Goal: Task Accomplishment & Management: Use online tool/utility

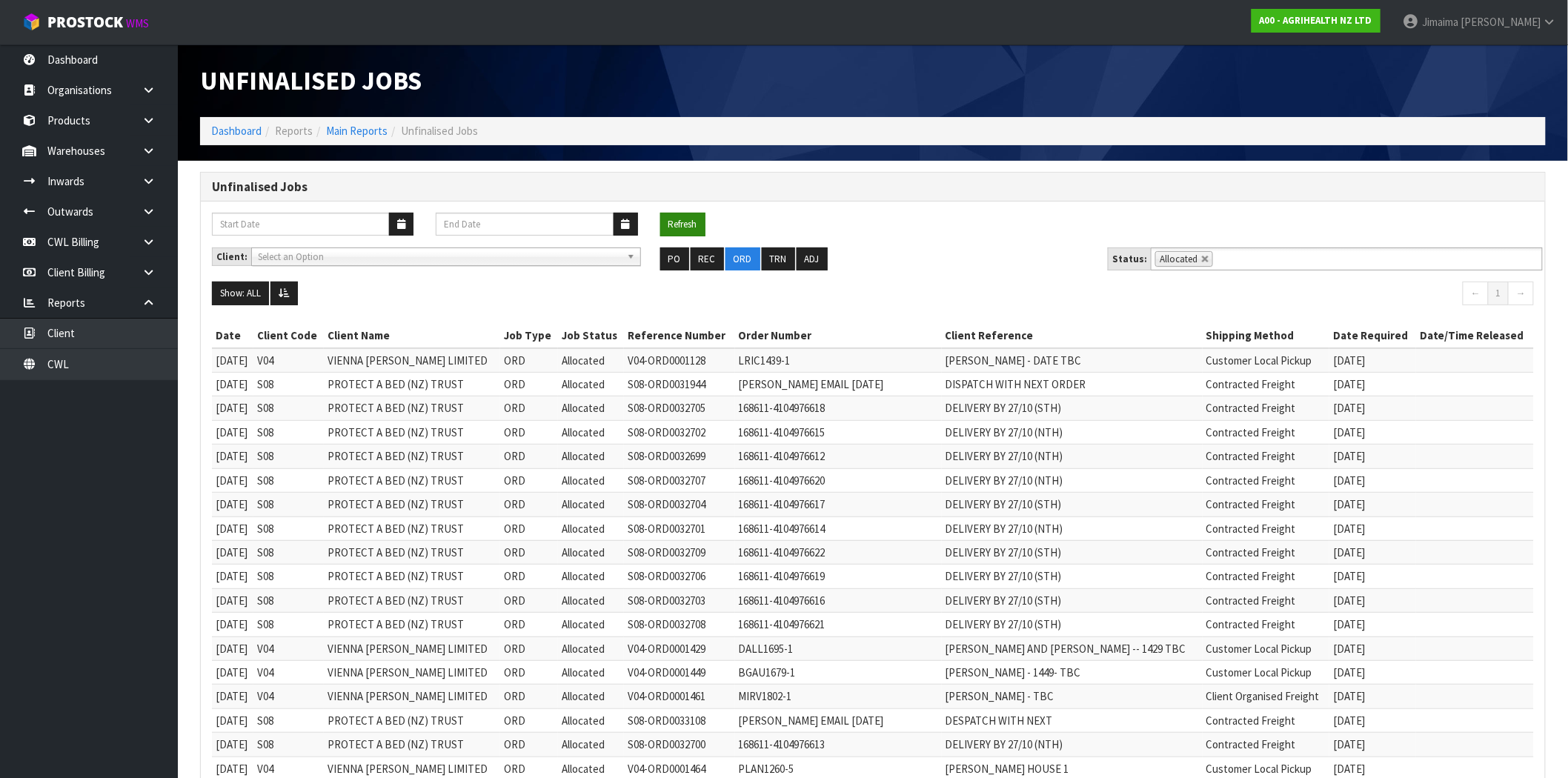
click at [692, 230] on button "Refresh" at bounding box center [682, 225] width 45 height 24
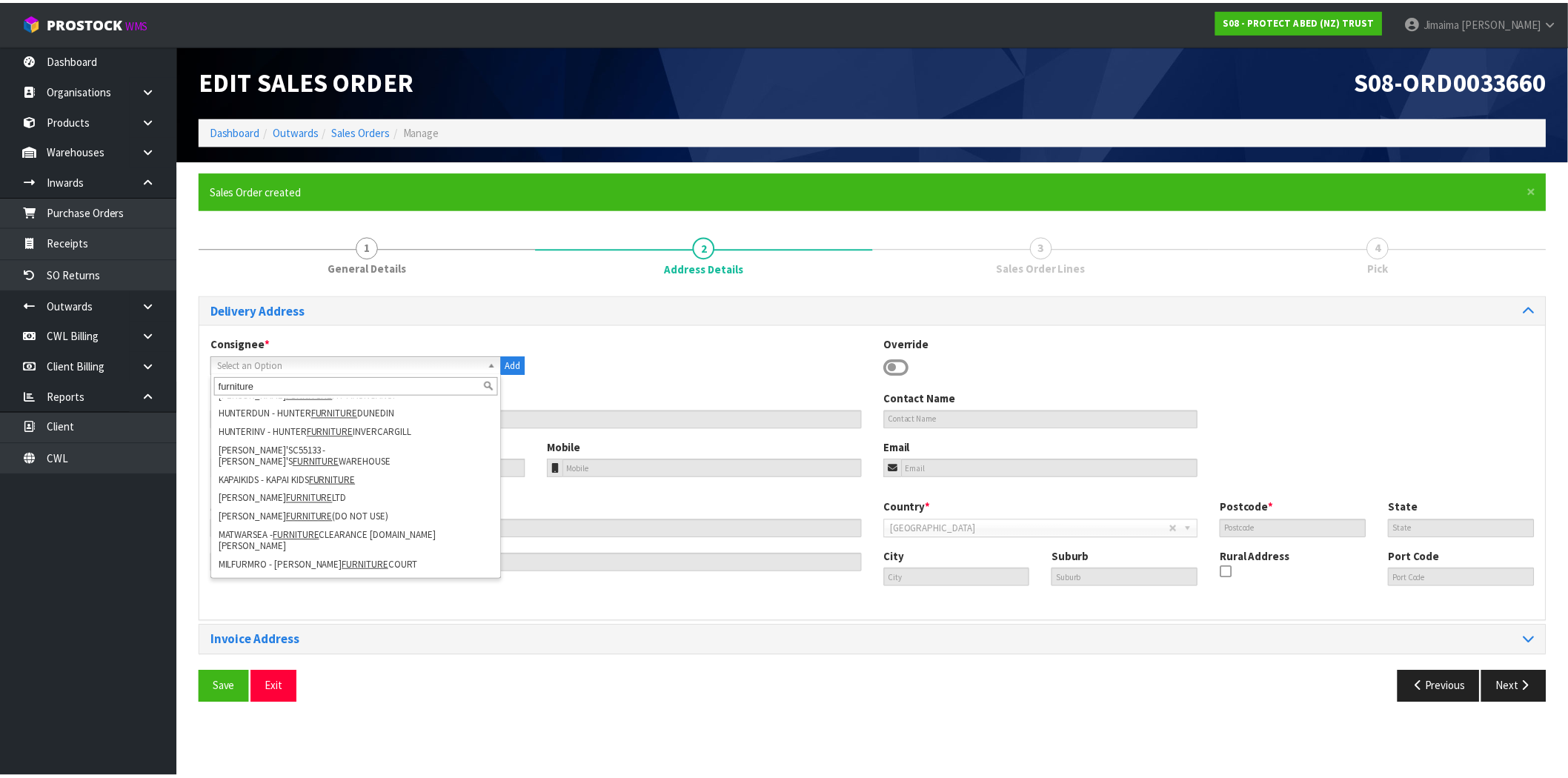
scroll to position [1791, 0]
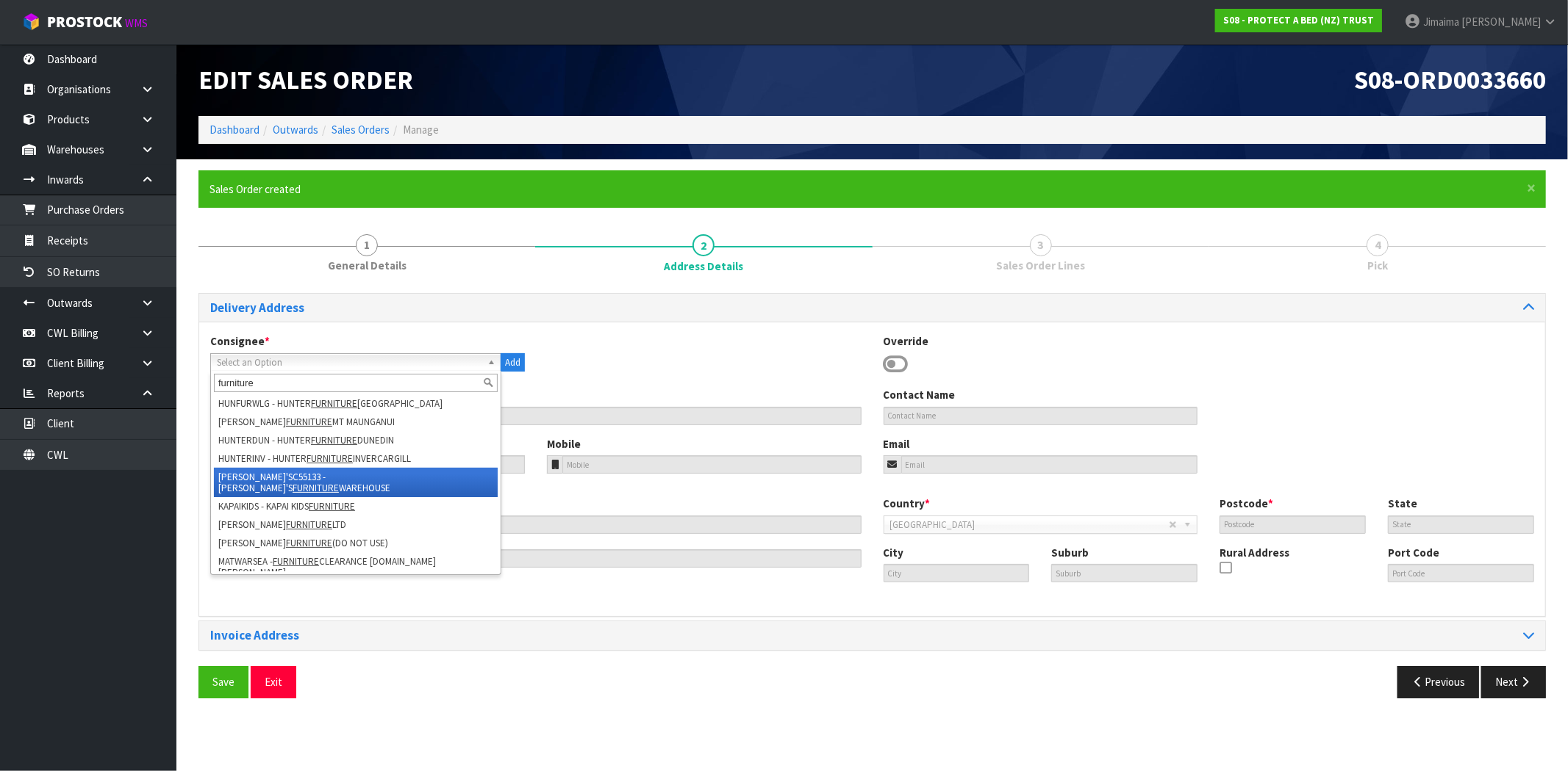
type input "furniture"
click at [426, 469] on li "JOHN'SC55133 - JOHN'S FURNITURE WAREHOUSE" at bounding box center [356, 483] width 284 height 30
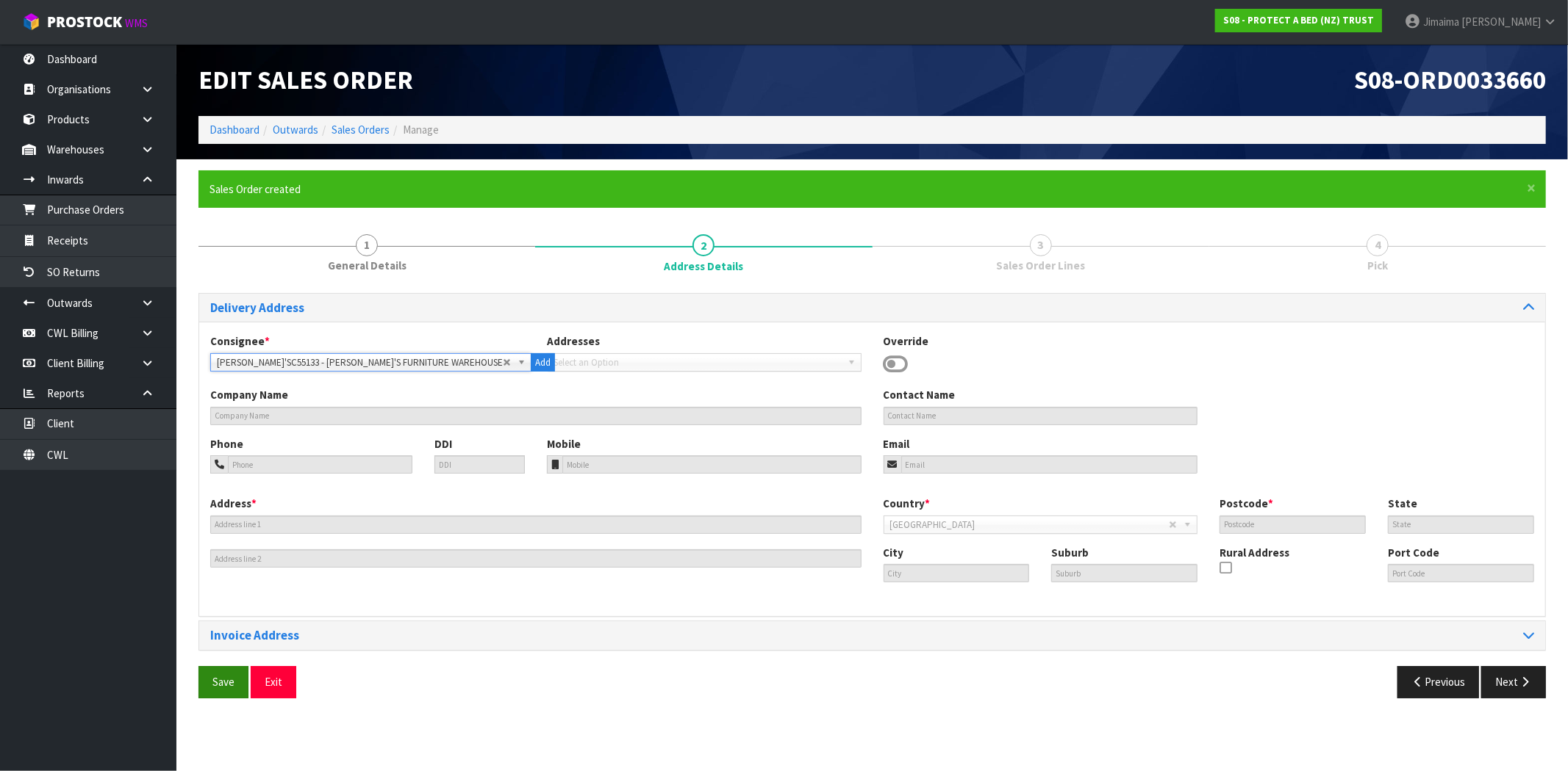
type input "[PERSON_NAME]'S FURNITURE WAREHOUSE"
type input "25 STAFFORD STREET"
type input "9016"
type input "DUNEDIN"
type input "DUNEDIN CENTRAL"
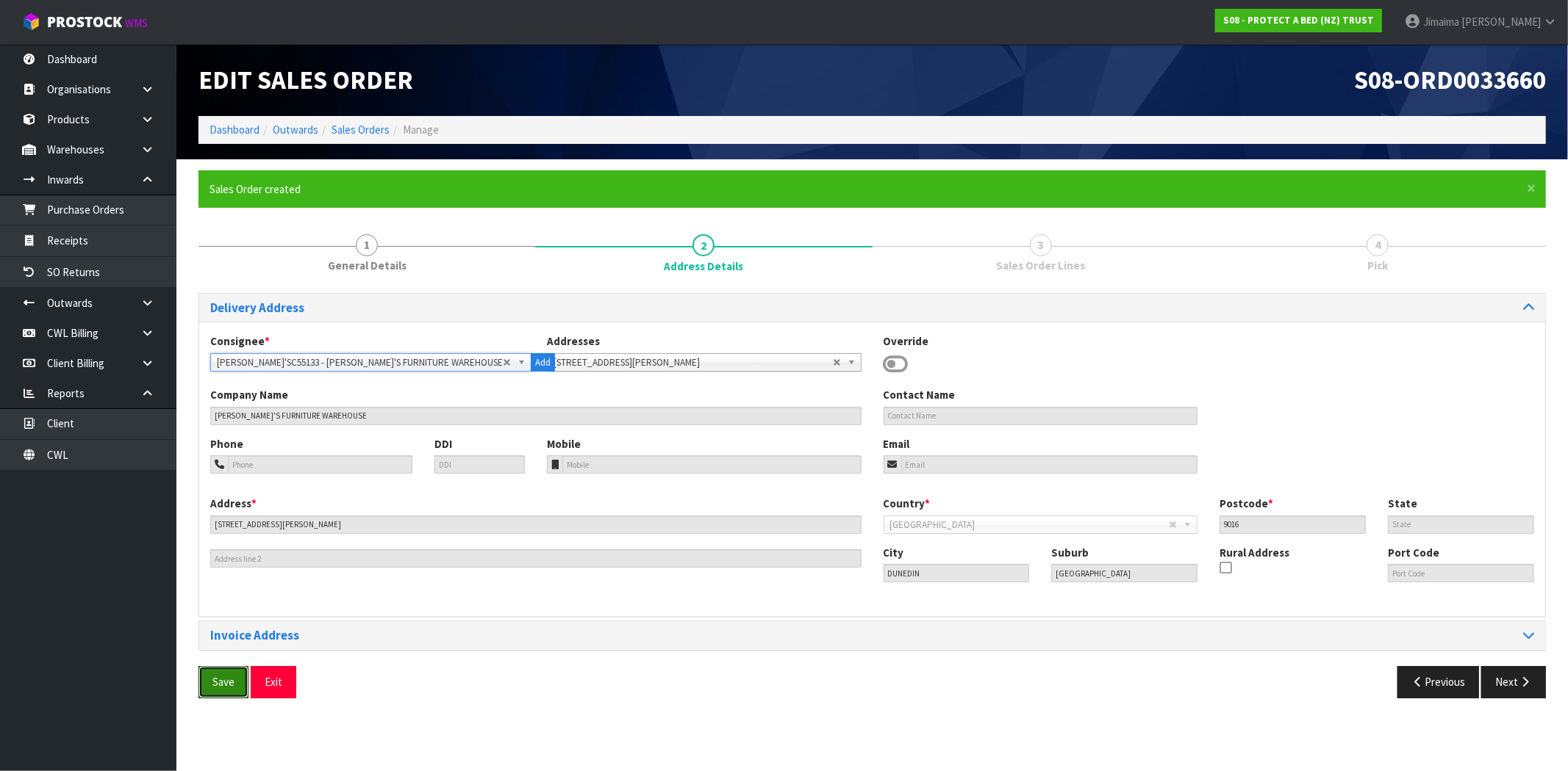
drag, startPoint x: 220, startPoint y: 690, endPoint x: 91, endPoint y: 699, distance: 129.3
click at [220, 691] on button "Save" at bounding box center [223, 682] width 50 height 32
drag, startPoint x: 1503, startPoint y: 687, endPoint x: 1217, endPoint y: 640, distance: 289.8
click at [1503, 687] on button "Next" at bounding box center [1513, 682] width 64 height 32
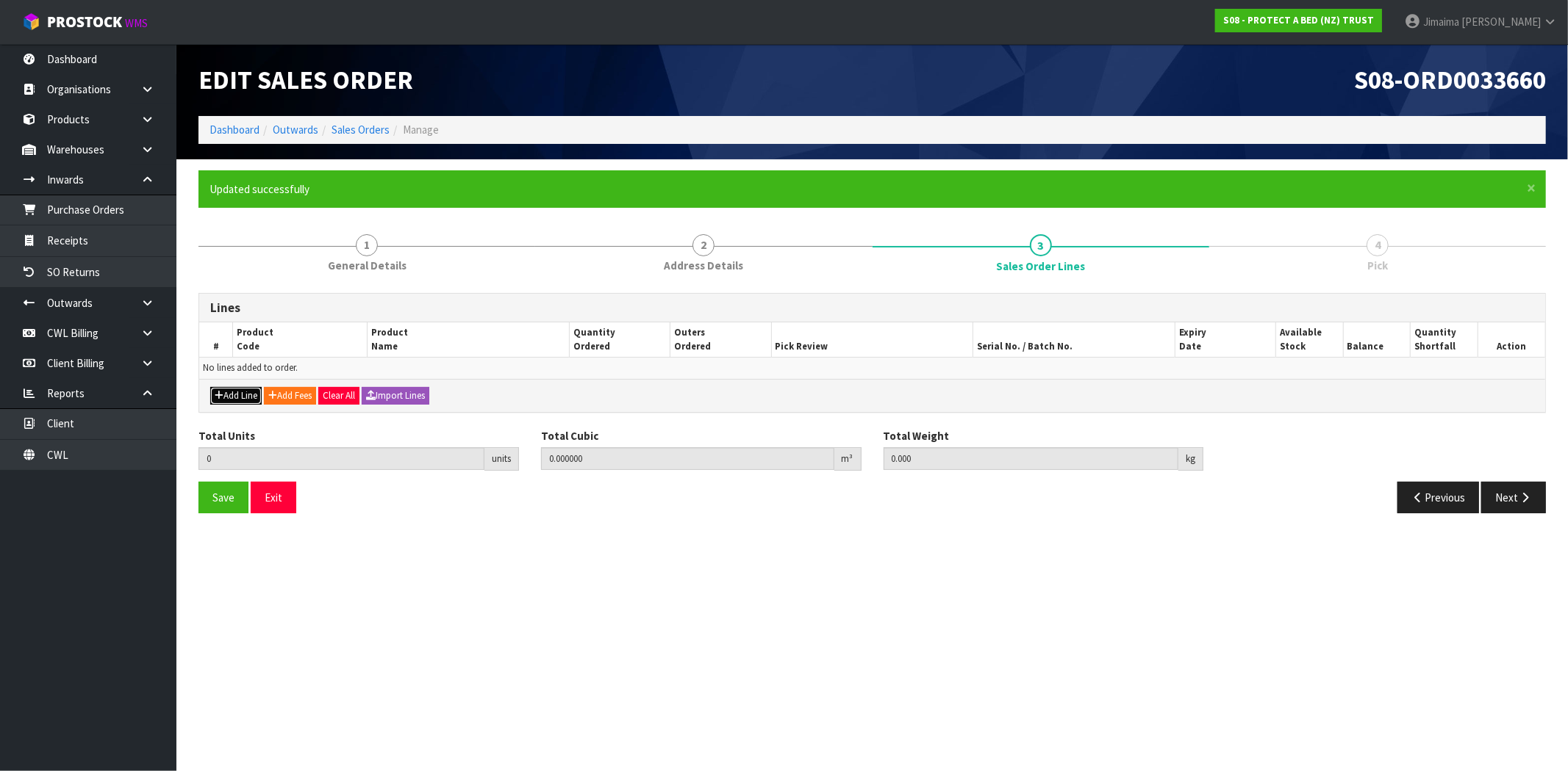
click at [247, 399] on button "Add Line" at bounding box center [236, 396] width 52 height 18
type input "0"
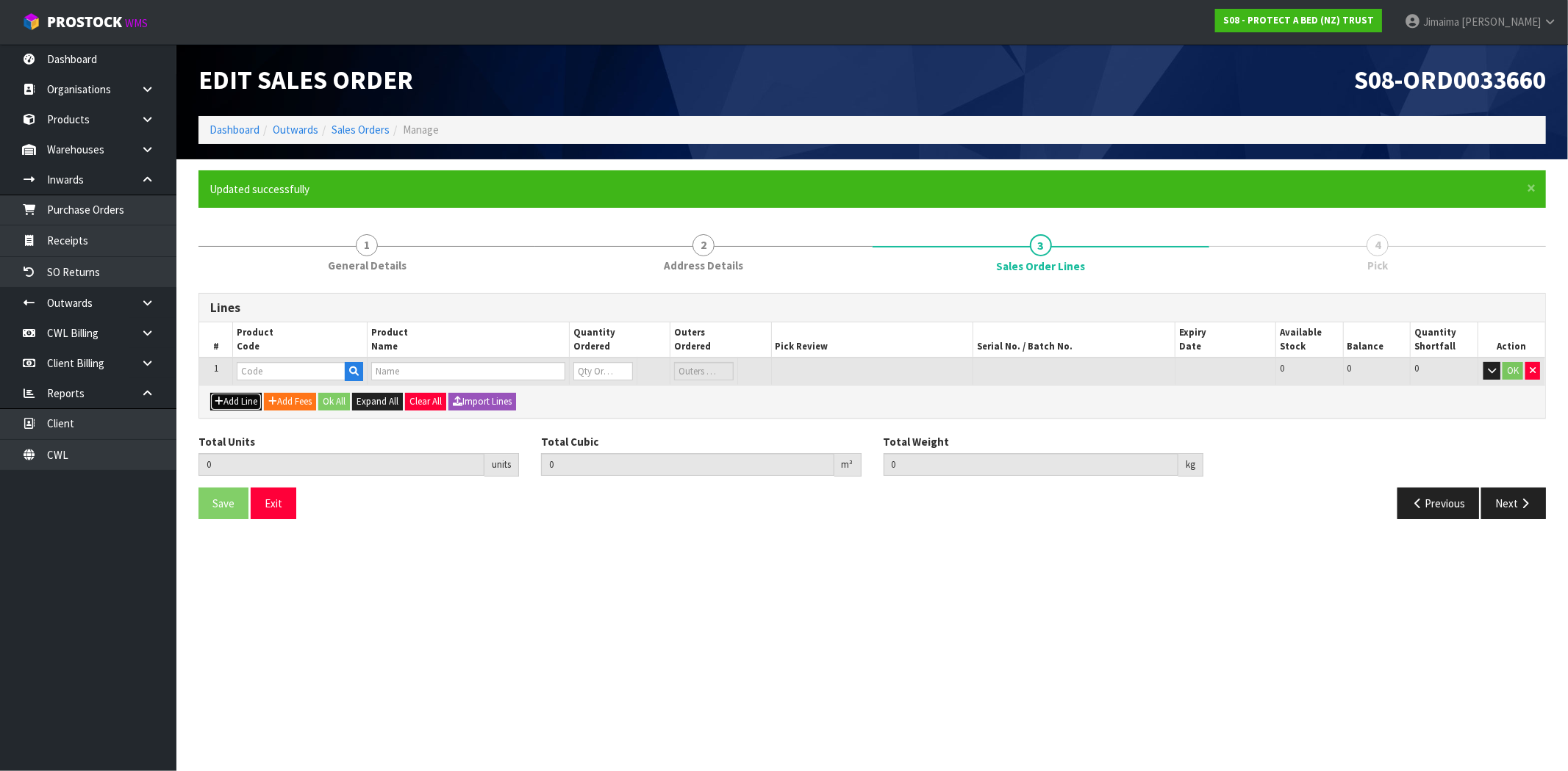
click at [240, 408] on button "Add Line" at bounding box center [236, 402] width 52 height 18
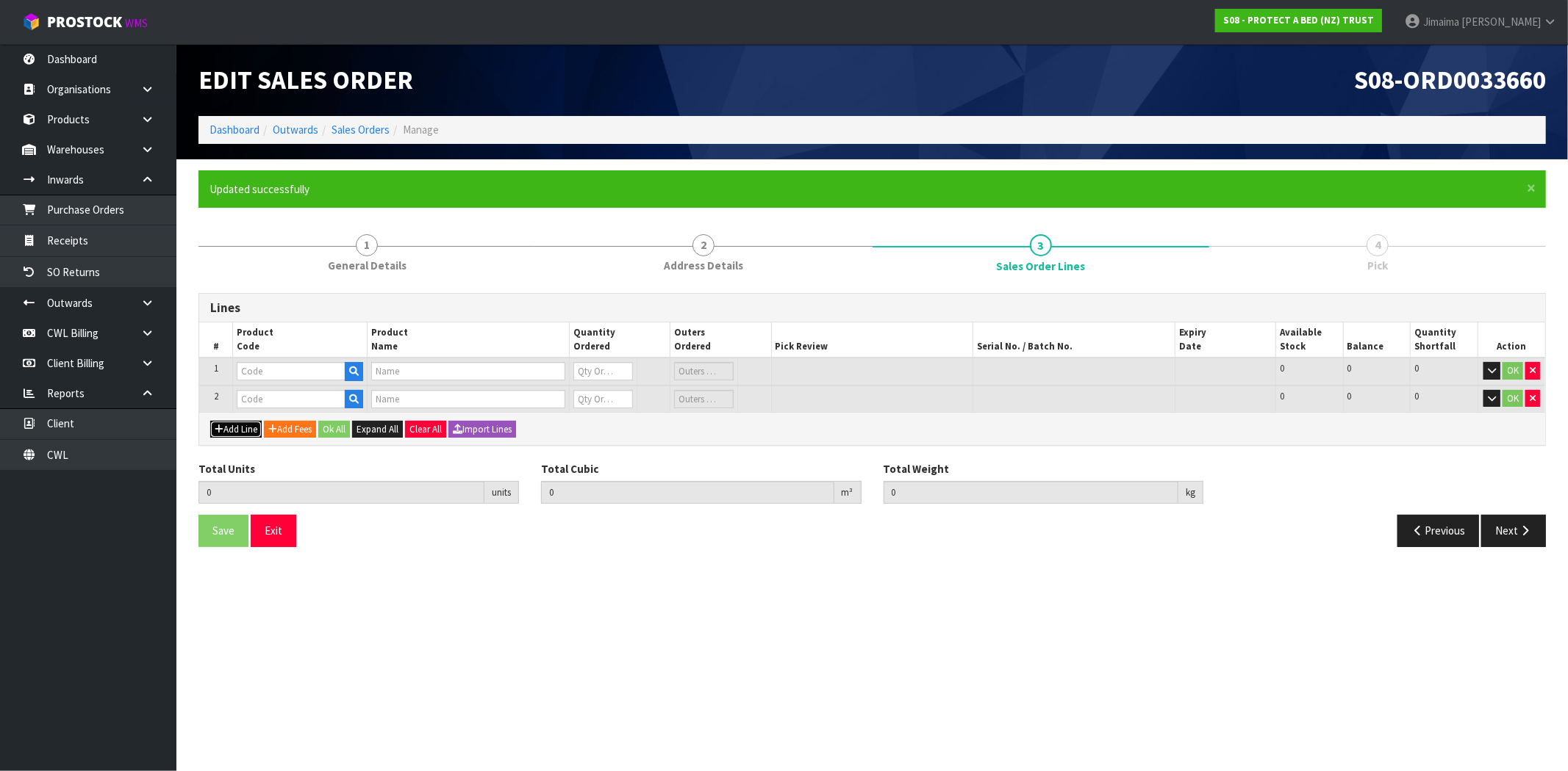
click at [244, 421] on button "Add Line" at bounding box center [236, 429] width 52 height 18
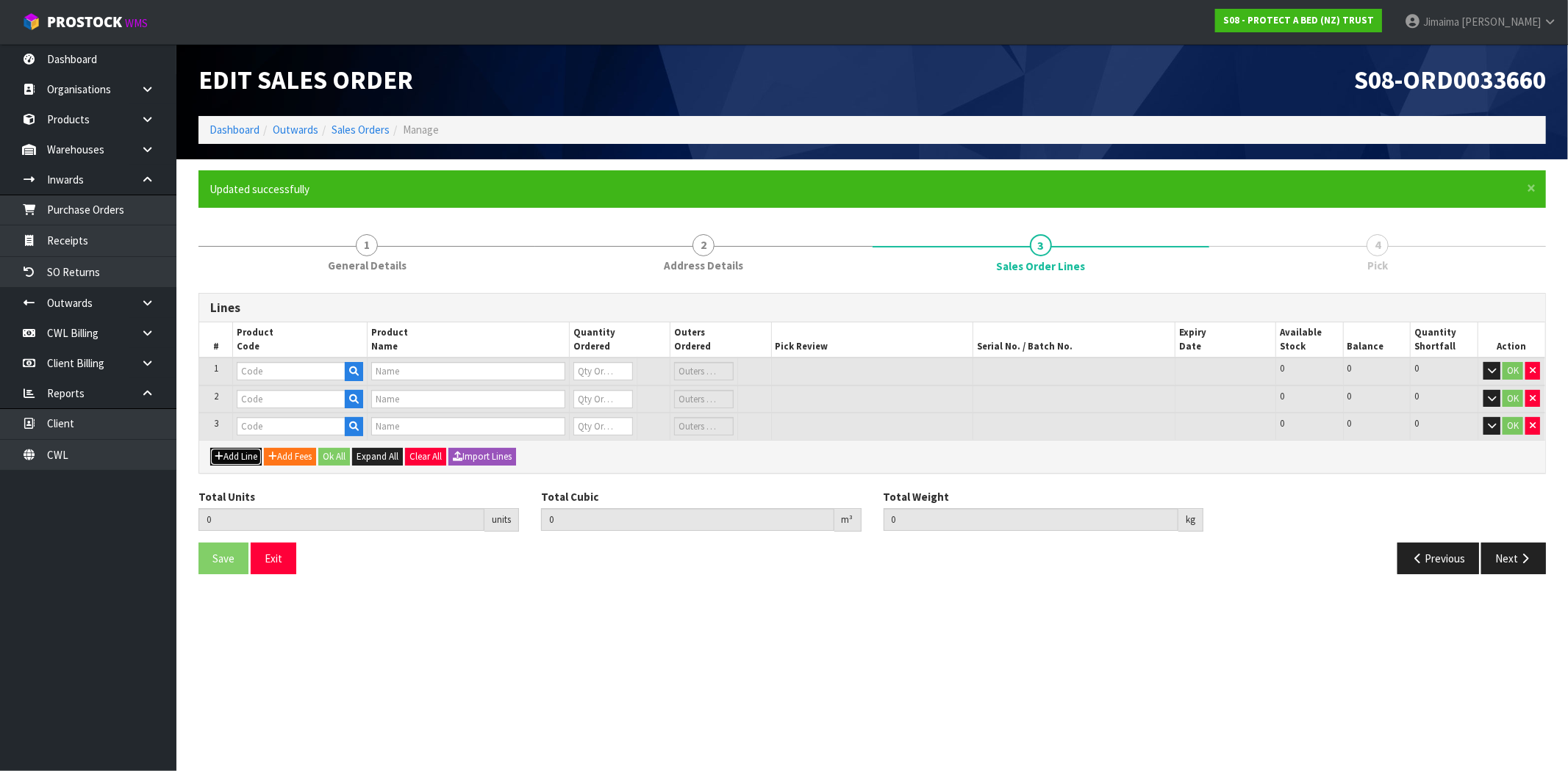
click at [251, 452] on button "Add Line" at bounding box center [236, 457] width 52 height 18
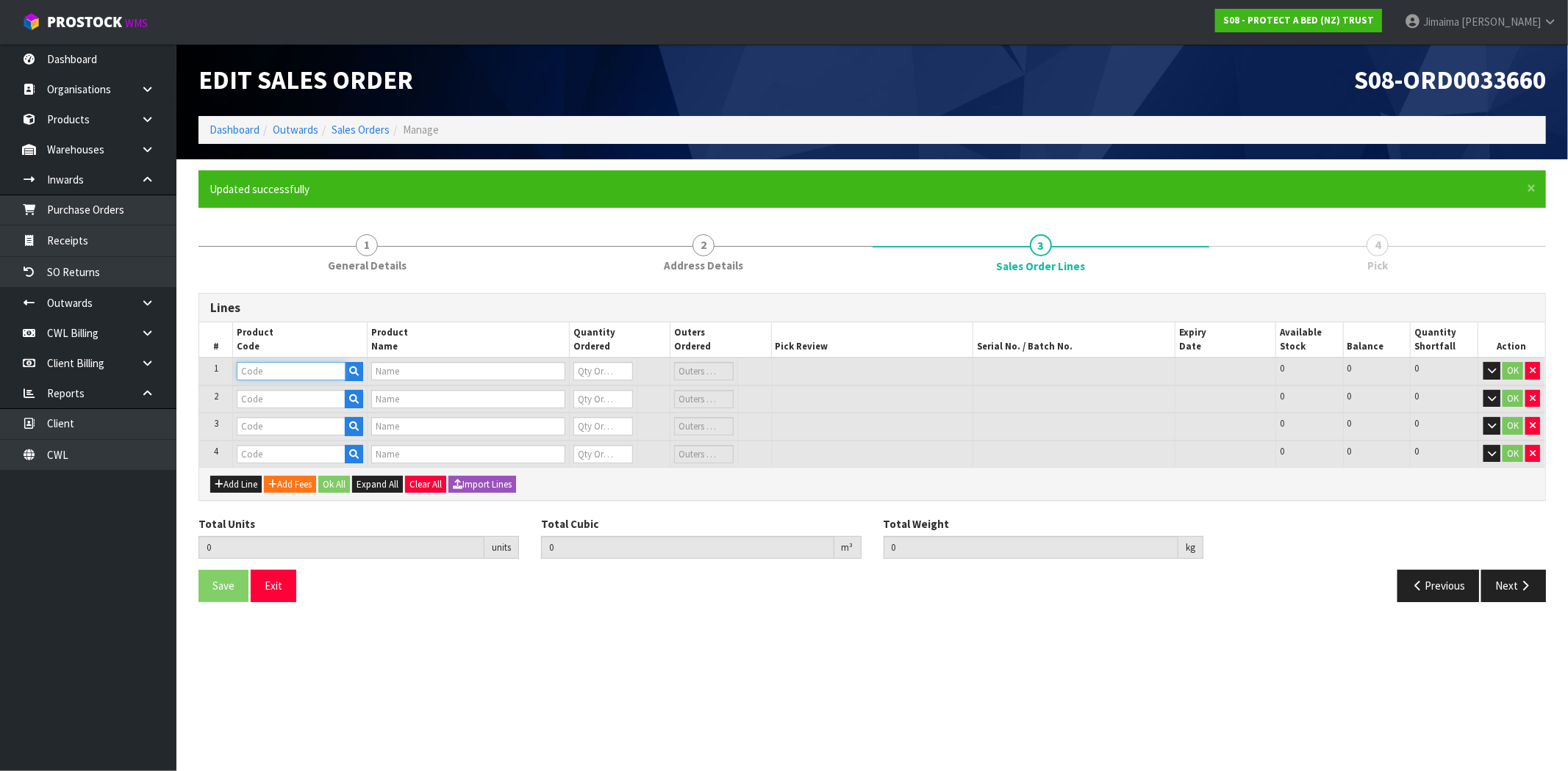
click at [331, 370] on input "text" at bounding box center [291, 371] width 109 height 18
type input "F0600S"
click at [318, 395] on link "F0600S GL0" at bounding box center [295, 395] width 116 height 20
type input "F0600SGL0"
click at [301, 405] on input "text" at bounding box center [291, 399] width 109 height 18
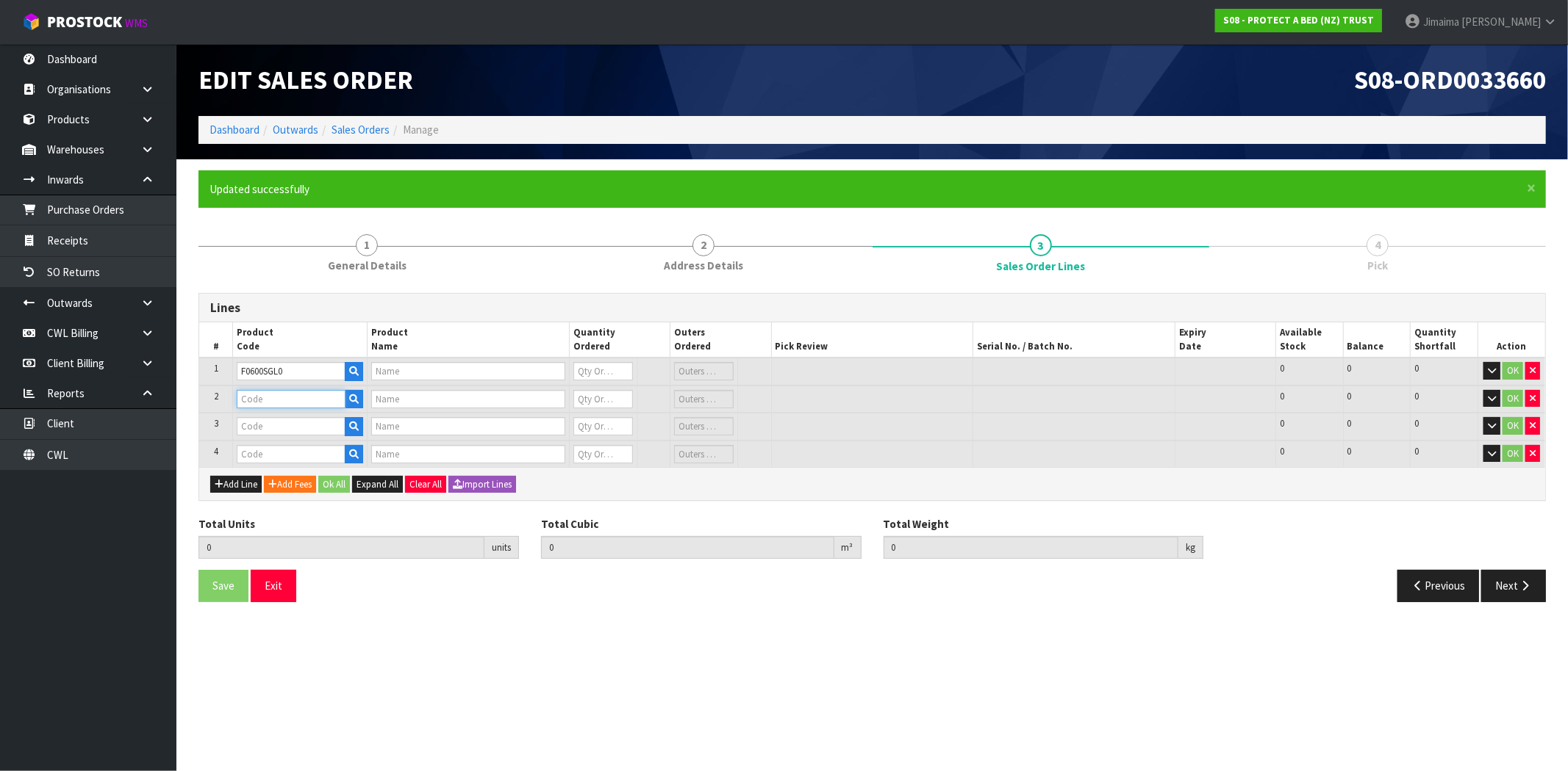
type input "BAMBOO JERSEY BXD SINGLE"
type input "0"
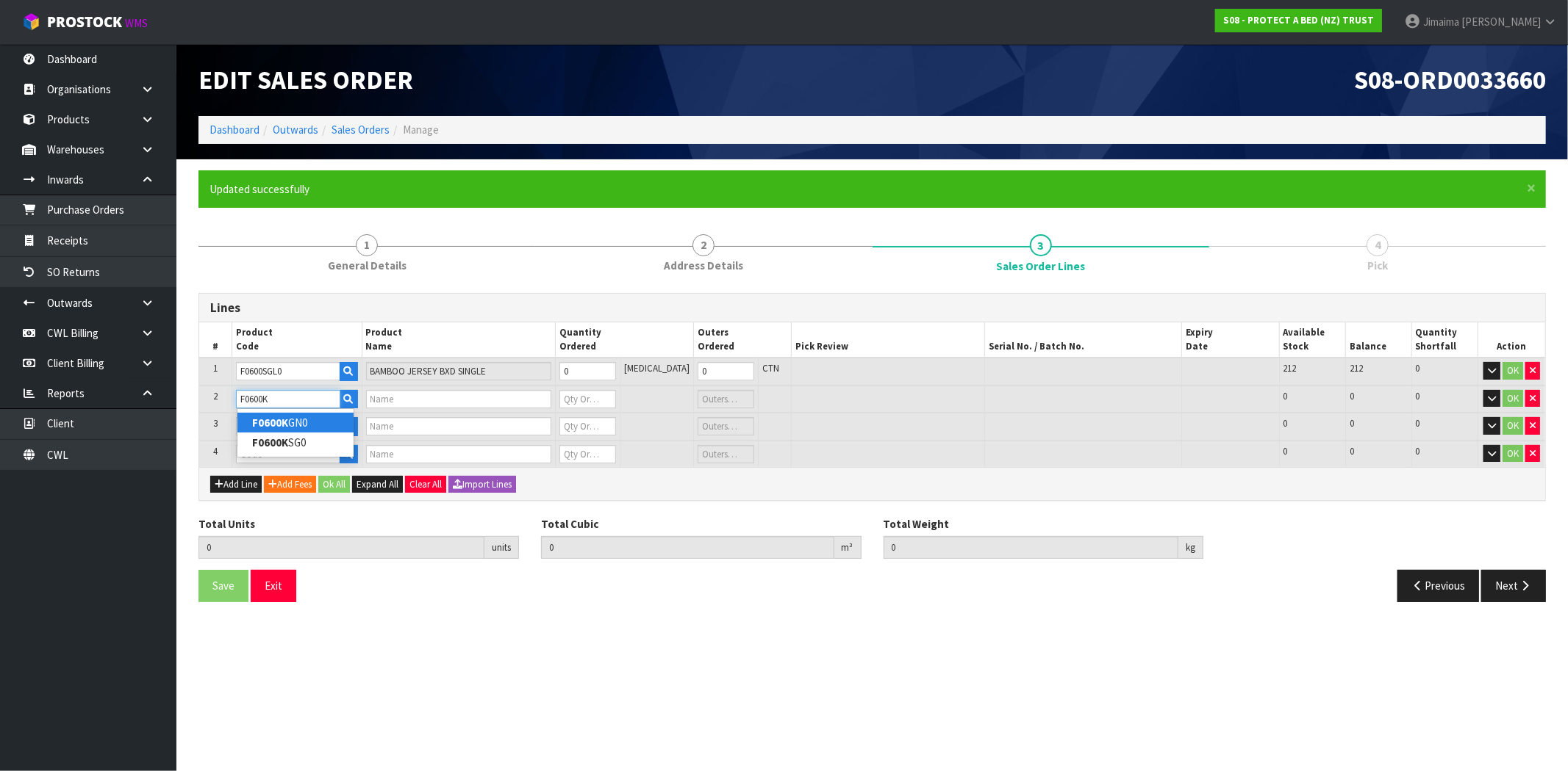
type input "F0600K"
click at [301, 426] on link "F0600K GN0" at bounding box center [295, 423] width 116 height 20
type input "F0600KGN0"
type input "BAMBOO JERSEY BXD NZ KING"
type input "0"
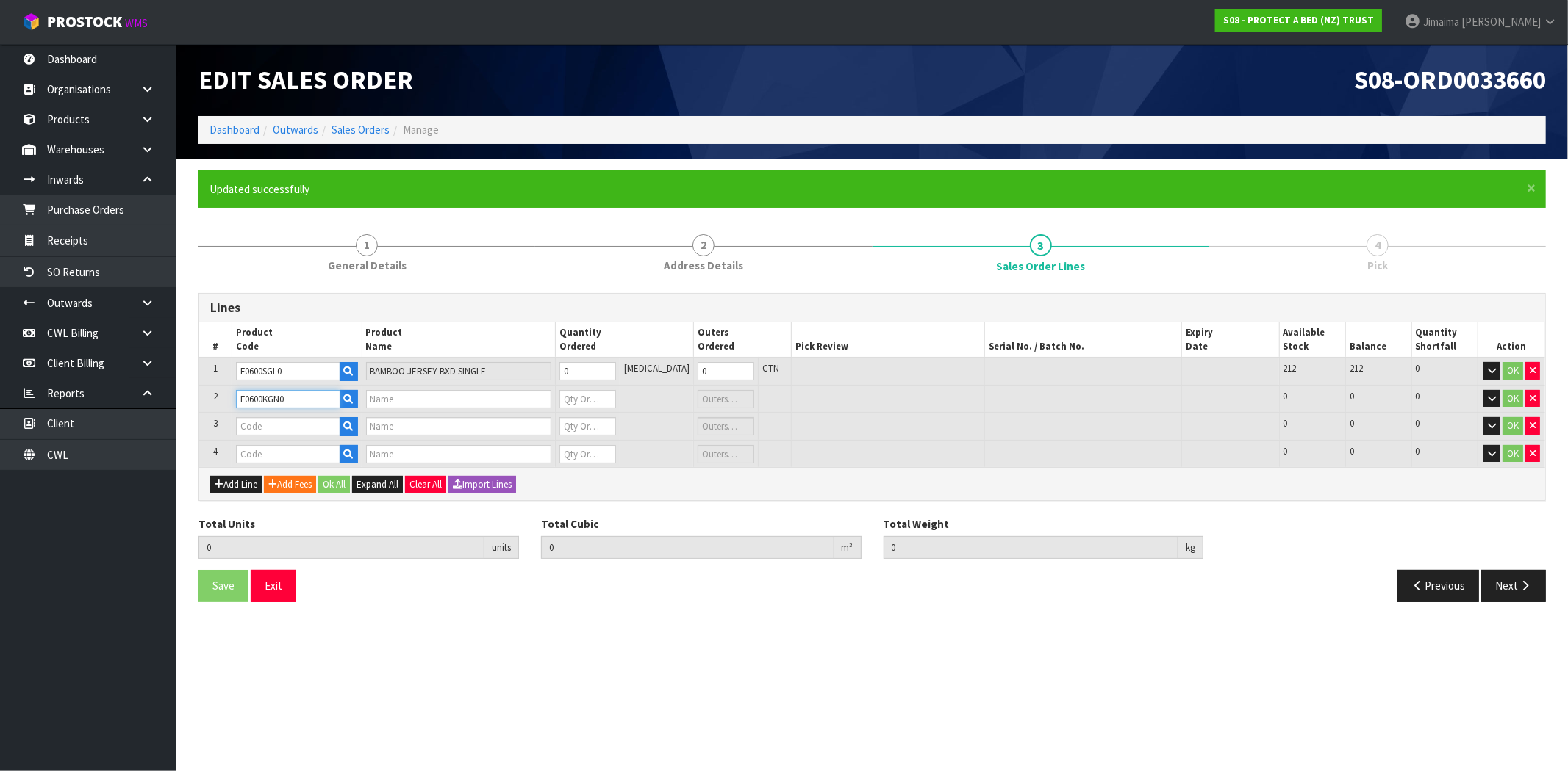
type input "0"
click at [314, 400] on input "F0600KGN0" at bounding box center [288, 399] width 104 height 18
drag, startPoint x: 303, startPoint y: 399, endPoint x: 186, endPoint y: 399, distance: 117.0
click at [187, 399] on div "× Close Updated successfully 1 General Details 2 Address Details 3 Sales Order …" at bounding box center [871, 392] width 1369 height 443
type input "F0600K"
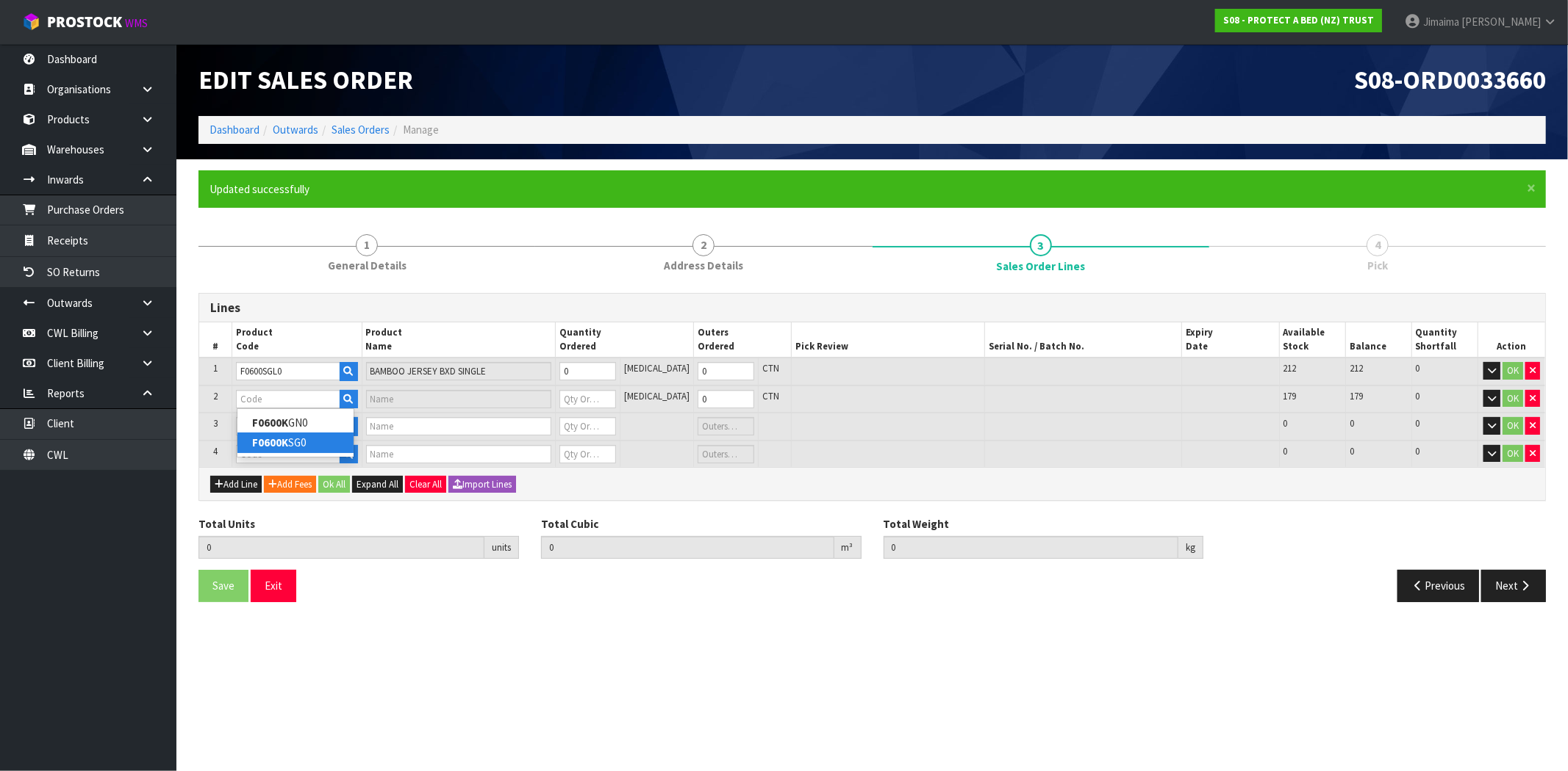
click at [316, 443] on link "F0600K SG0" at bounding box center [295, 442] width 116 height 20
type input "F0600KSG0"
type input "BAMBOO JERSEY BXD KING SINGLE"
type input "0"
click at [293, 427] on input "text" at bounding box center [288, 426] width 104 height 18
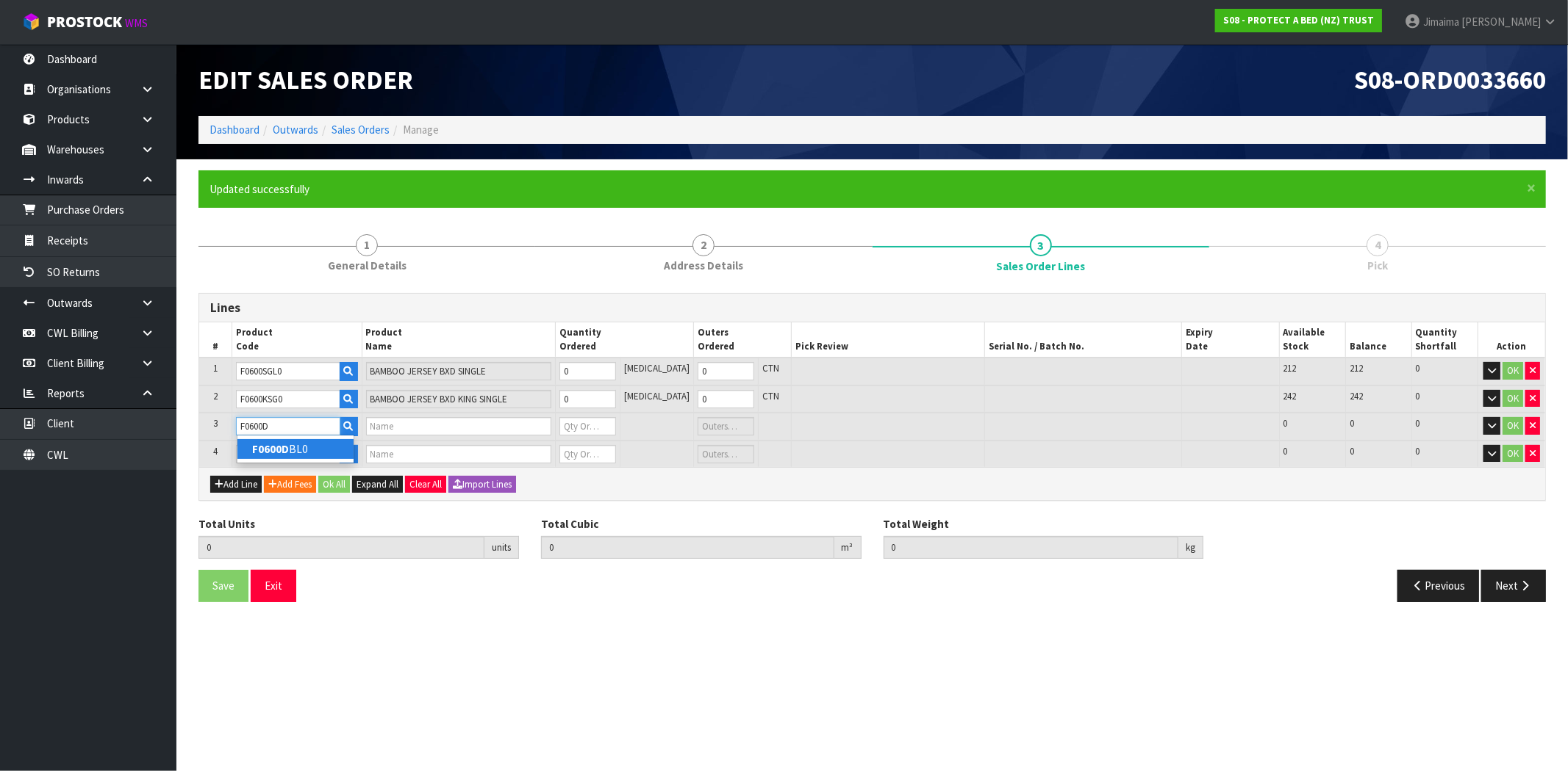
type input "F0600D"
click at [273, 446] on strong "F0600D" at bounding box center [271, 449] width 37 height 14
type input "F0600DBL0"
click at [265, 448] on input "text" at bounding box center [288, 454] width 104 height 18
type input "BAMBOO JERSEY BXD DOUBLE"
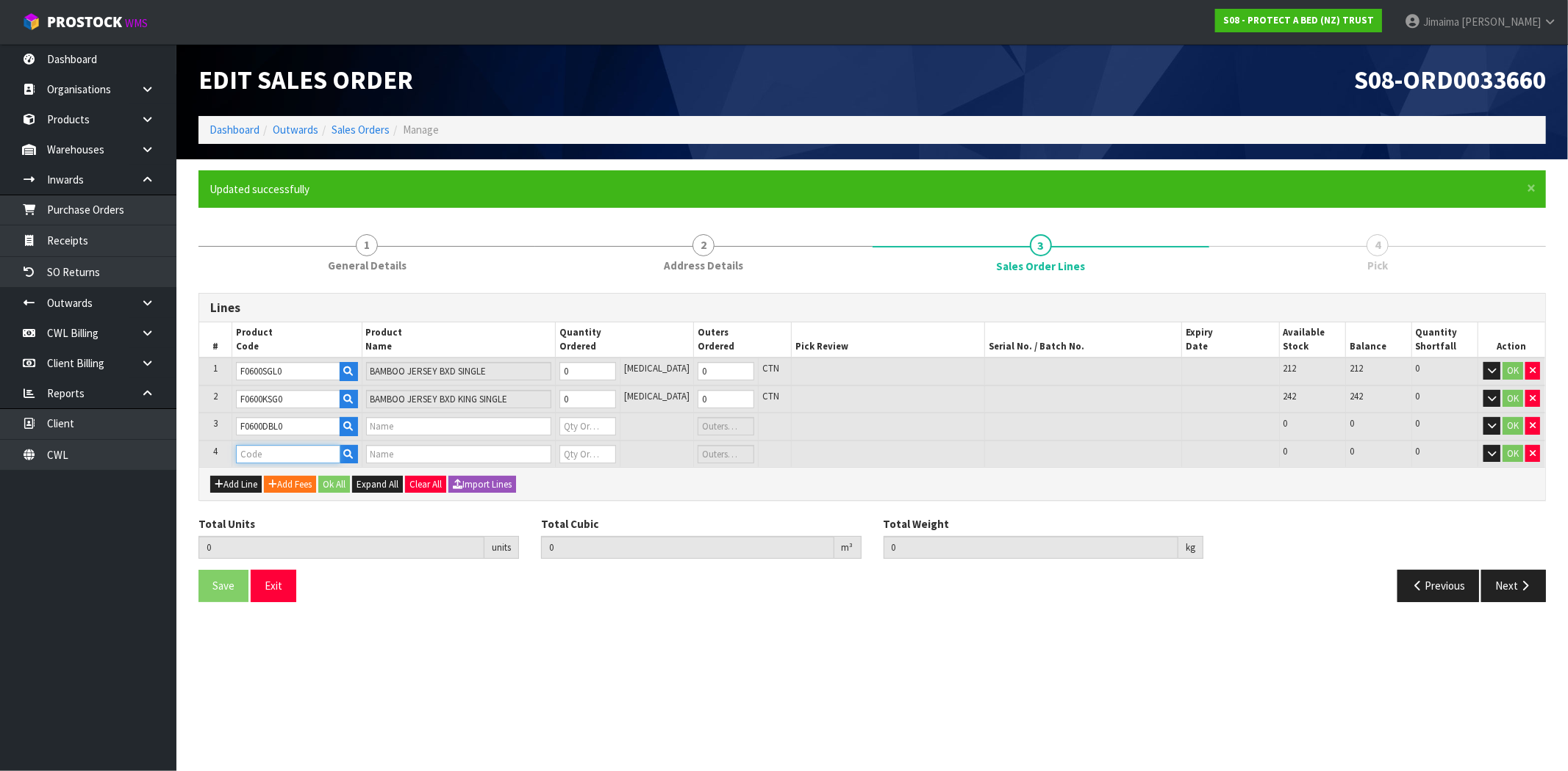
type input "0"
type input "F0600Q"
drag, startPoint x: 305, startPoint y: 481, endPoint x: 333, endPoint y: 475, distance: 28.6
click at [305, 482] on link "F0600Q UE0" at bounding box center [295, 476] width 116 height 20
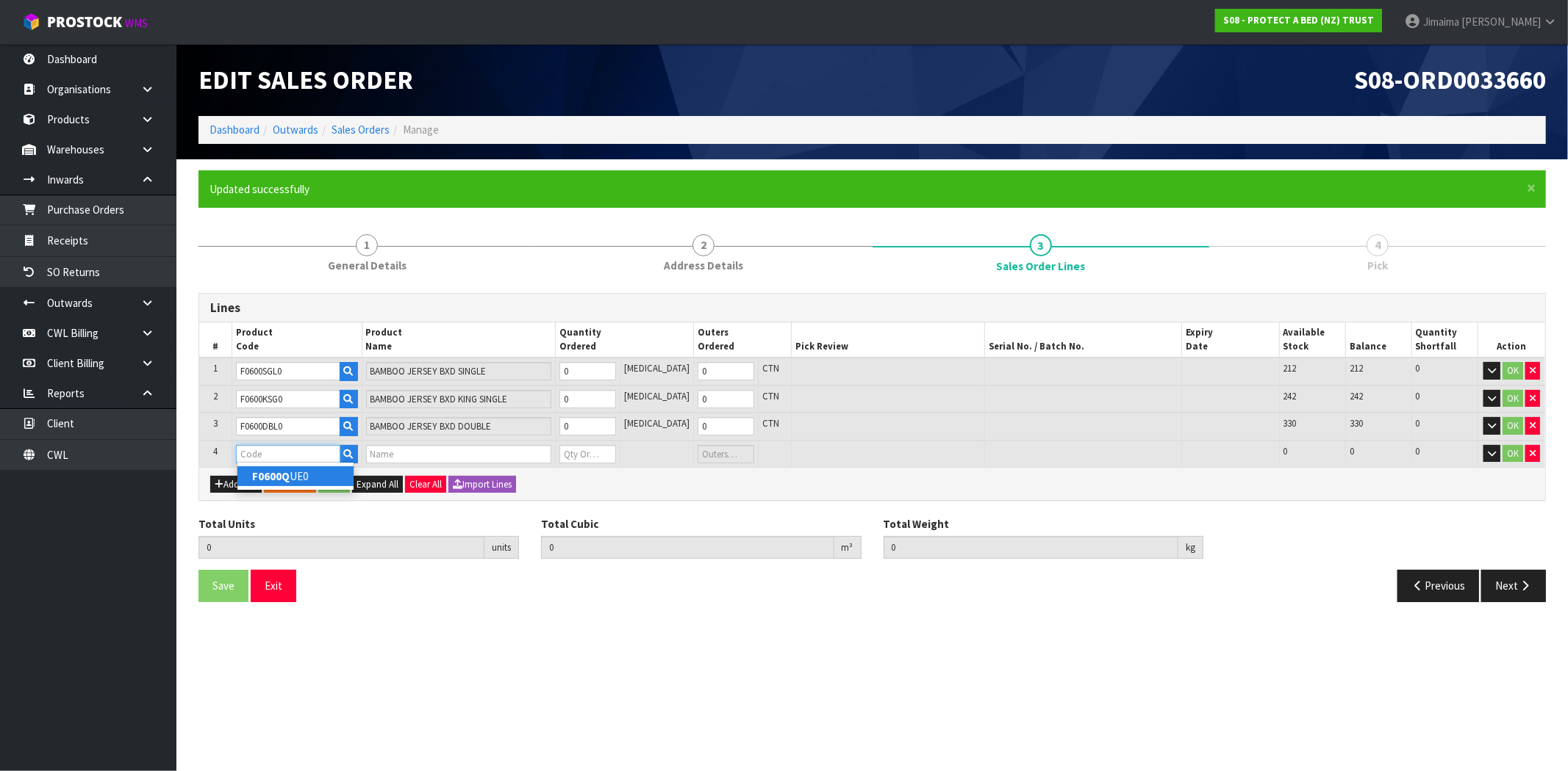
type input "F0600QUE0"
type input "0.000000"
type input "0.000"
type input "BAMBOO JERSEY BXD QUEEN"
type input "0"
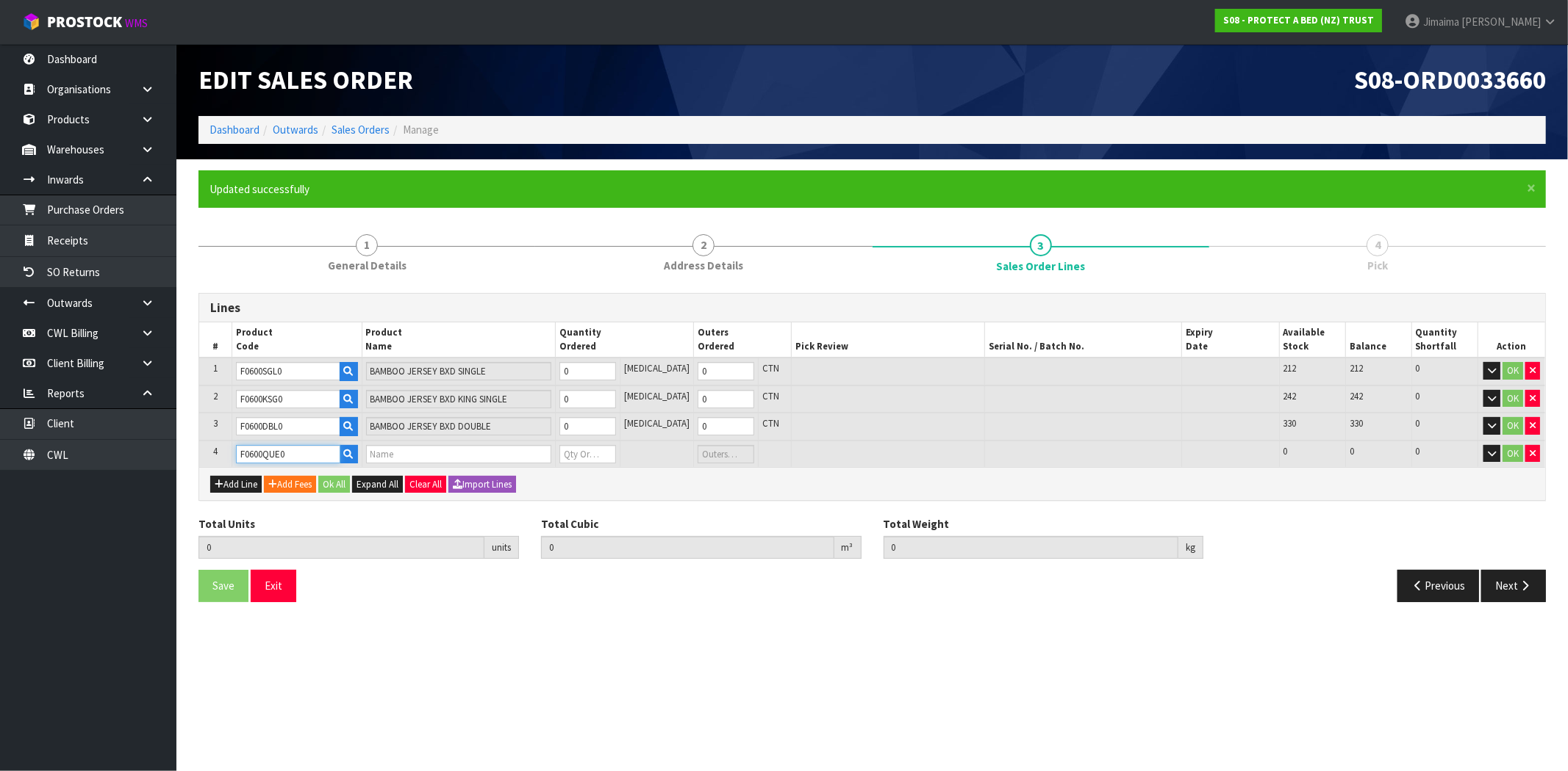
type input "0"
click at [598, 376] on input "0" at bounding box center [587, 371] width 57 height 18
type input "3"
type input "0.022707"
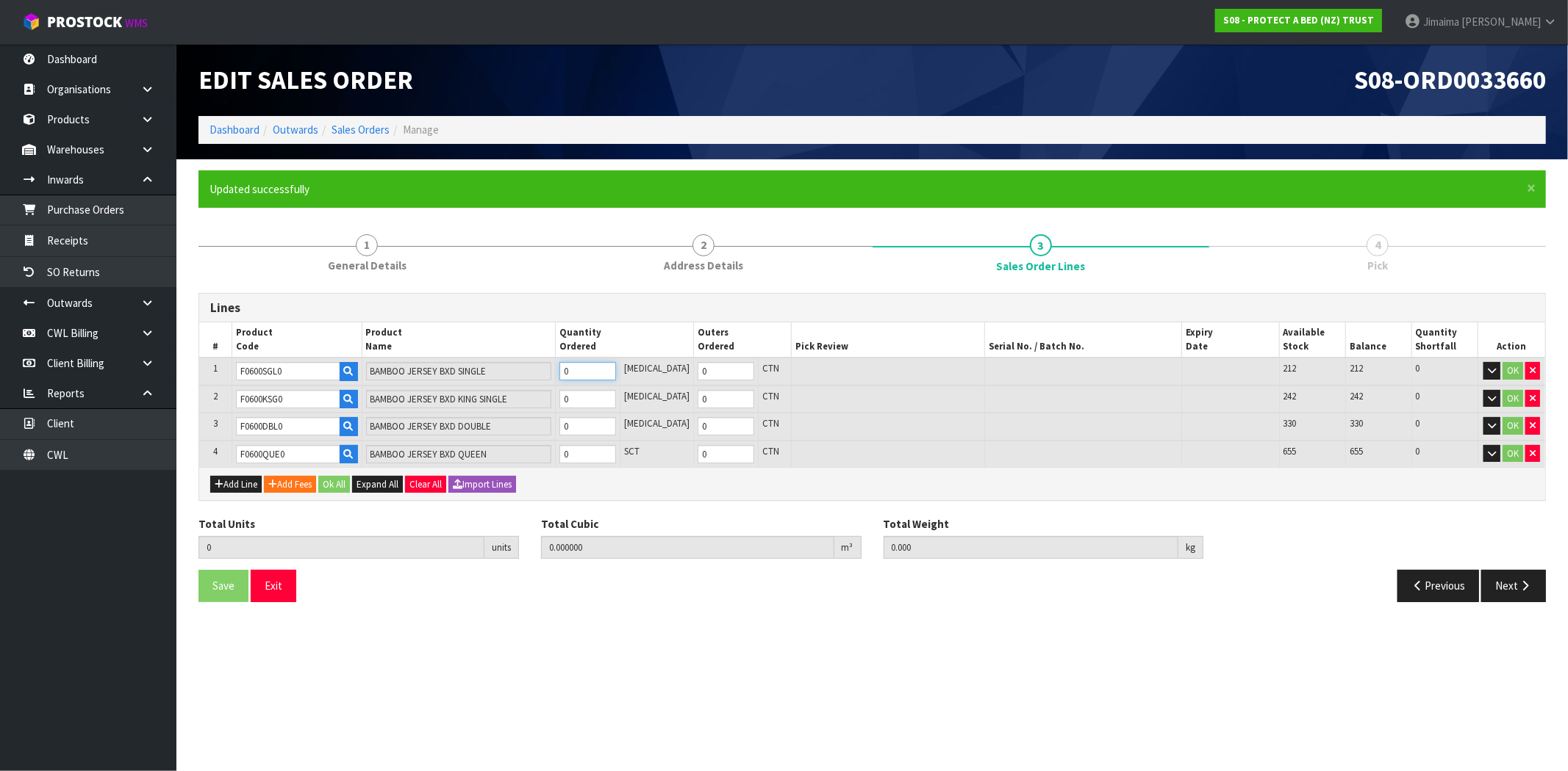
type input "1.98"
type input "3"
click at [601, 386] on td "0" at bounding box center [587, 400] width 64 height 28
click at [598, 395] on input "0" at bounding box center [587, 399] width 57 height 18
type input "5"
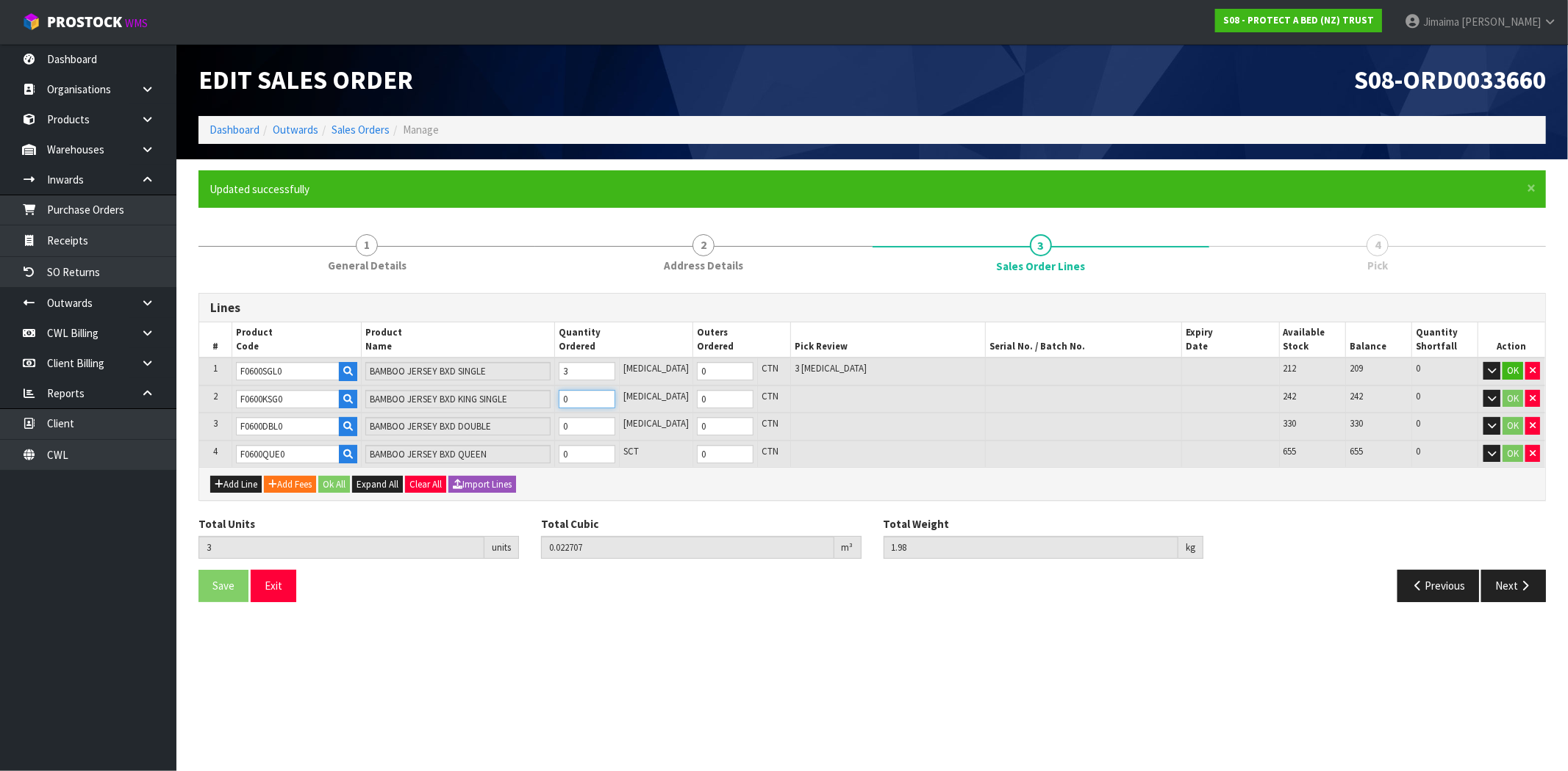
type input "0.039527"
type input "3.46"
type input "2"
click at [592, 423] on input "0" at bounding box center [587, 426] width 57 height 18
type input "8"
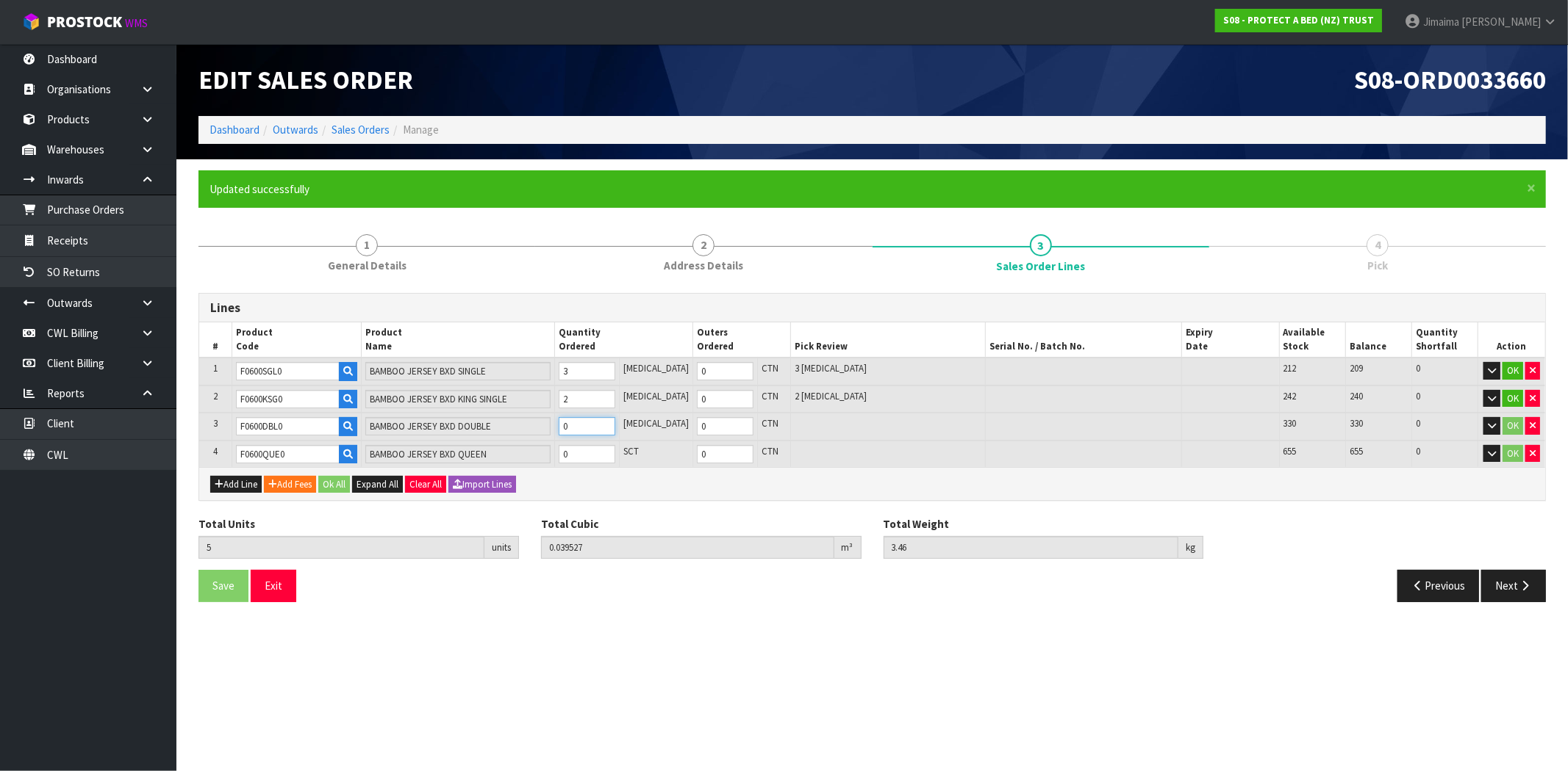
type input "0.062234"
type input "5.74"
type input "3"
click at [591, 453] on input "0" at bounding box center [587, 454] width 57 height 18
type input "9"
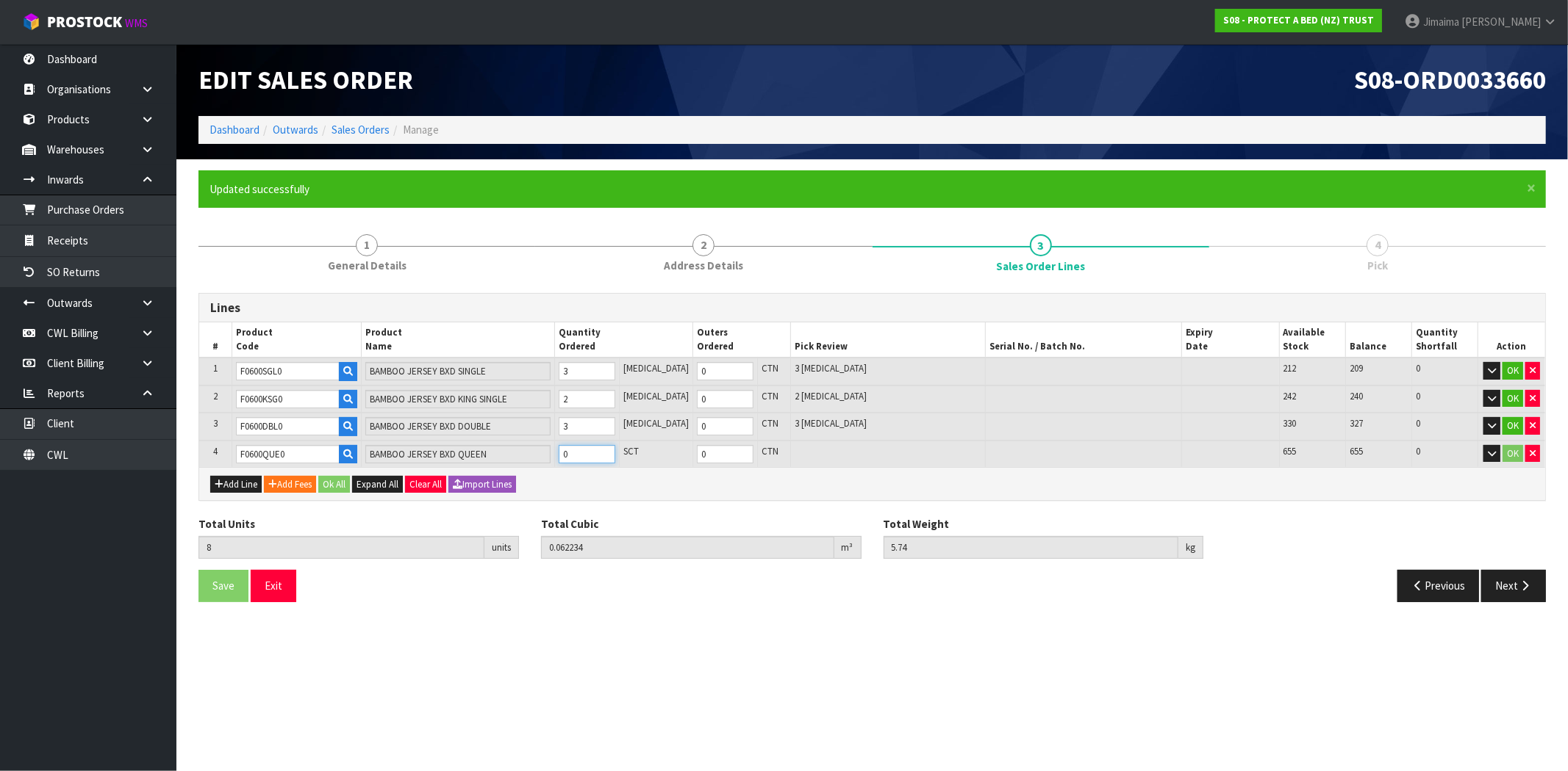
type input "0.070644"
type input "6.66"
type input "1"
type input "20"
type input "0.171394"
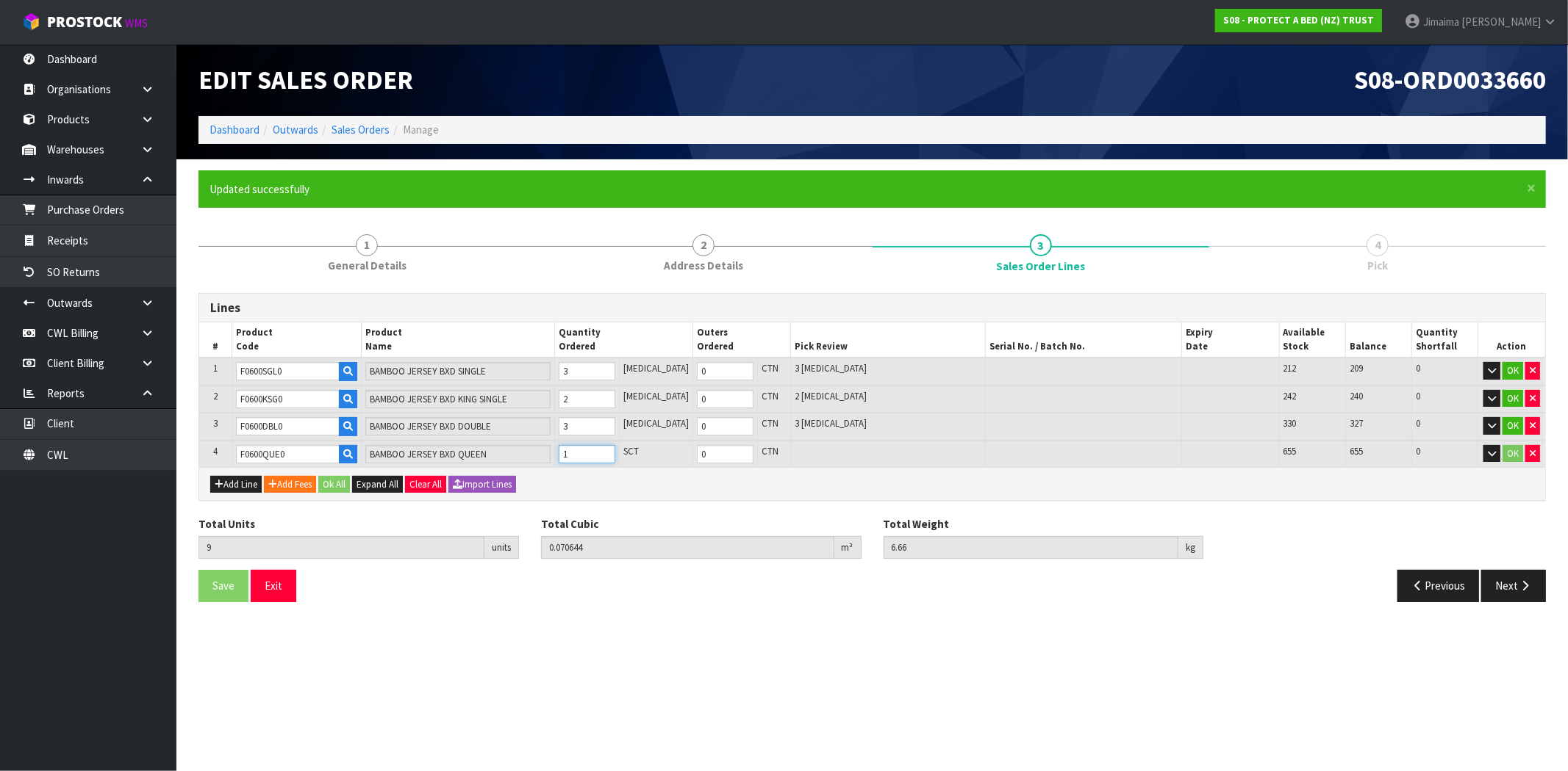
type input "16.78"
type input "12"
type input "1"
type input "12"
click at [336, 483] on button "Ok All" at bounding box center [334, 485] width 32 height 18
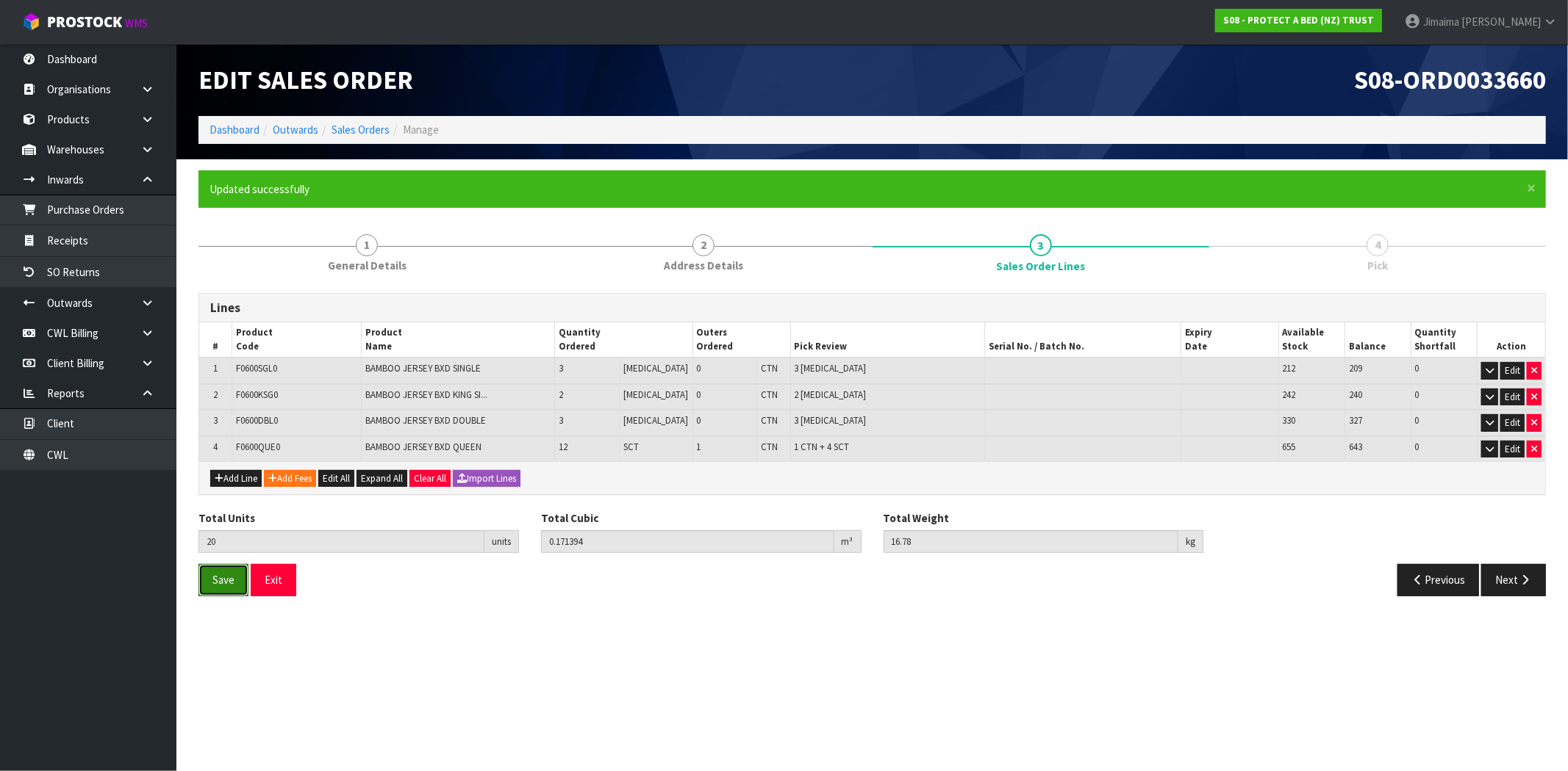
click at [214, 578] on span "Save" at bounding box center [223, 580] width 22 height 14
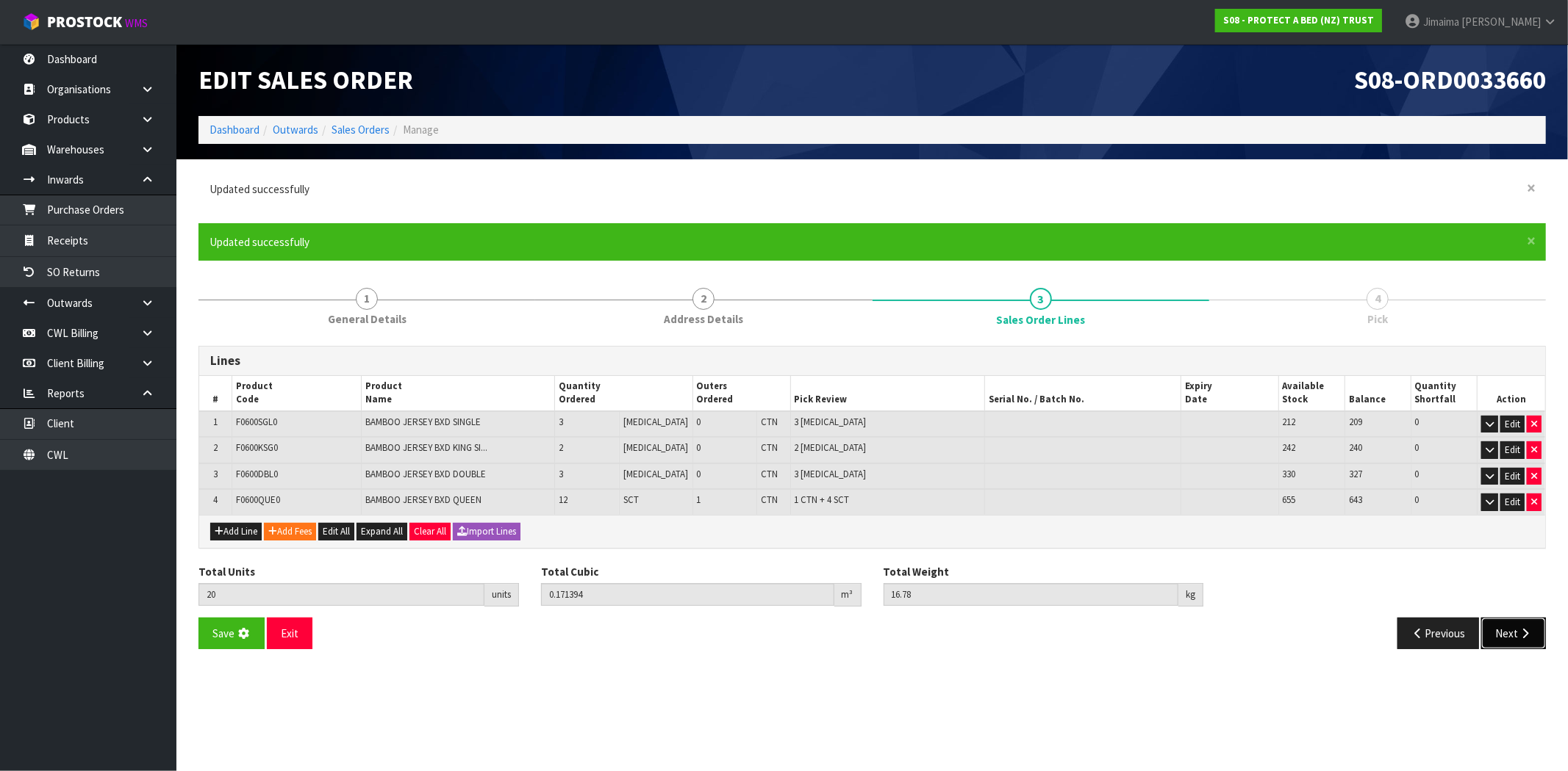
click at [1510, 618] on button "Next" at bounding box center [1513, 634] width 64 height 32
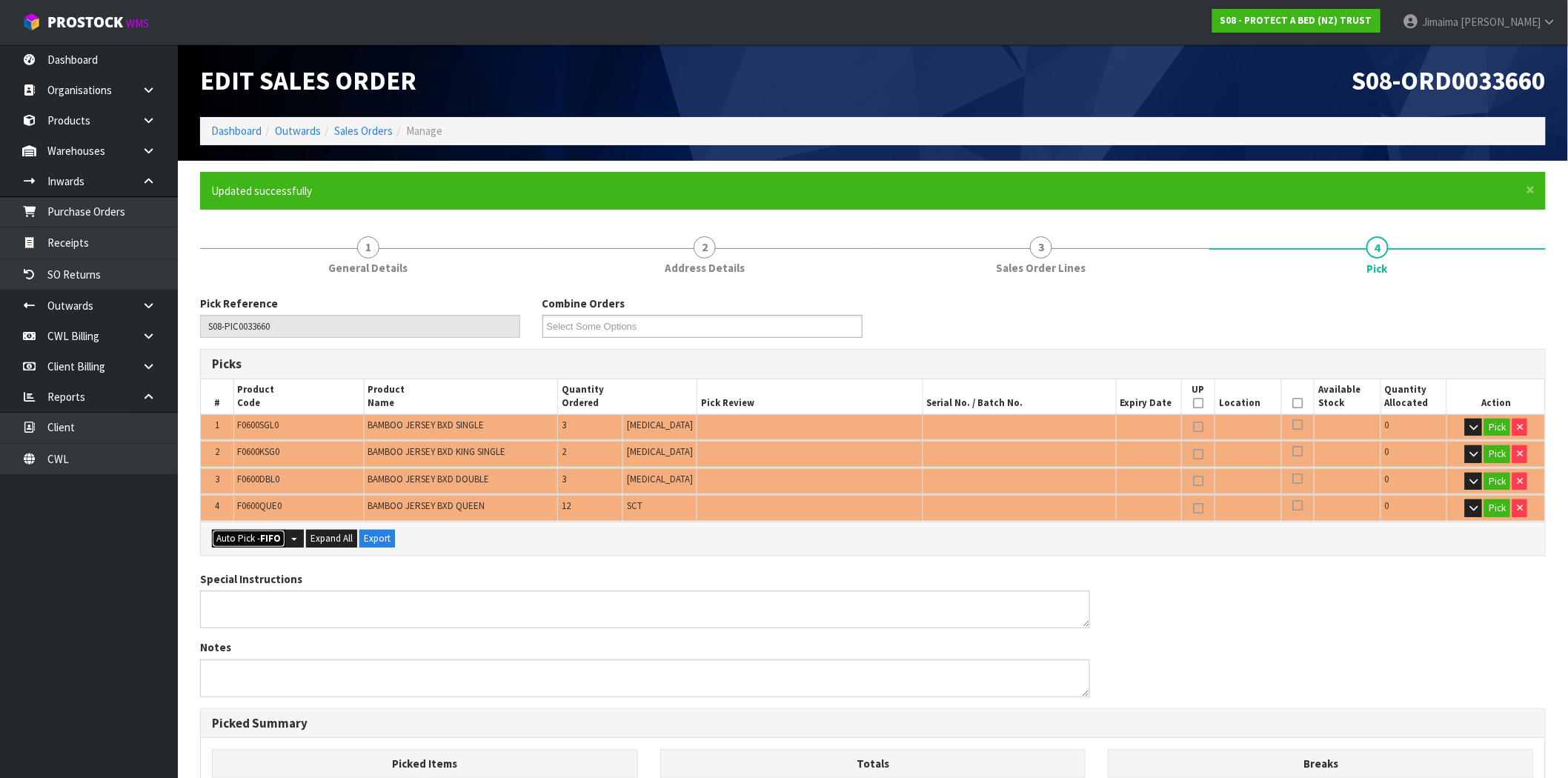
click at [234, 536] on button "Auto Pick - FIFO" at bounding box center [248, 539] width 73 height 18
type input "1"
type input "Piece x 8"
type input "Sub-carton x 4"
type input "20"
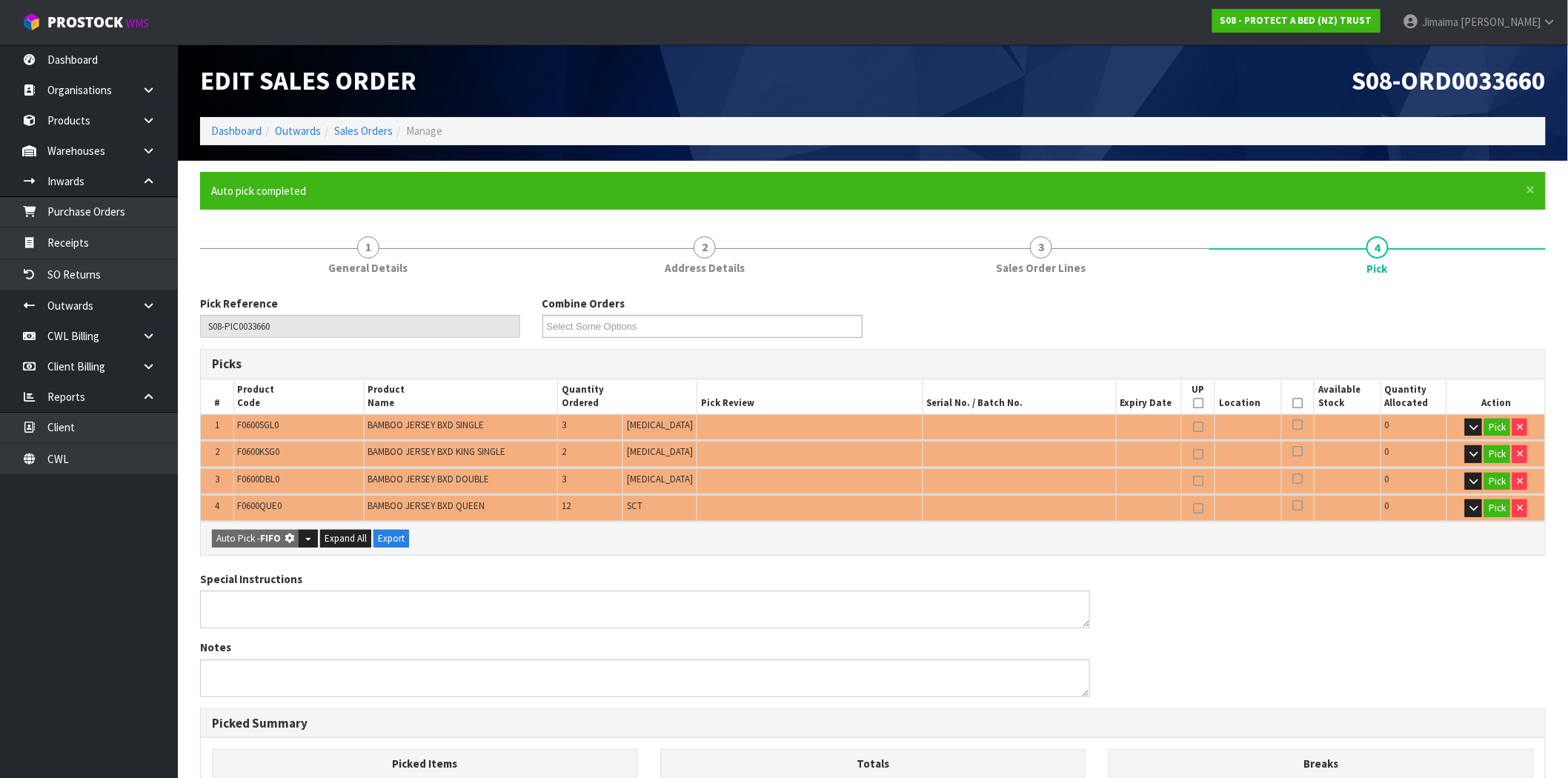
type input "0.171394"
type input "16.780"
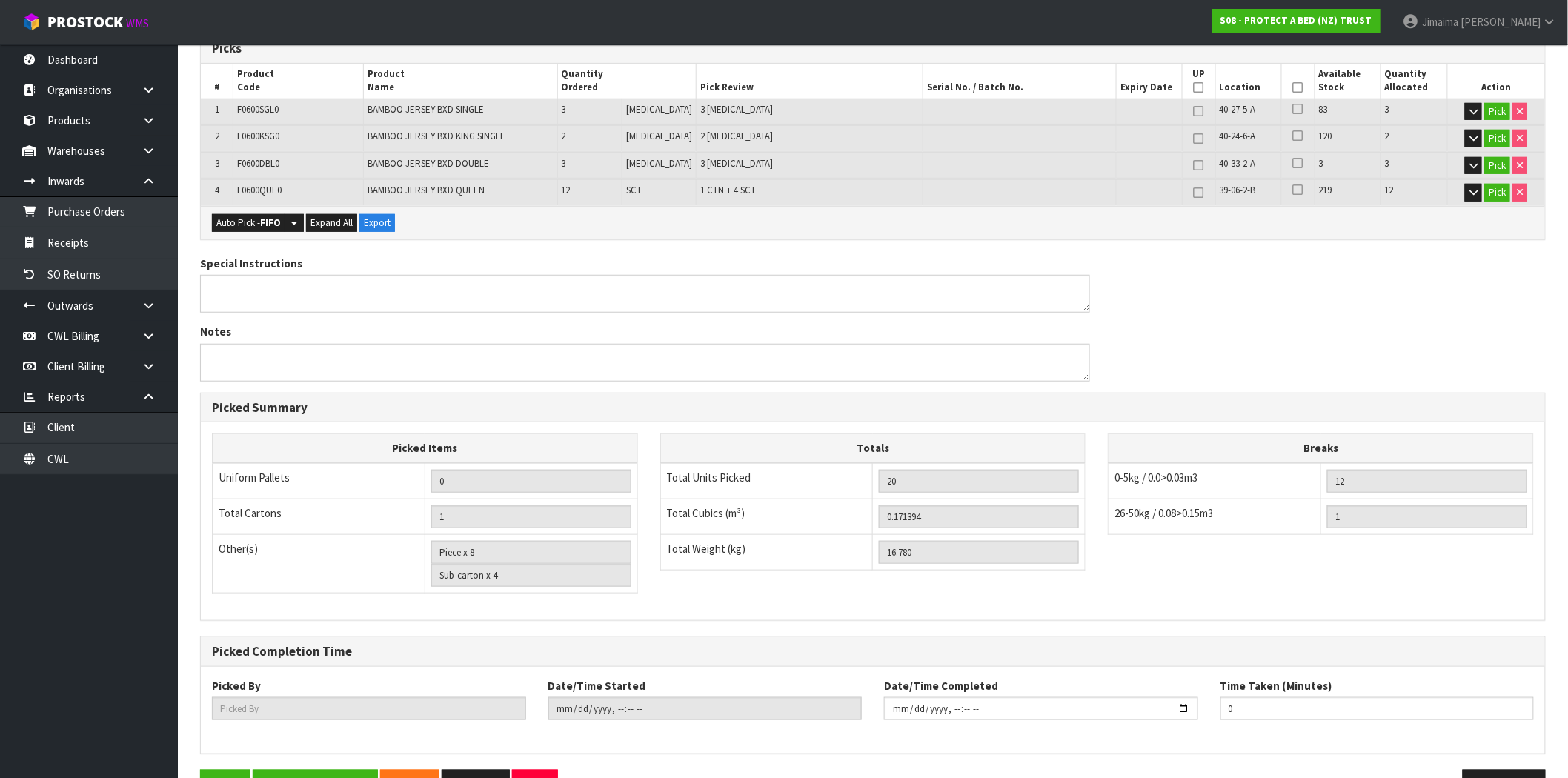
scroll to position [360, 0]
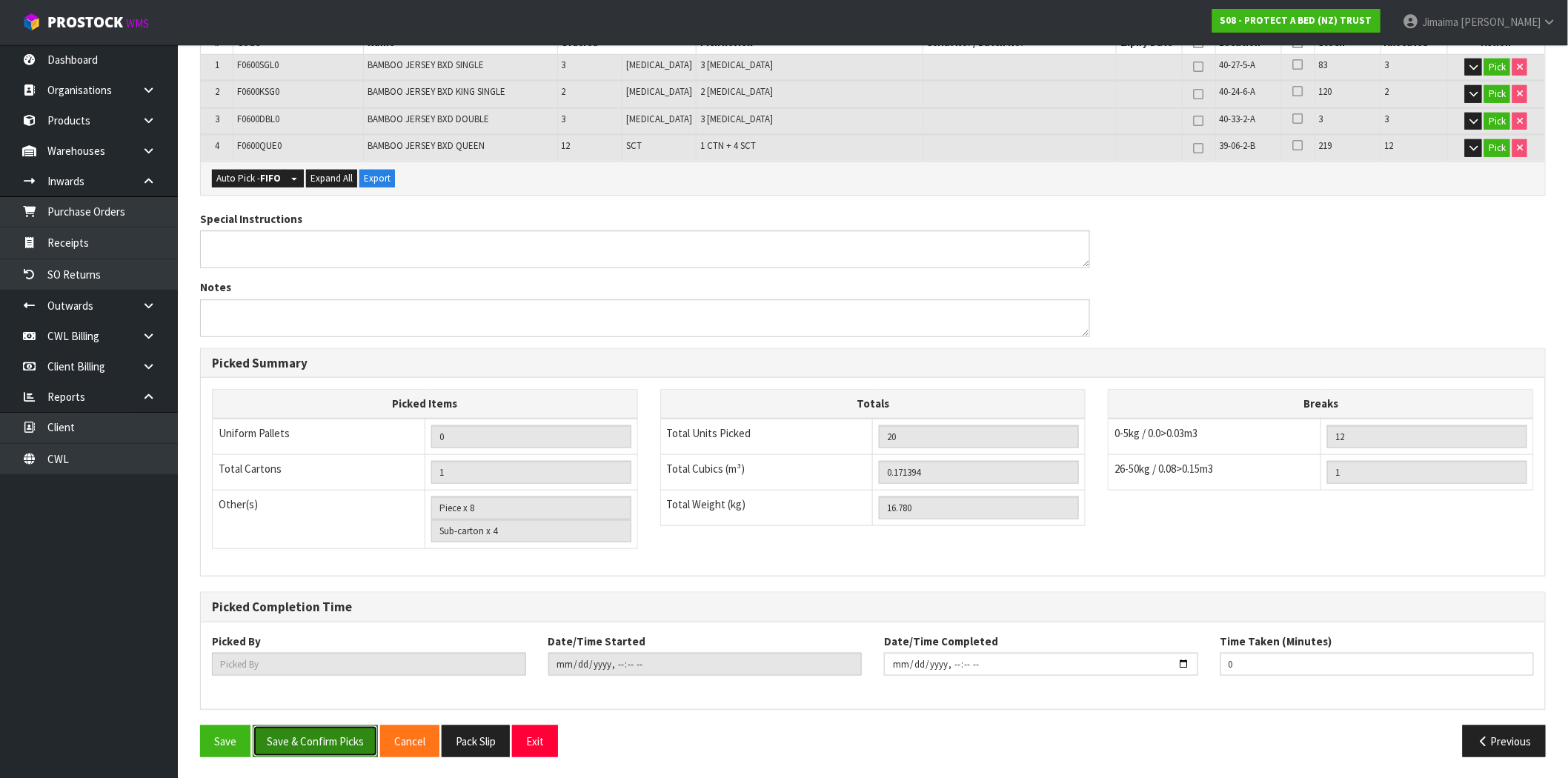
click at [341, 739] on button "Save & Confirm Picks" at bounding box center [315, 741] width 125 height 32
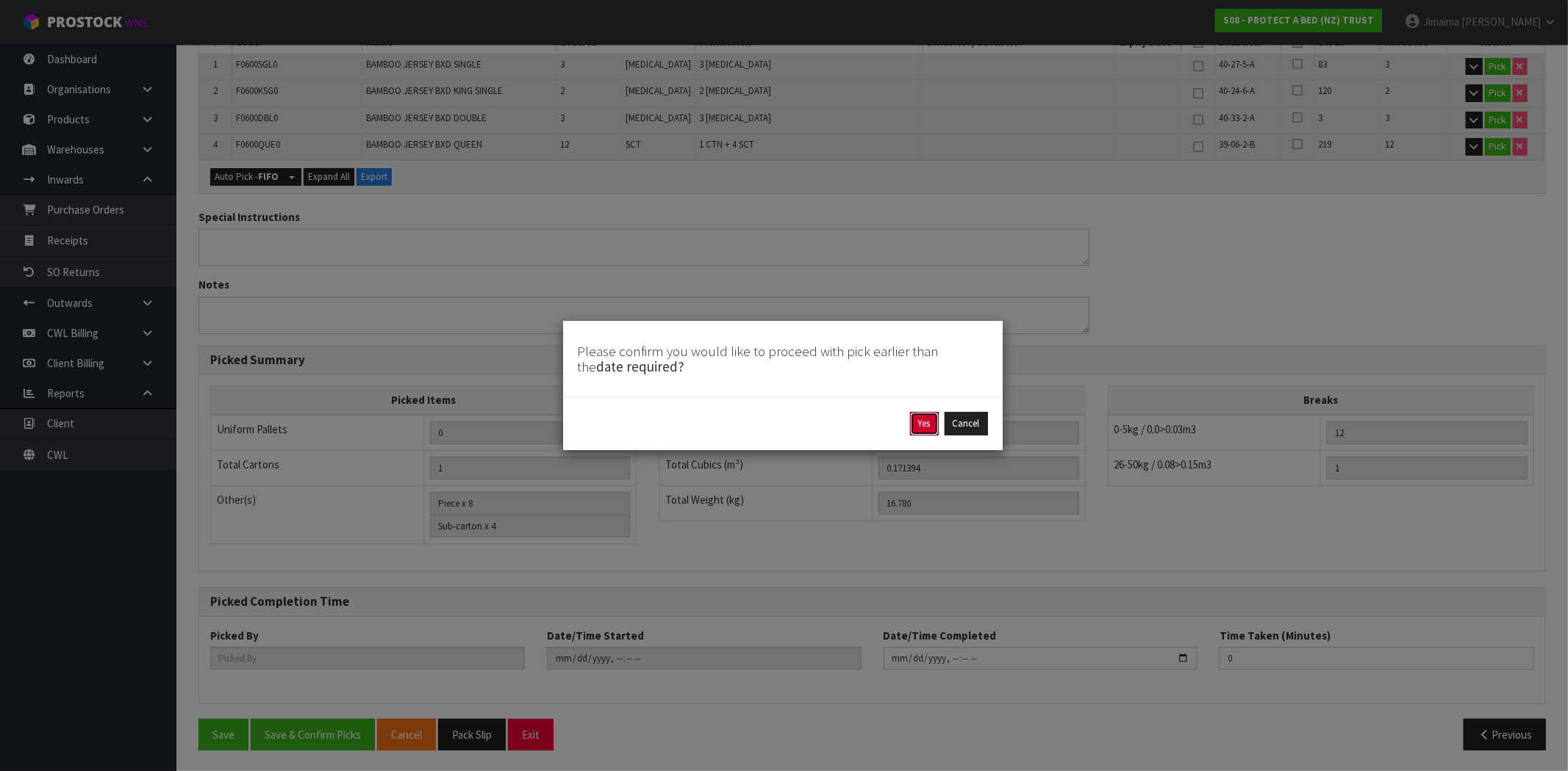
drag, startPoint x: 930, startPoint y: 412, endPoint x: 1058, endPoint y: 255, distance: 202.6
click at [928, 412] on button "Yes" at bounding box center [924, 424] width 29 height 24
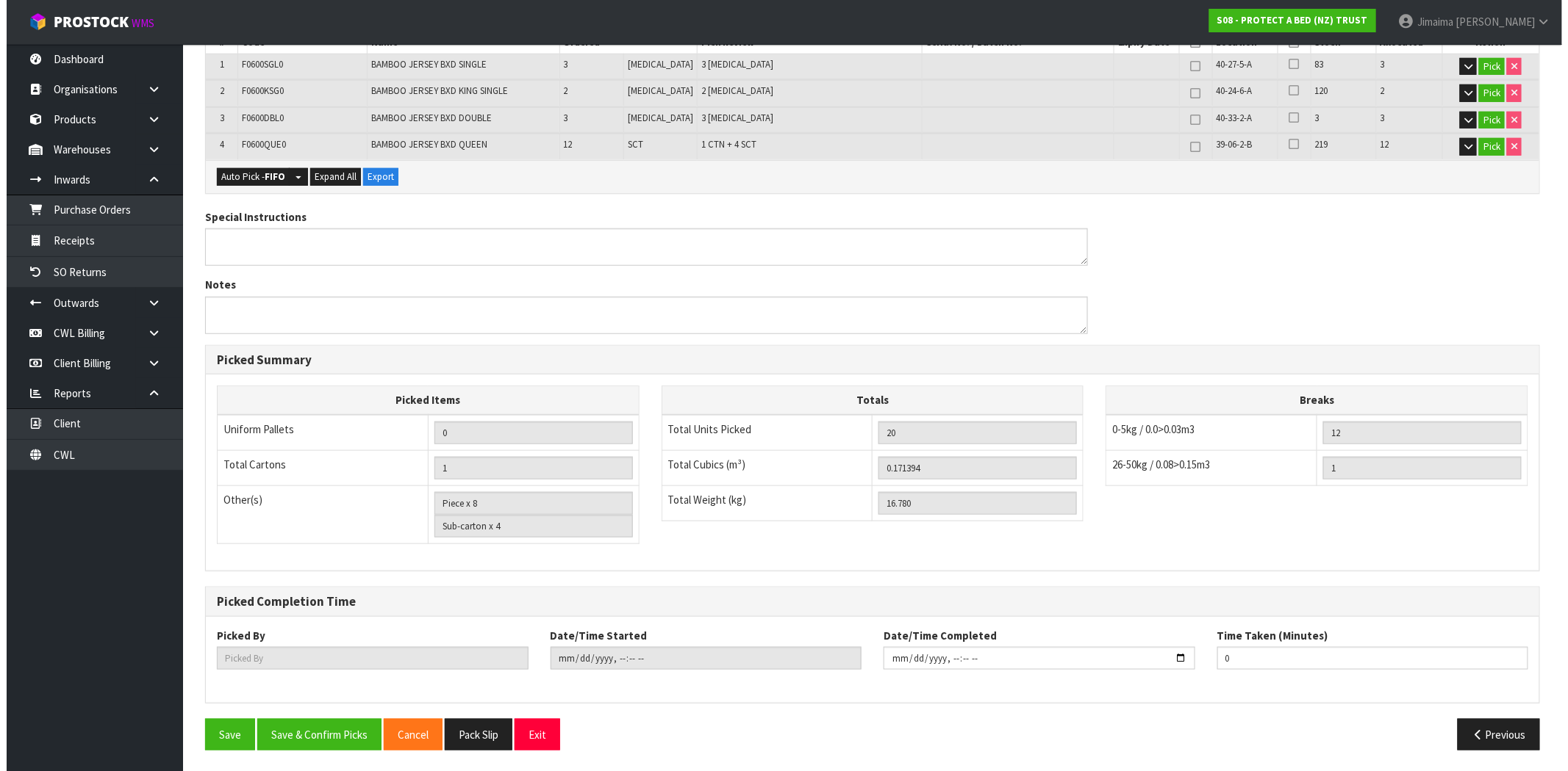
scroll to position [0, 0]
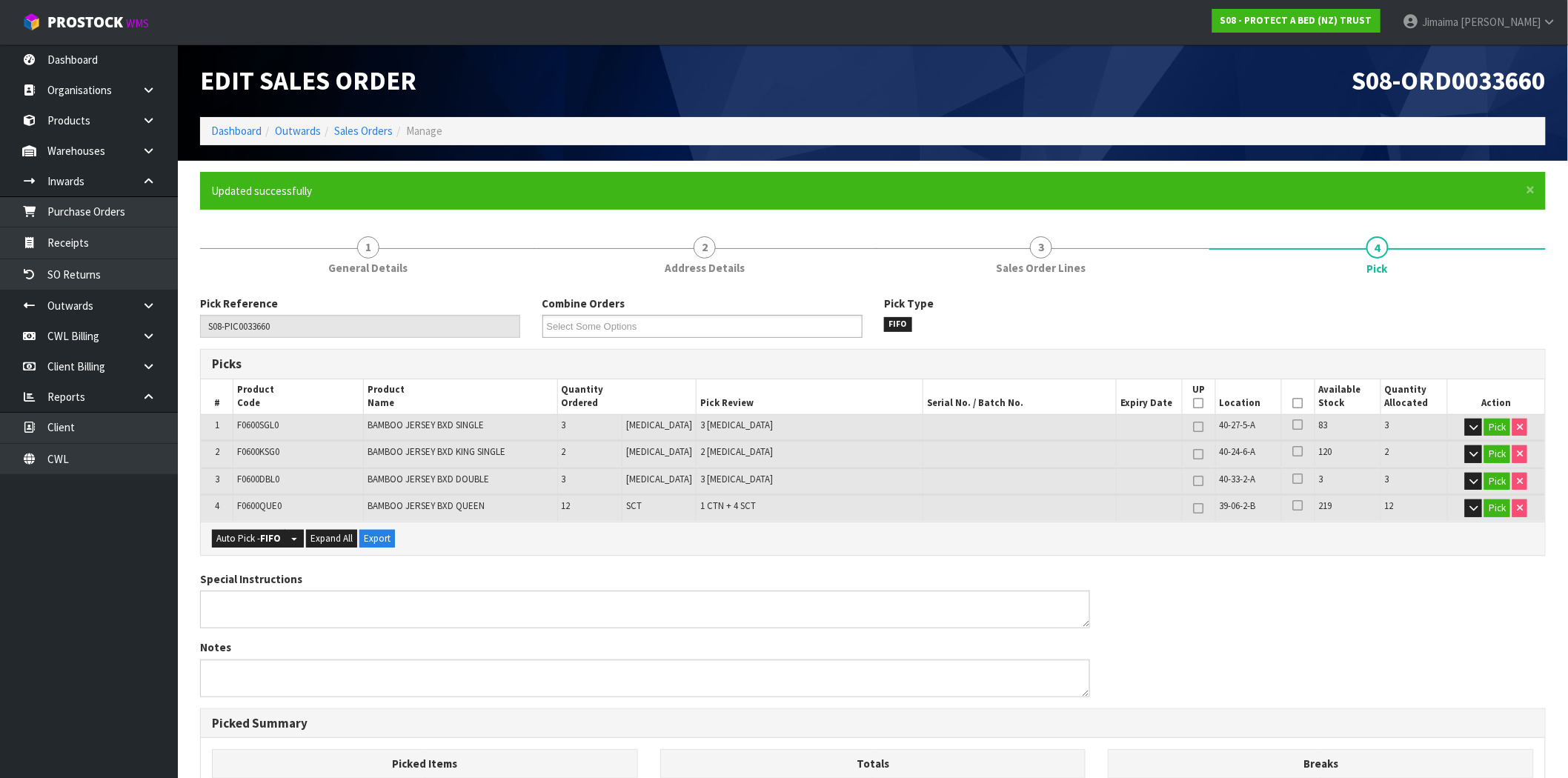
type input "Jimaima [PERSON_NAME]"
type input "2025-10-02T14:08:52"
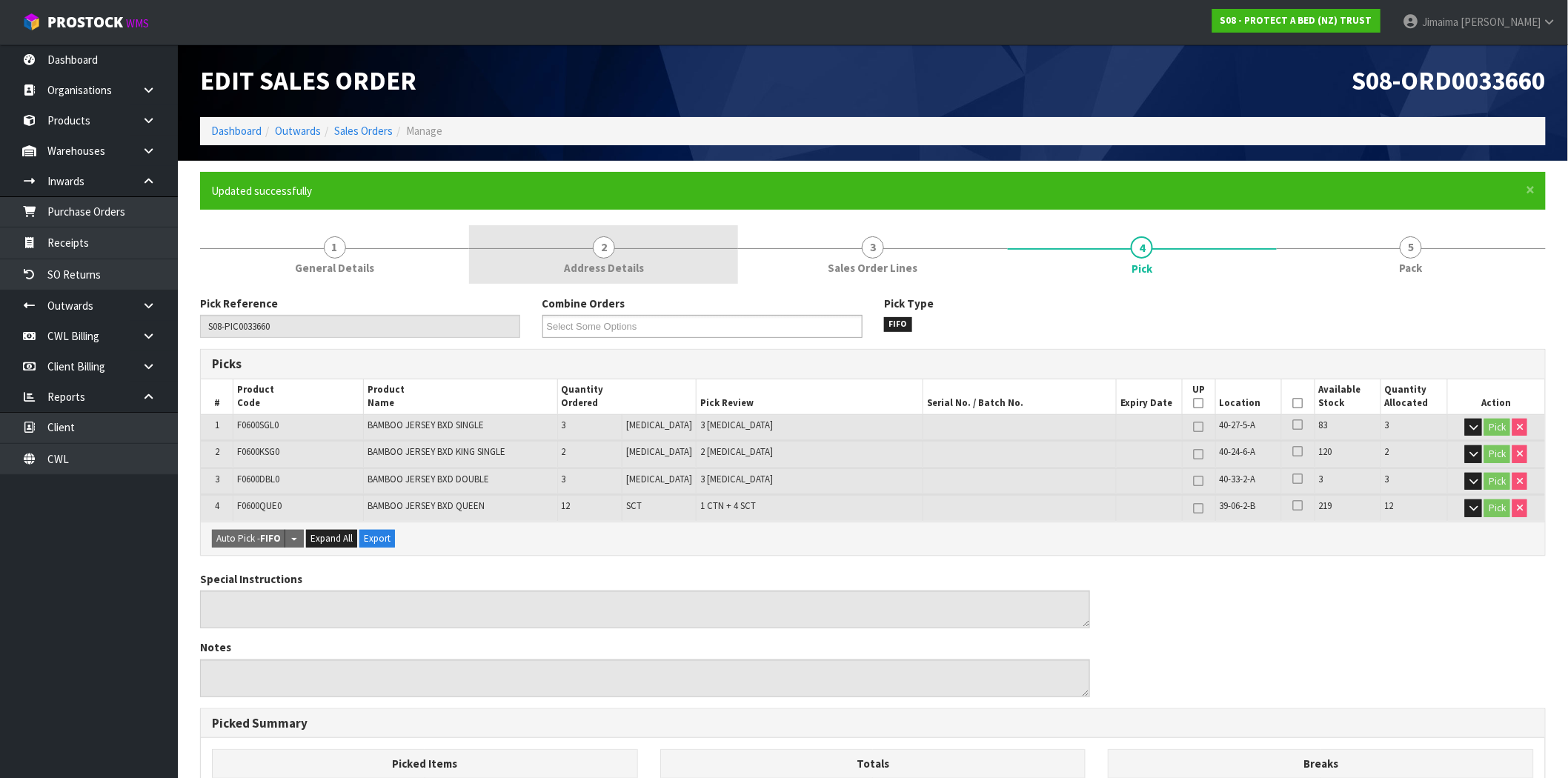
click at [605, 270] on span "Address Details" at bounding box center [603, 268] width 80 height 16
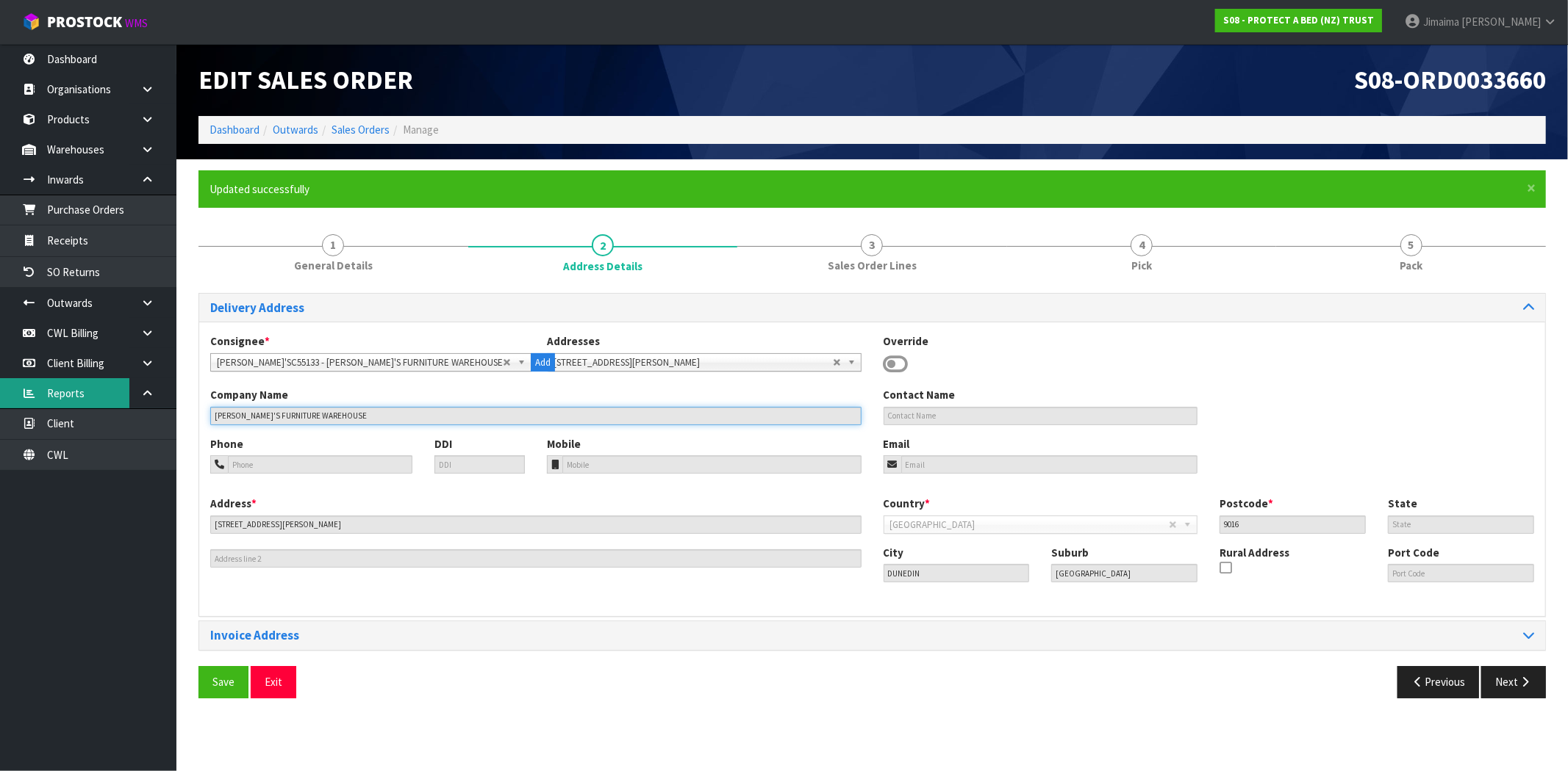
drag, startPoint x: 355, startPoint y: 417, endPoint x: 61, endPoint y: 400, distance: 294.5
click at [32, 410] on body "Toggle navigation ProStock WMS S08 - PROTECT A BED (NZ) TRUST Jimaima [PERSON_N…" at bounding box center [784, 385] width 1568 height 771
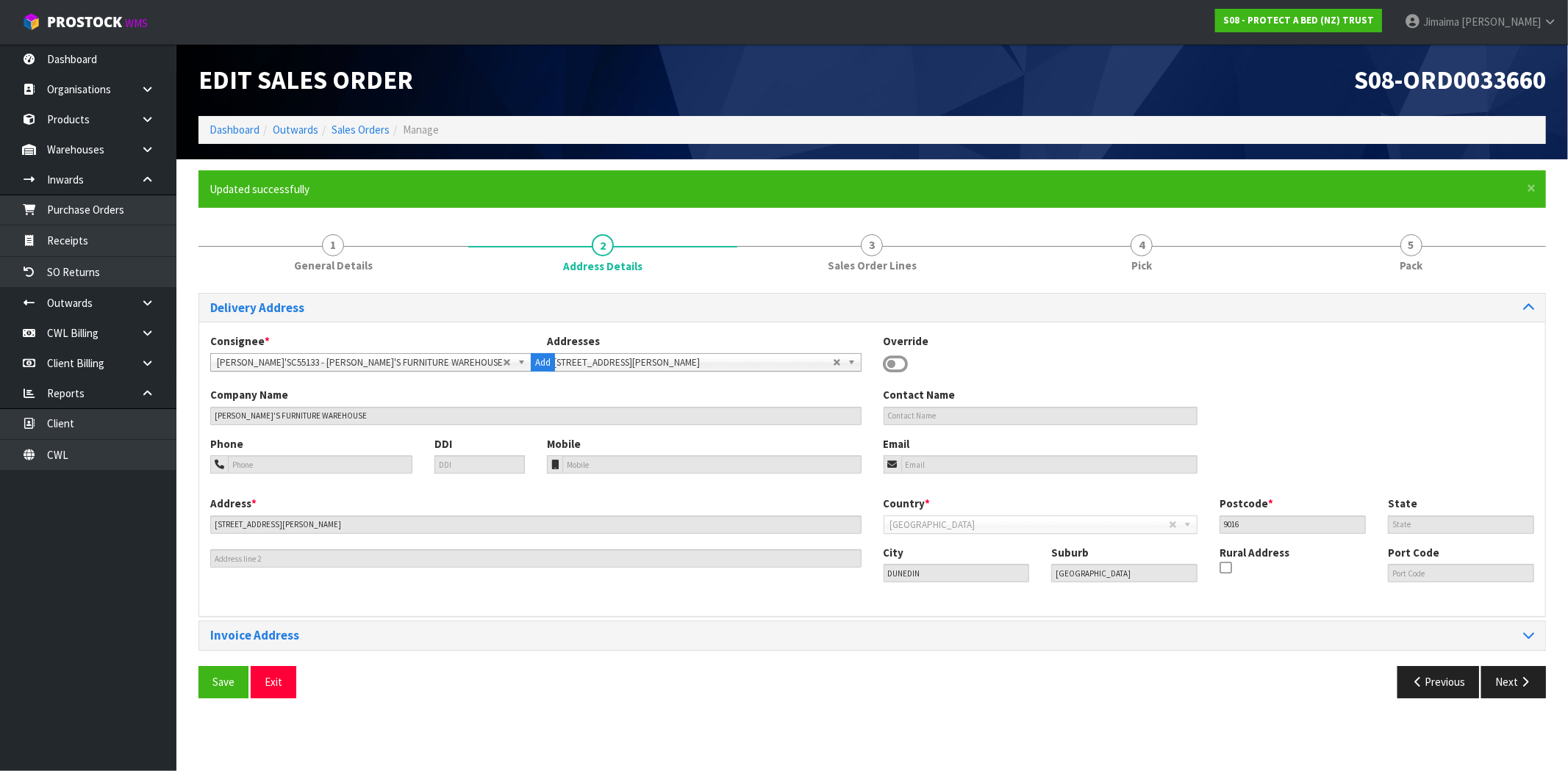
click at [362, 137] on li "Sales Orders" at bounding box center [354, 129] width 71 height 16
click at [362, 127] on link "Sales Orders" at bounding box center [360, 129] width 58 height 14
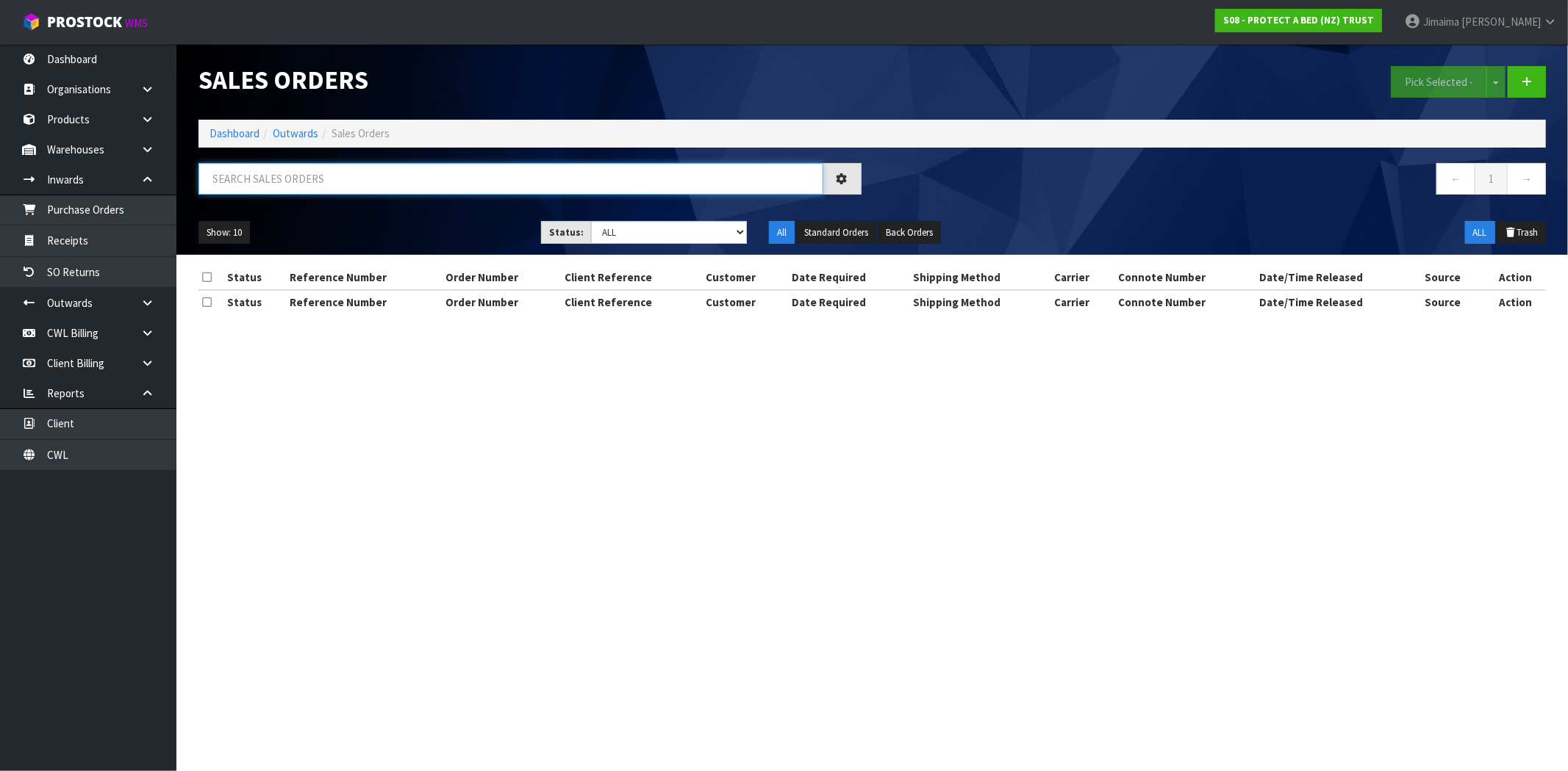
click at [283, 188] on input "text" at bounding box center [510, 179] width 625 height 32
paste input "JOHN'S FURNITURE WAREHOUSE"
type input "JOHN'S FURNITURE WAREHOUSE"
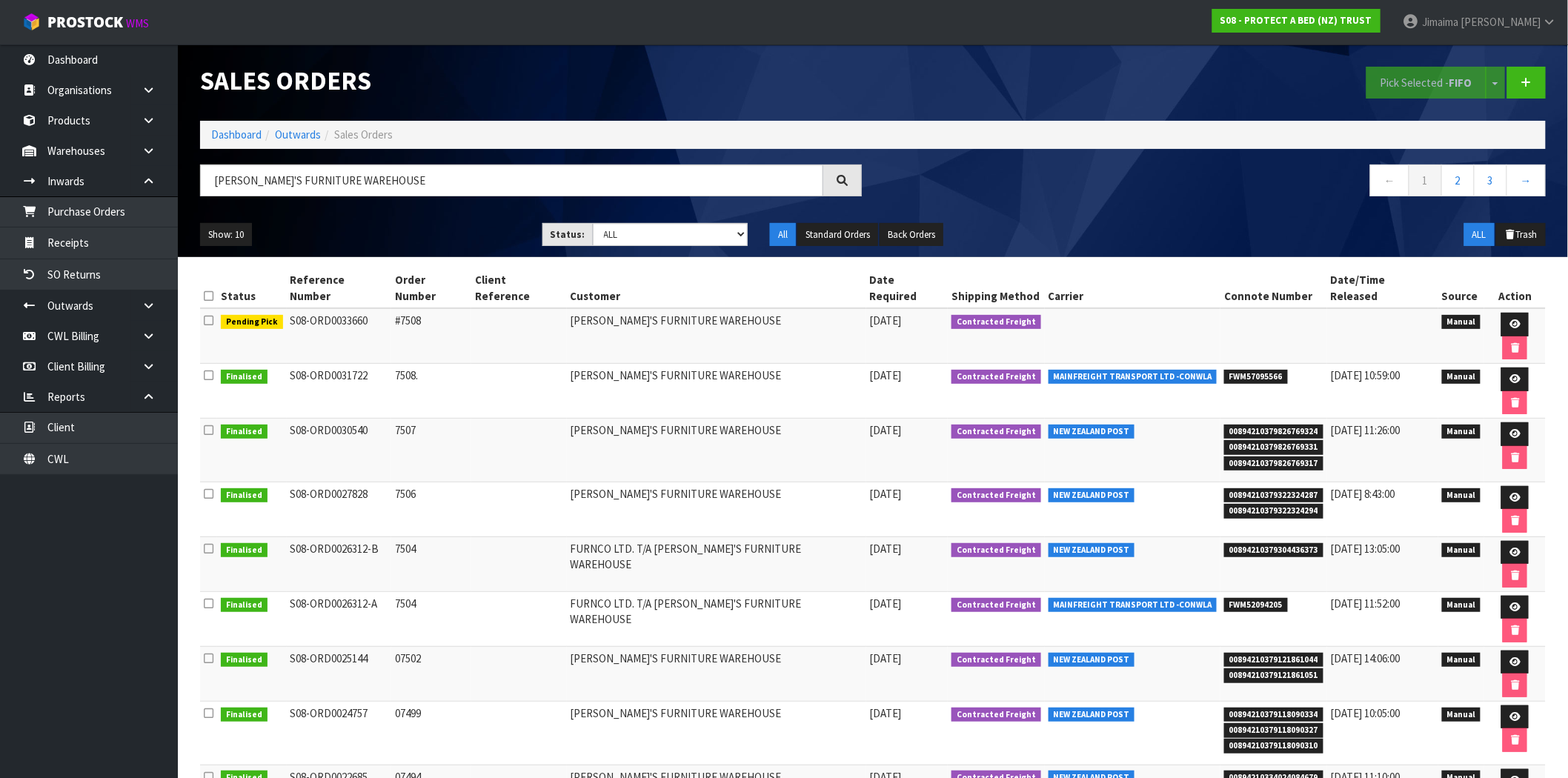
click at [500, 482] on td at bounding box center [518, 509] width 95 height 55
click at [1534, 66] on link at bounding box center [1526, 82] width 39 height 32
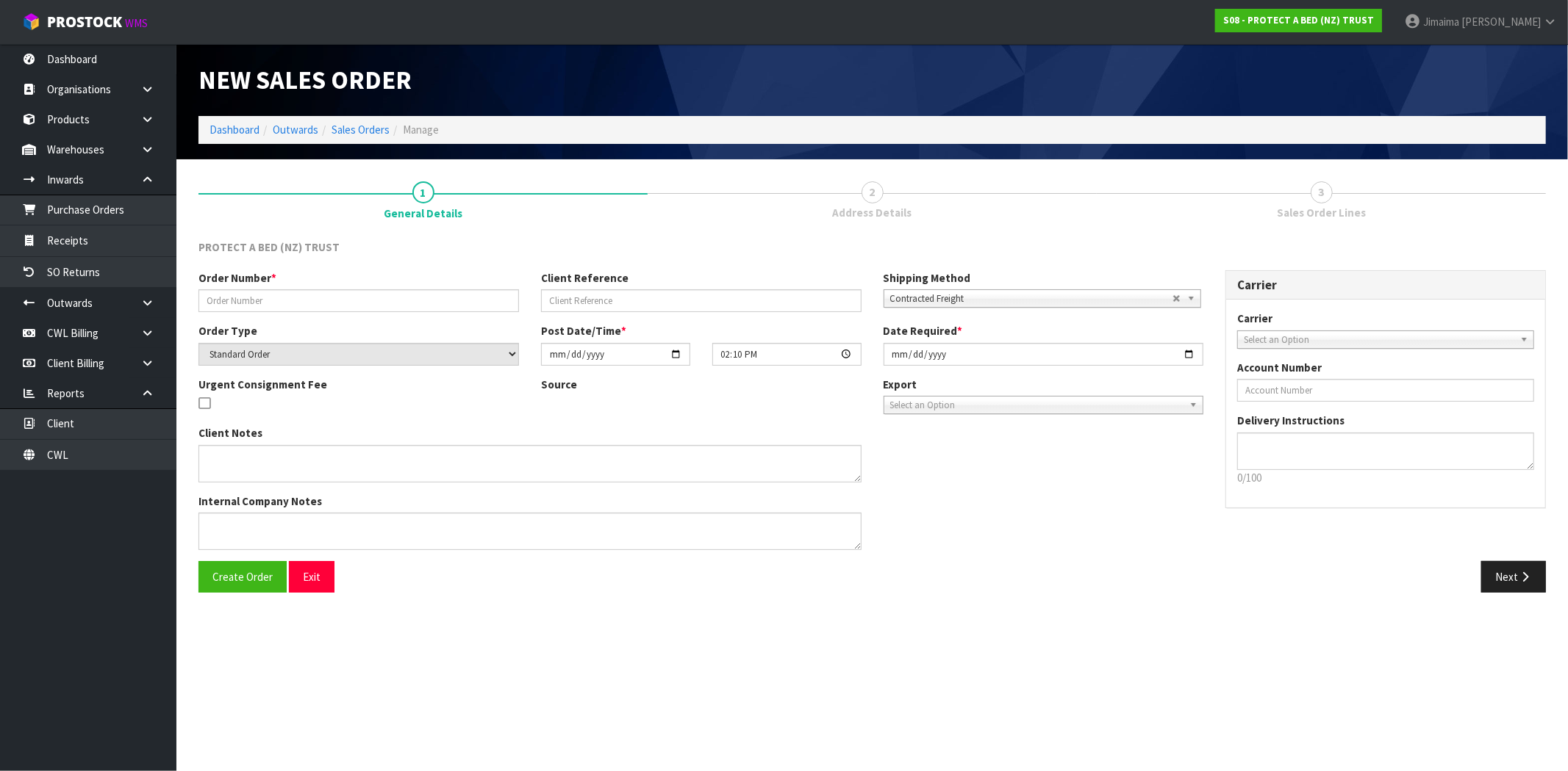
click at [291, 287] on div "Order Number *" at bounding box center [358, 291] width 342 height 42
click at [289, 292] on input "text" at bounding box center [358, 301] width 320 height 23
paste input "OCT 2025"
type input "OCT 2025"
drag, startPoint x: 249, startPoint y: 584, endPoint x: 1130, endPoint y: 413, distance: 897.4
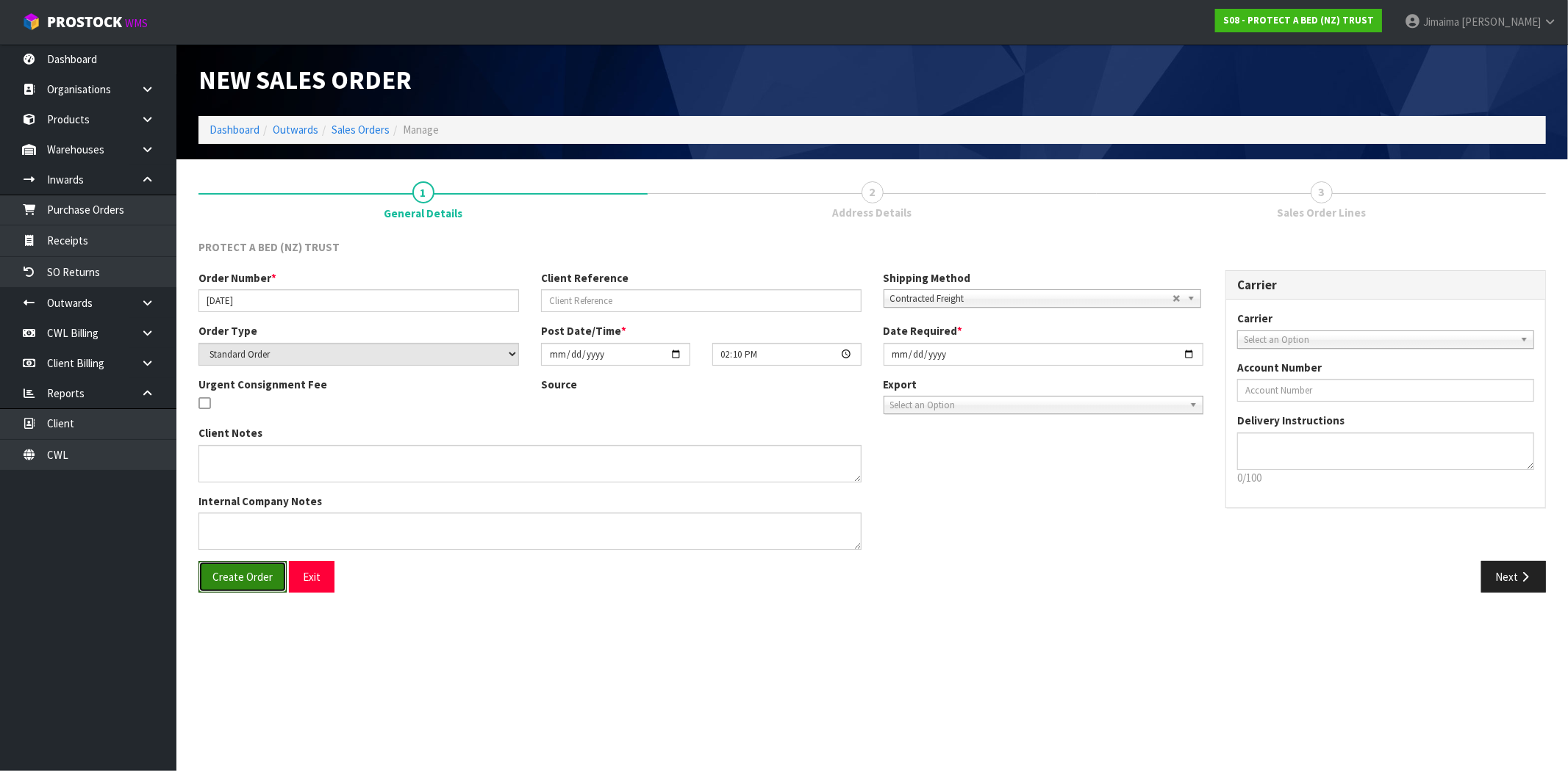
click at [249, 584] on button "Create Order" at bounding box center [242, 577] width 88 height 32
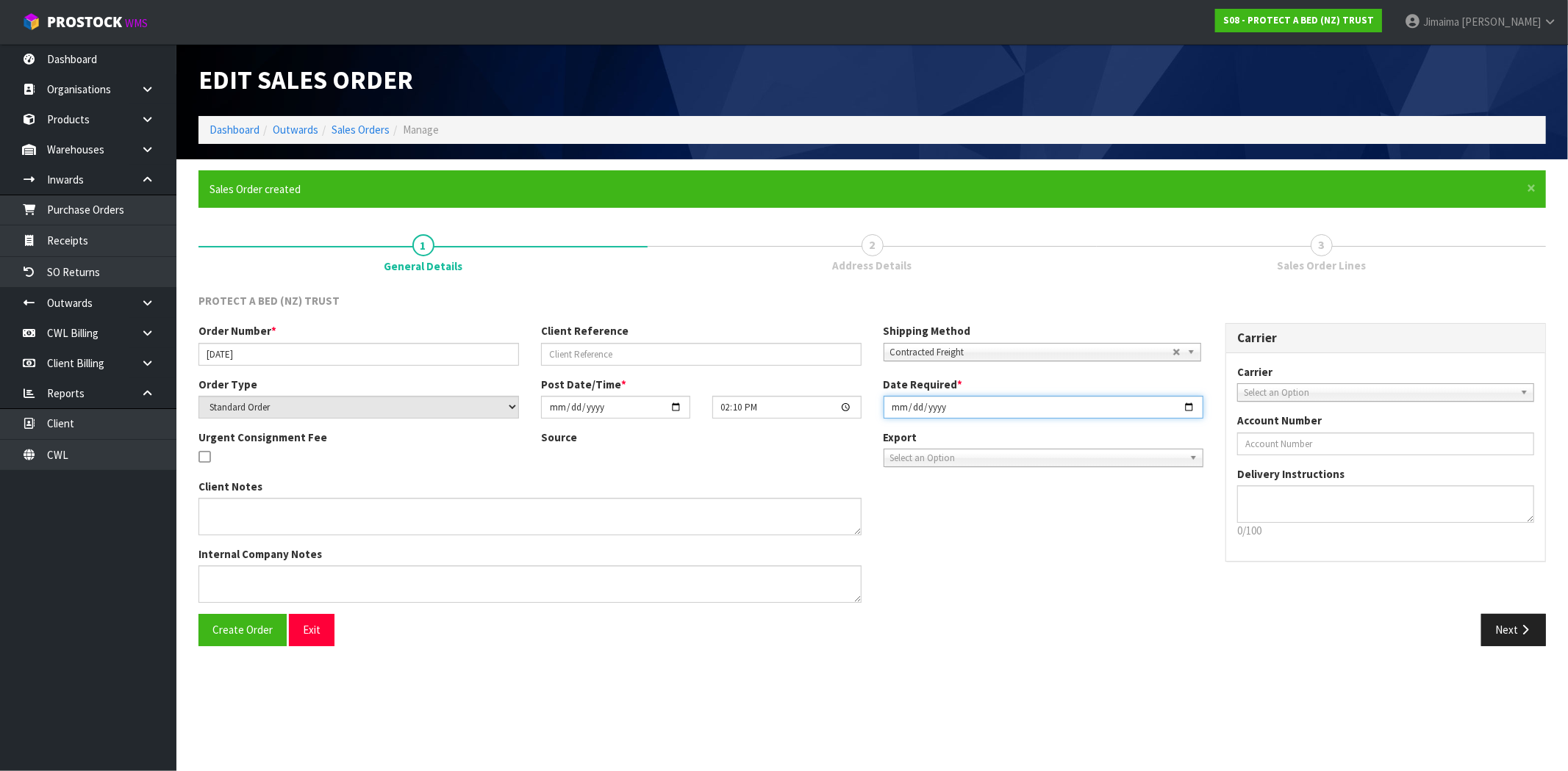
click at [1191, 404] on input "2025-10-02" at bounding box center [1044, 407] width 320 height 23
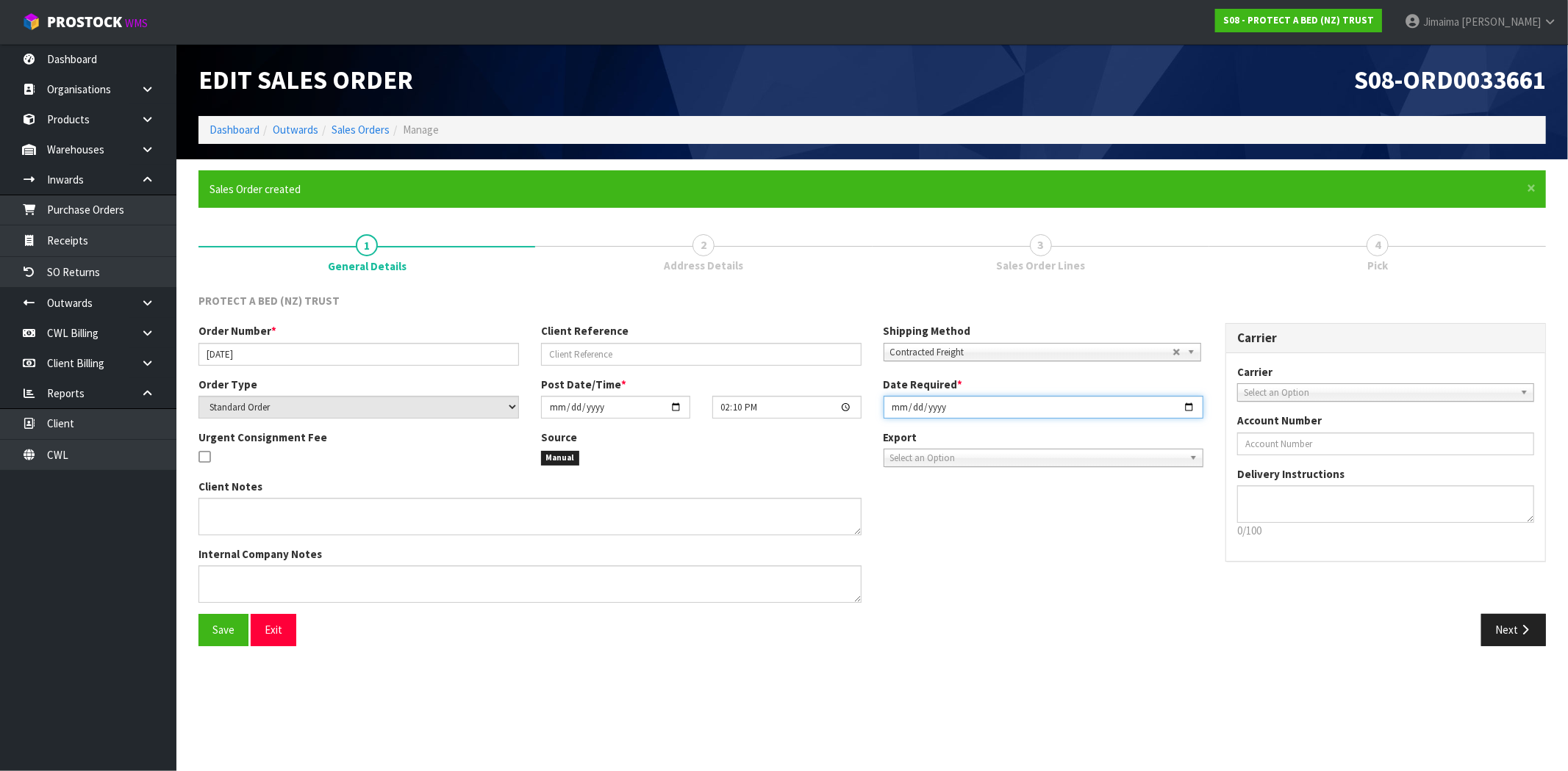
type input "2025-10-03"
click at [217, 622] on button "Save" at bounding box center [223, 630] width 50 height 32
click at [1530, 637] on button "Next" at bounding box center [1513, 630] width 64 height 32
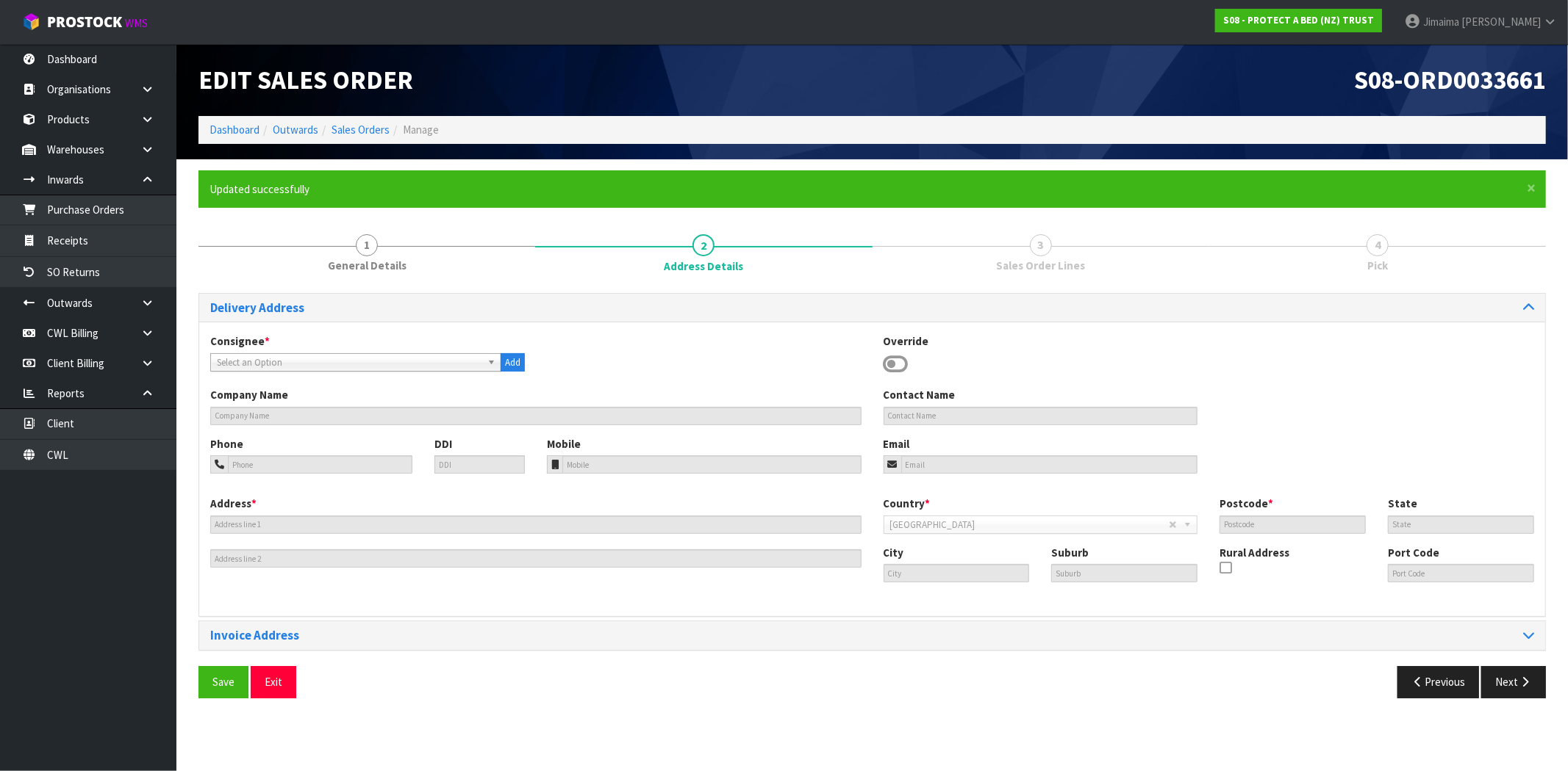
click at [461, 370] on div "Select an Option" at bounding box center [356, 362] width 291 height 18
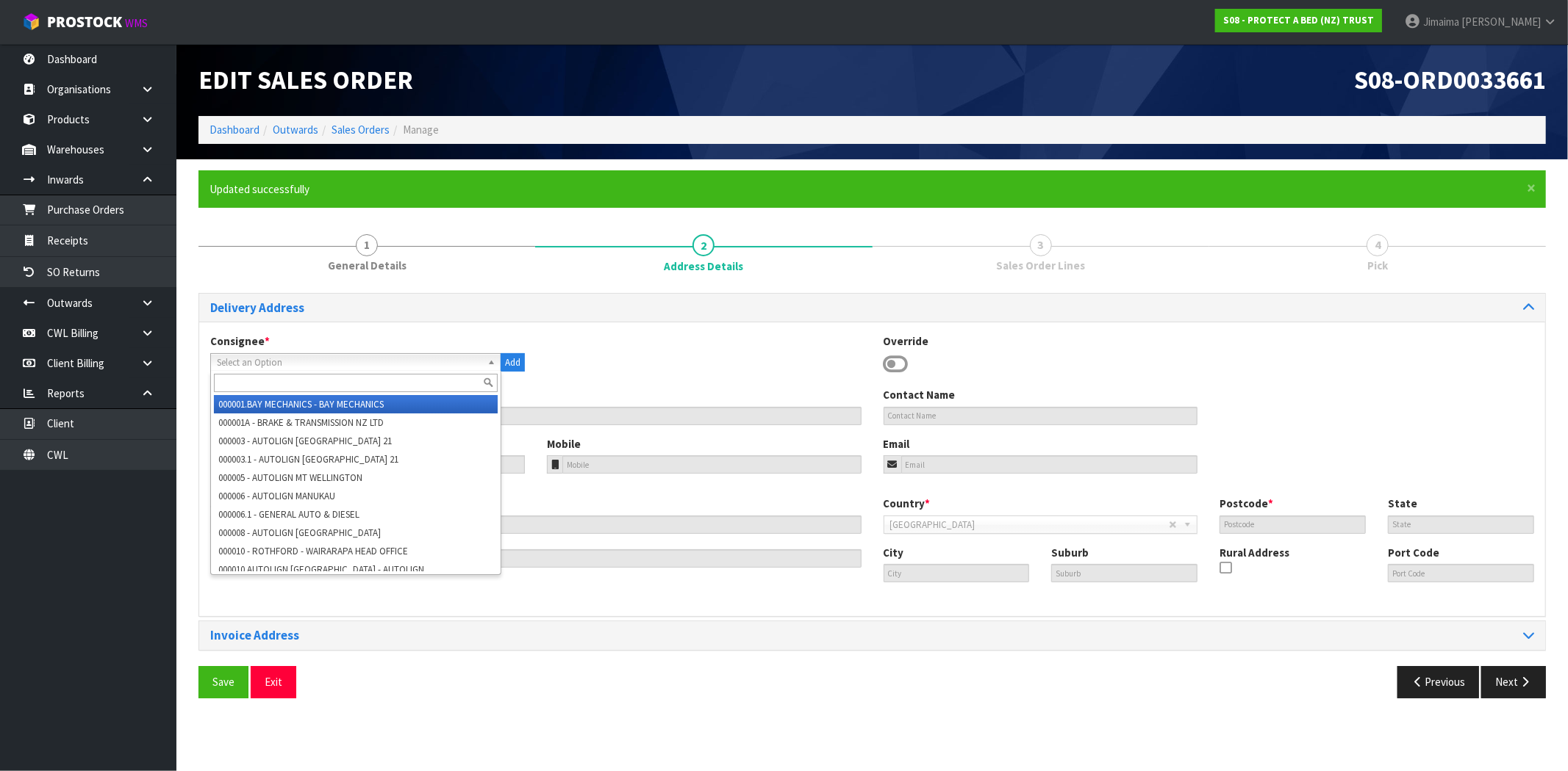
click at [374, 383] on input "text" at bounding box center [356, 383] width 284 height 18
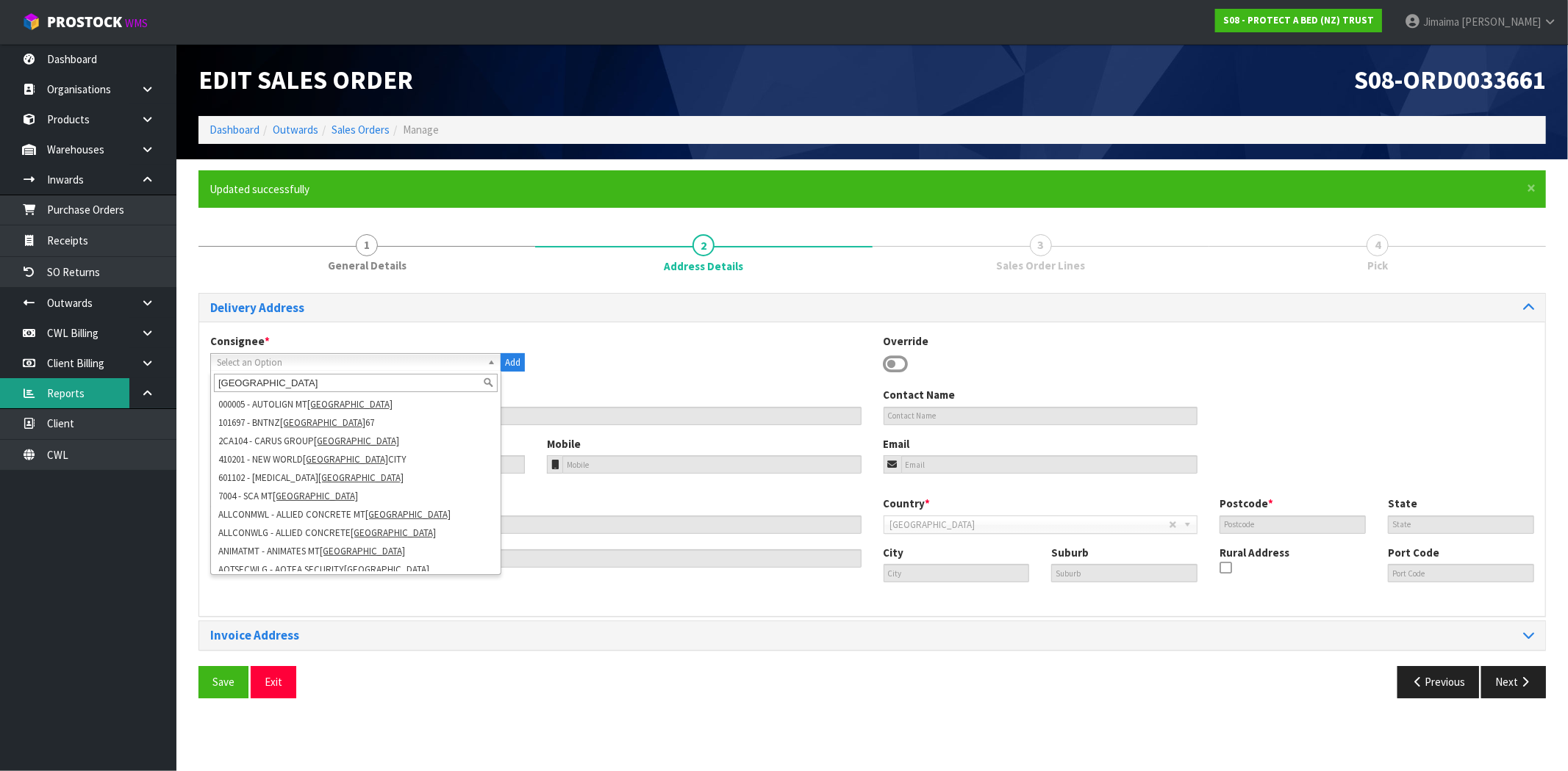
type input "wellington"
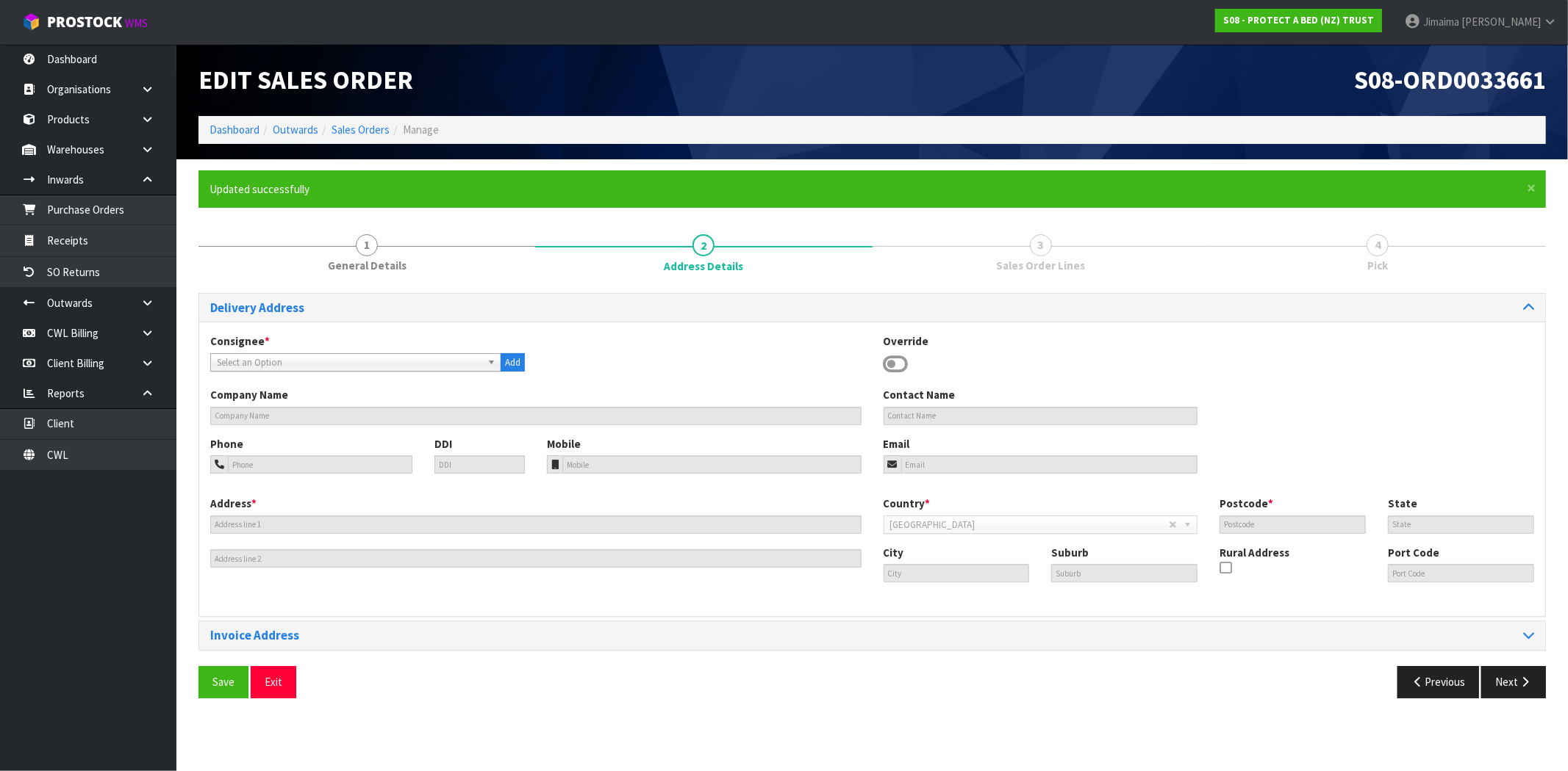
click at [428, 369] on span "Select an Option" at bounding box center [349, 363] width 265 height 18
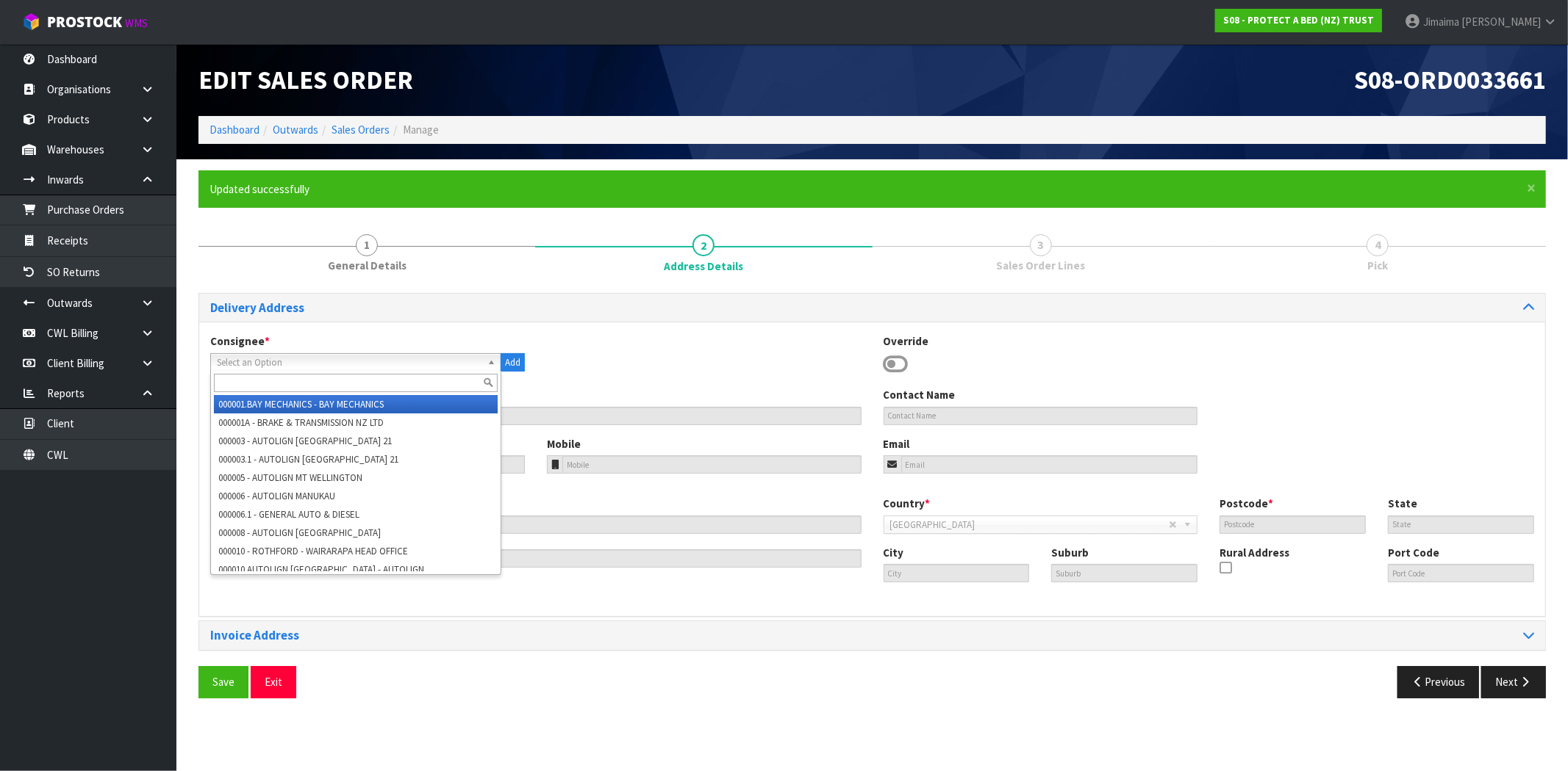
click at [384, 381] on input "text" at bounding box center [356, 383] width 284 height 18
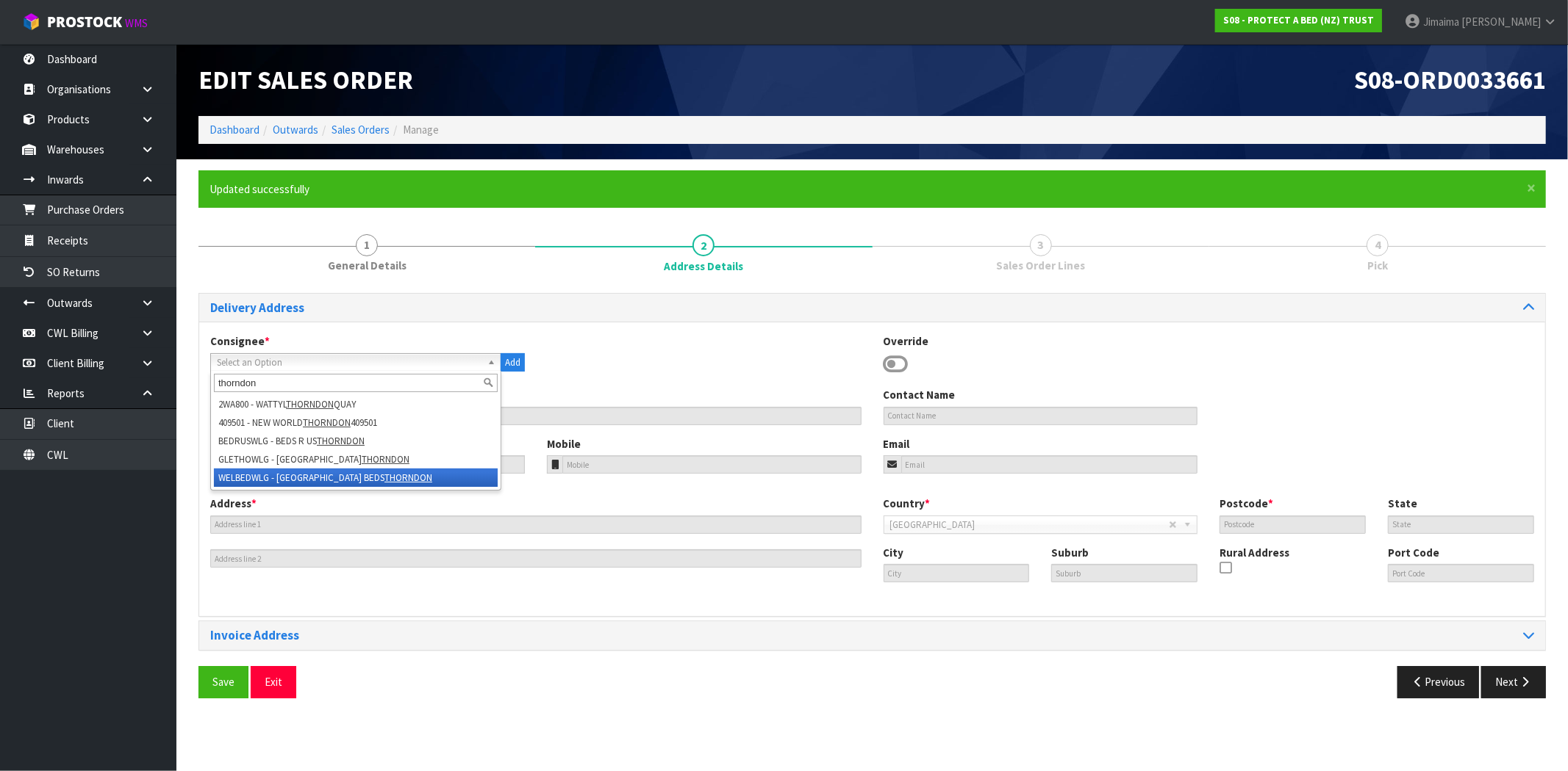
type input "thorndon"
click at [385, 473] on em "THORNDON" at bounding box center [408, 478] width 48 height 13
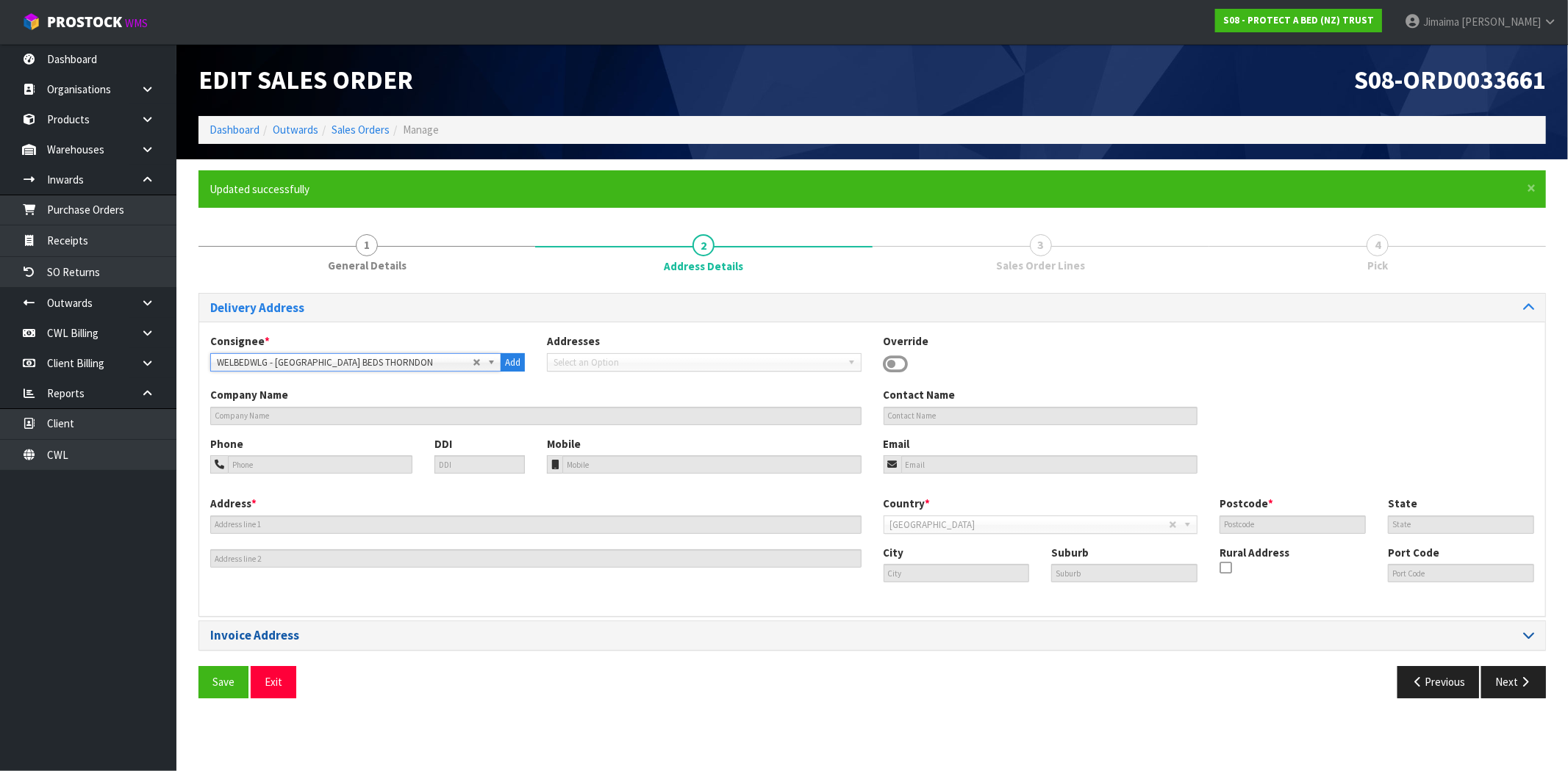
type input "WELLINGTON BEDS THORNDON"
type input "+64 4-472 0446"
type input "177 THORNDON QUAY"
type input "6011"
type input "WGN"
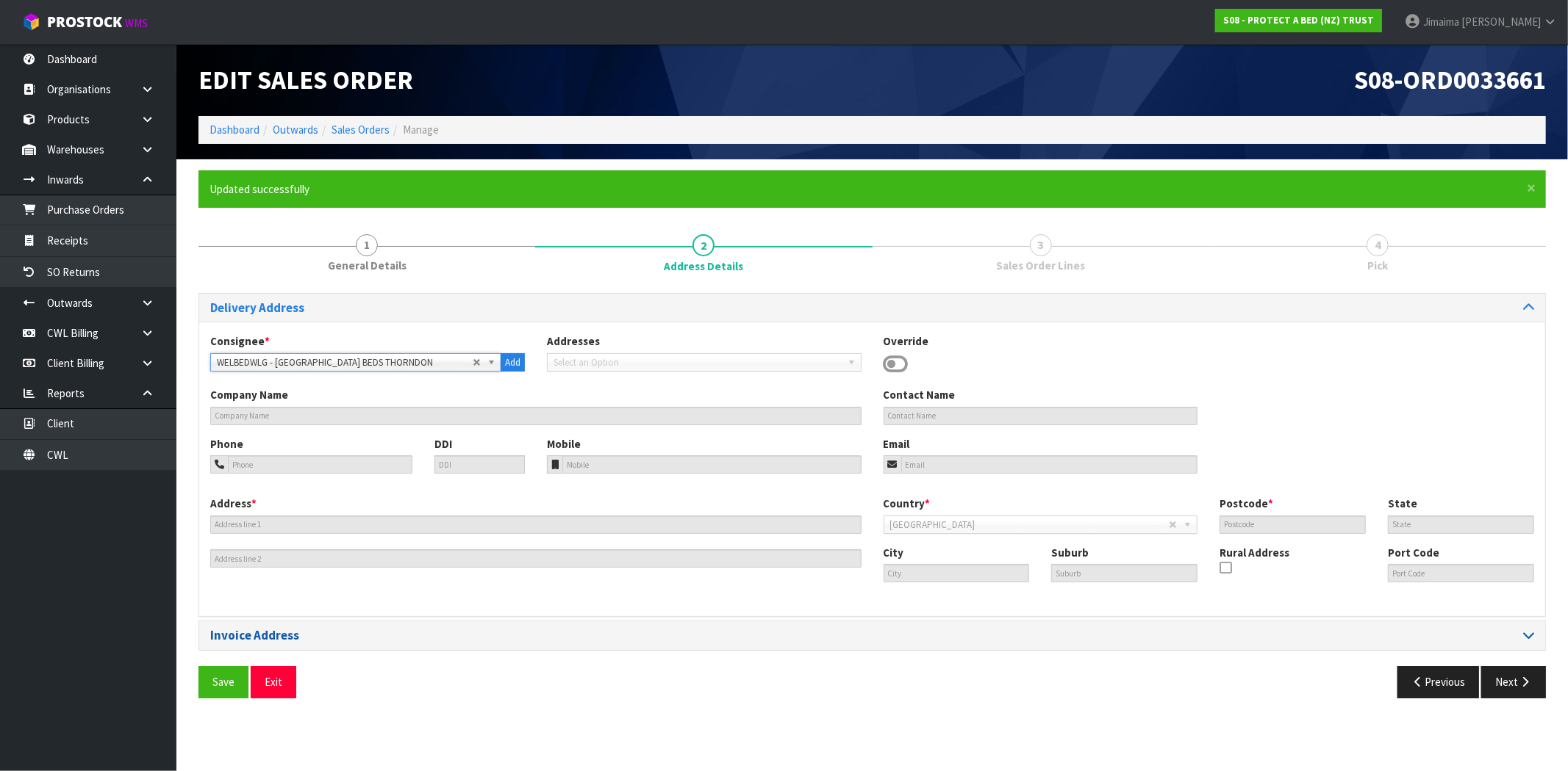
type input "WELLINGTON"
type input "PIPITEA"
type input "NZWLG"
click at [226, 673] on button "Save" at bounding box center [223, 682] width 50 height 32
click at [848, 367] on b at bounding box center [854, 362] width 13 height 17
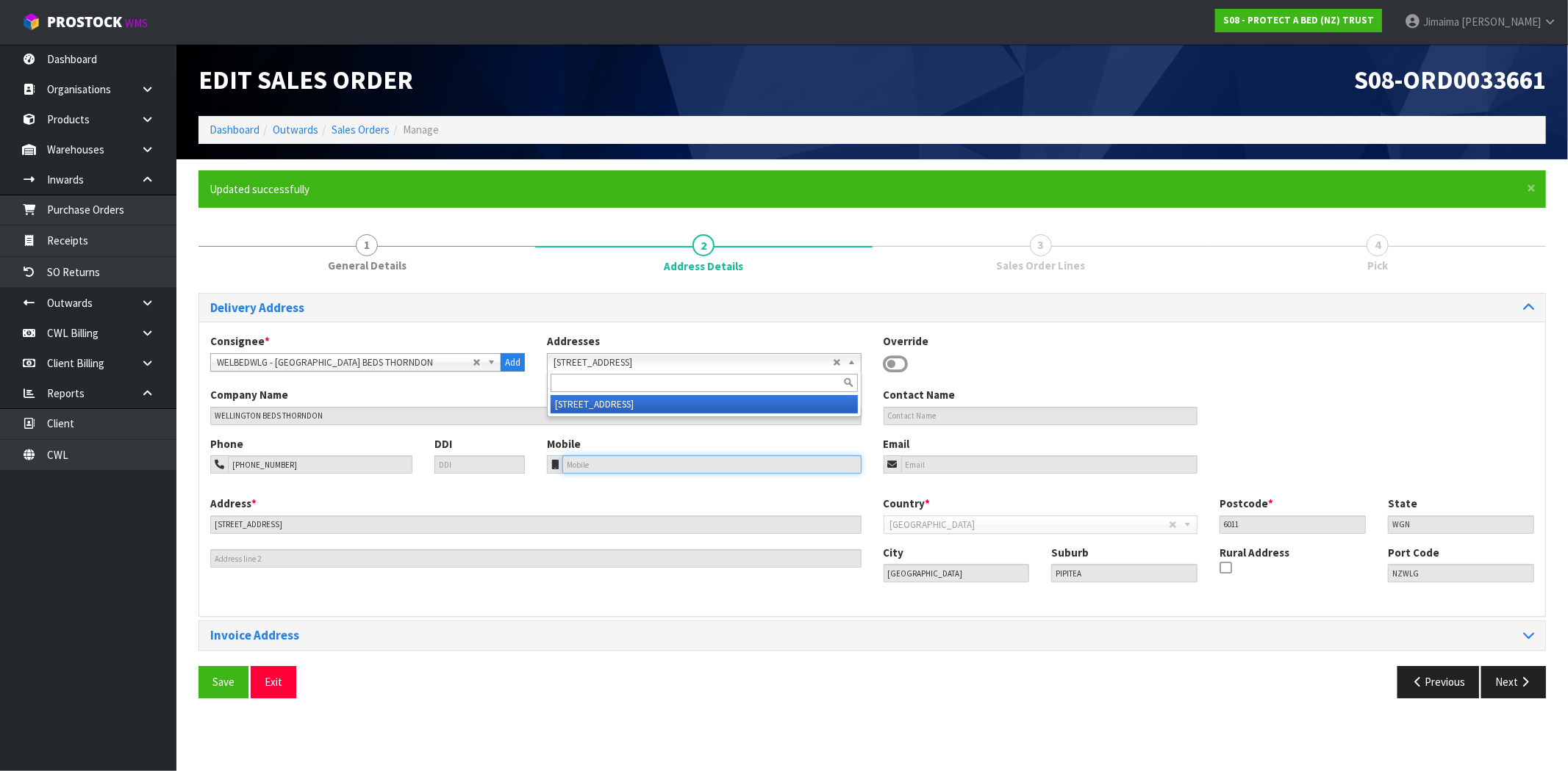
click at [783, 461] on input "tel" at bounding box center [712, 464] width 299 height 18
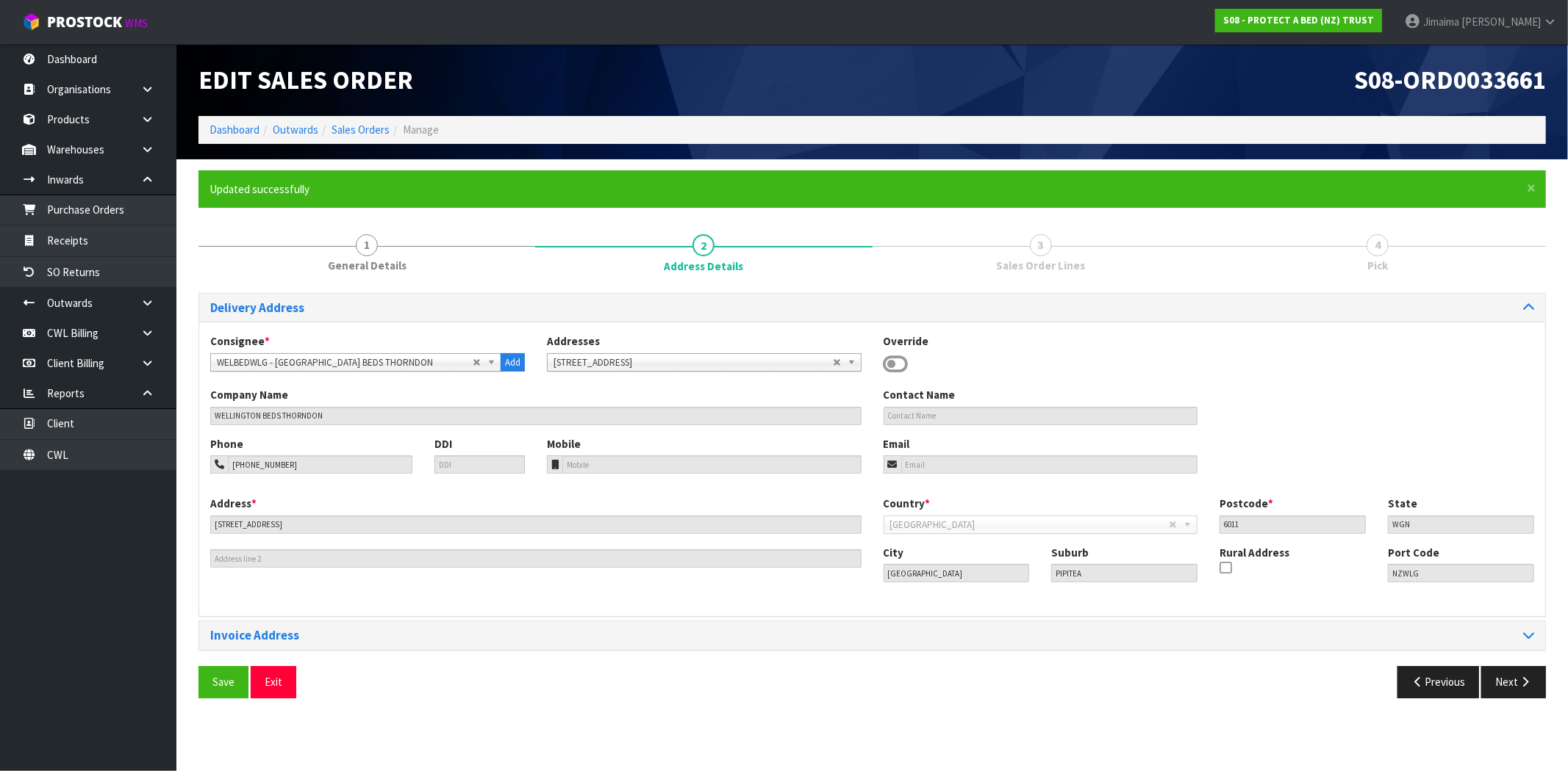
drag, startPoint x: 470, startPoint y: 358, endPoint x: 406, endPoint y: 368, distance: 64.8
click at [470, 359] on span "WELBEDWLG - WELLINGTON BEDS THORNDON" at bounding box center [345, 363] width 256 height 18
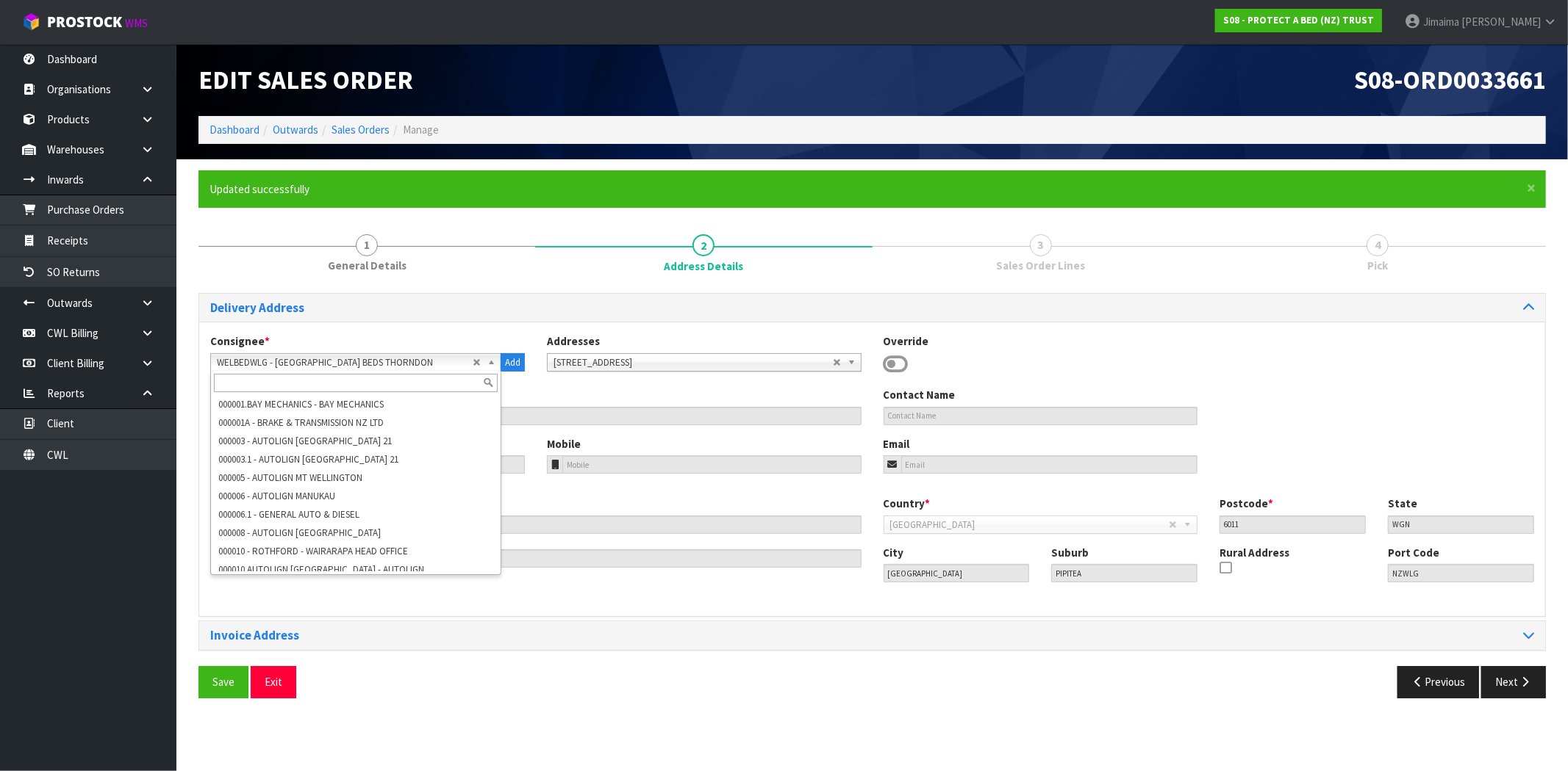
scroll to position [113891, 0]
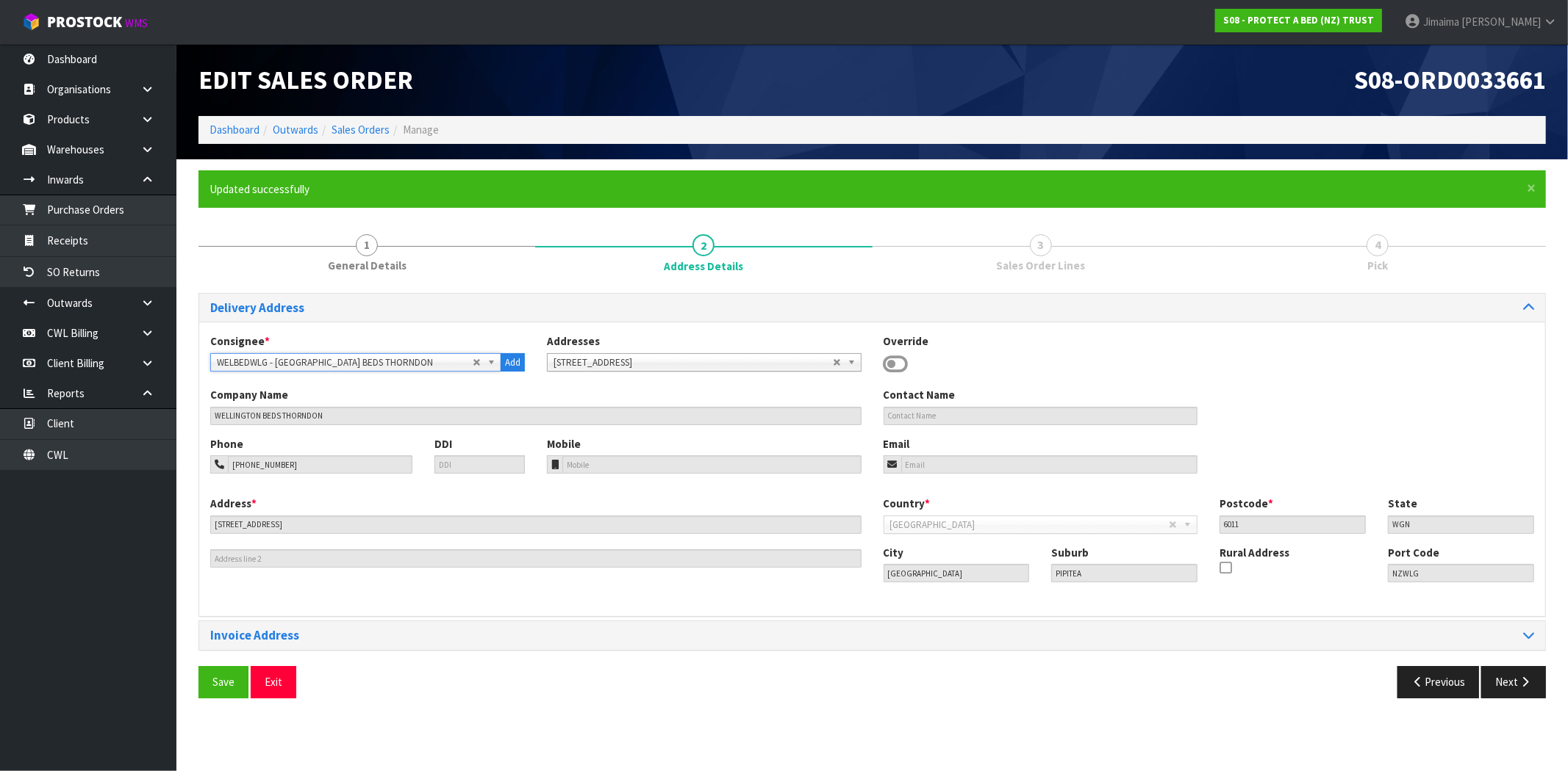
click at [406, 368] on span "WELBEDWLG - WELLINGTON BEDS THORNDON" at bounding box center [345, 363] width 256 height 18
click at [376, 370] on div "WELBEDWLG - WELLINGTON BEDS THORNDON 000001.BAY MECHANICS - BAY MECHANICS 00000…" at bounding box center [356, 362] width 291 height 18
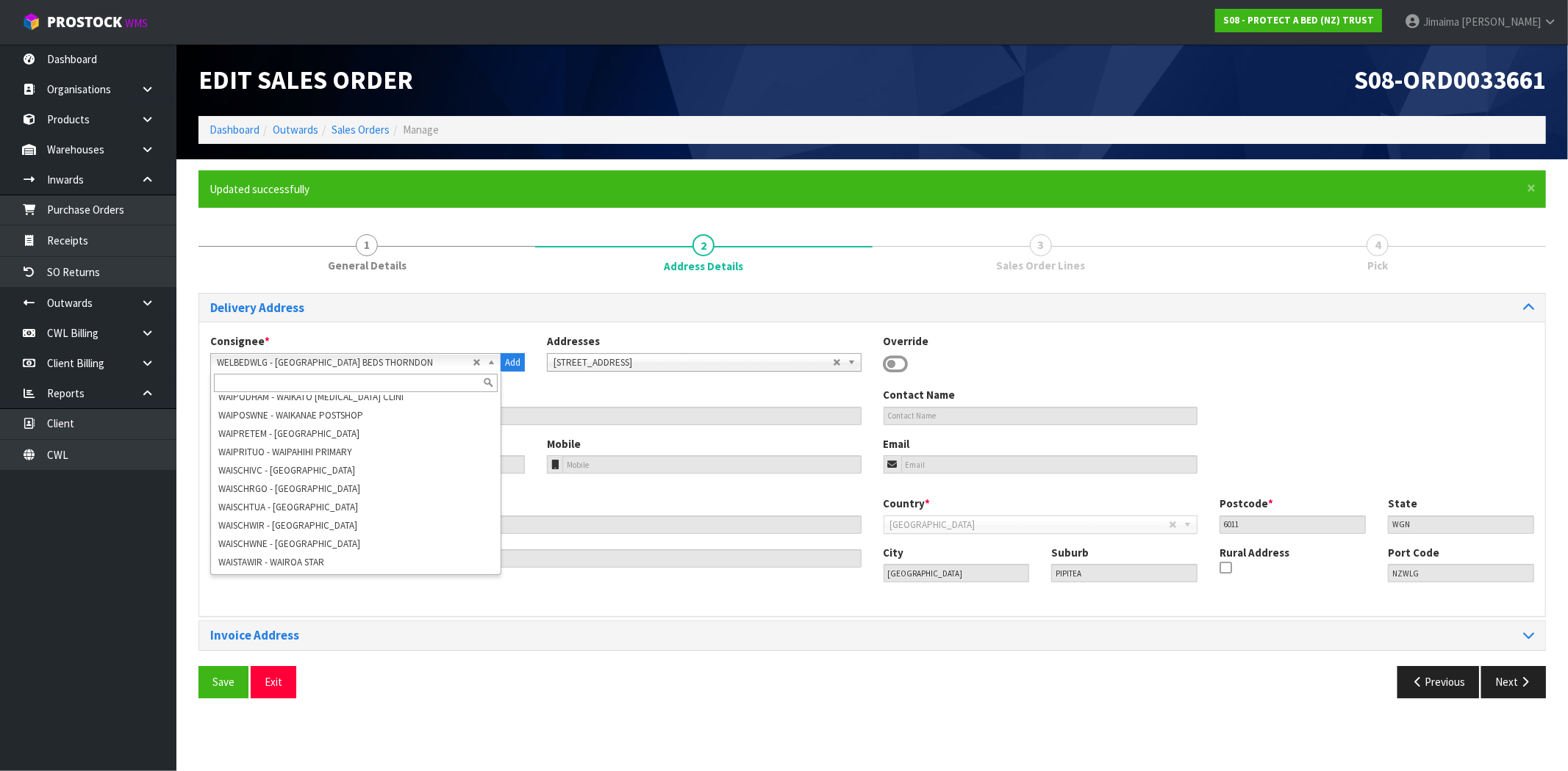
click at [360, 381] on input "text" at bounding box center [356, 383] width 284 height 18
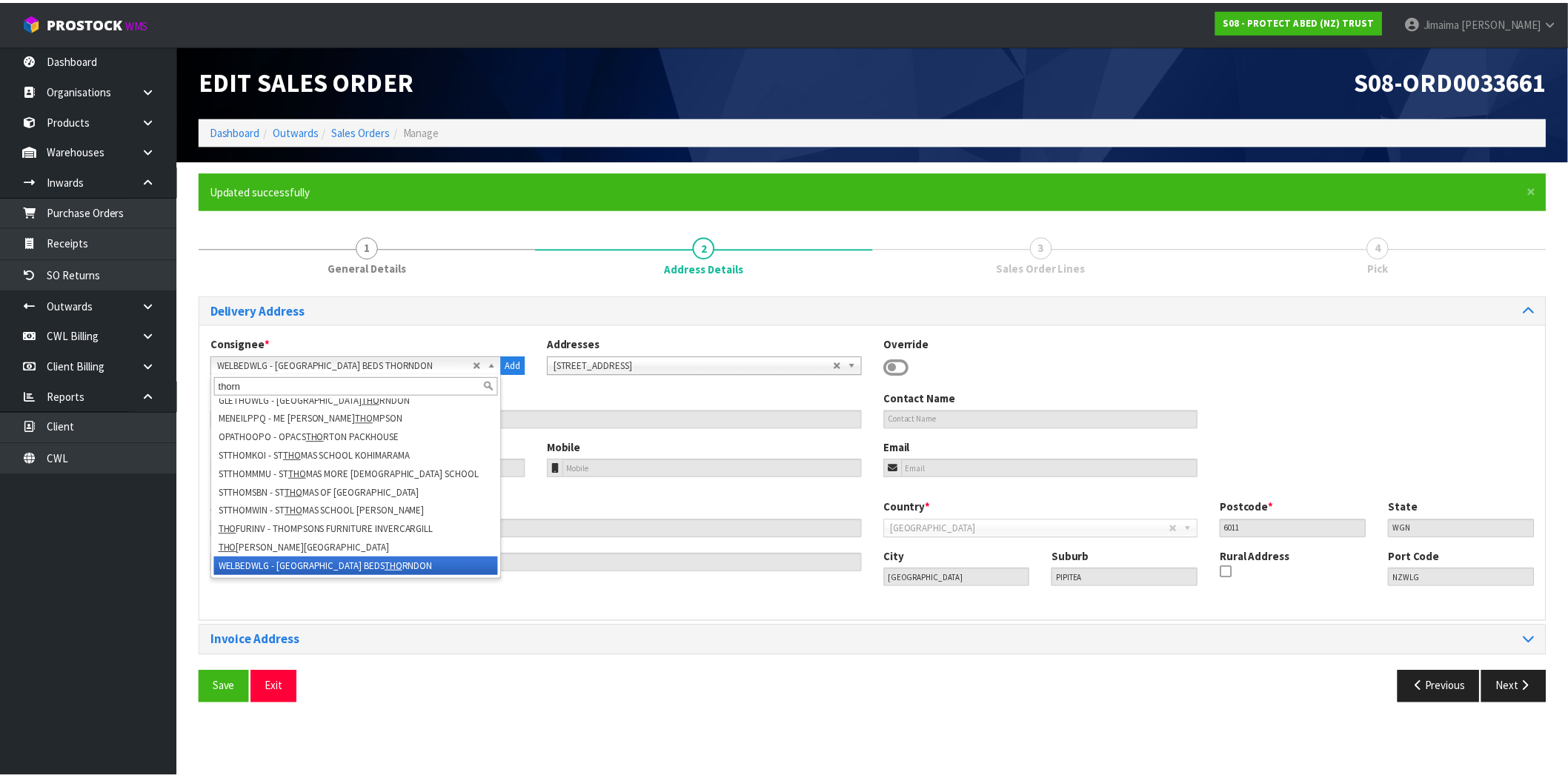
scroll to position [0, 0]
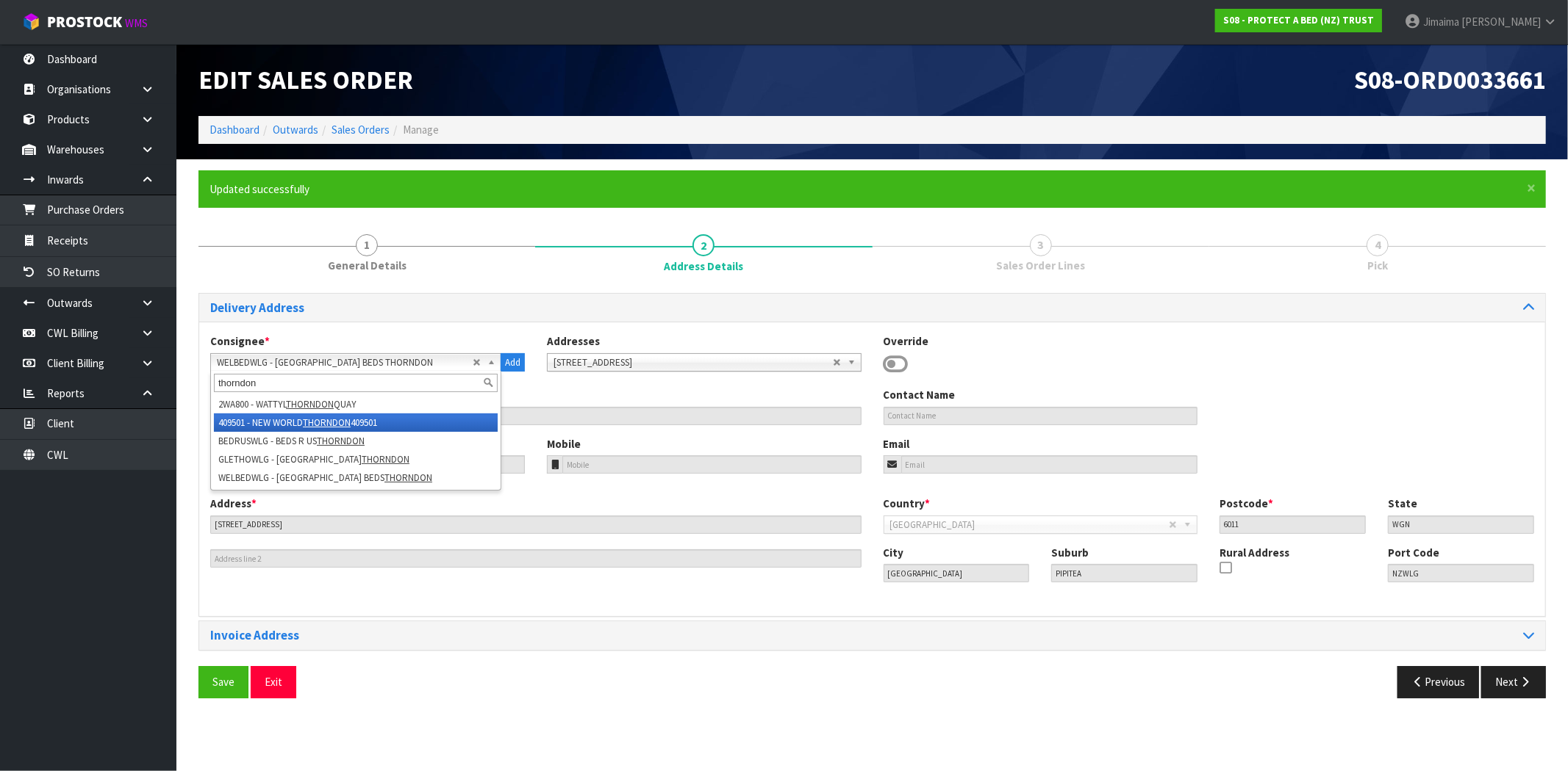
type input "thorndon"
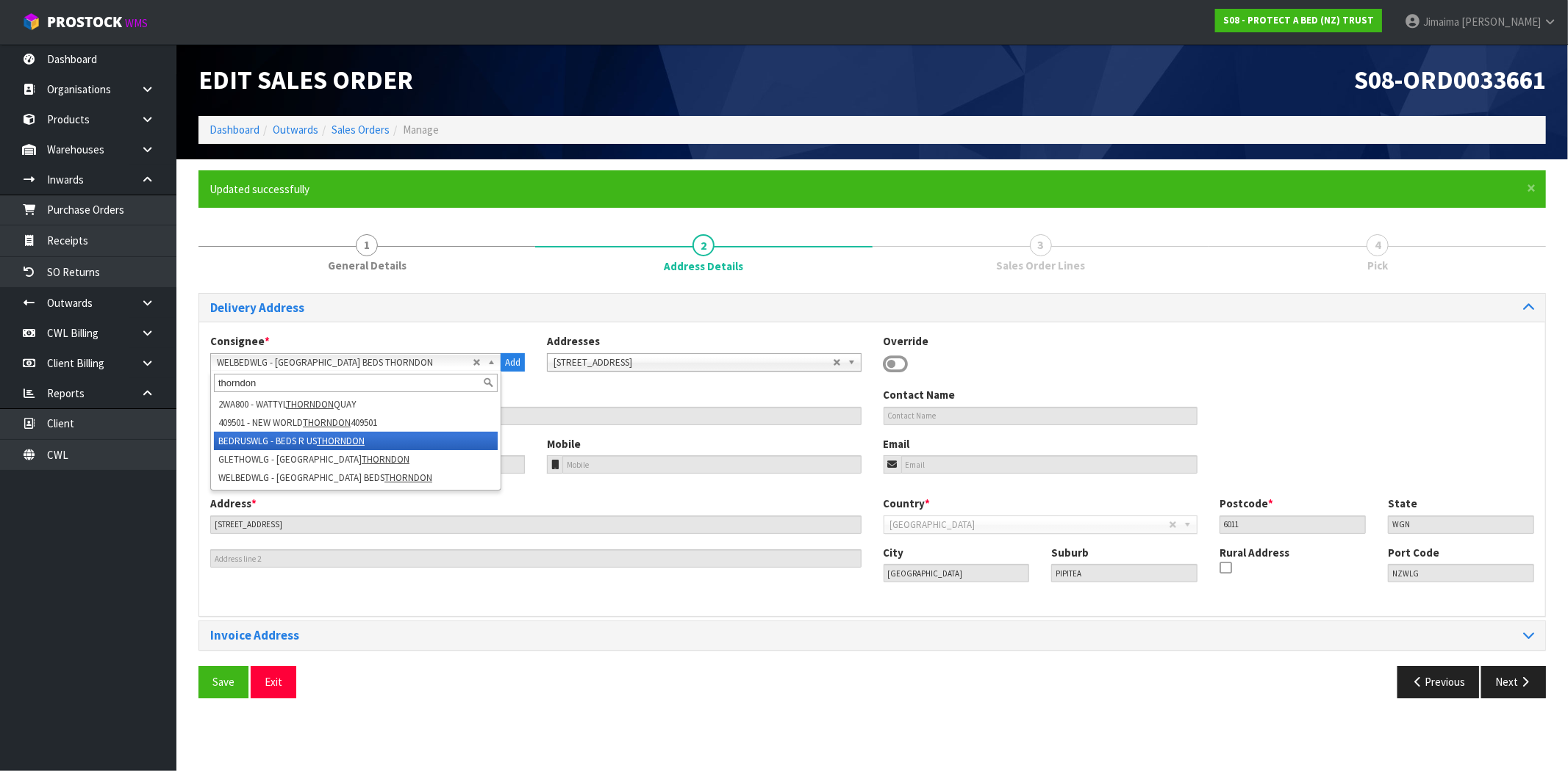
click at [351, 432] on li "BEDRUSWLG - BEDS R US THORNDON" at bounding box center [356, 441] width 284 height 18
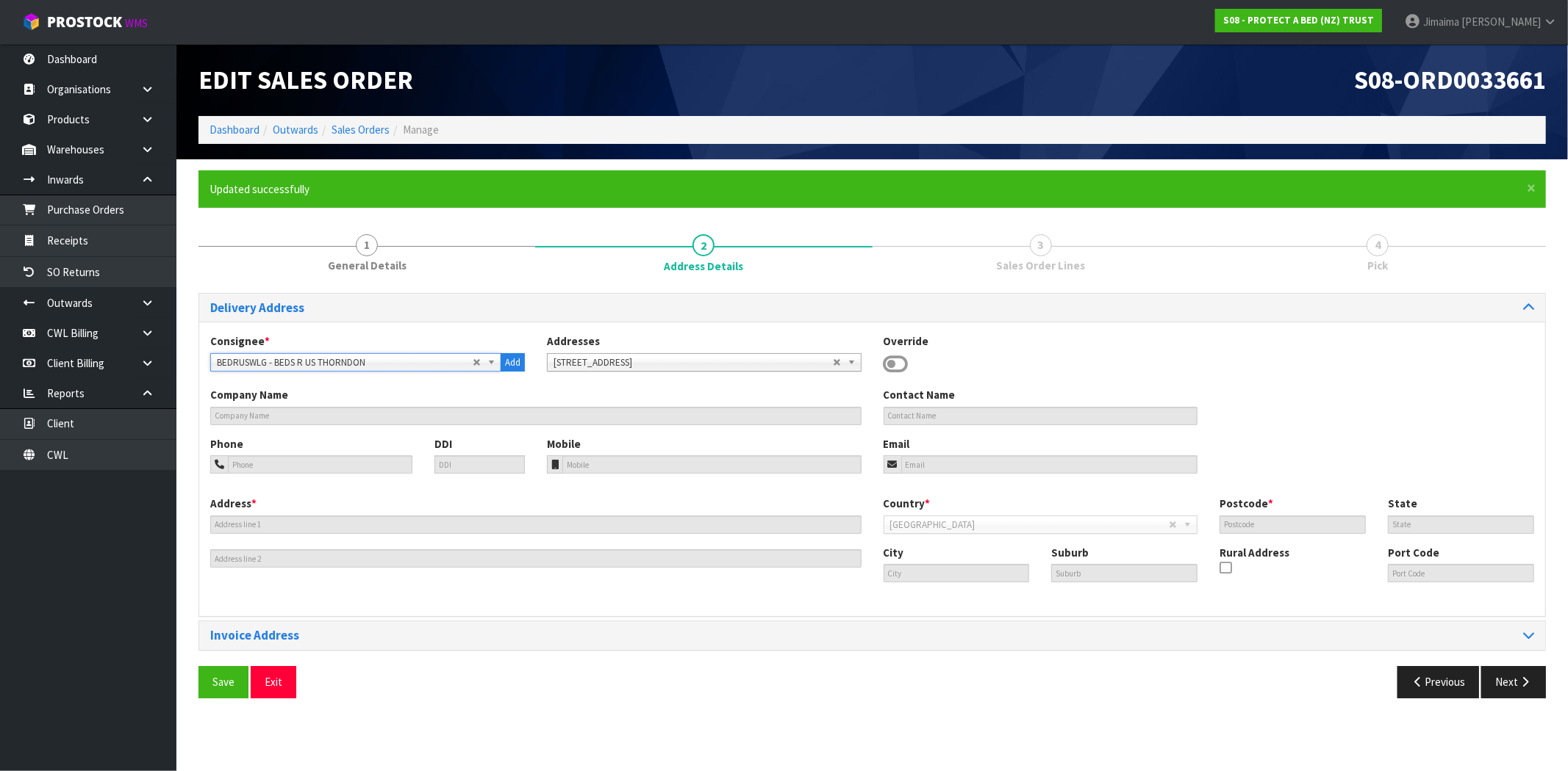
type input "BEDS R US THORNDON"
type input "bedsrus@thorndon.net.nz"
type input "190 THORNDON QUAY"
type input "5045"
type input "WELLINGTON"
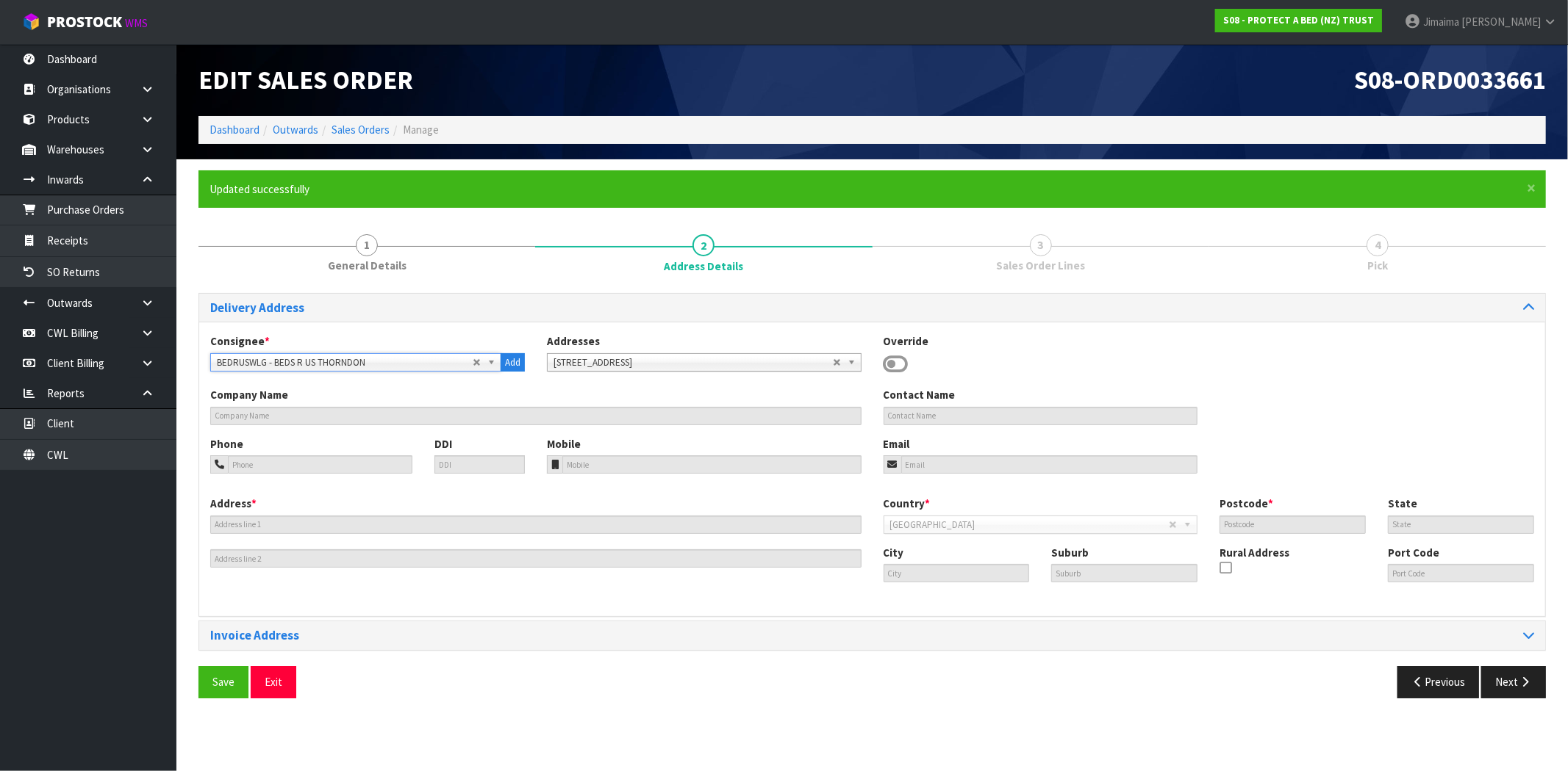
type input "THORNDON"
click at [209, 677] on button "Save" at bounding box center [223, 682] width 50 height 32
drag, startPoint x: 1524, startPoint y: 681, endPoint x: 1378, endPoint y: 625, distance: 156.4
click at [1524, 681] on icon "button" at bounding box center [1524, 682] width 14 height 11
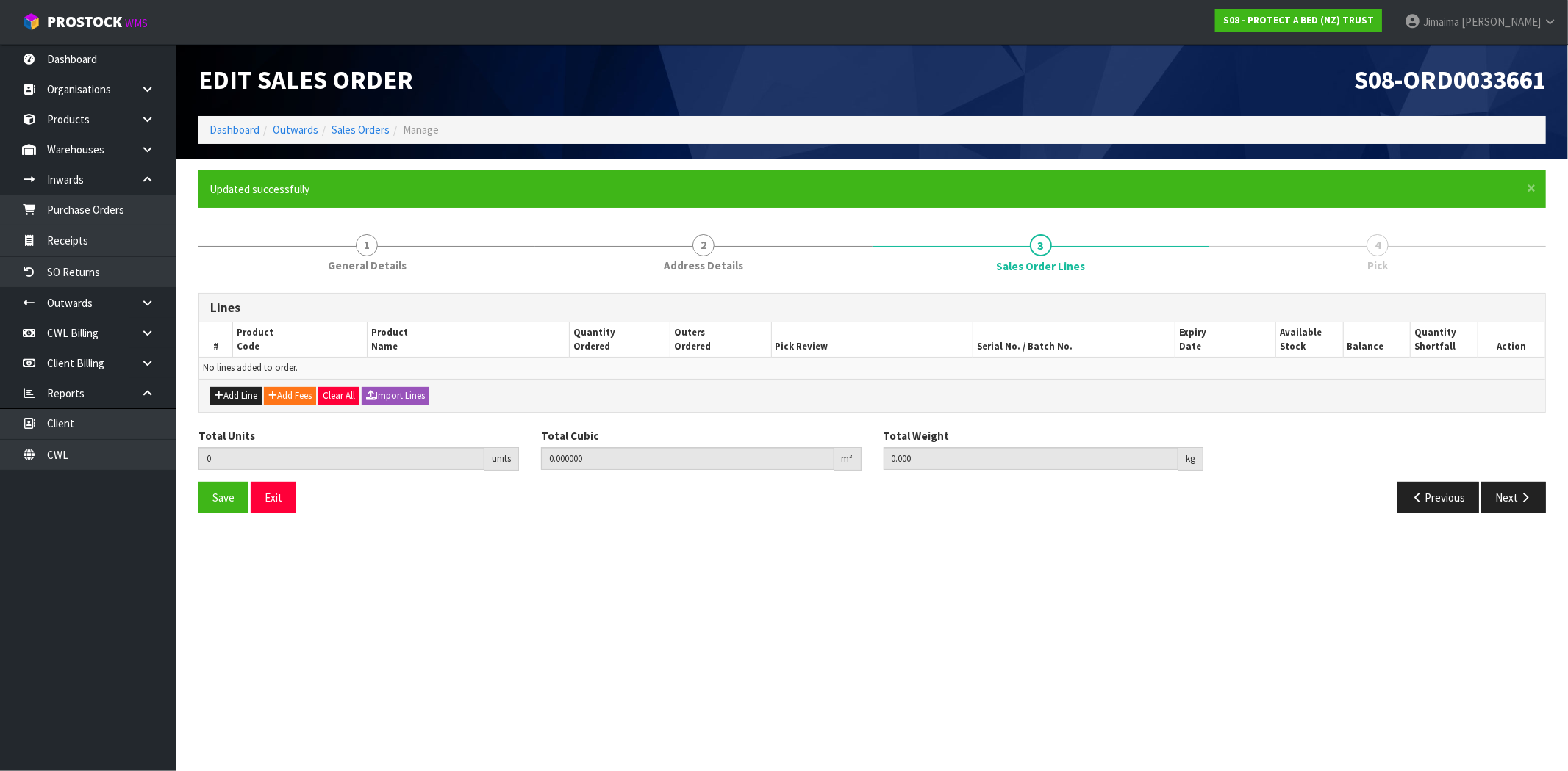
drag, startPoint x: 395, startPoint y: 384, endPoint x: 403, endPoint y: 392, distance: 11.3
click at [395, 384] on div "Add Line Add Fees Clear All Import Lines" at bounding box center [872, 395] width 1346 height 33
click at [400, 387] on button "Import Lines" at bounding box center [395, 396] width 67 height 18
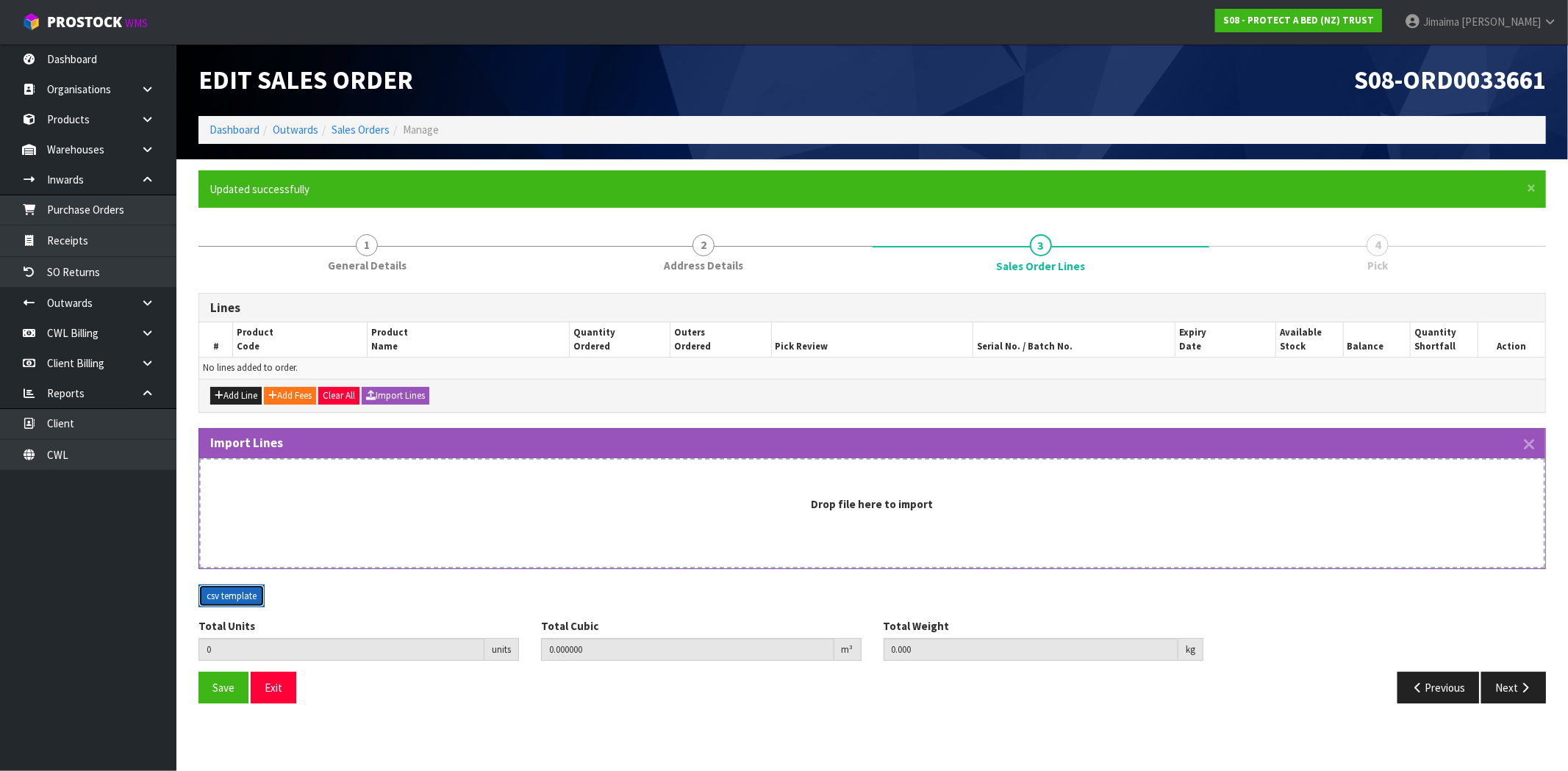
click at [233, 597] on button "csv template" at bounding box center [231, 597] width 66 height 24
click at [1532, 446] on icon "button" at bounding box center [1529, 444] width 10 height 17
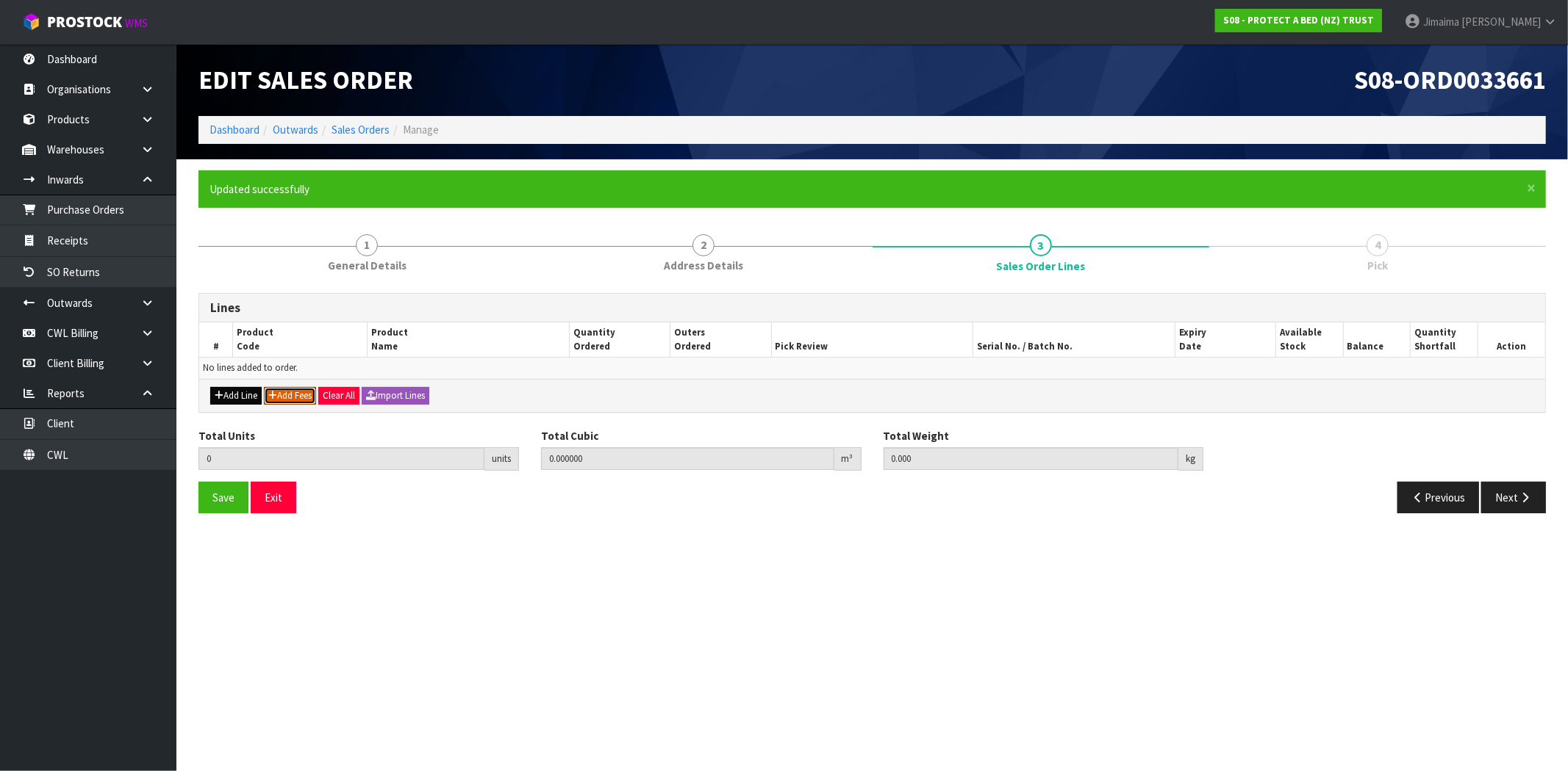
drag, startPoint x: 267, startPoint y: 397, endPoint x: 237, endPoint y: 401, distance: 30.3
click at [267, 397] on button "Add Fees" at bounding box center [290, 396] width 53 height 18
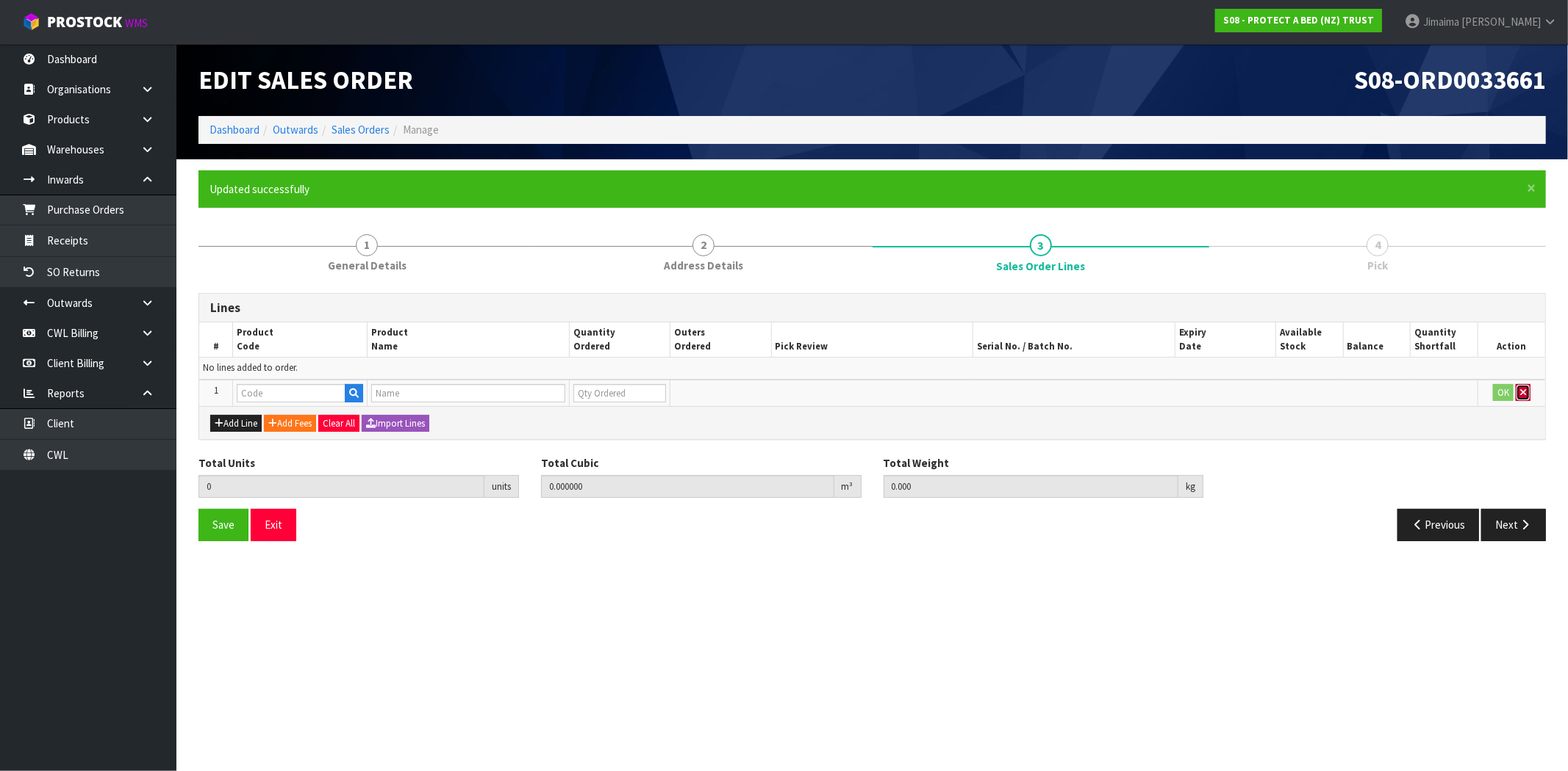
drag, startPoint x: 1520, startPoint y: 390, endPoint x: 447, endPoint y: 418, distance: 1073.4
click at [1520, 390] on icon "button" at bounding box center [1523, 393] width 6 height 10
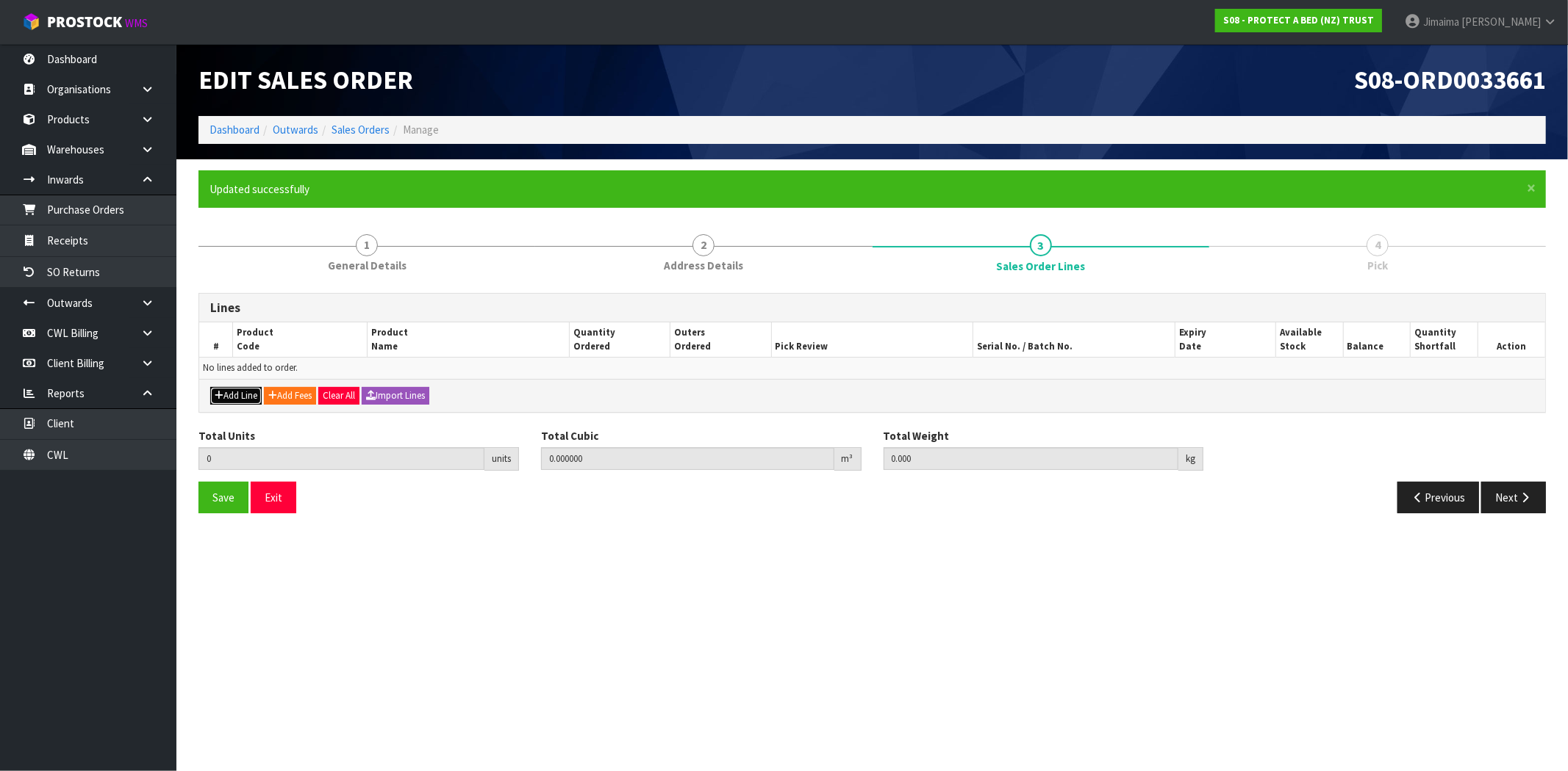
click at [246, 395] on button "Add Line" at bounding box center [236, 396] width 52 height 18
type input "0"
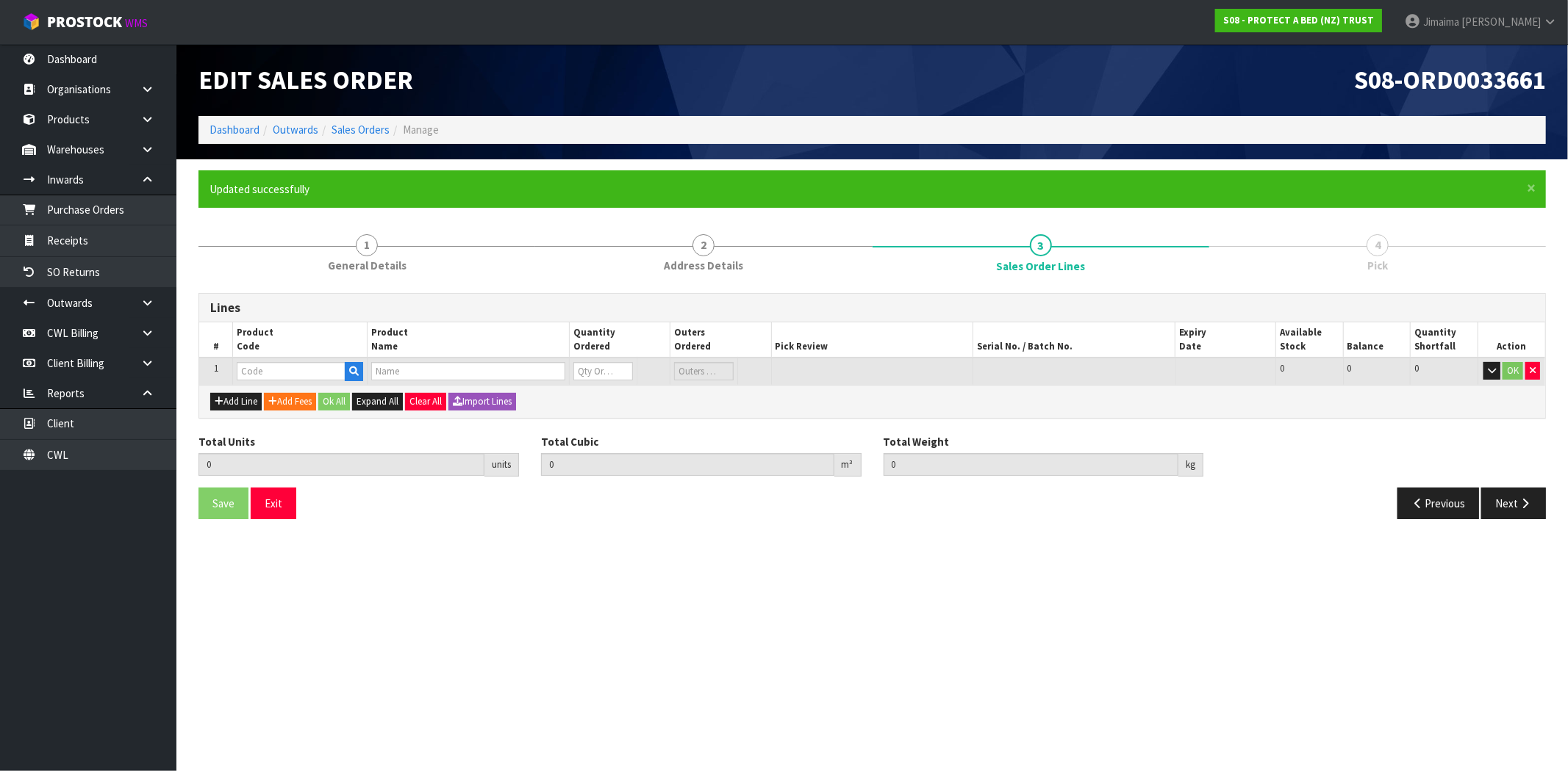
click at [226, 410] on div "Add Line Add Fees Ok All Expand All Clear All Import Lines" at bounding box center [872, 401] width 1346 height 33
click at [229, 407] on button "Add Line" at bounding box center [236, 402] width 52 height 18
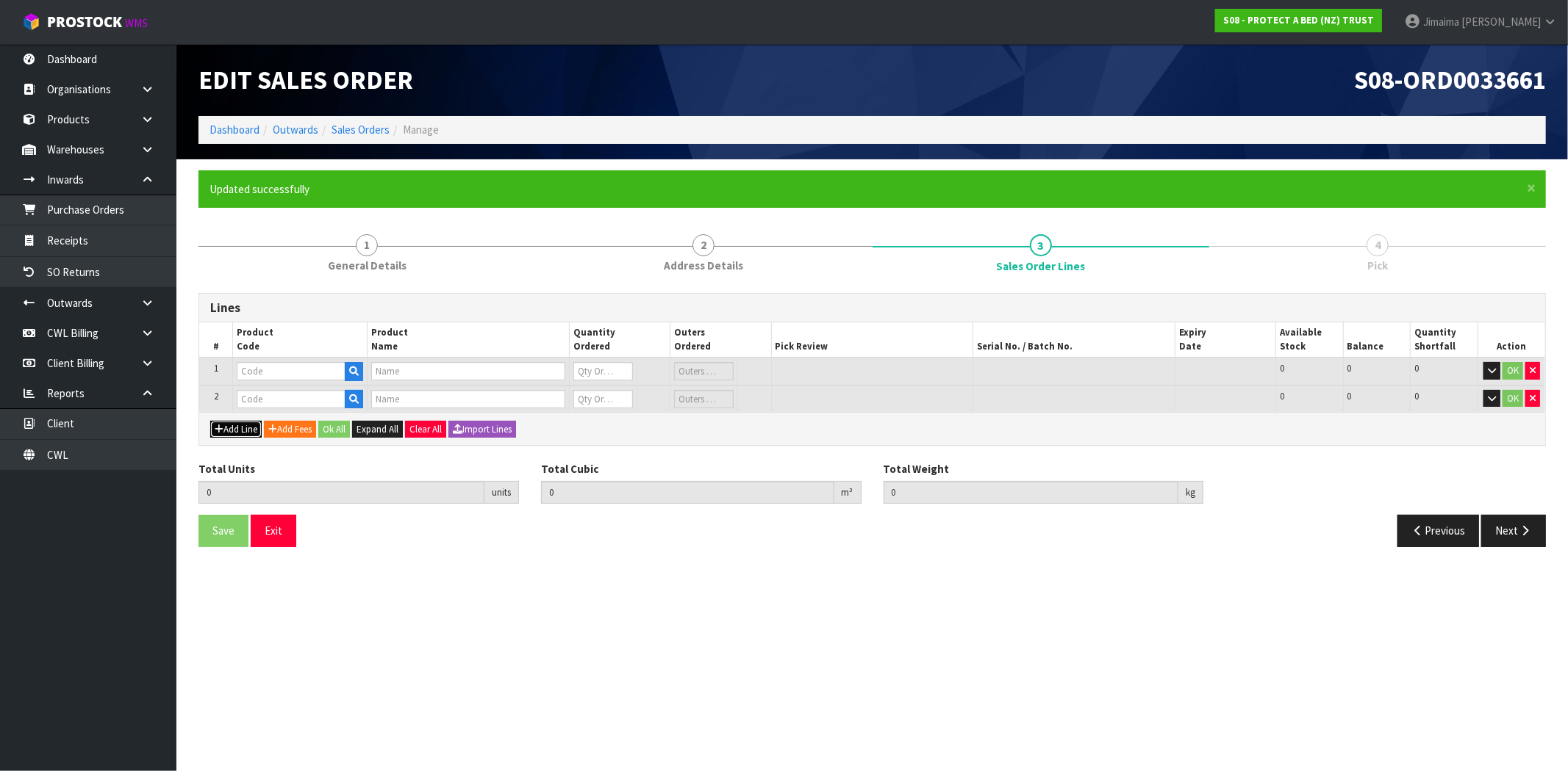
drag, startPoint x: 229, startPoint y: 419, endPoint x: 237, endPoint y: 446, distance: 28.2
click at [229, 421] on button "Add Line" at bounding box center [236, 429] width 52 height 18
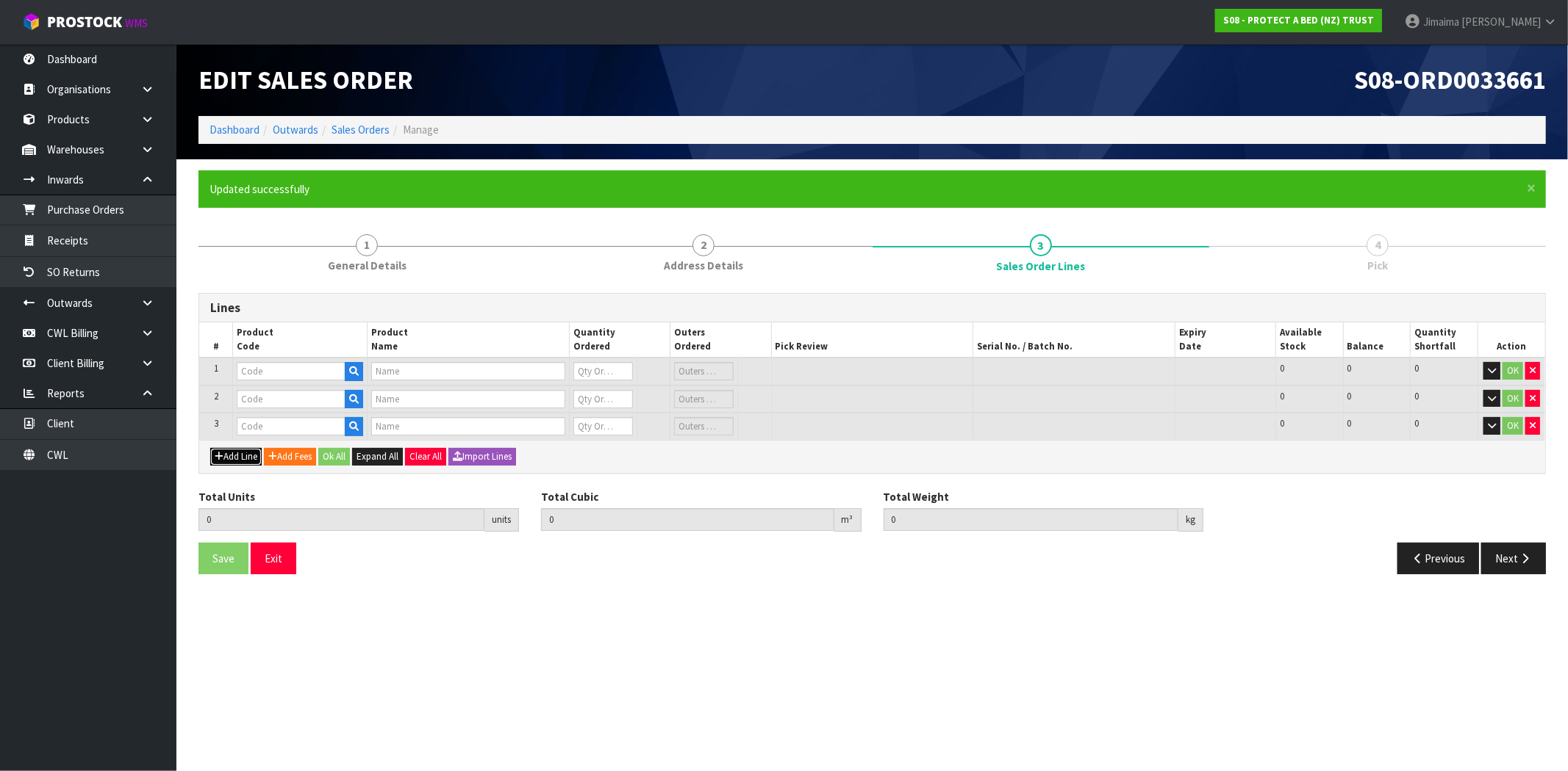
click at [237, 449] on button "Add Line" at bounding box center [236, 457] width 52 height 18
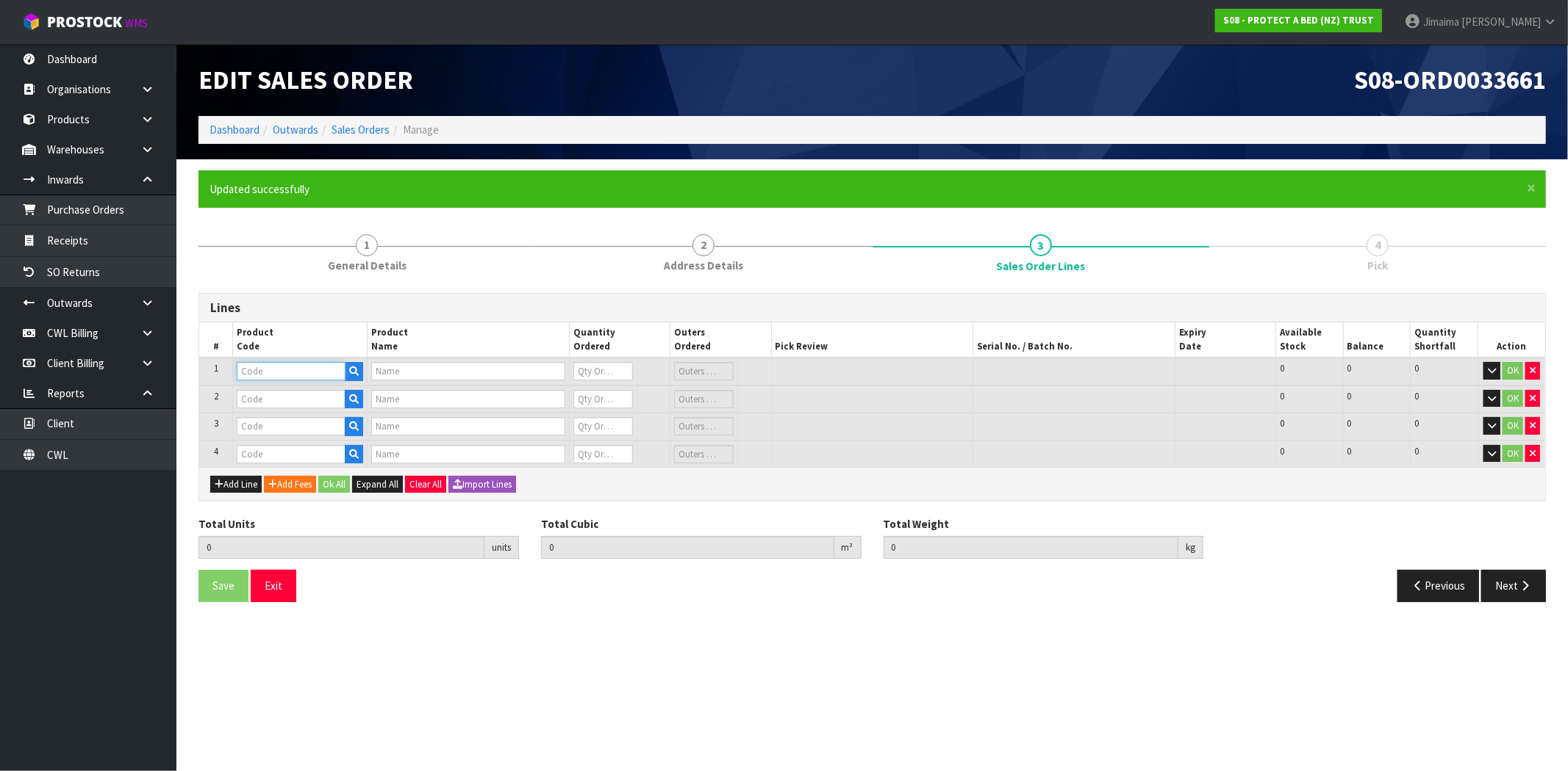
click at [266, 377] on input "text" at bounding box center [291, 371] width 109 height 18
click at [274, 365] on input "text" at bounding box center [291, 371] width 109 height 18
type input "F0600D"
click at [291, 387] on link "F0600D BL0" at bounding box center [295, 395] width 116 height 20
type input "F0600DBL0"
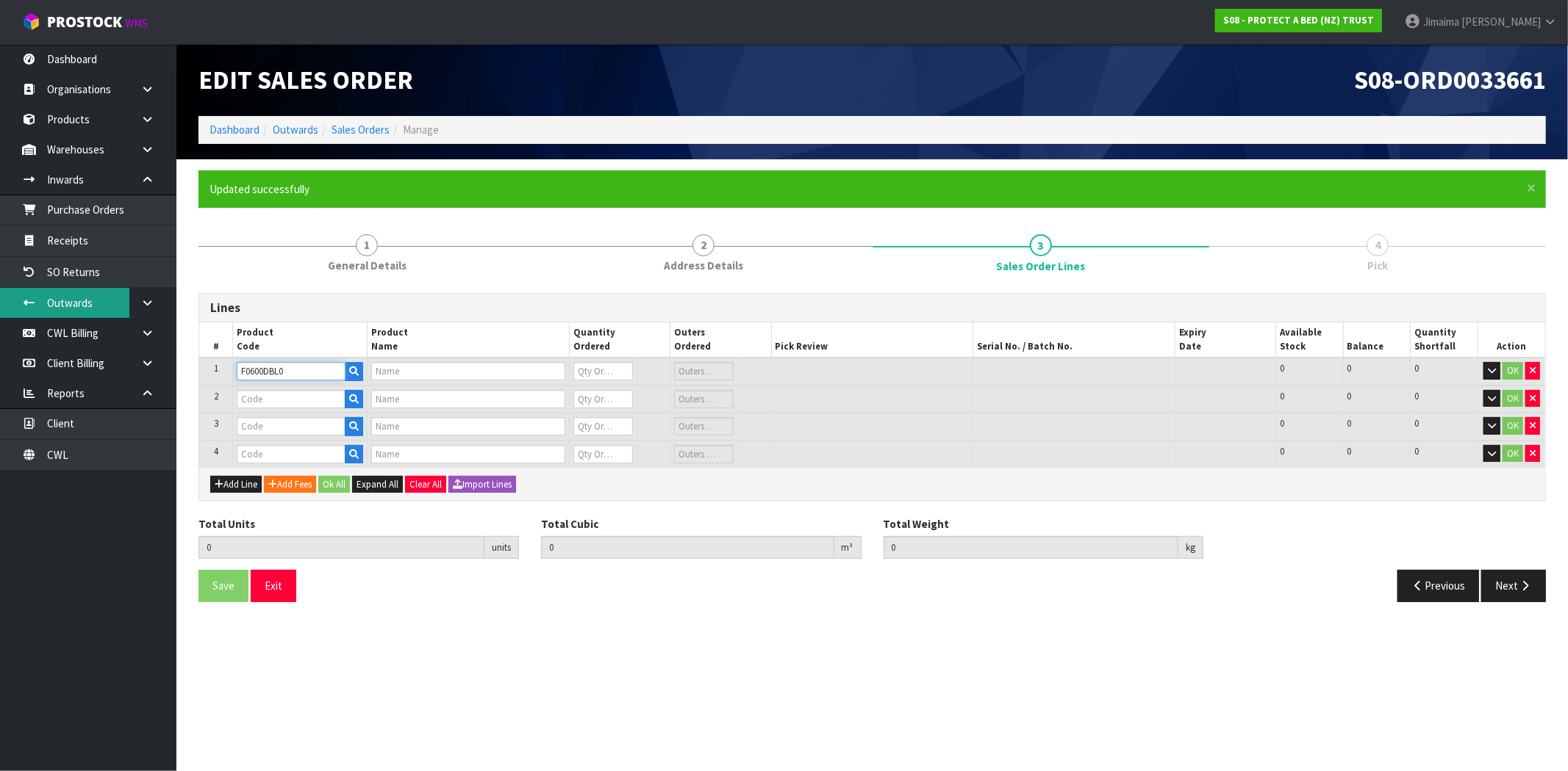
type input "BAMBOO JERSEY BXD DOUBLE"
type input "0"
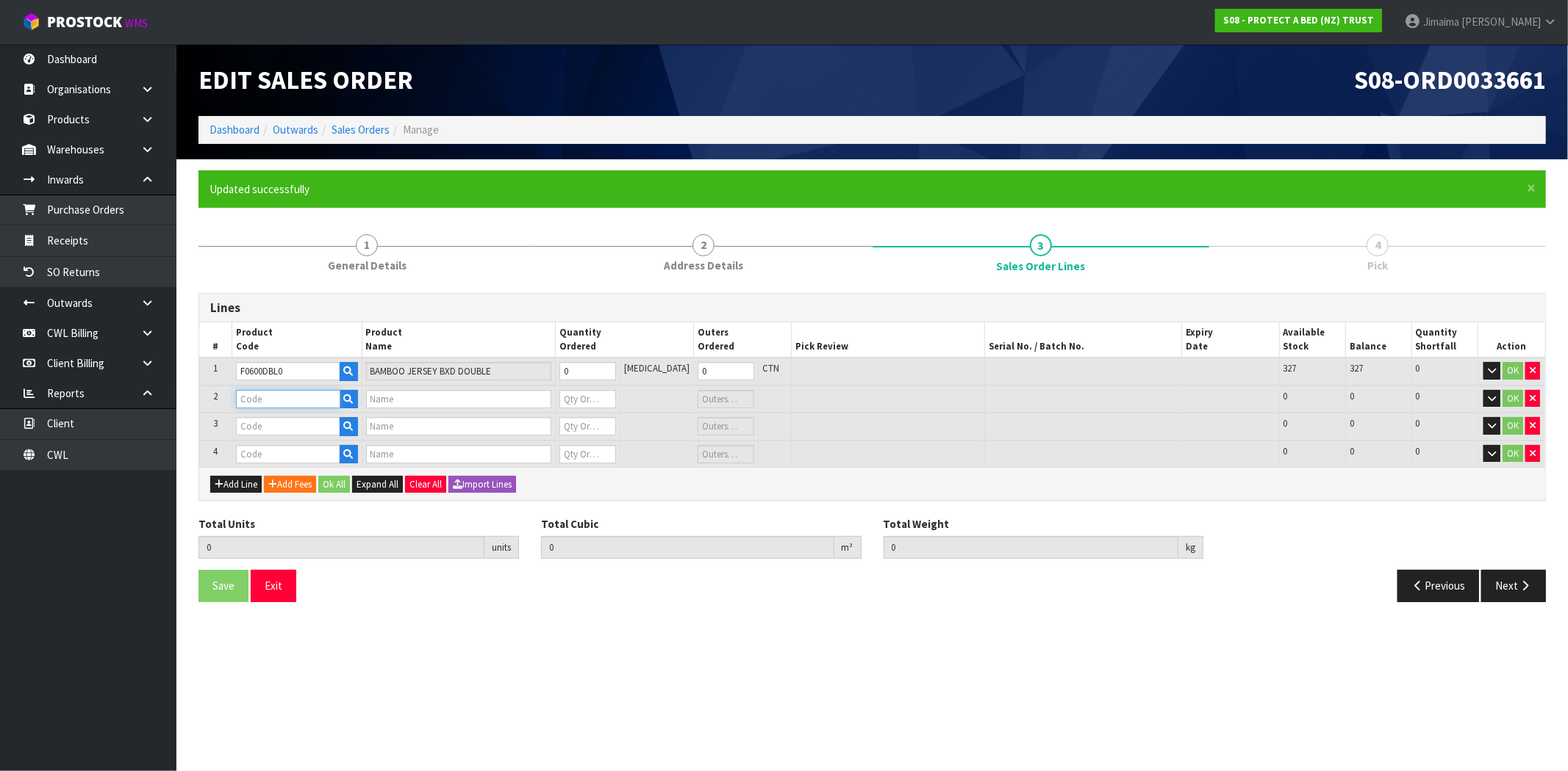
click at [293, 393] on input "text" at bounding box center [288, 399] width 104 height 18
type input "F0600Q"
click at [293, 430] on link "F0600Q UE0" at bounding box center [295, 423] width 116 height 20
type input "F0600QUE0"
type input "BAMBOO JERSEY BXD QUEEN"
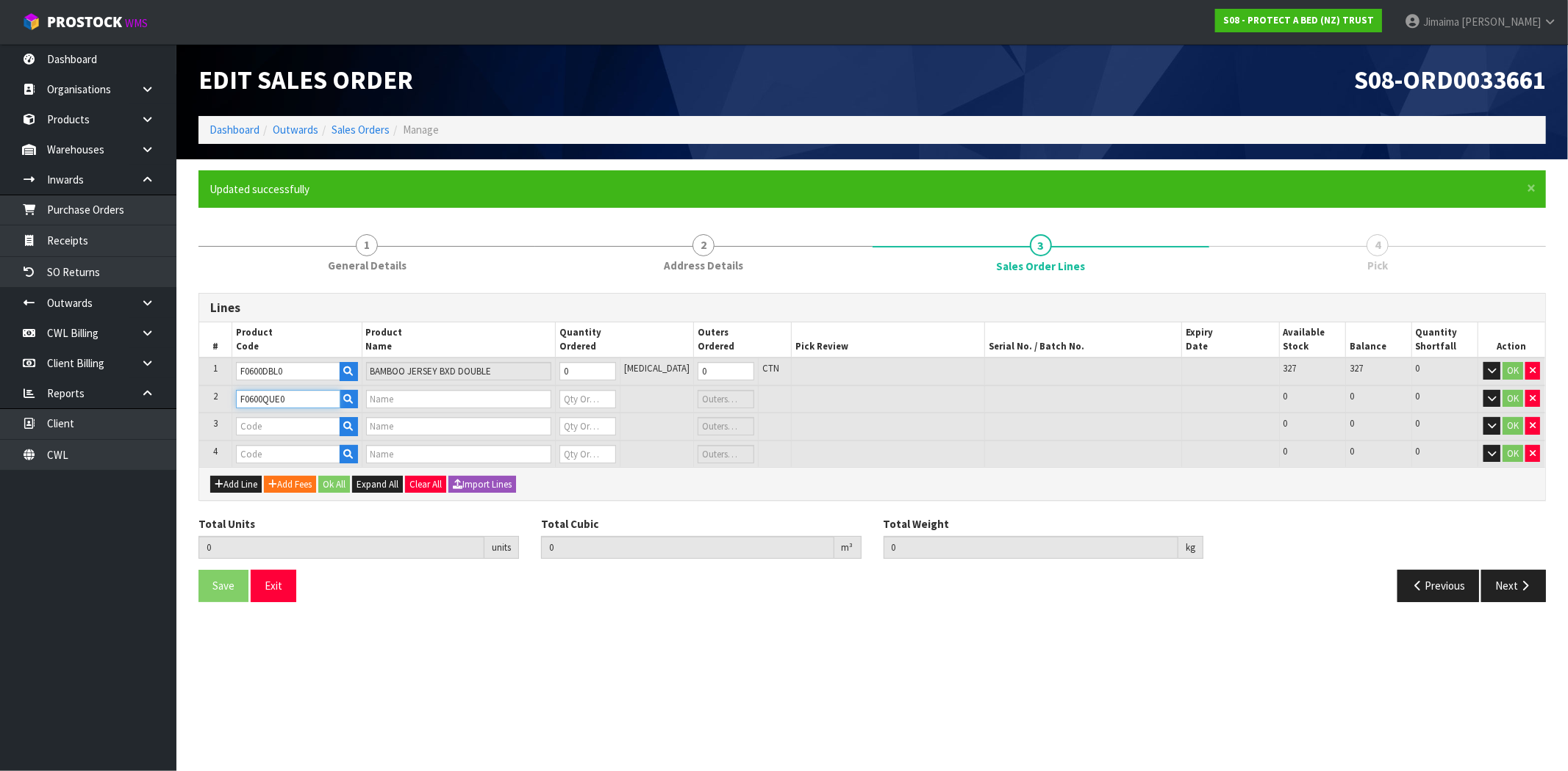
type input "0"
click at [263, 429] on input "text" at bounding box center [288, 426] width 104 height 18
type input "F0600K"
click at [300, 449] on link "F0600K GN0" at bounding box center [295, 449] width 116 height 20
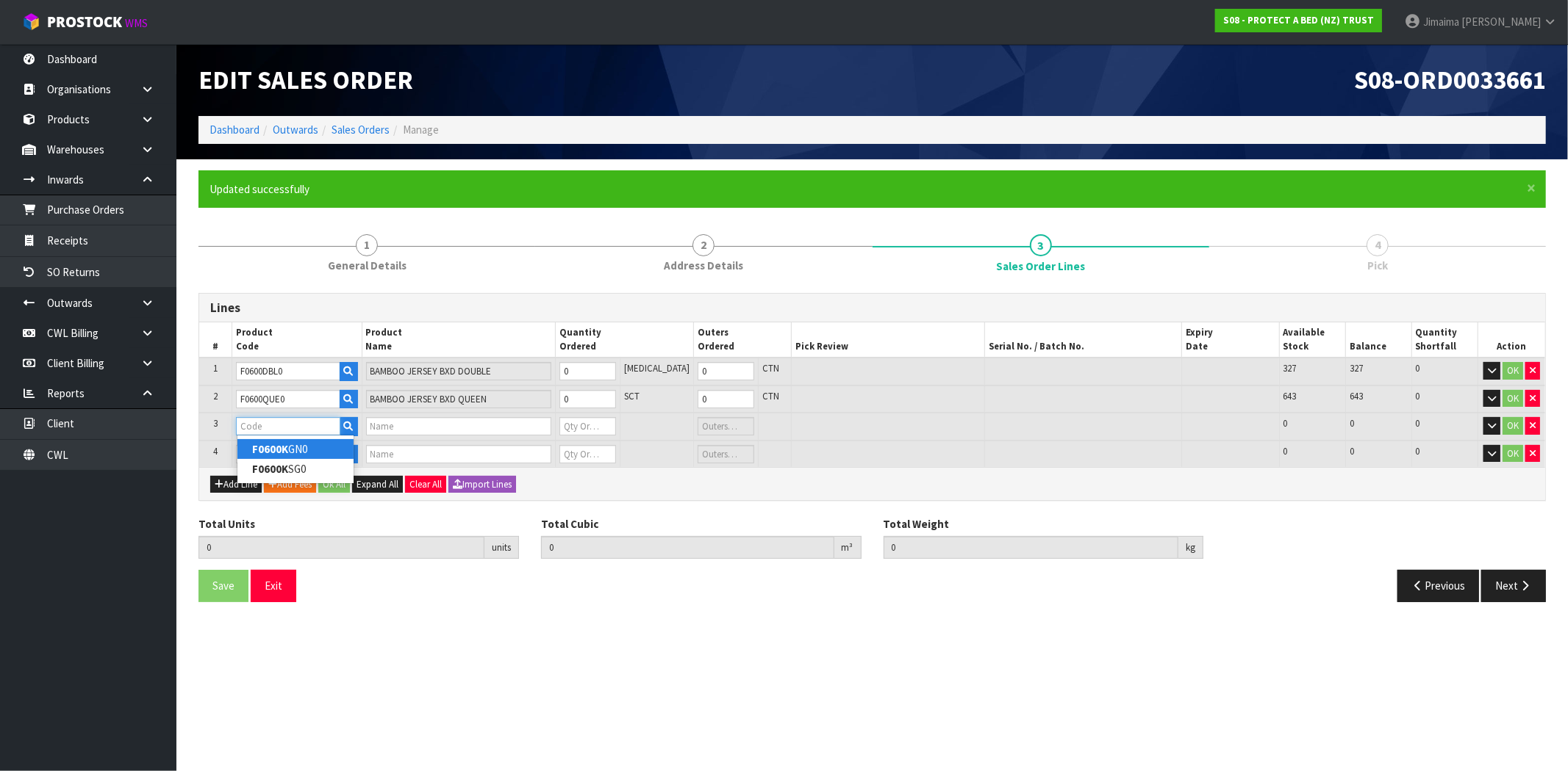
type input "F0600KGN0"
type input "BAMBOO JERSEY BXD NZ KING"
type input "0"
click at [280, 446] on input "text" at bounding box center [288, 454] width 104 height 18
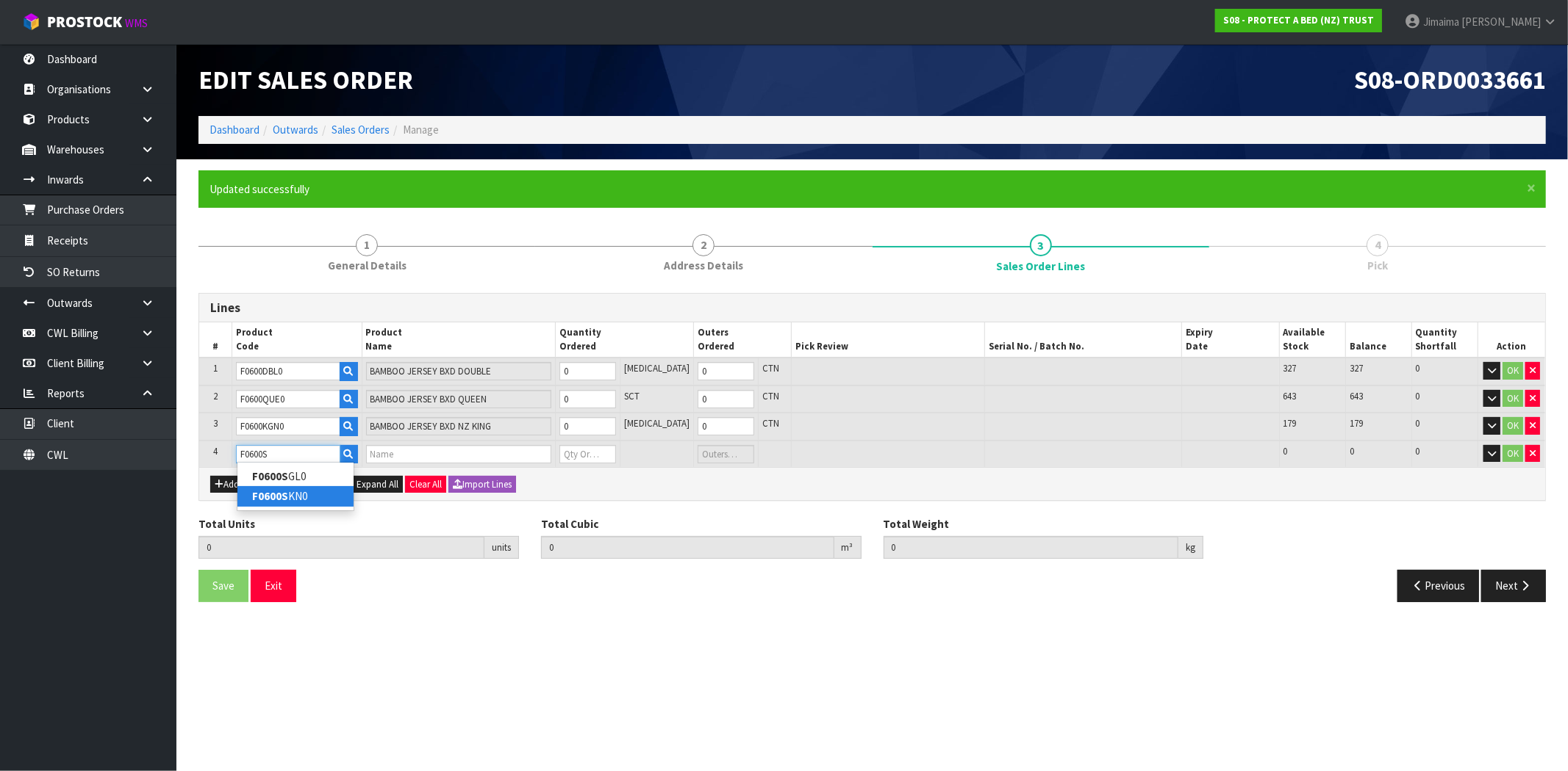
type input "F0600S"
click at [321, 498] on link "F0600S KN0" at bounding box center [295, 496] width 116 height 20
type input "F0600SKN0"
type input "0.000000"
type input "0.000"
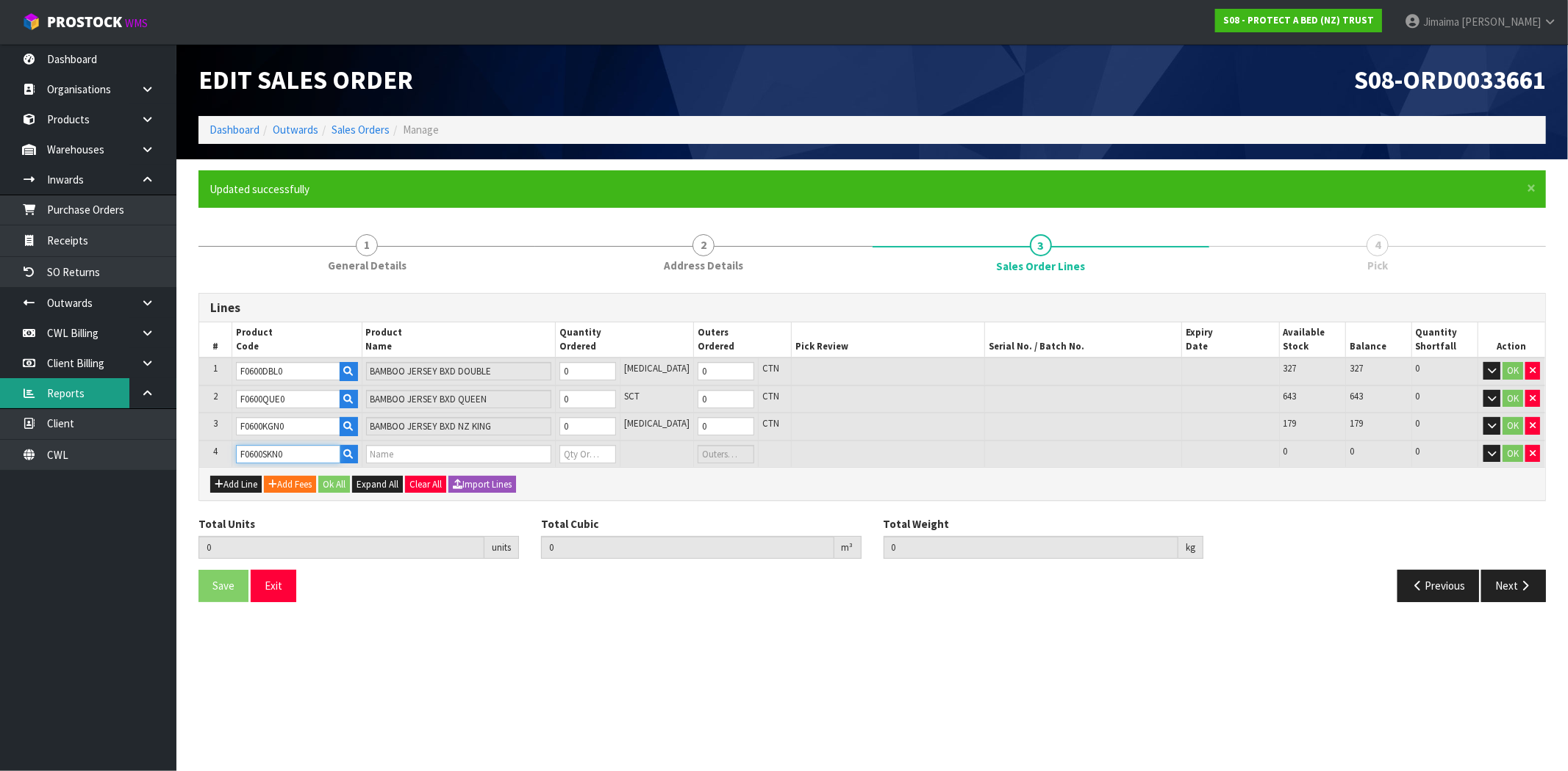
type input "BAMBOO JERSEY BXD SUPER KING"
type input "0"
click at [592, 371] on input "0" at bounding box center [587, 371] width 57 height 18
type input "2"
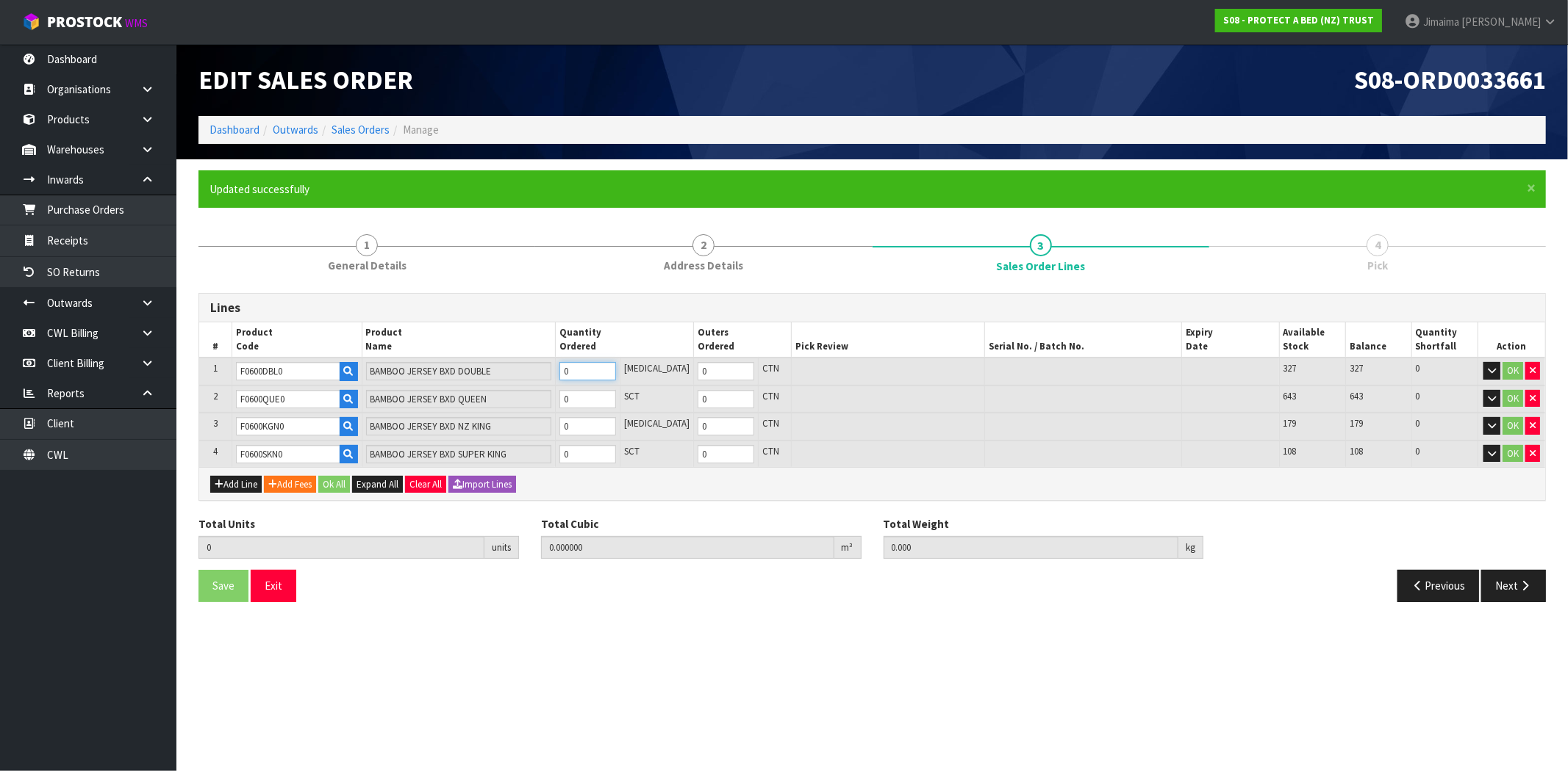
type input "0.015138"
type input "1.52"
type input "2"
click at [598, 397] on input "0" at bounding box center [587, 399] width 57 height 18
type input "3"
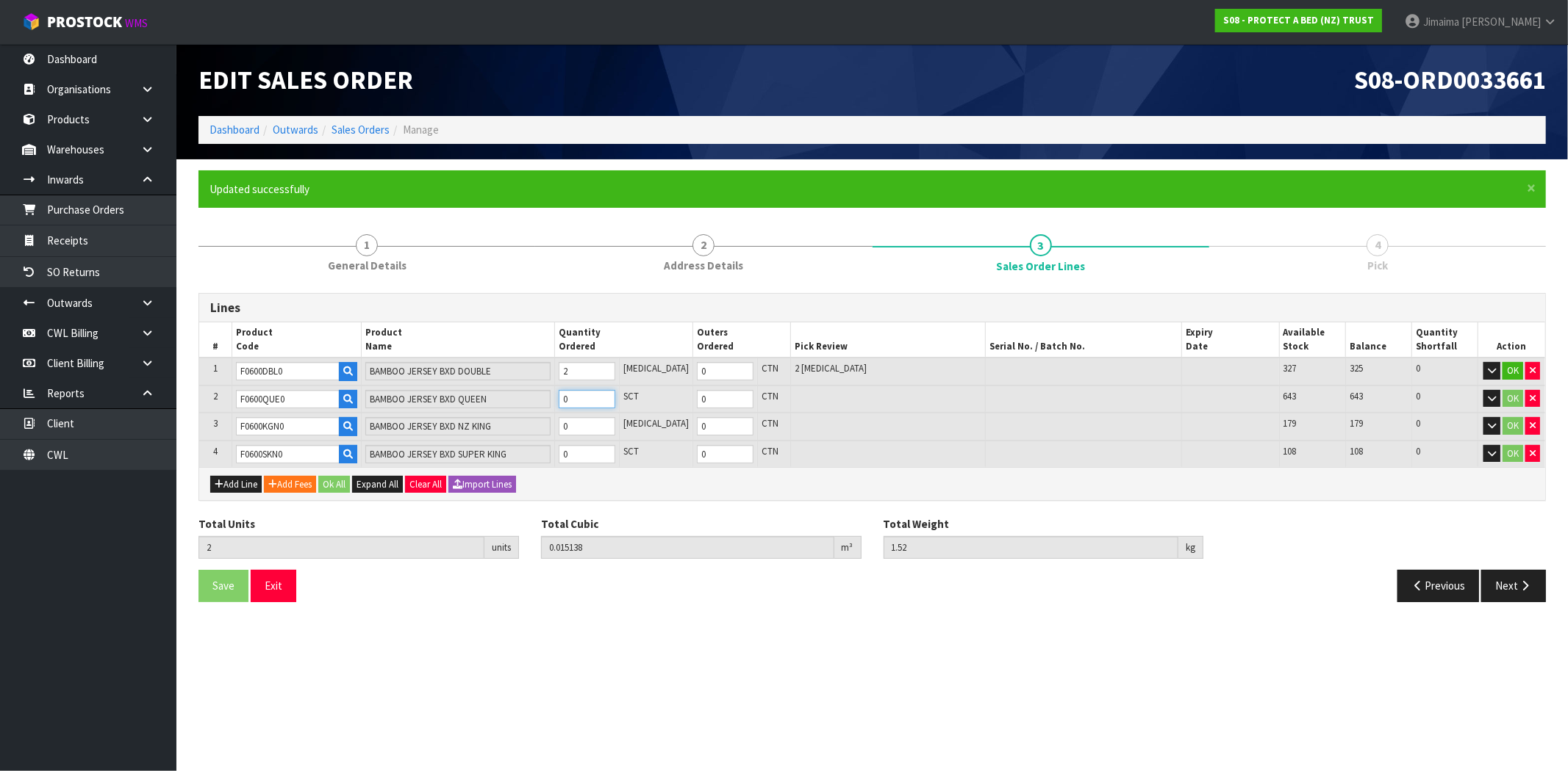
type input "0.023548"
type input "2.44"
type input "1"
type input "12"
type input "0.107478"
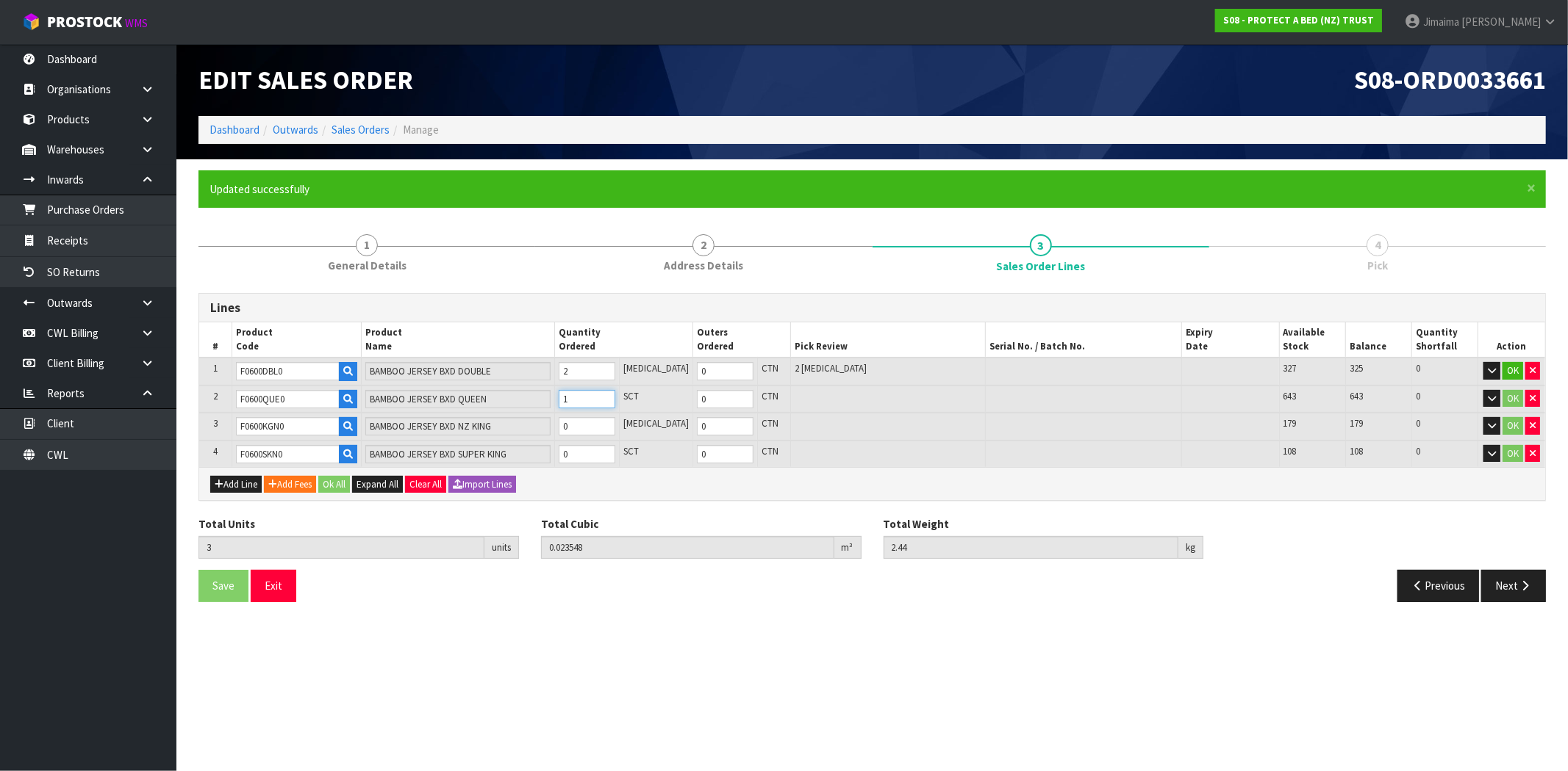
type input "10.72"
type input "10"
type input "1"
type input "10"
click at [598, 428] on input "0" at bounding box center [587, 426] width 57 height 18
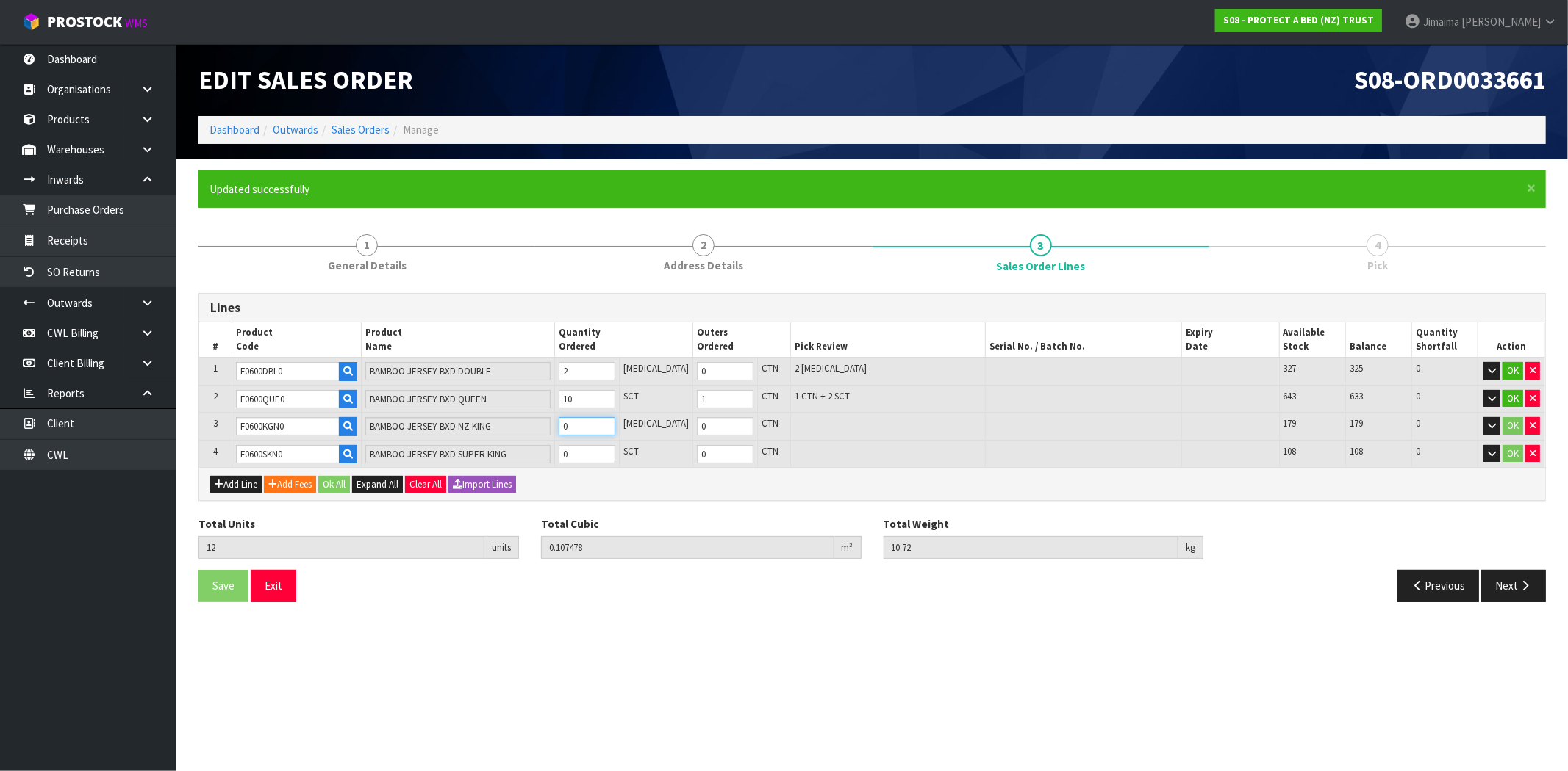
type input "20"
type input "0.182998"
type input "19.06"
type input "8"
type input "1"
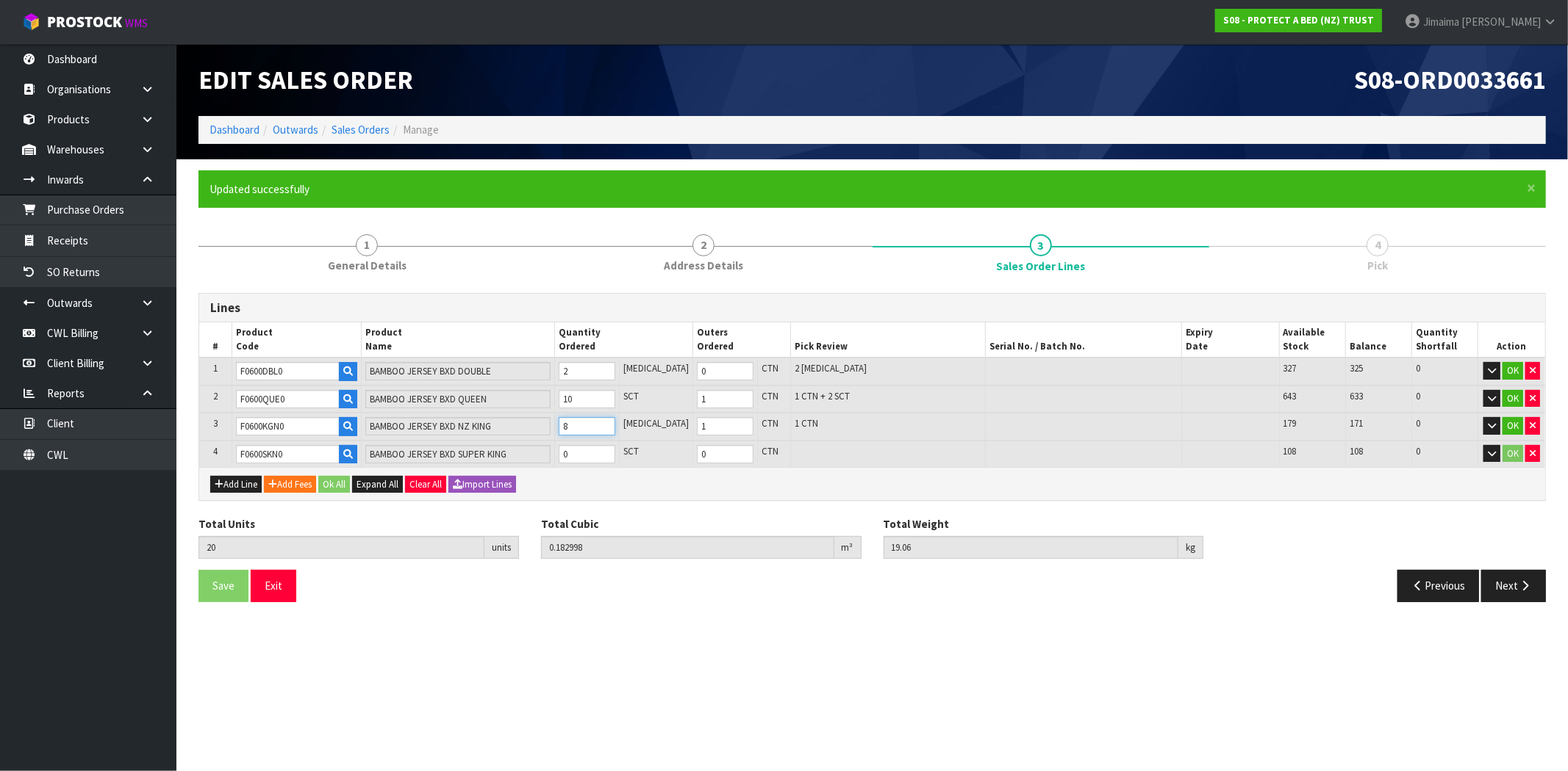
type input "8"
click at [596, 449] on input "0" at bounding box center [587, 454] width 57 height 18
type input "25"
type input "0.222668"
type input "24.06"
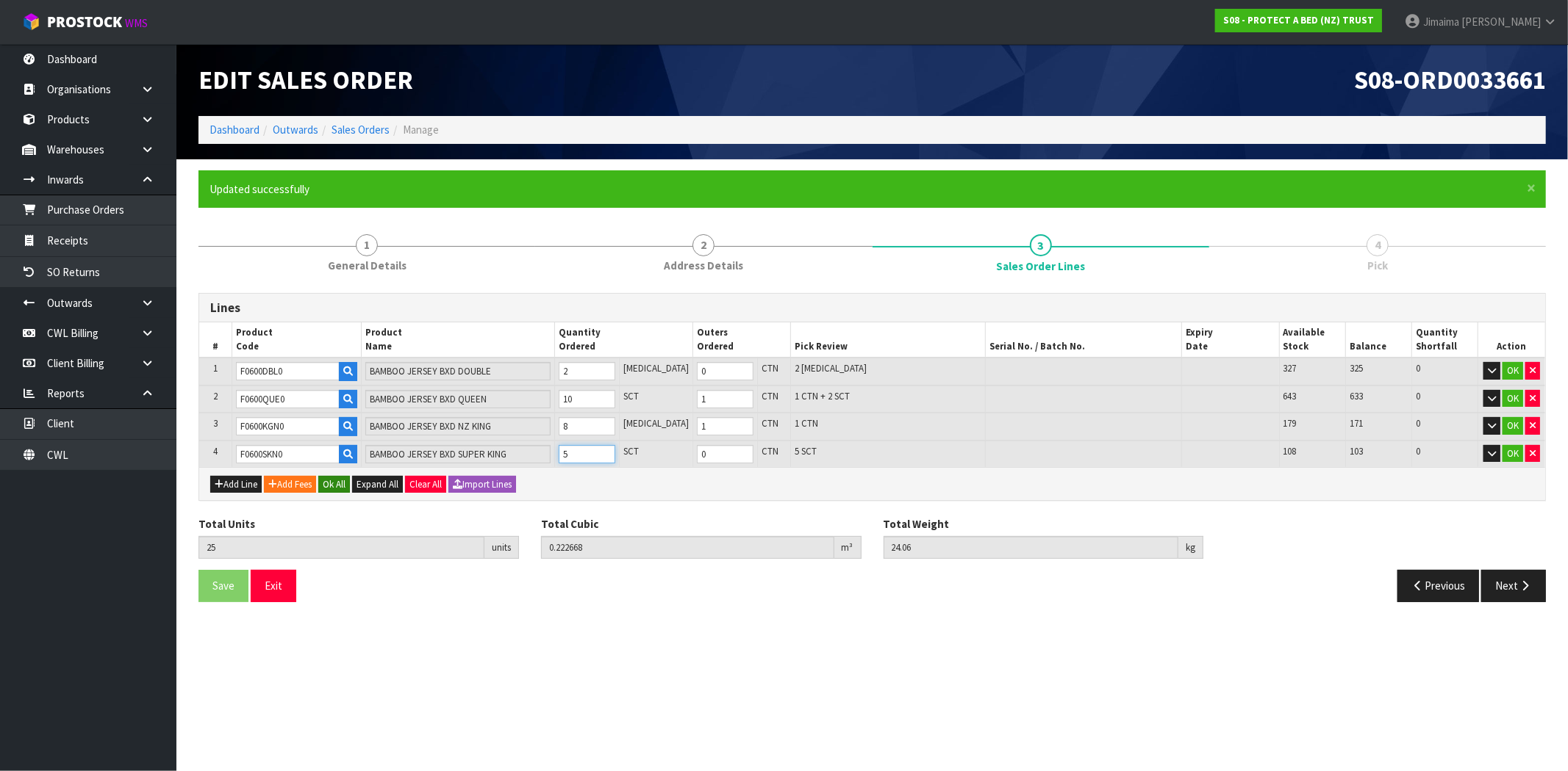
type input "5"
click at [334, 489] on button "Ok All" at bounding box center [334, 485] width 32 height 18
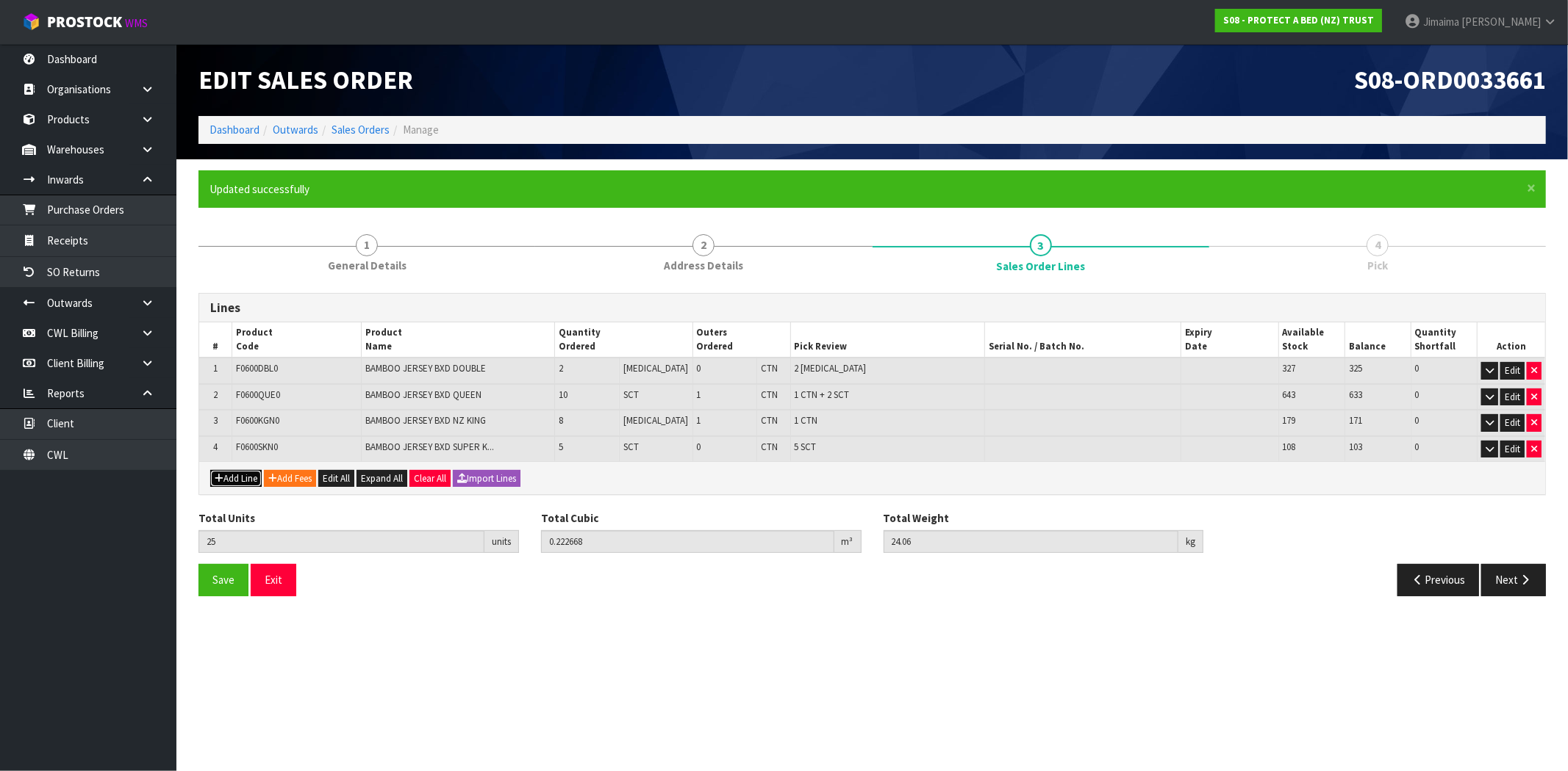
click at [230, 478] on button "Add Line" at bounding box center [236, 479] width 52 height 18
type input "0"
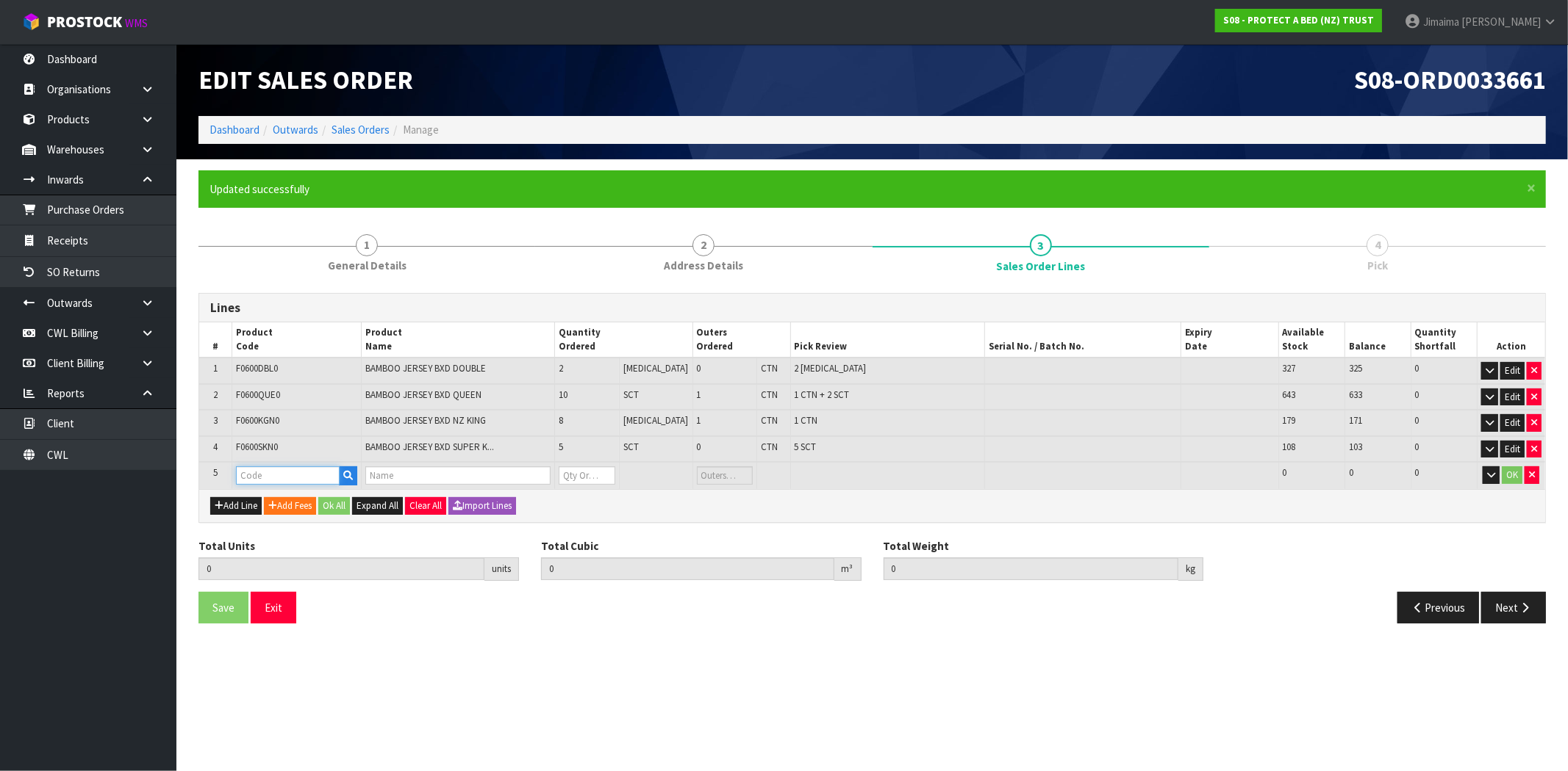
click at [298, 481] on input "text" at bounding box center [288, 475] width 104 height 18
paste input "F0601SKN0"
type input "F0601SKN0"
type input "25"
type input "0.222668"
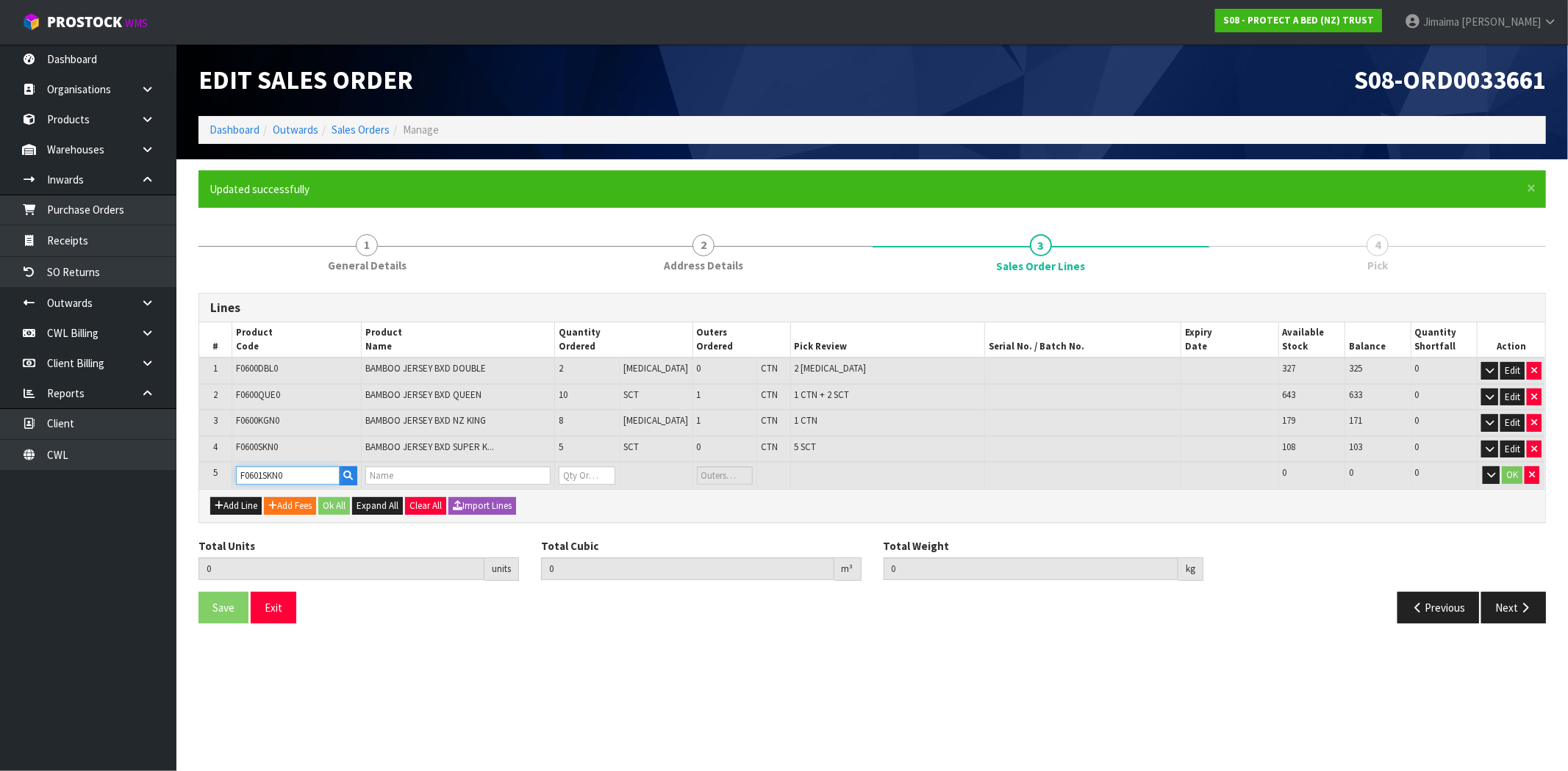
type input "24.06"
type input "CUMFYSAFE BXD SUPER KING"
type input "0"
type input "F0601SKN0"
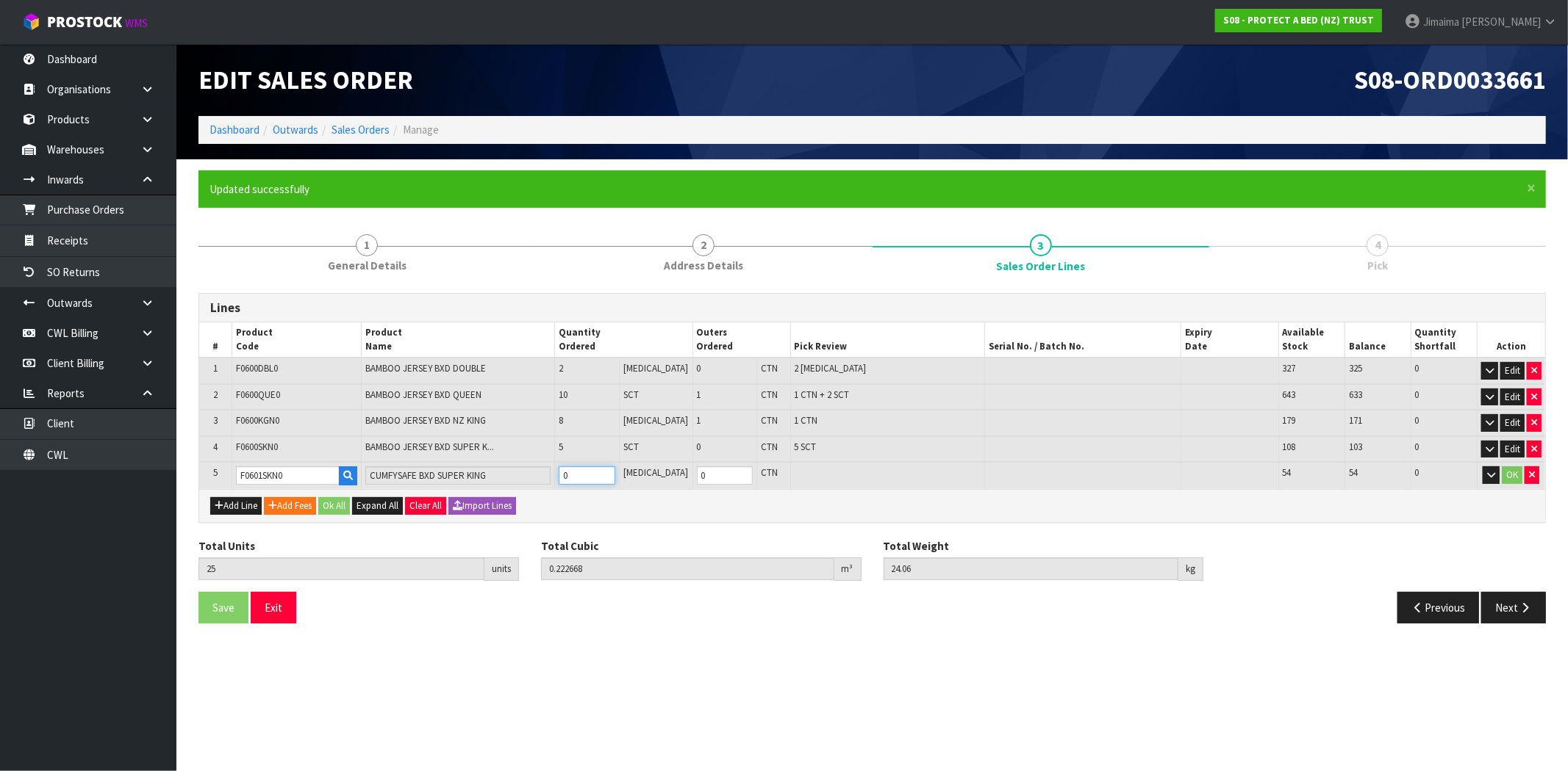
click at [597, 474] on input "0" at bounding box center [587, 475] width 57 height 18
type input "26"
type input "0.231078"
type input "25.08"
type input "1"
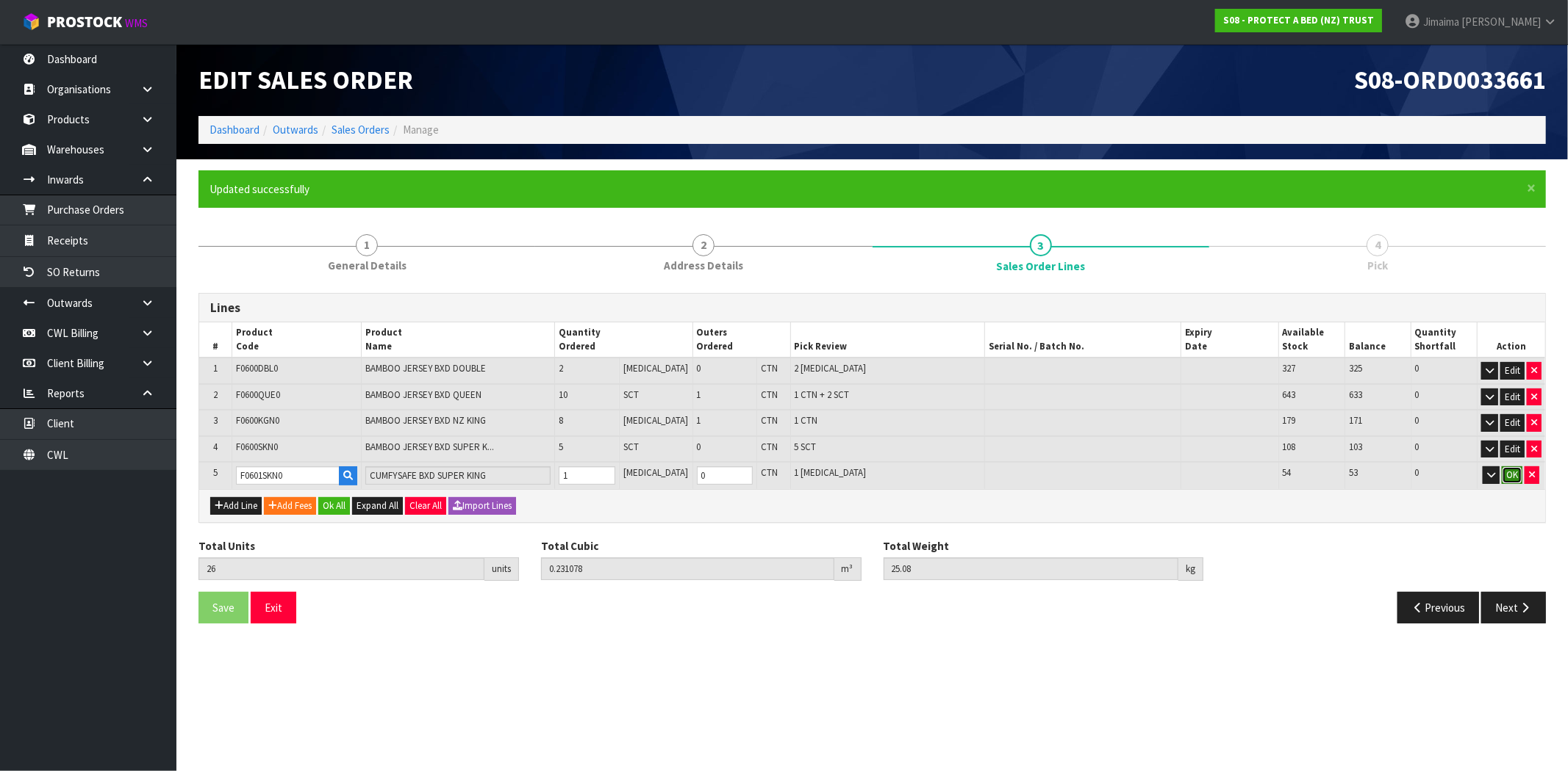
click at [1515, 473] on button "OK" at bounding box center [1512, 475] width 21 height 18
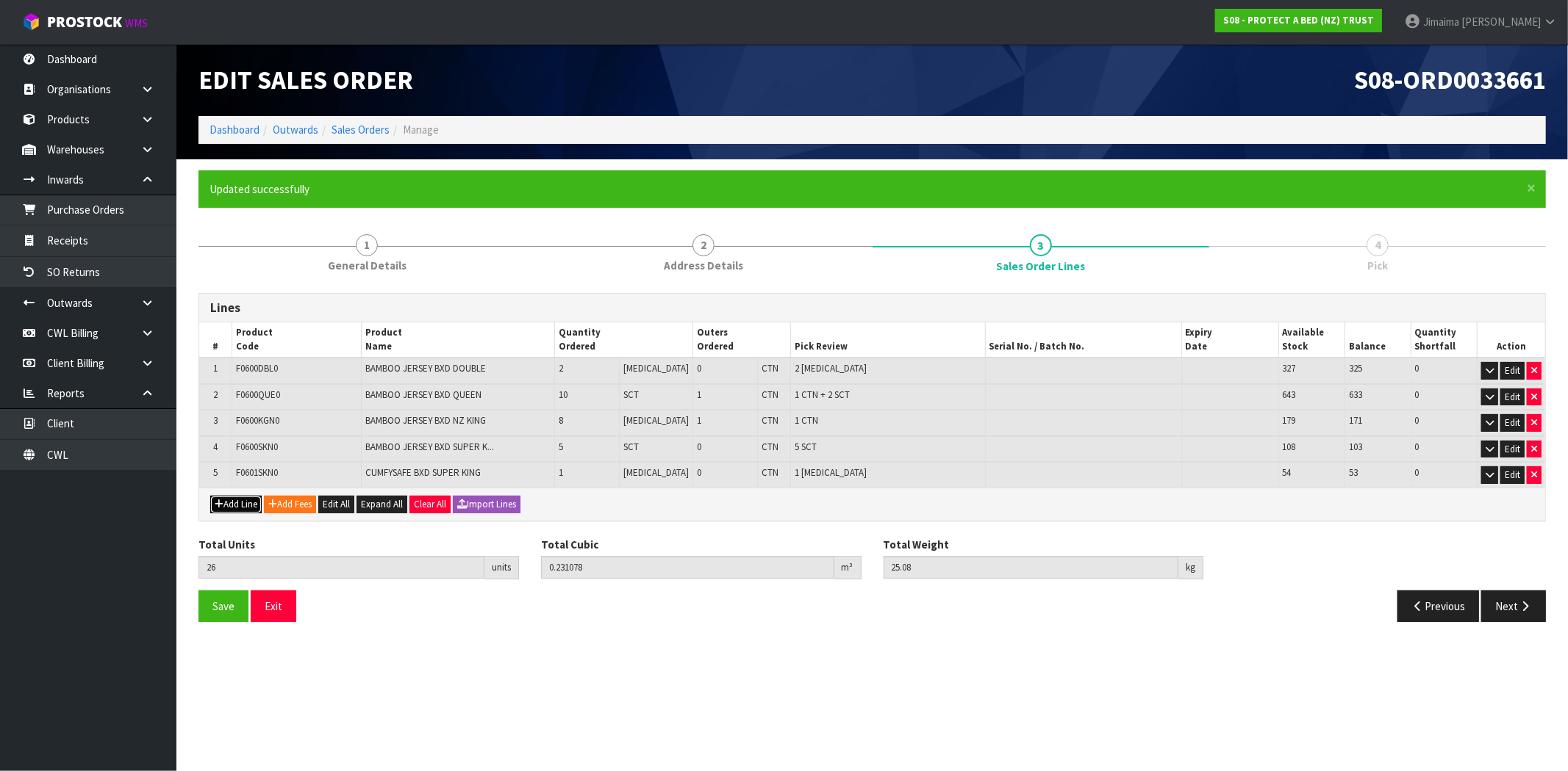
click at [244, 505] on button "Add Line" at bounding box center [236, 505] width 52 height 18
type input "0"
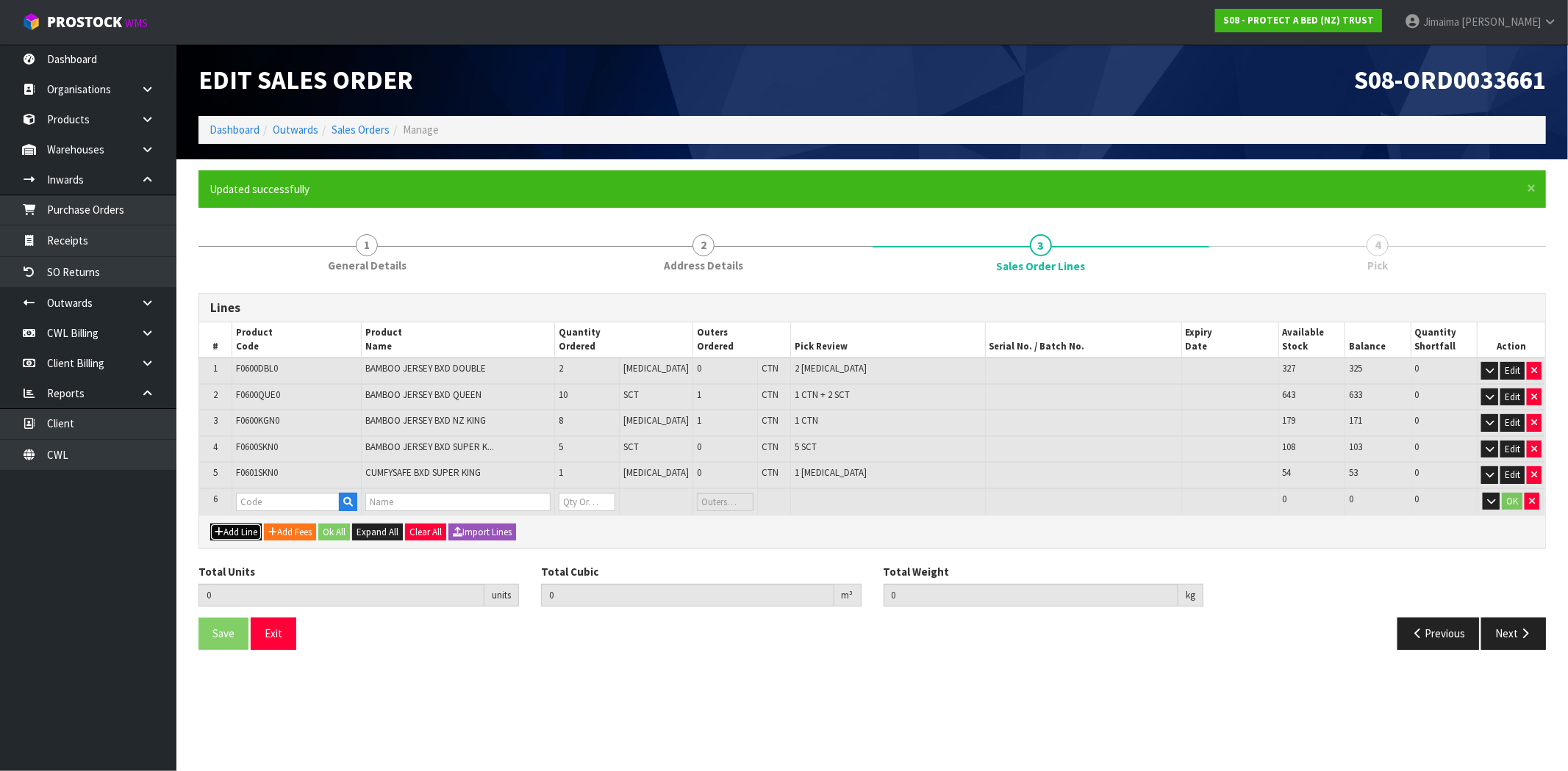
drag, startPoint x: 244, startPoint y: 525, endPoint x: 251, endPoint y: 508, distance: 18.4
click at [244, 524] on button "Add Line" at bounding box center [236, 533] width 52 height 18
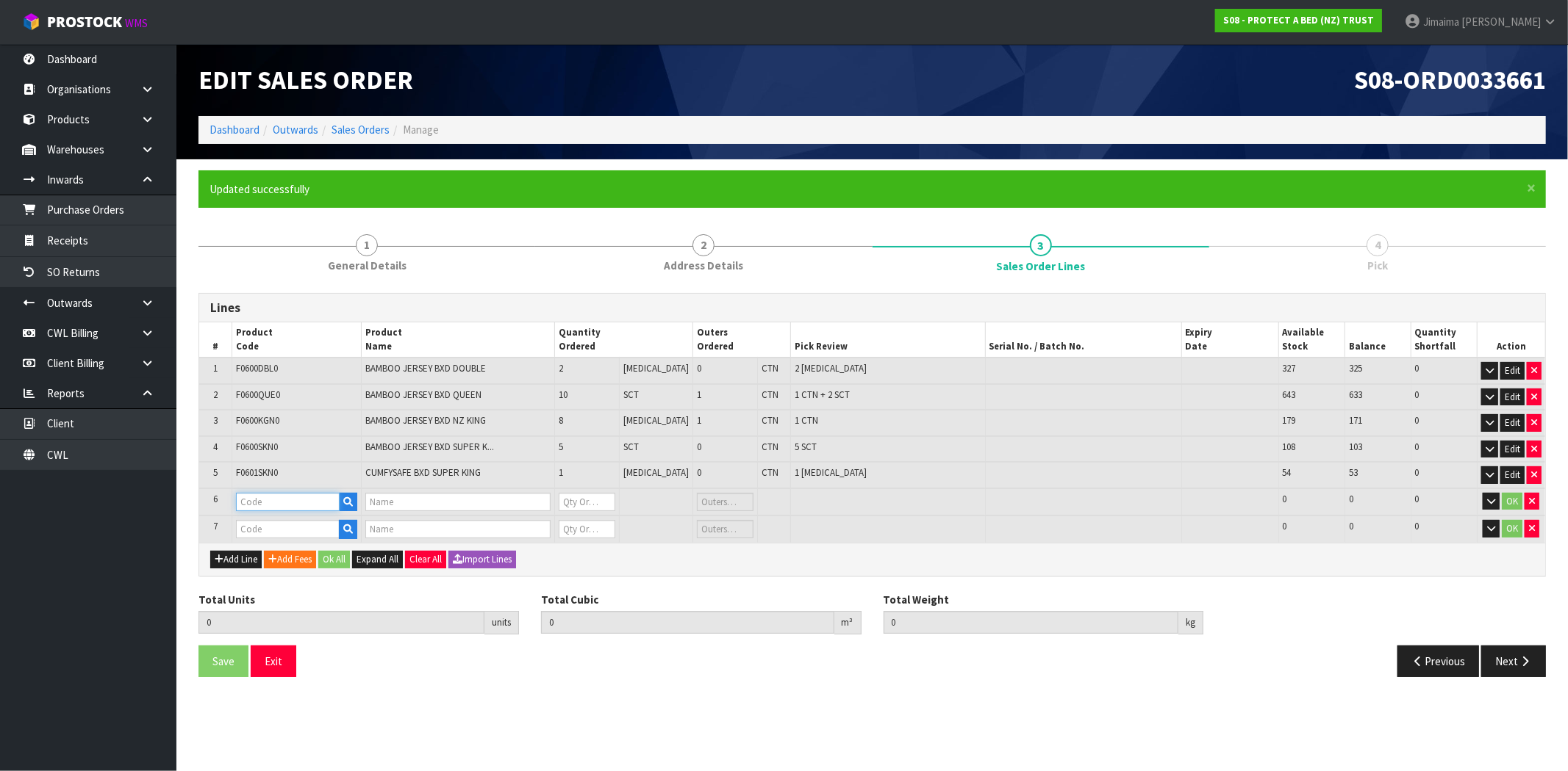
click at [262, 495] on input "text" at bounding box center [288, 502] width 104 height 18
paste input "F0595SGL0"
type input "F0595SGL0"
type input "STAYNEW TERRY BXD SINGLE"
type input "0"
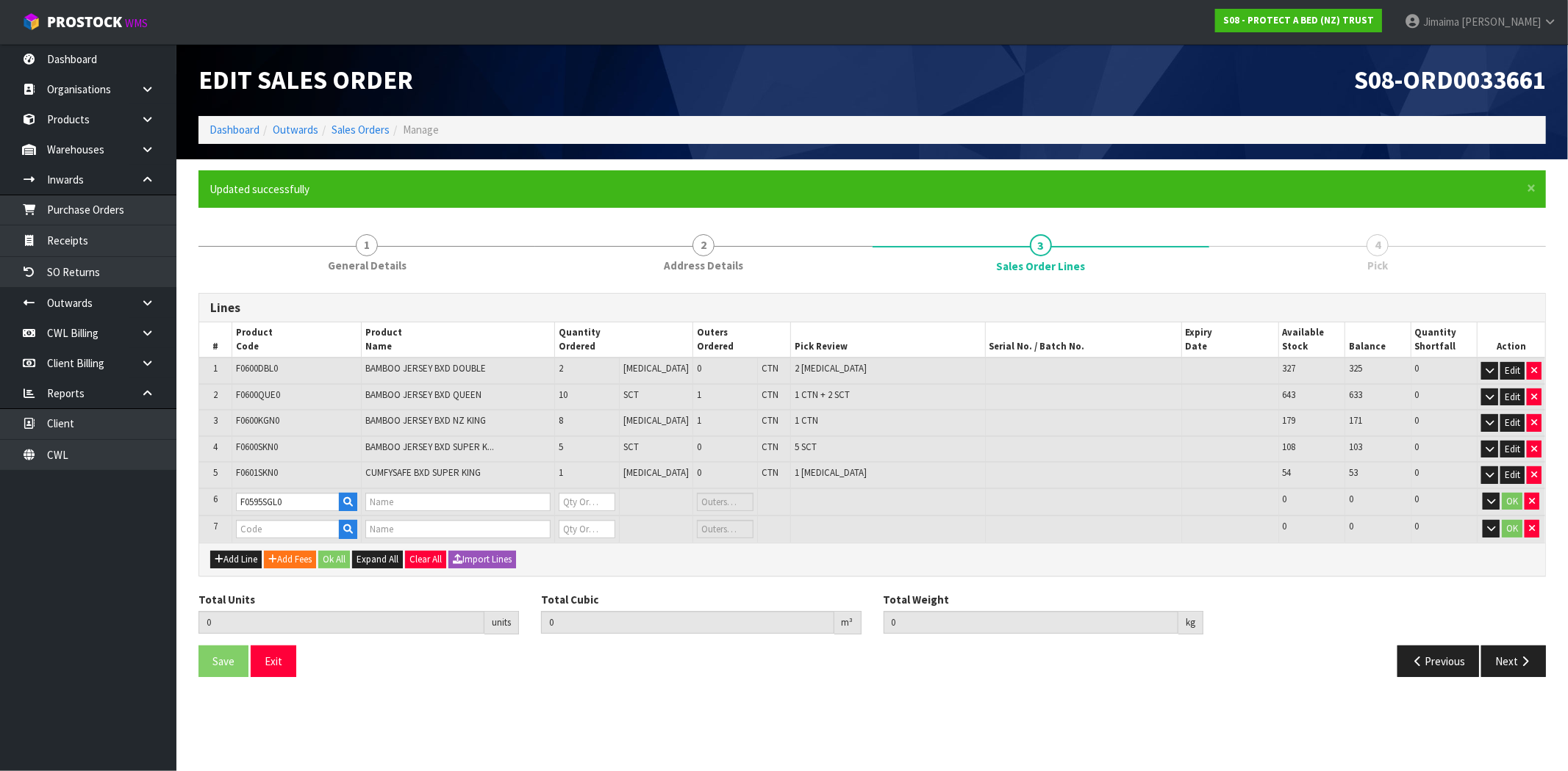
type input "0"
drag, startPoint x: 284, startPoint y: 527, endPoint x: 252, endPoint y: 529, distance: 32.1
click at [284, 527] on input "text" at bounding box center [288, 529] width 104 height 18
paste input "F0595KSG0"
type input "F0595KSG0"
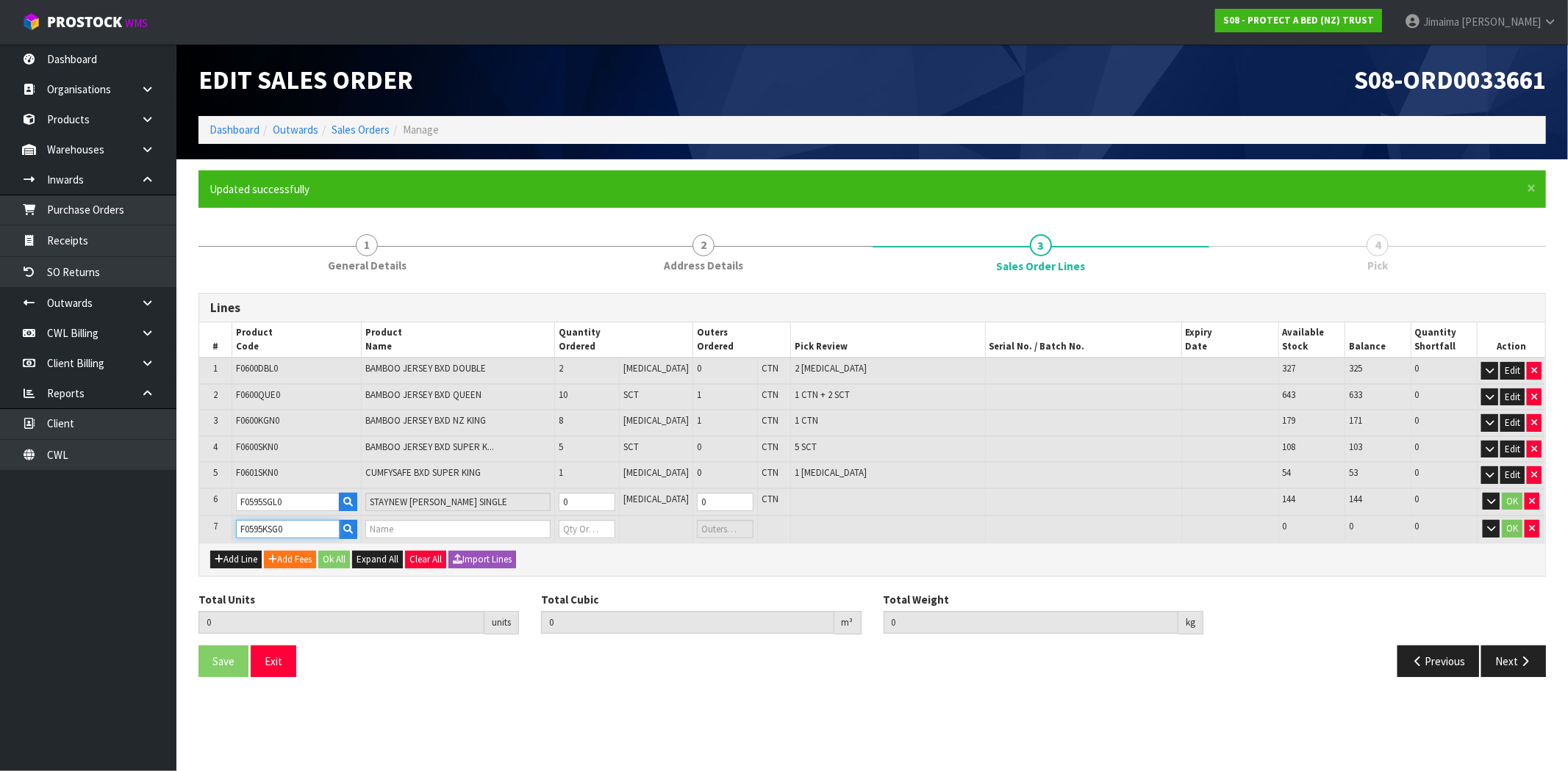
type input "26"
type input "0.231078"
type input "25.08"
type input "STAYNEW TERRY BXD KING SINGLE"
type input "0"
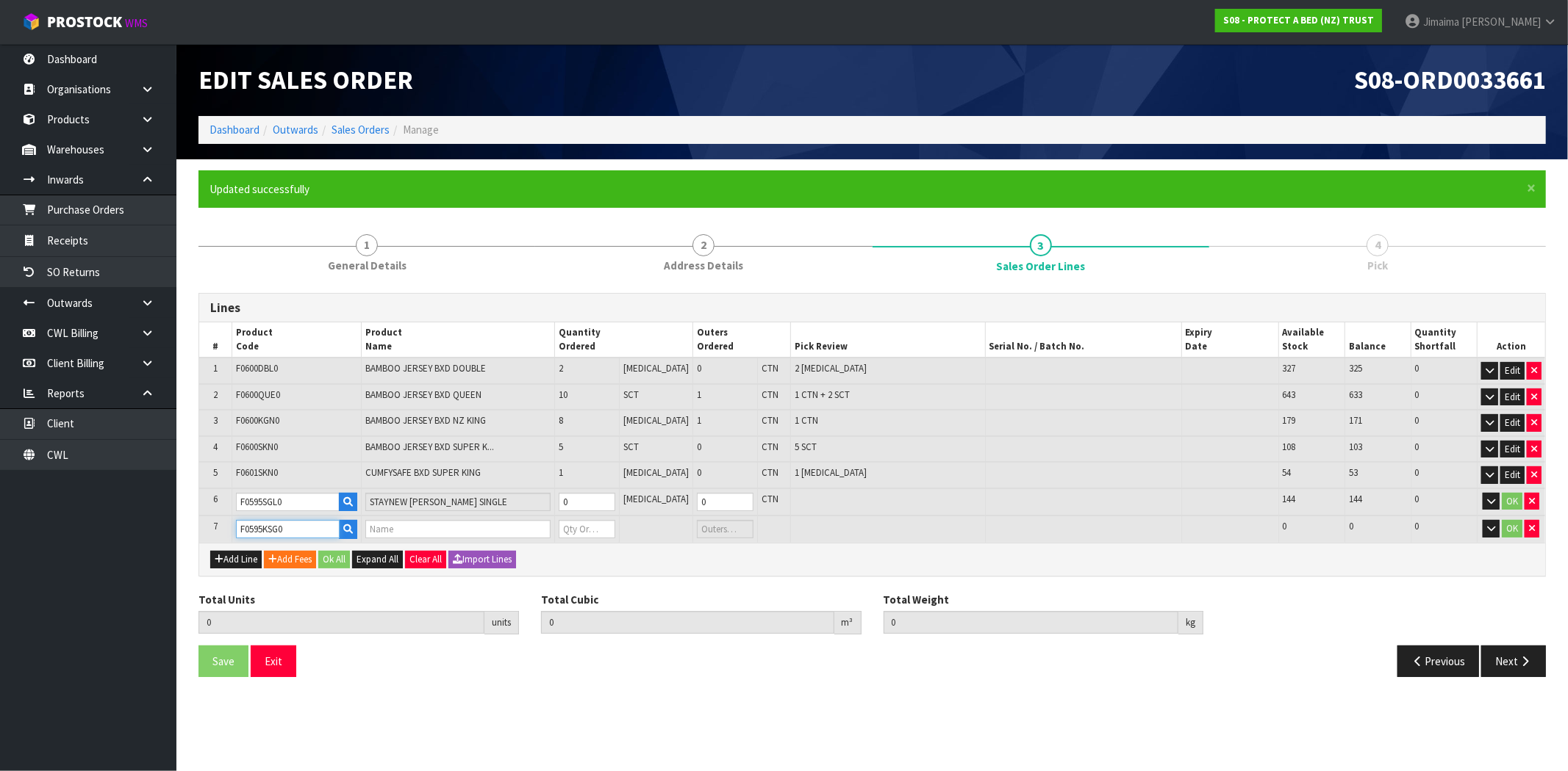
type input "0"
type input "F0595KSG0"
click at [251, 554] on button "Add Line" at bounding box center [236, 560] width 52 height 18
type input "0"
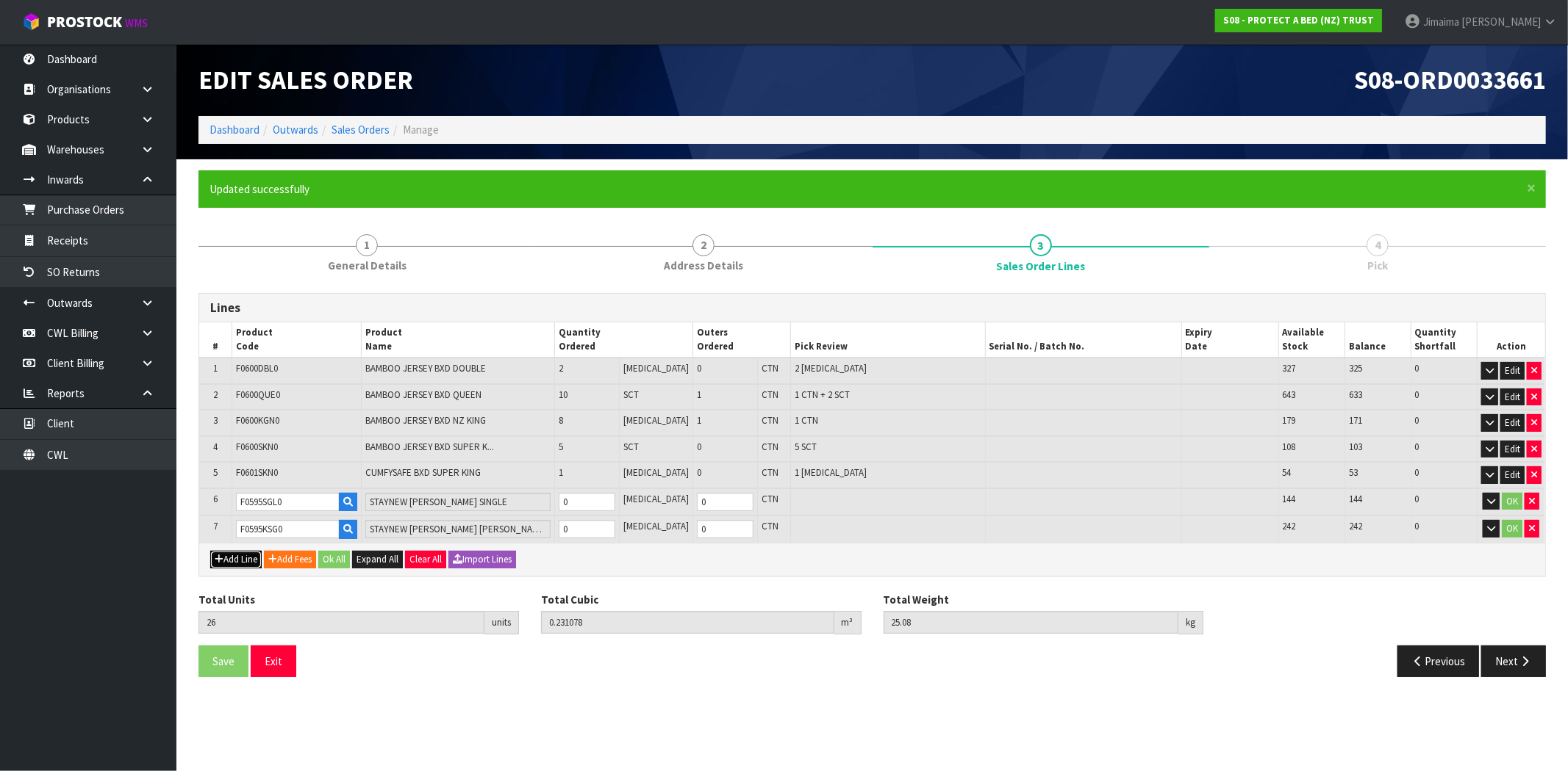
type input "0"
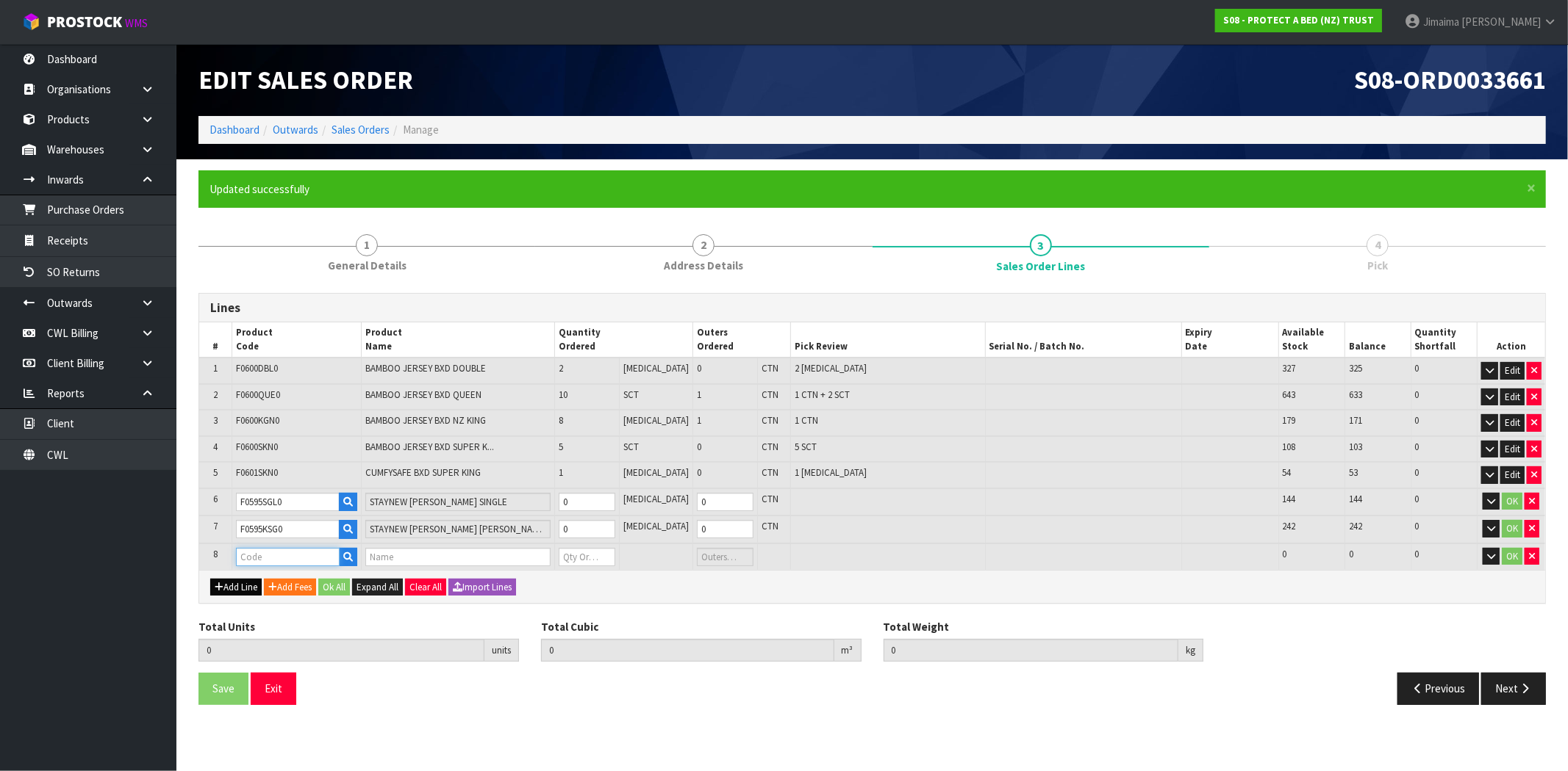
click at [263, 548] on input "text" at bounding box center [288, 557] width 104 height 18
paste input "F0138DBL0"
drag, startPoint x: 265, startPoint y: 555, endPoint x: 172, endPoint y: 559, distance: 93.1
click at [172, 559] on body "Toggle navigation ProStock WMS S08 - PROTECT A BED (NZ) TRUST Jimaima Reiher Lo…" at bounding box center [784, 385] width 1568 height 771
type input "F0595DBL0"
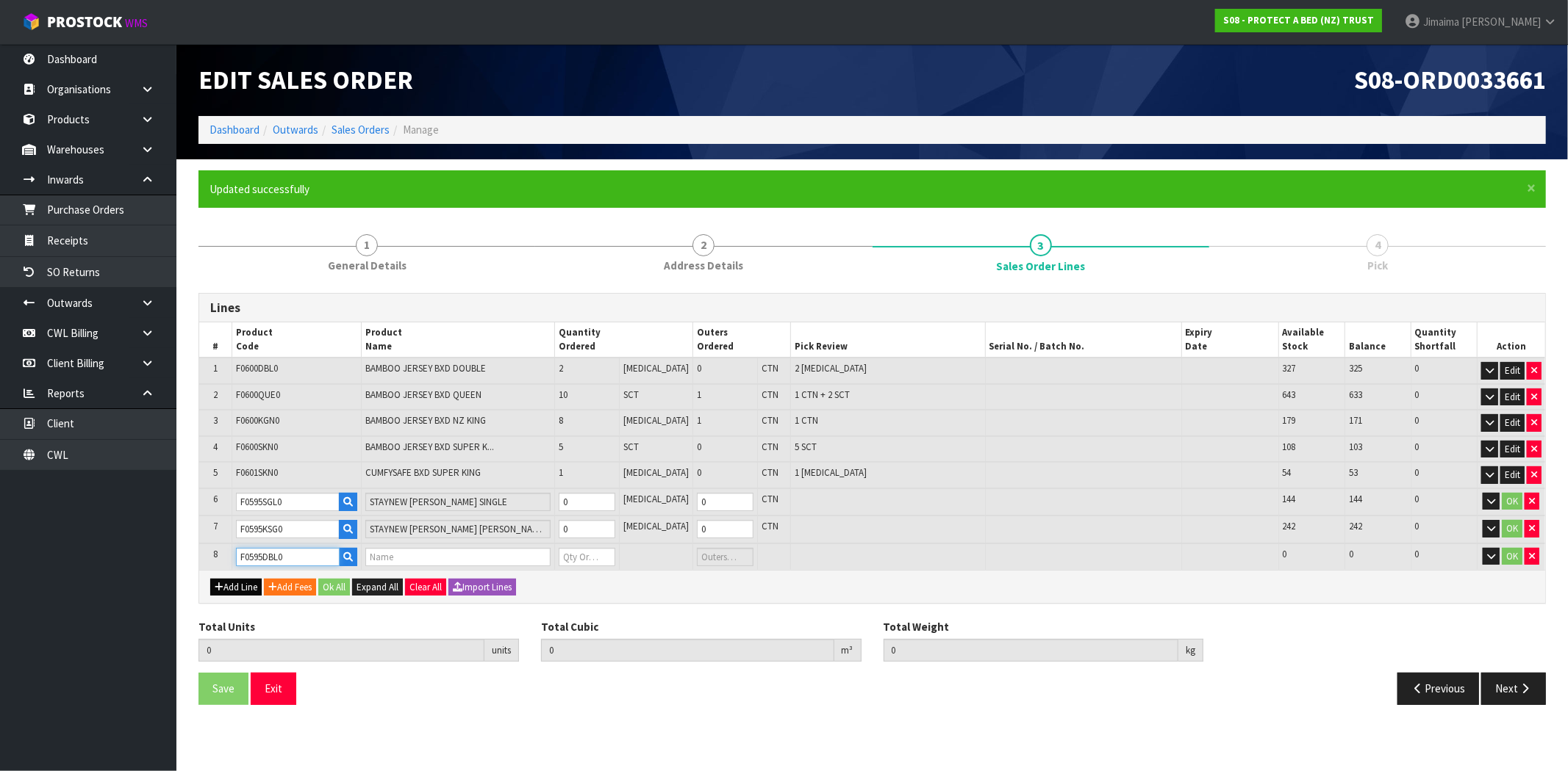
type input "26"
type input "0.231078"
type input "25.08"
type input "STAYNEW TERRY BXD DOUBLE"
type input "0"
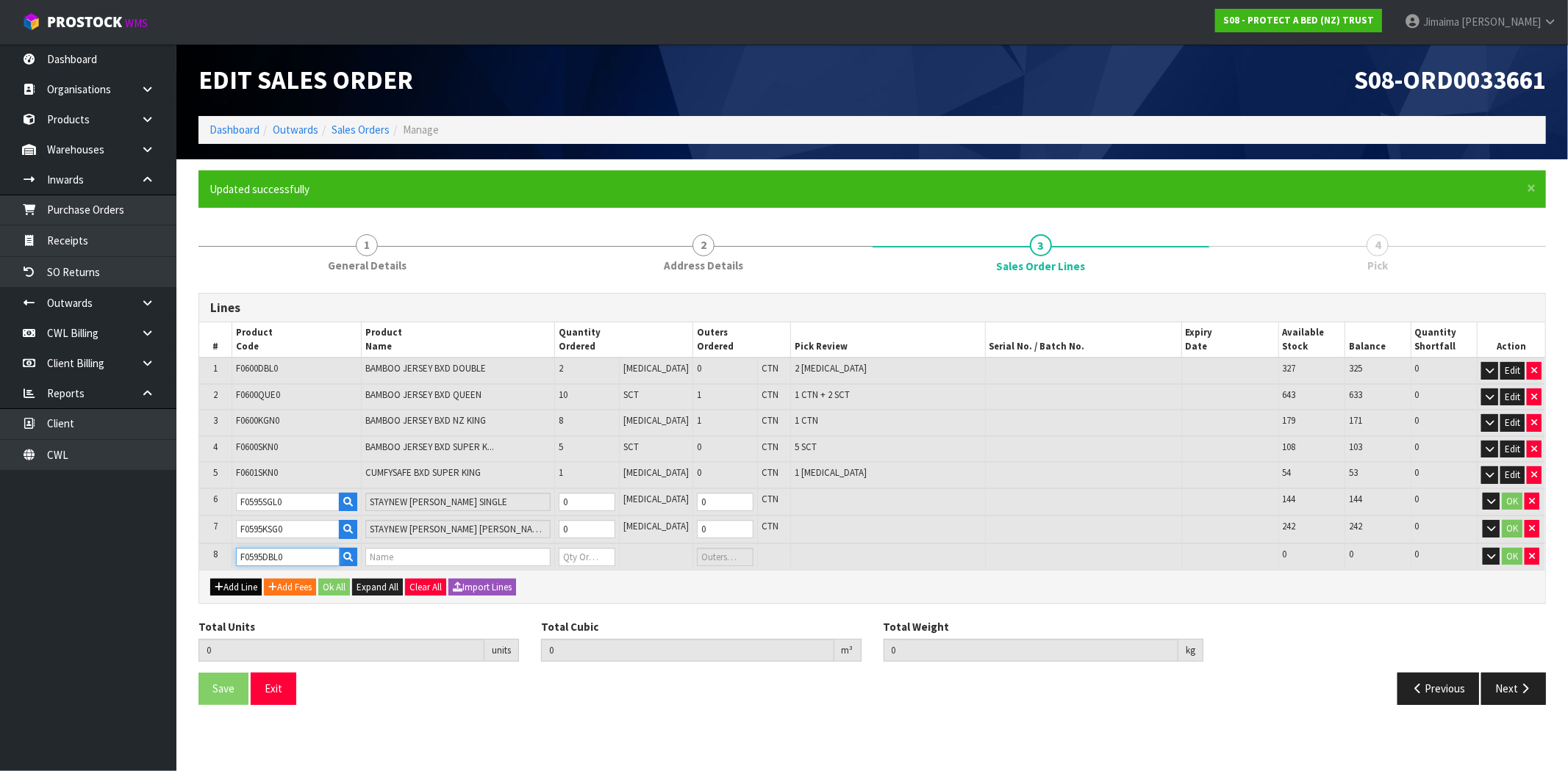
type input "0"
type input "F0595DBL0"
click at [252, 581] on button "Add Line" at bounding box center [236, 588] width 52 height 18
type input "0"
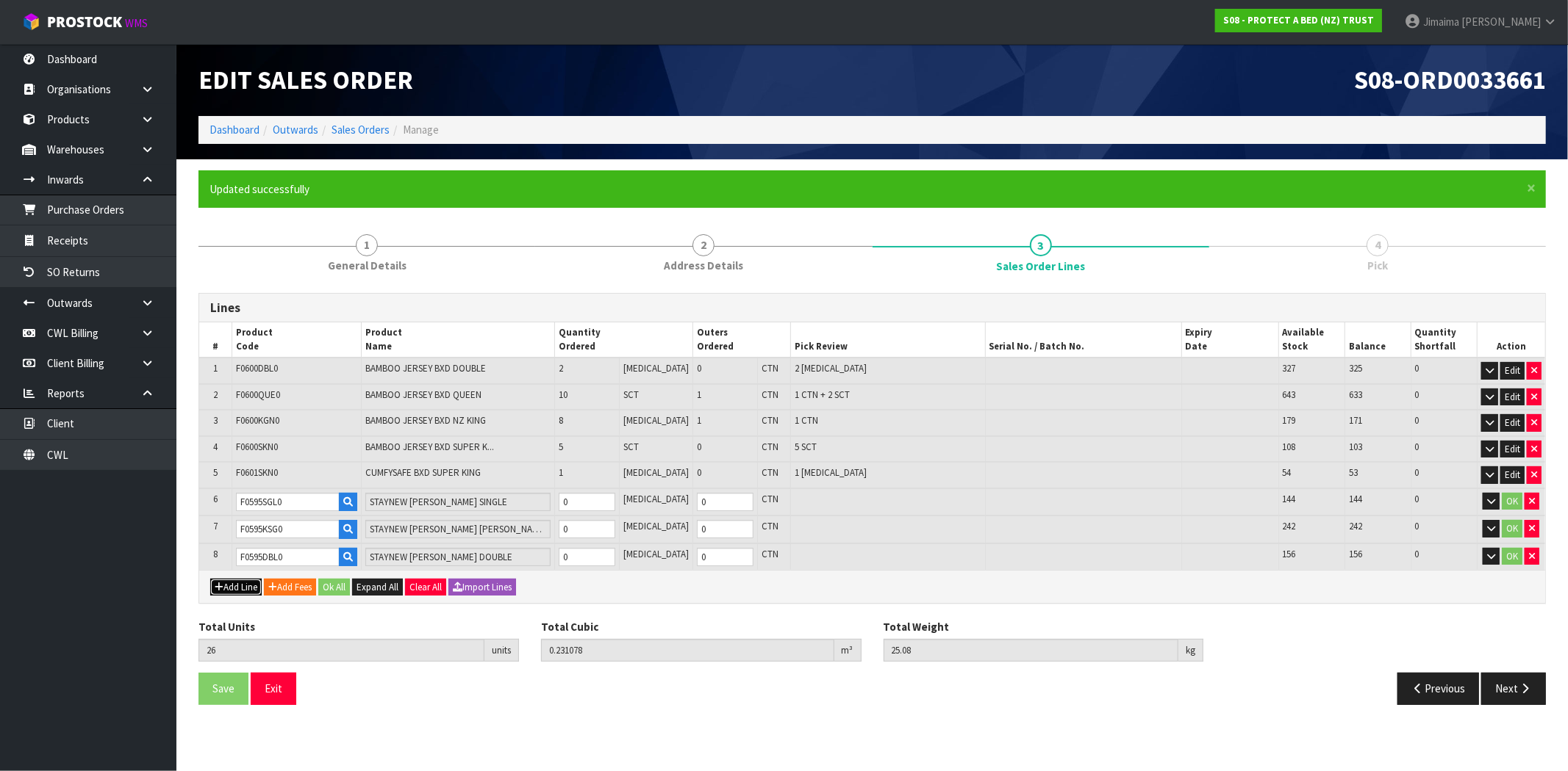
type input "0"
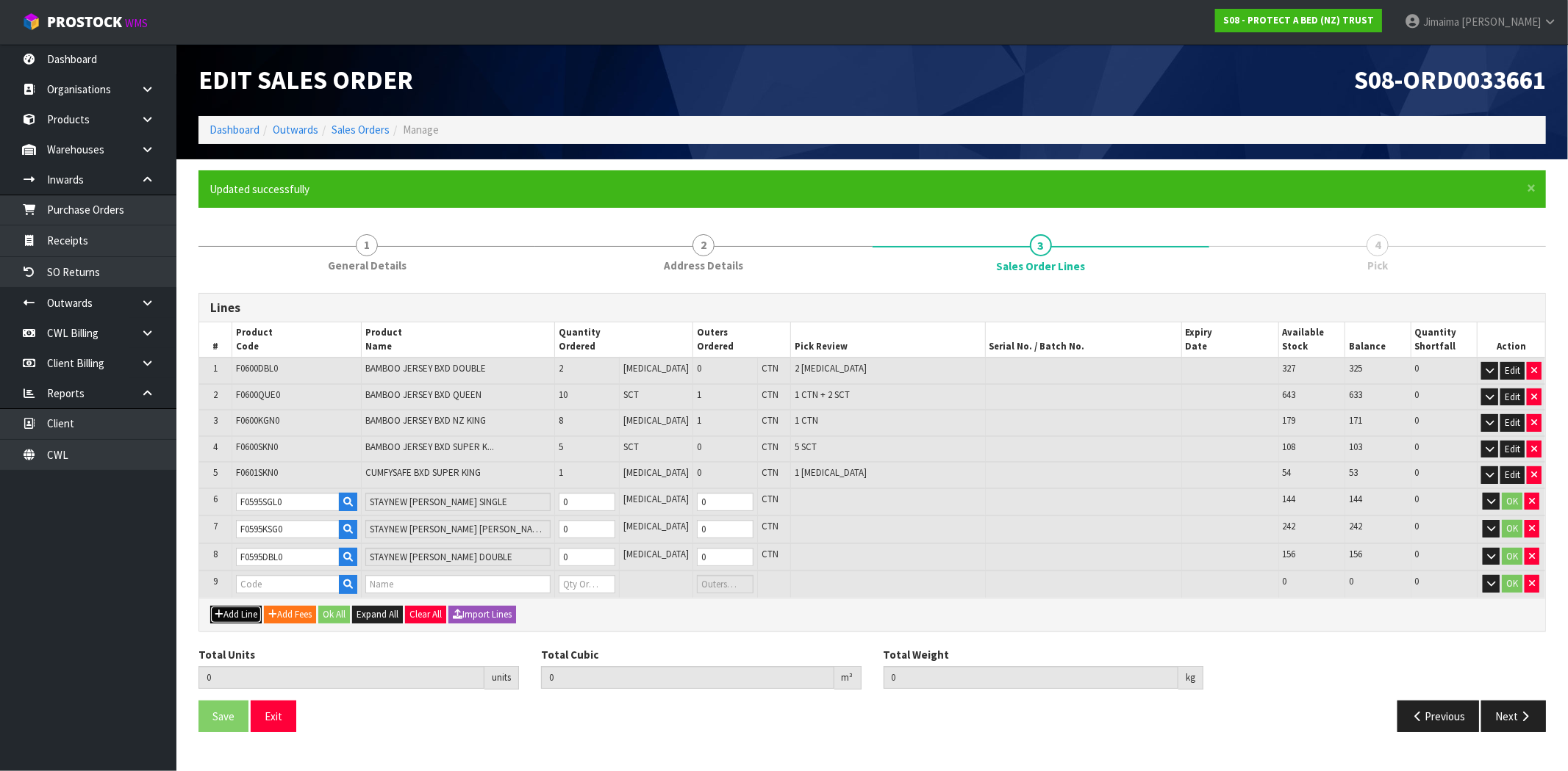
click at [240, 611] on button "Add Line" at bounding box center [236, 615] width 52 height 18
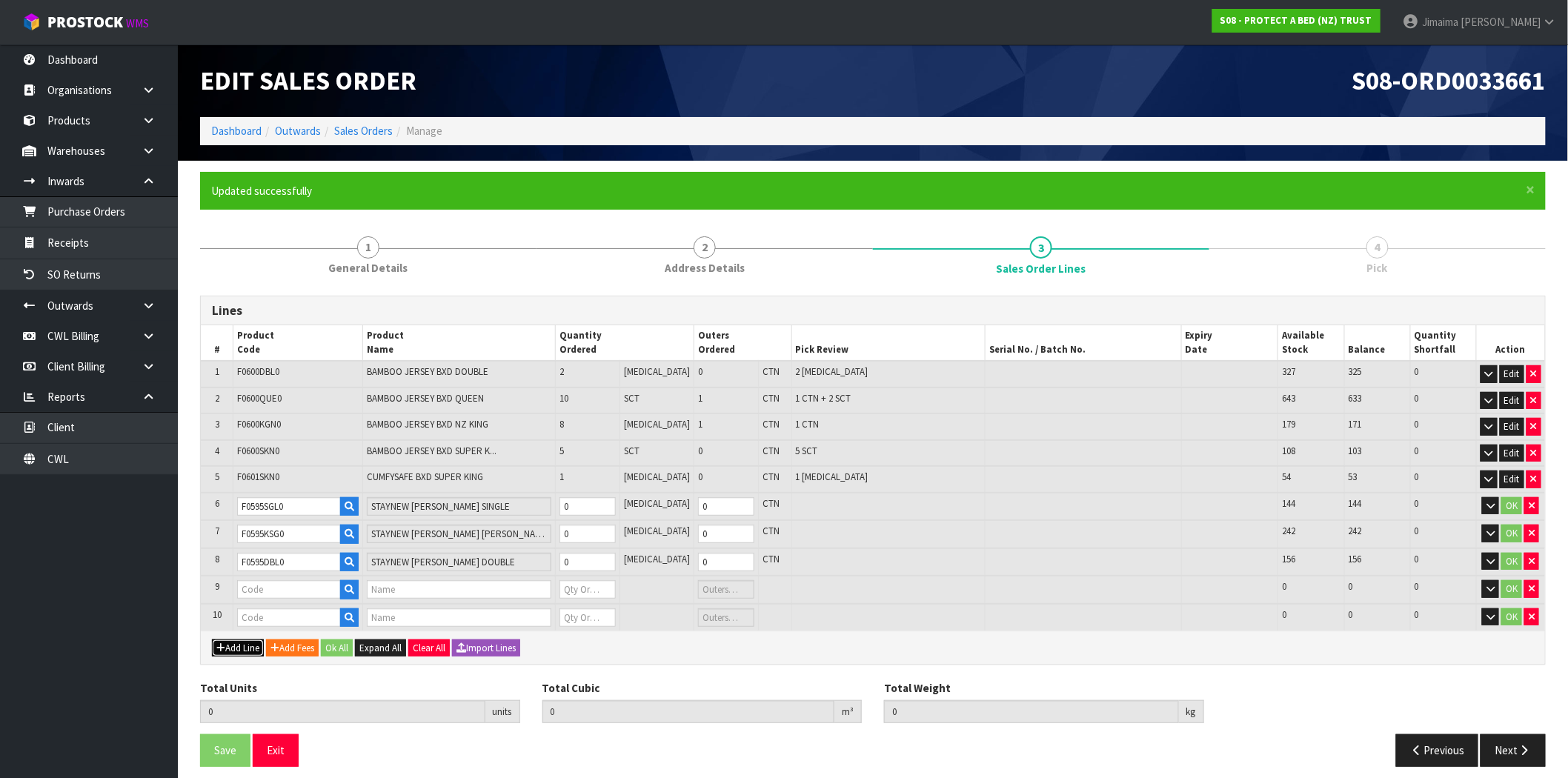
click at [242, 643] on button "Add Line" at bounding box center [238, 649] width 52 height 18
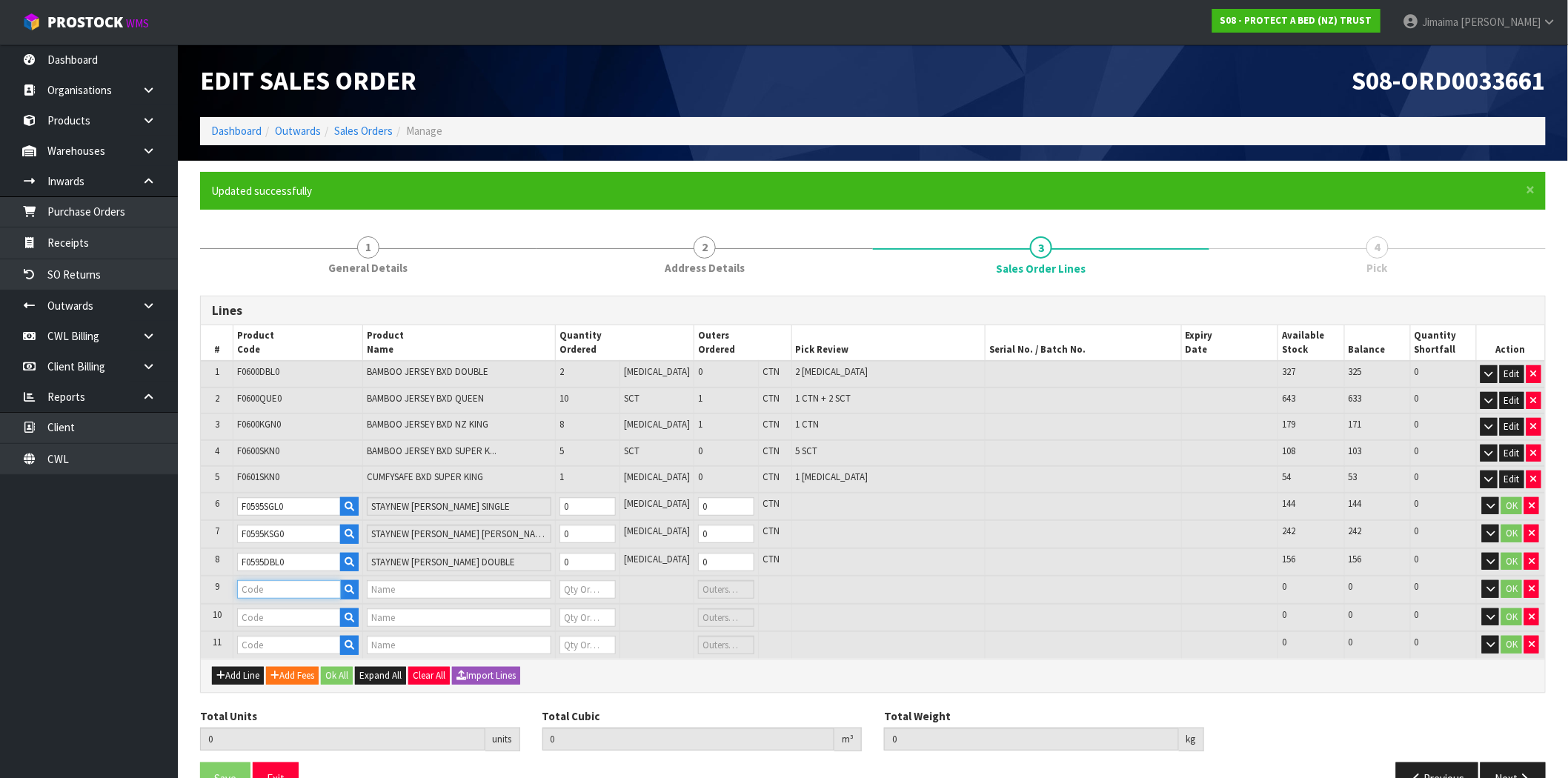
click at [280, 580] on input "text" at bounding box center [289, 589] width 104 height 19
paste input "F0595QUE0"
type input "F0595QUE0"
type input "STAYNEW TERRY BXD QUEEN"
type input "0"
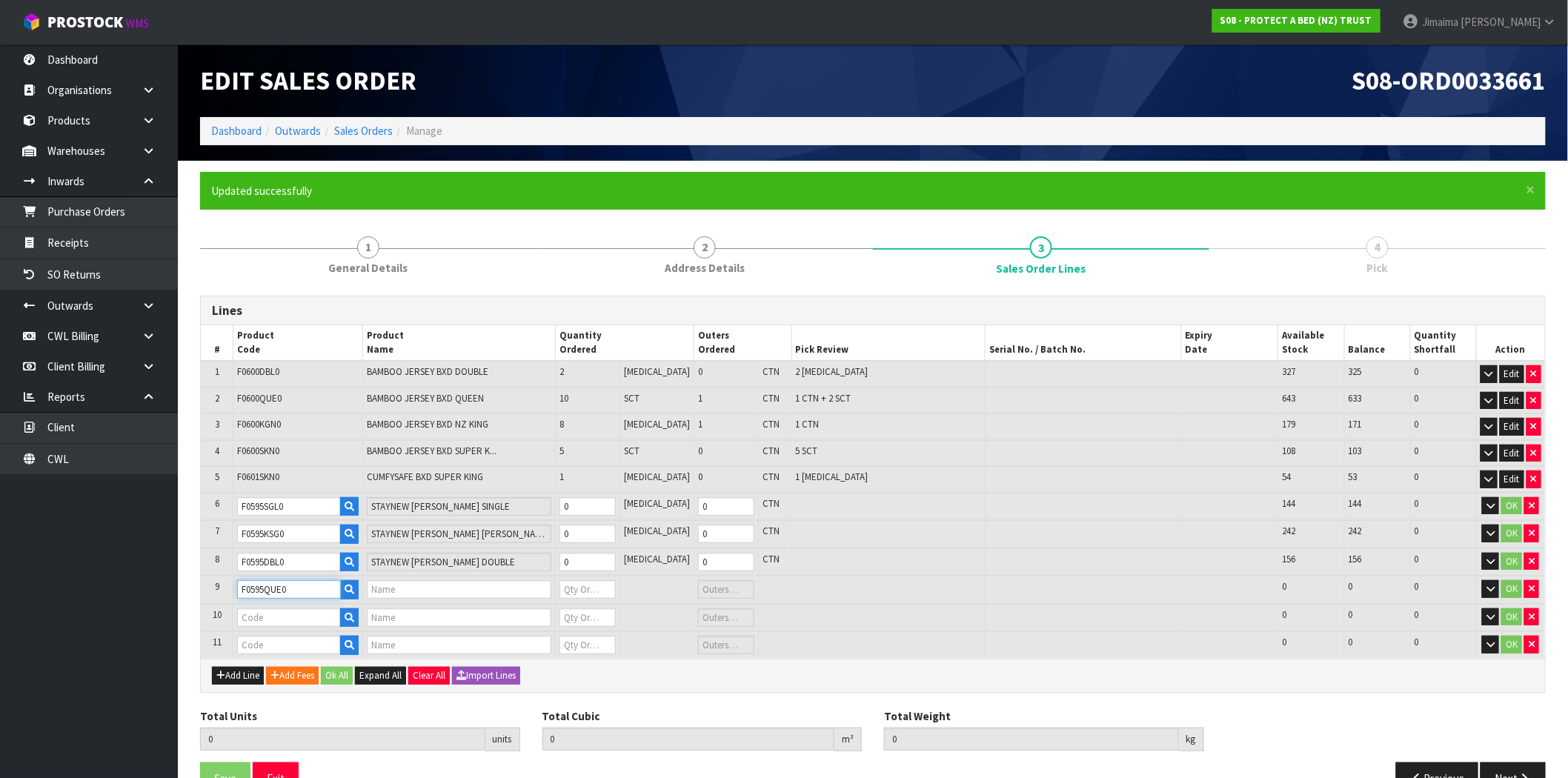
type input "0"
type input "F0595QUE0"
click at [267, 609] on input "text" at bounding box center [289, 618] width 104 height 19
click at [265, 623] on td at bounding box center [298, 618] width 130 height 28
click at [265, 615] on input "text" at bounding box center [289, 618] width 104 height 19
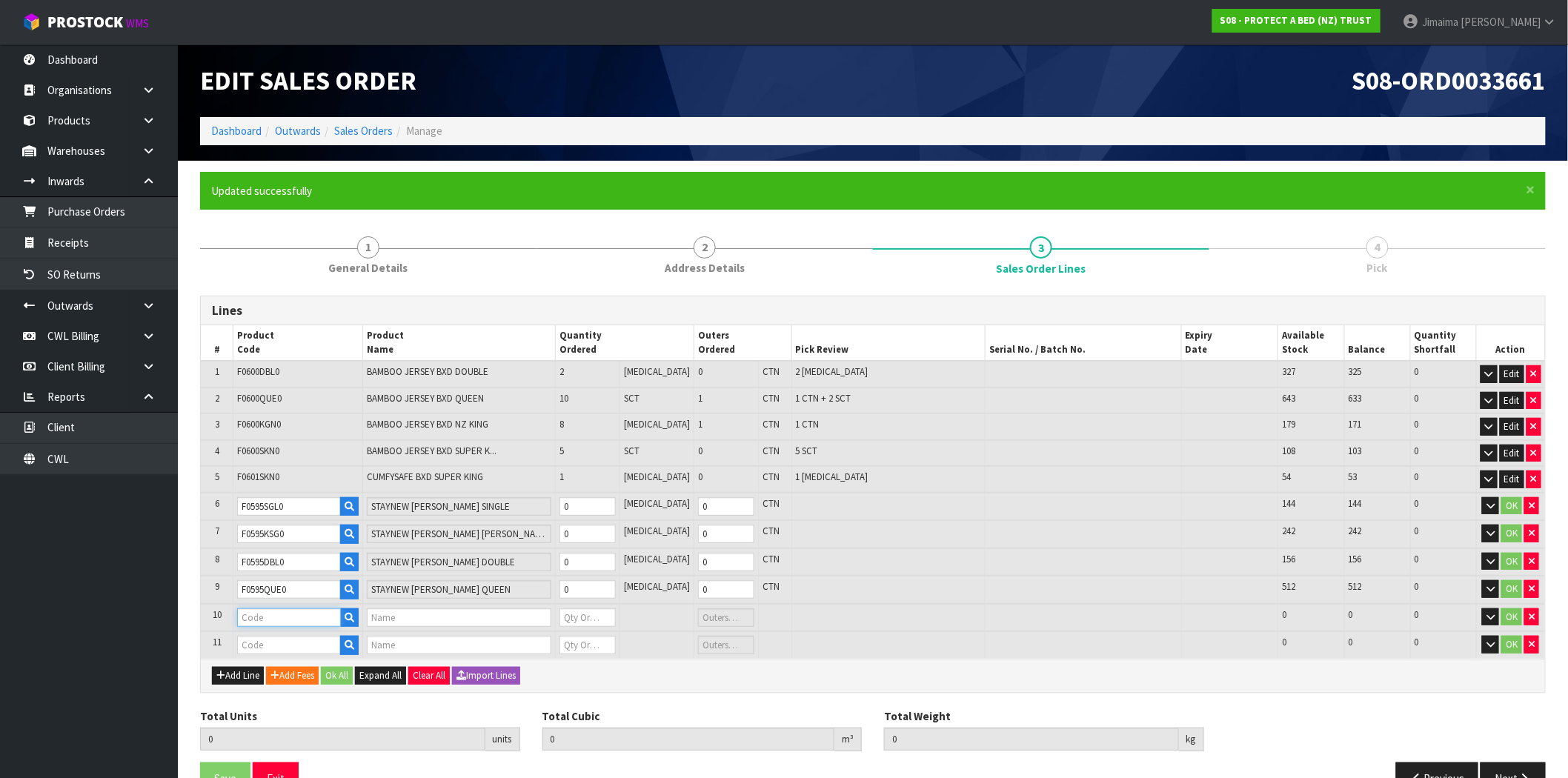
paste input "F0138KGN0"
drag, startPoint x: 268, startPoint y: 613, endPoint x: 172, endPoint y: 609, distance: 96.1
click at [172, 609] on body "Toggle navigation ProStock WMS S08 - PROTECT A BED (NZ) TRUST Jimaima Reiher Lo…" at bounding box center [784, 389] width 1568 height 778
type input "F0595KGN0"
type input "STAYNEW TERRY BXD NZ KING"
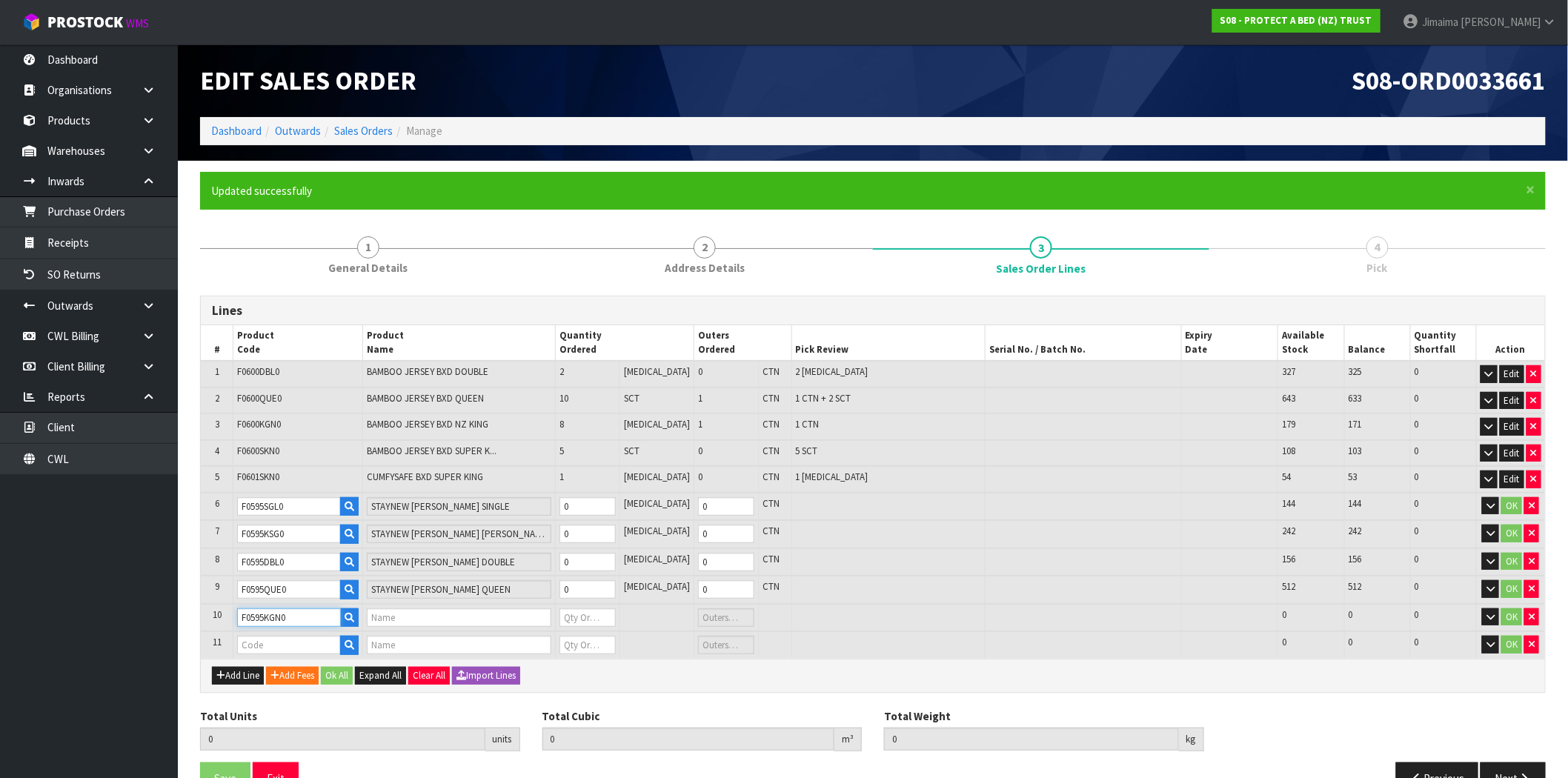
type input "0"
type input "F0595KGN0"
click at [306, 645] on input "text" at bounding box center [289, 645] width 104 height 19
paste input "F0595PPS0"
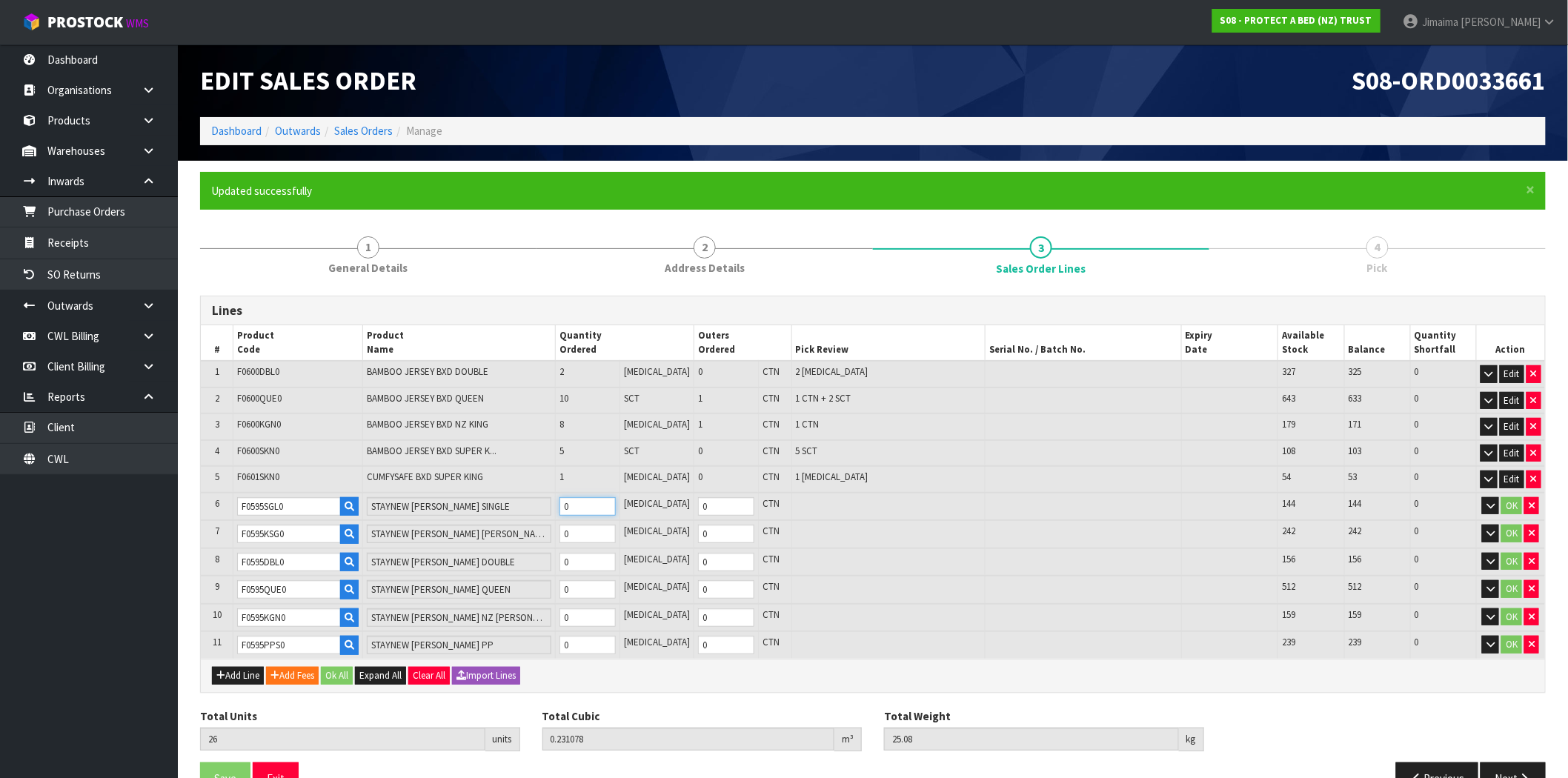
click at [595, 505] on input "0" at bounding box center [588, 506] width 57 height 19
click at [597, 529] on input "0" at bounding box center [588, 534] width 57 height 19
drag, startPoint x: 602, startPoint y: 559, endPoint x: 602, endPoint y: 576, distance: 17.0
click at [602, 559] on input "0" at bounding box center [588, 562] width 57 height 19
click at [602, 588] on input "0" at bounding box center [588, 589] width 57 height 19
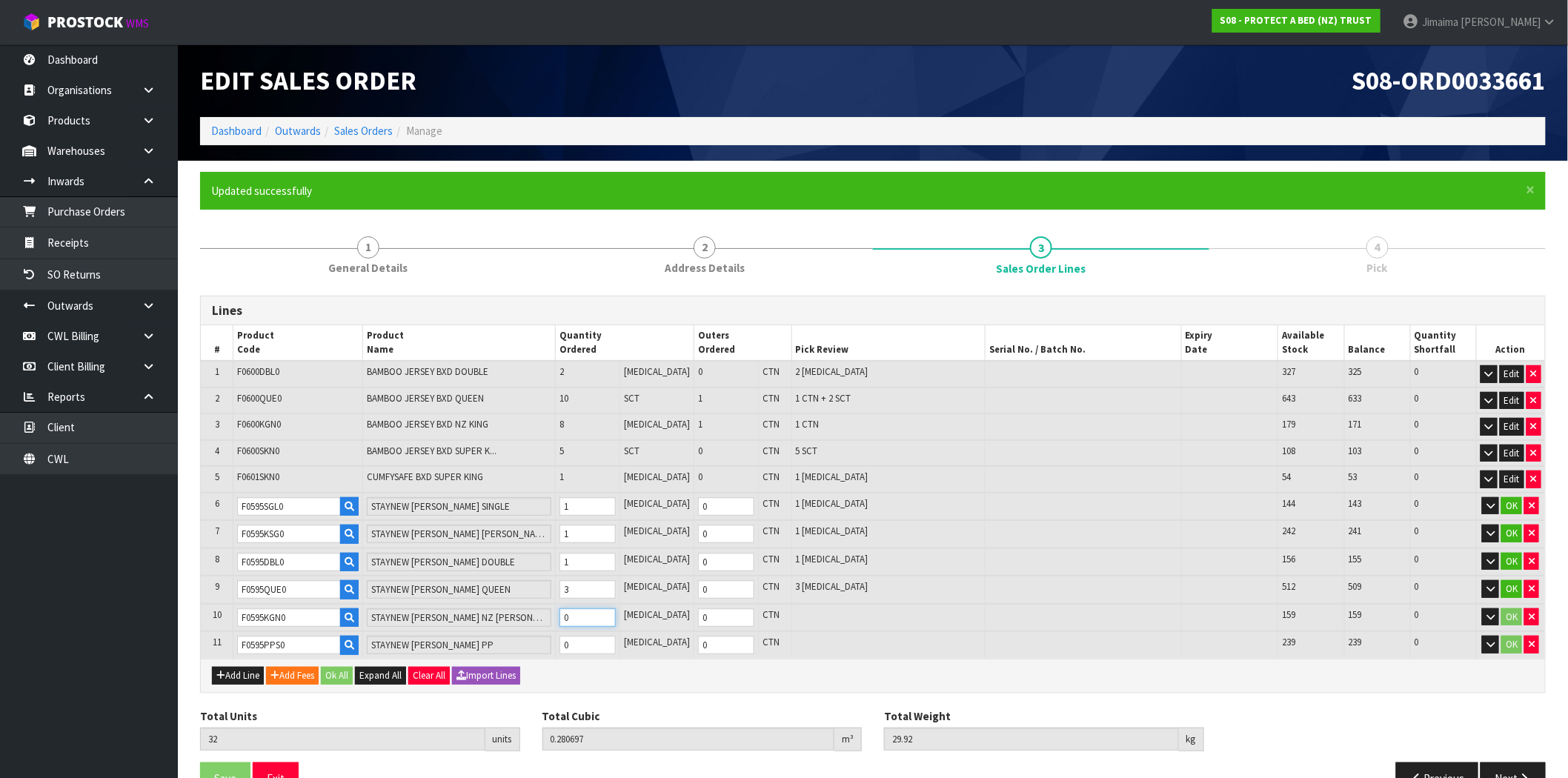
click at [606, 614] on input "0" at bounding box center [588, 618] width 57 height 19
click at [601, 647] on input "0" at bounding box center [588, 645] width 57 height 19
click at [339, 673] on button "Ok All" at bounding box center [336, 676] width 32 height 18
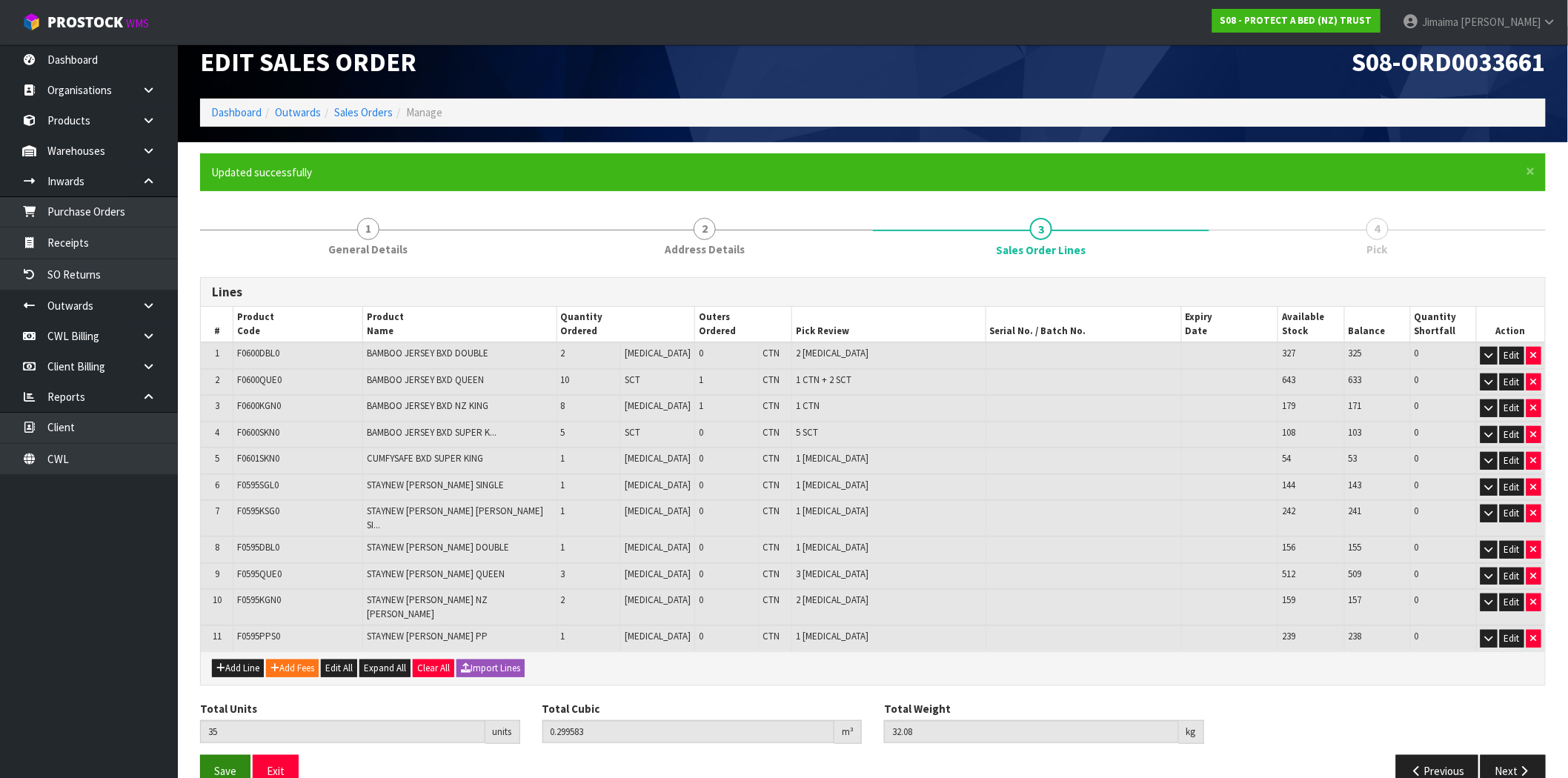
scroll to position [24, 0]
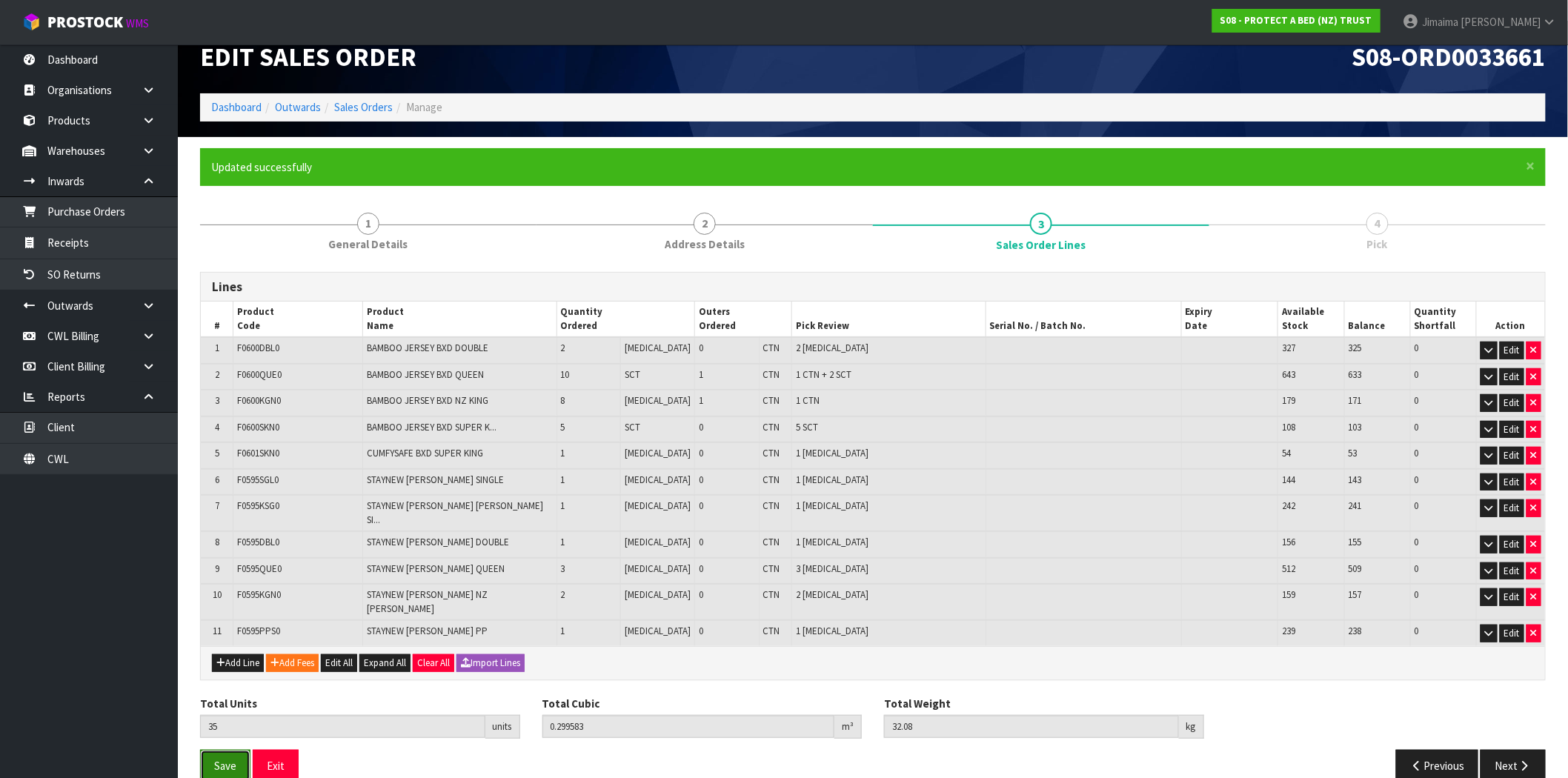
click at [223, 752] on button "Save" at bounding box center [225, 766] width 51 height 32
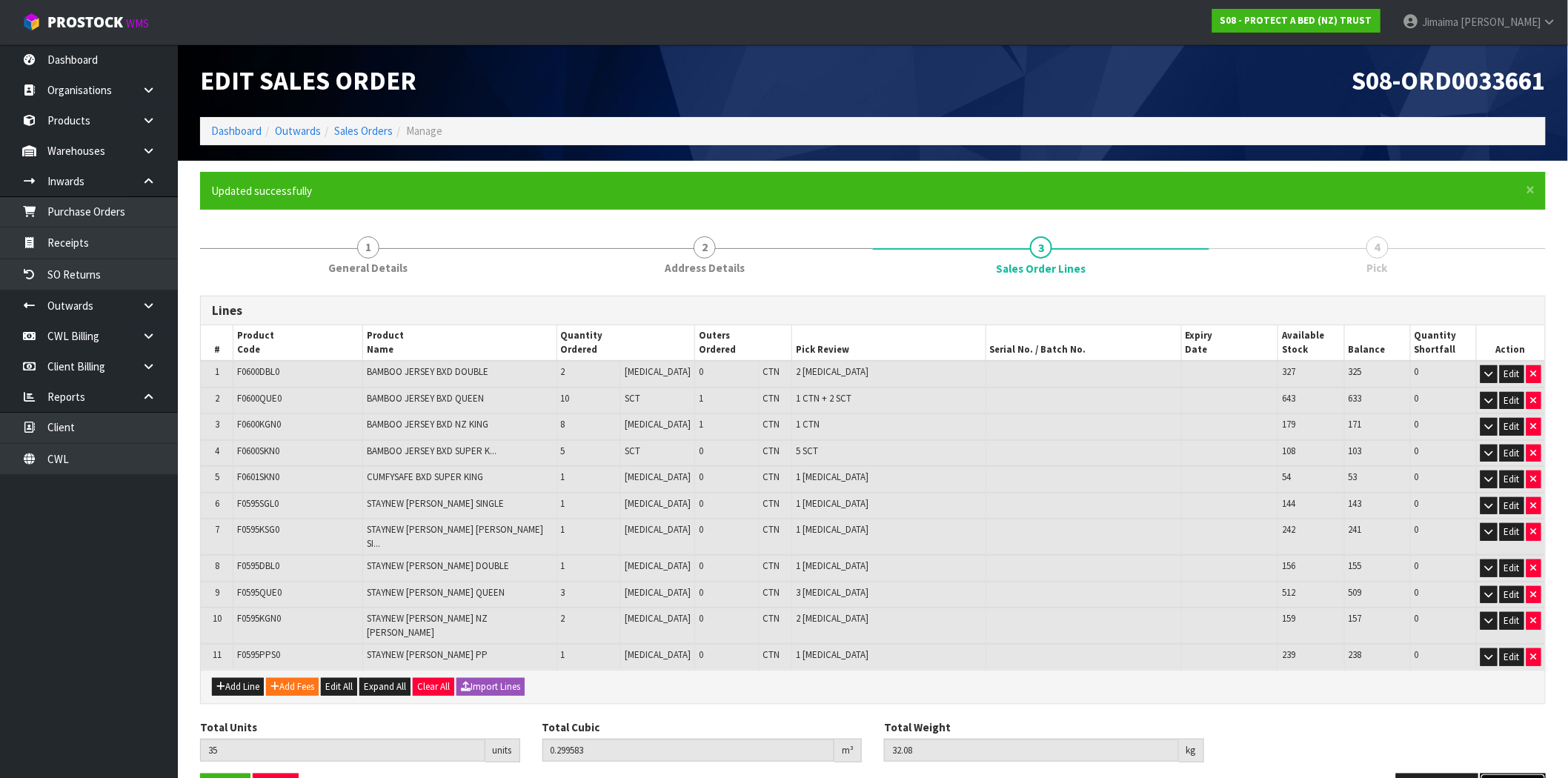
click at [1512, 774] on button "Next" at bounding box center [1513, 790] width 65 height 32
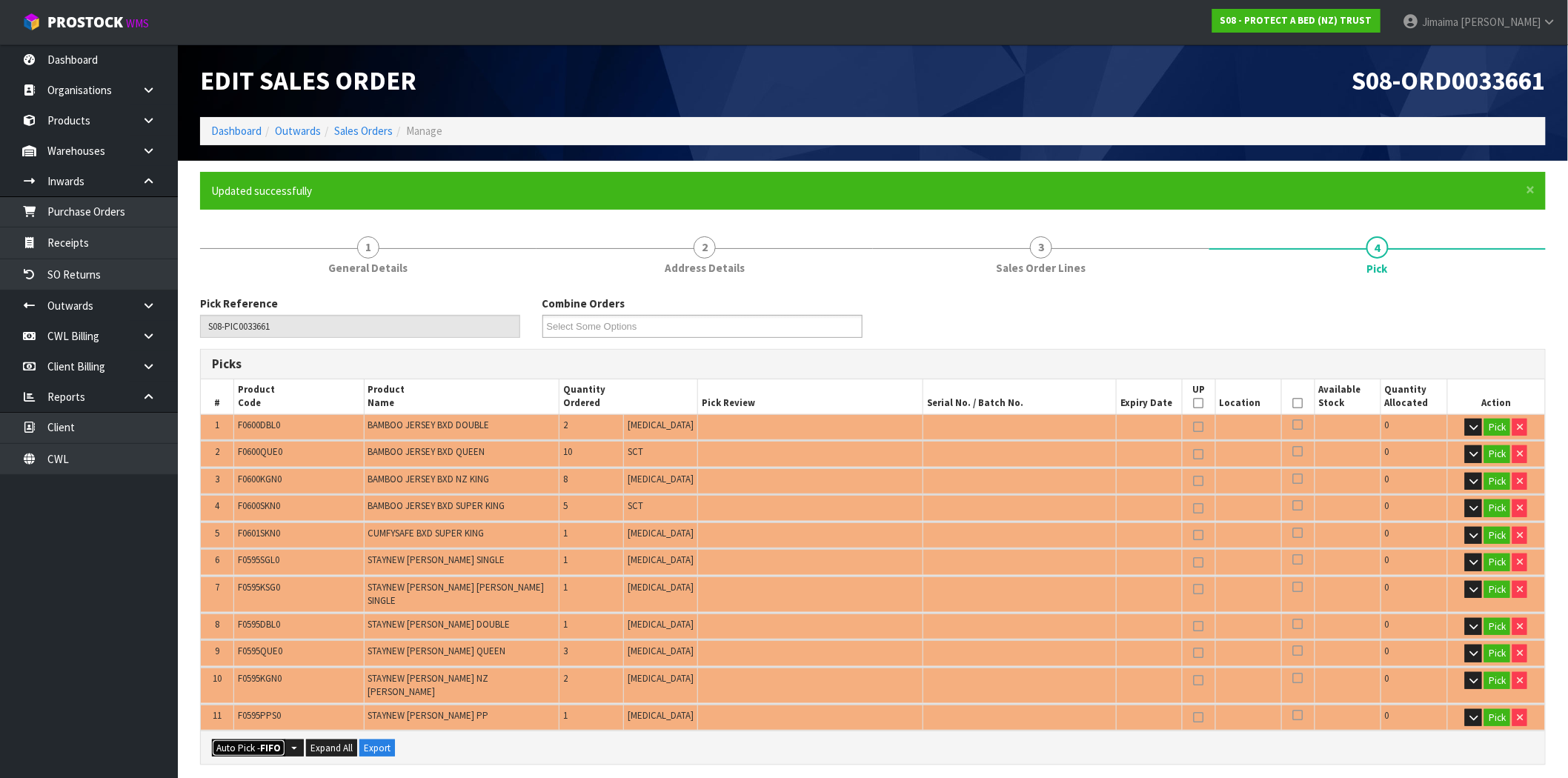
click at [232, 740] on button "Auto Pick - FIFO" at bounding box center [248, 749] width 73 height 18
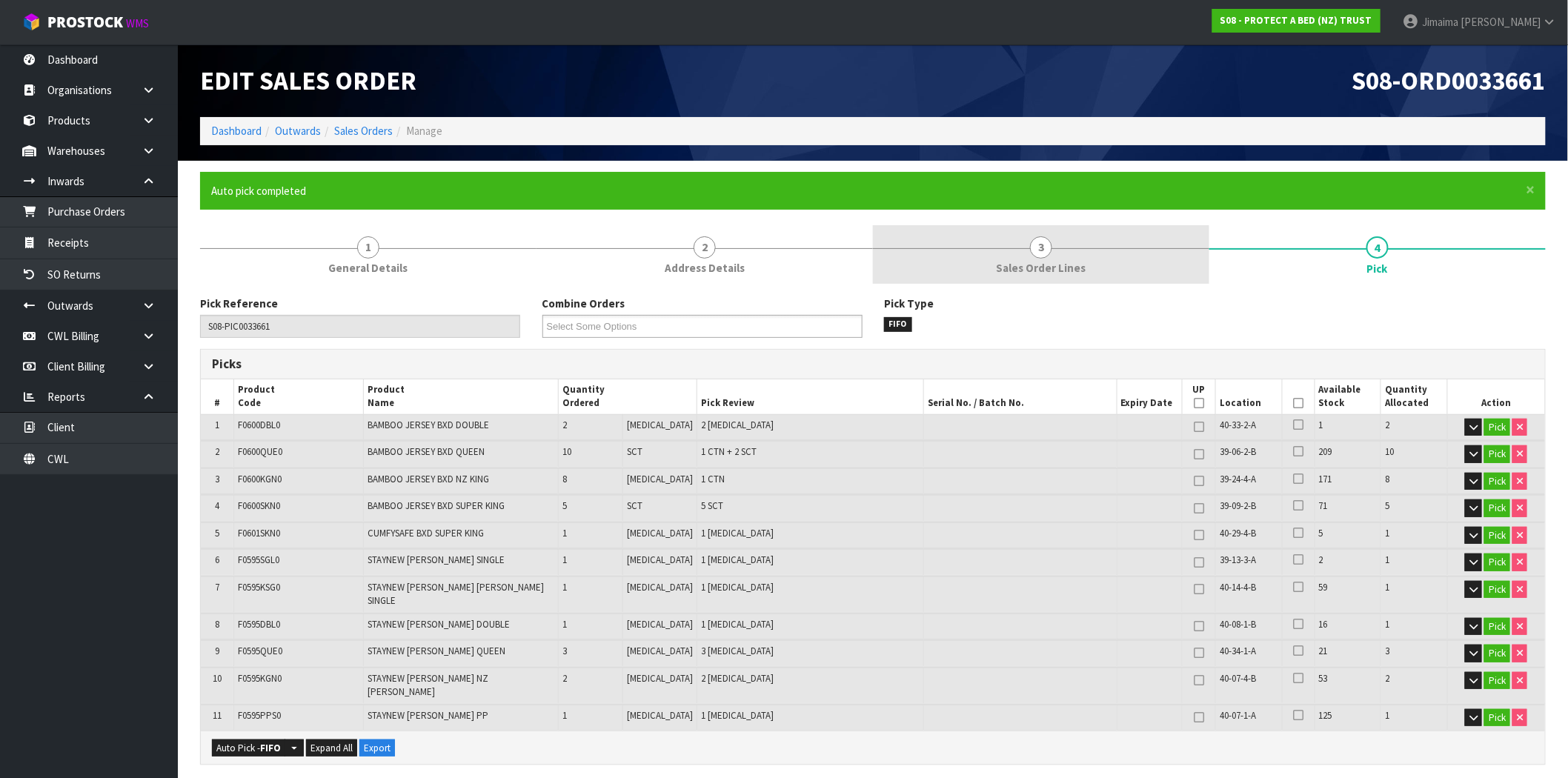
click at [1030, 275] on span "Sales Order Lines" at bounding box center [1042, 268] width 89 height 16
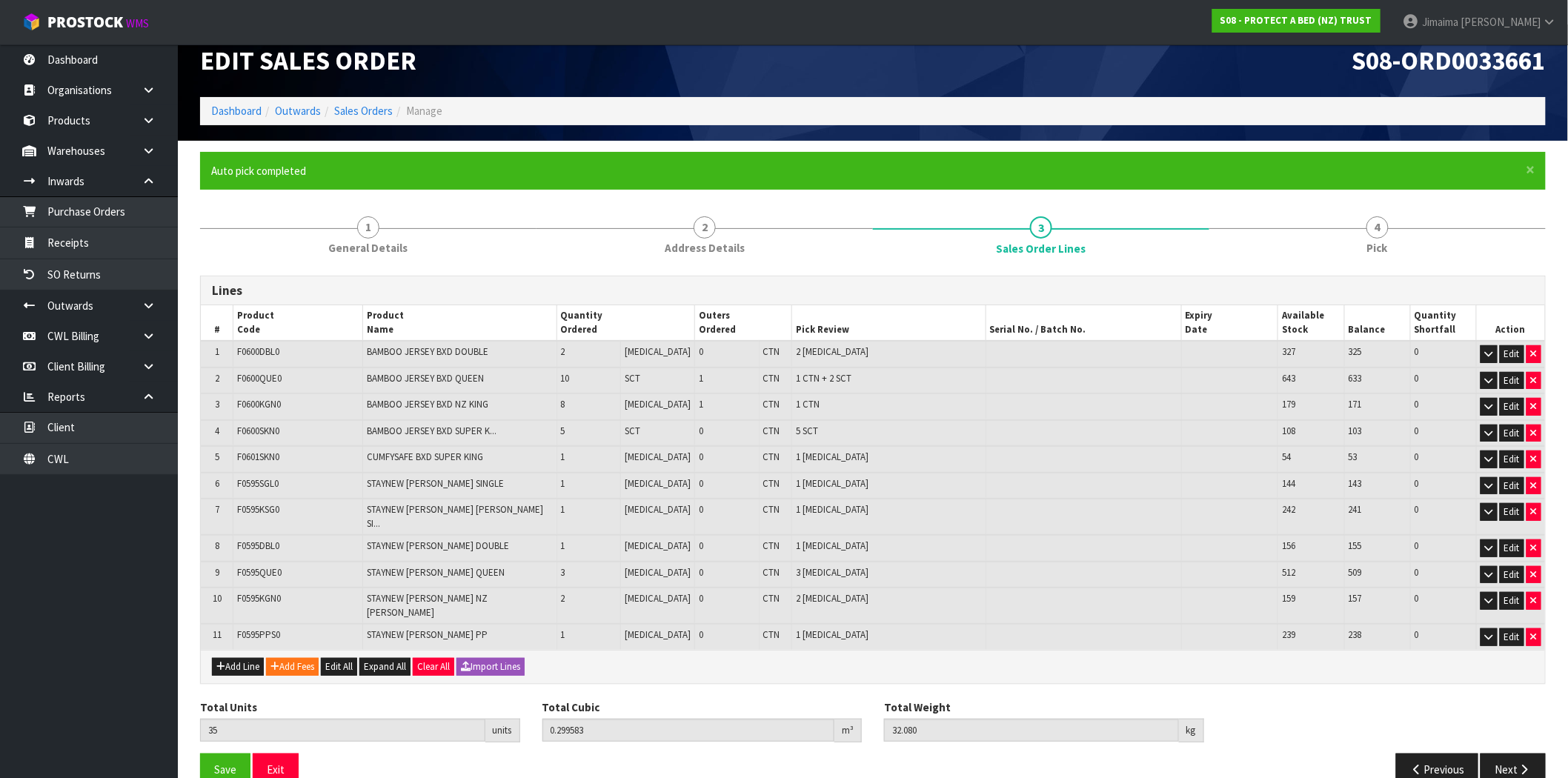
scroll to position [24, 0]
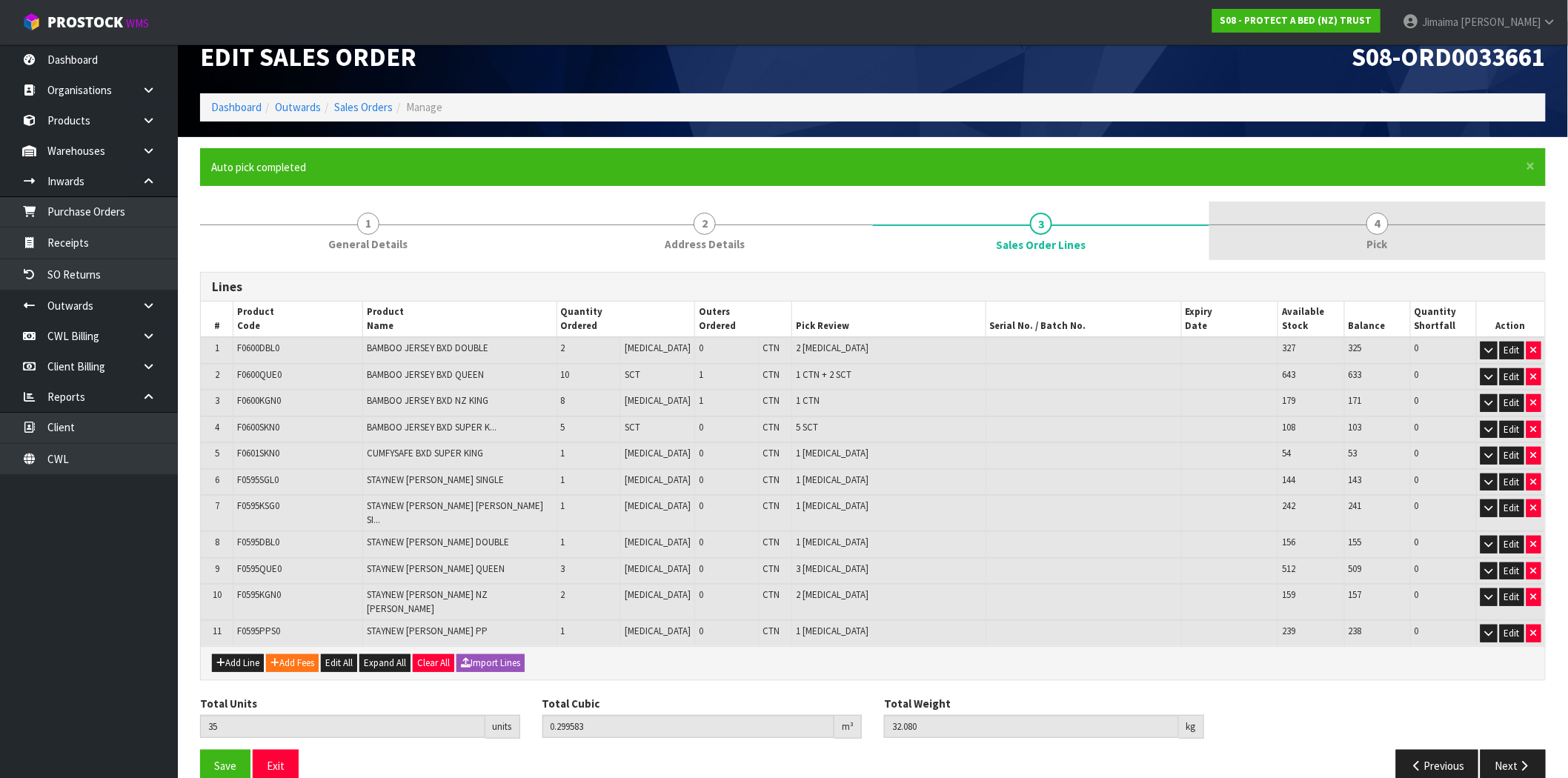
click at [1365, 247] on link "4 Pick" at bounding box center [1377, 230] width 336 height 59
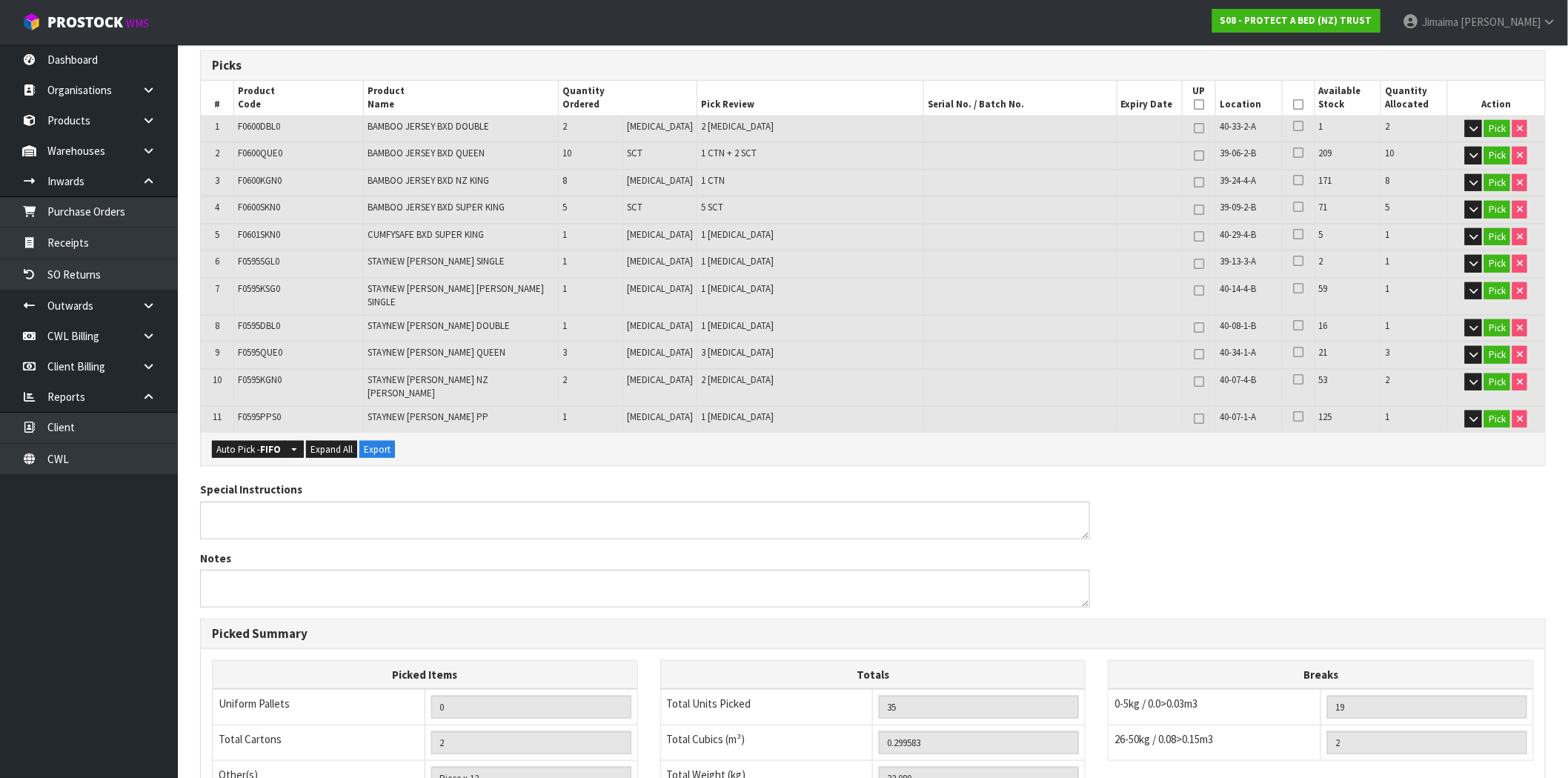
scroll to position [547, 0]
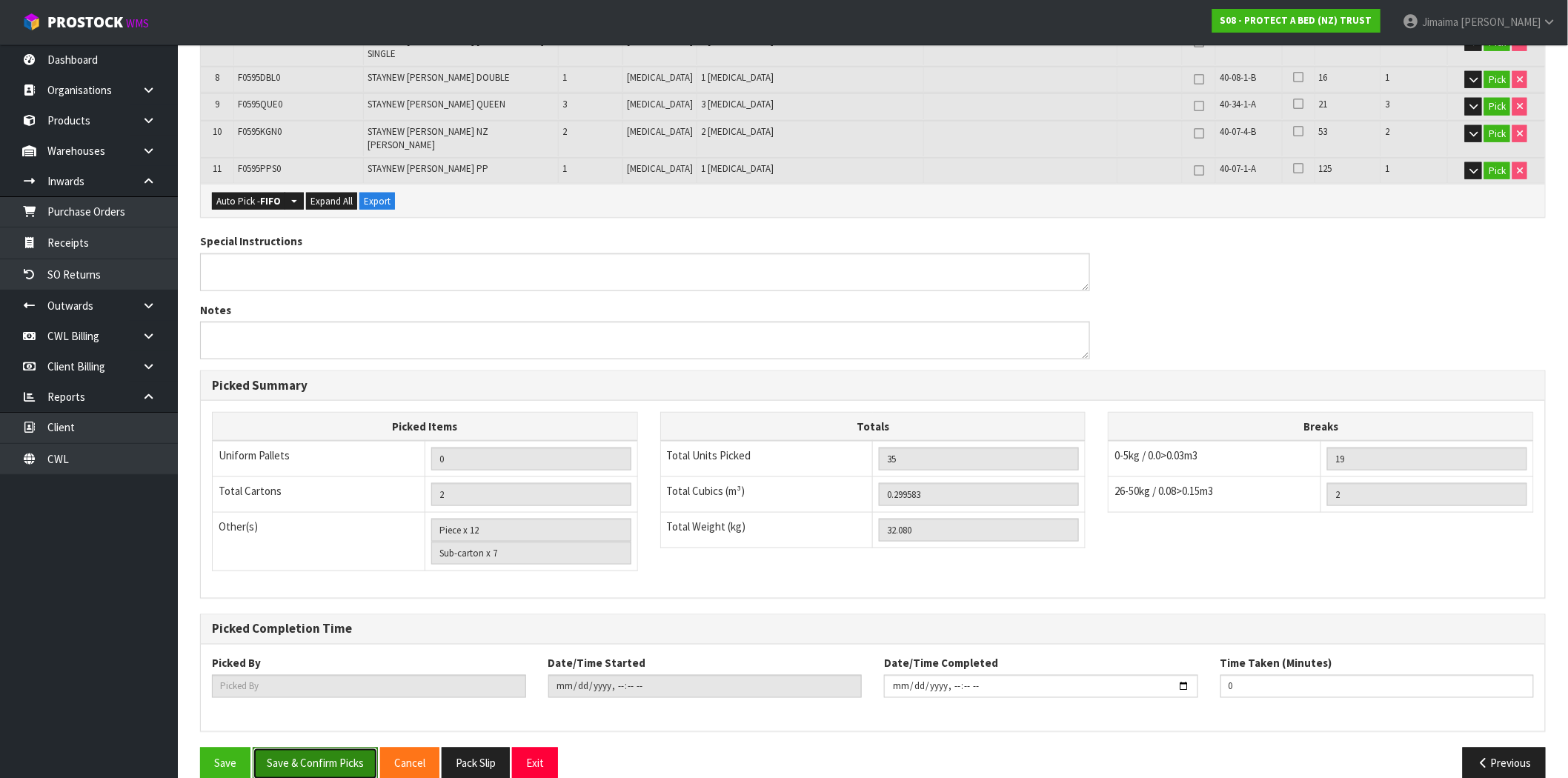
click at [348, 748] on button "Save & Confirm Picks" at bounding box center [315, 764] width 125 height 32
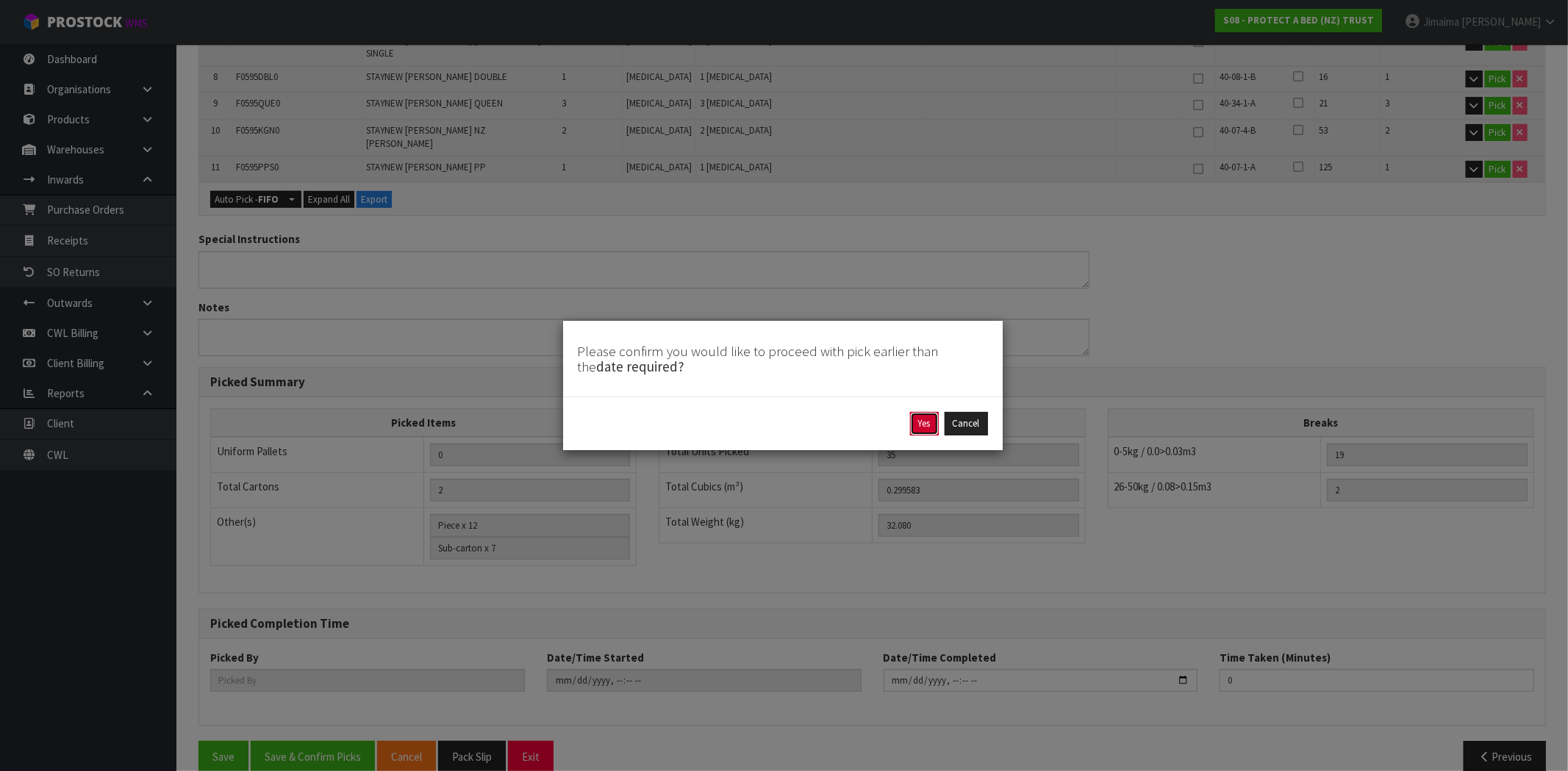
click at [917, 424] on button "Yes" at bounding box center [924, 424] width 29 height 24
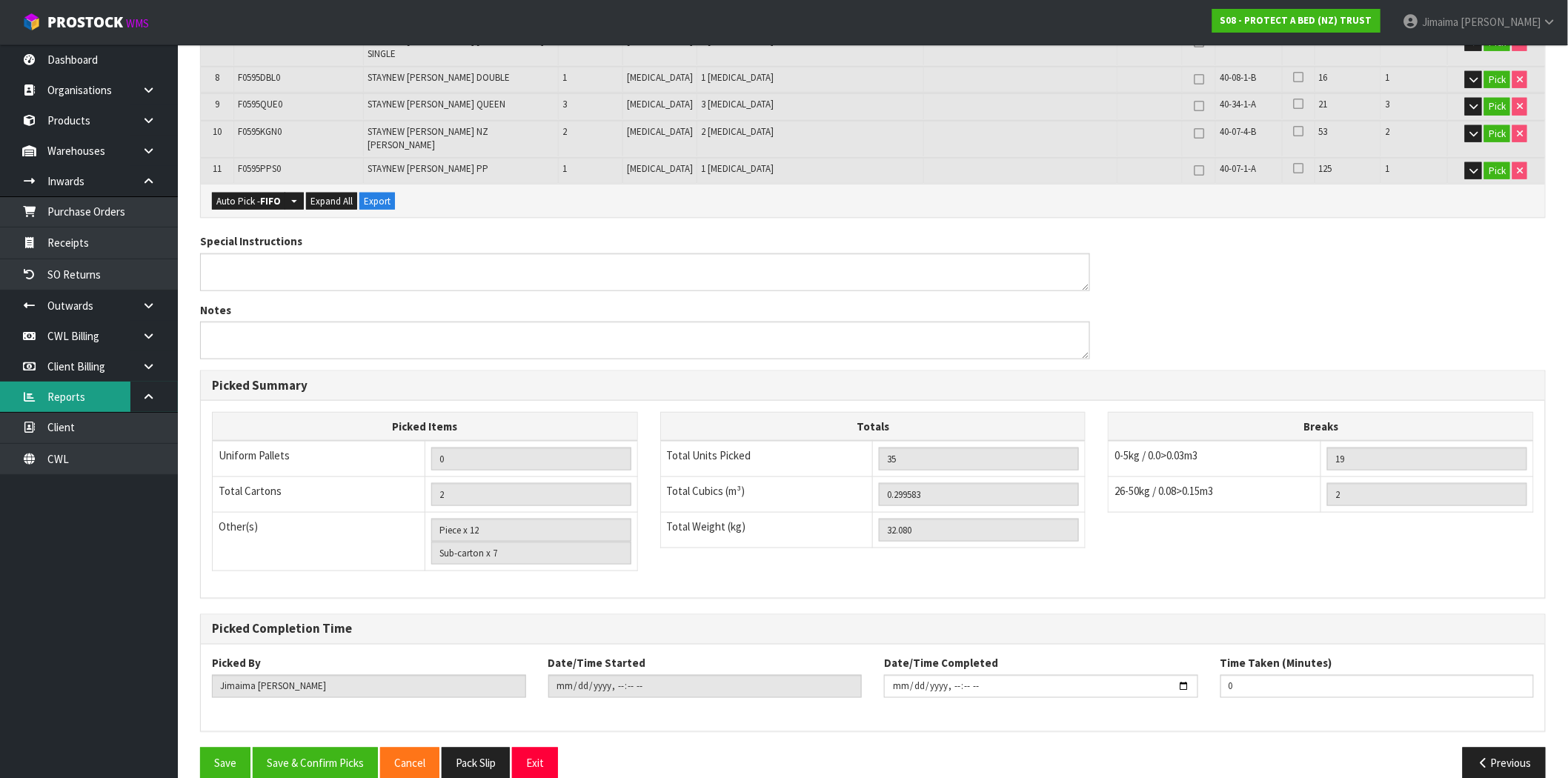
scroll to position [0, 0]
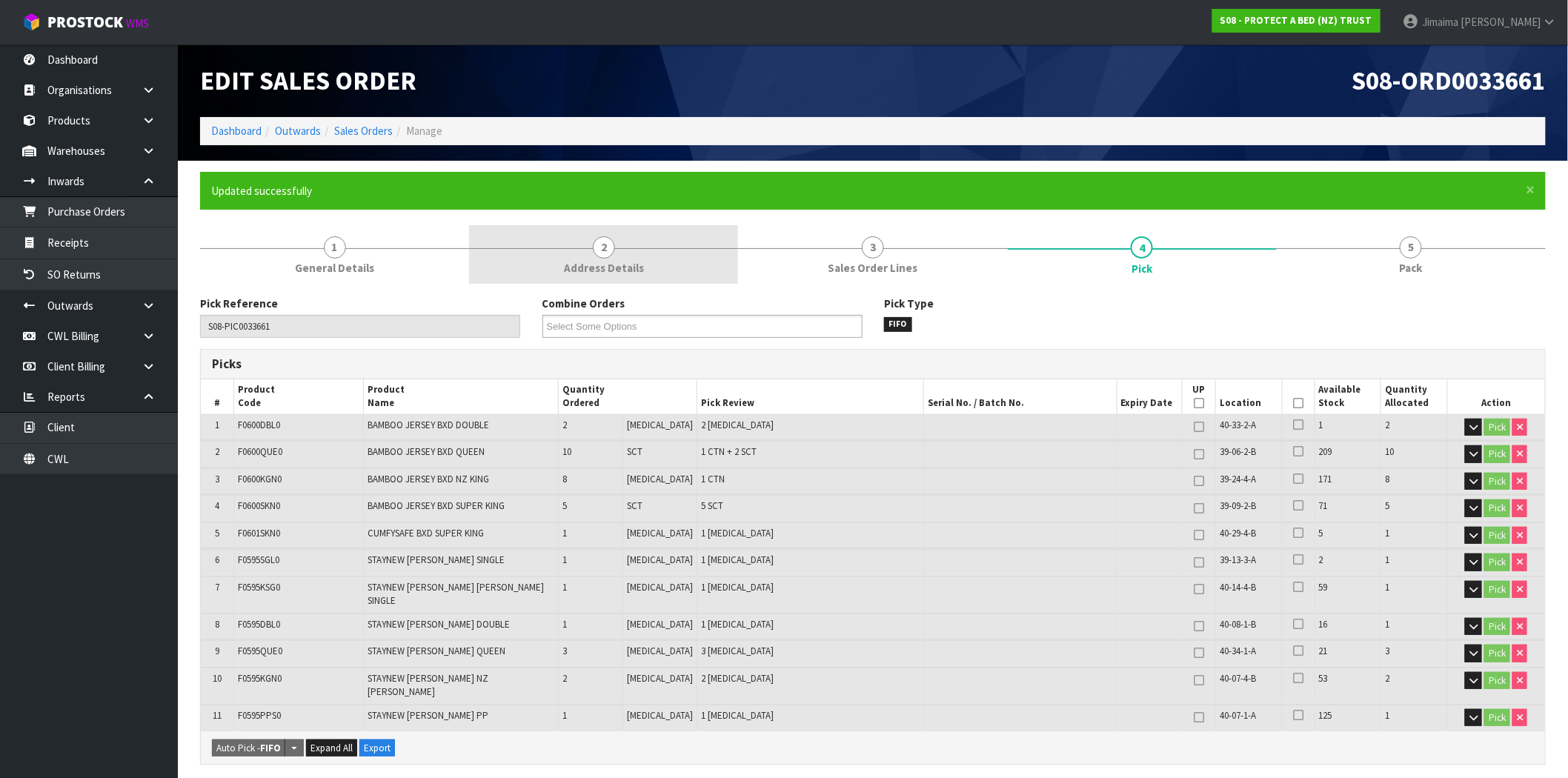
click at [593, 248] on span "2" at bounding box center [604, 248] width 22 height 22
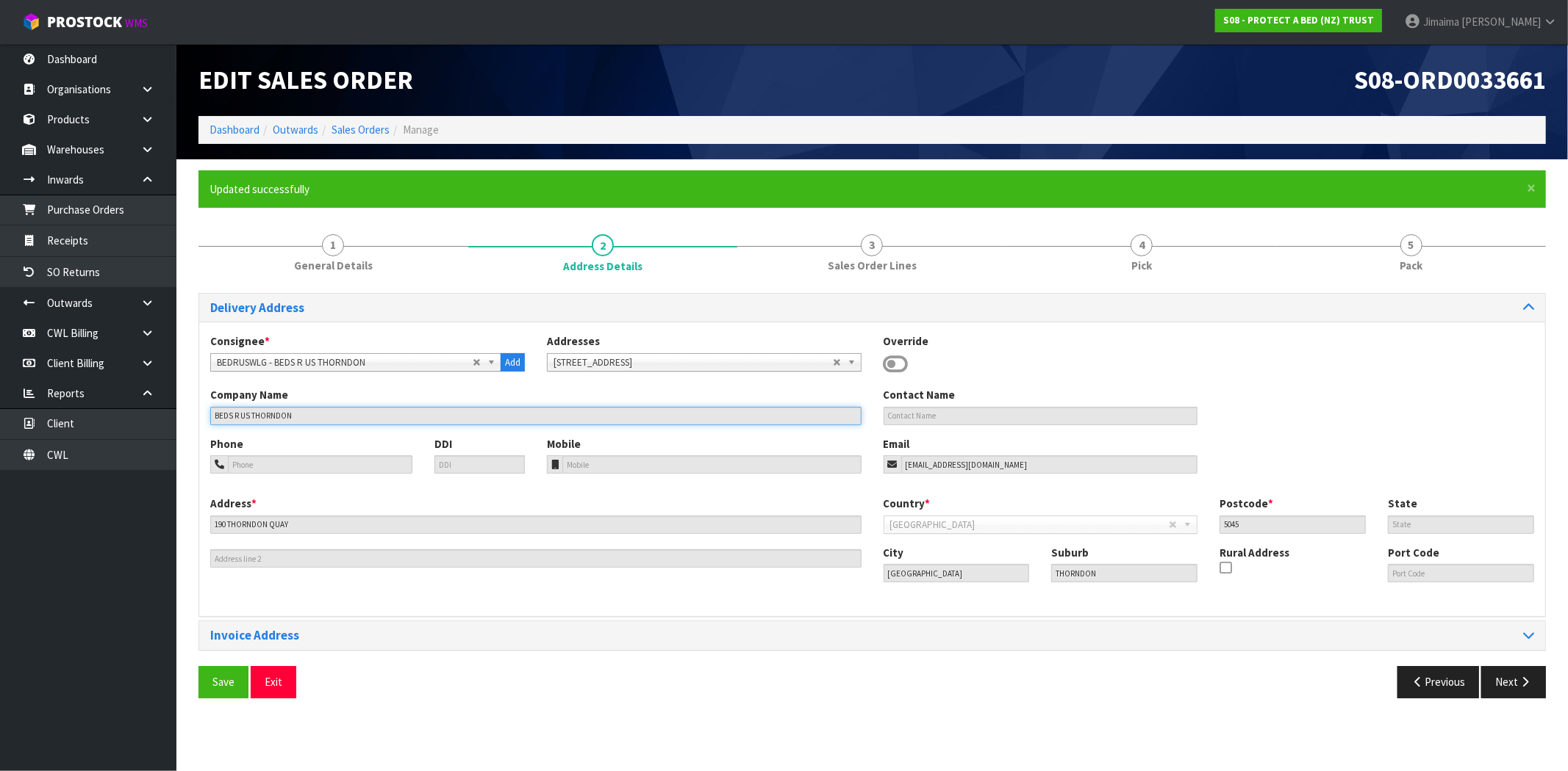
drag, startPoint x: 172, startPoint y: 419, endPoint x: 271, endPoint y: 346, distance: 123.0
click at [138, 415] on body "Toggle navigation ProStock WMS S08 - PROTECT A BED (NZ) TRUST Jimaima Reiher Lo…" at bounding box center [784, 385] width 1568 height 771
drag, startPoint x: 347, startPoint y: 252, endPoint x: 436, endPoint y: 216, distance: 96.0
click at [348, 251] on link "1 General Details" at bounding box center [333, 252] width 270 height 58
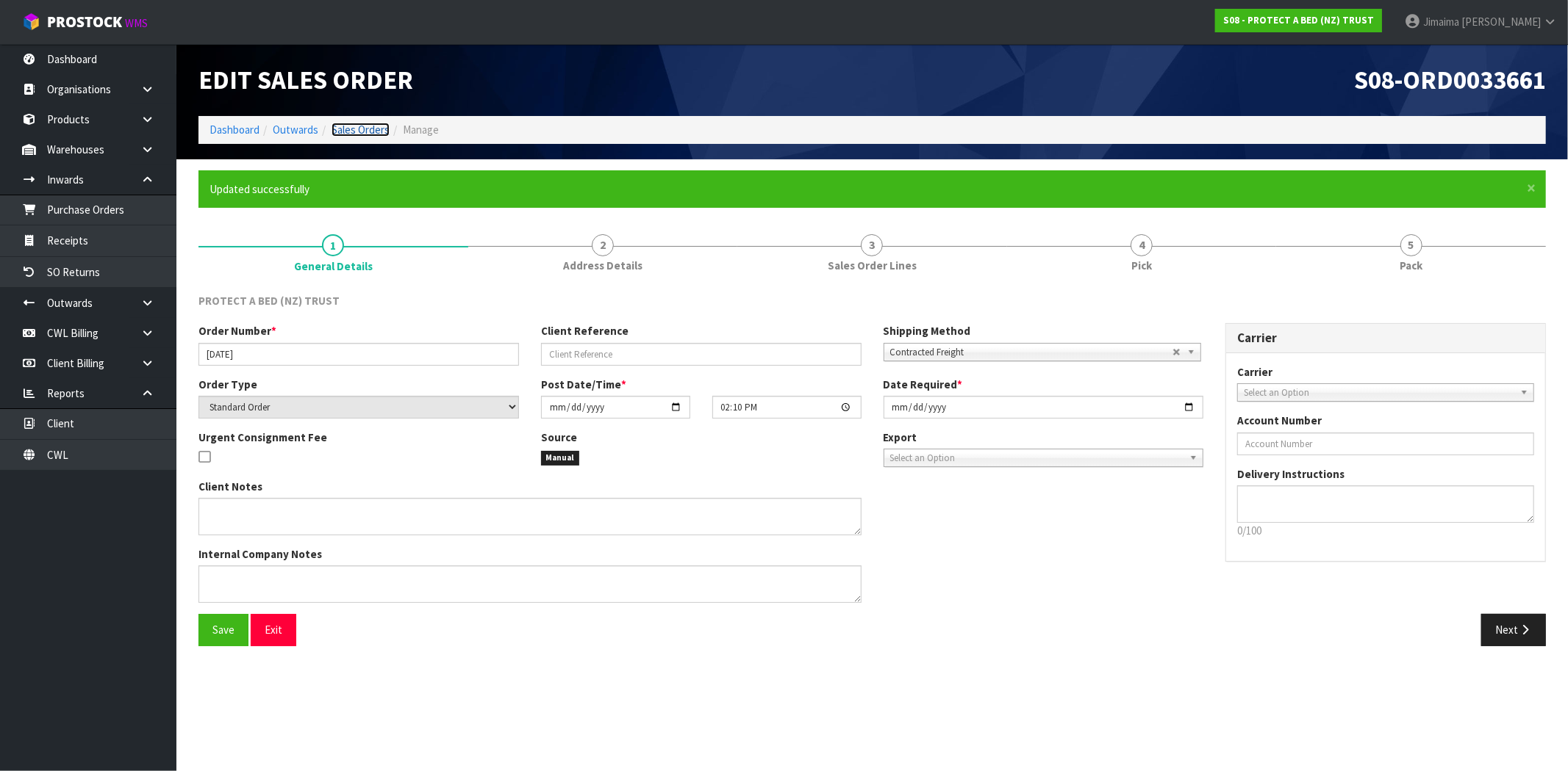
click at [380, 130] on link "Sales Orders" at bounding box center [360, 129] width 58 height 14
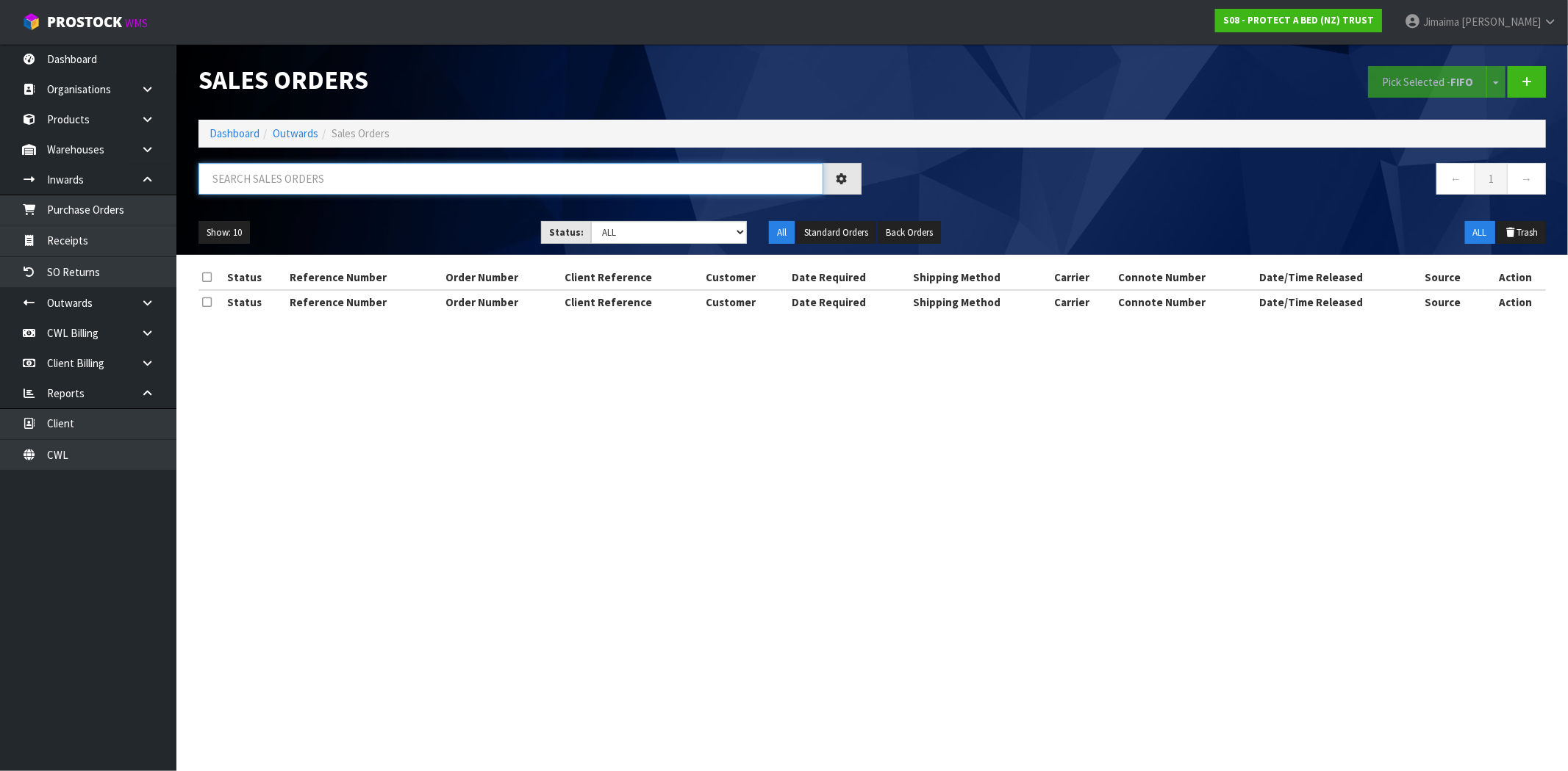
click at [241, 192] on input "text" at bounding box center [510, 179] width 625 height 32
paste input "BEDS R US THORNDON"
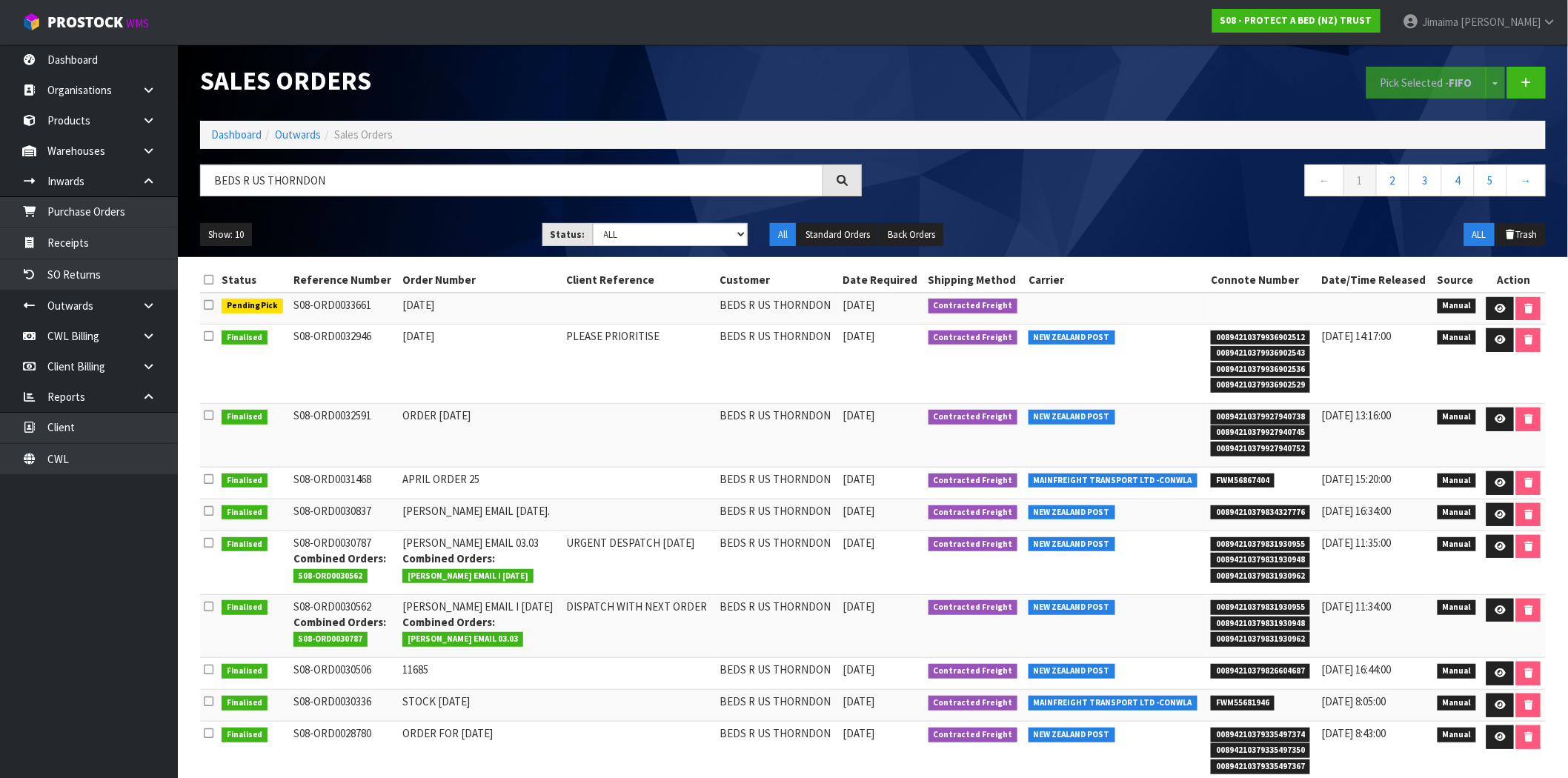
click at [586, 322] on td at bounding box center [639, 309] width 154 height 32
drag, startPoint x: 220, startPoint y: 144, endPoint x: 230, endPoint y: 134, distance: 14.1
click at [220, 143] on ol "Dashboard Outwards Sales Orders" at bounding box center [872, 134] width 1346 height 28
click at [233, 131] on link "Dashboard" at bounding box center [236, 134] width 51 height 14
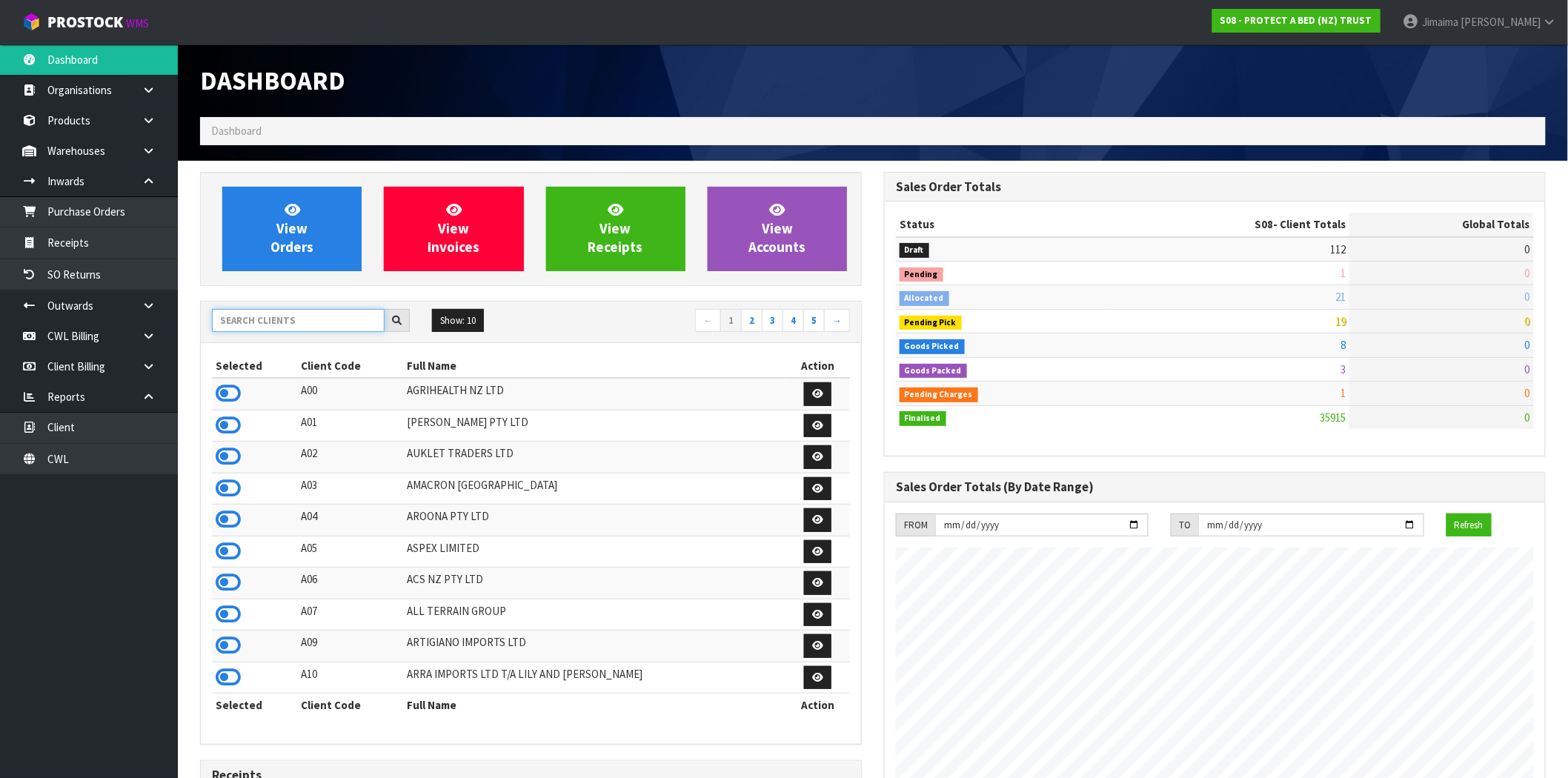
click at [239, 315] on input "text" at bounding box center [298, 320] width 173 height 23
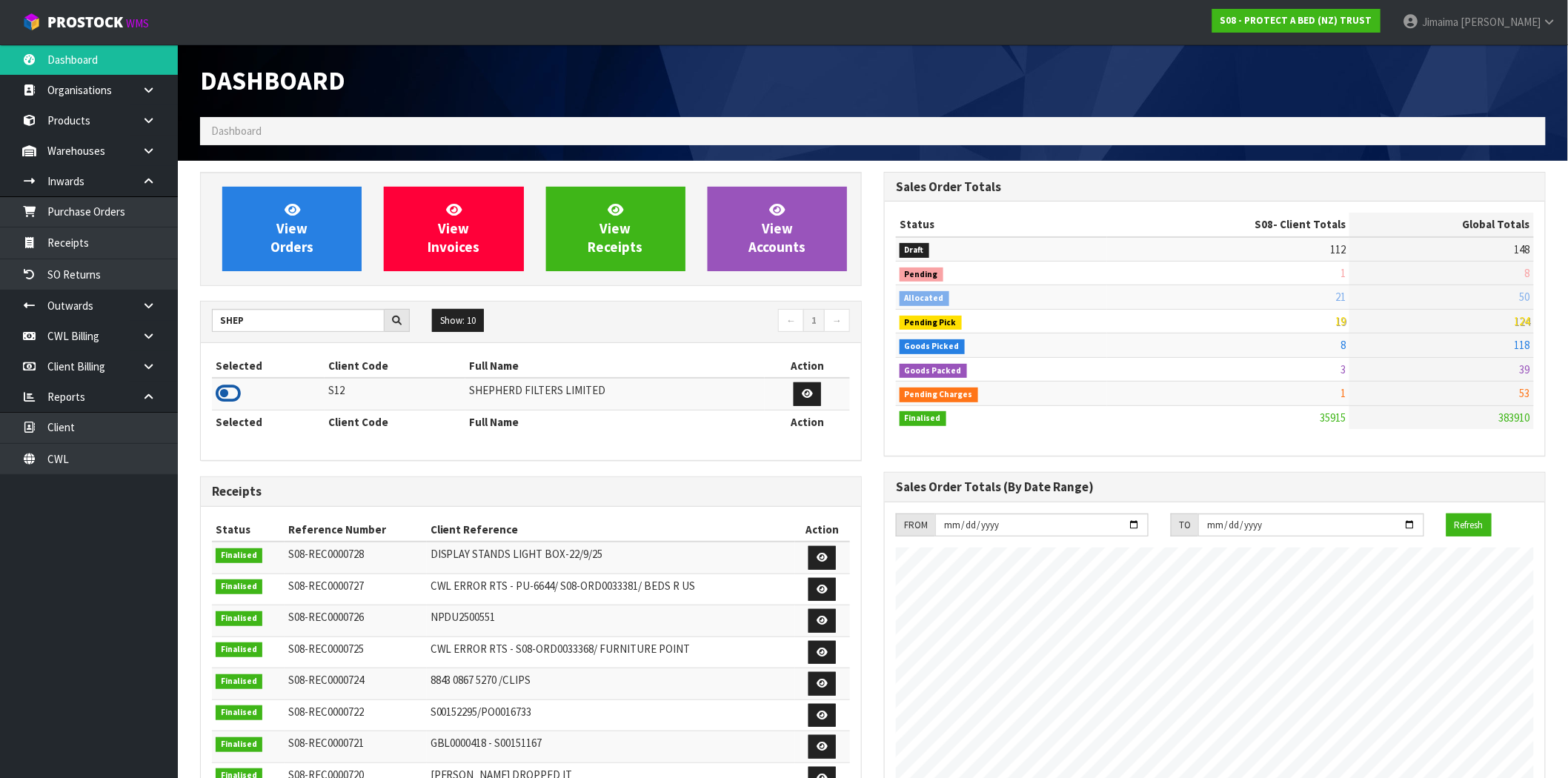
click at [224, 396] on icon at bounding box center [228, 394] width 25 height 22
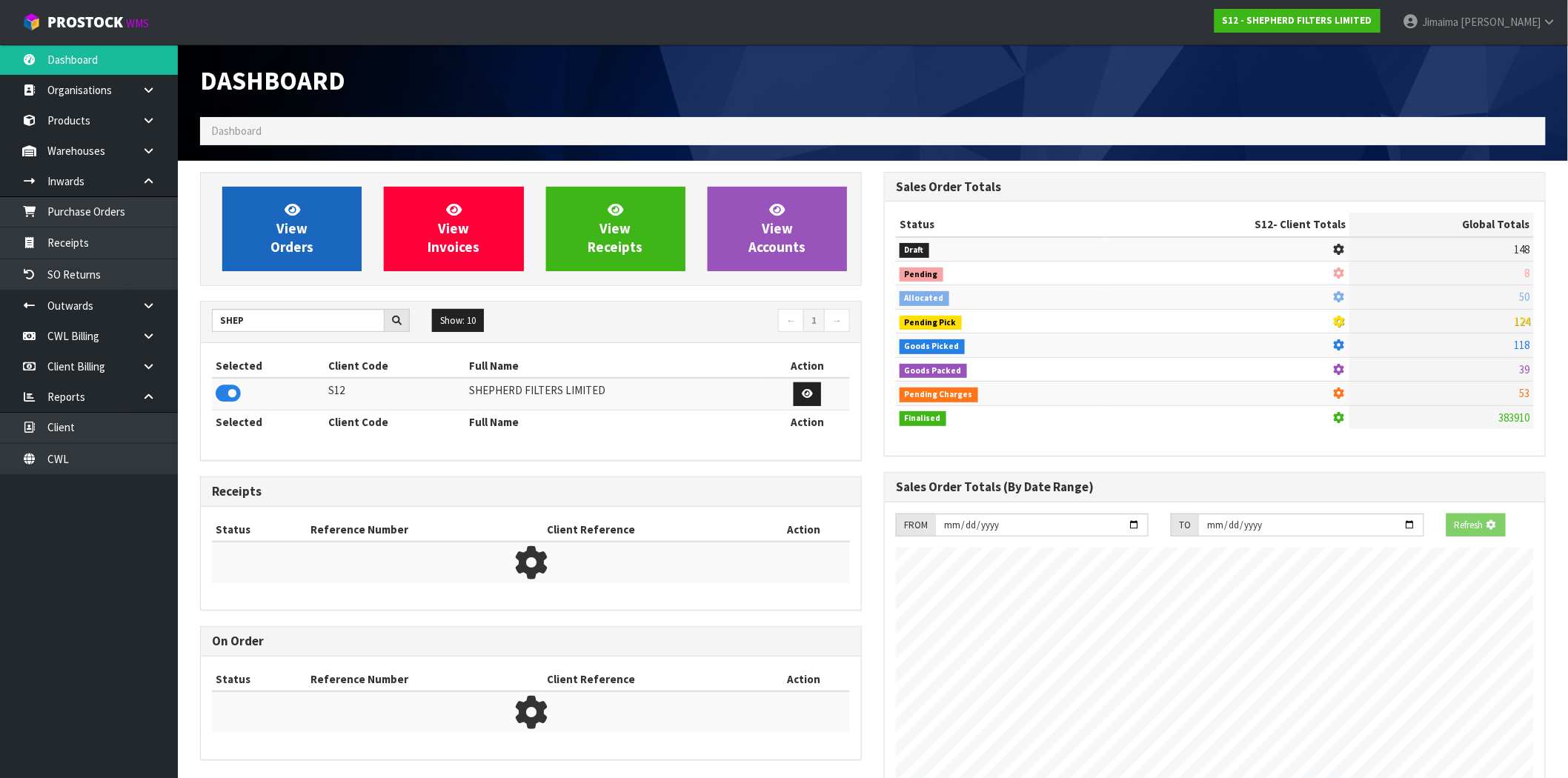
scroll to position [979, 684]
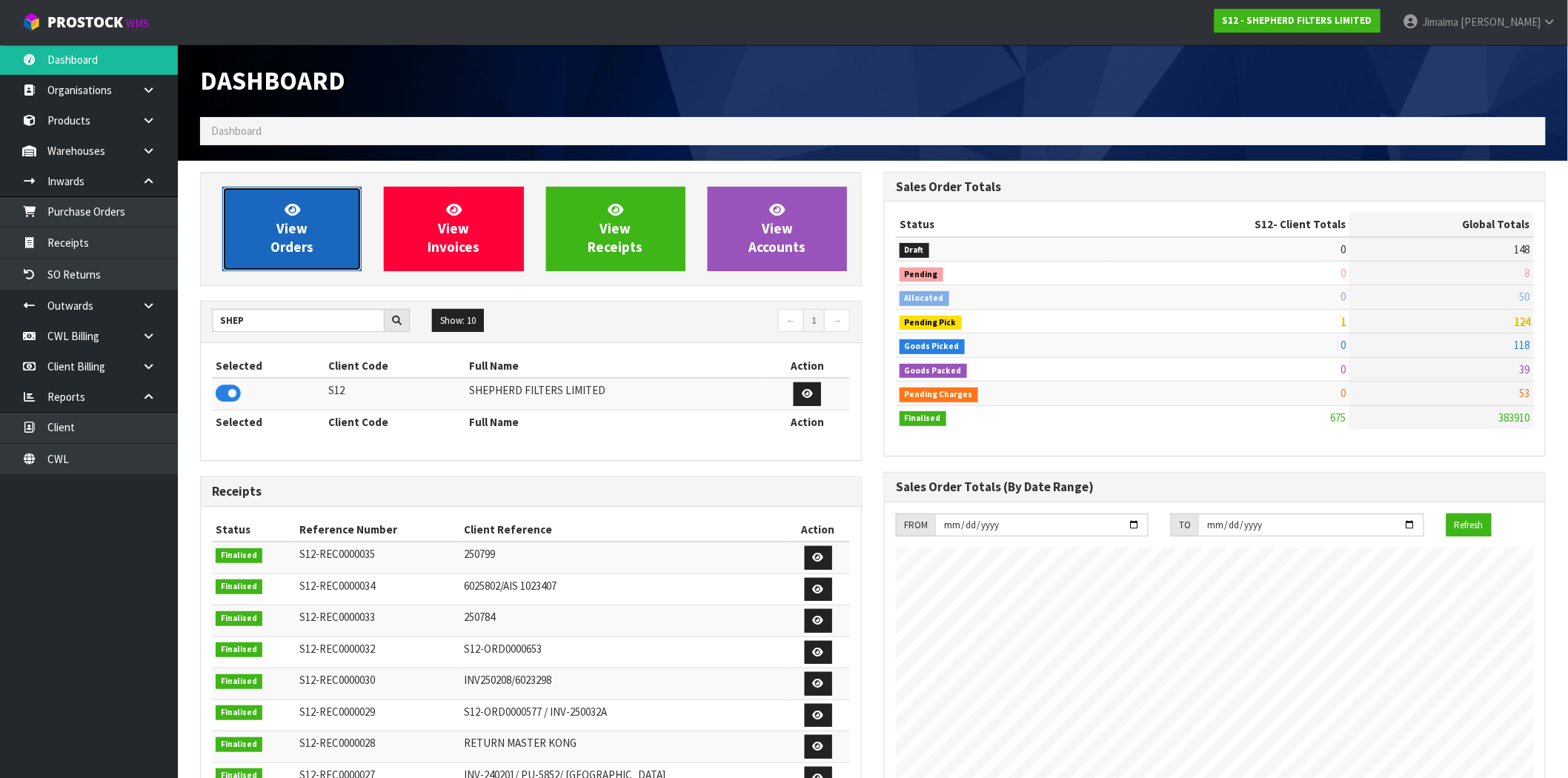
click at [286, 233] on span "View Orders" at bounding box center [292, 228] width 43 height 56
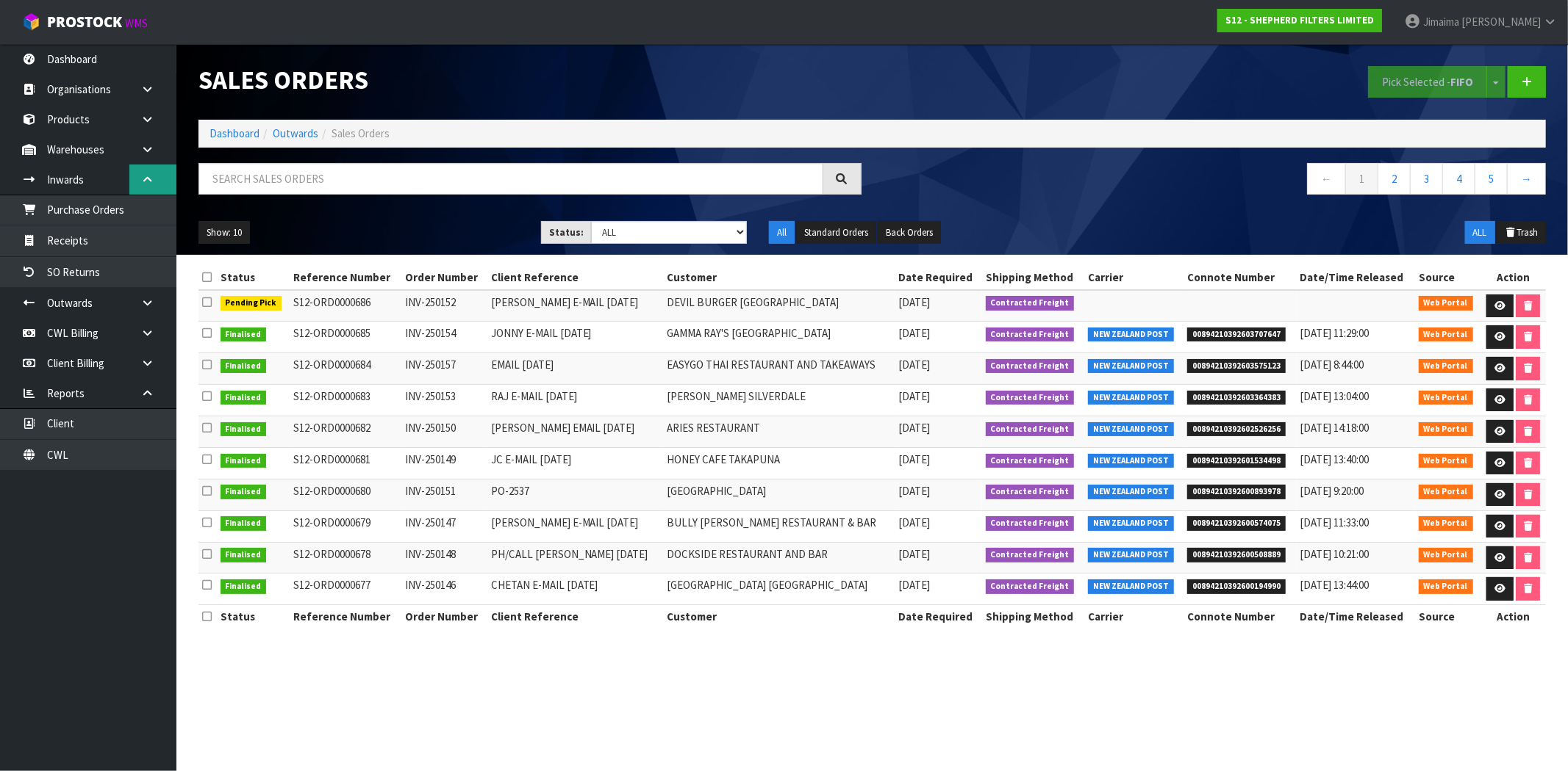
click at [166, 178] on link at bounding box center [153, 180] width 47 height 30
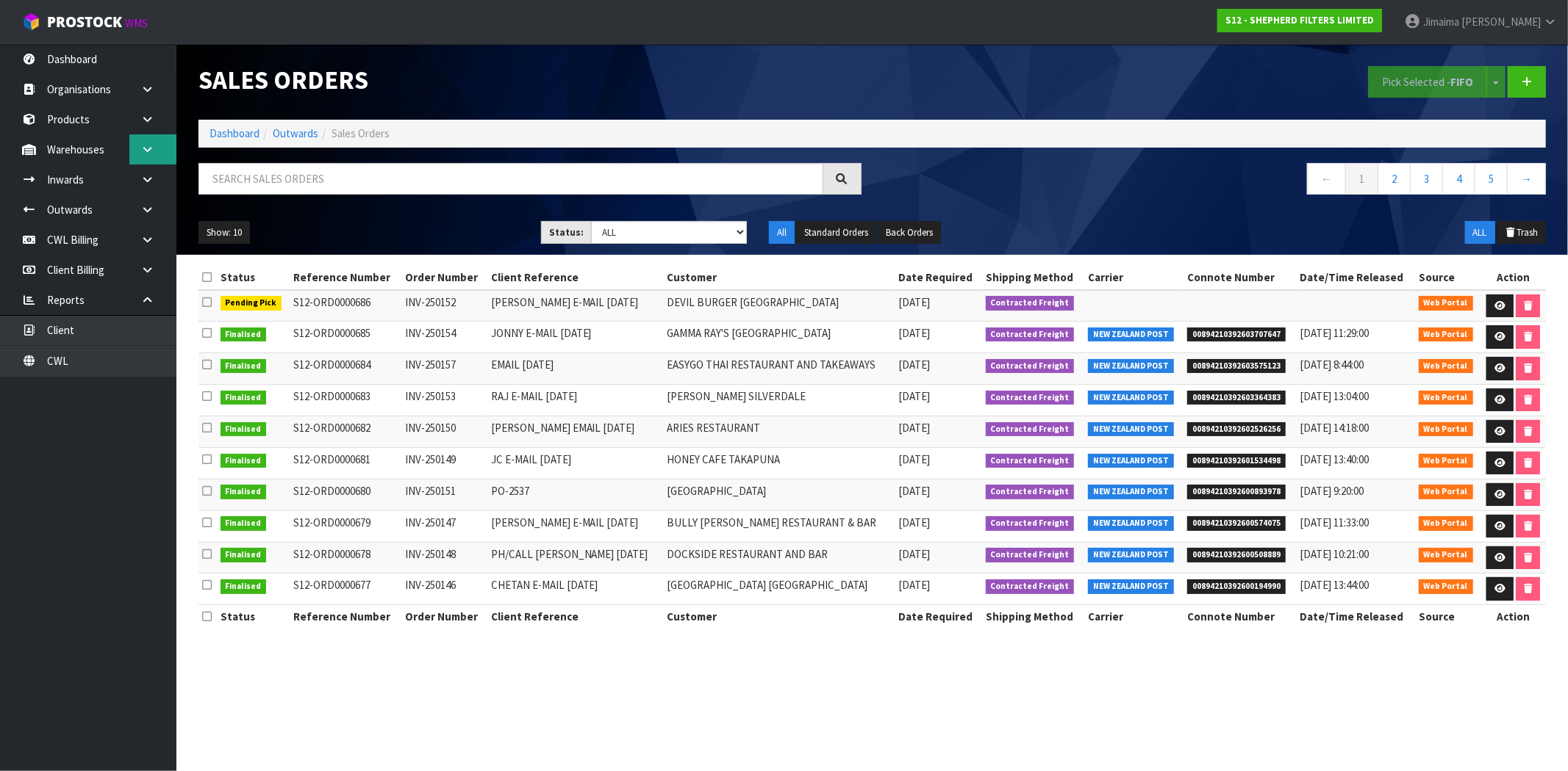
click at [160, 152] on link at bounding box center [153, 149] width 47 height 30
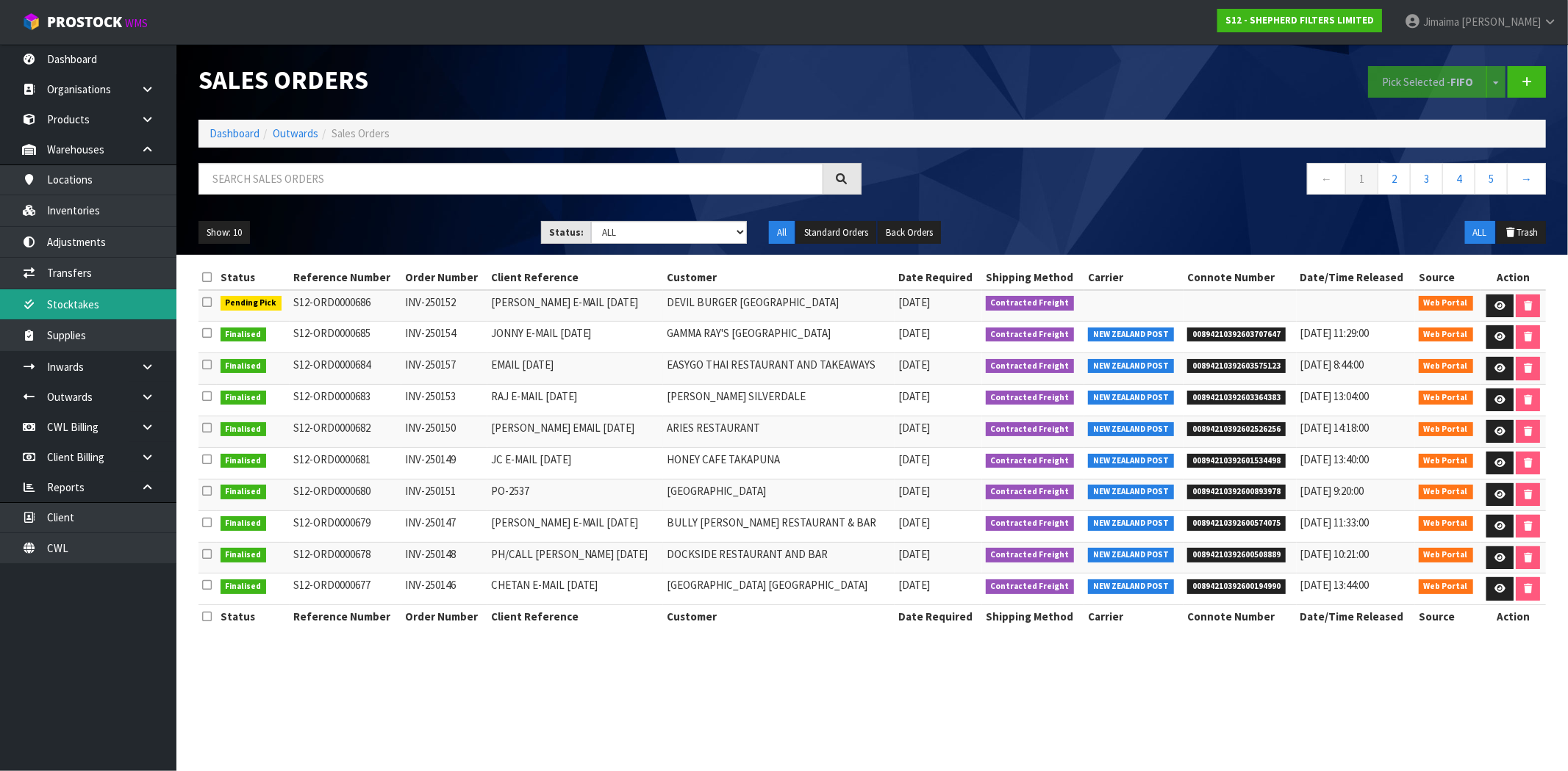
click at [100, 298] on link "Stocktakes" at bounding box center [88, 305] width 177 height 30
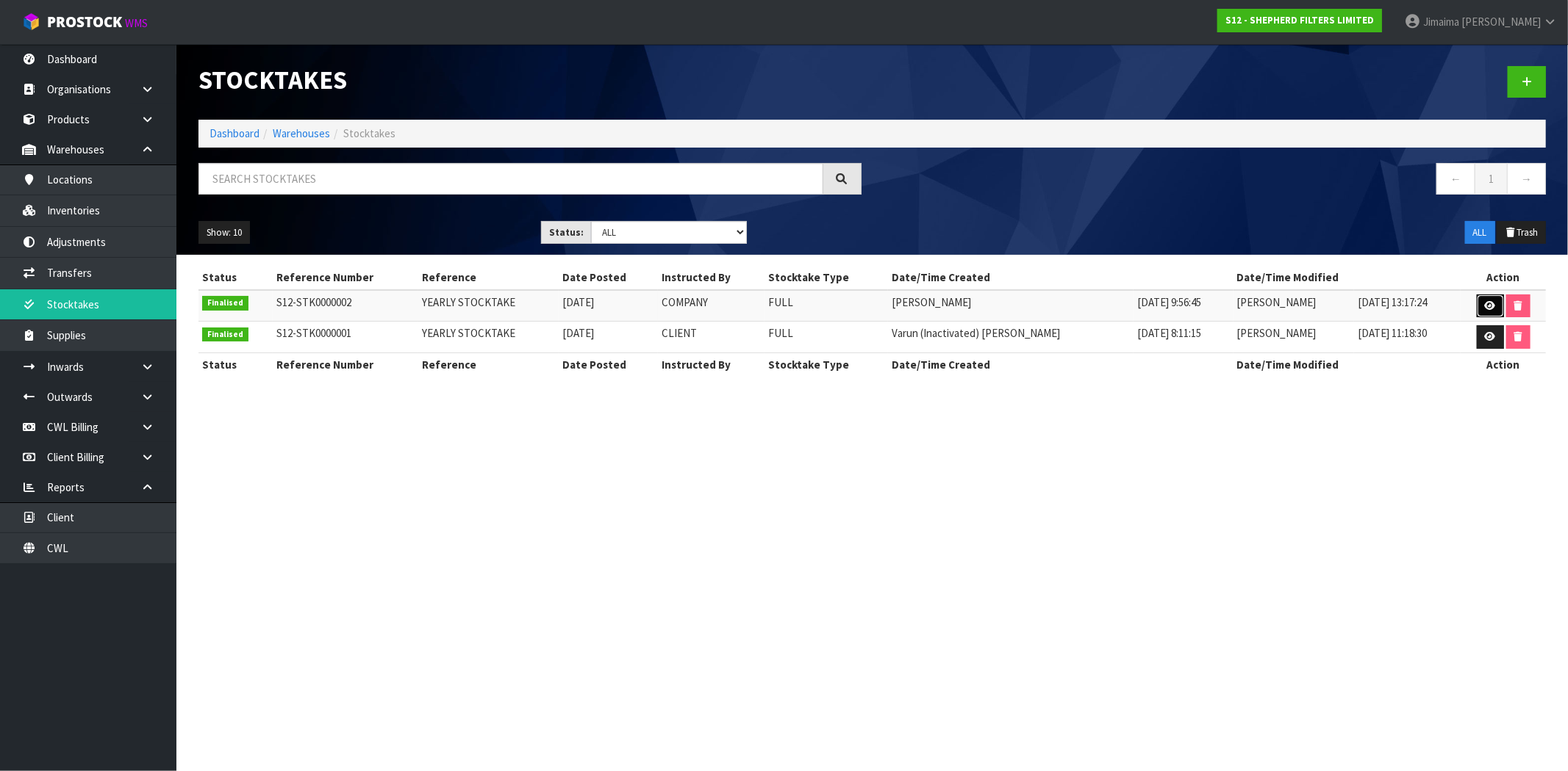
click at [1484, 302] on icon at bounding box center [1490, 305] width 11 height 10
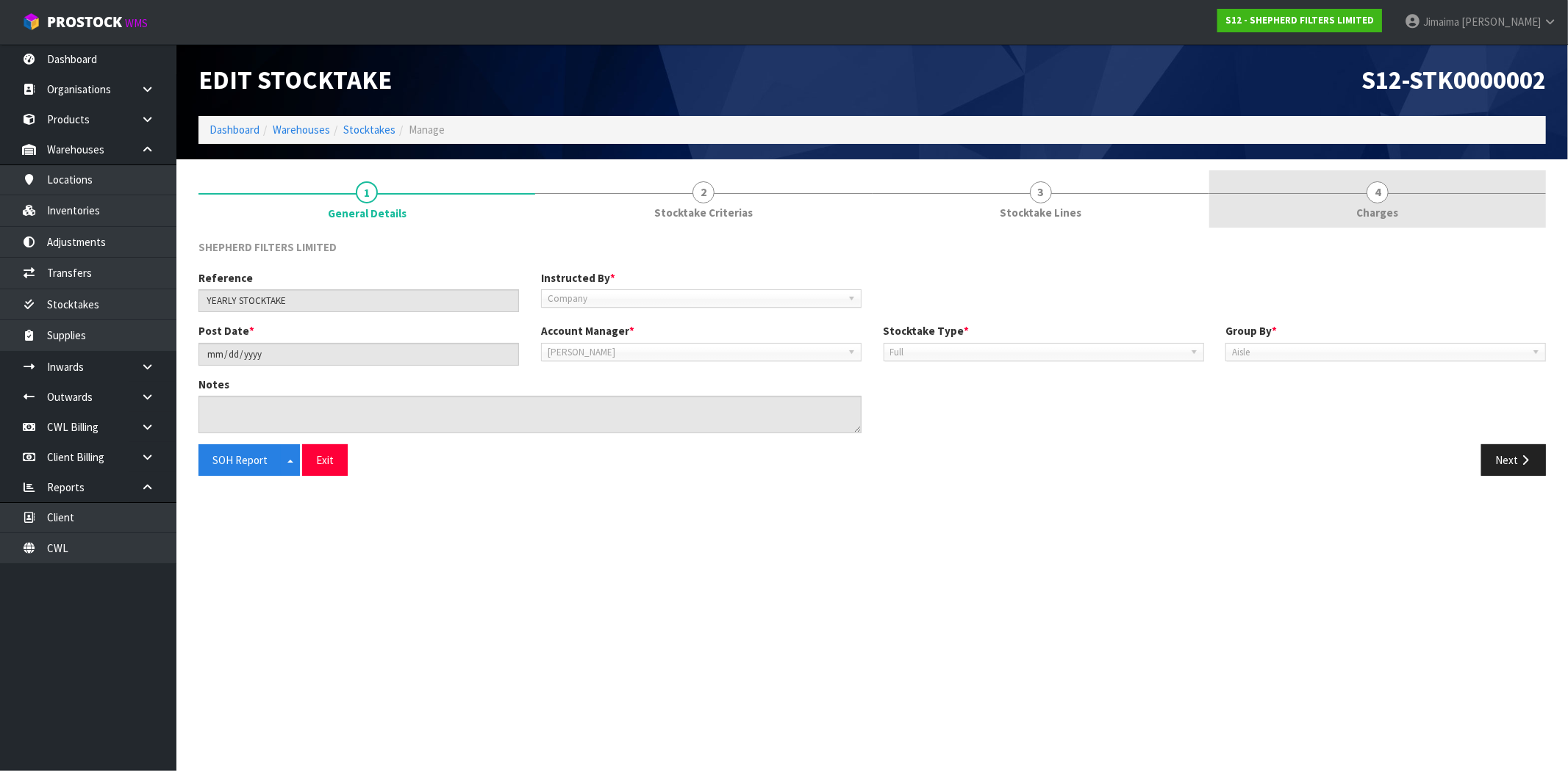
click at [1365, 211] on span "Charges" at bounding box center [1377, 212] width 42 height 16
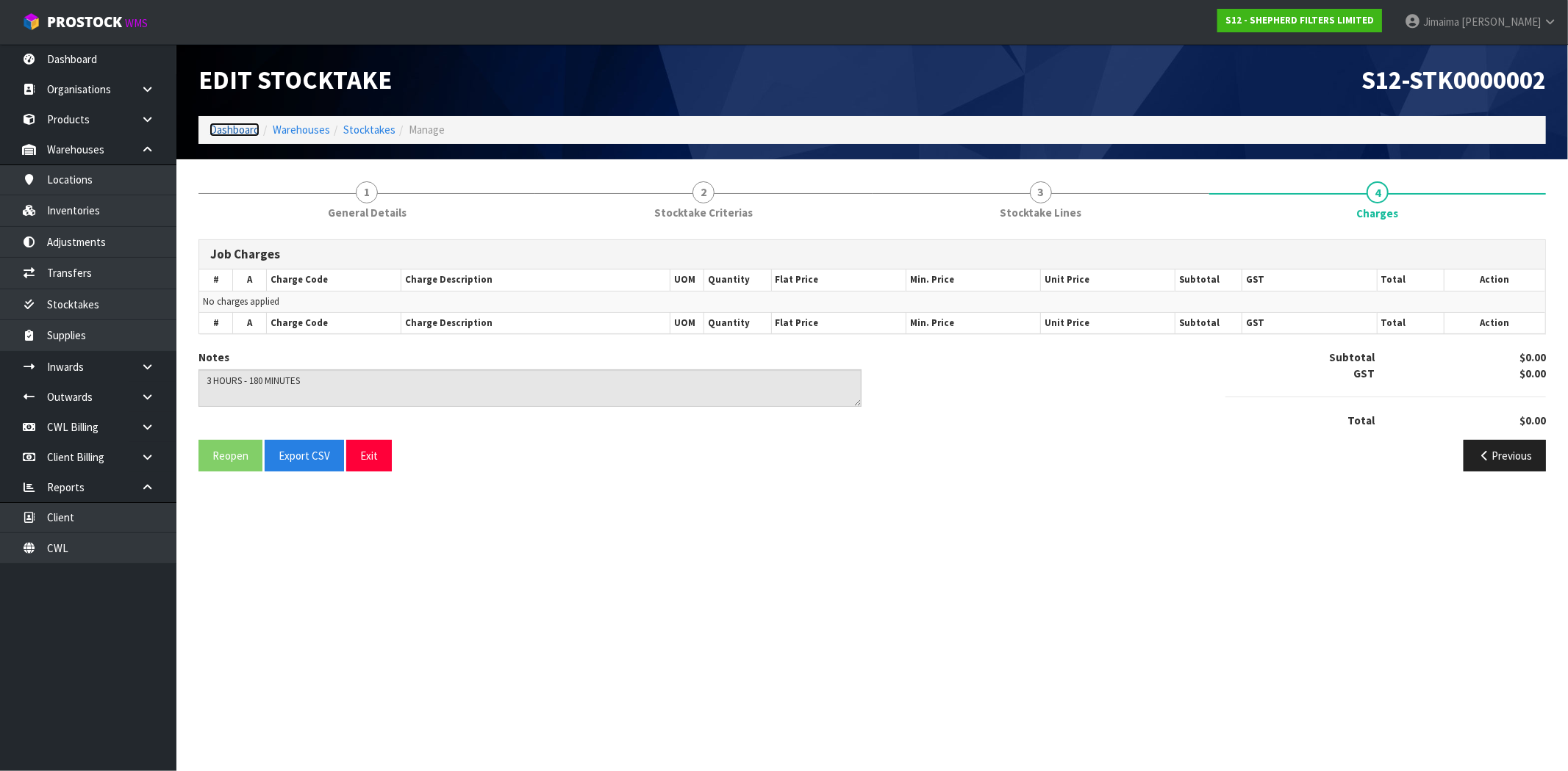
click at [239, 127] on link "Dashboard" at bounding box center [234, 129] width 50 height 14
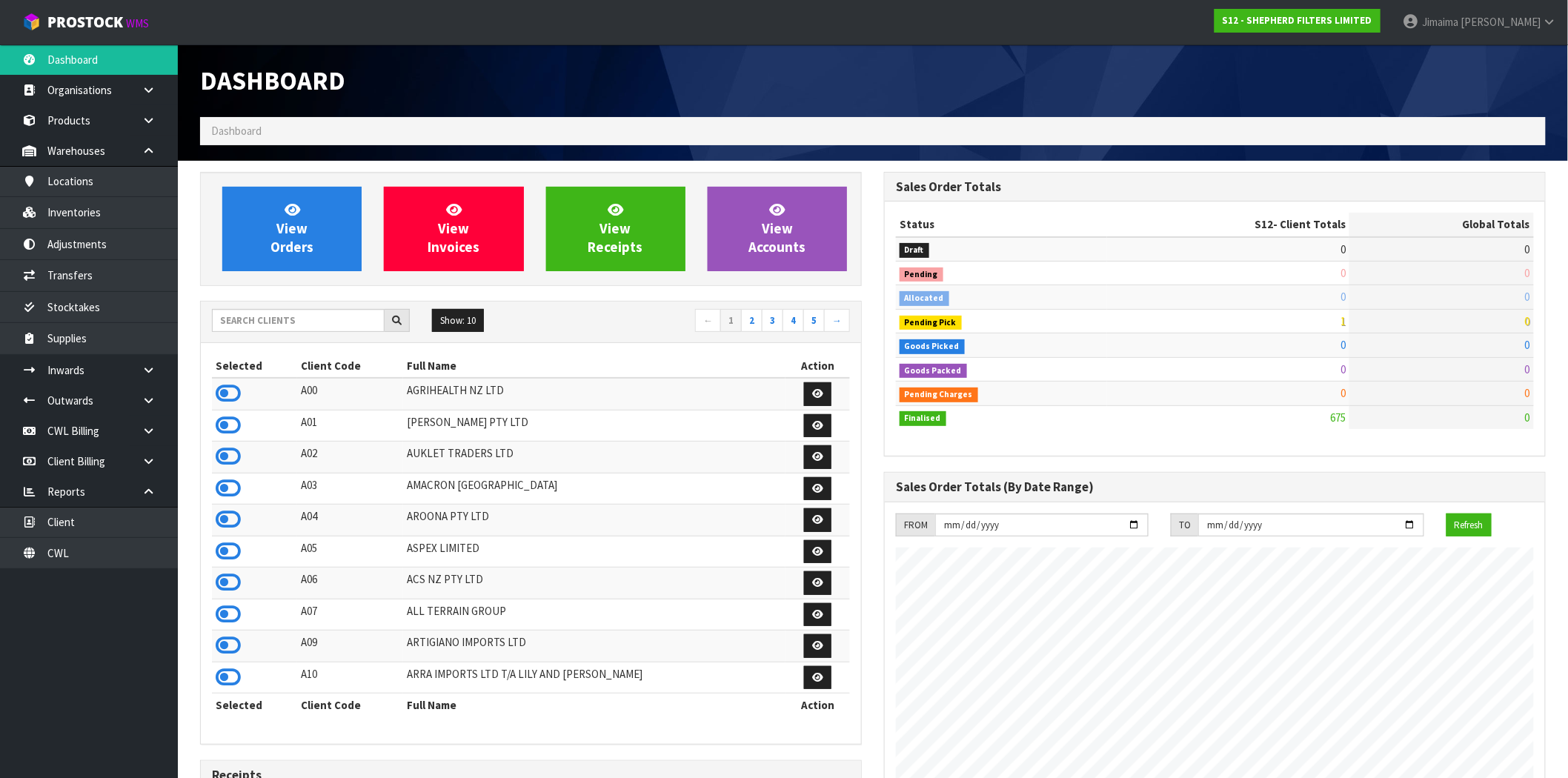
click at [253, 334] on div "Show: 10 5 10 25 50 ← 1 2 3 4 5 →" at bounding box center [530, 322] width 660 height 42
click at [254, 330] on input "text" at bounding box center [298, 320] width 173 height 23
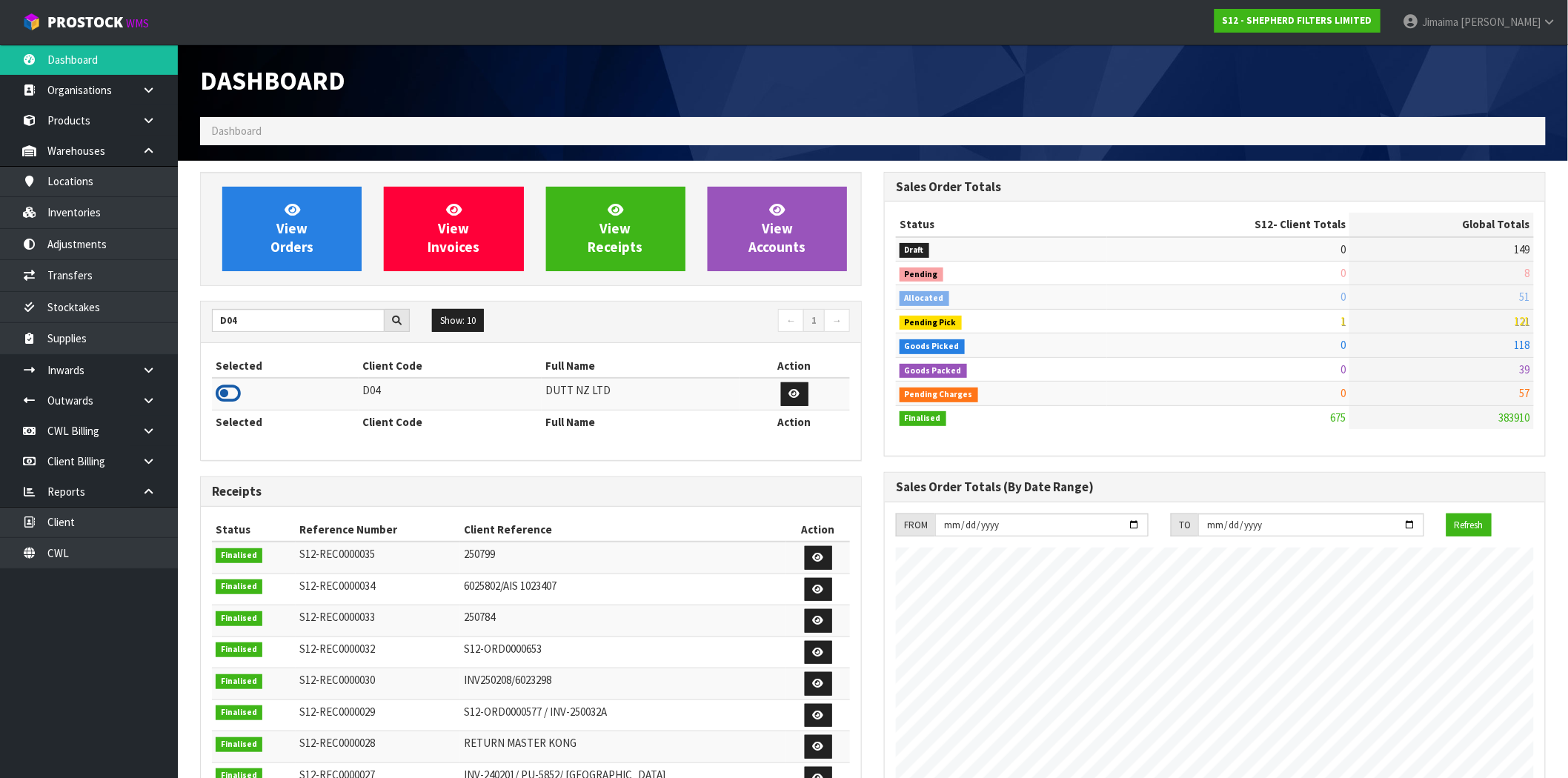
click at [233, 392] on icon at bounding box center [228, 394] width 25 height 22
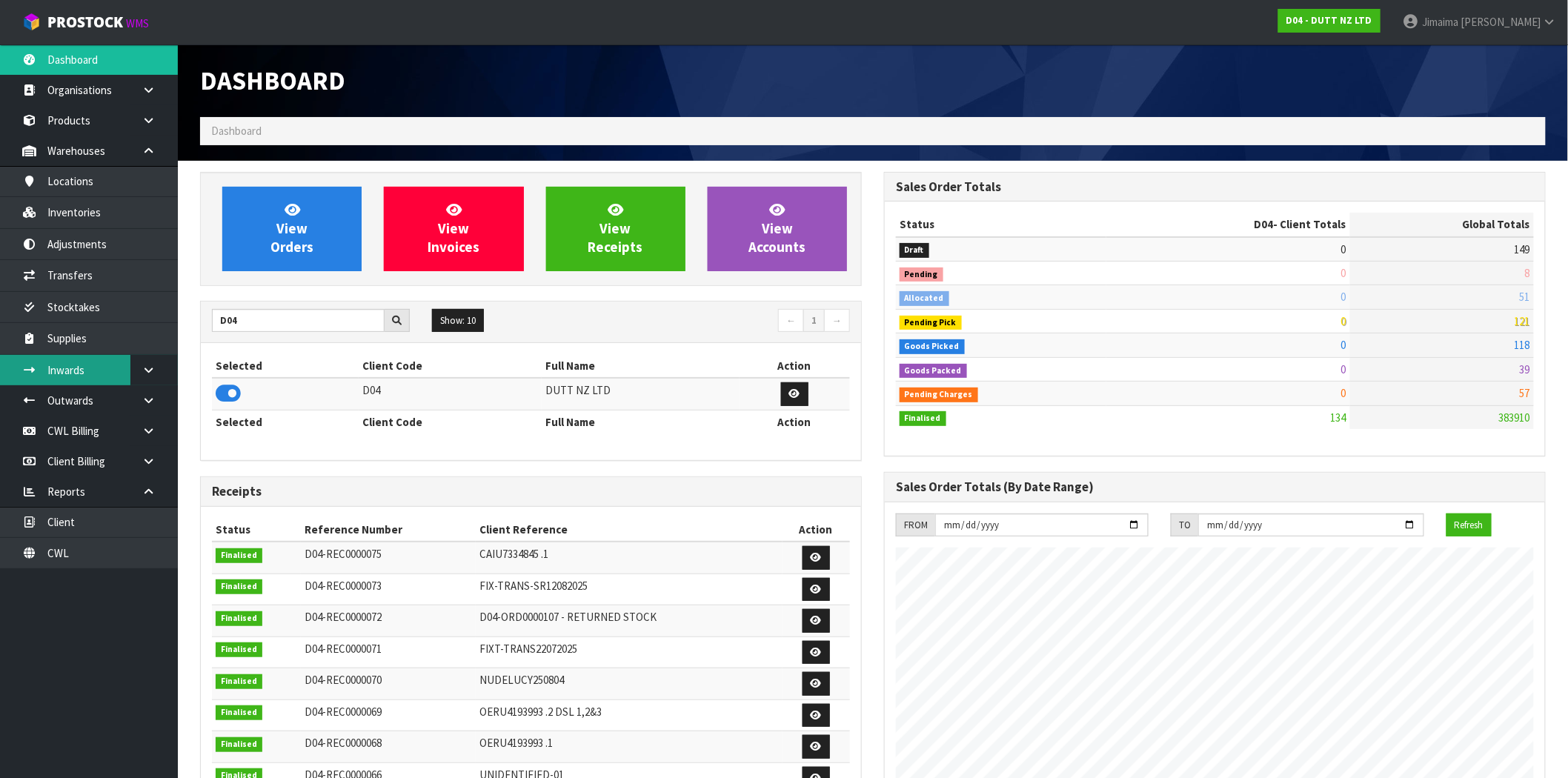
scroll to position [906, 684]
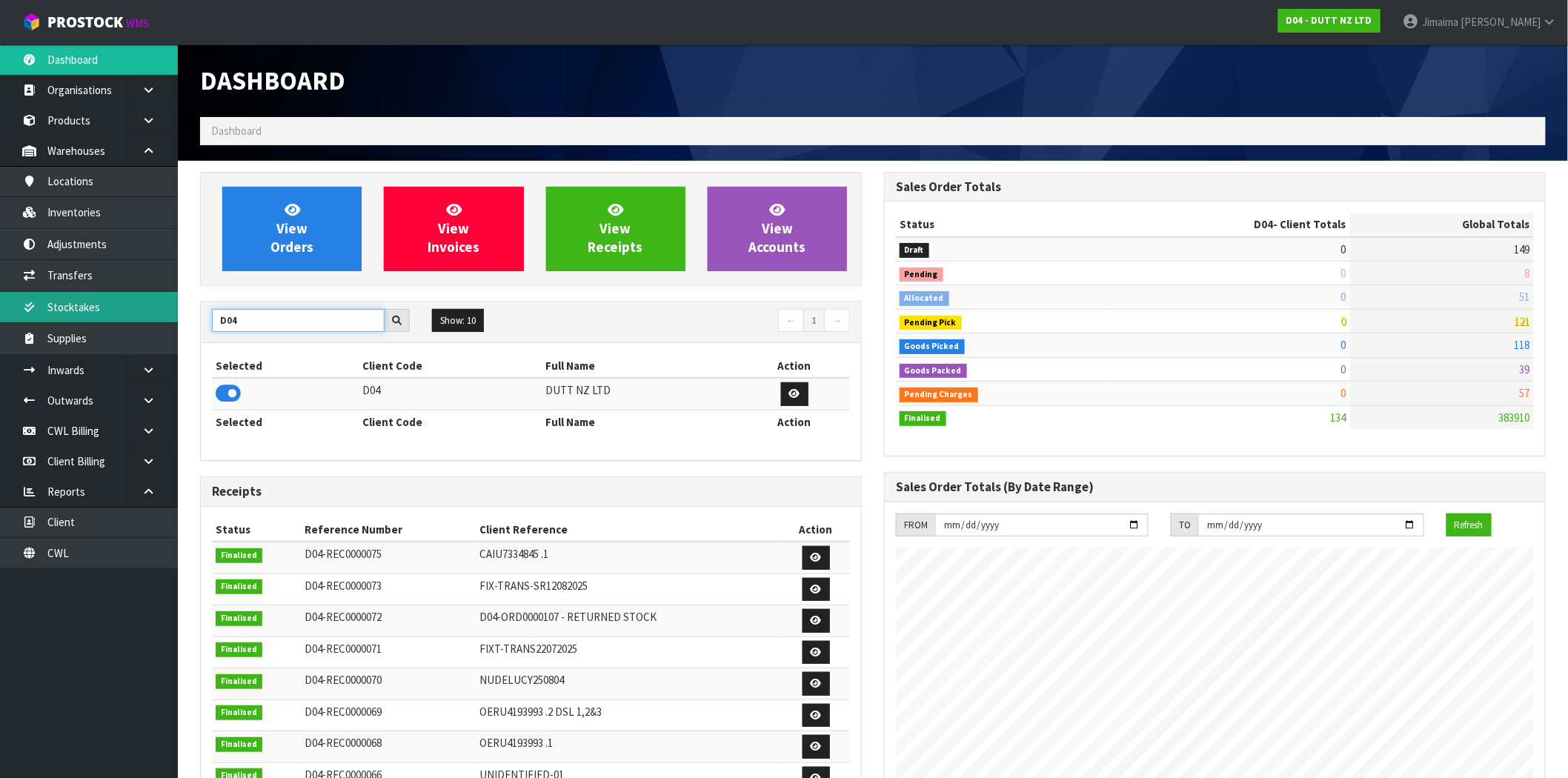
drag, startPoint x: 269, startPoint y: 323, endPoint x: 85, endPoint y: 310, distance: 184.5
click at [98, 313] on body "Toggle navigation ProStock WMS D04 - DUTT NZ LTD Jimaima Reiher Logout Dashboar…" at bounding box center [784, 389] width 1568 height 778
drag, startPoint x: 227, startPoint y: 395, endPoint x: 248, endPoint y: 242, distance: 154.4
click at [227, 394] on icon at bounding box center [228, 394] width 25 height 22
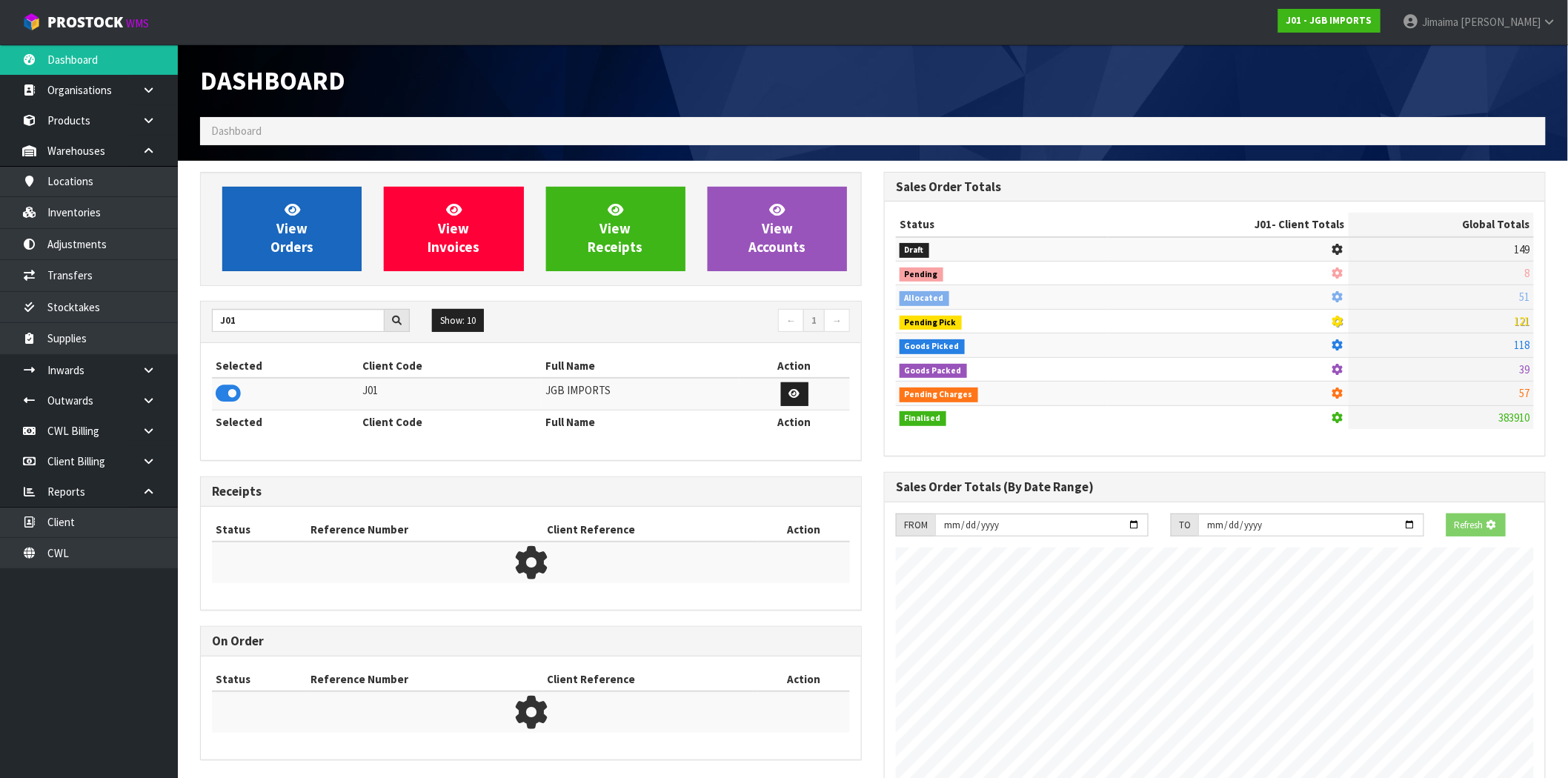
scroll to position [924, 684]
click at [257, 233] on link "View Orders" at bounding box center [292, 228] width 139 height 84
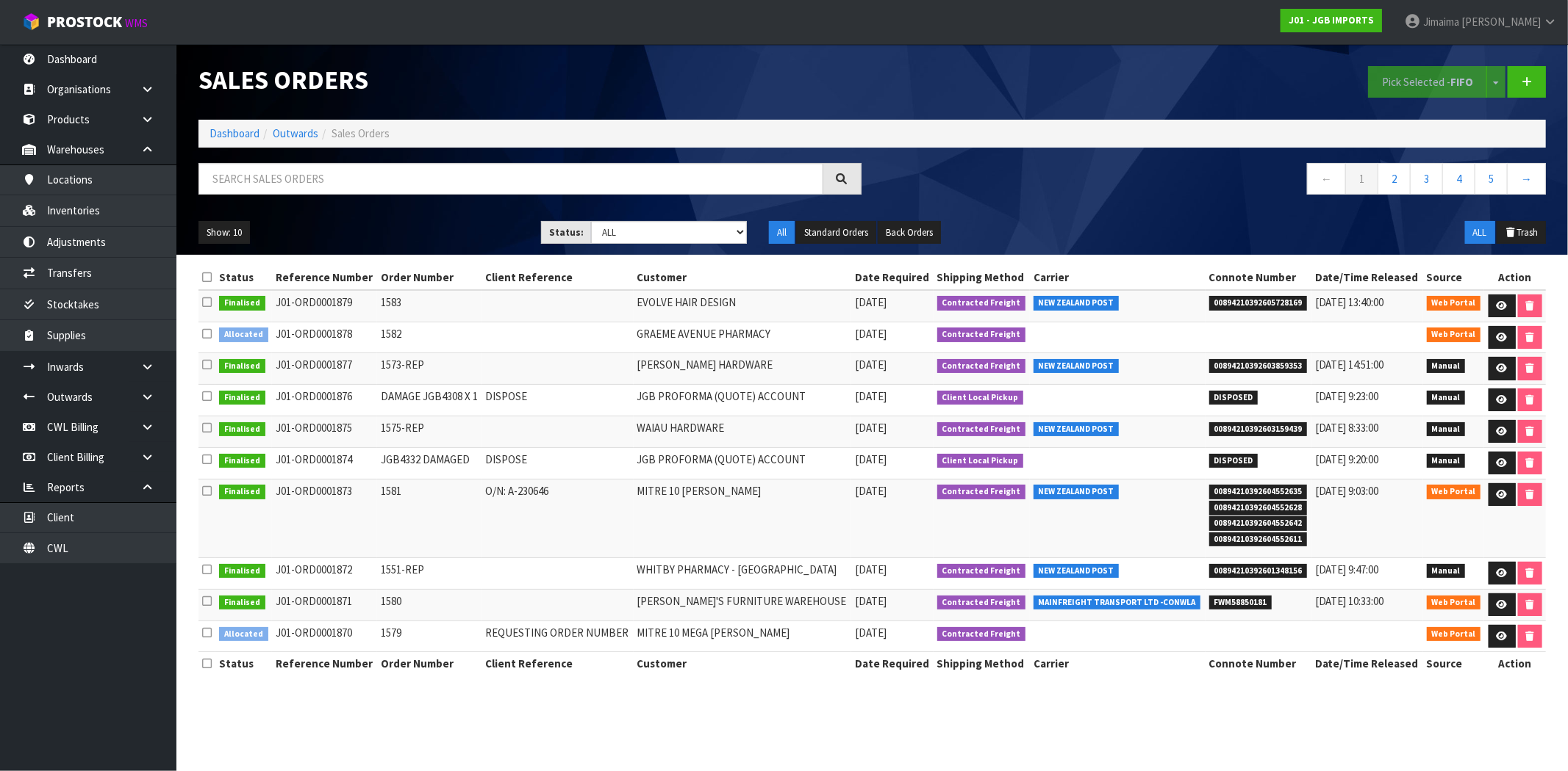
click at [400, 459] on td "JGB4332 DAMAGED" at bounding box center [430, 463] width 105 height 32
click at [356, 177] on input "text" at bounding box center [510, 179] width 625 height 32
paste input "1828"
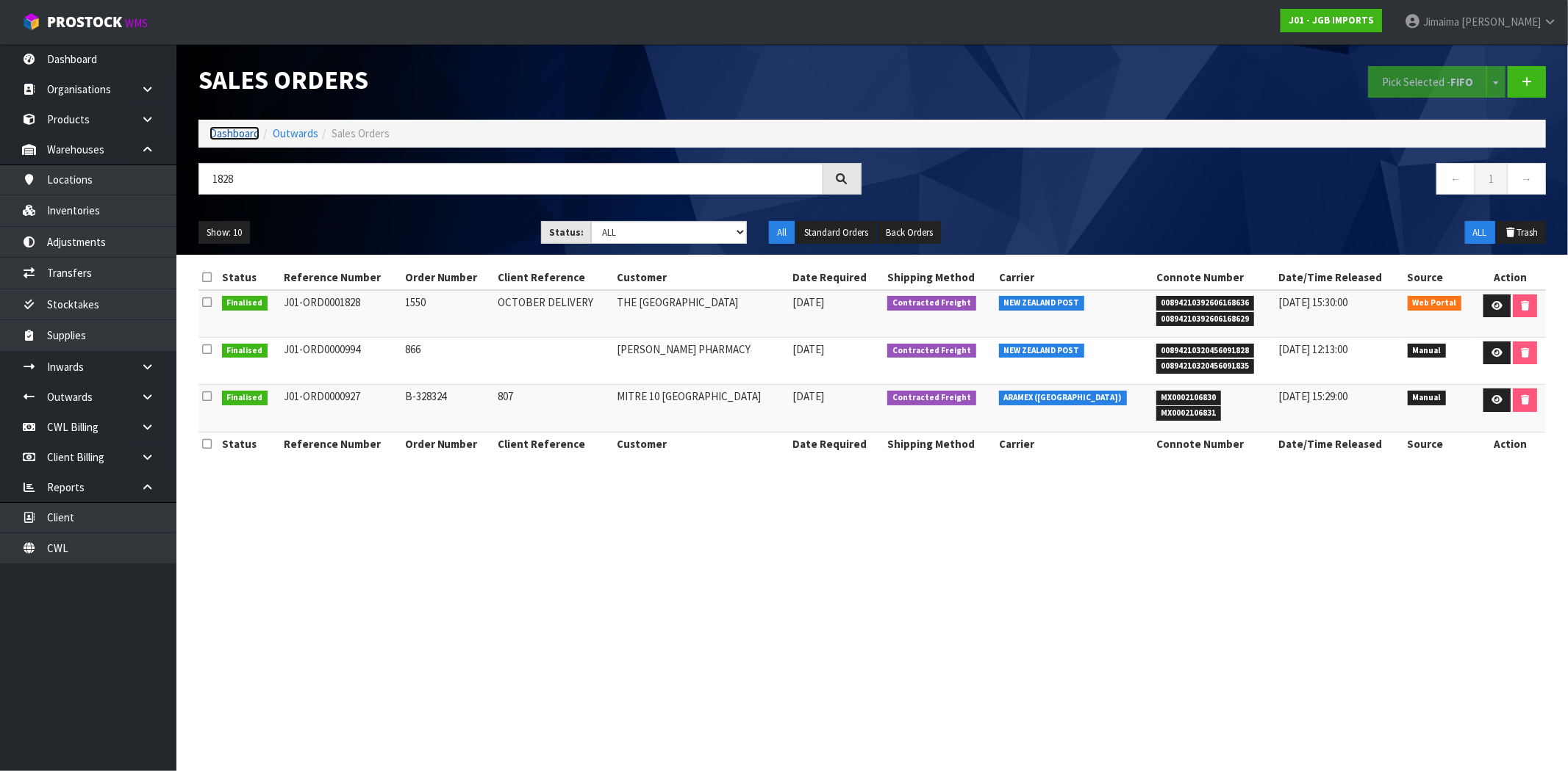
click at [251, 132] on link "Dashboard" at bounding box center [234, 133] width 50 height 14
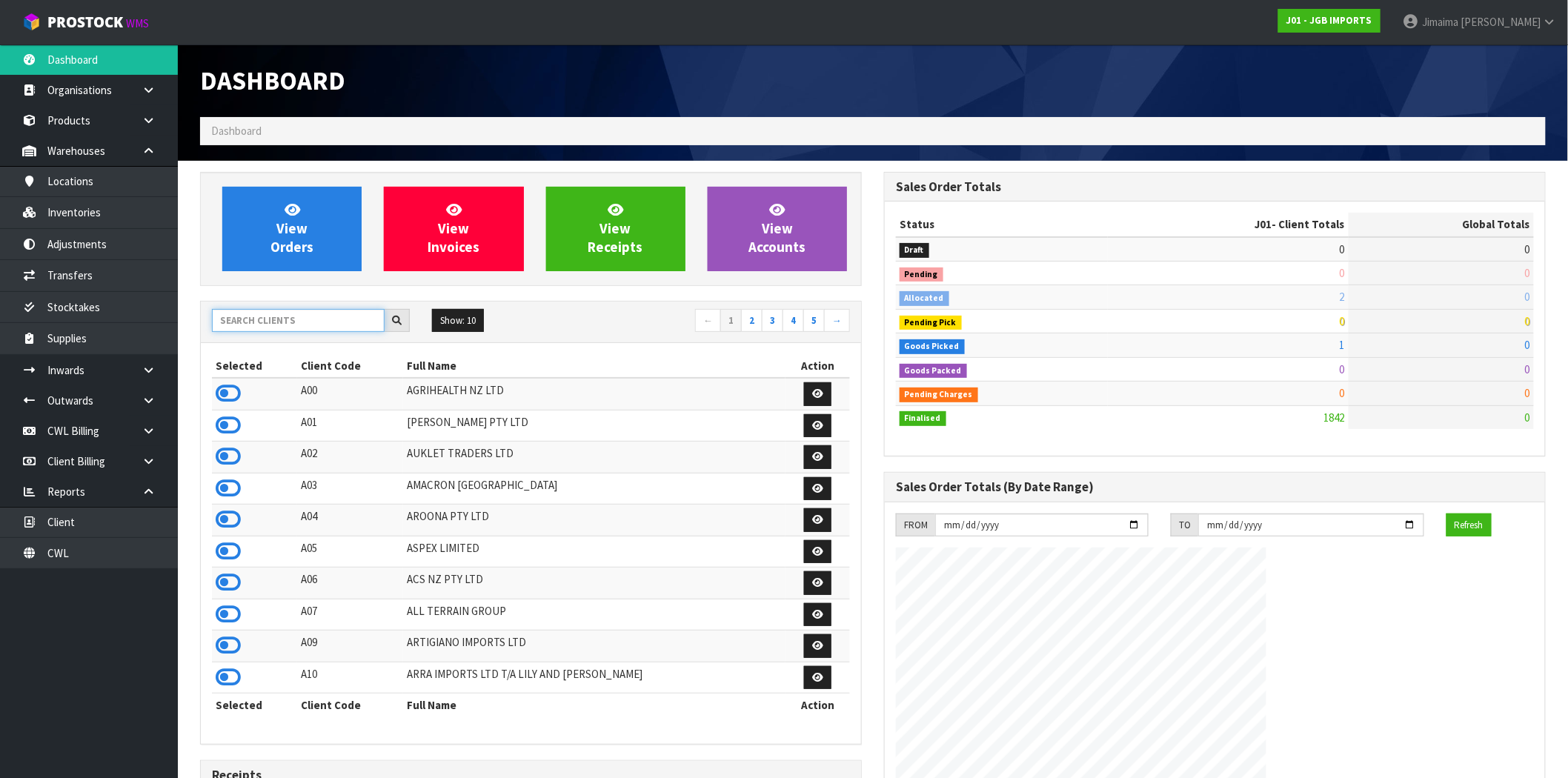
click at [286, 319] on input "text" at bounding box center [298, 320] width 173 height 23
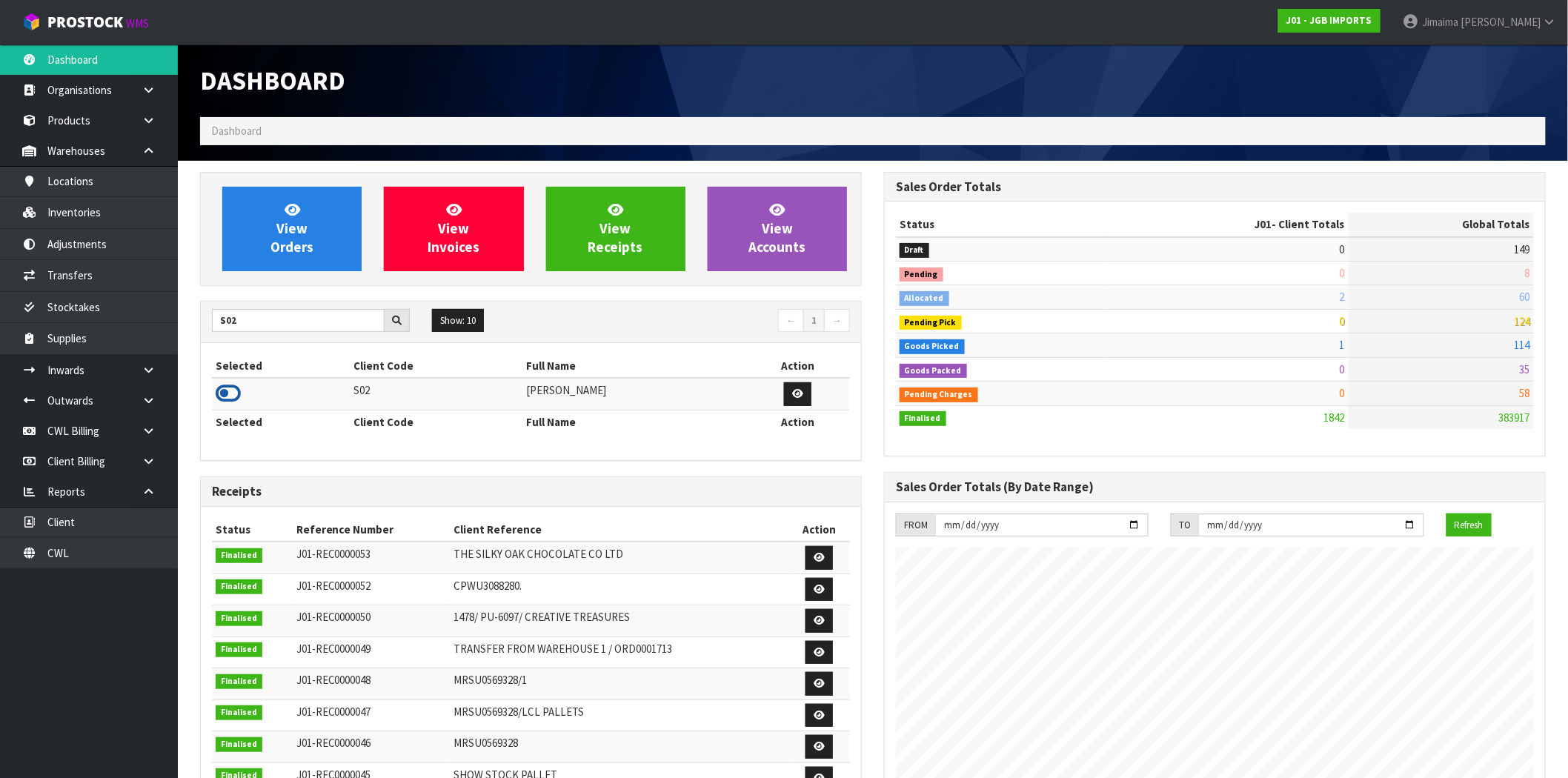
click at [222, 391] on icon at bounding box center [228, 394] width 25 height 22
click at [304, 242] on span "View Orders" at bounding box center [292, 228] width 43 height 56
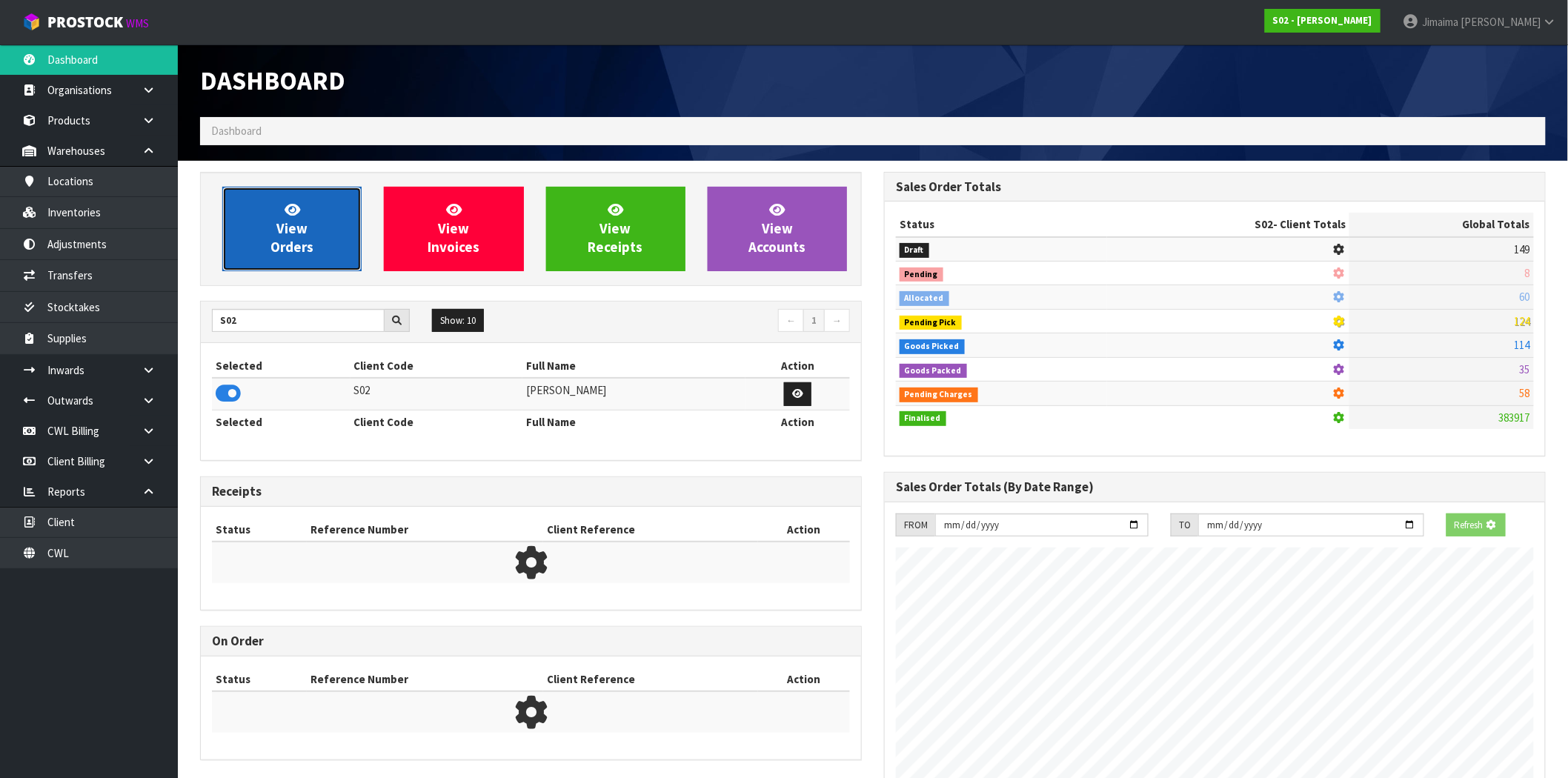
scroll to position [740381, 740300]
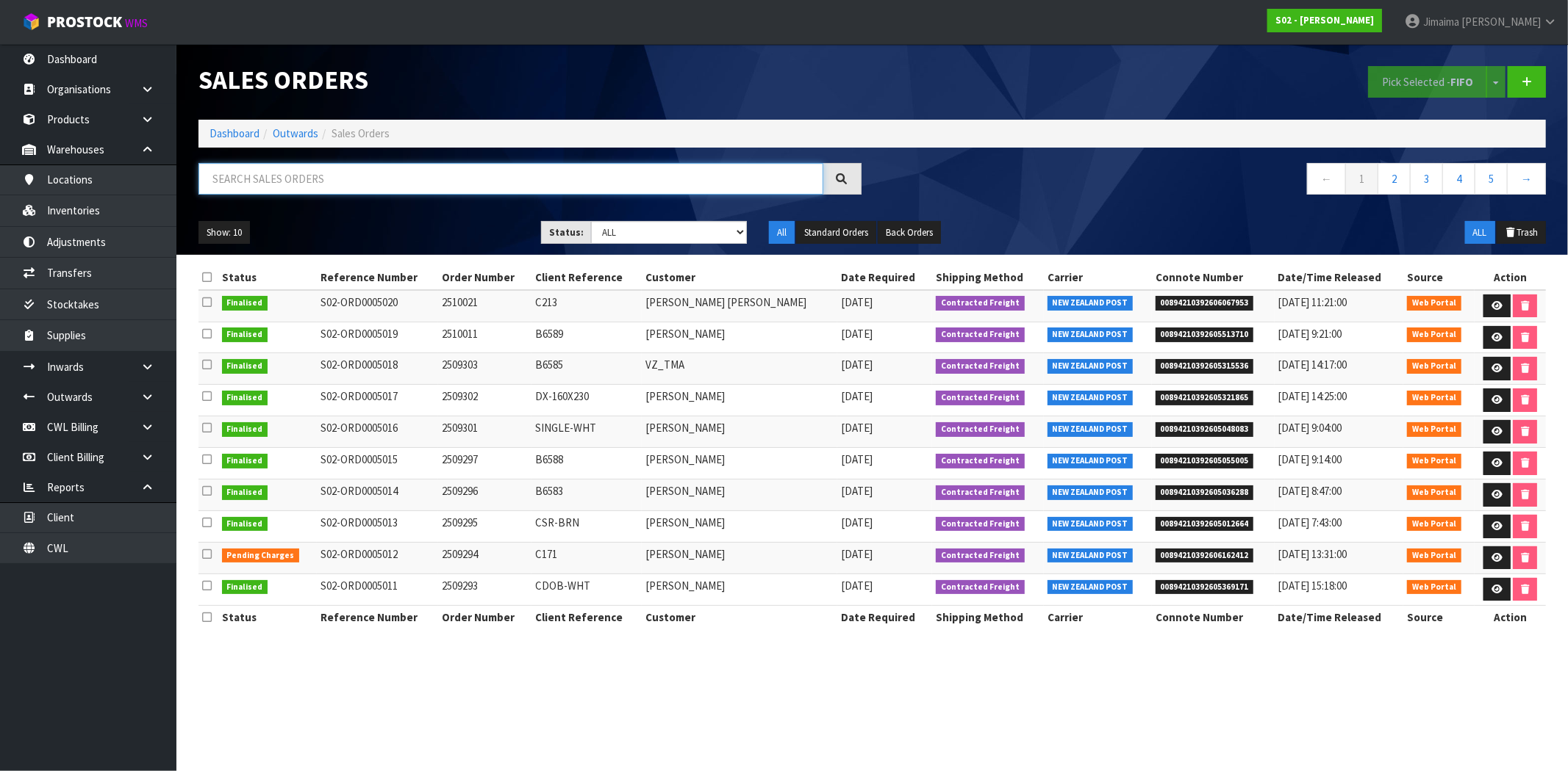
click at [310, 179] on input "text" at bounding box center [510, 179] width 625 height 32
paste input "ORD0005012"
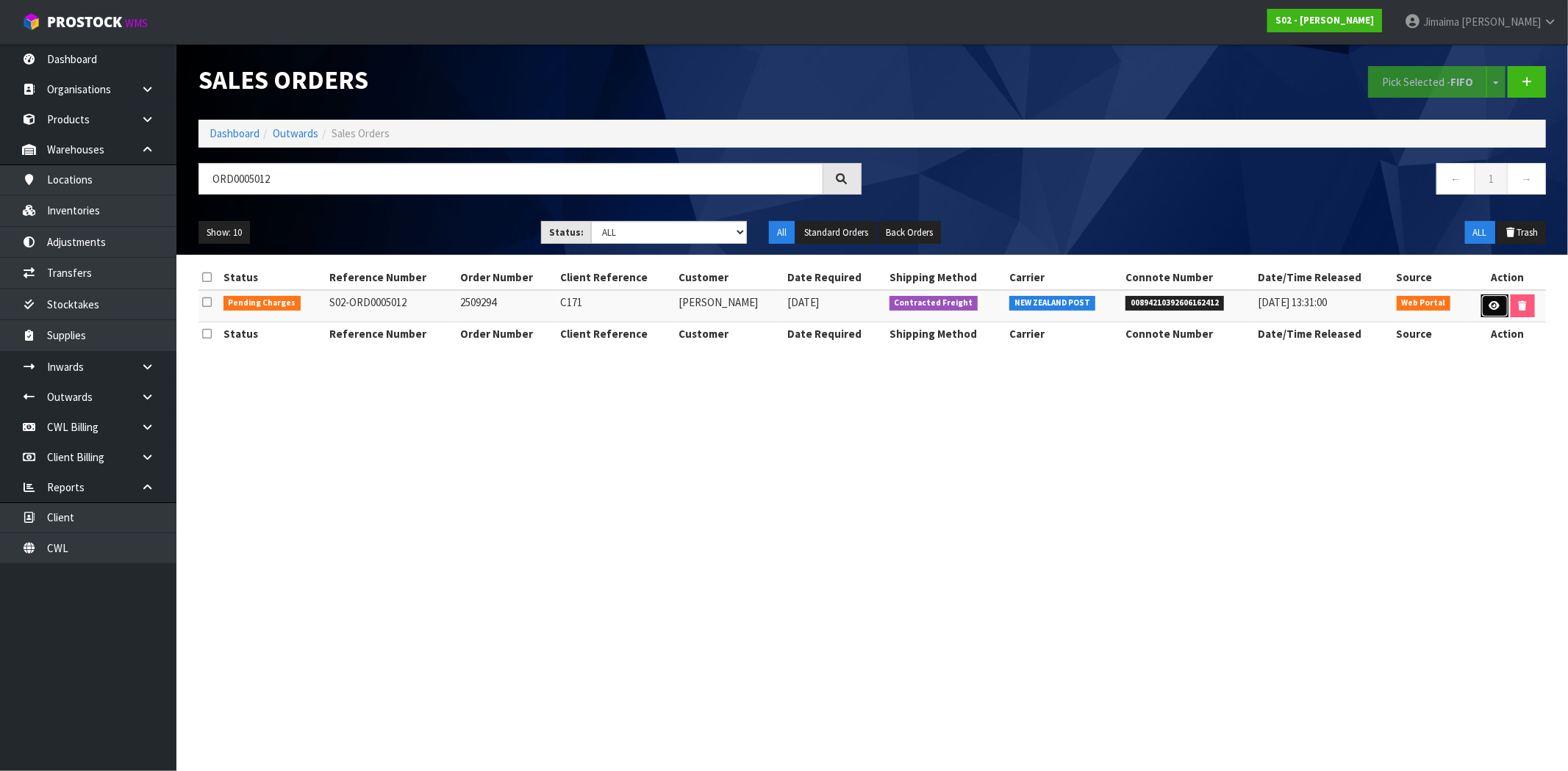
click at [1489, 305] on icon at bounding box center [1494, 305] width 11 height 10
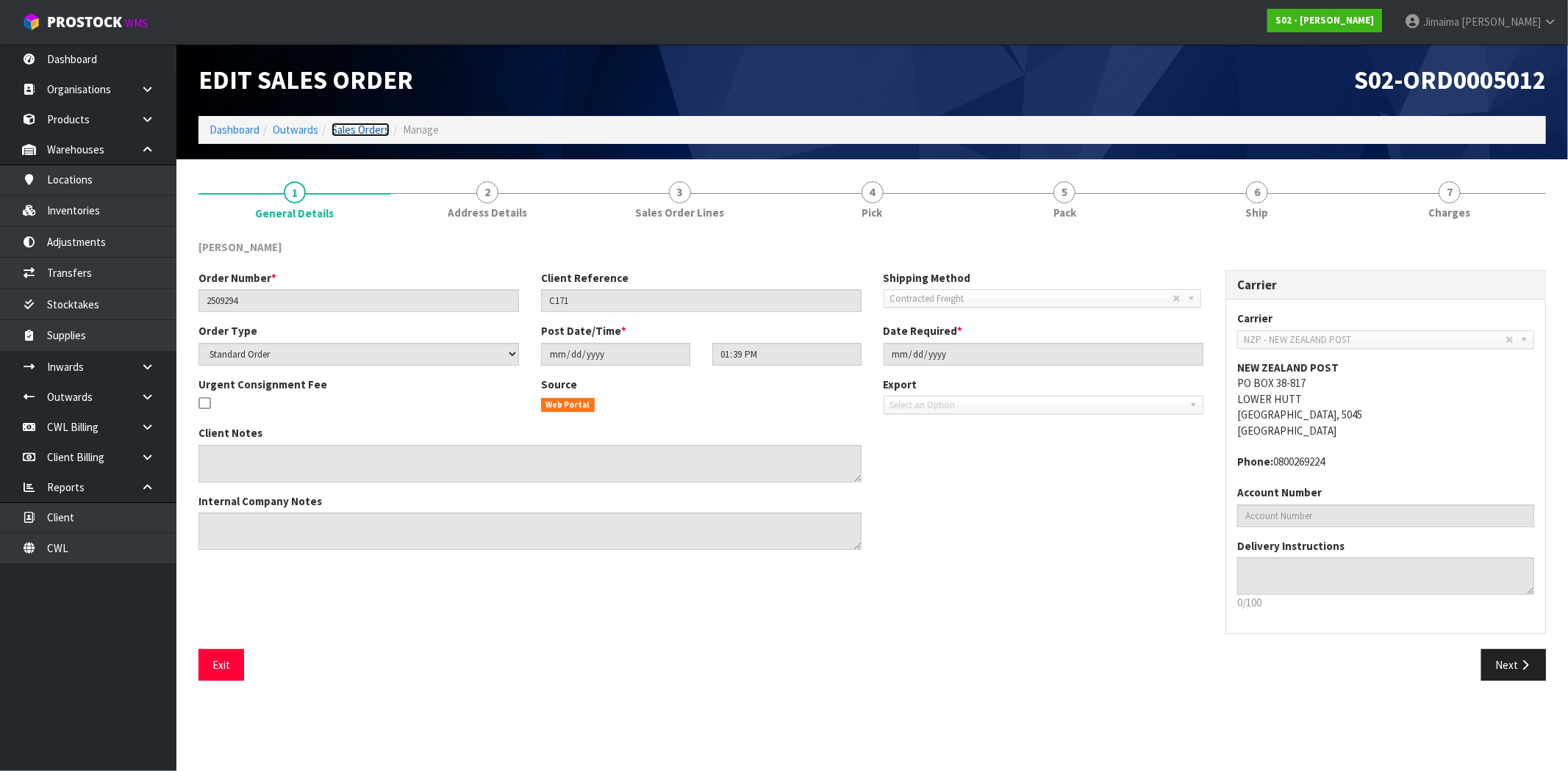
drag, startPoint x: 341, startPoint y: 125, endPoint x: 308, endPoint y: 143, distance: 37.6
click at [341, 125] on link "Sales Orders" at bounding box center [360, 129] width 58 height 14
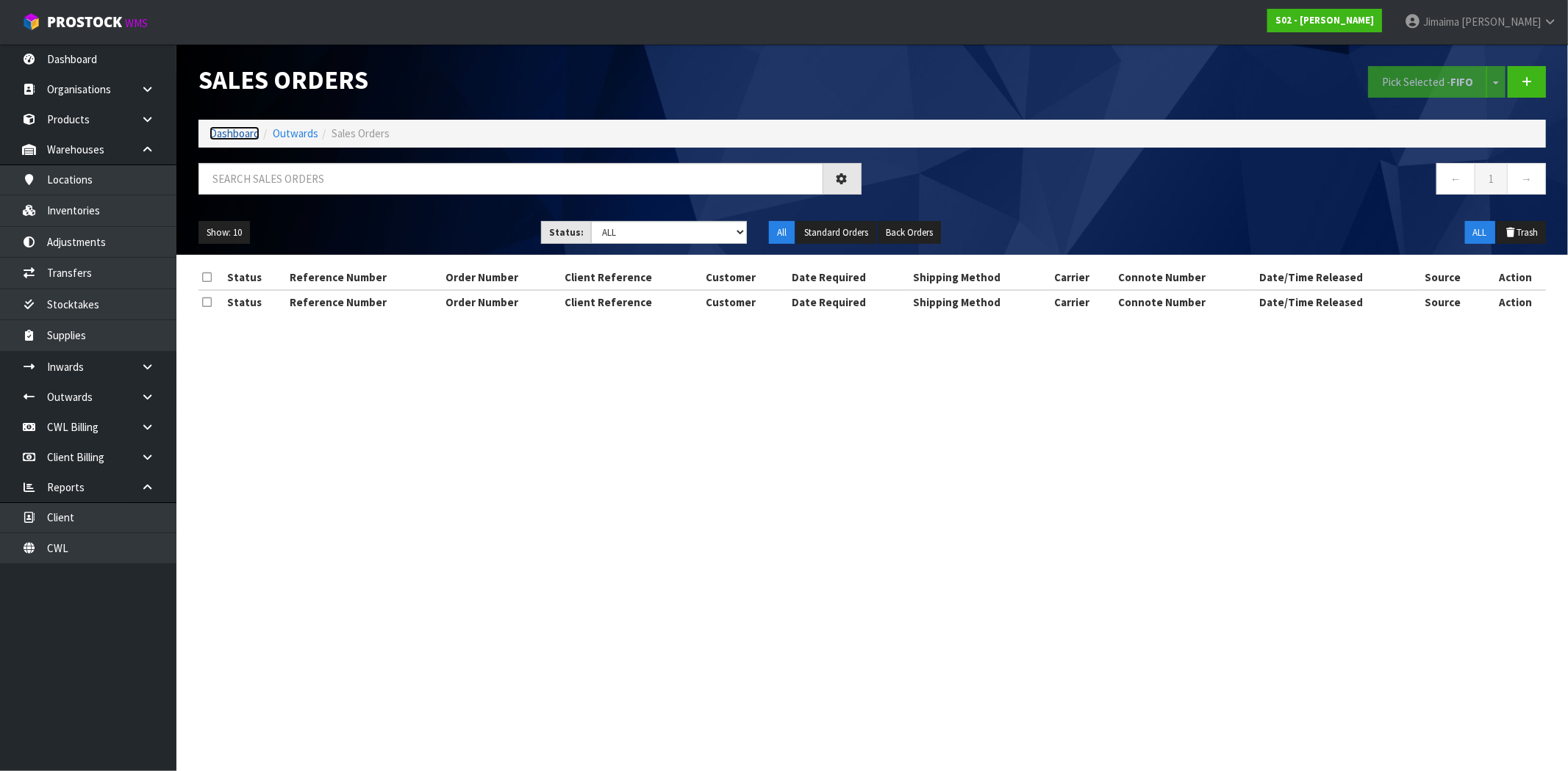
click at [241, 138] on link "Dashboard" at bounding box center [234, 133] width 50 height 14
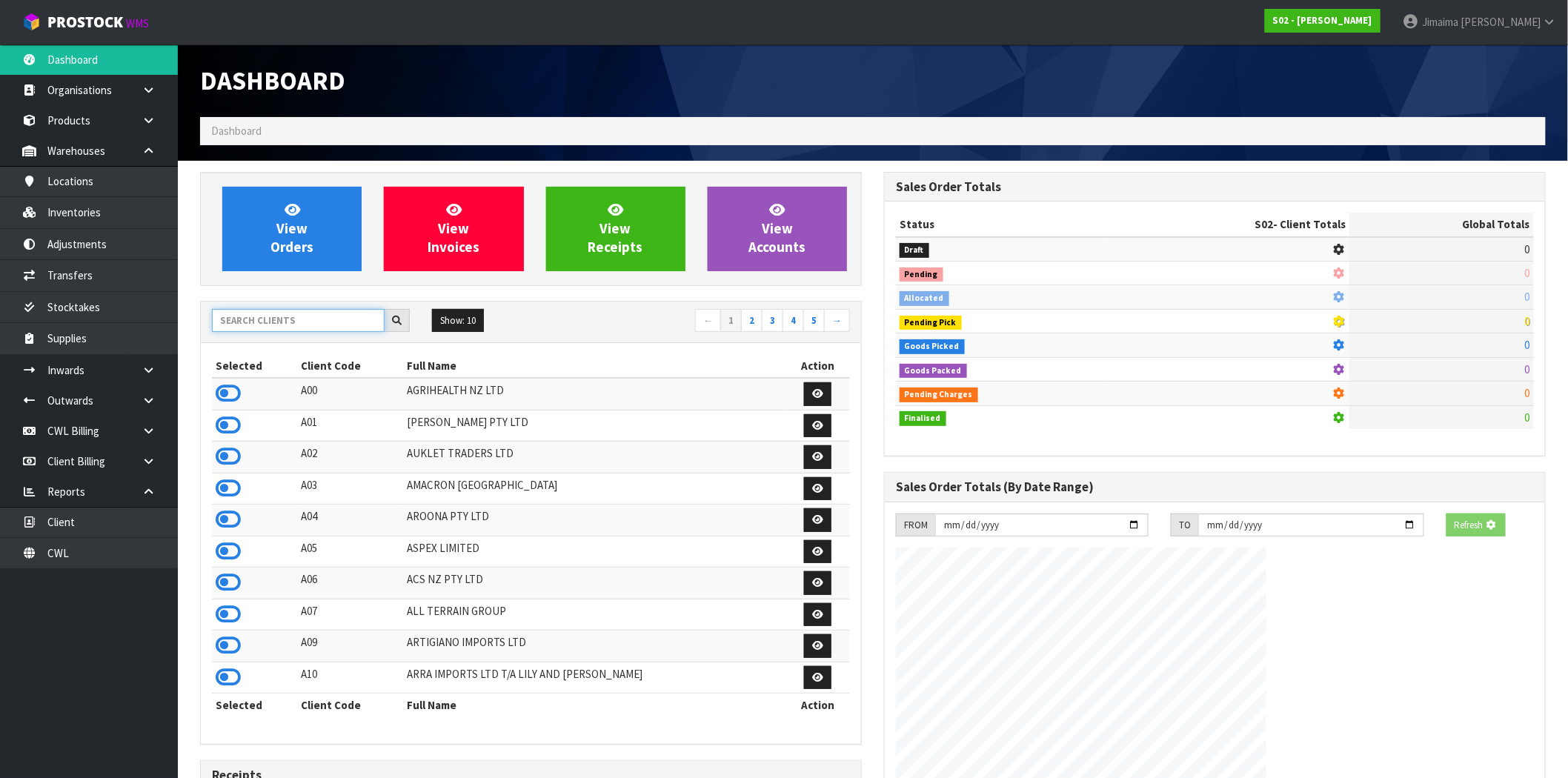
click at [283, 324] on input "text" at bounding box center [298, 320] width 173 height 23
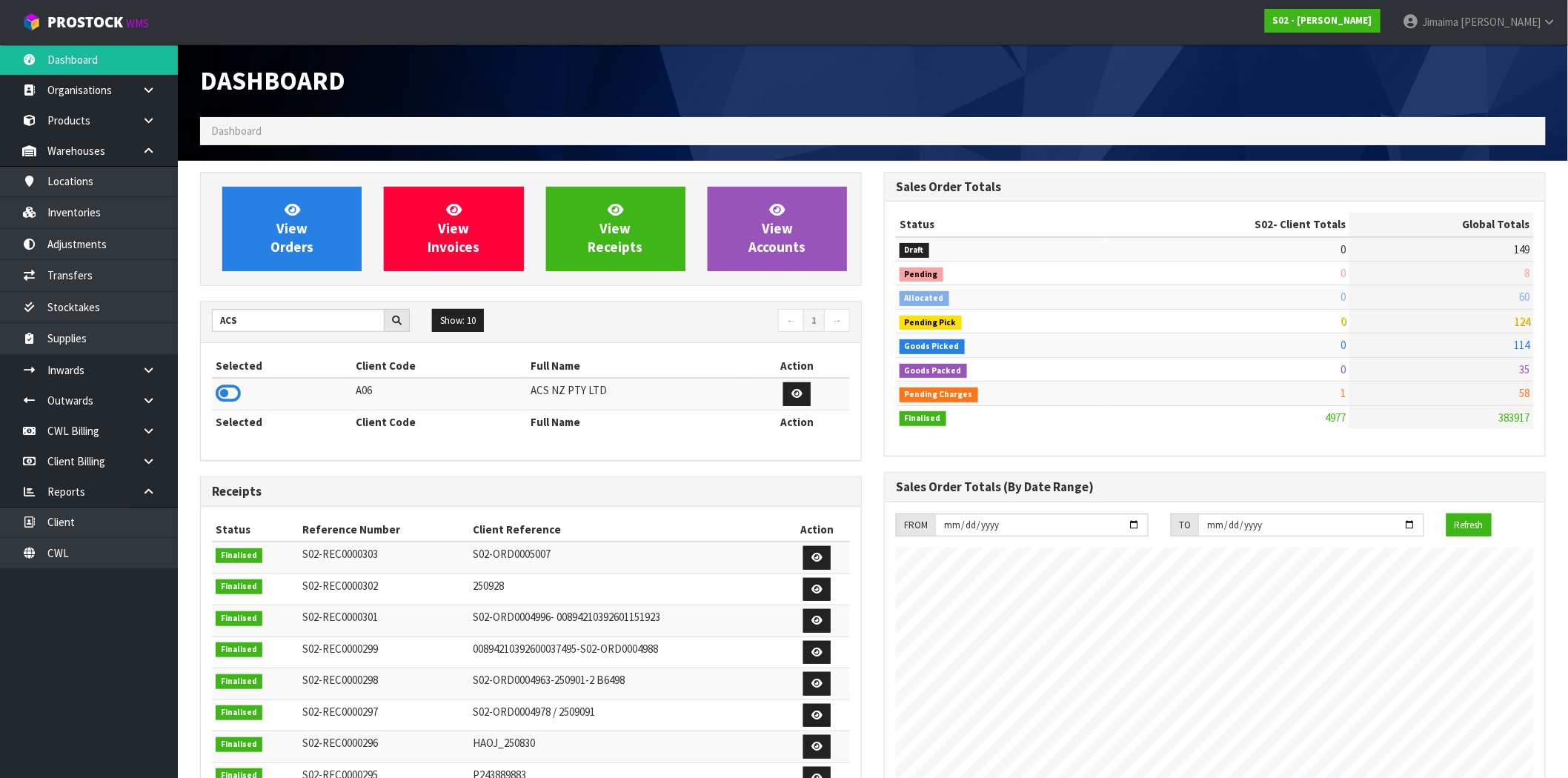
click at [236, 402] on icon at bounding box center [228, 394] width 25 height 22
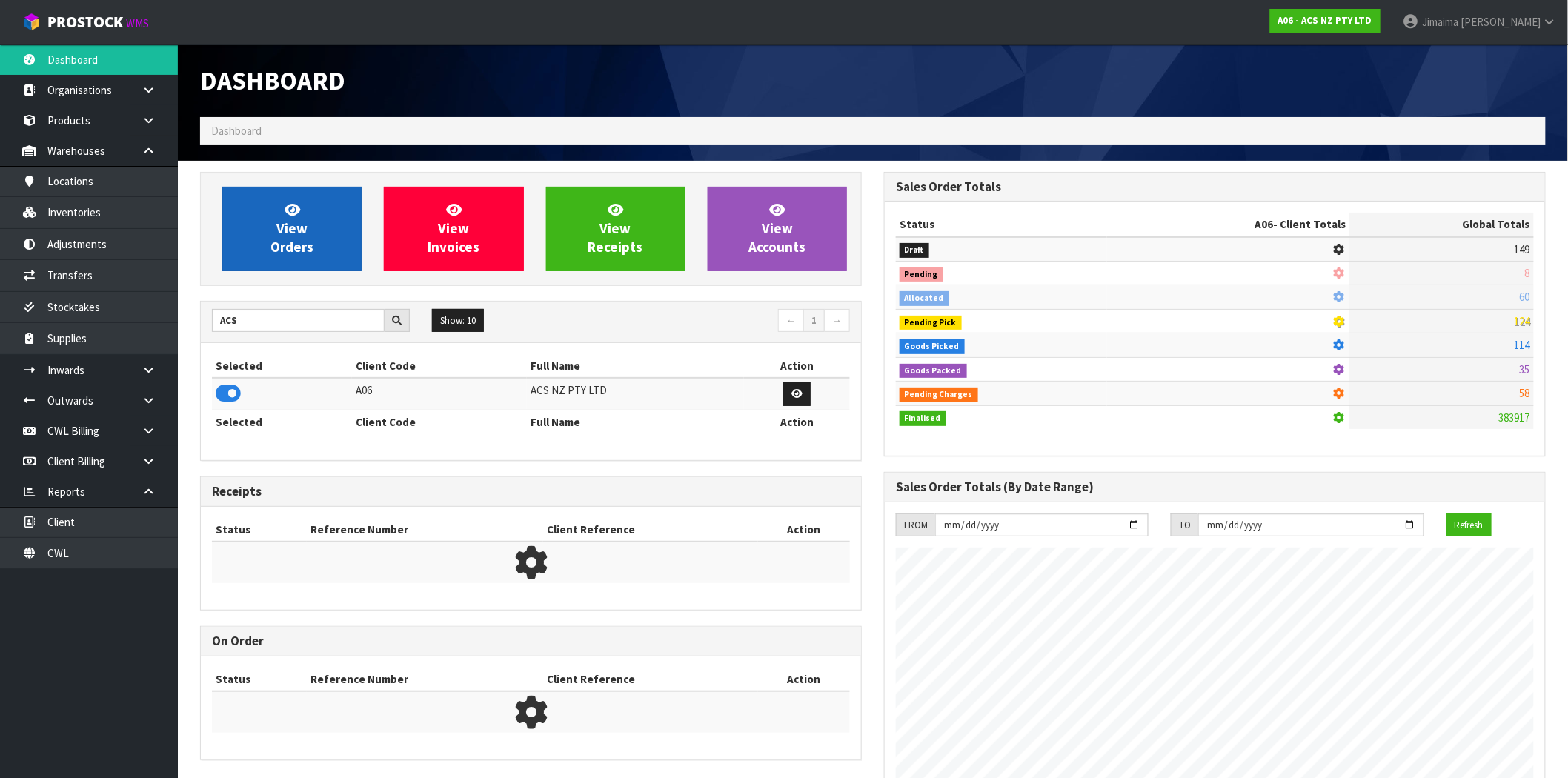
scroll to position [1123, 684]
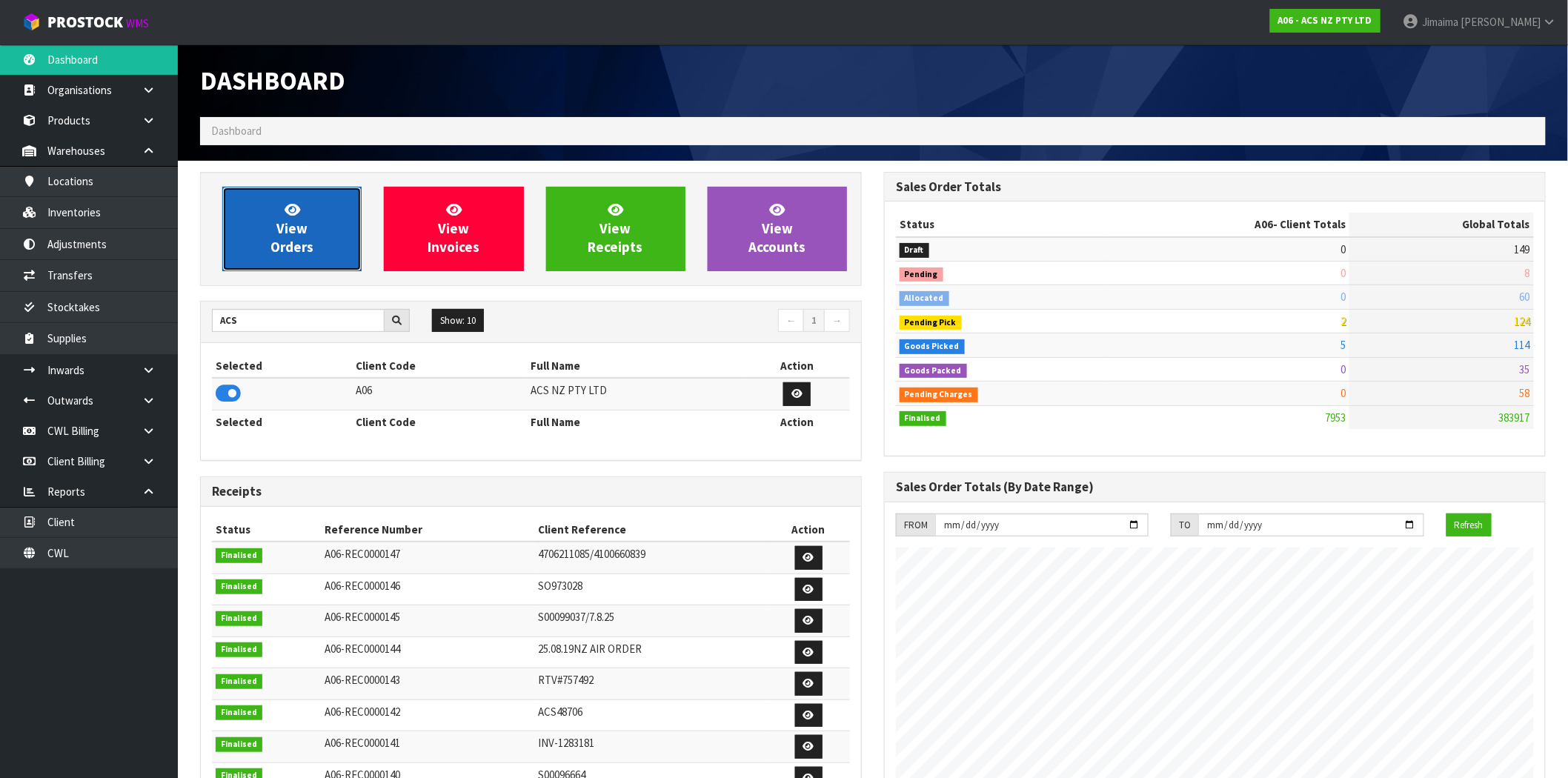
click at [292, 242] on span "View Orders" at bounding box center [292, 228] width 43 height 56
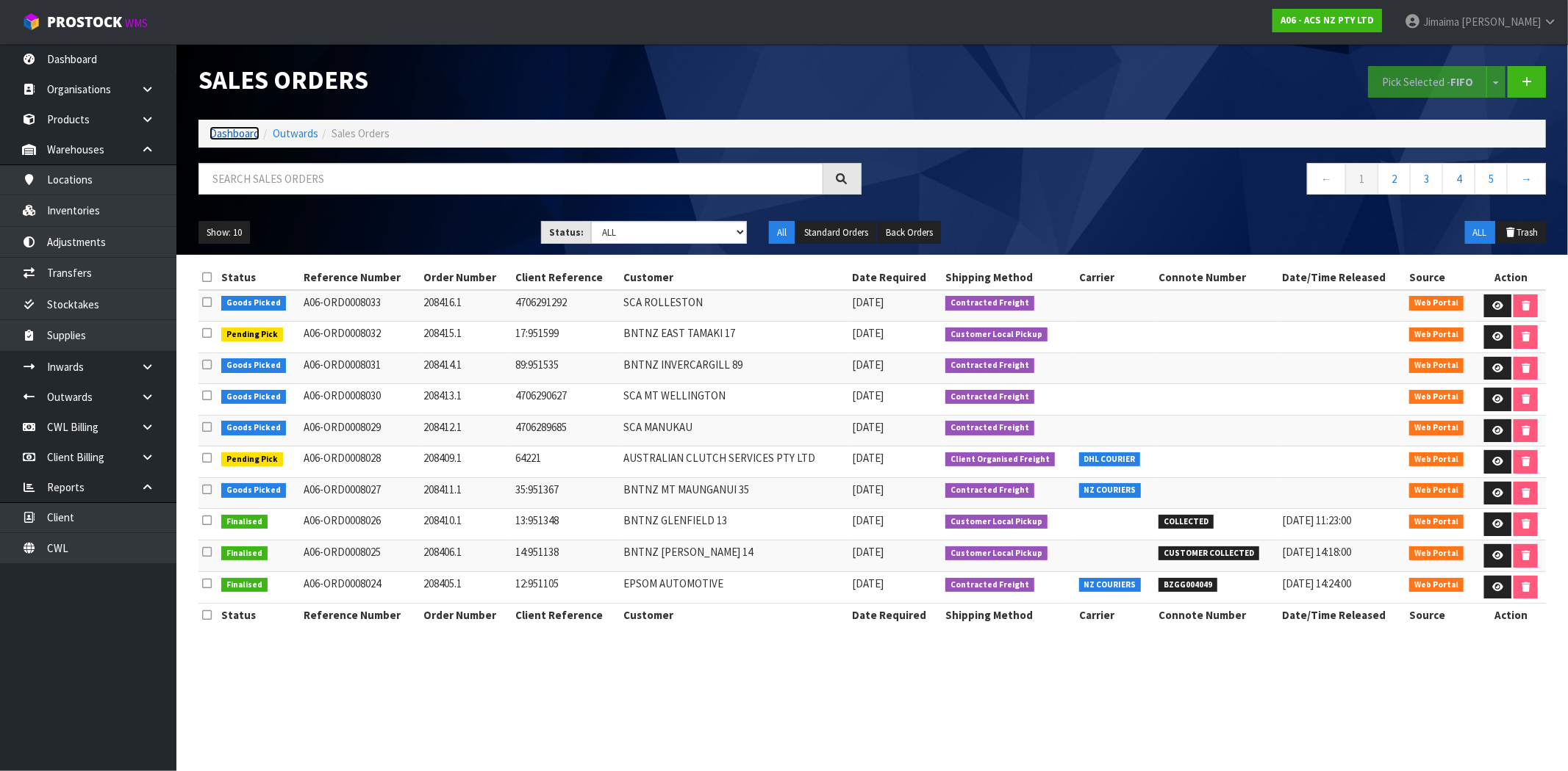
click at [249, 132] on link "Dashboard" at bounding box center [234, 133] width 50 height 14
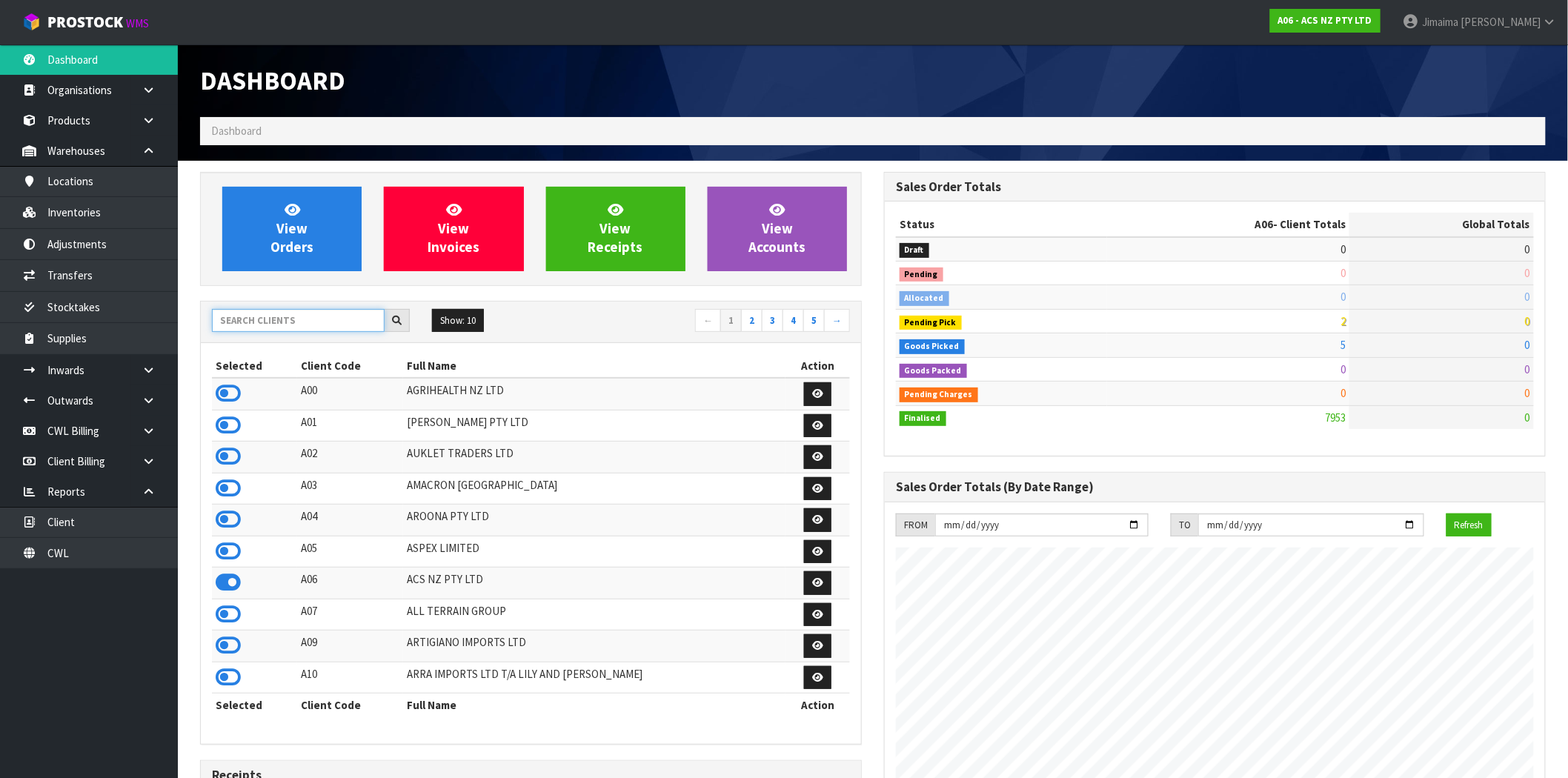
click at [272, 327] on input "text" at bounding box center [298, 320] width 173 height 23
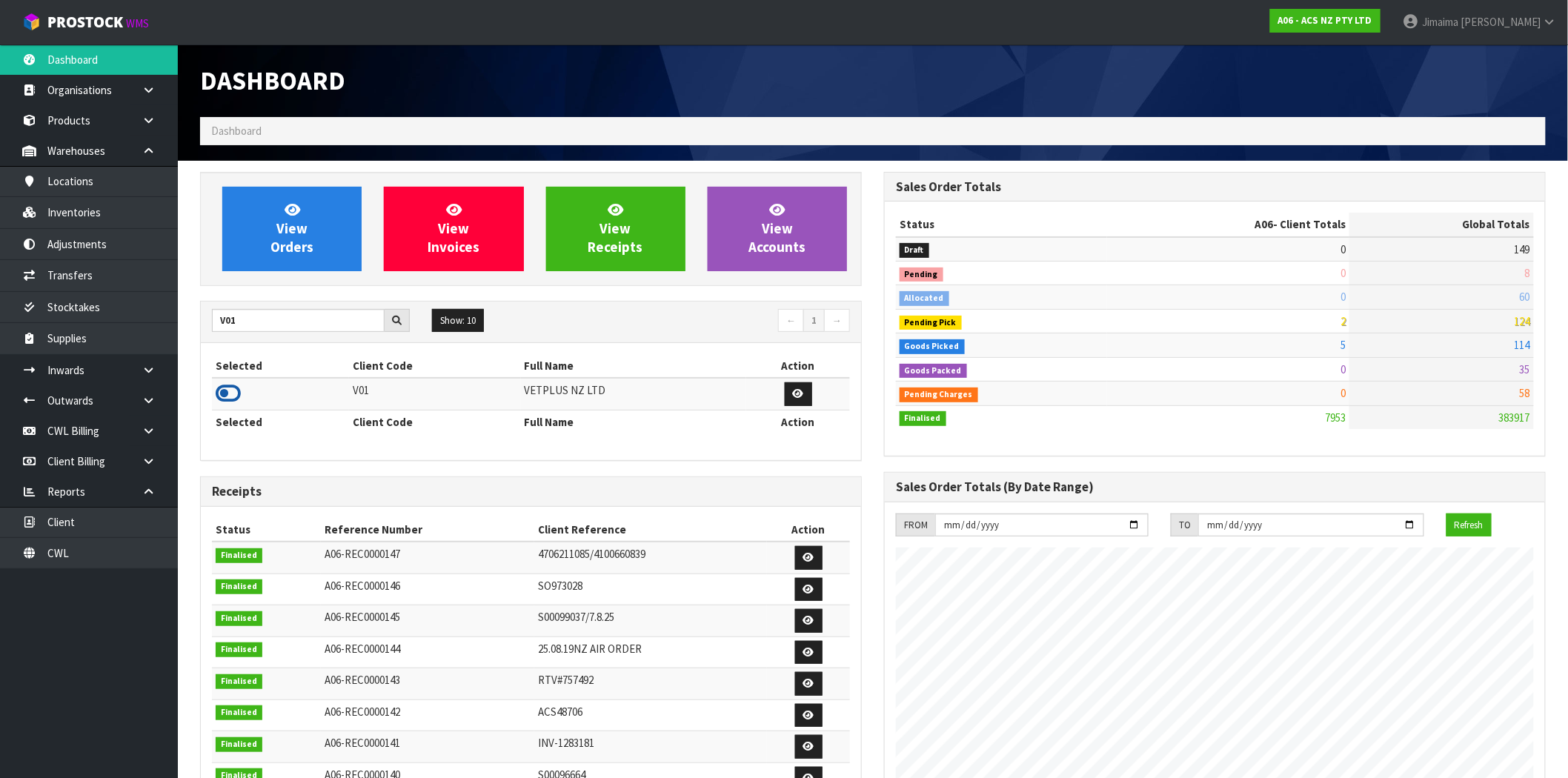
click at [231, 398] on icon at bounding box center [228, 394] width 25 height 22
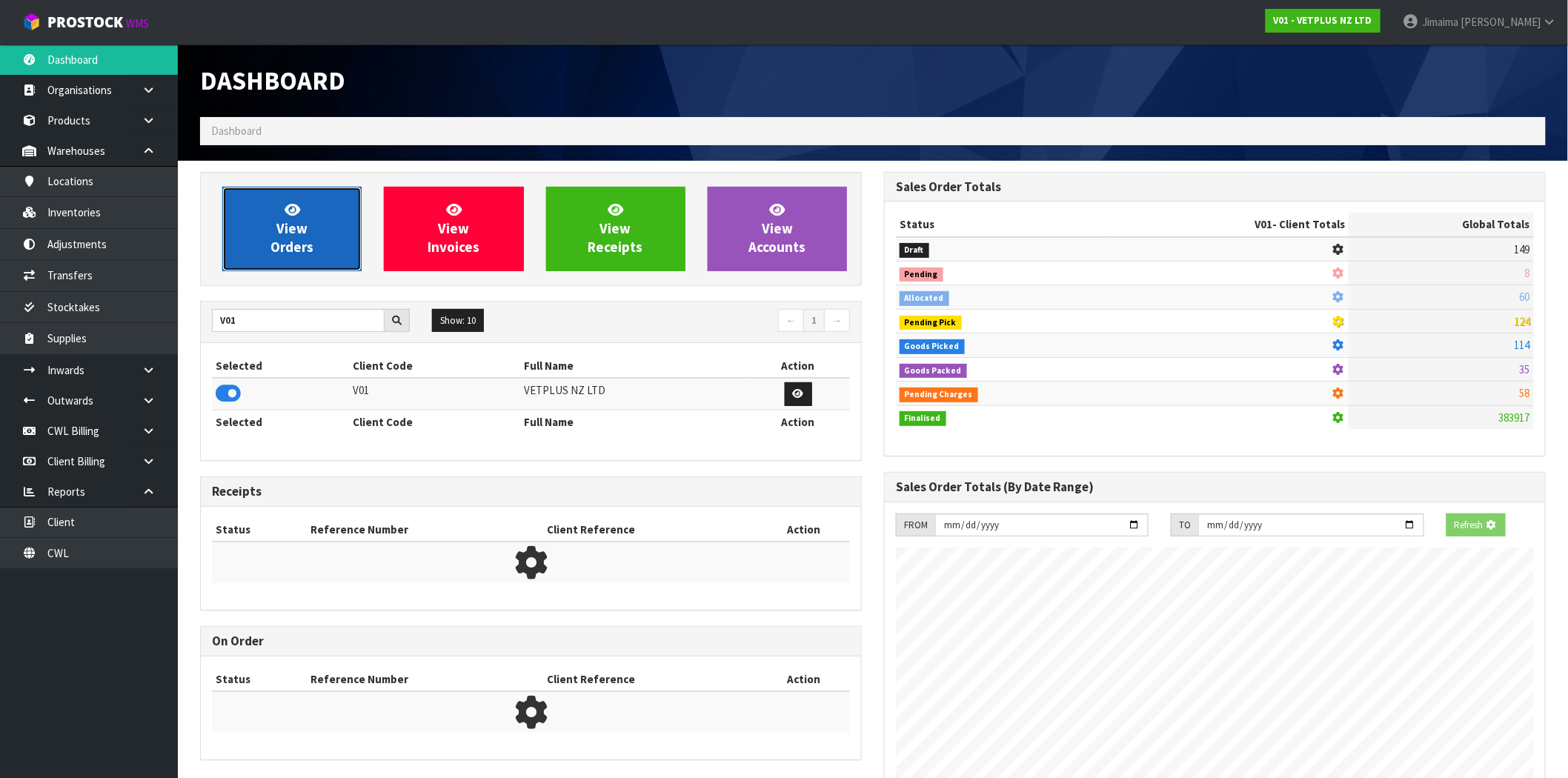
click at [309, 230] on link "View Orders" at bounding box center [292, 228] width 139 height 84
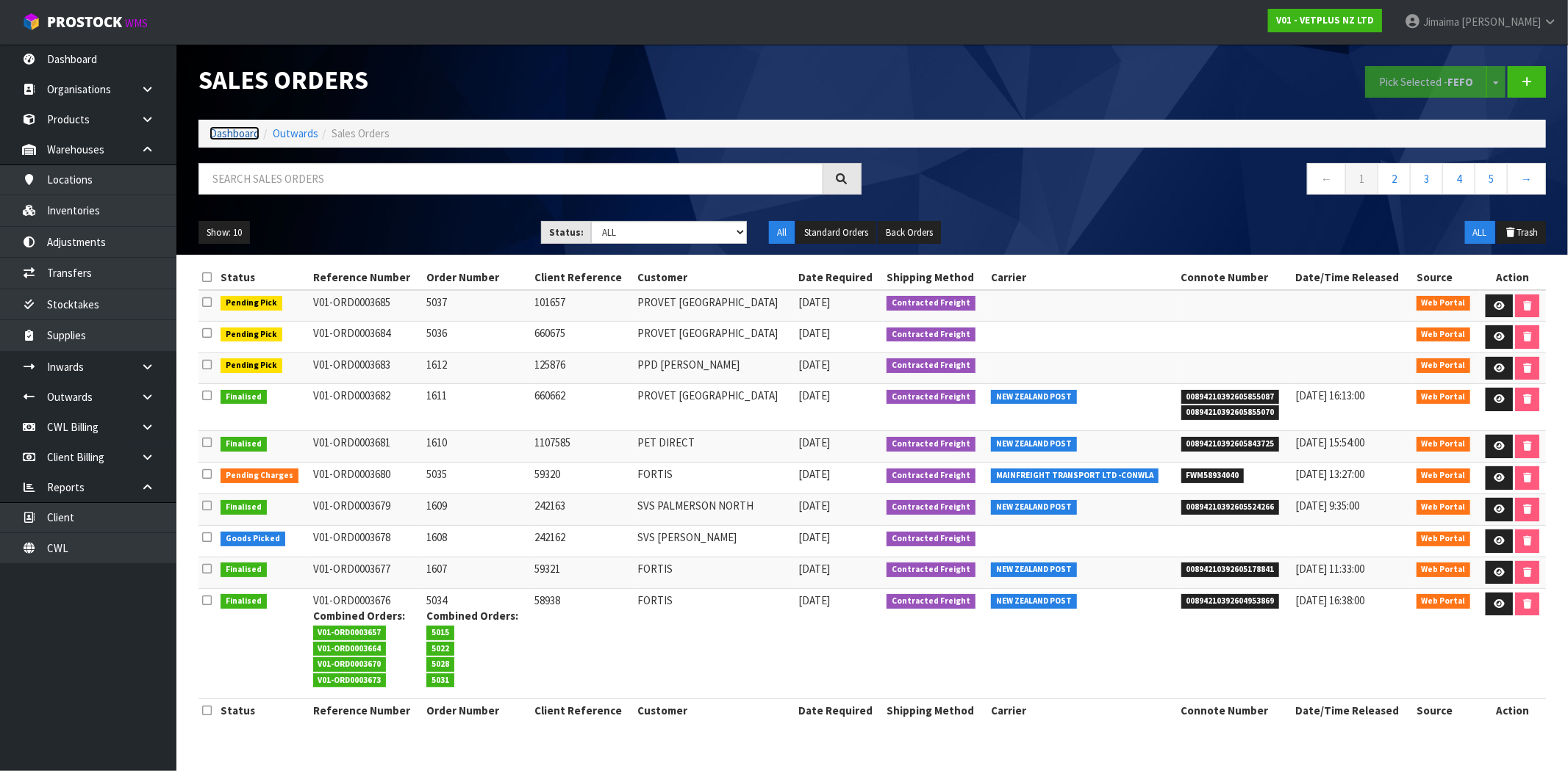
click at [230, 138] on link "Dashboard" at bounding box center [234, 133] width 50 height 14
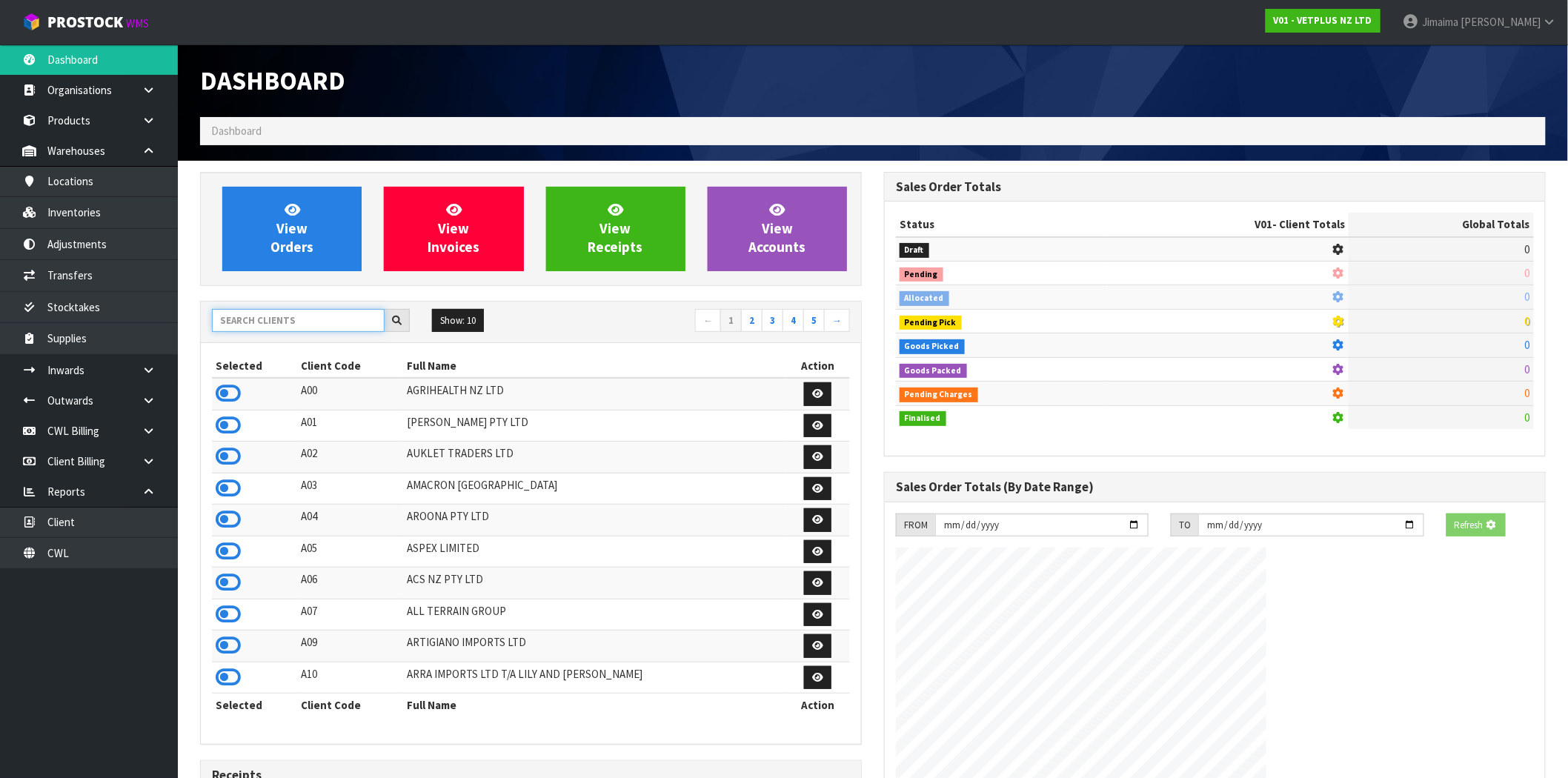
click at [262, 324] on input "text" at bounding box center [298, 320] width 173 height 23
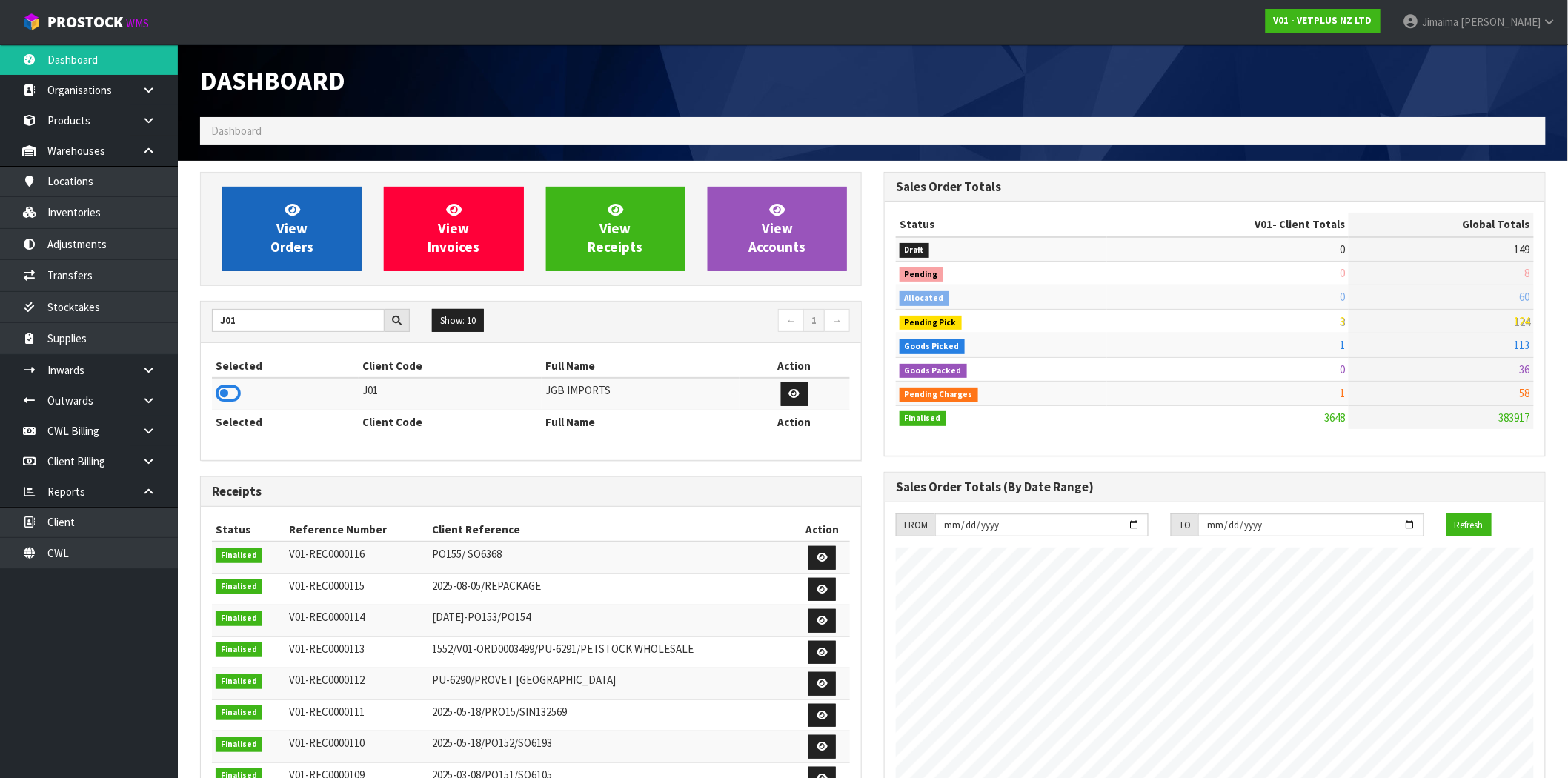
drag, startPoint x: 237, startPoint y: 389, endPoint x: 311, endPoint y: 260, distance: 148.7
click at [237, 387] on icon at bounding box center [228, 394] width 25 height 22
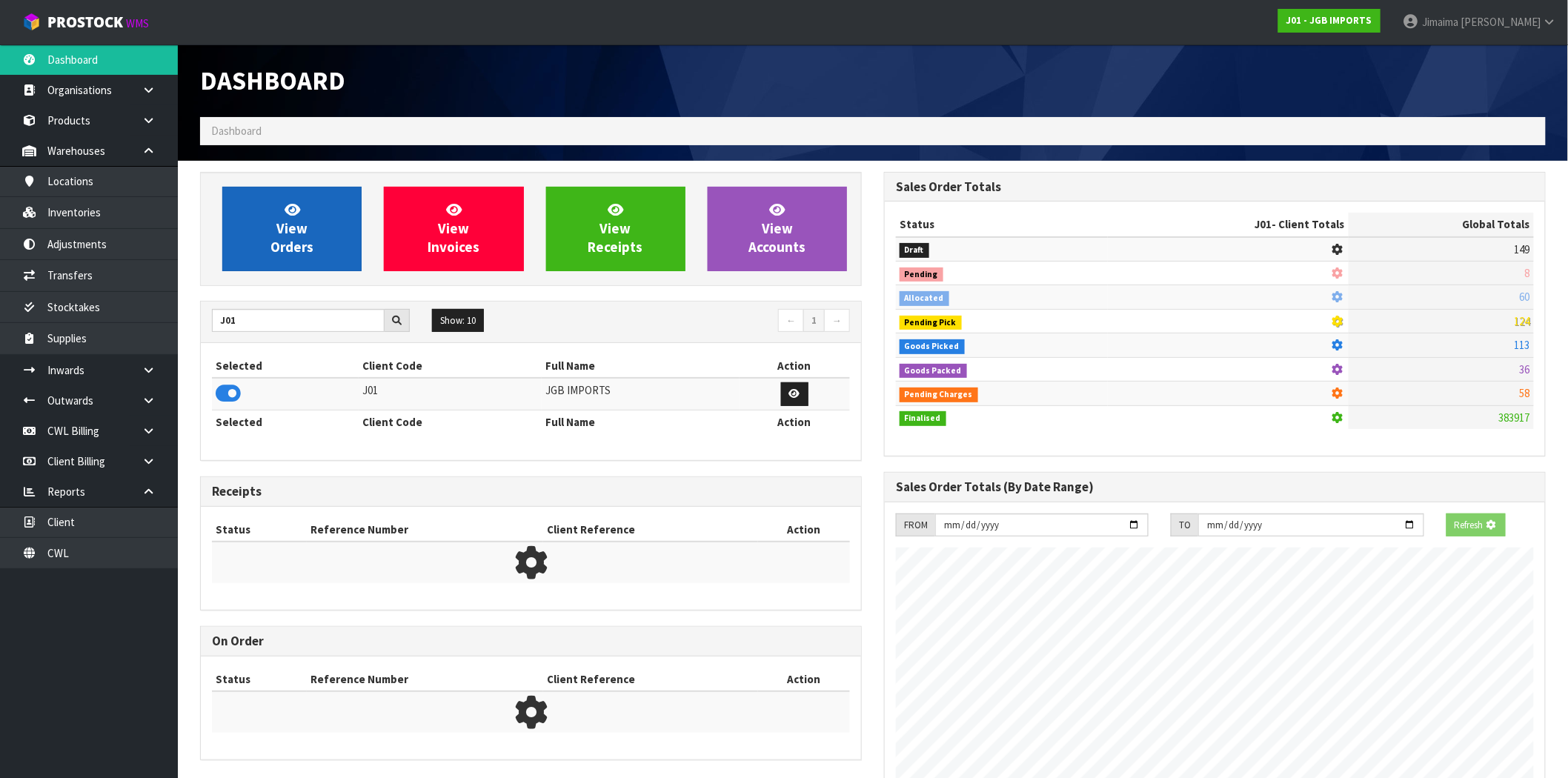
scroll to position [740381, 740300]
drag, startPoint x: 312, startPoint y: 252, endPoint x: 93, endPoint y: 282, distance: 221.0
click at [309, 252] on span "View Orders" at bounding box center [292, 228] width 43 height 56
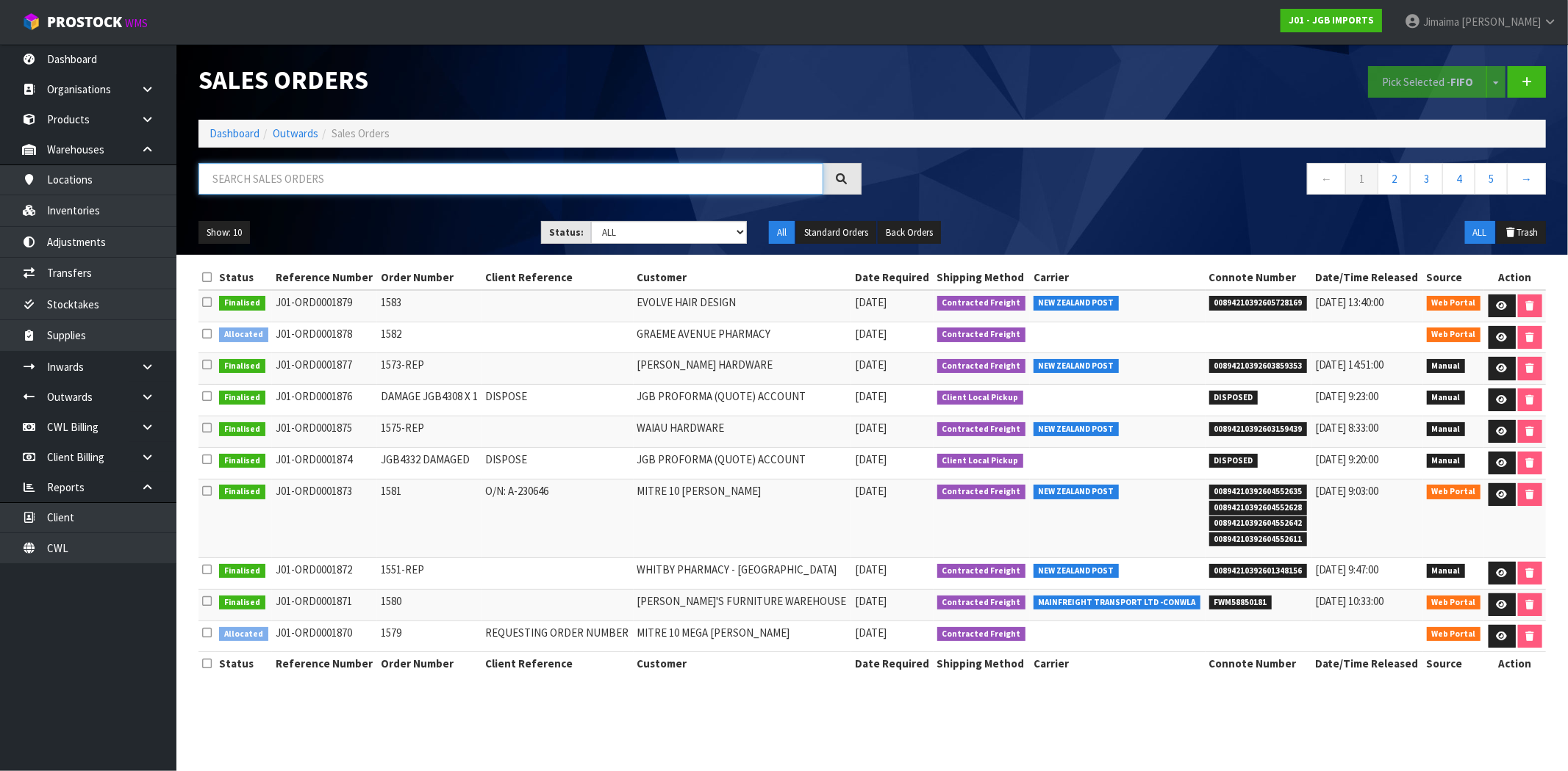
click at [254, 175] on input "text" at bounding box center [510, 179] width 625 height 32
paste input "ORD0001856"
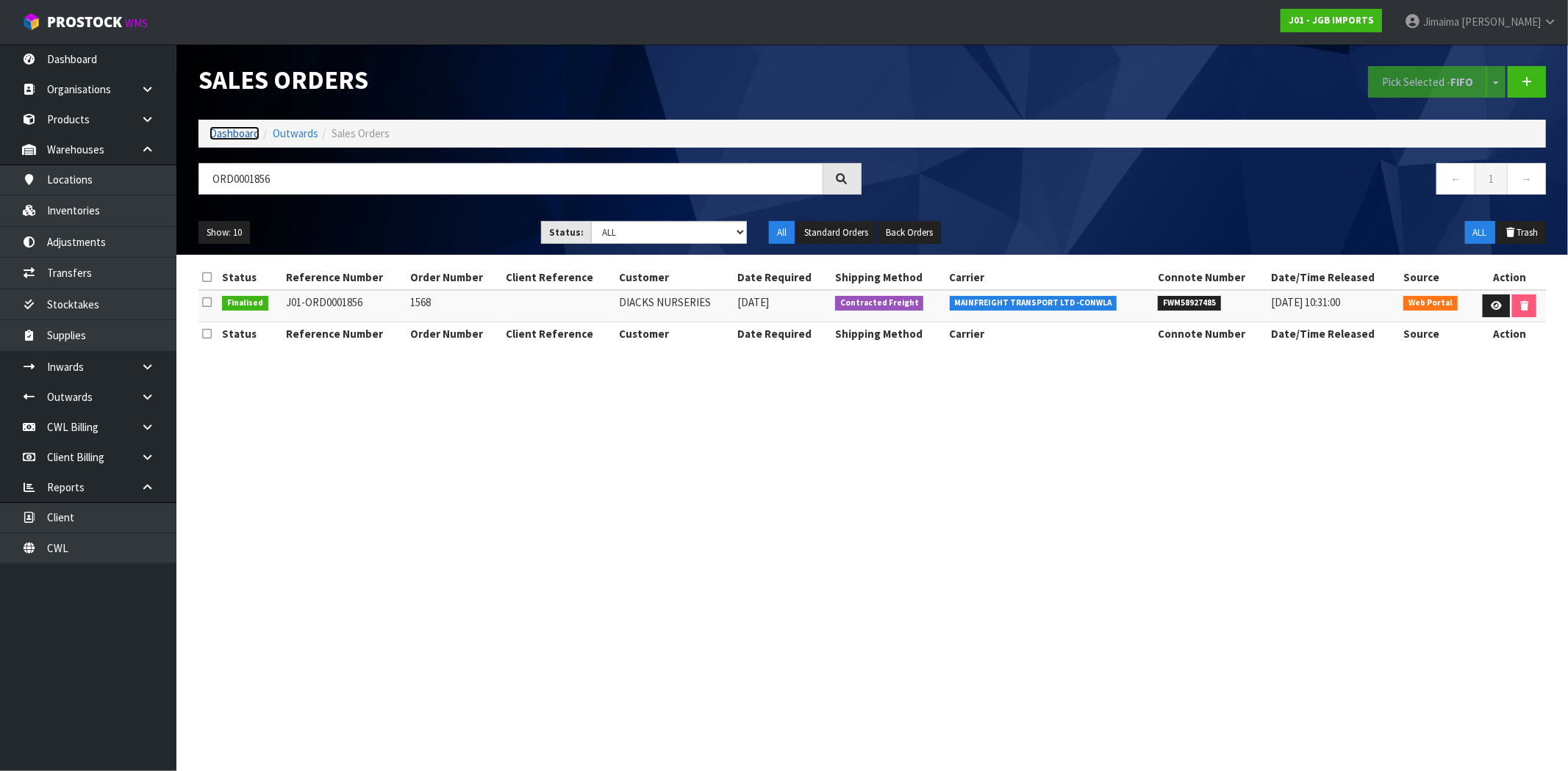
click at [248, 127] on link "Dashboard" at bounding box center [234, 133] width 50 height 14
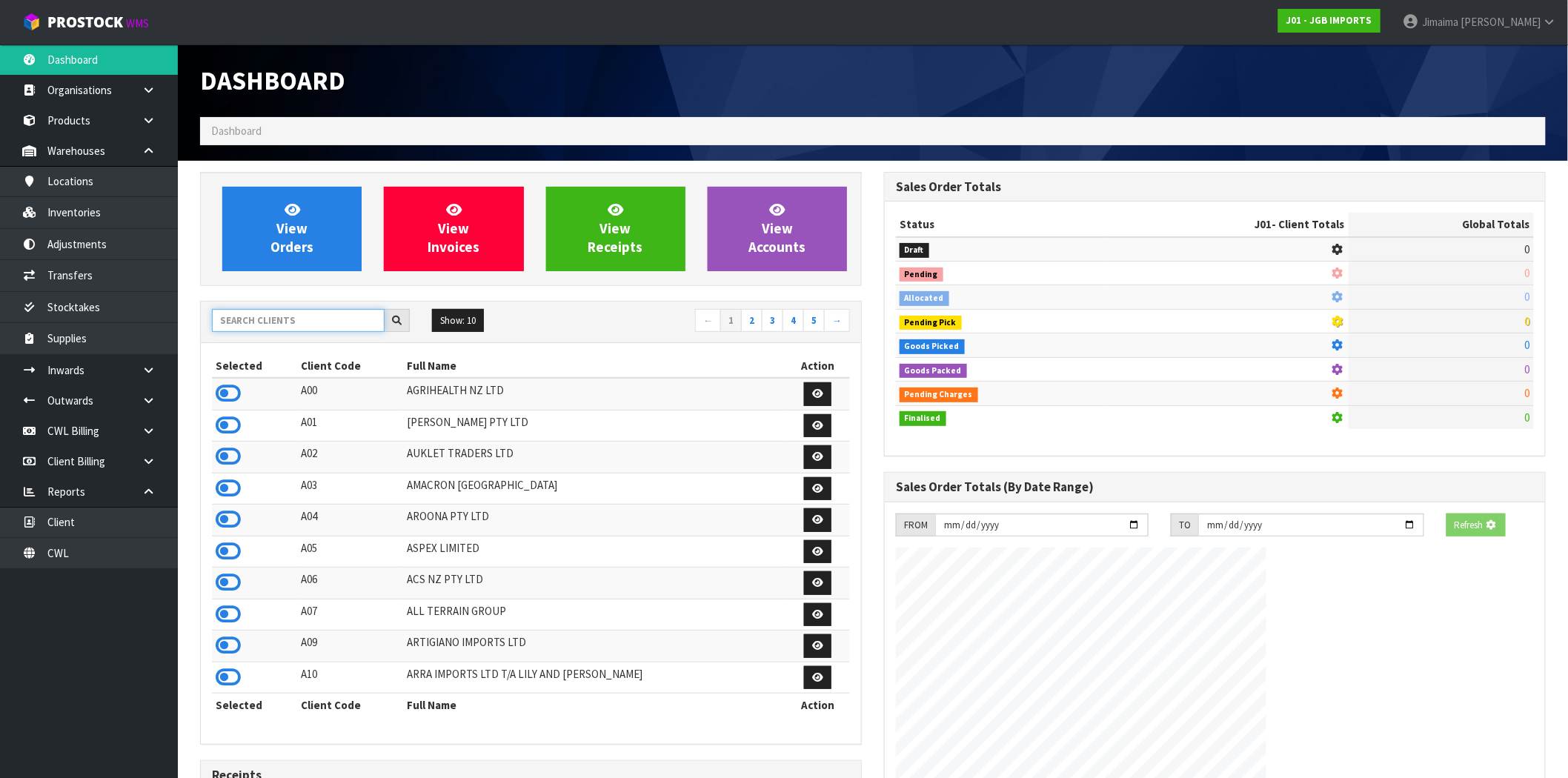
click at [276, 315] on input "text" at bounding box center [298, 320] width 173 height 23
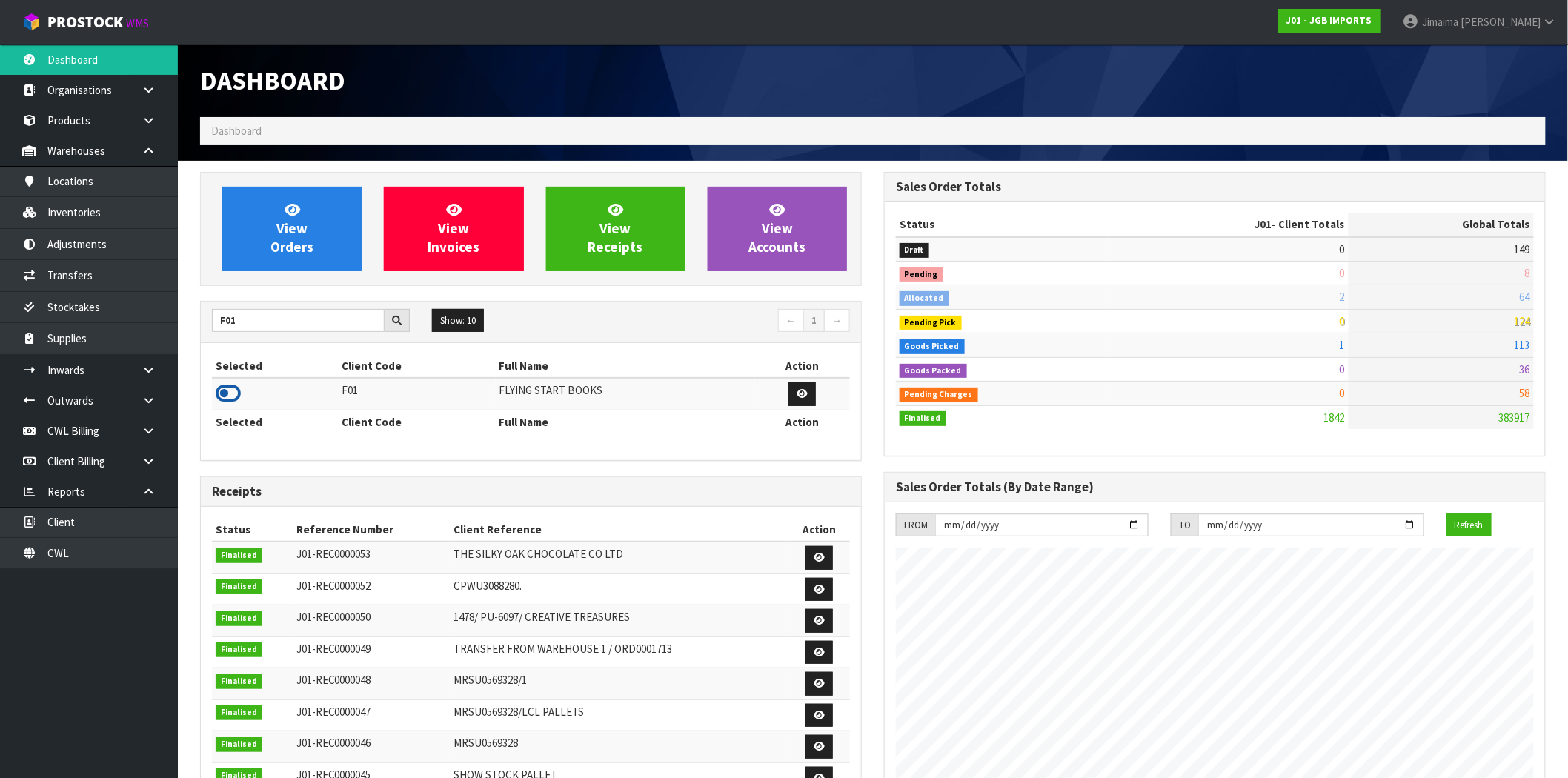
click at [221, 383] on icon at bounding box center [228, 394] width 25 height 22
click at [225, 388] on icon at bounding box center [228, 394] width 25 height 22
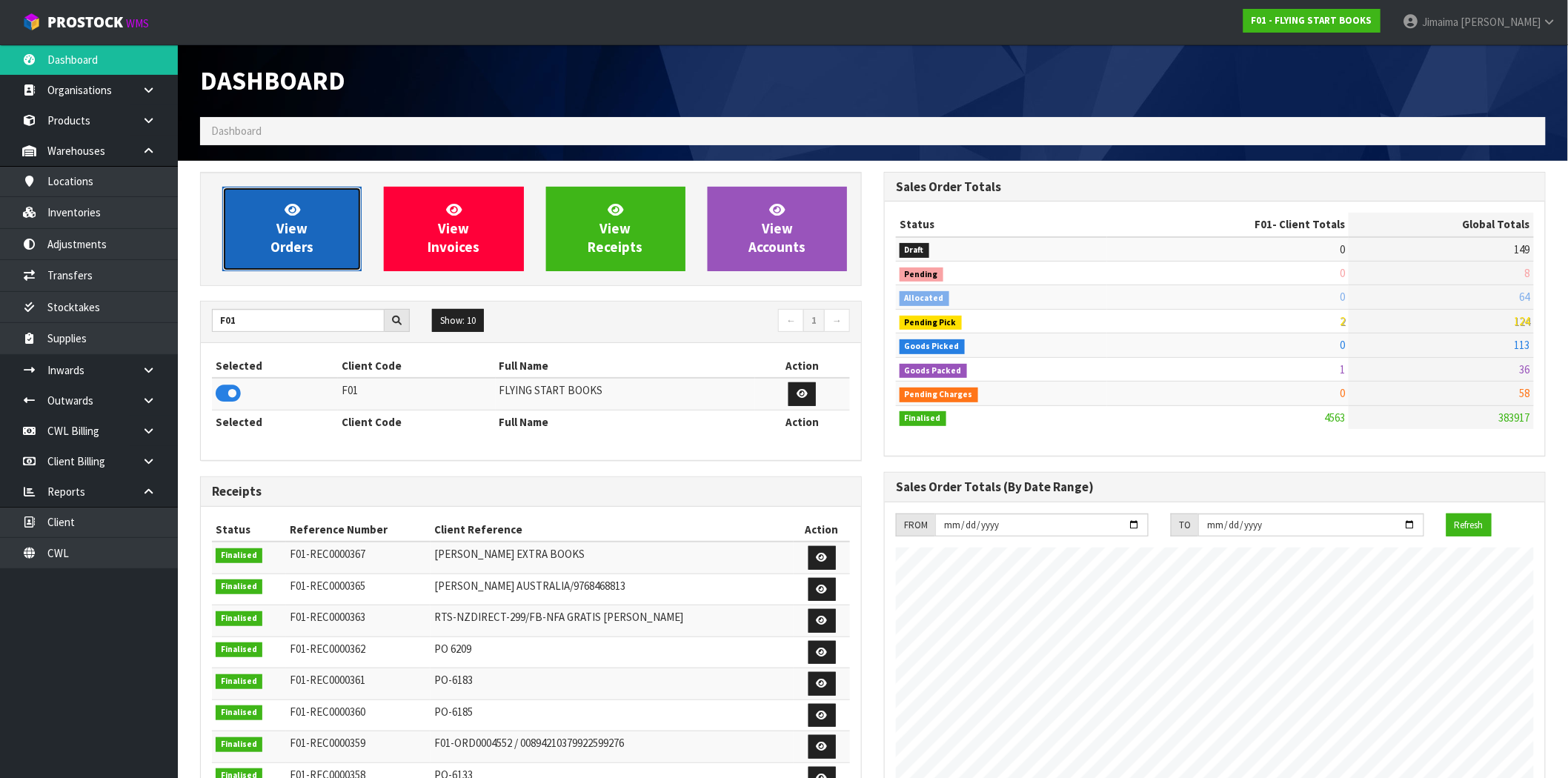
click at [346, 218] on link "View Orders" at bounding box center [292, 228] width 139 height 84
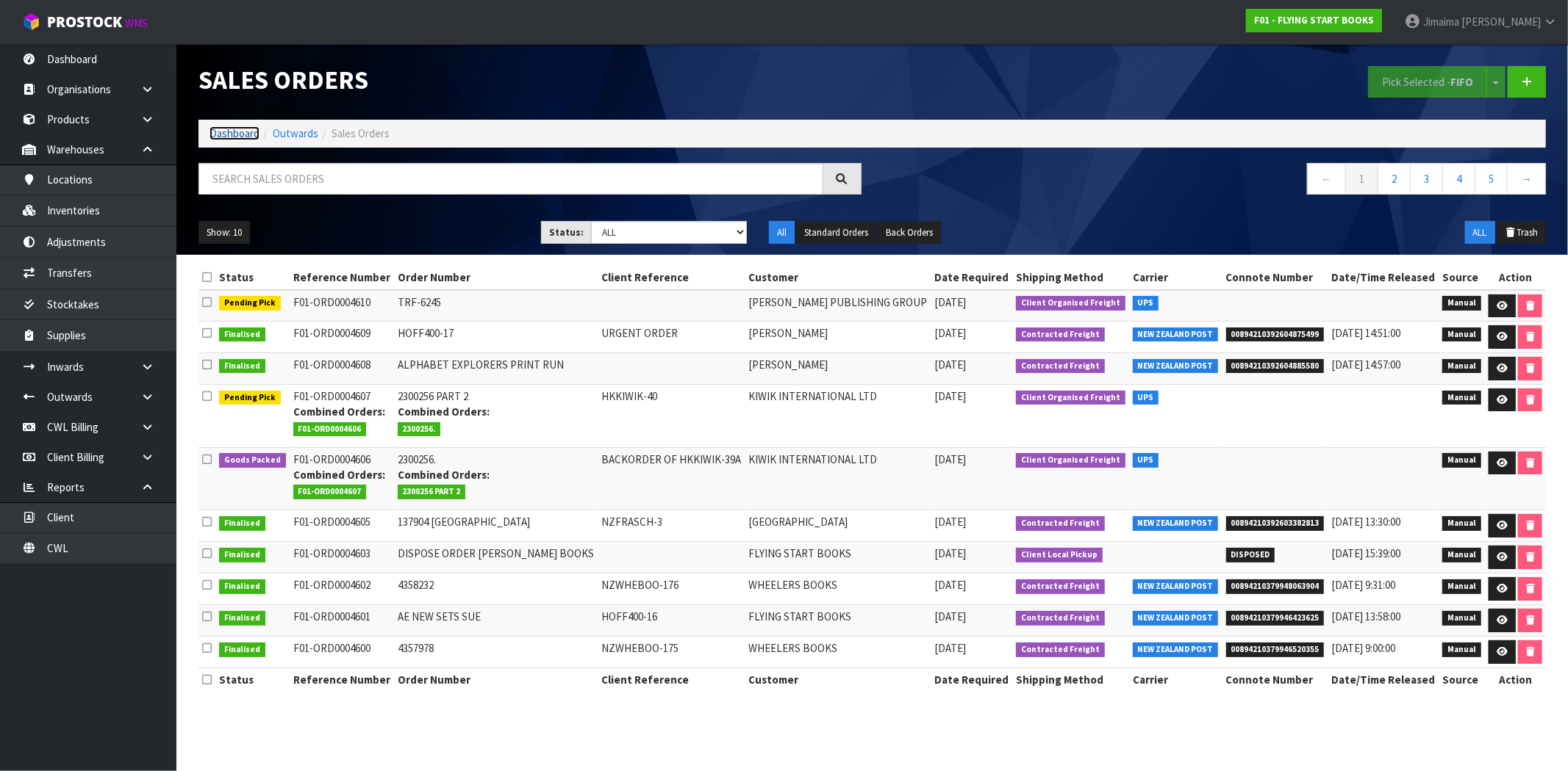
click at [237, 137] on link "Dashboard" at bounding box center [234, 133] width 50 height 14
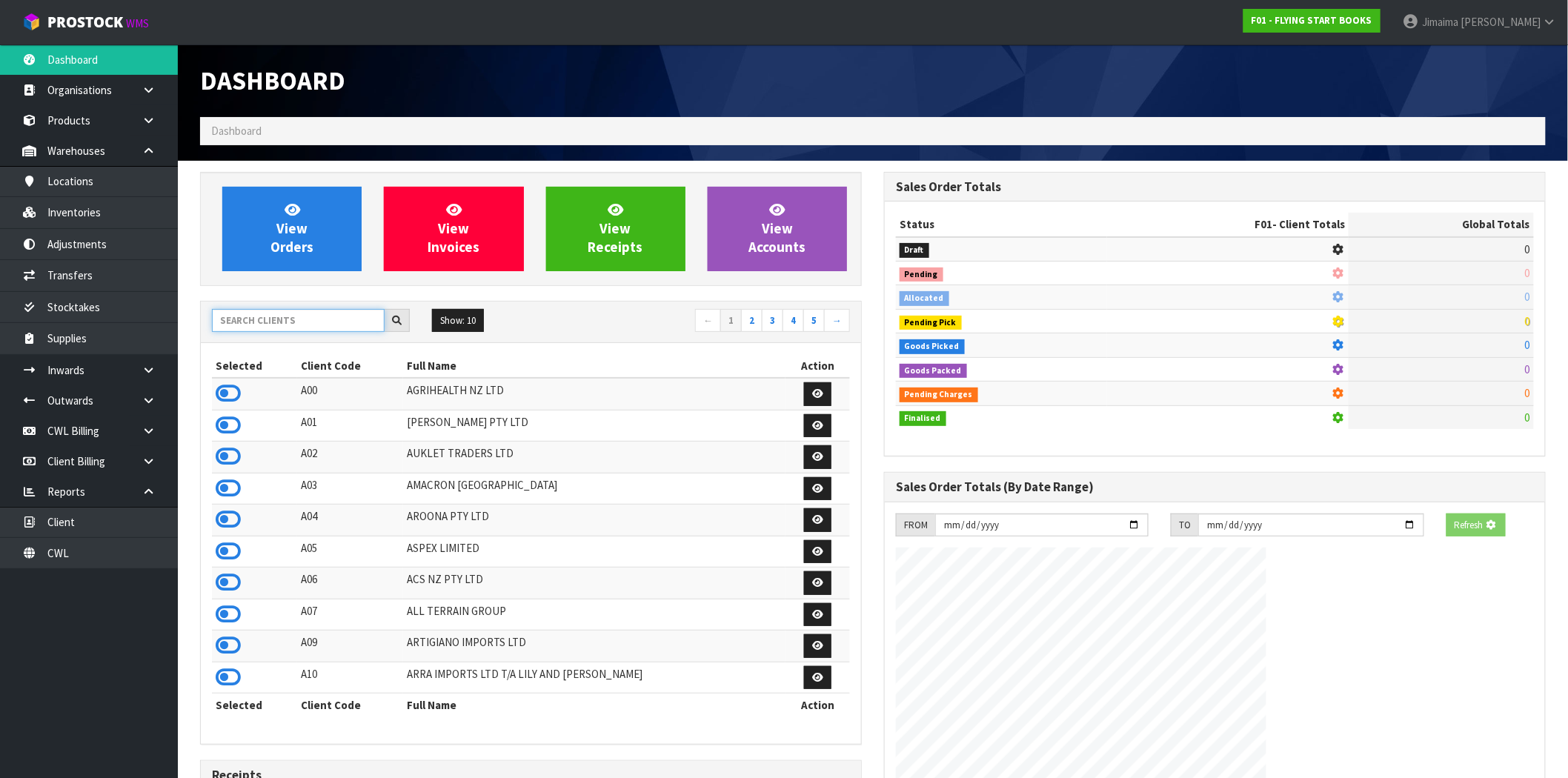
click at [277, 313] on input "text" at bounding box center [298, 320] width 173 height 23
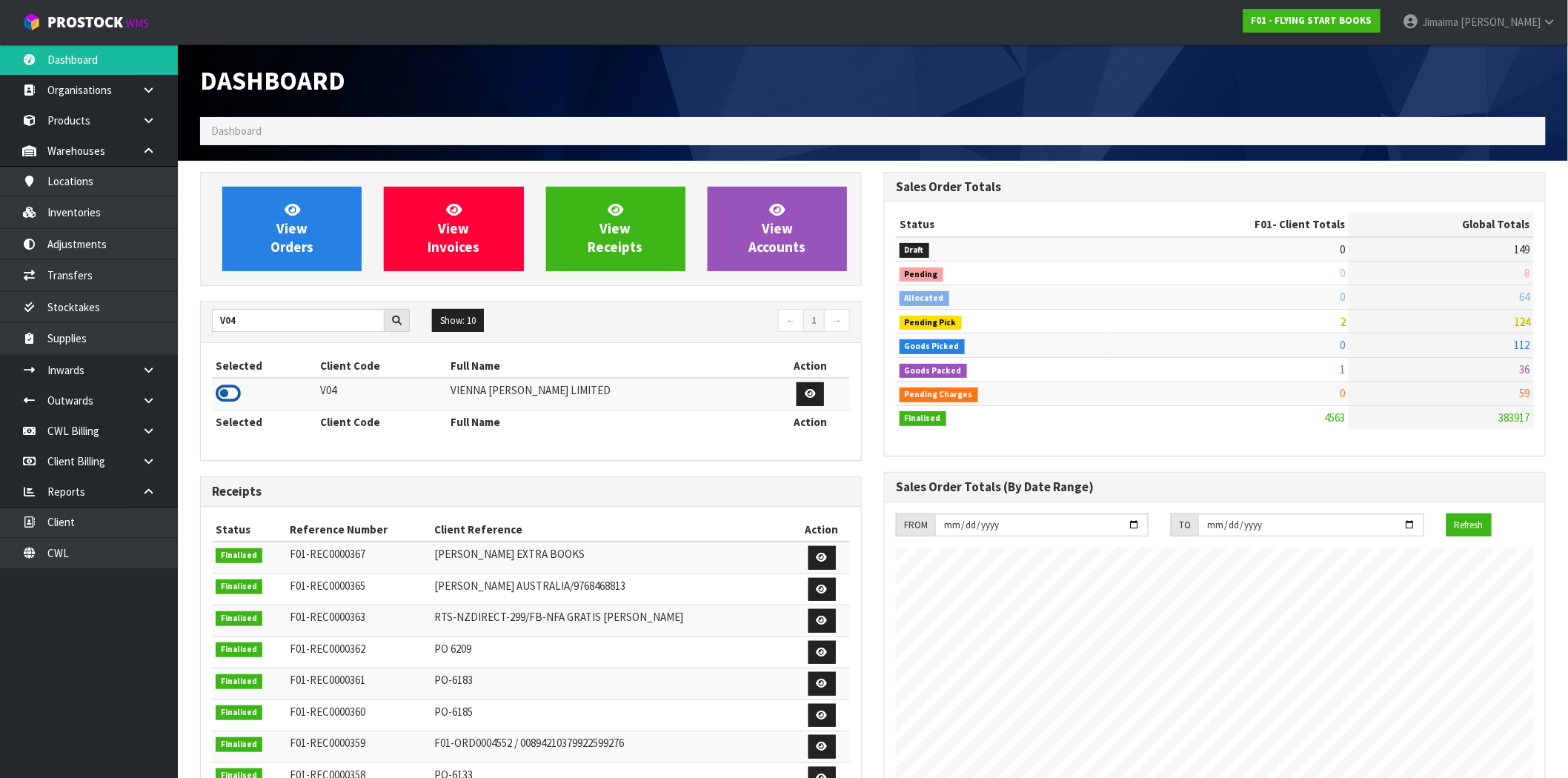
click at [234, 391] on icon at bounding box center [228, 394] width 25 height 22
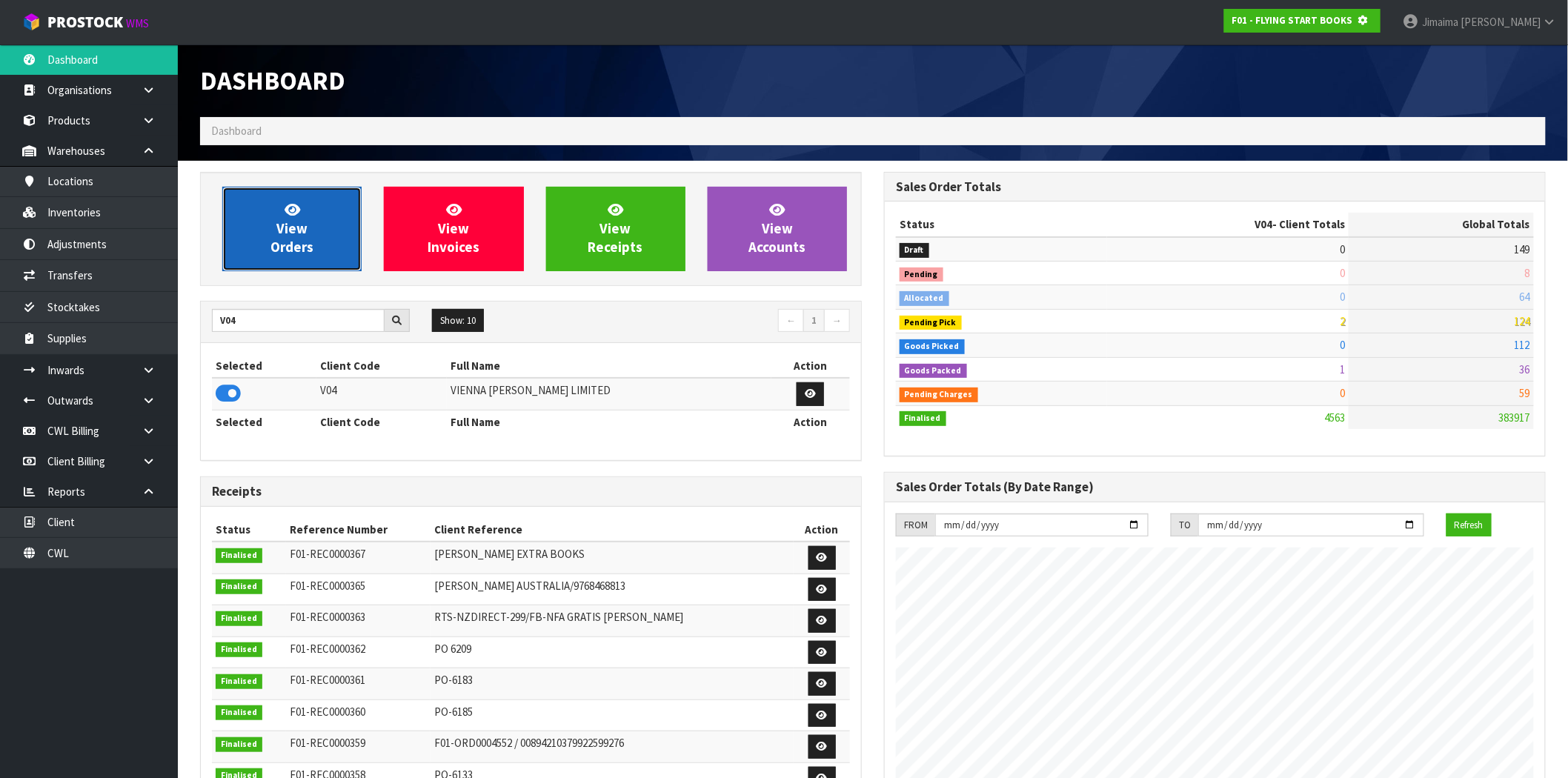
scroll to position [740381, 740300]
click at [282, 263] on link "View Orders" at bounding box center [292, 228] width 139 height 84
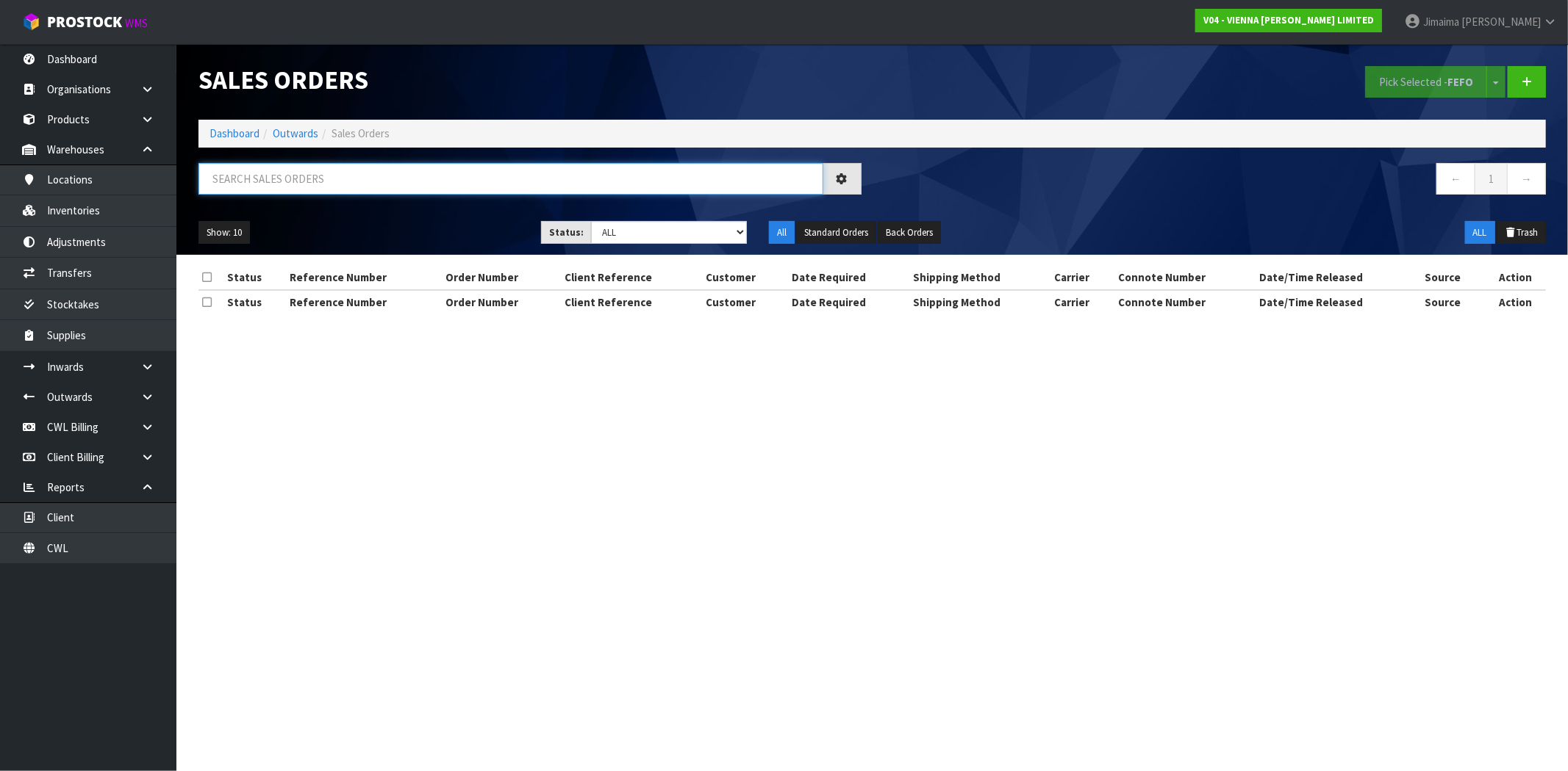
click at [249, 184] on input "text" at bounding box center [510, 179] width 625 height 32
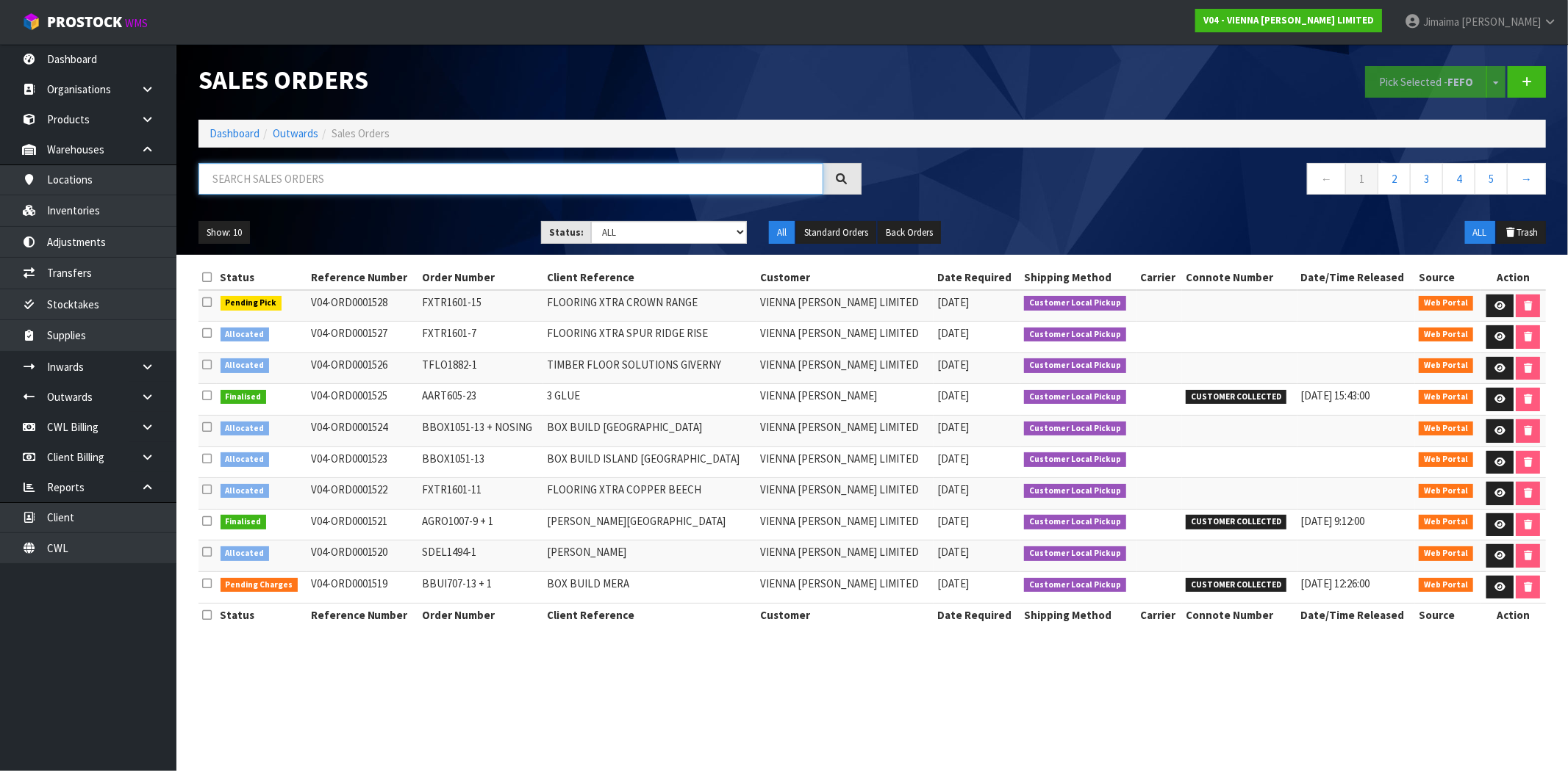
paste input "1487"
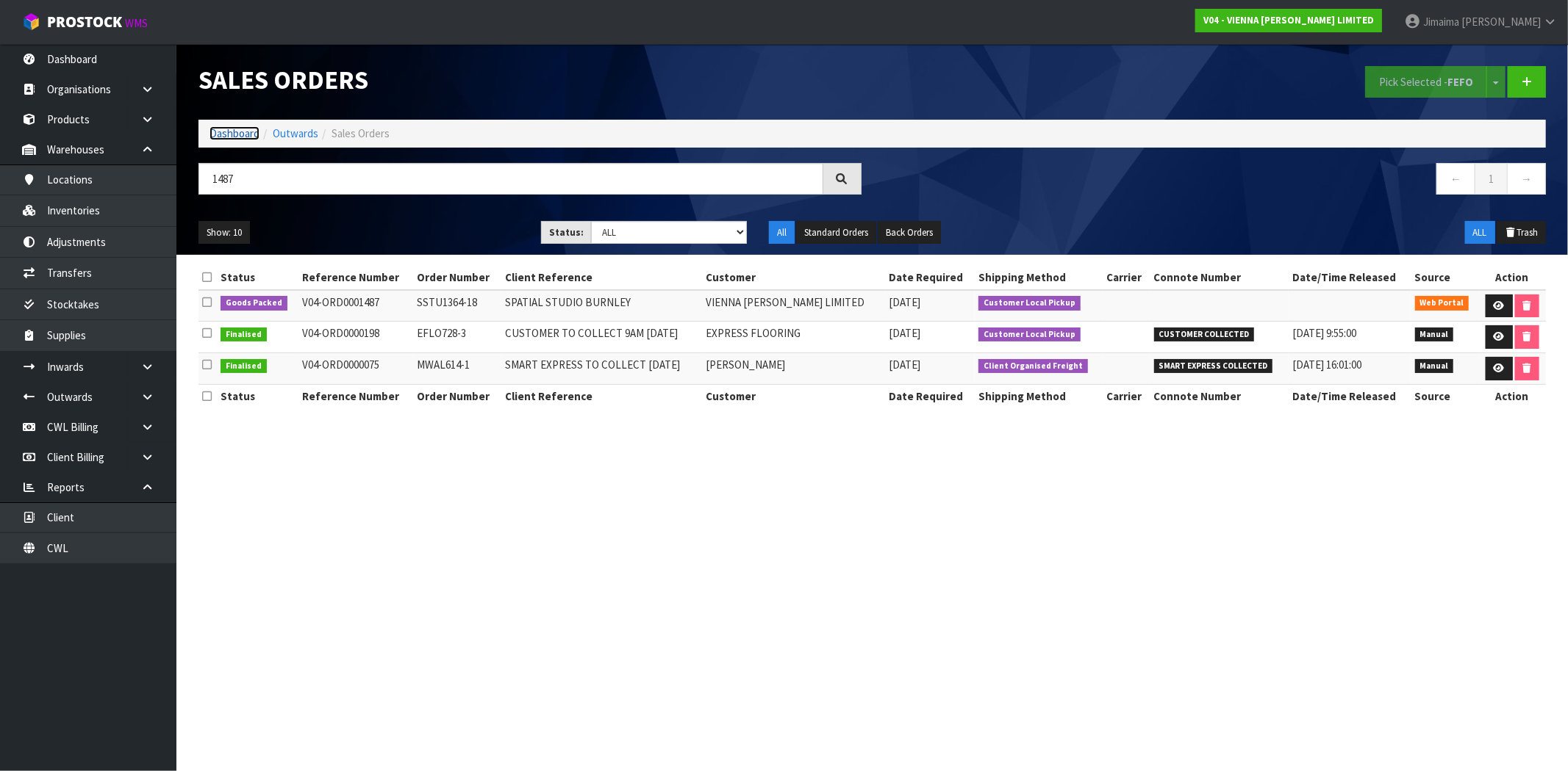
click at [232, 135] on link "Dashboard" at bounding box center [234, 133] width 50 height 14
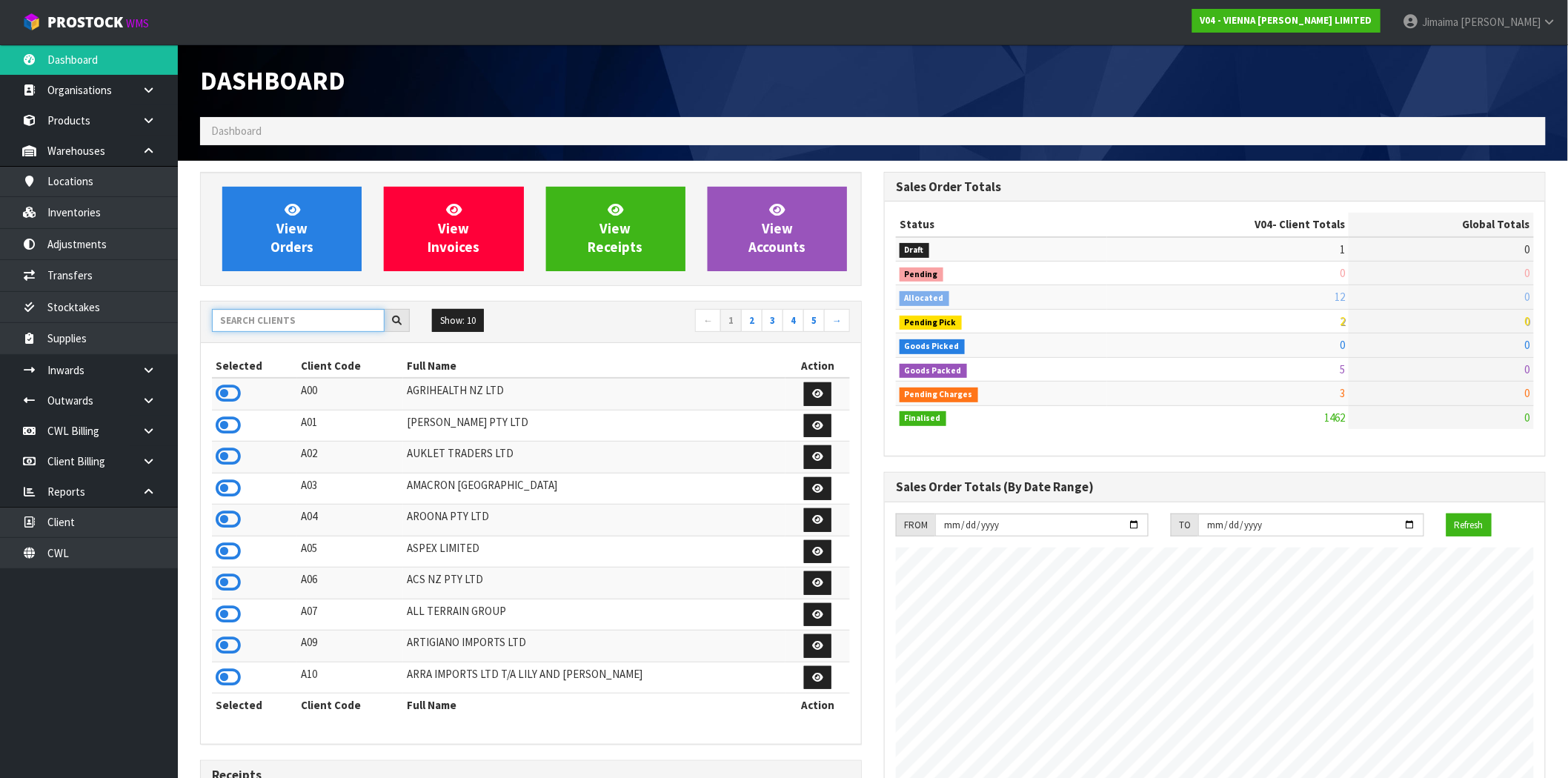
click at [277, 311] on input "text" at bounding box center [298, 320] width 173 height 23
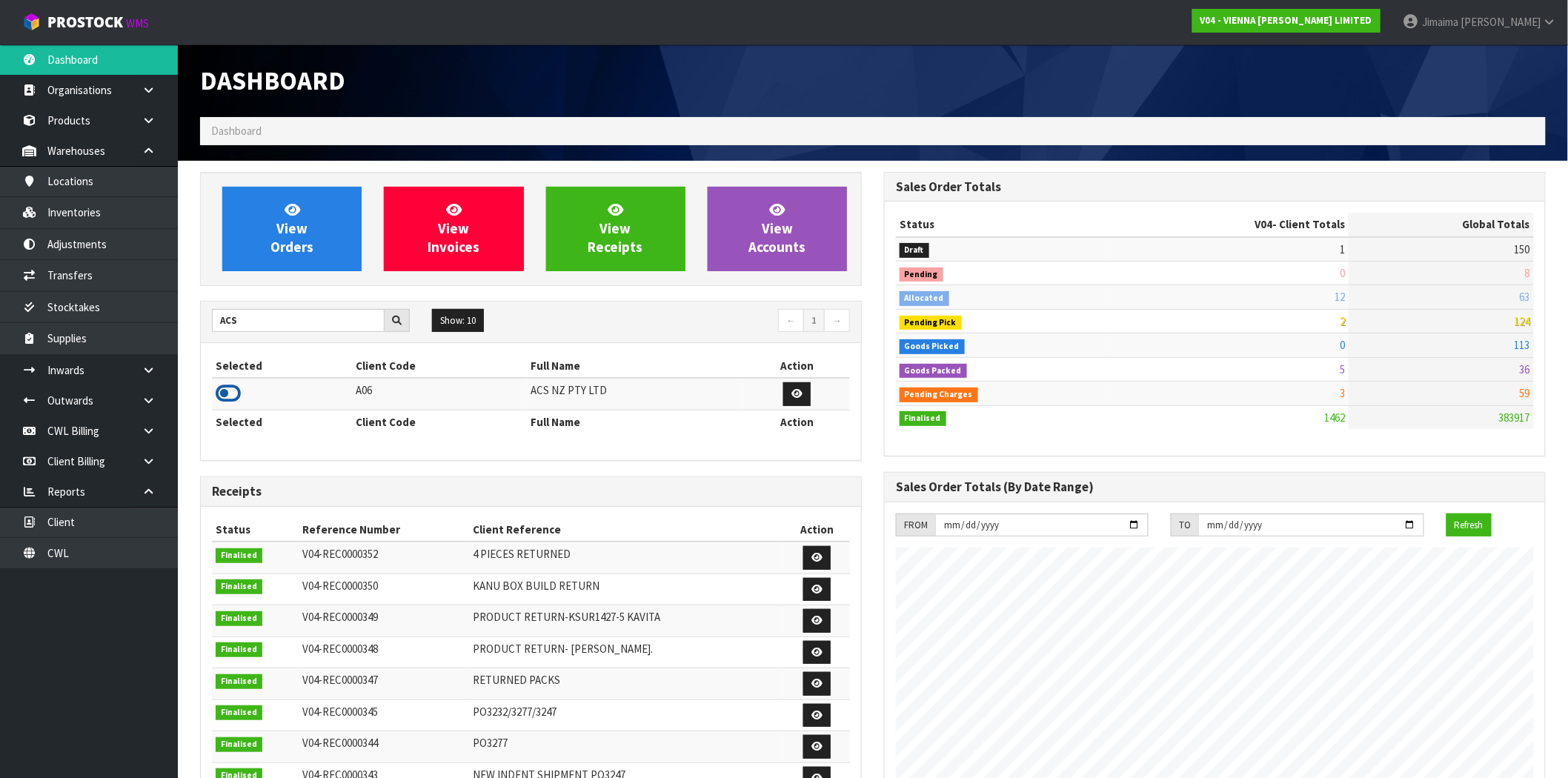
click at [233, 391] on icon at bounding box center [228, 394] width 25 height 22
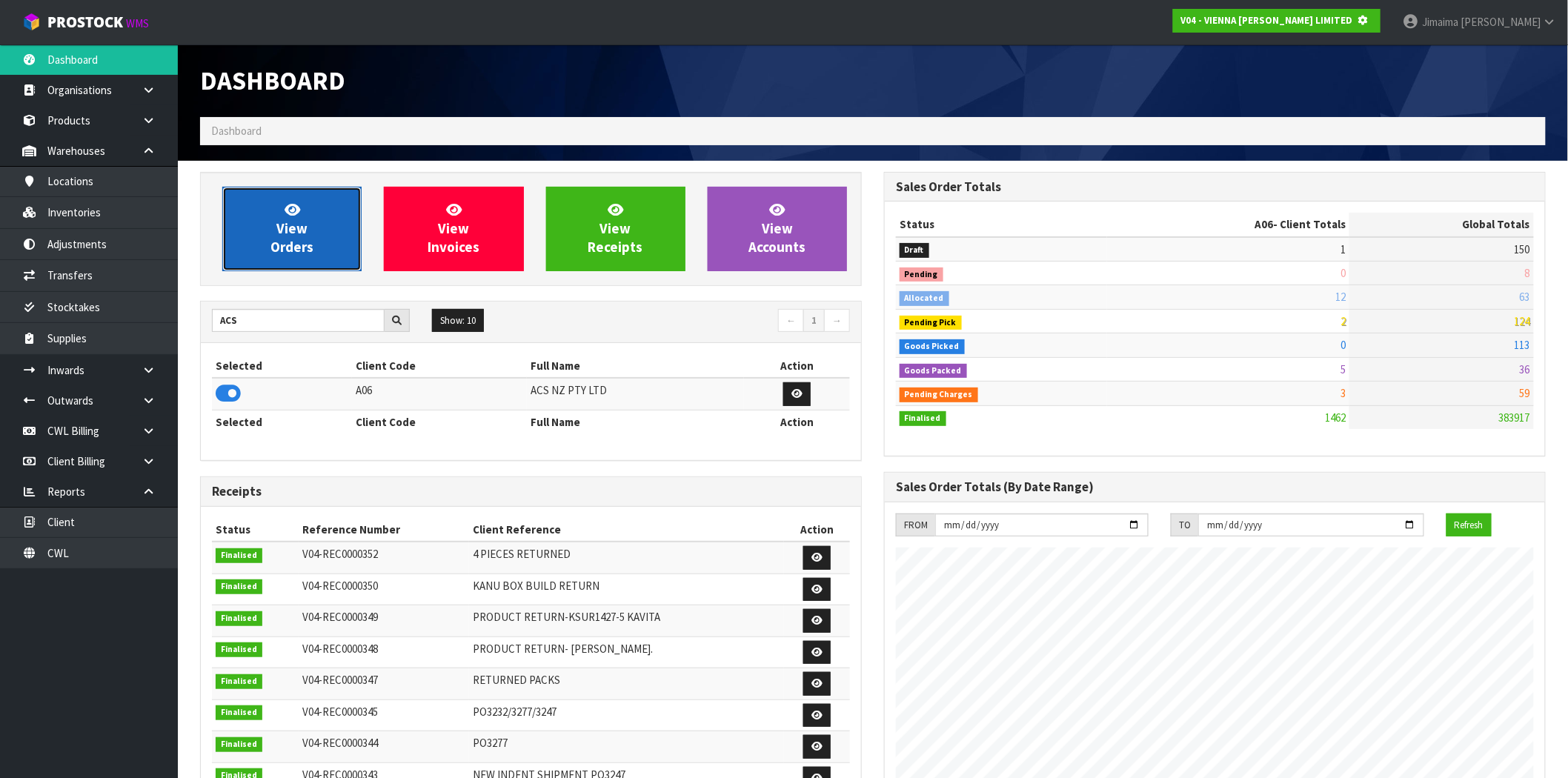
click at [292, 254] on span "View Orders" at bounding box center [292, 228] width 43 height 56
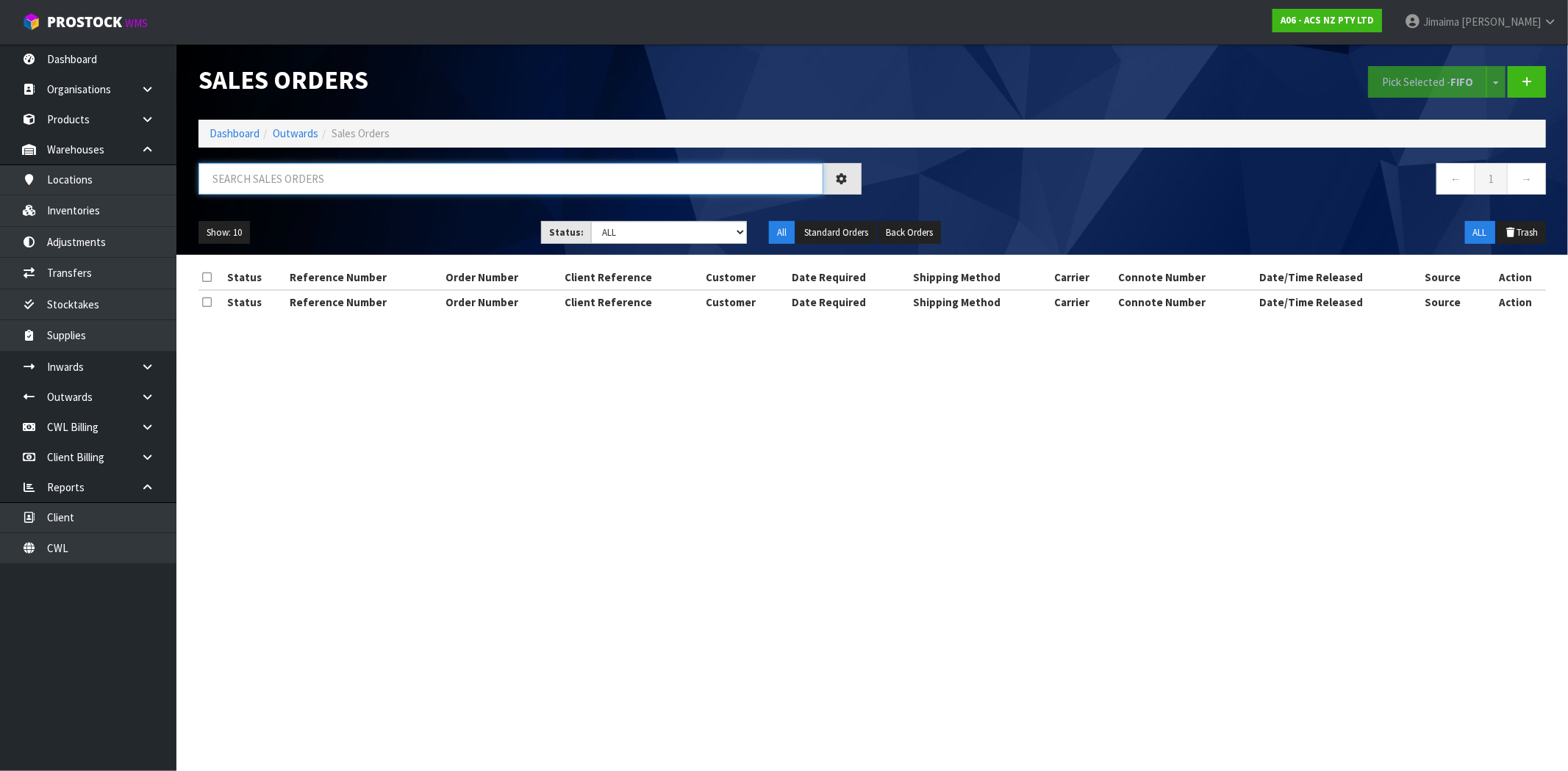
click at [295, 174] on input "text" at bounding box center [510, 179] width 625 height 32
paste input "ORD0008028"
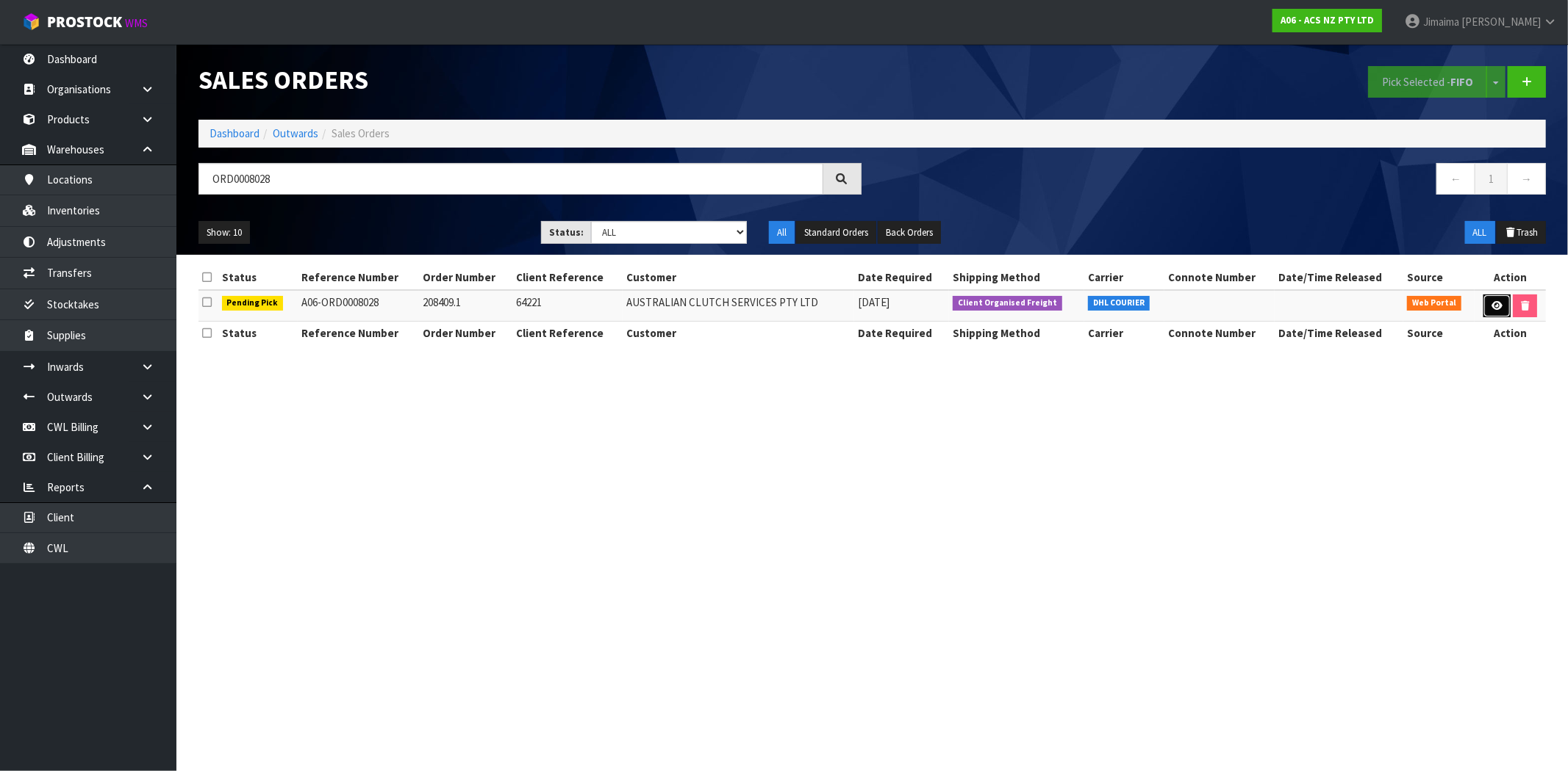
click at [1491, 305] on icon at bounding box center [1496, 305] width 11 height 10
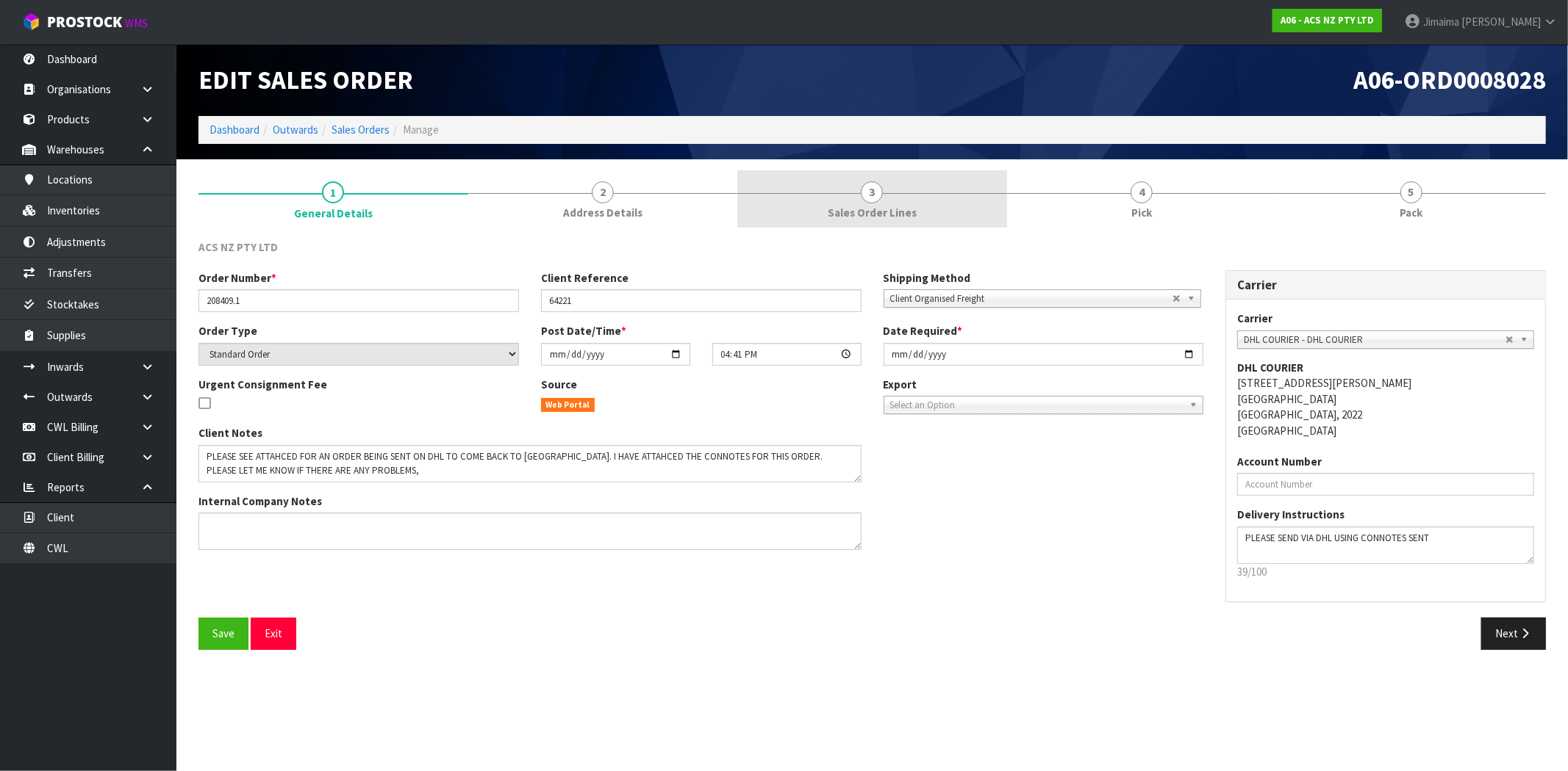
click at [931, 203] on link "3 Sales Order Lines" at bounding box center [872, 200] width 270 height 58
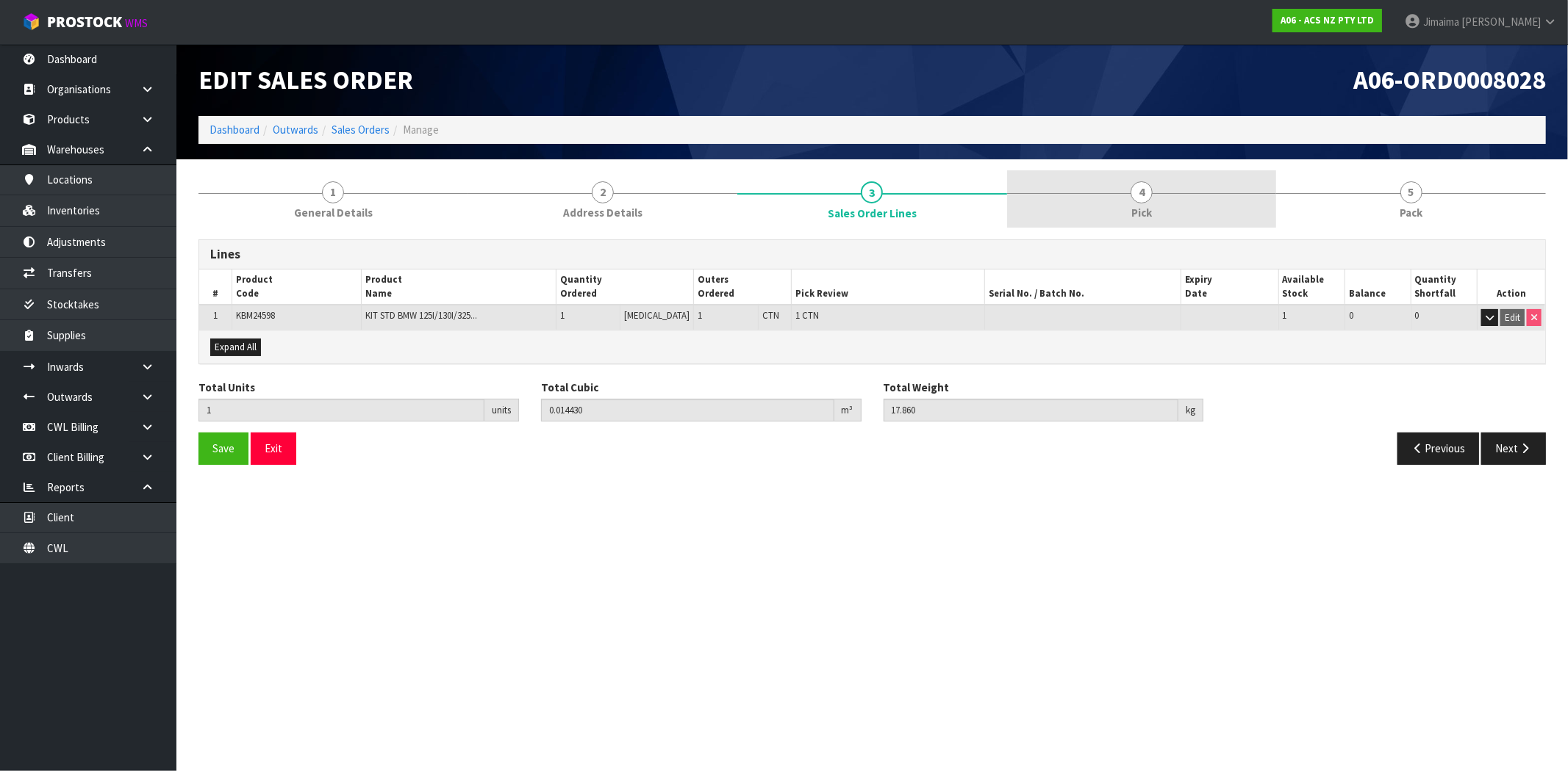
click at [1104, 200] on link "4 Pick" at bounding box center [1142, 200] width 270 height 58
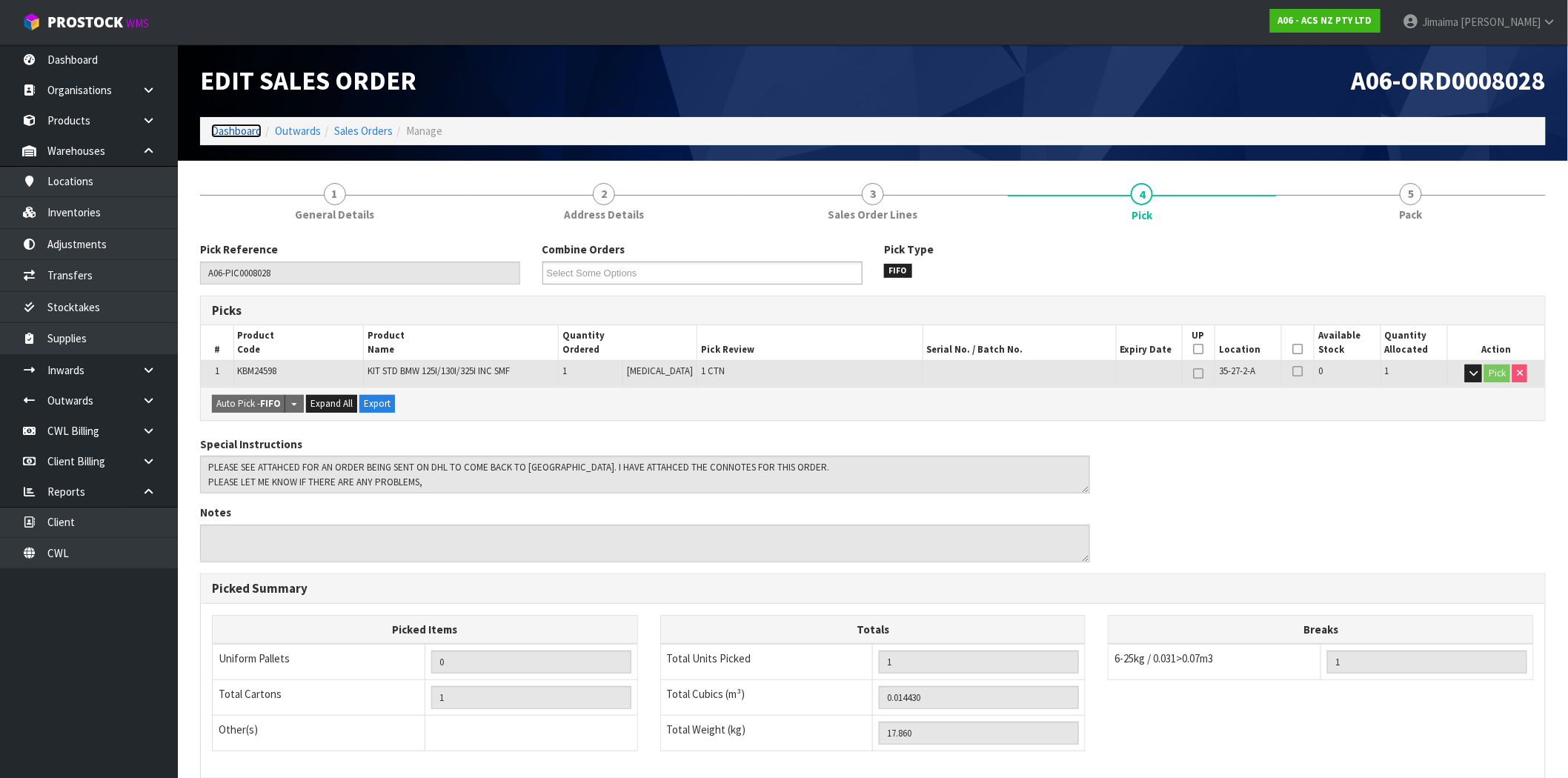
drag, startPoint x: 245, startPoint y: 132, endPoint x: 315, endPoint y: 163, distance: 76.6
click at [245, 132] on link "Dashboard" at bounding box center [236, 131] width 51 height 14
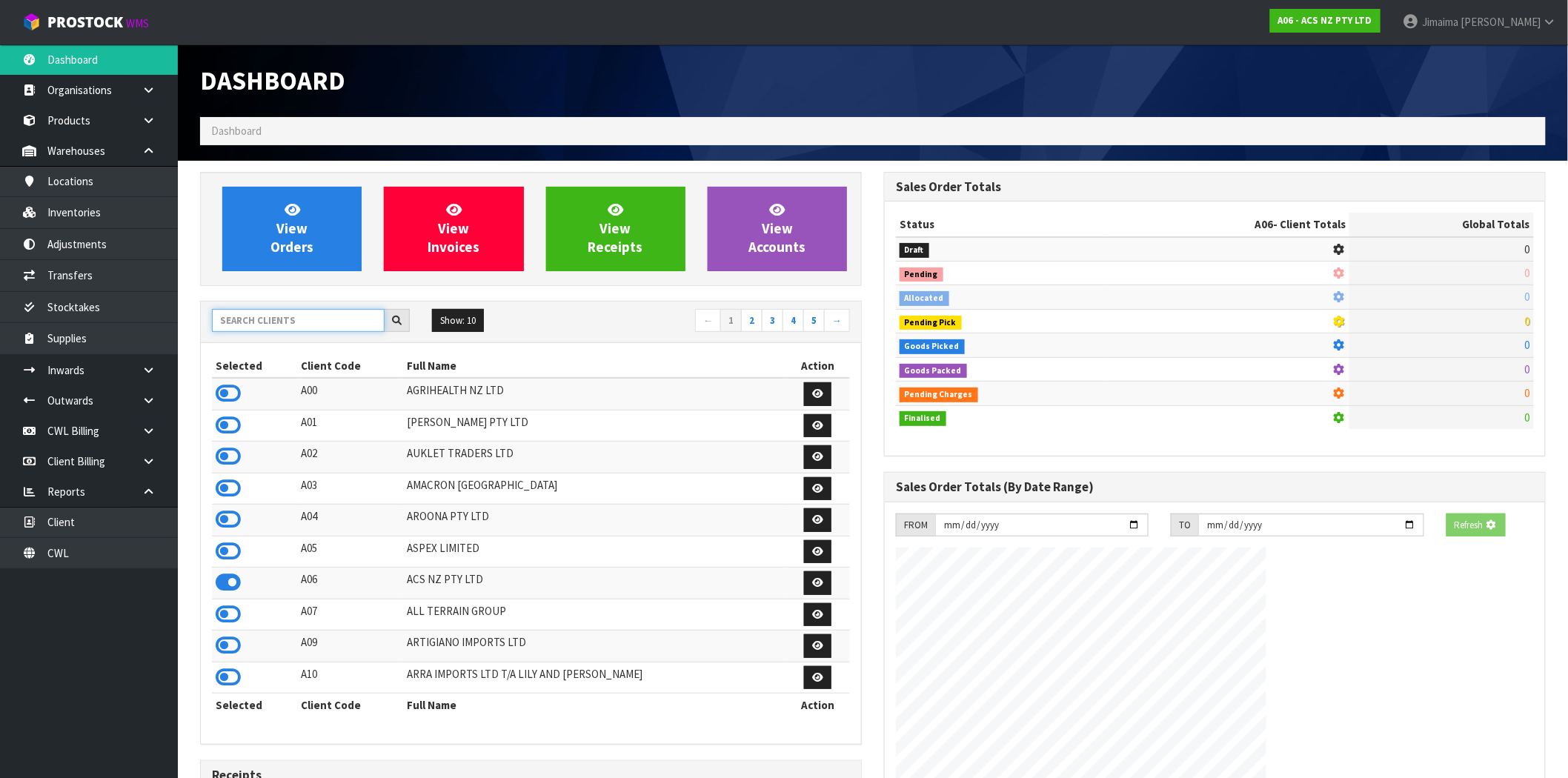
click at [279, 314] on input "text" at bounding box center [298, 320] width 173 height 23
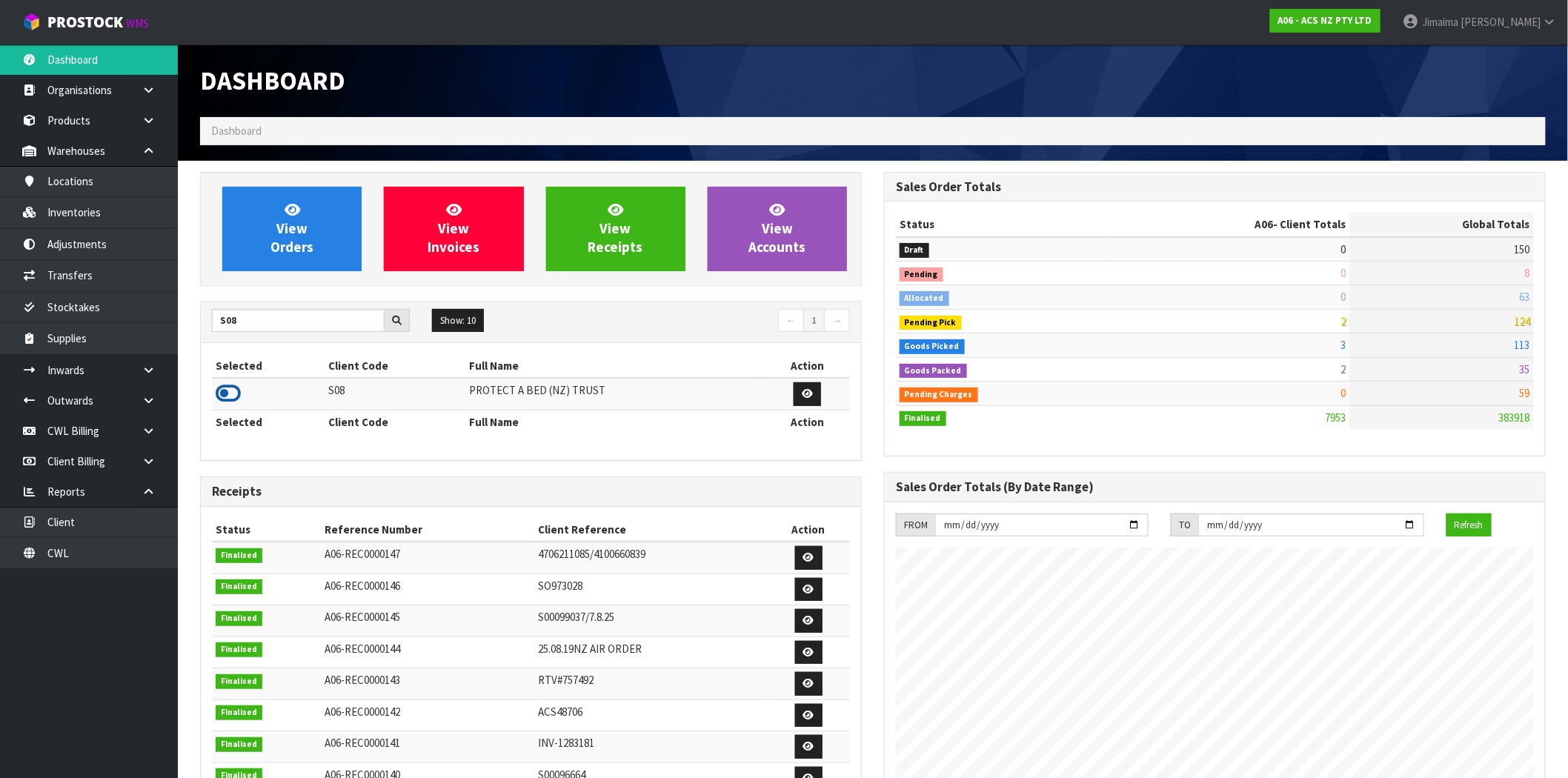
click at [232, 391] on icon at bounding box center [228, 394] width 25 height 22
click at [315, 254] on link "View Orders" at bounding box center [292, 228] width 139 height 84
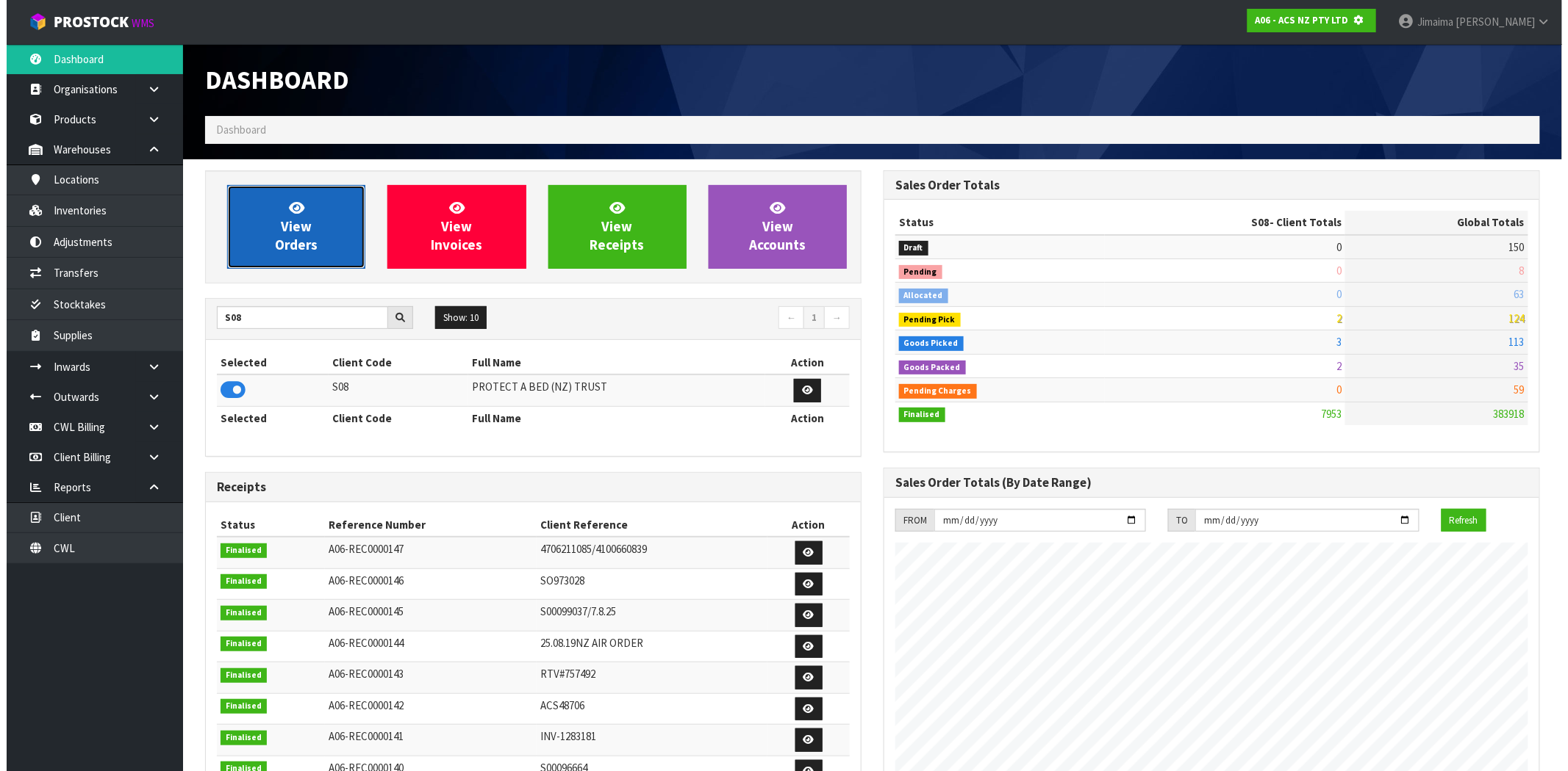
scroll to position [733720, 734363]
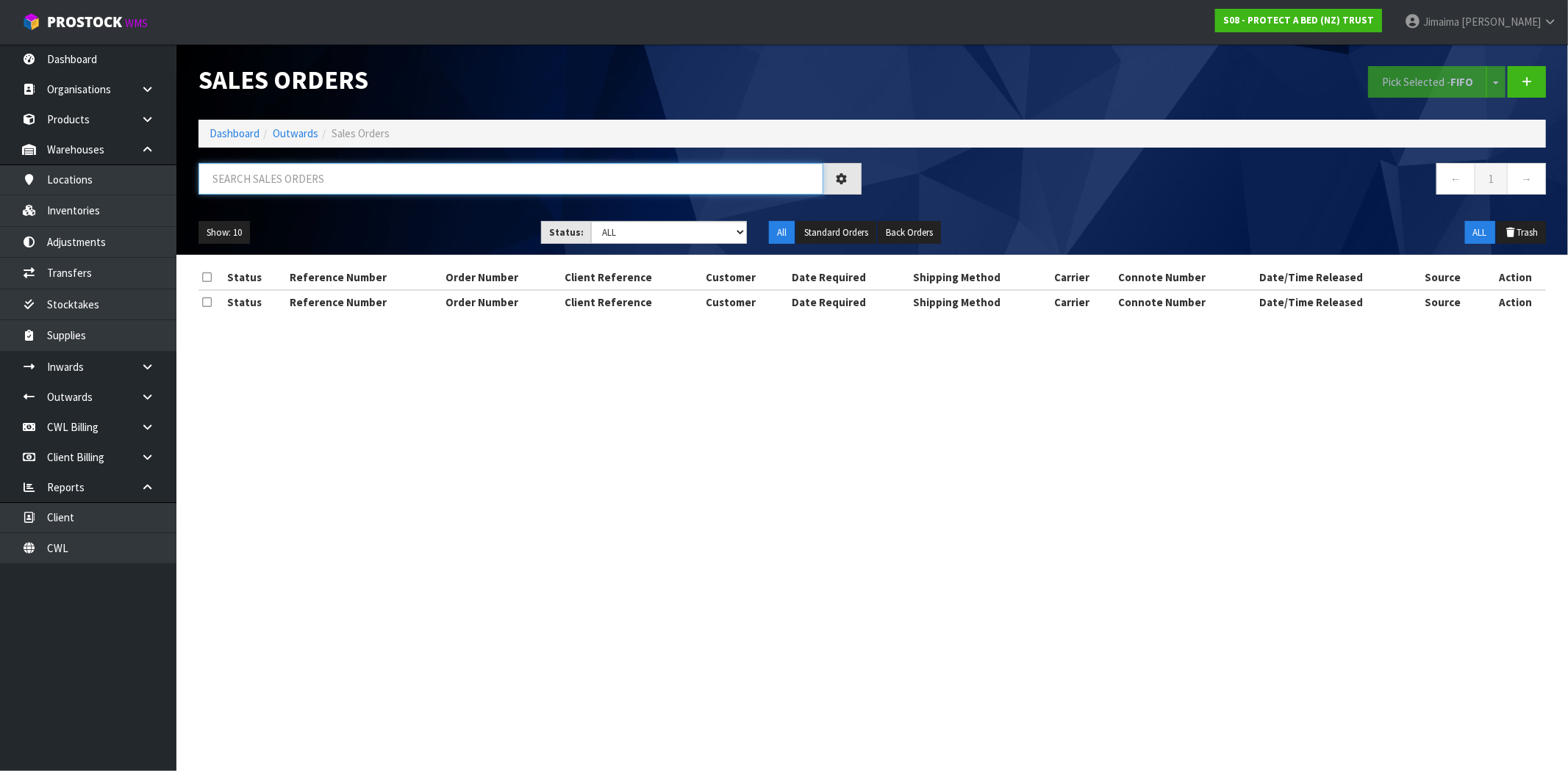
click at [277, 166] on input "text" at bounding box center [510, 179] width 625 height 32
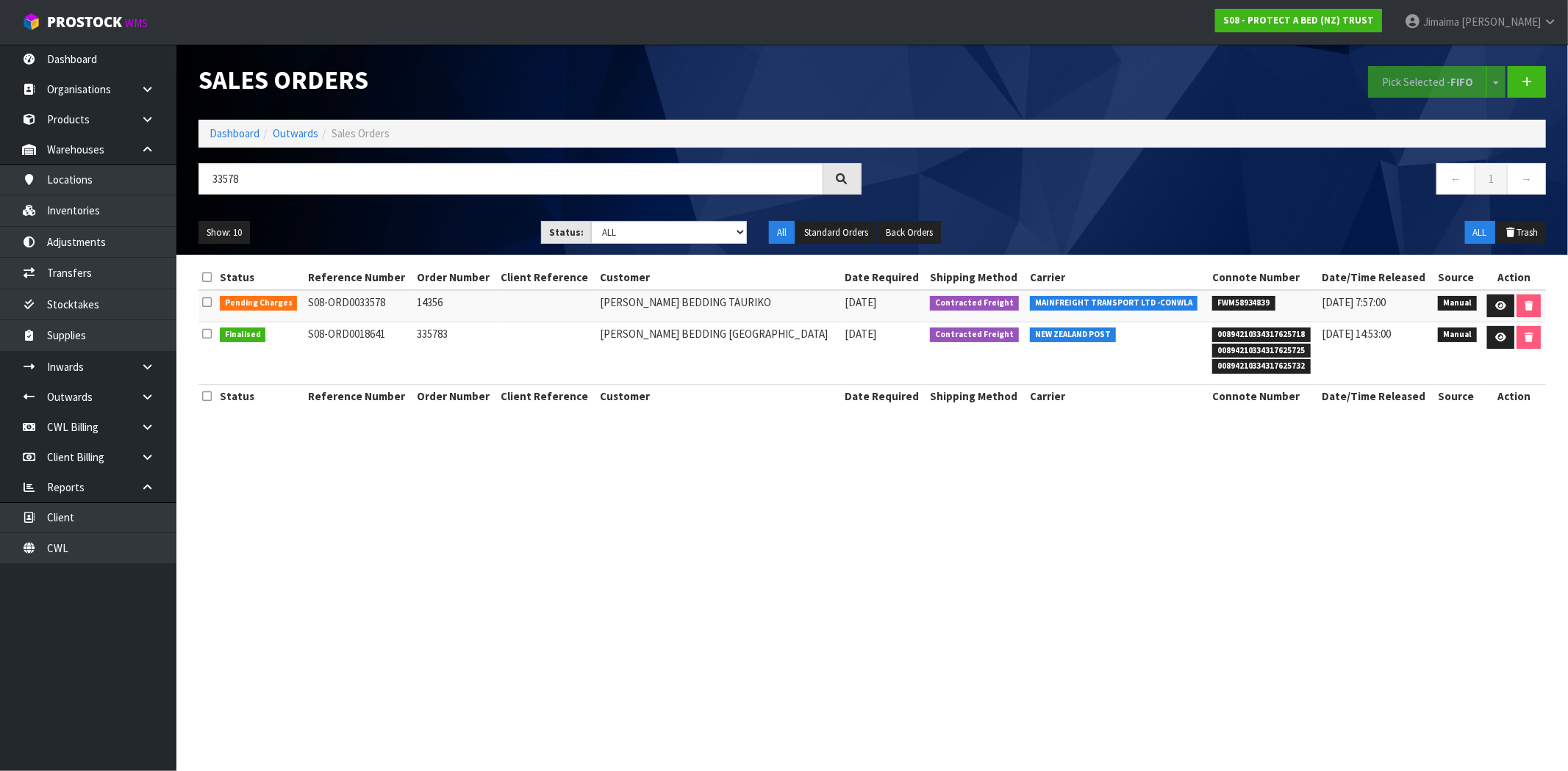
click at [428, 310] on td "14356" at bounding box center [456, 306] width 84 height 32
copy td "14356"
click at [1497, 303] on icon at bounding box center [1500, 305] width 11 height 10
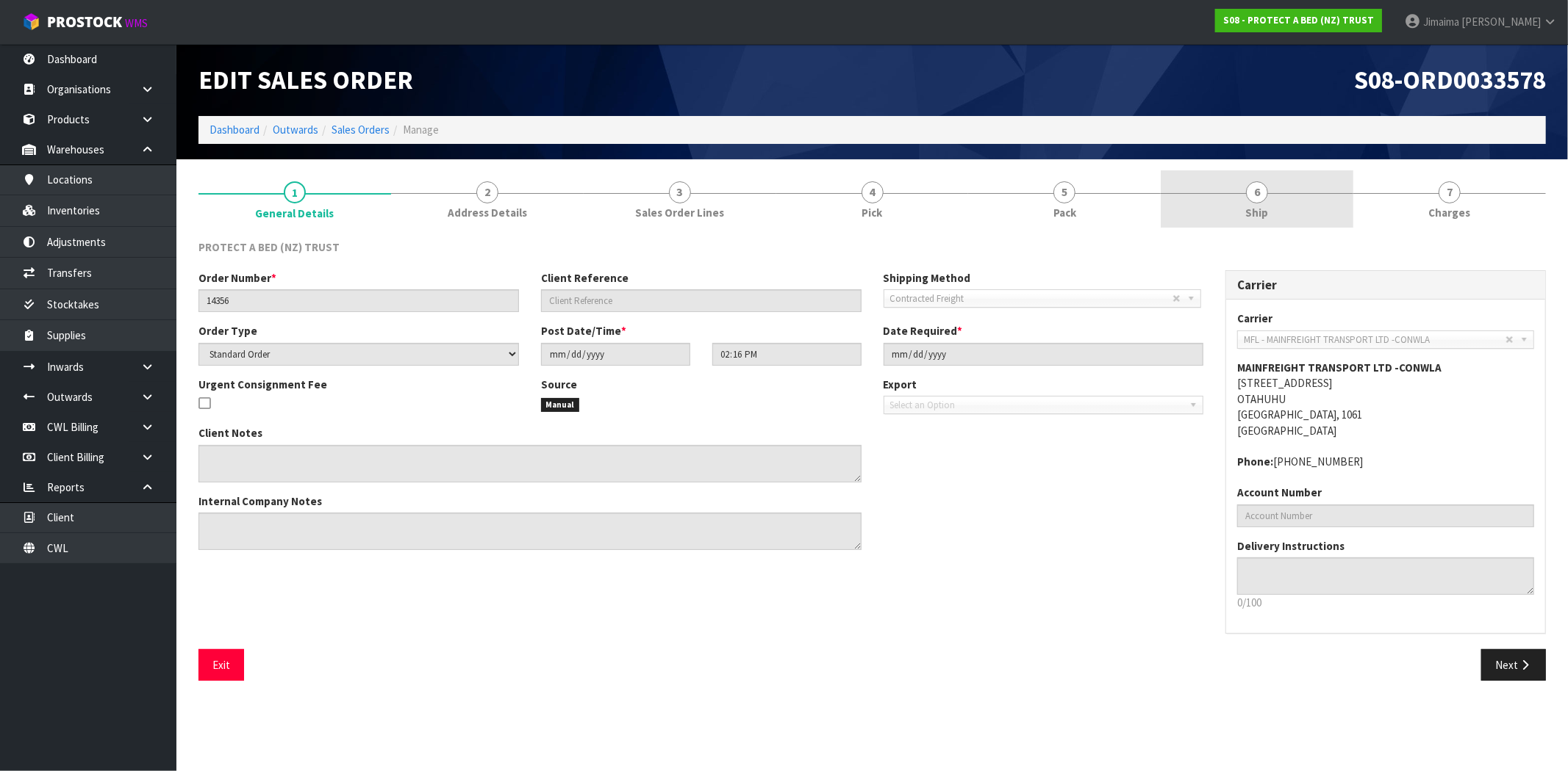
click at [1283, 204] on link "6 Ship" at bounding box center [1257, 200] width 192 height 58
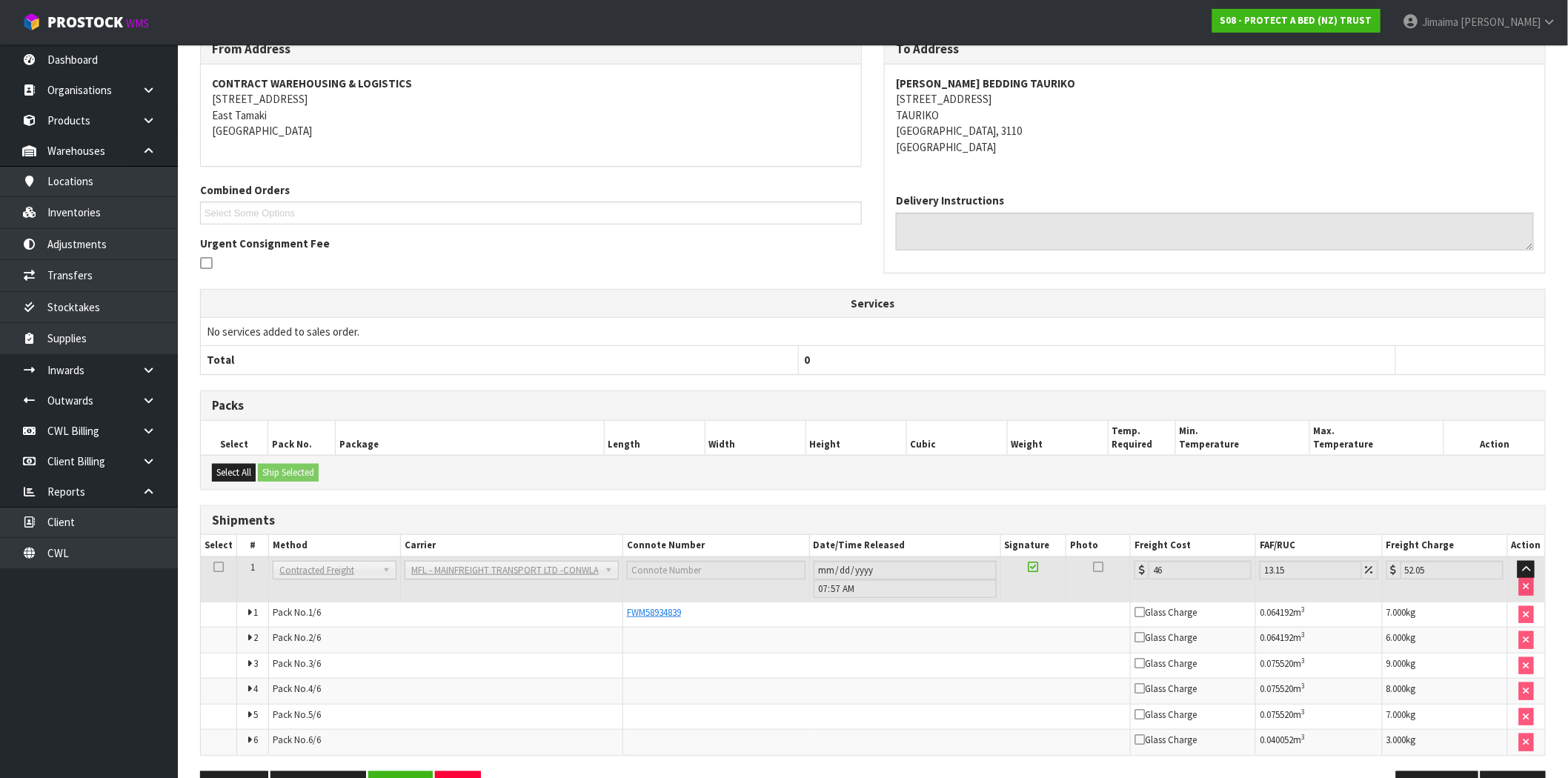
scroll to position [257, 0]
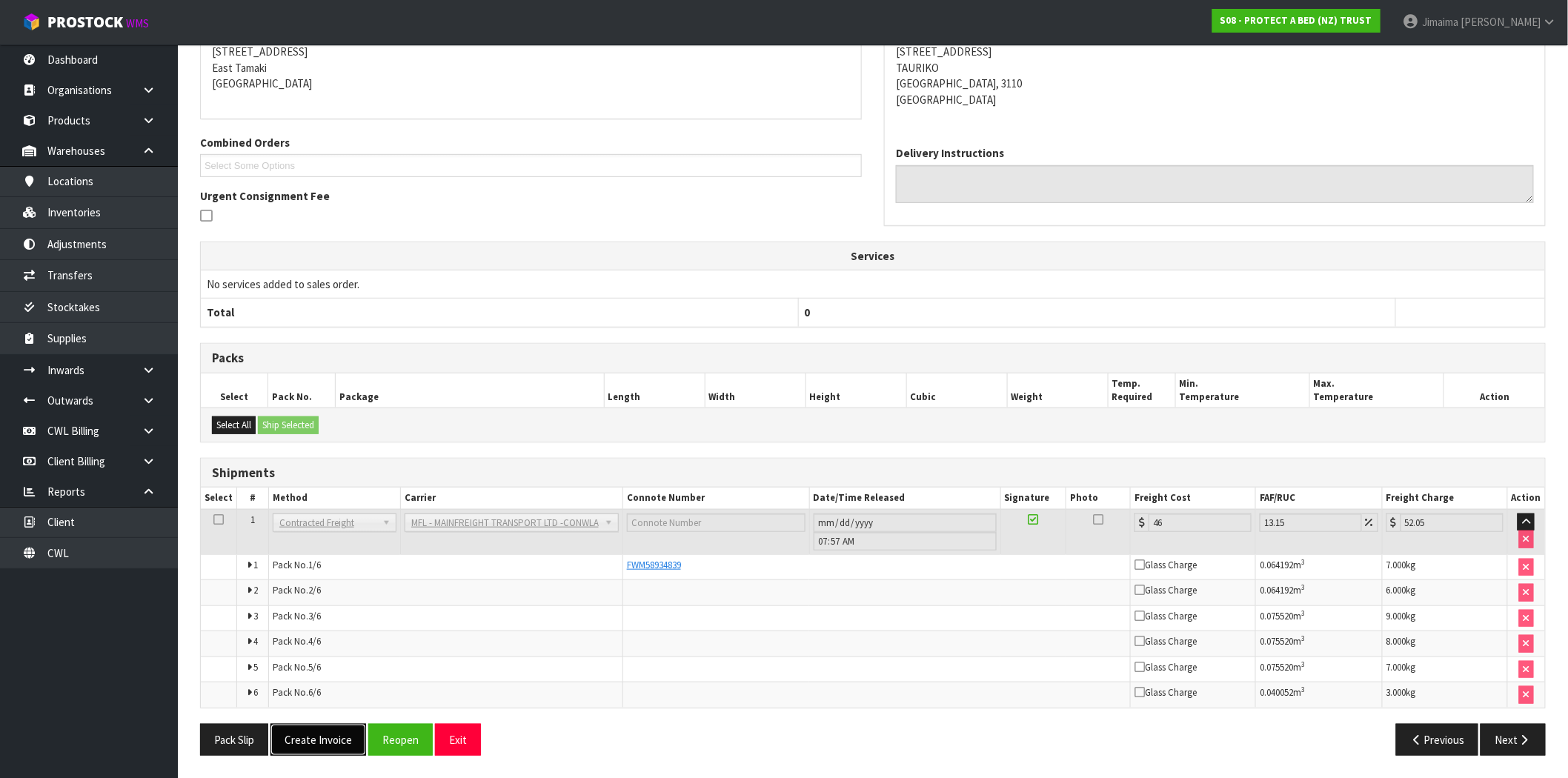
click at [315, 744] on button "Create Invoice" at bounding box center [318, 740] width 95 height 32
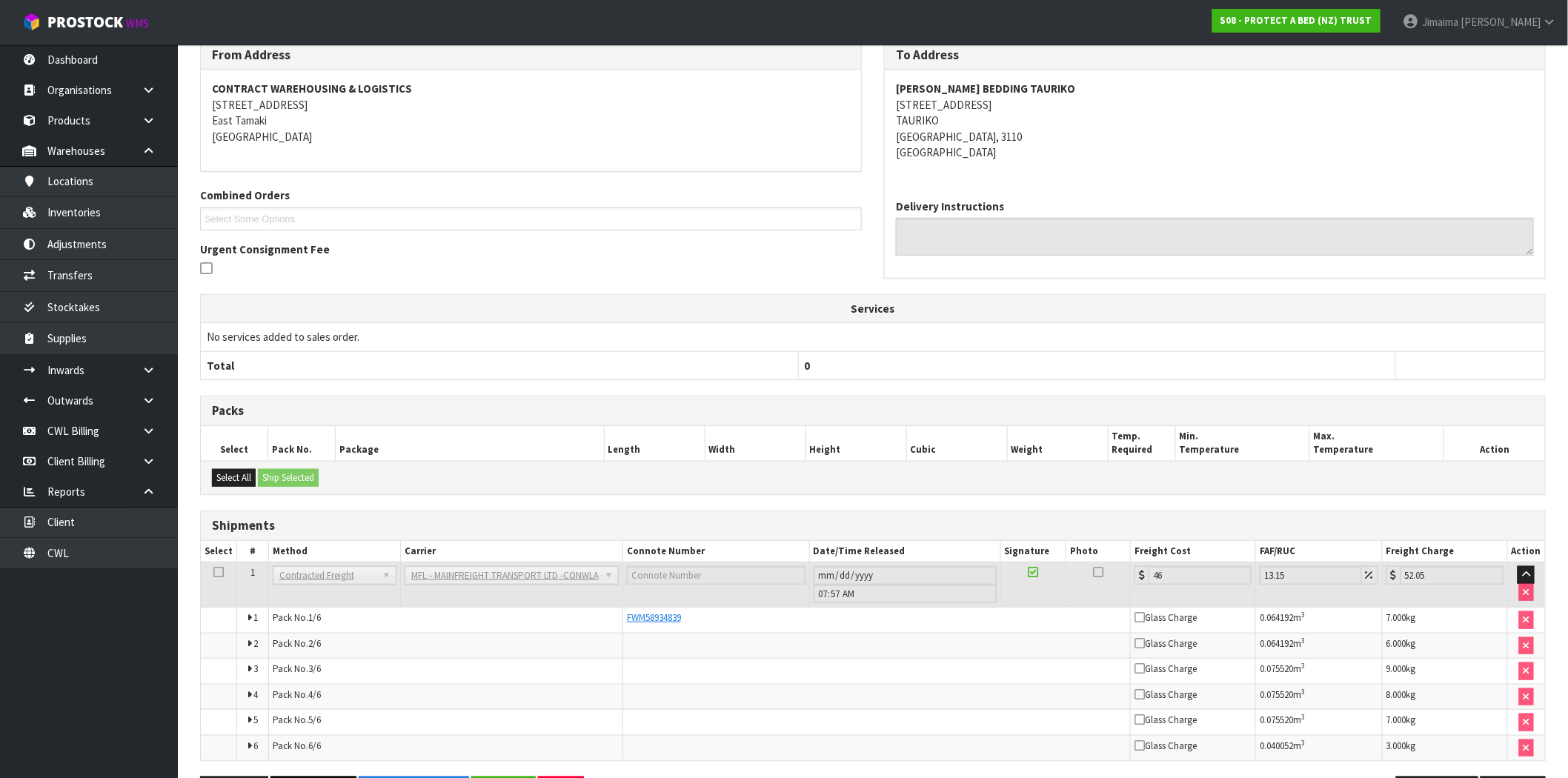
scroll to position [310, 0]
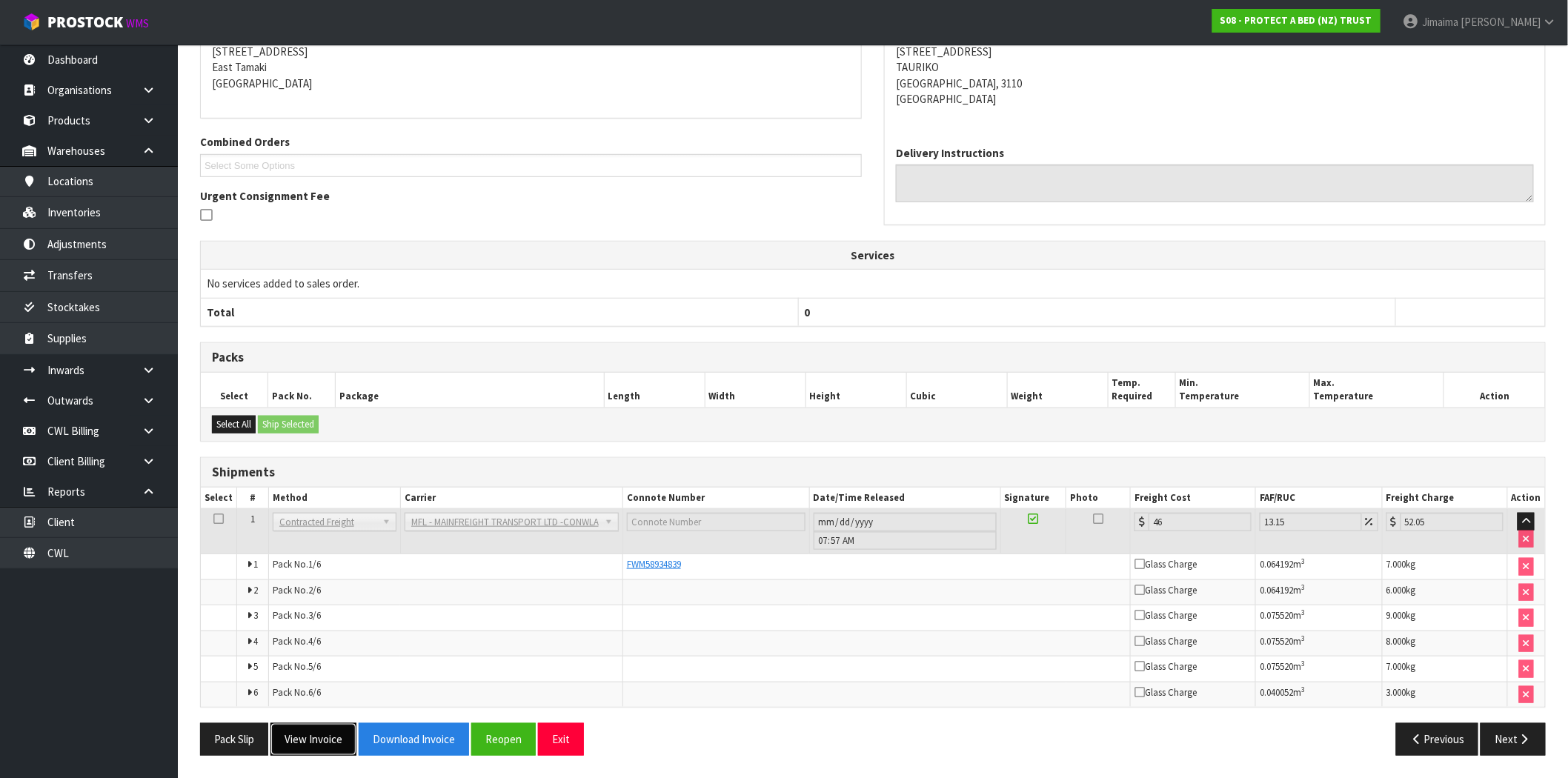
click at [312, 744] on button "View Invoice" at bounding box center [313, 739] width 86 height 32
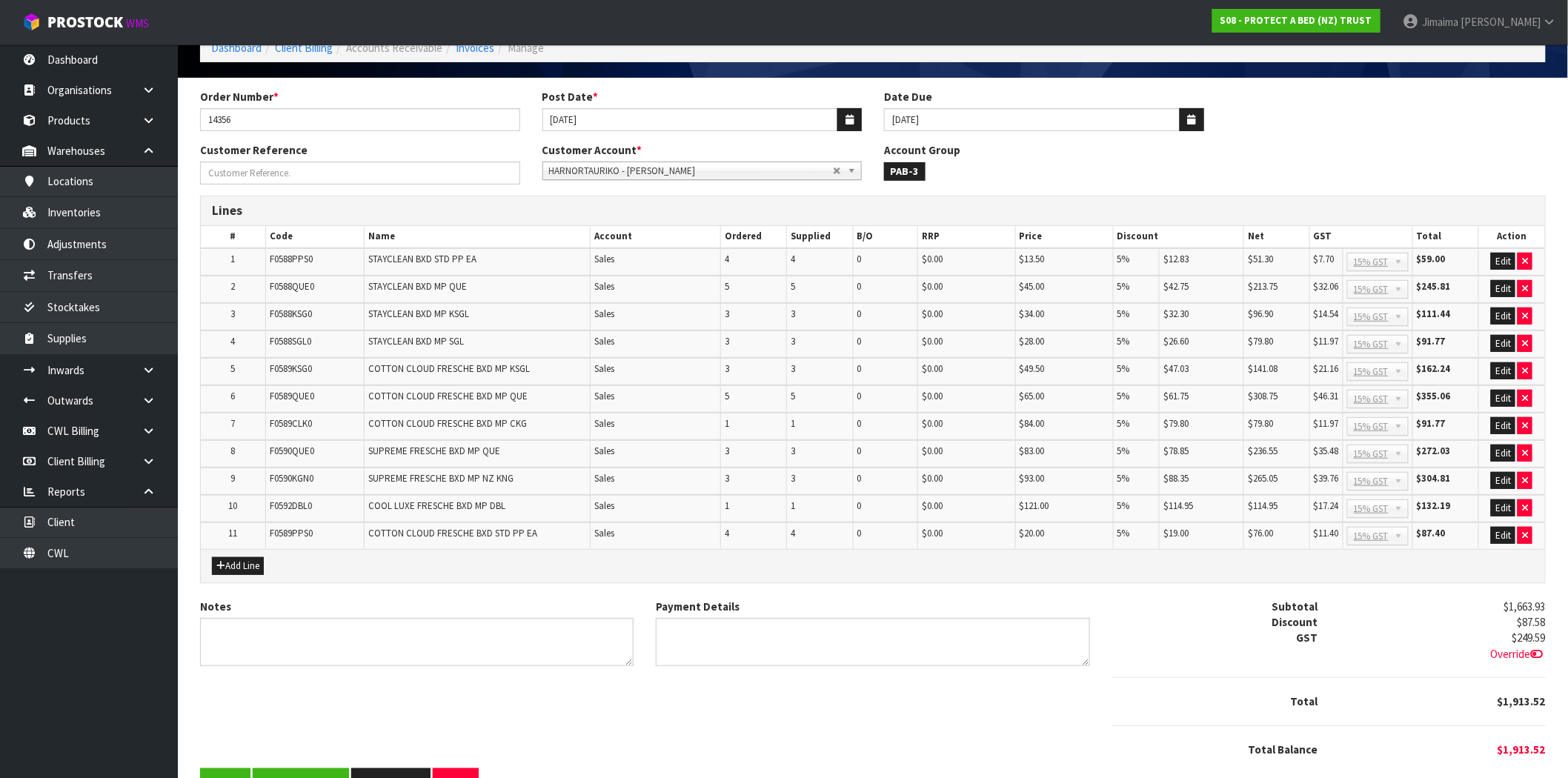
scroll to position [121, 0]
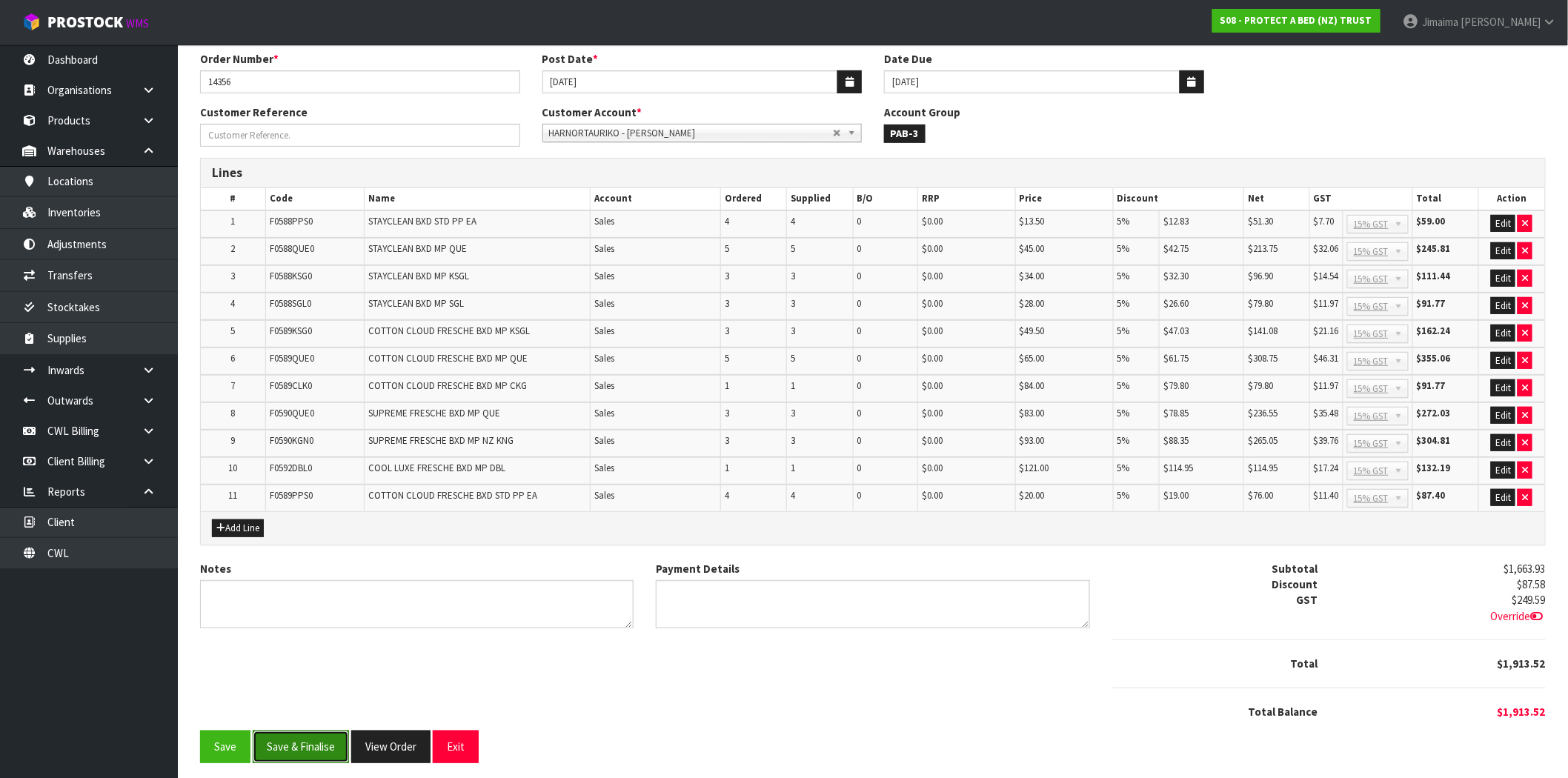
click at [314, 744] on button "Save & Finalise" at bounding box center [300, 747] width 96 height 32
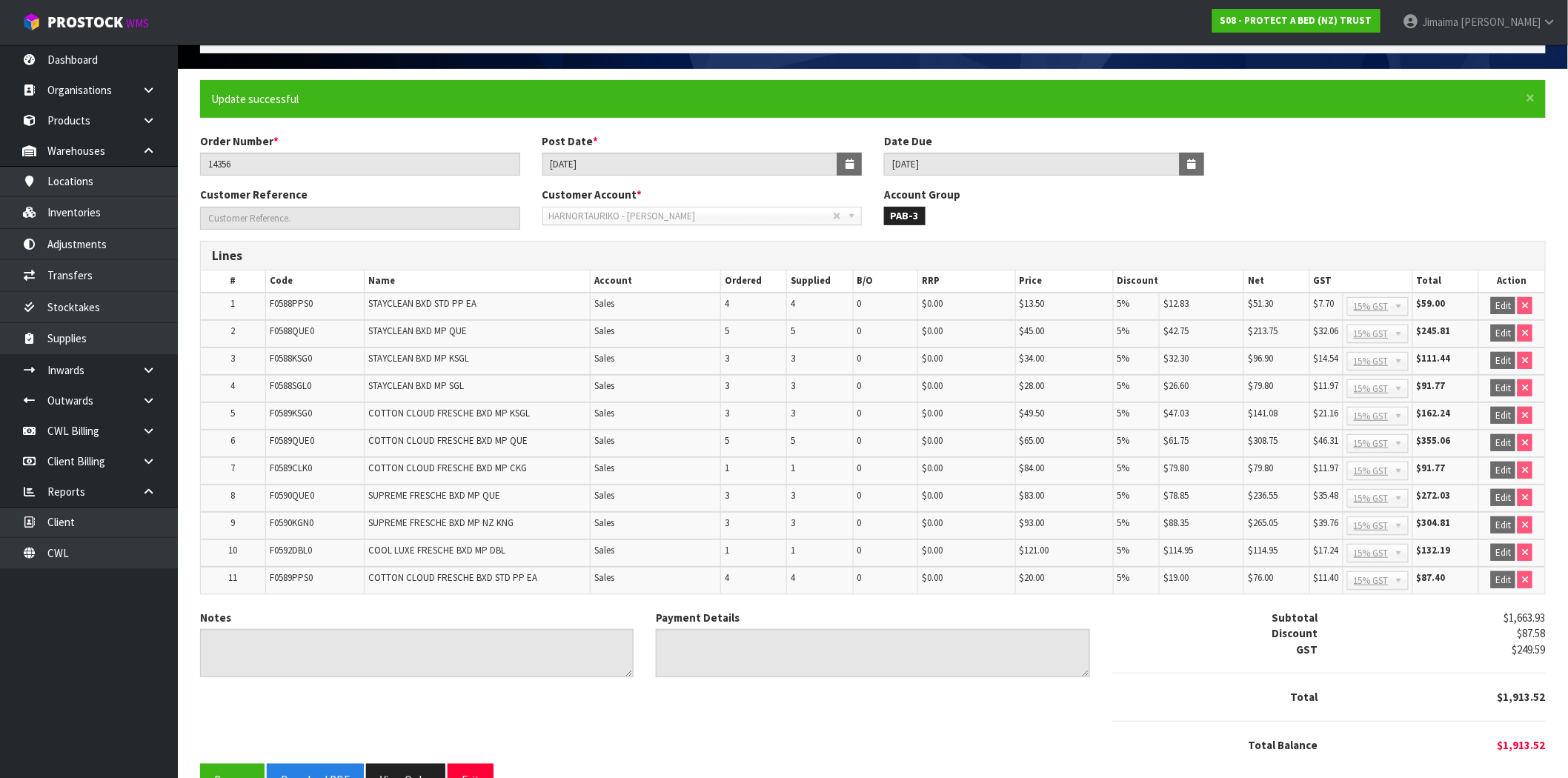
scroll to position [125, 0]
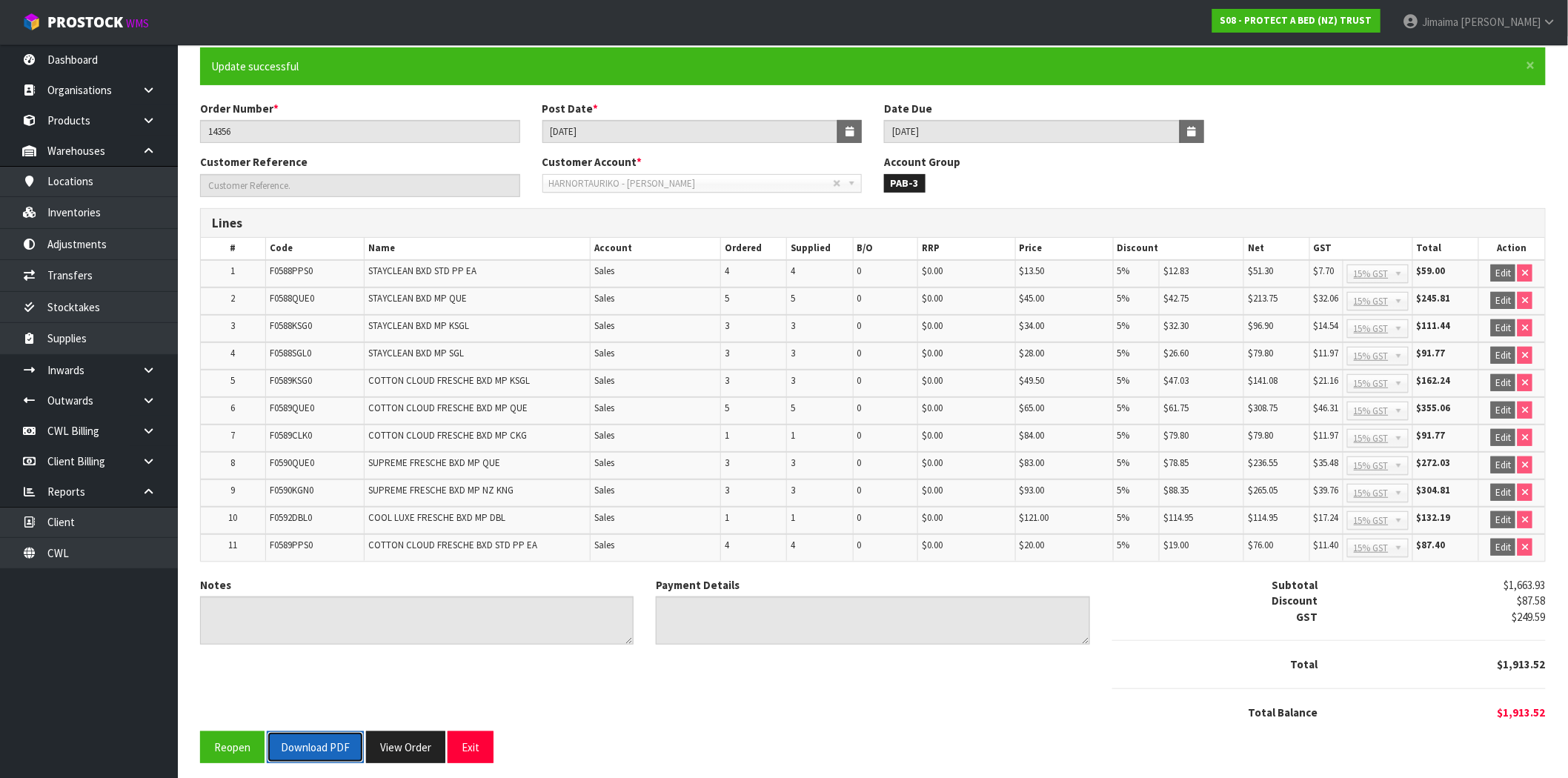
click at [319, 732] on button "Download PDF" at bounding box center [315, 747] width 97 height 32
drag, startPoint x: 417, startPoint y: 746, endPoint x: 497, endPoint y: 658, distance: 118.9
click at [417, 746] on button "View Order" at bounding box center [406, 747] width 79 height 32
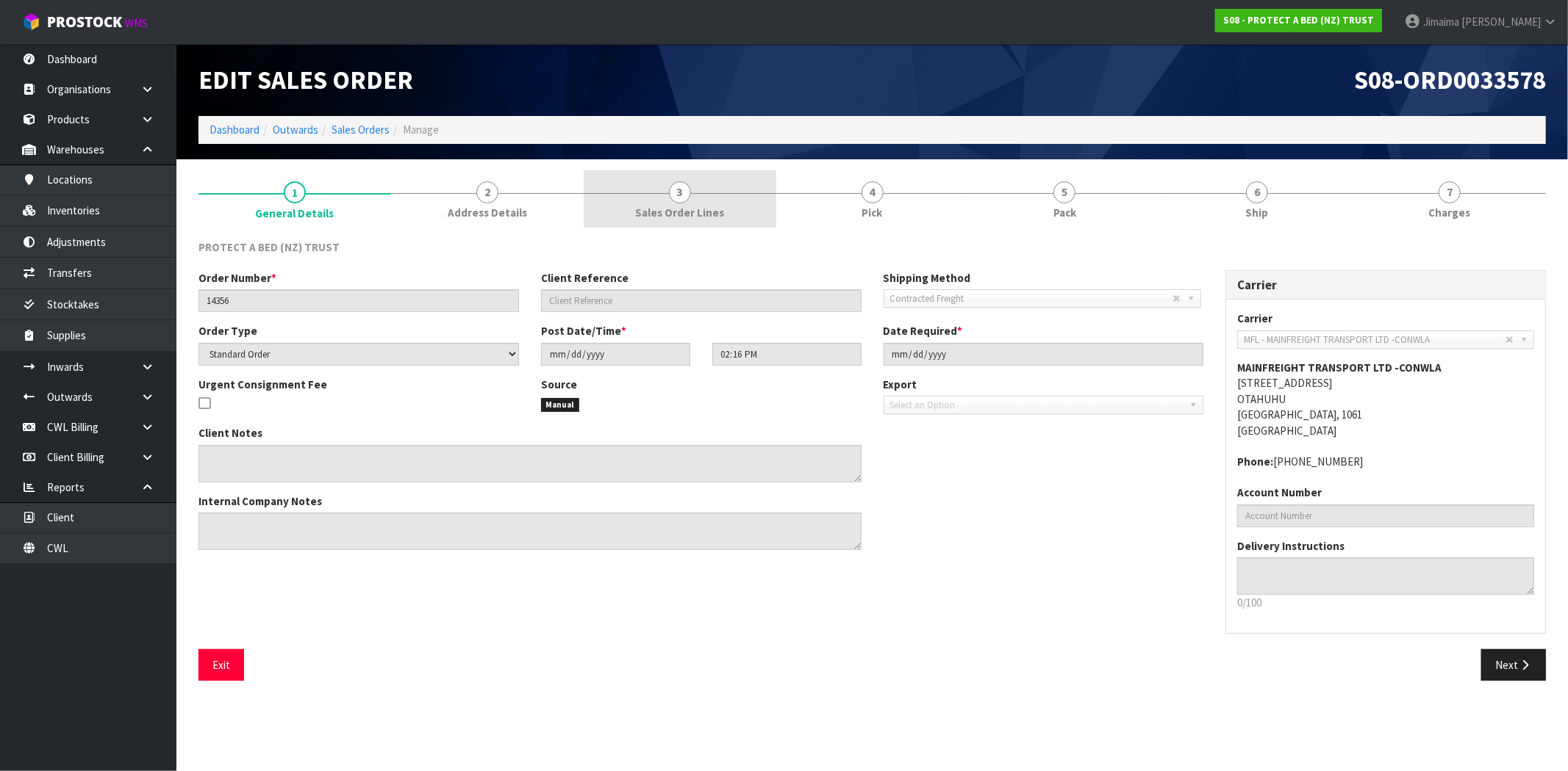
drag, startPoint x: 702, startPoint y: 201, endPoint x: 723, endPoint y: 202, distance: 21.0
click at [701, 201] on link "3 Sales Order Lines" at bounding box center [680, 200] width 192 height 58
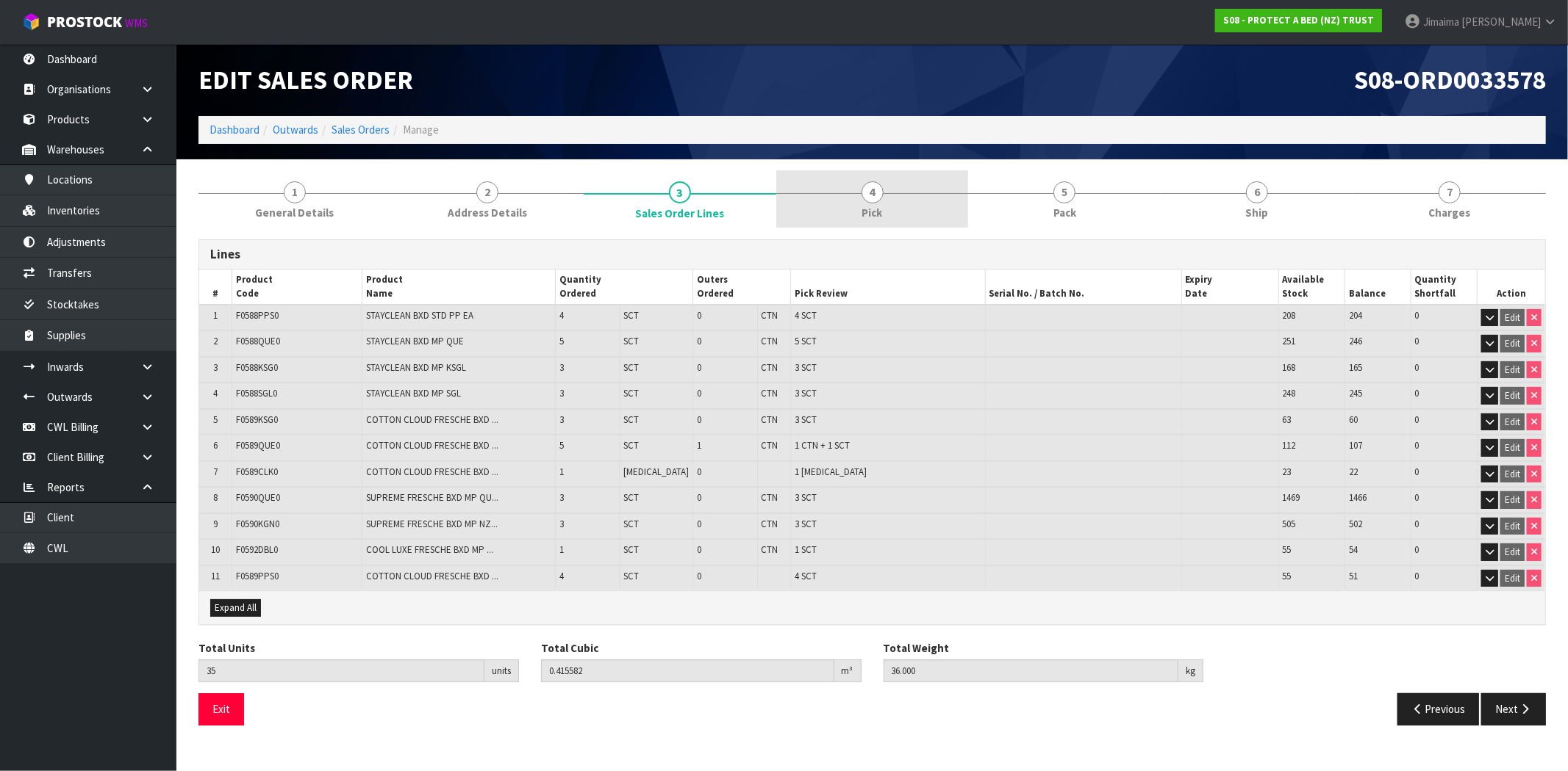
click at [927, 211] on link "4 Pick" at bounding box center [872, 200] width 192 height 58
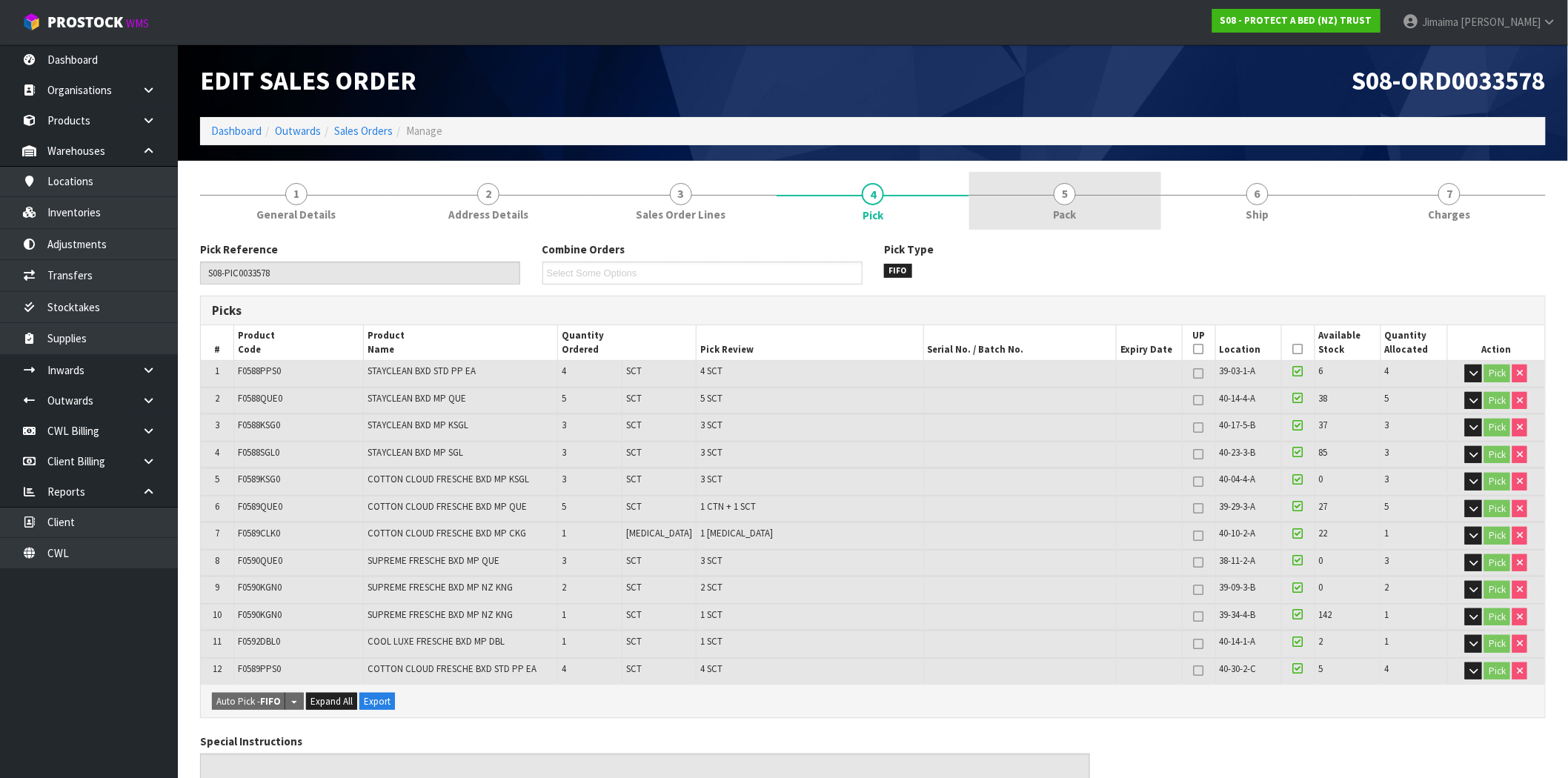
click at [1069, 211] on span "Pack" at bounding box center [1065, 214] width 23 height 16
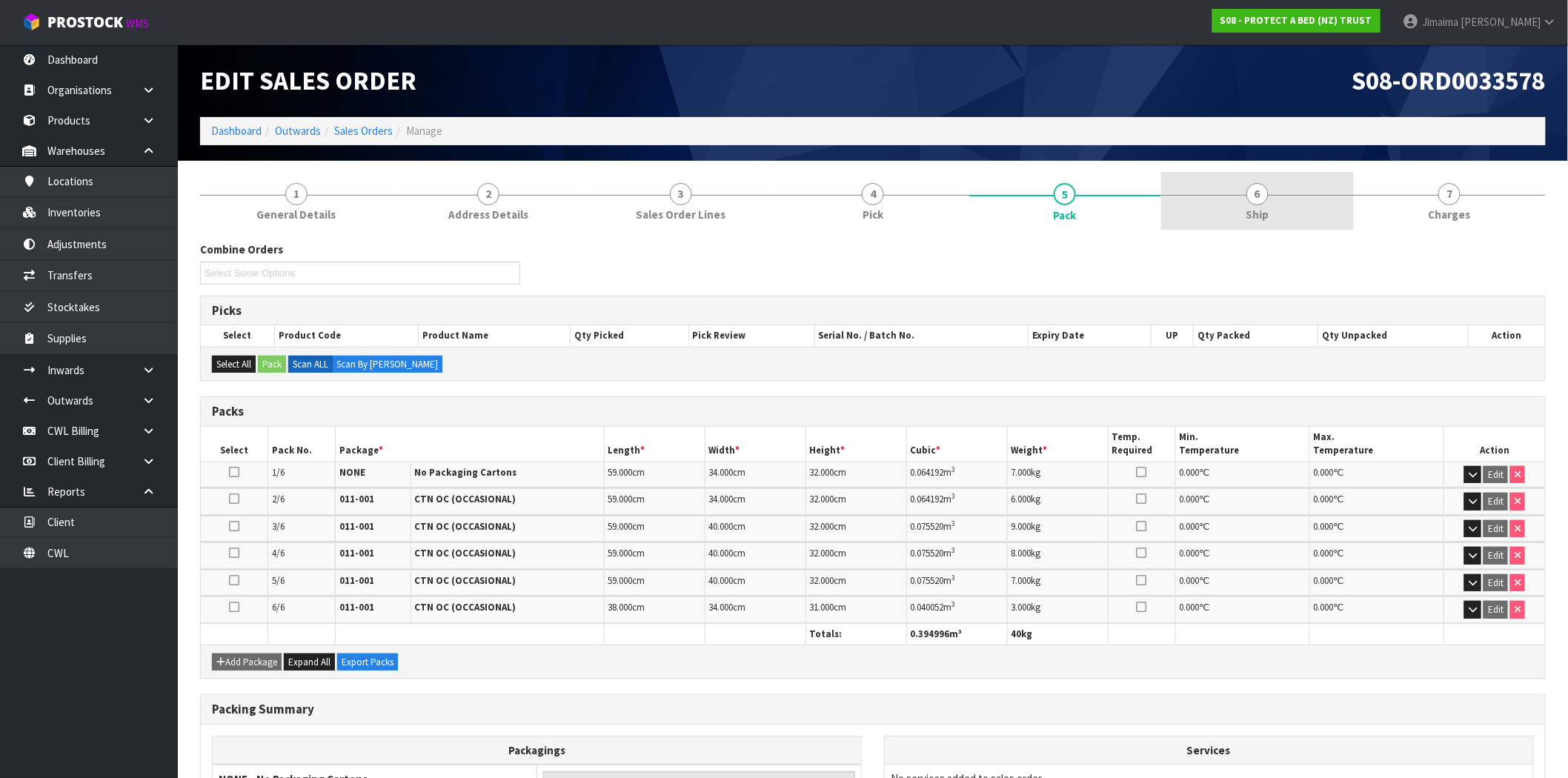
click at [1242, 213] on link "6 Ship" at bounding box center [1256, 201] width 192 height 59
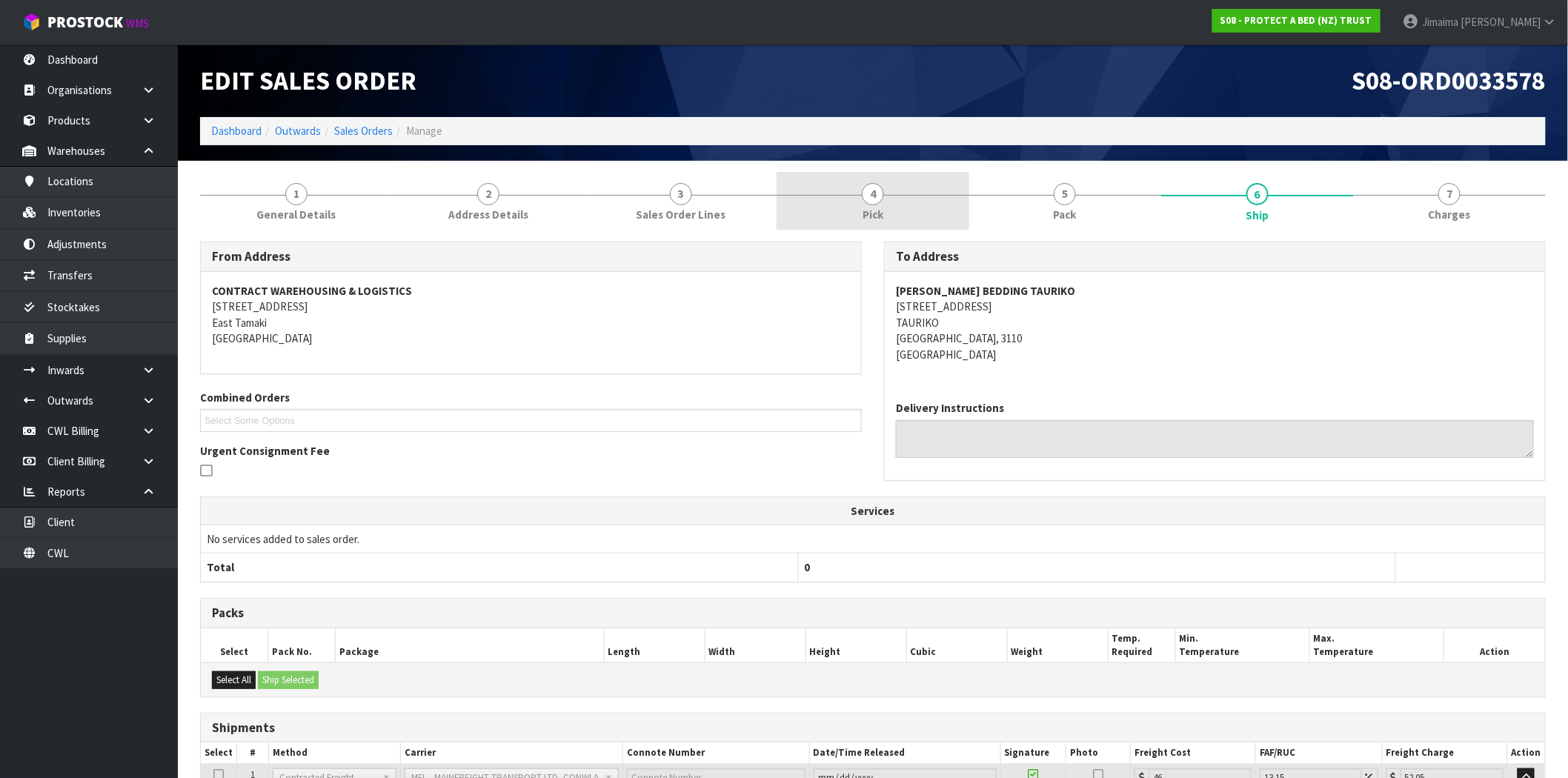
click at [926, 195] on div at bounding box center [872, 195] width 192 height 1
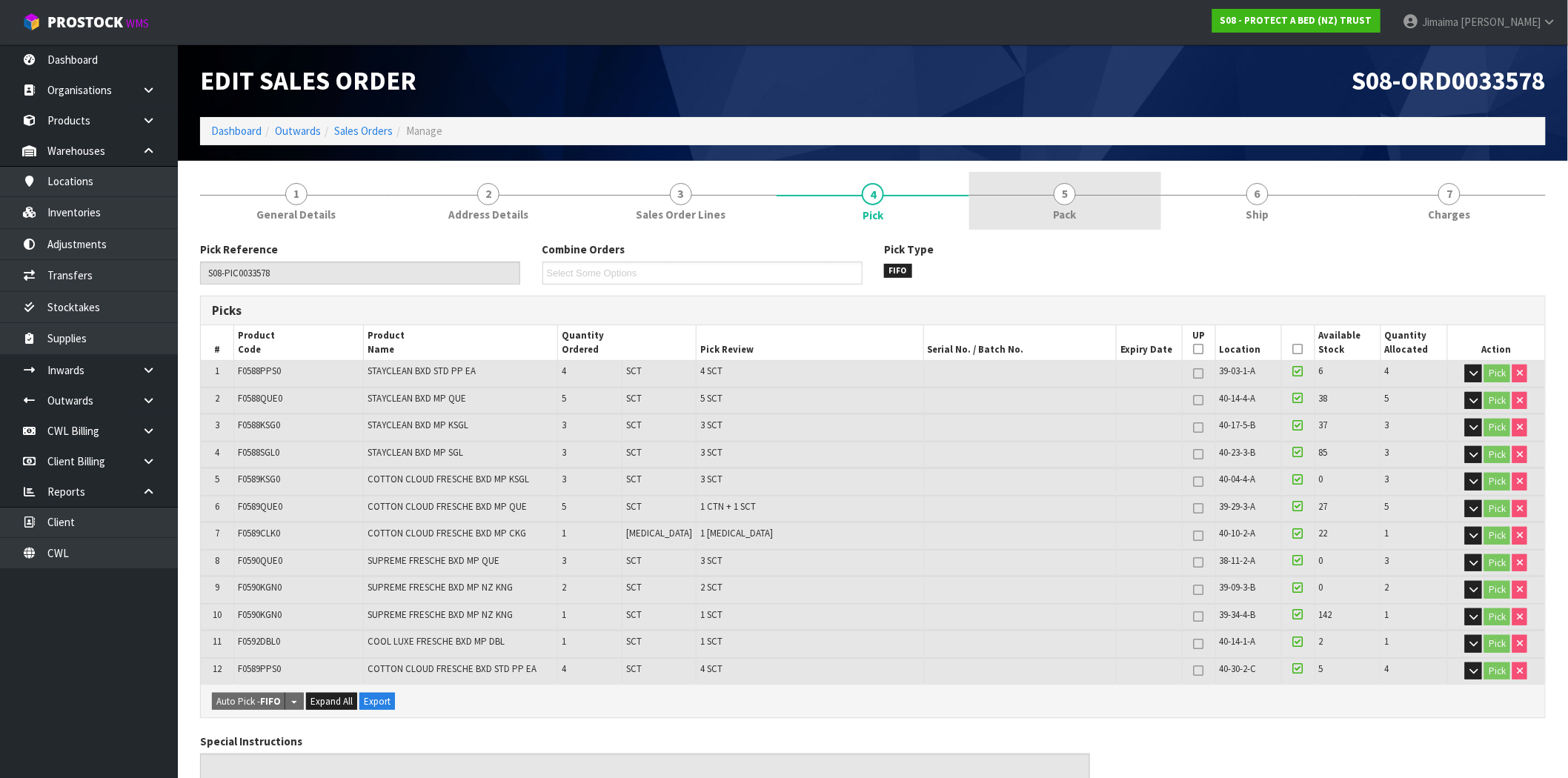
click at [1011, 210] on link "5 Pack" at bounding box center [1065, 201] width 192 height 59
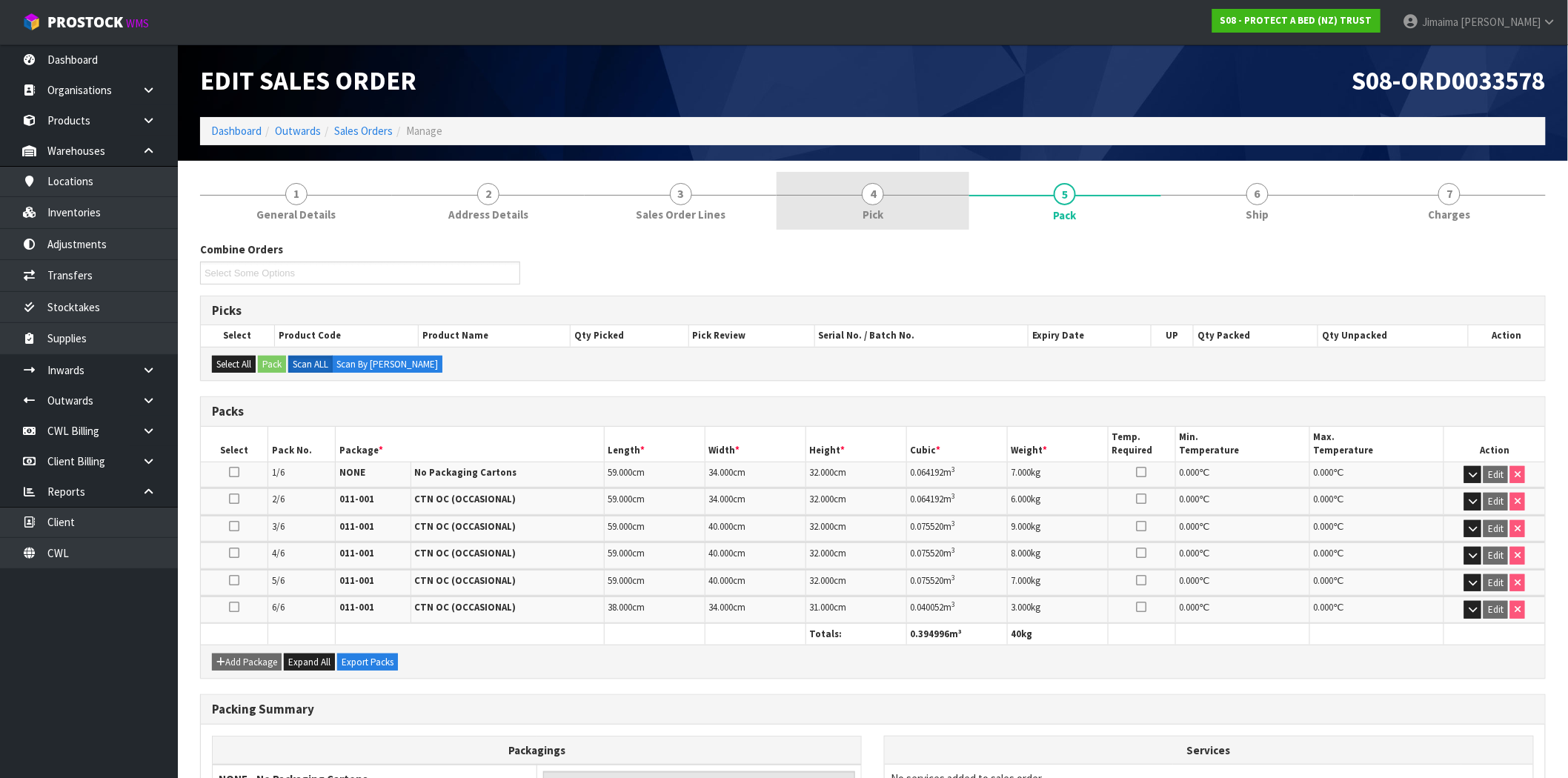
click at [928, 227] on link "4 Pick" at bounding box center [872, 201] width 192 height 59
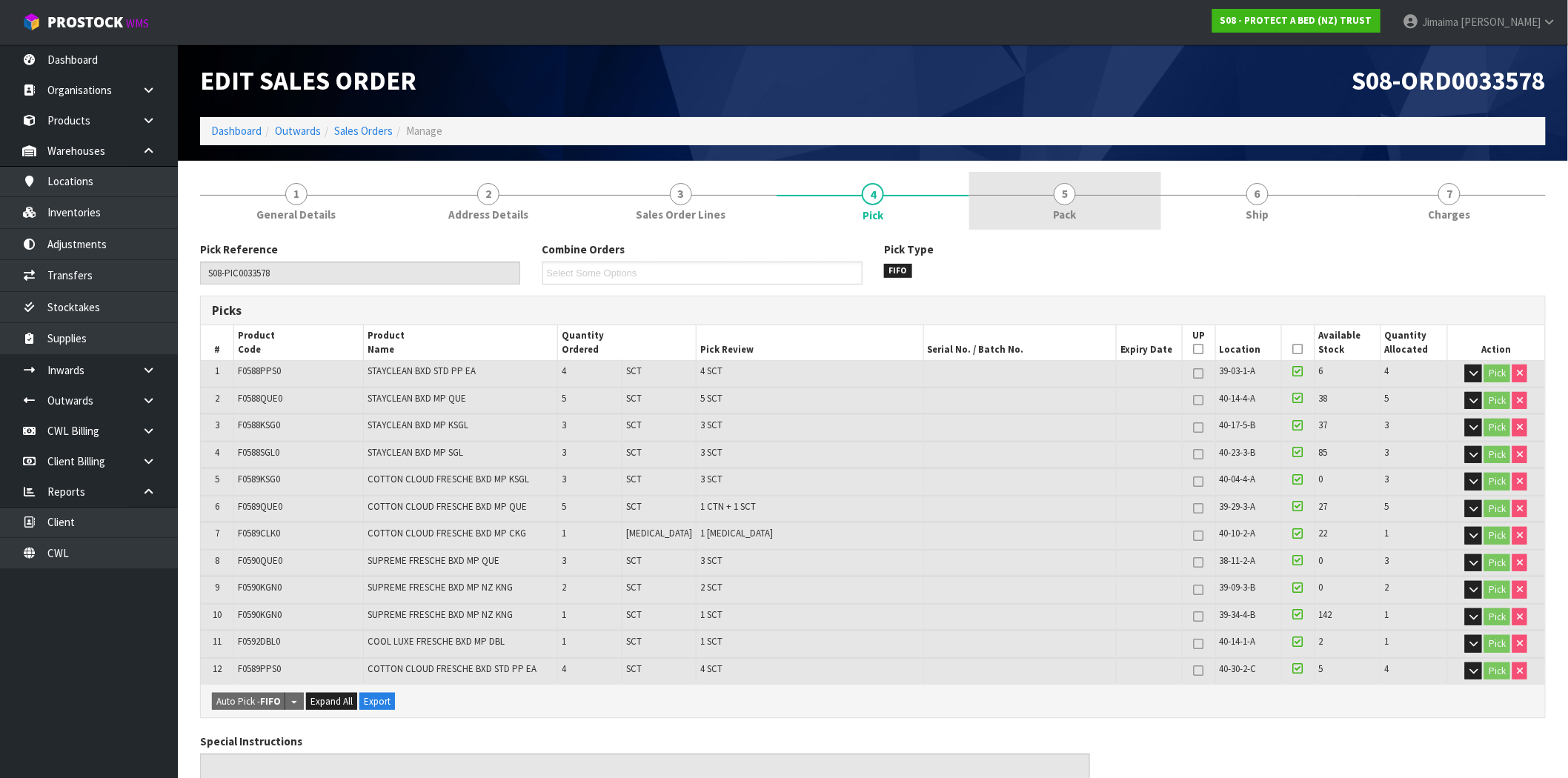
click at [1120, 227] on link "5 Pack" at bounding box center [1065, 201] width 192 height 59
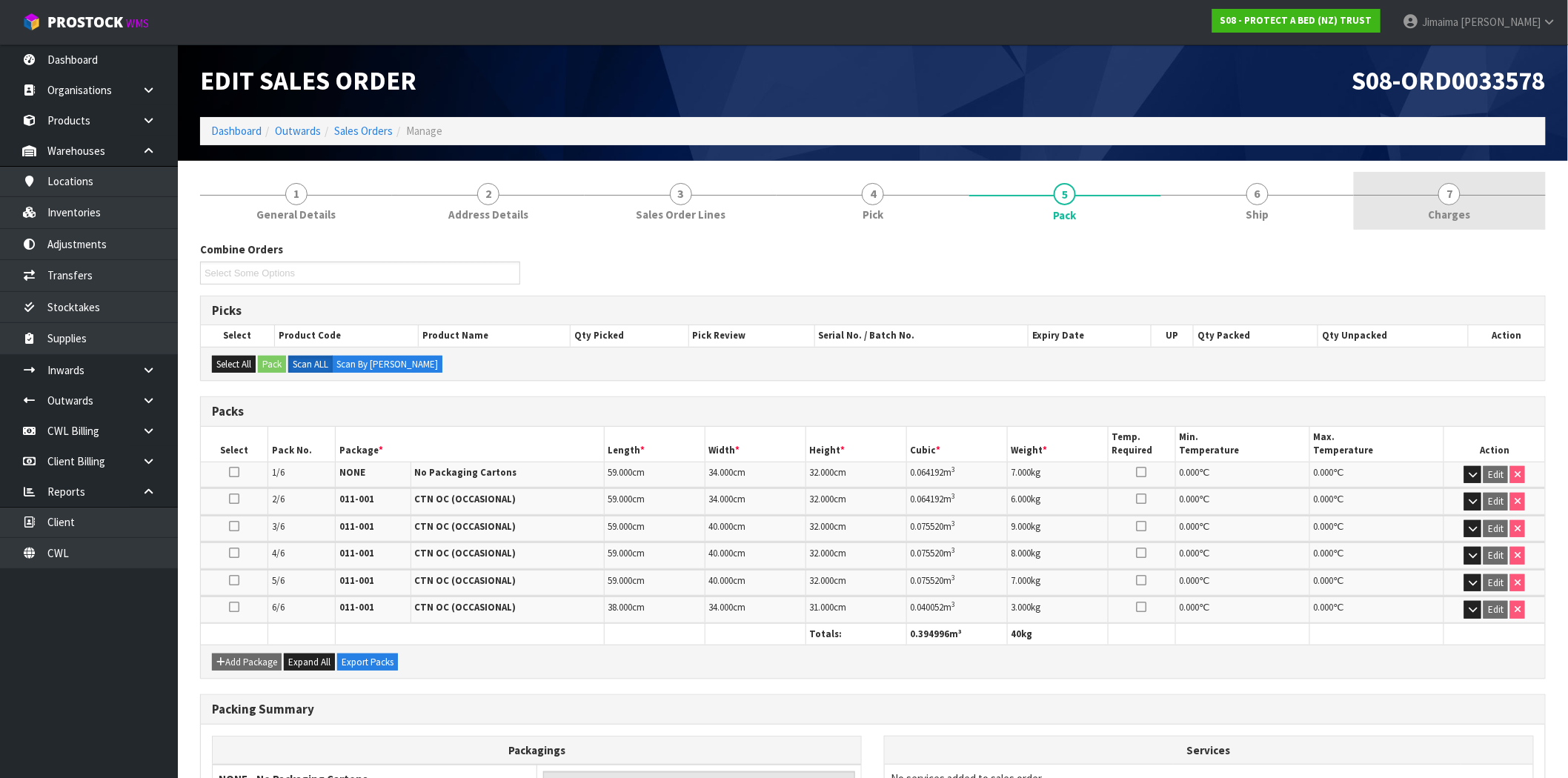
click at [1461, 220] on span "Charges" at bounding box center [1449, 214] width 42 height 16
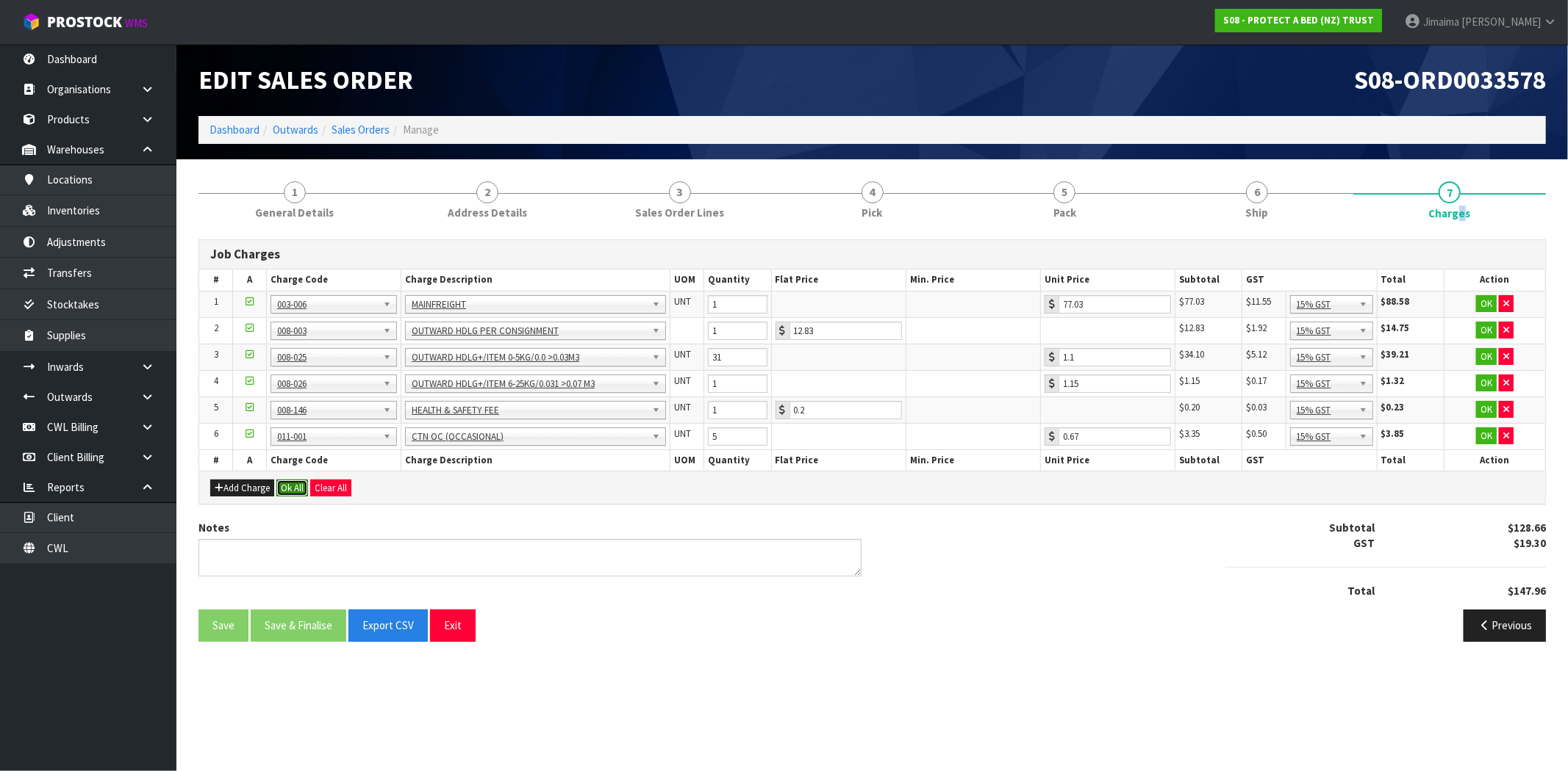
click at [292, 487] on button "Ok All" at bounding box center [292, 489] width 32 height 18
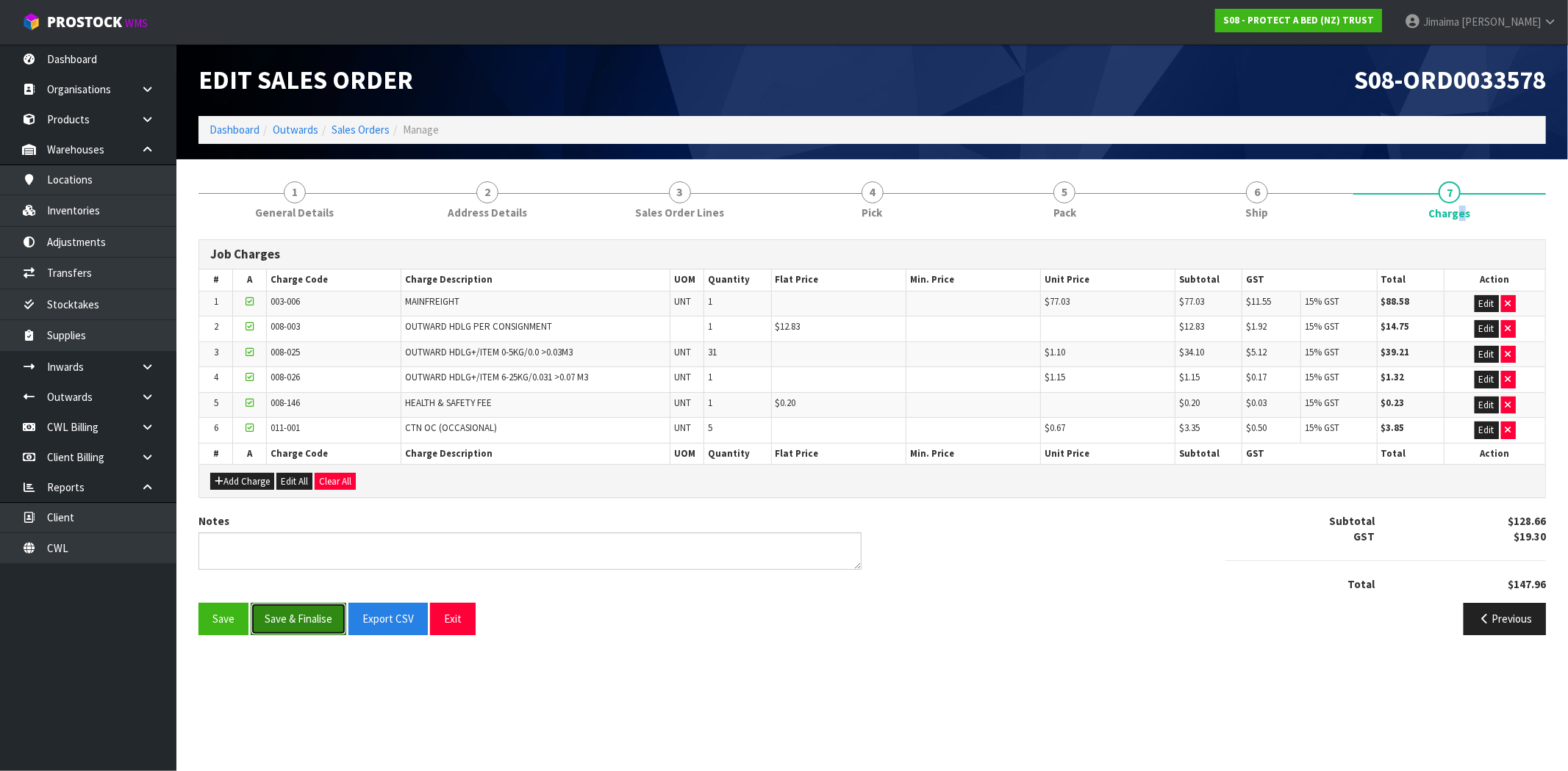
click at [311, 622] on button "Save & Finalise" at bounding box center [298, 619] width 95 height 32
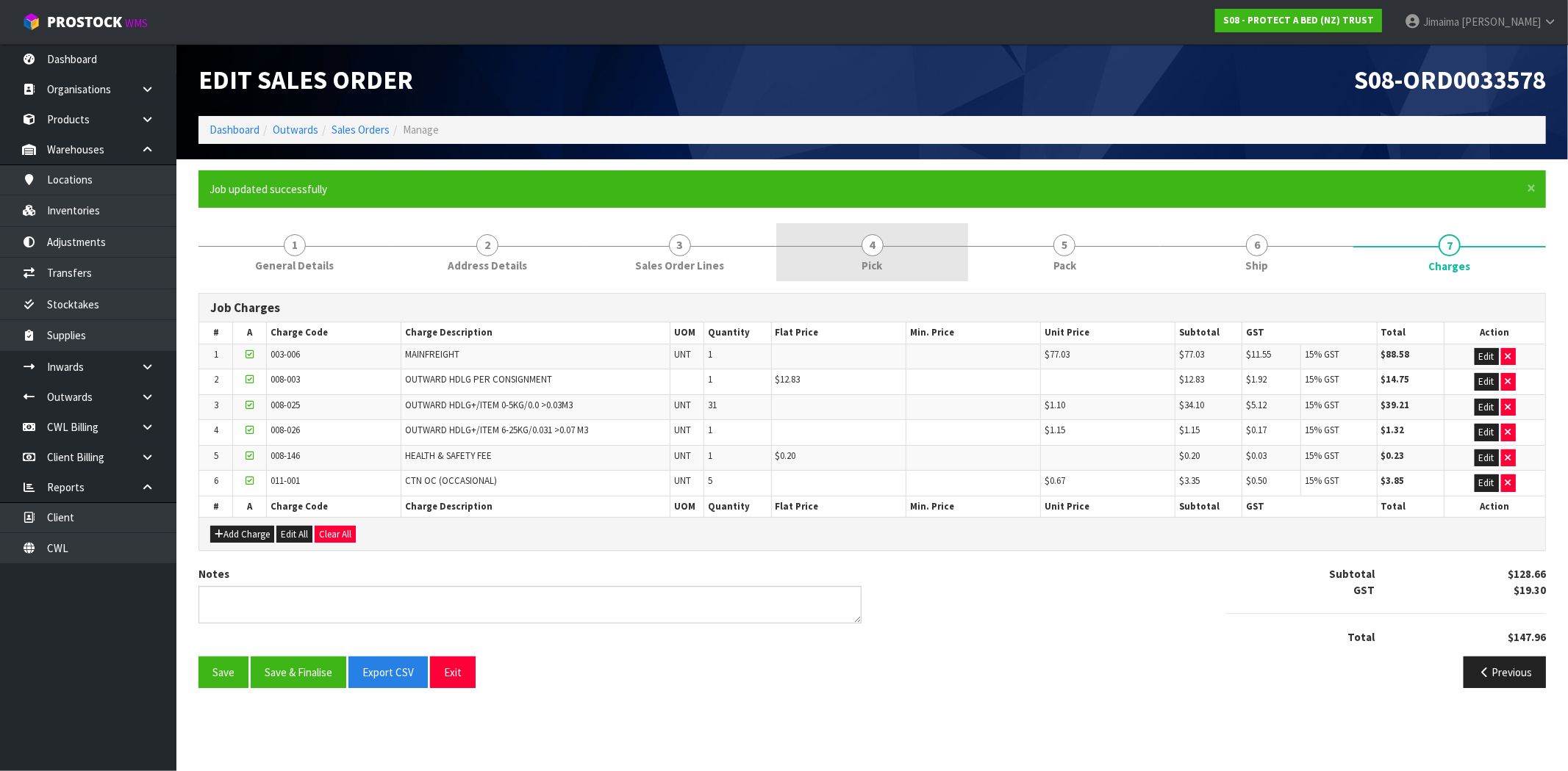
click at [895, 239] on link "4 Pick" at bounding box center [872, 252] width 192 height 58
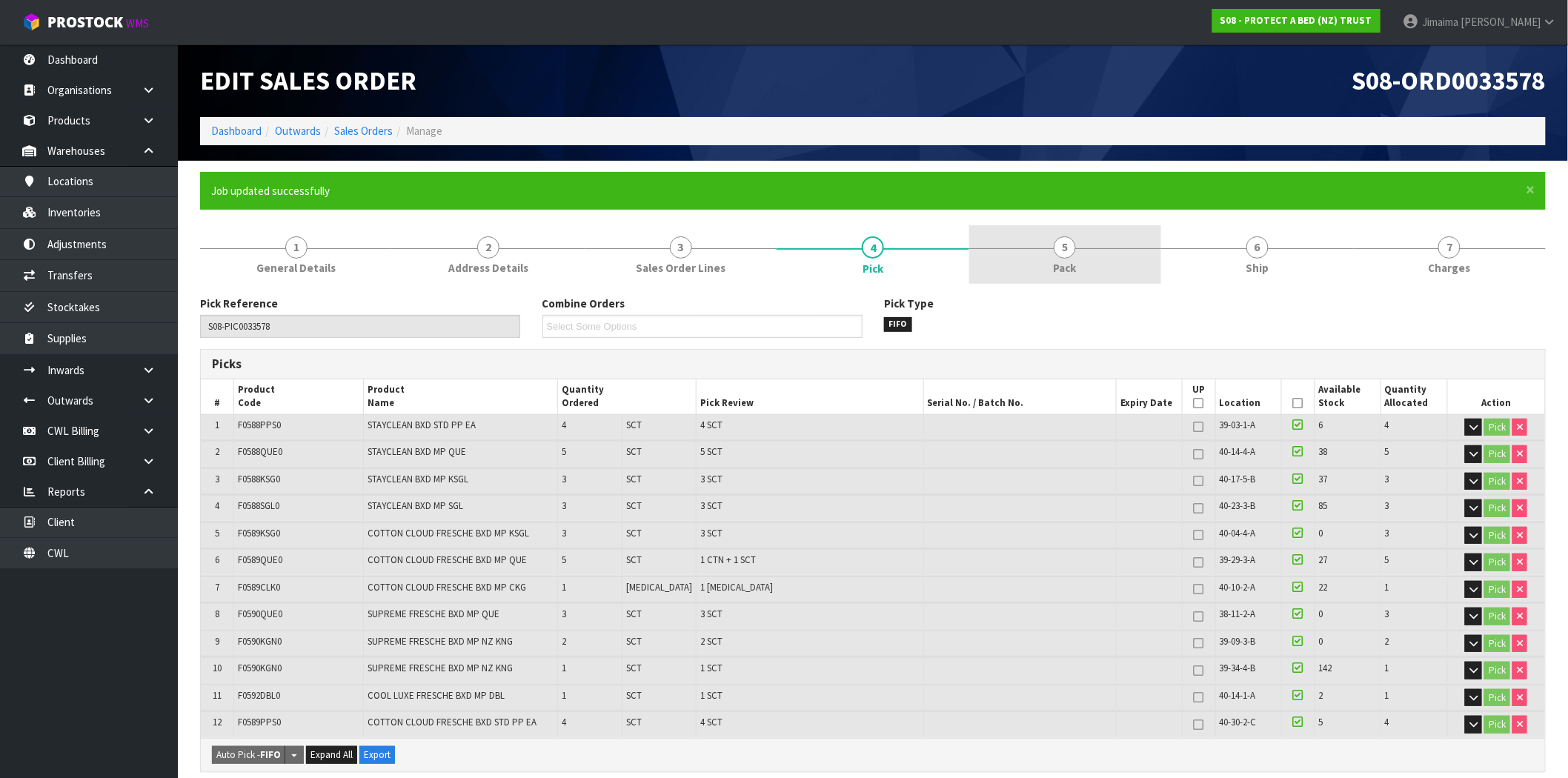
click at [1102, 267] on link "5 Pack" at bounding box center [1065, 254] width 192 height 59
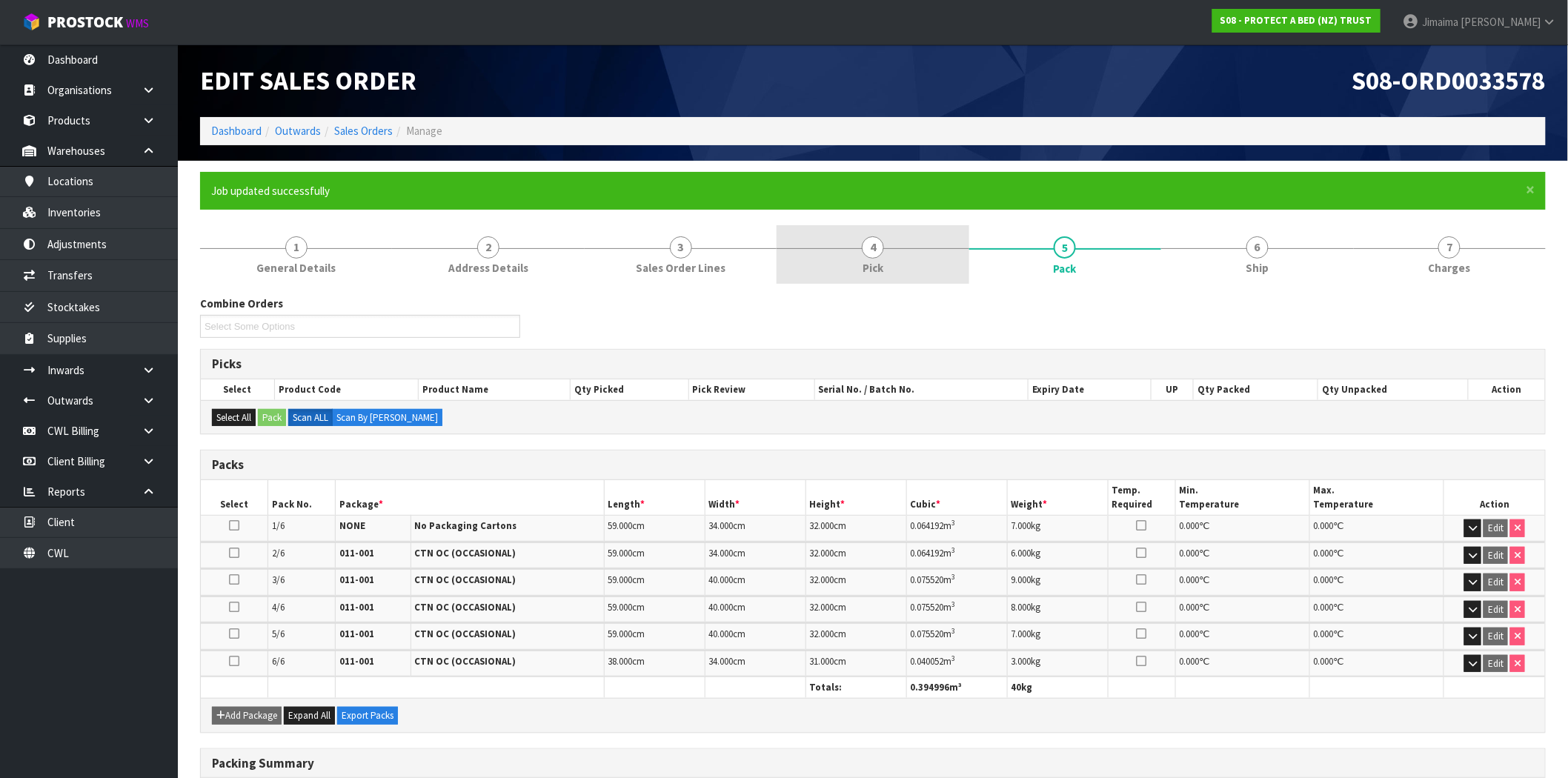
click at [936, 248] on div at bounding box center [872, 248] width 192 height 1
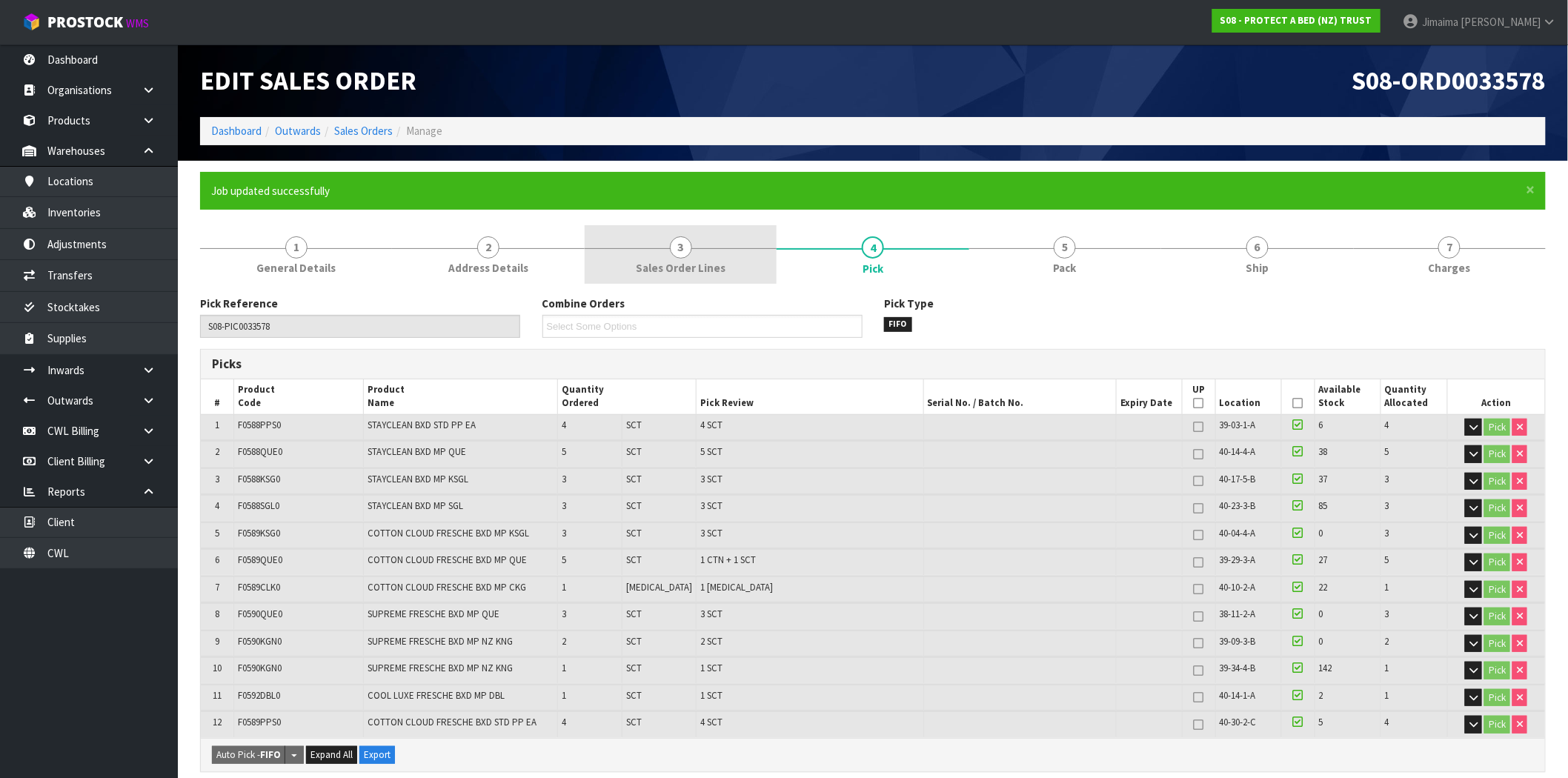
click at [720, 245] on link "3 Sales Order Lines" at bounding box center [680, 254] width 192 height 59
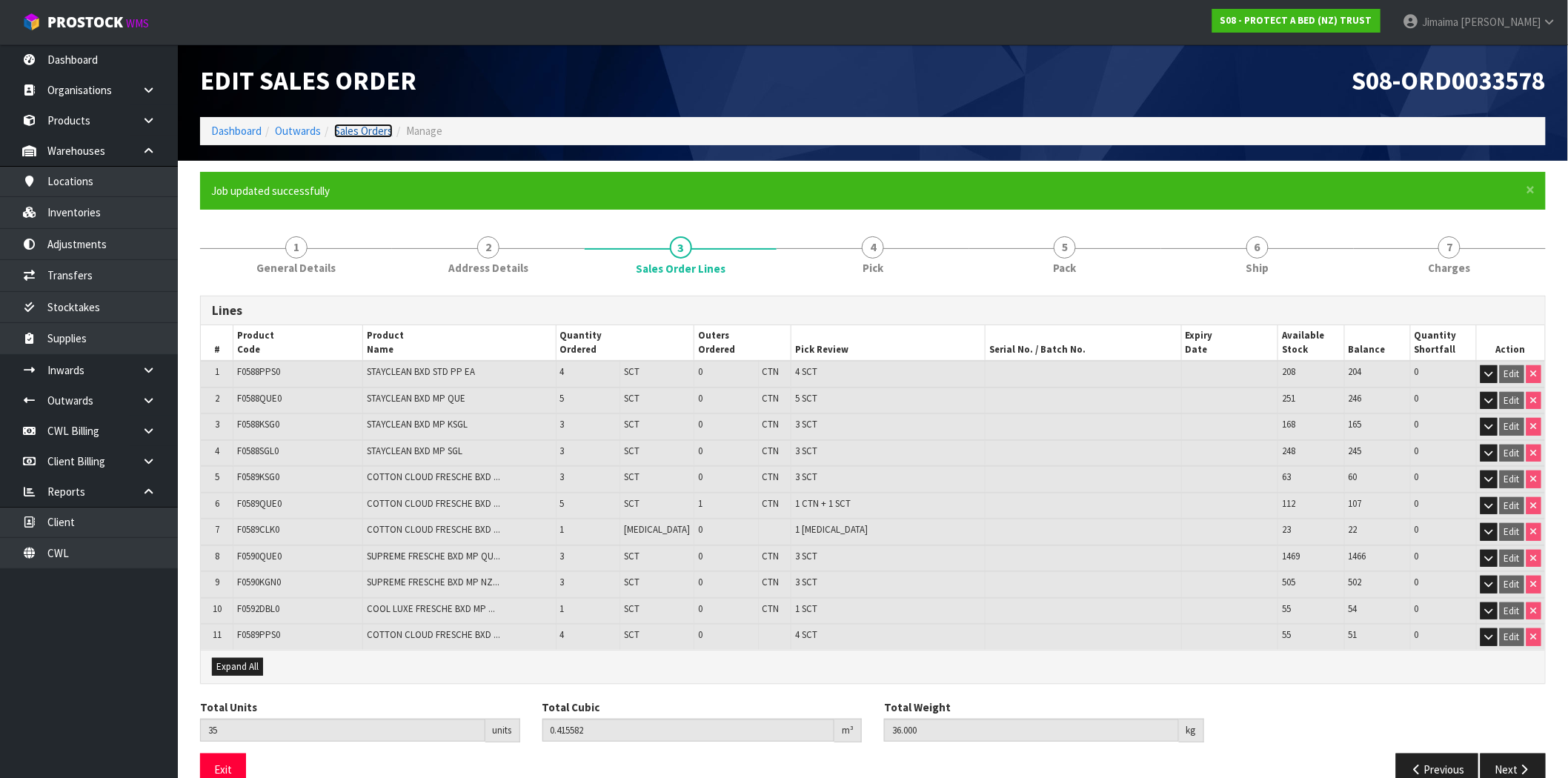
click at [347, 128] on link "Sales Orders" at bounding box center [363, 131] width 59 height 14
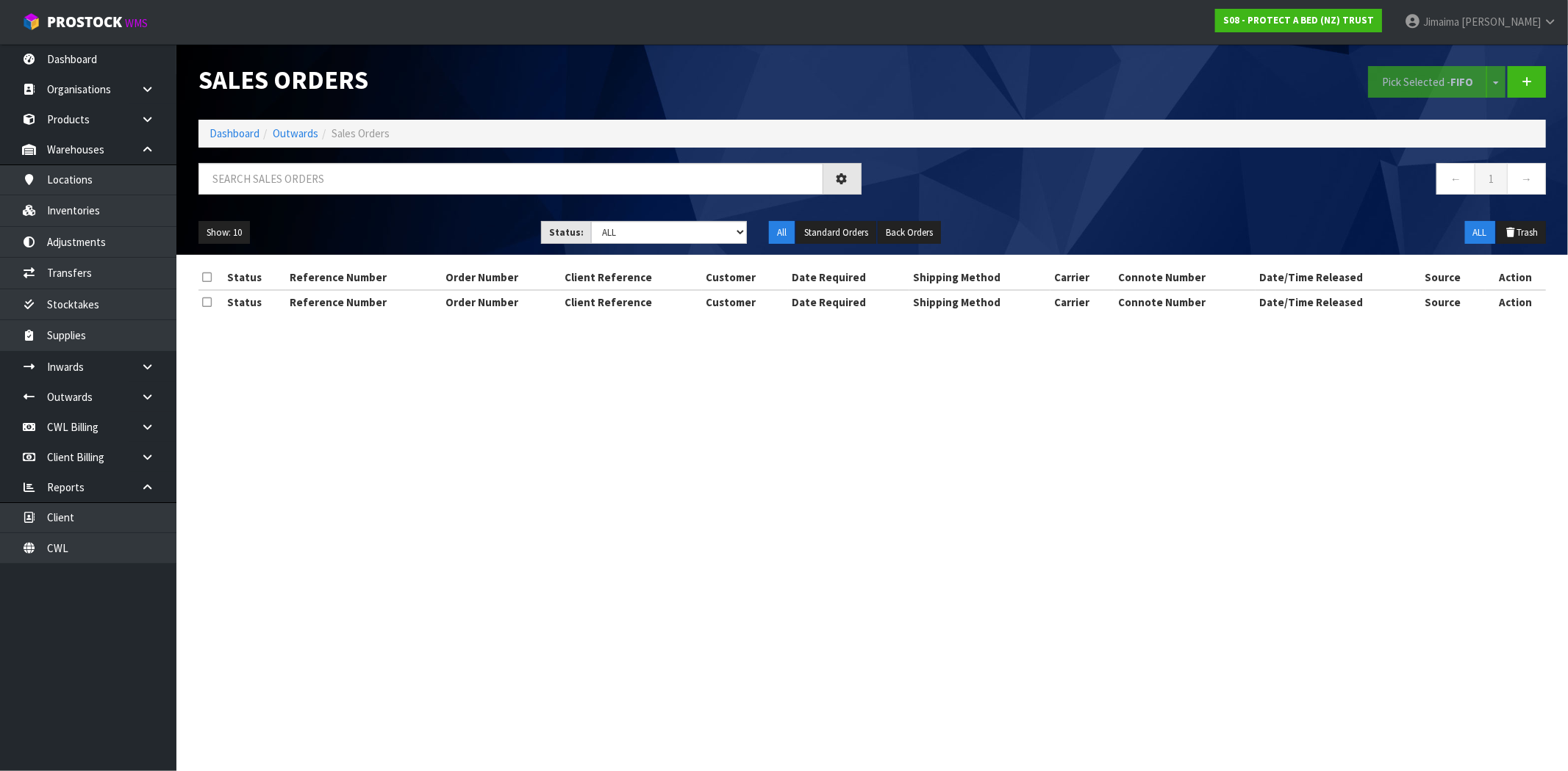
click at [239, 141] on li "Dashboard" at bounding box center [234, 133] width 50 height 16
click at [239, 136] on link "Dashboard" at bounding box center [234, 133] width 50 height 14
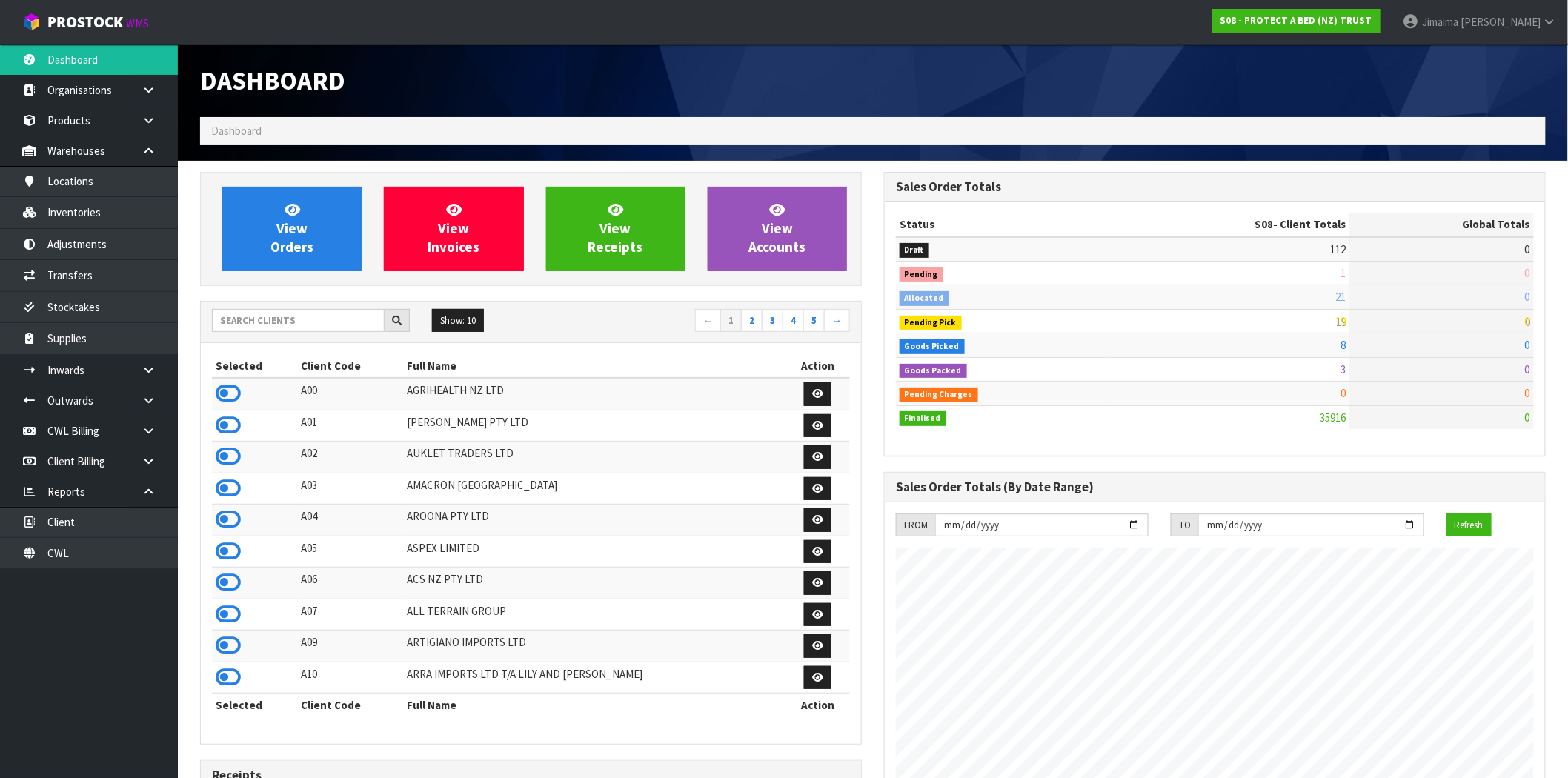
scroll to position [1123, 684]
click at [307, 312] on input "text" at bounding box center [298, 320] width 173 height 23
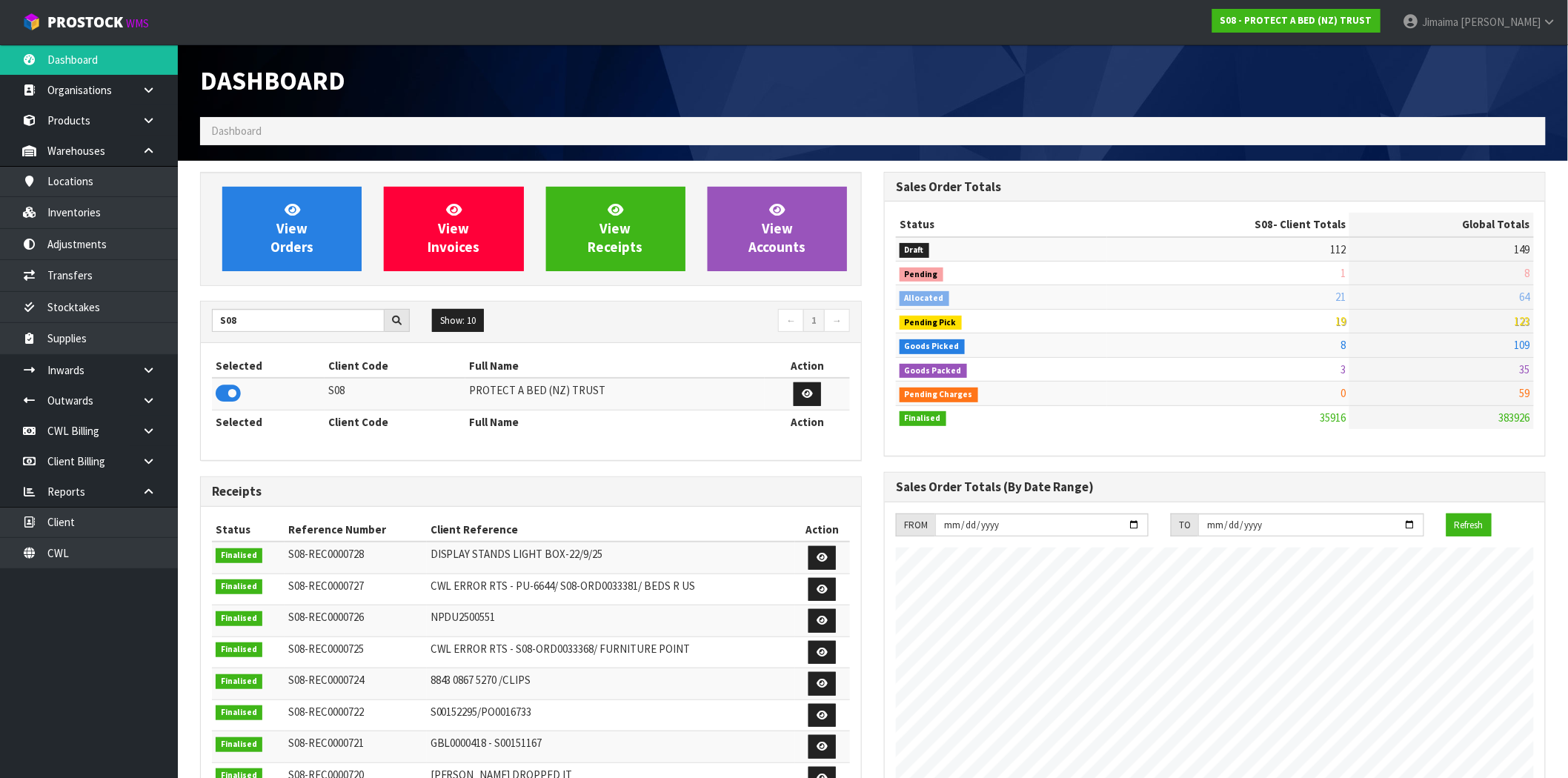
click at [230, 395] on icon at bounding box center [228, 394] width 25 height 22
click at [315, 237] on link "View Orders" at bounding box center [292, 228] width 139 height 84
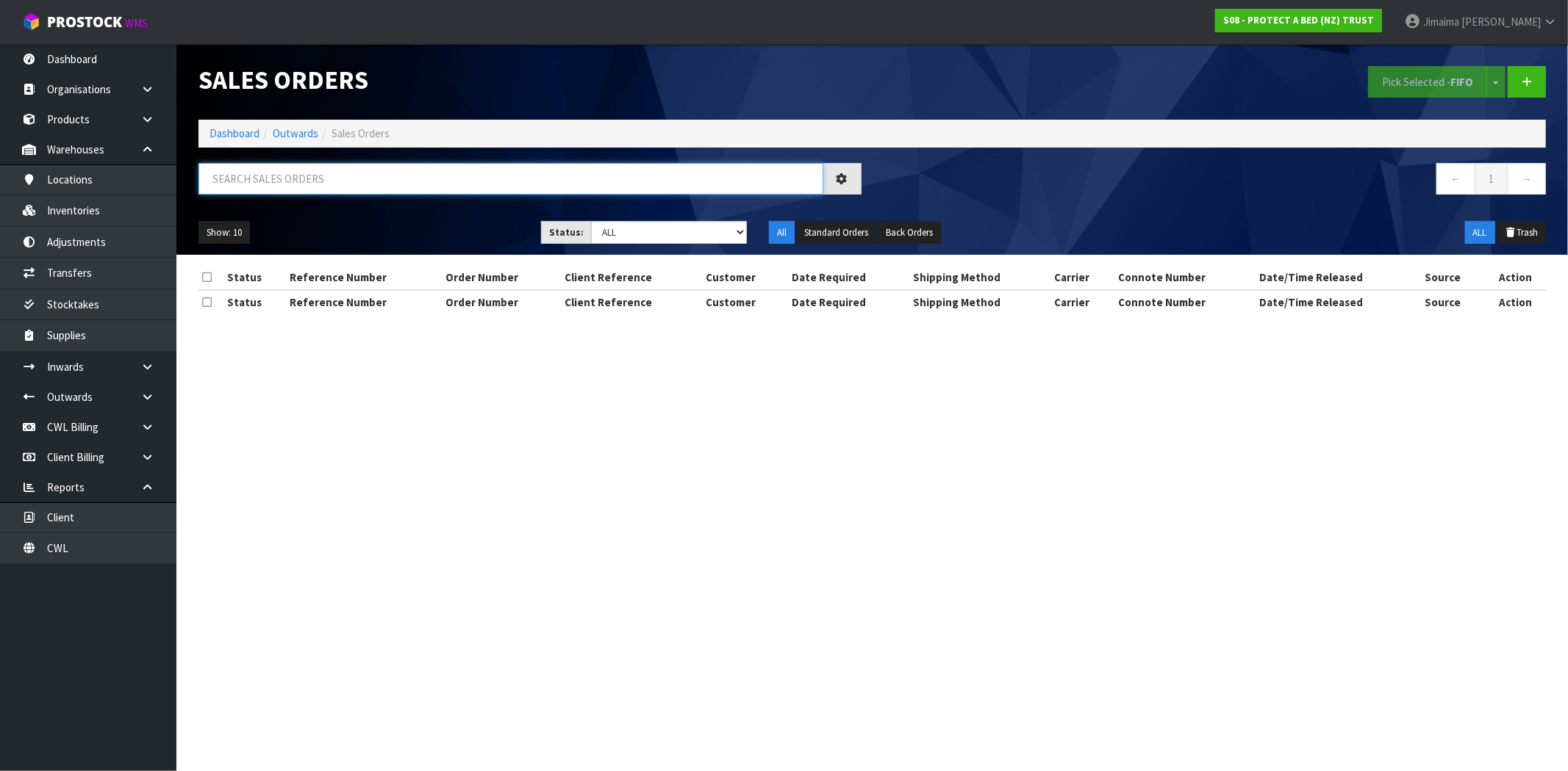
click at [341, 168] on input "text" at bounding box center [510, 179] width 625 height 32
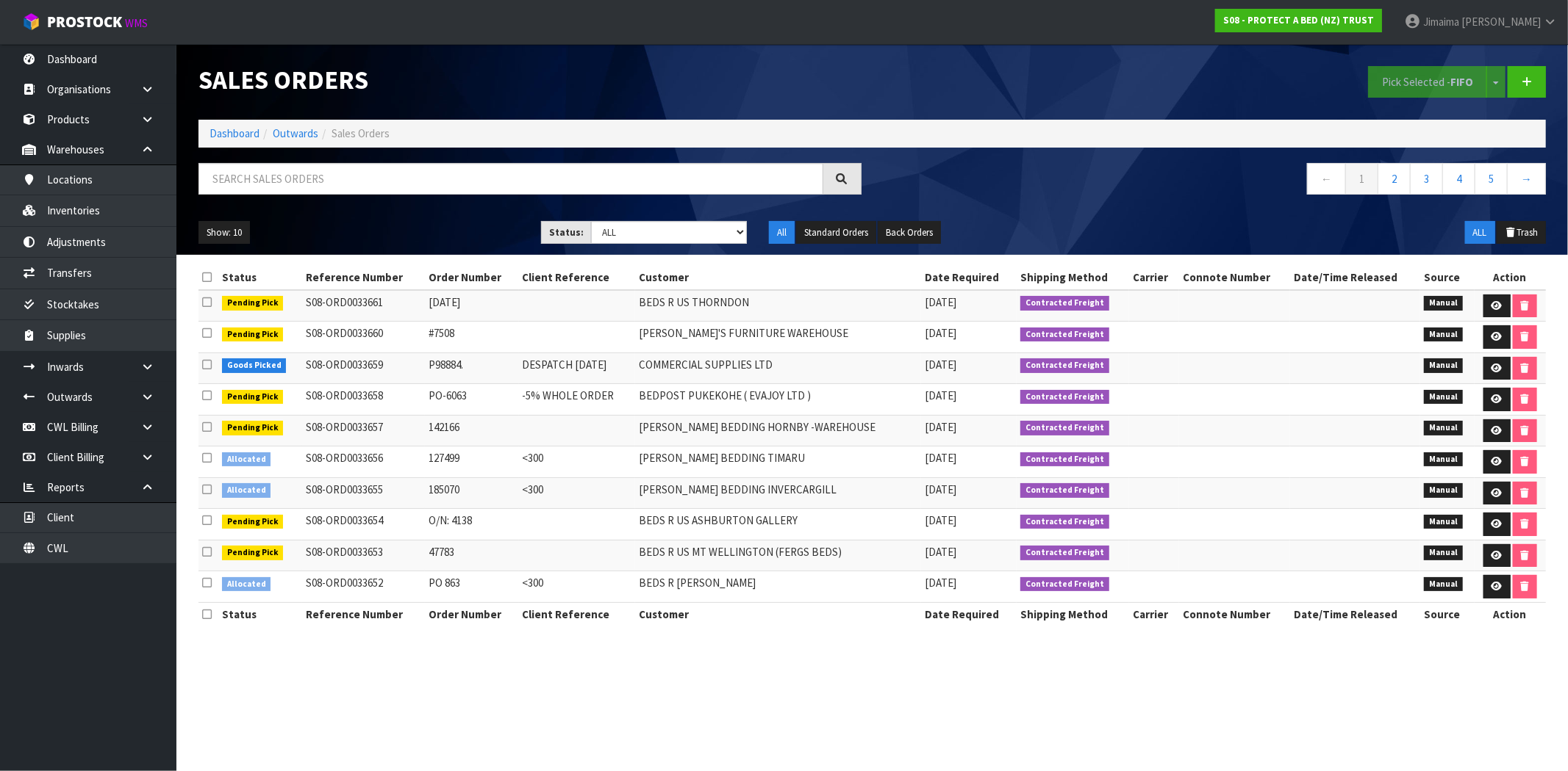
click at [769, 66] on h1 "Sales Orders" at bounding box center [530, 80] width 663 height 28
click at [258, 180] on input "text" at bounding box center [510, 179] width 625 height 32
click at [226, 130] on link "Dashboard" at bounding box center [234, 133] width 50 height 14
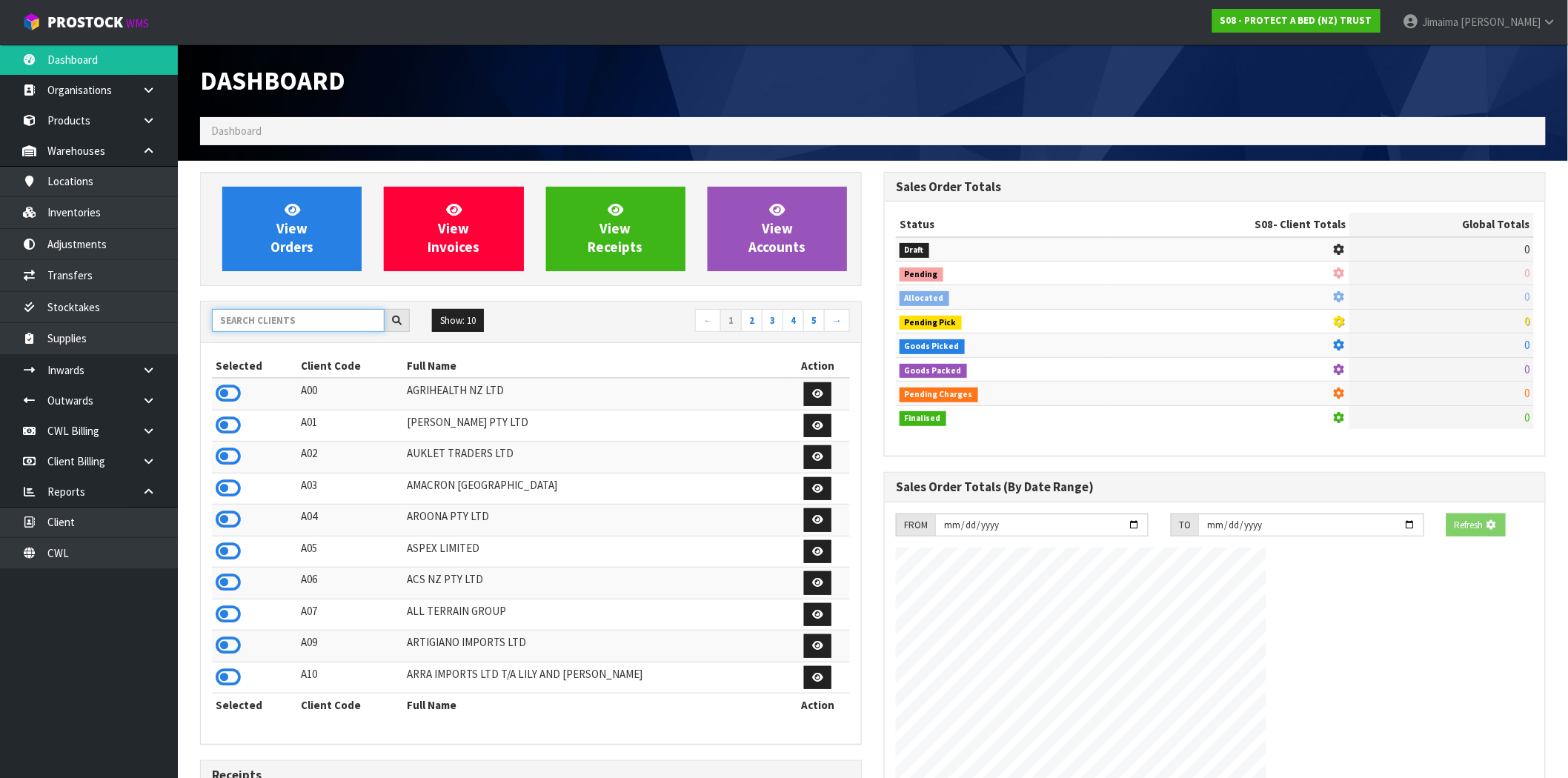
drag, startPoint x: 265, startPoint y: 314, endPoint x: 242, endPoint y: 301, distance: 26.4
click at [265, 313] on input "text" at bounding box center [298, 320] width 173 height 23
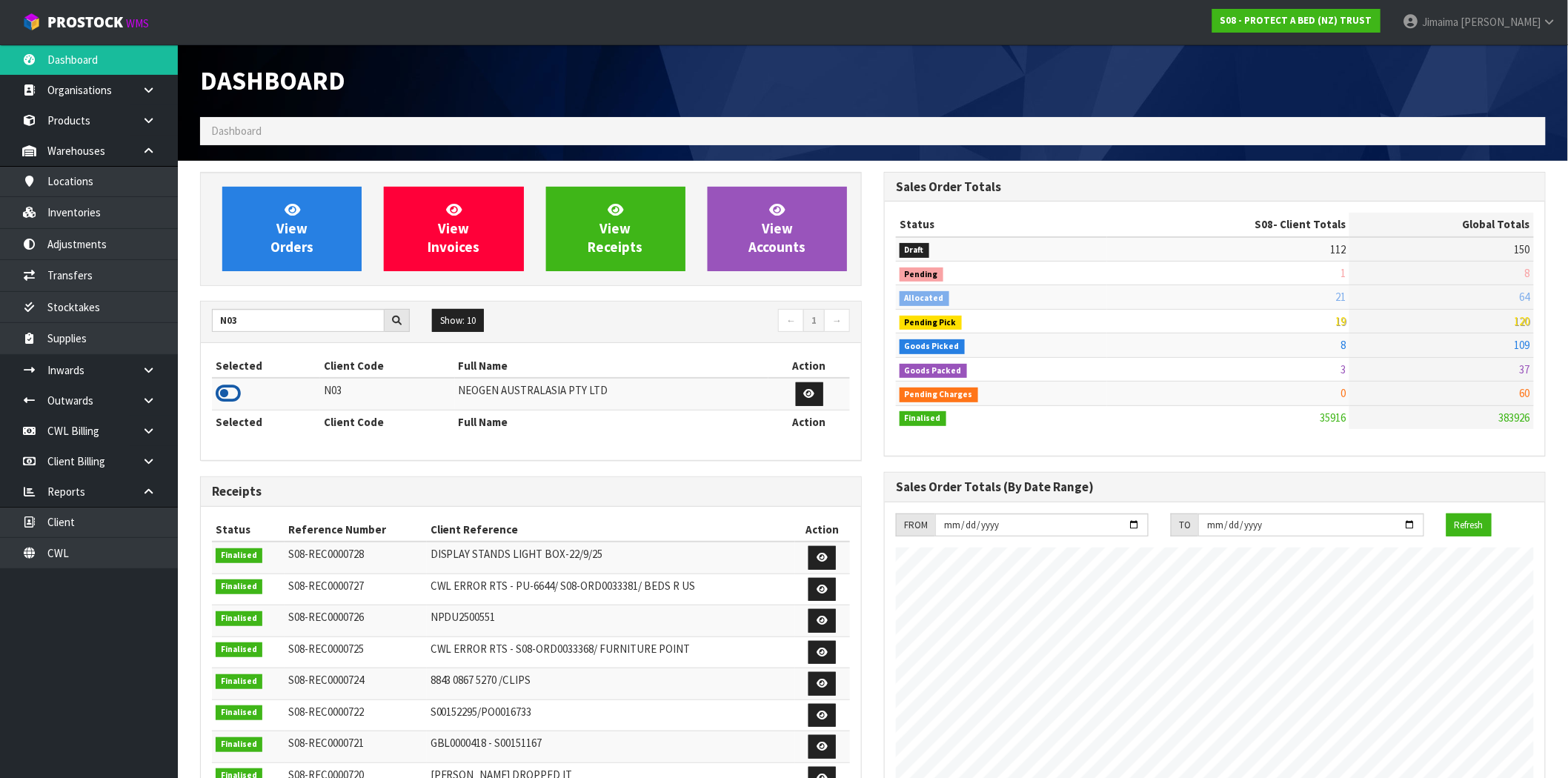
click at [226, 390] on icon at bounding box center [228, 394] width 25 height 22
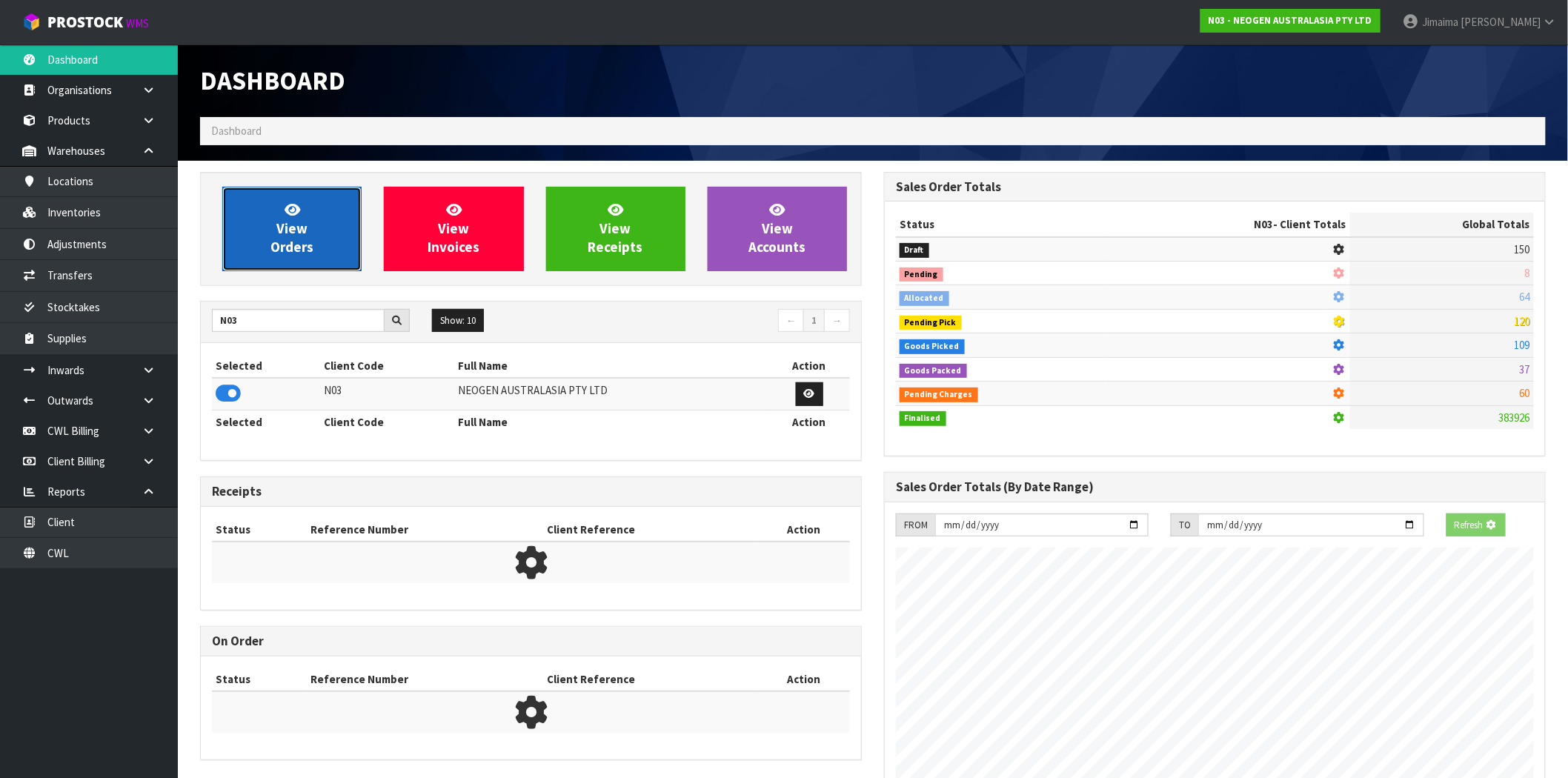
scroll to position [740381, 740300]
click at [299, 219] on span "View Orders" at bounding box center [292, 228] width 43 height 56
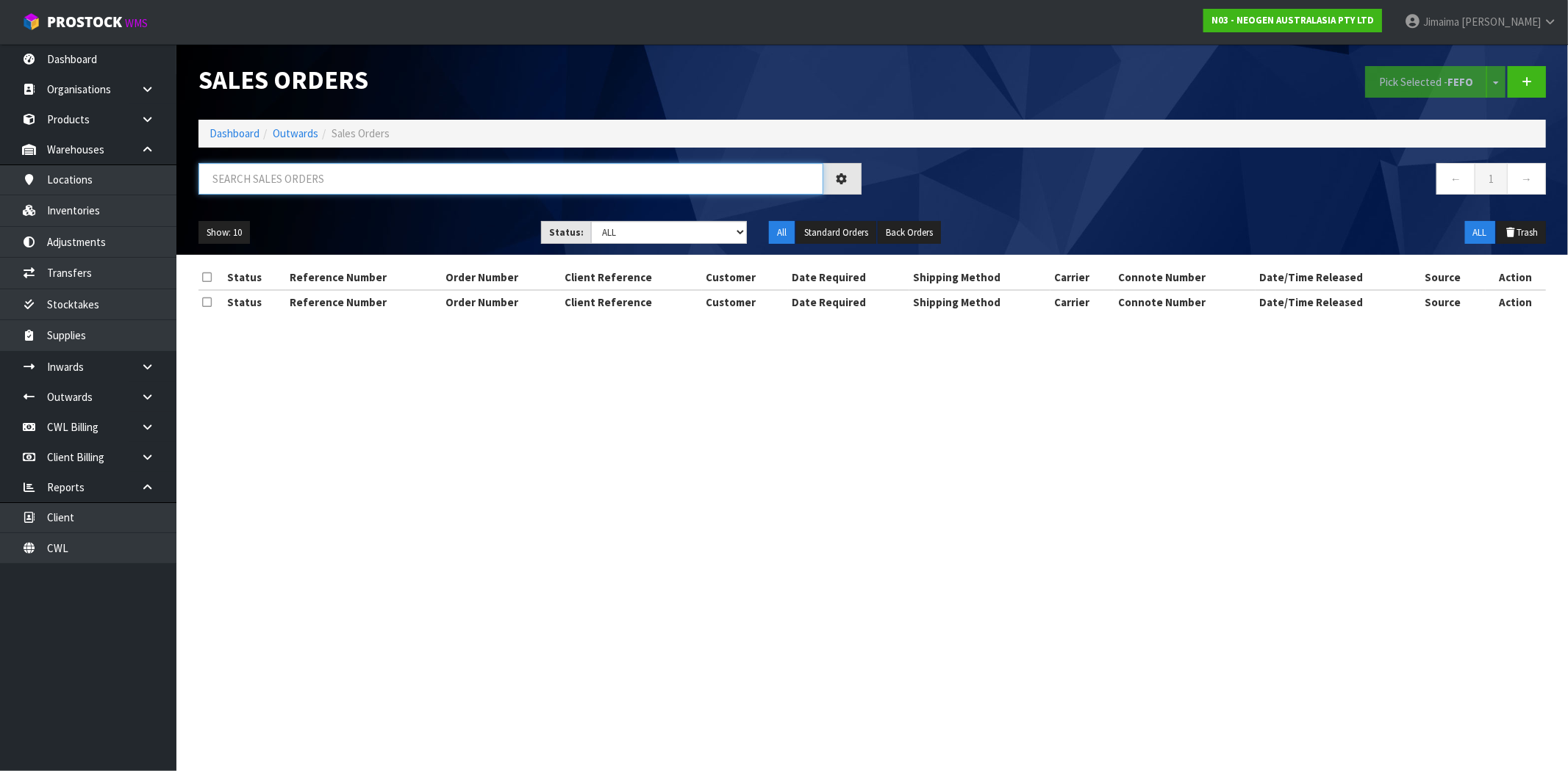
drag, startPoint x: 314, startPoint y: 188, endPoint x: 310, endPoint y: 182, distance: 7.2
click at [313, 187] on input "text" at bounding box center [510, 179] width 625 height 32
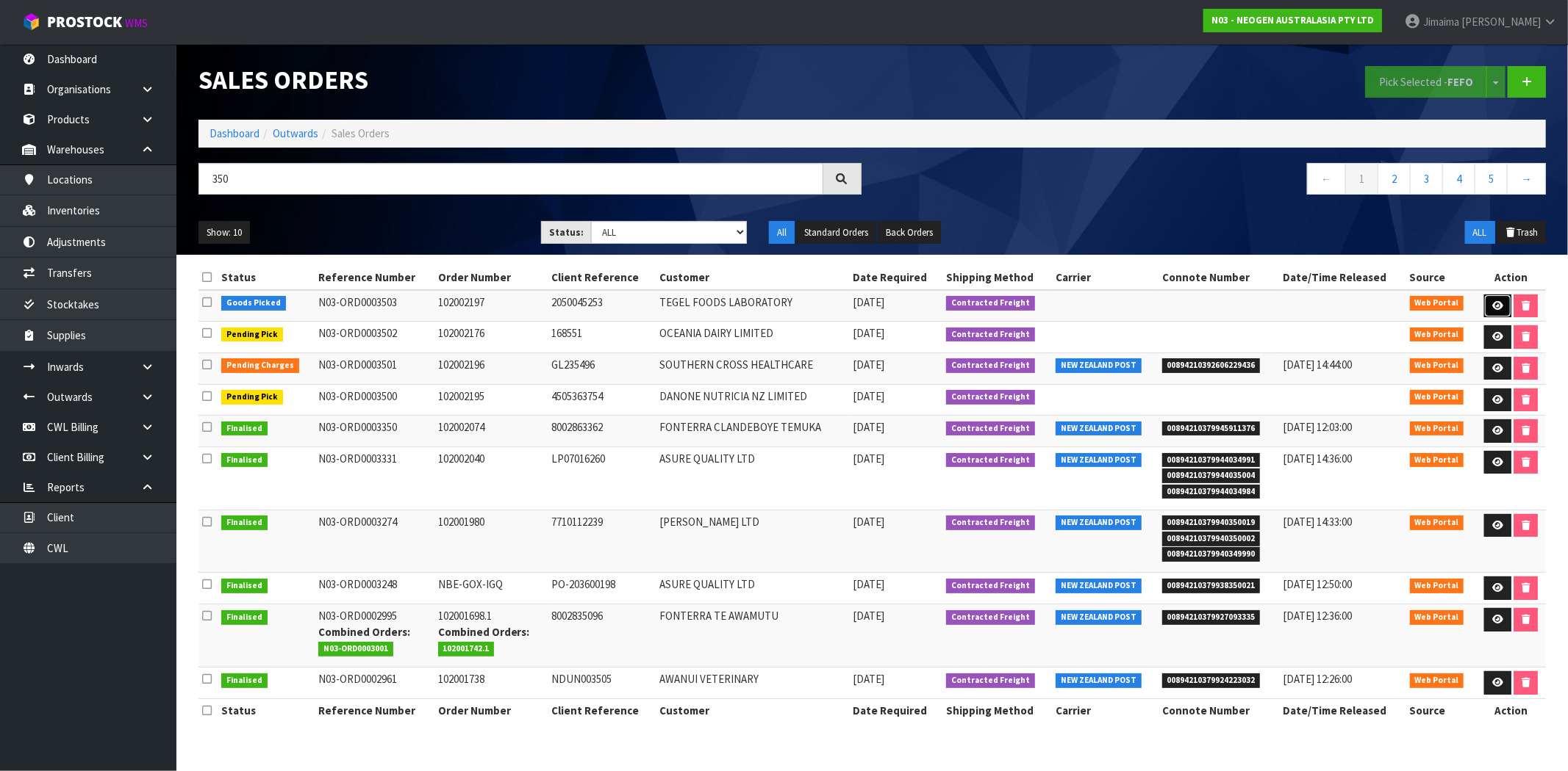
click at [1493, 297] on link at bounding box center [1497, 307] width 27 height 24
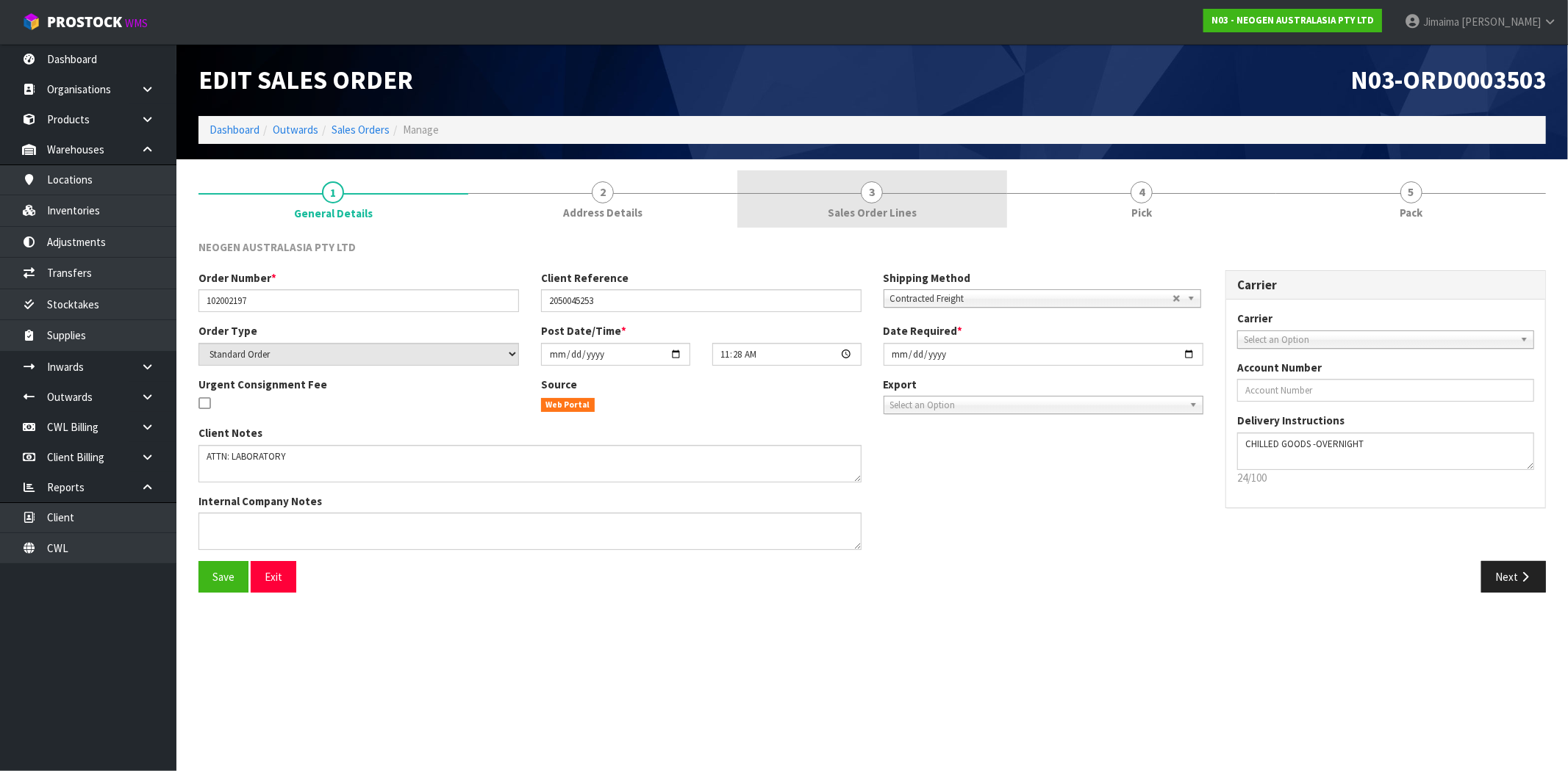
click at [896, 182] on link "3 Sales Order Lines" at bounding box center [872, 200] width 270 height 58
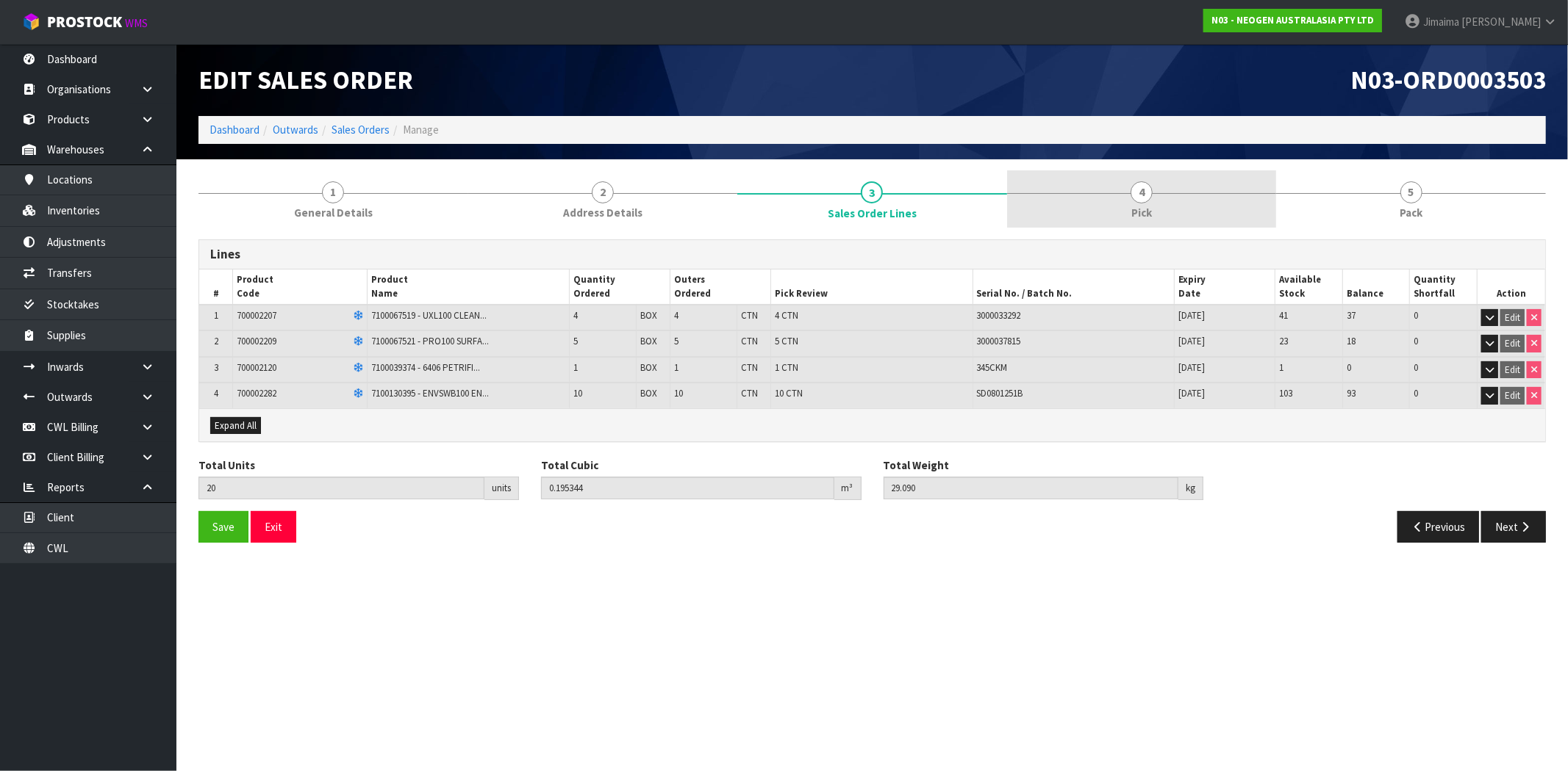
click at [1089, 211] on link "4 Pick" at bounding box center [1142, 200] width 270 height 58
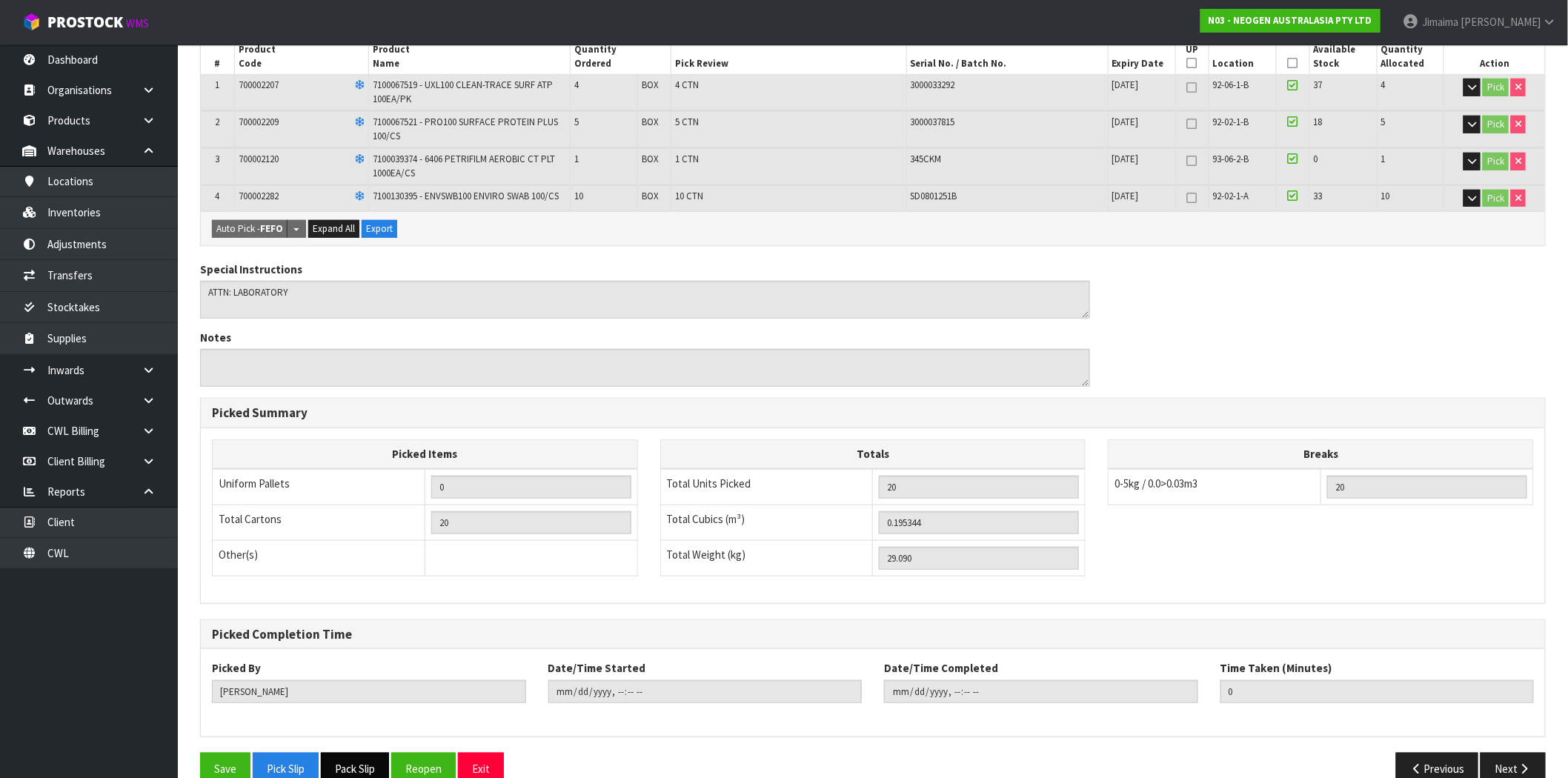
scroll to position [313, 0]
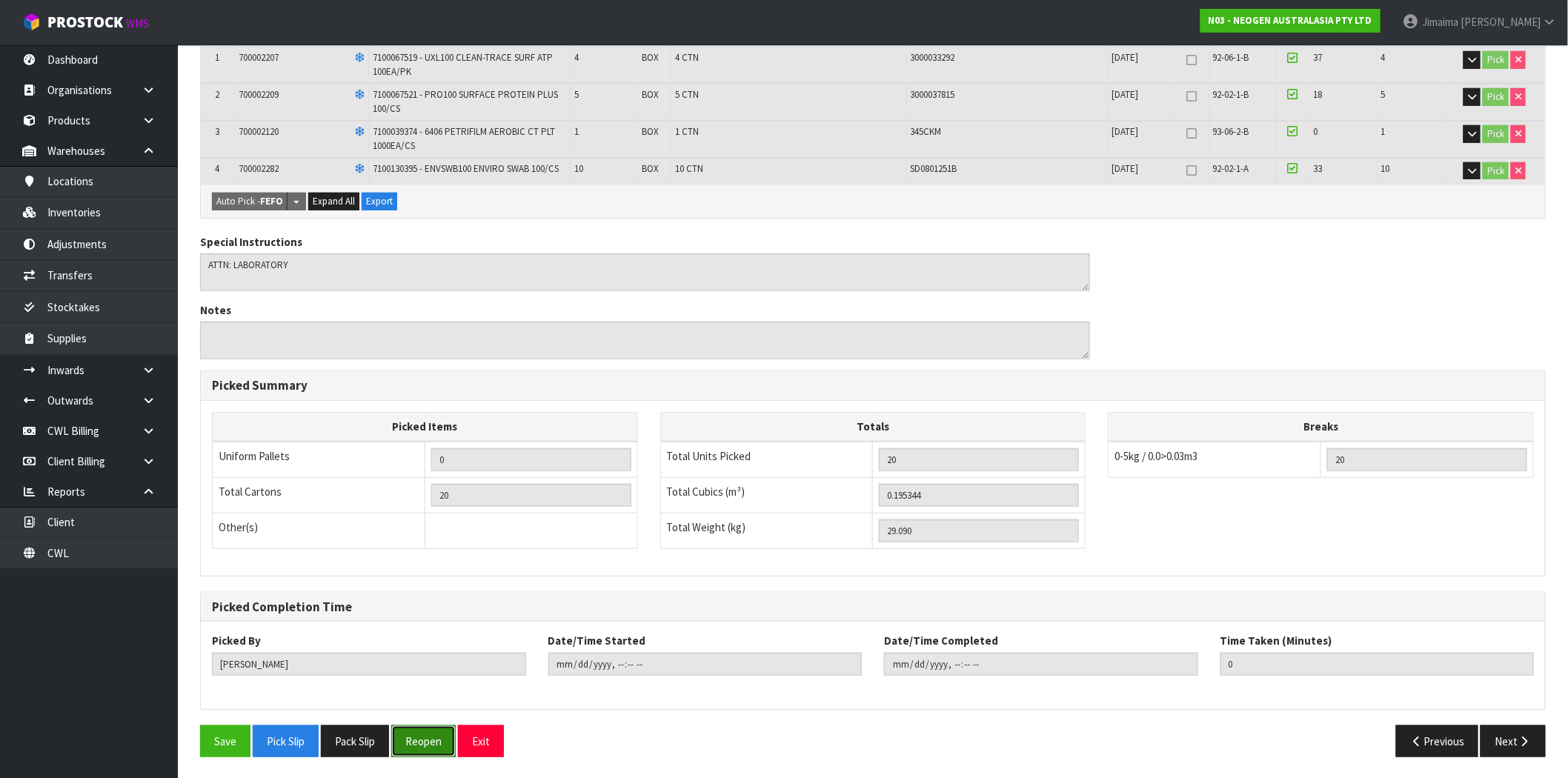
click at [419, 744] on button "Reopen" at bounding box center [424, 741] width 64 height 32
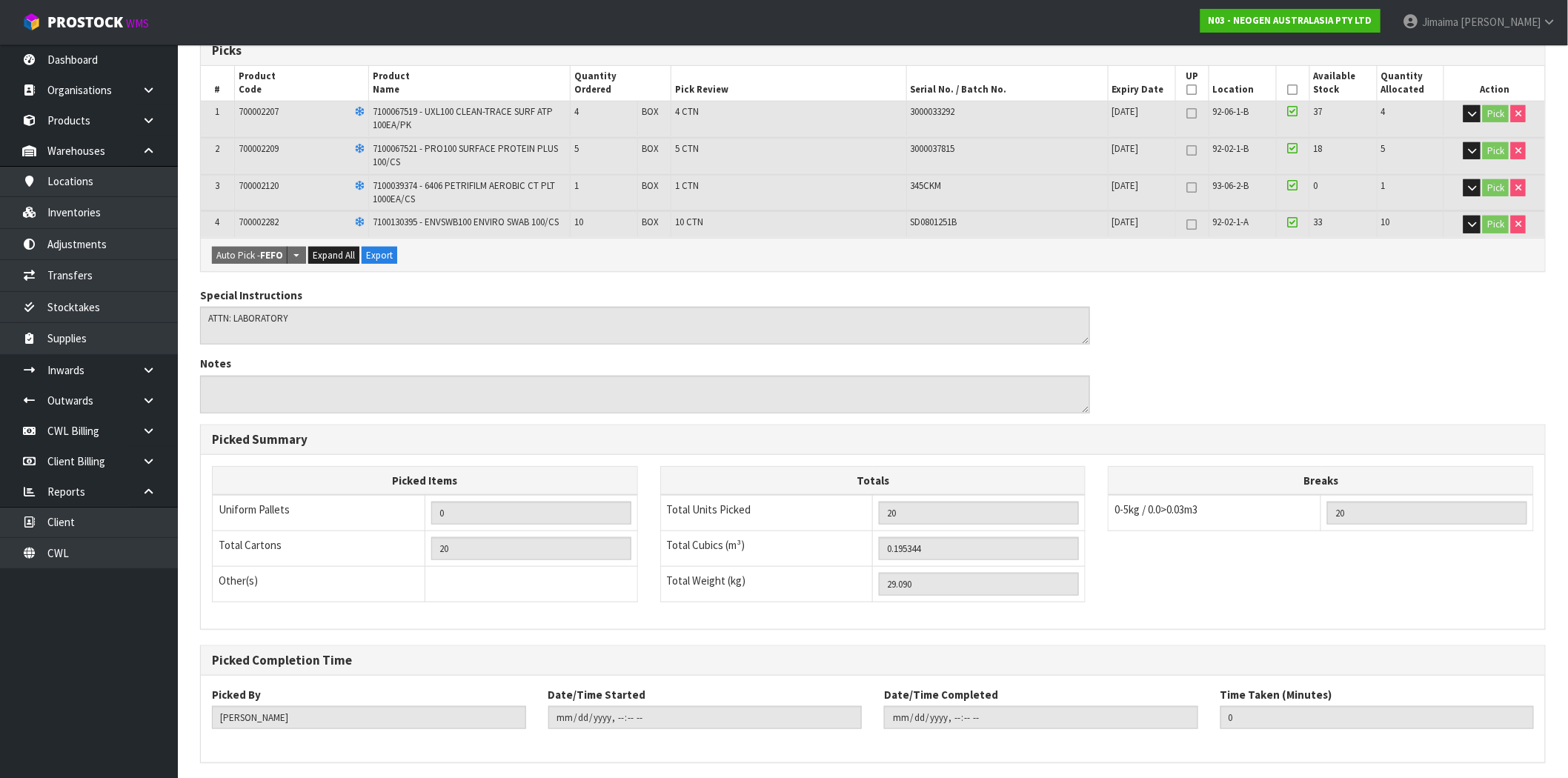
scroll to position [0, 0]
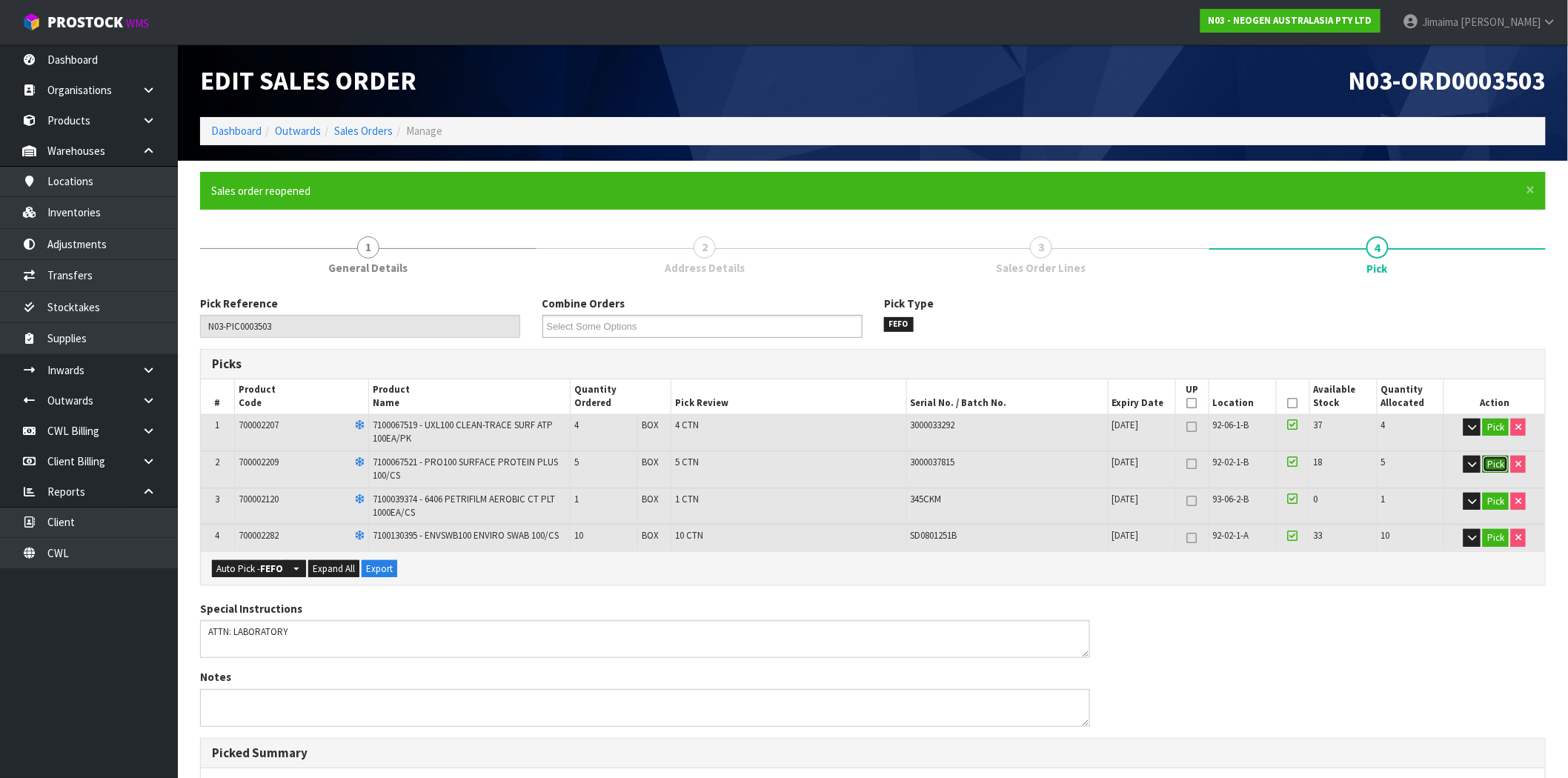
click at [1491, 462] on button "Pick" at bounding box center [1496, 465] width 26 height 18
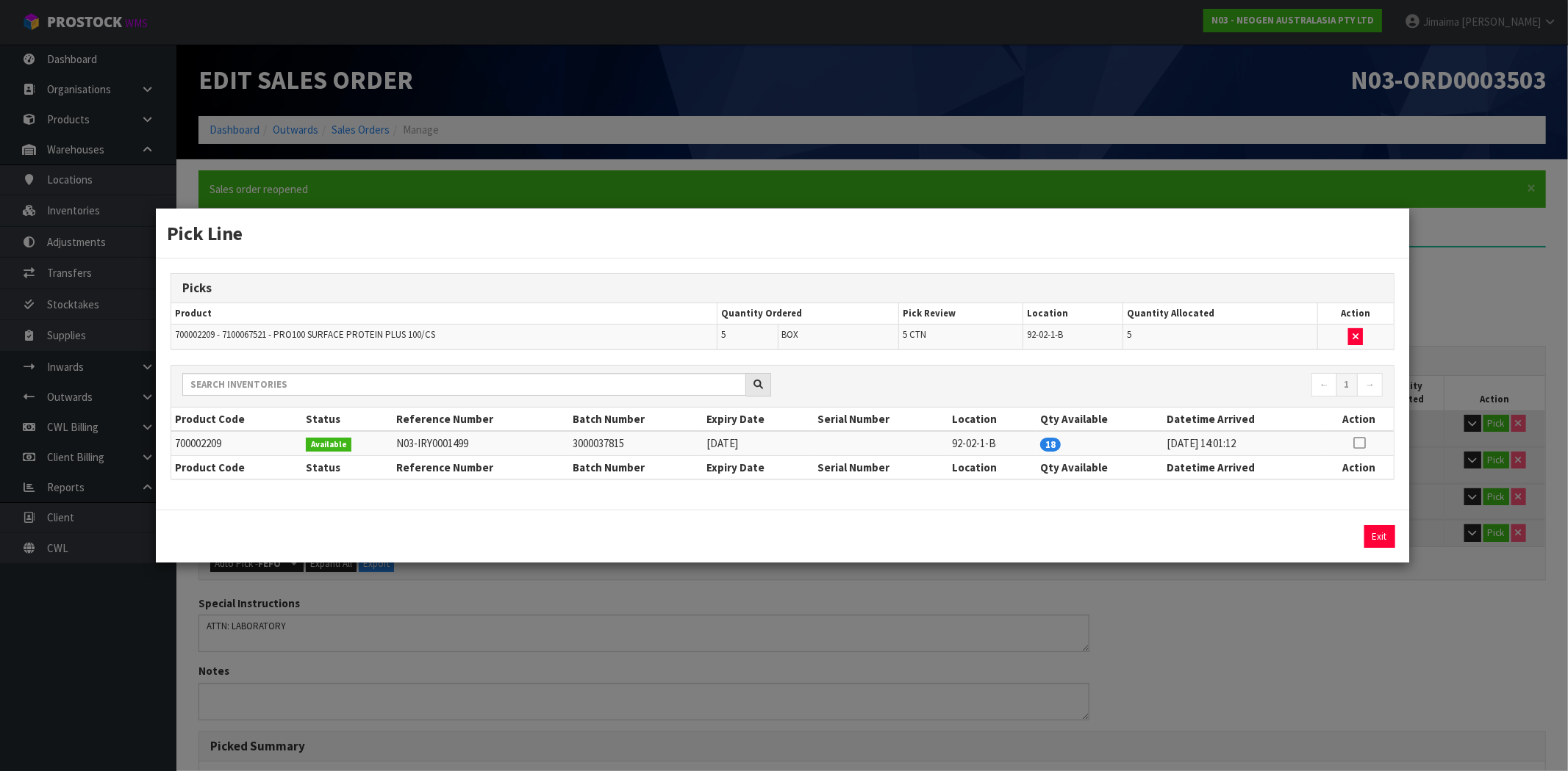
click at [1358, 327] on td at bounding box center [1356, 336] width 75 height 25
click at [1356, 331] on button "button" at bounding box center [1356, 337] width 15 height 18
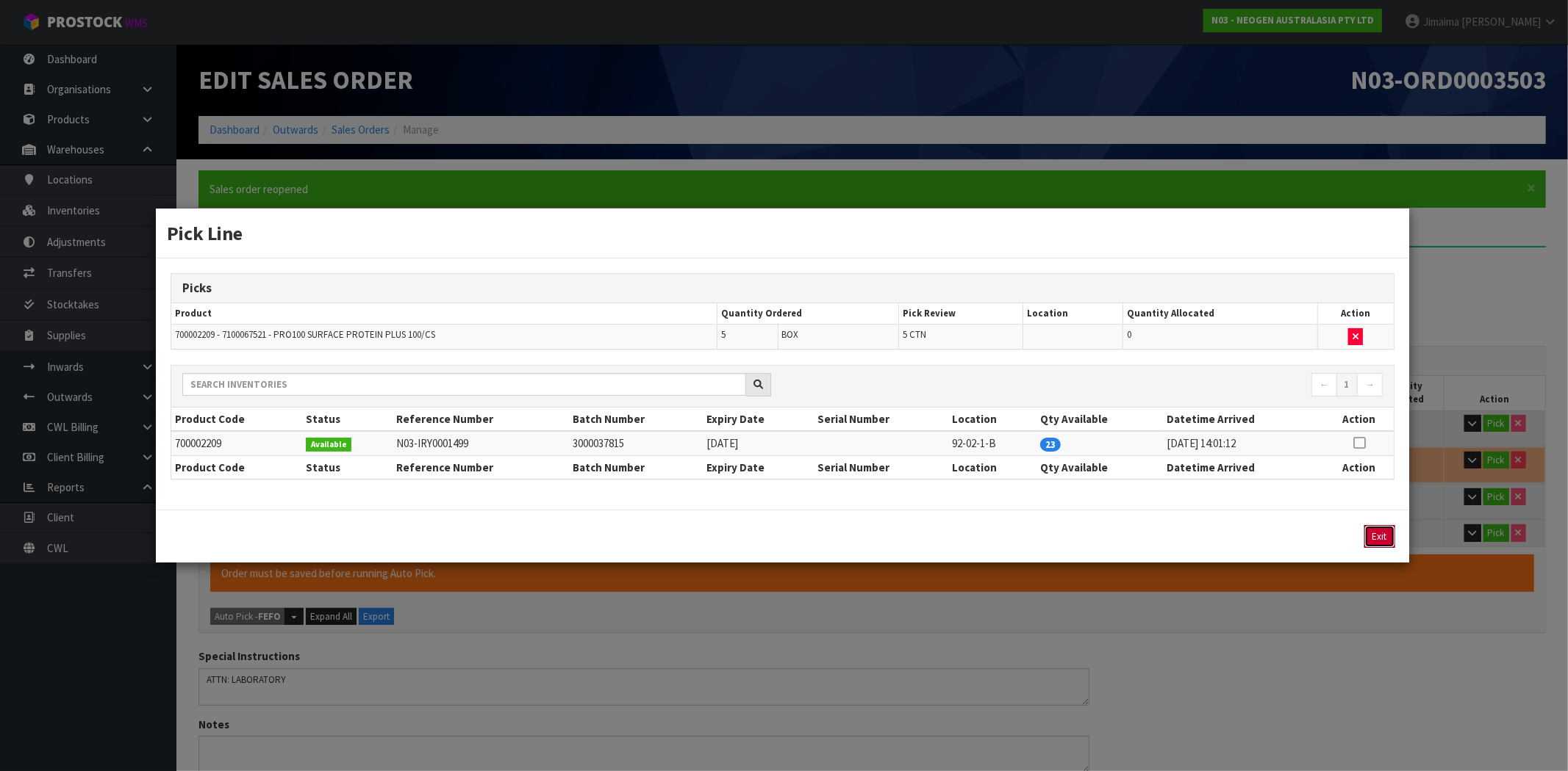
click at [1365, 537] on button "Exit" at bounding box center [1380, 537] width 31 height 23
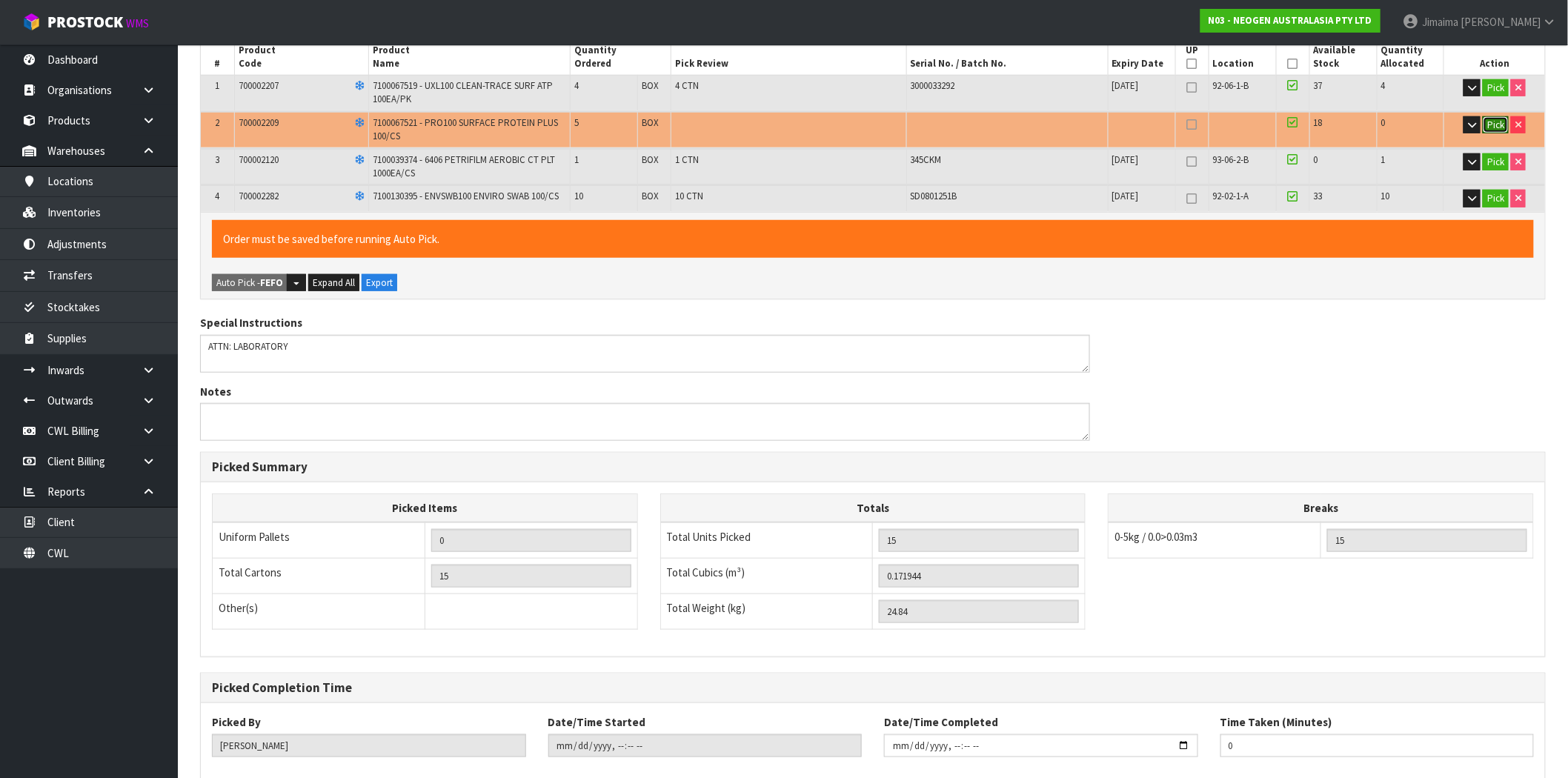
scroll to position [420, 0]
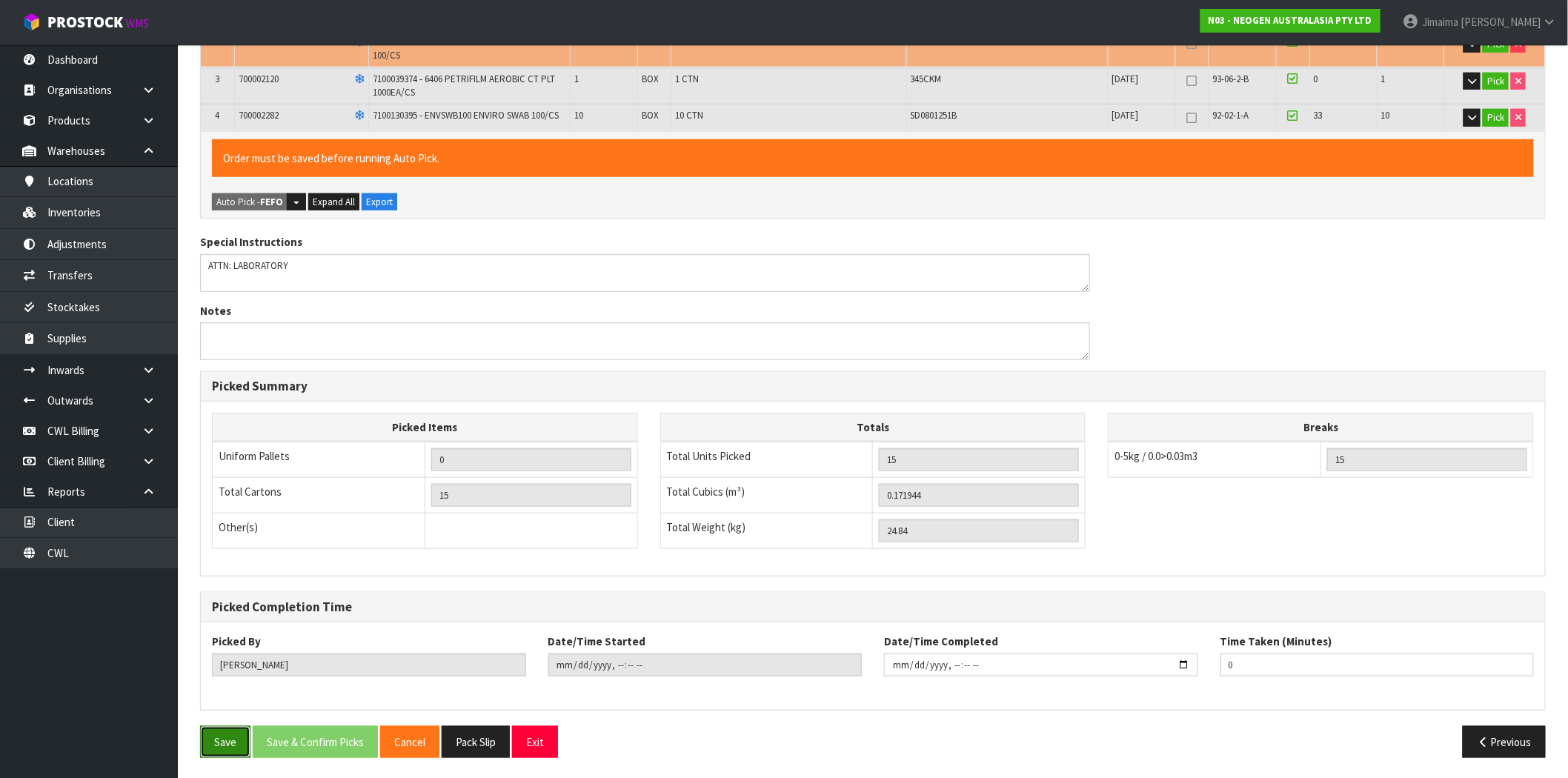
click at [227, 727] on button "Save" at bounding box center [225, 742] width 51 height 32
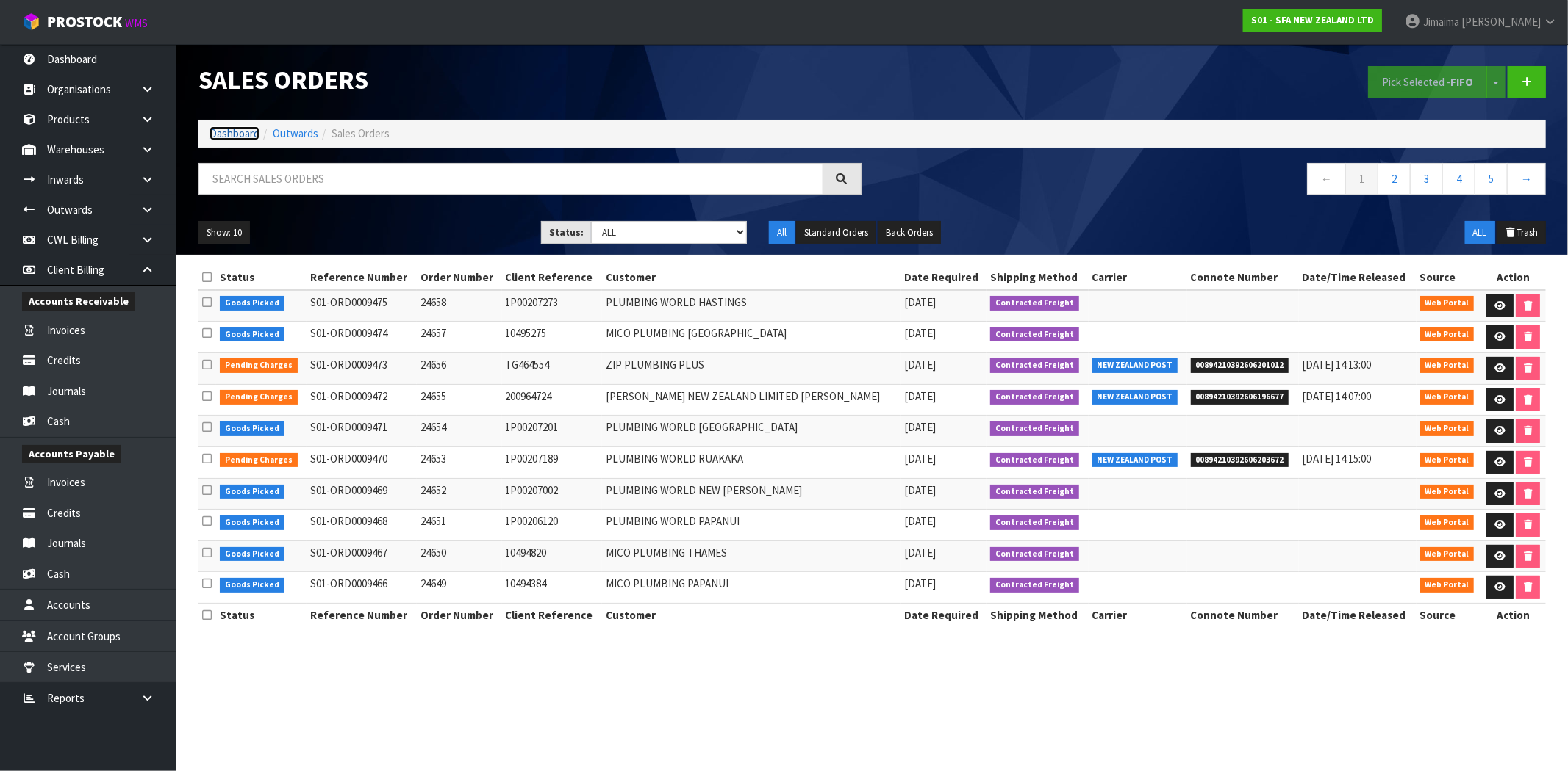
click at [243, 134] on link "Dashboard" at bounding box center [234, 133] width 50 height 14
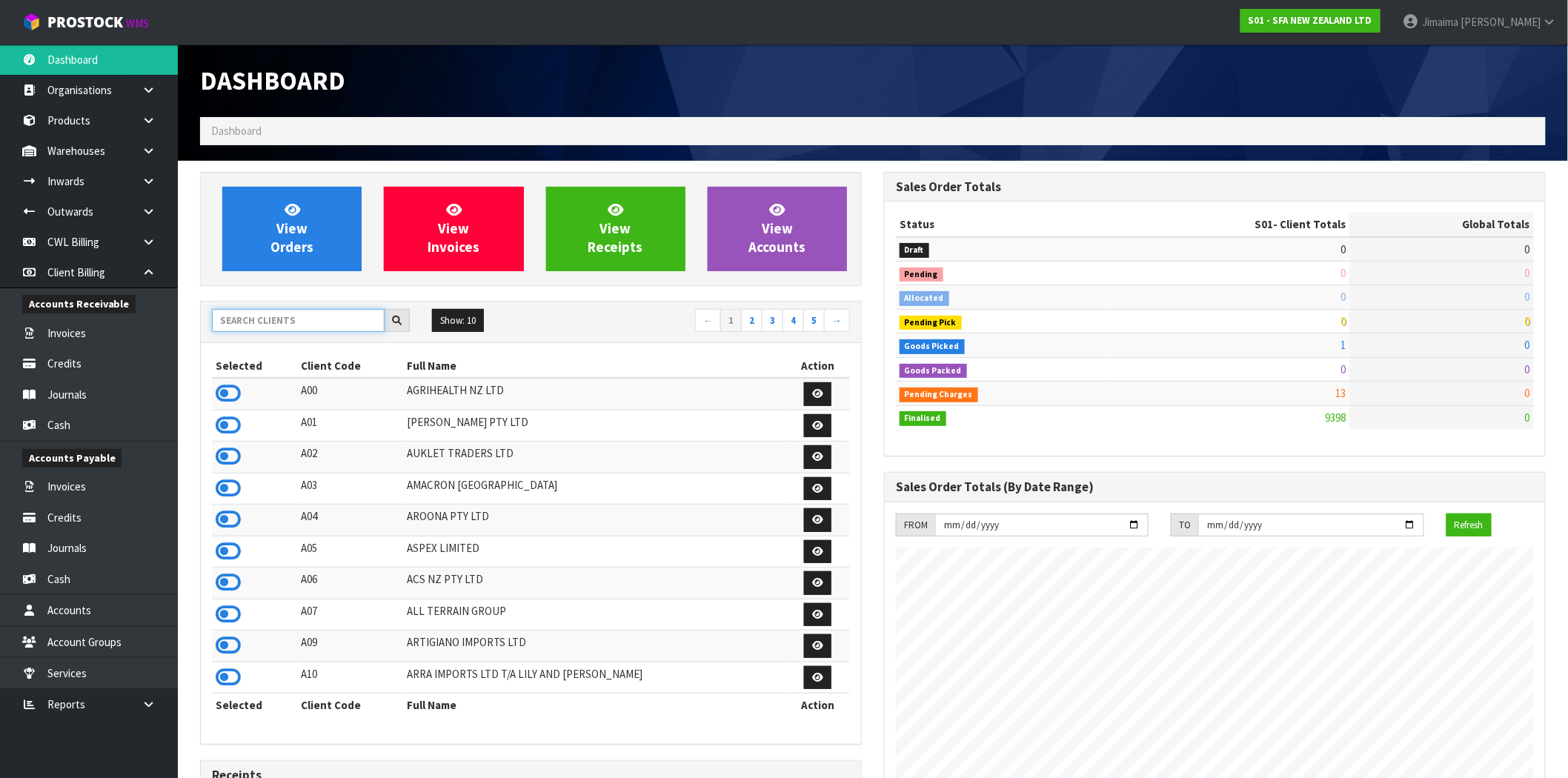
click at [283, 315] on input "text" at bounding box center [298, 320] width 173 height 23
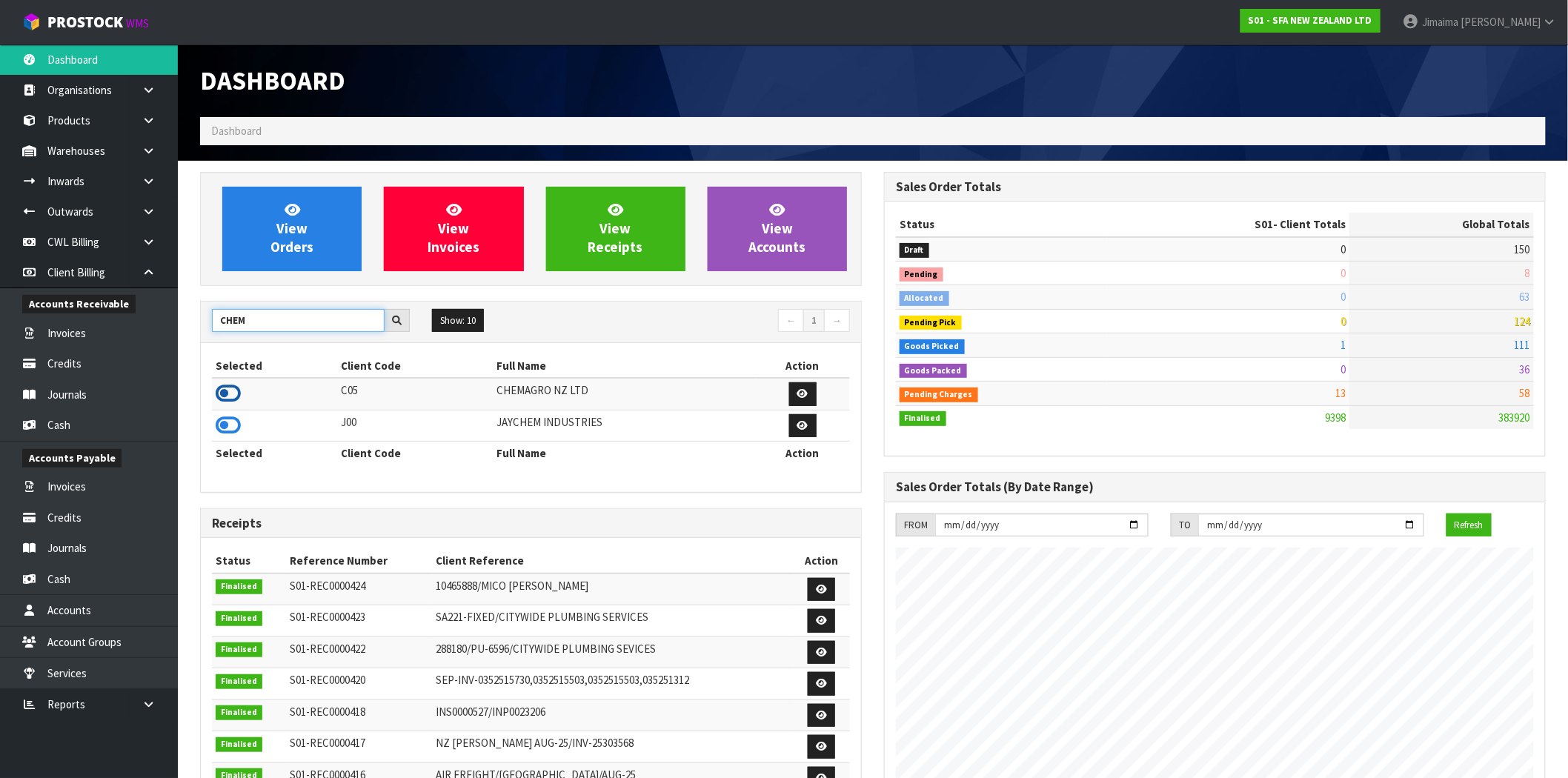
type input "CHEM"
click at [227, 401] on icon at bounding box center [228, 394] width 25 height 22
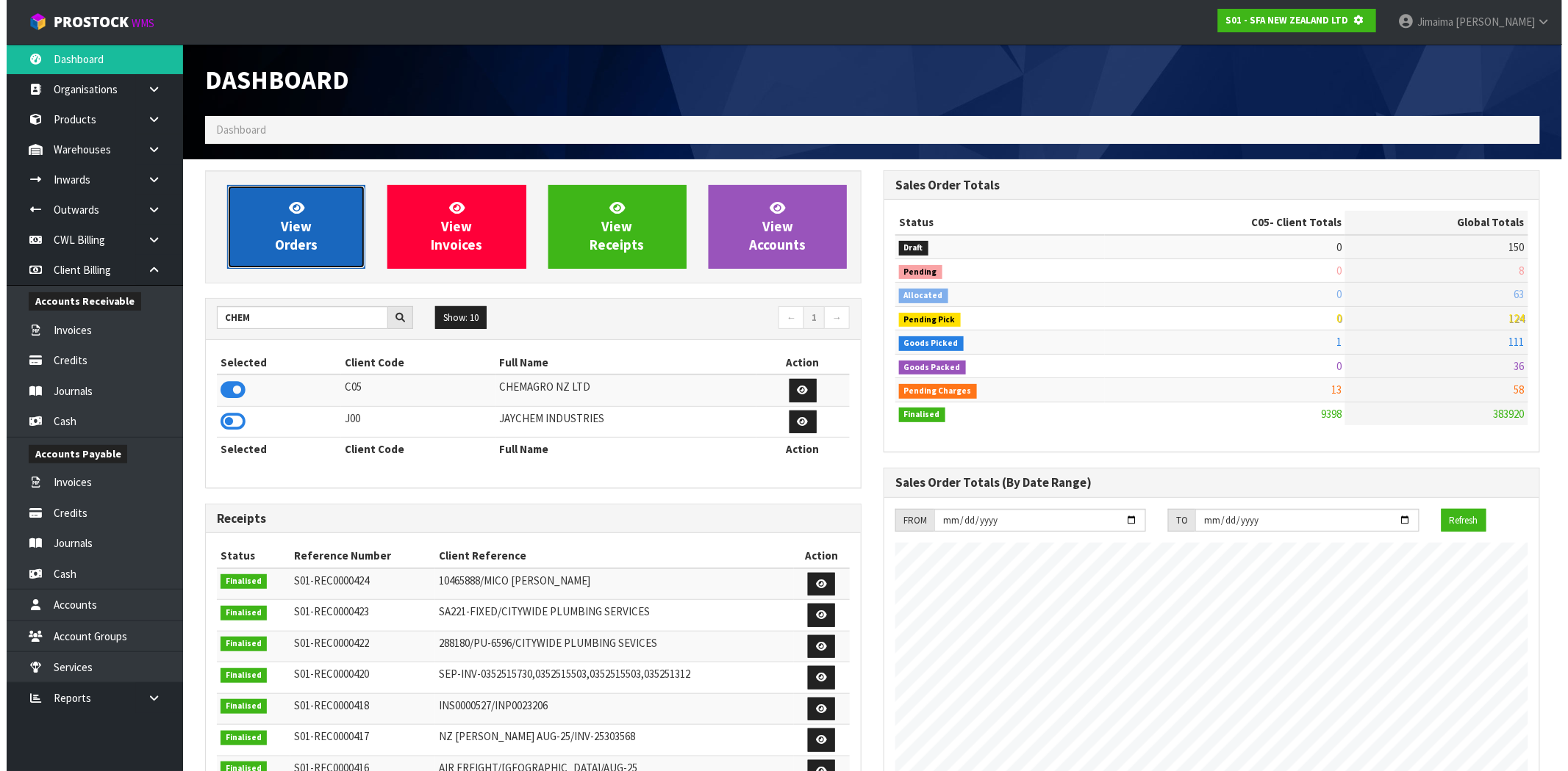
scroll to position [733720, 734363]
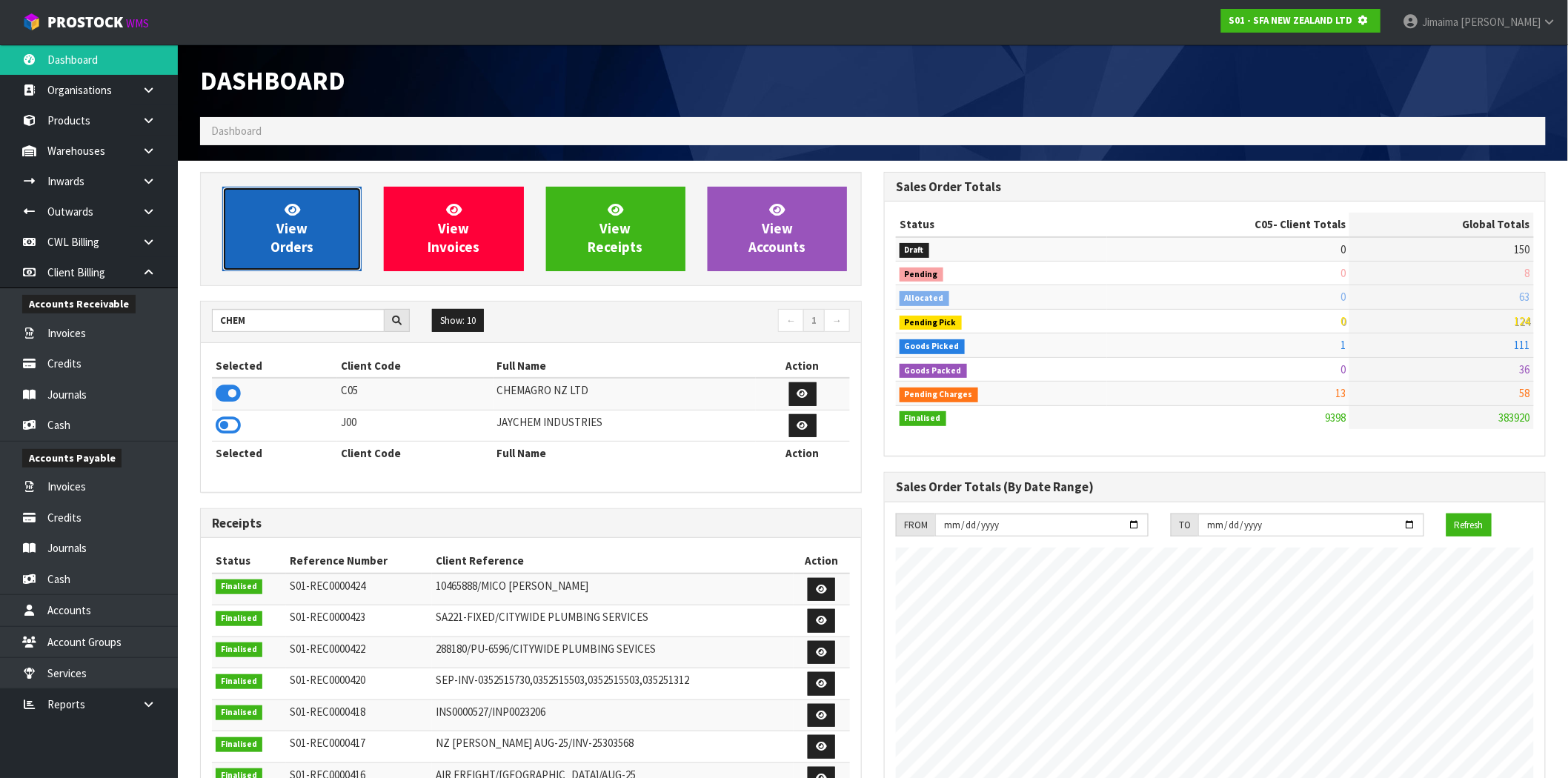
click at [280, 237] on link "View Orders" at bounding box center [292, 228] width 139 height 84
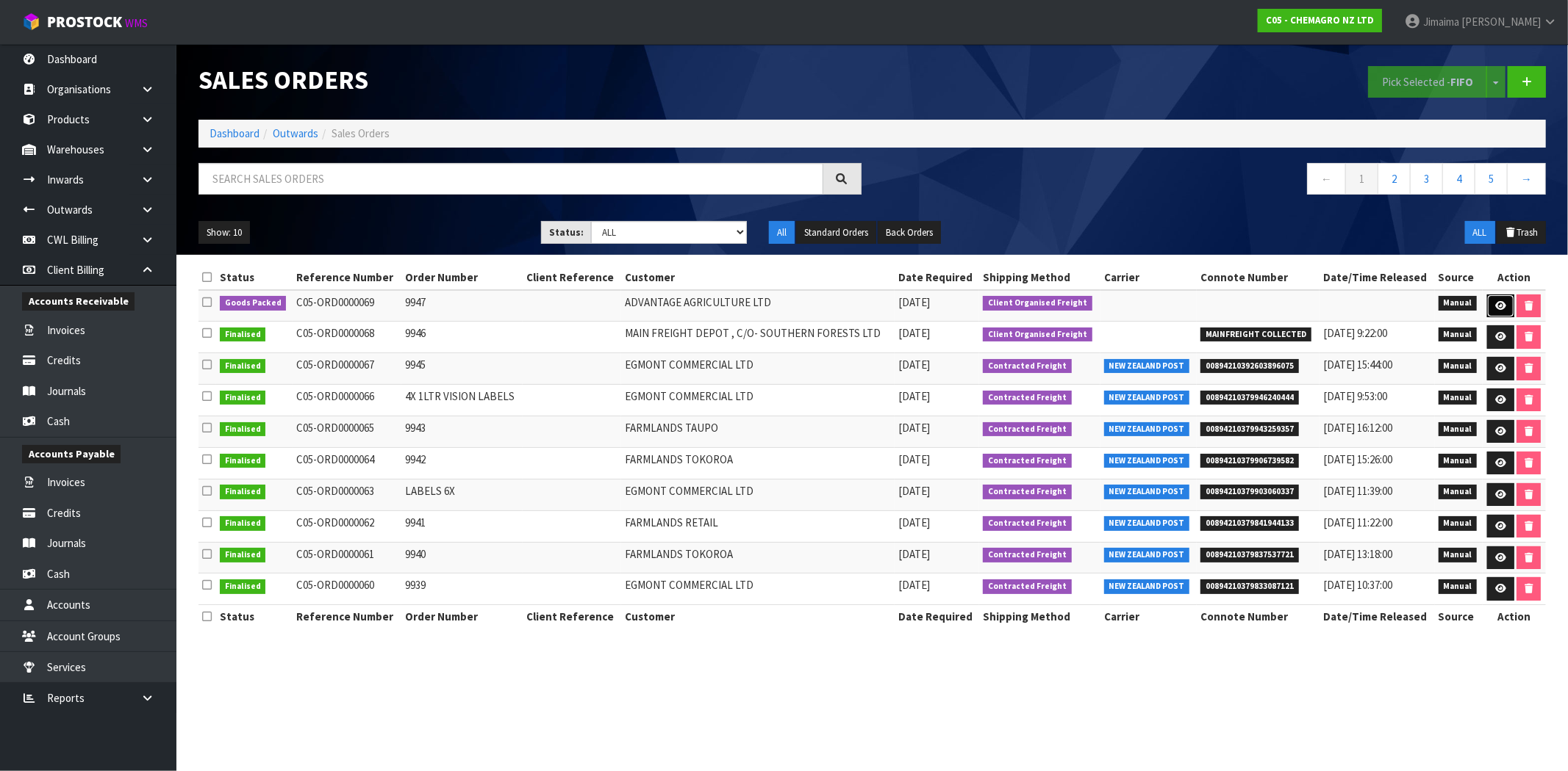
click at [1500, 297] on link at bounding box center [1500, 307] width 27 height 24
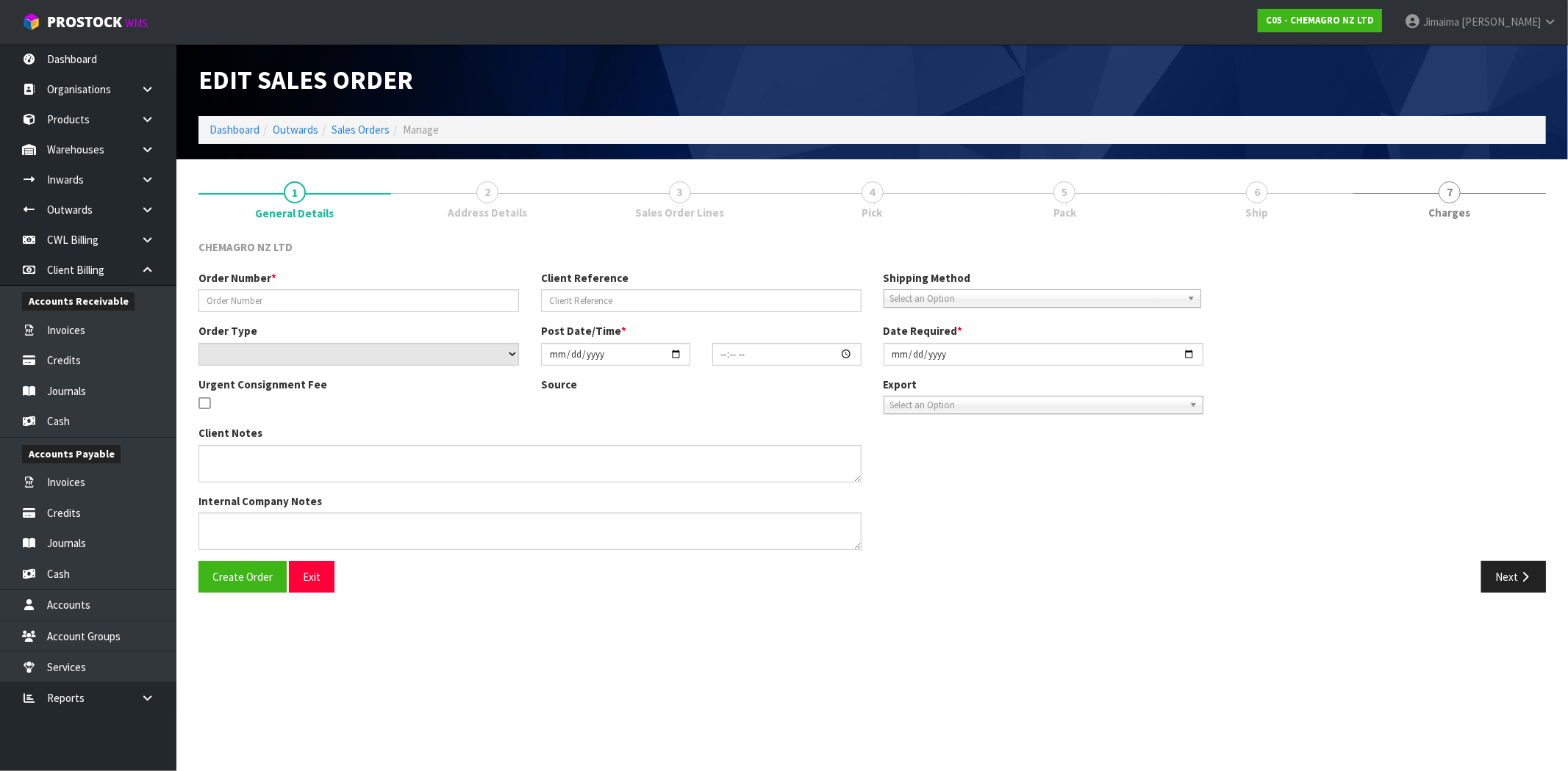
type input "9947"
select select "number:0"
type input "[DATE]"
type input "08:48:00.000"
type input "[DATE]"
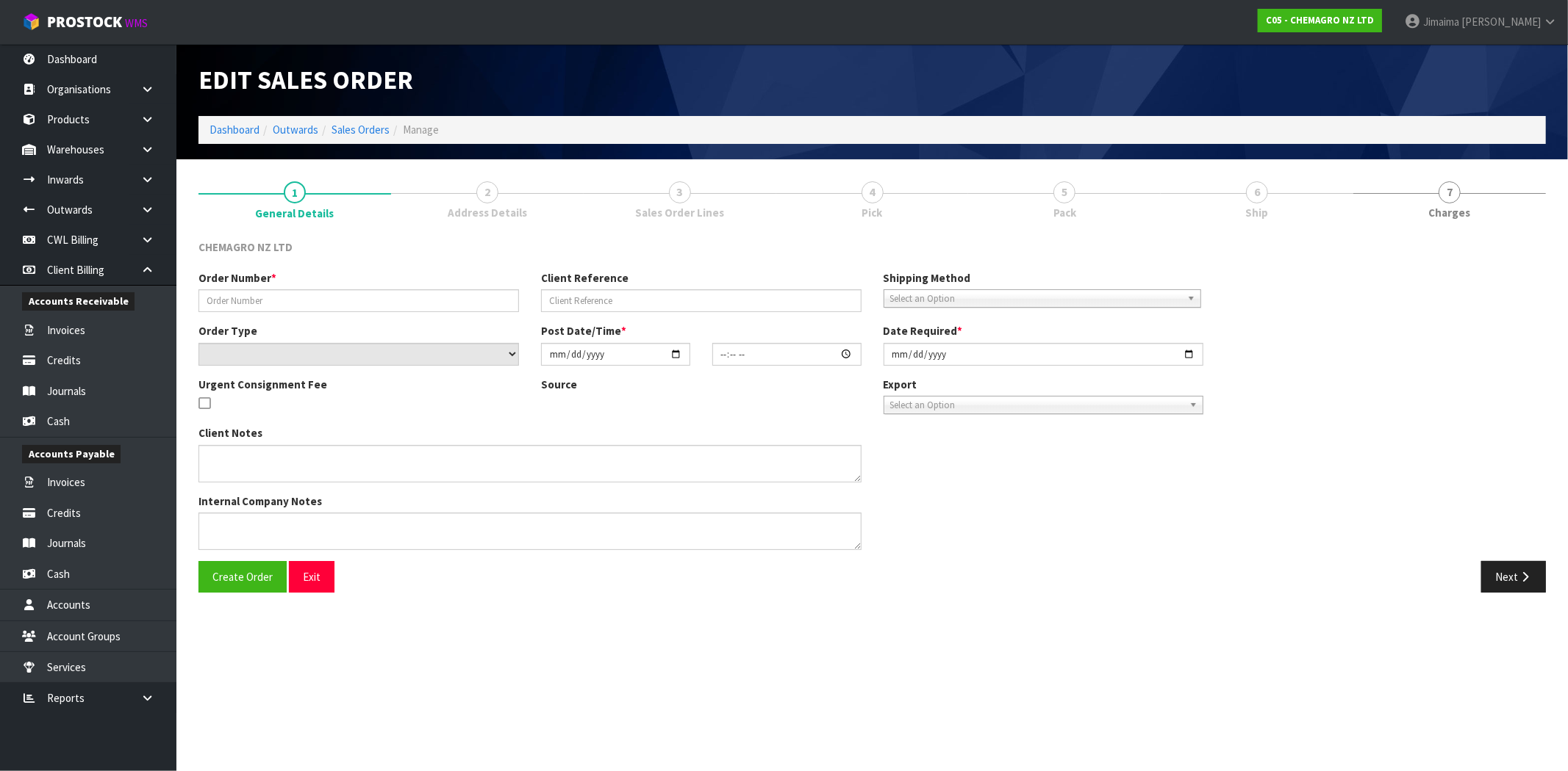
type textarea "PLEASE PICK PALLET OF 54X TERBHEX AND REMOVE 4"
type textarea "COLLECTION FROM MAINFREIGHT CALL JOHN ON 0274934020 TO LET ME KNOW THAT MAINFRE…"
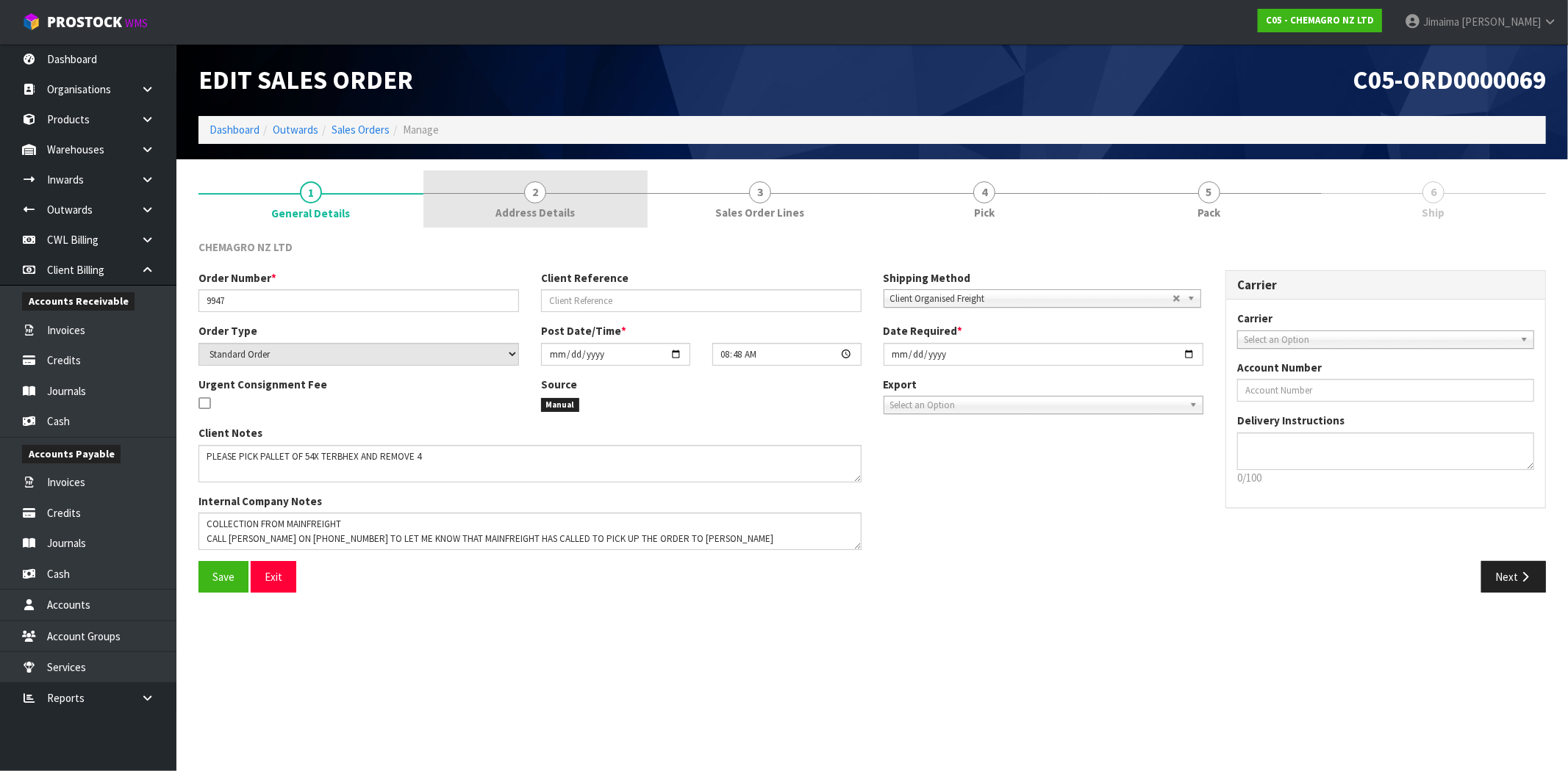
click at [521, 193] on div at bounding box center [535, 193] width 225 height 1
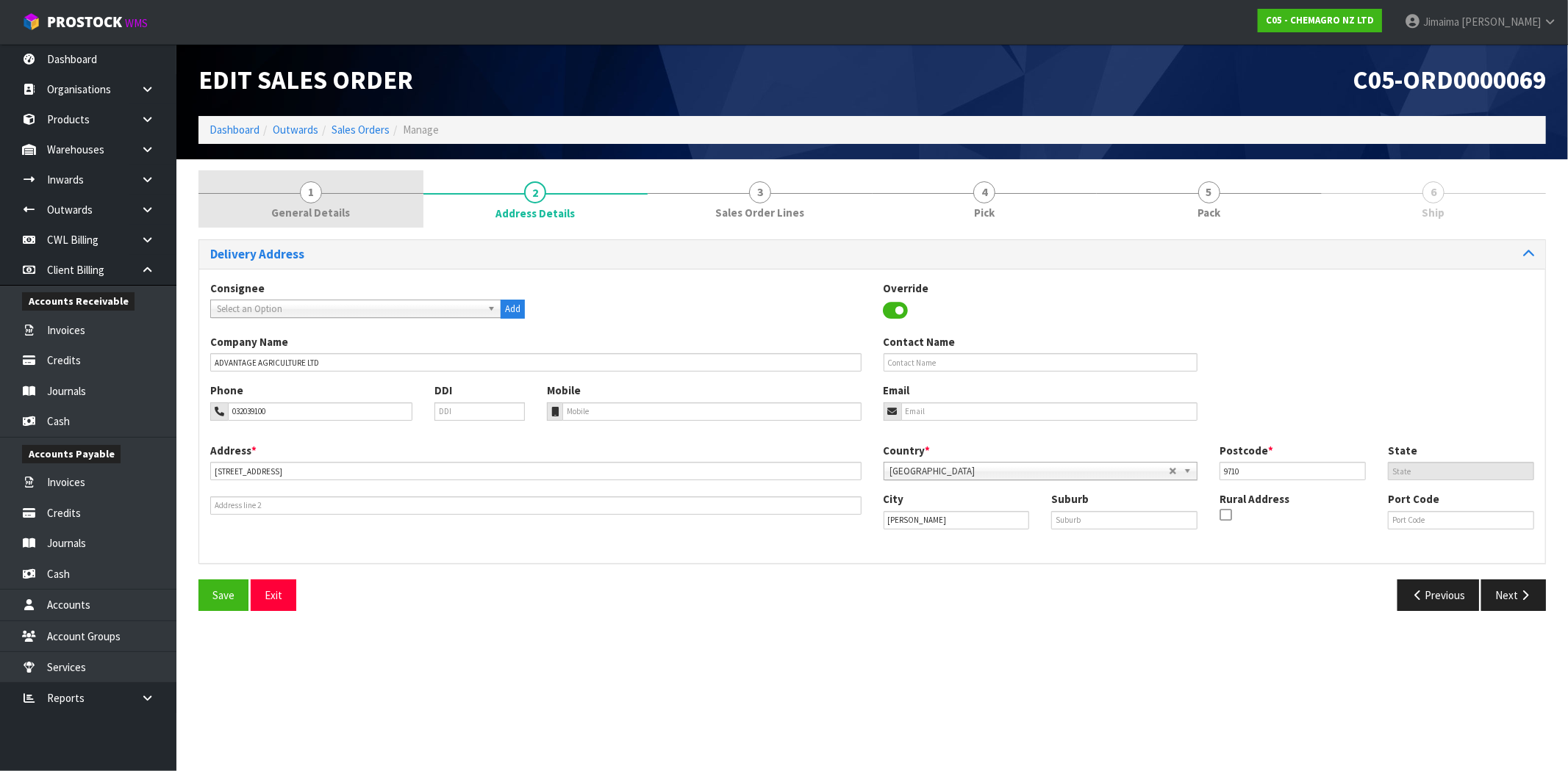
click at [388, 188] on link "1 General Details" at bounding box center [311, 200] width 225 height 58
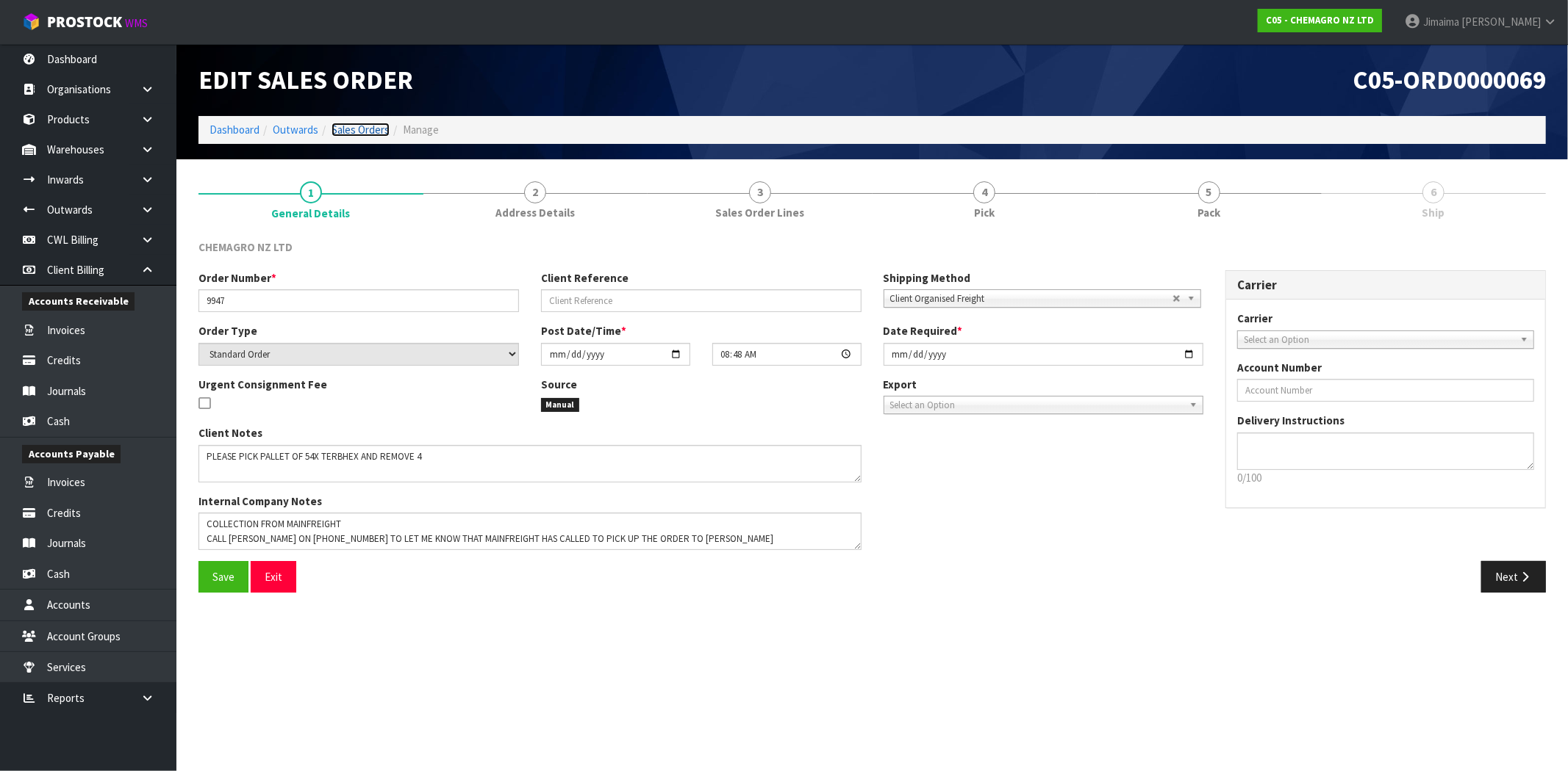
click at [384, 125] on link "Sales Orders" at bounding box center [360, 129] width 58 height 14
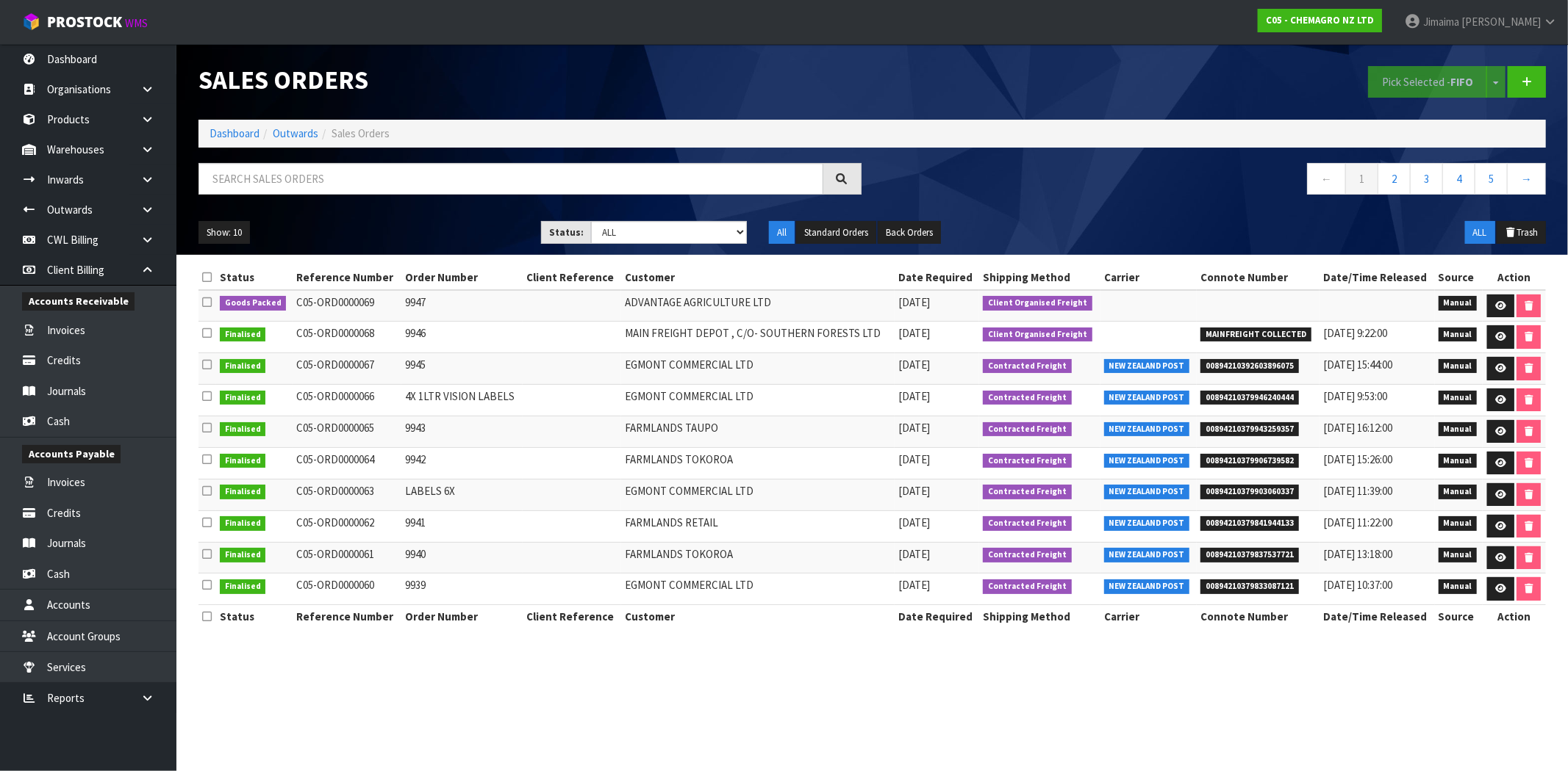
click at [428, 318] on td "9947" at bounding box center [462, 306] width 121 height 32
click at [348, 309] on td "C05-ORD0000069" at bounding box center [347, 306] width 109 height 32
drag, startPoint x: 621, startPoint y: 305, endPoint x: 610, endPoint y: 305, distance: 11.0
click at [622, 305] on td "ADVANTAGE AGRICULTURE LTD" at bounding box center [758, 306] width 274 height 32
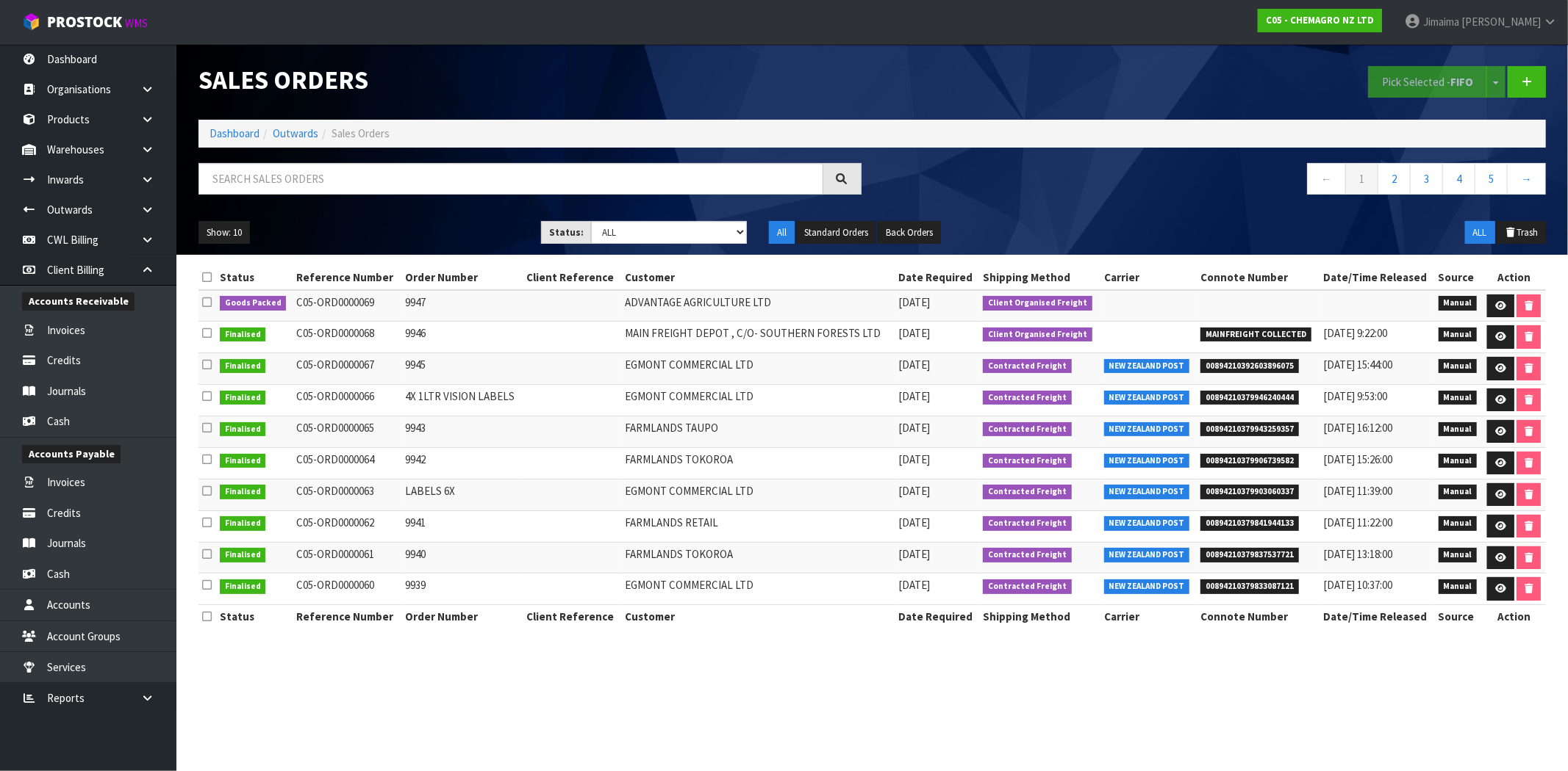
click at [421, 302] on td "9947" at bounding box center [462, 306] width 121 height 32
click at [417, 303] on td "9947" at bounding box center [462, 306] width 121 height 32
copy td "9947"
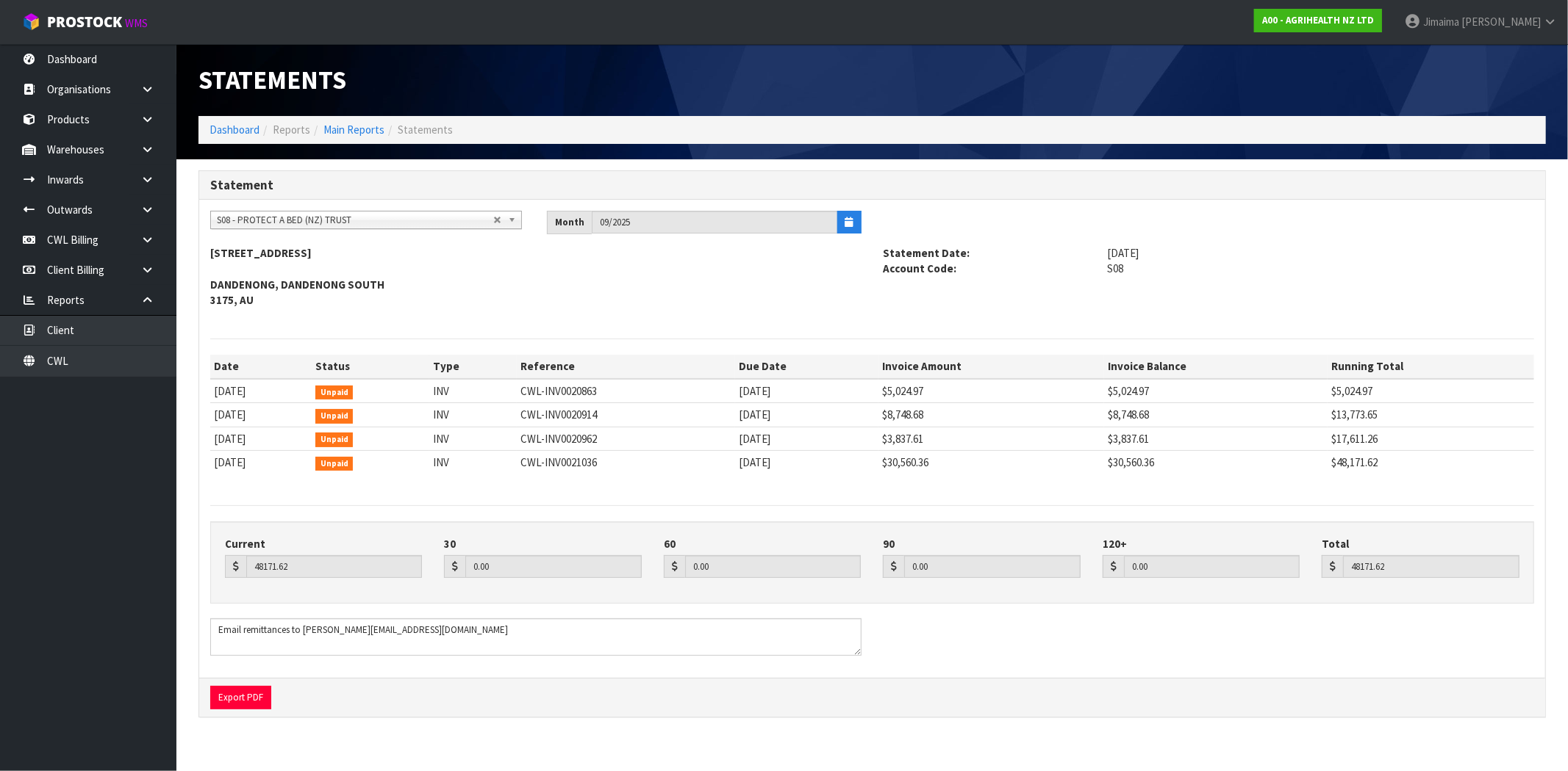
click at [280, 219] on span "S08 - PROTECT A BED (NZ) TRUST" at bounding box center [355, 220] width 277 height 18
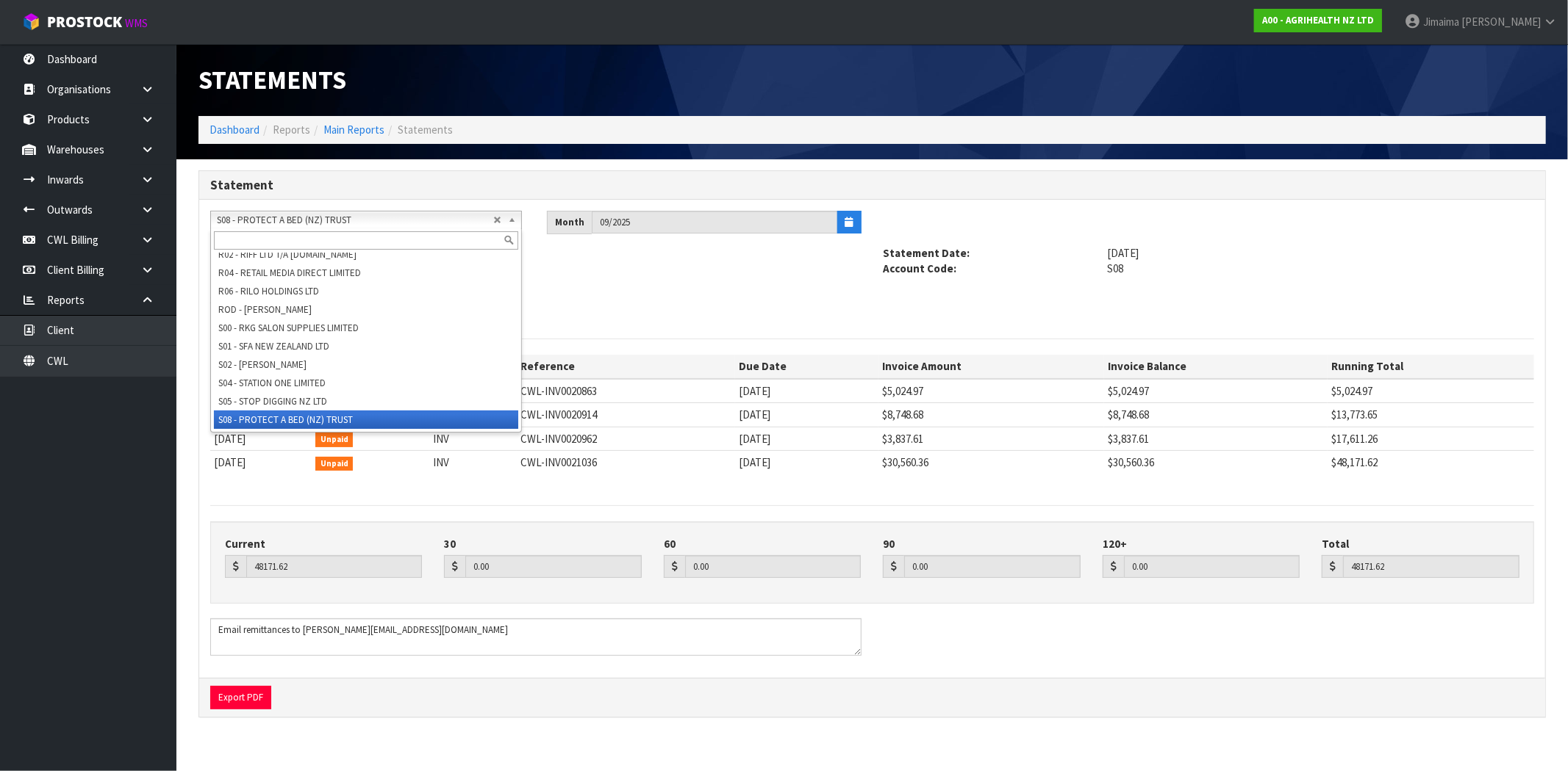
click at [257, 238] on input "text" at bounding box center [365, 240] width 304 height 18
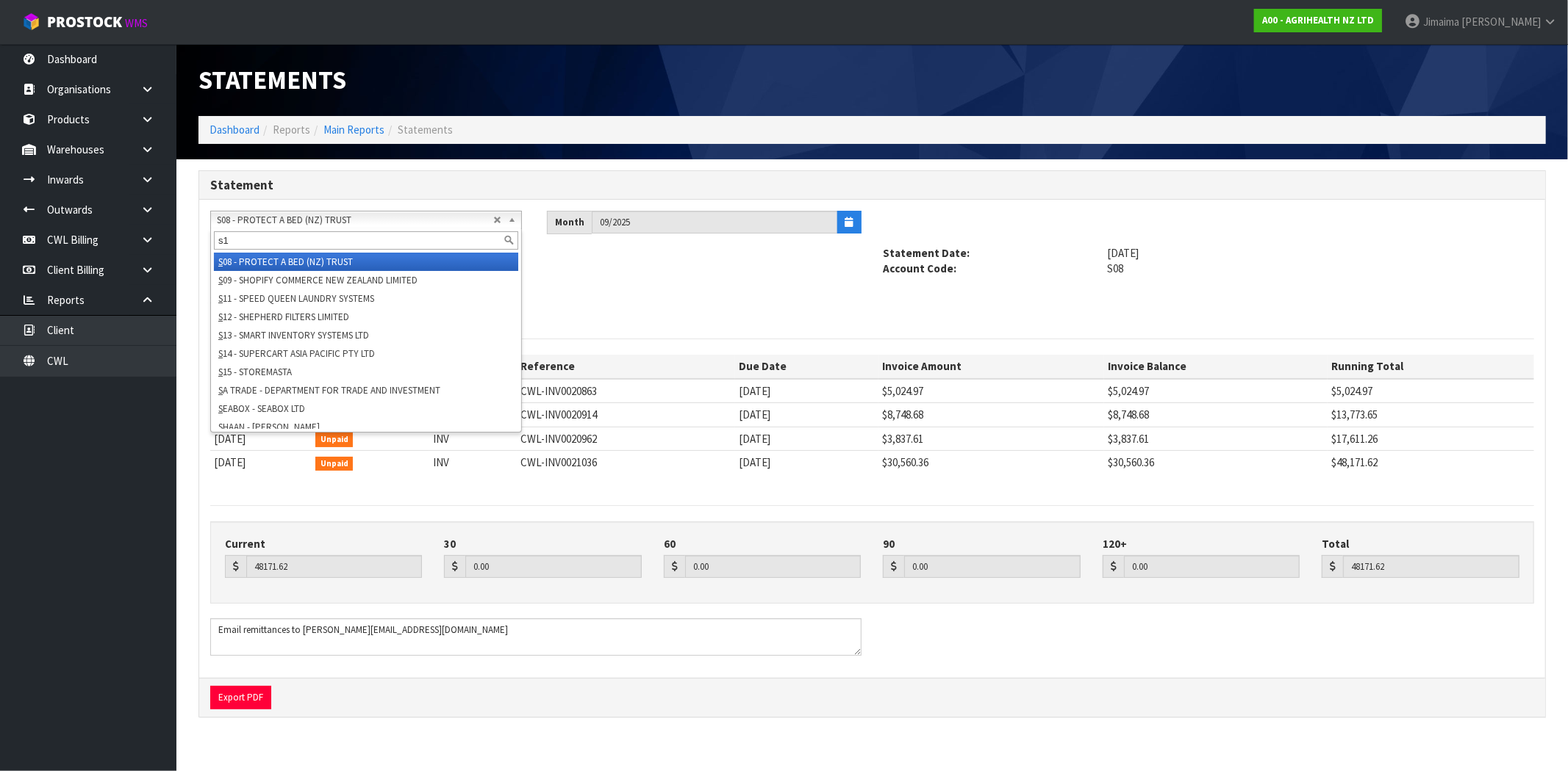
type input "s11"
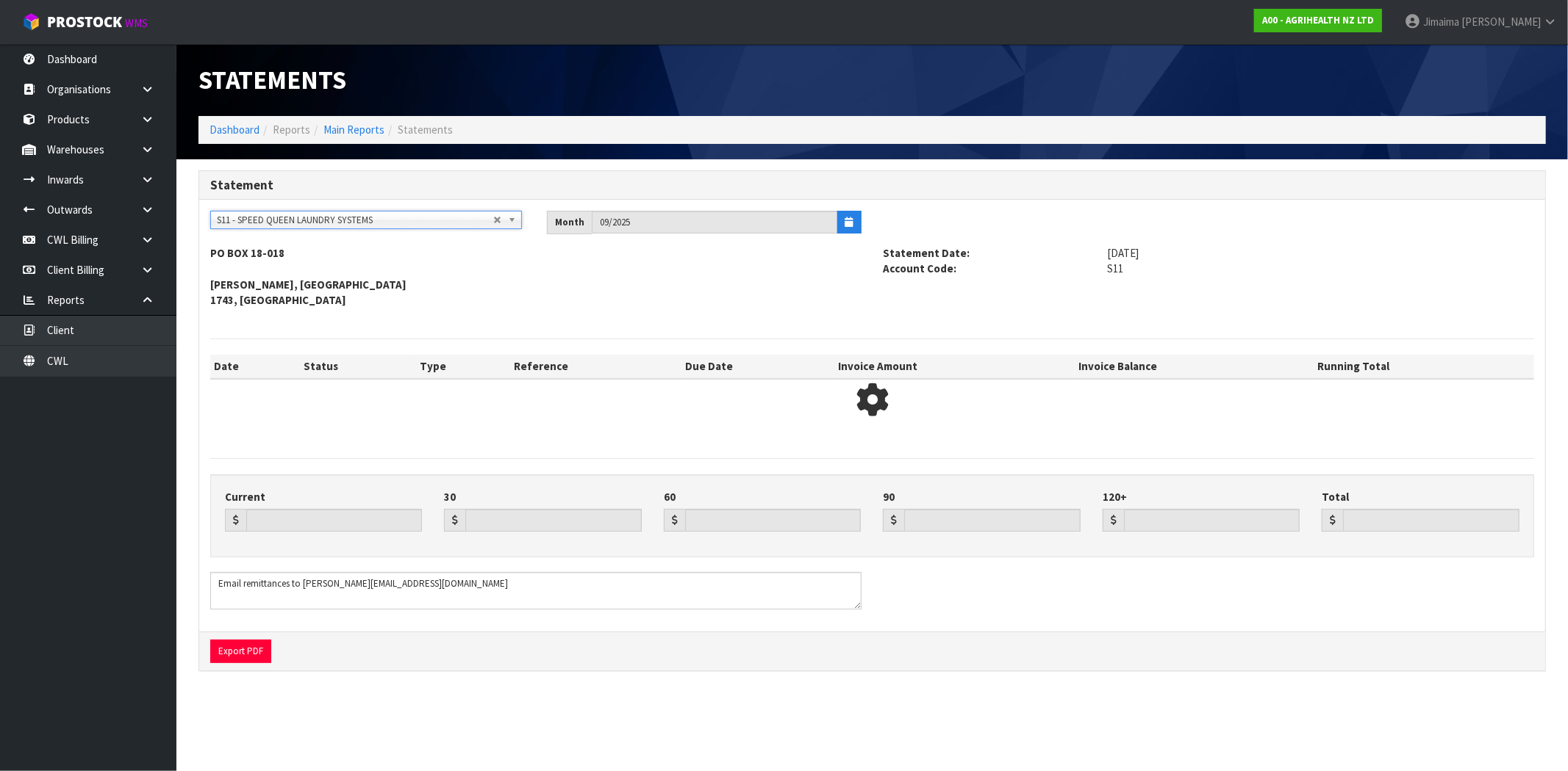
type input "12518.48"
type input "23.67"
type input "0.00"
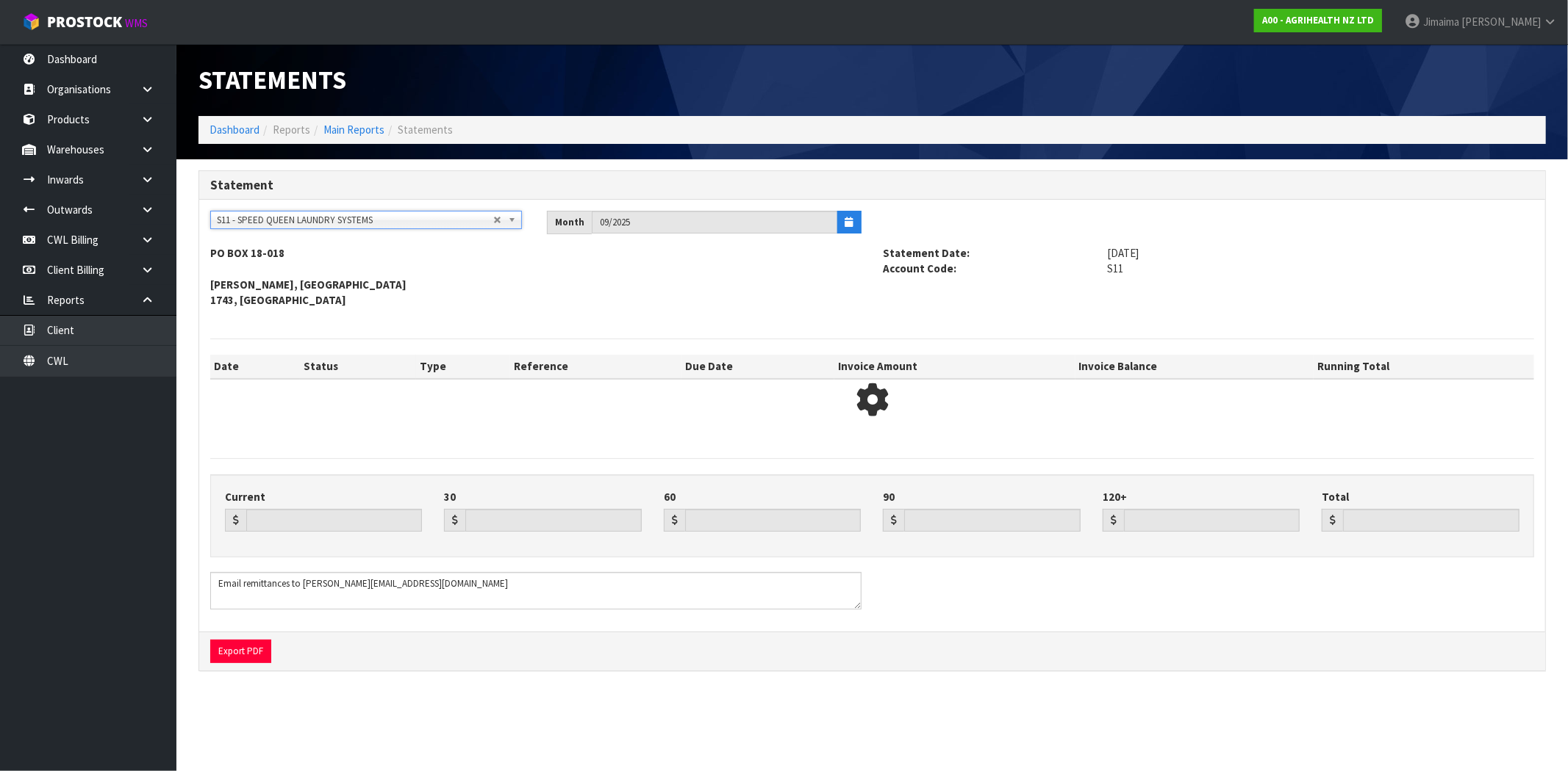
type input "12542.15"
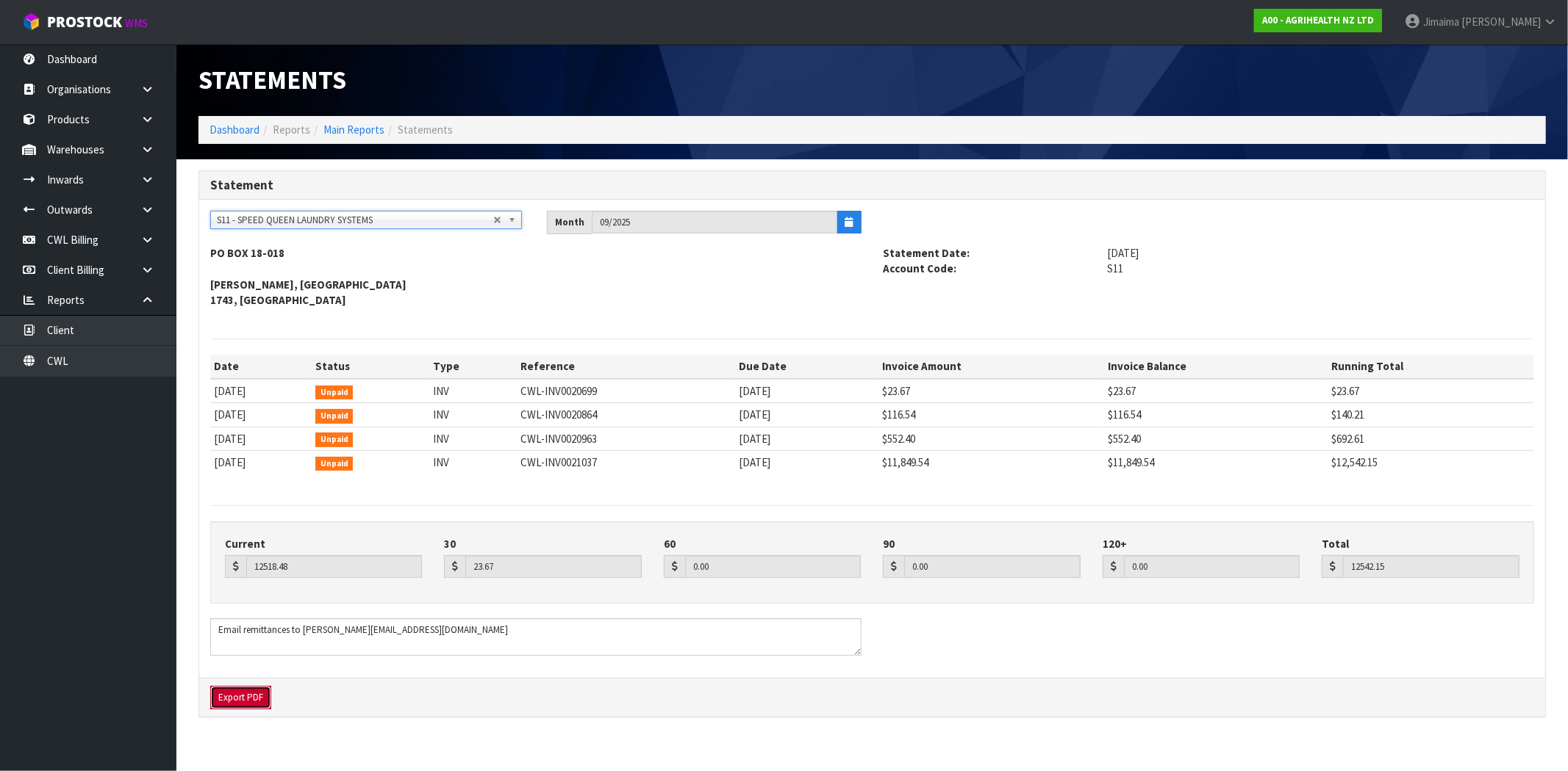
click at [229, 700] on button "Export PDF" at bounding box center [240, 698] width 61 height 24
drag, startPoint x: 288, startPoint y: 214, endPoint x: 276, endPoint y: 235, distance: 24.2
click at [285, 215] on span "S11 - SPEED QUEEN LAUNDRY SYSTEMS" at bounding box center [355, 220] width 277 height 18
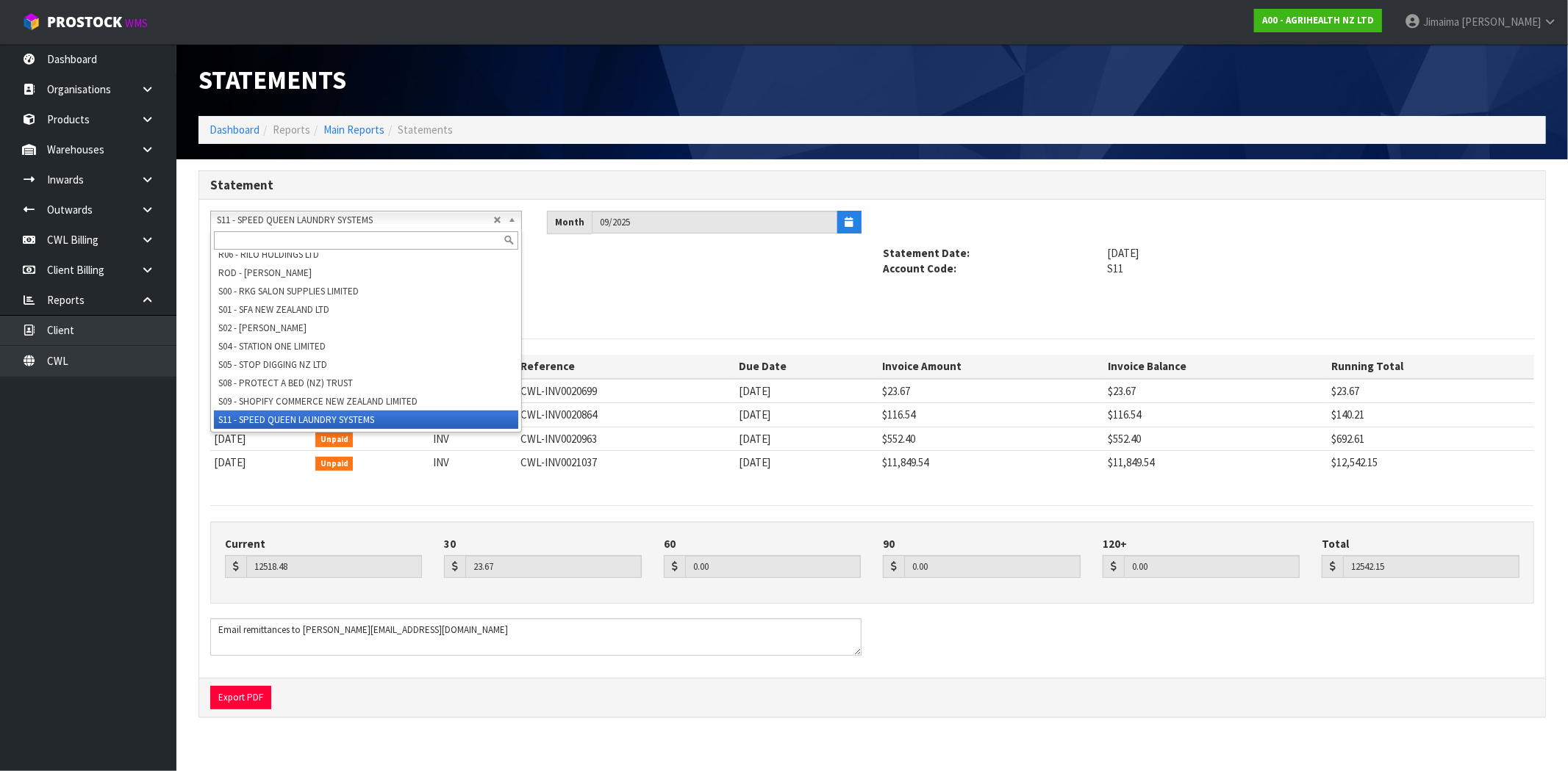
click at [276, 236] on input "text" at bounding box center [365, 240] width 304 height 18
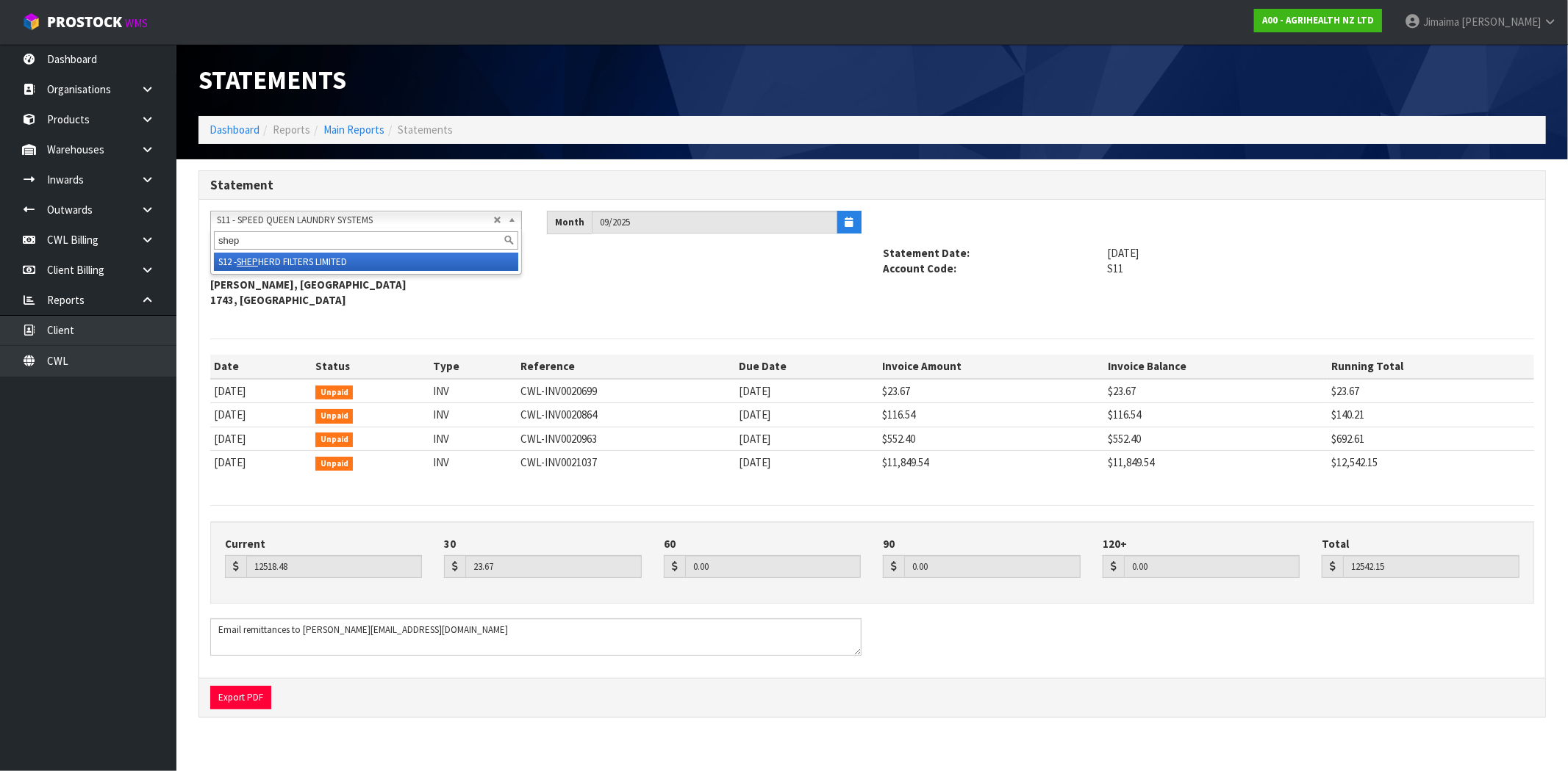
type input "shep"
click at [271, 268] on li "S12 - SHEP HERD FILTERS LIMITED" at bounding box center [365, 262] width 304 height 18
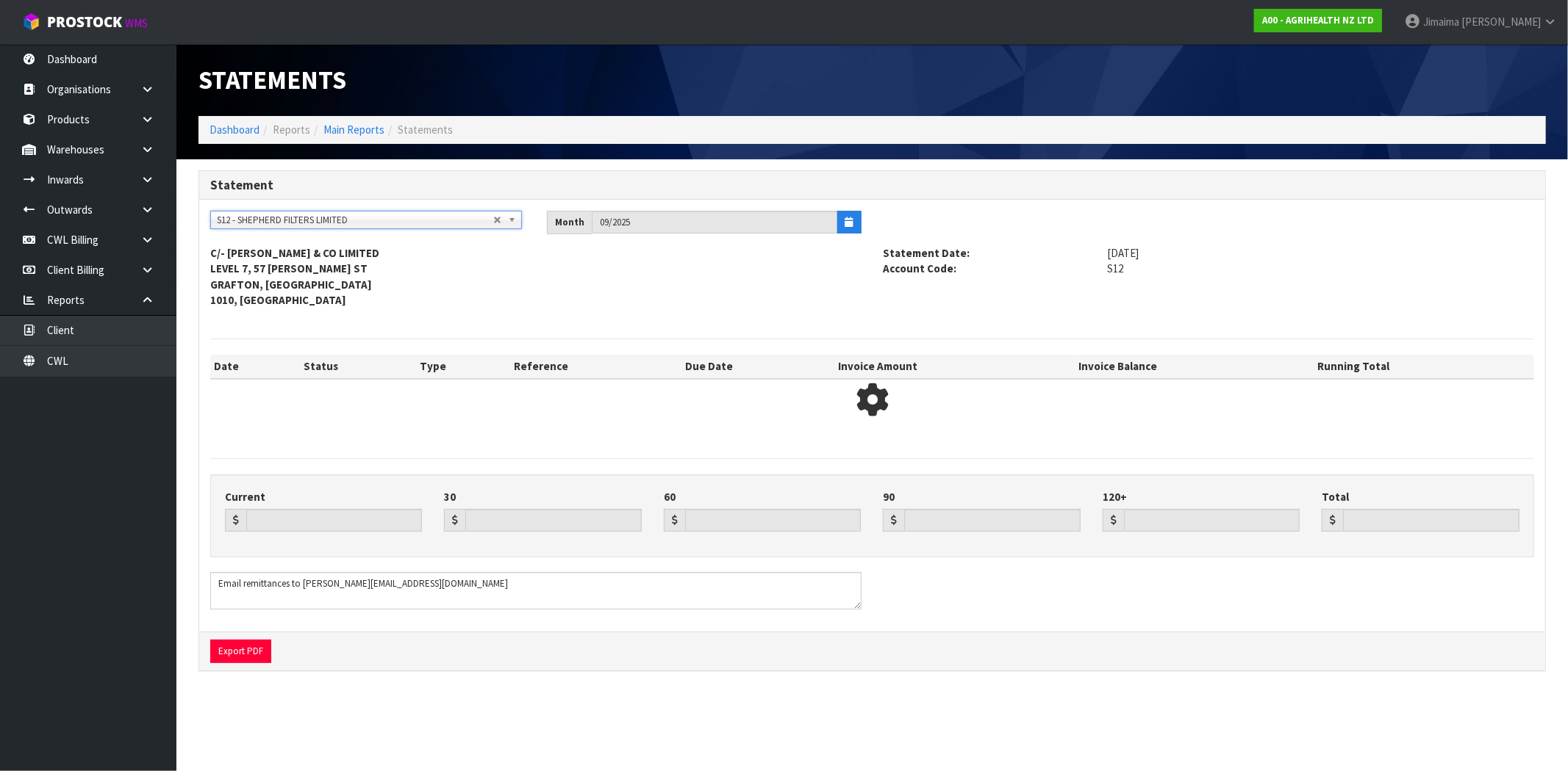
type input "1792.78"
type input "0.00"
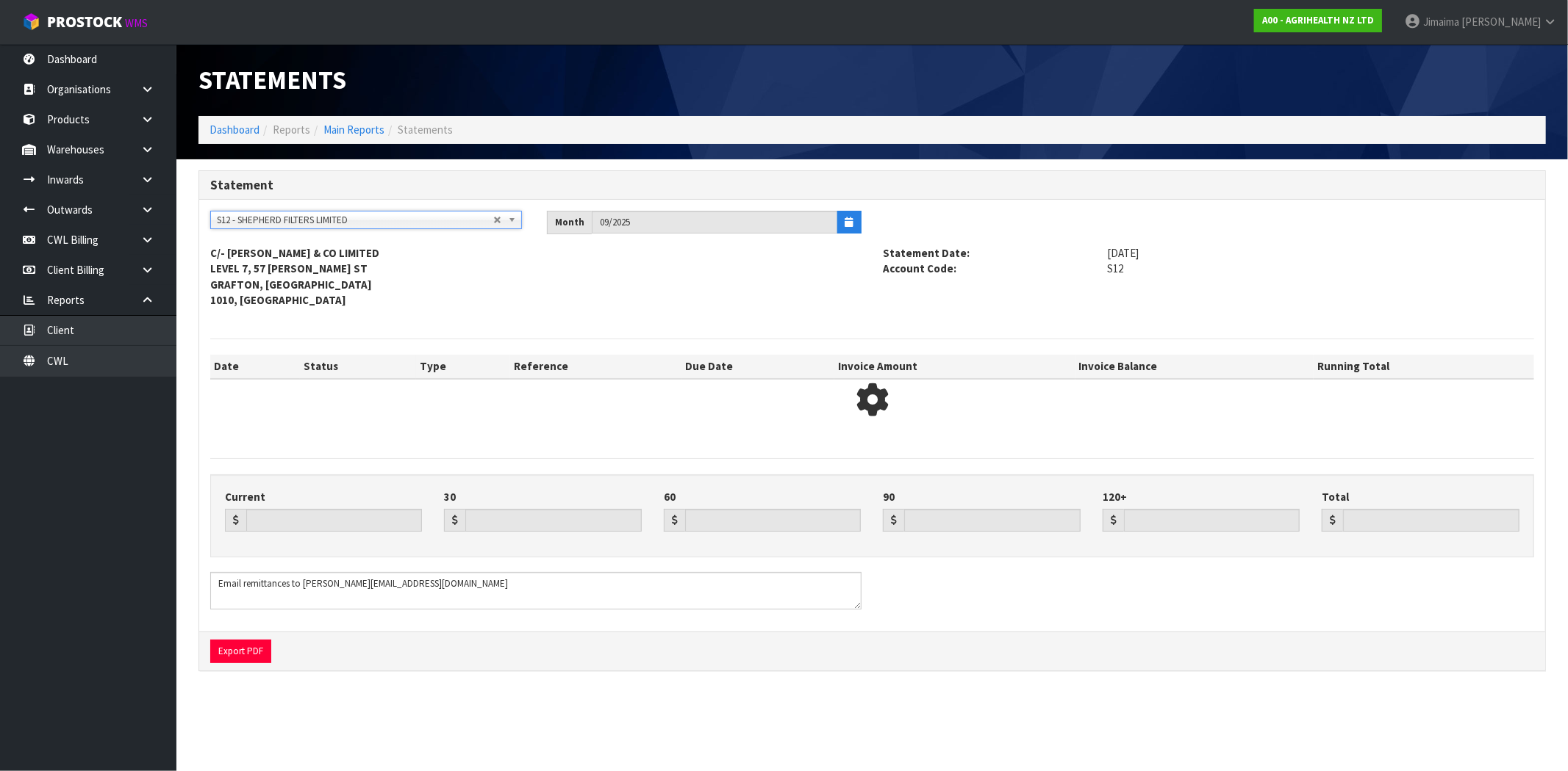
type input "1792.78"
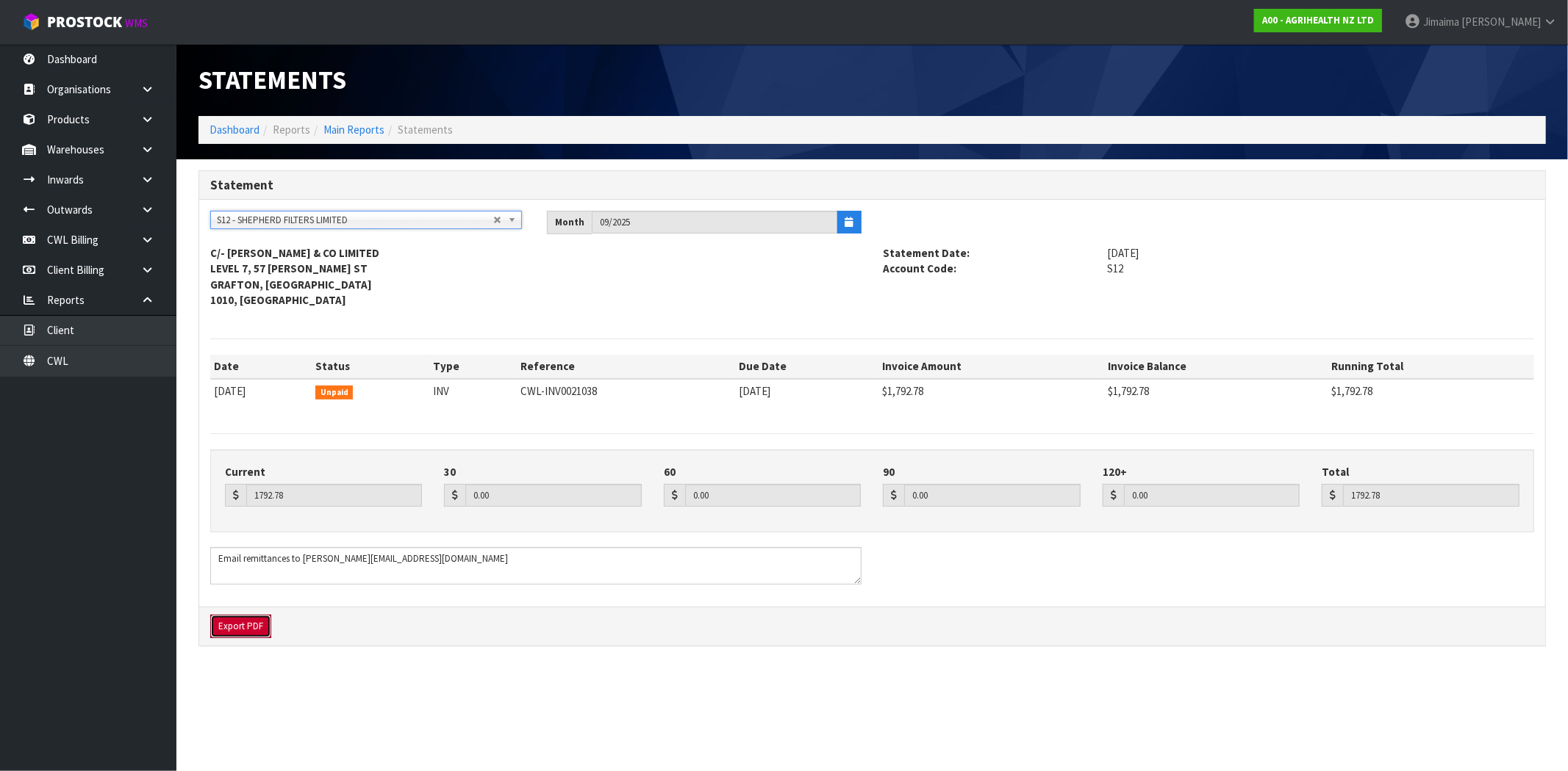
click at [253, 622] on button "Export PDF" at bounding box center [240, 627] width 61 height 24
drag, startPoint x: 606, startPoint y: 90, endPoint x: 27, endPoint y: 376, distance: 645.8
click at [598, 98] on div "Statements" at bounding box center [530, 80] width 685 height 72
click at [290, 220] on span "S12 - SHEPHERD FILTERS LIMITED" at bounding box center [355, 220] width 277 height 18
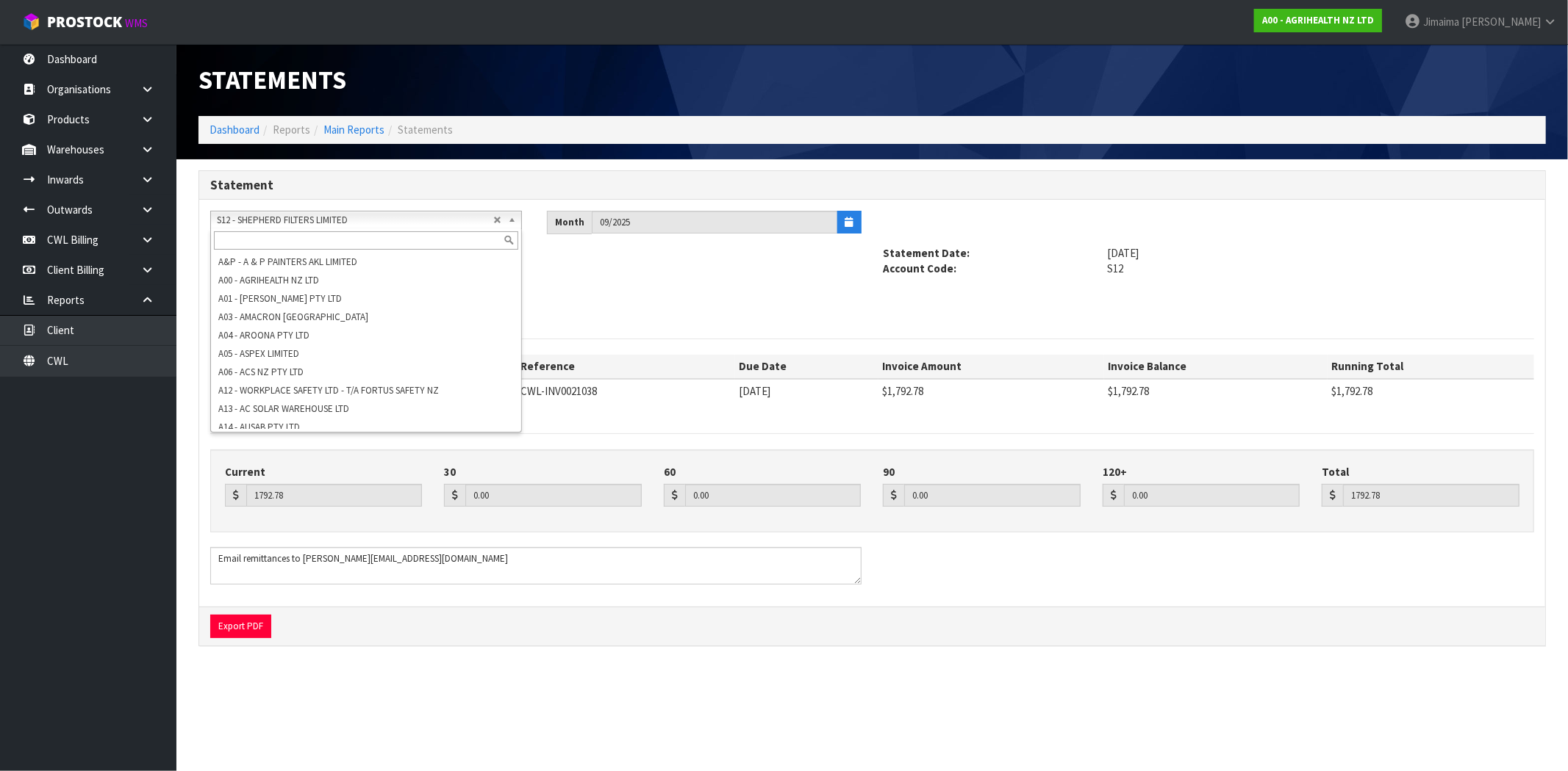
scroll to position [1918, 0]
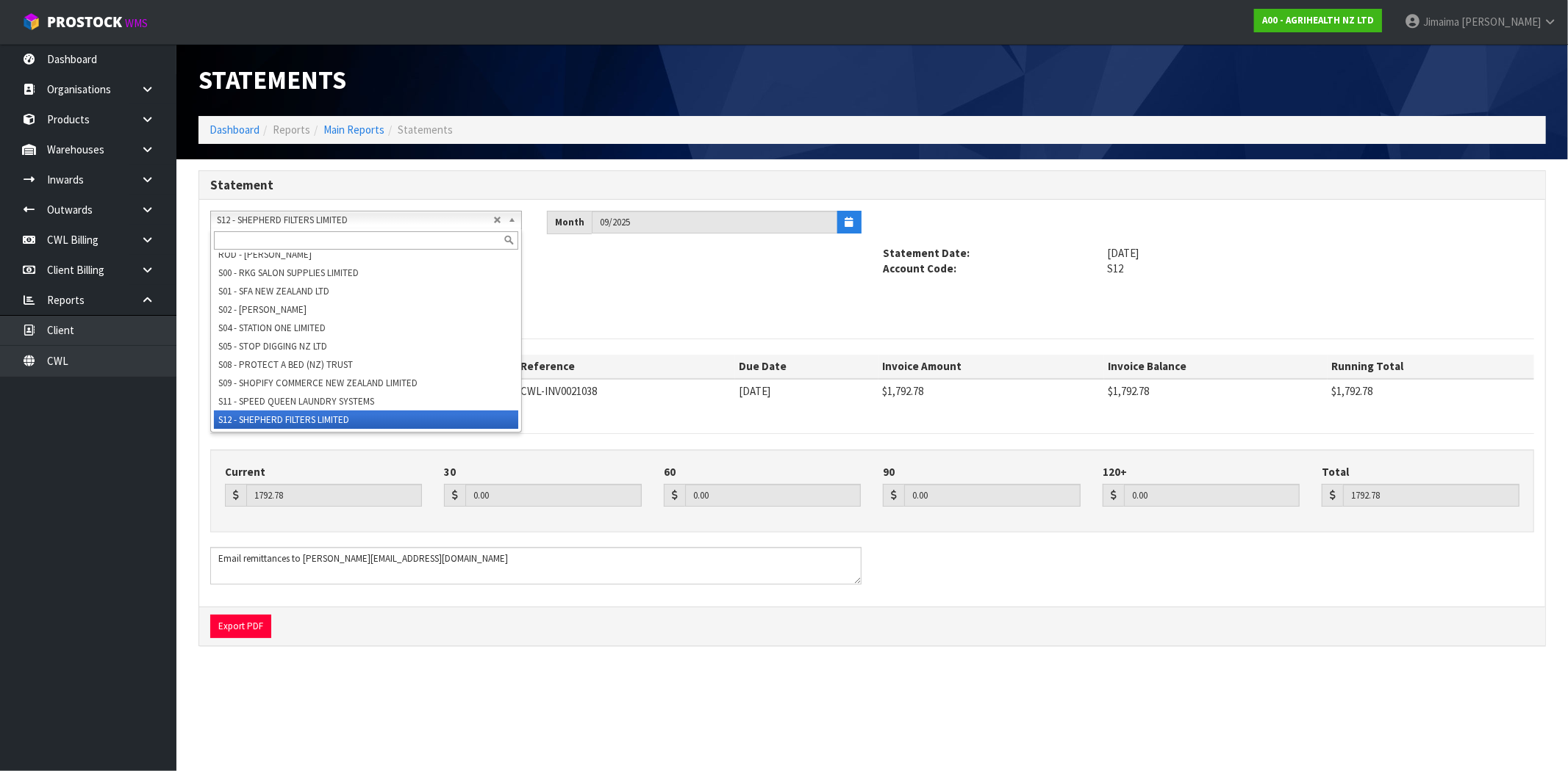
click at [270, 241] on input "text" at bounding box center [365, 240] width 304 height 18
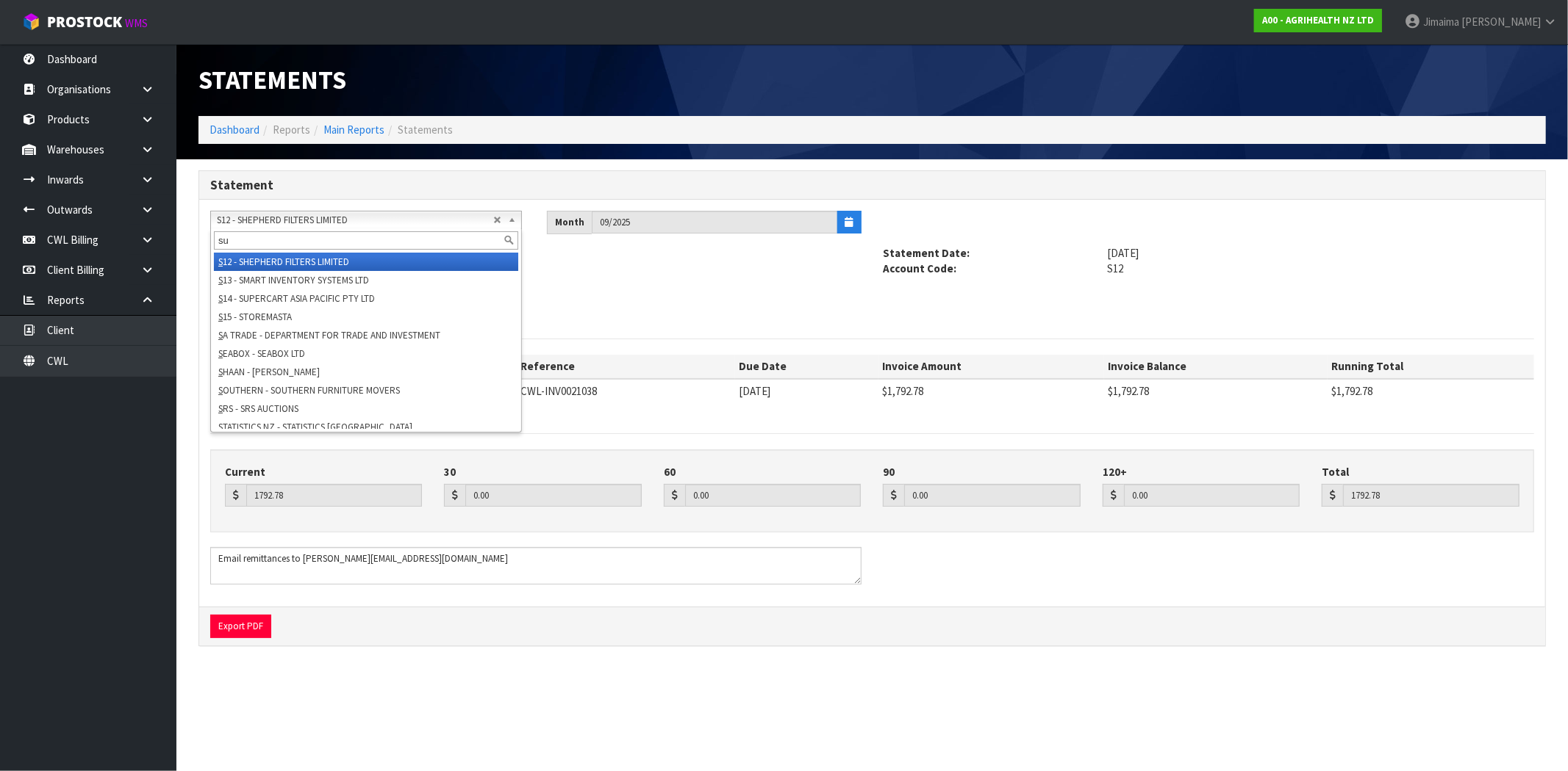
scroll to position [0, 0]
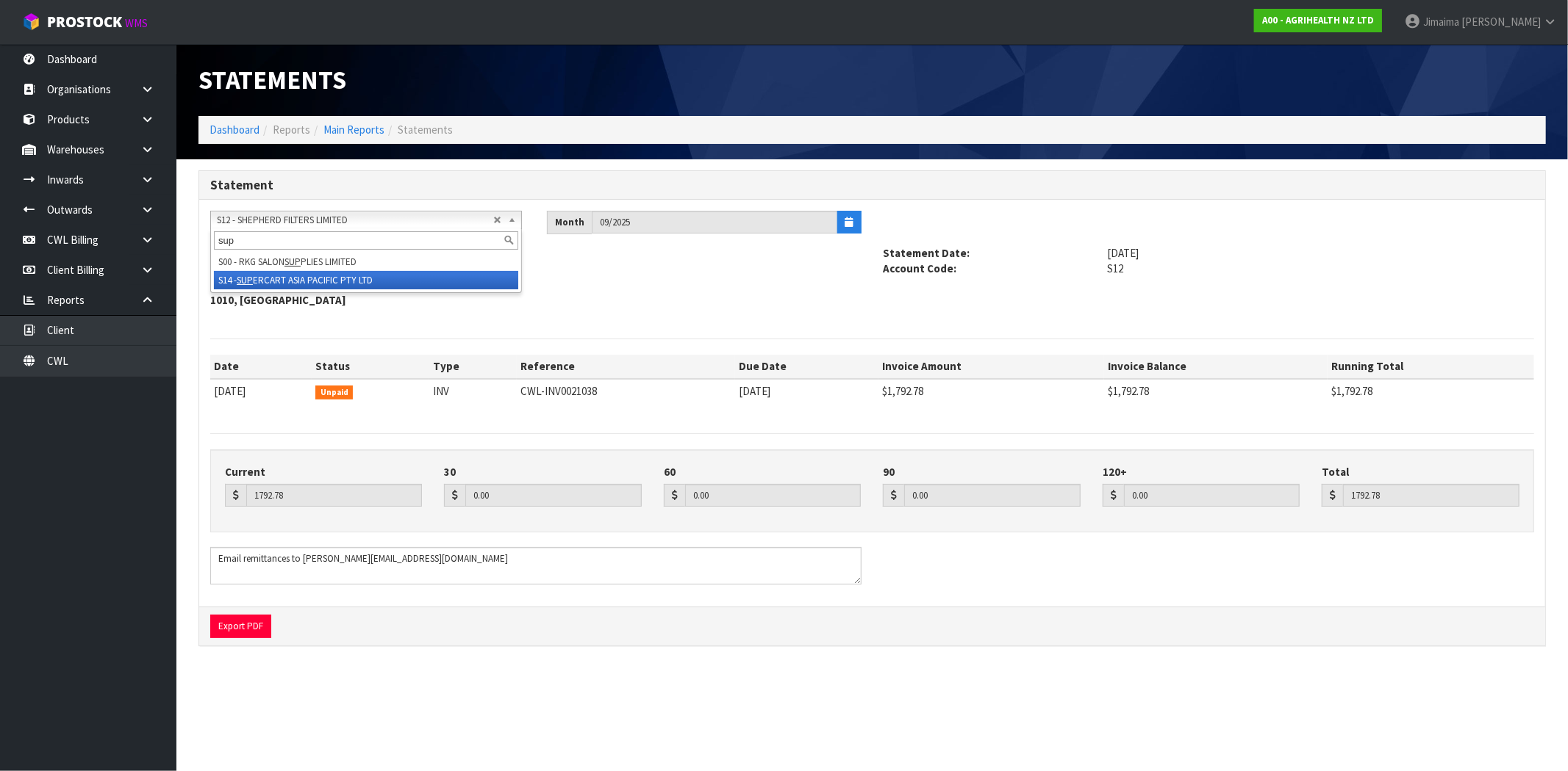
type input "sup"
click at [301, 285] on li "S14 - SUP ERCART ASIA PACIFIC PTY LTD" at bounding box center [365, 280] width 304 height 18
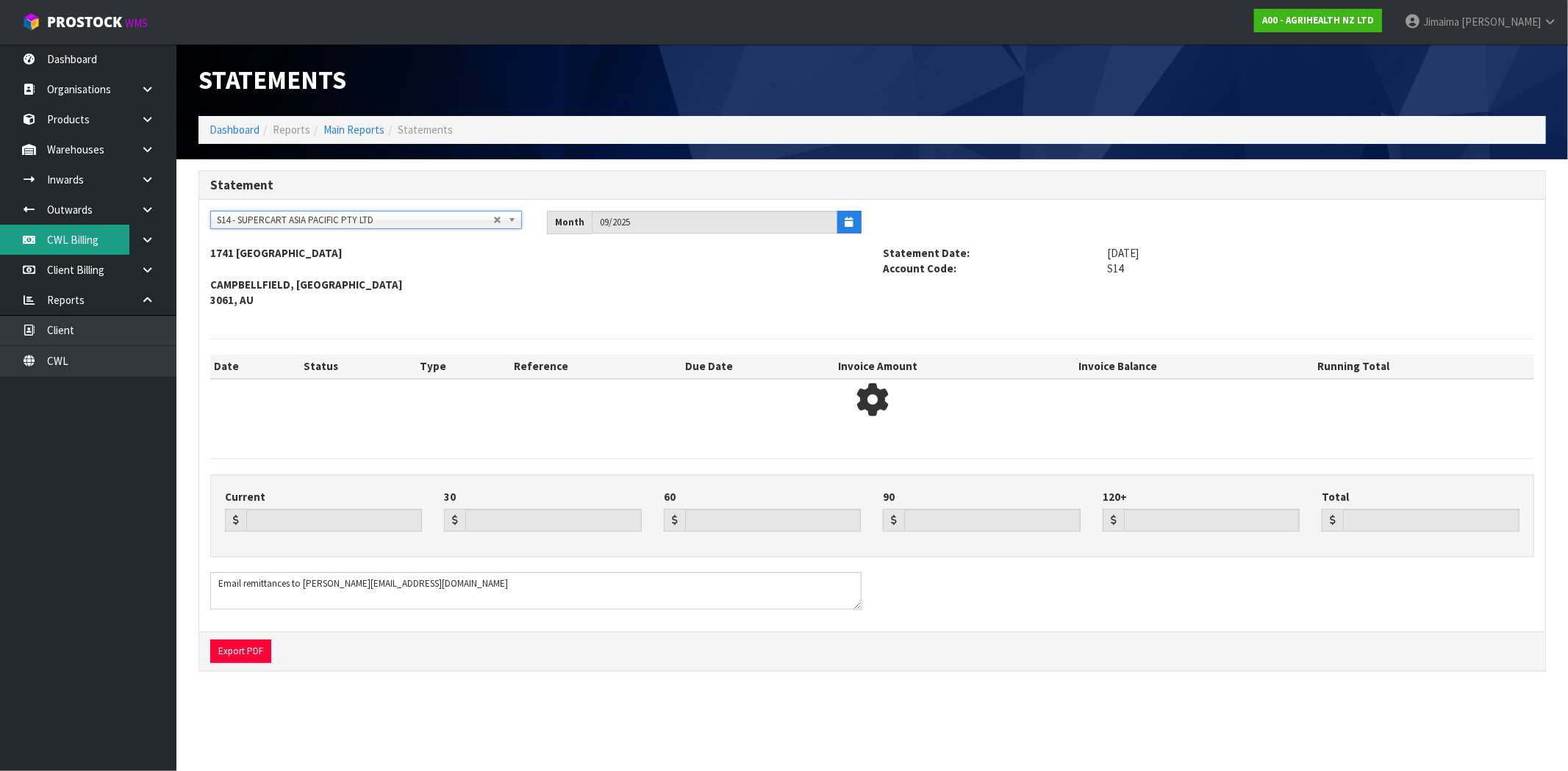
type input "1409.11"
type input "0.00"
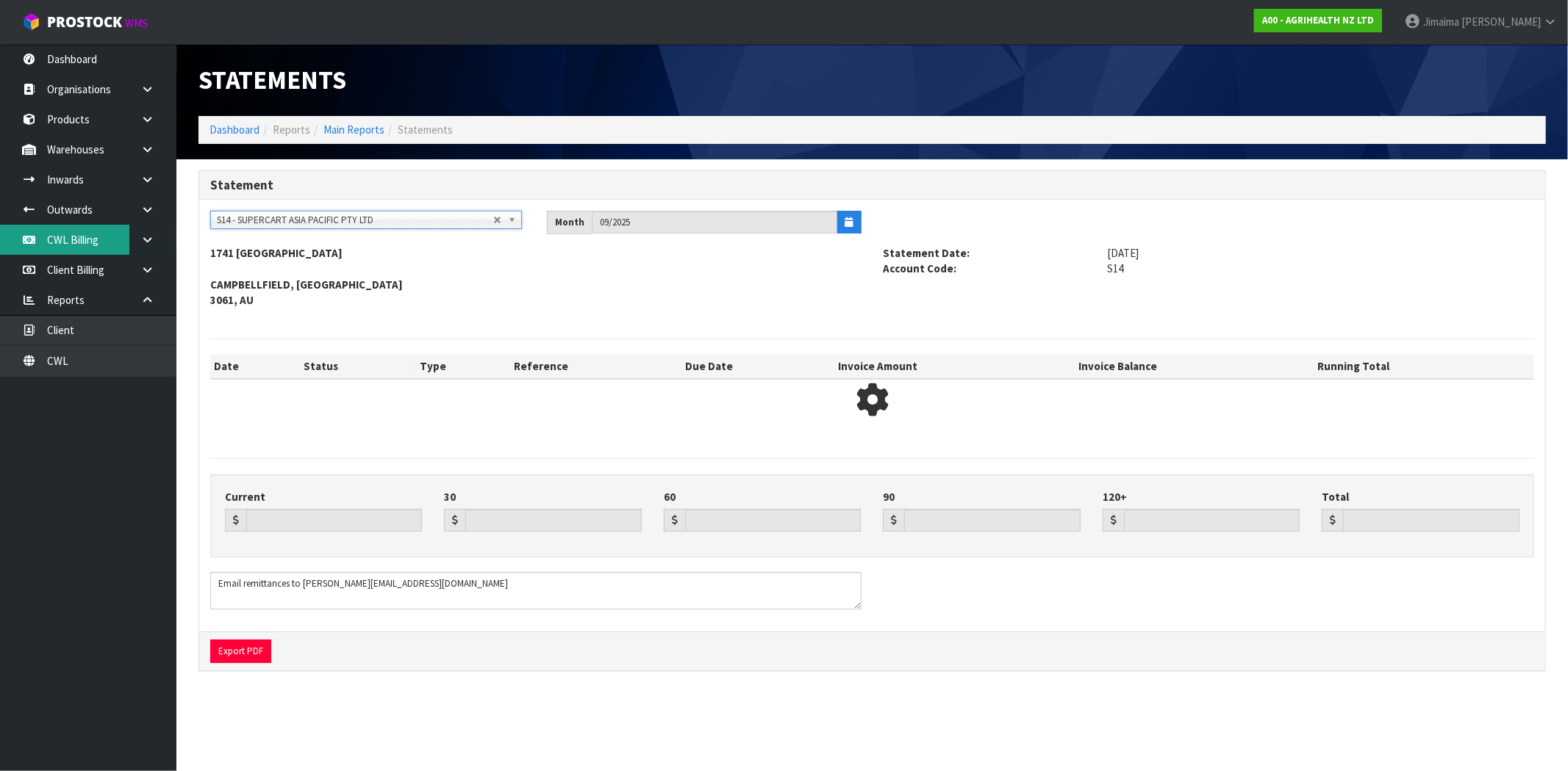
type input "1409.11"
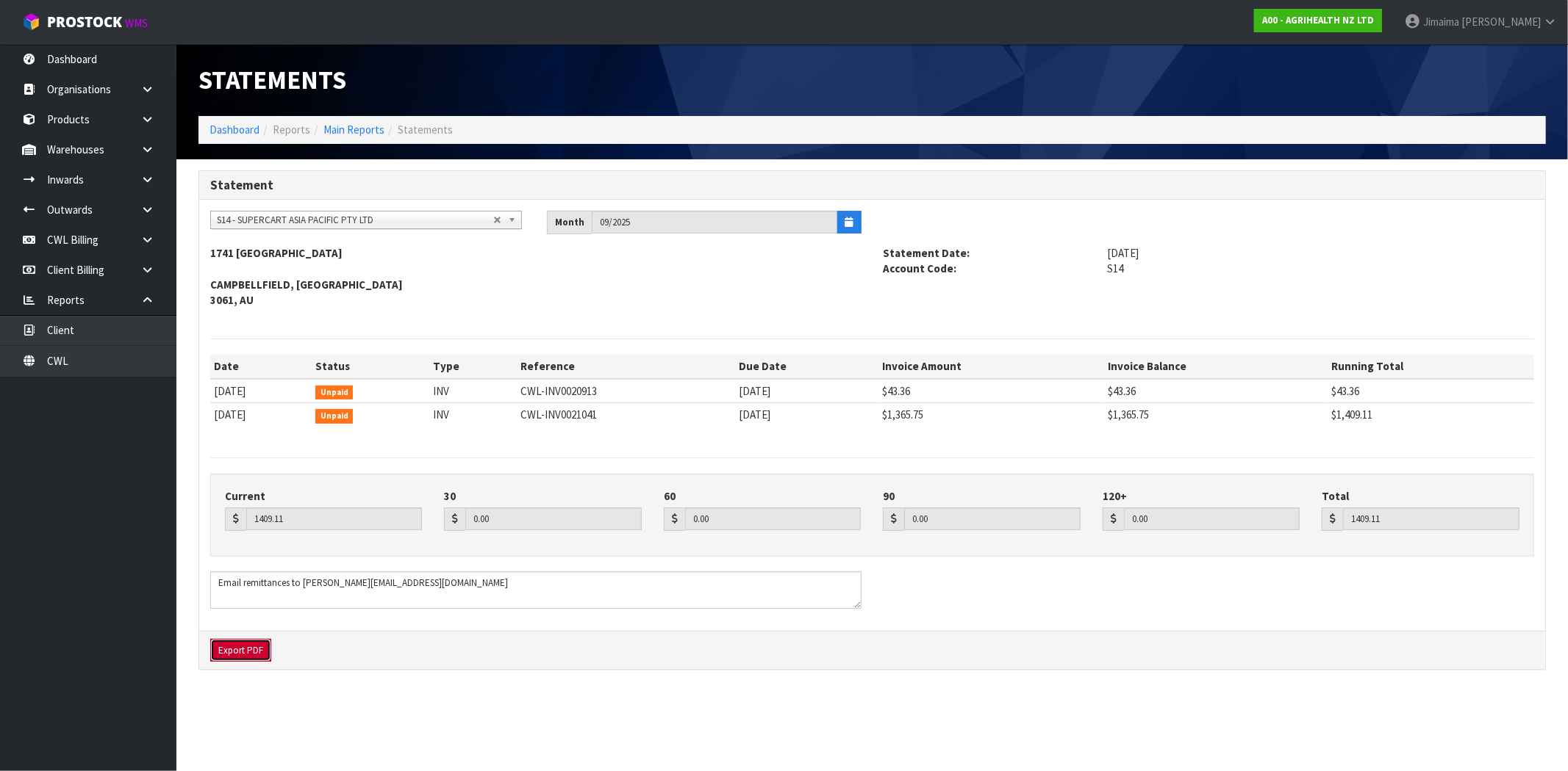
click at [262, 653] on button "Export PDF" at bounding box center [240, 651] width 61 height 24
click at [632, 75] on h1 "Statements" at bounding box center [530, 80] width 663 height 28
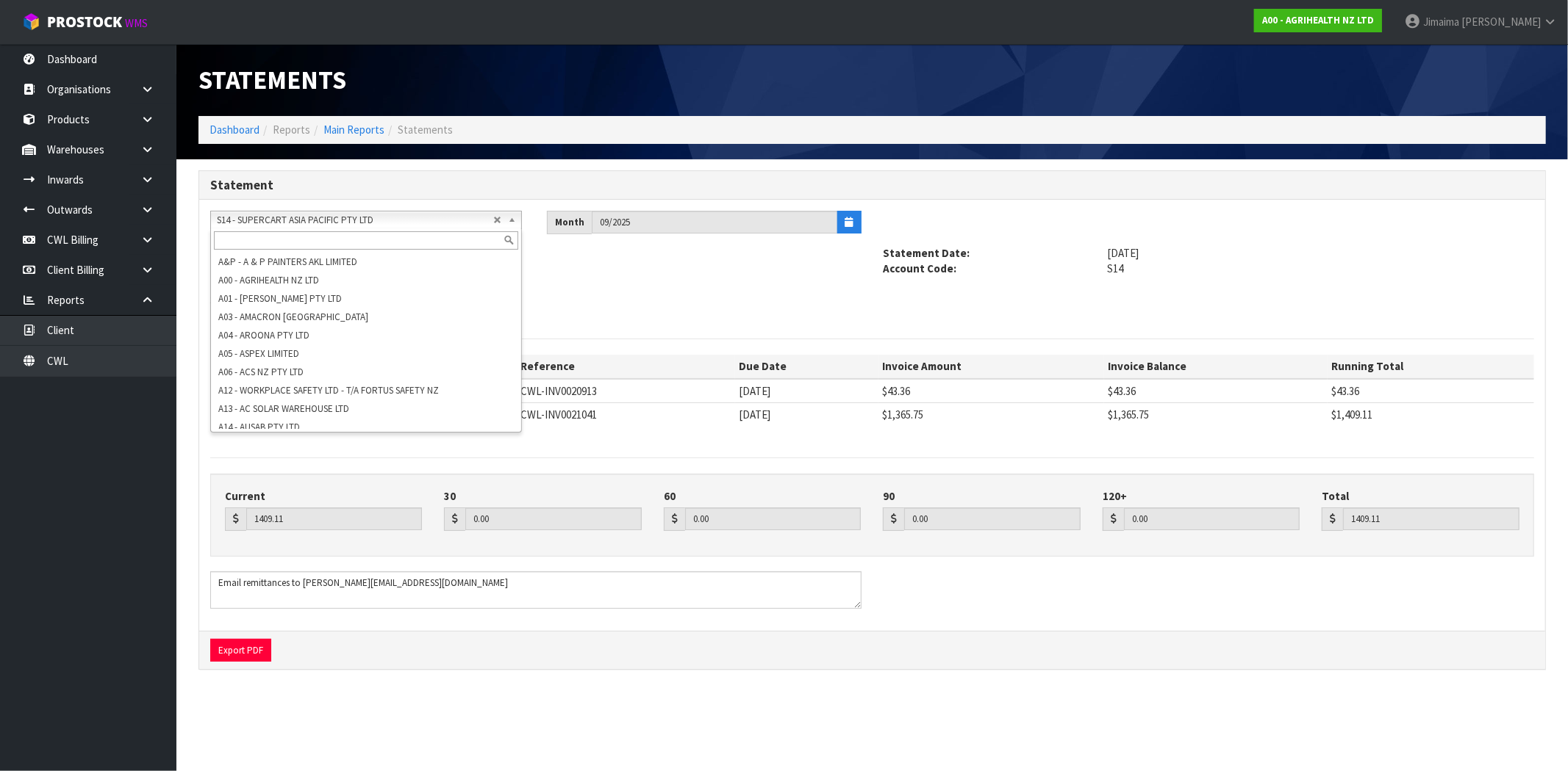
click at [311, 213] on span "S14 - SUPERCART ASIA PACIFIC PTY LTD" at bounding box center [355, 220] width 277 height 18
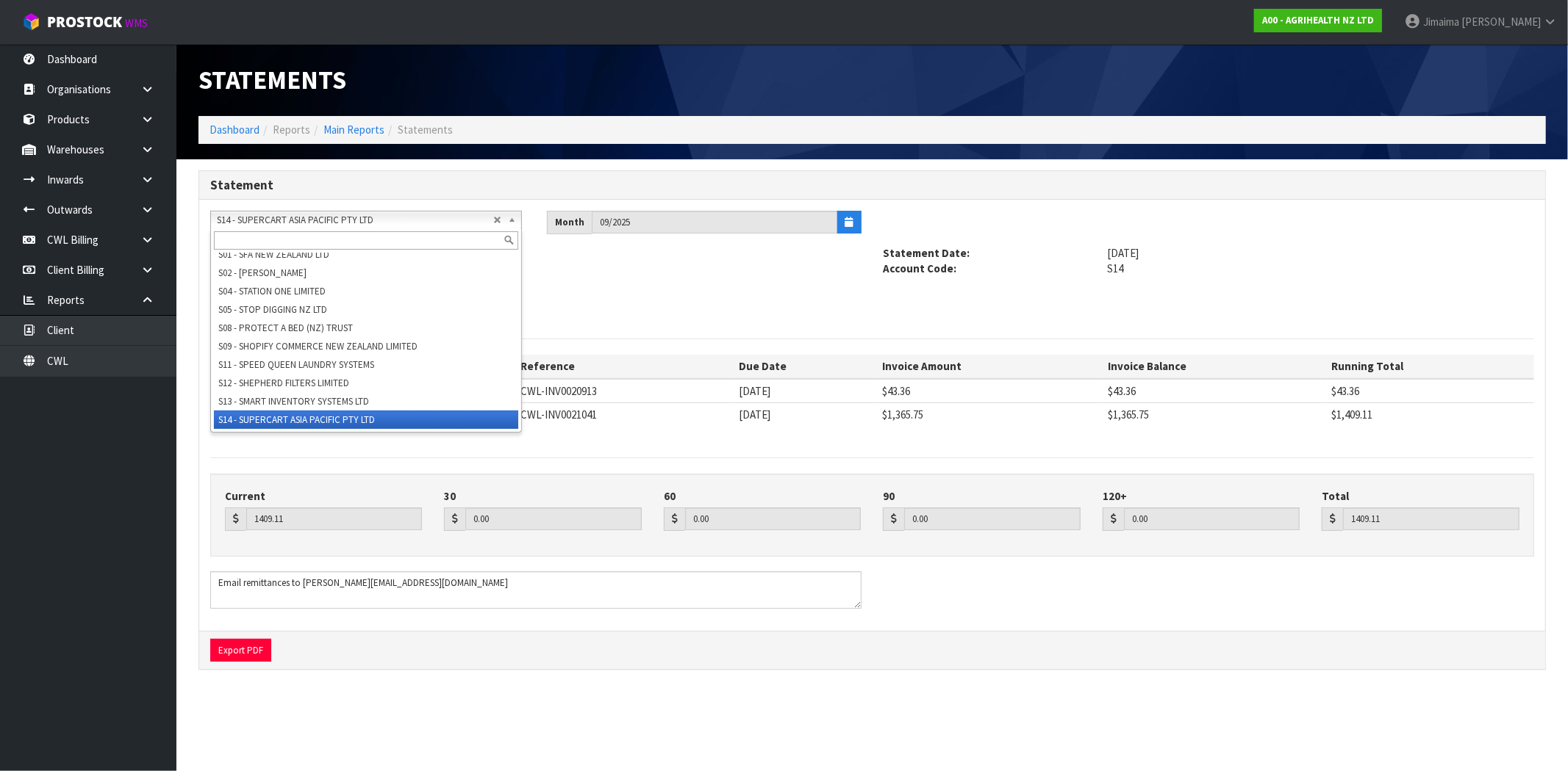
click at [297, 233] on input "text" at bounding box center [365, 240] width 304 height 18
click at [311, 228] on span "S14 - SUPERCART ASIA PACIFIC PTY LTD" at bounding box center [355, 220] width 277 height 18
click at [297, 245] on input "text" at bounding box center [365, 240] width 304 height 18
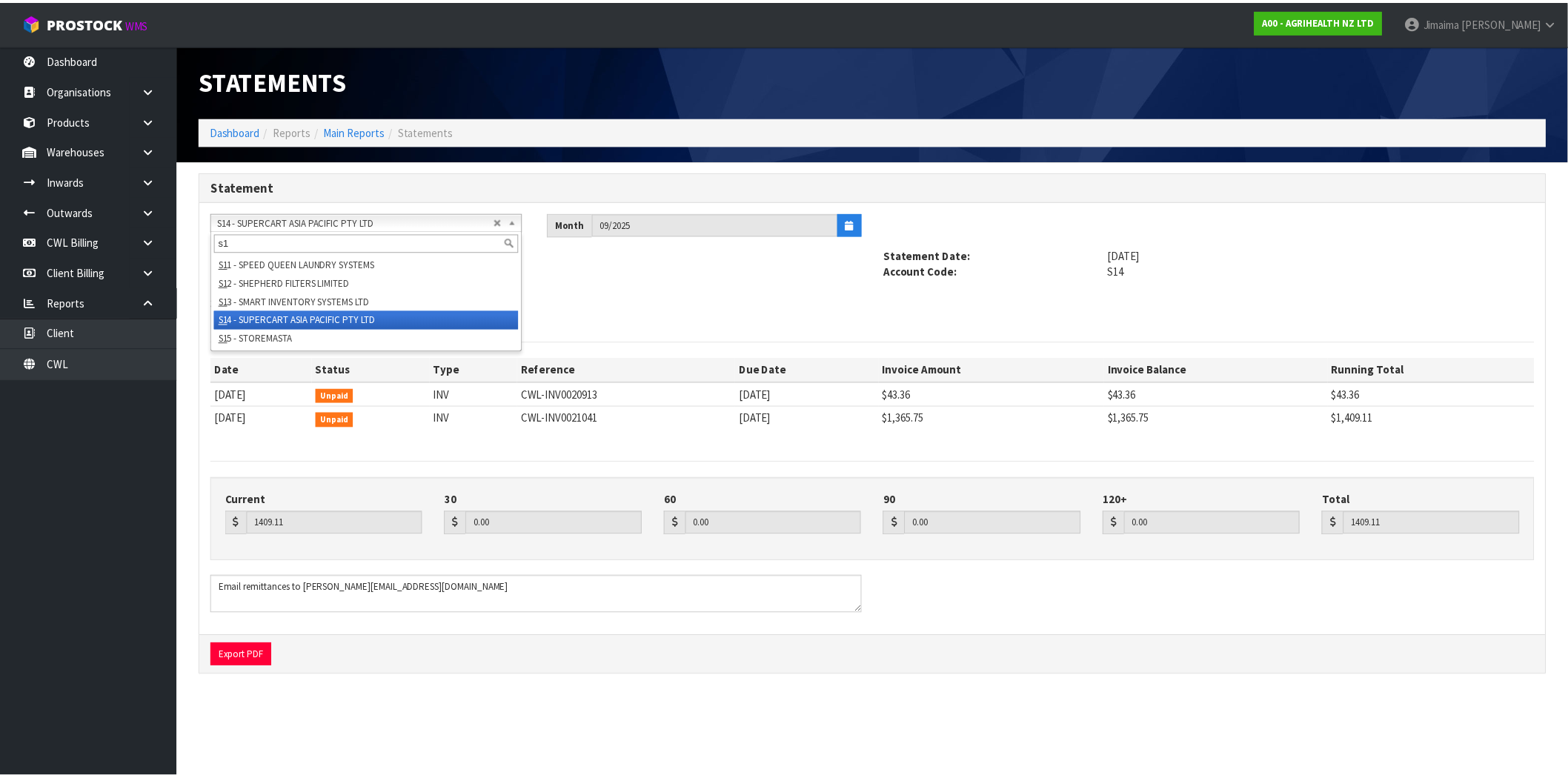
scroll to position [0, 0]
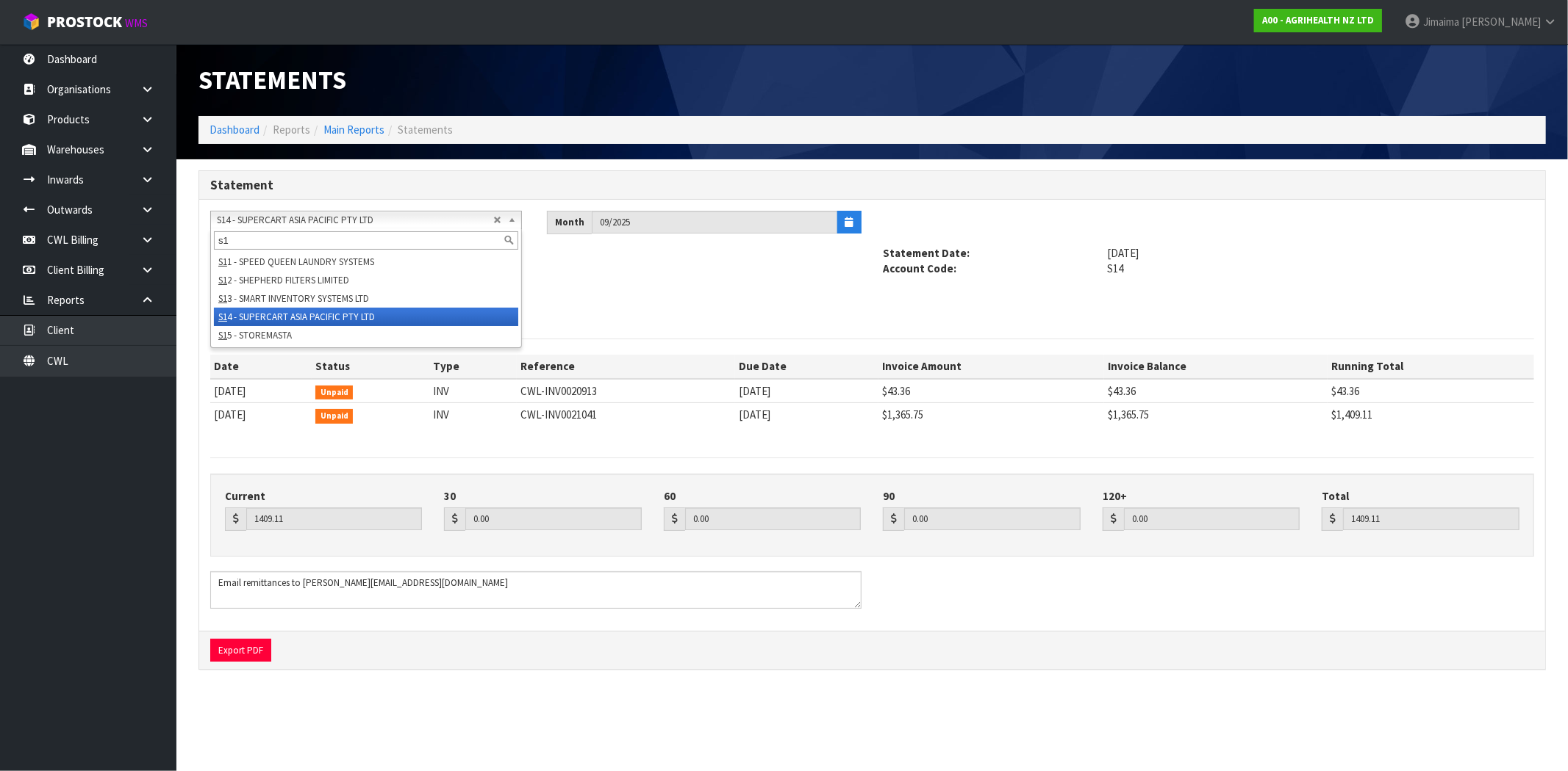
type input "s15"
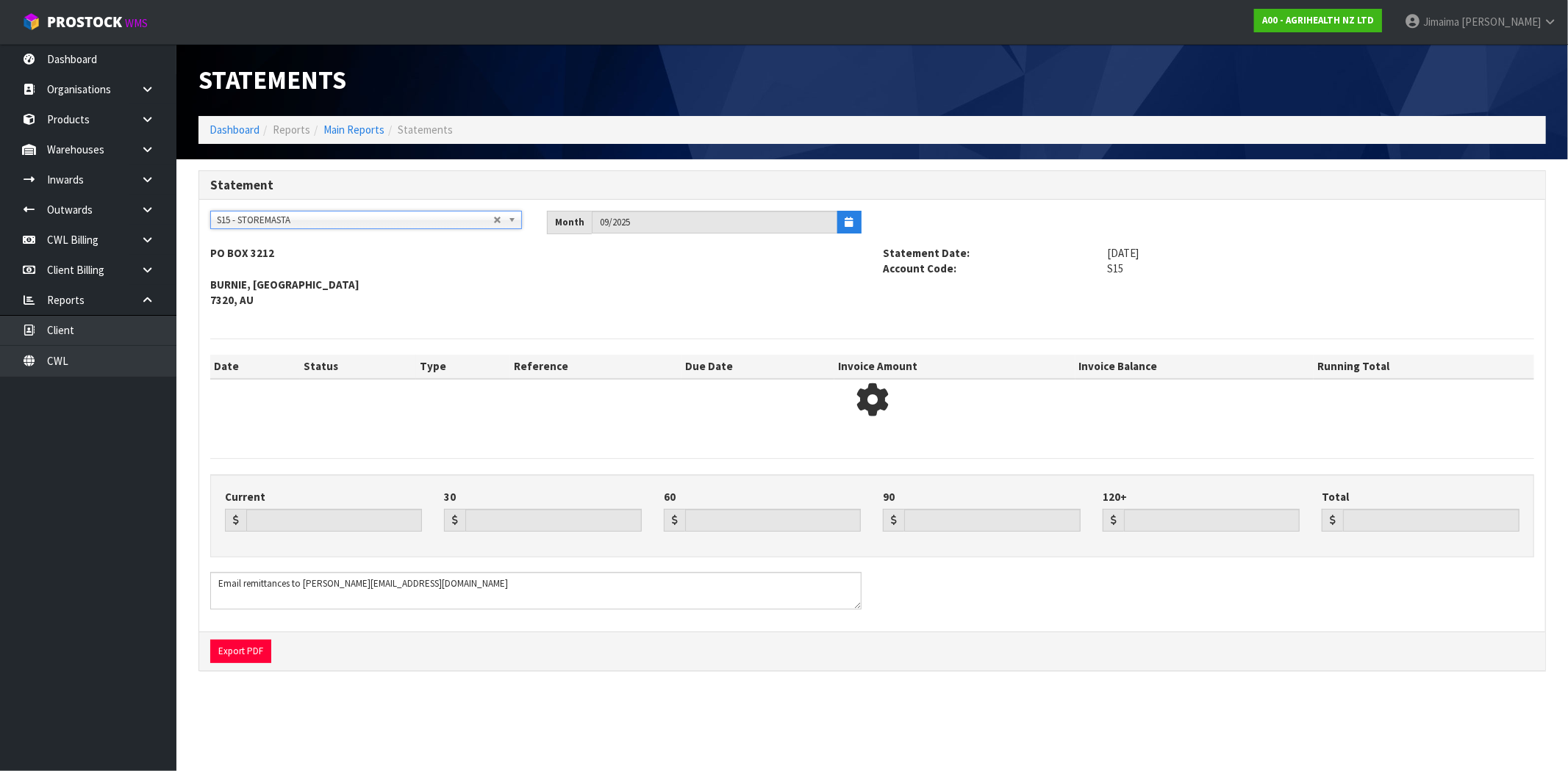
type input "3195.73"
type input "3192.35"
type input "2657.17"
type input "0.00"
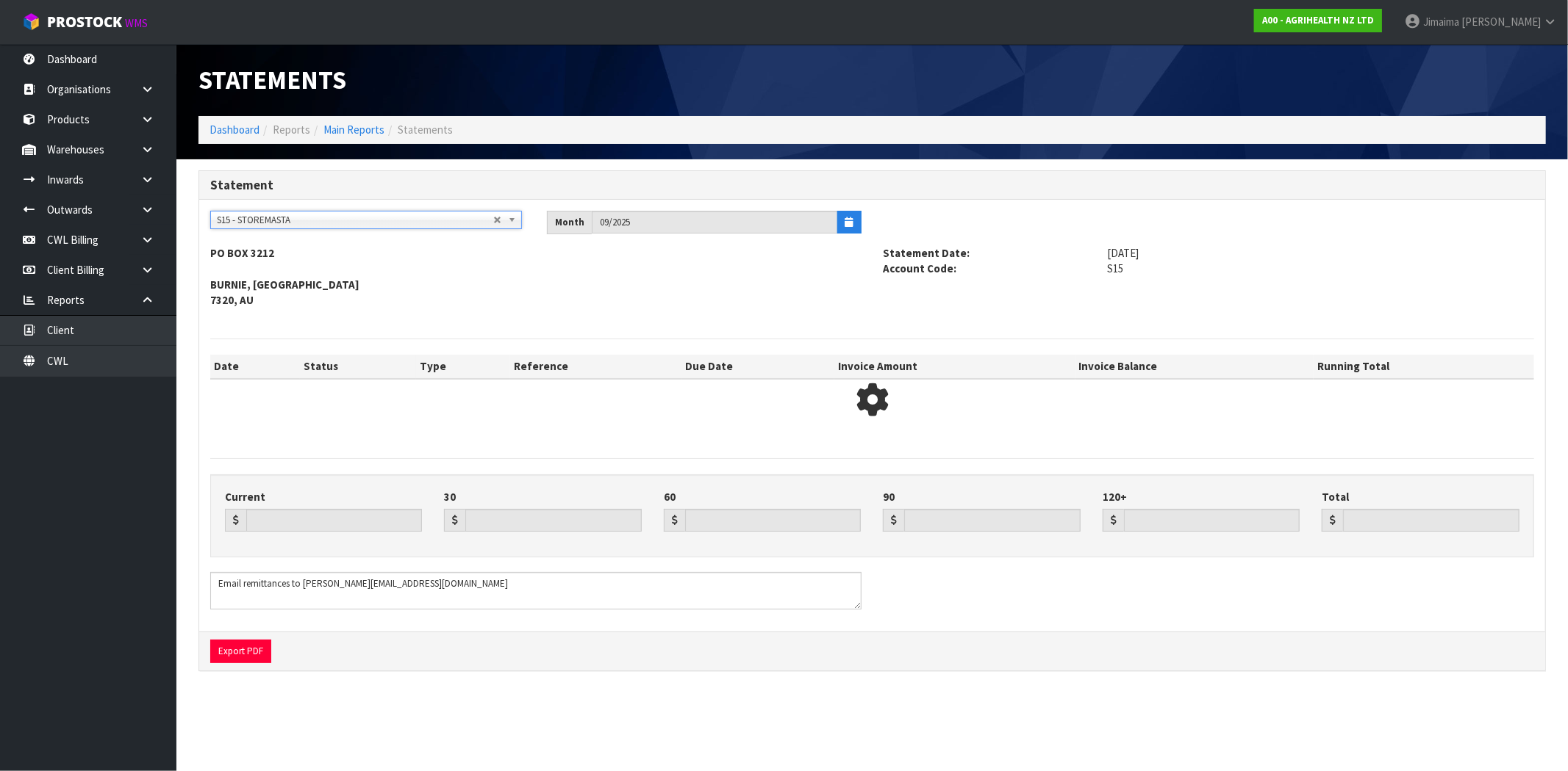
type input "9045.25"
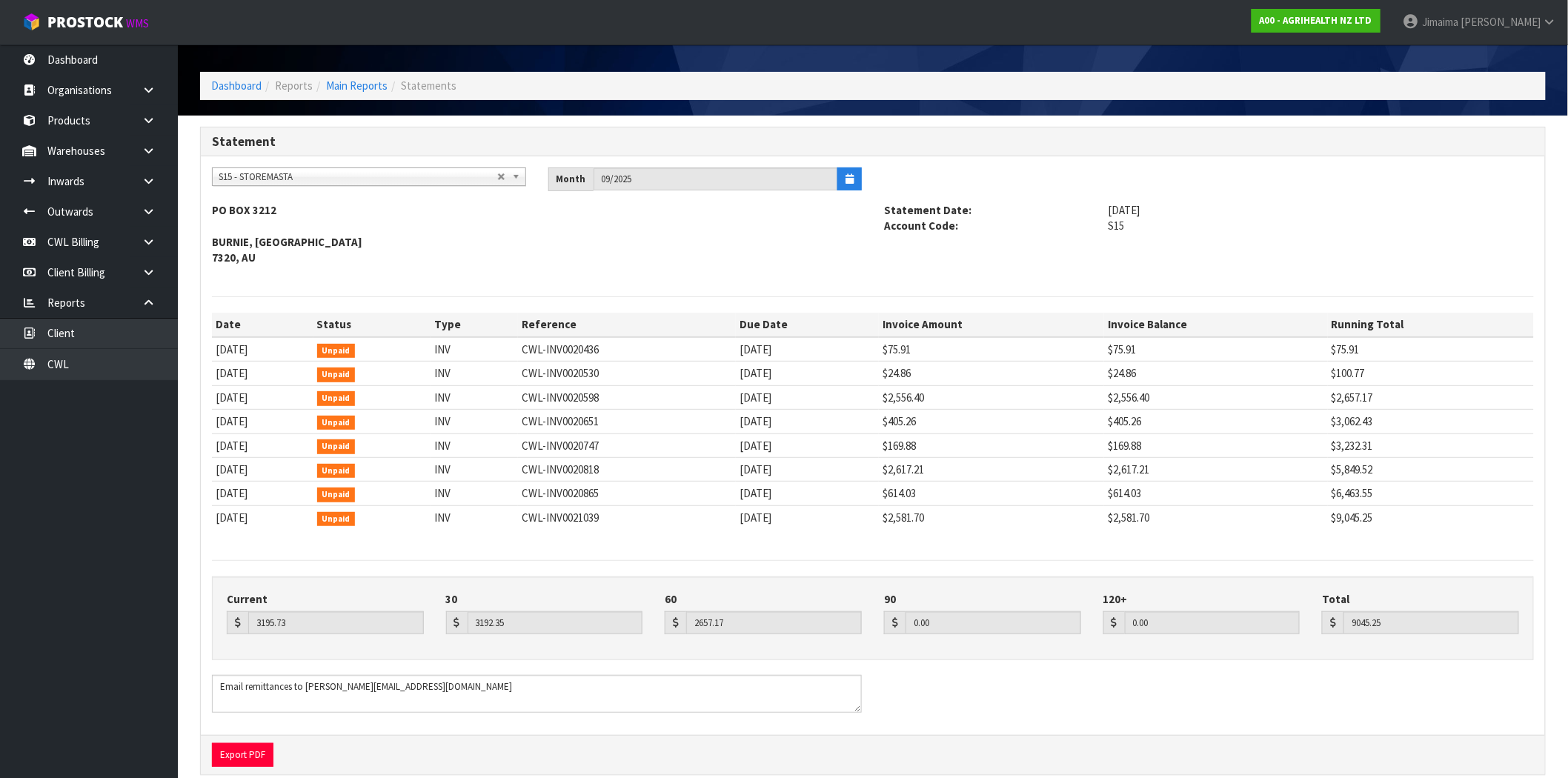
scroll to position [69, 0]
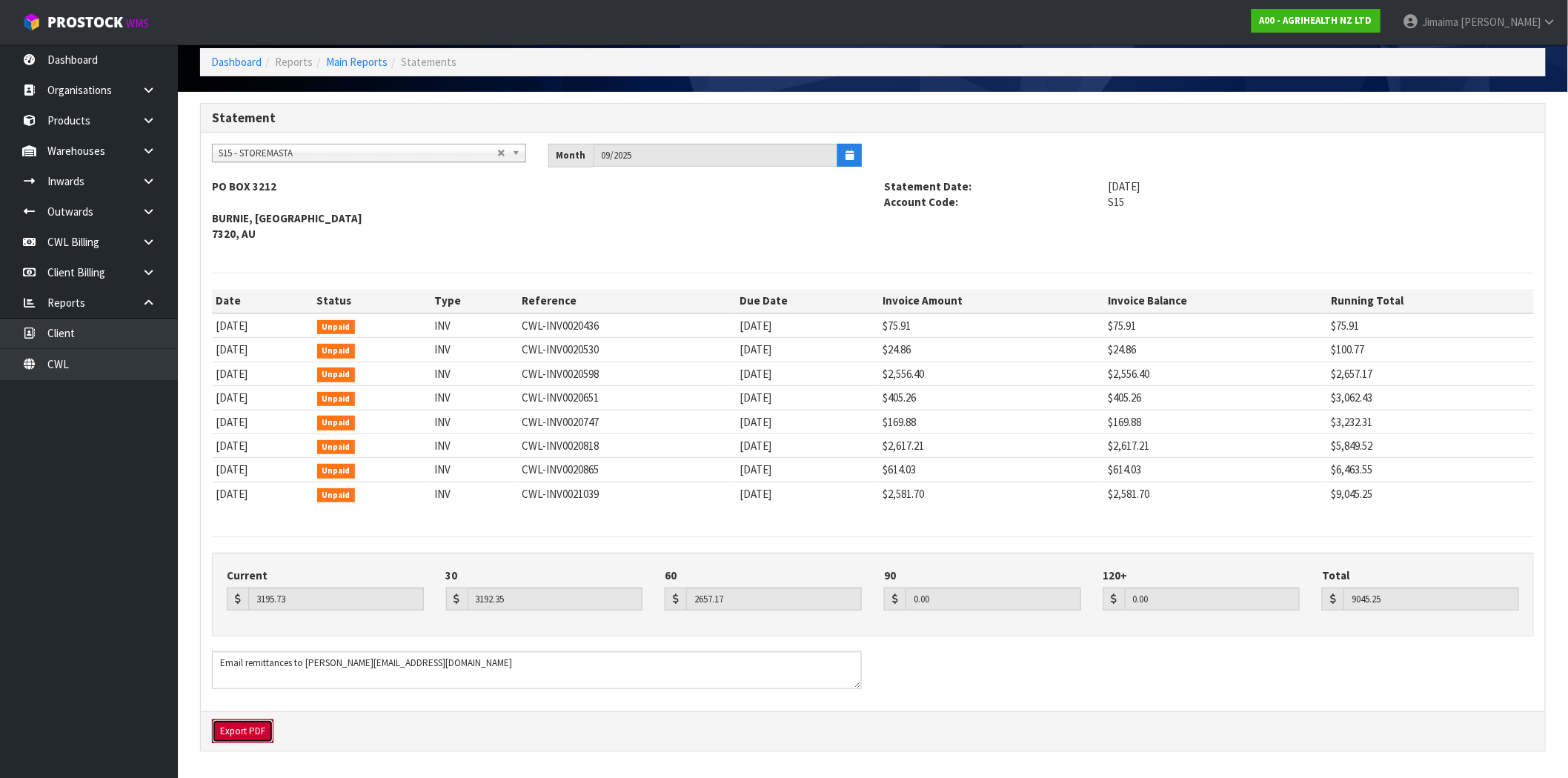
click at [231, 732] on button "Export PDF" at bounding box center [242, 732] width 61 height 24
drag, startPoint x: 339, startPoint y: 157, endPoint x: 326, endPoint y: 169, distance: 17.7
click at [339, 157] on span "S15 - STOREMASTA" at bounding box center [358, 154] width 279 height 18
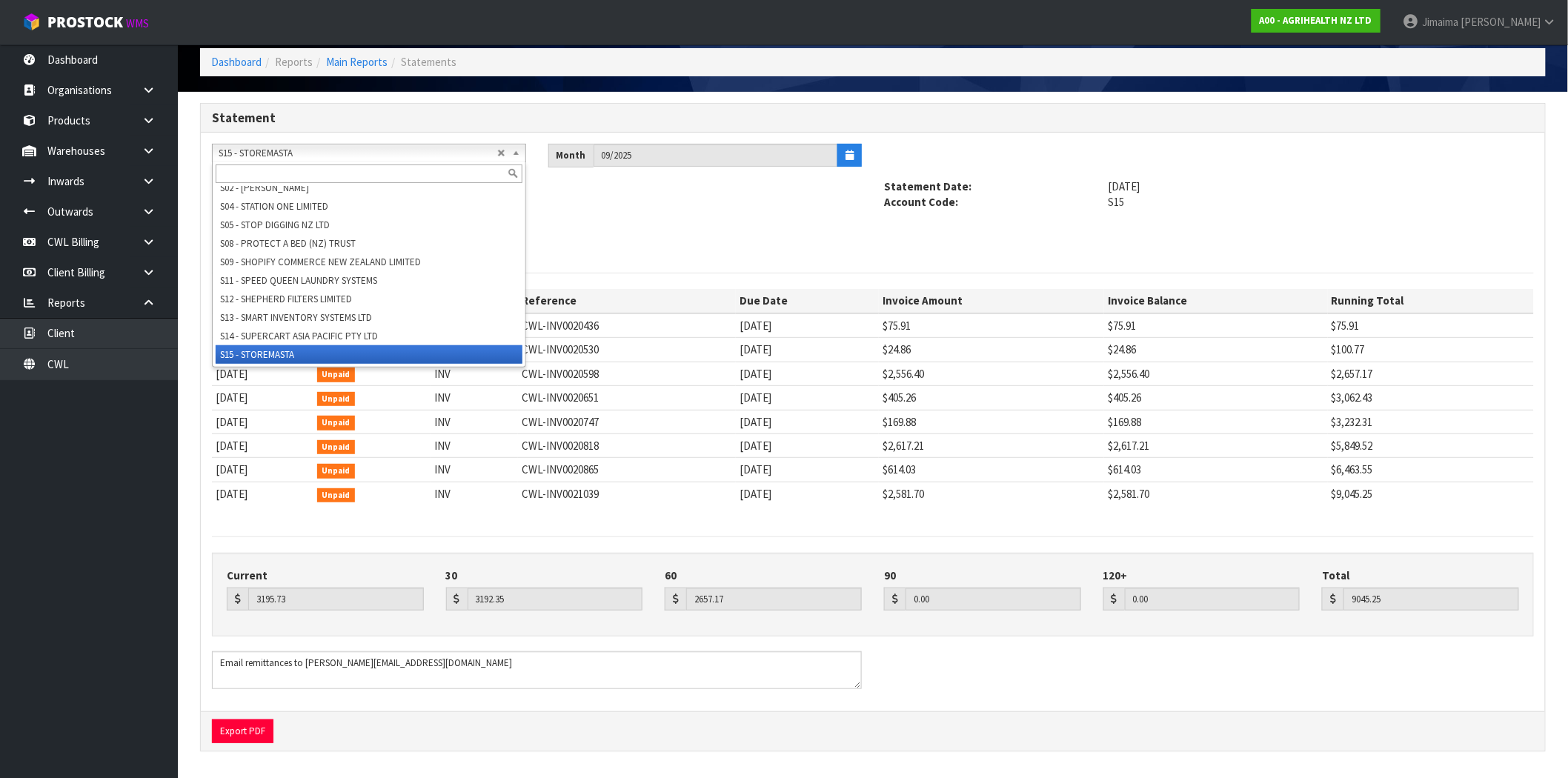
click at [315, 172] on input "text" at bounding box center [368, 174] width 306 height 19
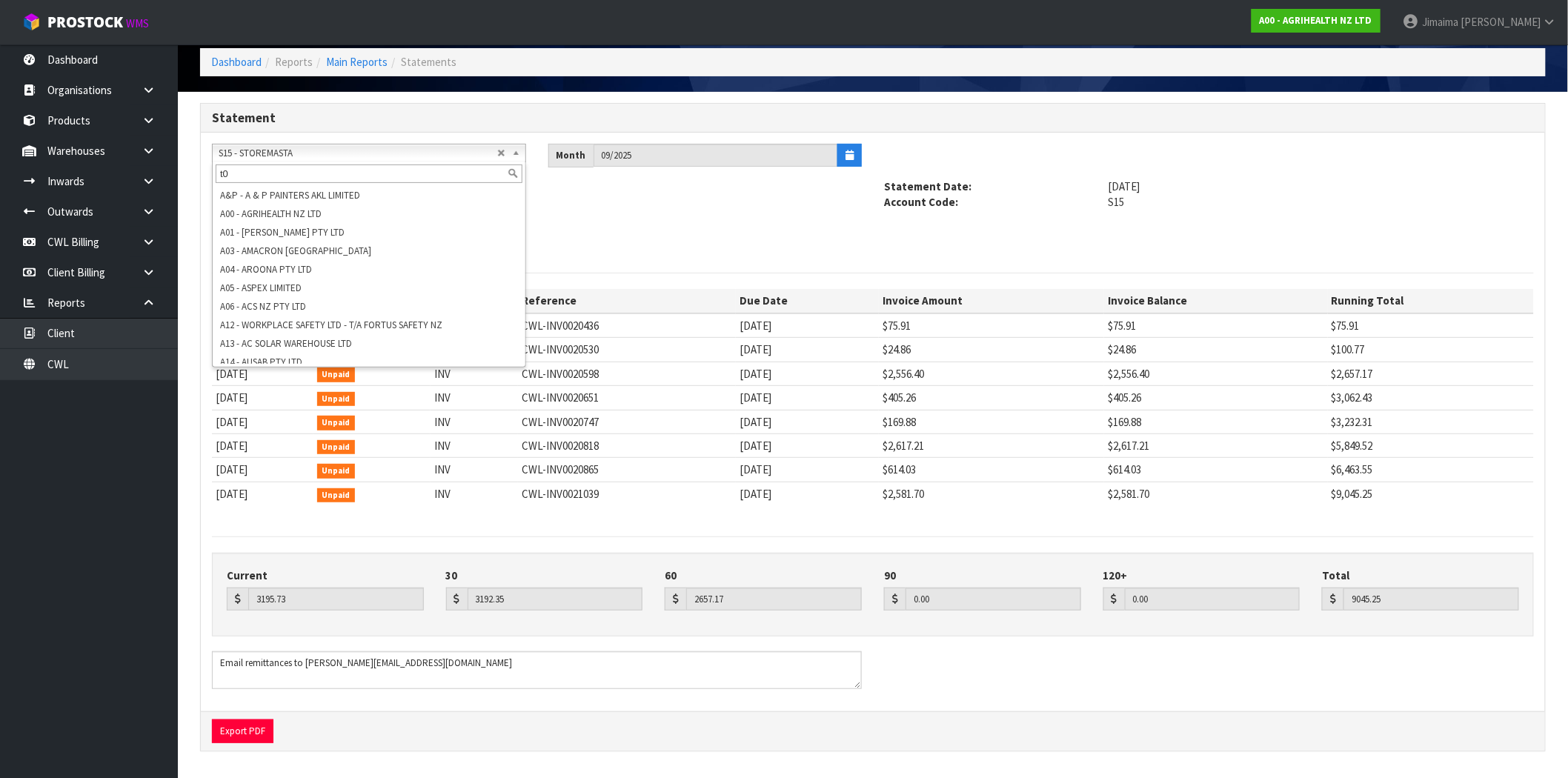
type input "t01"
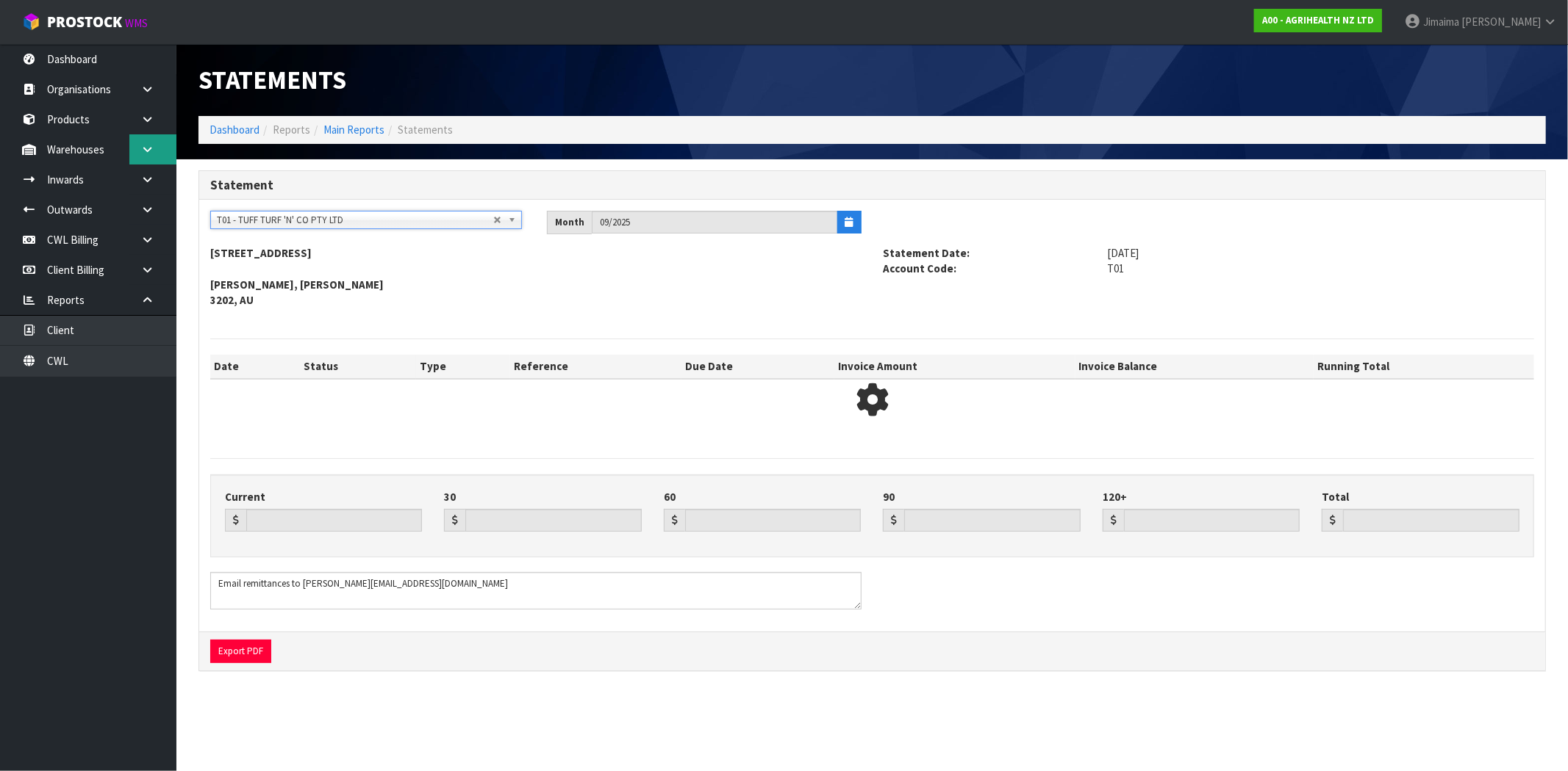
type input "19665.97"
type input "9607.74"
type input "0.00"
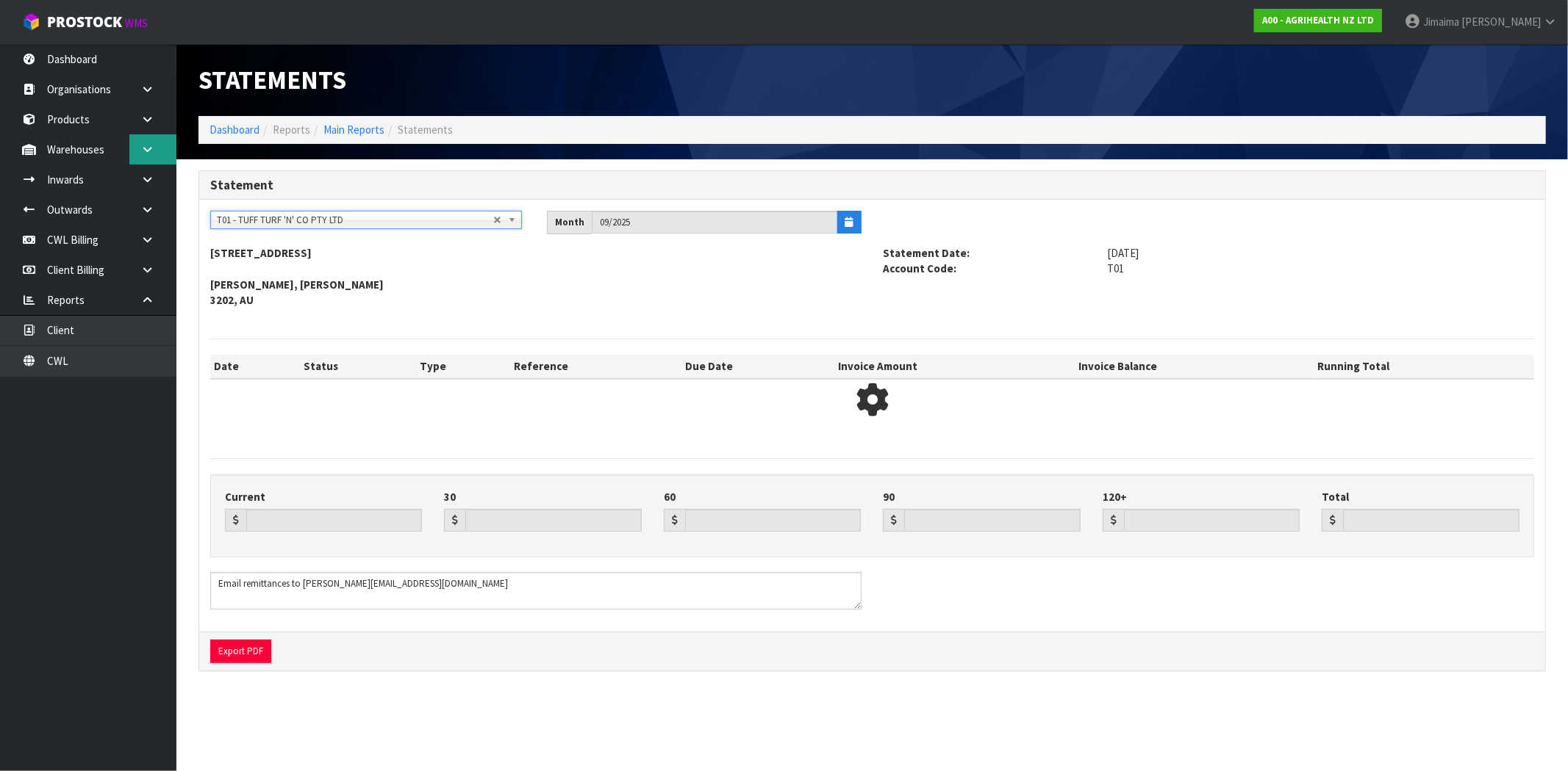
type input "29273.71"
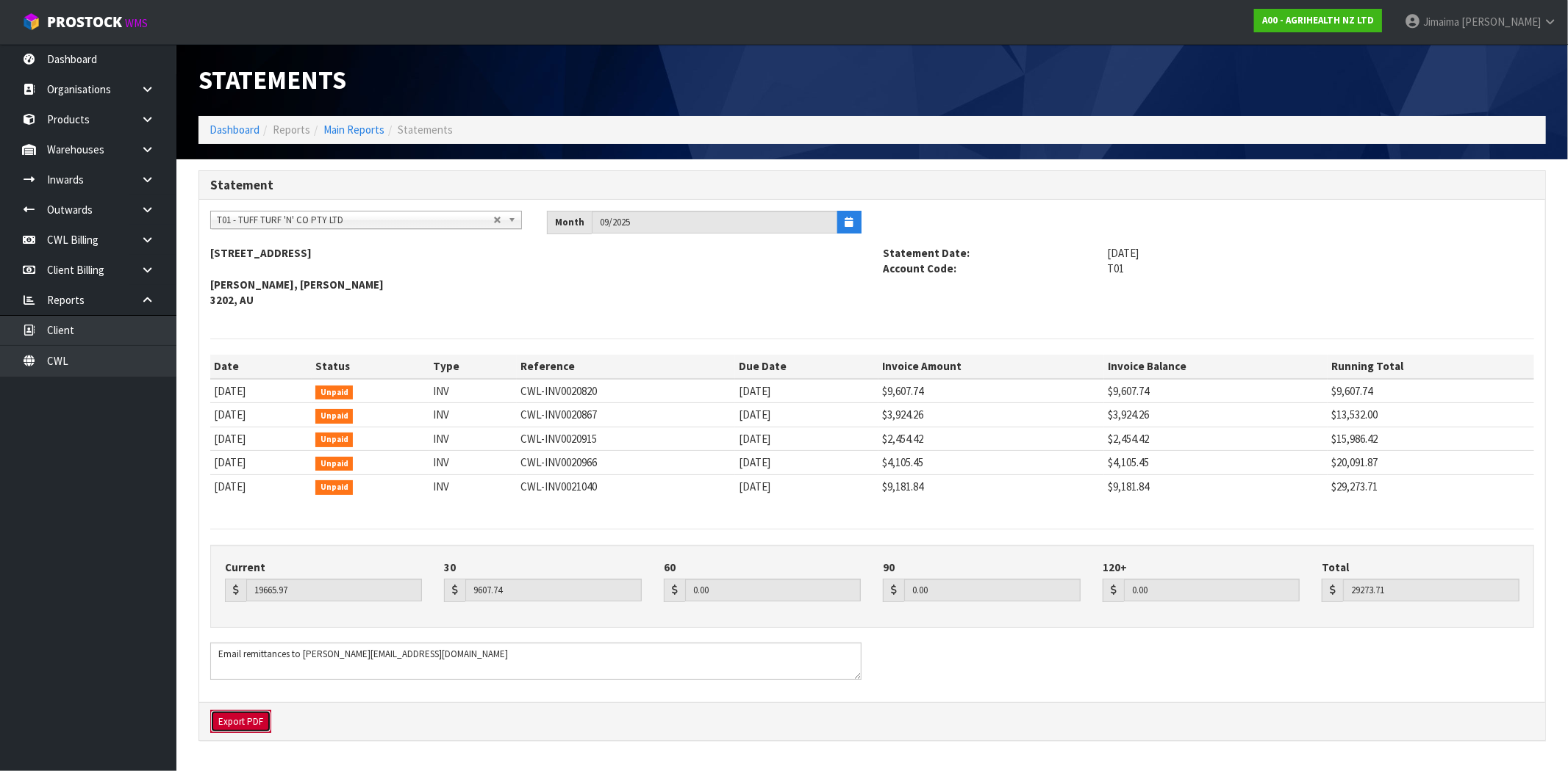
click at [246, 715] on button "Export PDF" at bounding box center [240, 722] width 61 height 24
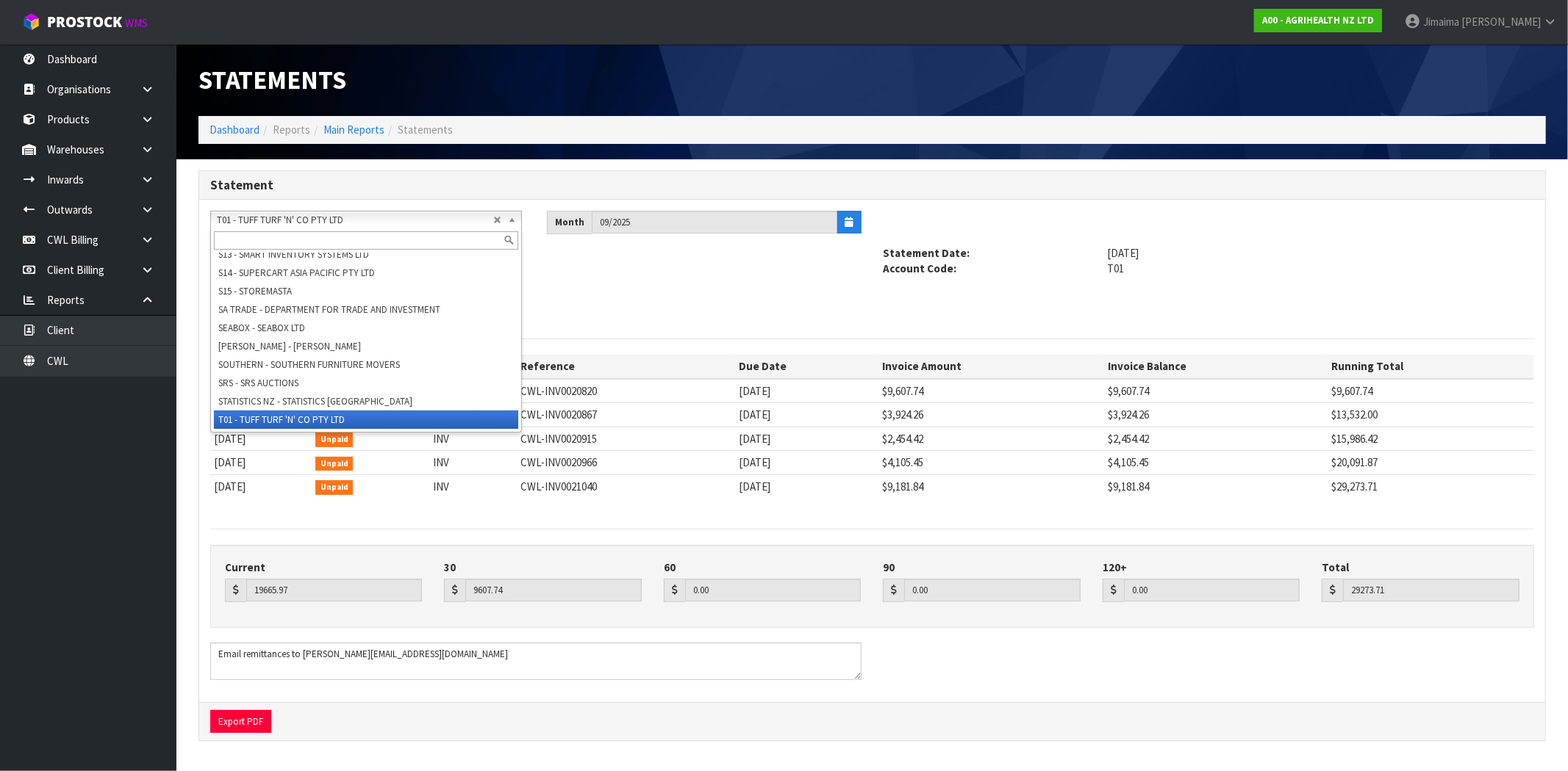
drag, startPoint x: 266, startPoint y: 223, endPoint x: 254, endPoint y: 238, distance: 19.2
click at [266, 225] on span "T01 - TUFF TURF 'N' CO PTY LTD" at bounding box center [355, 220] width 277 height 18
click at [254, 237] on input "text" at bounding box center [365, 240] width 304 height 18
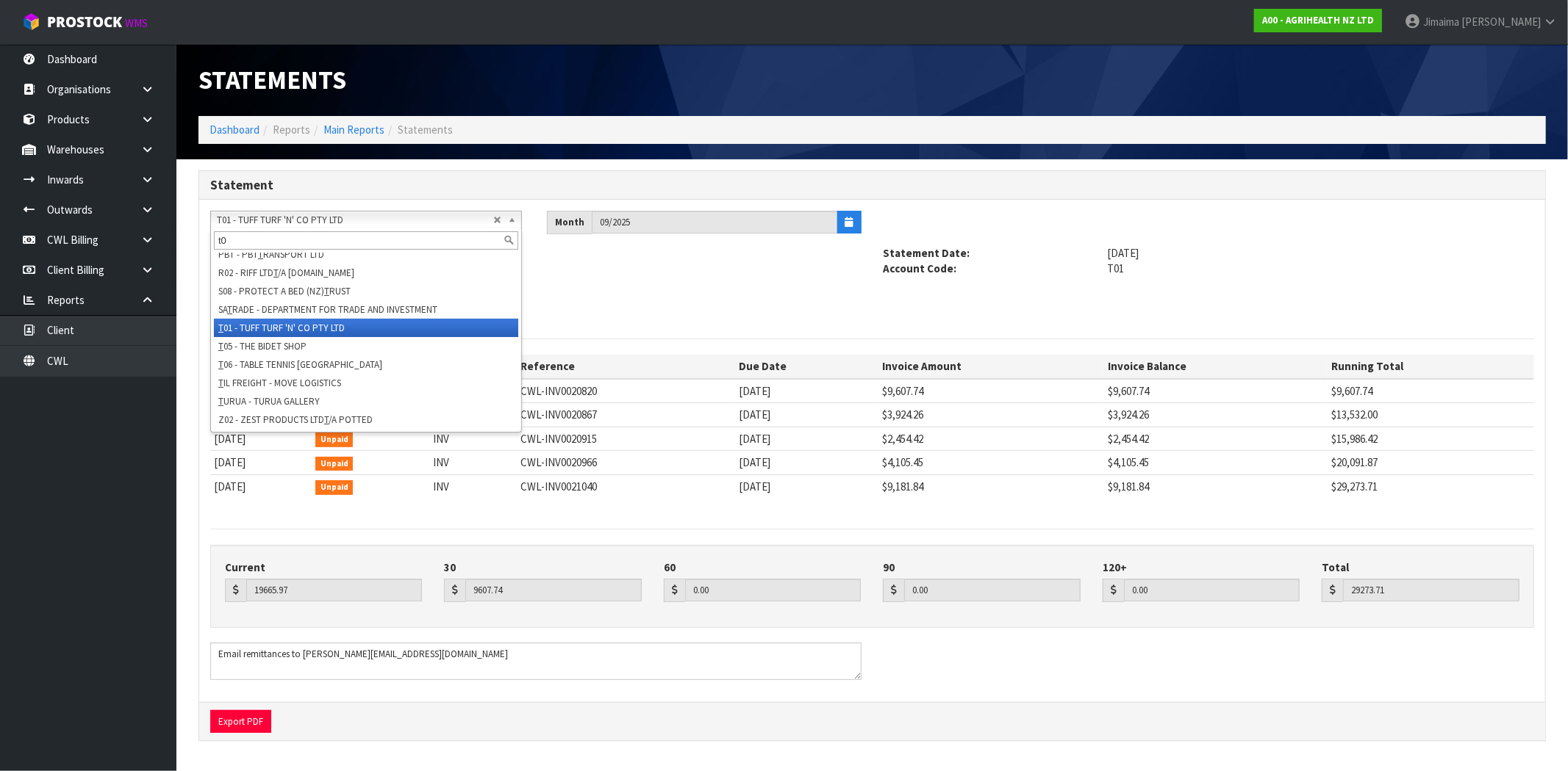
type input "t06"
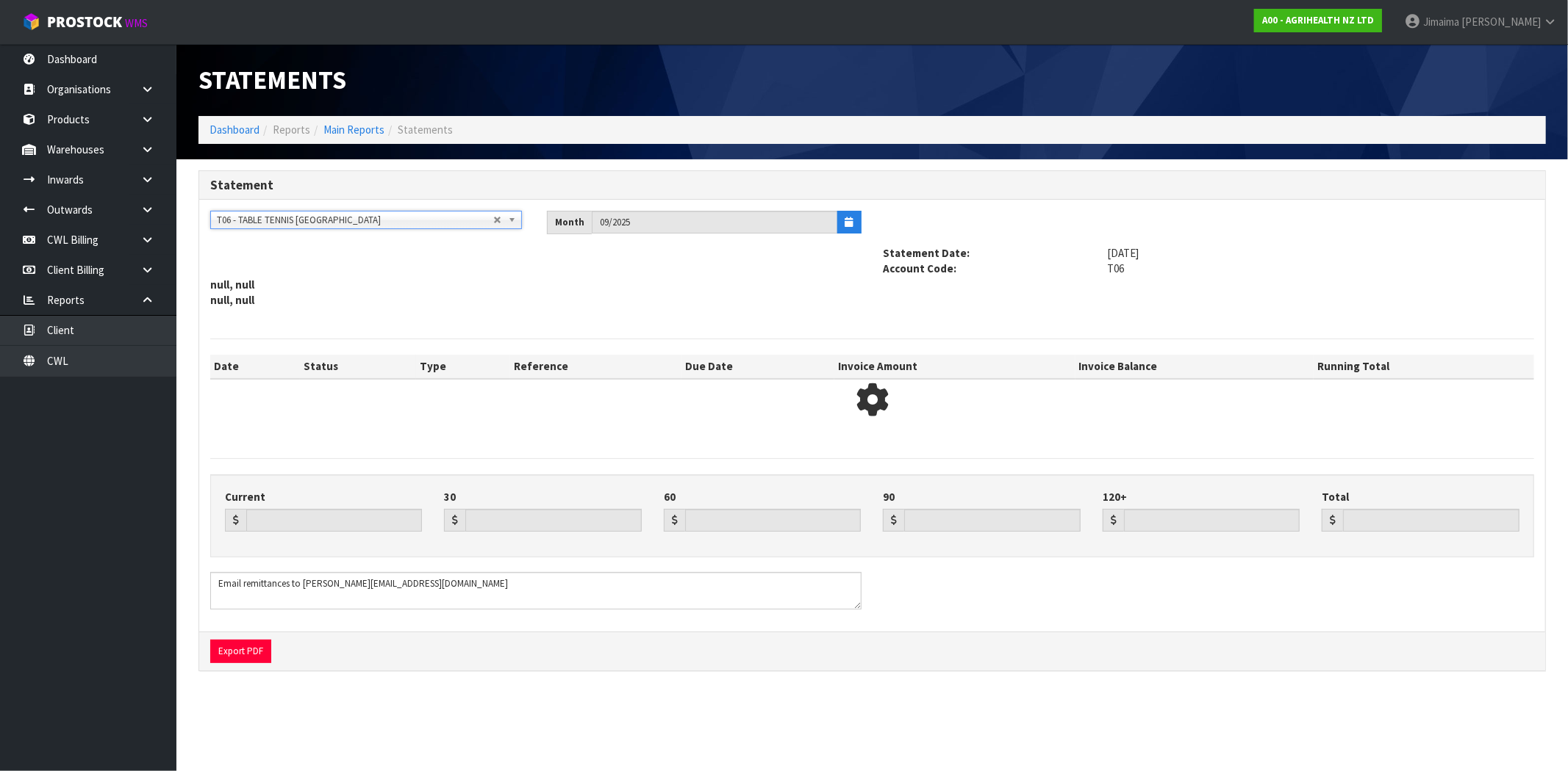
type input "1007.15"
type input "0.00"
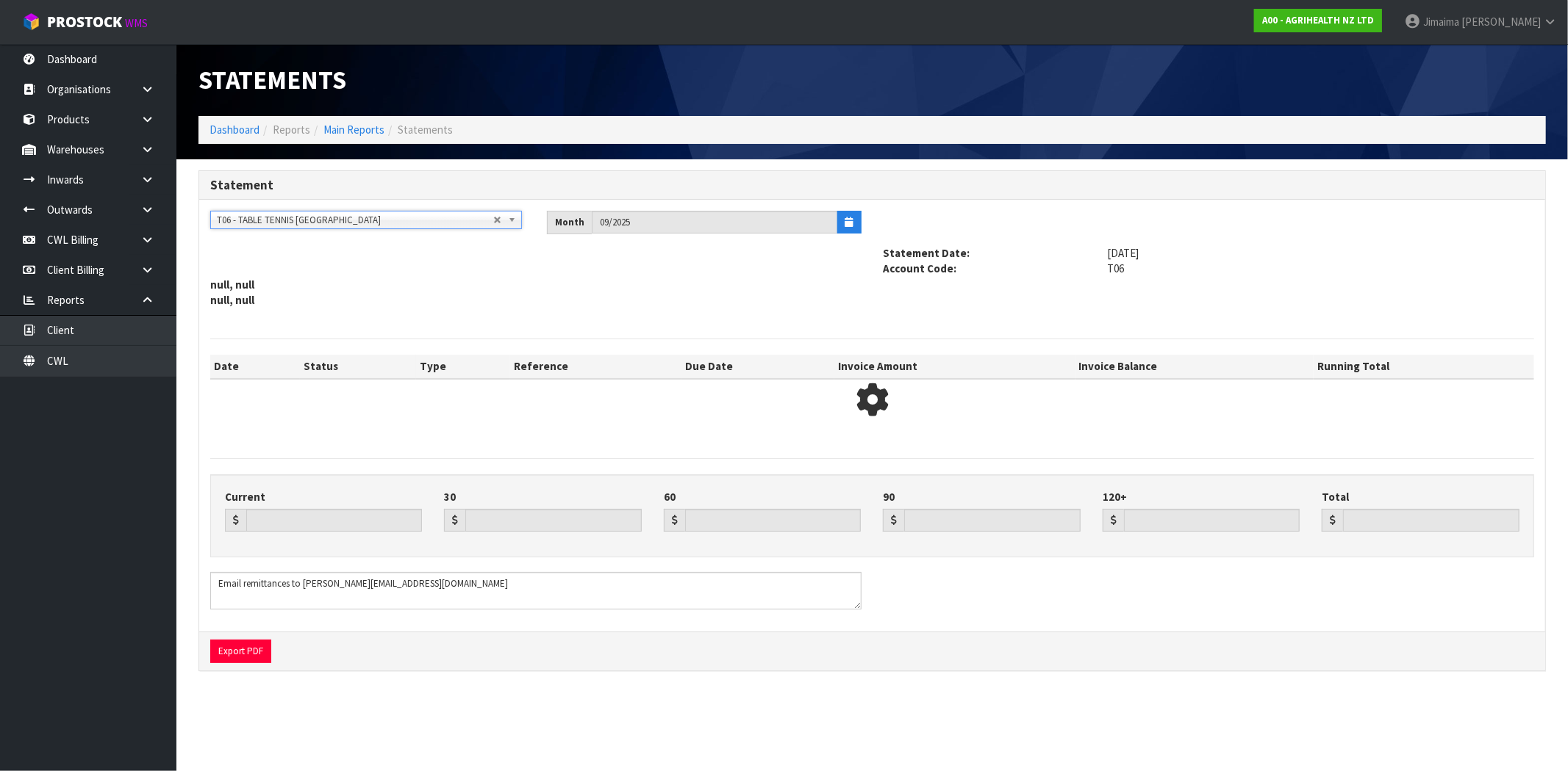
type input "1007.15"
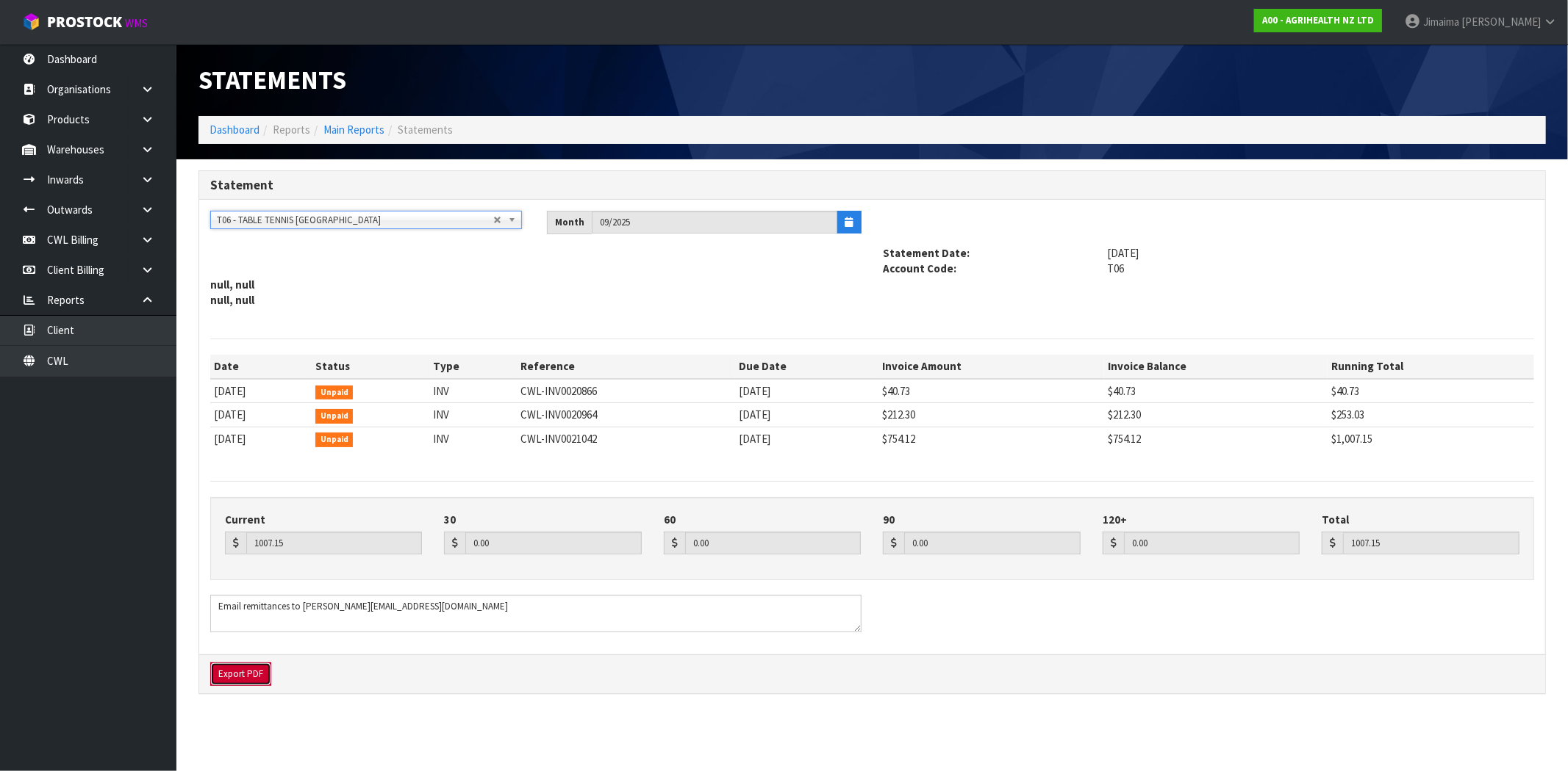
click at [246, 671] on button "Export PDF" at bounding box center [240, 674] width 61 height 24
click at [380, 234] on div "A&P - A & P PAINTERS AKL LIMITED A00 - AGRIHEALTH NZ LTD A01 - AGAIN FASTER PTY…" at bounding box center [367, 225] width 337 height 30
drag, startPoint x: 376, startPoint y: 226, endPoint x: 356, endPoint y: 240, distance: 24.4
click at [376, 225] on span "T06 - TABLE TENNIS [GEOGRAPHIC_DATA]" at bounding box center [355, 220] width 277 height 18
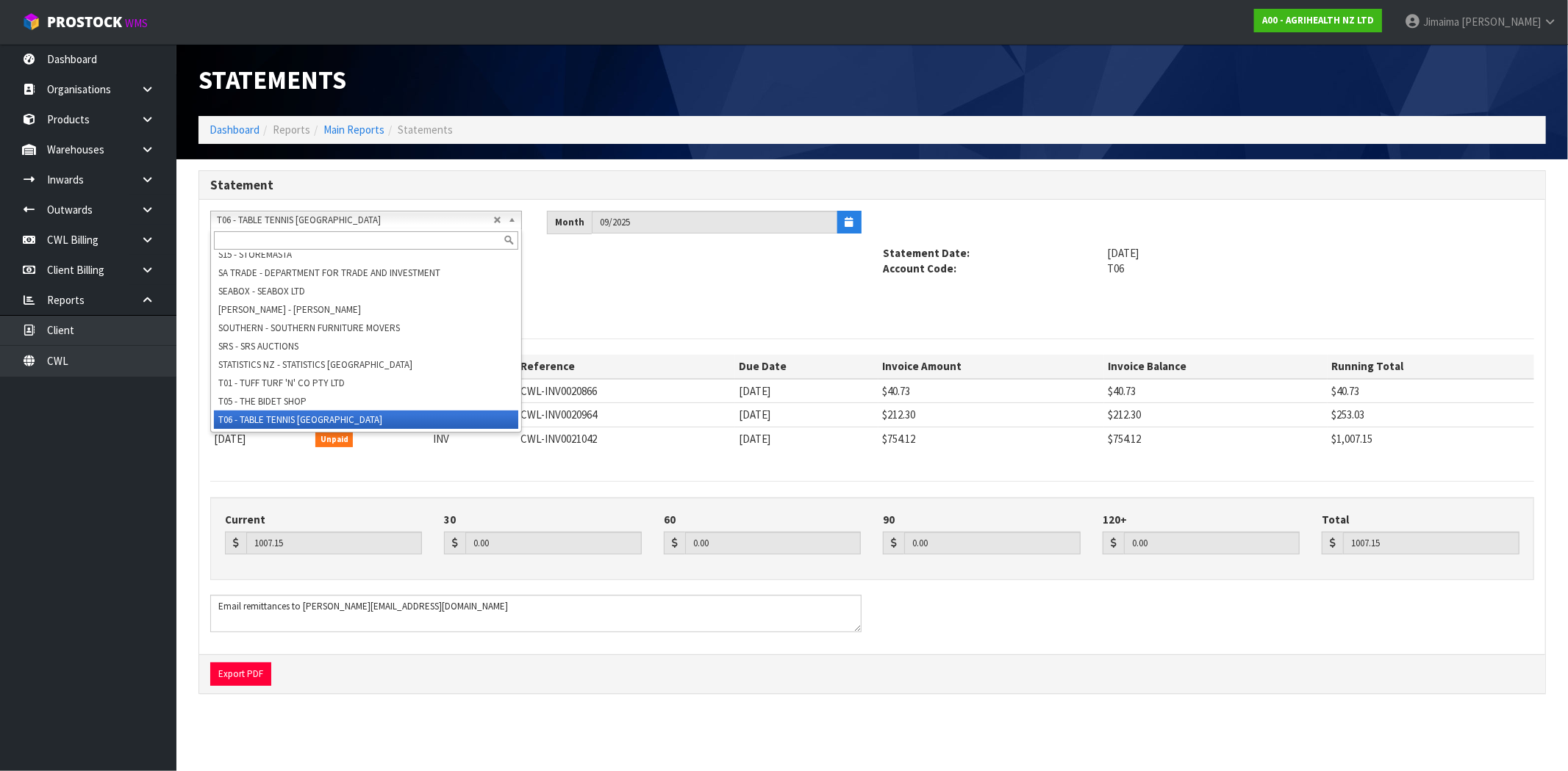
click at [351, 243] on input "text" at bounding box center [365, 240] width 304 height 18
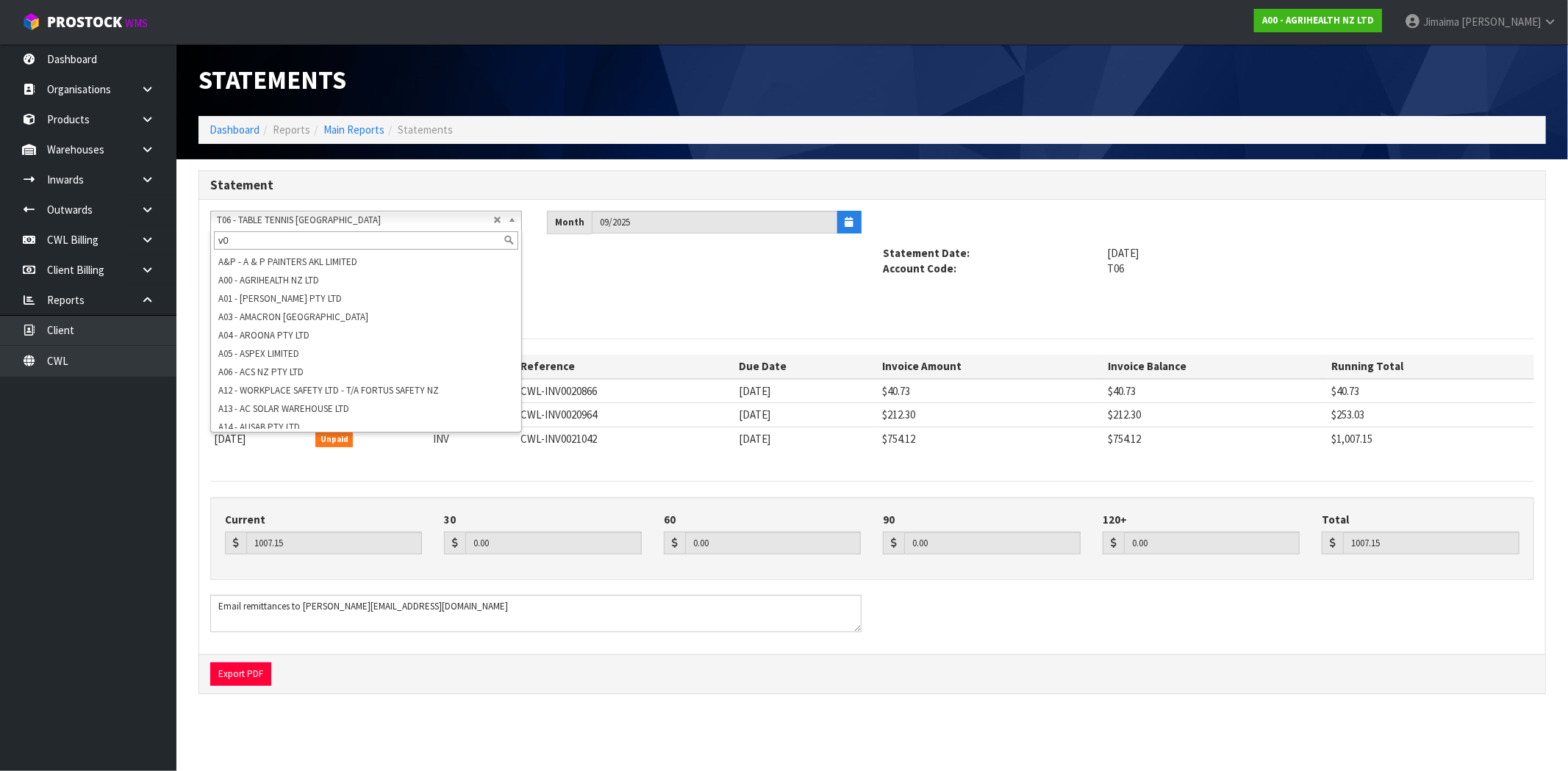
type input "v01"
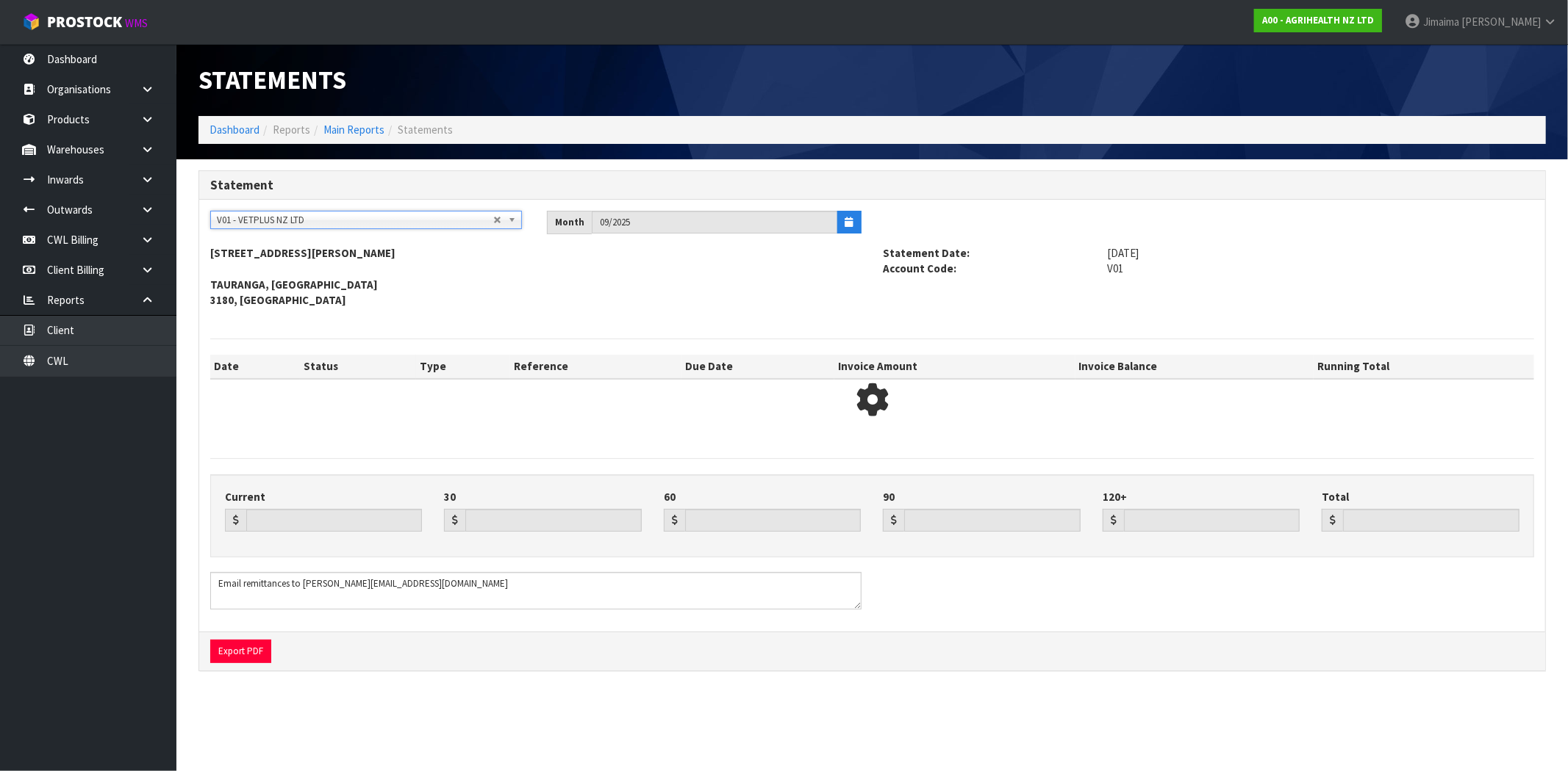
type input "2319.10"
type input "0.00"
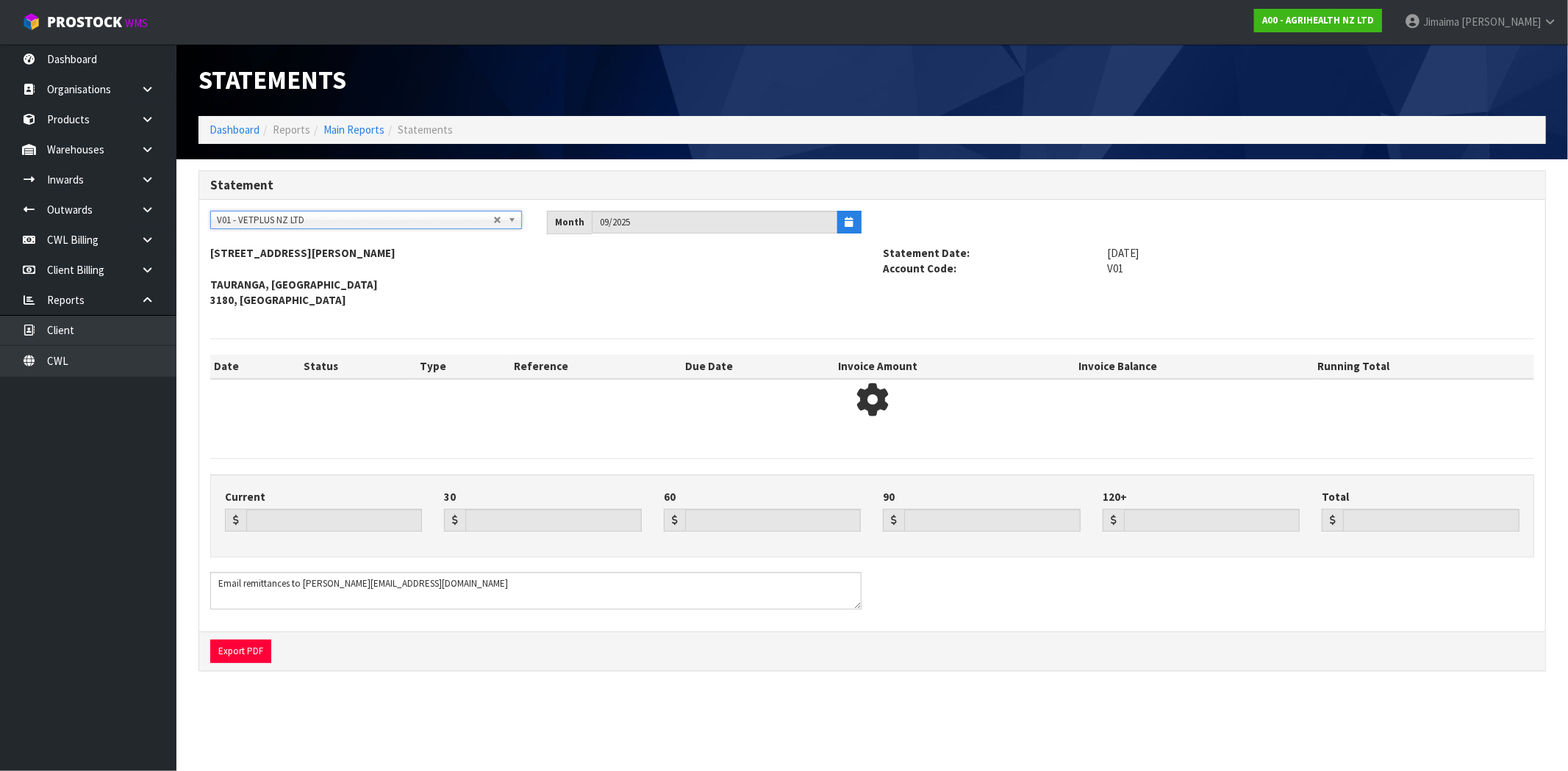
type input "2319.10"
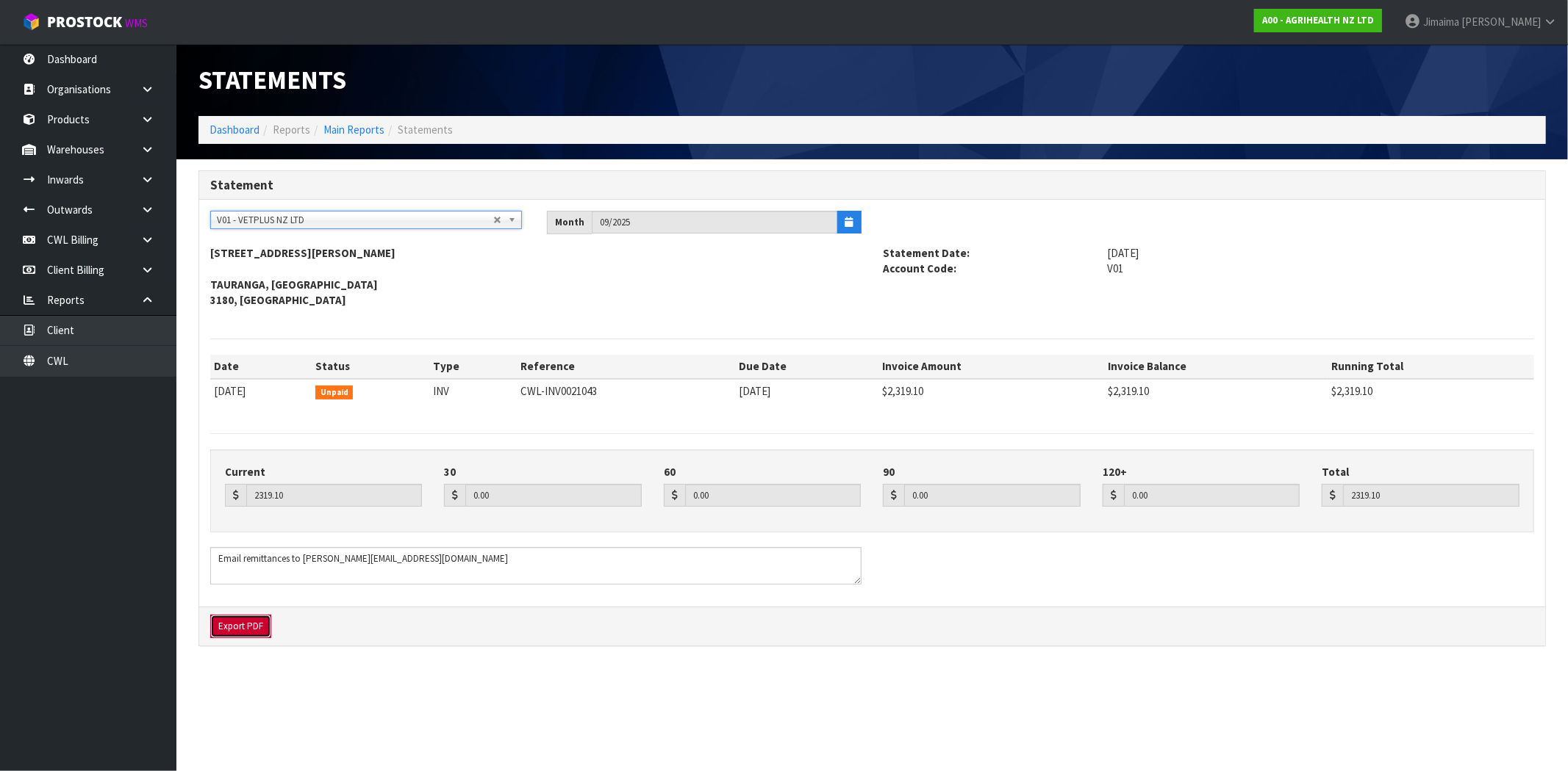
click at [253, 621] on button "Export PDF" at bounding box center [240, 627] width 61 height 24
click at [559, 67] on h1 "Statements" at bounding box center [530, 80] width 663 height 28
click at [338, 218] on span "V01 - VETPLUS NZ LTD" at bounding box center [355, 220] width 277 height 18
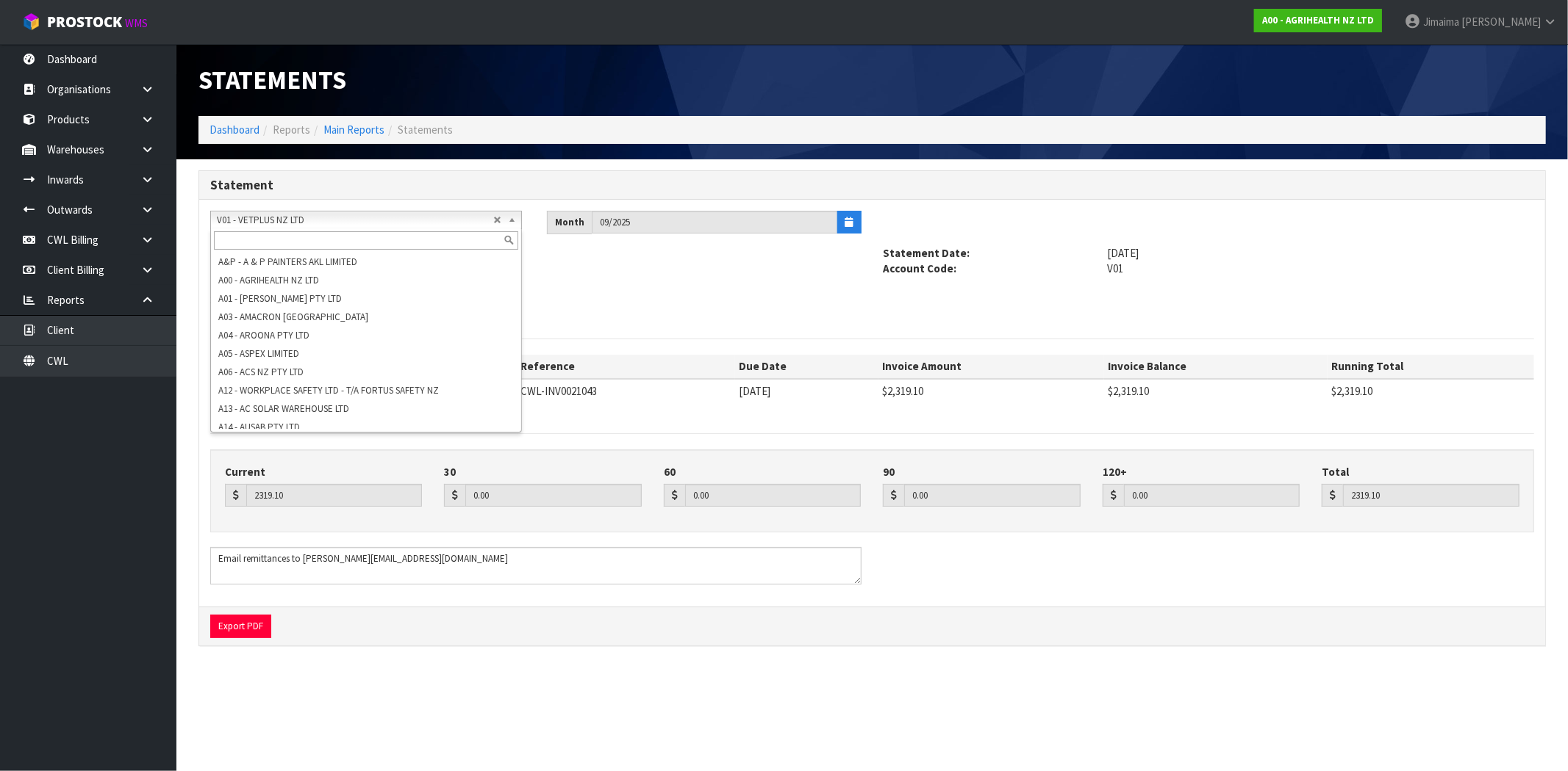
scroll to position [2229, 0]
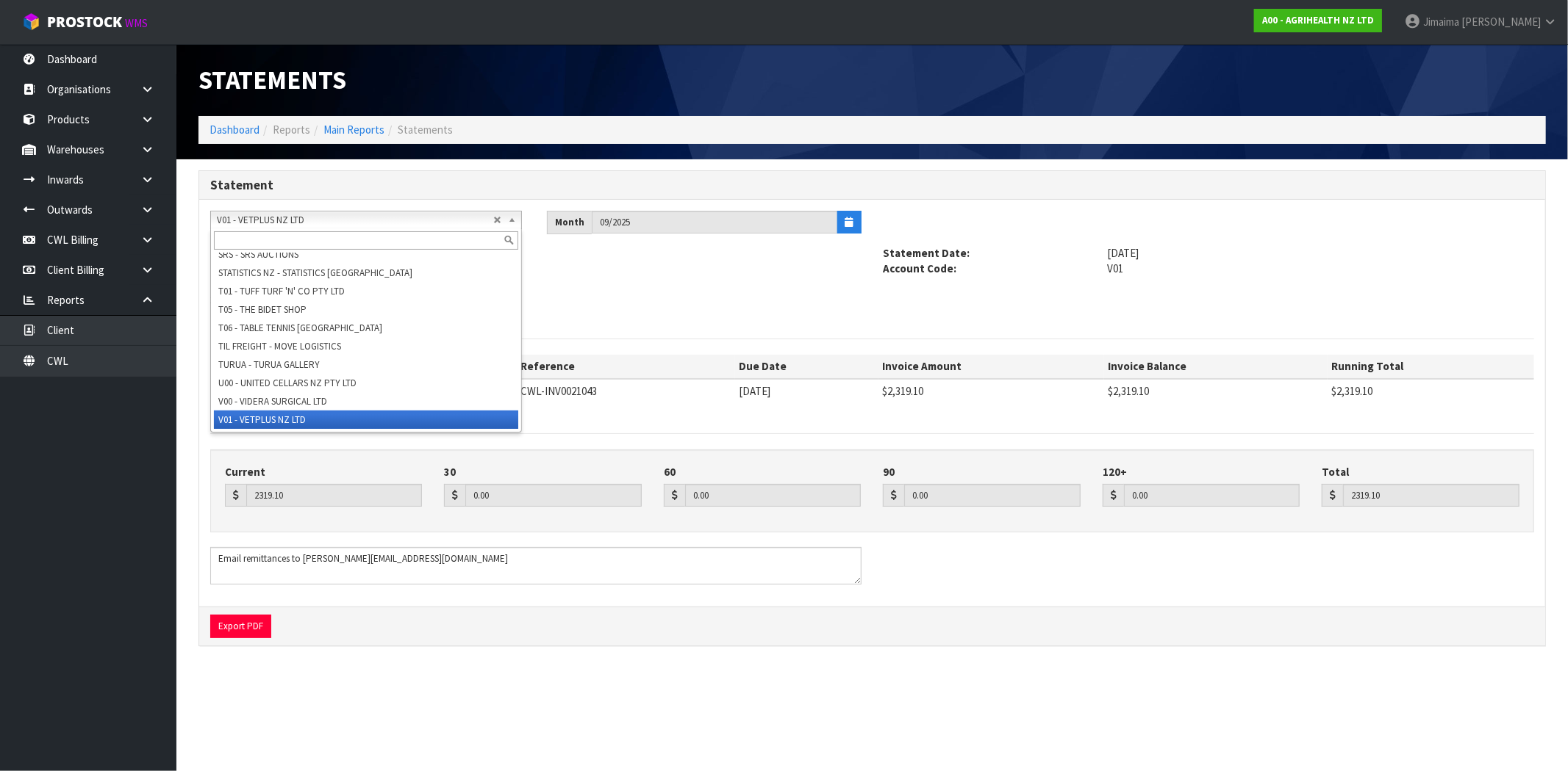
click at [312, 231] on input "text" at bounding box center [365, 240] width 304 height 18
paste input "V02"
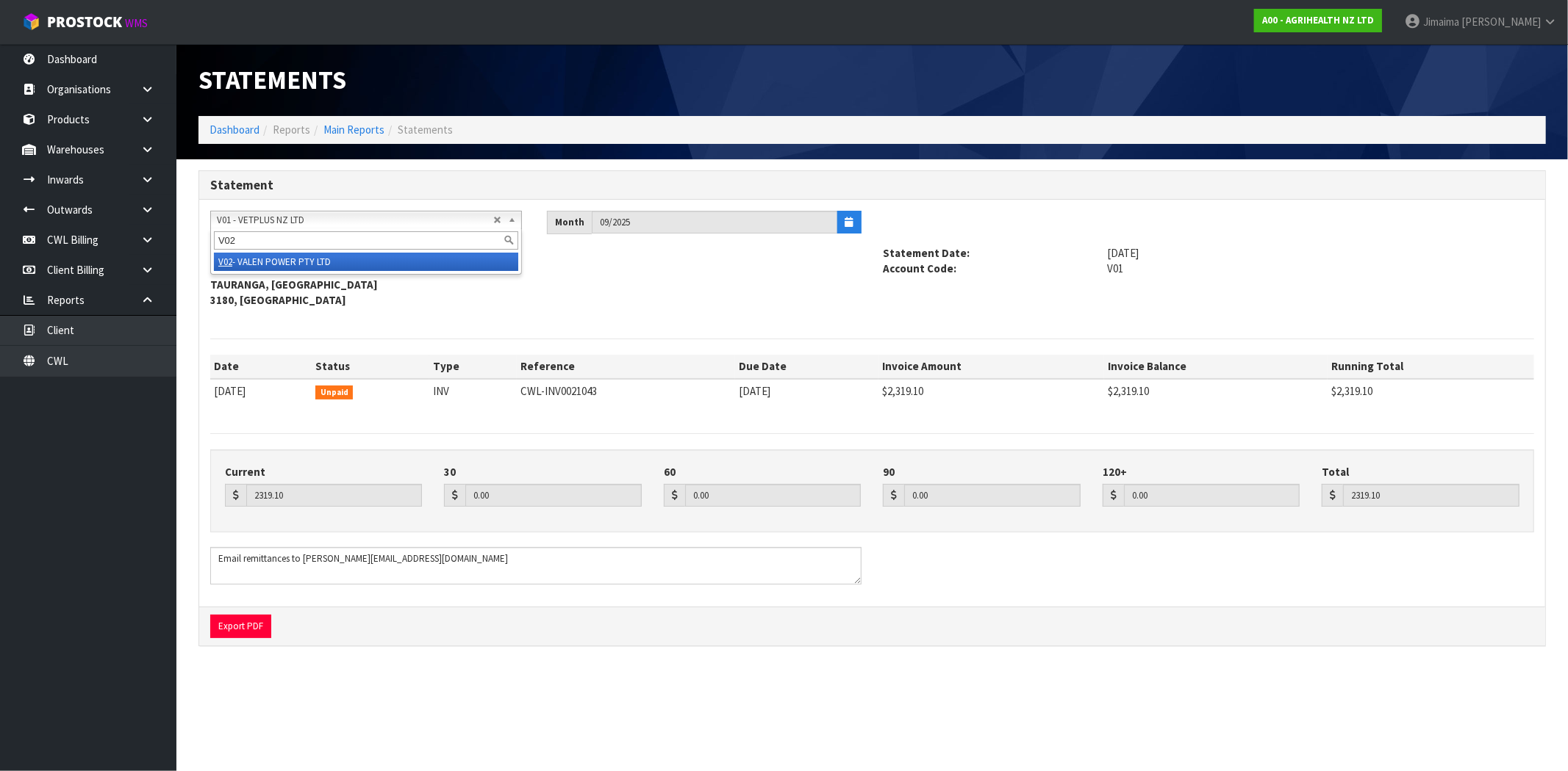
type input "V02"
click at [275, 262] on li "V02 - VALEN POWER PTY LTD" at bounding box center [365, 262] width 304 height 18
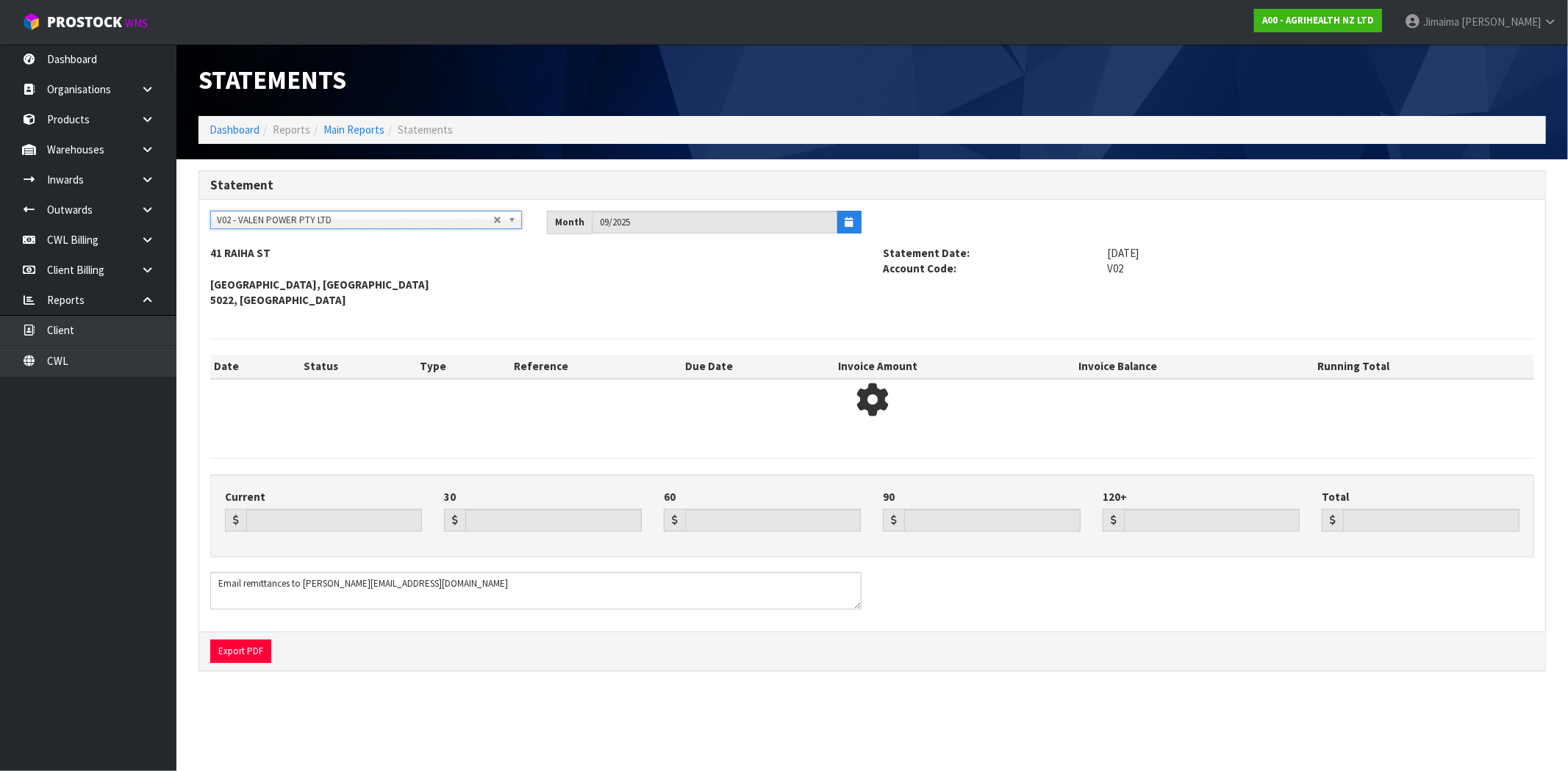
type input "6809.37"
type input "4526.04"
type input "0.00"
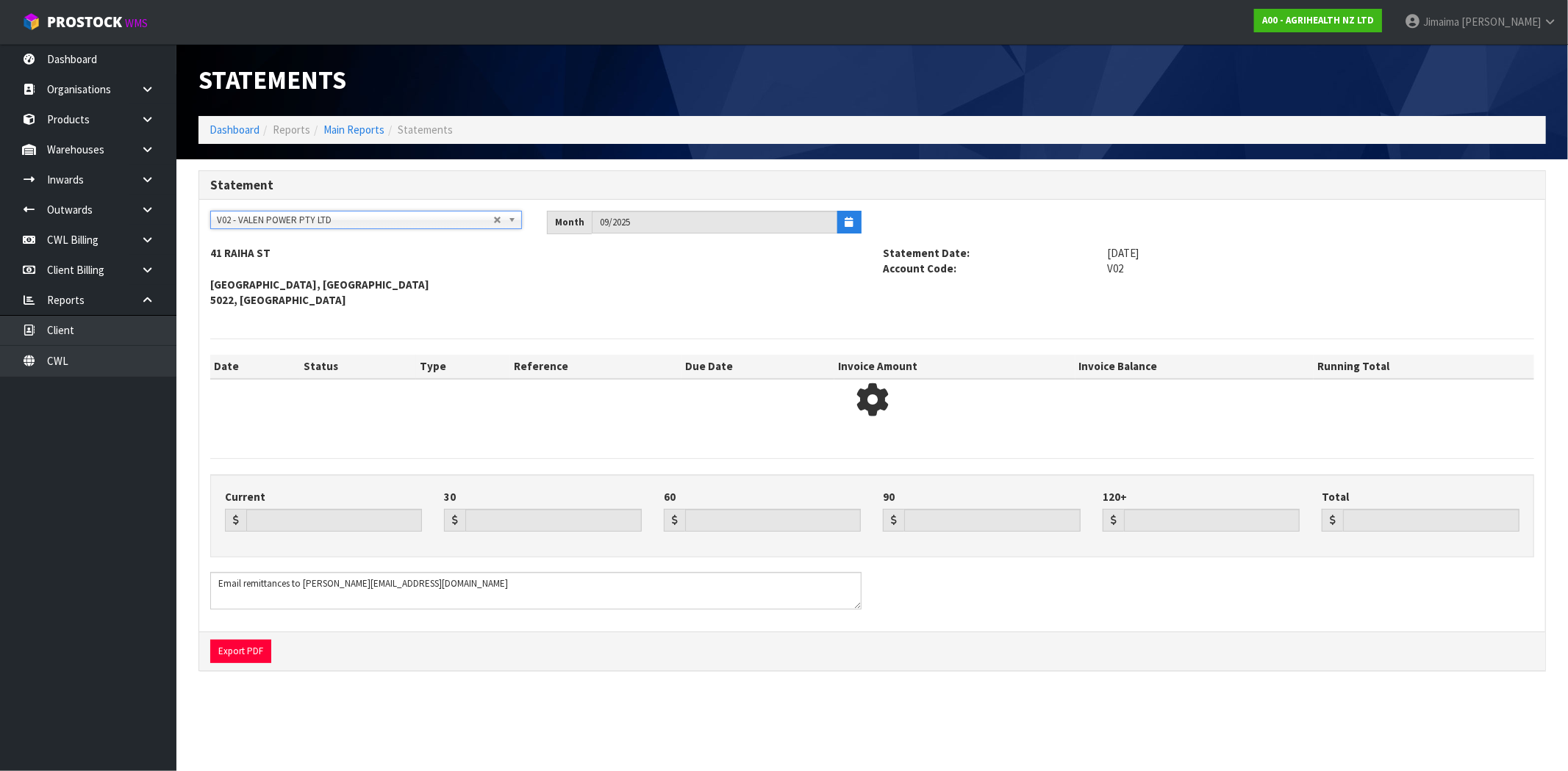
type input "11335.41"
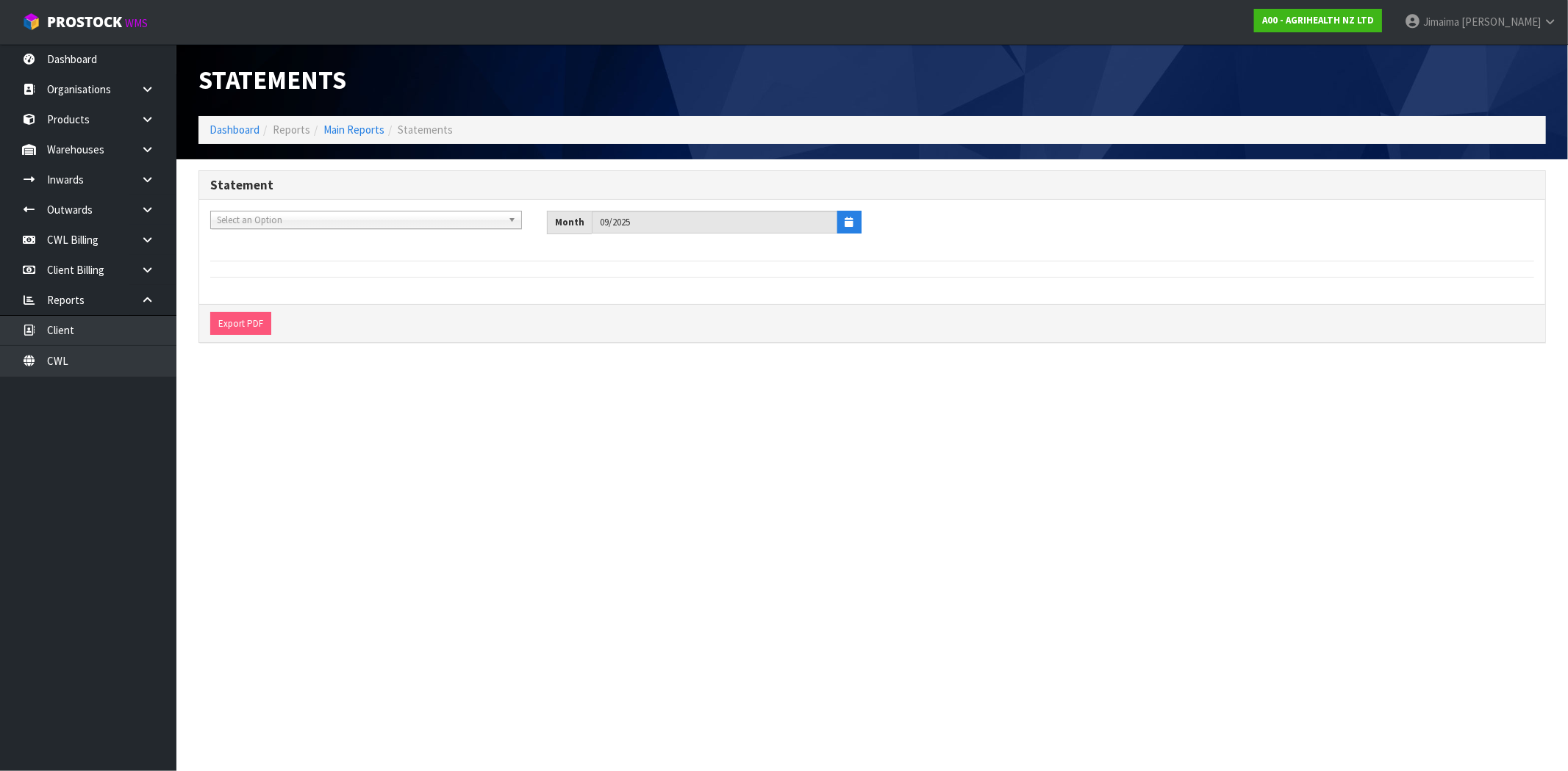
click at [307, 216] on span "Select an Option" at bounding box center [355, 220] width 277 height 18
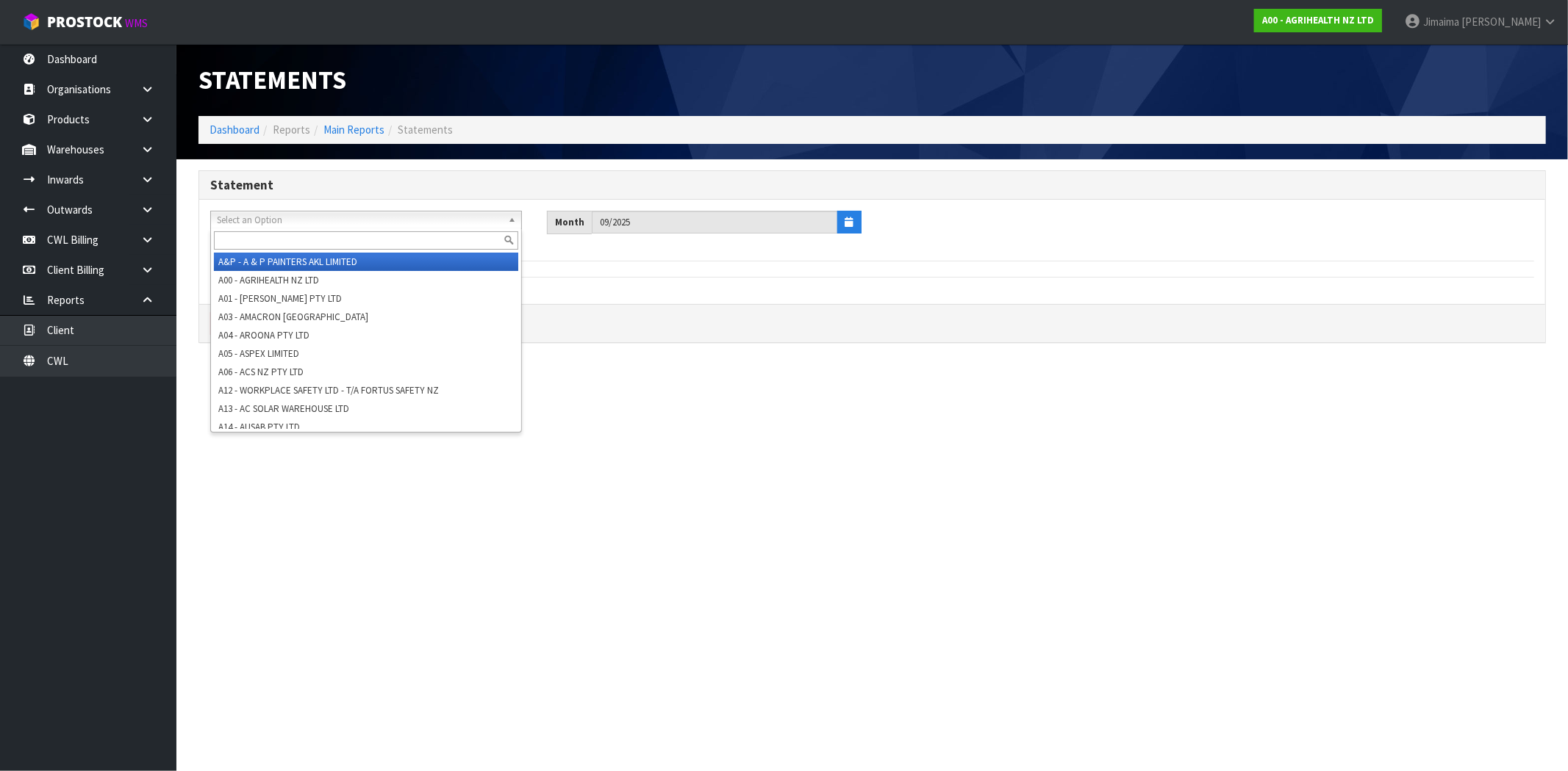
click at [295, 242] on input "text" at bounding box center [365, 240] width 304 height 18
type input "v02"
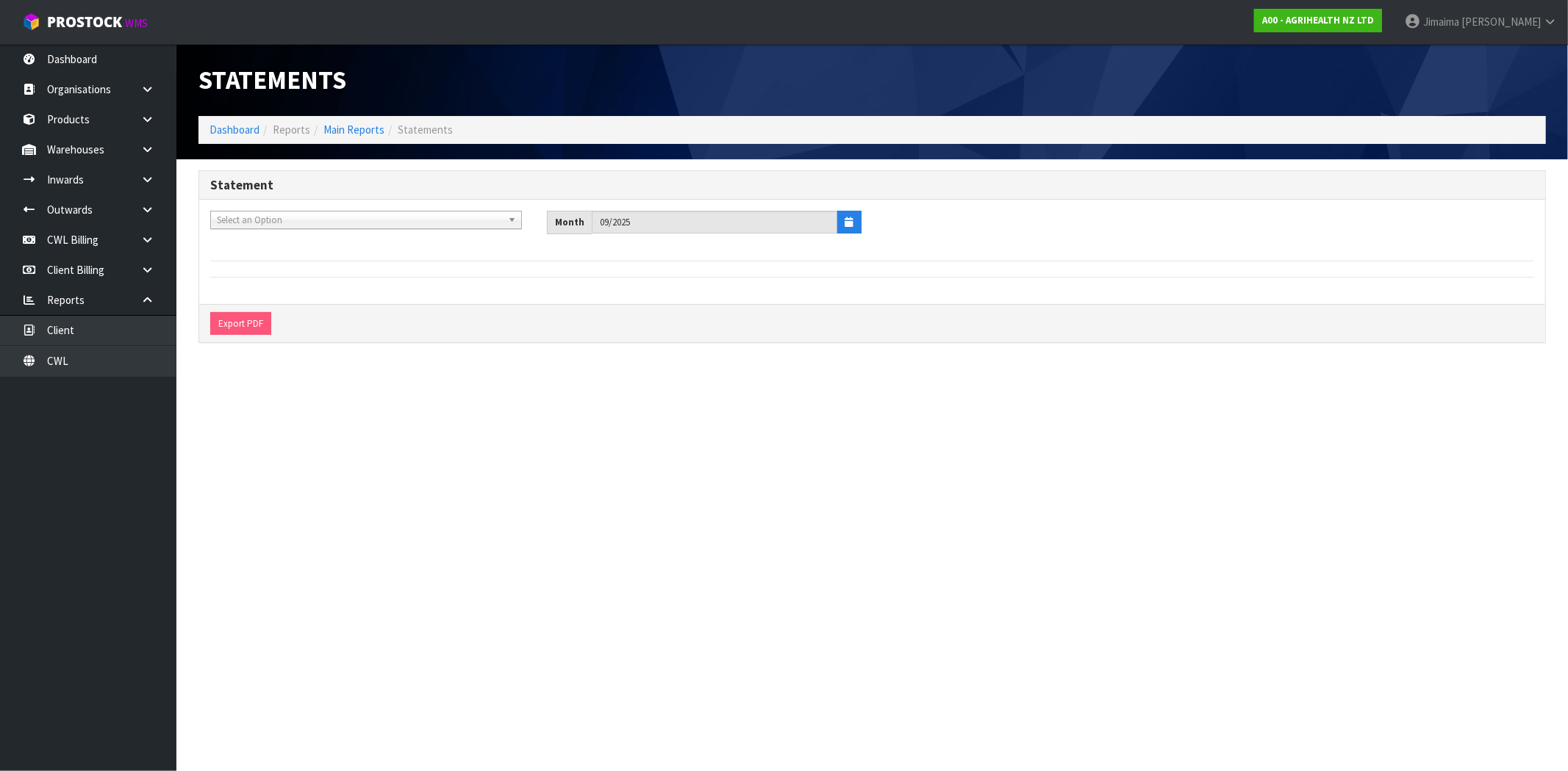
click at [300, 223] on span "Select an Option" at bounding box center [355, 220] width 277 height 18
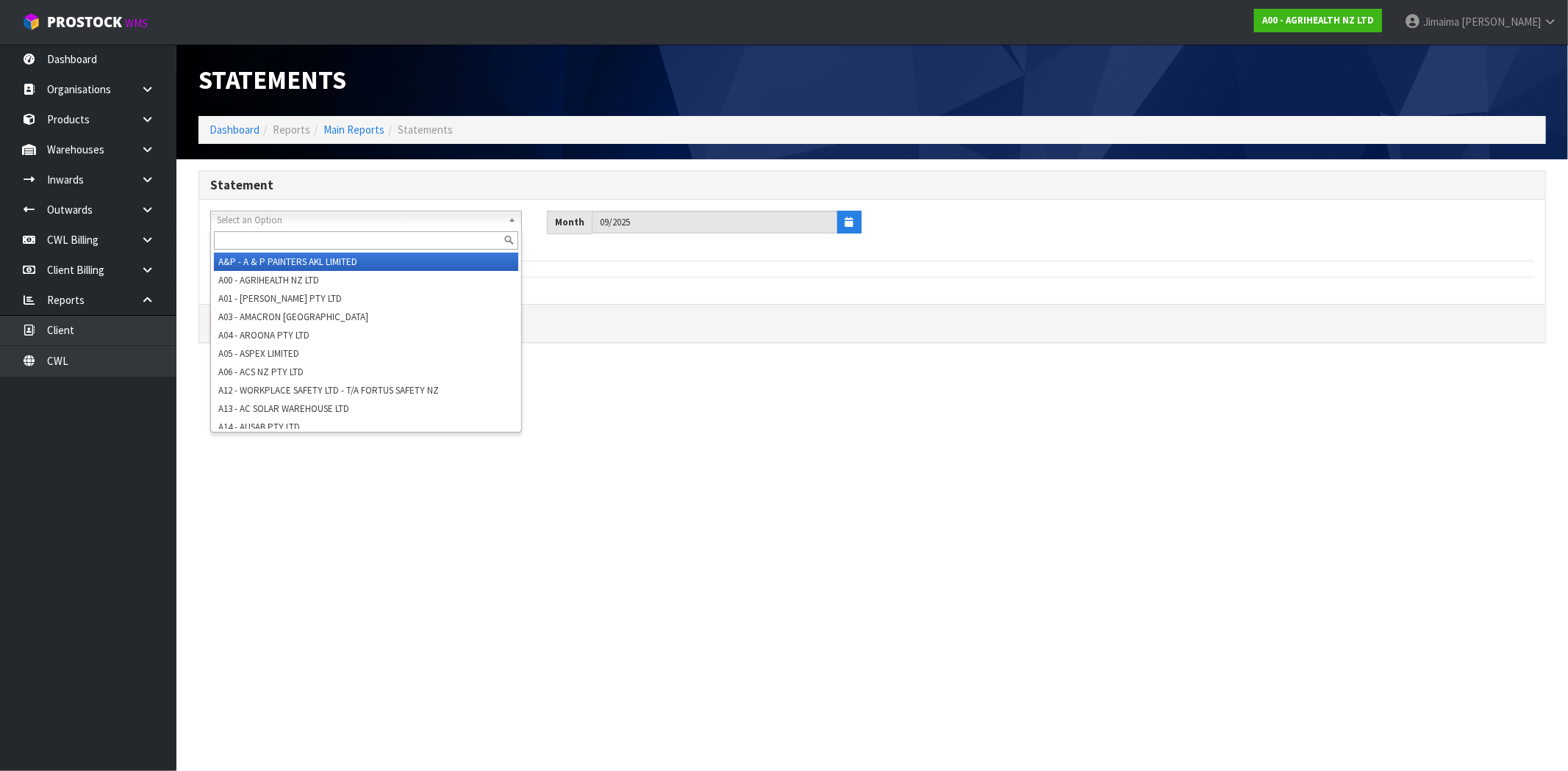
click at [282, 247] on input "text" at bounding box center [365, 240] width 304 height 18
type input "v02"
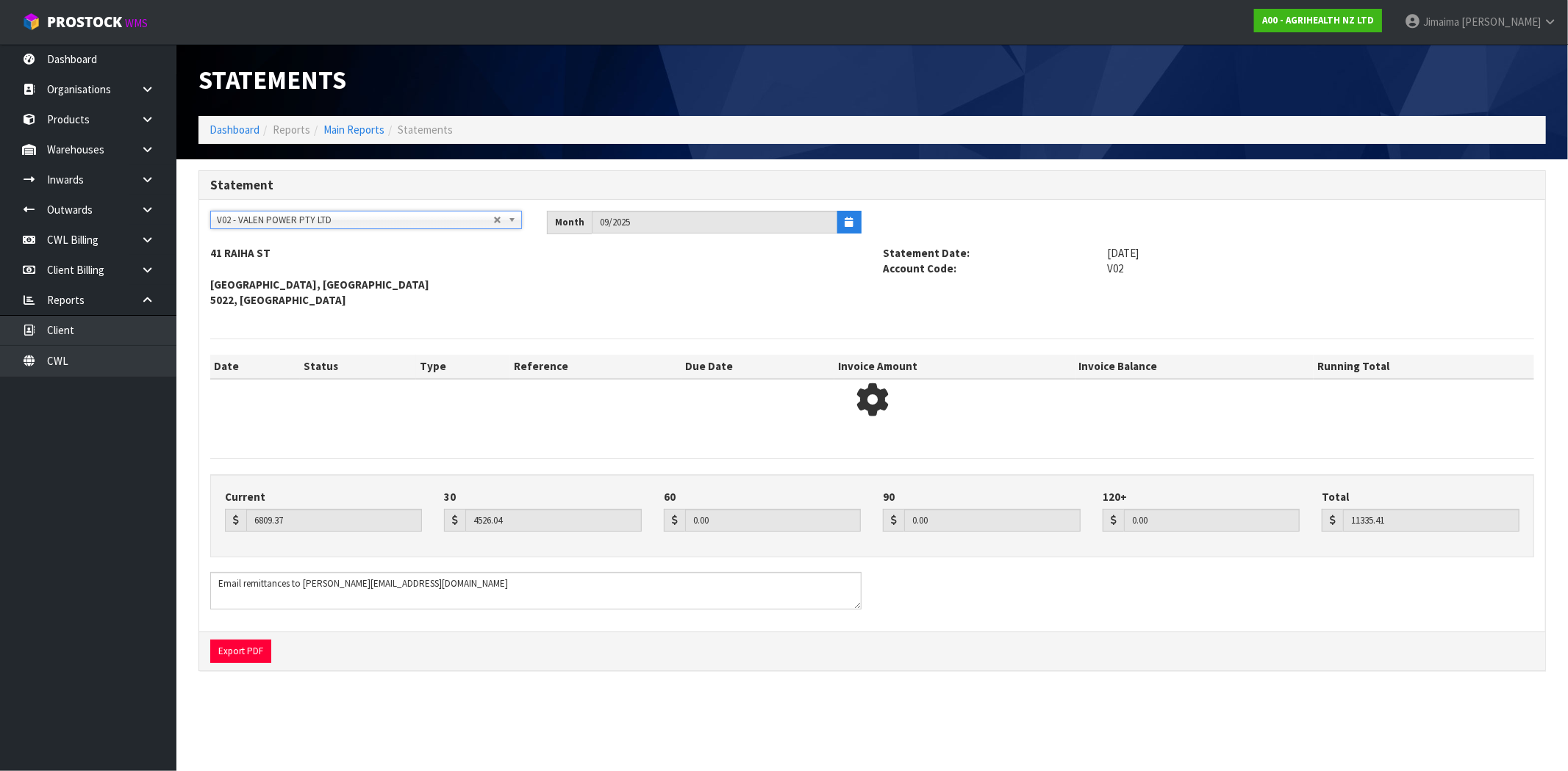
type input "12520.05"
type input "17046.09"
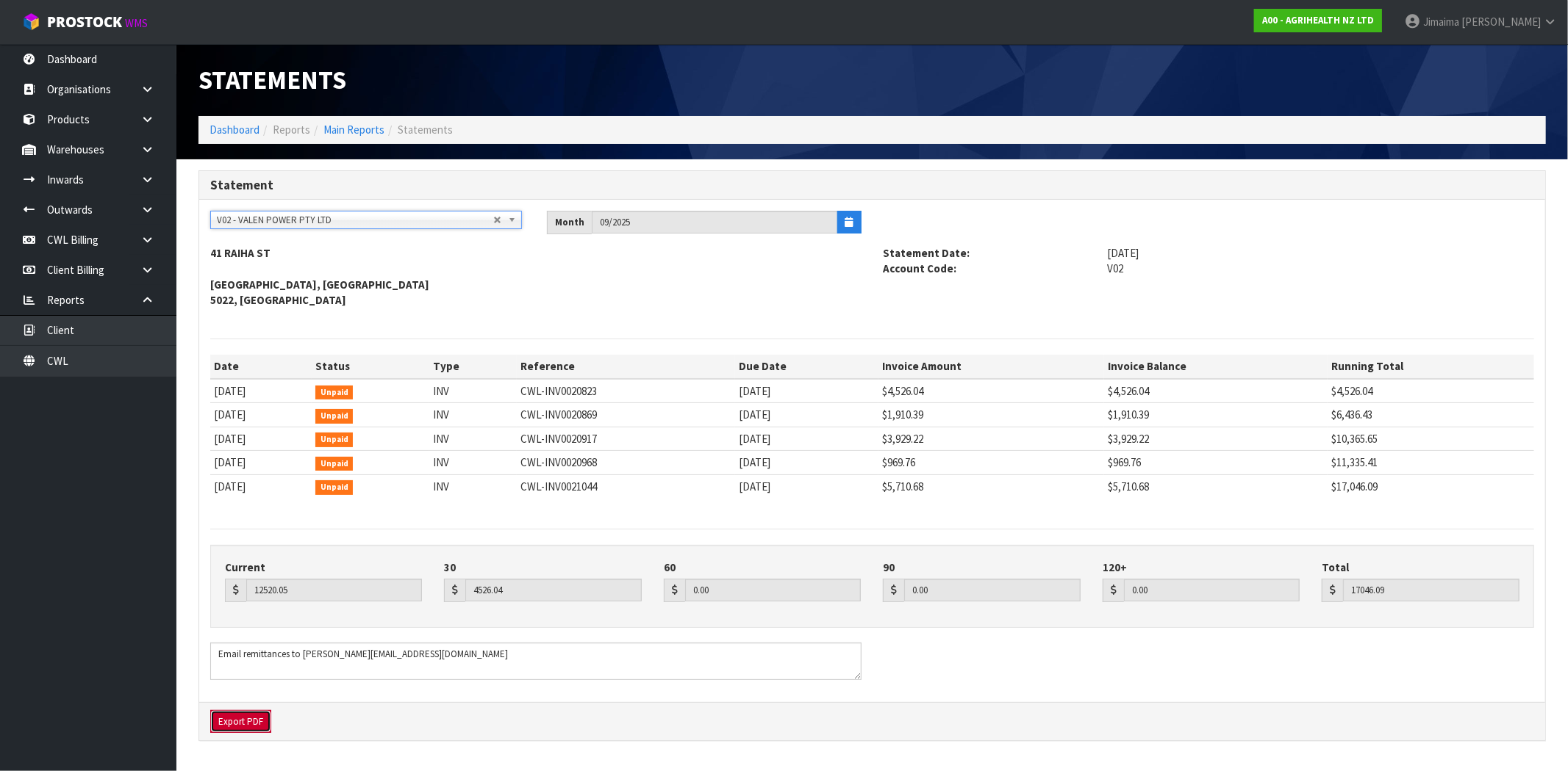
click at [243, 727] on button "Export PDF" at bounding box center [240, 722] width 61 height 24
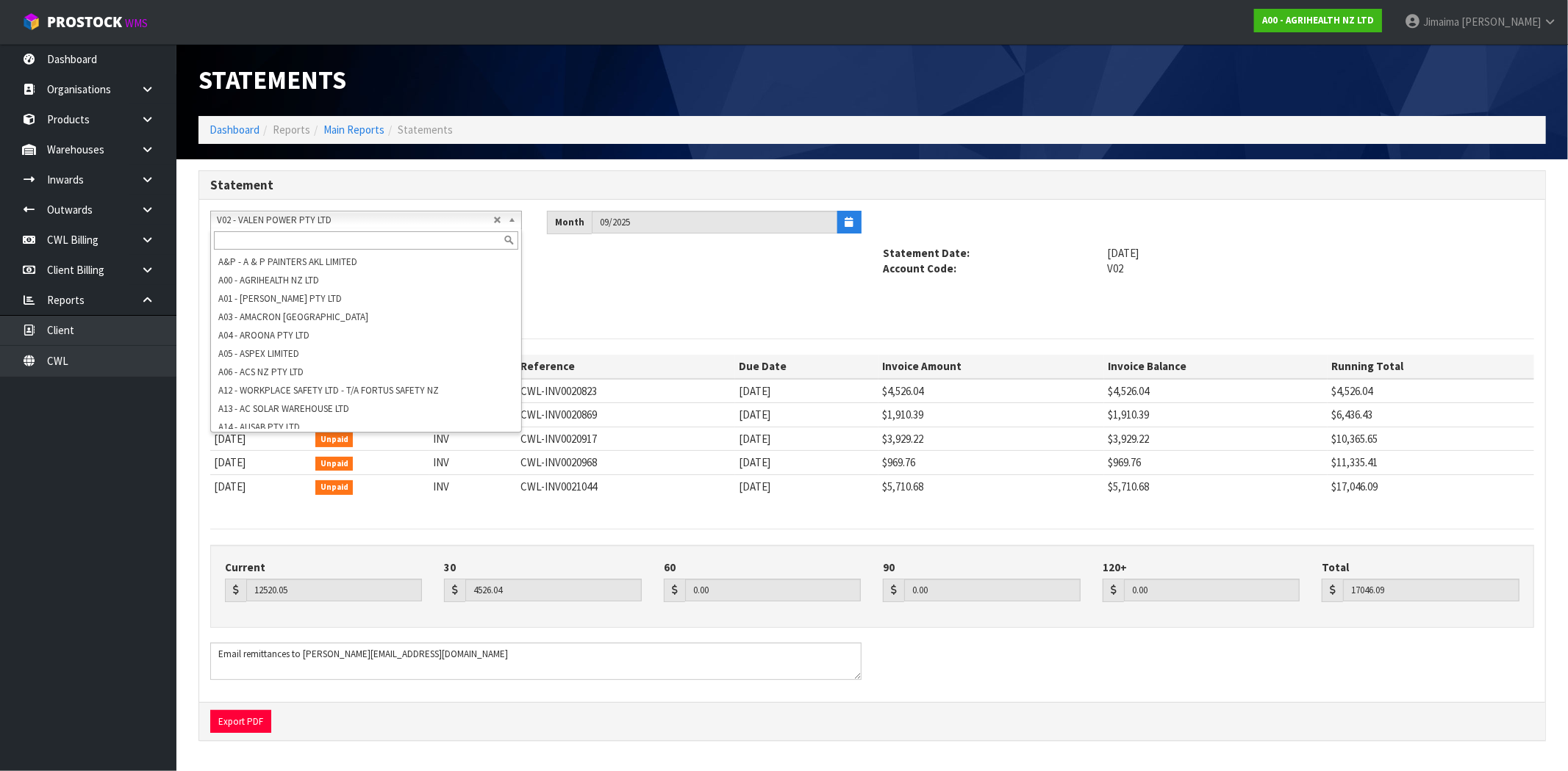
click at [365, 218] on span "V02 - VALEN POWER PTY LTD" at bounding box center [355, 220] width 277 height 18
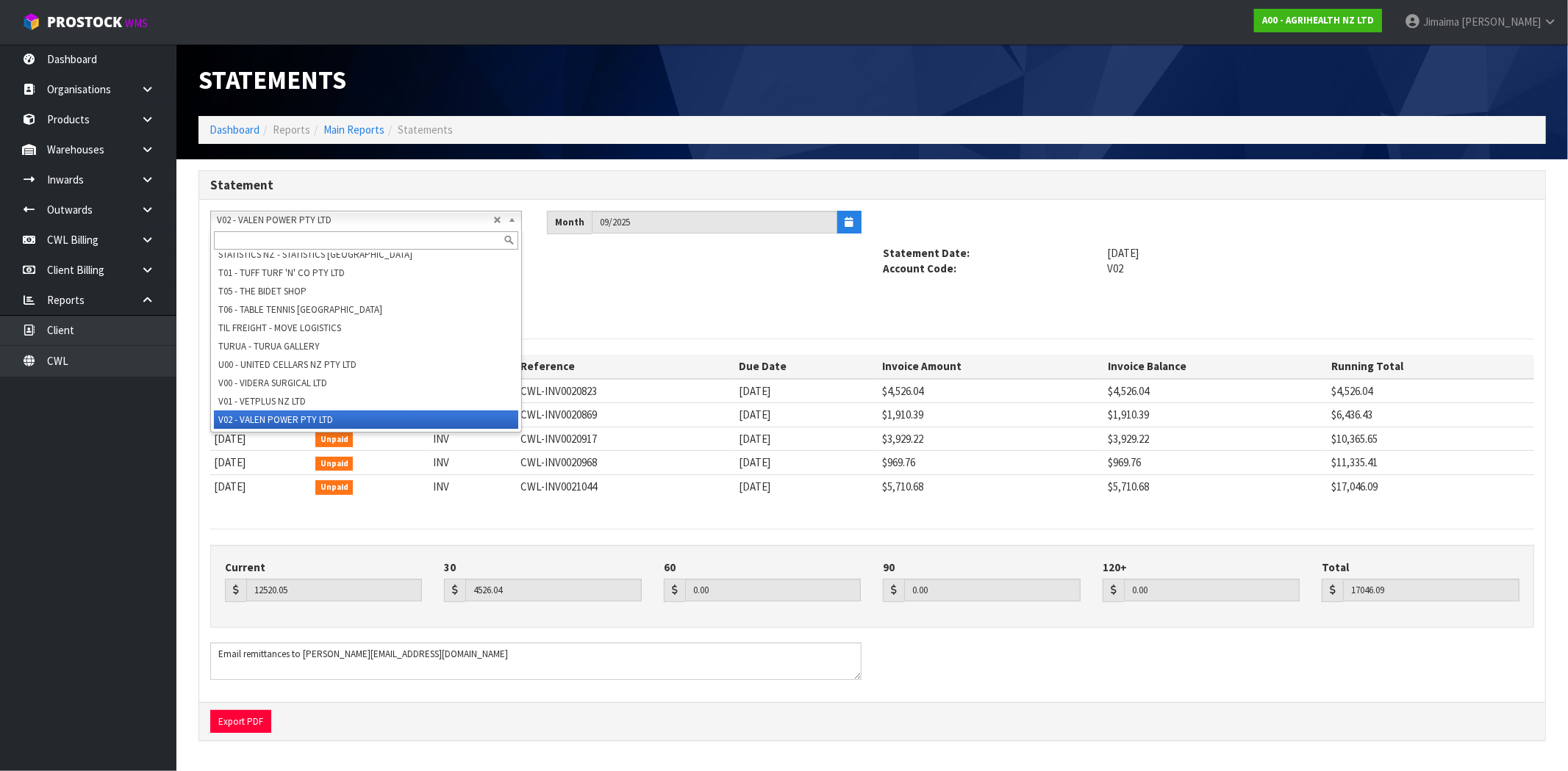
click at [308, 240] on input "text" at bounding box center [365, 240] width 304 height 18
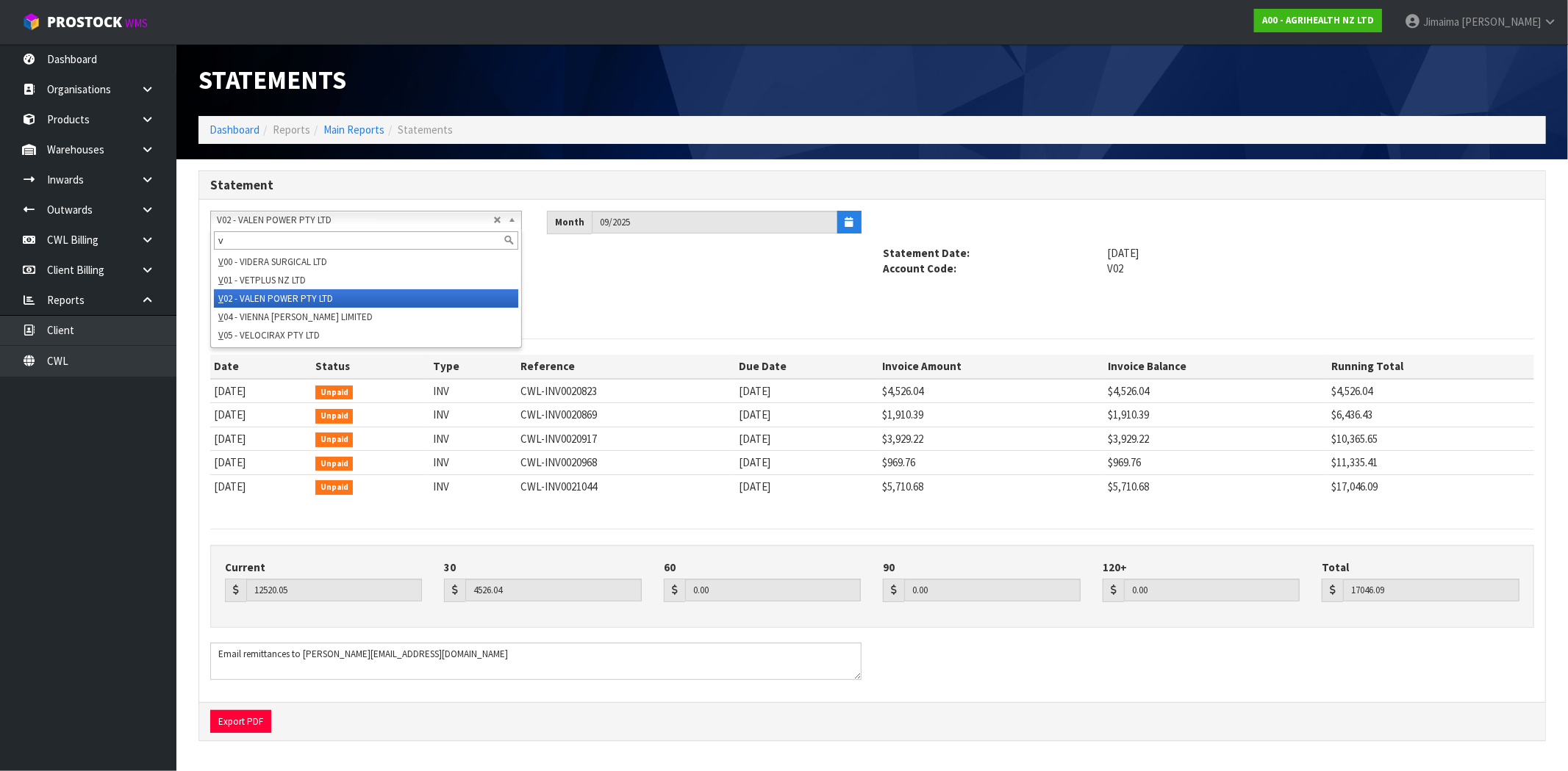
scroll to position [0, 0]
type input "v04"
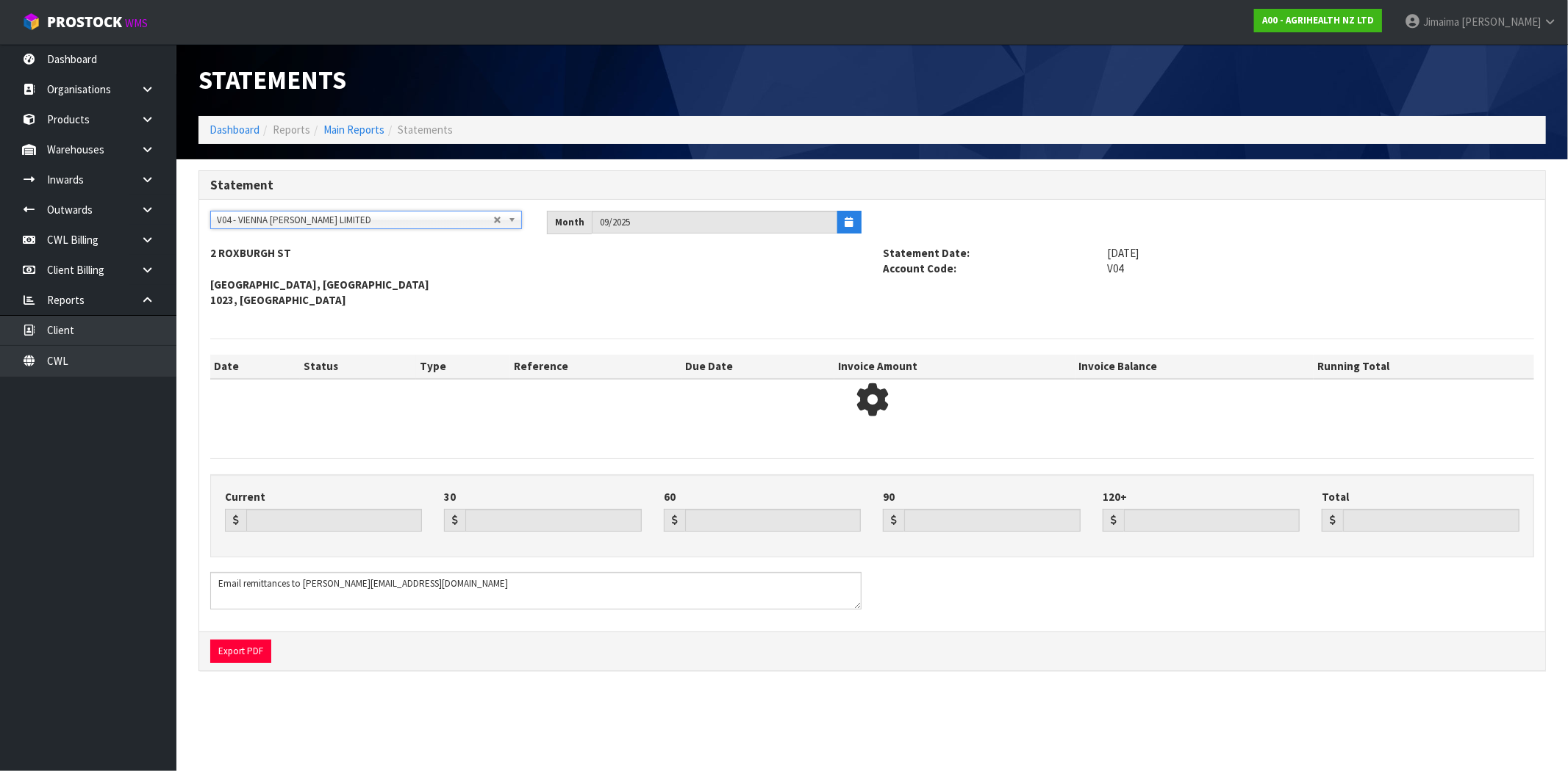
type input "10450.83"
type input "0.00"
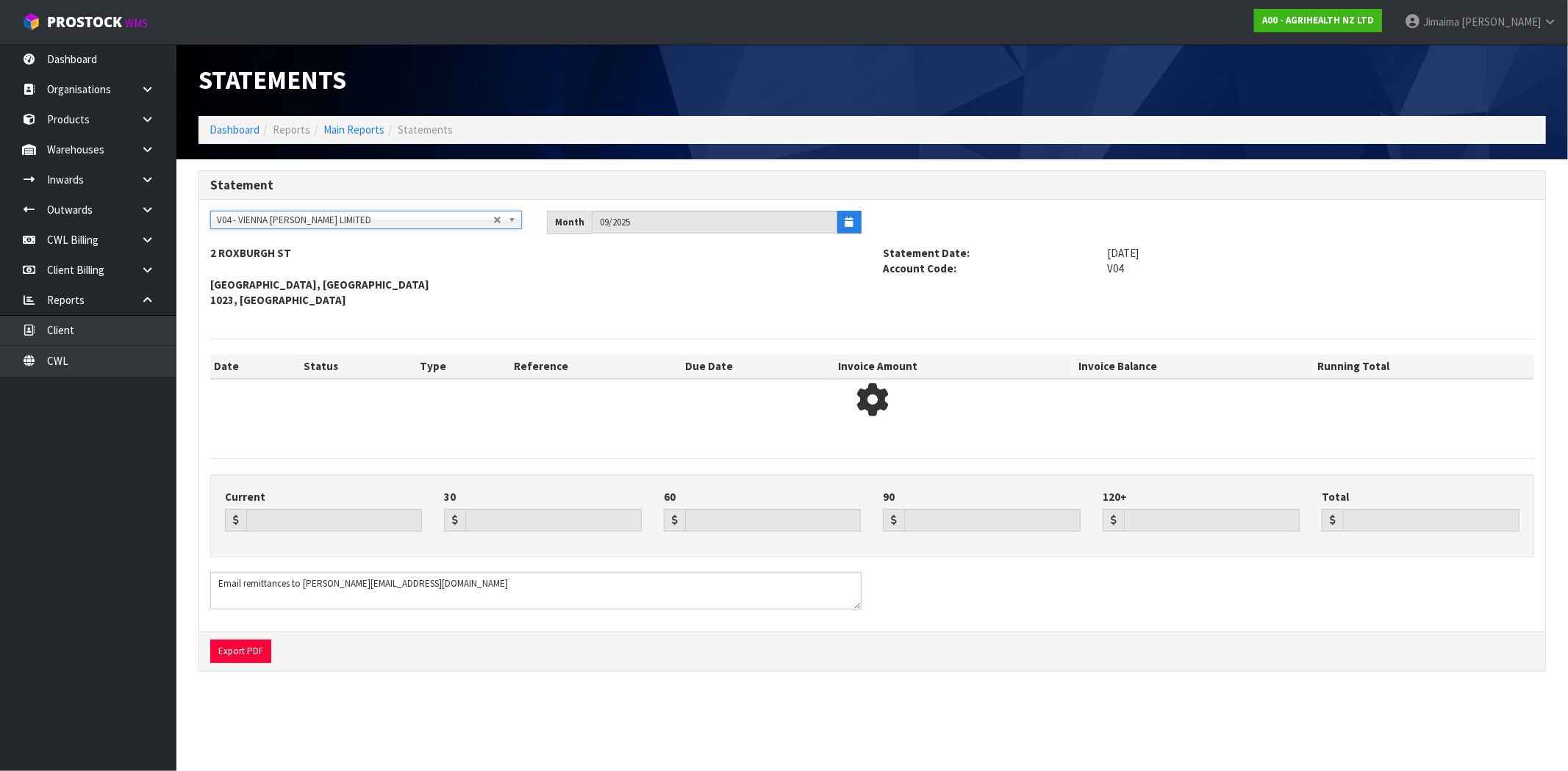
type input "10450.83"
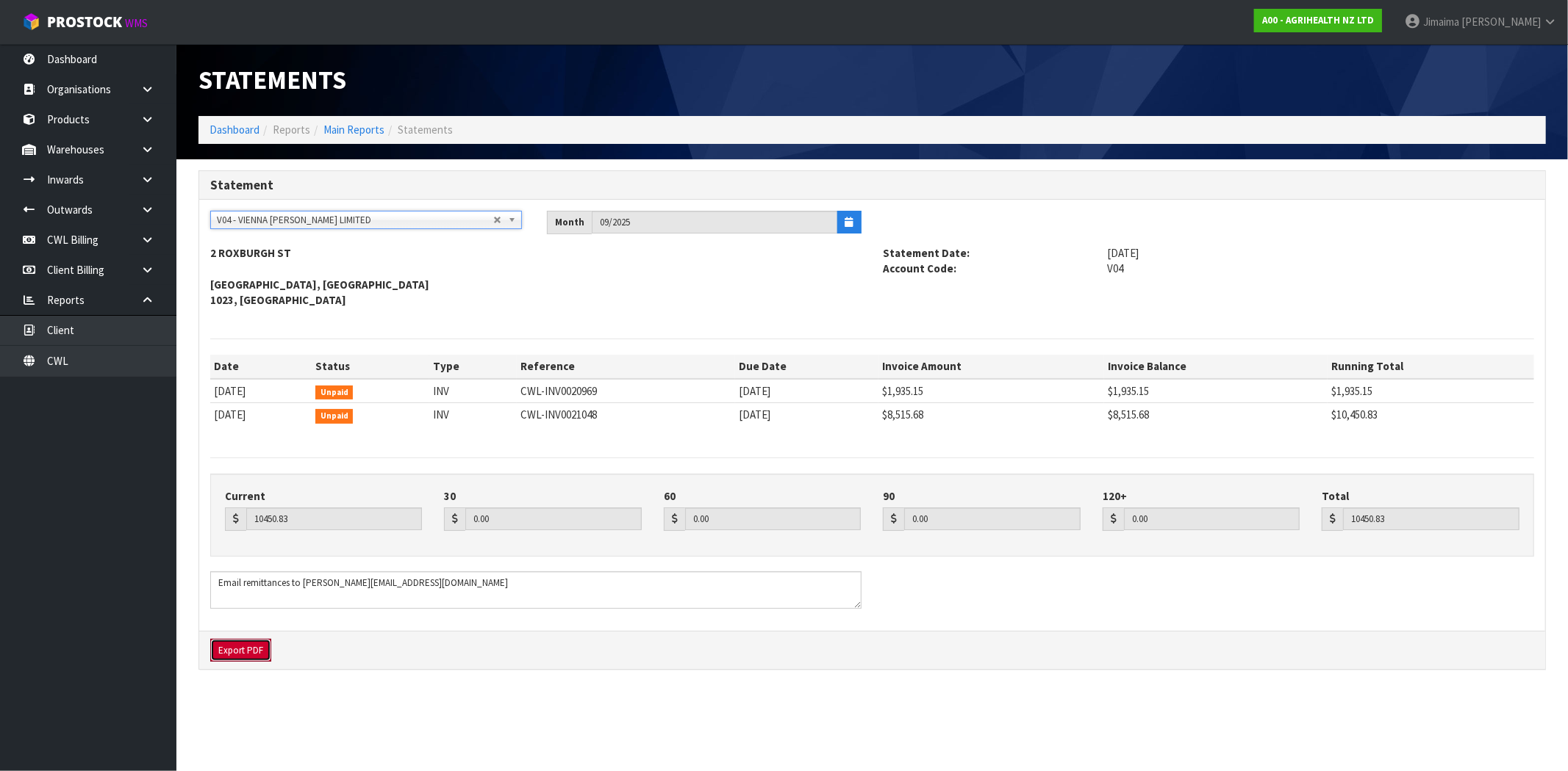
click at [240, 652] on button "Export PDF" at bounding box center [240, 651] width 61 height 24
click at [1000, 723] on section "Statements Dashboard Reports Main Reports Statements Statement A&P - A & P PAIN…" at bounding box center [784, 385] width 1568 height 771
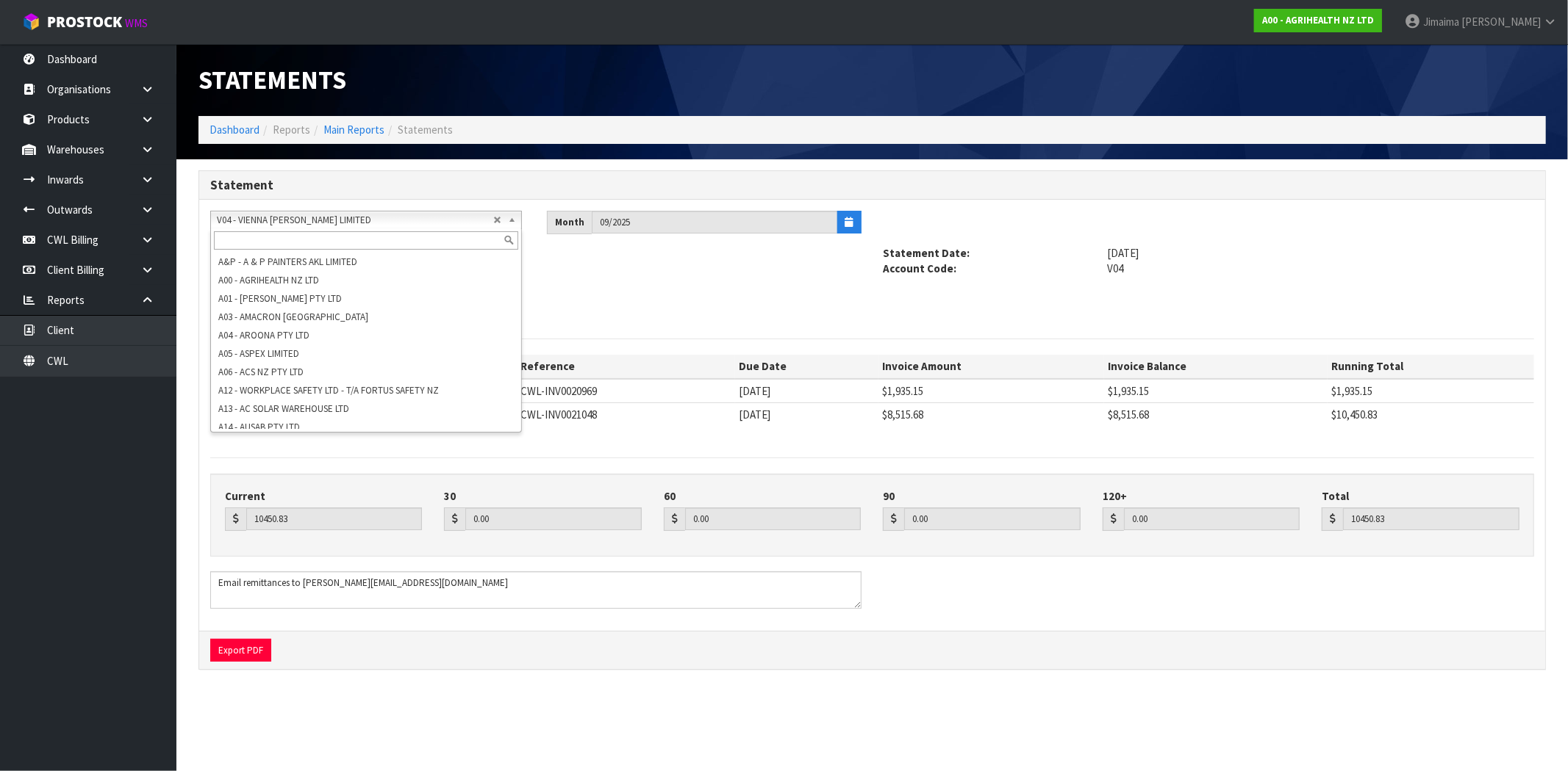
click at [252, 217] on span "V04 - VIENNA [PERSON_NAME] LIMITED" at bounding box center [355, 220] width 277 height 18
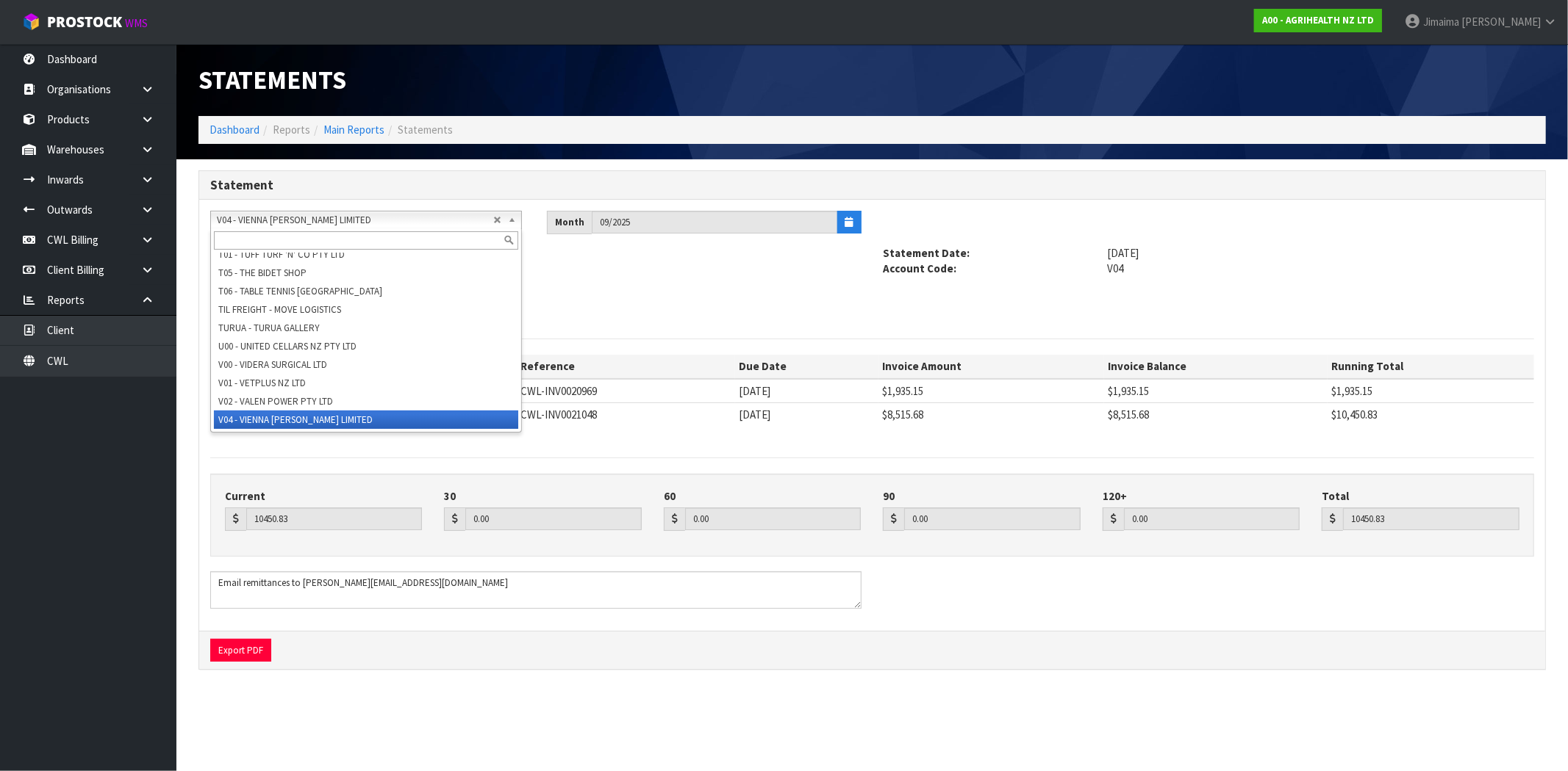
click at [249, 240] on input "text" at bounding box center [365, 240] width 304 height 18
type input "v05"
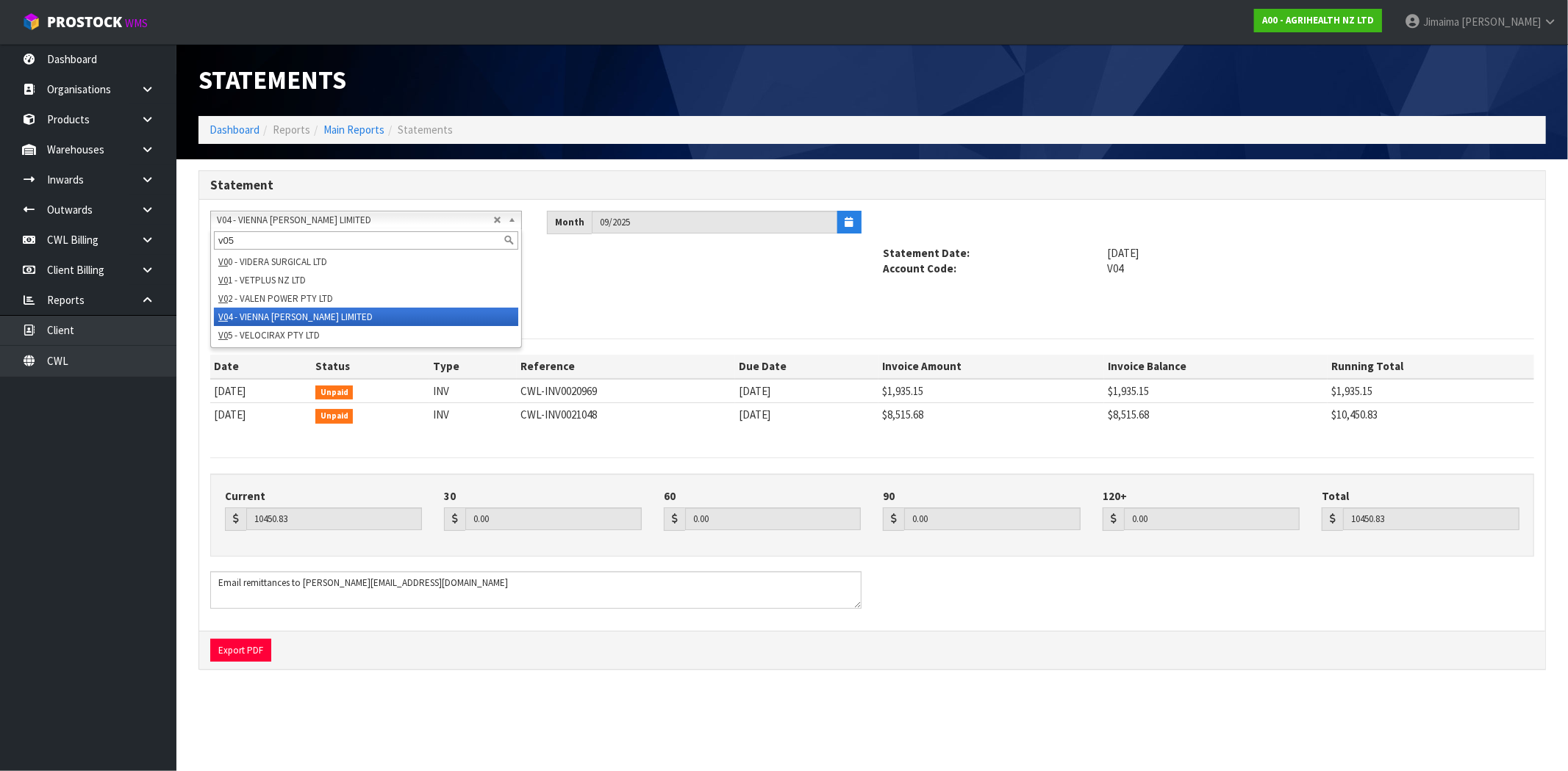
scroll to position [0, 0]
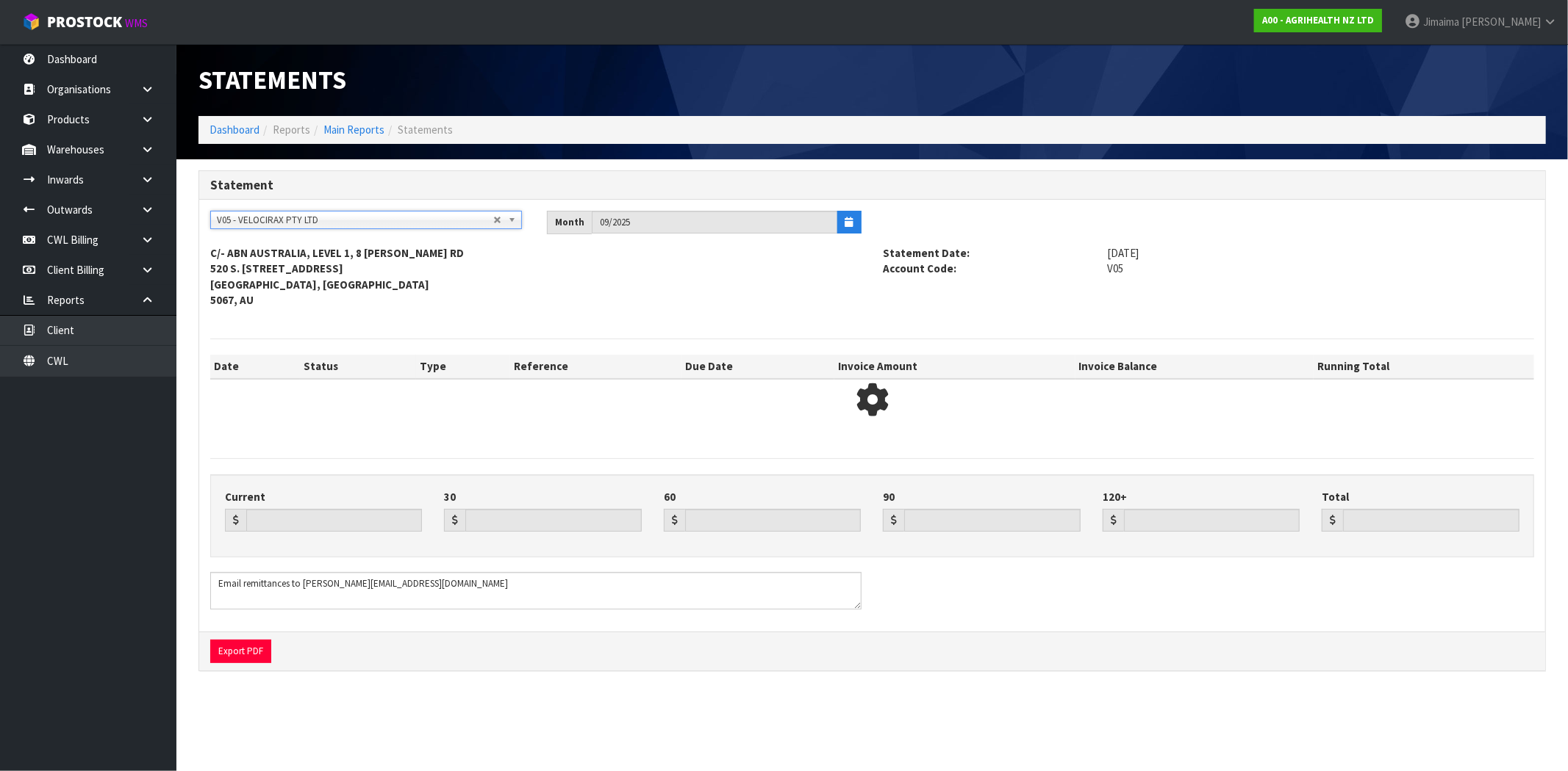
type input "2701.40"
type input "0.00"
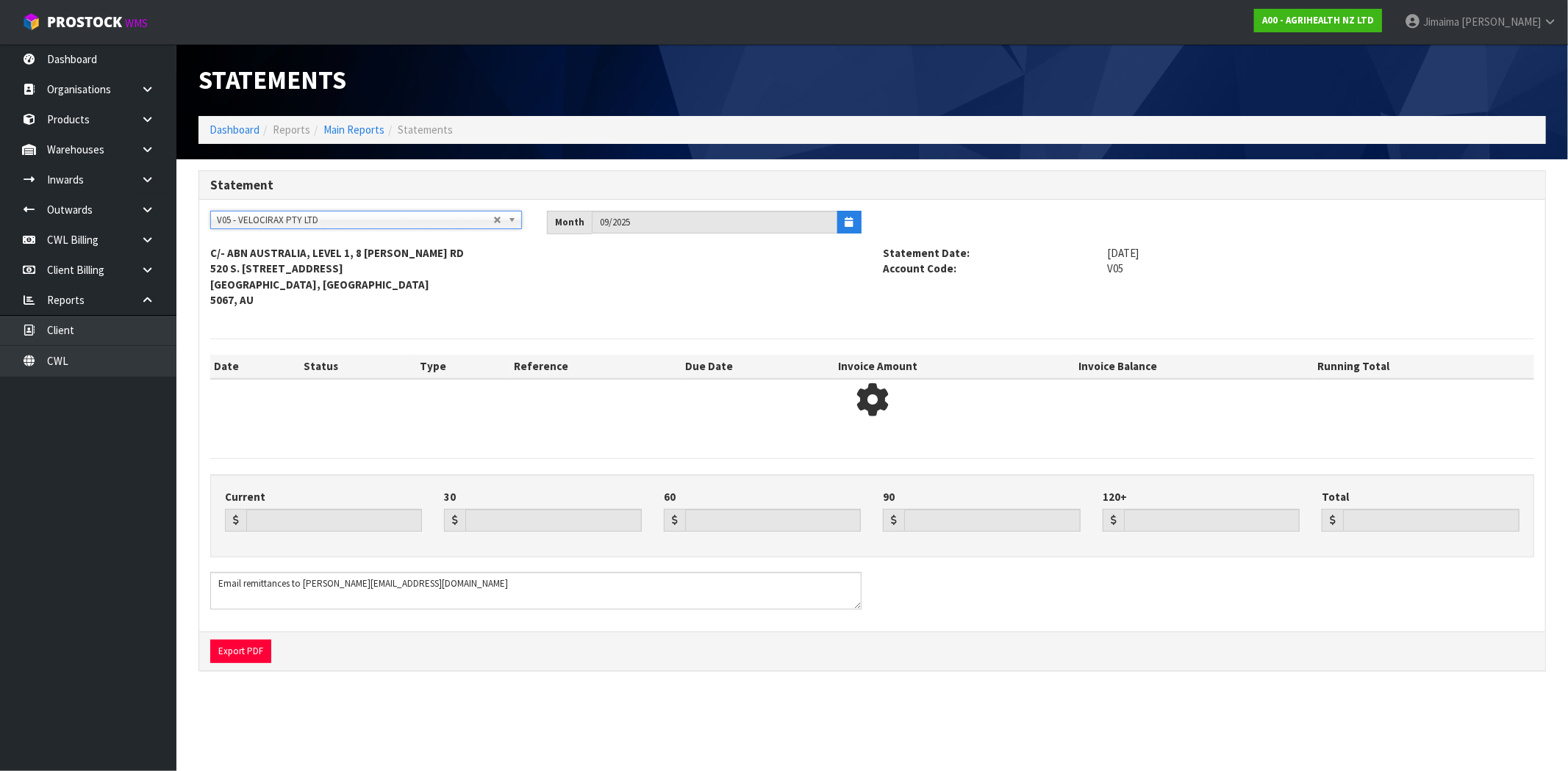
type input "2701.40"
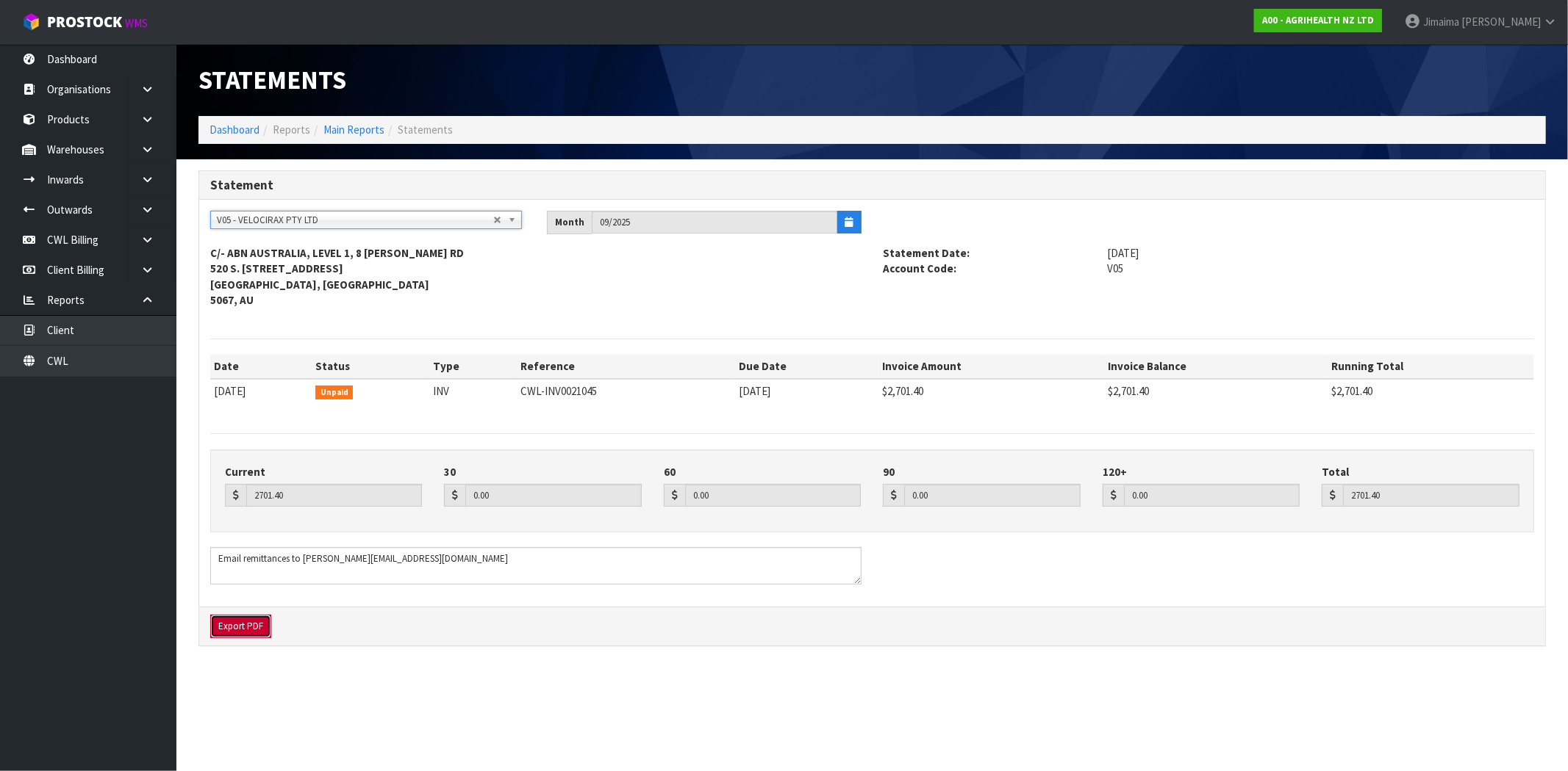
click at [228, 631] on button "Export PDF" at bounding box center [240, 627] width 61 height 24
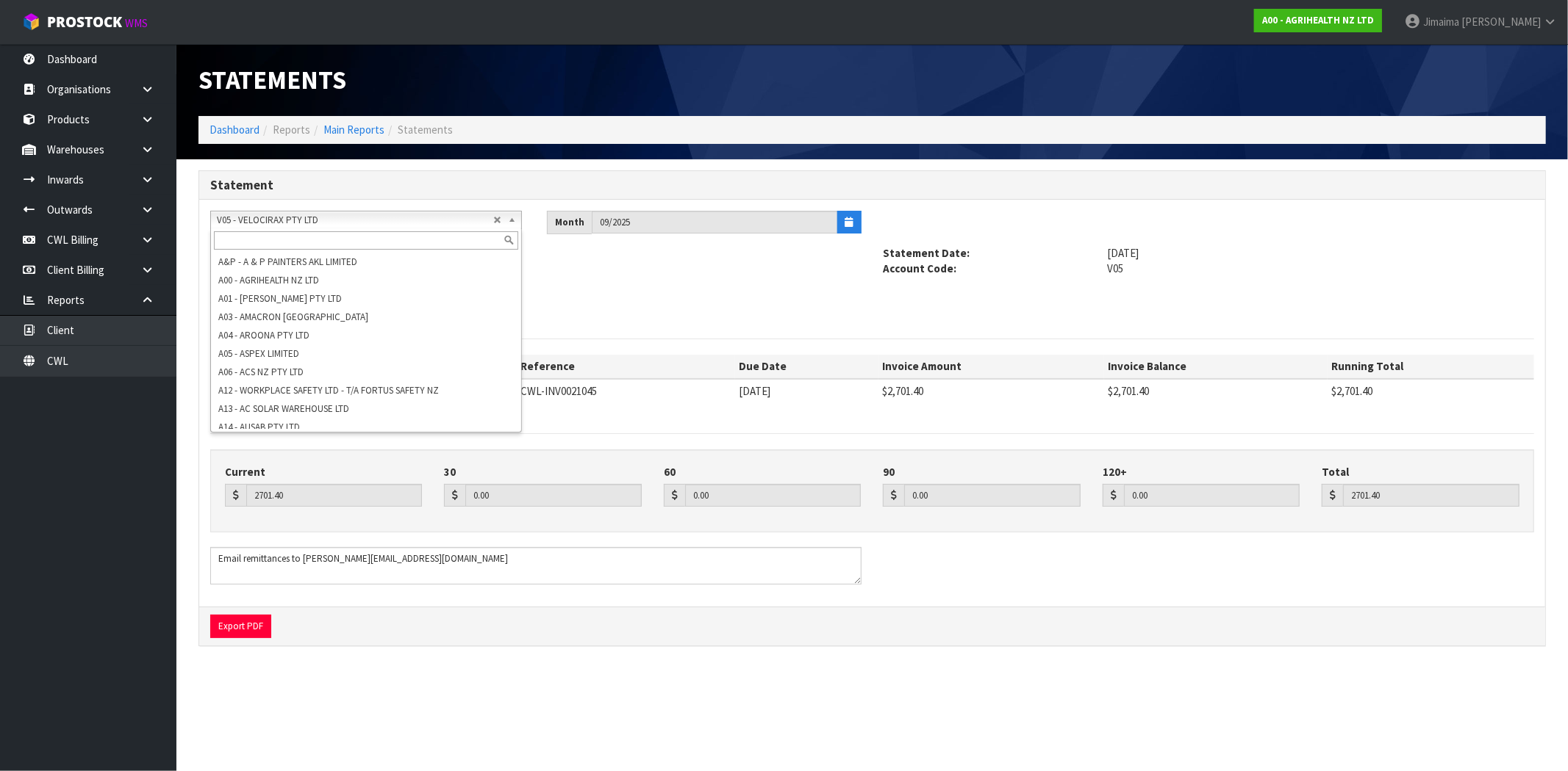
drag, startPoint x: 452, startPoint y: 228, endPoint x: 405, endPoint y: 238, distance: 48.1
click at [450, 229] on div "V05 - VELOCIRAX PTY LTD A&P - A & P PAINTERS AKL LIMITED A00 - AGRIHEALTH NZ LT…" at bounding box center [365, 220] width 311 height 18
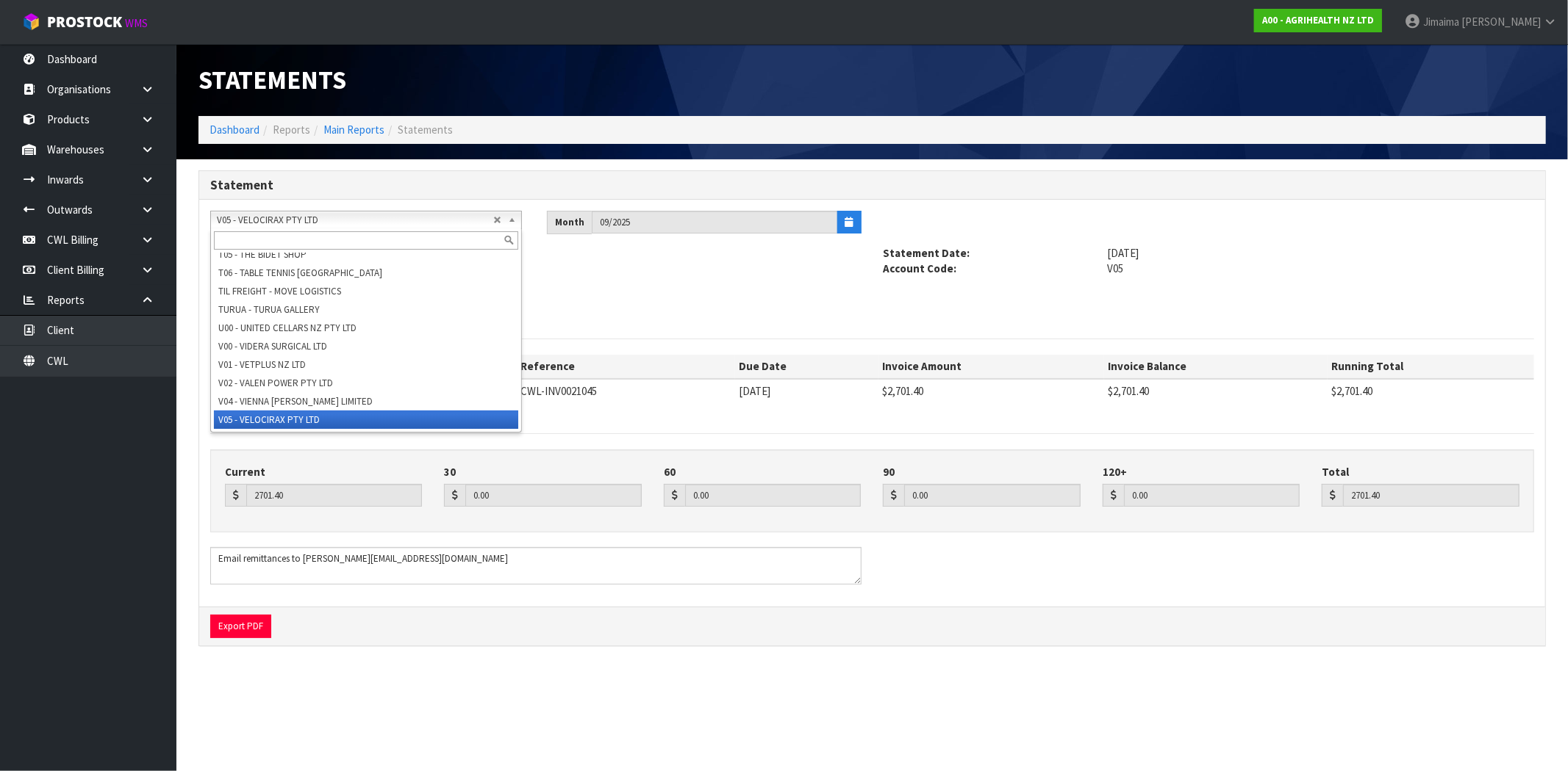
click at [405, 238] on input "text" at bounding box center [365, 240] width 304 height 18
paste input "W03"
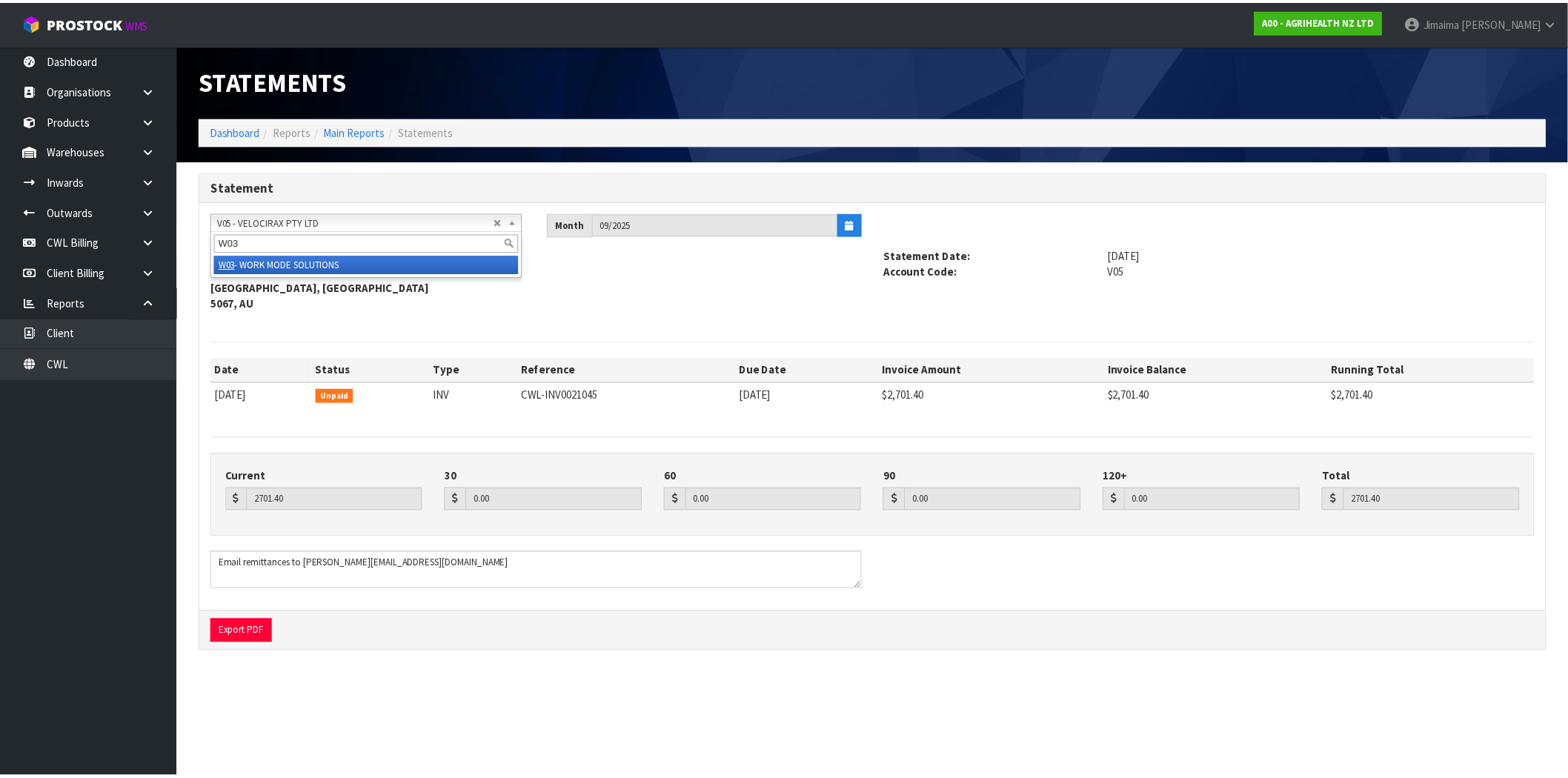
scroll to position [0, 0]
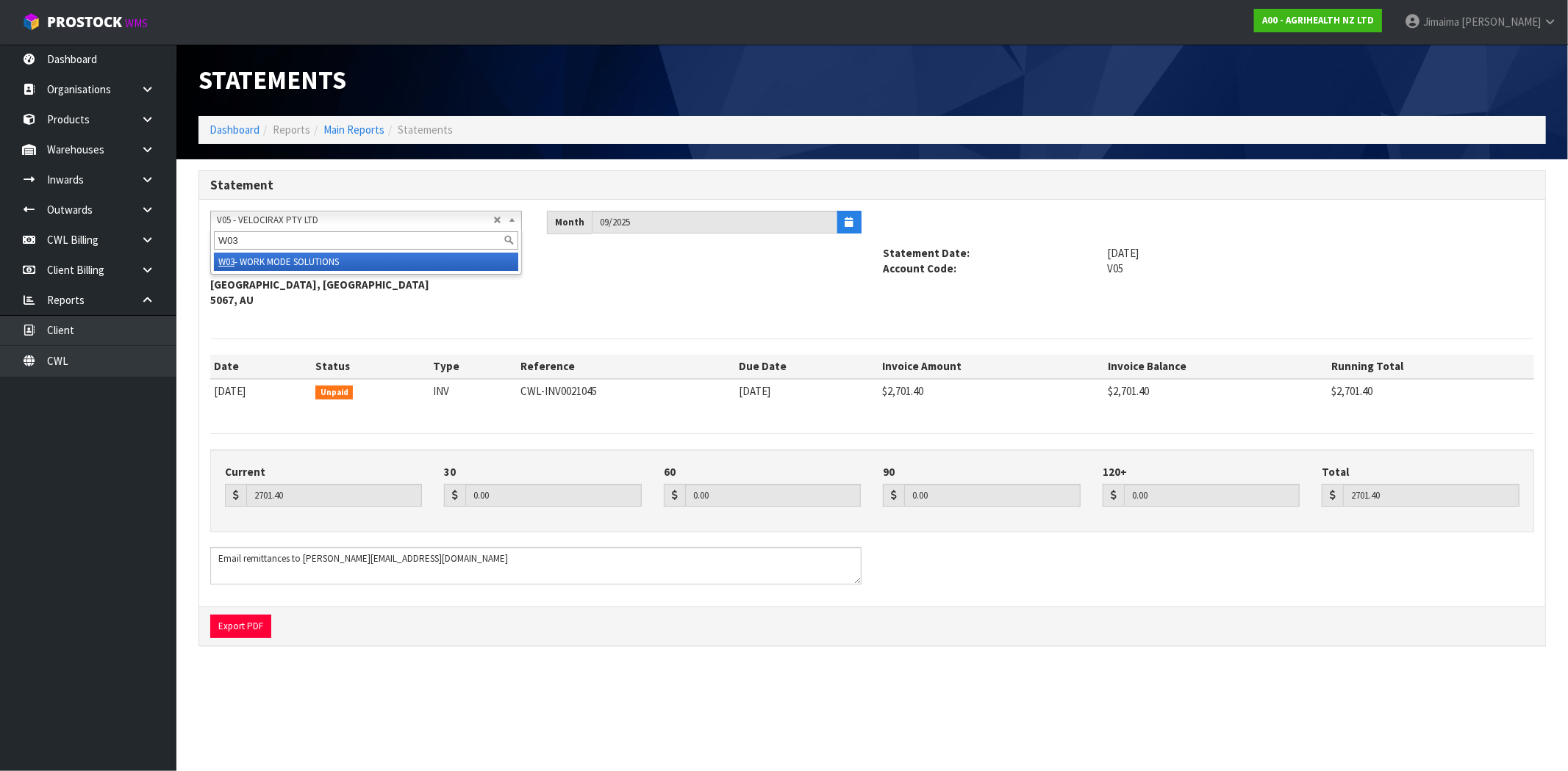
type input "W03"
click at [306, 258] on li "W03 - WORK MODE SOLUTIONS" at bounding box center [365, 262] width 304 height 18
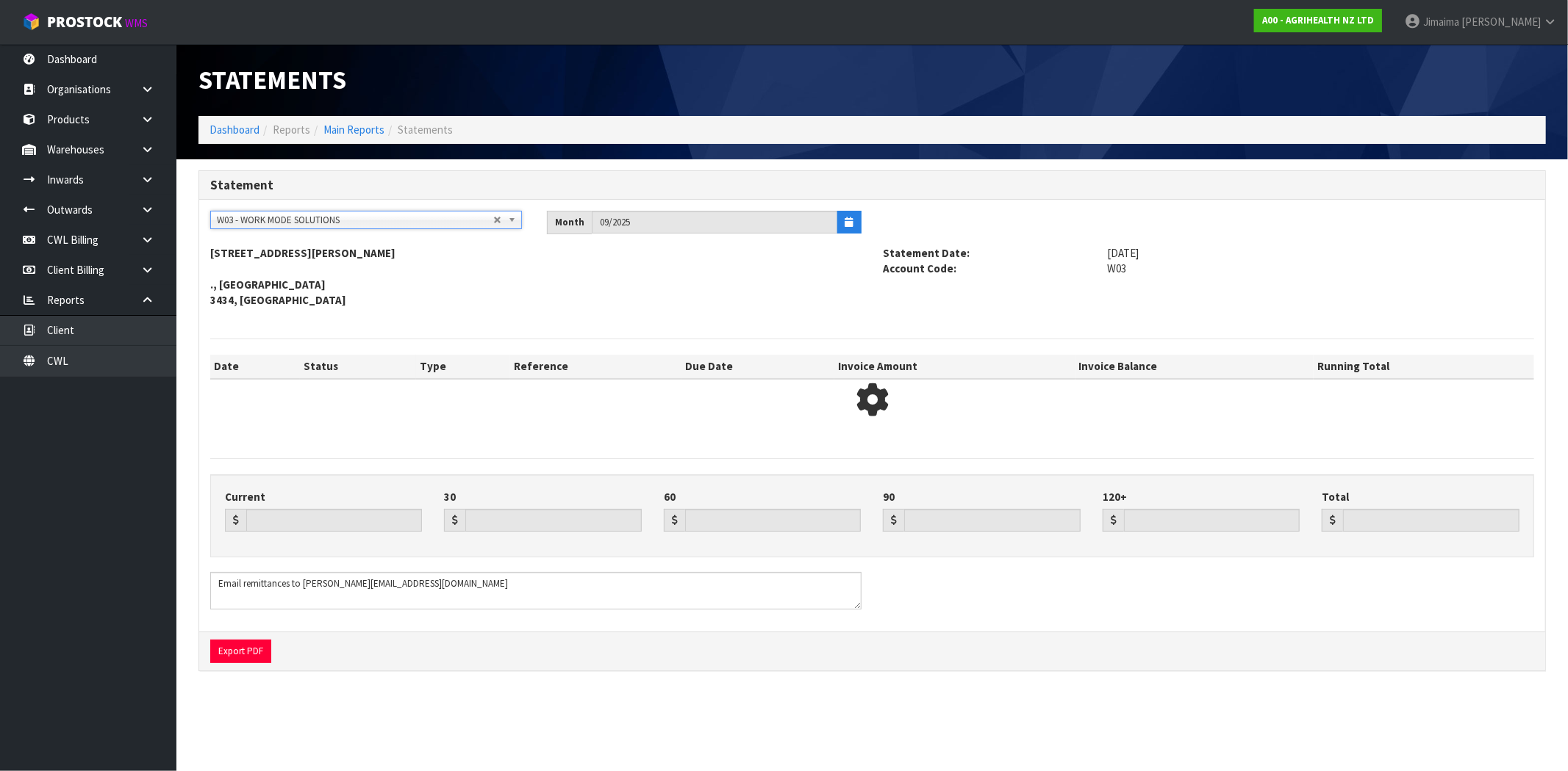
type input "482.83"
type input "1951.30"
type input "1363.85"
type input "0.00"
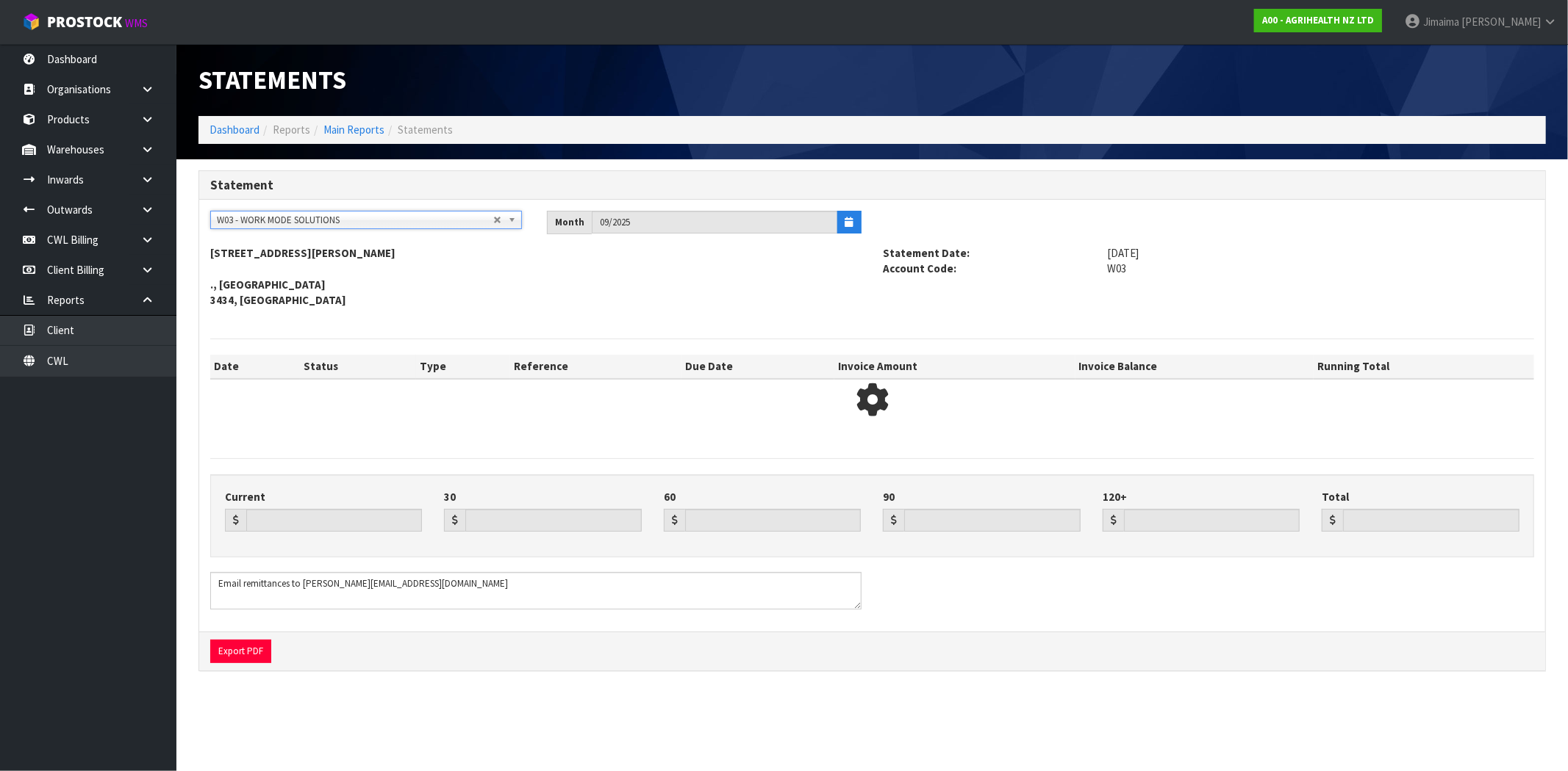
type input "3797.98"
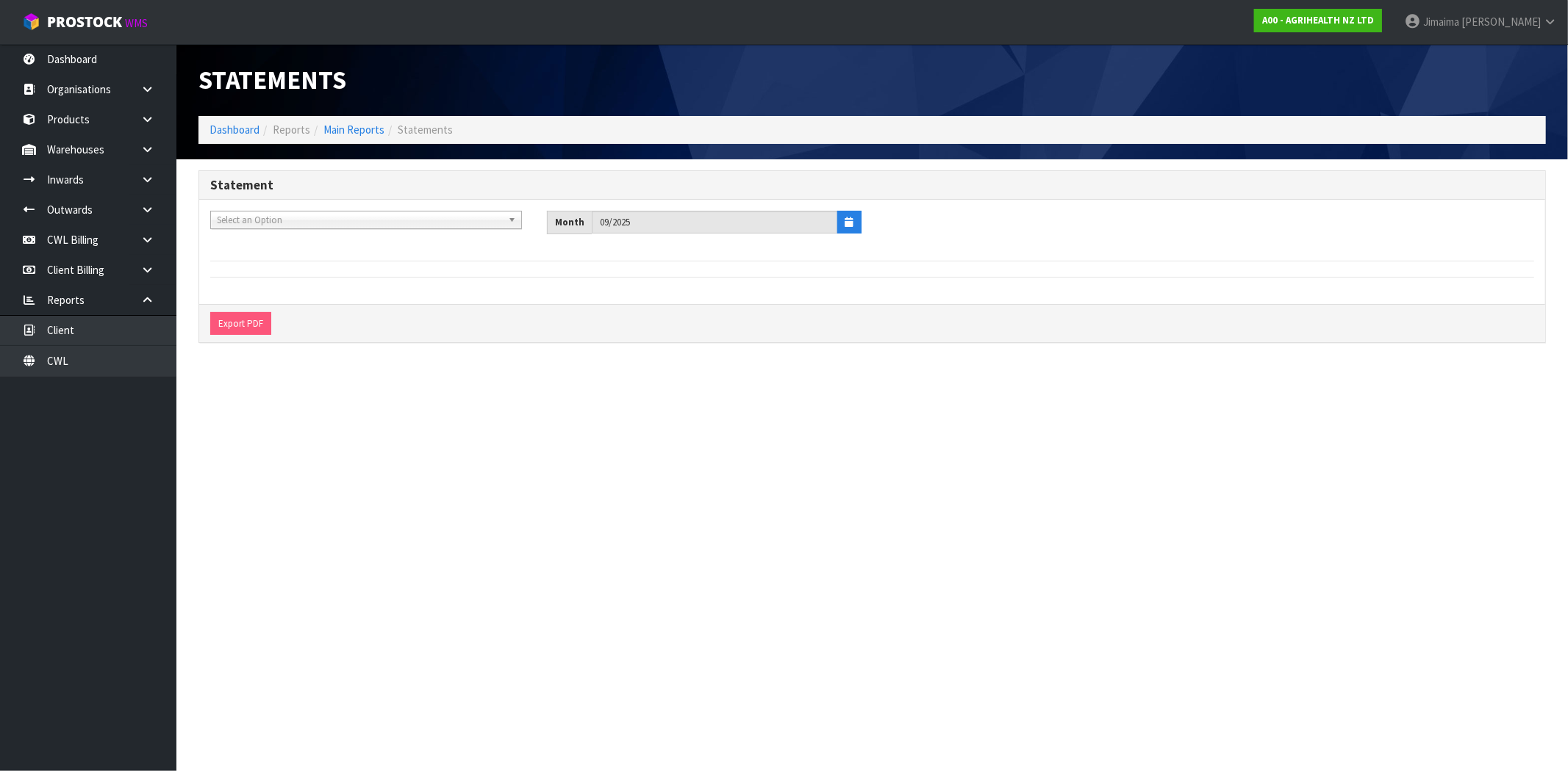
click at [328, 211] on link "Select an Option" at bounding box center [365, 220] width 311 height 18
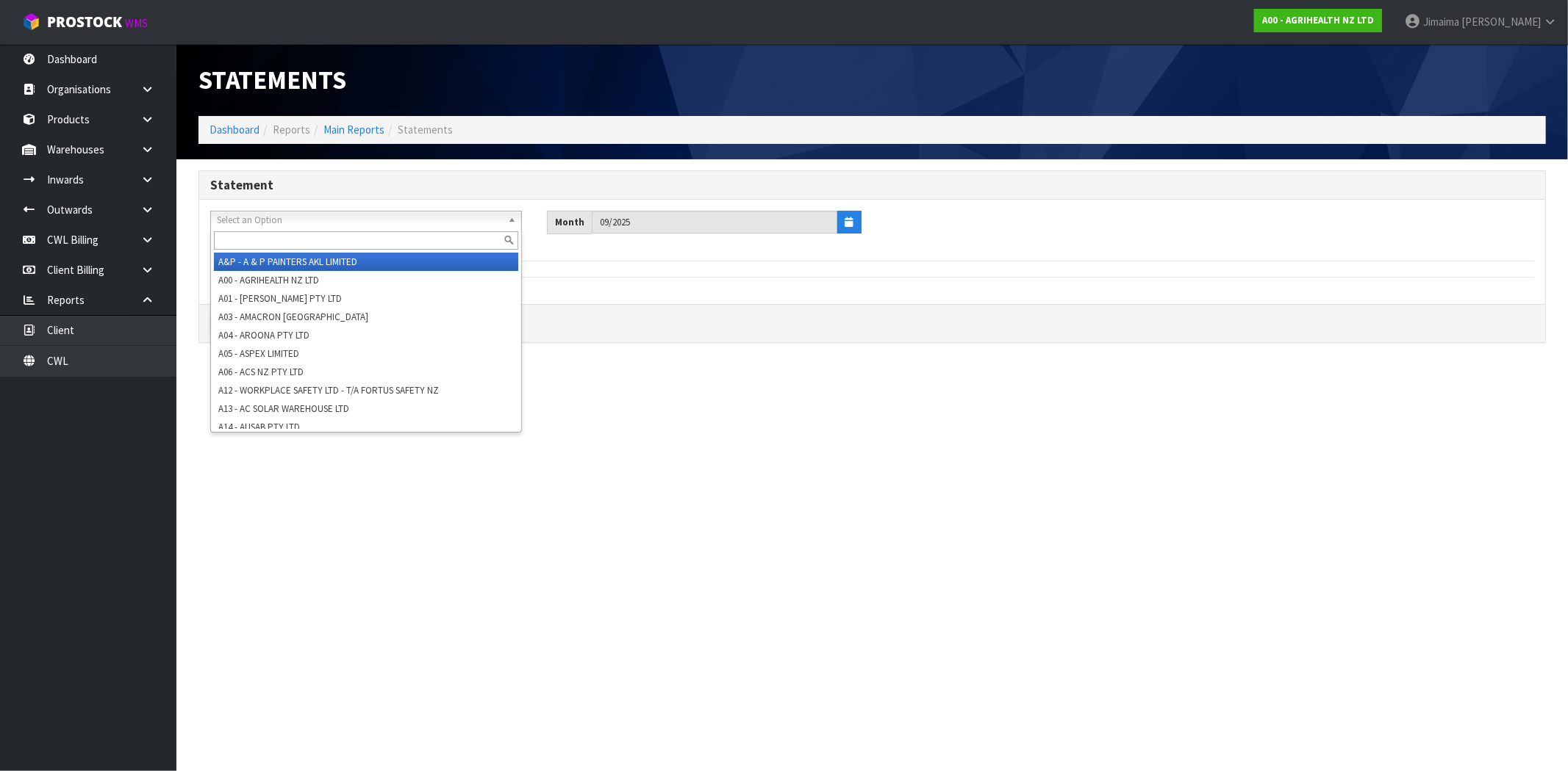
click at [296, 242] on input "text" at bounding box center [365, 240] width 304 height 18
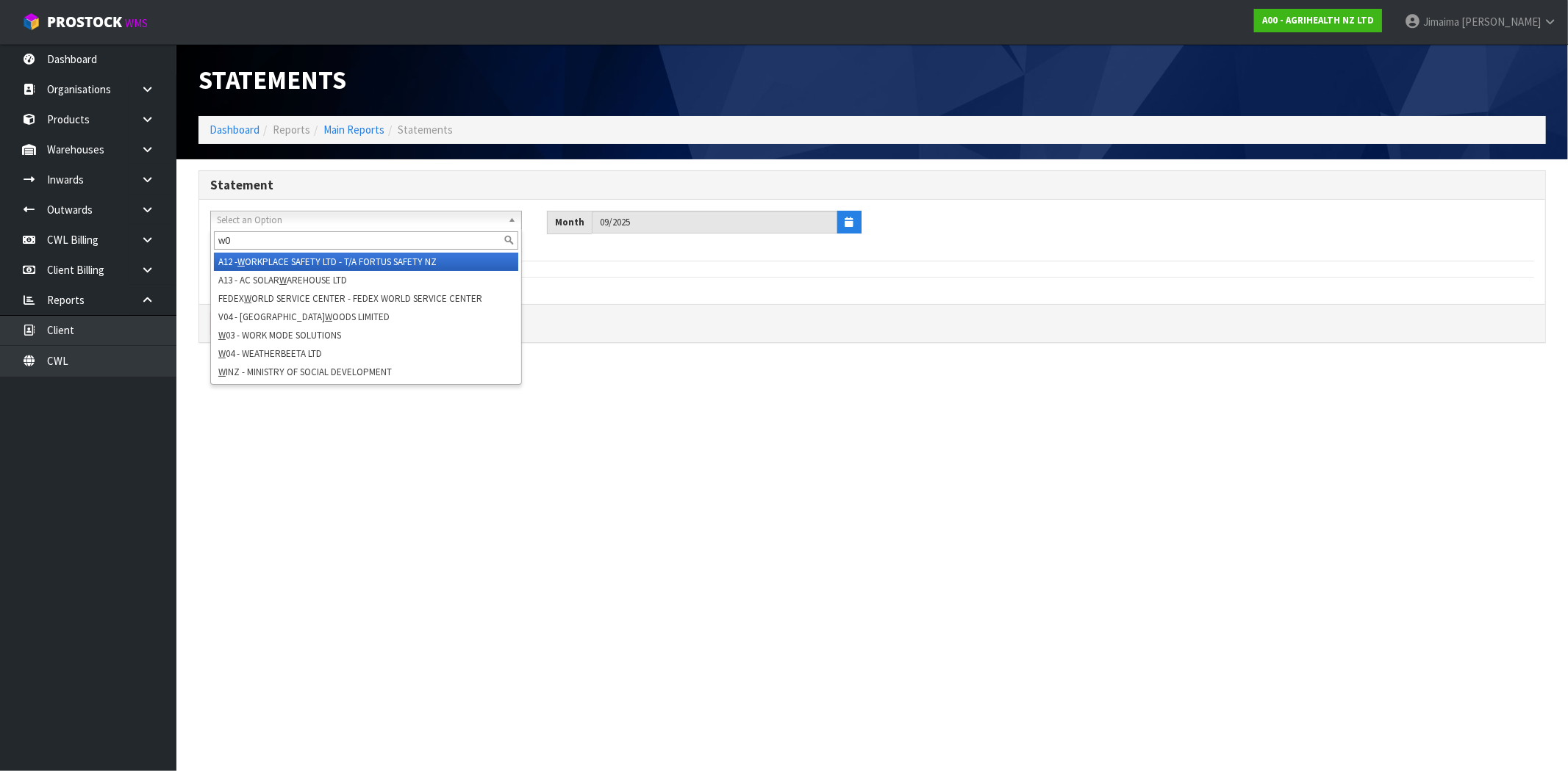
type input "w03"
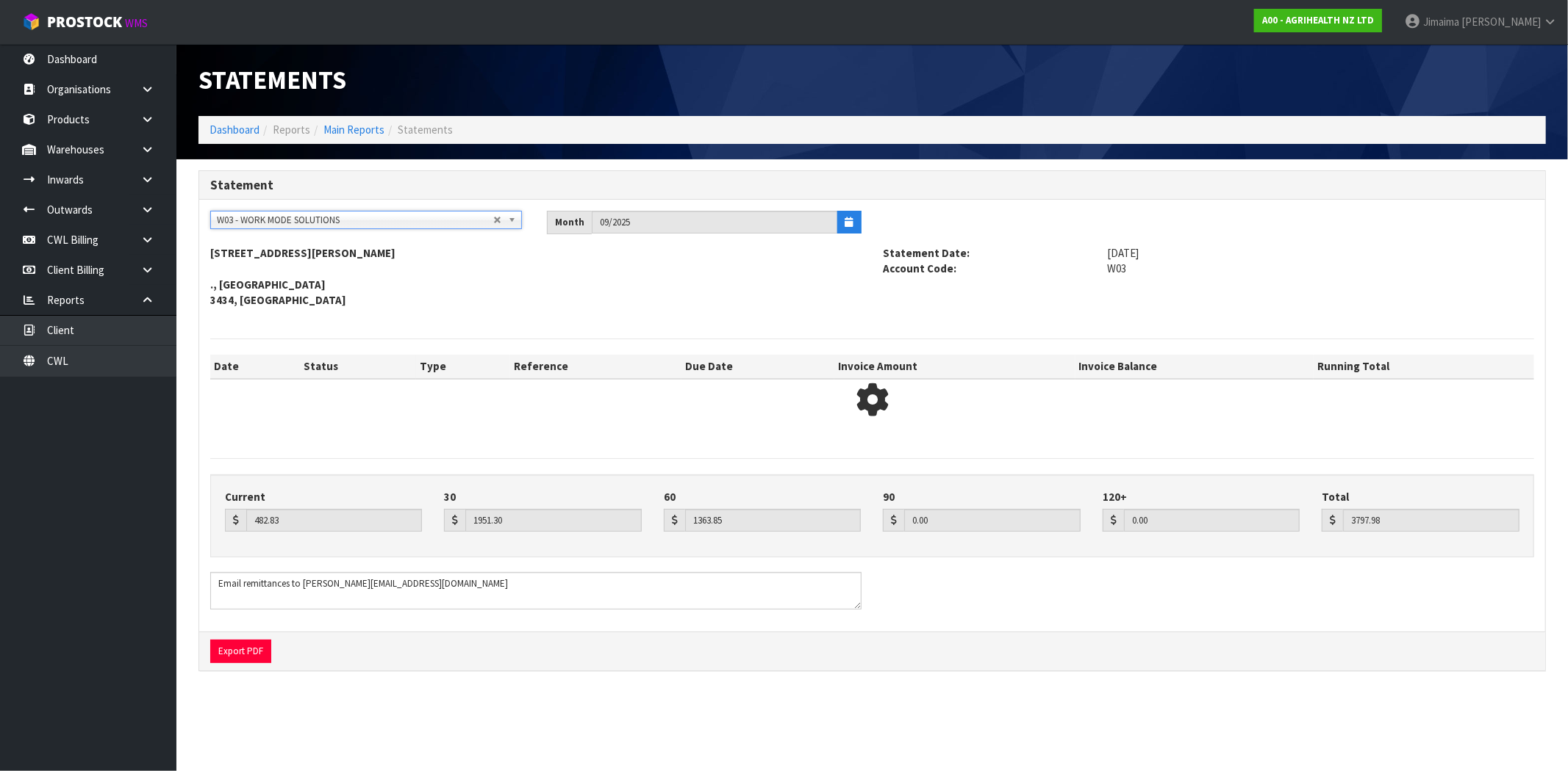
type input "1856.29"
type input "5171.44"
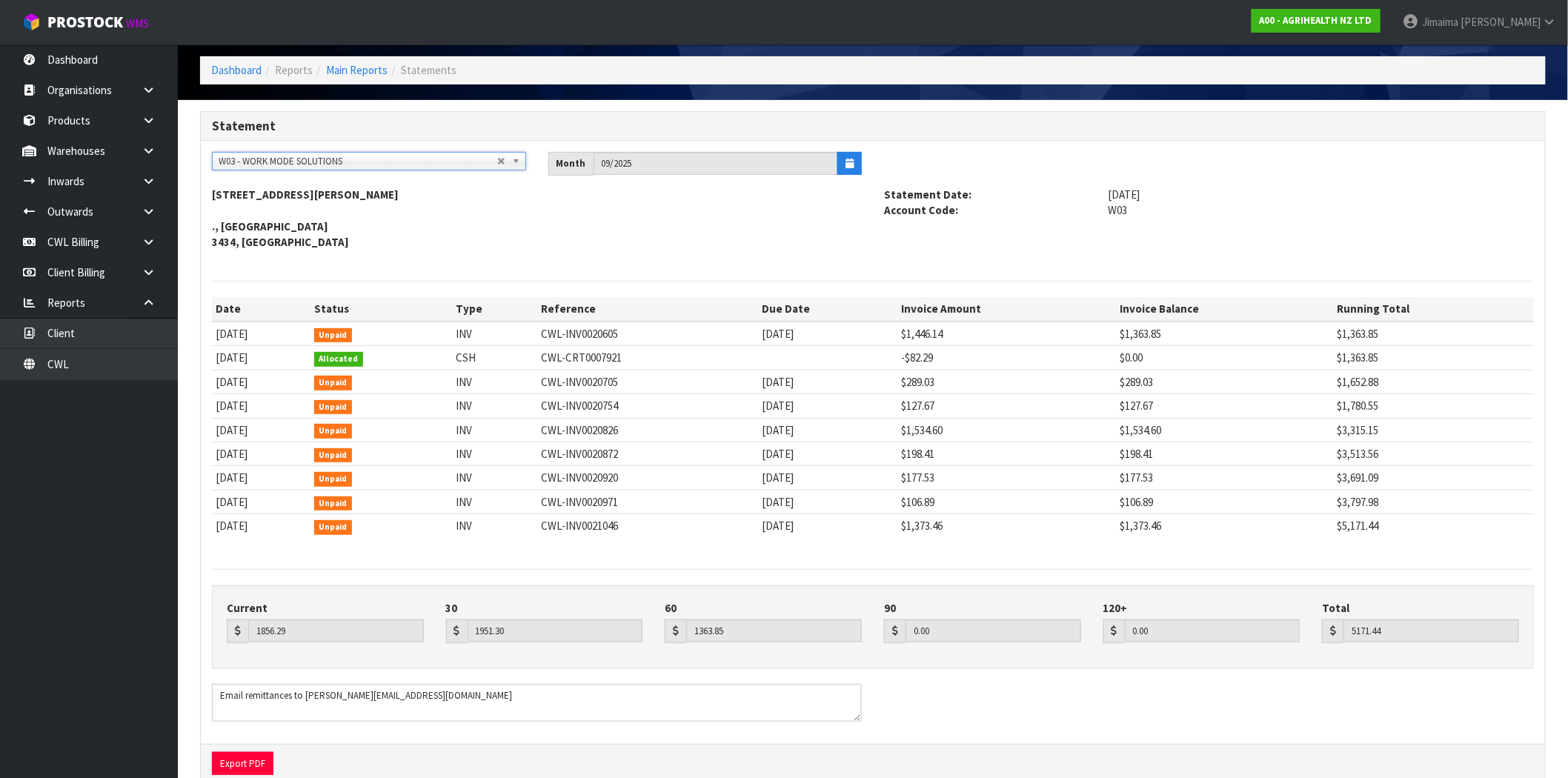
scroll to position [93, 0]
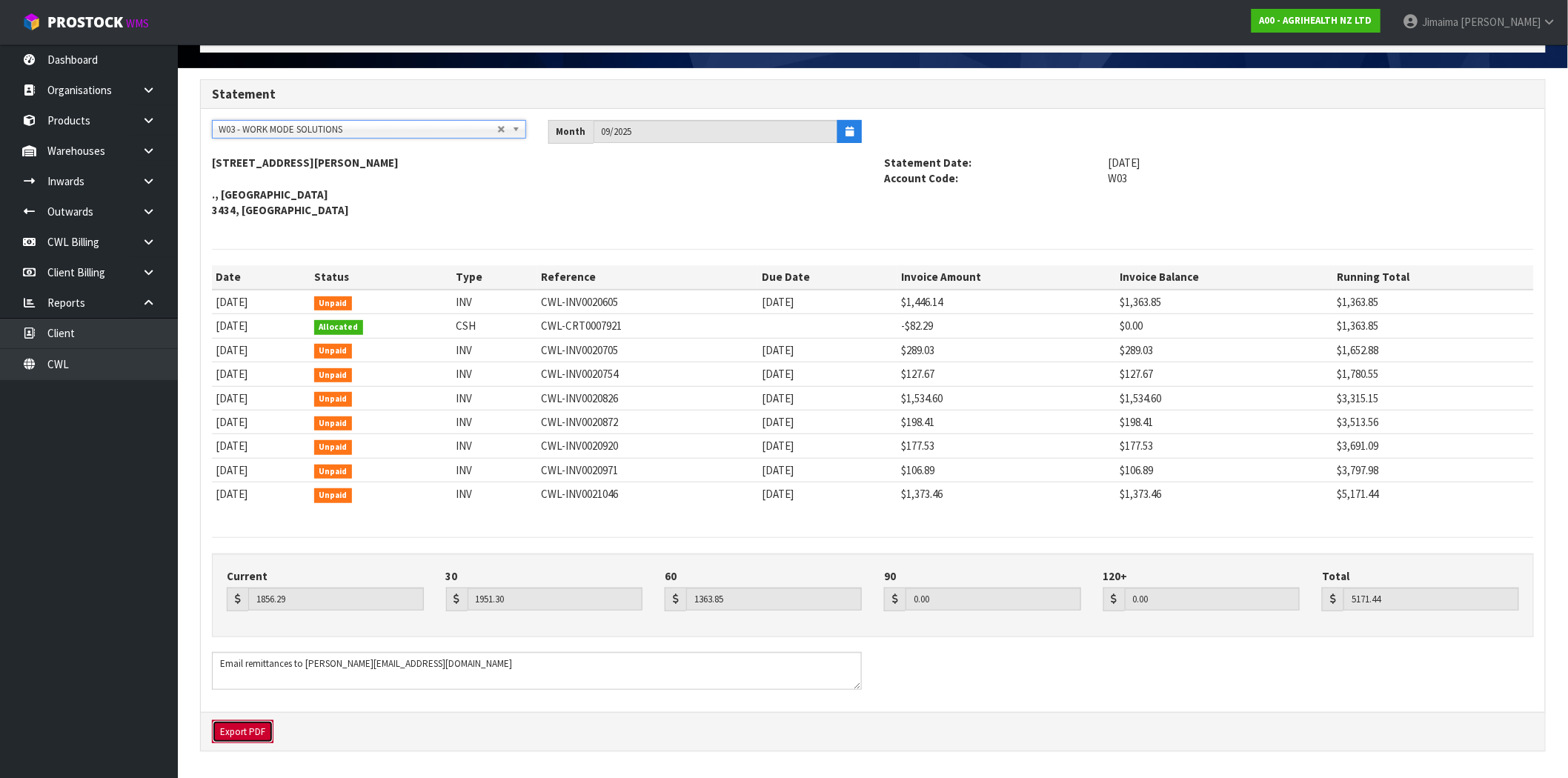
click at [243, 731] on button "Export PDF" at bounding box center [242, 732] width 61 height 24
click at [270, 131] on span "W03 - WORK MODE SOLUTIONS" at bounding box center [358, 130] width 279 height 18
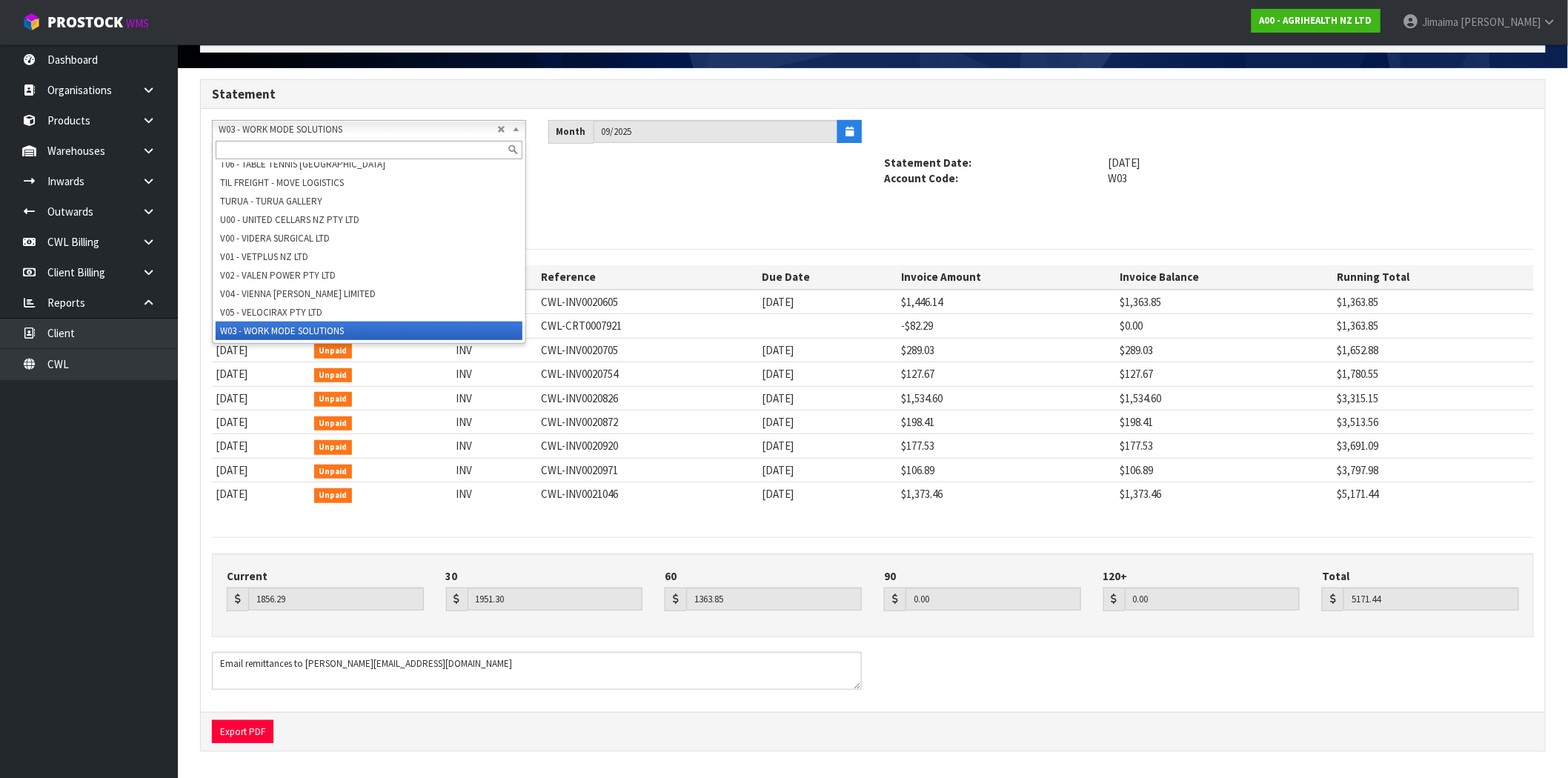
click at [258, 149] on input "text" at bounding box center [368, 150] width 306 height 19
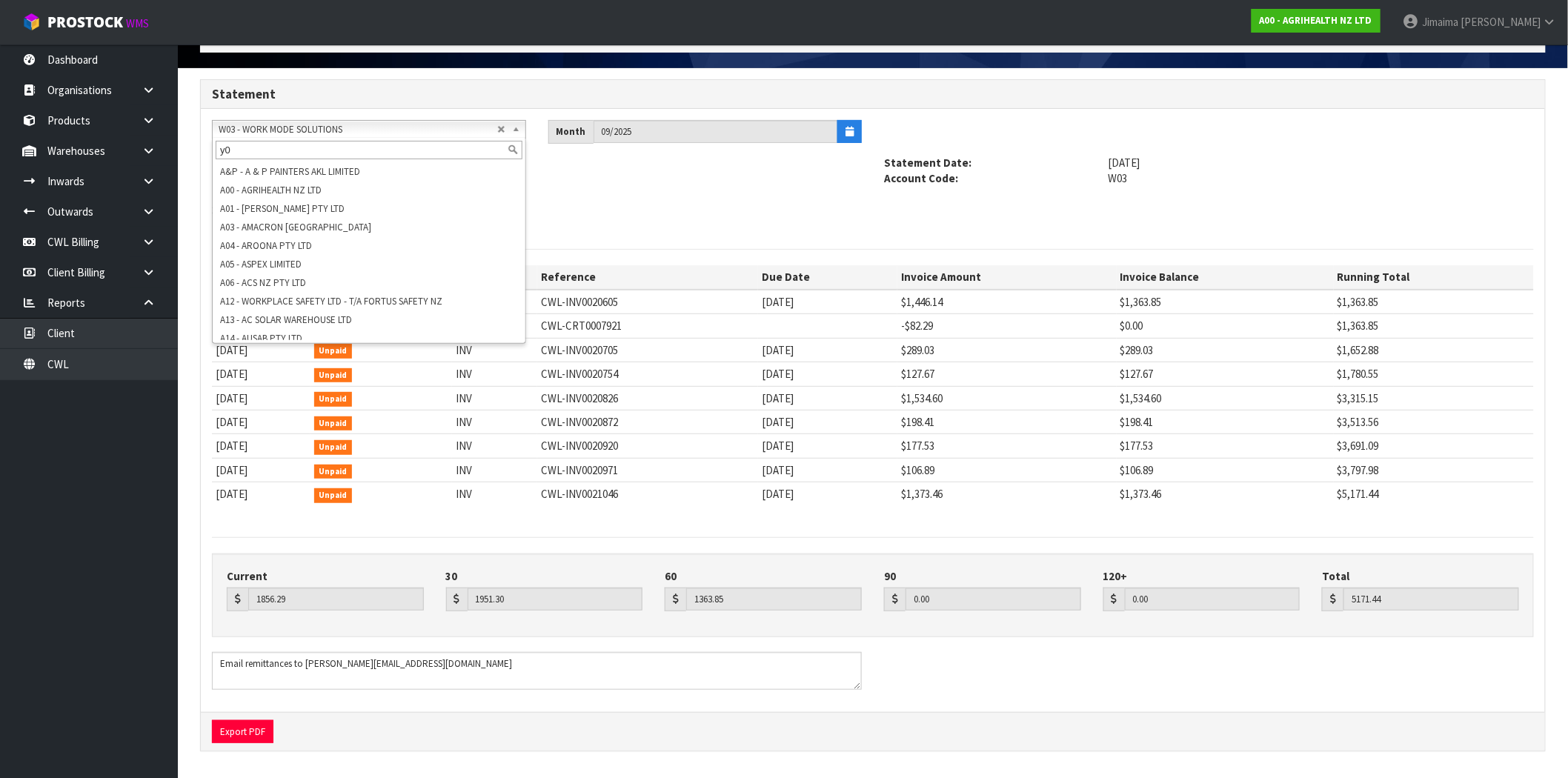
type input "y01"
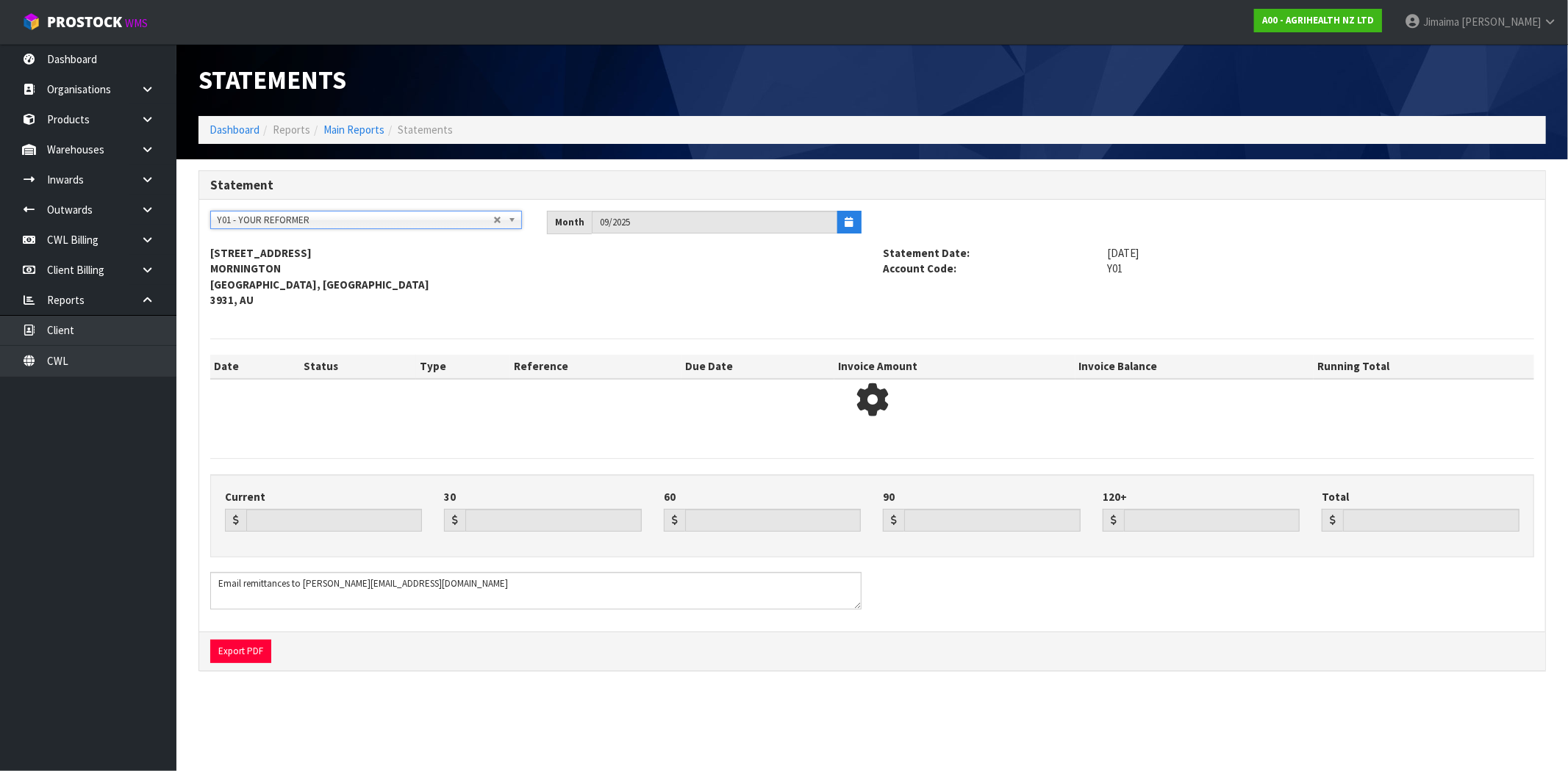
type input "19180.93"
type input "0.00"
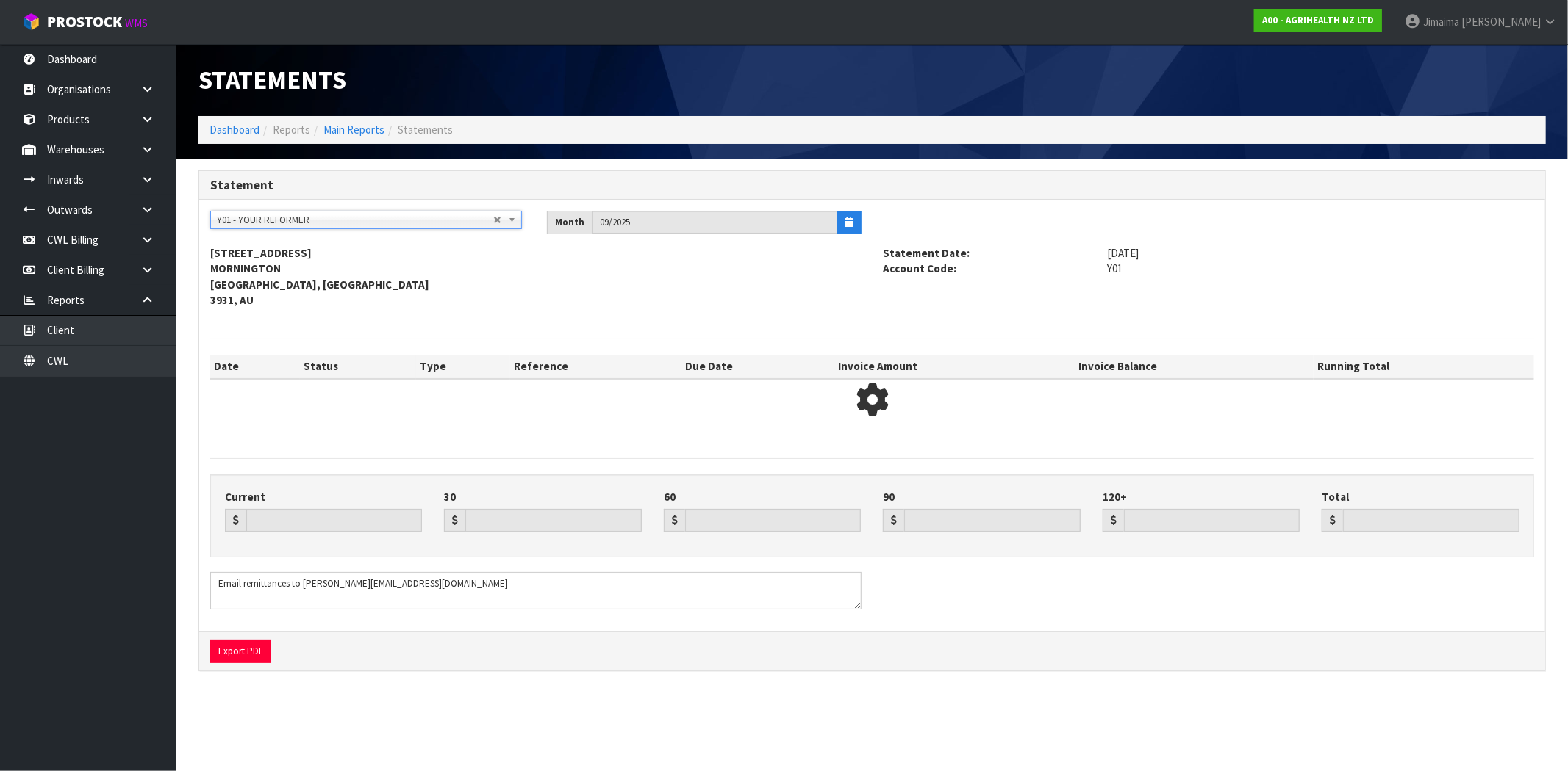
type input "19180.93"
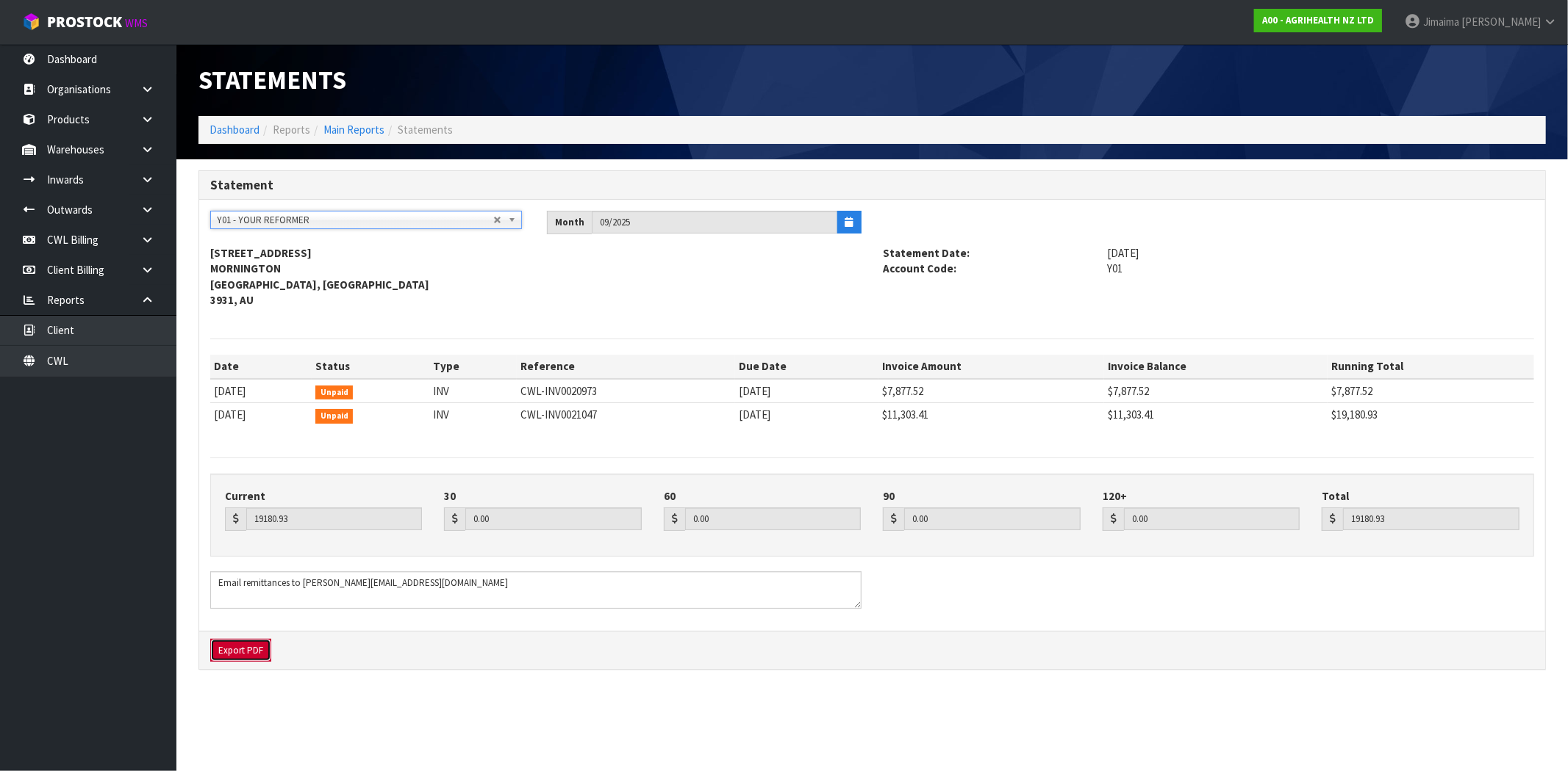
click at [225, 653] on button "Export PDF" at bounding box center [240, 651] width 61 height 24
click at [278, 233] on div "A&P - A & P PAINTERS AKL LIMITED A00 - AGRIHEALTH NZ LTD A01 - AGAIN FASTER PTY…" at bounding box center [367, 225] width 337 height 30
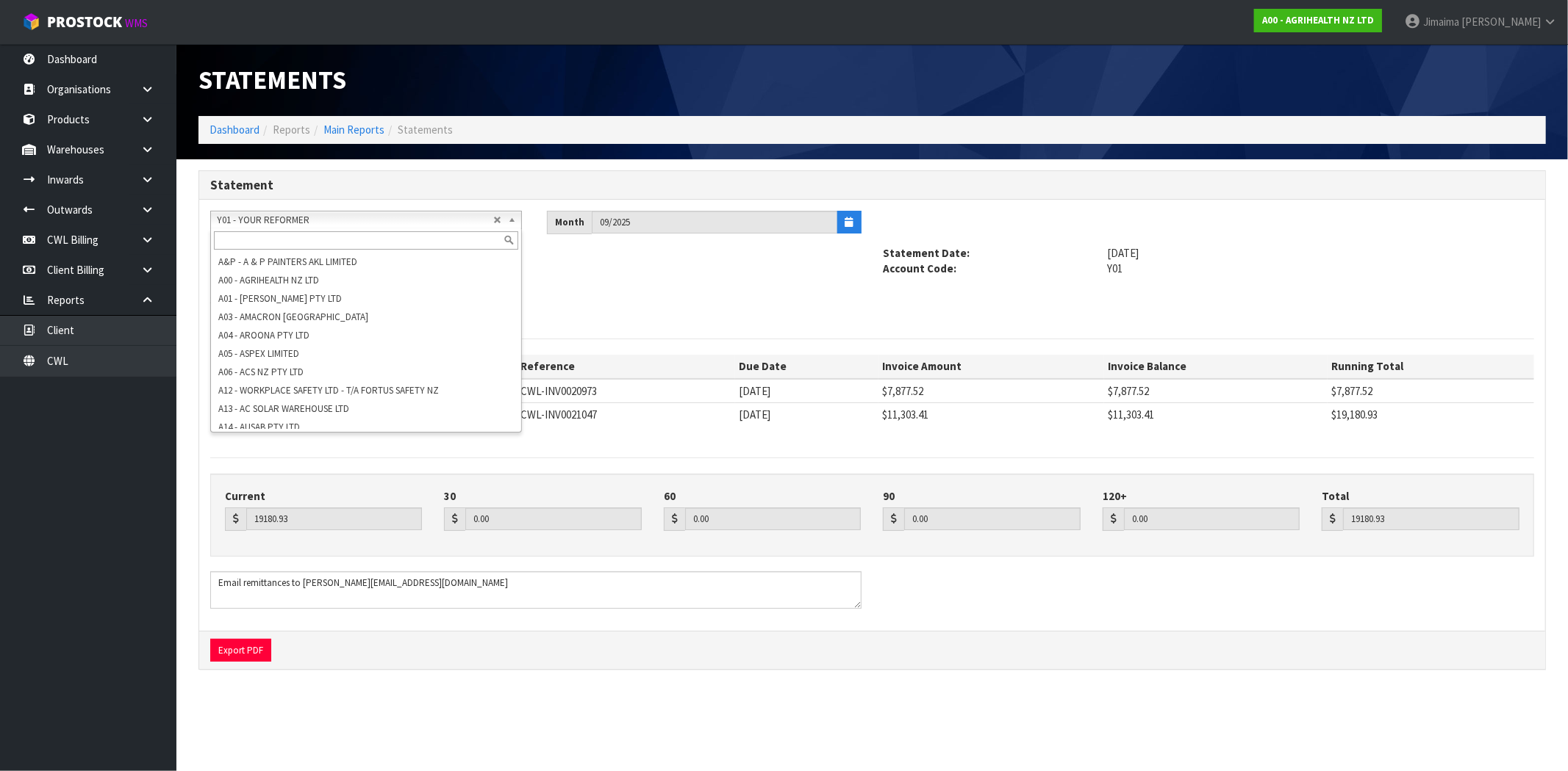
click at [283, 226] on span "Y01 - YOUR REFORMER" at bounding box center [355, 220] width 277 height 18
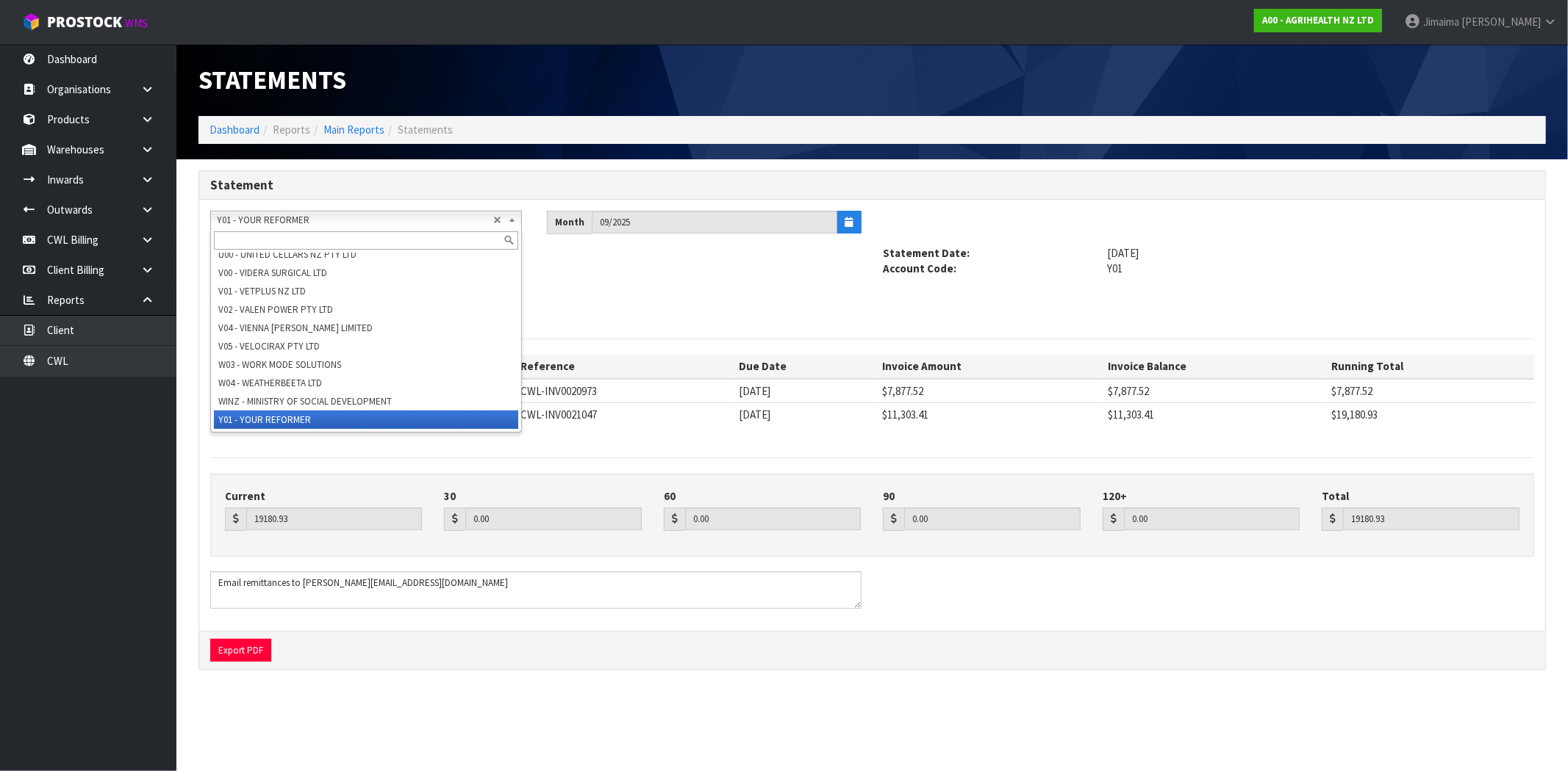
click at [268, 240] on input "text" at bounding box center [365, 240] width 304 height 18
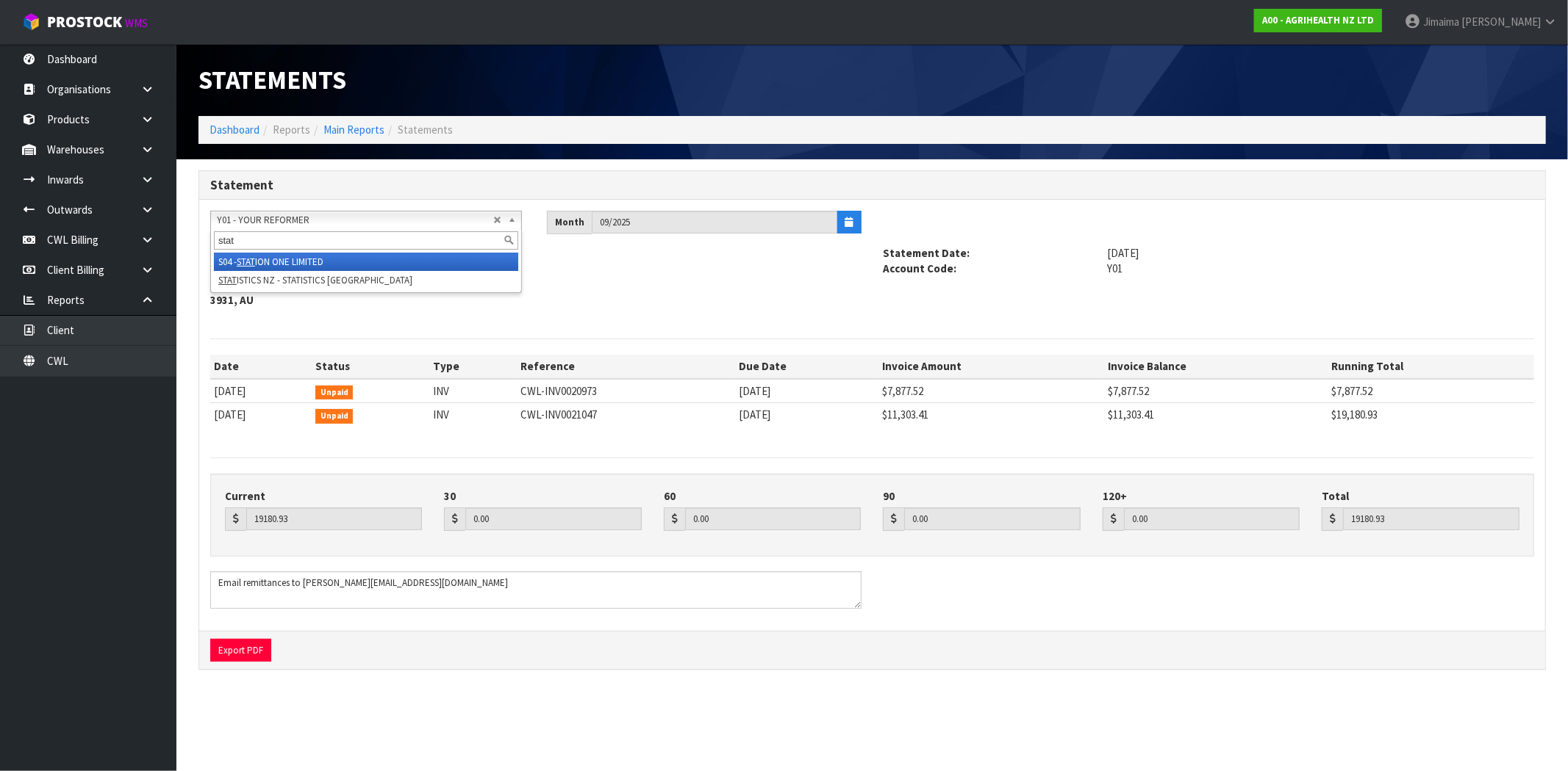
type input "stat"
click at [278, 262] on li "S04 - STAT ION ONE LIMITED" at bounding box center [365, 262] width 304 height 18
type input "727.20"
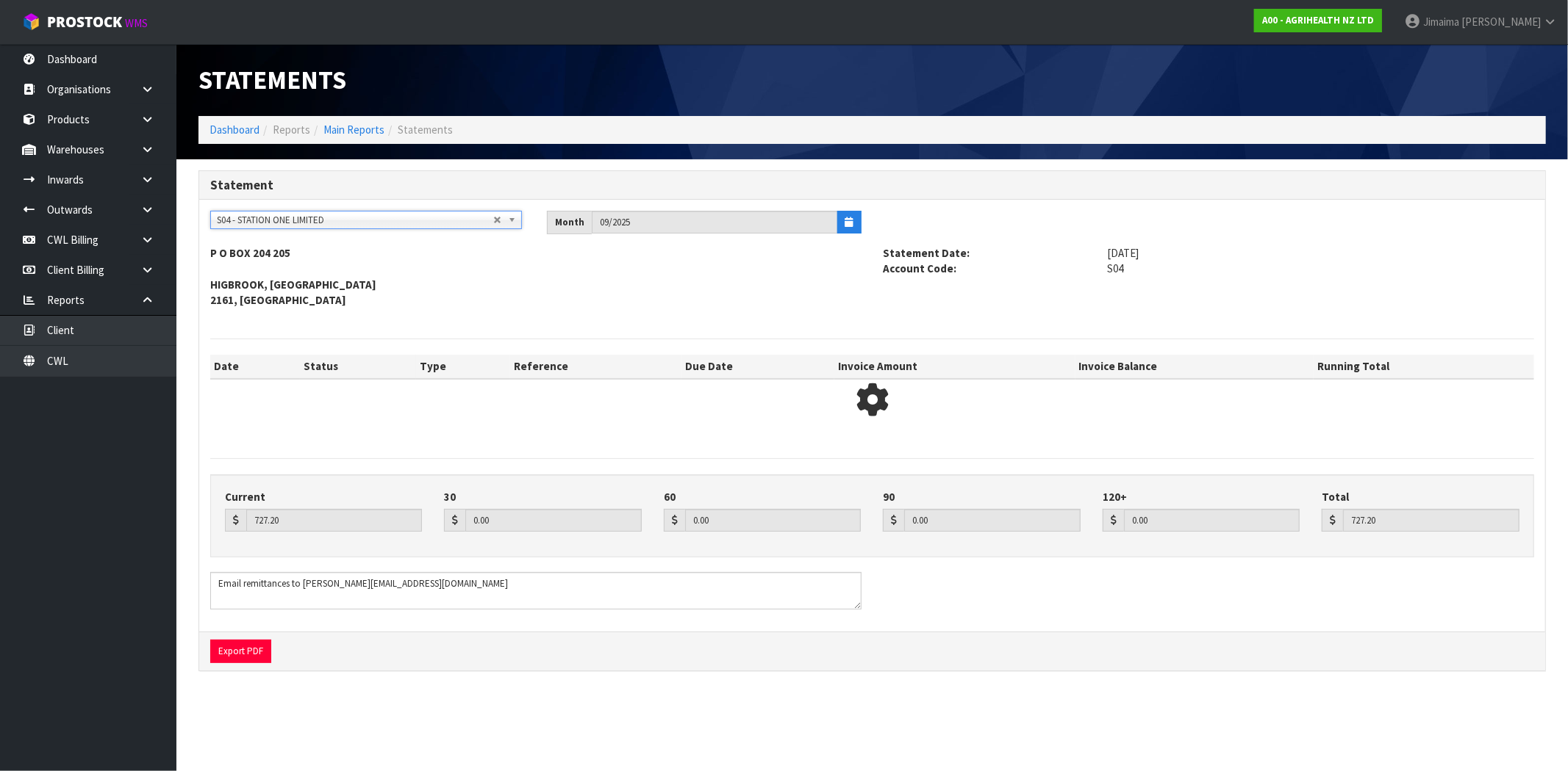
type input "744.45"
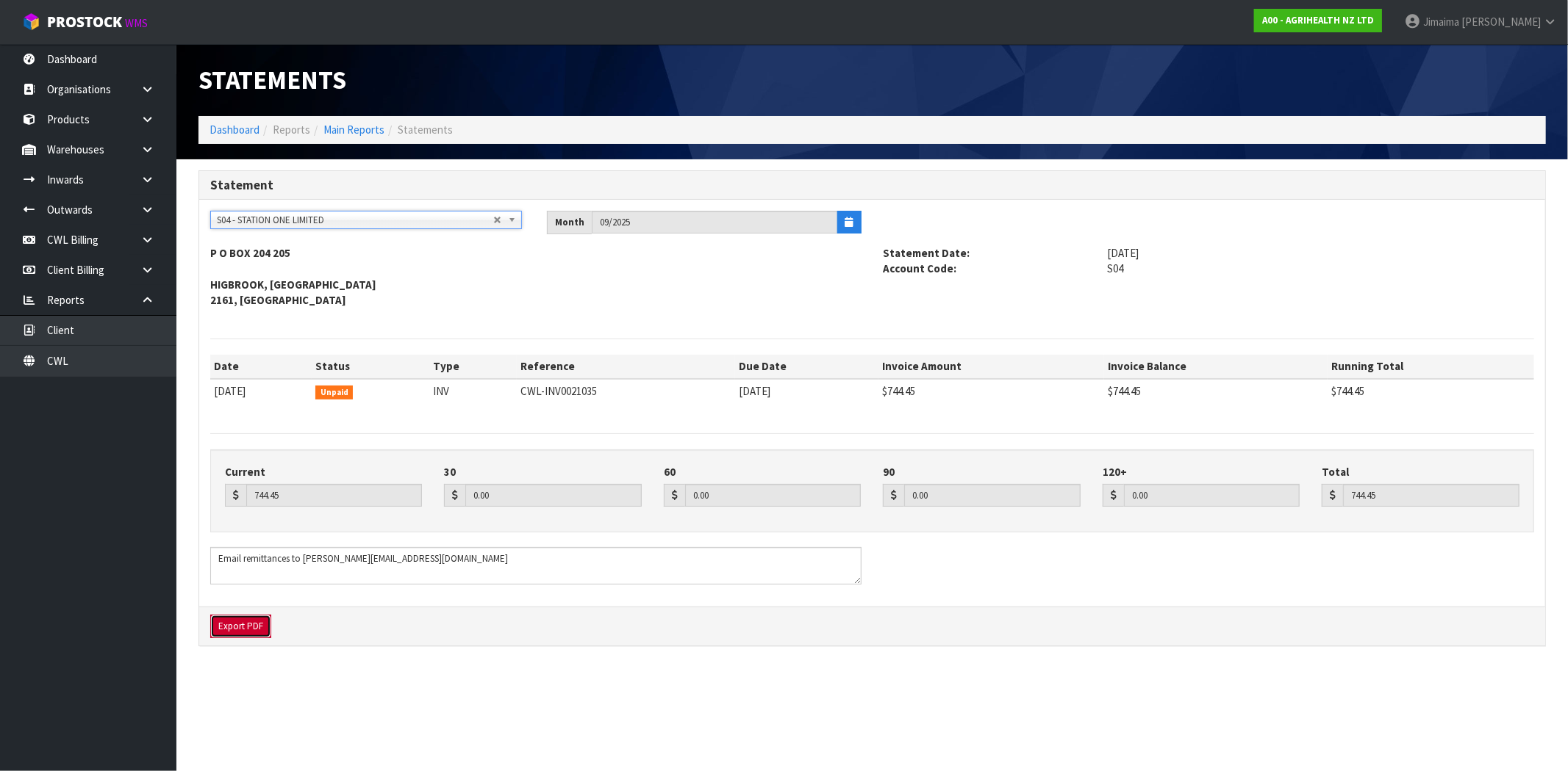
click at [251, 625] on button "Export PDF" at bounding box center [240, 627] width 61 height 24
drag, startPoint x: 346, startPoint y: 222, endPoint x: 329, endPoint y: 236, distance: 22.0
click at [345, 222] on span "S04 - STATION ONE LIMITED" at bounding box center [355, 220] width 277 height 18
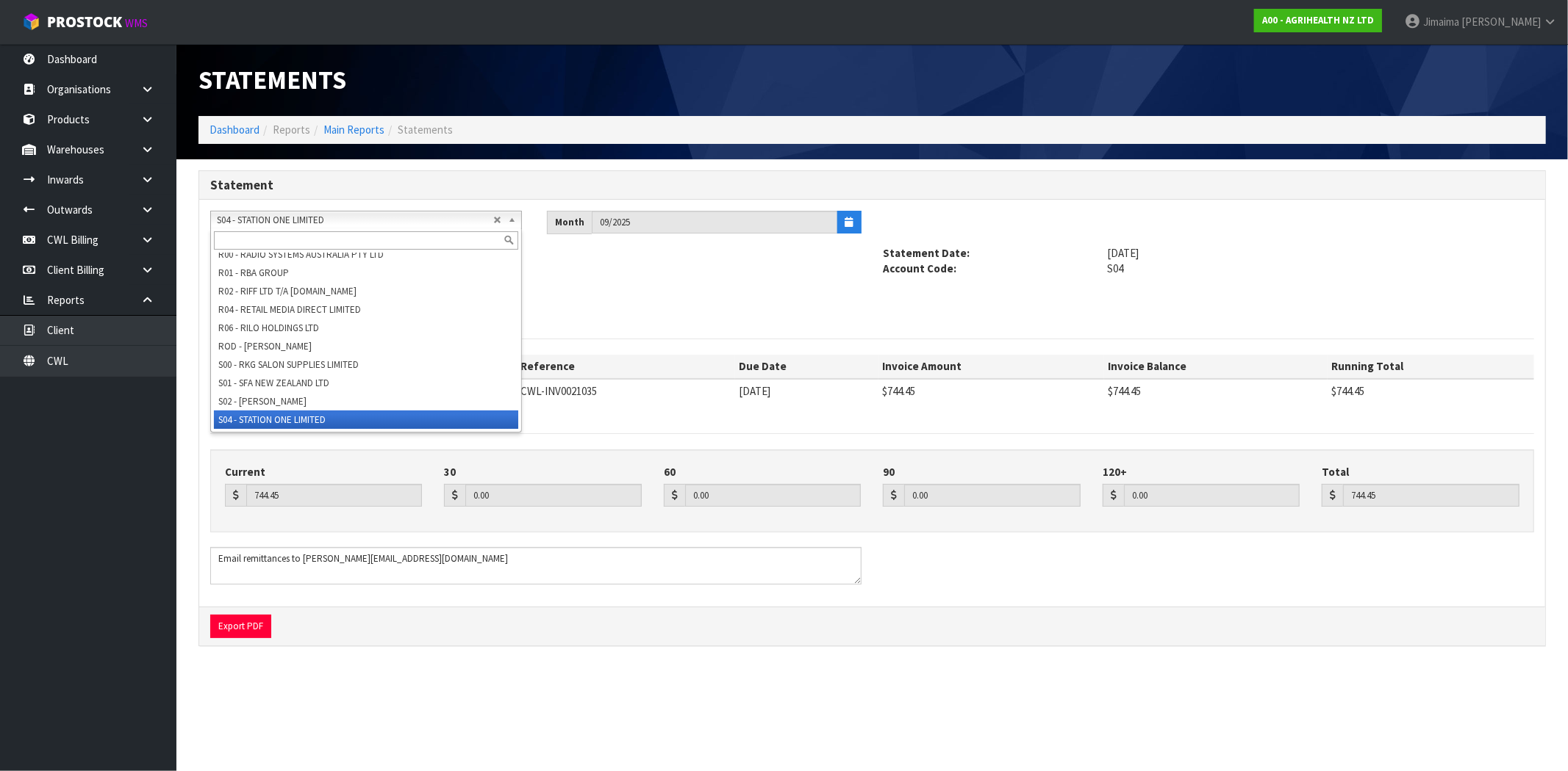
click at [322, 240] on input "text" at bounding box center [365, 240] width 304 height 18
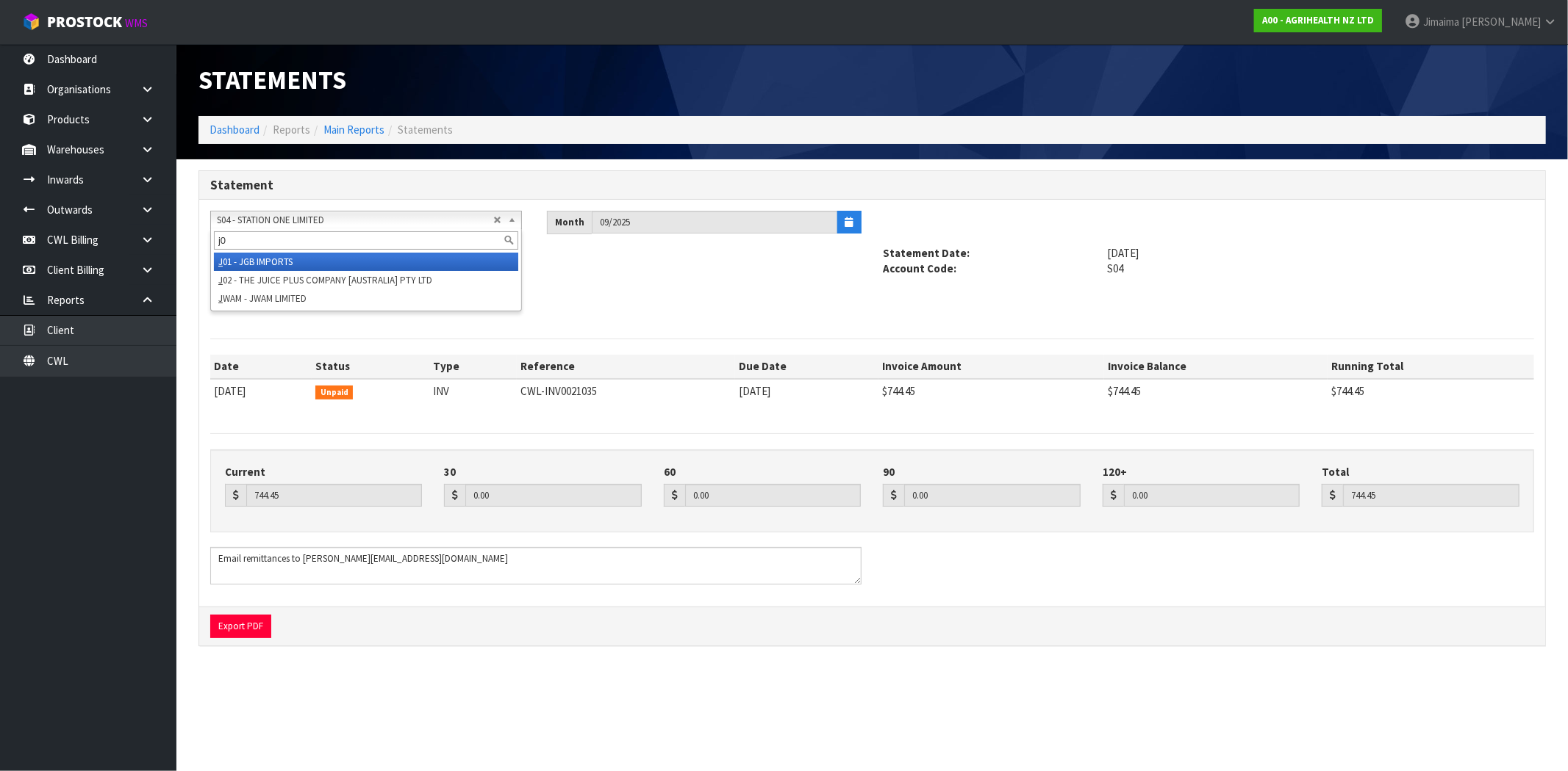
scroll to position [0, 0]
type input "j01"
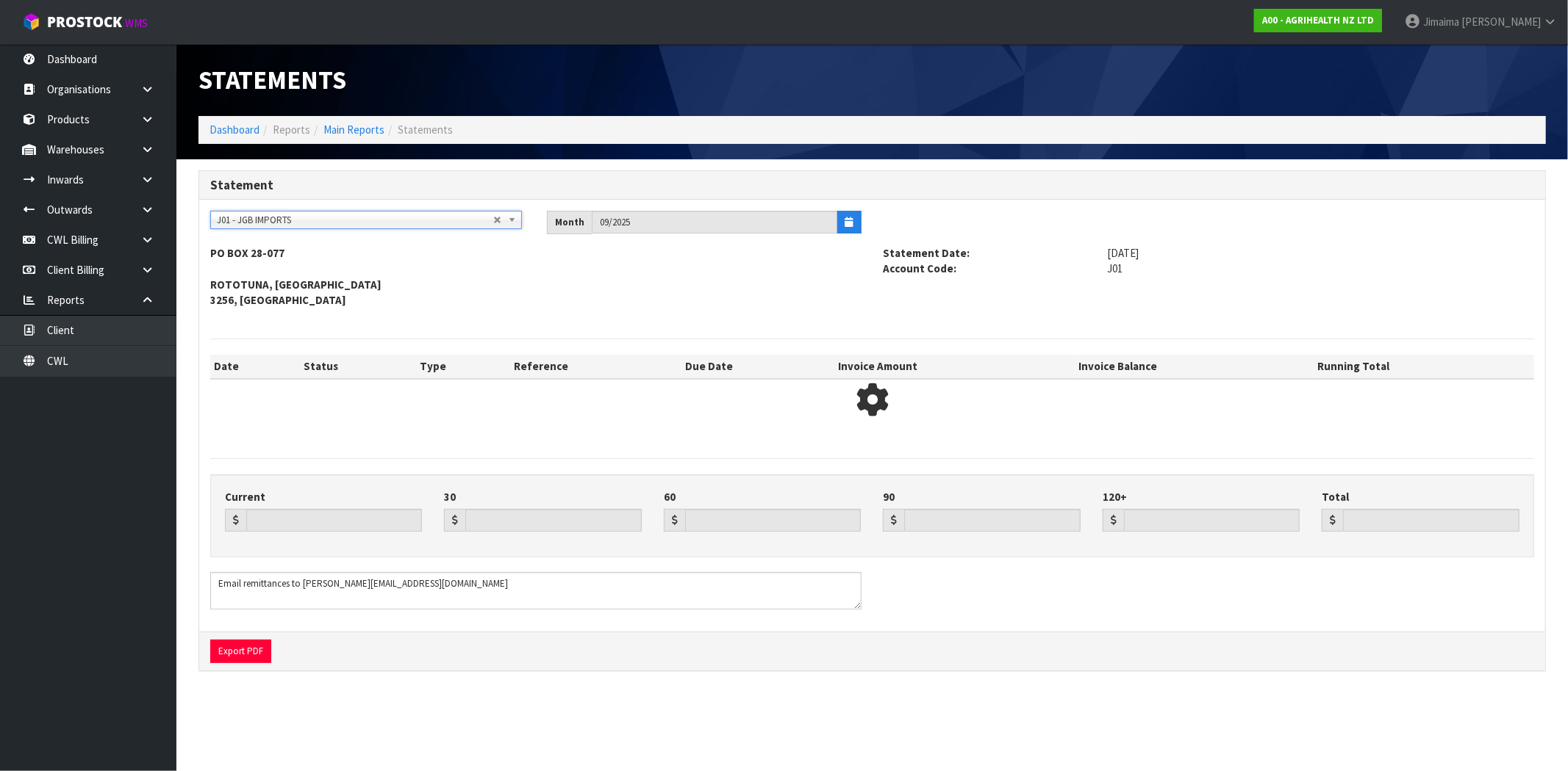
type input "4649.28"
type input "0.00"
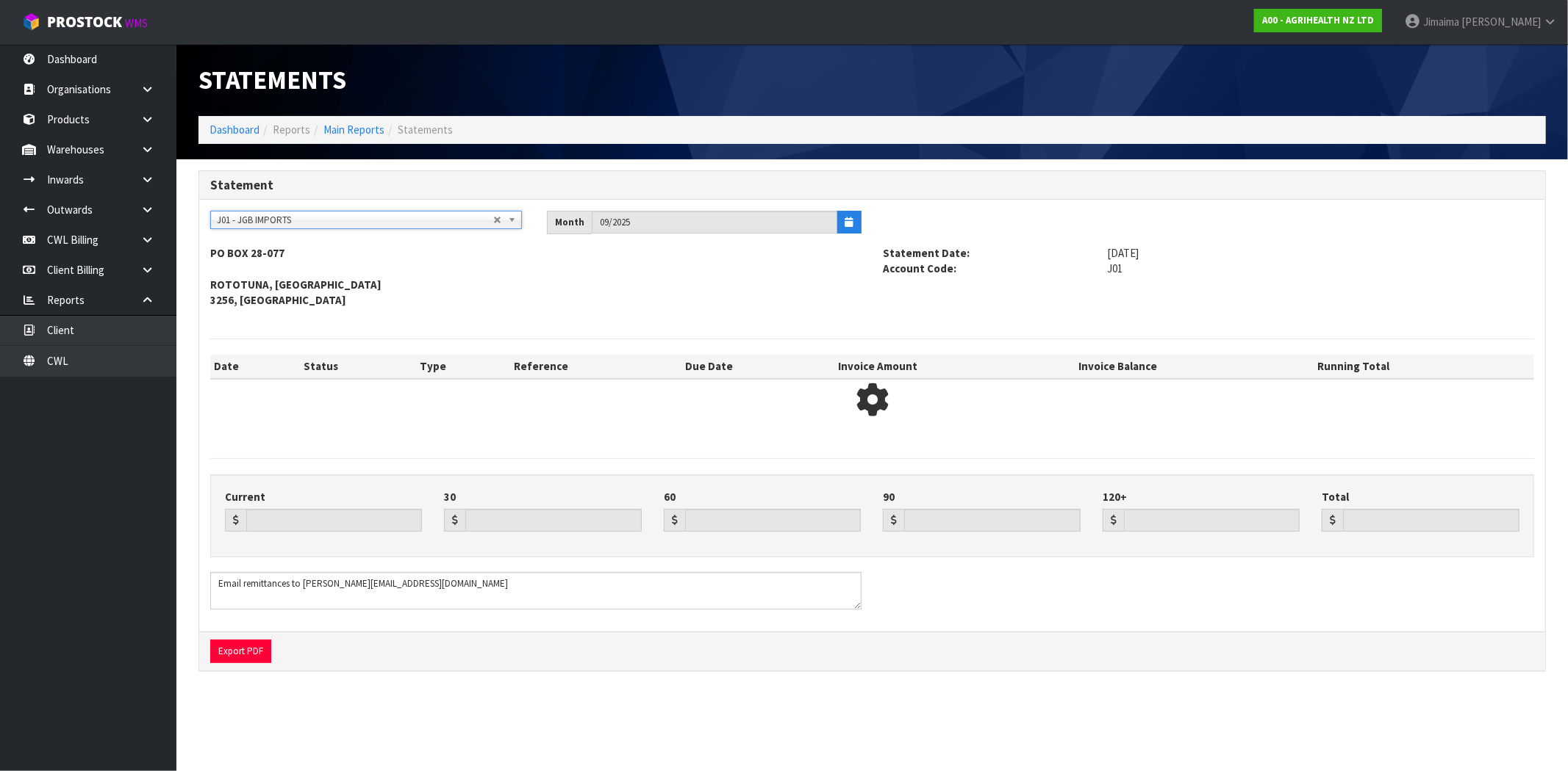
type input "4649.28"
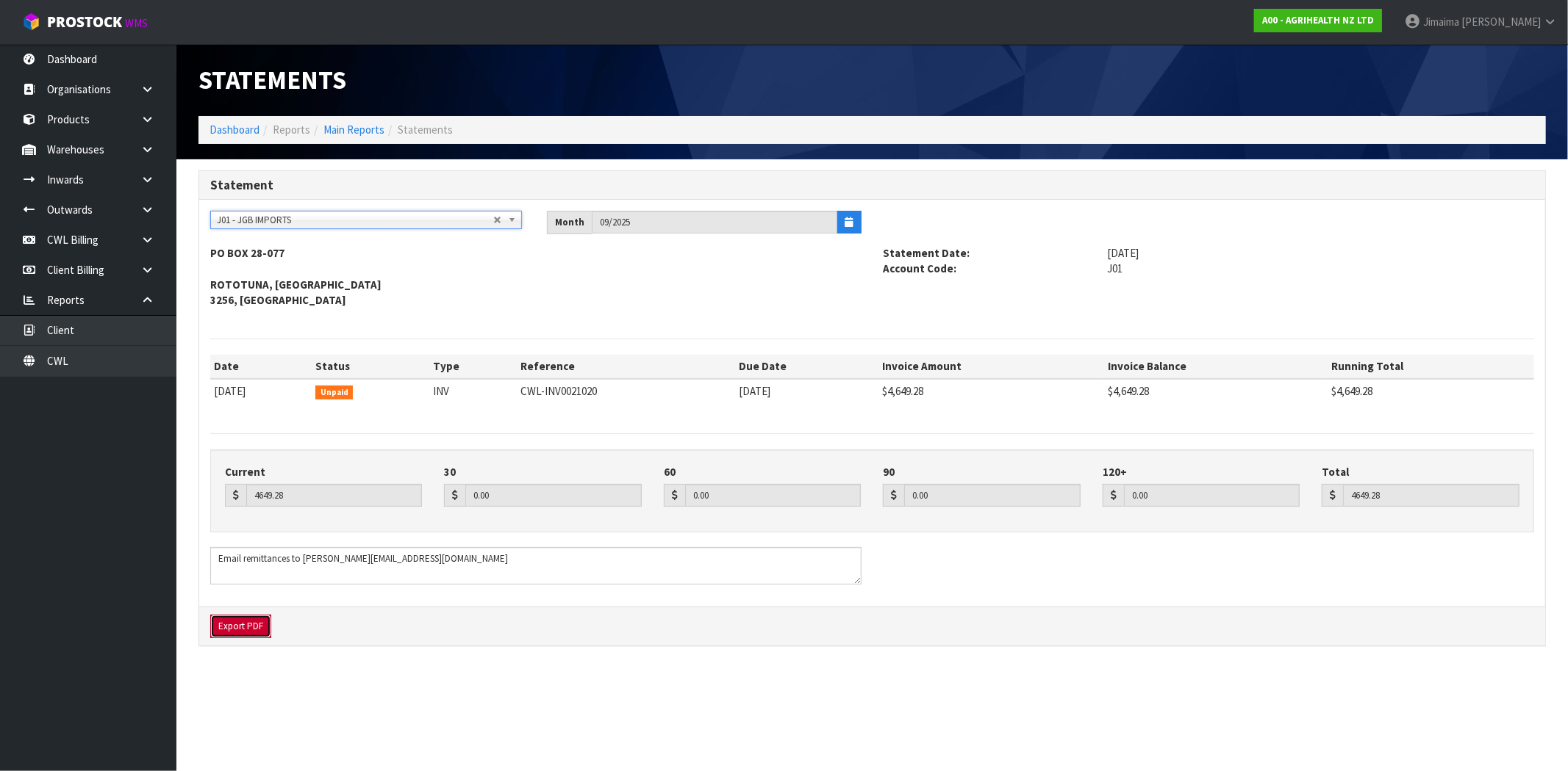
click at [255, 625] on button "Export PDF" at bounding box center [240, 627] width 61 height 24
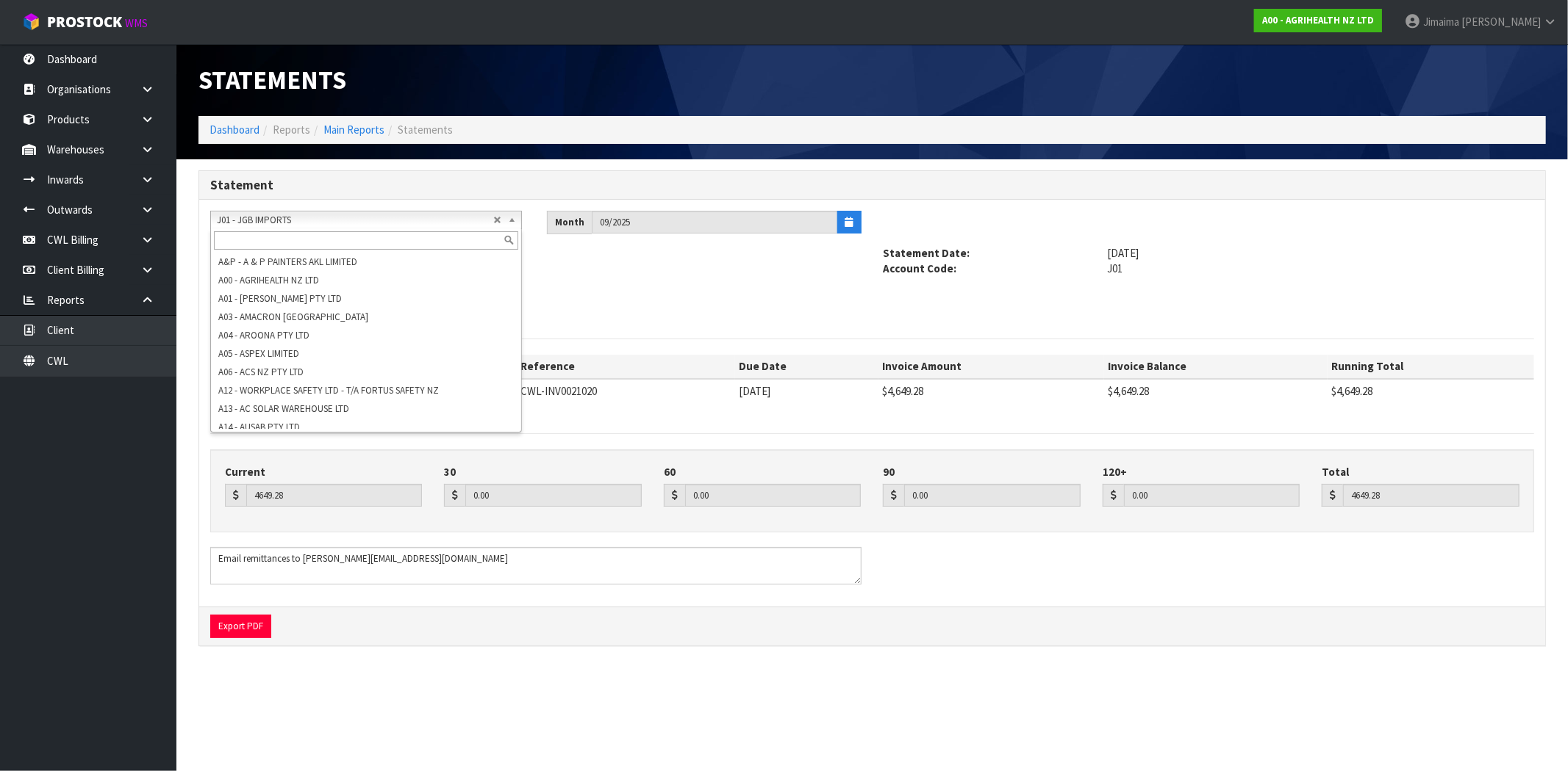
click at [274, 218] on span "J01 - JGB IMPORTS" at bounding box center [355, 220] width 277 height 18
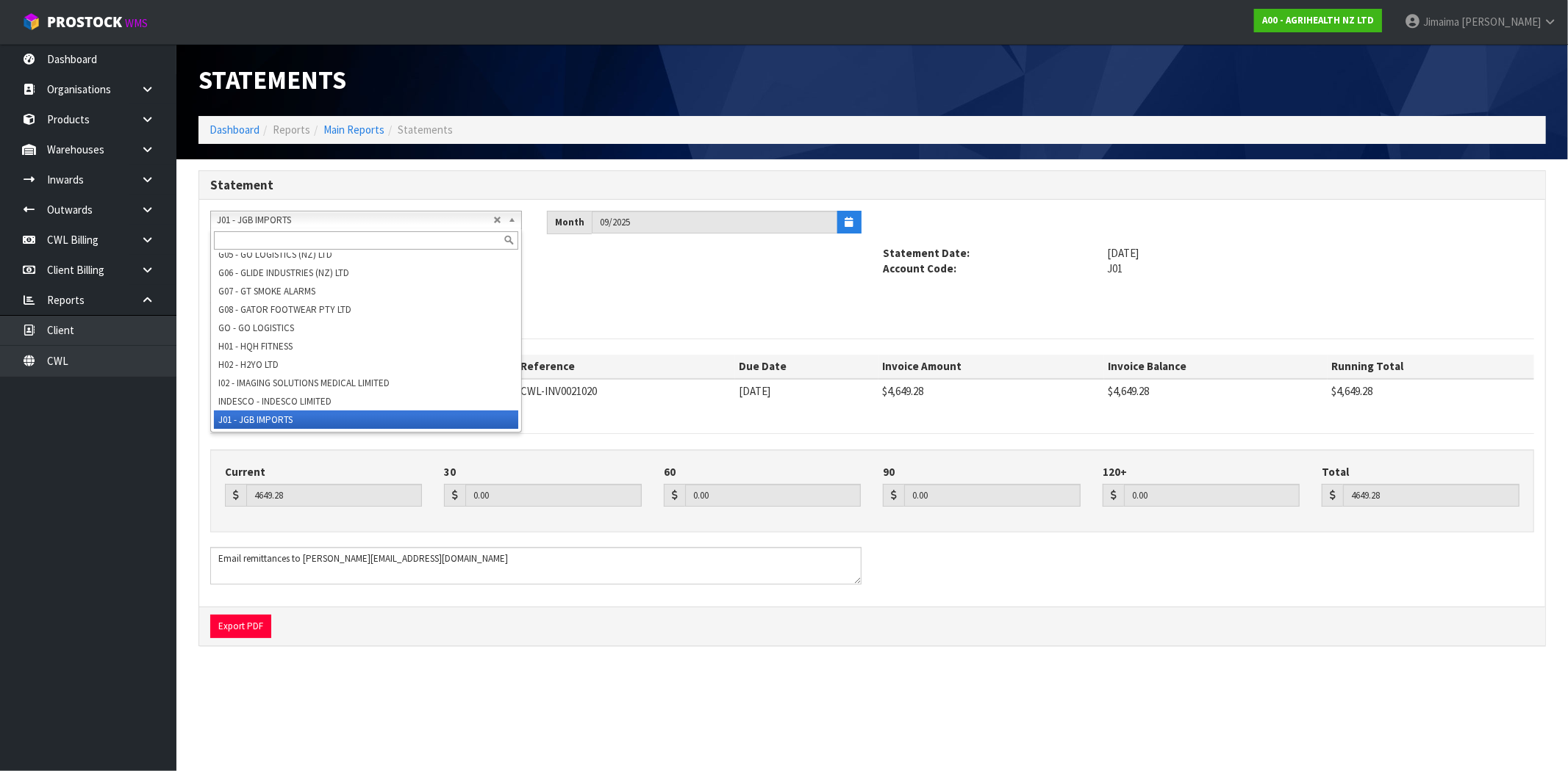
click at [265, 231] on input "text" at bounding box center [365, 240] width 304 height 18
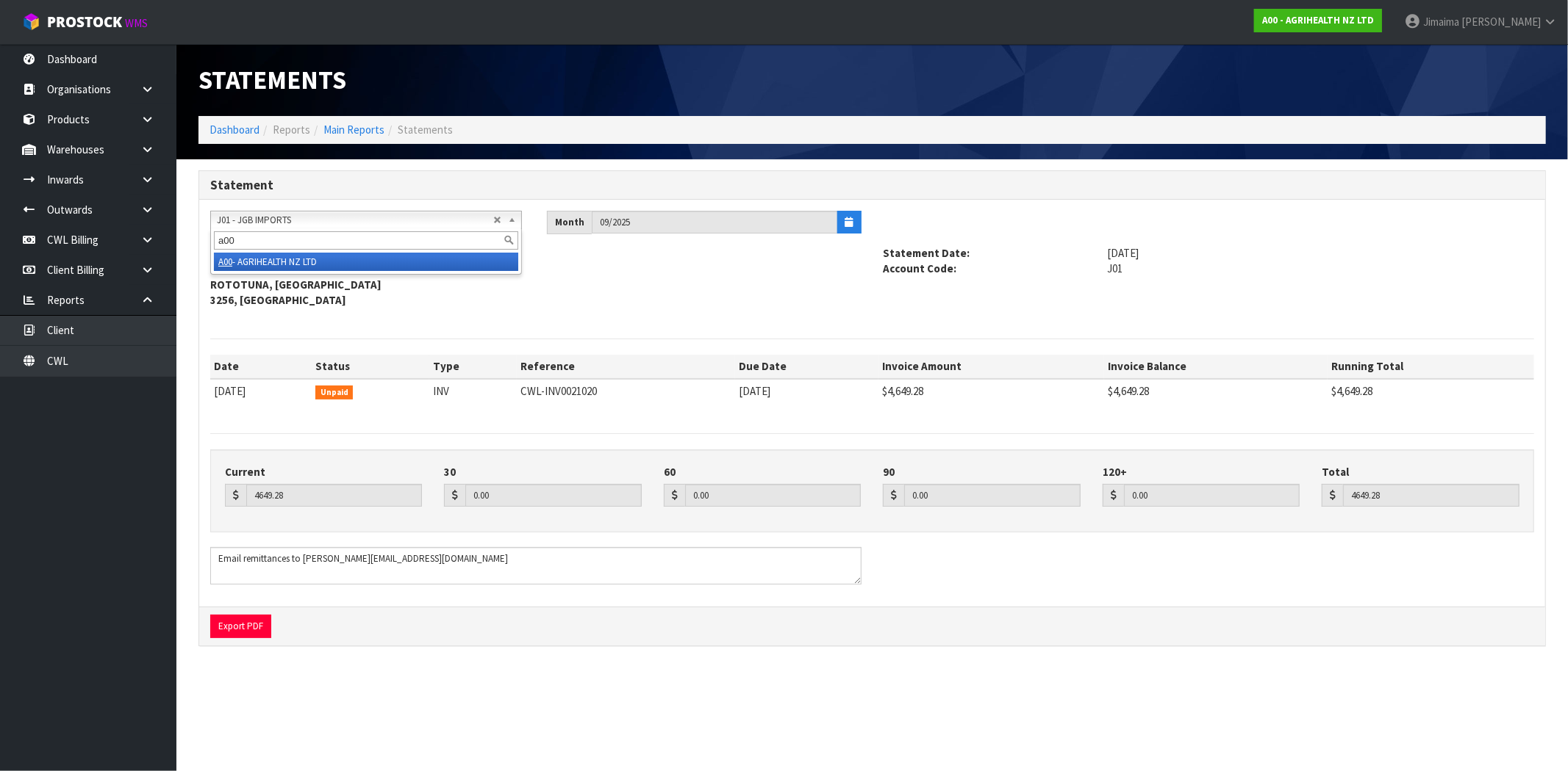
type input "a00"
click at [266, 266] on li "A00 - AGRIHEALTH NZ LTD" at bounding box center [365, 262] width 304 height 18
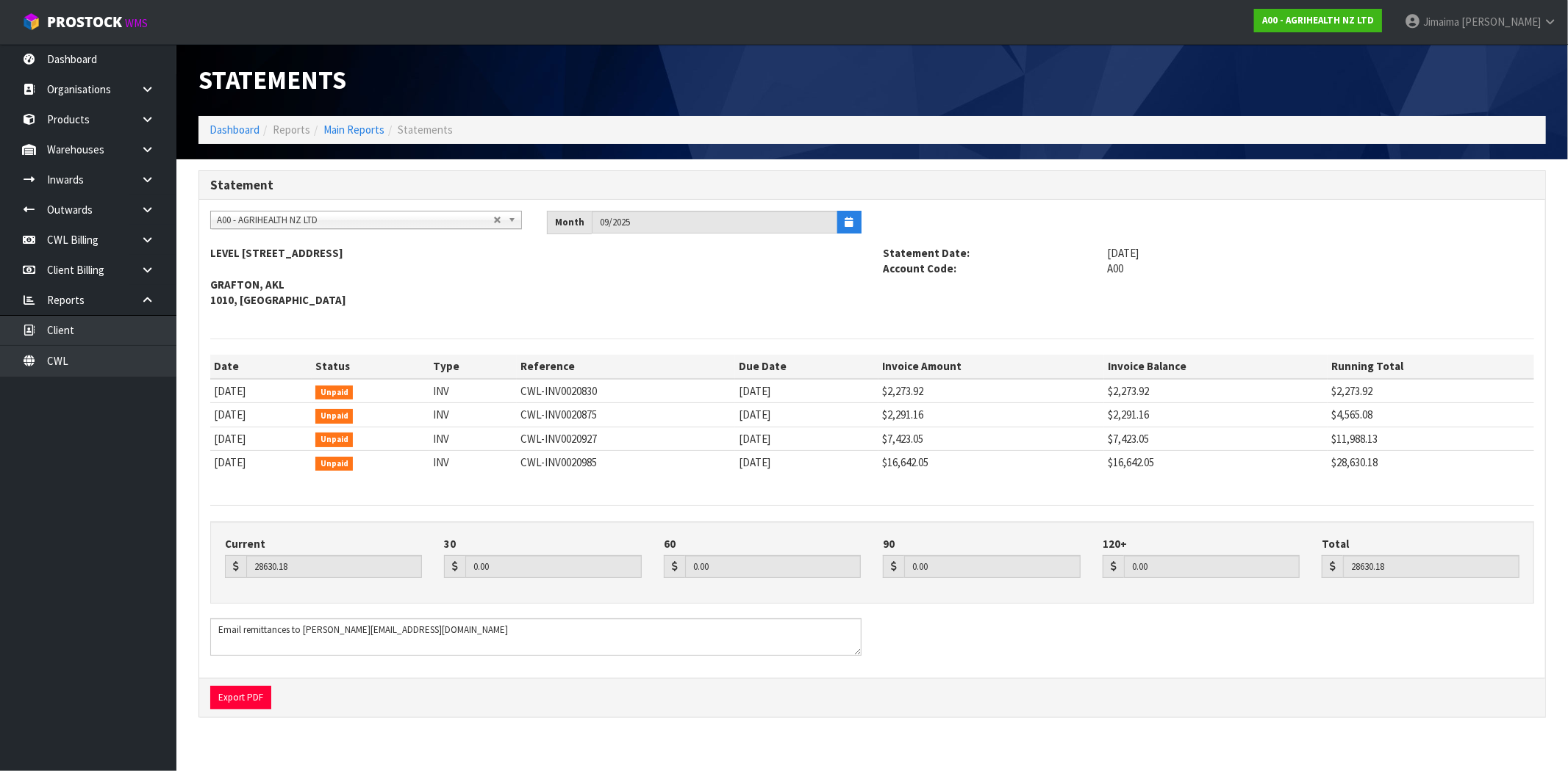
click at [266, 217] on span "A00 - AGRIHEALTH NZ LTD" at bounding box center [355, 220] width 277 height 18
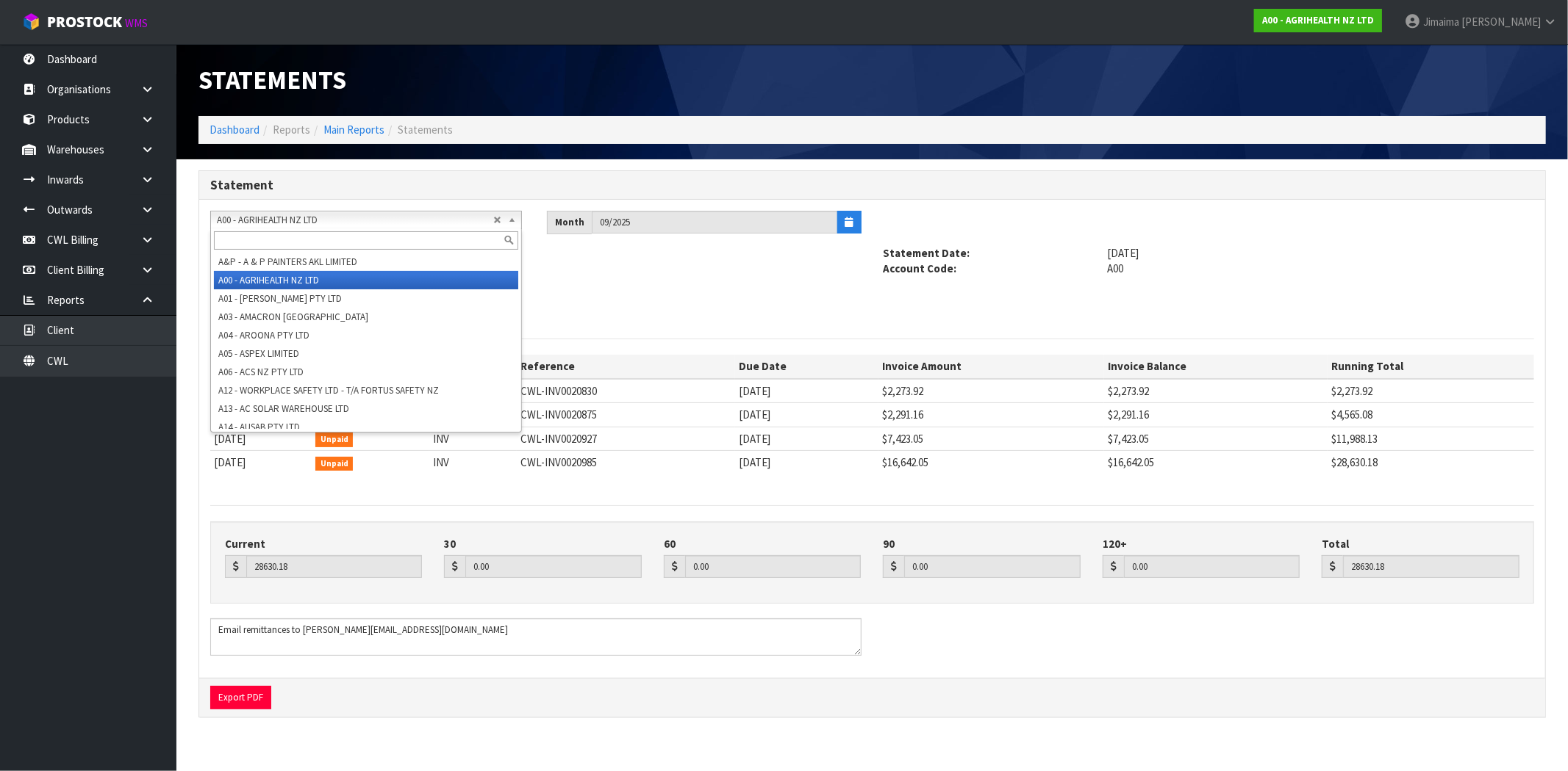
click at [267, 240] on input "text" at bounding box center [365, 240] width 304 height 18
click at [254, 693] on button "Export PDF" at bounding box center [240, 698] width 61 height 24
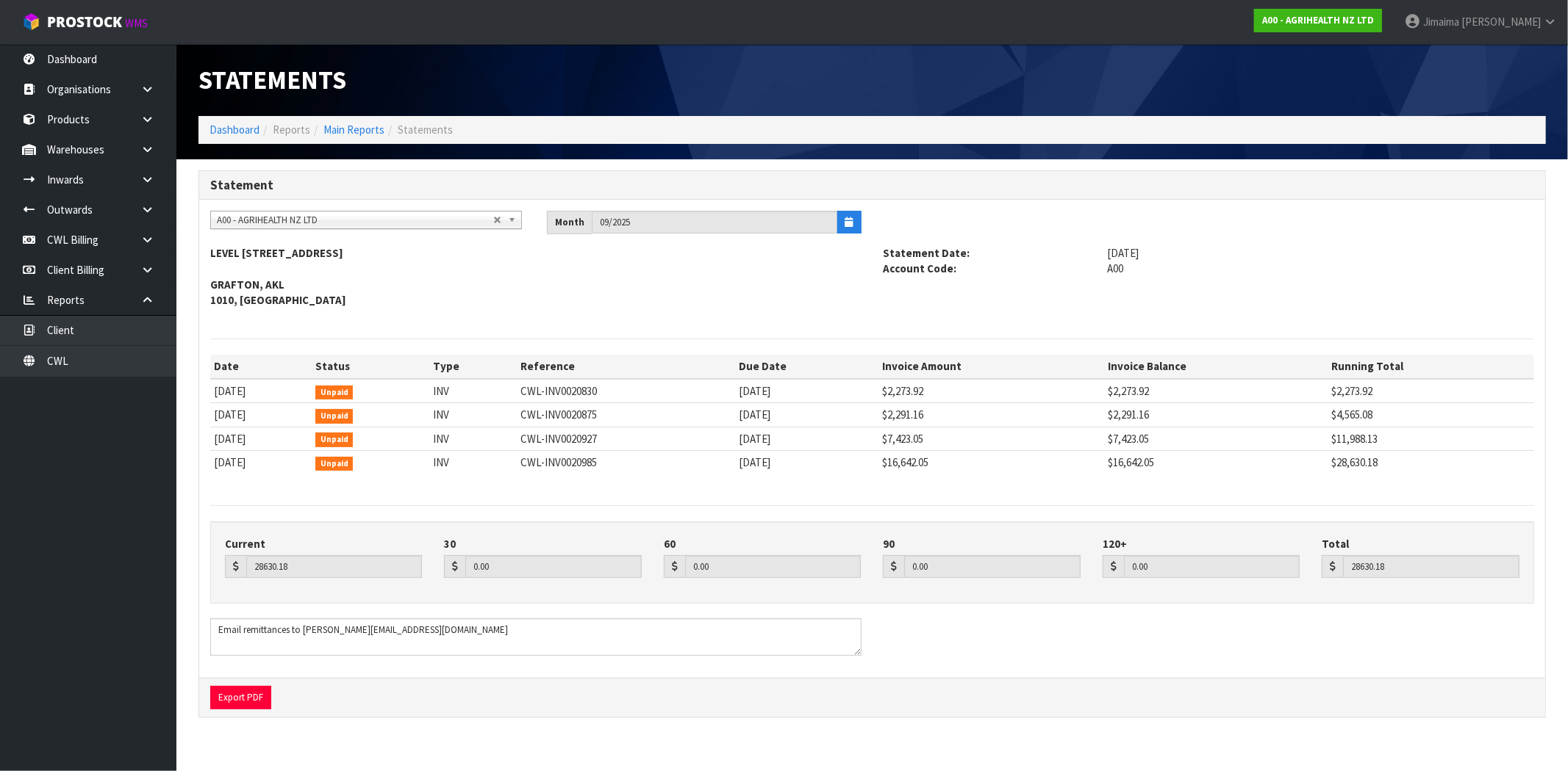
click at [1041, 97] on div "Statements" at bounding box center [871, 80] width 1369 height 72
click at [851, 226] on icon "button" at bounding box center [849, 222] width 8 height 10
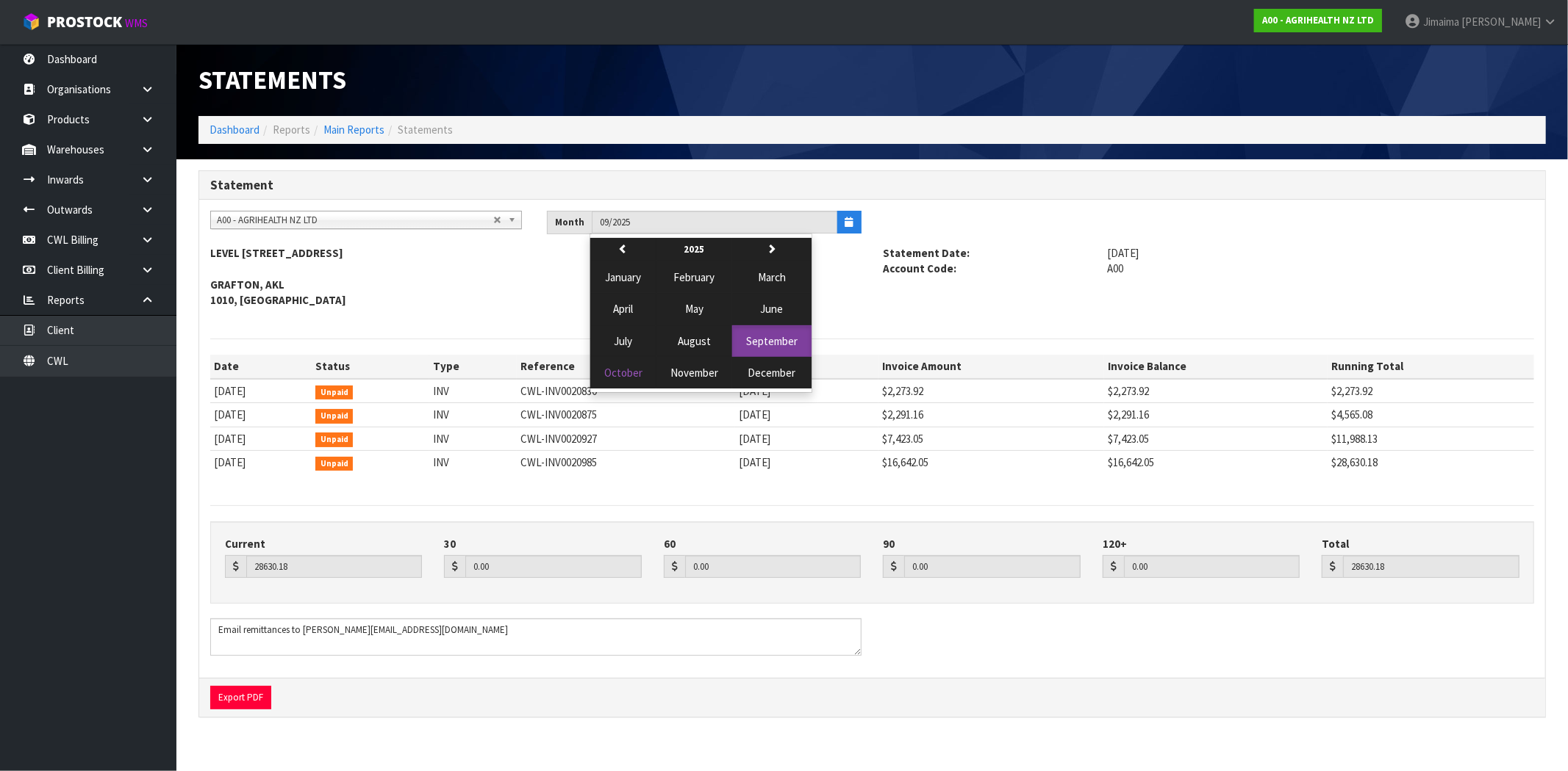
click at [476, 292] on address "LEVEL 2, 89 GRAFTON ROAD GRAFTON, AKL 1010, NZ" at bounding box center [535, 276] width 652 height 63
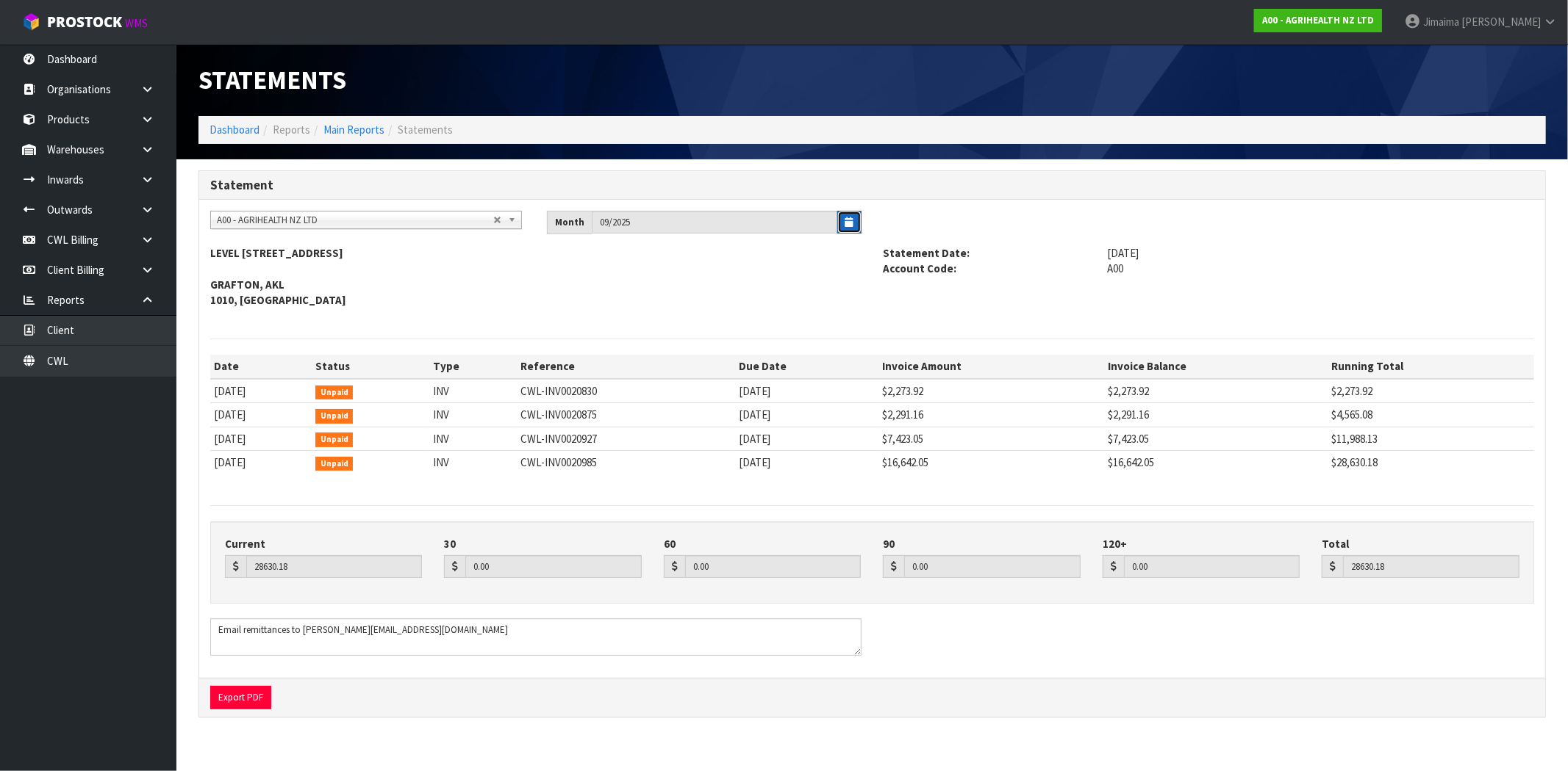
click at [857, 217] on button "button" at bounding box center [849, 222] width 24 height 23
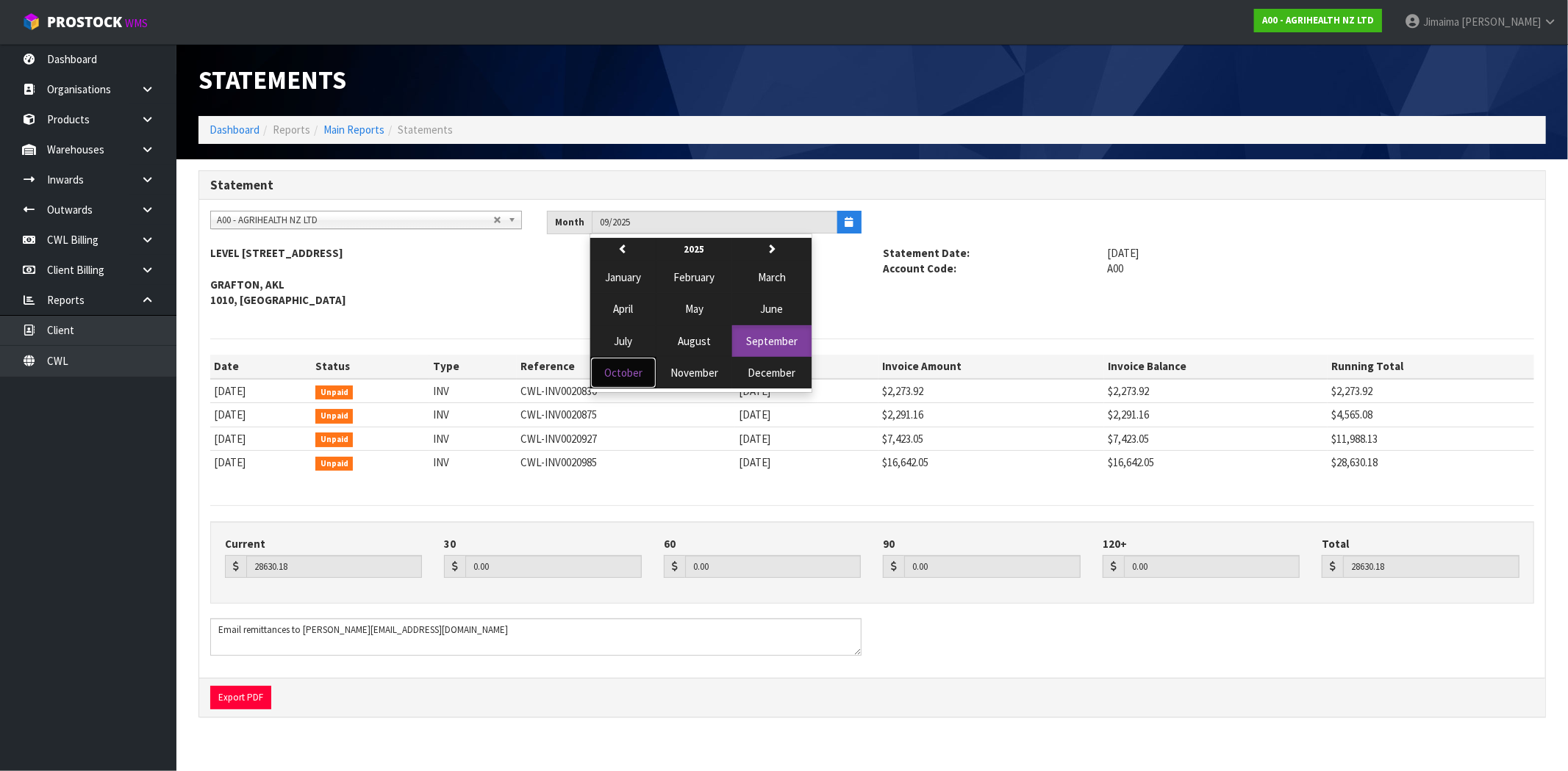
click at [640, 366] on span "October" at bounding box center [624, 373] width 38 height 14
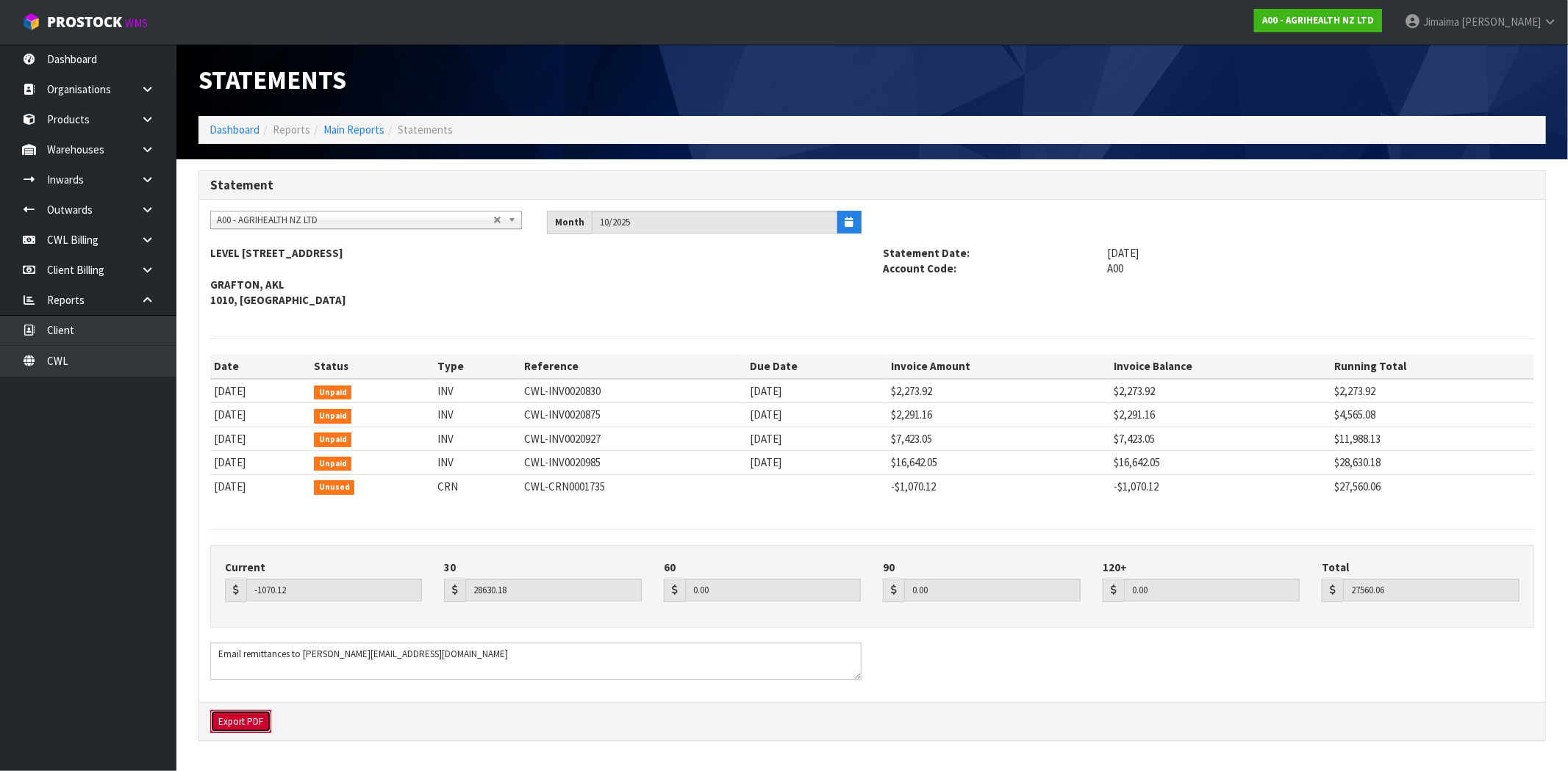
click at [250, 722] on button "Export PDF" at bounding box center [240, 722] width 61 height 24
click at [839, 86] on h1 "Statements" at bounding box center [530, 80] width 663 height 28
click at [298, 226] on span "A00 - AGRIHEALTH NZ LTD" at bounding box center [355, 220] width 277 height 18
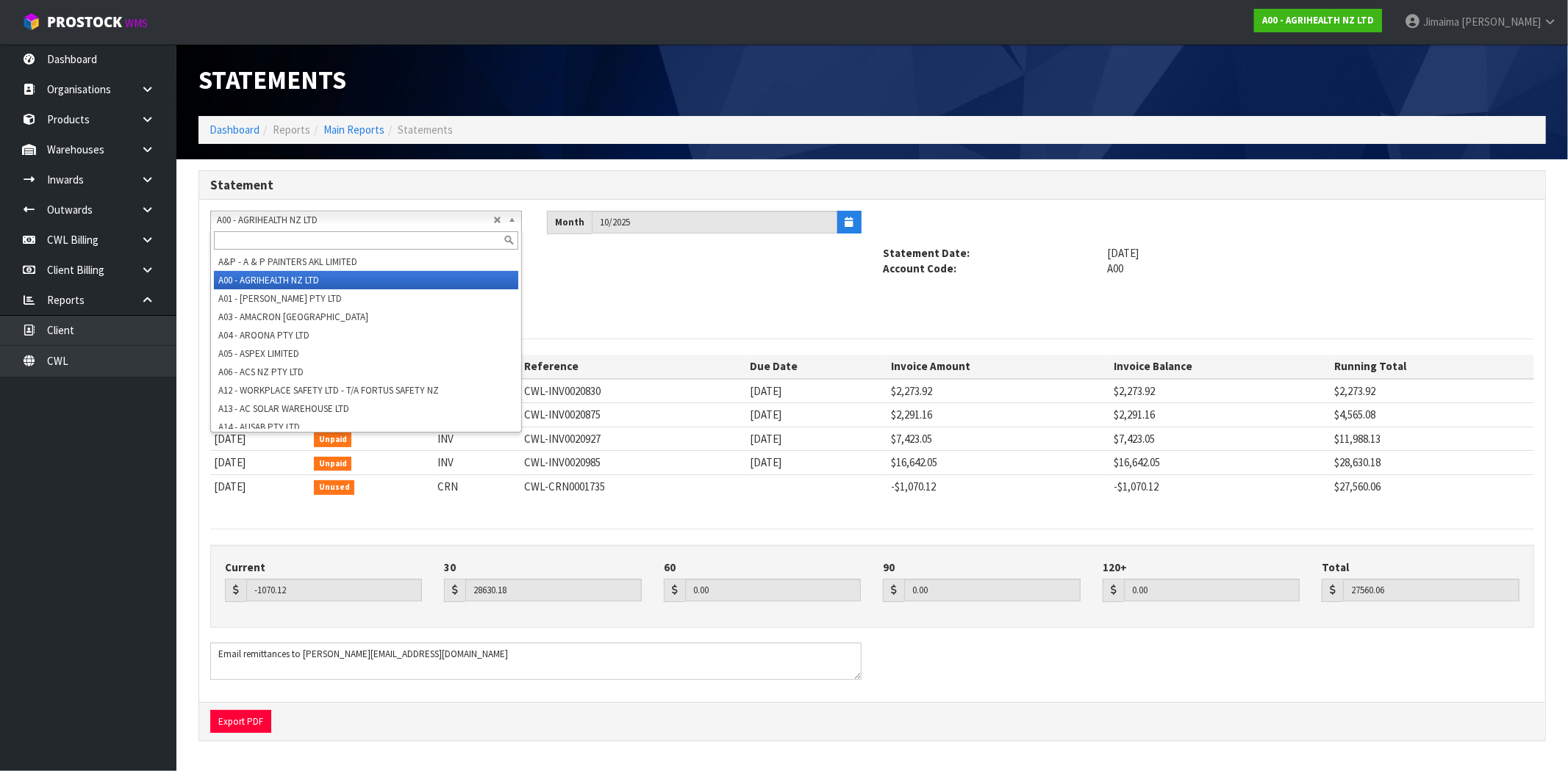
click at [283, 240] on input "text" at bounding box center [365, 240] width 304 height 18
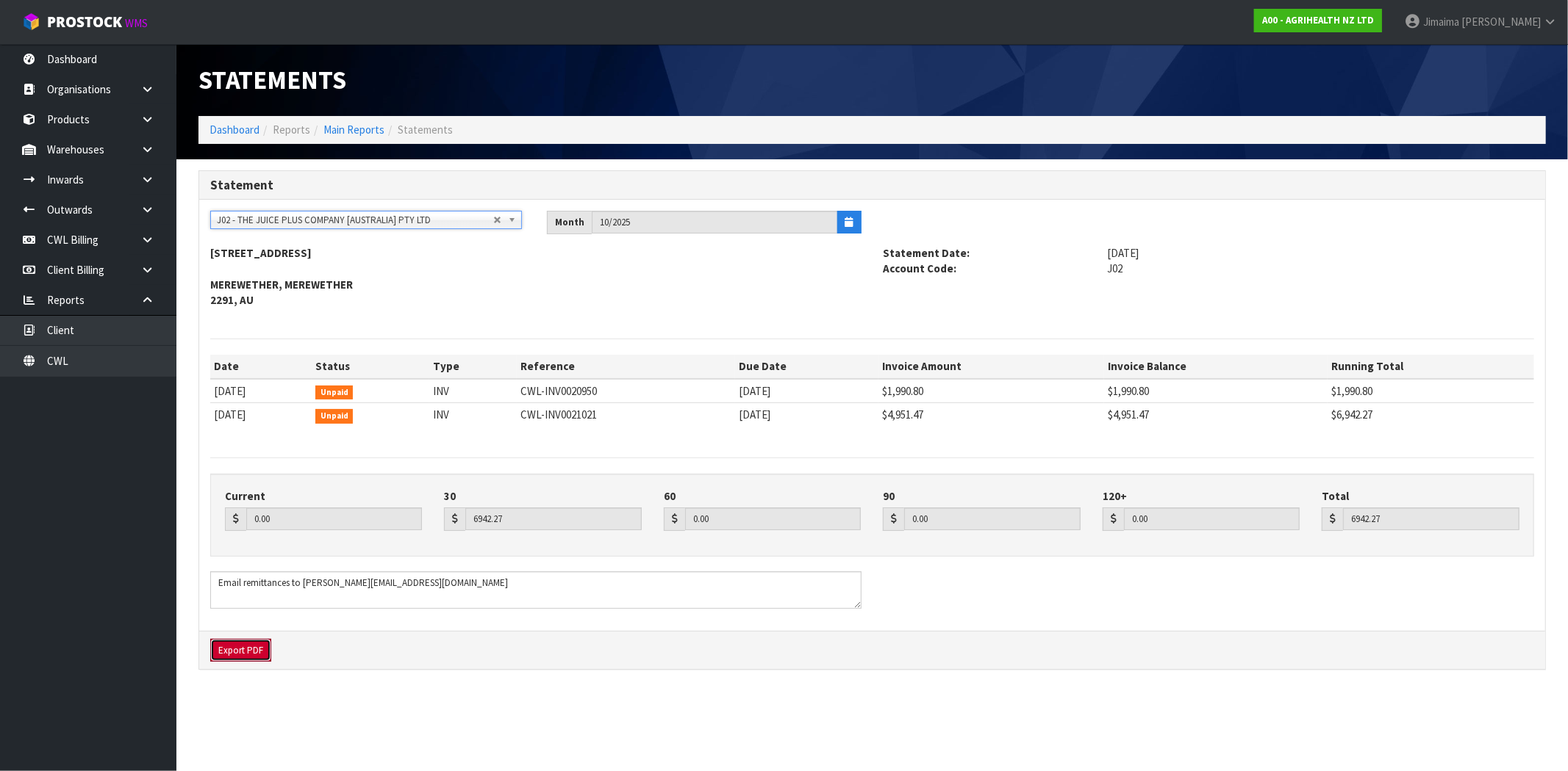
drag, startPoint x: 219, startPoint y: 648, endPoint x: 1, endPoint y: 541, distance: 242.8
click at [220, 648] on button "Export PDF" at bounding box center [240, 651] width 61 height 24
click at [317, 222] on span "J02 - THE JUICE PLUS COMPANY [AUSTRALIA] PTY LTD" at bounding box center [355, 220] width 277 height 18
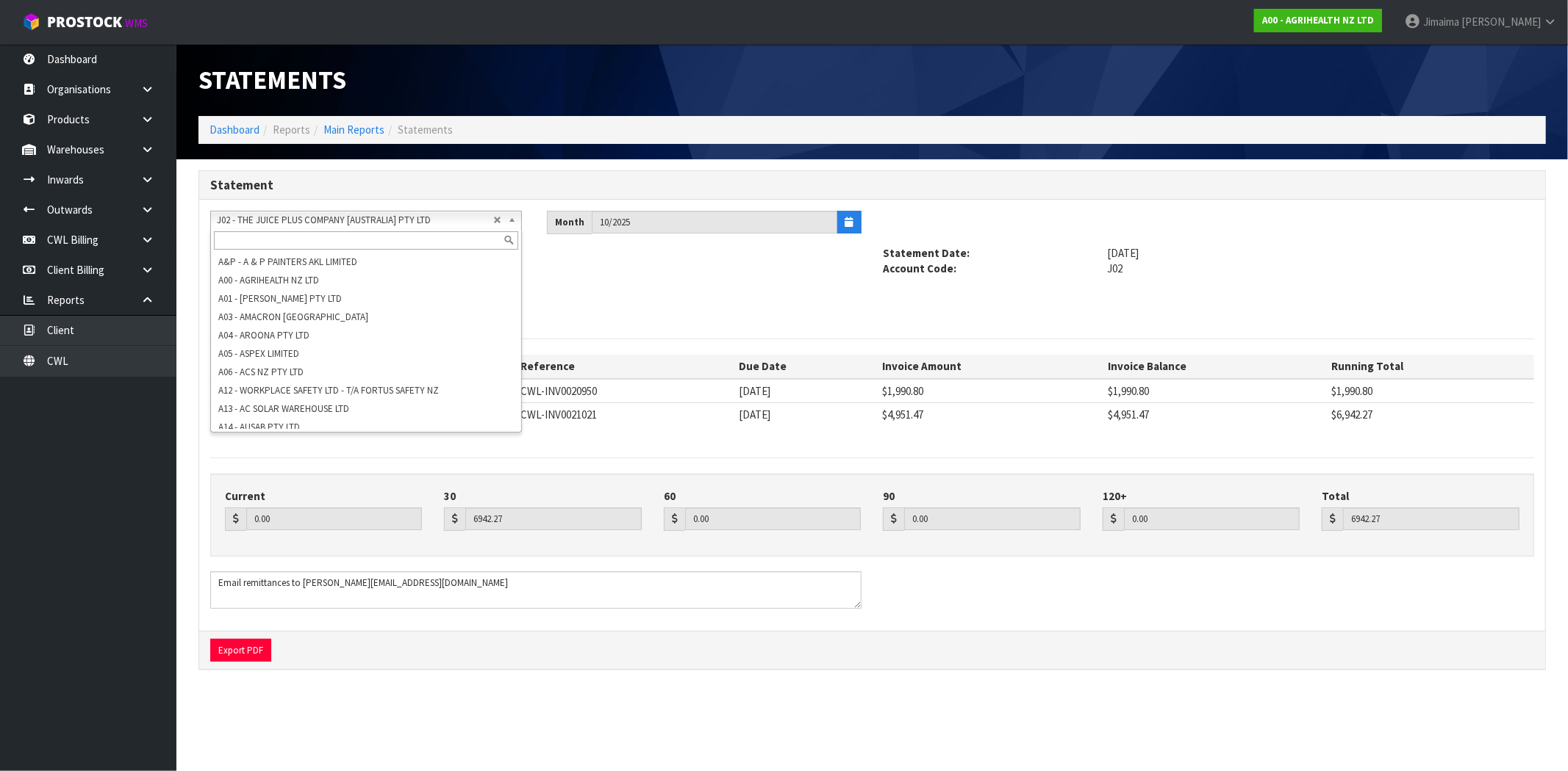
scroll to position [907, 0]
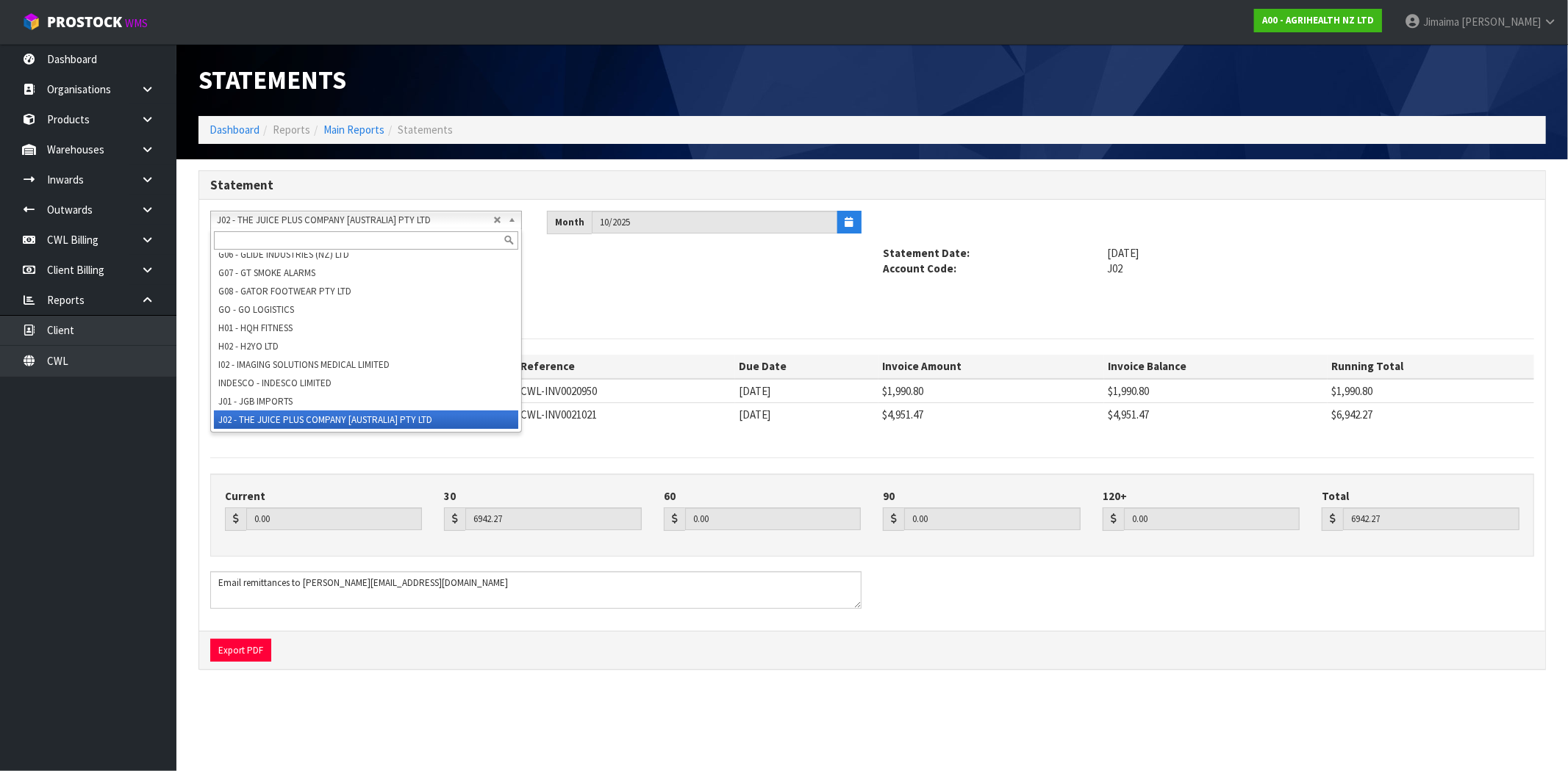
click at [296, 235] on input "text" at bounding box center [365, 240] width 304 height 18
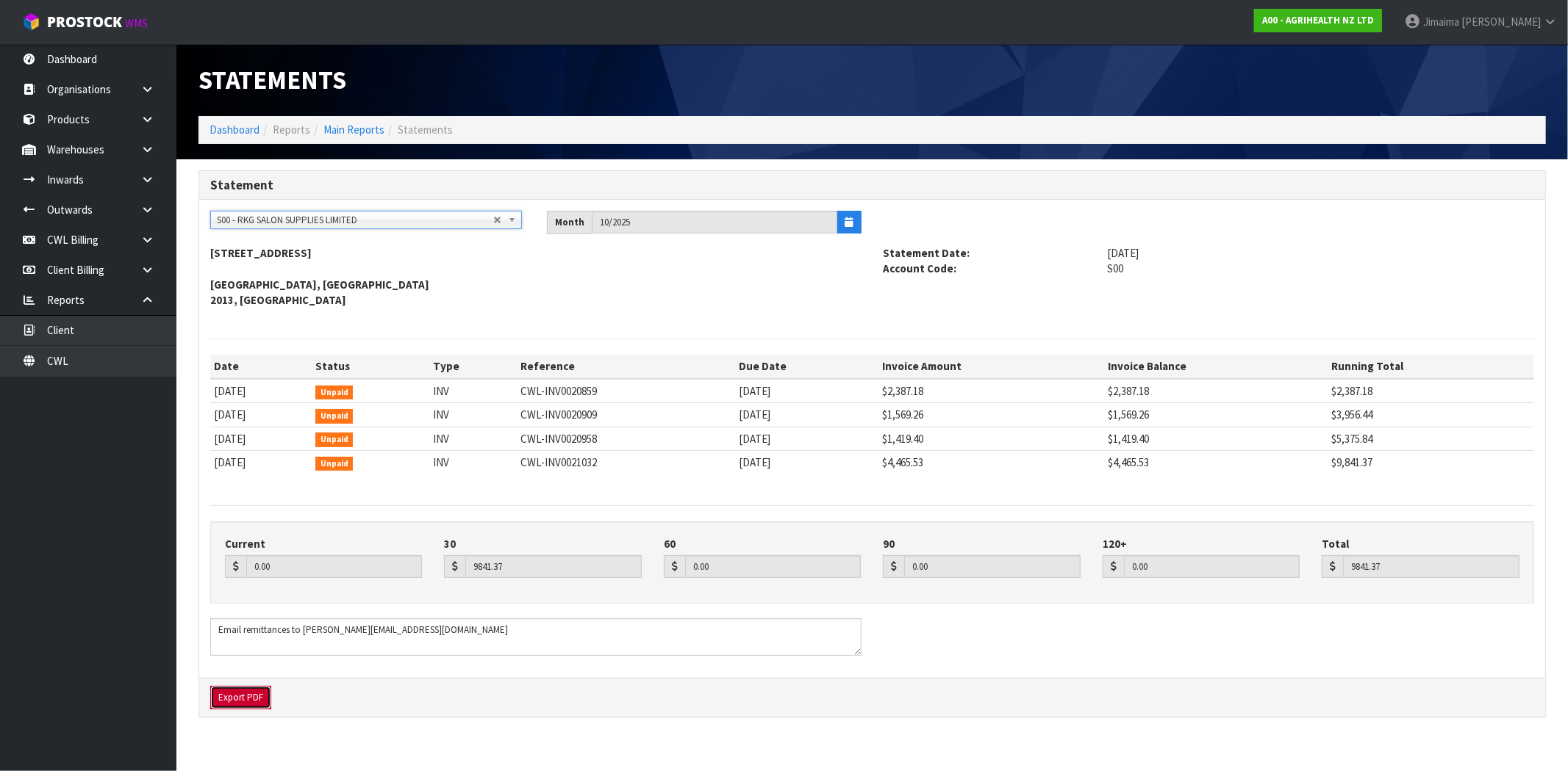
click at [237, 689] on button "Export PDF" at bounding box center [240, 698] width 61 height 24
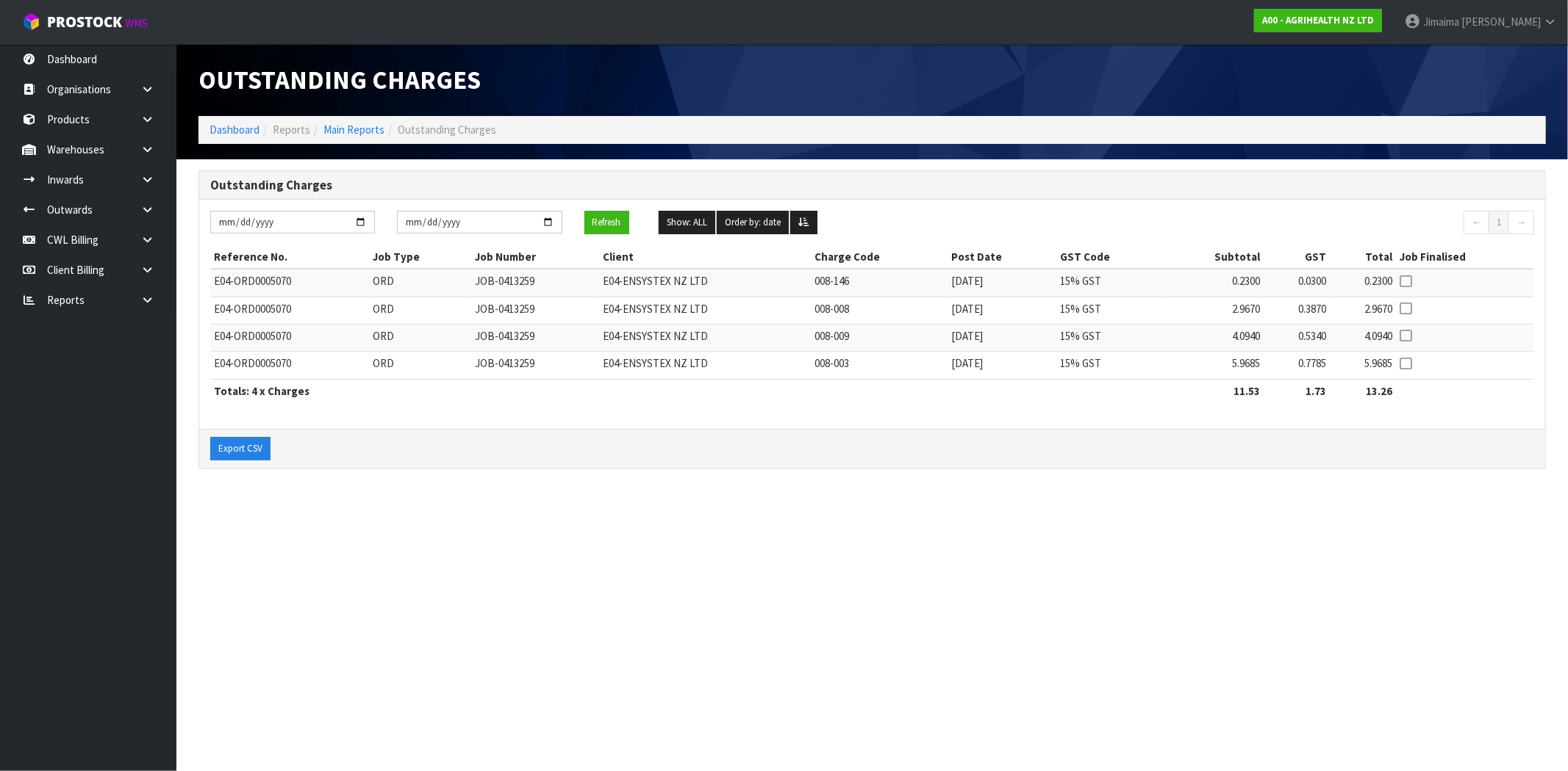
drag, startPoint x: 599, startPoint y: 219, endPoint x: 568, endPoint y: 168, distance: 59.7
click at [600, 219] on button "Refresh" at bounding box center [606, 223] width 45 height 24
click at [603, 216] on button "Refresh" at bounding box center [606, 223] width 45 height 24
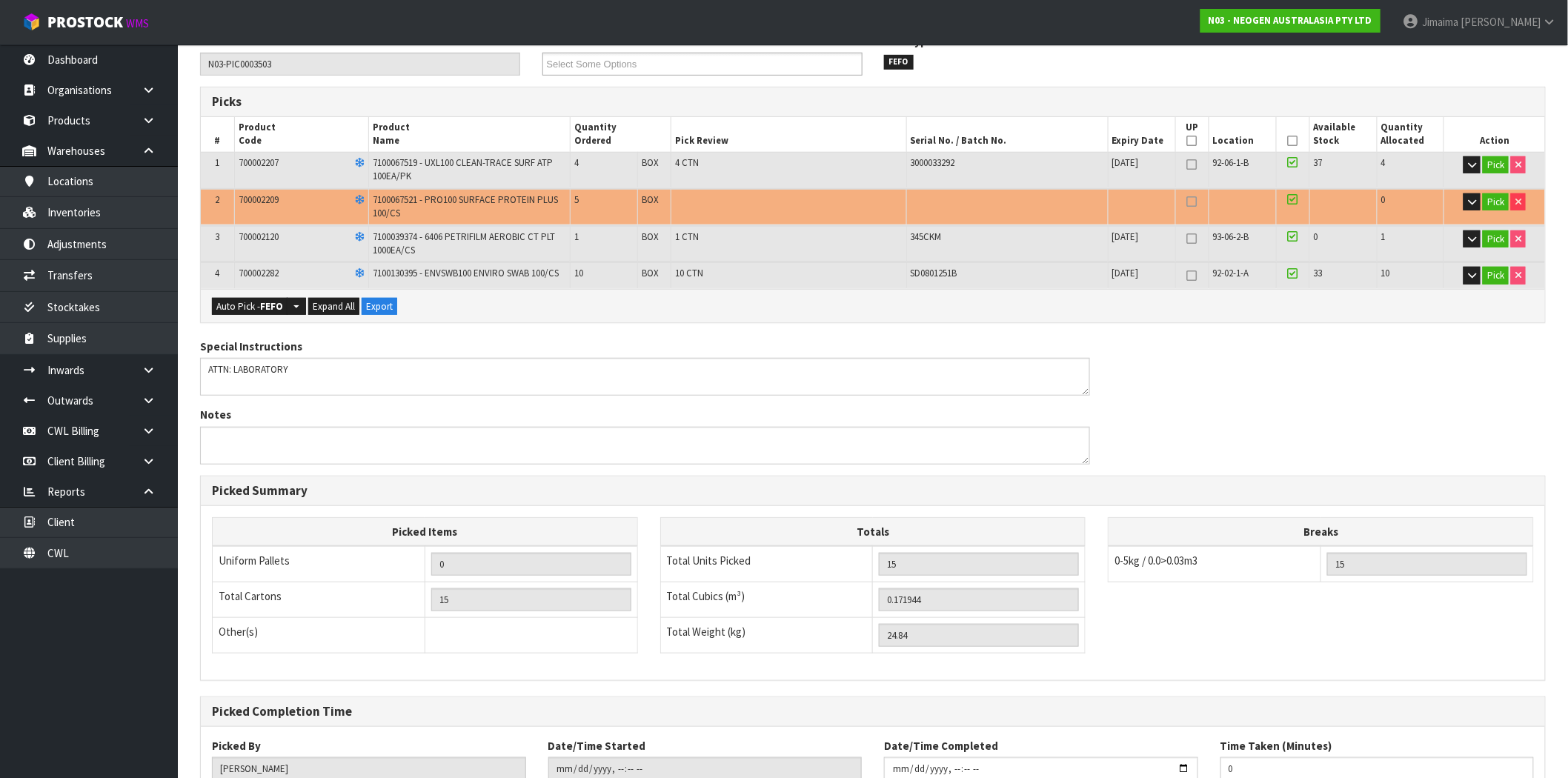
scroll to position [367, 0]
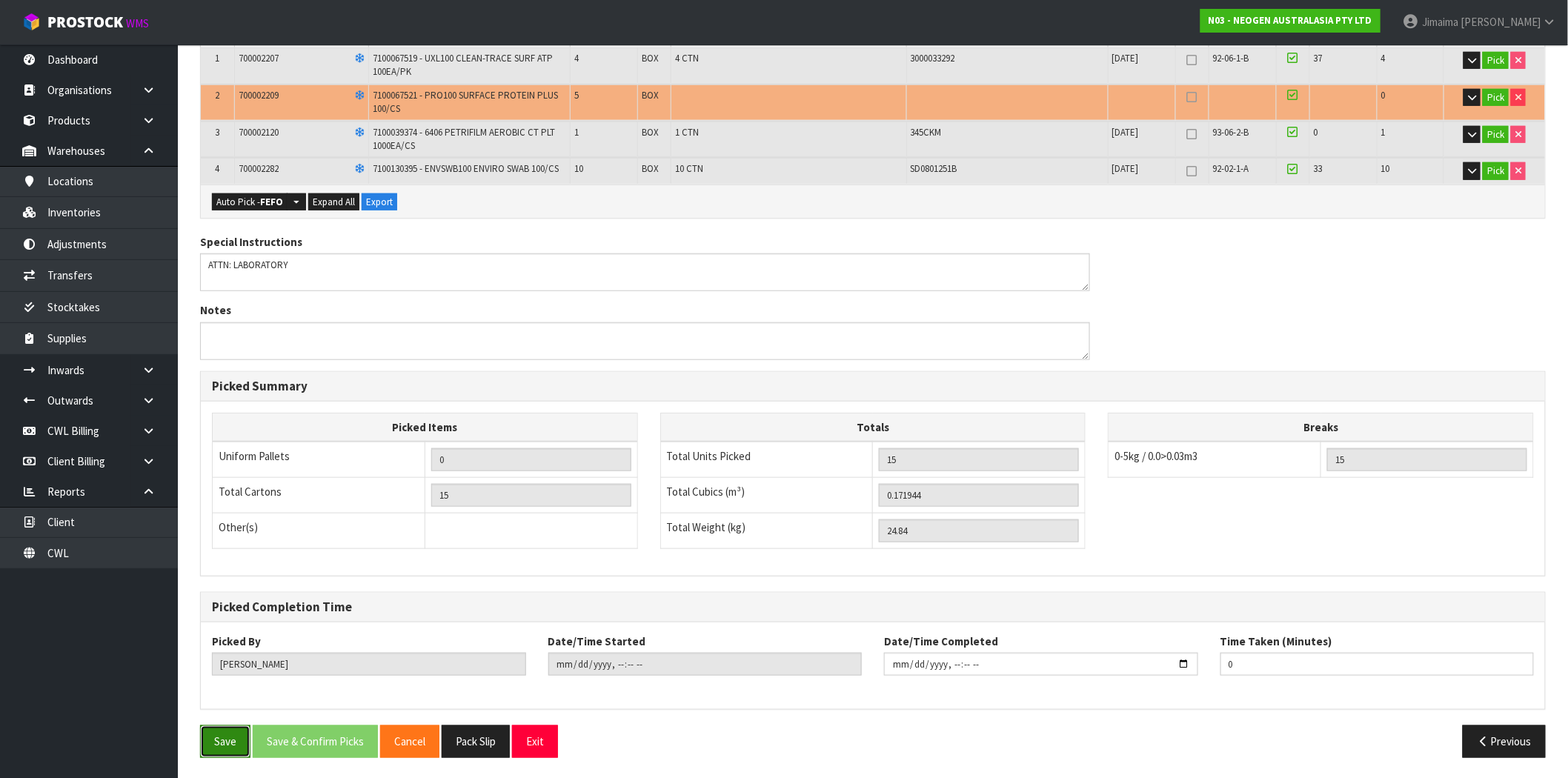
click at [237, 744] on button "Save" at bounding box center [225, 741] width 51 height 32
click at [230, 729] on button "Save" at bounding box center [225, 741] width 51 height 32
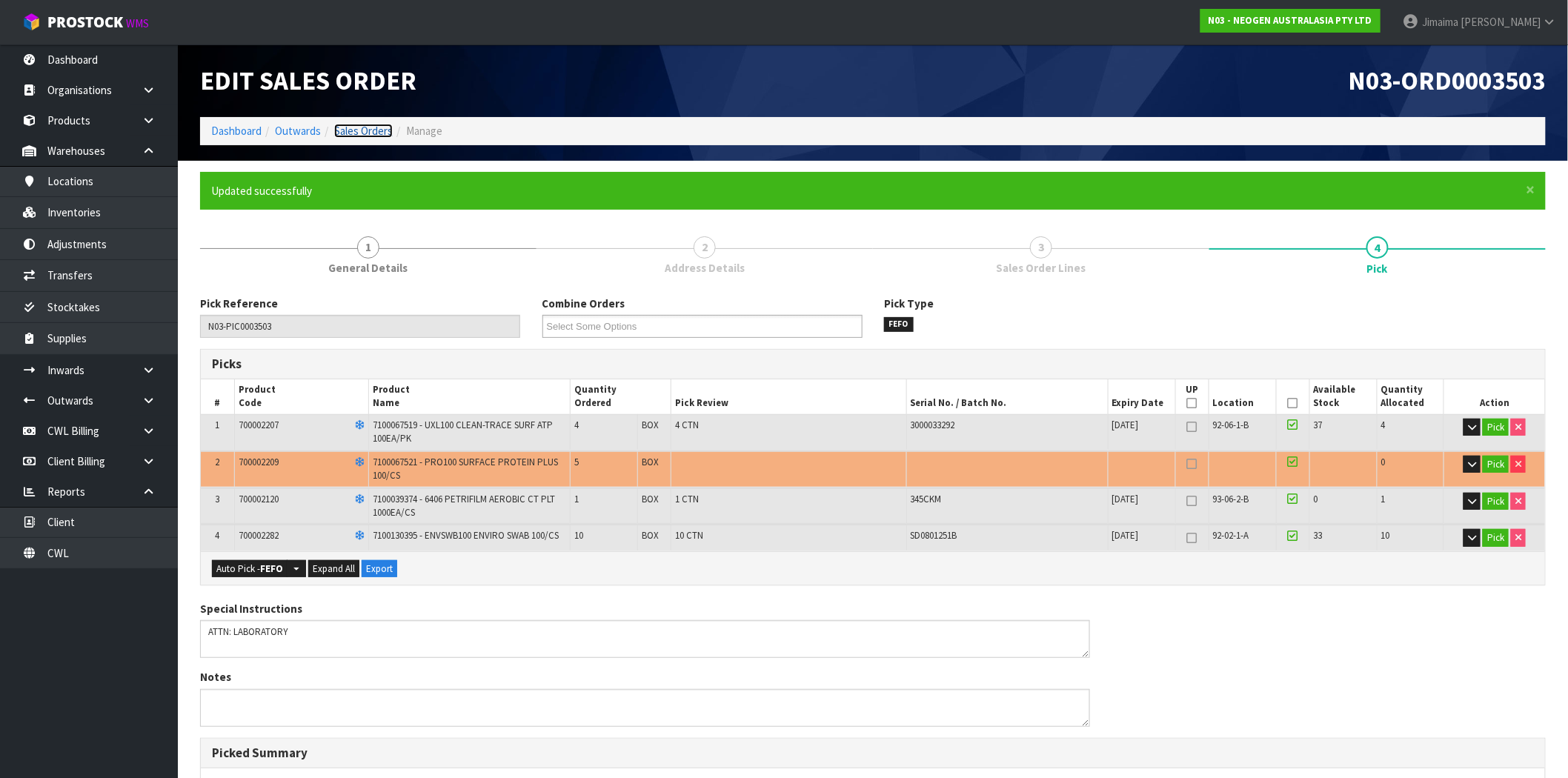
click at [365, 127] on link "Sales Orders" at bounding box center [363, 131] width 59 height 14
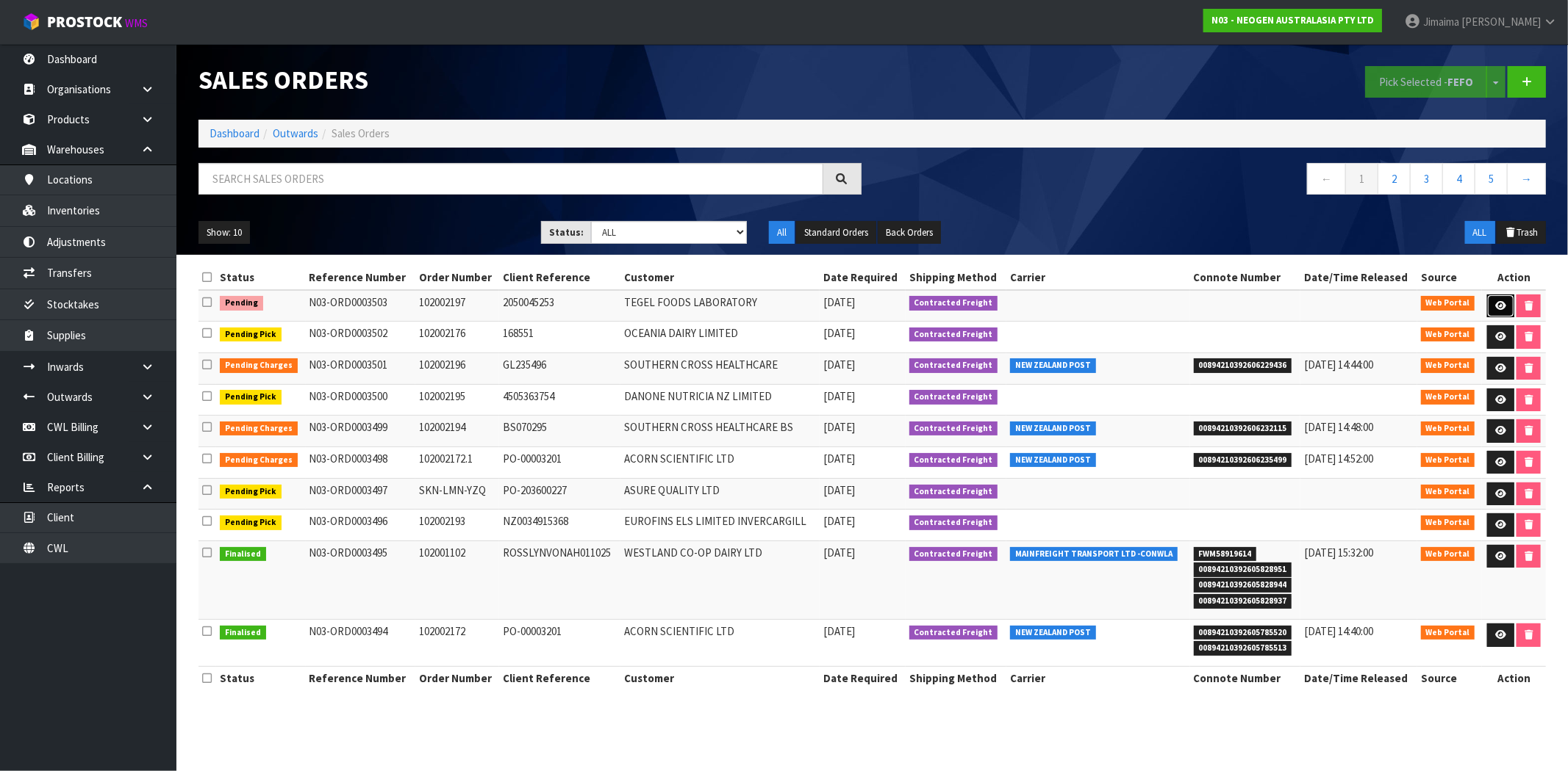
click at [1496, 303] on icon at bounding box center [1500, 305] width 11 height 10
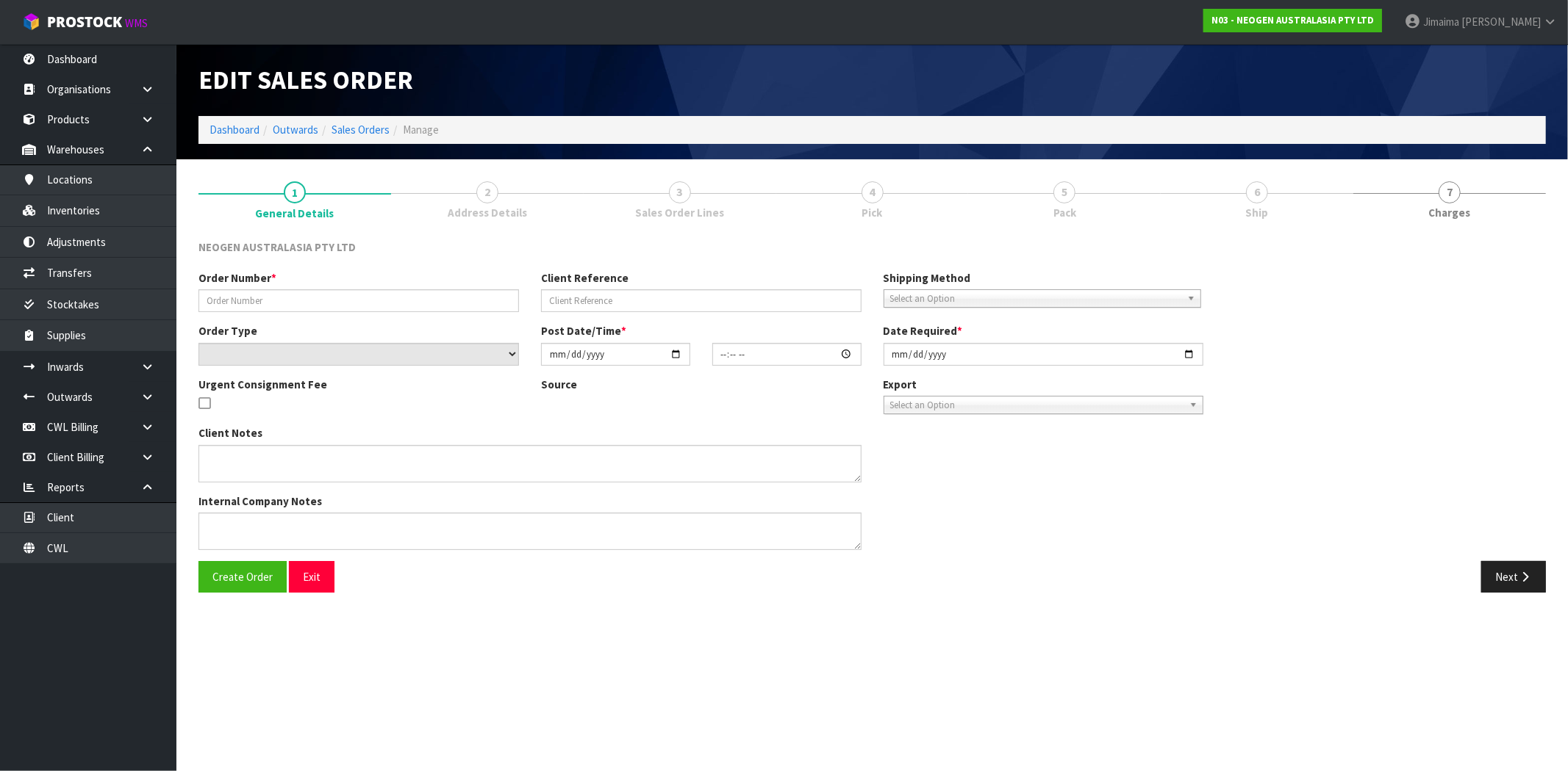
type input "102002197"
type input "2050045253"
select select "number:0"
type input "[DATE]"
type input "11:28:00.000"
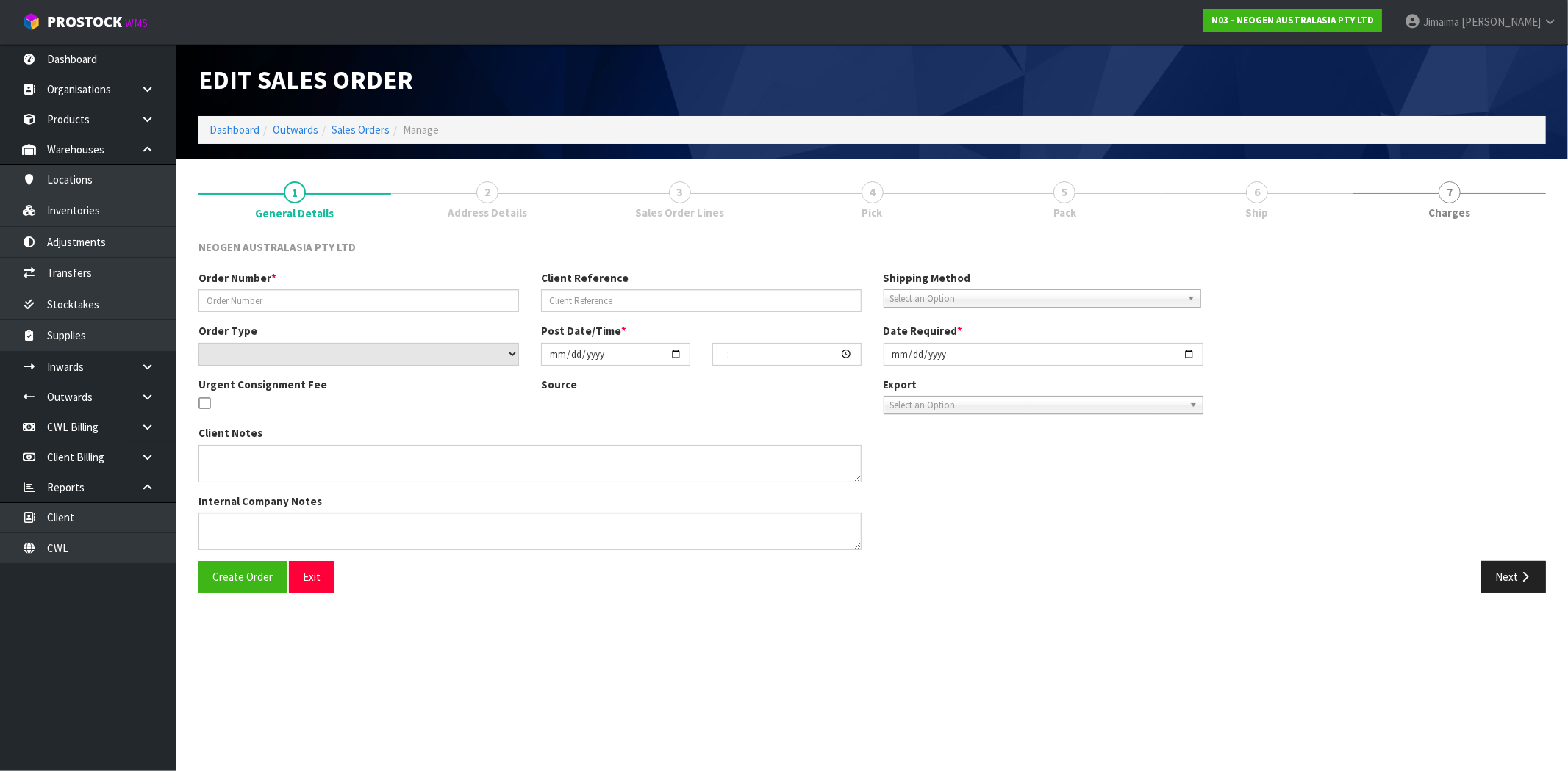
type input "[DATE]"
type textarea "ATTN: LABORATORY"
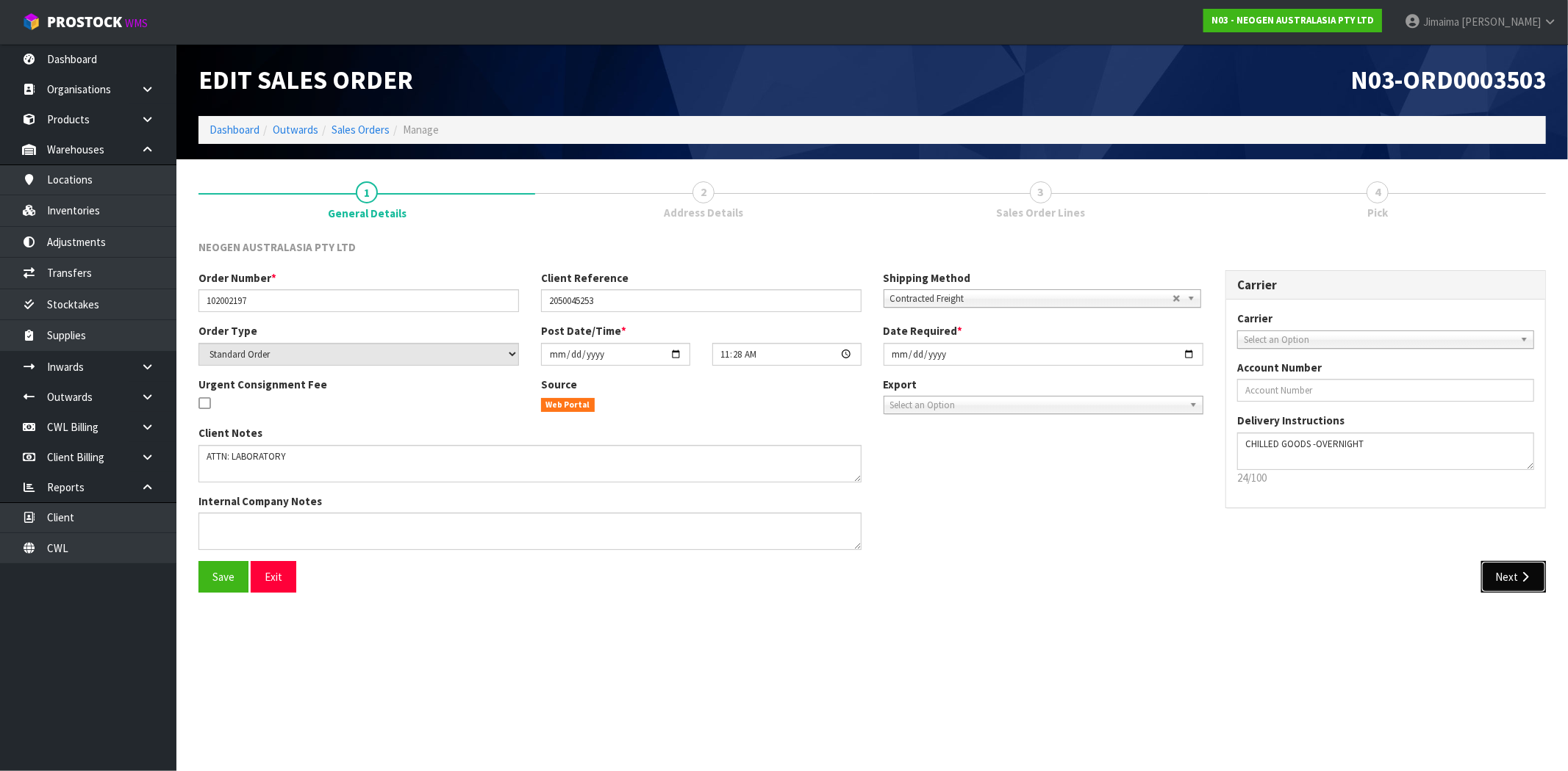
click at [1507, 566] on button "Next" at bounding box center [1513, 577] width 64 height 32
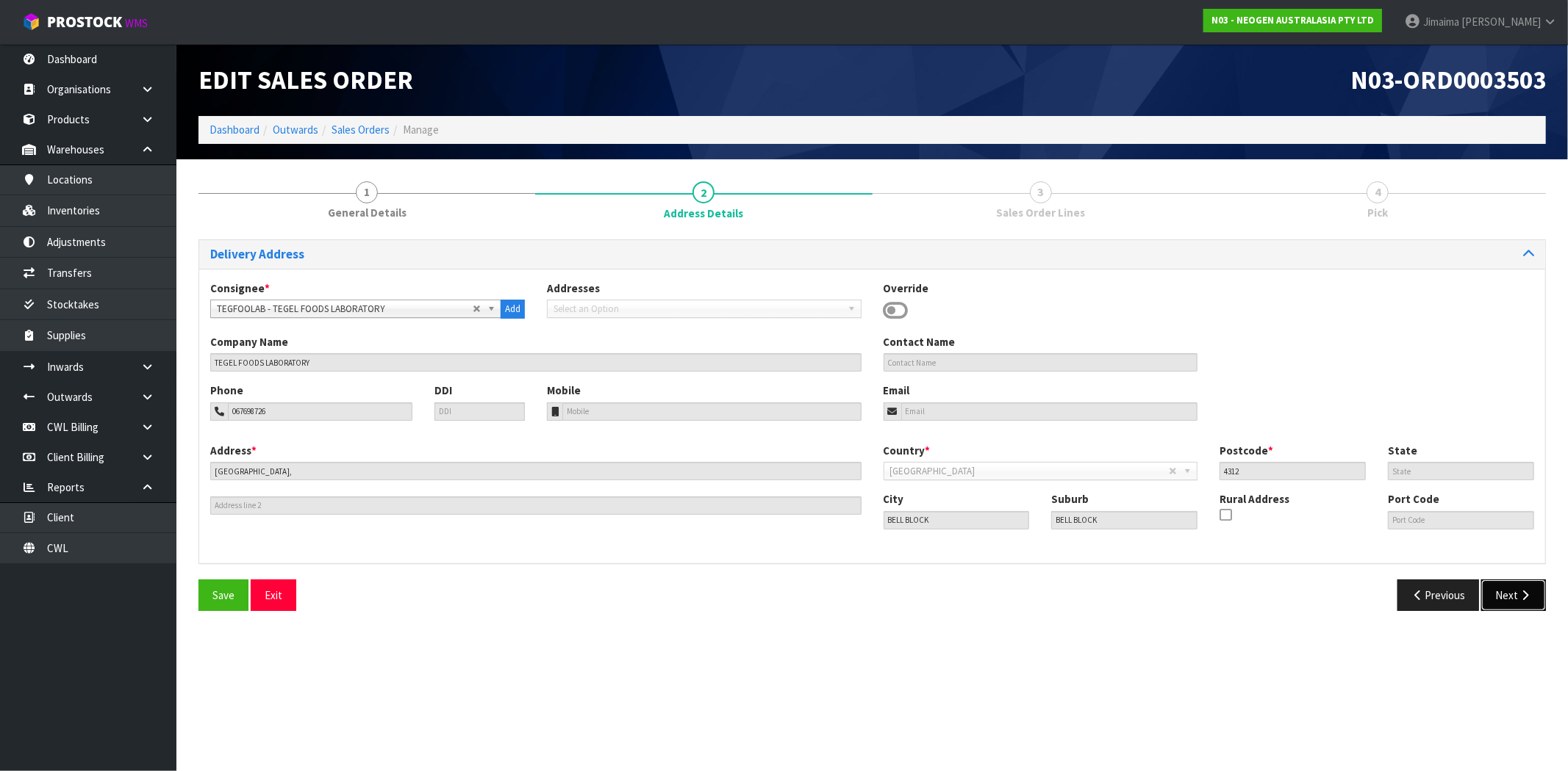
click at [1520, 601] on icon "button" at bounding box center [1524, 595] width 14 height 11
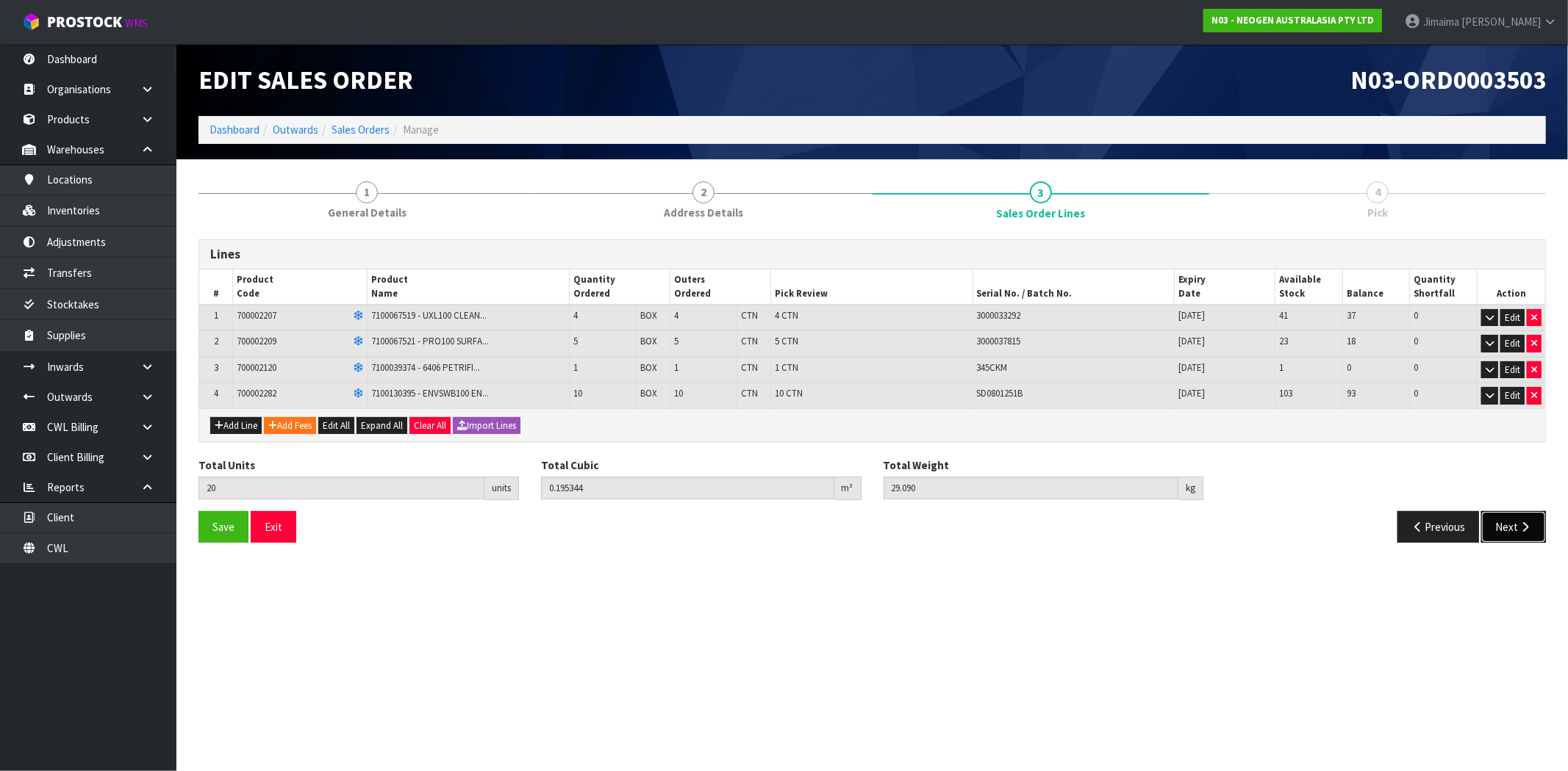
click at [1518, 526] on icon "button" at bounding box center [1524, 527] width 14 height 11
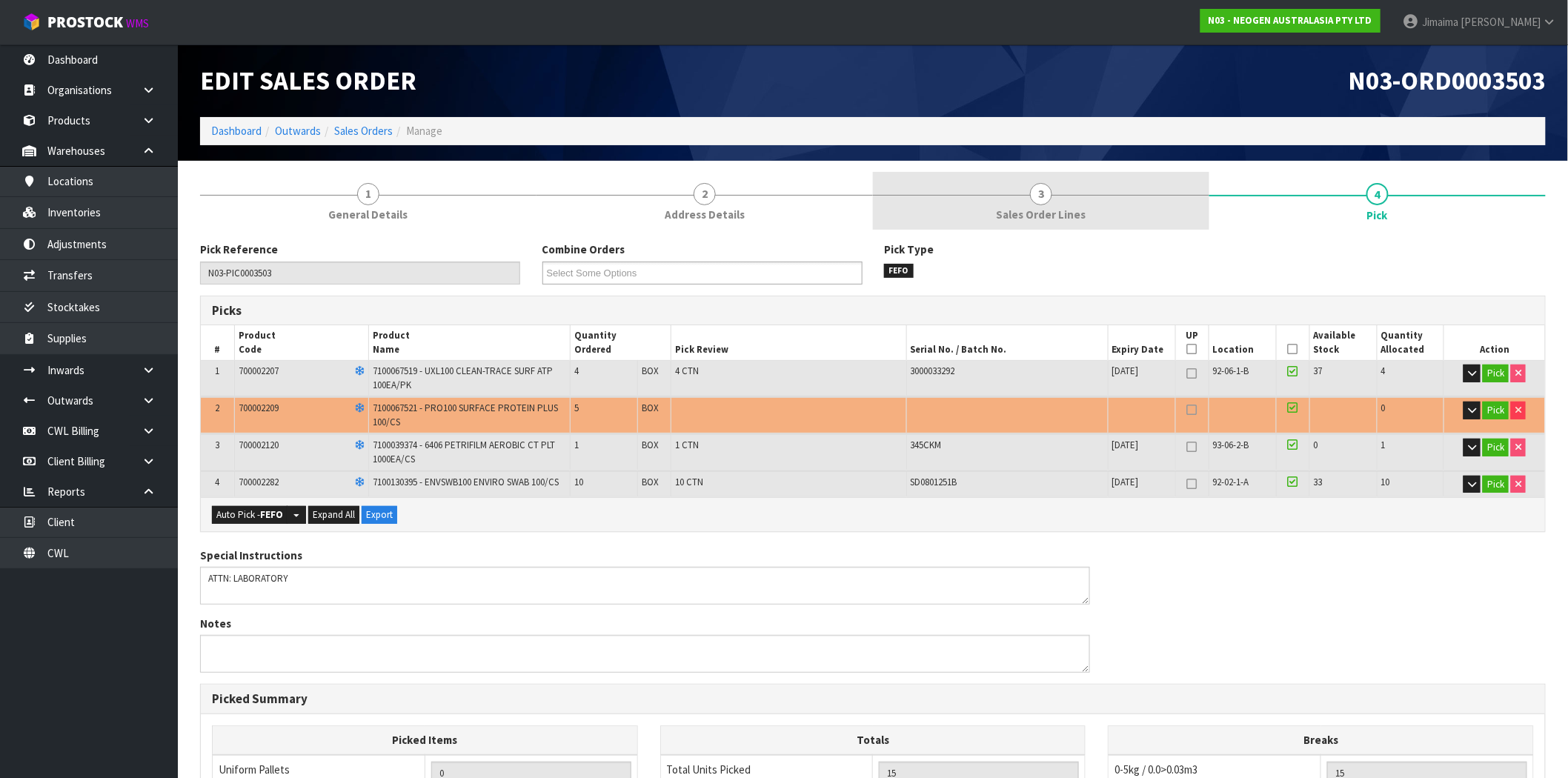
click at [1034, 192] on span "3" at bounding box center [1041, 194] width 22 height 22
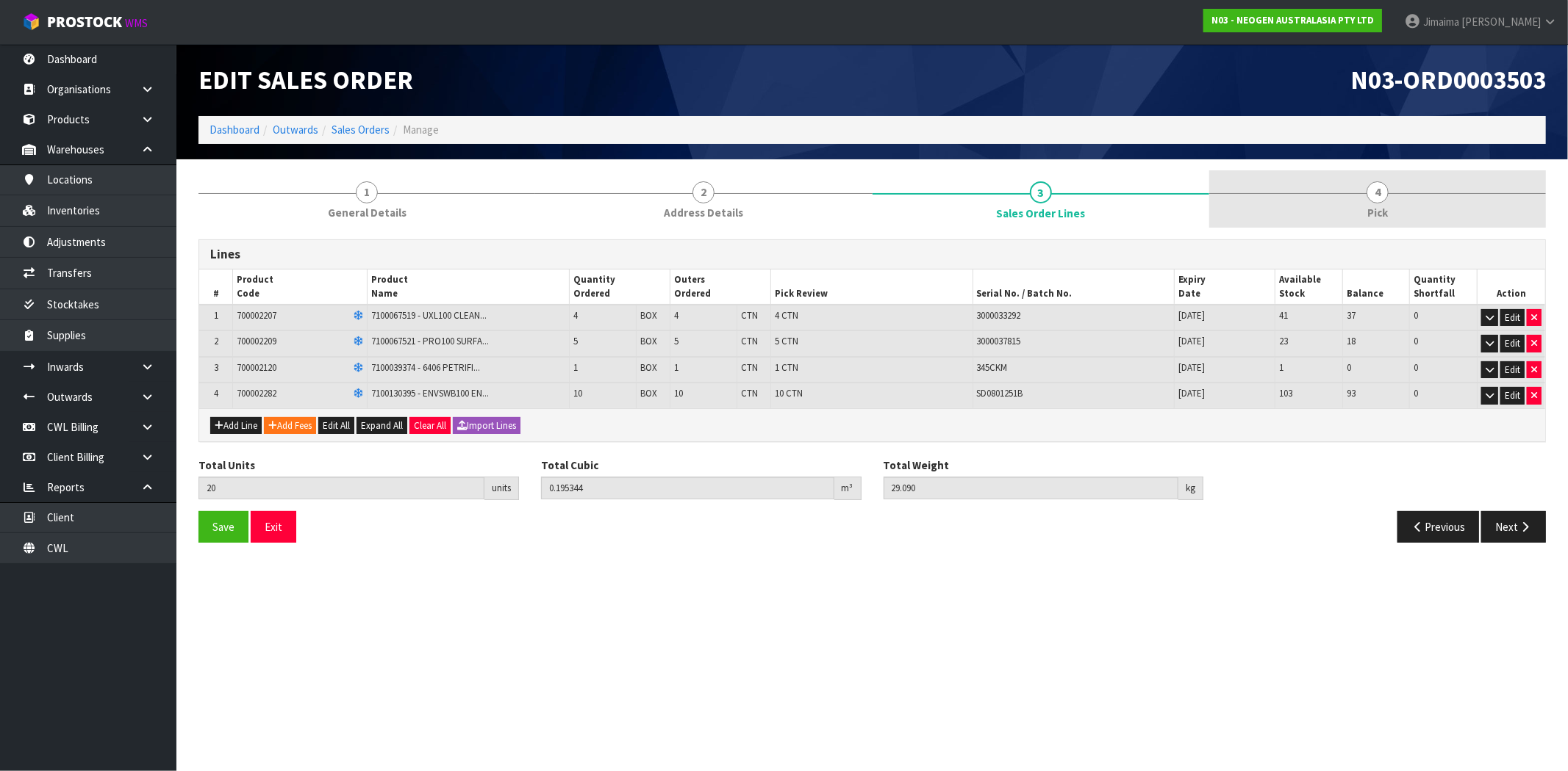
click at [1373, 206] on span "Pick" at bounding box center [1377, 212] width 21 height 16
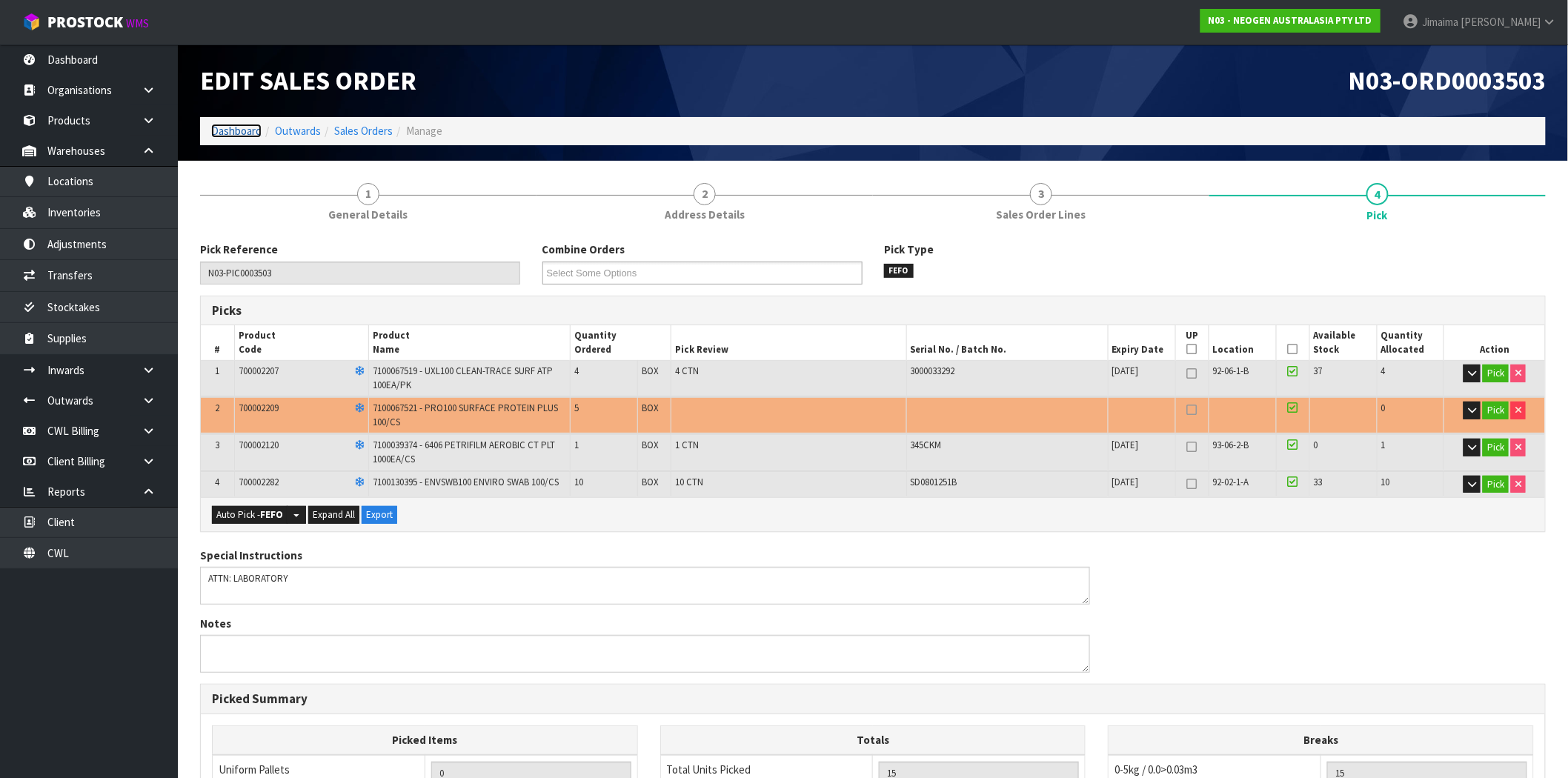
click at [256, 136] on link "Dashboard" at bounding box center [236, 131] width 51 height 14
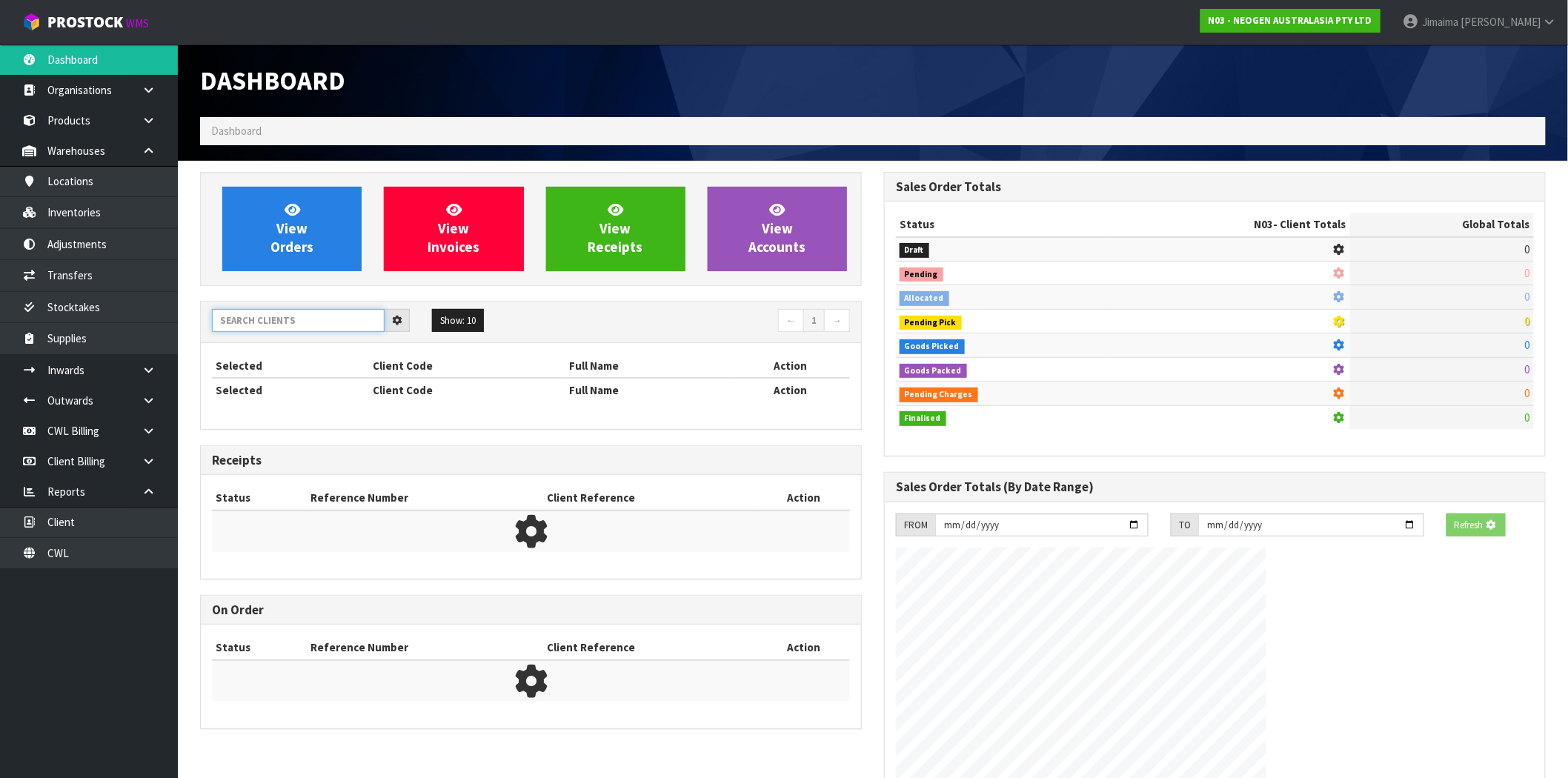
click at [251, 310] on input "text" at bounding box center [298, 320] width 173 height 23
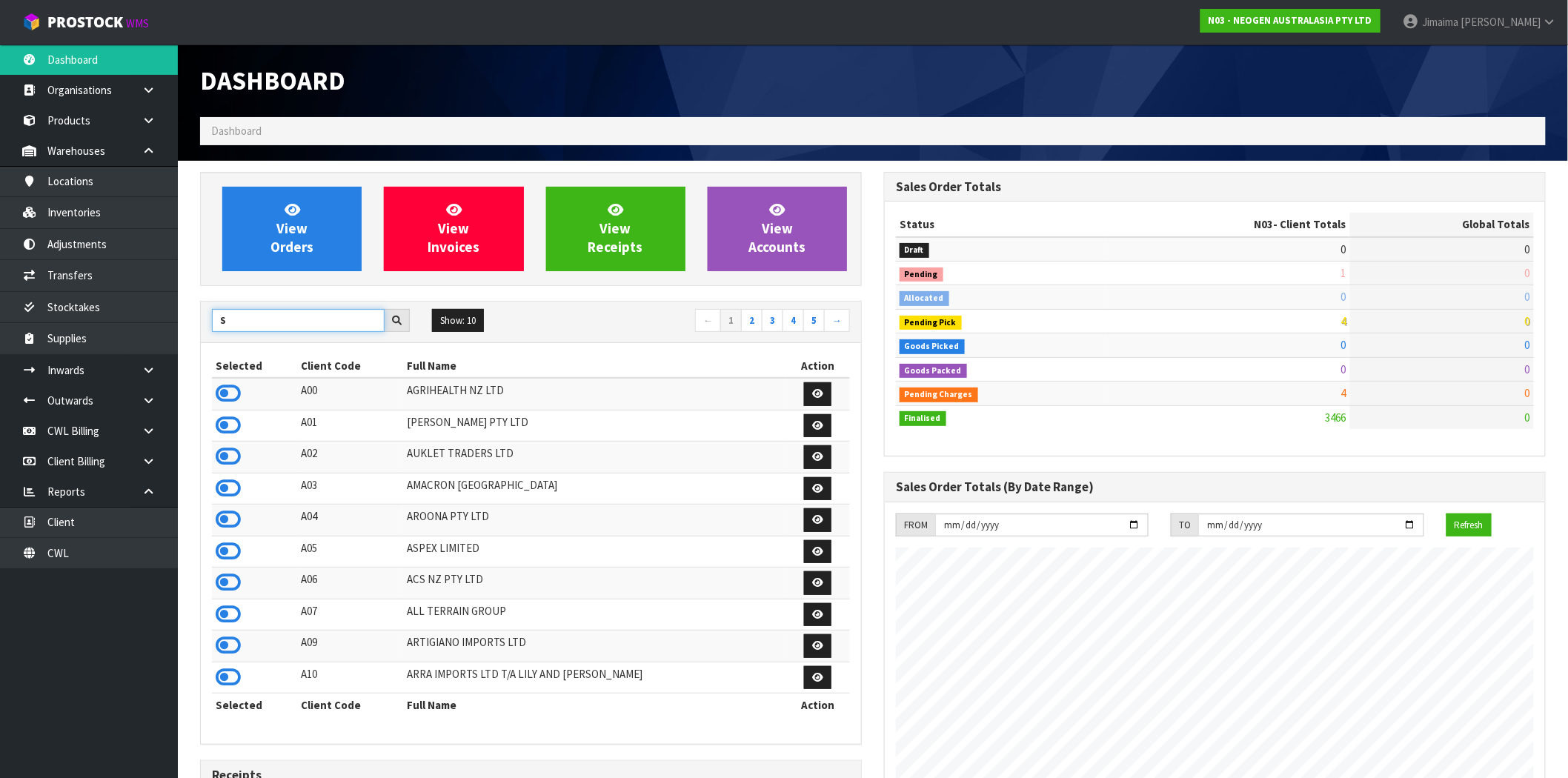
scroll to position [1123, 684]
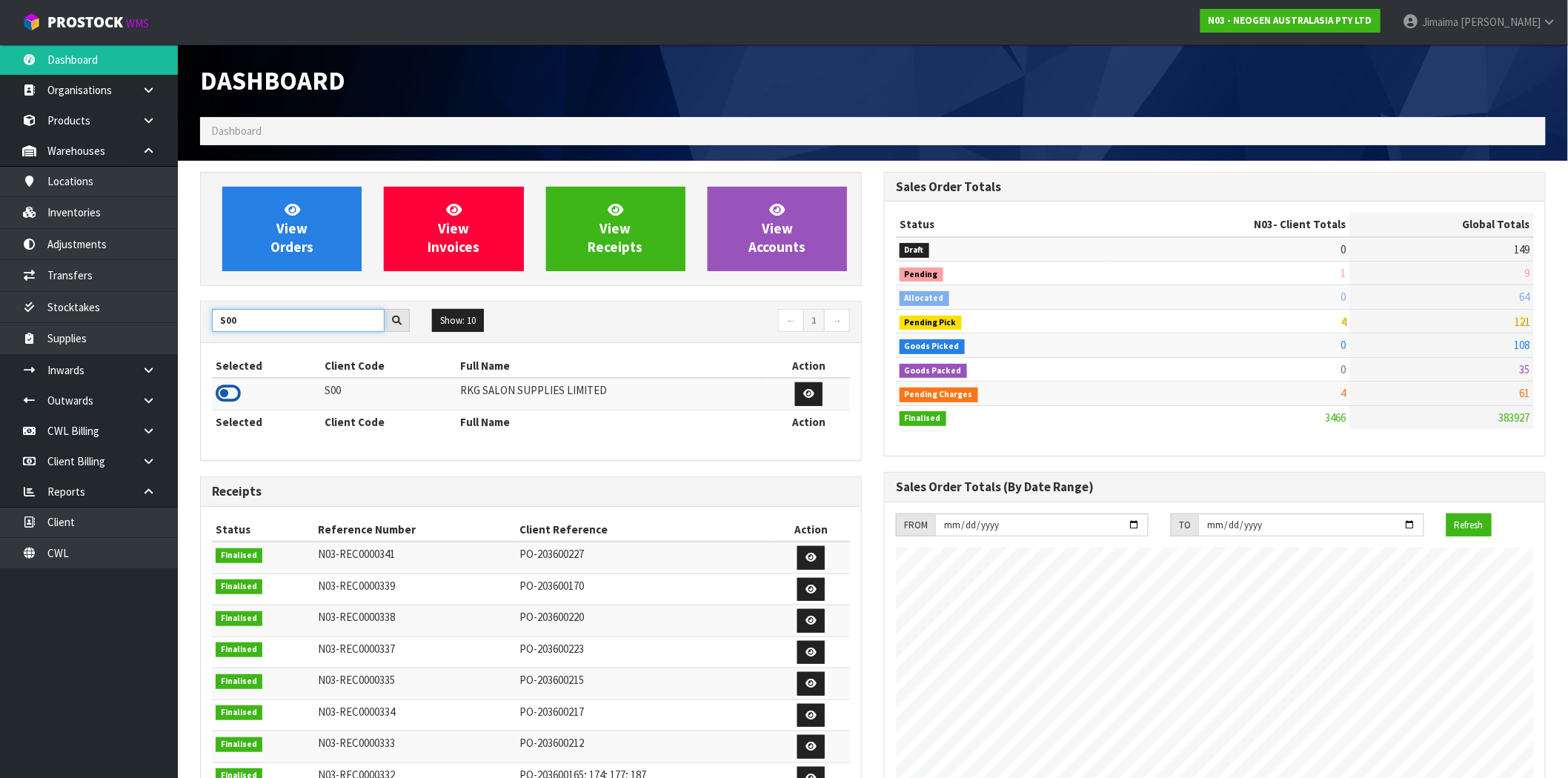
type input "S00"
click at [240, 401] on icon at bounding box center [228, 394] width 25 height 22
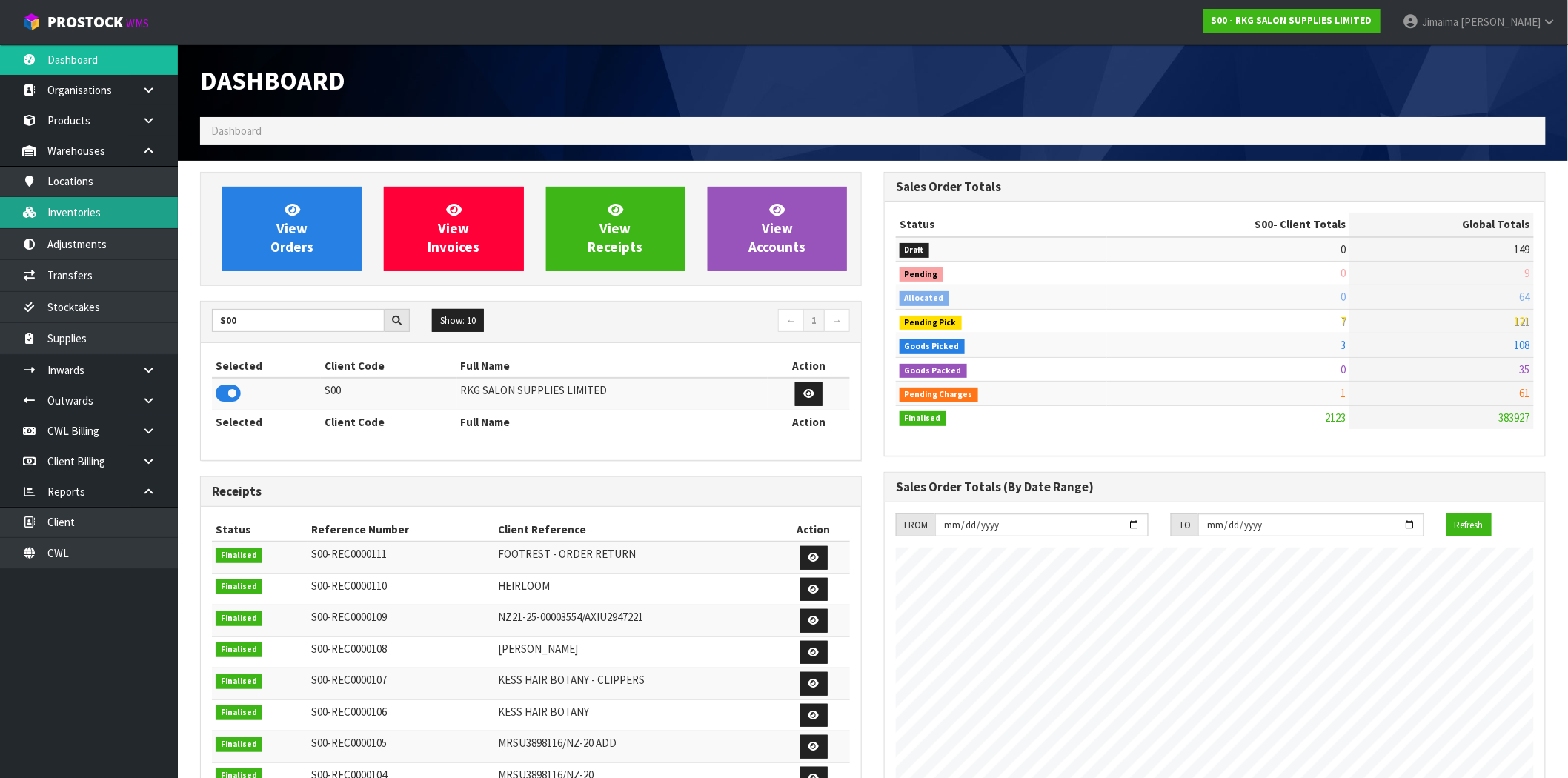
click at [121, 217] on link "Inventories" at bounding box center [89, 212] width 178 height 31
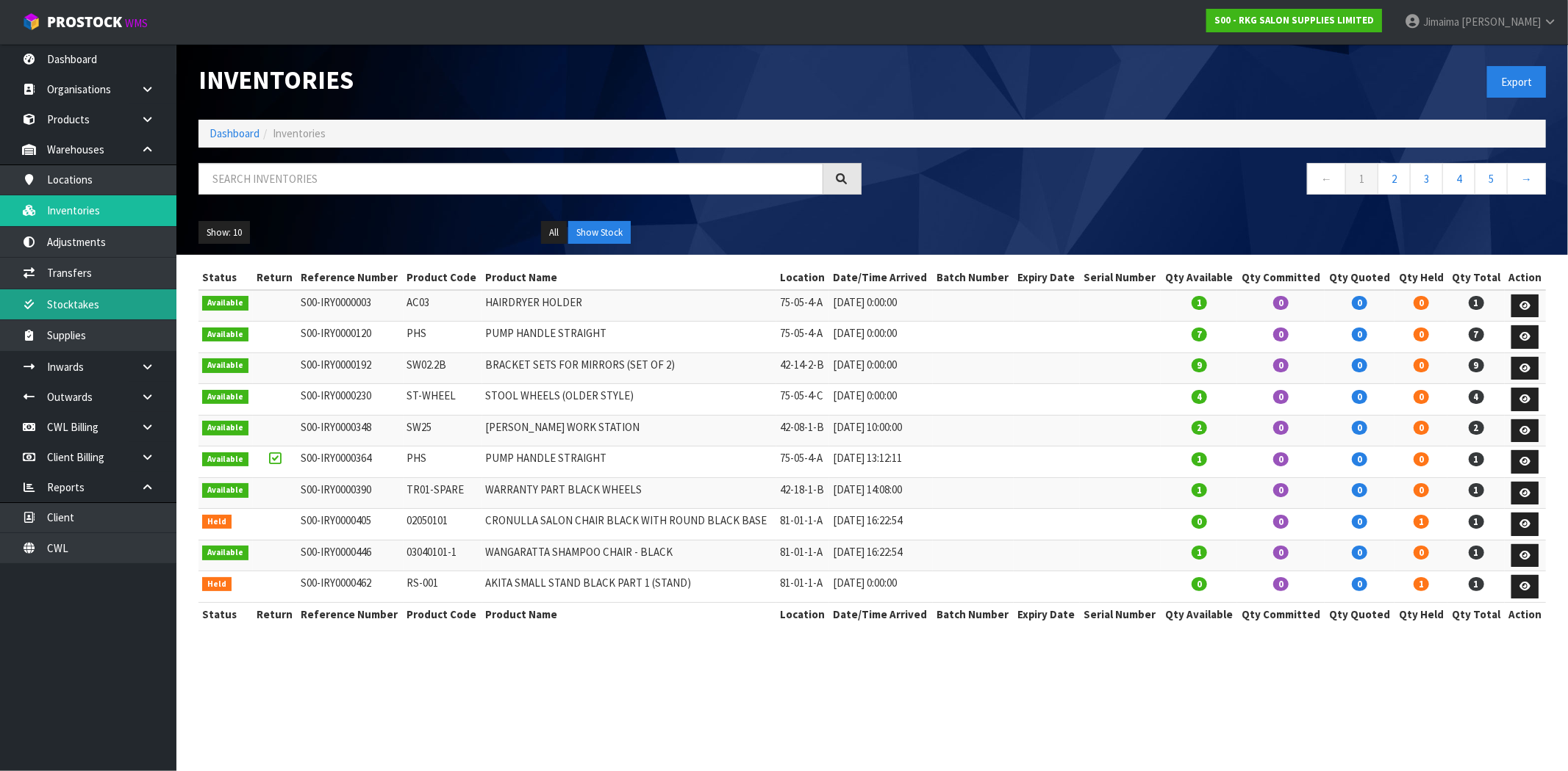
click at [114, 298] on link "Stocktakes" at bounding box center [88, 305] width 177 height 30
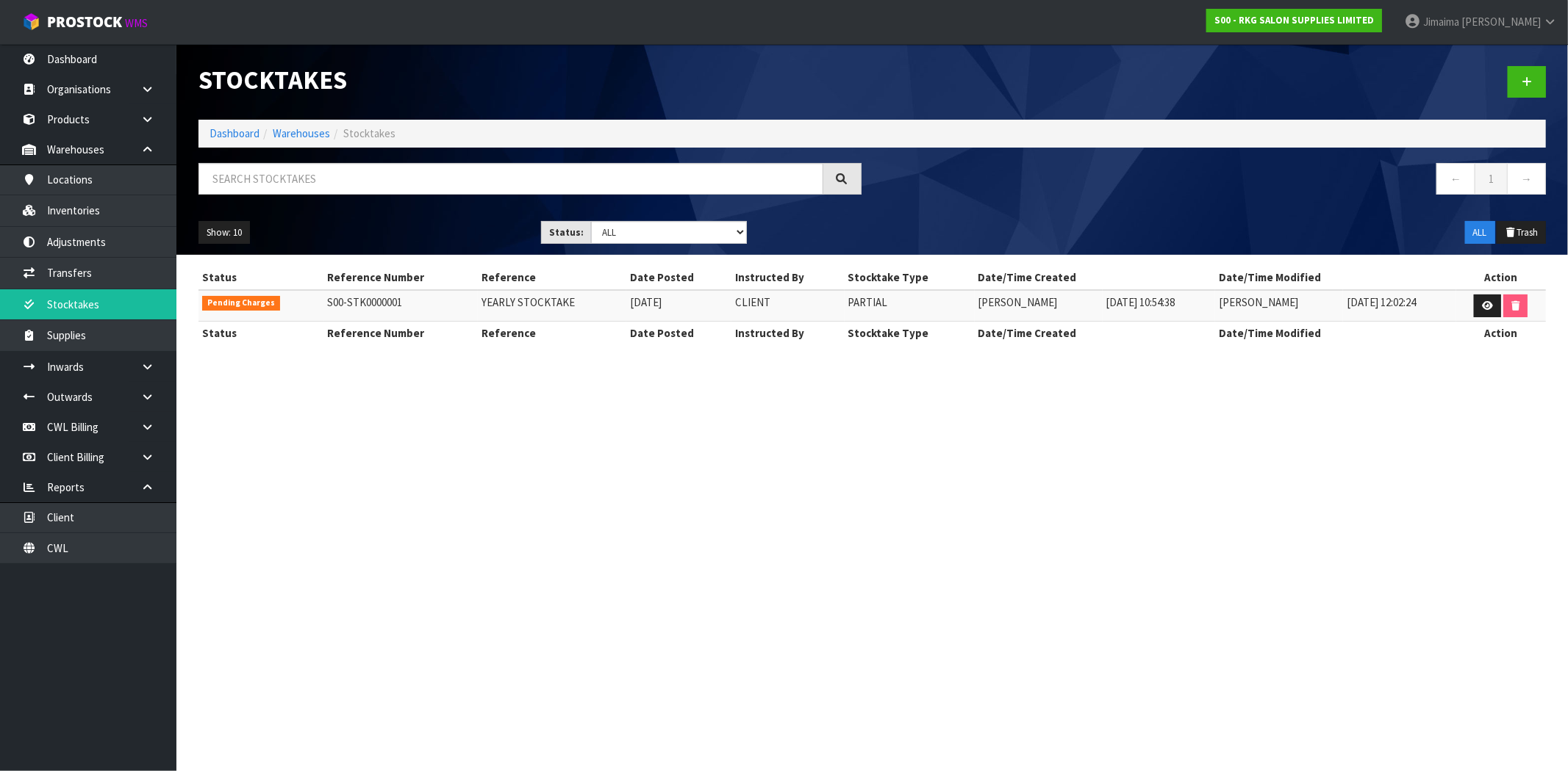
click at [577, 292] on td "YEARLY STOCKTAKE" at bounding box center [552, 306] width 149 height 32
click at [240, 129] on link "Dashboard" at bounding box center [234, 133] width 50 height 14
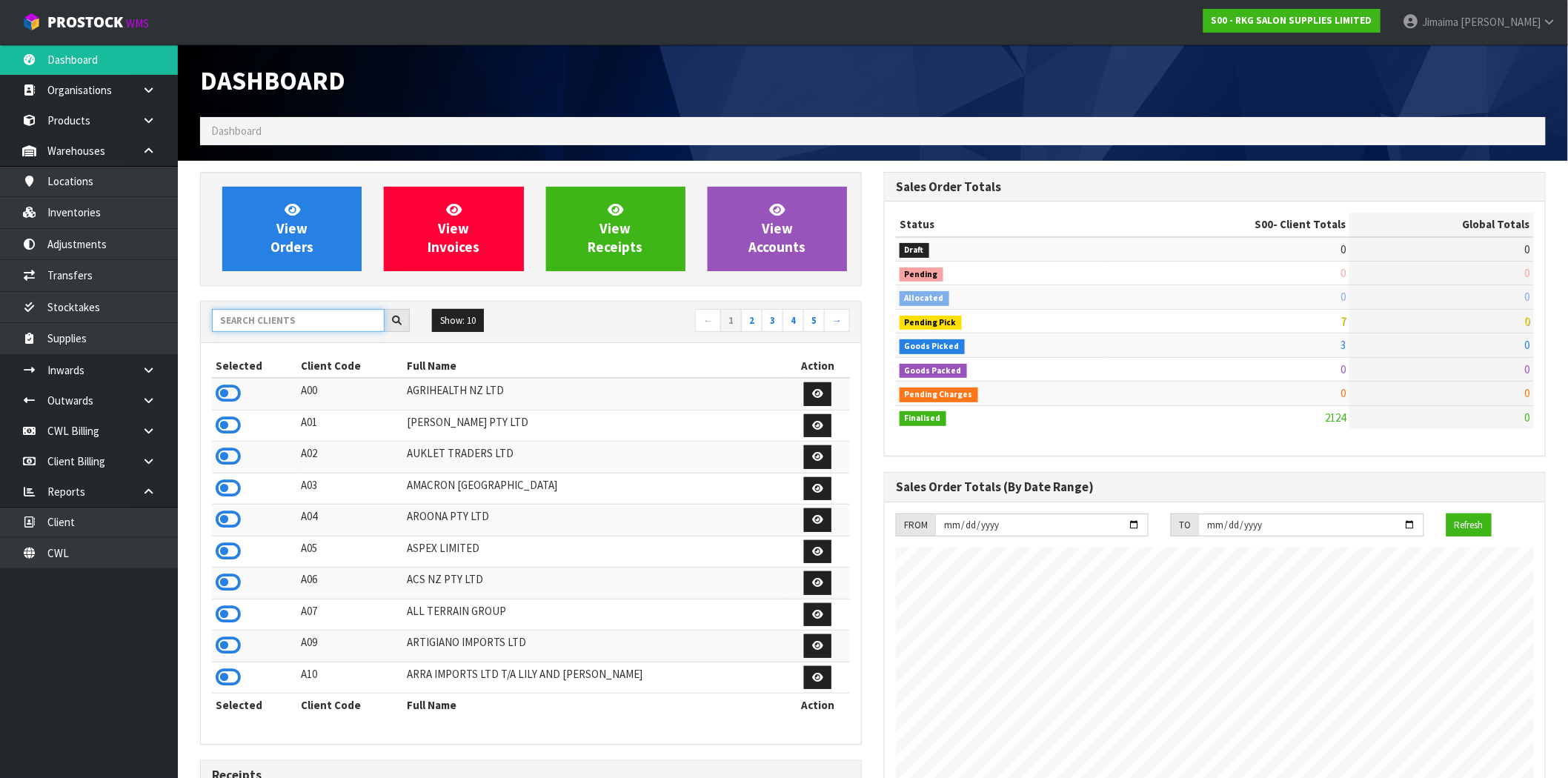
scroll to position [1123, 684]
click at [258, 319] on input "text" at bounding box center [298, 320] width 173 height 23
type input "T06"
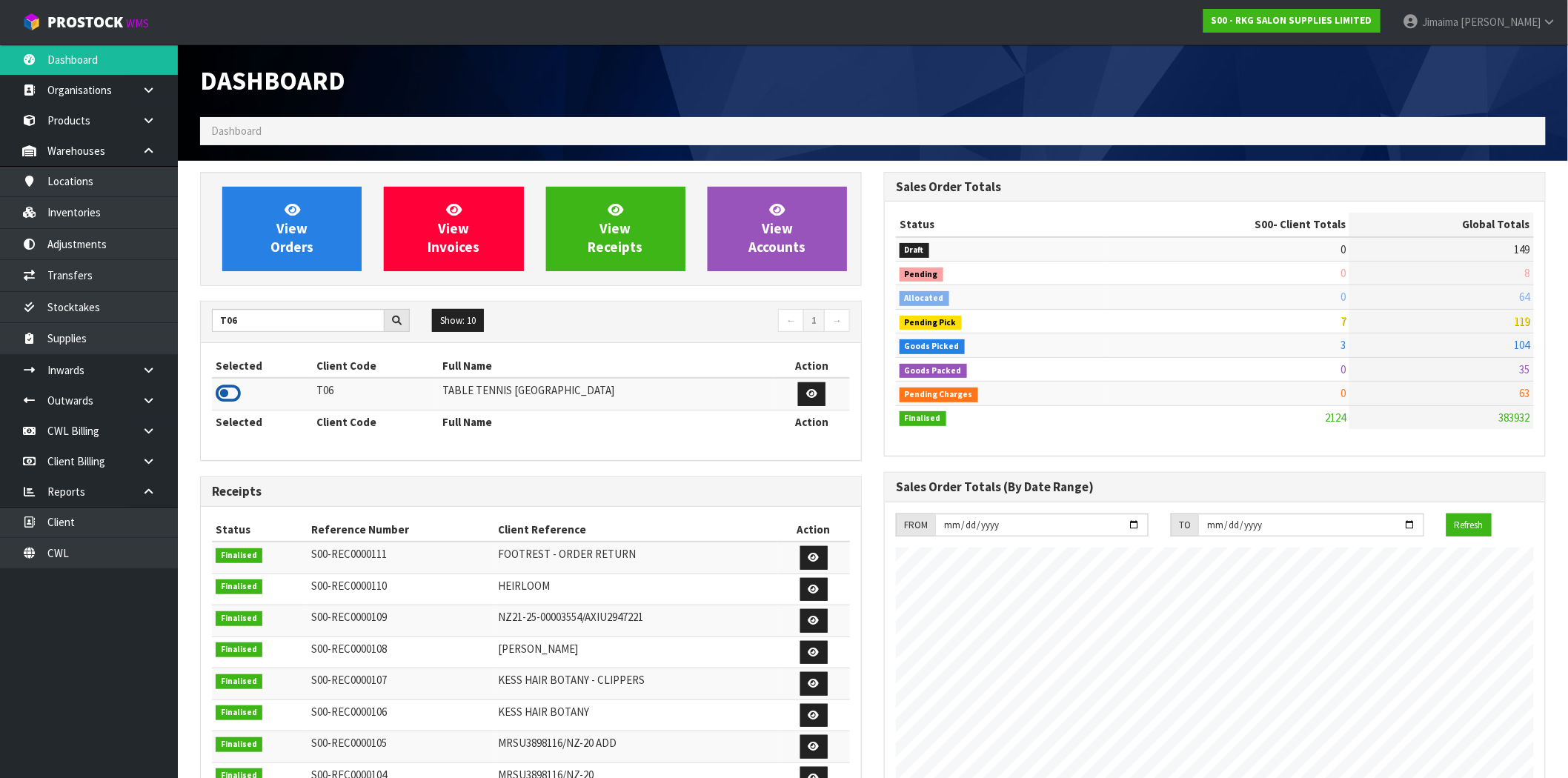
click at [233, 396] on icon at bounding box center [228, 394] width 25 height 22
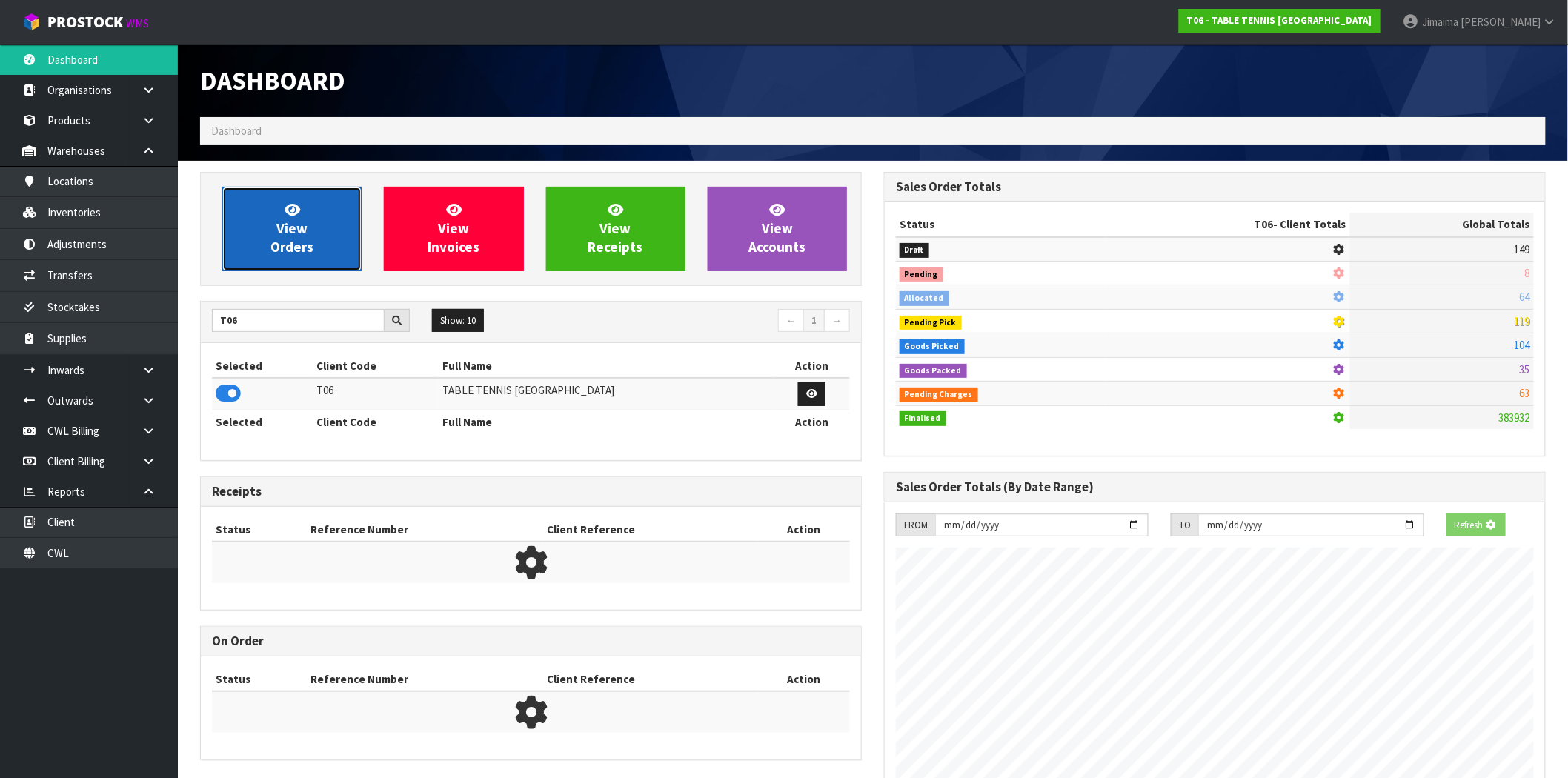
click at [295, 265] on link "View Orders" at bounding box center [292, 228] width 139 height 84
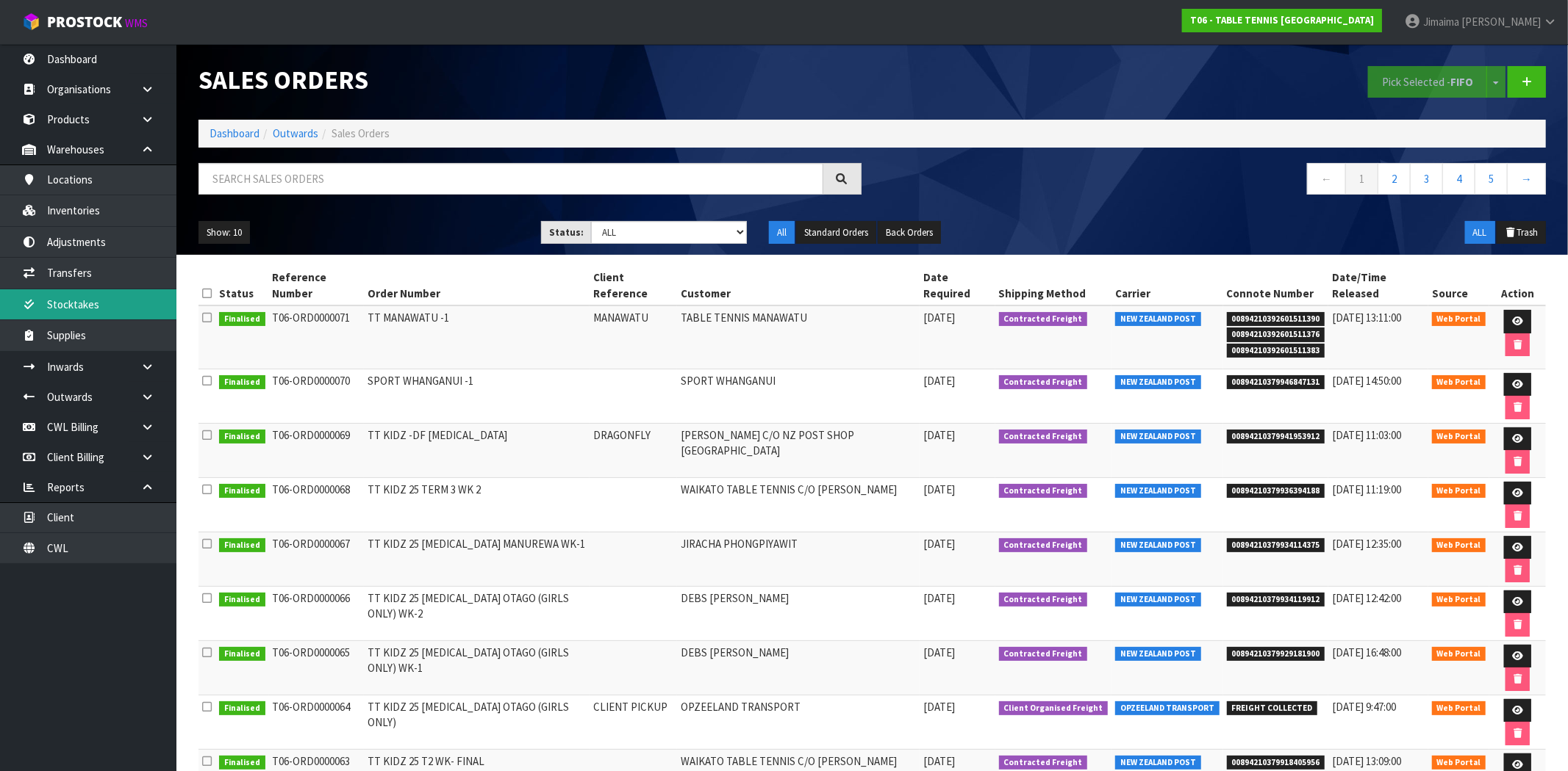
click at [98, 296] on link "Stocktakes" at bounding box center [88, 305] width 177 height 30
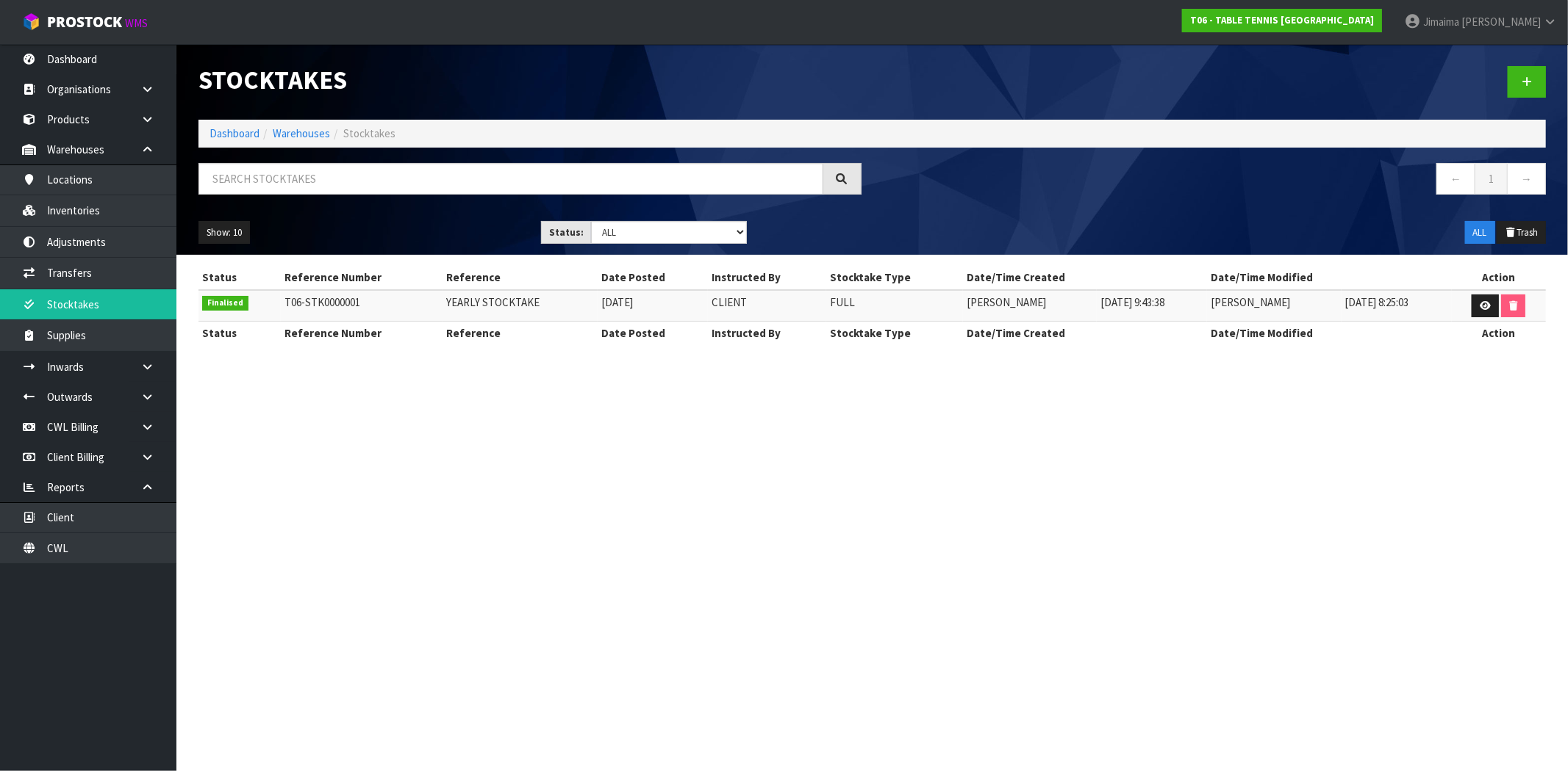
click at [979, 346] on div "Status Reference Number Reference Date Posted Instructed By Stocktake Type Date…" at bounding box center [872, 313] width 1348 height 94
click at [1473, 297] on link at bounding box center [1485, 307] width 27 height 24
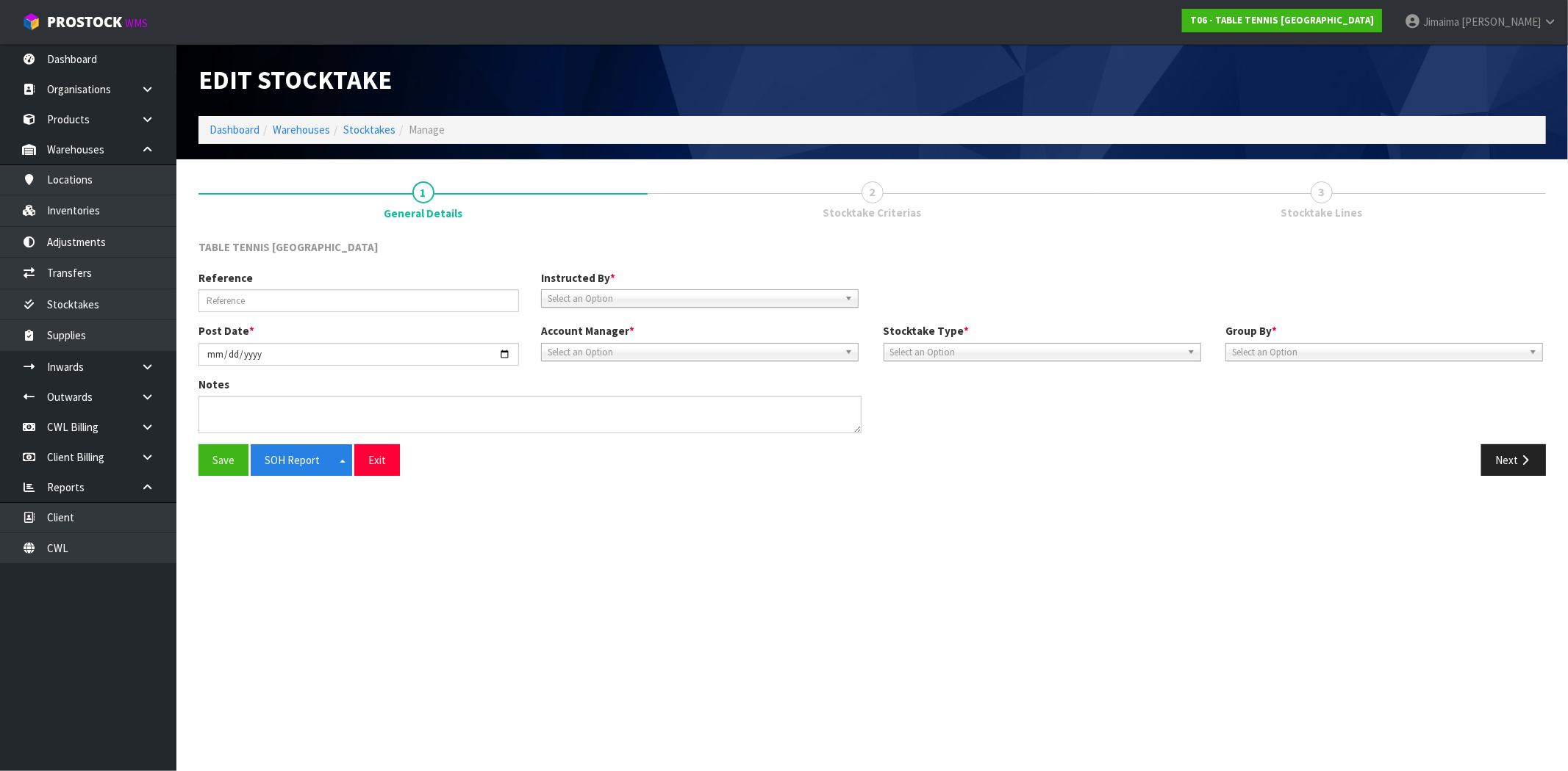
type input "YEARLY STOCKTAKE"
type input "2025-09-22"
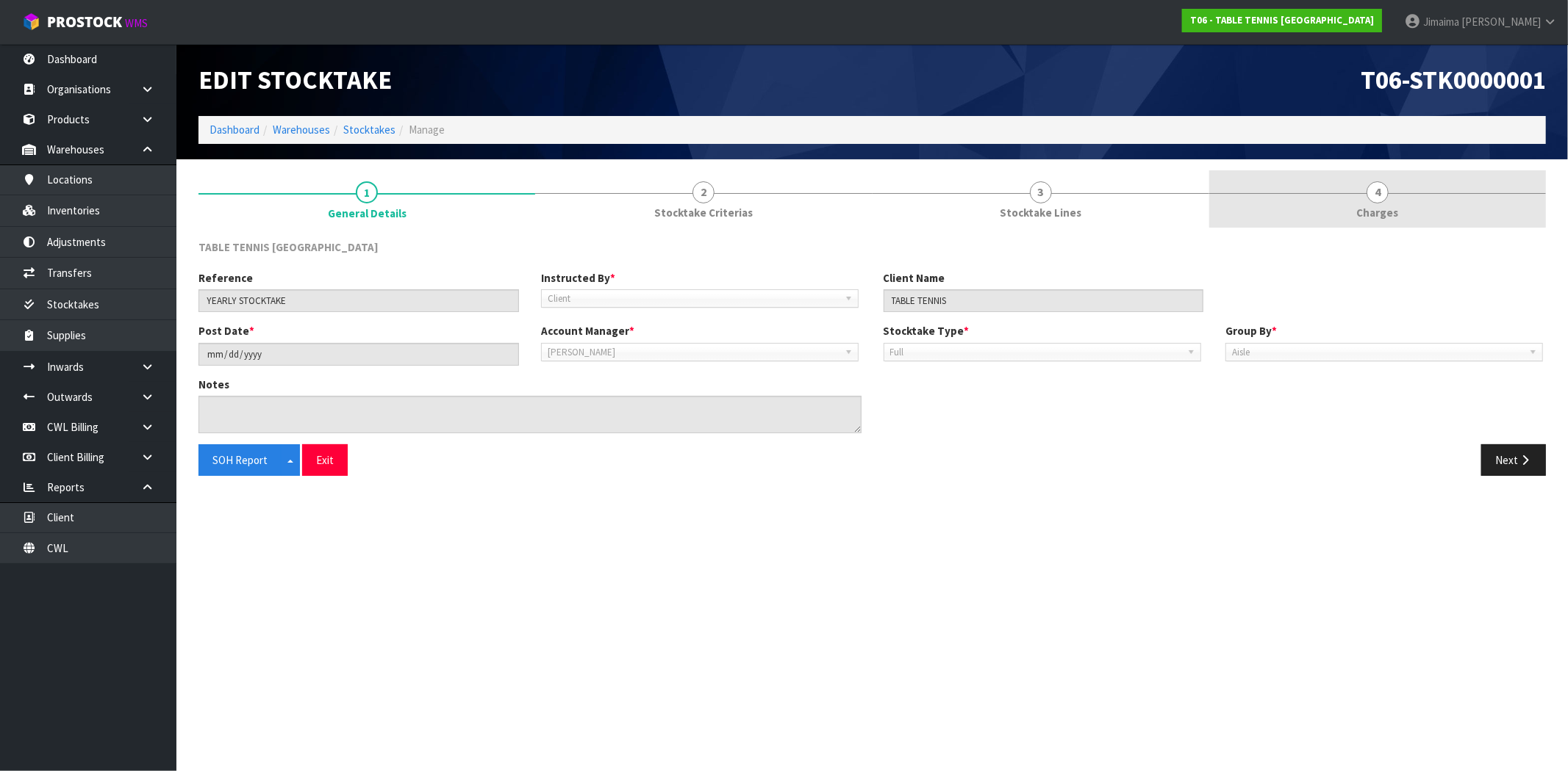
drag, startPoint x: 1336, startPoint y: 203, endPoint x: 1312, endPoint y: 214, distance: 26.4
click at [1336, 203] on link "4 Charges" at bounding box center [1377, 200] width 337 height 58
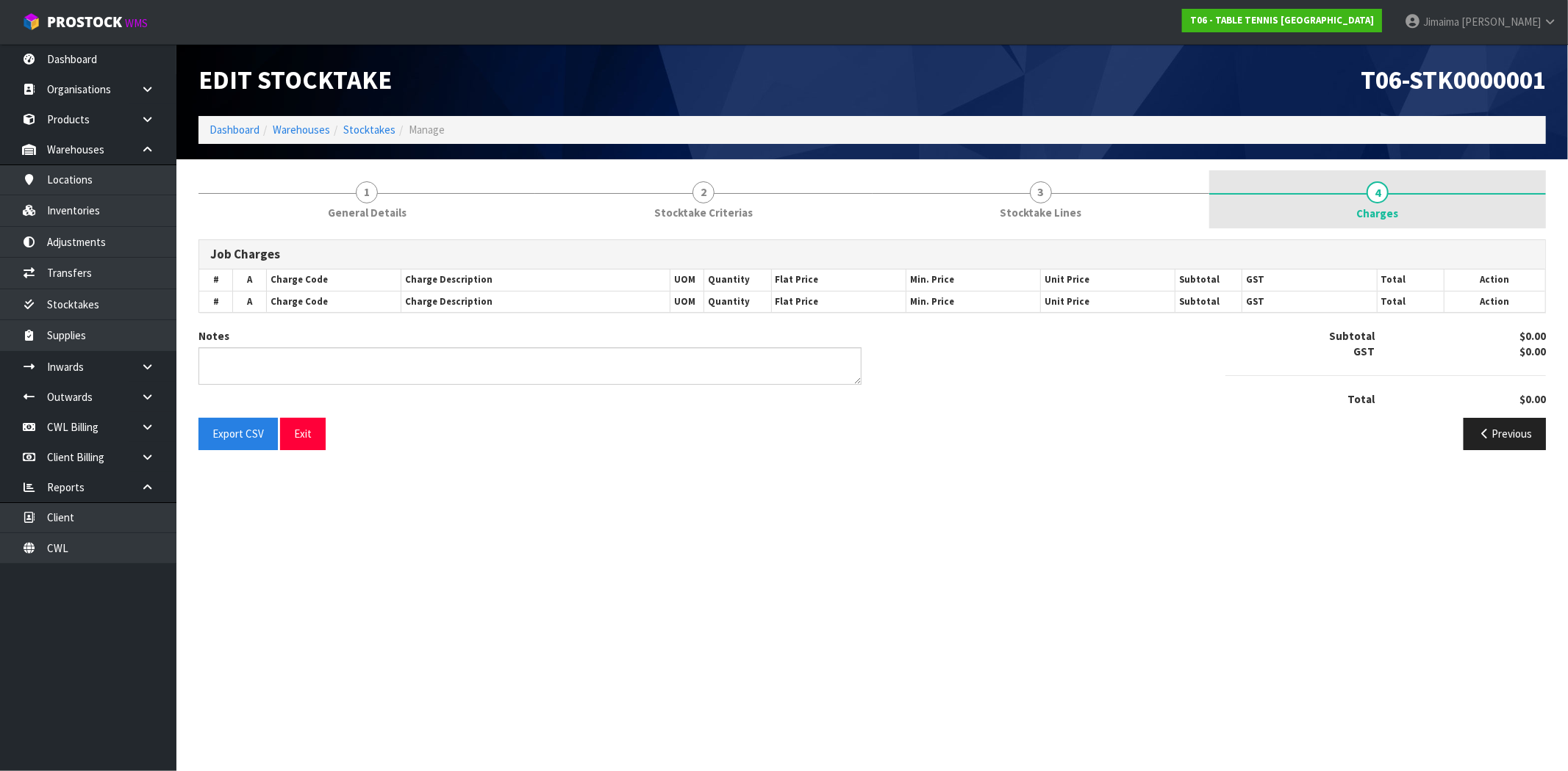
click at [1399, 214] on link "4 Charges" at bounding box center [1377, 200] width 337 height 59
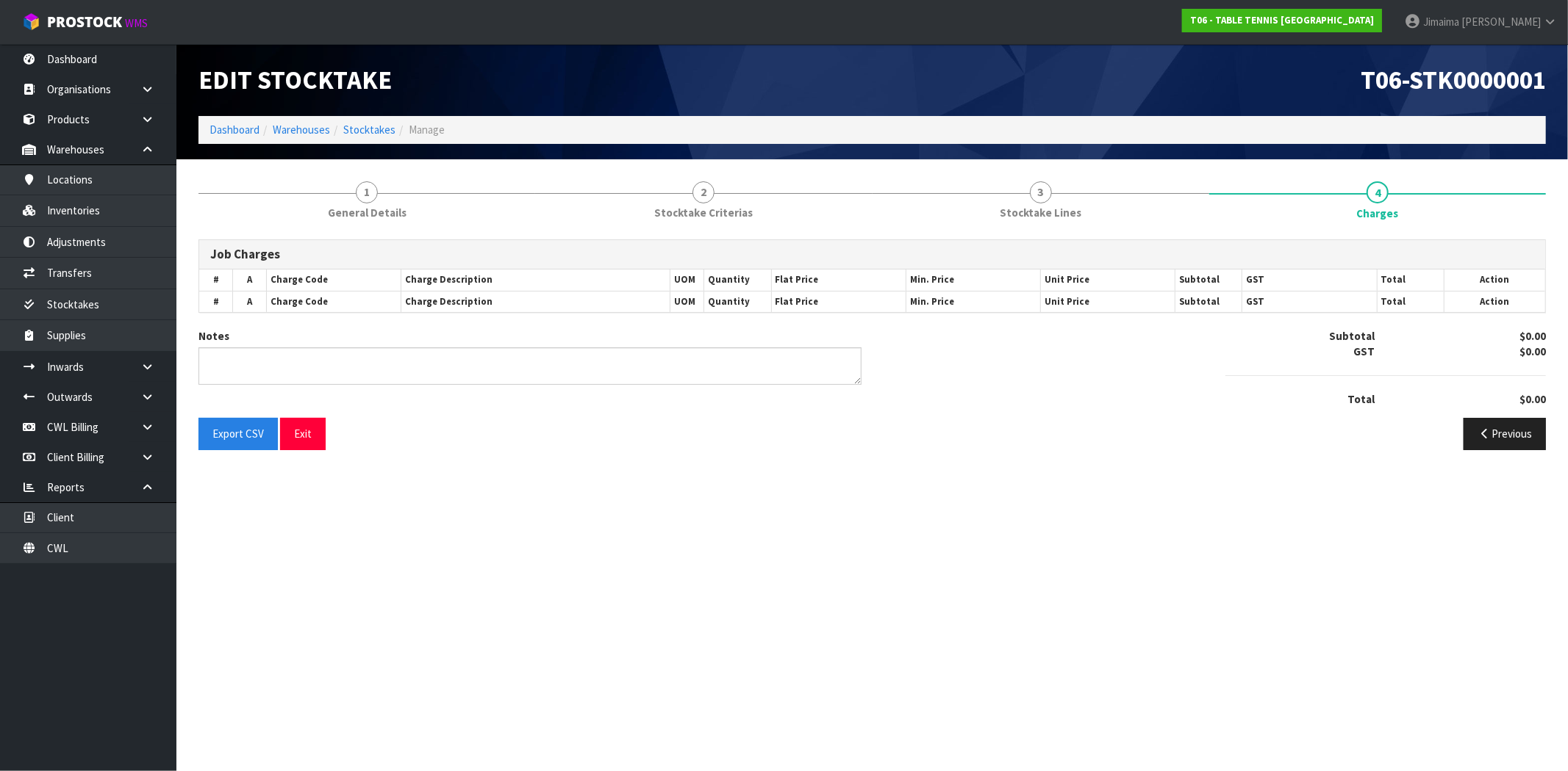
type textarea "CHARGE 4 HOURS - 240 MIN"
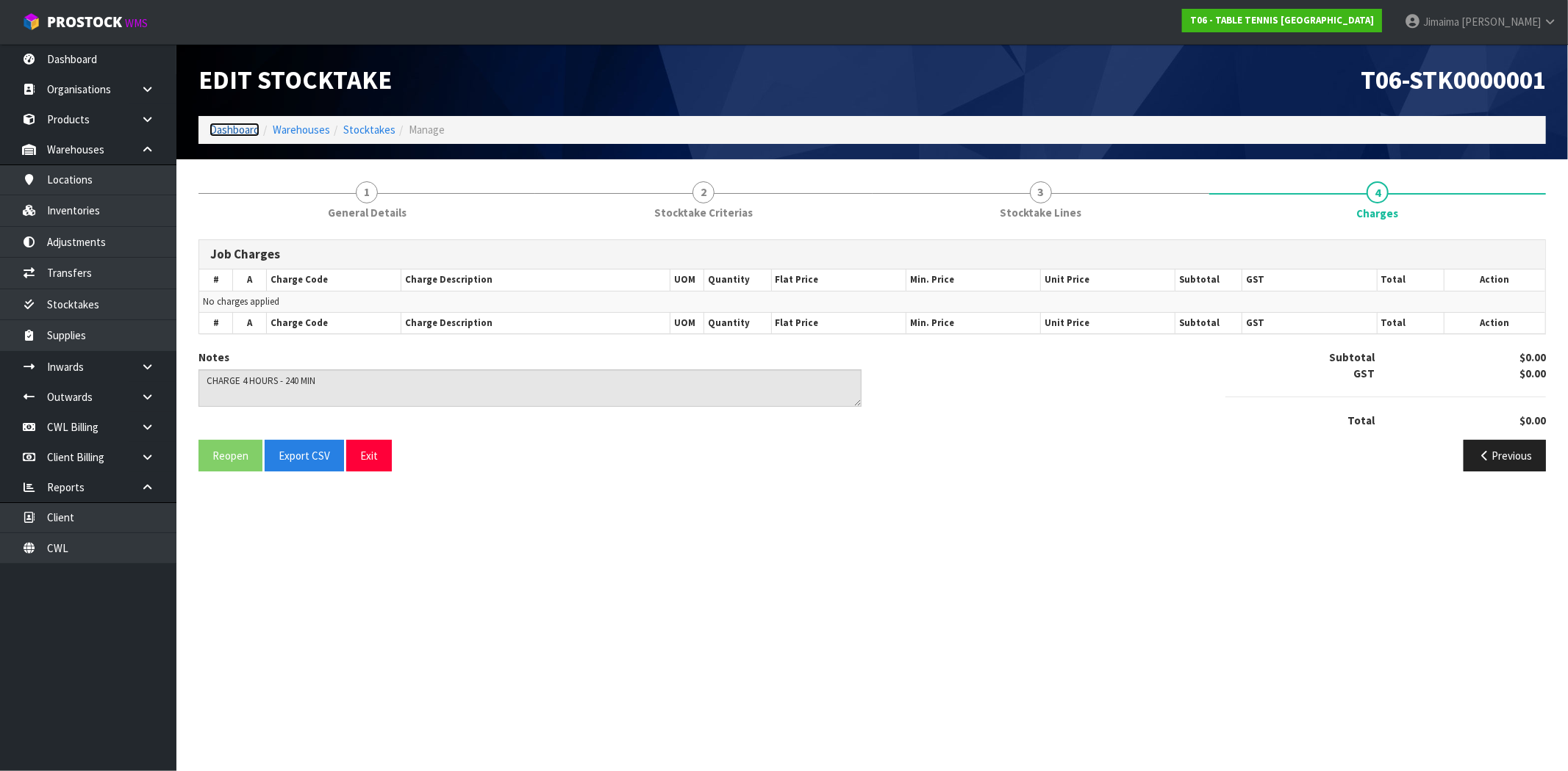
click at [226, 129] on link "Dashboard" at bounding box center [234, 129] width 50 height 14
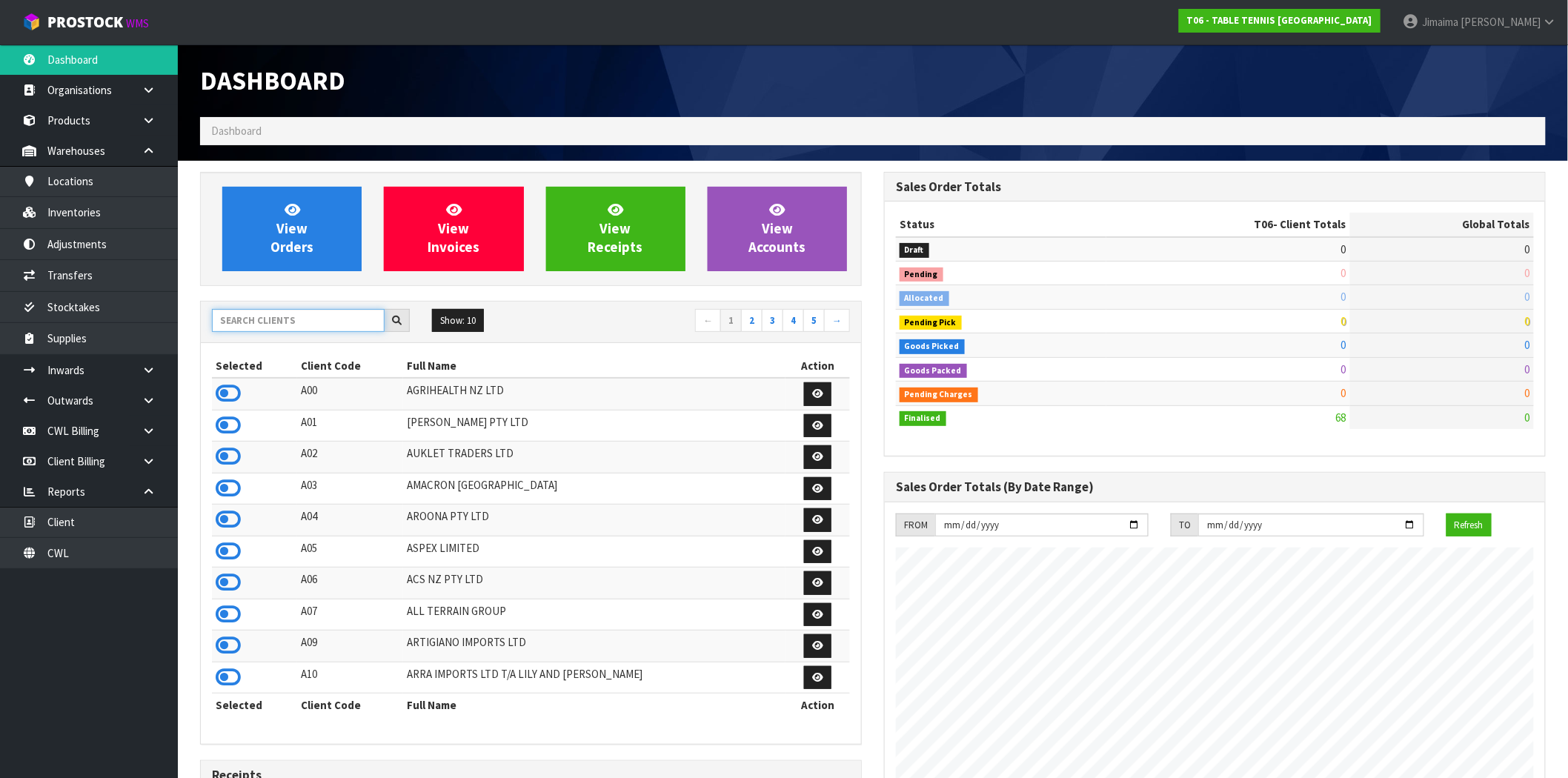
scroll to position [740398, 740300]
click at [292, 323] on input "text" at bounding box center [298, 320] width 173 height 23
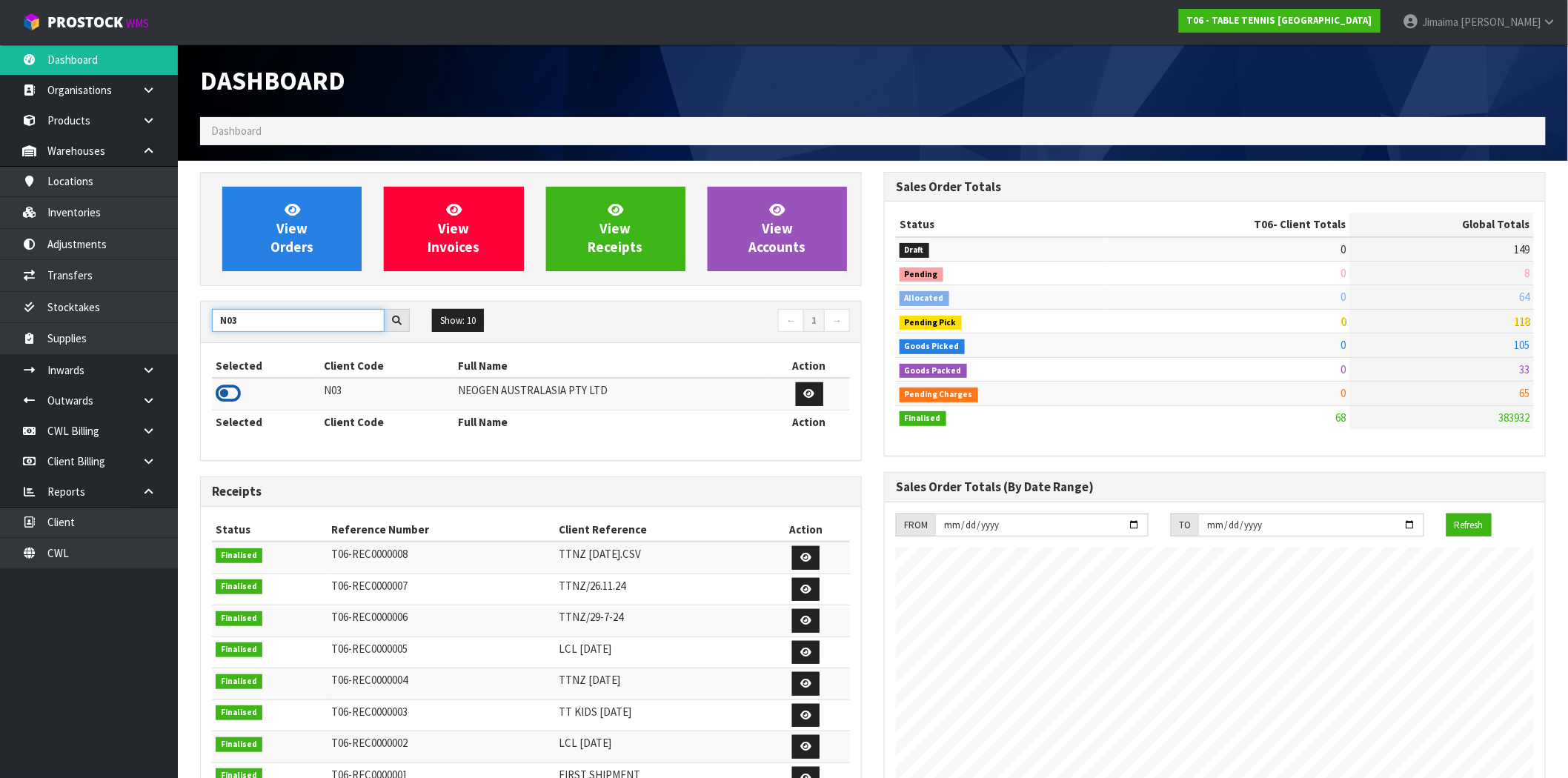
type input "N03"
click at [228, 392] on icon at bounding box center [228, 394] width 25 height 22
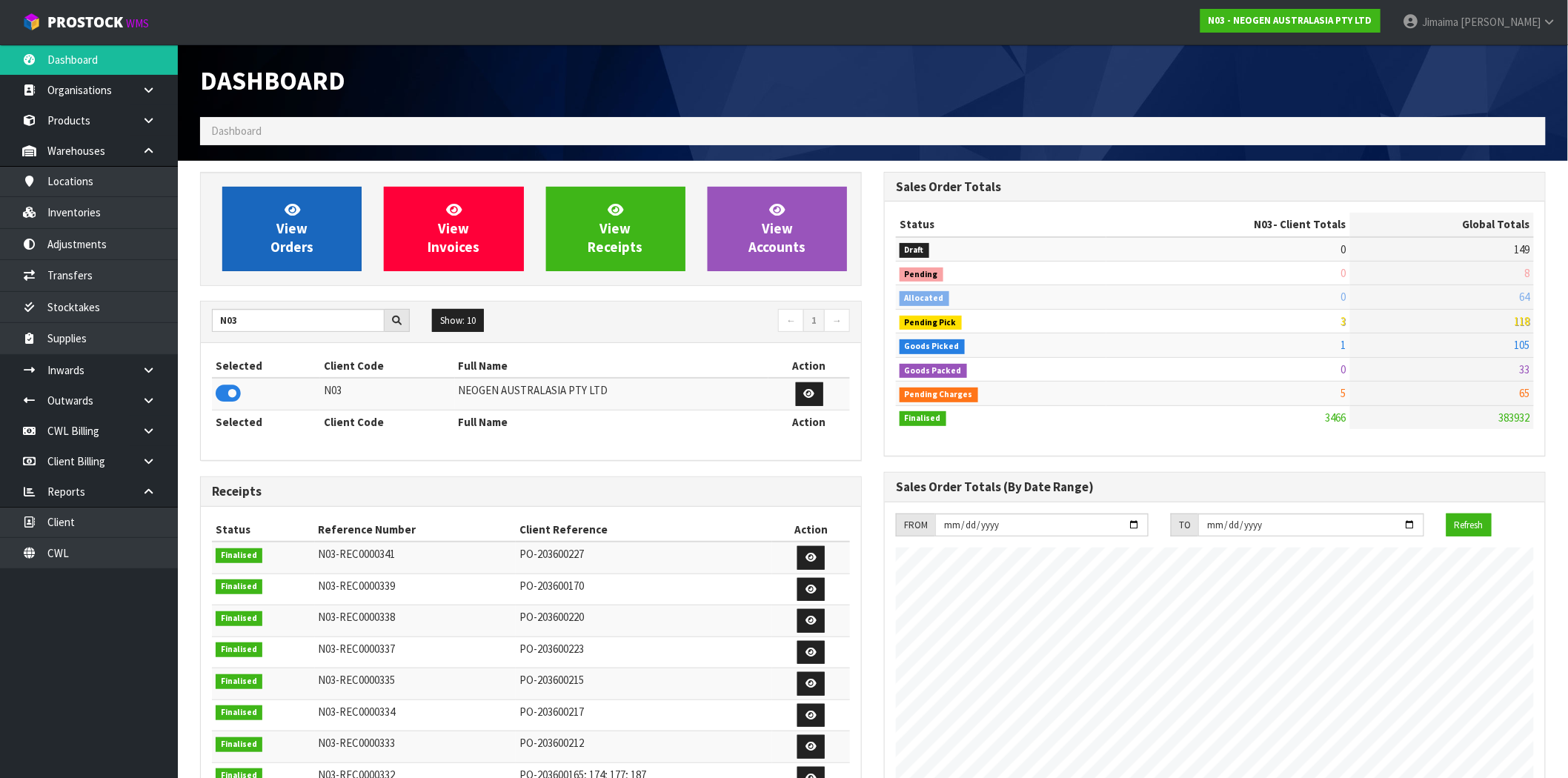
scroll to position [1123, 684]
click at [321, 245] on link "View Orders" at bounding box center [292, 228] width 139 height 84
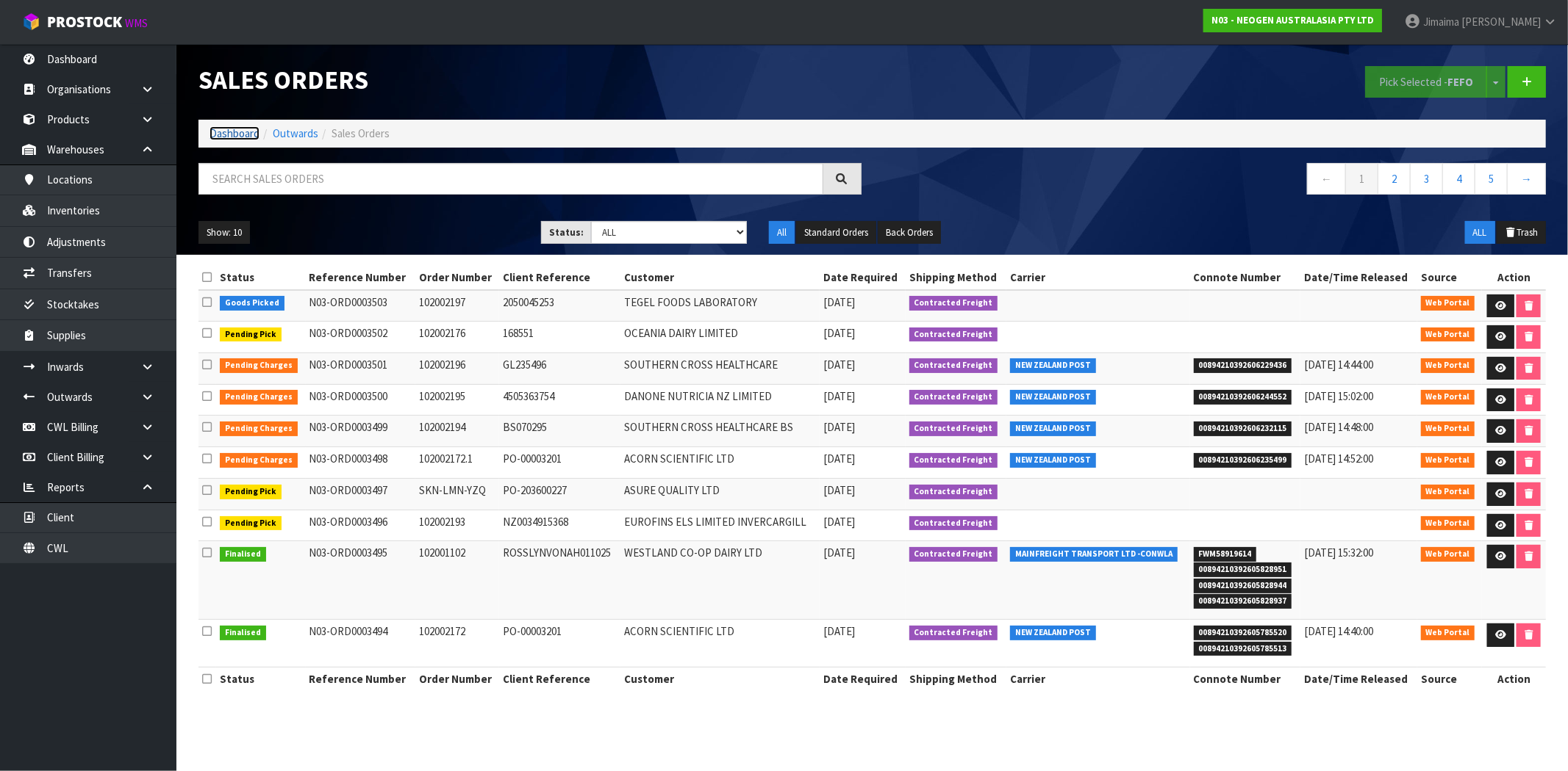
drag, startPoint x: 236, startPoint y: 130, endPoint x: 249, endPoint y: 145, distance: 19.8
click at [236, 130] on link "Dashboard" at bounding box center [234, 133] width 50 height 14
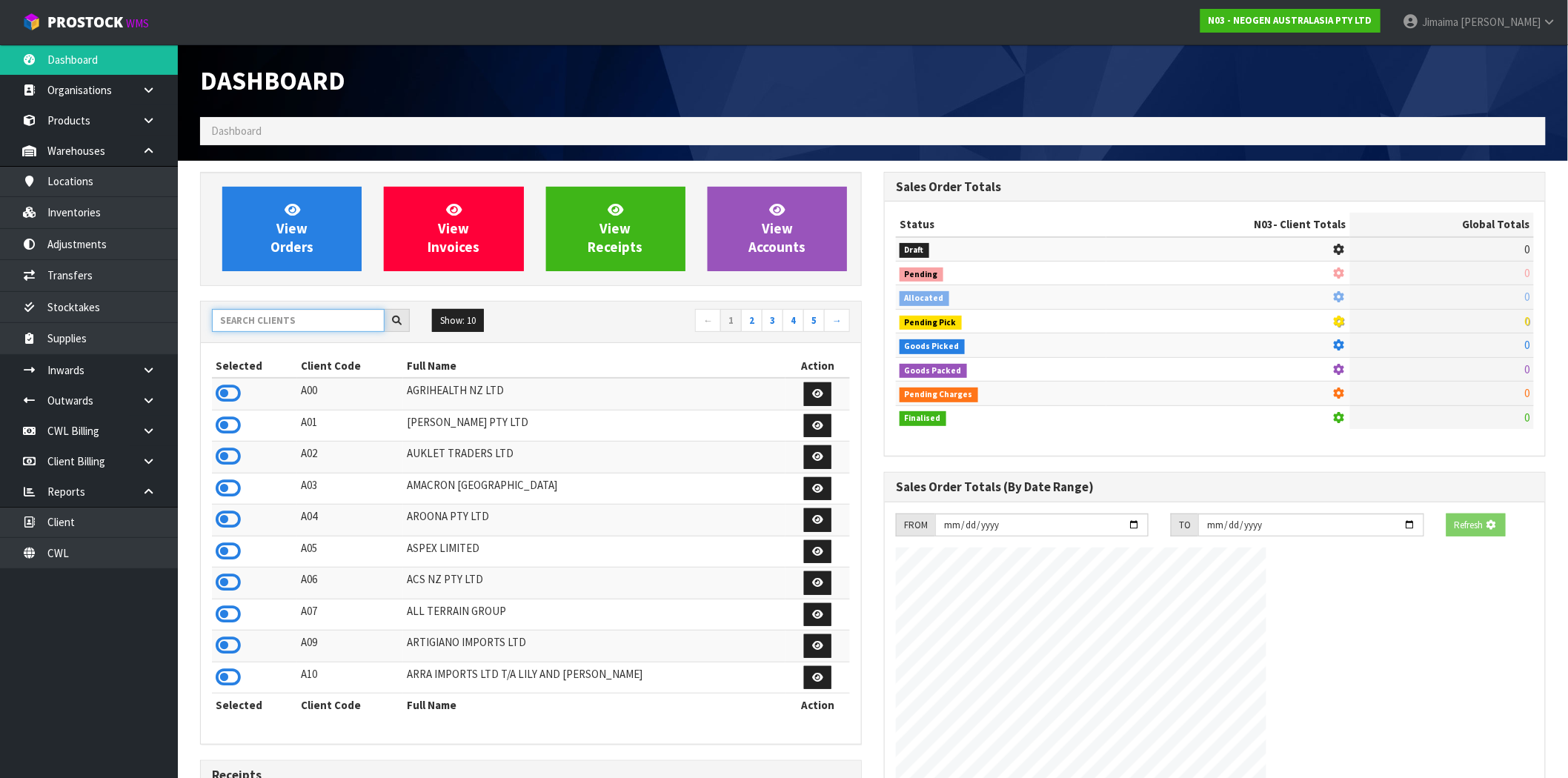
click at [329, 313] on input "text" at bounding box center [298, 320] width 173 height 23
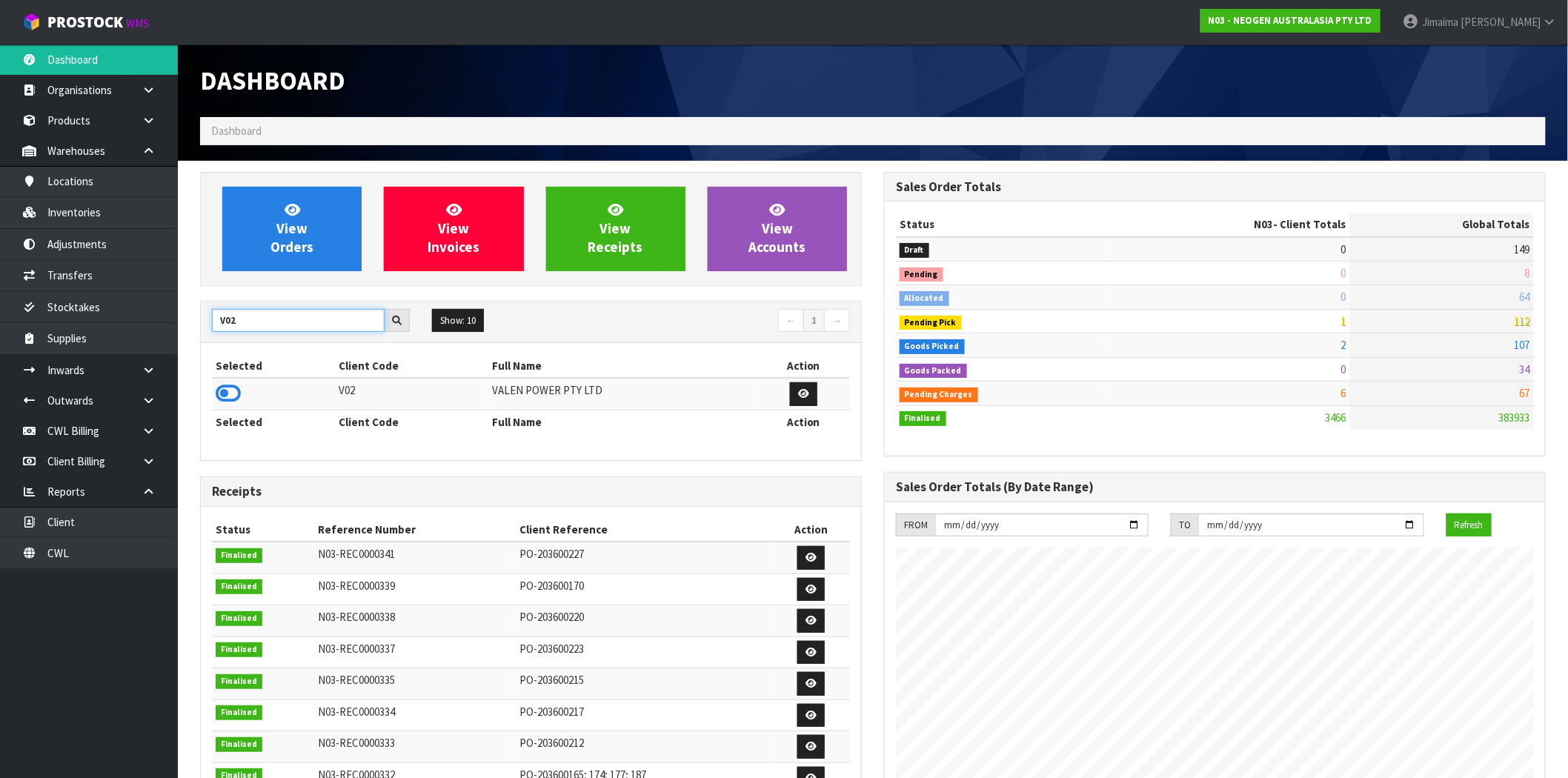
type input "V02"
click at [235, 395] on icon at bounding box center [228, 394] width 25 height 22
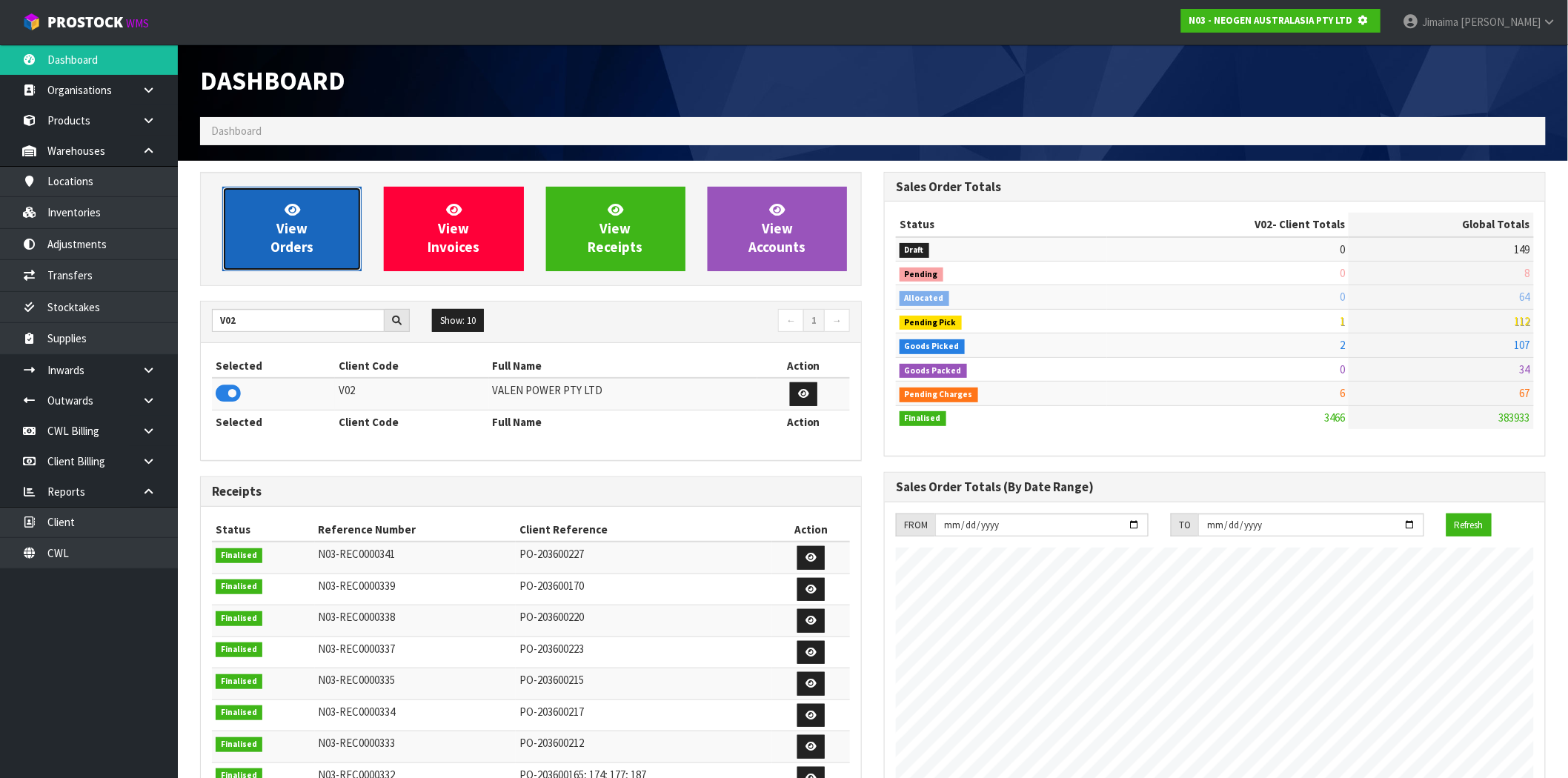
click at [320, 235] on link "View Orders" at bounding box center [292, 228] width 139 height 84
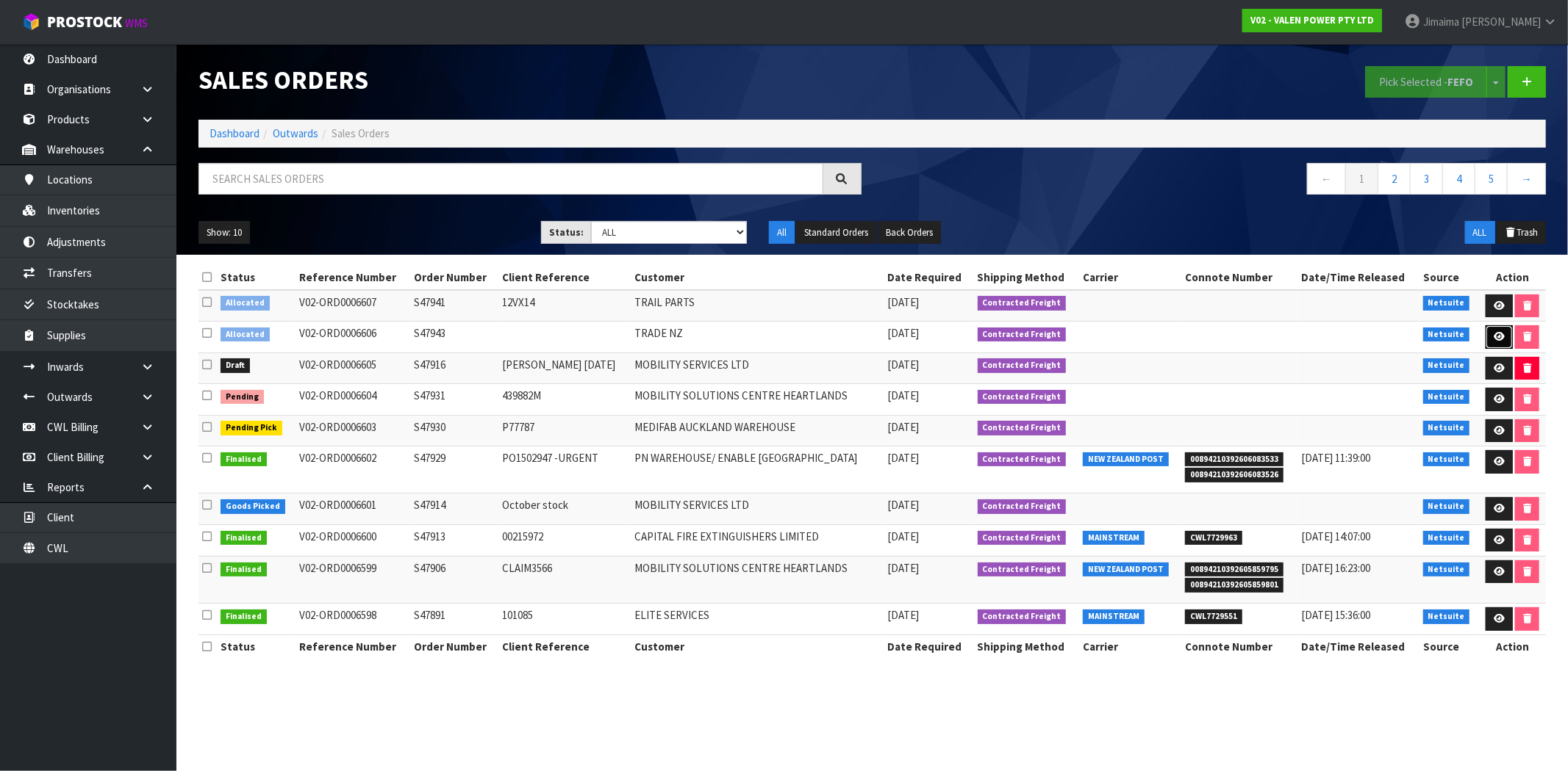
click at [1493, 333] on icon at bounding box center [1498, 336] width 11 height 10
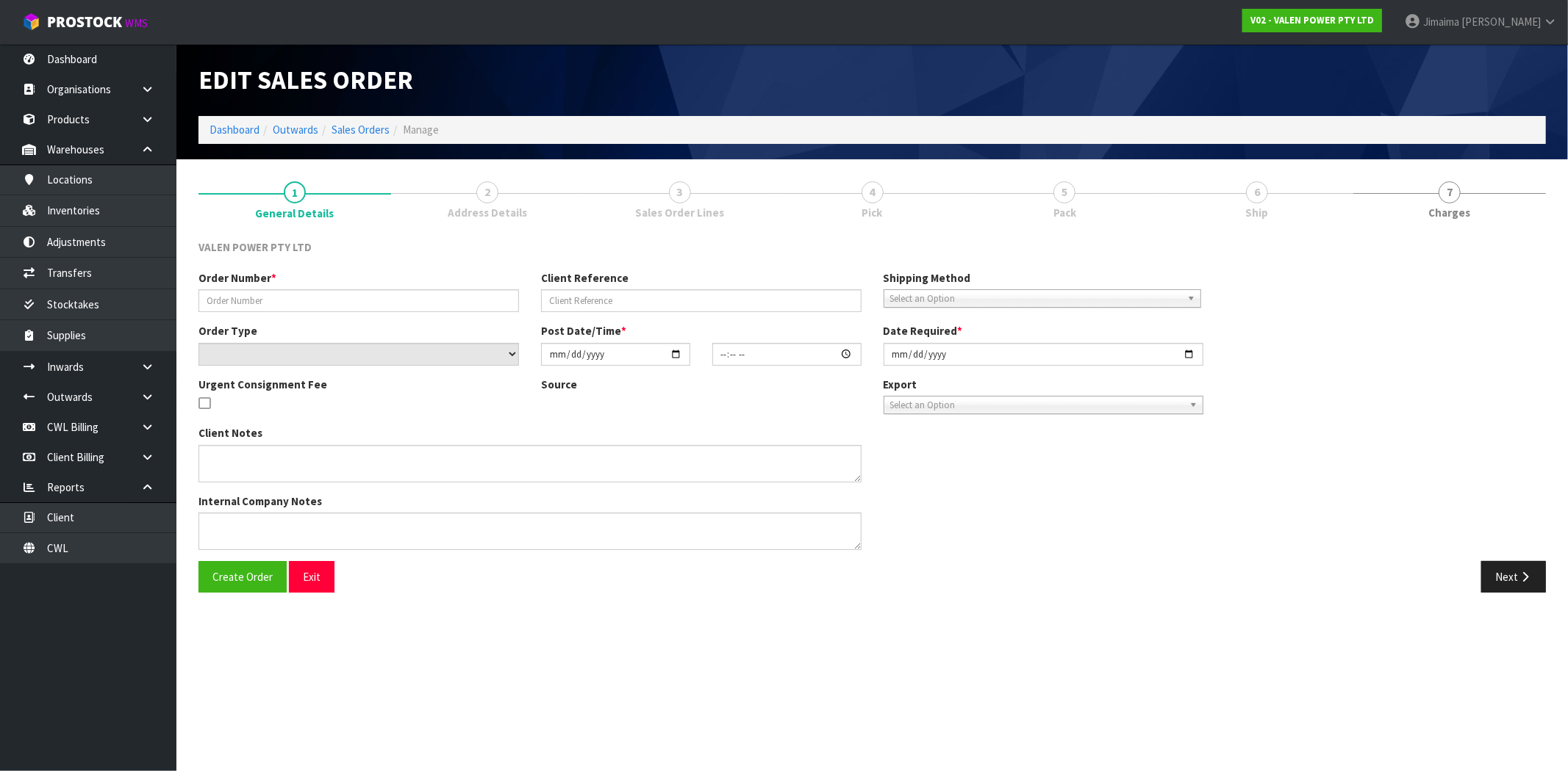
type input "S47943"
select select "number:0"
type input "2025-10-02"
type input "13:30:10.000"
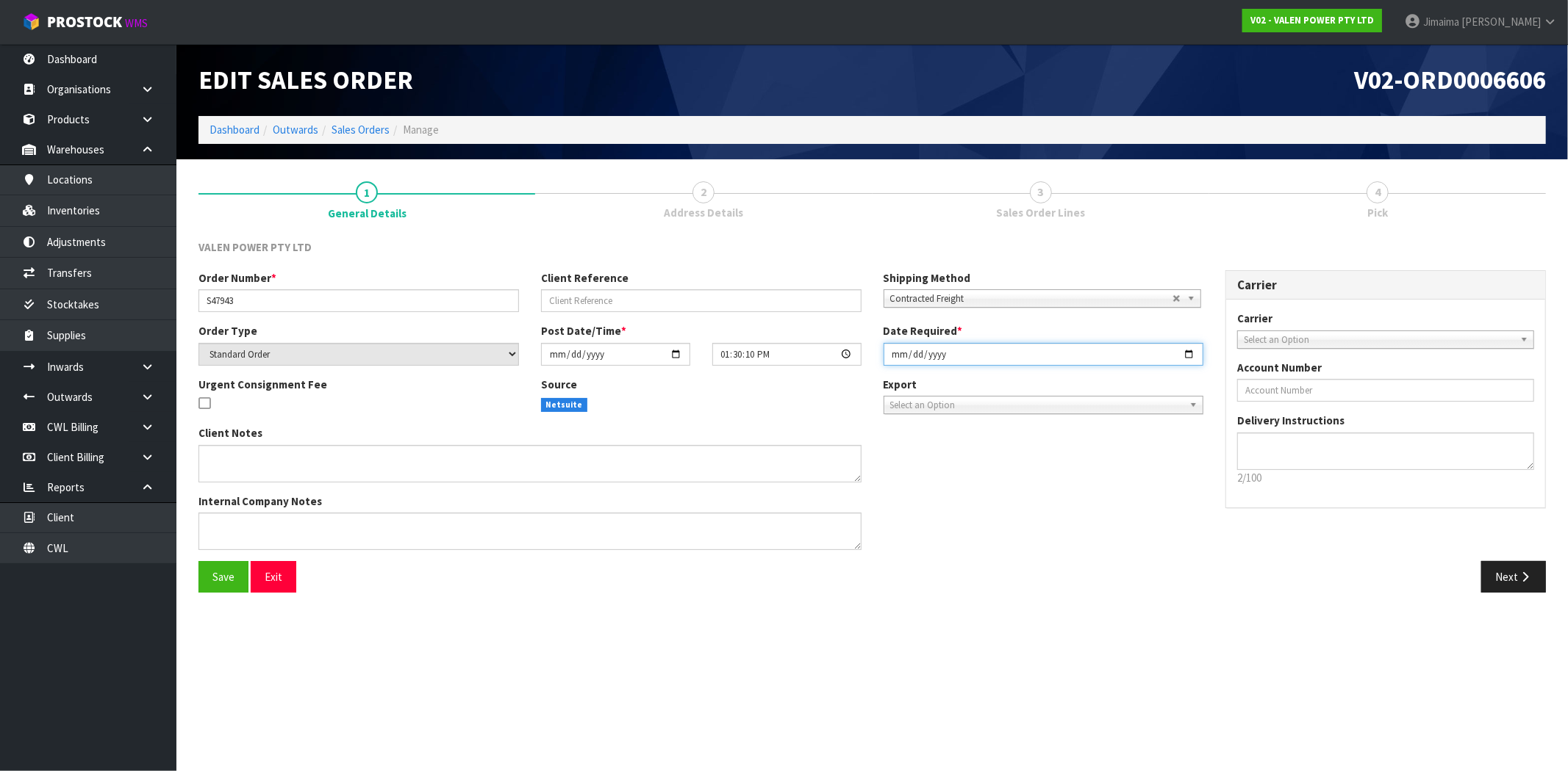
click at [1191, 356] on input "2025-10-02" at bounding box center [1044, 354] width 320 height 23
type input "2025-10-03"
click at [1508, 574] on button "Next" at bounding box center [1513, 577] width 64 height 32
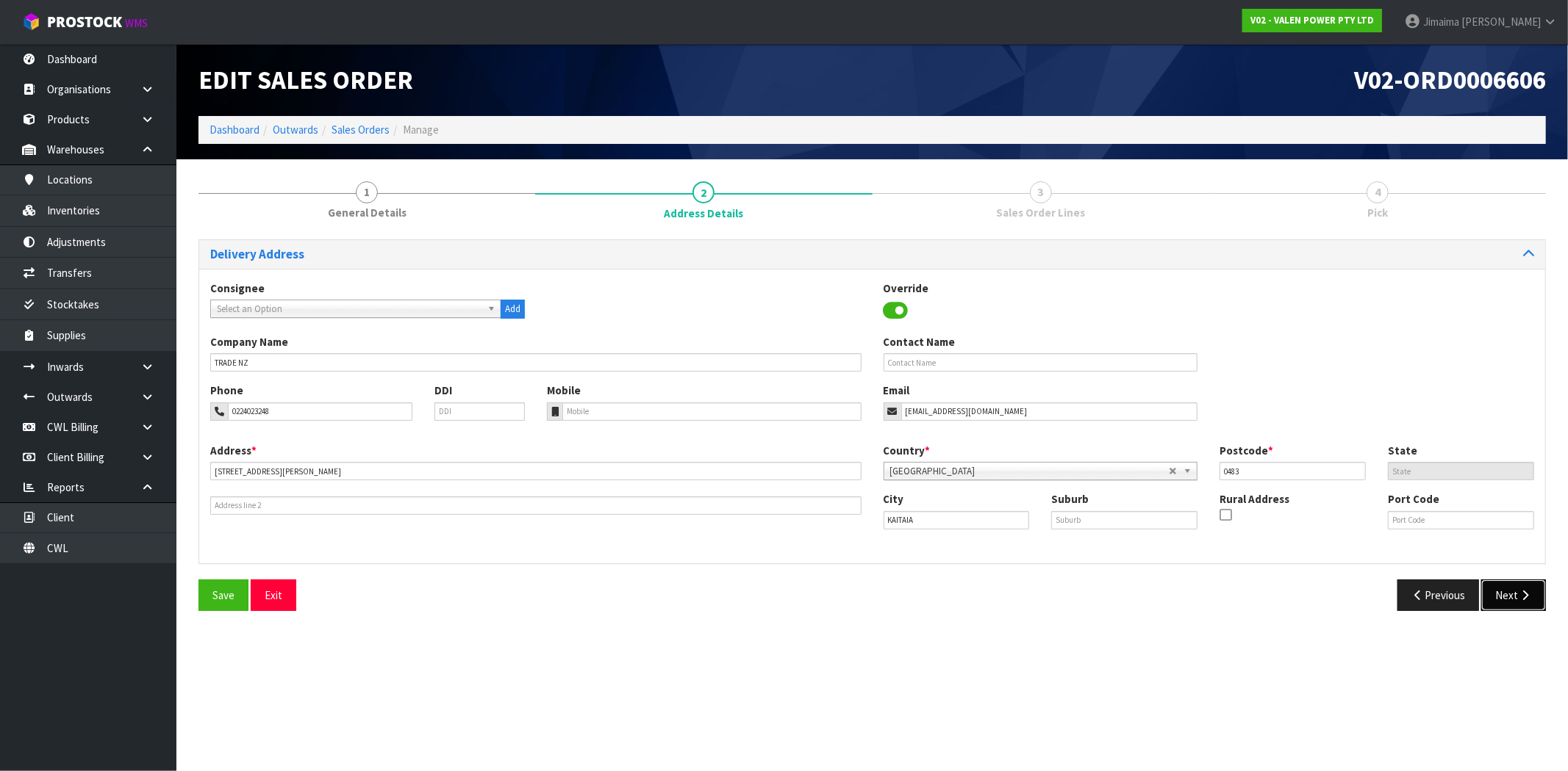
click at [1518, 592] on icon "button" at bounding box center [1524, 595] width 14 height 11
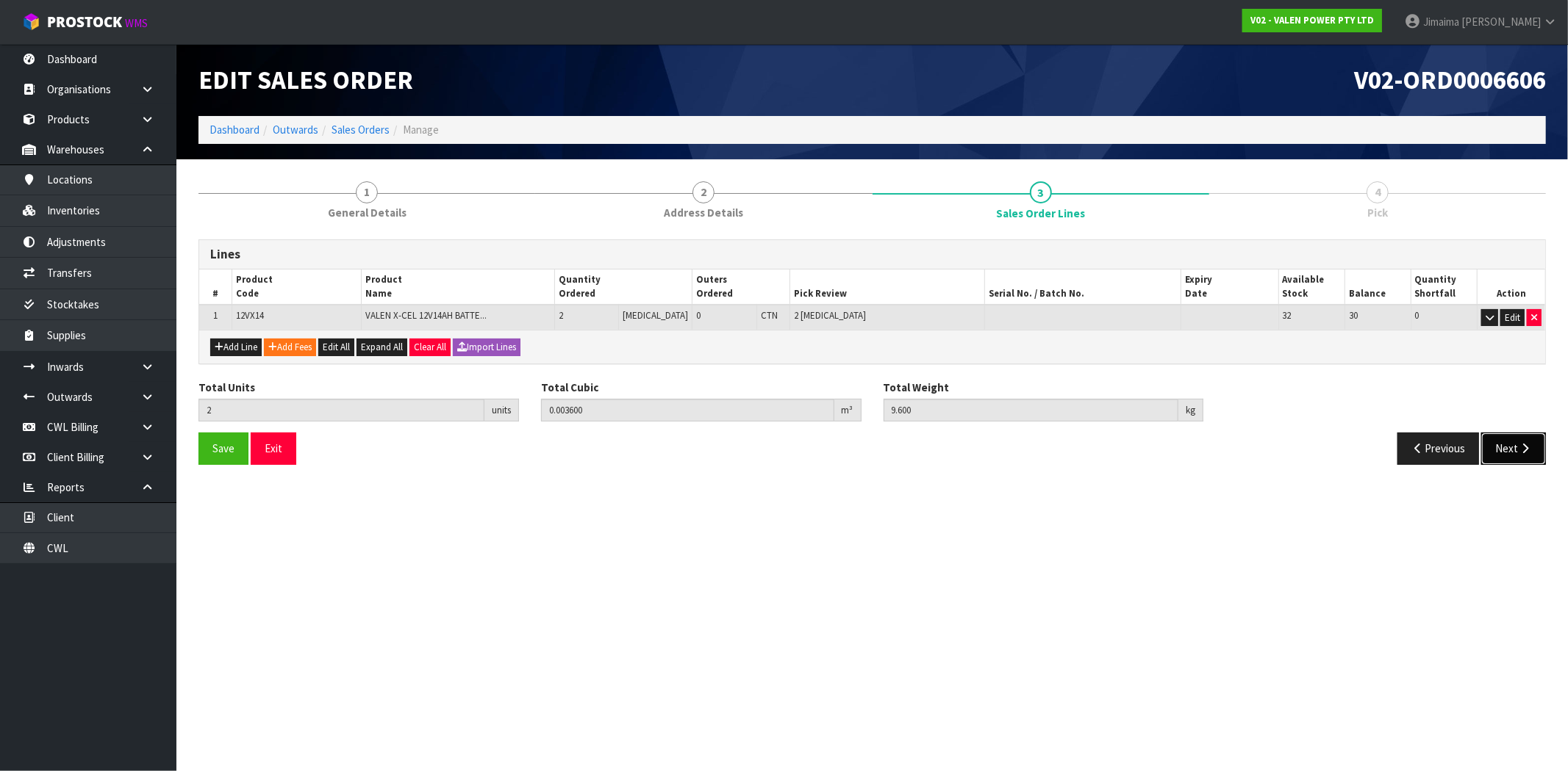
click at [1498, 449] on button "Next" at bounding box center [1513, 448] width 64 height 32
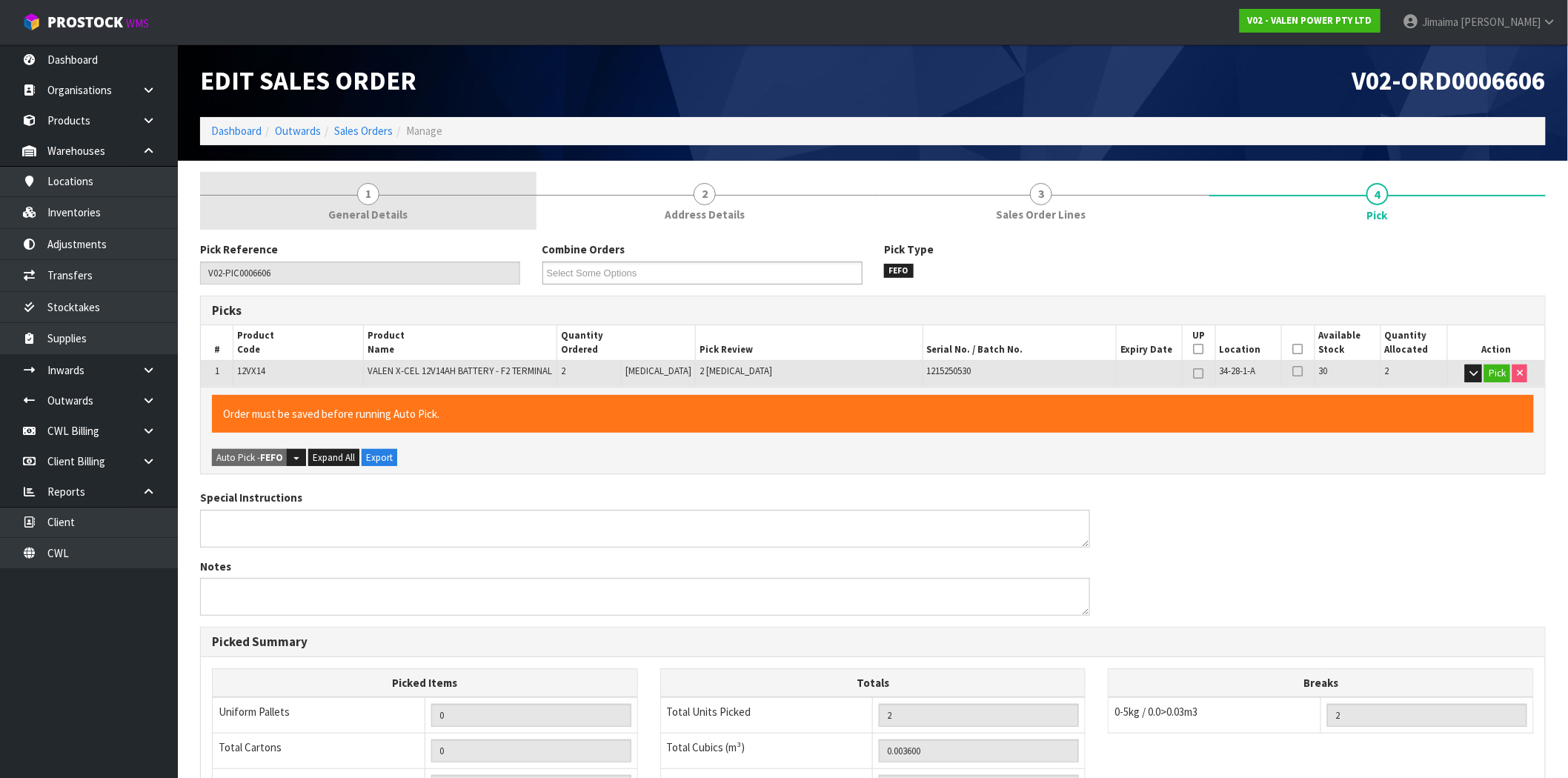
click at [374, 210] on span "General Details" at bounding box center [368, 214] width 79 height 16
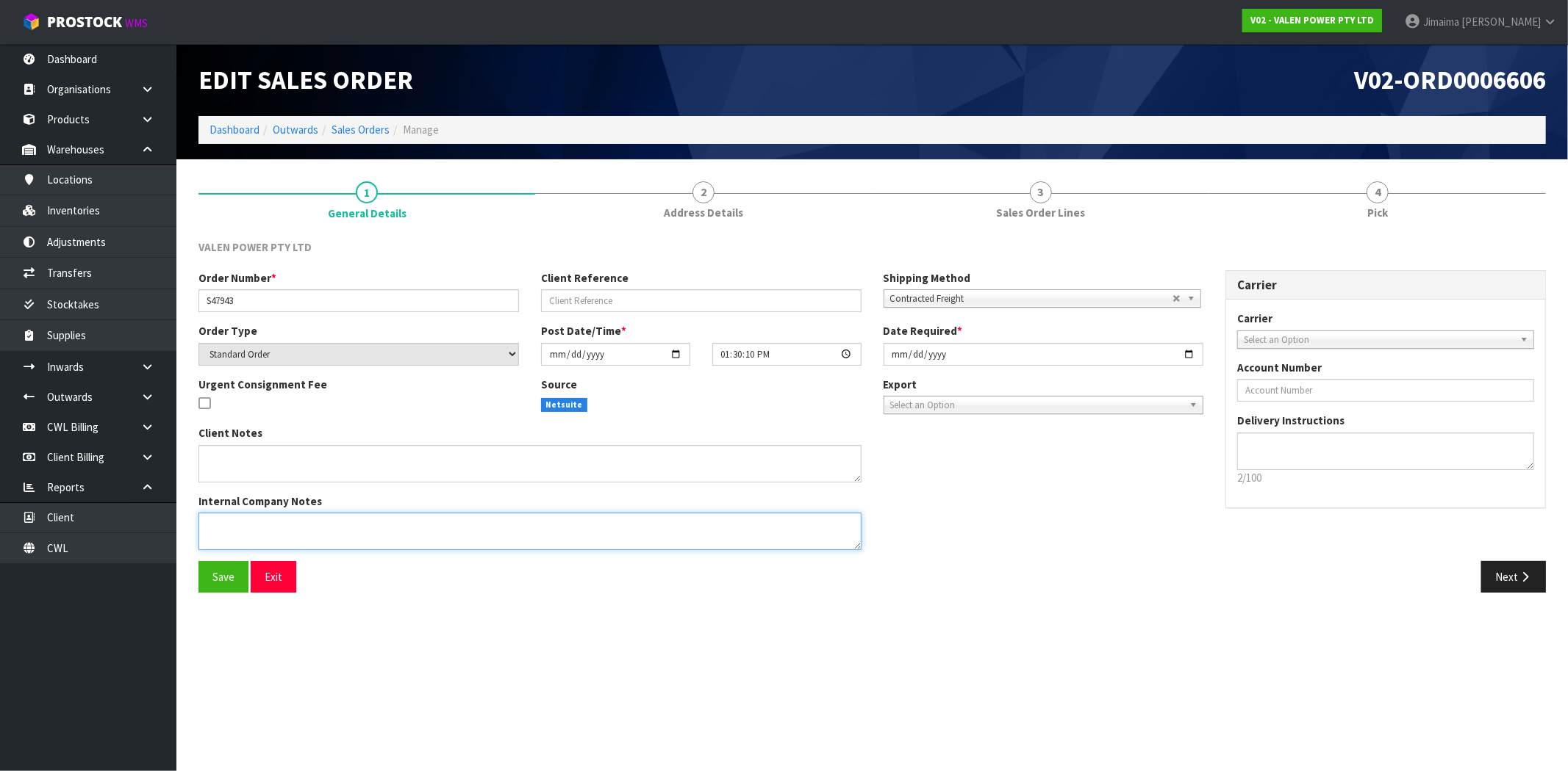
click at [297, 527] on textarea at bounding box center [530, 531] width 663 height 38
type textarea "ADDED P-LOLLY"
click at [234, 574] on span "Save" at bounding box center [223, 577] width 22 height 14
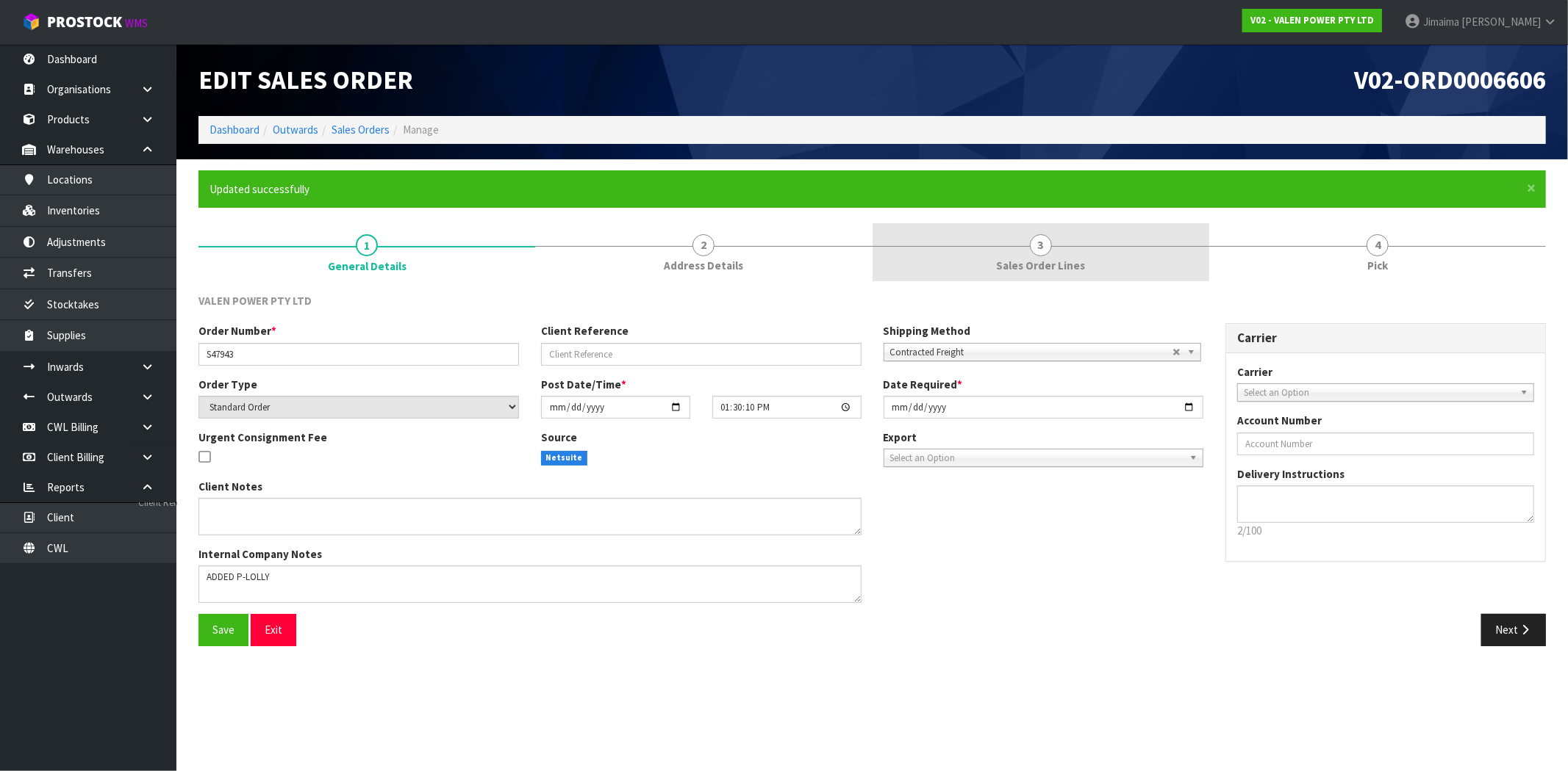
click at [1072, 237] on link "3 Sales Order Lines" at bounding box center [1041, 252] width 337 height 58
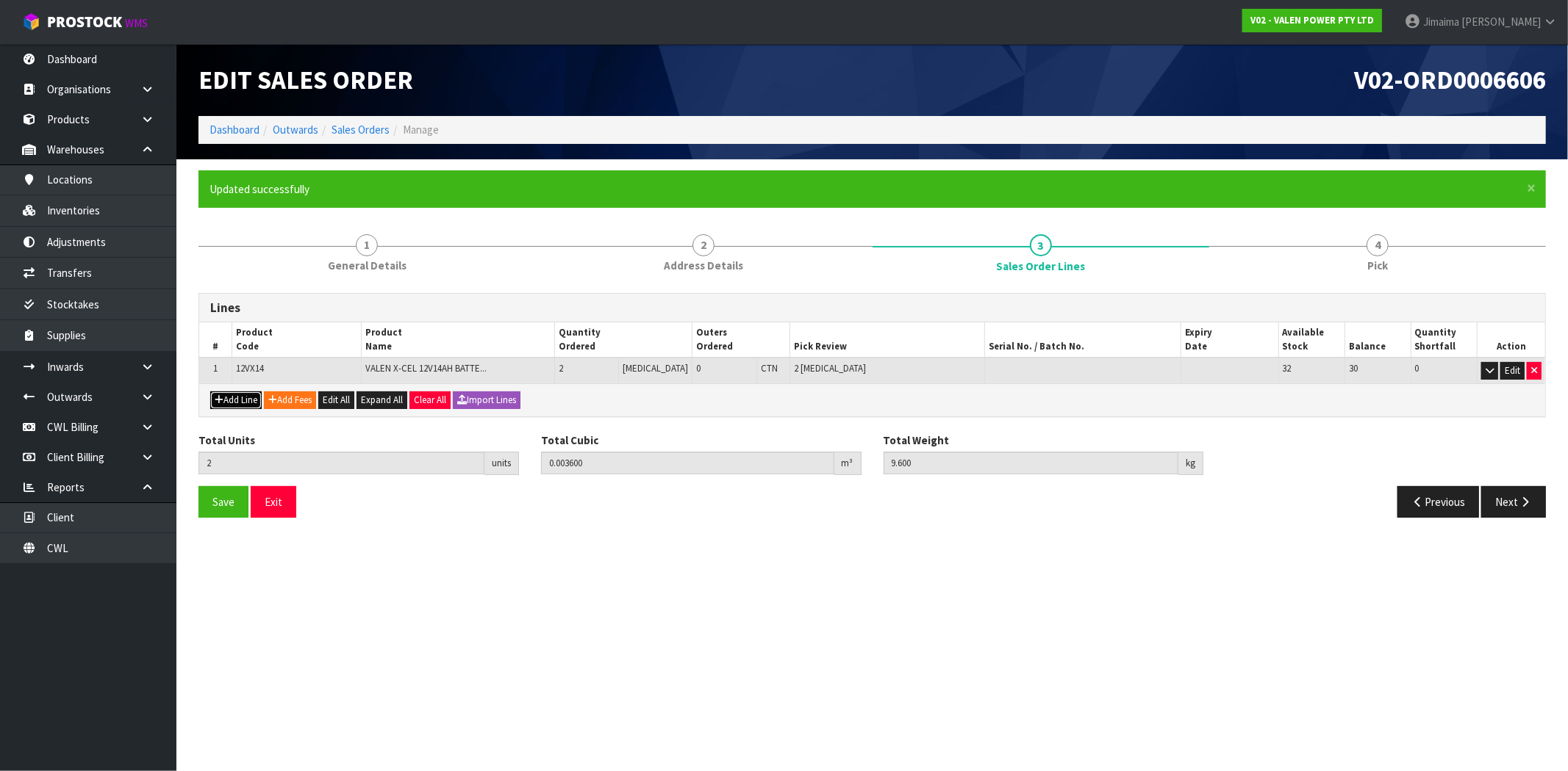
click at [246, 405] on button "Add Line" at bounding box center [236, 401] width 52 height 18
type input "0"
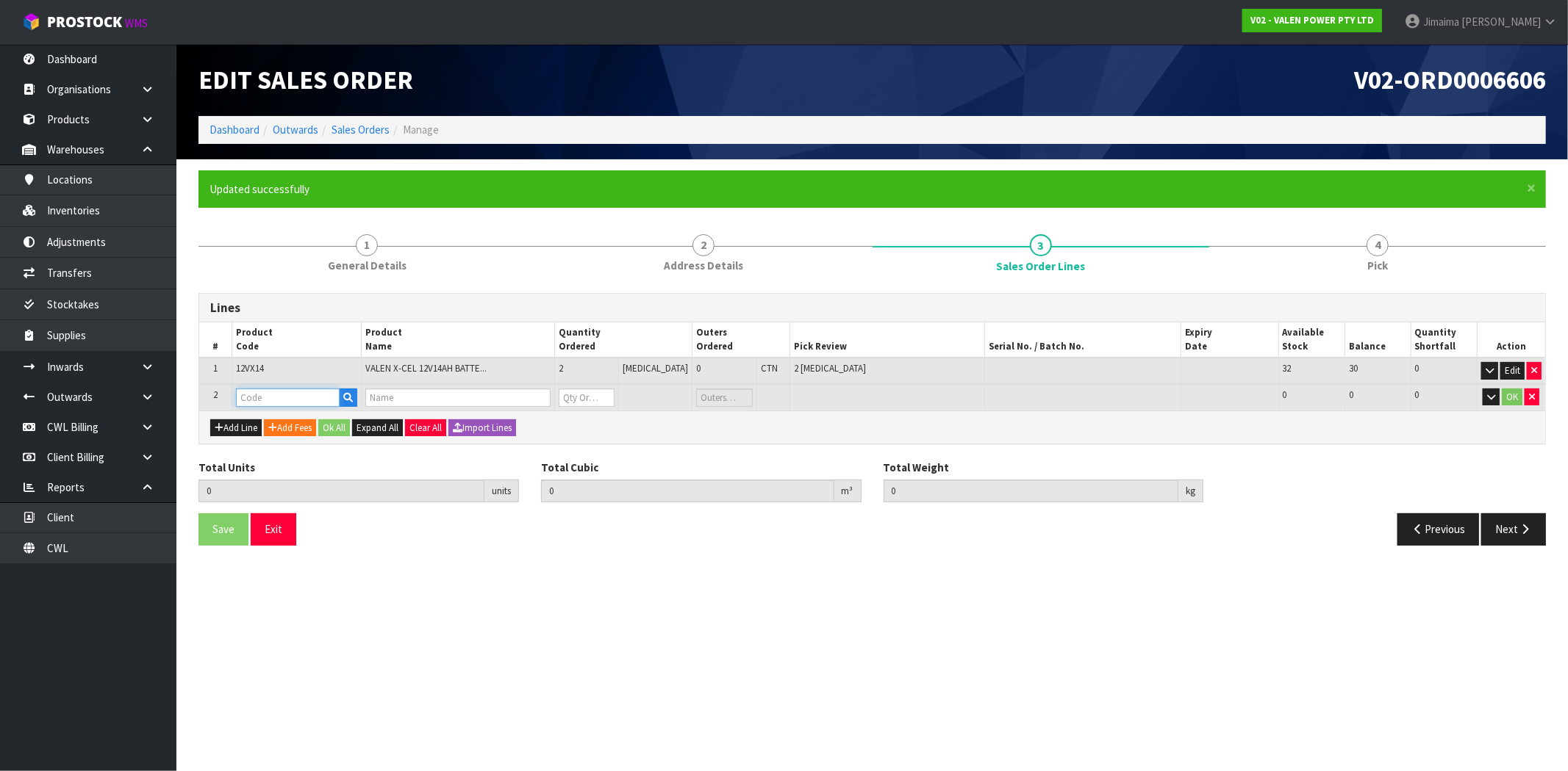
click at [288, 397] on input "text" at bounding box center [288, 398] width 104 height 18
type input "L"
type input "P-LOLL"
click at [287, 418] on link "P-LOLL Y" at bounding box center [295, 421] width 116 height 20
type input "P-LOLLY"
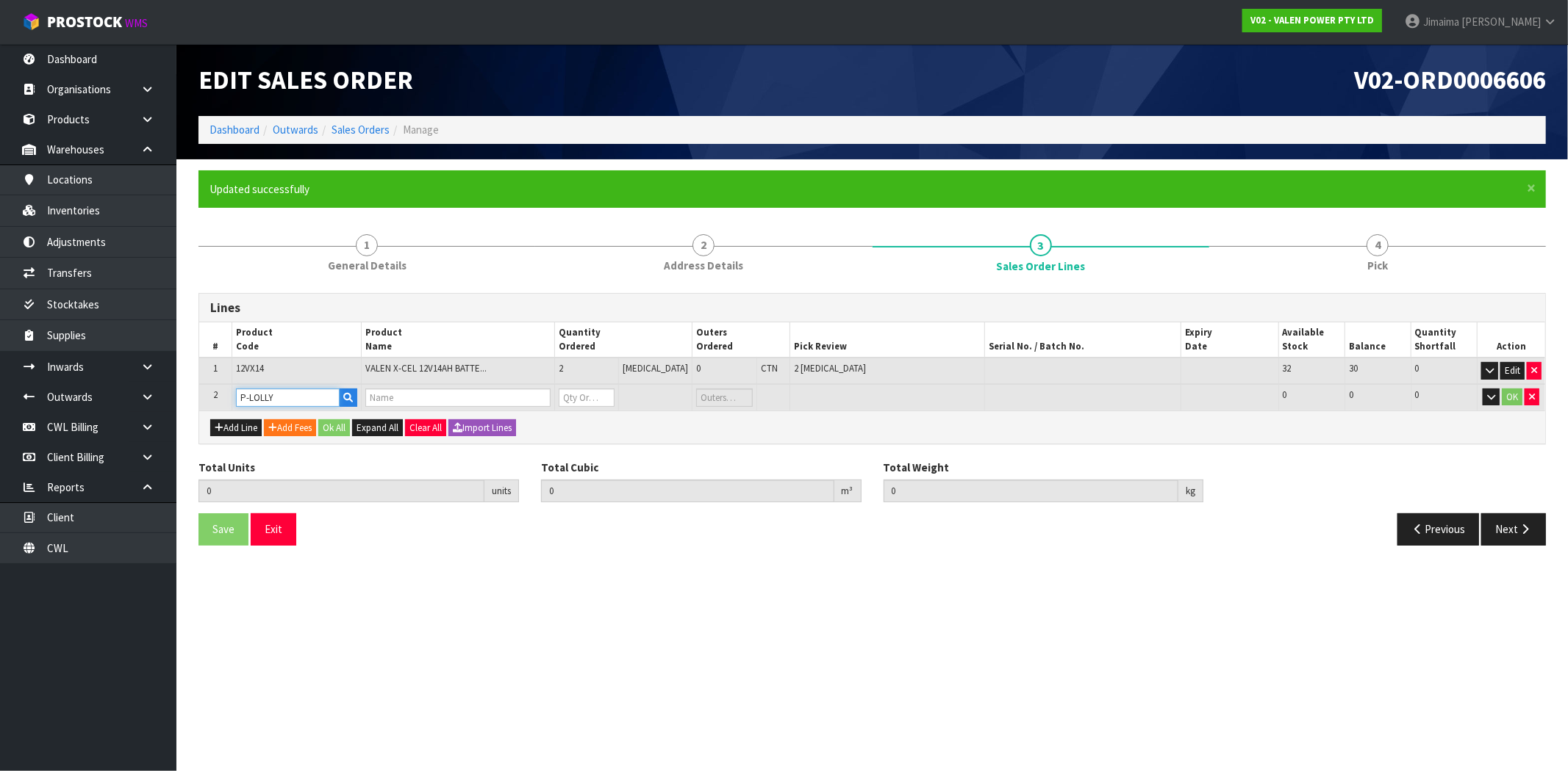
type input "2"
type input "0.0036"
type input "9.6"
type input "MEAT BOOK"
type input "0"
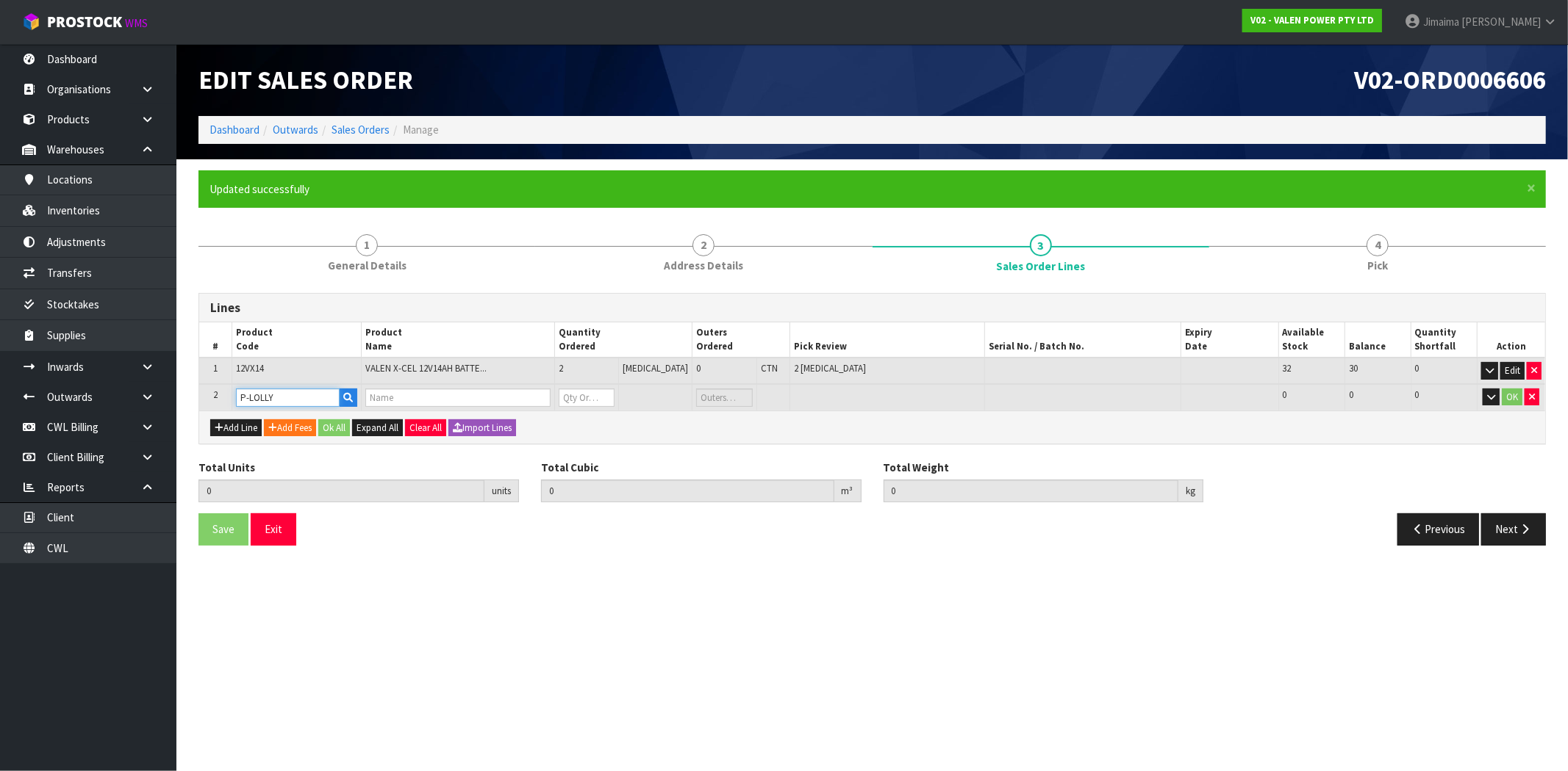
type input "0"
click at [591, 403] on input "0" at bounding box center [587, 398] width 57 height 18
type input "3"
type input "0.00486"
type input "10.85"
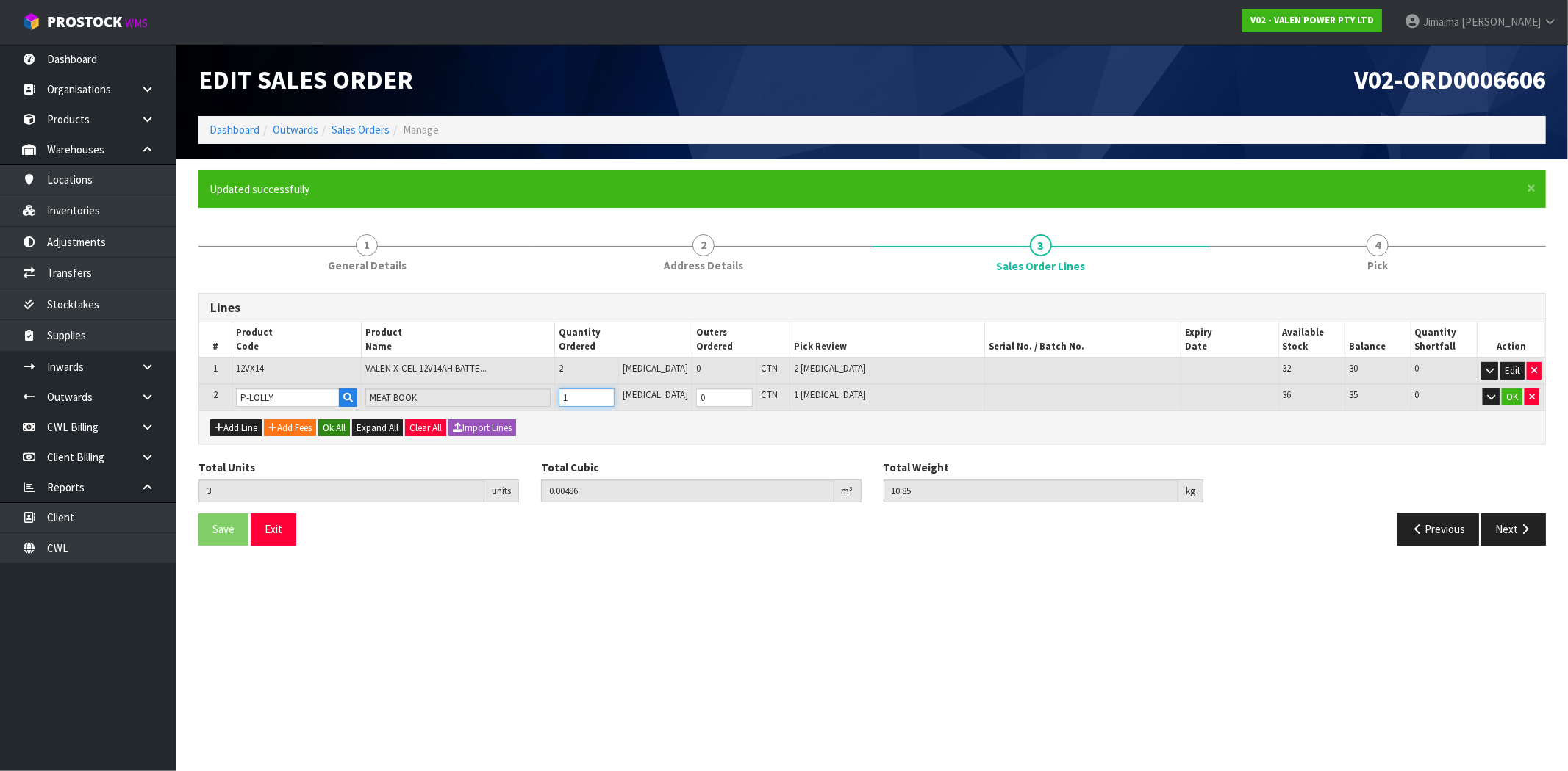
type input "1"
drag, startPoint x: 339, startPoint y: 421, endPoint x: 281, endPoint y: 487, distance: 87.9
click at [338, 421] on button "Ok All" at bounding box center [334, 428] width 32 height 18
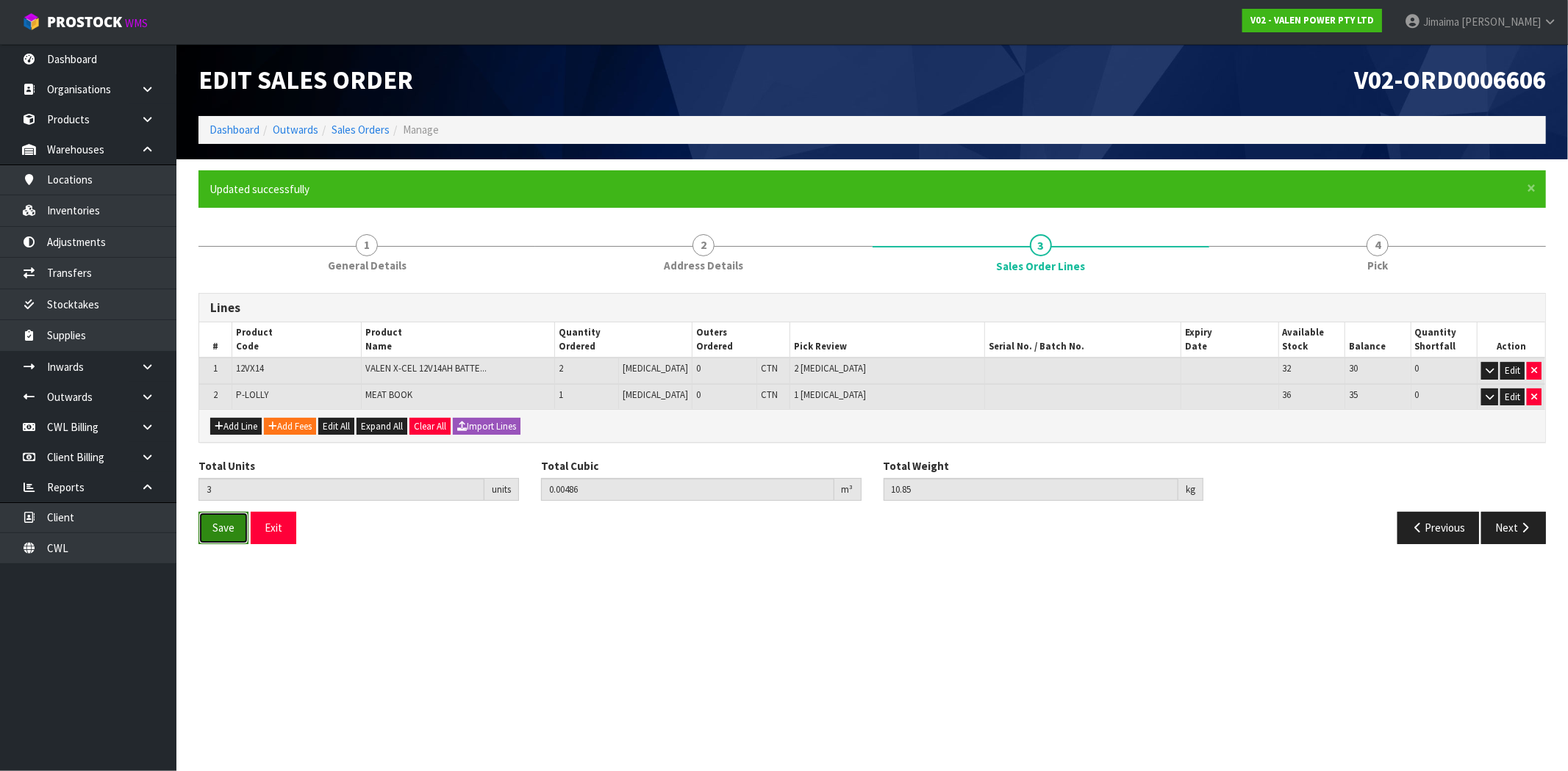
click at [240, 529] on button "Save" at bounding box center [223, 528] width 50 height 32
click at [1501, 526] on button "Next" at bounding box center [1513, 528] width 64 height 32
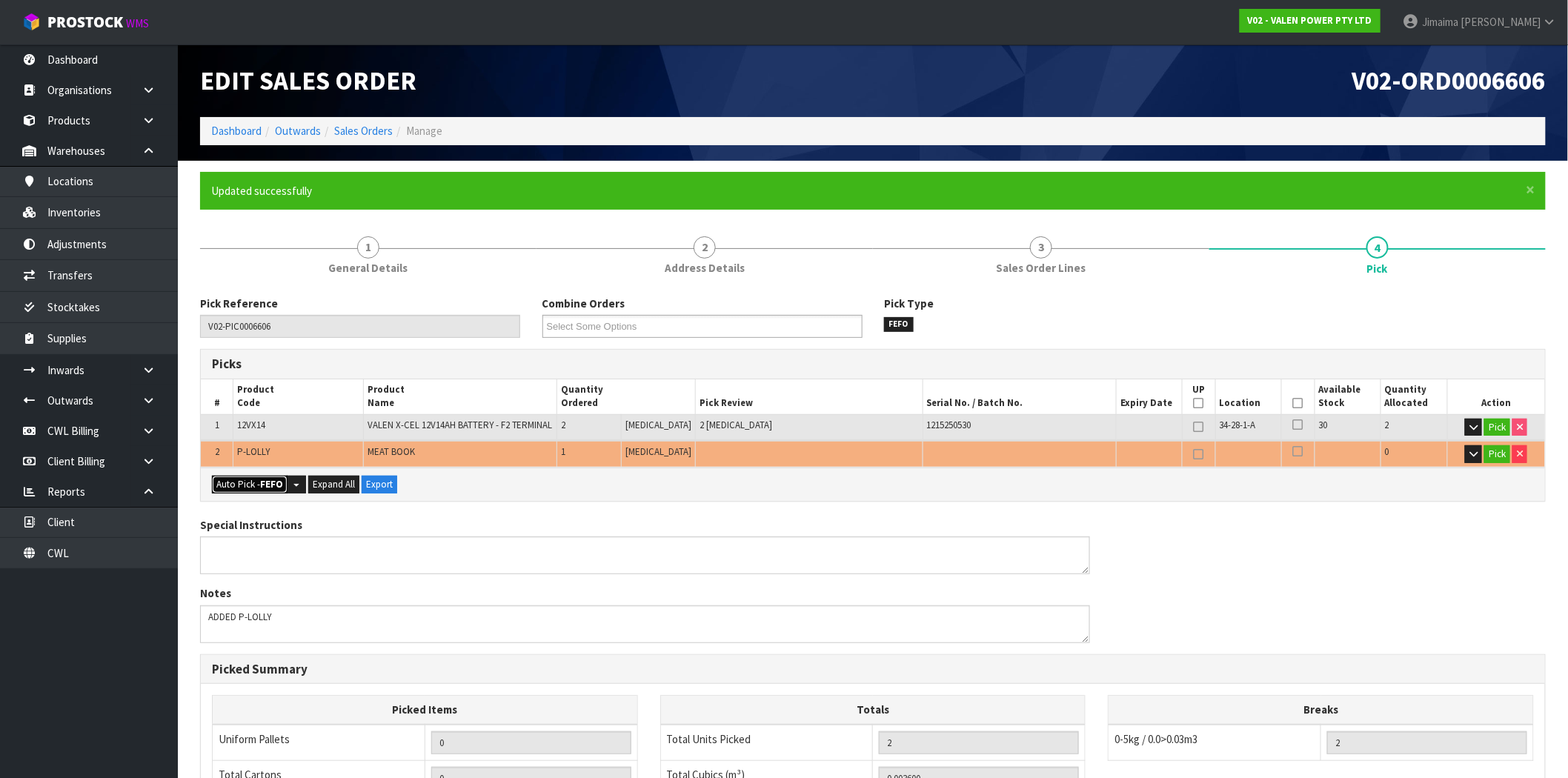
click at [246, 487] on button "Auto Pick - FEFO" at bounding box center [249, 485] width 75 height 18
type input "Piece x 3"
type input "3"
type input "0.004860"
type input "10.850"
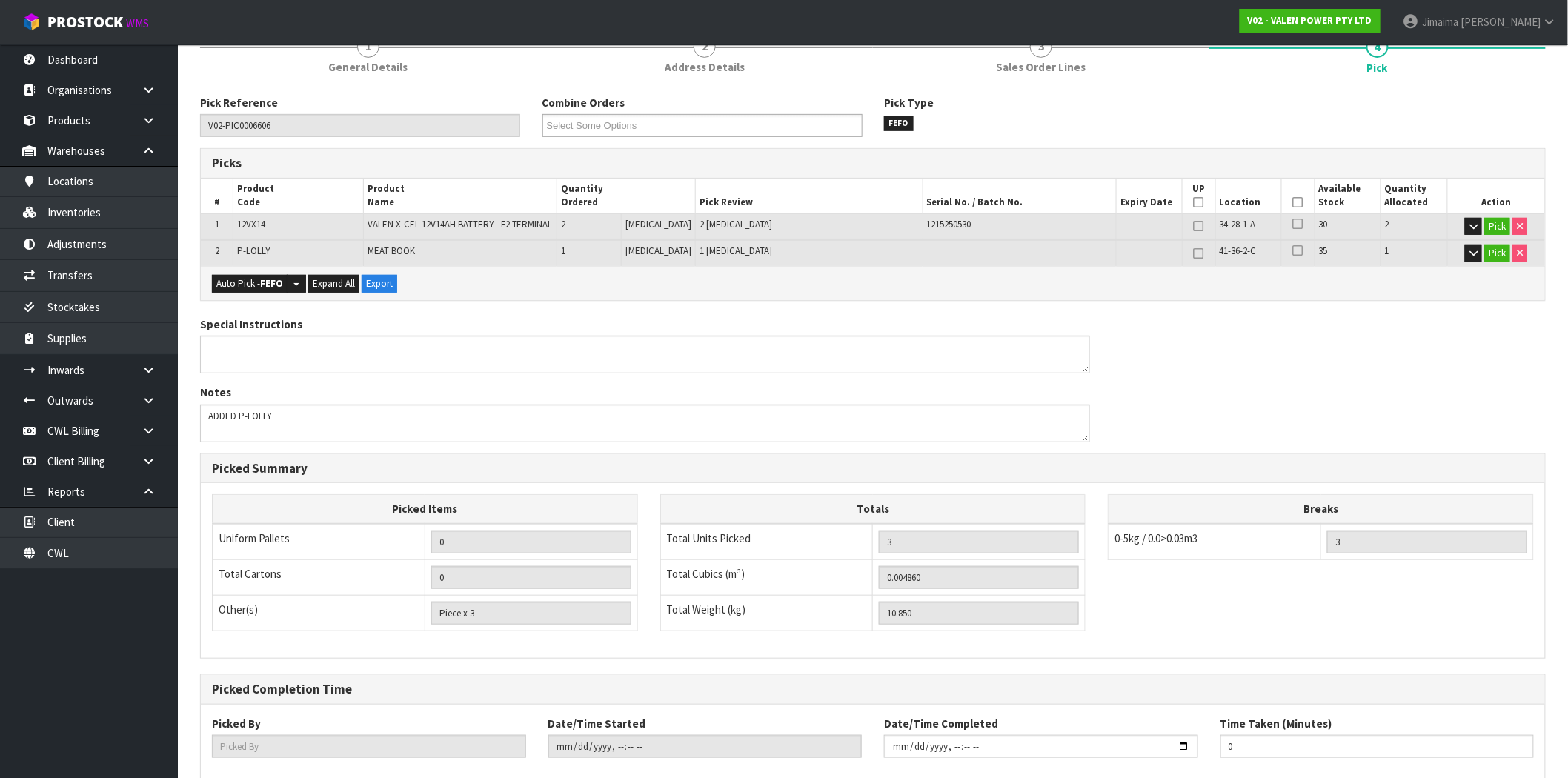
scroll to position [285, 0]
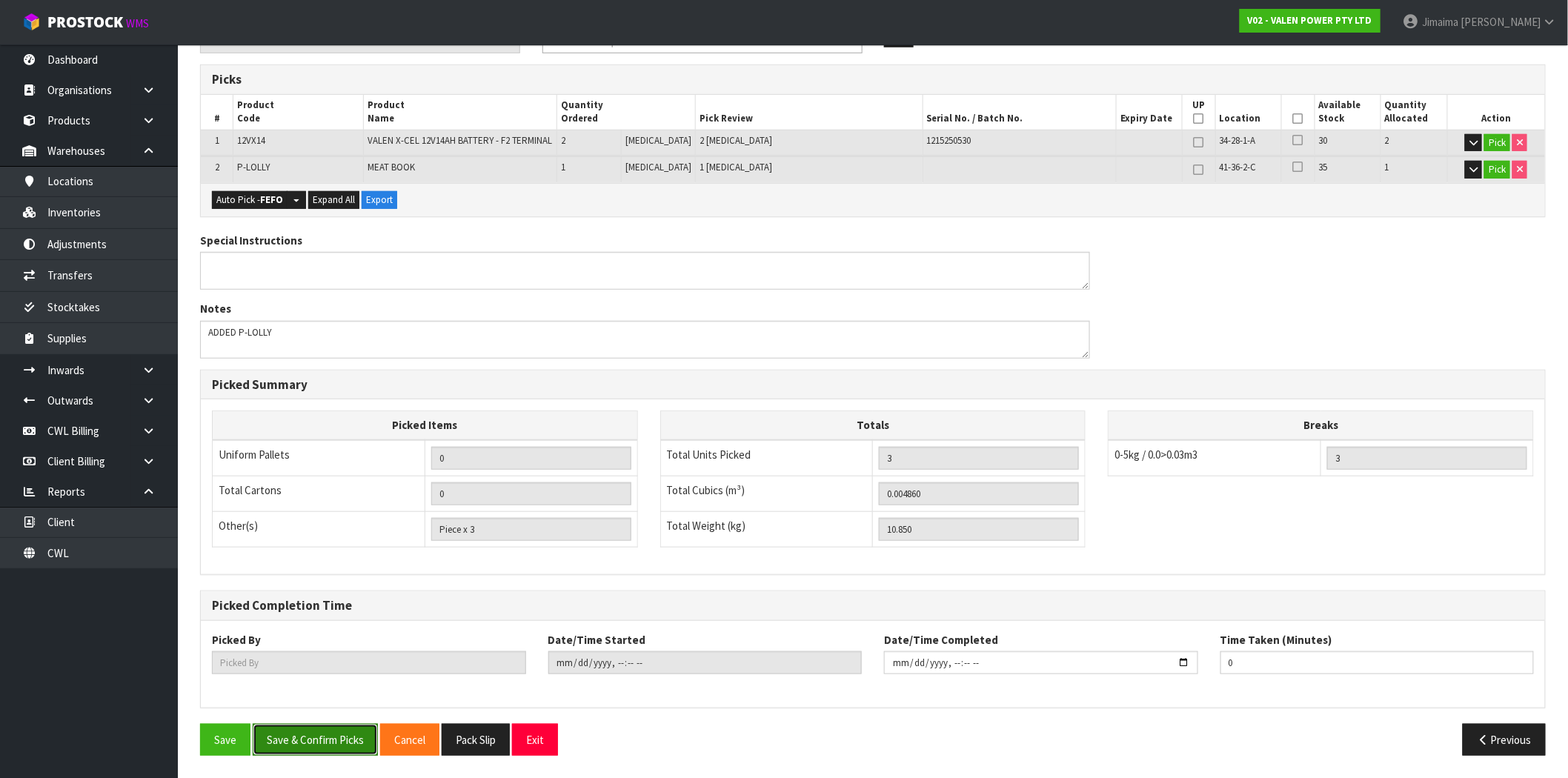
click at [342, 732] on button "Save & Confirm Picks" at bounding box center [315, 740] width 125 height 32
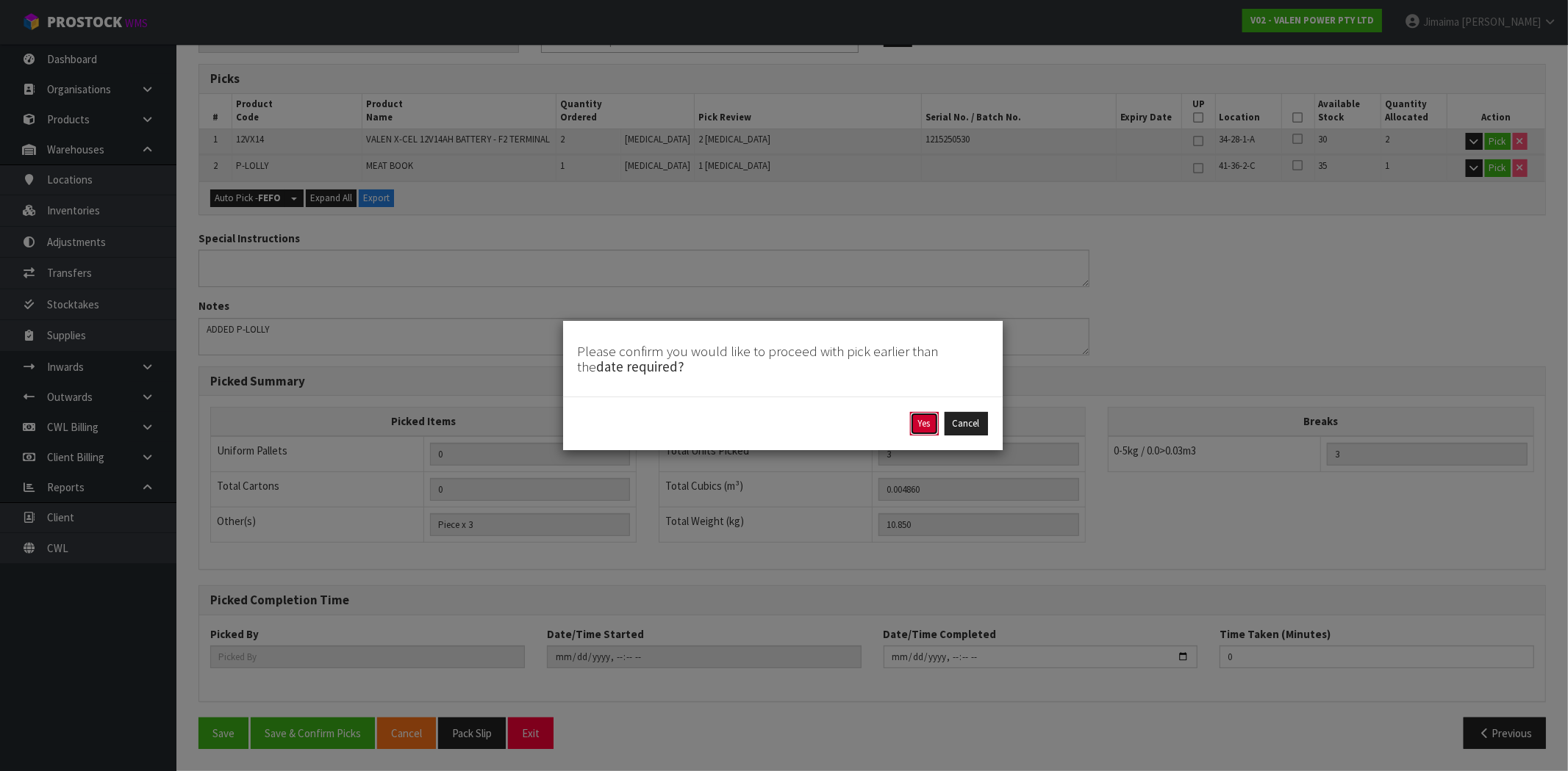
click at [920, 428] on button "Yes" at bounding box center [924, 424] width 29 height 24
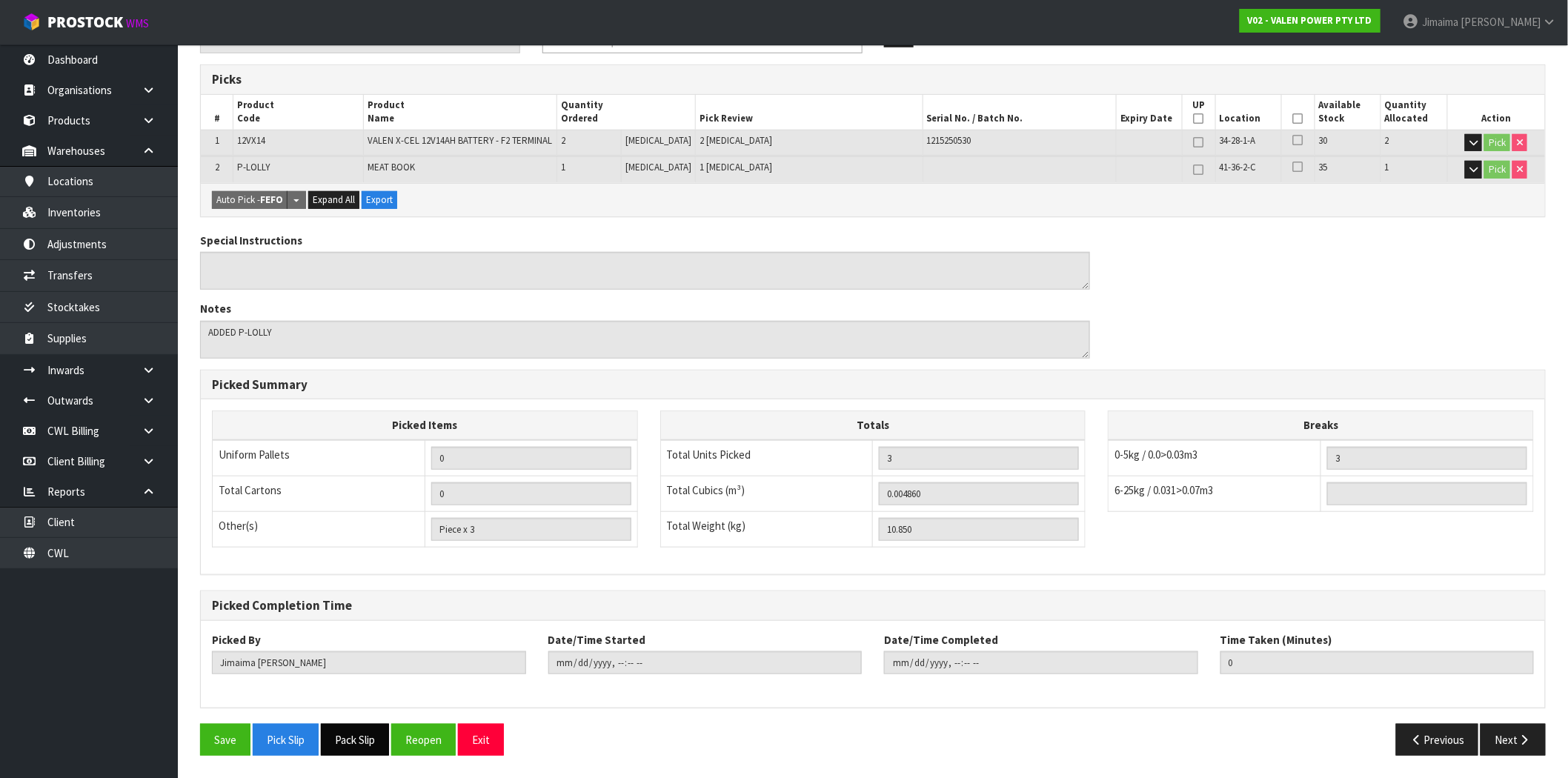
type input "Jimaima [PERSON_NAME]"
type input "2025-10-02T15:12:27"
click at [388, 741] on button "Pack Slip" at bounding box center [354, 740] width 68 height 32
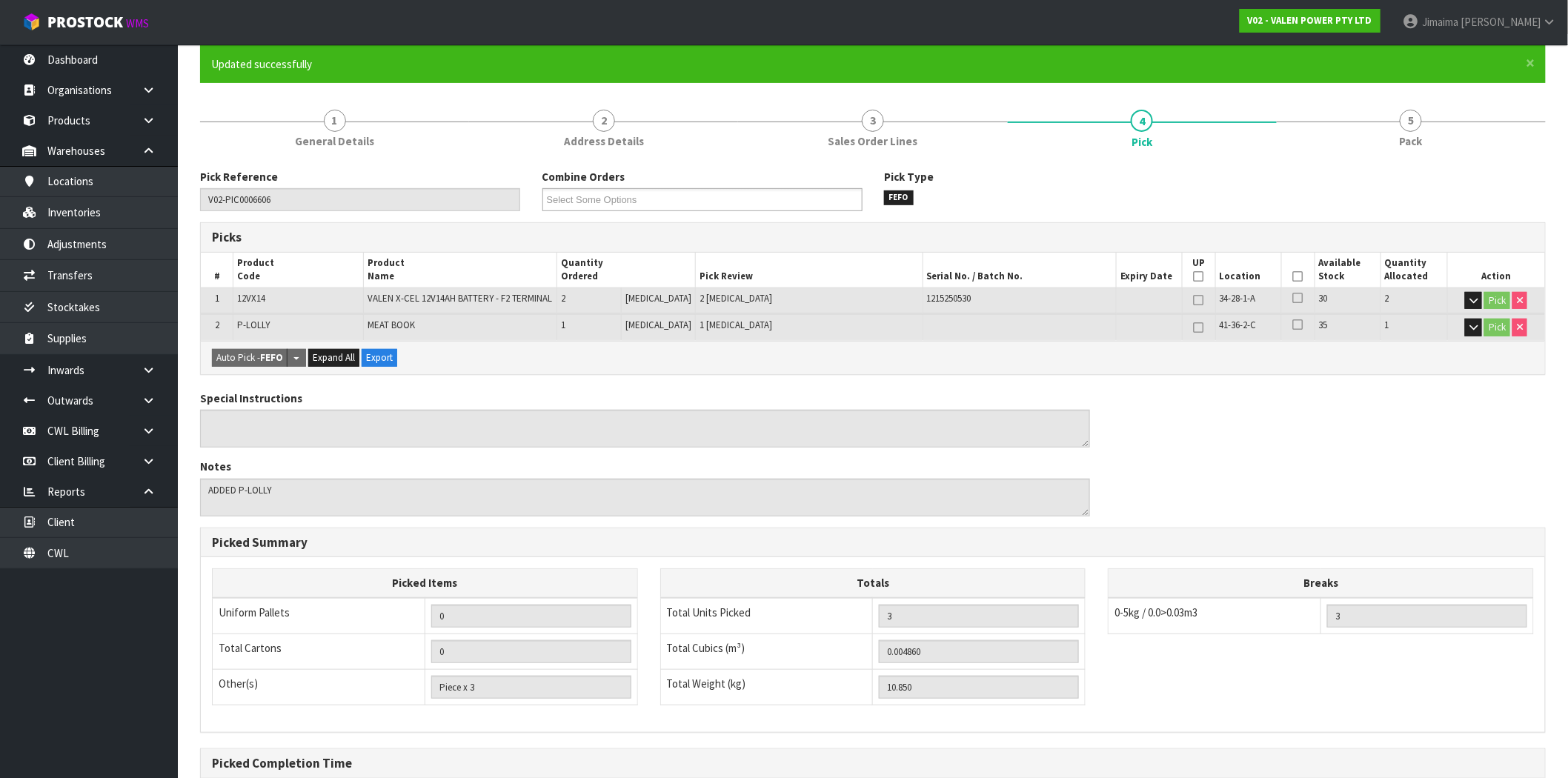
scroll to position [0, 0]
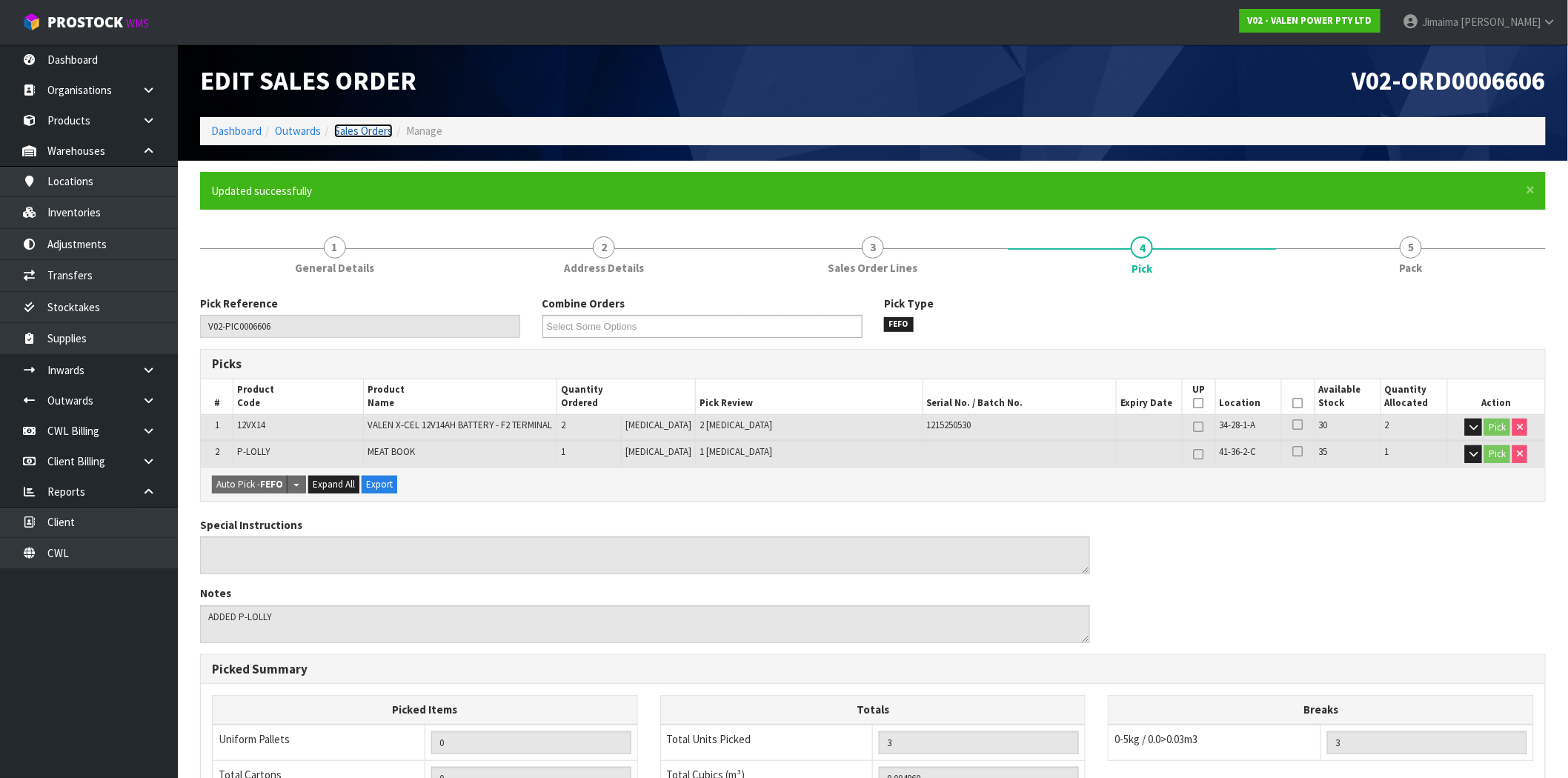
click at [386, 132] on link "Sales Orders" at bounding box center [363, 131] width 59 height 14
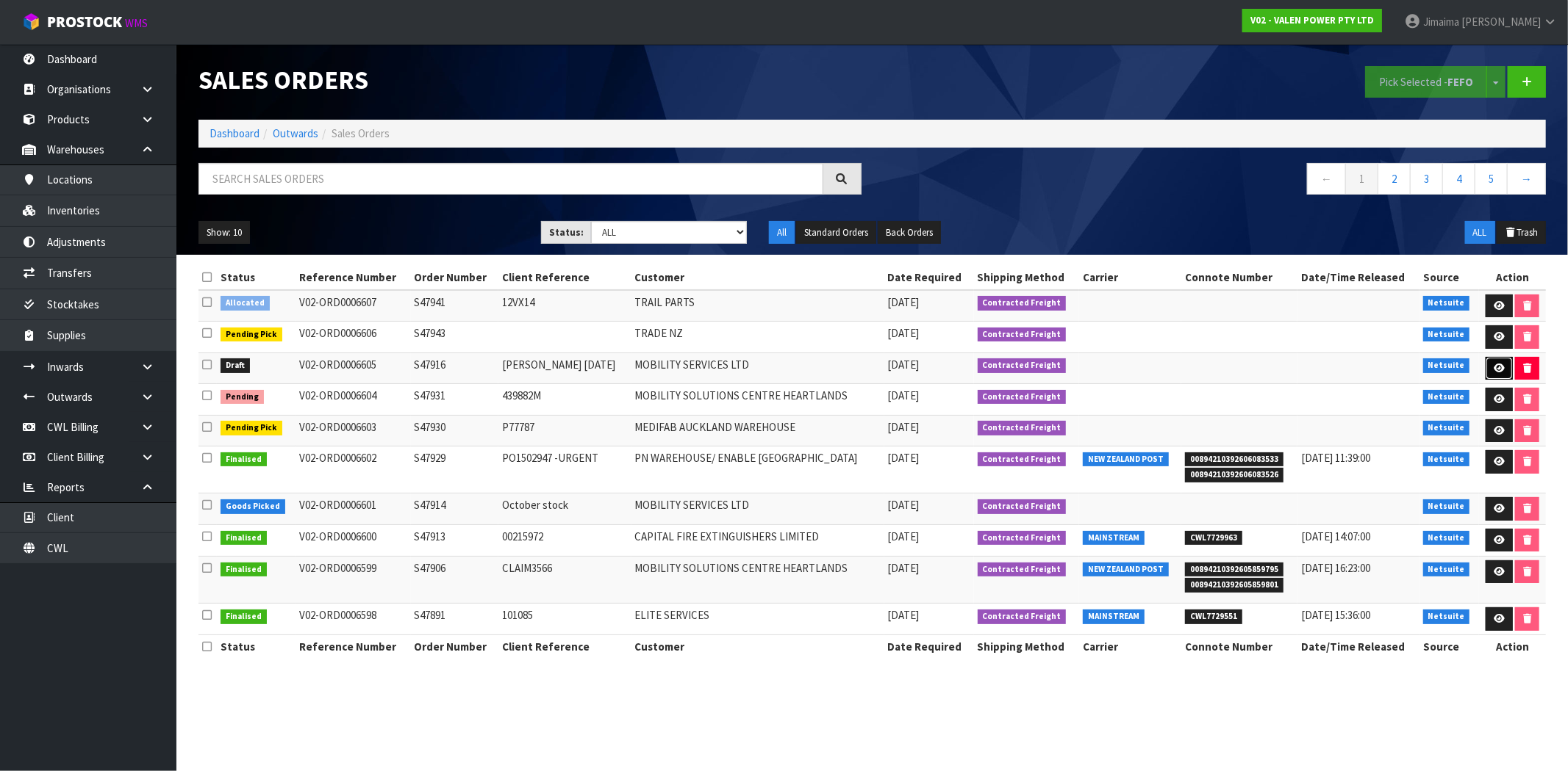
click at [1493, 364] on icon at bounding box center [1498, 368] width 11 height 10
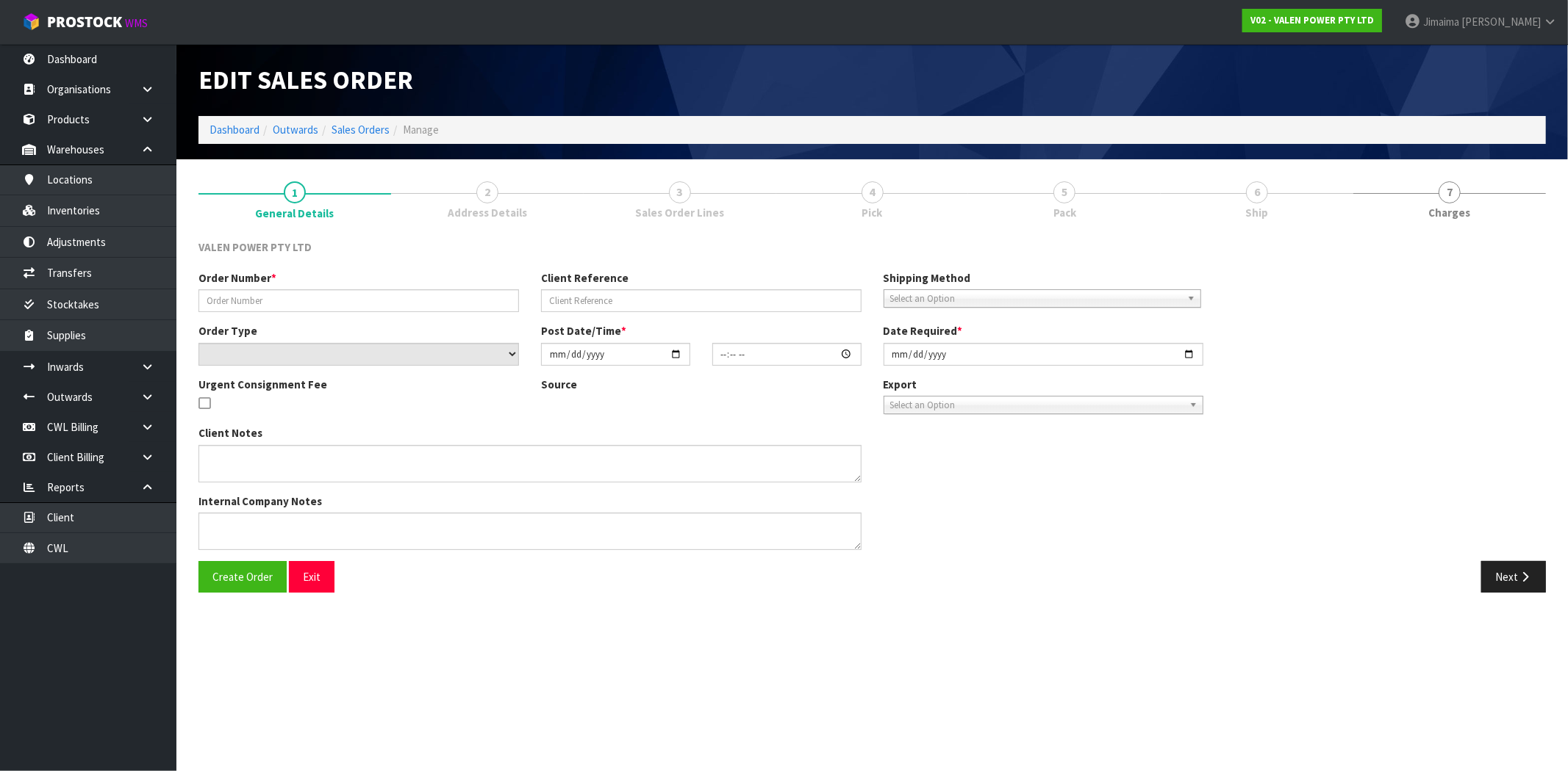
type input "S47916"
type input "Jon 01.10.2025"
select select "number:1"
type input "2025-10-02"
type input "13:00:07.000"
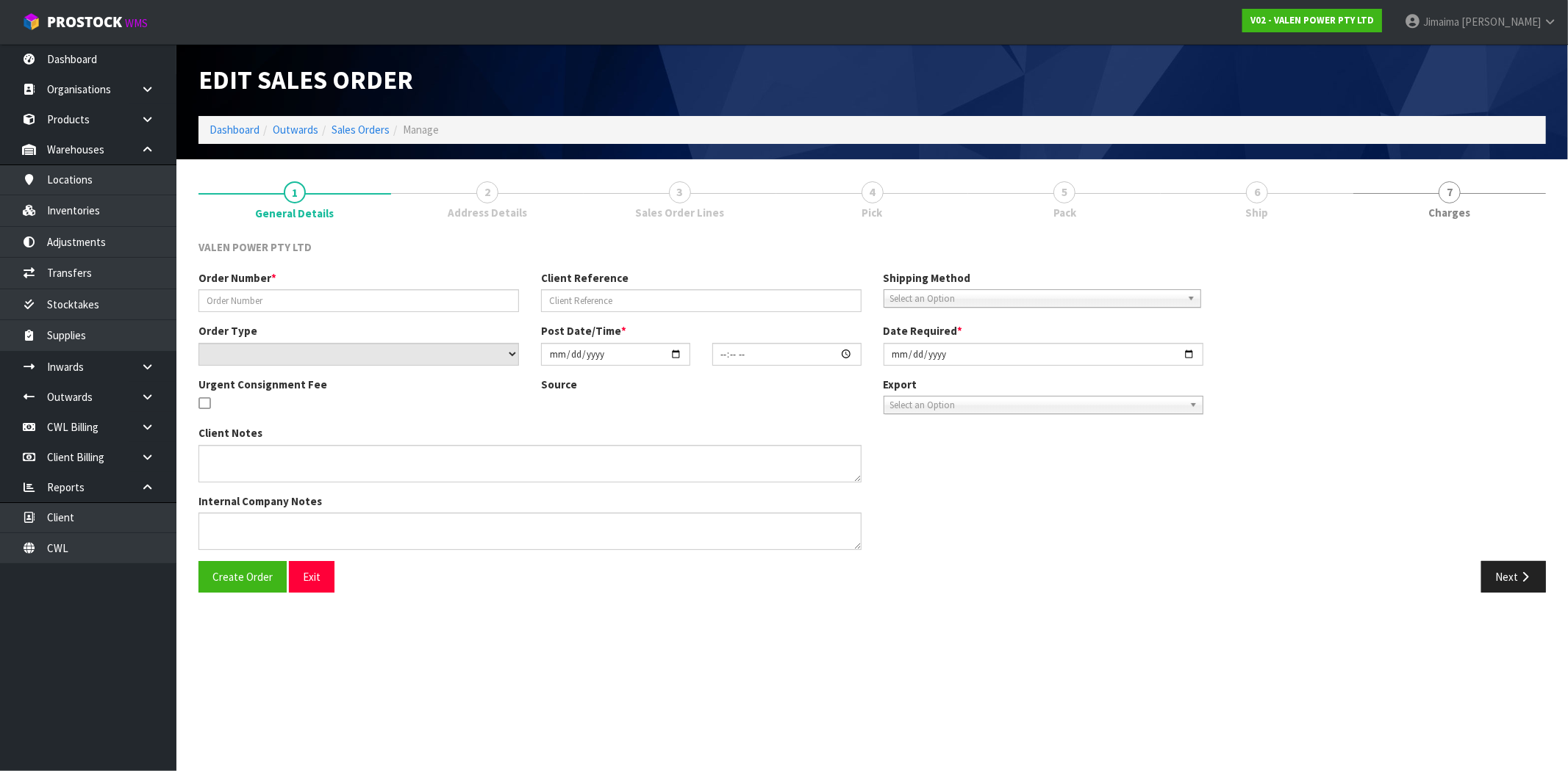
type input "2025-10-02"
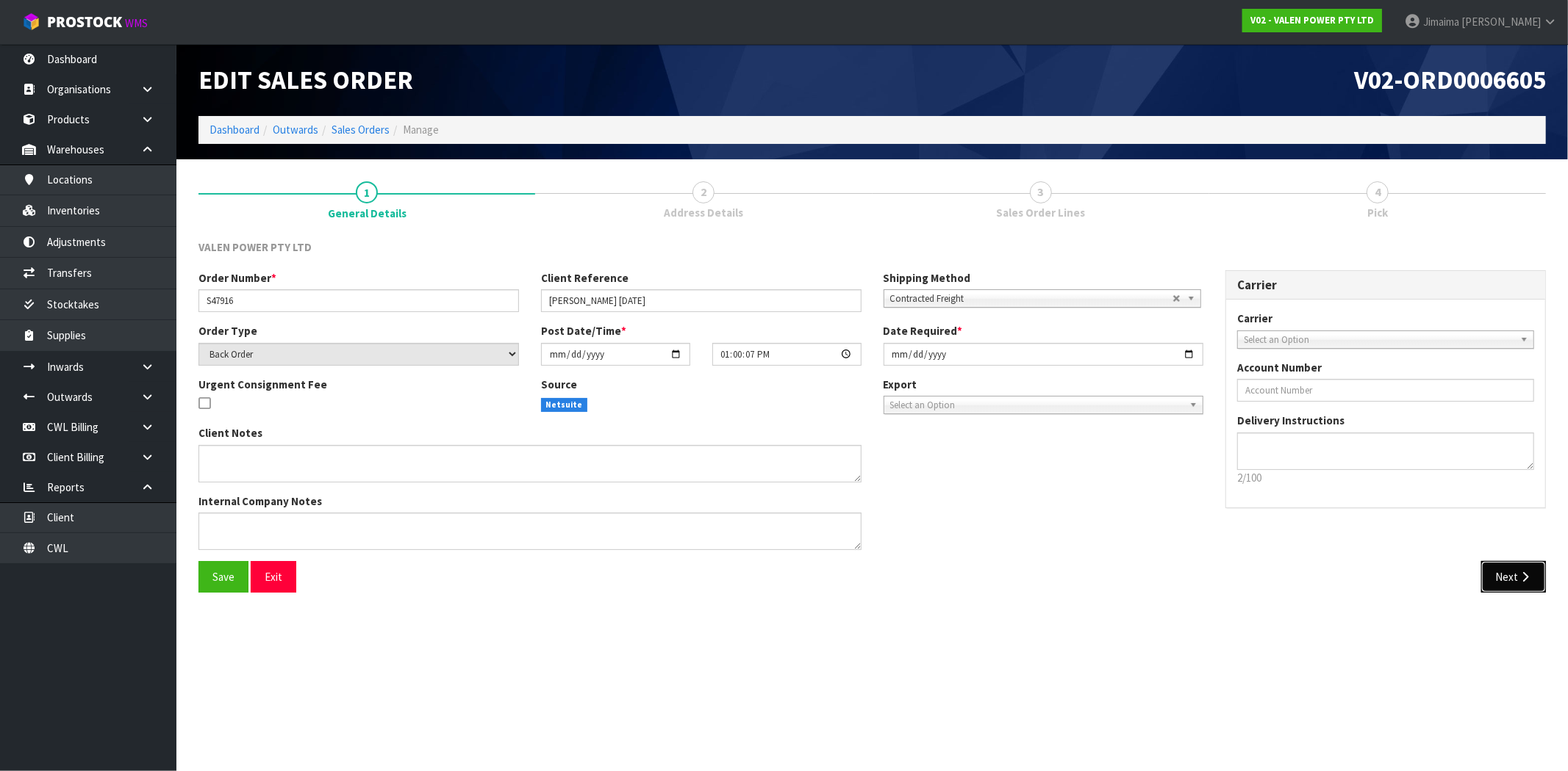
click at [1527, 573] on icon "button" at bounding box center [1524, 577] width 14 height 11
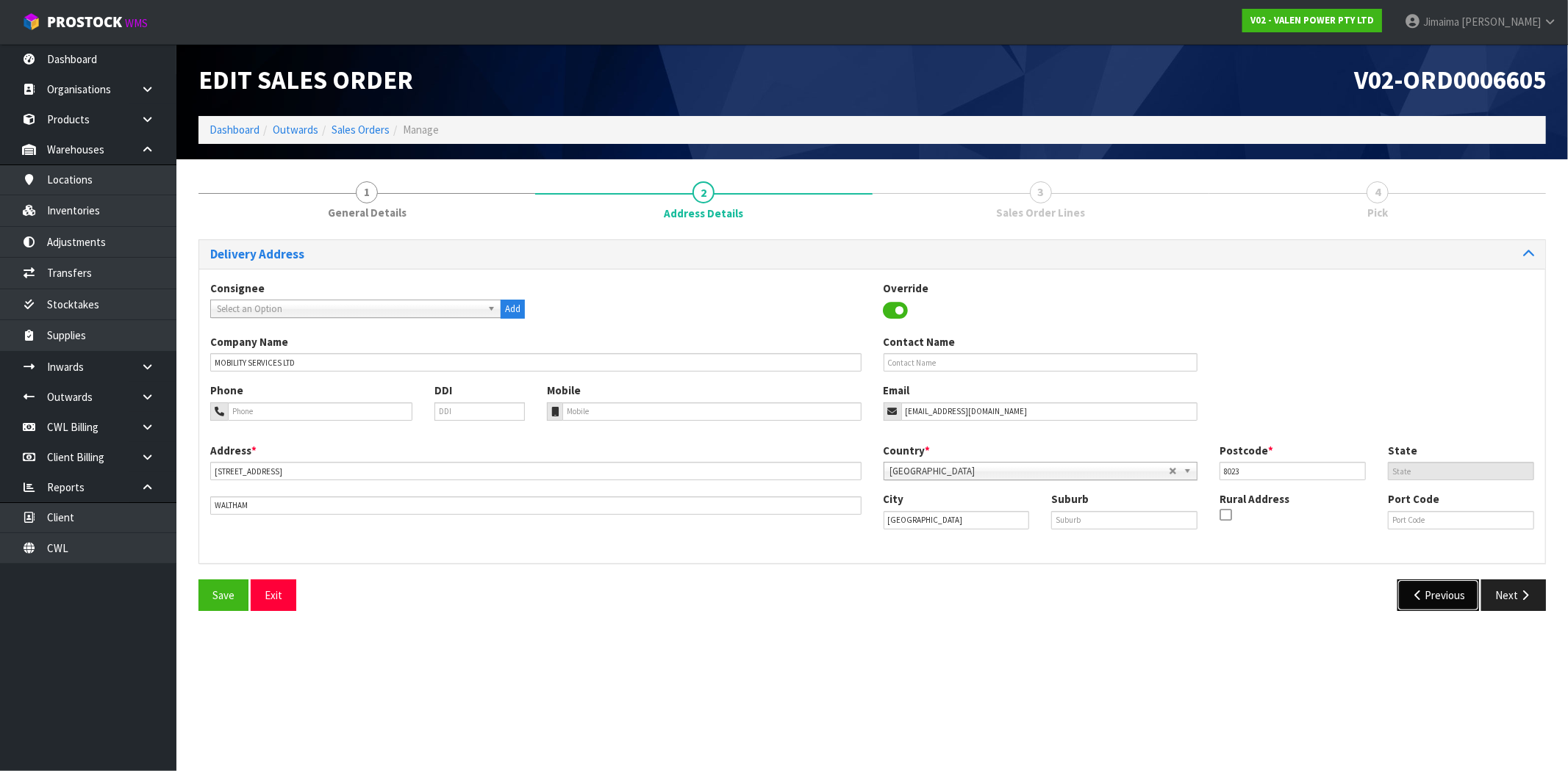
click at [1456, 588] on button "Previous" at bounding box center [1438, 595] width 82 height 32
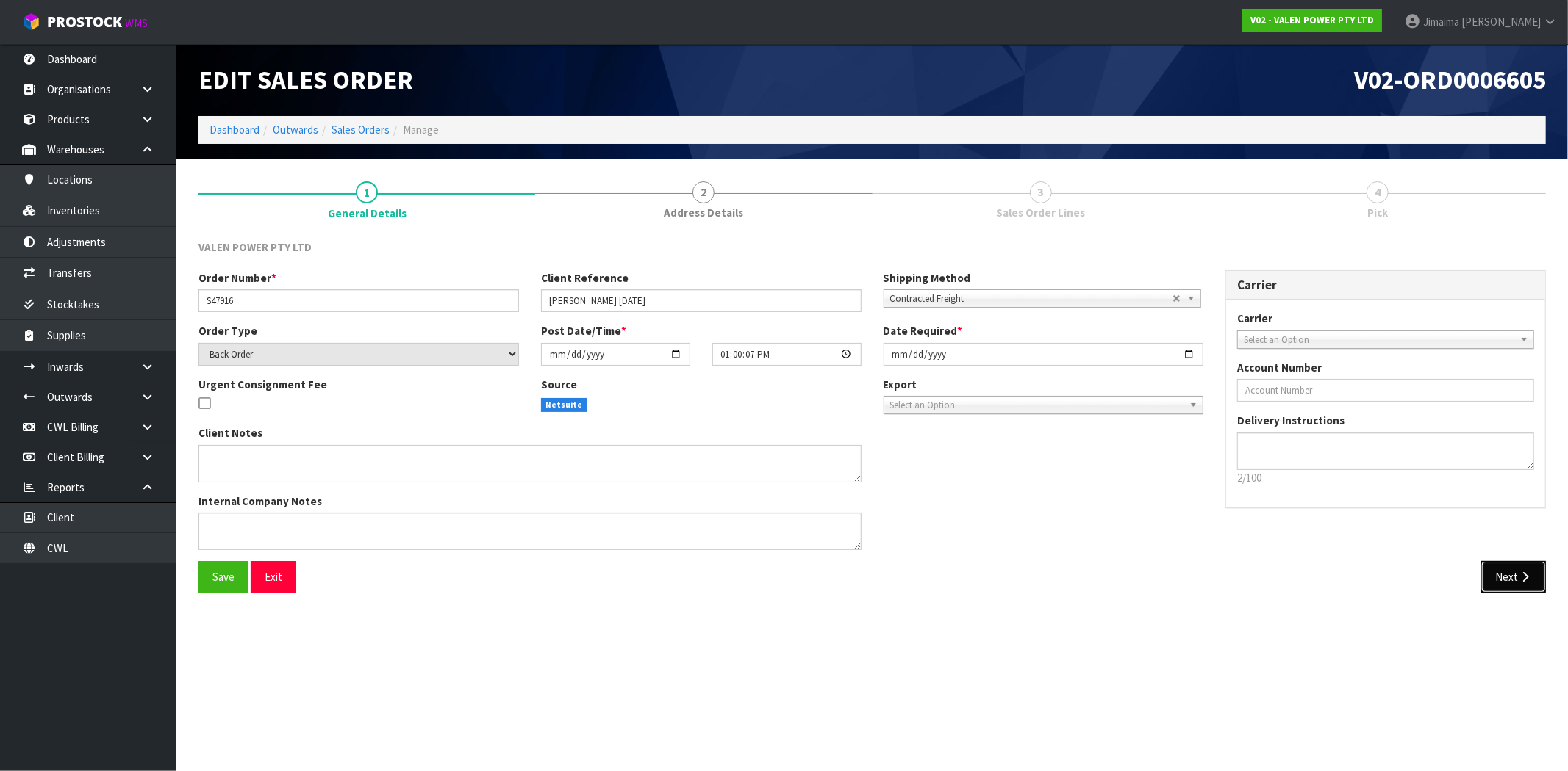
click at [1492, 592] on button "Next" at bounding box center [1513, 577] width 64 height 32
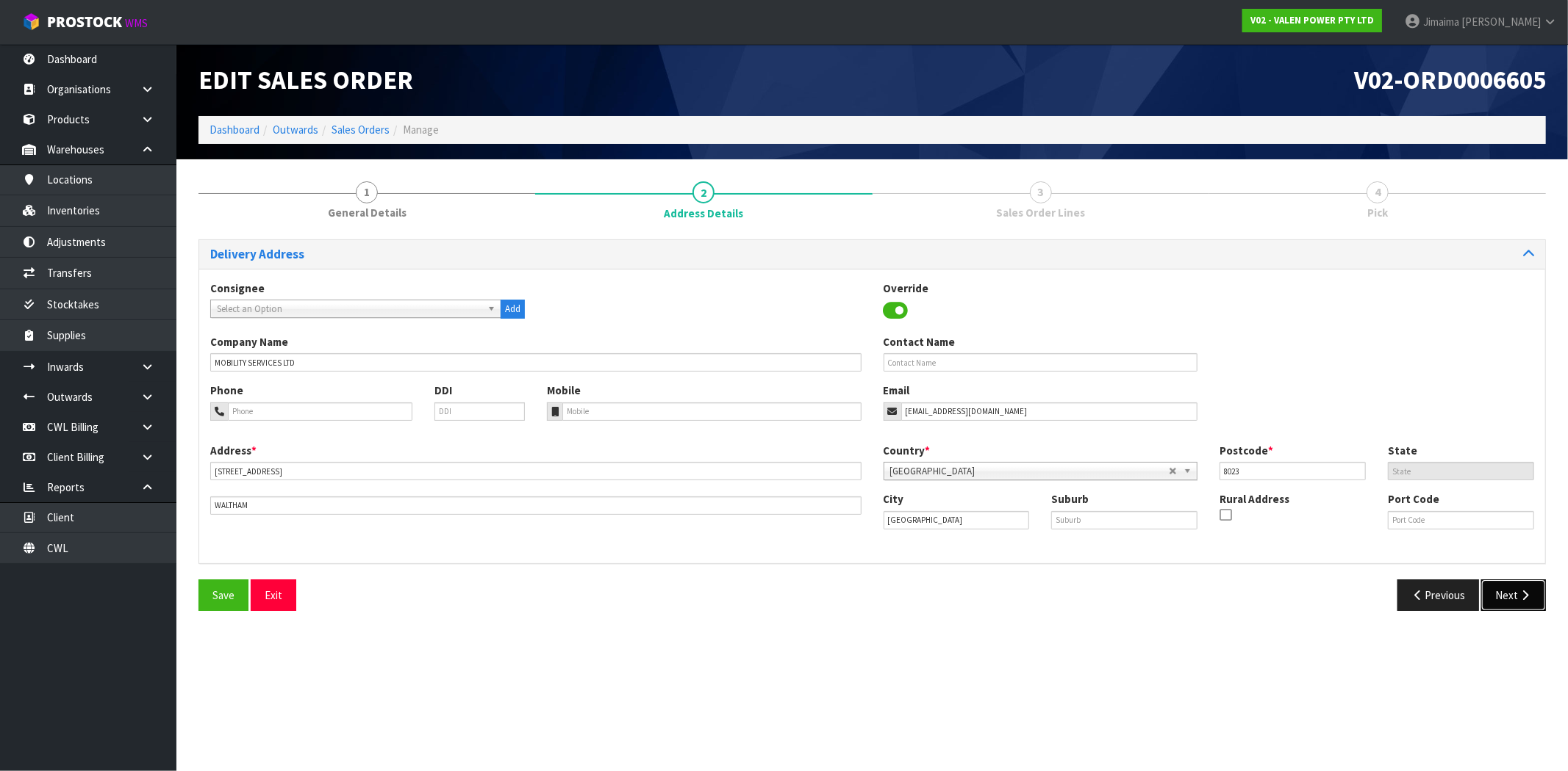
click at [1499, 585] on button "Next" at bounding box center [1513, 595] width 64 height 32
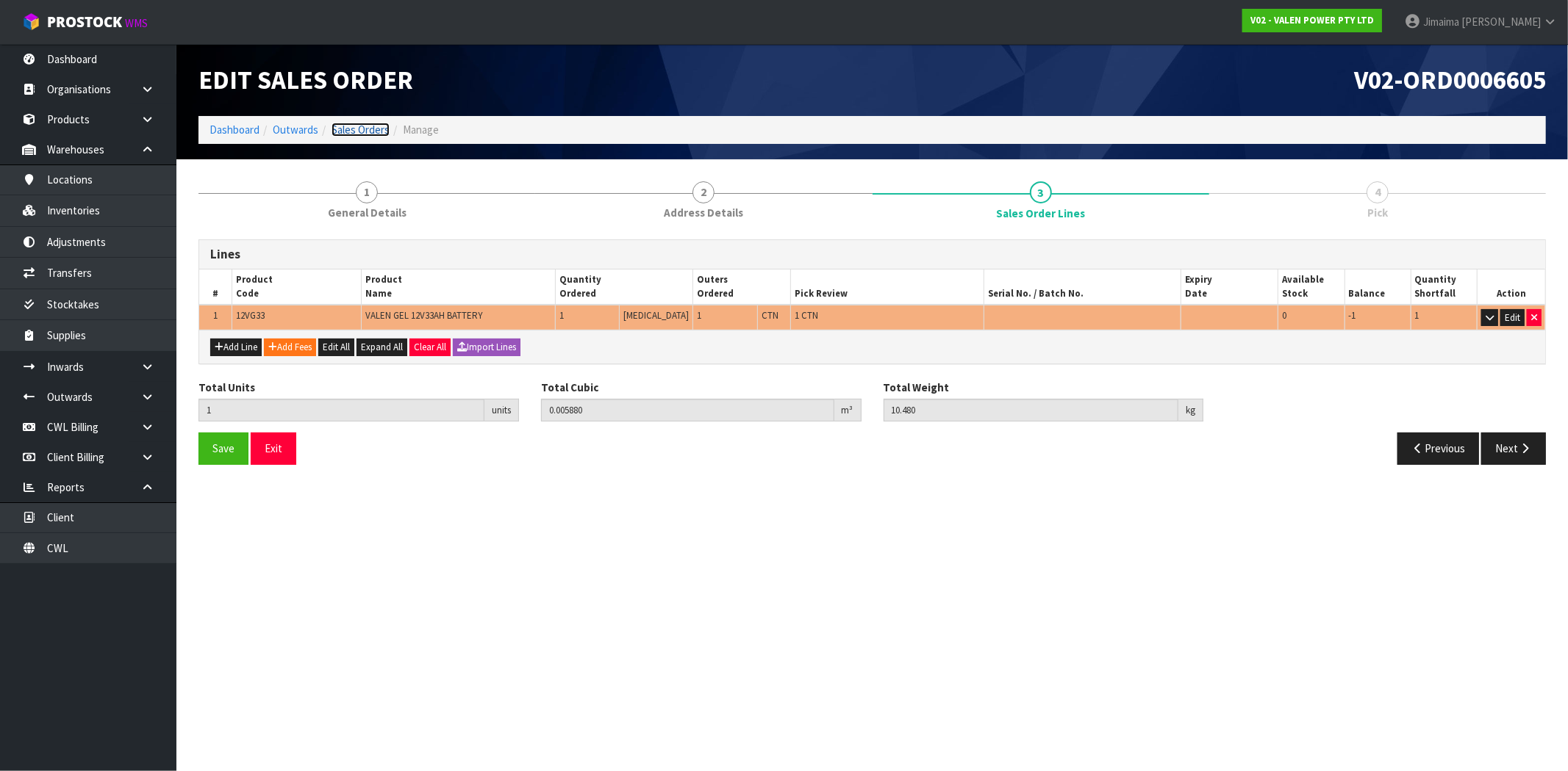
click at [382, 126] on link "Sales Orders" at bounding box center [360, 129] width 58 height 14
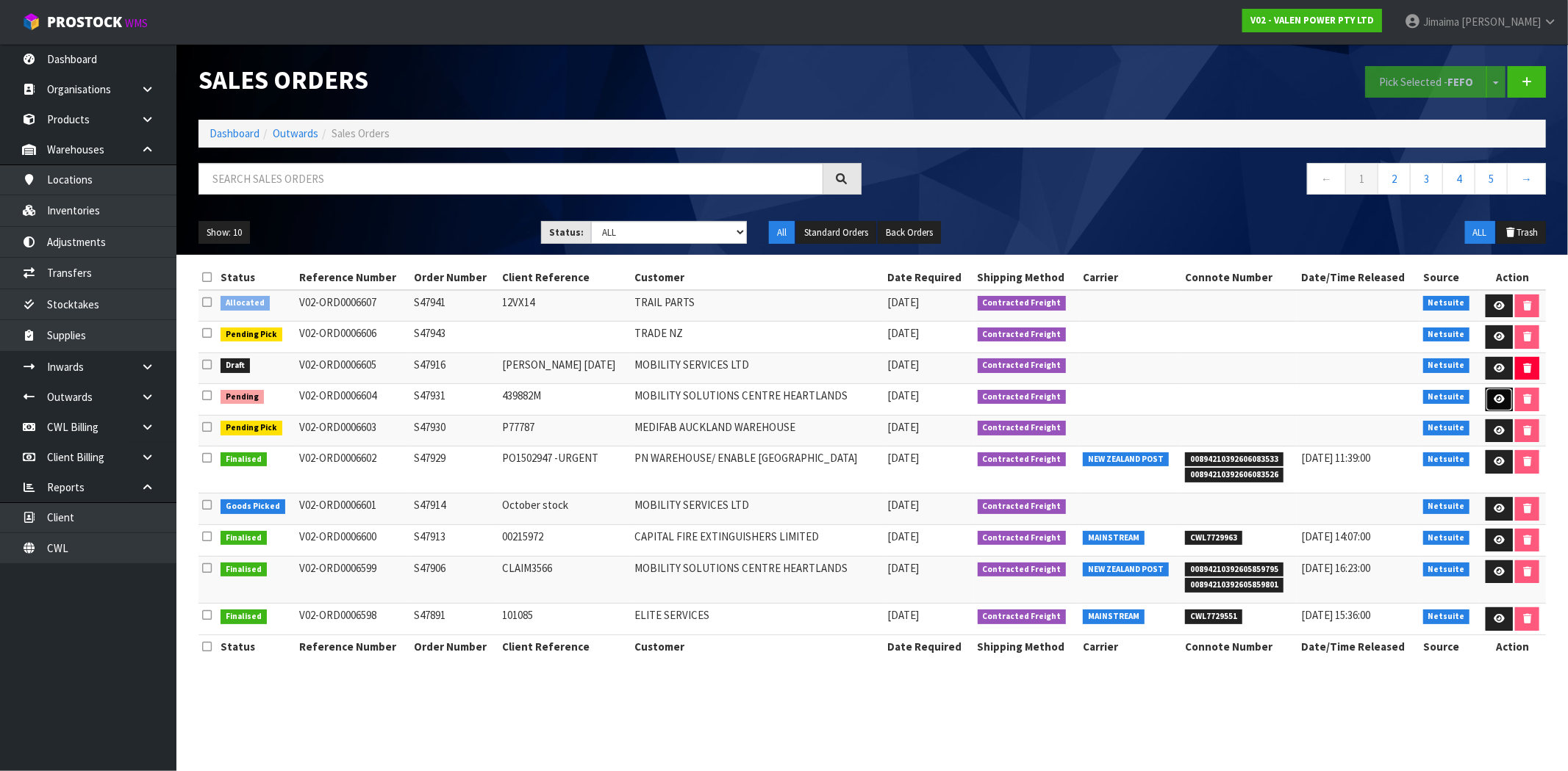
click at [1485, 395] on link at bounding box center [1498, 400] width 27 height 24
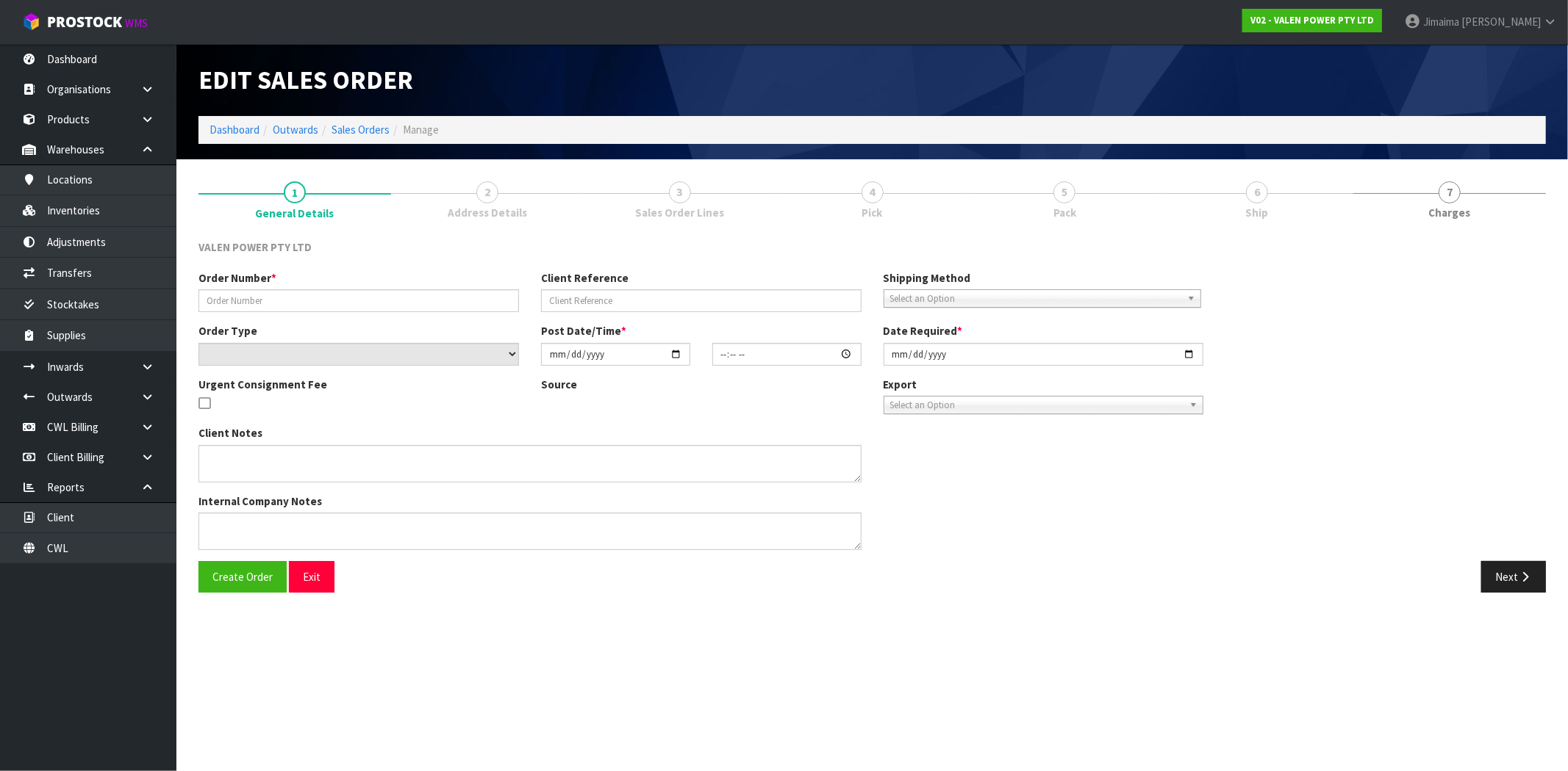
type input "S47931"
type input "439882M"
select select "number:1"
type input "2025-10-02"
type input "11:15:07.000"
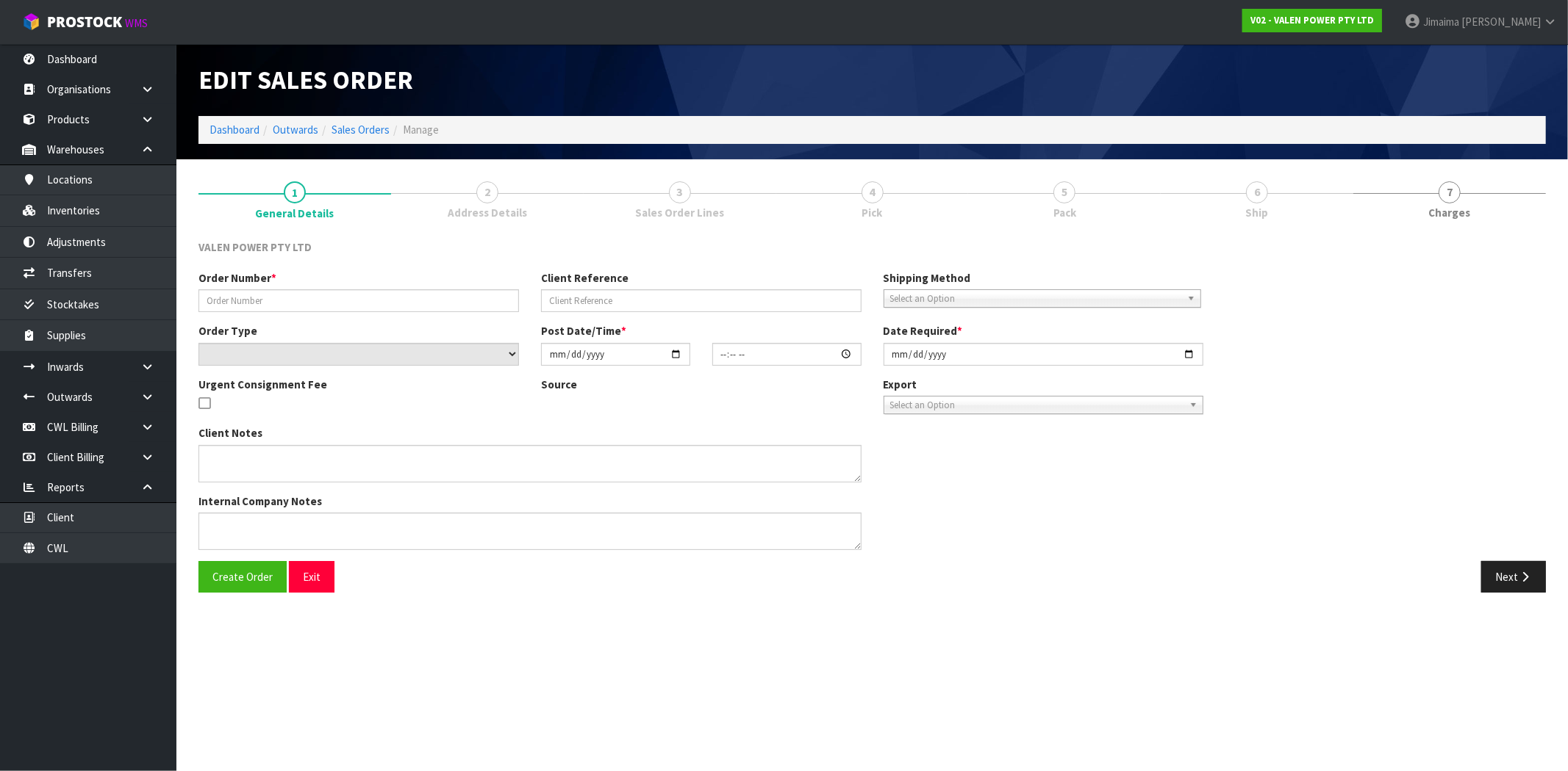
type input "2025-10-02"
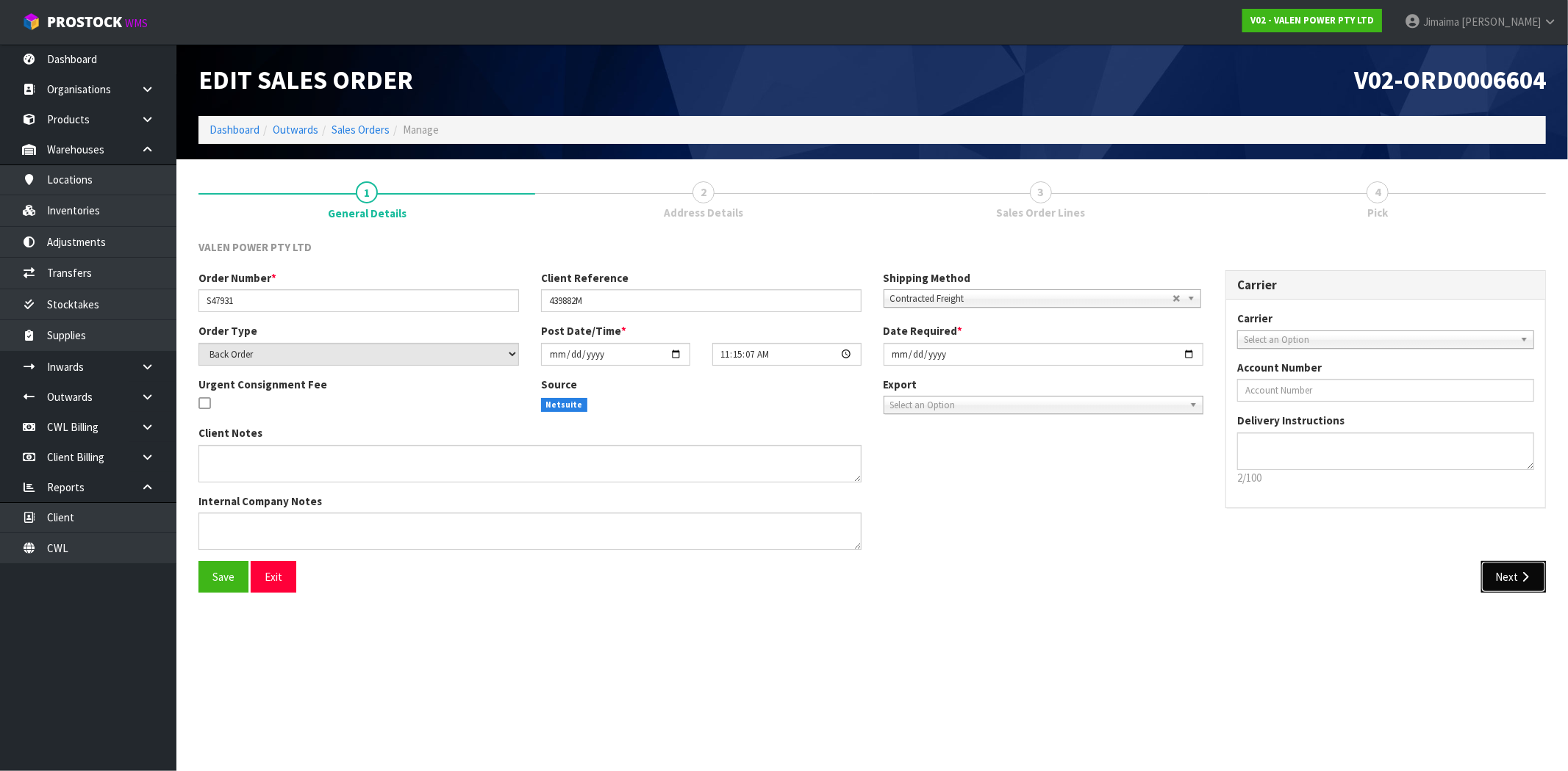
click at [1510, 577] on button "Next" at bounding box center [1513, 577] width 64 height 32
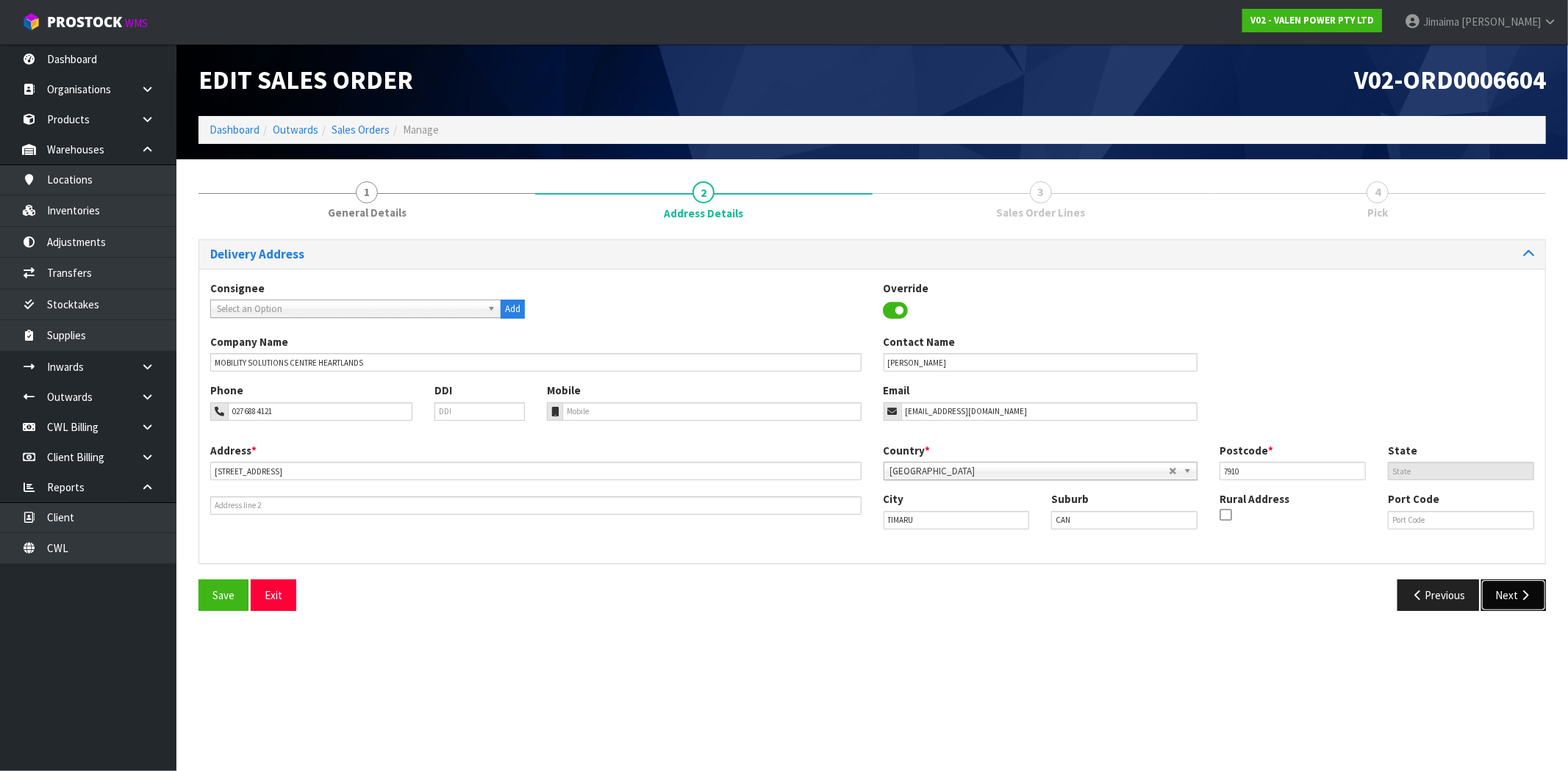
click at [1521, 594] on icon "button" at bounding box center [1524, 595] width 14 height 11
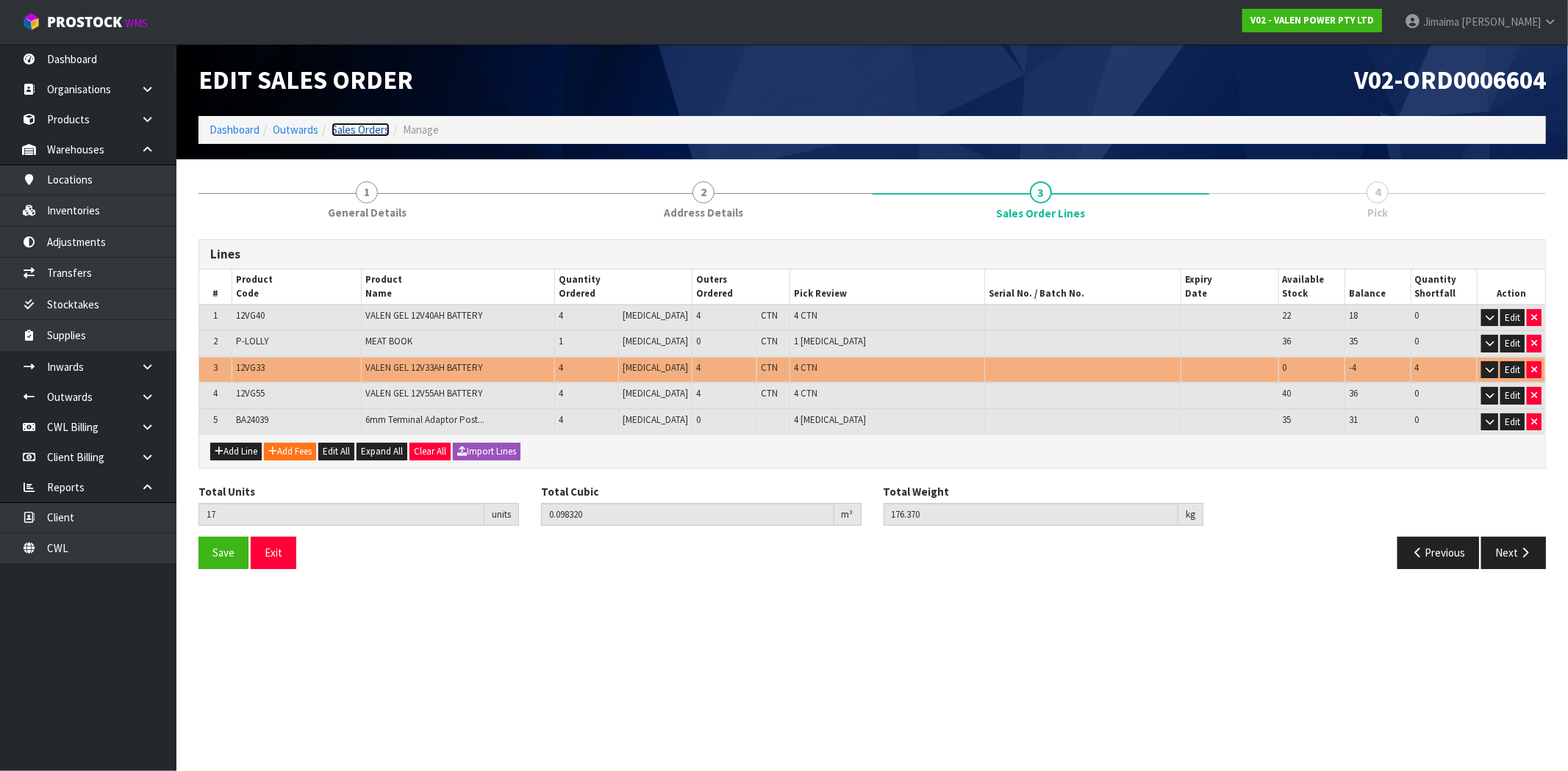
click at [371, 123] on link "Sales Orders" at bounding box center [360, 129] width 58 height 14
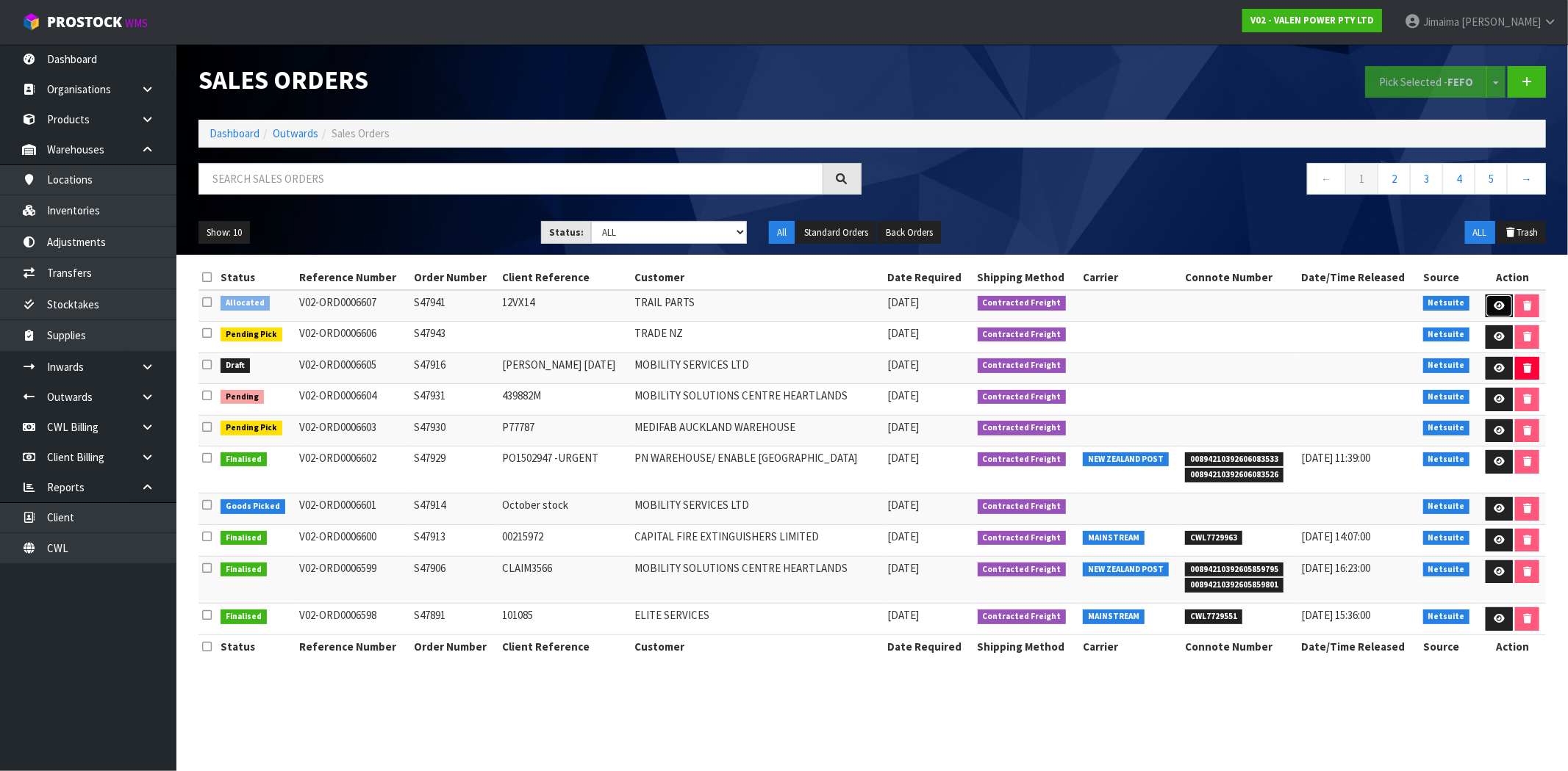
click at [1493, 302] on icon at bounding box center [1498, 305] width 11 height 10
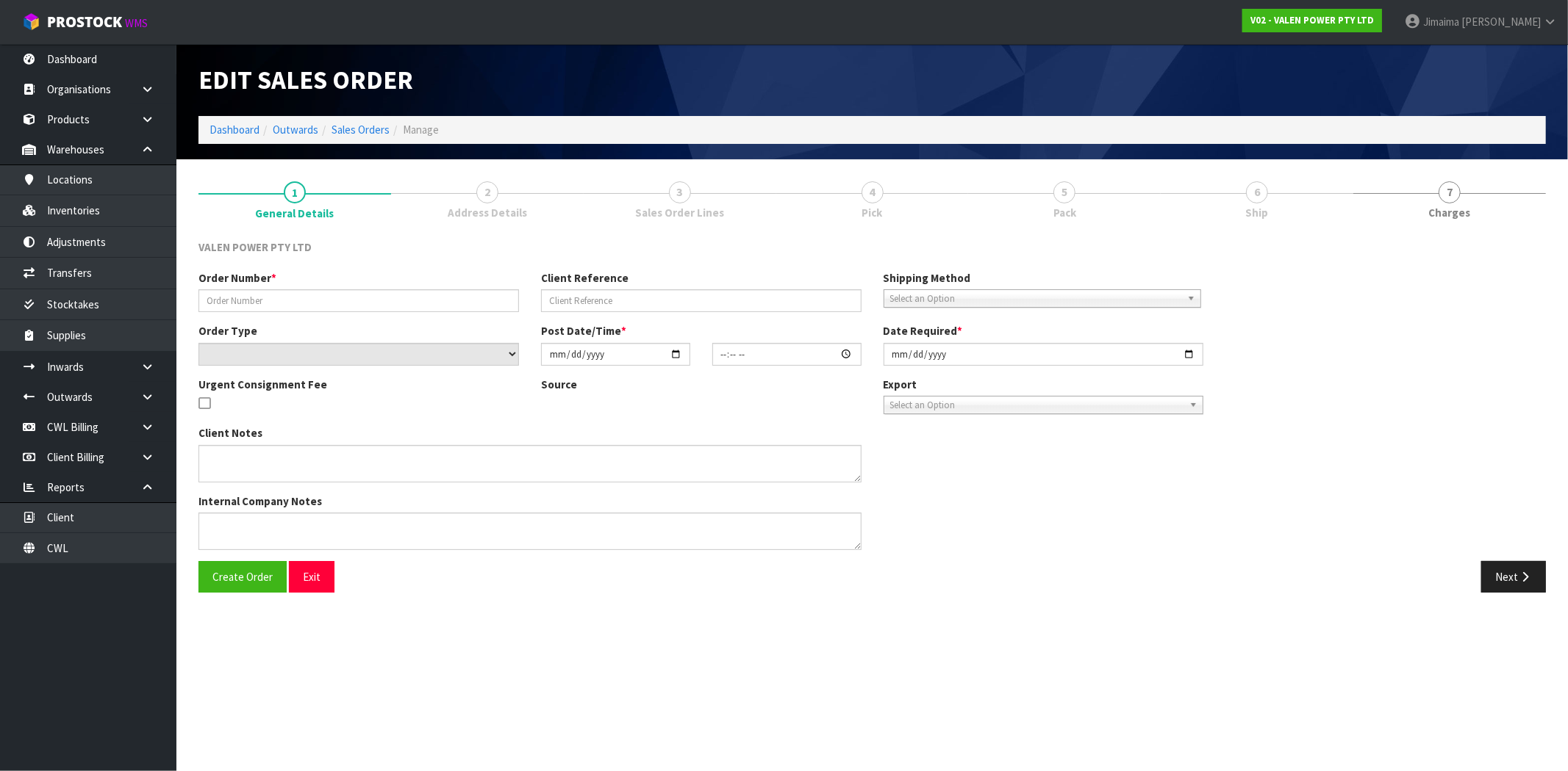
type input "S47941"
type input "12VX14"
select select "number:0"
type input "2025-10-02"
type input "14:30:09.000"
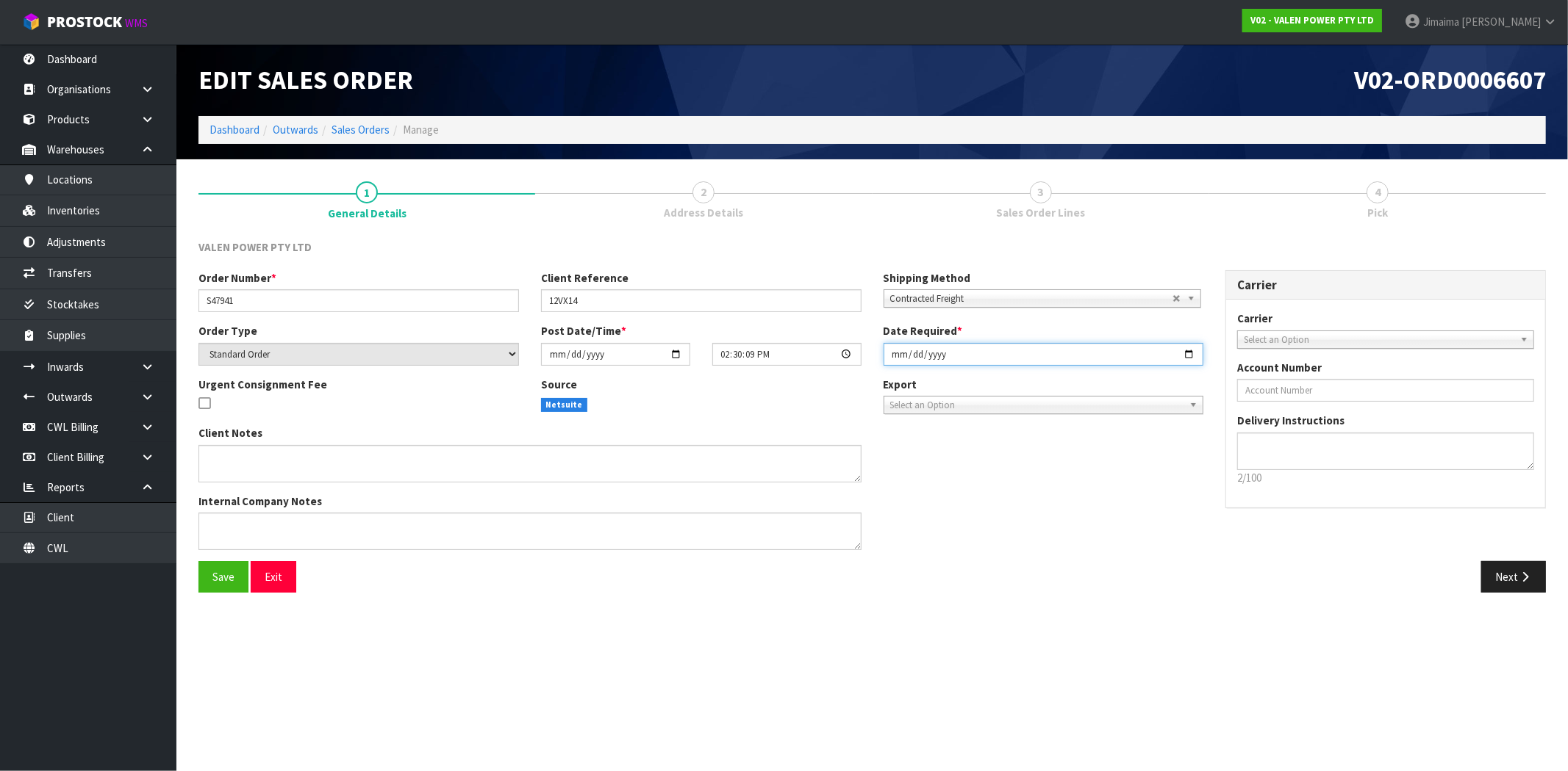
click at [1189, 354] on input "2025-10-02" at bounding box center [1044, 354] width 320 height 23
type input "2025-10-03"
click at [1522, 566] on button "Next" at bounding box center [1513, 577] width 64 height 32
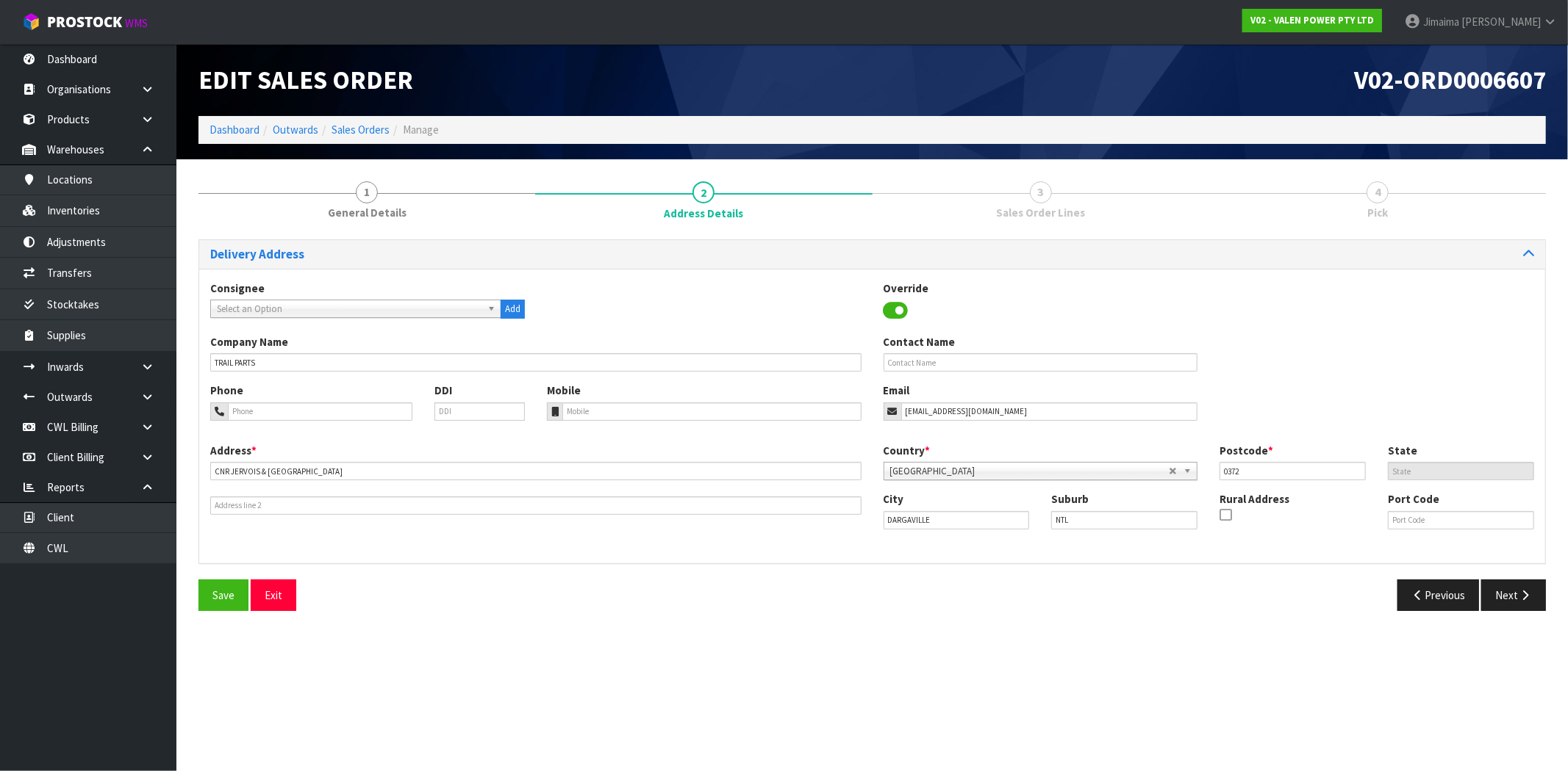
click at [1519, 574] on div "Delivery Address Consignee 000001.BAY MECHANICS - BAY MECHANICS 000001A - BRAKE…" at bounding box center [872, 431] width 1348 height 383
click at [1518, 595] on icon "button" at bounding box center [1524, 595] width 14 height 11
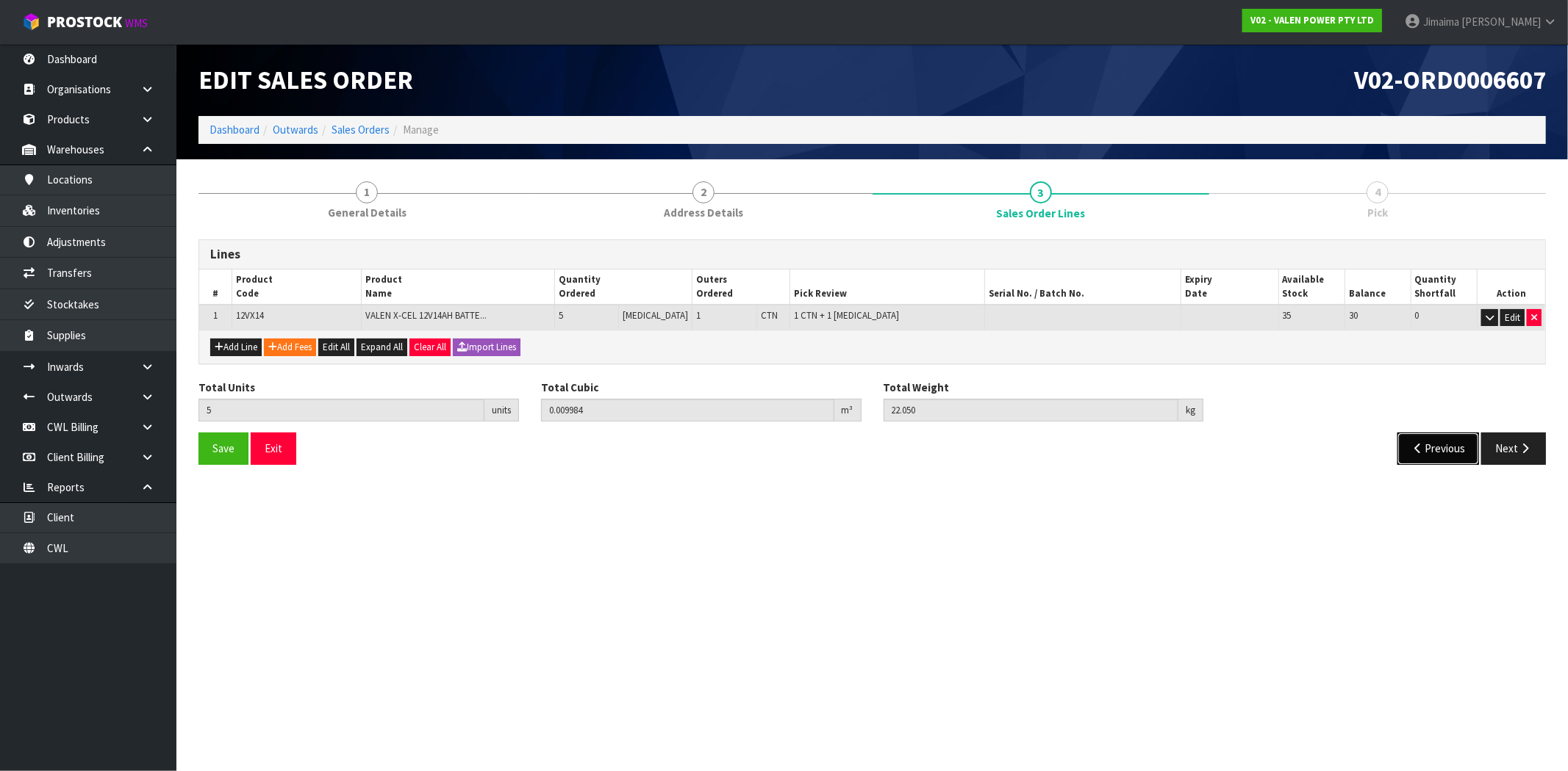
click at [1453, 449] on button "Previous" at bounding box center [1438, 448] width 82 height 32
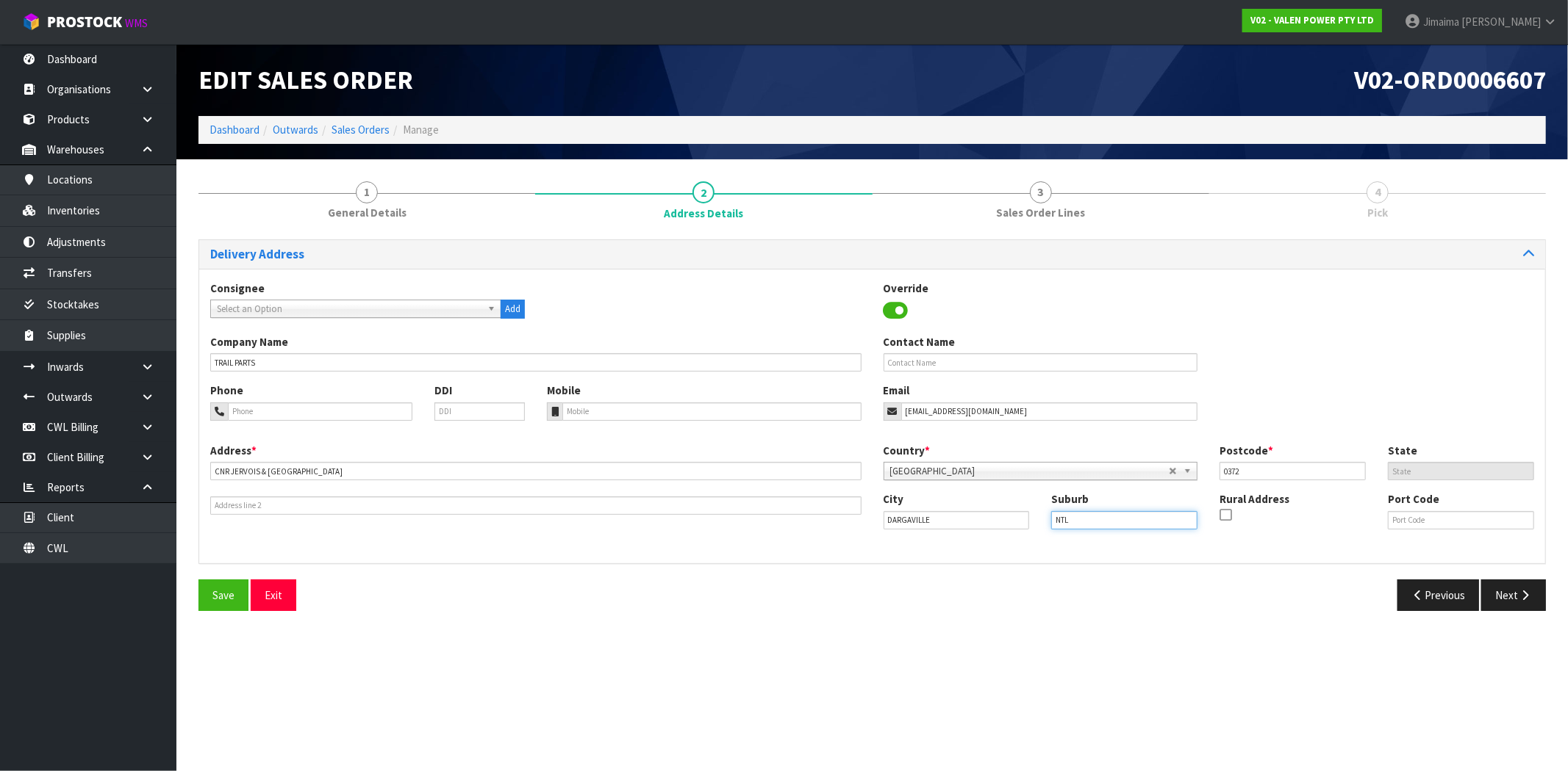
click at [973, 527] on div "City DARGAVILLE Suburb NTL Rural Address Port Code" at bounding box center [1209, 517] width 673 height 50
drag, startPoint x: 1106, startPoint y: 622, endPoint x: 1425, endPoint y: 592, distance: 320.4
click at [1112, 625] on section "1 General Details 2 Address Details 3 Sales Order Lines 4 Pick Delivery Address…" at bounding box center [872, 397] width 1391 height 475
drag, startPoint x: 1518, startPoint y: 603, endPoint x: 1538, endPoint y: 570, distance: 38.6
click at [1519, 603] on button "Next" at bounding box center [1513, 595] width 64 height 32
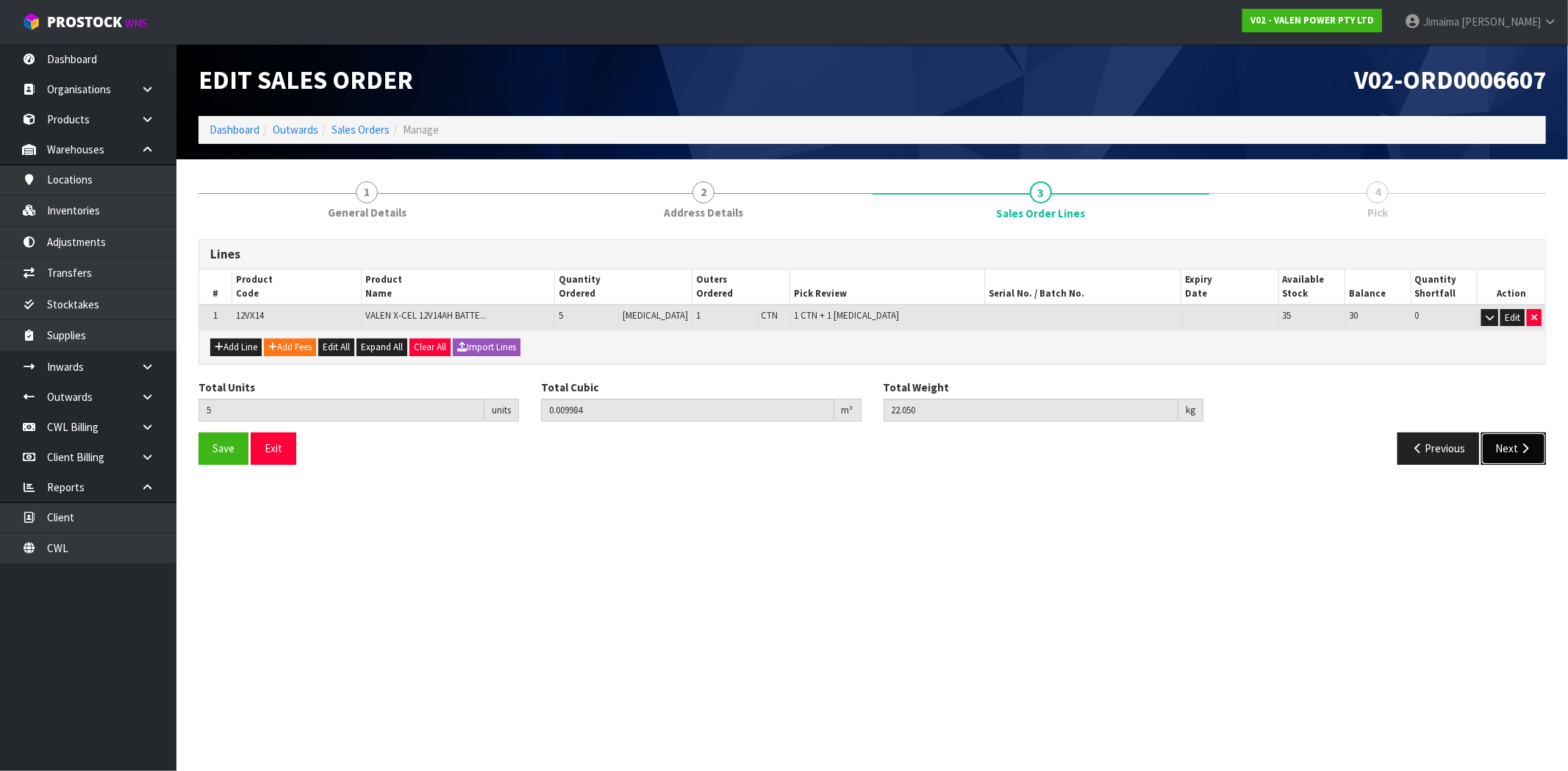
drag, startPoint x: 1523, startPoint y: 442, endPoint x: 1510, endPoint y: 443, distance: 13.0
click at [1522, 443] on icon "button" at bounding box center [1524, 448] width 14 height 11
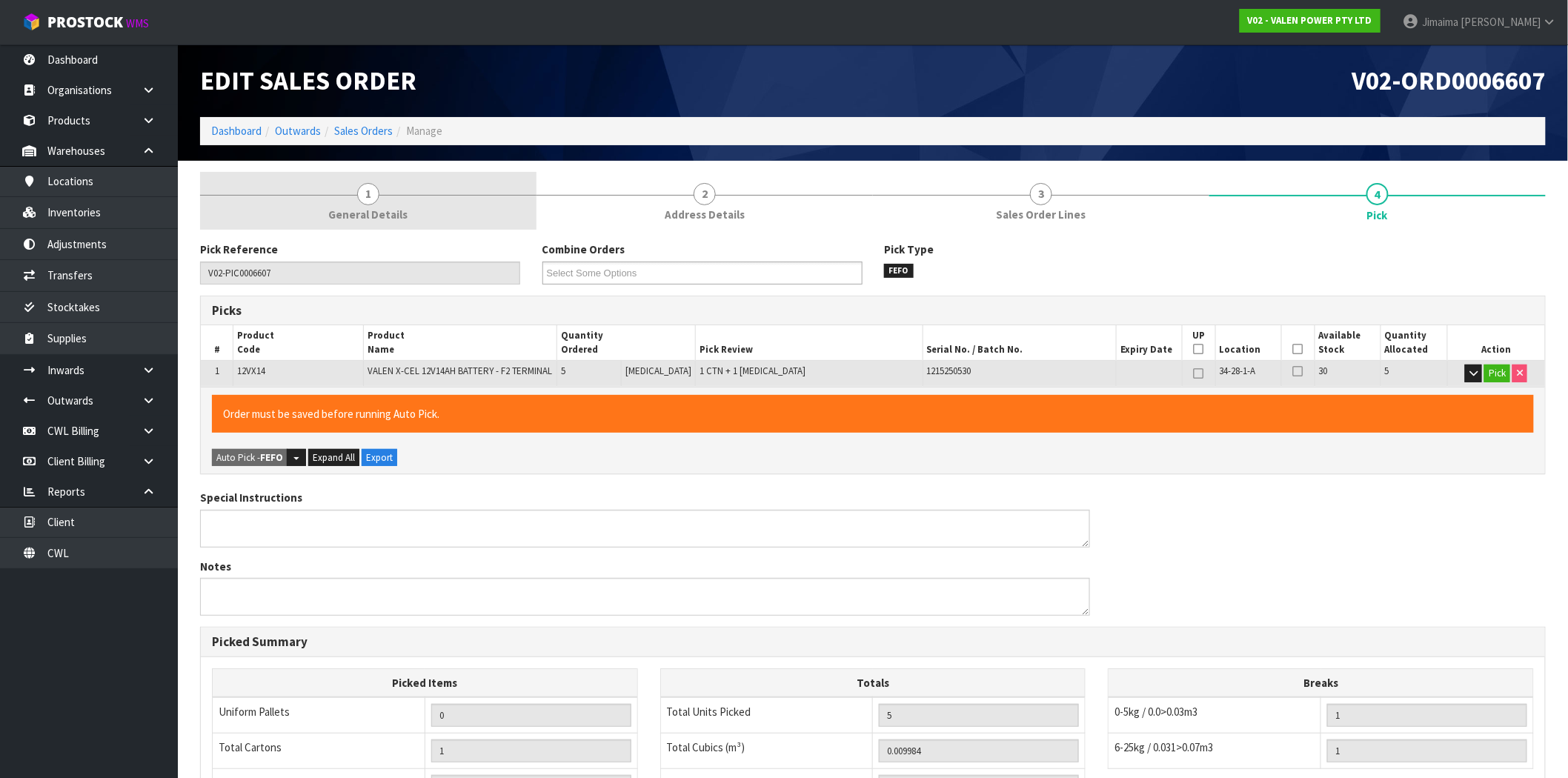
click at [381, 207] on span "General Details" at bounding box center [368, 214] width 79 height 16
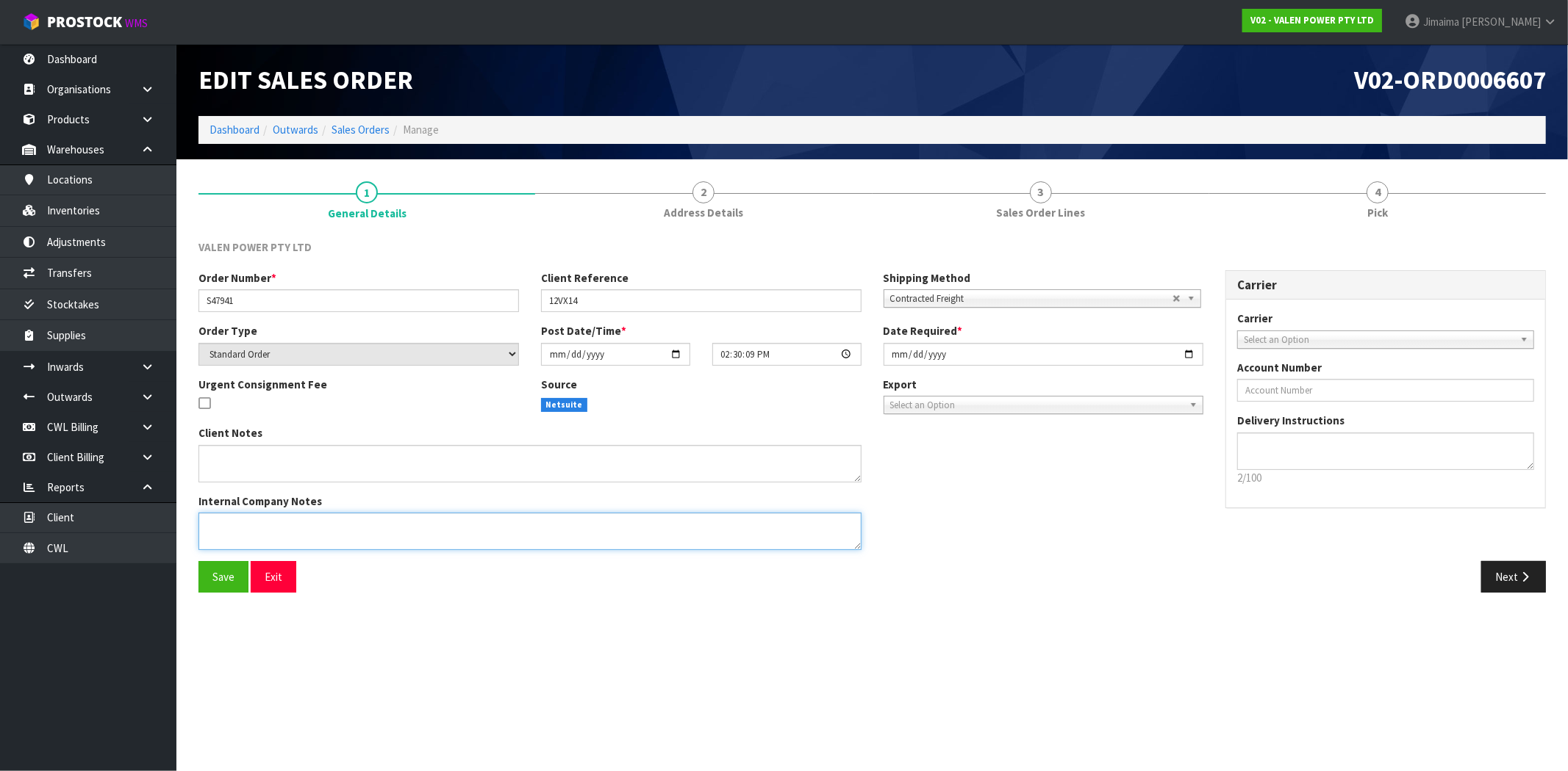
drag, startPoint x: 377, startPoint y: 540, endPoint x: 383, endPoint y: 534, distance: 8.5
click at [377, 539] on textarea at bounding box center [530, 531] width 663 height 38
type textarea "ADDED P-LOLLY"
drag, startPoint x: 220, startPoint y: 573, endPoint x: 284, endPoint y: 533, distance: 75.5
click at [225, 570] on span "Save" at bounding box center [223, 577] width 22 height 14
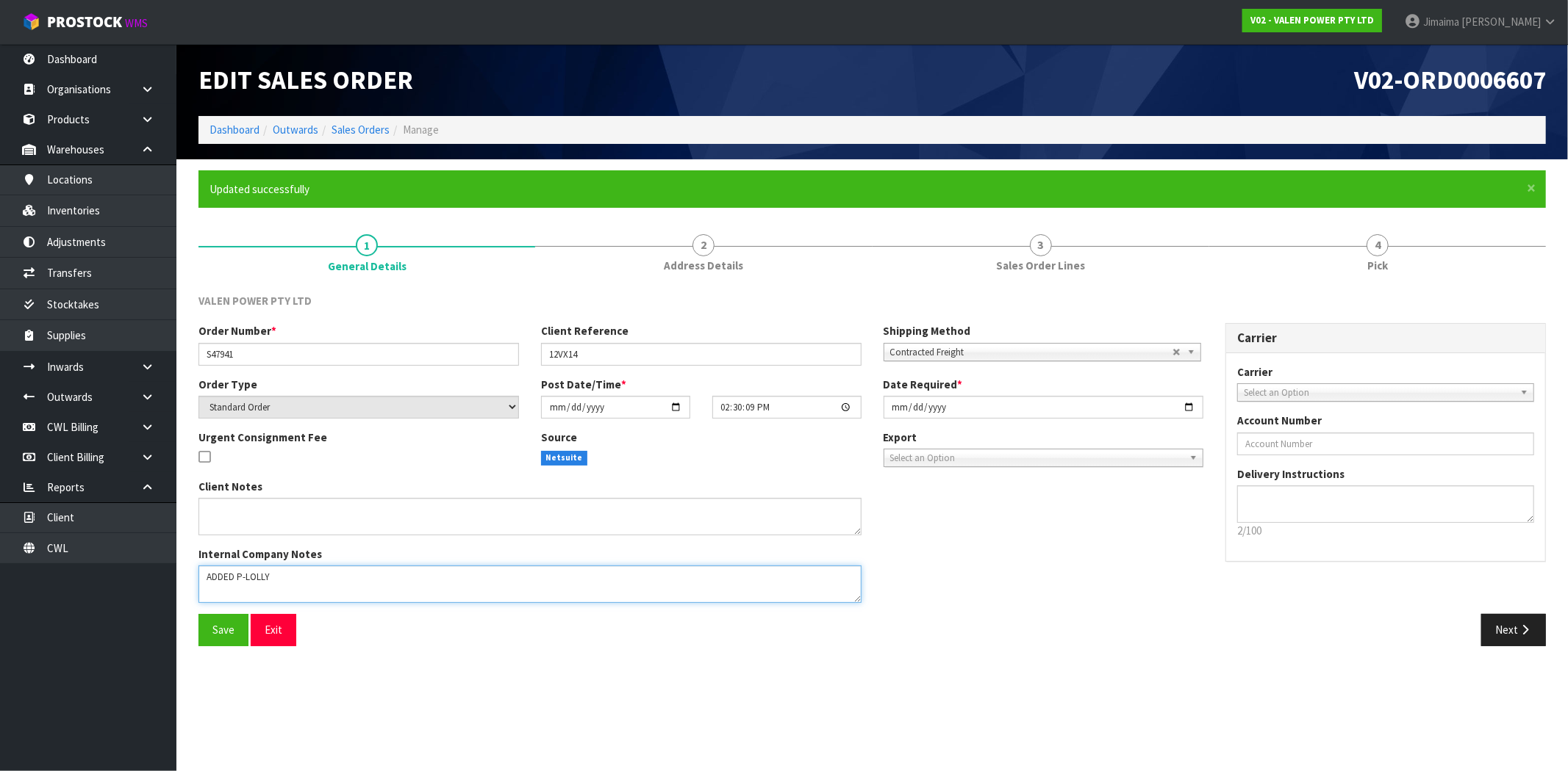
drag, startPoint x: 263, startPoint y: 526, endPoint x: 490, endPoint y: 500, distance: 228.5
click at [238, 551] on div "Internal Company Notes" at bounding box center [530, 574] width 663 height 57
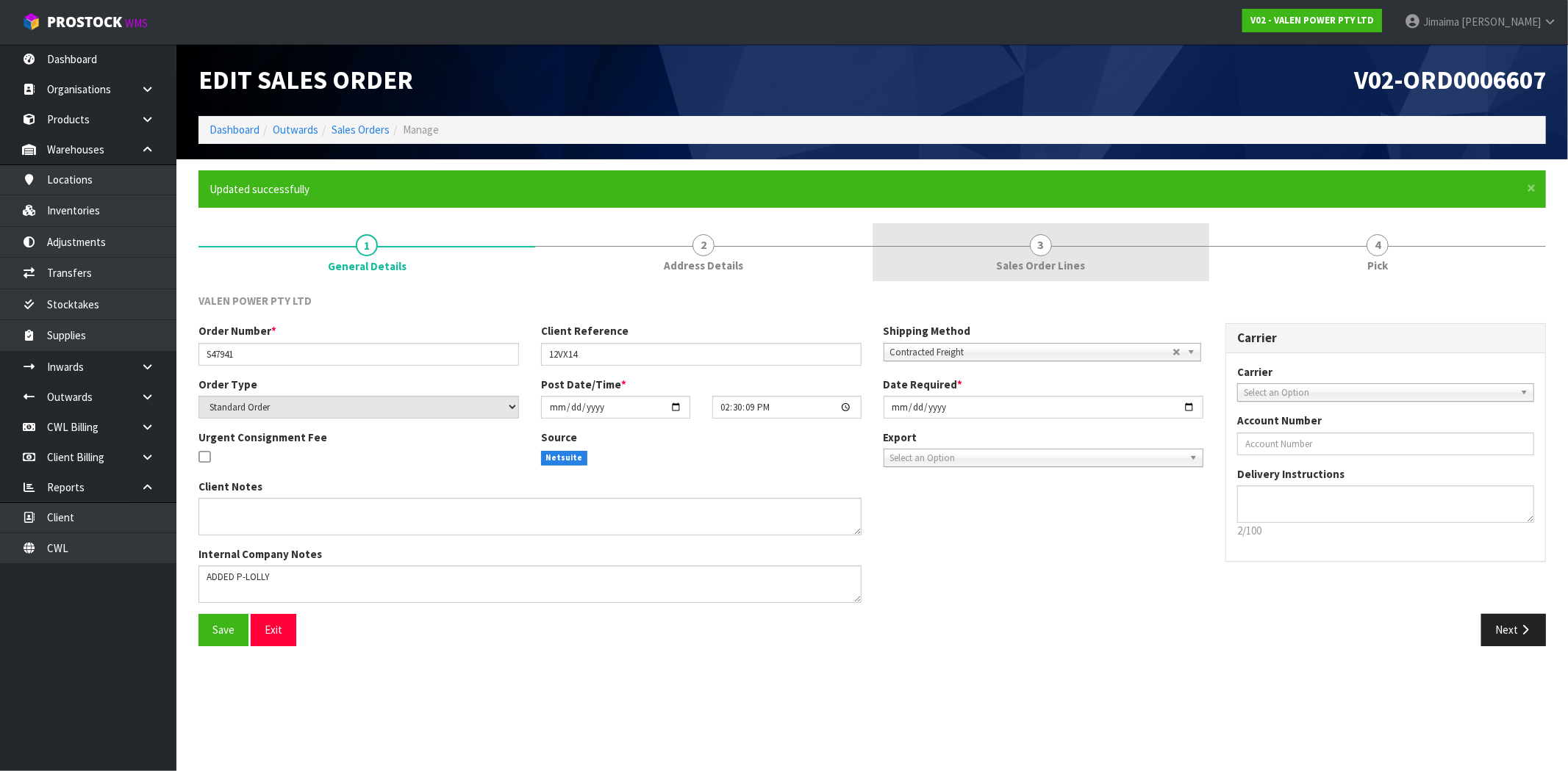
click at [980, 251] on link "3 Sales Order Lines" at bounding box center [1041, 252] width 337 height 58
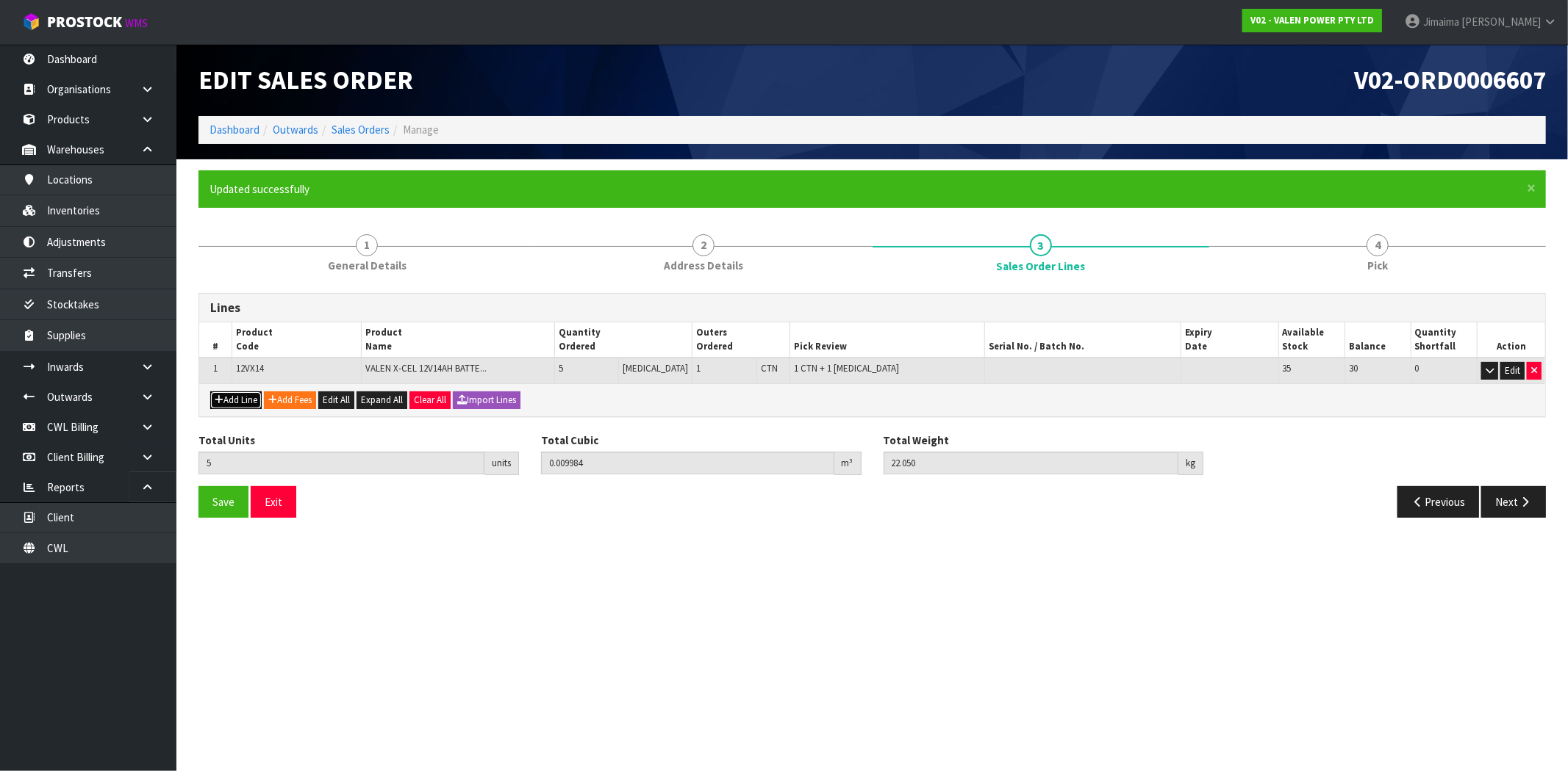
click at [238, 398] on button "Add Line" at bounding box center [236, 401] width 52 height 18
type input "0"
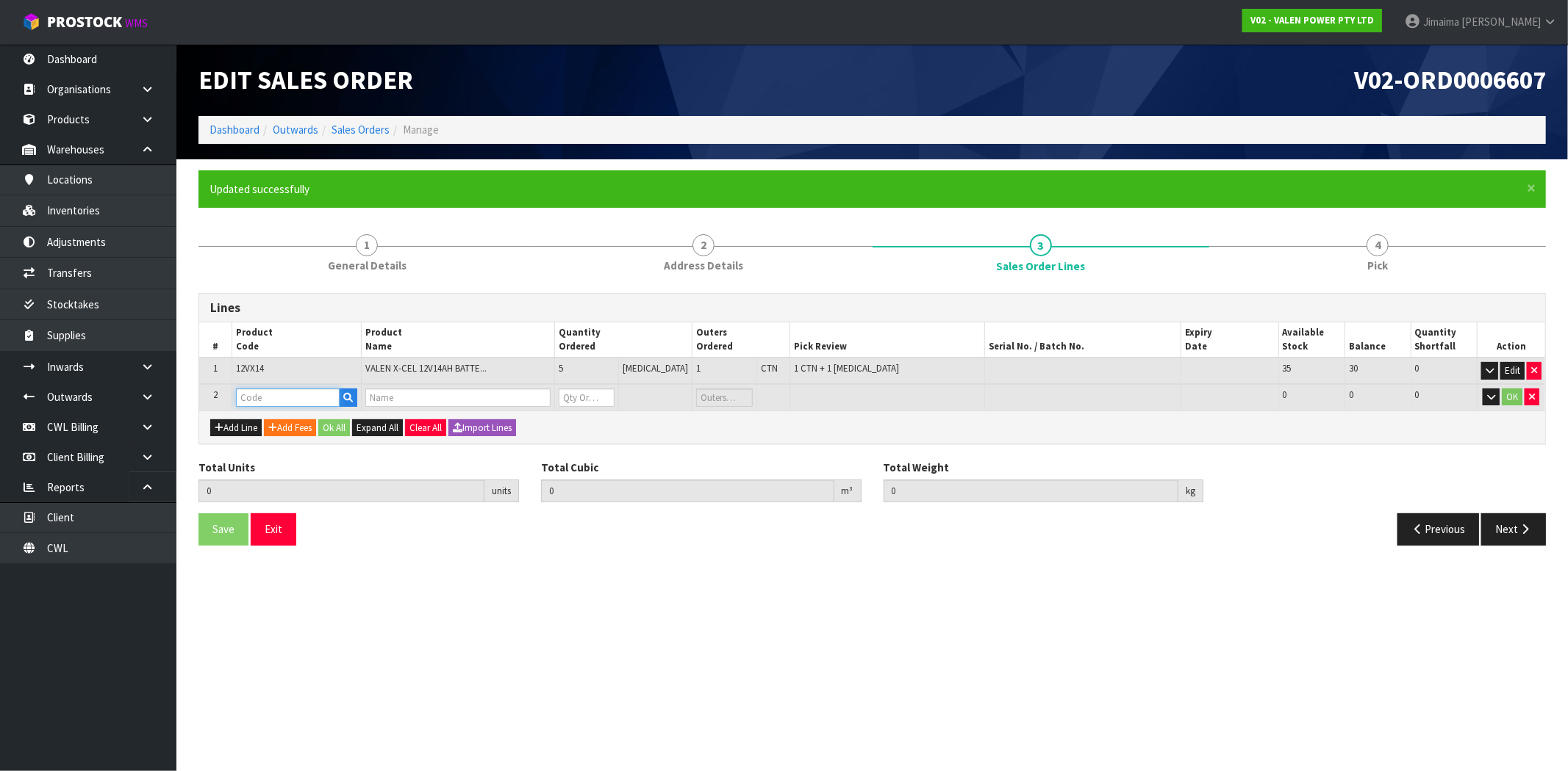
click at [268, 398] on input "text" at bounding box center [288, 398] width 104 height 18
paste input "P-LOLLY"
type input "P-LOLLY"
type input "5"
type input "0.009984"
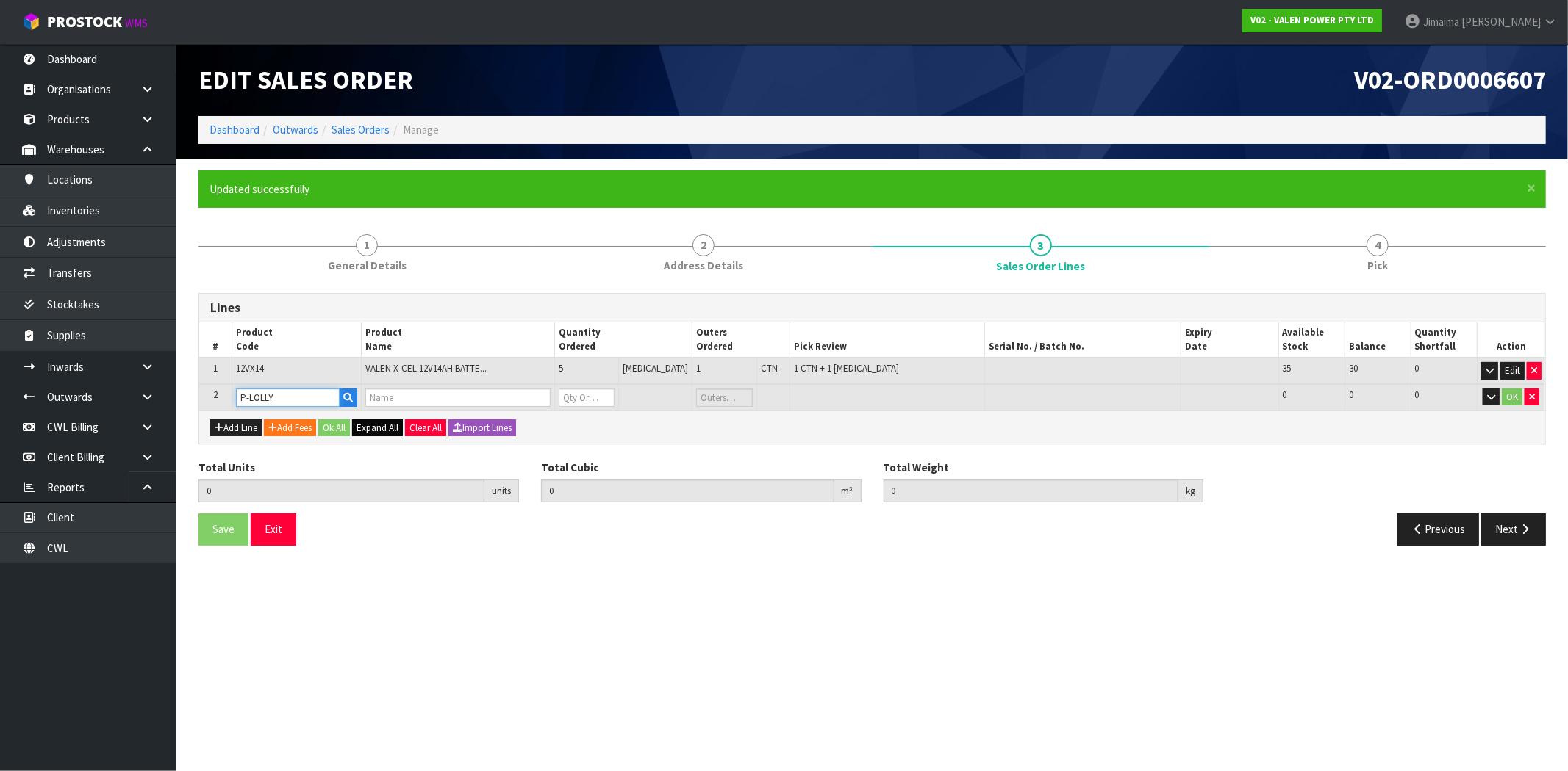
type input "22.05"
type input "MEAT BOOK"
type input "0"
type input "P-LOLLY"
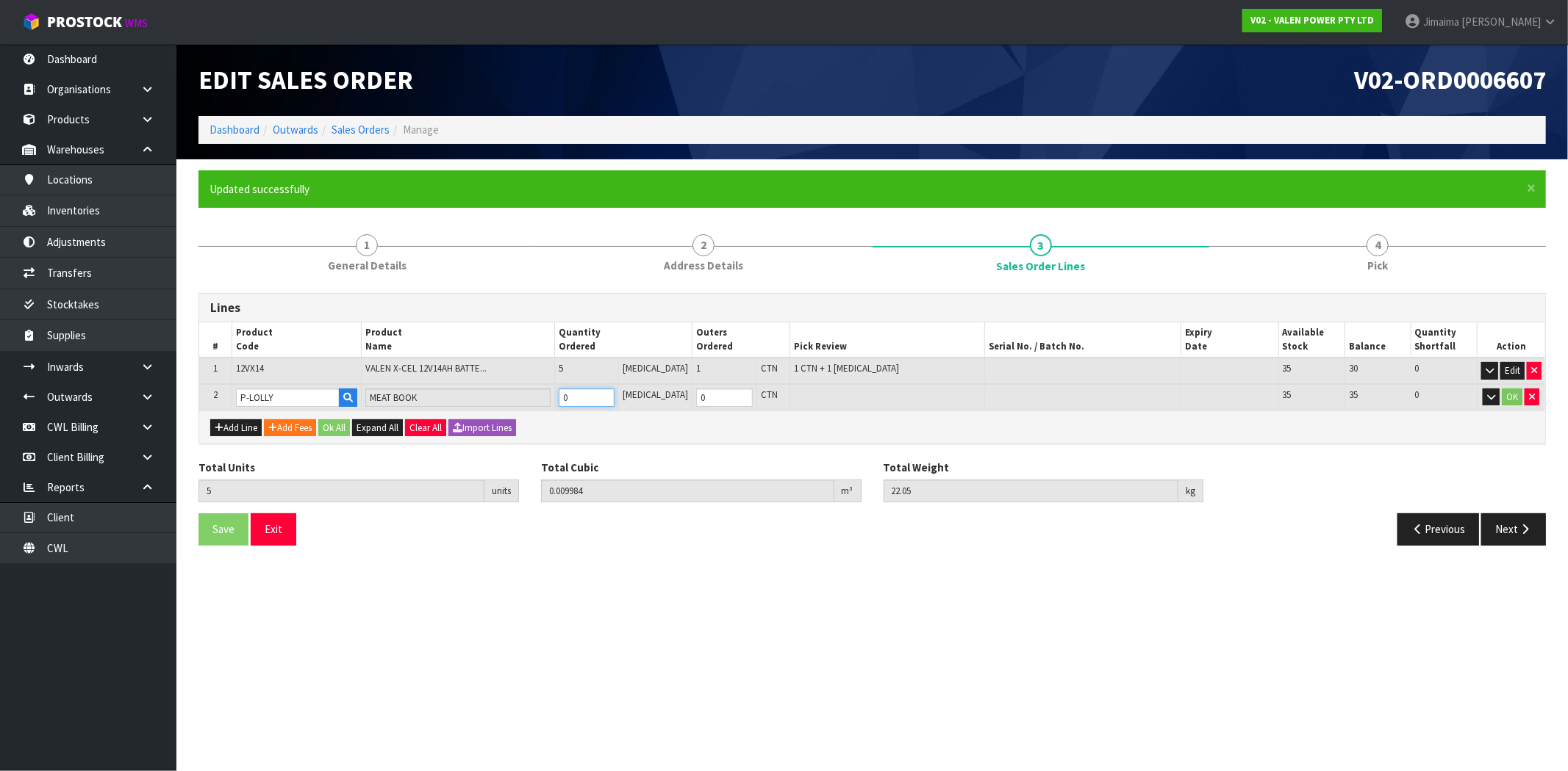
click at [600, 399] on input "0" at bounding box center [587, 398] width 57 height 18
type input "6"
type input "0.011244"
type input "23.3"
type input "1"
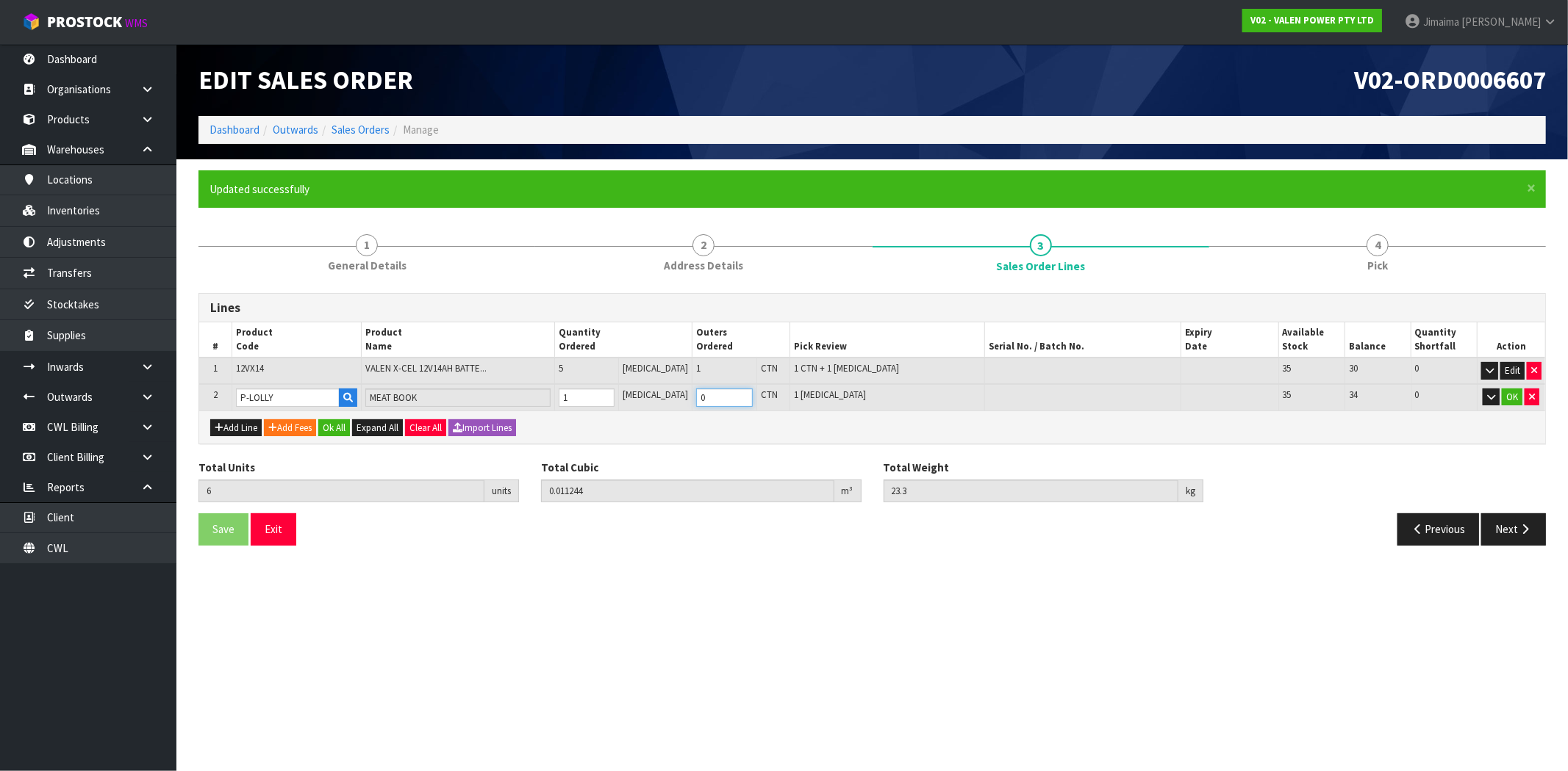
click at [708, 391] on input "0" at bounding box center [724, 398] width 57 height 18
type input "17"
type input "0.0282"
type input "37.6"
type input "12"
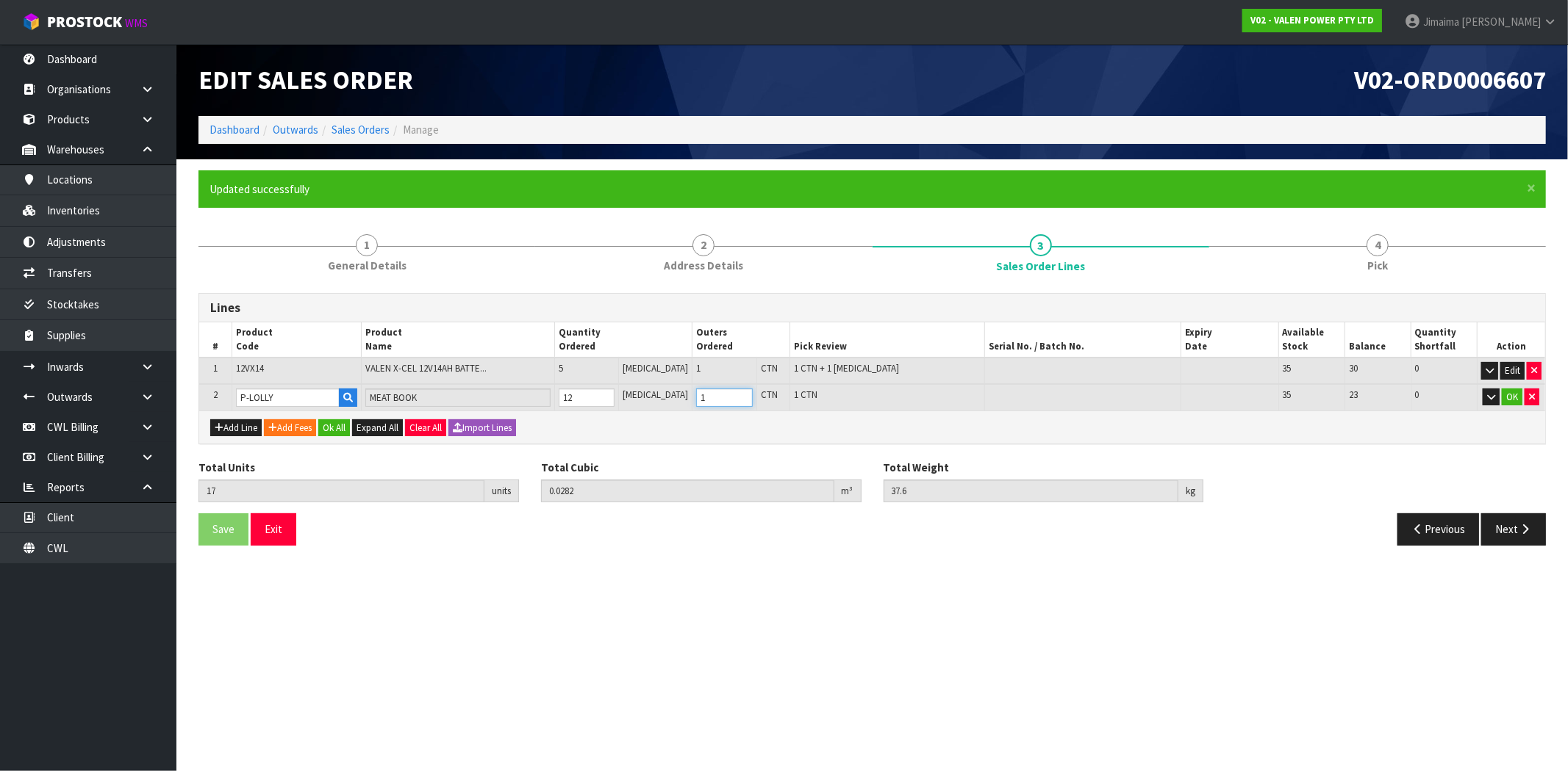
type input "1"
click at [524, 395] on tr "2 P-LOLLY MEAT BOOK 12 PCE 1 CTN 1 CTN 35 23 0 OK" at bounding box center [872, 398] width 1346 height 27
type input "6"
type input "0.011244"
type input "23.3"
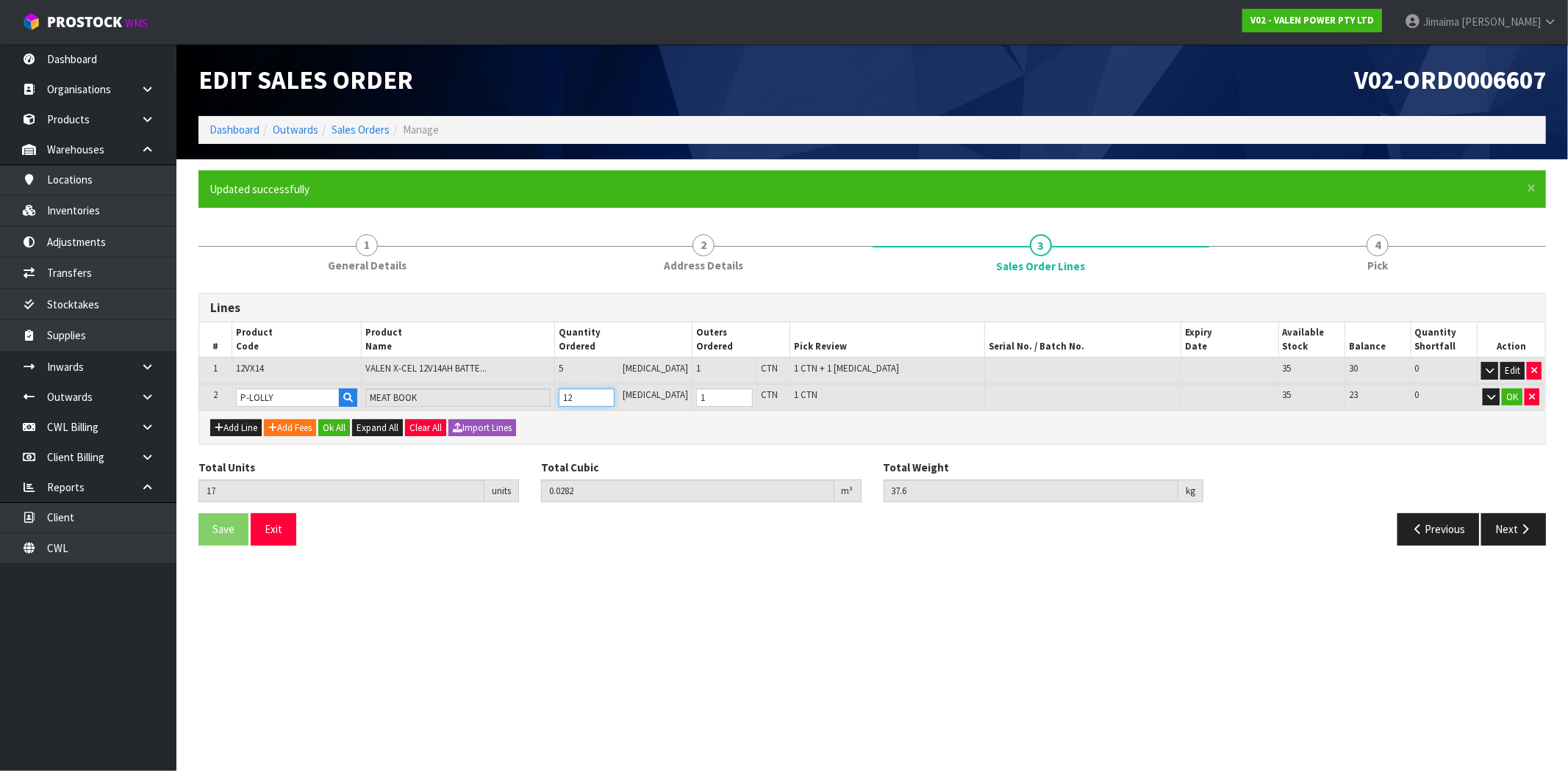
type input "1"
type input "0"
type input "1"
click at [1509, 398] on button "OK" at bounding box center [1512, 398] width 21 height 18
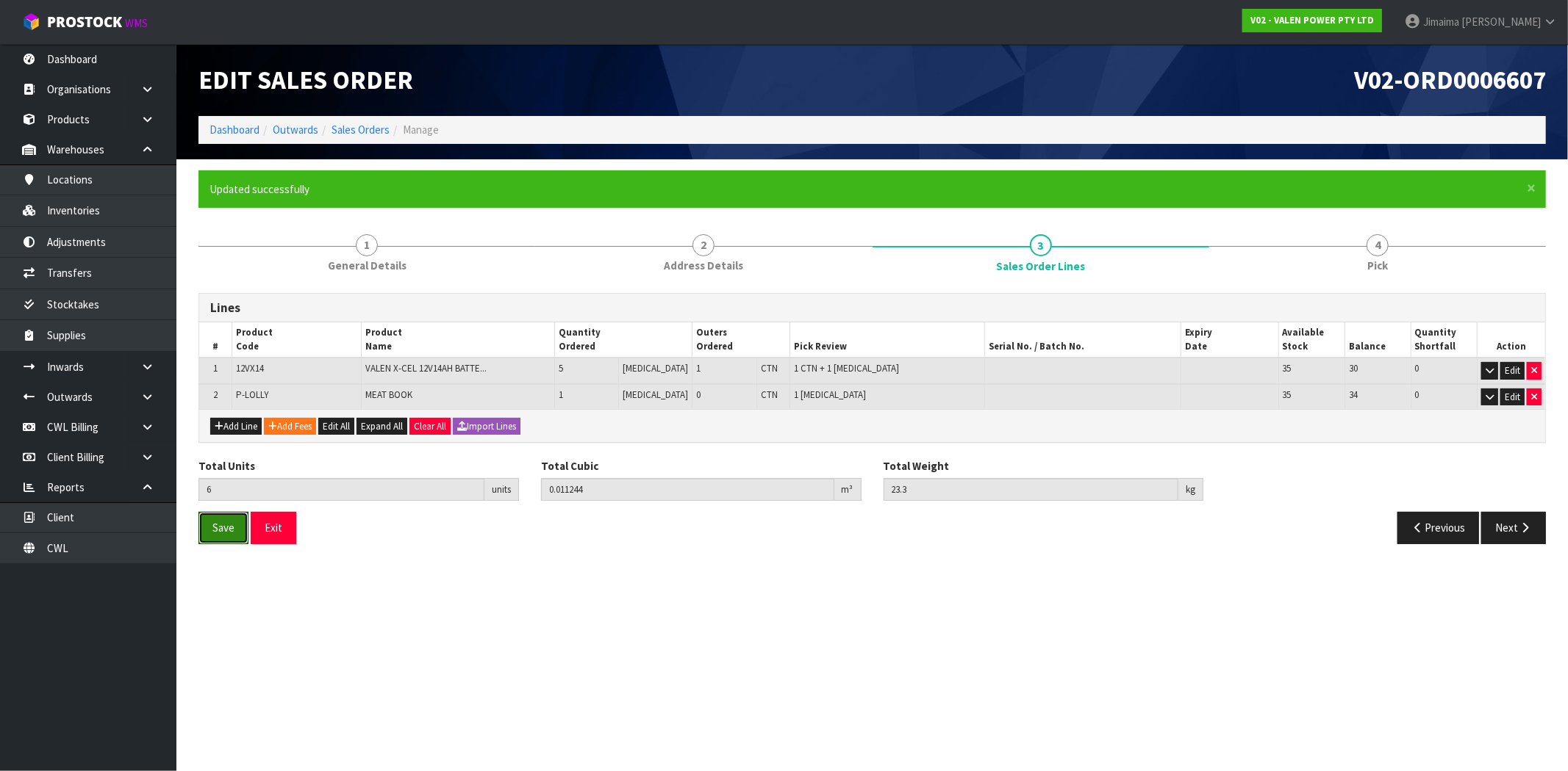
drag, startPoint x: 232, startPoint y: 524, endPoint x: 382, endPoint y: 546, distance: 151.6
click at [231, 524] on span "Save" at bounding box center [223, 528] width 22 height 14
click at [1511, 526] on button "Next" at bounding box center [1513, 528] width 64 height 32
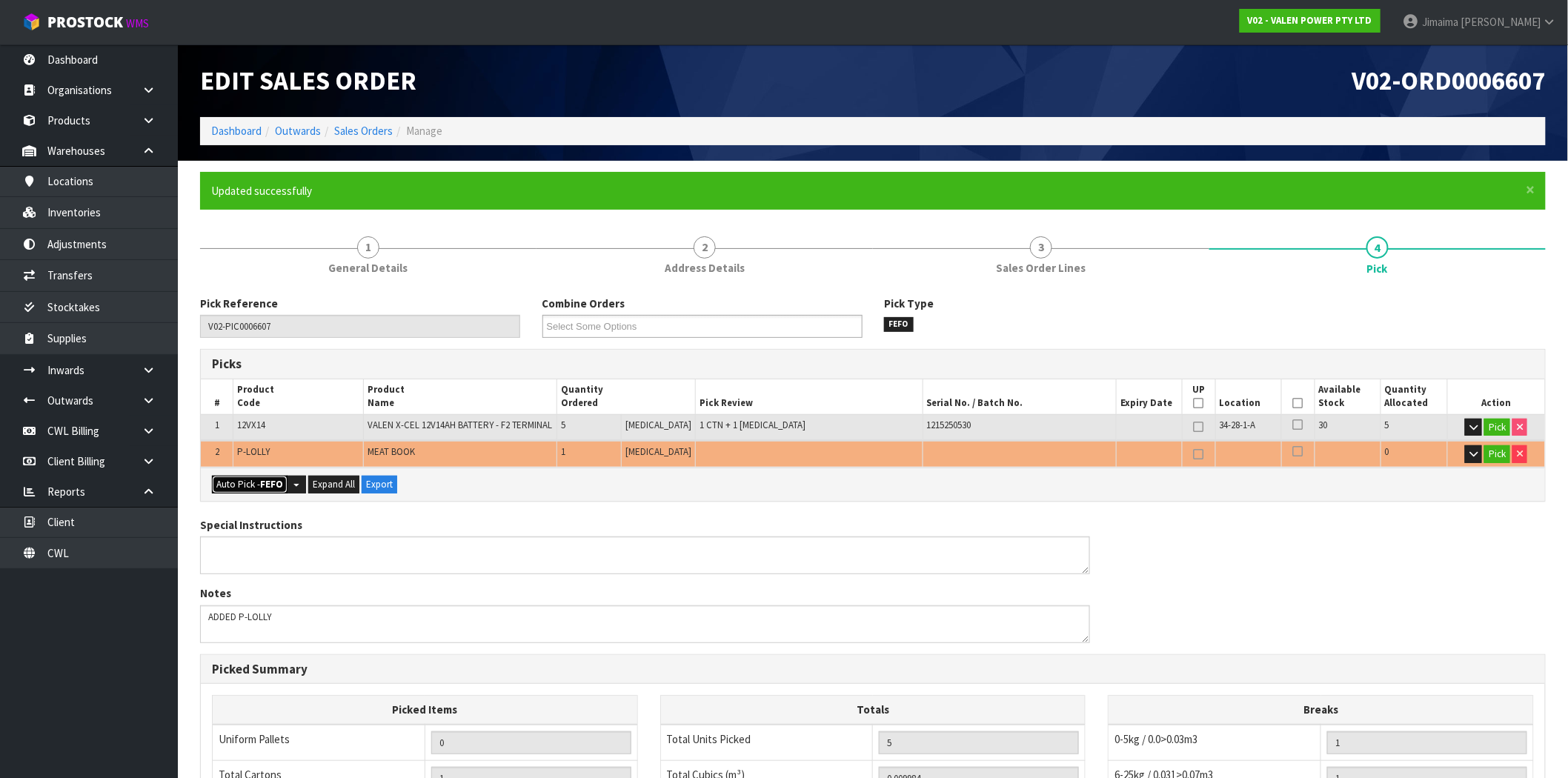
click at [235, 485] on button "Auto Pick - FEFO" at bounding box center [249, 485] width 75 height 18
type input "Piece x 2"
type input "6"
type input "0.011244"
type input "23.300"
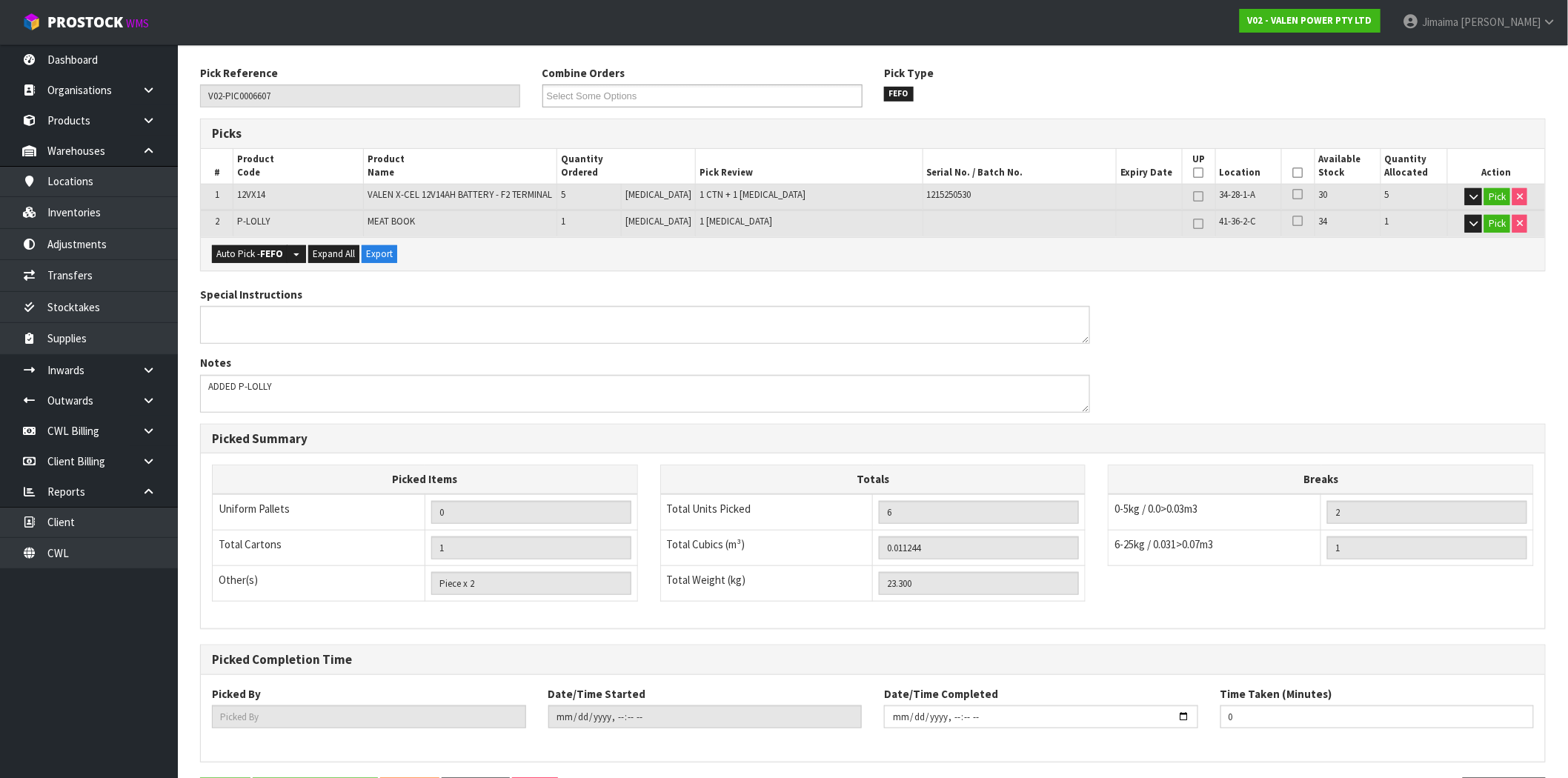
scroll to position [285, 0]
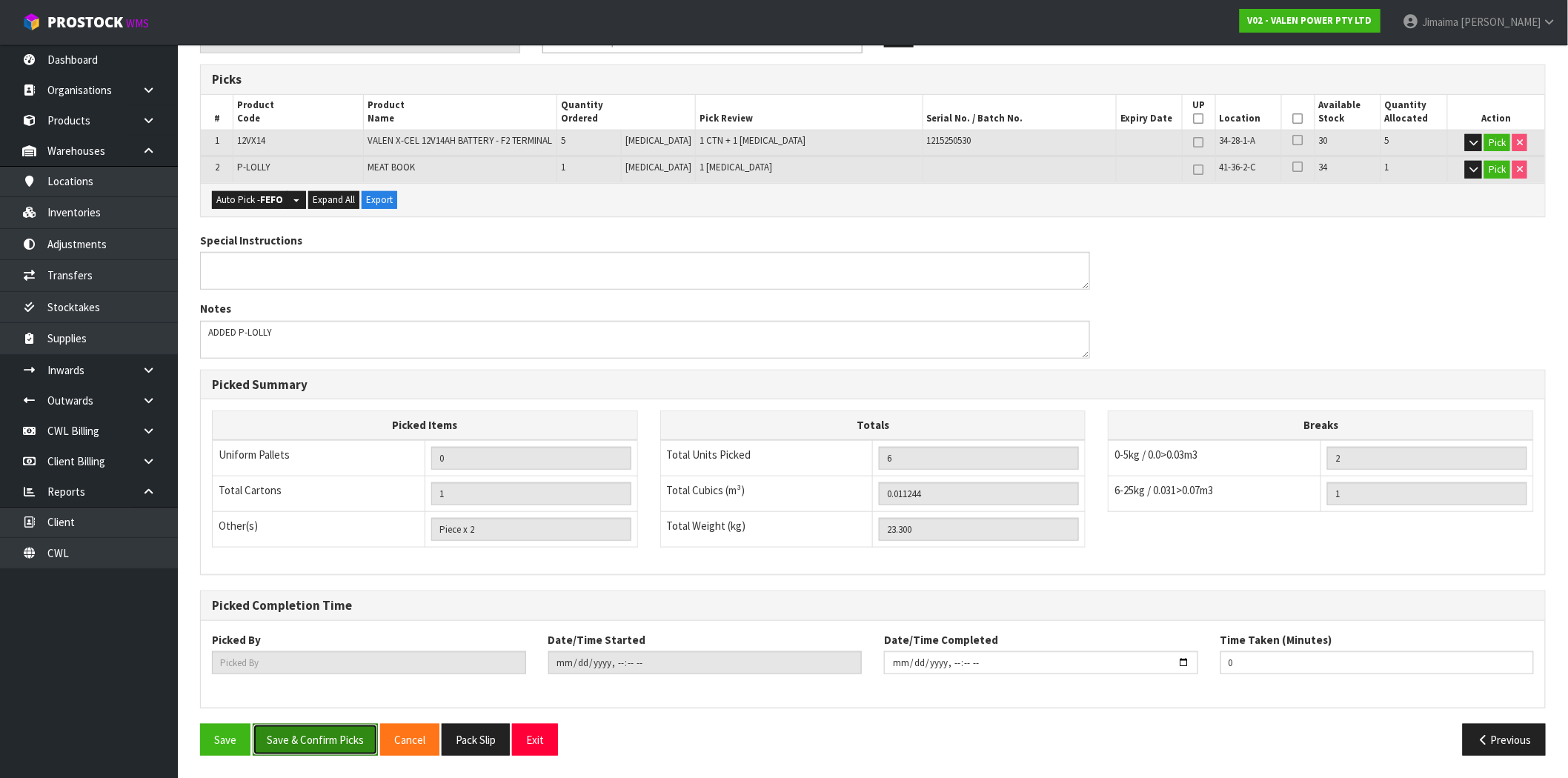
click at [336, 735] on button "Save & Confirm Picks" at bounding box center [315, 740] width 125 height 32
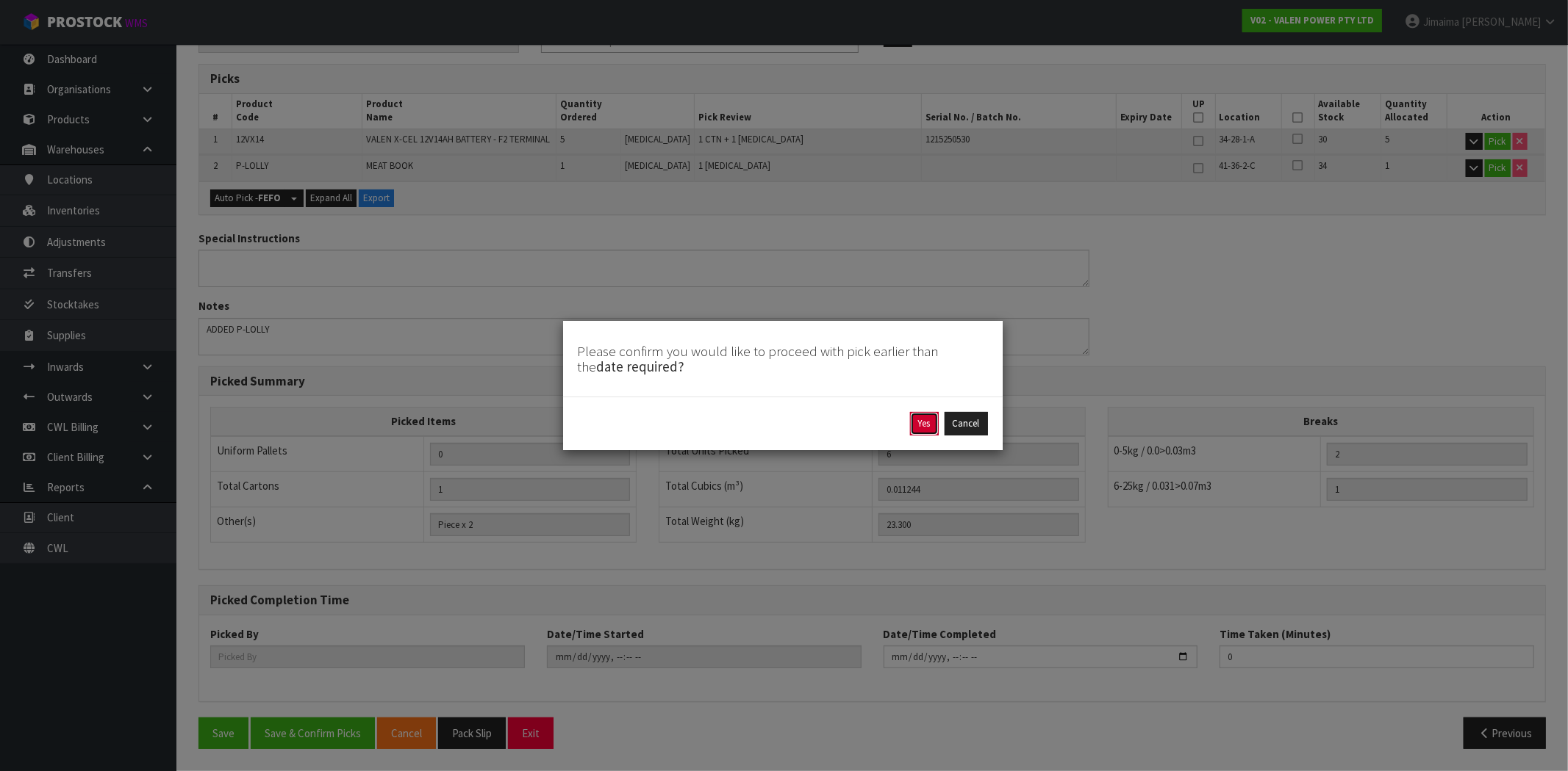
click at [930, 421] on button "Yes" at bounding box center [924, 424] width 29 height 24
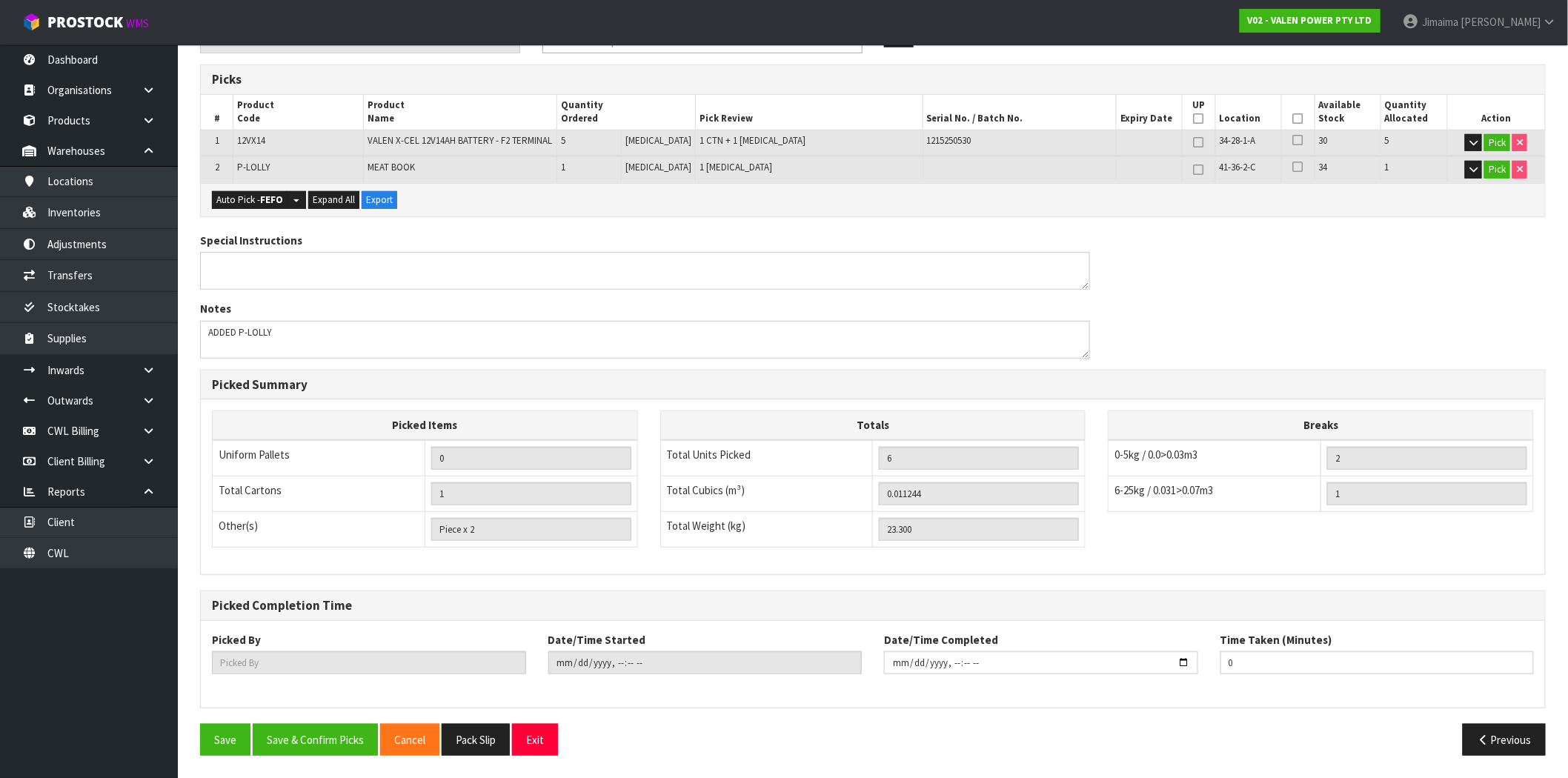
scroll to position [0, 0]
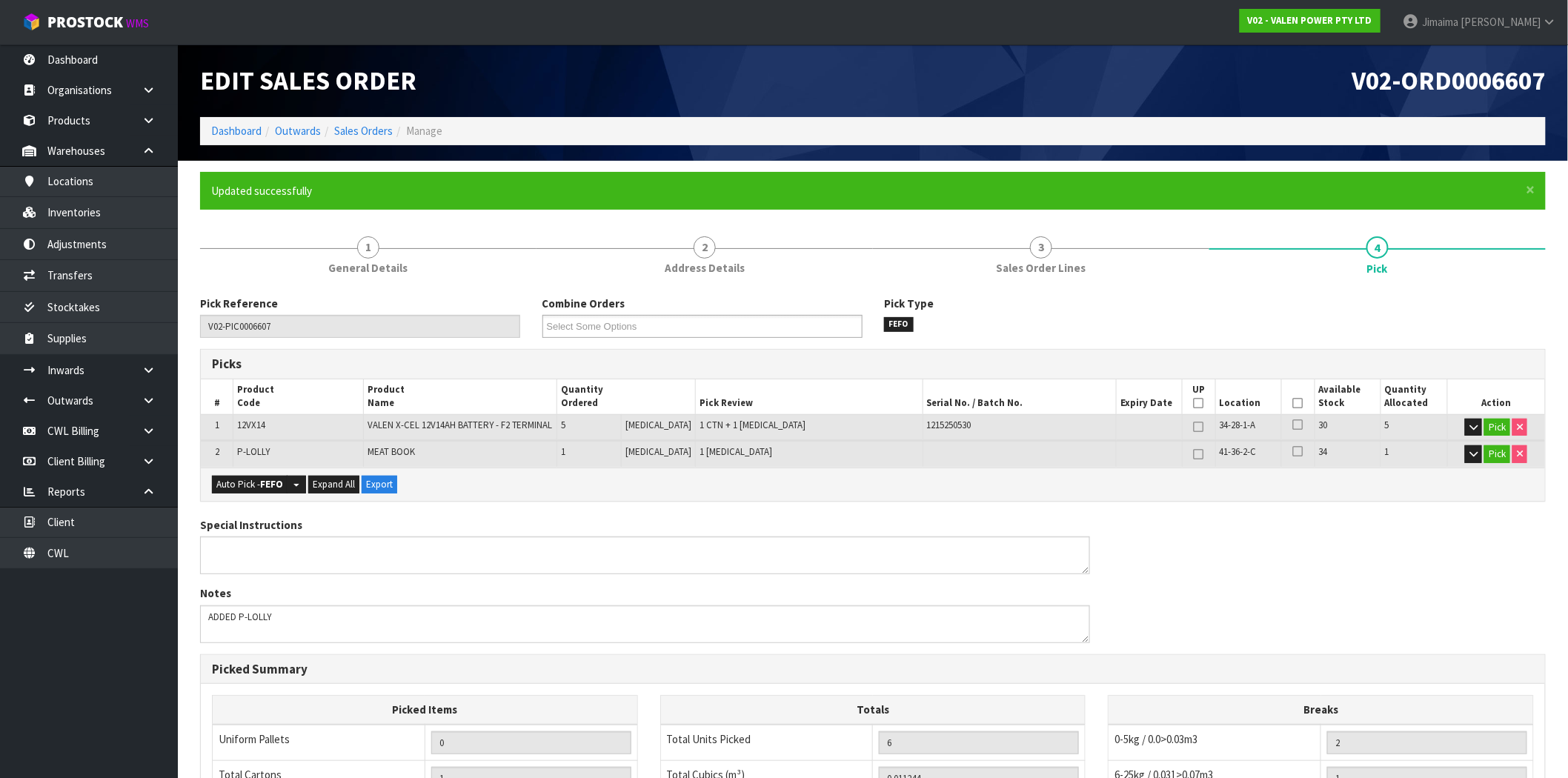
type input "Jimaima [PERSON_NAME]"
type input "2025-10-02T15:13:40"
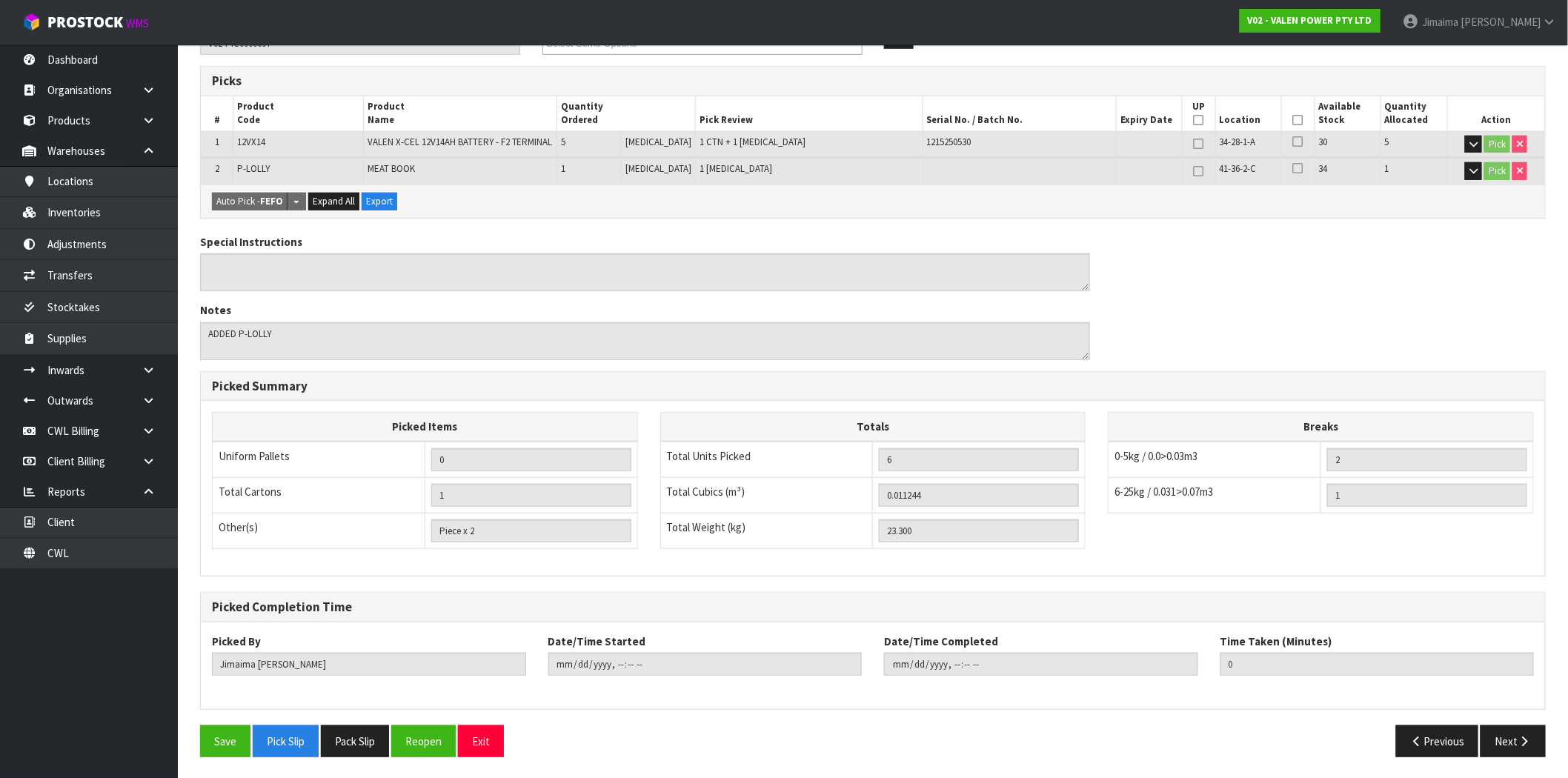
scroll to position [285, 0]
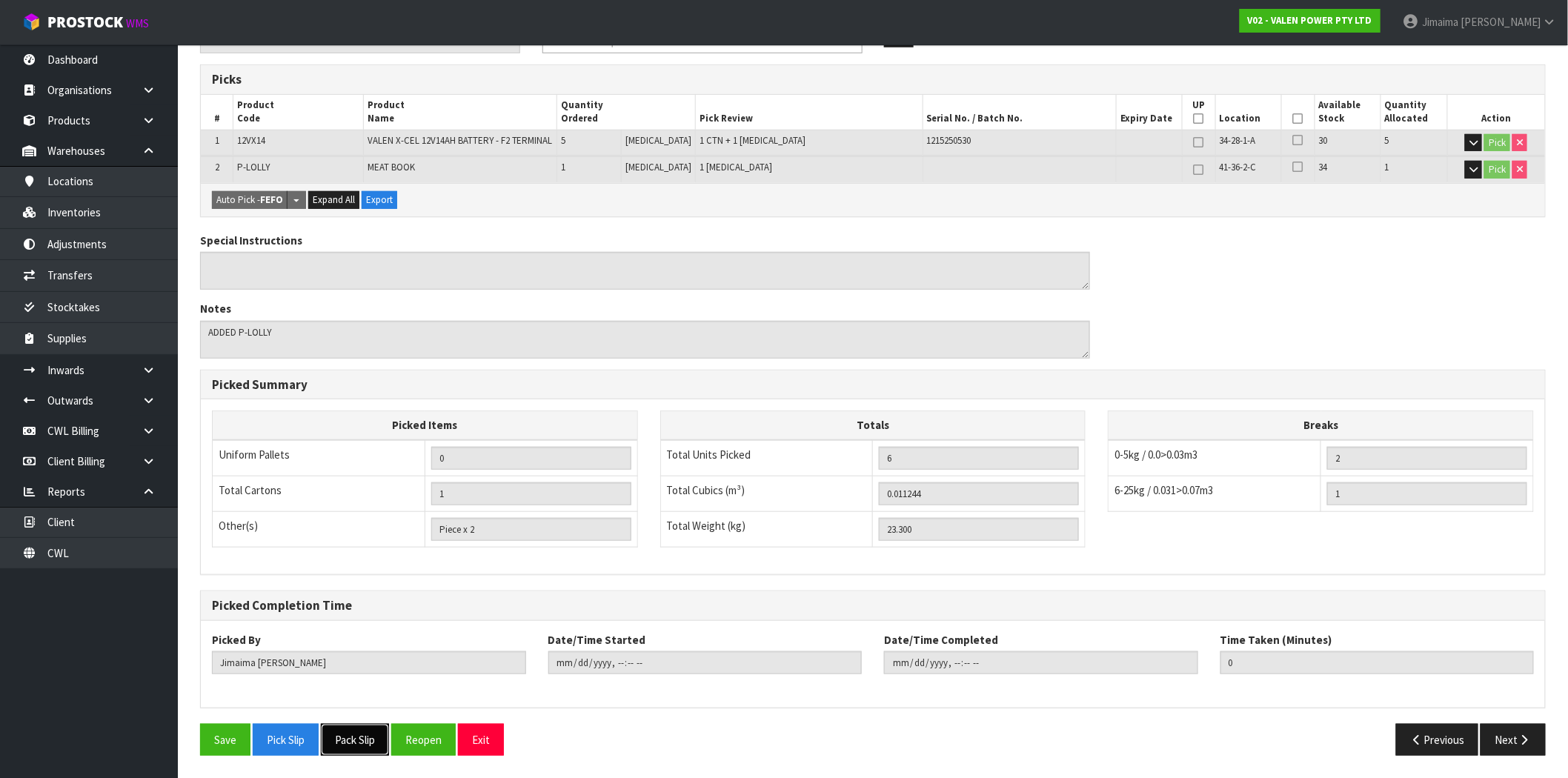
click at [367, 730] on button "Pack Slip" at bounding box center [354, 740] width 68 height 32
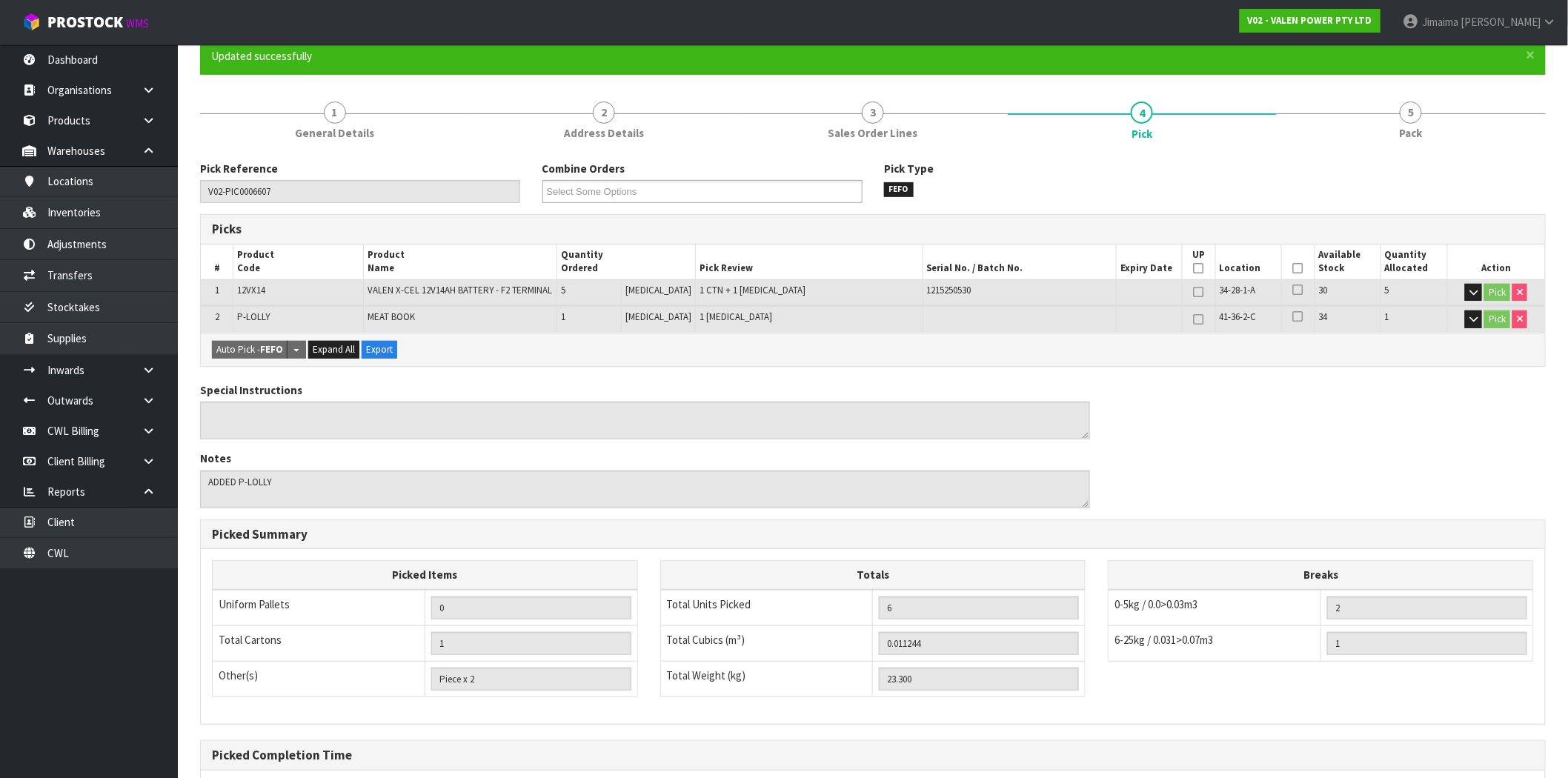
scroll to position [0, 0]
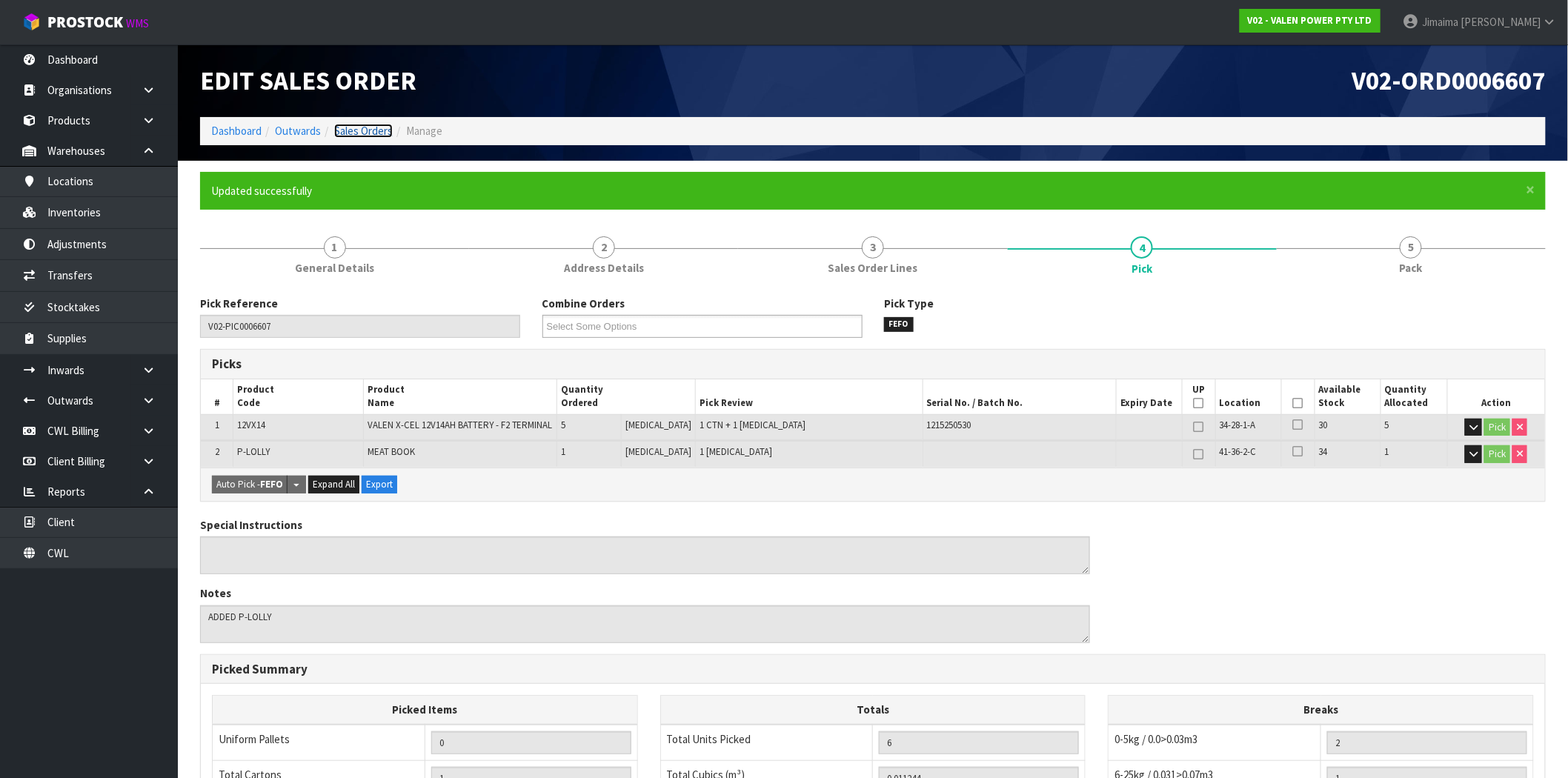
click at [353, 130] on link "Sales Orders" at bounding box center [363, 131] width 59 height 14
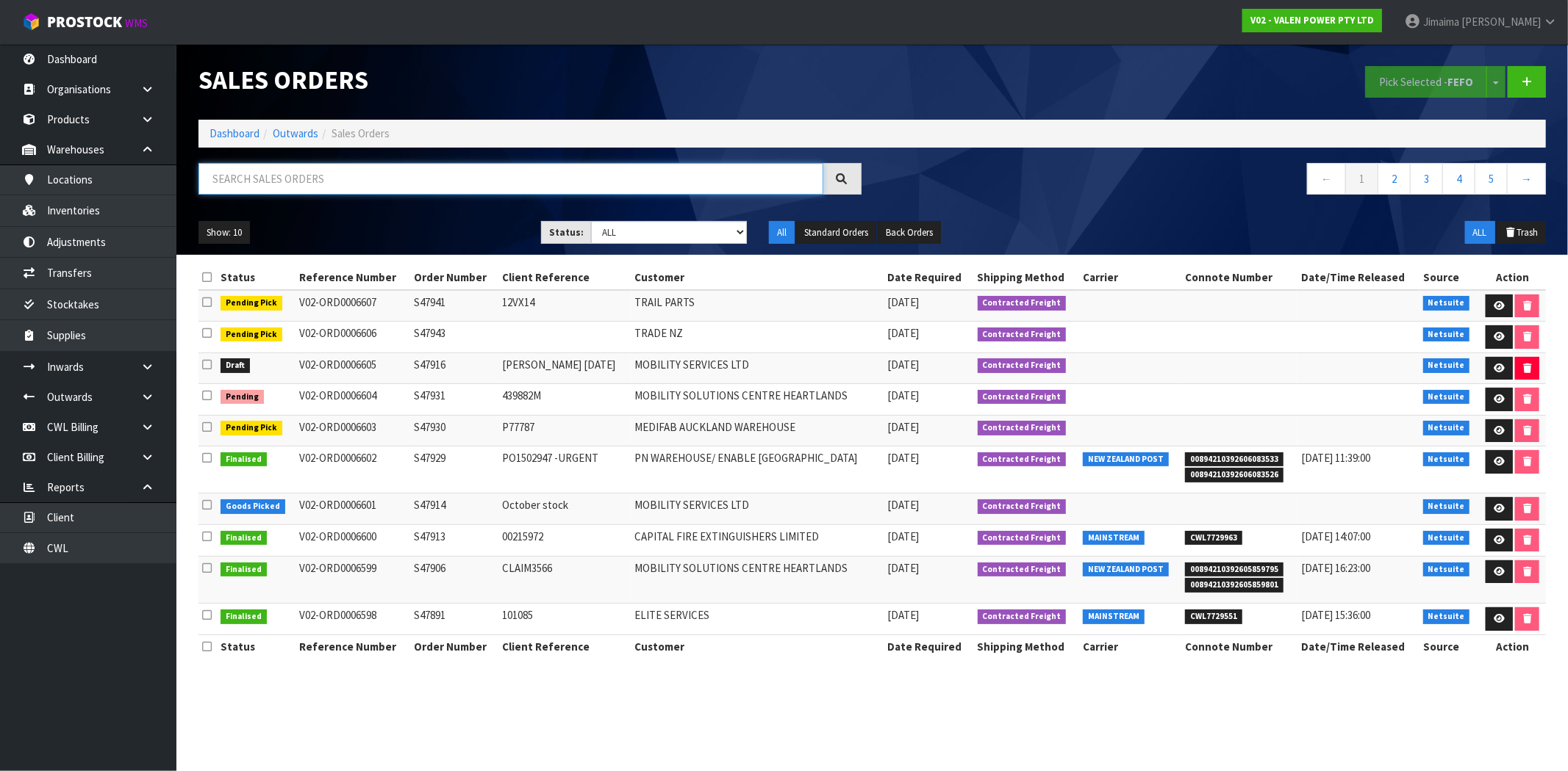
click at [308, 173] on input "text" at bounding box center [510, 179] width 625 height 32
paste input "ORD0006588"
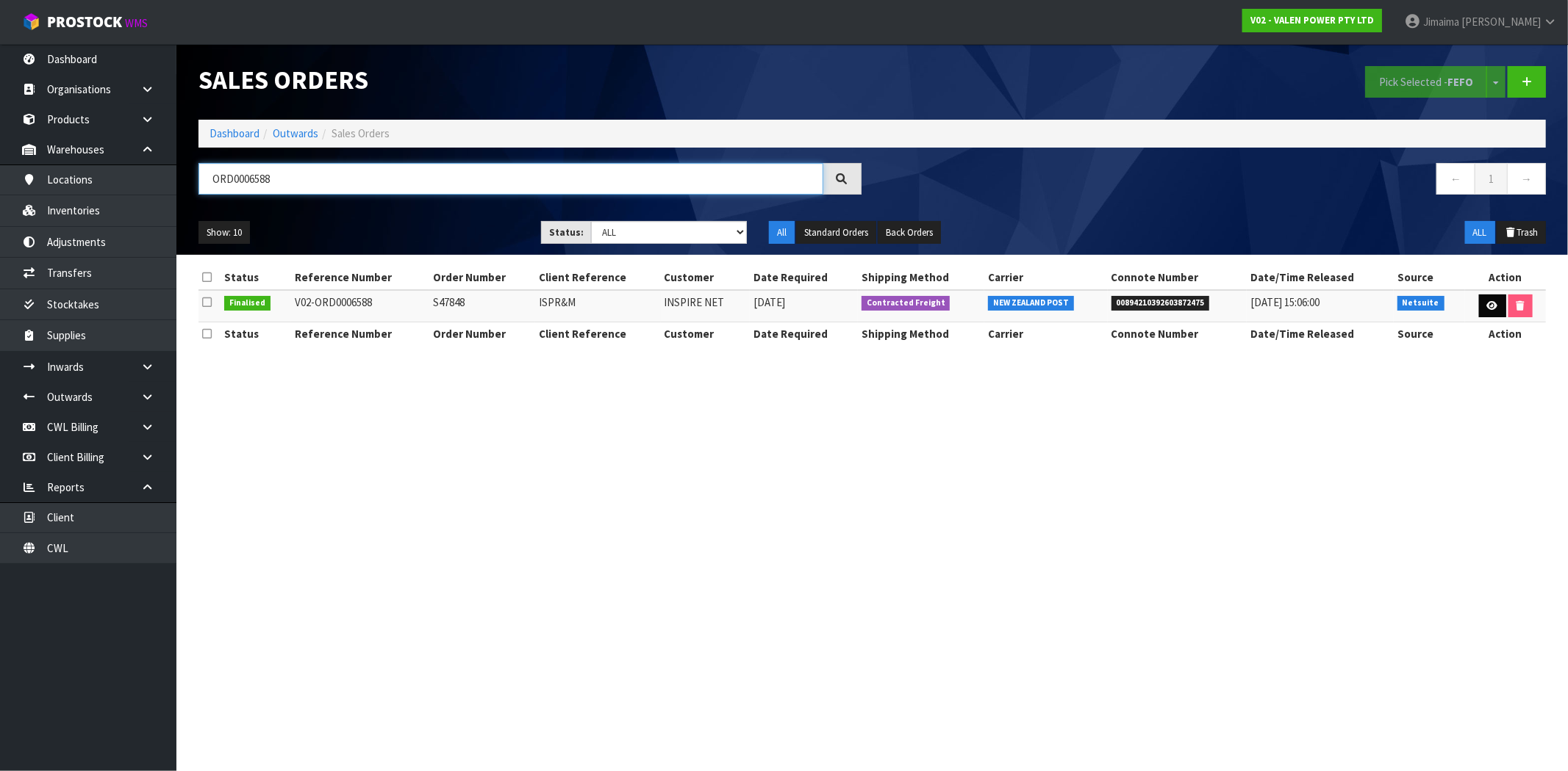
type input "ORD0006588"
drag, startPoint x: 1493, startPoint y: 299, endPoint x: 1435, endPoint y: 304, distance: 58.2
click at [1492, 299] on link at bounding box center [1493, 307] width 27 height 24
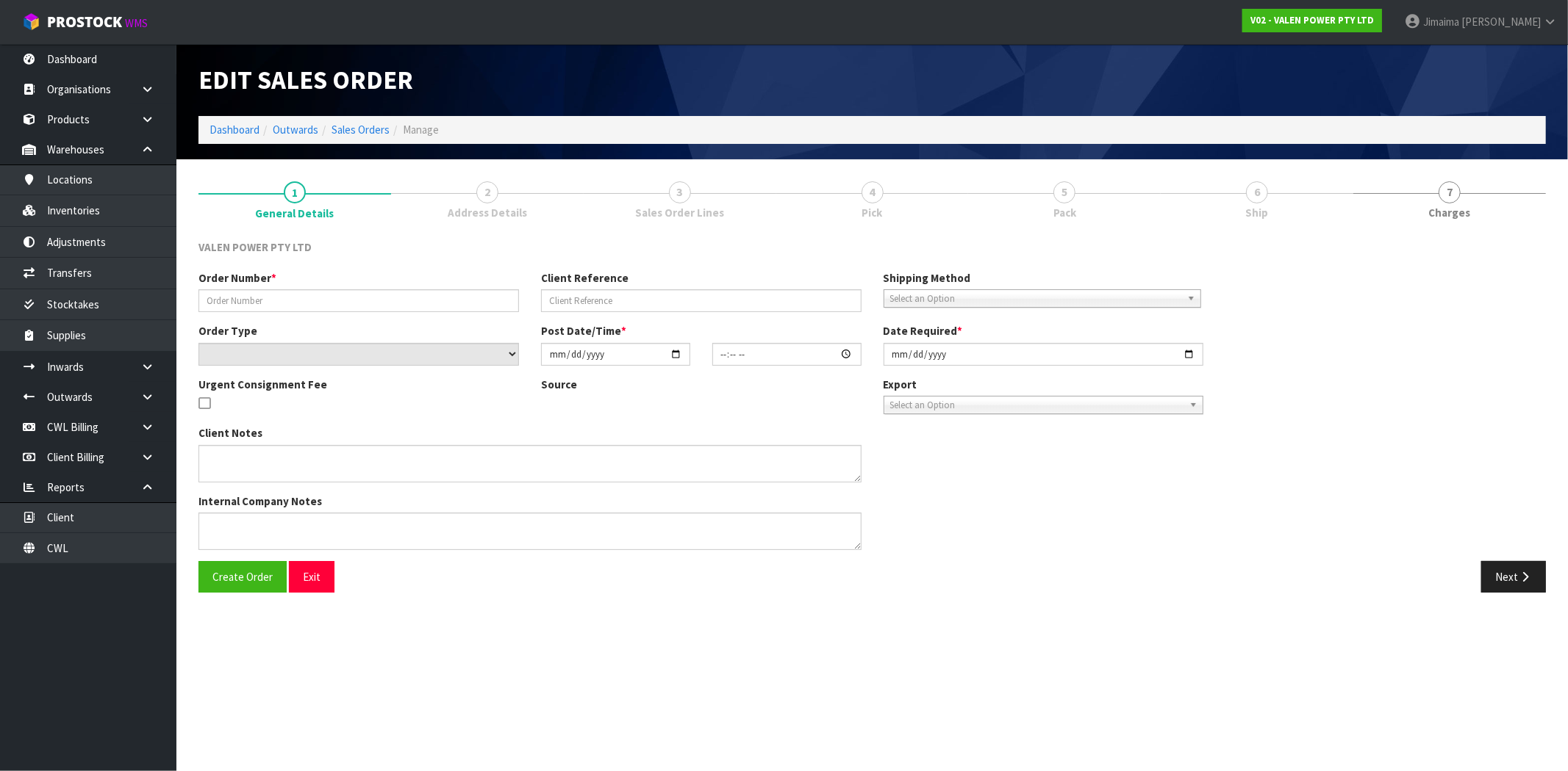
type input "S47848"
type input "ISPR&M"
select select "number:0"
type input "2025-09-24"
type input "13:15:08.000"
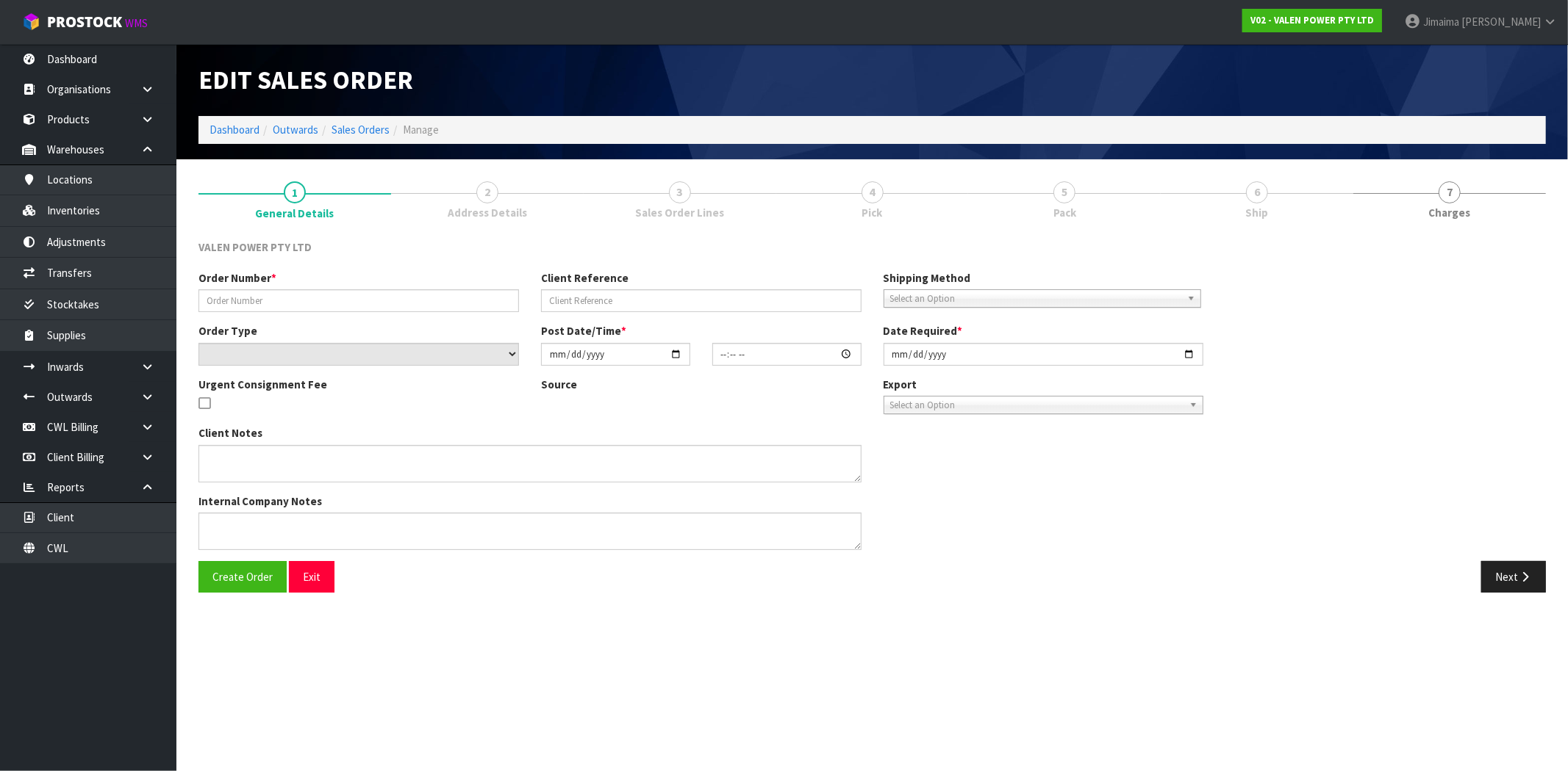
type input "2025-09-25"
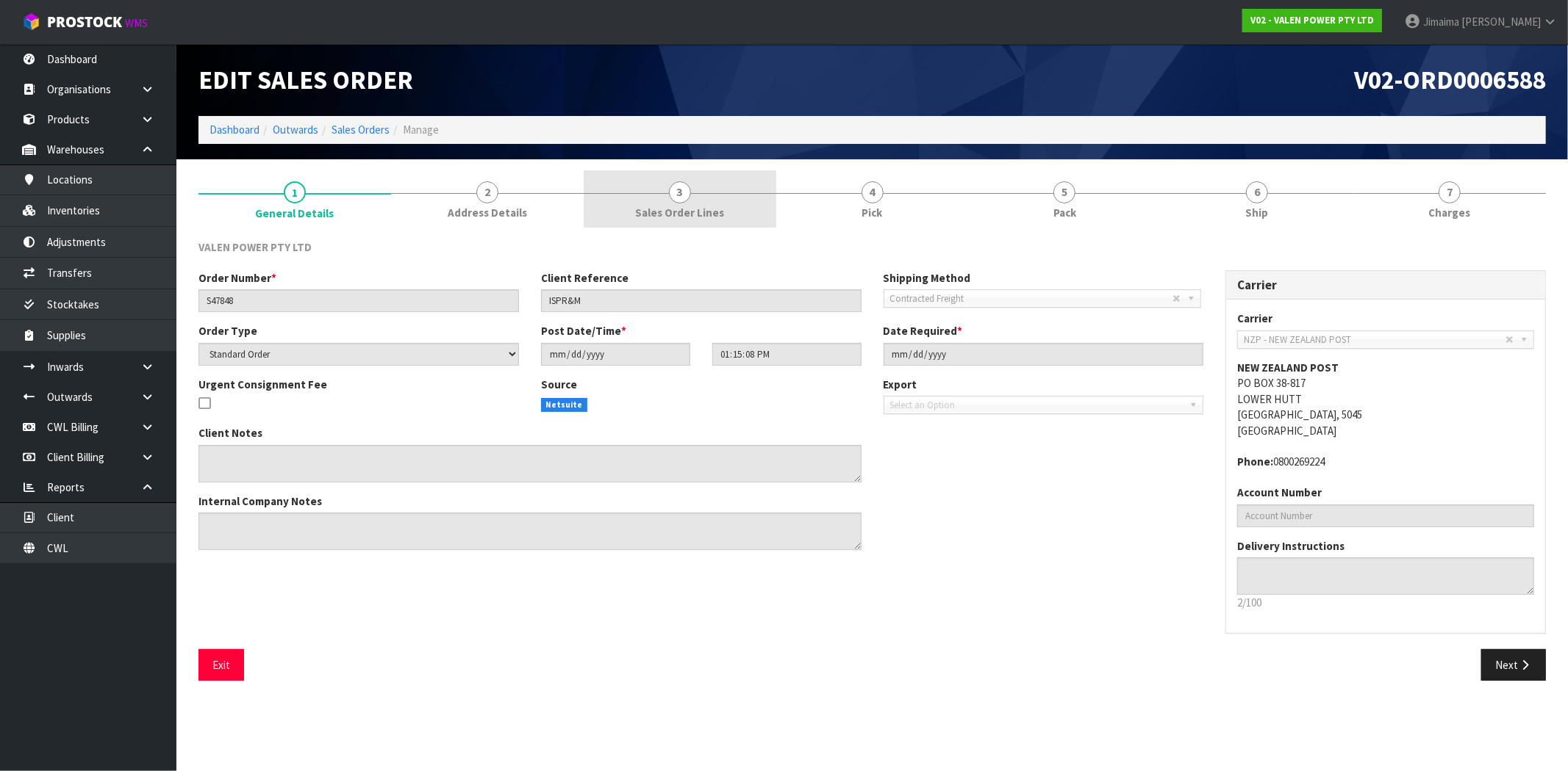
click at [691, 208] on span "Sales Order Lines" at bounding box center [680, 212] width 89 height 16
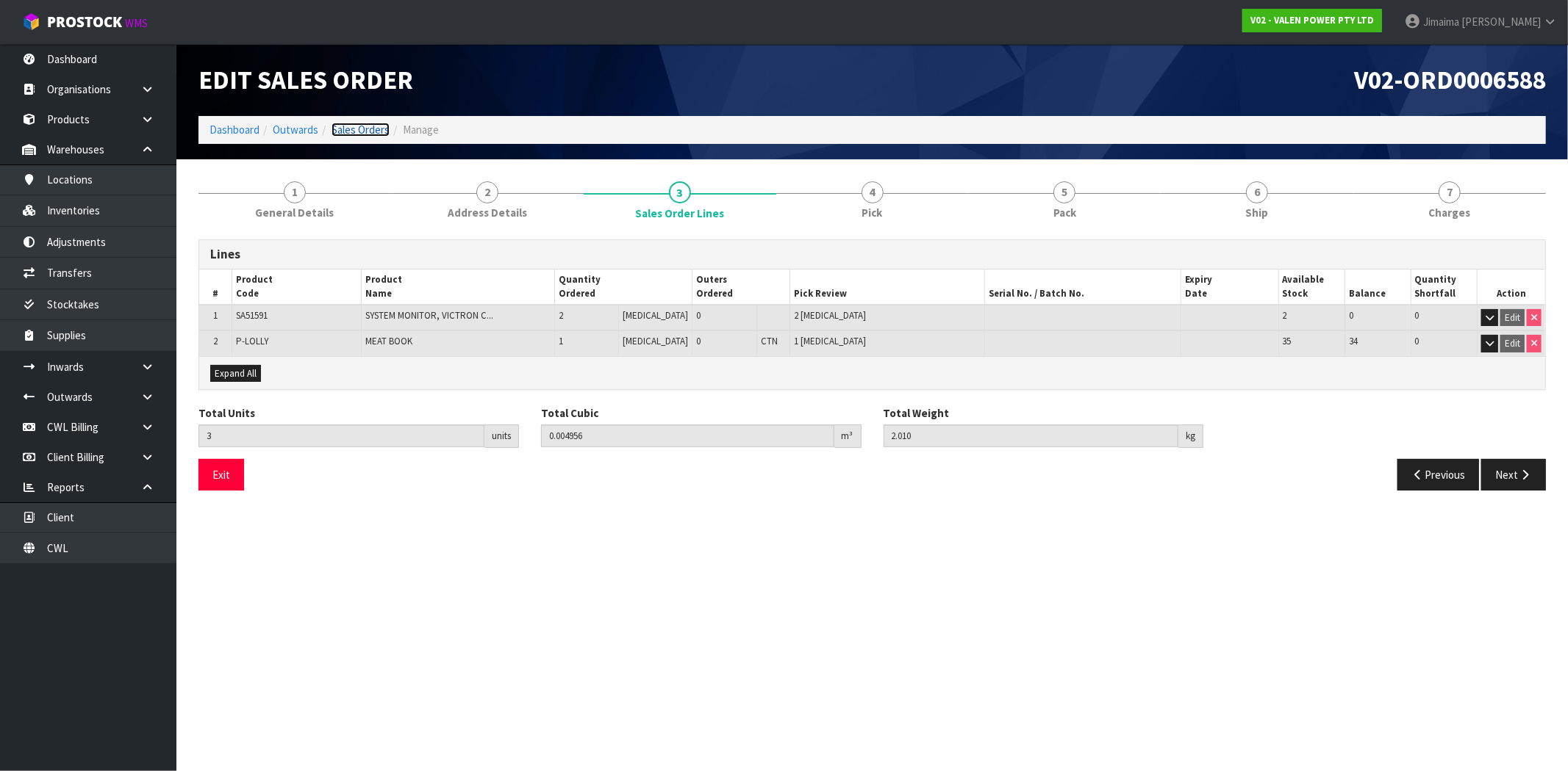
click at [356, 128] on link "Sales Orders" at bounding box center [360, 129] width 58 height 14
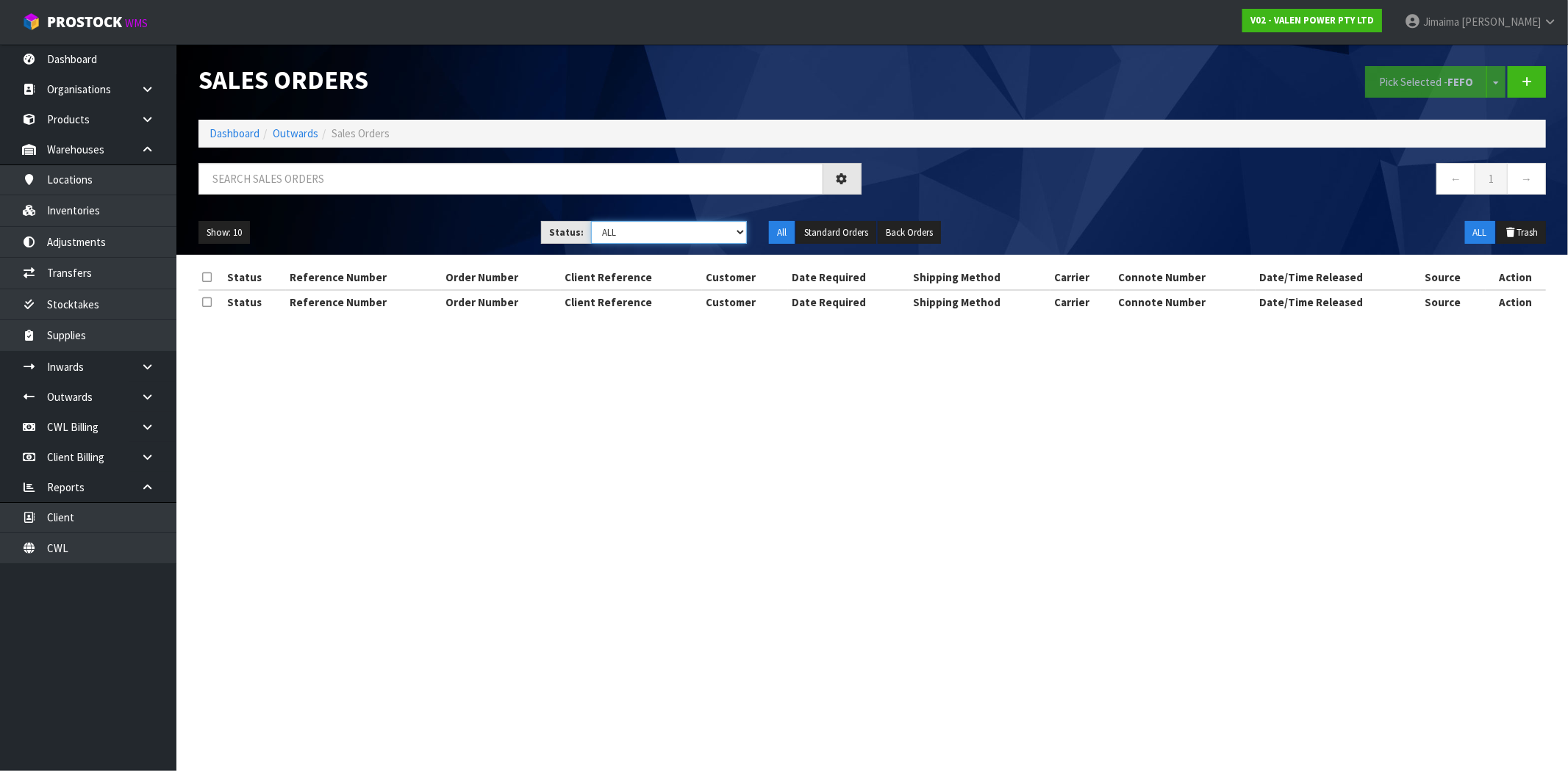
click at [629, 232] on select "Draft Pending Allocated Pending Pick Goods Picked Goods Packed Pending Charges …" at bounding box center [669, 232] width 156 height 23
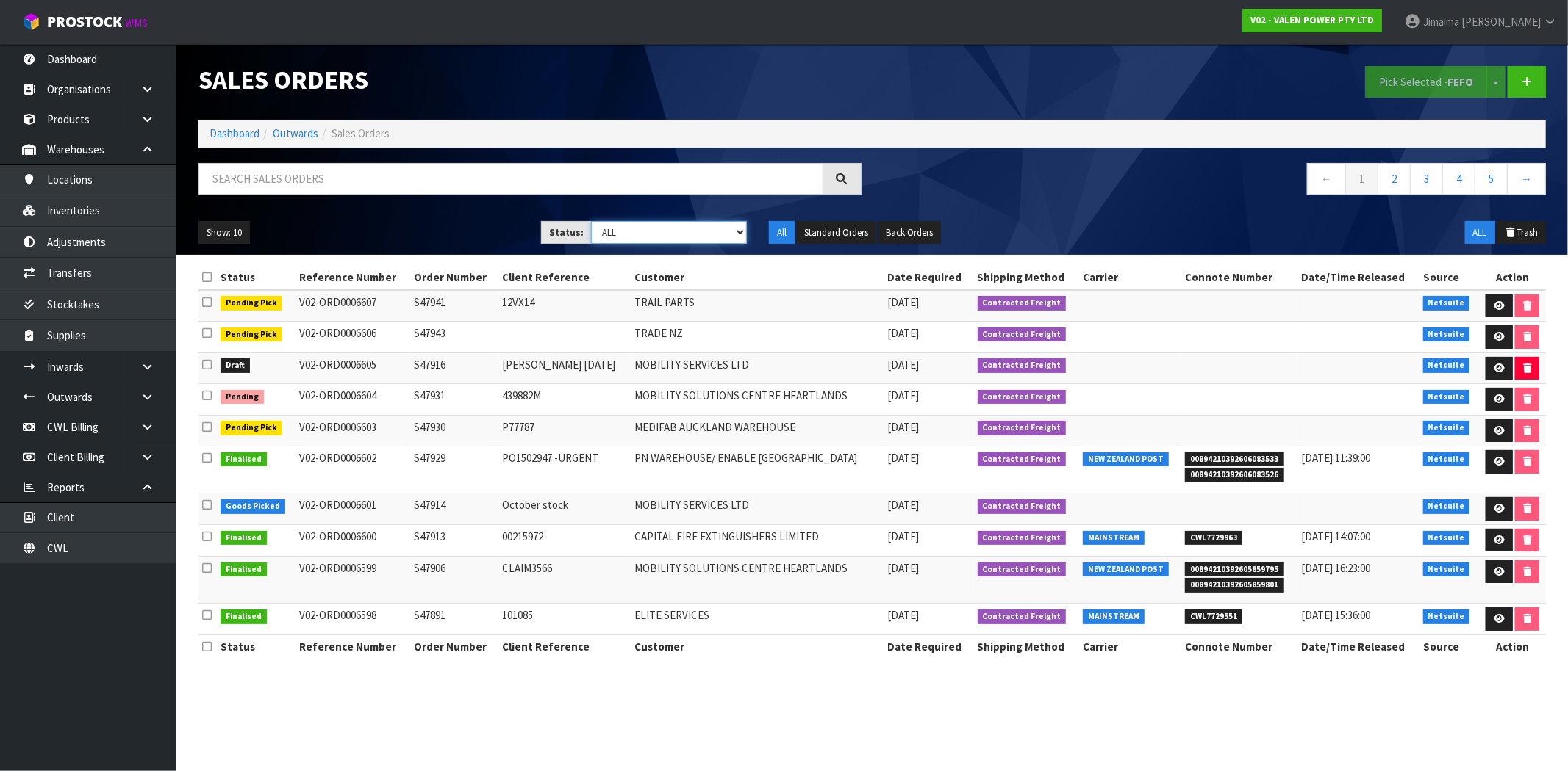
select select "string:4"
click at [591, 221] on select "Draft Pending Allocated Pending Pick Goods Picked Goods Packed Pending Charges …" at bounding box center [669, 232] width 156 height 23
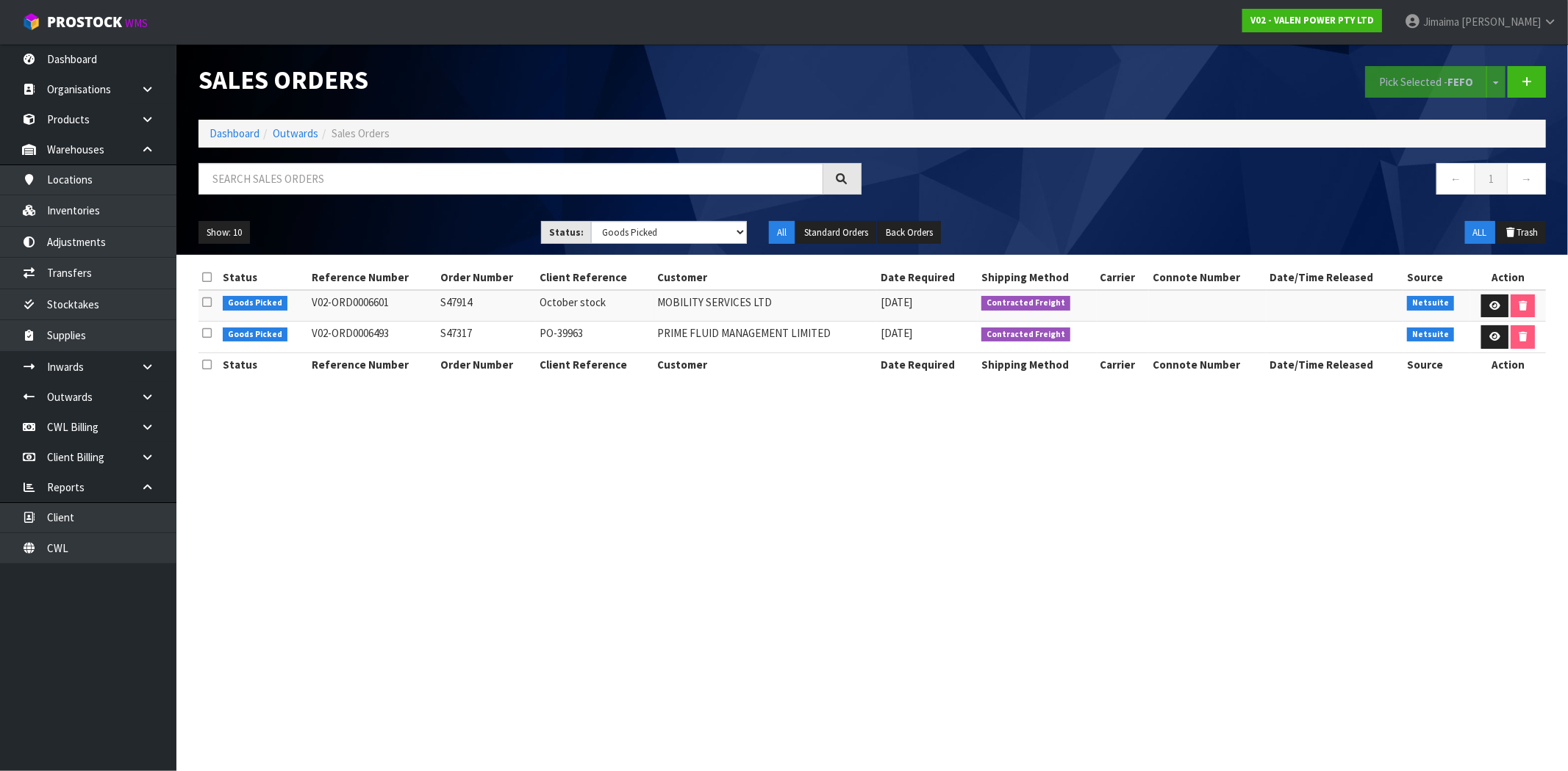
click at [453, 336] on td "S47317" at bounding box center [487, 337] width 99 height 32
copy td "S47317"
drag, startPoint x: 331, startPoint y: 171, endPoint x: 643, endPoint y: 235, distance: 318.5
click at [332, 171] on input "text" at bounding box center [510, 179] width 625 height 32
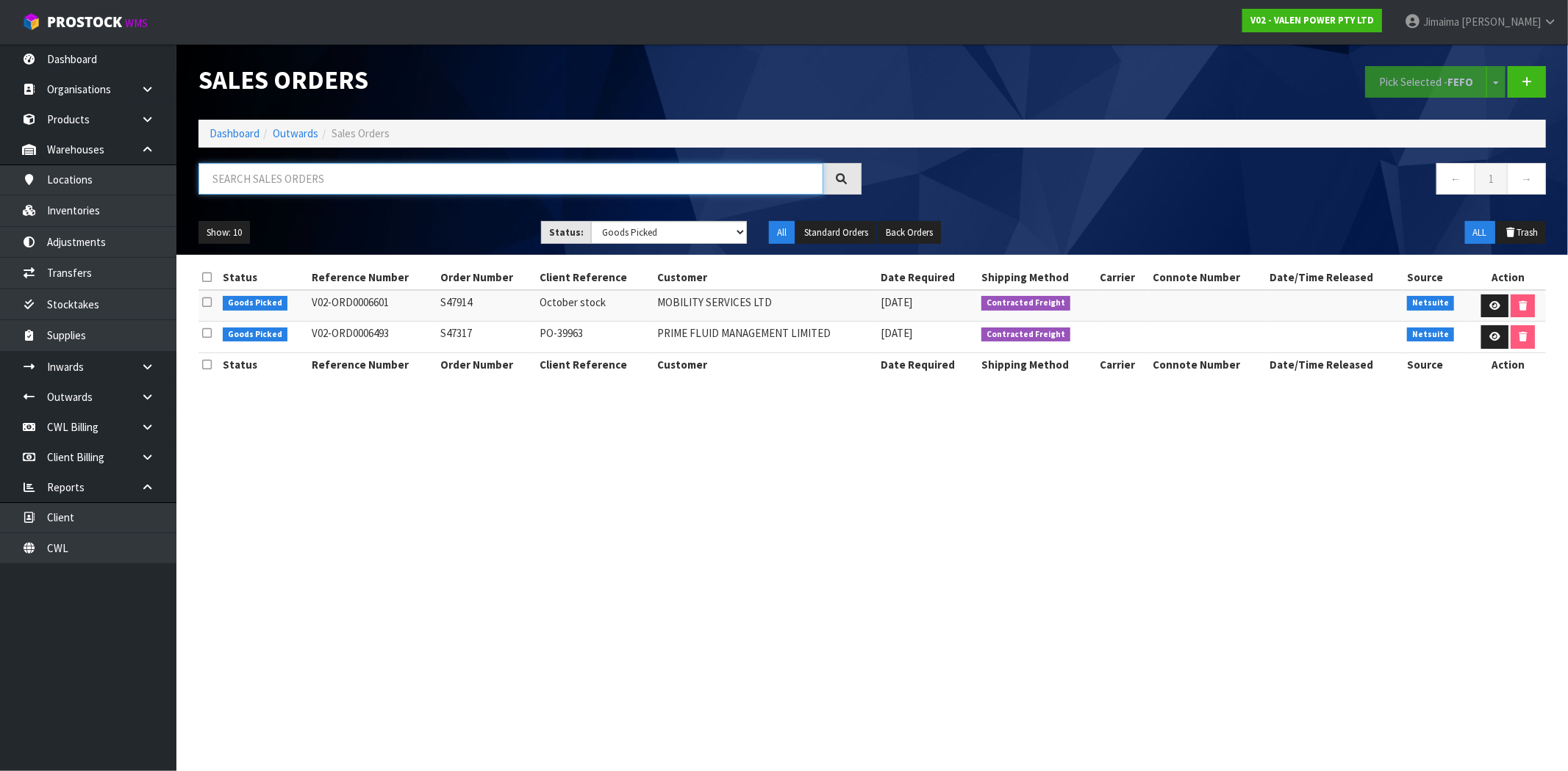
paste input "S47420"
type input "S47420"
click at [640, 236] on select "Draft Pending Allocated Pending Pick Goods Picked Goods Packed Pending Charges …" at bounding box center [669, 232] width 156 height 23
select select "string:ALL"
click at [591, 221] on select "Draft Pending Allocated Pending Pick Goods Picked Goods Packed Pending Charges …" at bounding box center [669, 232] width 156 height 23
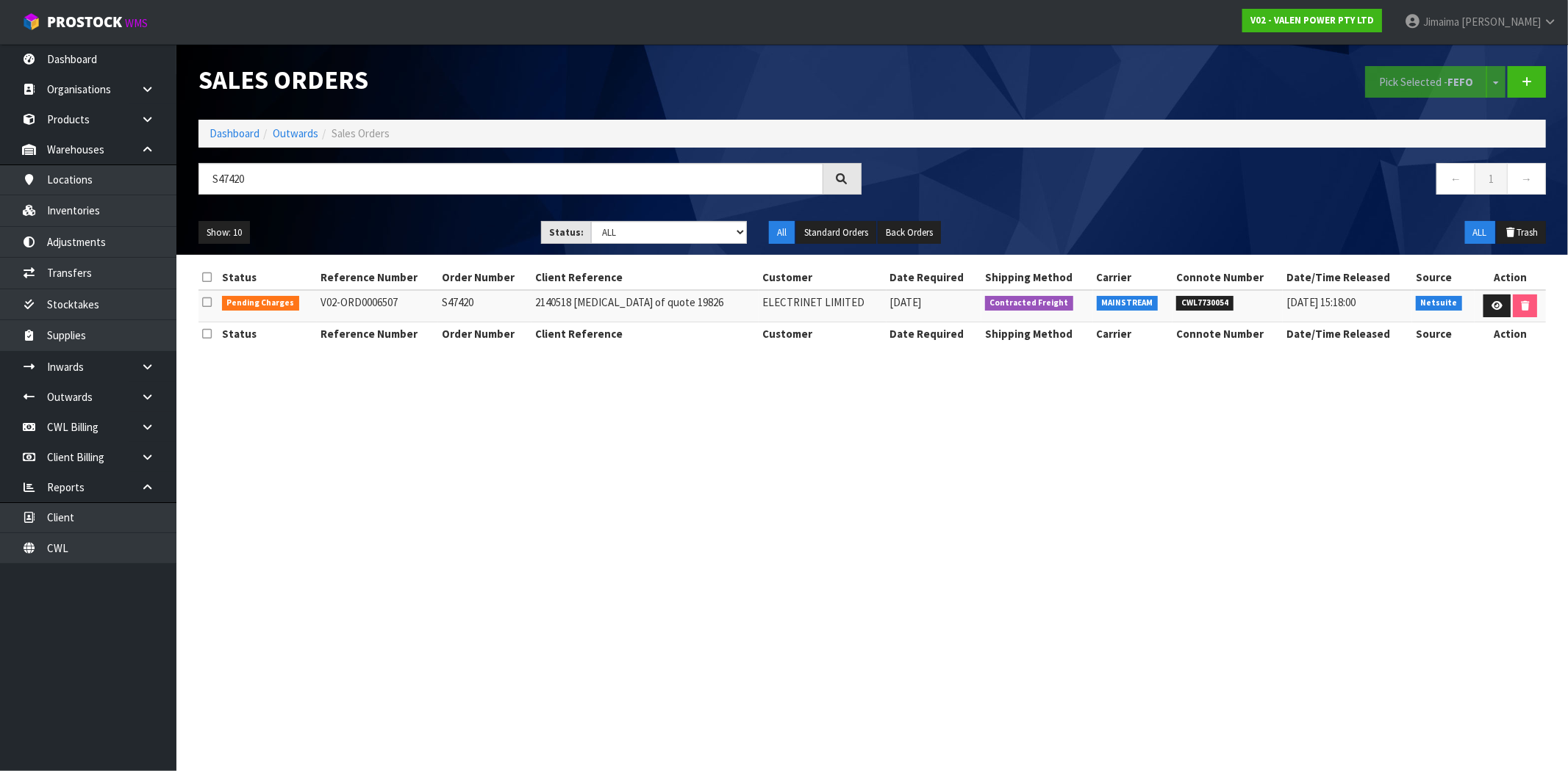
click at [987, 378] on section "Sales Orders Pick Selected - FEFO Split button! FIFO - First In First Out FEFO …" at bounding box center [784, 385] width 1568 height 771
click at [126, 180] on body "Toggle navigation ProStock WMS V02 - VALEN POWER PTY LTD Jimaima Reiher Logout …" at bounding box center [784, 385] width 1568 height 771
drag, startPoint x: 657, startPoint y: 233, endPoint x: 654, endPoint y: 240, distance: 7.6
click at [657, 233] on select "Draft Pending Allocated Pending Pick Goods Picked Goods Packed Pending Charges …" at bounding box center [669, 232] width 156 height 23
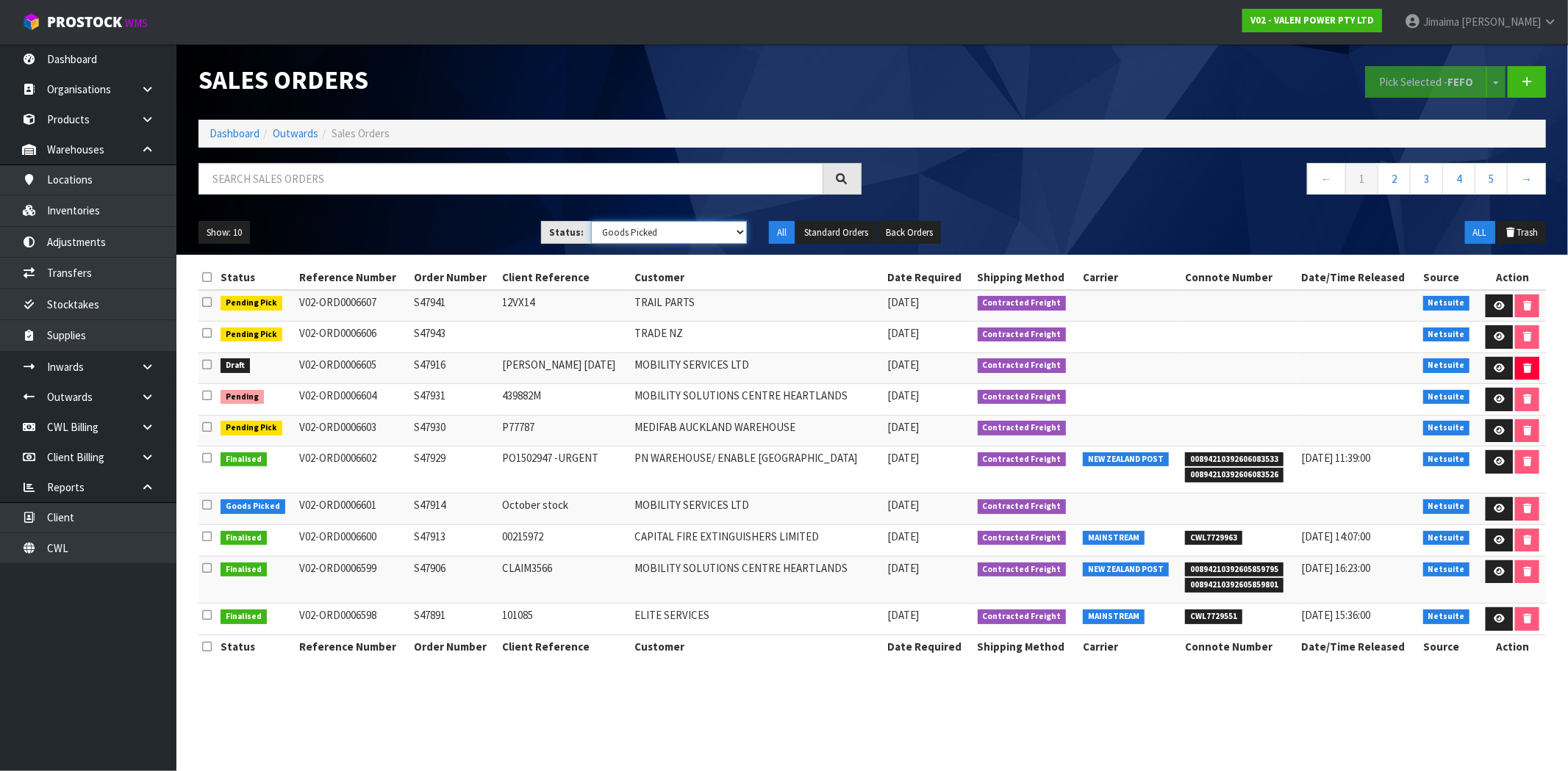
click at [591, 221] on select "Draft Pending Allocated Pending Pick Goods Picked Goods Packed Pending Charges …" at bounding box center [669, 232] width 156 height 23
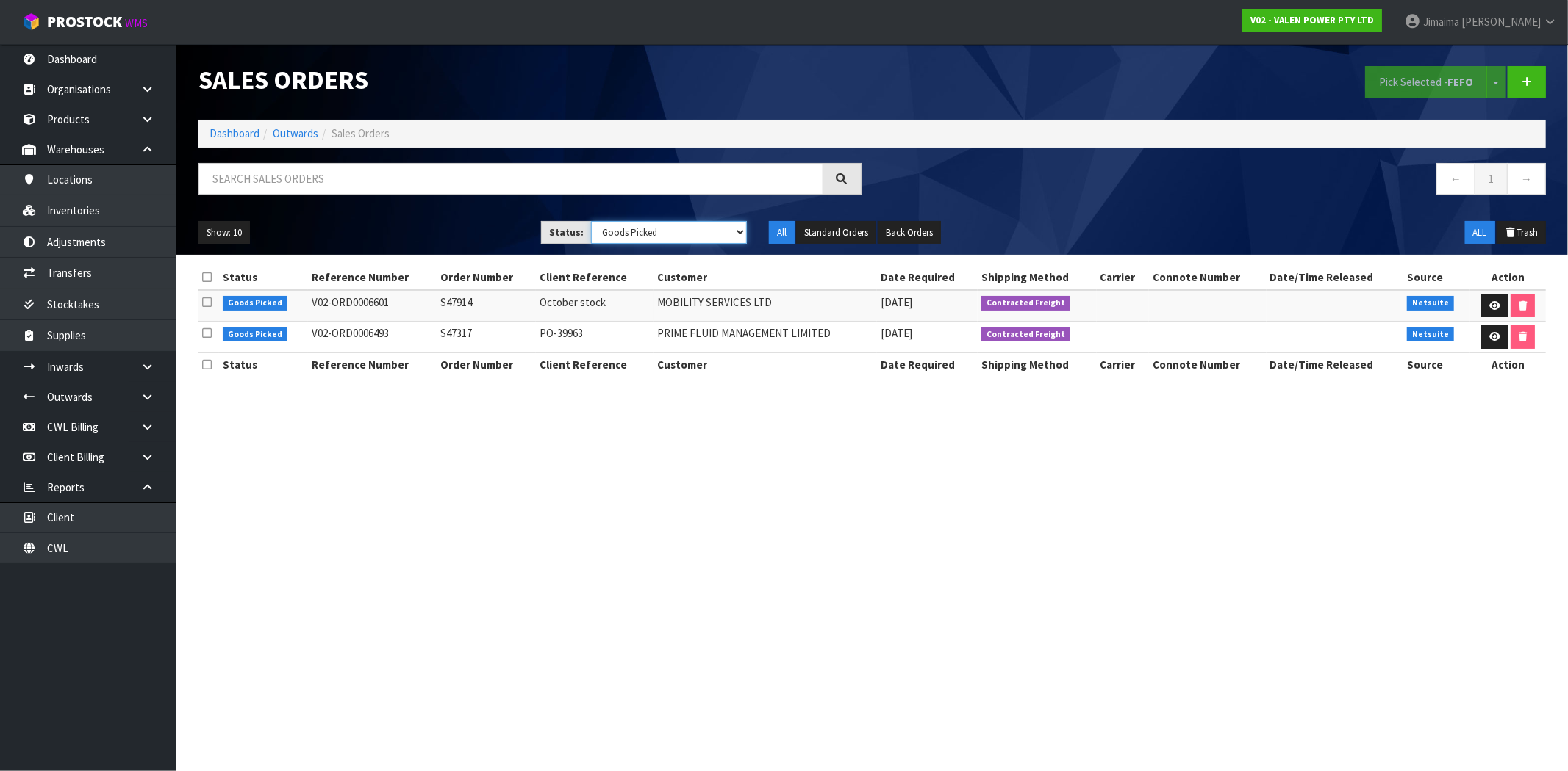
drag, startPoint x: 680, startPoint y: 229, endPoint x: 680, endPoint y: 238, distance: 9.0
click at [680, 229] on select "Draft Pending Allocated Pending Pick Goods Picked Goods Packed Pending Charges …" at bounding box center [669, 232] width 156 height 23
click at [591, 221] on select "Draft Pending Allocated Pending Pick Goods Picked Goods Packed Pending Charges …" at bounding box center [669, 232] width 156 height 23
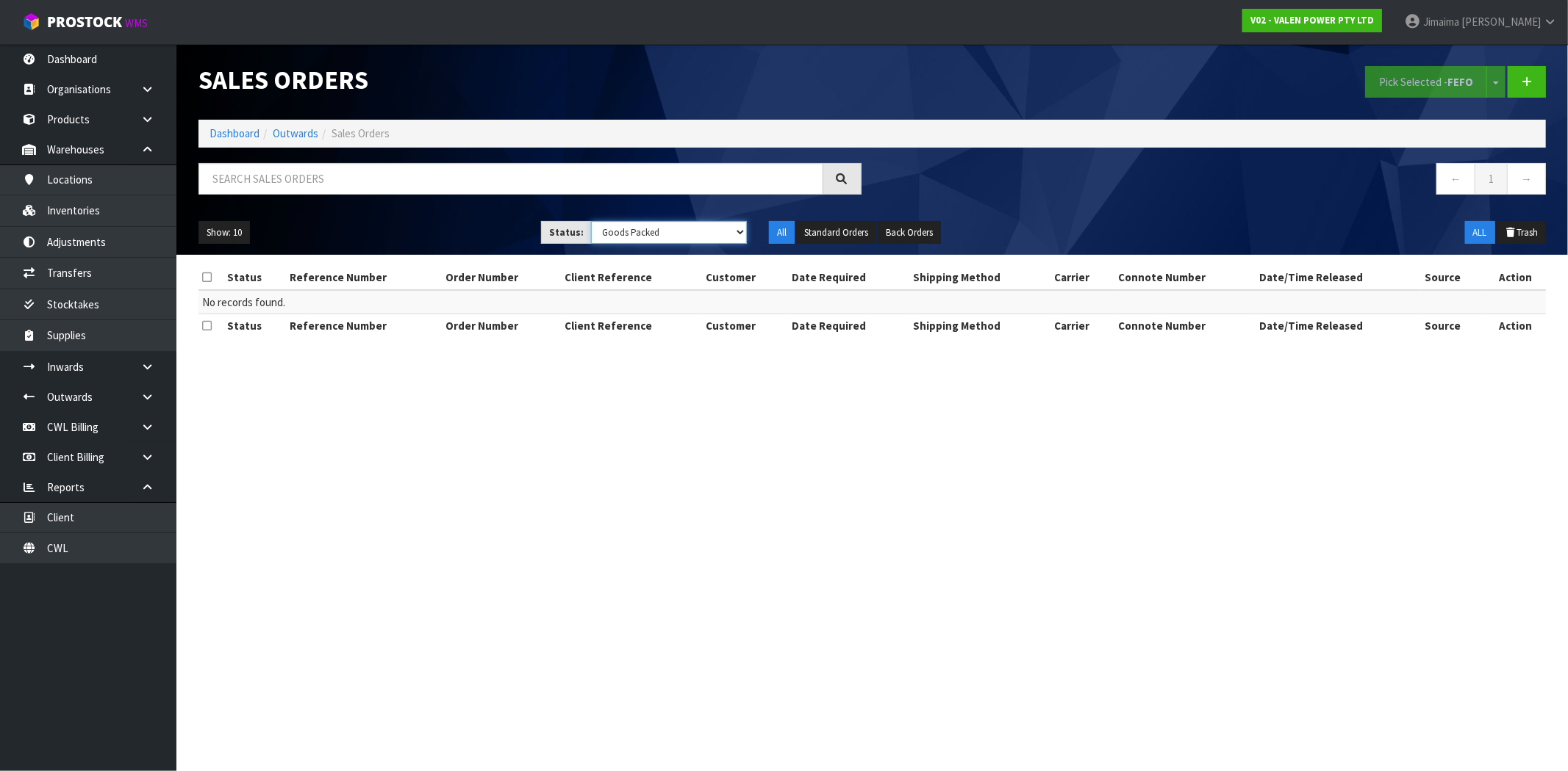
click at [619, 230] on select "Draft Pending Allocated Pending Pick Goods Picked Goods Packed Pending Charges …" at bounding box center [669, 232] width 156 height 23
select select "string:4"
click at [591, 221] on select "Draft Pending Allocated Pending Pick Goods Picked Goods Packed Pending Charges …" at bounding box center [669, 232] width 156 height 23
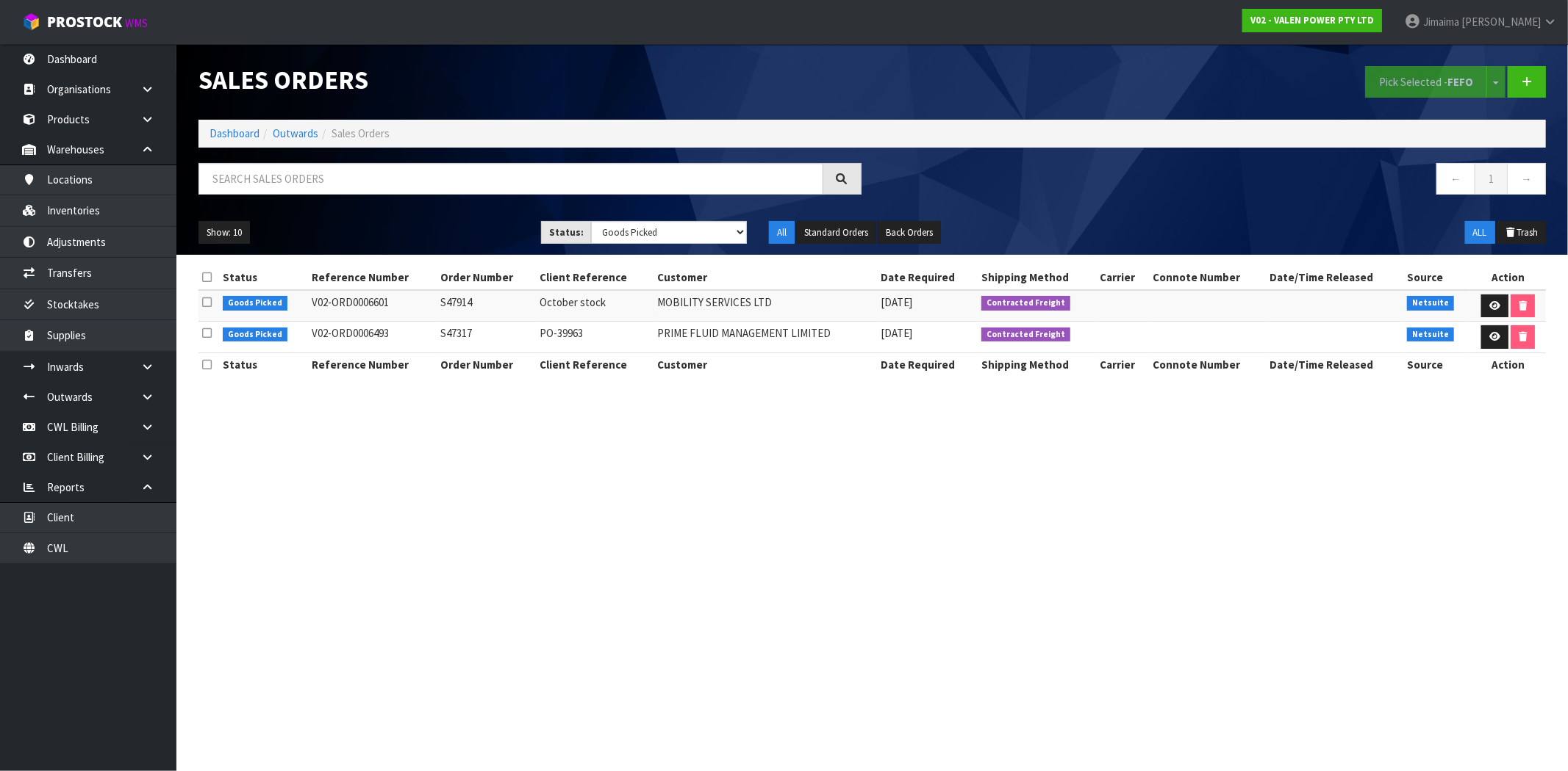
click at [551, 359] on th "Client Reference" at bounding box center [594, 364] width 117 height 24
click at [228, 137] on link "Dashboard" at bounding box center [234, 133] width 50 height 14
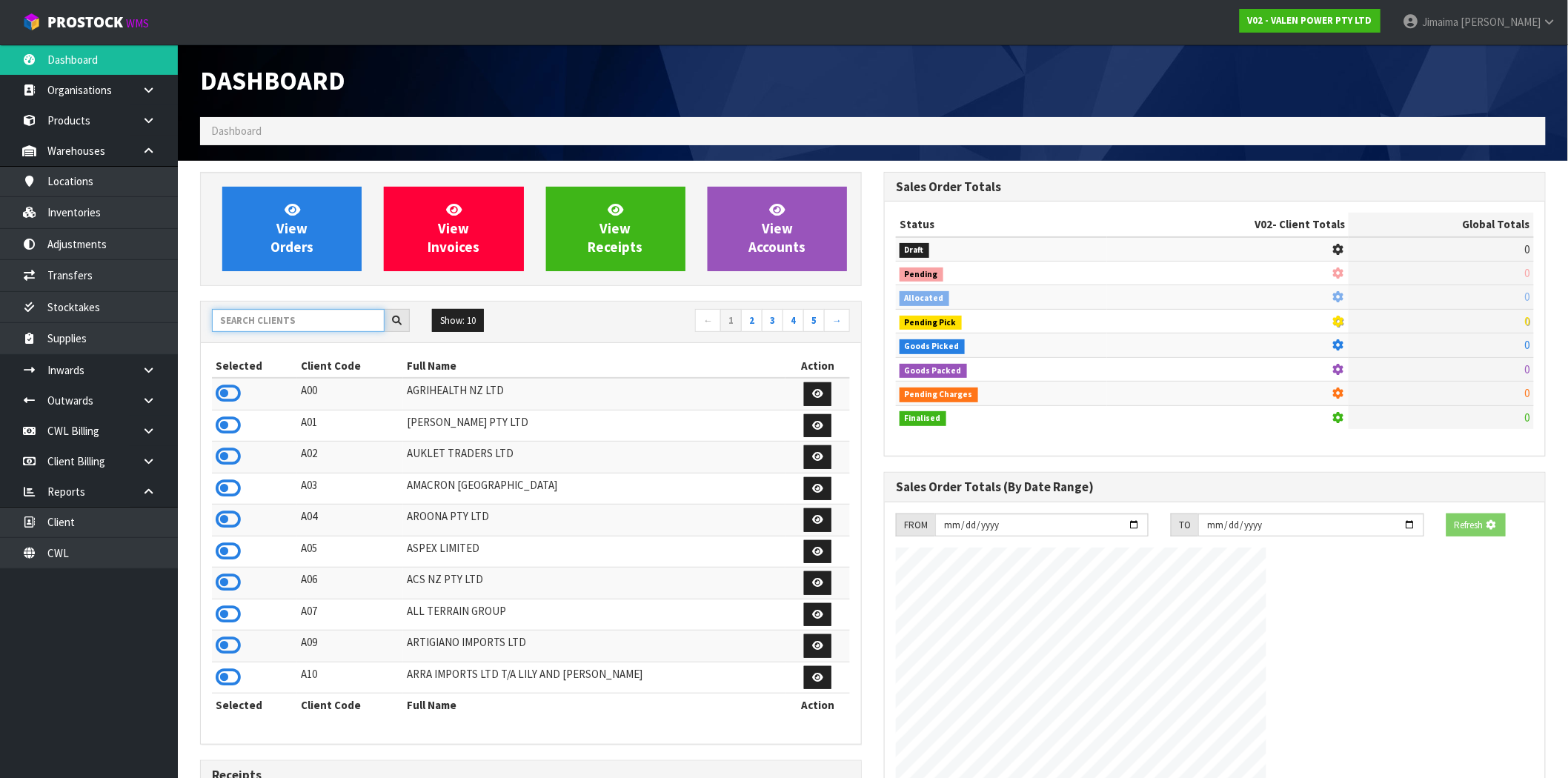
click at [277, 320] on input "text" at bounding box center [298, 320] width 173 height 23
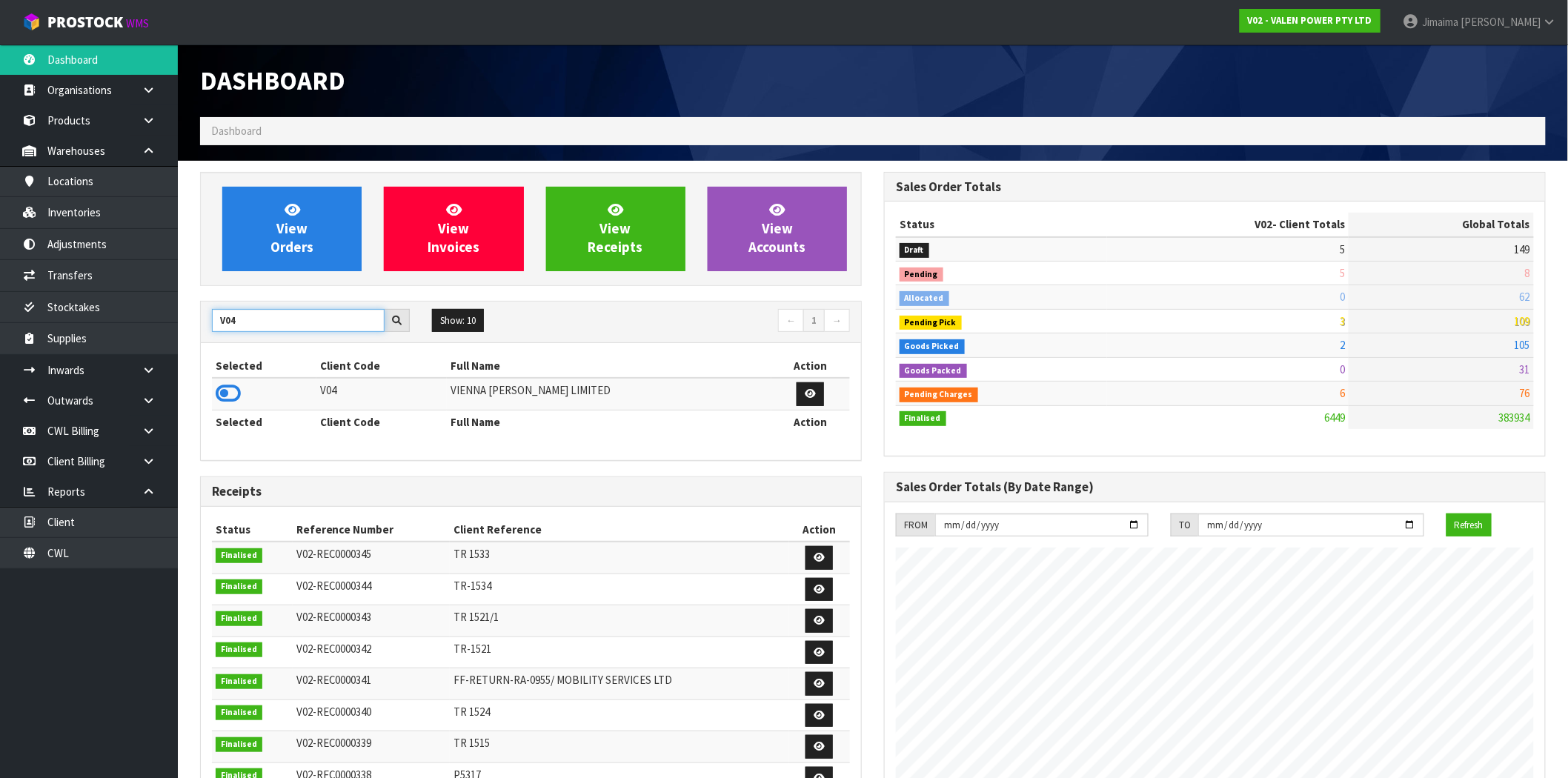
type input "V04"
click at [228, 398] on icon at bounding box center [228, 394] width 25 height 22
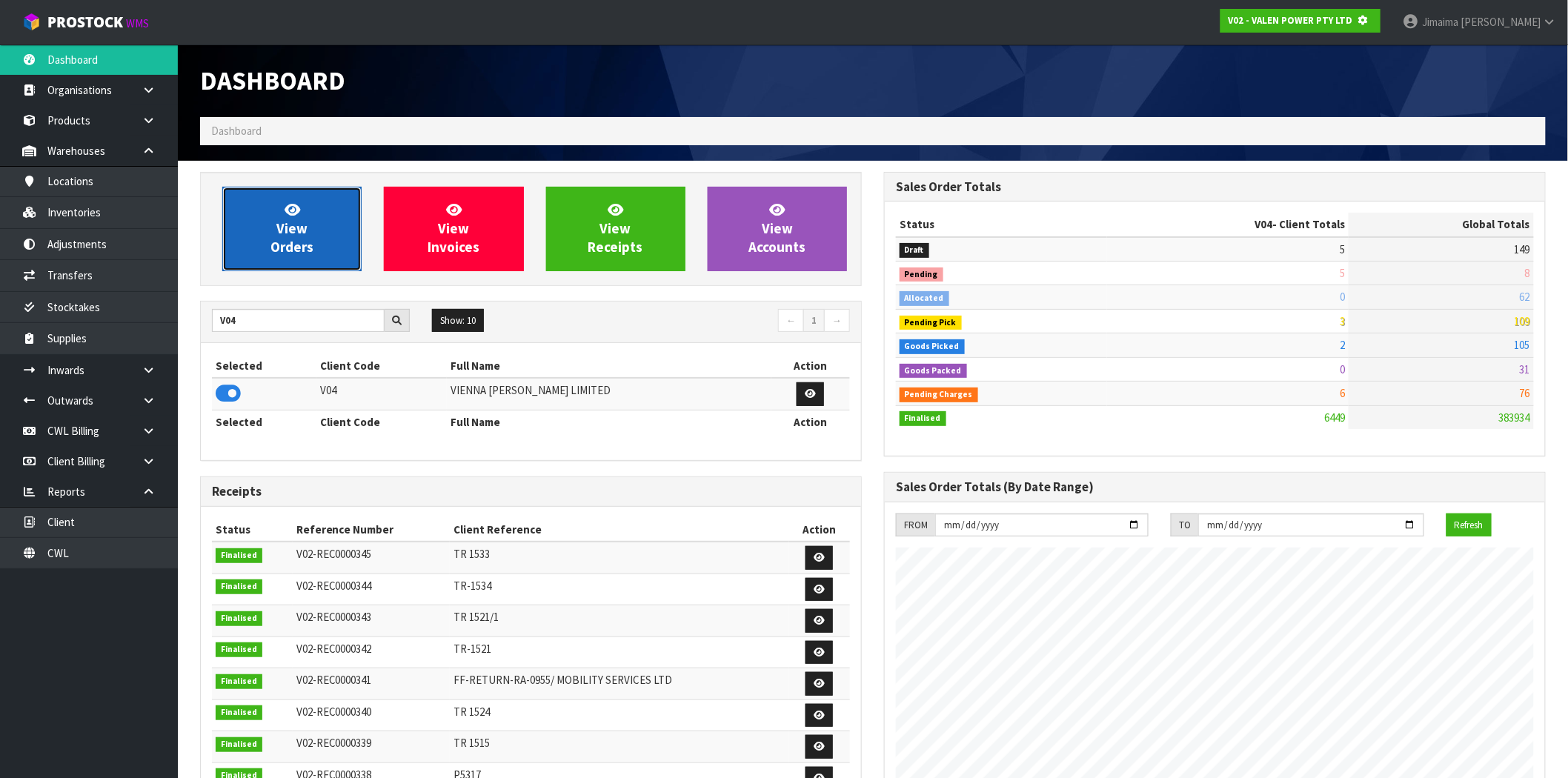
click at [282, 249] on span "View Orders" at bounding box center [292, 228] width 43 height 56
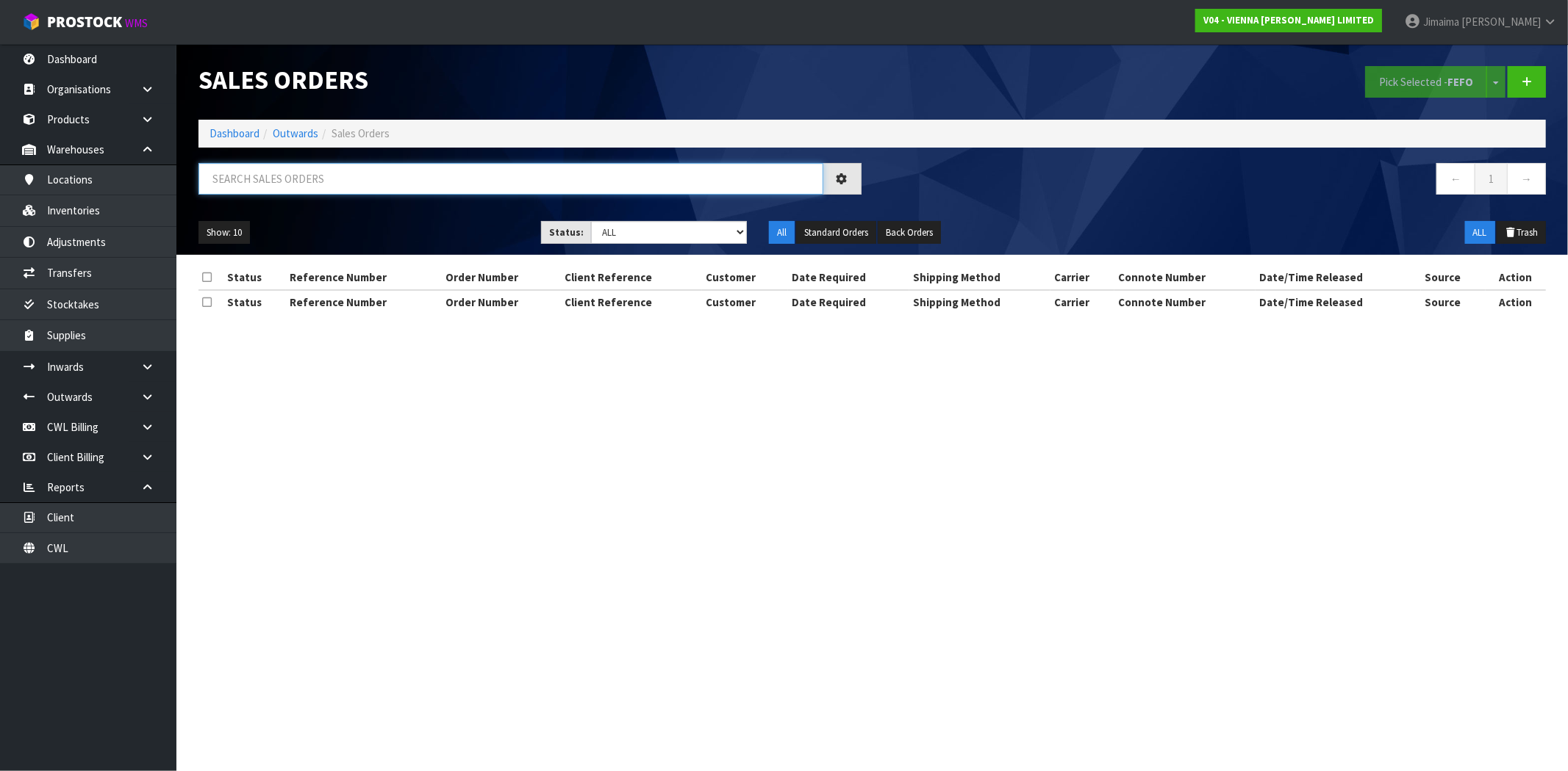
click at [294, 186] on input "text" at bounding box center [510, 179] width 625 height 32
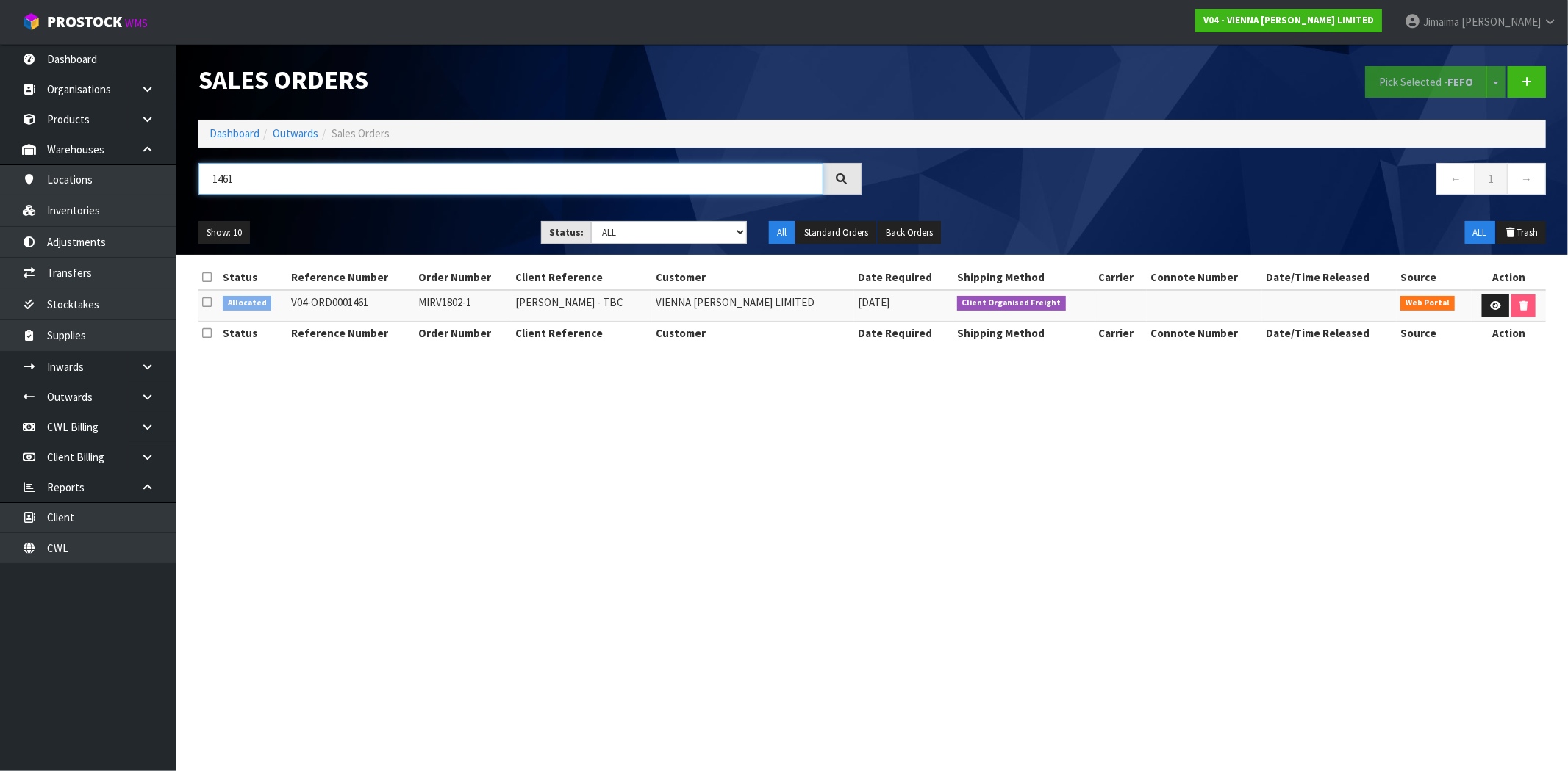
type input "1461"
drag, startPoint x: 252, startPoint y: 136, endPoint x: 295, endPoint y: 246, distance: 118.1
click at [252, 136] on link "Dashboard" at bounding box center [234, 133] width 50 height 14
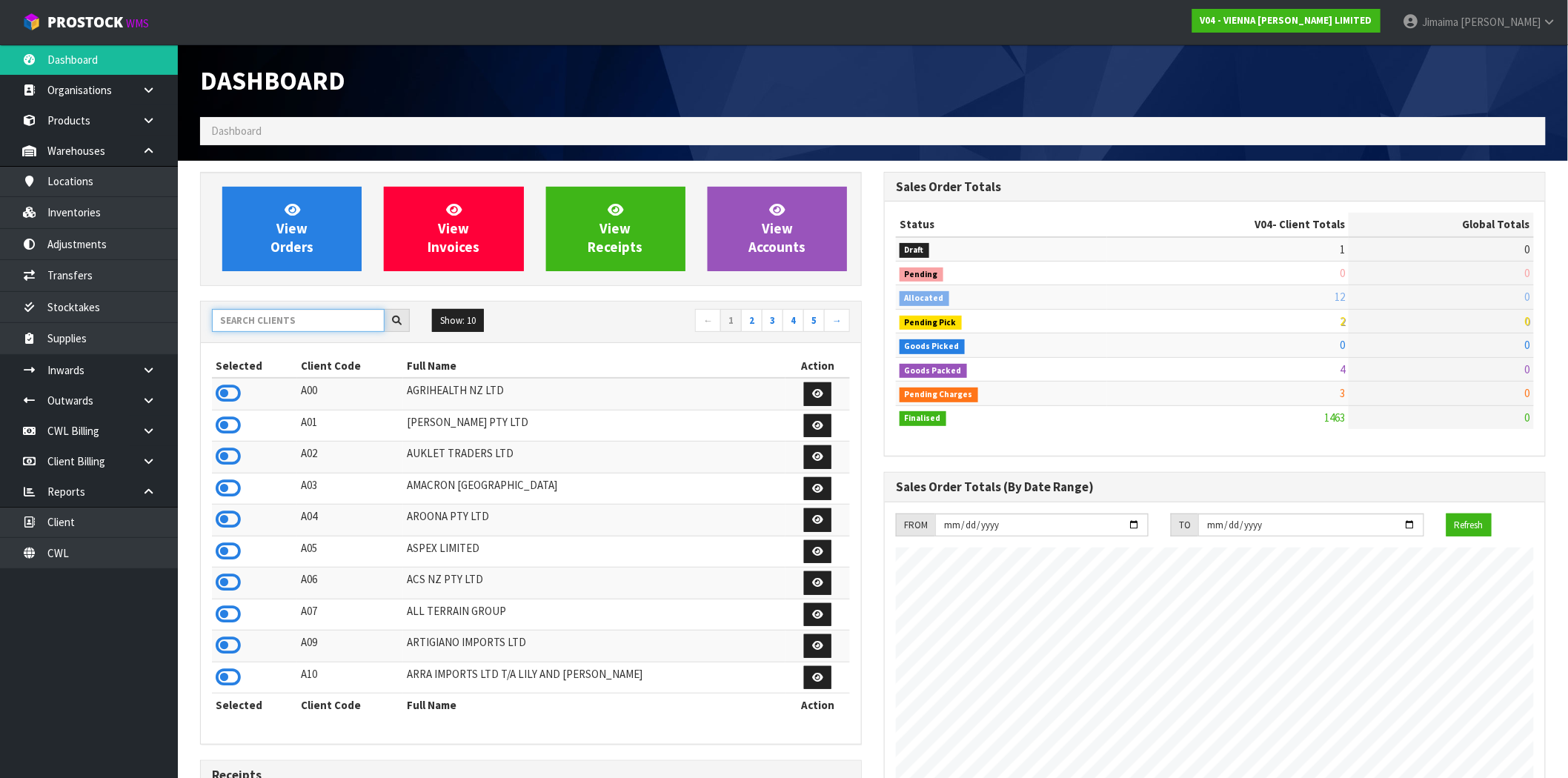
scroll to position [1123, 684]
click at [321, 324] on input "text" at bounding box center [298, 320] width 173 height 23
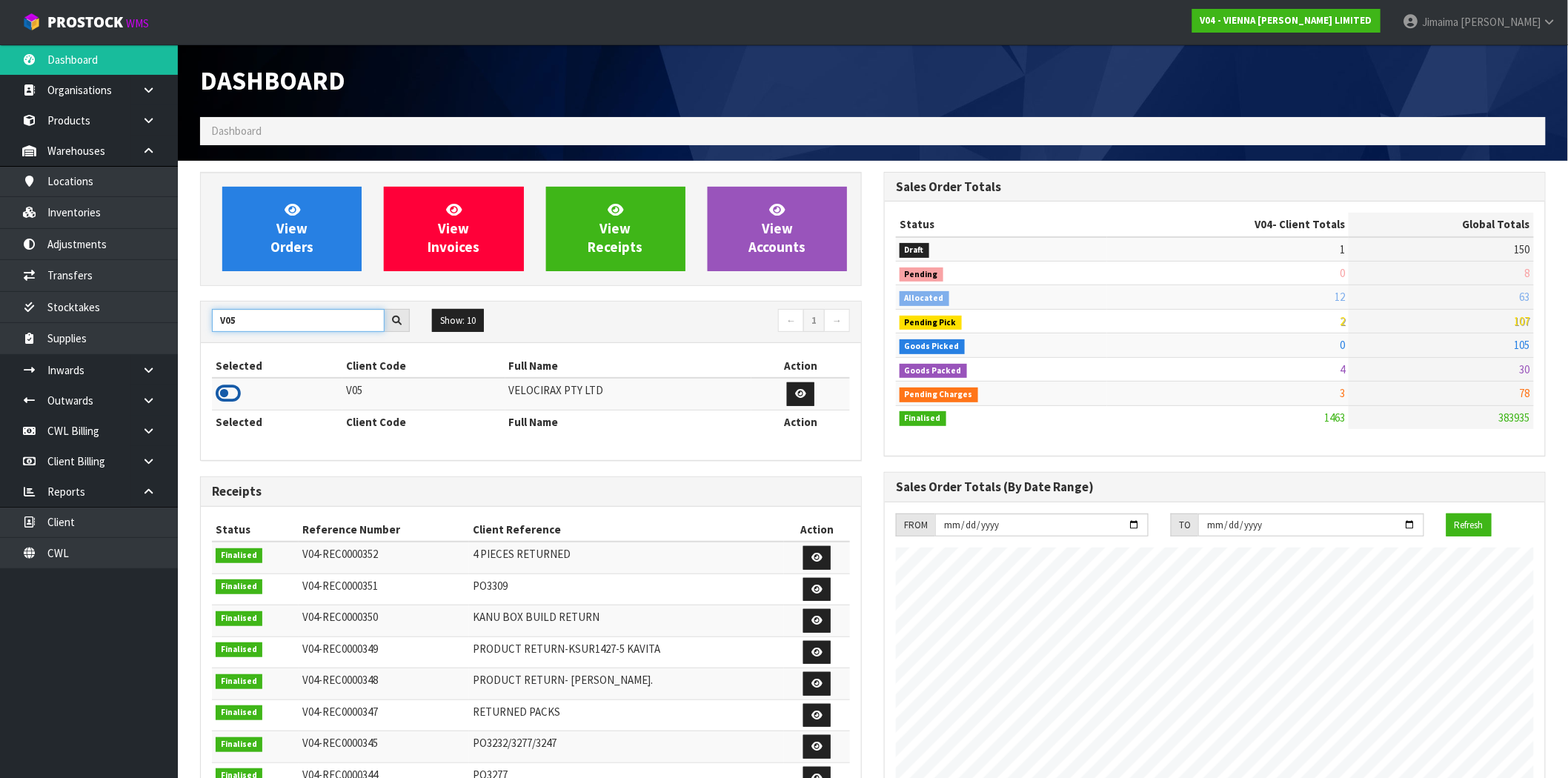
type input "V05"
click at [230, 395] on icon at bounding box center [228, 394] width 25 height 22
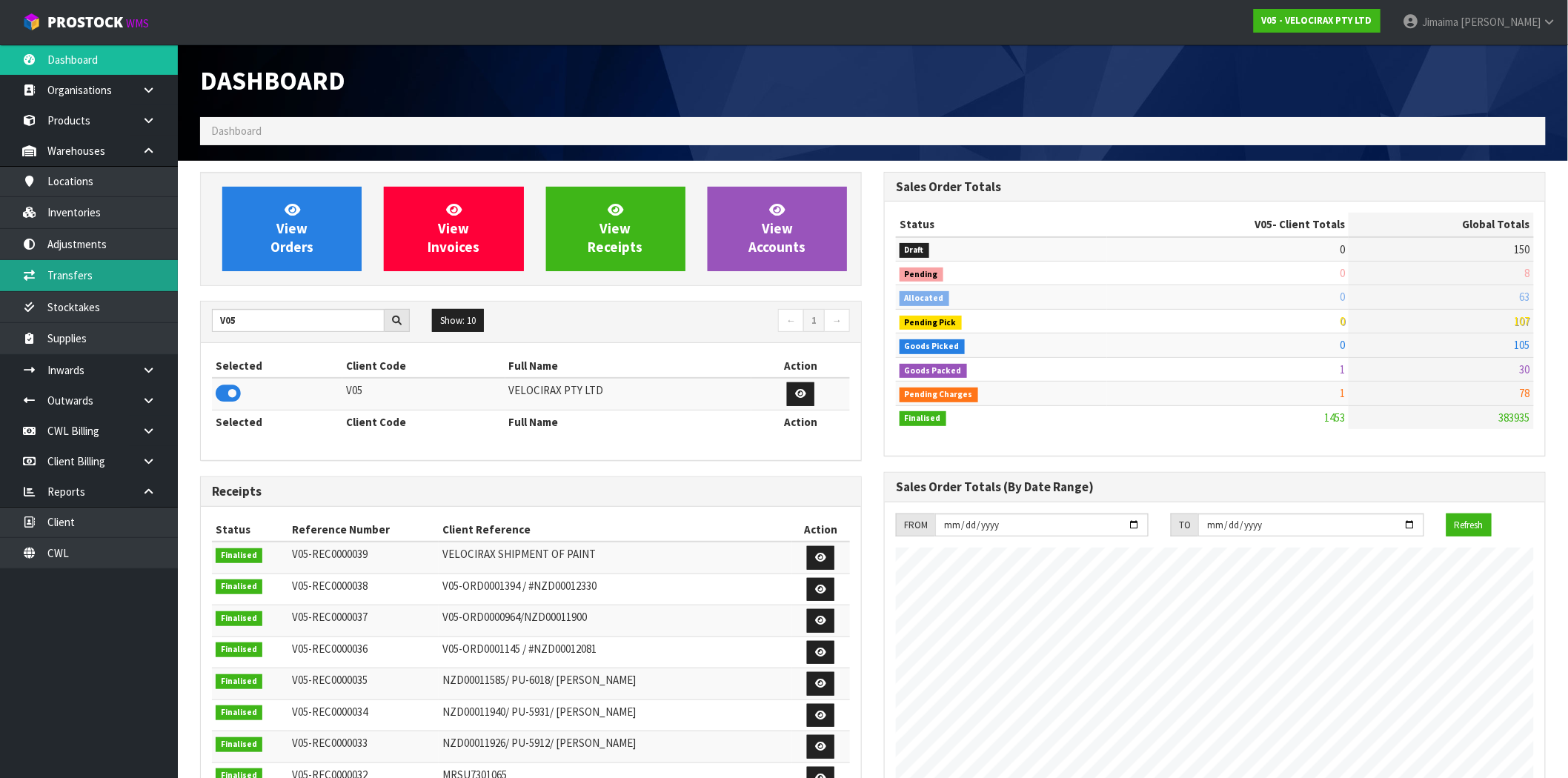
scroll to position [1027, 684]
click at [98, 300] on link "Stocktakes" at bounding box center [89, 307] width 178 height 31
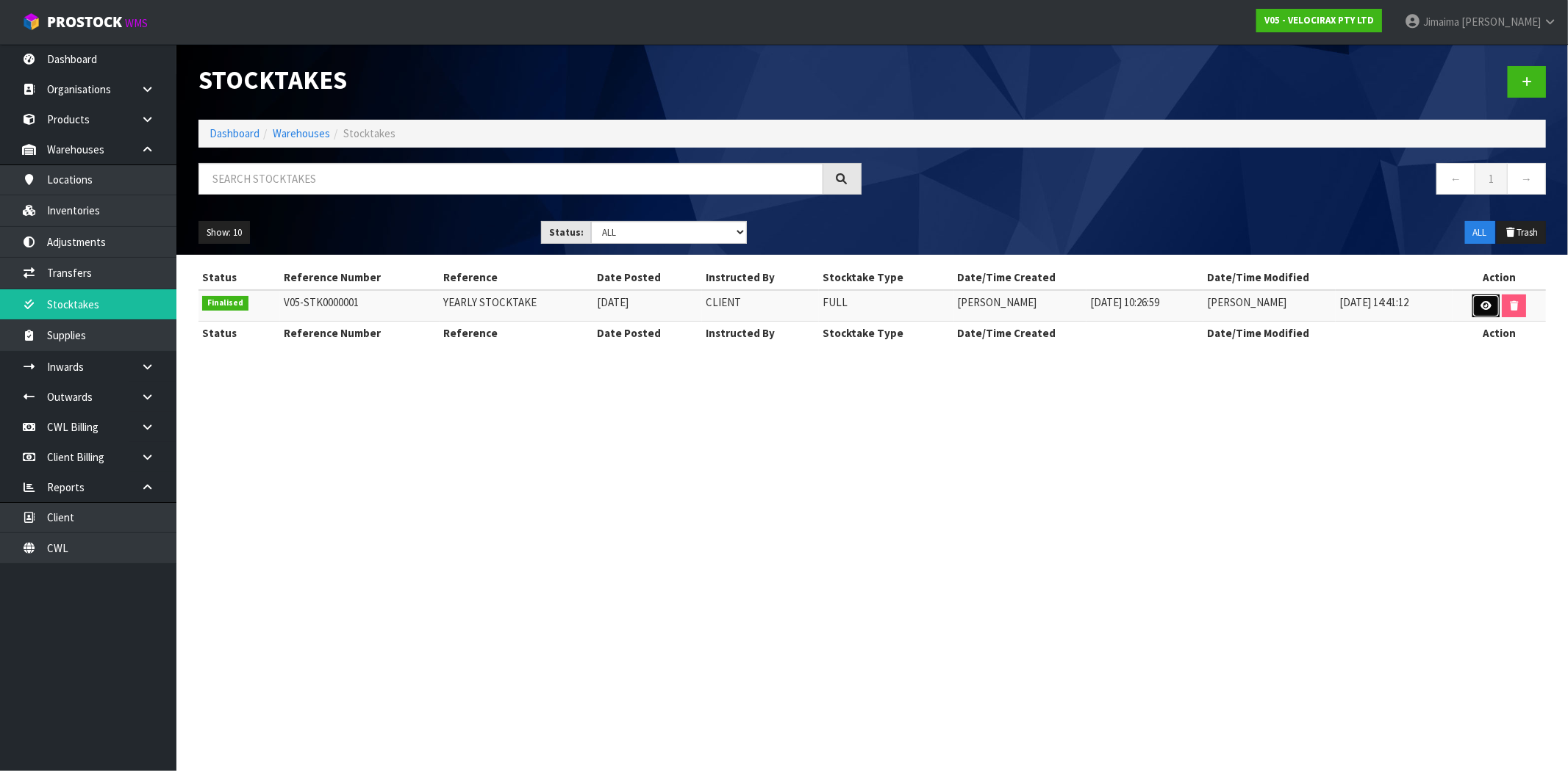
click at [1484, 305] on icon at bounding box center [1486, 305] width 11 height 10
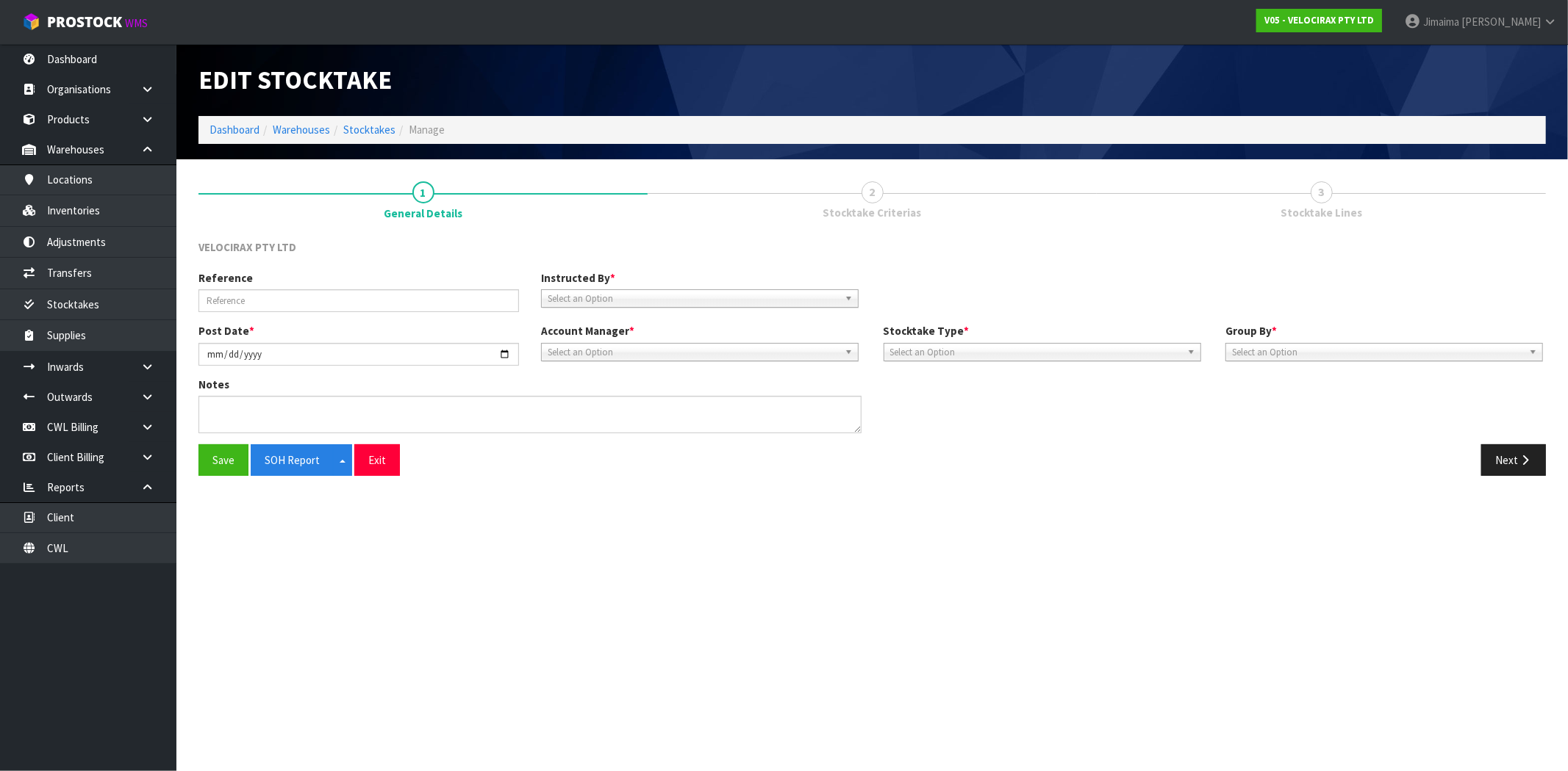
type input "YEARLY STOCKTAKE"
type input "[DATE]"
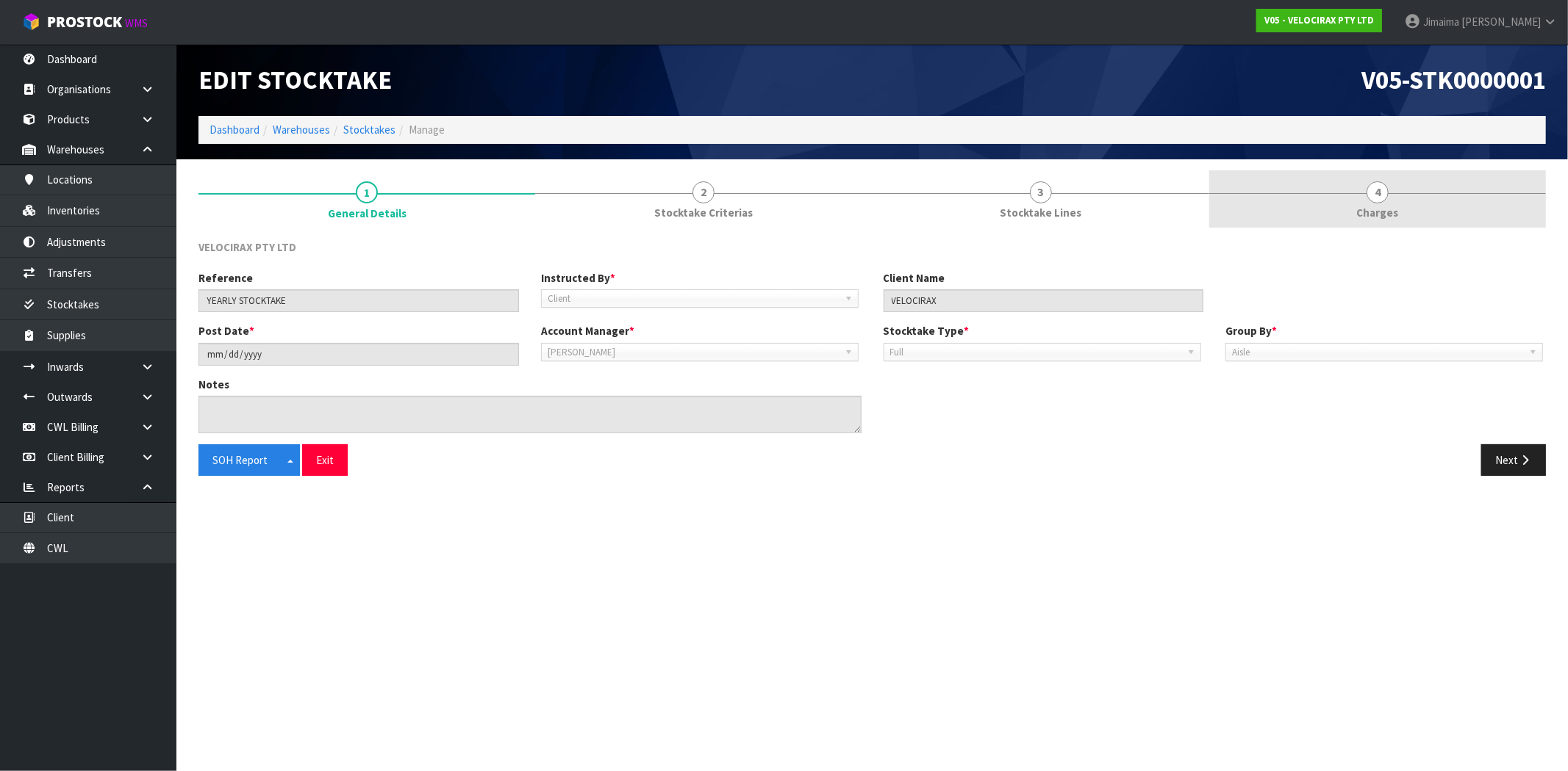
click at [1375, 223] on link "4 Charges" at bounding box center [1377, 200] width 337 height 58
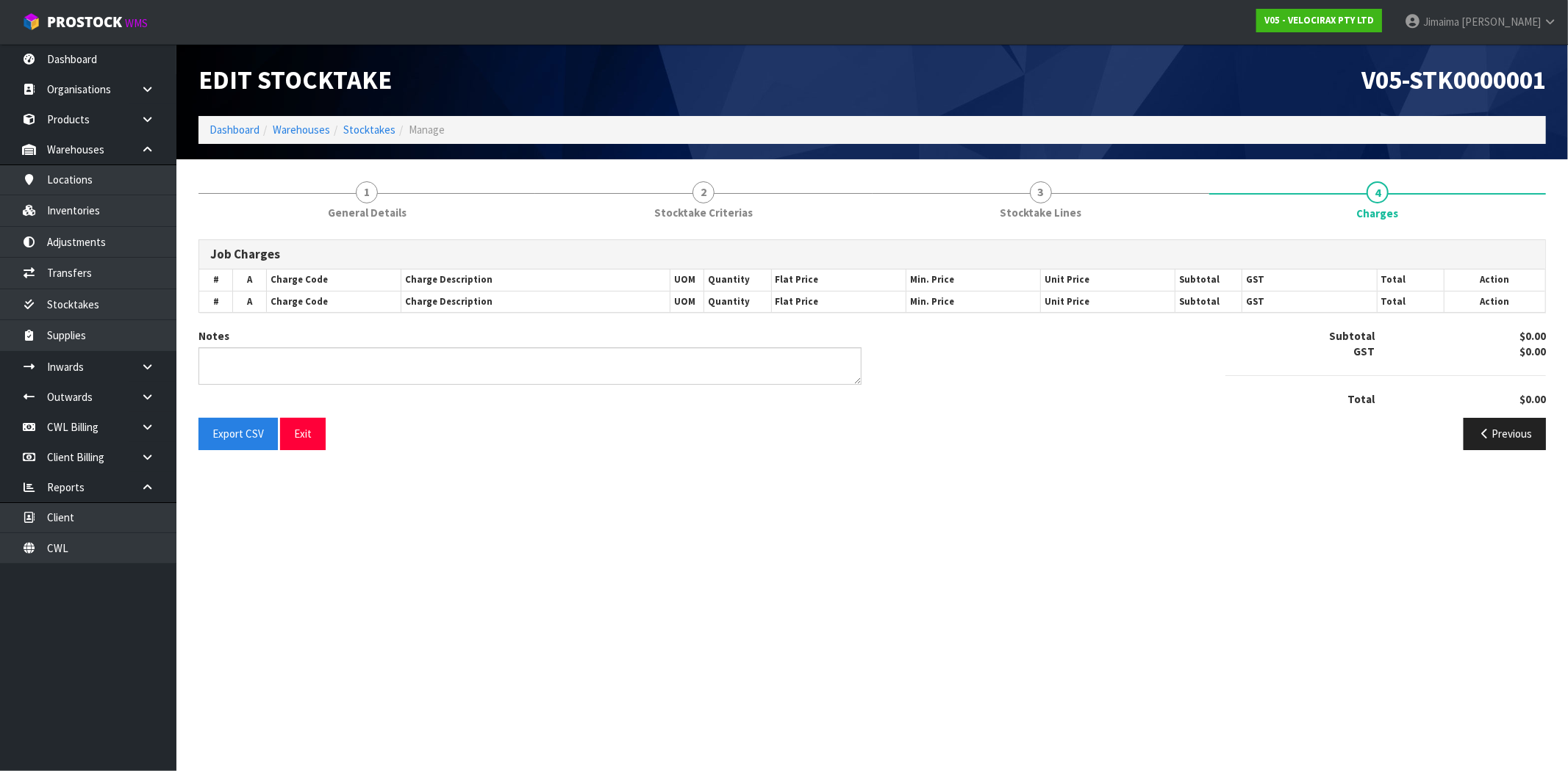
type textarea "CHARGE 180 MINUTES - 3 HOURS"
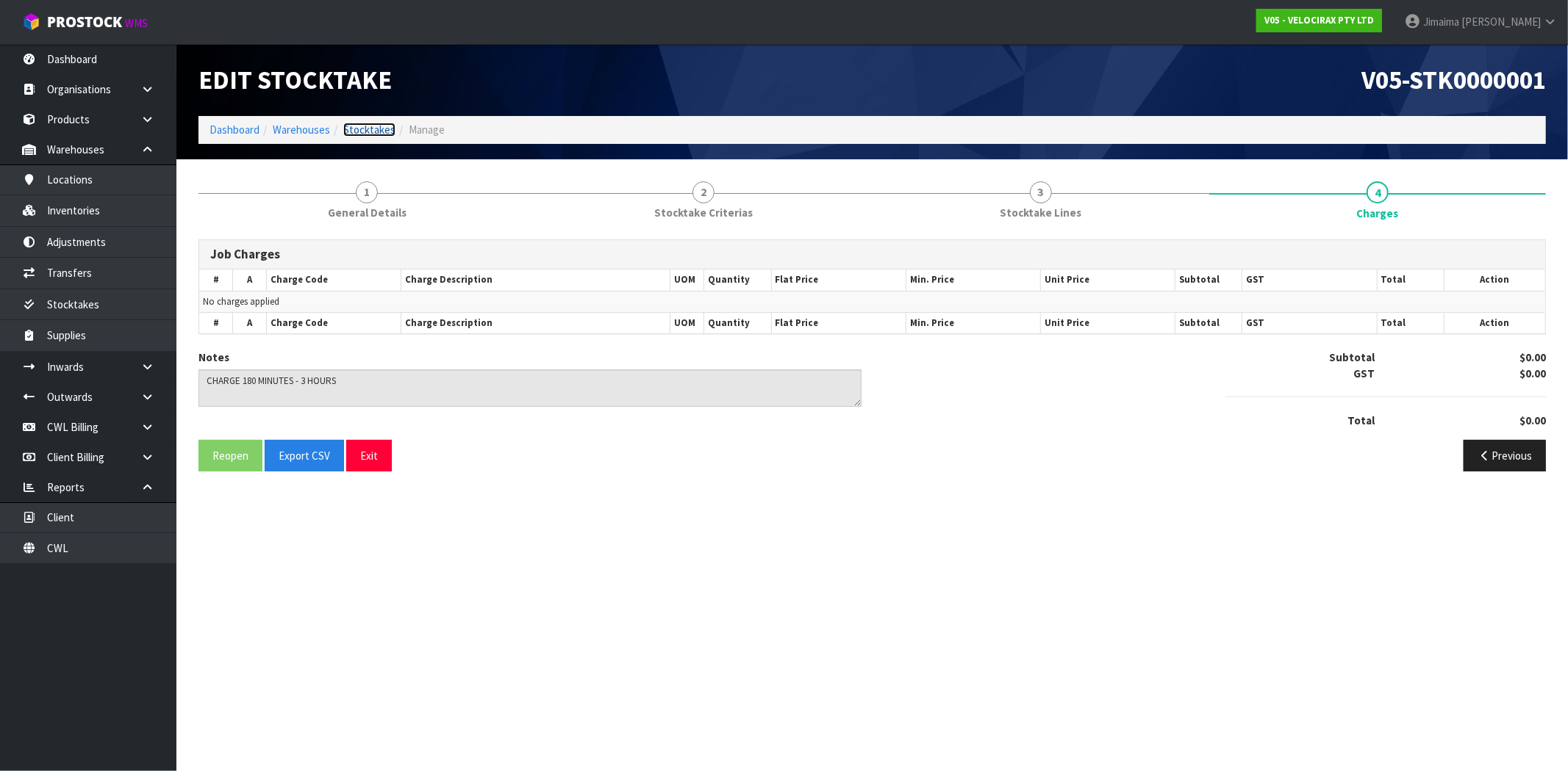
click at [349, 133] on link "Stocktakes" at bounding box center [369, 129] width 53 height 14
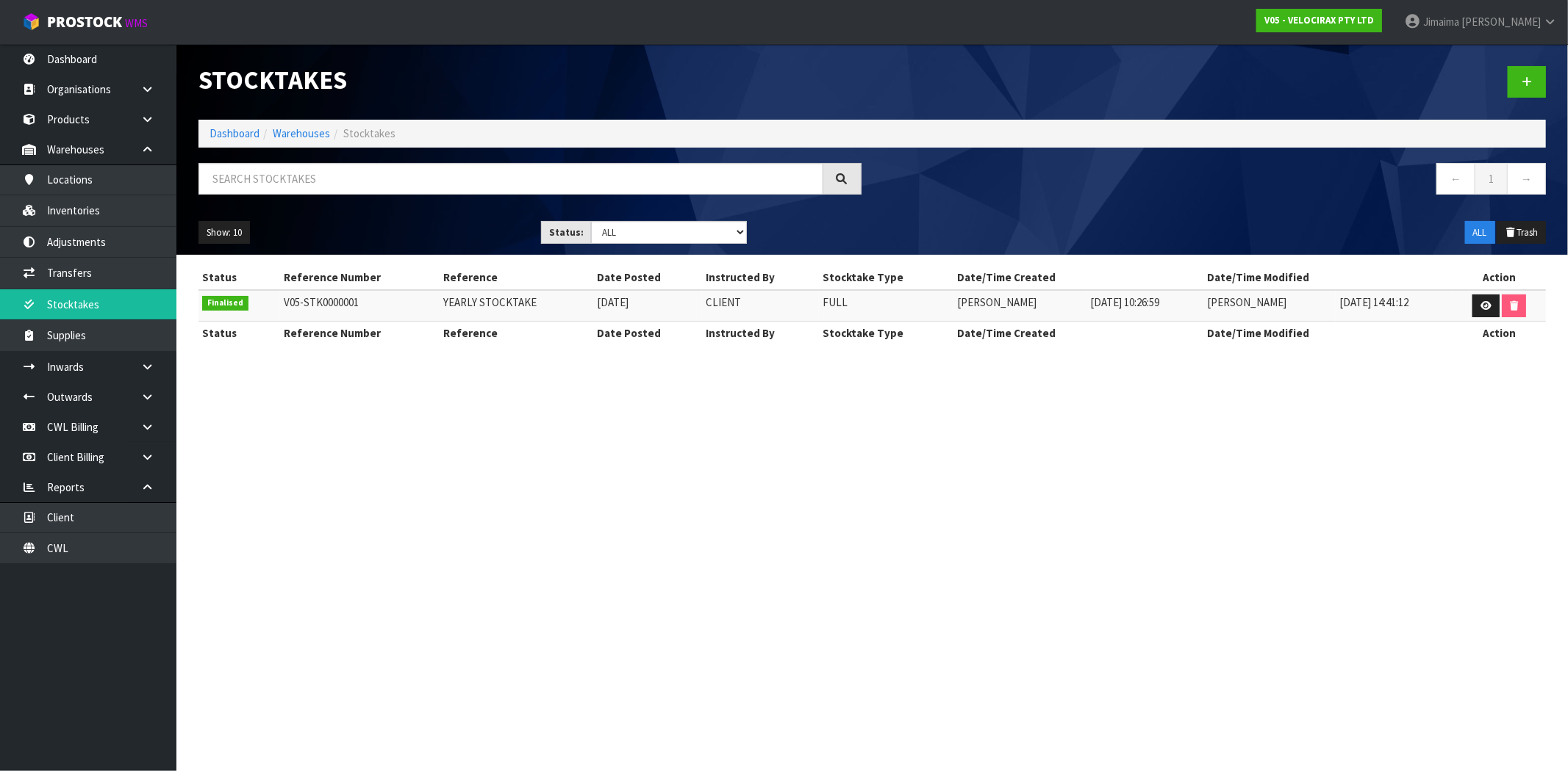
drag, startPoint x: 925, startPoint y: 319, endPoint x: 926, endPoint y: 254, distance: 65.0
click at [954, 319] on td "Meena Kumari" at bounding box center [1020, 306] width 132 height 32
click at [251, 135] on link "Dashboard" at bounding box center [234, 133] width 50 height 14
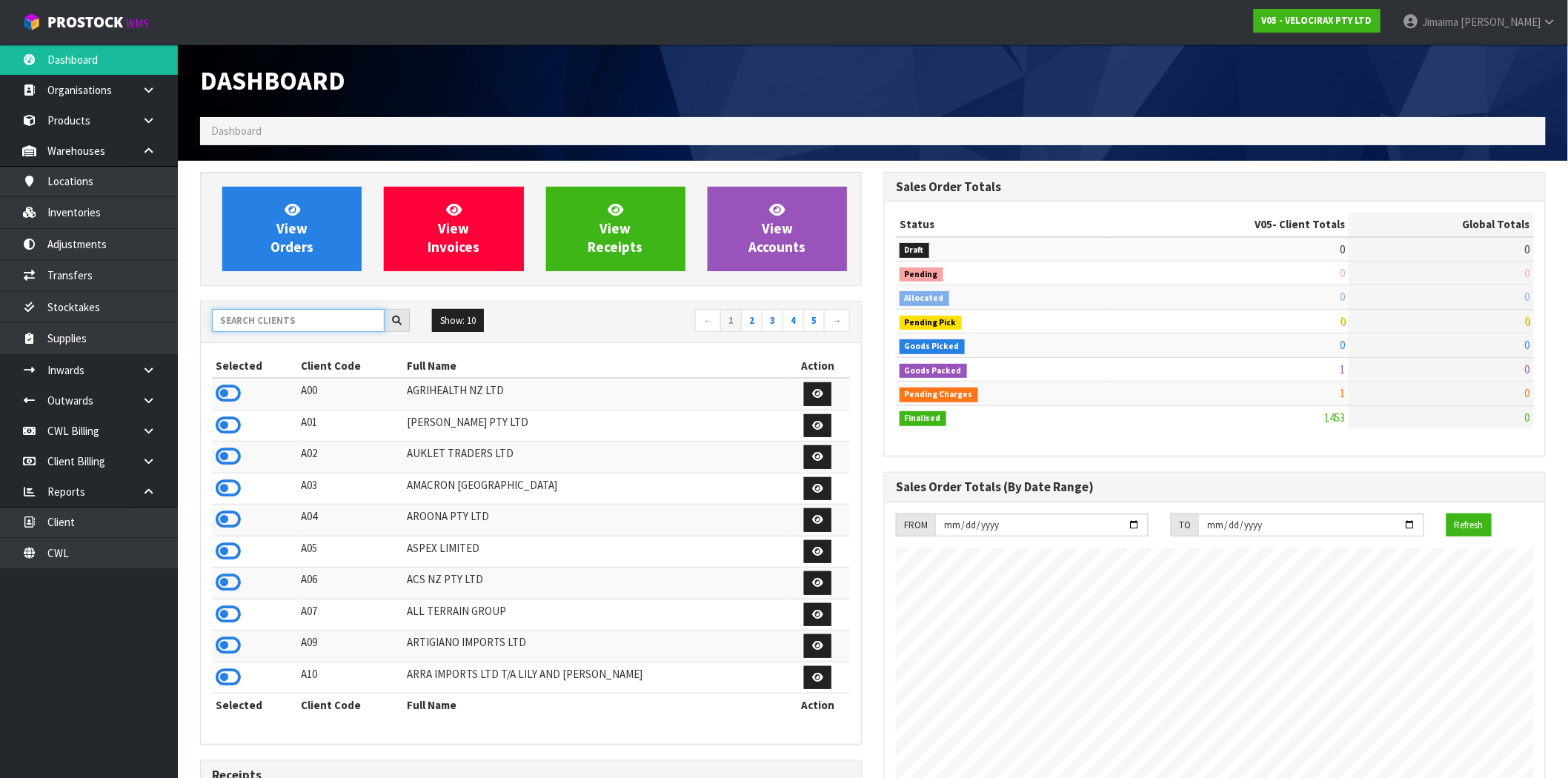
scroll to position [1027, 684]
click at [292, 316] on input "text" at bounding box center [298, 320] width 173 height 23
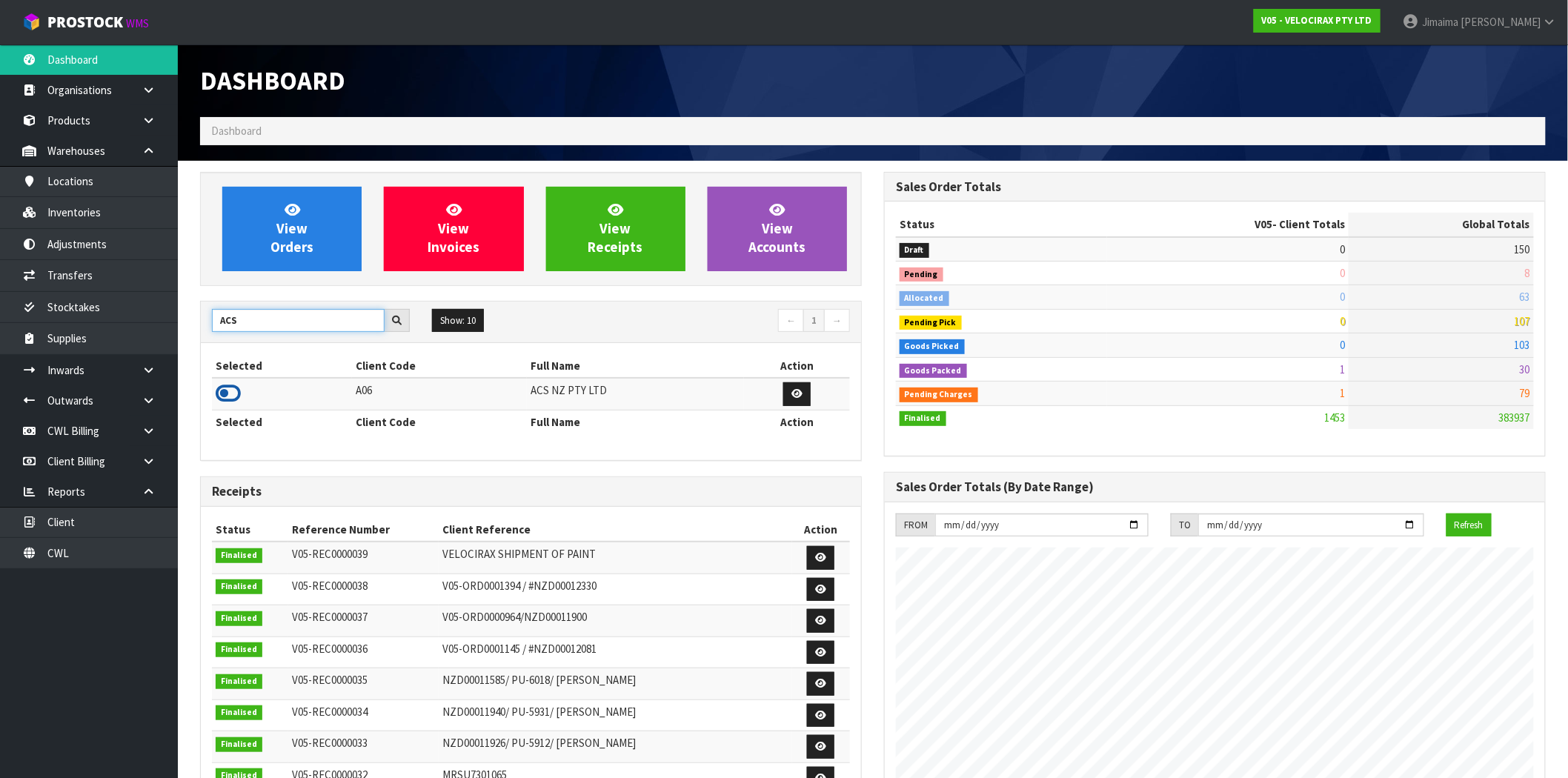
type input "ACS"
click at [233, 393] on icon at bounding box center [228, 394] width 25 height 22
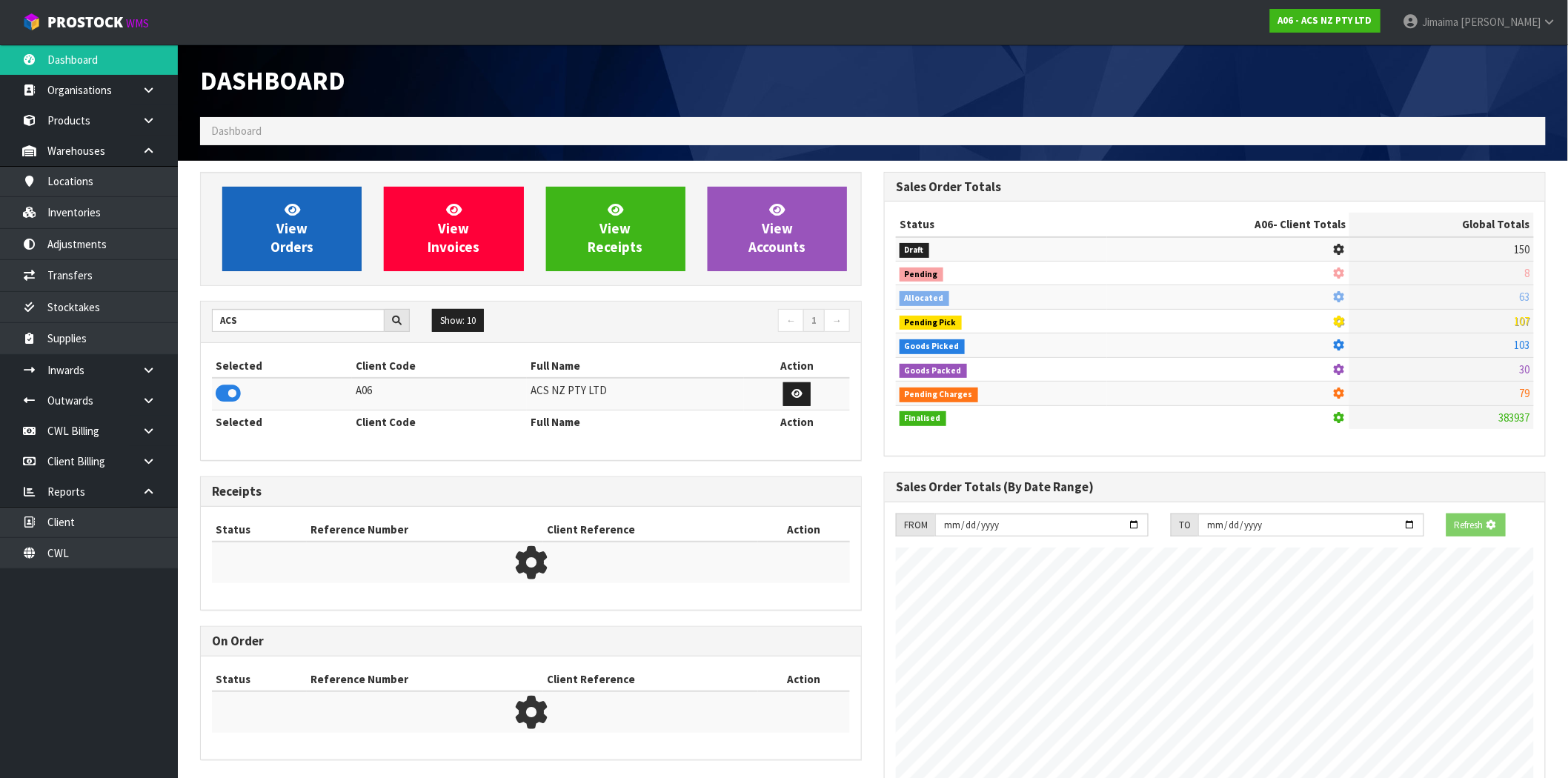
scroll to position [740381, 740300]
click at [289, 246] on span "View Orders" at bounding box center [292, 228] width 43 height 56
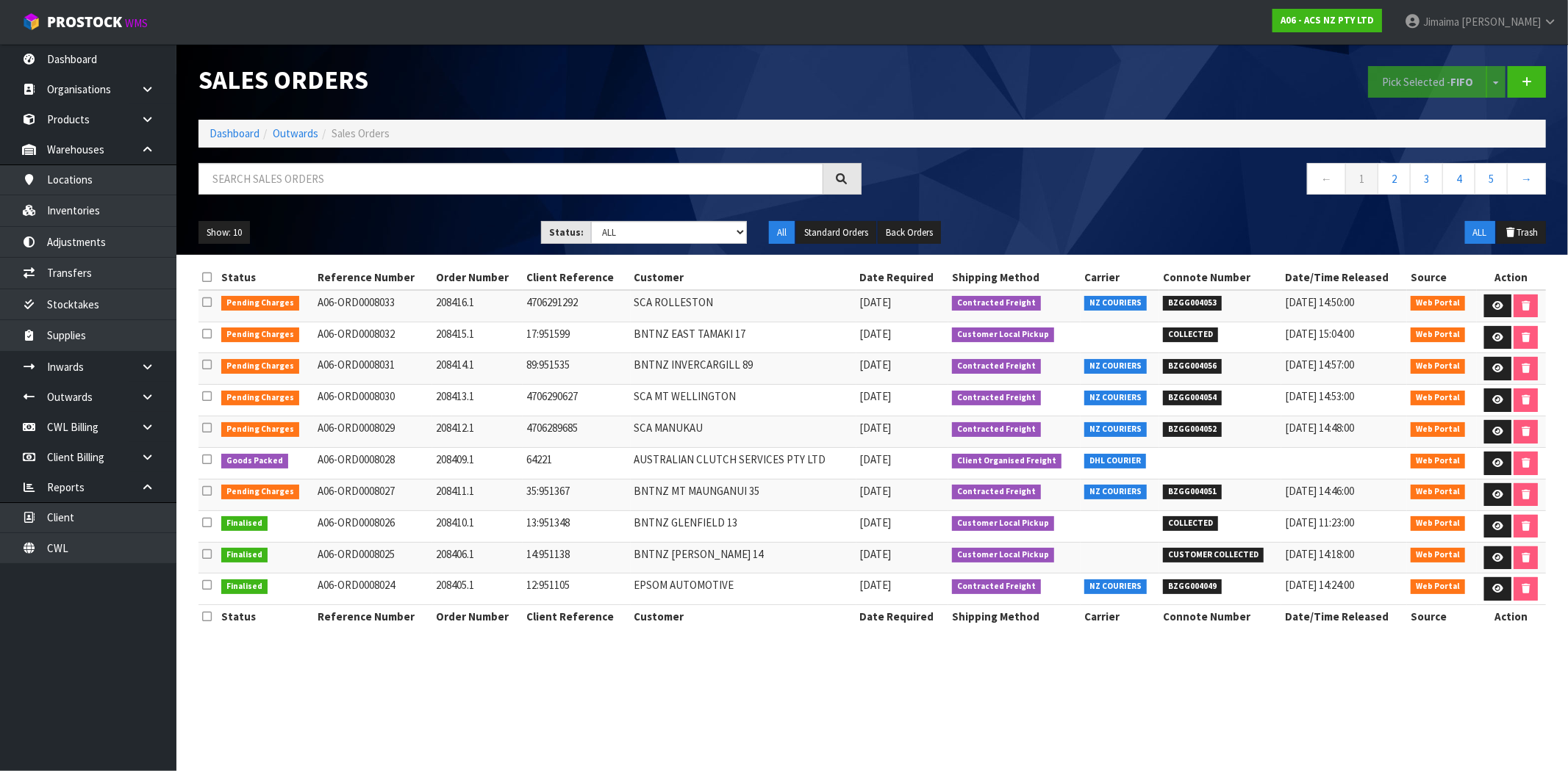
click at [403, 363] on td "A06-ORD0008031" at bounding box center [373, 369] width 118 height 32
click at [837, 469] on td "AUSTRALIAN CLUTCH SERVICES PTY LTD" at bounding box center [743, 463] width 226 height 32
click at [655, 439] on td "SCA MANUKAU" at bounding box center [743, 432] width 226 height 32
click at [703, 229] on select "Draft Pending Allocated Pending Pick Goods Picked Goods Packed Pending Charges …" at bounding box center [669, 232] width 156 height 23
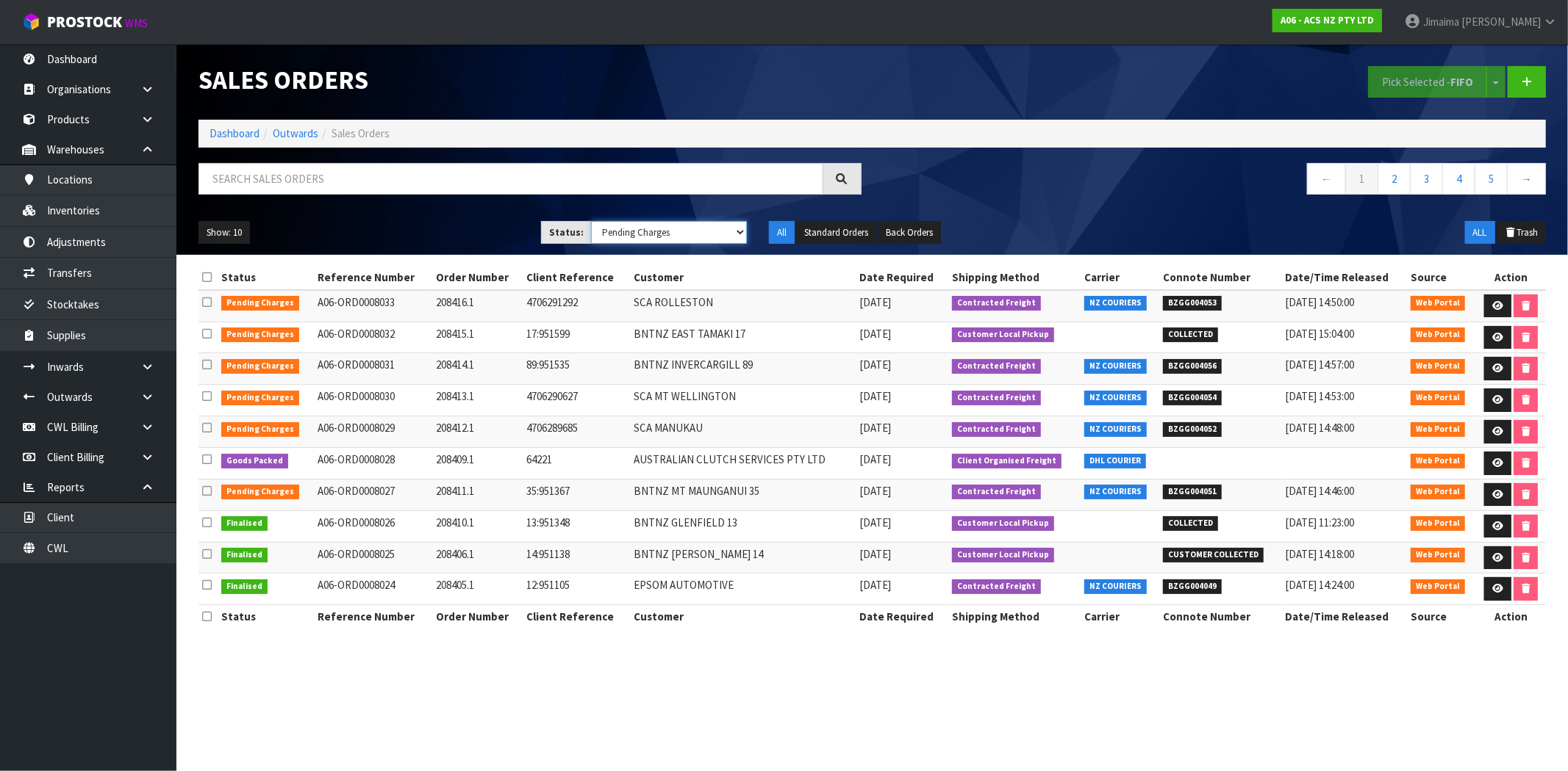
click at [591, 221] on select "Draft Pending Allocated Pending Pick Goods Picked Goods Packed Pending Charges …" at bounding box center [669, 232] width 156 height 23
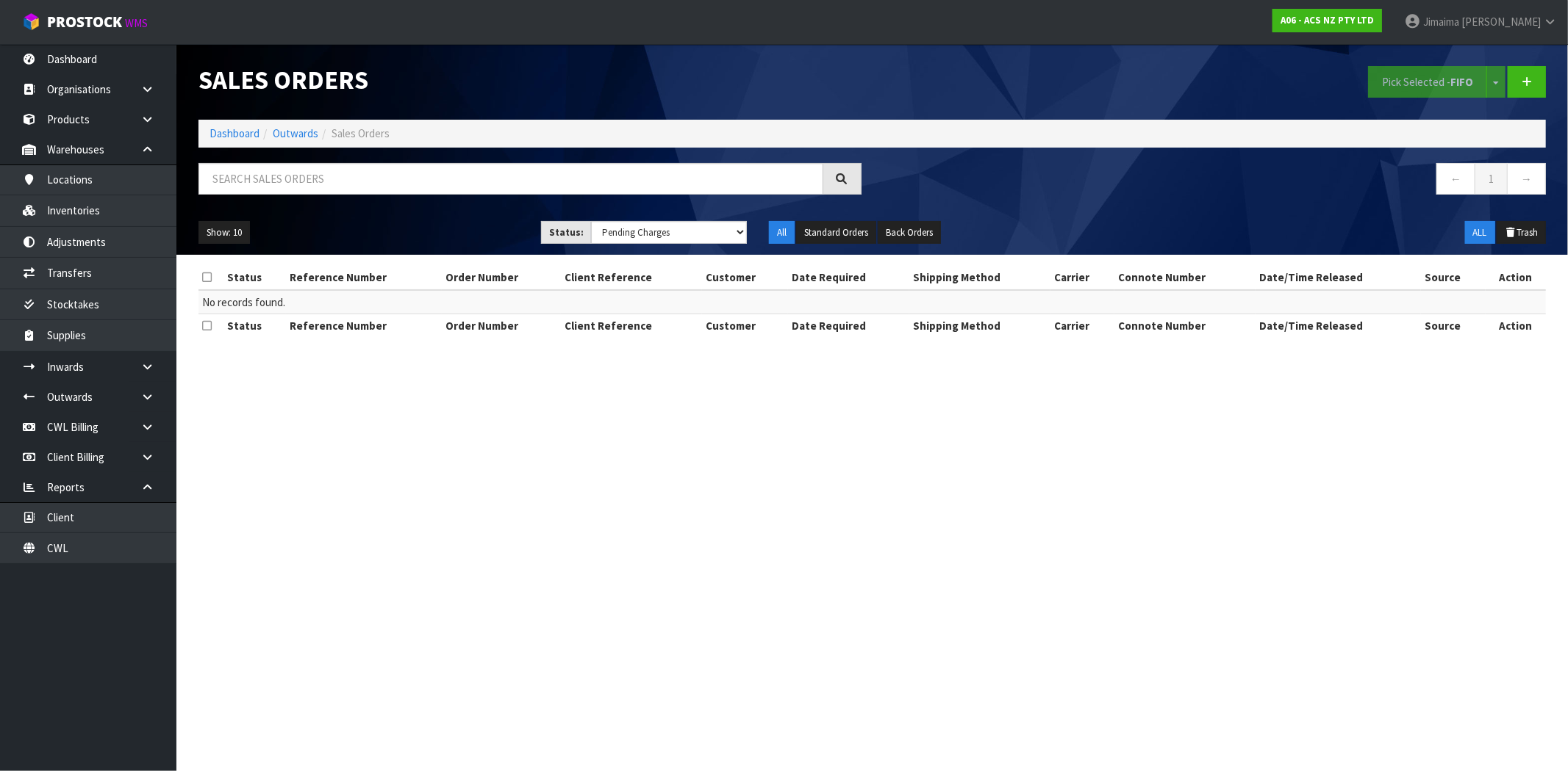
click at [1274, 254] on div "Show: 10 5 10 25 50 Status: Draft Pending Allocated Pending Pick Goods Picked G…" at bounding box center [871, 233] width 1369 height 46
click at [373, 199] on div at bounding box center [530, 185] width 685 height 43
click at [669, 232] on select "Draft Pending Allocated Pending Pick Goods Picked Goods Packed Pending Charges …" at bounding box center [669, 232] width 156 height 23
select select "string:ALL"
click at [591, 221] on select "Draft Pending Allocated Pending Pick Goods Picked Goods Packed Pending Charges …" at bounding box center [669, 232] width 156 height 23
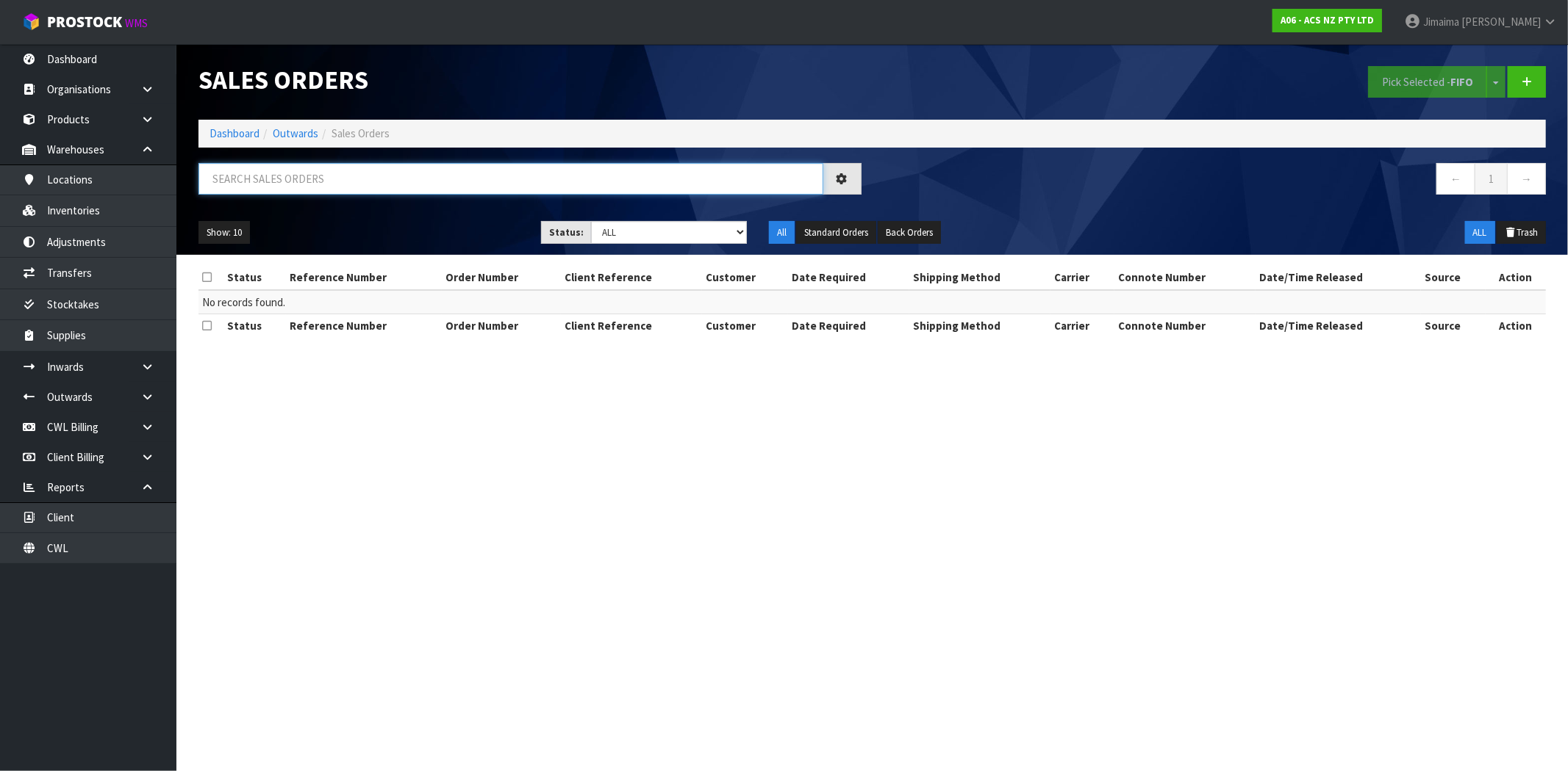
click at [328, 179] on input "text" at bounding box center [510, 179] width 625 height 32
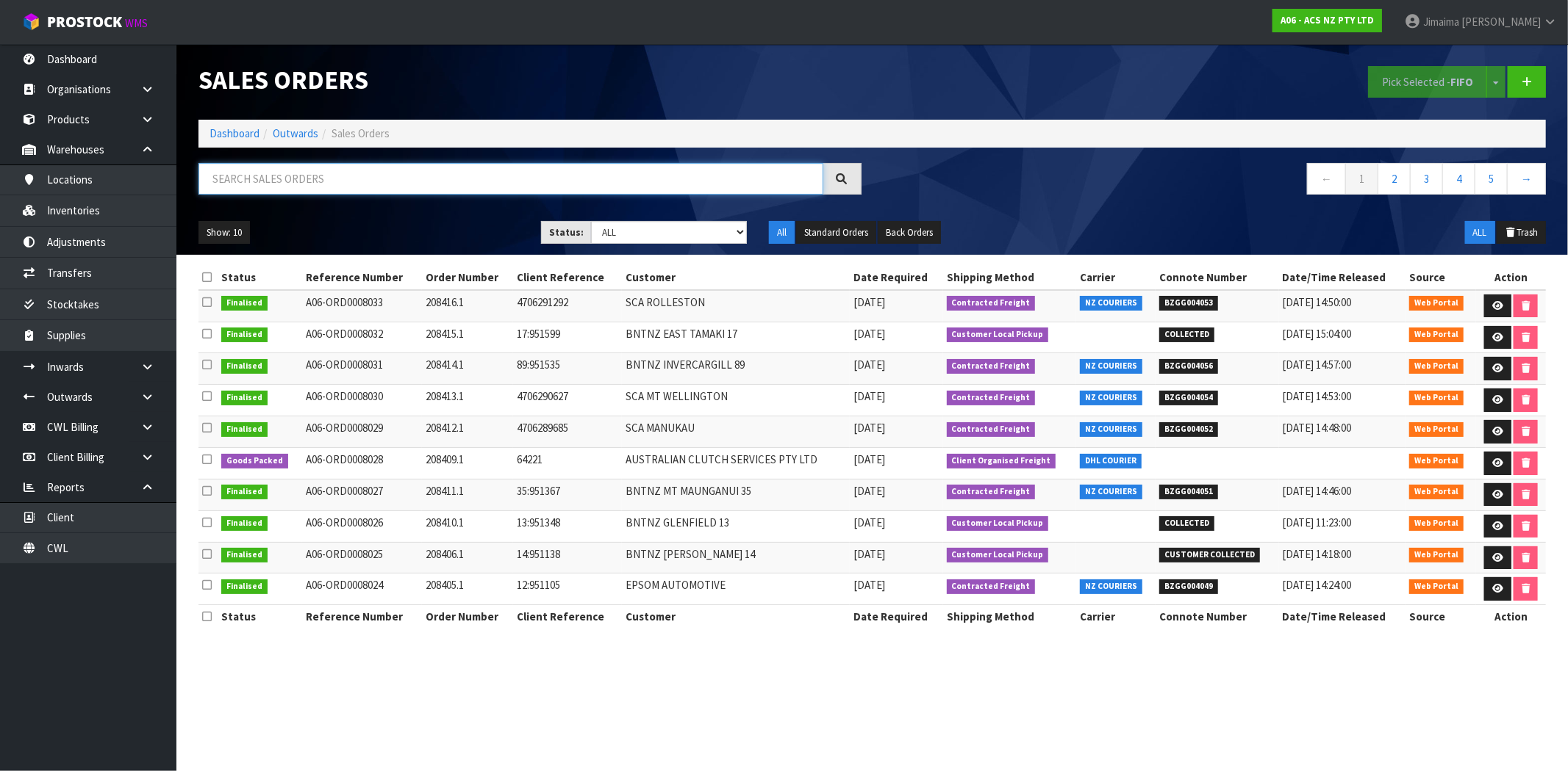
paste input "ORD0001297"
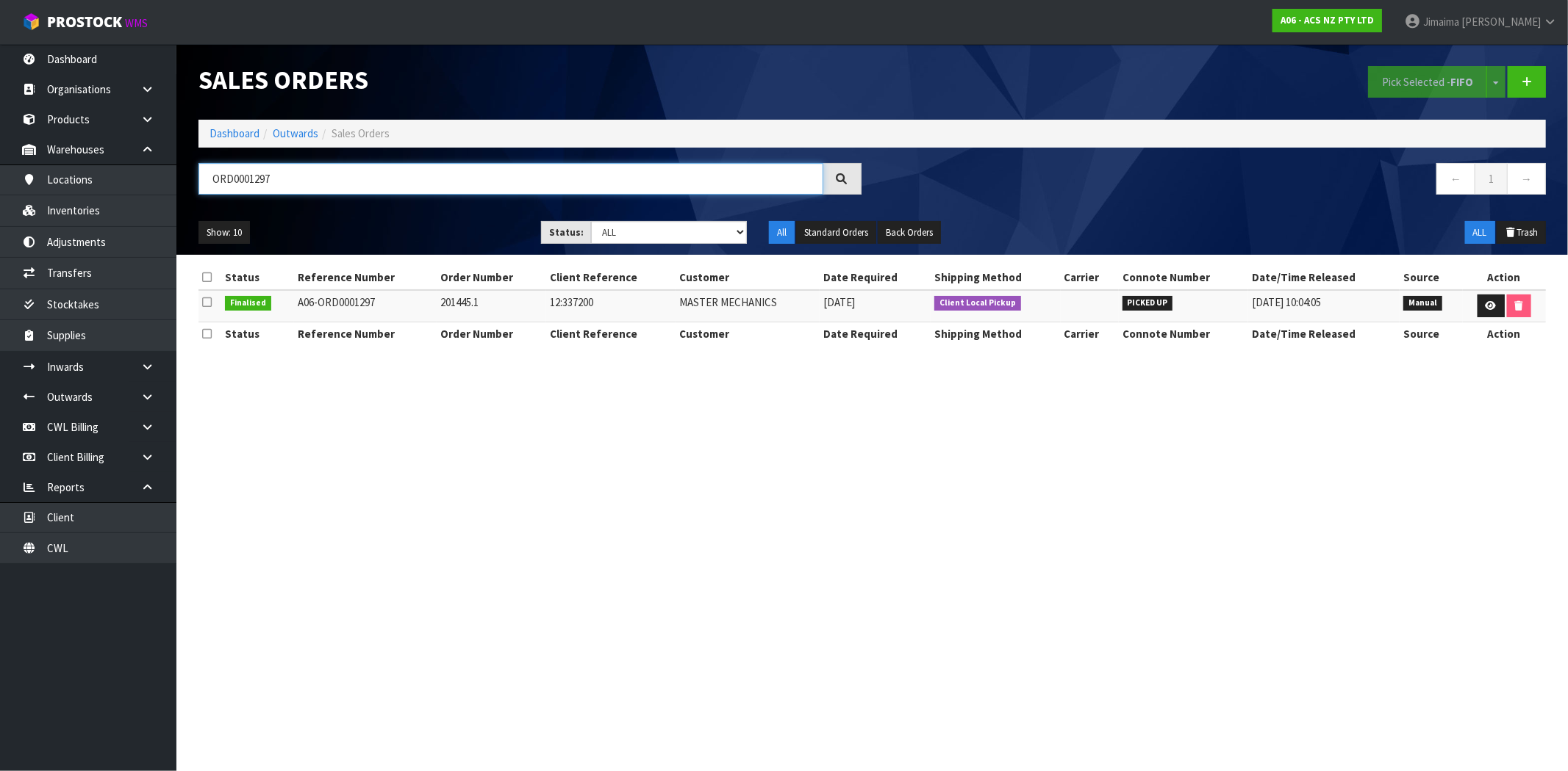
type input "ORD0001297"
drag, startPoint x: 446, startPoint y: 263, endPoint x: 405, endPoint y: 367, distance: 111.8
click at [435, 290] on section "Status Reference Number Order Number Client Reference Customer Date Required Sh…" at bounding box center [872, 313] width 1391 height 117
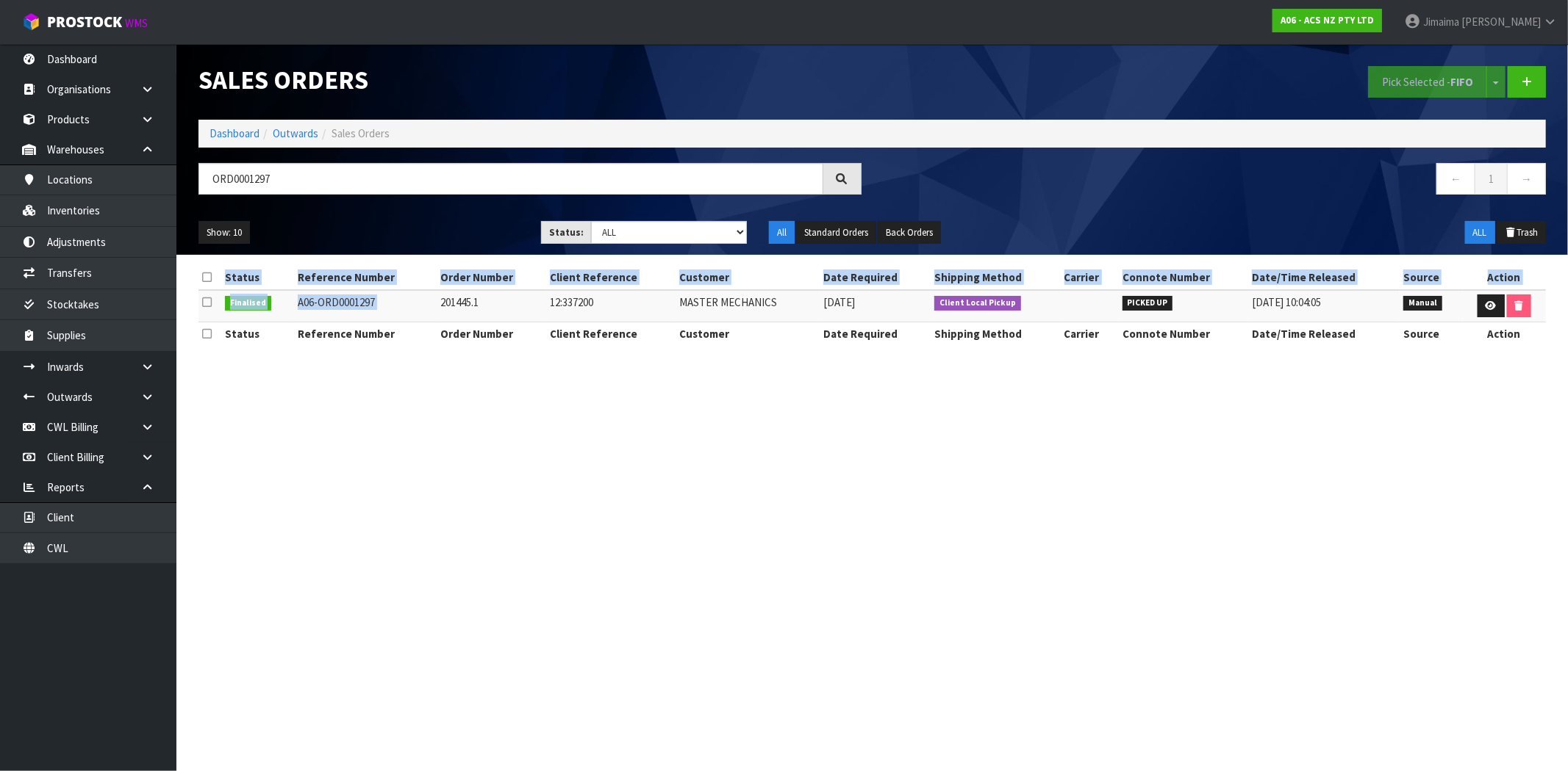
click at [405, 367] on section "Status Reference Number Order Number Client Reference Customer Date Required Sh…" at bounding box center [872, 313] width 1391 height 117
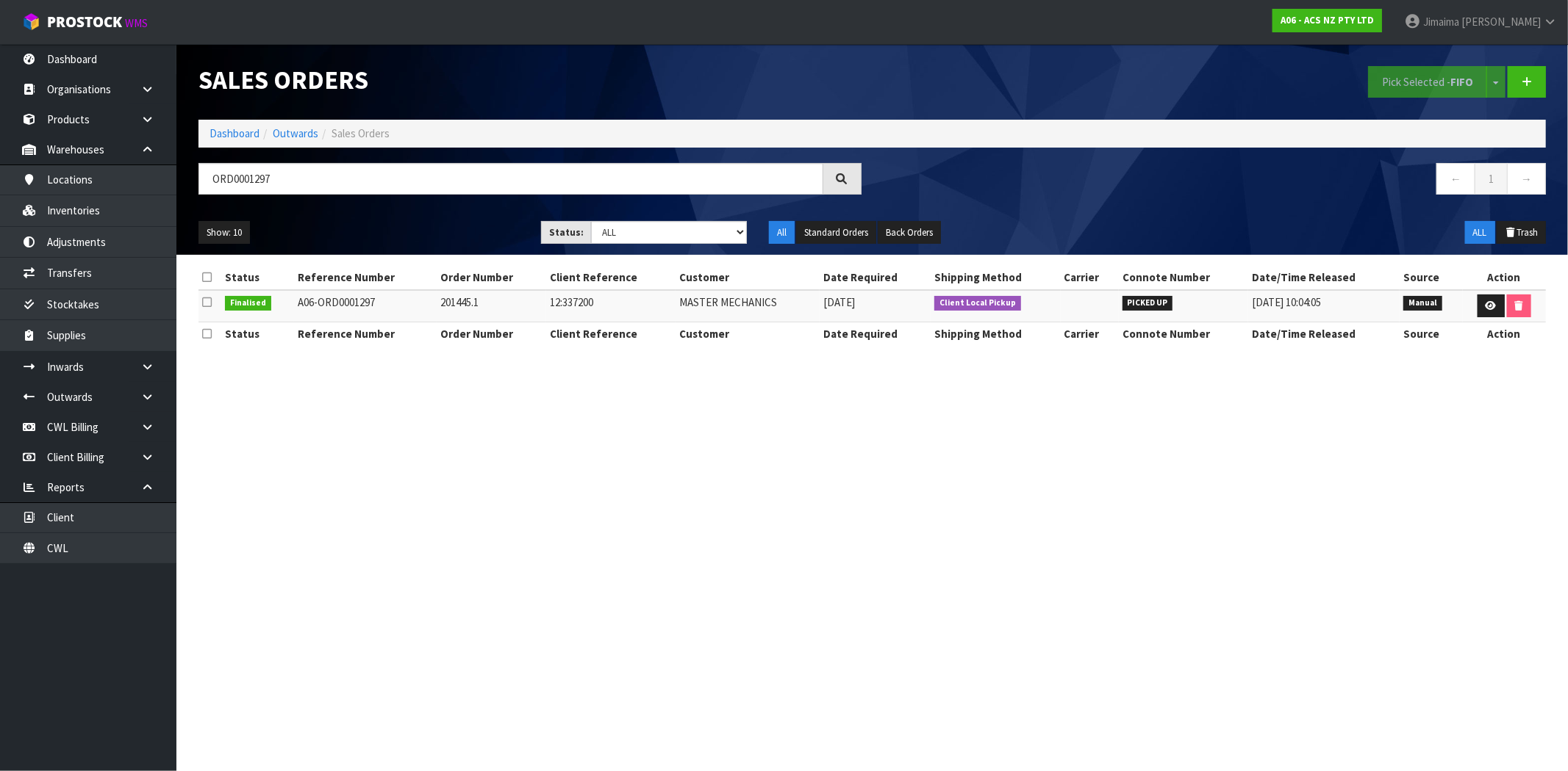
click at [767, 70] on h1 "Sales Orders" at bounding box center [530, 80] width 663 height 28
click at [248, 141] on li "Dashboard" at bounding box center [234, 133] width 50 height 16
click at [240, 137] on link "Dashboard" at bounding box center [234, 133] width 50 height 14
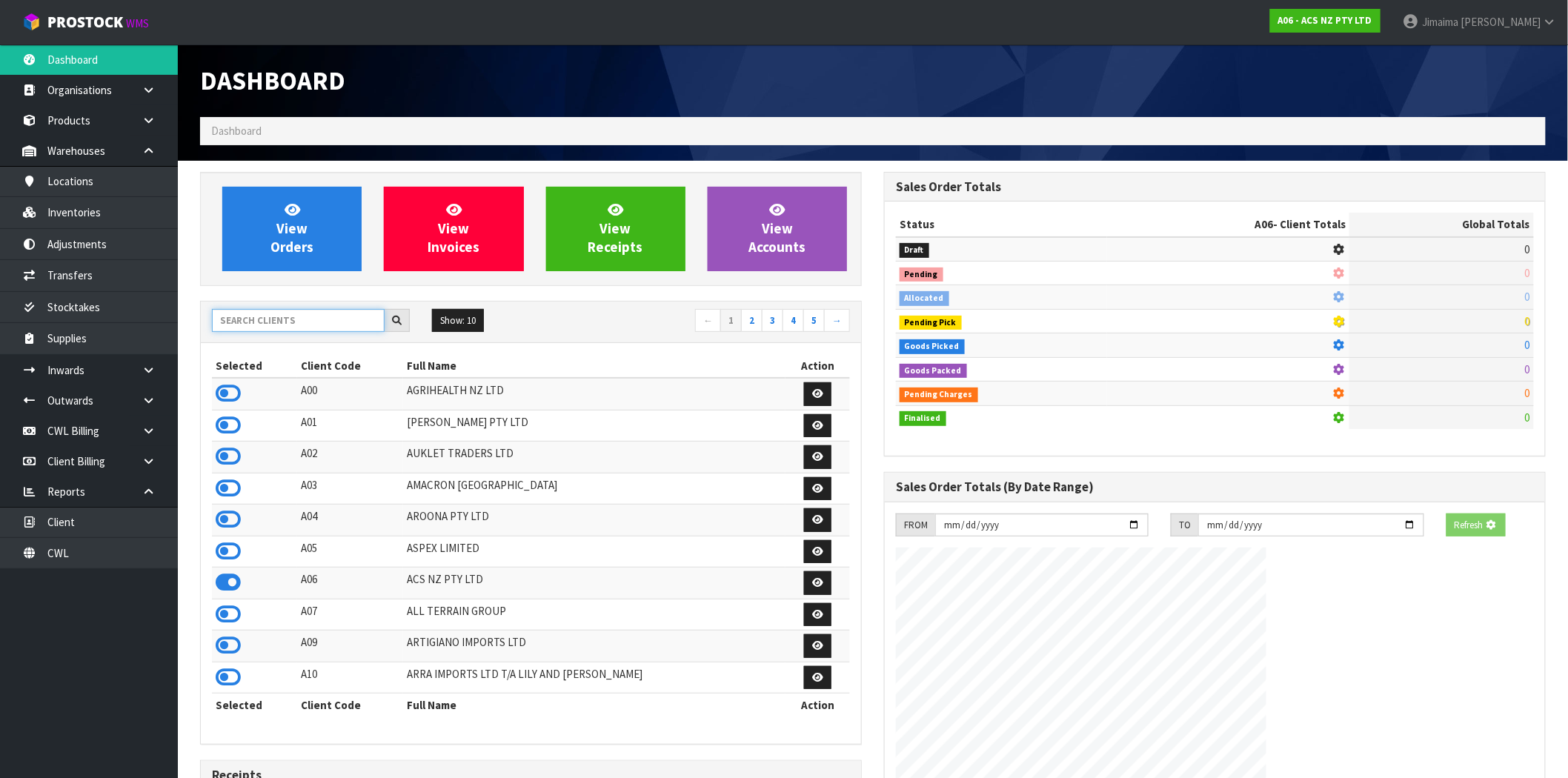
click at [306, 324] on input "text" at bounding box center [298, 320] width 173 height 23
type input "T"
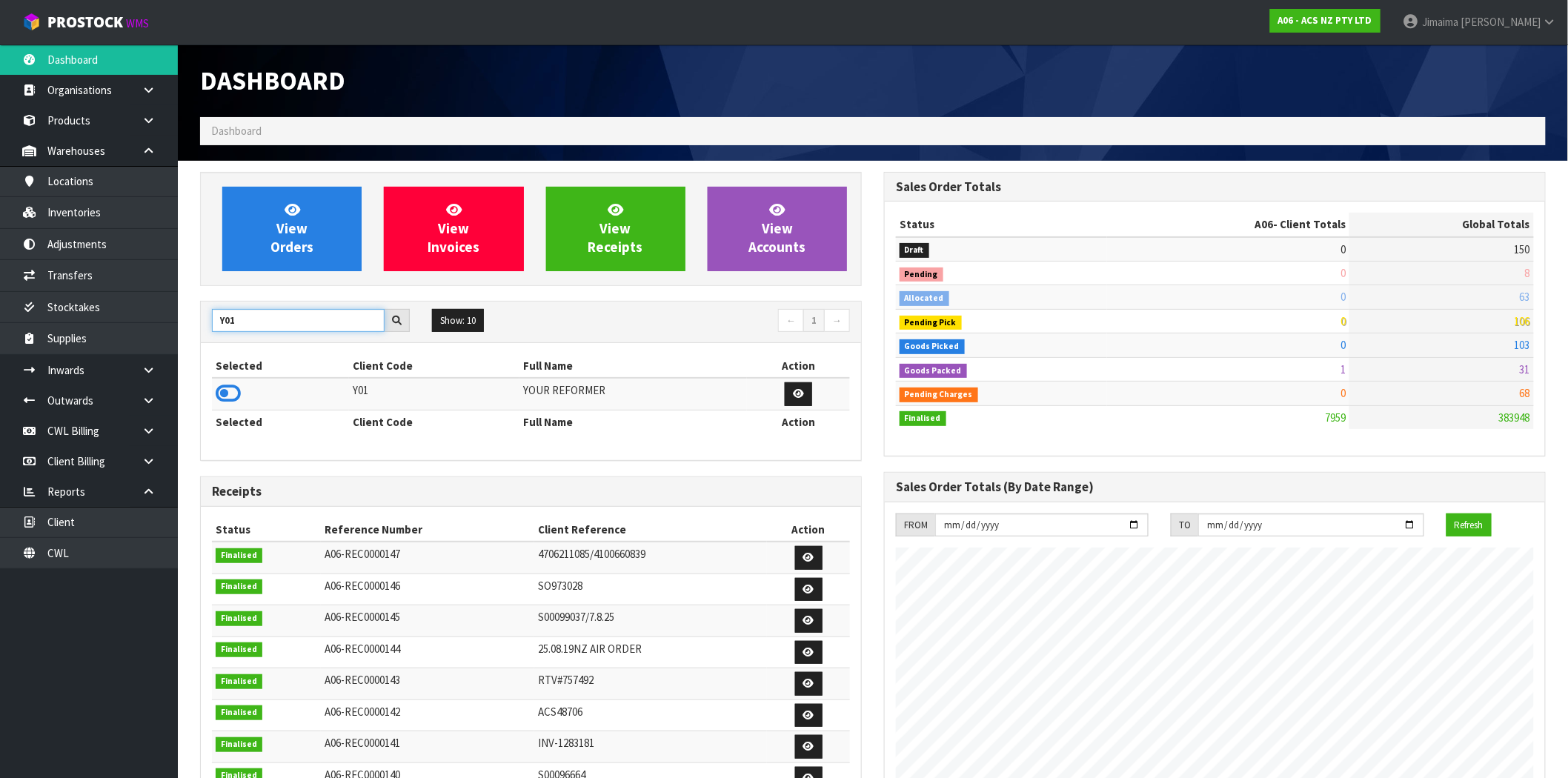
type input "Y01"
click at [230, 398] on icon at bounding box center [228, 394] width 25 height 22
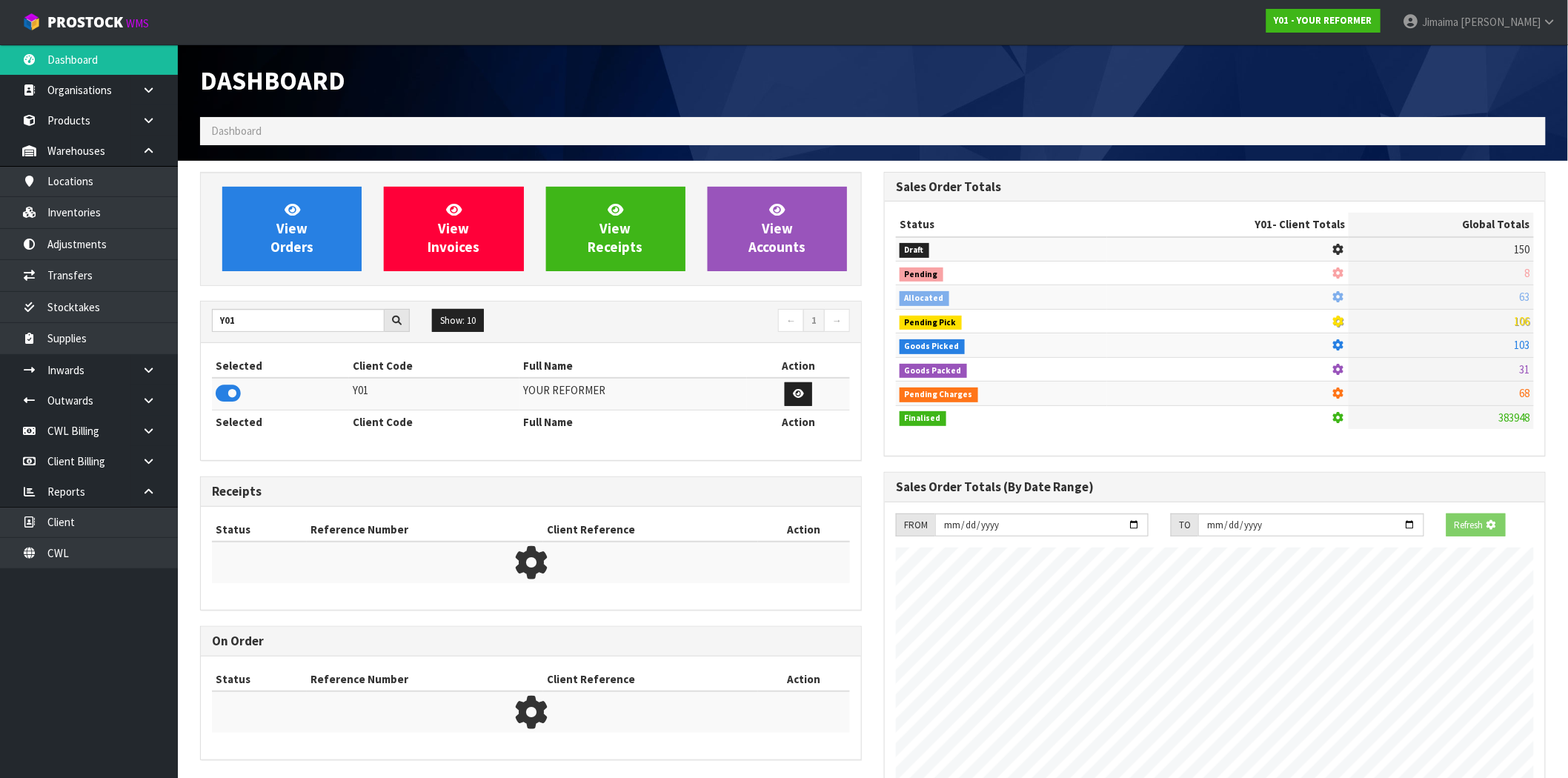
click at [326, 275] on div "View Orders View Invoices View Receipts View Accounts" at bounding box center [530, 229] width 661 height 114
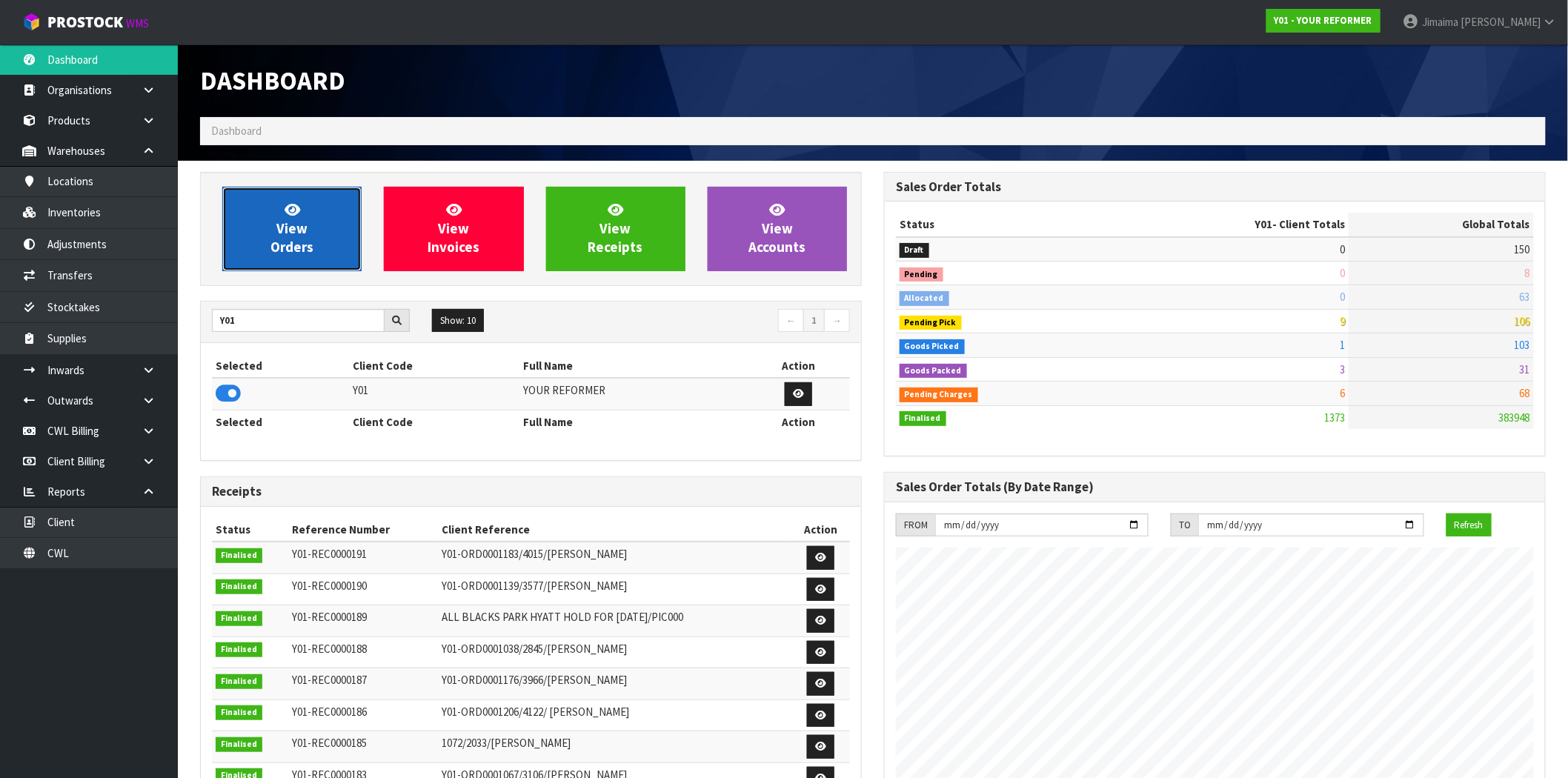
click at [319, 250] on link "View Orders" at bounding box center [292, 228] width 139 height 84
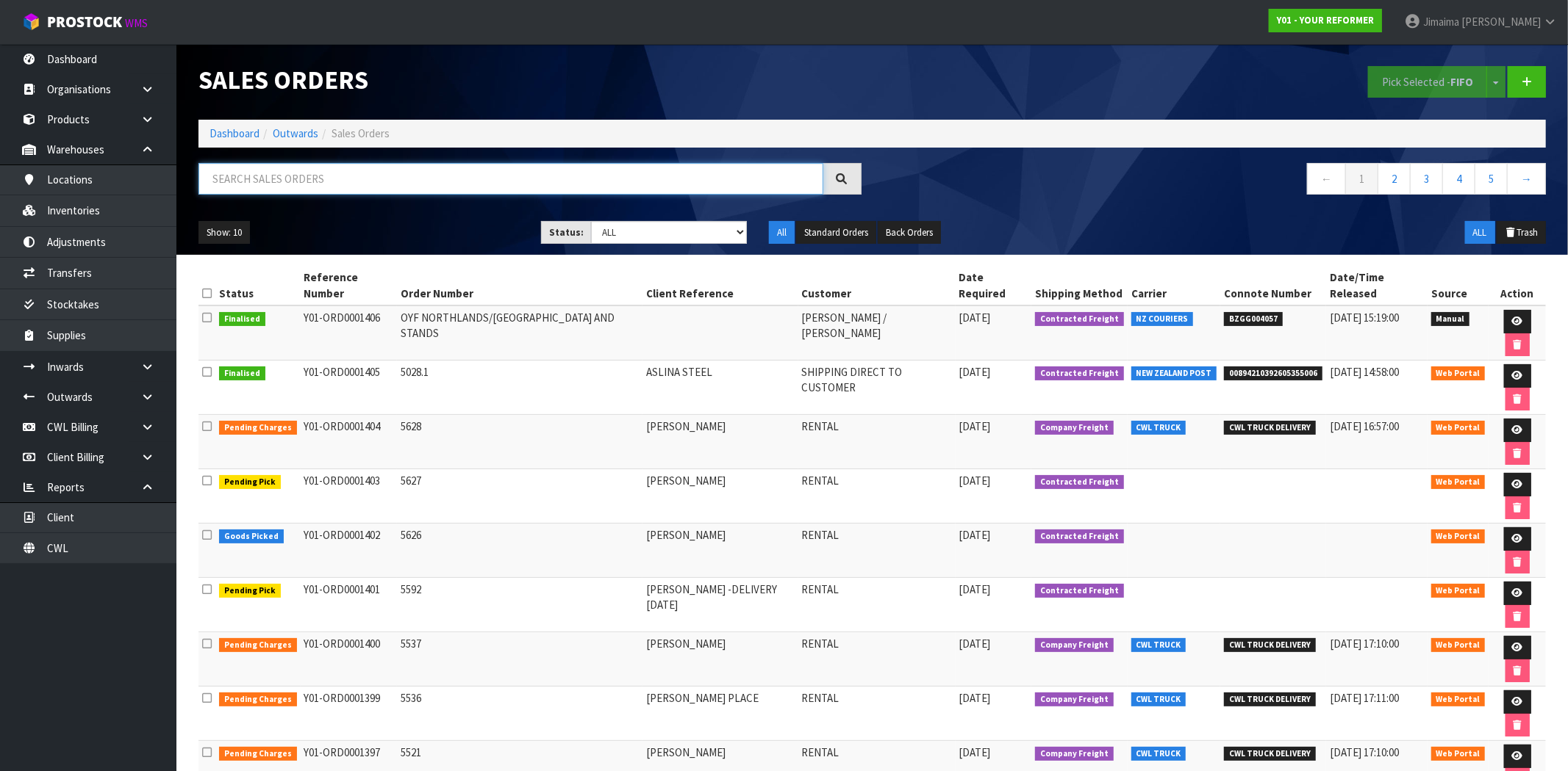
click at [329, 166] on input "text" at bounding box center [510, 179] width 625 height 32
paste input "ORD0001297"
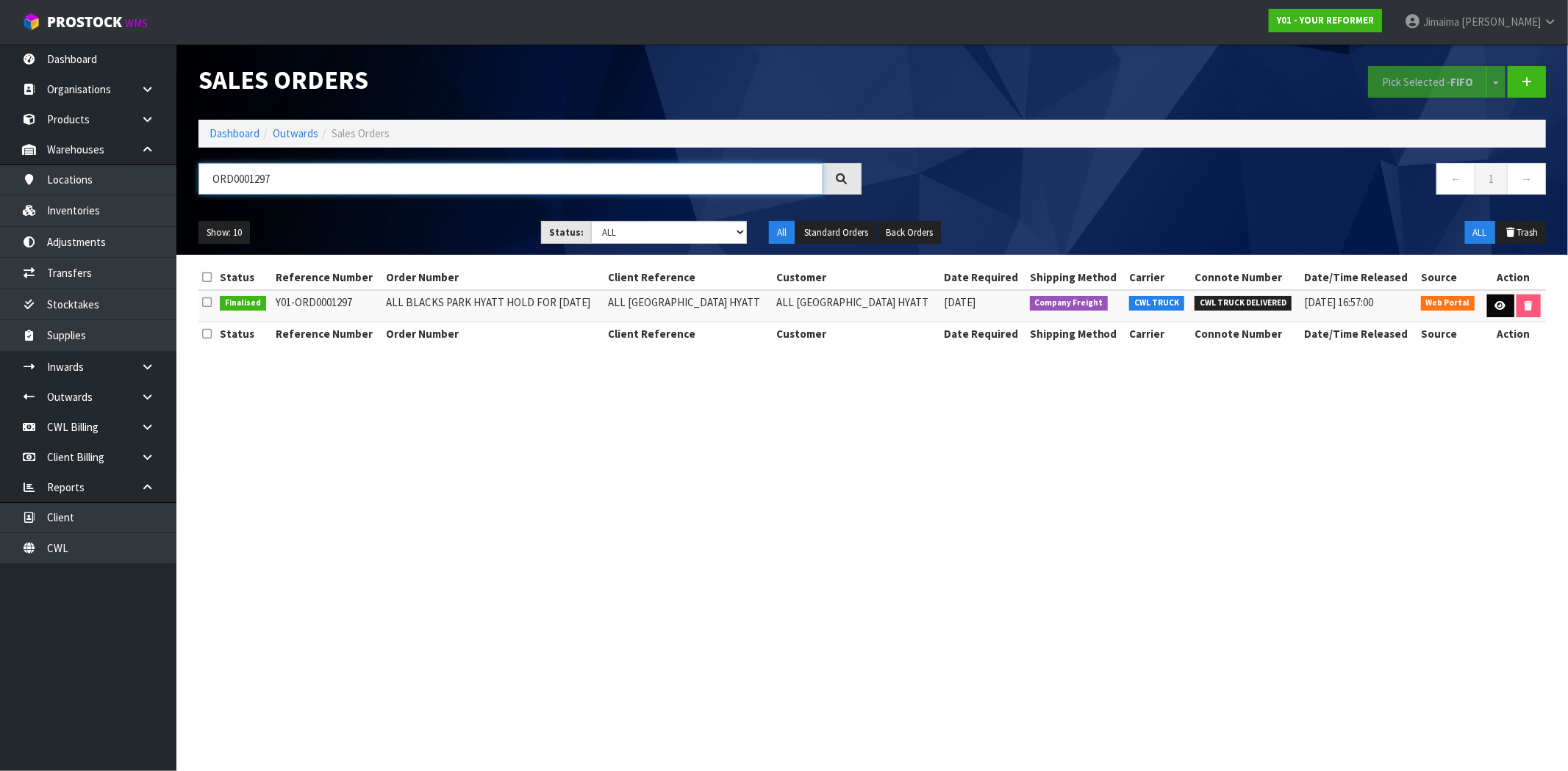
type input "ORD0001297"
click at [1498, 305] on icon at bounding box center [1500, 305] width 11 height 10
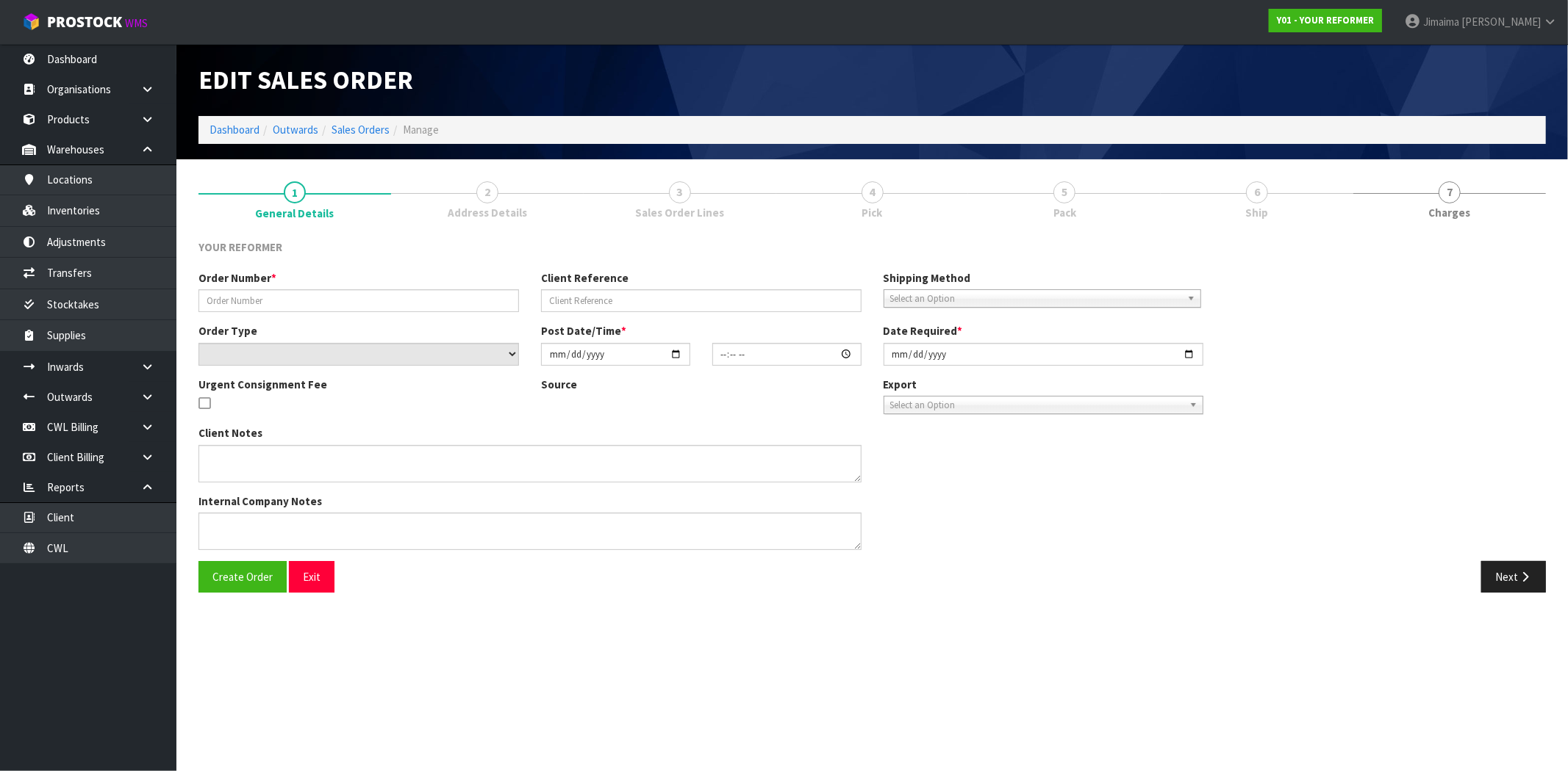
type input "ALL BLACKS PARK HYATT HOLD FOR 20 SEPTEMBER"
type input "ALL BLACKS PARK HYATT"
select select "number:0"
type input "2025-08-13"
type input "16:28:00.000"
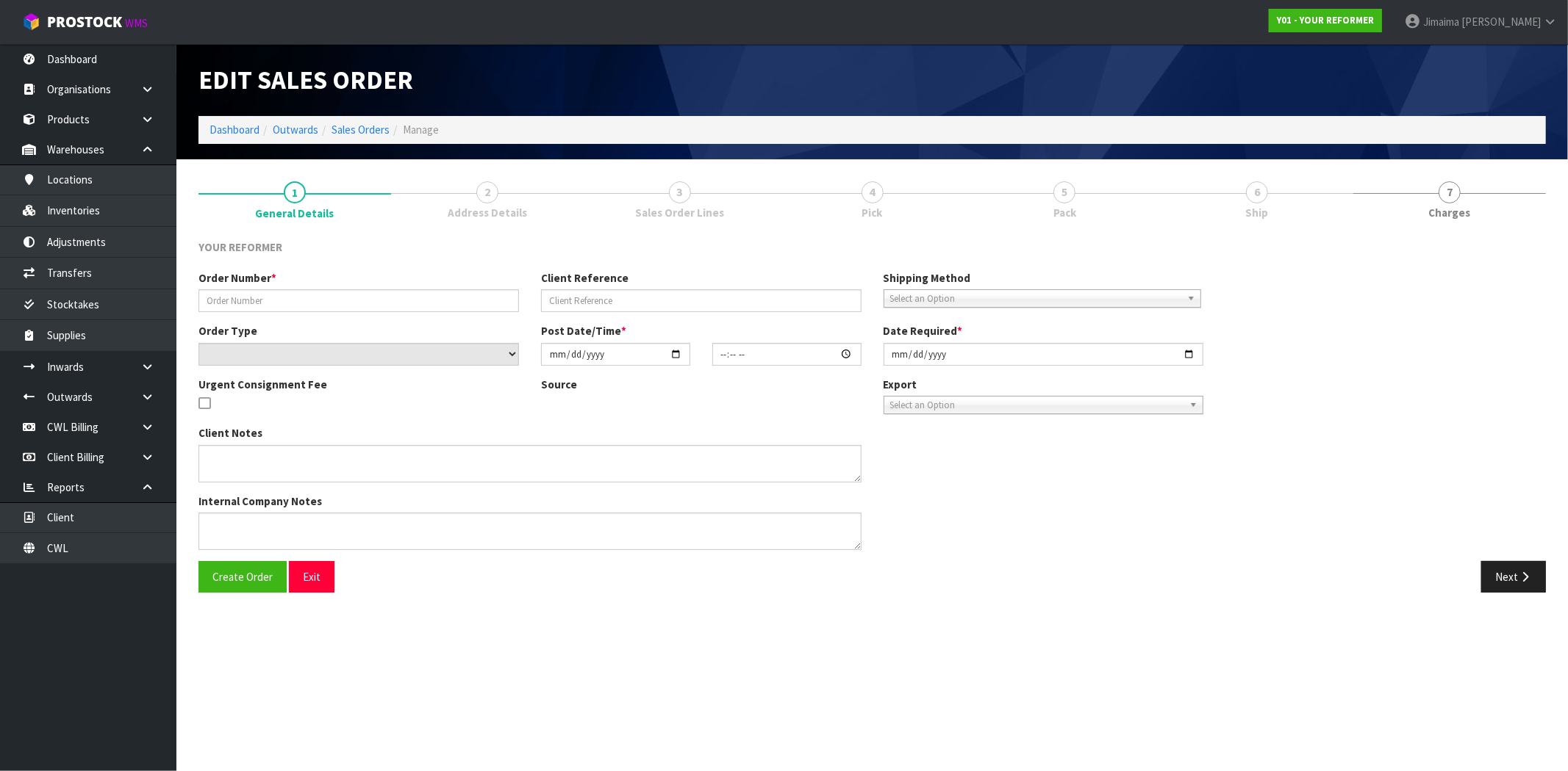
type input "2025-09-20"
type textarea "EVERYTHING SET UP FOR THEM 7 ALMA STREET, HAMILTON CENTRAL, HAMILTON 3244"
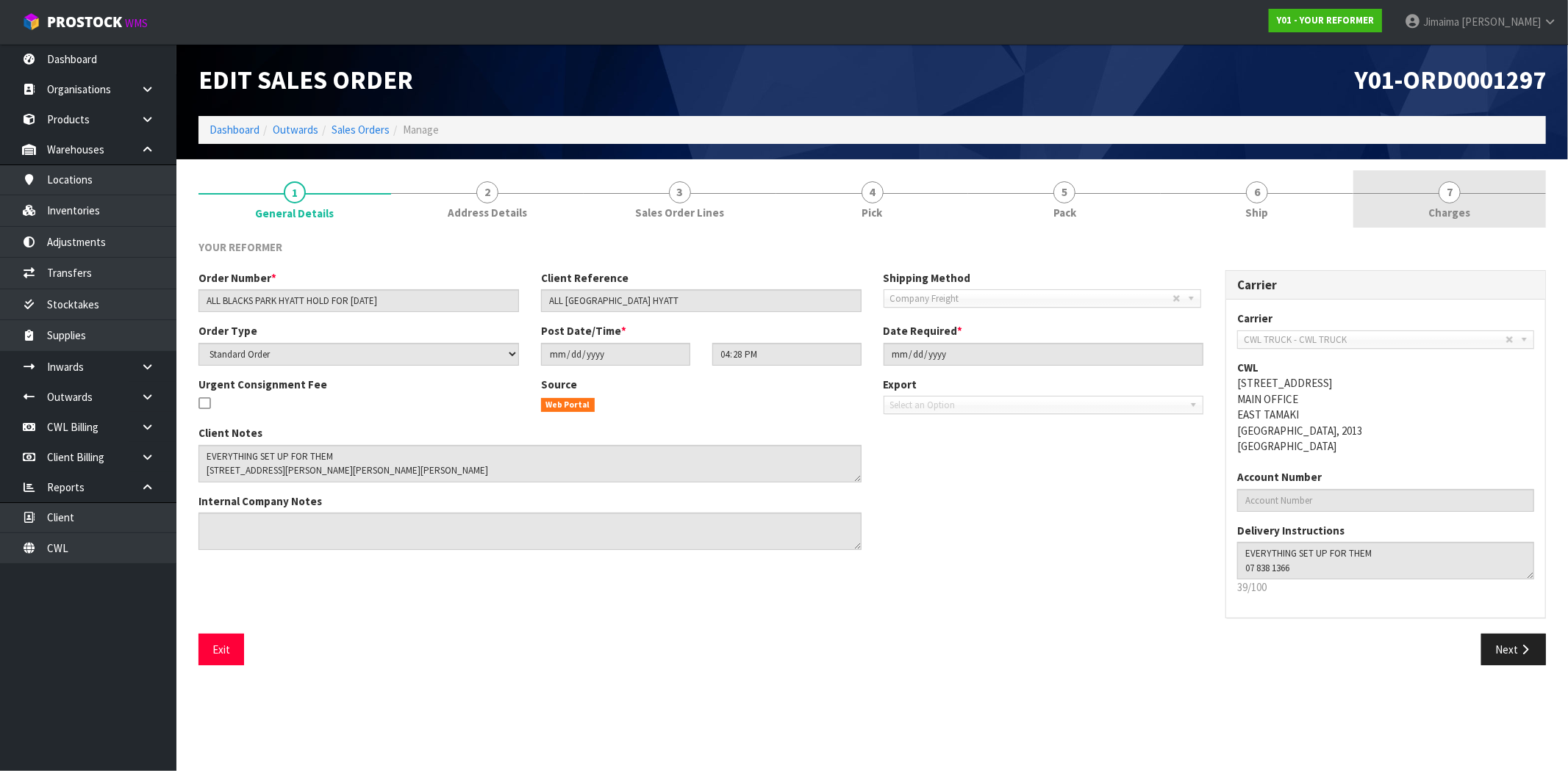
click at [1421, 215] on link "7 Charges" at bounding box center [1450, 200] width 192 height 58
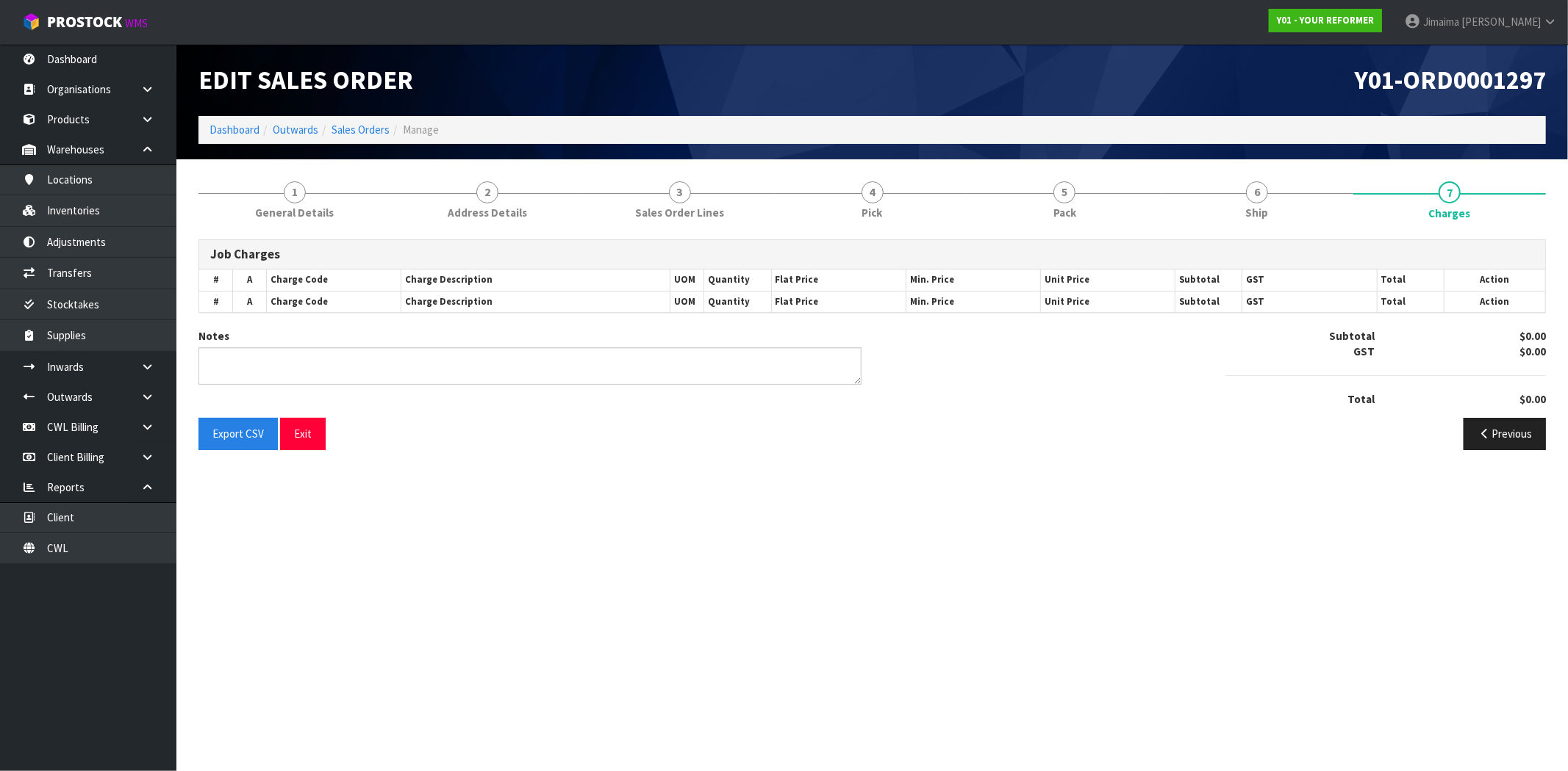
type textarea "UNDER CHARGES AS IT WAS 2 LEVEL DELIVERY SO ADDED THE FREIGHT"
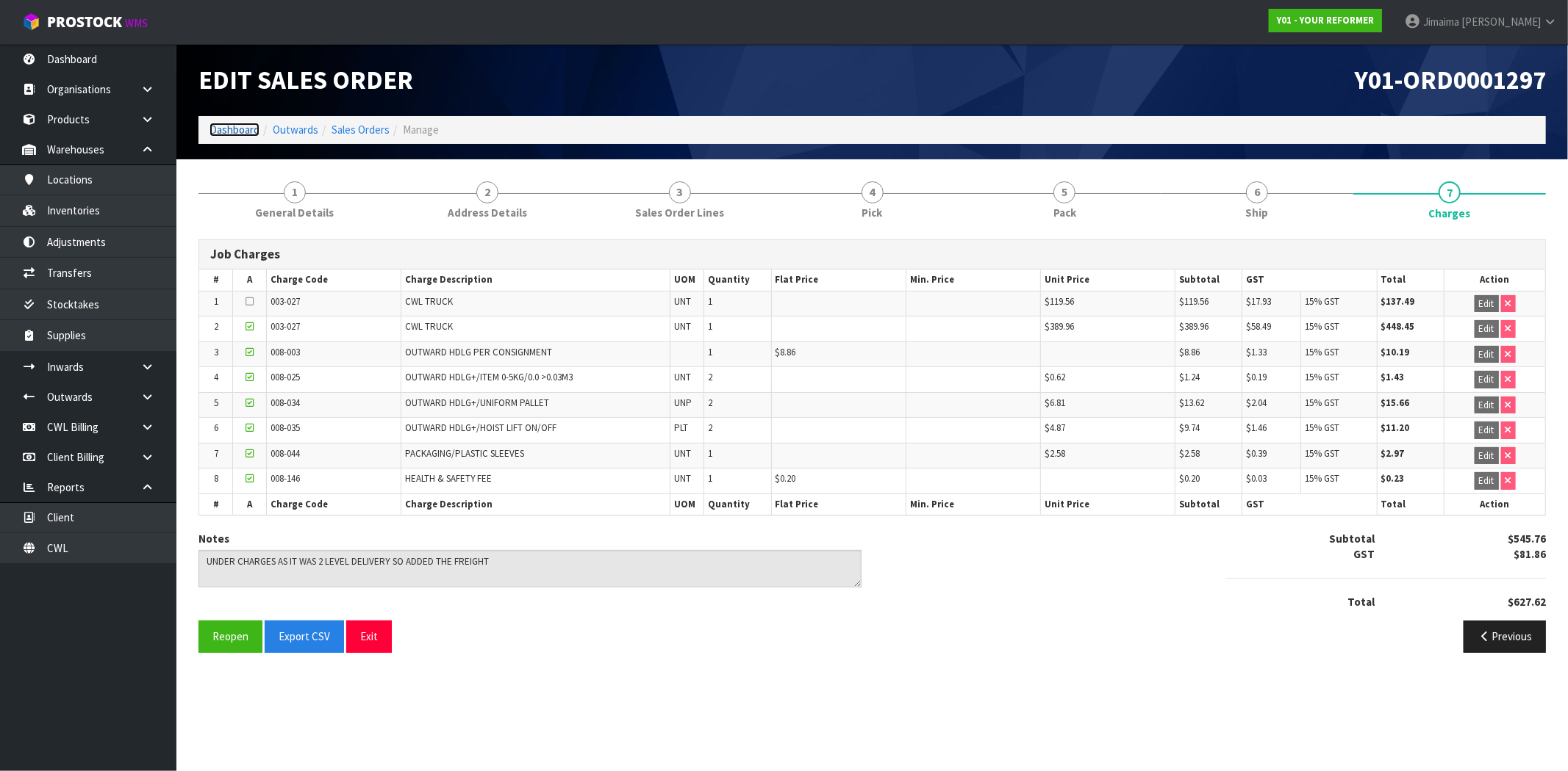
click at [237, 126] on link "Dashboard" at bounding box center [234, 129] width 50 height 14
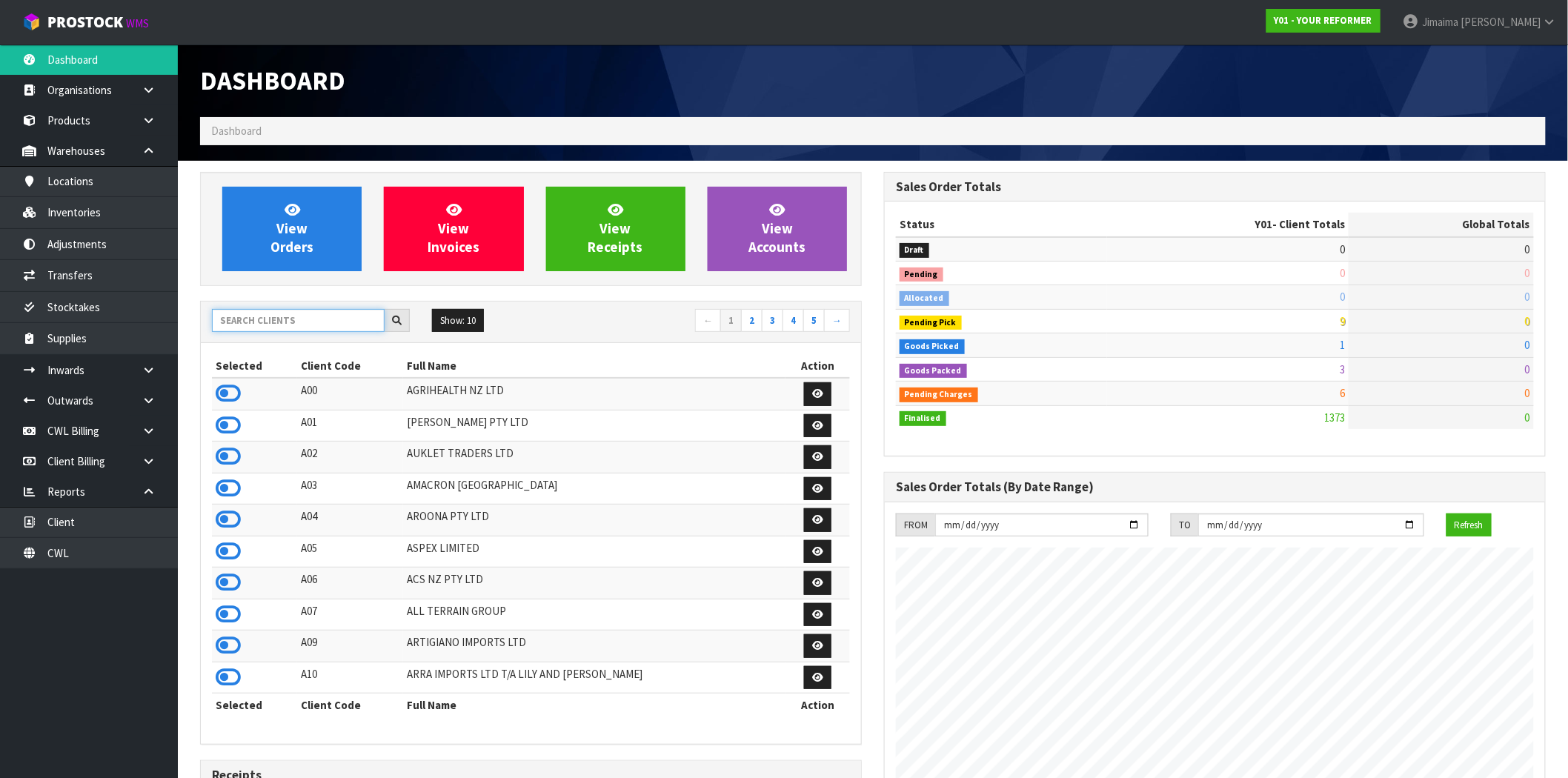
click at [242, 316] on input "text" at bounding box center [298, 320] width 173 height 23
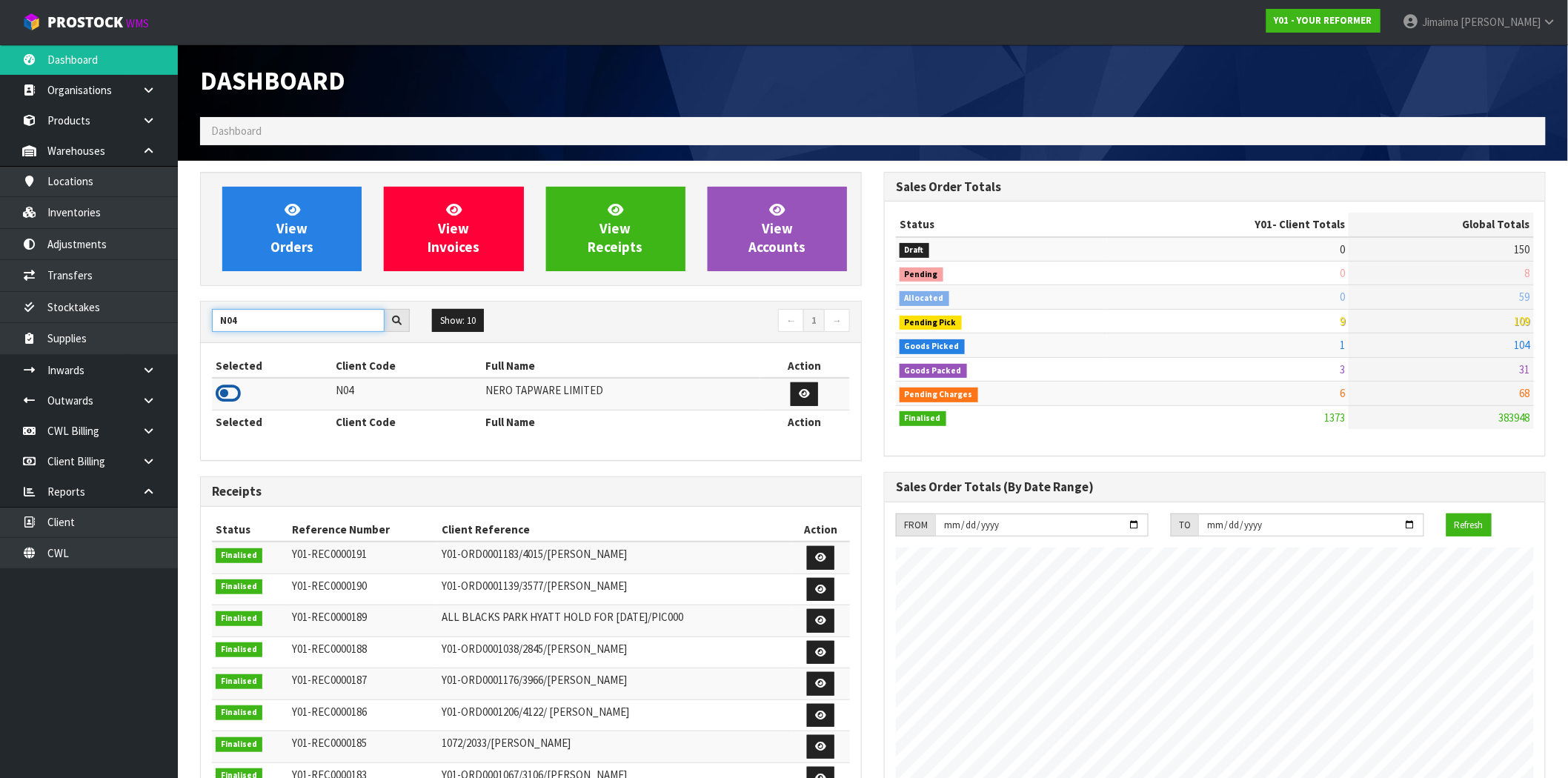
type input "N04"
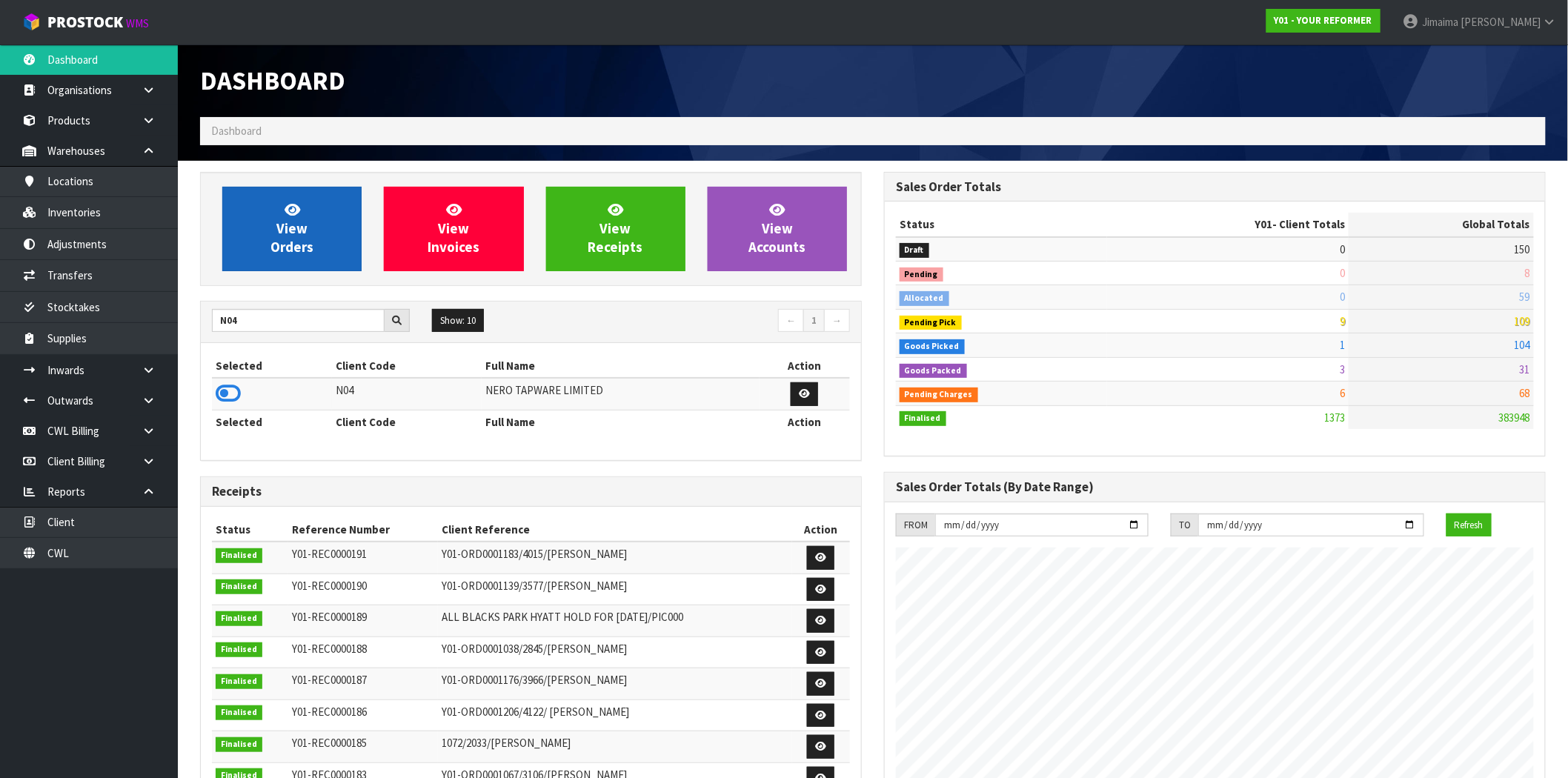
drag, startPoint x: 224, startPoint y: 392, endPoint x: 271, endPoint y: 268, distance: 132.6
click at [226, 392] on icon at bounding box center [228, 394] width 25 height 22
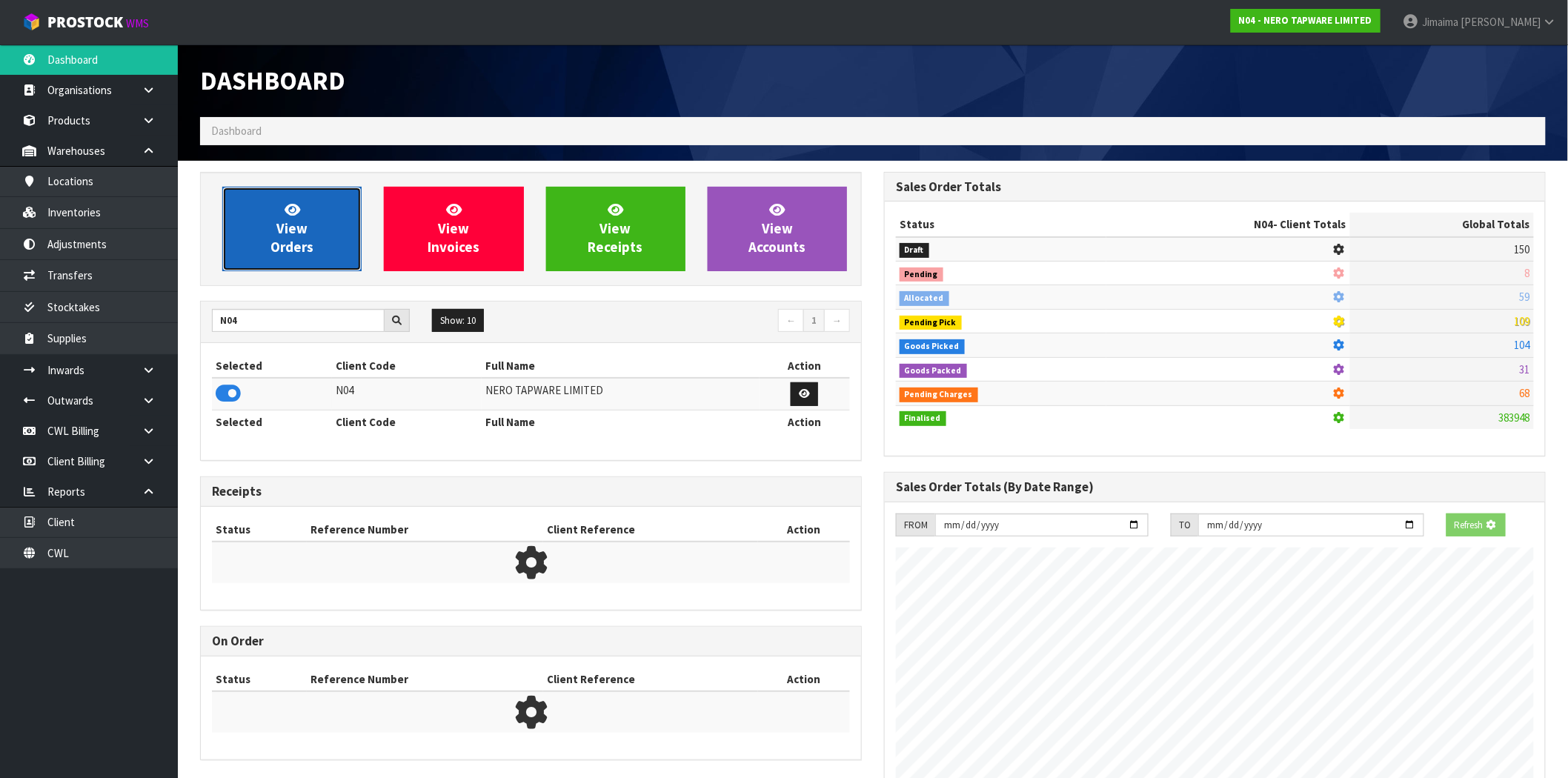
click at [273, 247] on span "View Orders" at bounding box center [292, 228] width 43 height 56
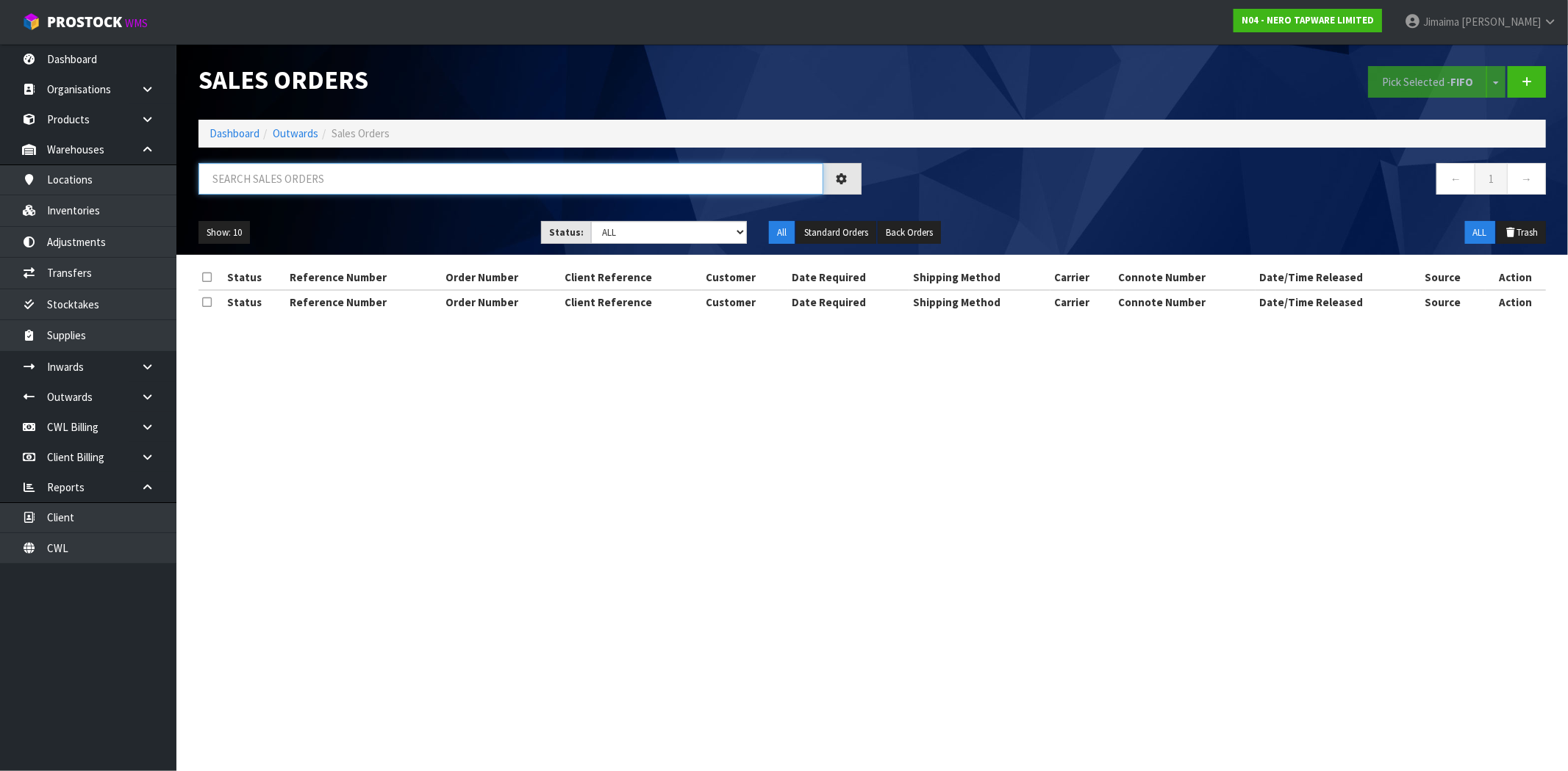
click at [343, 186] on input "text" at bounding box center [510, 179] width 625 height 32
paste input "SONZ0003913"
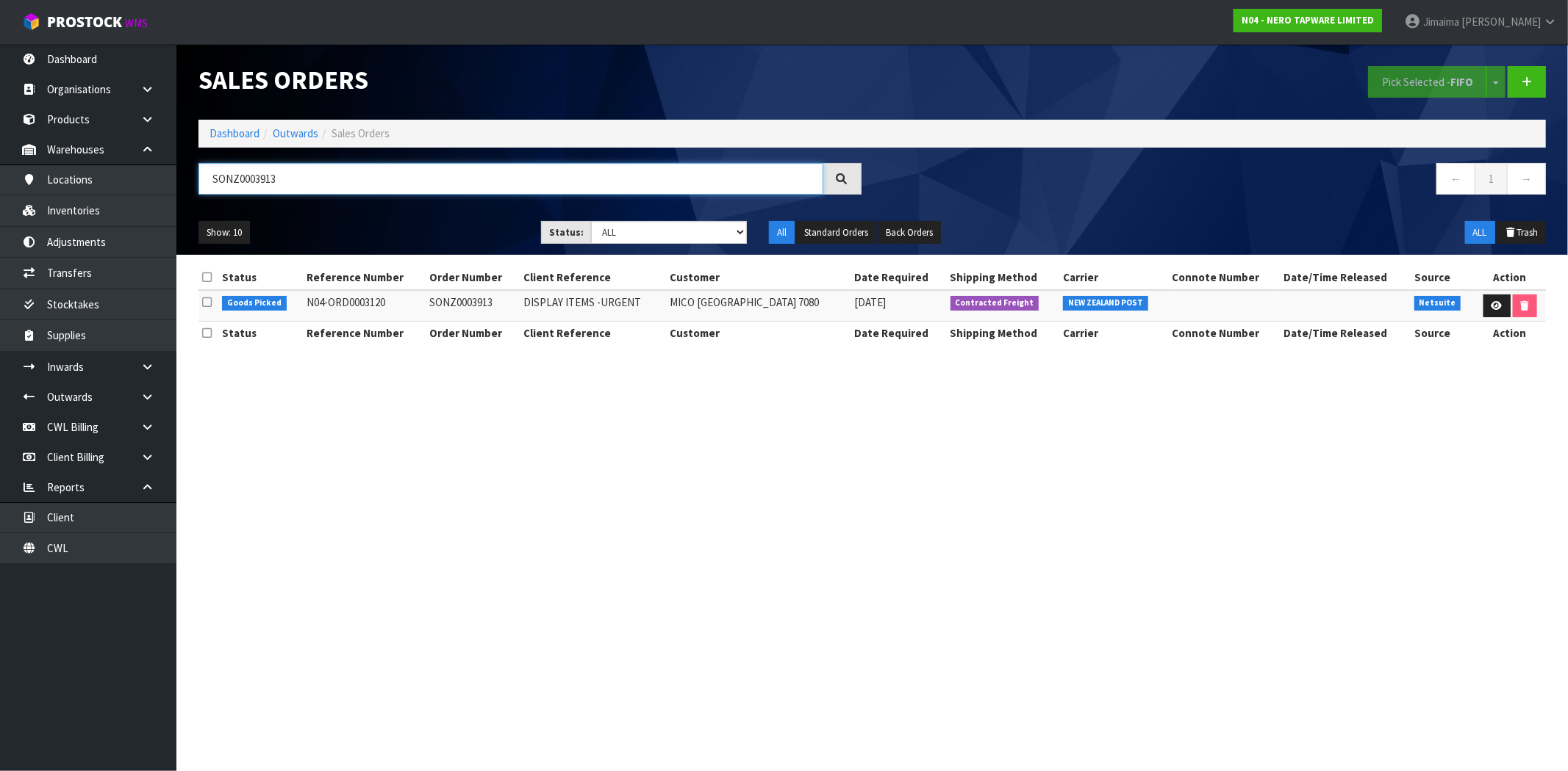
type input "SONZ0003913"
click at [860, 334] on th "Date Required" at bounding box center [899, 333] width 96 height 24
click at [1499, 299] on link at bounding box center [1497, 307] width 27 height 24
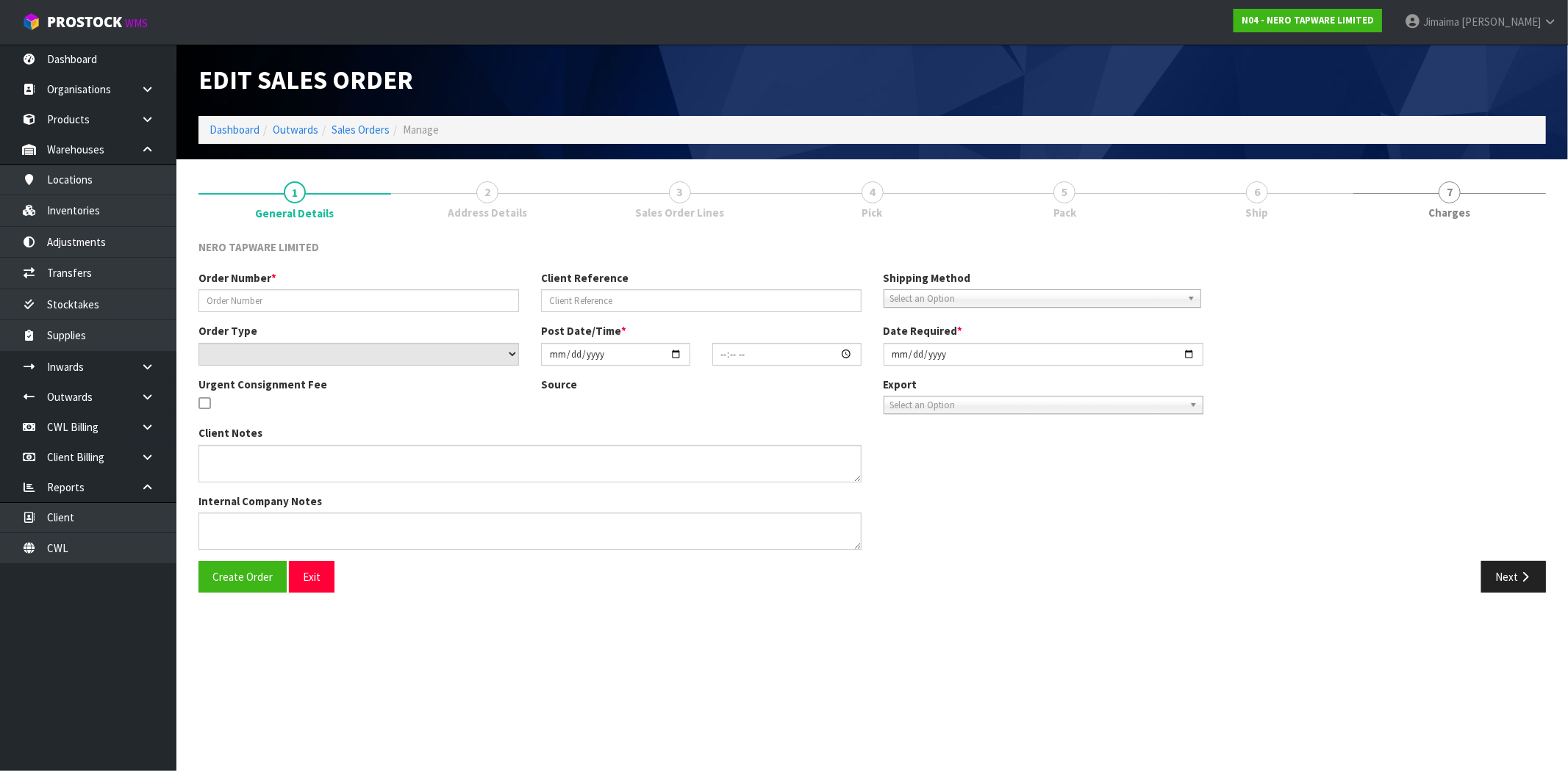
type input "SONZ0003913"
type input "DISPLAY ITEMS -URGENT"
select select "number:0"
type input "2025-10-02"
type input "11:45:07.000"
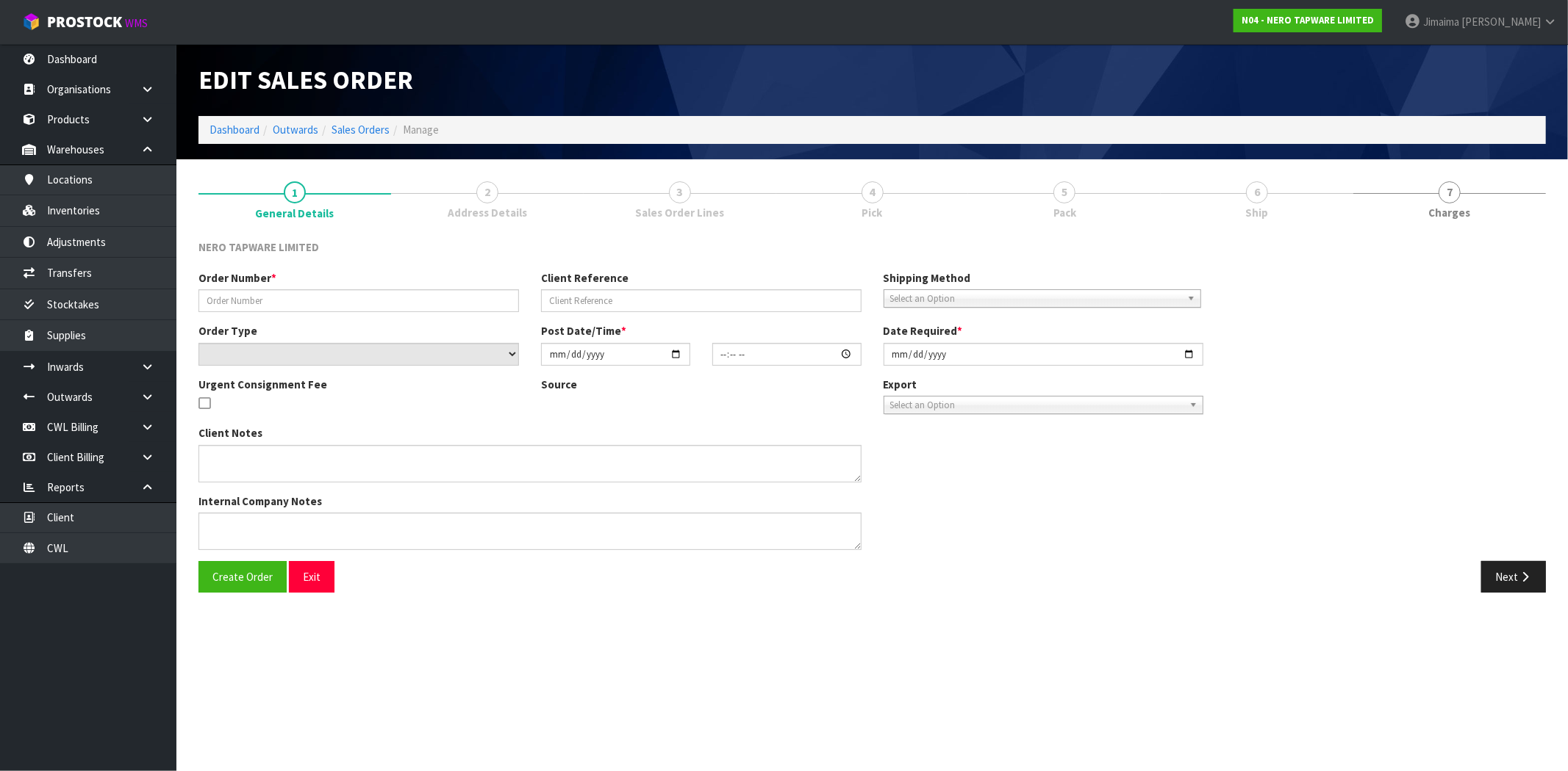
type input "2025-10-02"
type textarea "URGENT Please dispatch on overnight"
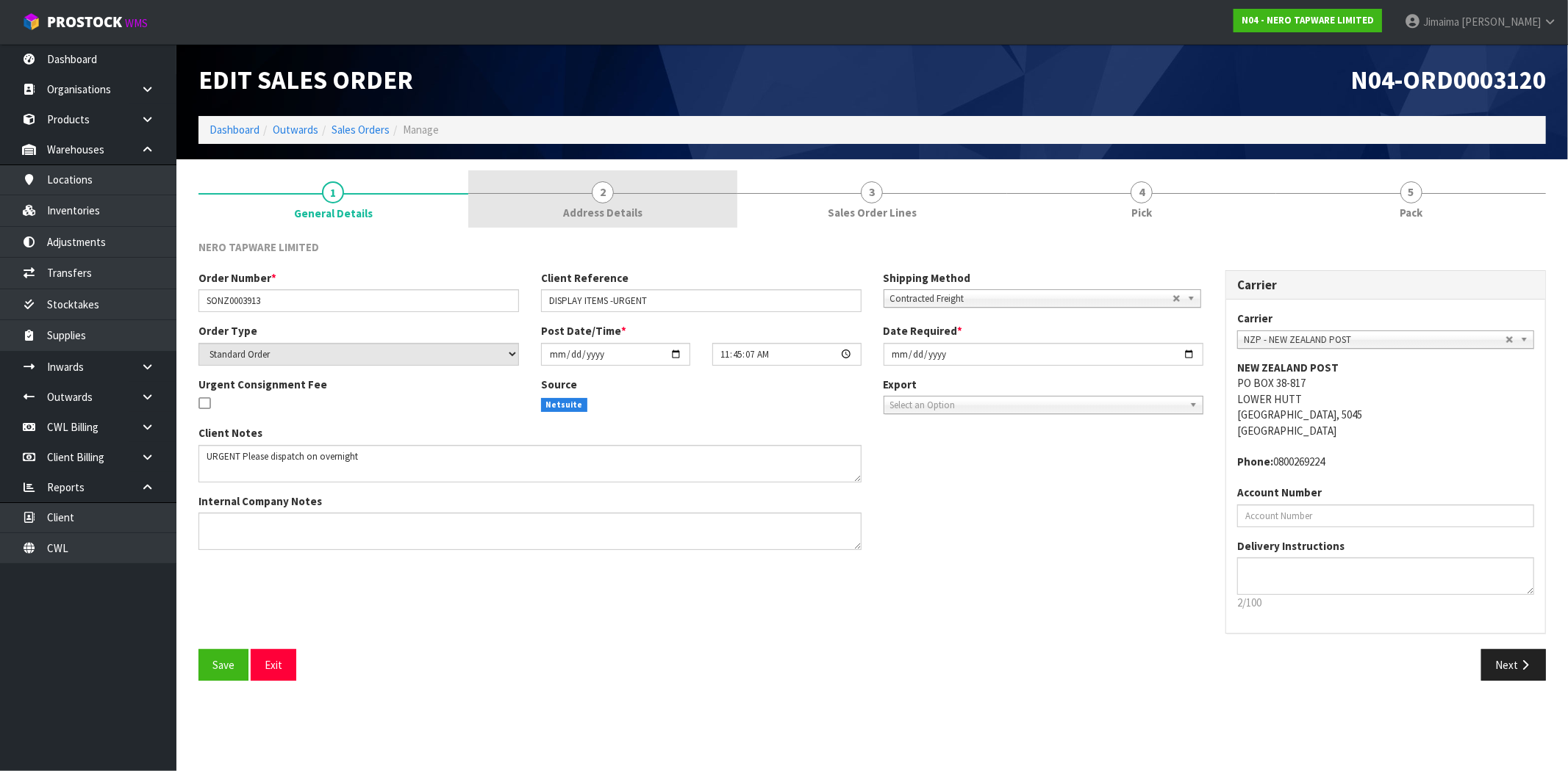
click at [706, 200] on link "2 Address Details" at bounding box center [603, 200] width 270 height 58
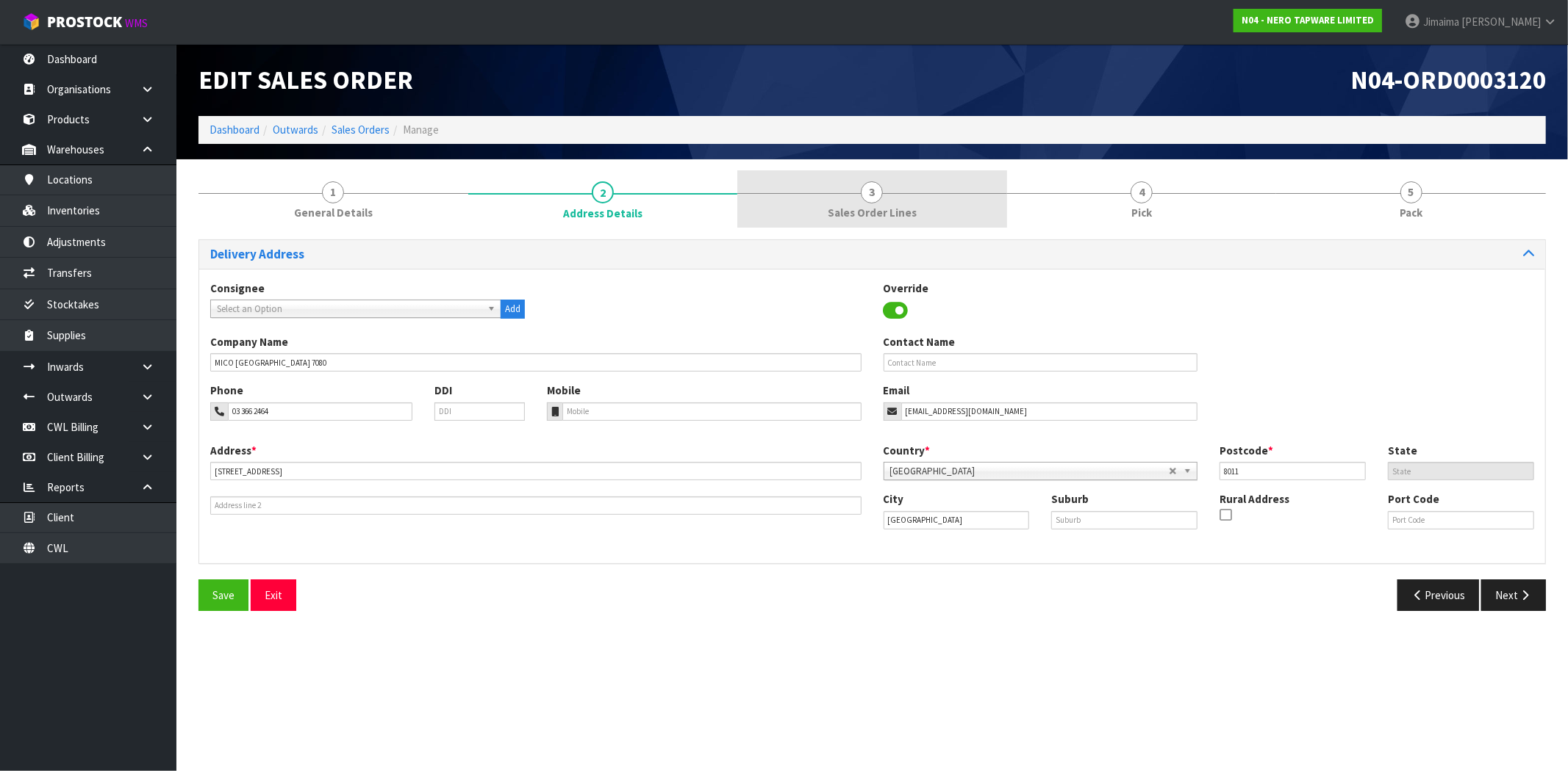
click at [875, 196] on span "3" at bounding box center [872, 192] width 22 height 22
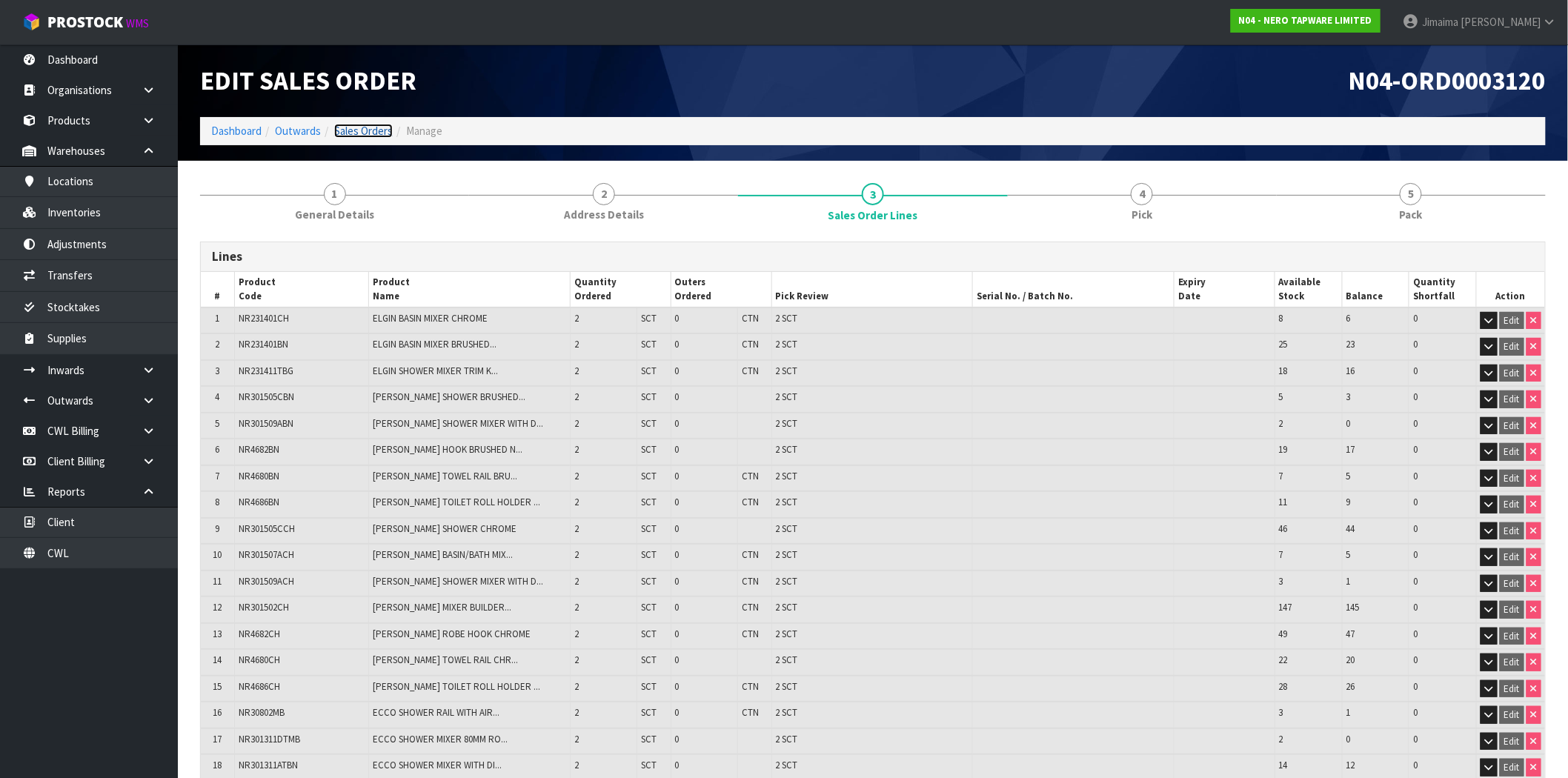
click at [389, 131] on link "Sales Orders" at bounding box center [363, 131] width 59 height 14
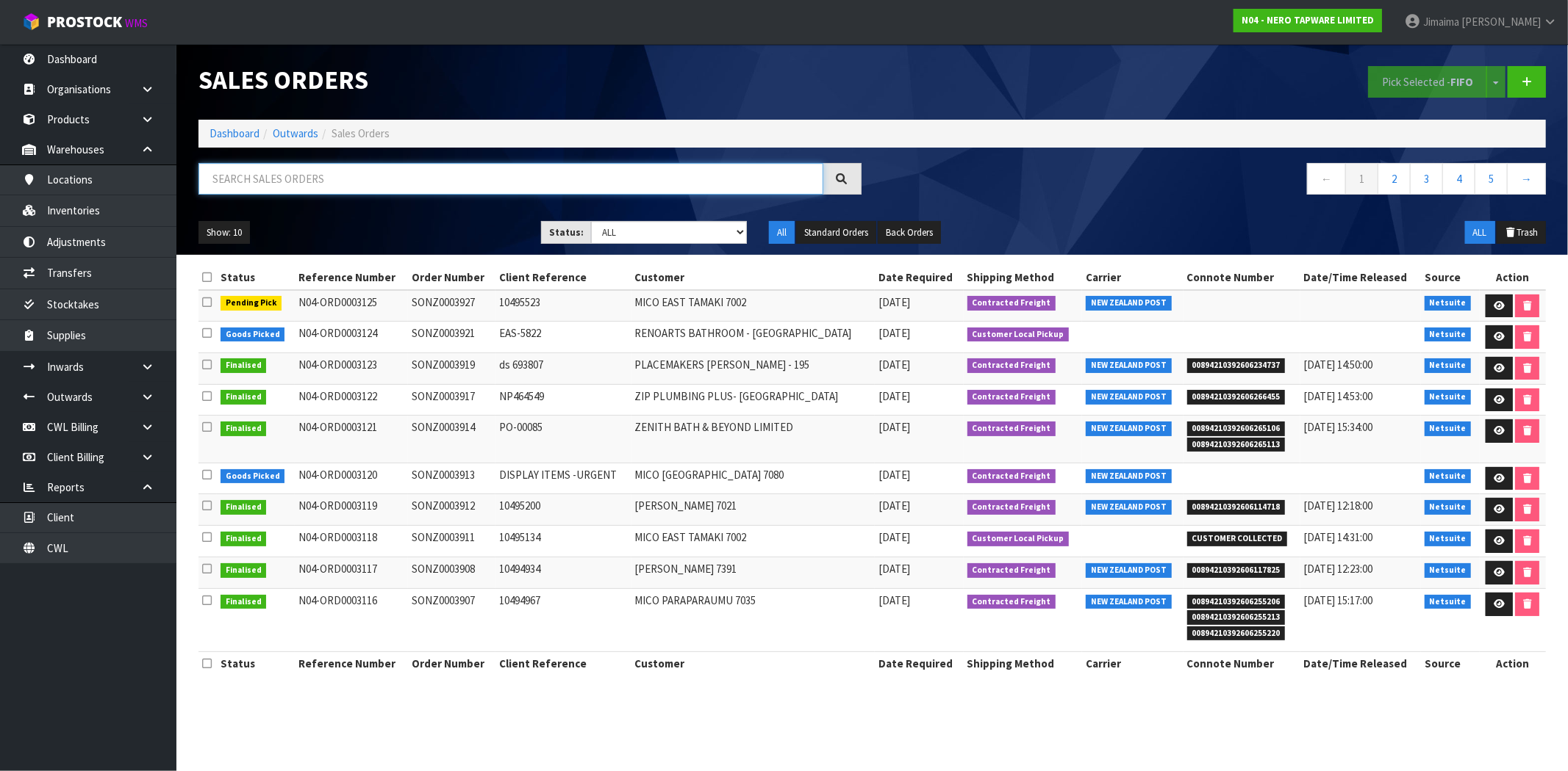
click at [285, 172] on input "text" at bounding box center [510, 179] width 625 height 32
click at [223, 132] on link "Dashboard" at bounding box center [234, 133] width 50 height 14
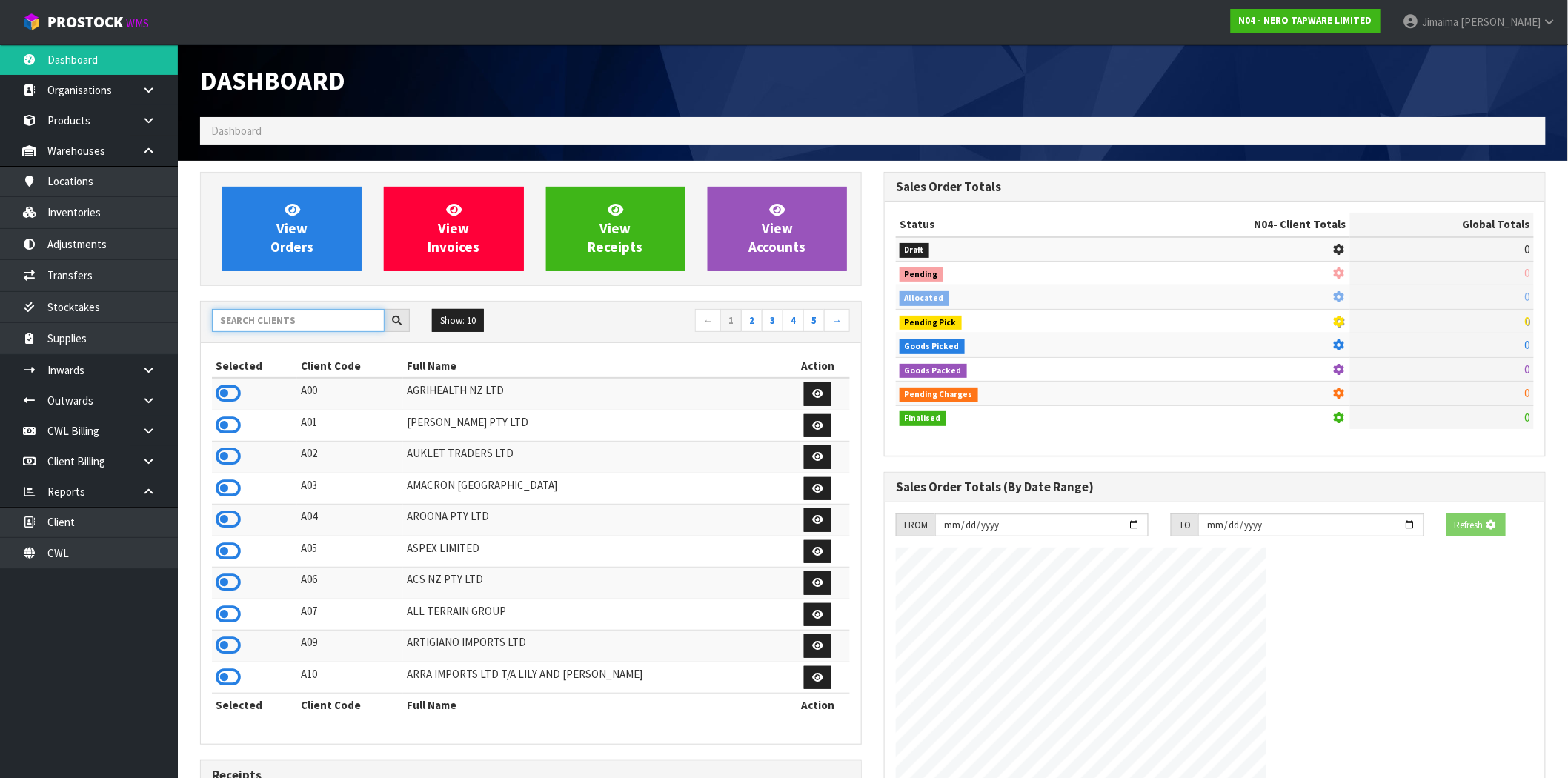
drag, startPoint x: 297, startPoint y: 314, endPoint x: 290, endPoint y: 313, distance: 7.1
click at [289, 316] on input "text" at bounding box center [298, 320] width 173 height 23
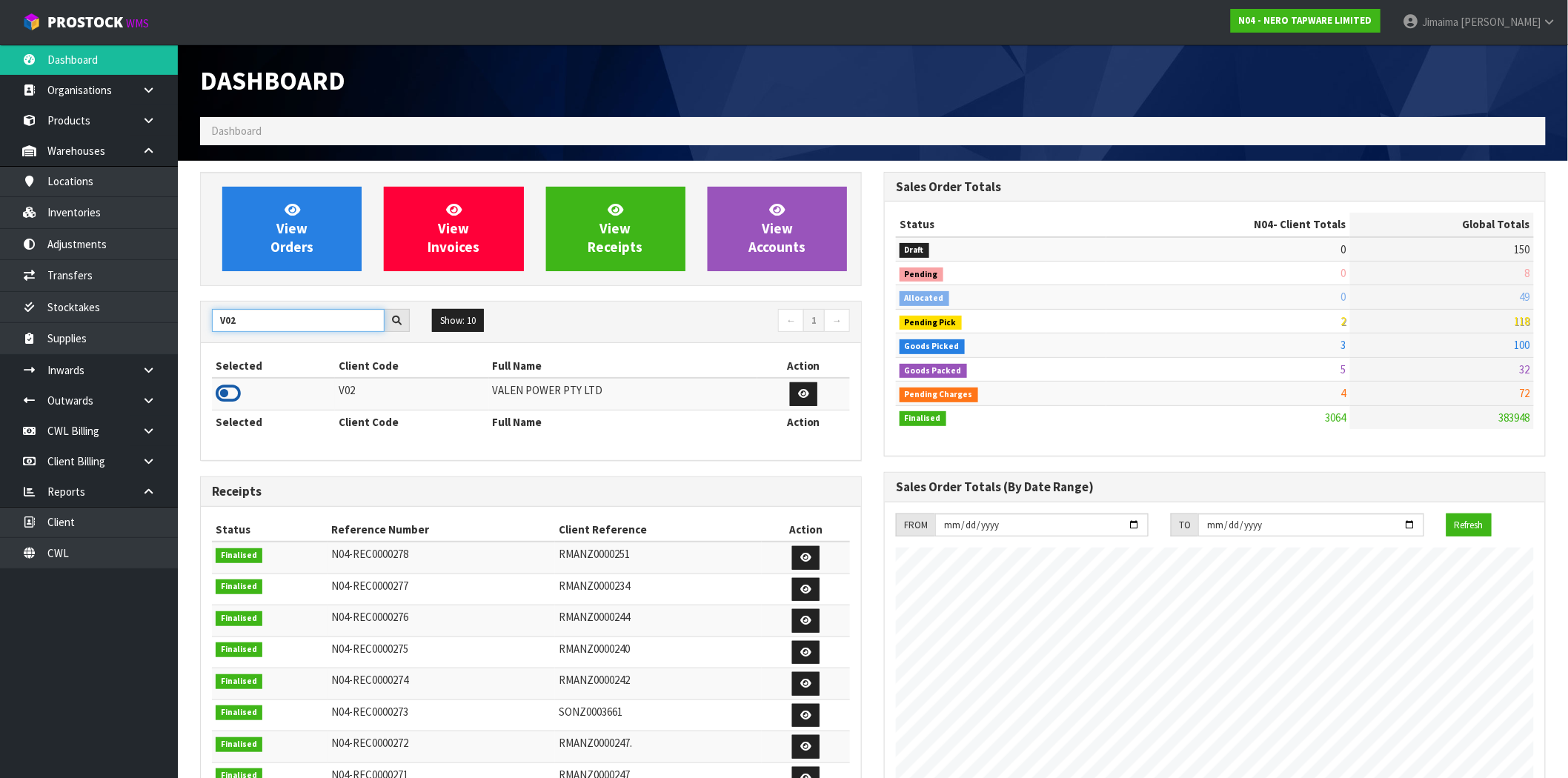
type input "V02"
drag, startPoint x: 230, startPoint y: 390, endPoint x: 292, endPoint y: 273, distance: 132.4
click at [230, 389] on icon at bounding box center [228, 394] width 25 height 22
click at [292, 273] on div "View Orders View Invoices View Receipts View Accounts" at bounding box center [530, 229] width 661 height 114
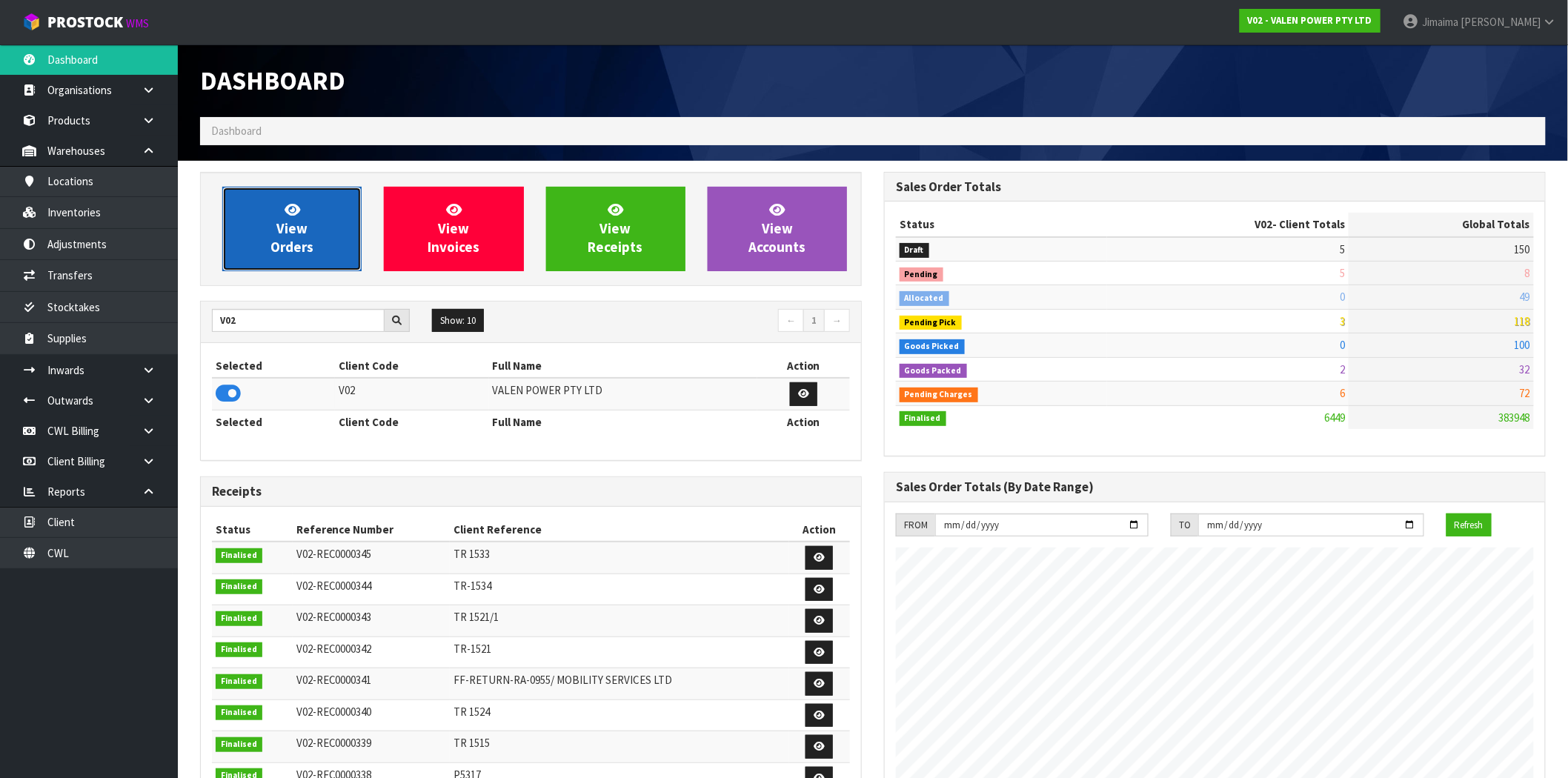
click at [294, 239] on span "View Orders" at bounding box center [292, 228] width 43 height 56
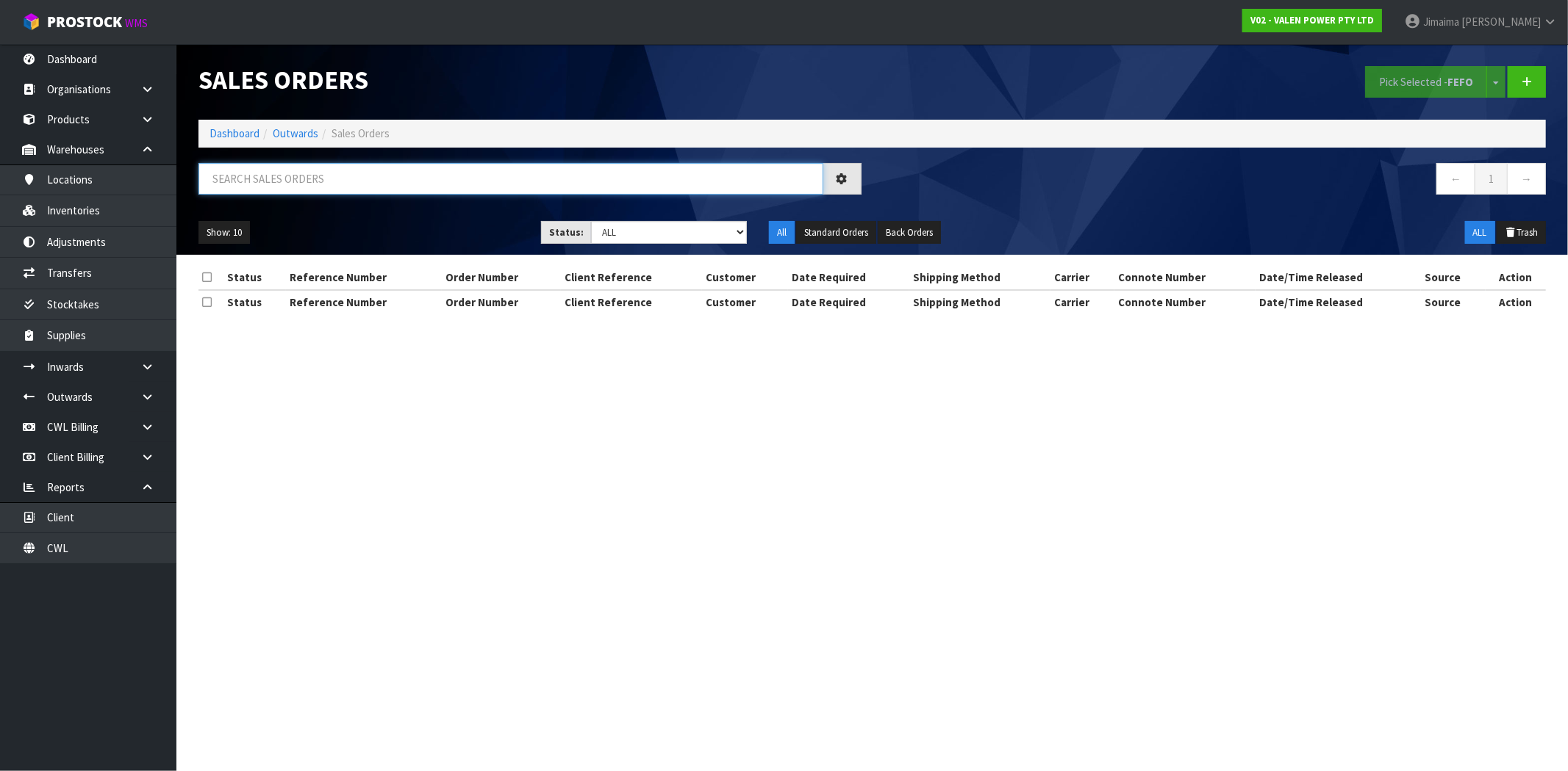
click at [281, 193] on input "text" at bounding box center [510, 179] width 625 height 32
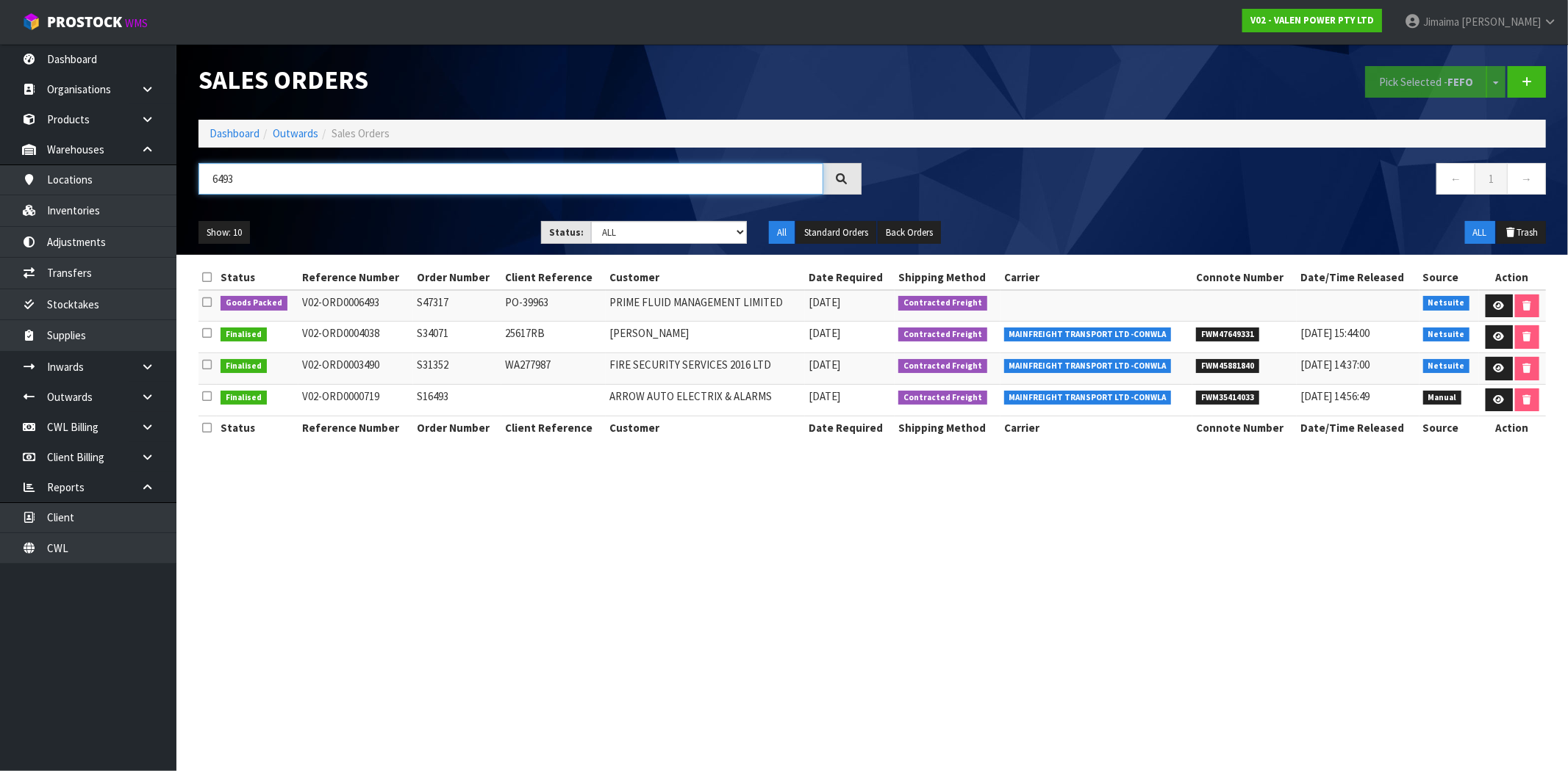
type input "6493"
click at [663, 316] on td "PRIME FLUID MANAGEMENT LIMITED" at bounding box center [705, 306] width 199 height 32
click at [1487, 310] on link at bounding box center [1498, 307] width 27 height 24
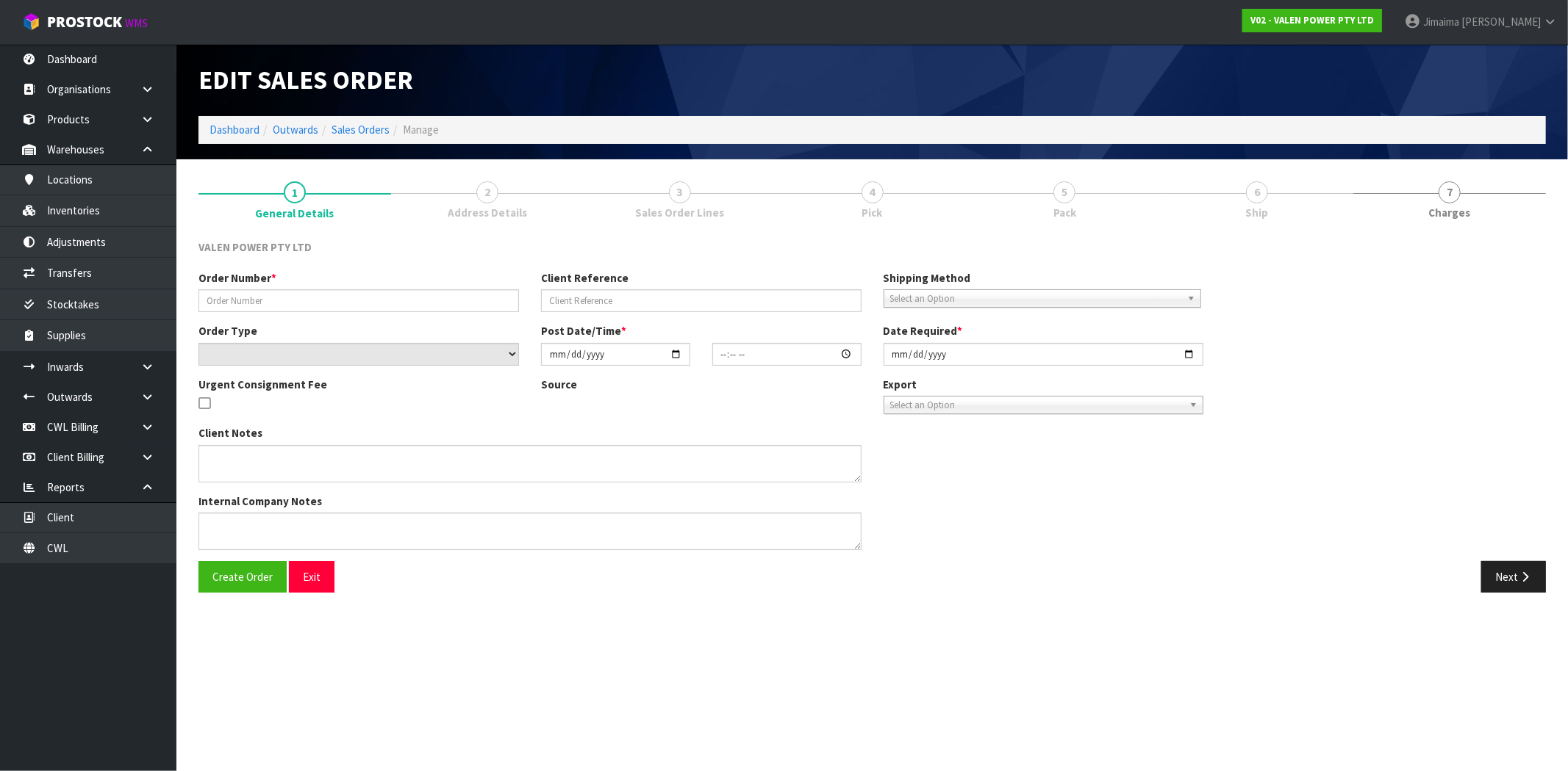
type input "S47317"
type input "PO-39963"
select select "number:0"
type input "2025-08-20"
type input "12:45:07.000"
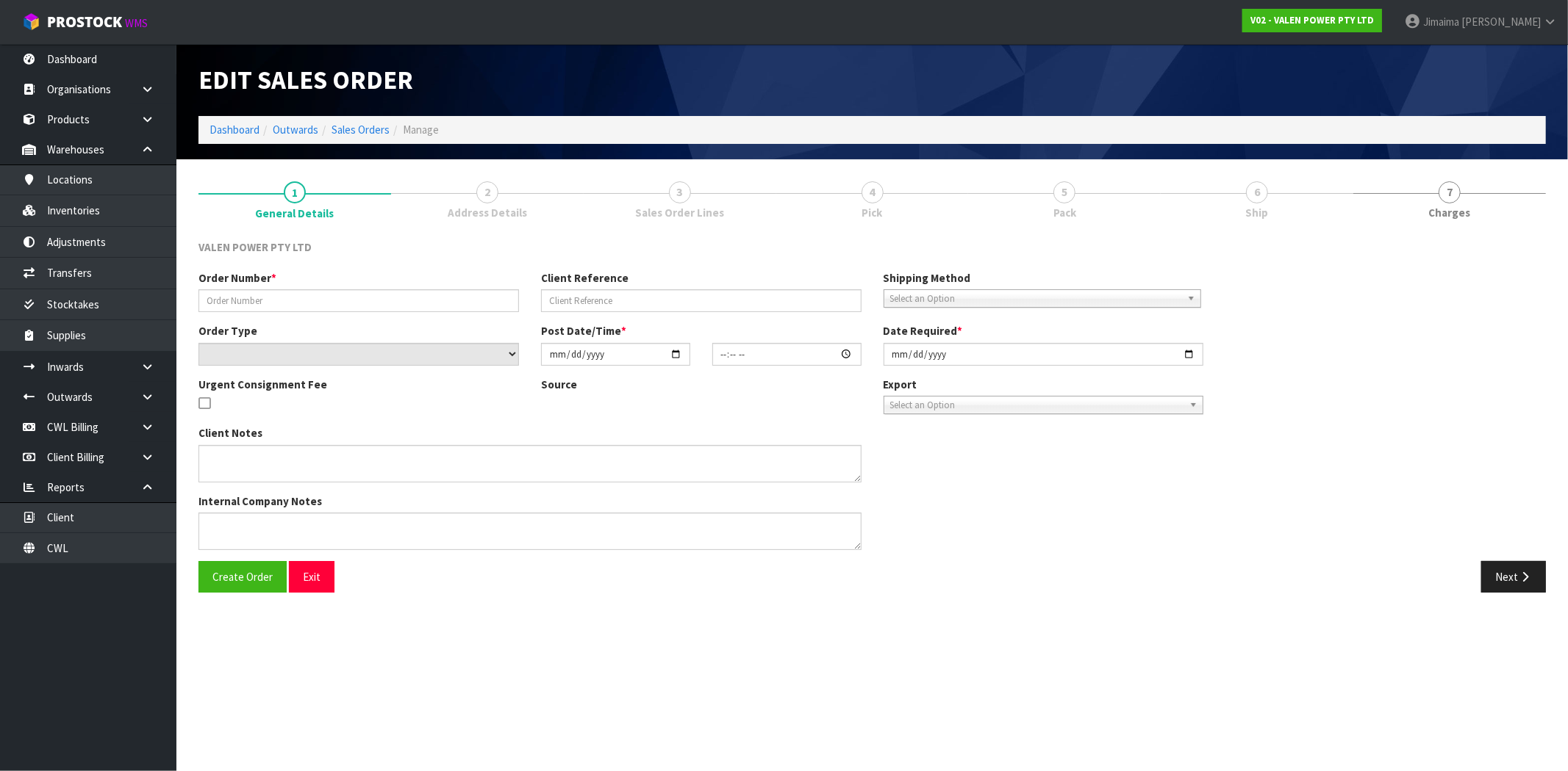
type input "[DATE]"
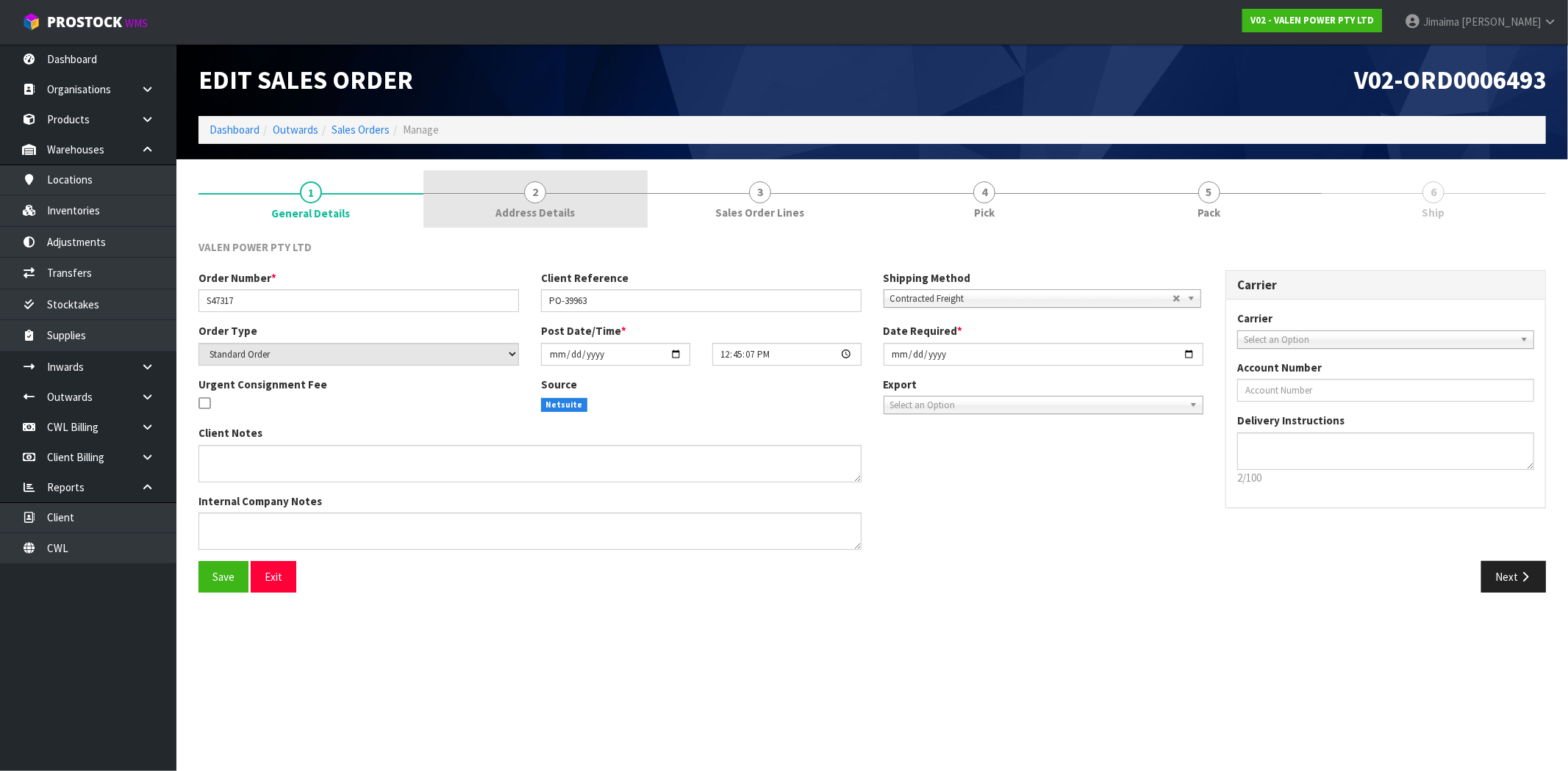
click at [559, 205] on span "Address Details" at bounding box center [535, 212] width 79 height 16
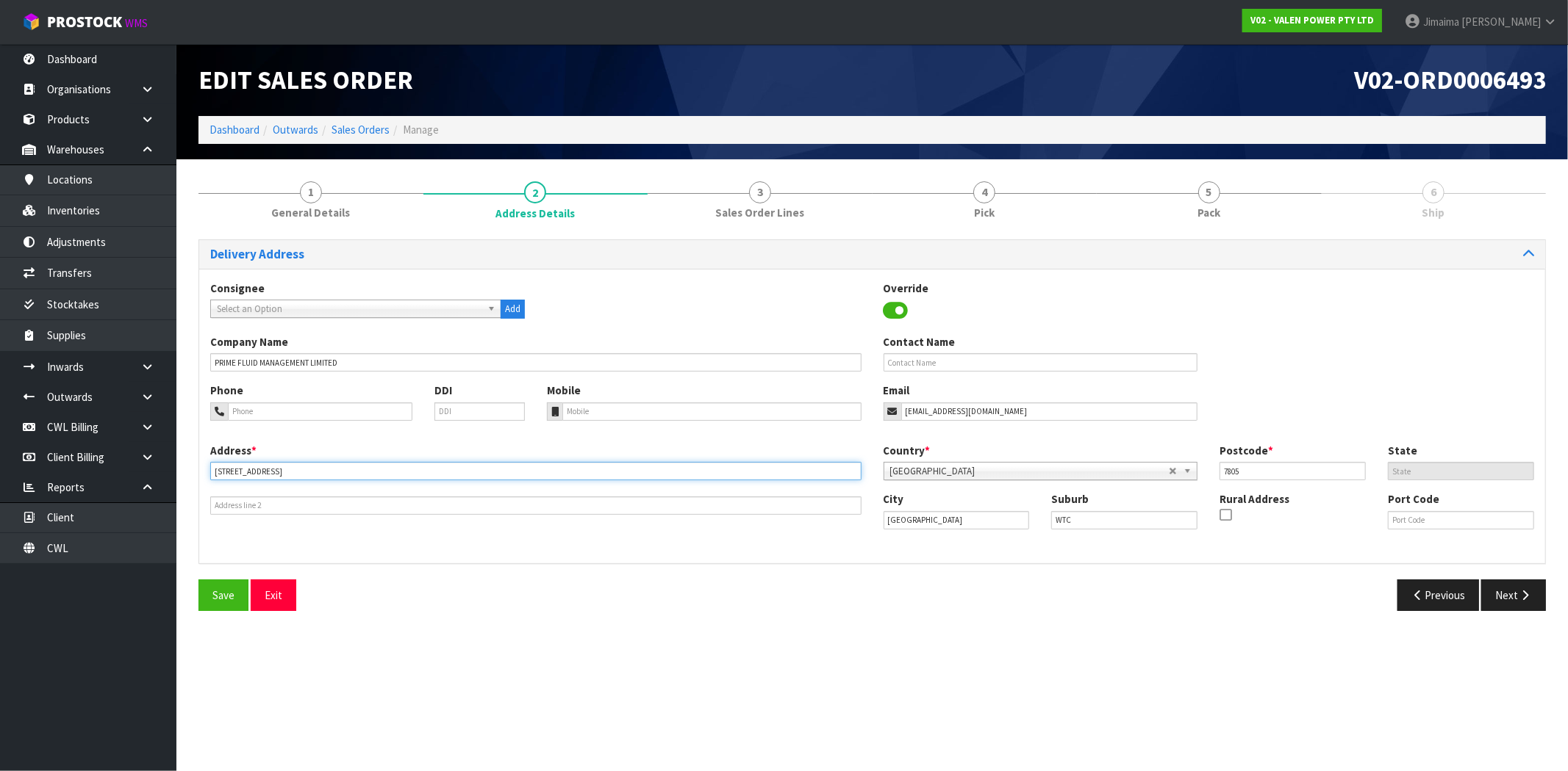
drag, startPoint x: 232, startPoint y: 468, endPoint x: 200, endPoint y: 467, distance: 32.0
click at [200, 467] on div "Address * 10 CHESTERFIELD ST This address line exceeds the recommended limit of…" at bounding box center [535, 478] width 673 height 72
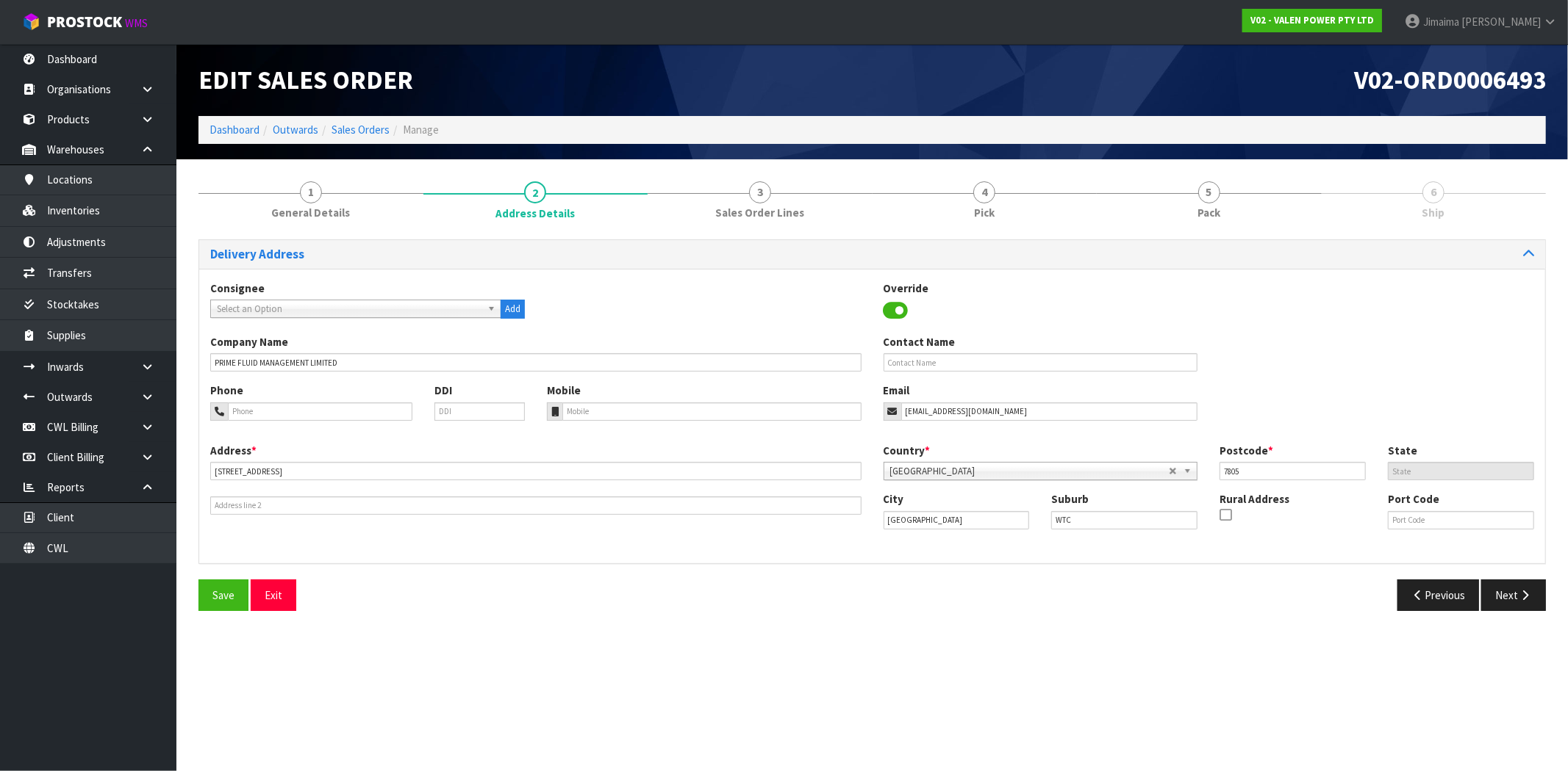
click at [575, 571] on div "Delivery Address Consignee 000001.BAY MECHANICS - BAY MECHANICS 000001A - BRAKE…" at bounding box center [872, 431] width 1348 height 383
click at [251, 129] on link "Dashboard" at bounding box center [234, 129] width 50 height 14
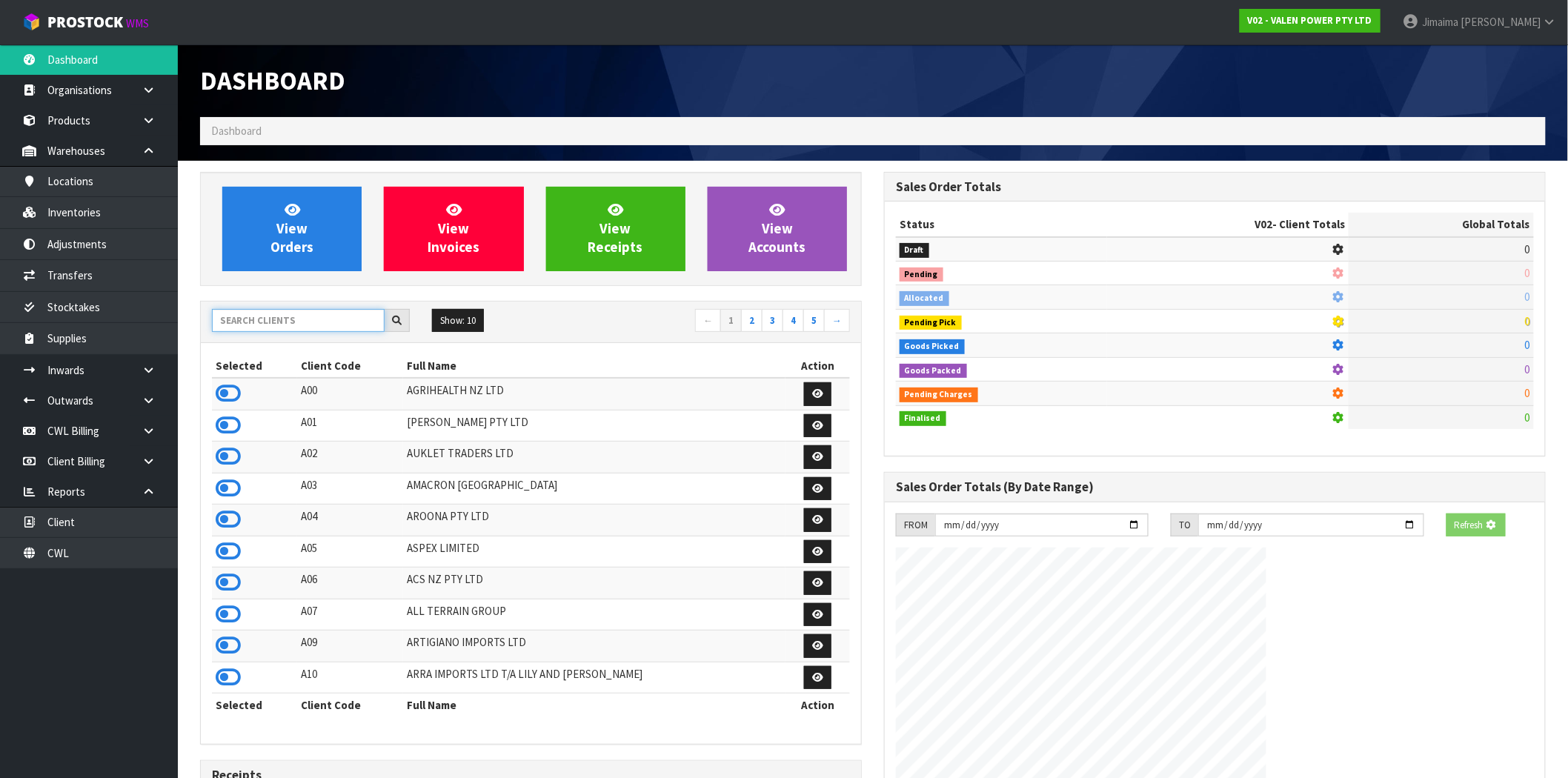
click at [273, 311] on input "text" at bounding box center [298, 320] width 173 height 23
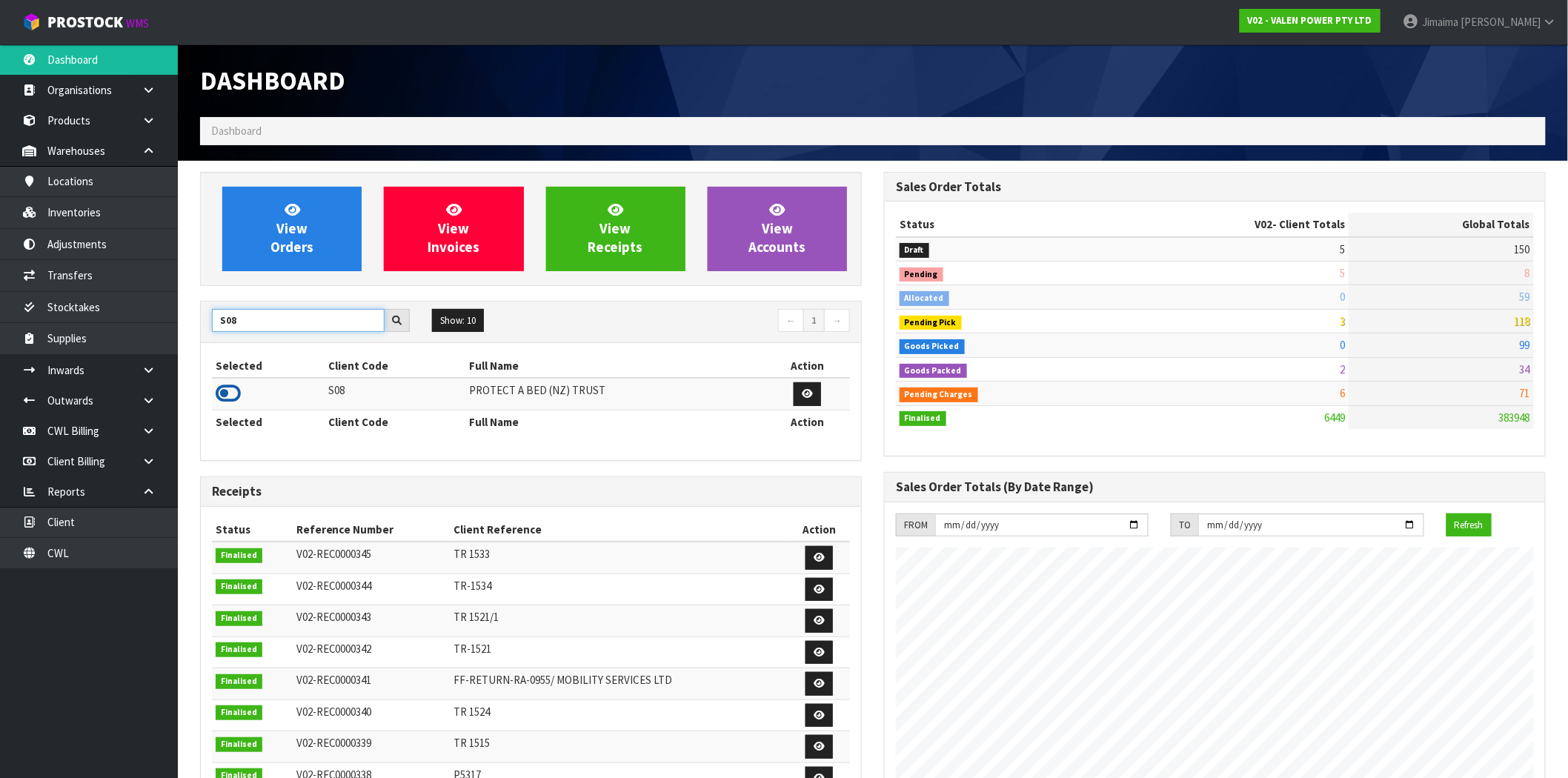
type input "S08"
click at [227, 390] on icon at bounding box center [228, 394] width 25 height 22
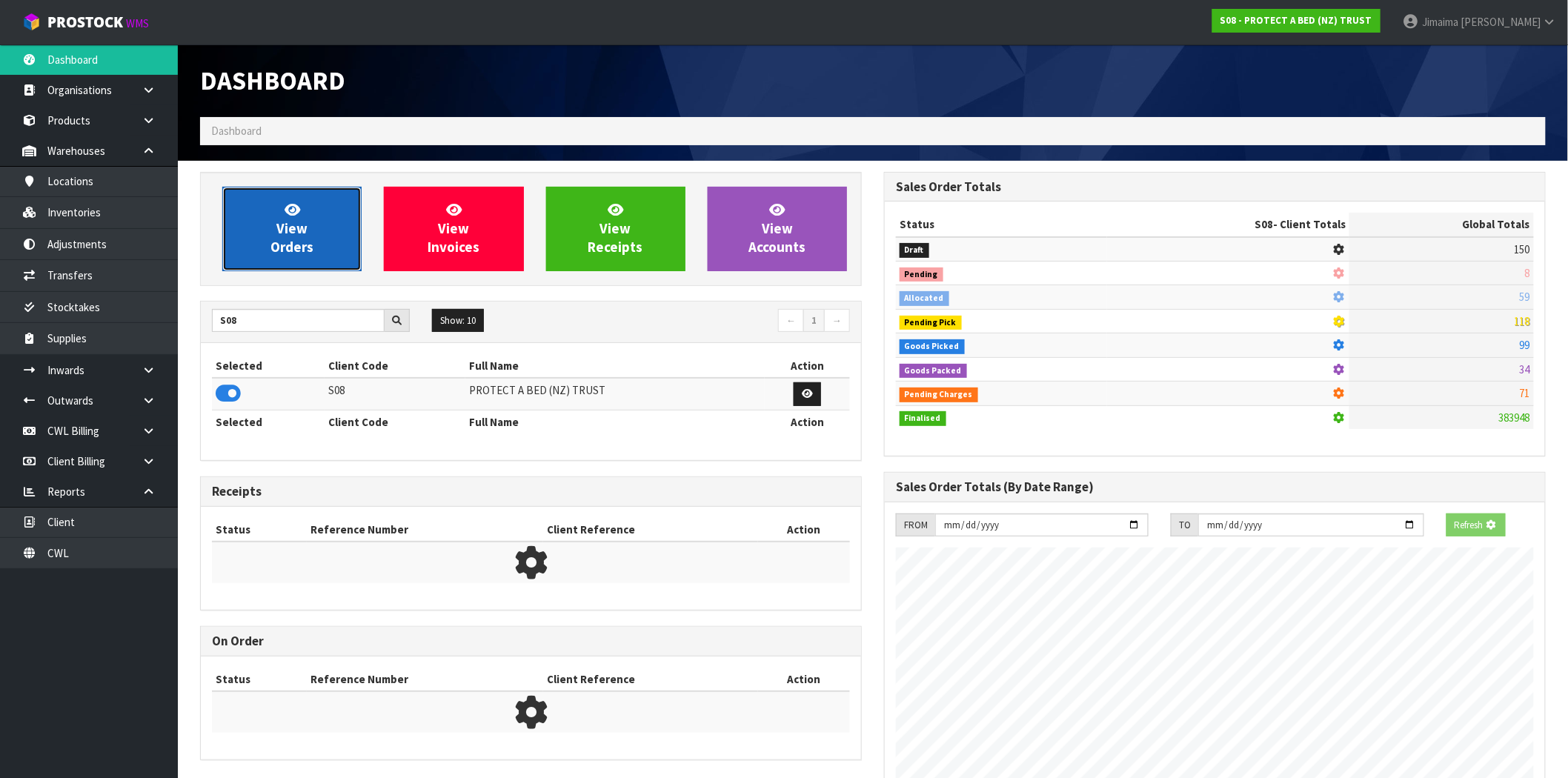
scroll to position [740381, 740300]
click at [276, 221] on link "View Orders" at bounding box center [292, 228] width 139 height 84
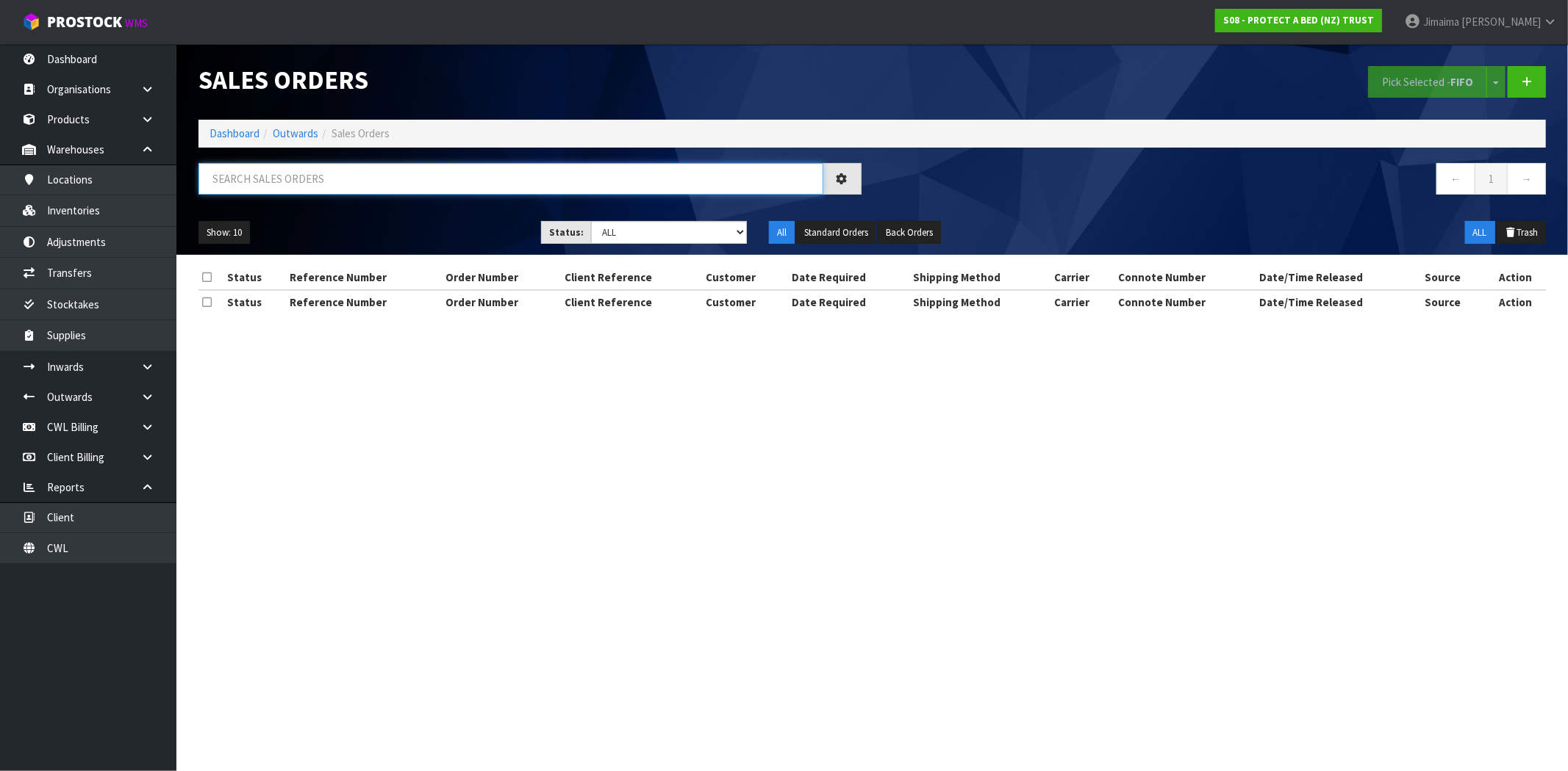
click at [260, 191] on input "text" at bounding box center [510, 179] width 625 height 32
type input "U"
type input "DESPATCH"
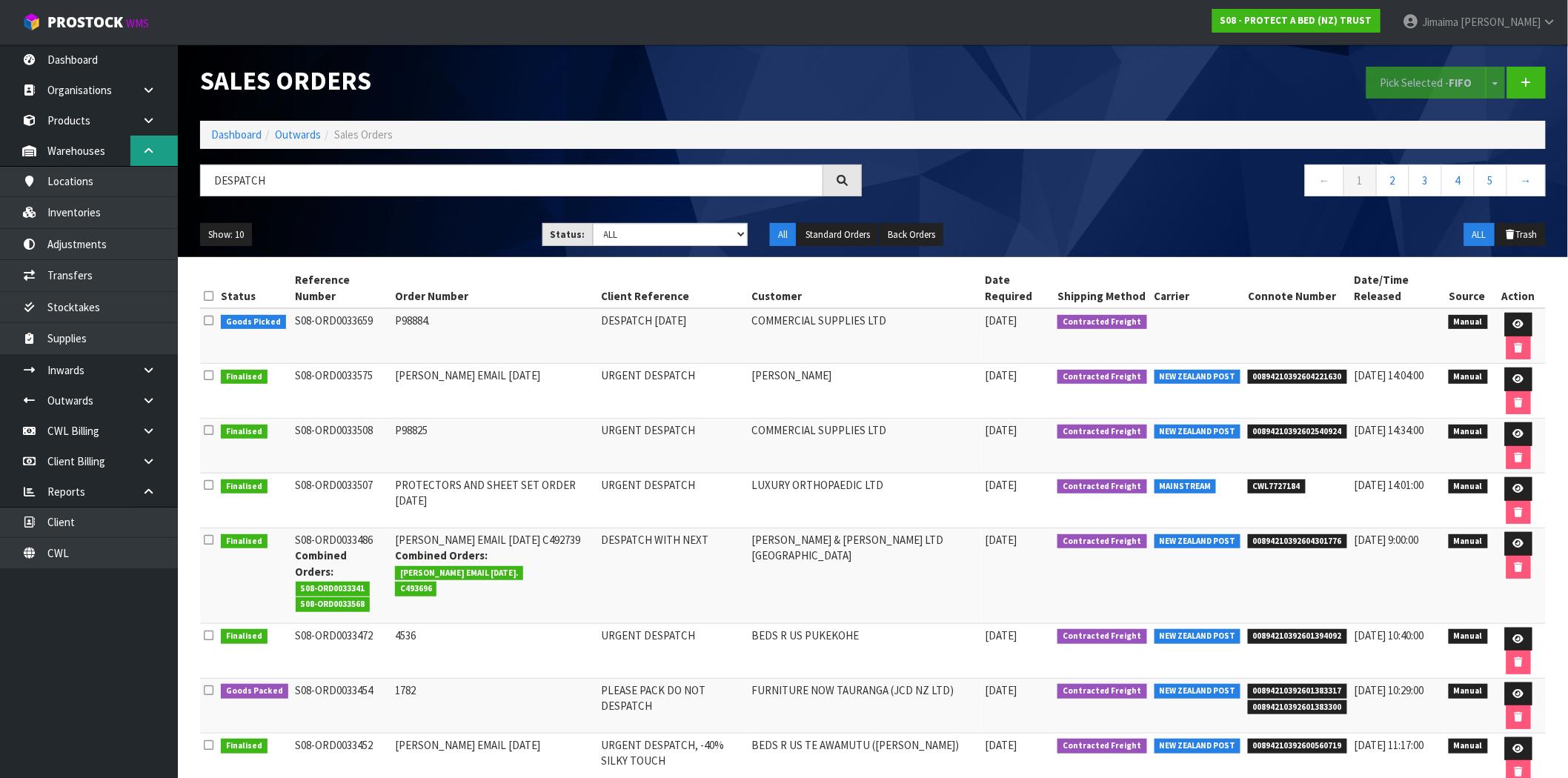
click at [146, 156] on icon at bounding box center [148, 151] width 14 height 11
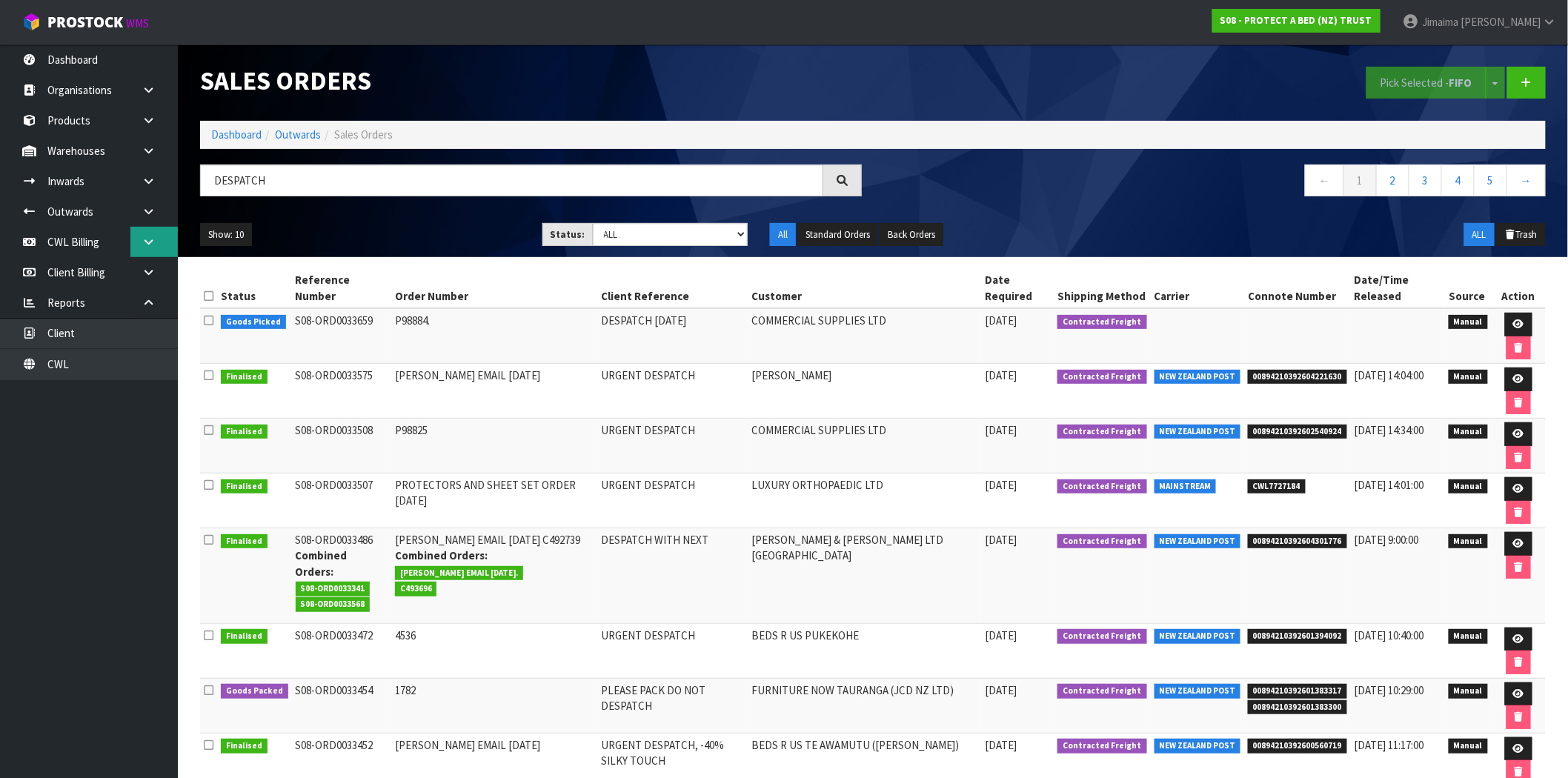
click at [151, 243] on icon at bounding box center [148, 242] width 14 height 11
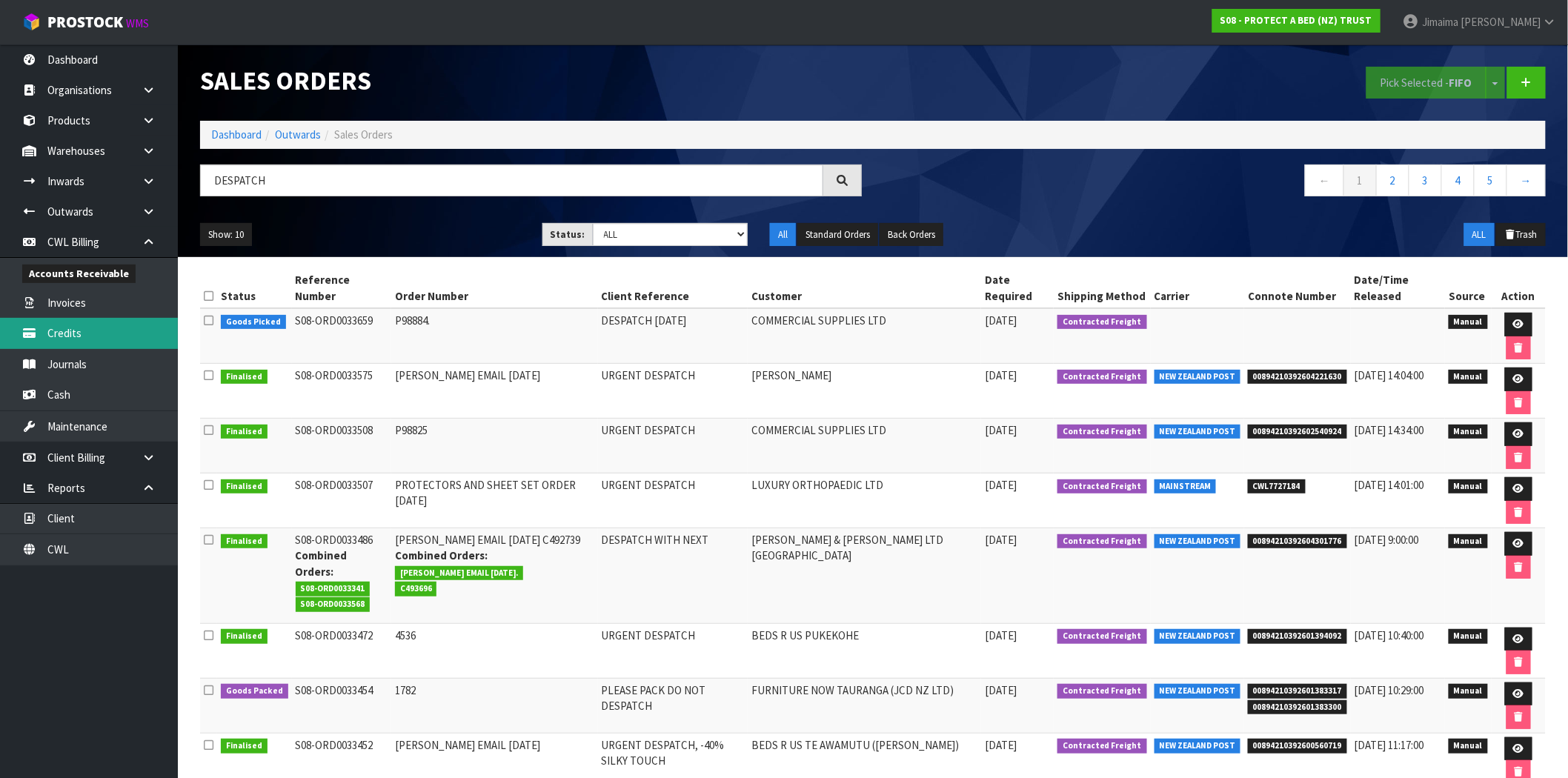
click at [98, 330] on link "Credits" at bounding box center [89, 333] width 178 height 31
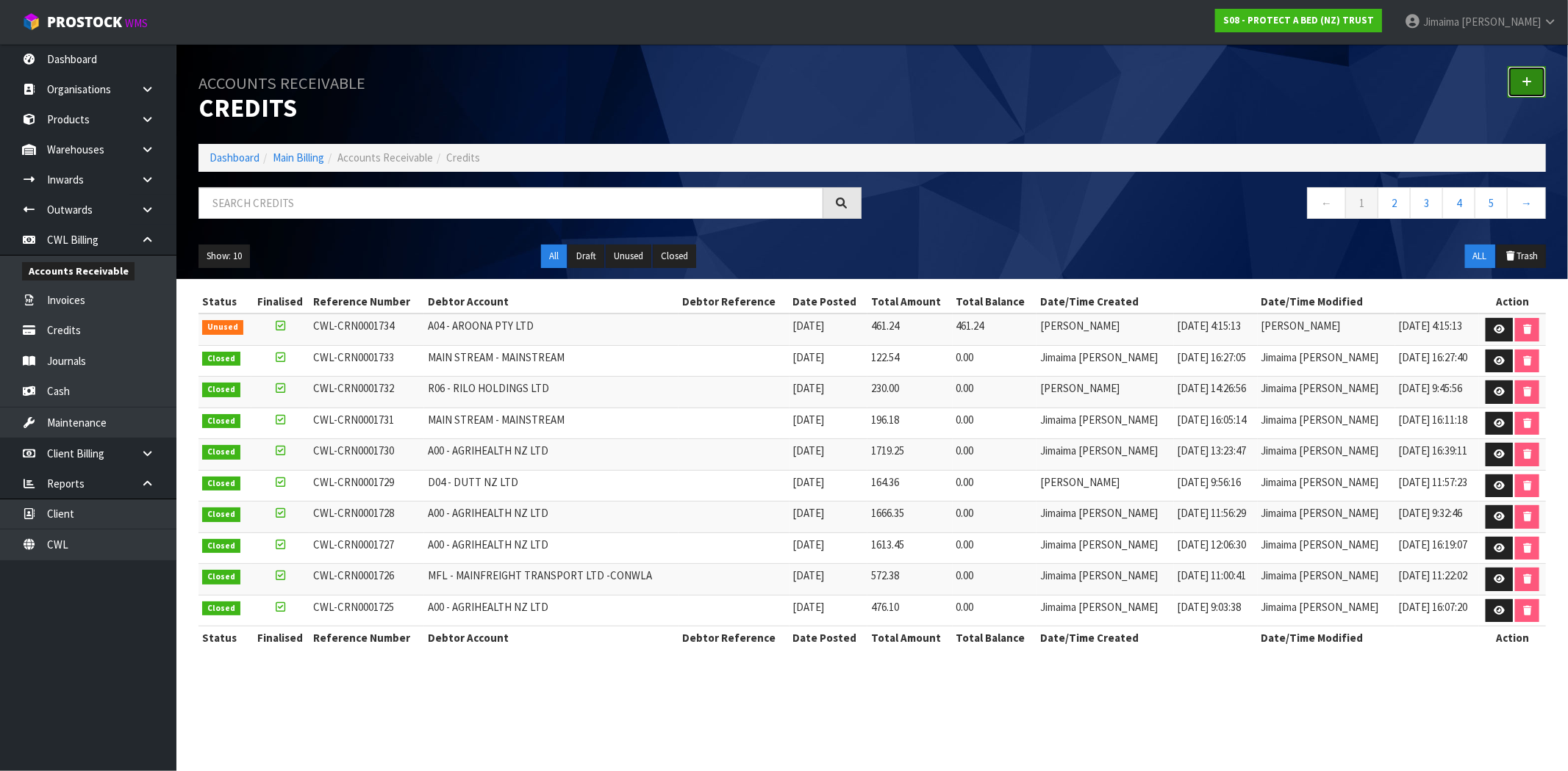
click at [1527, 94] on link at bounding box center [1527, 81] width 38 height 32
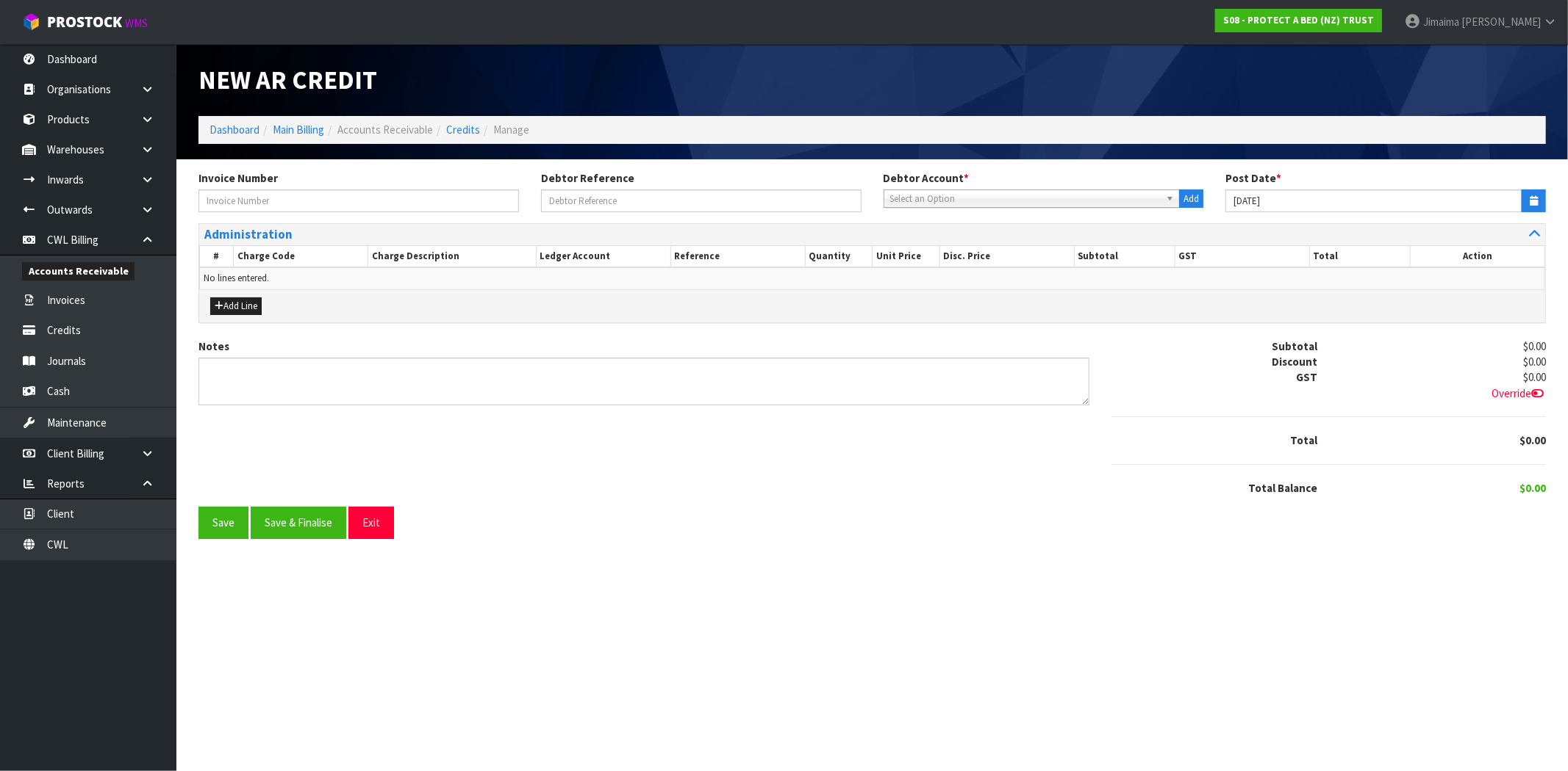
click at [254, 213] on div "Invoice Number Debtor Reference Debtor Account * A&P - A & P PAINTERS AKL LIMIT…" at bounding box center [871, 197] width 1369 height 53
click at [261, 197] on input "text" at bounding box center [358, 200] width 320 height 23
paste input "INV0020985"
type input "INV0020985"
click at [1127, 194] on span "Select an Option" at bounding box center [1026, 199] width 271 height 18
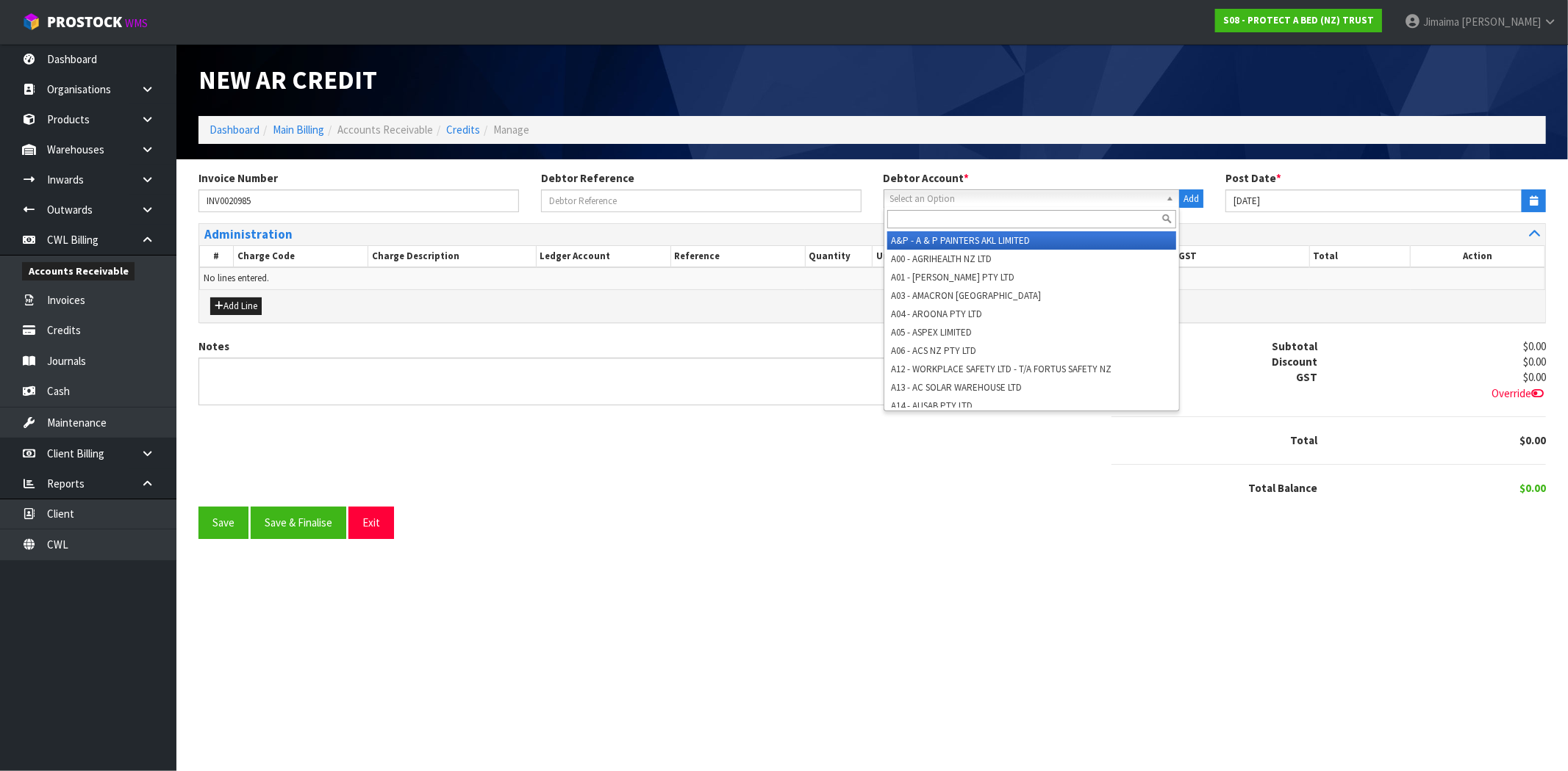
click at [1033, 213] on input "text" at bounding box center [1033, 219] width 290 height 18
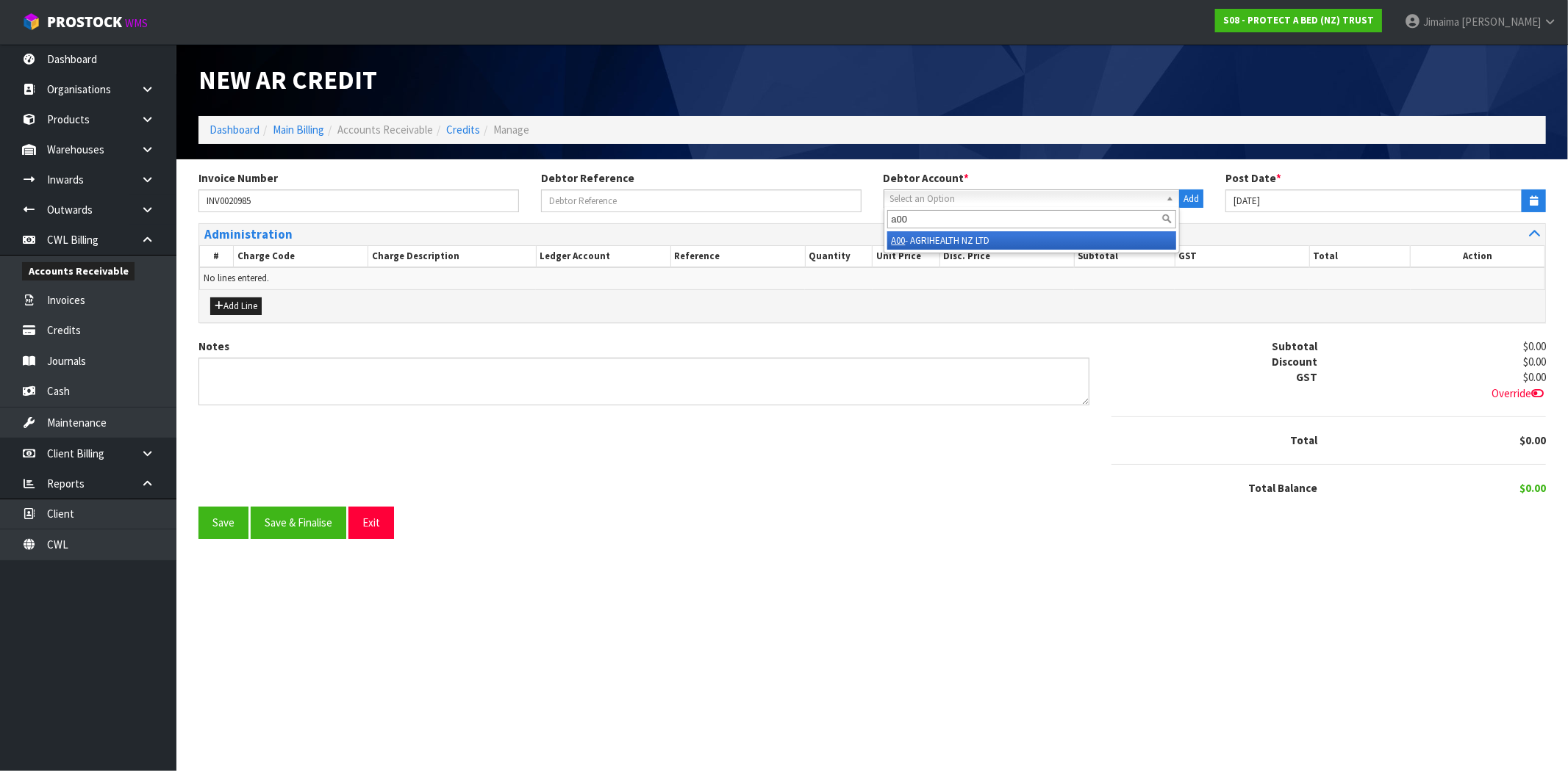
type input "a00"
click at [979, 242] on li "A00 - AGRIHEALTH NZ LTD" at bounding box center [1033, 240] width 290 height 18
click at [249, 307] on button "Add Line" at bounding box center [236, 306] width 52 height 18
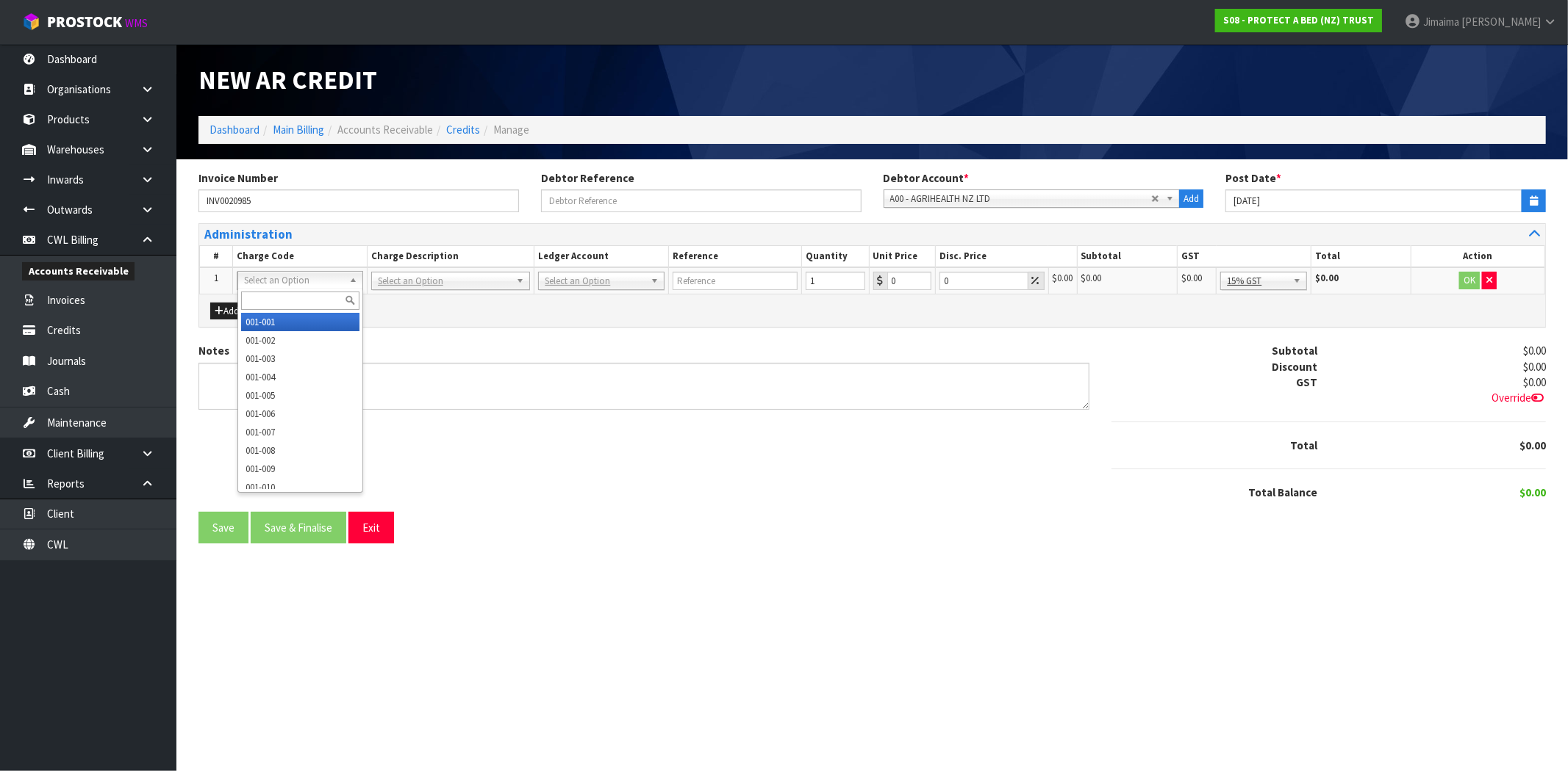
click at [280, 299] on input "text" at bounding box center [300, 301] width 118 height 18
paste input "007-001"
type input "007-001"
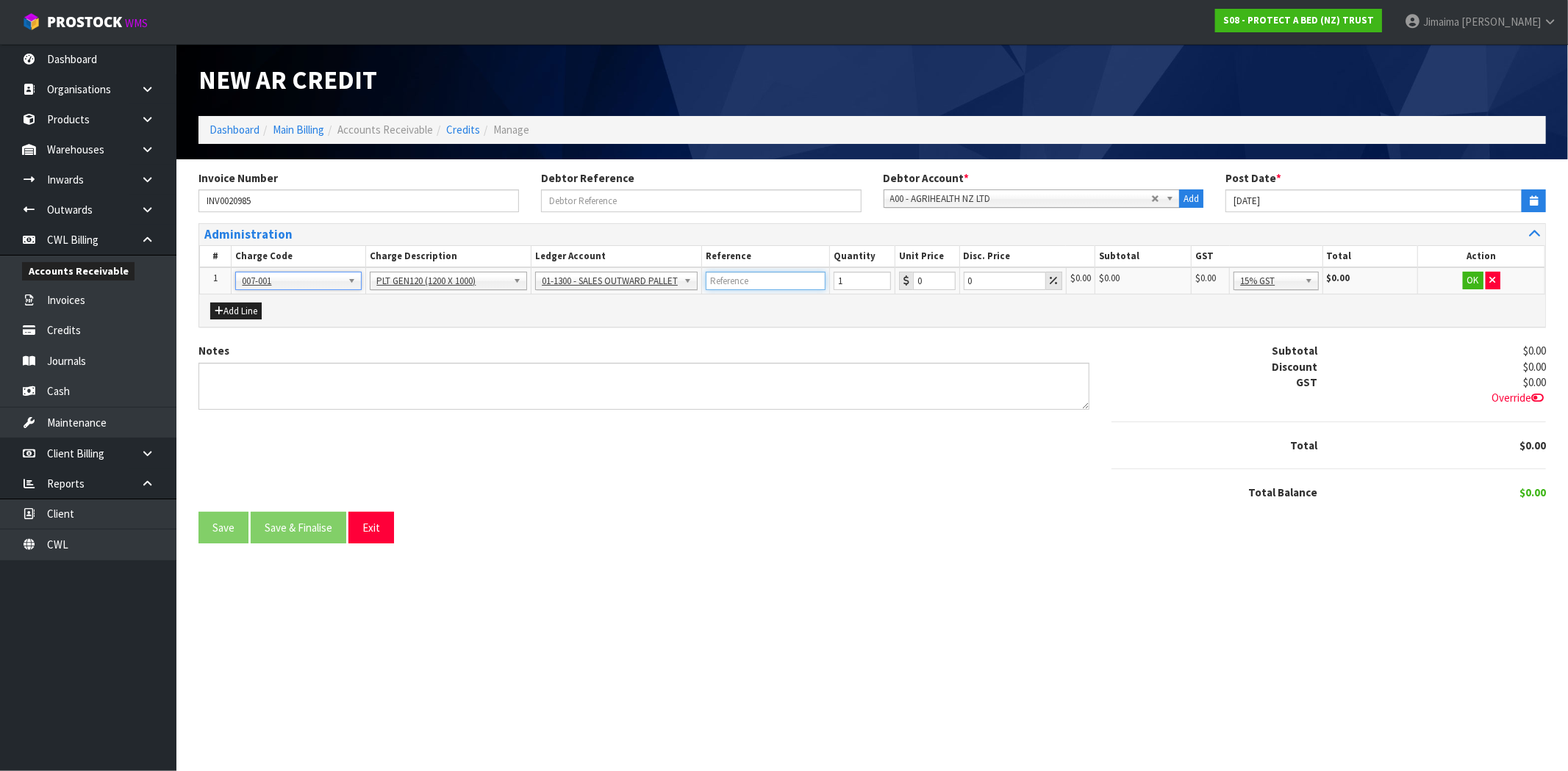
click at [770, 275] on input "text" at bounding box center [766, 281] width 120 height 18
type input "SEPTEMBER 2025"
drag, startPoint x: 850, startPoint y: 285, endPoint x: 794, endPoint y: 284, distance: 56.0
click at [794, 284] on tr "1 001-001 001-002 001-003 001-004 001-005 001-006 001-007 001-008 001-009 001-0…" at bounding box center [872, 281] width 1345 height 27
type input "39"
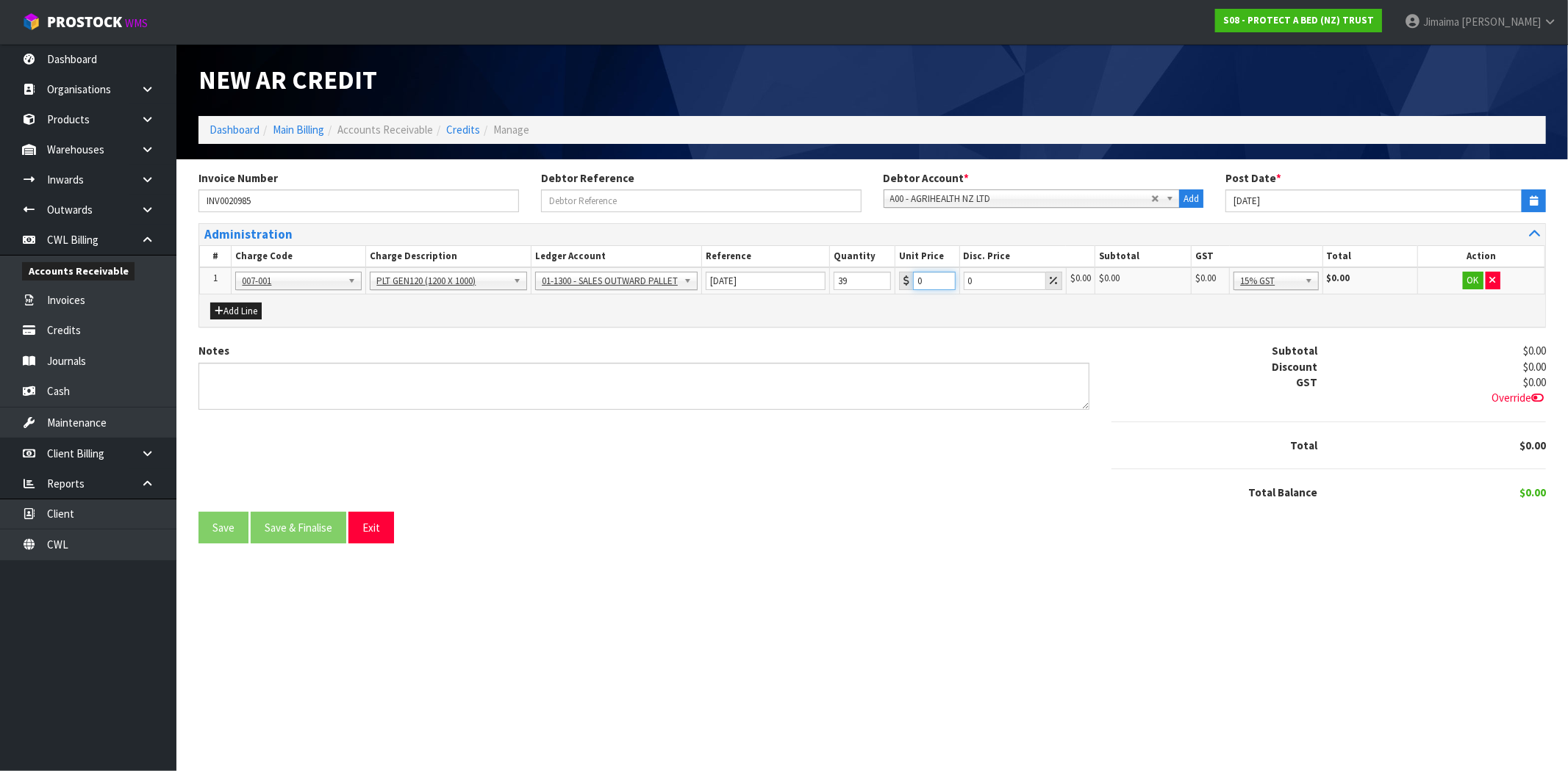
drag, startPoint x: 932, startPoint y: 289, endPoint x: 910, endPoint y: 287, distance: 22.1
click at [908, 289] on div "0" at bounding box center [927, 281] width 56 height 18
paste input "23.86"
type input "23.86"
click at [1470, 276] on button "OK" at bounding box center [1473, 281] width 21 height 18
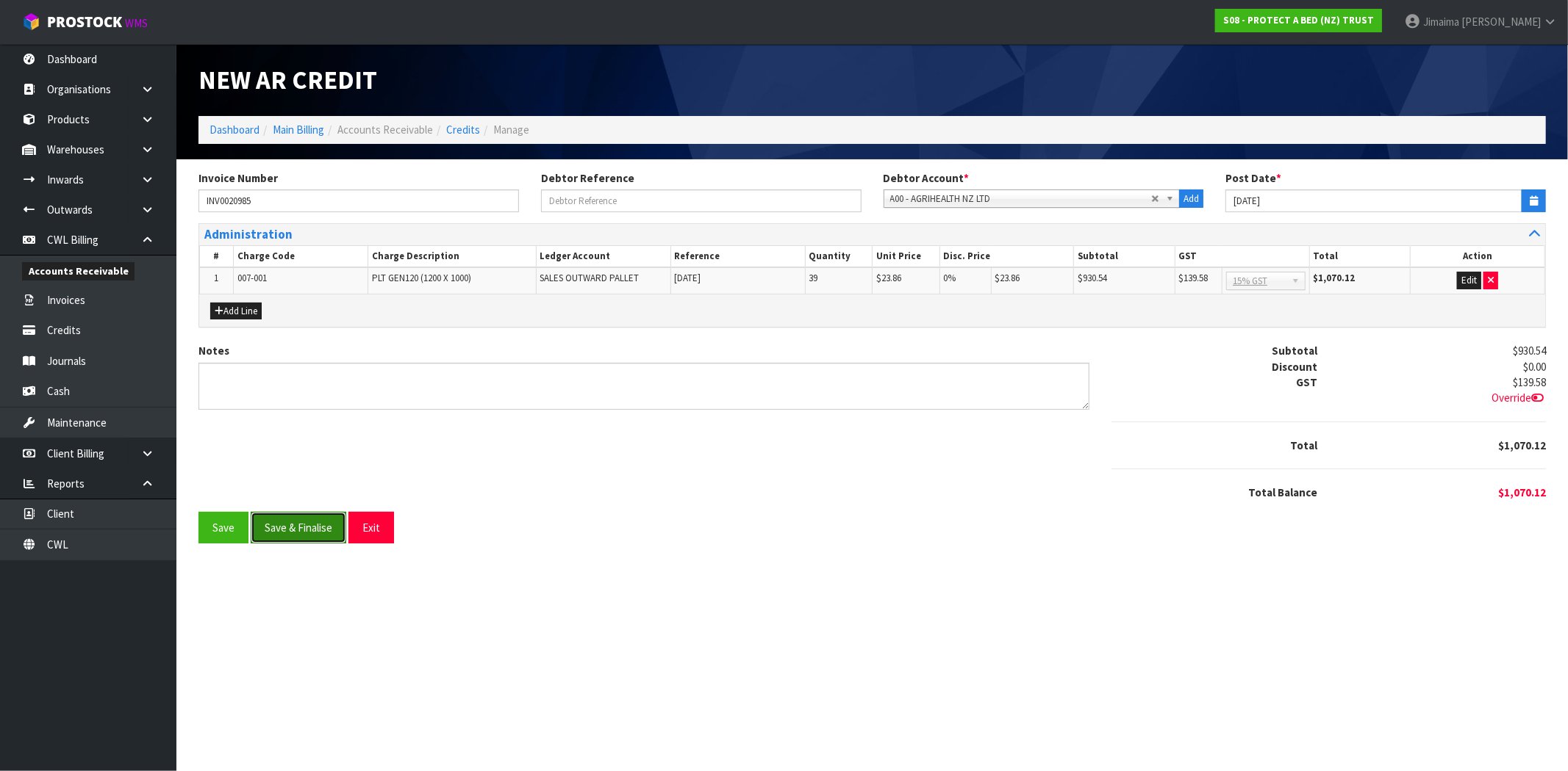
click at [301, 528] on button "Save & Finalise" at bounding box center [298, 528] width 95 height 32
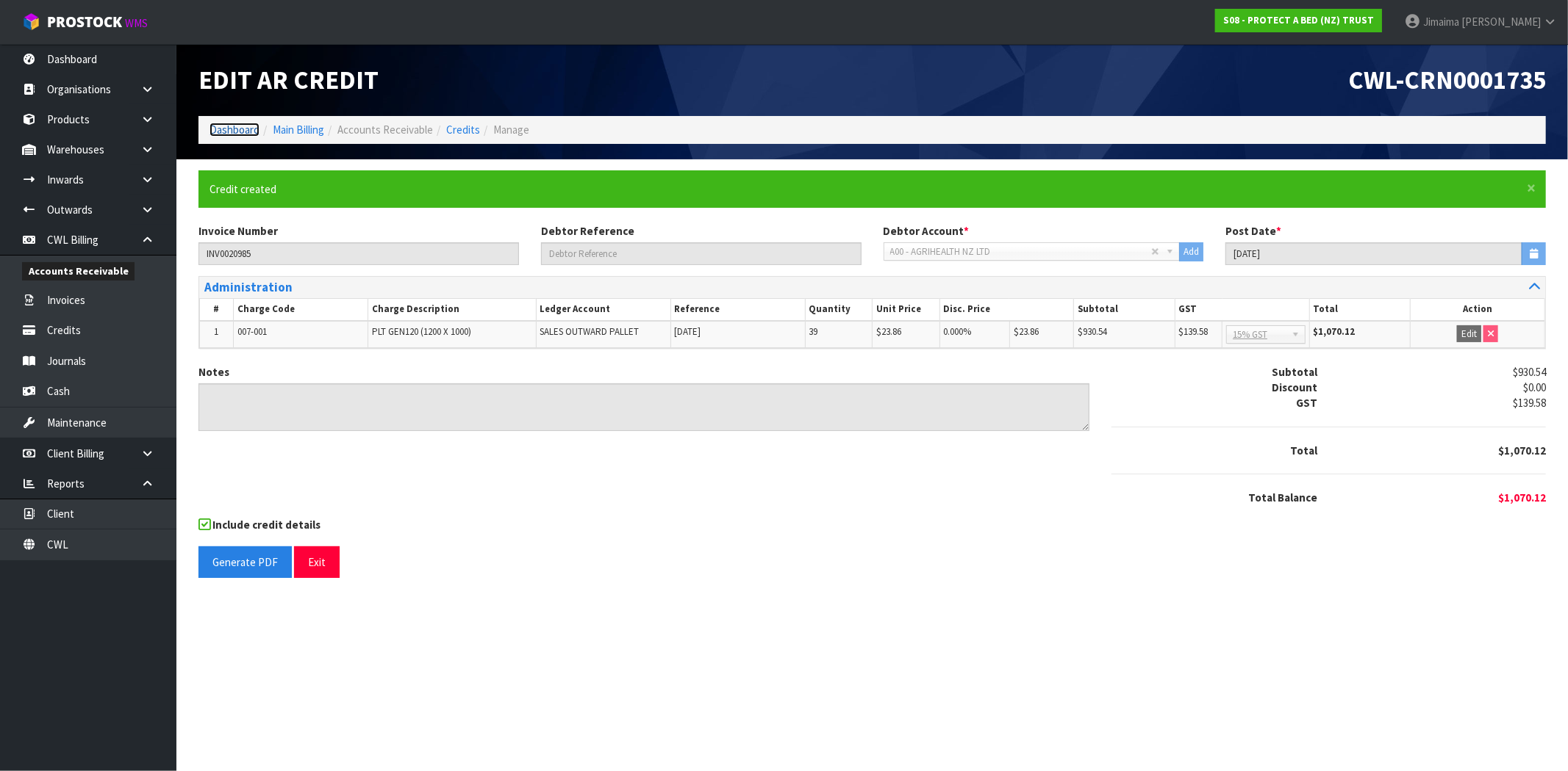
drag, startPoint x: 217, startPoint y: 126, endPoint x: 229, endPoint y: 144, distance: 21.6
click at [217, 126] on link "Dashboard" at bounding box center [234, 129] width 50 height 14
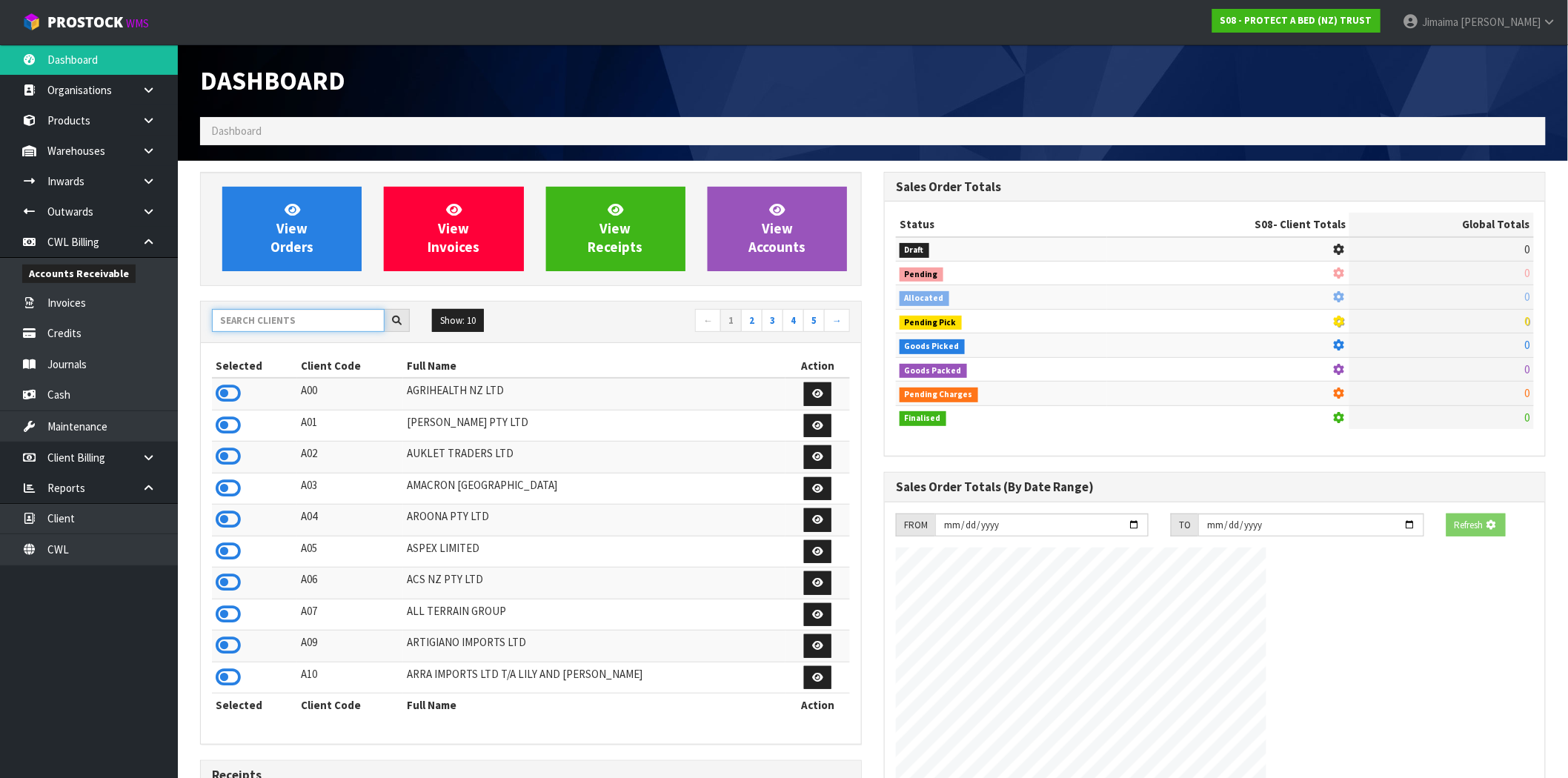
click at [288, 320] on input "text" at bounding box center [298, 320] width 173 height 23
paste input "J02"
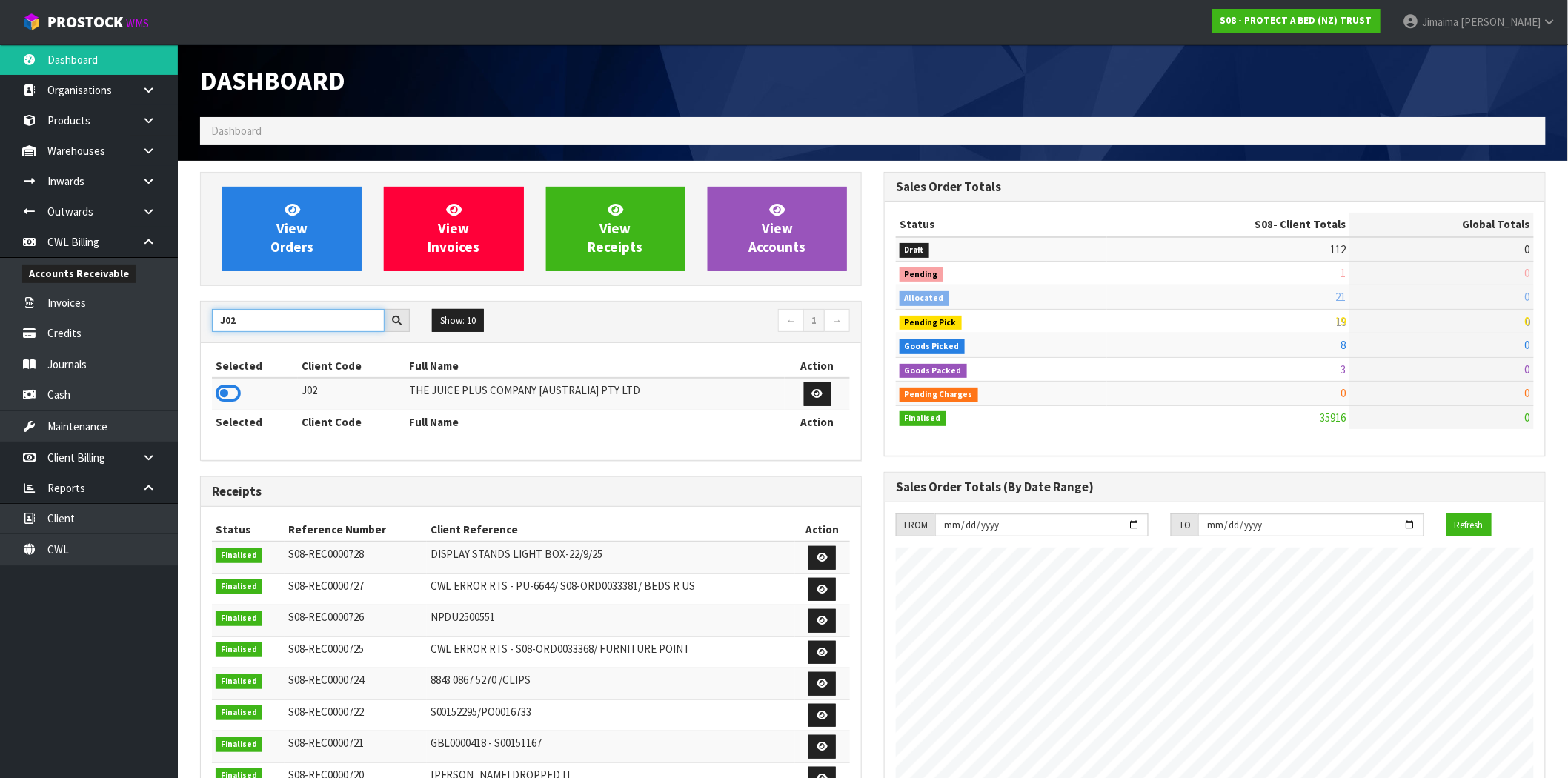
type input "J02"
click at [236, 401] on icon at bounding box center [228, 394] width 25 height 22
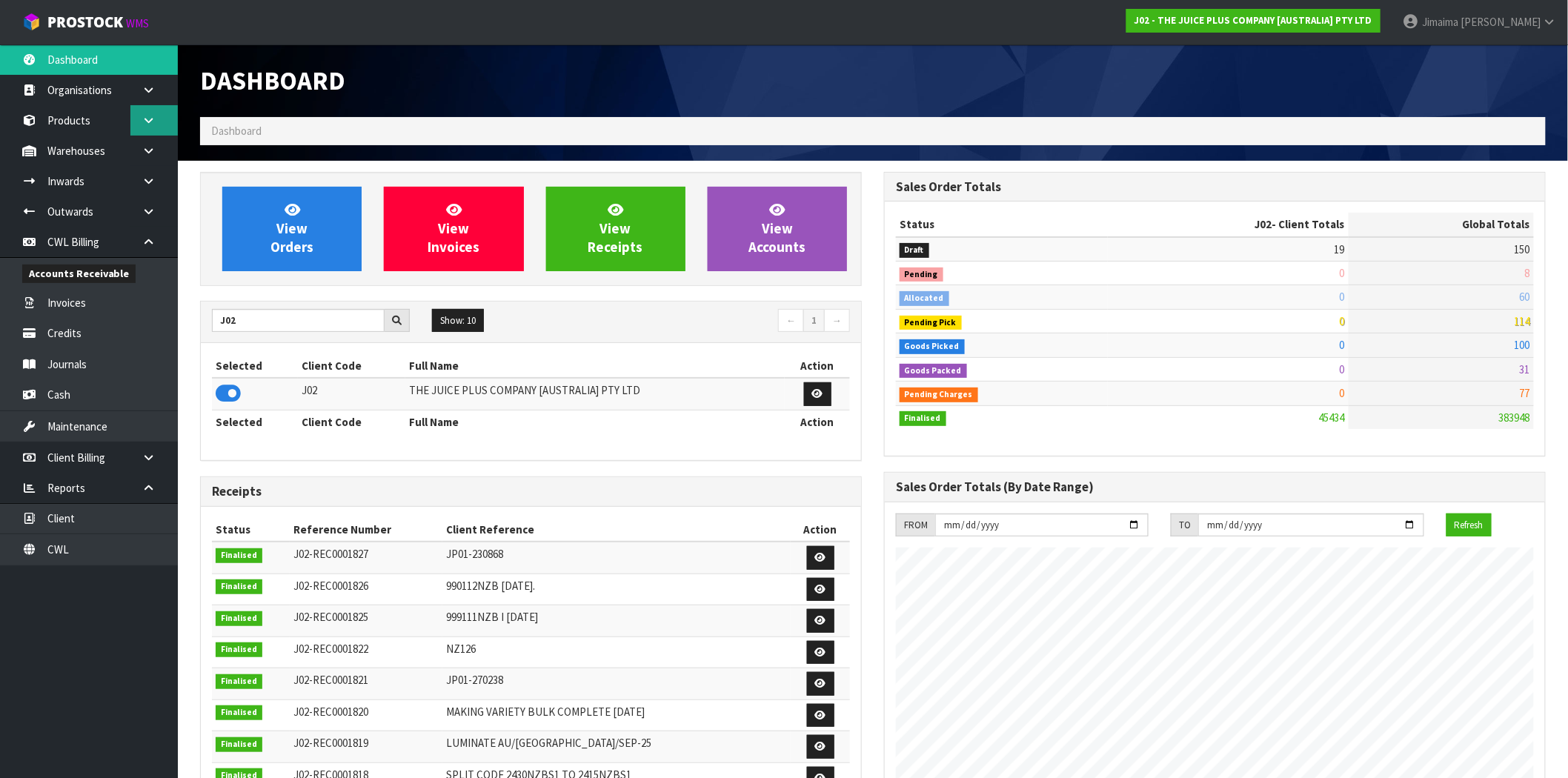
scroll to position [1123, 684]
click at [148, 149] on icon at bounding box center [148, 151] width 14 height 11
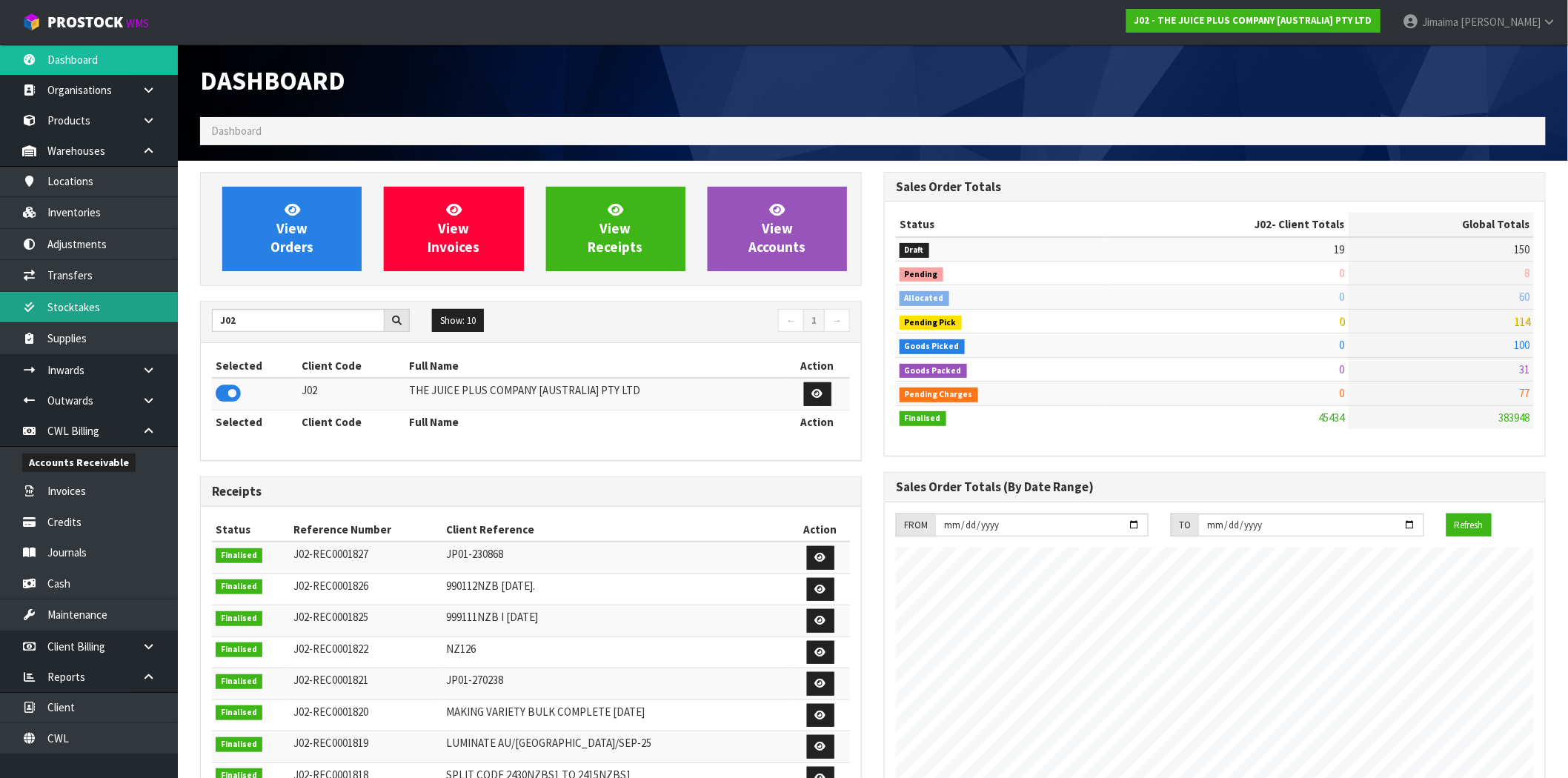
click at [104, 299] on link "Stocktakes" at bounding box center [89, 307] width 178 height 31
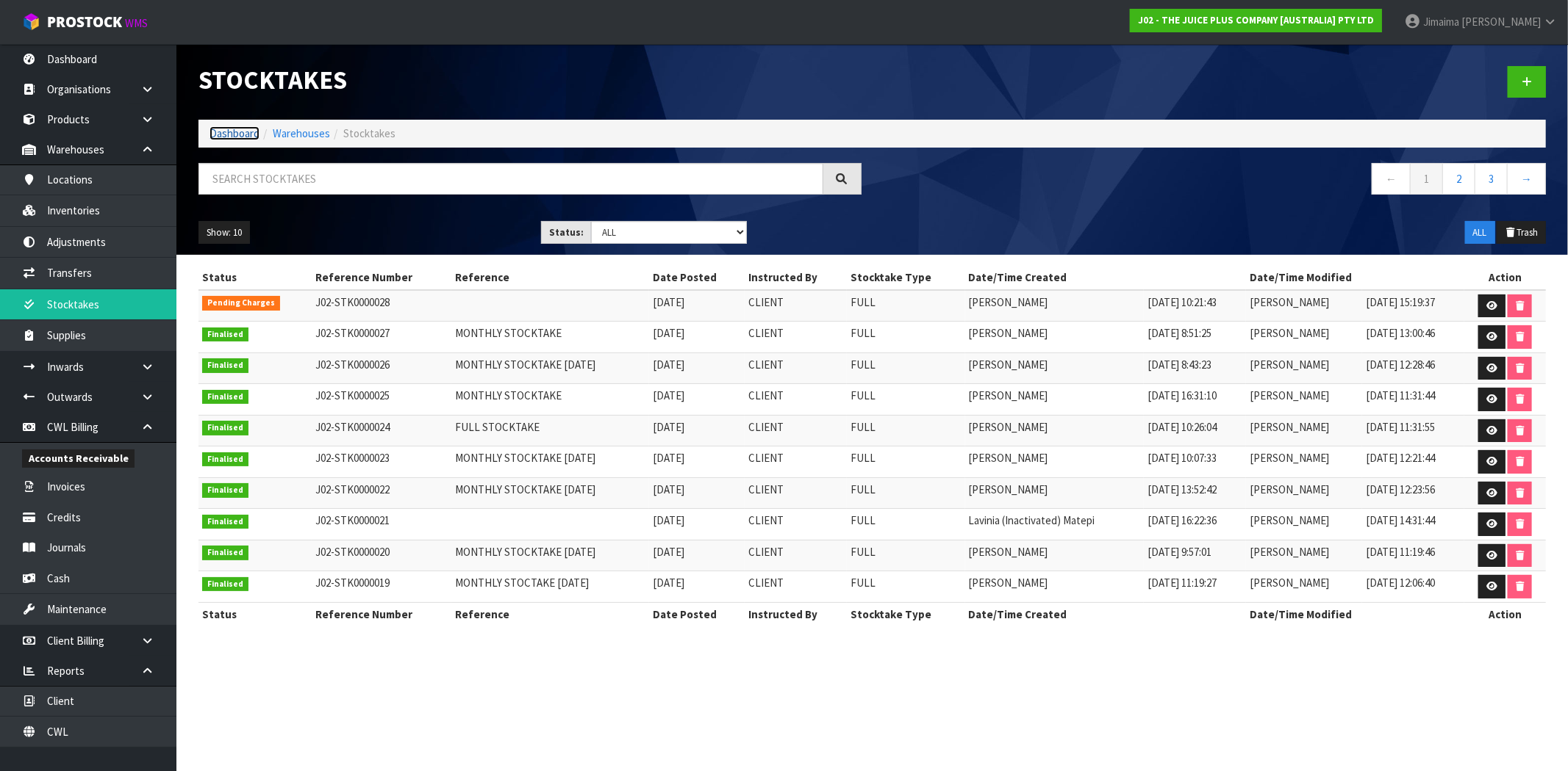
click at [236, 137] on link "Dashboard" at bounding box center [234, 133] width 50 height 14
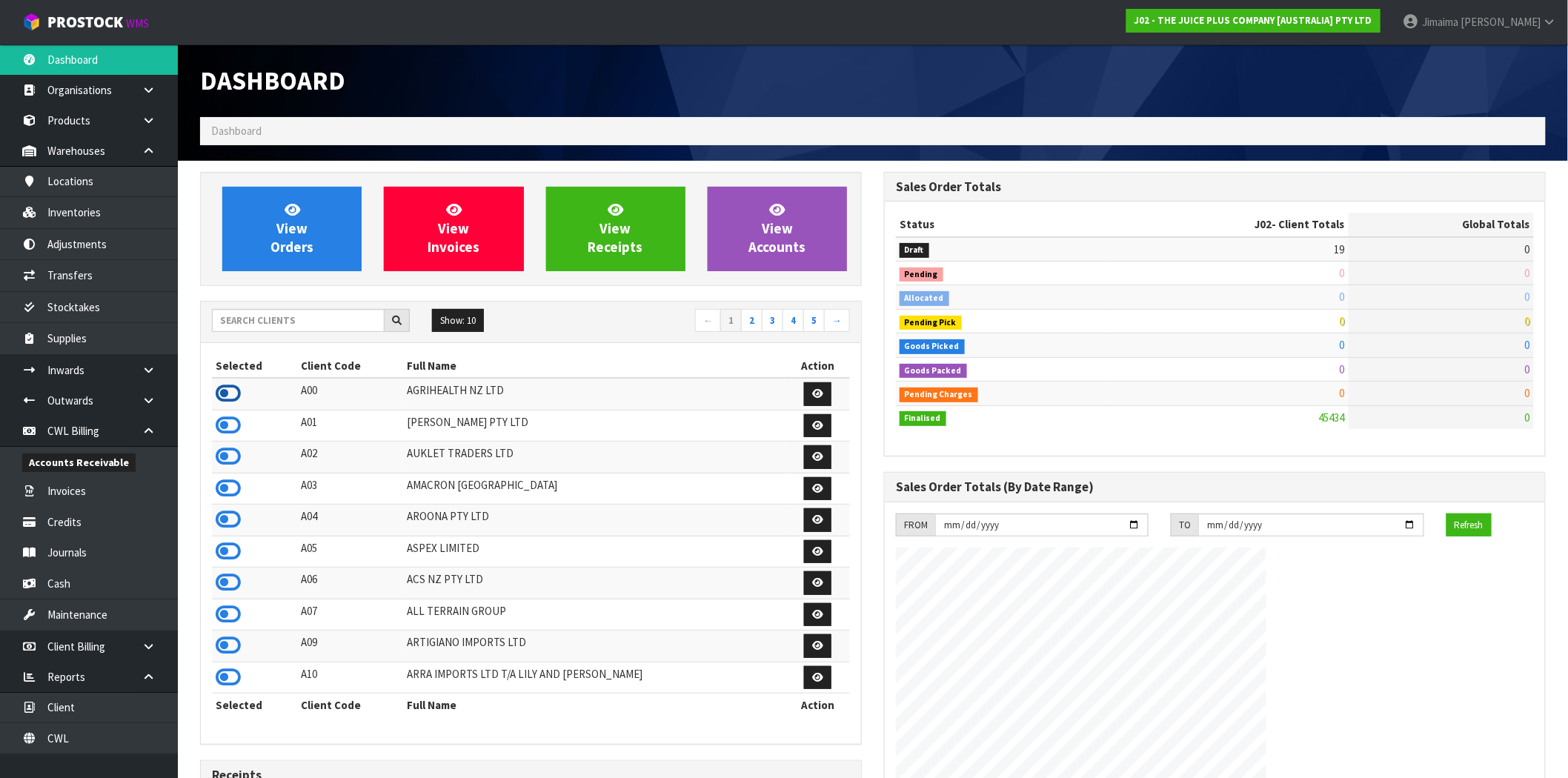
click at [227, 389] on icon at bounding box center [228, 394] width 25 height 22
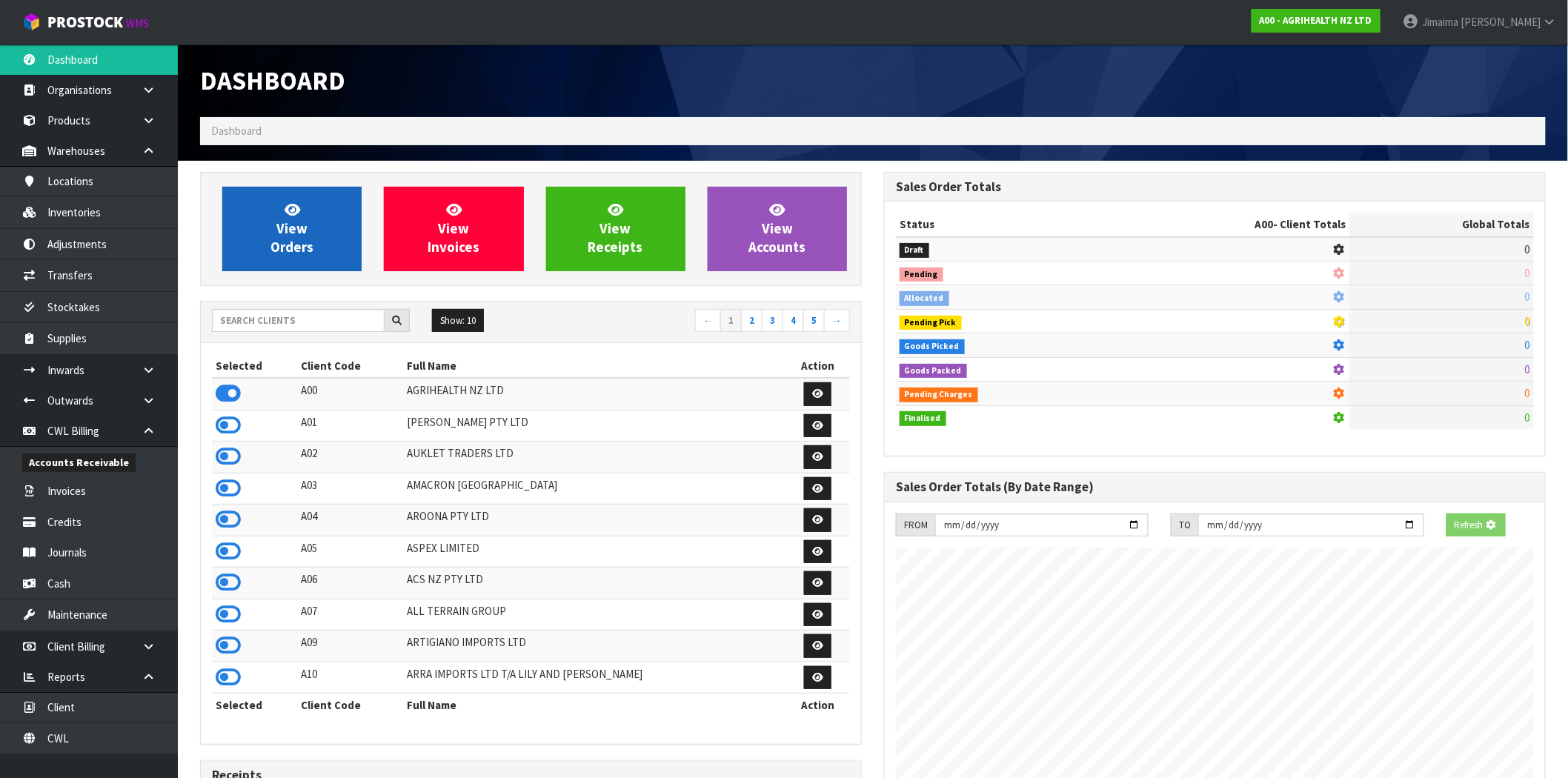
scroll to position [740381, 740300]
click at [277, 235] on link "View Orders" at bounding box center [292, 228] width 139 height 84
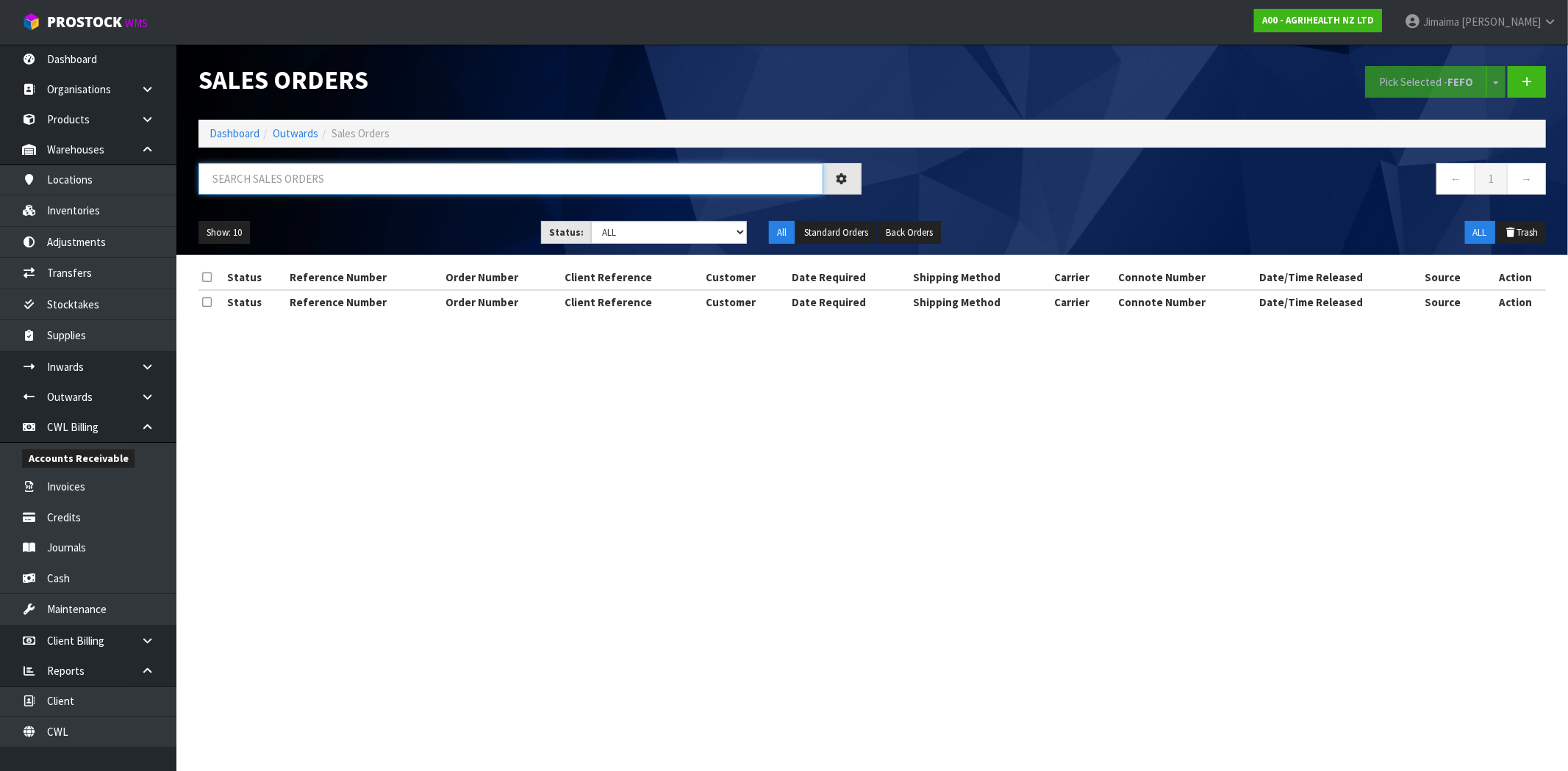
click at [318, 174] on input "text" at bounding box center [510, 179] width 625 height 32
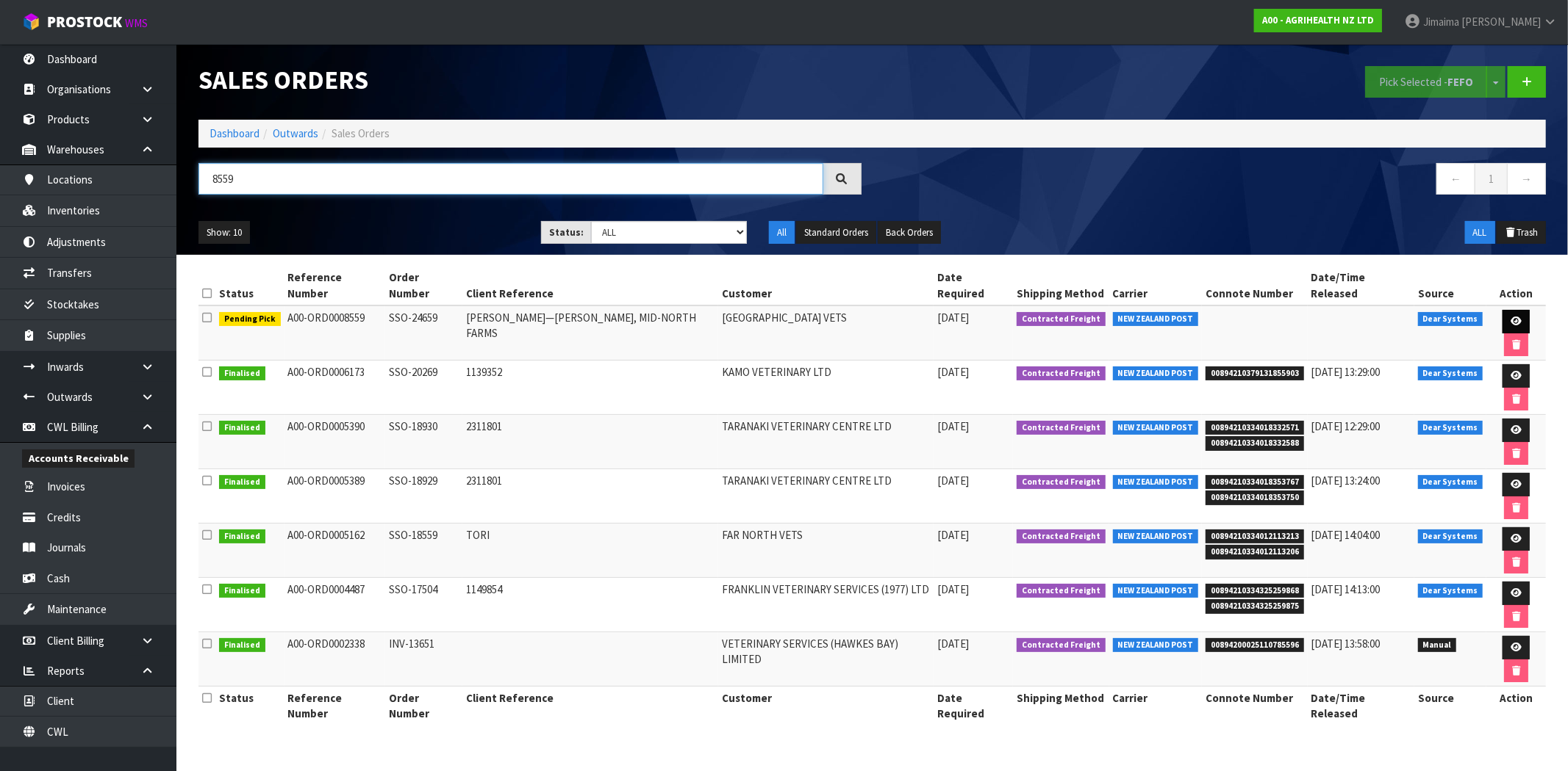
type input "8559"
click at [1502, 310] on link at bounding box center [1515, 322] width 27 height 24
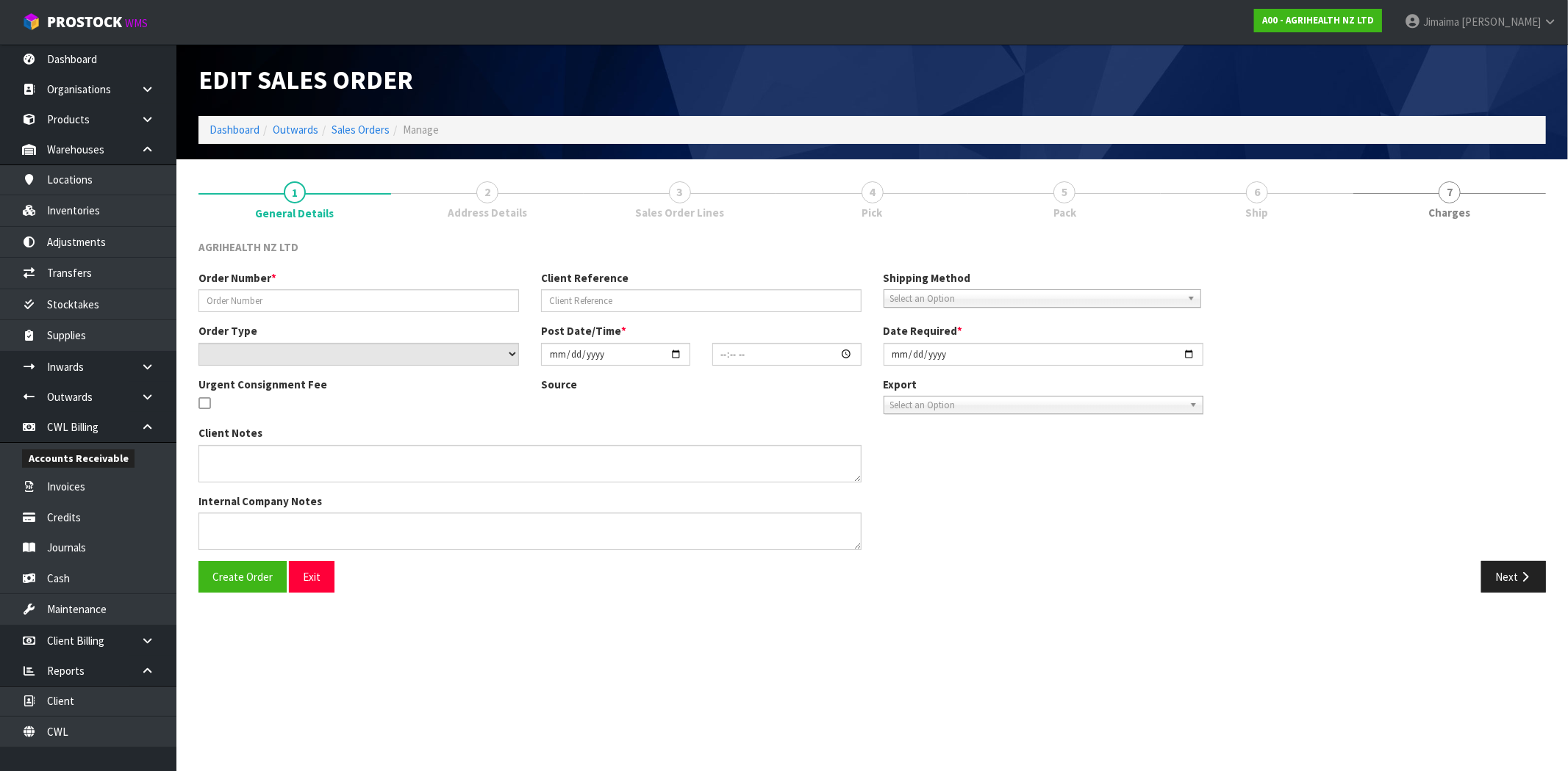
type input "SSO-24659"
type input "[PERSON_NAME]—[PERSON_NAME], MID-NORTH FARMS"
select select "number:0"
type input "2025-10-02"
type input "11:25:52.000"
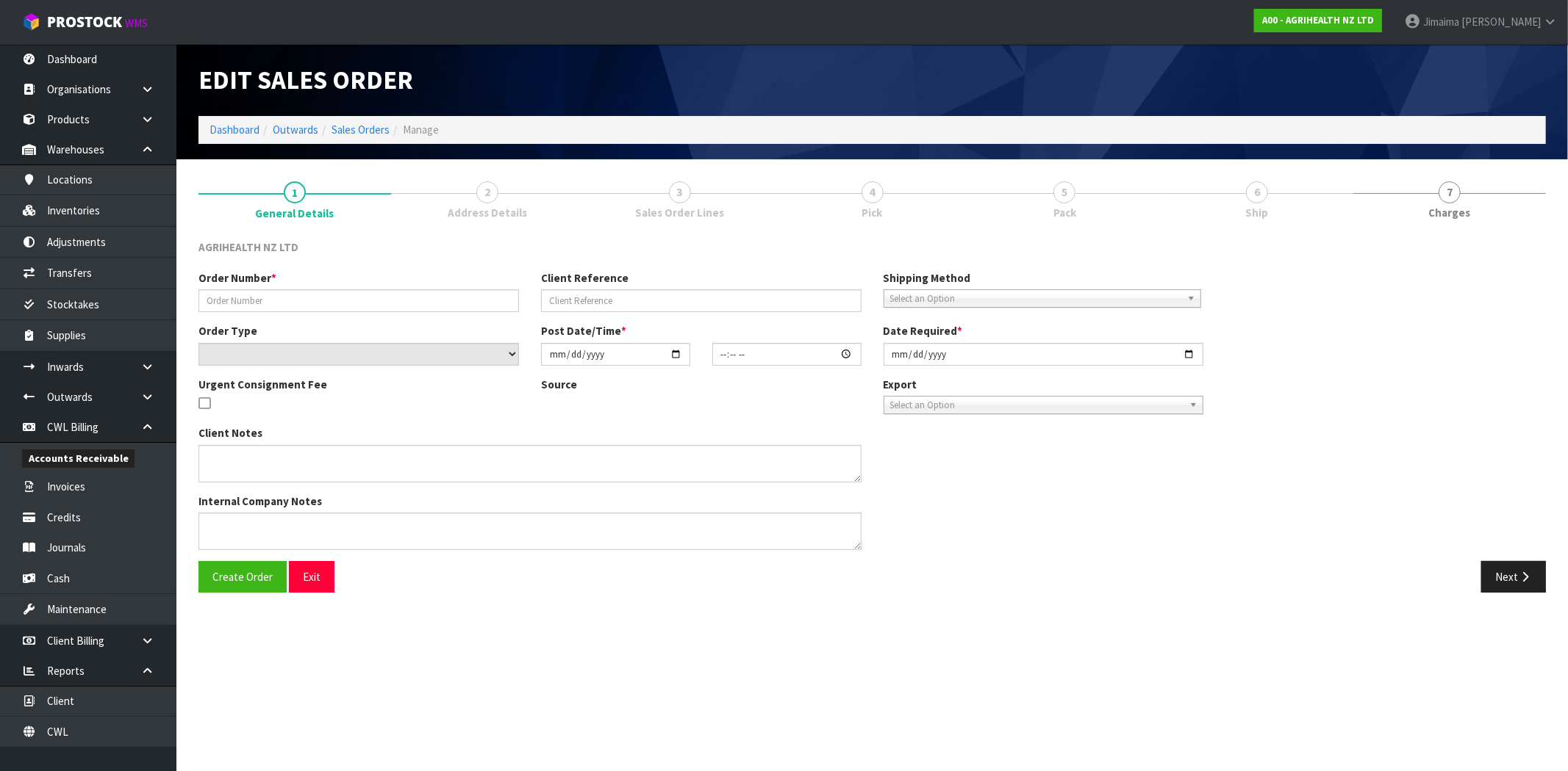
type input "2025-10-02"
type textarea "SHIP BY: Overnight Courier"
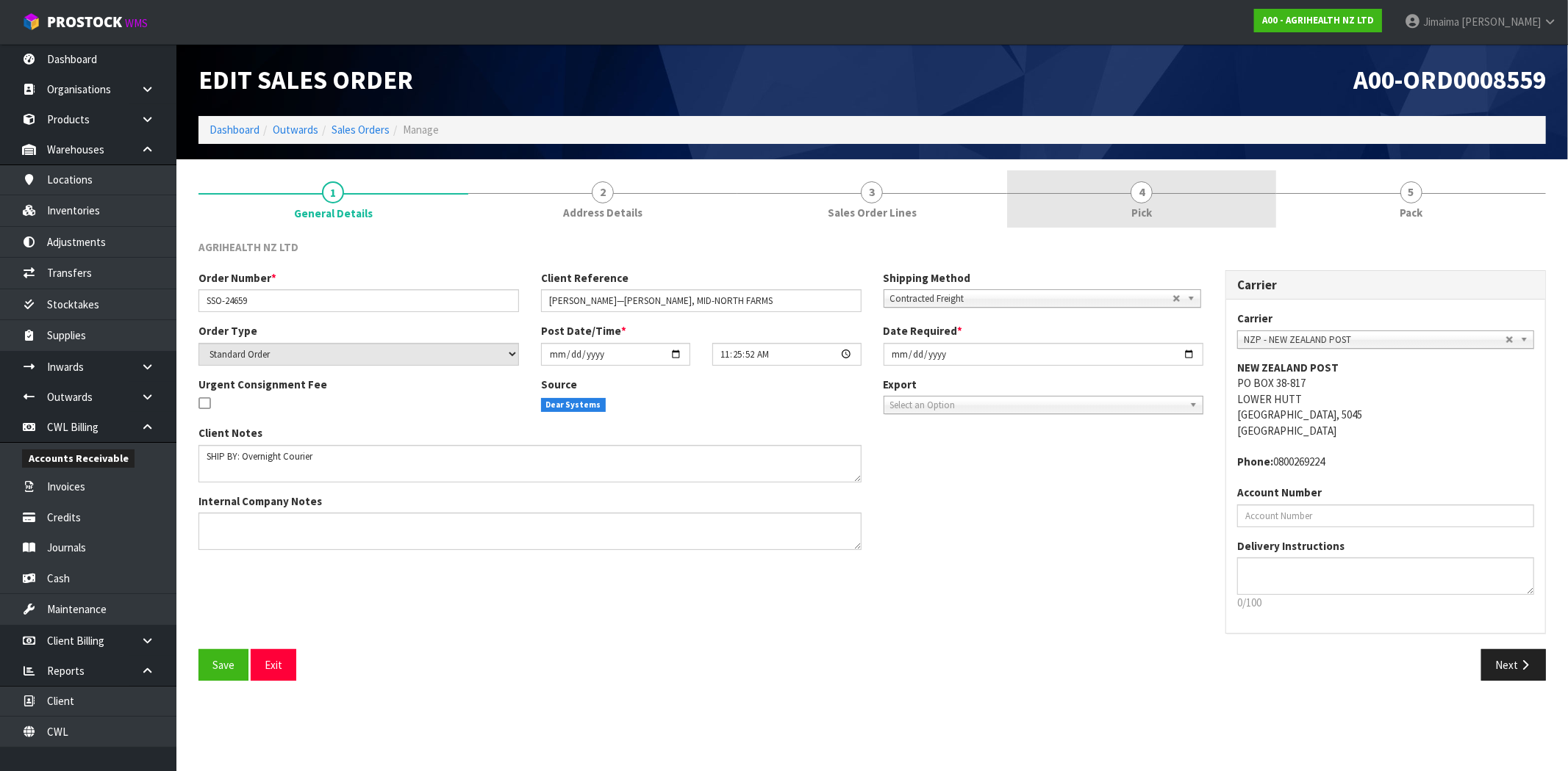
click at [1203, 195] on link "4 Pick" at bounding box center [1142, 200] width 270 height 58
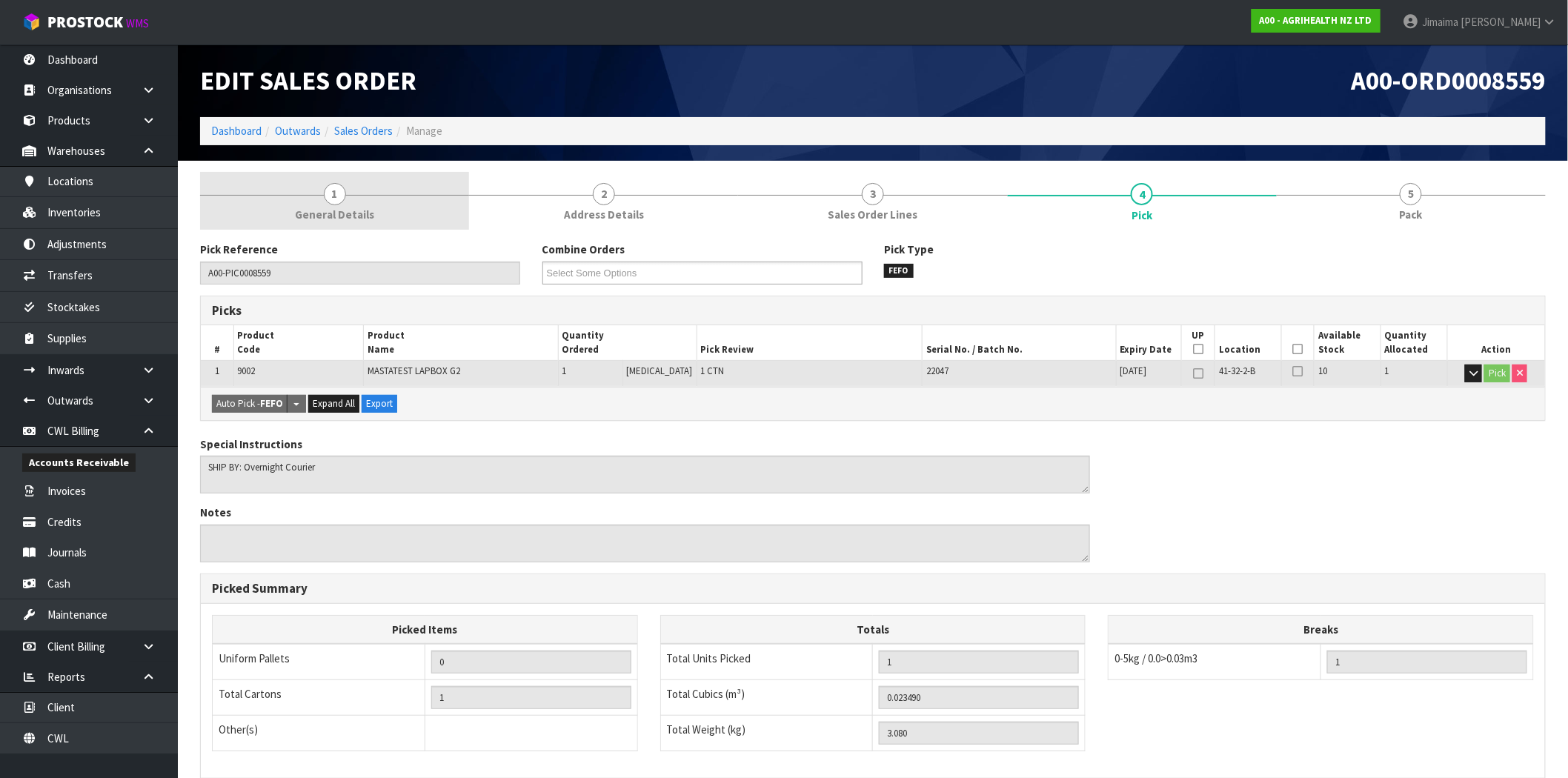
click at [323, 204] on link "1 General Details" at bounding box center [334, 201] width 269 height 59
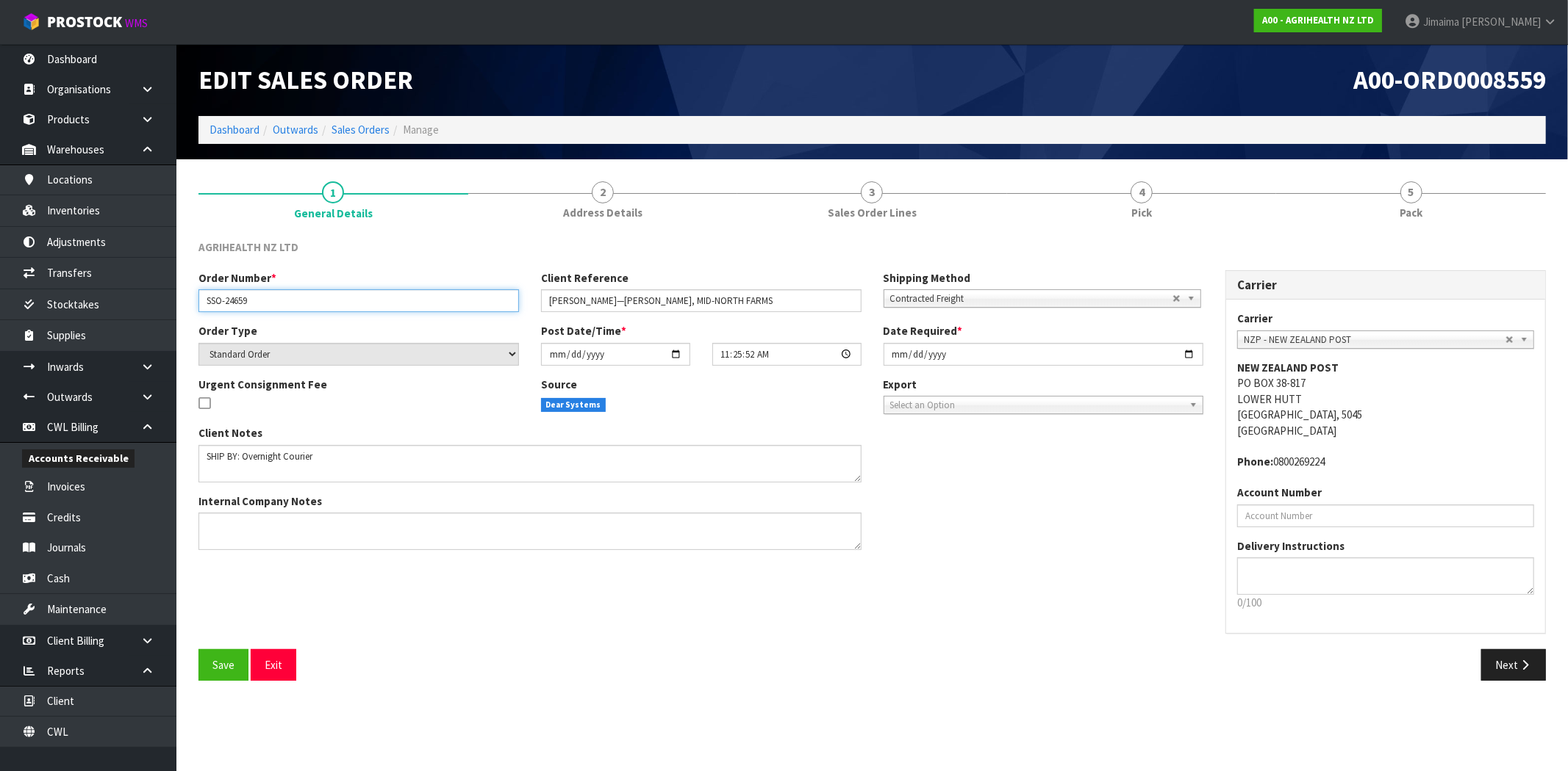
click at [237, 305] on input "SSO-24659" at bounding box center [358, 301] width 320 height 23
drag, startPoint x: 1203, startPoint y: 206, endPoint x: 669, endPoint y: 591, distance: 658.3
click at [1200, 206] on link "4 Pick" at bounding box center [1142, 200] width 270 height 58
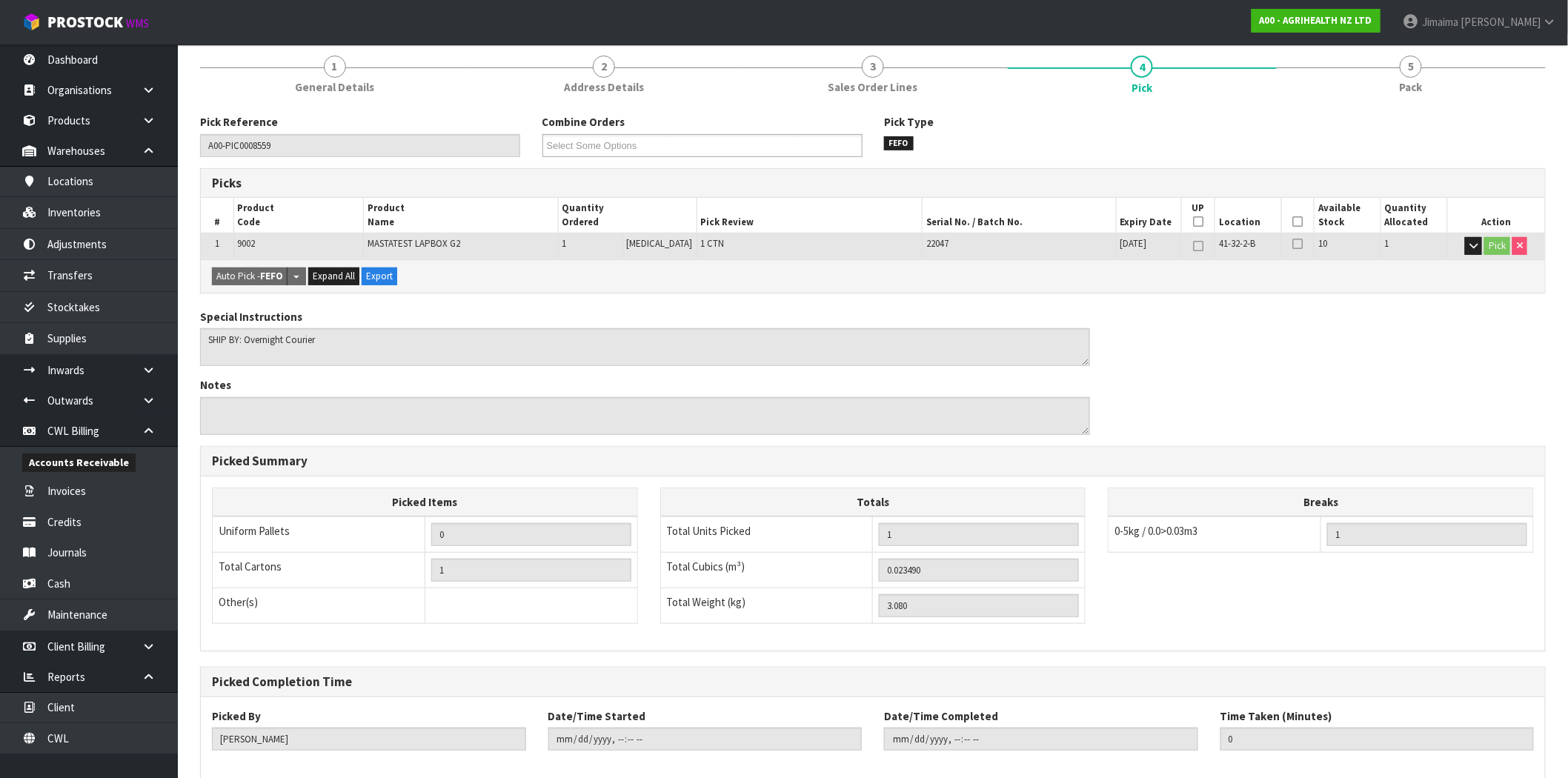
scroll to position [204, 0]
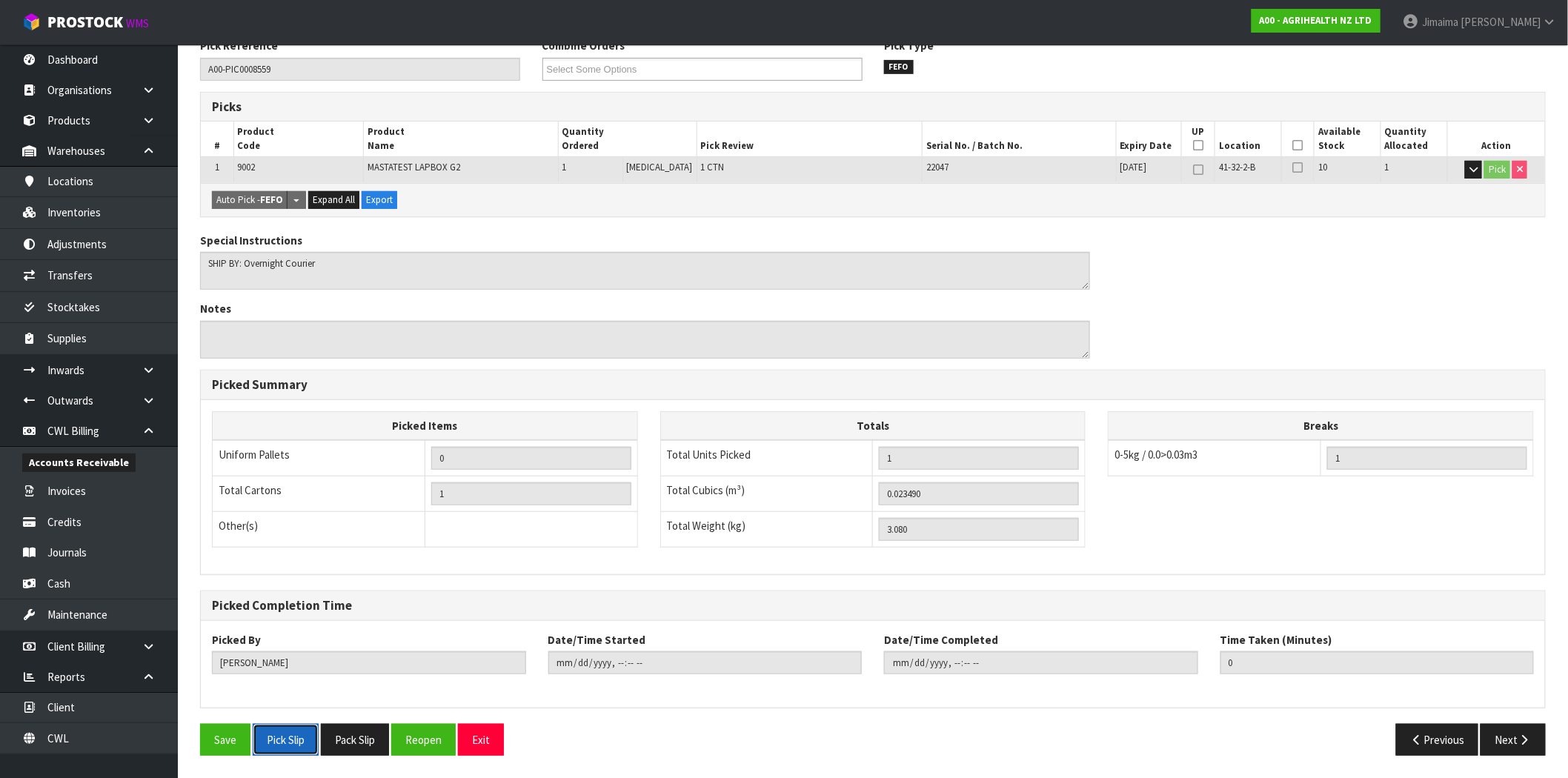
click at [291, 735] on button "Pick Slip" at bounding box center [286, 740] width 66 height 32
click at [986, 346] on textarea at bounding box center [645, 339] width 890 height 38
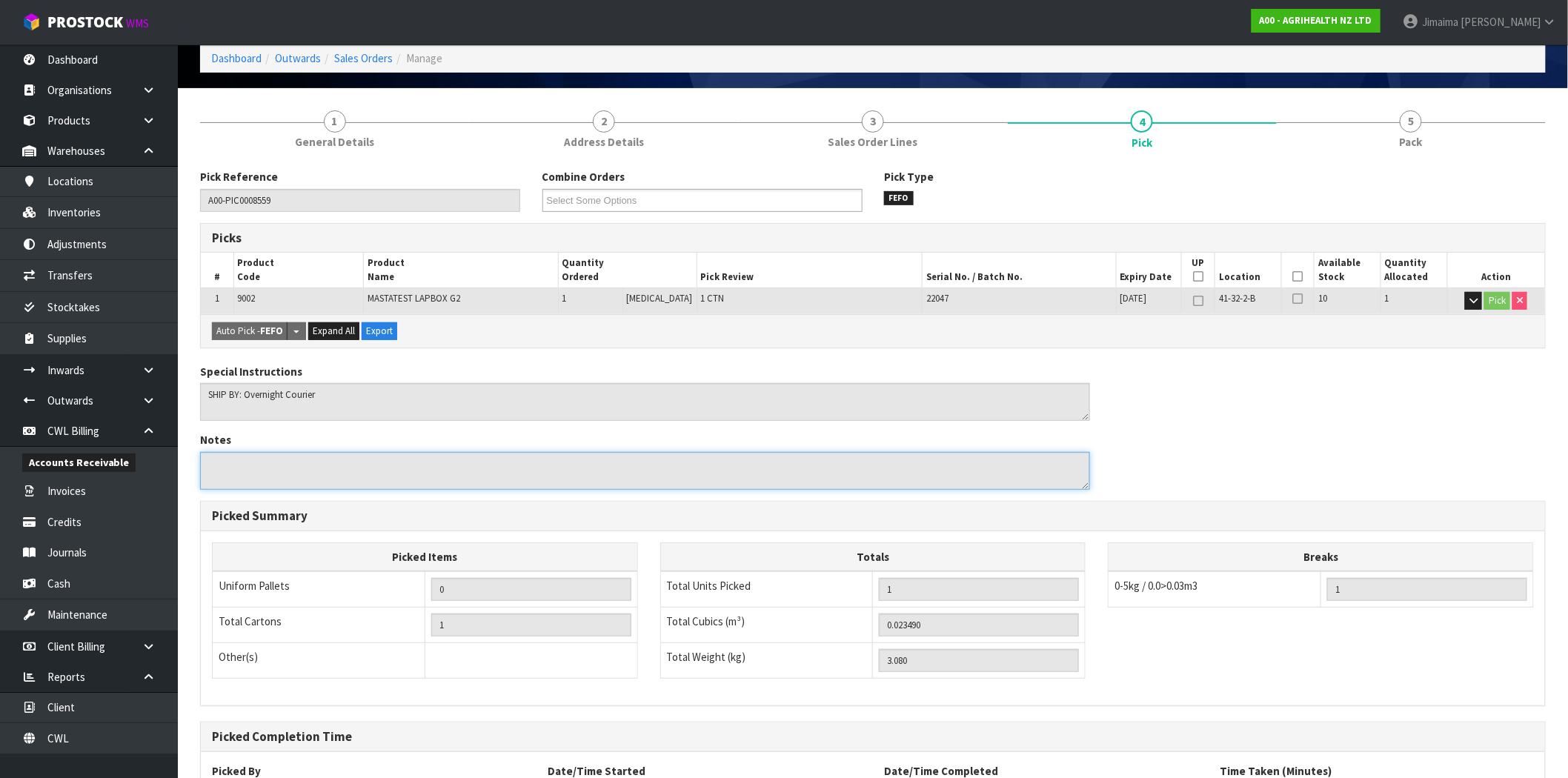
scroll to position [0, 0]
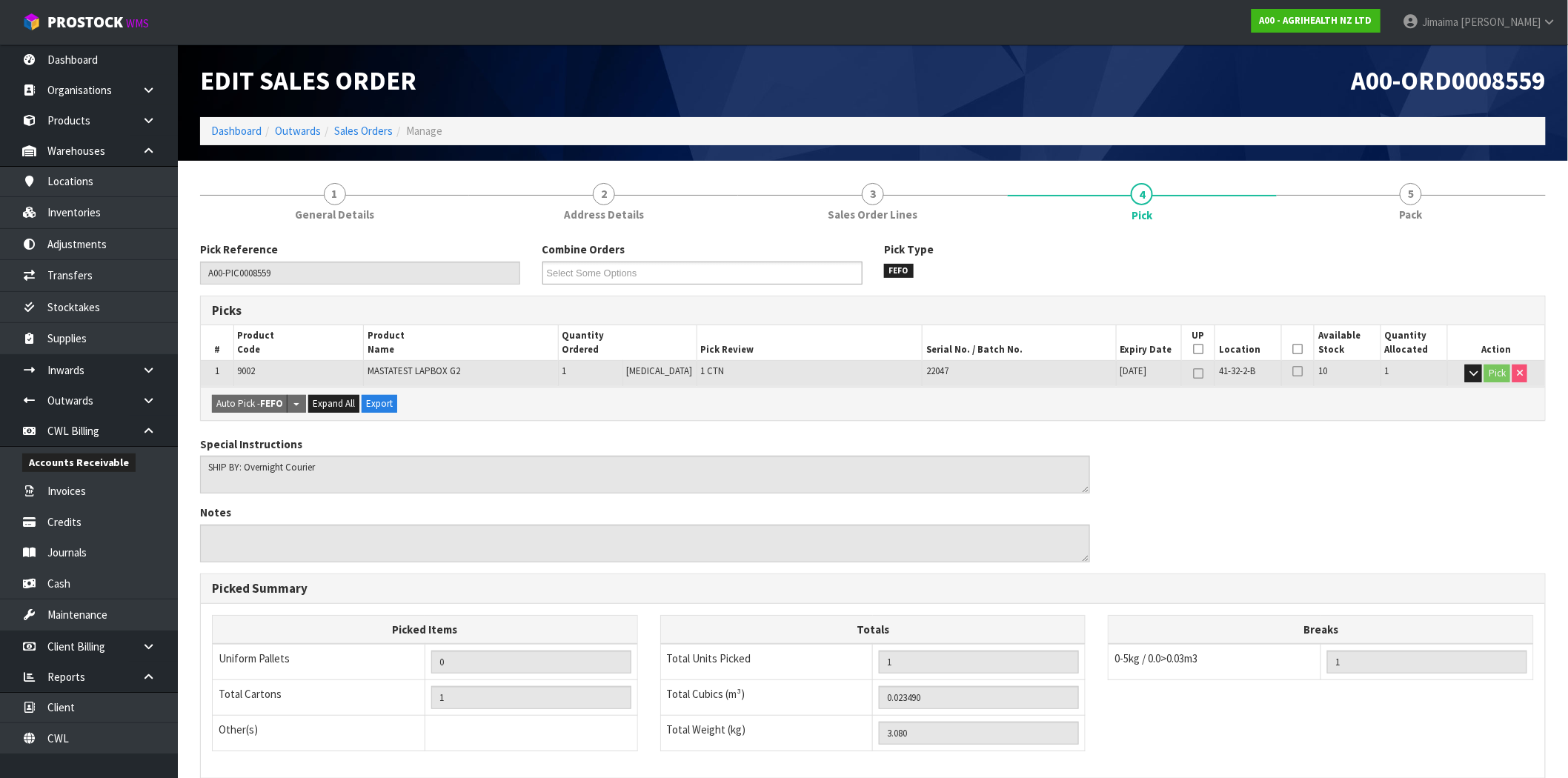
click at [248, 119] on ol "Dashboard Outwards Sales Orders Manage" at bounding box center [872, 131] width 1346 height 28
click at [247, 127] on link "Dashboard" at bounding box center [236, 131] width 51 height 14
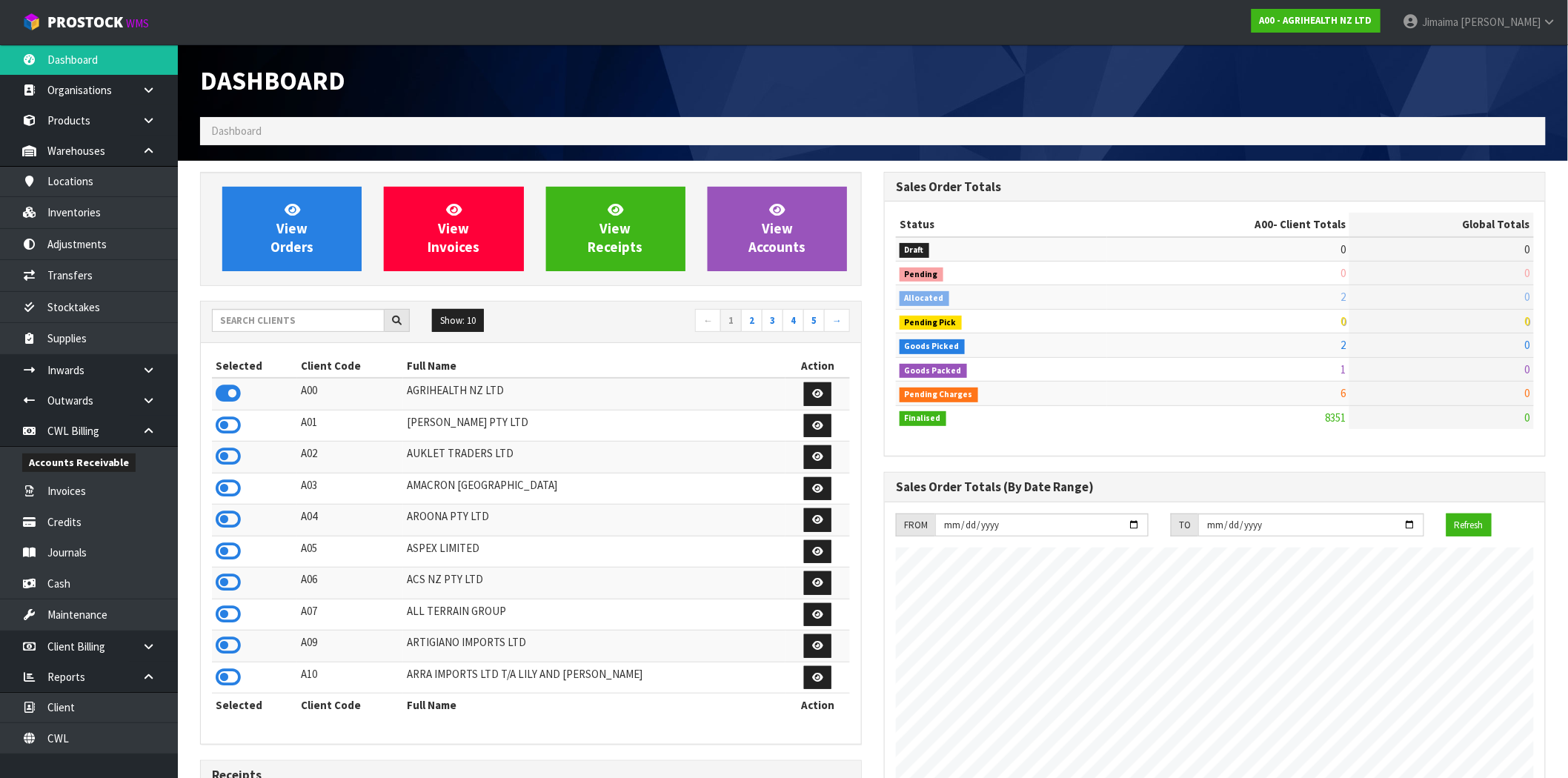
scroll to position [1123, 684]
click at [257, 324] on input "text" at bounding box center [298, 320] width 173 height 23
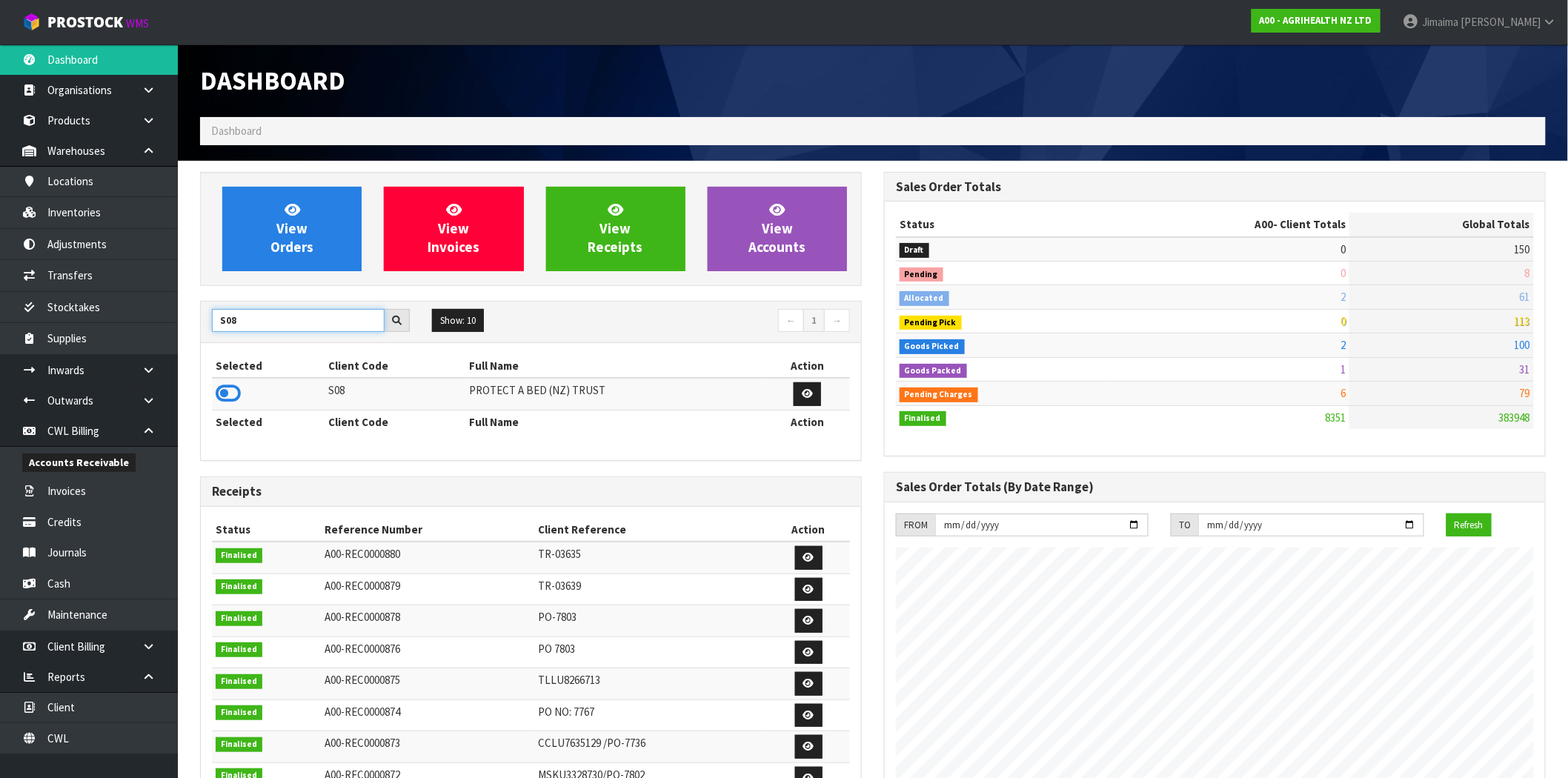
type input "S08"
click at [233, 379] on td at bounding box center [268, 394] width 113 height 32
click at [236, 391] on icon at bounding box center [228, 394] width 25 height 22
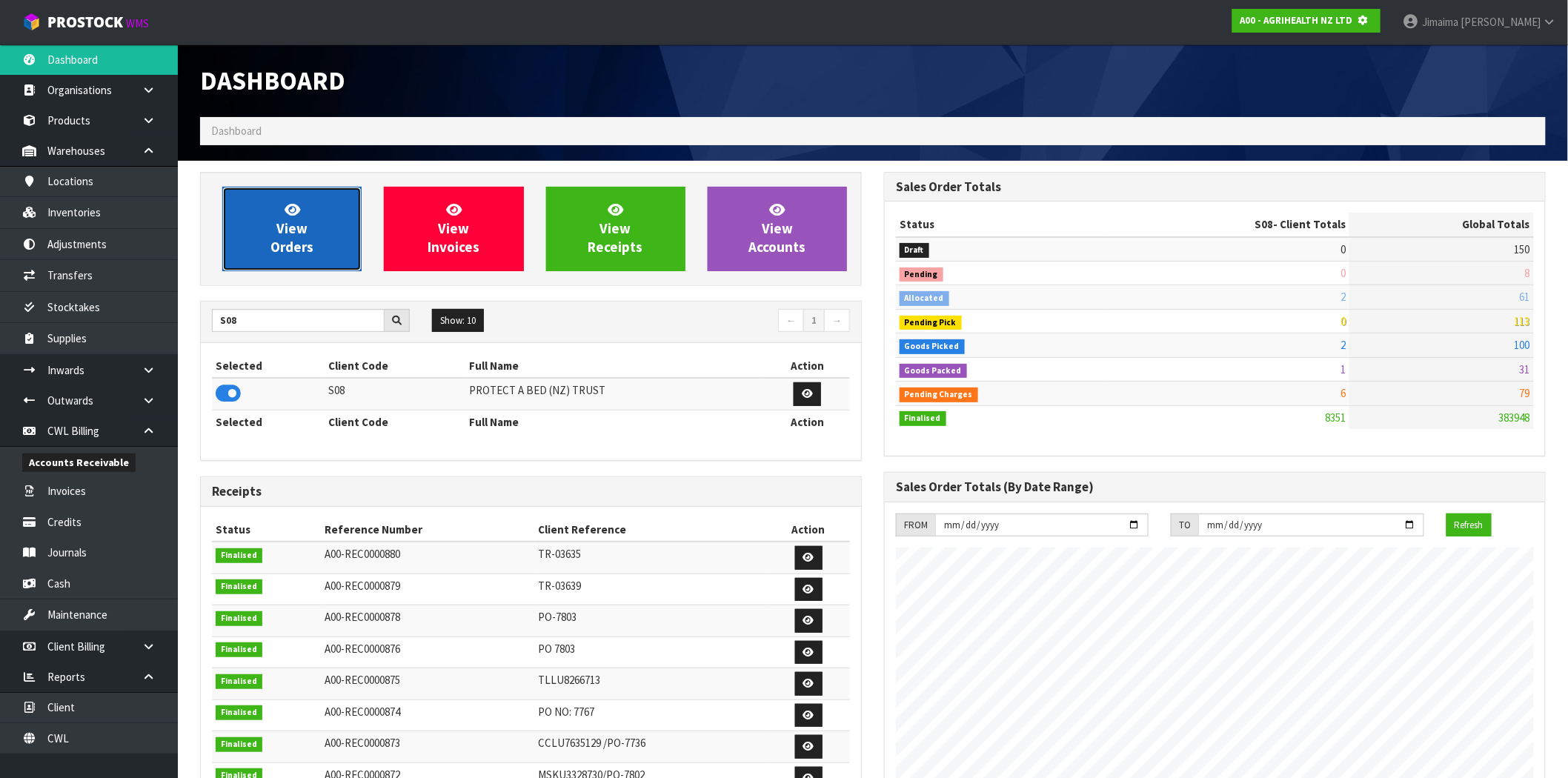
click at [331, 219] on link "View Orders" at bounding box center [292, 228] width 139 height 84
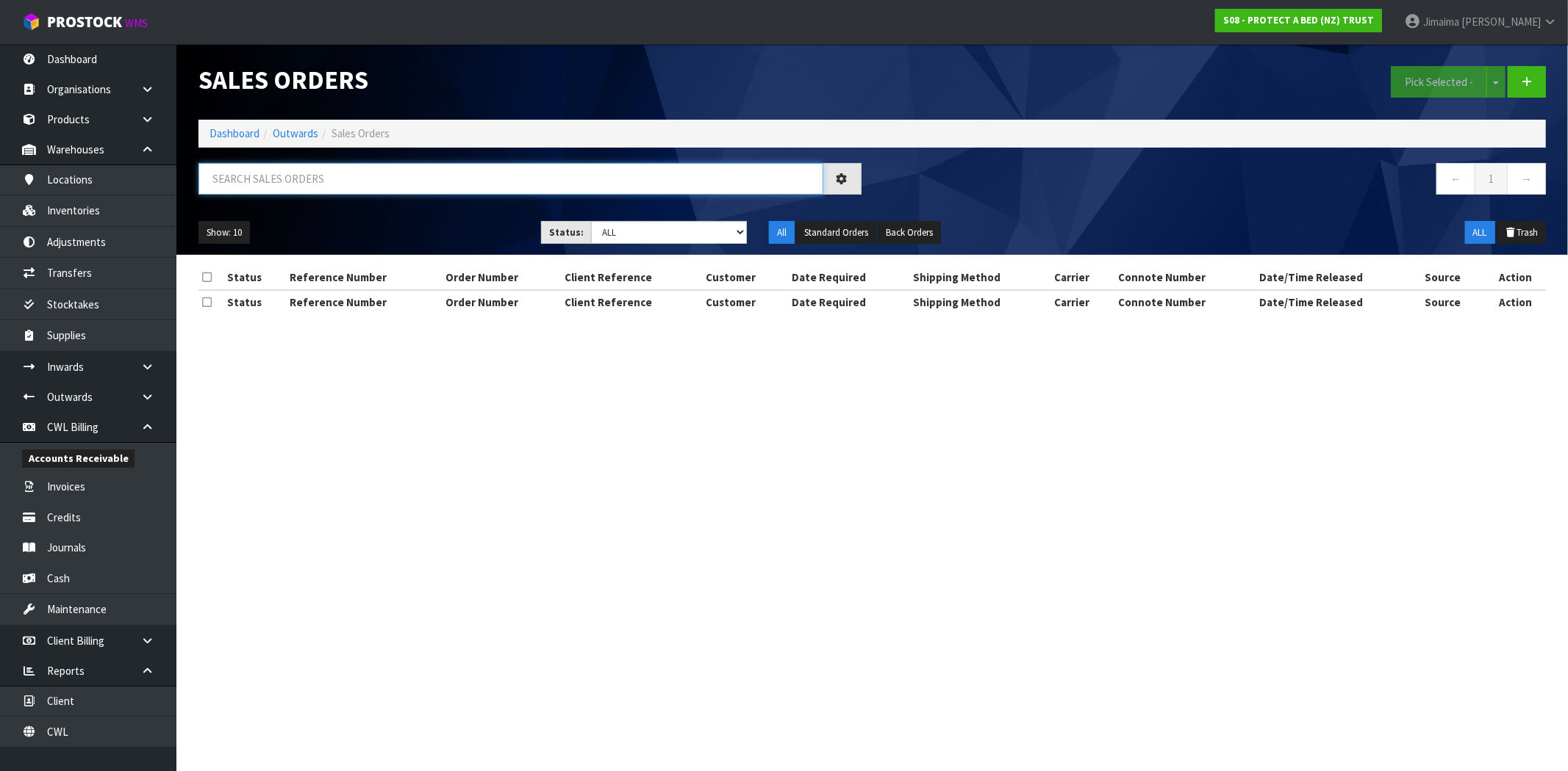
click at [283, 173] on input "text" at bounding box center [510, 179] width 625 height 32
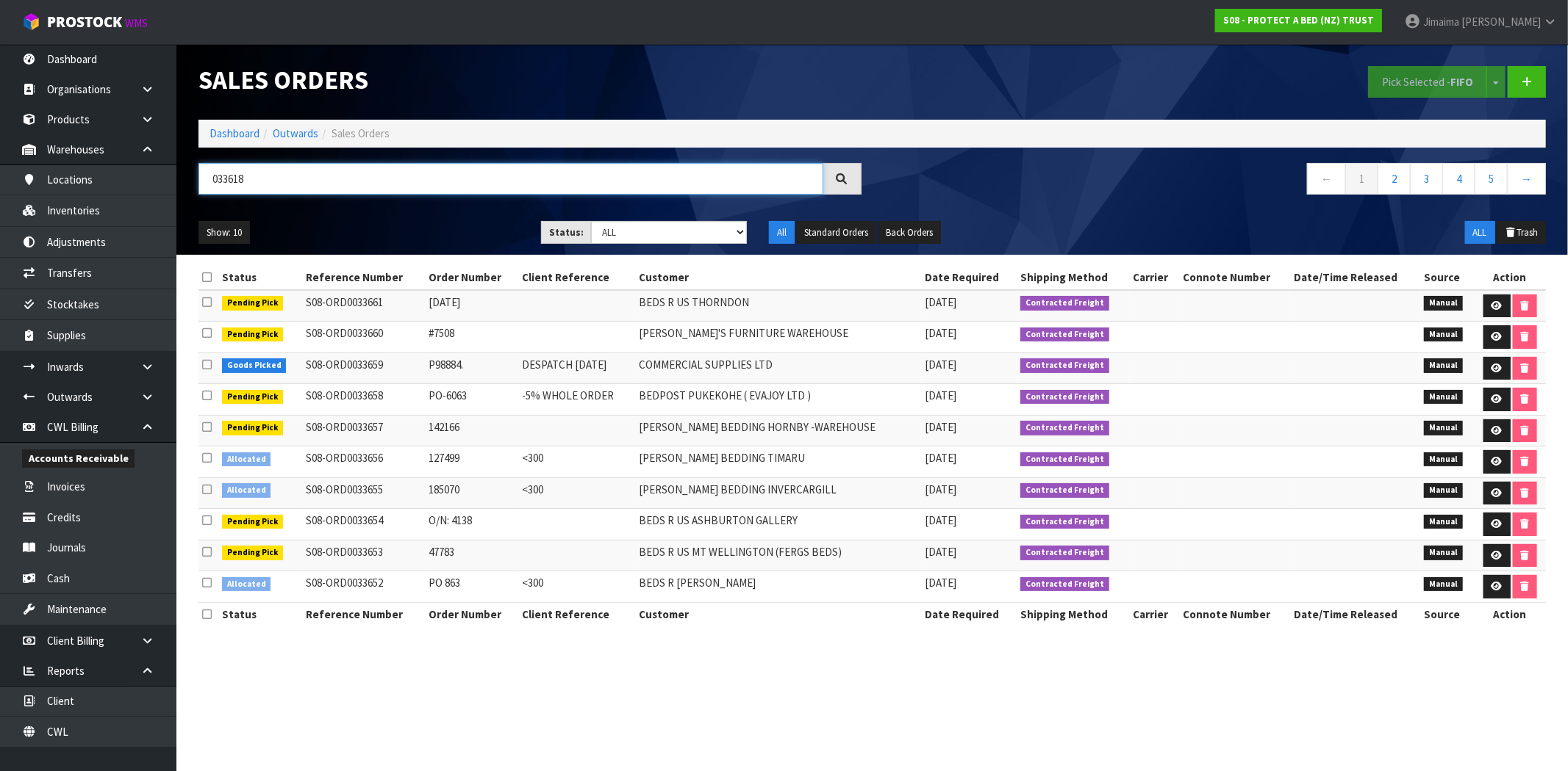
type input "033618"
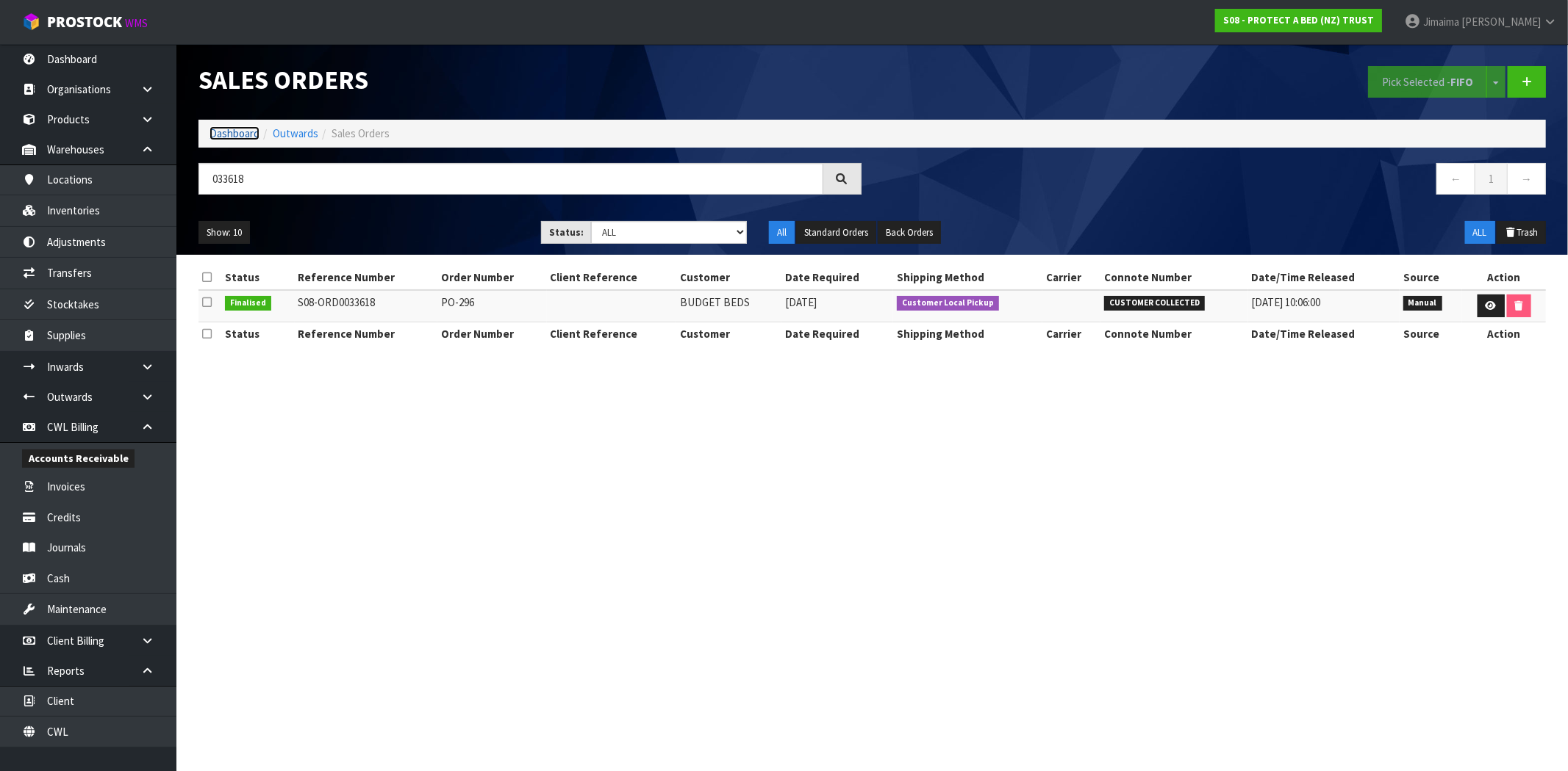
click at [226, 133] on link "Dashboard" at bounding box center [234, 133] width 50 height 14
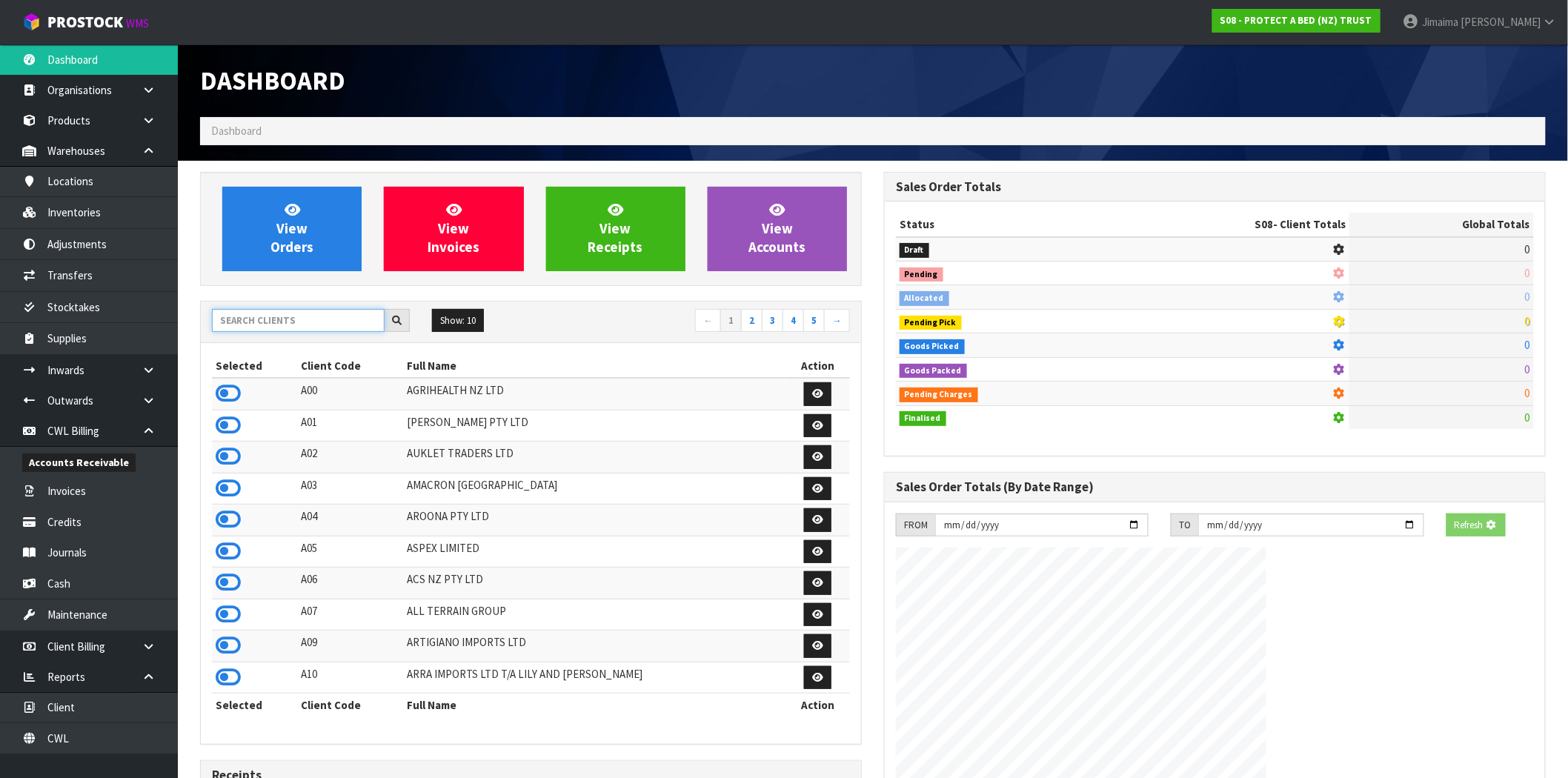
click at [294, 314] on input "text" at bounding box center [298, 320] width 173 height 23
type input "ACS"
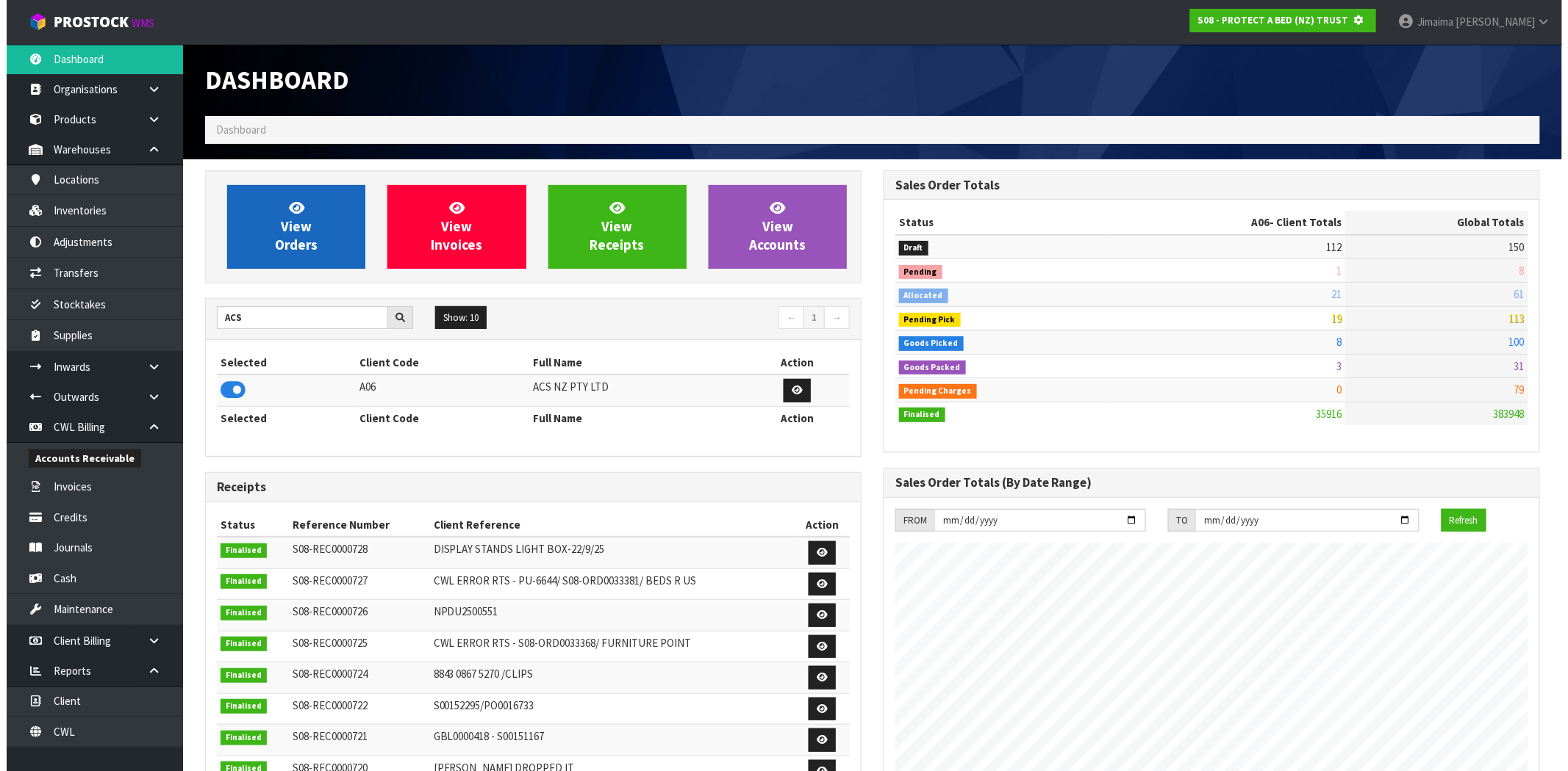
scroll to position [733720, 734363]
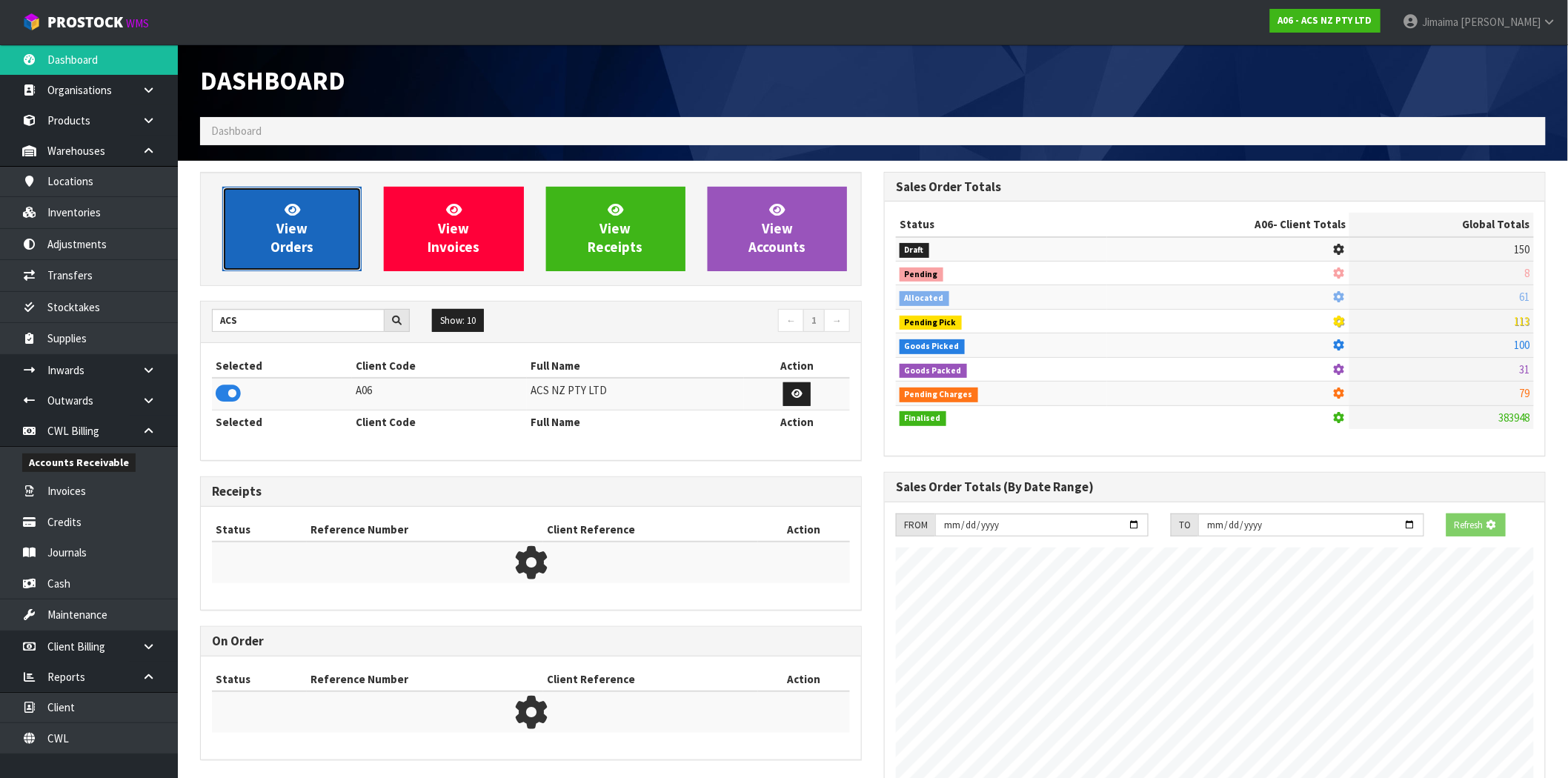
click at [285, 263] on link "View Orders" at bounding box center [292, 228] width 139 height 84
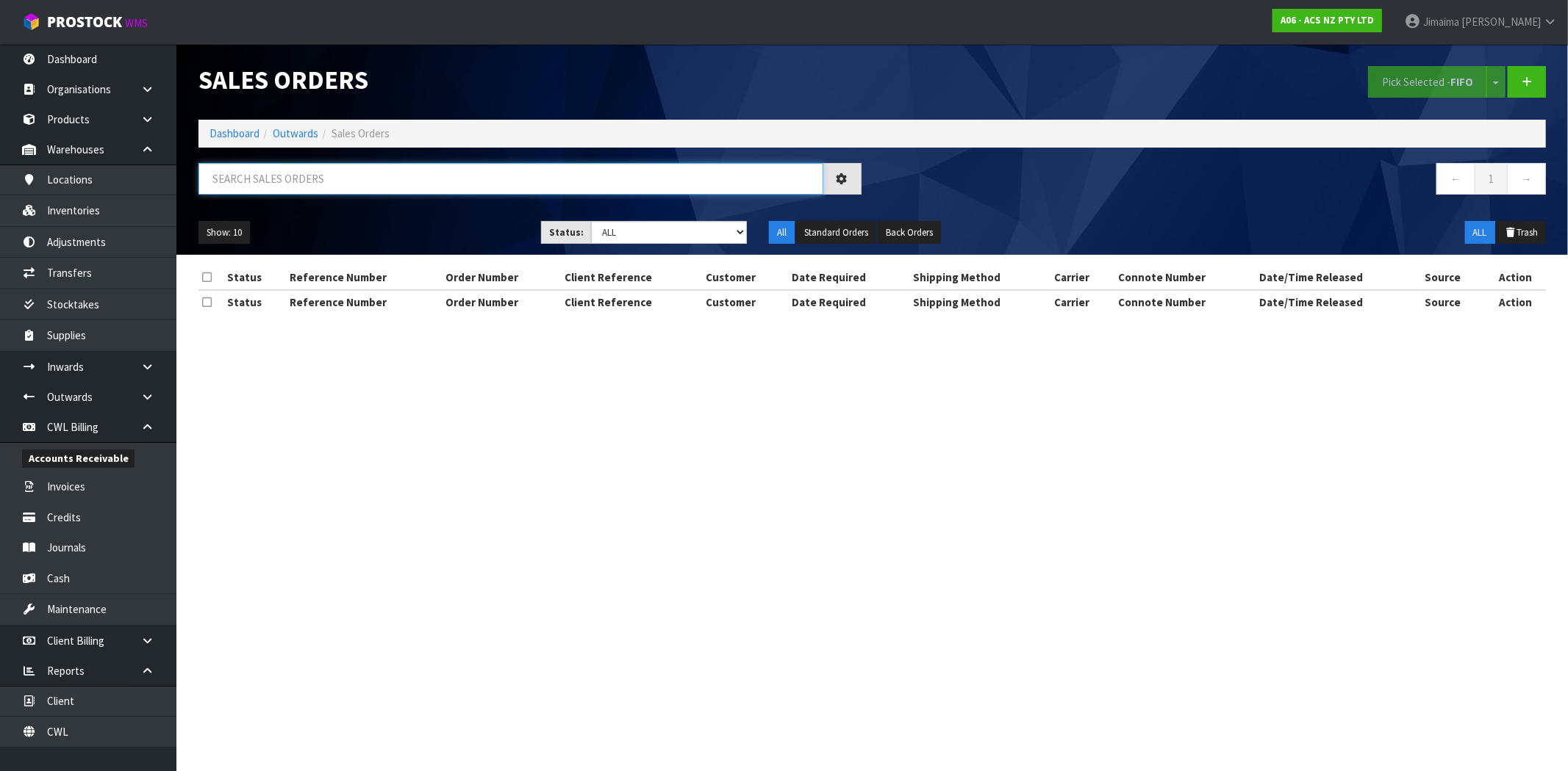
click at [319, 183] on input "text" at bounding box center [510, 179] width 625 height 32
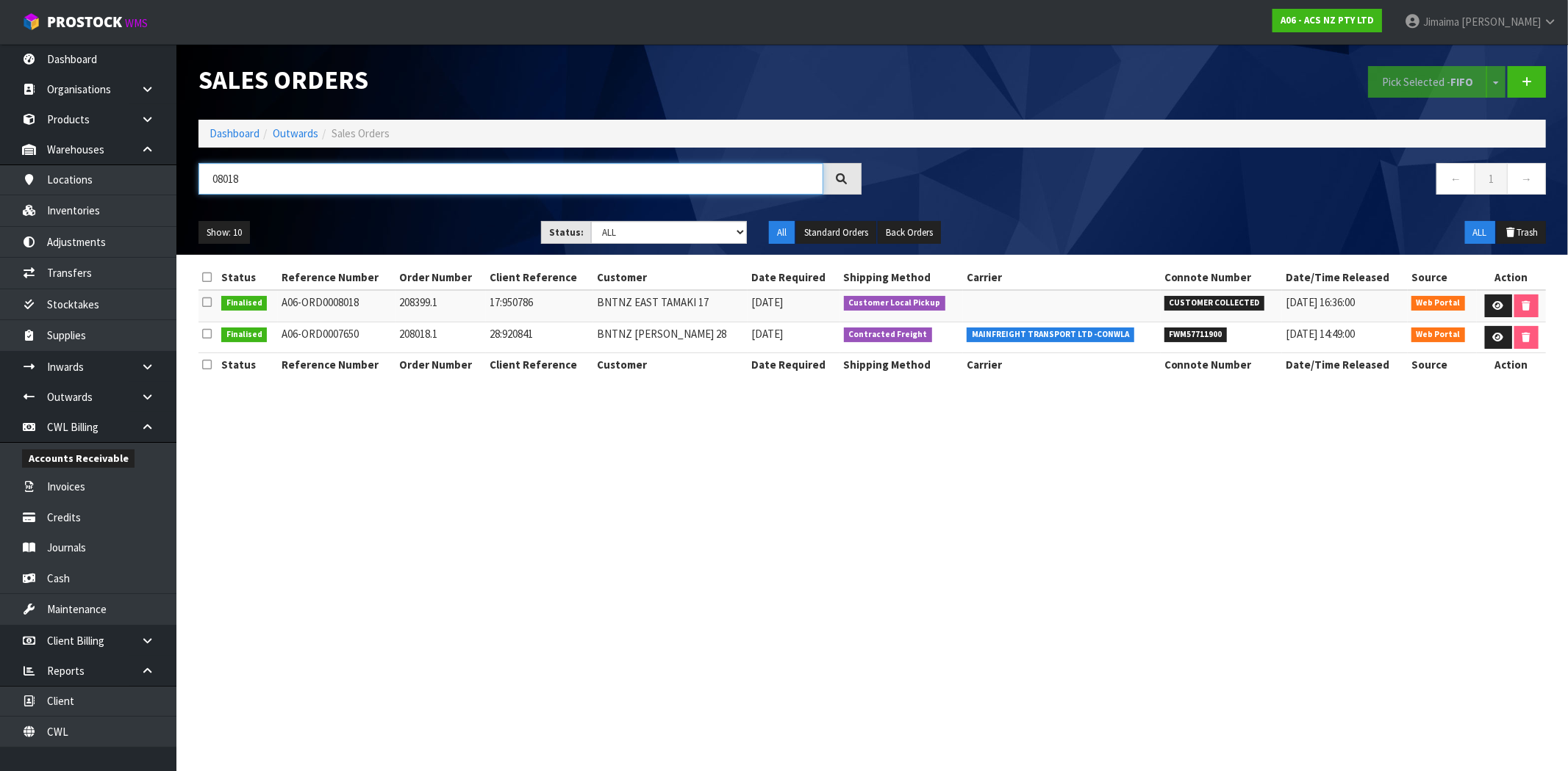
type input "08018"
click at [910, 350] on td "Contracted Freight" at bounding box center [902, 337] width 124 height 32
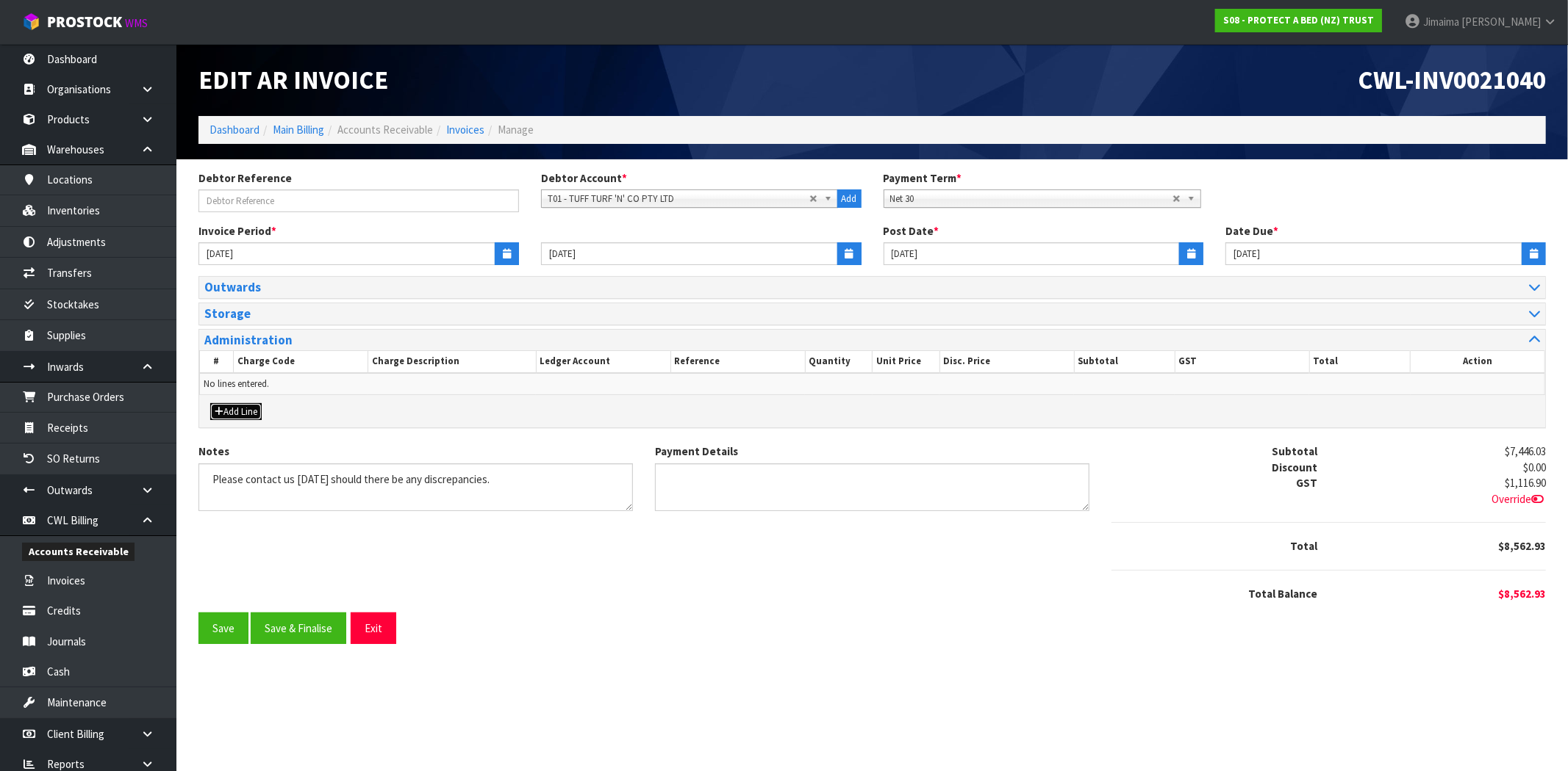
click at [237, 413] on button "Add Line" at bounding box center [236, 412] width 52 height 18
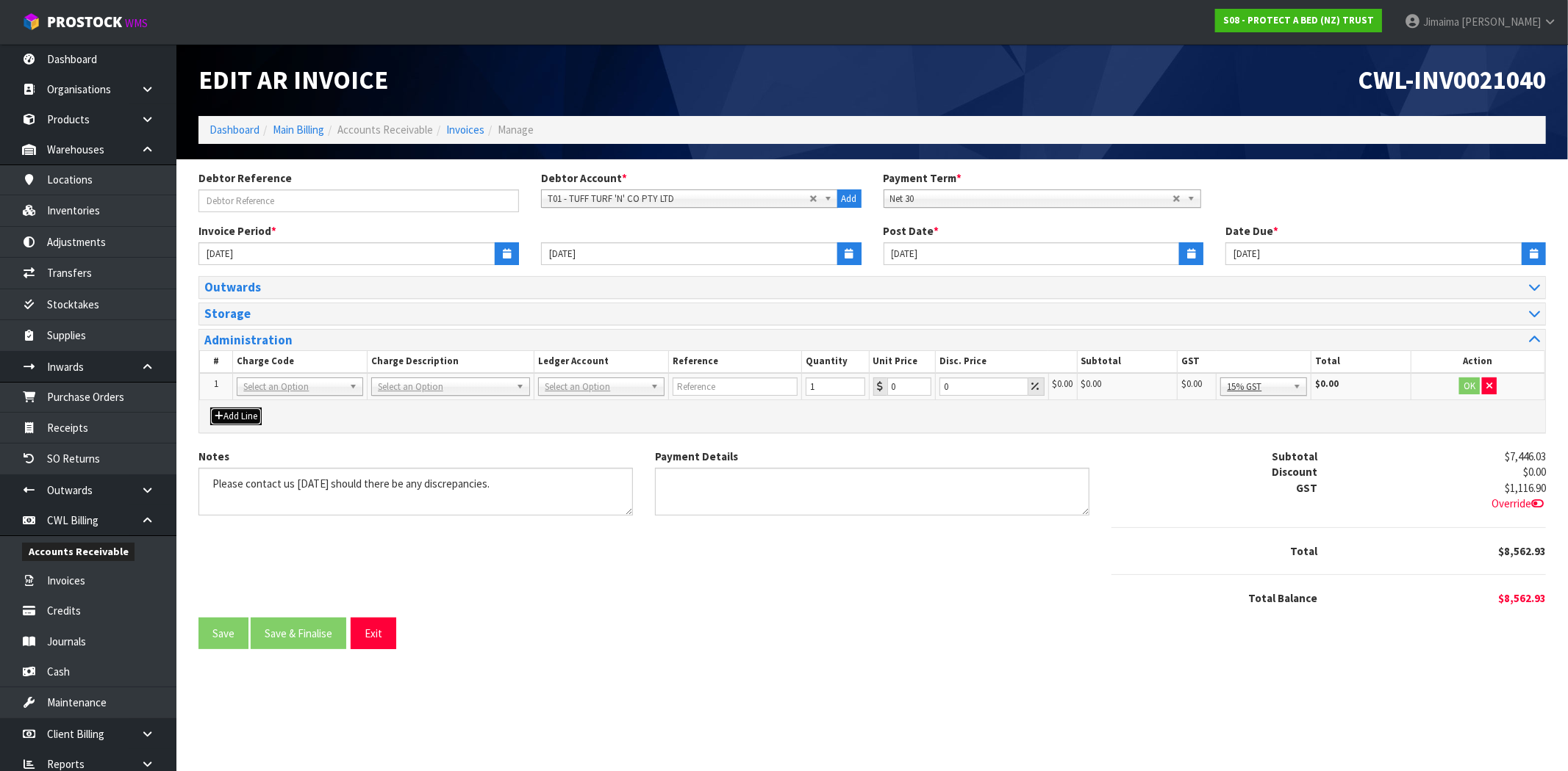
click at [237, 415] on button "Add Line" at bounding box center [236, 417] width 52 height 18
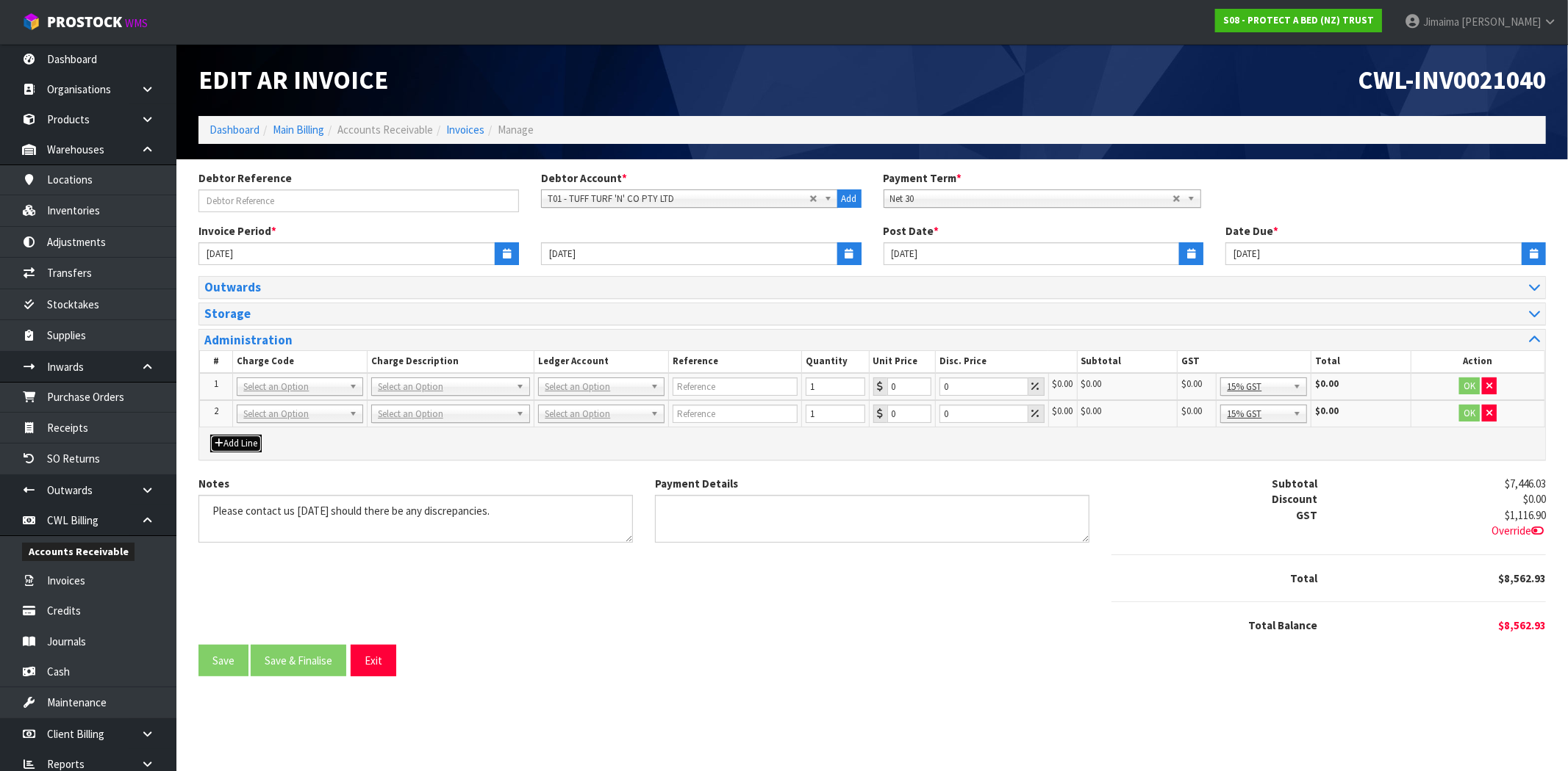
click at [232, 444] on button "Add Line" at bounding box center [236, 444] width 52 height 18
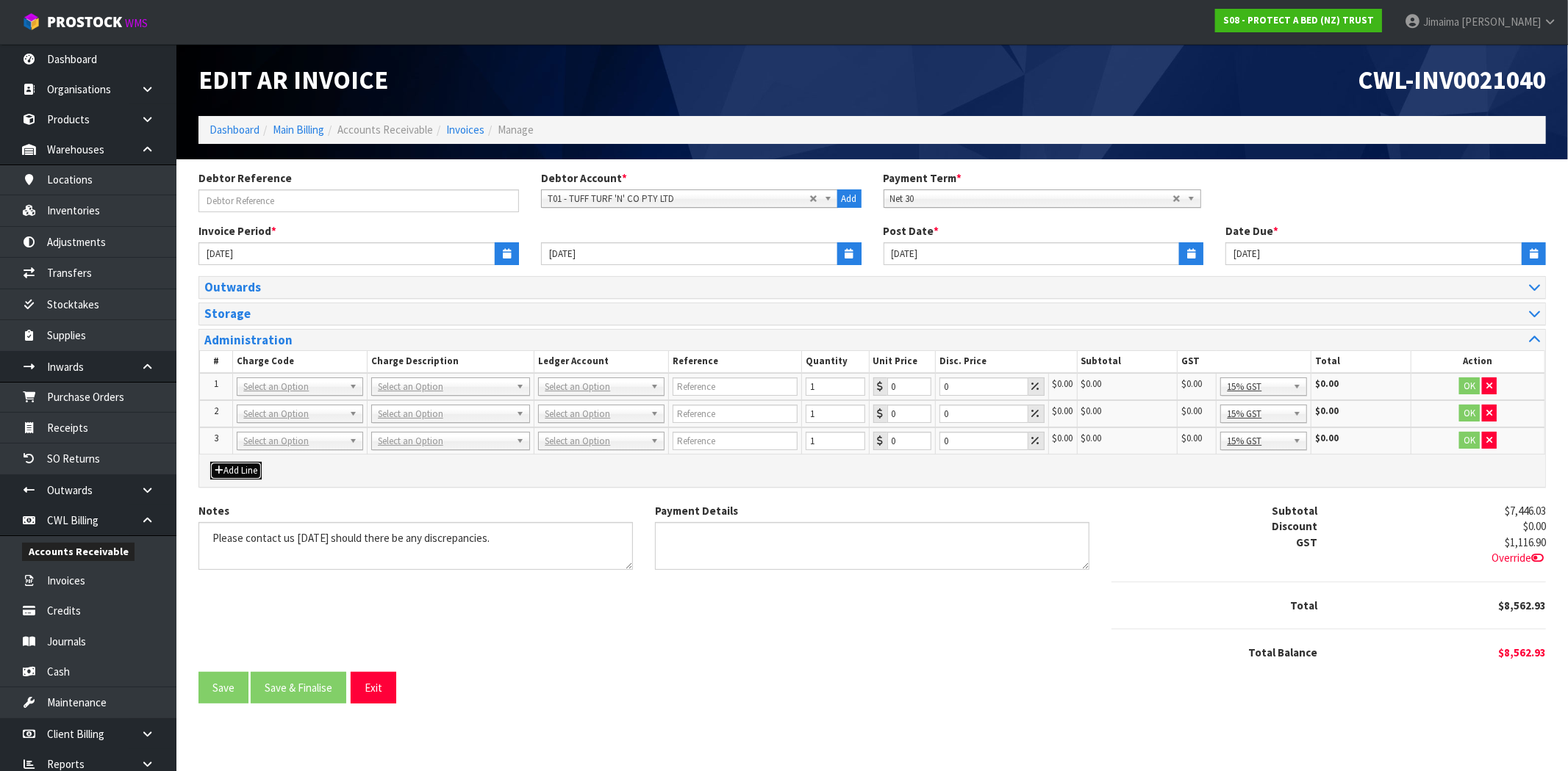
drag, startPoint x: 232, startPoint y: 473, endPoint x: 297, endPoint y: 375, distance: 117.6
click at [232, 473] on button "Add Line" at bounding box center [236, 471] width 52 height 18
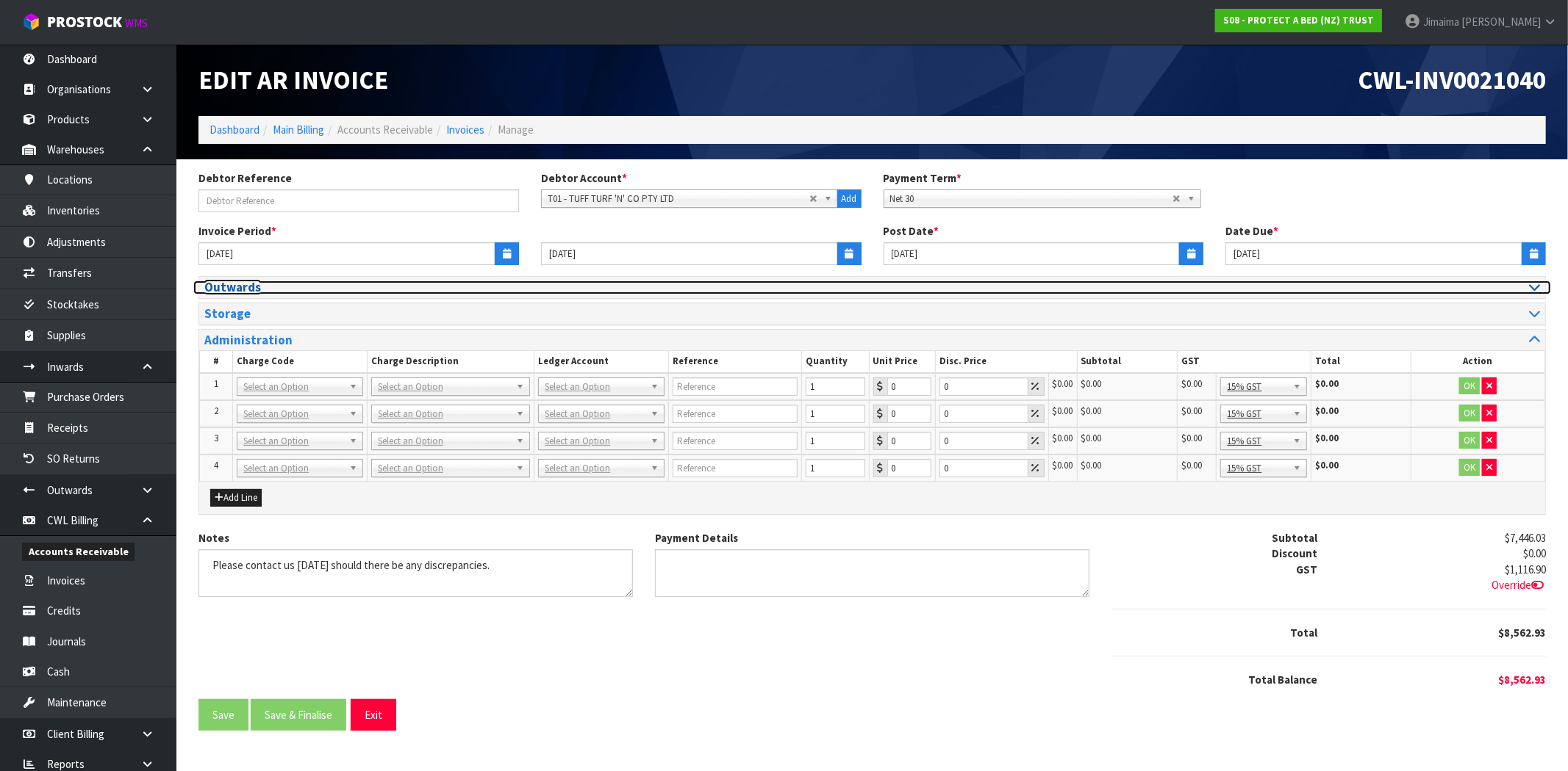
click at [248, 289] on h3 "Outwards" at bounding box center [533, 288] width 657 height 14
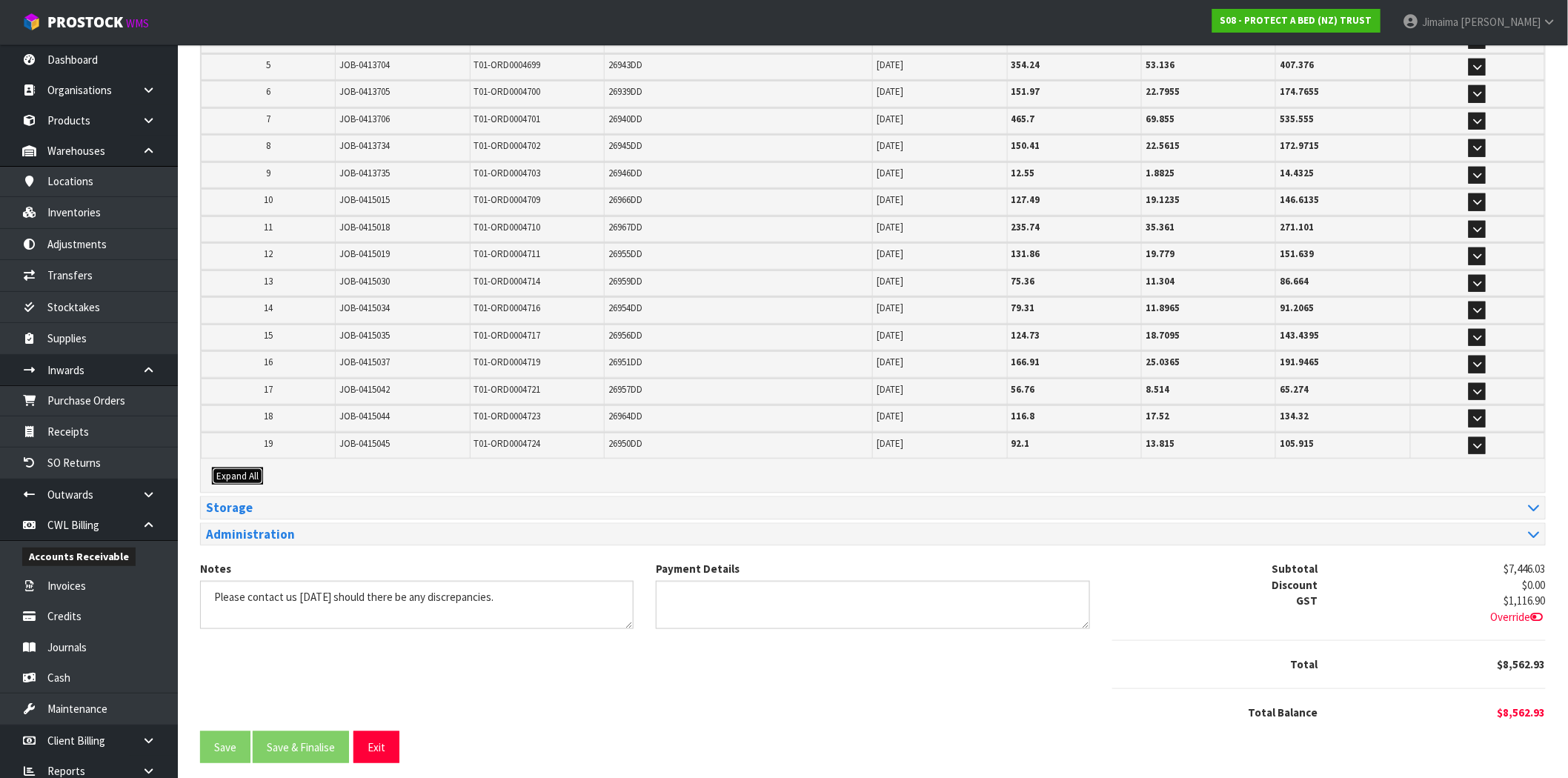
click at [249, 471] on span "Expand All" at bounding box center [237, 476] width 42 height 13
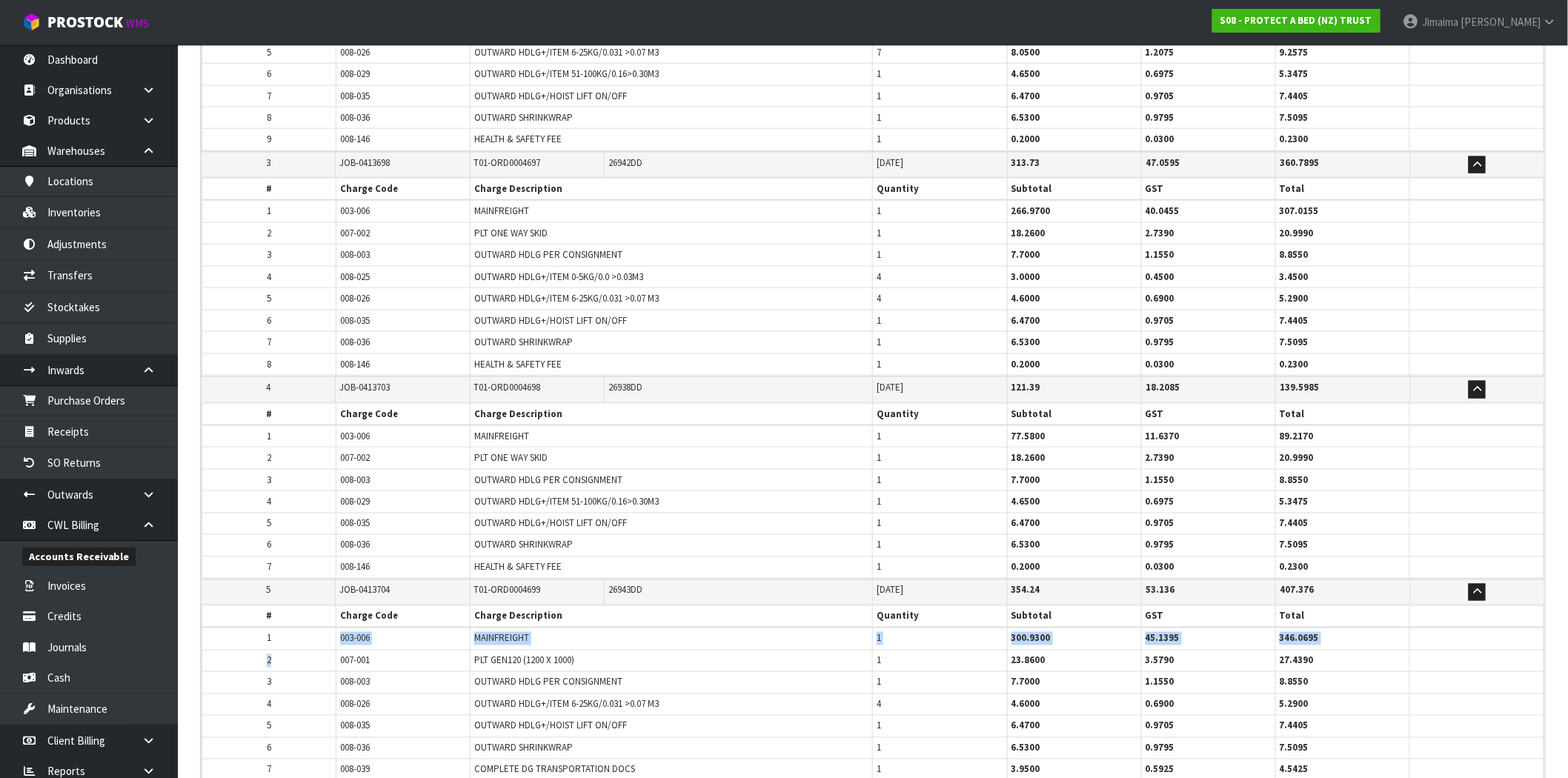
click at [330, 606] on table "# Charge Code Charge Description Quantity Subtotal GST Total 1 003-006 MAINFREI…" at bounding box center [872, 704] width 1343 height 198
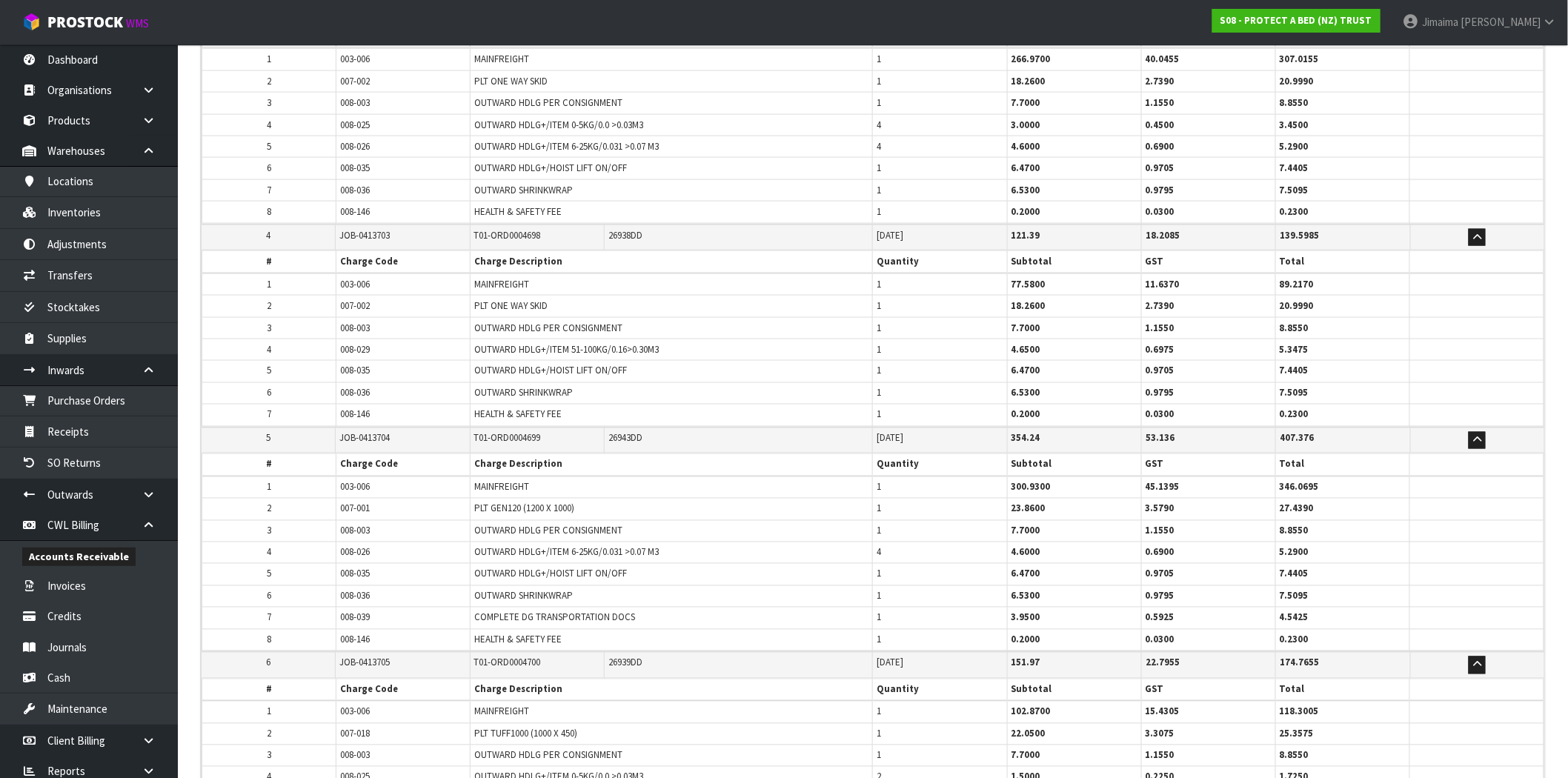
scroll to position [3786, 0]
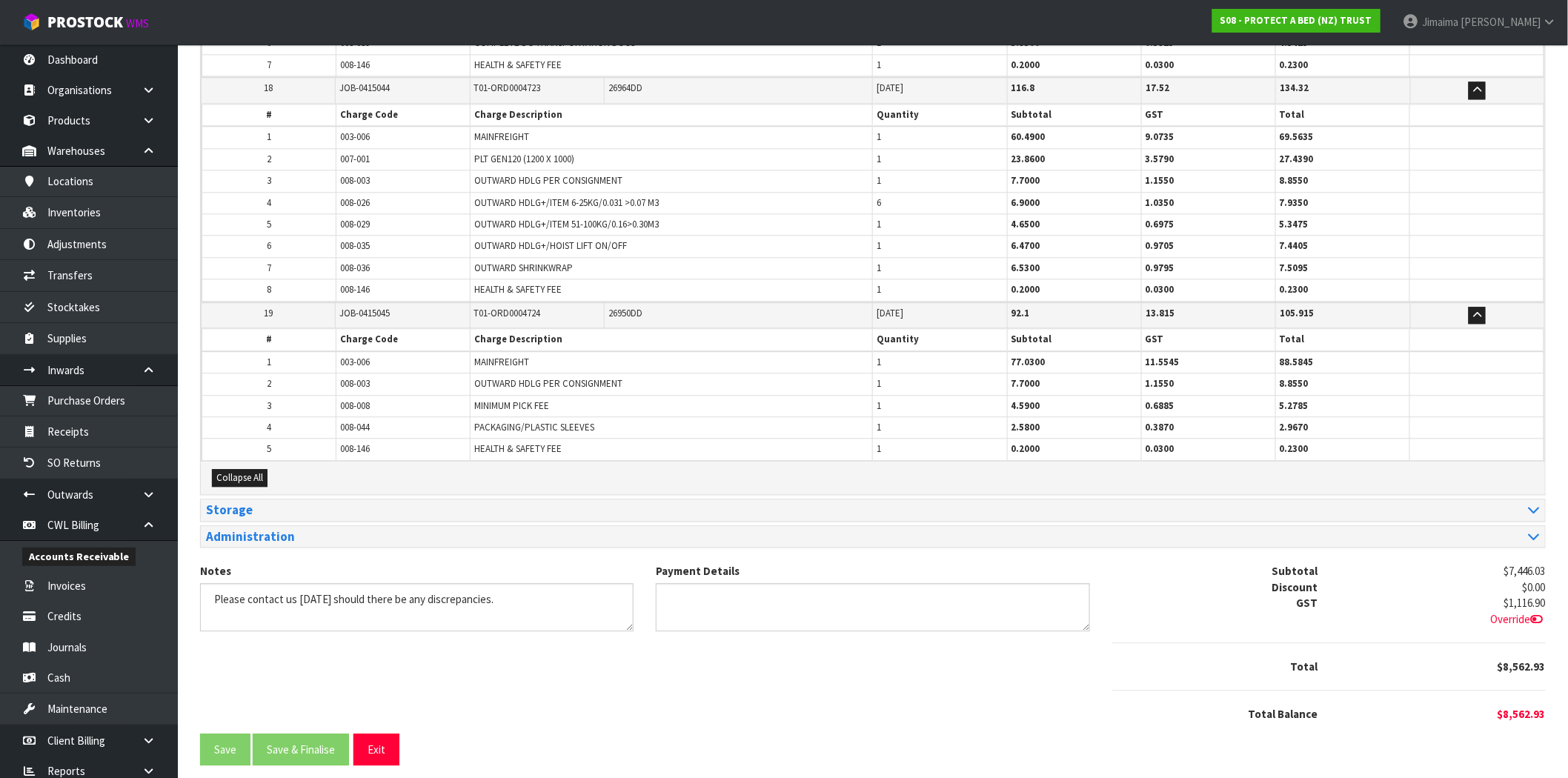
click at [364, 377] on span "008-003" at bounding box center [355, 383] width 30 height 13
copy tr "008-003"
click at [345, 442] on span "008-146" at bounding box center [355, 448] width 30 height 13
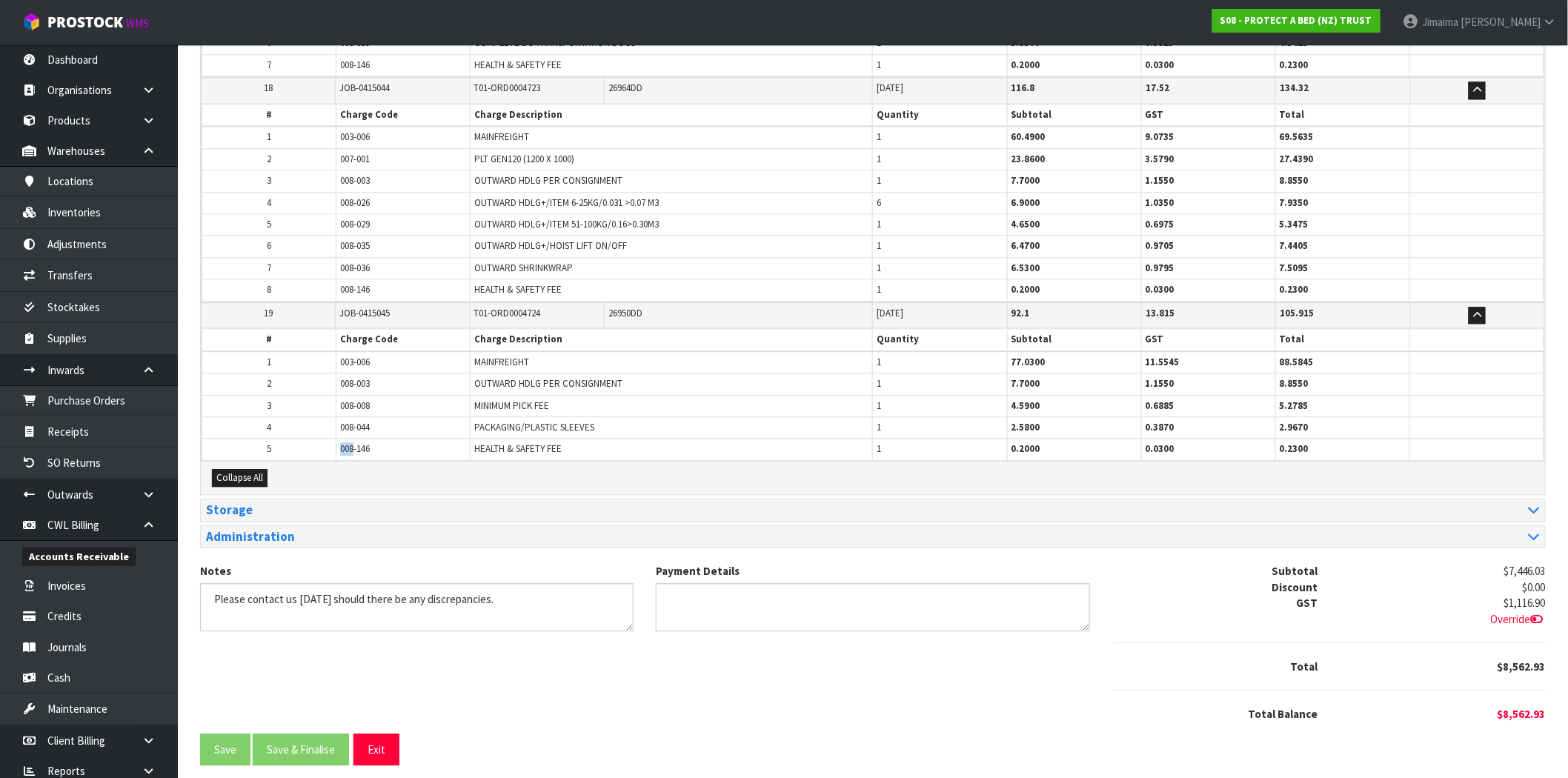
click at [345, 442] on span "008-146" at bounding box center [355, 448] width 30 height 13
copy tr "008-146"
click at [523, 400] on span "MINIMUM PICK FEE" at bounding box center [511, 406] width 75 height 13
drag, startPoint x: 898, startPoint y: 227, endPoint x: 894, endPoint y: 254, distance: 27.3
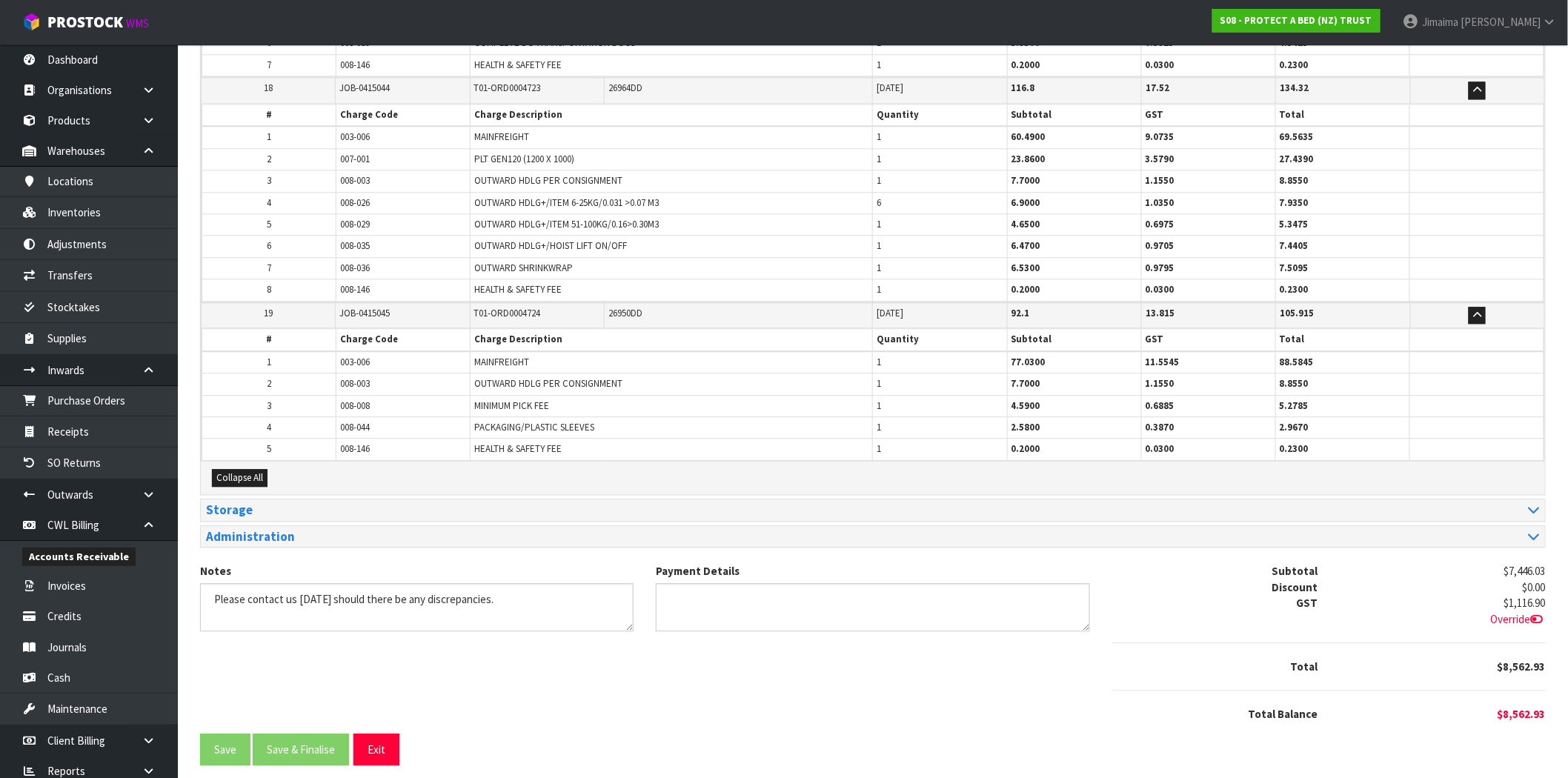
click at [870, 236] on tr "6 008-035 OUTWARD HDLG+/HOIST LIFT ON/OFF 1 6.4700 0.9705 7.4405" at bounding box center [873, 246] width 1342 height 22
click at [888, 257] on td "1" at bounding box center [940, 268] width 134 height 22
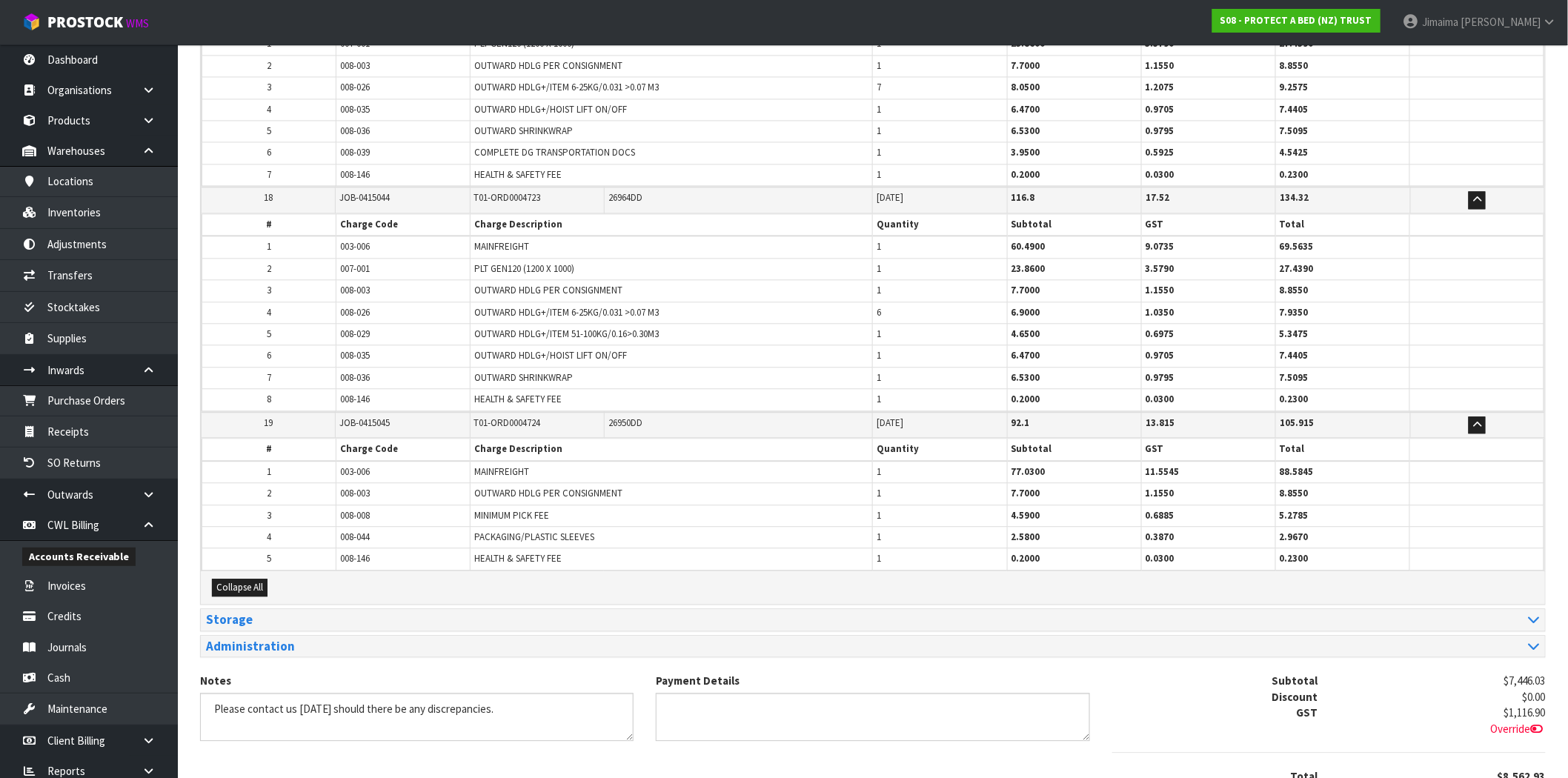
scroll to position [3513, 0]
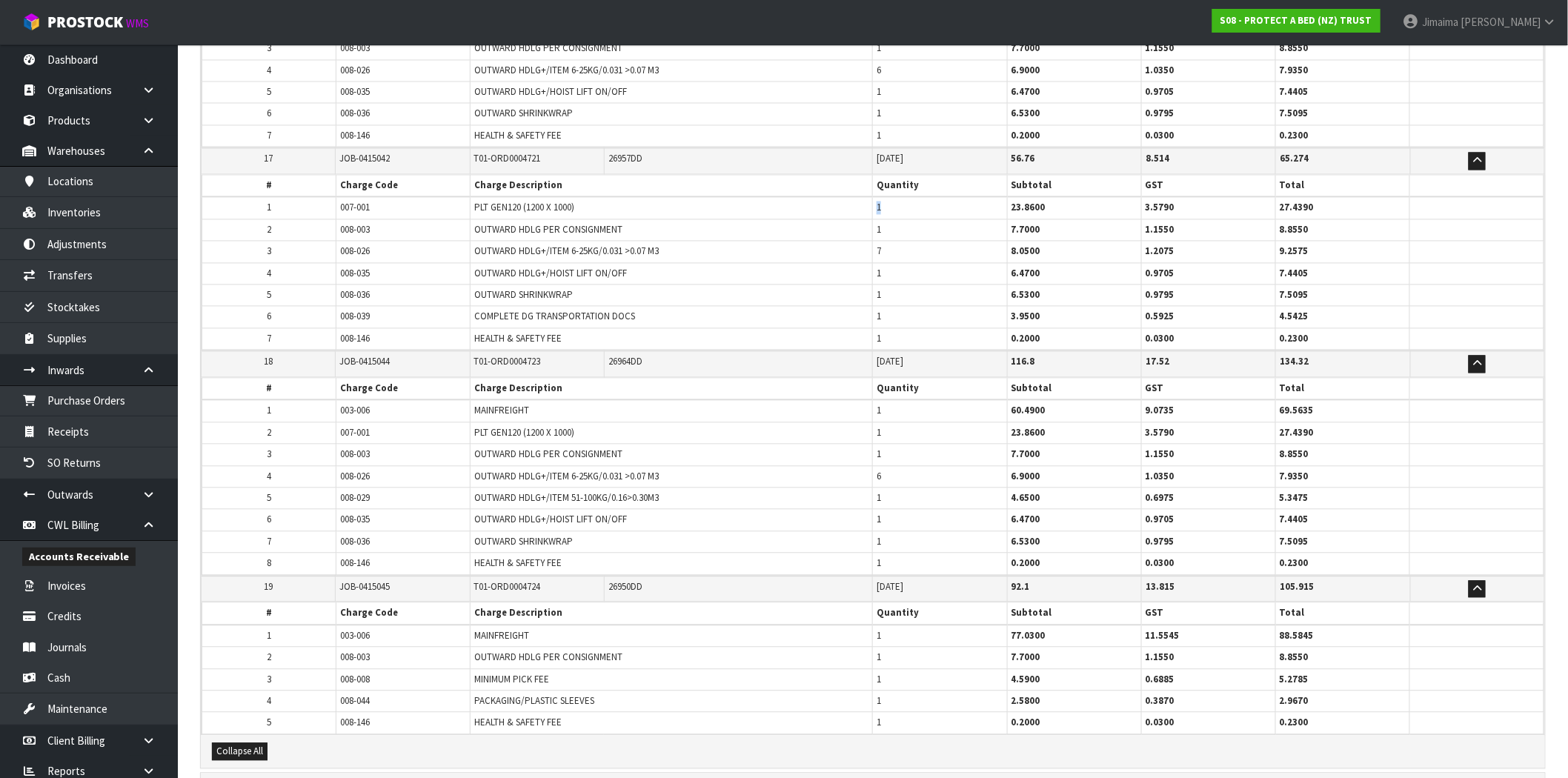
drag, startPoint x: 891, startPoint y: 195, endPoint x: 864, endPoint y: 216, distance: 34.2
click at [856, 203] on tr "1 007-001 PLT GEN120 (1200 X 1000) 1 23.8600 3.5790 27.4390" at bounding box center [873, 208] width 1342 height 22
click at [856, 275] on tr "4 008-035 OUTWARD HDLG+/HOIST LIFT ON/OFF 1 6.4700 0.9705 7.4405" at bounding box center [873, 274] width 1342 height 22
drag, startPoint x: 891, startPoint y: 292, endPoint x: 877, endPoint y: 292, distance: 14.0
click at [878, 292] on td "1" at bounding box center [940, 295] width 134 height 22
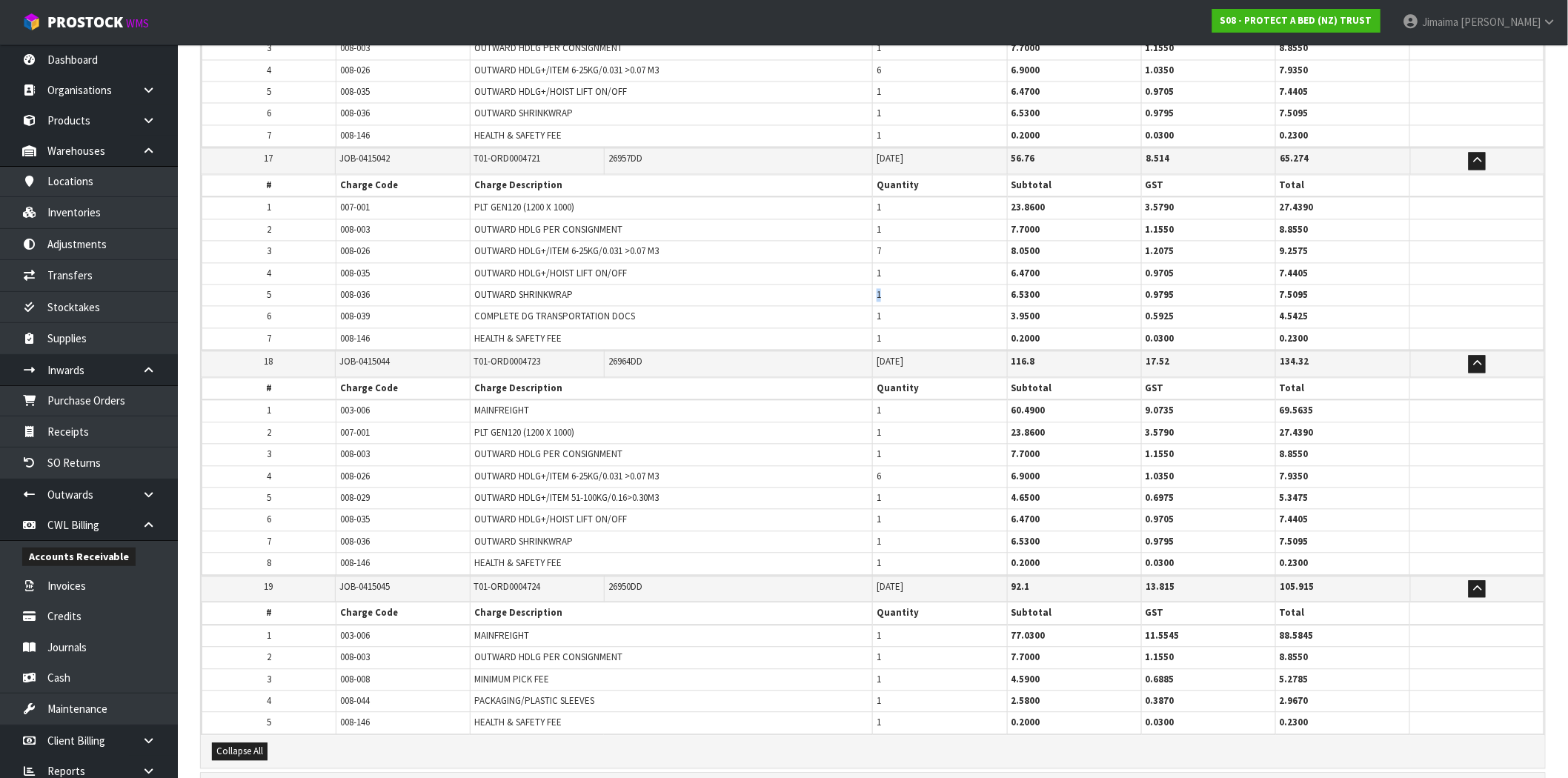
scroll to position [3375, 0]
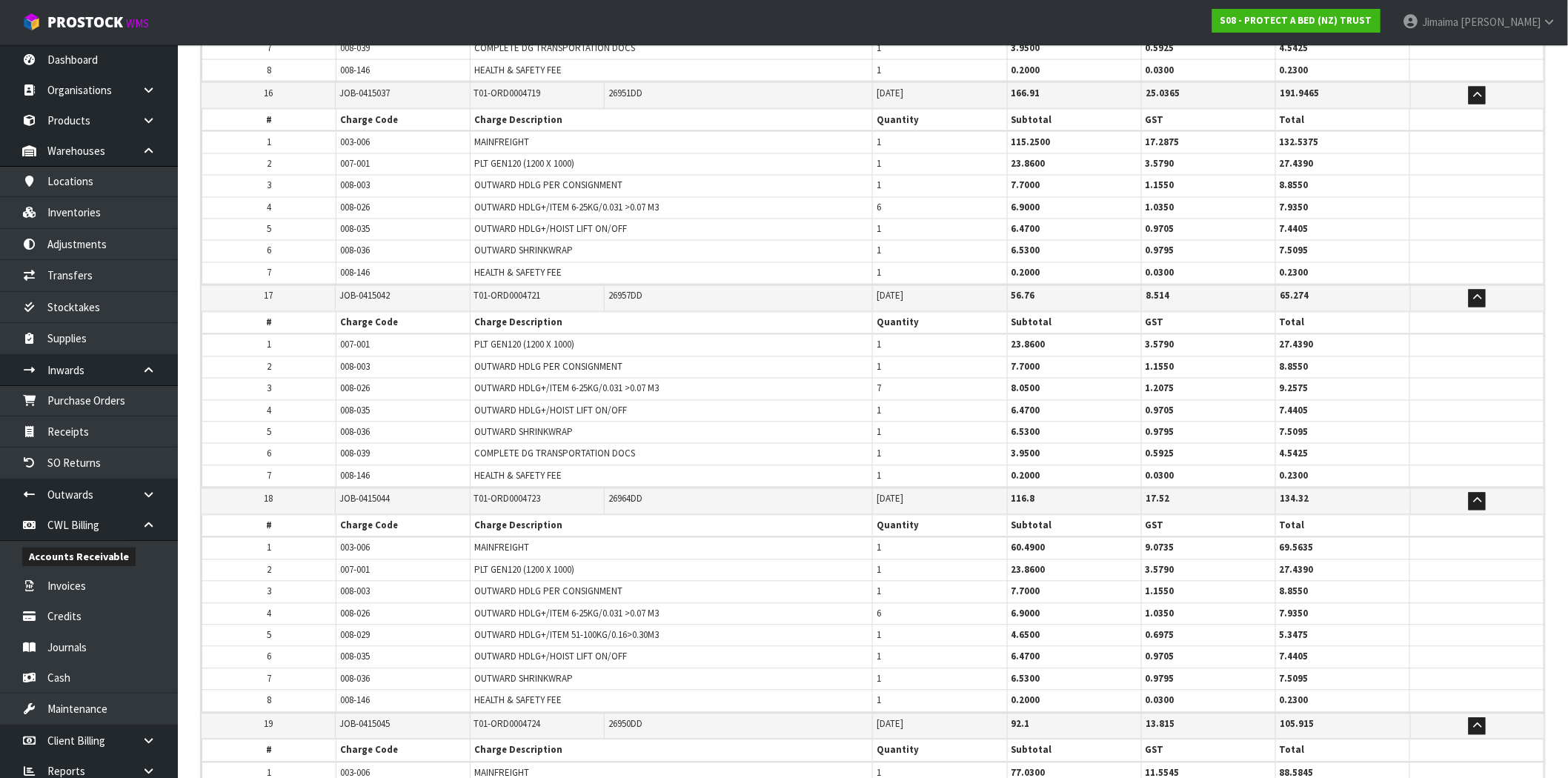
drag, startPoint x: 887, startPoint y: 336, endPoint x: 869, endPoint y: 338, distance: 18.1
click at [872, 336] on tr "1 007-001 PLT GEN120 (1200 X 1000) 1 23.8600 3.5790 27.4390" at bounding box center [873, 345] width 1342 height 22
drag, startPoint x: 901, startPoint y: 417, endPoint x: 884, endPoint y: 419, distance: 17.1
click at [884, 421] on td "1" at bounding box center [940, 432] width 134 height 22
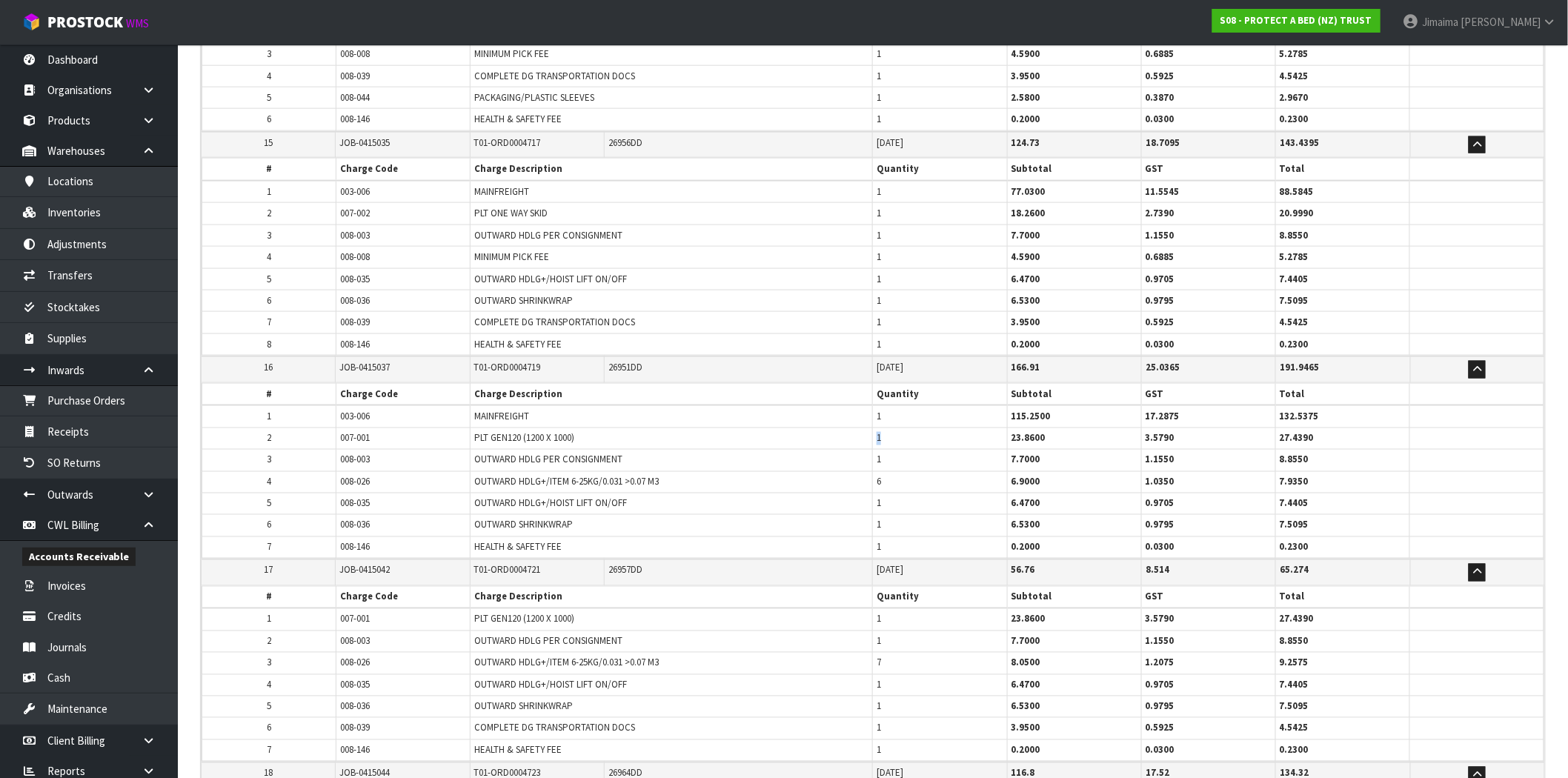
drag, startPoint x: 886, startPoint y: 424, endPoint x: 867, endPoint y: 427, distance: 19.2
click at [869, 427] on tr "2 007-001 PLT GEN120 (1200 X 1000) 1 23.8600 3.5790 27.4390" at bounding box center [873, 438] width 1342 height 22
drag, startPoint x: 893, startPoint y: 502, endPoint x: 892, endPoint y: 513, distance: 11.0
click at [892, 501] on td "1" at bounding box center [940, 503] width 134 height 22
drag, startPoint x: 892, startPoint y: 513, endPoint x: 890, endPoint y: 492, distance: 21.1
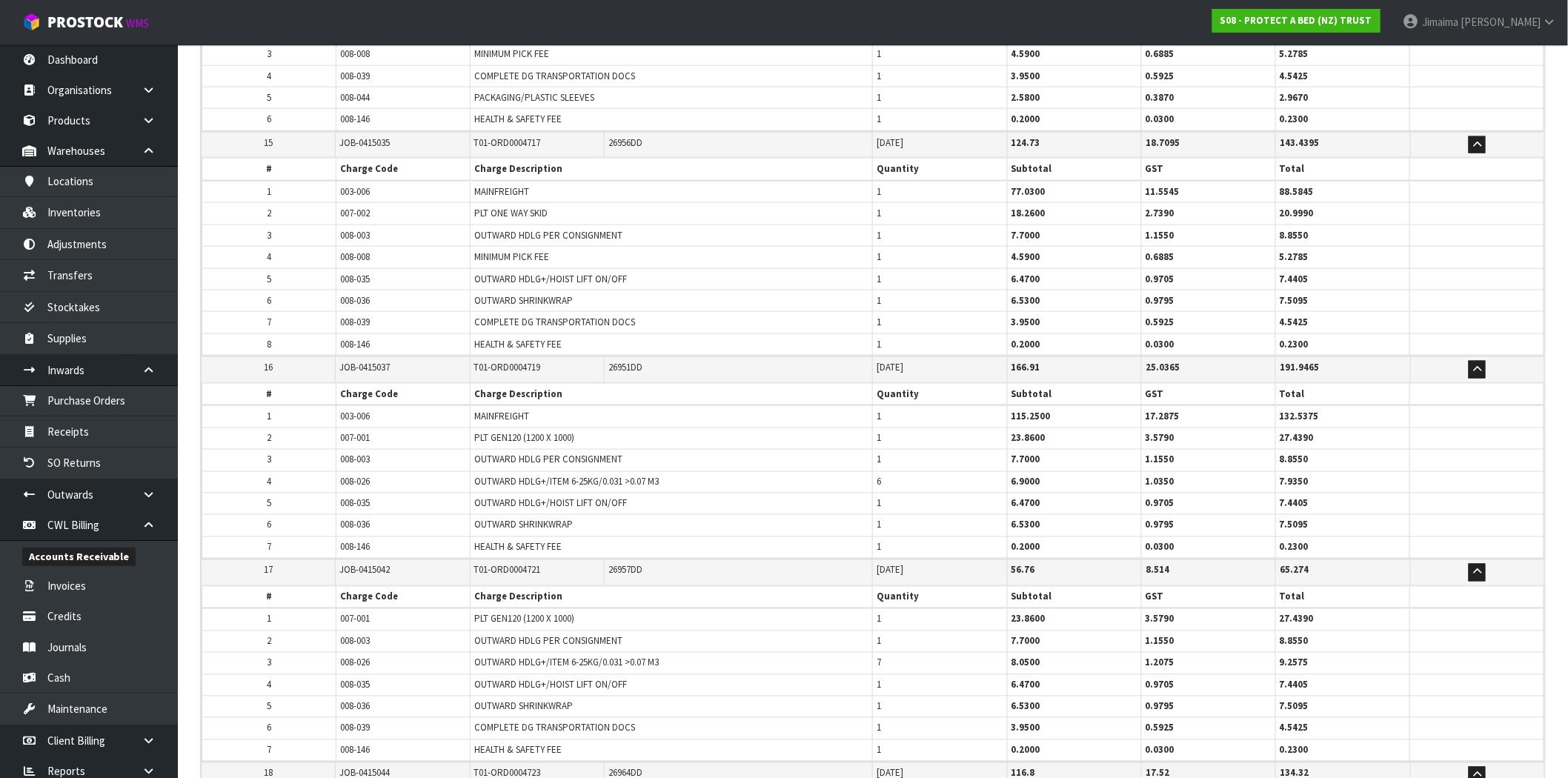
click at [893, 515] on td "1" at bounding box center [940, 526] width 134 height 22
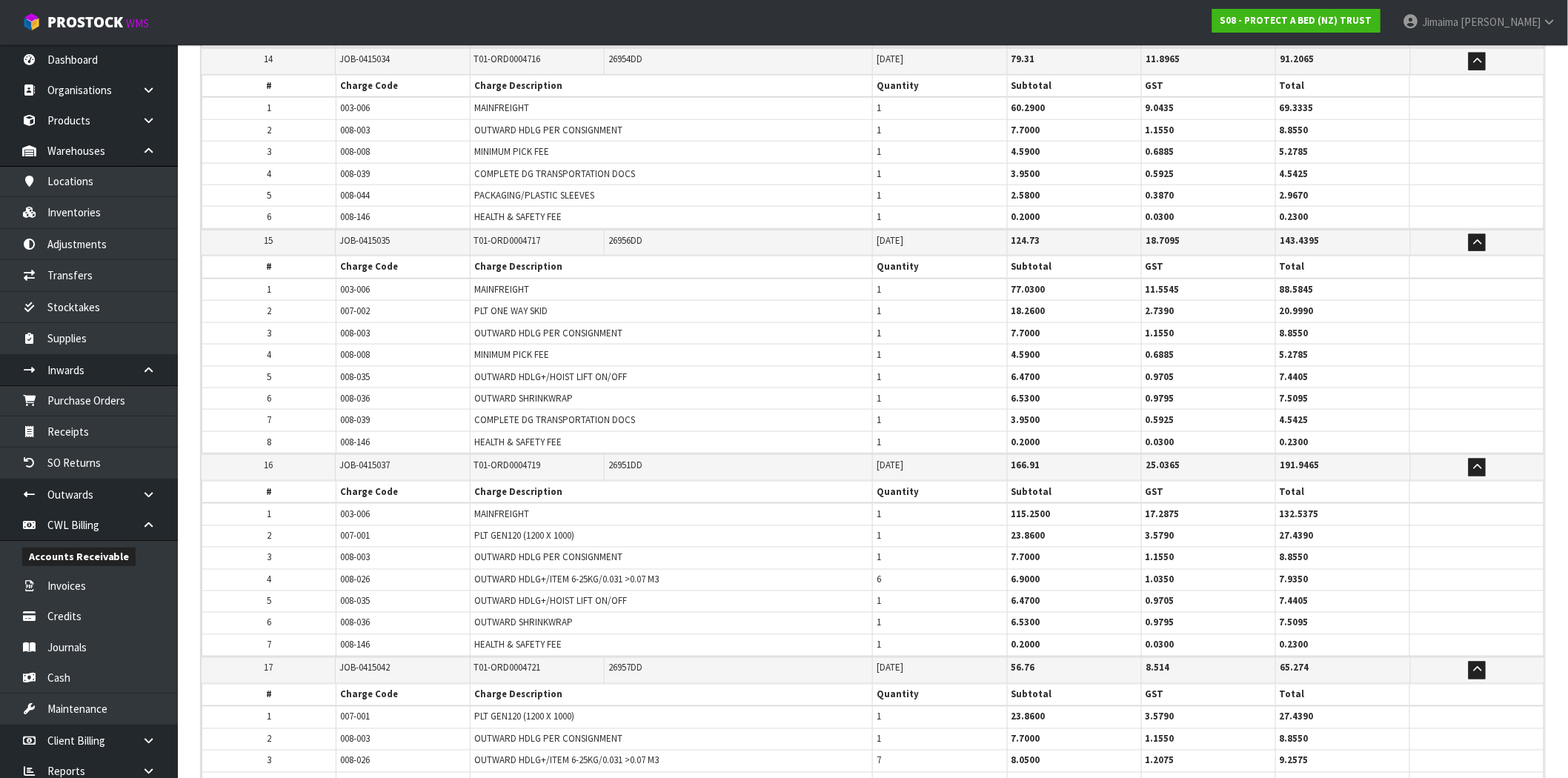
scroll to position [2963, 0]
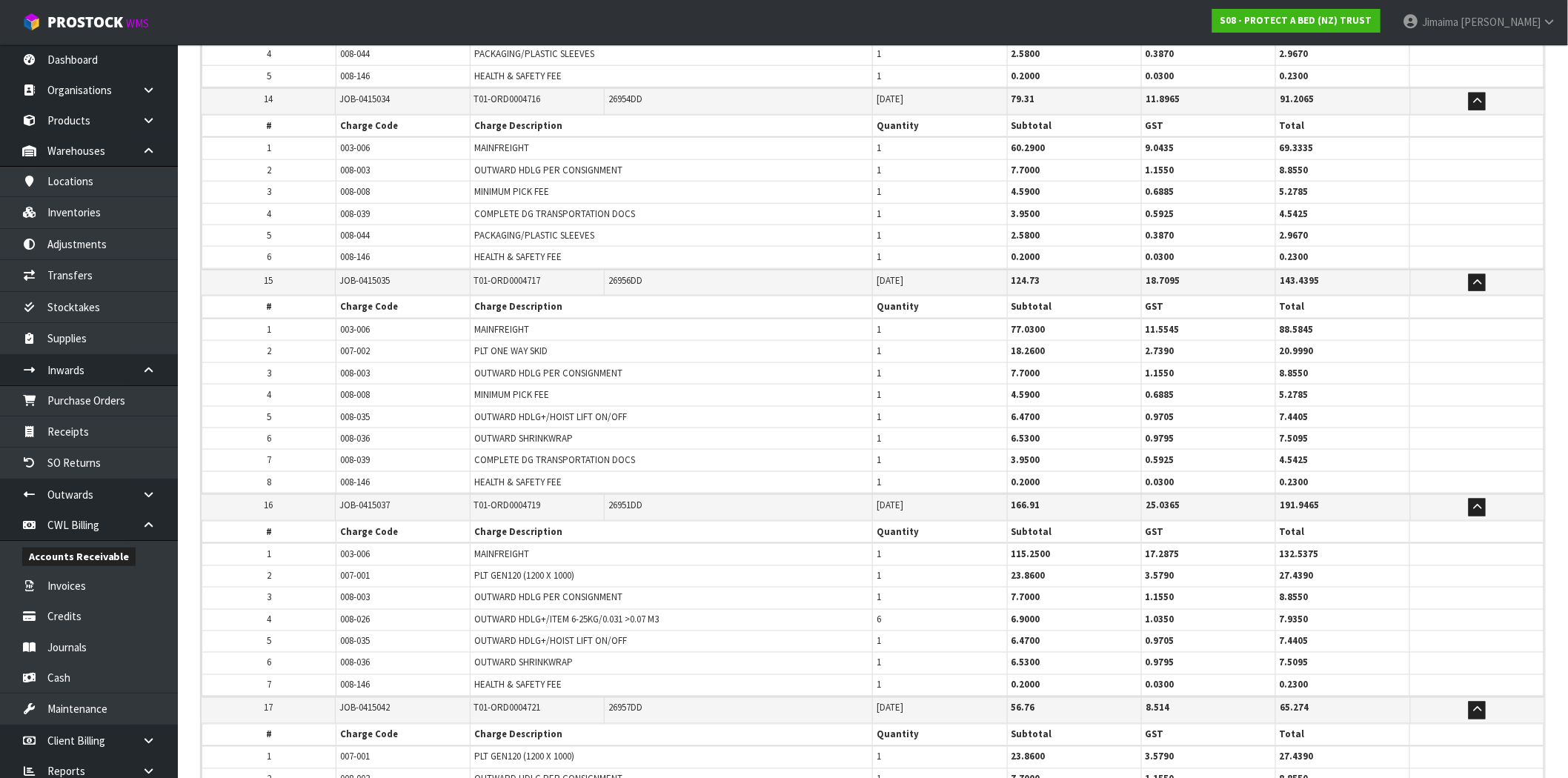
drag, startPoint x: 879, startPoint y: 339, endPoint x: 892, endPoint y: 379, distance: 42.1
click at [878, 345] on span "1" at bounding box center [879, 351] width 4 height 13
drag, startPoint x: 899, startPoint y: 418, endPoint x: 904, endPoint y: 433, distance: 15.8
click at [899, 418] on td "1" at bounding box center [940, 417] width 134 height 22
click at [904, 433] on td "1" at bounding box center [940, 438] width 134 height 22
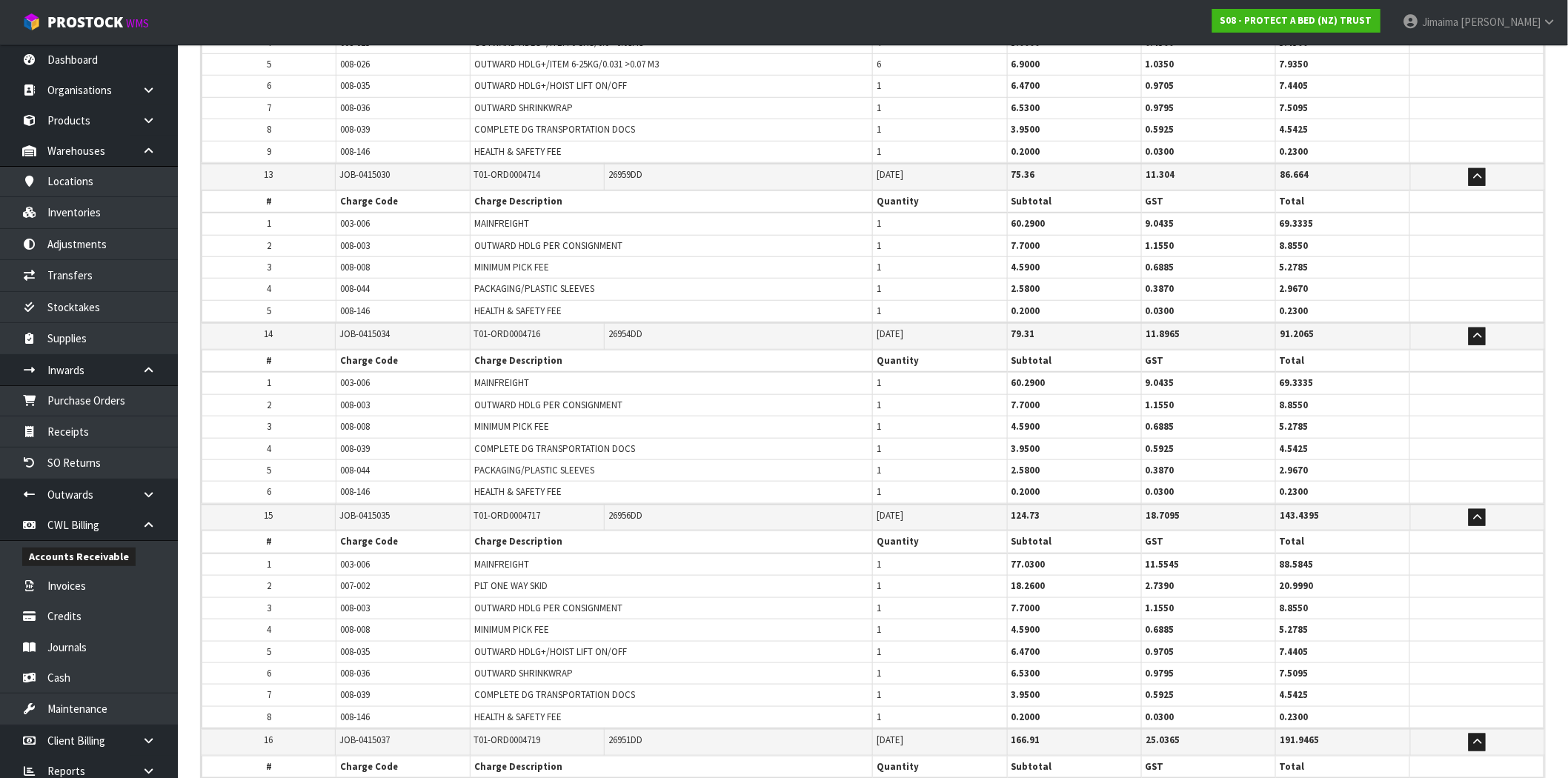
scroll to position [2552, 0]
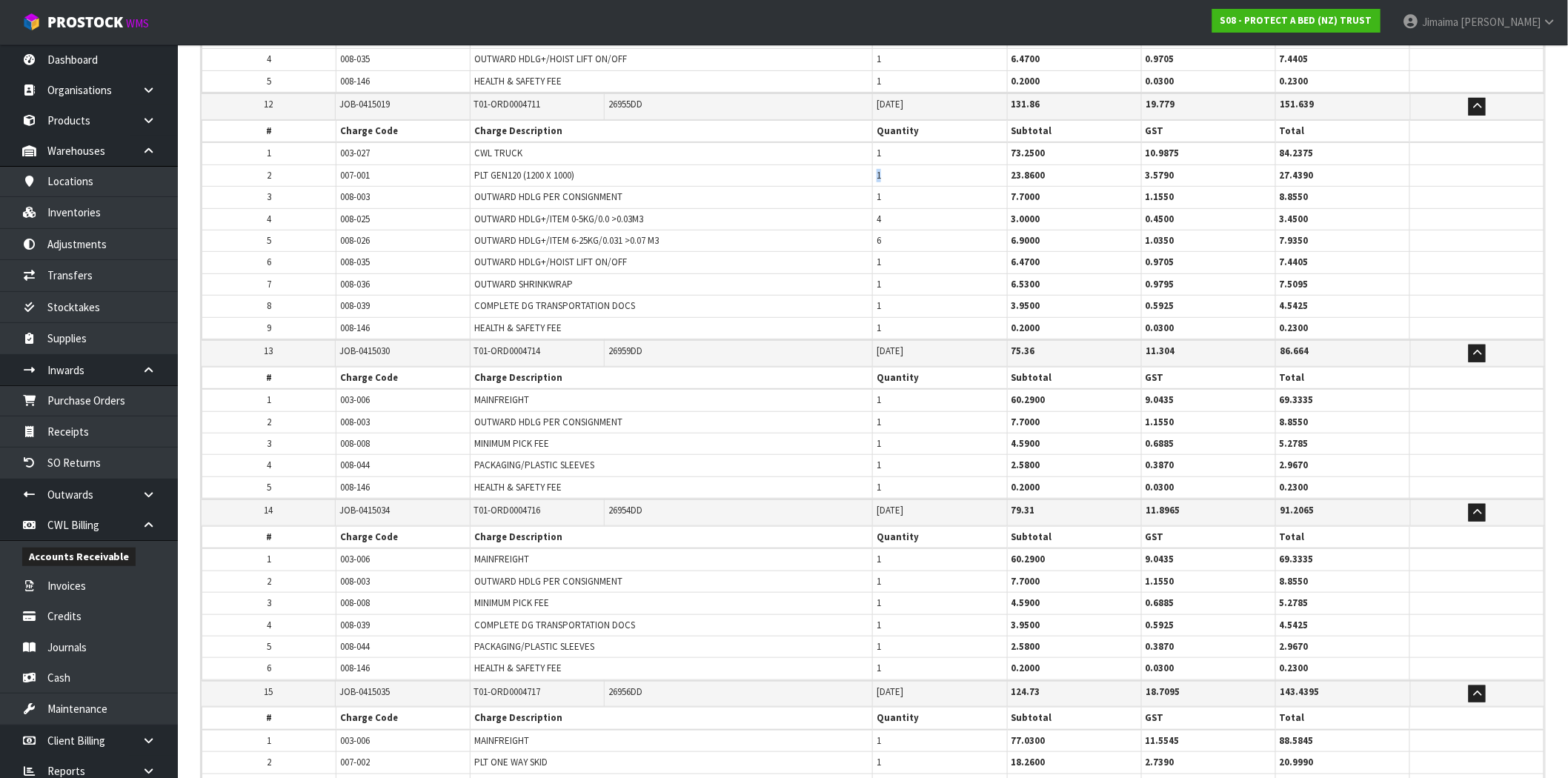
drag, startPoint x: 895, startPoint y: 166, endPoint x: 848, endPoint y: 180, distance: 49.0
click at [848, 172] on tr "2 007-001 PLT GEN120 (1200 X 1000) 1 23.8600 3.5790 27.4390" at bounding box center [873, 175] width 1342 height 22
click at [892, 262] on td "1" at bounding box center [940, 263] width 134 height 22
click at [892, 280] on td "1" at bounding box center [940, 284] width 134 height 22
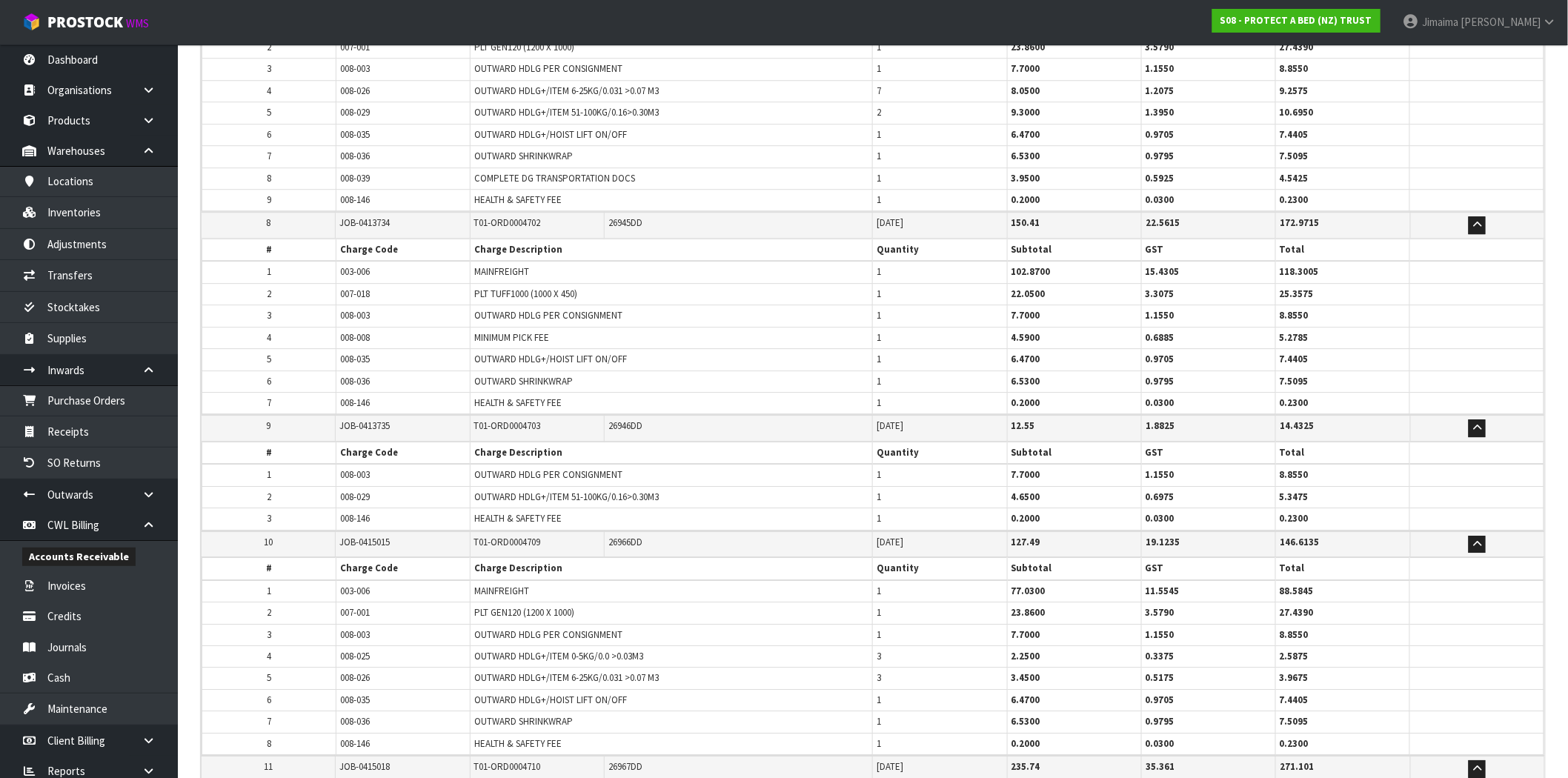
scroll to position [1728, 0]
click at [878, 294] on span "1" at bounding box center [879, 295] width 4 height 13
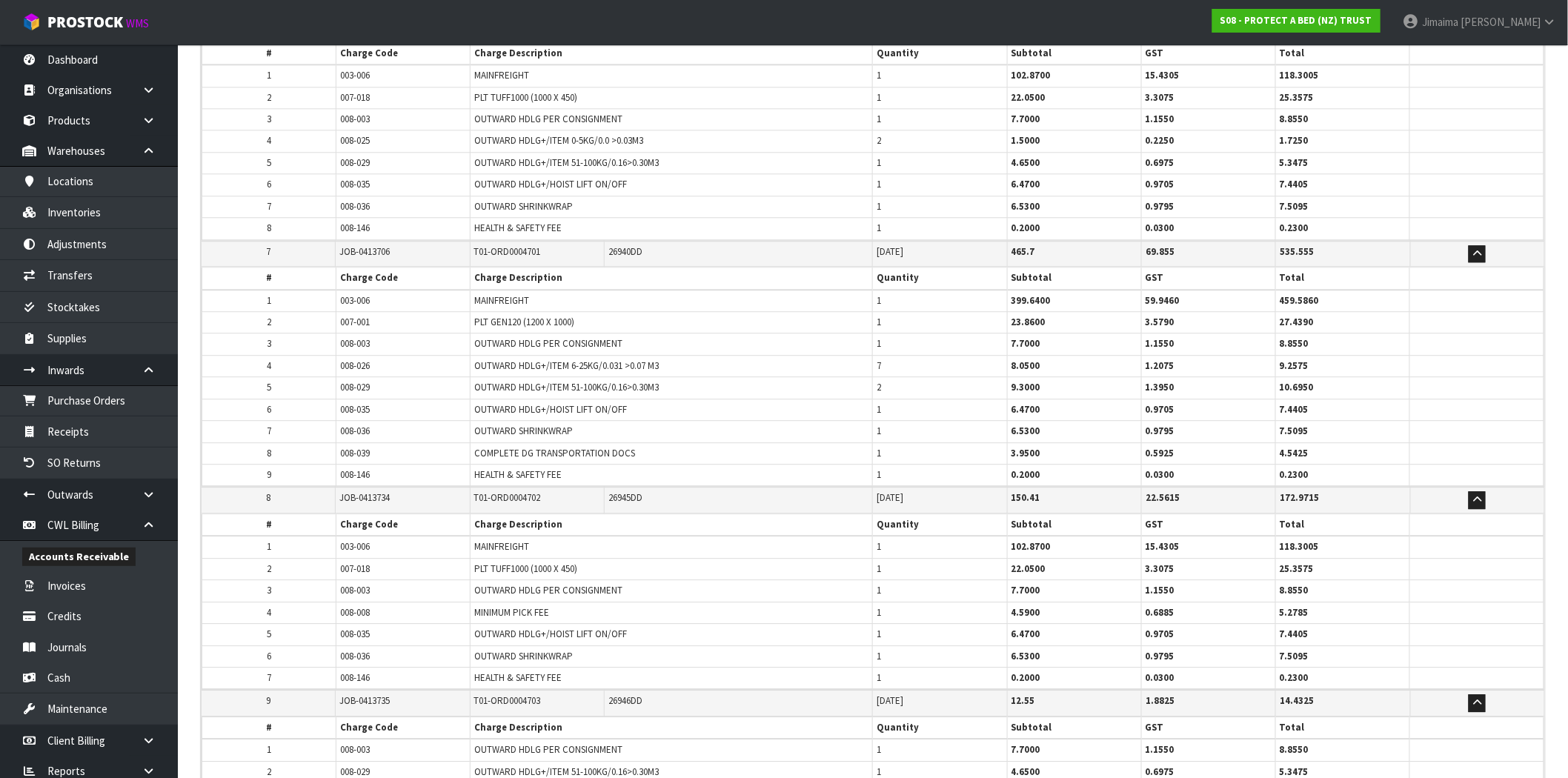
scroll to position [1454, 0]
click at [888, 324] on td "1" at bounding box center [940, 322] width 134 height 22
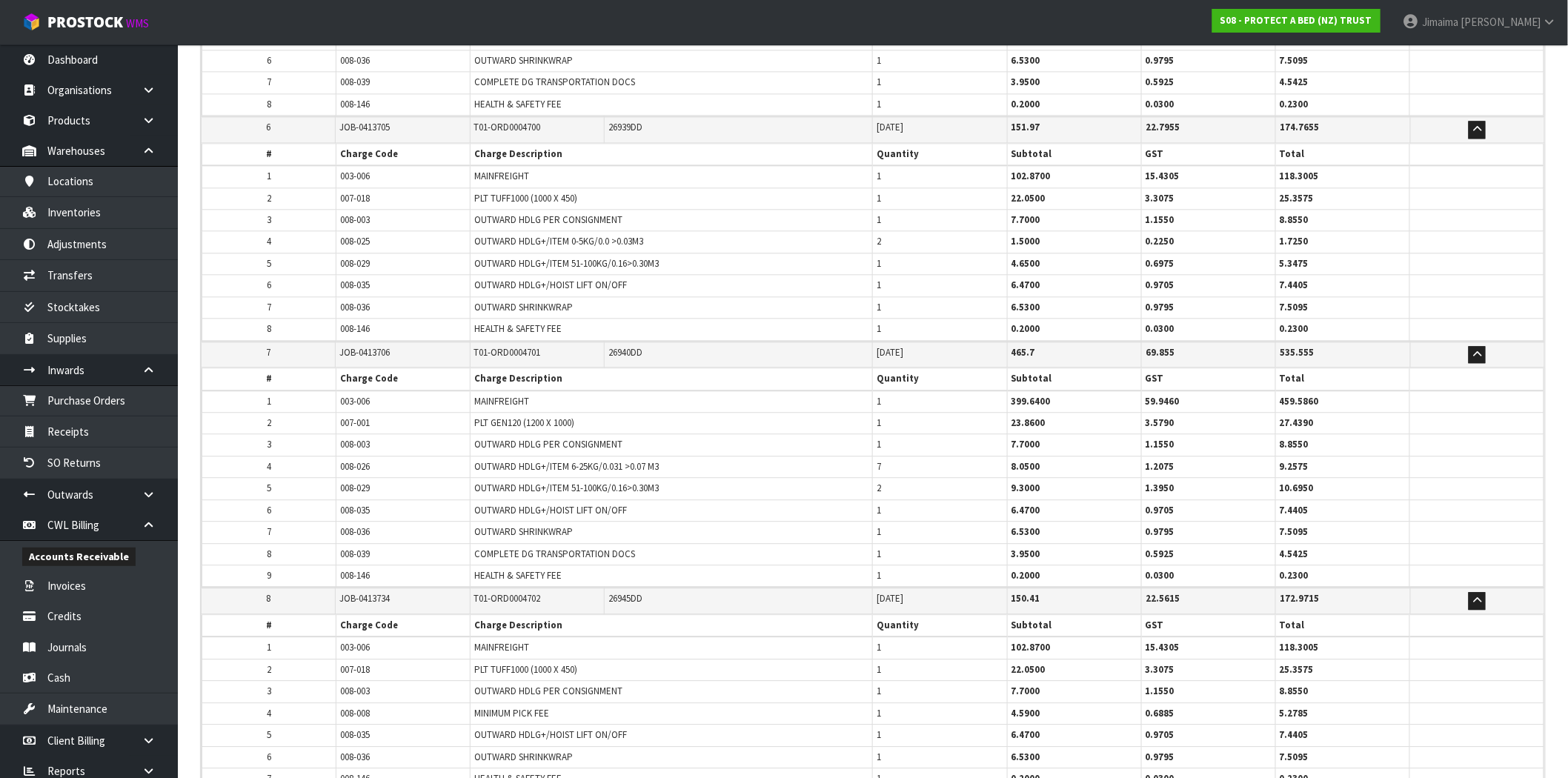
scroll to position [1316, 0]
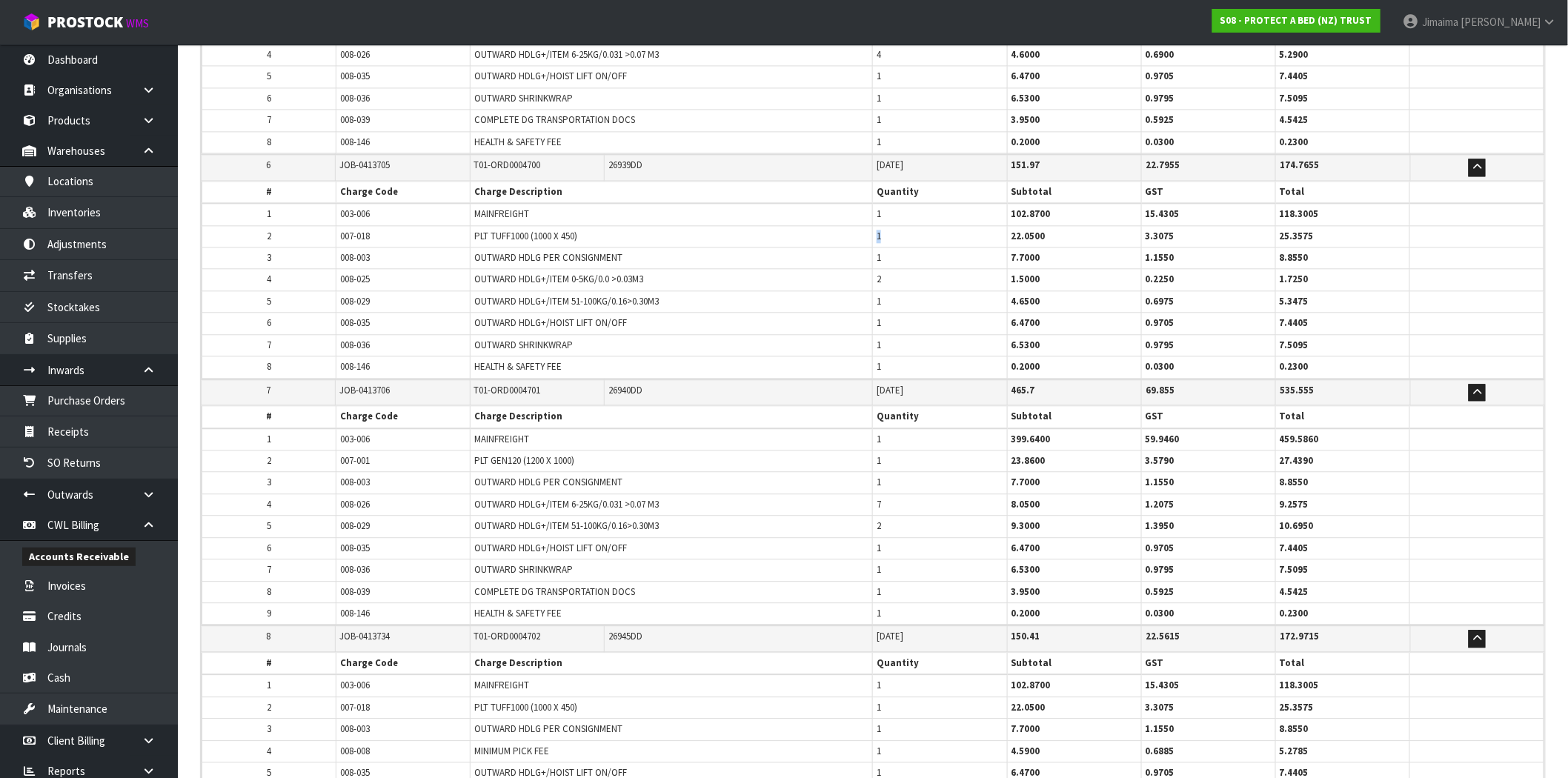
drag, startPoint x: 887, startPoint y: 228, endPoint x: 858, endPoint y: 230, distance: 29.1
click at [858, 230] on tr "2 007-018 PLT TUFF1000 (1000 X 450) 1 22.0500 3.3075 25.3575" at bounding box center [873, 236] width 1342 height 22
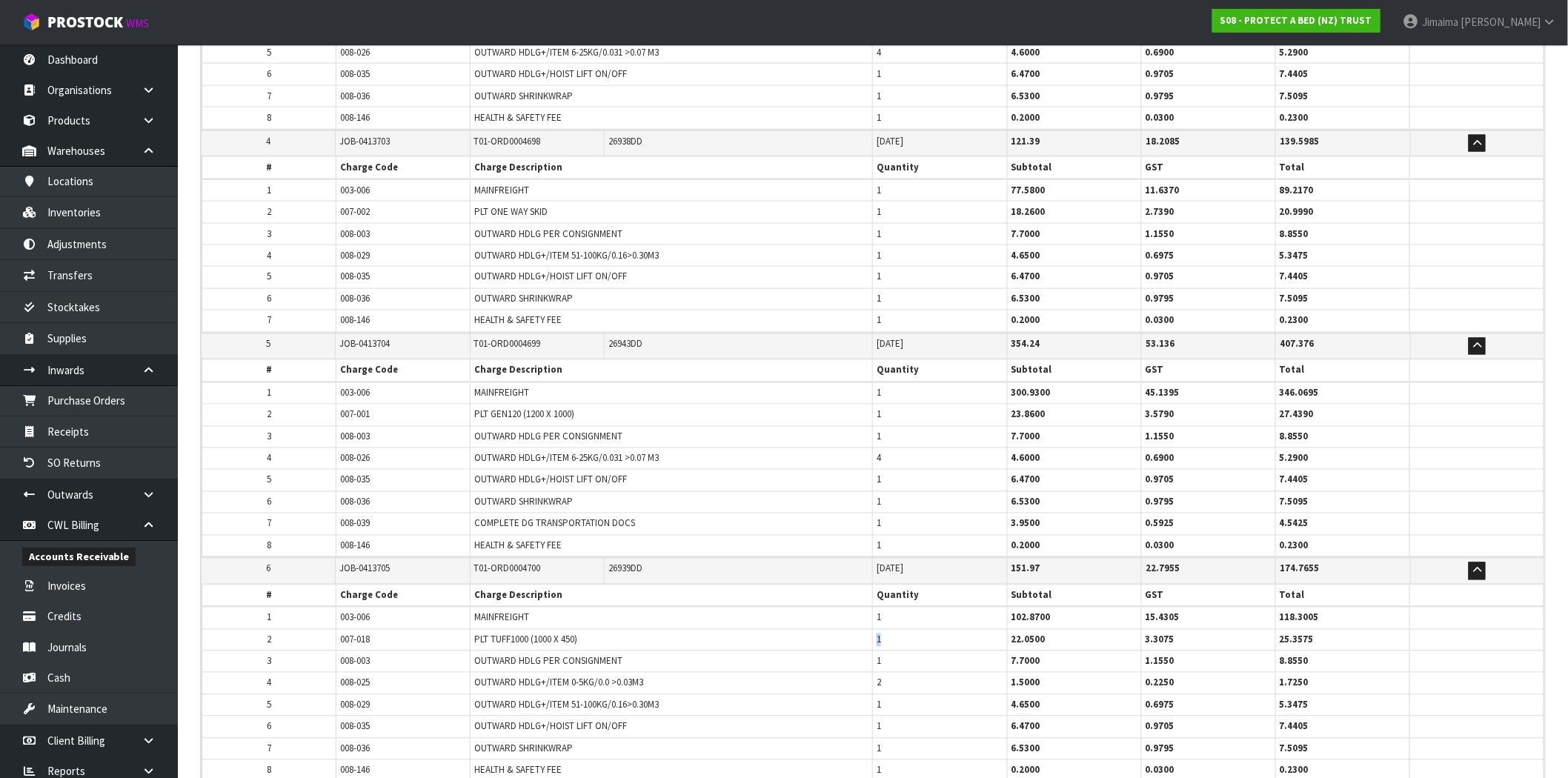
scroll to position [904, 0]
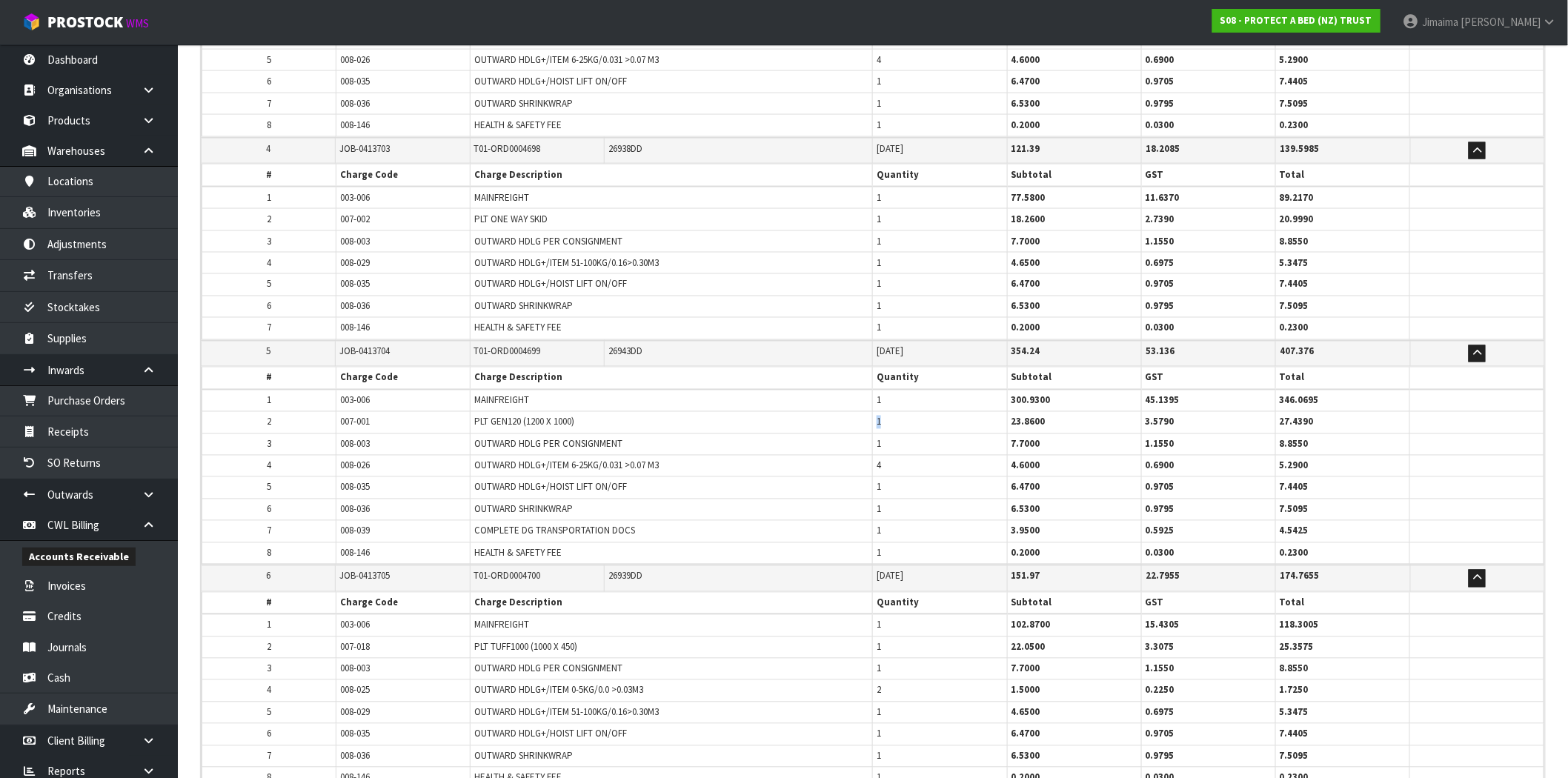
drag, startPoint x: 882, startPoint y: 423, endPoint x: 868, endPoint y: 424, distance: 14.0
click at [870, 423] on tr "2 007-001 PLT GEN120 (1200 X 1000) 1 23.8600 3.5790 27.4390" at bounding box center [873, 423] width 1342 height 22
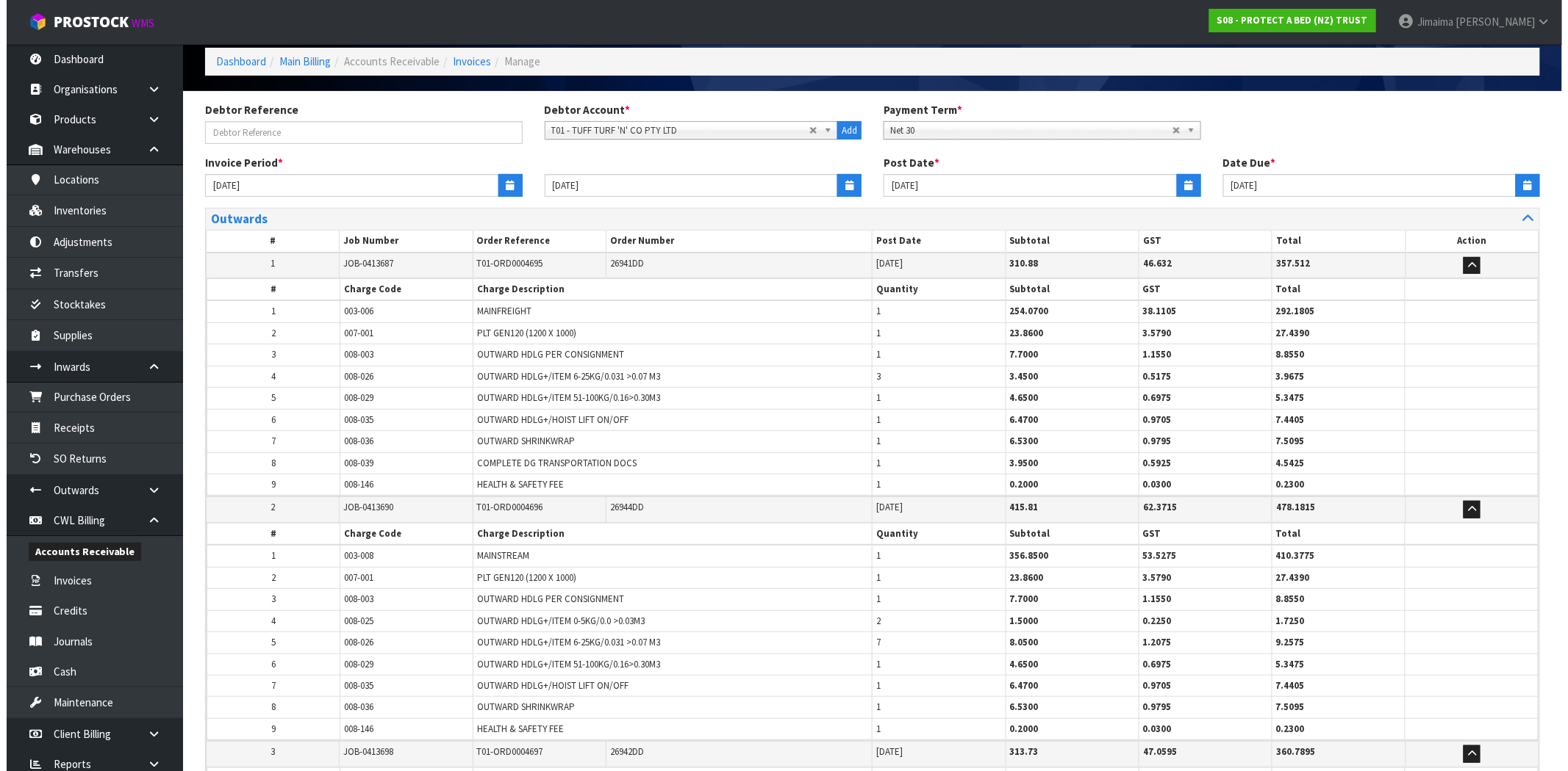
scroll to position [0, 0]
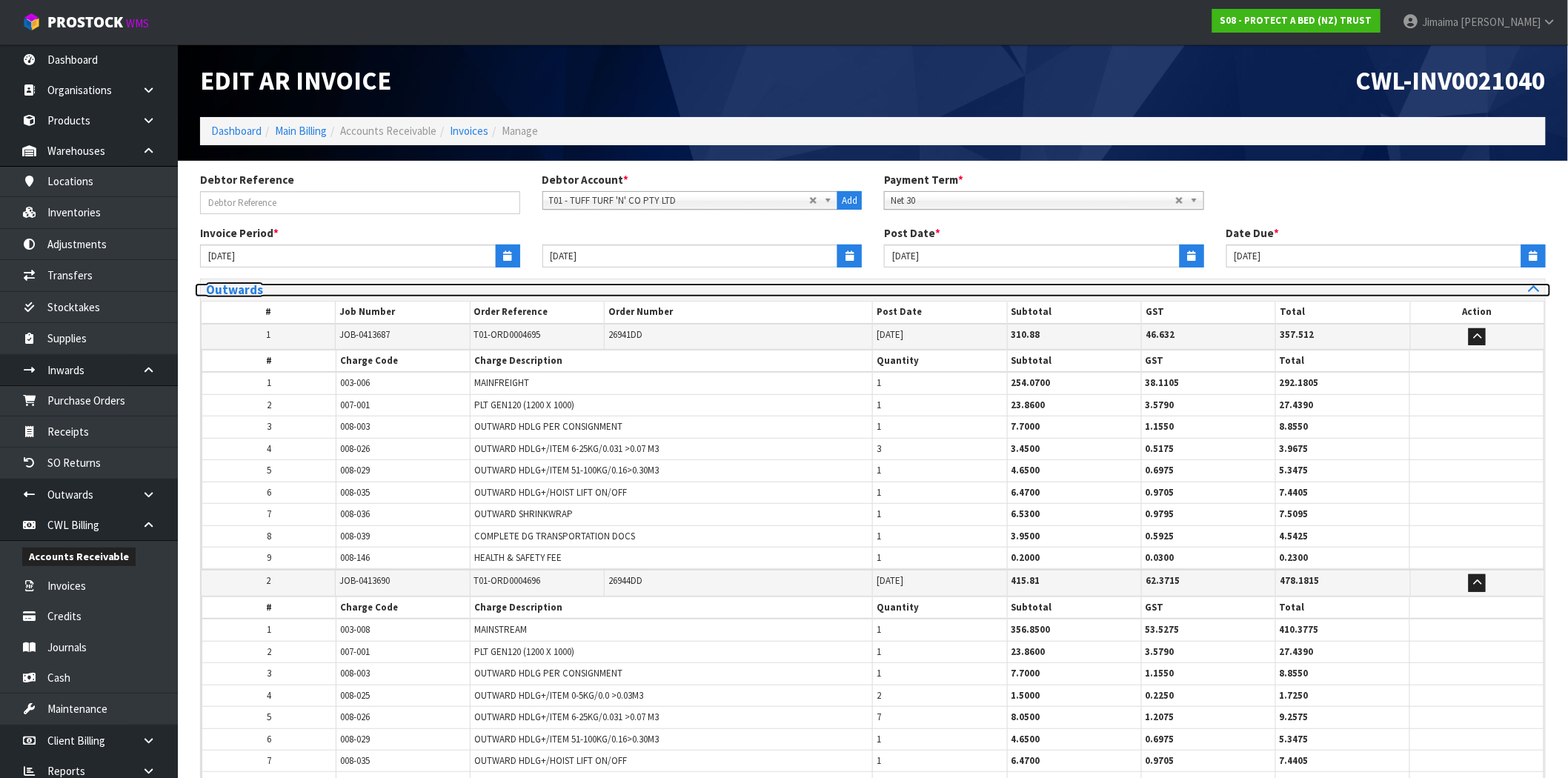
drag, startPoint x: 286, startPoint y: 290, endPoint x: 292, endPoint y: 307, distance: 18.0
click at [286, 290] on h3 "Outwards" at bounding box center [534, 290] width 656 height 14
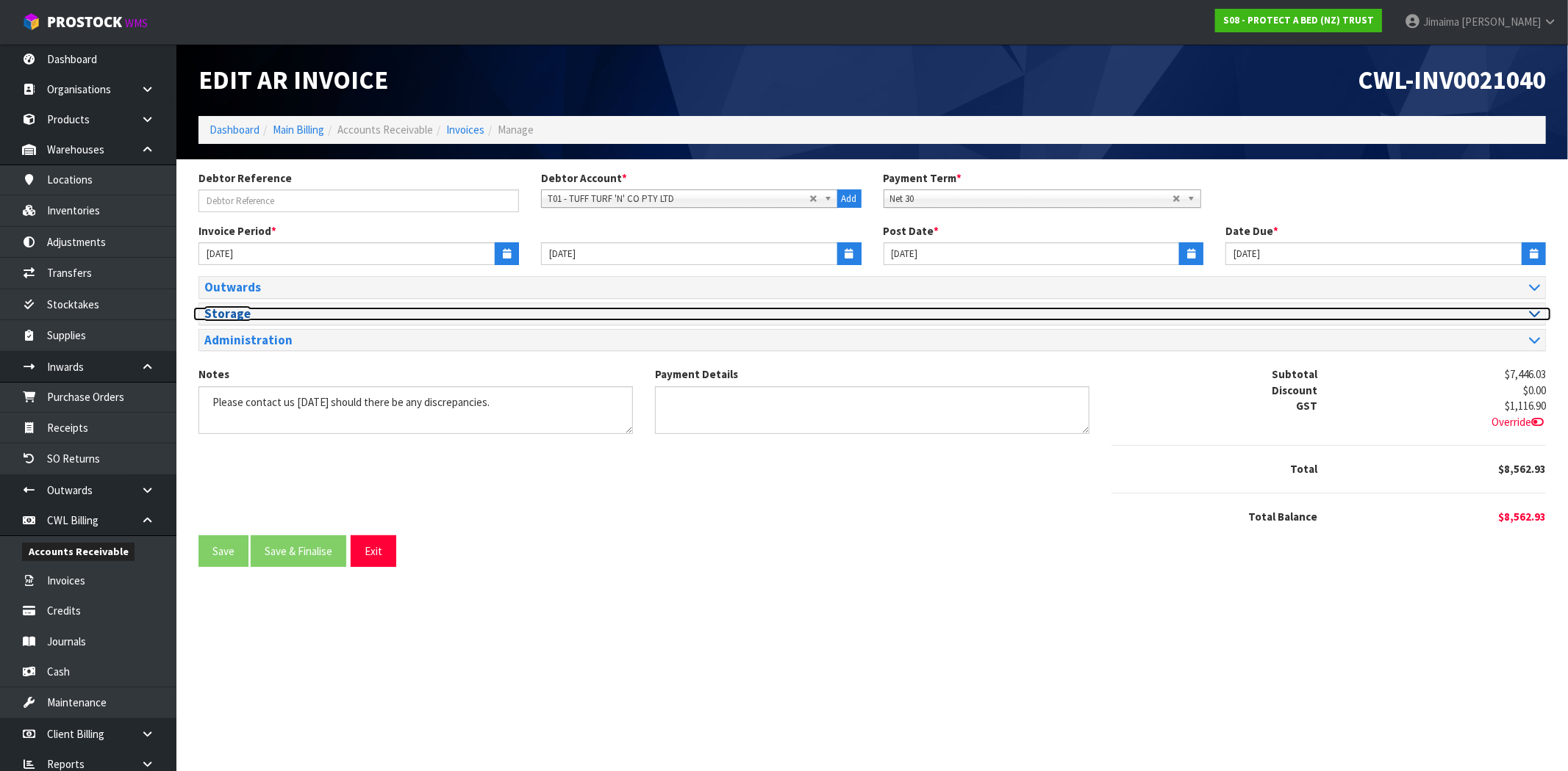
click at [226, 318] on h3 "Storage" at bounding box center [533, 313] width 657 height 14
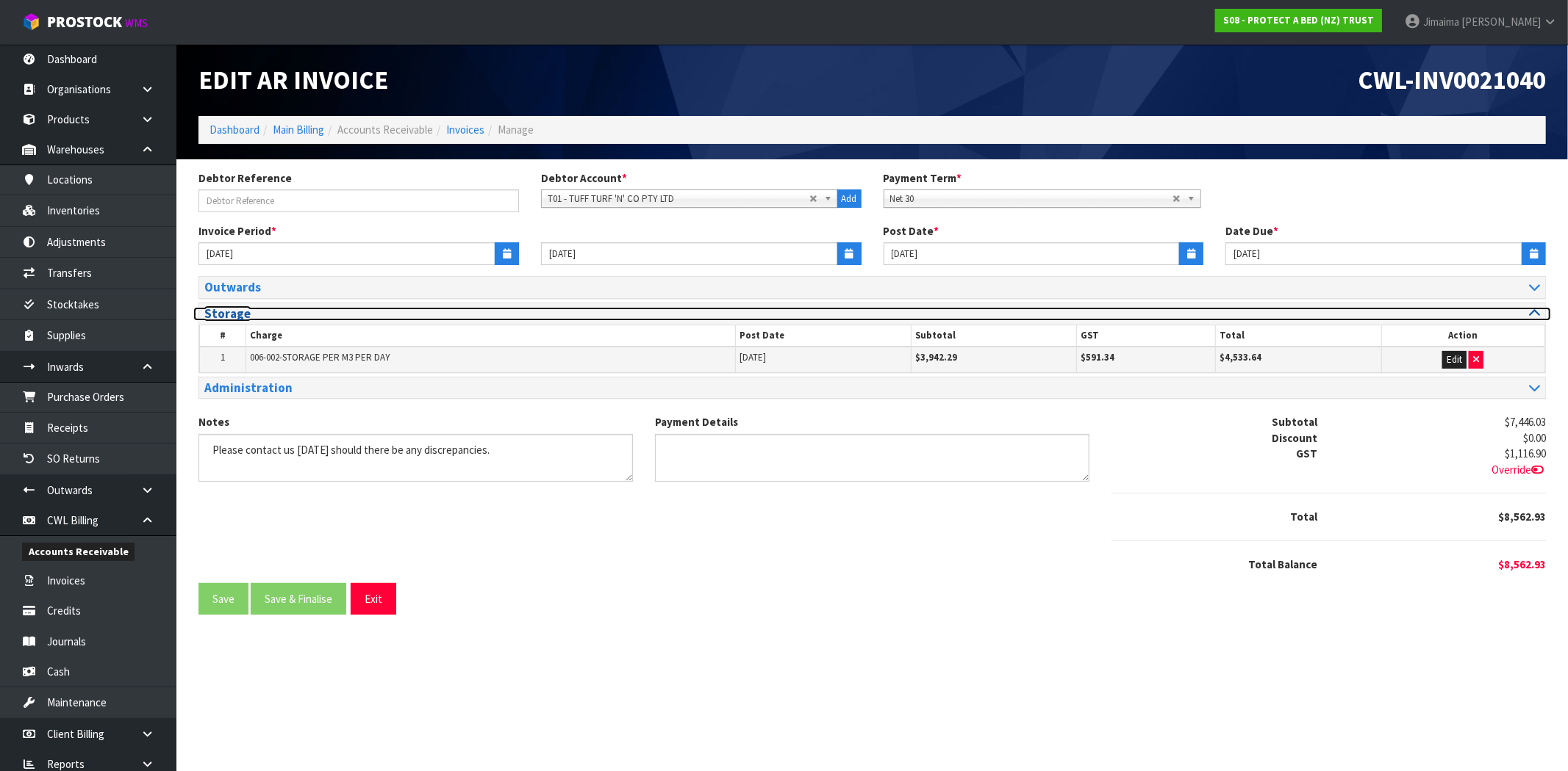
click at [226, 318] on h3 "Storage" at bounding box center [533, 313] width 657 height 14
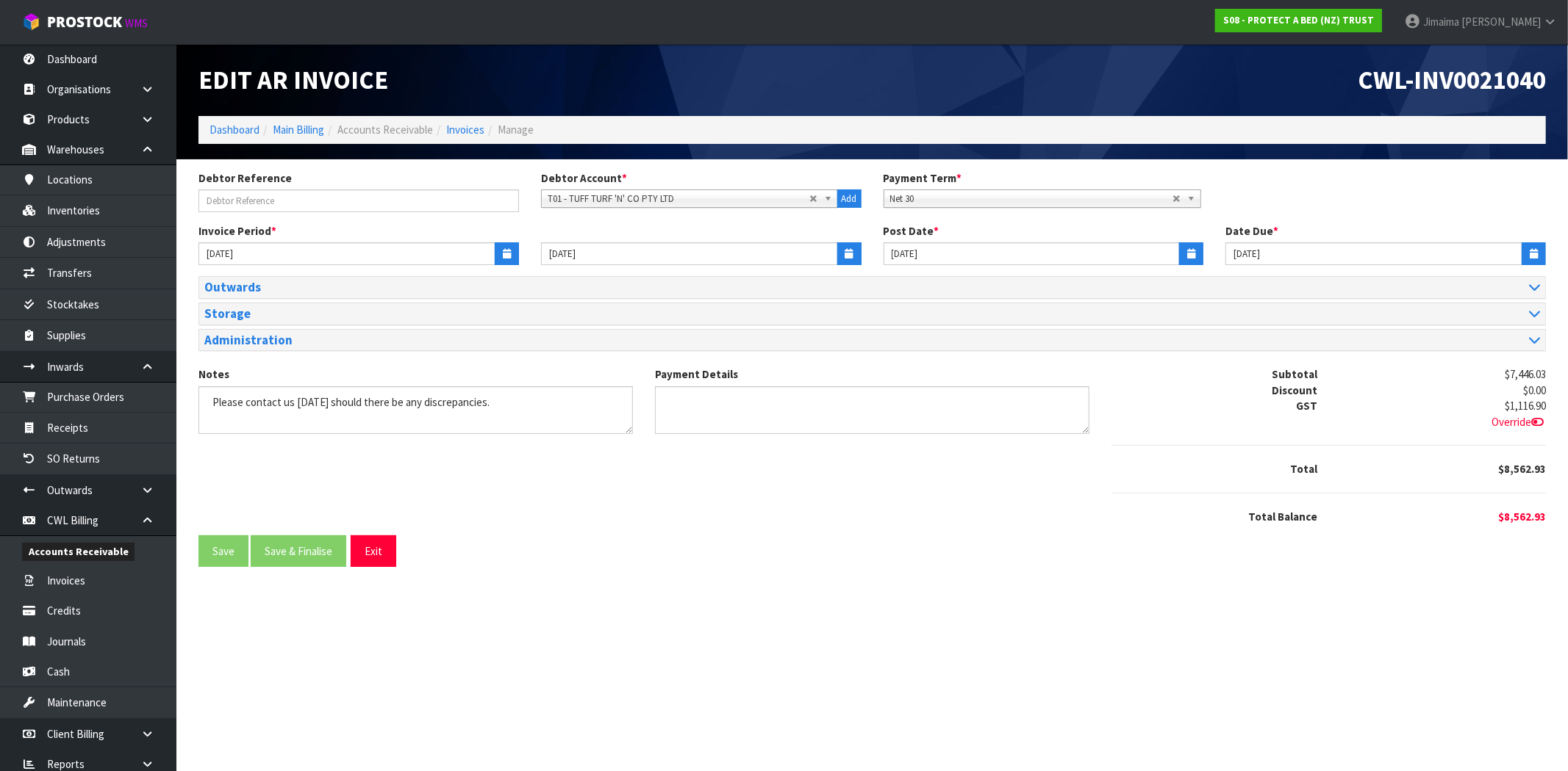
click at [267, 349] on div "Administration" at bounding box center [872, 340] width 1346 height 21
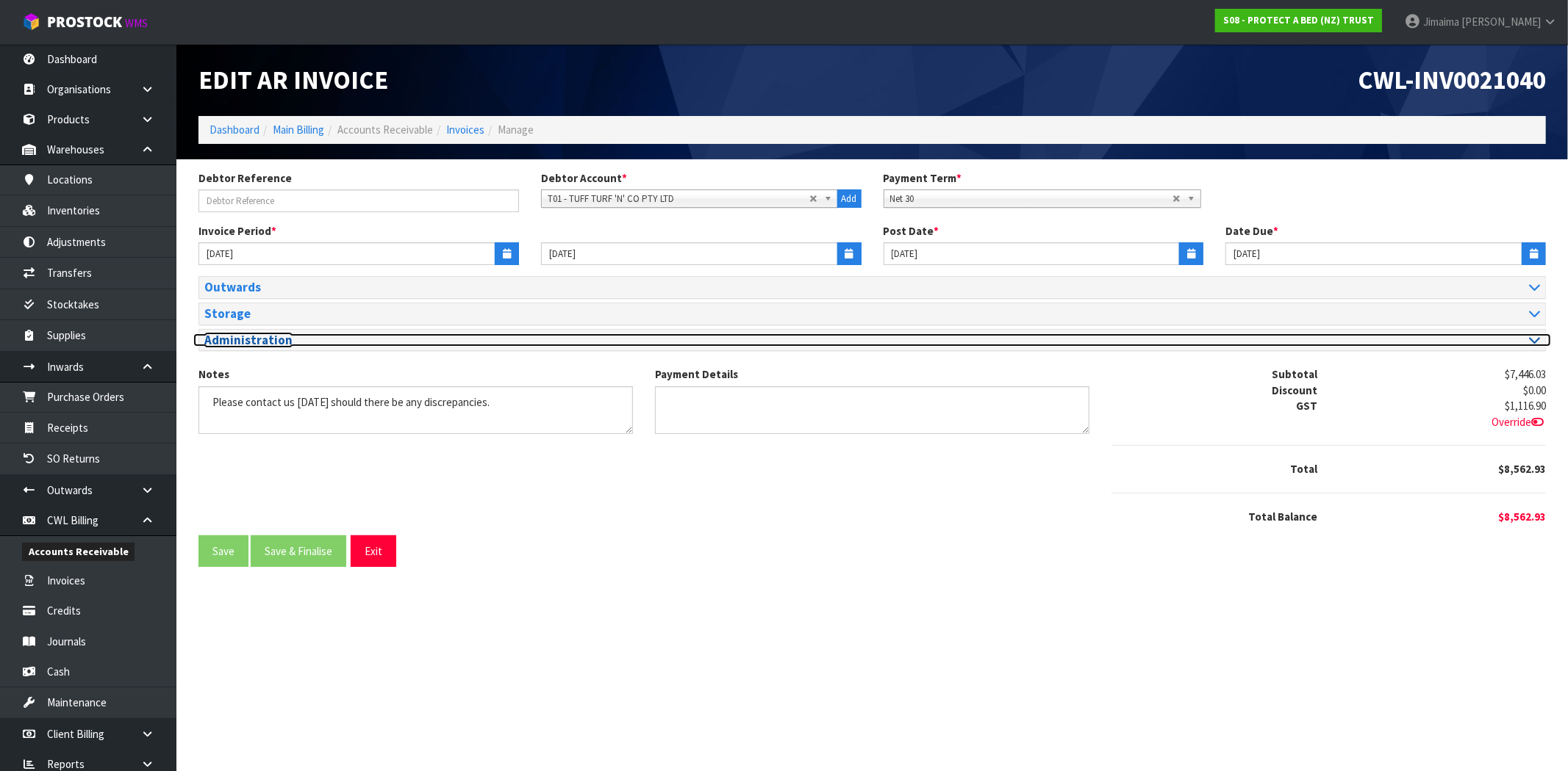
click at [268, 345] on h3 "Administration" at bounding box center [533, 340] width 657 height 14
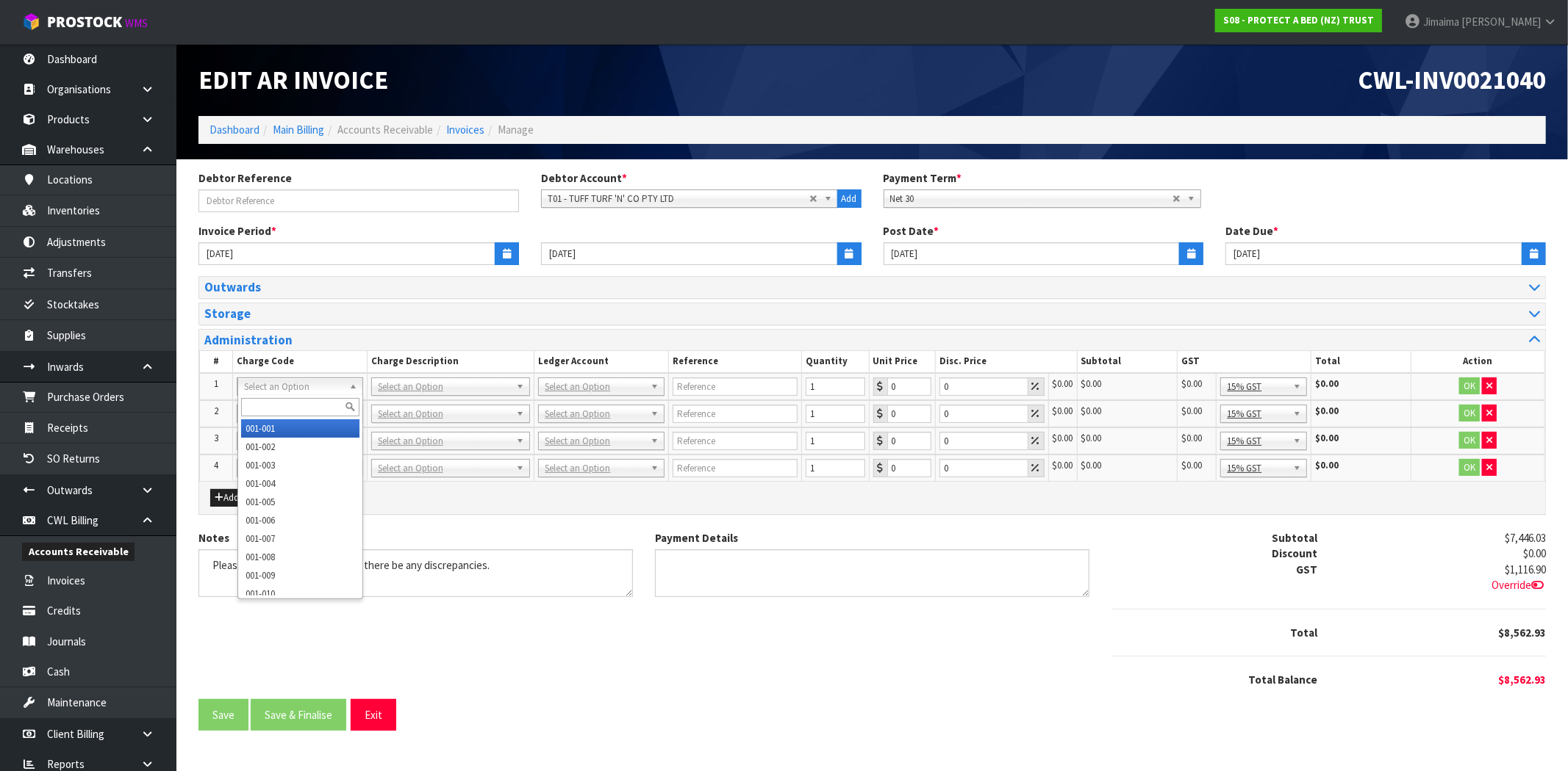
click at [260, 407] on input "text" at bounding box center [300, 407] width 118 height 18
type input "009-045"
type input "5"
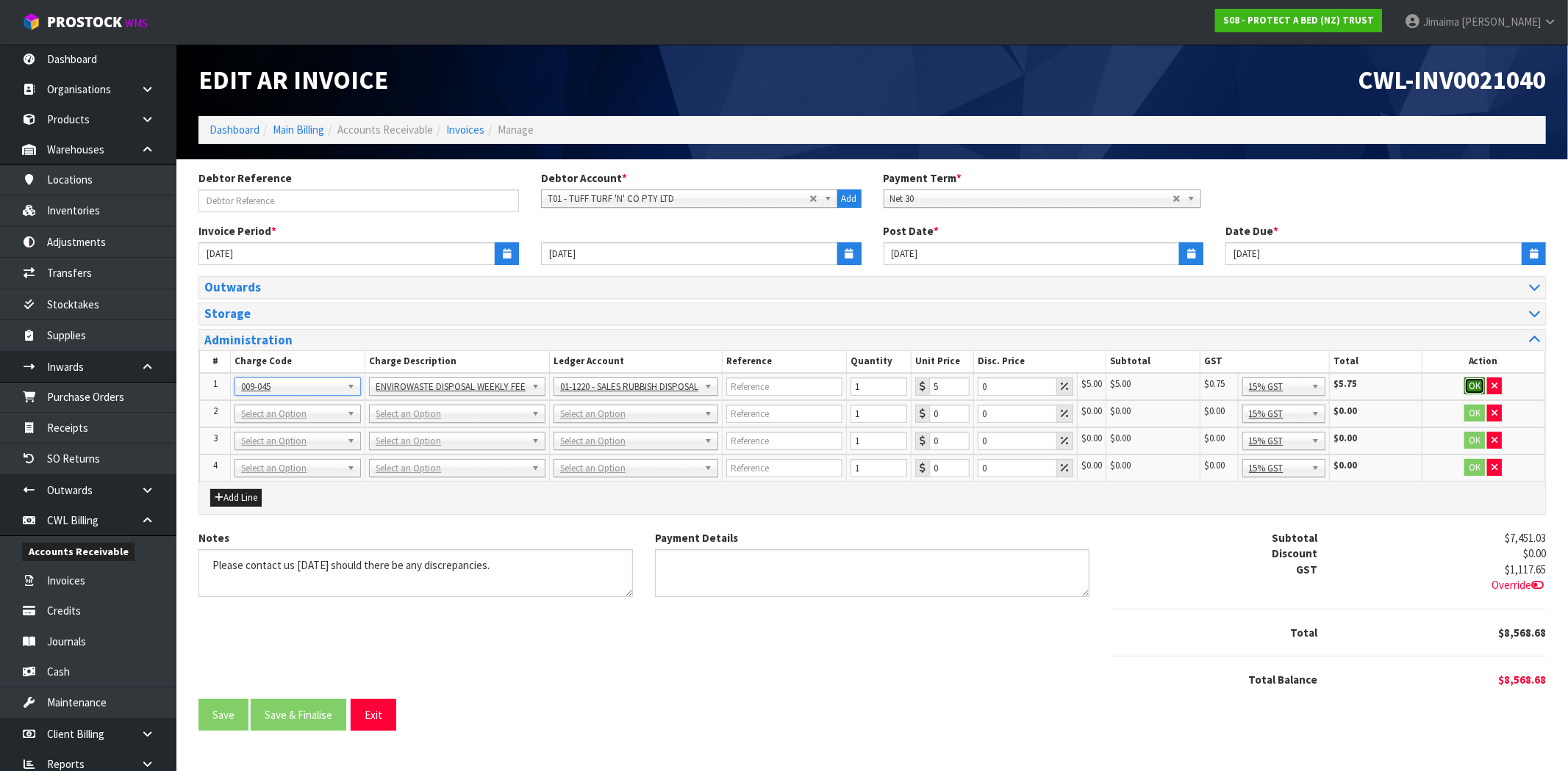
click at [1471, 392] on button "OK" at bounding box center [1475, 387] width 21 height 18
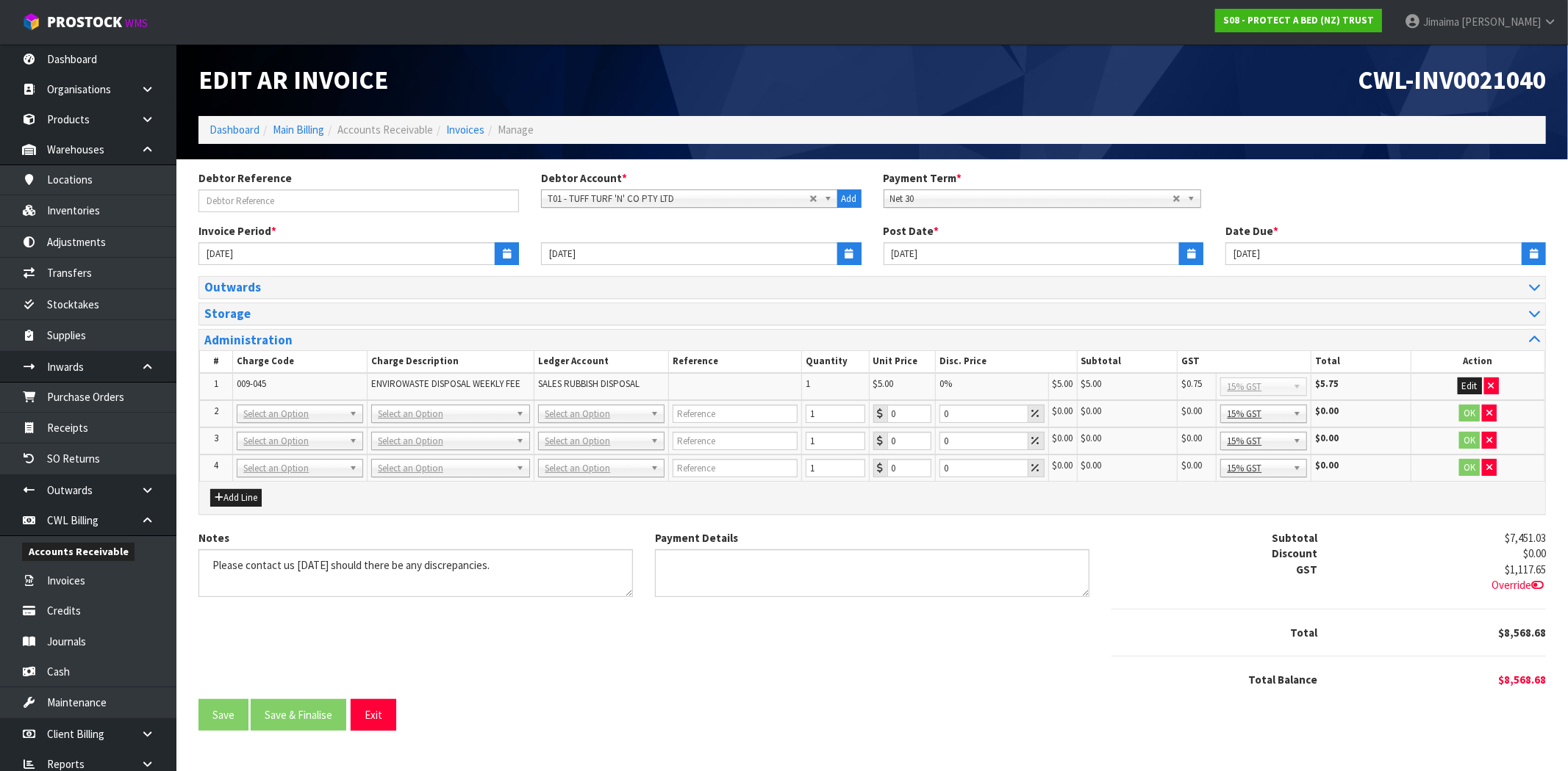
drag, startPoint x: 302, startPoint y: 413, endPoint x: 288, endPoint y: 421, distance: 16.1
click at [285, 422] on div at bounding box center [300, 433] width 124 height 24
click at [266, 438] on input "text" at bounding box center [300, 433] width 118 height 18
paste input "009-003"
type input "009-003"
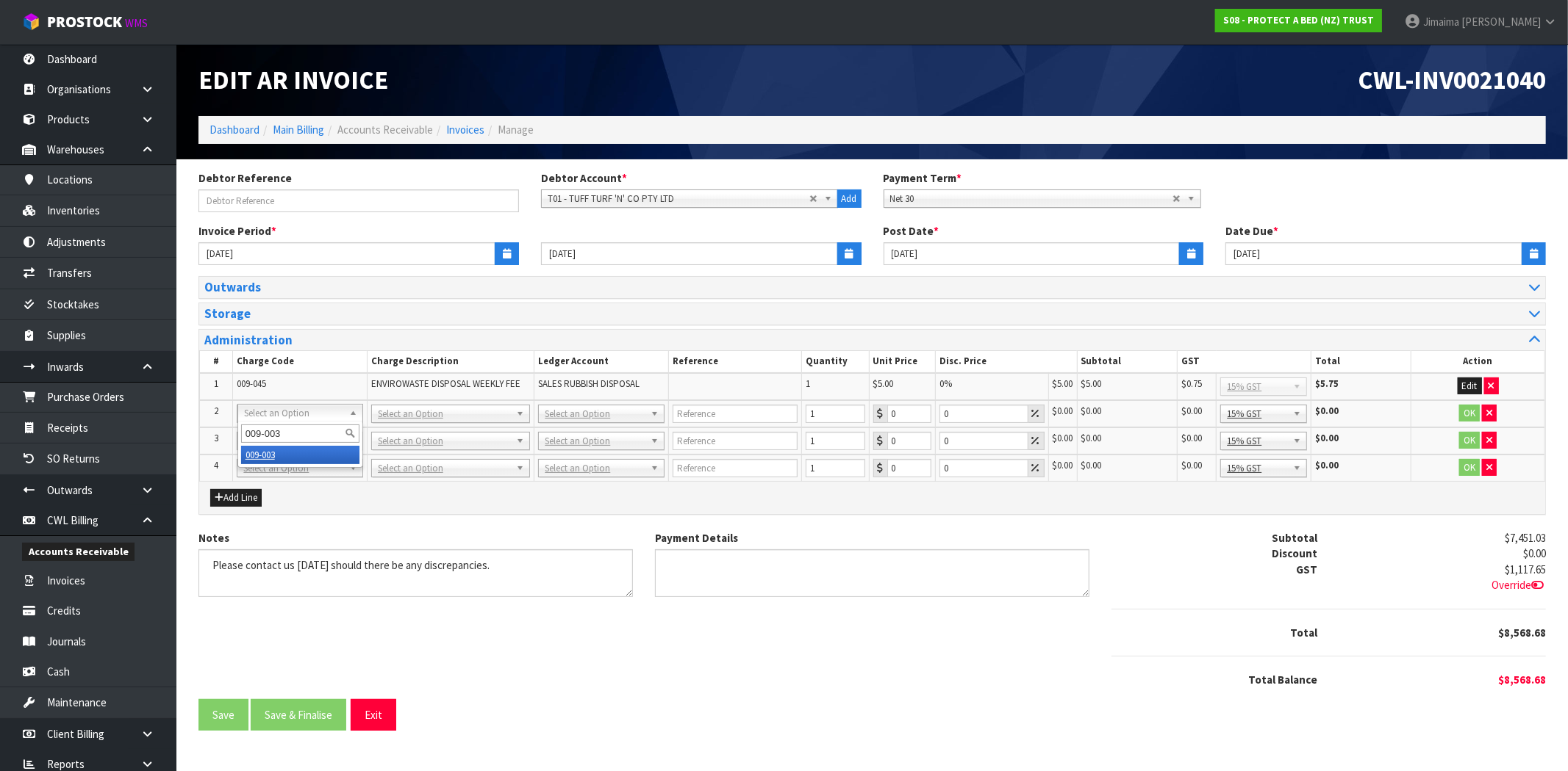
drag, startPoint x: 263, startPoint y: 451, endPoint x: 20, endPoint y: 443, distance: 243.1
type input "162.16"
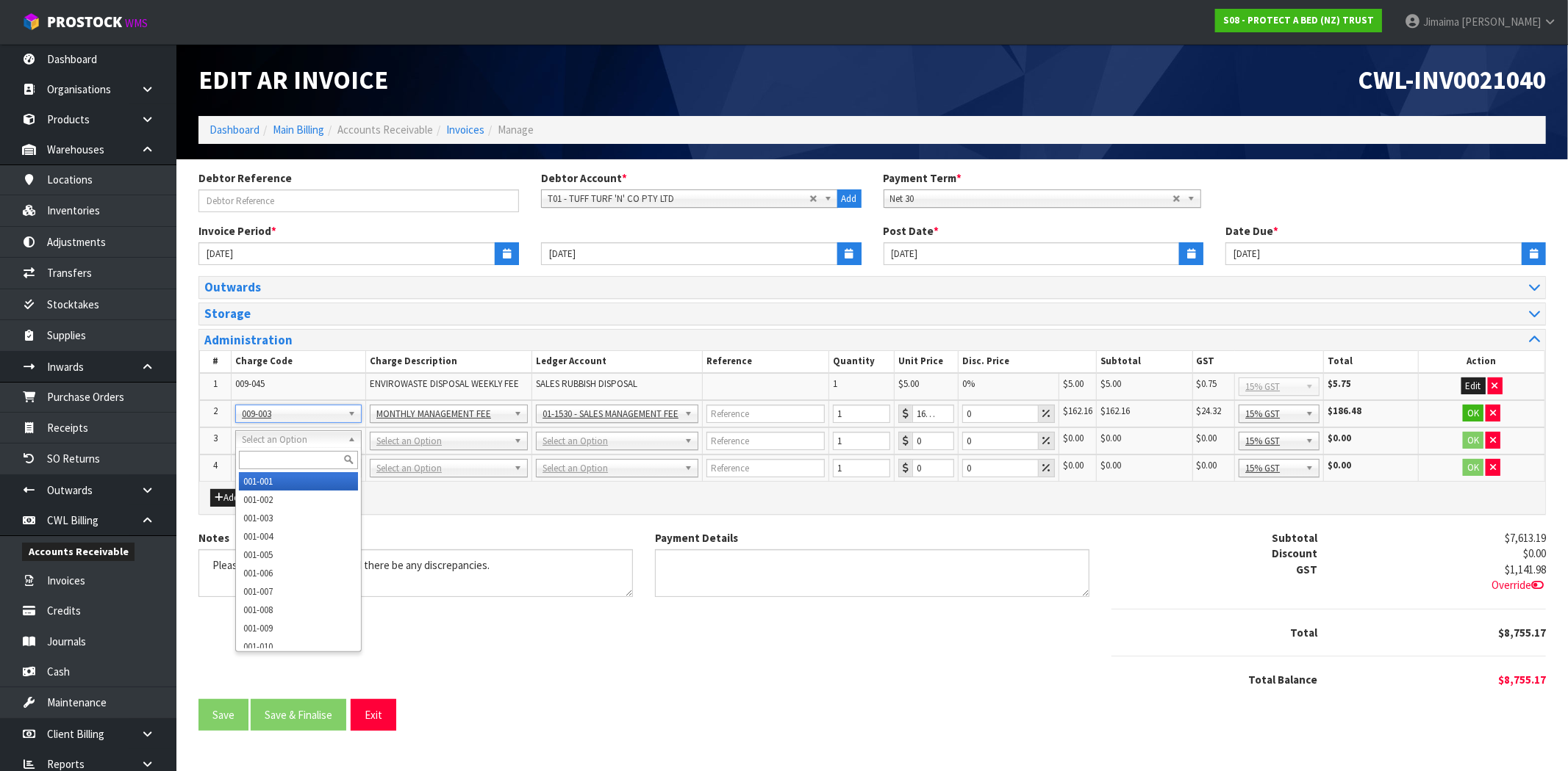
drag, startPoint x: 297, startPoint y: 454, endPoint x: 275, endPoint y: 468, distance: 26.1
click at [297, 455] on input "text" at bounding box center [298, 460] width 119 height 18
type input "009-004"
drag, startPoint x: 263, startPoint y: 478, endPoint x: 368, endPoint y: 475, distance: 105.0
type input "162.16"
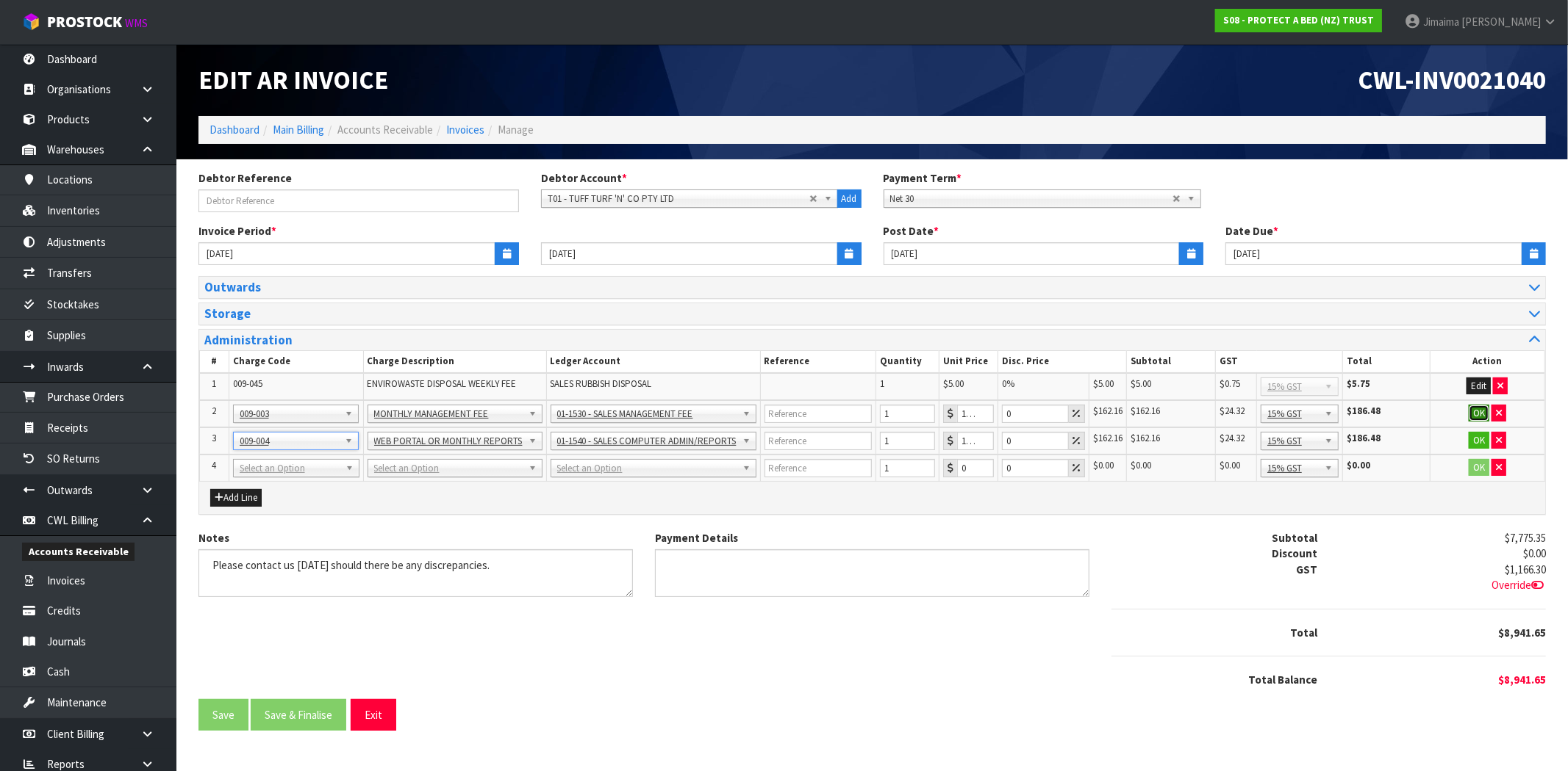
click at [1473, 407] on button "OK" at bounding box center [1479, 414] width 21 height 18
click at [1469, 432] on button "OK" at bounding box center [1479, 441] width 21 height 18
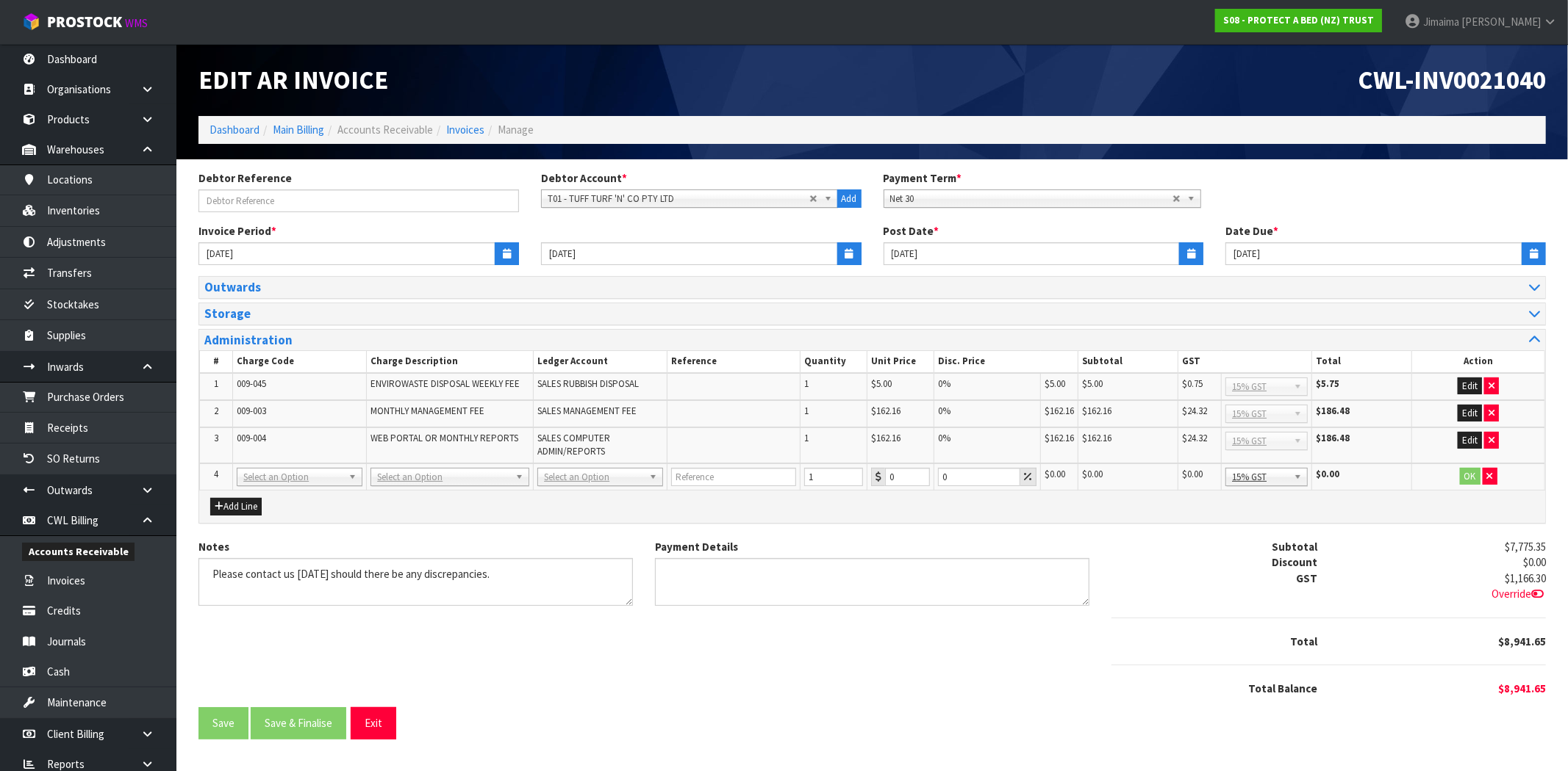
drag, startPoint x: 275, startPoint y: 478, endPoint x: 272, endPoint y: 493, distance: 15.3
click at [269, 500] on input "text" at bounding box center [300, 495] width 118 height 18
paste input "009-017"
type input "009-017"
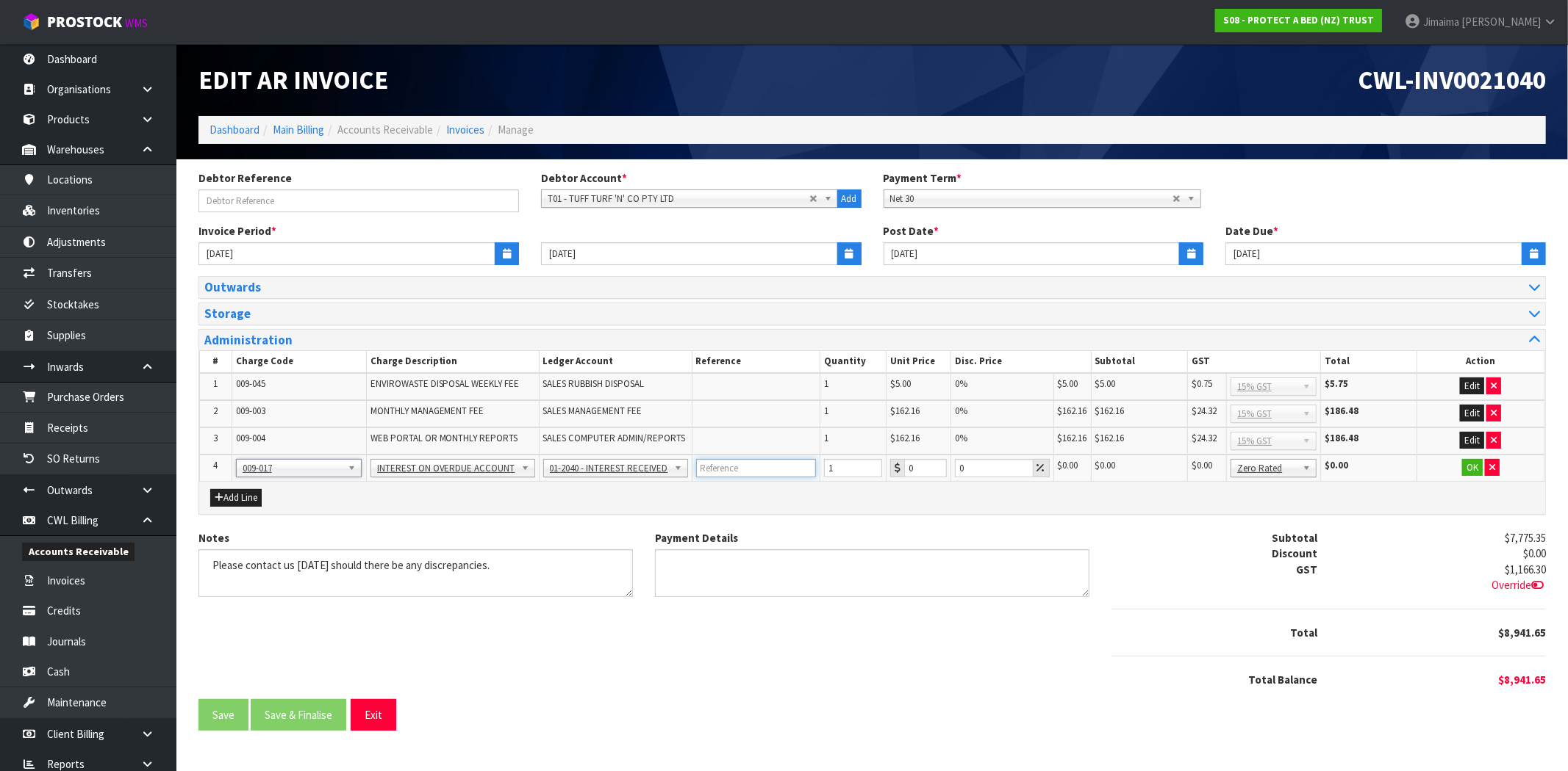
paste input "2.5% OF BALANCE"
drag, startPoint x: 762, startPoint y: 464, endPoint x: 766, endPoint y: 482, distance: 18.4
click at [762, 464] on input "text" at bounding box center [756, 468] width 120 height 18
type input "2.5% OF BALANCE"
drag, startPoint x: 769, startPoint y: 495, endPoint x: 723, endPoint y: 489, distance: 46.4
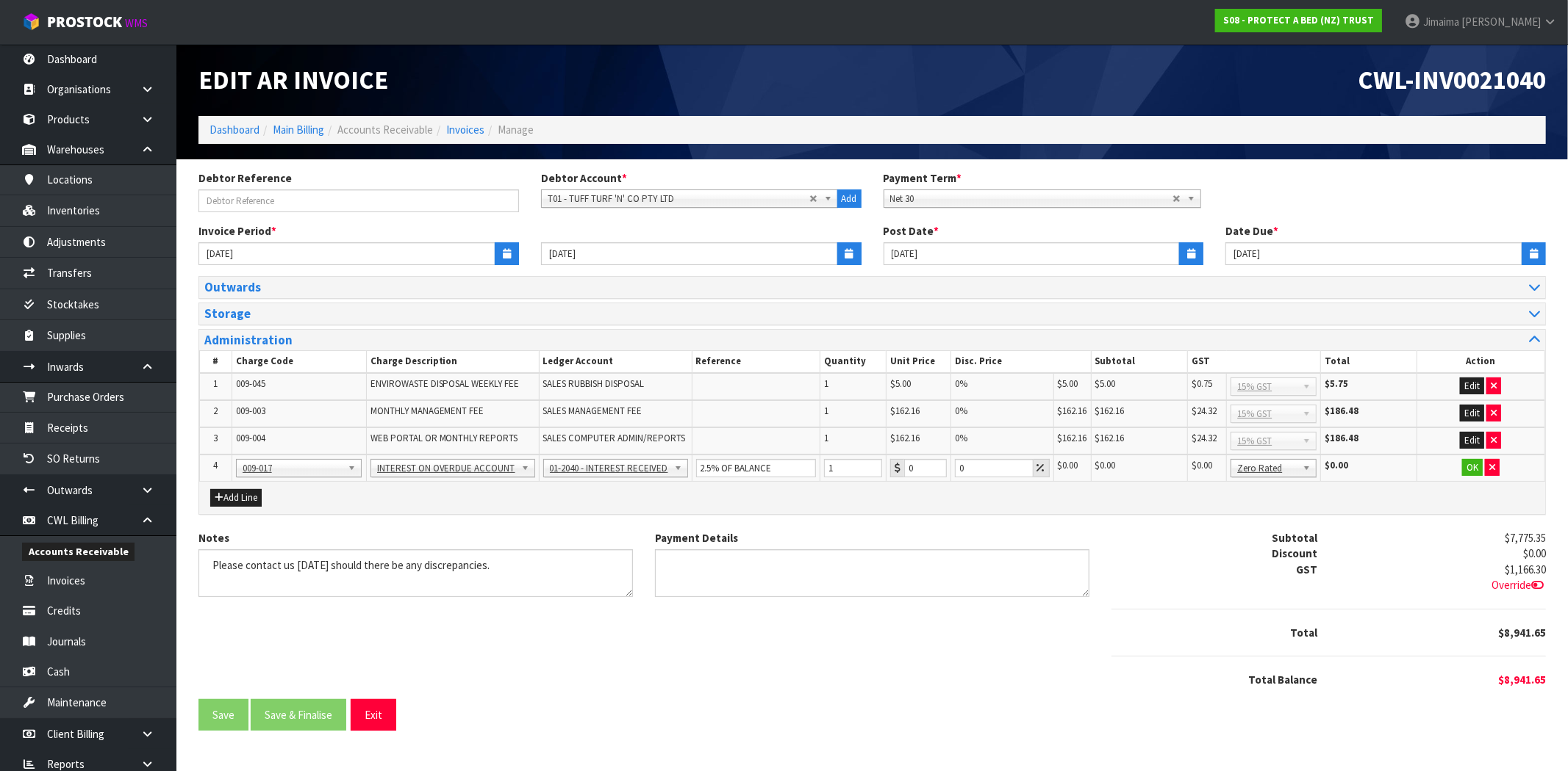
click at [768, 495] on div "Add Line" at bounding box center [872, 498] width 1346 height 33
drag, startPoint x: 905, startPoint y: 465, endPoint x: 942, endPoint y: 475, distance: 38.3
click at [881, 465] on tr "4 001-001 001-002 001-003 001-004 001-005 001-006 001-007 001-008 001-009 001-0…" at bounding box center [872, 468] width 1345 height 27
paste input "240.19"
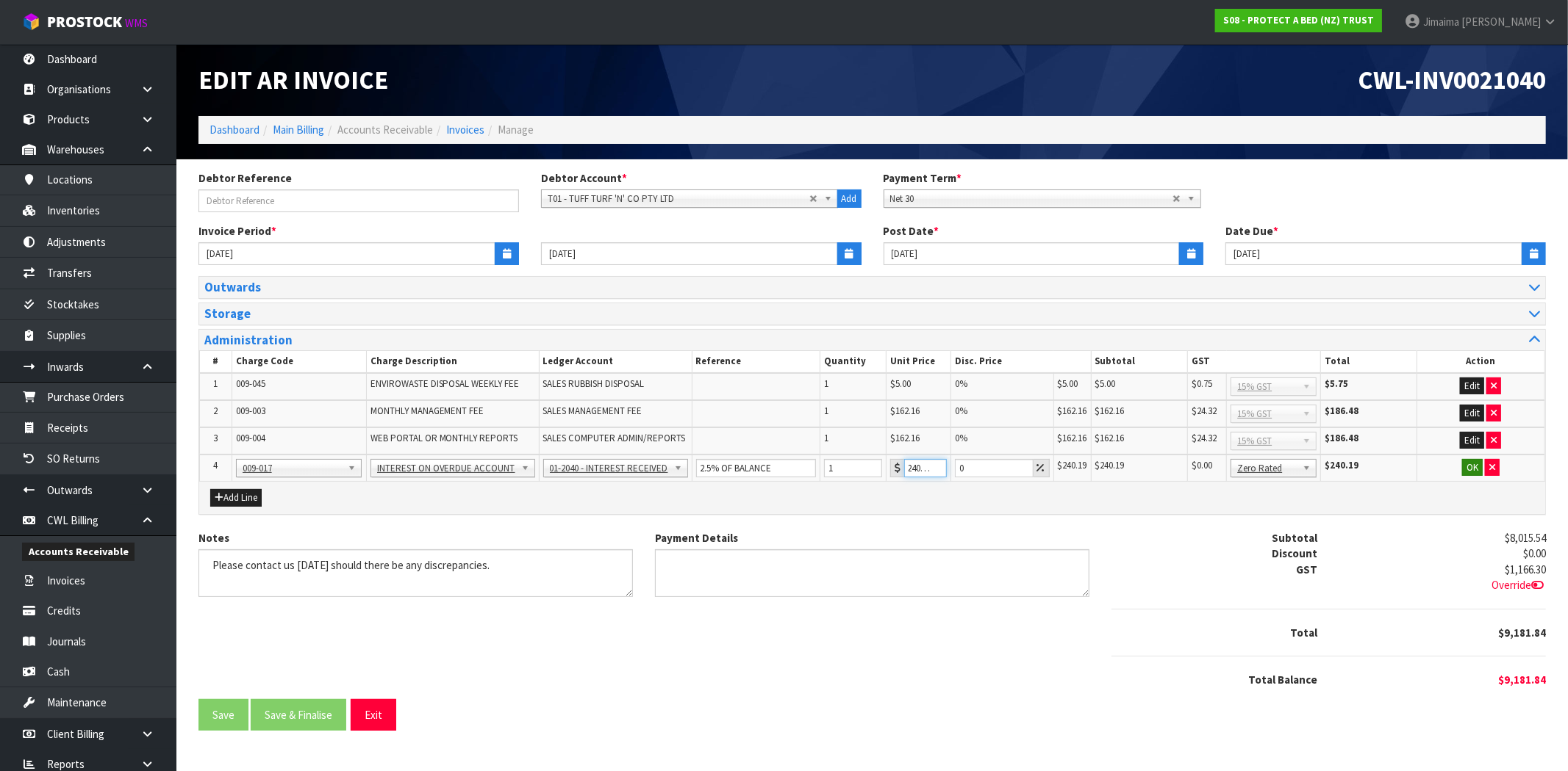
type input "240.19"
drag, startPoint x: 1467, startPoint y: 463, endPoint x: 1328, endPoint y: 520, distance: 150.2
click at [1467, 465] on button "OK" at bounding box center [1473, 468] width 21 height 18
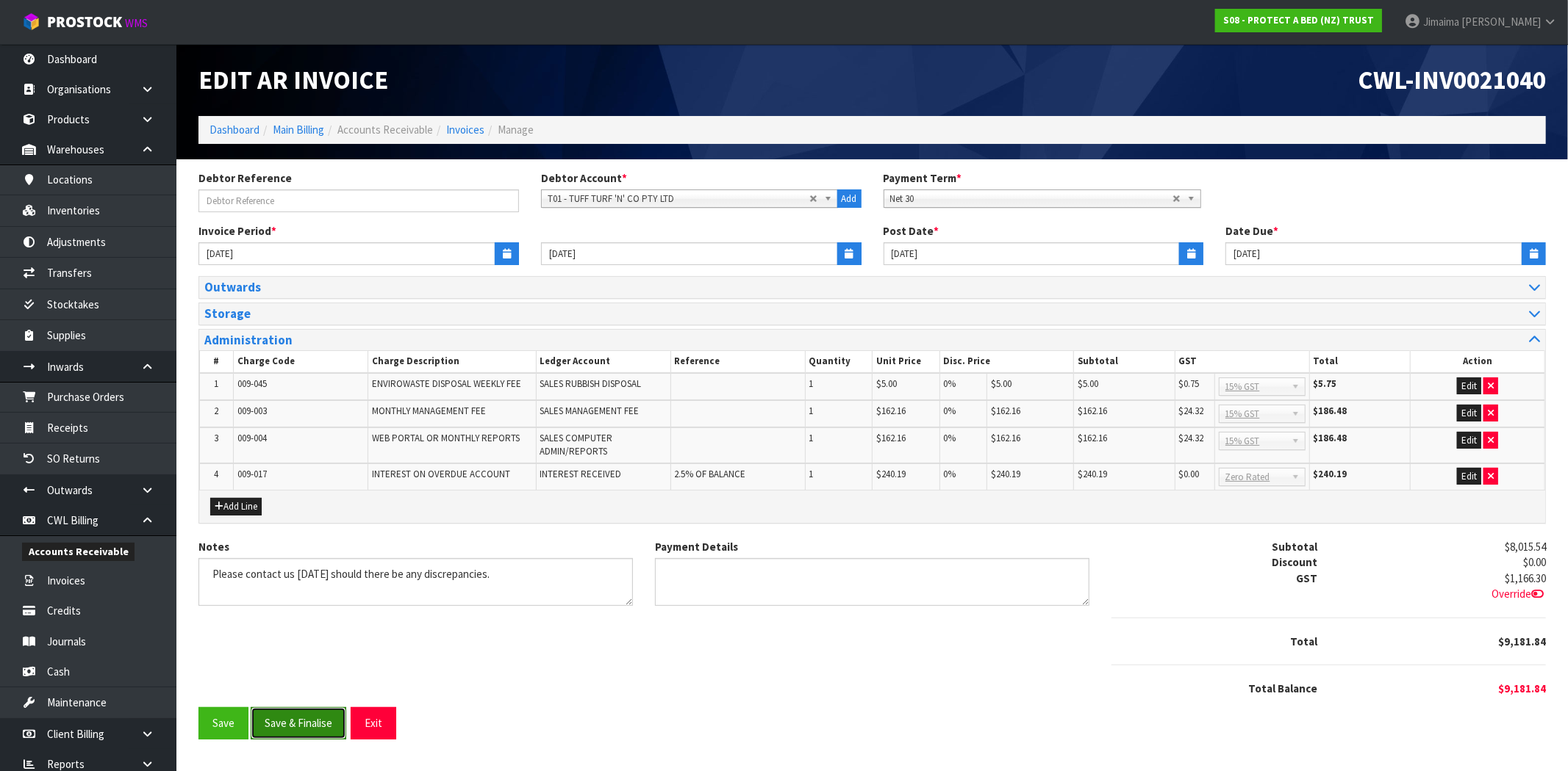
click at [317, 716] on button "Save & Finalise" at bounding box center [298, 723] width 95 height 32
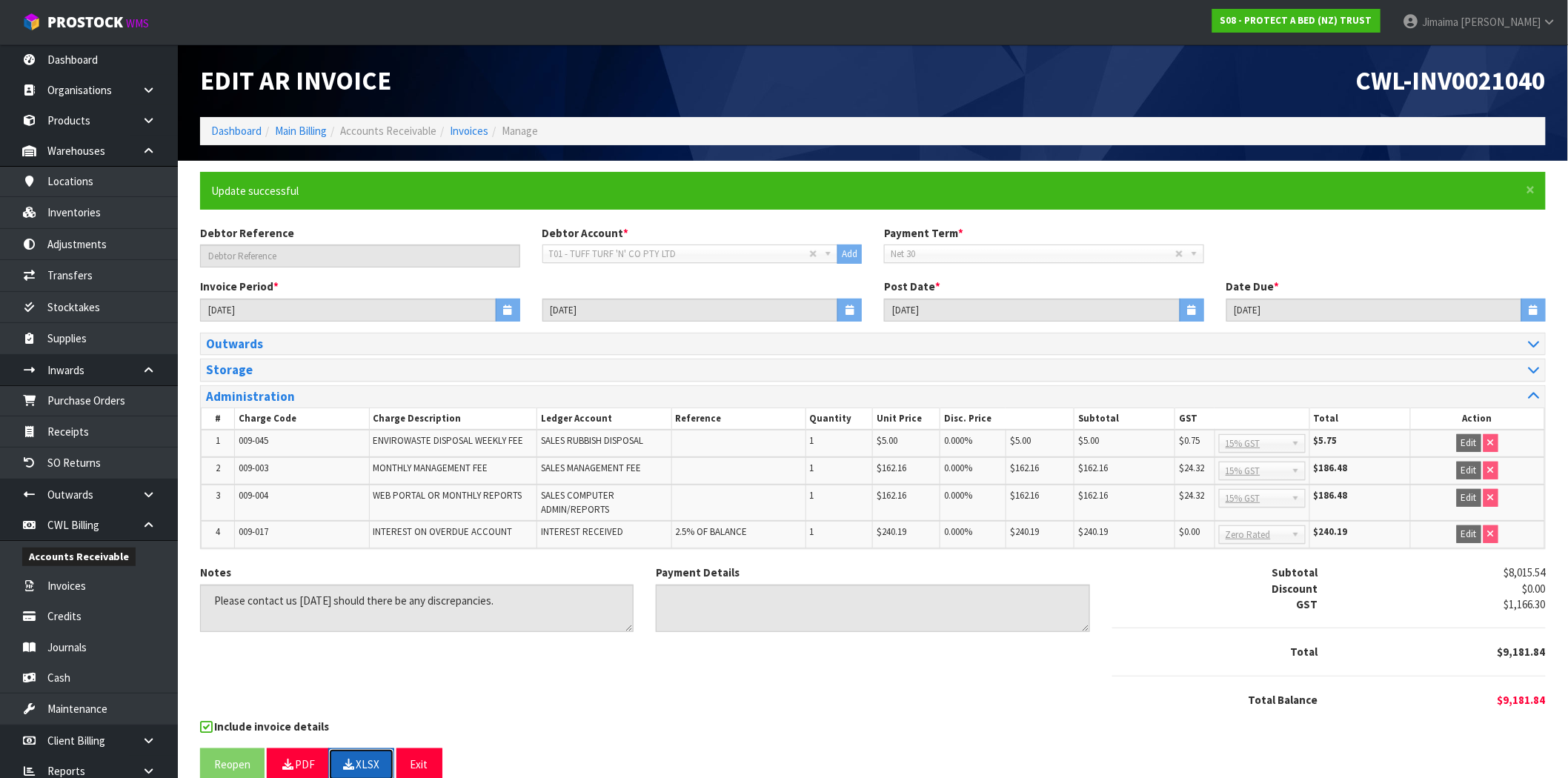
drag, startPoint x: 371, startPoint y: 766, endPoint x: 378, endPoint y: 761, distance: 8.6
click at [371, 766] on button "XLSX" at bounding box center [361, 765] width 66 height 32
drag, startPoint x: 1334, startPoint y: 92, endPoint x: 1580, endPoint y: 63, distance: 247.7
click at [1568, 63] on html "Toggle navigation ProStock WMS S08 - PROTECT A BED (NZ) TRUST Jimaima [PERSON_N…" at bounding box center [784, 389] width 1568 height 778
copy span "CWL-INV0021040"
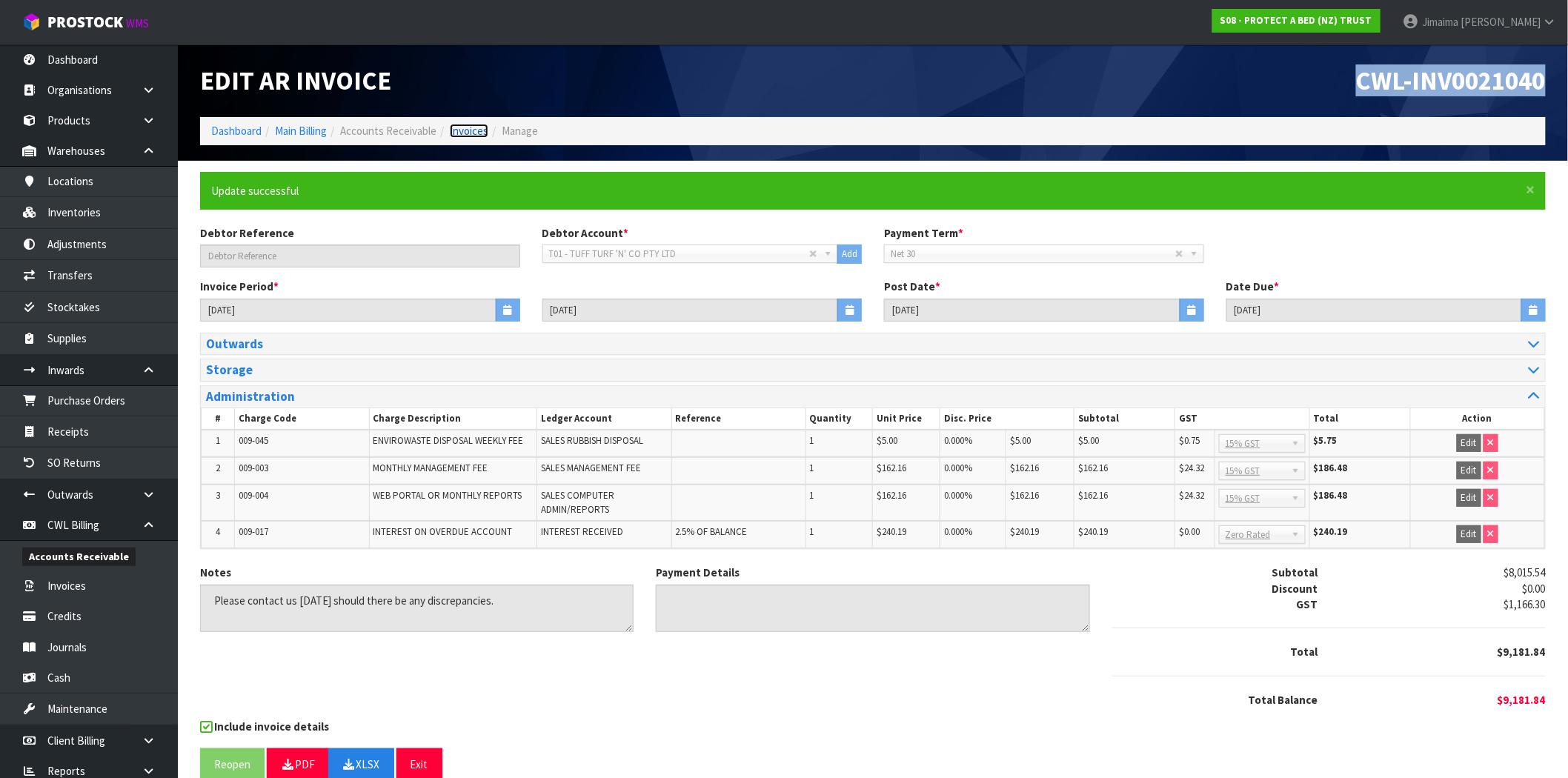
click at [469, 129] on link "Invoices" at bounding box center [469, 131] width 39 height 14
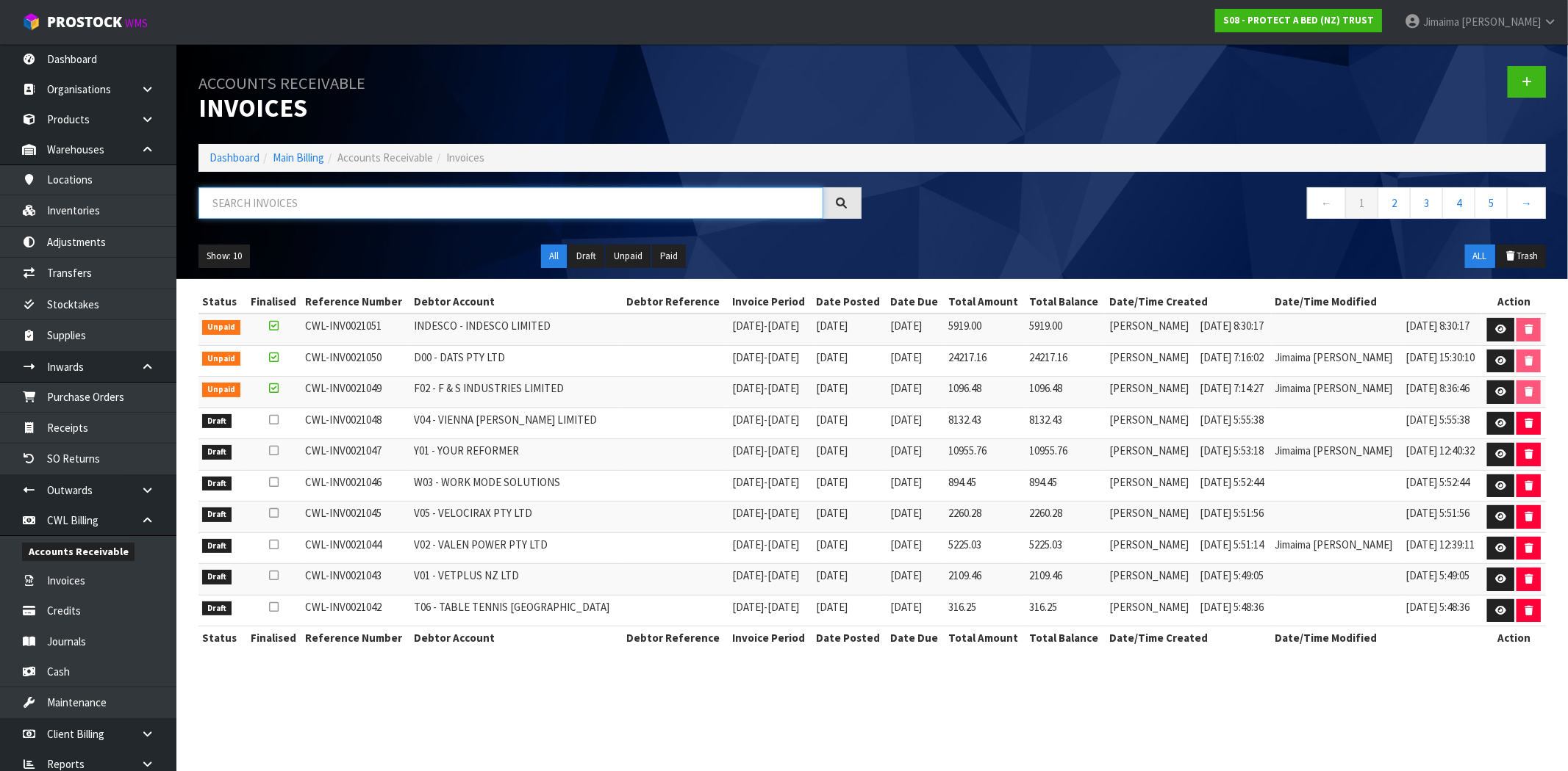
click at [297, 194] on input "text" at bounding box center [510, 203] width 625 height 32
paste input "T05"
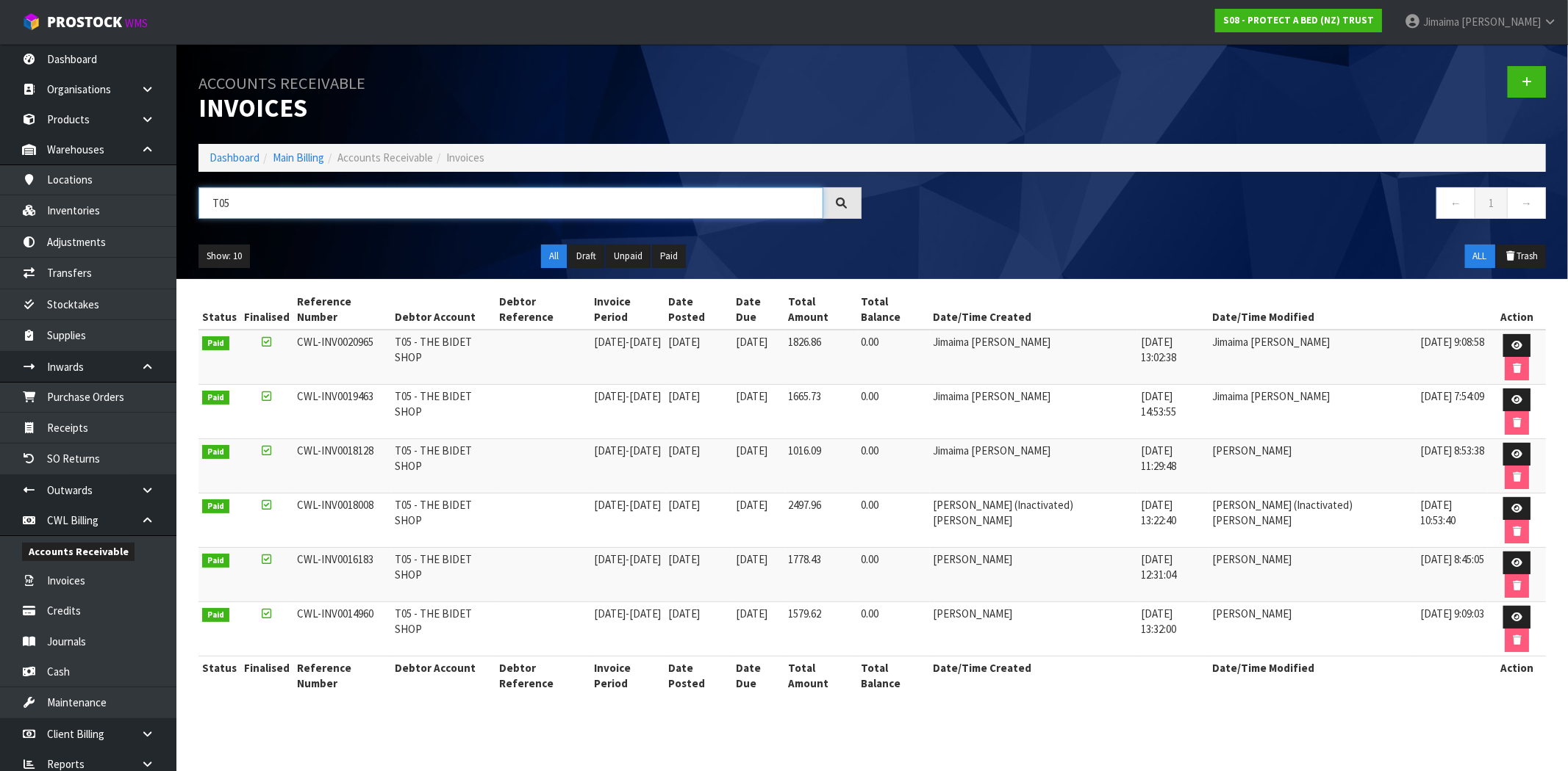
drag, startPoint x: 319, startPoint y: 206, endPoint x: 165, endPoint y: 198, distance: 154.2
click at [160, 198] on body "Toggle navigation ProStock WMS S08 - PROTECT A BED (NZ) TRUST Jimaima [PERSON_N…" at bounding box center [784, 385] width 1568 height 771
paste input "6"
type input "T06"
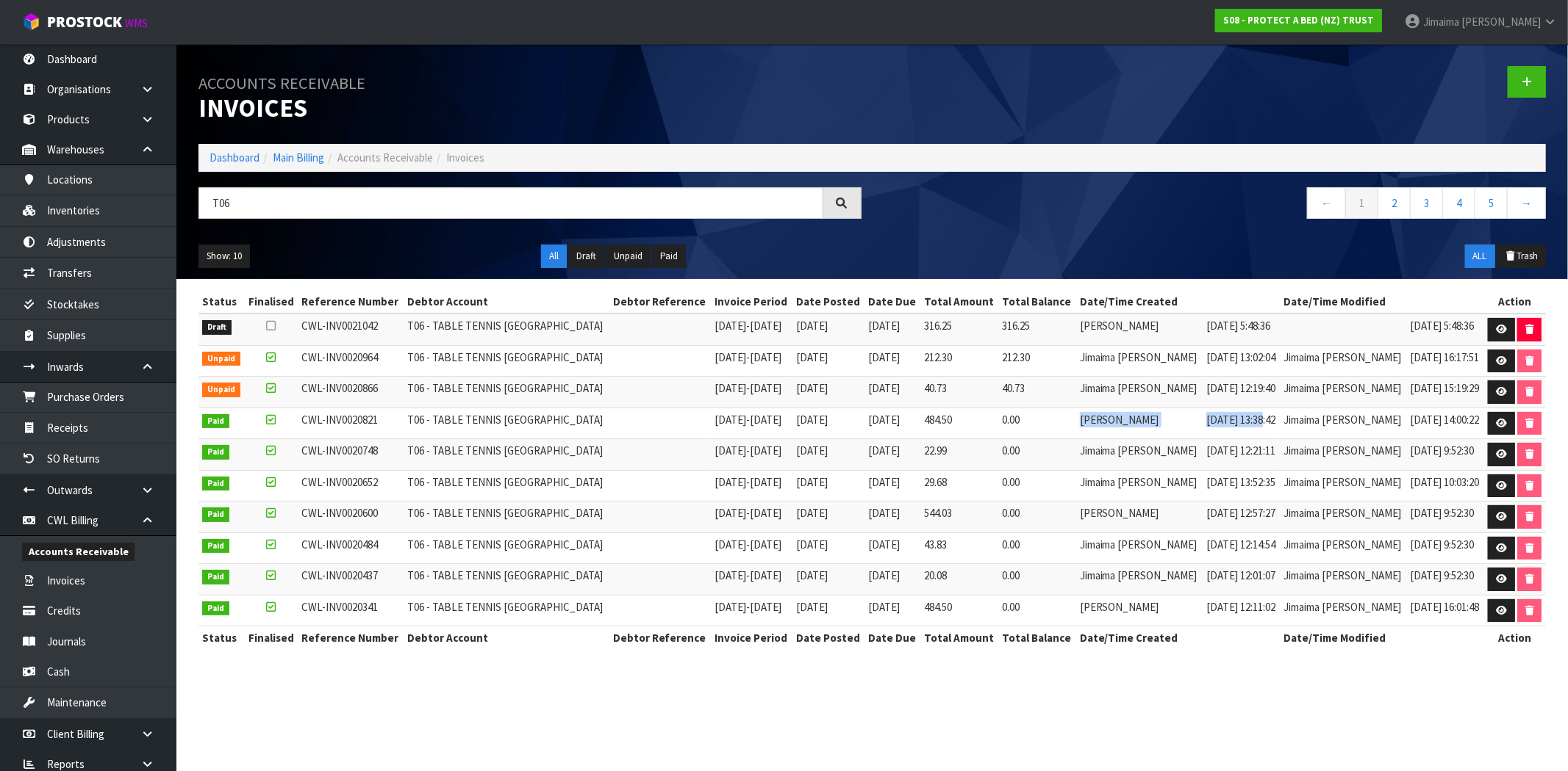
drag, startPoint x: 1118, startPoint y: 419, endPoint x: 1419, endPoint y: 424, distance: 301.0
click at [1271, 410] on tr "Paid CWL-INV0020821 T06 - TABLE TENNIS NEW ZEALAND 25/08/2025 - 31/08/2025 31/0…" at bounding box center [872, 424] width 1348 height 32
click at [1498, 426] on icon at bounding box center [1501, 423] width 11 height 10
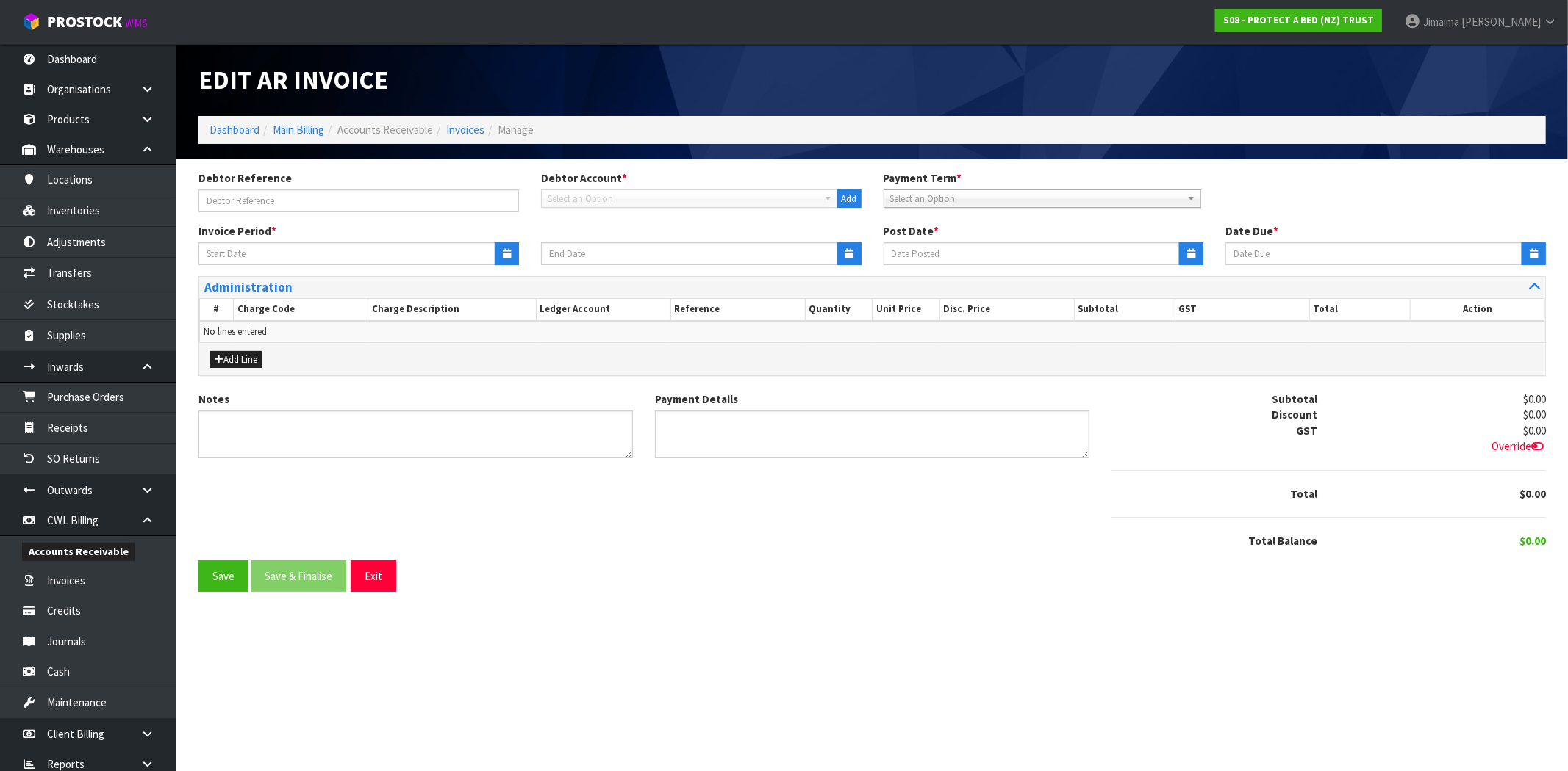
type input "[DATE]"
type textarea "Please contact us [DATE] should there be any discrepancies."
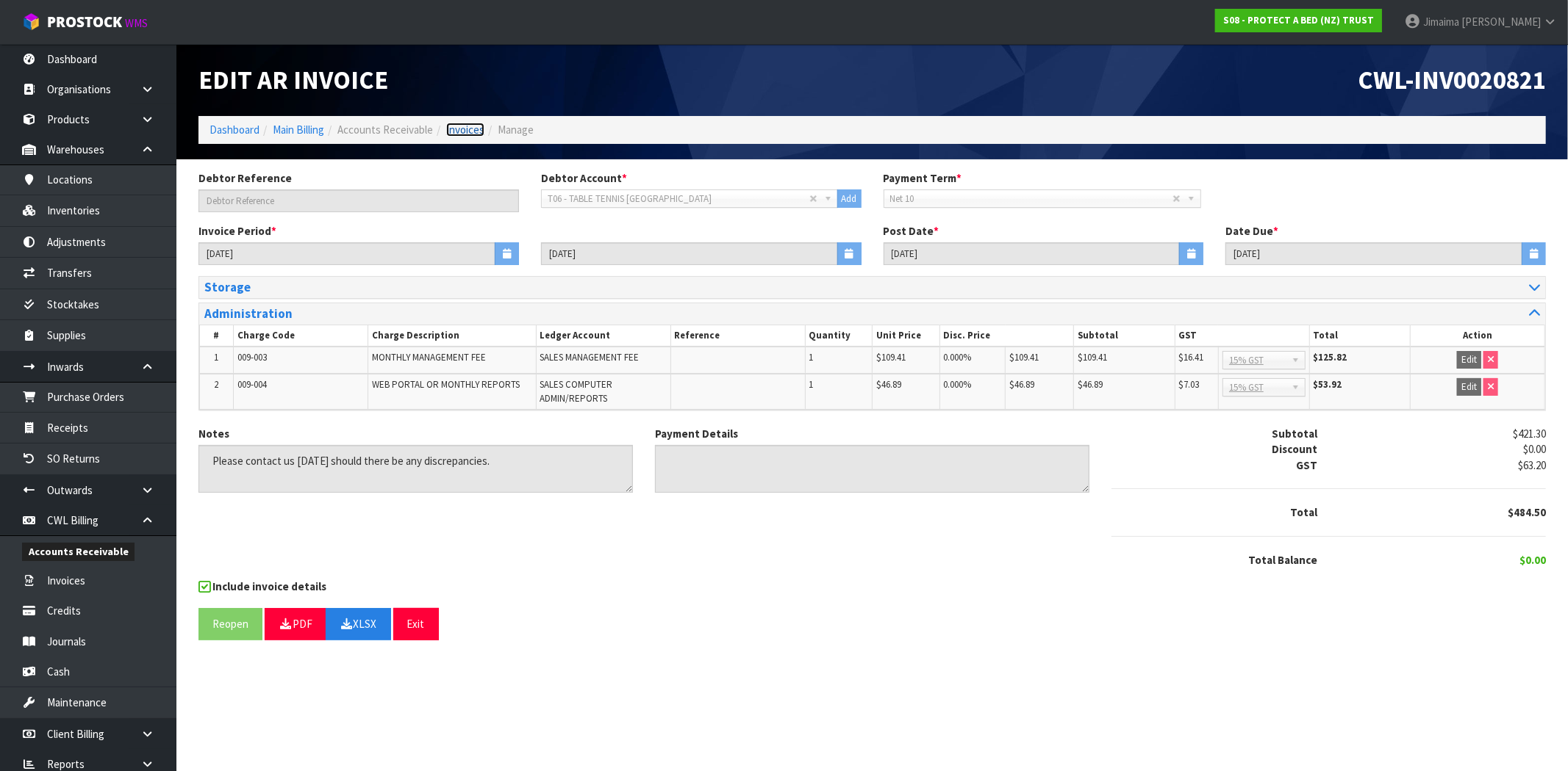
click at [472, 132] on link "Invoices" at bounding box center [465, 129] width 38 height 14
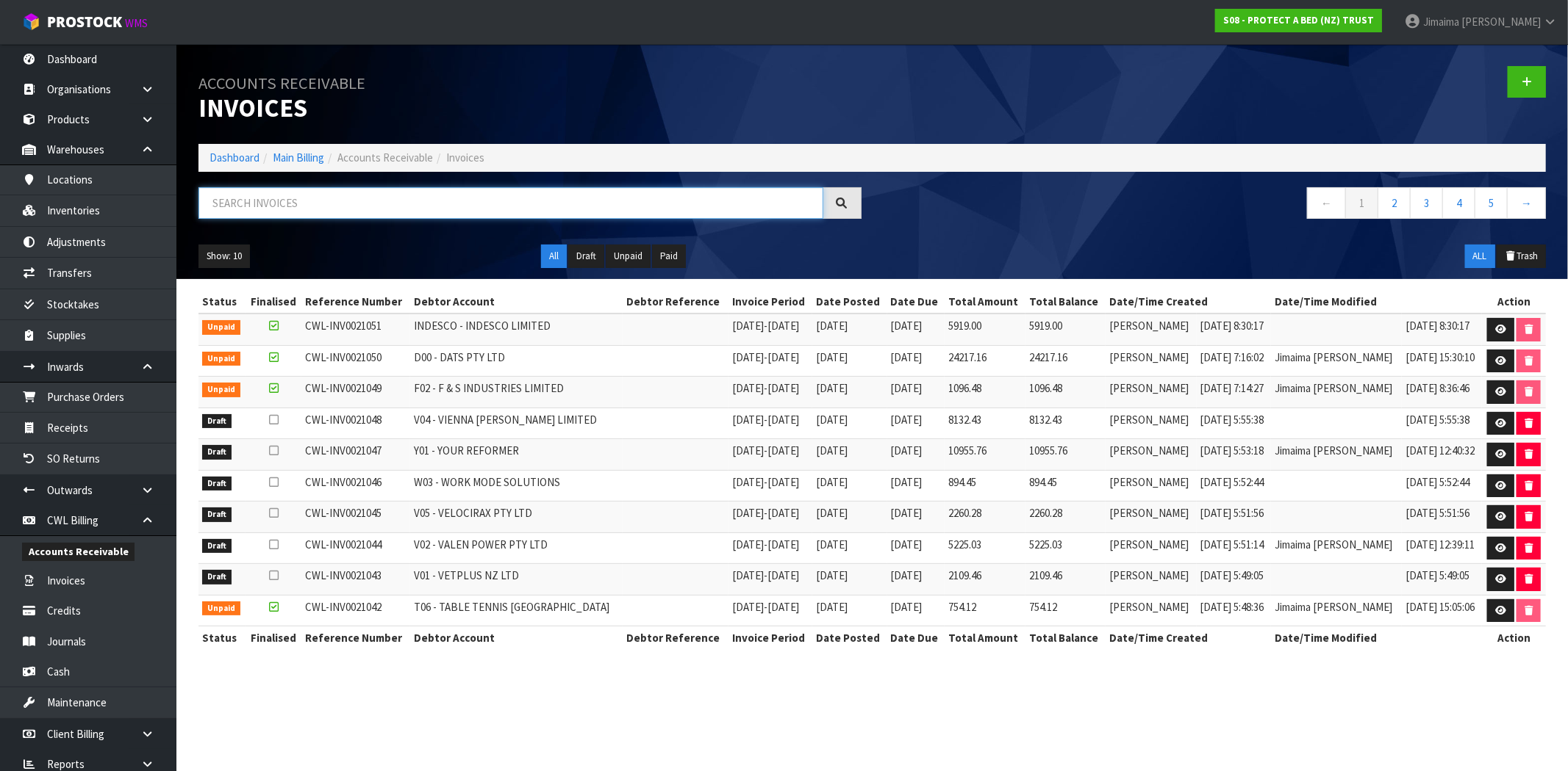
click at [275, 202] on input "text" at bounding box center [510, 203] width 625 height 32
paste input "V00"
click at [586, 259] on button "Draft" at bounding box center [586, 257] width 36 height 24
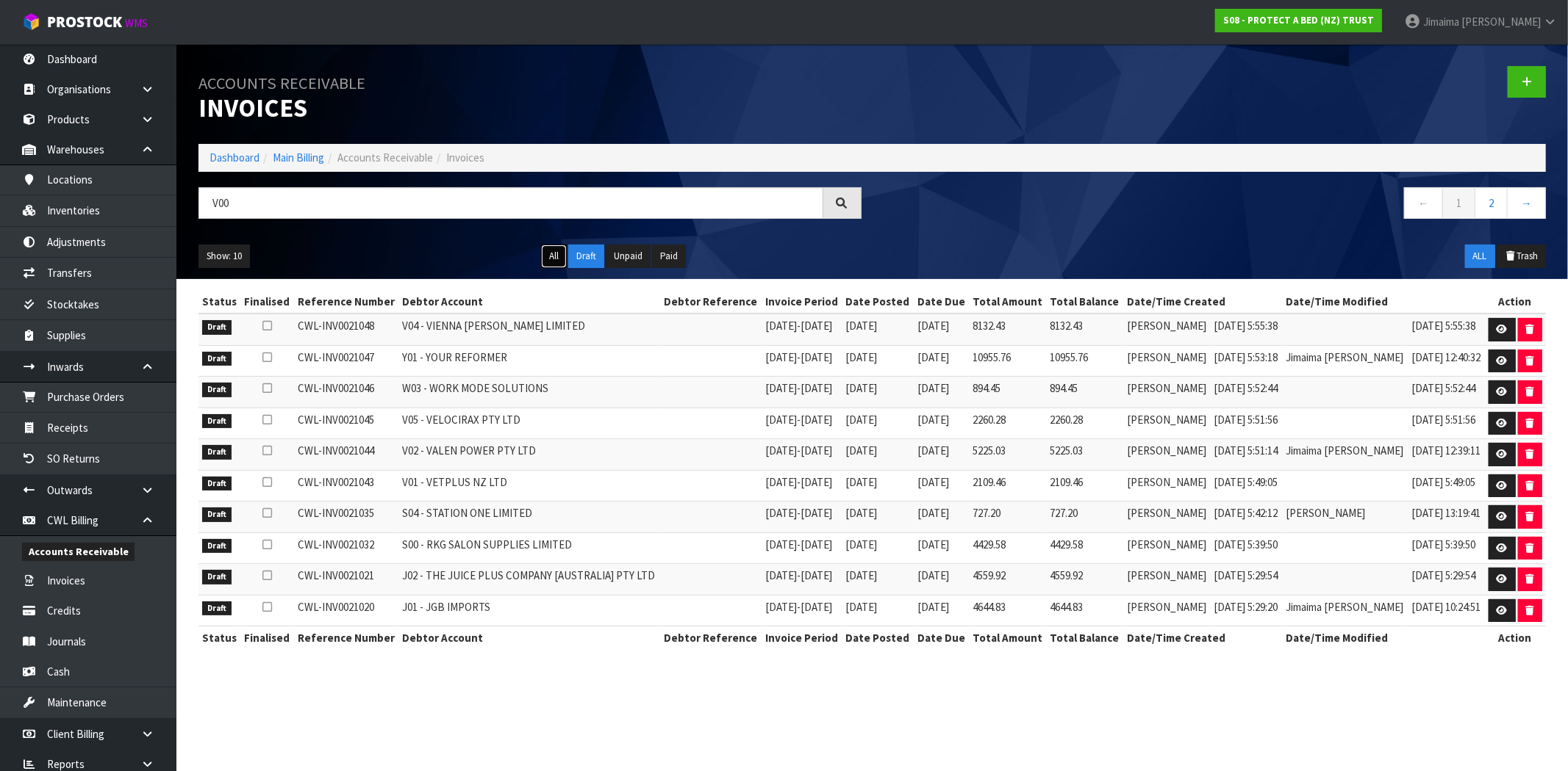
click at [553, 261] on button "All" at bounding box center [553, 257] width 26 height 24
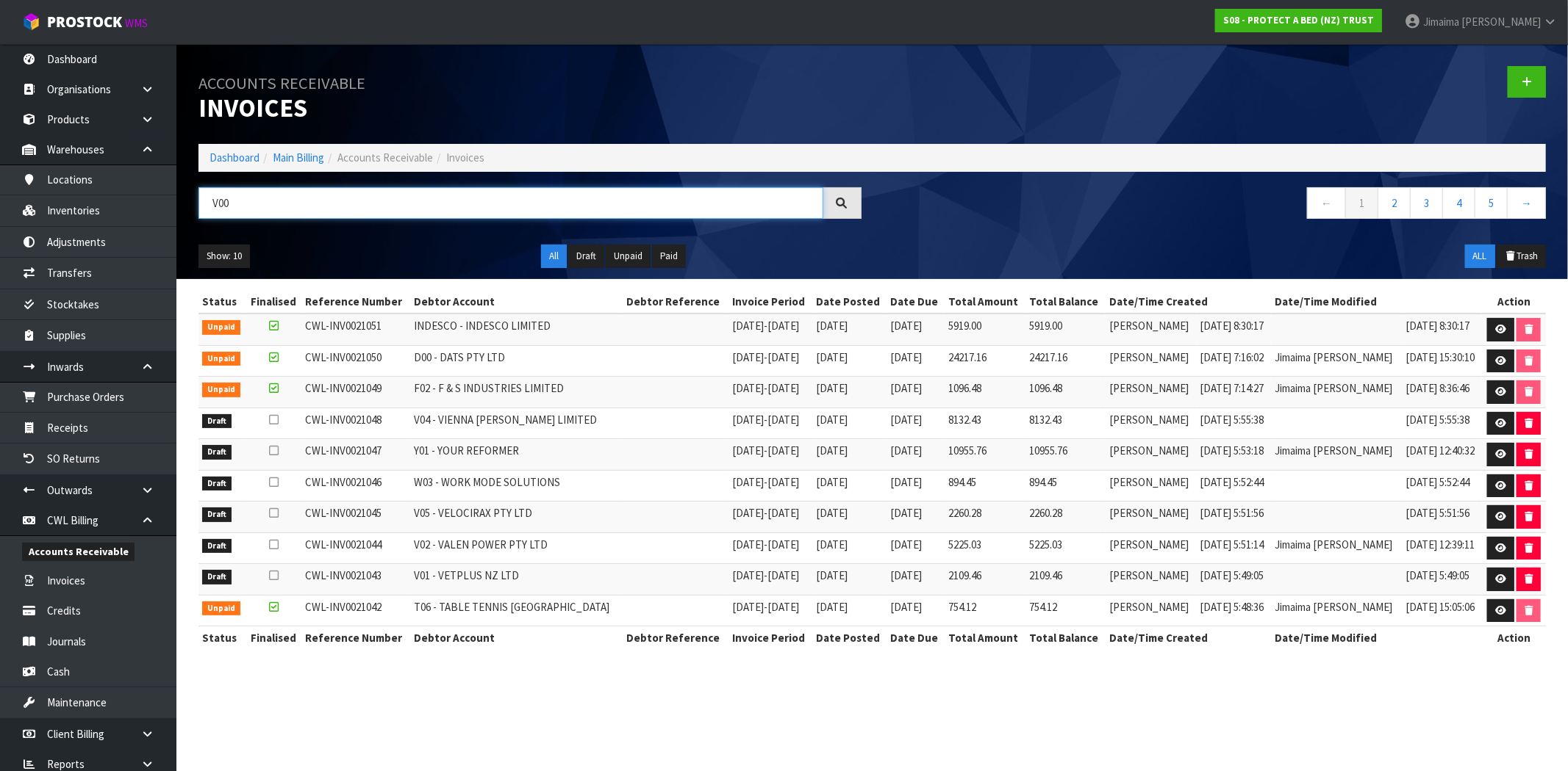
click at [355, 201] on input "V00" at bounding box center [510, 203] width 625 height 32
type input "V"
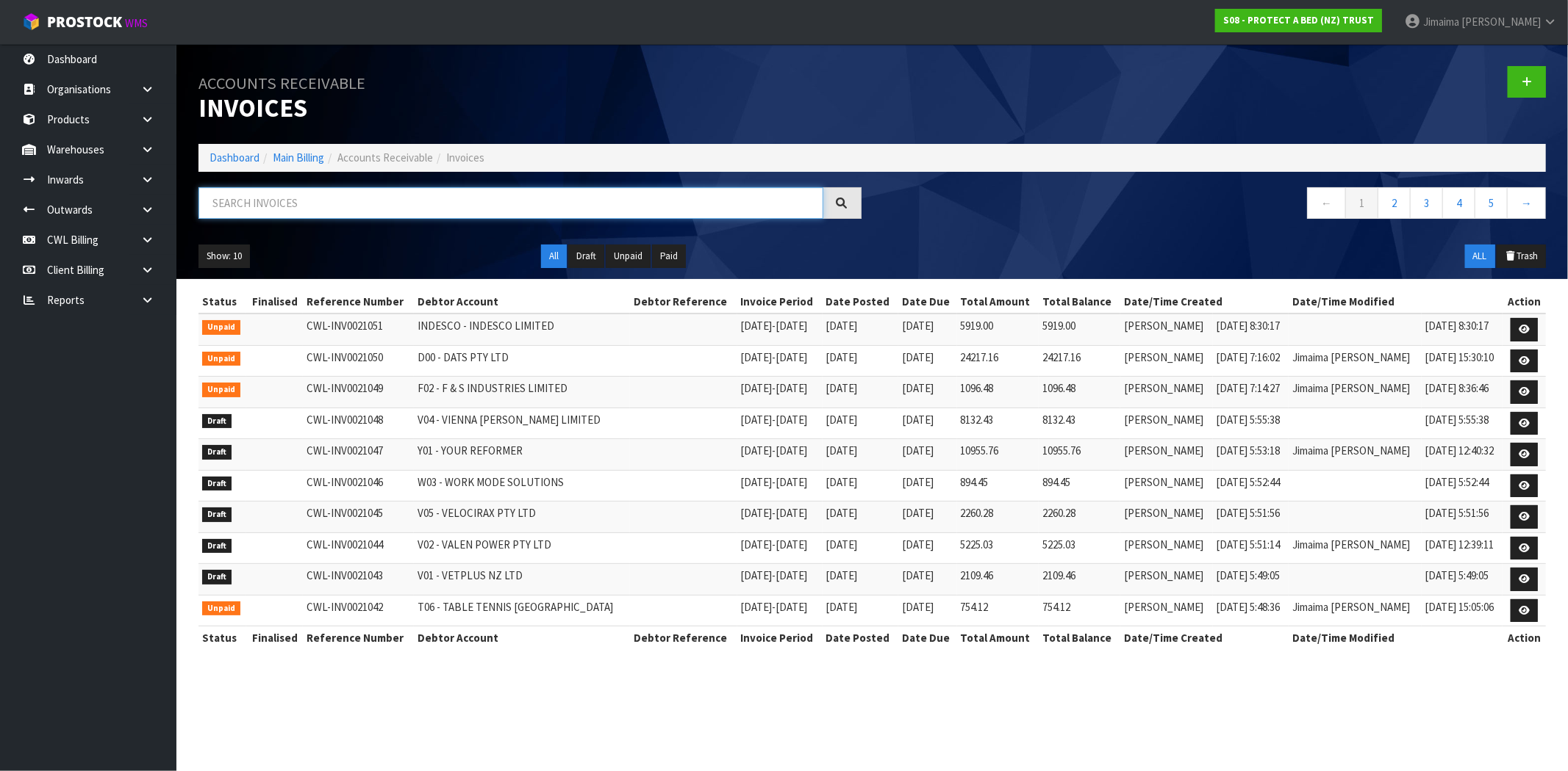
click at [274, 213] on input "text" at bounding box center [510, 203] width 625 height 32
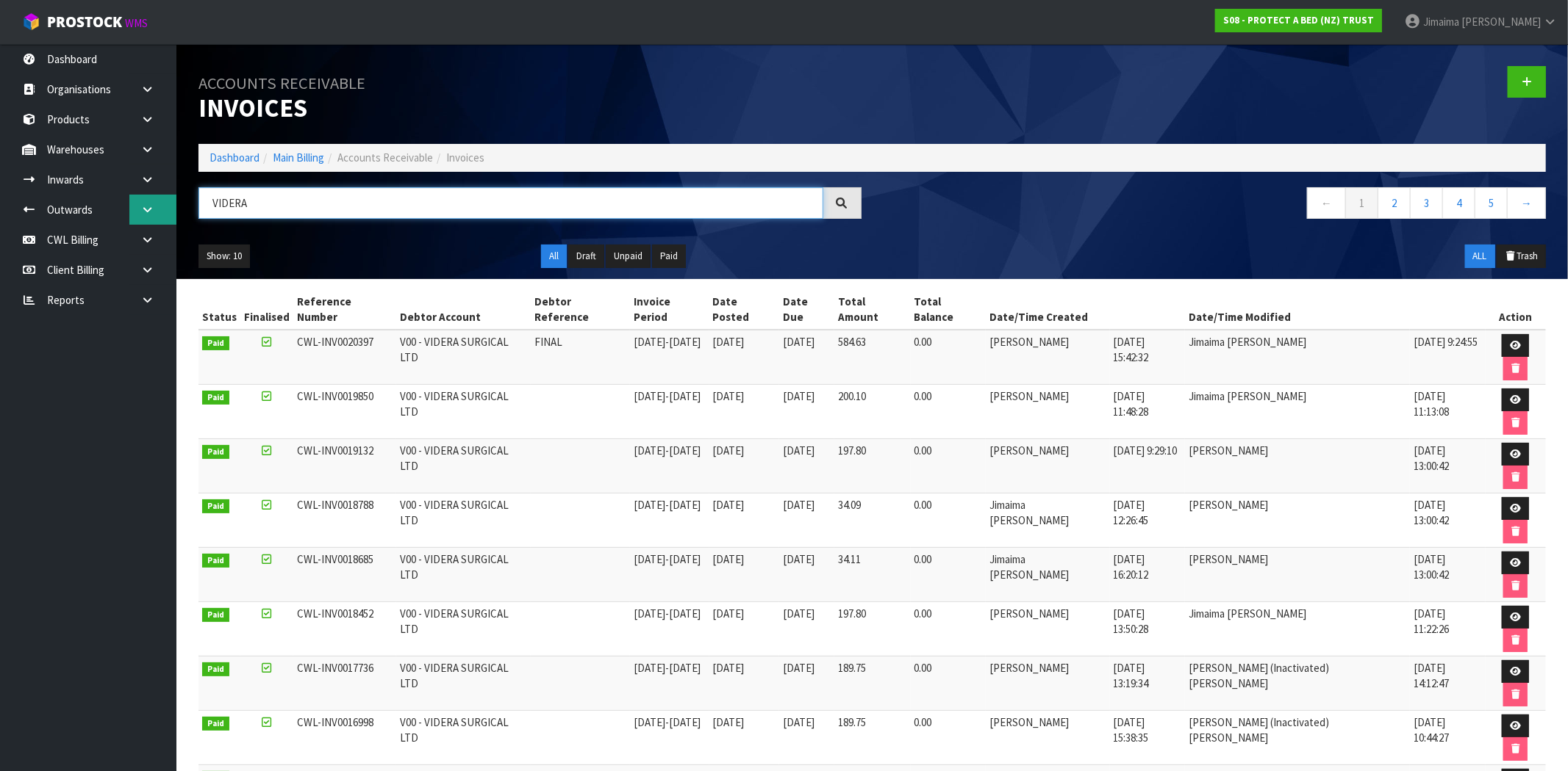
drag, startPoint x: 141, startPoint y: 213, endPoint x: 93, endPoint y: 217, distance: 48.2
click at [93, 217] on body "Toggle navigation ProStock WMS S08 - PROTECT A BED (NZ) TRUST Jimaima [PERSON_N…" at bounding box center [784, 385] width 1568 height 771
click at [295, 200] on input "VIDERA" at bounding box center [510, 203] width 625 height 32
click at [294, 200] on input "VIDERA" at bounding box center [510, 203] width 625 height 32
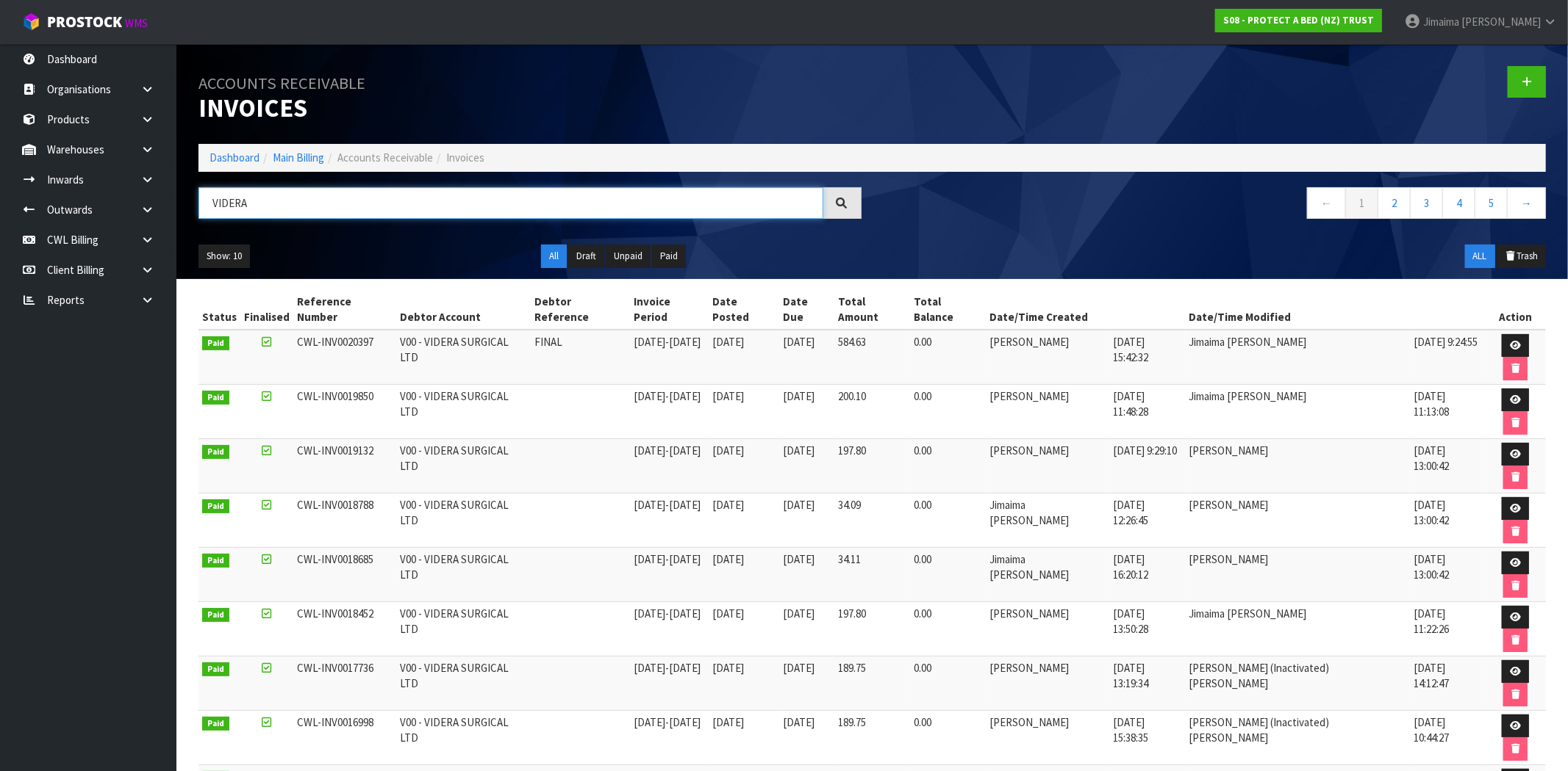
paste input "01"
type input "V01"
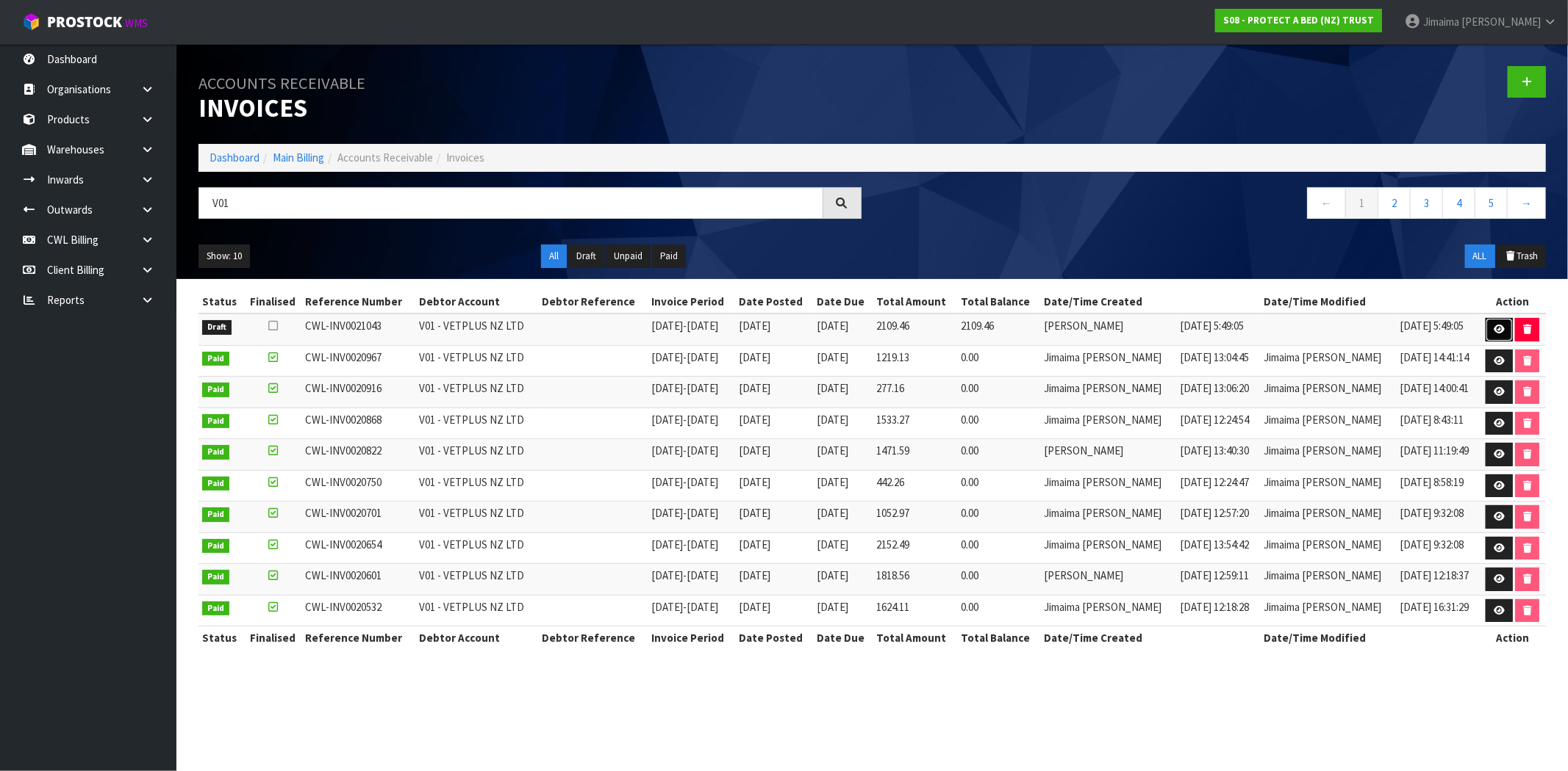
click at [1493, 333] on icon at bounding box center [1498, 329] width 11 height 10
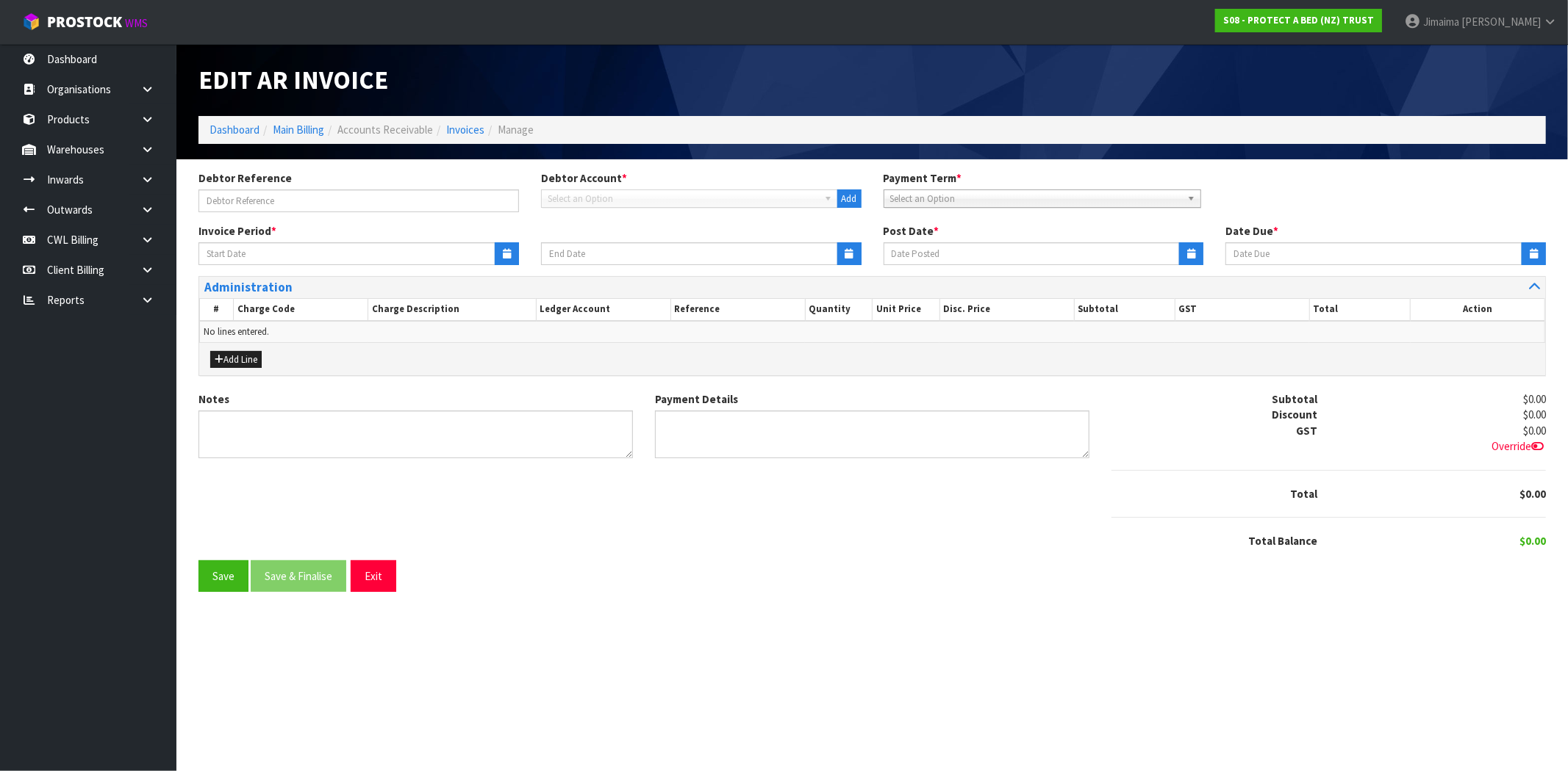
type input "[DATE]"
type textarea "Please contact us [DATE] should there be any discrepancies."
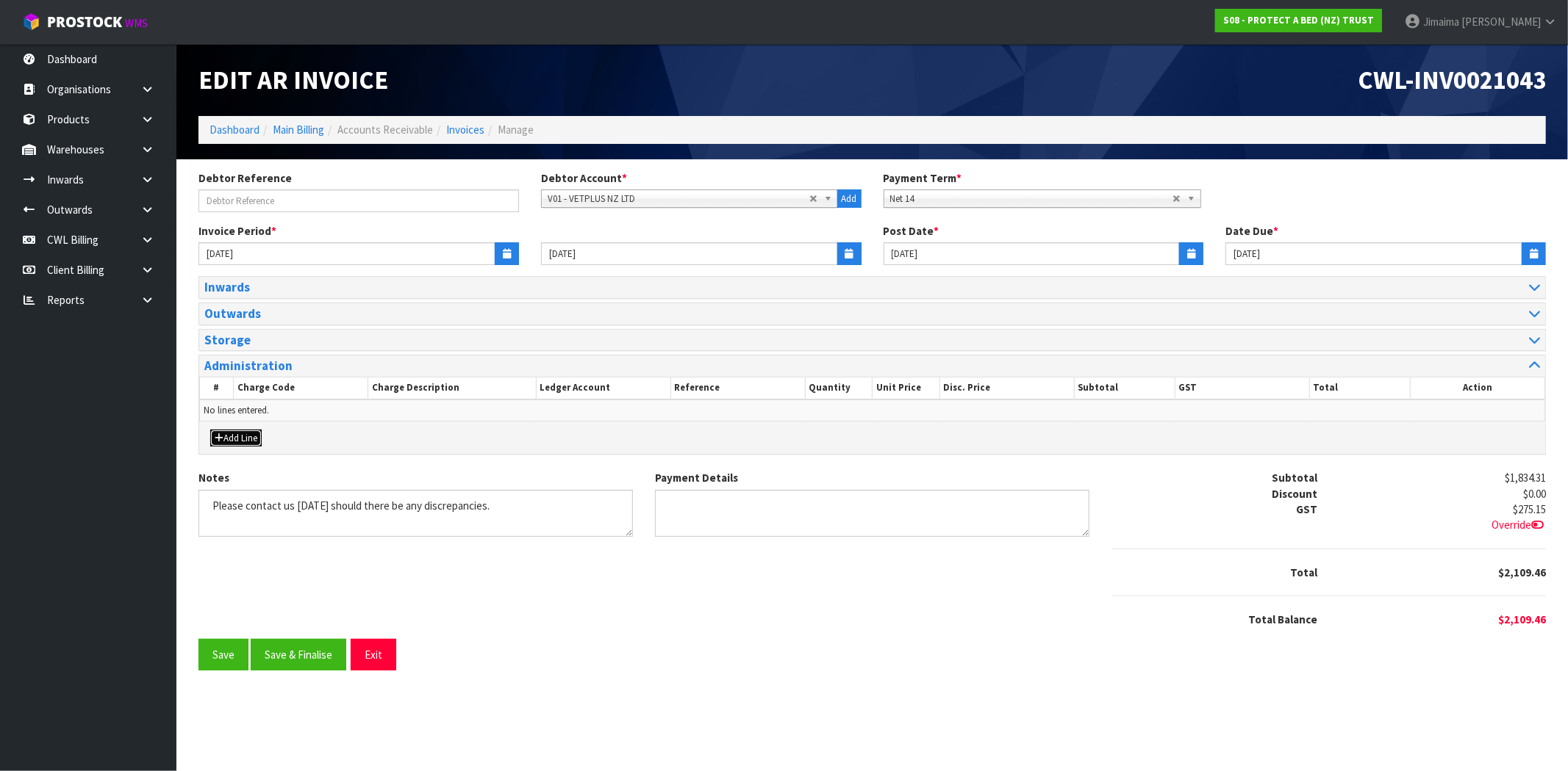
click at [237, 436] on button "Add Line" at bounding box center [236, 438] width 52 height 18
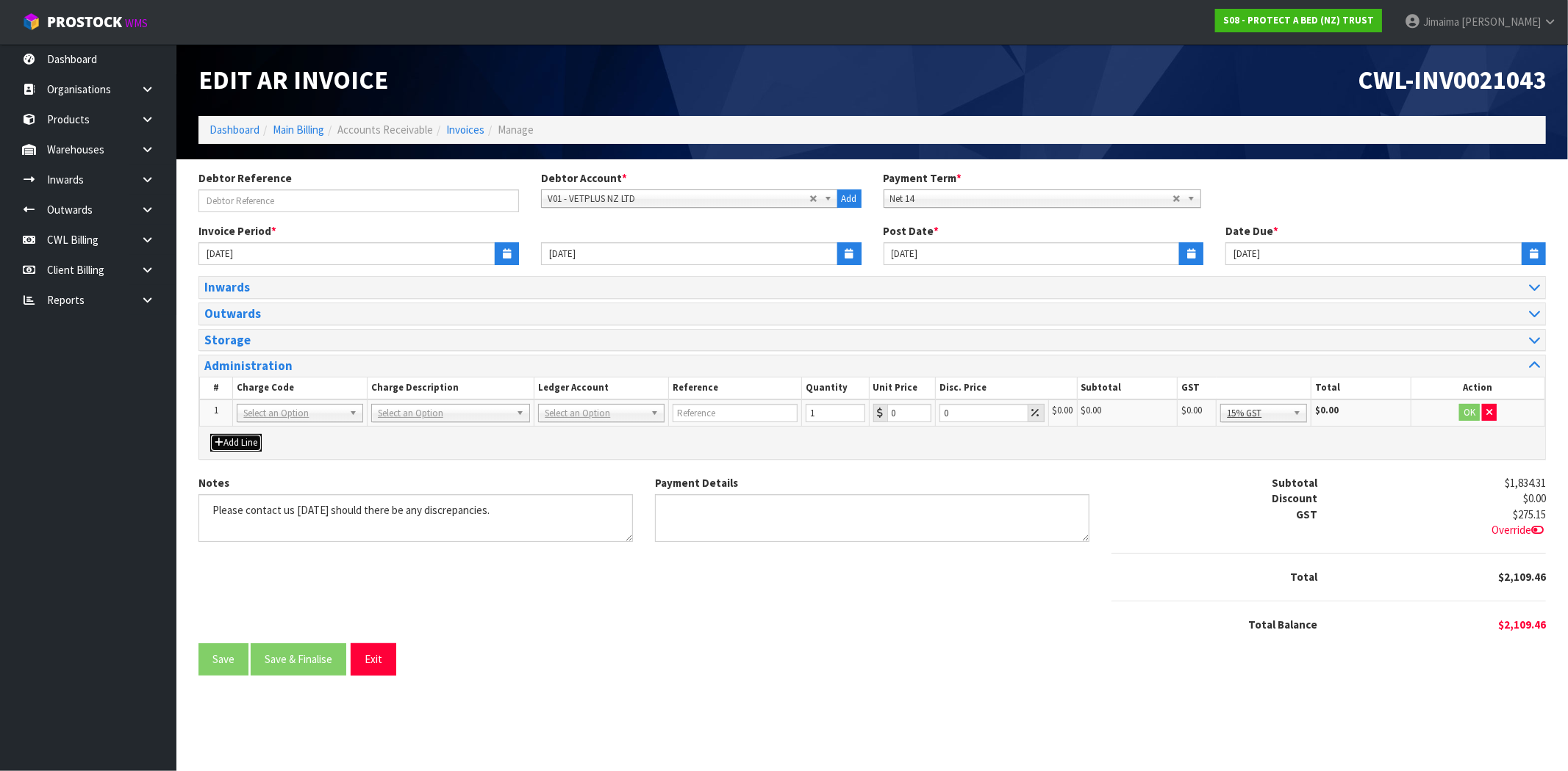
click at [243, 445] on button "Add Line" at bounding box center [236, 443] width 52 height 18
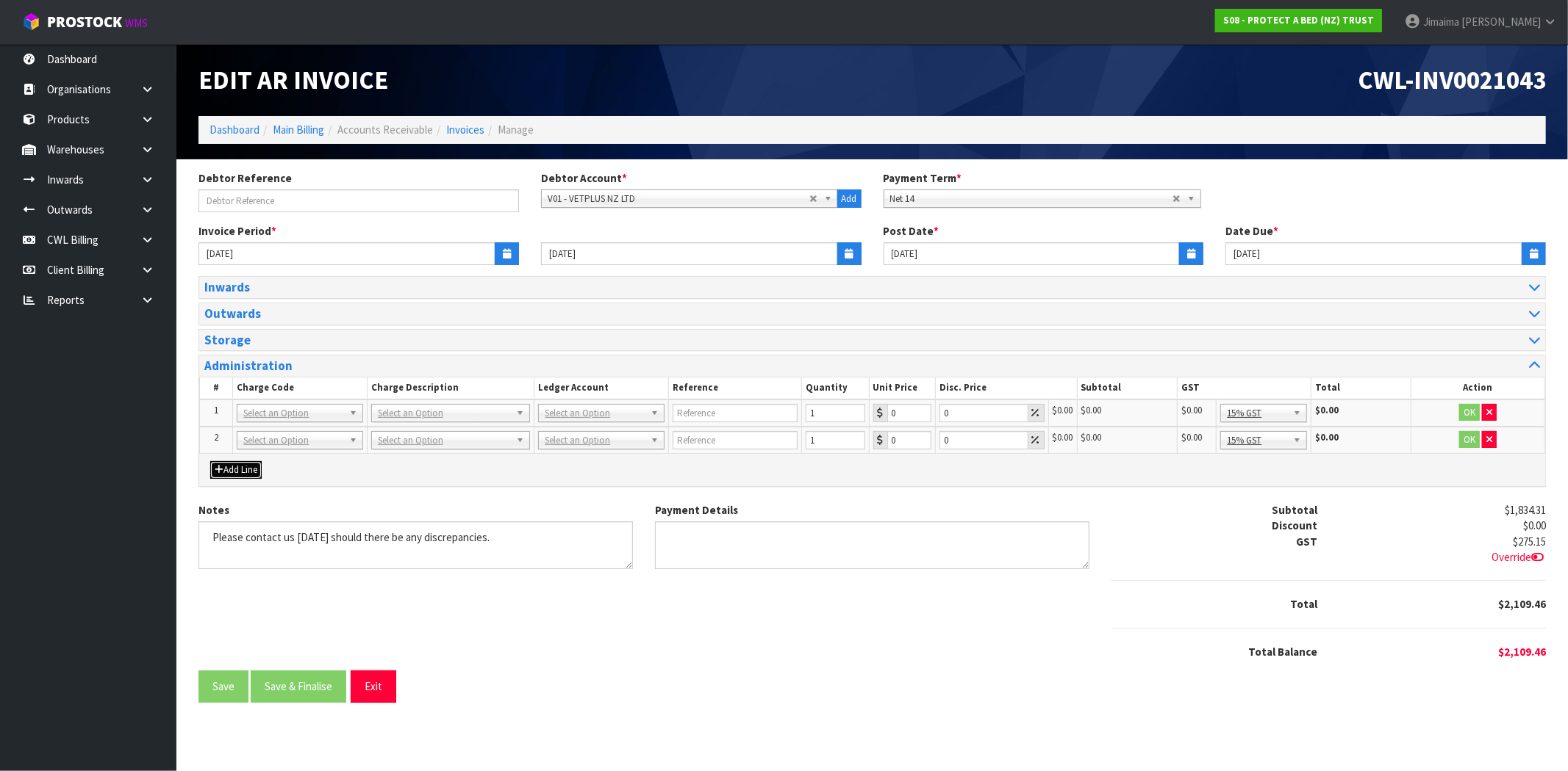
click at [246, 464] on button "Add Line" at bounding box center [236, 470] width 52 height 18
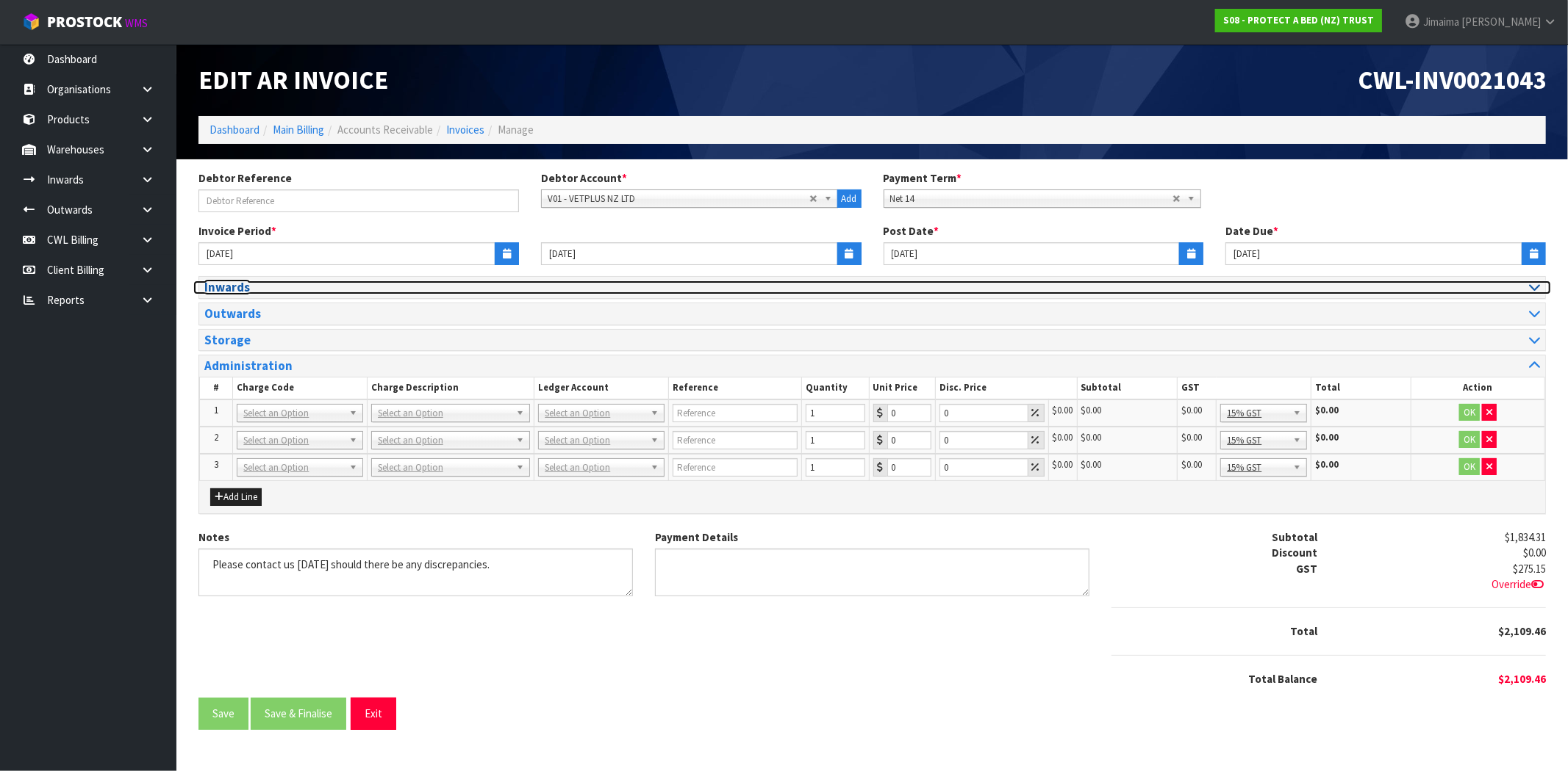
click at [291, 287] on h3 "Inwards" at bounding box center [533, 288] width 657 height 14
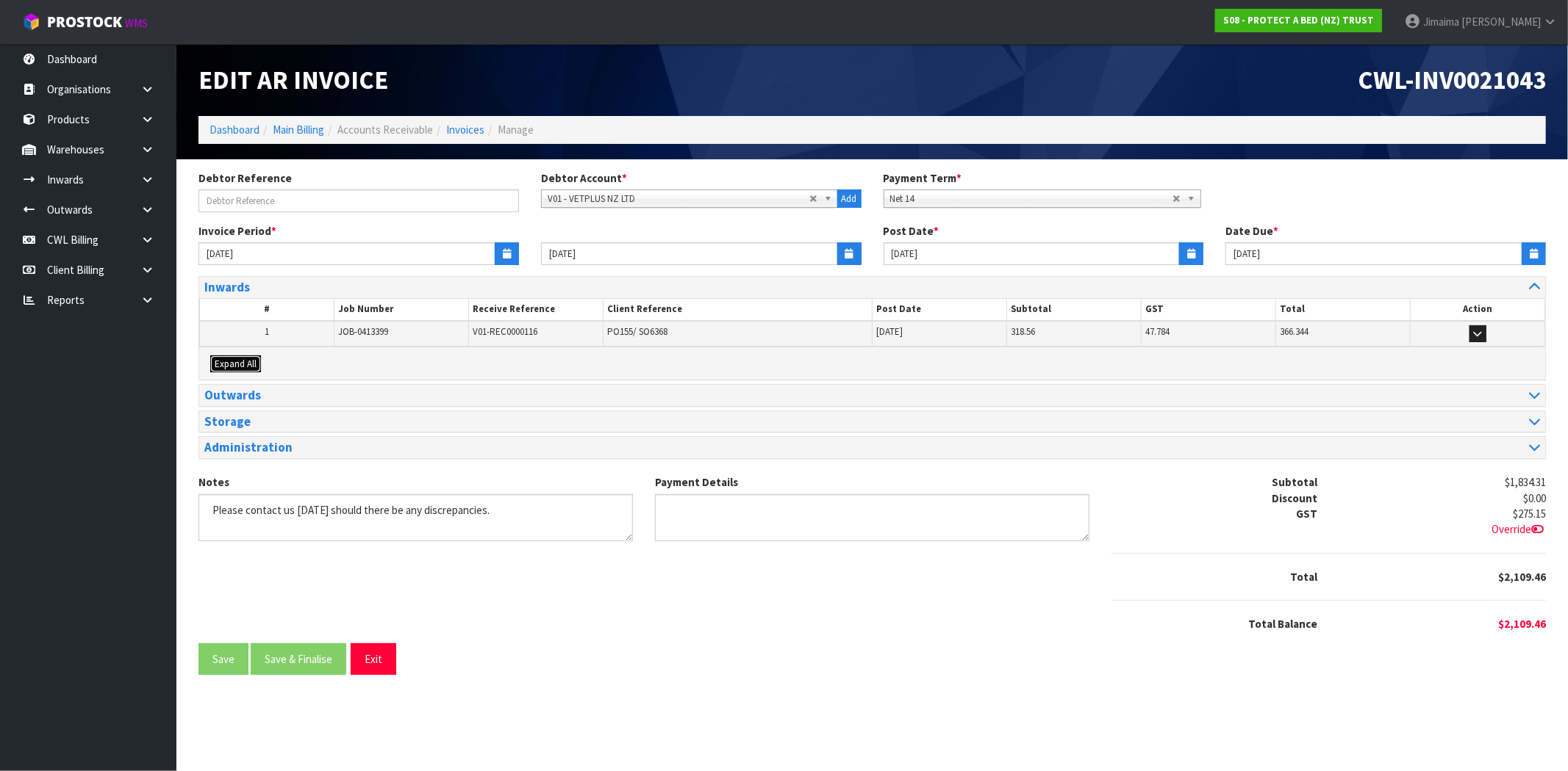
click at [245, 363] on span "Expand All" at bounding box center [235, 364] width 42 height 13
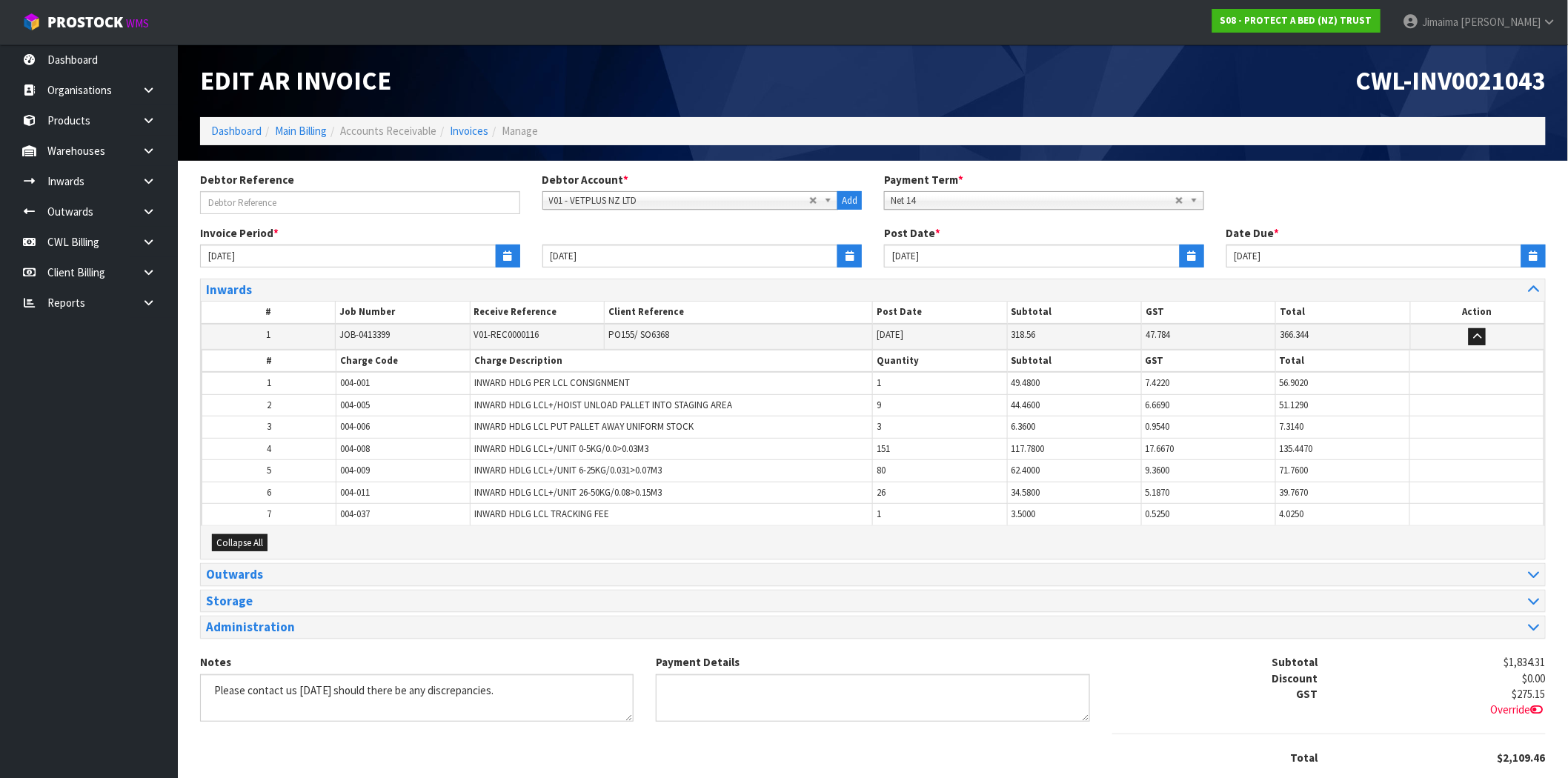
click at [297, 374] on td "1" at bounding box center [269, 383] width 134 height 22
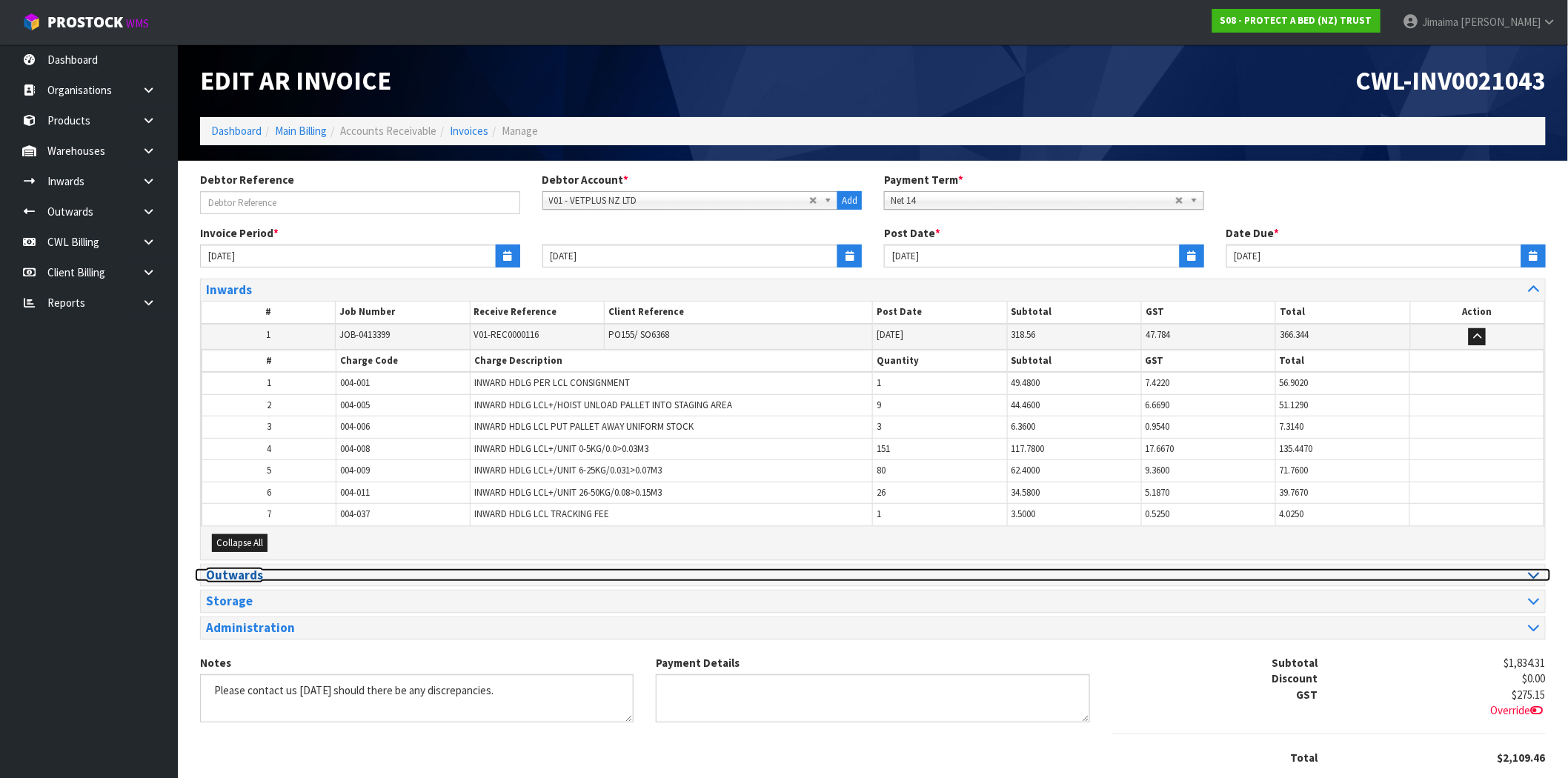
click at [247, 574] on h3 "Outwards" at bounding box center [534, 575] width 656 height 14
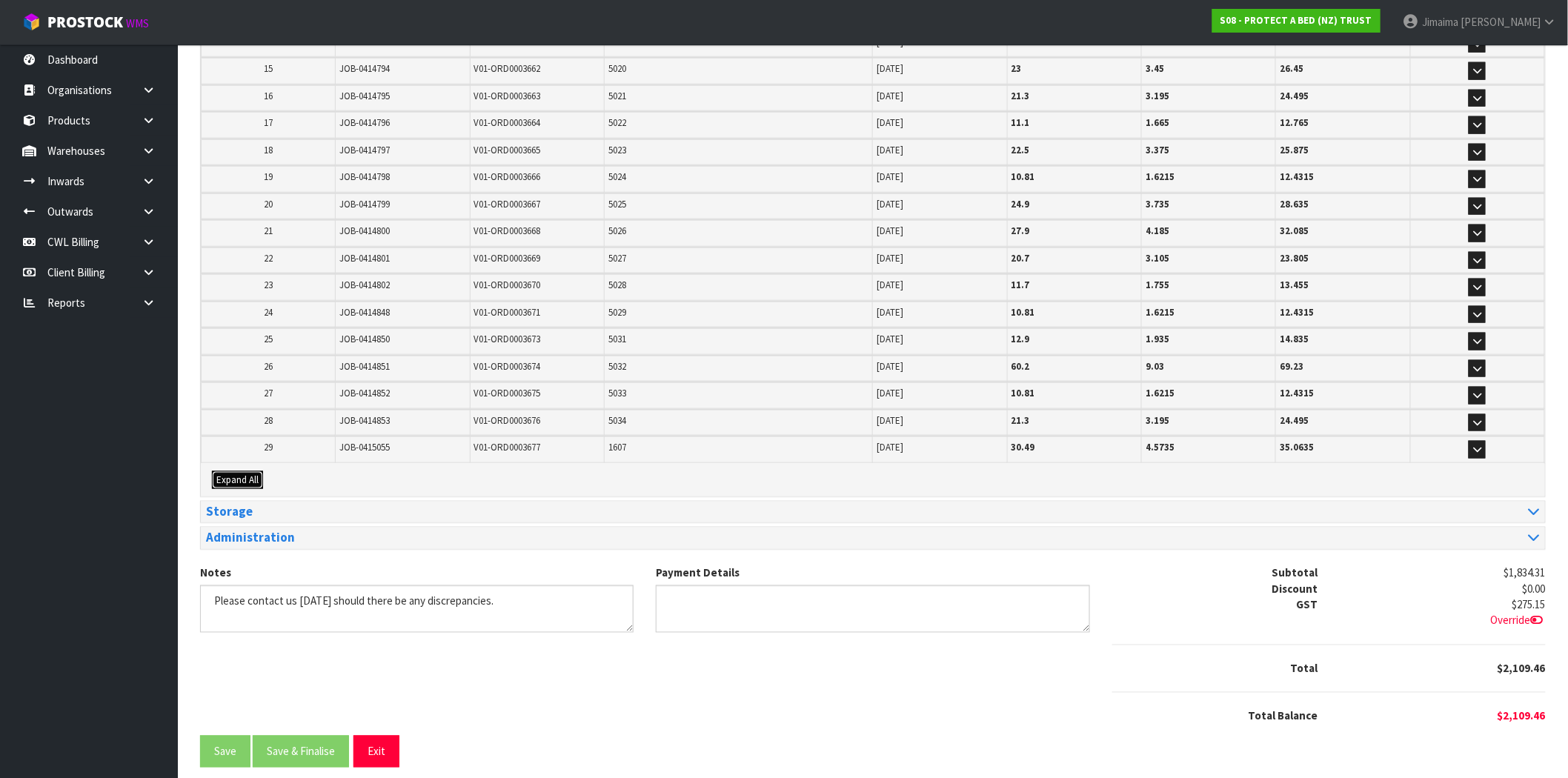
click at [248, 474] on span "Expand All" at bounding box center [237, 480] width 42 height 13
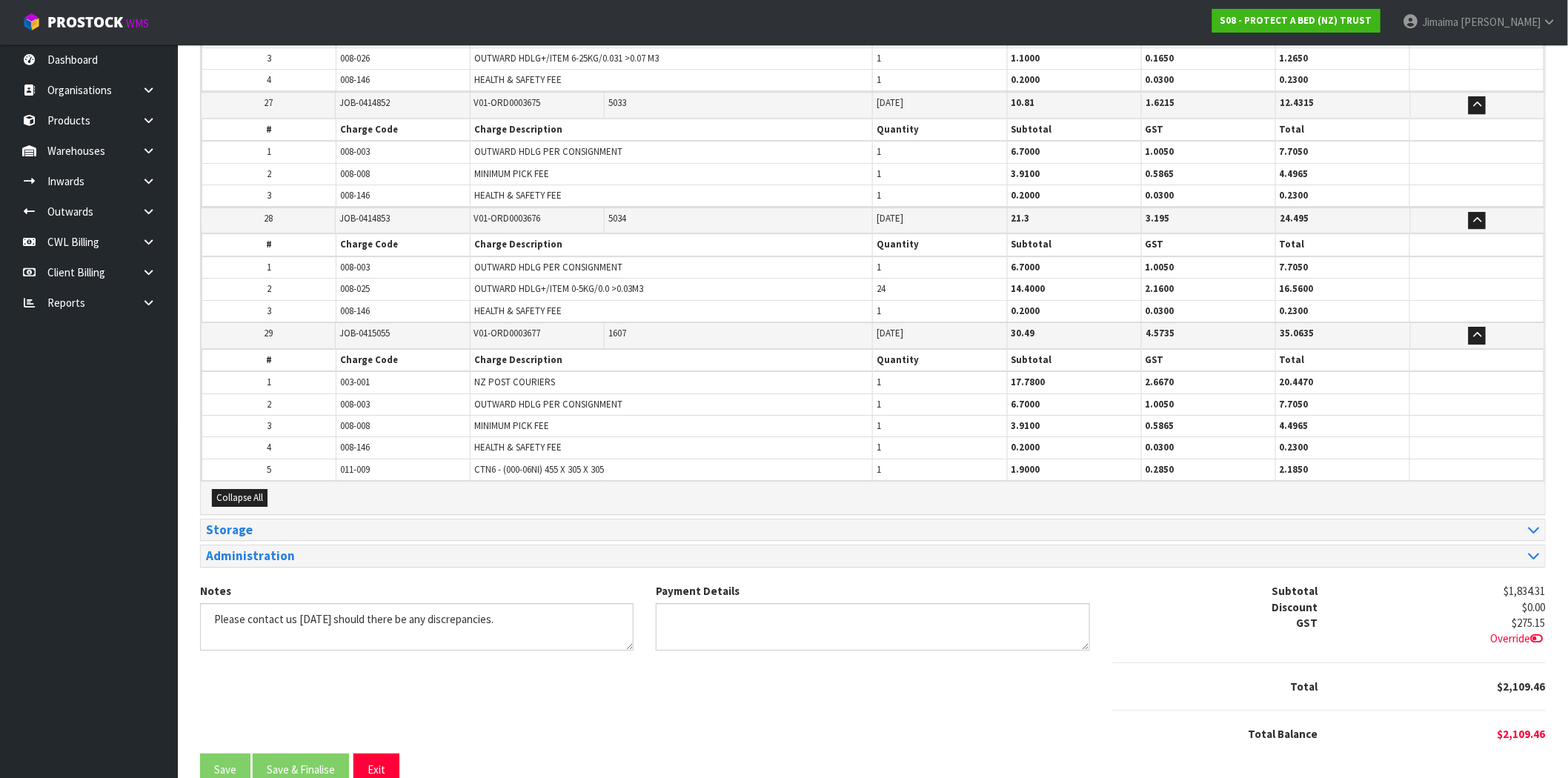
scroll to position [4241, 0]
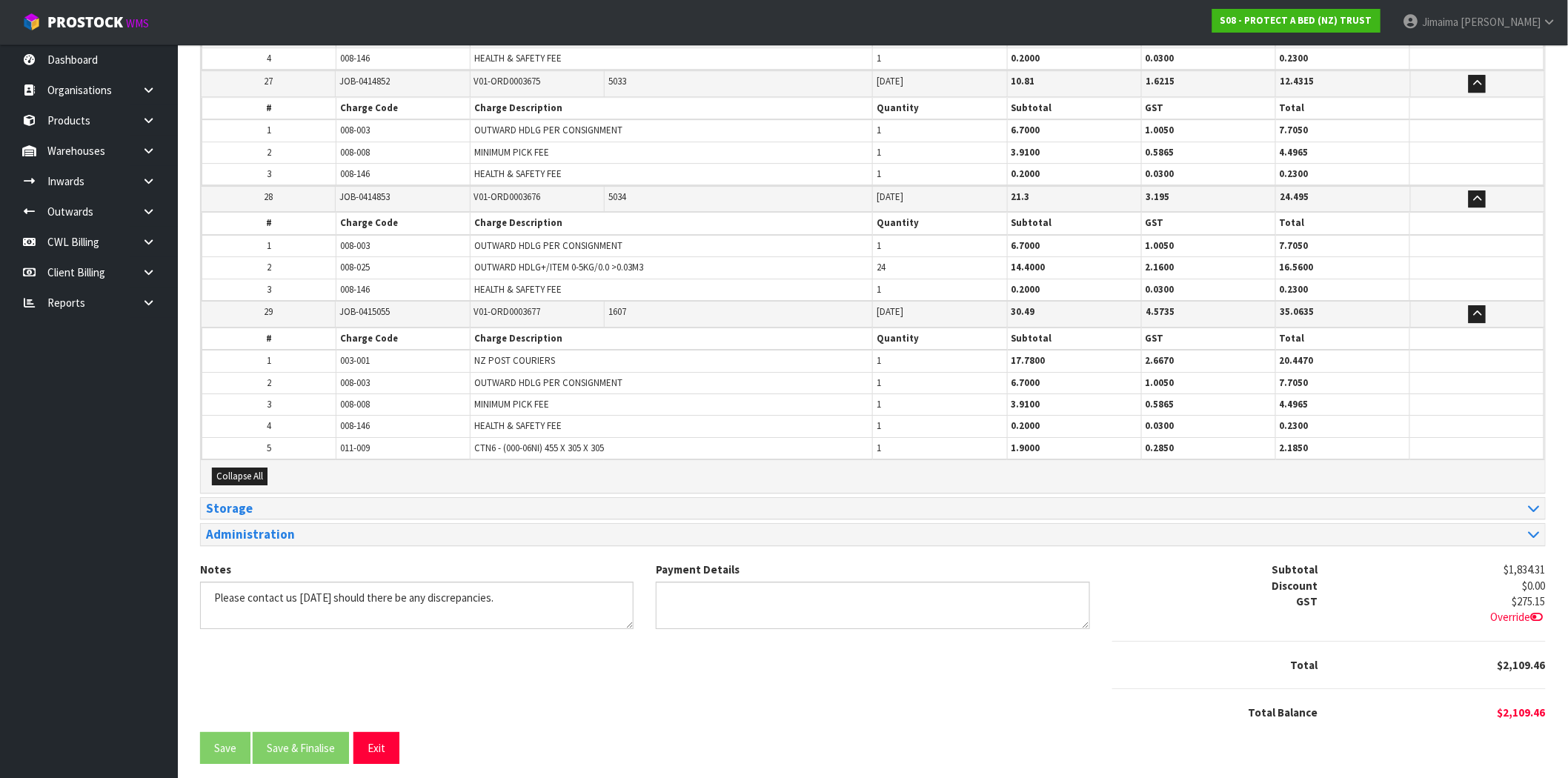
click at [299, 440] on td "5" at bounding box center [269, 448] width 134 height 22
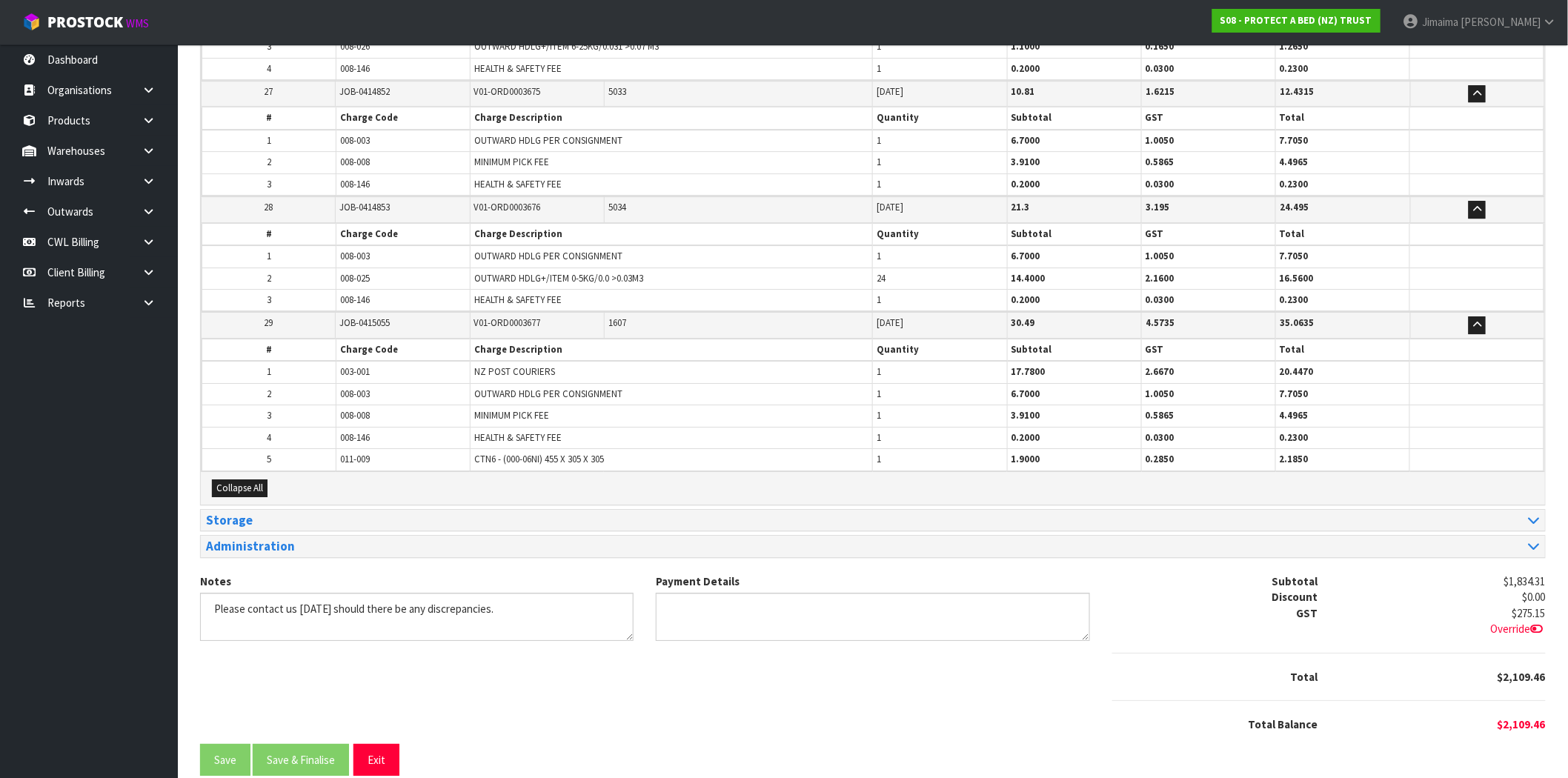
click at [359, 388] on span "008-003" at bounding box center [355, 394] width 30 height 13
copy tr "008-003"
click at [373, 406] on td "008-008" at bounding box center [403, 416] width 134 height 22
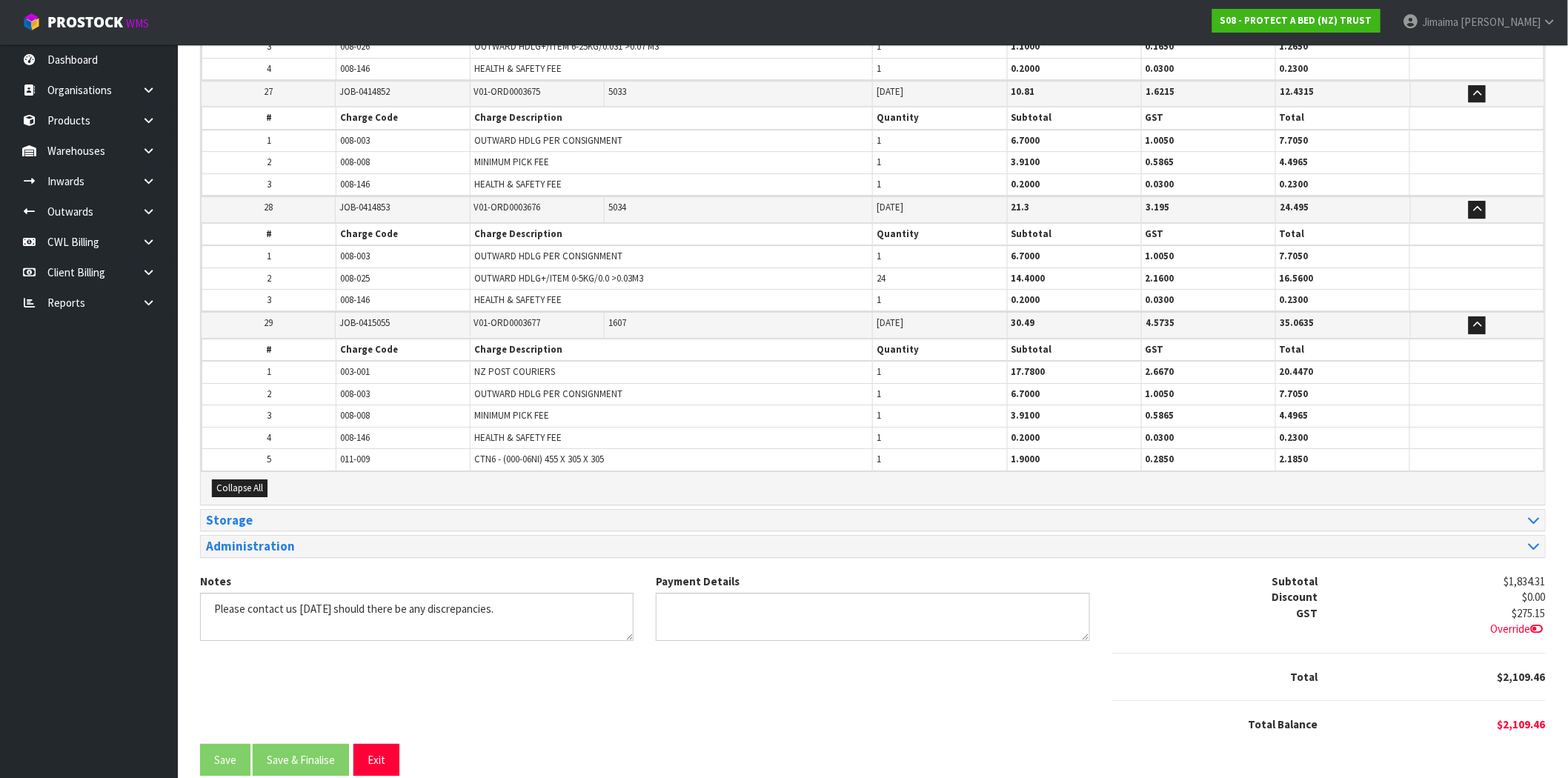
click at [362, 431] on span "008-146" at bounding box center [355, 437] width 30 height 13
copy tr "008-146"
drag, startPoint x: 381, startPoint y: 425, endPoint x: 371, endPoint y: 441, distance: 18.9
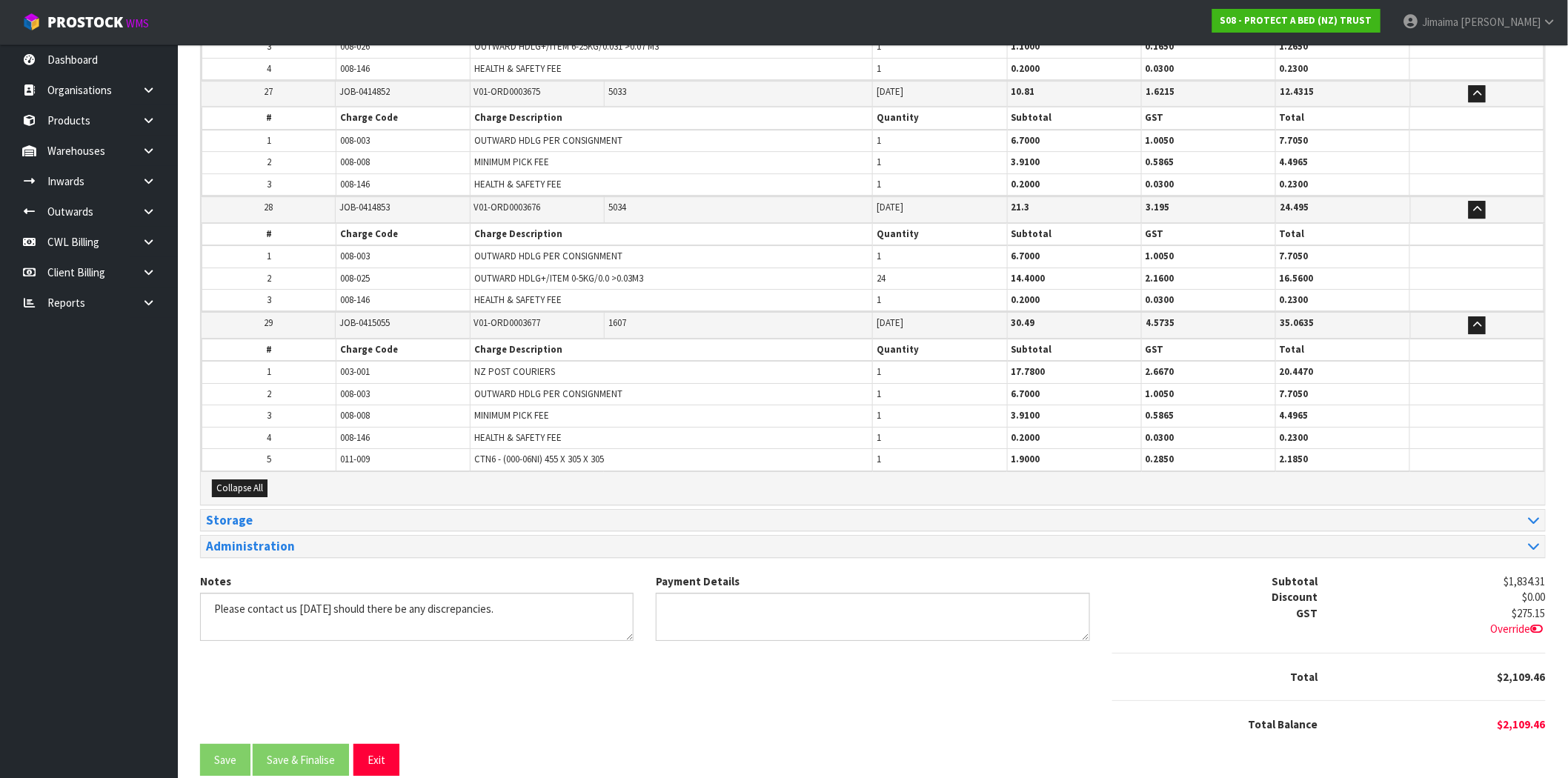
click at [382, 427] on td "008-146" at bounding box center [403, 437] width 134 height 22
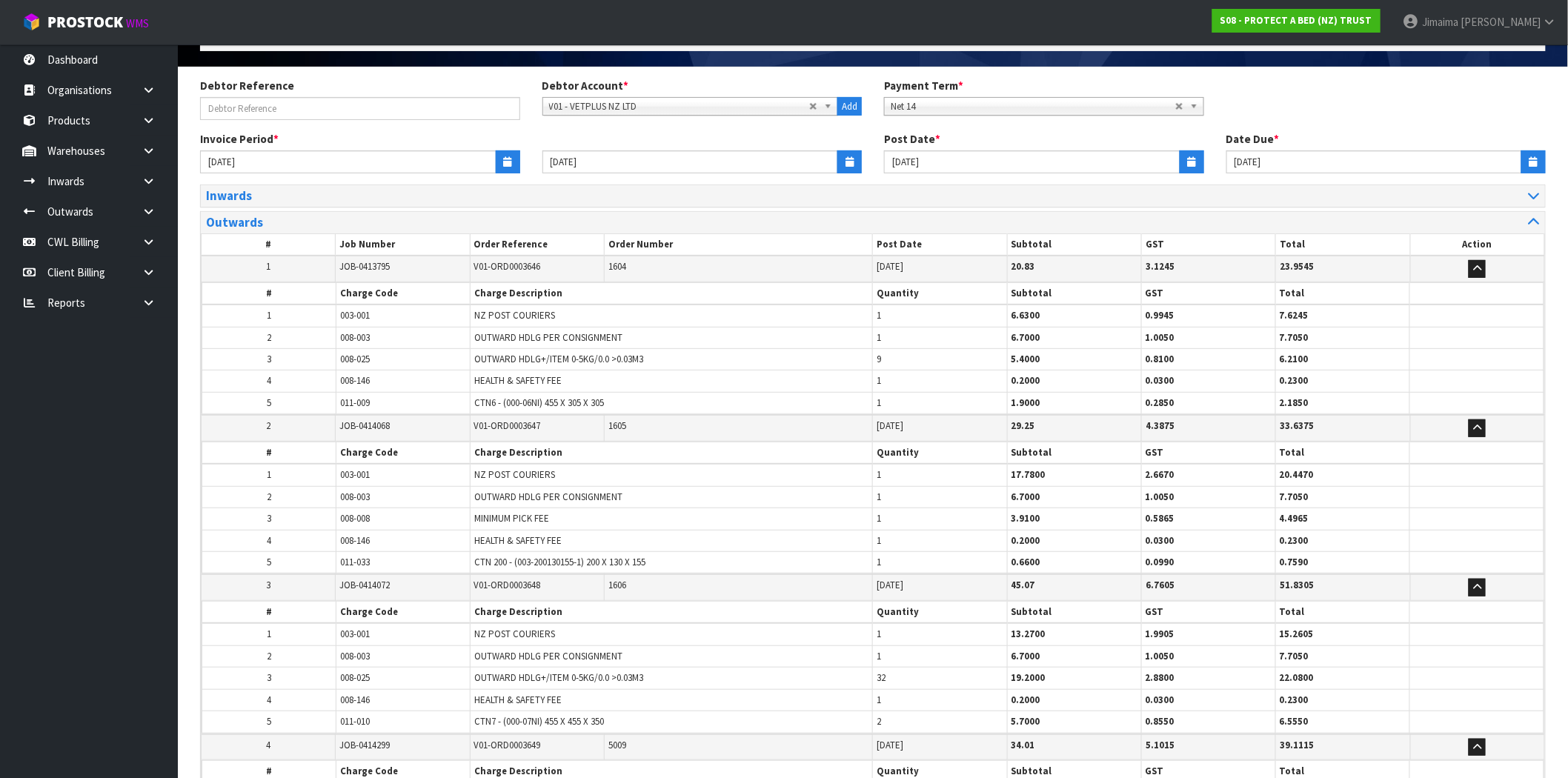
scroll to position [0, 0]
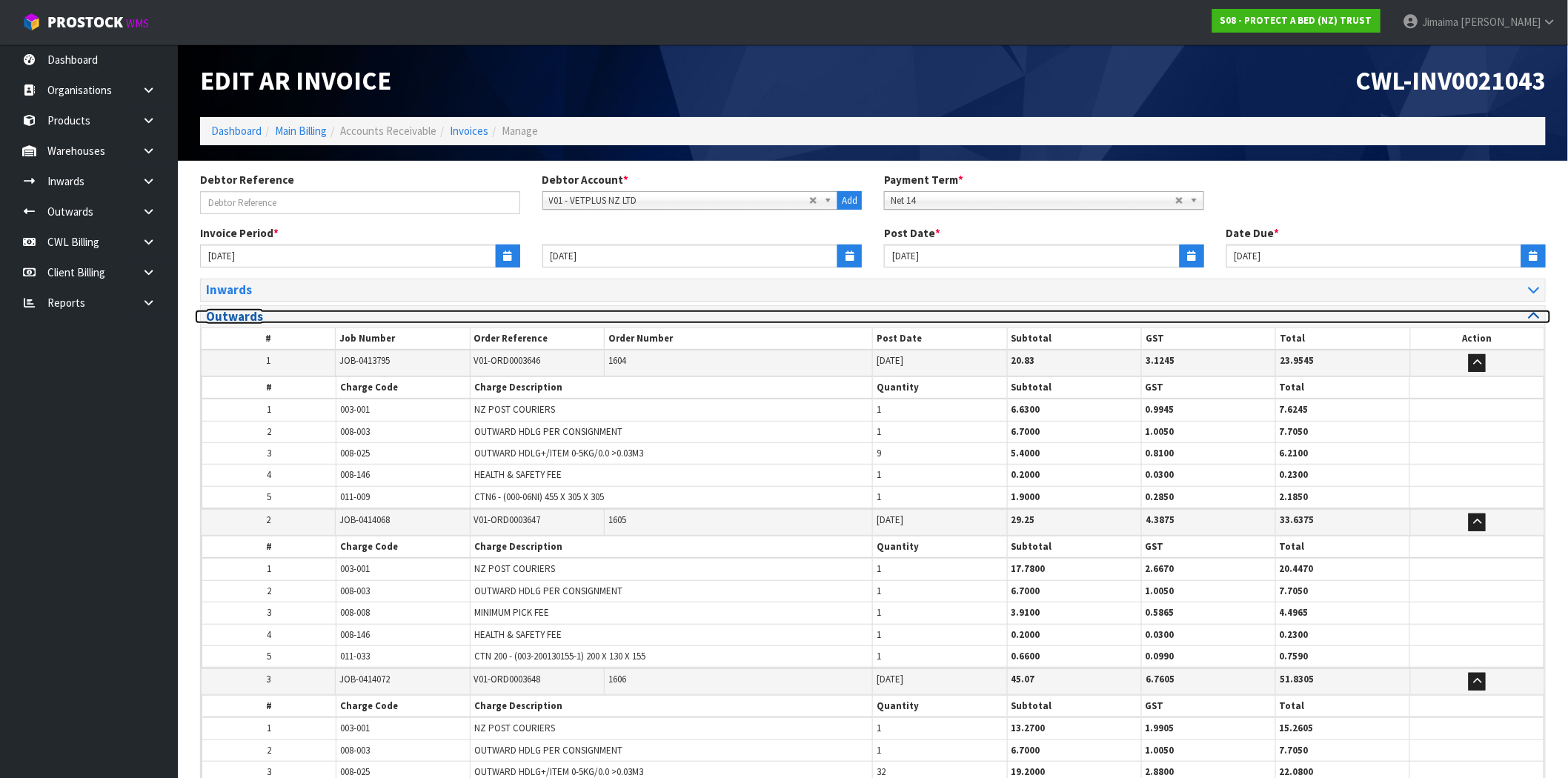
click at [284, 313] on h3 "Outwards" at bounding box center [534, 316] width 656 height 14
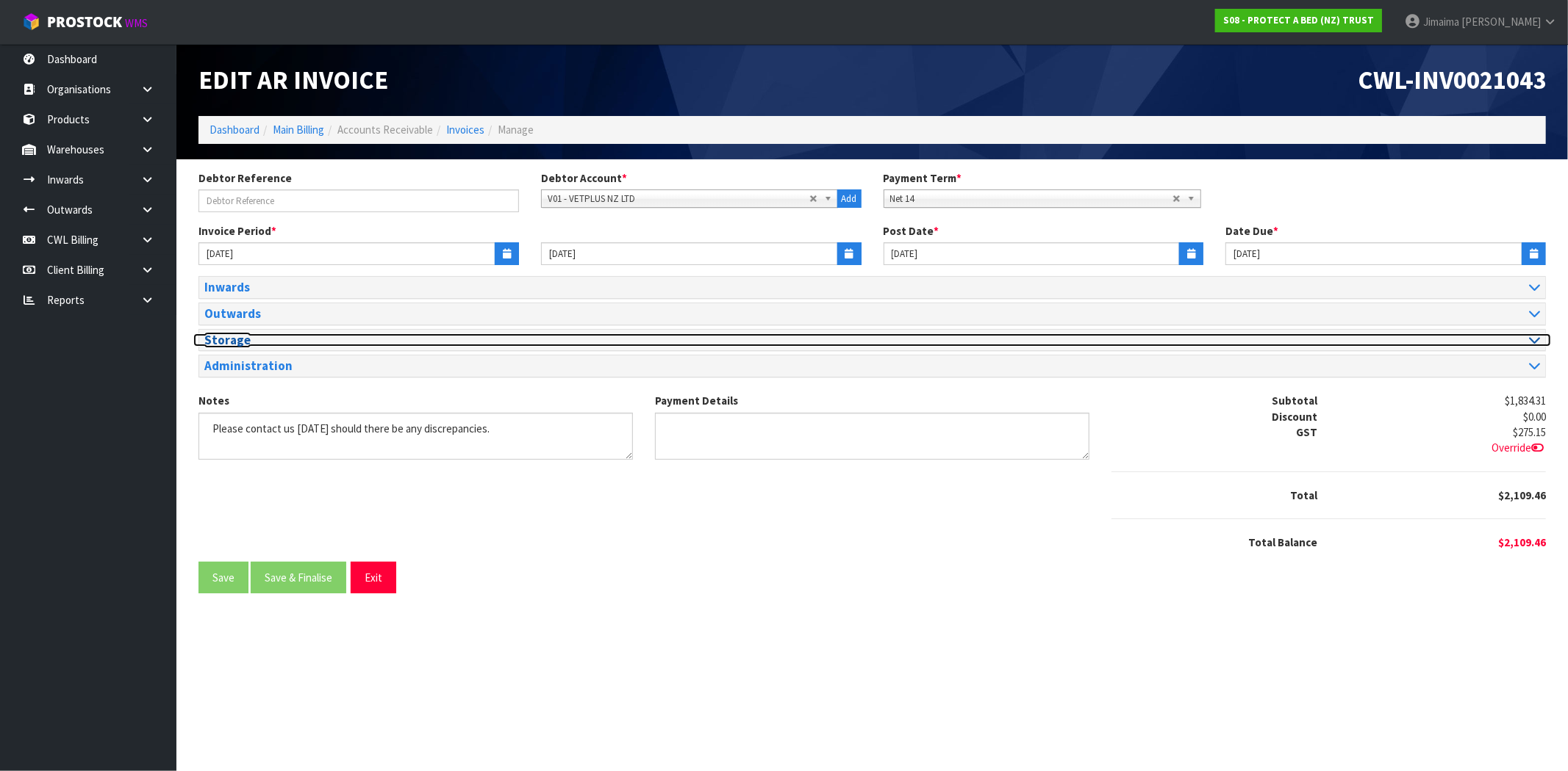
click at [300, 335] on h3 "Storage" at bounding box center [533, 340] width 657 height 14
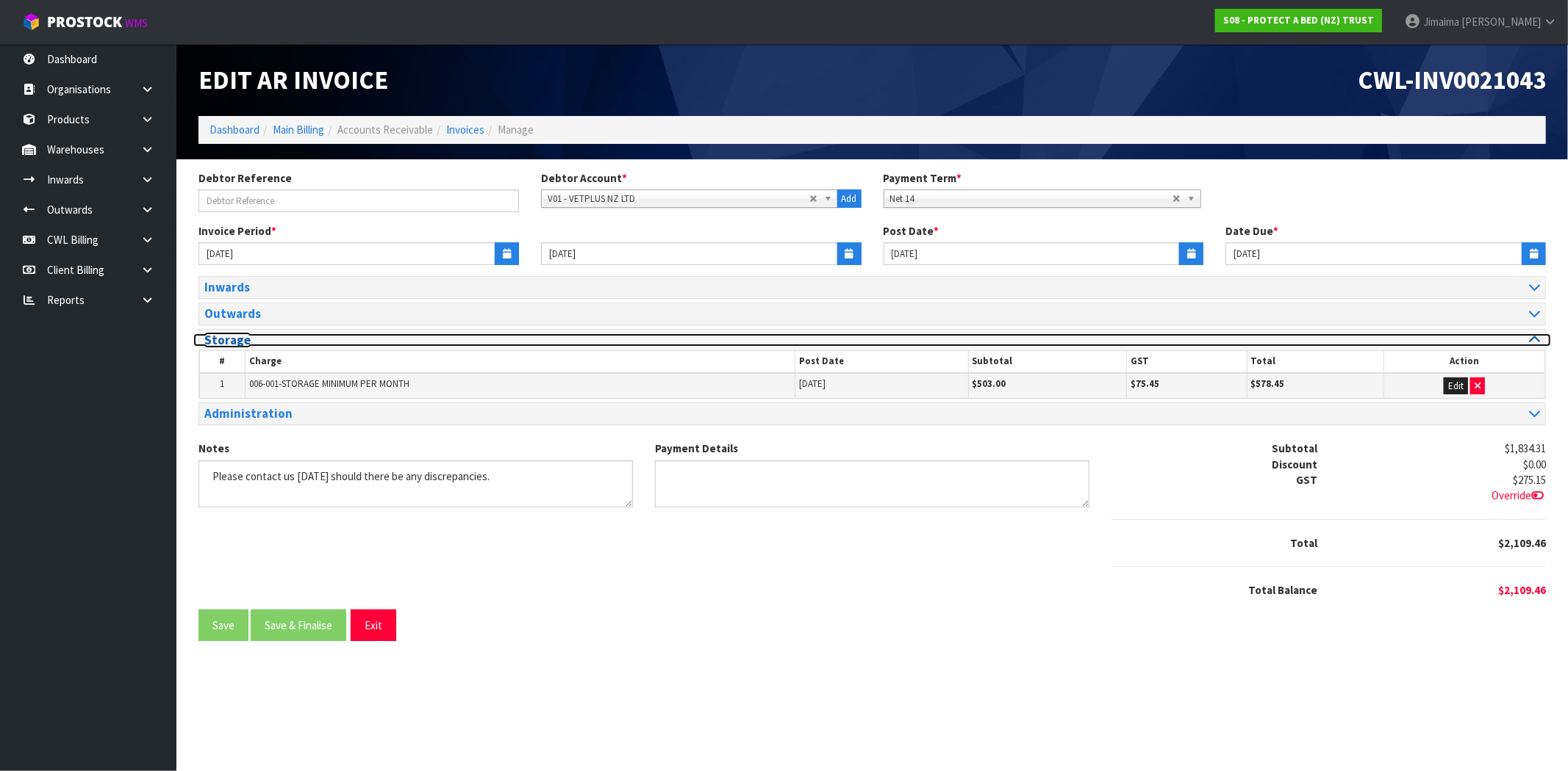
click at [303, 335] on h3 "Storage" at bounding box center [533, 340] width 657 height 14
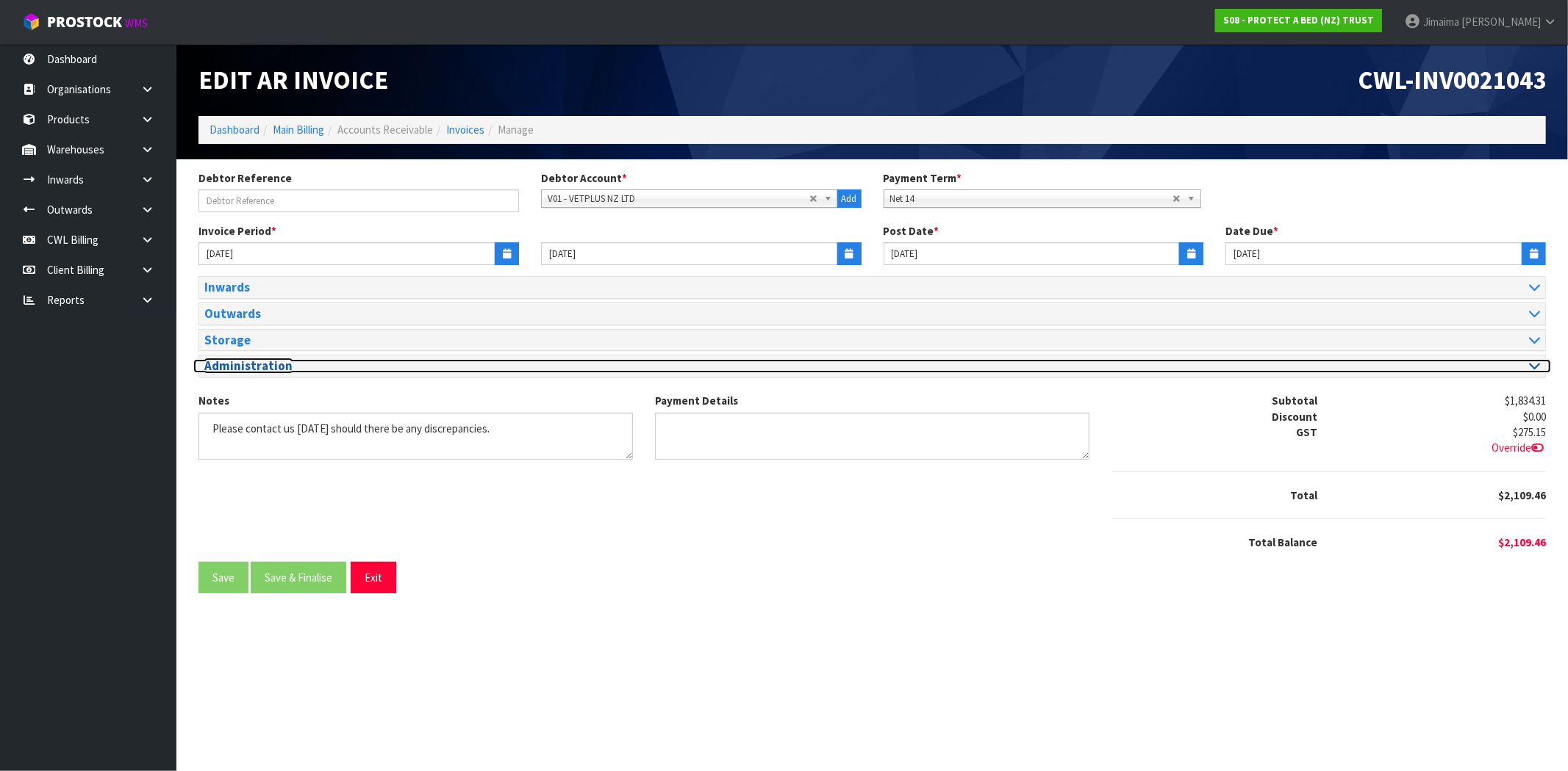
click at [277, 361] on h3 "Administration" at bounding box center [533, 366] width 657 height 14
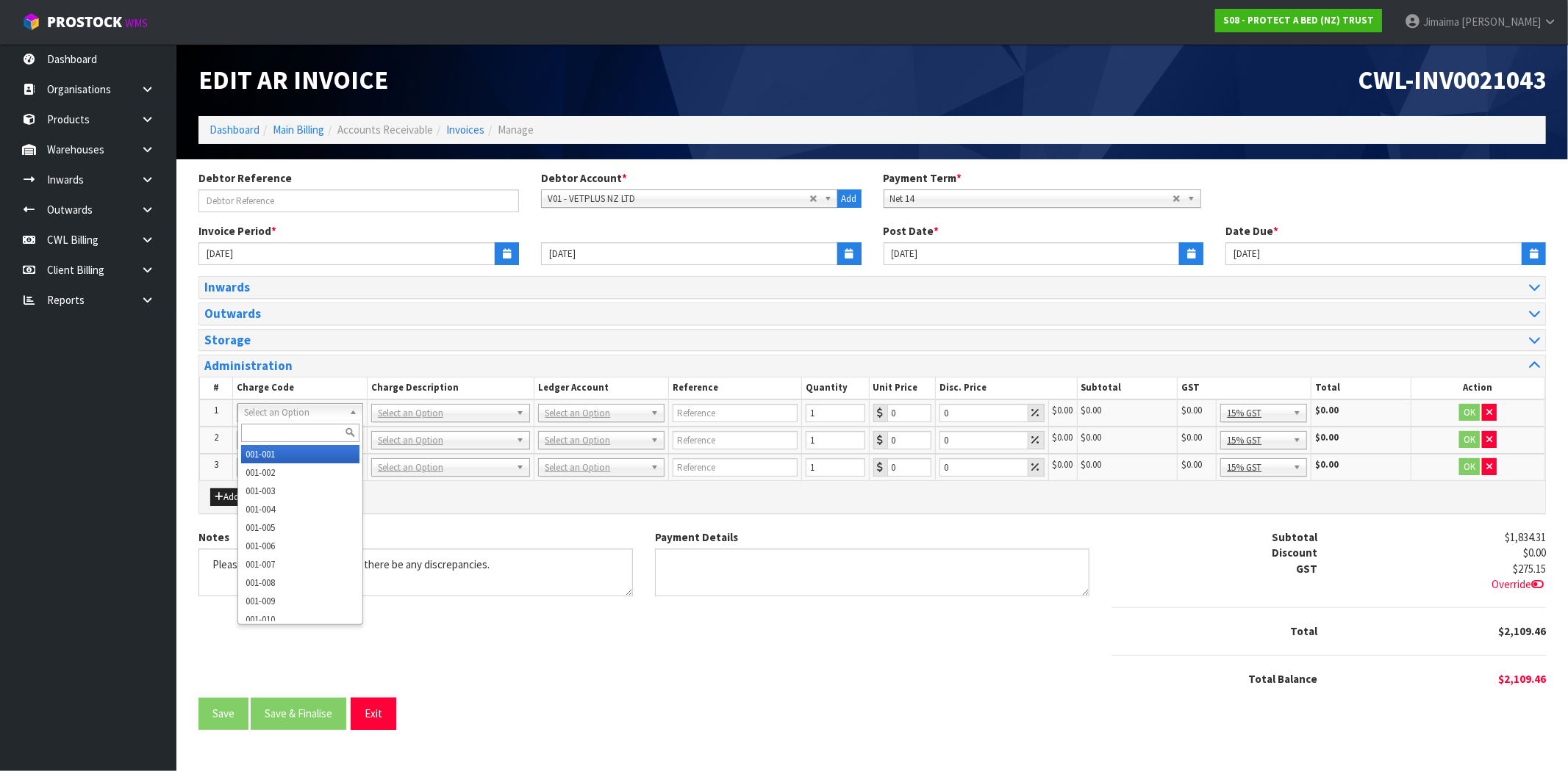
click at [261, 434] on input "text" at bounding box center [300, 432] width 118 height 18
type input "009-045"
type input "5"
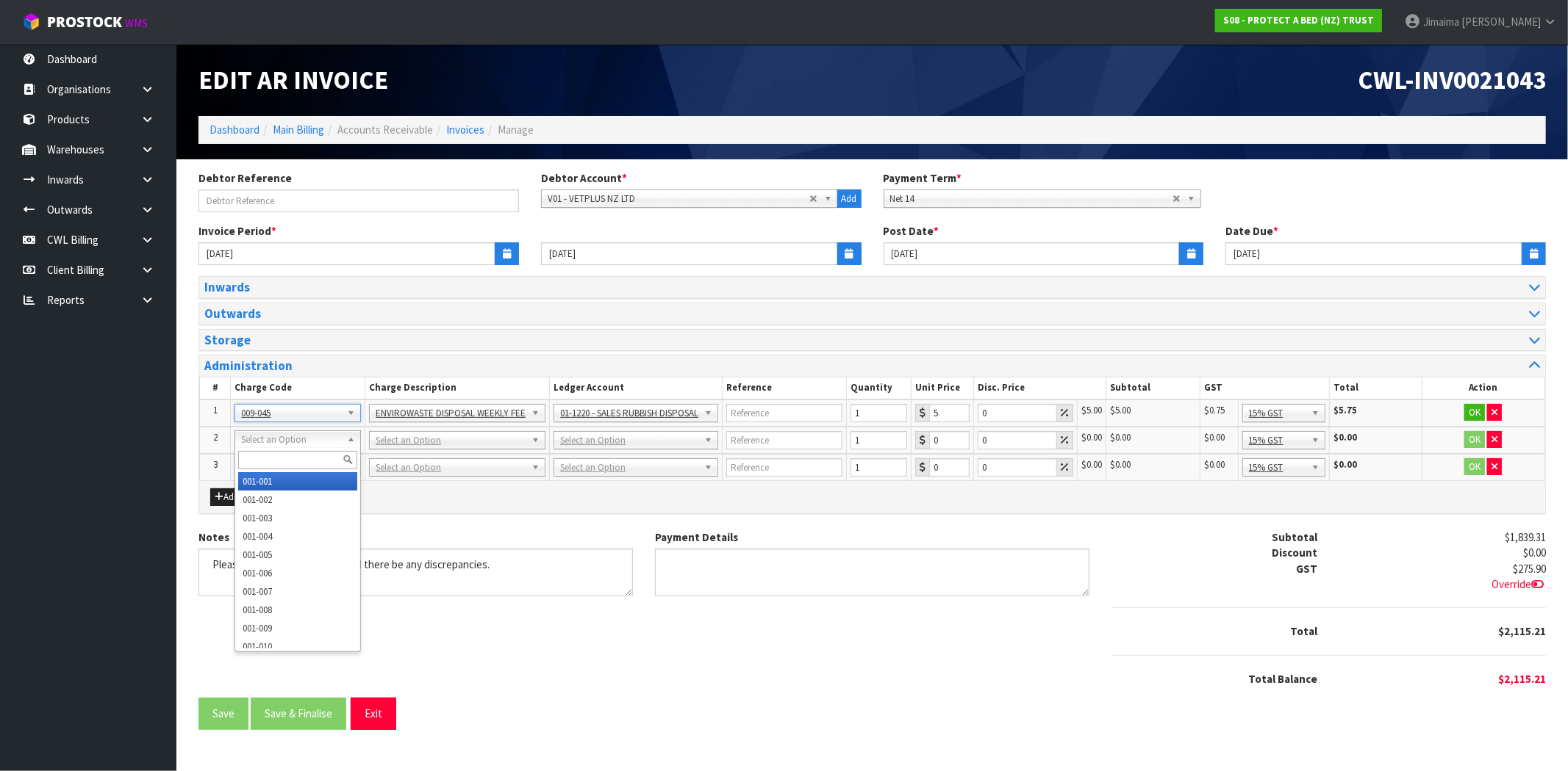
click at [262, 456] on input "text" at bounding box center [297, 460] width 119 height 18
paste input "009-003"
type input "009-003"
type input "73.52"
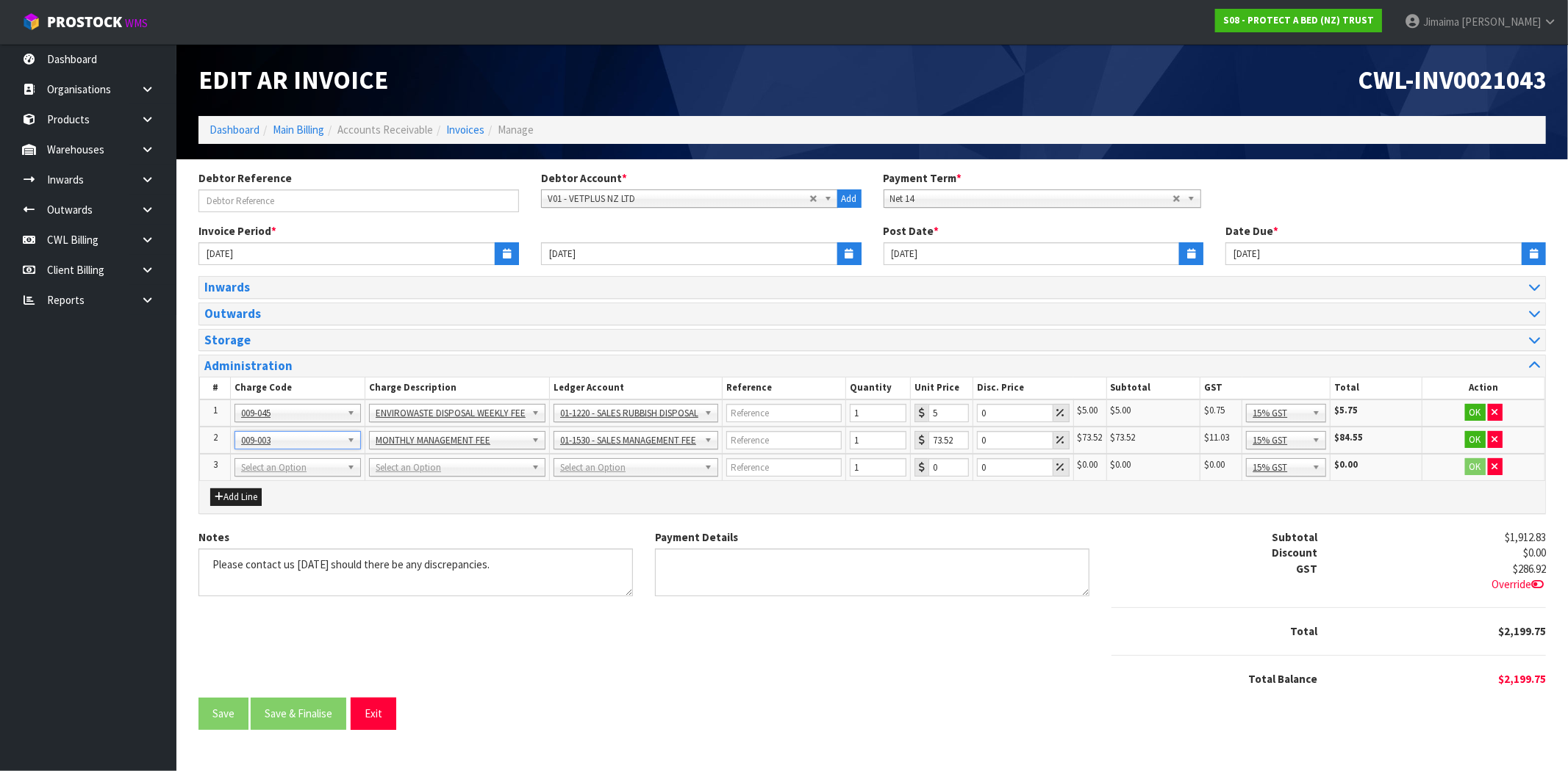
drag, startPoint x: 309, startPoint y: 469, endPoint x: 291, endPoint y: 480, distance: 21.1
click at [276, 488] on input "text" at bounding box center [297, 486] width 119 height 18
paste input "009-004"
type input "009-004"
type input "103.78"
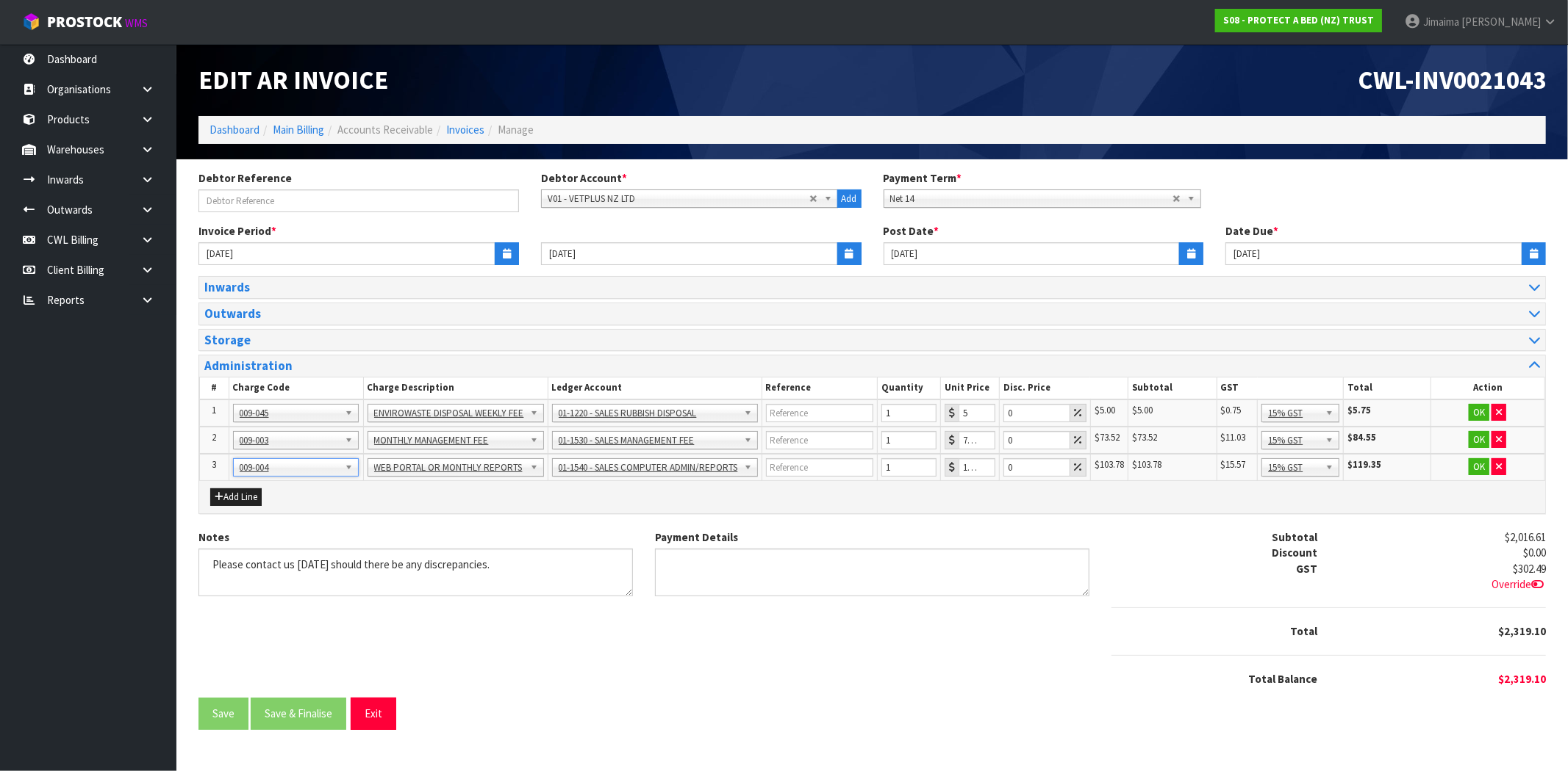
click at [1480, 421] on td "OK" at bounding box center [1487, 413] width 114 height 27
drag, startPoint x: 1480, startPoint y: 415, endPoint x: 1476, endPoint y: 434, distance: 19.4
click at [1480, 416] on button "OK" at bounding box center [1479, 413] width 21 height 18
click at [1476, 435] on button "OK" at bounding box center [1479, 440] width 21 height 18
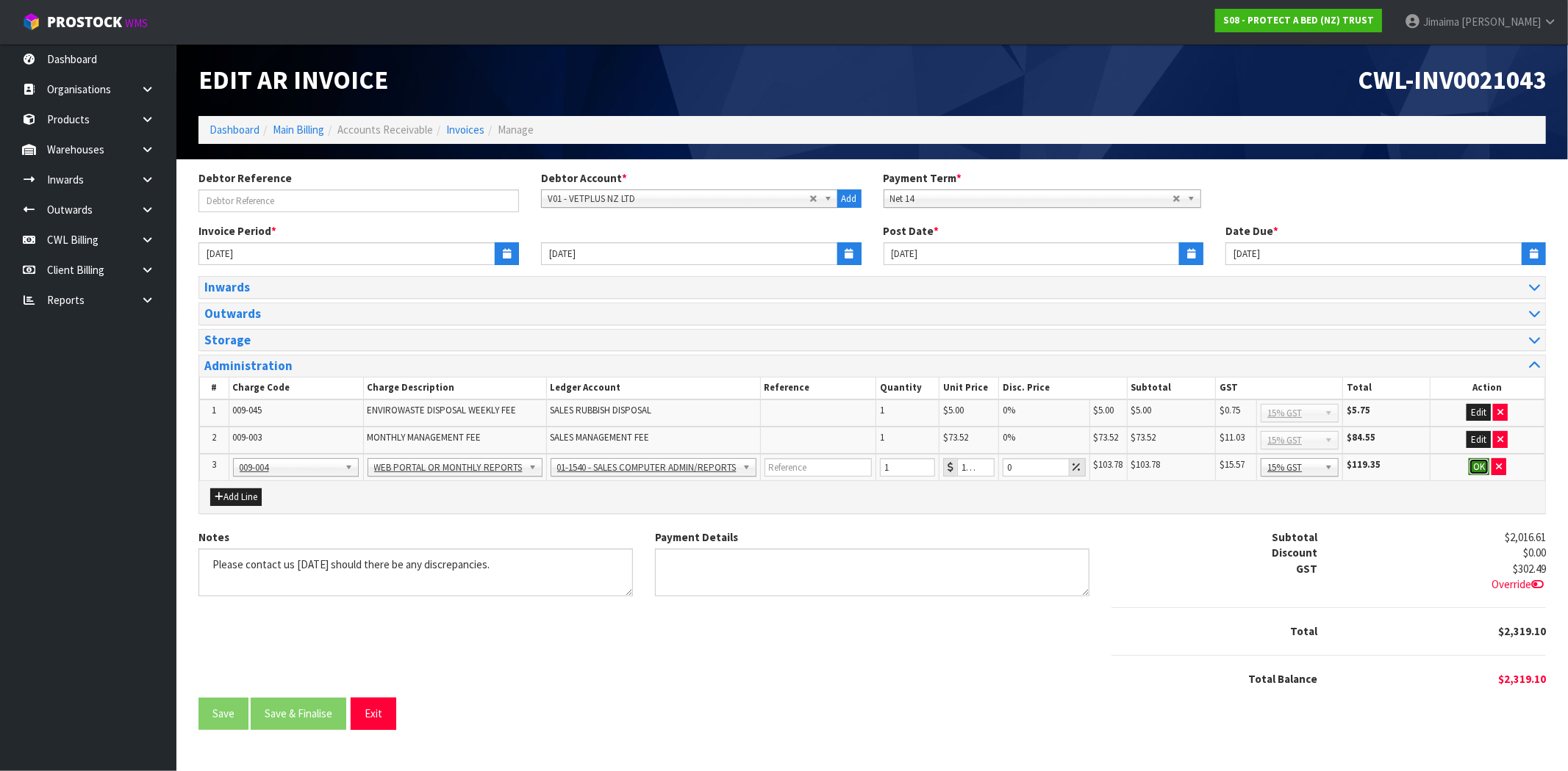
click at [1478, 461] on button "OK" at bounding box center [1479, 467] width 21 height 18
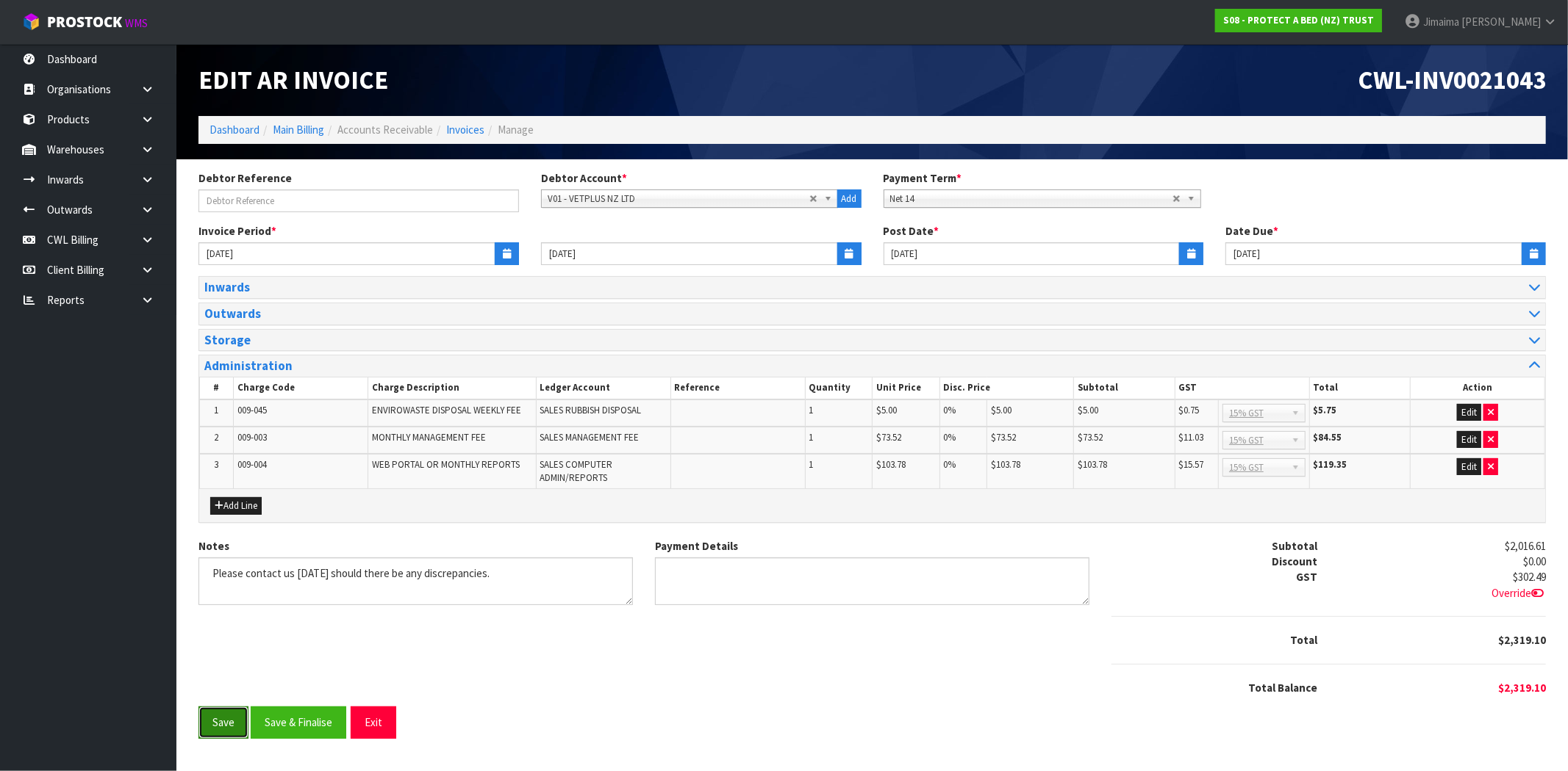
click at [237, 719] on button "Save" at bounding box center [223, 722] width 50 height 32
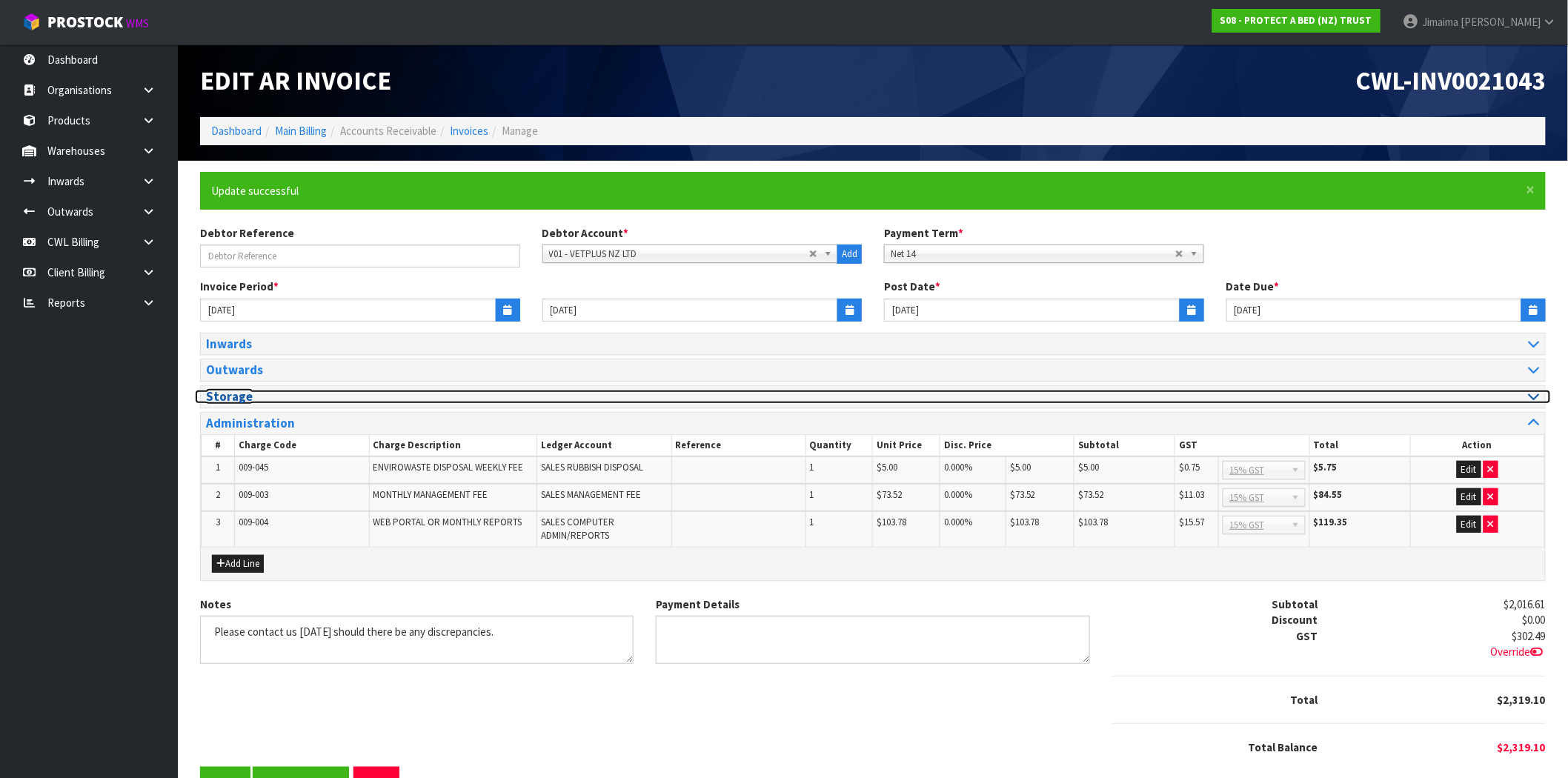
click at [309, 399] on h3 "Storage" at bounding box center [534, 397] width 656 height 14
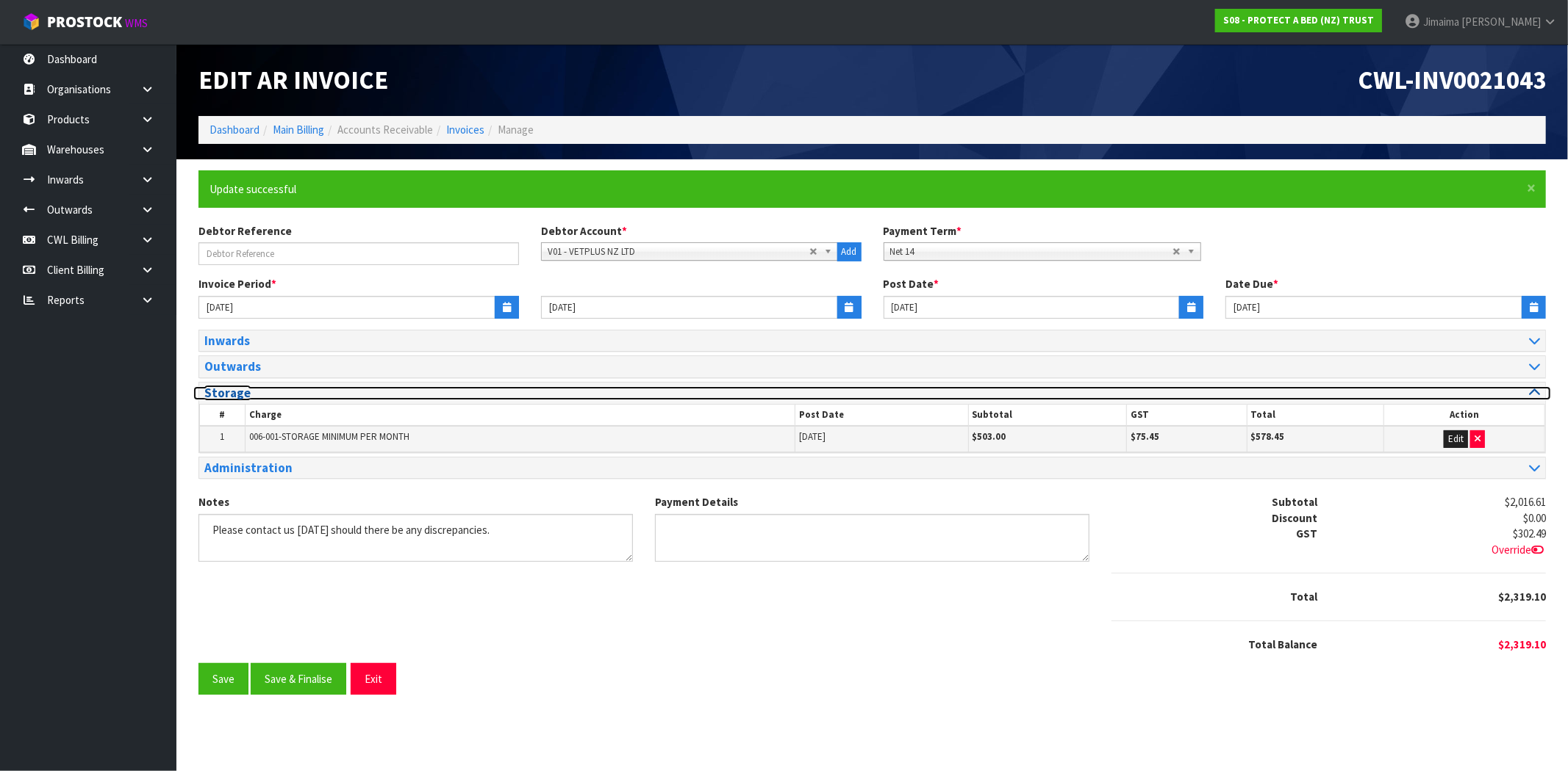
click at [307, 395] on h3 "Storage" at bounding box center [533, 393] width 657 height 14
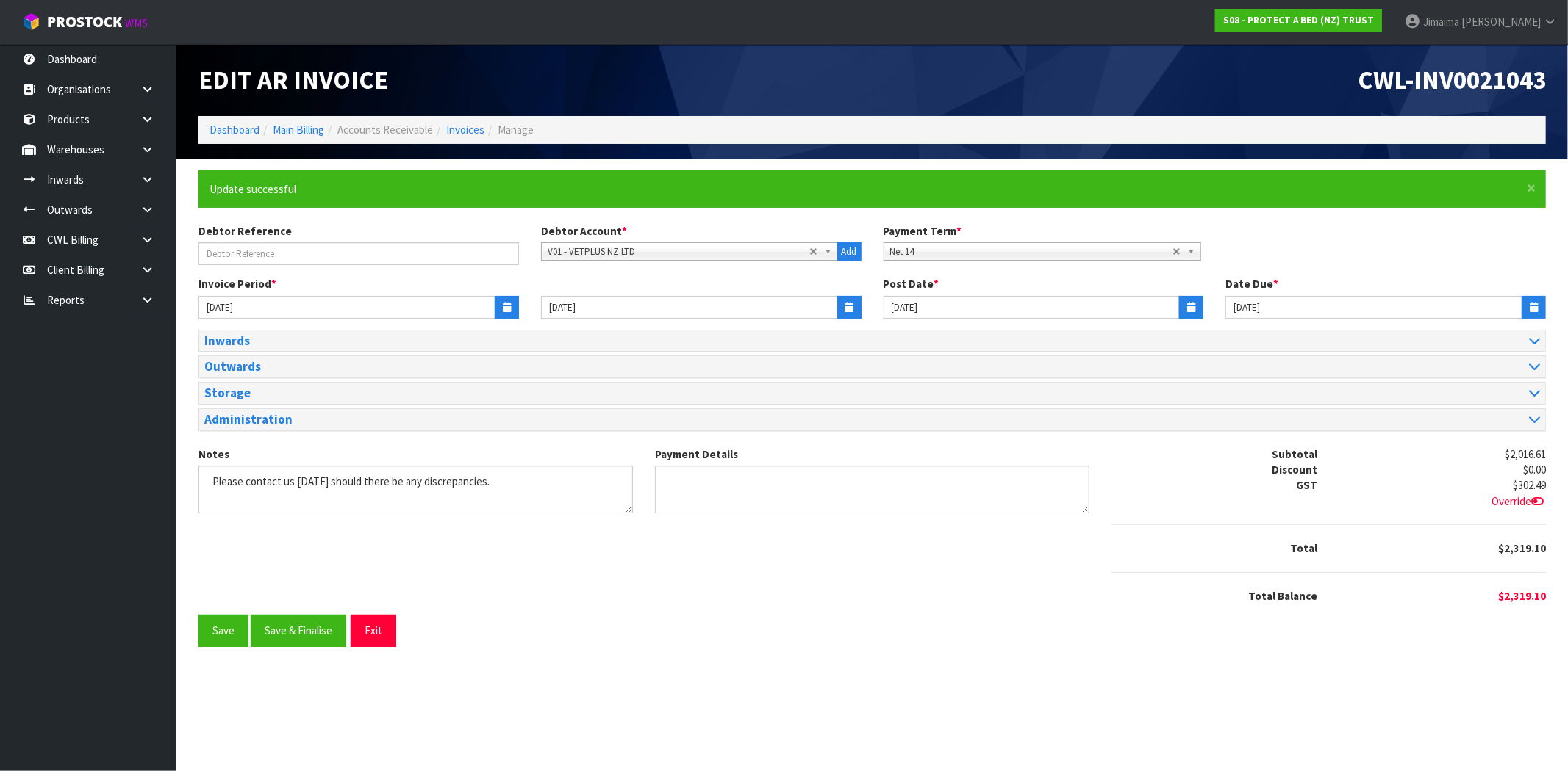
click at [311, 375] on div "Outwards" at bounding box center [872, 367] width 1346 height 21
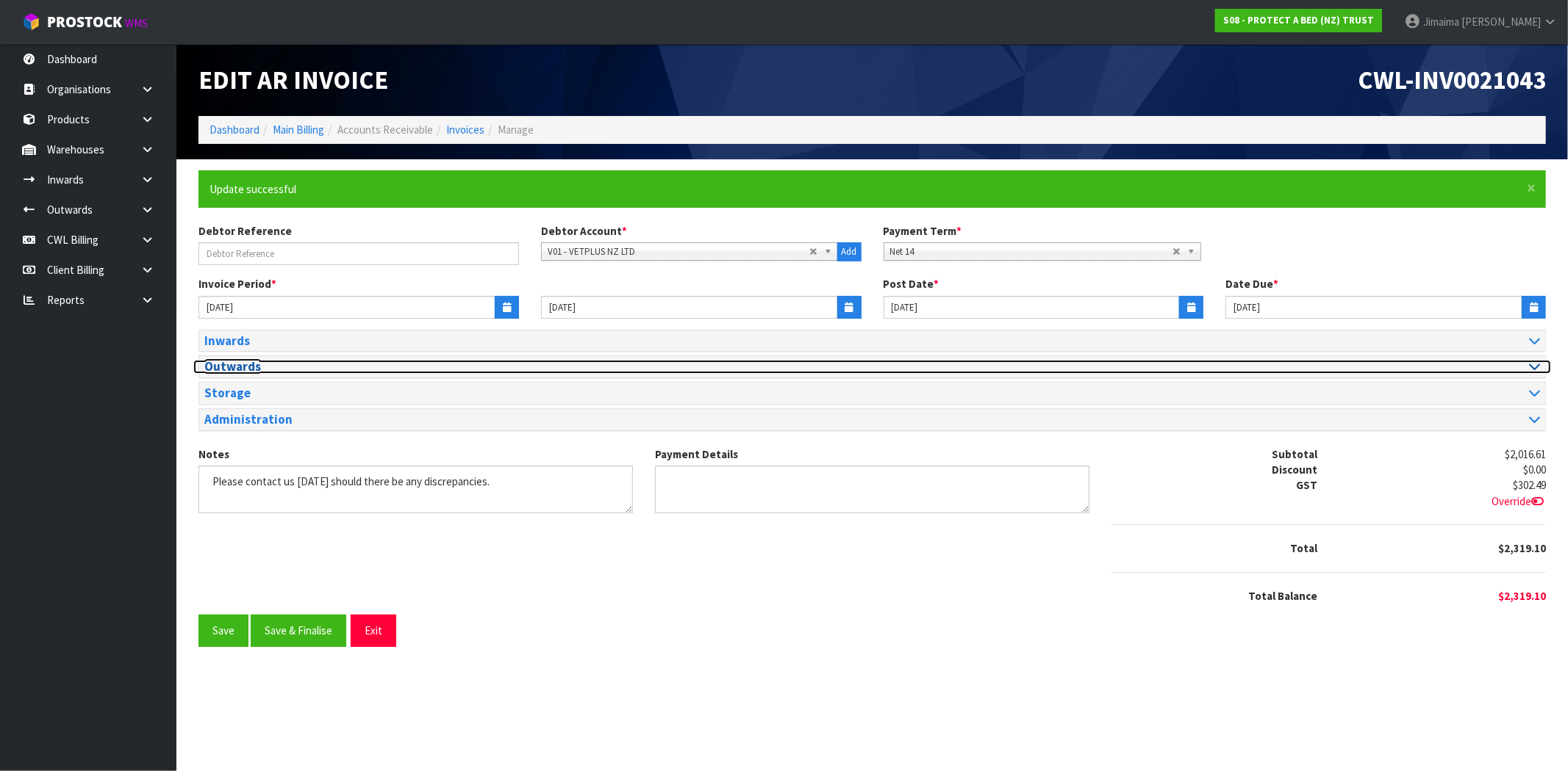
click at [306, 366] on h3 "Outwards" at bounding box center [533, 367] width 657 height 14
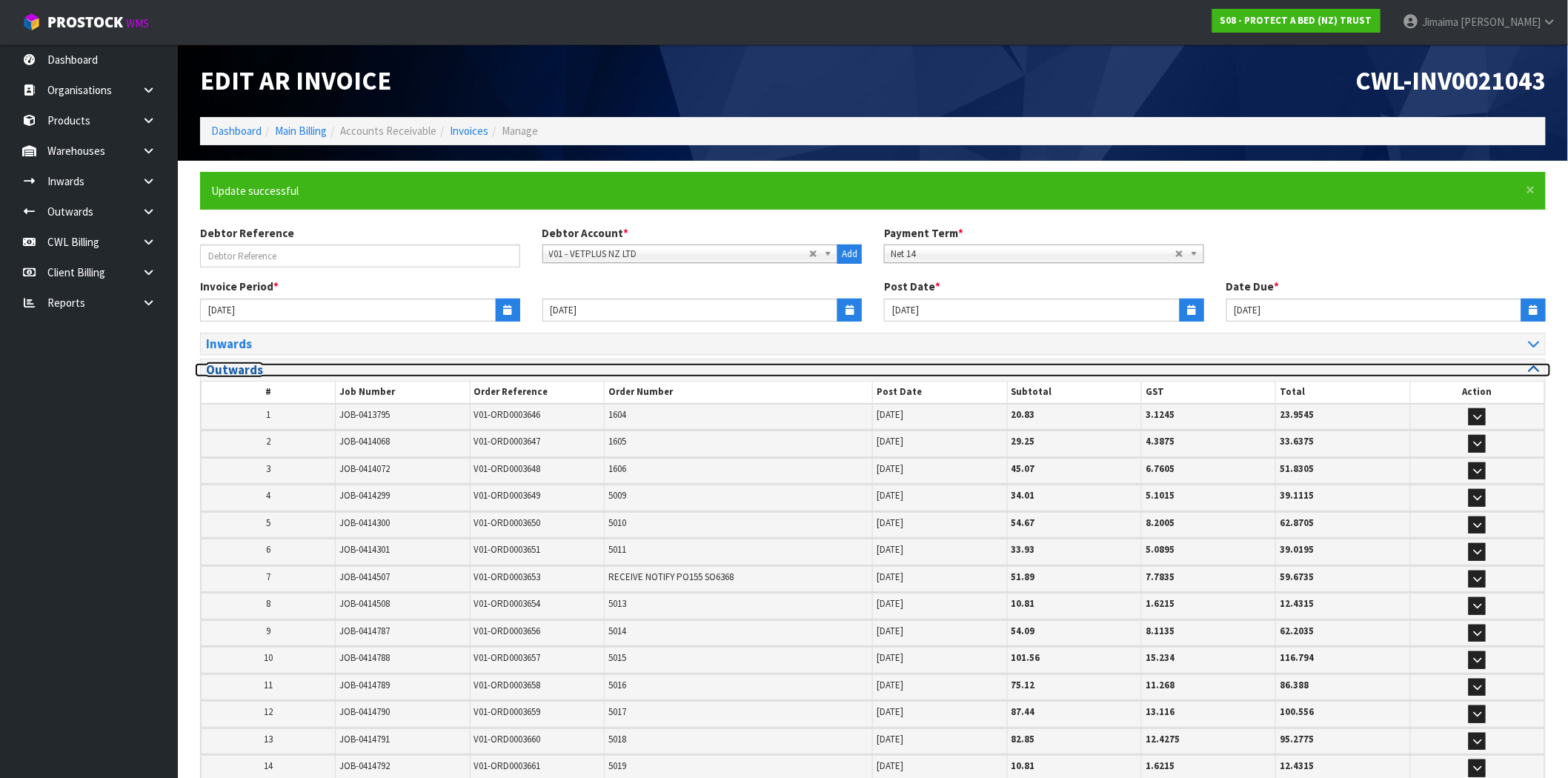
click at [309, 368] on h3 "Outwards" at bounding box center [534, 370] width 656 height 14
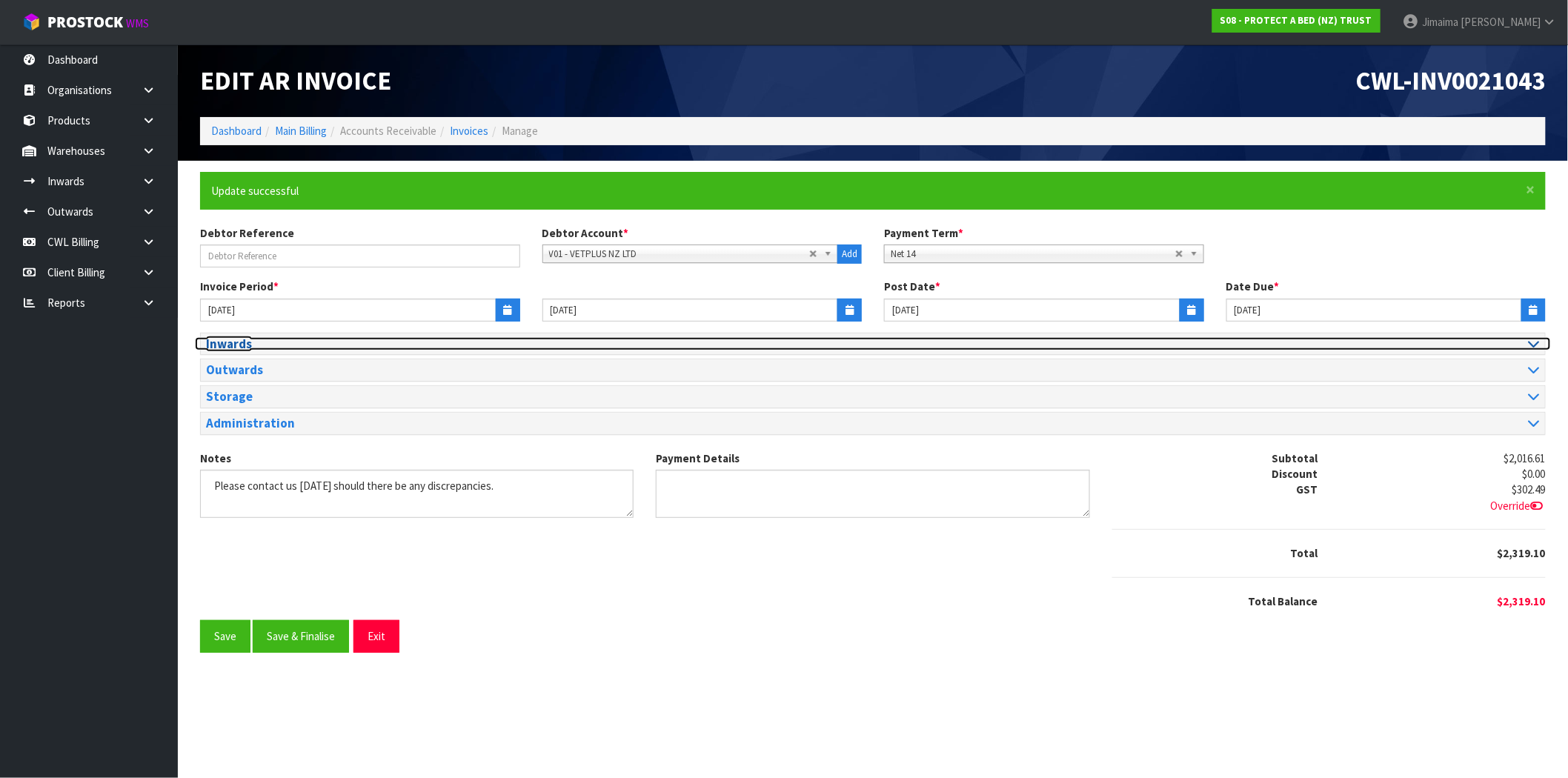
click at [306, 341] on h3 "Inwards" at bounding box center [534, 344] width 656 height 14
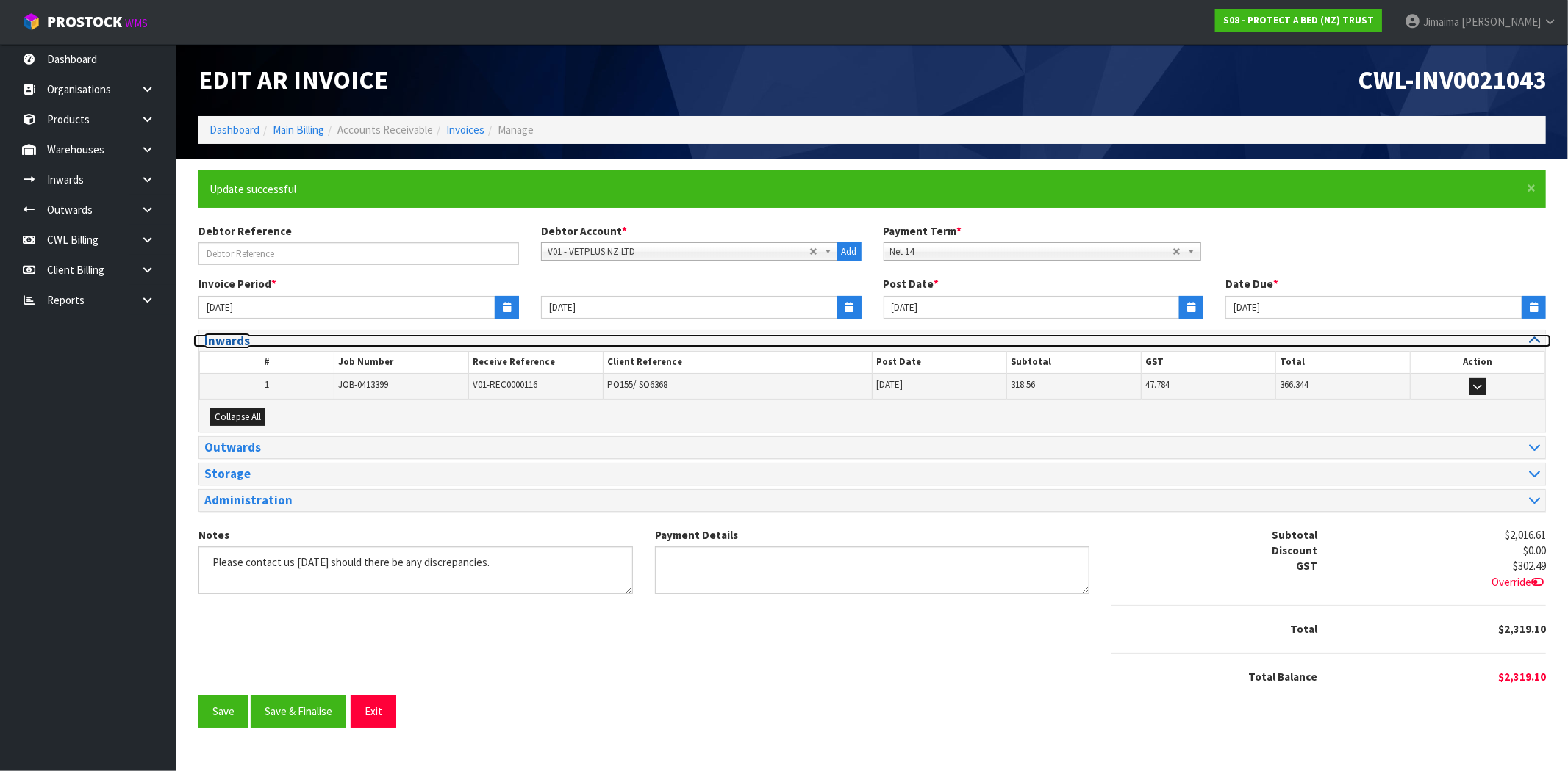
click at [303, 338] on h3 "Inwards" at bounding box center [533, 341] width 657 height 14
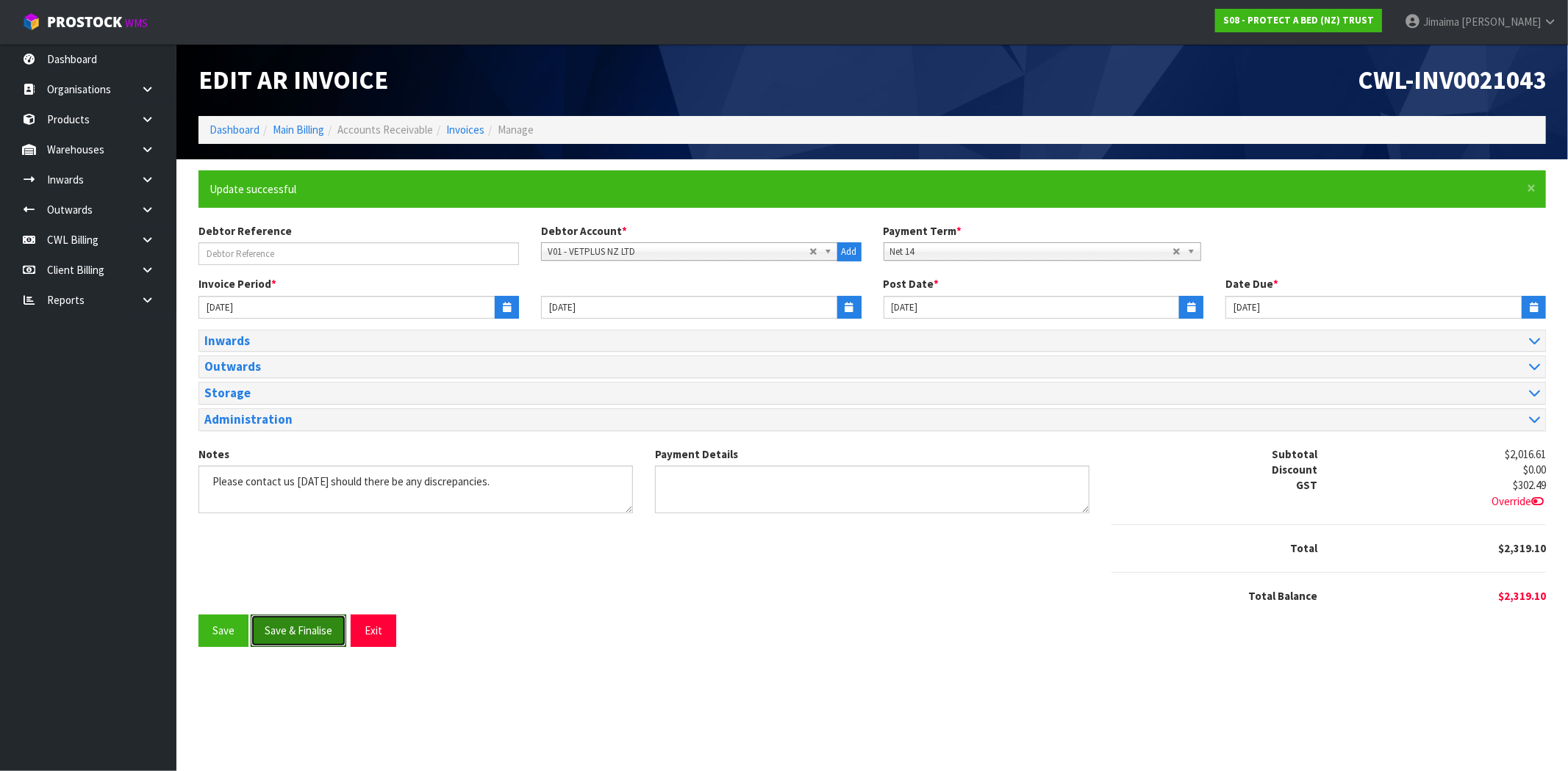
drag, startPoint x: 306, startPoint y: 631, endPoint x: 415, endPoint y: 606, distance: 111.8
click at [307, 632] on button "Save & Finalise" at bounding box center [298, 631] width 95 height 32
click at [766, 595] on div "Notes Payment Details Subtotal $2,016.61 Discount $0.00 GST $302.49 Override" at bounding box center [871, 531] width 1369 height 169
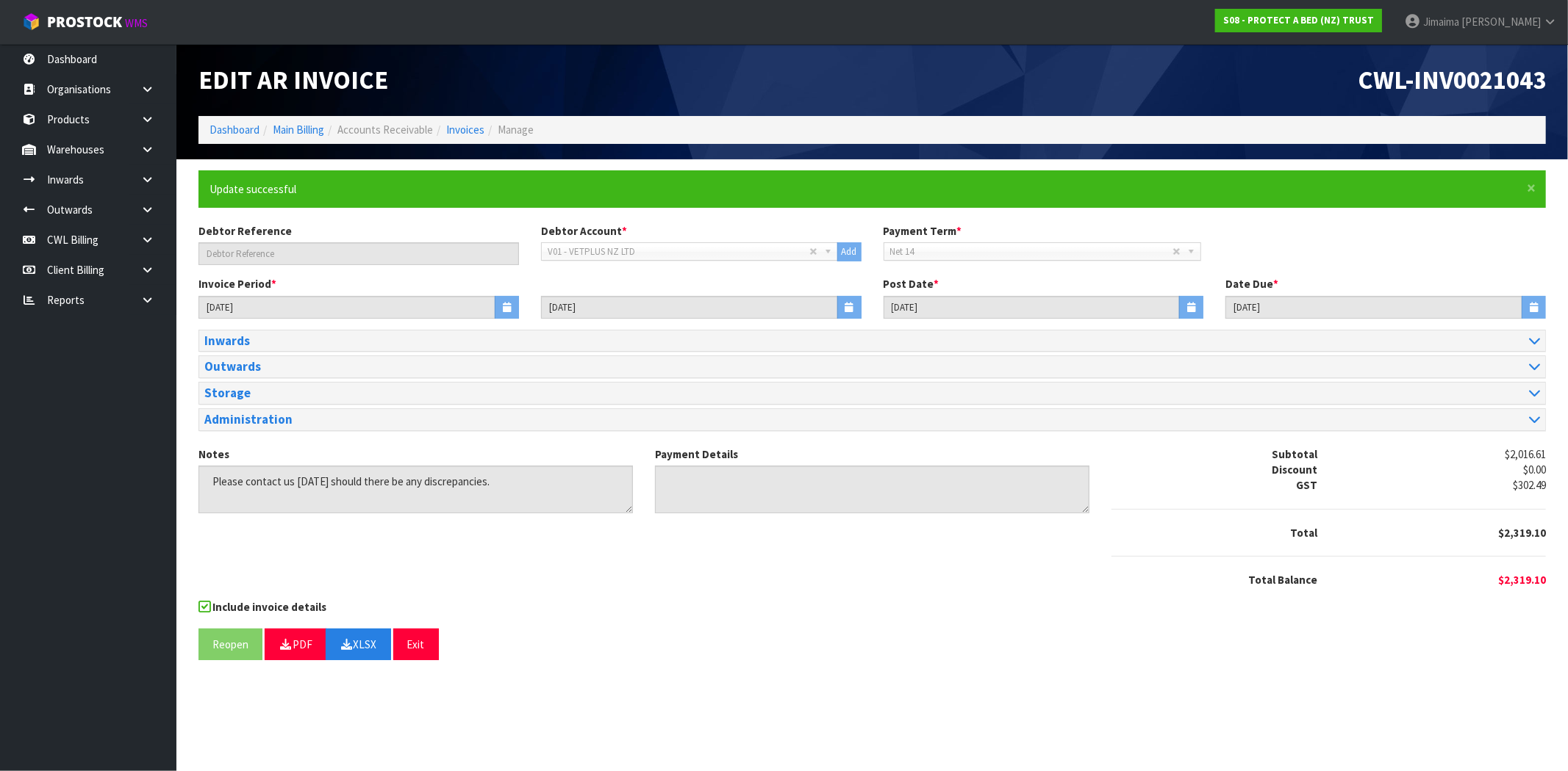
click at [763, 639] on div "Reopen PDF XLSX Exit" at bounding box center [872, 645] width 1348 height 32
drag, startPoint x: 737, startPoint y: 656, endPoint x: 407, endPoint y: 208, distance: 556.4
click at [740, 656] on div "Reopen PDF XLSX Exit" at bounding box center [872, 645] width 1348 height 32
click at [460, 140] on ol "Dashboard Main Billing Accounts Receivable Invoices Manage" at bounding box center [872, 129] width 1348 height 27
click at [464, 137] on li "Invoices" at bounding box center [459, 129] width 52 height 16
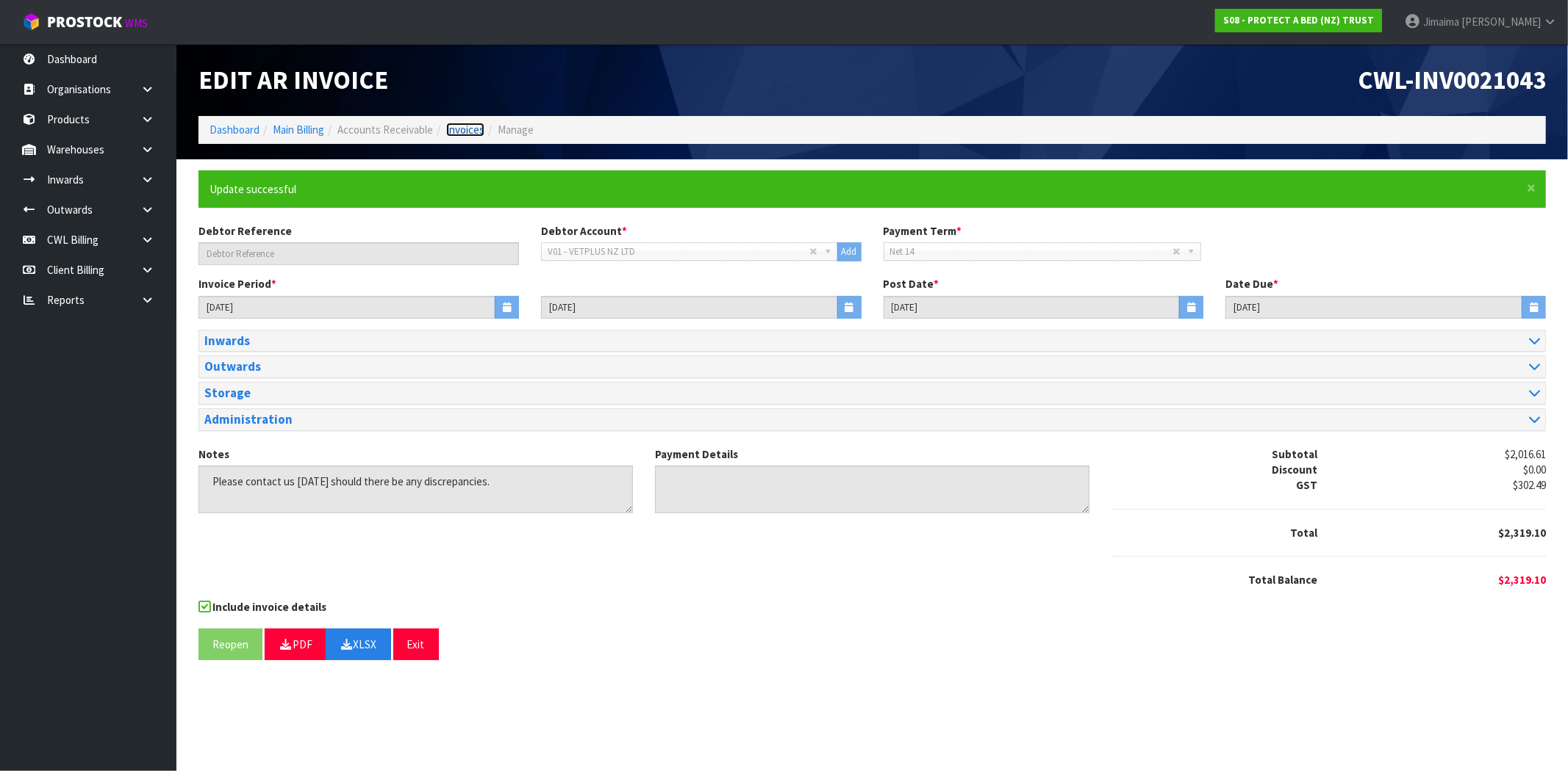
click at [464, 131] on link "Invoices" at bounding box center [465, 129] width 38 height 14
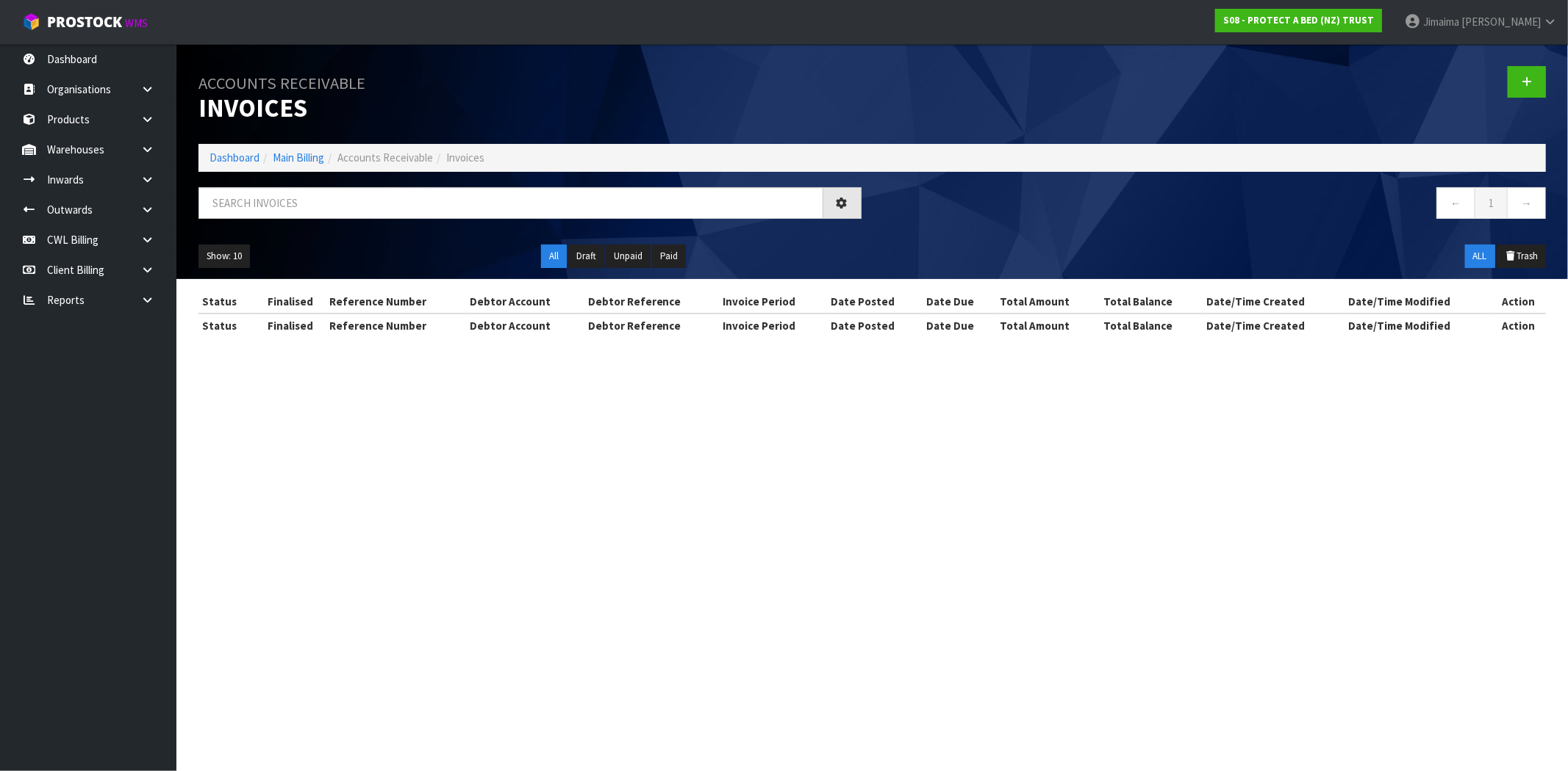
click at [263, 185] on div "Accounts Receivable Invoices Dashboard Main Billing Accounts Receivable Invoice…" at bounding box center [871, 162] width 1369 height 235
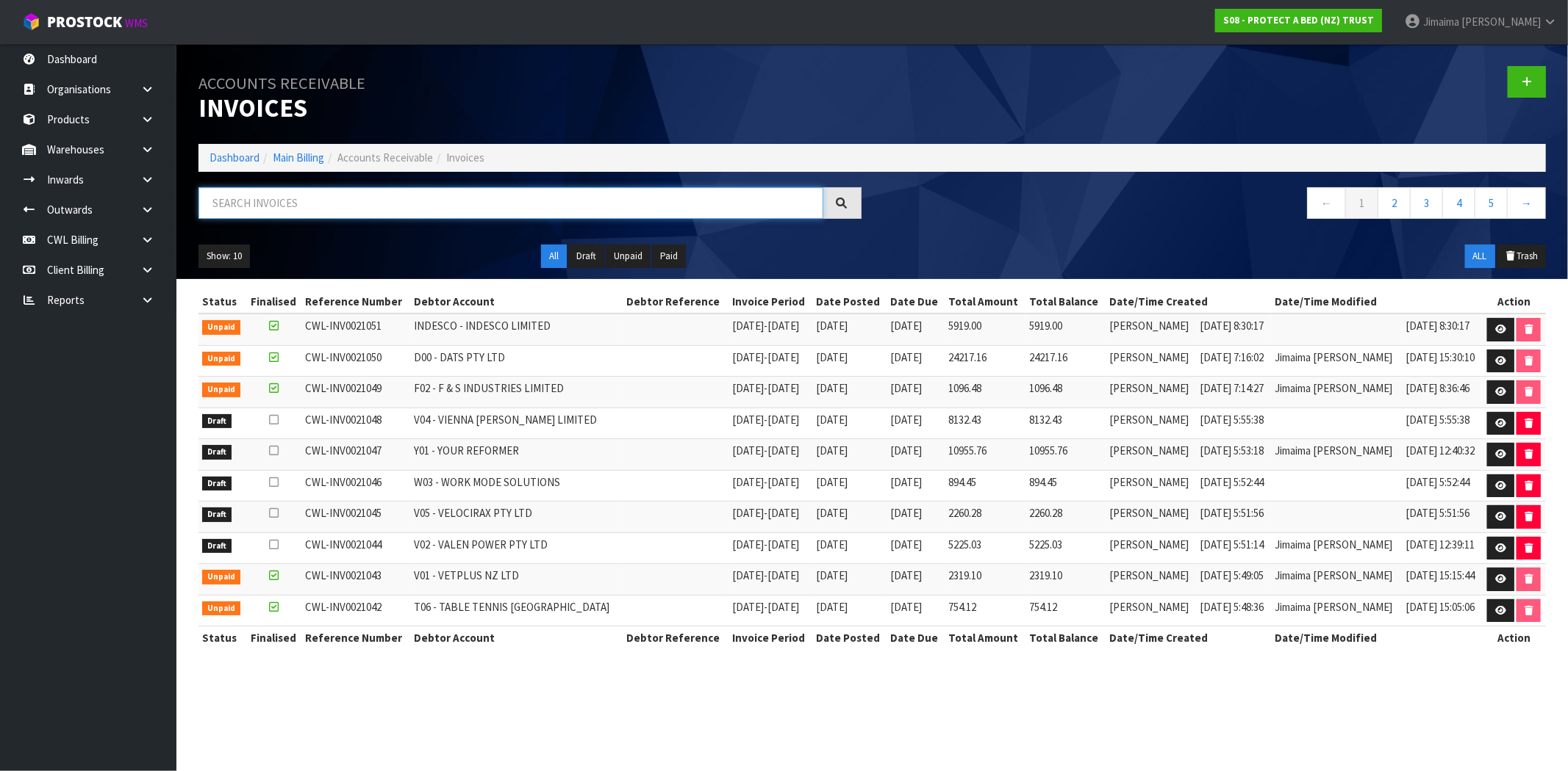
click at [263, 191] on input "text" at bounding box center [510, 203] width 625 height 32
paste input "V02"
type input "V02"
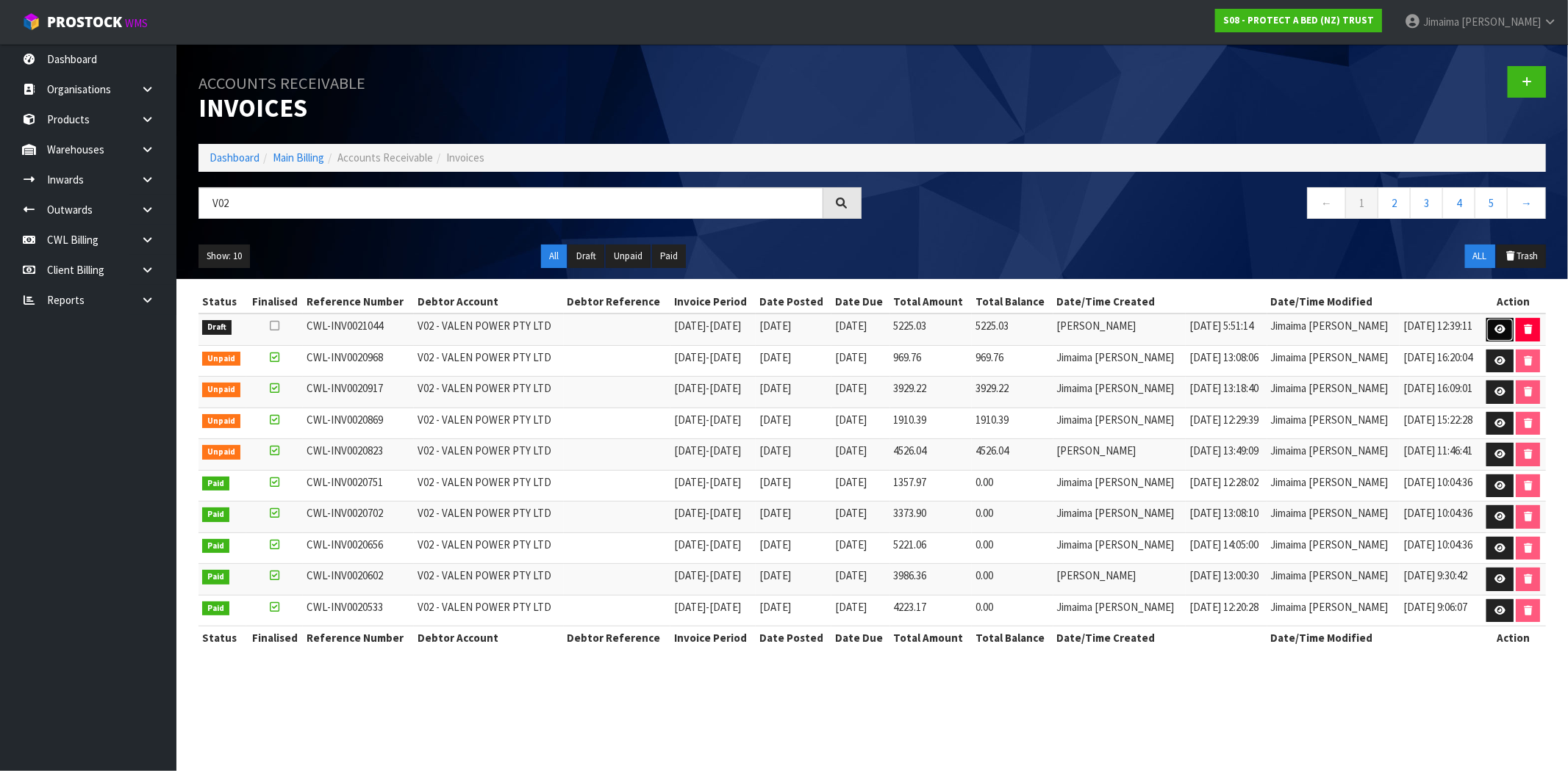
click at [1496, 328] on icon at bounding box center [1499, 329] width 11 height 10
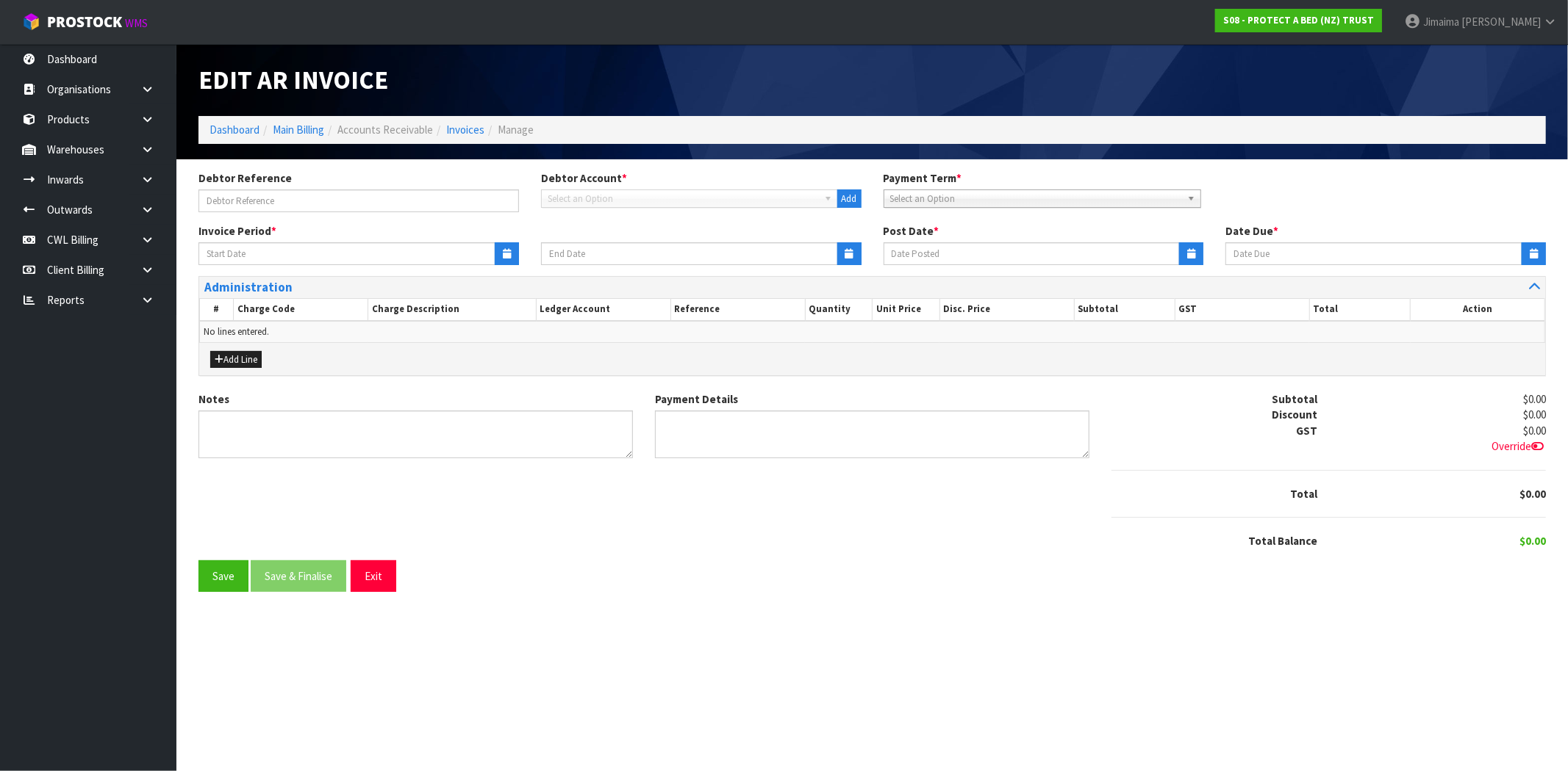
type input "[DATE]"
type textarea "Please contact us [DATE] should there be any discrepancies."
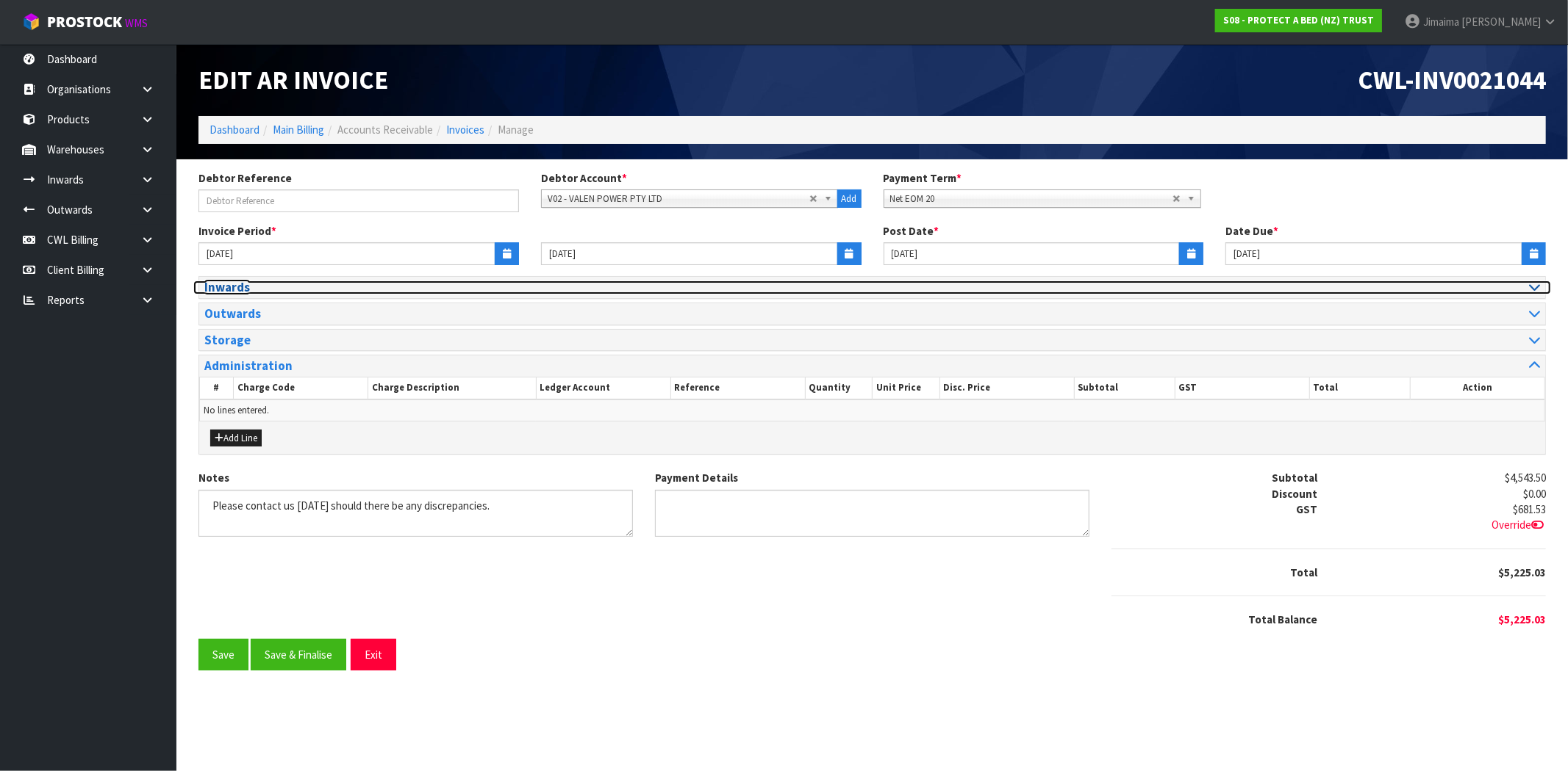
click at [260, 291] on h3 "Inwards" at bounding box center [533, 288] width 657 height 14
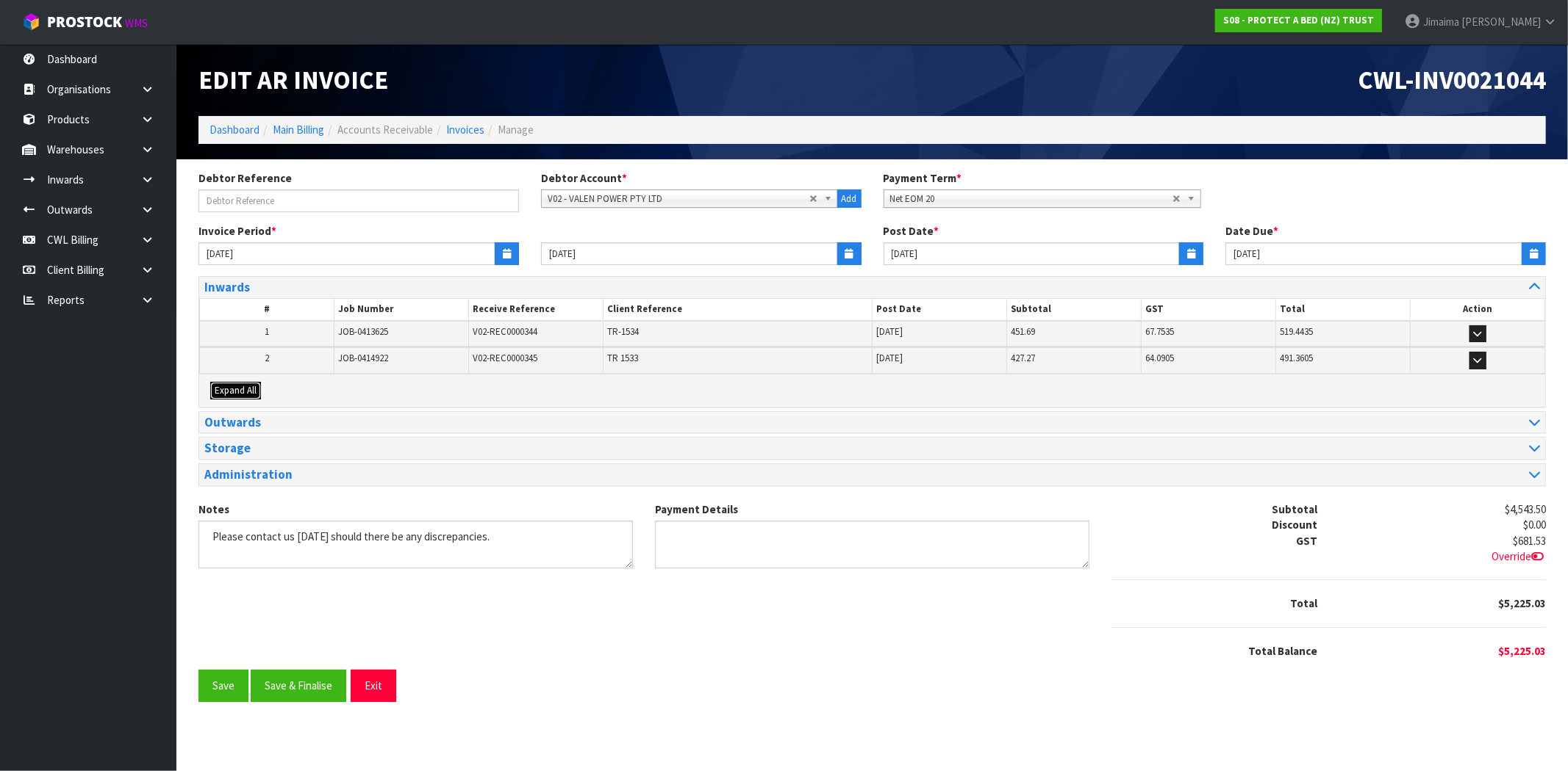
click at [248, 397] on button "Expand All" at bounding box center [235, 391] width 51 height 18
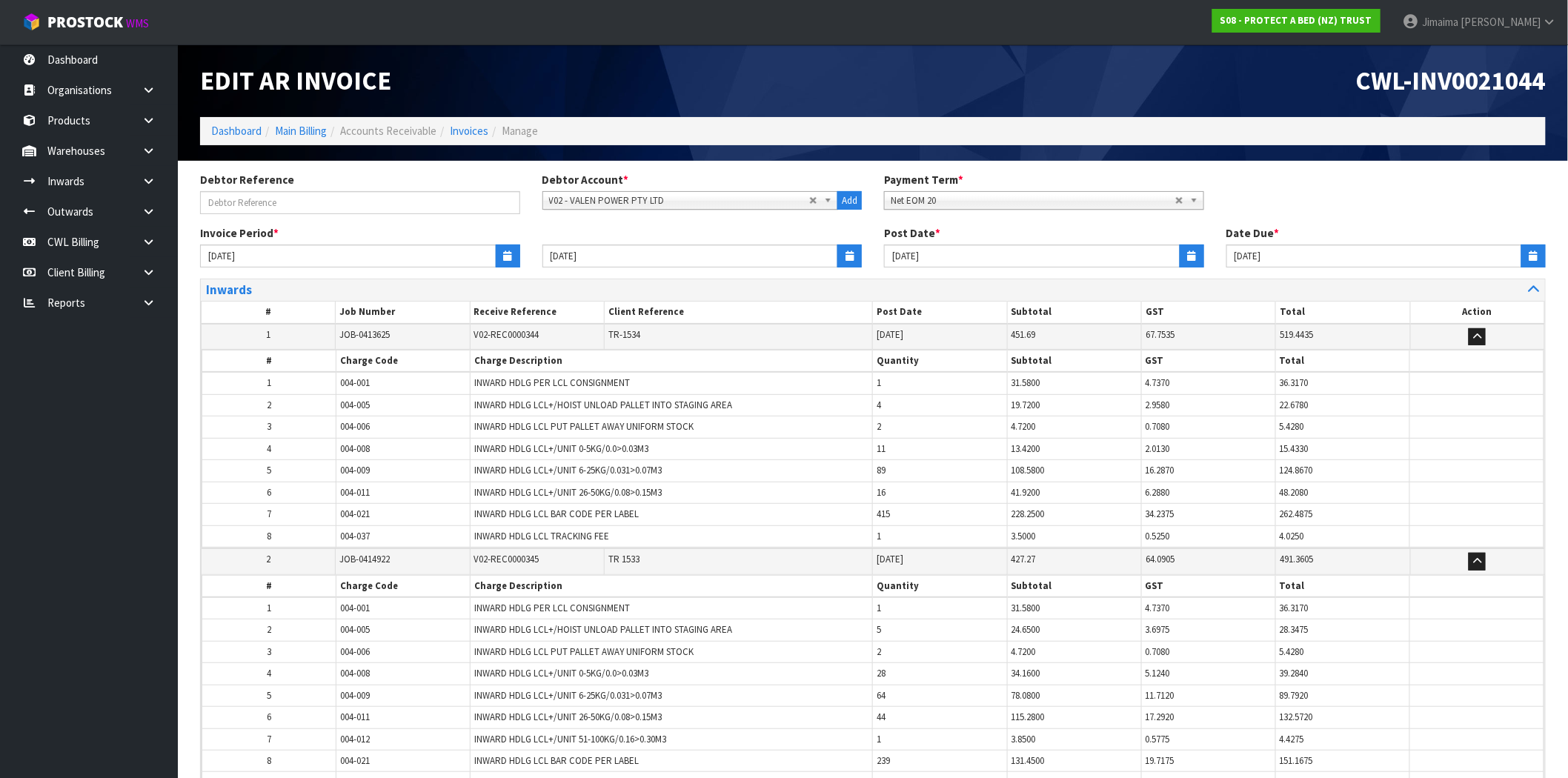
click at [265, 390] on td "1" at bounding box center [269, 383] width 134 height 22
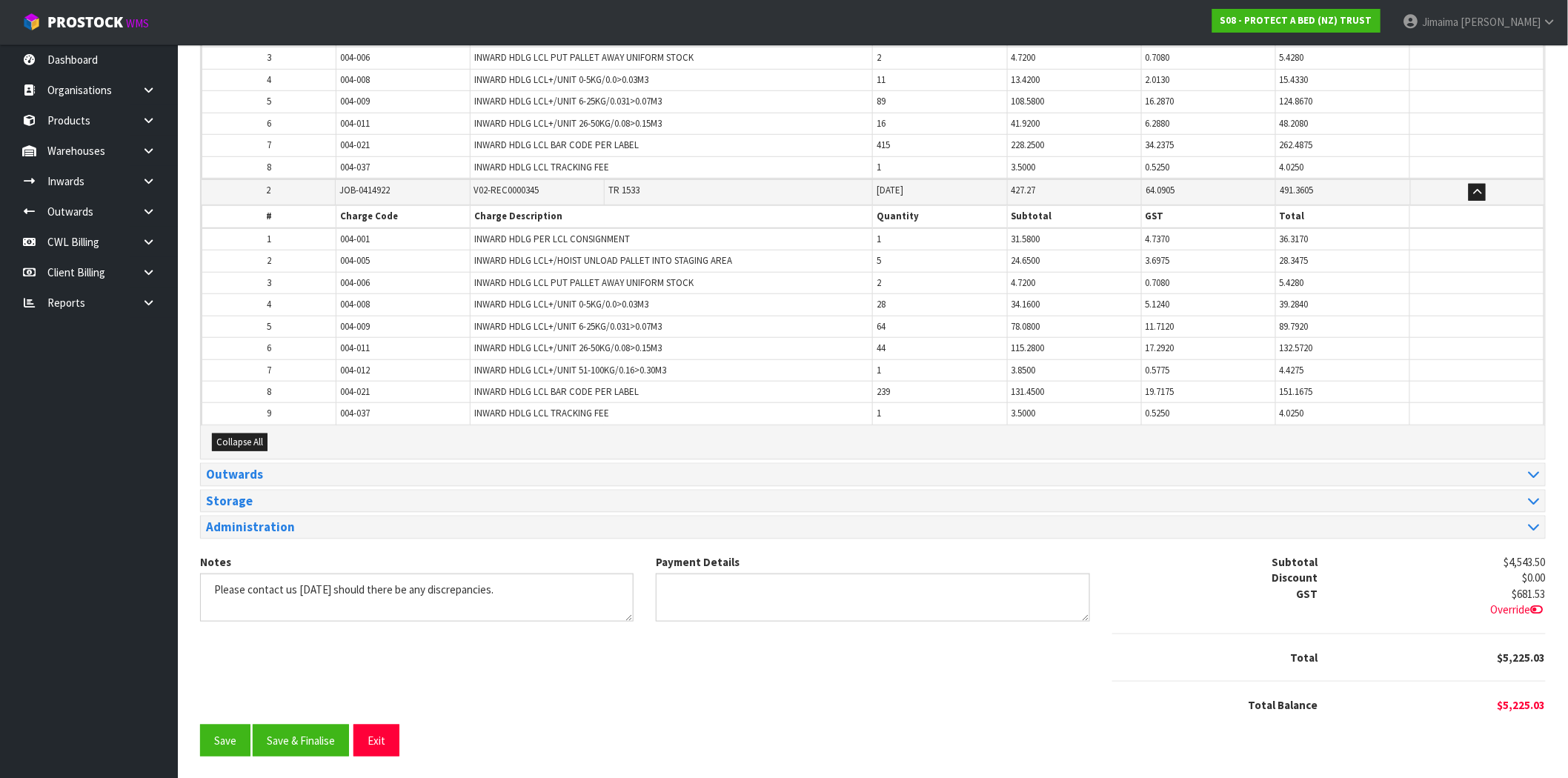
click at [240, 483] on div "Outwards" at bounding box center [872, 474] width 1344 height 22
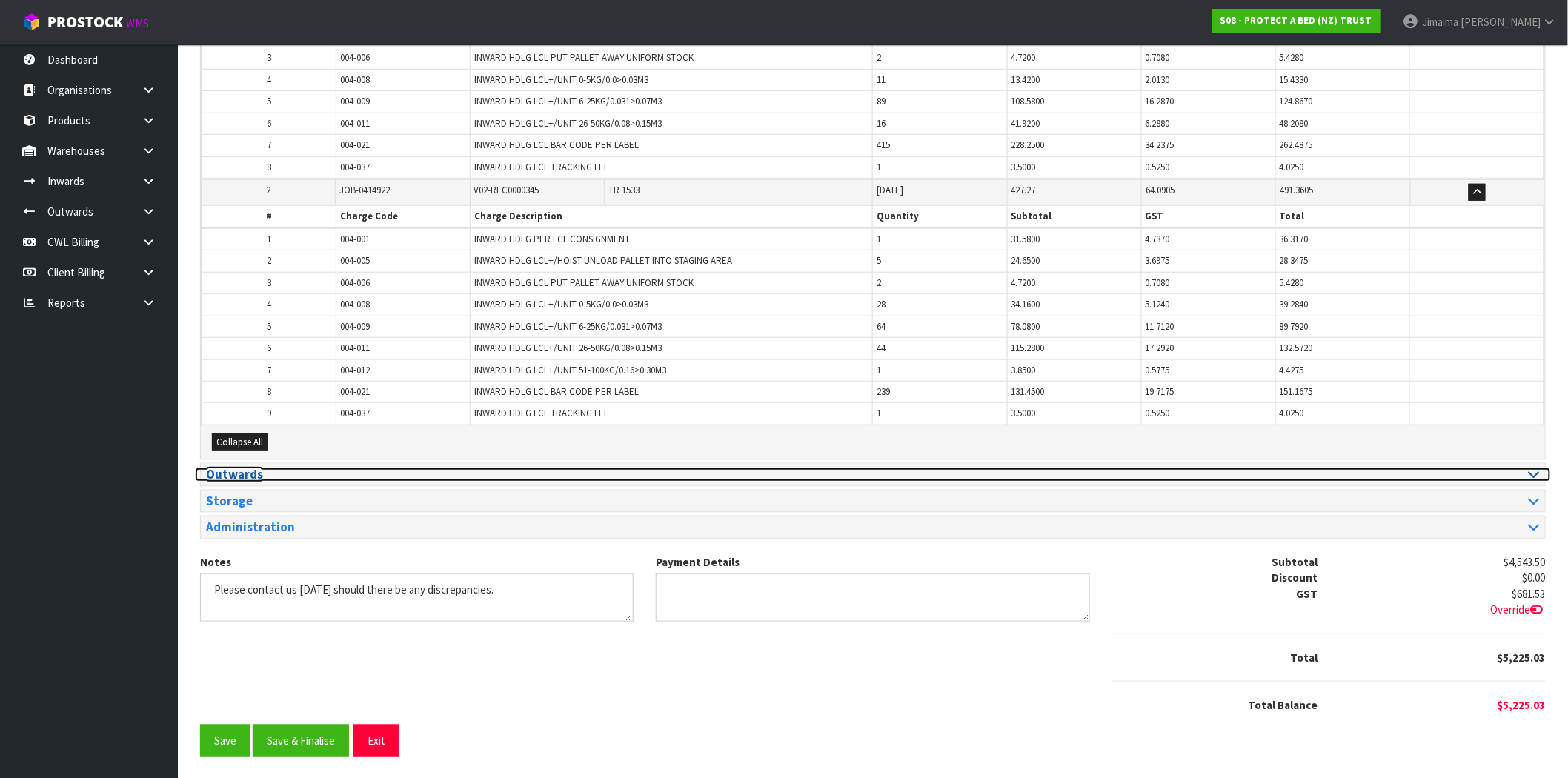
click at [246, 477] on h3 "Outwards" at bounding box center [534, 474] width 656 height 14
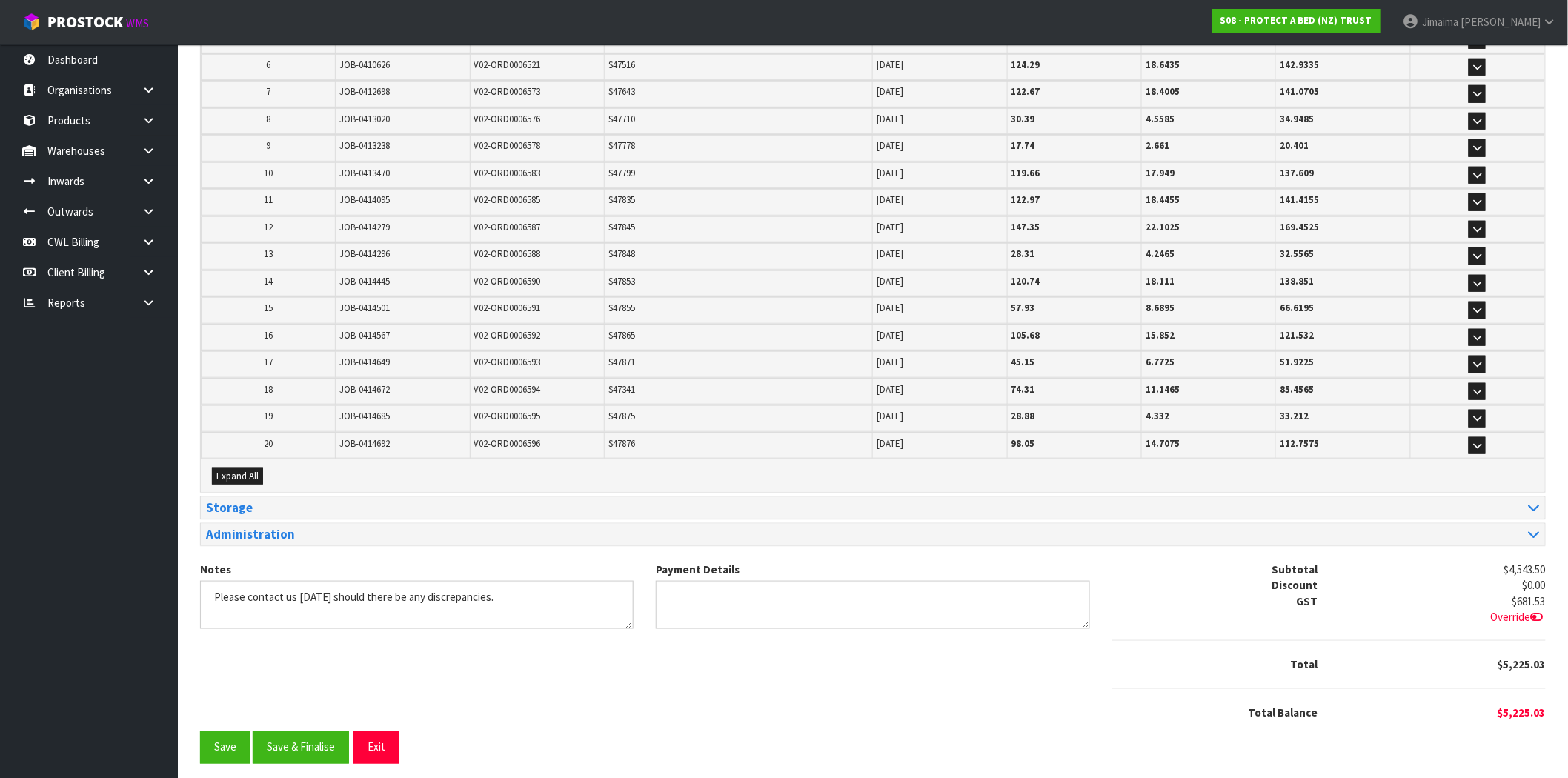
click at [242, 459] on div "Expand All" at bounding box center [872, 476] width 1344 height 33
click at [246, 470] on span "Expand All" at bounding box center [237, 476] width 42 height 13
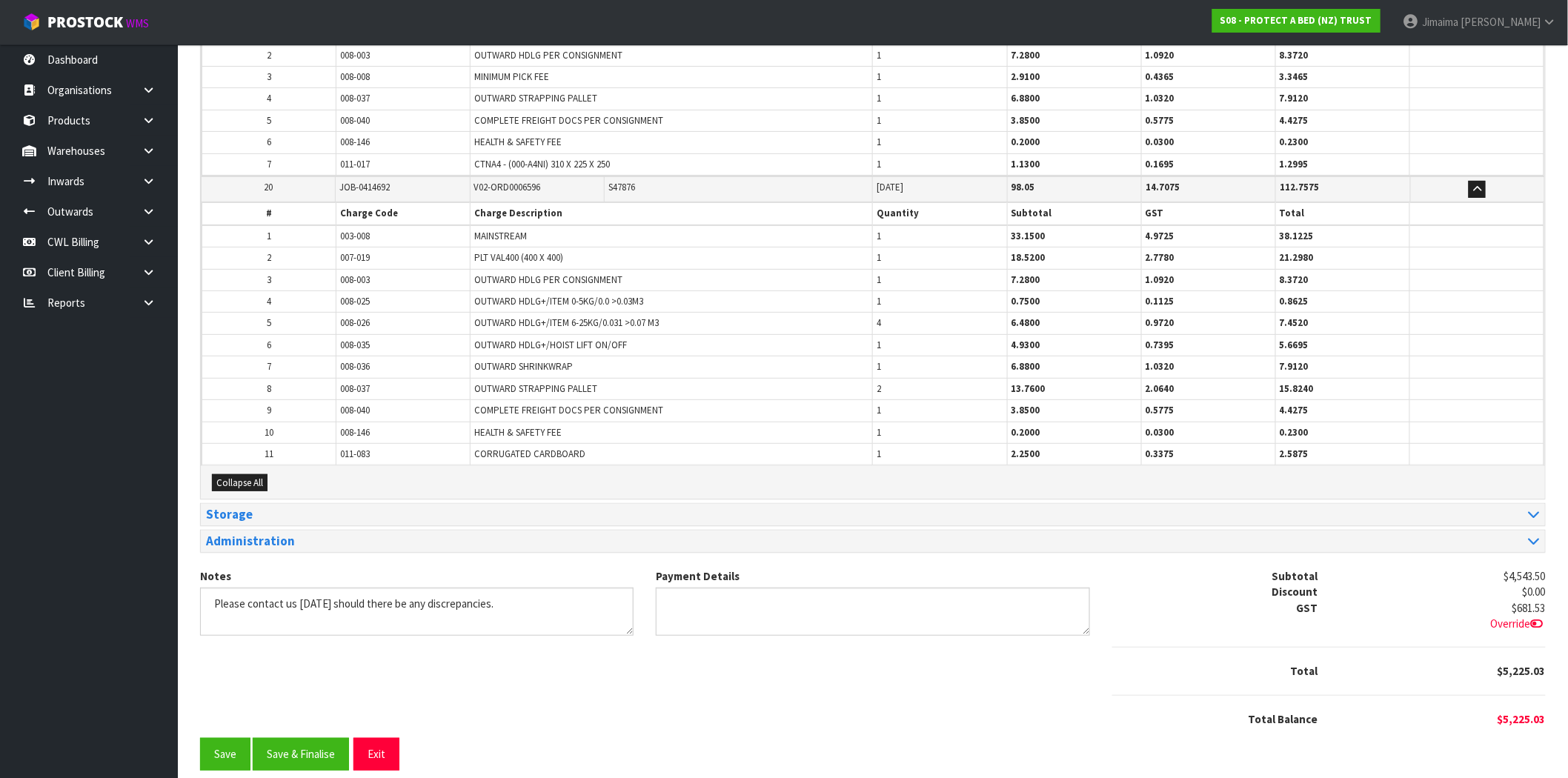
click at [461, 313] on td "008-026" at bounding box center [403, 323] width 134 height 22
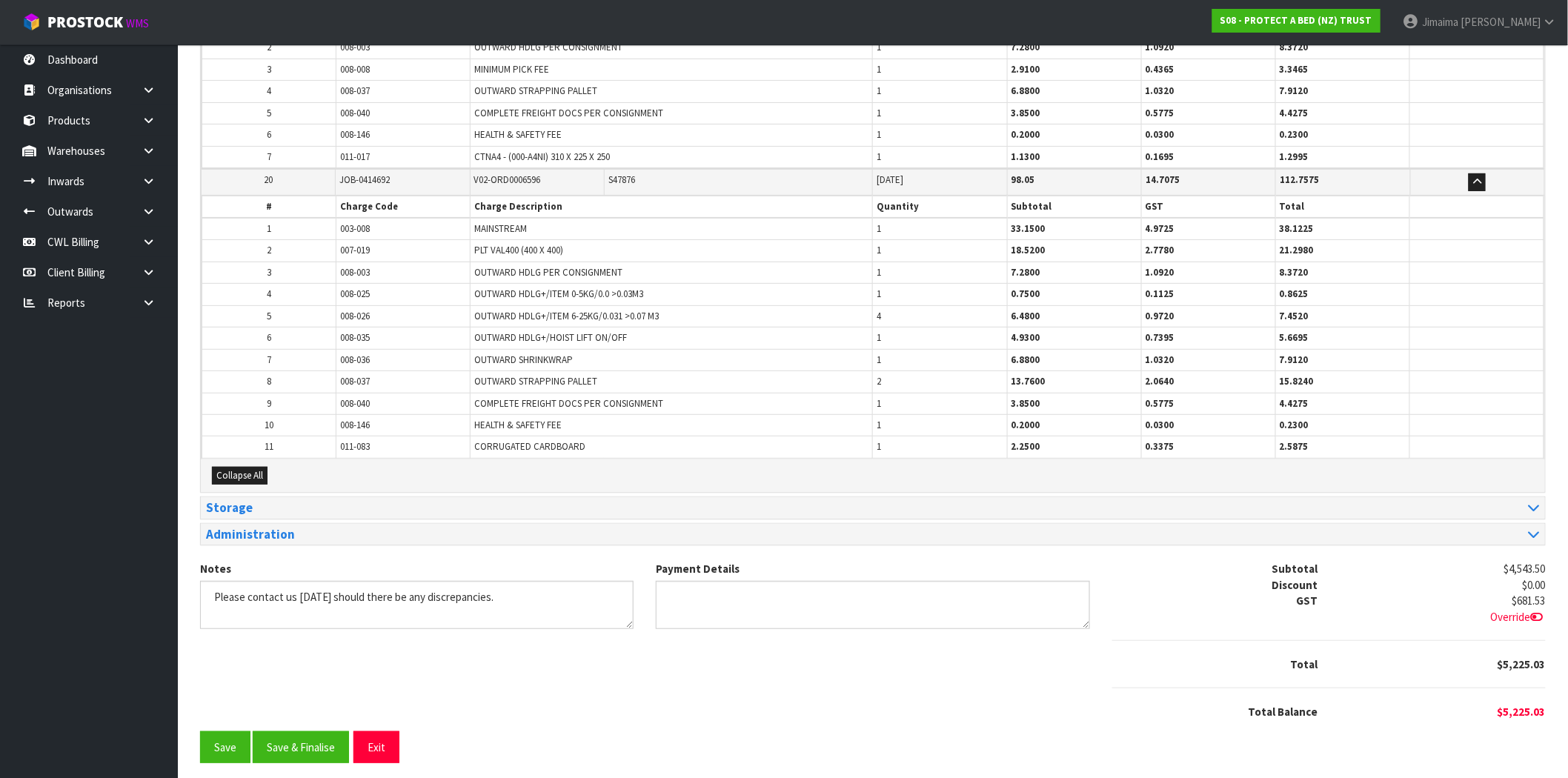
drag, startPoint x: 374, startPoint y: 264, endPoint x: 362, endPoint y: 264, distance: 12.0
click at [372, 264] on td "008-003" at bounding box center [403, 272] width 134 height 22
click at [362, 266] on span "008-003" at bounding box center [355, 272] width 30 height 13
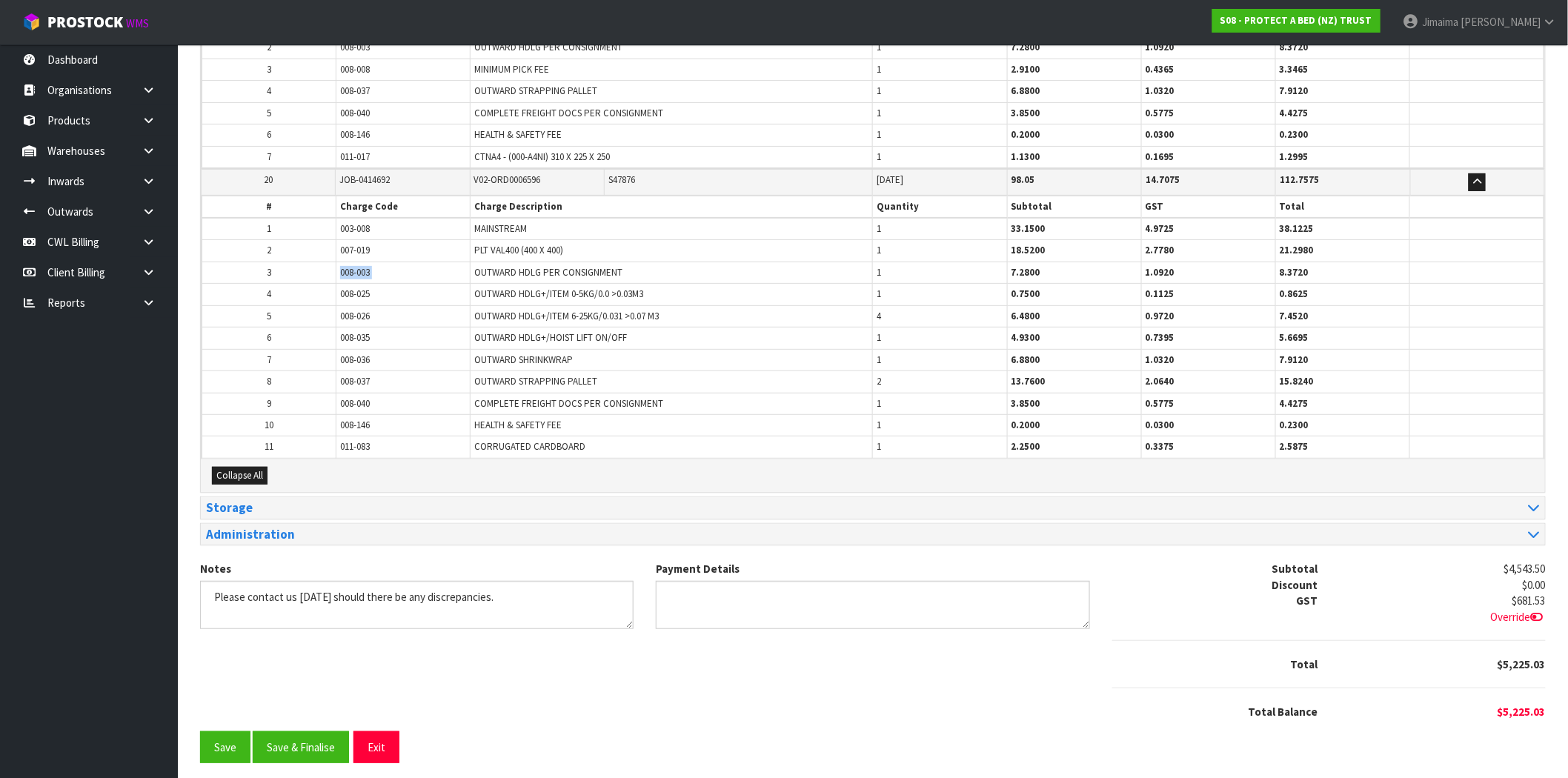
copy tr "008-003"
click at [360, 419] on span "008-146" at bounding box center [355, 425] width 30 height 13
copy tr "008-146"
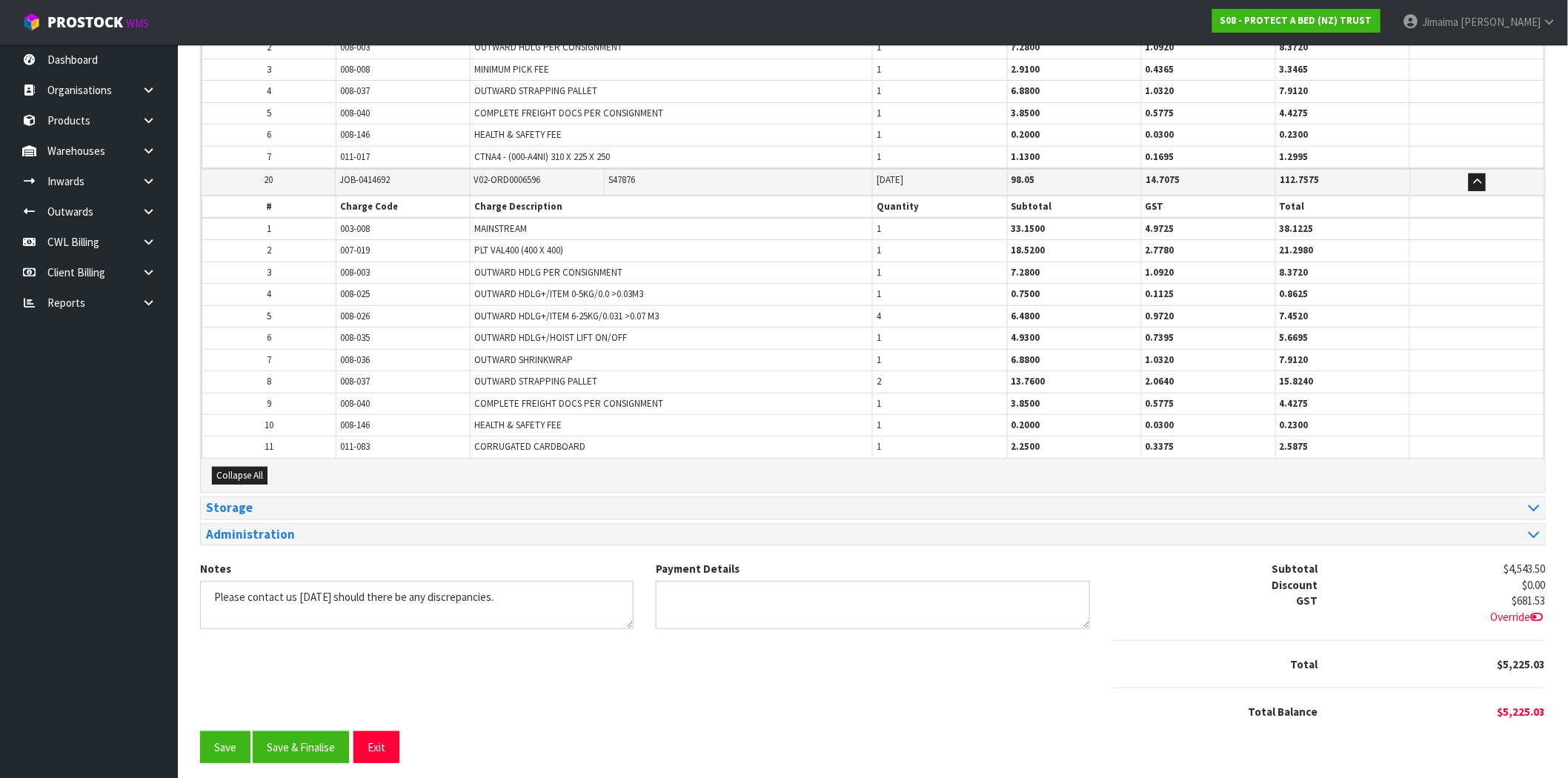
click at [409, 415] on td "008-146" at bounding box center [403, 425] width 134 height 22
click at [358, 393] on td "008-040" at bounding box center [403, 404] width 134 height 22
copy tr "008-040"
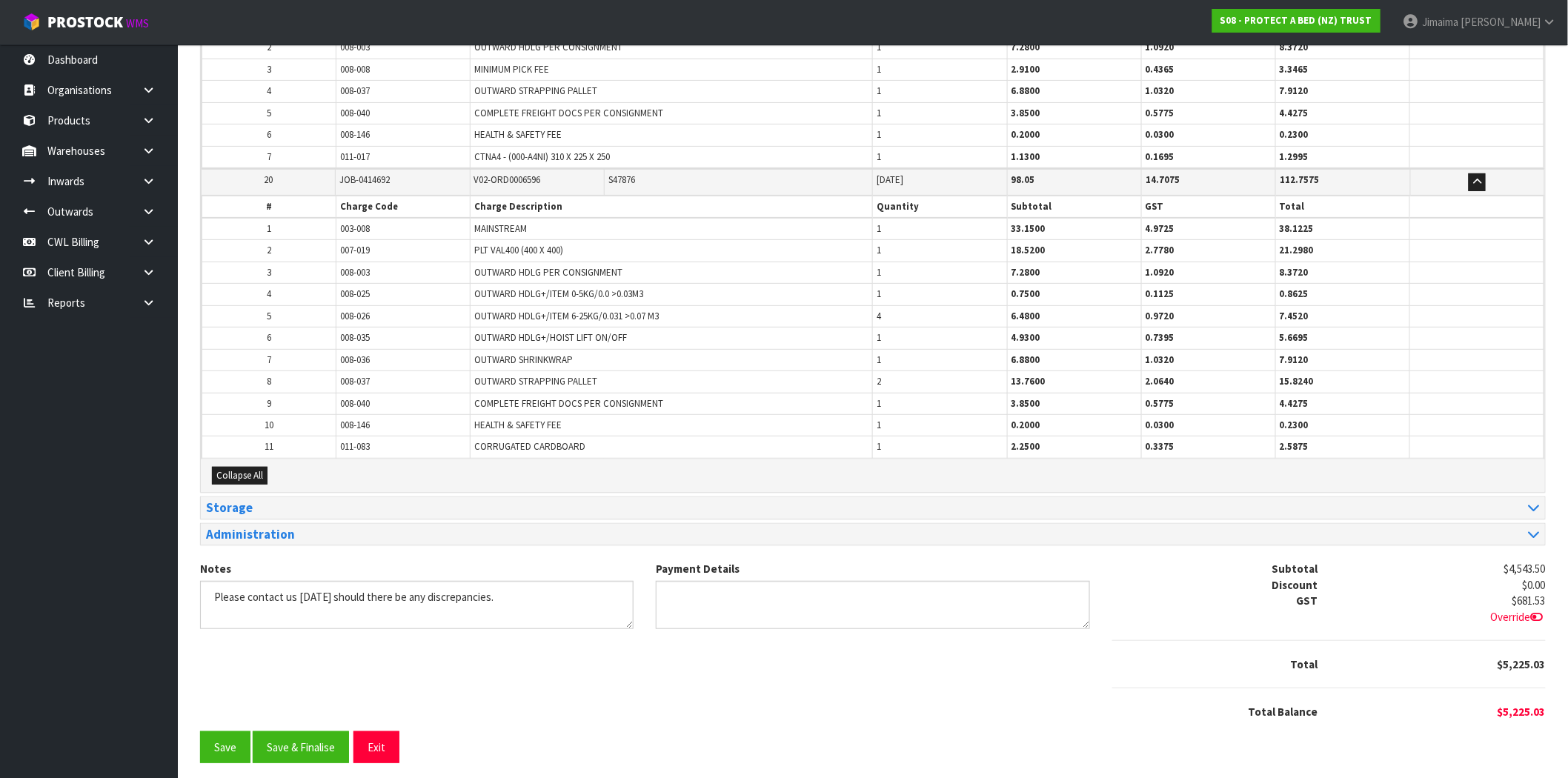
click at [394, 393] on td "008-040" at bounding box center [403, 404] width 134 height 22
drag, startPoint x: 888, startPoint y: 336, endPoint x: 878, endPoint y: 351, distance: 18.0
click at [862, 338] on tr "6 008-035 OUTWARD HDLG+/HOIST LIFT ON/OFF 1 4.9300 0.7395 5.6695" at bounding box center [873, 338] width 1342 height 22
drag, startPoint x: 891, startPoint y: 351, endPoint x: 869, endPoint y: 366, distance: 26.6
click at [873, 354] on td "1" at bounding box center [940, 360] width 134 height 22
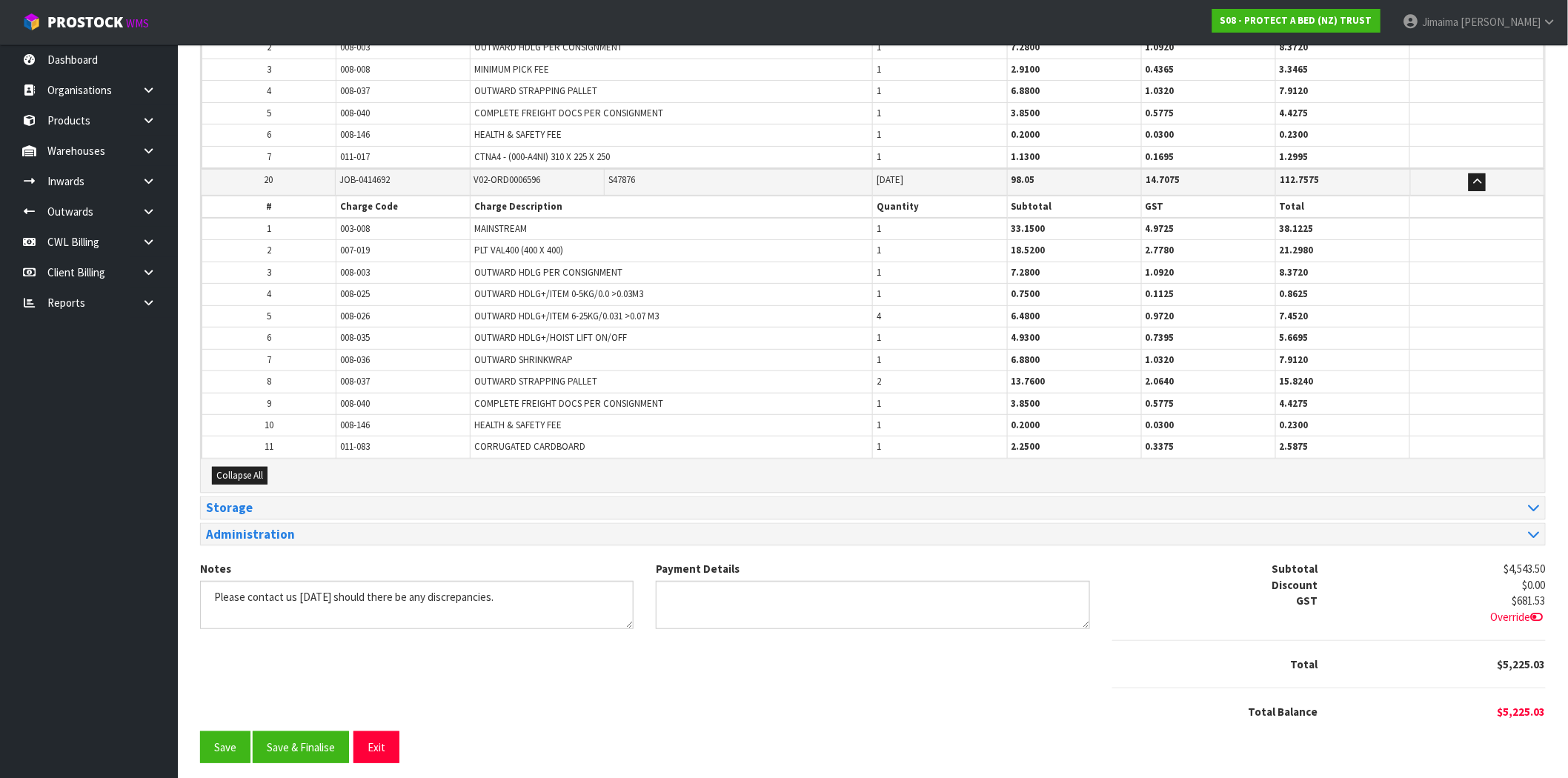
drag, startPoint x: 887, startPoint y: 378, endPoint x: 843, endPoint y: 380, distance: 44.0
click at [852, 380] on tr "8 008-037 OUTWARD STRAPPING PALLET 2 13.7600 2.0640 15.8240" at bounding box center [873, 382] width 1342 height 22
click at [875, 401] on td "1" at bounding box center [940, 404] width 134 height 22
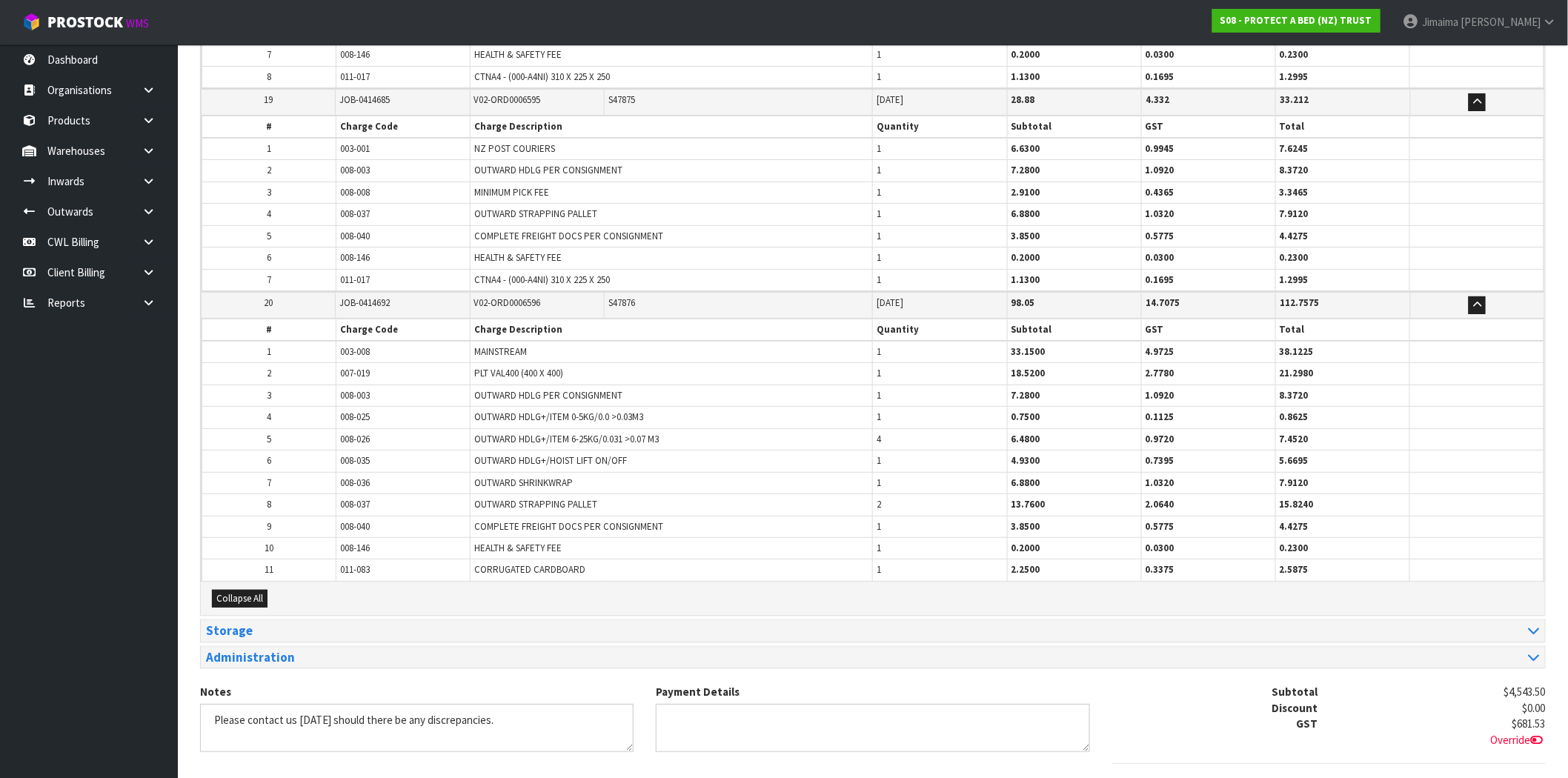
scroll to position [4508, 0]
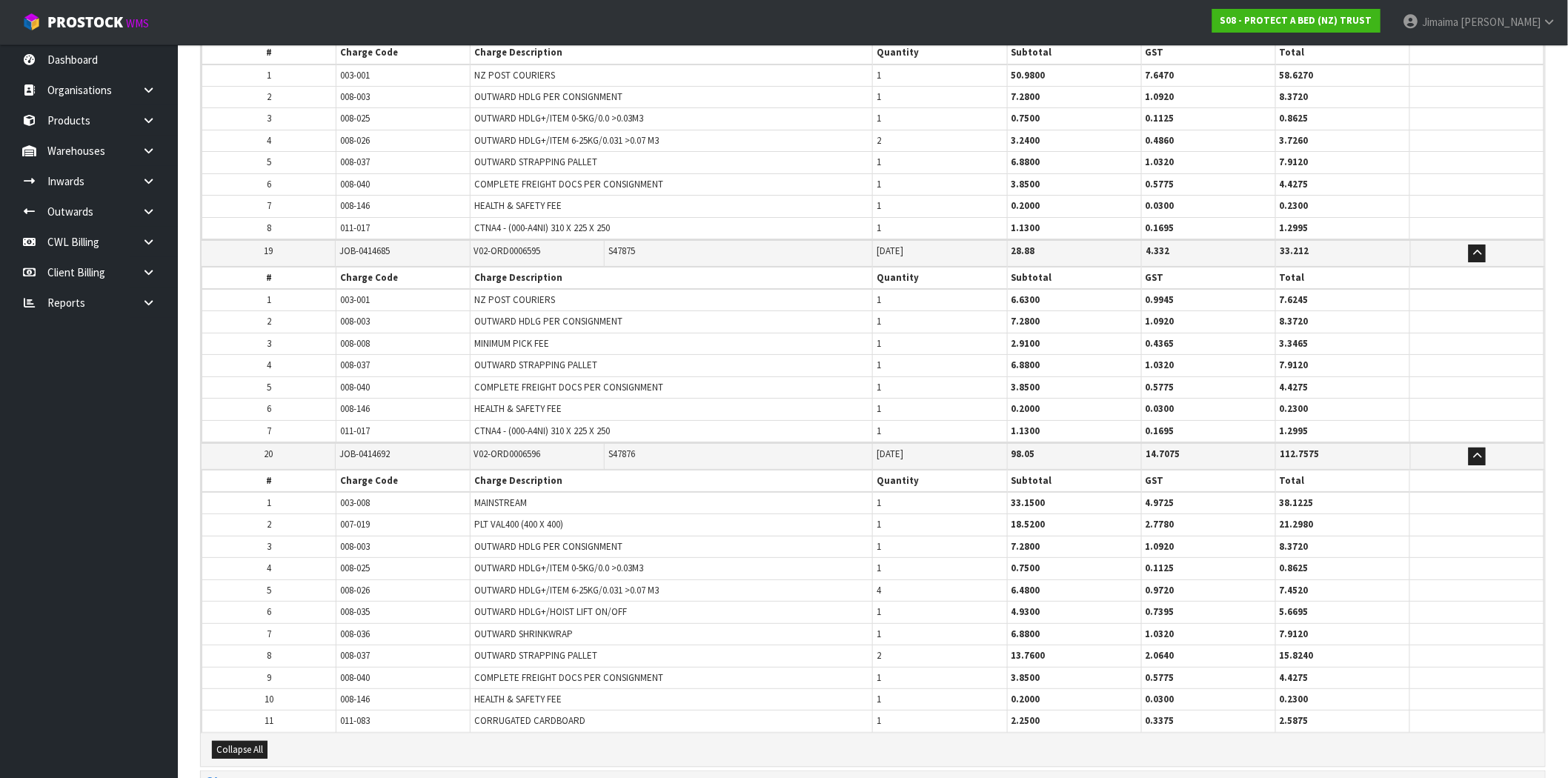
drag, startPoint x: 890, startPoint y: 361, endPoint x: 879, endPoint y: 360, distance: 11.0
click at [884, 360] on td "1" at bounding box center [940, 366] width 134 height 22
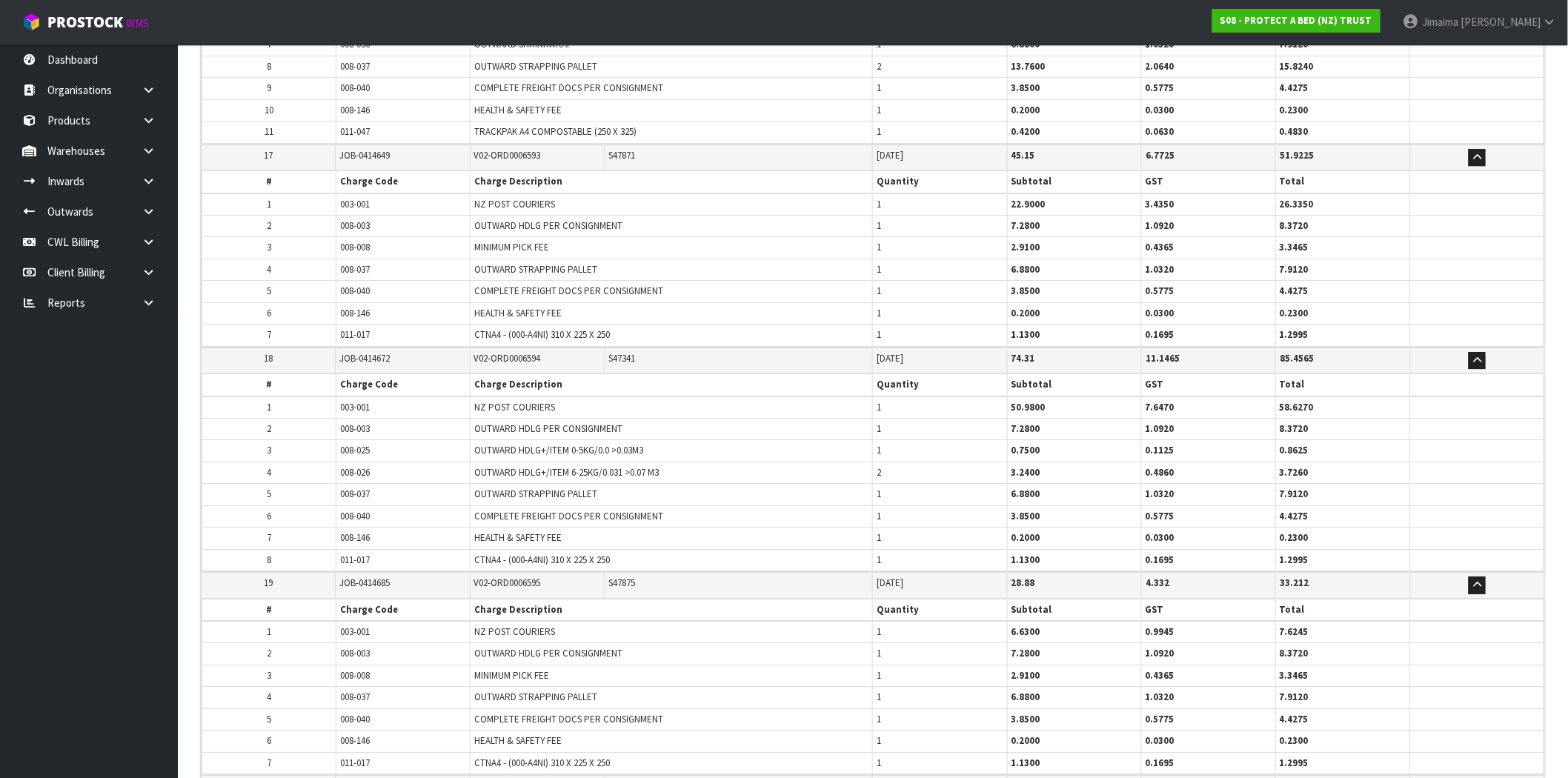
scroll to position [4096, 0]
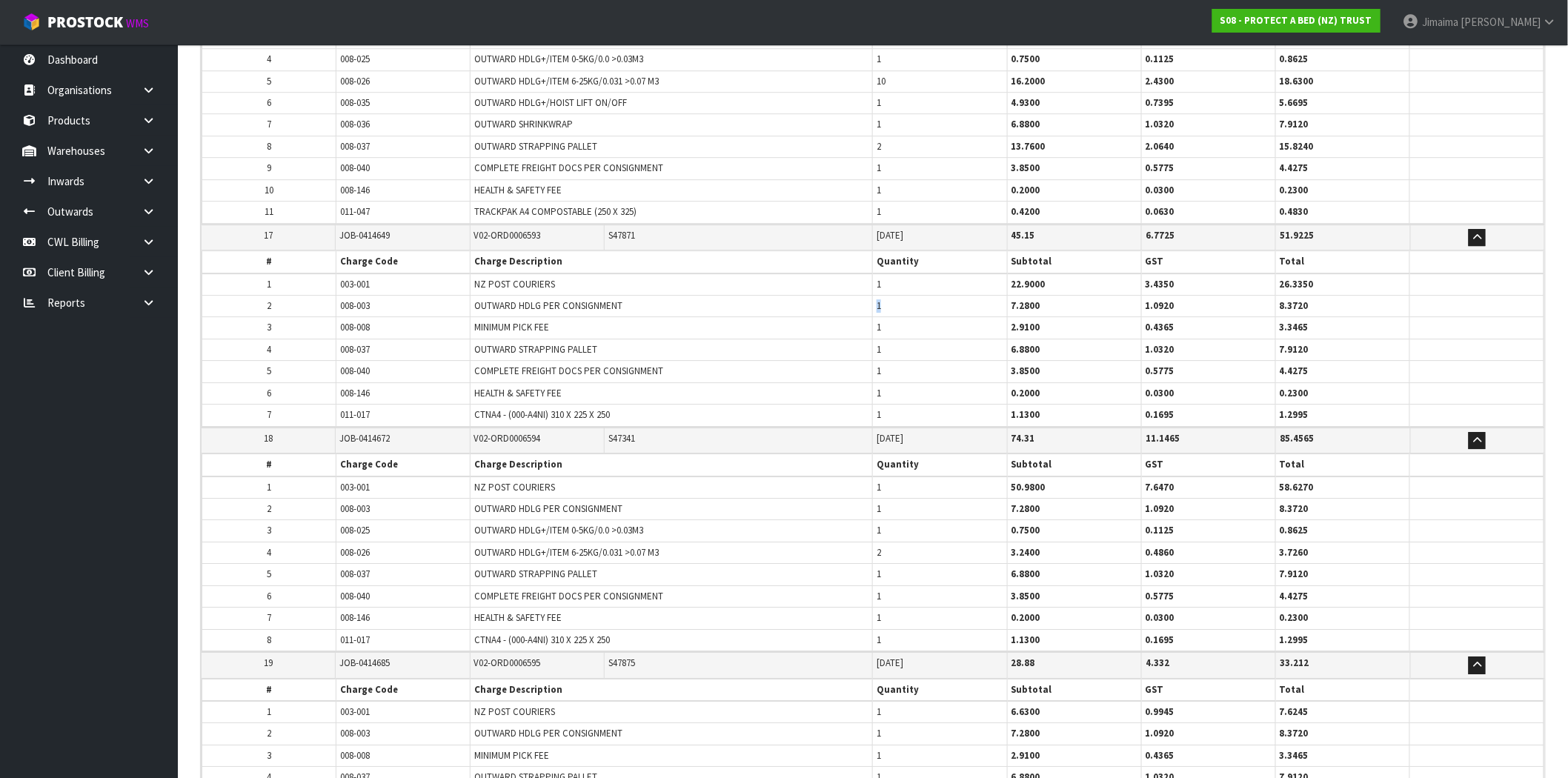
drag, startPoint x: 907, startPoint y: 294, endPoint x: 811, endPoint y: 295, distance: 96.0
click at [811, 296] on tr "2 008-003 OUTWARD HDLG PER CONSIGNMENT 1 7.2800 1.0920 8.3720" at bounding box center [873, 307] width 1342 height 22
click at [617, 229] on span "S47871" at bounding box center [622, 235] width 27 height 13
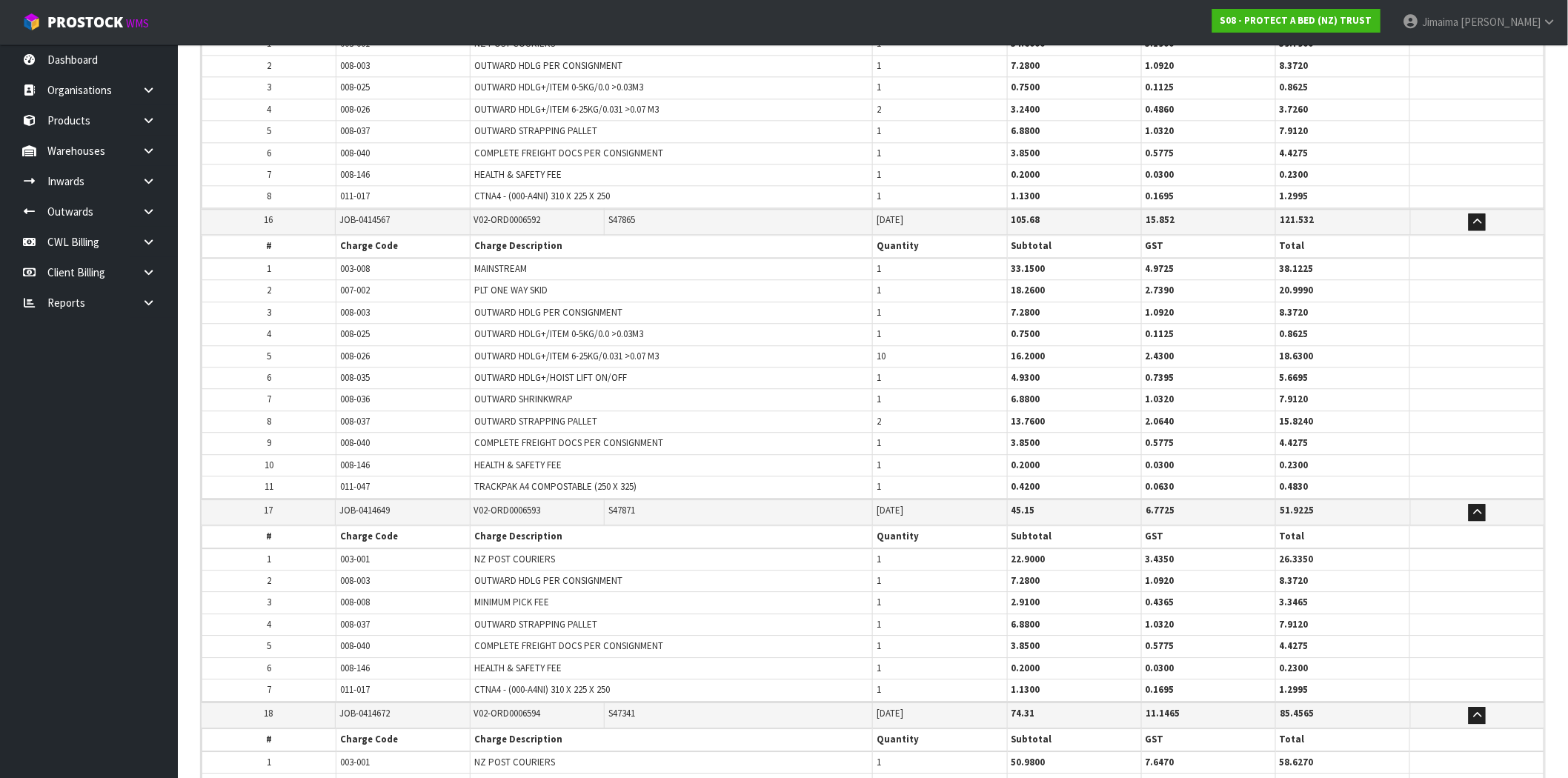
click at [629, 216] on span "S47865" at bounding box center [622, 219] width 27 height 13
click at [629, 215] on span "S47865" at bounding box center [622, 219] width 27 height 13
drag, startPoint x: 893, startPoint y: 382, endPoint x: 869, endPoint y: 391, distance: 25.6
click at [873, 389] on td "1" at bounding box center [940, 400] width 134 height 22
drag, startPoint x: 890, startPoint y: 369, endPoint x: 887, endPoint y: 393, distance: 24.2
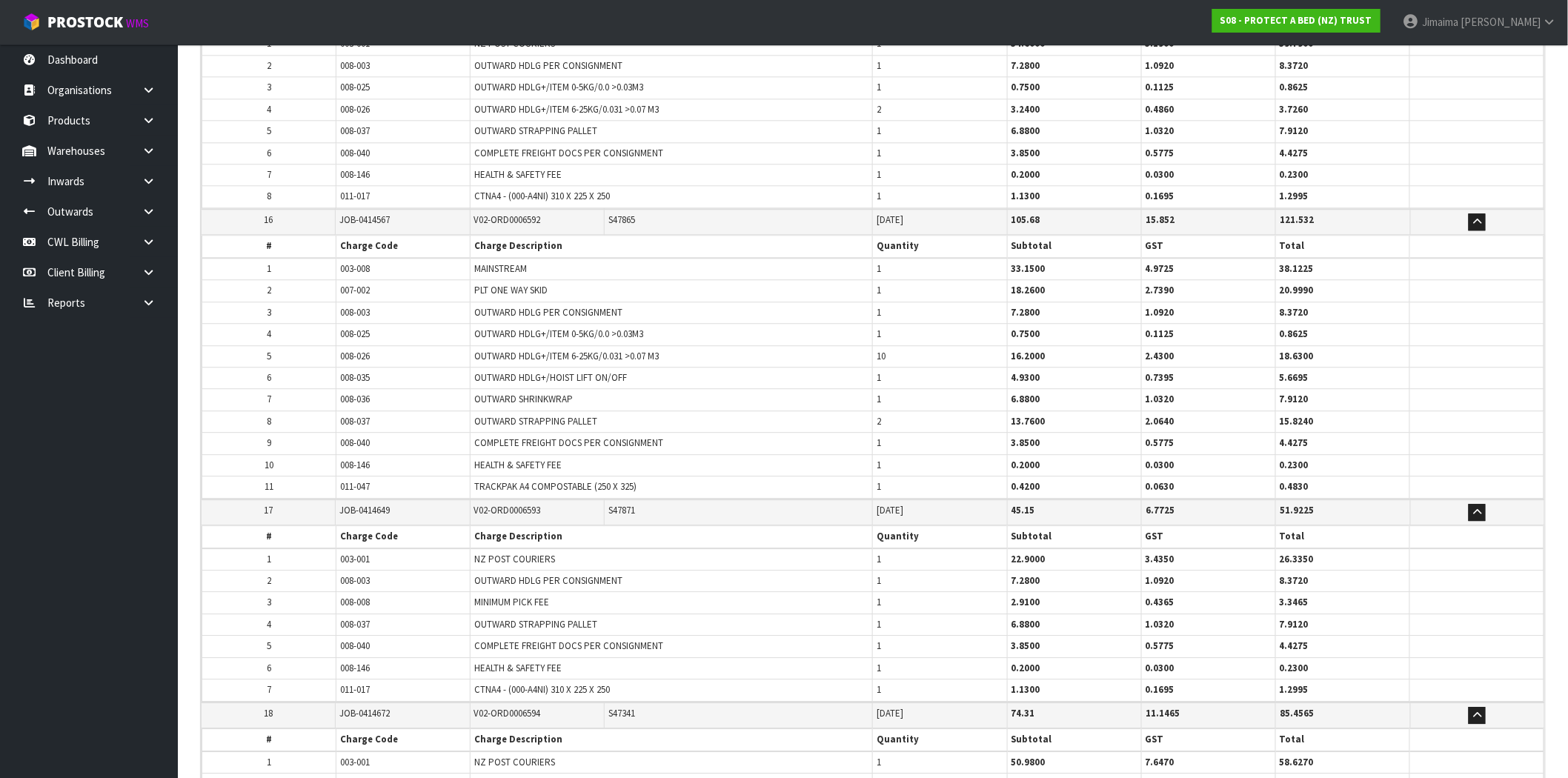
click at [888, 369] on td "1" at bounding box center [940, 378] width 134 height 22
click at [886, 401] on td "1" at bounding box center [940, 400] width 134 height 22
drag, startPoint x: 887, startPoint y: 420, endPoint x: 868, endPoint y: 420, distance: 19.0
click at [868, 420] on tr "8 008-037 OUTWARD STRAPPING PALLET 2 13.7600 2.0640 15.8240" at bounding box center [873, 421] width 1342 height 22
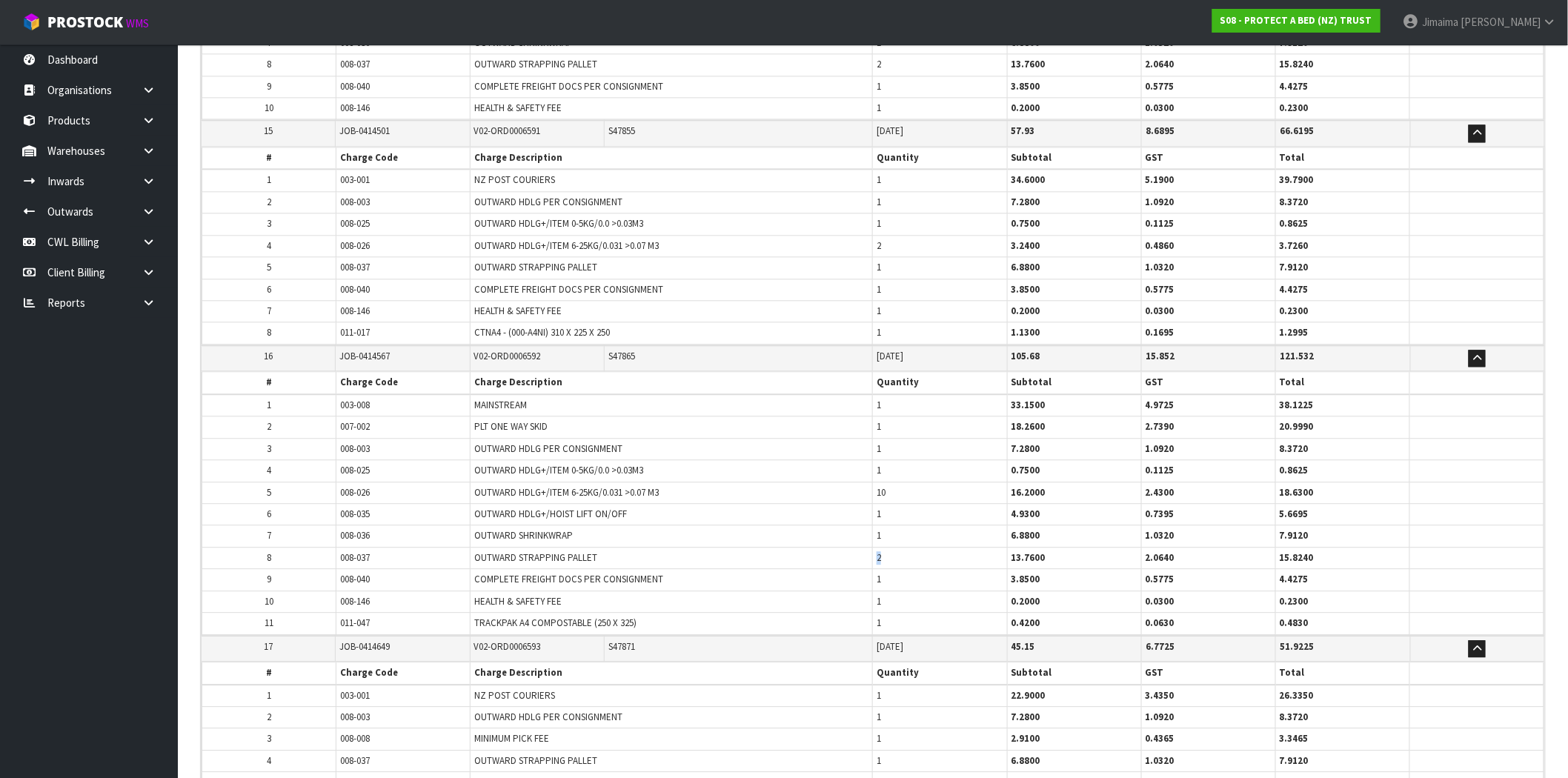
scroll to position [3546, 0]
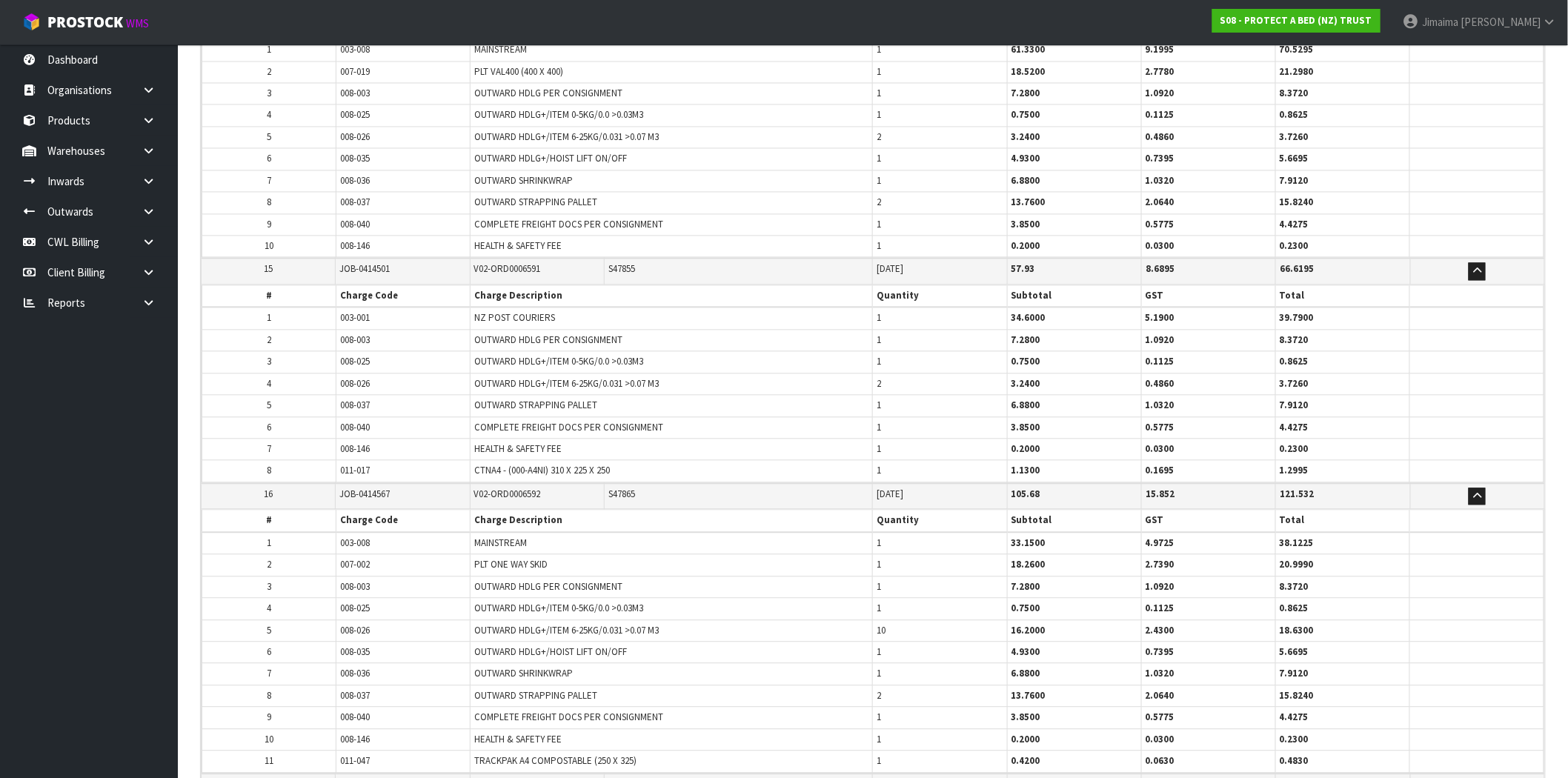
drag, startPoint x: 857, startPoint y: 364, endPoint x: 701, endPoint y: 286, distance: 174.4
click at [856, 364] on td "OUTWARD HDLG+/ITEM 0-5KG/0.0 >0.03M3" at bounding box center [672, 362] width 403 height 22
click at [631, 263] on span "S47855" at bounding box center [622, 269] width 27 height 13
drag, startPoint x: 631, startPoint y: 261, endPoint x: 751, endPoint y: 258, distance: 120.0
click at [632, 263] on span "S47855" at bounding box center [622, 269] width 27 height 13
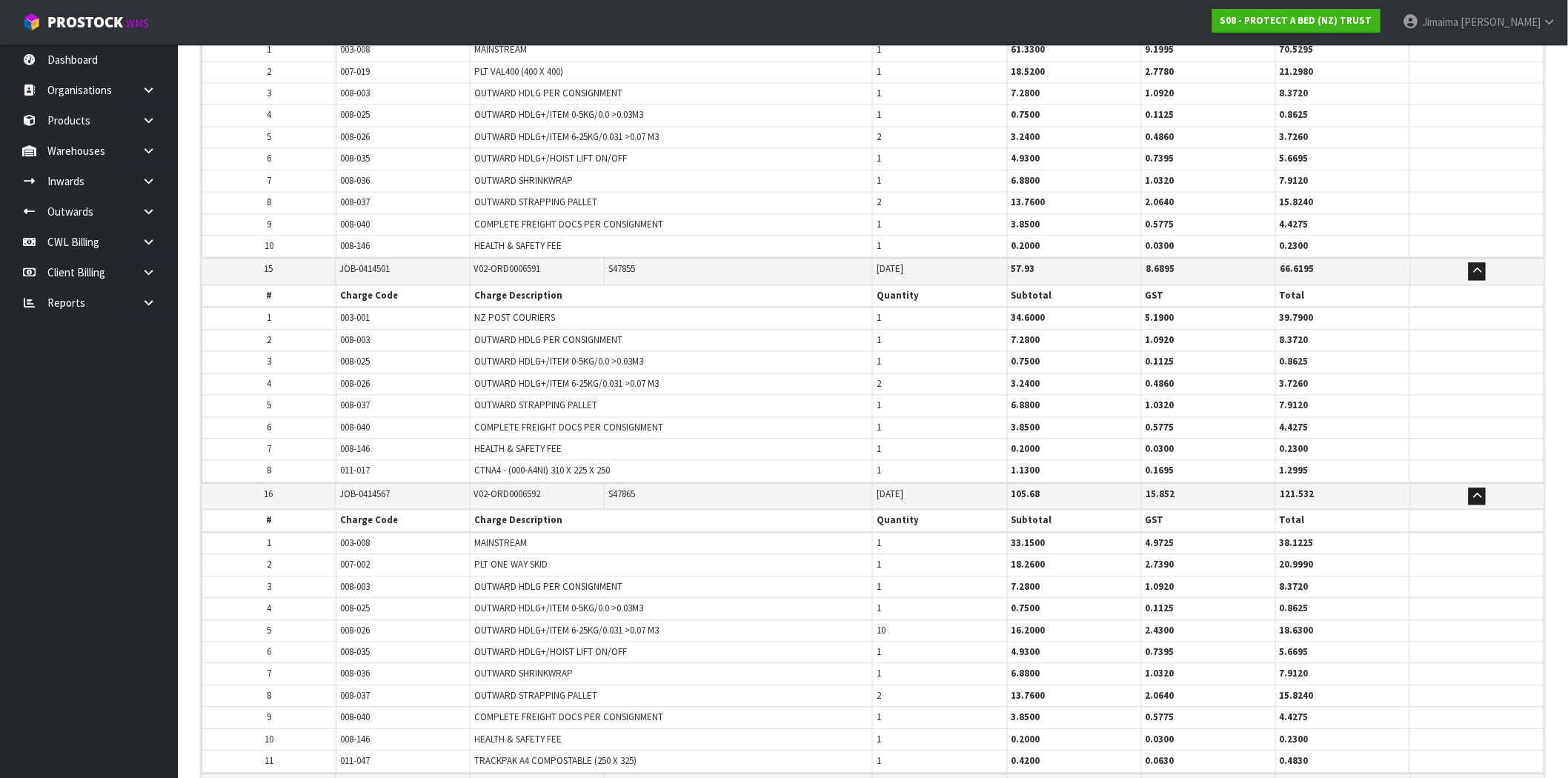
click at [878, 401] on span "1" at bounding box center [879, 405] width 4 height 13
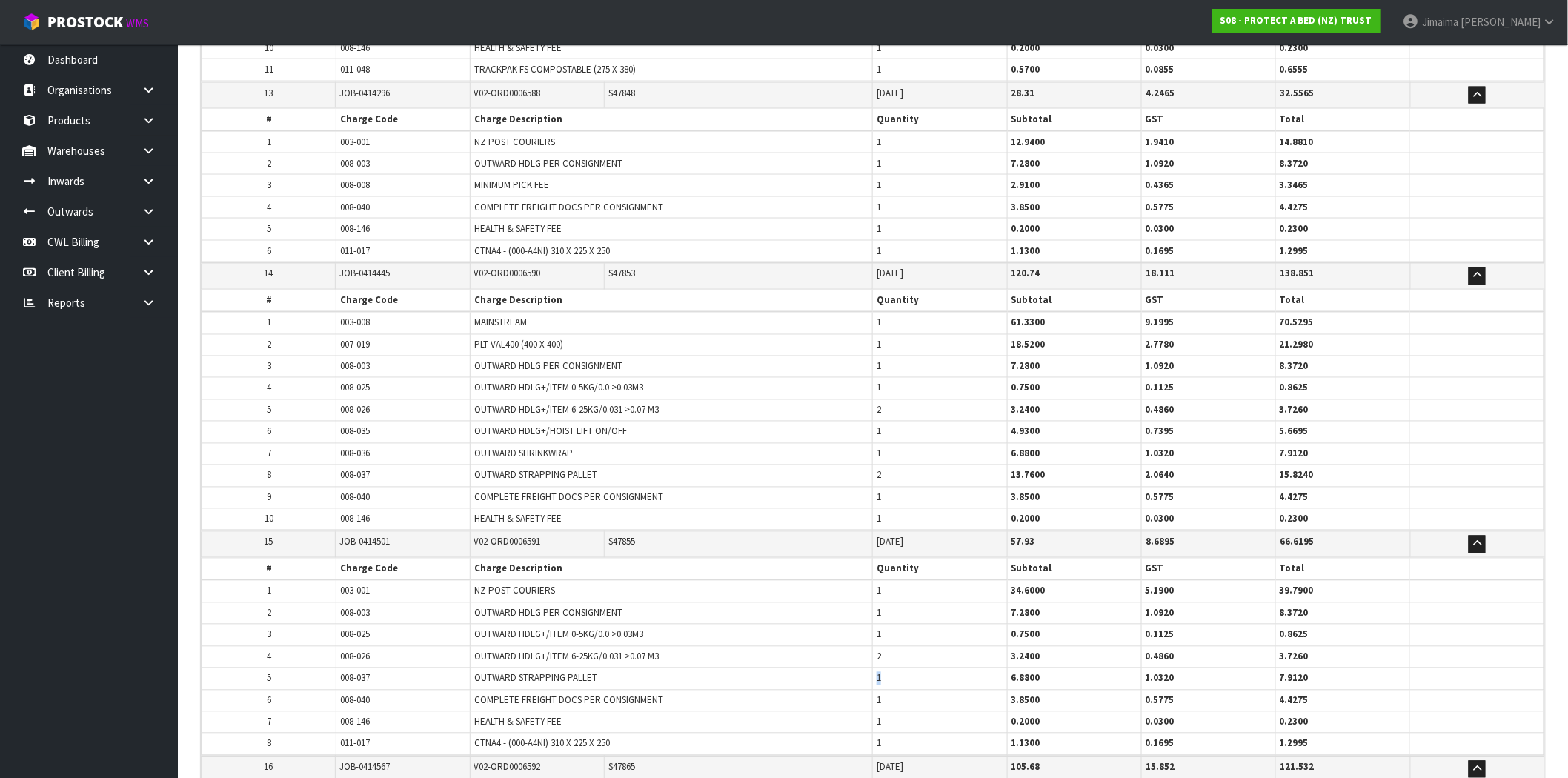
scroll to position [3272, 0]
click at [620, 269] on span "S47853" at bounding box center [622, 275] width 27 height 13
click at [857, 342] on tr "2 007-019 PLT VAL400 (400 X 400) 1 18.5200 2.7780 21.2980" at bounding box center [873, 345] width 1342 height 22
click at [855, 430] on tr "6 008-035 OUTWARD HDLG+/HOIST LIFT ON/OFF 1 4.9300 0.7395 5.6695" at bounding box center [873, 433] width 1342 height 22
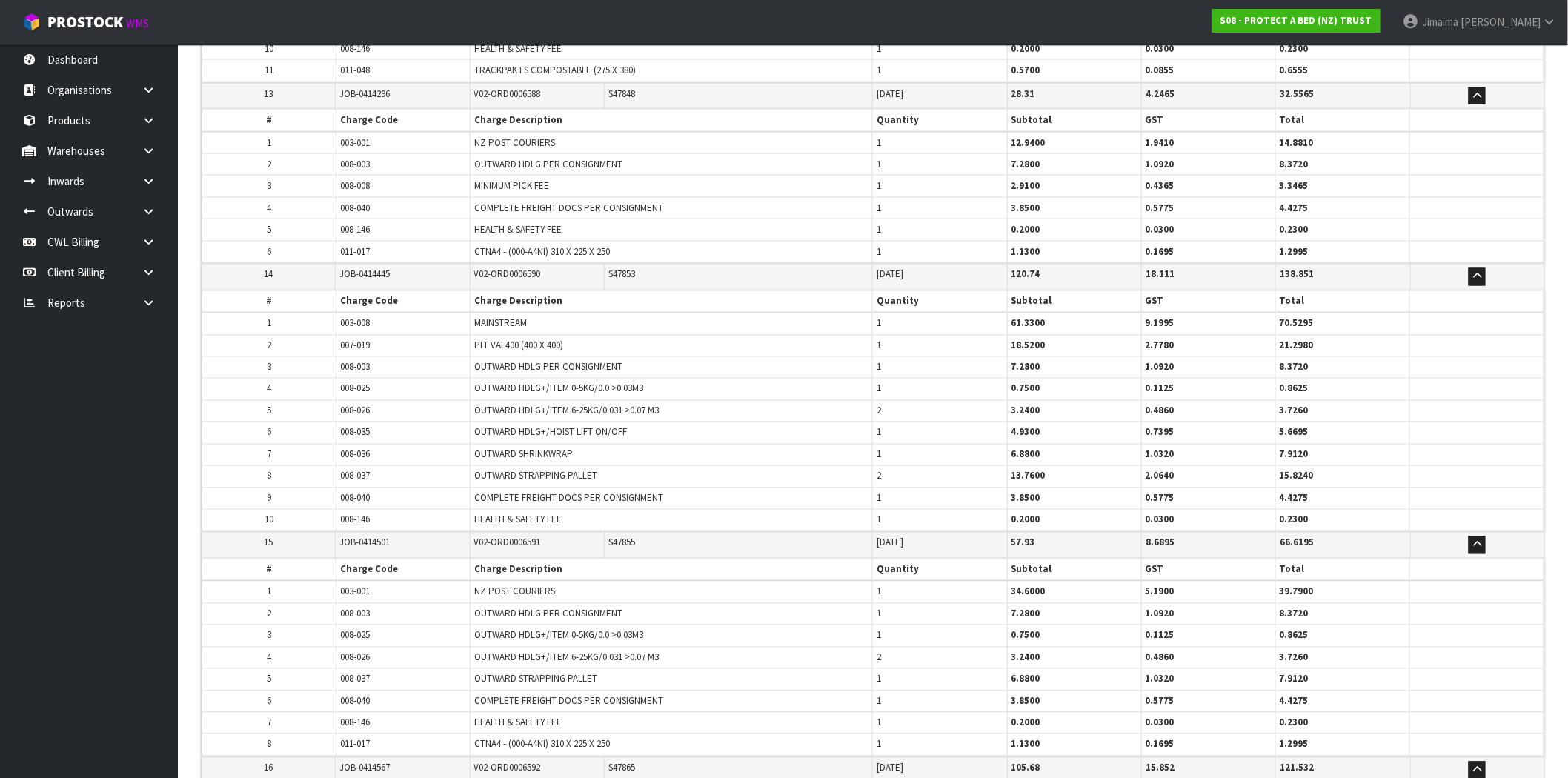
drag, startPoint x: 872, startPoint y: 451, endPoint x: 869, endPoint y: 458, distance: 7.6
click at [869, 453] on tr "7 008-036 OUTWARD SHRINKWRAP 1 6.8800 1.0320 7.9120" at bounding box center [873, 454] width 1342 height 22
drag, startPoint x: 891, startPoint y: 475, endPoint x: 882, endPoint y: 468, distance: 11.4
click at [888, 473] on td "2" at bounding box center [940, 477] width 134 height 22
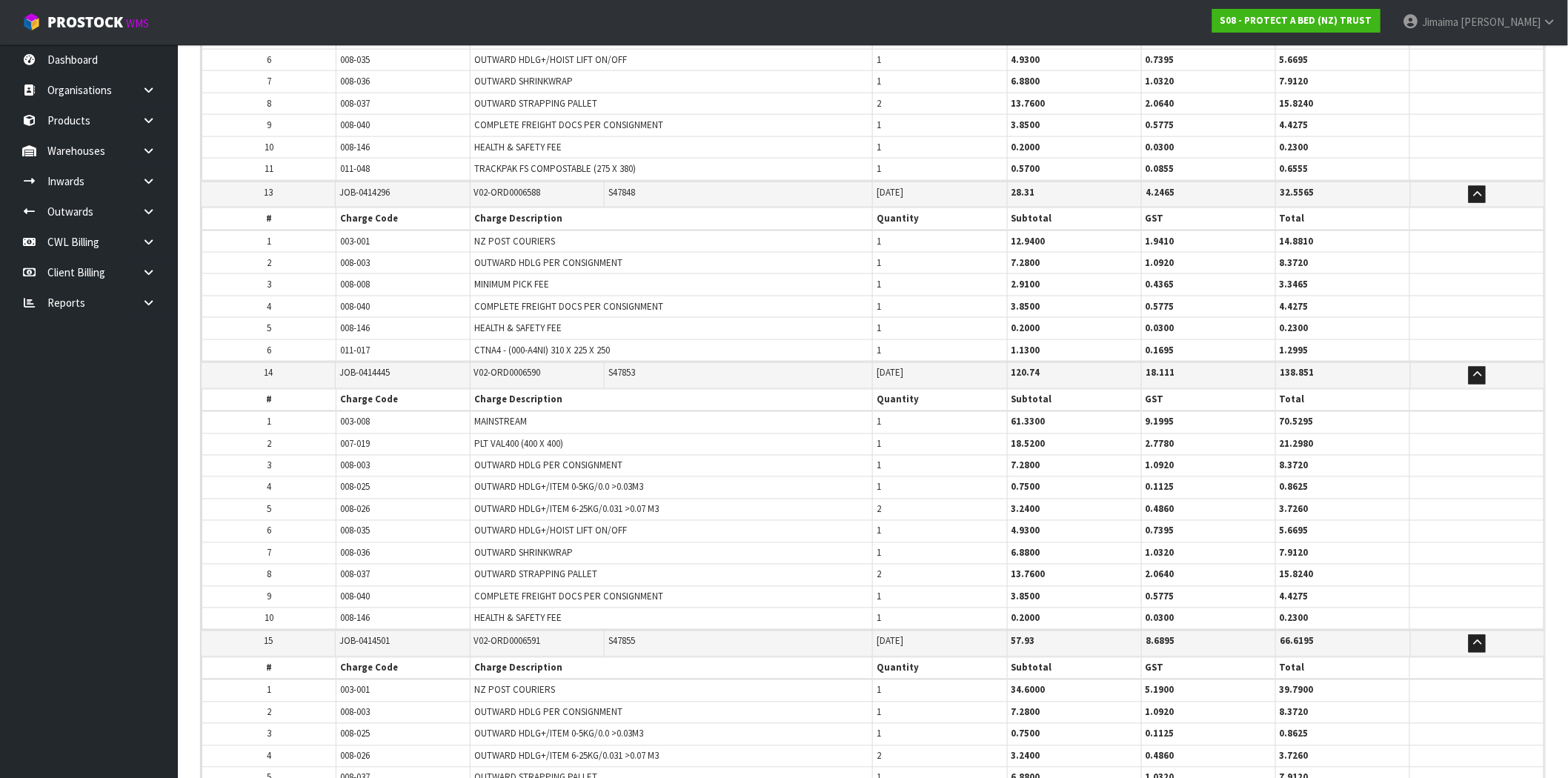
scroll to position [3134, 0]
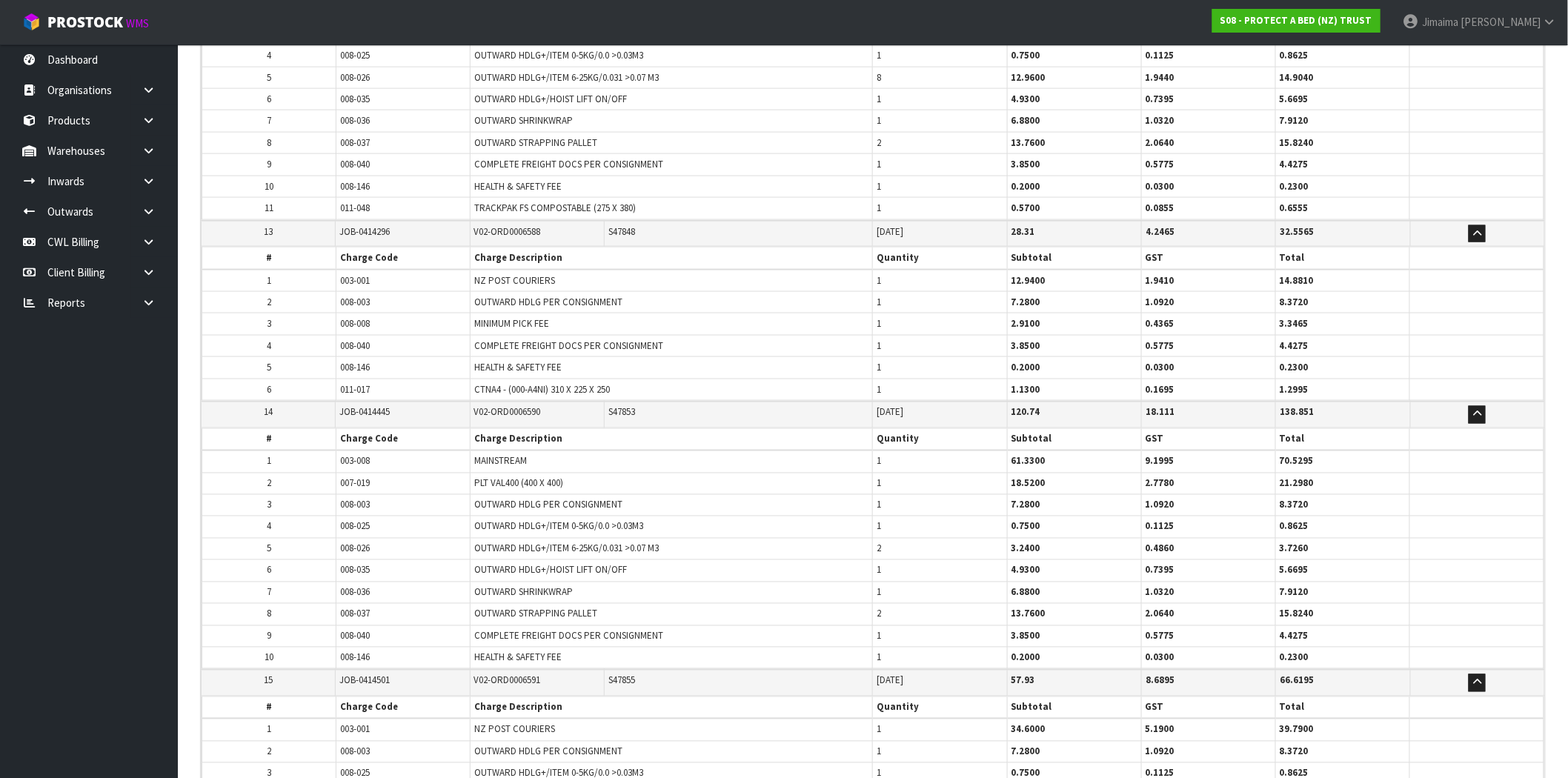
click at [623, 230] on span "S47848" at bounding box center [622, 231] width 27 height 13
drag, startPoint x: 623, startPoint y: 230, endPoint x: 722, endPoint y: 252, distance: 101.4
click at [633, 233] on td "S47848" at bounding box center [738, 233] width 269 height 26
click at [534, 225] on span "V02-ORD0006588" at bounding box center [507, 231] width 66 height 13
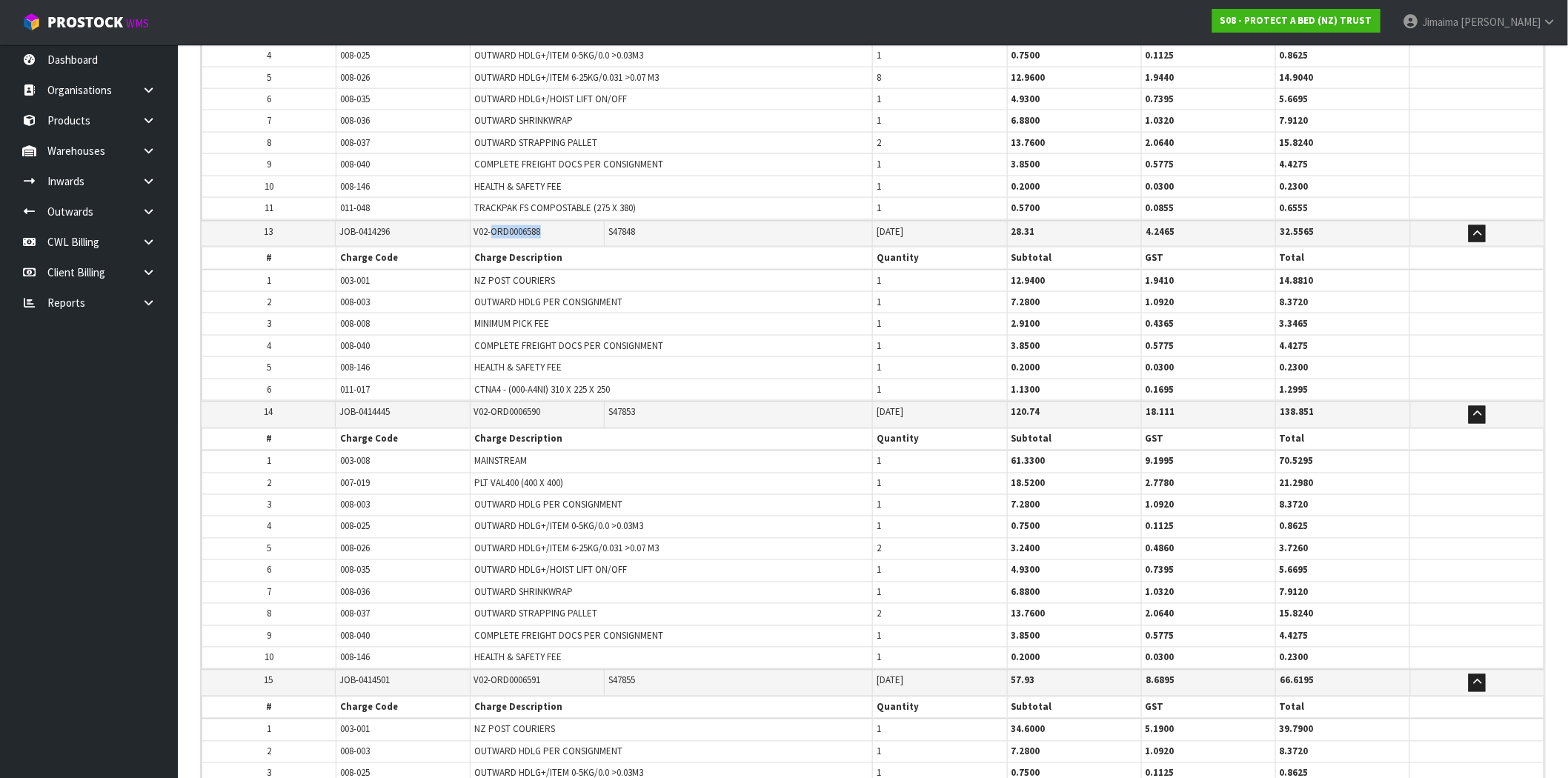
copy span "ORD0006588"
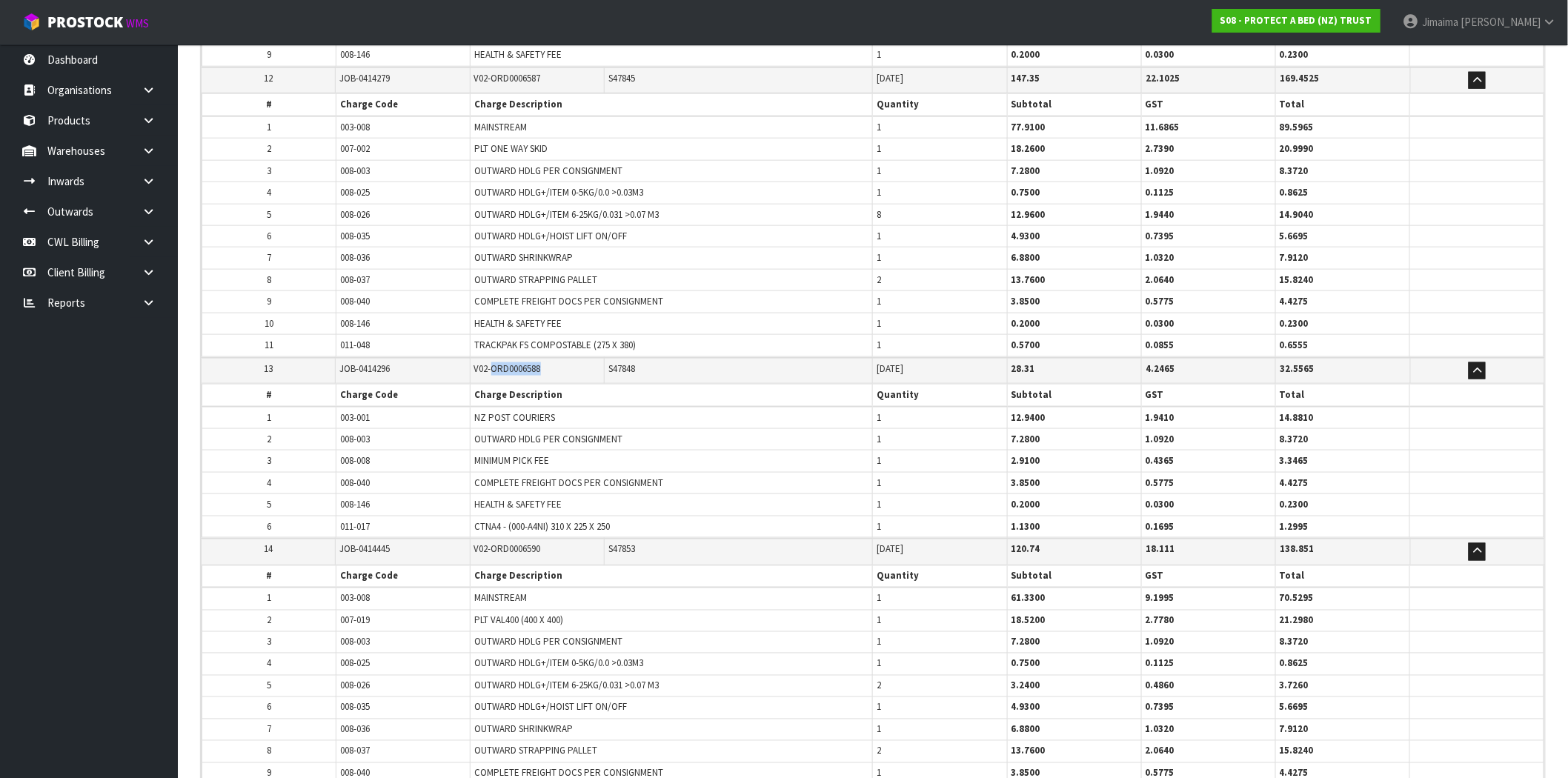
scroll to position [2860, 0]
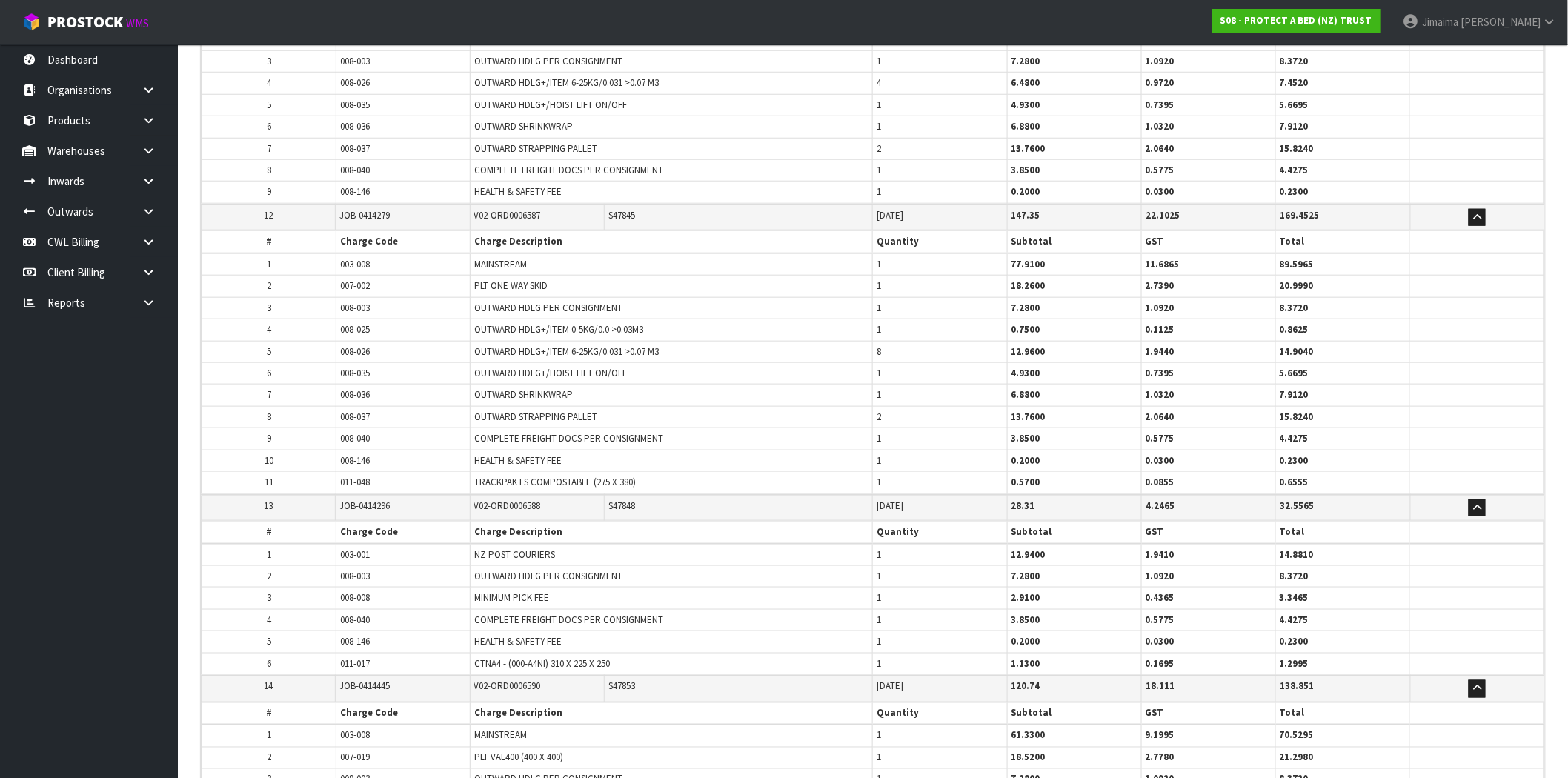
click at [615, 216] on span "S47845" at bounding box center [622, 215] width 27 height 13
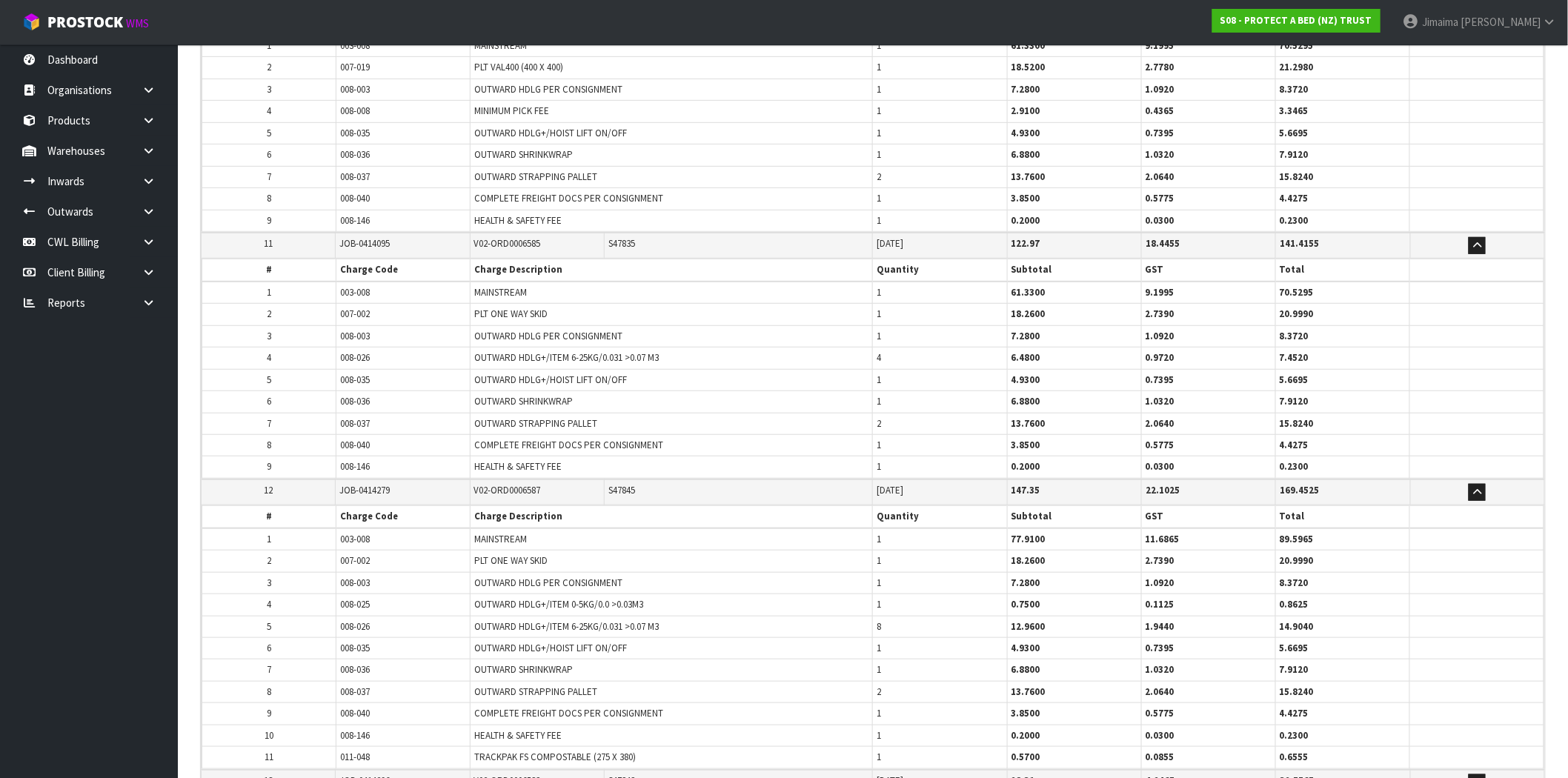
click at [631, 240] on span "S47835" at bounding box center [622, 243] width 27 height 13
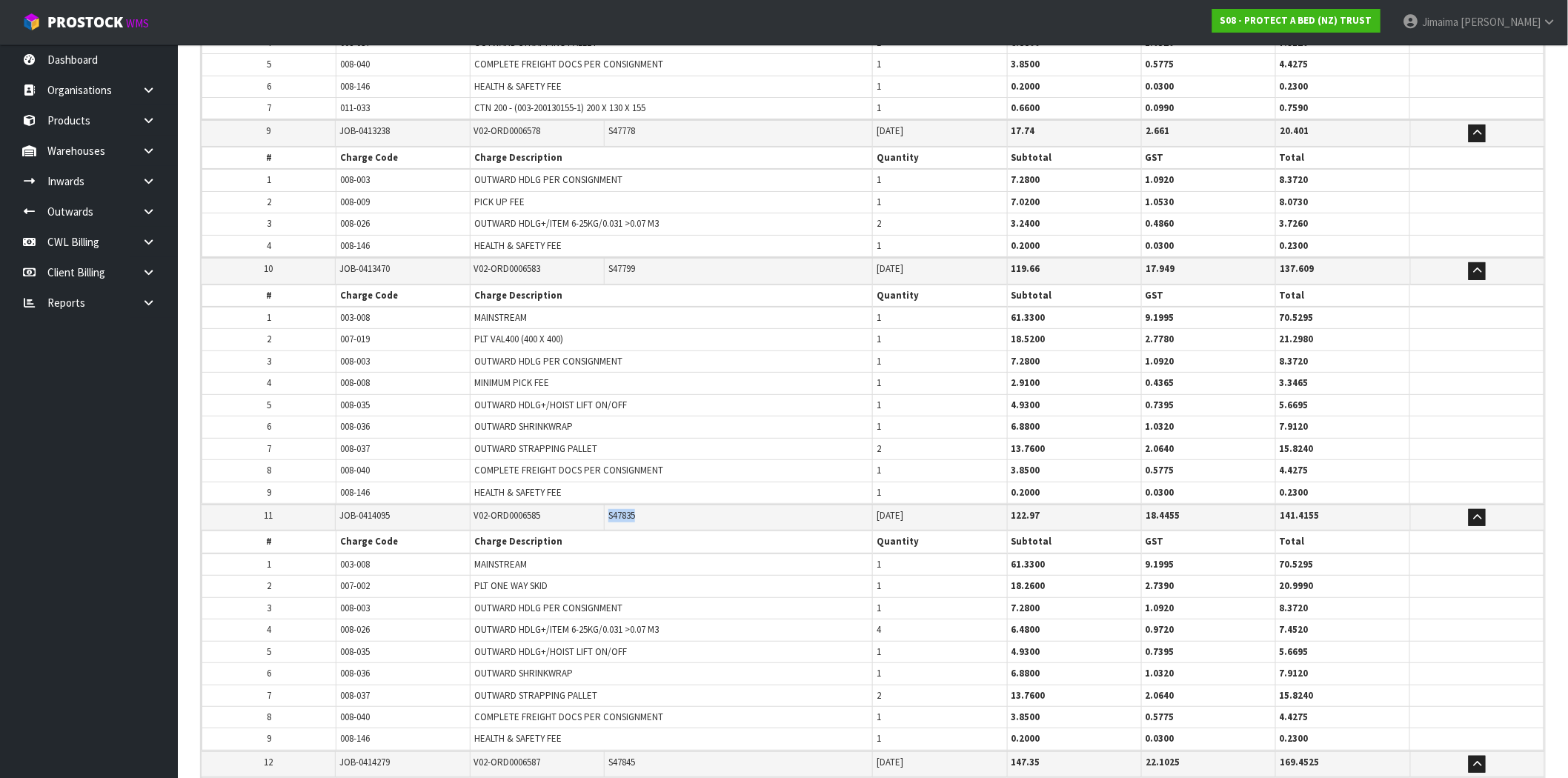
scroll to position [2311, 0]
click at [635, 272] on td "S47799" at bounding box center [738, 273] width 269 height 26
click at [631, 266] on span "S47799" at bounding box center [622, 271] width 27 height 13
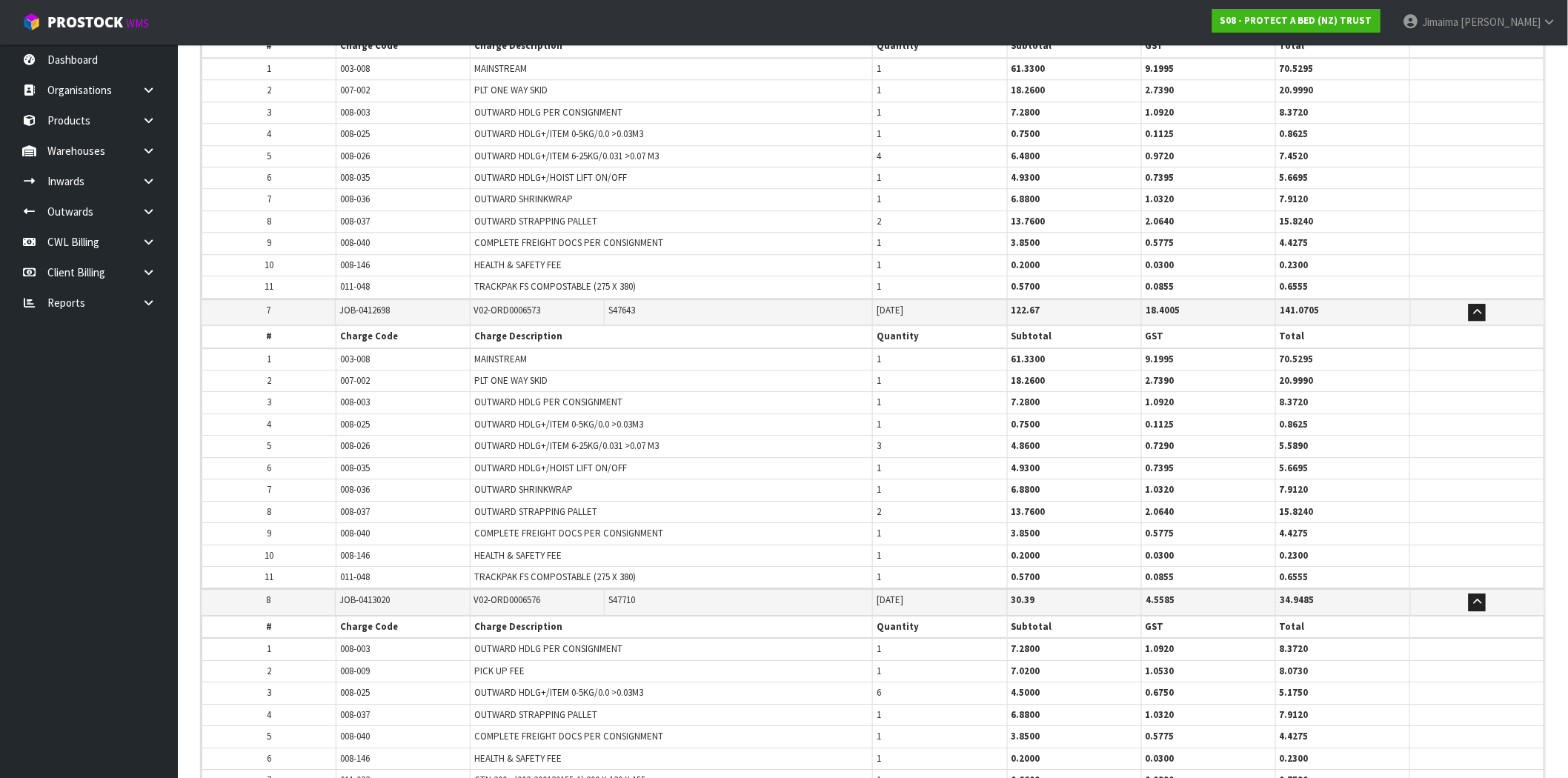
scroll to position [1625, 0]
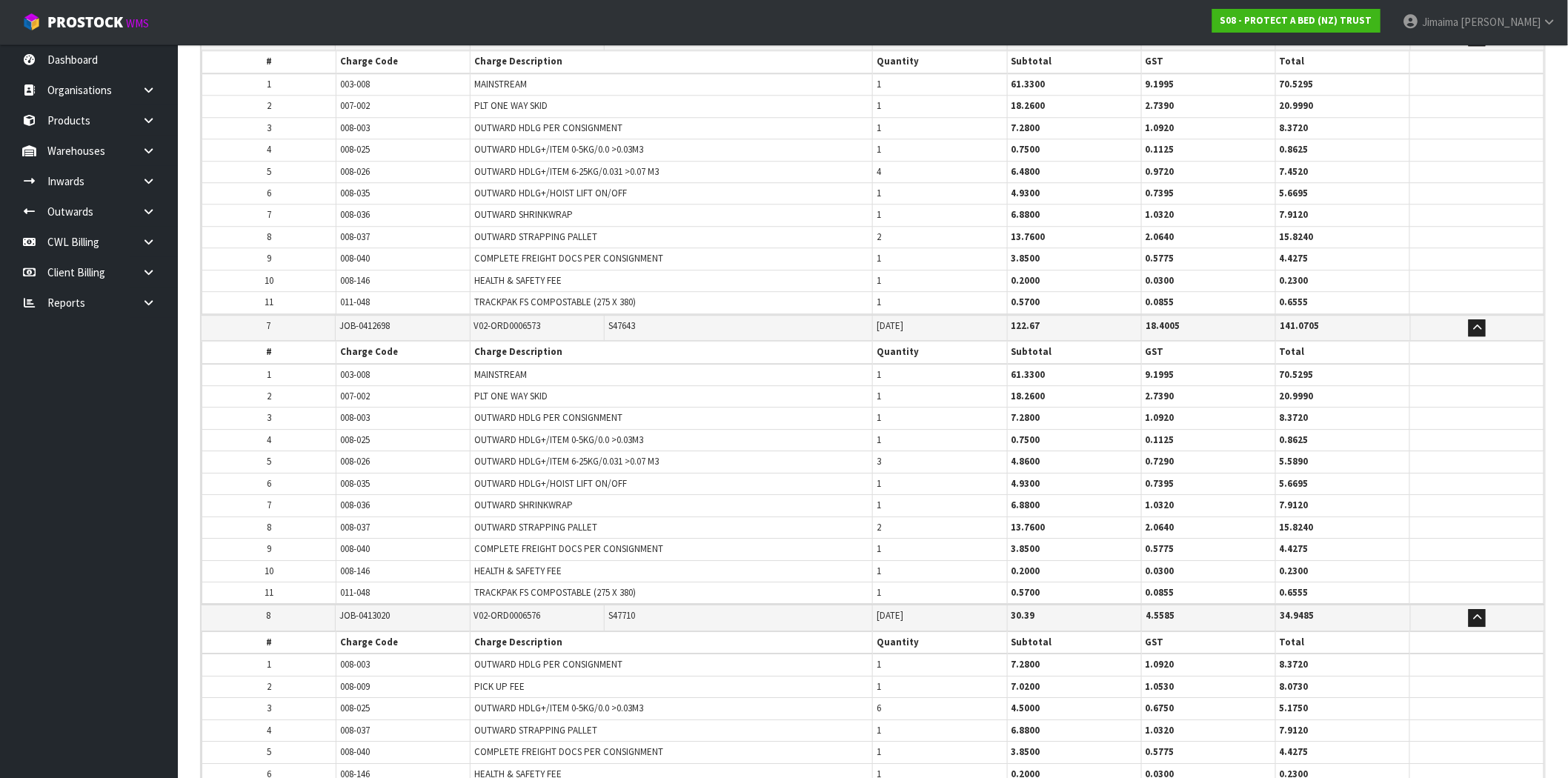
click at [631, 331] on td "S47643" at bounding box center [738, 327] width 269 height 26
click at [882, 401] on td "1" at bounding box center [940, 397] width 134 height 22
click at [887, 484] on td "1" at bounding box center [940, 483] width 134 height 22
click at [881, 500] on span "1" at bounding box center [879, 505] width 4 height 13
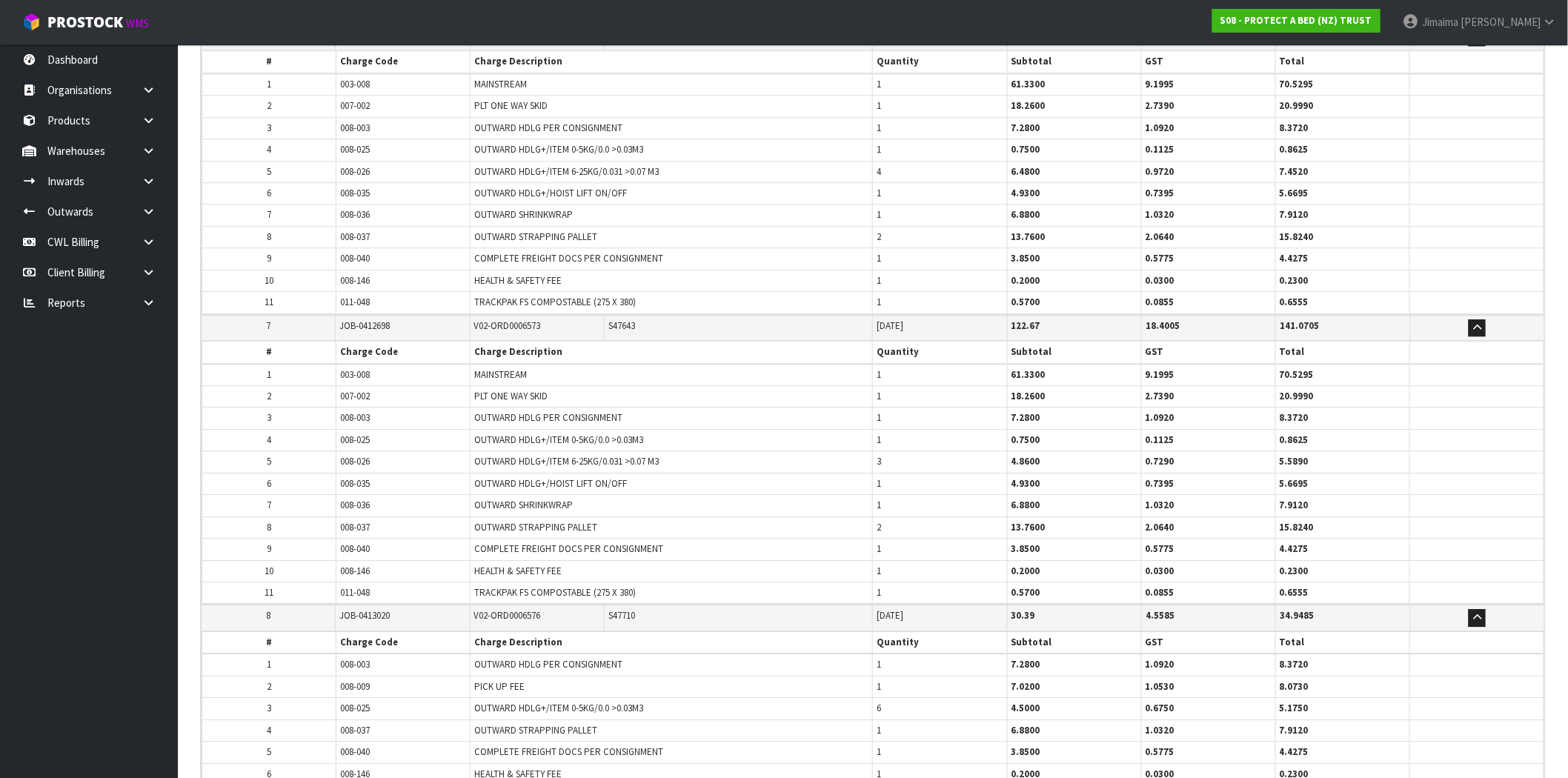
click at [887, 521] on td "2" at bounding box center [940, 527] width 134 height 22
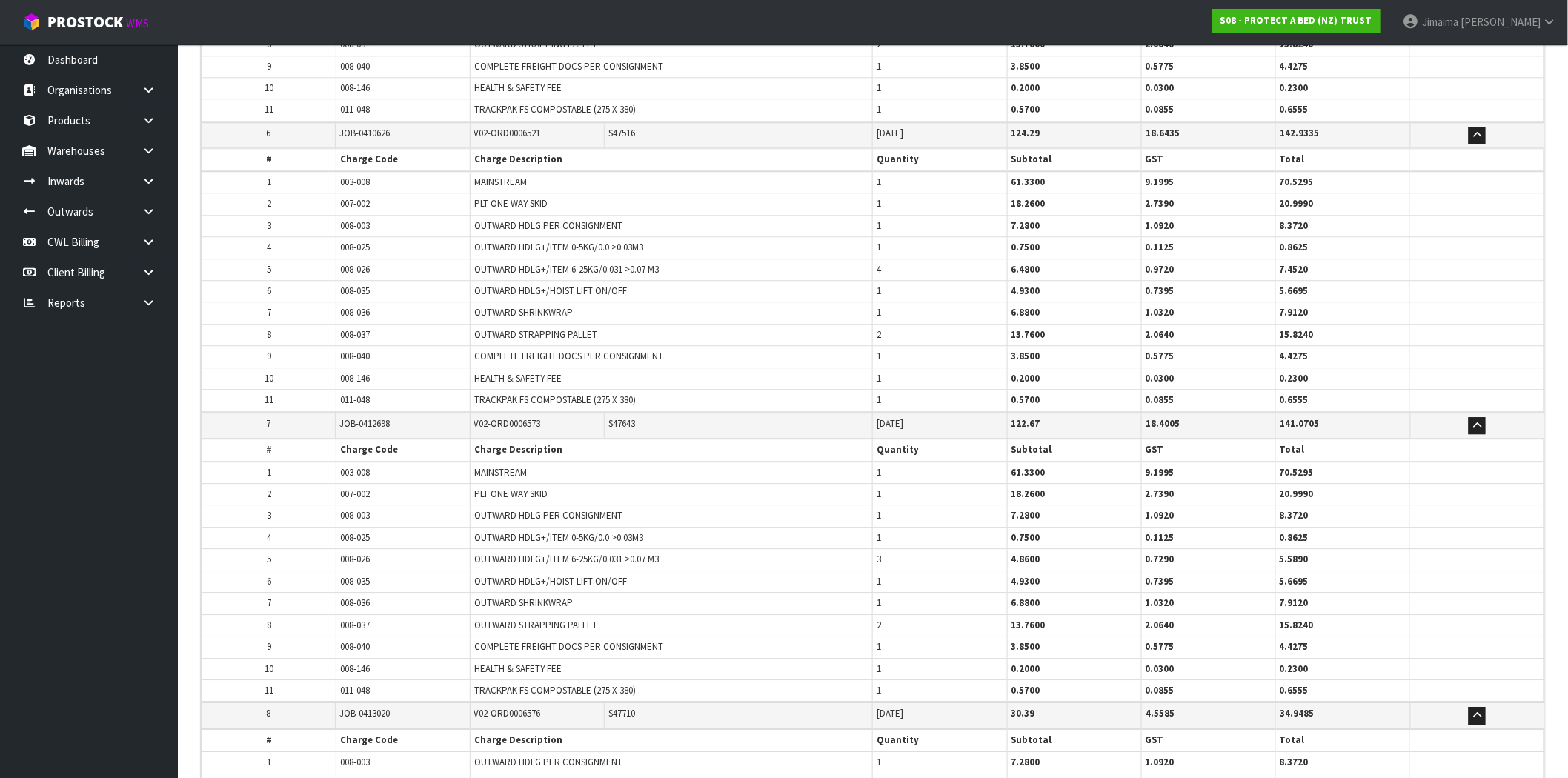
scroll to position [1487, 0]
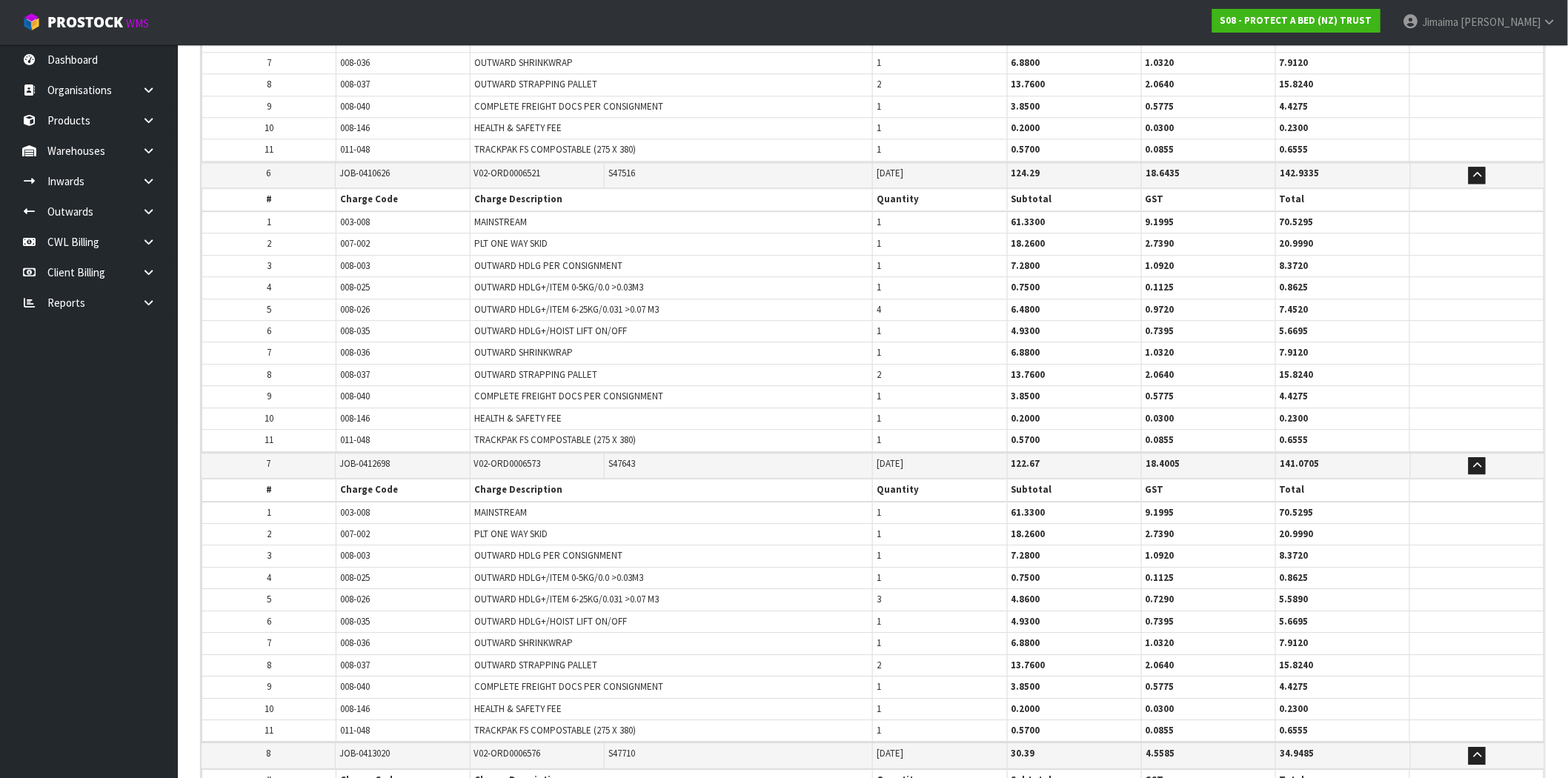
click at [625, 167] on span "S47516" at bounding box center [622, 173] width 27 height 13
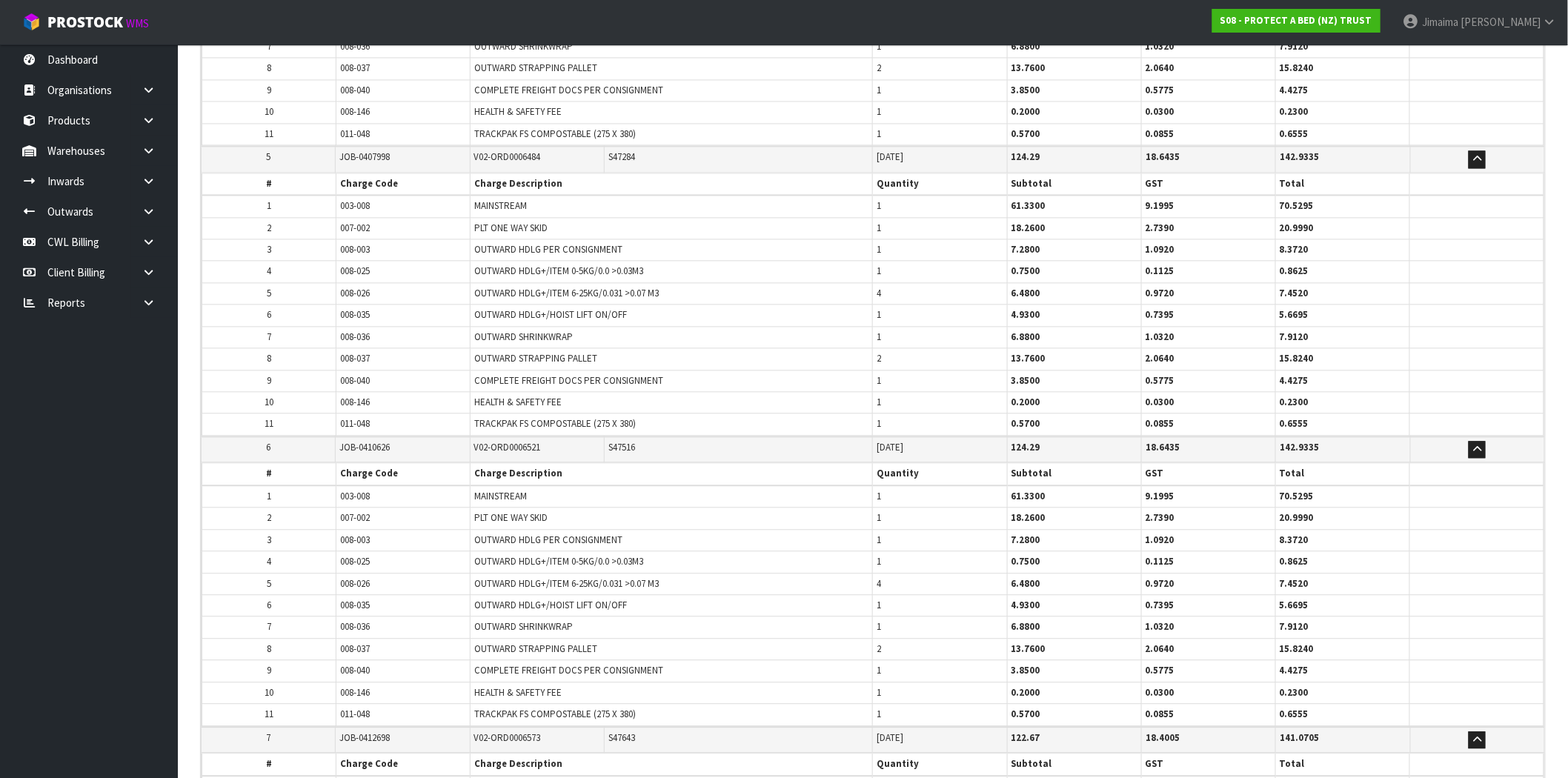
click at [621, 159] on span "S47284" at bounding box center [622, 157] width 27 height 13
click at [884, 226] on td "1" at bounding box center [940, 228] width 134 height 22
click at [892, 313] on td "1" at bounding box center [940, 315] width 134 height 22
click at [879, 336] on span "1" at bounding box center [879, 336] width 4 height 13
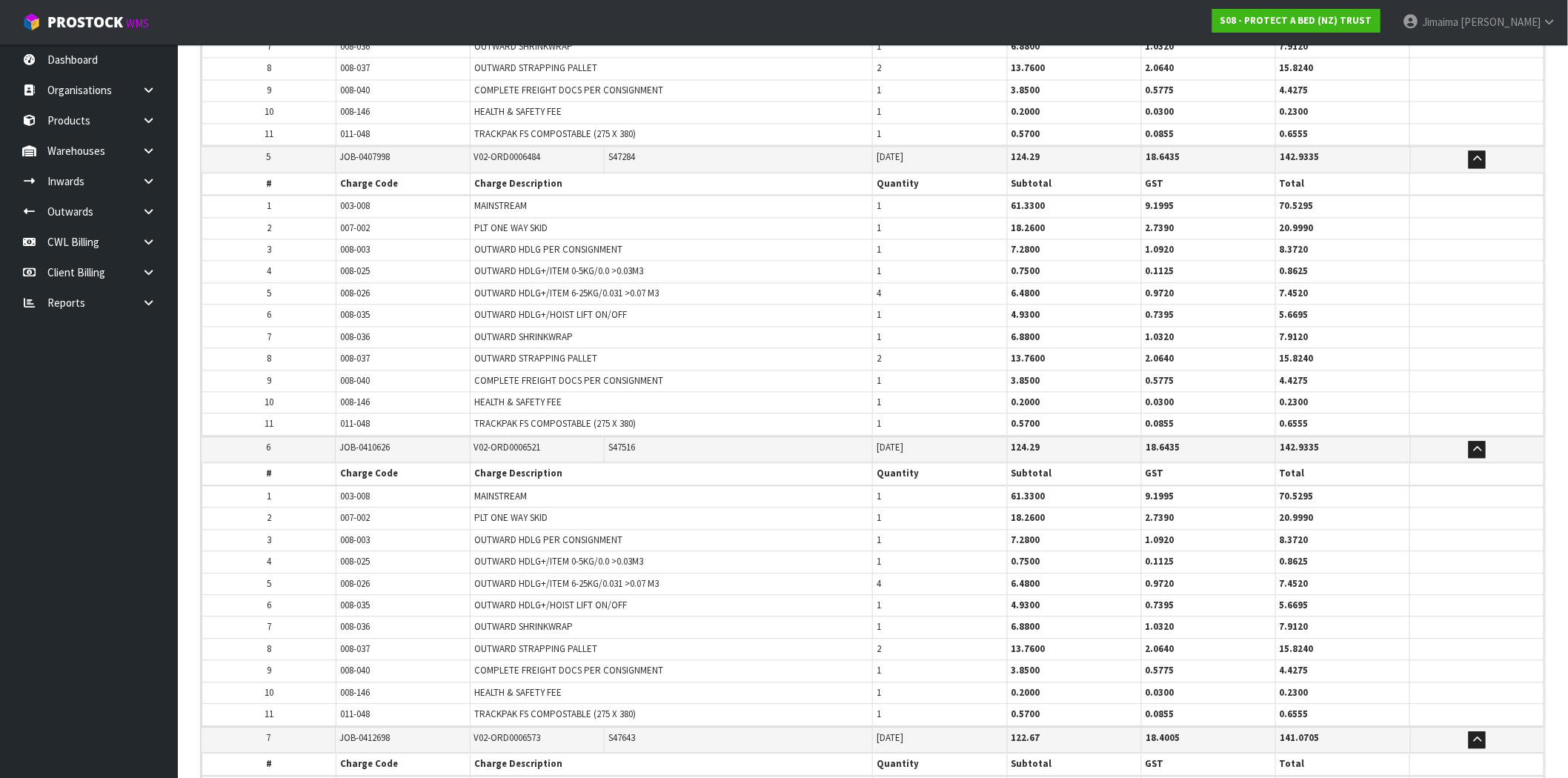
click at [891, 373] on td "1" at bounding box center [940, 380] width 134 height 22
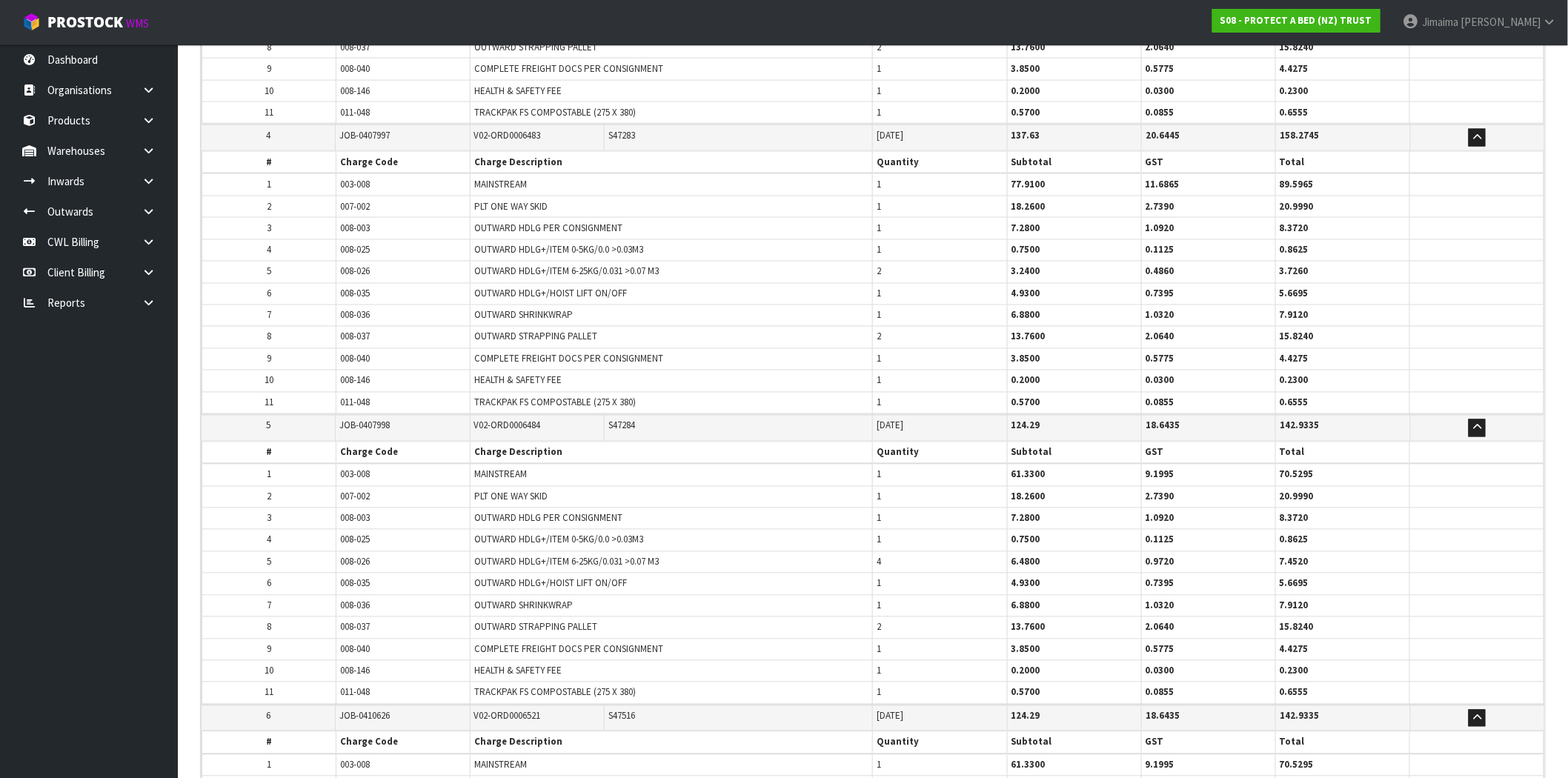
scroll to position [938, 0]
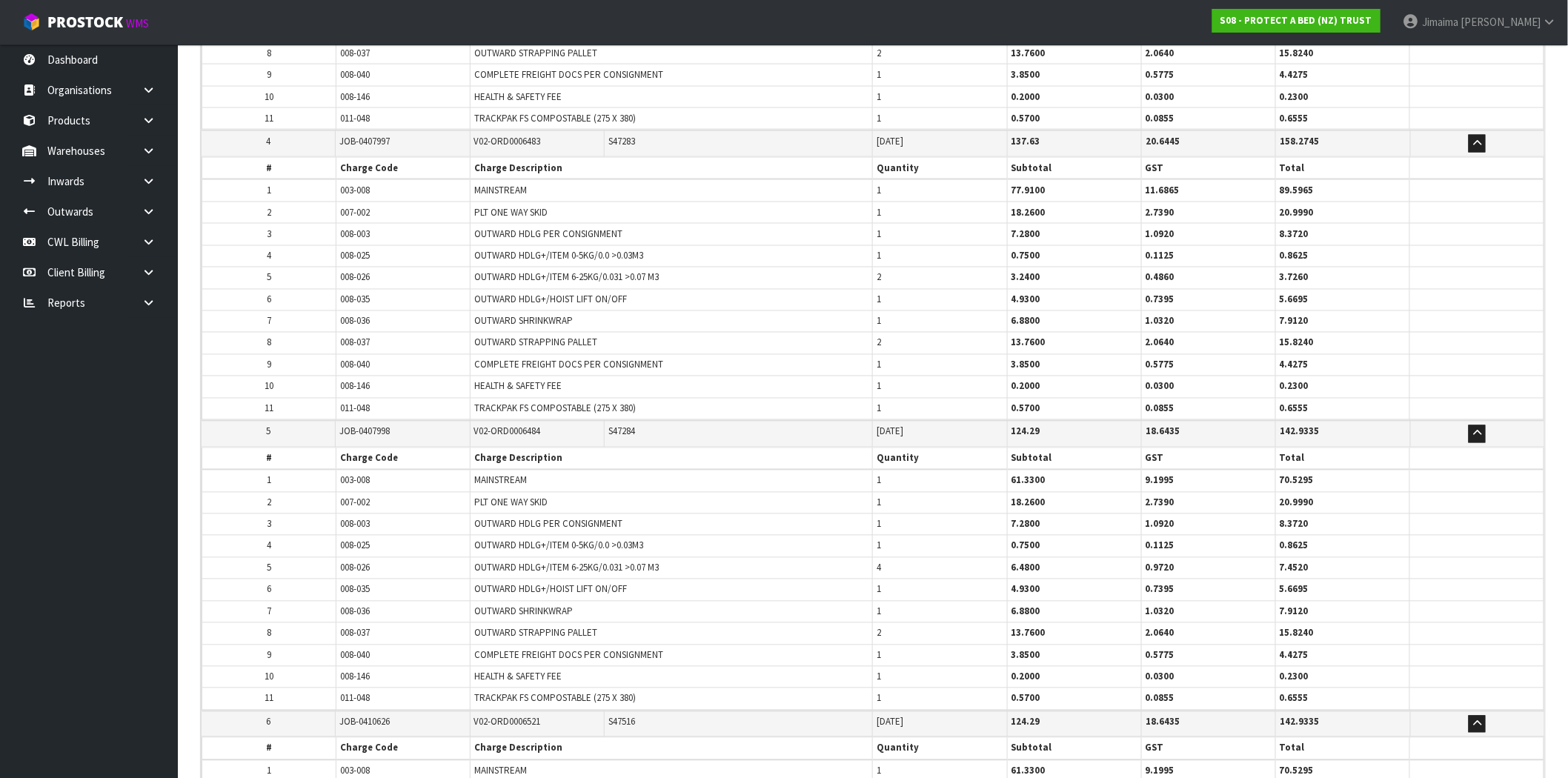
click at [580, 168] on th "Charge Description" at bounding box center [672, 169] width 403 height 22
drag, startPoint x: 886, startPoint y: 213, endPoint x: 878, endPoint y: 213, distance: 8.0
click at [878, 213] on td "1" at bounding box center [940, 212] width 134 height 22
click at [895, 297] on td "1" at bounding box center [940, 300] width 134 height 22
click at [891, 313] on td "1" at bounding box center [940, 321] width 134 height 22
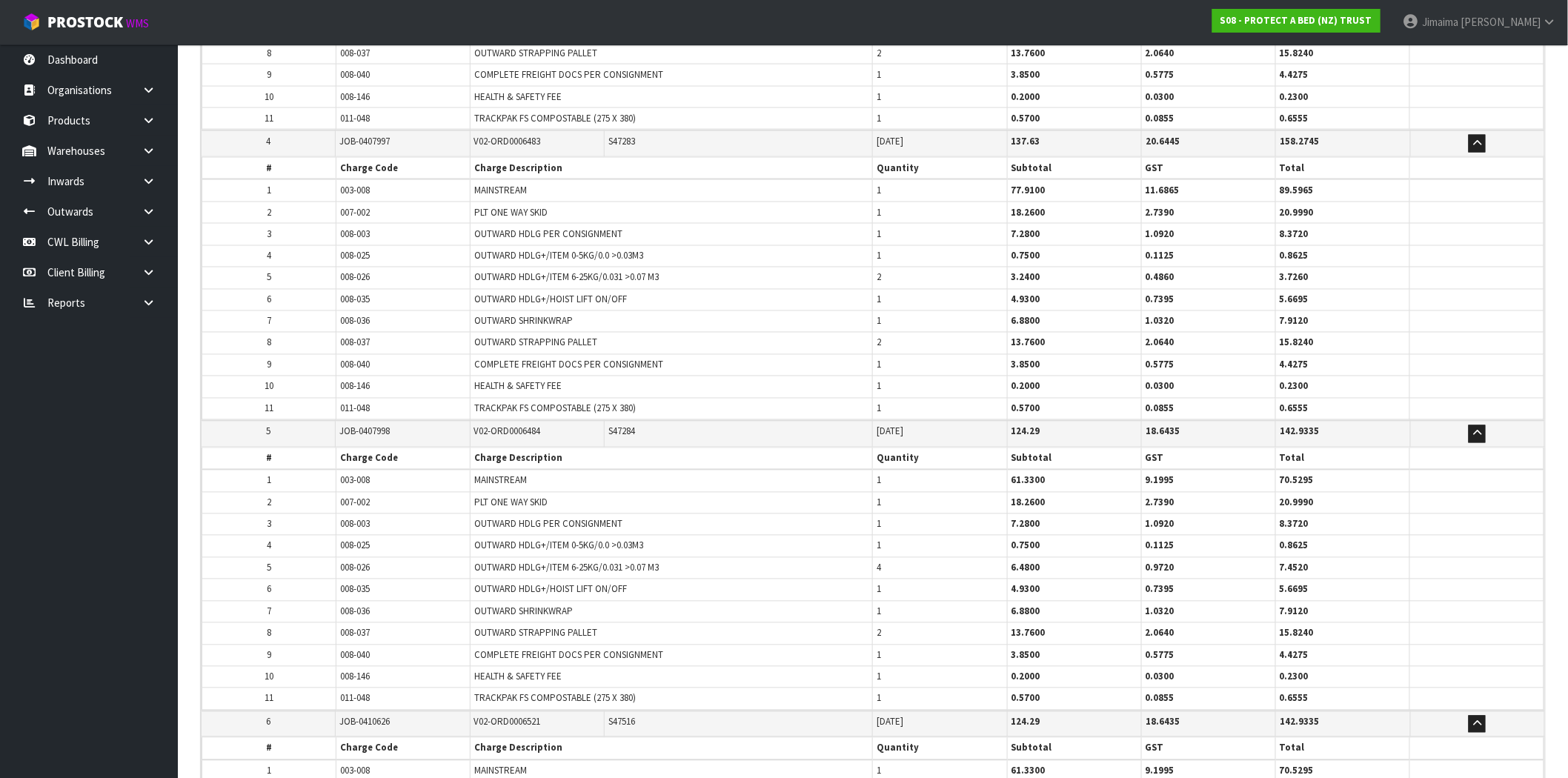
click at [888, 336] on td "2" at bounding box center [940, 343] width 134 height 22
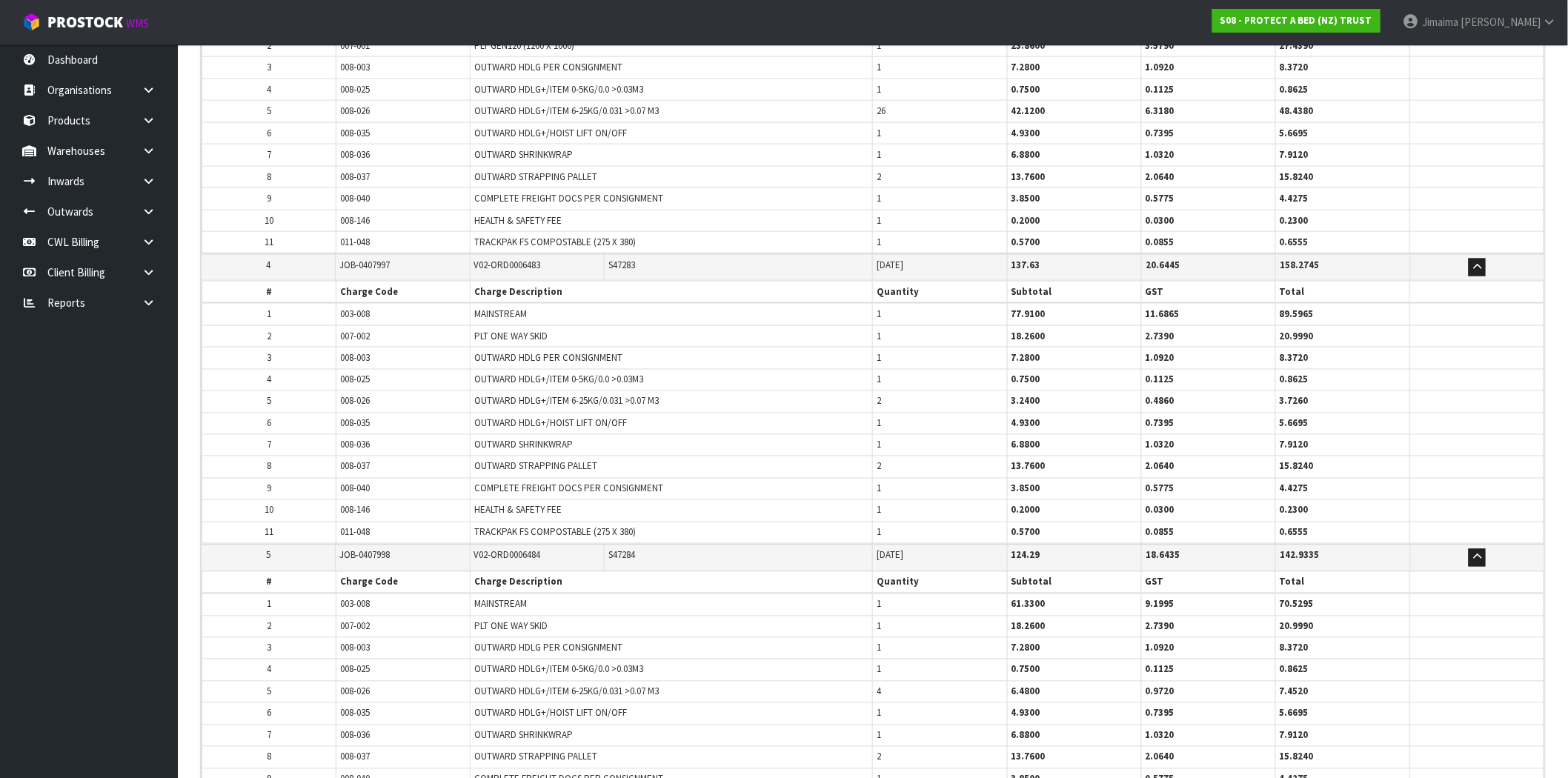
scroll to position [663, 0]
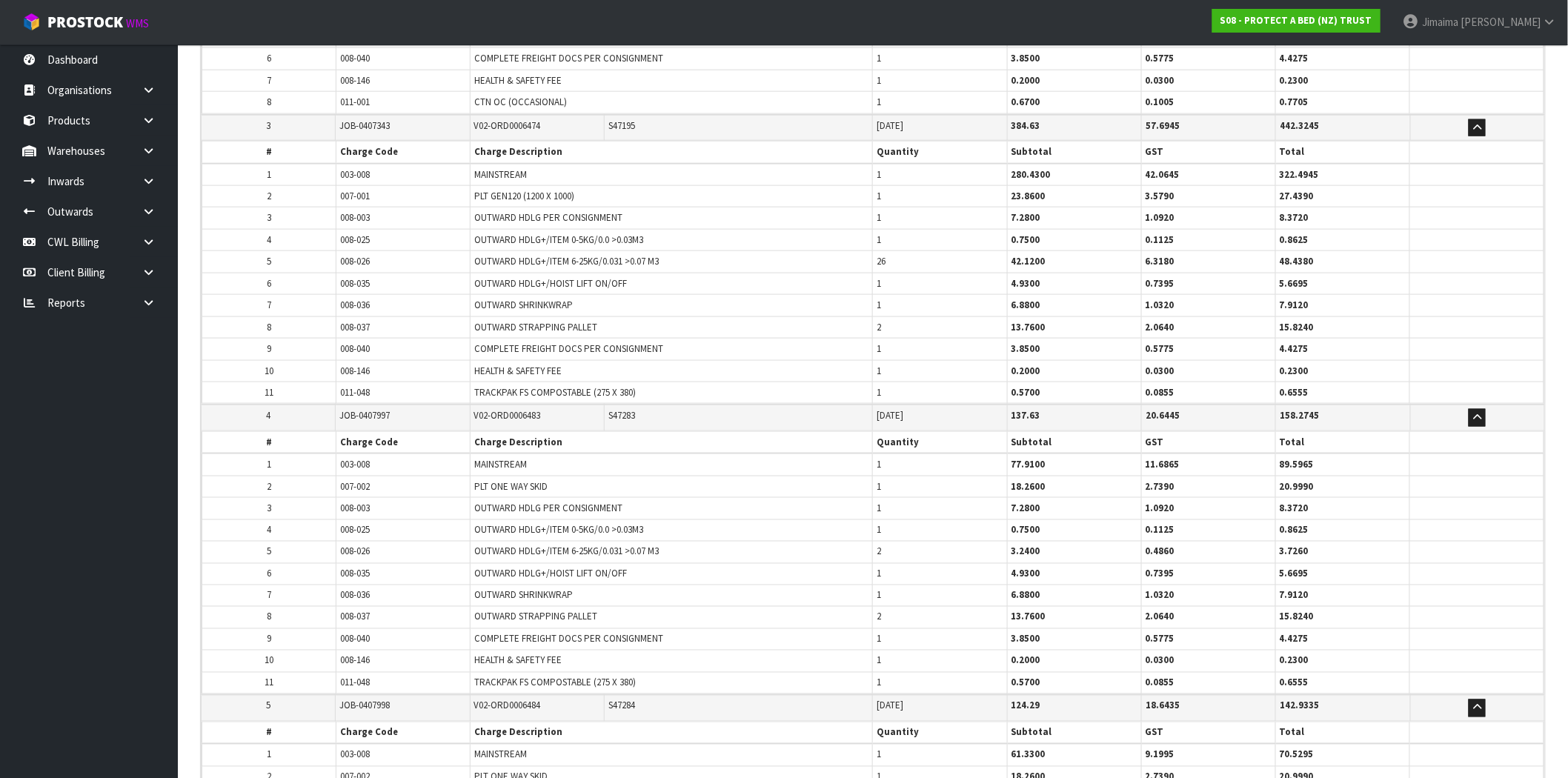
drag, startPoint x: 890, startPoint y: 197, endPoint x: 878, endPoint y: 203, distance: 13.4
click at [882, 195] on td "1" at bounding box center [940, 196] width 134 height 22
click at [898, 298] on td "1" at bounding box center [940, 306] width 134 height 22
drag, startPoint x: 898, startPoint y: 304, endPoint x: 893, endPoint y: 323, distance: 19.6
click at [897, 310] on td "1" at bounding box center [940, 306] width 134 height 22
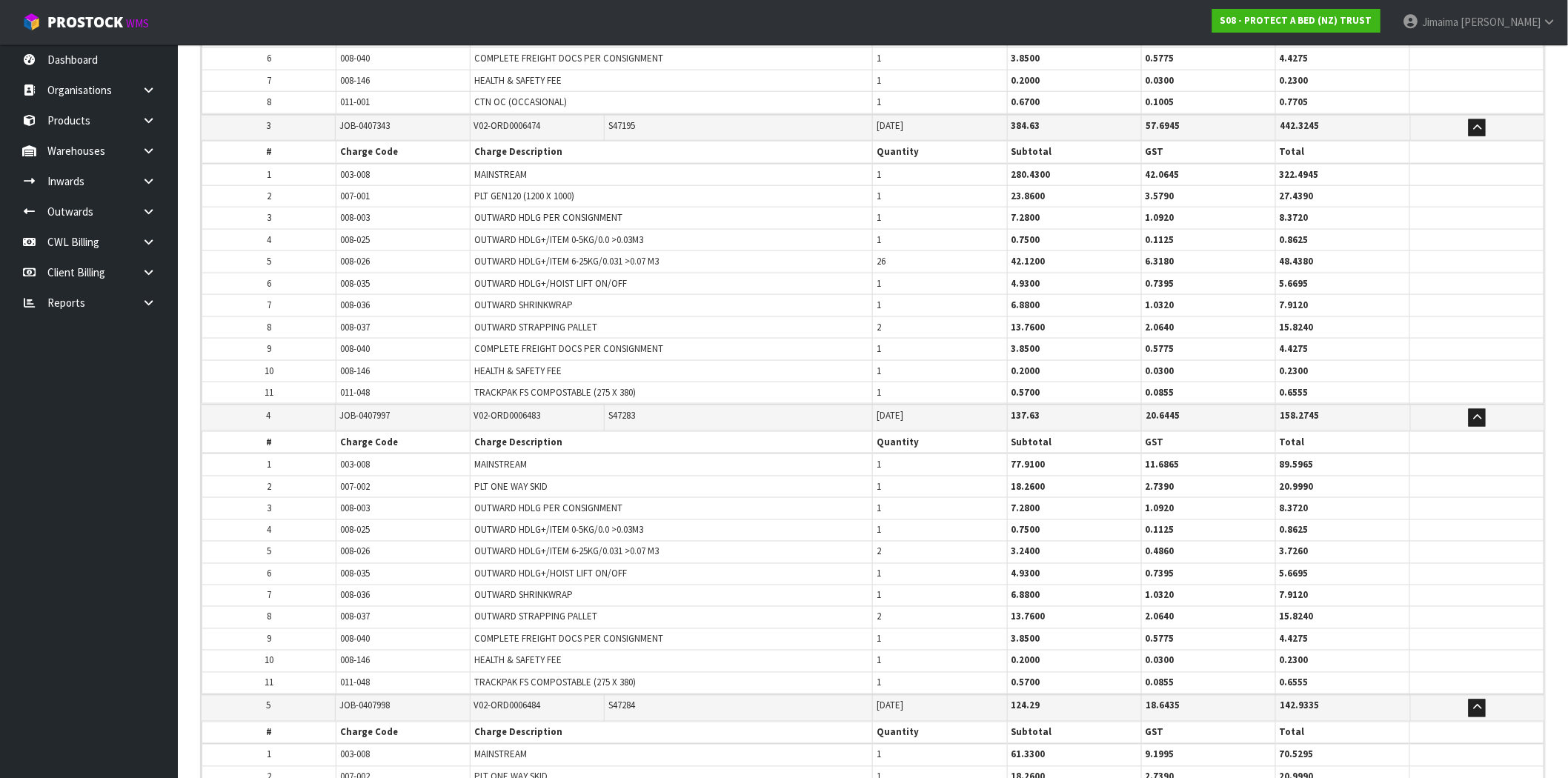
click at [628, 122] on span "S47195" at bounding box center [622, 125] width 27 height 13
click at [629, 122] on span "S47195" at bounding box center [622, 125] width 27 height 13
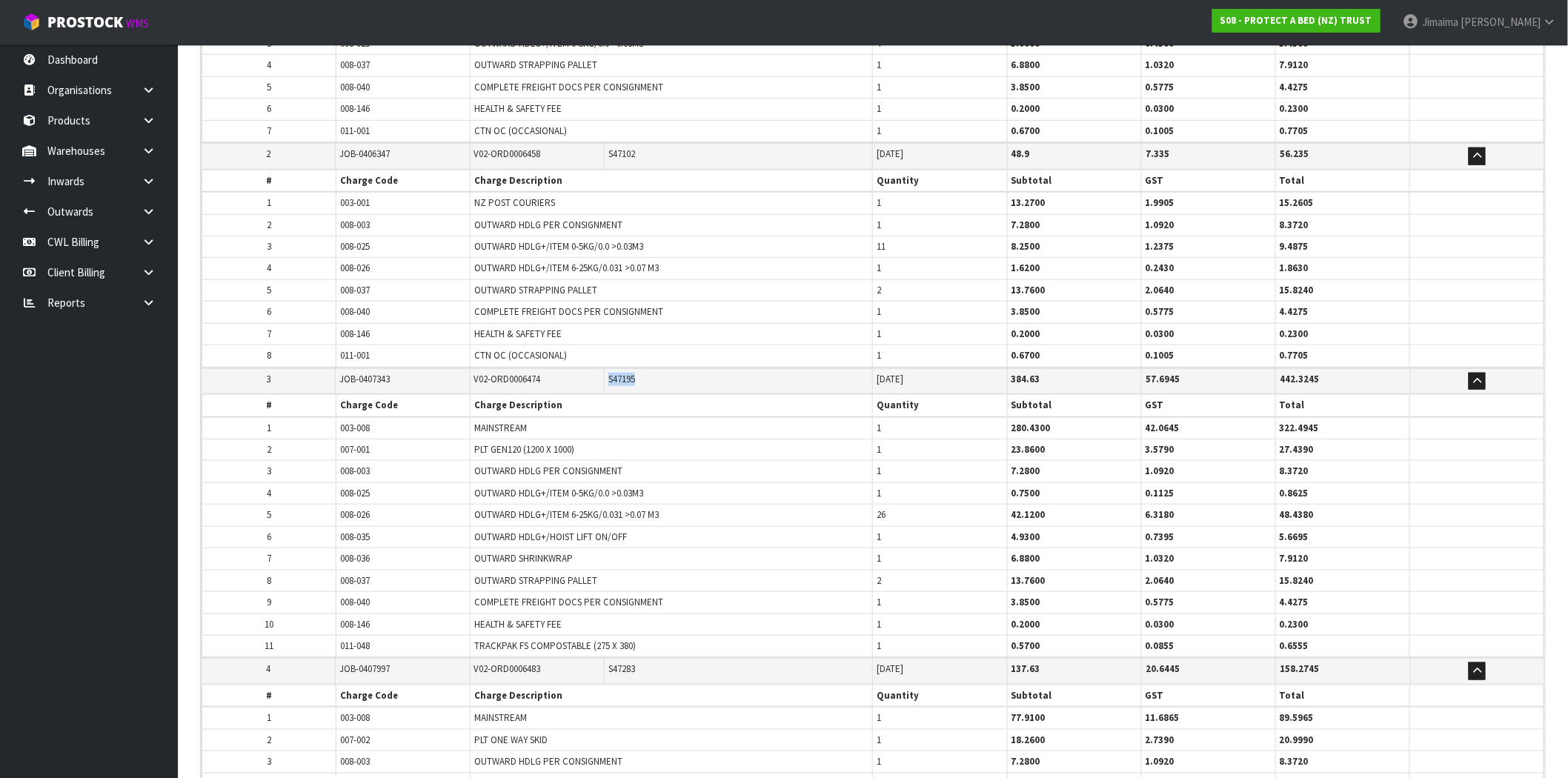
scroll to position [389, 0]
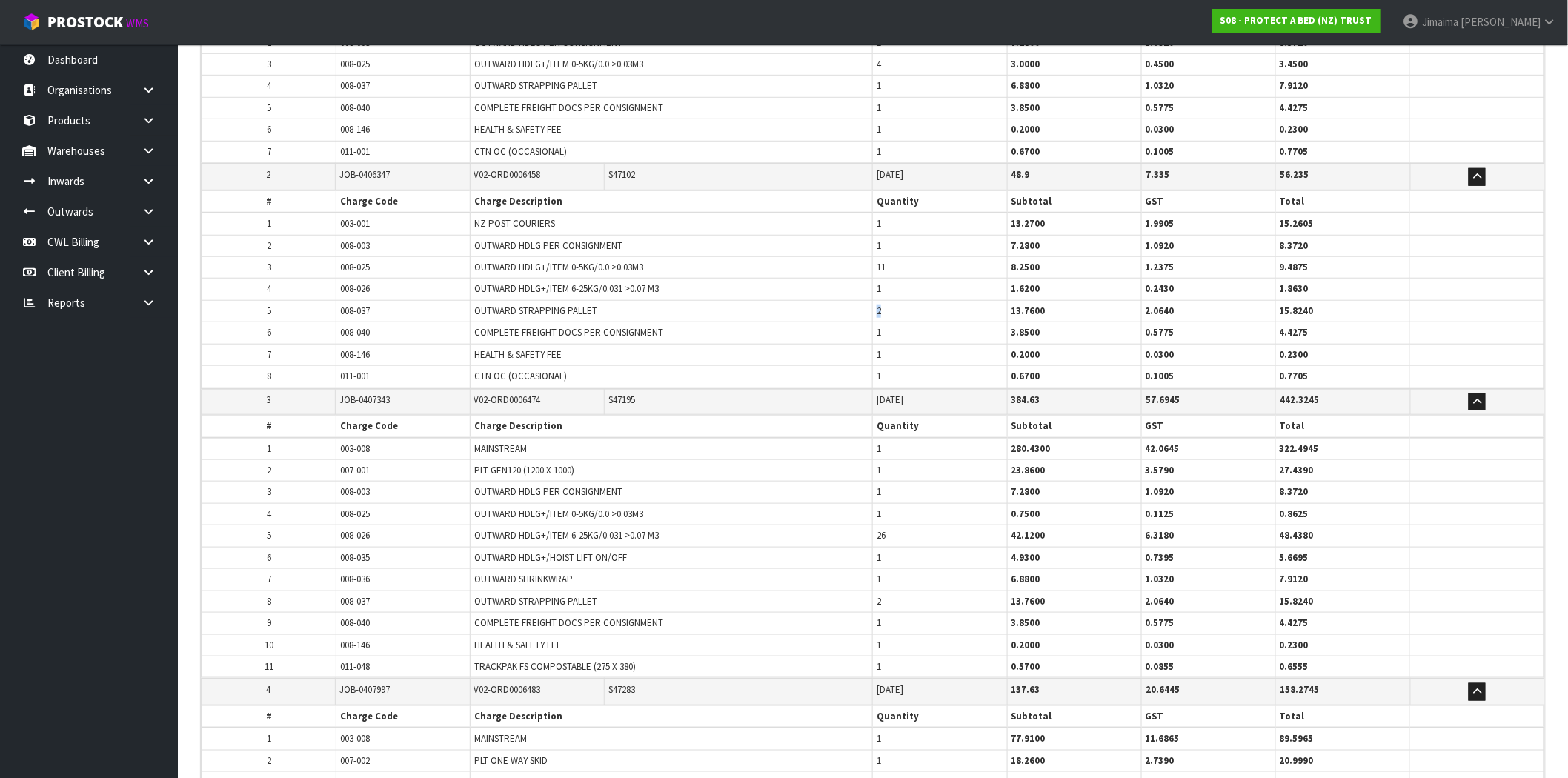
drag, startPoint x: 883, startPoint y: 316, endPoint x: 871, endPoint y: 316, distance: 12.0
click at [871, 316] on tr "5 008-037 OUTWARD STRAPPING PALLET 2 13.7600 2.0640 15.8240" at bounding box center [873, 310] width 1342 height 22
click at [886, 327] on td "1" at bounding box center [940, 333] width 134 height 22
click at [620, 178] on span "S47102" at bounding box center [622, 175] width 27 height 13
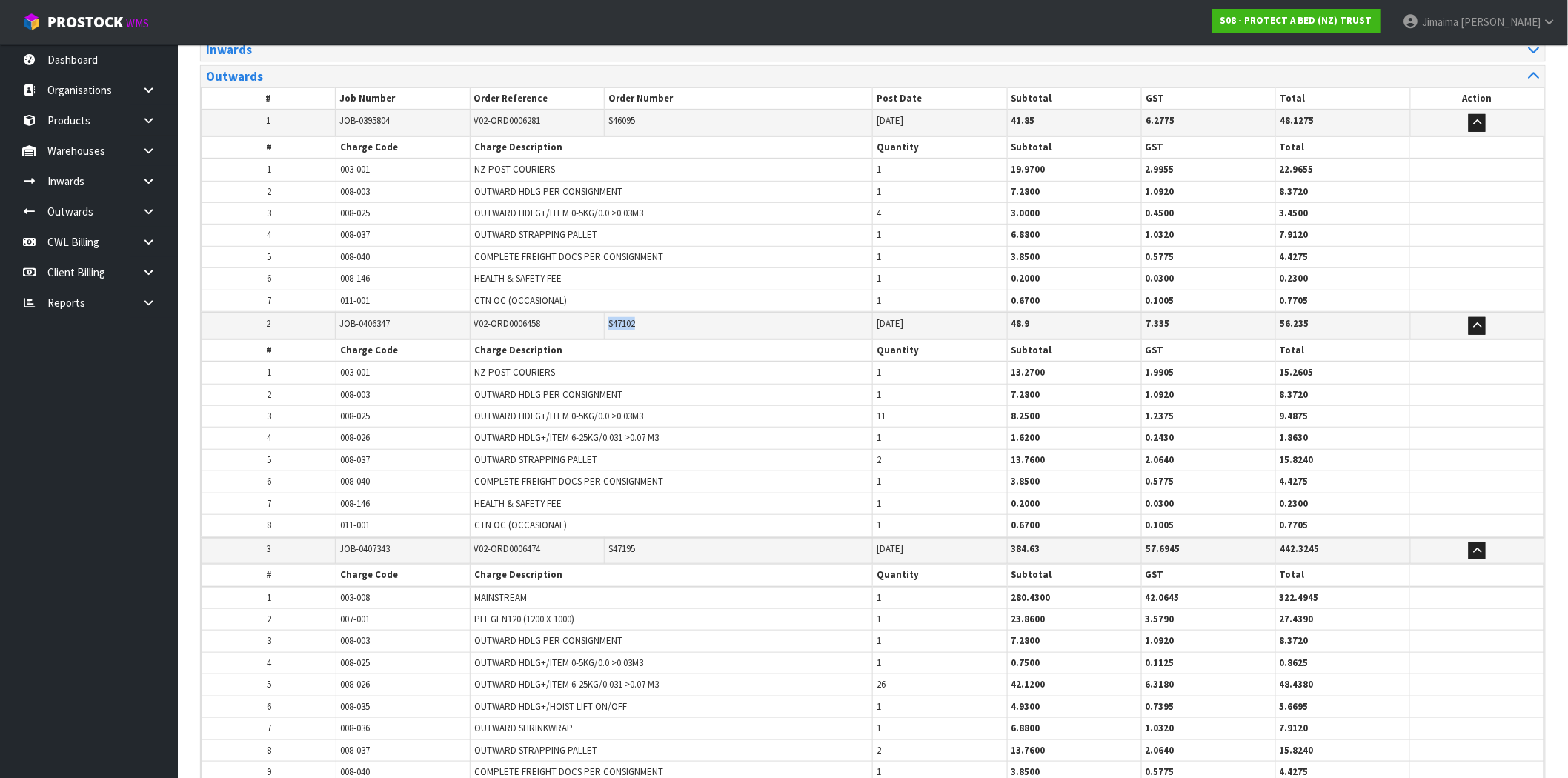
scroll to position [0, 0]
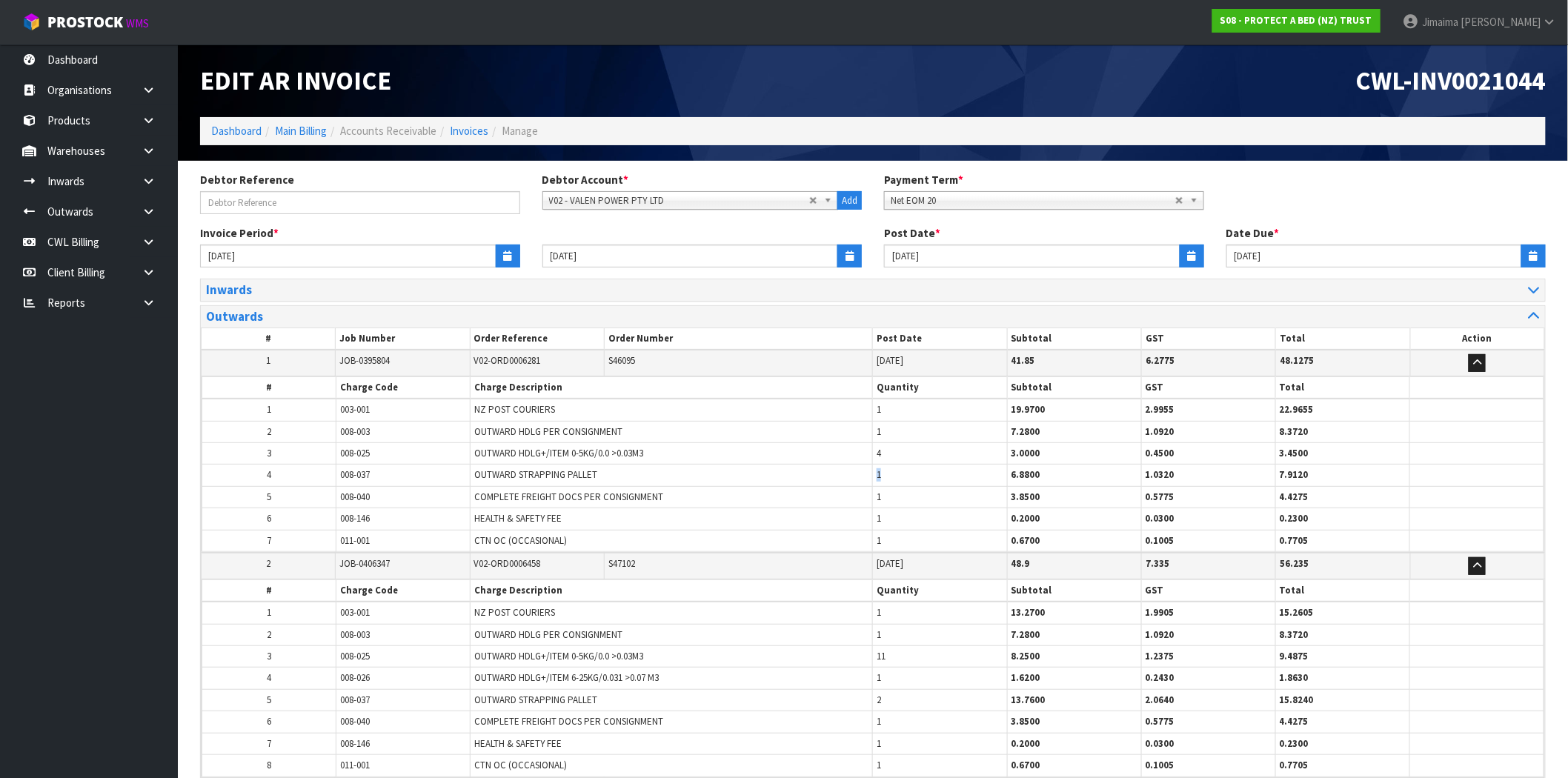
drag, startPoint x: 883, startPoint y: 478, endPoint x: 868, endPoint y: 476, distance: 15.1
click at [868, 476] on tr "4 008-037 OUTWARD STRAPPING PALLET 1 6.8800 1.0320 7.9120" at bounding box center [873, 475] width 1342 height 22
click at [632, 363] on span "S46095" at bounding box center [622, 360] width 27 height 13
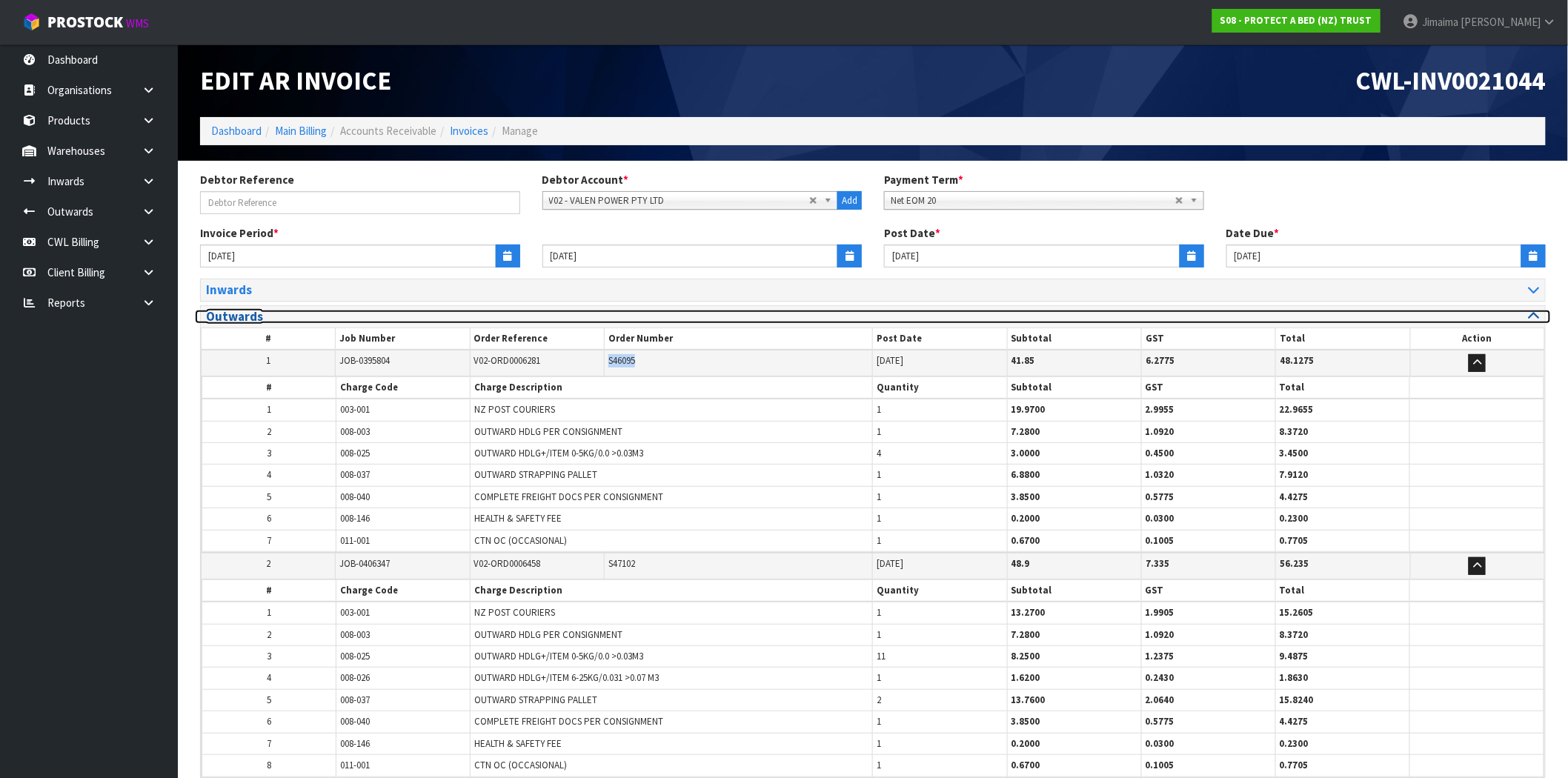
click at [357, 317] on h3 "Outwards" at bounding box center [534, 316] width 656 height 14
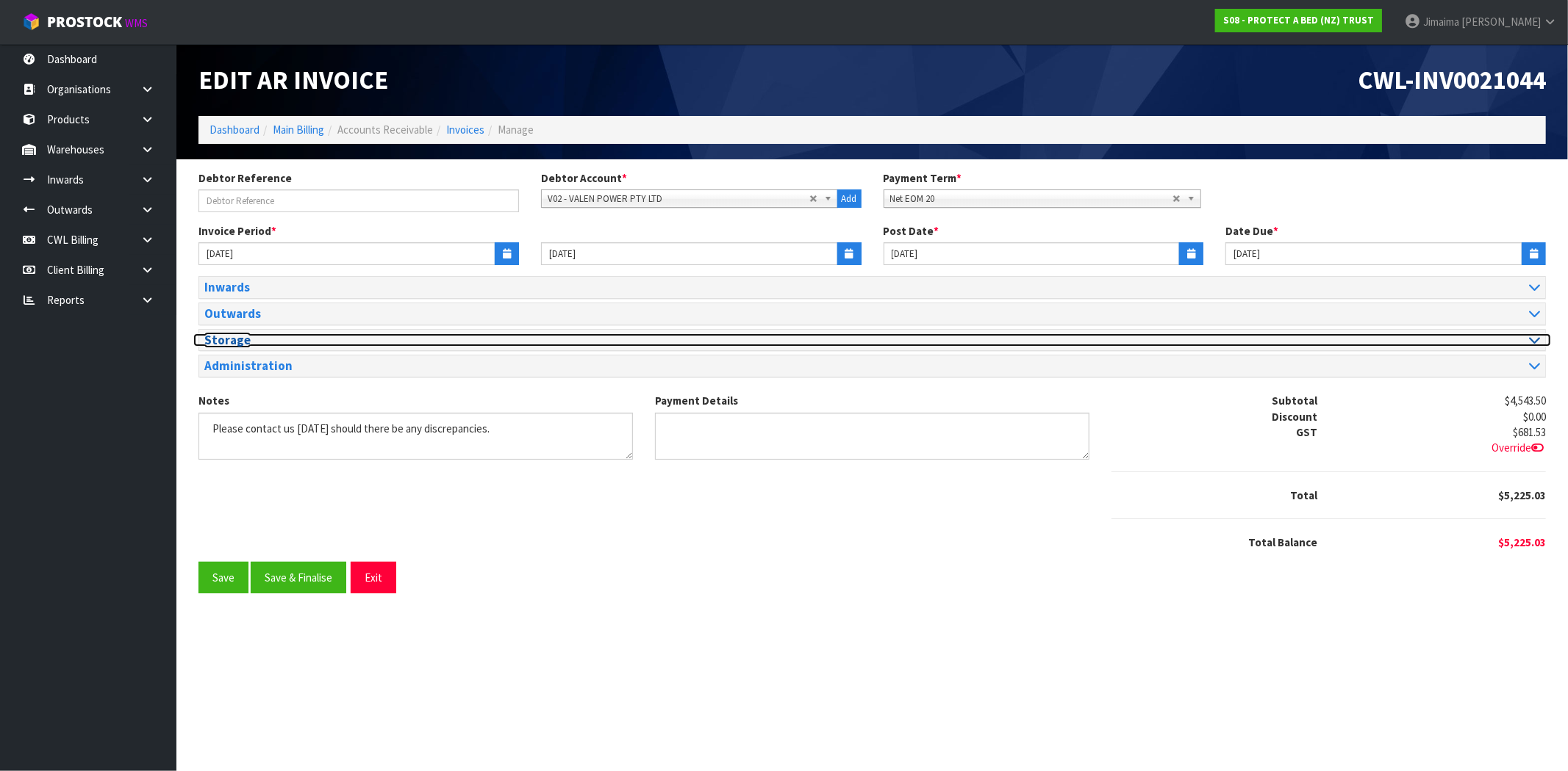
click at [308, 340] on h3 "Storage" at bounding box center [533, 340] width 657 height 14
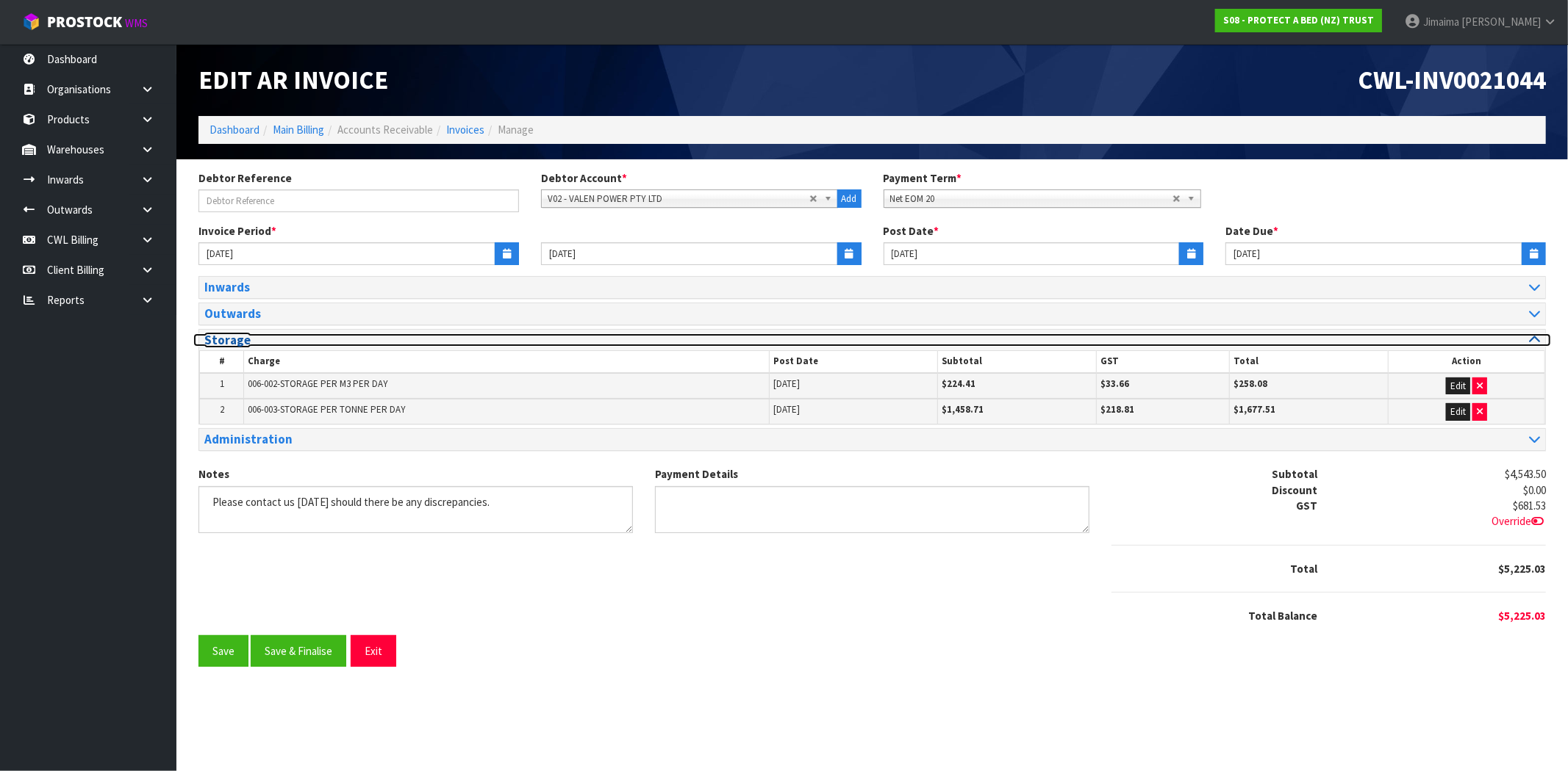
click at [308, 340] on h3 "Storage" at bounding box center [533, 340] width 657 height 14
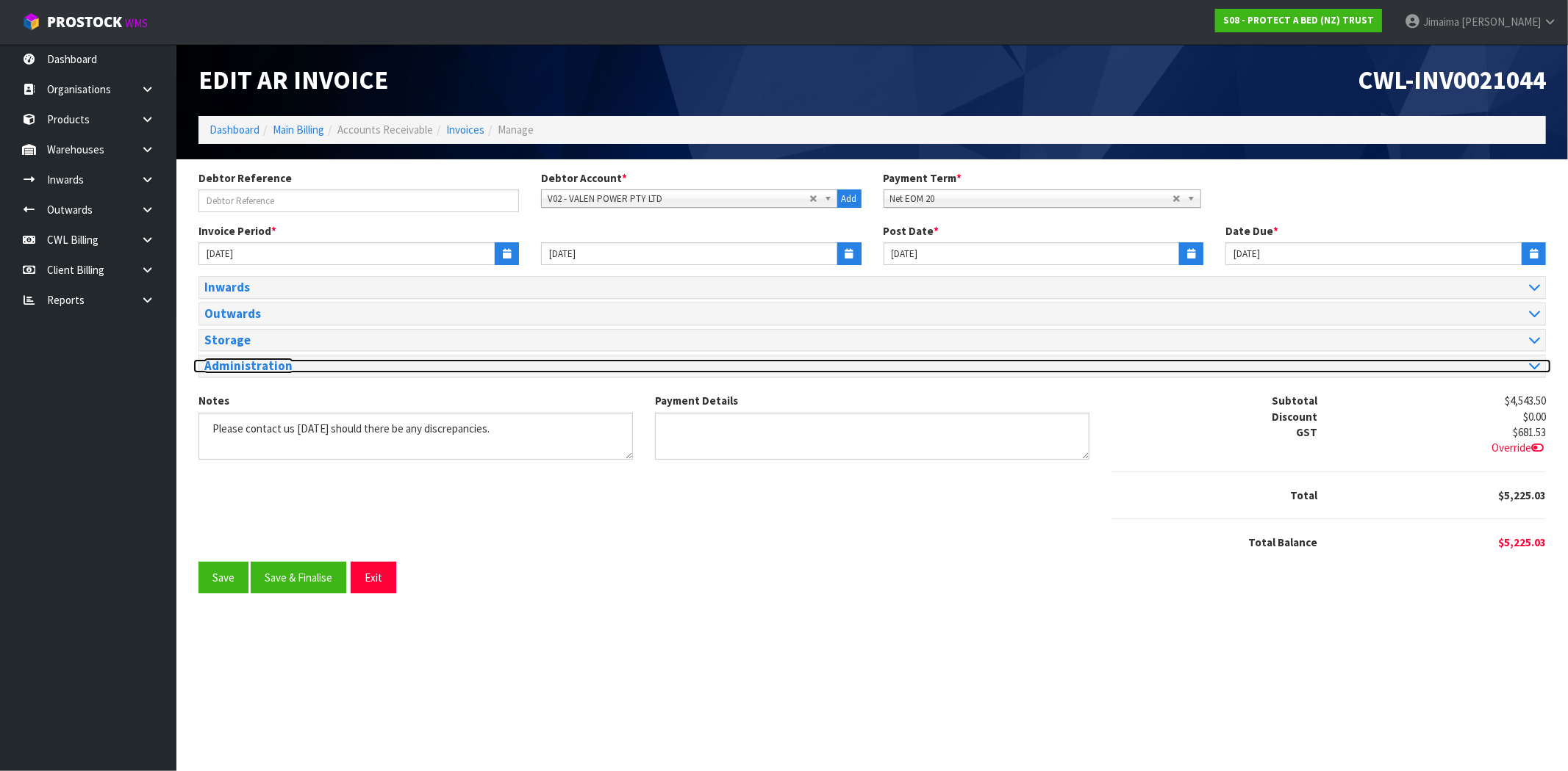
click at [299, 372] on h3 "Administration" at bounding box center [533, 366] width 657 height 14
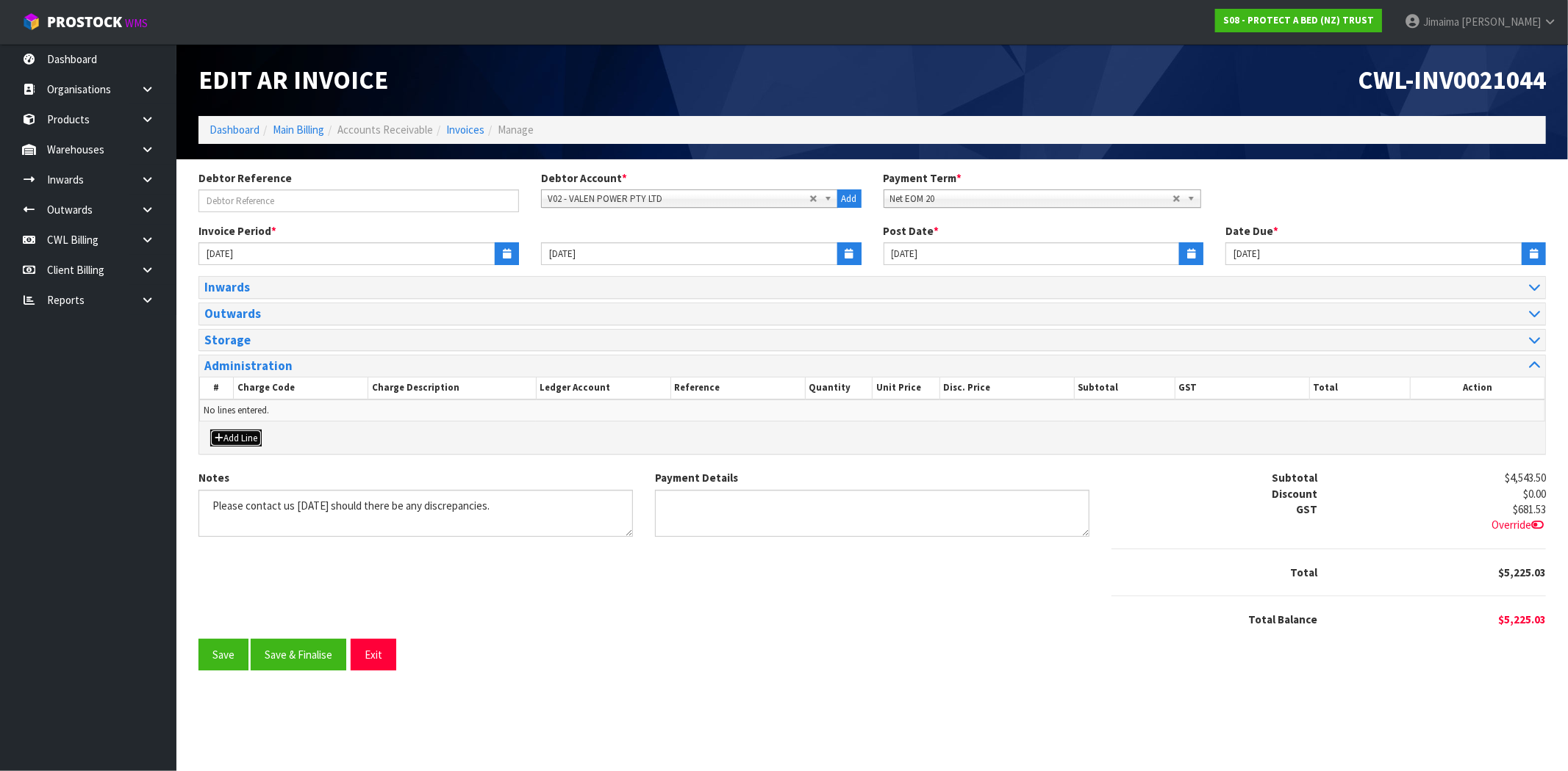
click at [251, 438] on button "Add Line" at bounding box center [236, 438] width 52 height 18
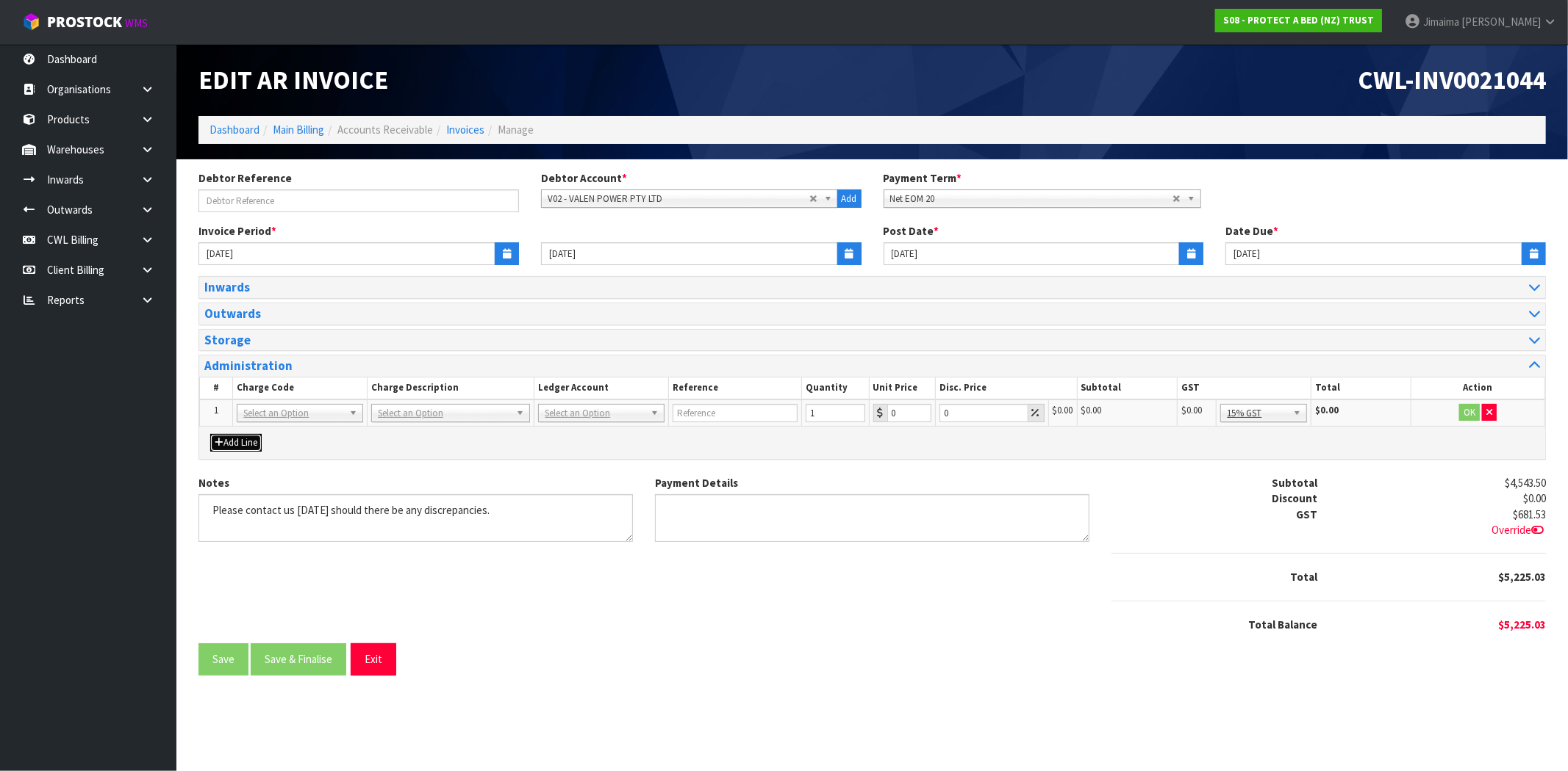
drag, startPoint x: 244, startPoint y: 446, endPoint x: 246, endPoint y: 456, distance: 10.2
click at [245, 446] on button "Add Line" at bounding box center [236, 443] width 52 height 18
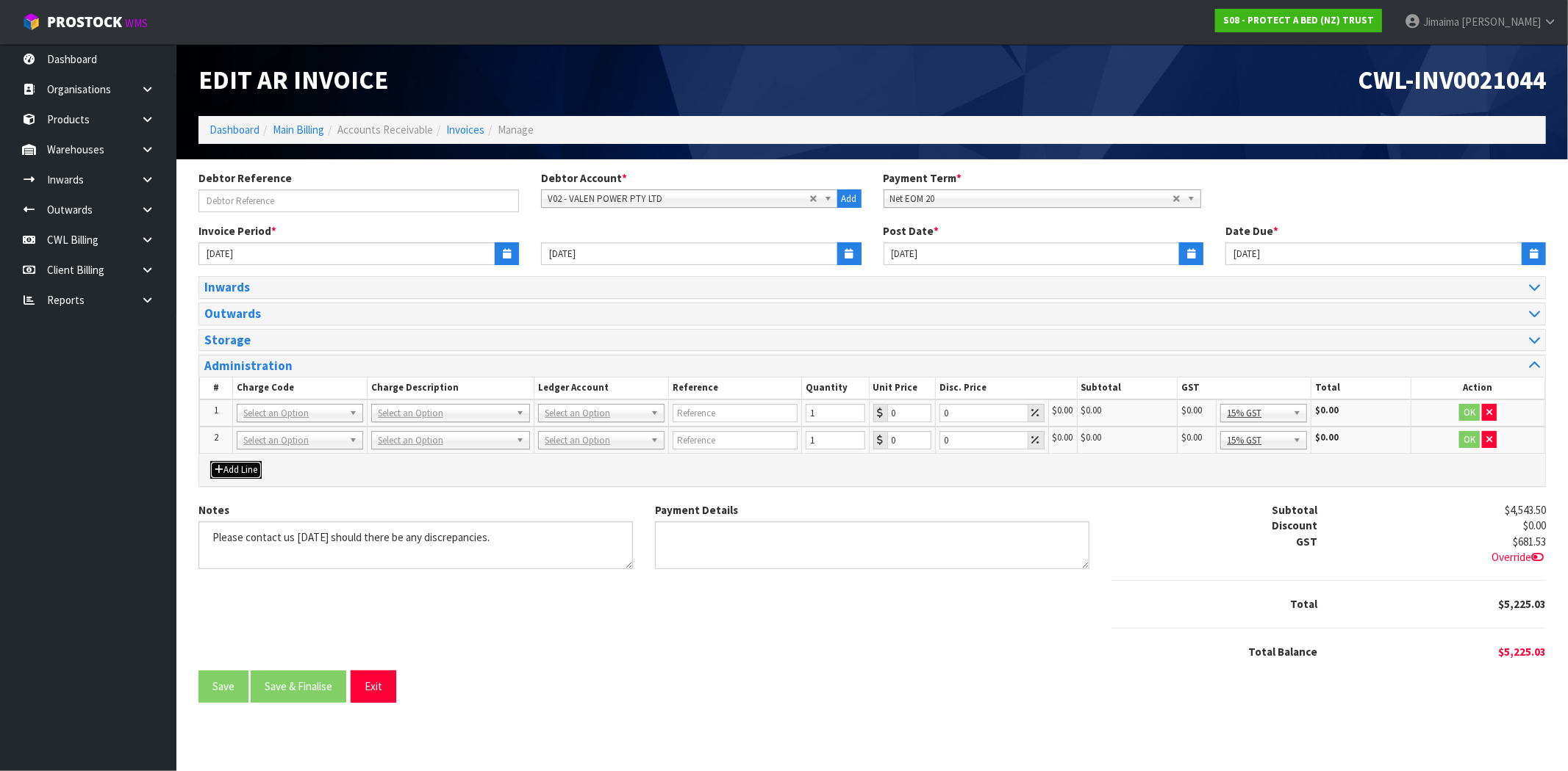
click at [246, 461] on button "Add Line" at bounding box center [236, 470] width 52 height 18
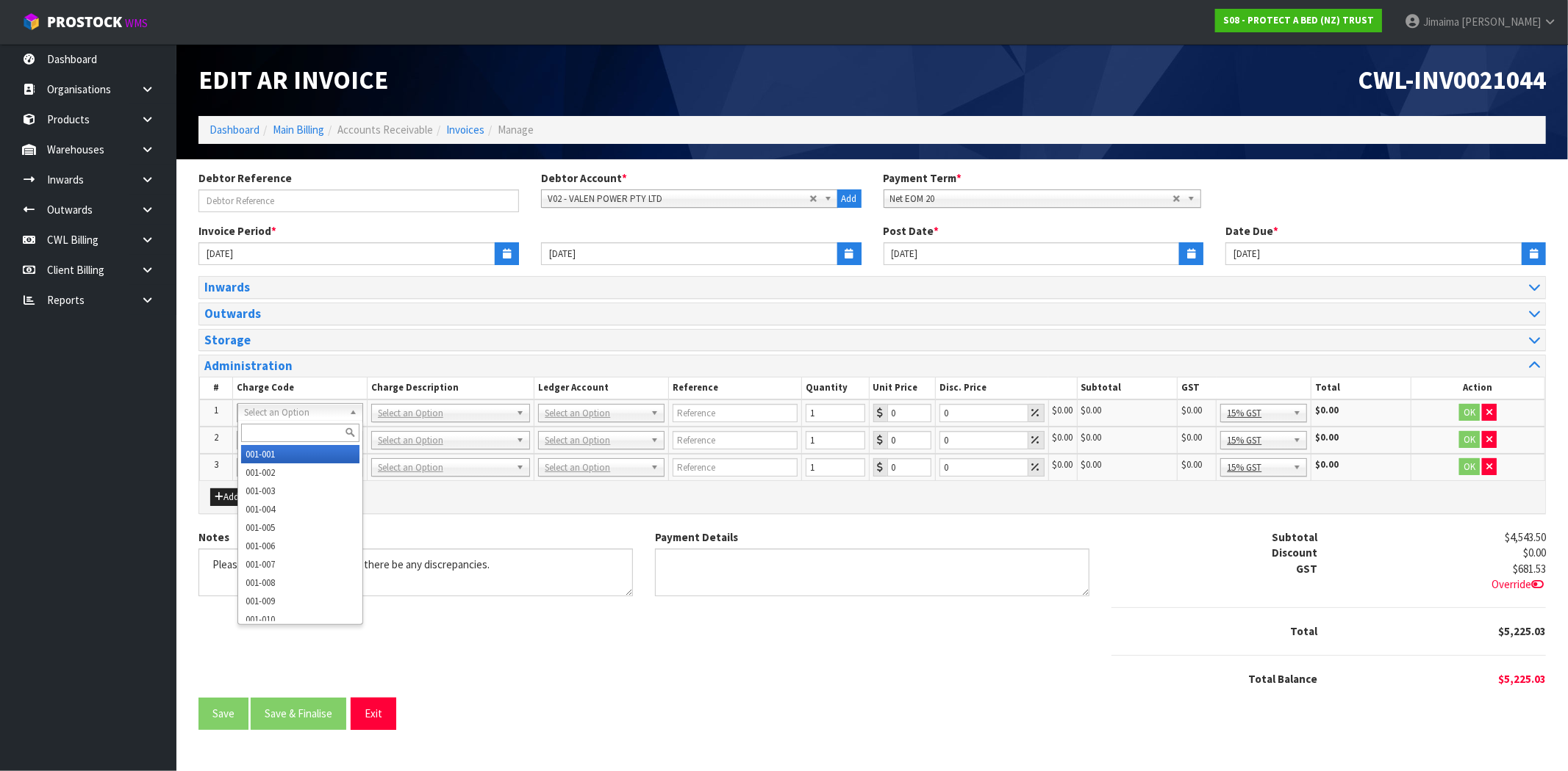
click at [288, 427] on input "text" at bounding box center [300, 432] width 118 height 18
type input "009-045"
type input "5"
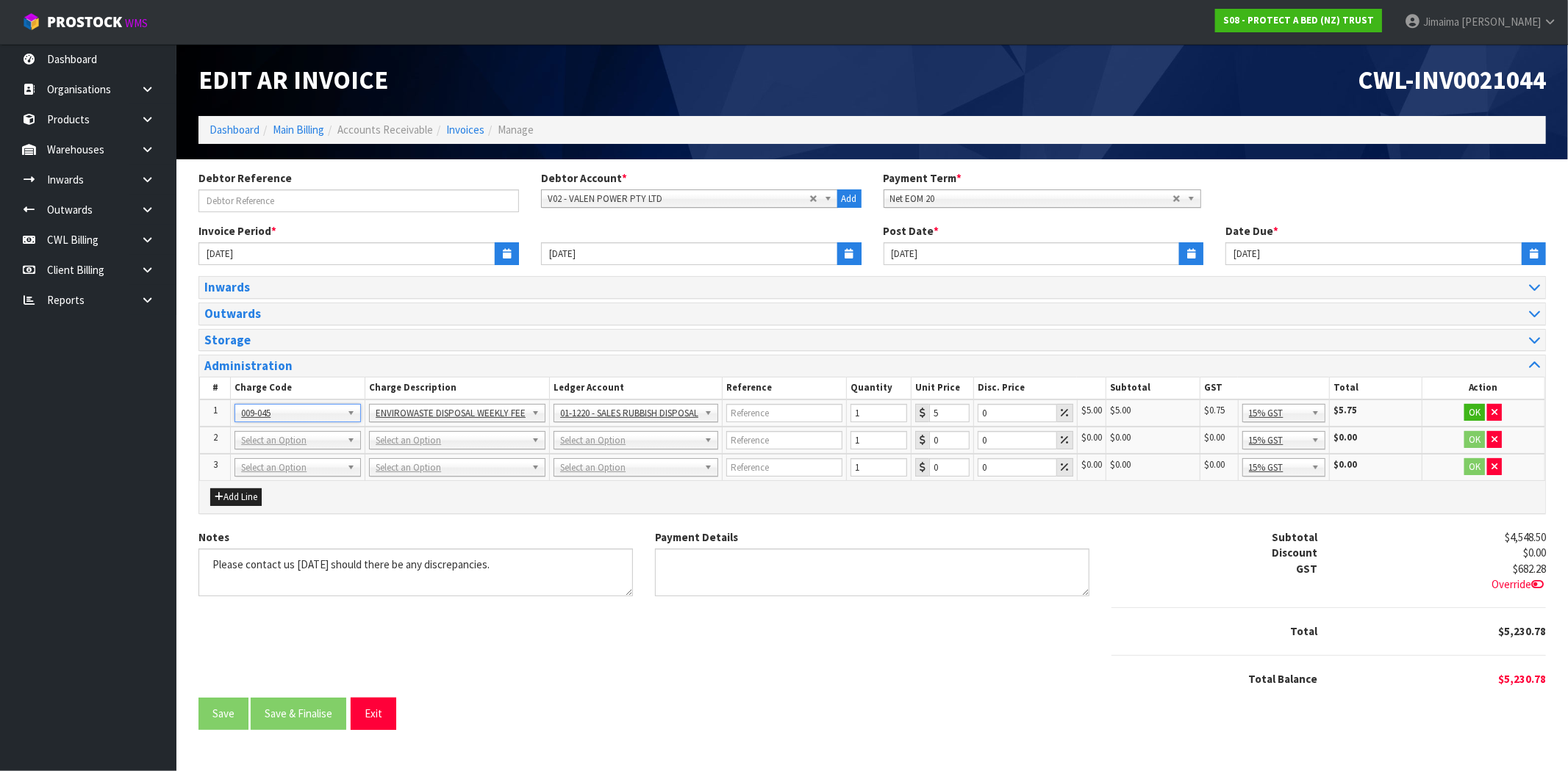
drag, startPoint x: 278, startPoint y: 444, endPoint x: 270, endPoint y: 460, distance: 17.9
click at [268, 463] on input "text" at bounding box center [297, 460] width 119 height 18
paste input "009-003"
type input "009-003"
type input "154.6"
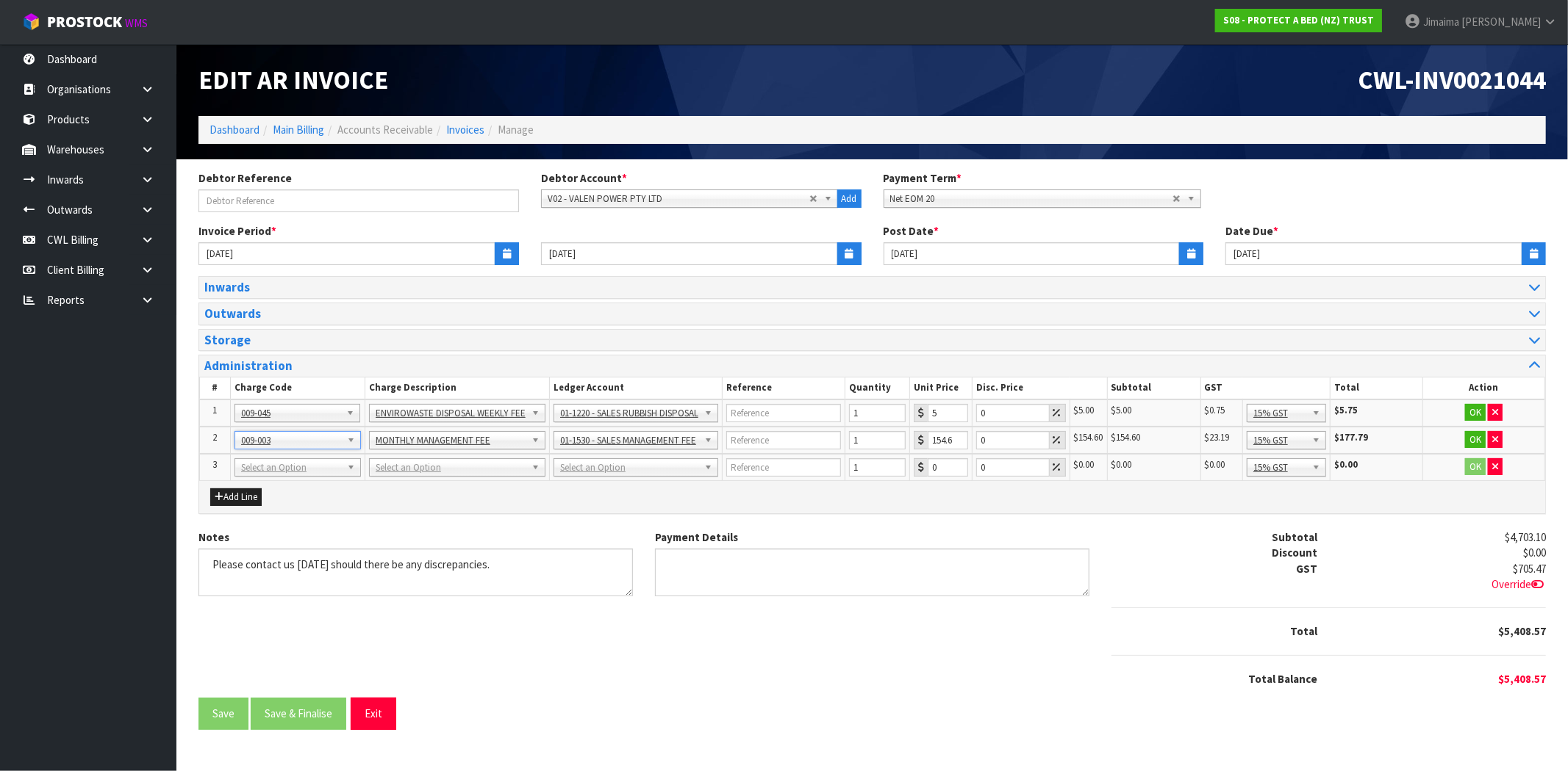
drag, startPoint x: 293, startPoint y: 461, endPoint x: 265, endPoint y: 487, distance: 38.2
drag, startPoint x: 265, startPoint y: 487, endPoint x: 258, endPoint y: 498, distance: 13.0
click at [265, 488] on input "text" at bounding box center [297, 486] width 119 height 18
type input "009-004"
drag, startPoint x: 258, startPoint y: 501, endPoint x: 248, endPoint y: 498, distance: 10.4
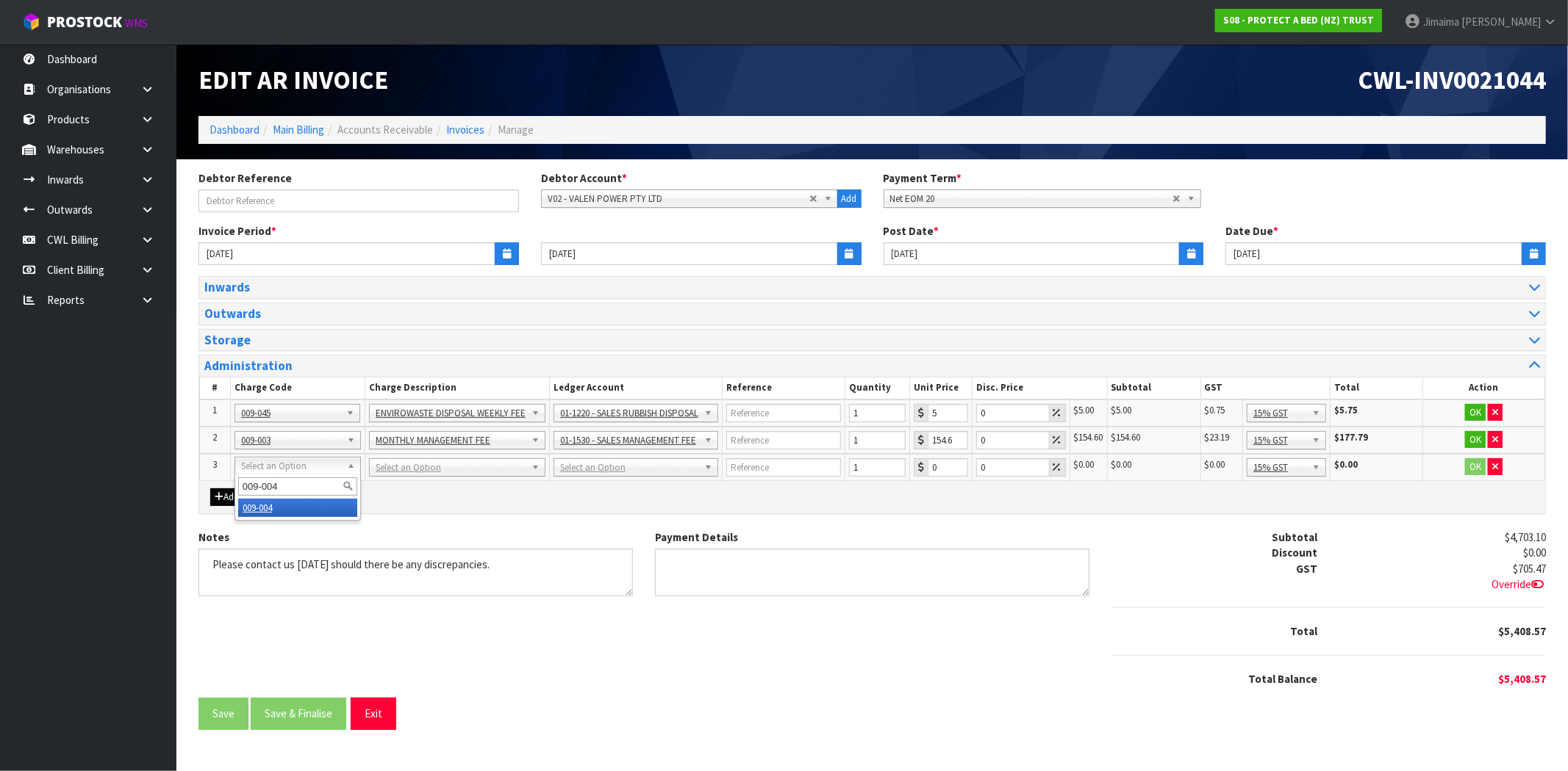
type input "164.32"
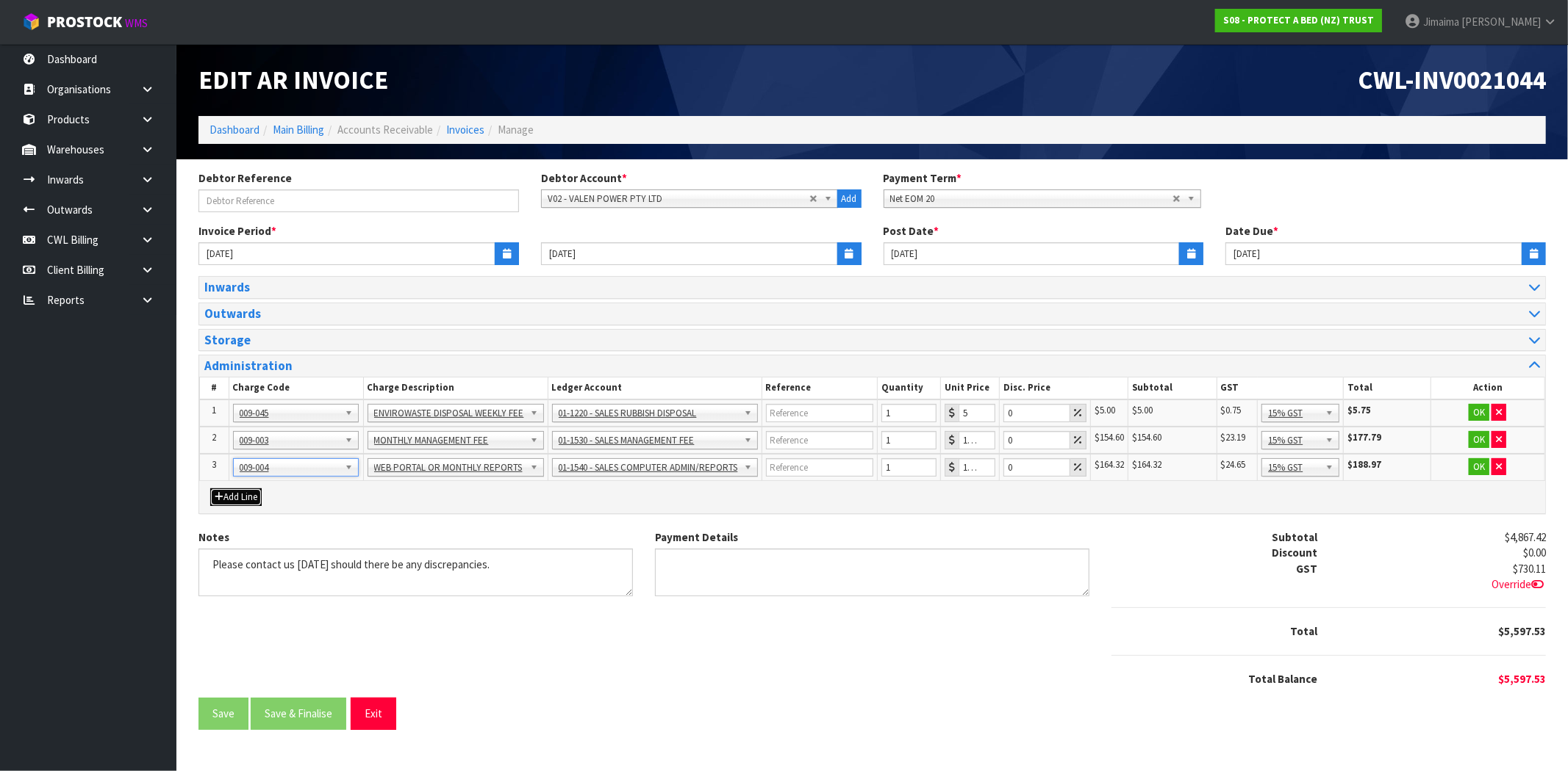
click at [235, 489] on button "Add Line" at bounding box center [236, 497] width 52 height 18
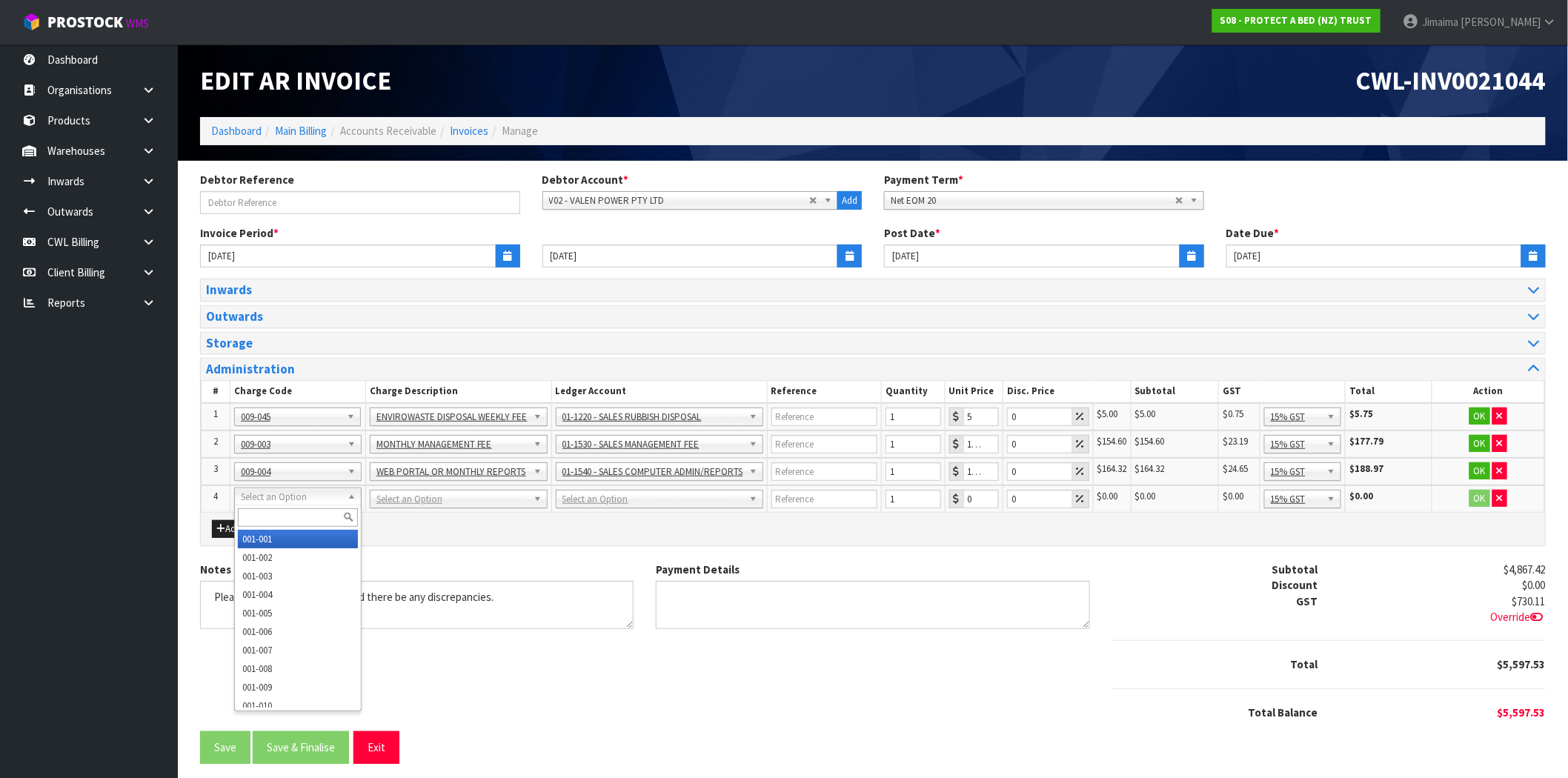
click at [280, 513] on input "text" at bounding box center [297, 518] width 120 height 19
paste input "009-017"
type input "009-017"
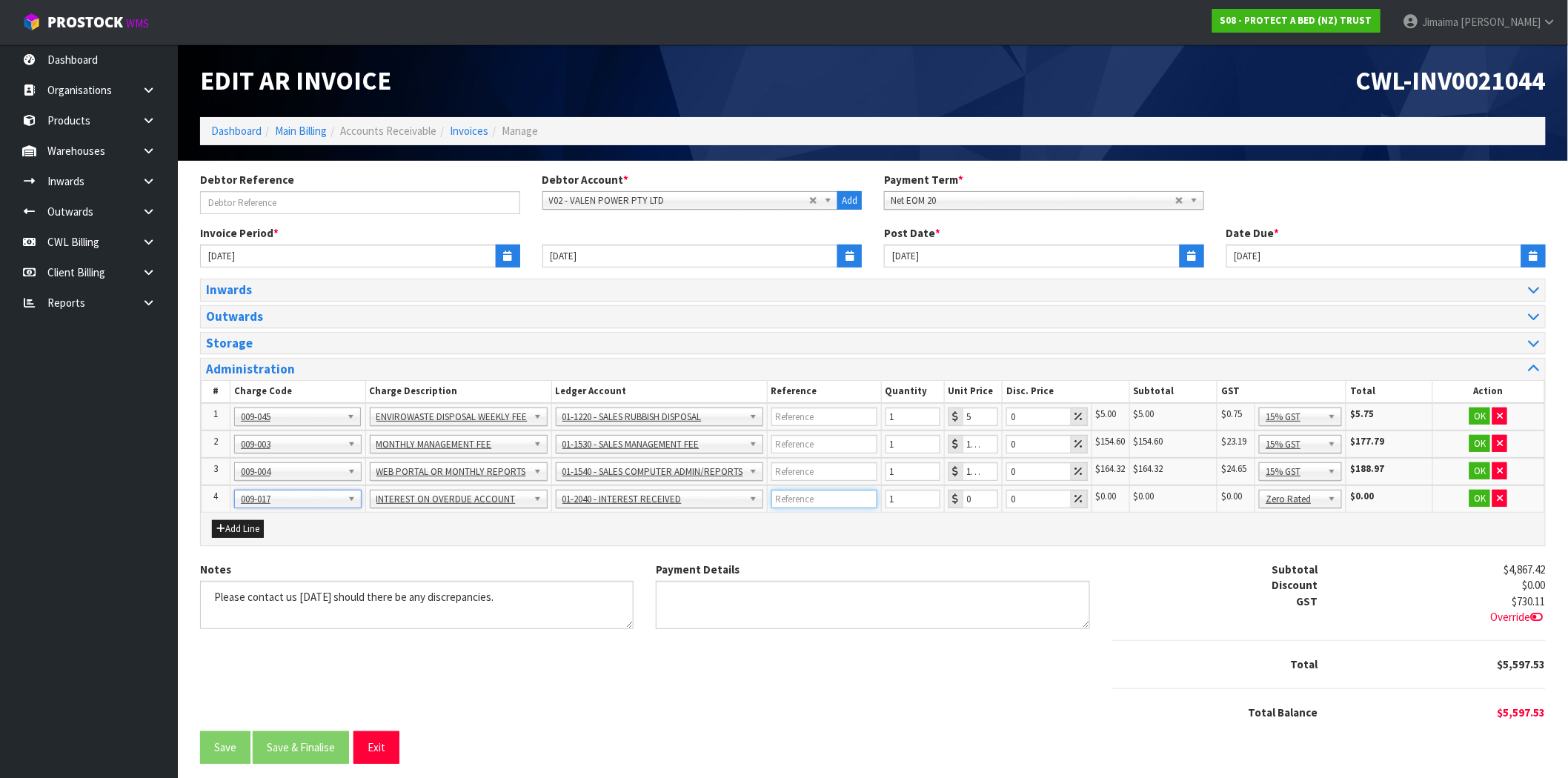
click at [815, 498] on input "text" at bounding box center [825, 499] width 106 height 19
paste input "2.5% OF BALANCE"
type input "2.5% OF BALANCE"
drag, startPoint x: 973, startPoint y: 501, endPoint x: 939, endPoint y: 495, distance: 34.5
click at [932, 493] on tr "4 001-001 001-002 001-003 001-004 001-005 001-006 001-007 001-008 001-009 001-0…" at bounding box center [873, 499] width 1344 height 28
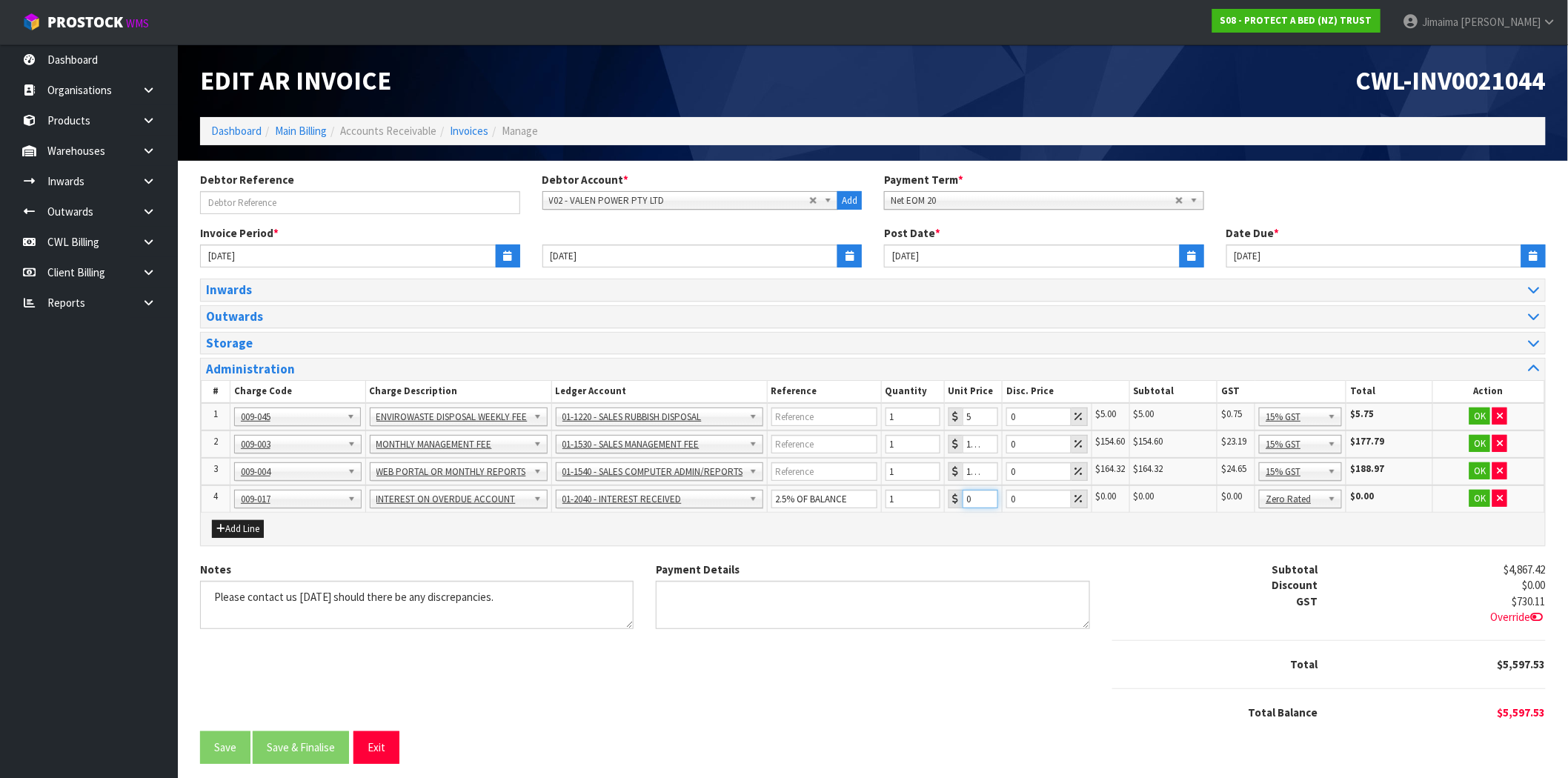
paste input "113.15"
type input "113.15"
click at [1482, 498] on button "OK" at bounding box center [1480, 499] width 21 height 18
click at [1478, 467] on button "OK" at bounding box center [1480, 471] width 21 height 18
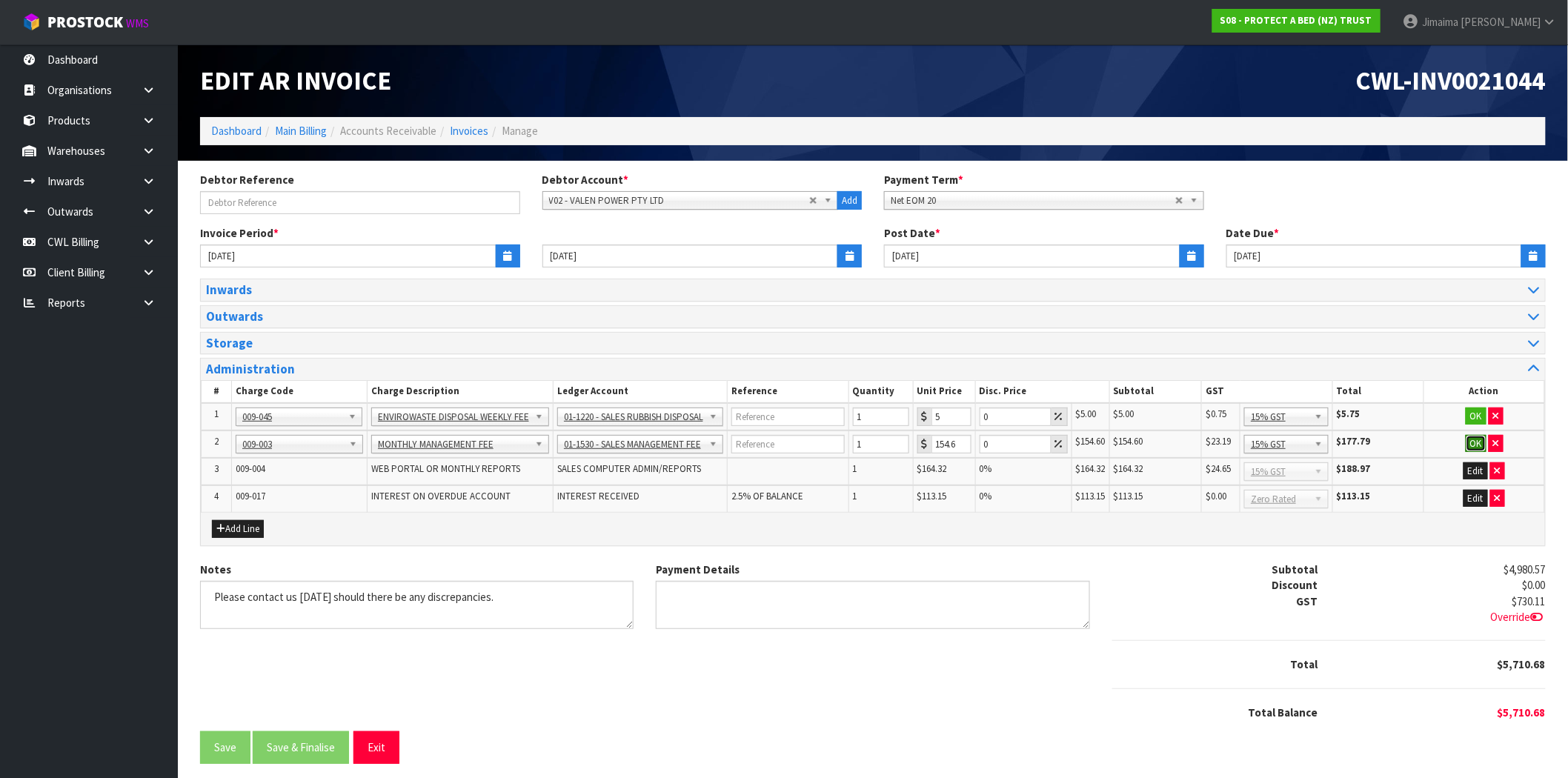
click at [1477, 441] on button "OK" at bounding box center [1476, 444] width 21 height 18
click at [1471, 410] on button "OK" at bounding box center [1476, 417] width 21 height 18
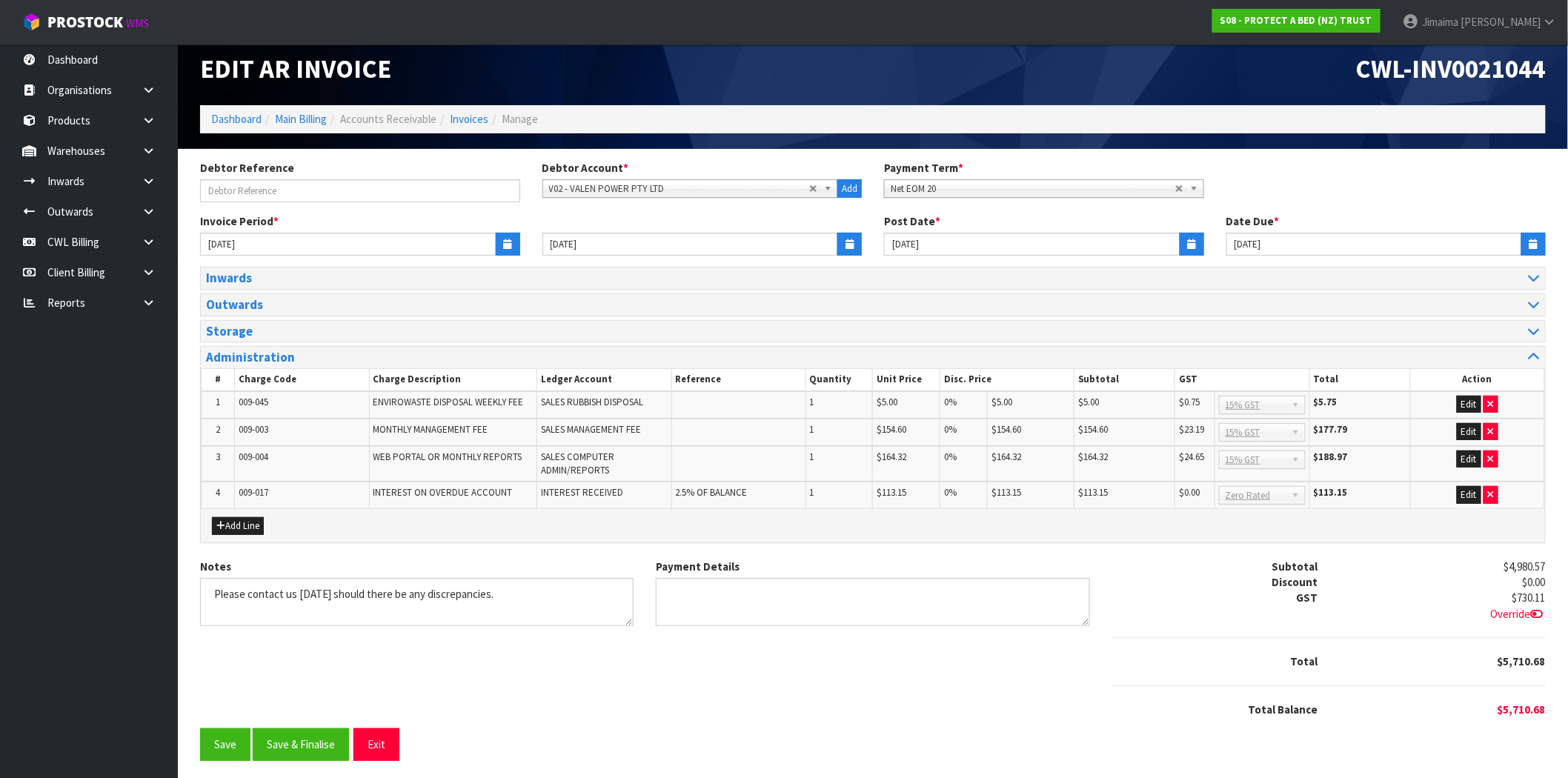
scroll to position [15, 0]
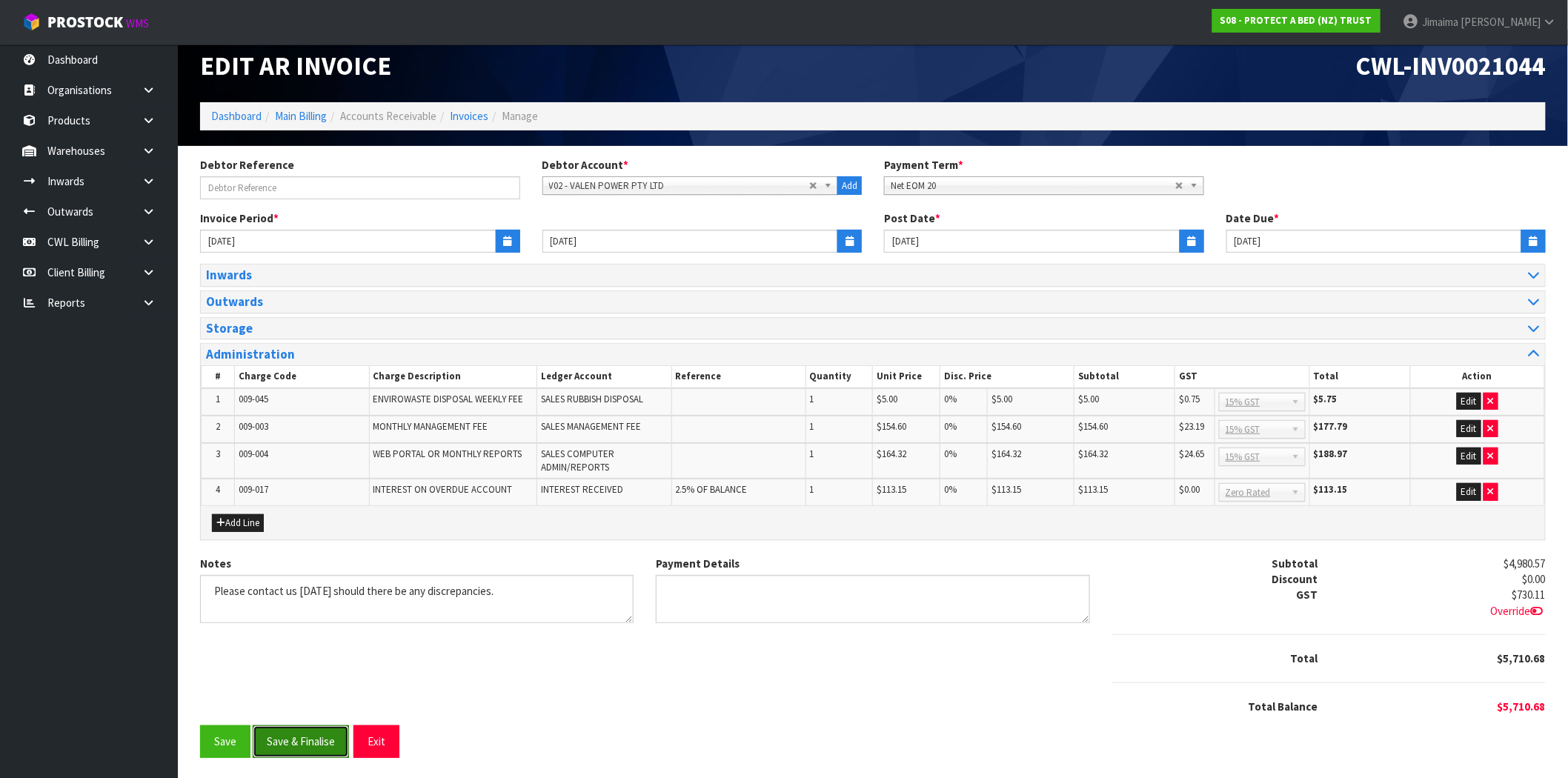
click at [323, 735] on button "Save & Finalise" at bounding box center [300, 741] width 96 height 32
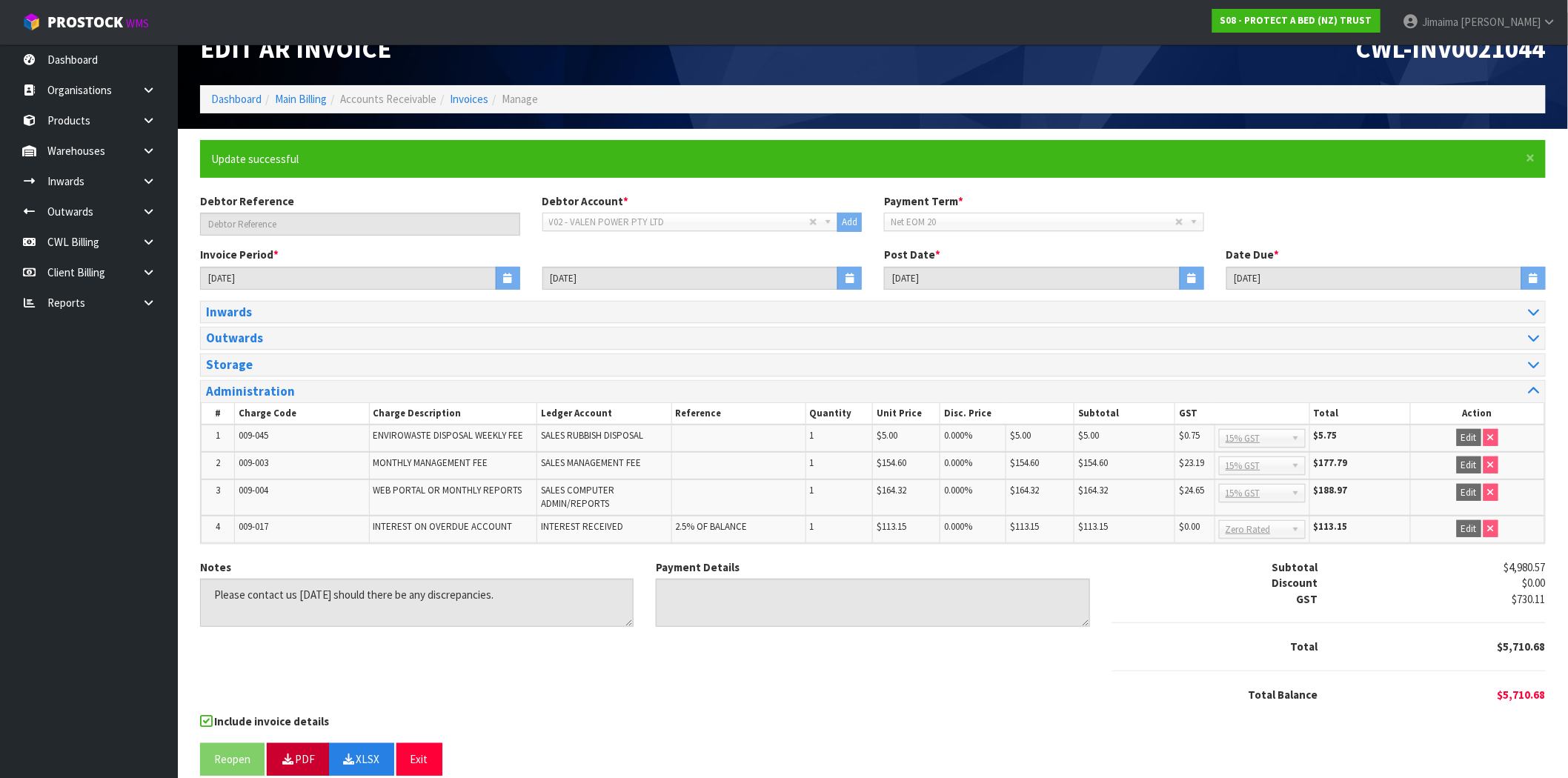
scroll to position [50, 0]
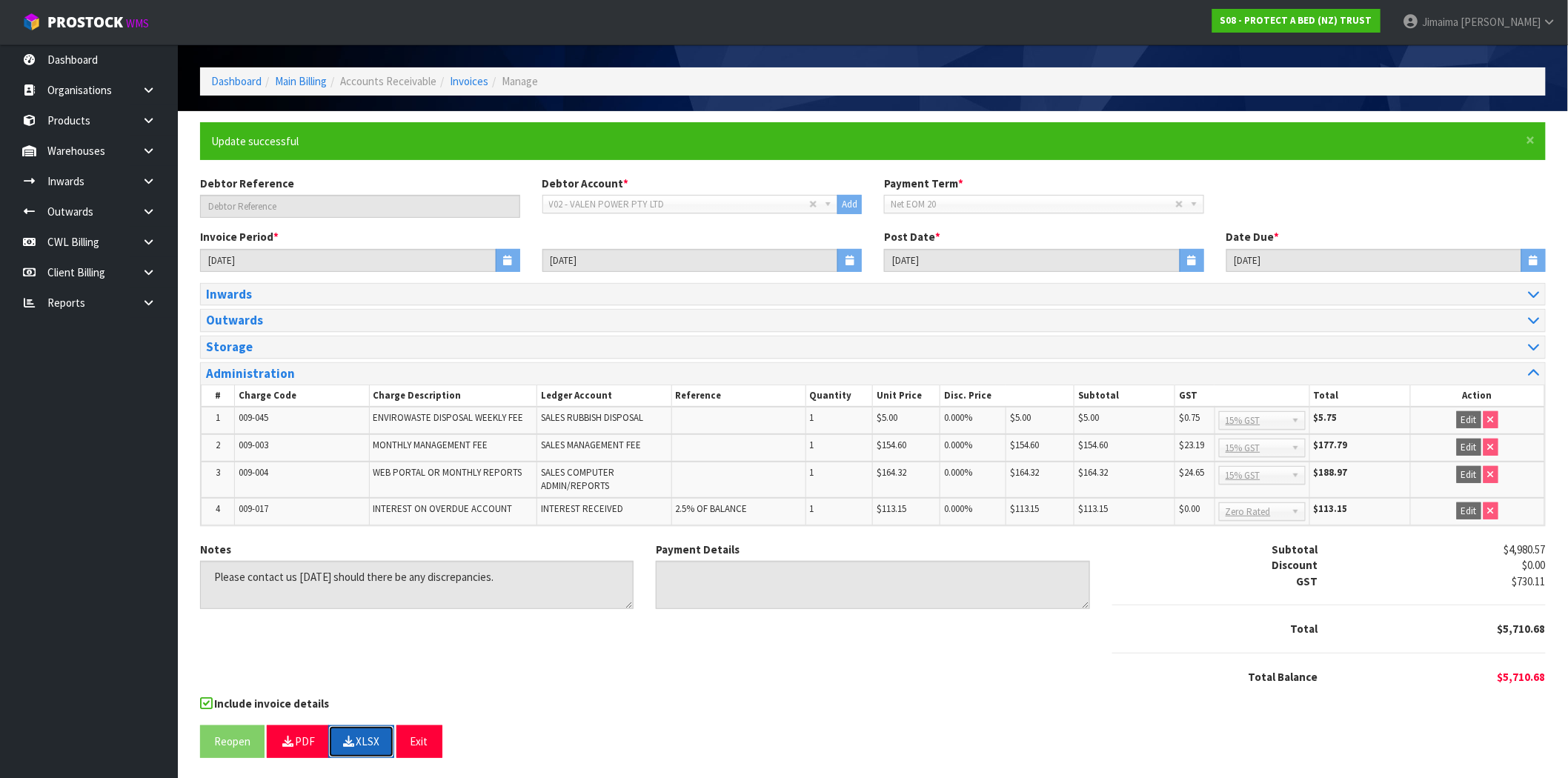
click at [378, 741] on button "XLSX" at bounding box center [361, 741] width 66 height 32
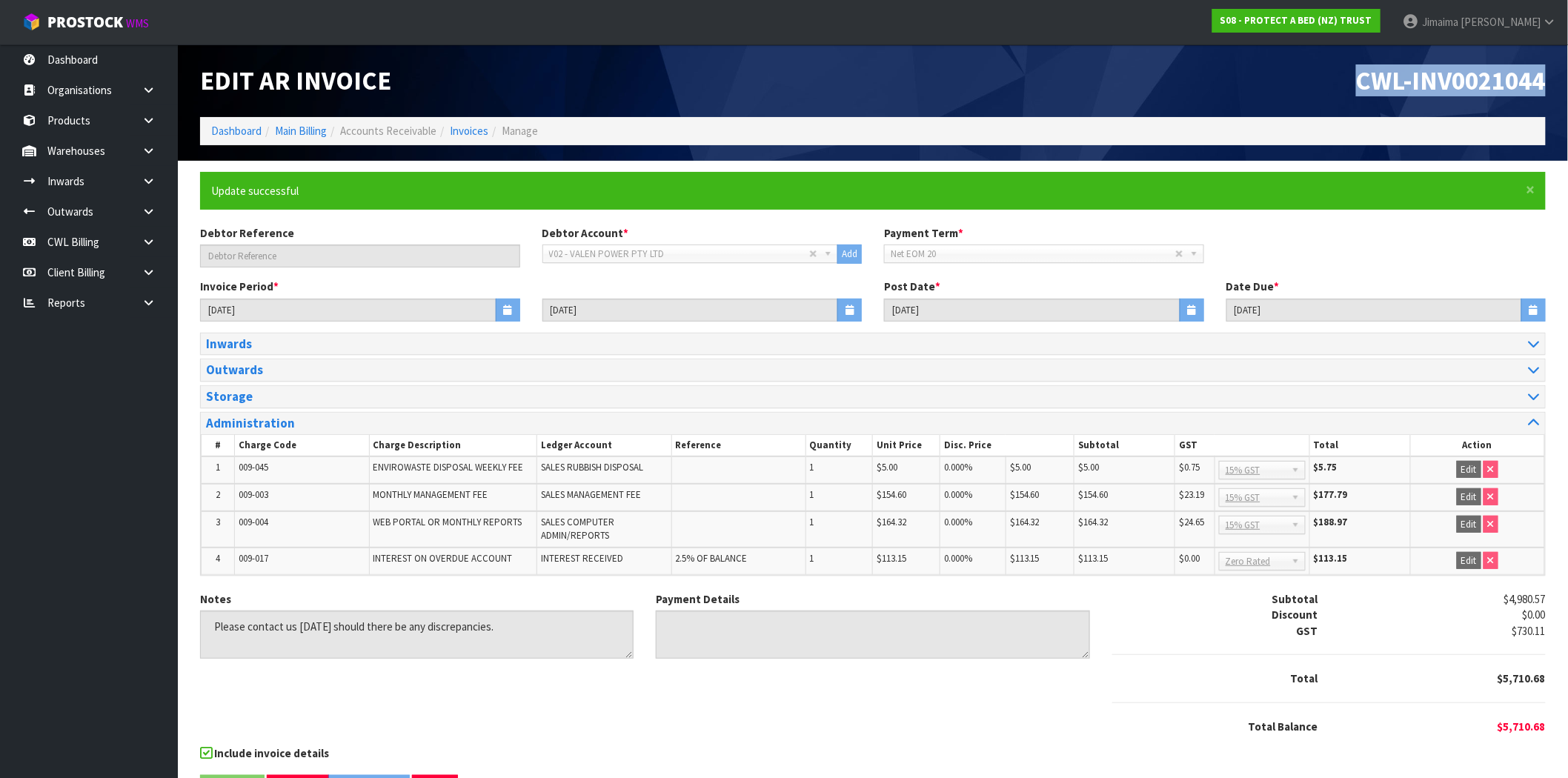
drag, startPoint x: 1389, startPoint y: 90, endPoint x: 1580, endPoint y: 84, distance: 191.1
click at [1568, 84] on html "Toggle navigation ProStock WMS S08 - PROTECT A BED (NZ) TRUST Jimaima Reiher Lo…" at bounding box center [784, 389] width 1568 height 778
copy span "CWL-INV0021044"
drag, startPoint x: 722, startPoint y: 673, endPoint x: 740, endPoint y: 688, distance: 23.4
click at [722, 673] on div "Notes Payment Details Subtotal $4,980.57 Discount $0.00 GST $730.11 Total $5,71…" at bounding box center [872, 668] width 1368 height 154
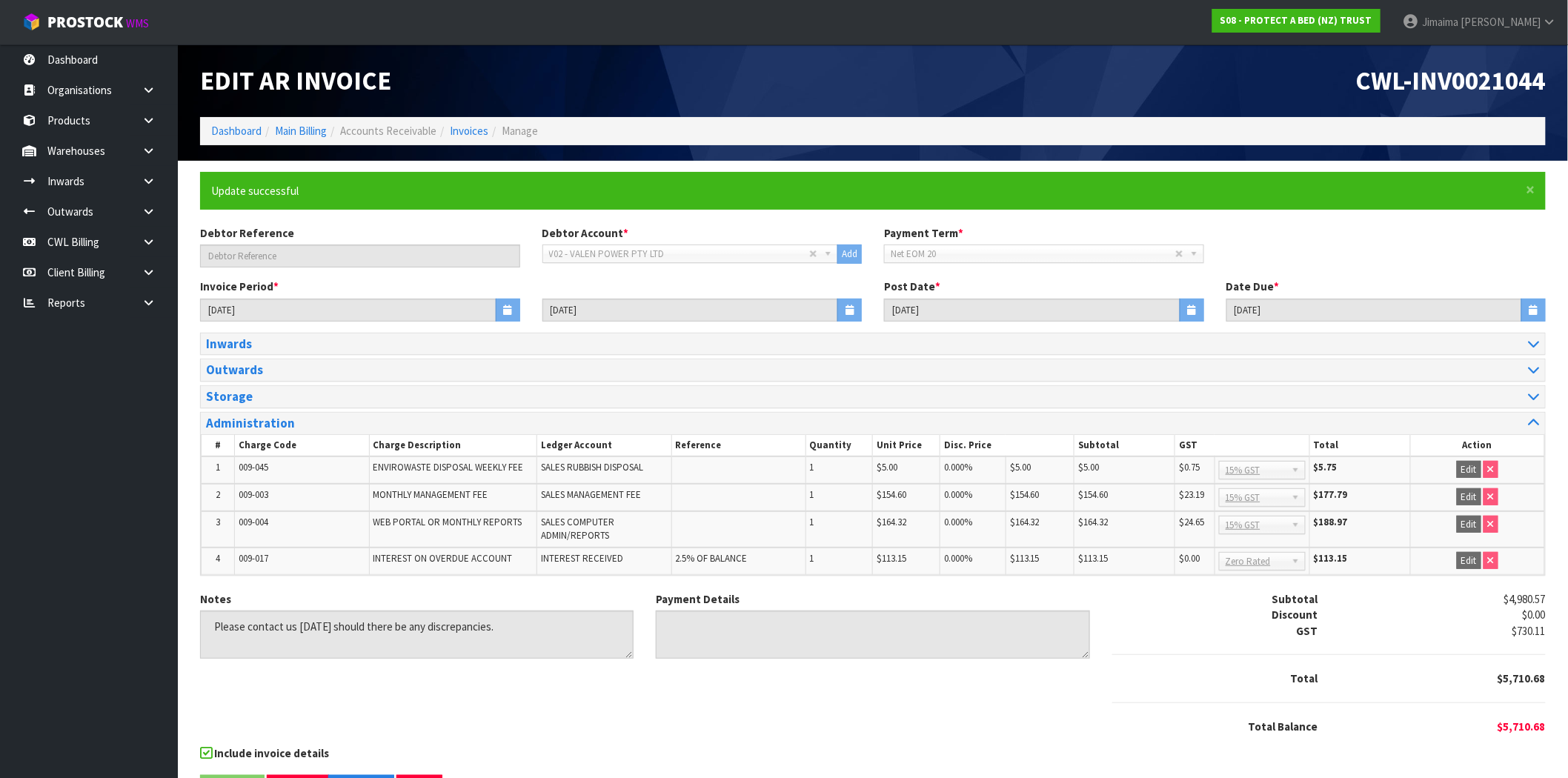
drag, startPoint x: 968, startPoint y: 110, endPoint x: 1002, endPoint y: 6, distance: 109.4
click at [968, 107] on div "CWL-INV0021044" at bounding box center [1215, 81] width 684 height 72
click at [467, 141] on ol "Dashboard Main Billing Accounts Receivable Invoices Manage" at bounding box center [872, 131] width 1346 height 28
click at [470, 136] on link "Invoices" at bounding box center [469, 131] width 39 height 14
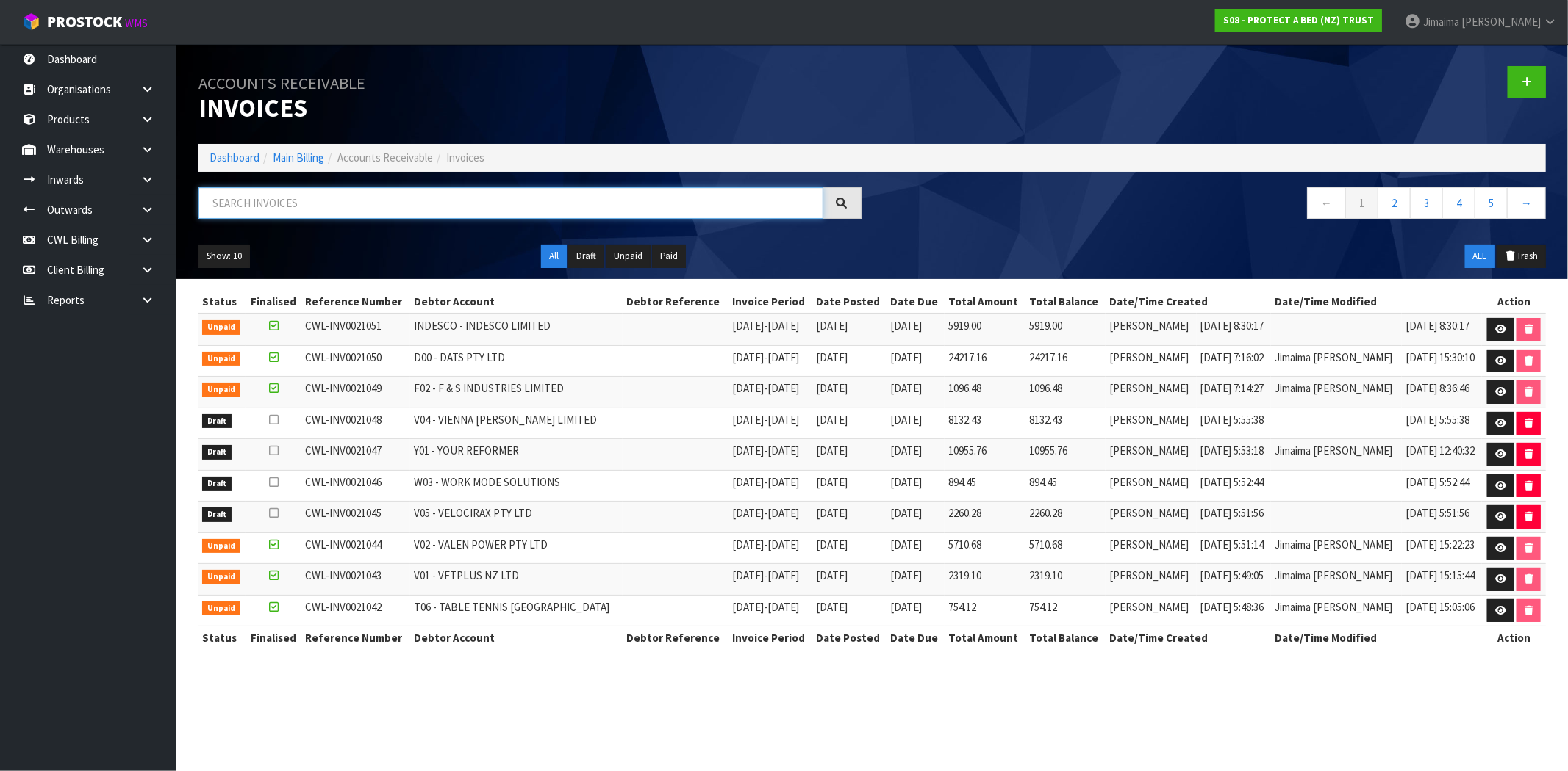
drag, startPoint x: 293, startPoint y: 191, endPoint x: 728, endPoint y: 17, distance: 468.5
click at [294, 191] on input "text" at bounding box center [510, 203] width 625 height 32
paste input "V04"
type input "V04"
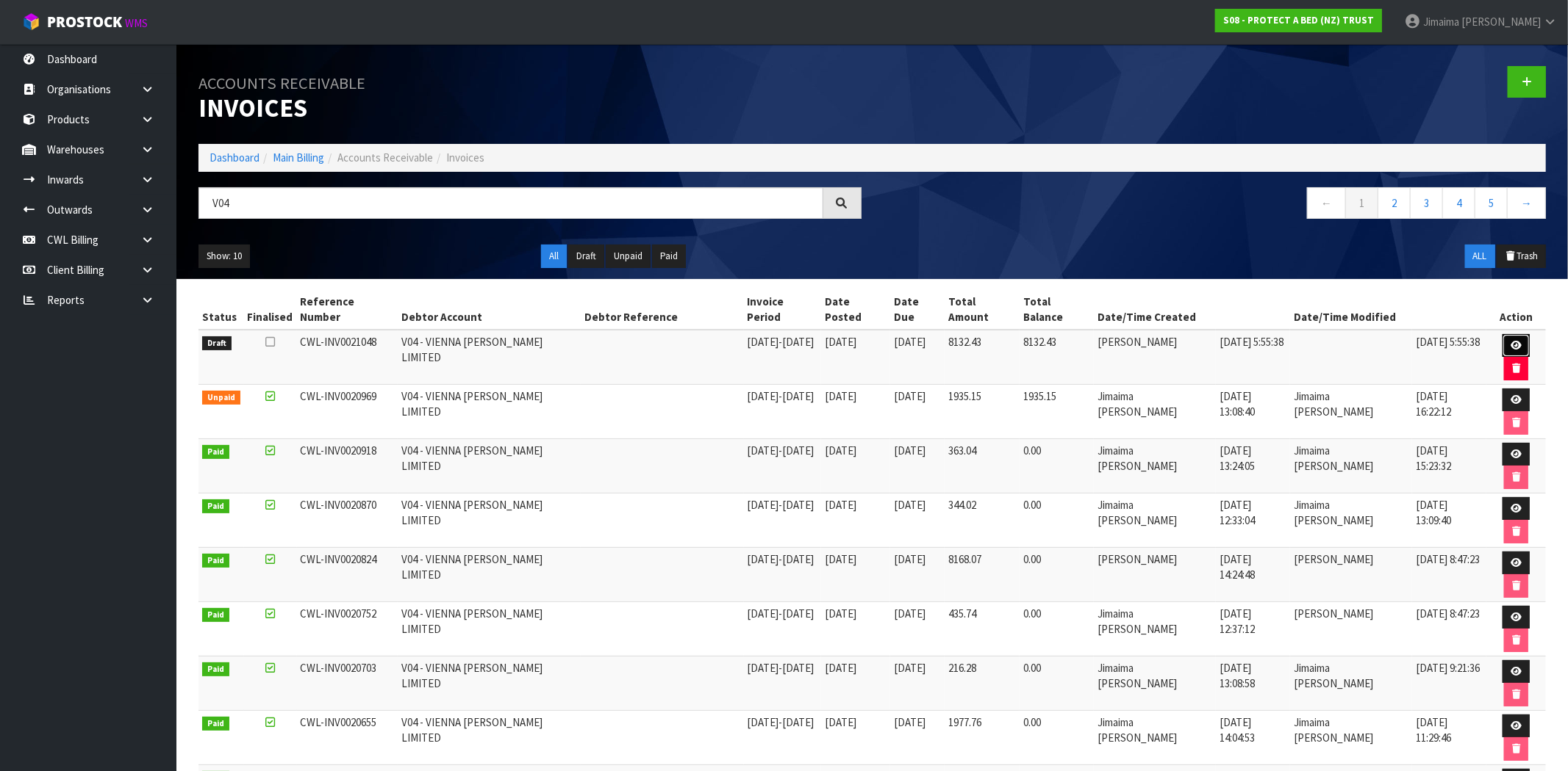
click at [1510, 341] on icon at bounding box center [1515, 345] width 11 height 10
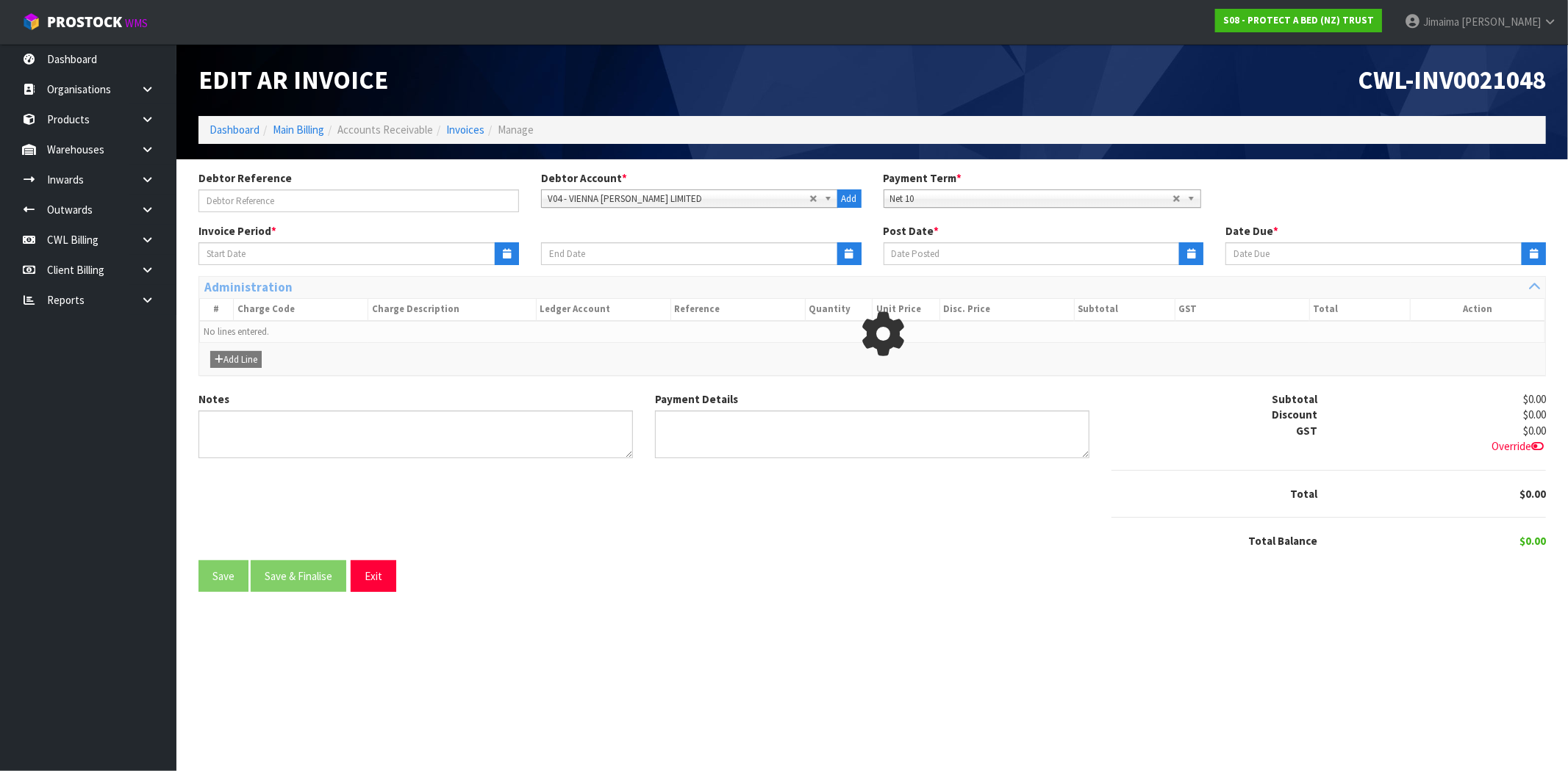
type input "22/09/2025"
type input "[DATE]"
type input "10/10/2025"
type textarea "Please contact us within 7 days should there be any discrepancies."
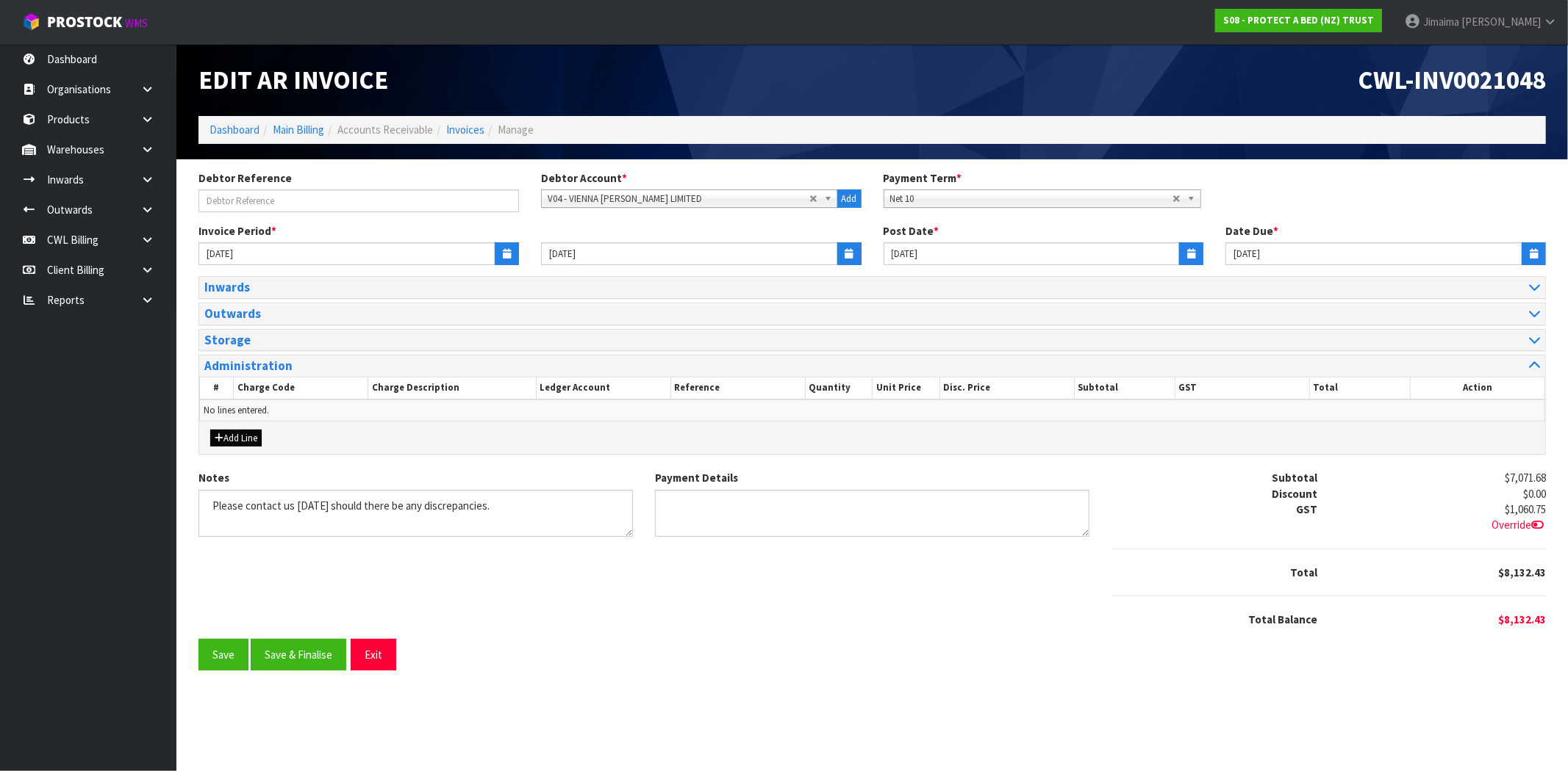
click at [229, 448] on div "Add Line" at bounding box center [872, 438] width 1346 height 33
click at [236, 441] on button "Add Line" at bounding box center [236, 438] width 52 height 18
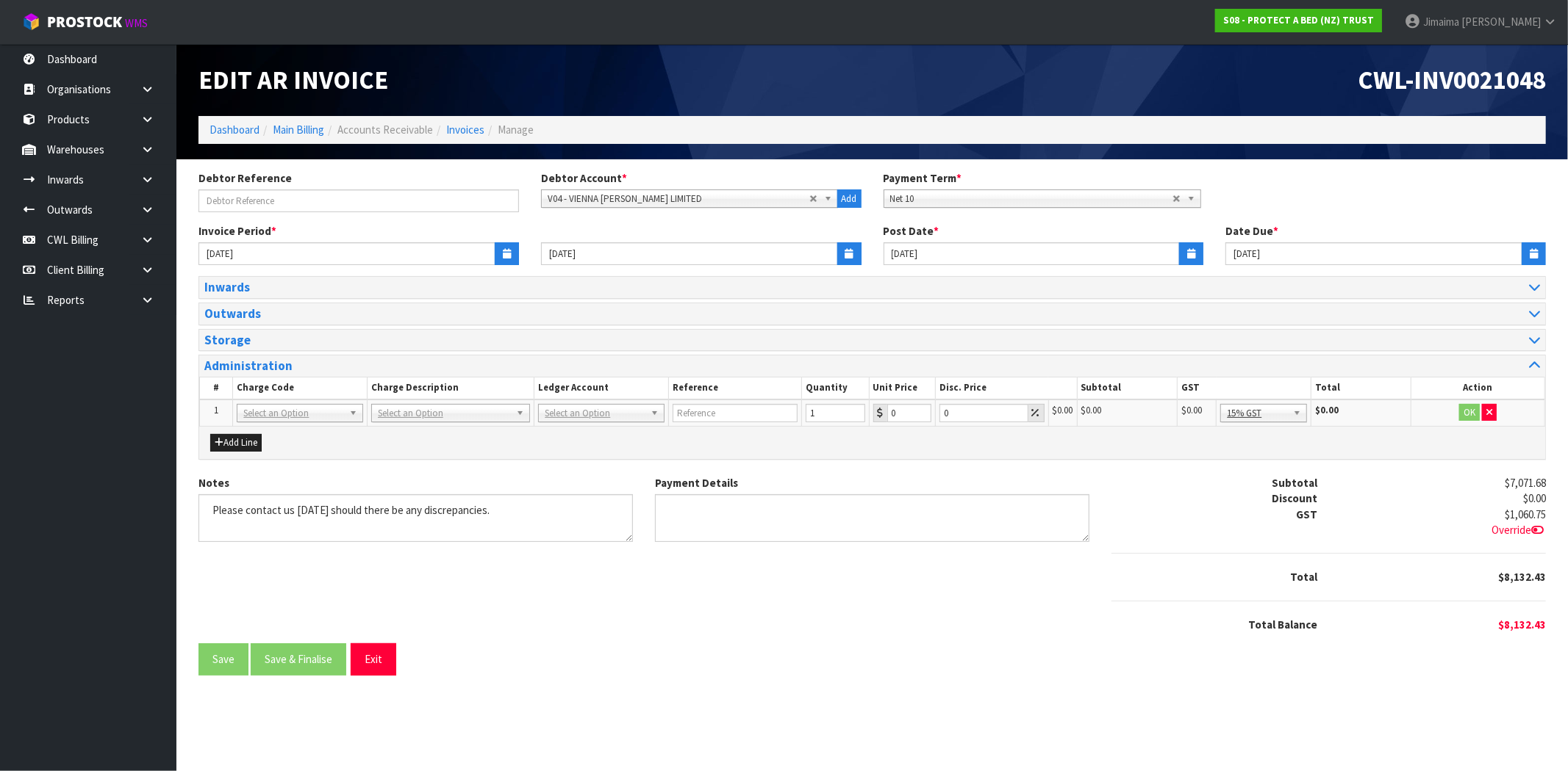
click at [240, 457] on div "Add Line" at bounding box center [872, 443] width 1346 height 33
click at [243, 449] on button "Add Line" at bounding box center [236, 443] width 52 height 18
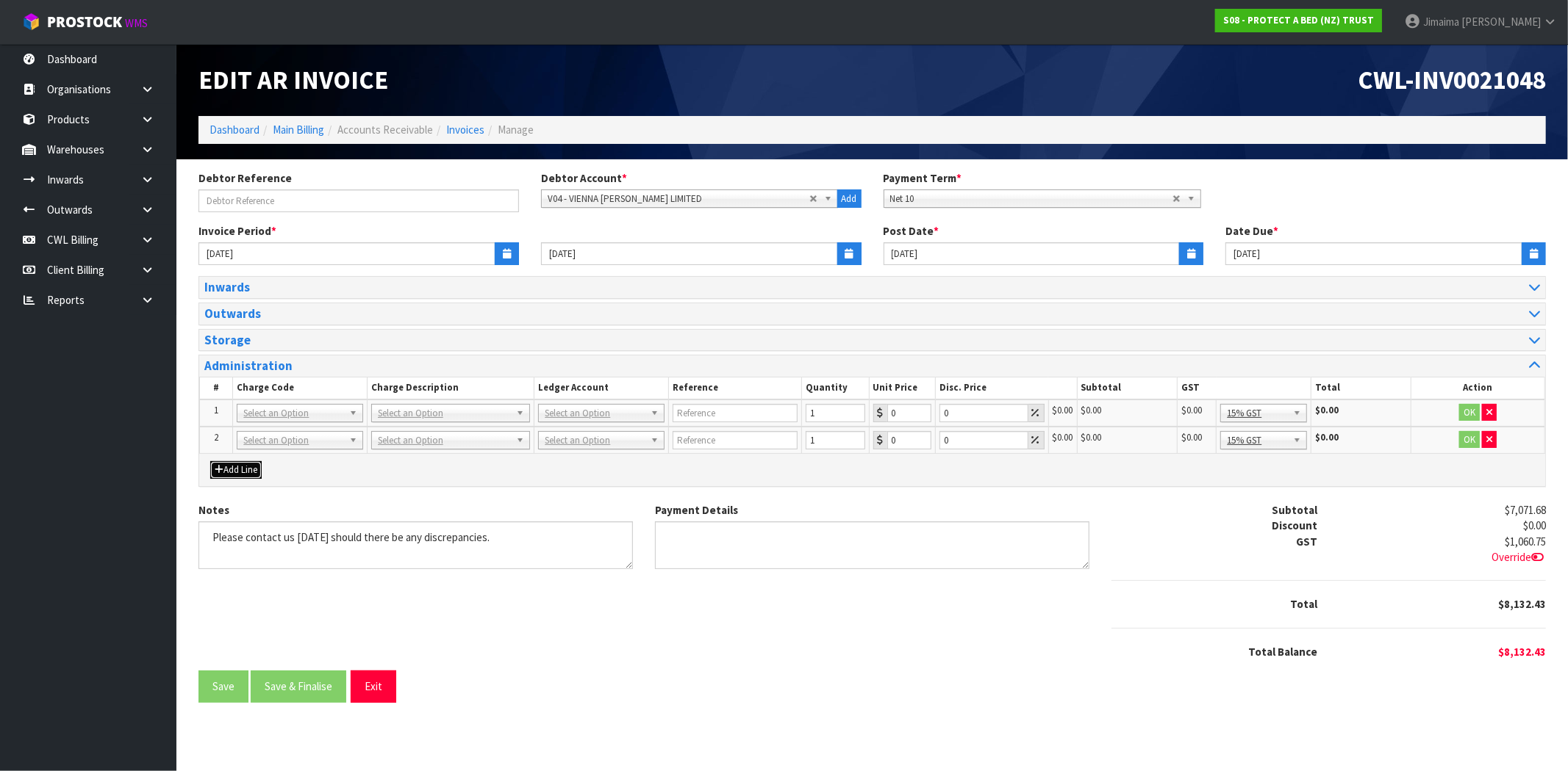
click at [247, 467] on button "Add Line" at bounding box center [236, 470] width 52 height 18
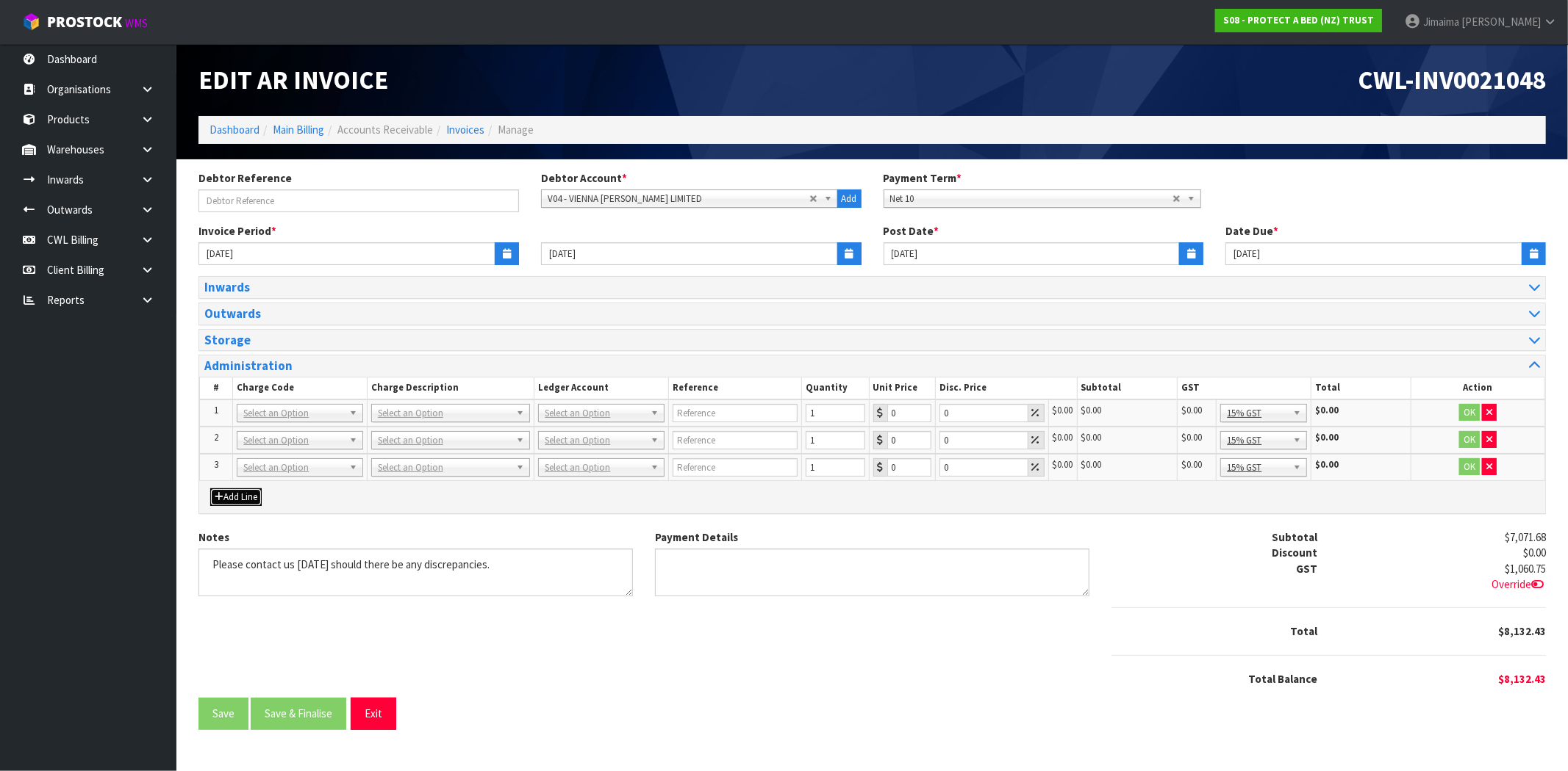
drag, startPoint x: 250, startPoint y: 491, endPoint x: 248, endPoint y: 523, distance: 32.1
click at [250, 492] on button "Add Line" at bounding box center [236, 497] width 52 height 18
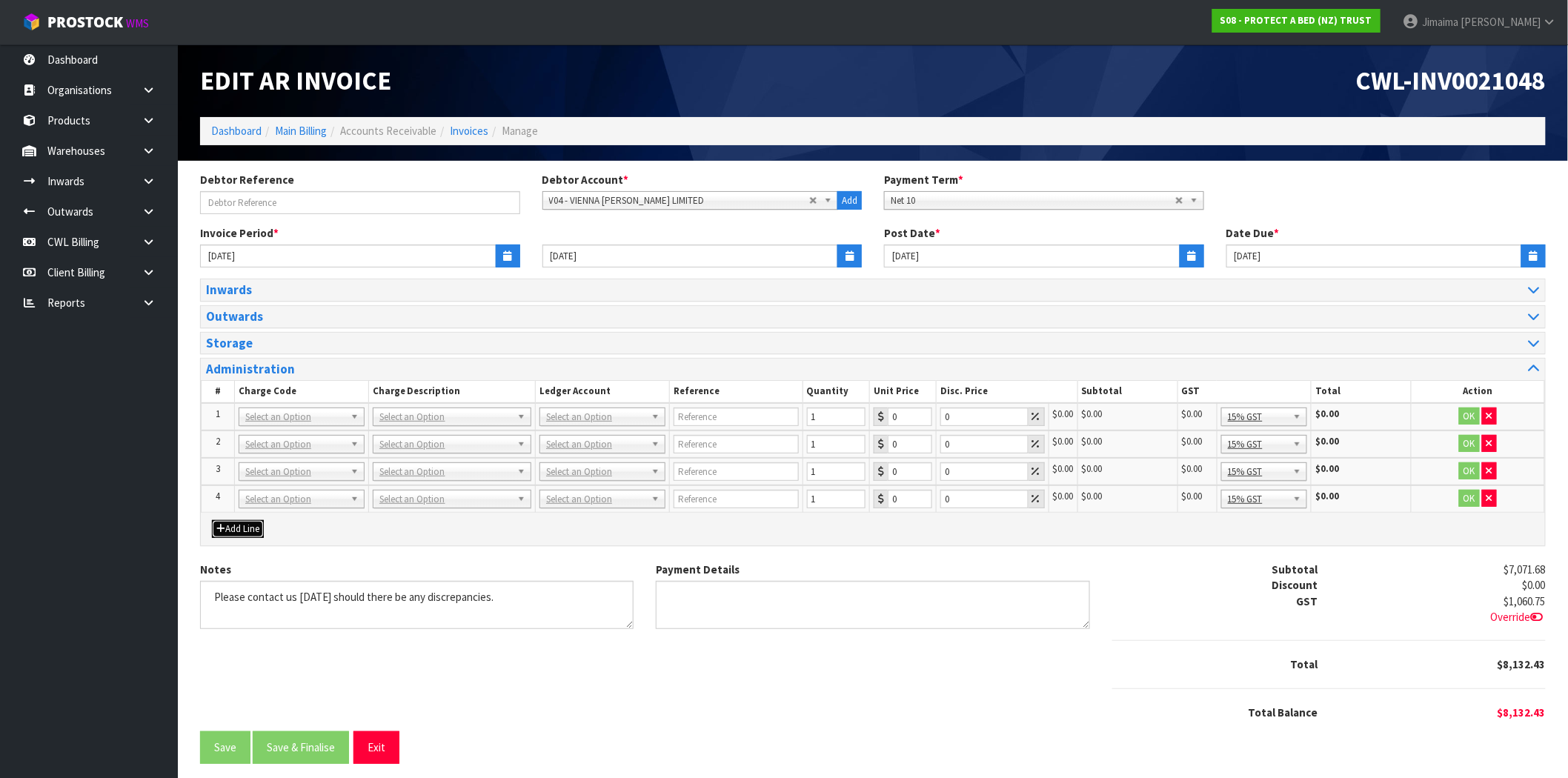
click at [248, 527] on button "Add Line" at bounding box center [238, 530] width 52 height 18
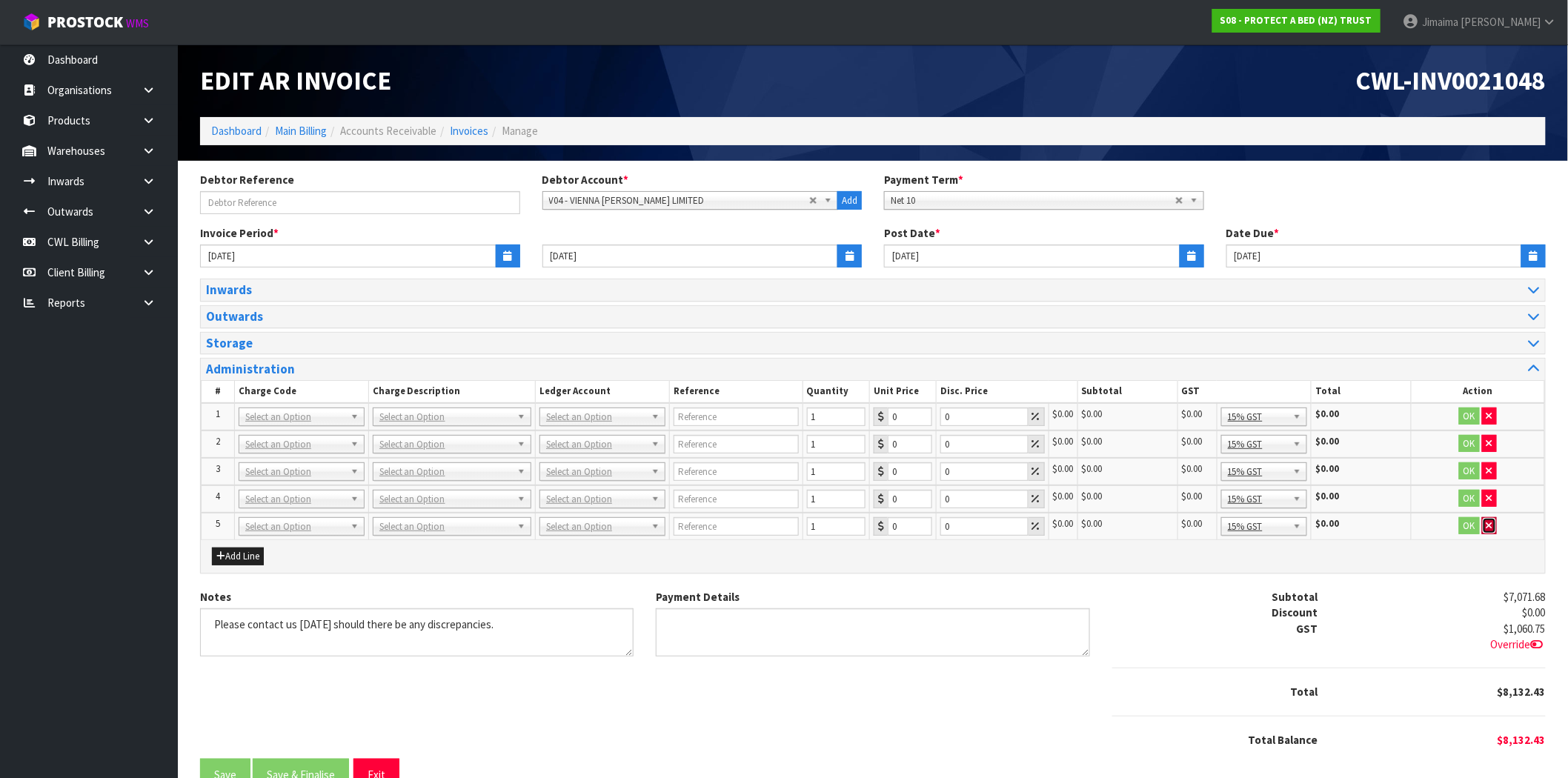
click at [1493, 524] on button "button" at bounding box center [1490, 527] width 15 height 18
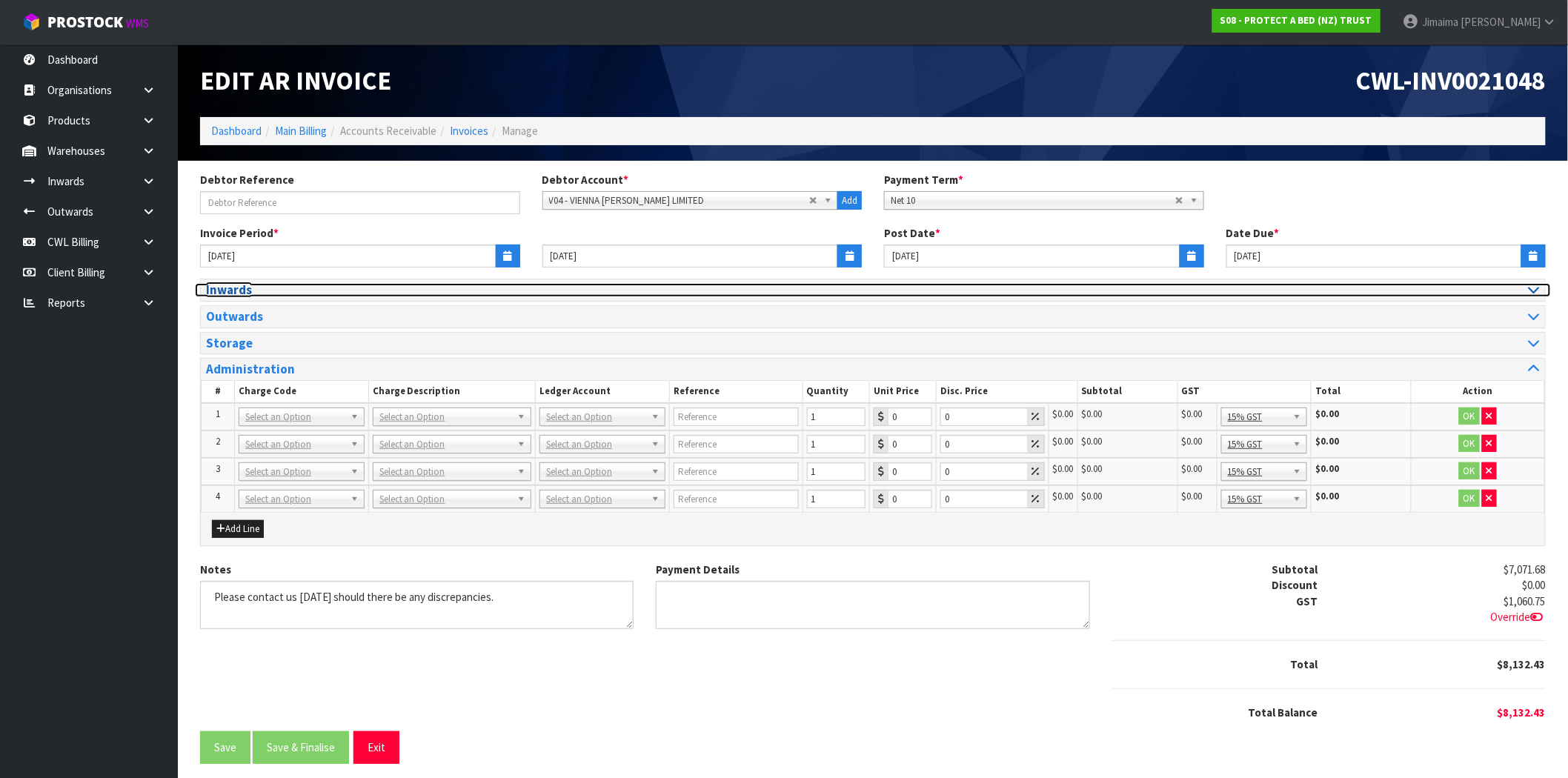
click at [254, 292] on h3 "Inwards" at bounding box center [534, 290] width 656 height 14
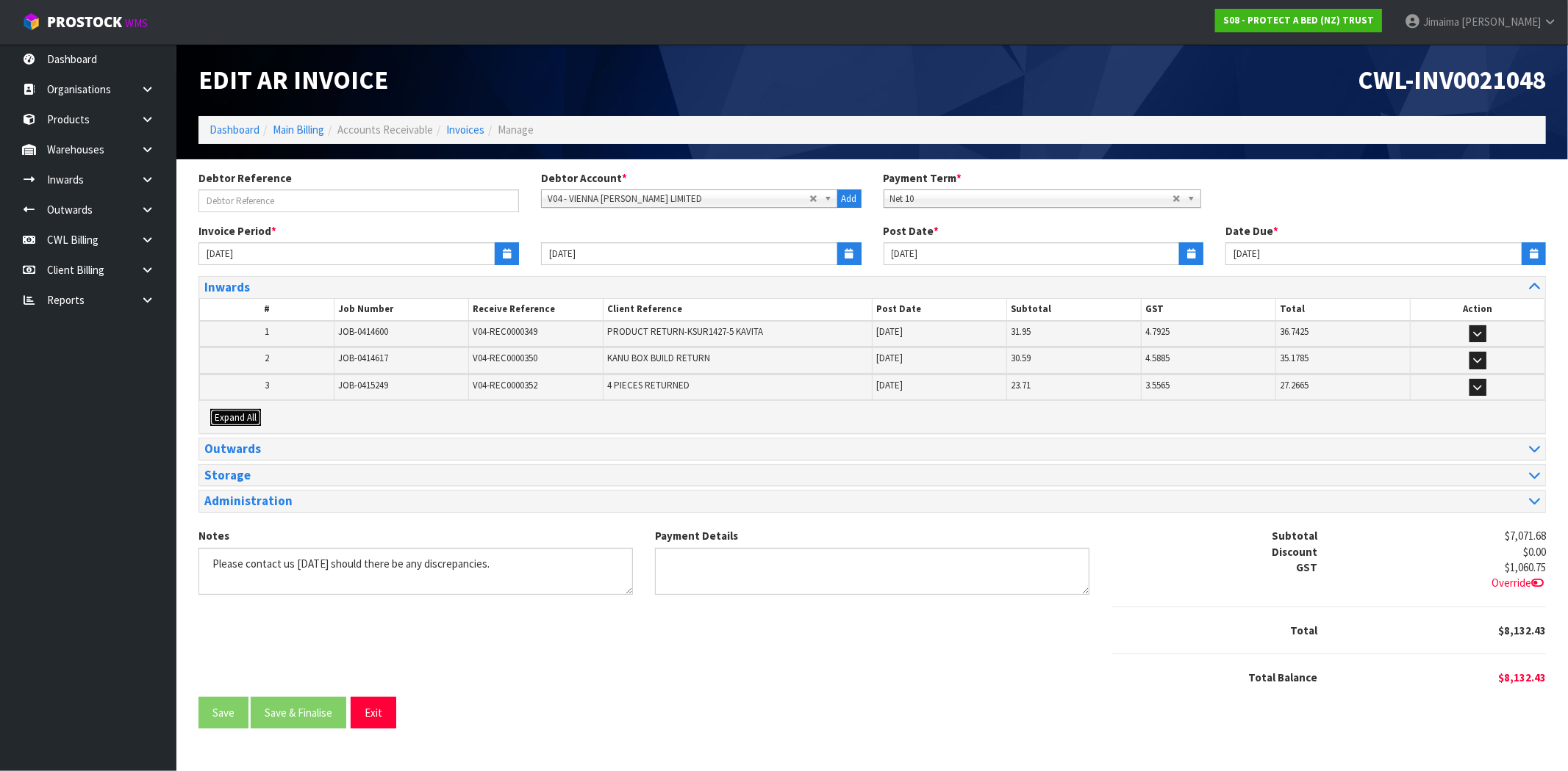
click at [254, 412] on span "Expand All" at bounding box center [235, 418] width 42 height 13
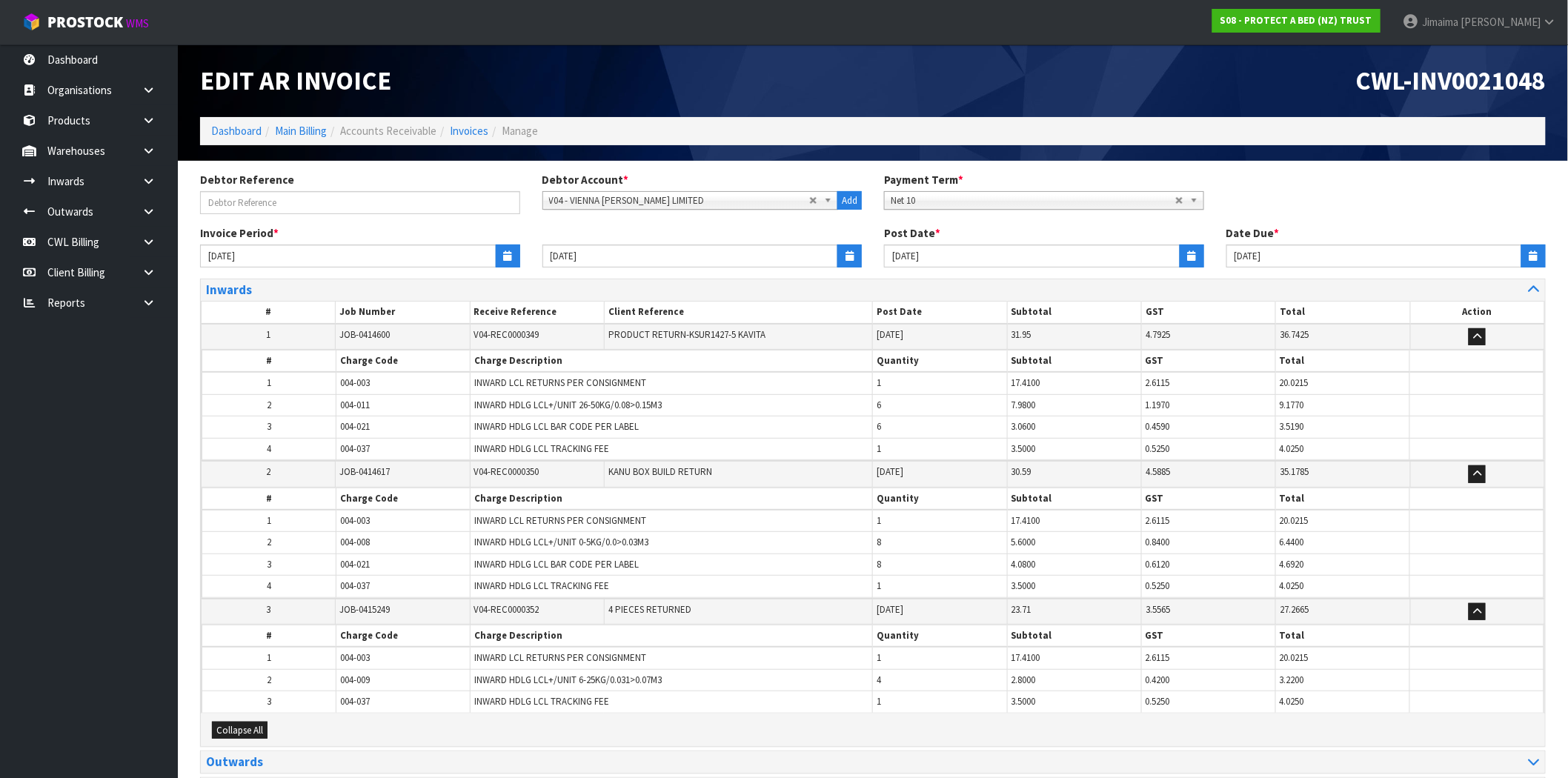
click at [291, 398] on td "2" at bounding box center [269, 405] width 134 height 22
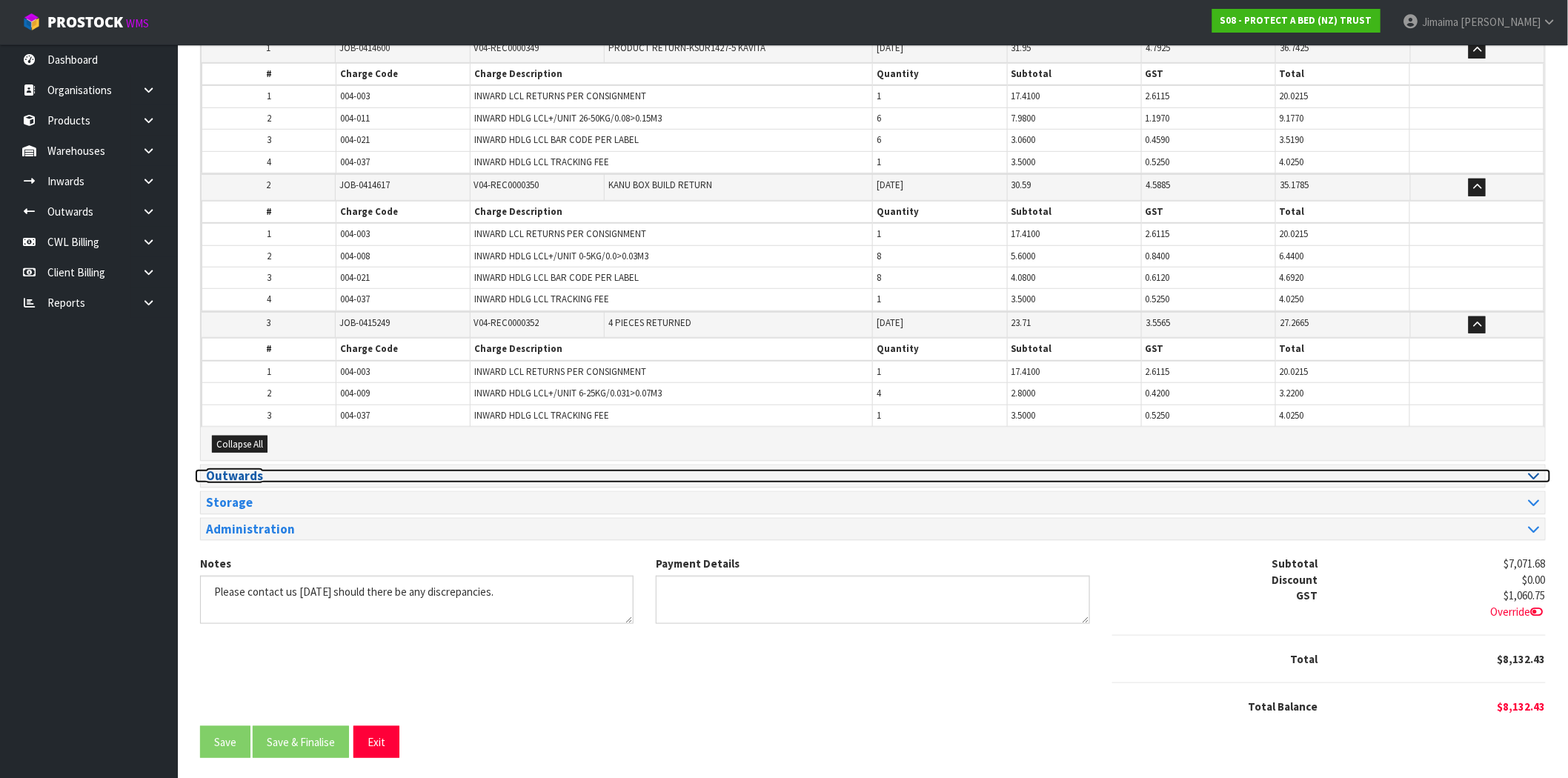
click at [274, 479] on h3 "Outwards" at bounding box center [534, 476] width 656 height 14
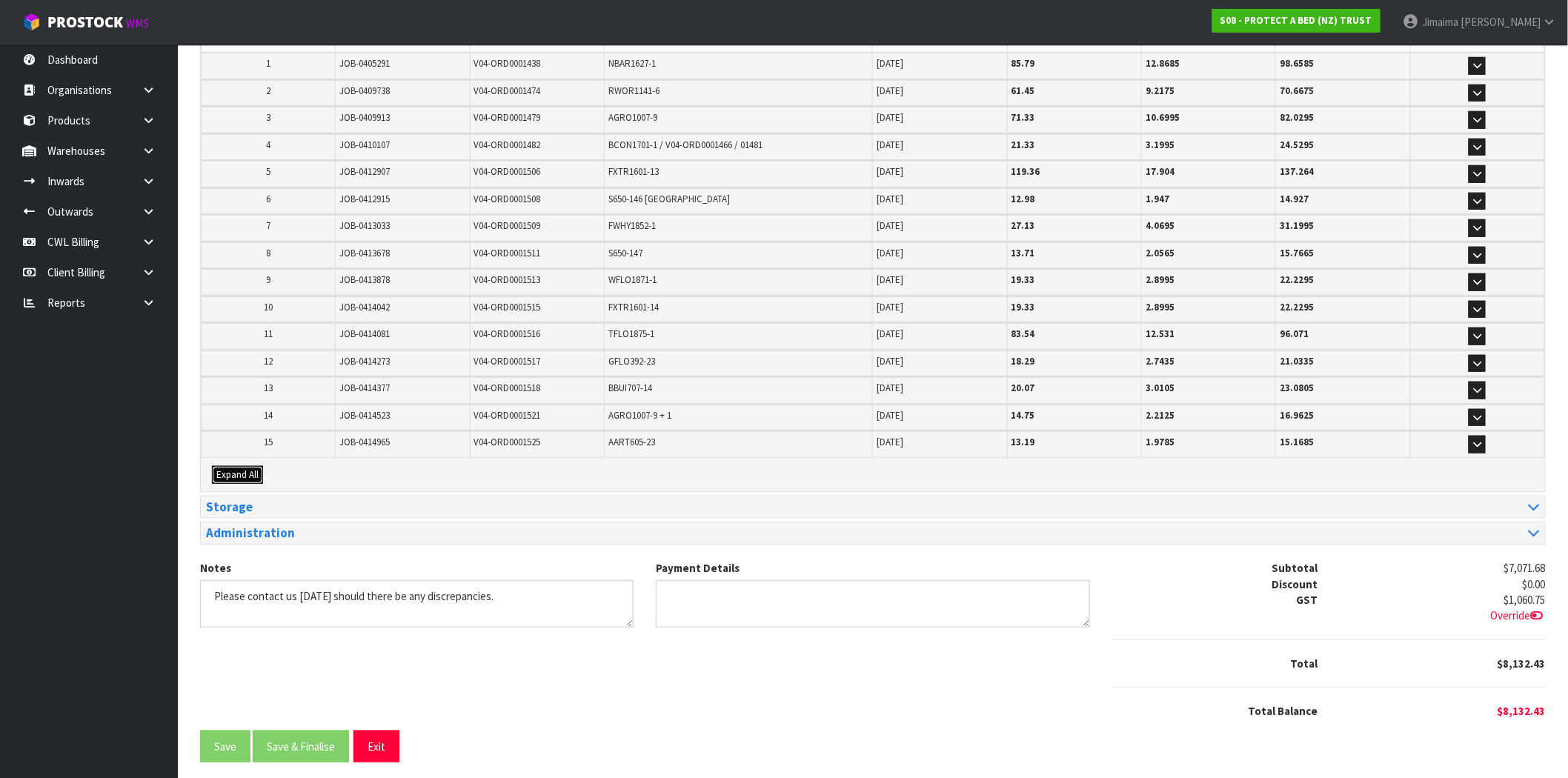
click at [254, 469] on span "Expand All" at bounding box center [237, 474] width 42 height 13
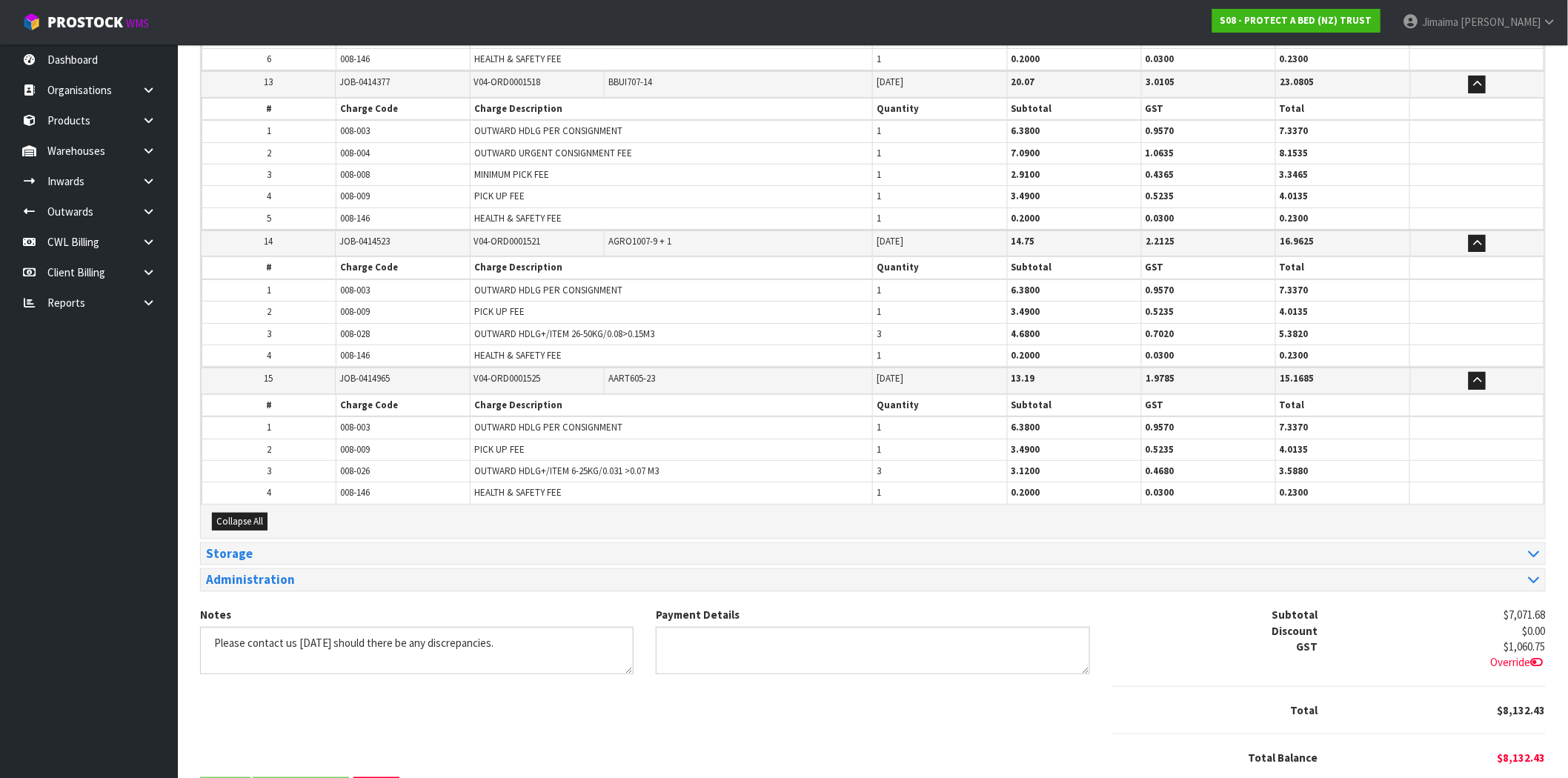
scroll to position [2434, 0]
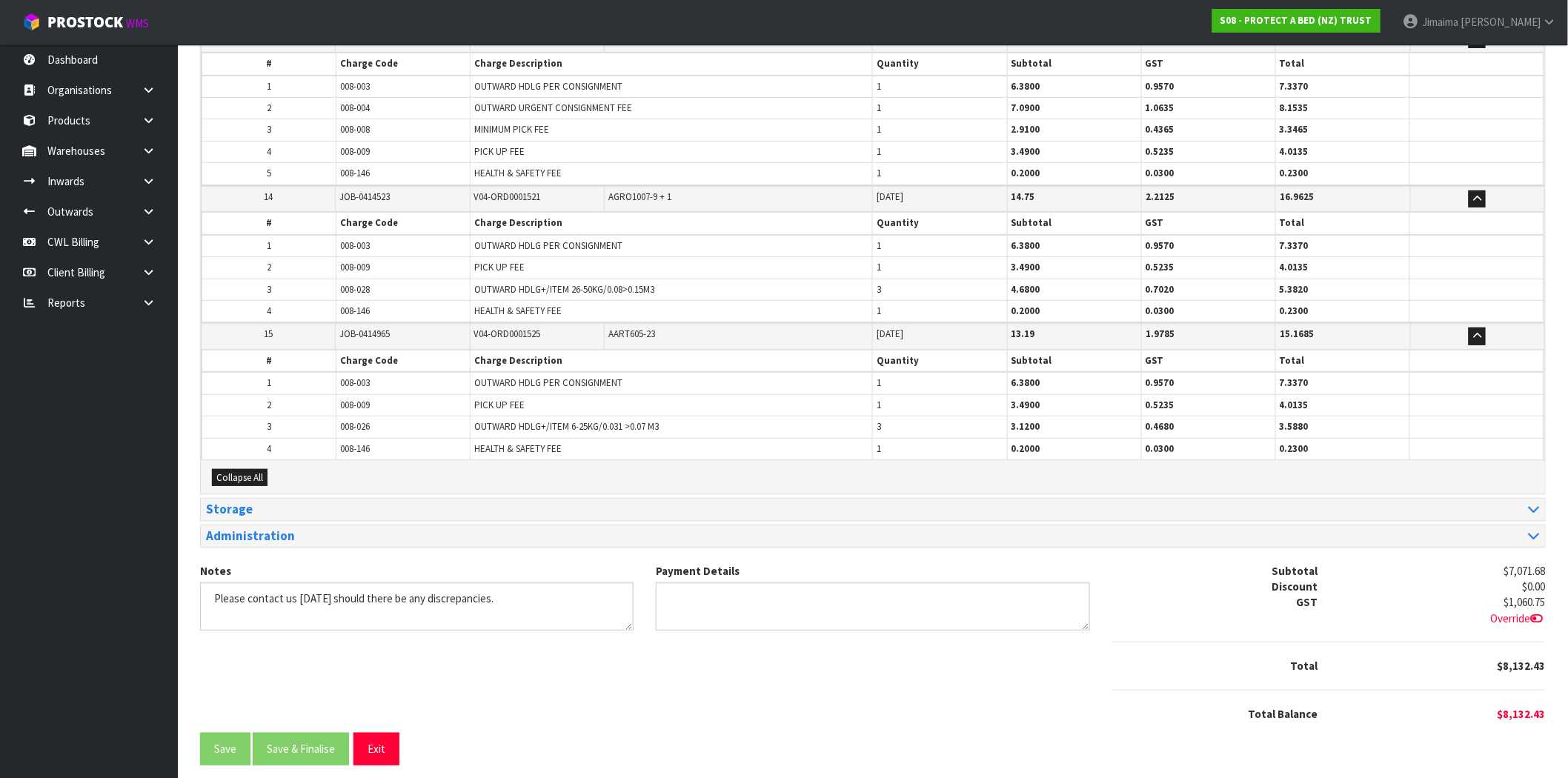
click at [370, 377] on span "008-003" at bounding box center [355, 383] width 30 height 13
copy tr "008-003"
click at [467, 443] on td "008-146" at bounding box center [403, 448] width 134 height 22
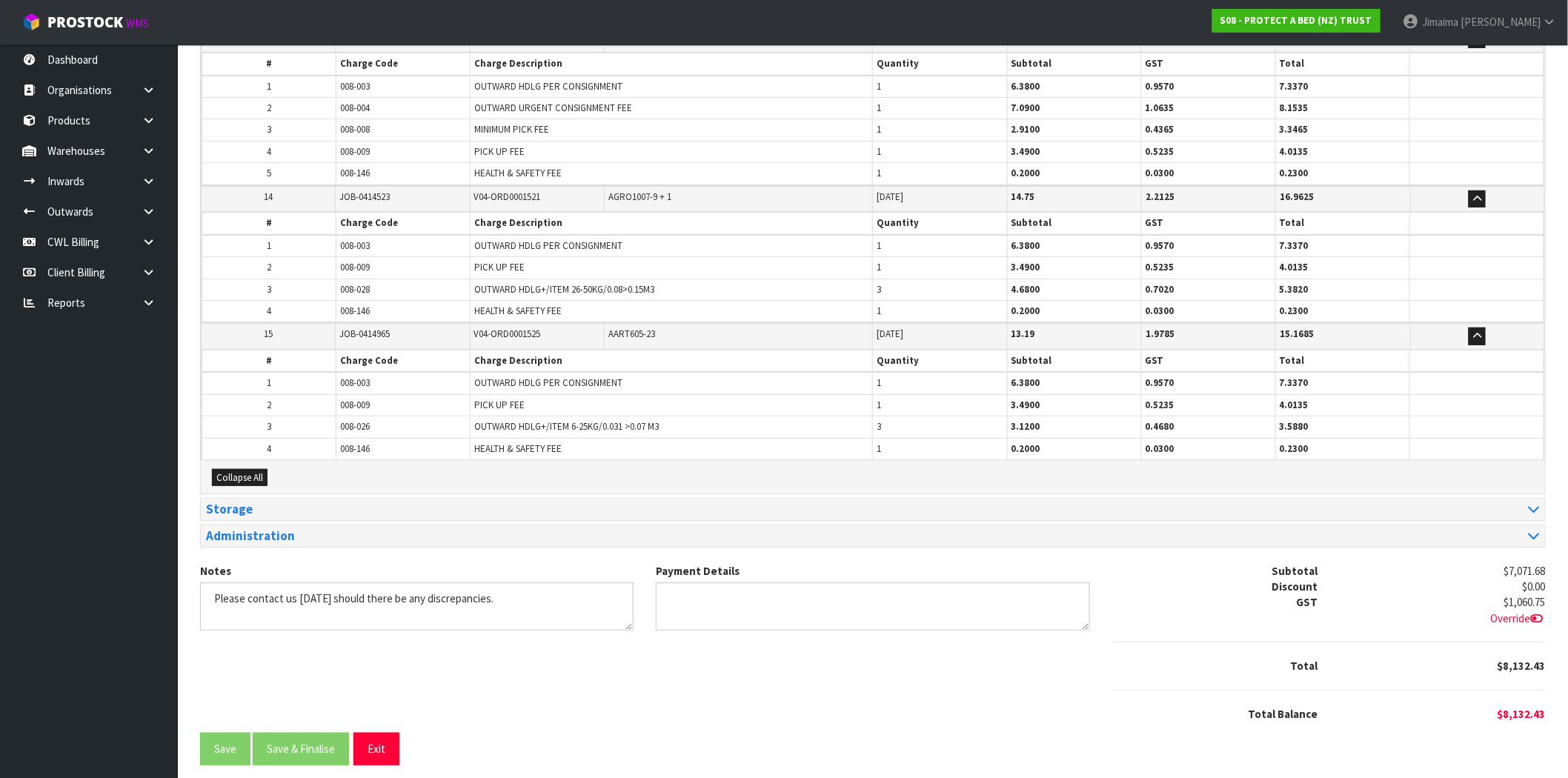
click at [358, 442] on span "008-146" at bounding box center [355, 448] width 30 height 13
copy tr "008-146"
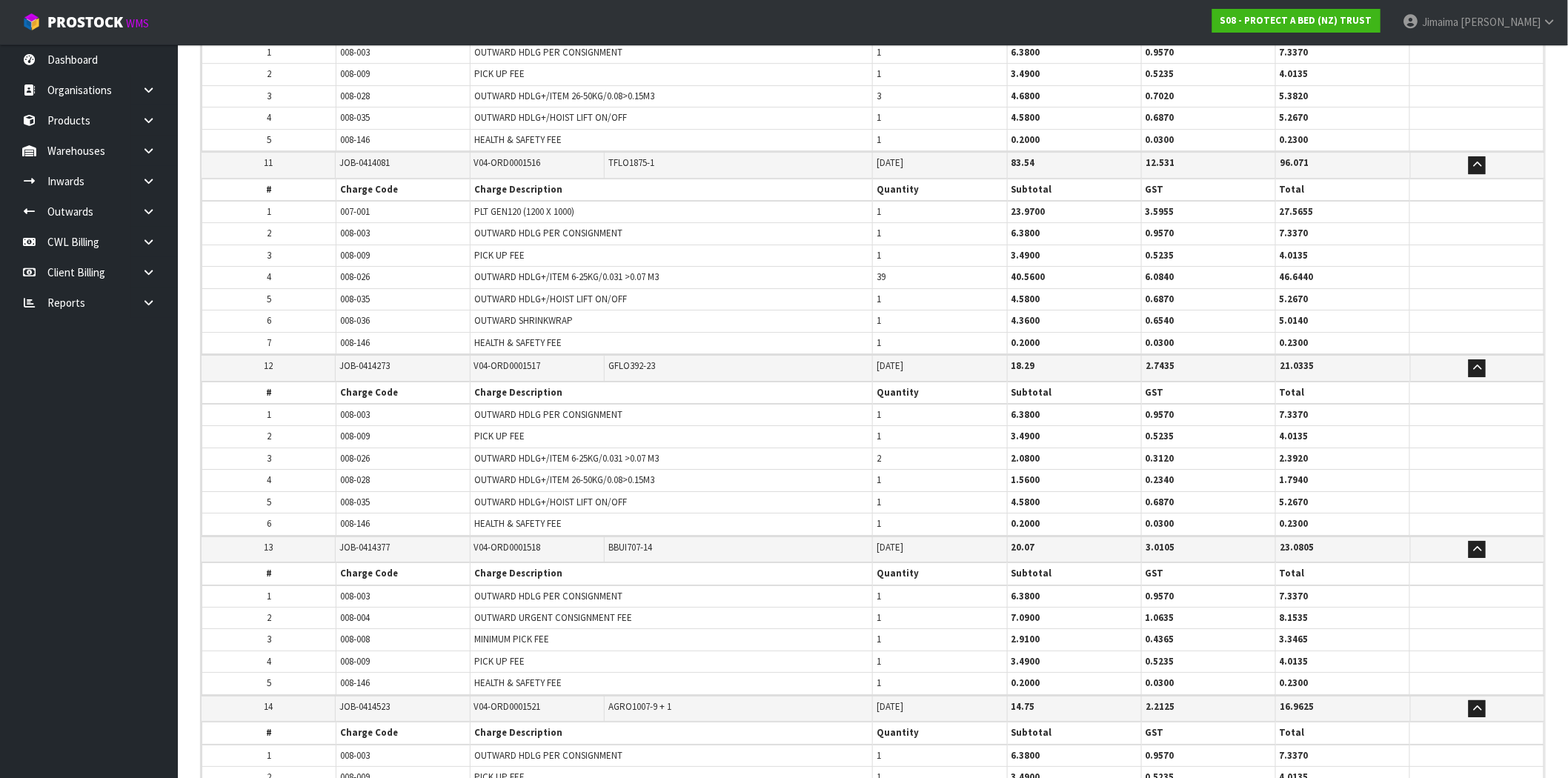
scroll to position [1884, 0]
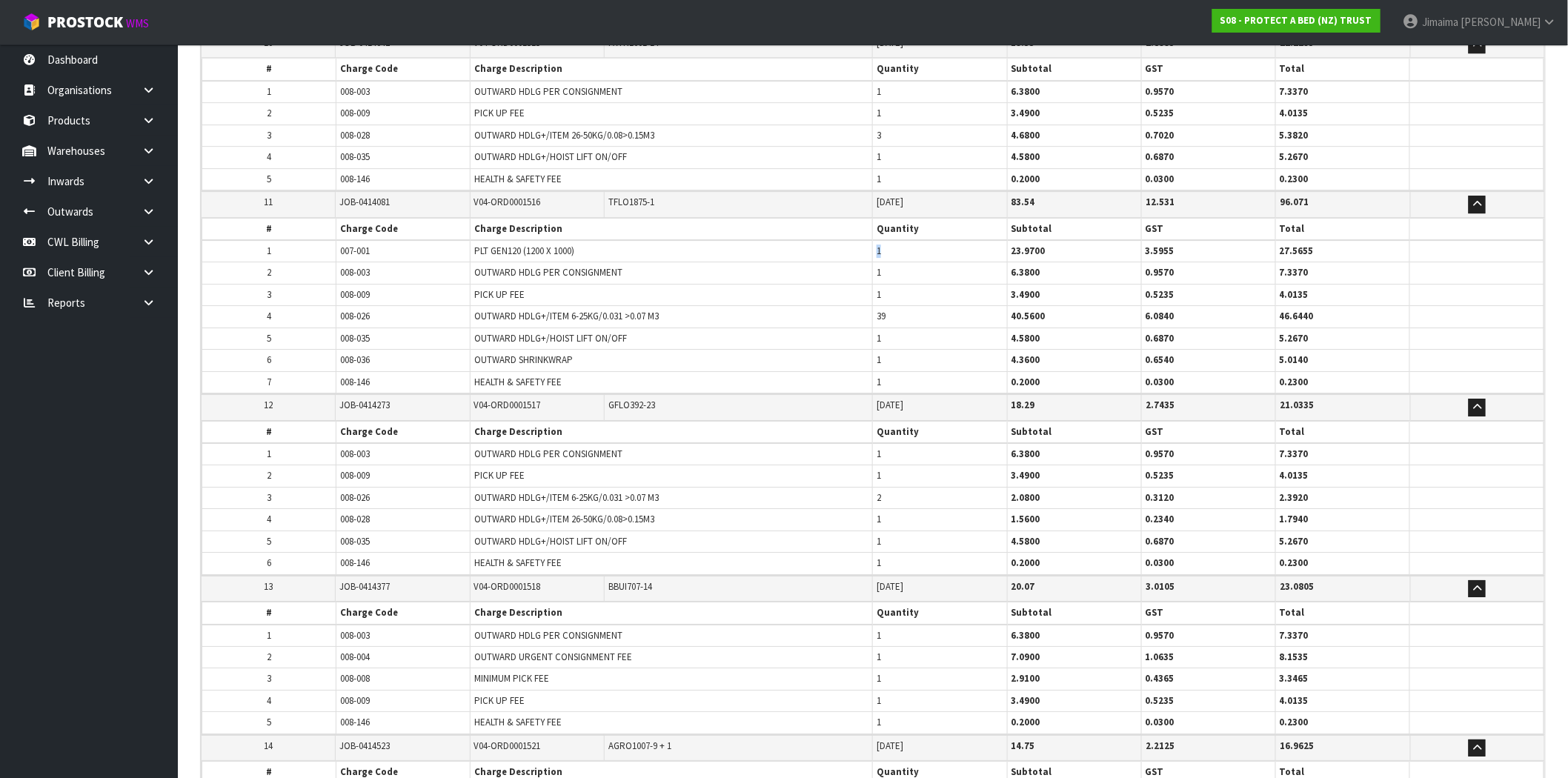
drag, startPoint x: 872, startPoint y: 248, endPoint x: 860, endPoint y: 277, distance: 31.4
click at [840, 256] on tbody "1 007-001 PLT GEN120 (1200 X 1000) 1 23.9700 3.5955 27.5655 2 008-003 OUTWARD H…" at bounding box center [873, 317] width 1342 height 154
click at [886, 334] on td "1" at bounding box center [940, 338] width 134 height 22
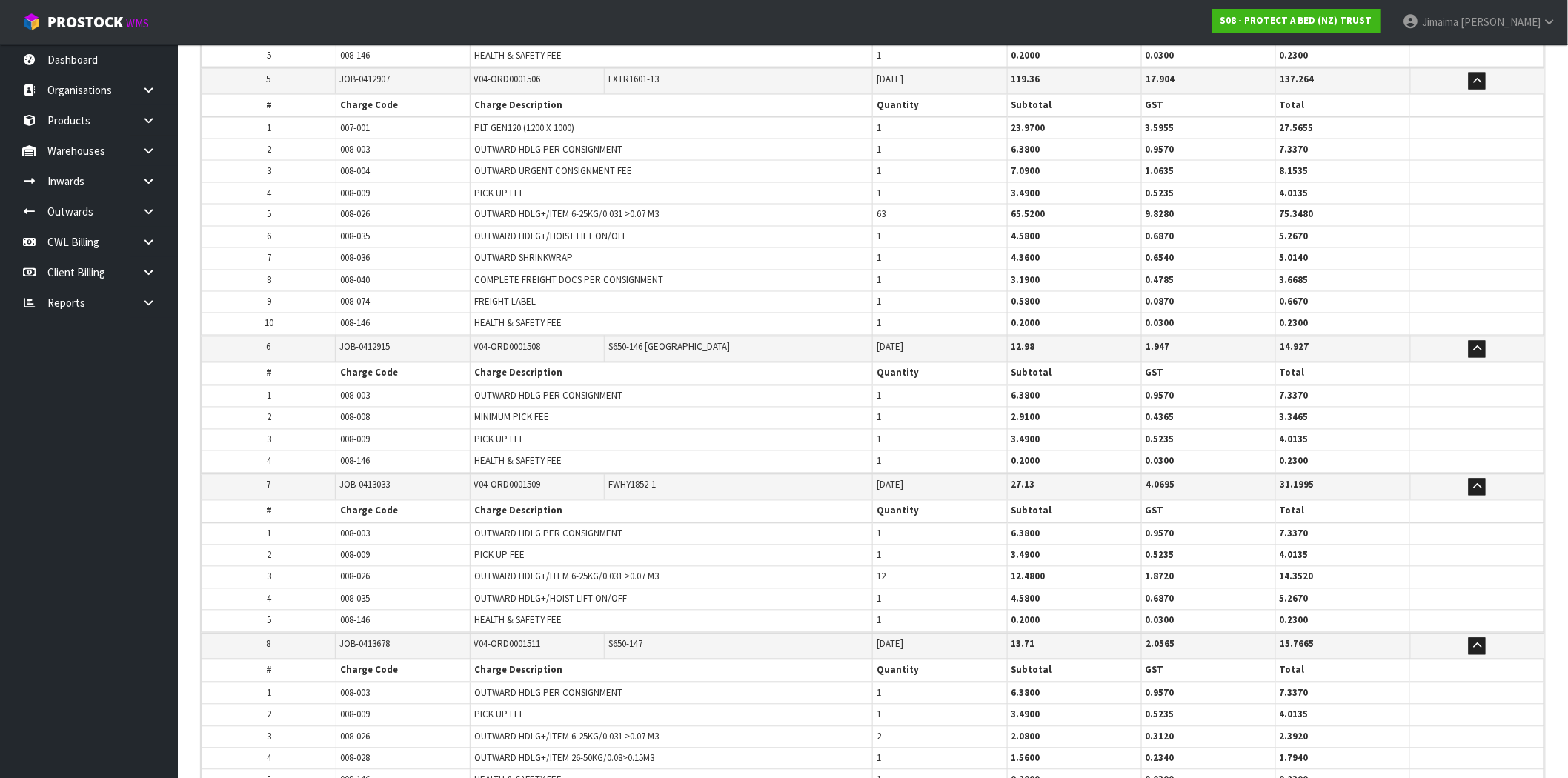
scroll to position [923, 0]
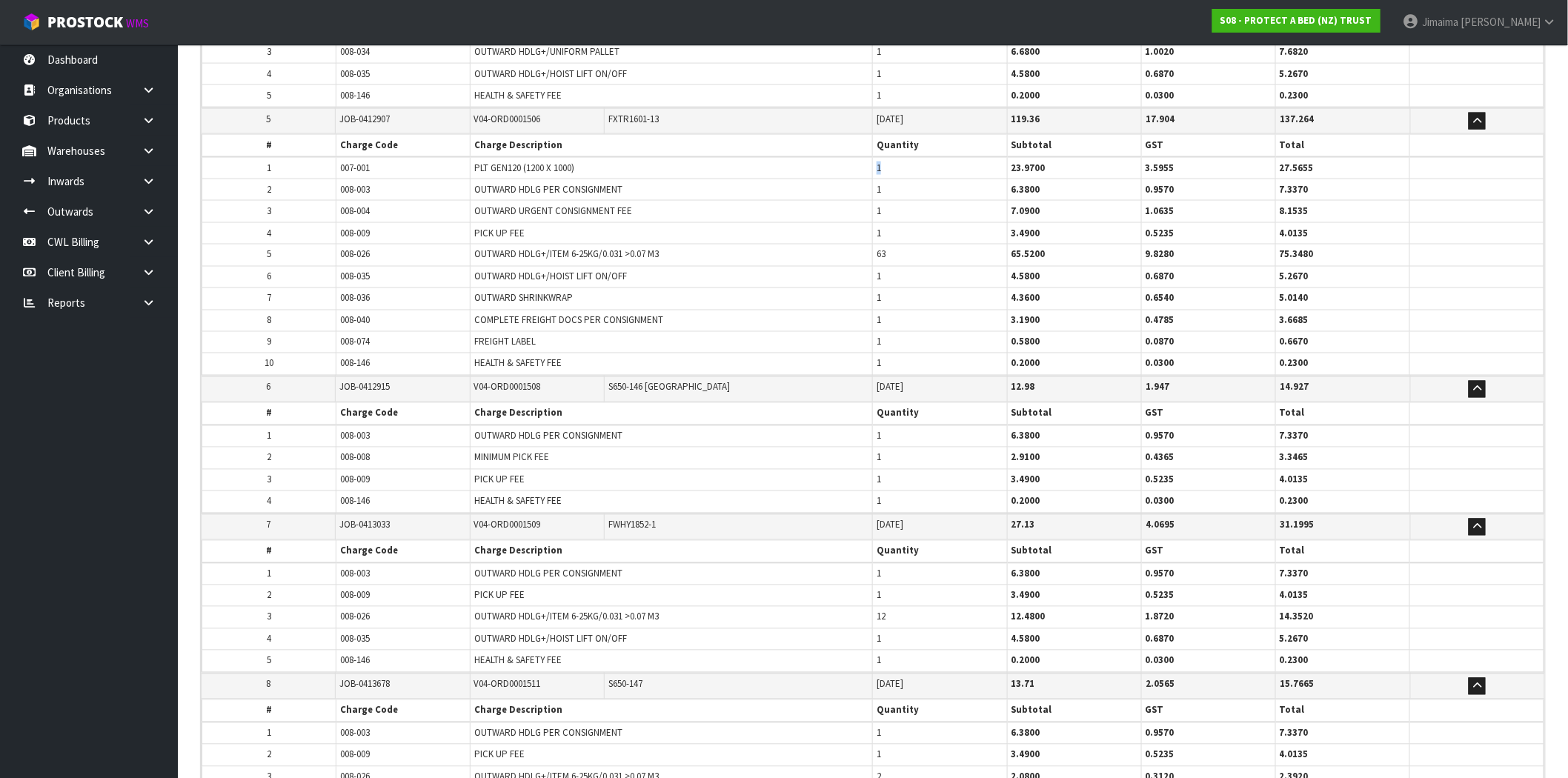
drag, startPoint x: 893, startPoint y: 161, endPoint x: 878, endPoint y: 161, distance: 15.0
click at [878, 161] on td "1" at bounding box center [940, 169] width 134 height 22
click at [870, 282] on tr "6 008-035 OUTWARD HDLG+/HOIST LIFT ON/OFF 1 4.5800 0.6870 5.2670" at bounding box center [873, 277] width 1342 height 22
click at [878, 289] on td "1" at bounding box center [940, 299] width 134 height 22
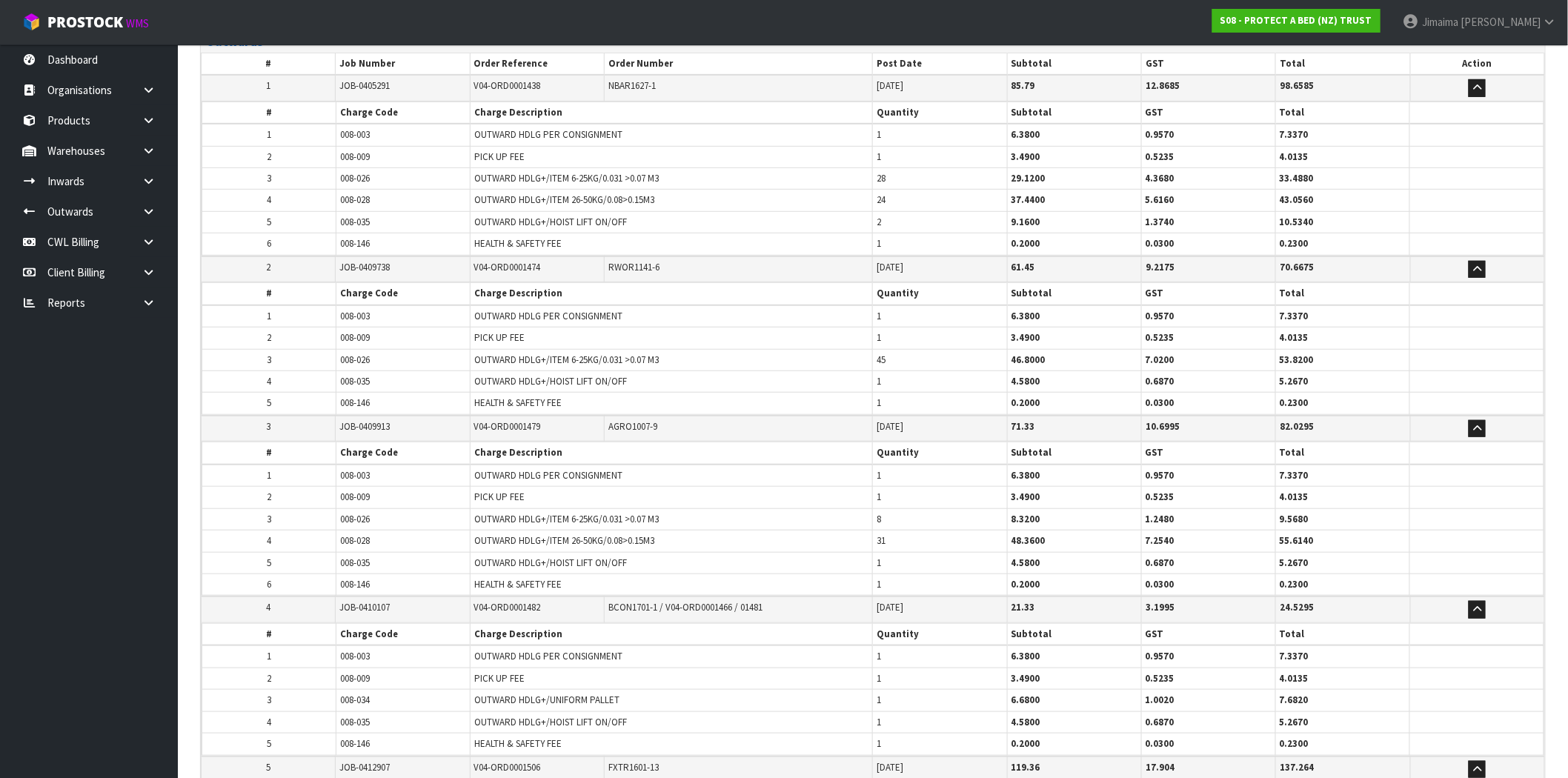
scroll to position [237, 0]
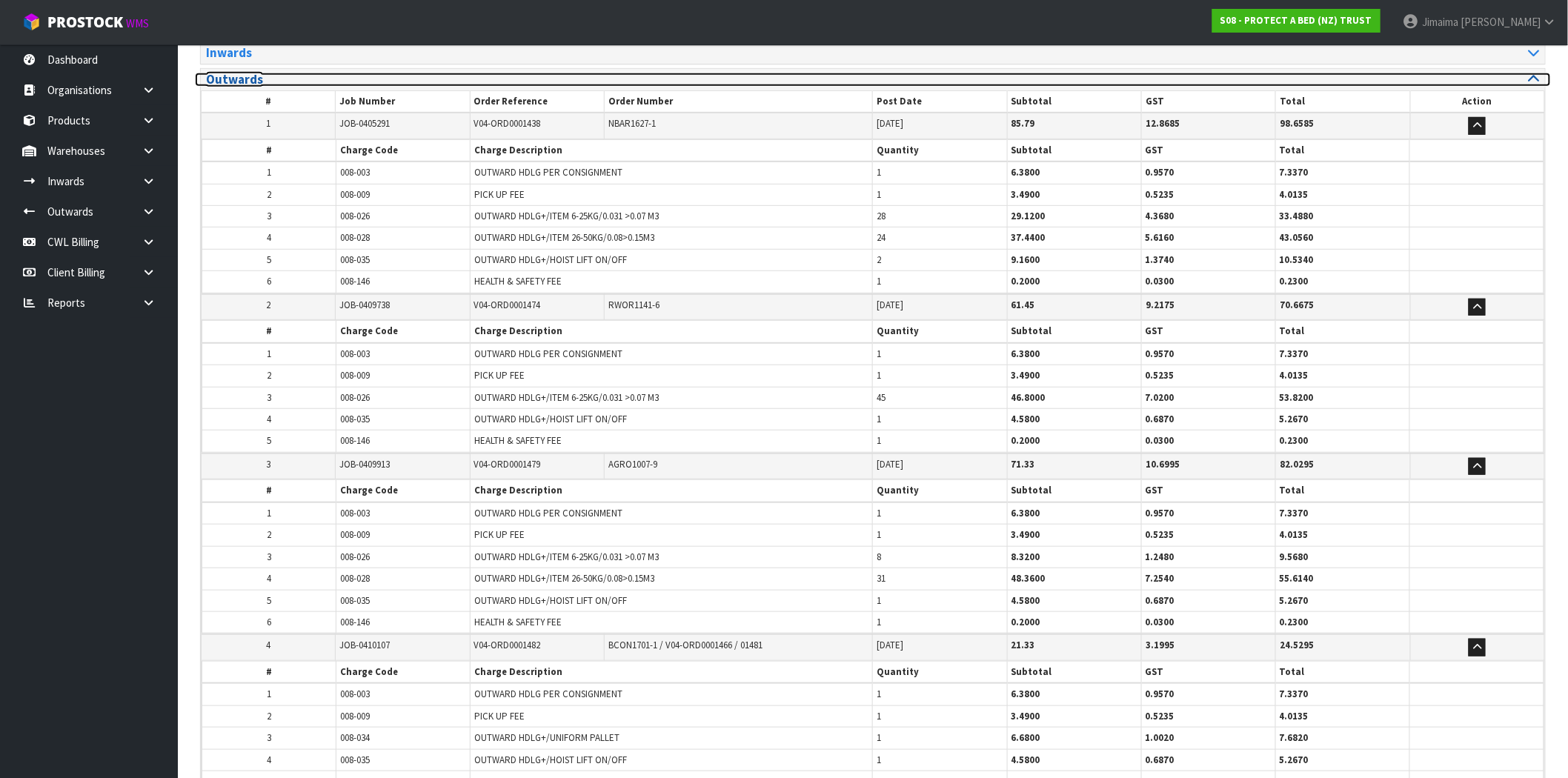
click at [280, 81] on h3 "Outwards" at bounding box center [534, 79] width 656 height 14
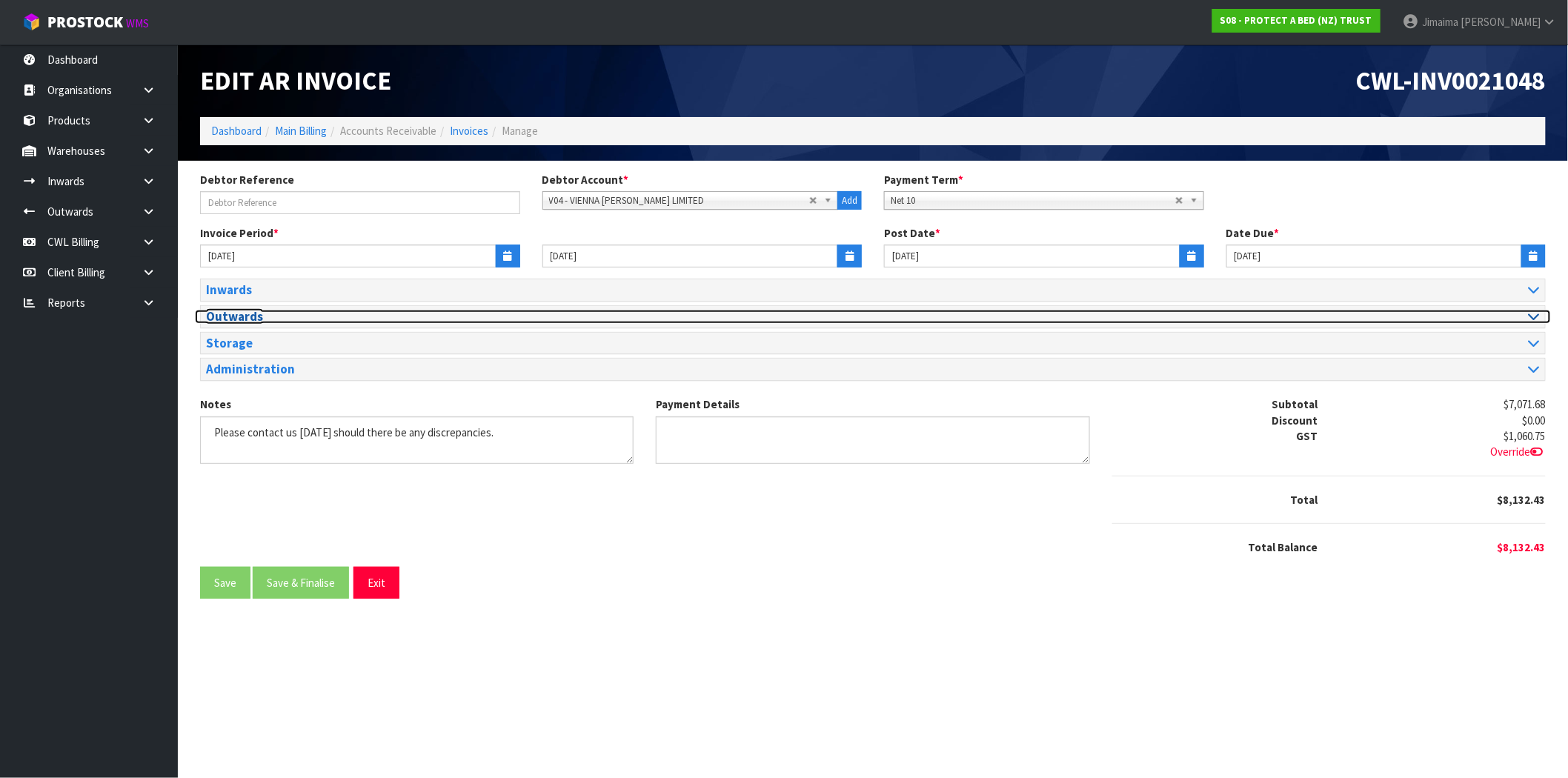
scroll to position [0, 0]
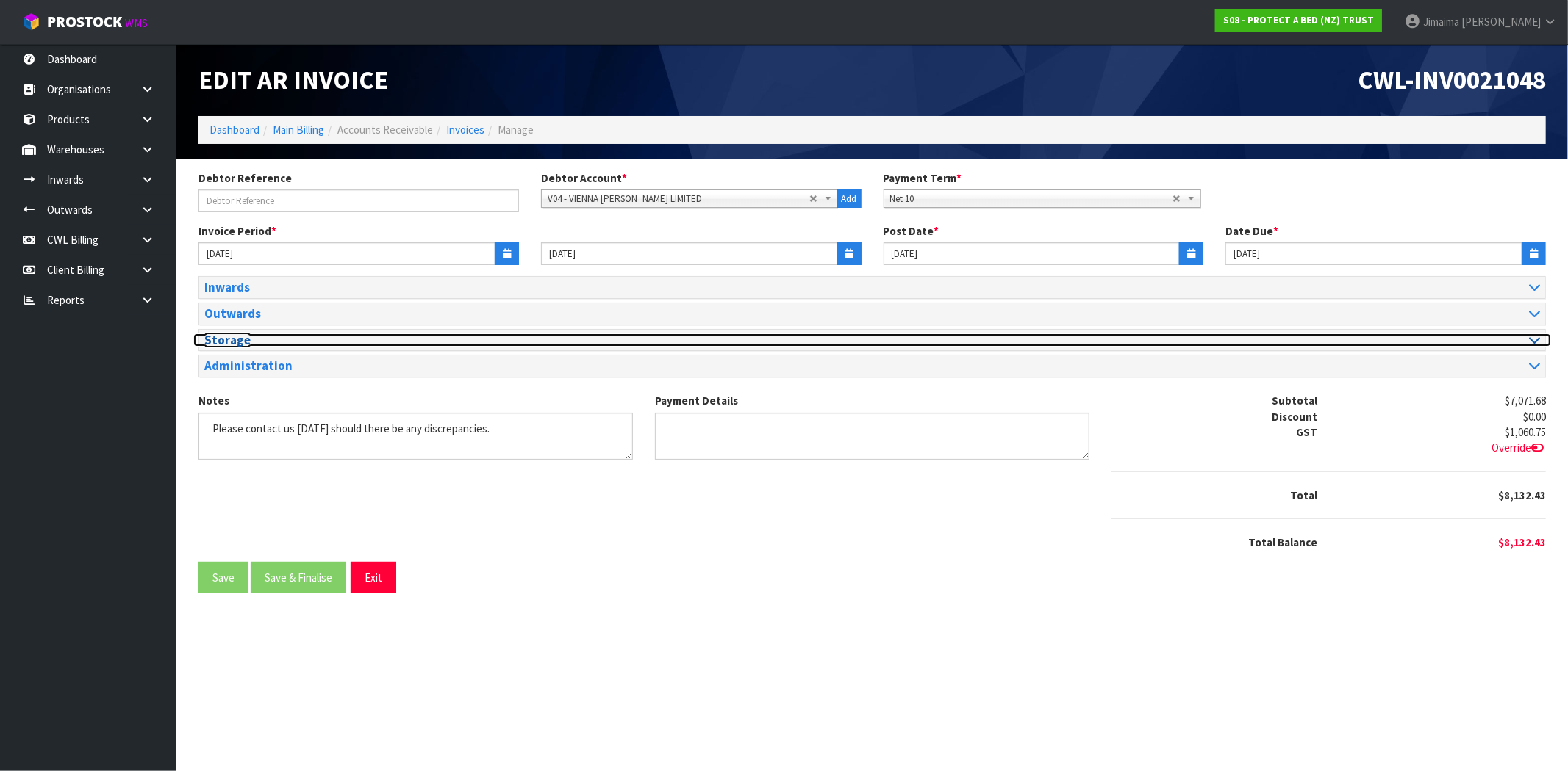
click at [243, 341] on h3 "Storage" at bounding box center [533, 340] width 657 height 14
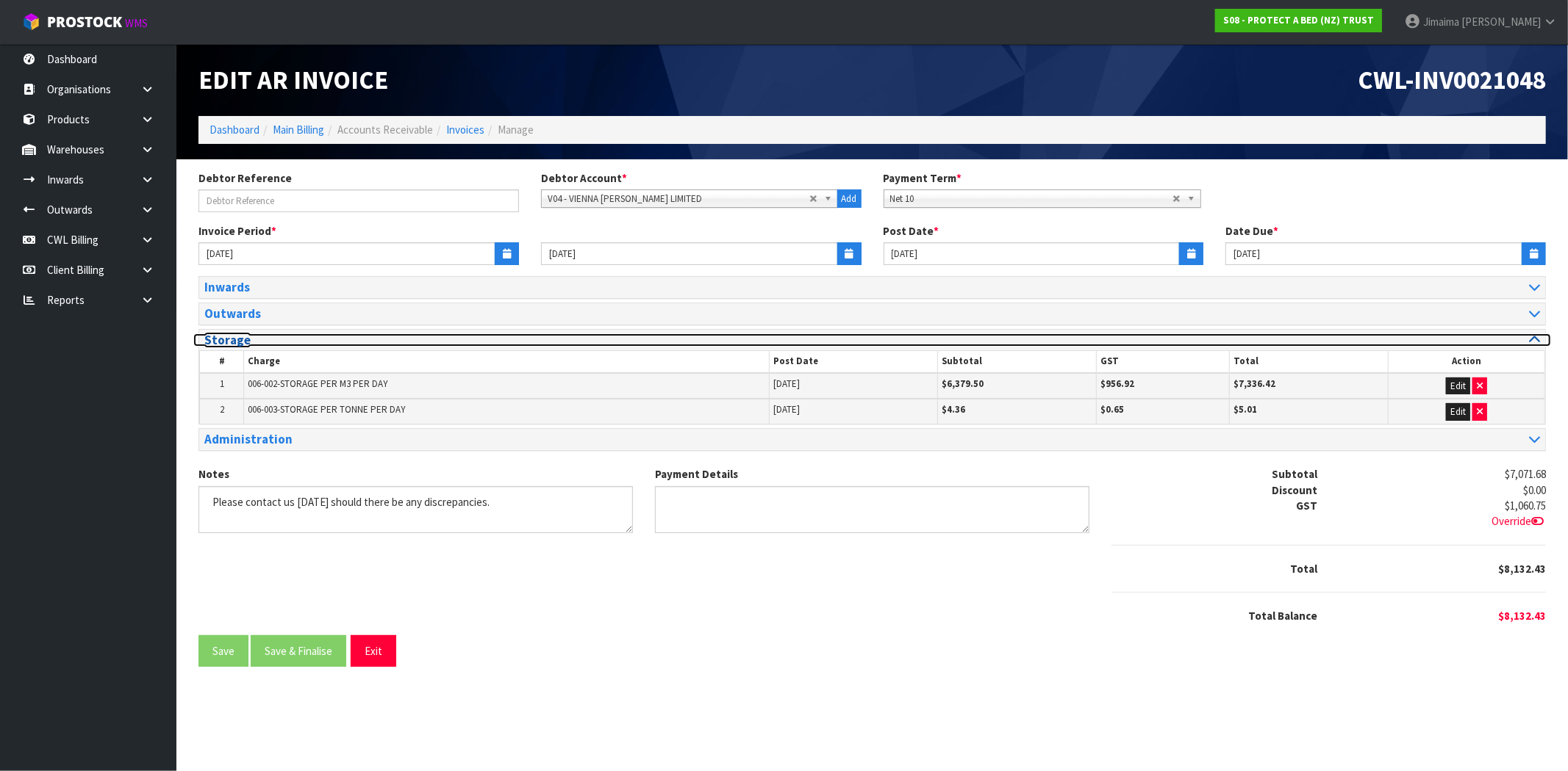
click at [243, 341] on h3 "Storage" at bounding box center [533, 340] width 657 height 14
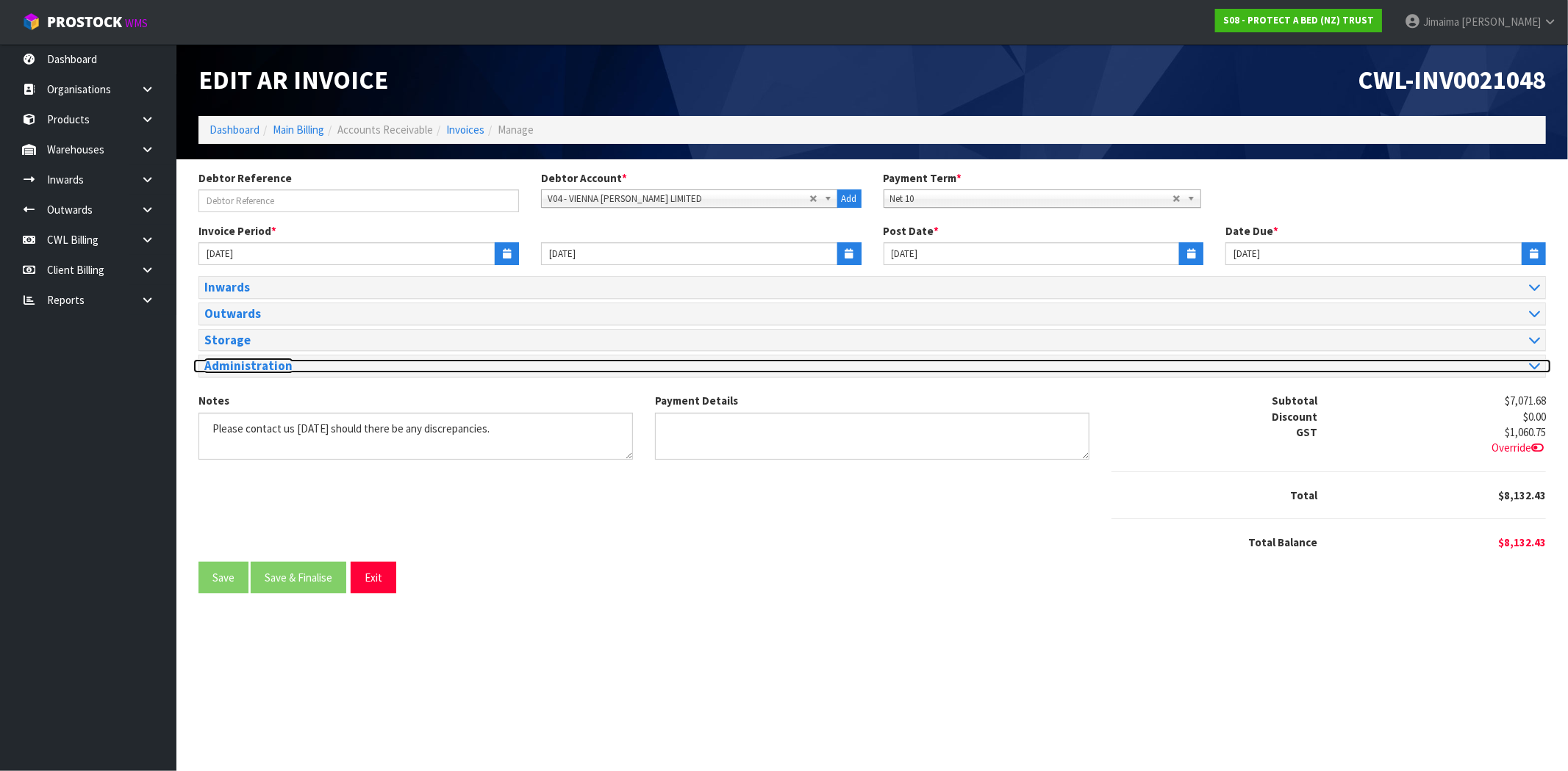
click at [322, 365] on h3 "Administration" at bounding box center [533, 366] width 657 height 14
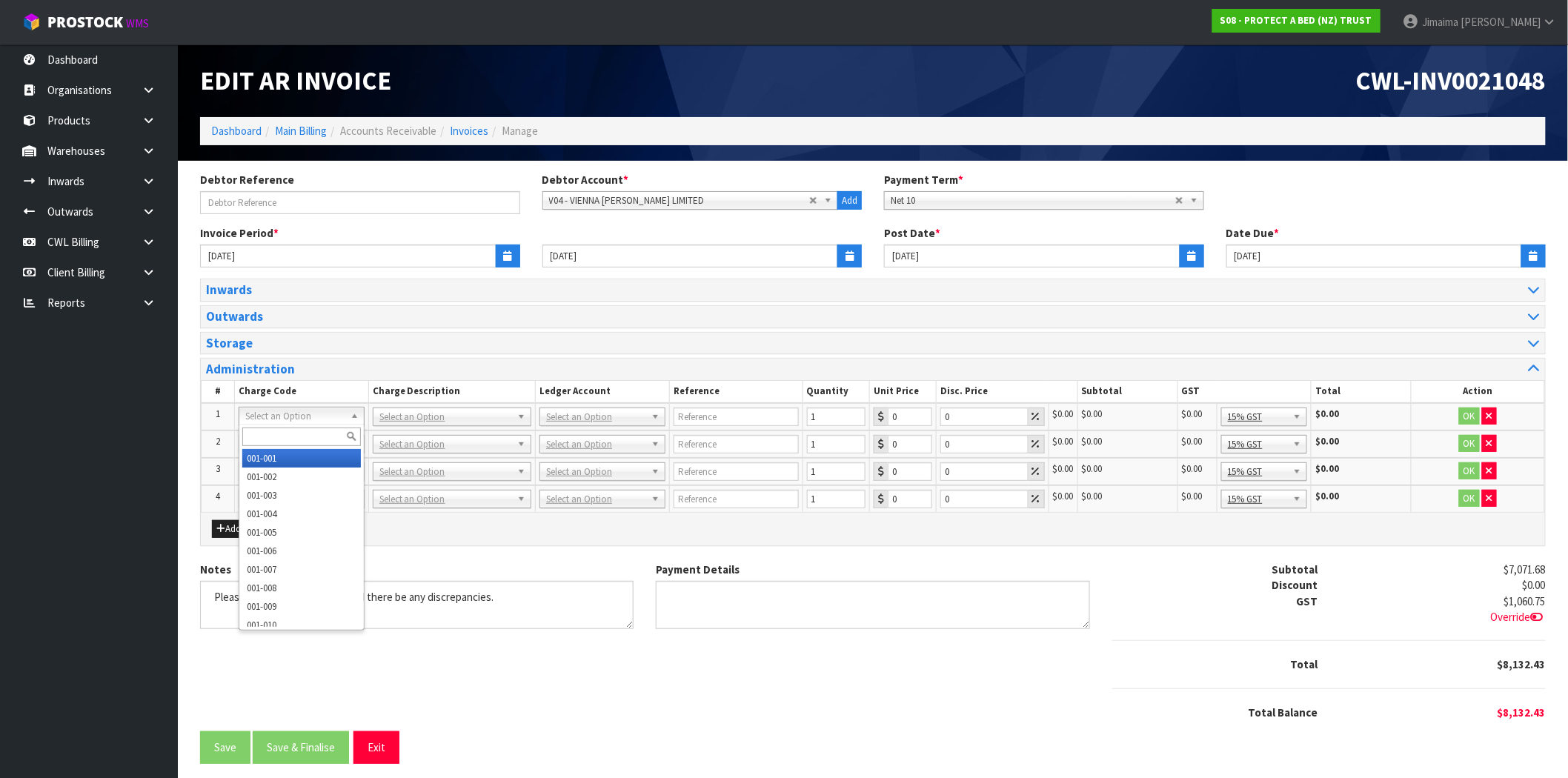
click at [263, 433] on input "text" at bounding box center [301, 436] width 119 height 19
type input "009-045"
type input "5"
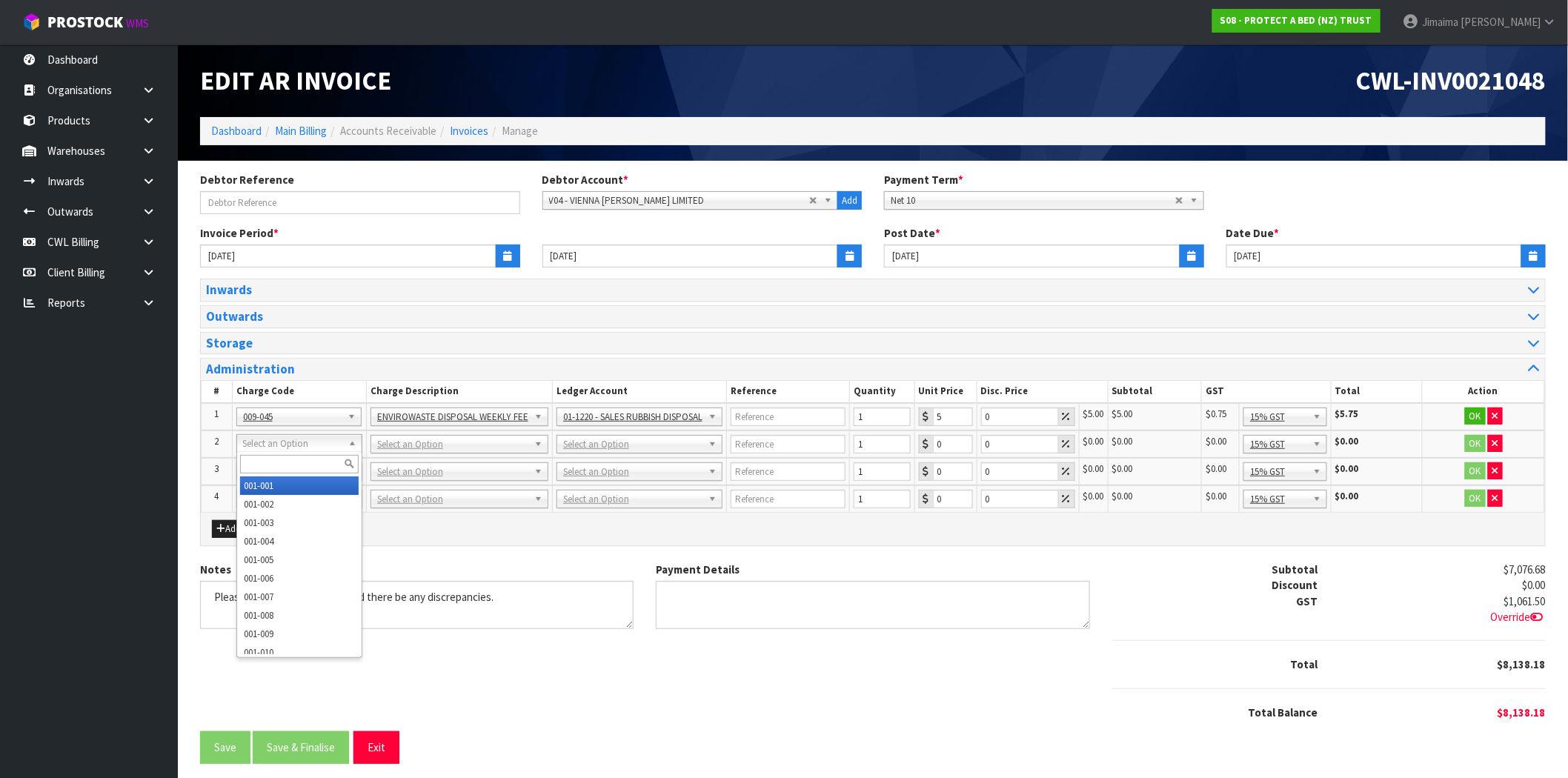
click at [277, 471] on input "text" at bounding box center [299, 464] width 119 height 19
paste input "009-003"
type input "009-003"
drag, startPoint x: 273, startPoint y: 479, endPoint x: 56, endPoint y: 472, distance: 217.1
type input "134.83"
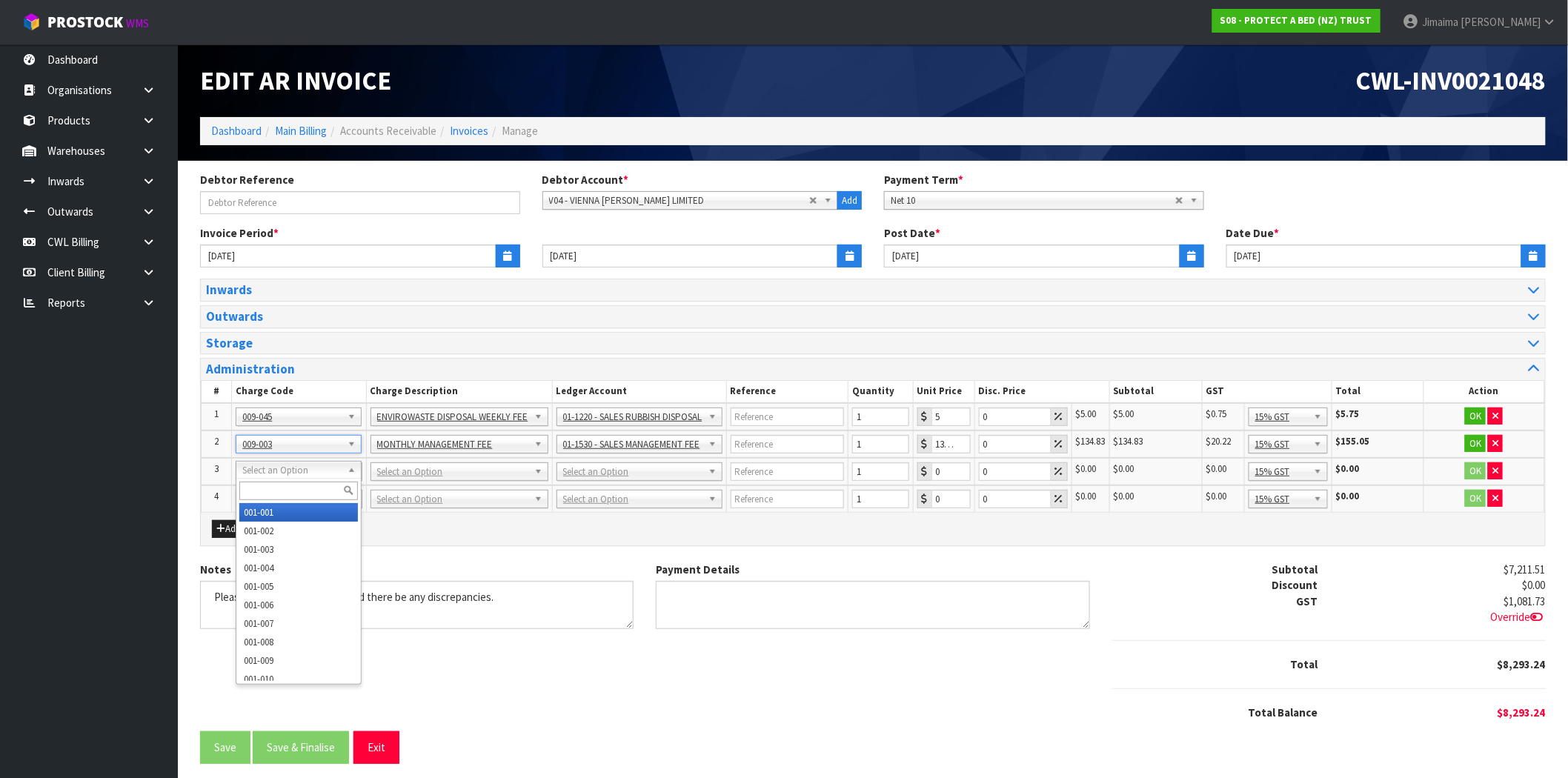
click at [312, 488] on input "text" at bounding box center [298, 491] width 119 height 19
paste input "009-004"
type input "009-004"
type input "179.78"
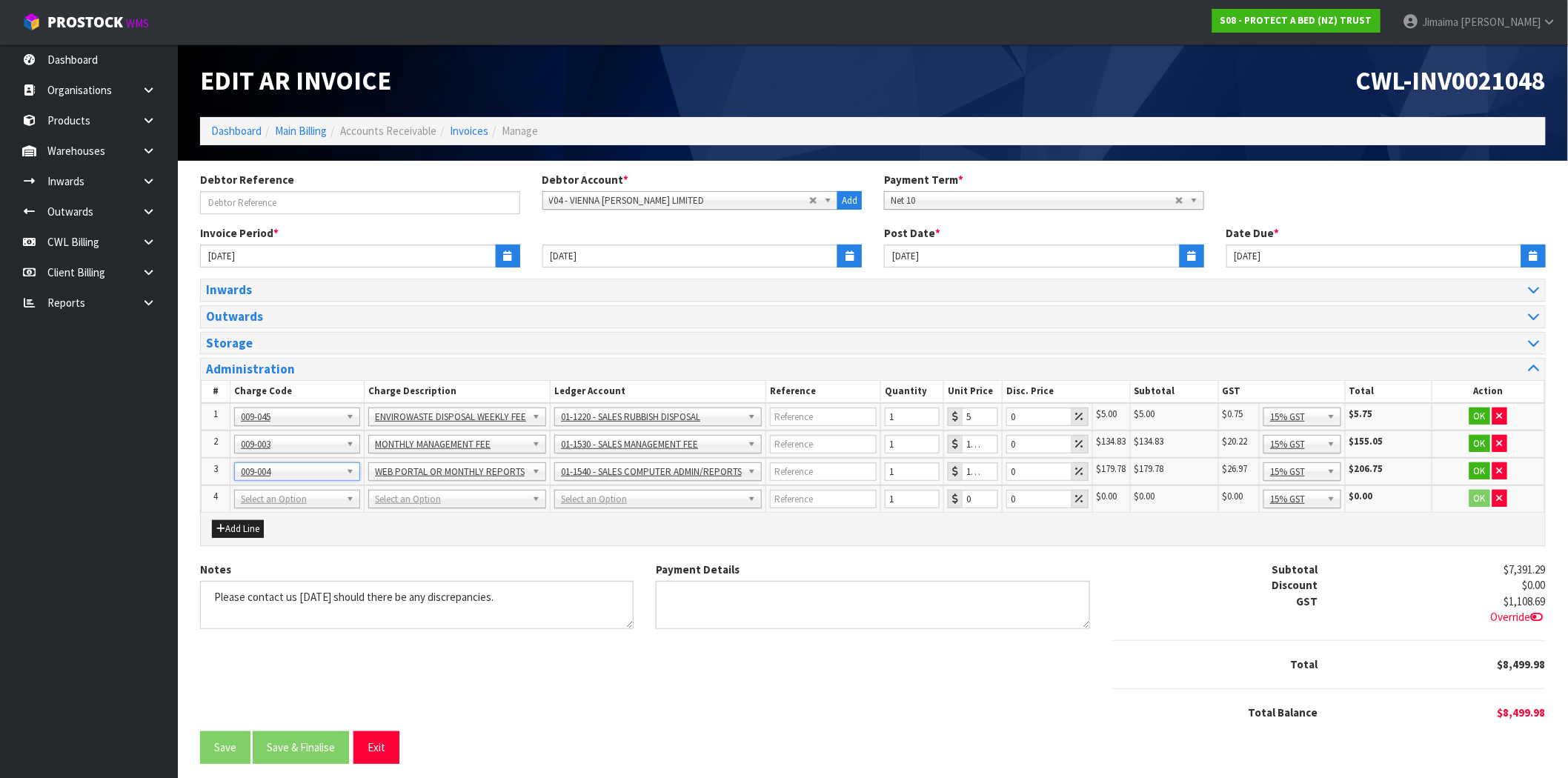
click at [304, 507] on td "001-001 001-002 001-003 001-004 001-005 001-006 001-007 001-008 001-009 001-010…" at bounding box center [297, 499] width 134 height 28
click at [286, 514] on input "text" at bounding box center [297, 518] width 119 height 19
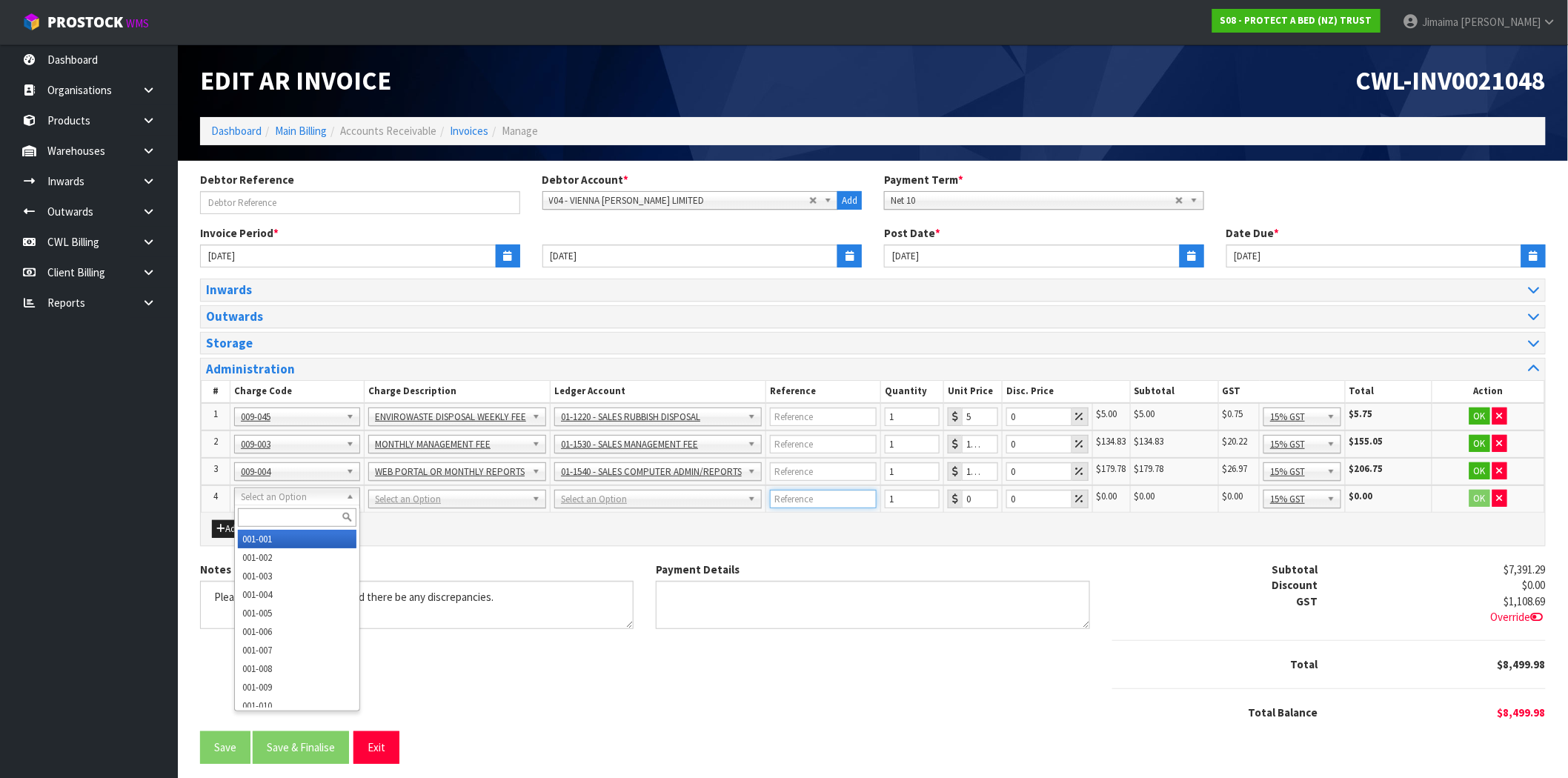
click at [817, 493] on input "text" at bounding box center [823, 499] width 107 height 19
drag, startPoint x: 293, startPoint y: 498, endPoint x: 286, endPoint y: 506, distance: 10.6
click at [282, 509] on input "text" at bounding box center [297, 518] width 119 height 19
type input "008-041"
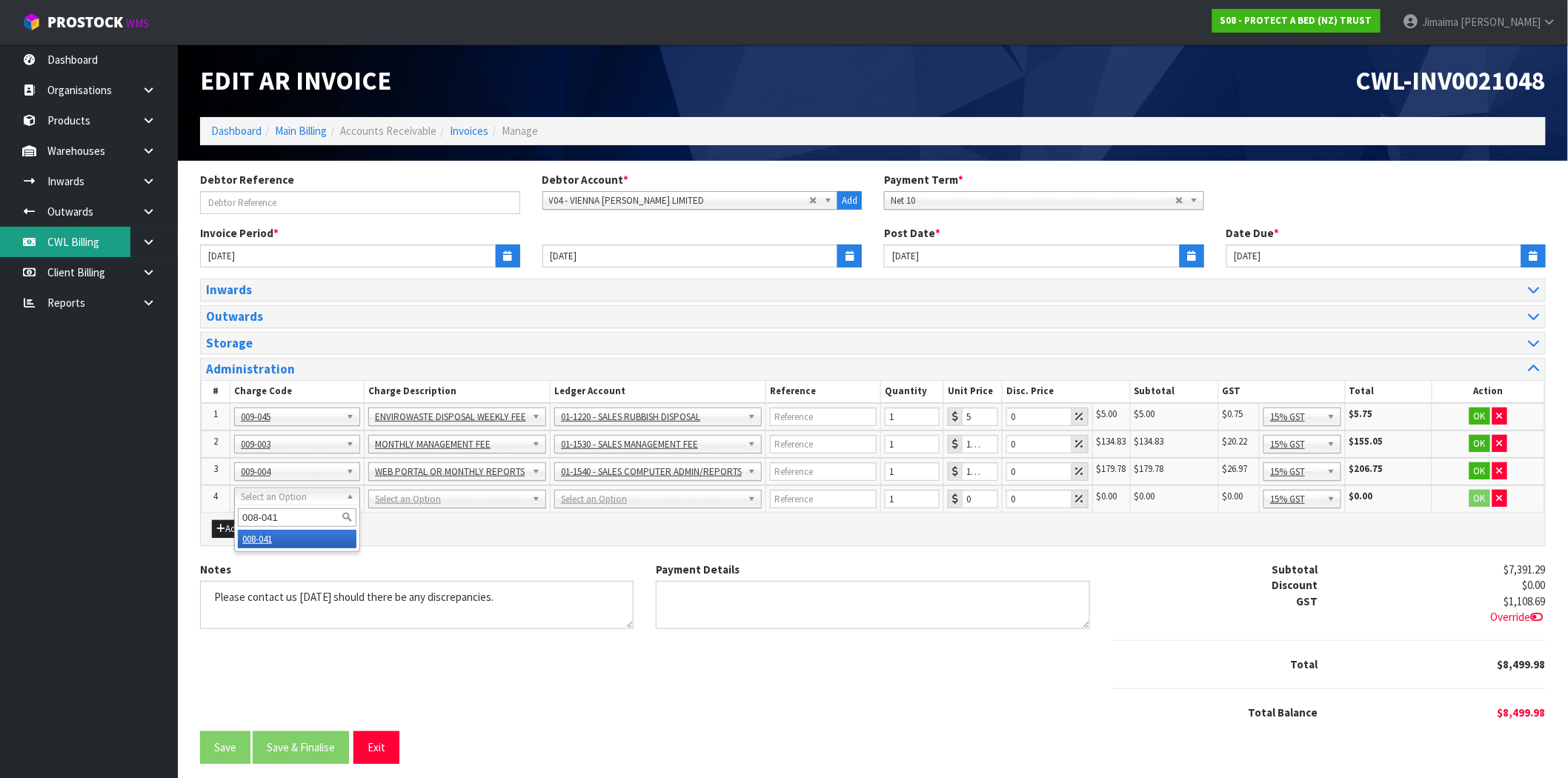
type input "0.91"
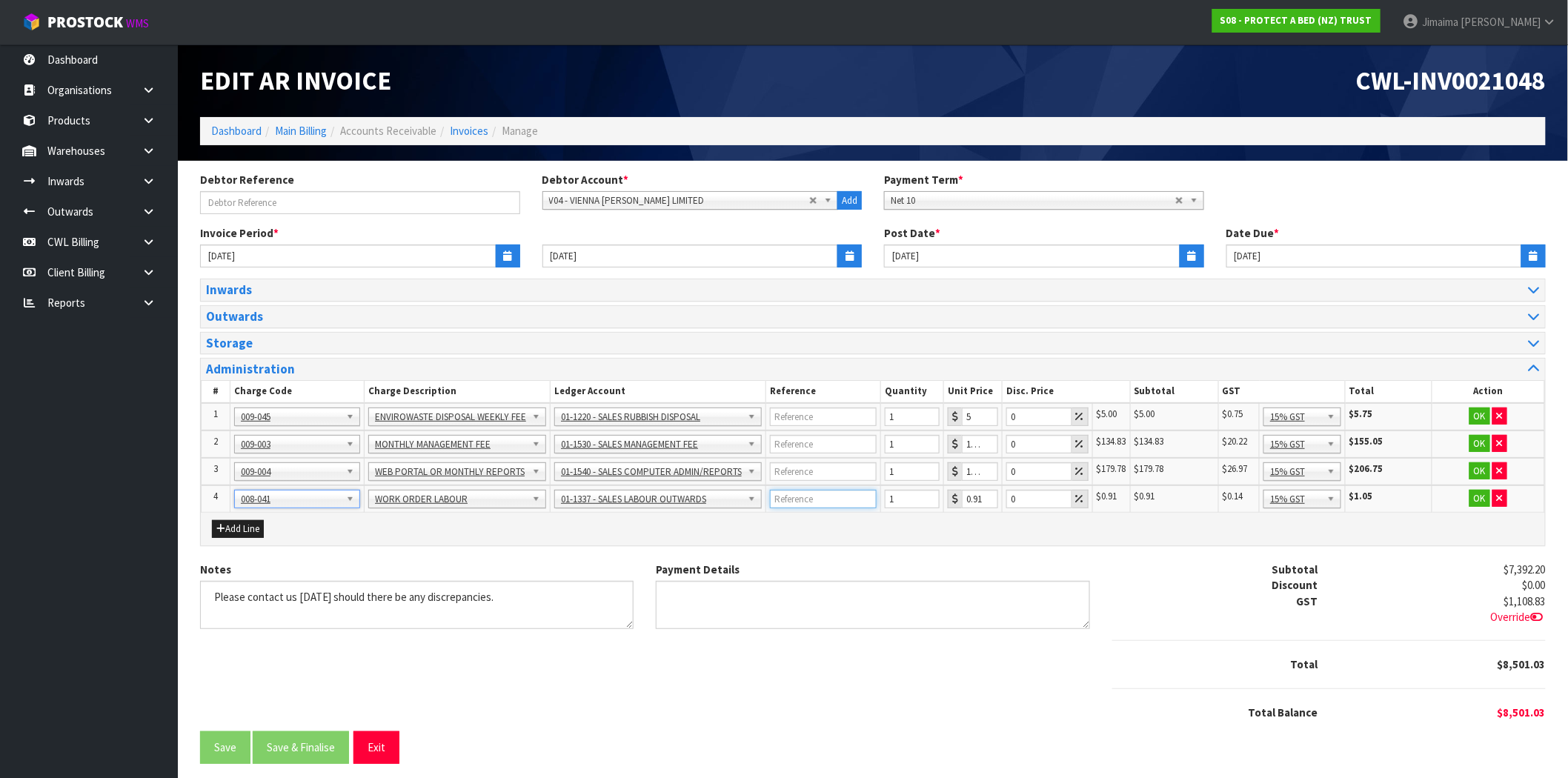
click at [816, 501] on input "text" at bounding box center [823, 499] width 107 height 19
click at [833, 492] on input "text" at bounding box center [823, 499] width 107 height 19
paste input "6340"
click at [834, 486] on td "6340 -" at bounding box center [824, 499] width 115 height 28
click at [836, 493] on input "6340 -" at bounding box center [823, 499] width 107 height 19
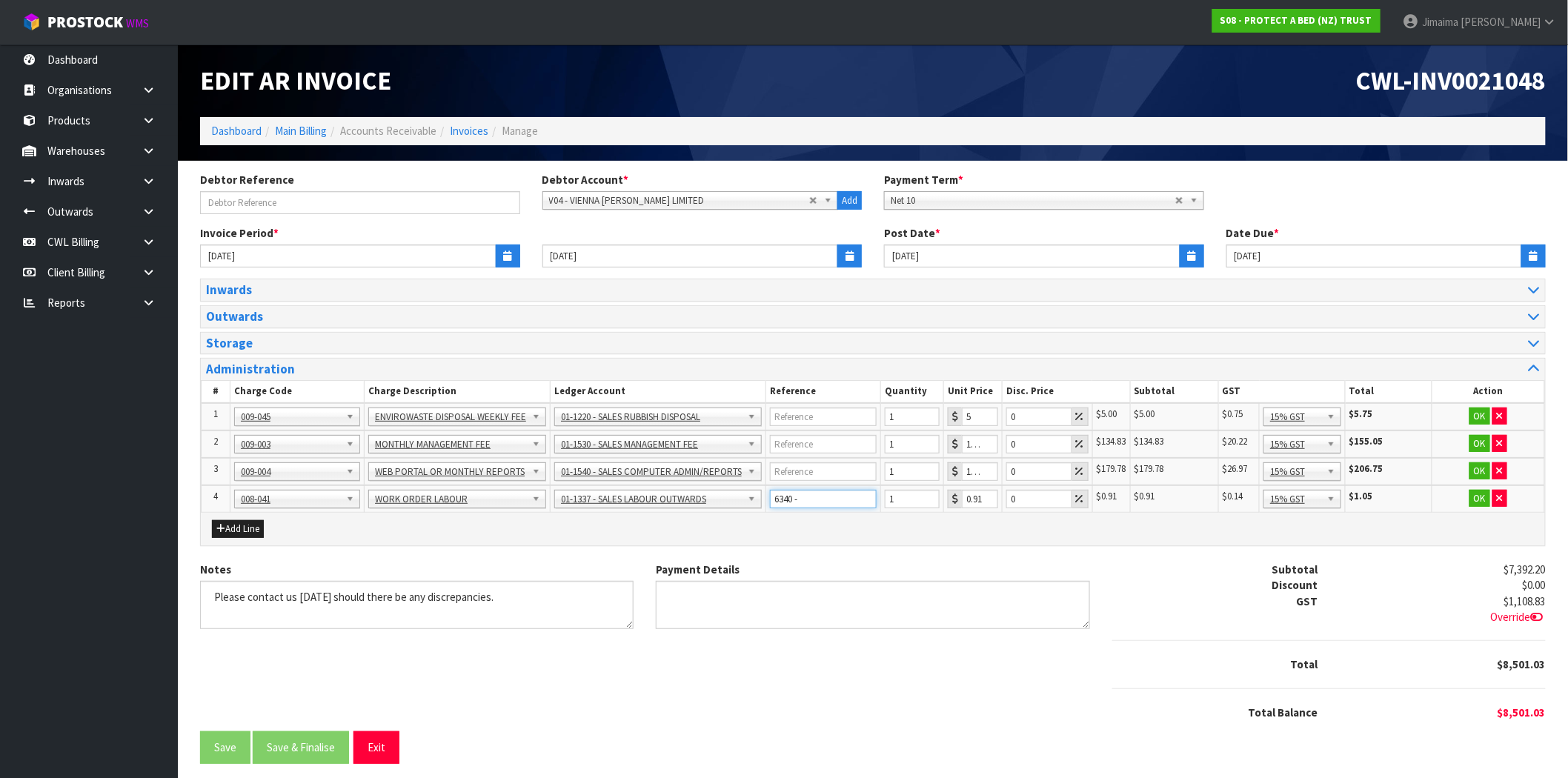
paste input "STOCK CHECK- ADMONTER LAPIS"
type input "6340 - STOCK CHECK- ADMONTER LAPIS"
drag, startPoint x: 898, startPoint y: 495, endPoint x: 817, endPoint y: 497, distance: 81.0
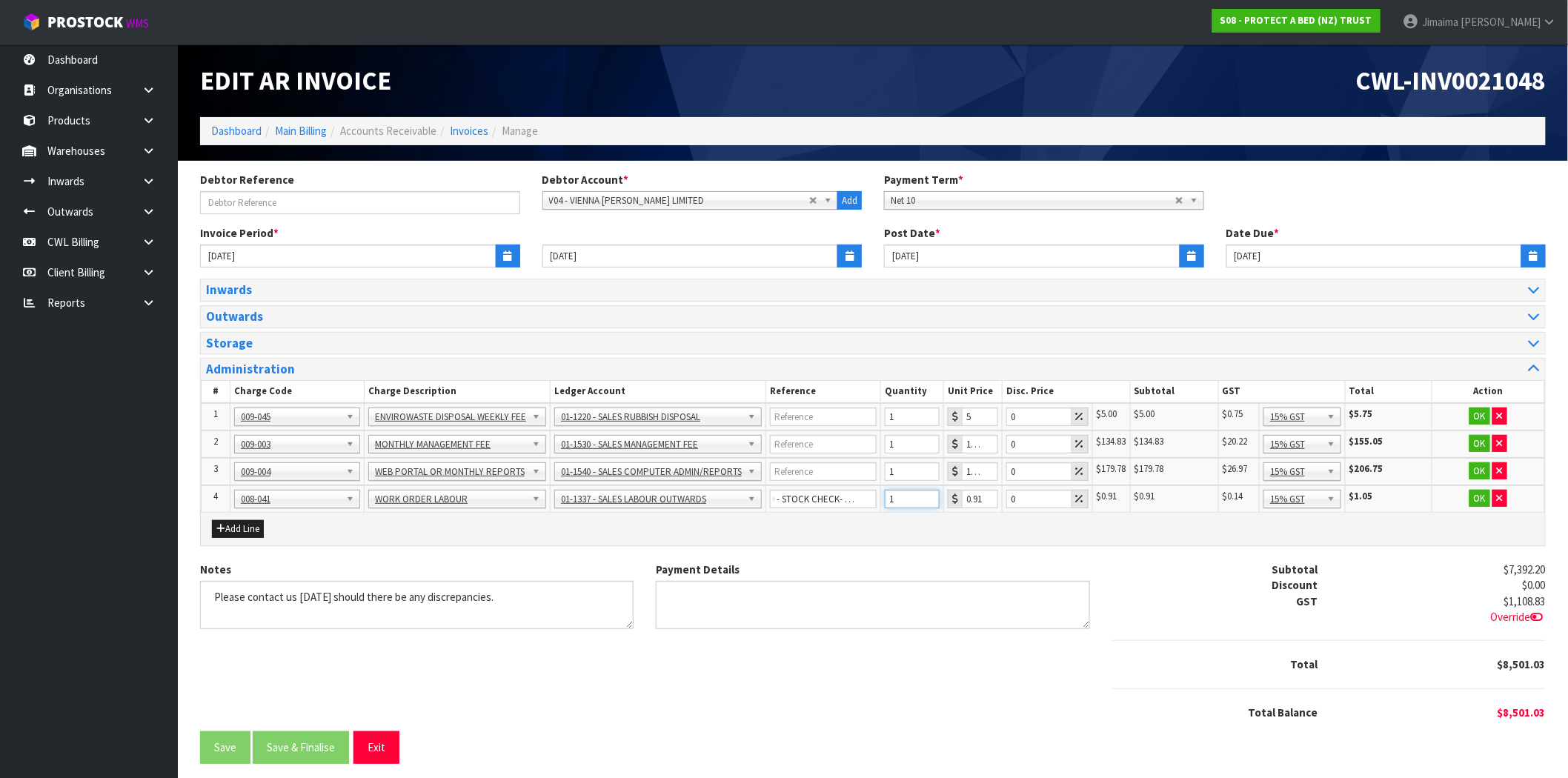
click at [817, 497] on tr "4 001-001 001-002 001-003 001-004 001-005 001-006 001-007 001-008 001-009 001-0…" at bounding box center [873, 499] width 1344 height 28
type input "15"
click at [1479, 420] on button "OK" at bounding box center [1480, 417] width 21 height 18
click at [1476, 441] on button "OK" at bounding box center [1479, 444] width 21 height 18
click at [1476, 469] on button "OK" at bounding box center [1479, 471] width 21 height 18
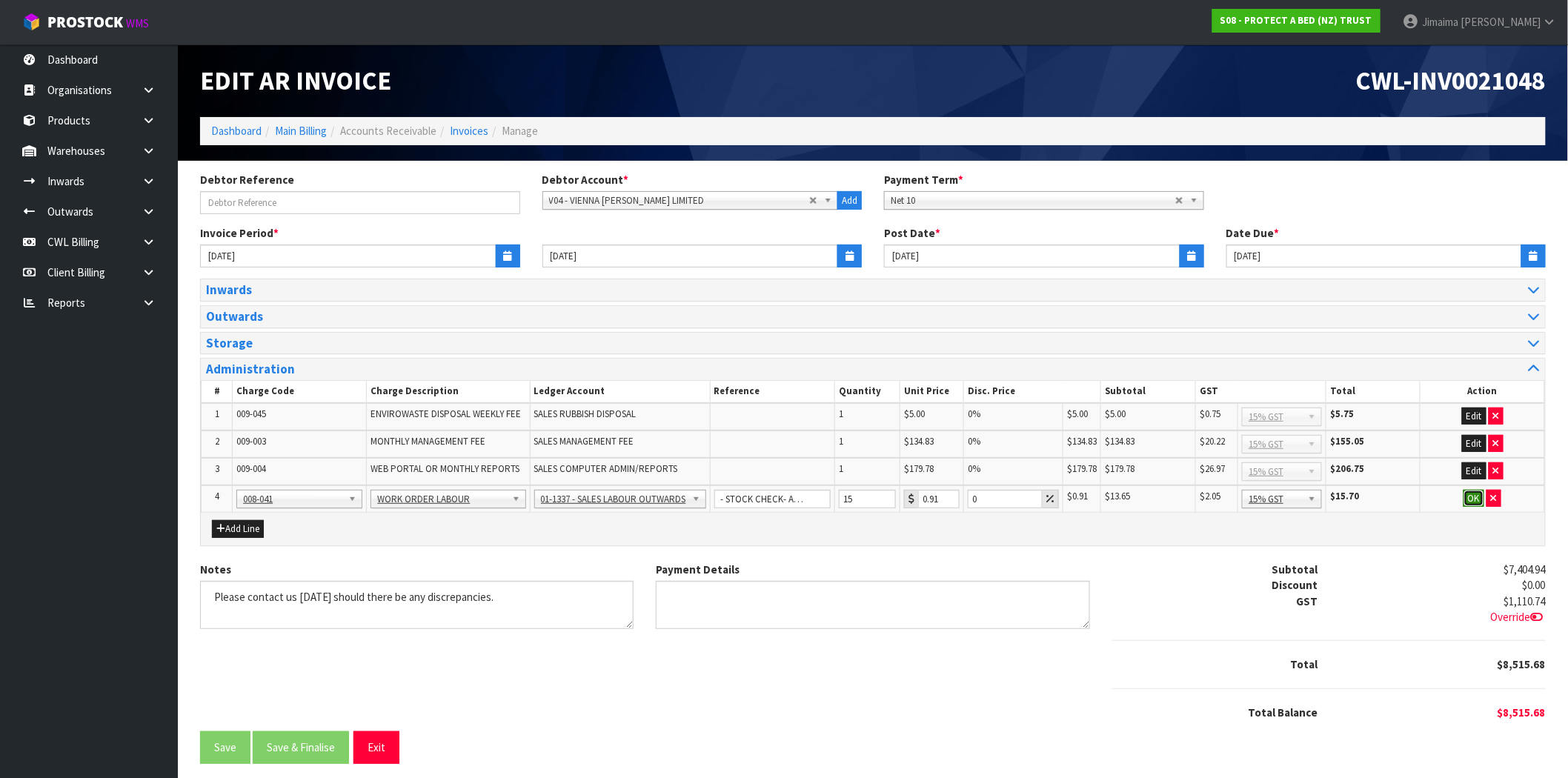
click at [1477, 501] on button "OK" at bounding box center [1474, 499] width 21 height 18
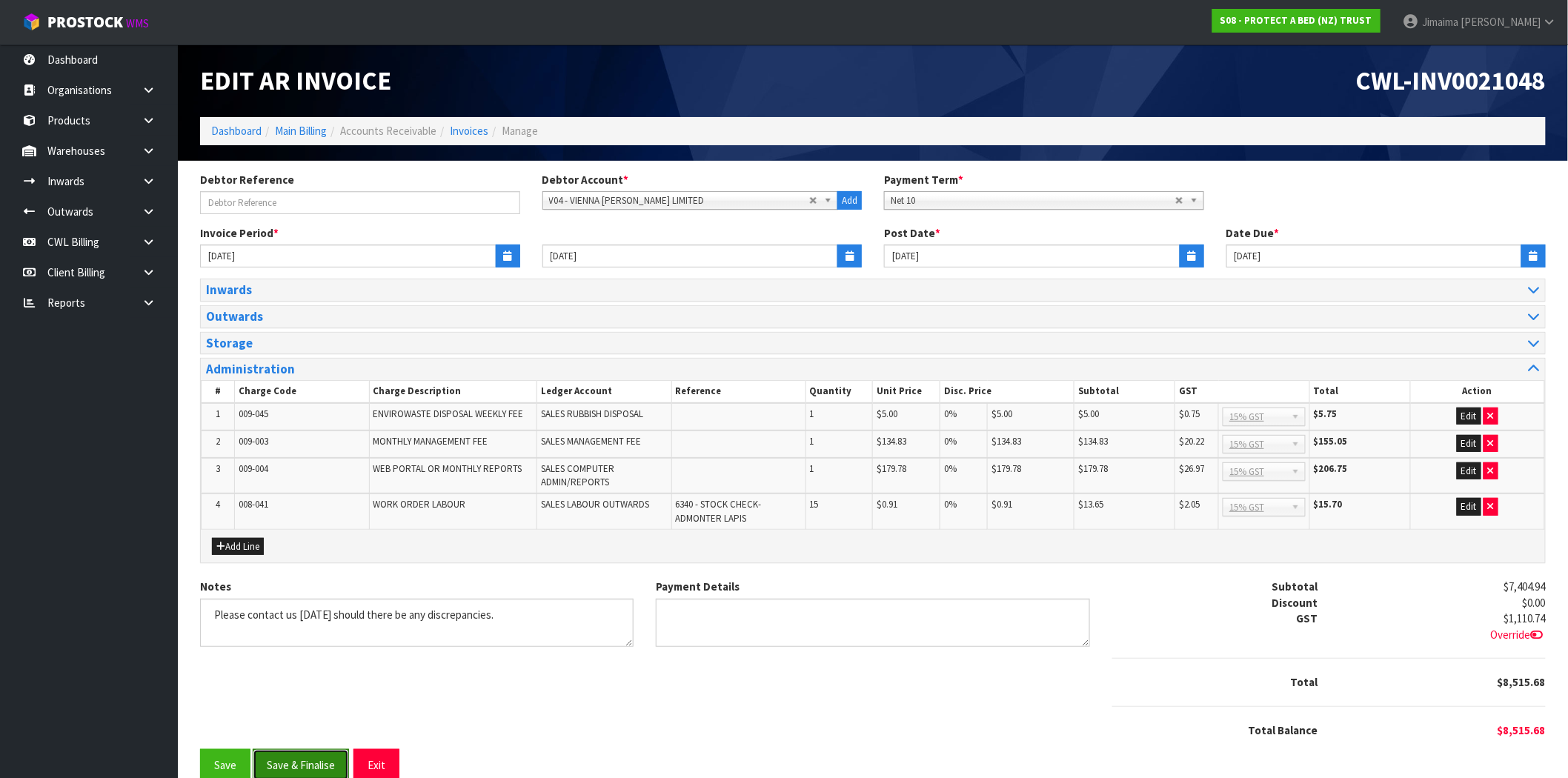
click at [289, 760] on button "Save & Finalise" at bounding box center [300, 765] width 96 height 32
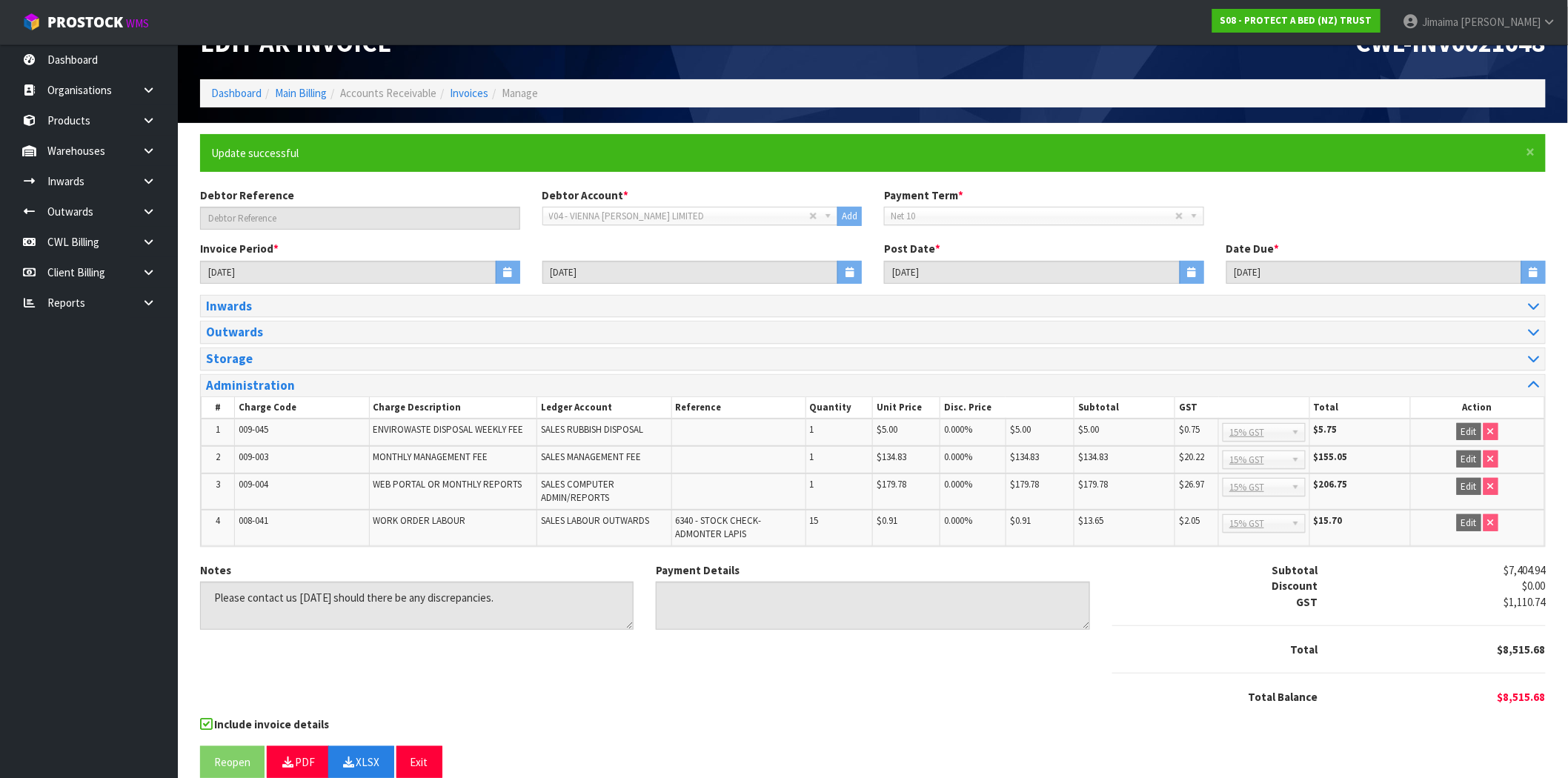
scroll to position [58, 0]
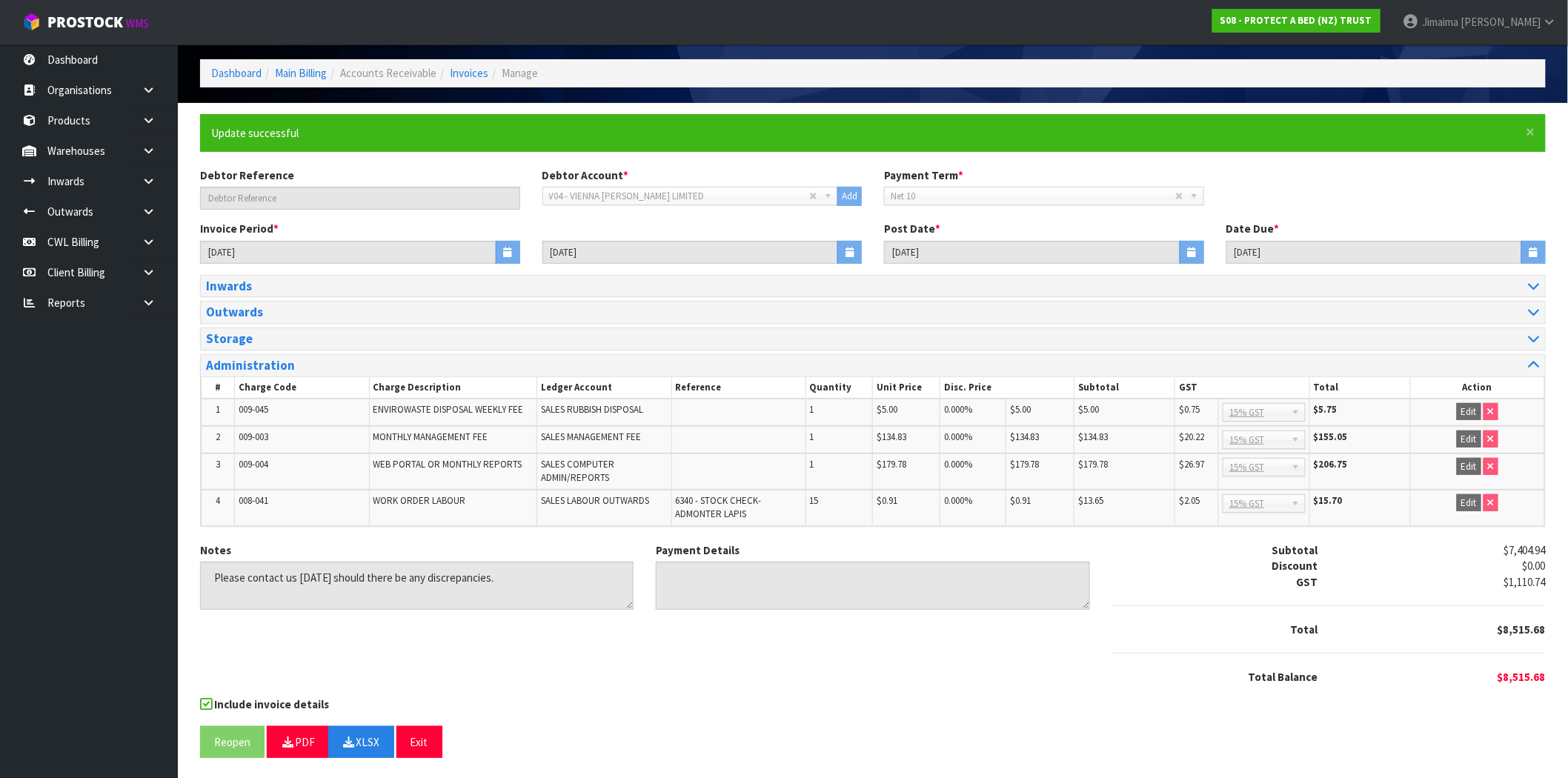
click at [514, 658] on div "Notes Payment Details Subtotal $7,404.94 Discount $0.00 GST $1,110.74 Total $8,…" at bounding box center [872, 619] width 1368 height 154
click at [804, 388] on th "Reference" at bounding box center [738, 388] width 134 height 22
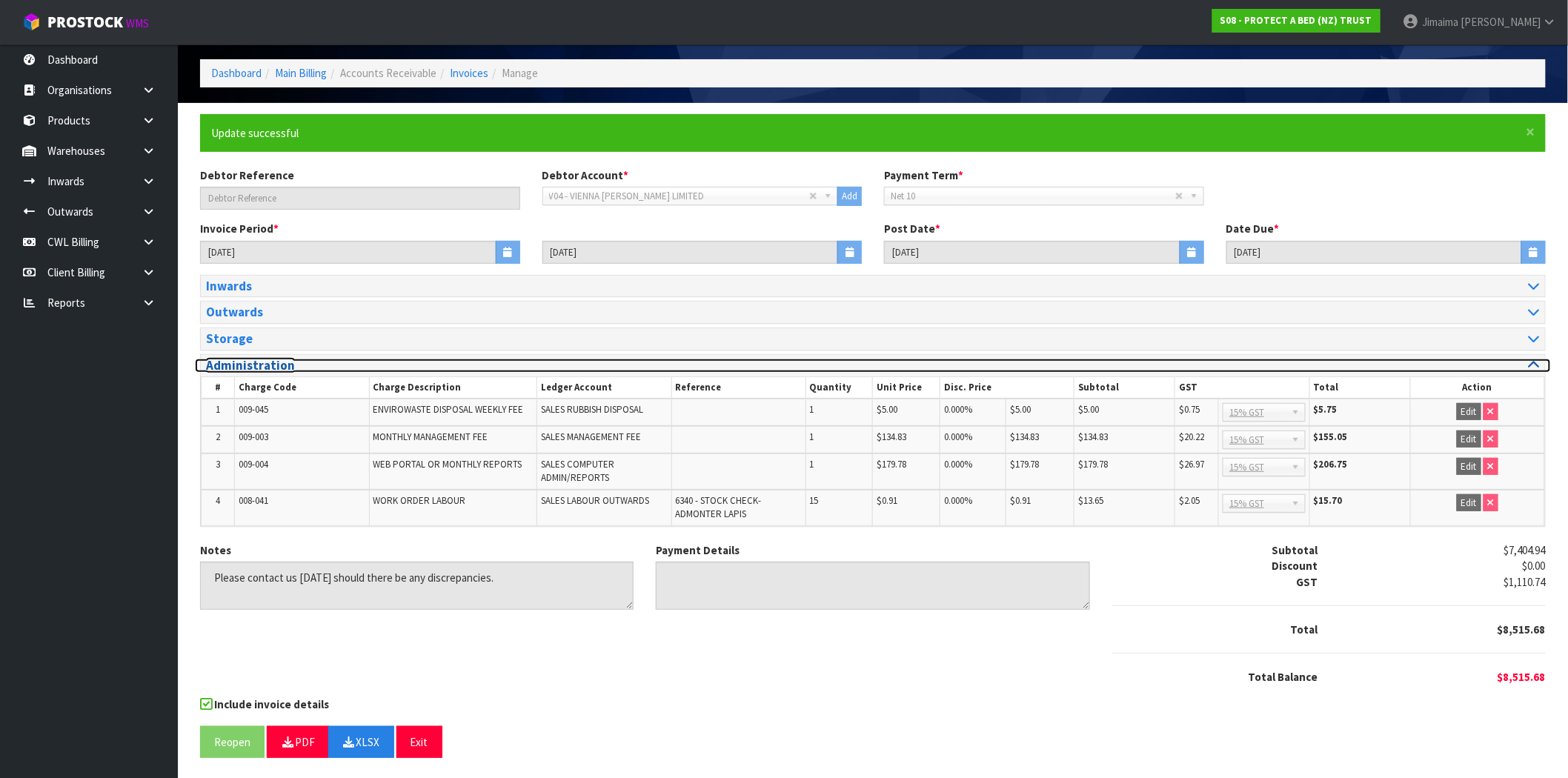
click at [840, 366] on h3 "Administration" at bounding box center [534, 366] width 656 height 14
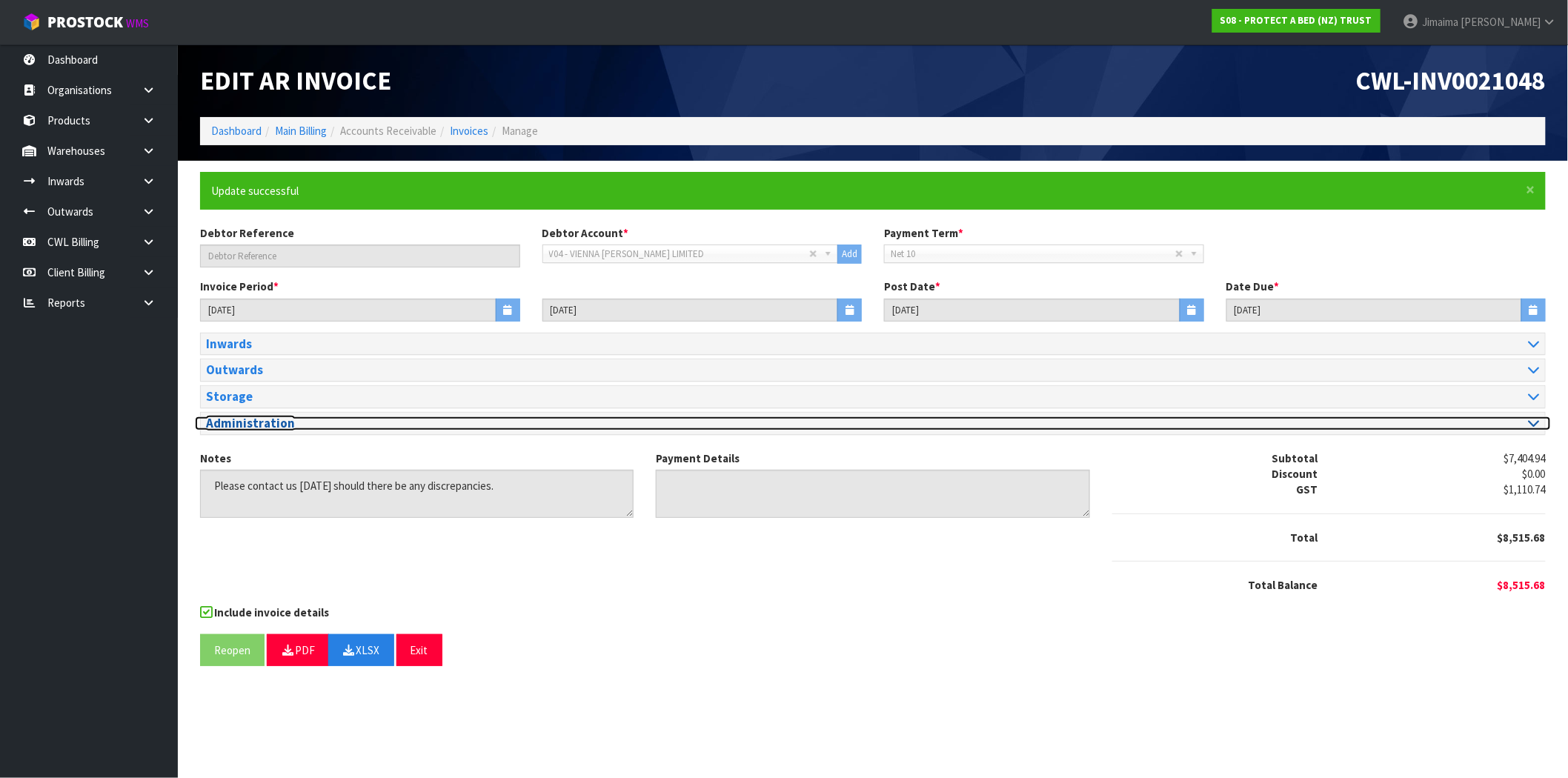
scroll to position [0, 0]
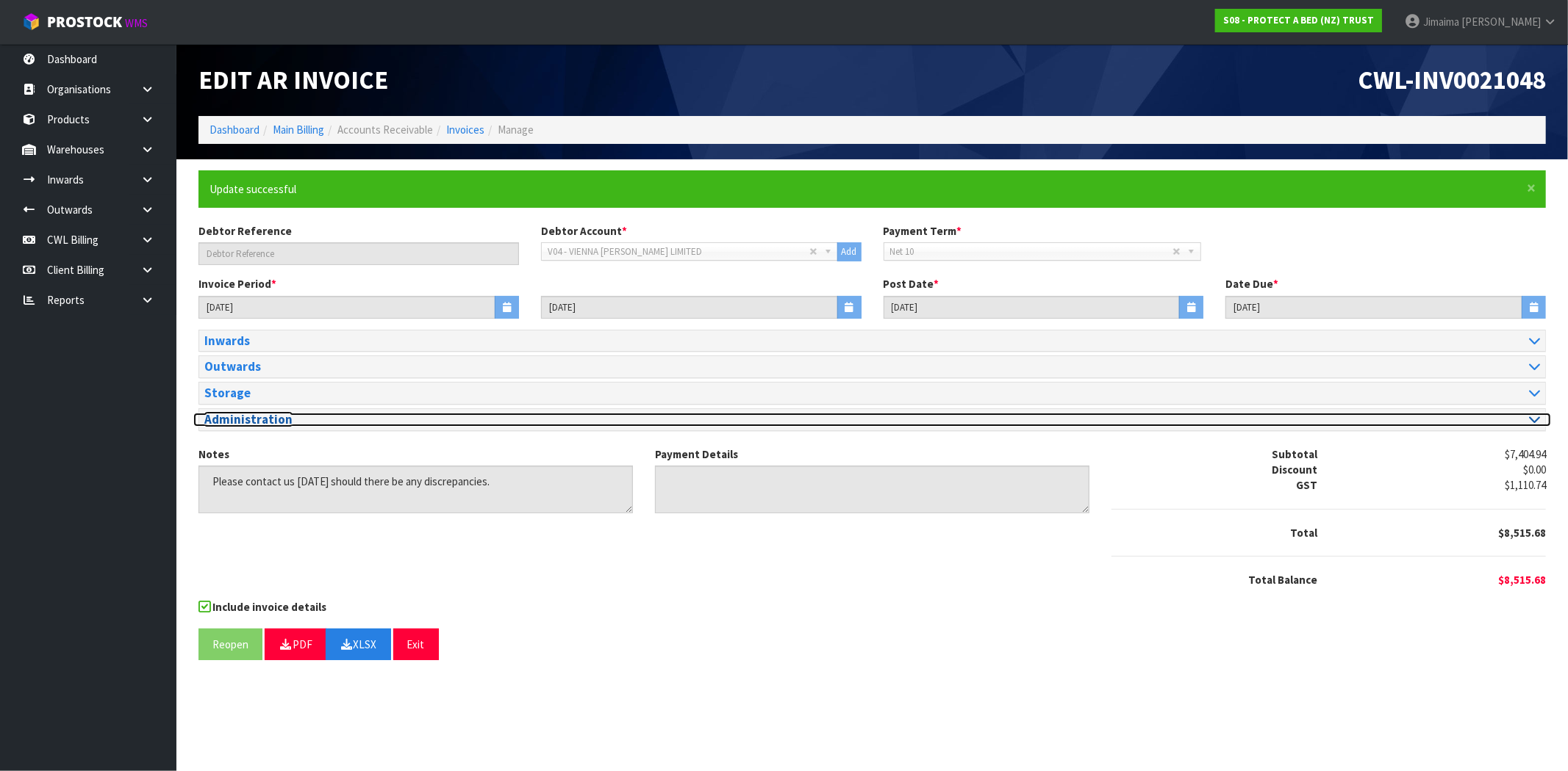
click at [771, 415] on h3 "Administration" at bounding box center [533, 420] width 657 height 14
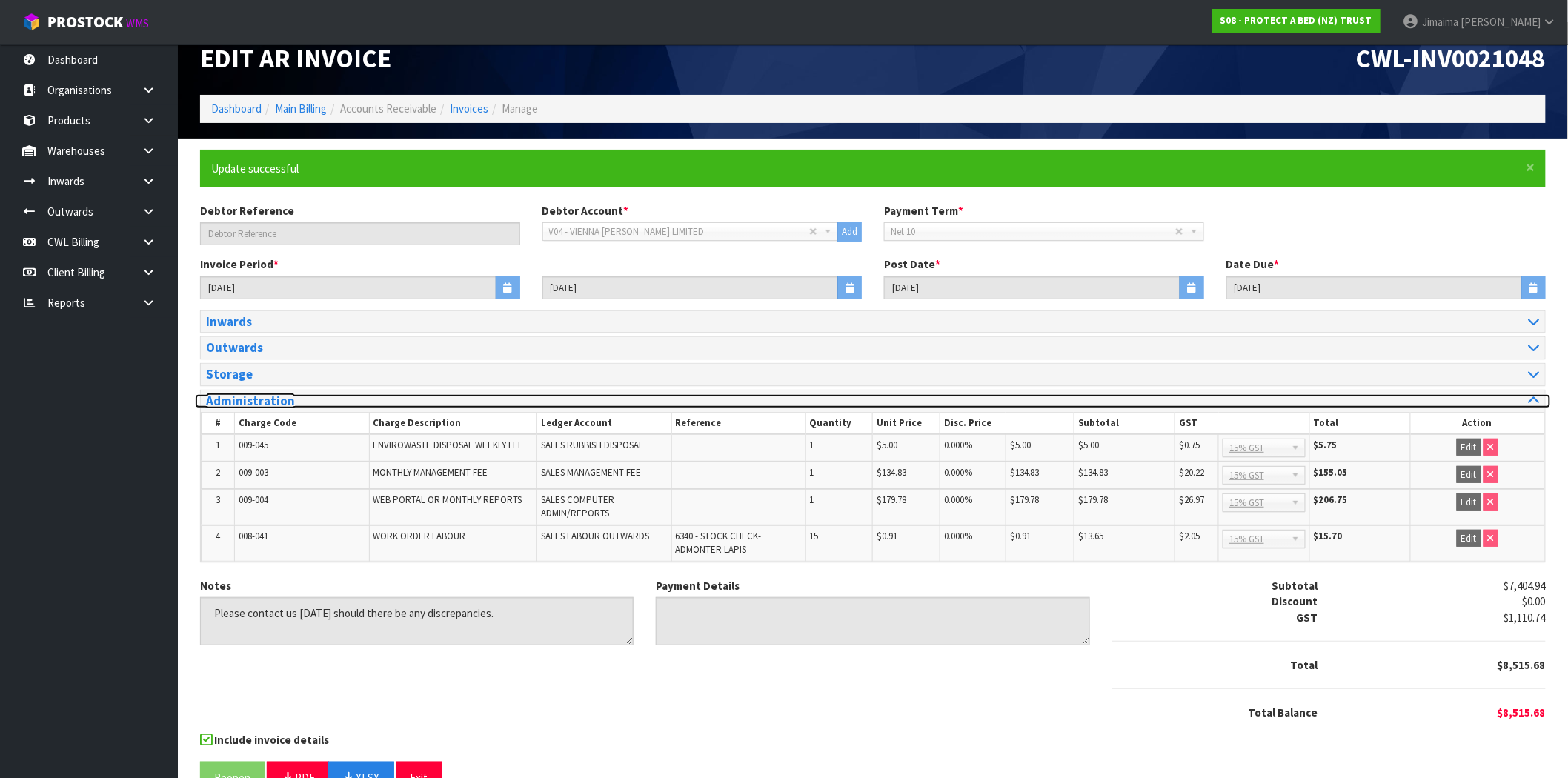
scroll to position [58, 0]
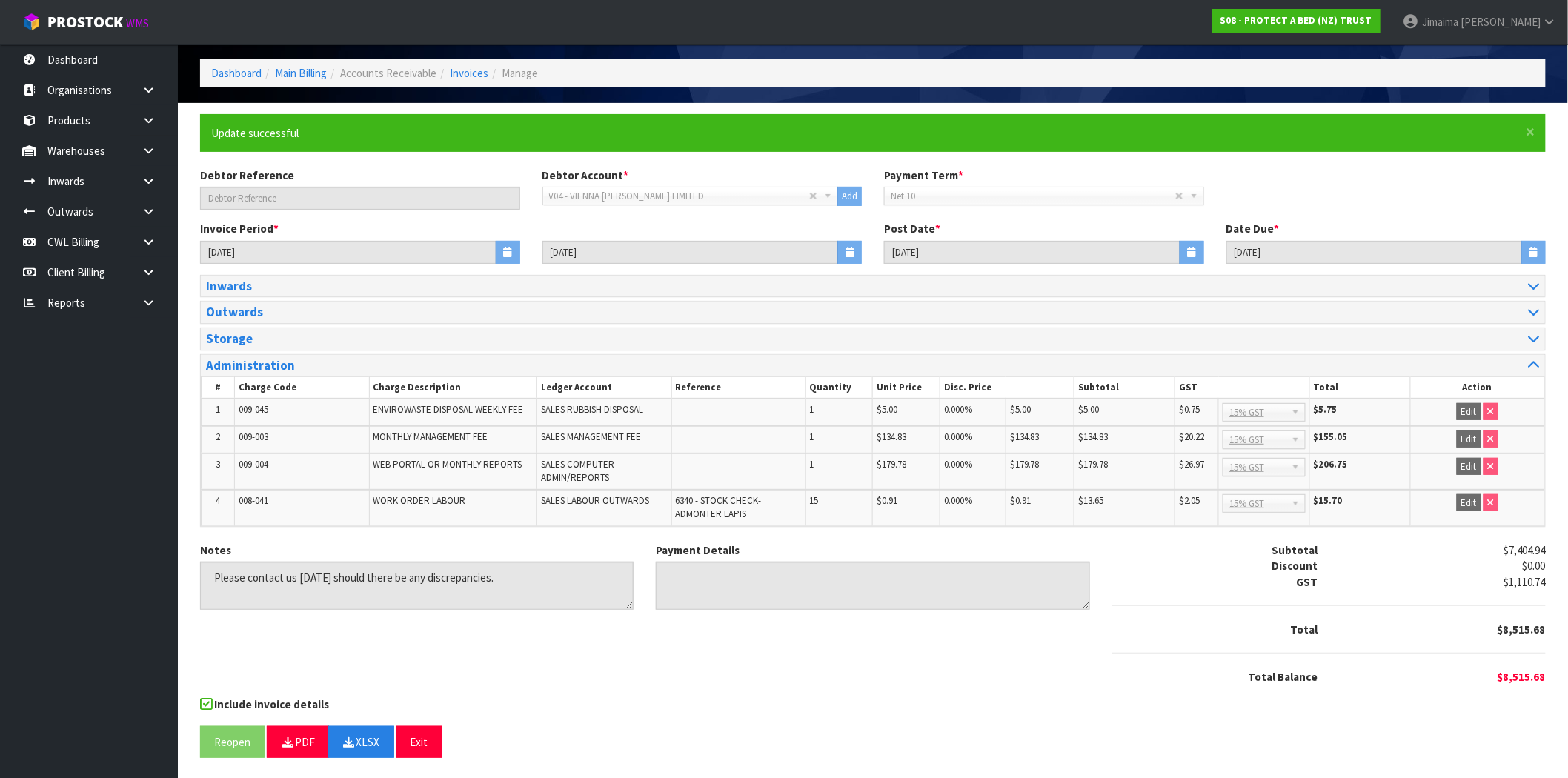
click at [567, 680] on div "Notes Payment Details Subtotal $7,404.94 Discount $0.00 GST $1,110.74 Total $8,…" at bounding box center [872, 619] width 1368 height 154
click at [635, 509] on td "SALES LABOUR OUTWARDS" at bounding box center [605, 508] width 134 height 36
click at [598, 40] on nav "Toggle navigation ProStock WMS S08 - PROTECT A BED (NZ) TRUST Jimaima Reiher Lo…" at bounding box center [784, 22] width 1568 height 46
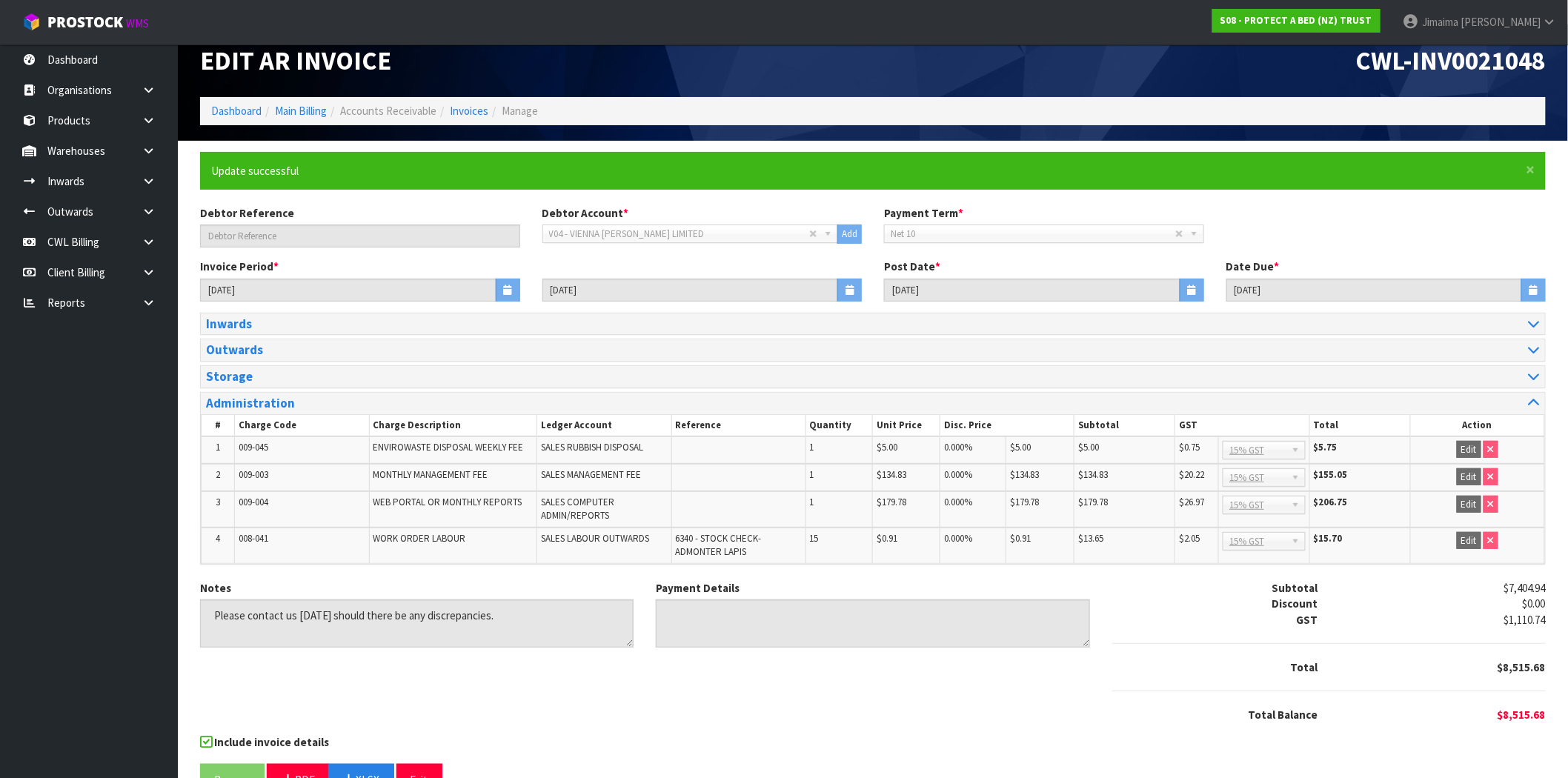
scroll to position [0, 0]
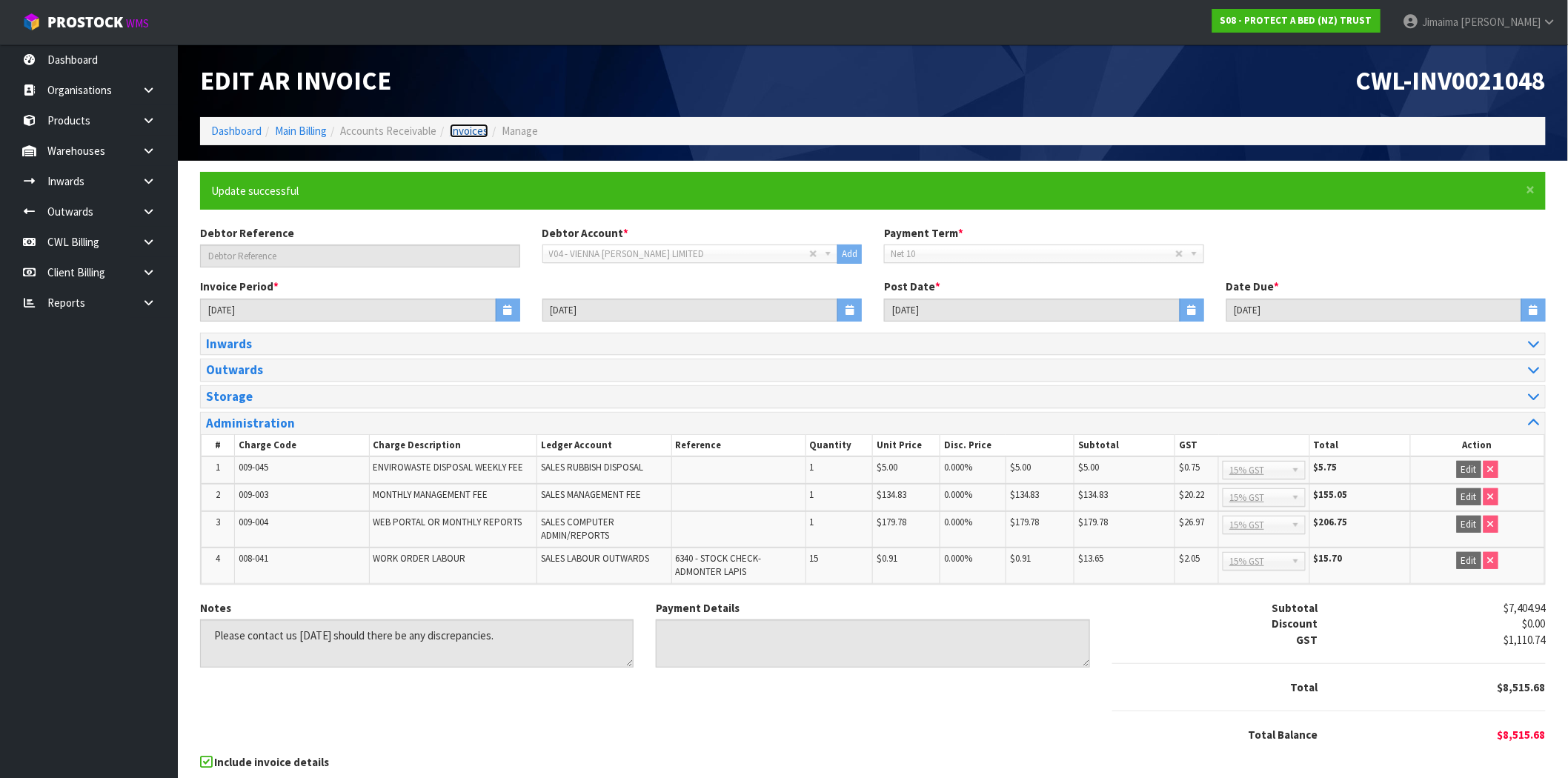
click at [472, 131] on link "Invoices" at bounding box center [469, 131] width 39 height 14
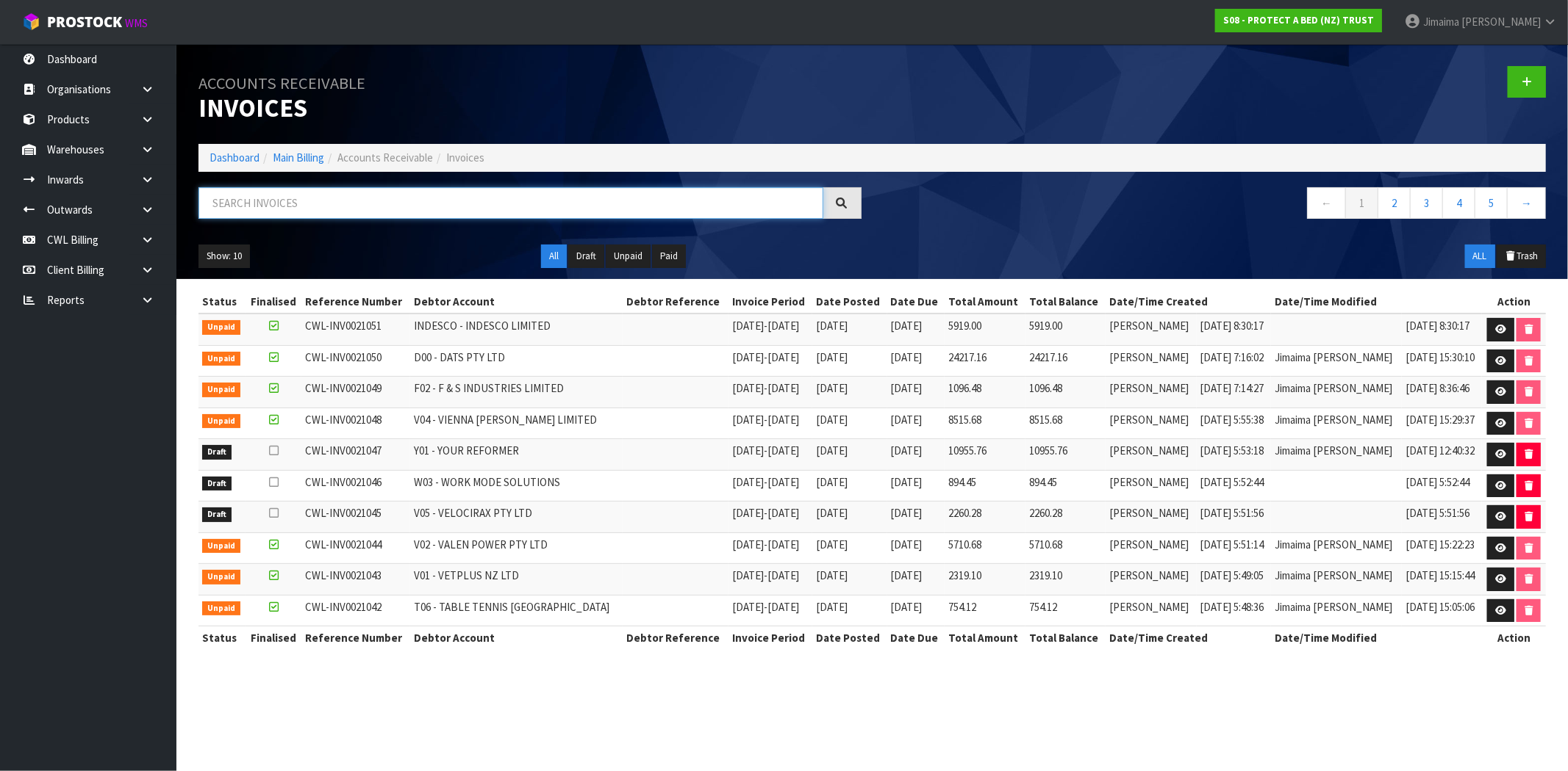
click at [348, 195] on input "text" at bounding box center [510, 203] width 625 height 32
click at [317, 187] on input "text" at bounding box center [510, 203] width 625 height 32
paste input "V05"
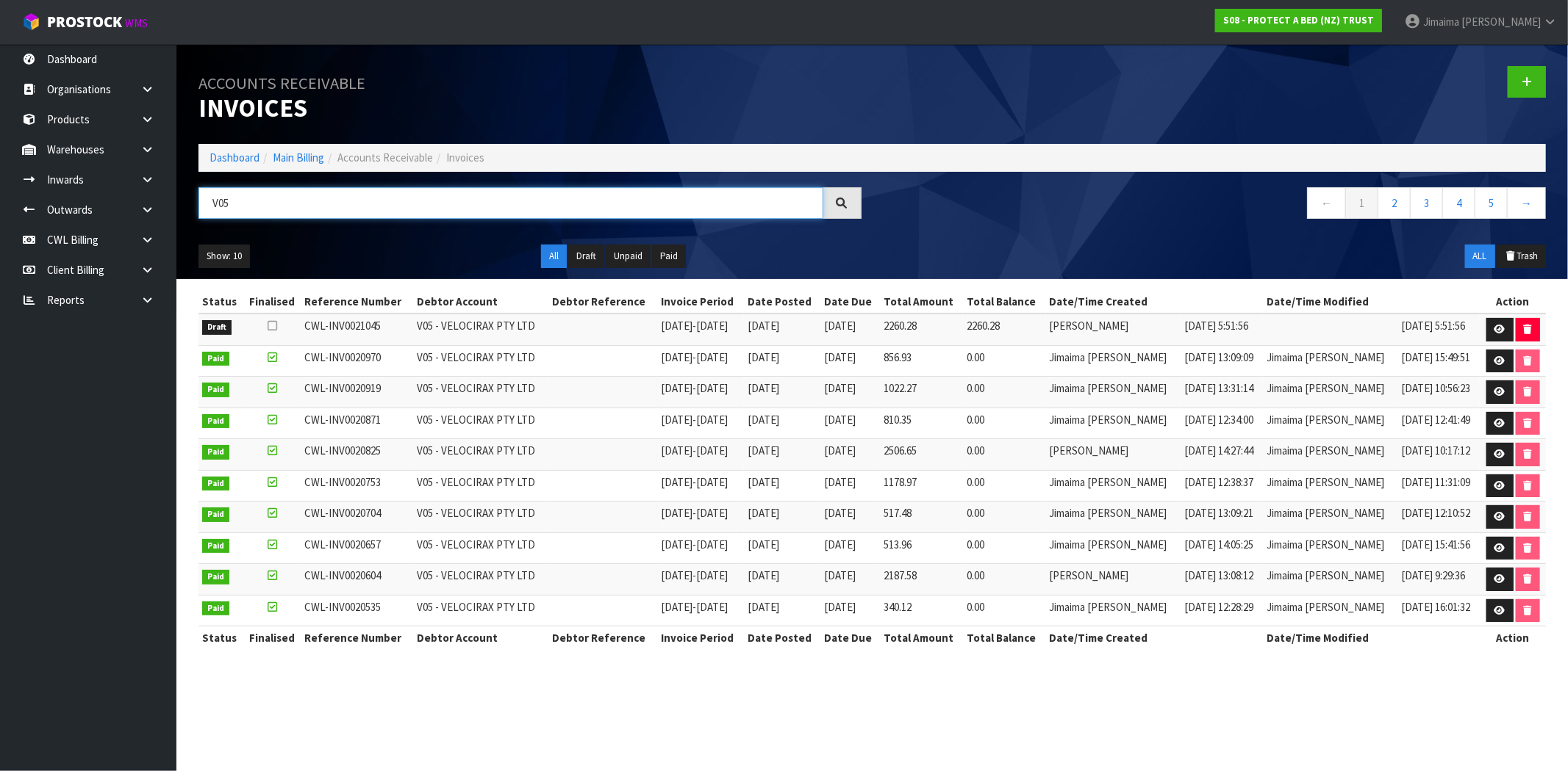
type input "V05"
click at [802, 367] on td "22/09/2025" at bounding box center [783, 361] width 77 height 32
drag, startPoint x: 1496, startPoint y: 330, endPoint x: 797, endPoint y: 88, distance: 739.7
click at [1495, 330] on icon at bounding box center [1499, 329] width 11 height 10
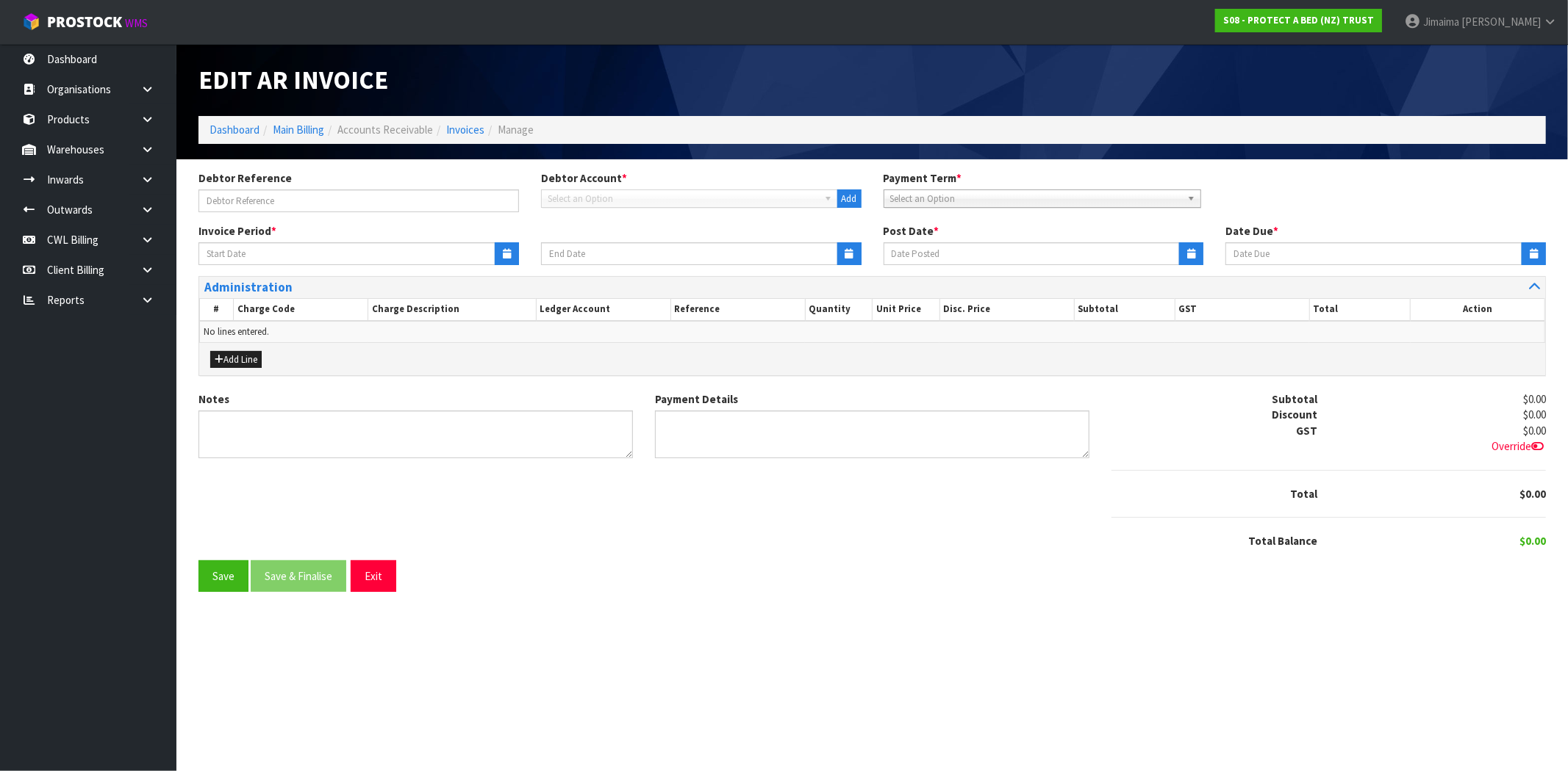
type input "22/09/2025"
type input "[DATE]"
type input "14/10/2025"
type textarea "Please contact us within 7 days should there be any discrepancies."
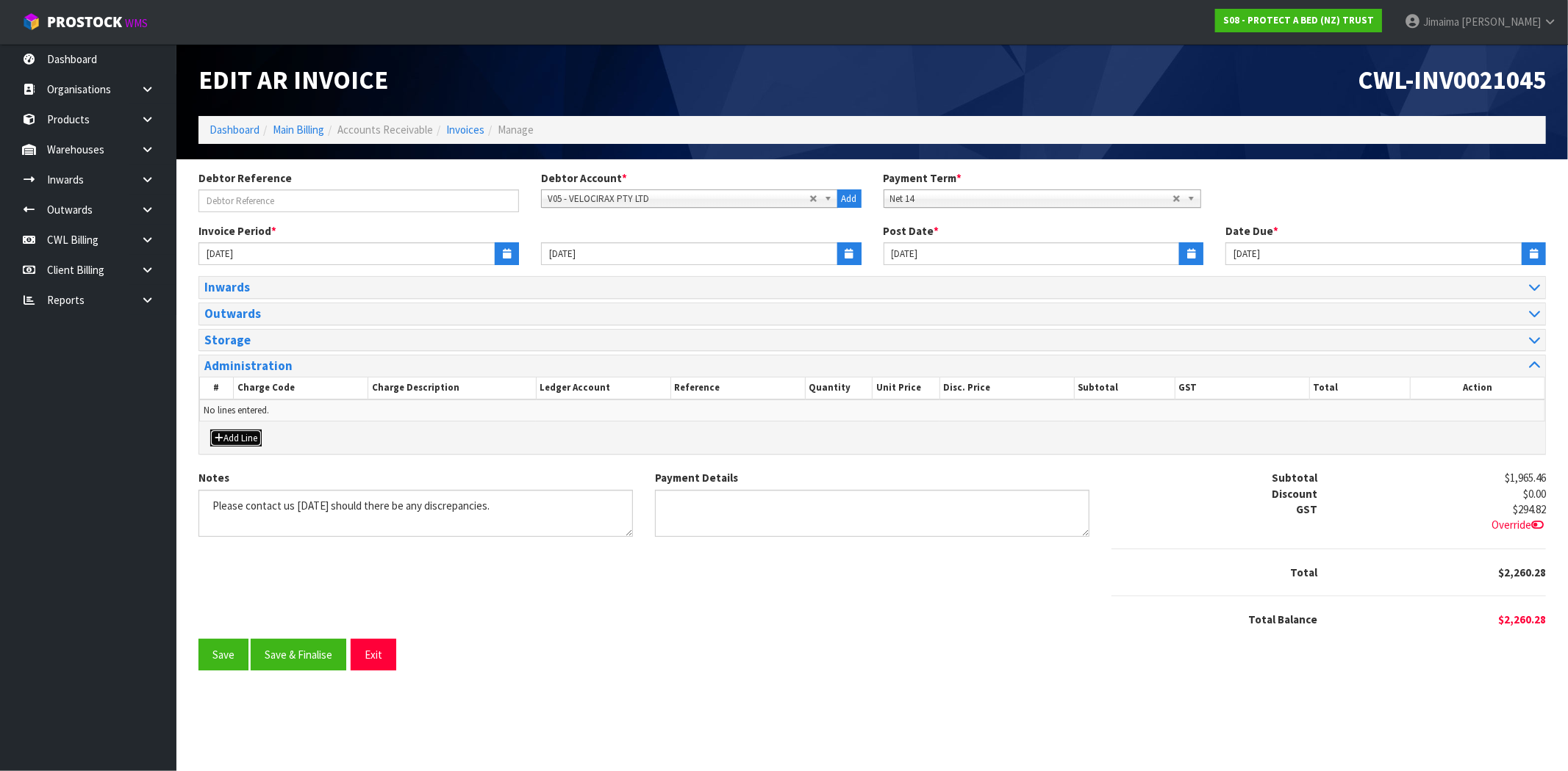
drag, startPoint x: 260, startPoint y: 434, endPoint x: 250, endPoint y: 449, distance: 18.0
click at [258, 434] on button "Add Line" at bounding box center [236, 438] width 52 height 18
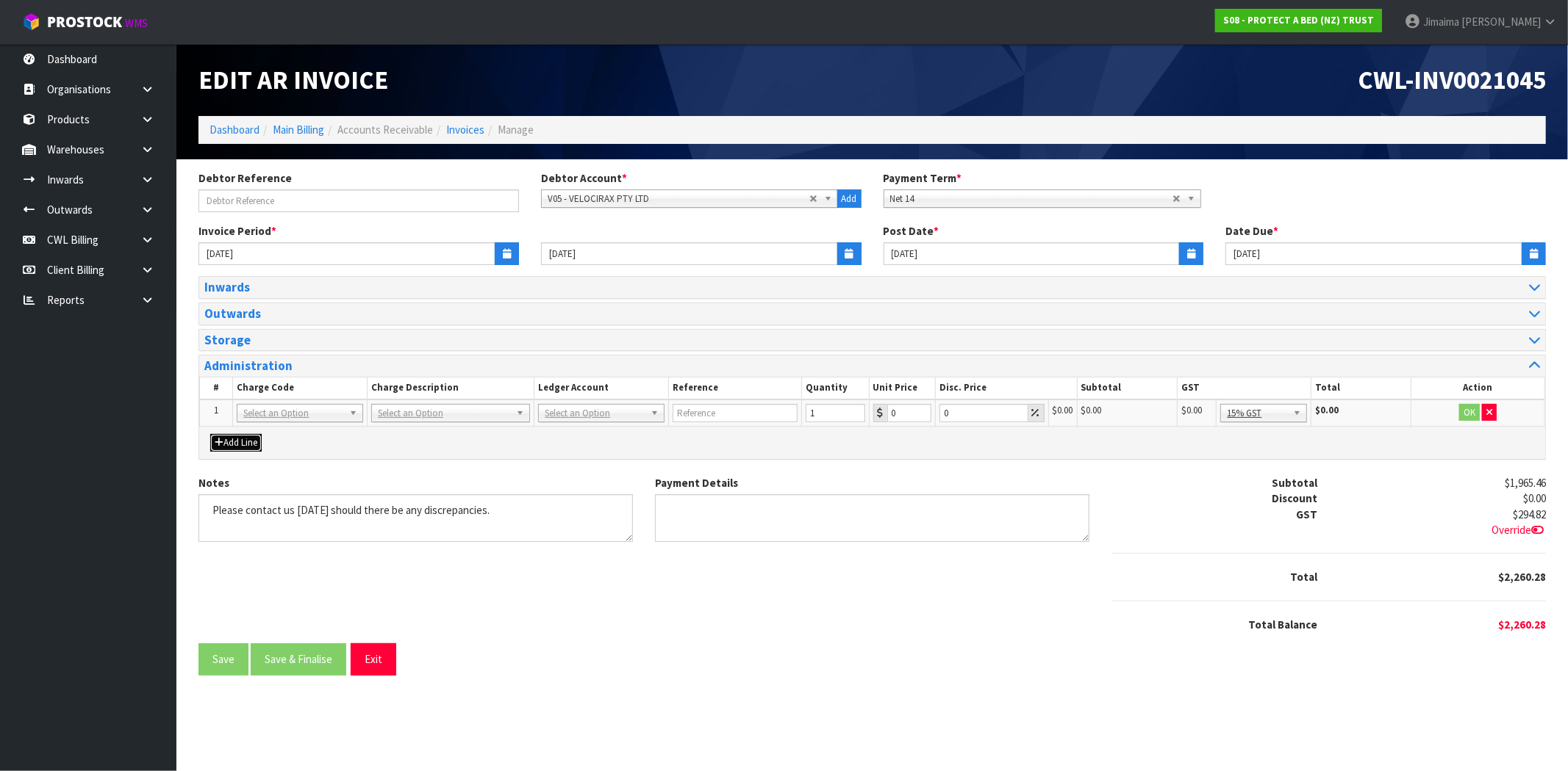
click at [250, 449] on button "Add Line" at bounding box center [236, 443] width 52 height 18
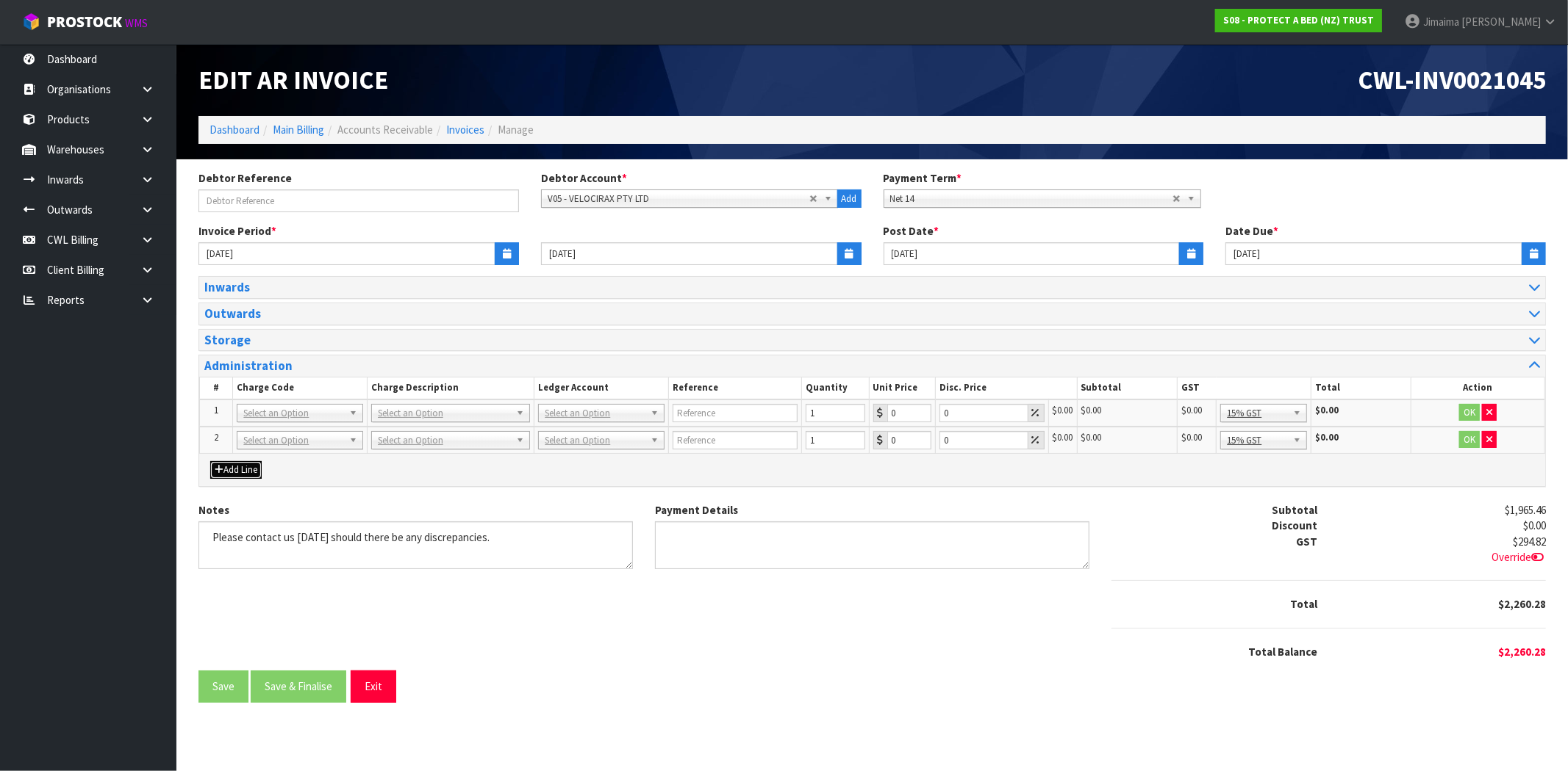
click at [250, 464] on button "Add Line" at bounding box center [236, 470] width 52 height 18
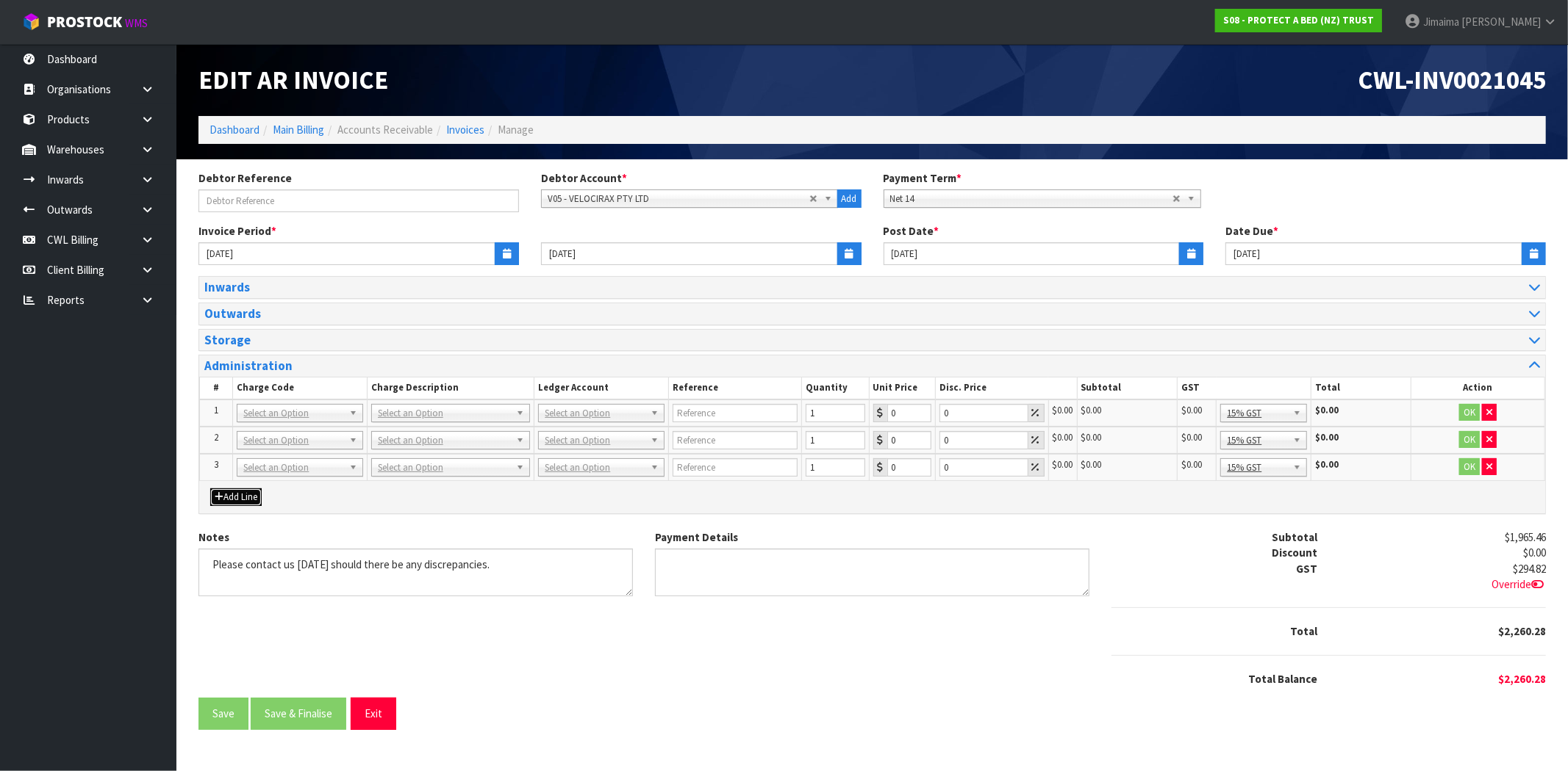
click at [245, 493] on button "Add Line" at bounding box center [236, 497] width 52 height 18
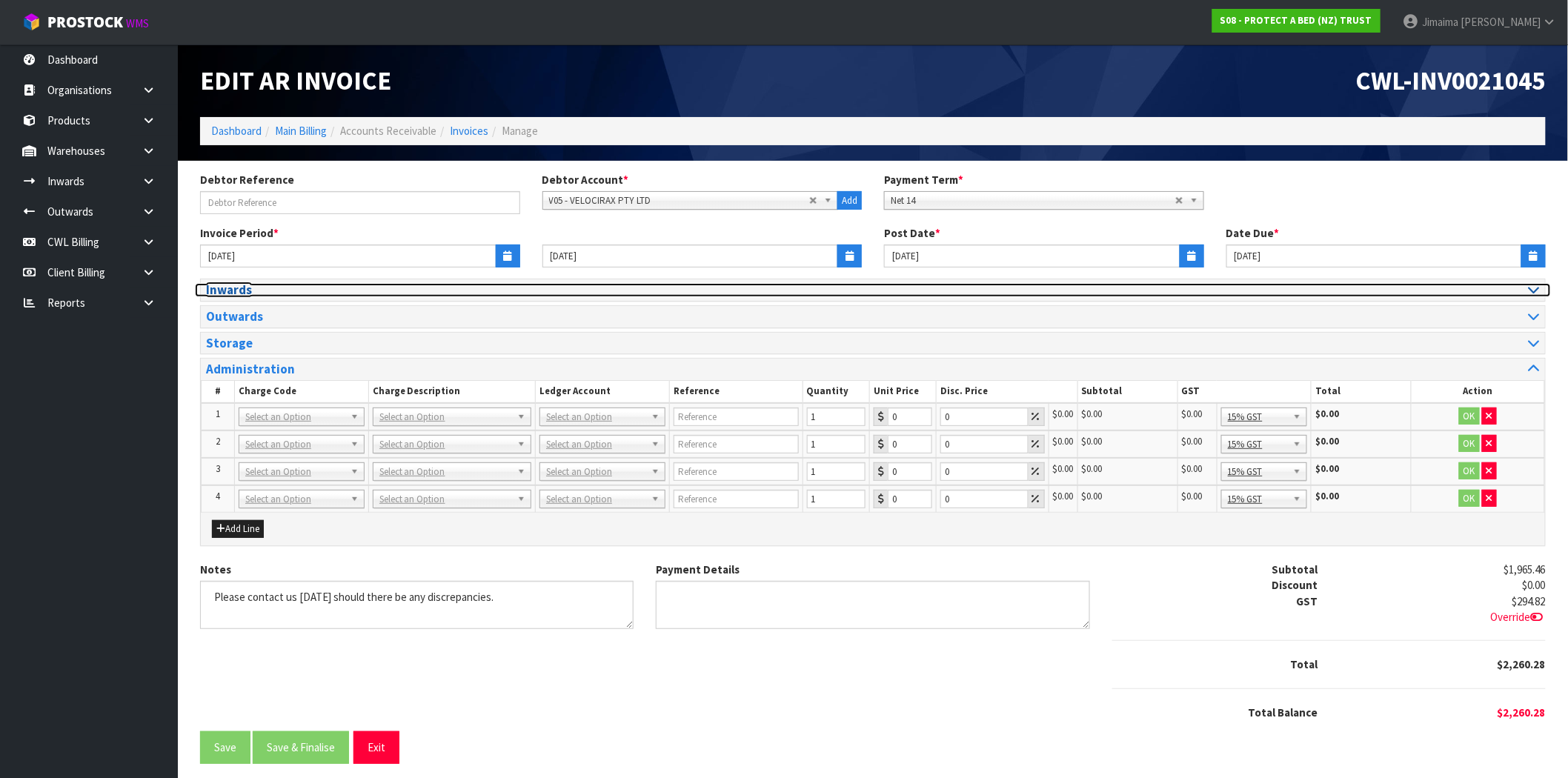
click at [262, 288] on h3 "Inwards" at bounding box center [534, 290] width 656 height 14
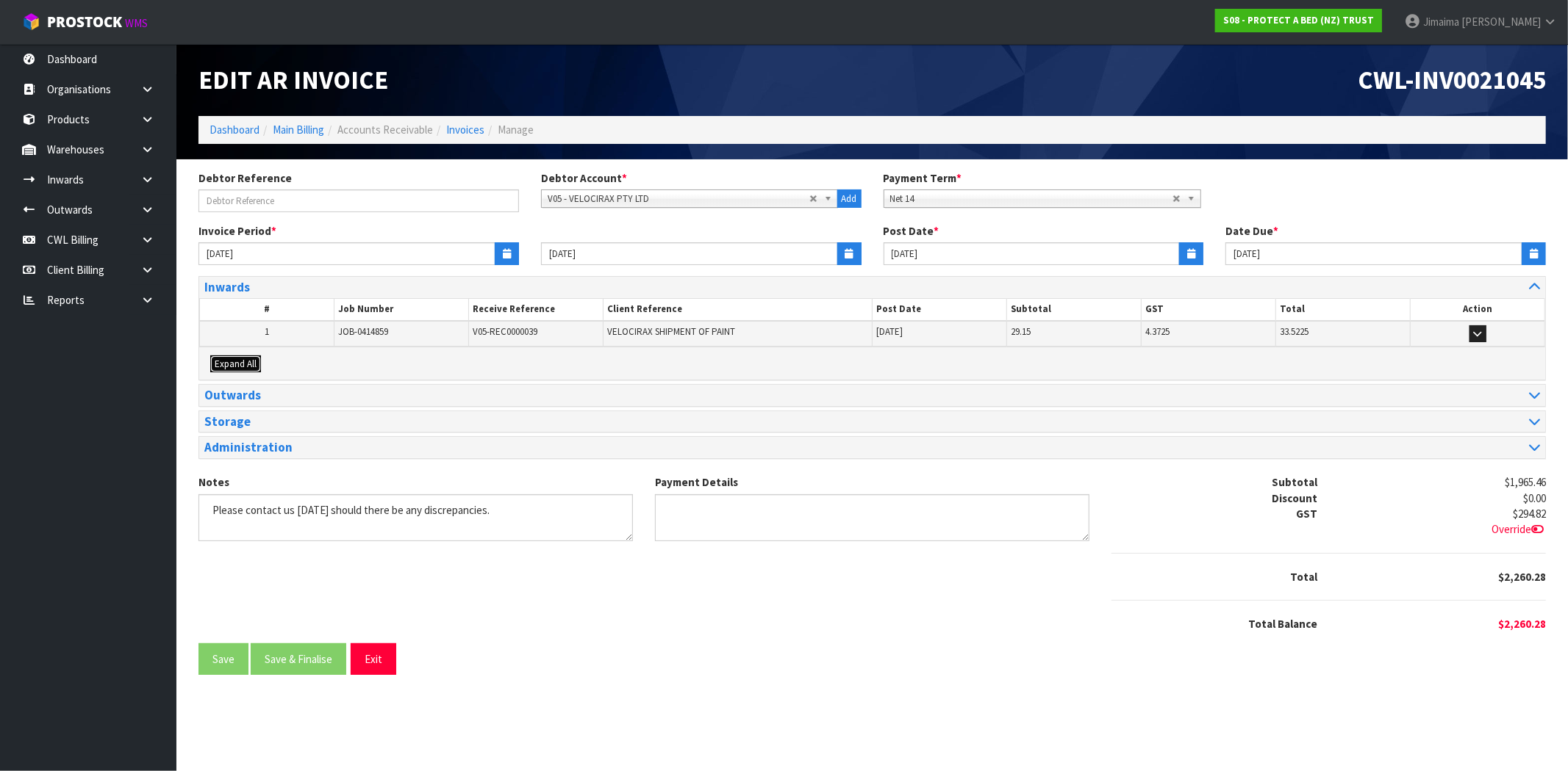
click at [251, 364] on span "Expand All" at bounding box center [235, 364] width 42 height 13
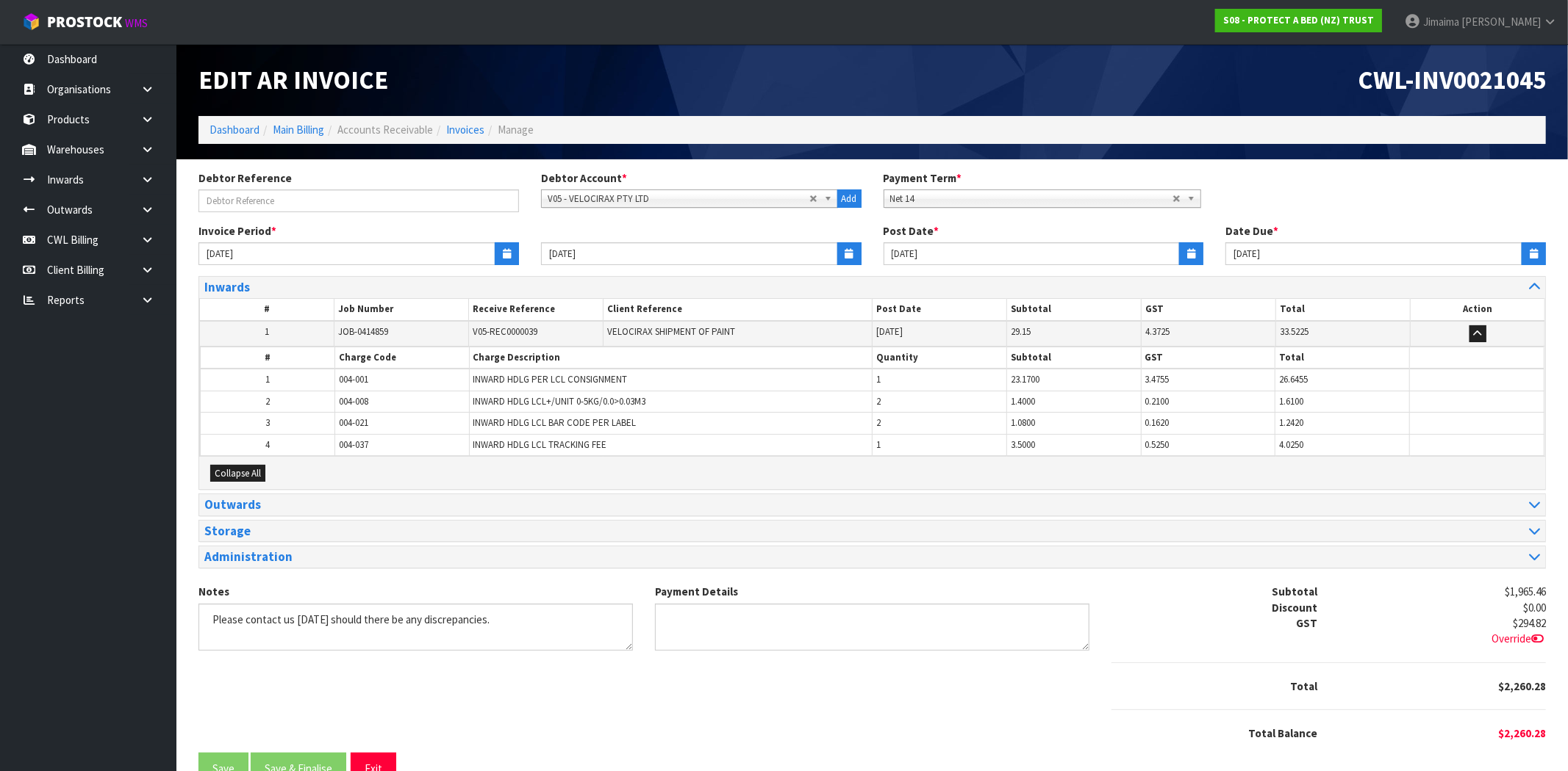
click at [298, 385] on td "1" at bounding box center [268, 380] width 135 height 22
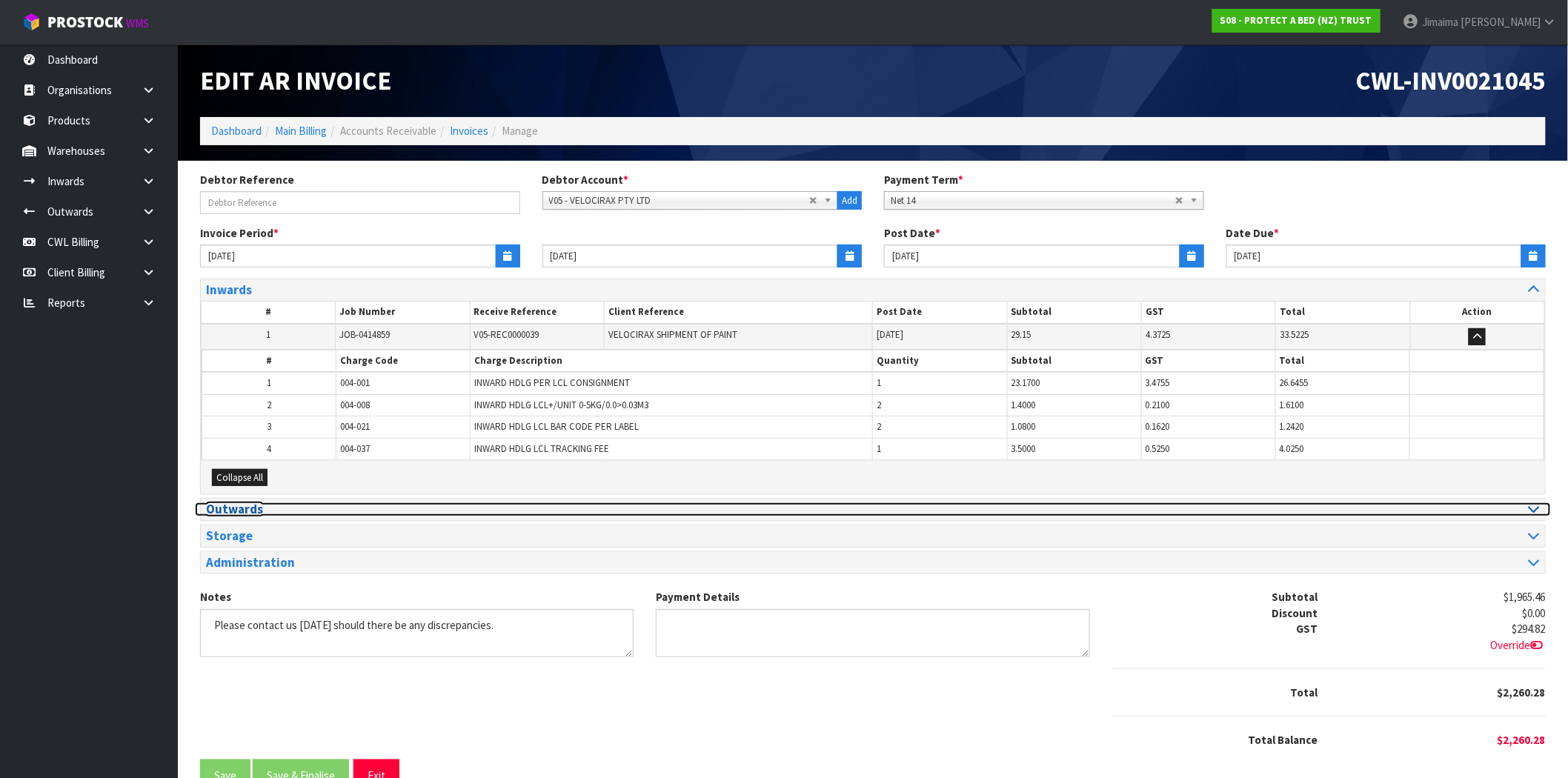
click at [230, 506] on h3 "Outwards" at bounding box center [534, 509] width 656 height 14
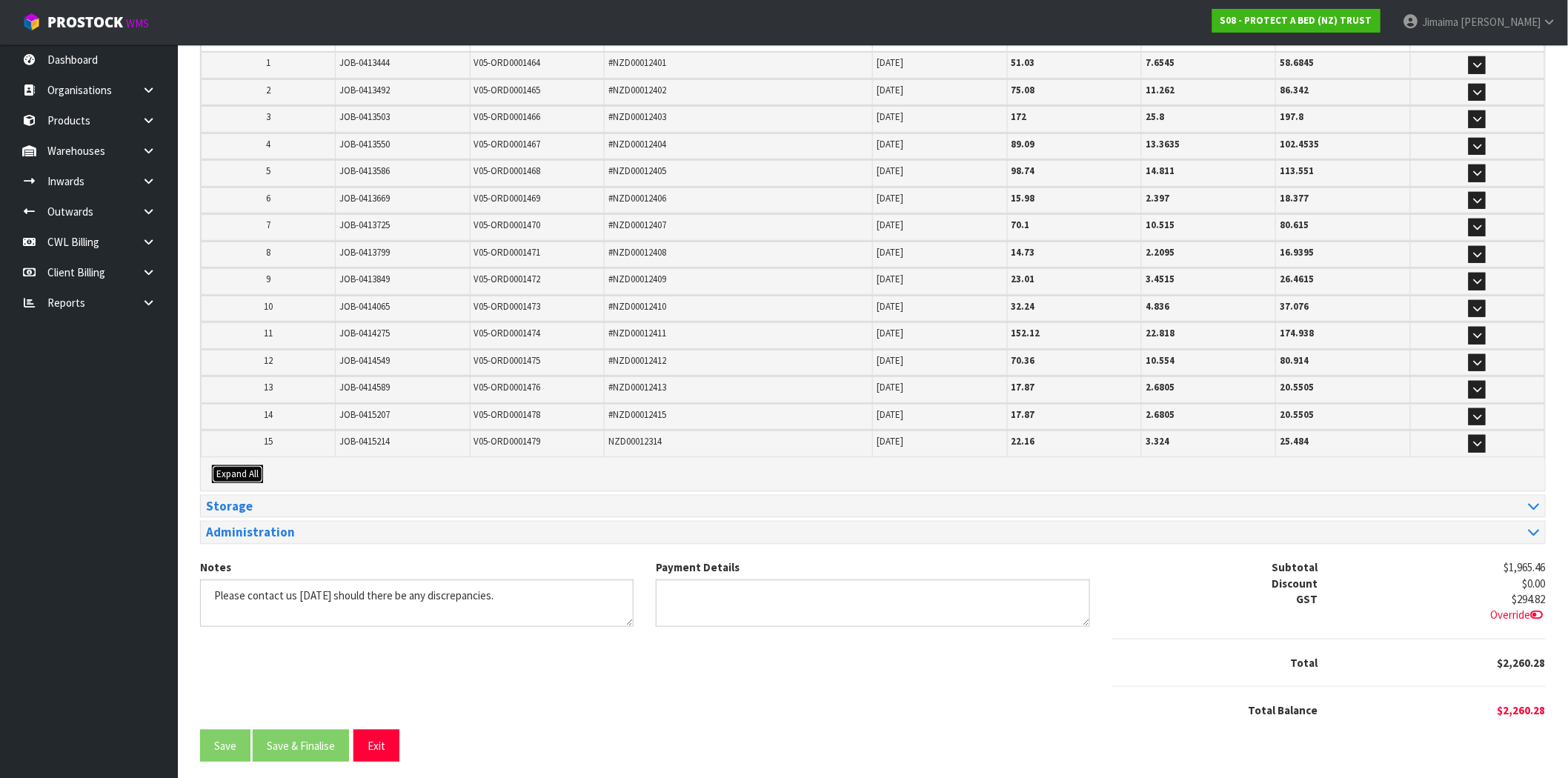
click at [239, 468] on span "Expand All" at bounding box center [237, 474] width 42 height 13
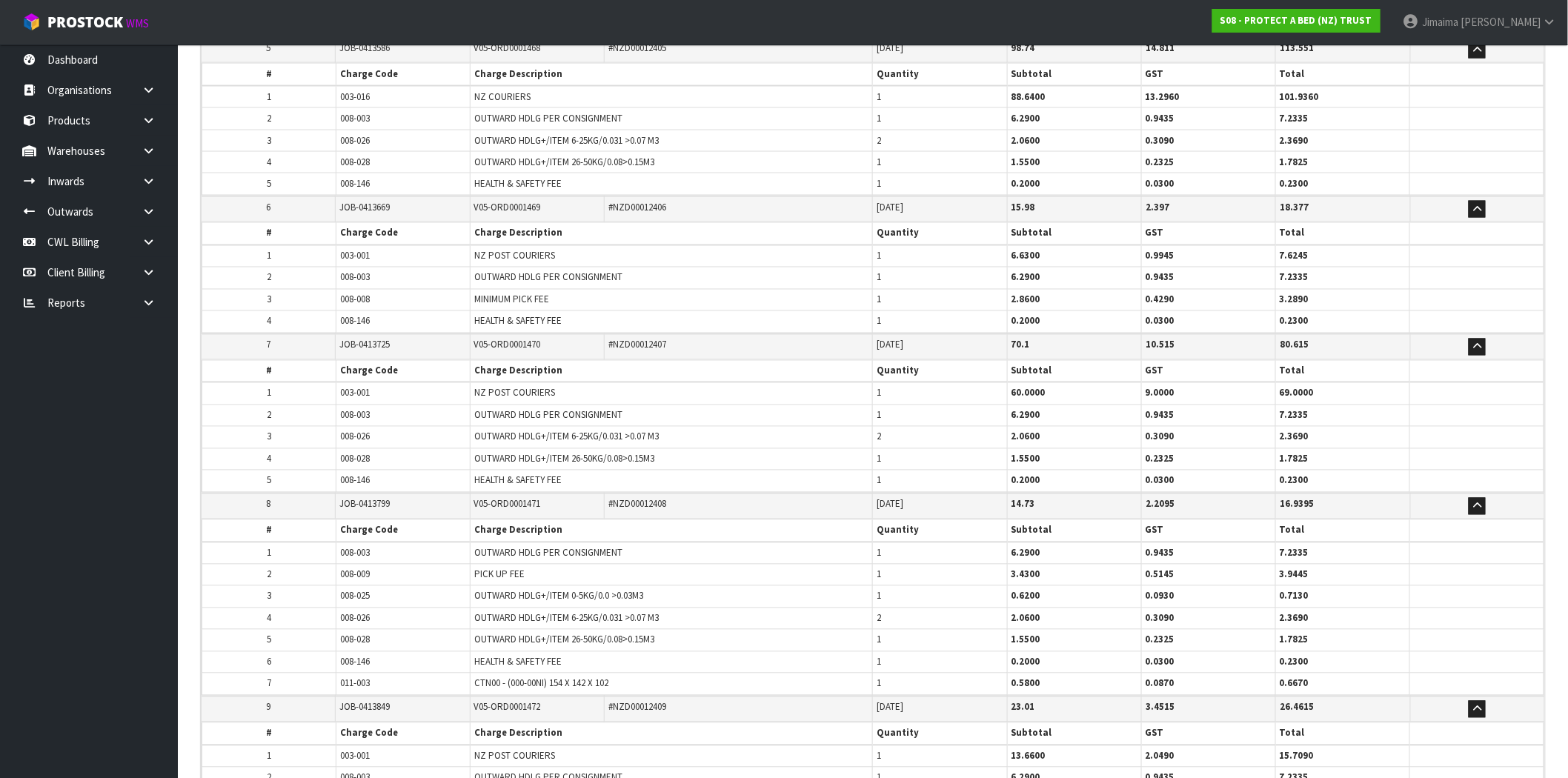
scroll to position [2259, 0]
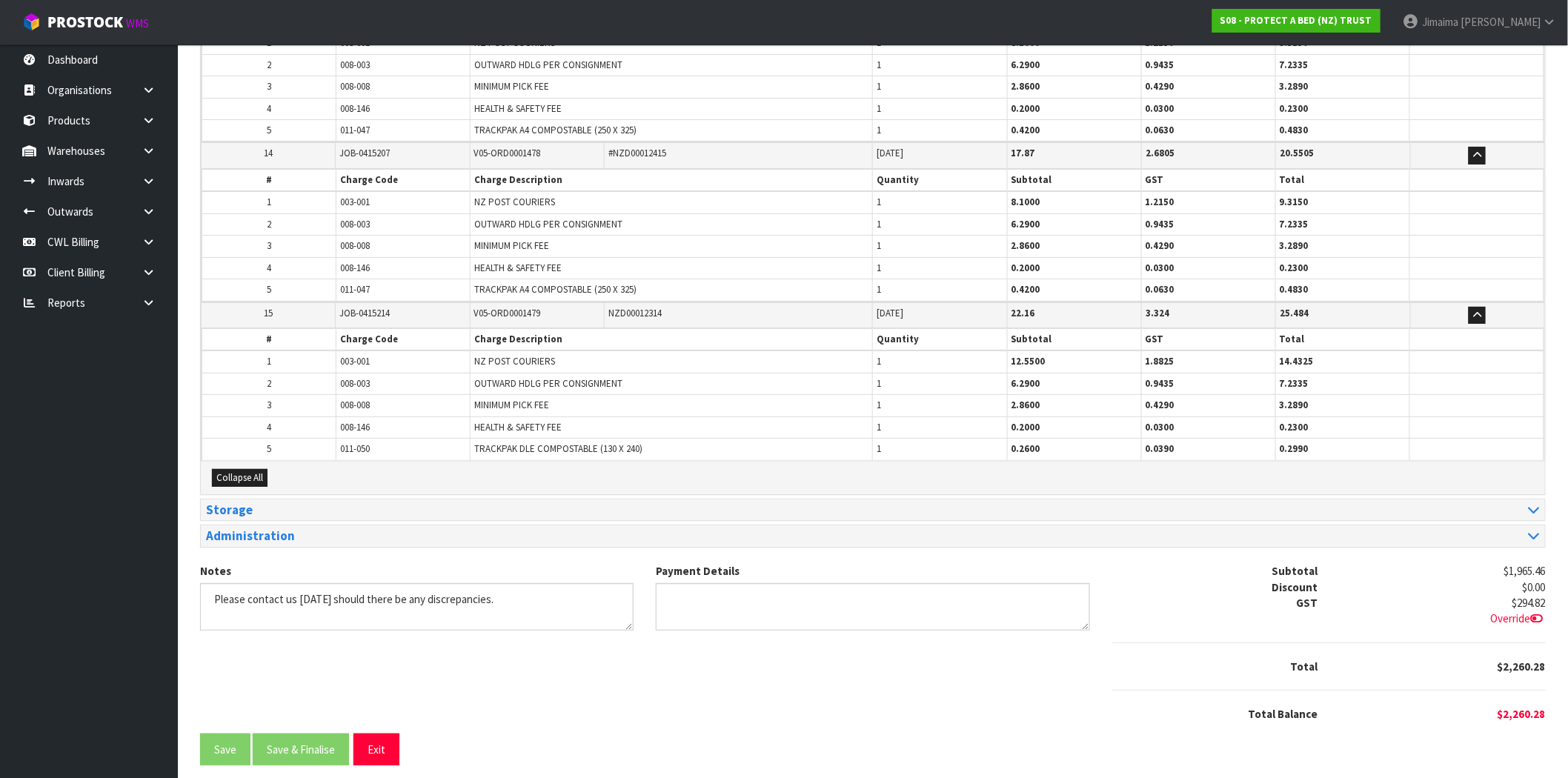
click at [349, 377] on span "008-003" at bounding box center [355, 383] width 30 height 13
copy tr "008-003"
click at [358, 442] on span "011-050" at bounding box center [355, 448] width 30 height 13
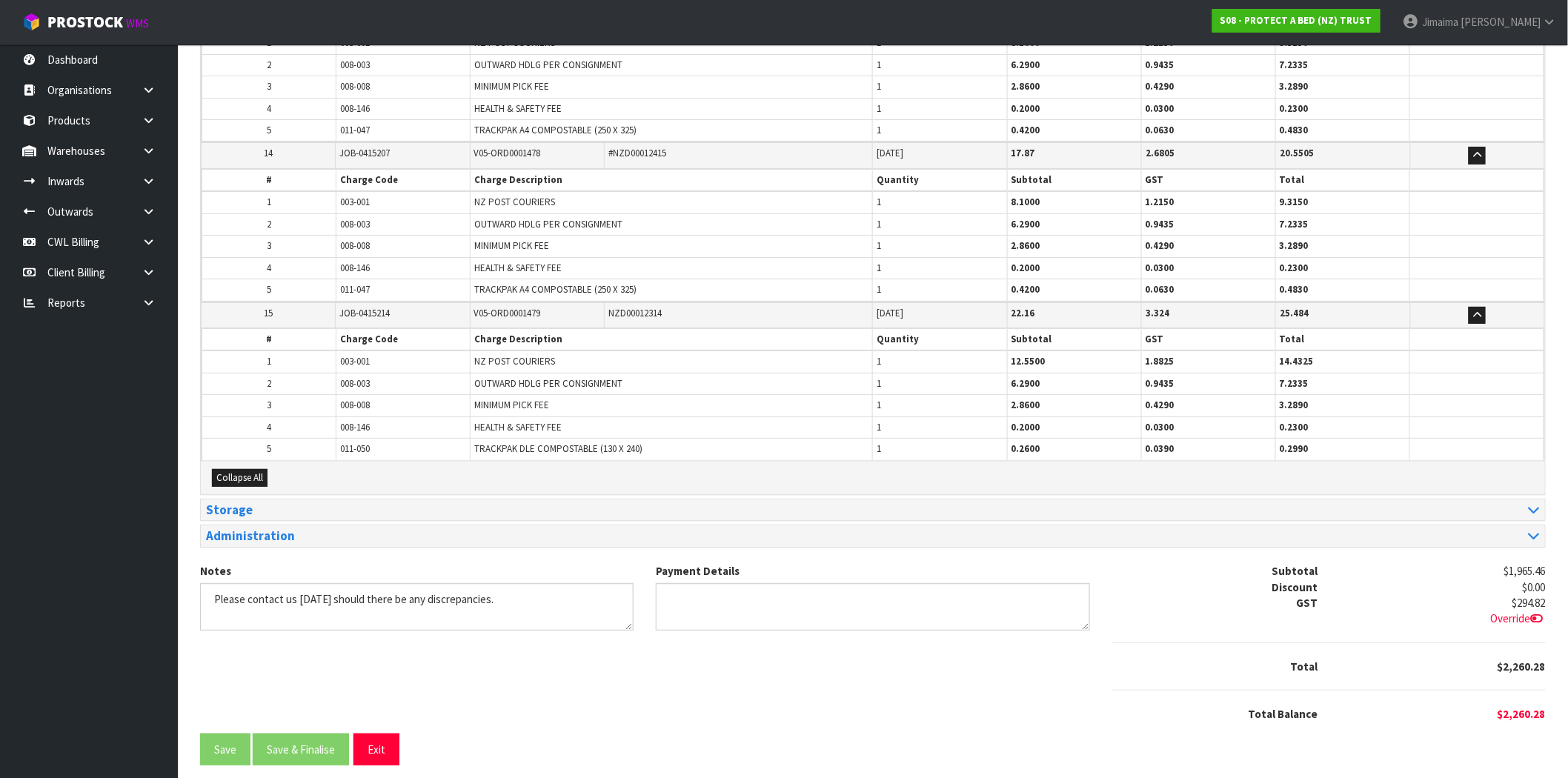
click at [359, 417] on td "008-146" at bounding box center [403, 427] width 134 height 22
click at [357, 422] on span "008-146" at bounding box center [355, 427] width 30 height 13
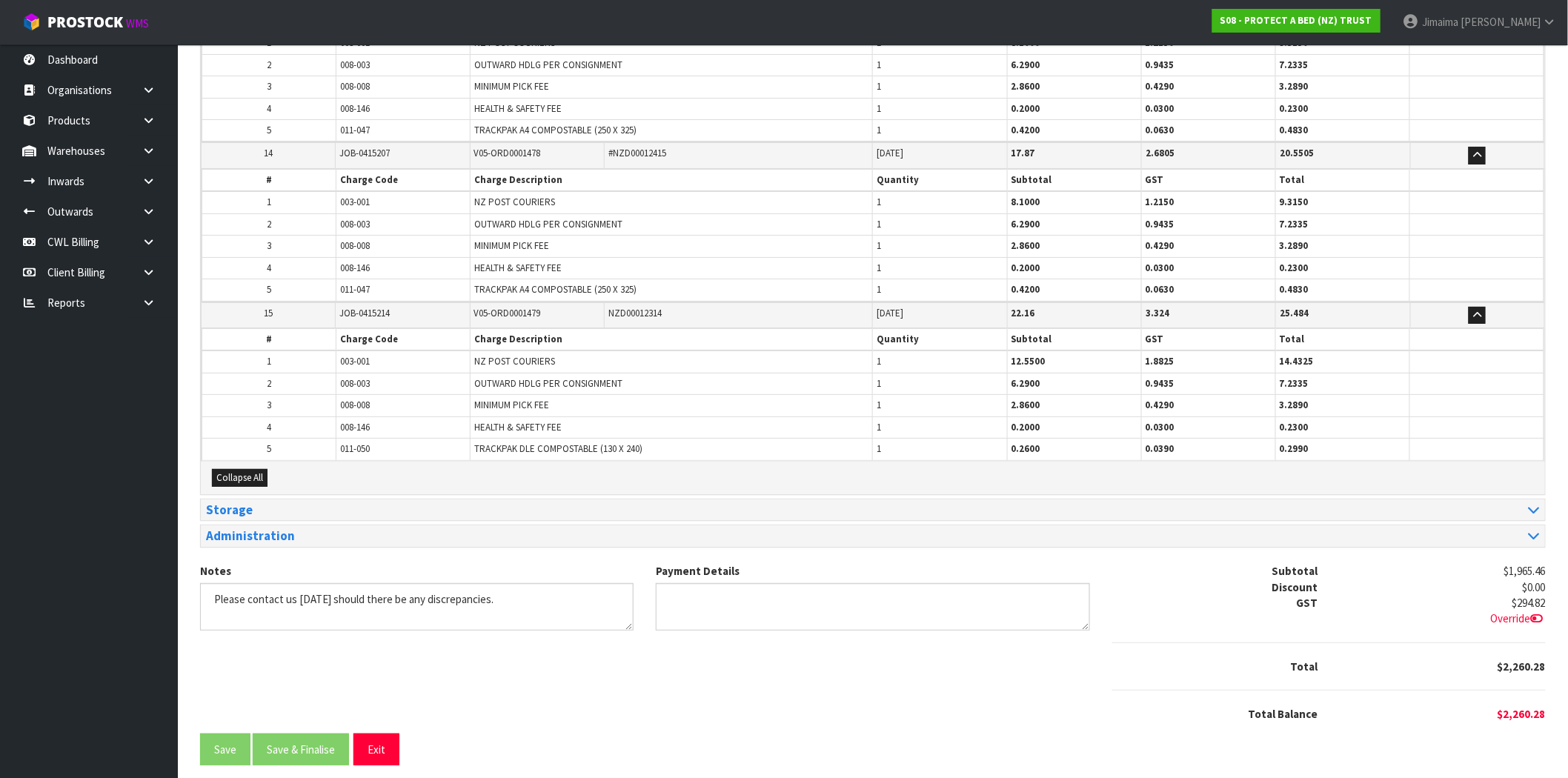
drag, startPoint x: 369, startPoint y: 418, endPoint x: 357, endPoint y: 430, distance: 17.0
click at [370, 421] on span "008-146" at bounding box center [355, 427] width 30 height 13
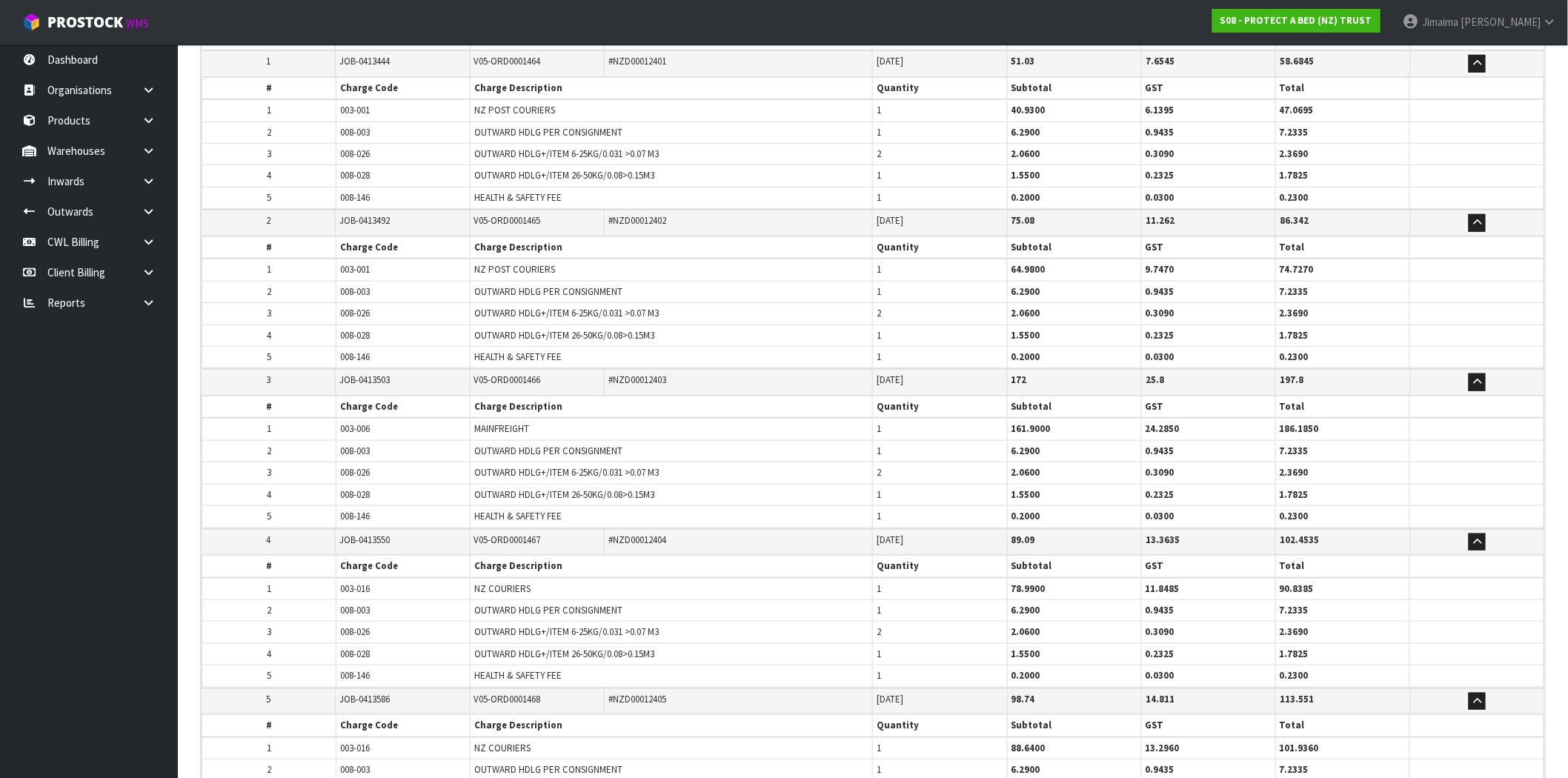
scroll to position [200, 0]
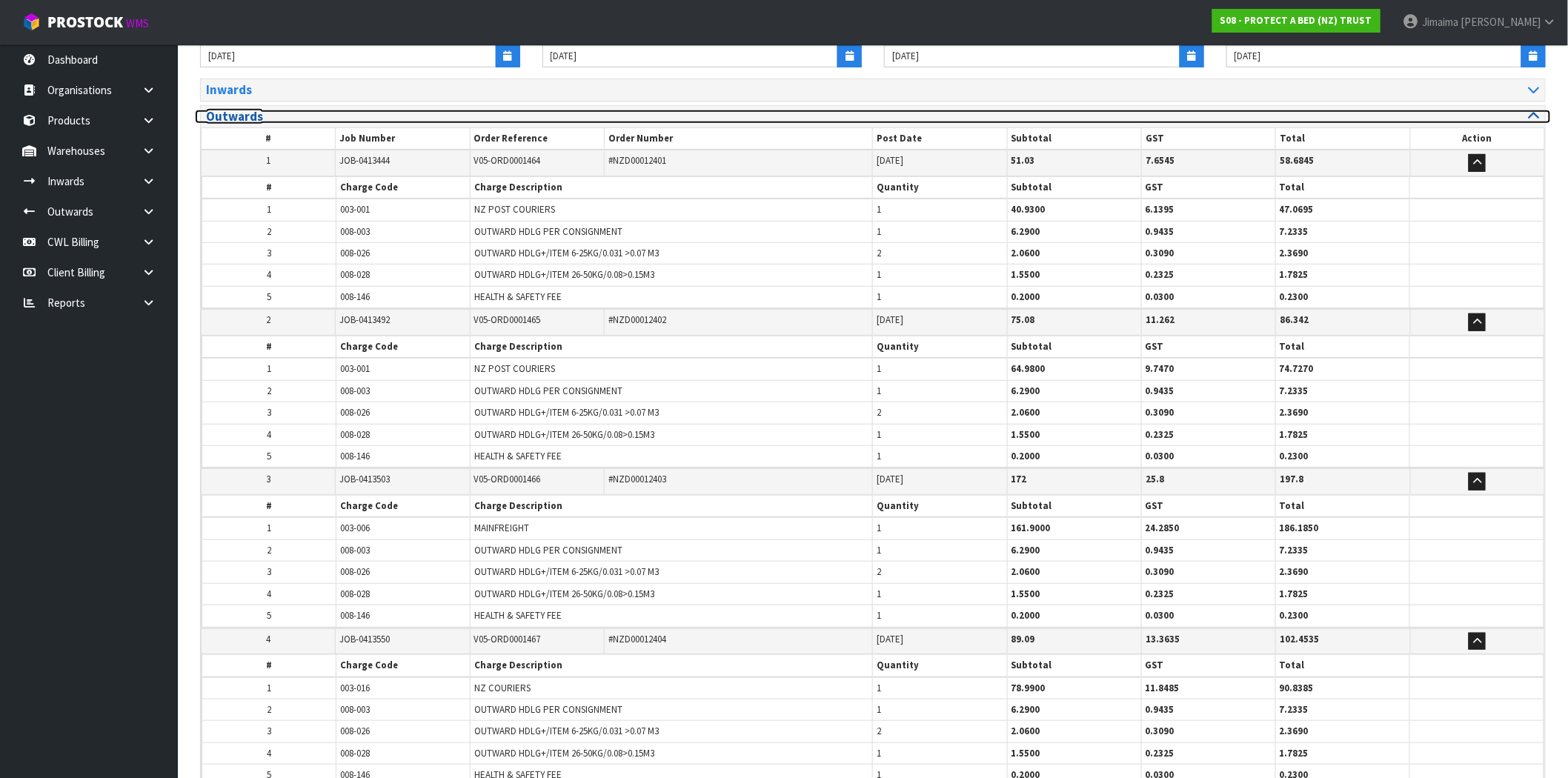
click at [356, 110] on h3 "Outwards" at bounding box center [534, 116] width 656 height 14
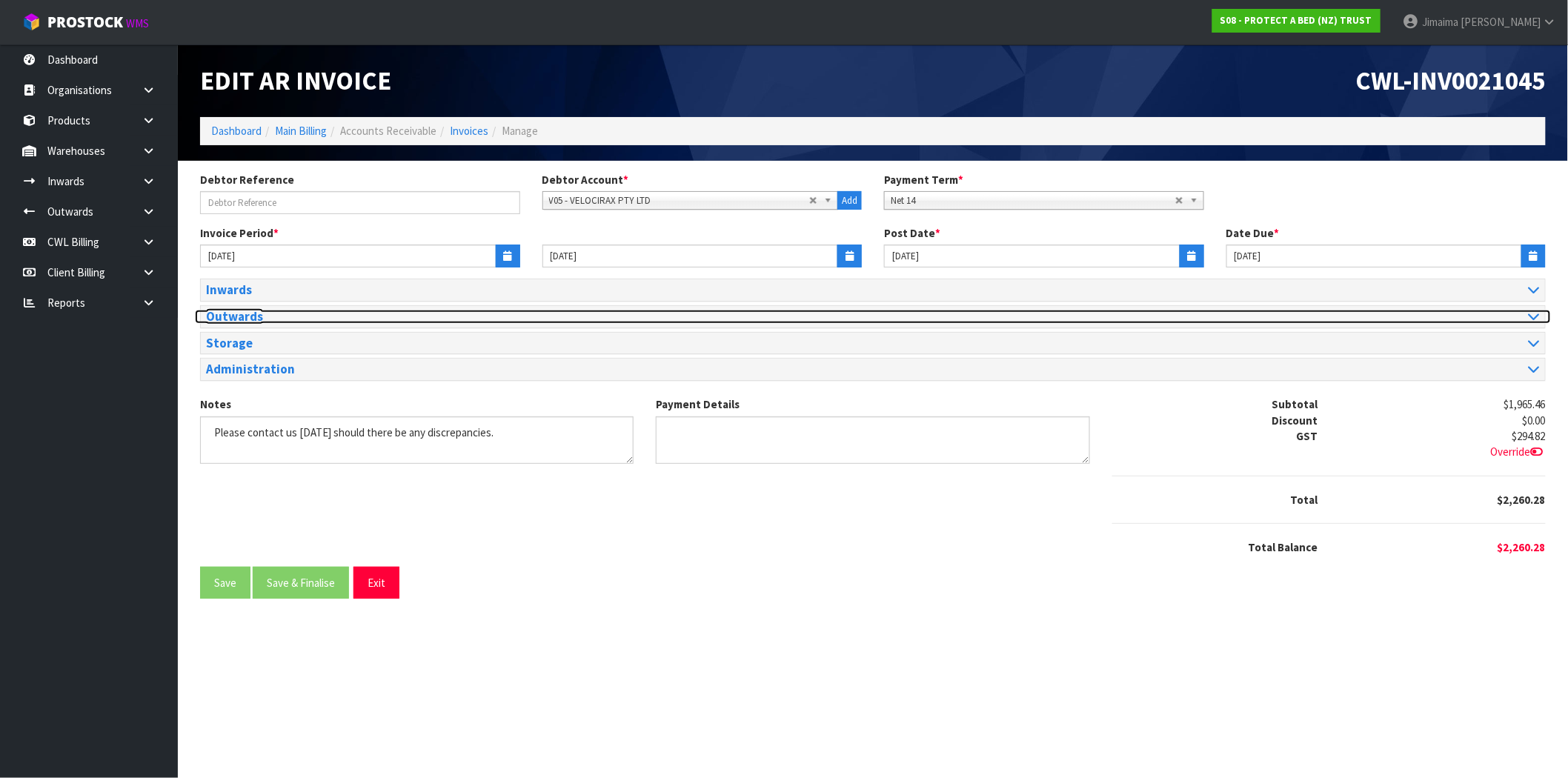
scroll to position [0, 0]
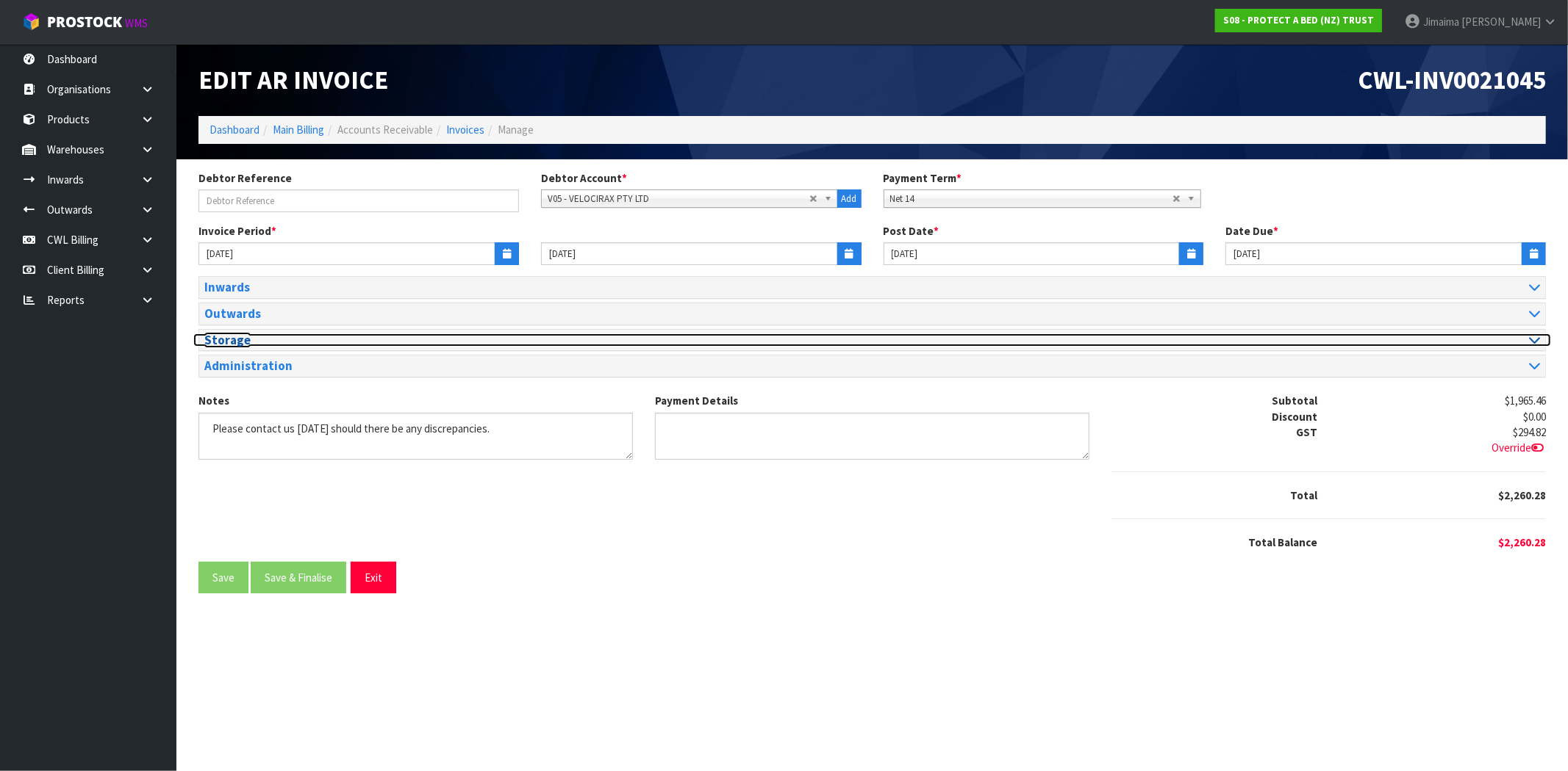
click at [240, 341] on h3 "Storage" at bounding box center [533, 340] width 657 height 14
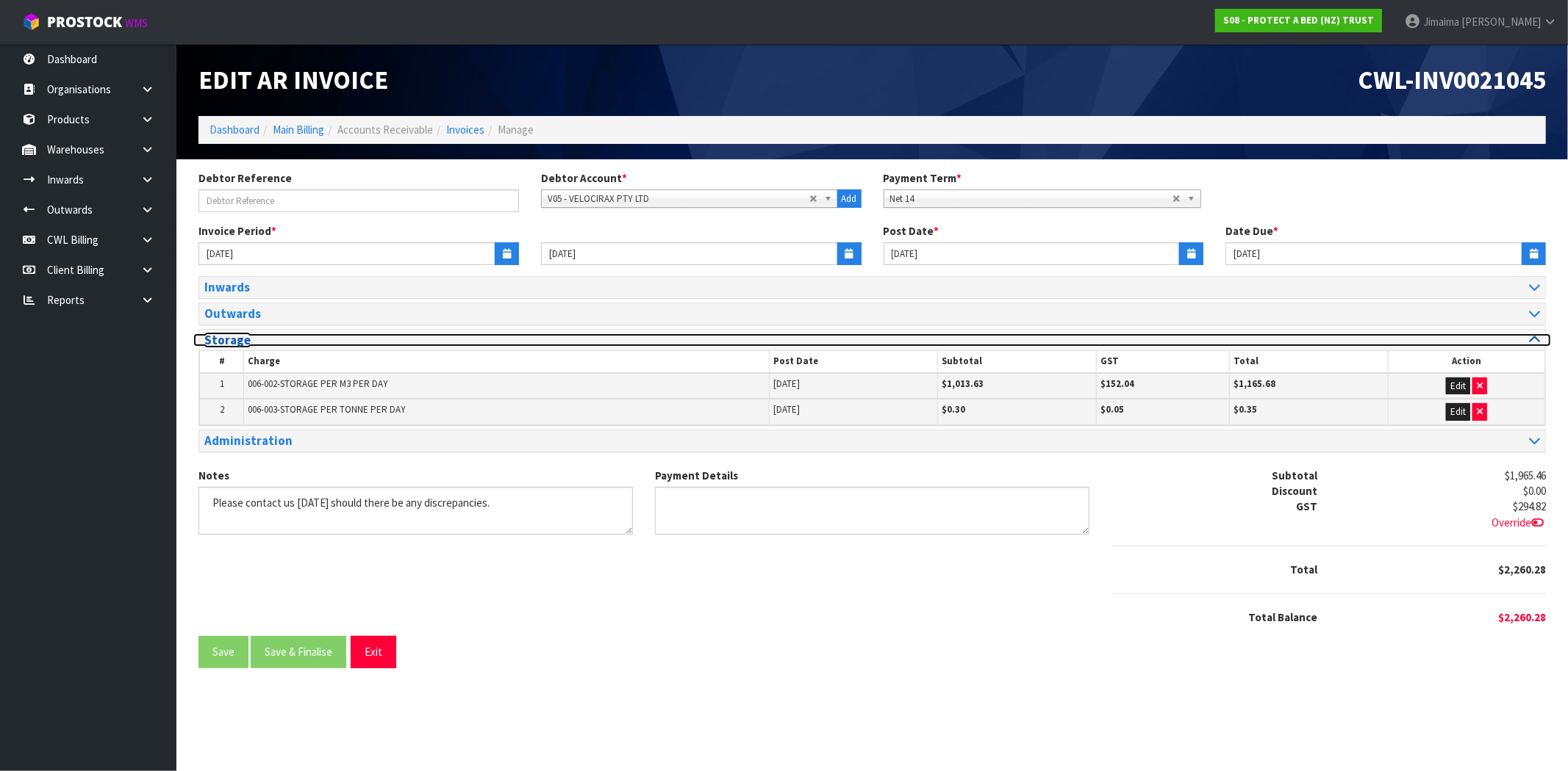
click at [239, 339] on h3 "Storage" at bounding box center [533, 340] width 657 height 14
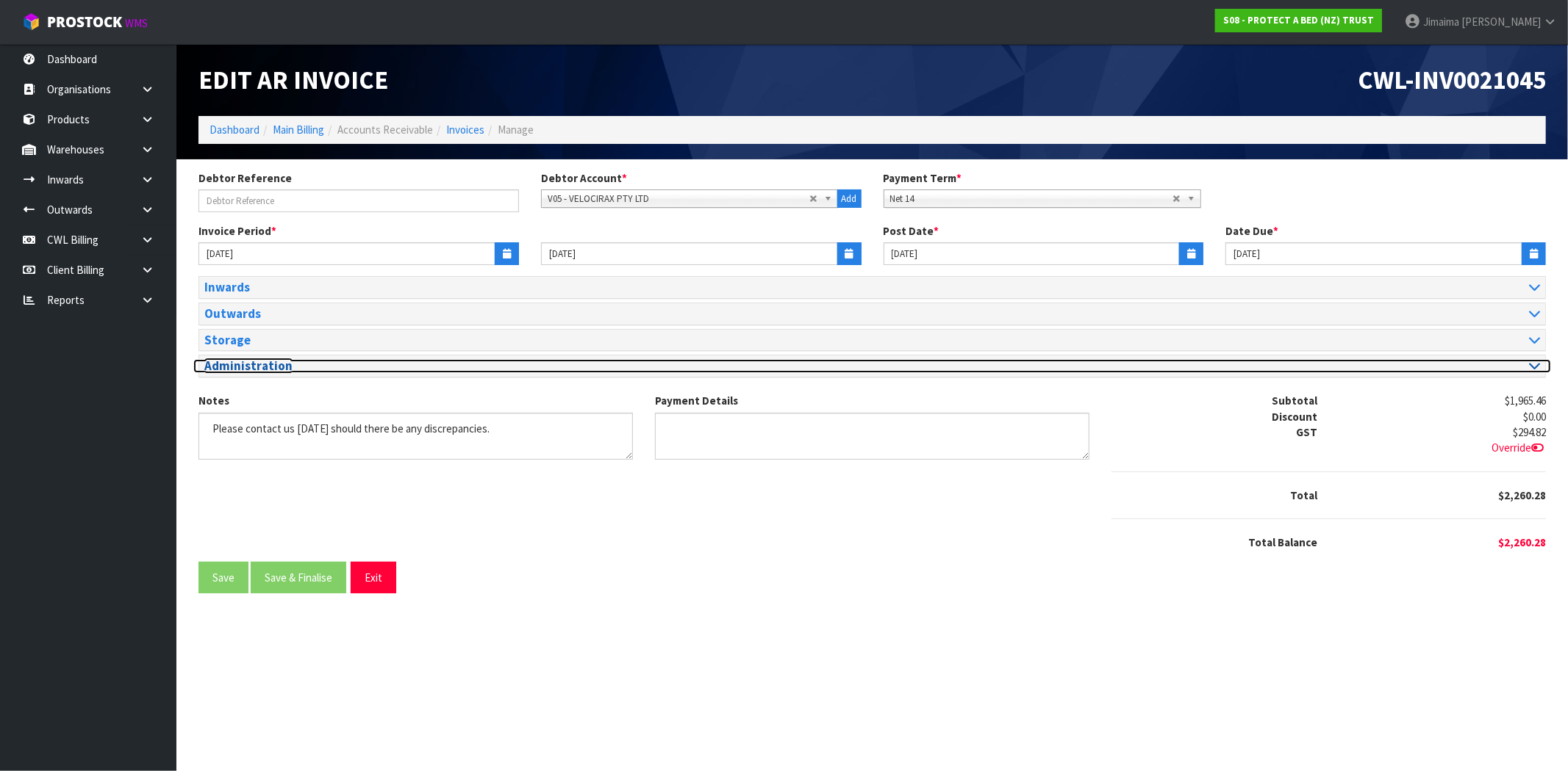
click at [261, 369] on h3 "Administration" at bounding box center [533, 366] width 657 height 14
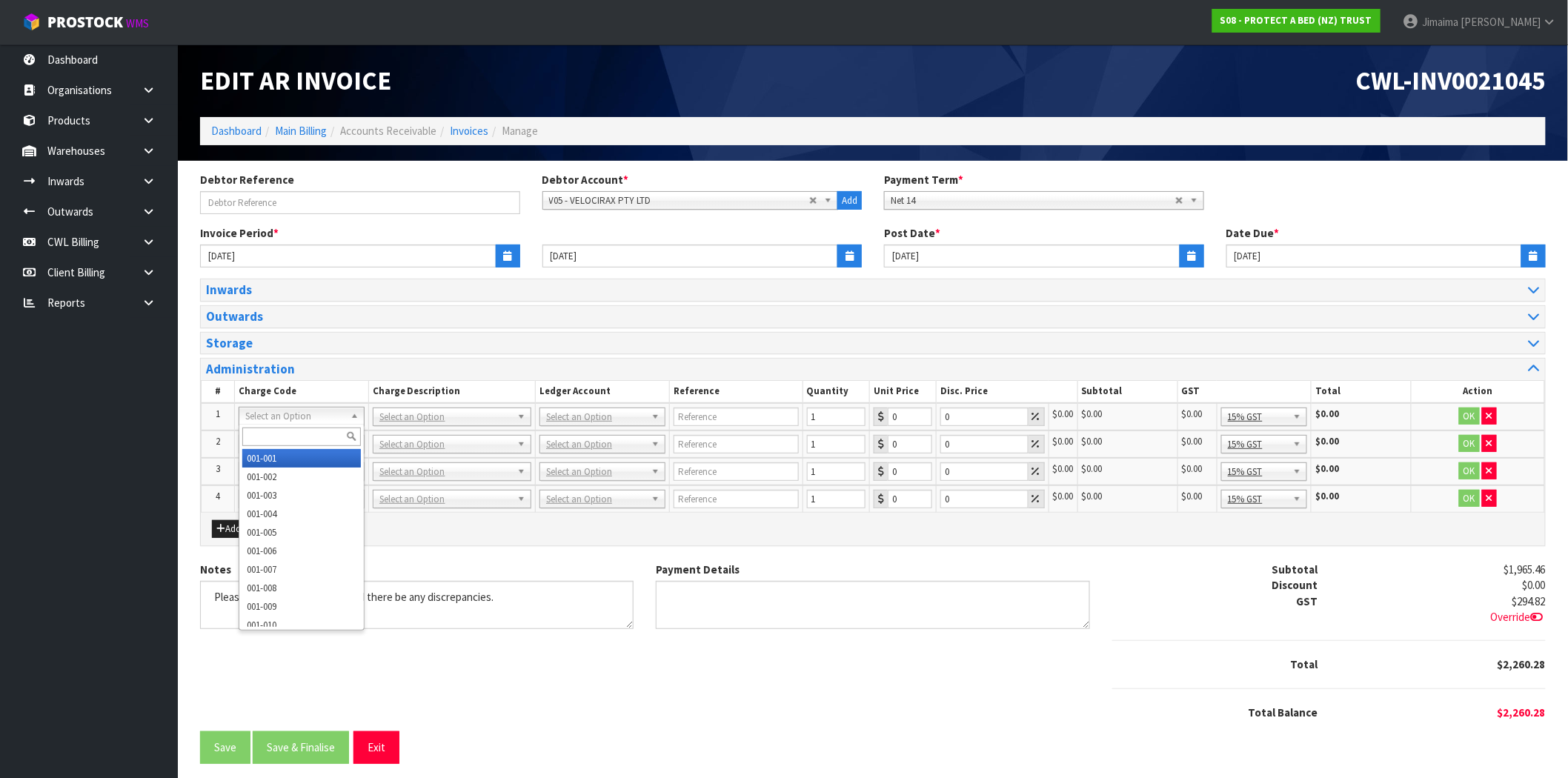
click at [268, 432] on input "text" at bounding box center [301, 436] width 119 height 19
type input "009-045"
type input "5"
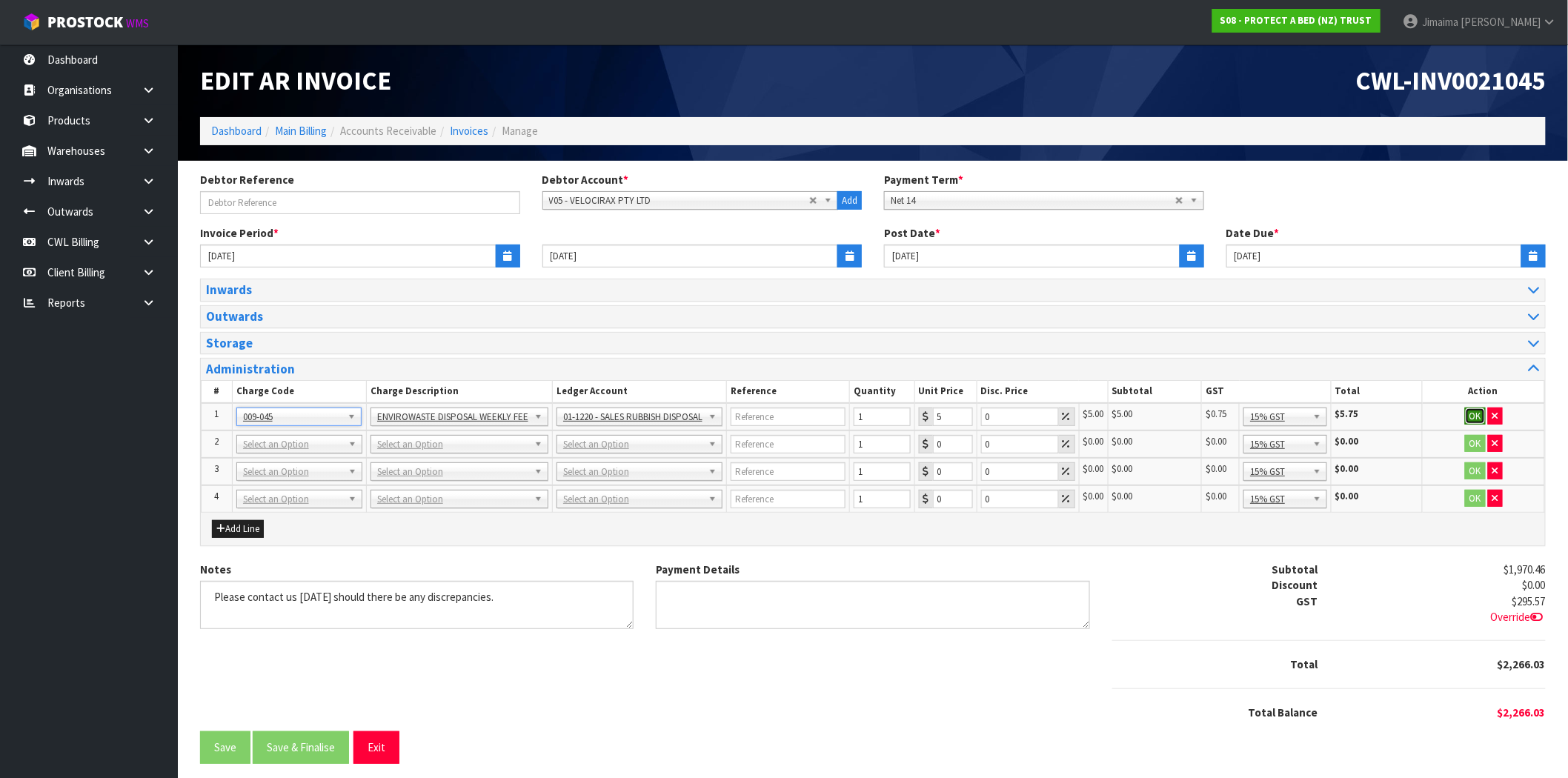
click at [1479, 416] on button "OK" at bounding box center [1476, 417] width 21 height 18
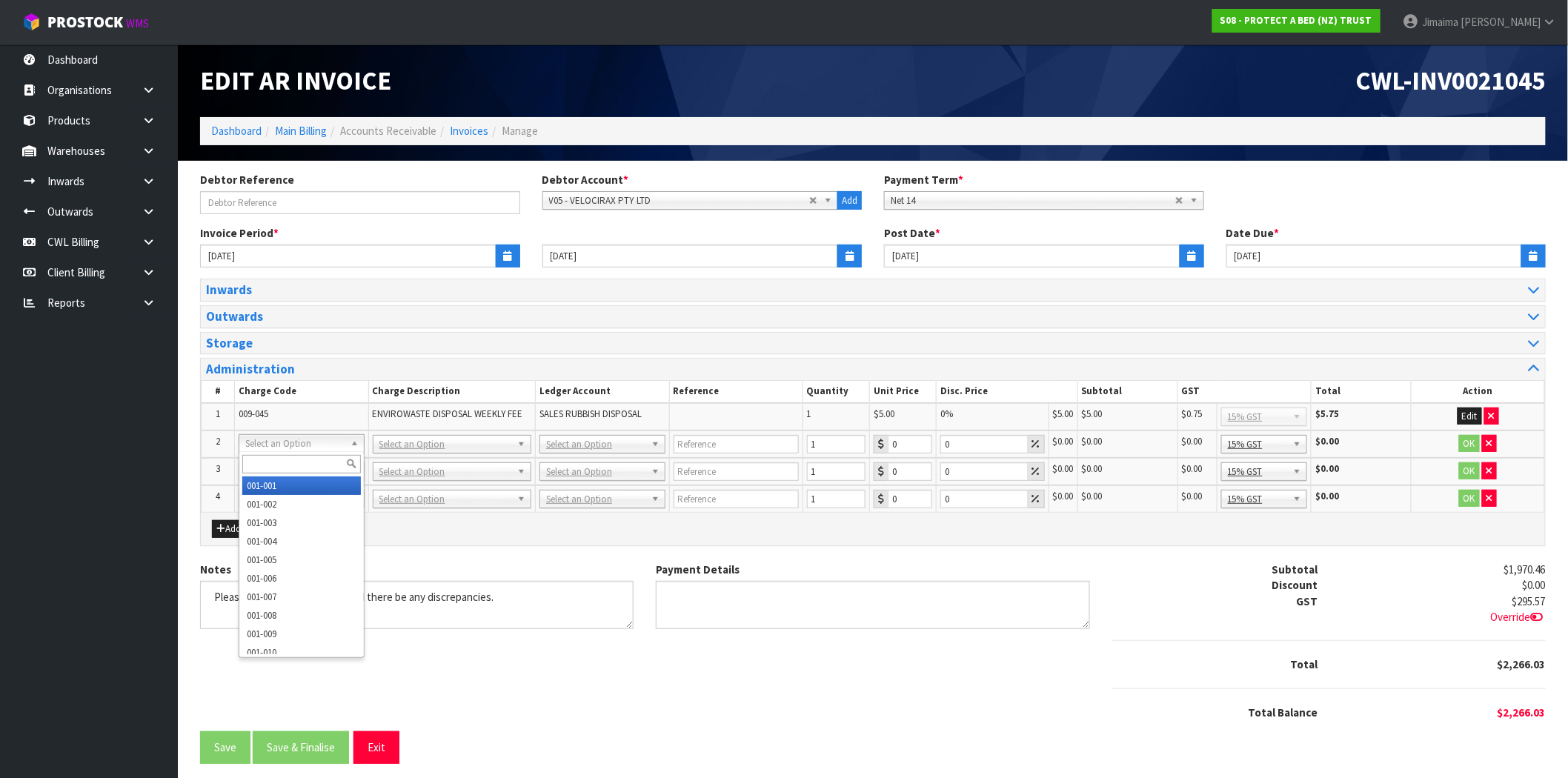
click at [277, 454] on div at bounding box center [301, 464] width 125 height 25
click at [267, 467] on input "text" at bounding box center [301, 464] width 119 height 19
paste input "009-003"
type input "009-003"
drag, startPoint x: 265, startPoint y: 486, endPoint x: 56, endPoint y: 486, distance: 209.0
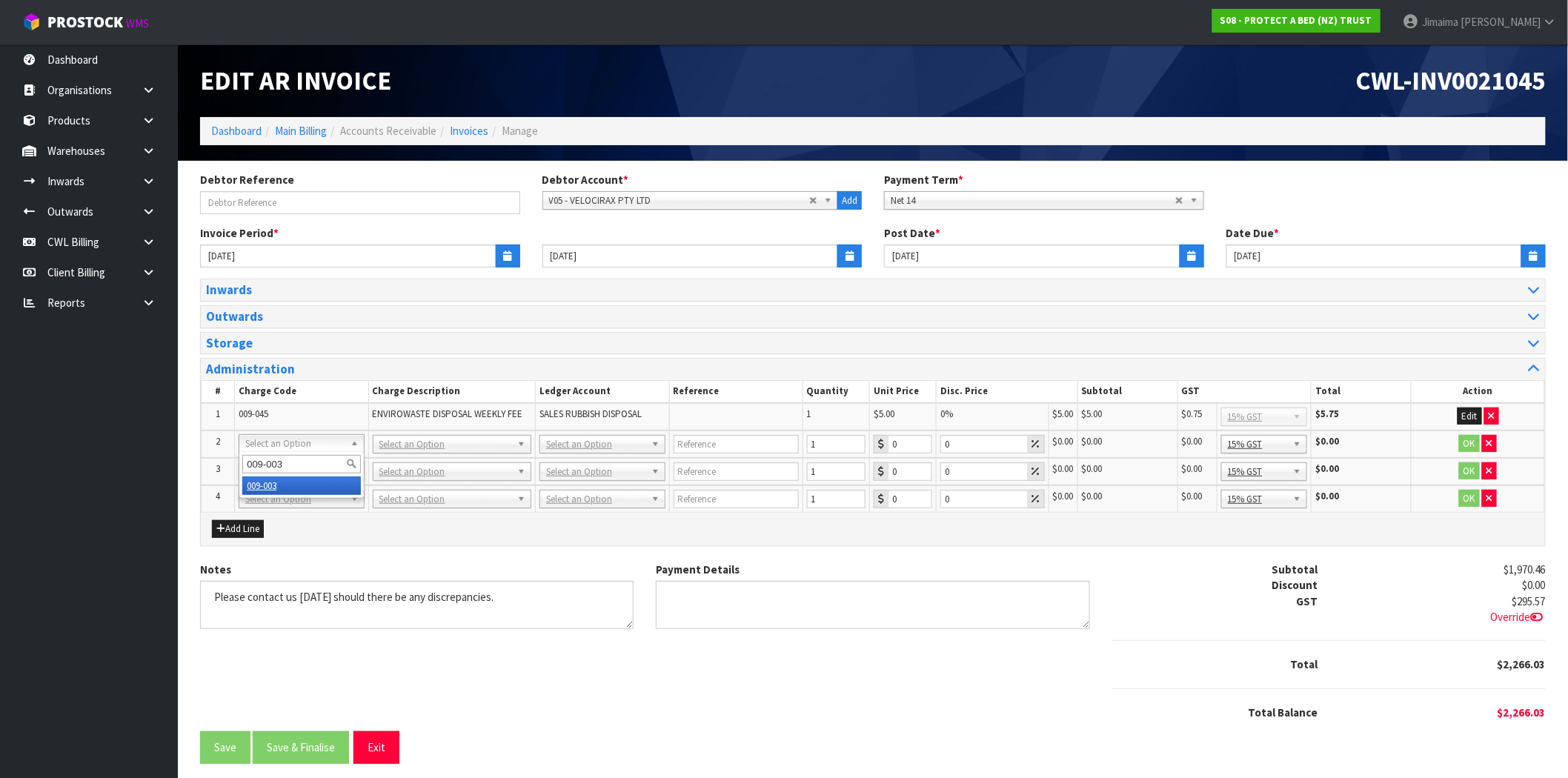
type input "86.49"
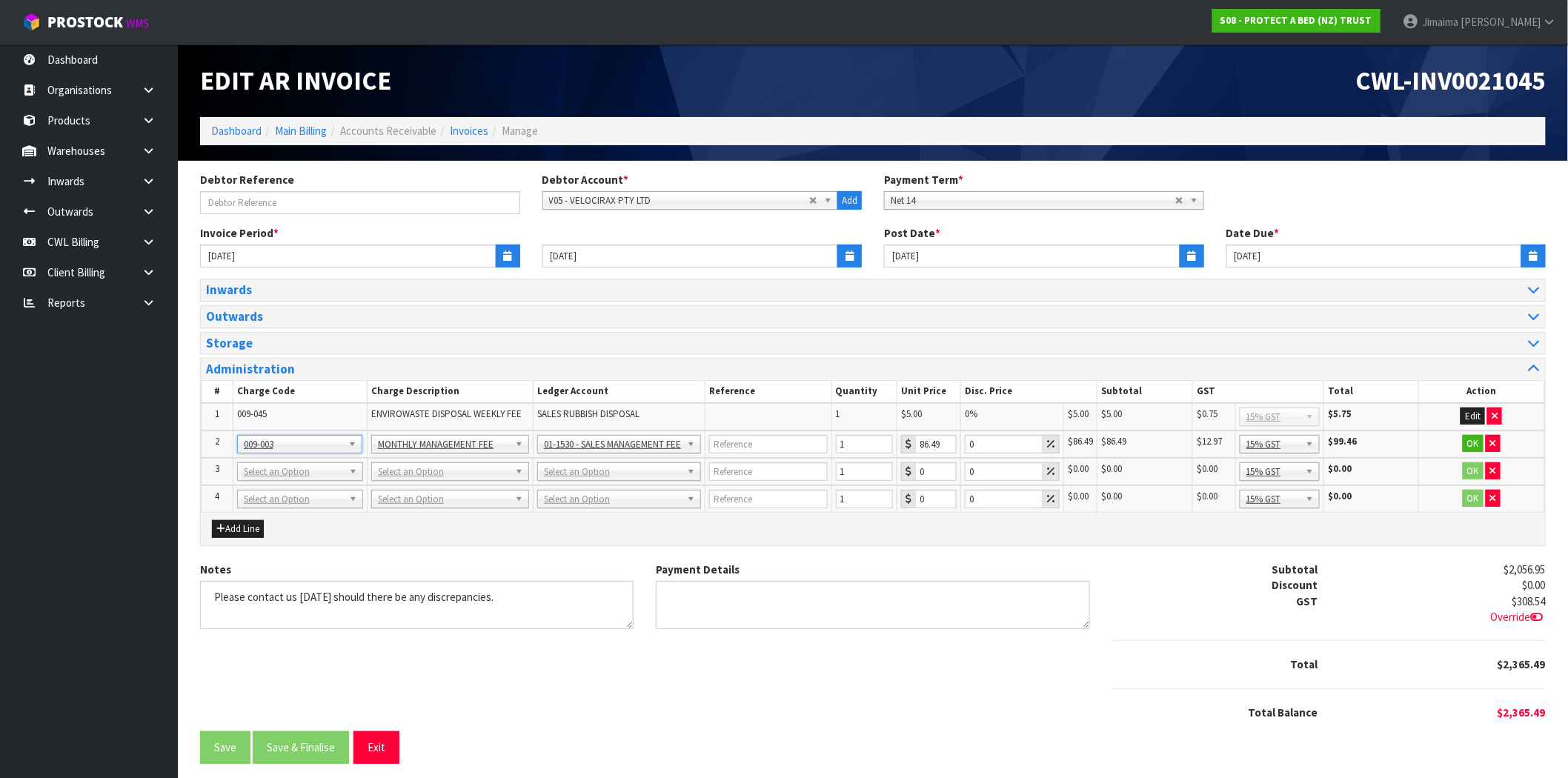
drag, startPoint x: 283, startPoint y: 482, endPoint x: 275, endPoint y: 493, distance: 13.6
click at [283, 483] on td "001-001 001-002 001-003 001-004 001-005 001-006 001-007 001-008 001-009 001-010…" at bounding box center [300, 471] width 134 height 28
click at [269, 483] on input "text" at bounding box center [300, 491] width 119 height 19
paste input "009-004"
type input "009-004"
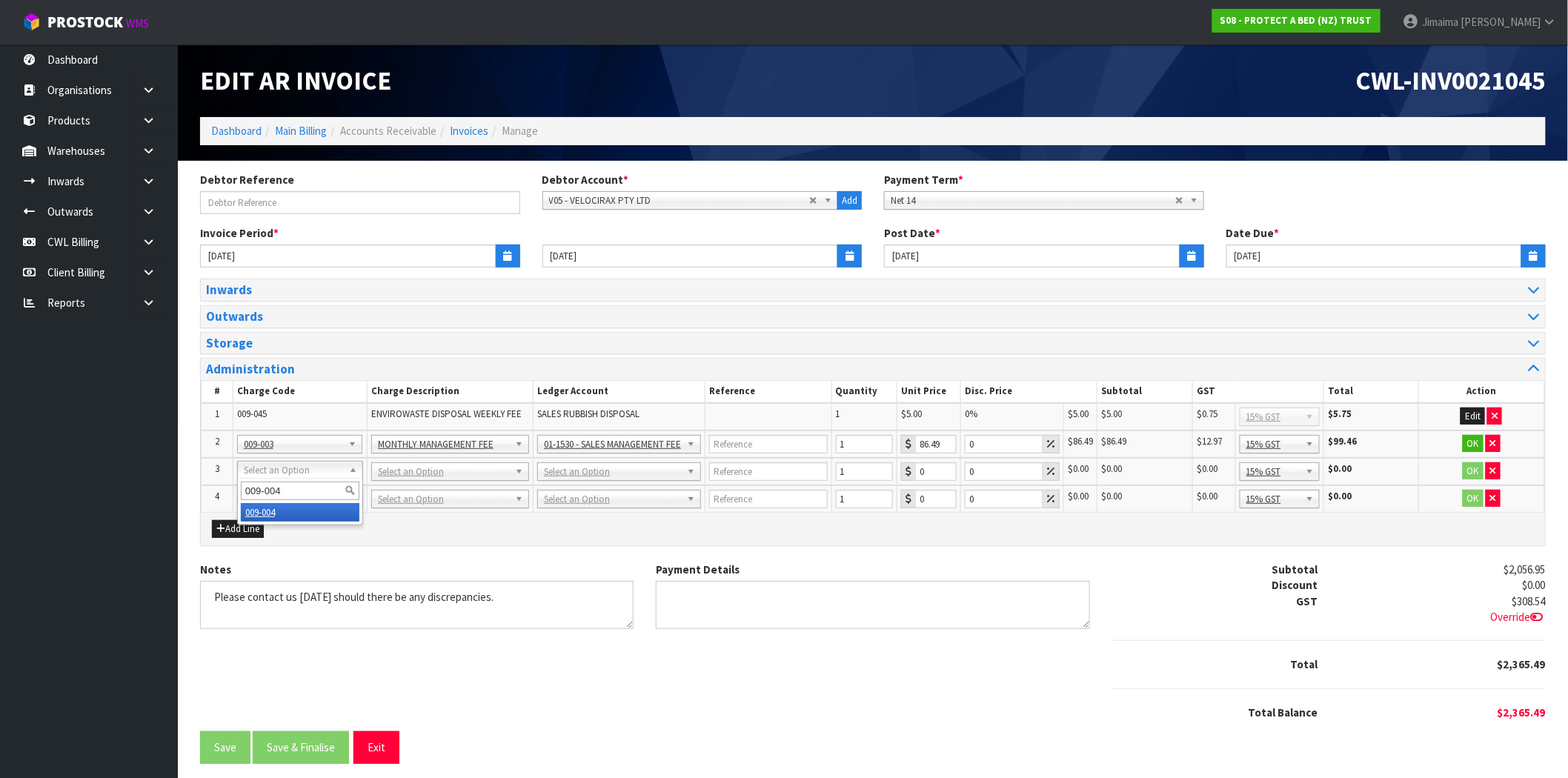
drag, startPoint x: 262, startPoint y: 507, endPoint x: 1153, endPoint y: 498, distance: 891.0
type input "131.89"
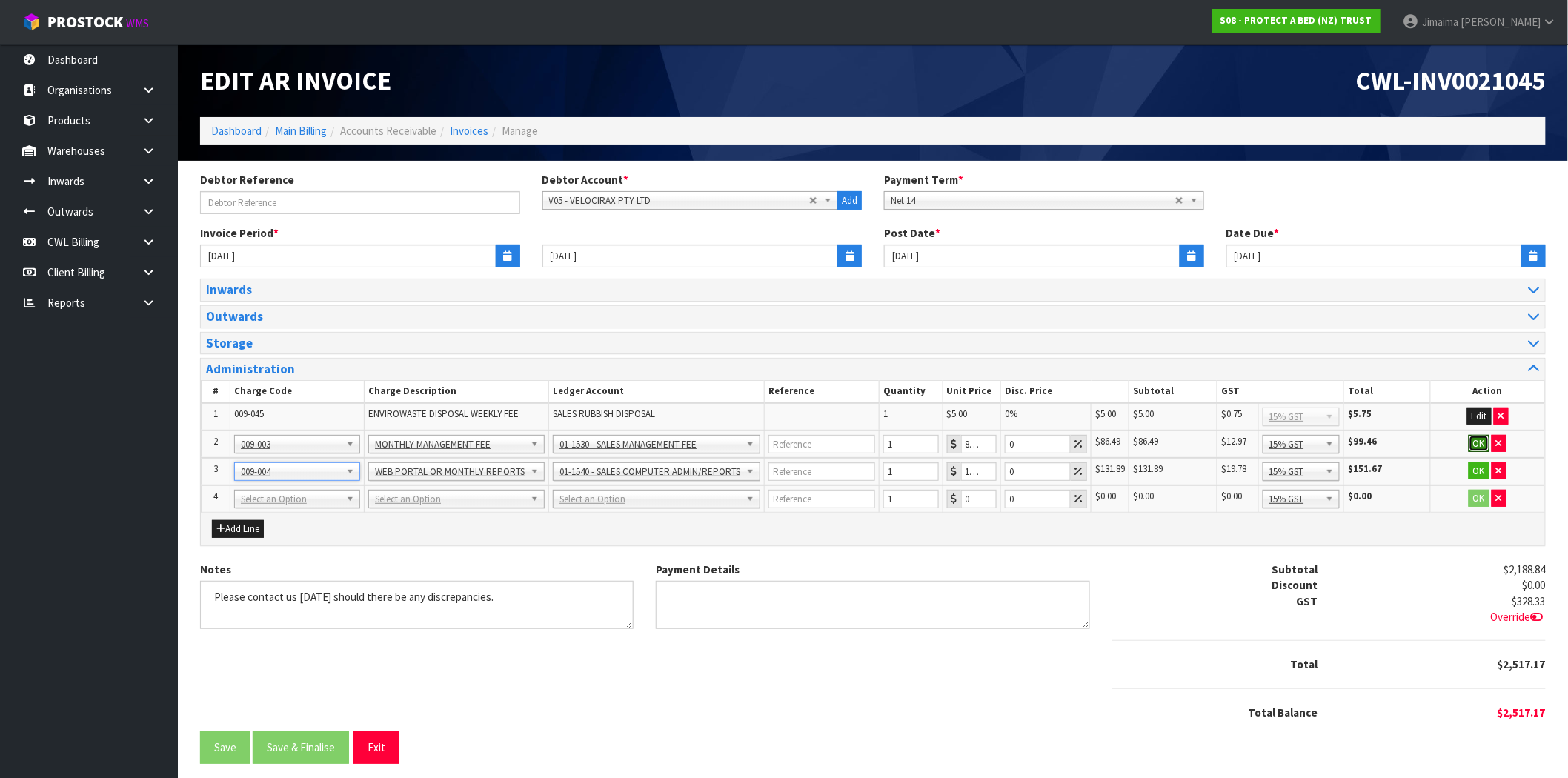
click at [1475, 451] on button "OK" at bounding box center [1479, 444] width 21 height 18
click at [1476, 473] on button "OK" at bounding box center [1479, 471] width 21 height 18
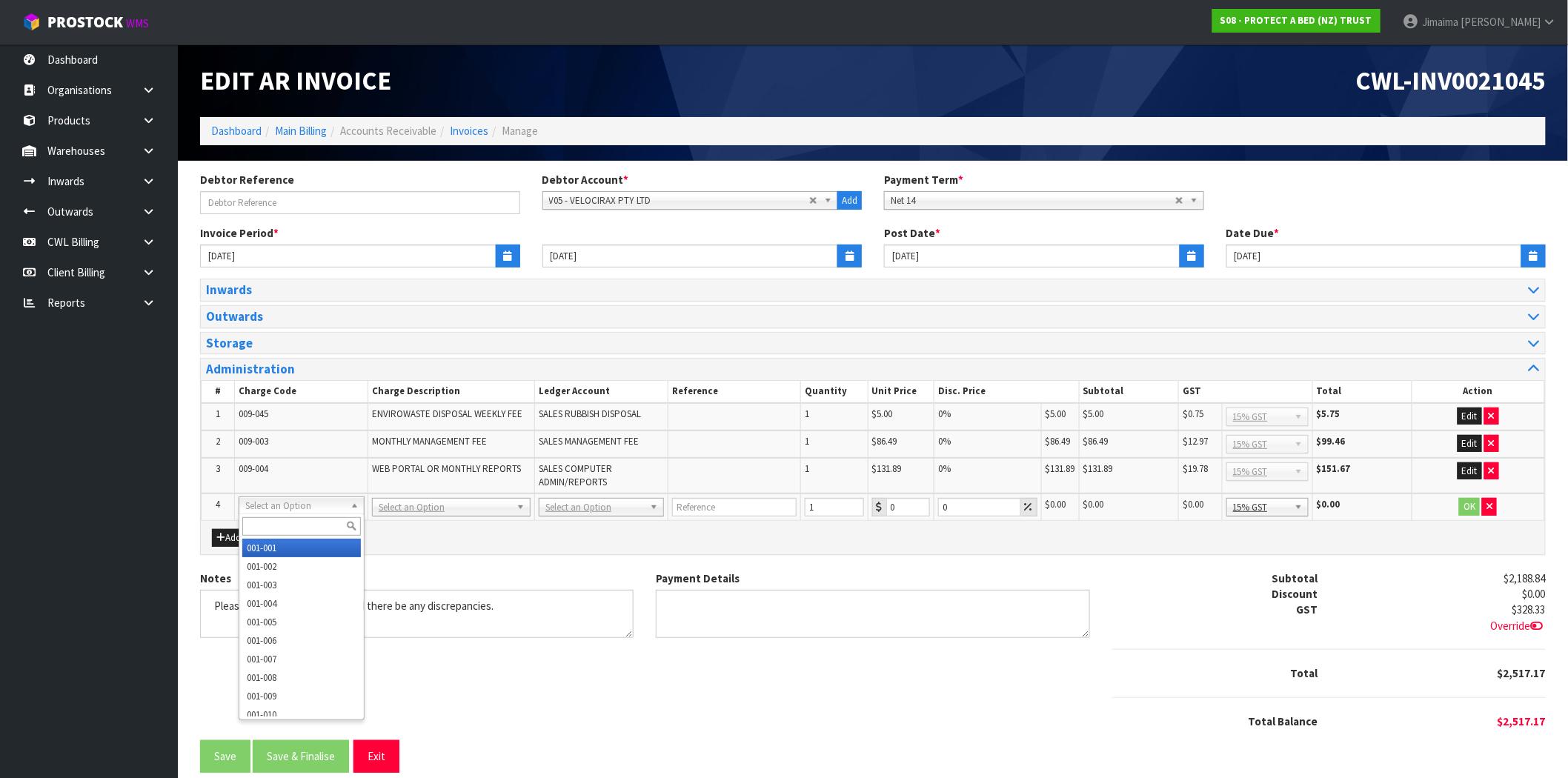
click at [300, 524] on input "text" at bounding box center [301, 527] width 118 height 19
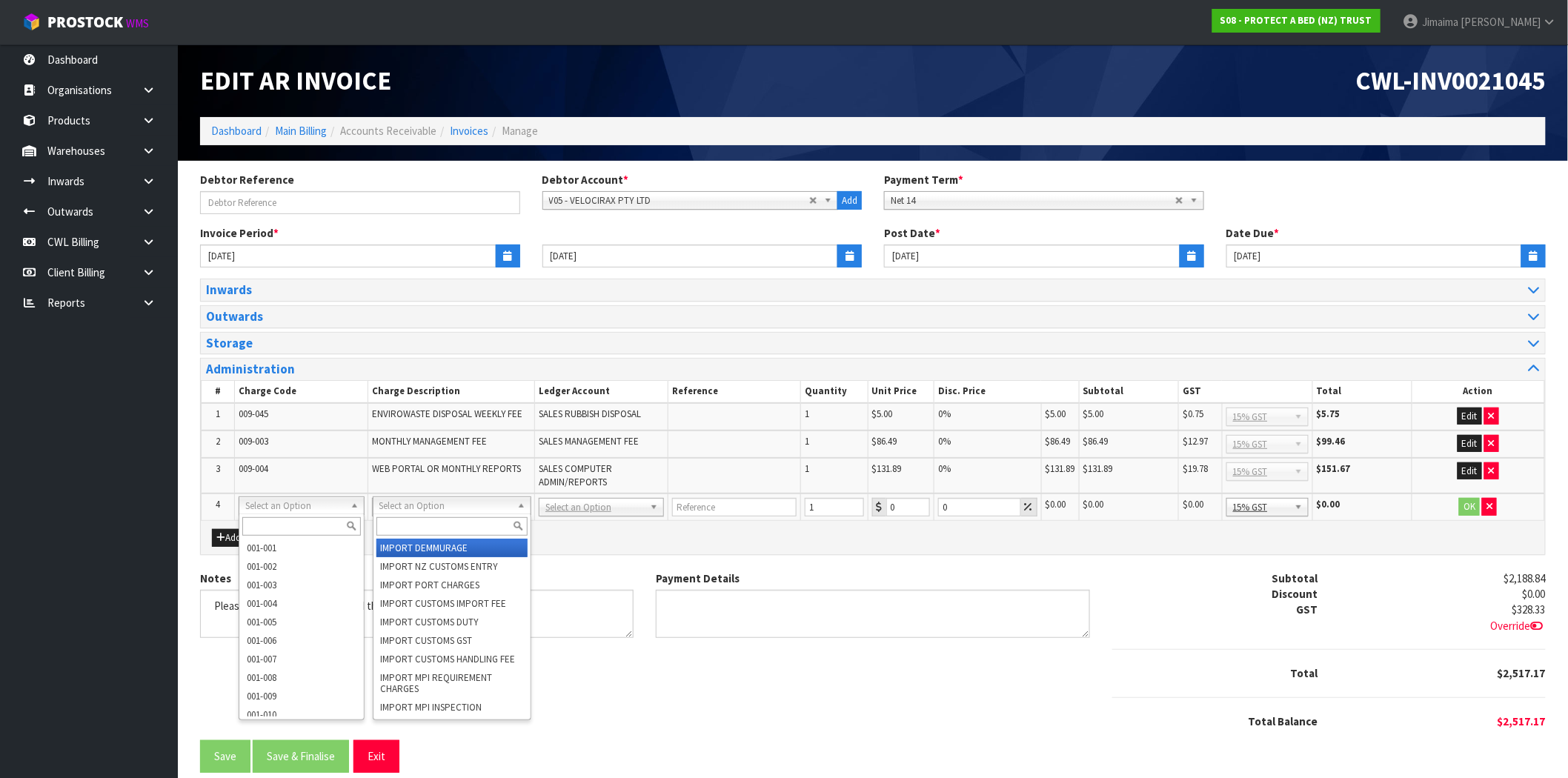
click at [424, 520] on input "text" at bounding box center [452, 527] width 151 height 19
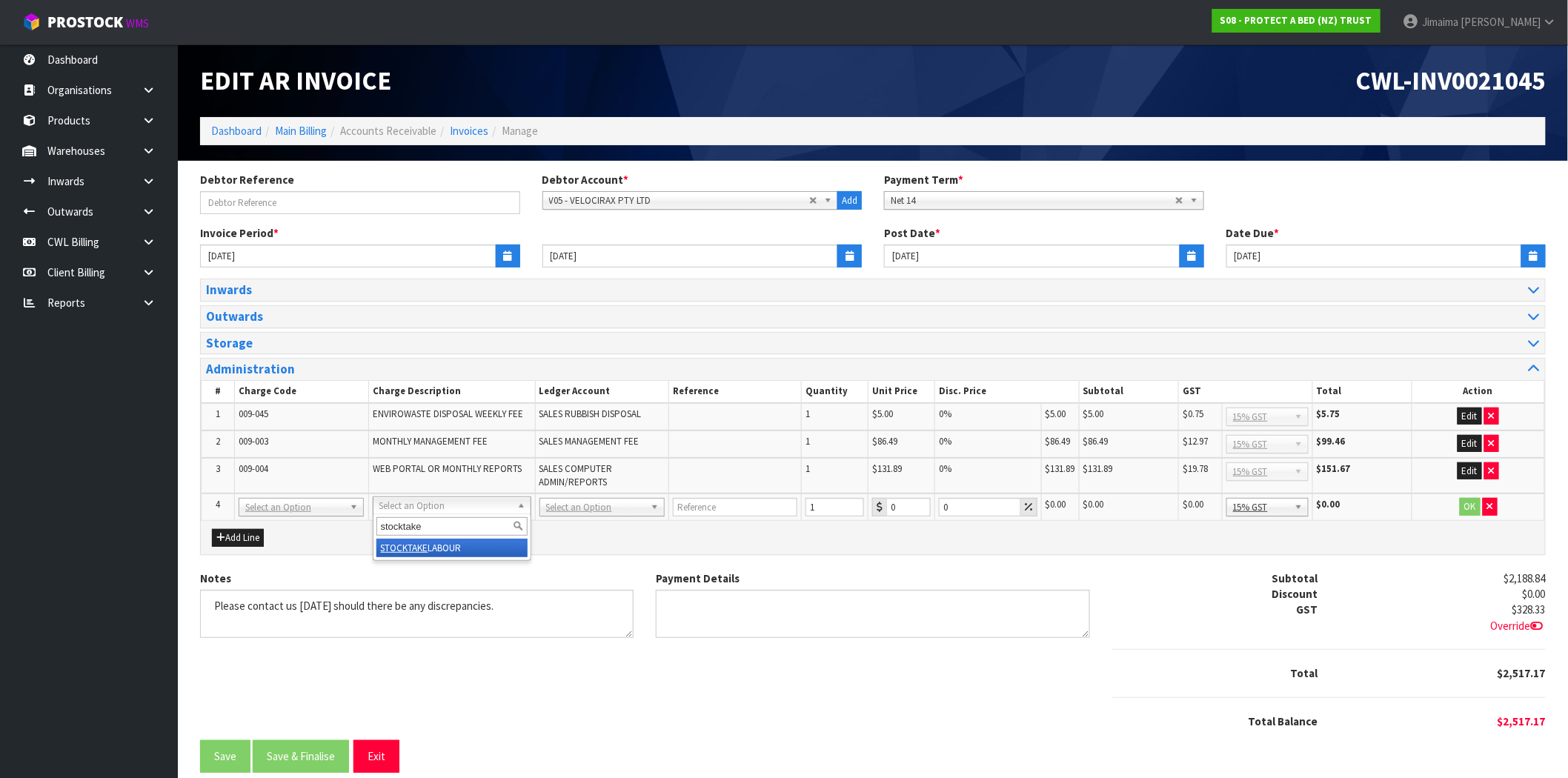
type input "stocktake"
type input "0.89"
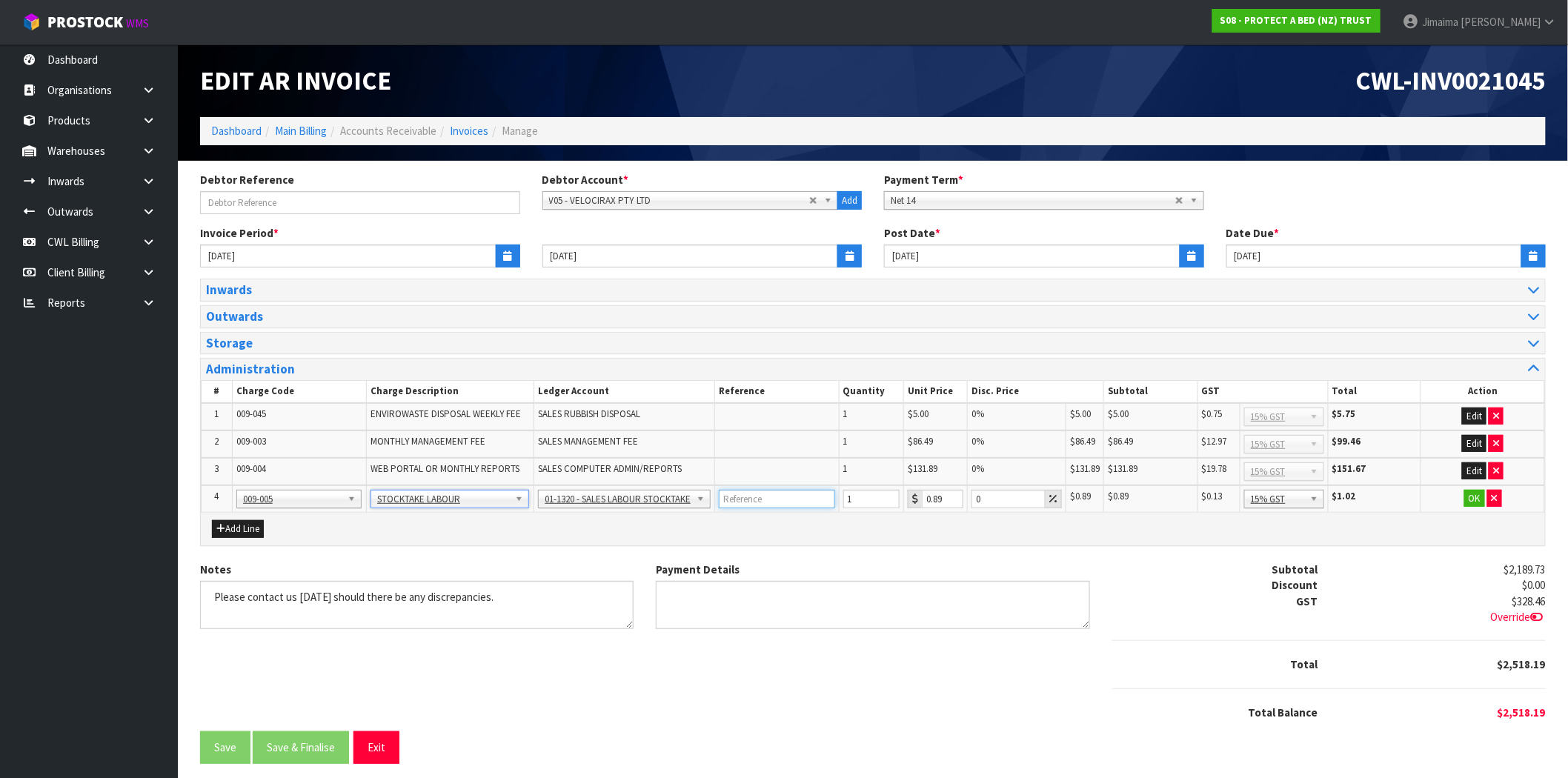
click at [787, 498] on input "text" at bounding box center [776, 499] width 116 height 19
paste input "6344"
type input "6344"
drag, startPoint x: 878, startPoint y: 501, endPoint x: 804, endPoint y: 493, distance: 74.4
click at [804, 493] on tr "4 001-001 001-002 001-003 001-004 001-005 001-006 001-007 001-008 001-009 001-0…" at bounding box center [873, 499] width 1344 height 28
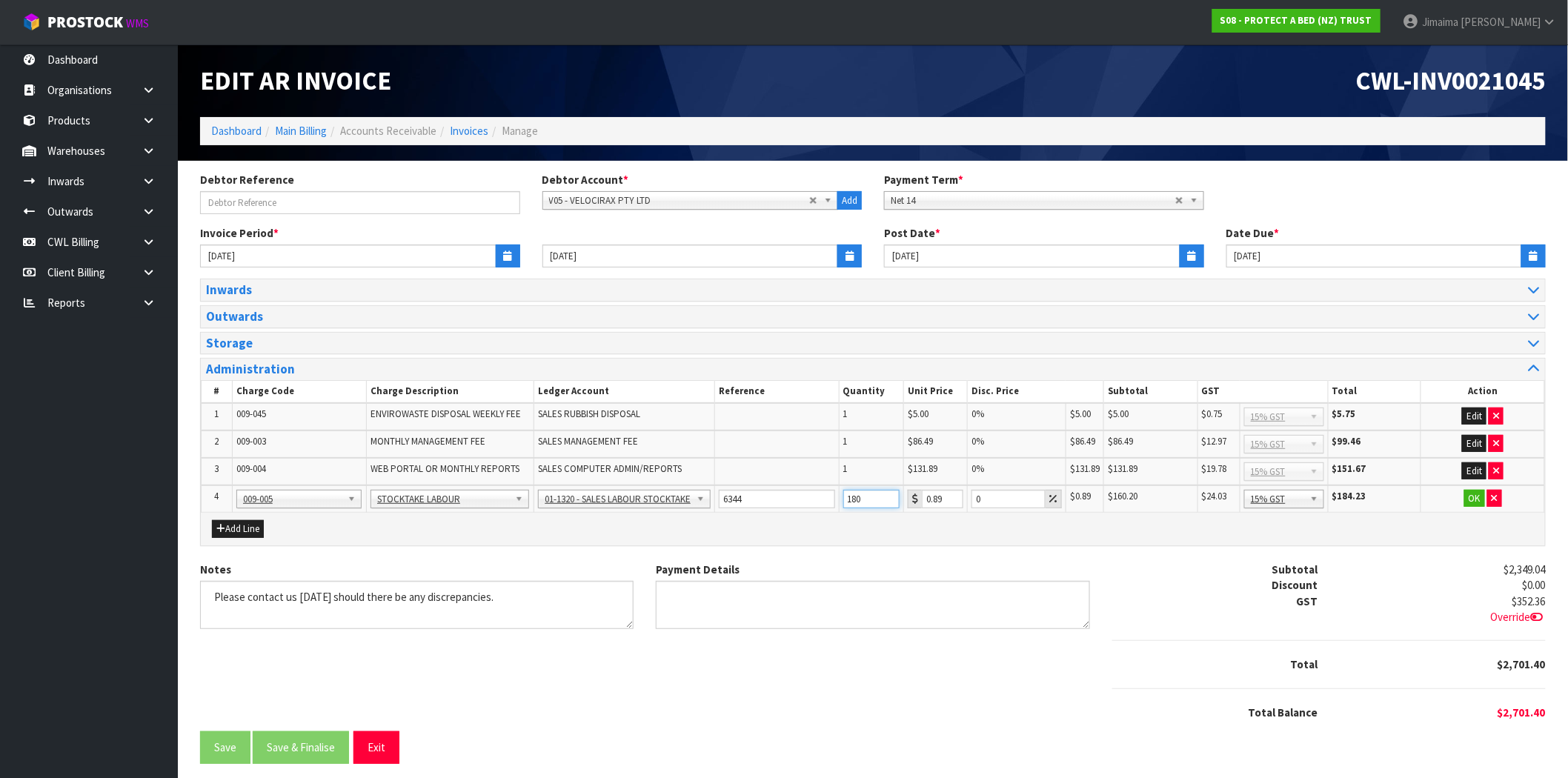
type input "180"
click at [983, 533] on div "Add Line" at bounding box center [872, 530] width 1344 height 33
click at [1469, 492] on button "OK" at bounding box center [1475, 499] width 21 height 18
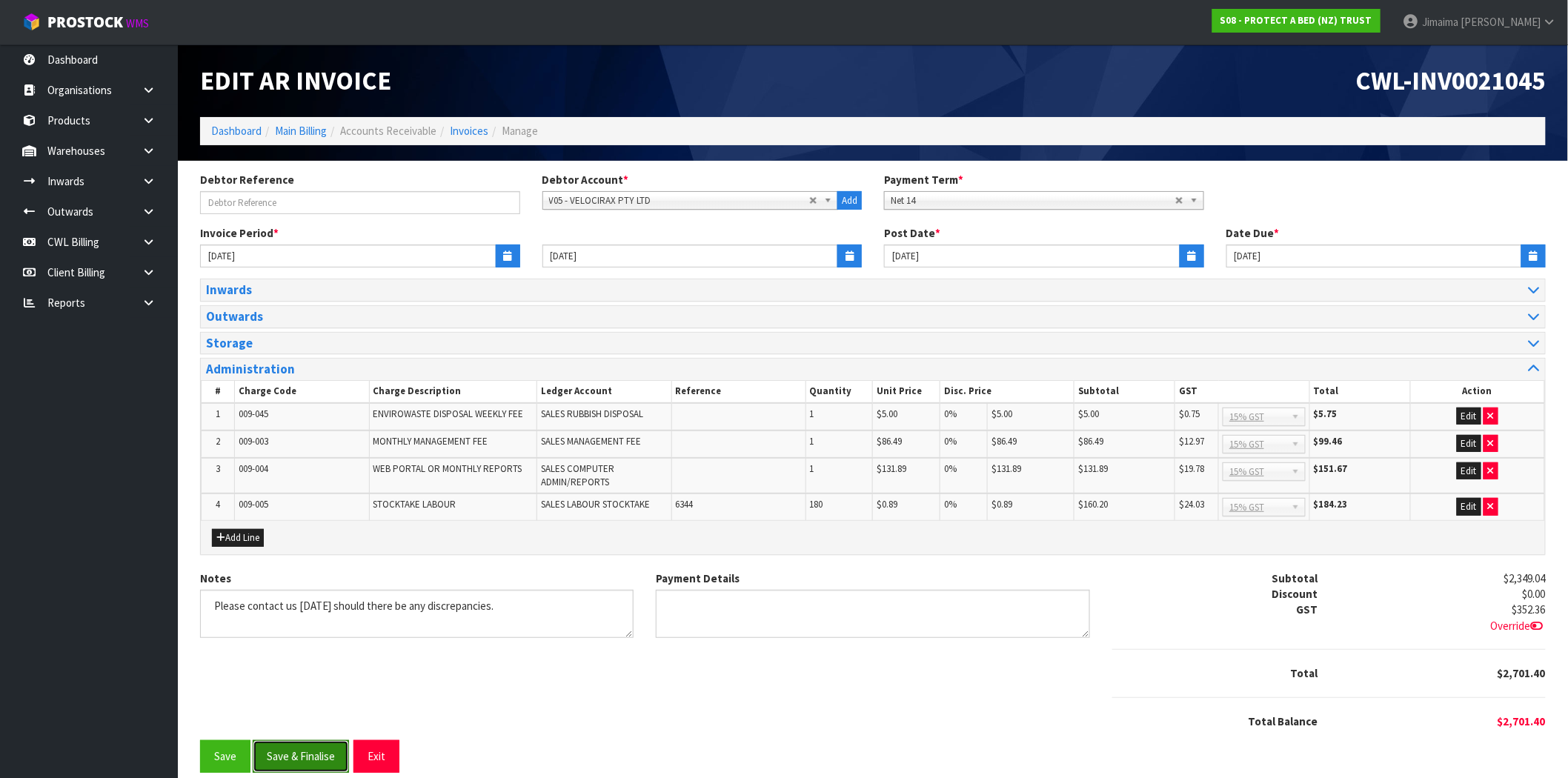
click at [286, 765] on button "Save & Finalise" at bounding box center [300, 756] width 96 height 32
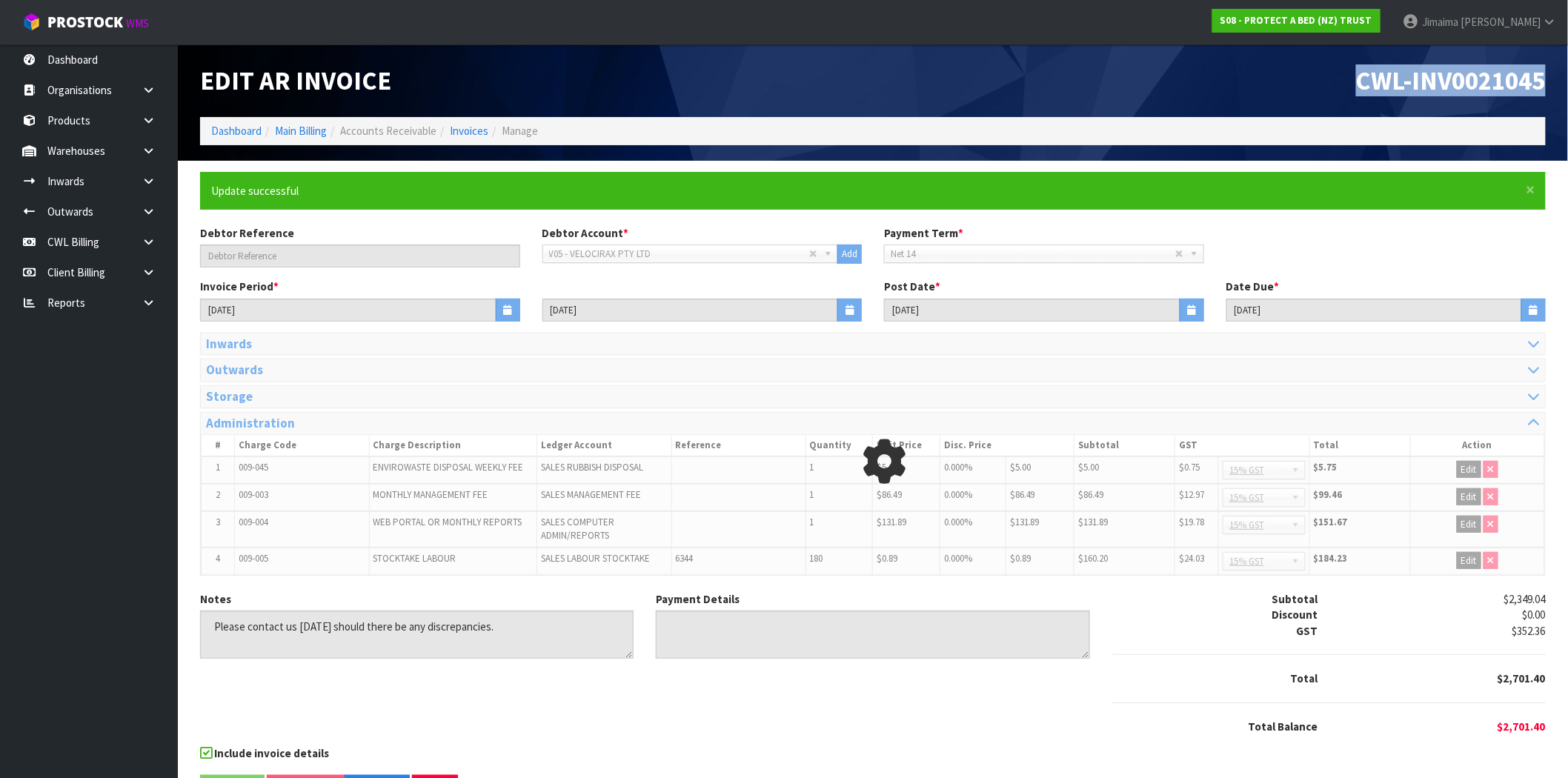
drag, startPoint x: 1514, startPoint y: 89, endPoint x: 1580, endPoint y: 87, distance: 66.0
click at [1568, 87] on html "Toggle navigation ProStock WMS S08 - PROTECT A BED (NZ) TRUST Jimaima Reiher Lo…" at bounding box center [784, 389] width 1568 height 778
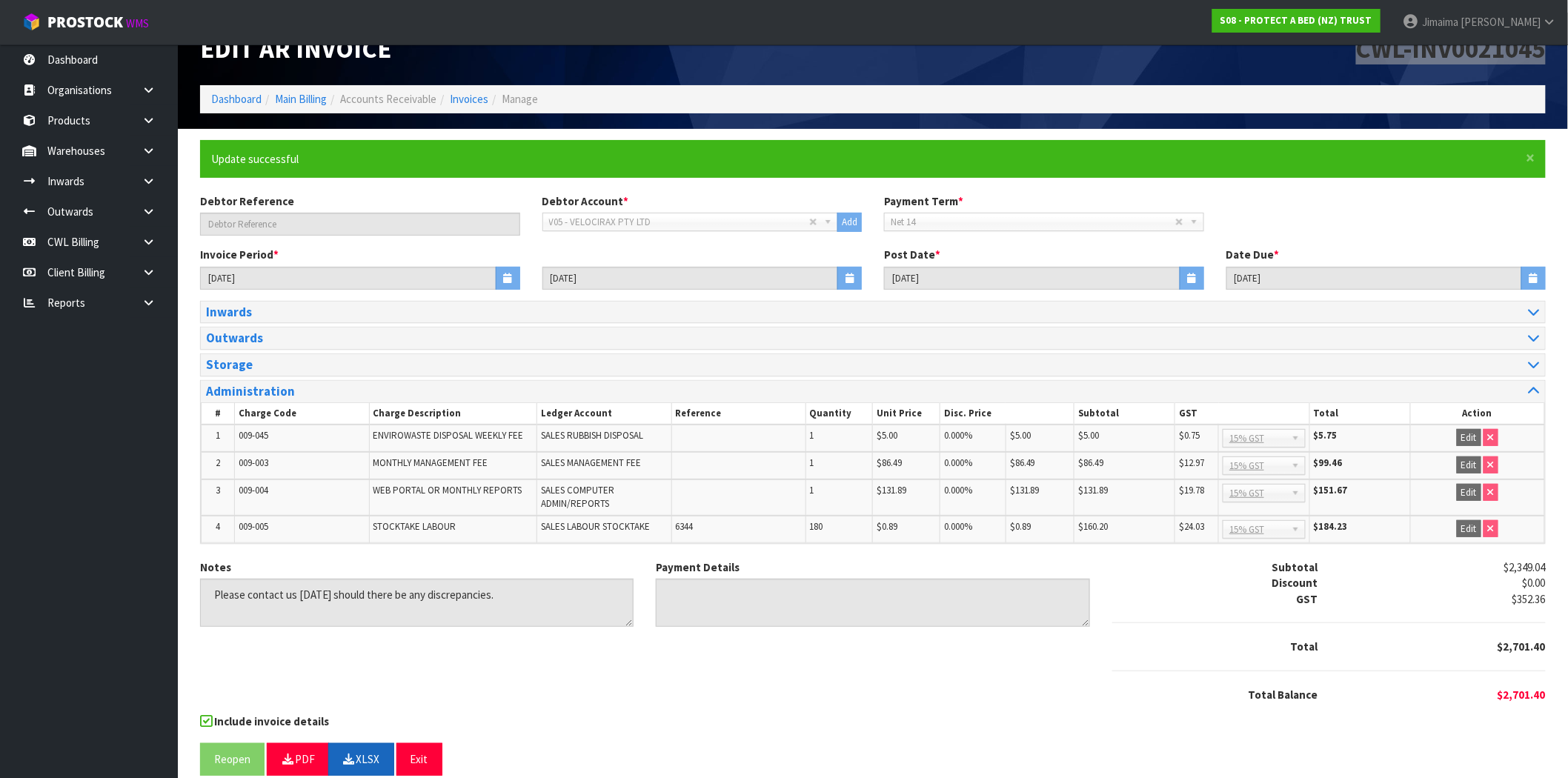
scroll to position [50, 0]
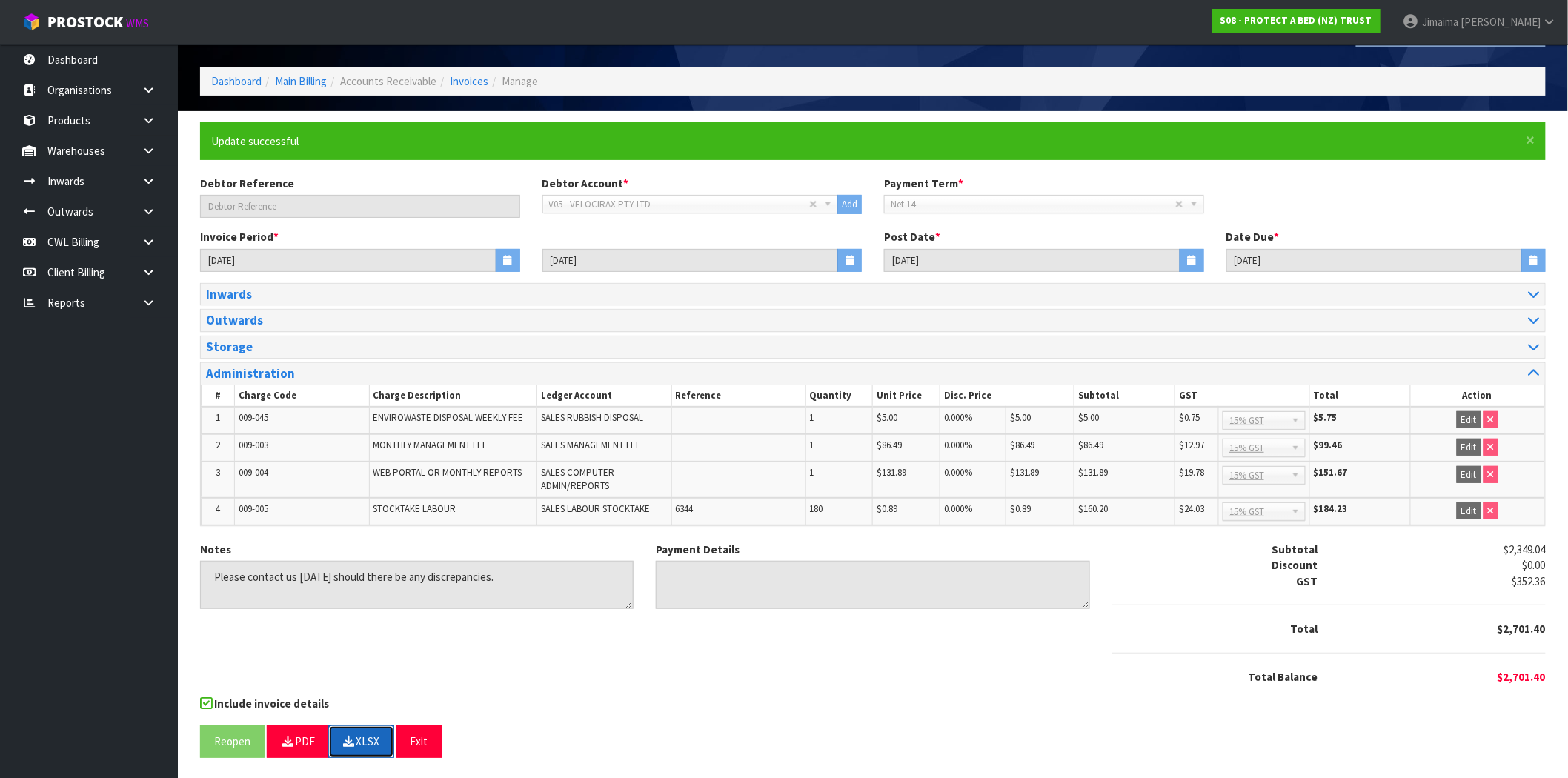
click at [366, 738] on button "XLSX" at bounding box center [361, 741] width 66 height 32
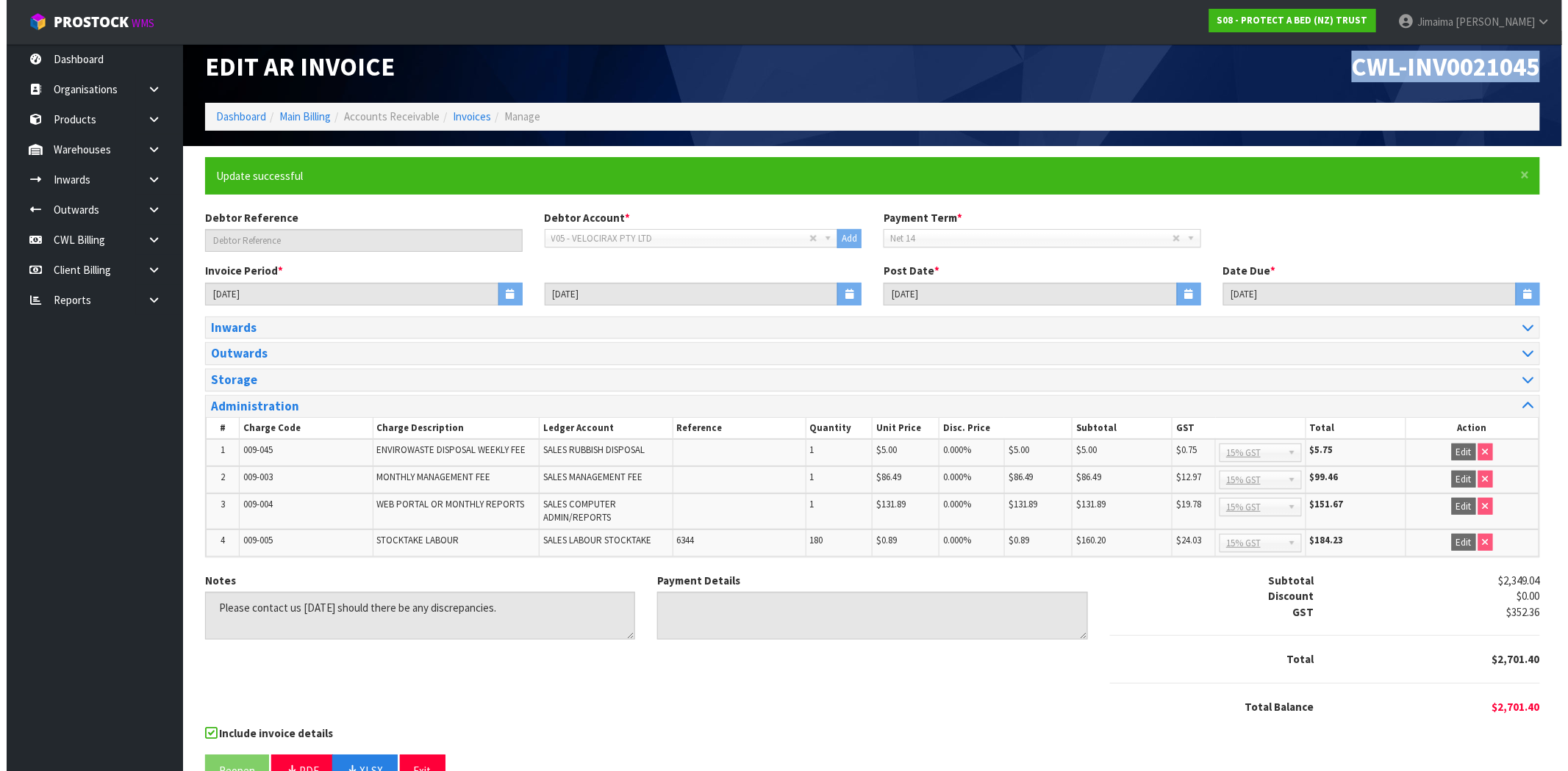
scroll to position [0, 0]
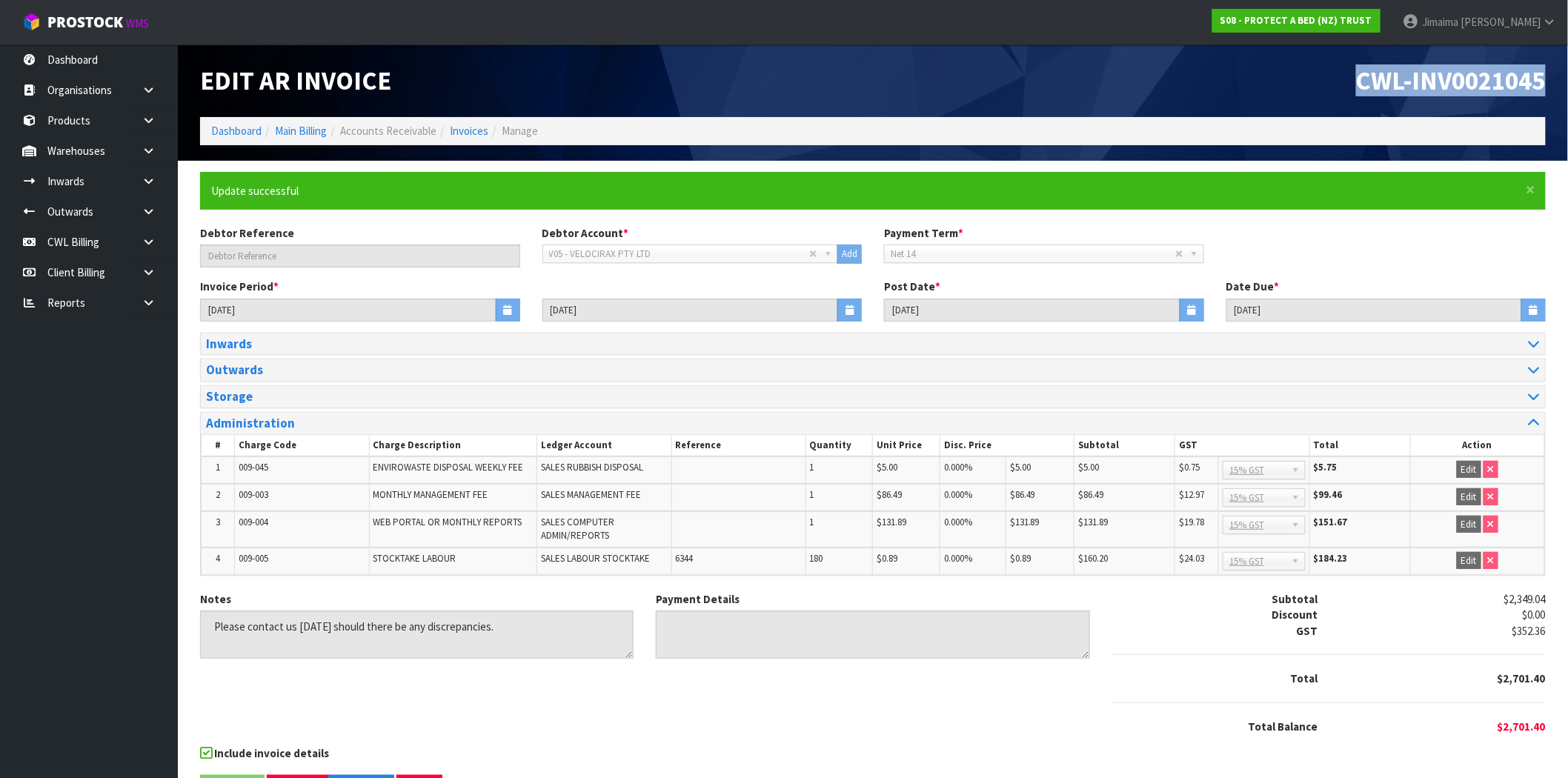
drag, startPoint x: 1367, startPoint y: 79, endPoint x: 1345, endPoint y: 84, distance: 22.6
click at [1367, 79] on span "CWL-INV0021045" at bounding box center [1451, 80] width 189 height 32
drag, startPoint x: 1329, startPoint y: 83, endPoint x: 1580, endPoint y: 82, distance: 251.0
click at [1568, 82] on html "Toggle navigation ProStock WMS S08 - PROTECT A BED (NZ) TRUST Jimaima Reiher Lo…" at bounding box center [784, 389] width 1568 height 778
click at [471, 129] on link "Invoices" at bounding box center [469, 131] width 39 height 14
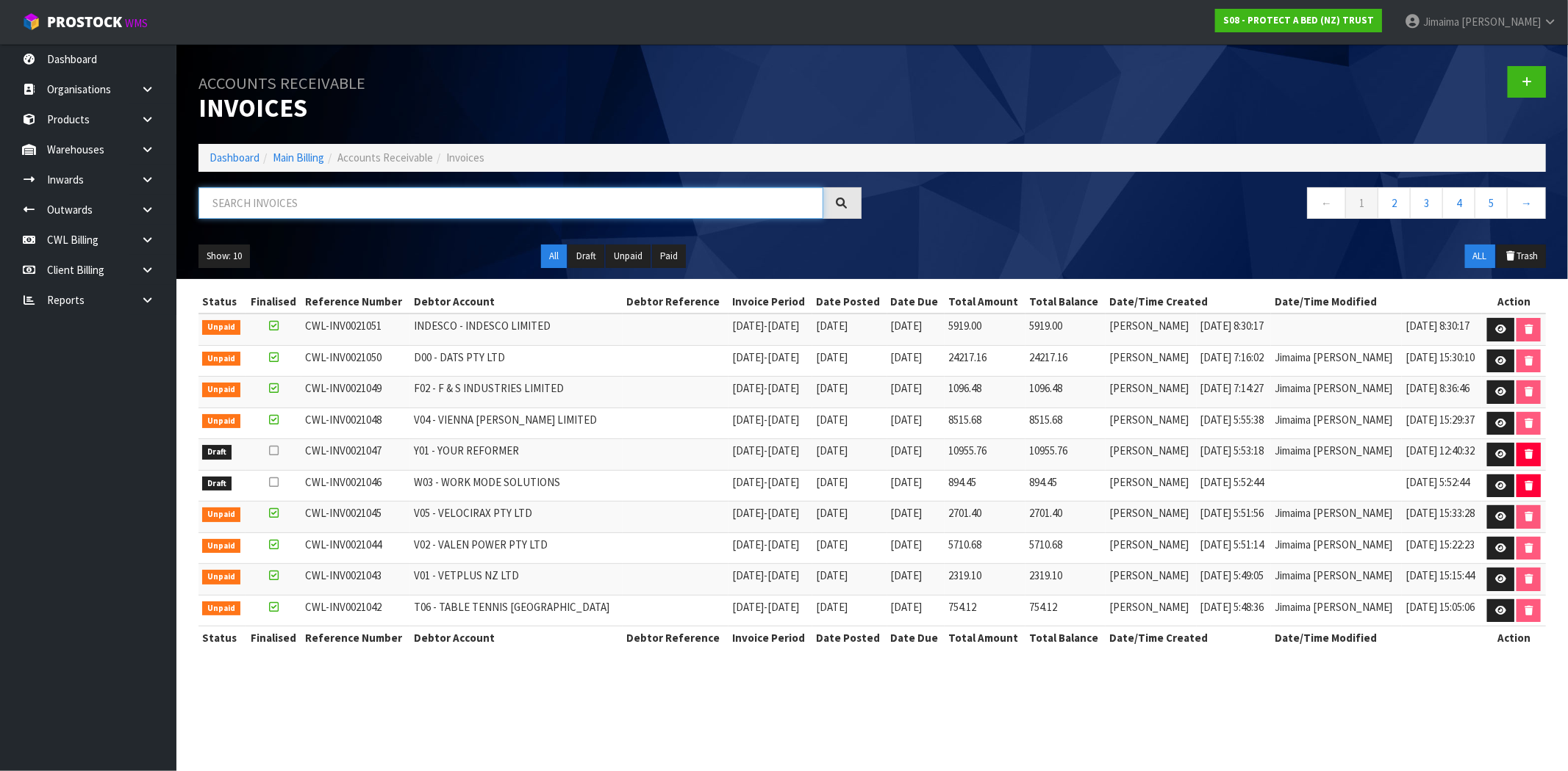
click at [346, 204] on input "text" at bounding box center [510, 203] width 625 height 32
paste input "W03"
type input "W03"
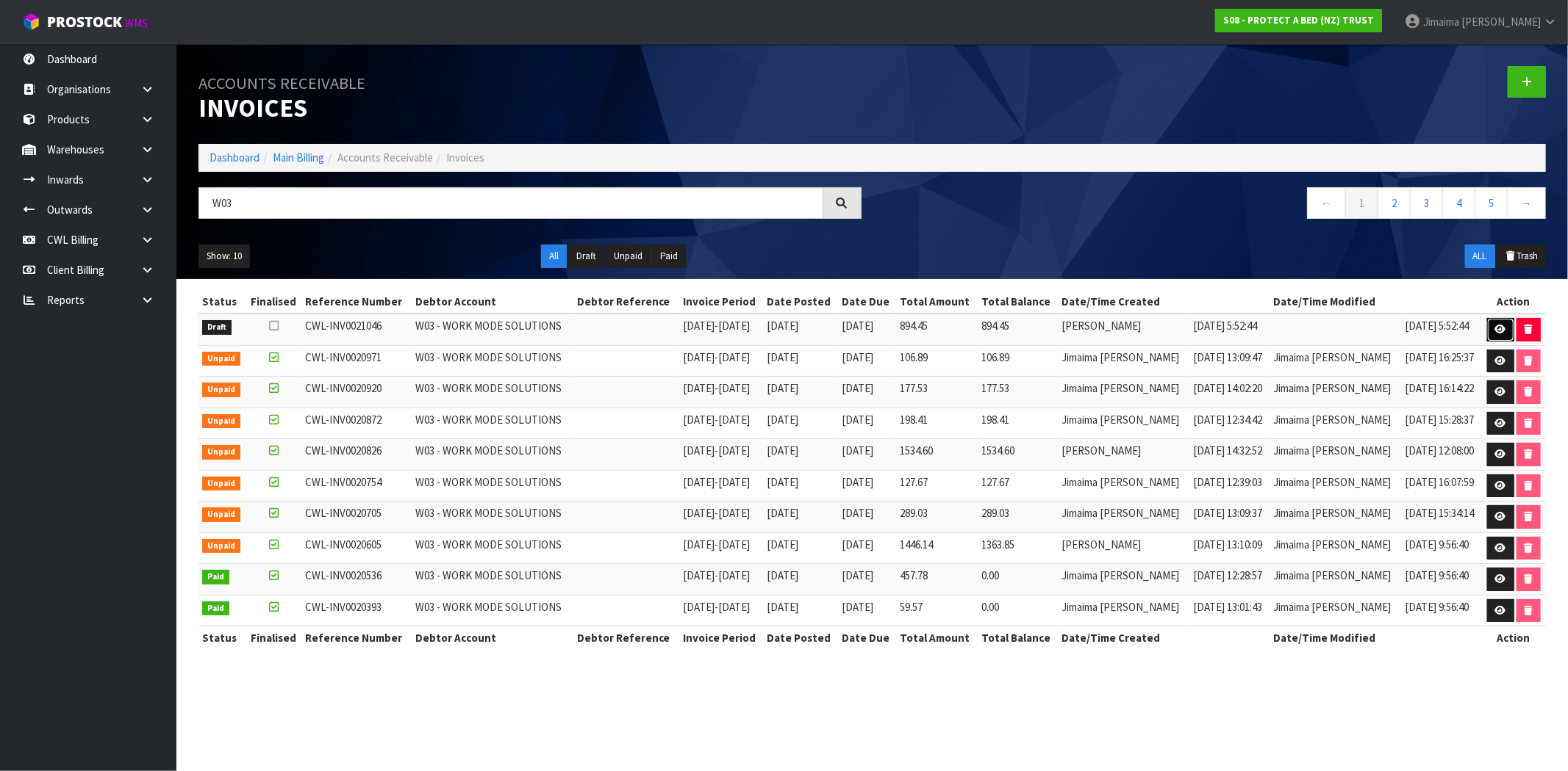
click at [1495, 331] on icon at bounding box center [1500, 329] width 11 height 10
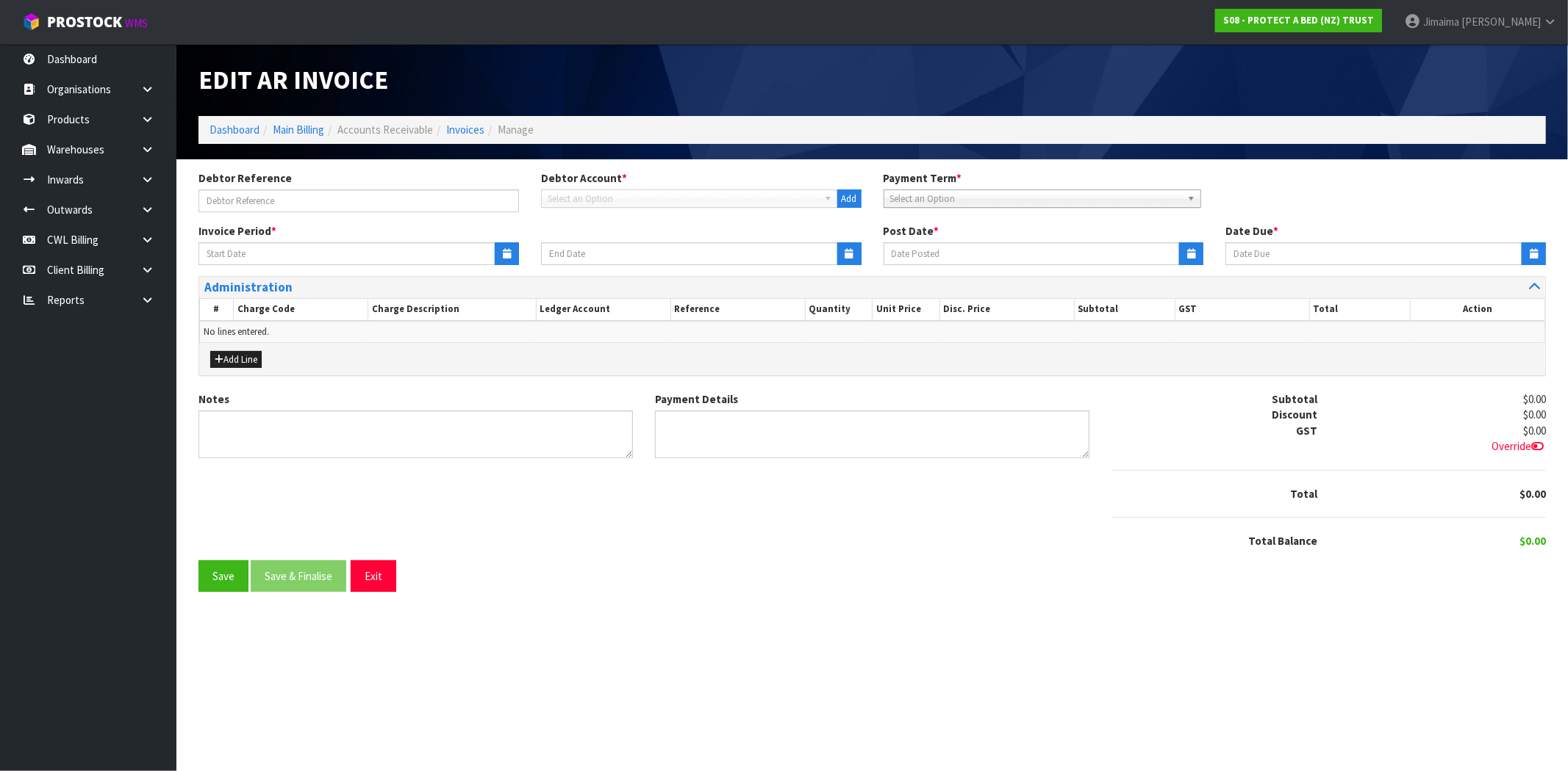
type input "22/09/2025"
type input "[DATE]"
type input "10/10/2025"
type textarea "Please contact us within 7 days should there be any discrepancies."
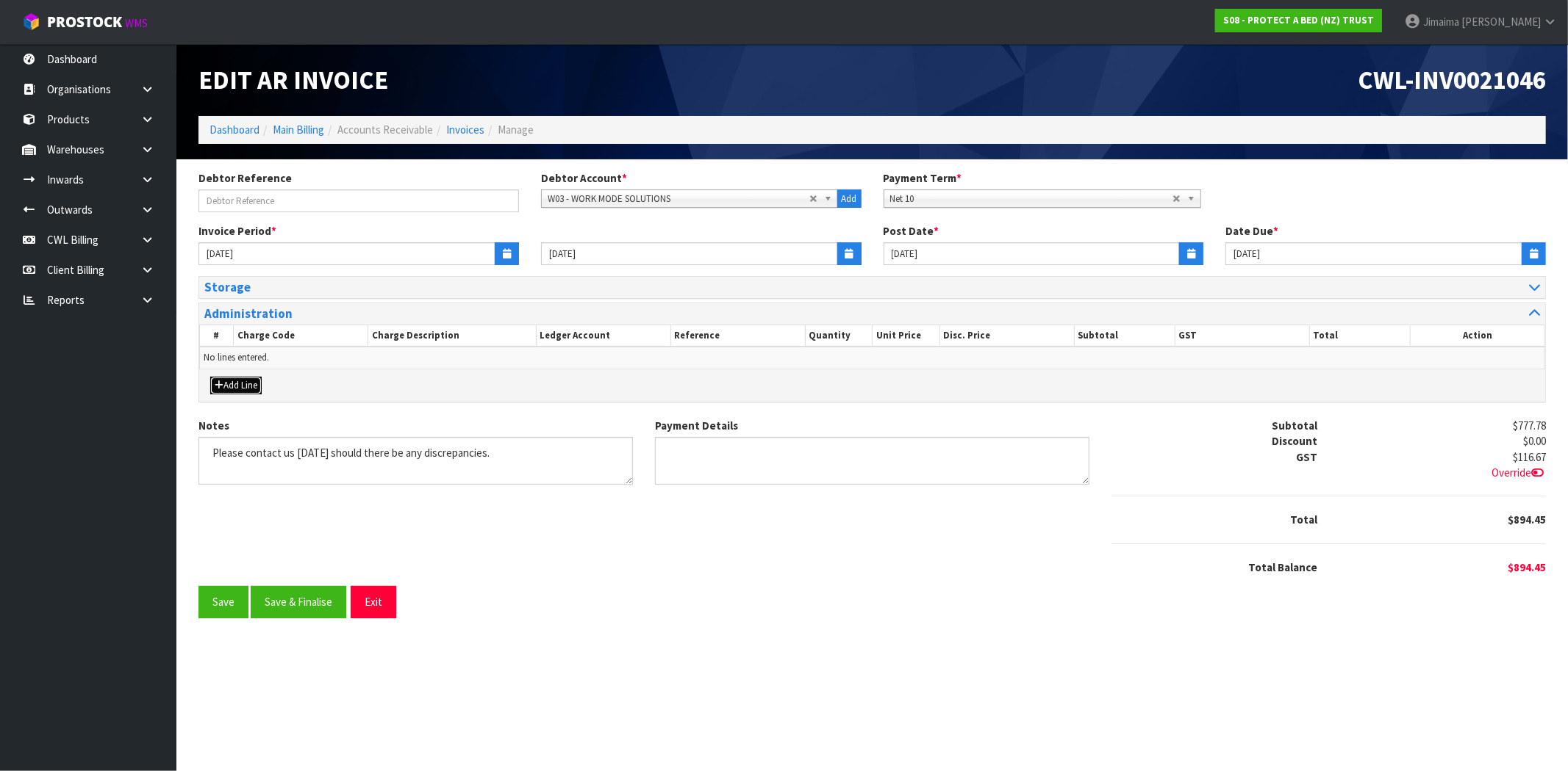
click at [232, 390] on button "Add Line" at bounding box center [236, 386] width 52 height 18
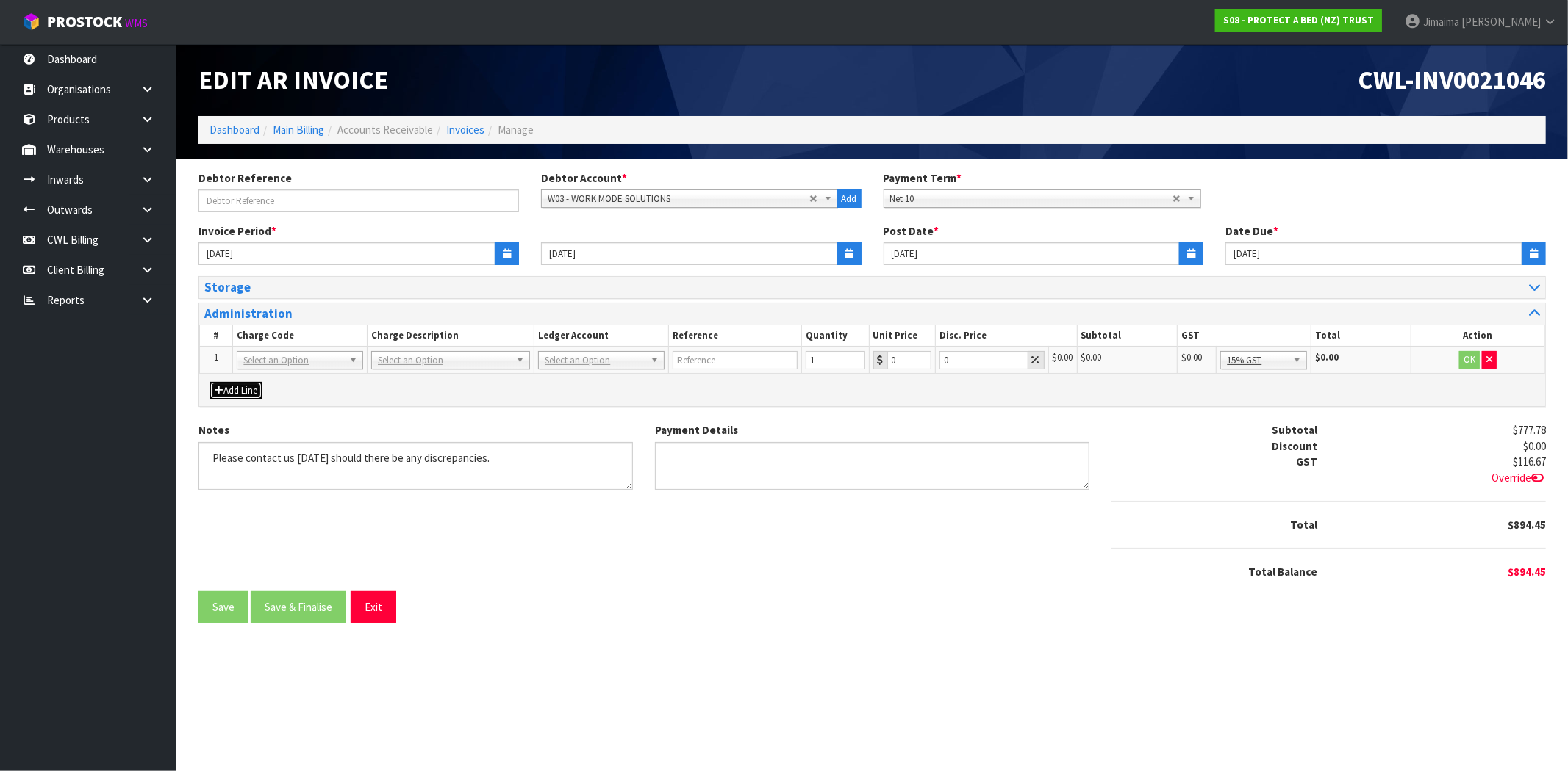
click at [232, 390] on button "Add Line" at bounding box center [236, 391] width 52 height 18
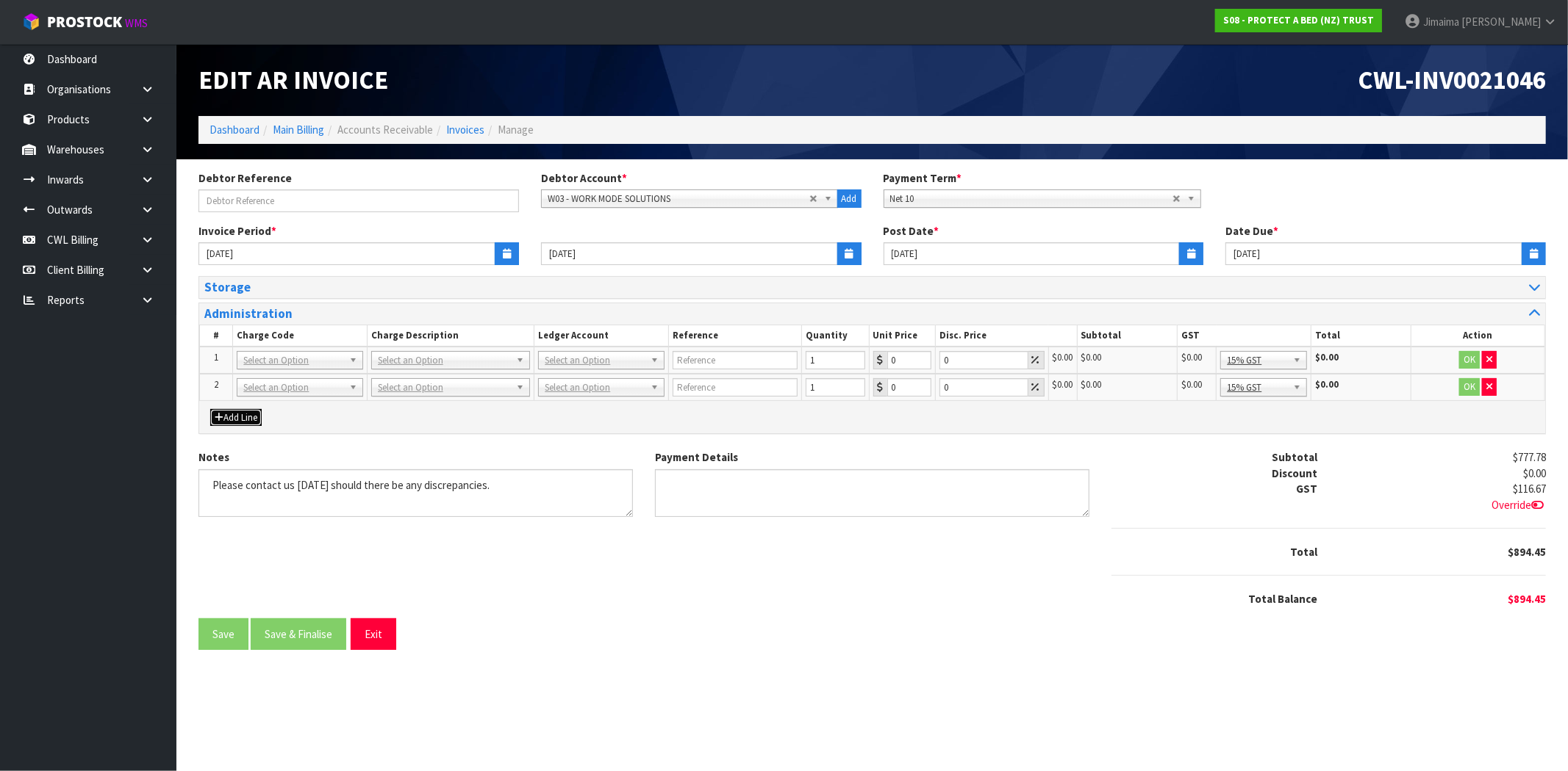
click at [236, 413] on button "Add Line" at bounding box center [236, 418] width 52 height 18
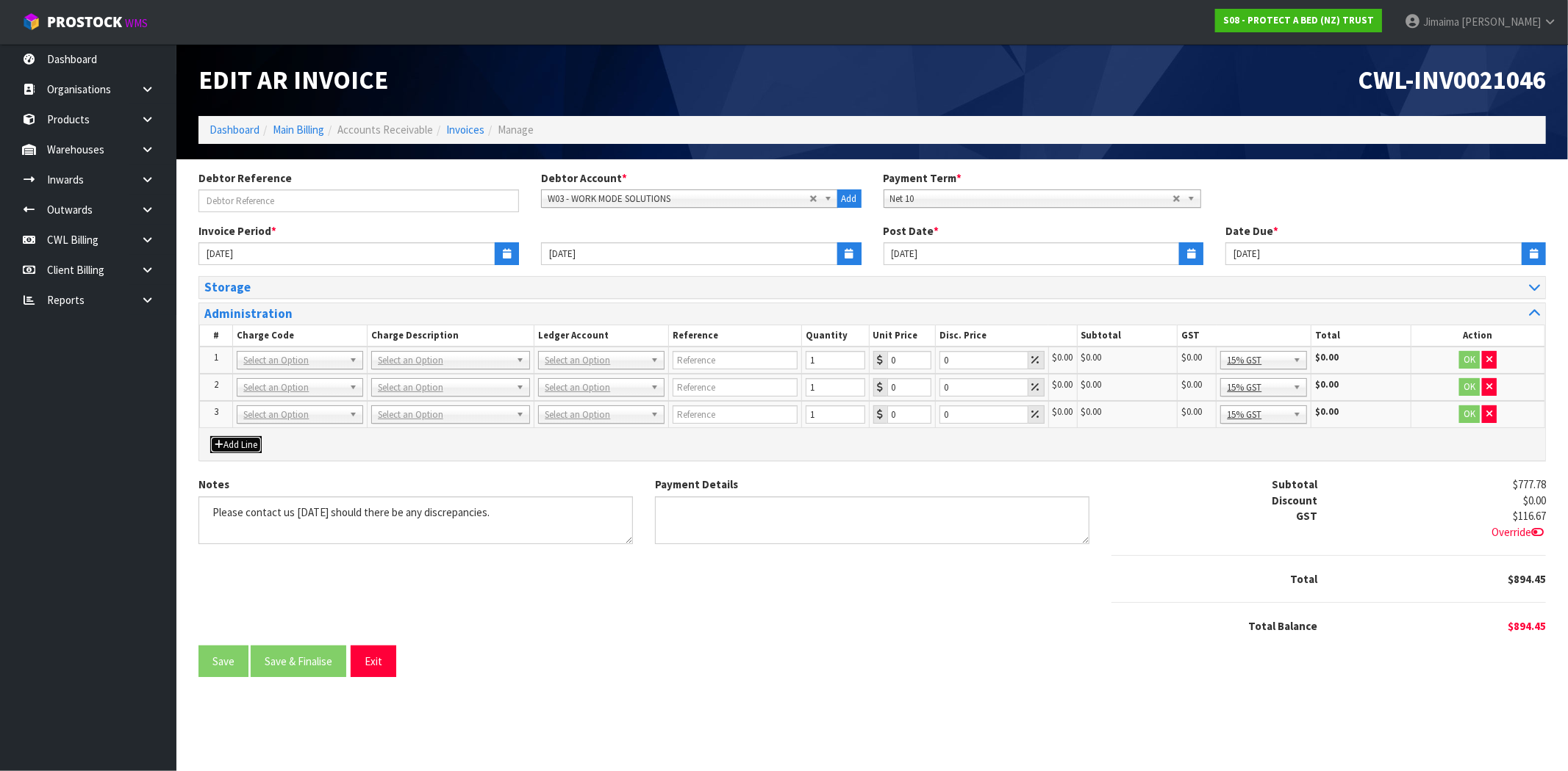
drag, startPoint x: 236, startPoint y: 441, endPoint x: 266, endPoint y: 410, distance: 43.1
click at [236, 441] on button "Add Line" at bounding box center [236, 445] width 52 height 18
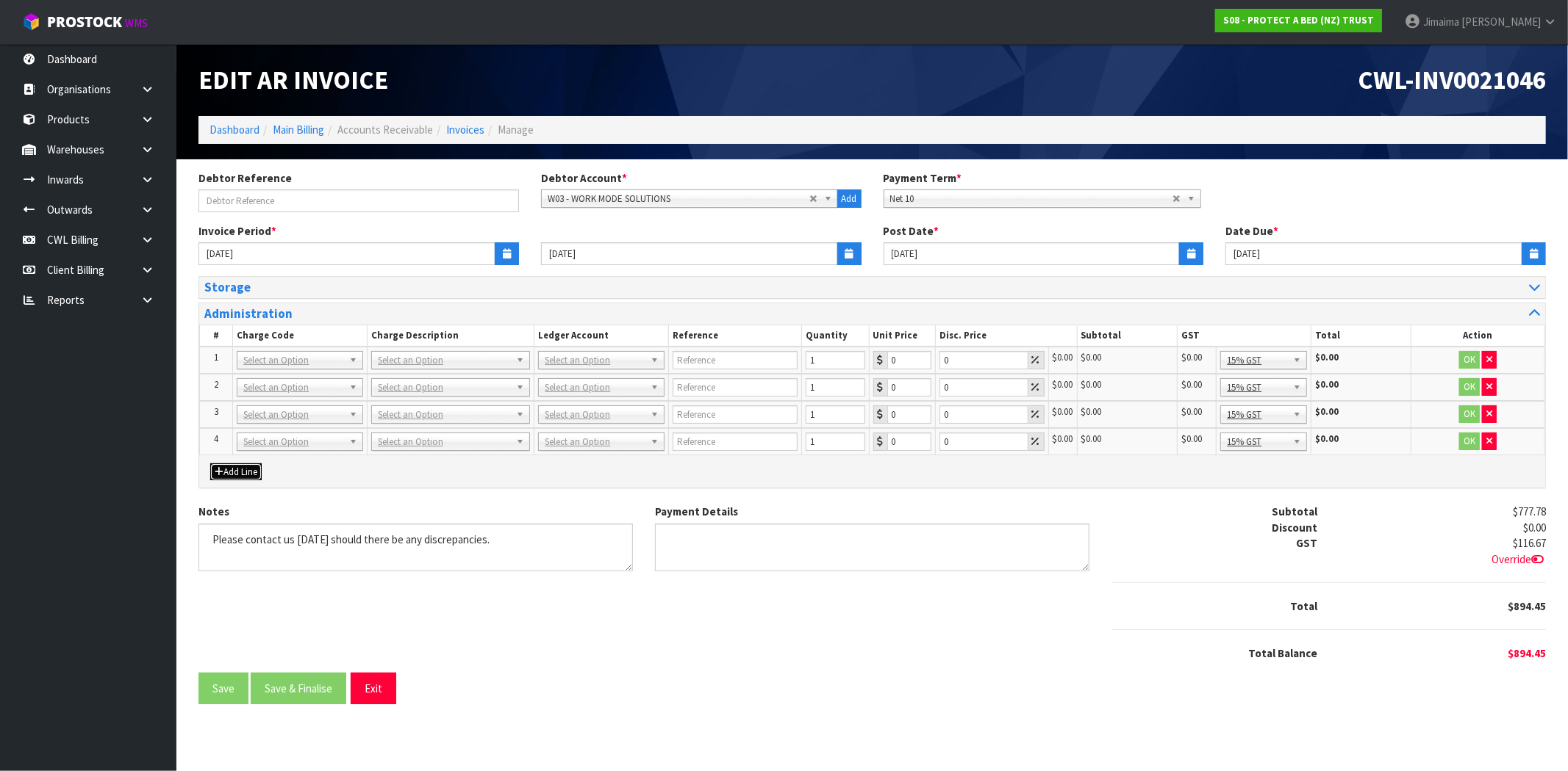
drag, startPoint x: 287, startPoint y: 358, endPoint x: 266, endPoint y: 379, distance: 29.7
drag, startPoint x: 266, startPoint y: 379, endPoint x: 276, endPoint y: 383, distance: 10.8
click at [265, 379] on input "text" at bounding box center [300, 381] width 118 height 18
type input "009-045"
type input "5"
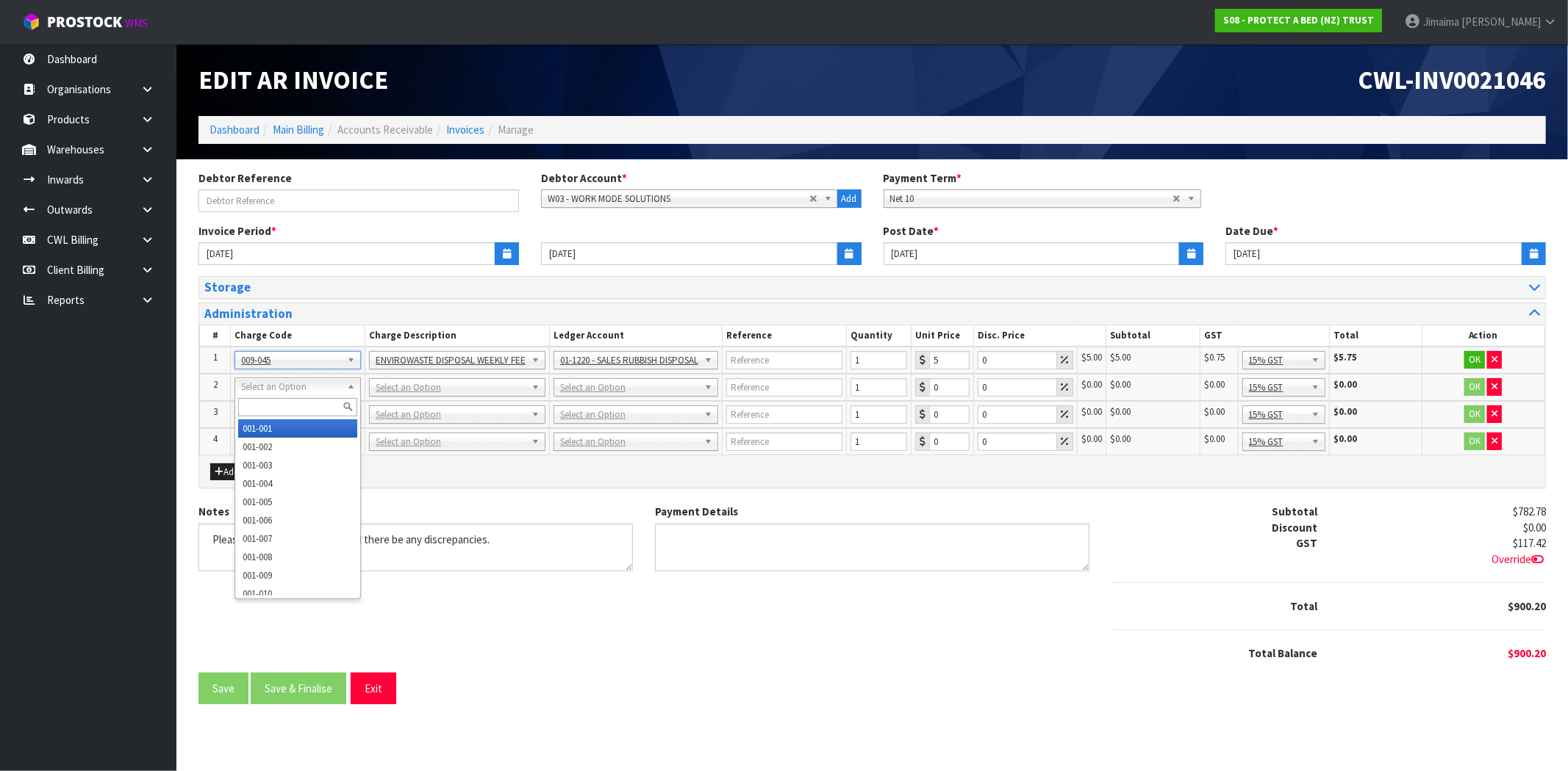
click at [268, 412] on input "text" at bounding box center [297, 407] width 119 height 18
drag, startPoint x: 340, startPoint y: 380, endPoint x: 307, endPoint y: 408, distance: 43.3
click at [307, 408] on input "text" at bounding box center [297, 407] width 119 height 18
type input "009-003"
type input "162.16"
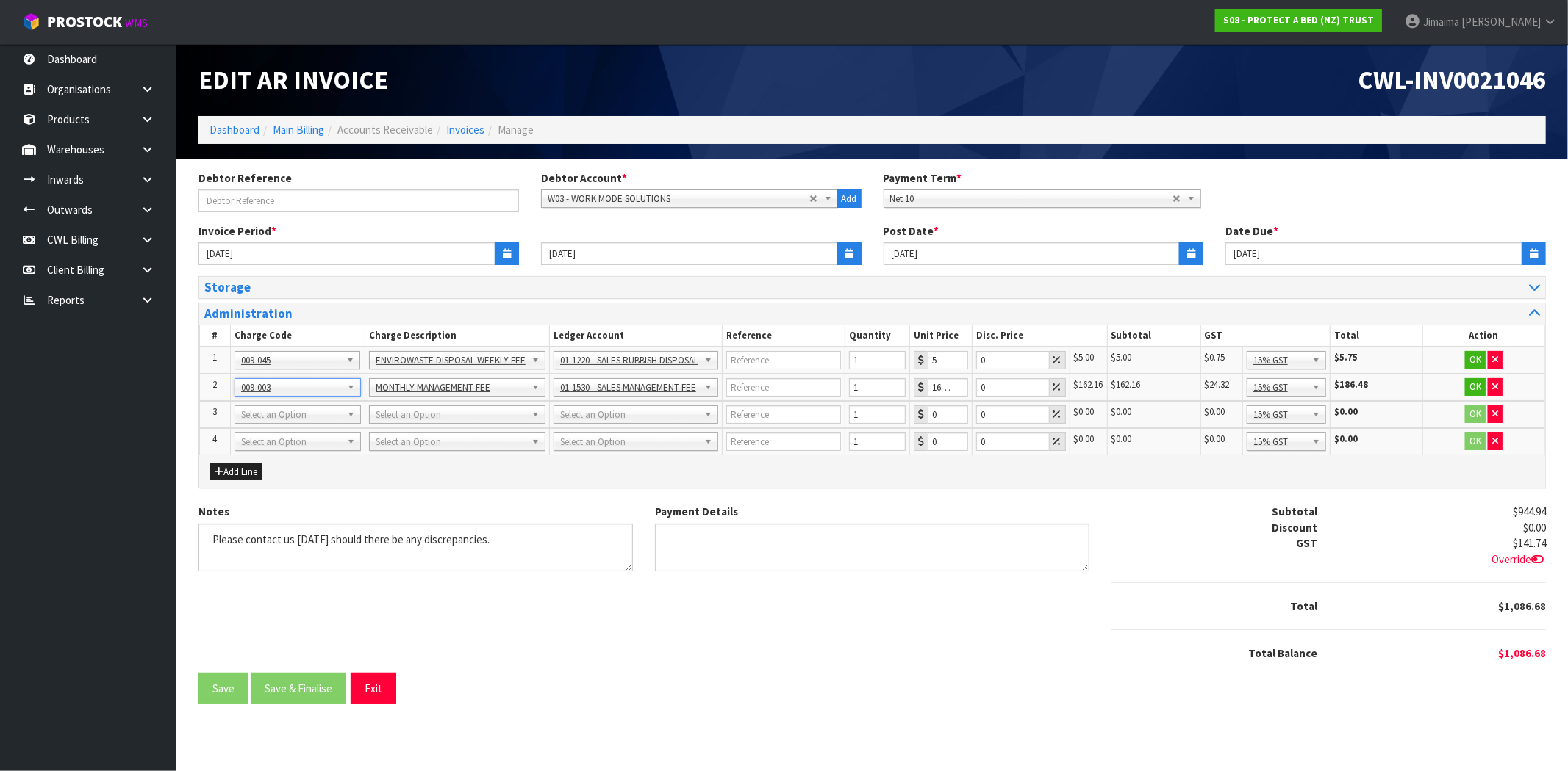
drag, startPoint x: 282, startPoint y: 417, endPoint x: 276, endPoint y: 429, distance: 13.4
click at [276, 429] on input "text" at bounding box center [297, 433] width 119 height 18
paste input "009-004"
type input "009-004"
type input "177.3"
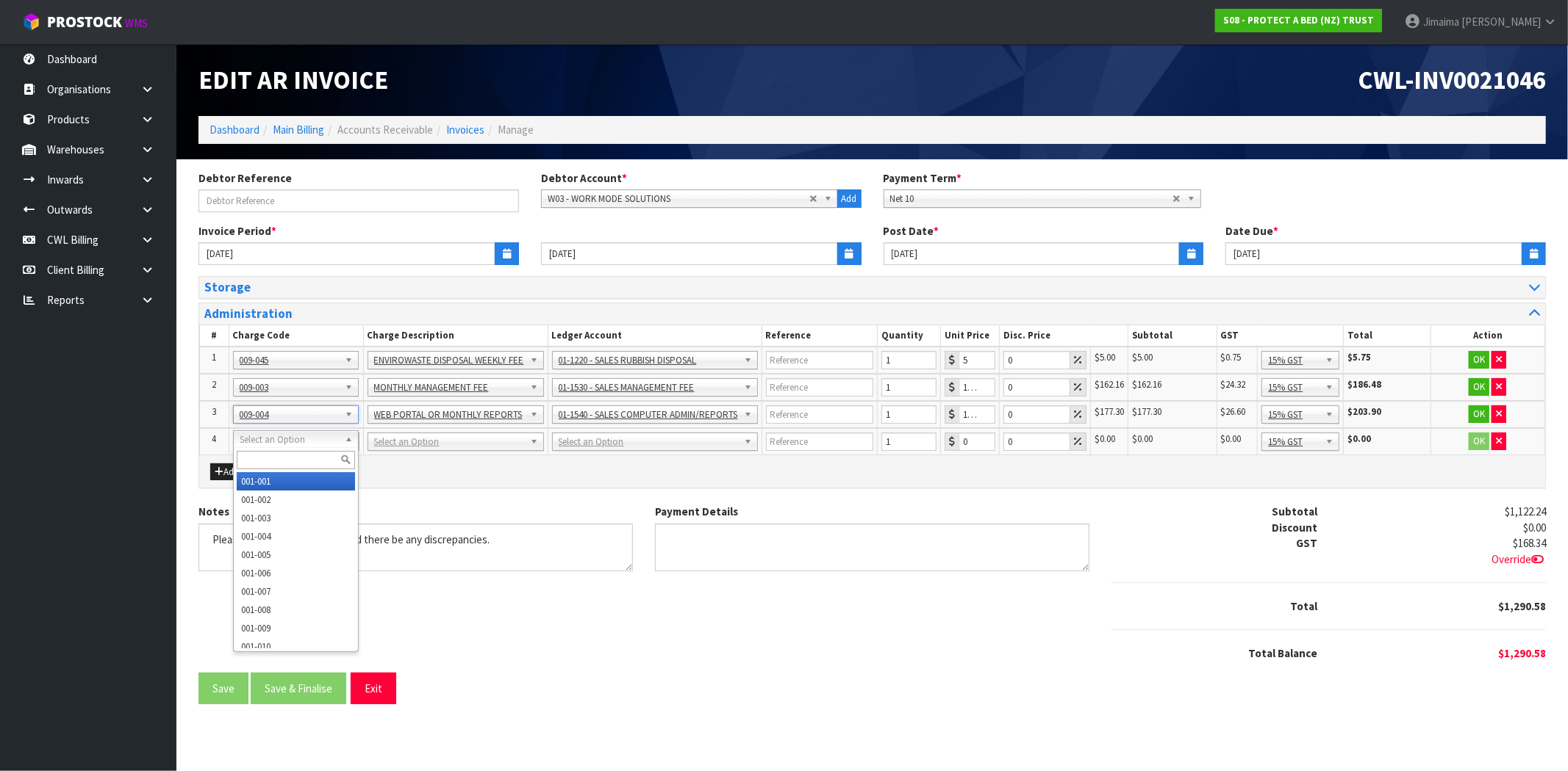
click at [255, 461] on input "text" at bounding box center [296, 460] width 119 height 18
drag, startPoint x: 328, startPoint y: 435, endPoint x: 309, endPoint y: 449, distance: 23.6
click at [298, 454] on input "text" at bounding box center [296, 460] width 119 height 18
paste input "009-017"
type input "009-017"
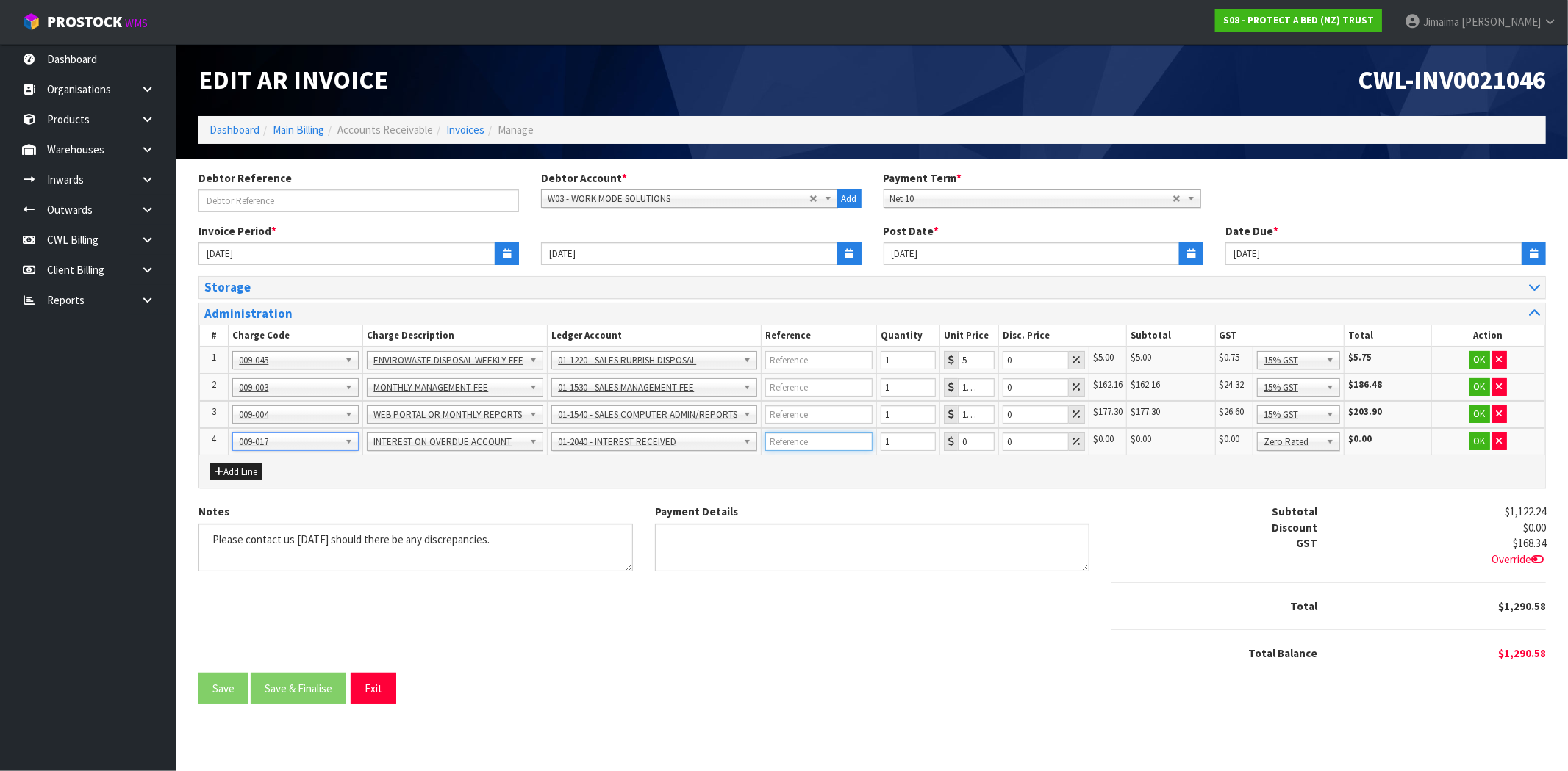
drag, startPoint x: 798, startPoint y: 439, endPoint x: 823, endPoint y: 492, distance: 58.6
click at [798, 439] on input "text" at bounding box center [819, 441] width 107 height 18
paste input "2.5% OF BALANCE"
type input "2.5% OF BALANCE"
drag, startPoint x: 819, startPoint y: 490, endPoint x: 114, endPoint y: 320, distance: 725.2
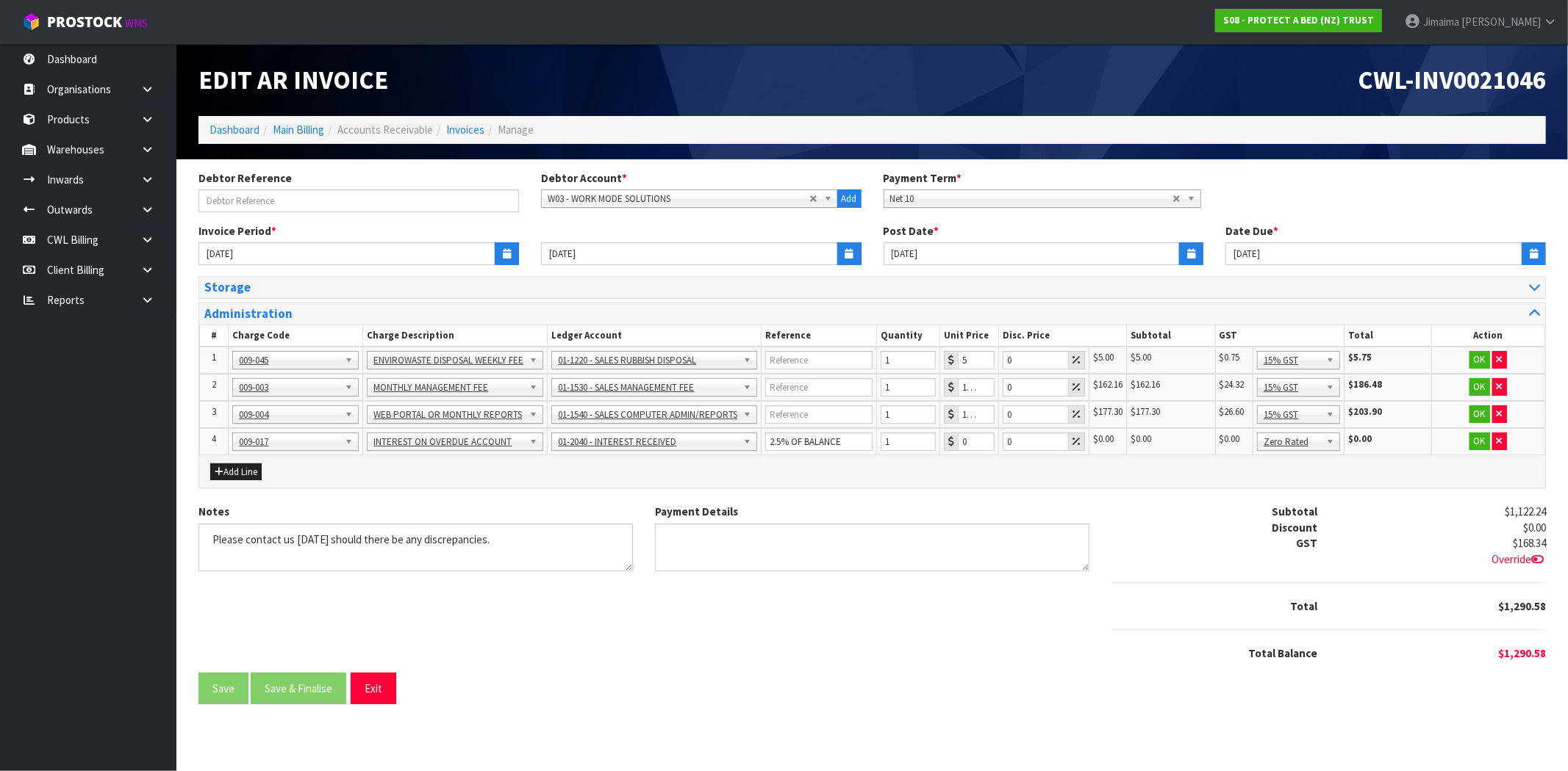
click at [808, 489] on div "Storage # Charge Post Date Subtotal GST Total Action 1 006-002-STORAGE PER M3 P…" at bounding box center [871, 390] width 1369 height 228
drag, startPoint x: 967, startPoint y: 439, endPoint x: 967, endPoint y: 452, distance: 13.0
click at [945, 439] on div "0" at bounding box center [969, 441] width 51 height 18
paste input "82.88"
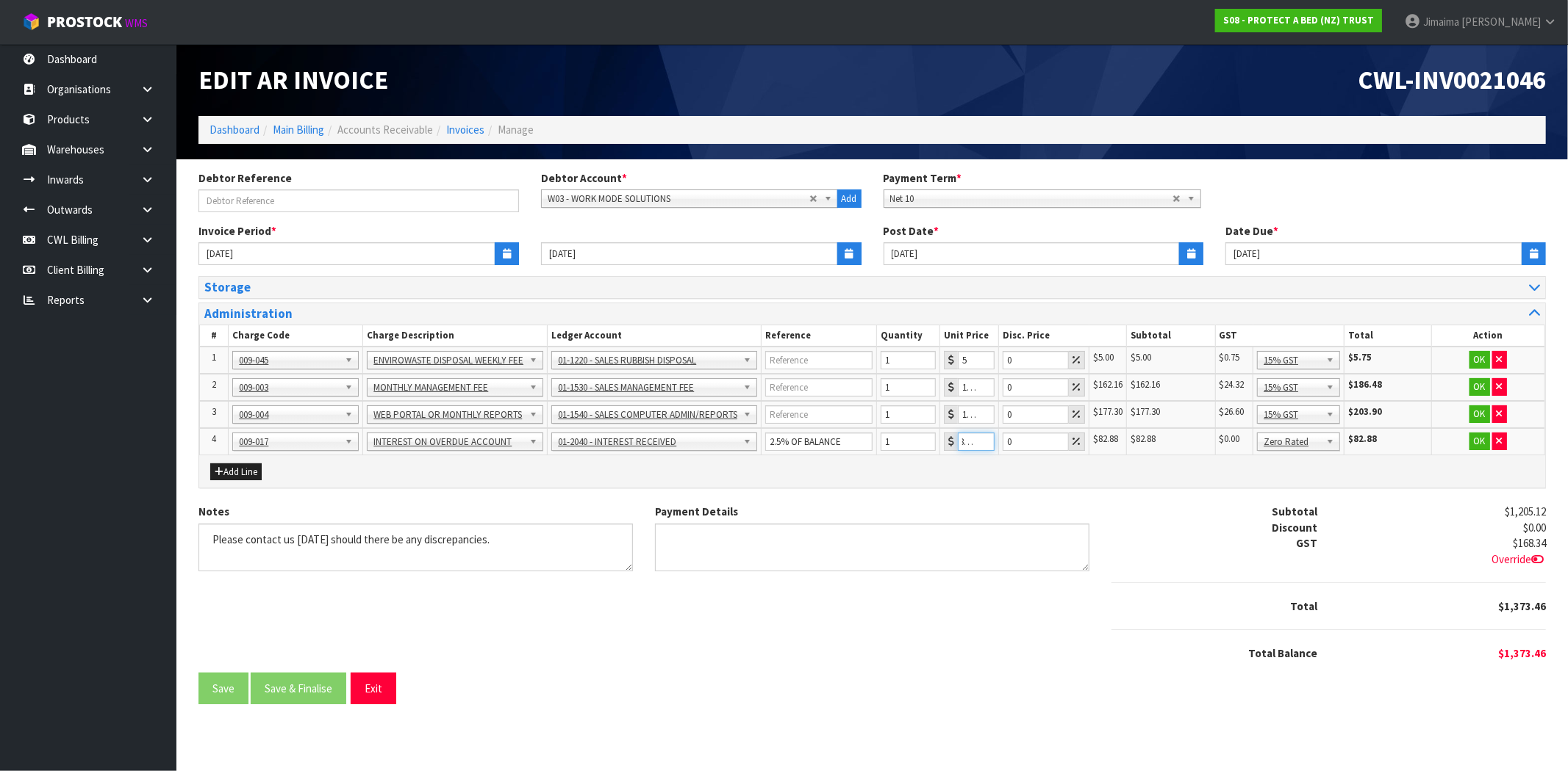
type input "82.88"
click at [1044, 487] on div "Storage # Charge Post Date Subtotal GST Total Action 1 006-002-STORAGE PER M3 P…" at bounding box center [871, 390] width 1369 height 228
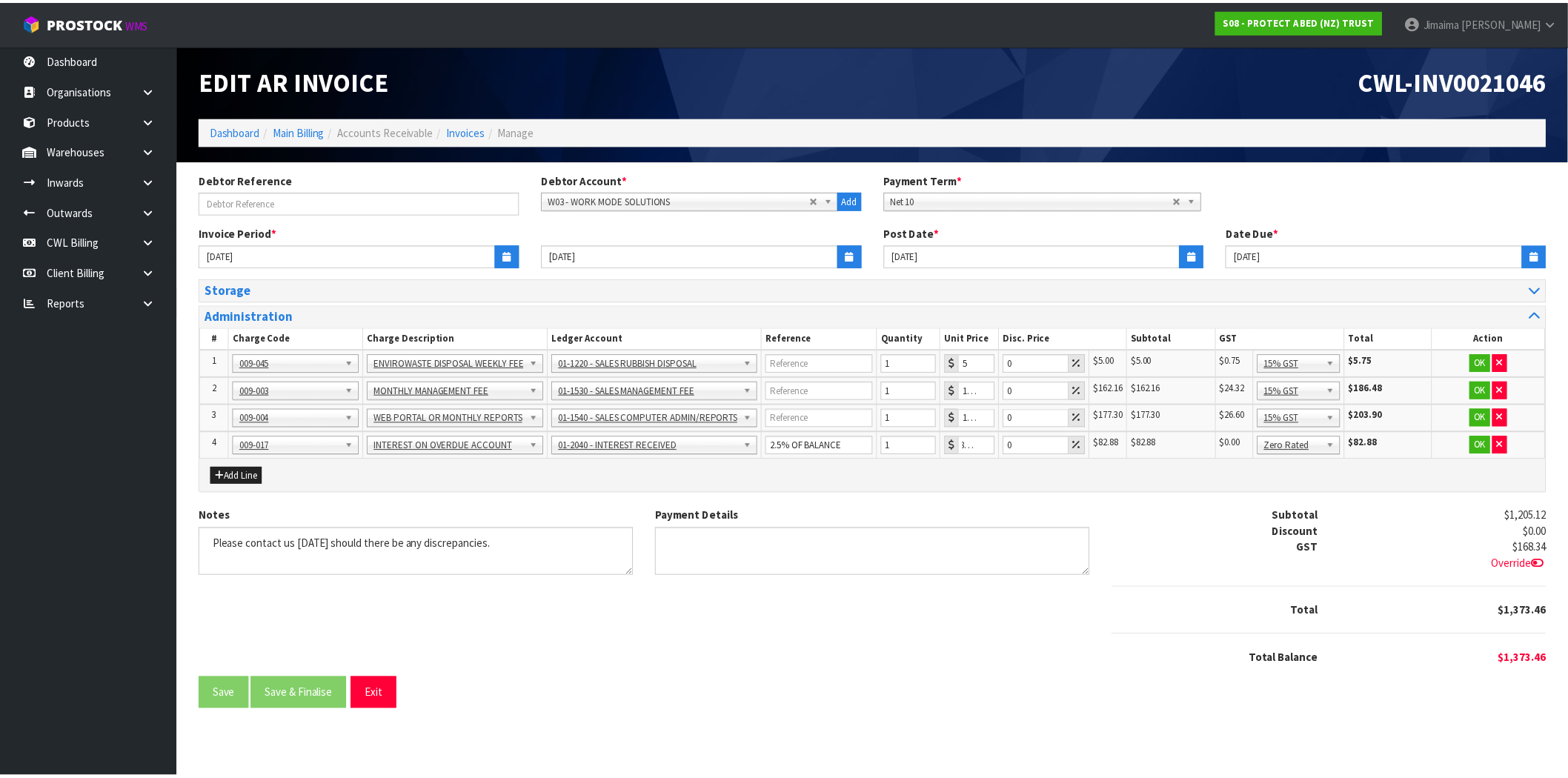
scroll to position [0, 0]
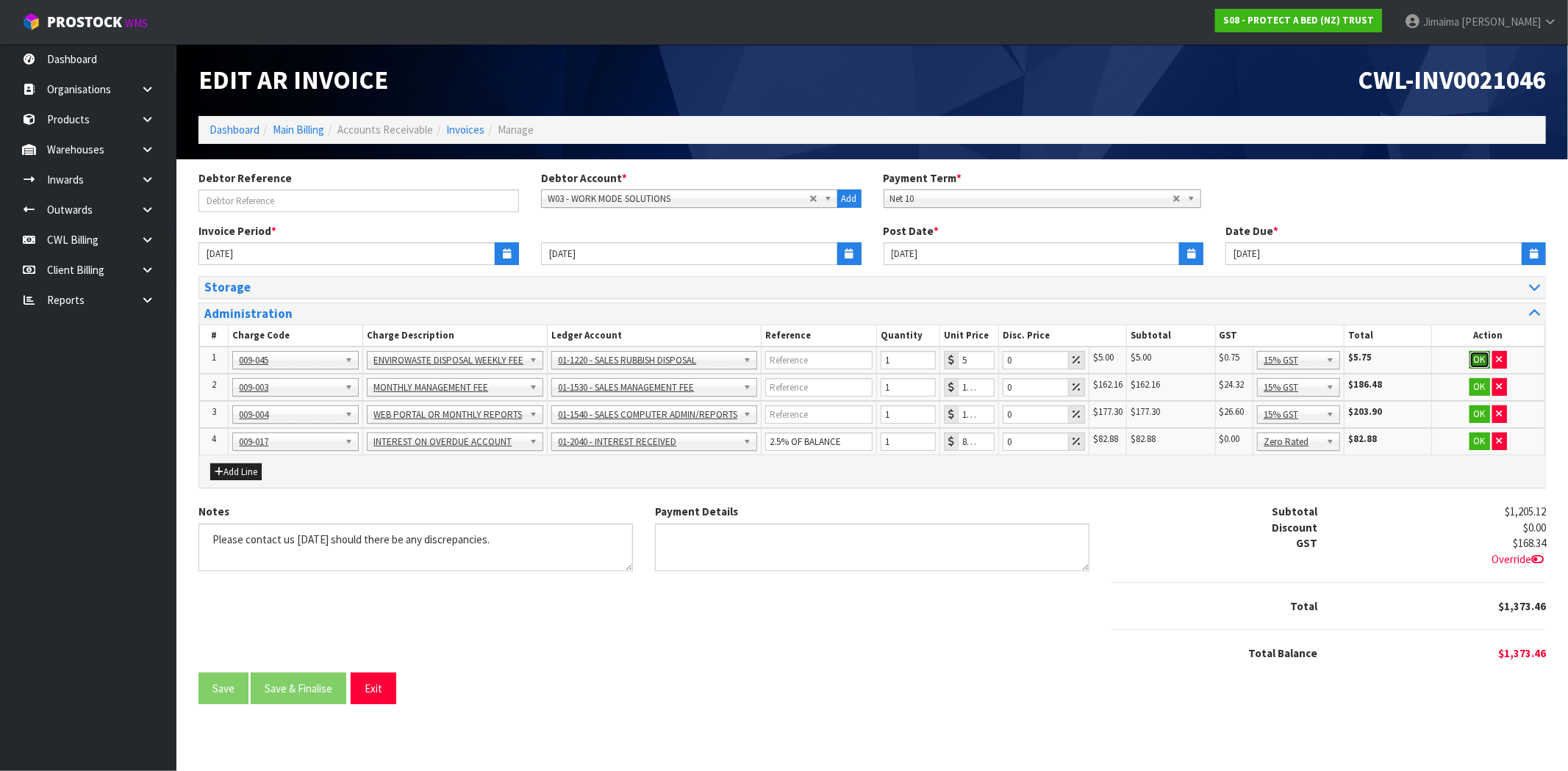
click at [1480, 357] on button "OK" at bounding box center [1480, 360] width 21 height 18
click at [1479, 384] on button "OK" at bounding box center [1479, 387] width 21 height 18
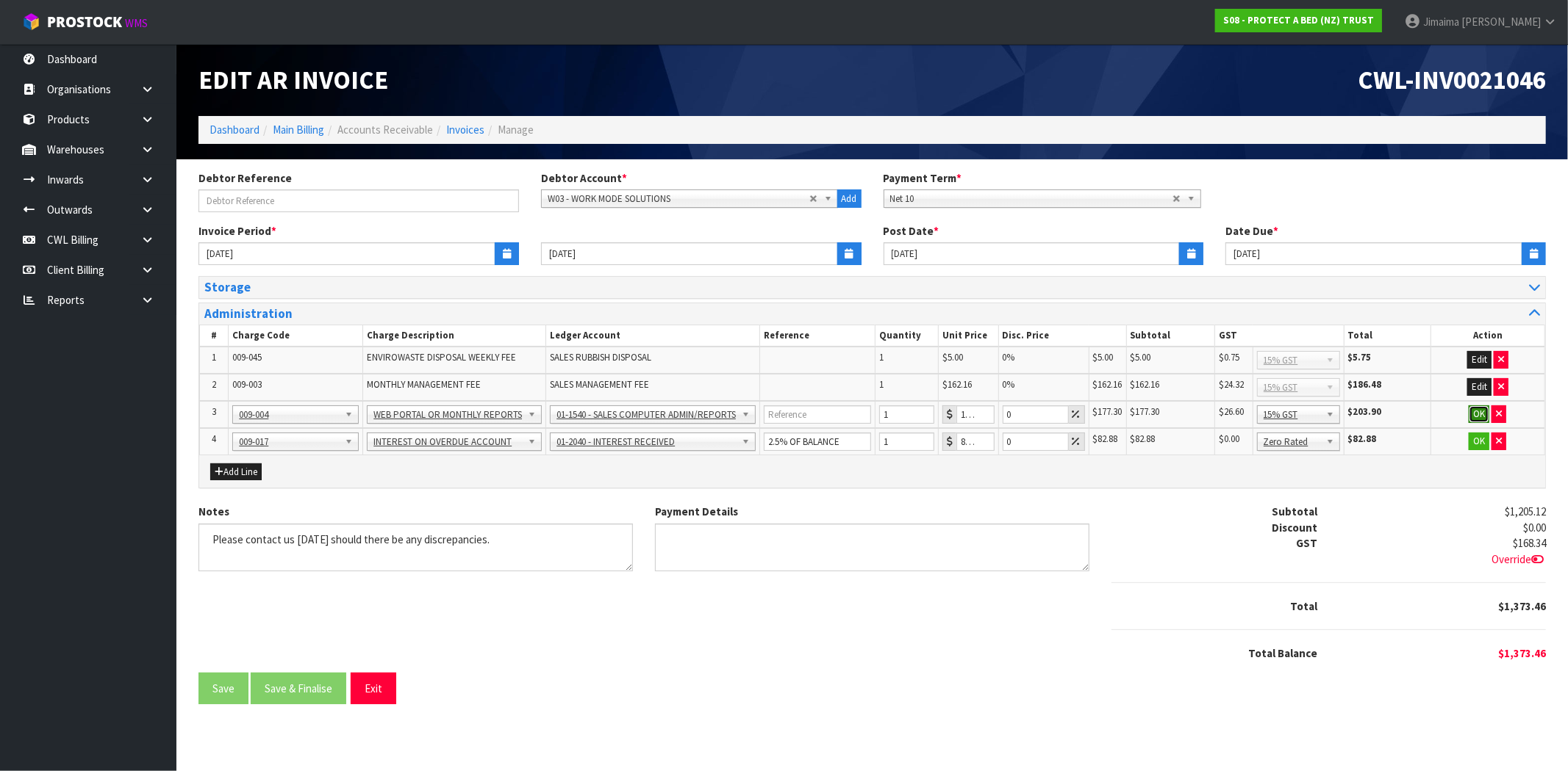
click at [1474, 406] on button "OK" at bounding box center [1479, 415] width 21 height 18
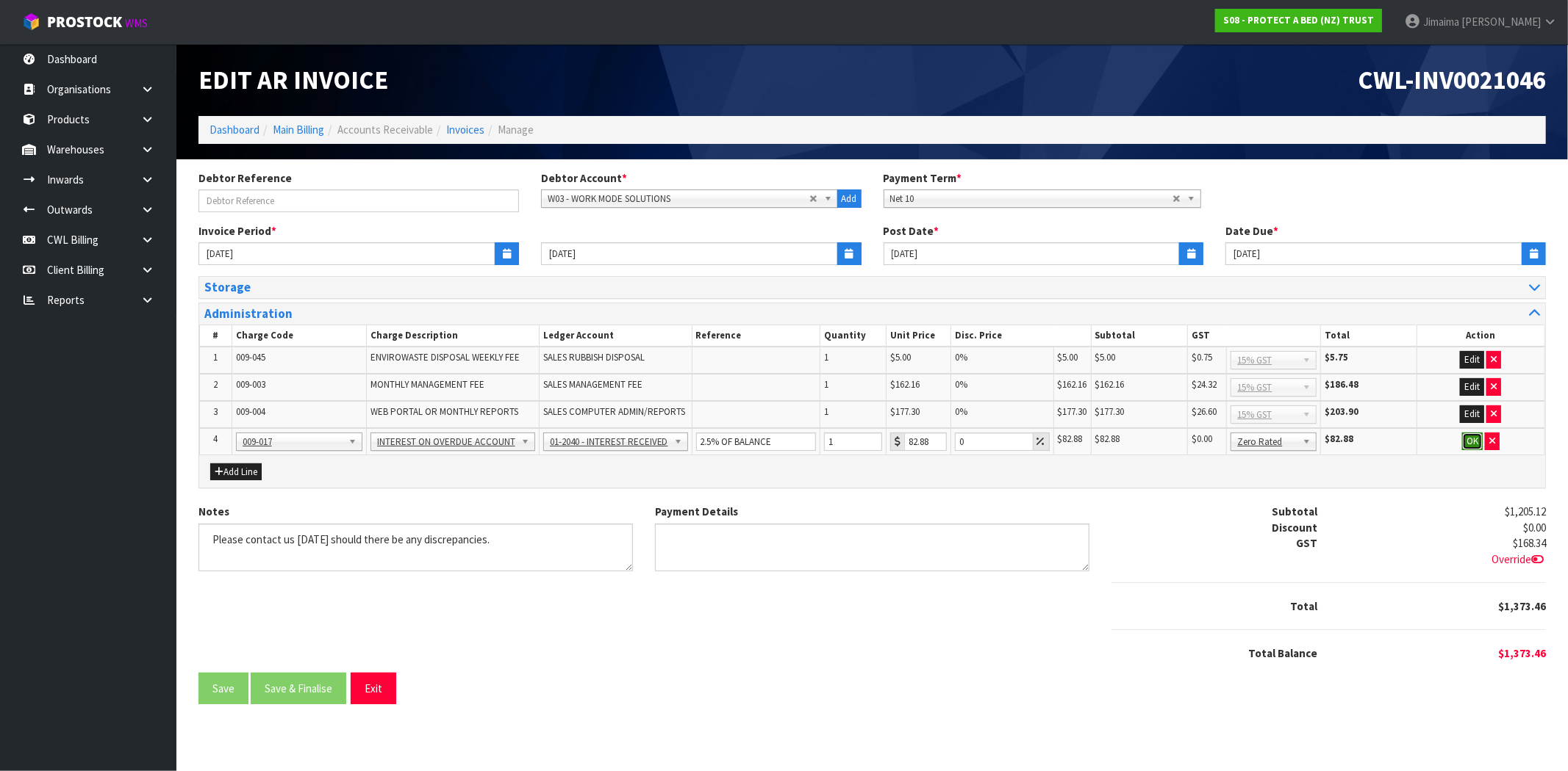
click at [1474, 439] on button "OK" at bounding box center [1473, 441] width 21 height 18
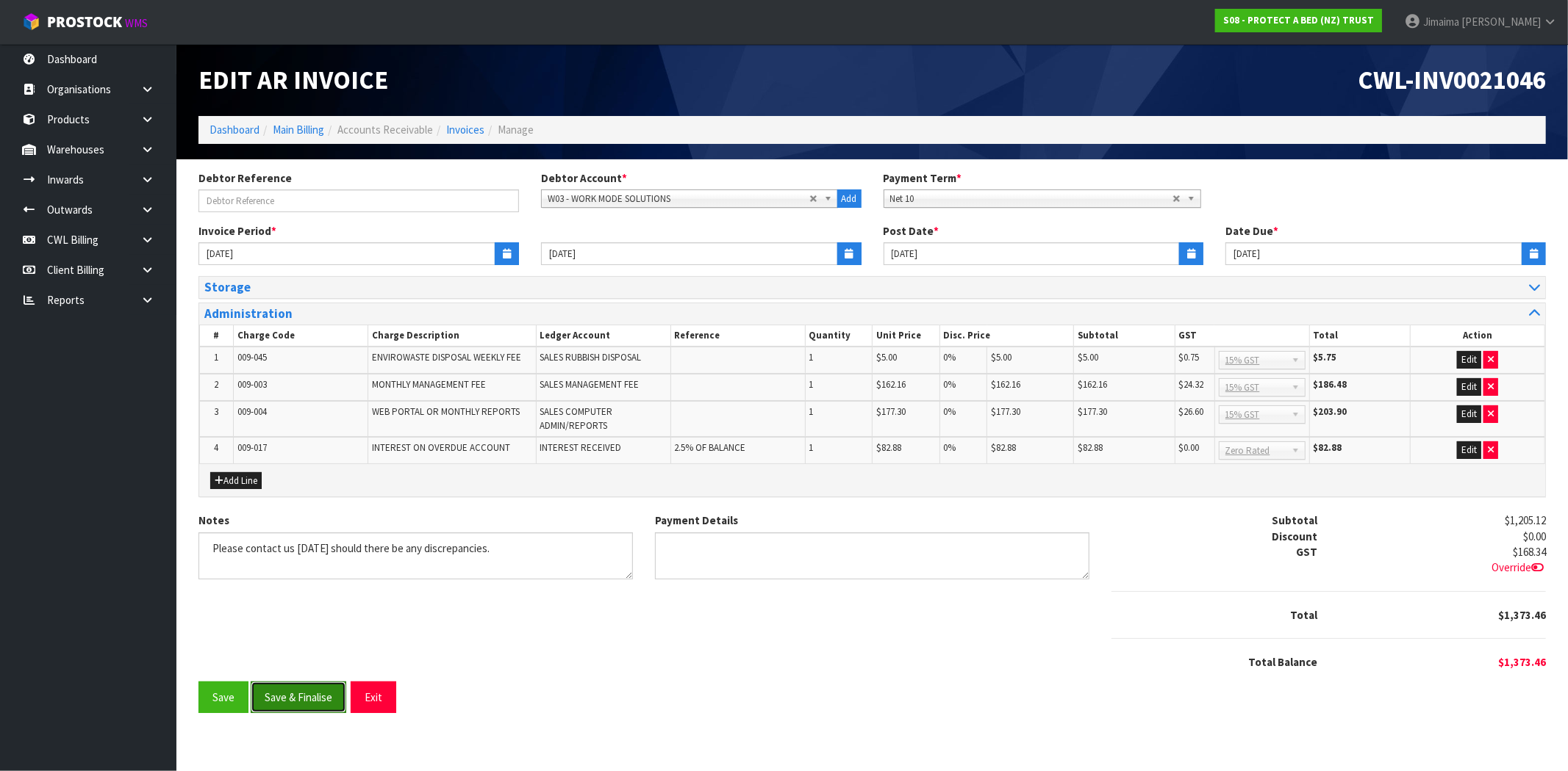
click at [318, 693] on button "Save & Finalise" at bounding box center [298, 697] width 95 height 32
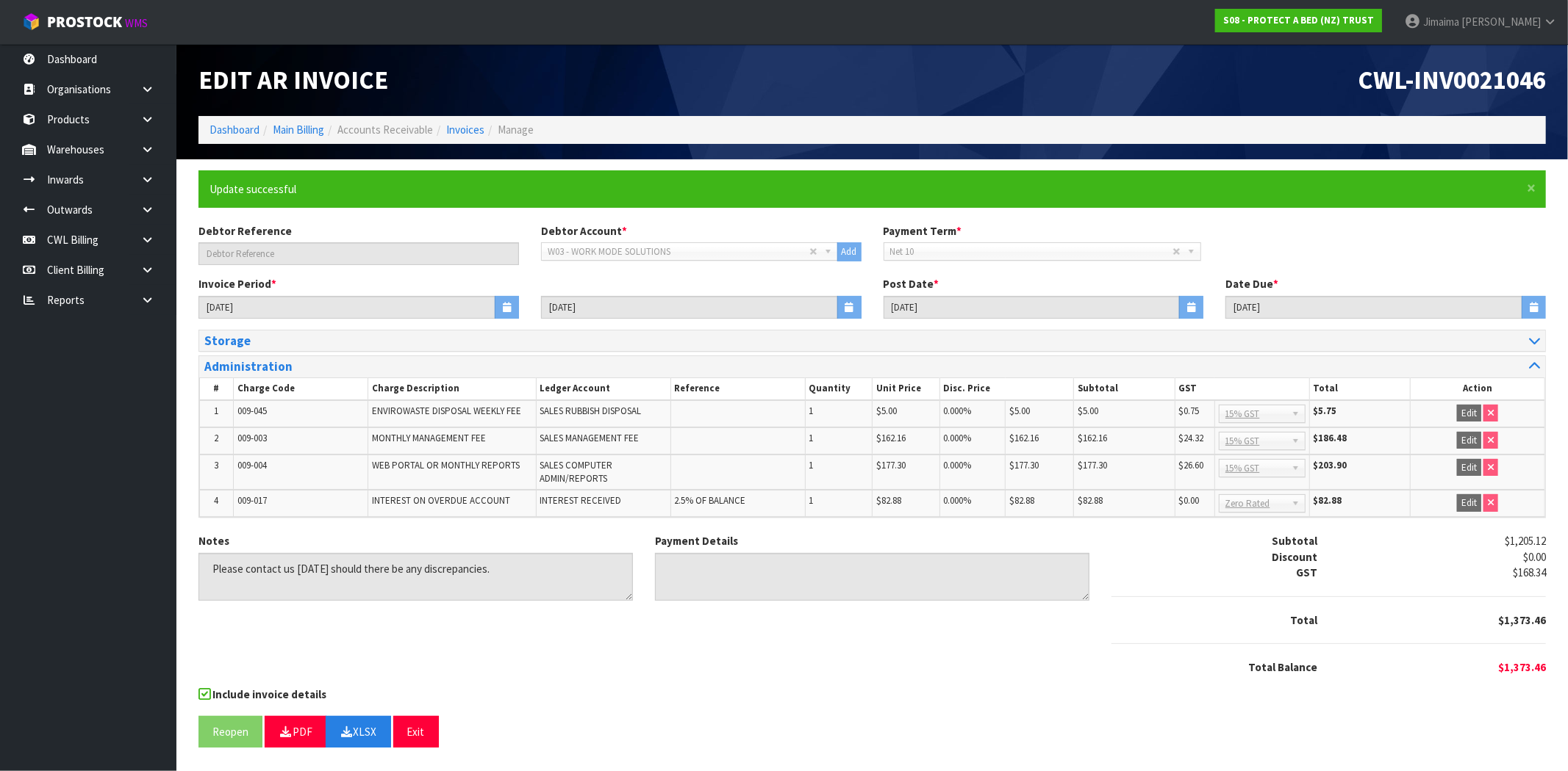
click at [751, 687] on div "Include invoice details" at bounding box center [872, 696] width 1348 height 18
click at [368, 735] on button "XLSX" at bounding box center [358, 732] width 65 height 32
drag, startPoint x: 1459, startPoint y: 86, endPoint x: 1551, endPoint y: 149, distance: 111.5
click at [1567, 86] on header "Edit AR Invoice CWL-INV0021046 Dashboard Main Billing Accounts Receivable Invoi…" at bounding box center [872, 102] width 1391 height 115
click at [556, 61] on div "Edit AR Invoice" at bounding box center [530, 80] width 685 height 72
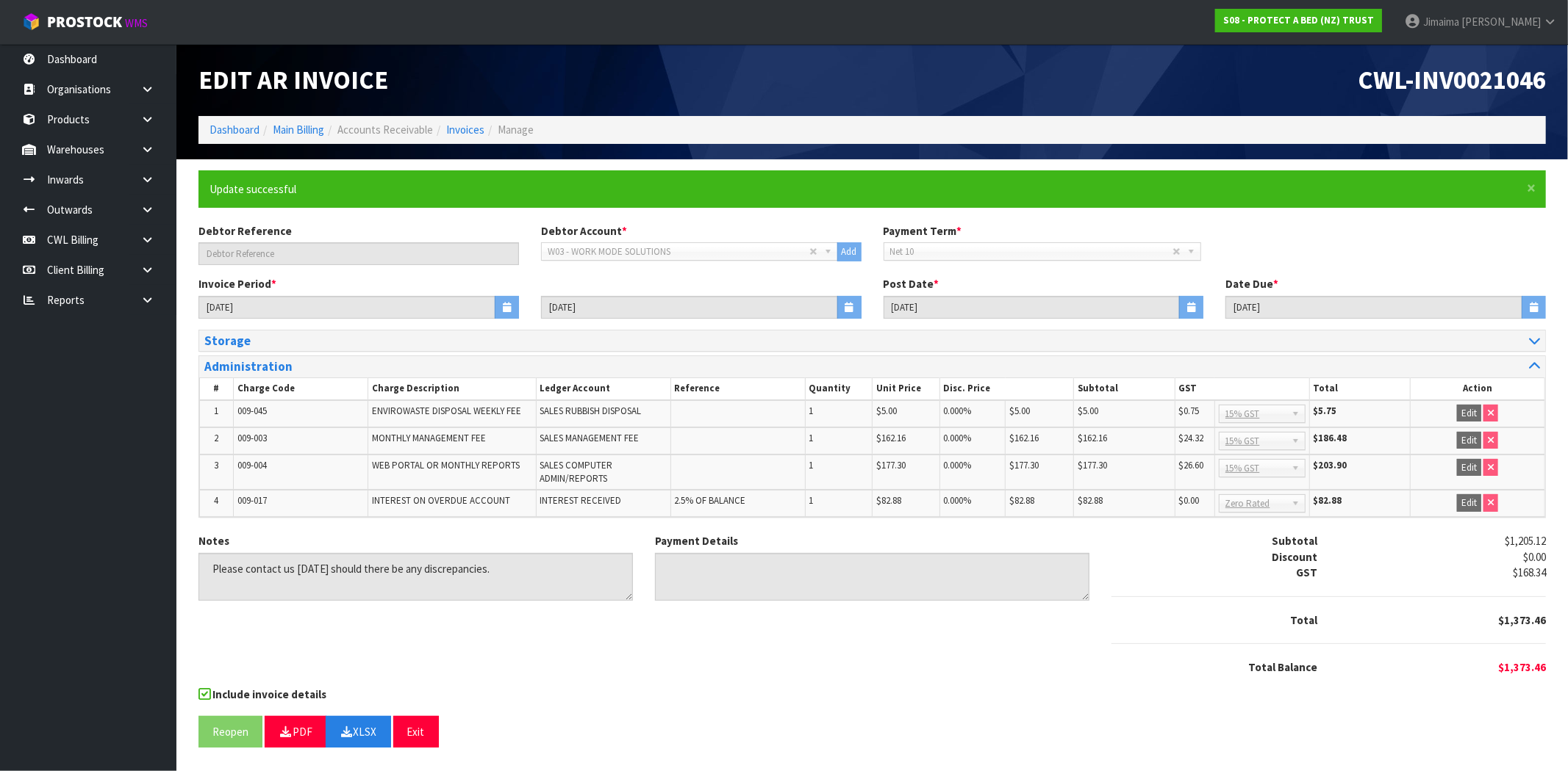
drag, startPoint x: 665, startPoint y: 86, endPoint x: 629, endPoint y: 94, distance: 36.9
click at [665, 86] on h1 "Edit AR Invoice" at bounding box center [530, 80] width 663 height 28
click at [466, 132] on link "Invoices" at bounding box center [465, 129] width 38 height 14
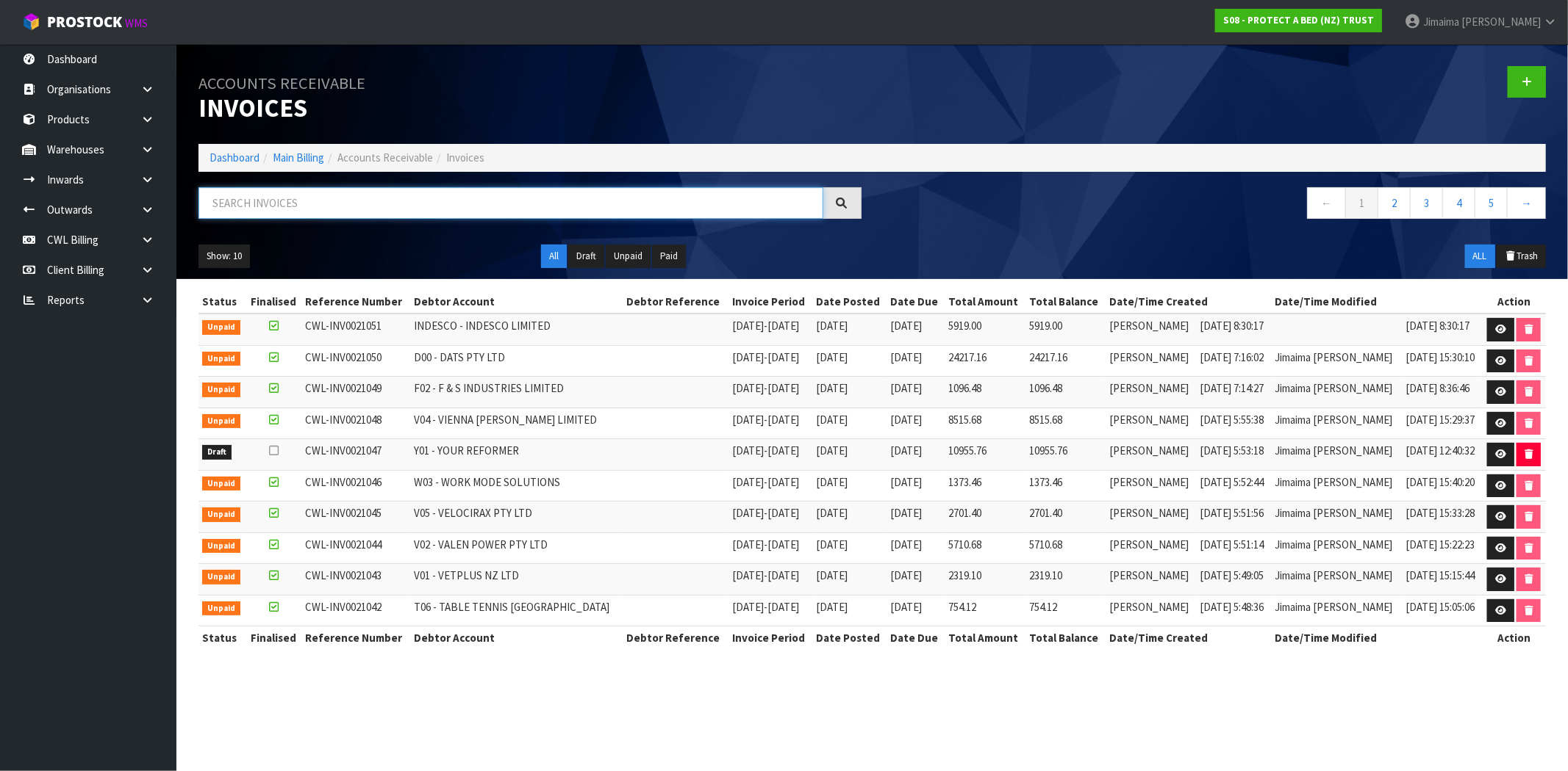
click at [287, 210] on input "text" at bounding box center [510, 203] width 625 height 32
paste input "W04"
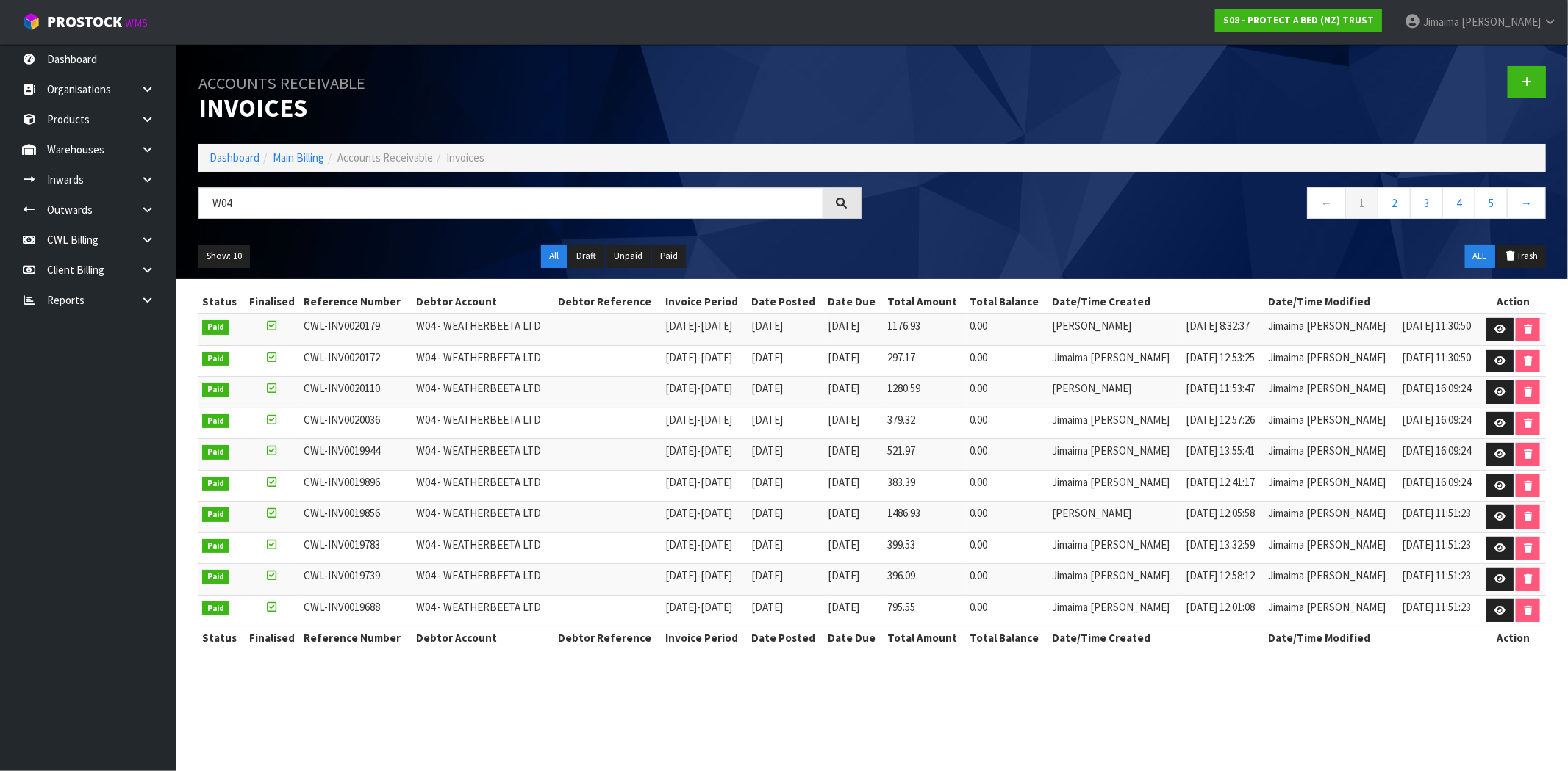
drag, startPoint x: 800, startPoint y: 342, endPoint x: 796, endPoint y: 353, distance: 11.7
click at [800, 344] on td "16/06/2025" at bounding box center [786, 329] width 76 height 32
click at [158, 206] on body "Toggle navigation ProStock WMS S08 - PROTECT A BED (NZ) TRUST Jimaima Reiher Lo…" at bounding box center [784, 385] width 1568 height 771
paste input "Y01"
type input "Y01"
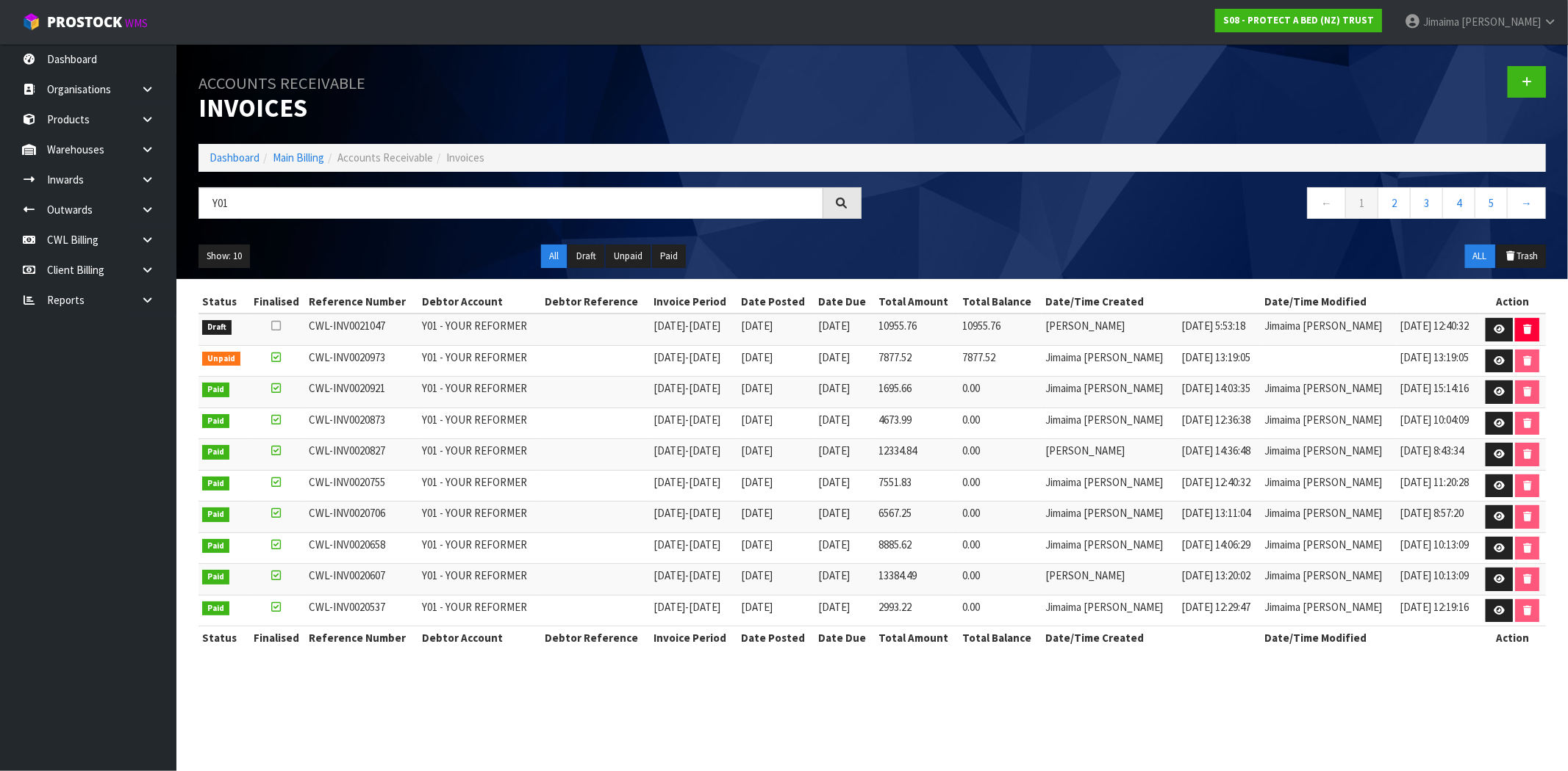
drag, startPoint x: 469, startPoint y: 406, endPoint x: 621, endPoint y: 405, distance: 152.0
click at [470, 406] on td "Y01 - YOUR REFORMER" at bounding box center [479, 393] width 122 height 32
click at [1493, 330] on icon at bounding box center [1498, 329] width 11 height 10
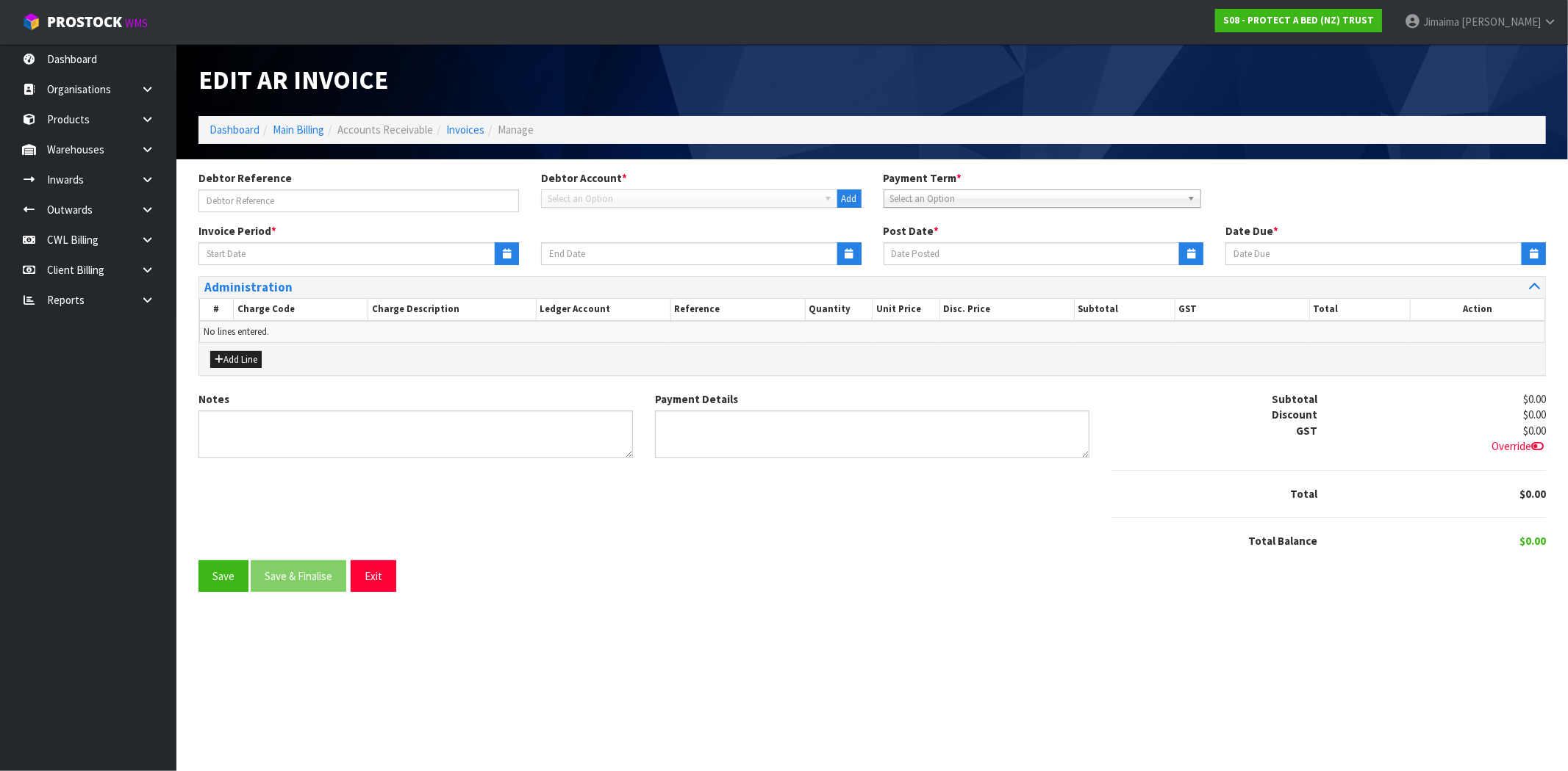
type input "22/09/2025"
type input "[DATE]"
type input "14/10/2025"
type textarea "Please contact us within 7 days should there be any discrepancies."
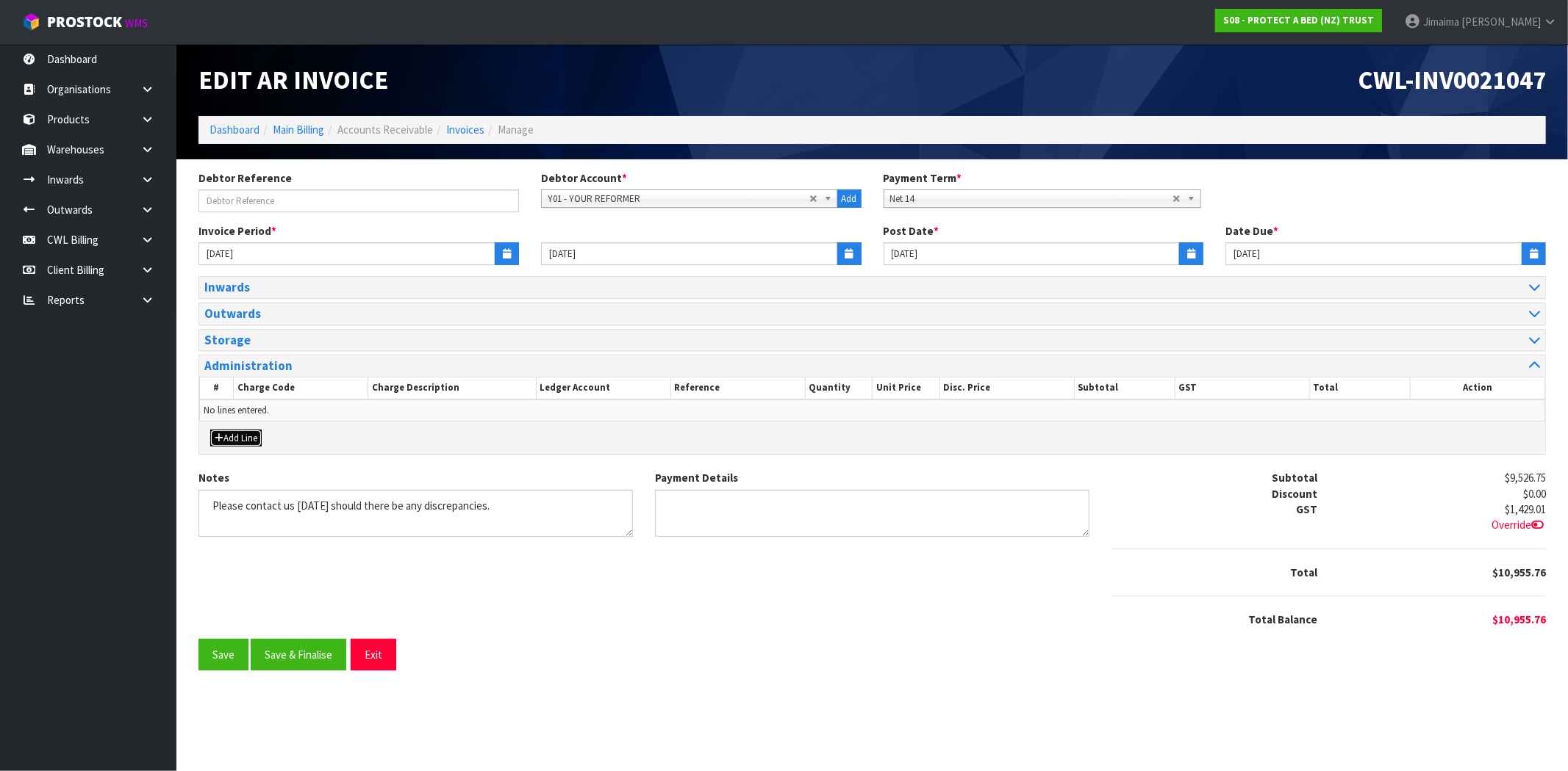
click at [243, 435] on button "Add Line" at bounding box center [236, 438] width 52 height 18
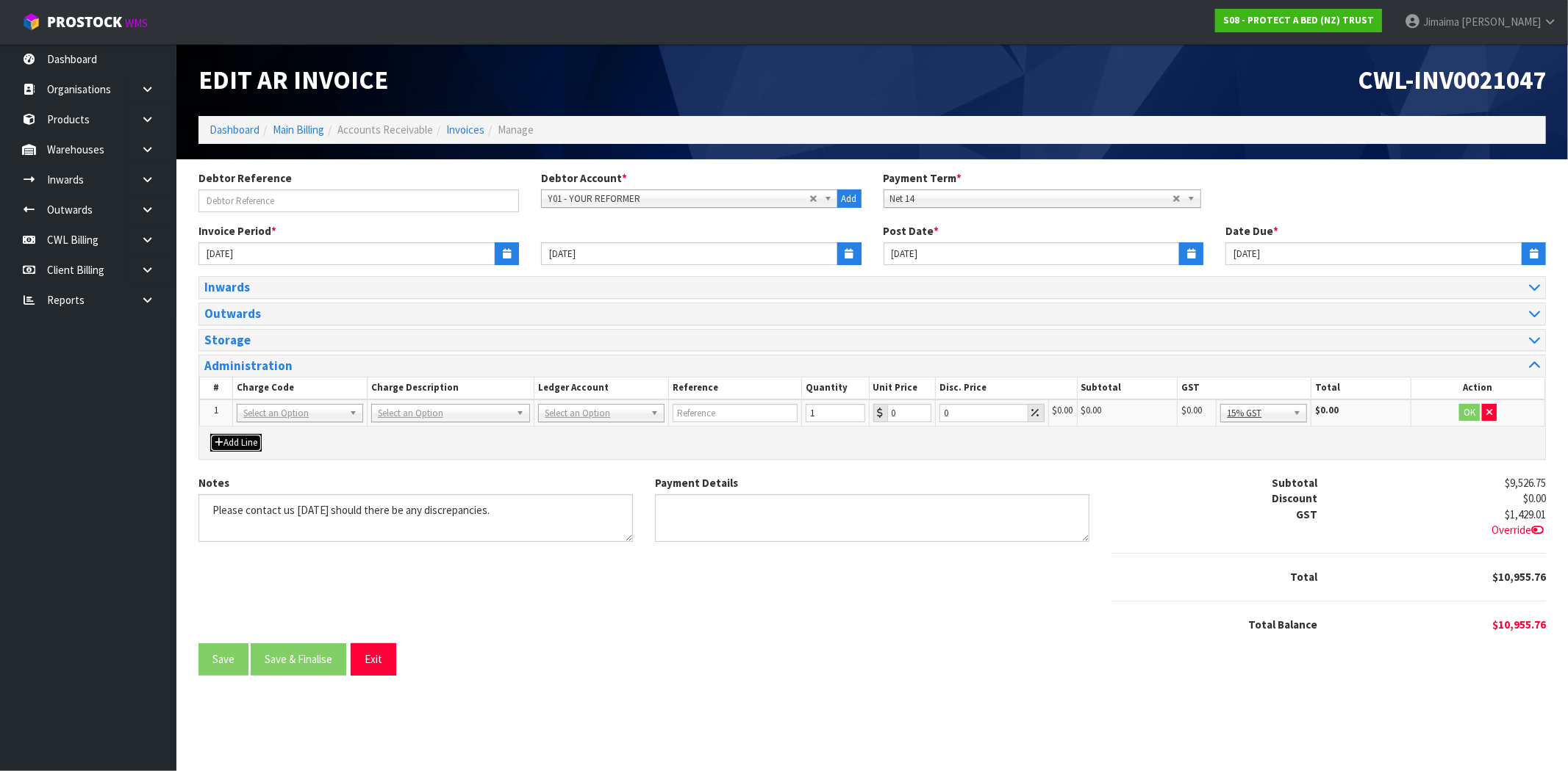
drag, startPoint x: 243, startPoint y: 437, endPoint x: 244, endPoint y: 457, distance: 20.0
click at [243, 438] on button "Add Line" at bounding box center [236, 443] width 52 height 18
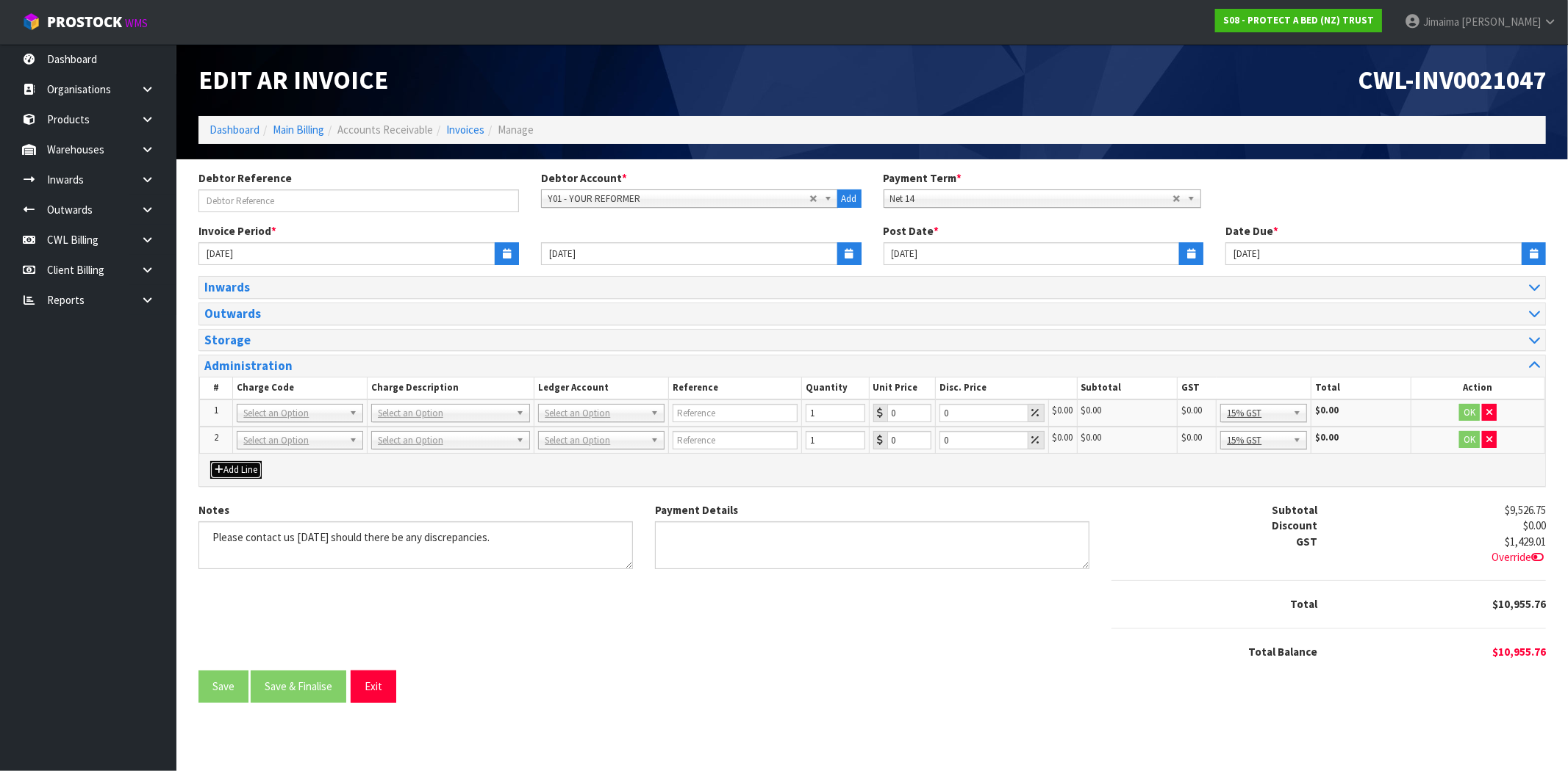
click at [240, 465] on button "Add Line" at bounding box center [236, 470] width 52 height 18
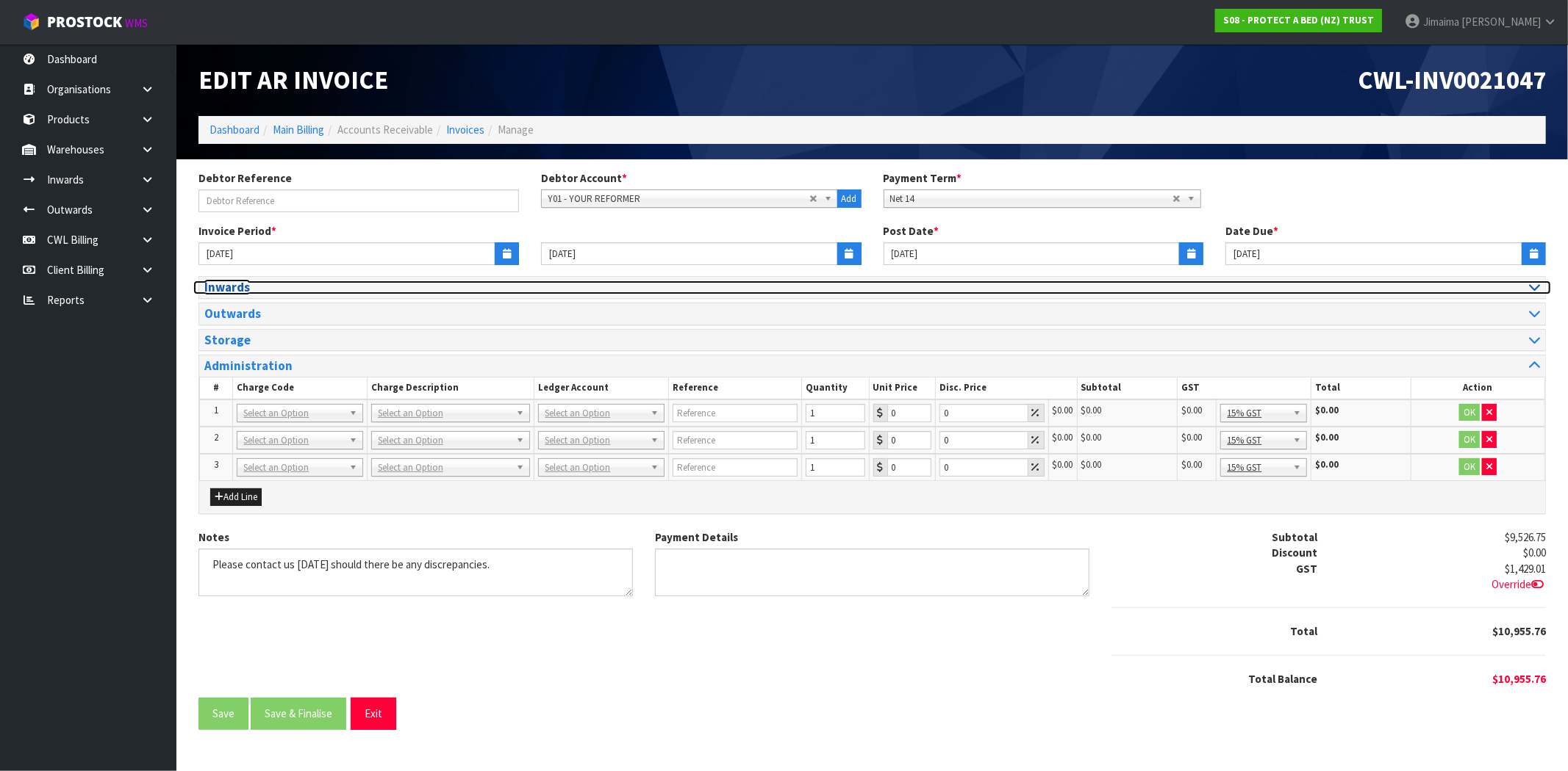
click at [249, 291] on h3 "Inwards" at bounding box center [533, 288] width 657 height 14
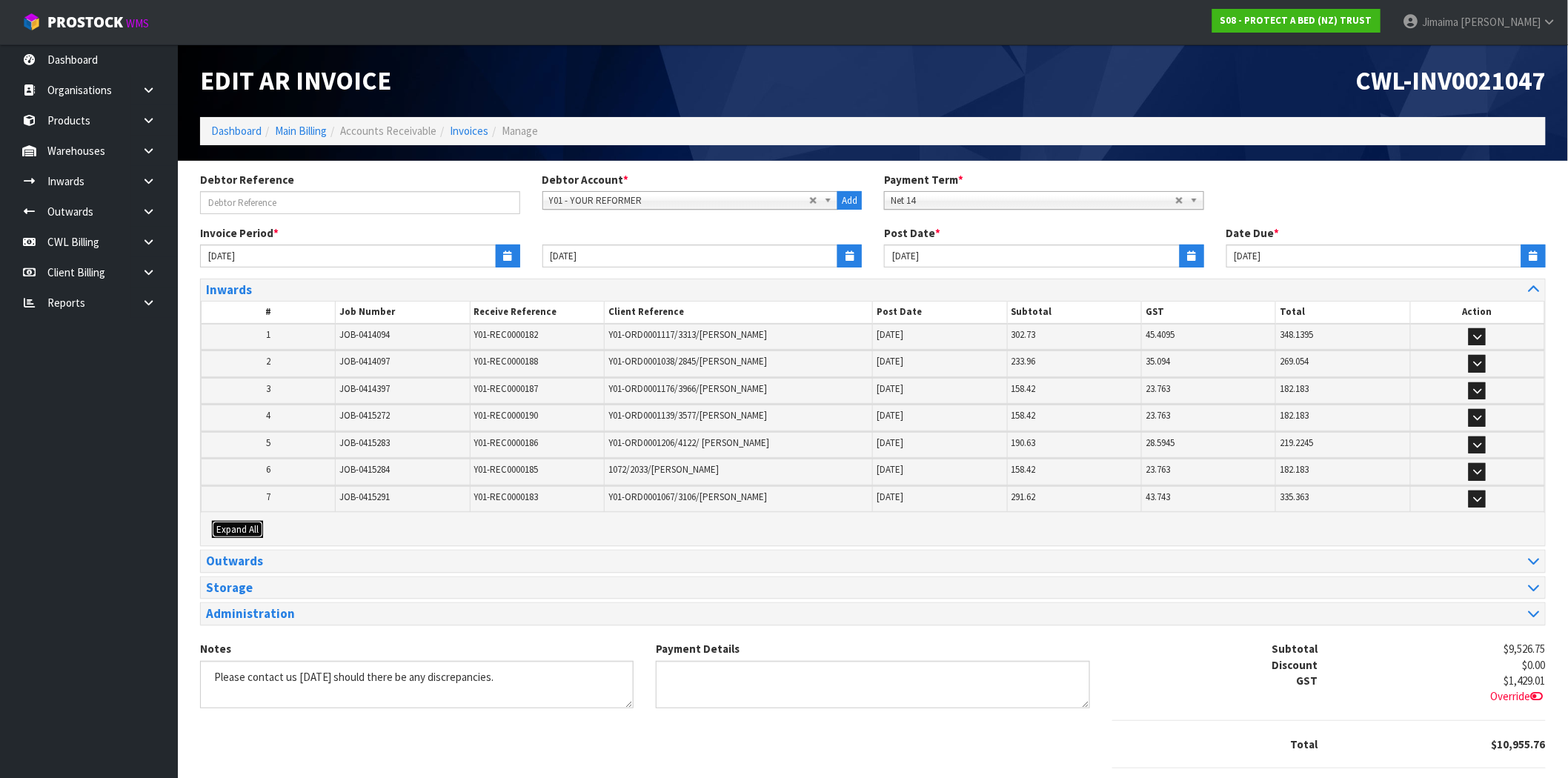
drag, startPoint x: 246, startPoint y: 518, endPoint x: 278, endPoint y: 500, distance: 36.7
click at [247, 521] on button "Expand All" at bounding box center [237, 530] width 51 height 18
click at [0, 0] on table "# Charge Code Charge Description Quantity Subtotal GST Total 1 002-027 CWL INWA…" at bounding box center [0, 0] width 0 height 0
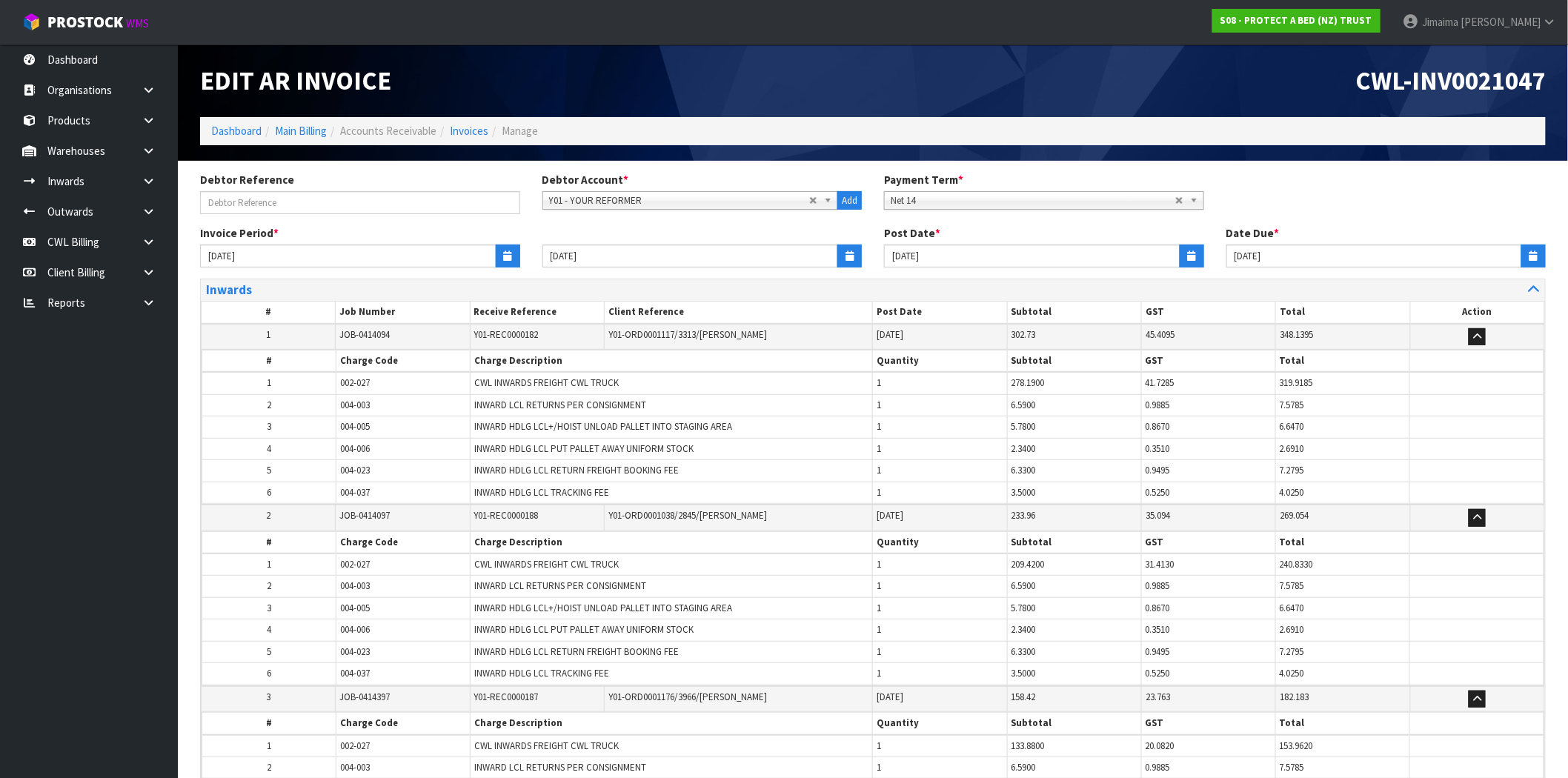
scroll to position [1164, 0]
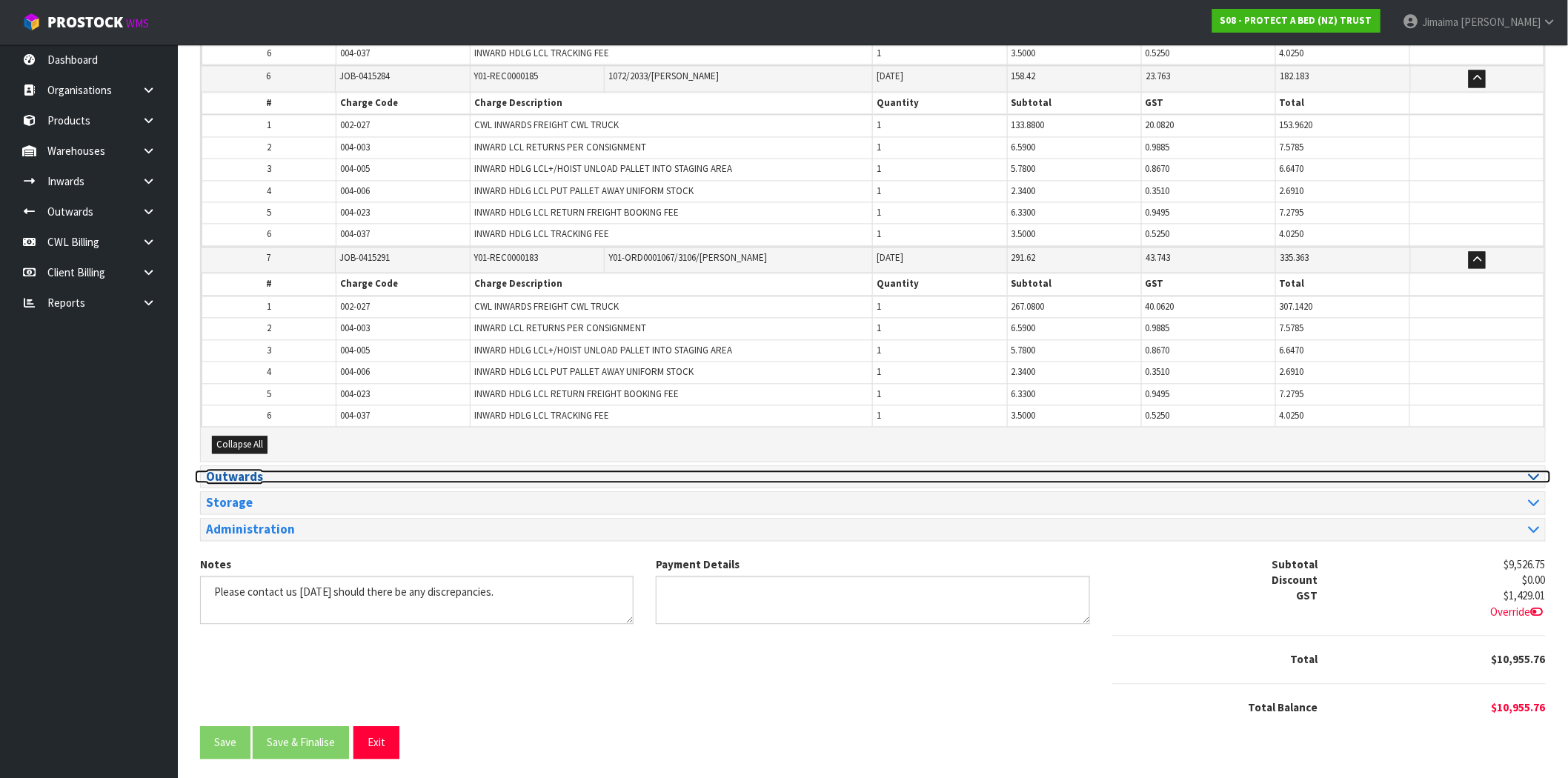
click at [247, 477] on h3 "Outwards" at bounding box center [534, 477] width 656 height 14
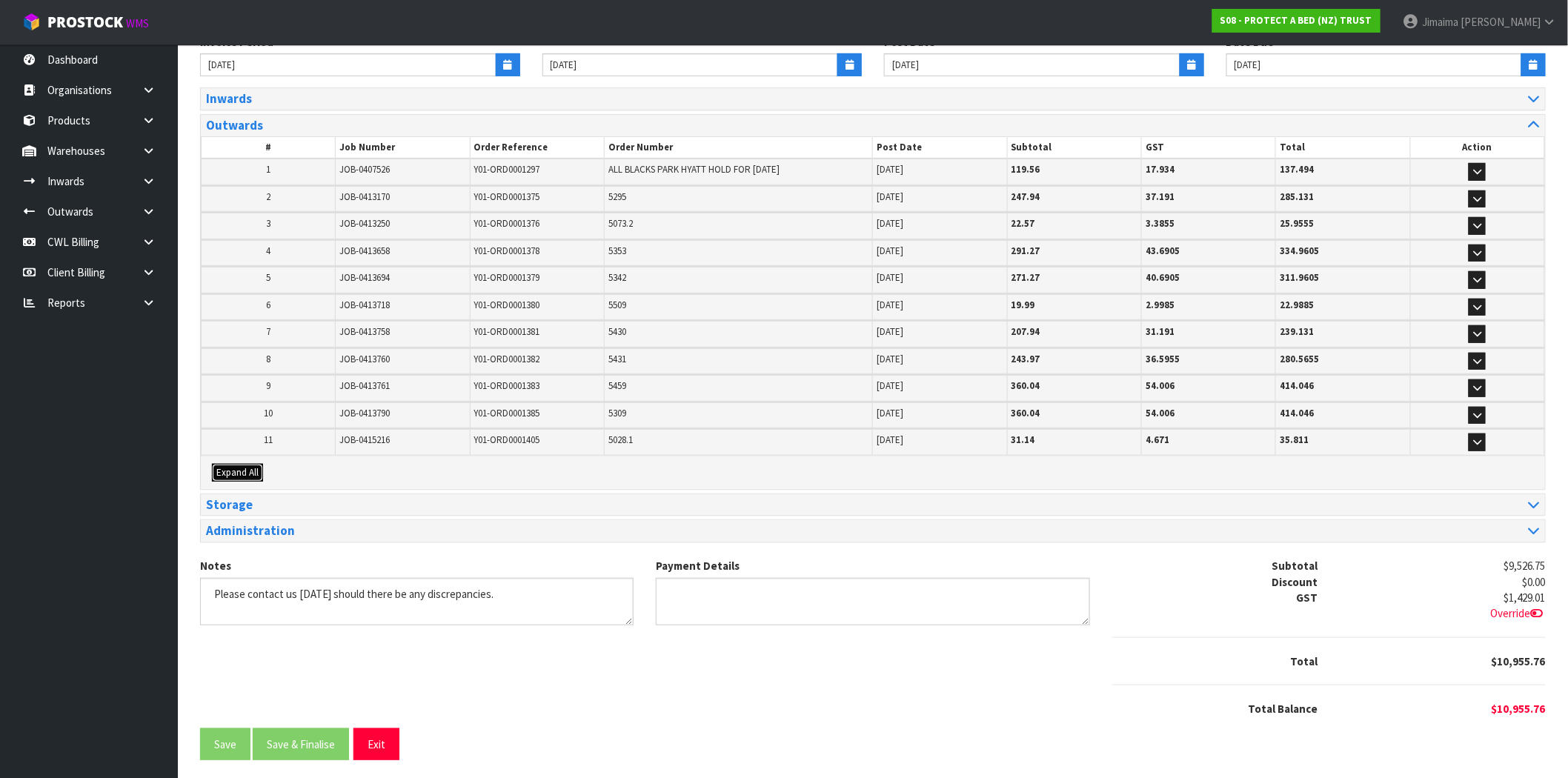
click at [250, 466] on span "Expand All" at bounding box center [237, 472] width 42 height 13
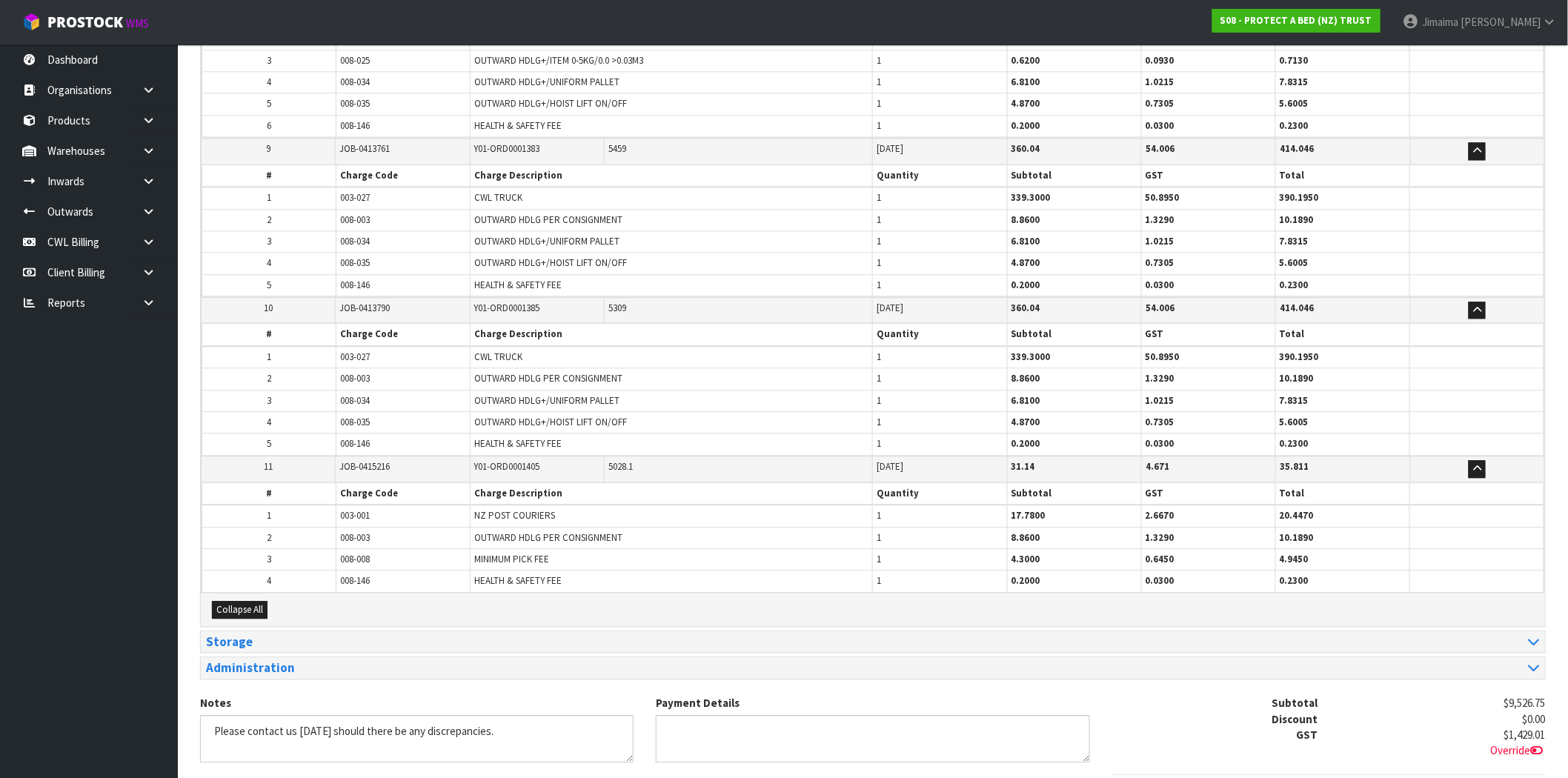
click at [348, 483] on table "# Charge Code Charge Description Quantity Subtotal GST Total 1 003-001 NZ POST …" at bounding box center [872, 538] width 1343 height 110
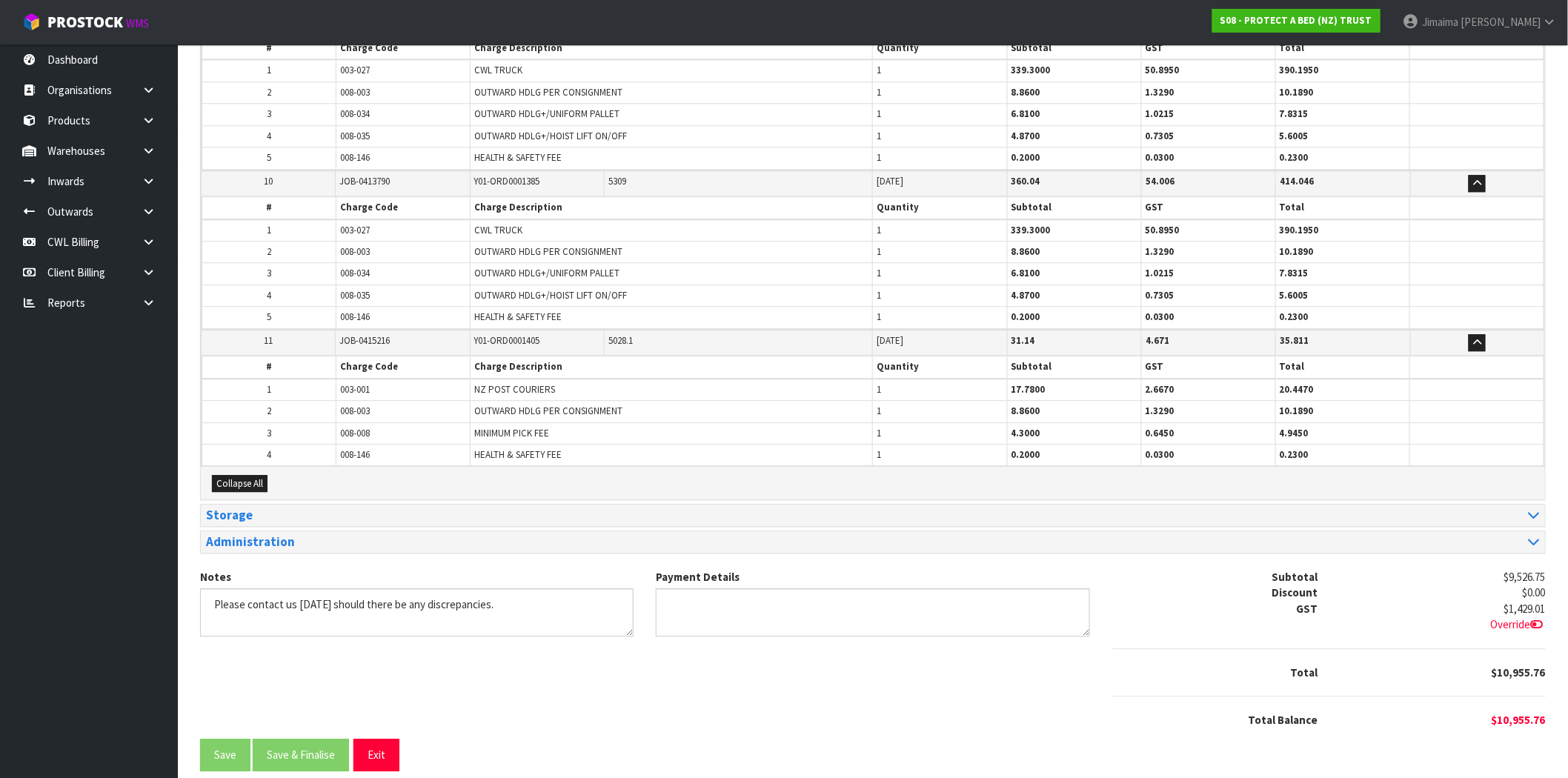
scroll to position [1535, 0]
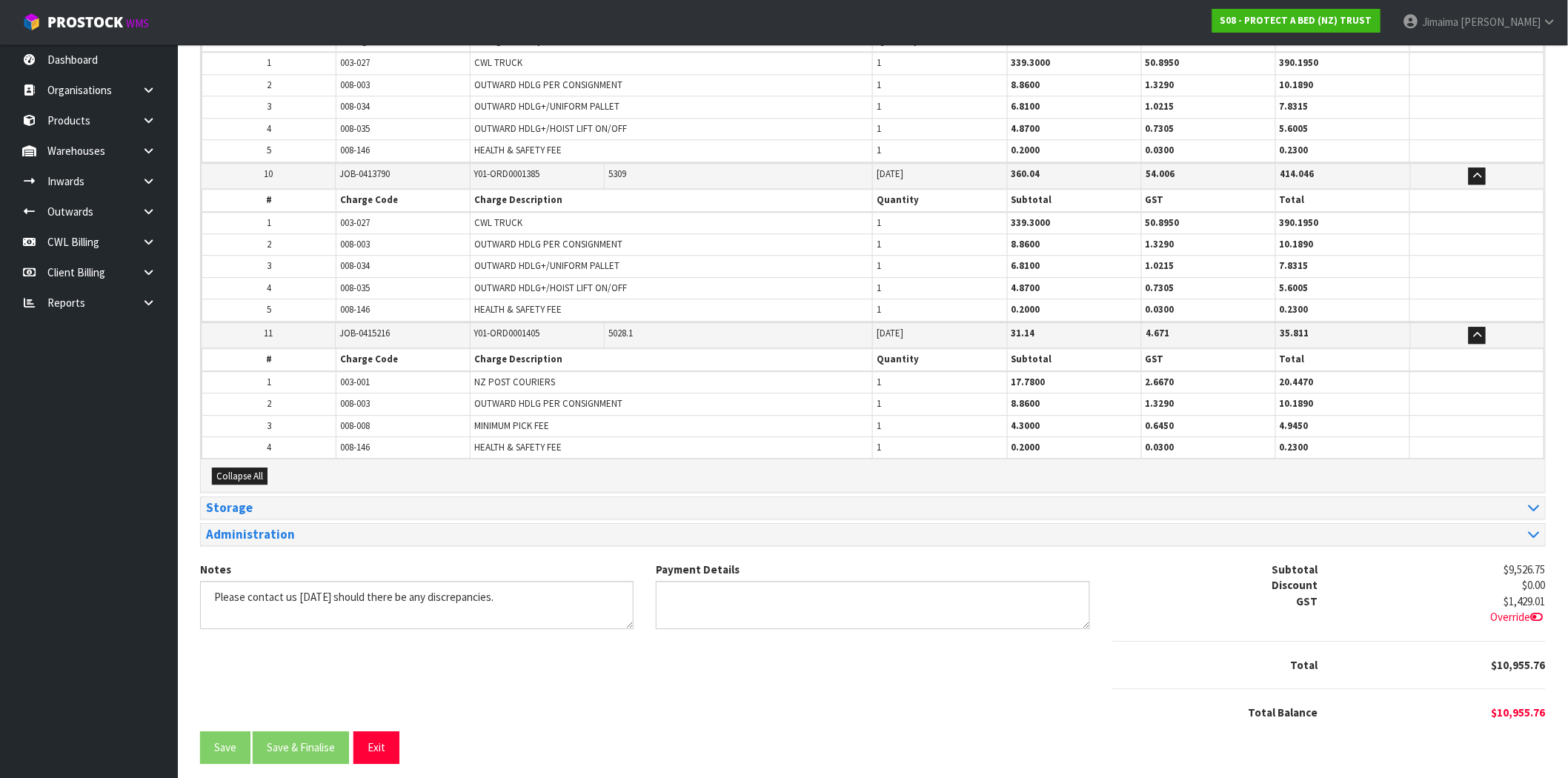
click at [348, 376] on span "003-001" at bounding box center [355, 382] width 30 height 13
click at [346, 398] on span "008-003" at bounding box center [355, 404] width 30 height 13
click at [353, 436] on td "008-146" at bounding box center [403, 447] width 134 height 22
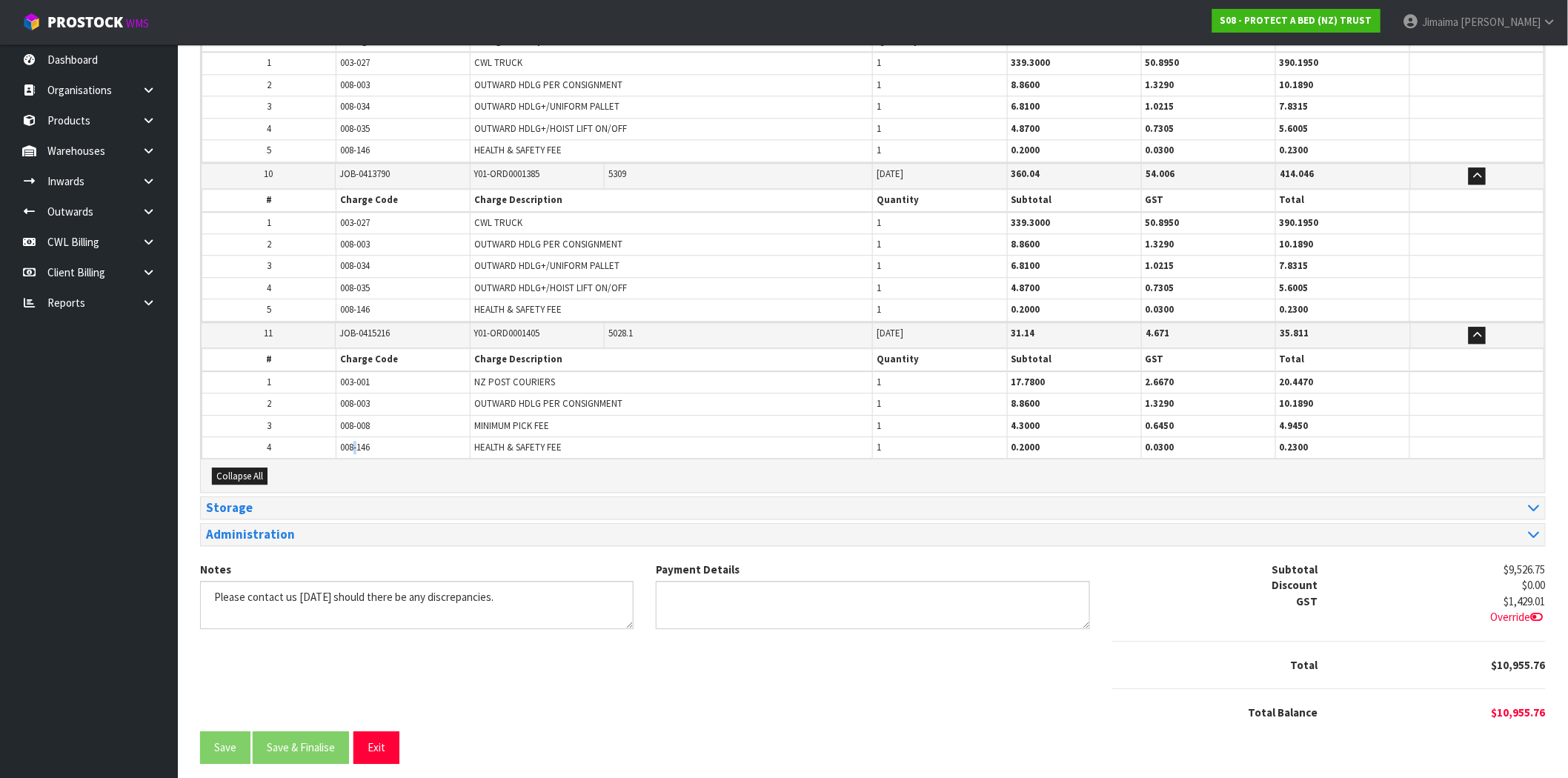
click at [353, 436] on td "008-146" at bounding box center [403, 447] width 134 height 22
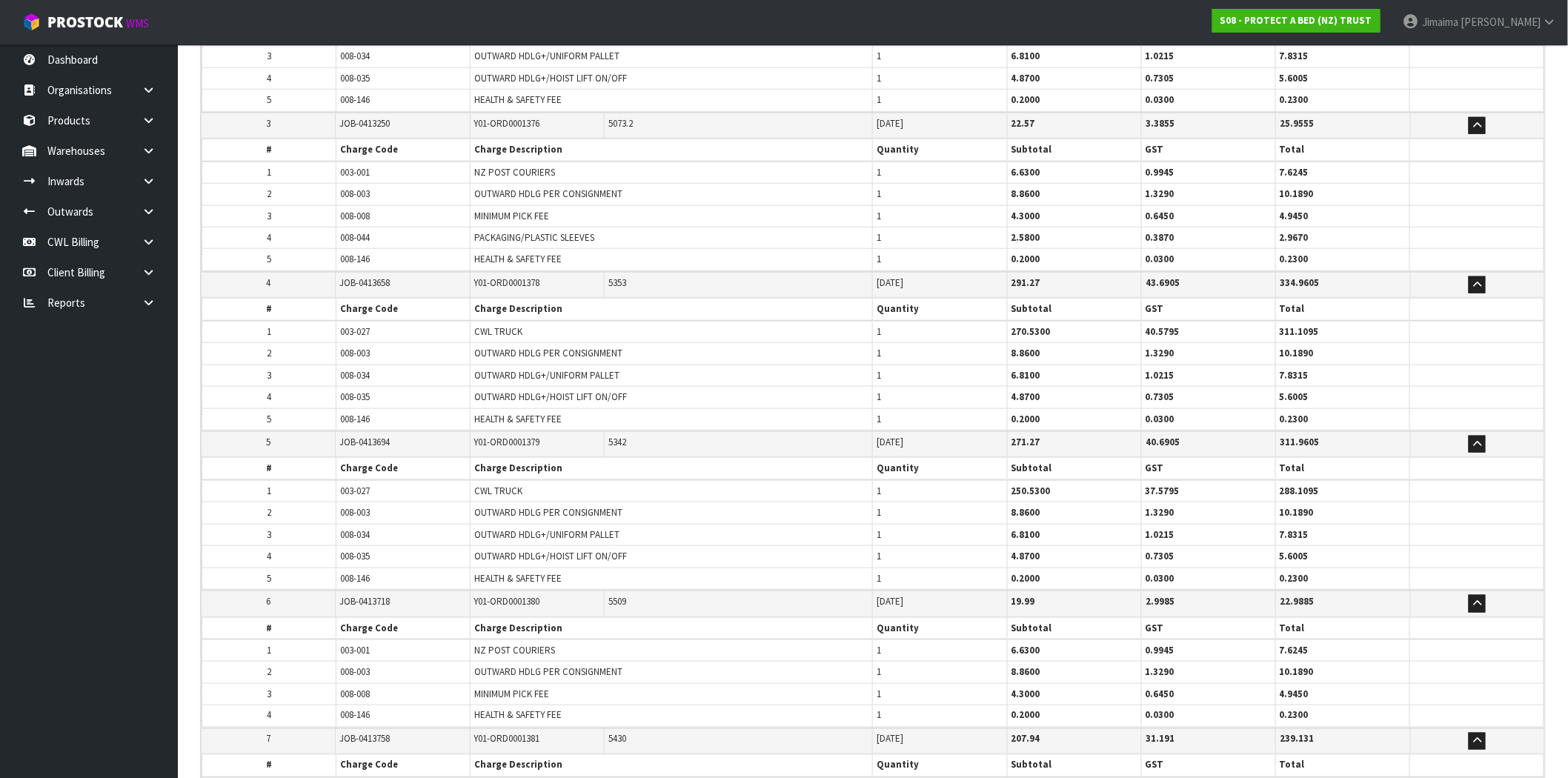
scroll to position [437, 0]
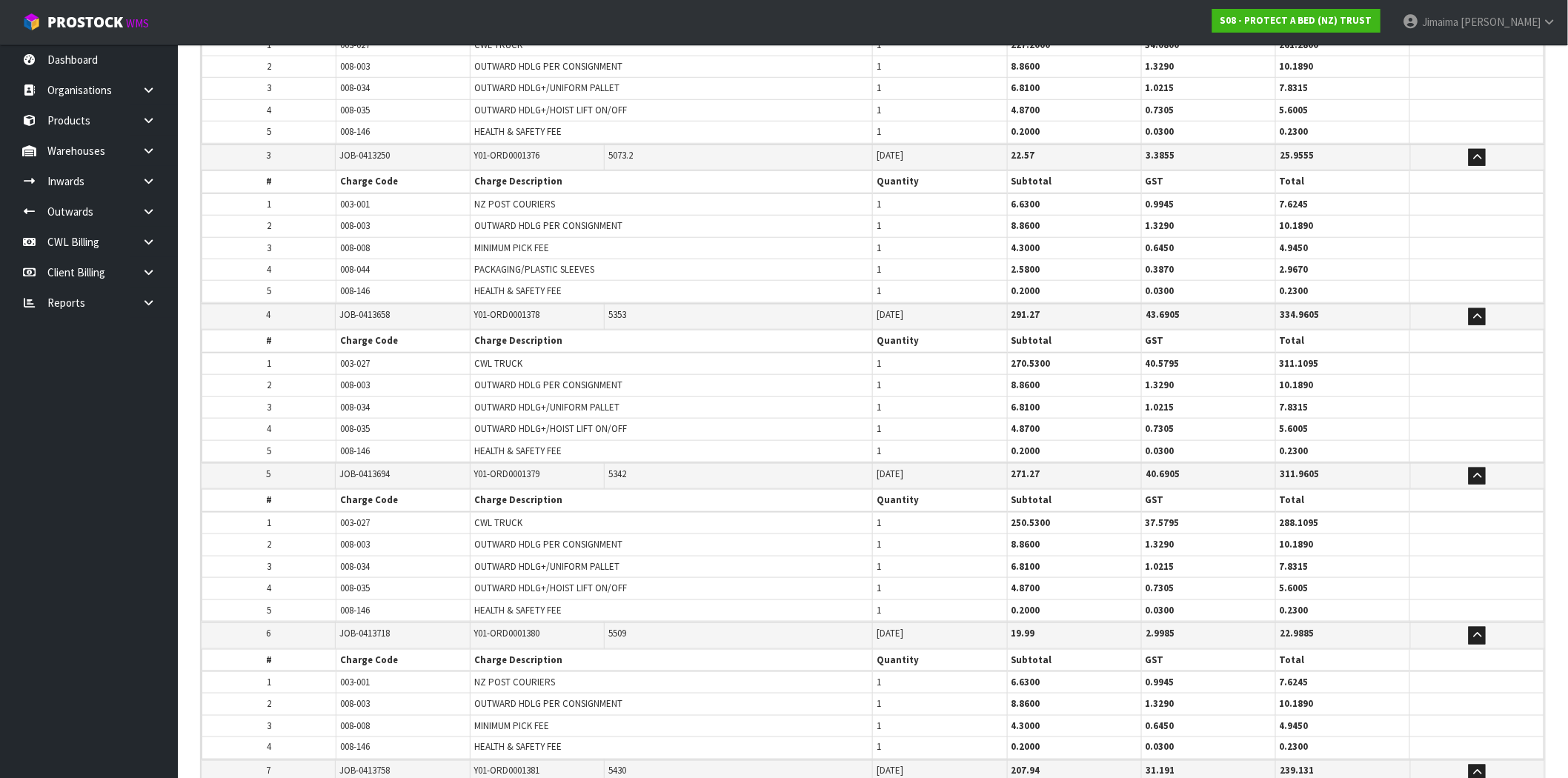
click at [746, 408] on td "OUTWARD HDLG+/UNIFORM PALLET" at bounding box center [672, 407] width 403 height 22
click at [895, 401] on td "1" at bounding box center [940, 407] width 134 height 22
click at [899, 413] on td "1" at bounding box center [940, 407] width 134 height 22
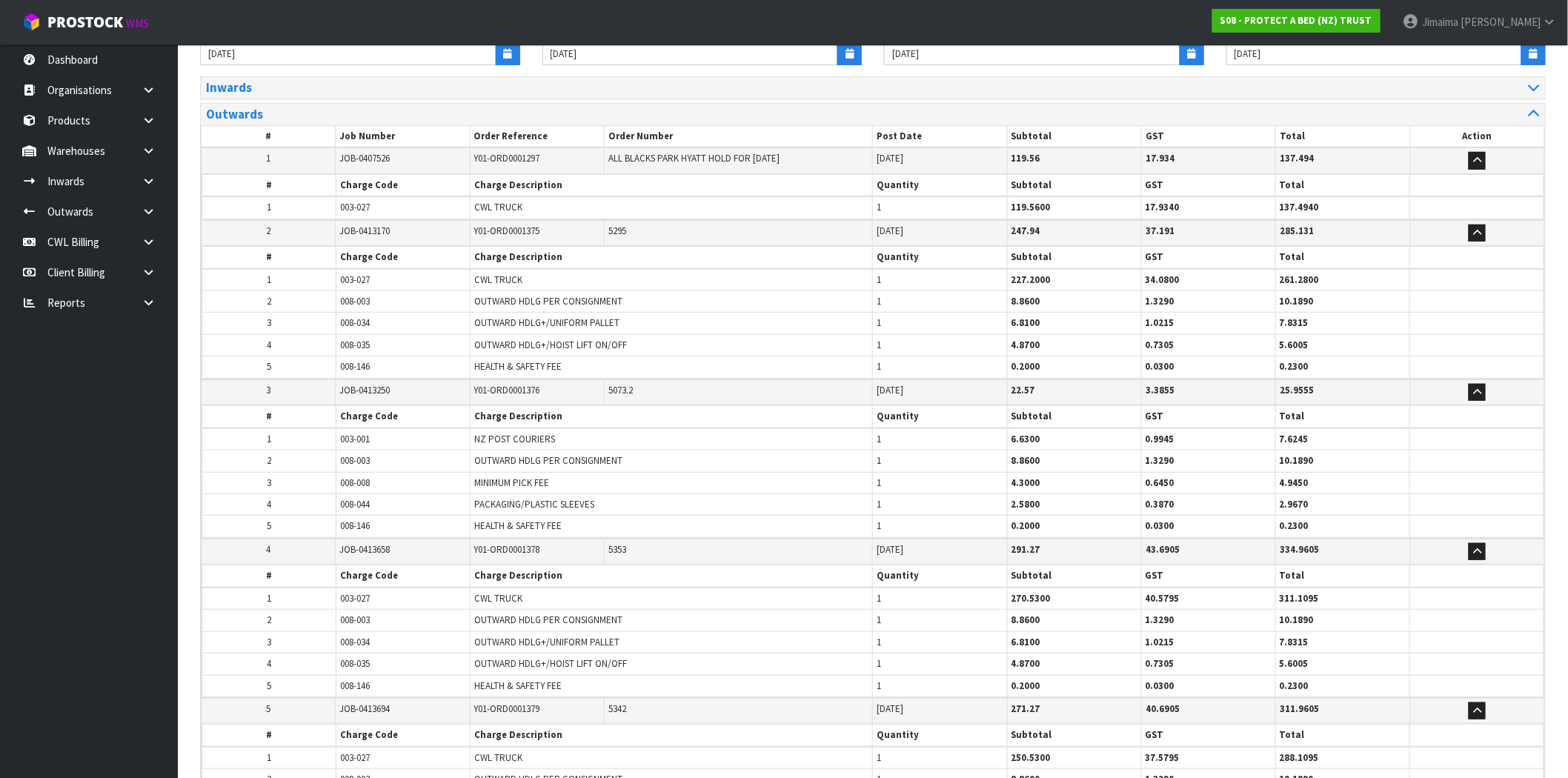
scroll to position [162, 0]
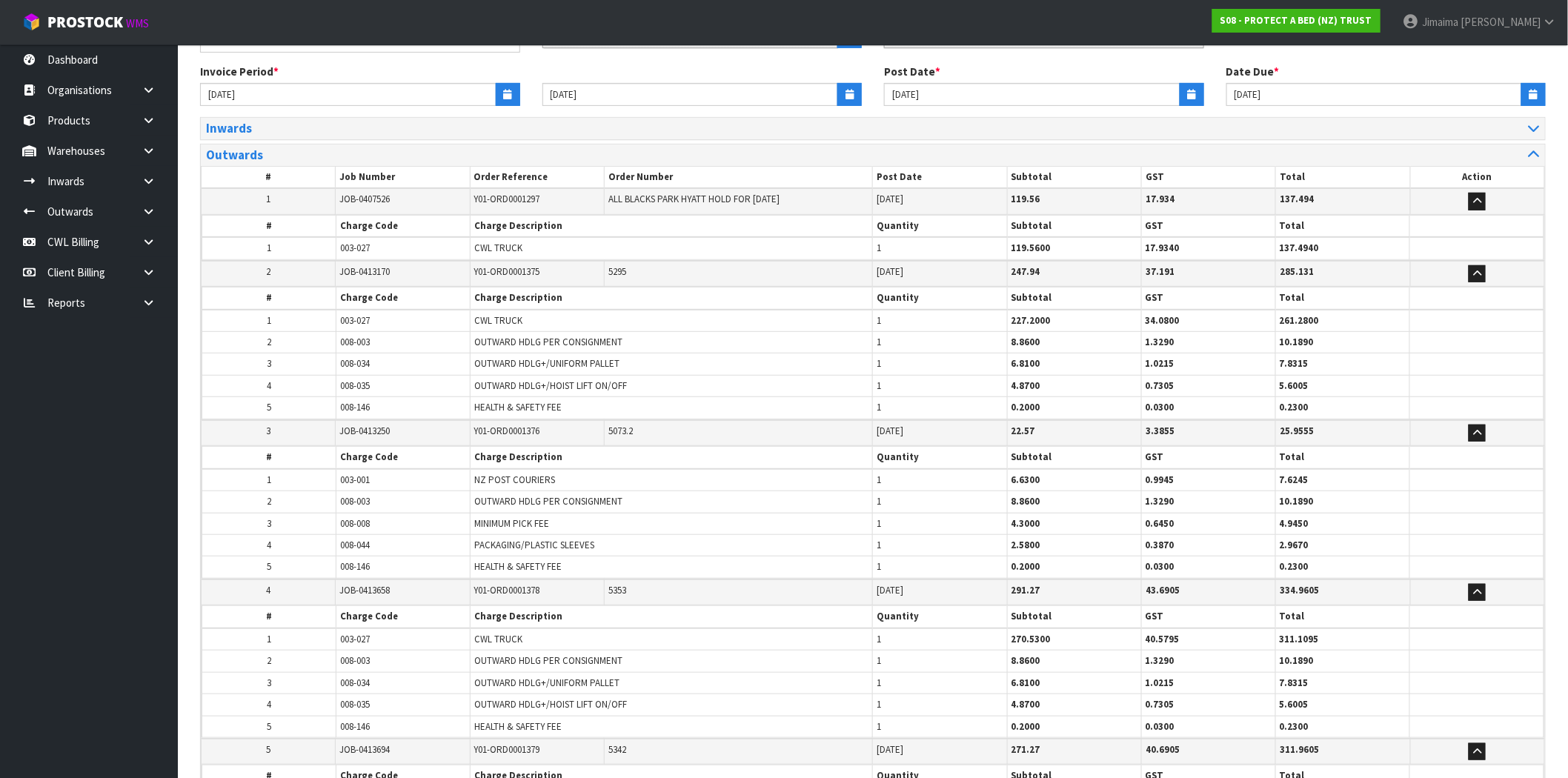
click at [521, 207] on td "Y01-ORD0001297" at bounding box center [537, 201] width 134 height 26
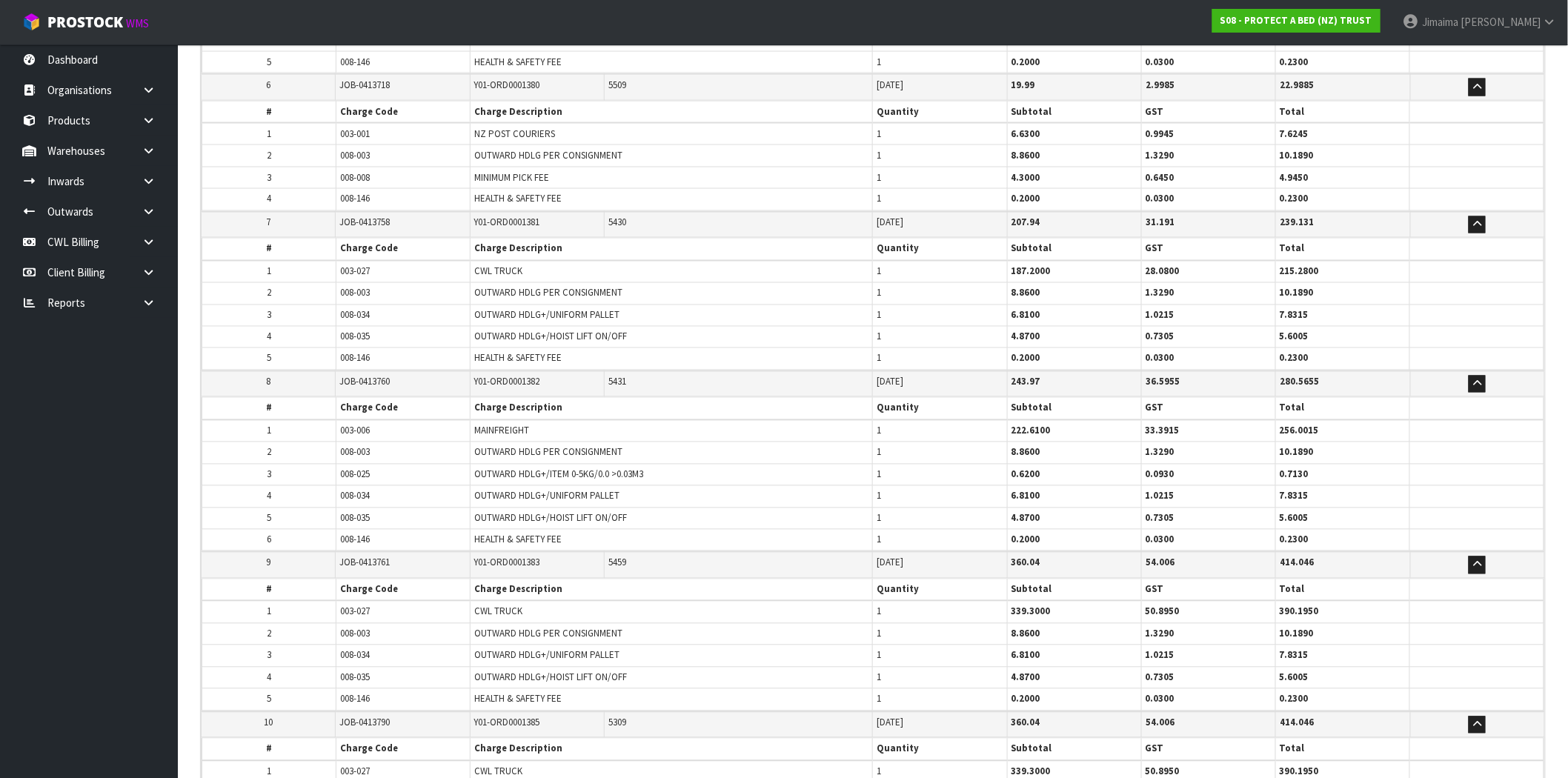
scroll to position [1536, 0]
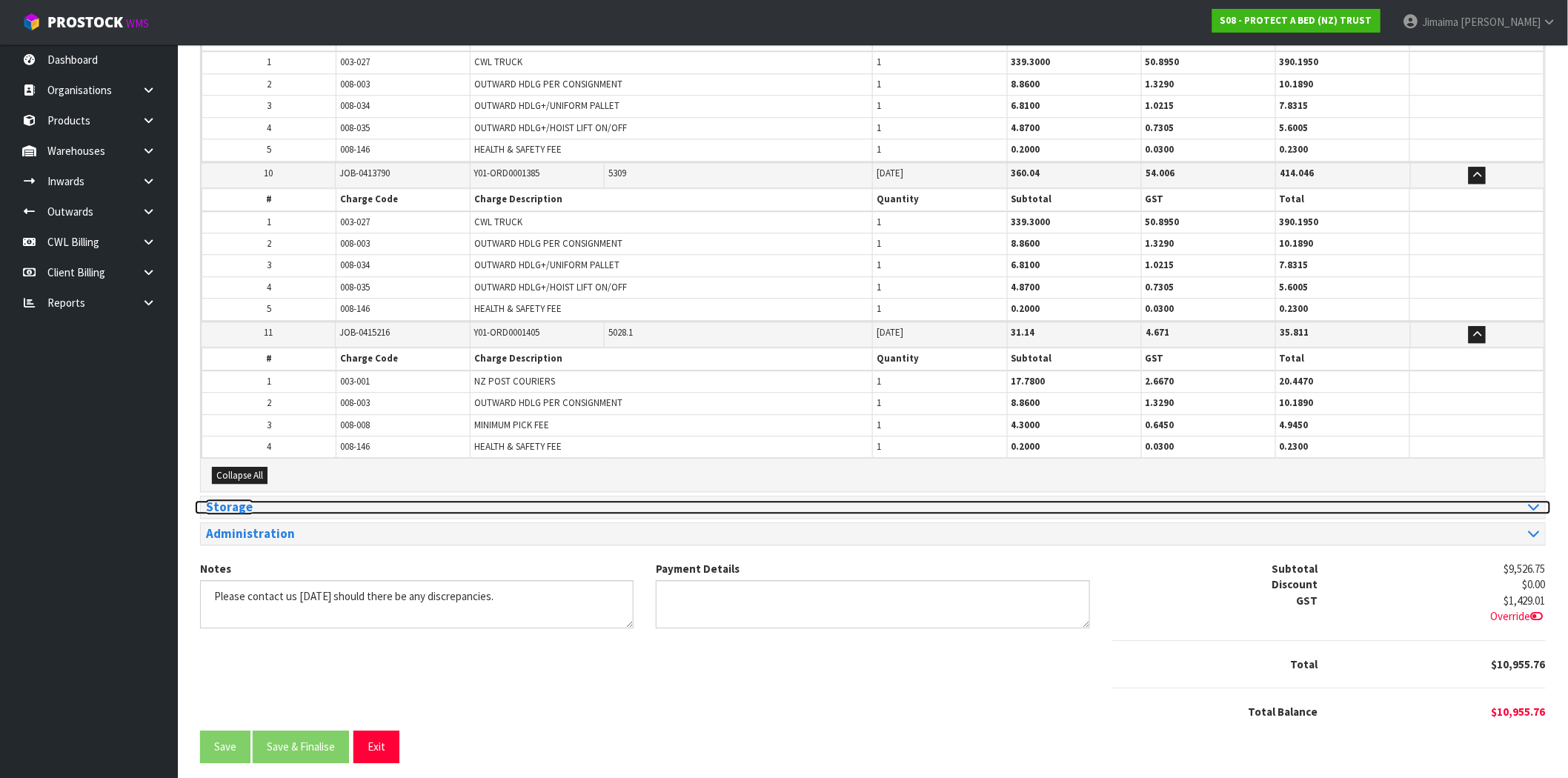
click at [280, 501] on h3 "Storage" at bounding box center [534, 507] width 656 height 14
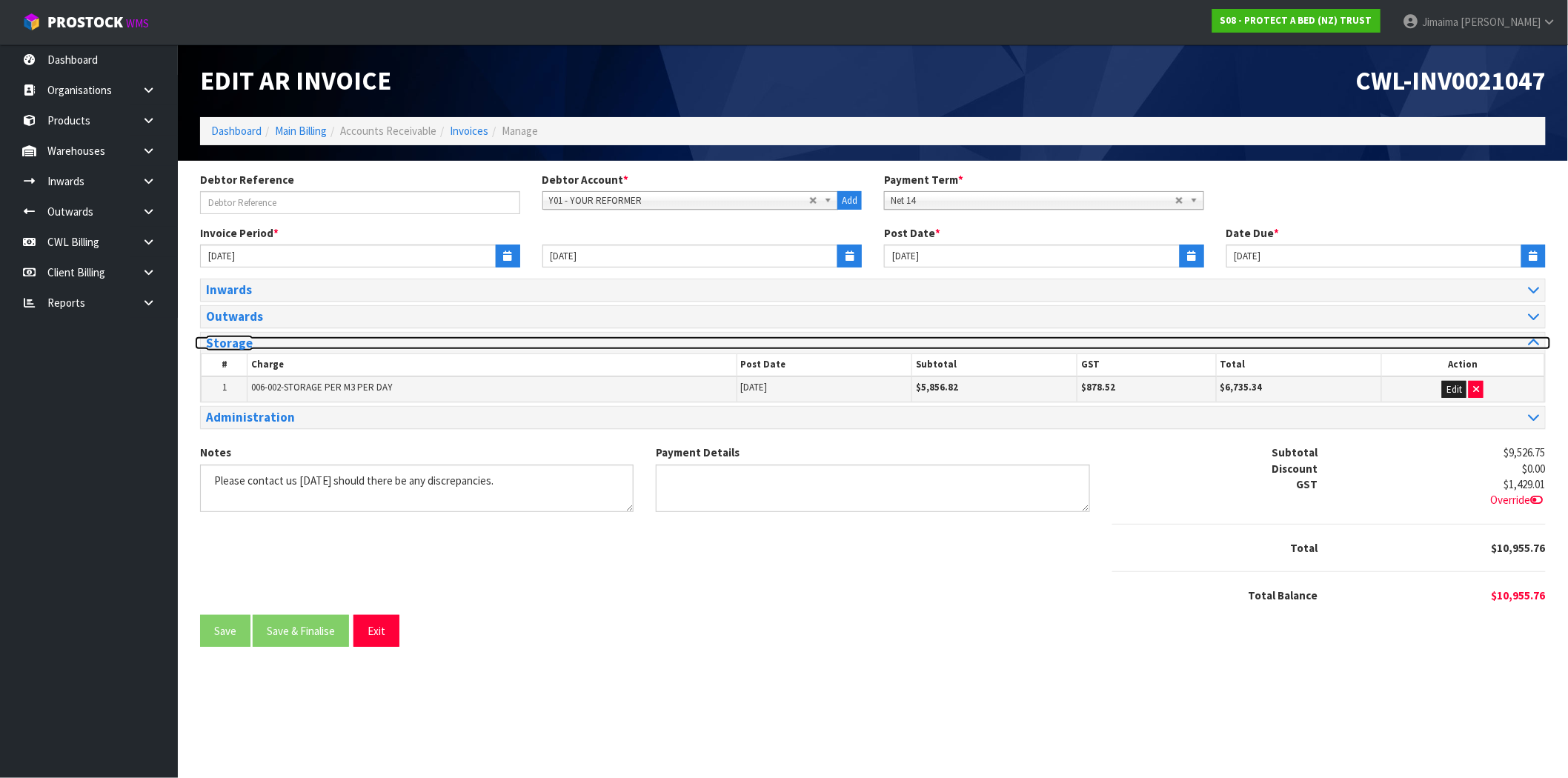
scroll to position [0, 0]
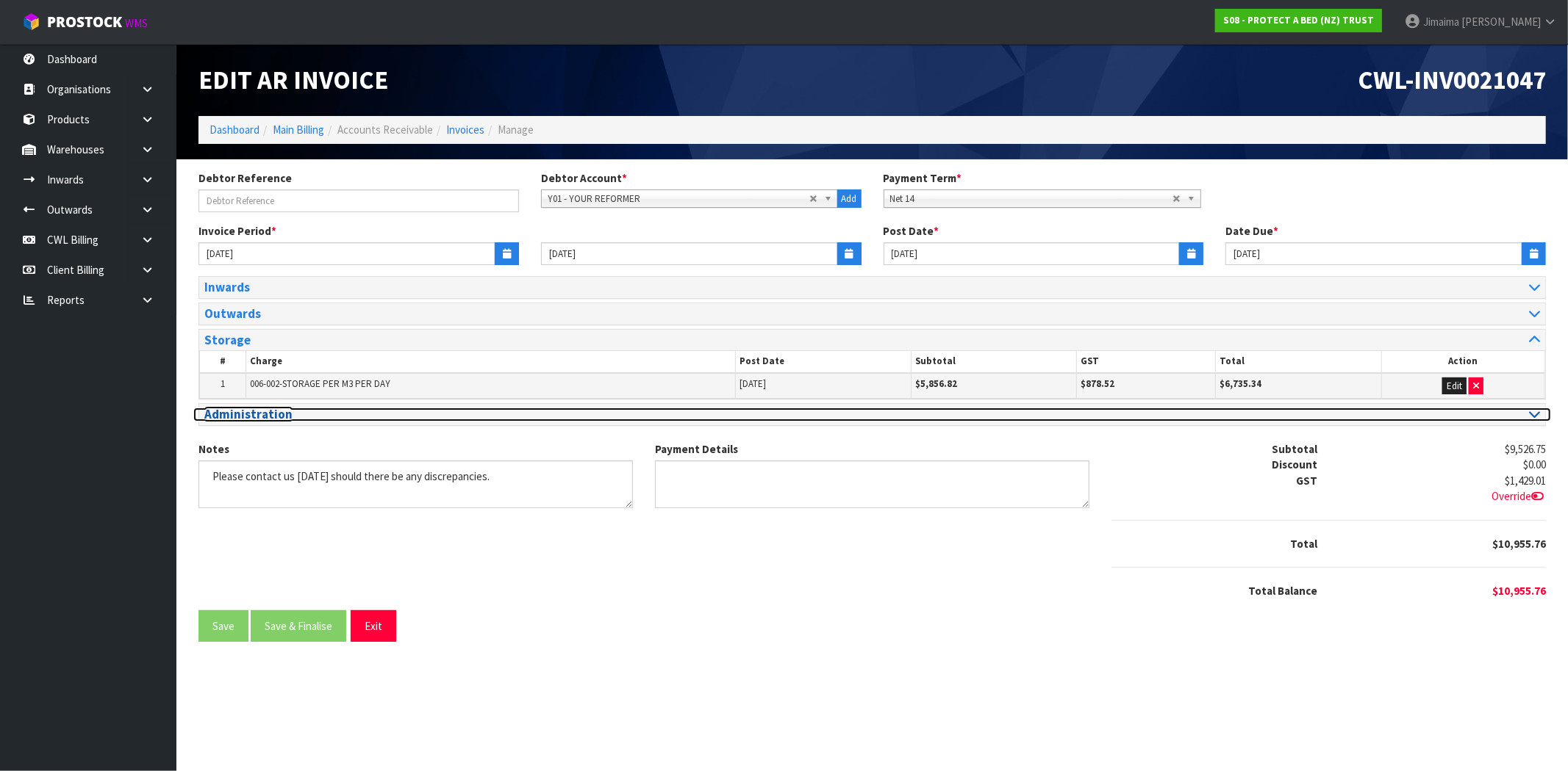
click at [306, 415] on h3 "Administration" at bounding box center [533, 415] width 657 height 14
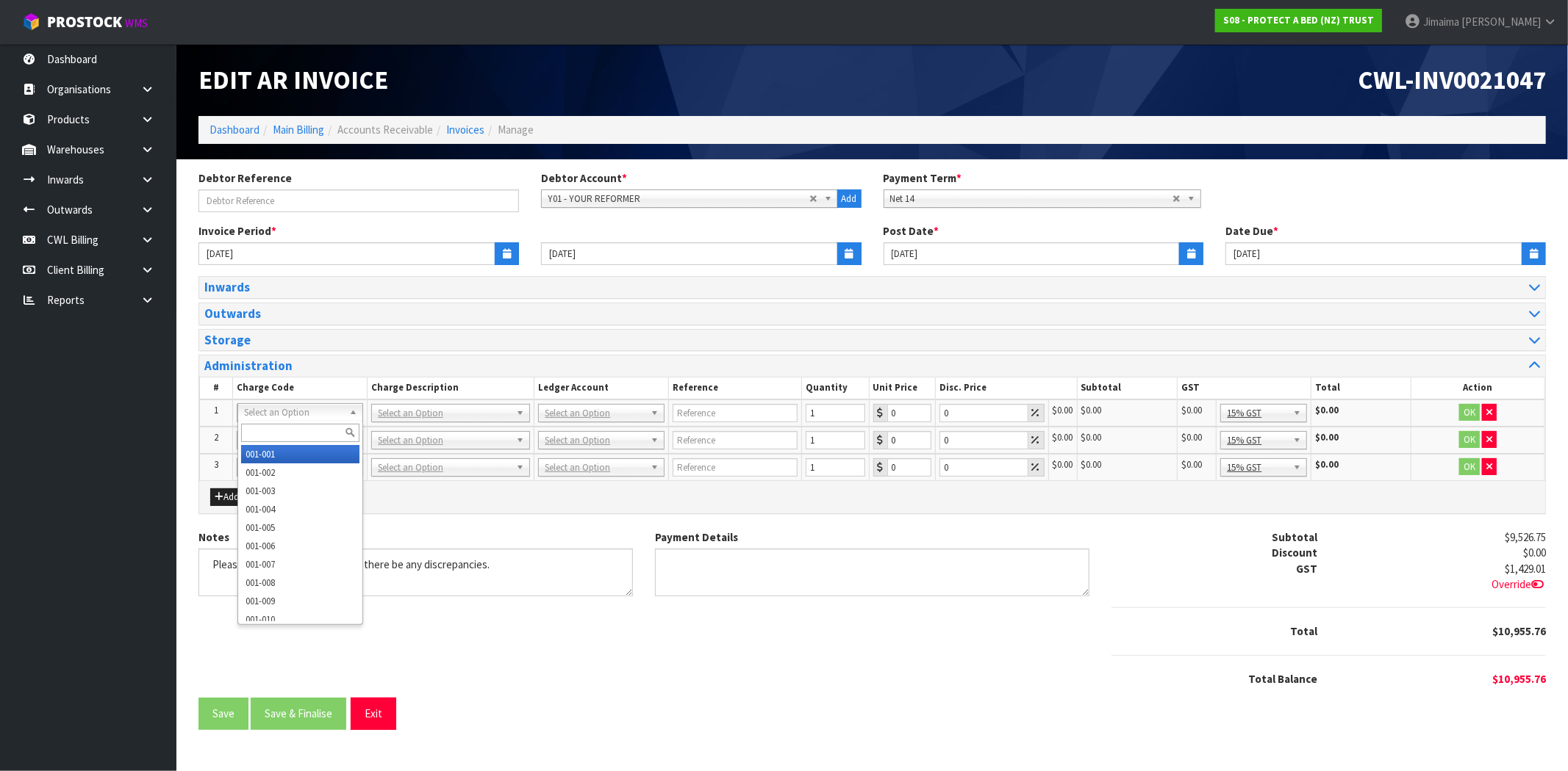
click at [307, 428] on input "text" at bounding box center [300, 432] width 118 height 18
type input "009-045"
type input "5"
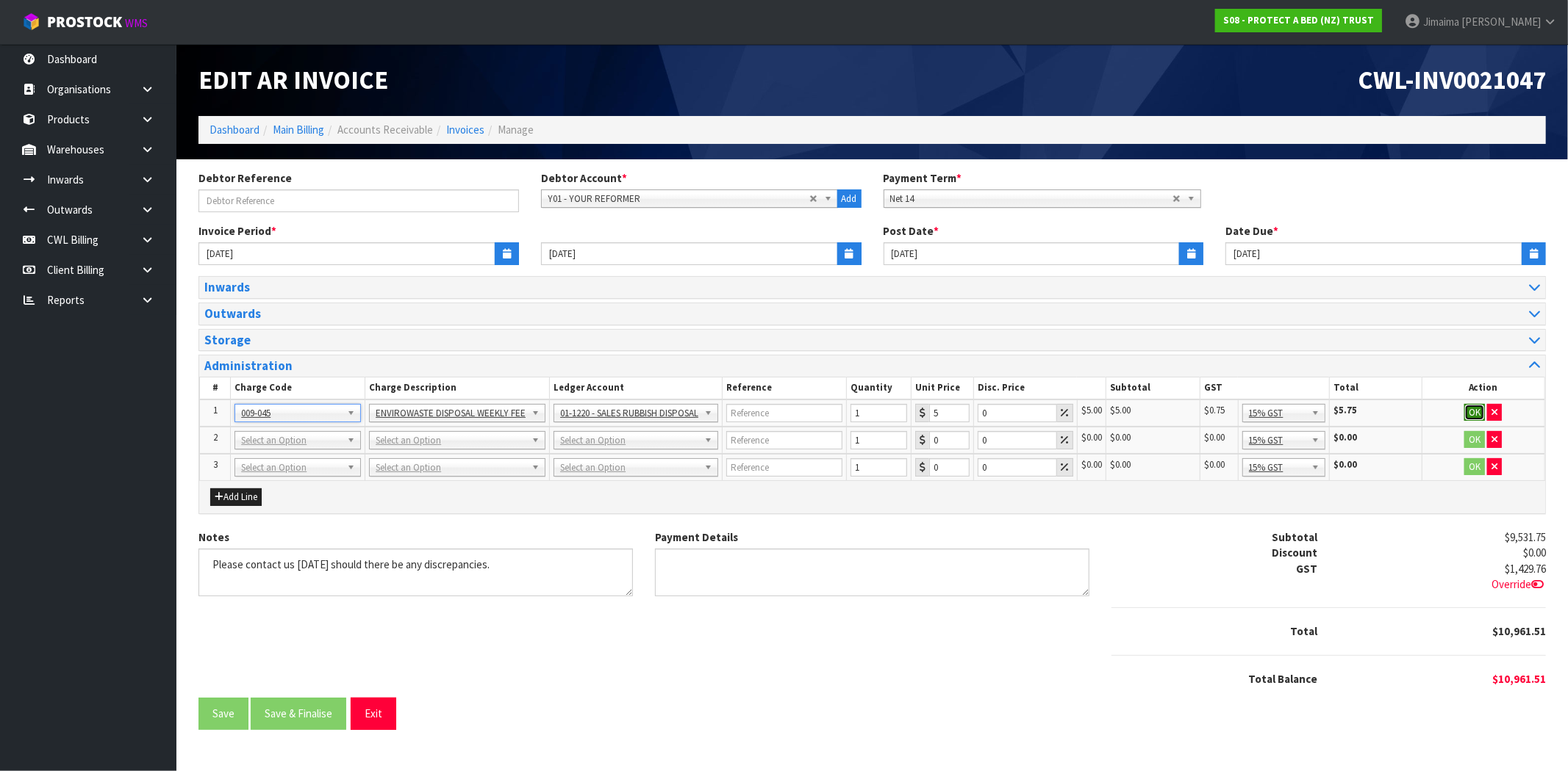
click at [1480, 420] on button "OK" at bounding box center [1475, 413] width 21 height 18
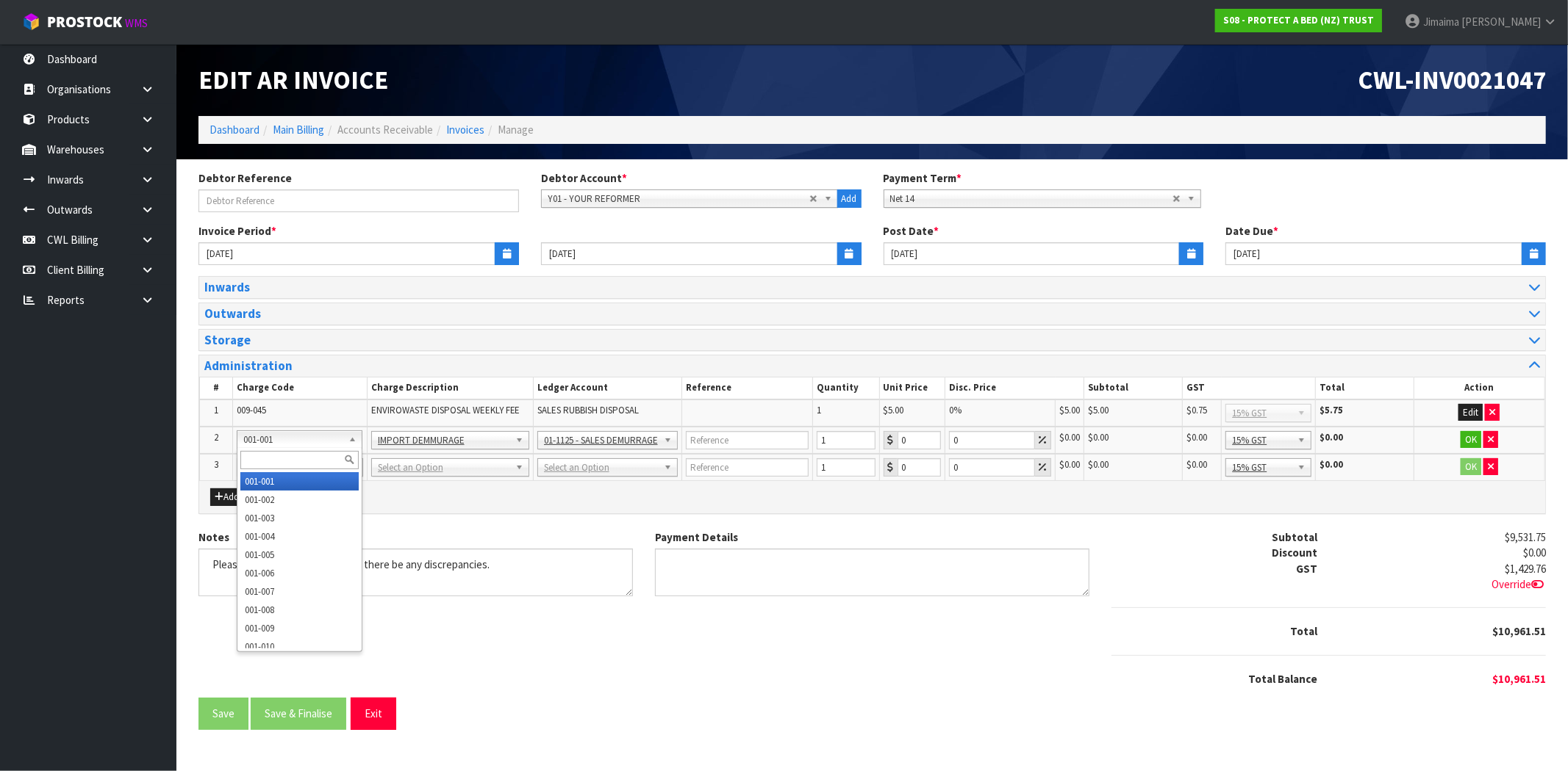
click at [273, 458] on input "text" at bounding box center [300, 460] width 118 height 18
paste input "009-003"
type input "009-003"
type input "120"
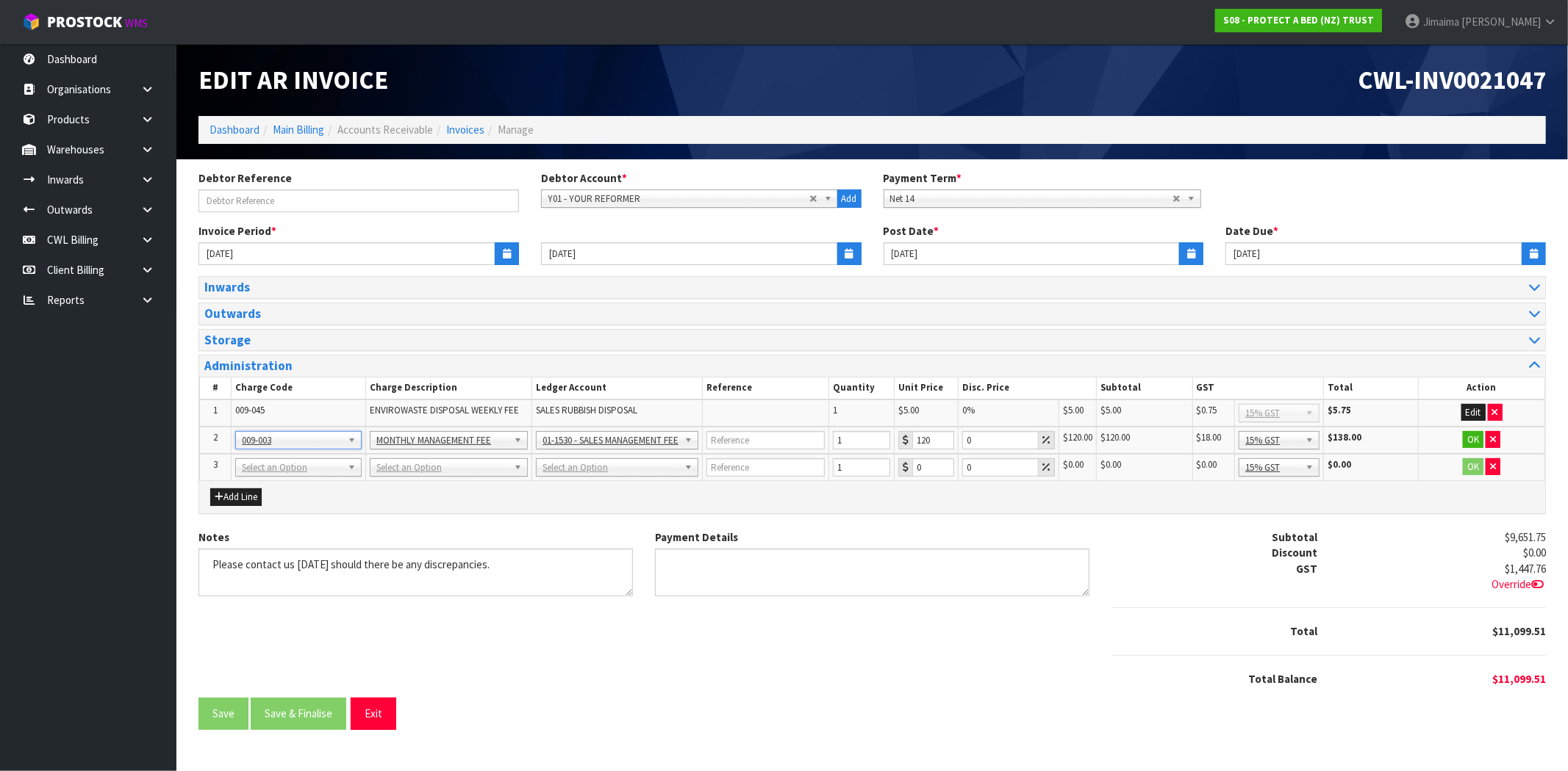
drag, startPoint x: 283, startPoint y: 463, endPoint x: 263, endPoint y: 489, distance: 32.8
click at [0, 0] on input "text" at bounding box center [0, 0] width 0 height 0
type input "009-004"
type input "177.3"
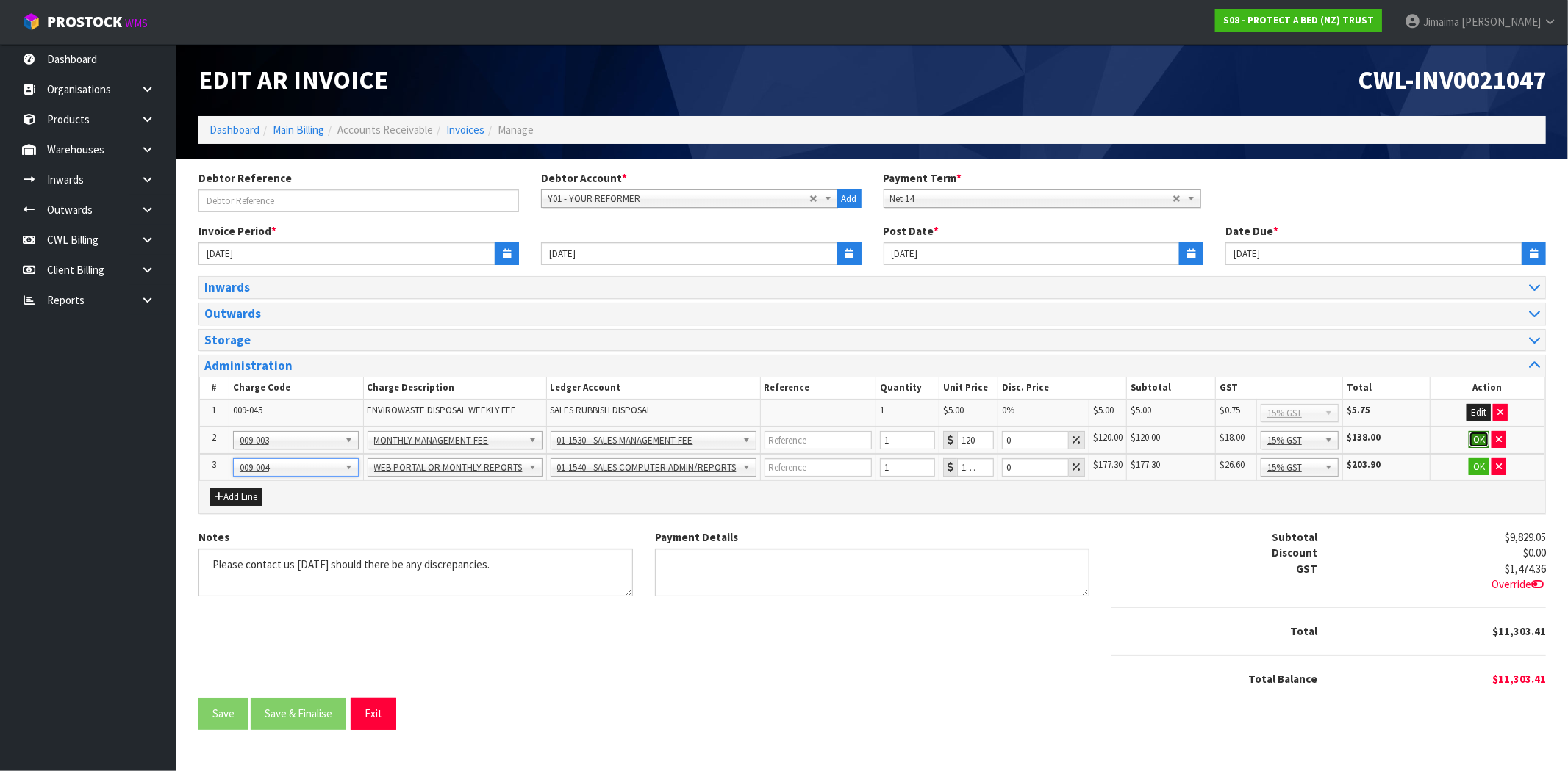
click at [1473, 438] on button "OK" at bounding box center [1479, 440] width 21 height 18
click at [1473, 463] on button "OK" at bounding box center [1479, 467] width 21 height 18
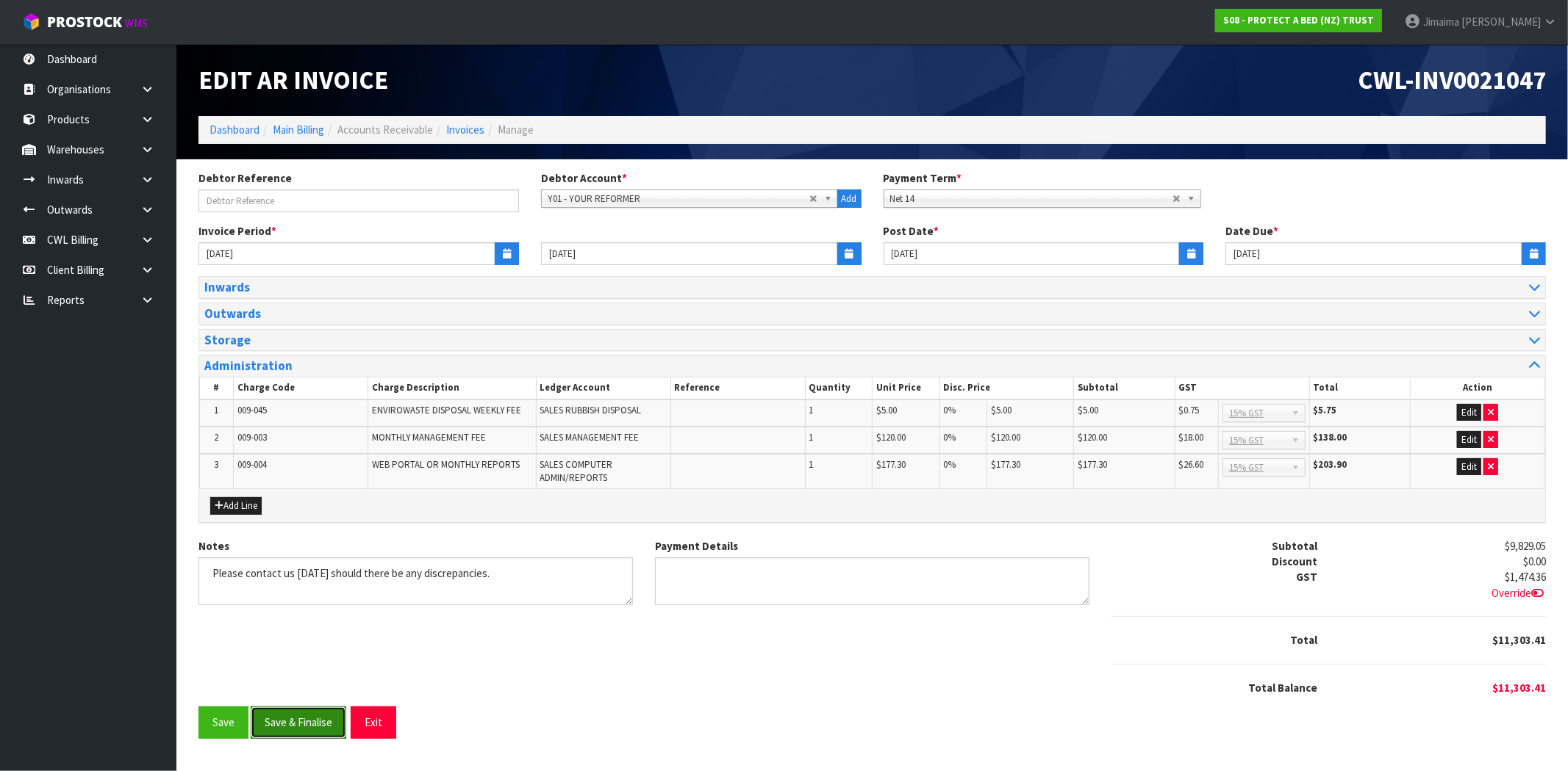
click at [333, 714] on button "Save & Finalise" at bounding box center [298, 722] width 95 height 32
click at [571, 575] on textarea "Notes" at bounding box center [415, 581] width 434 height 48
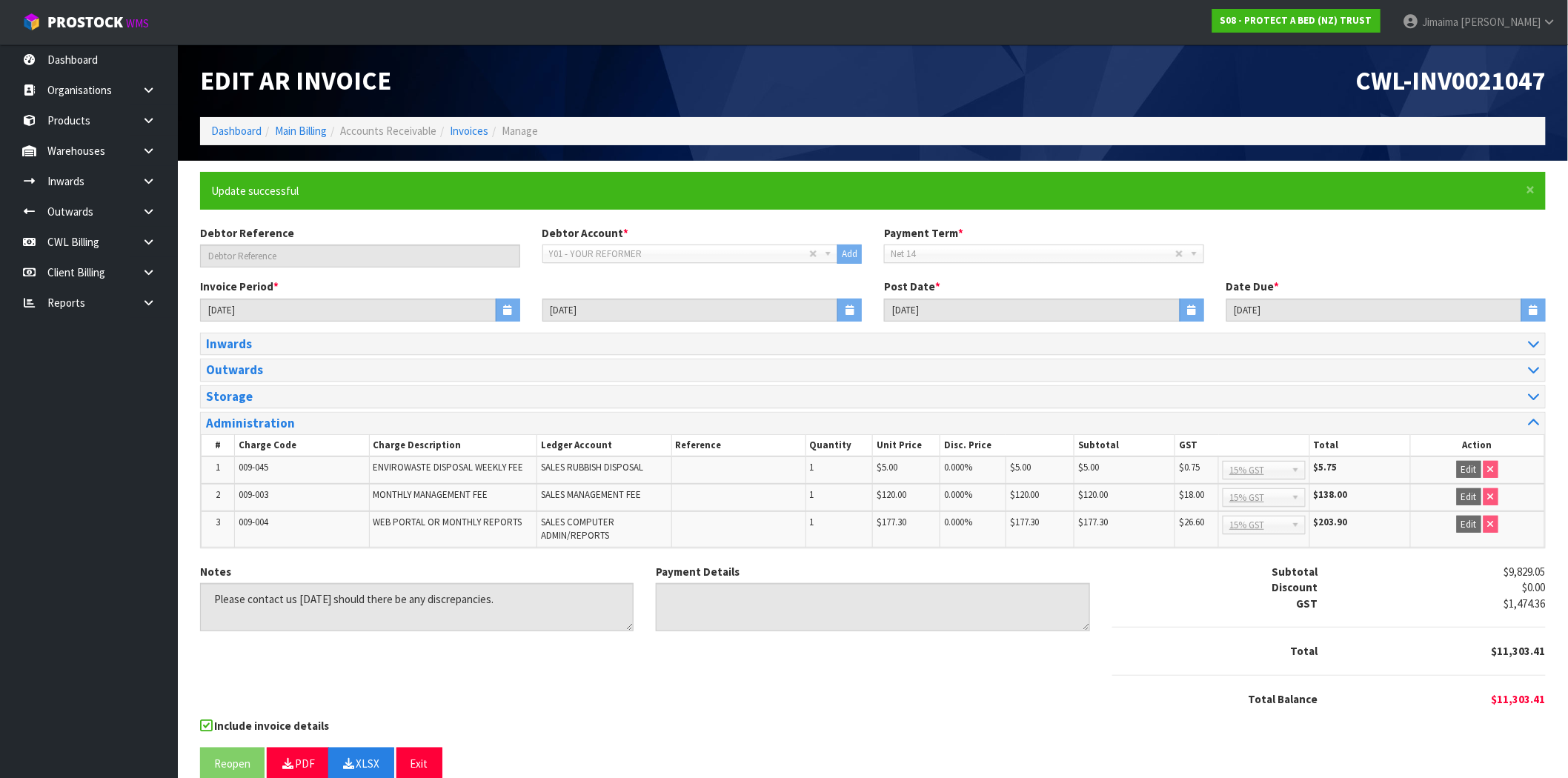
click at [440, 121] on ol "Dashboard Main Billing Accounts Receivable Invoices Manage" at bounding box center [872, 131] width 1346 height 28
click at [456, 125] on link "Invoices" at bounding box center [469, 131] width 39 height 14
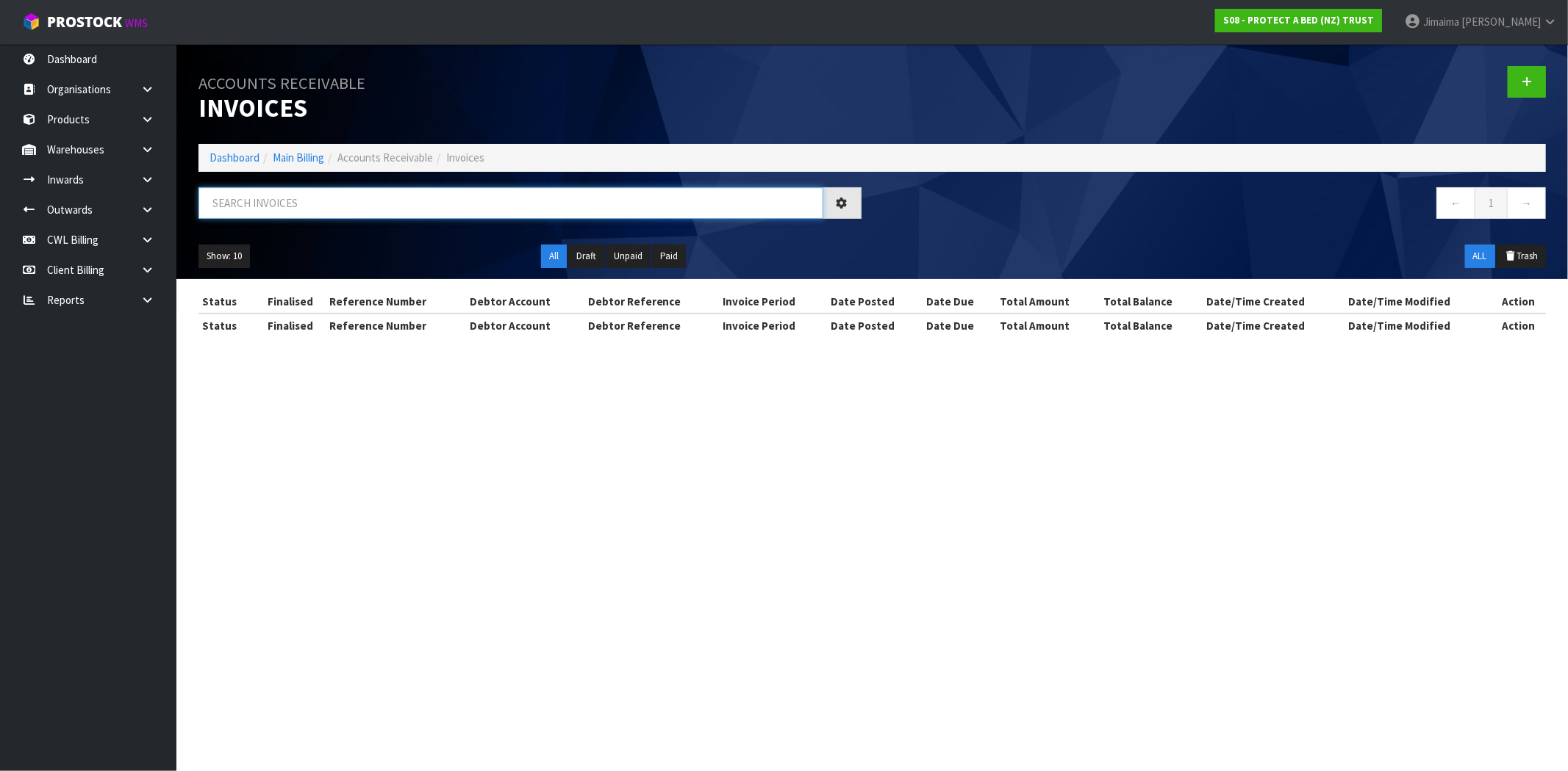
click at [281, 211] on input "text" at bounding box center [510, 203] width 625 height 32
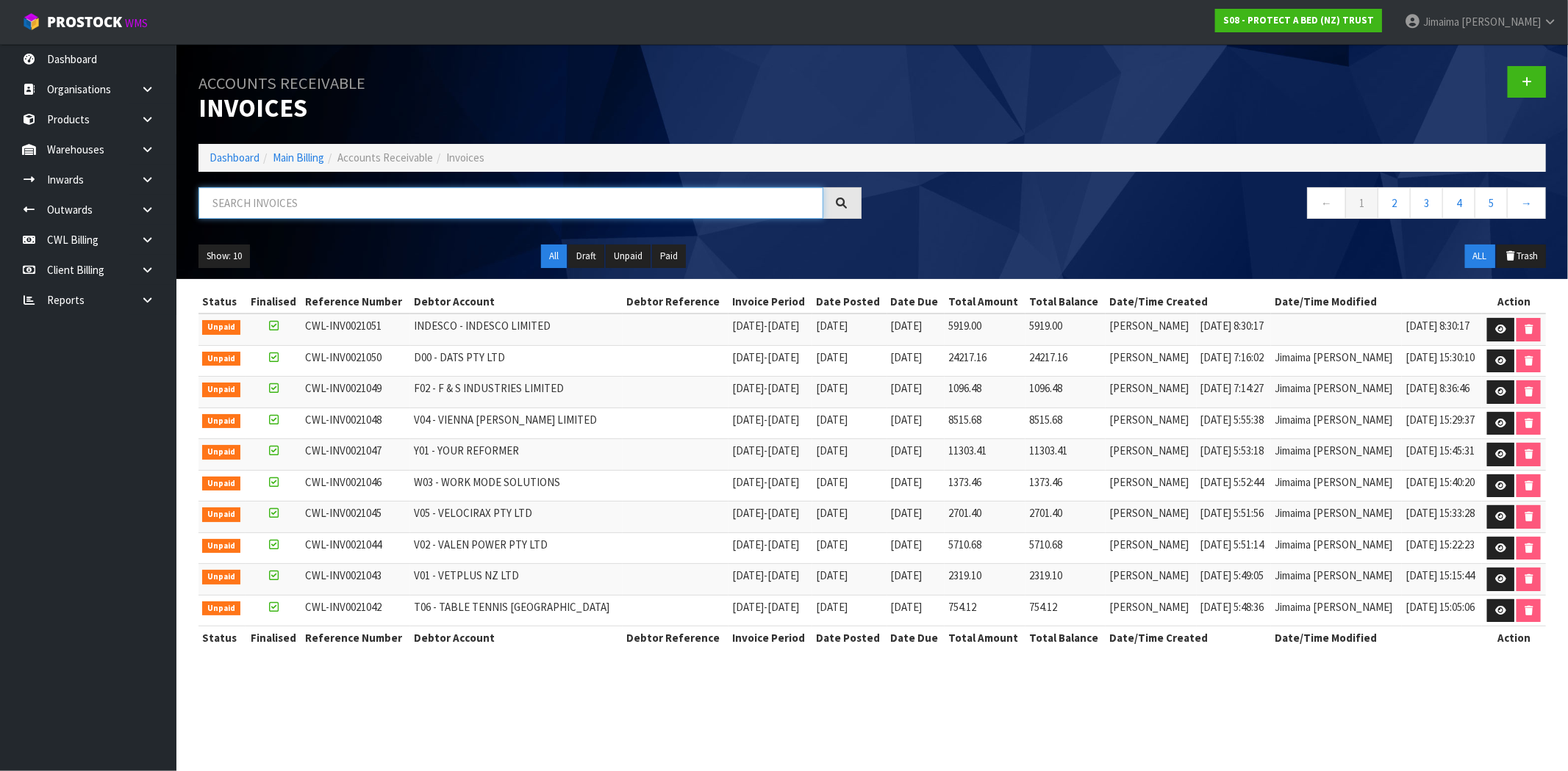
paste input "S04"
type input "S04"
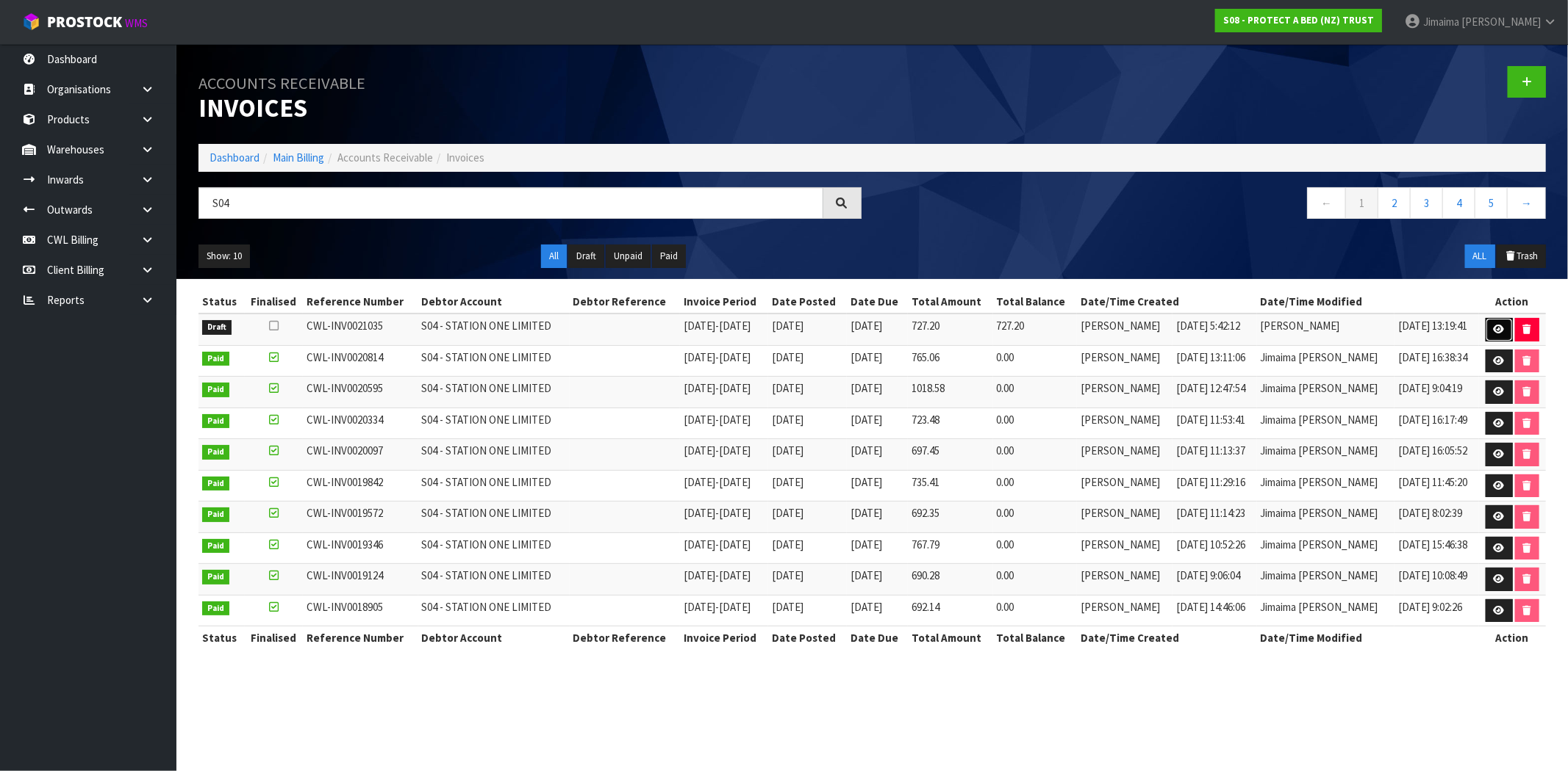
click at [1495, 324] on link at bounding box center [1498, 330] width 27 height 24
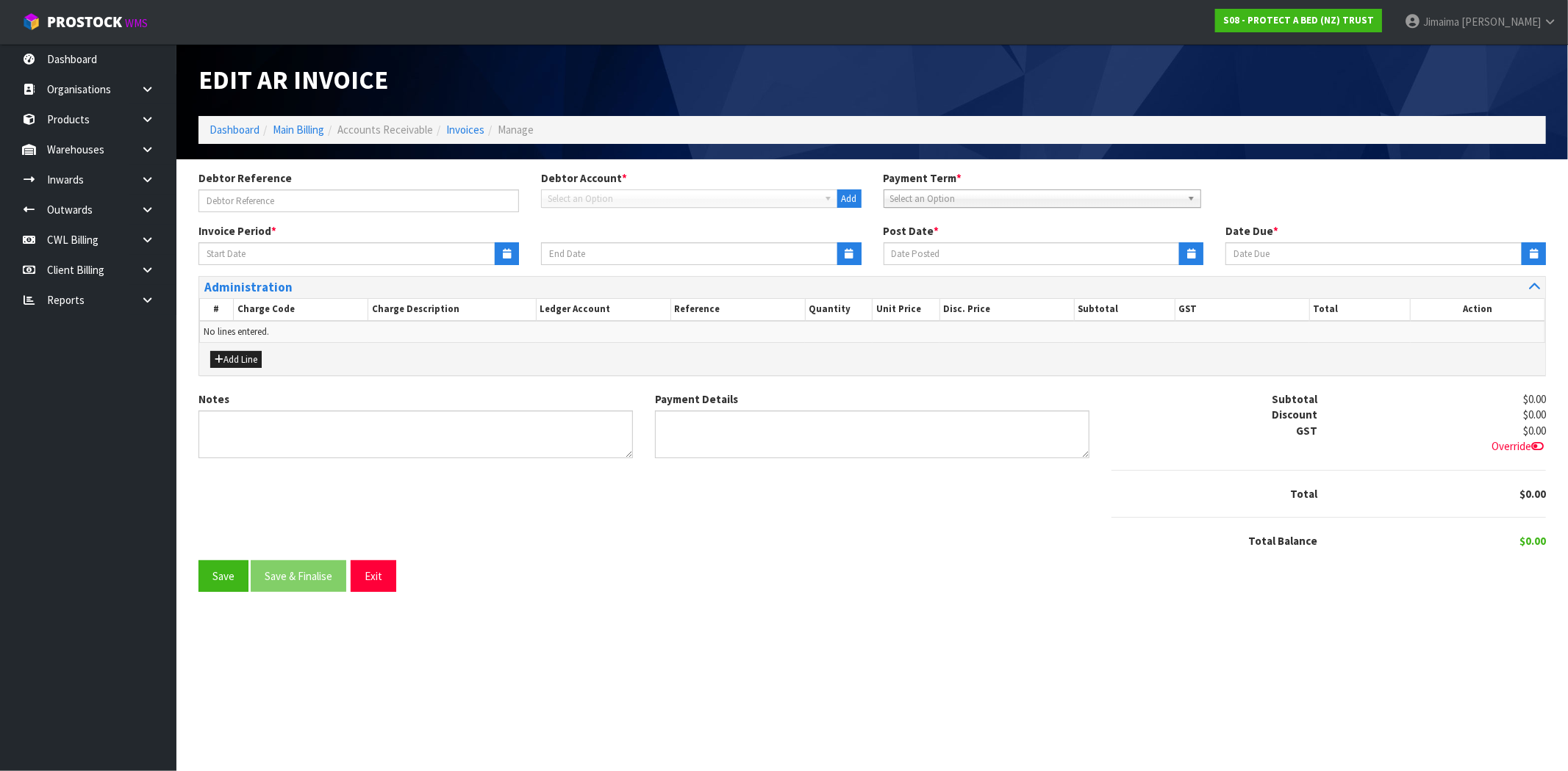
type input "01/09/2025"
type input "[DATE]"
type input "20/10/2025"
type textarea "Please contact us within 7 days should there be any discrepancies."
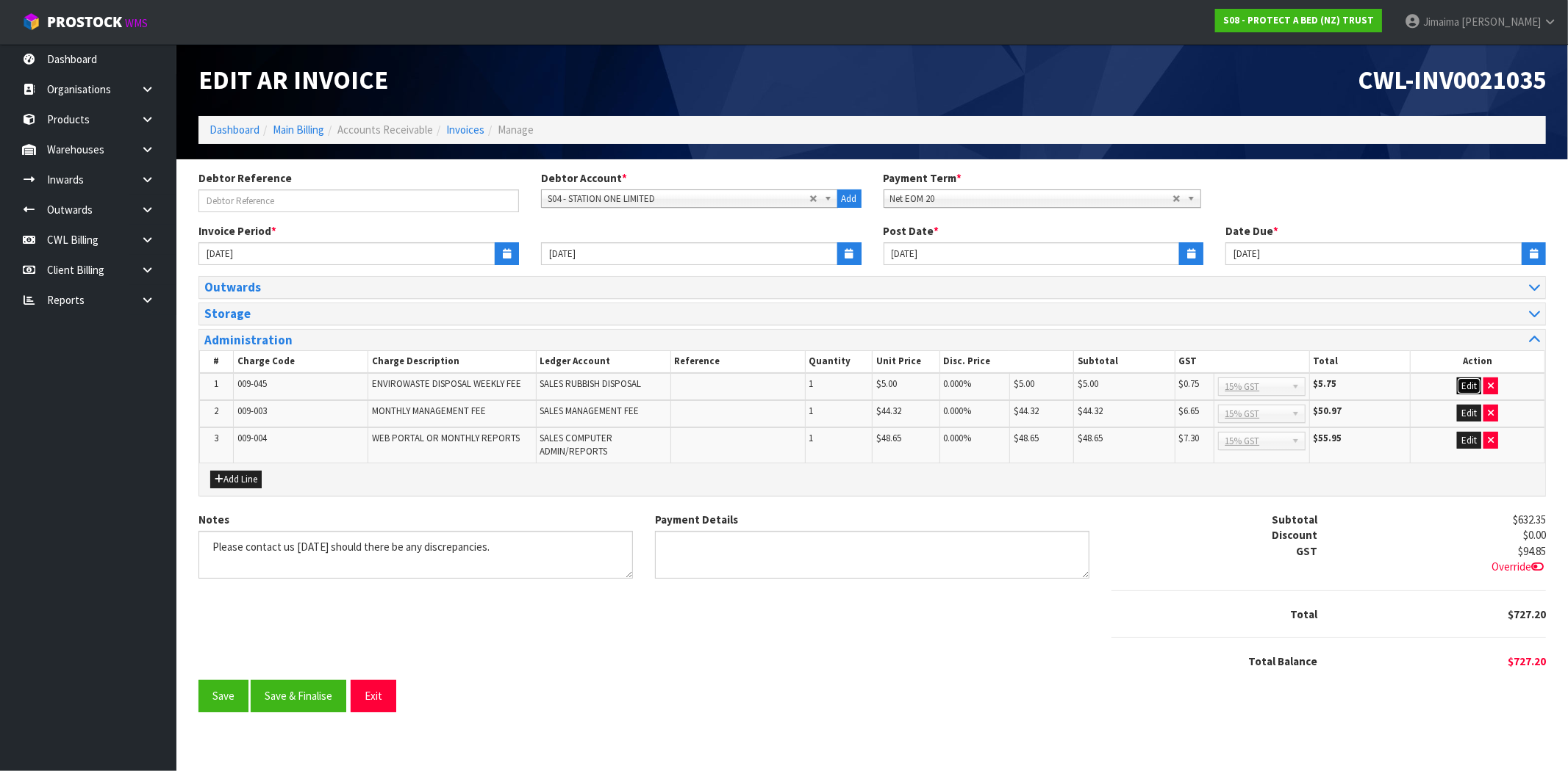
click at [1464, 390] on button "Edit" at bounding box center [1469, 387] width 24 height 18
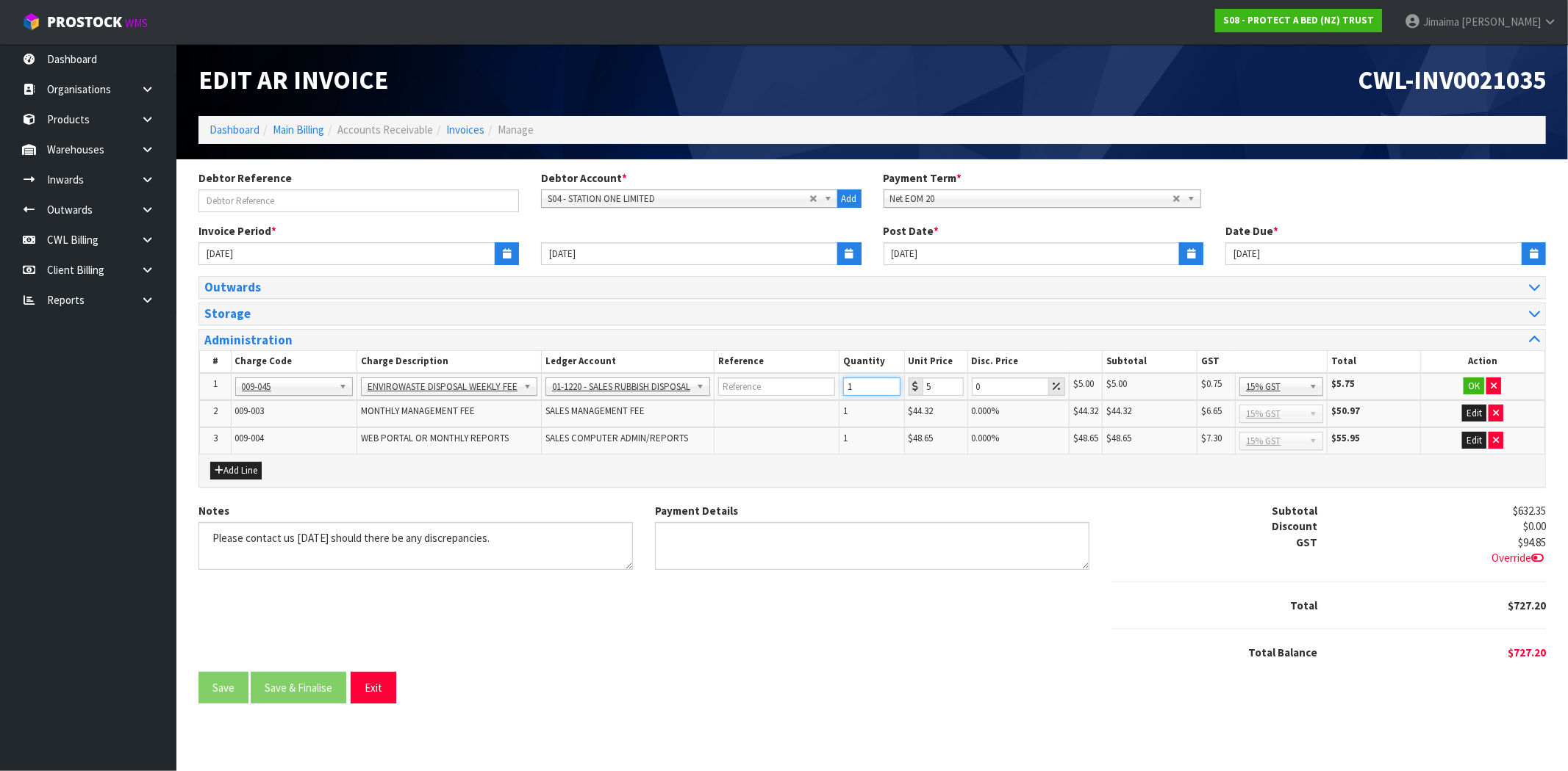
drag, startPoint x: 841, startPoint y: 390, endPoint x: 803, endPoint y: 394, distance: 38.2
click at [803, 394] on tr "1 001-001 001-002 001-003 001-004 001-005 001-006 001-007 001-008 001-009 001-0…" at bounding box center [872, 387] width 1345 height 27
type input "4"
click at [1476, 385] on button "OK" at bounding box center [1474, 387] width 21 height 18
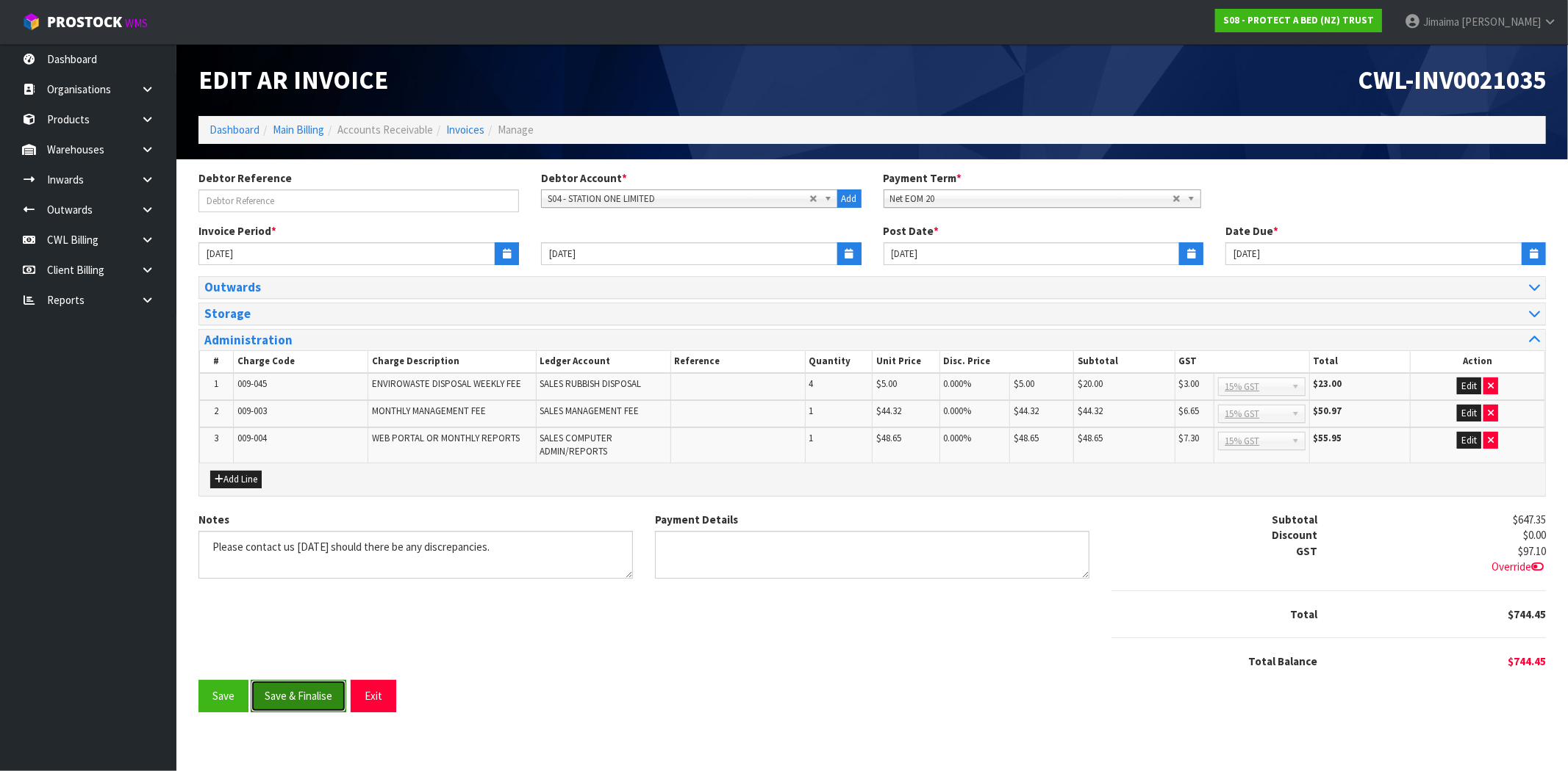
click at [318, 685] on button "Save & Finalise" at bounding box center [298, 696] width 95 height 32
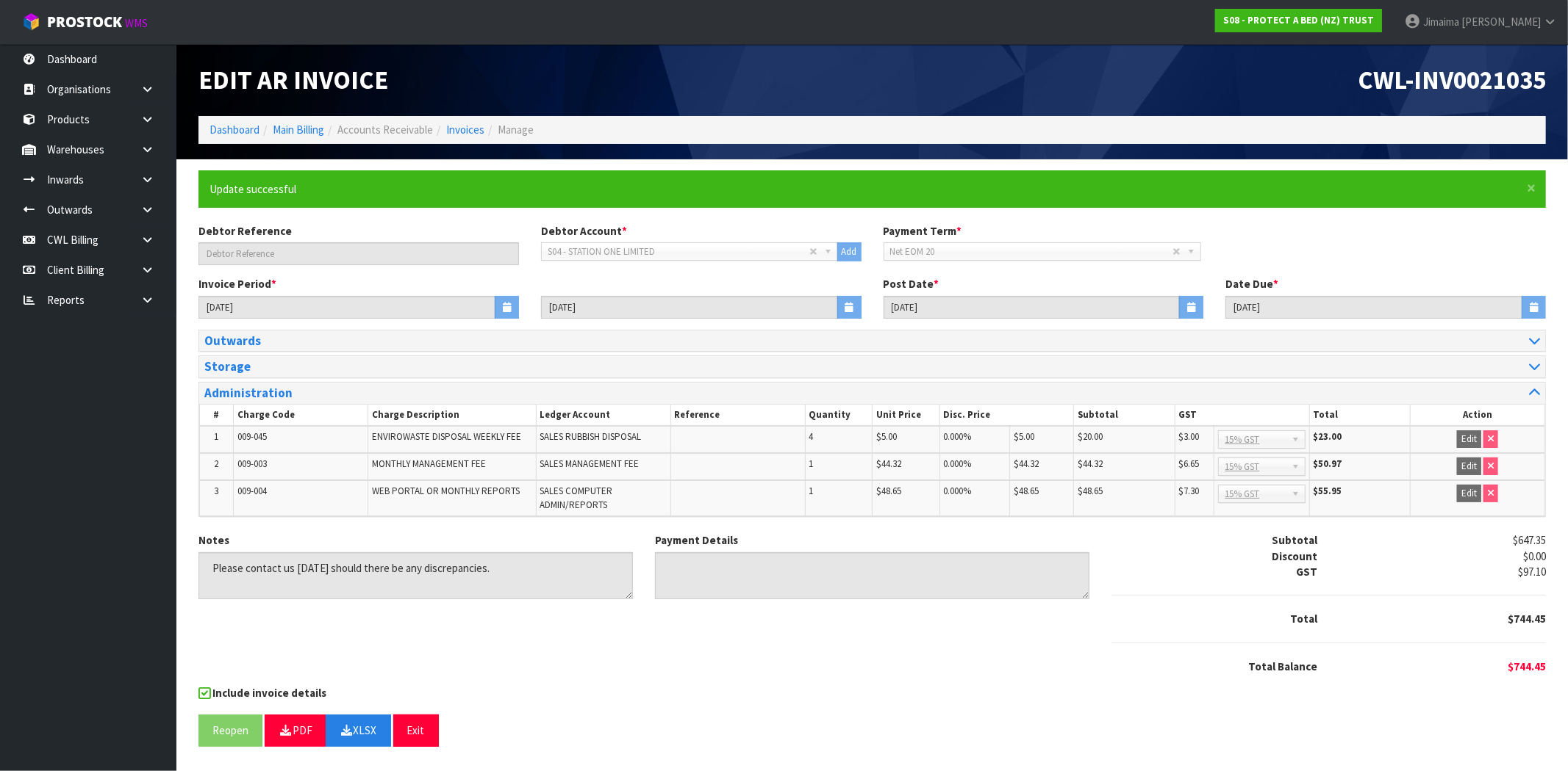
drag, startPoint x: 857, startPoint y: 736, endPoint x: 593, endPoint y: 357, distance: 461.9
click at [856, 736] on div "Reopen PDF XLSX Exit" at bounding box center [872, 730] width 1348 height 32
click at [1467, 86] on span "CWL-INV0021035" at bounding box center [1452, 79] width 188 height 32
click at [804, 708] on form "× Close Update successful Debtor Reference Debtor Account * A&P - A & P PAINTER…" at bounding box center [872, 459] width 1348 height 577
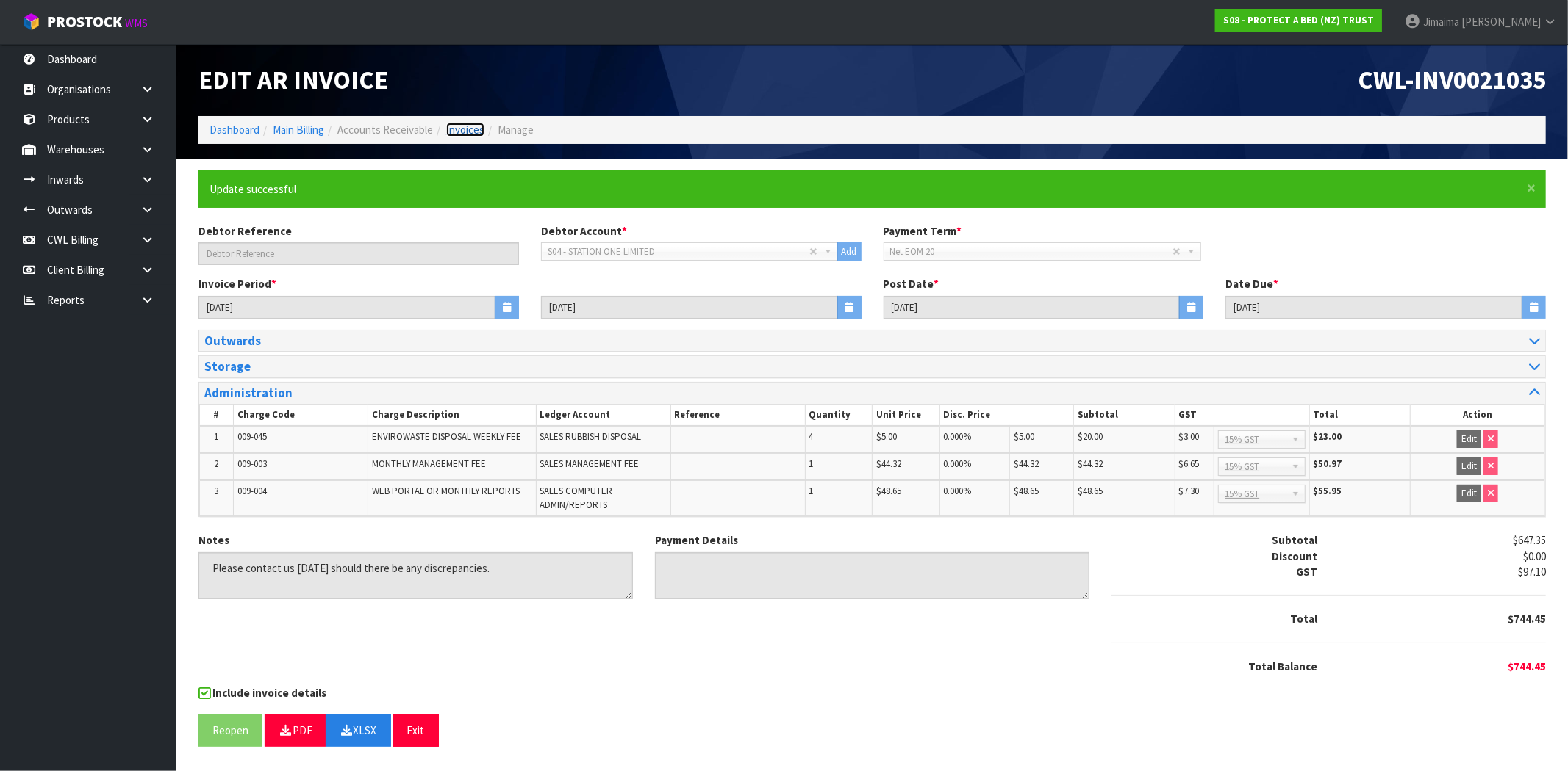
click at [459, 129] on link "Invoices" at bounding box center [465, 129] width 38 height 14
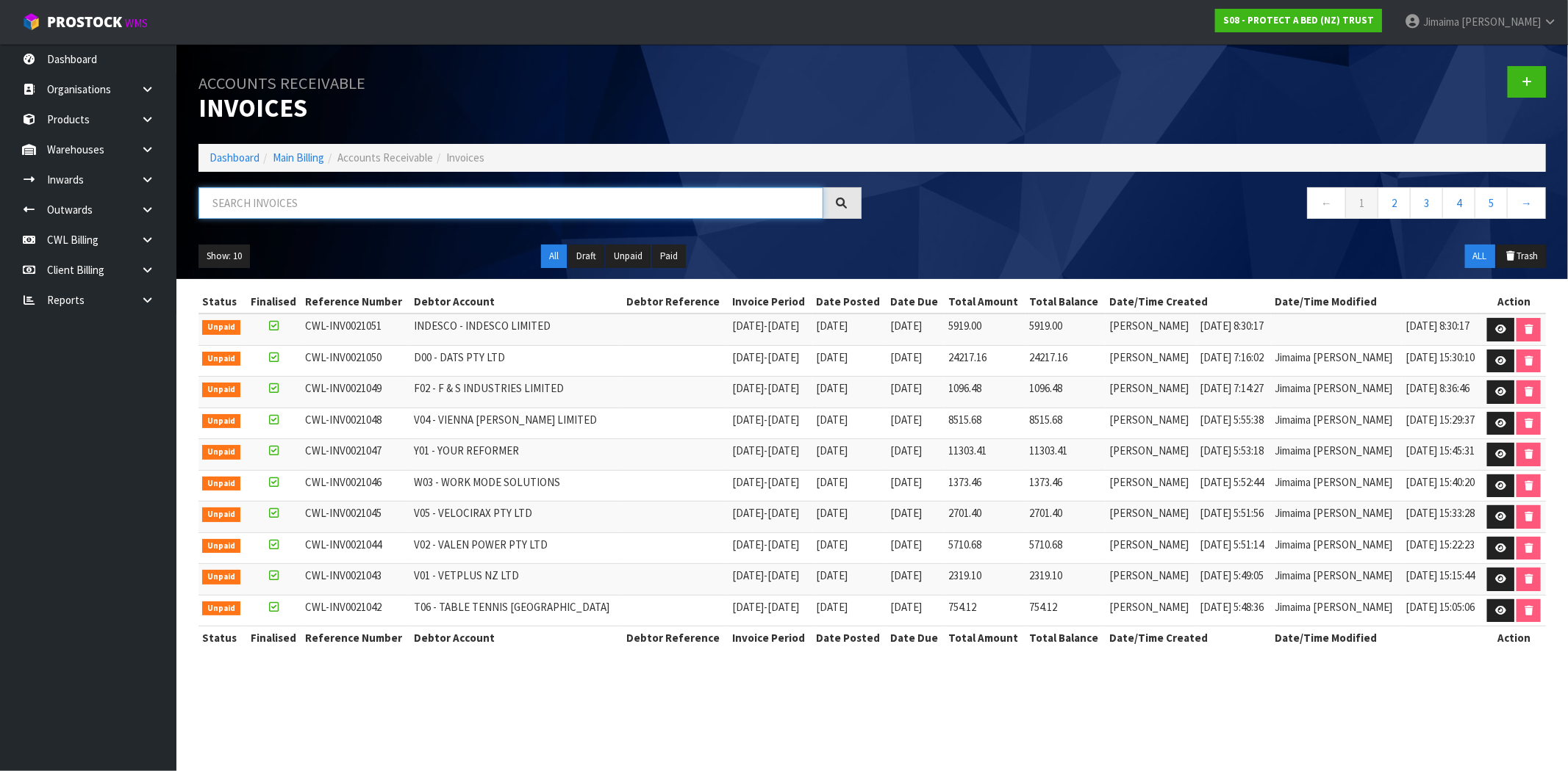
click at [304, 208] on input "text" at bounding box center [510, 203] width 625 height 32
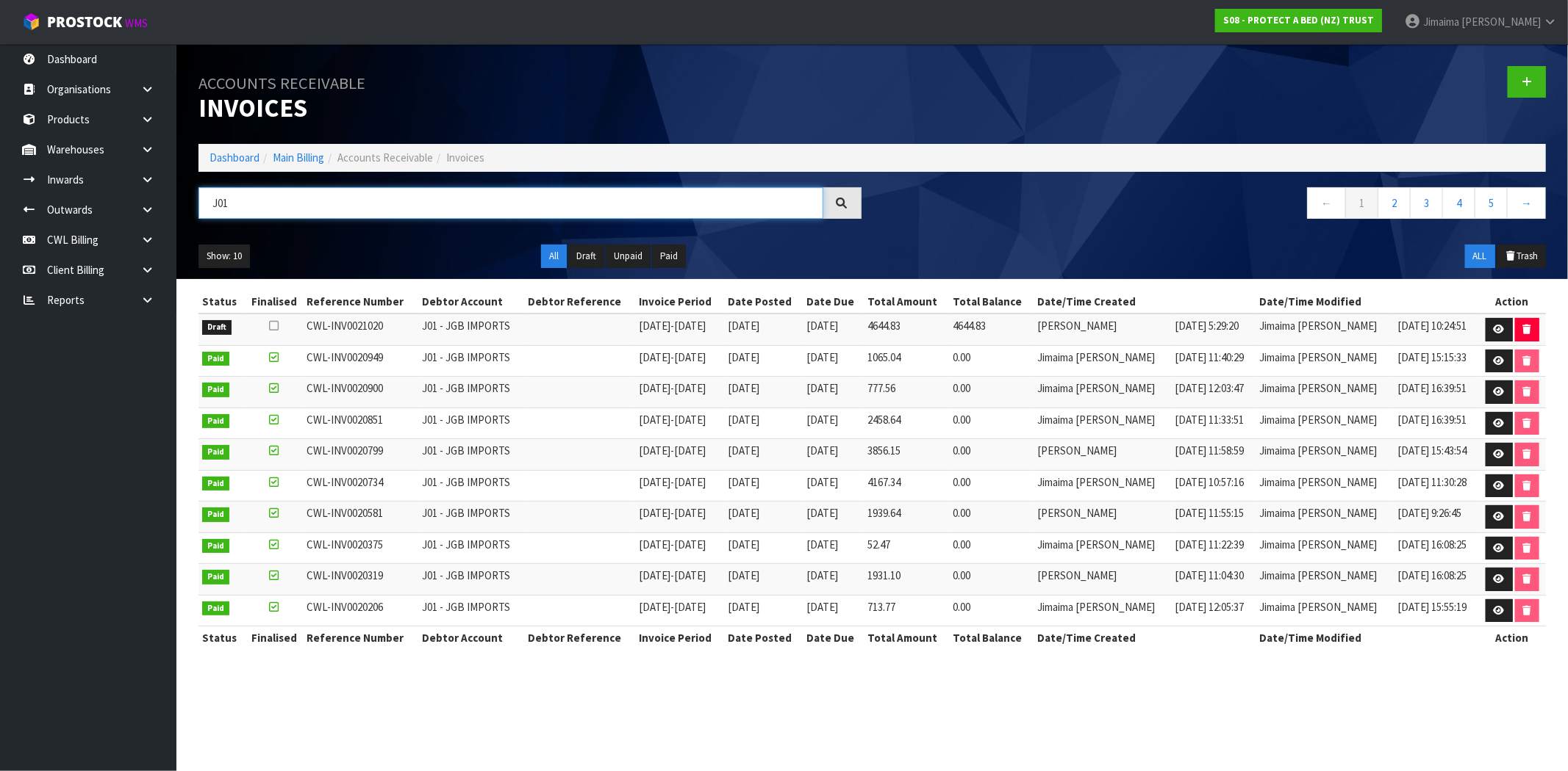
type input "J01"
click at [544, 410] on td at bounding box center [580, 424] width 111 height 32
drag, startPoint x: 1486, startPoint y: 463, endPoint x: 1082, endPoint y: 174, distance: 496.7
click at [1487, 463] on link at bounding box center [1498, 455] width 27 height 24
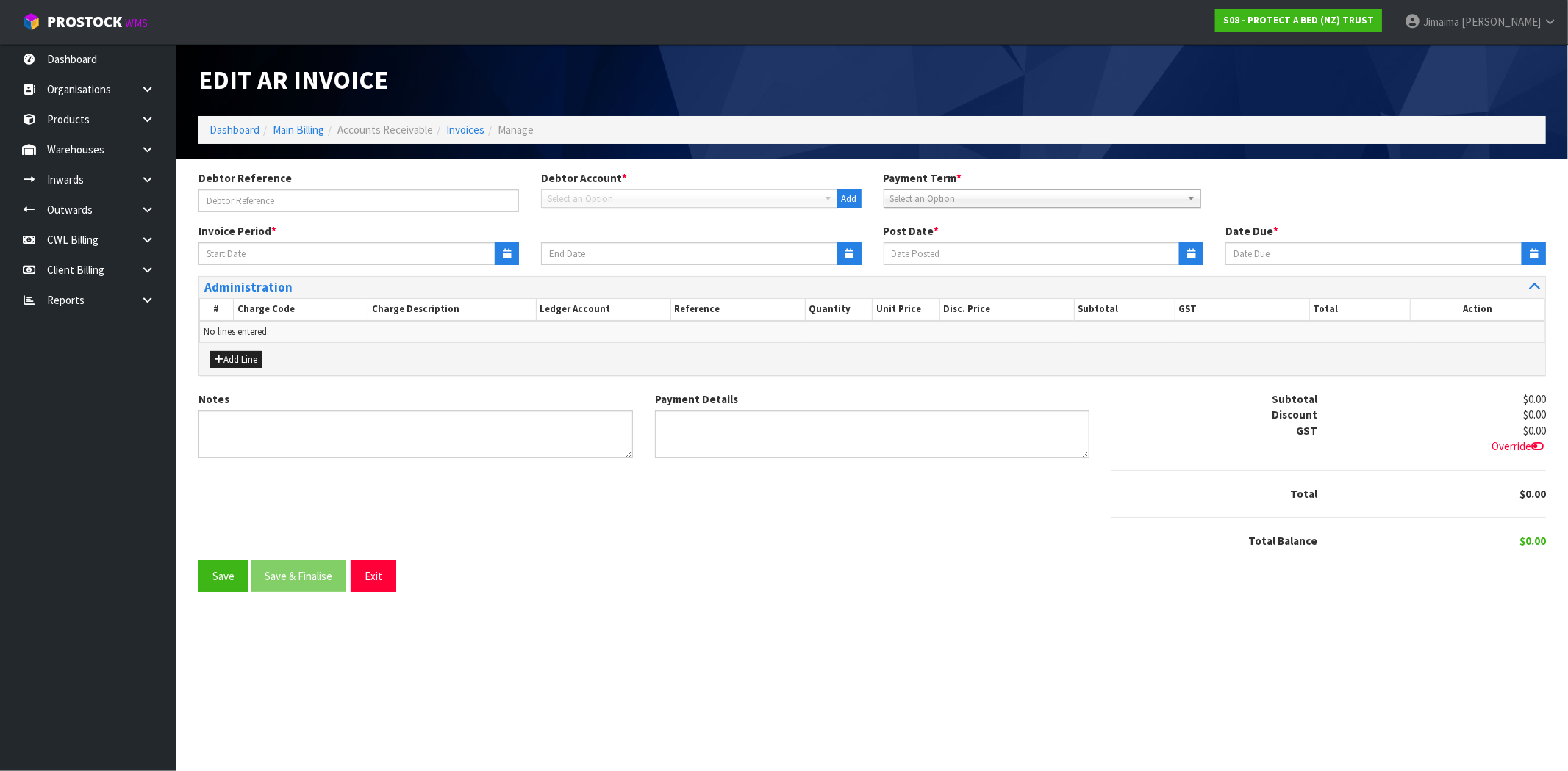
type input "25/08/2025"
type input "31/08/2025"
type input "20/09/2025"
type textarea "Please contact us within 7 days should there be any discrepancies."
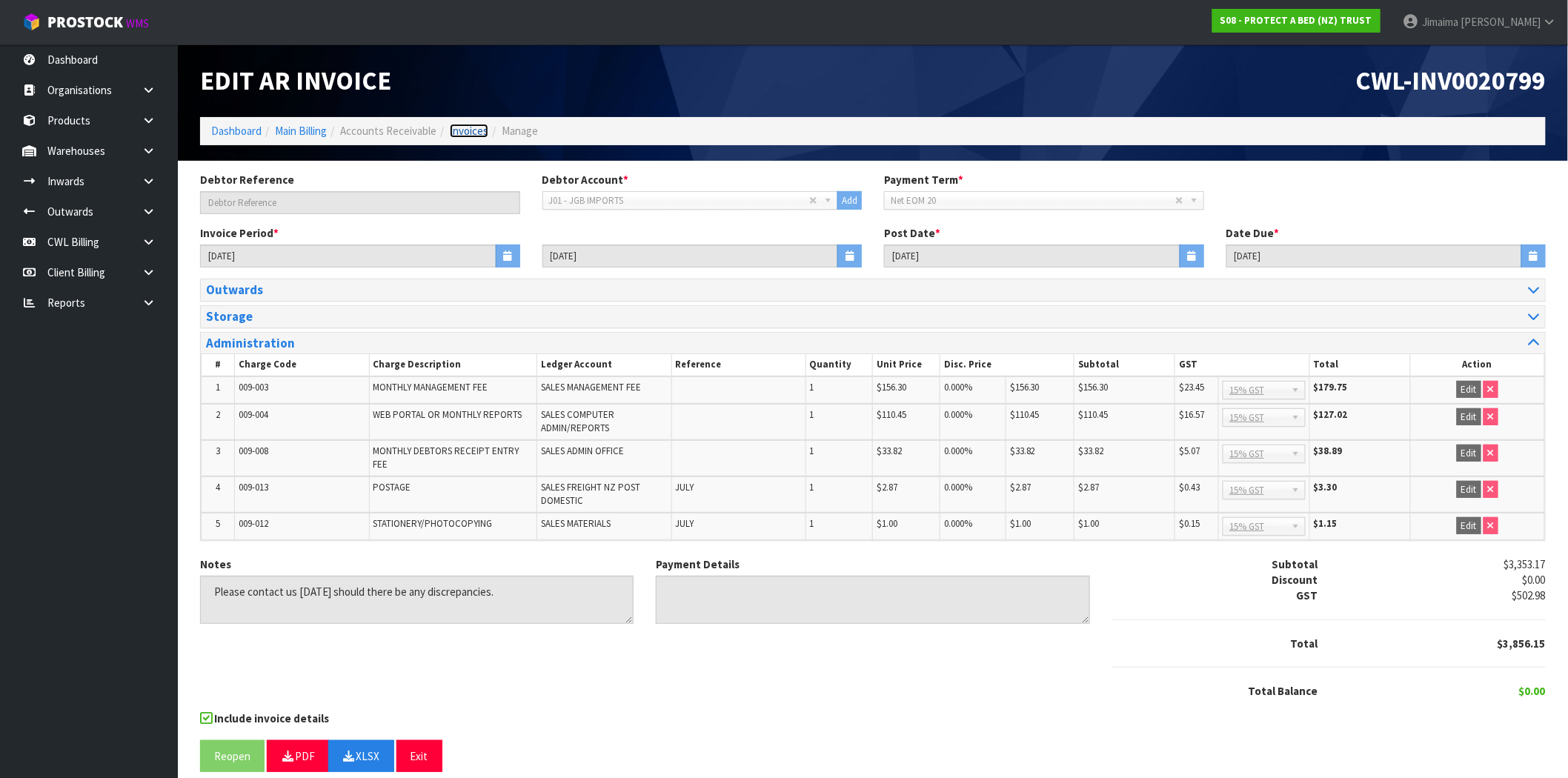
drag, startPoint x: 472, startPoint y: 132, endPoint x: 453, endPoint y: 165, distance: 38.1
click at [472, 132] on link "Invoices" at bounding box center [469, 131] width 39 height 14
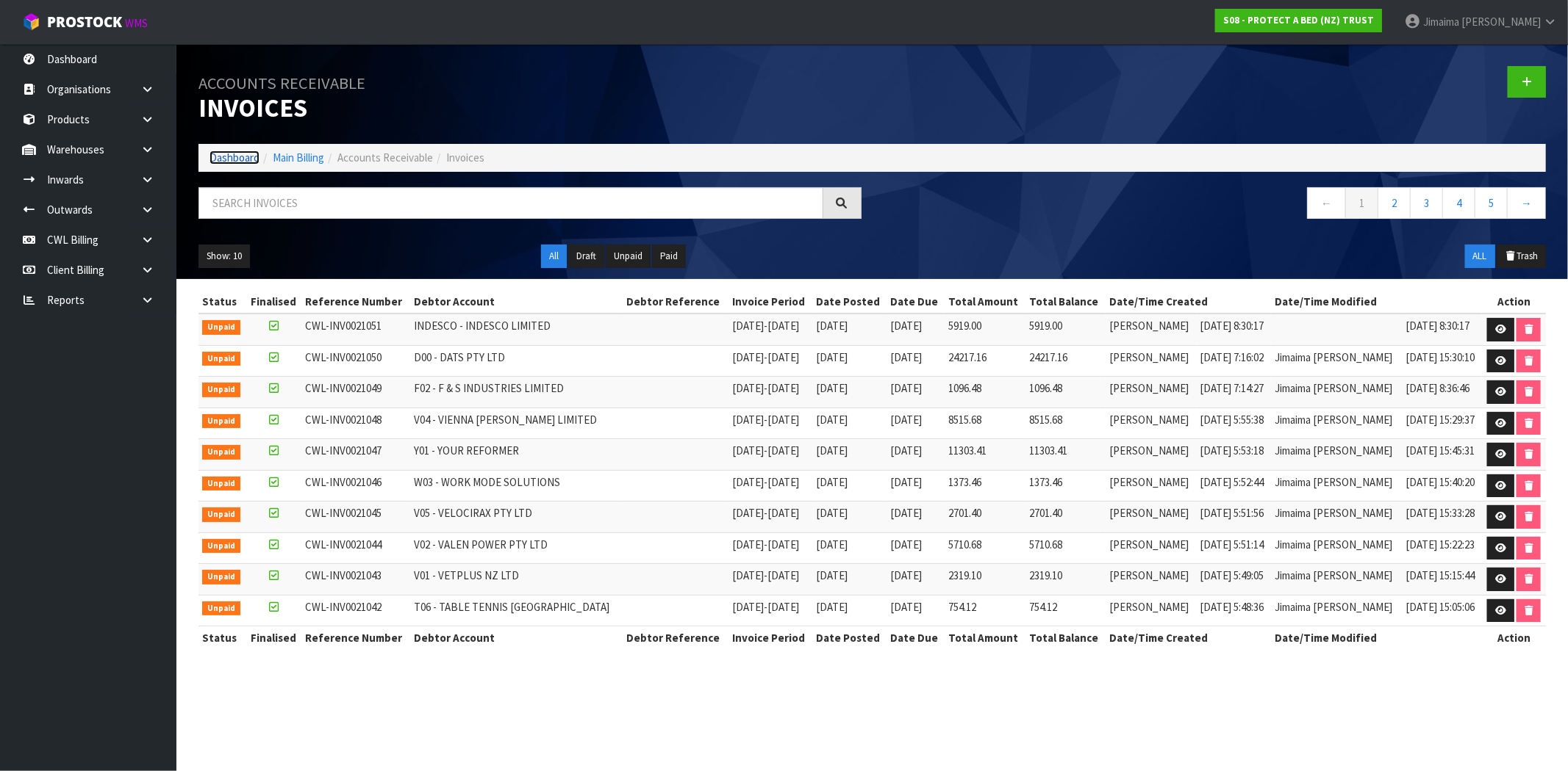
click at [239, 160] on link "Dashboard" at bounding box center [234, 157] width 50 height 14
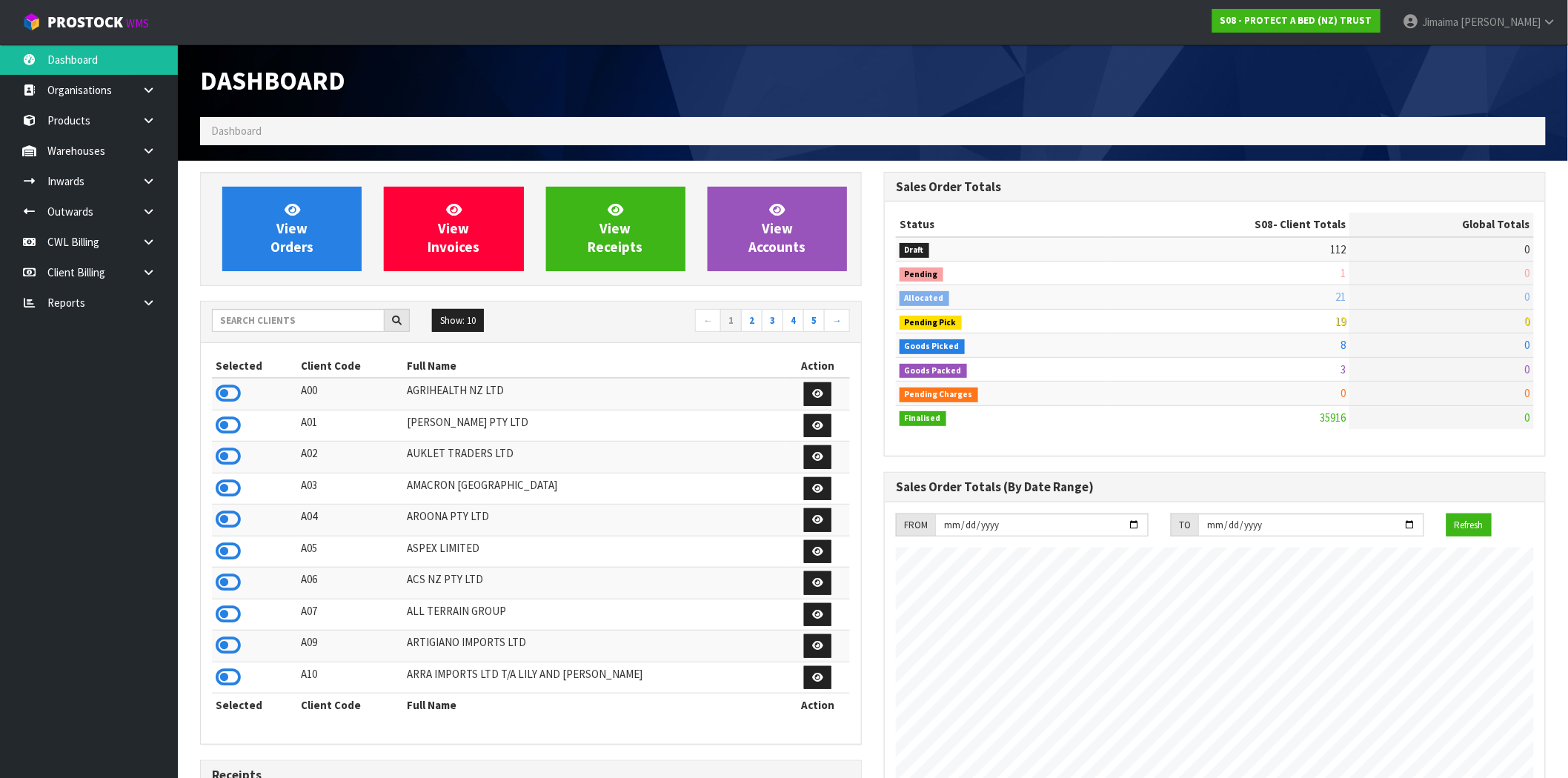
scroll to position [924, 684]
click at [283, 198] on link "View Orders" at bounding box center [292, 228] width 139 height 84
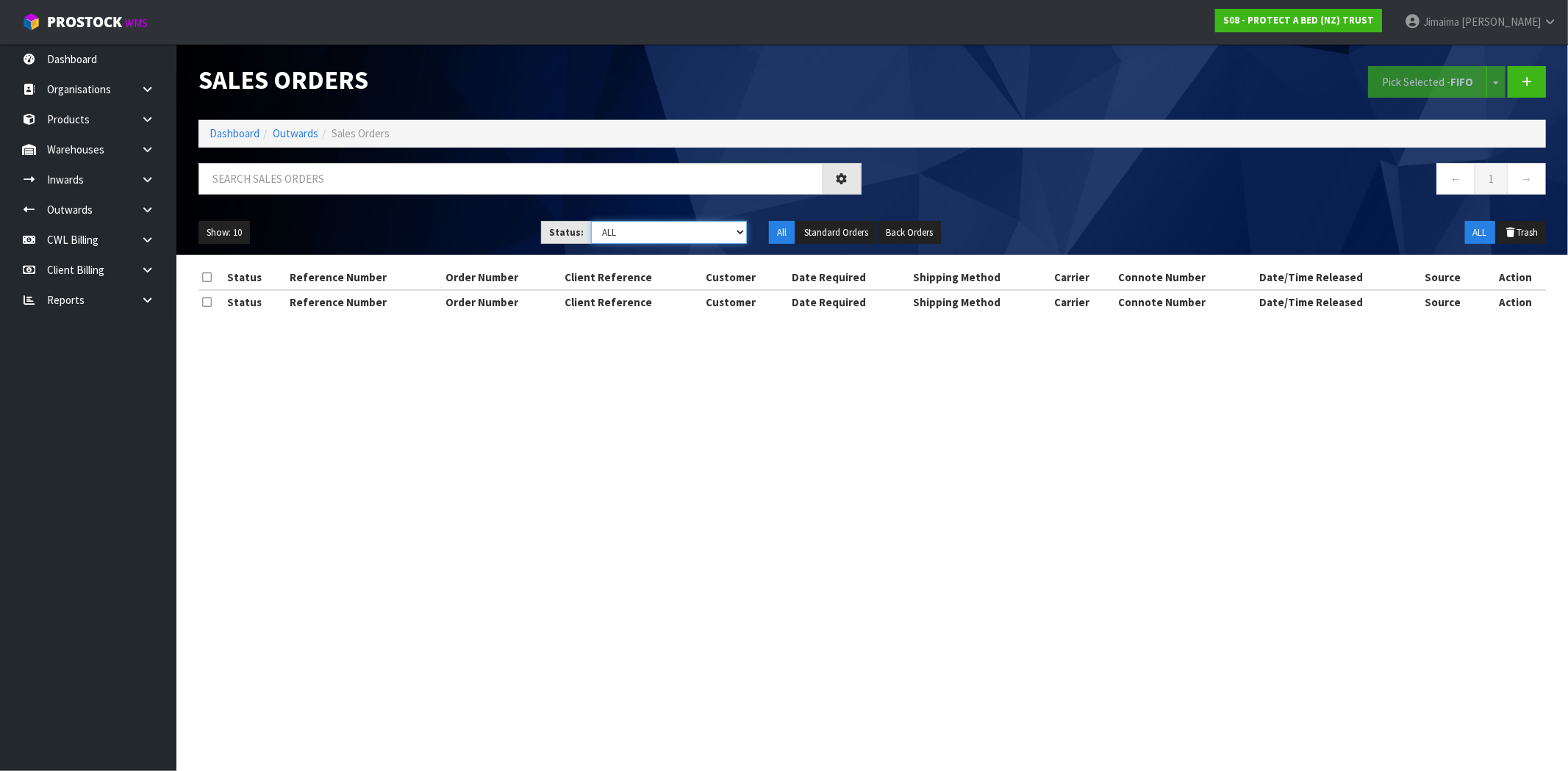
click at [646, 239] on select "Draft Pending Allocated Pending Pick Goods Picked Goods Packed Pending Charges …" at bounding box center [669, 232] width 156 height 23
select select "string:0"
click at [591, 221] on select "Draft Pending Allocated Pending Pick Goods Picked Goods Packed Pending Charges …" at bounding box center [669, 232] width 156 height 23
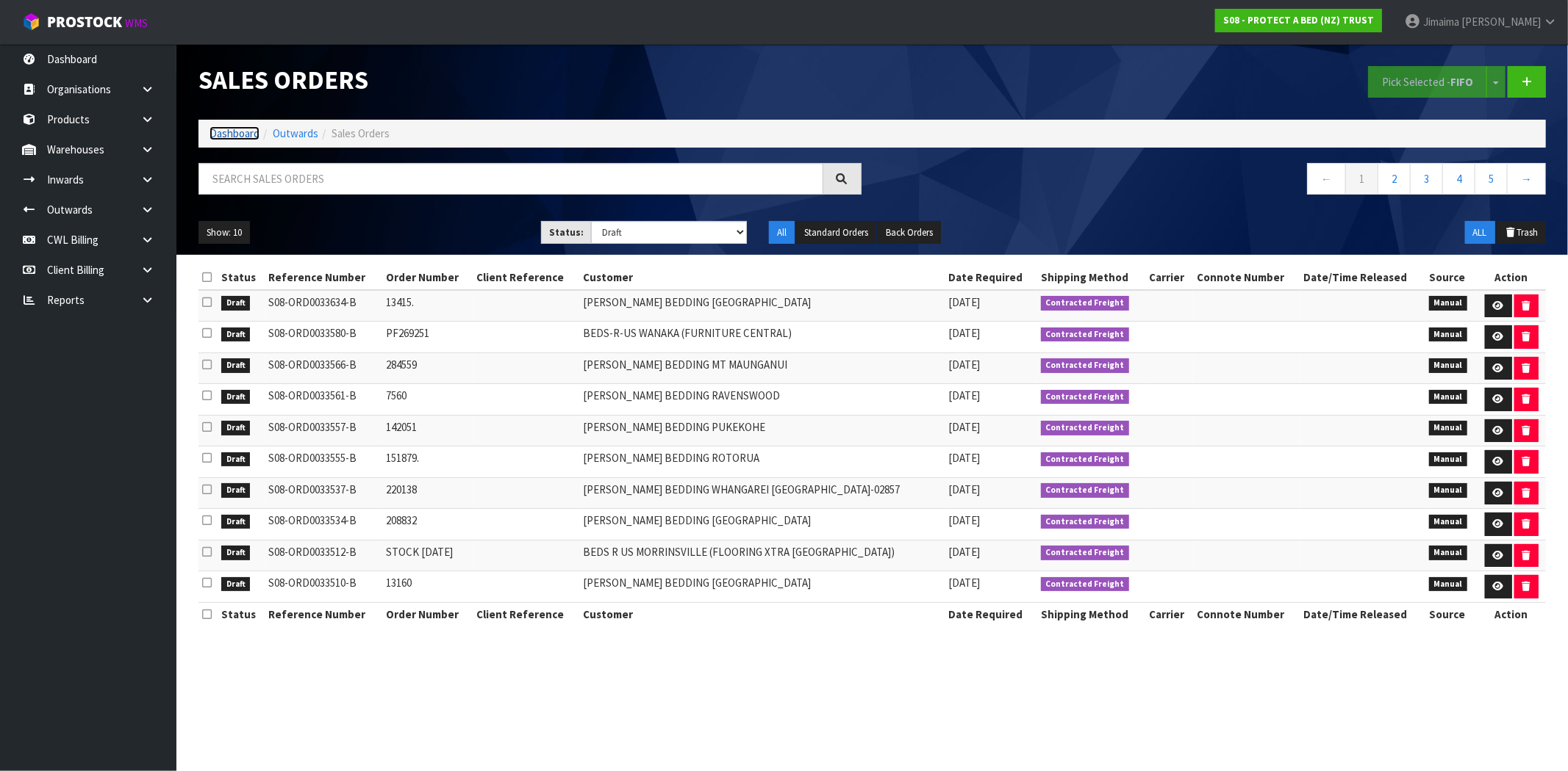
click at [239, 131] on link "Dashboard" at bounding box center [234, 133] width 50 height 14
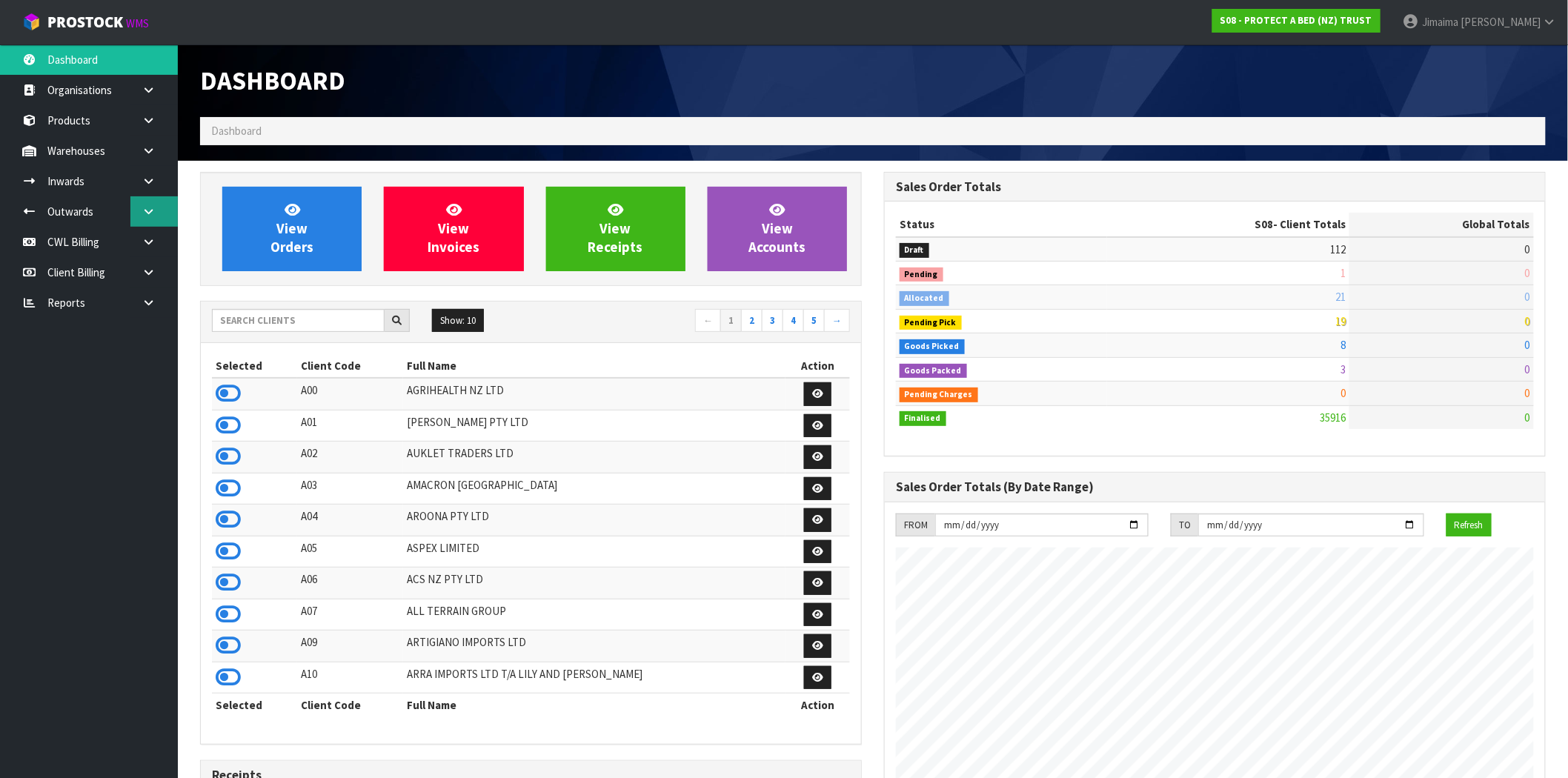
scroll to position [924, 684]
click at [154, 243] on icon at bounding box center [148, 242] width 14 height 11
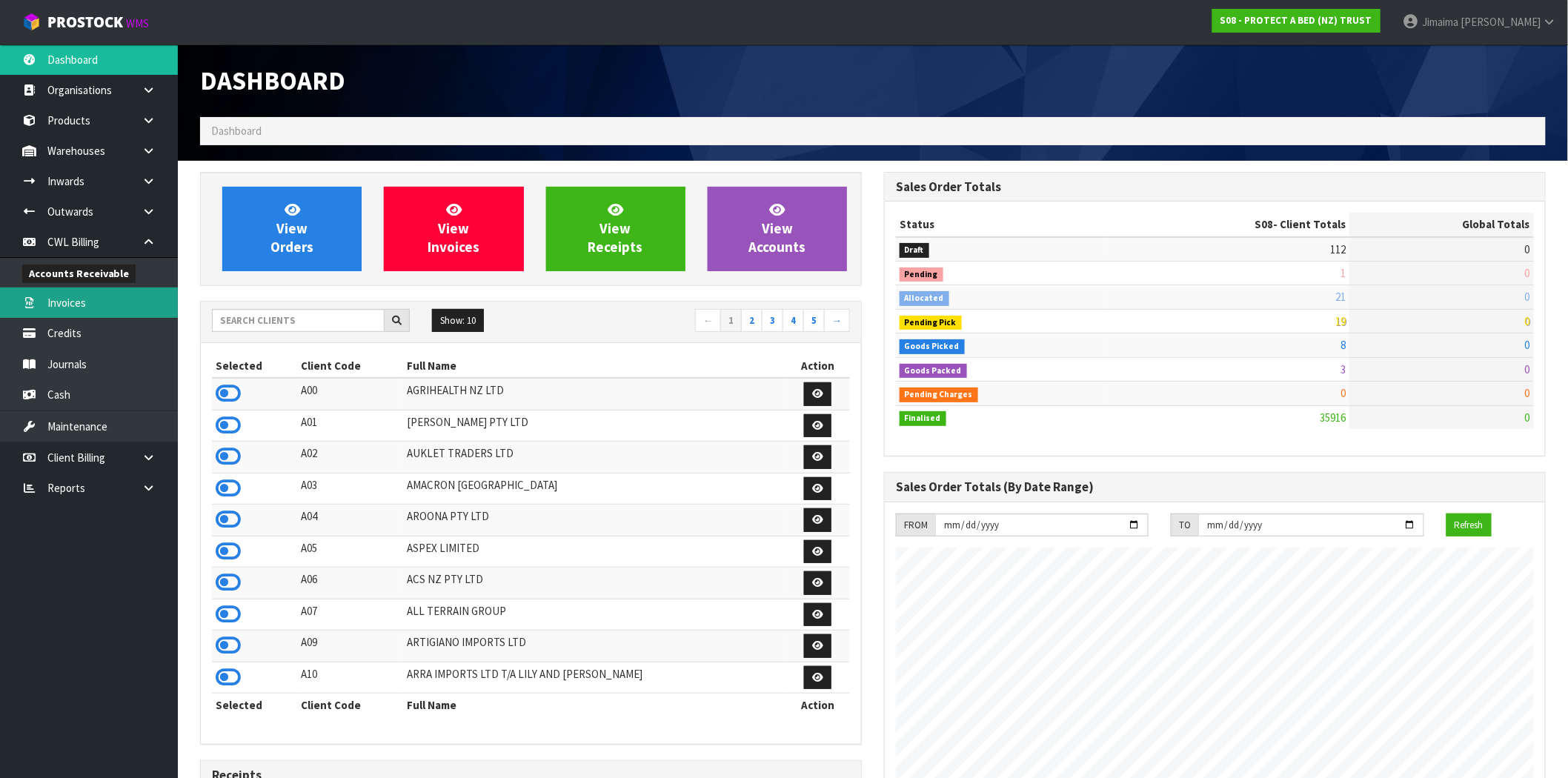
scroll to position [1123, 684]
click at [92, 292] on link "Invoices" at bounding box center [89, 303] width 178 height 31
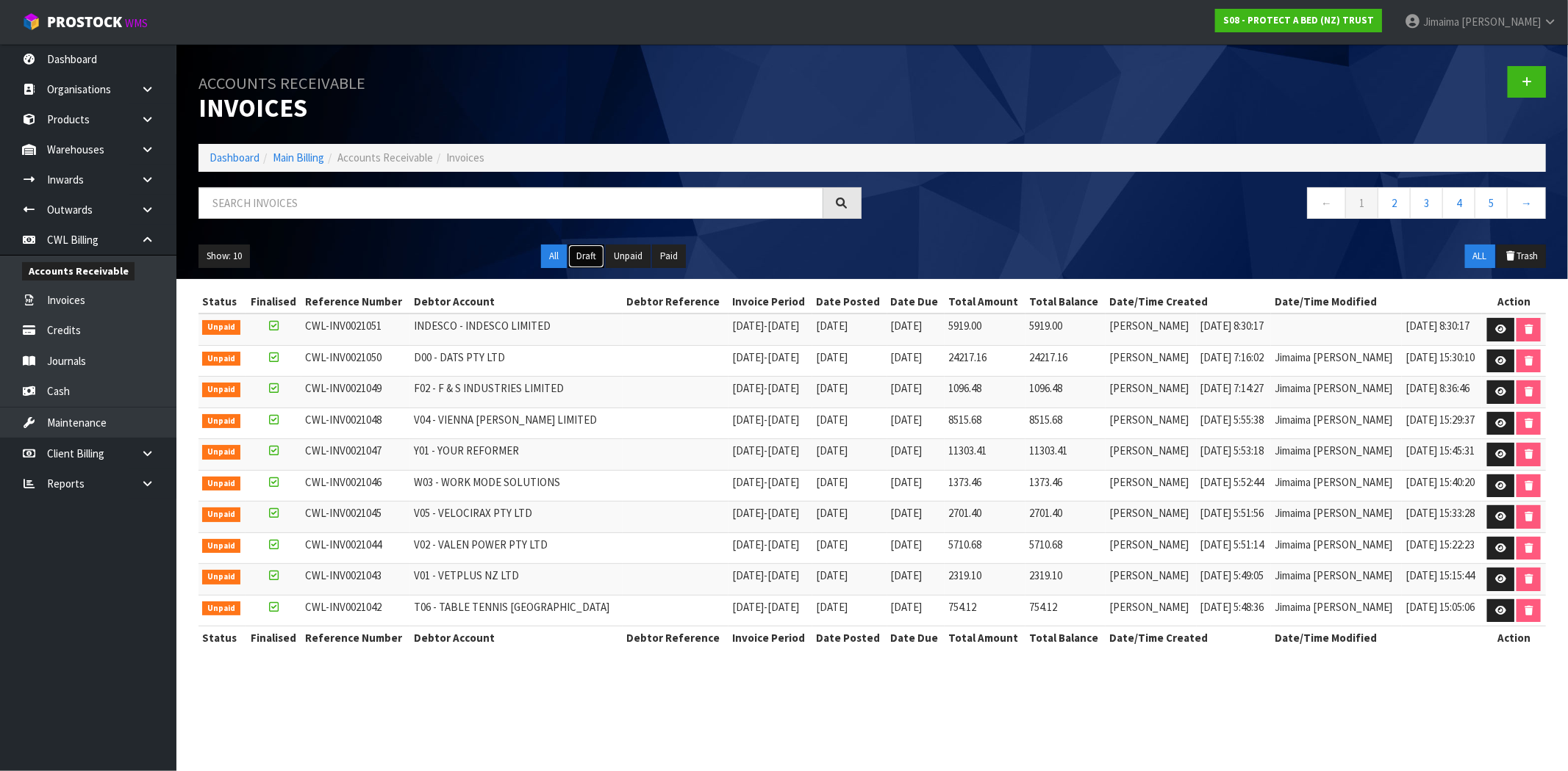
click at [584, 267] on button "Draft" at bounding box center [586, 257] width 36 height 24
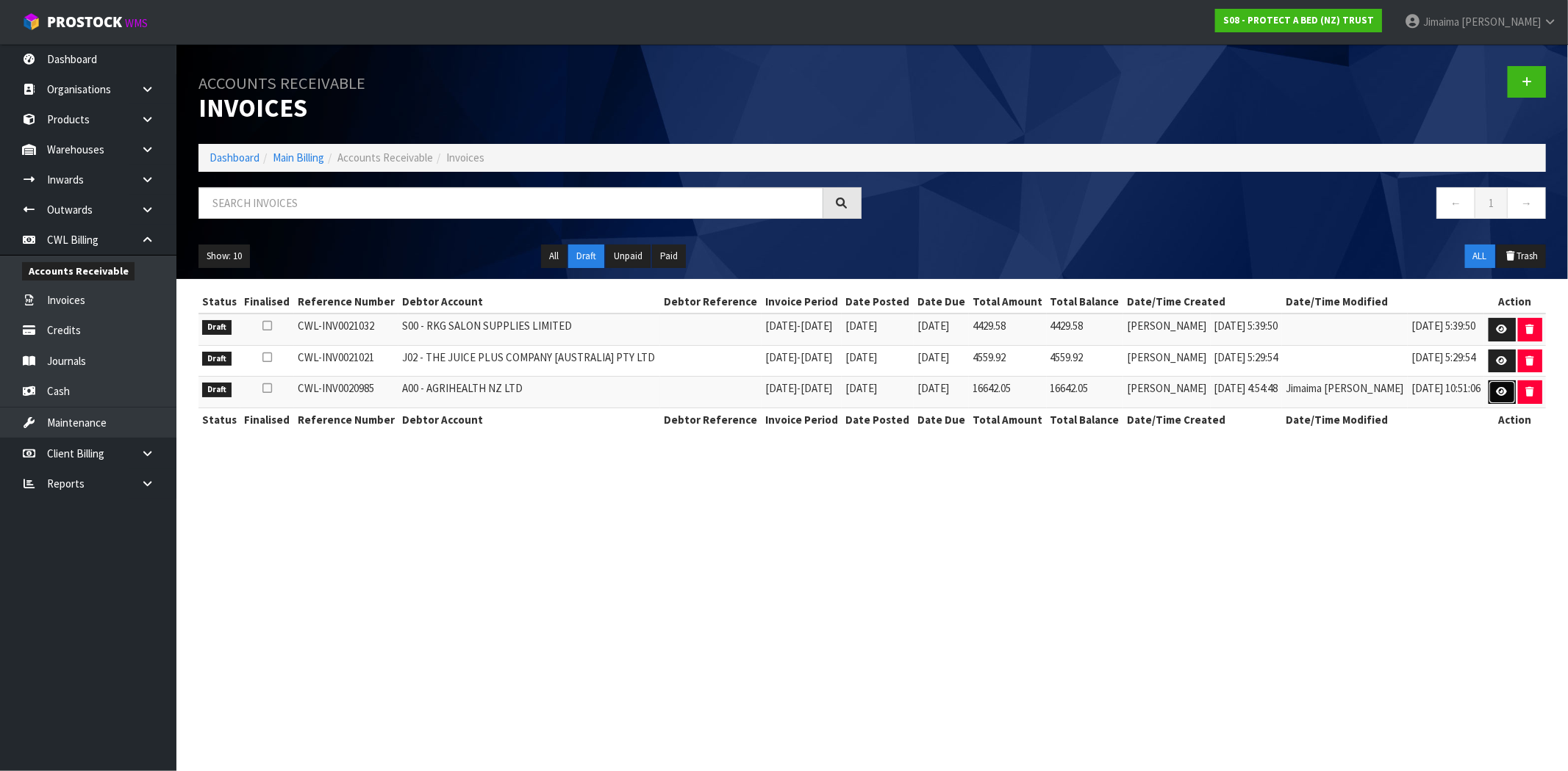
click at [1490, 393] on link at bounding box center [1501, 393] width 27 height 24
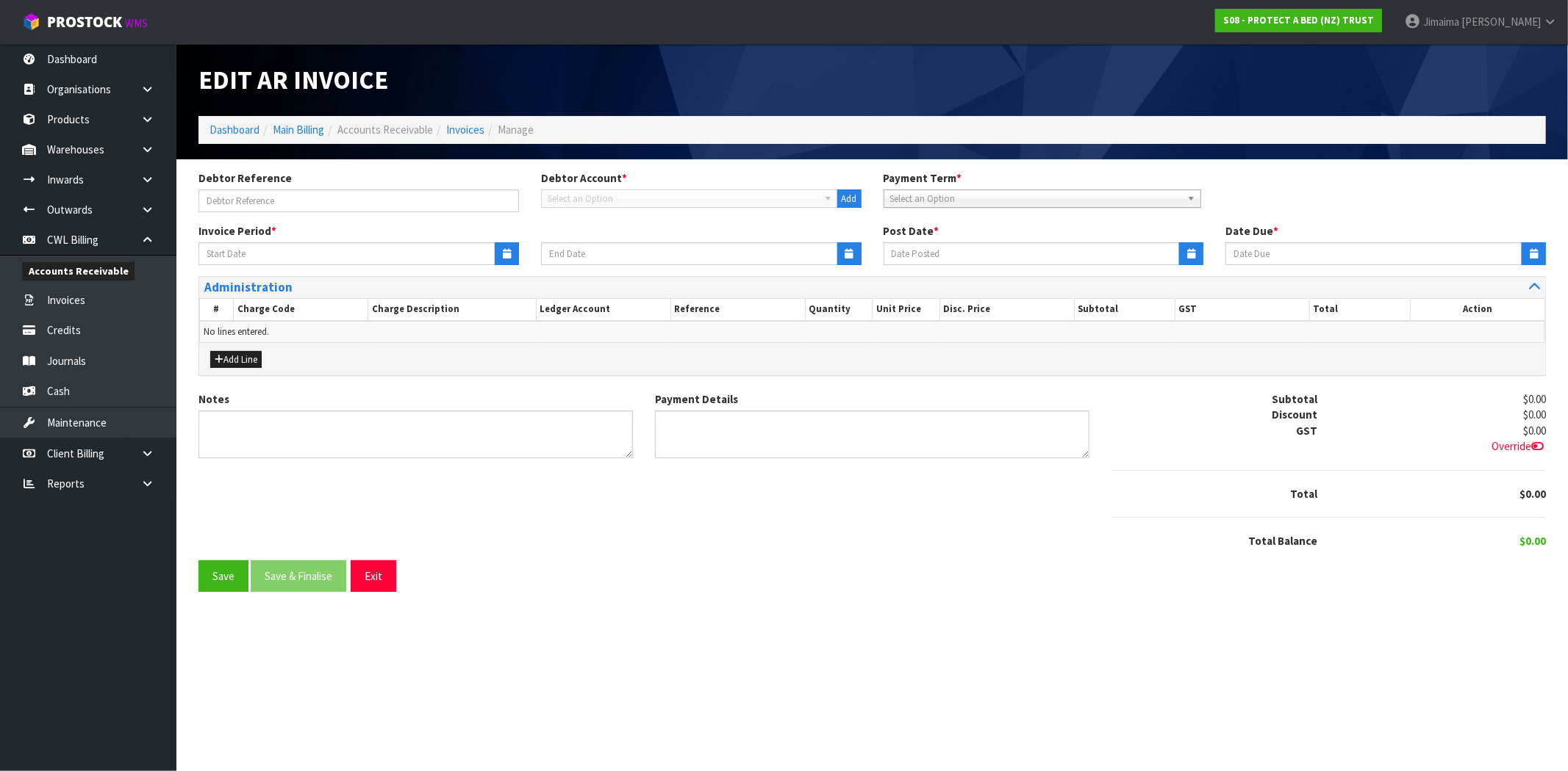
type input "22/09/2025"
type input "[DATE]"
type input "20/10/2025"
type textarea "Please contact us within 7 days should there be any discrepancies."
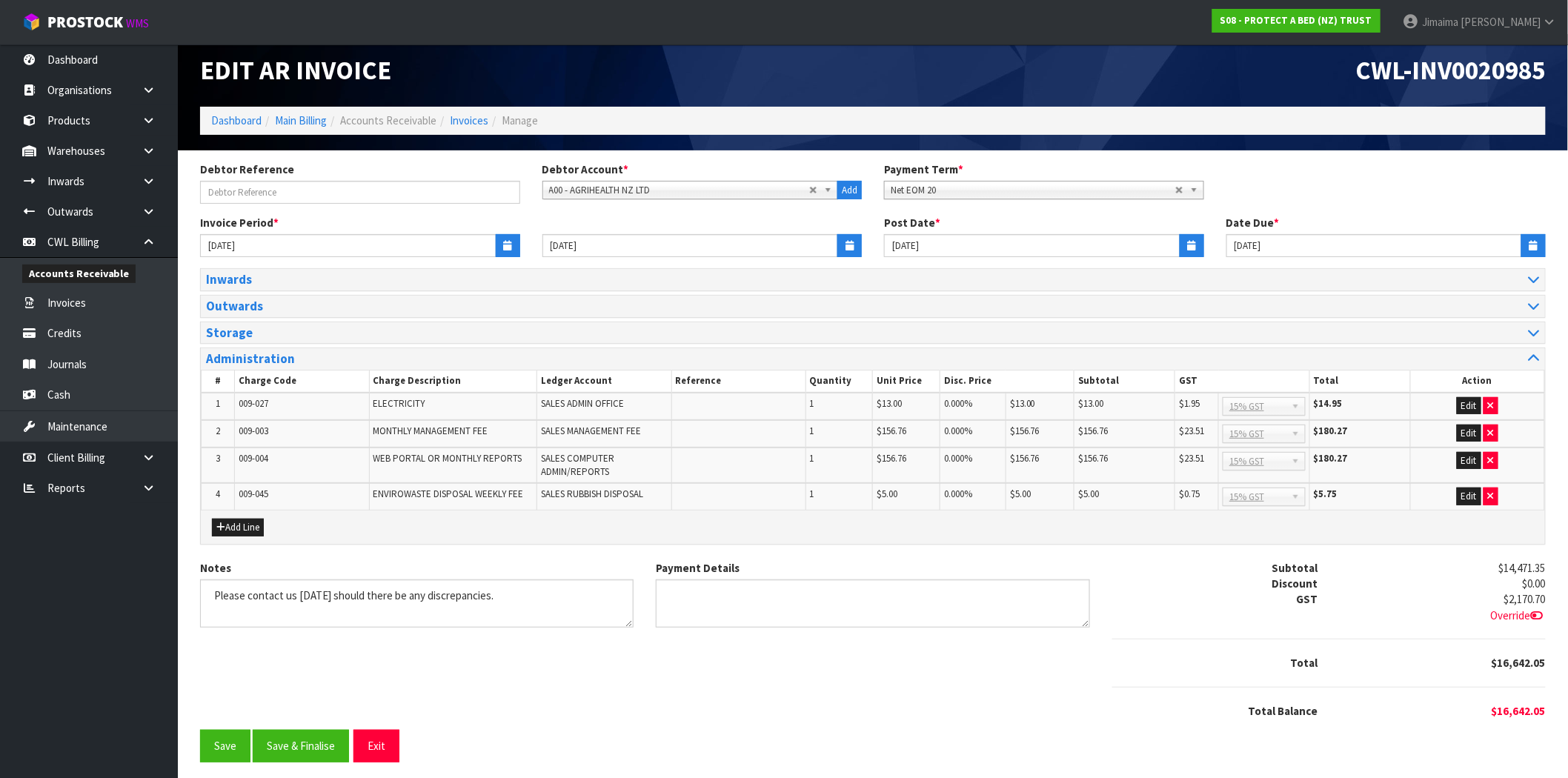
scroll to position [15, 0]
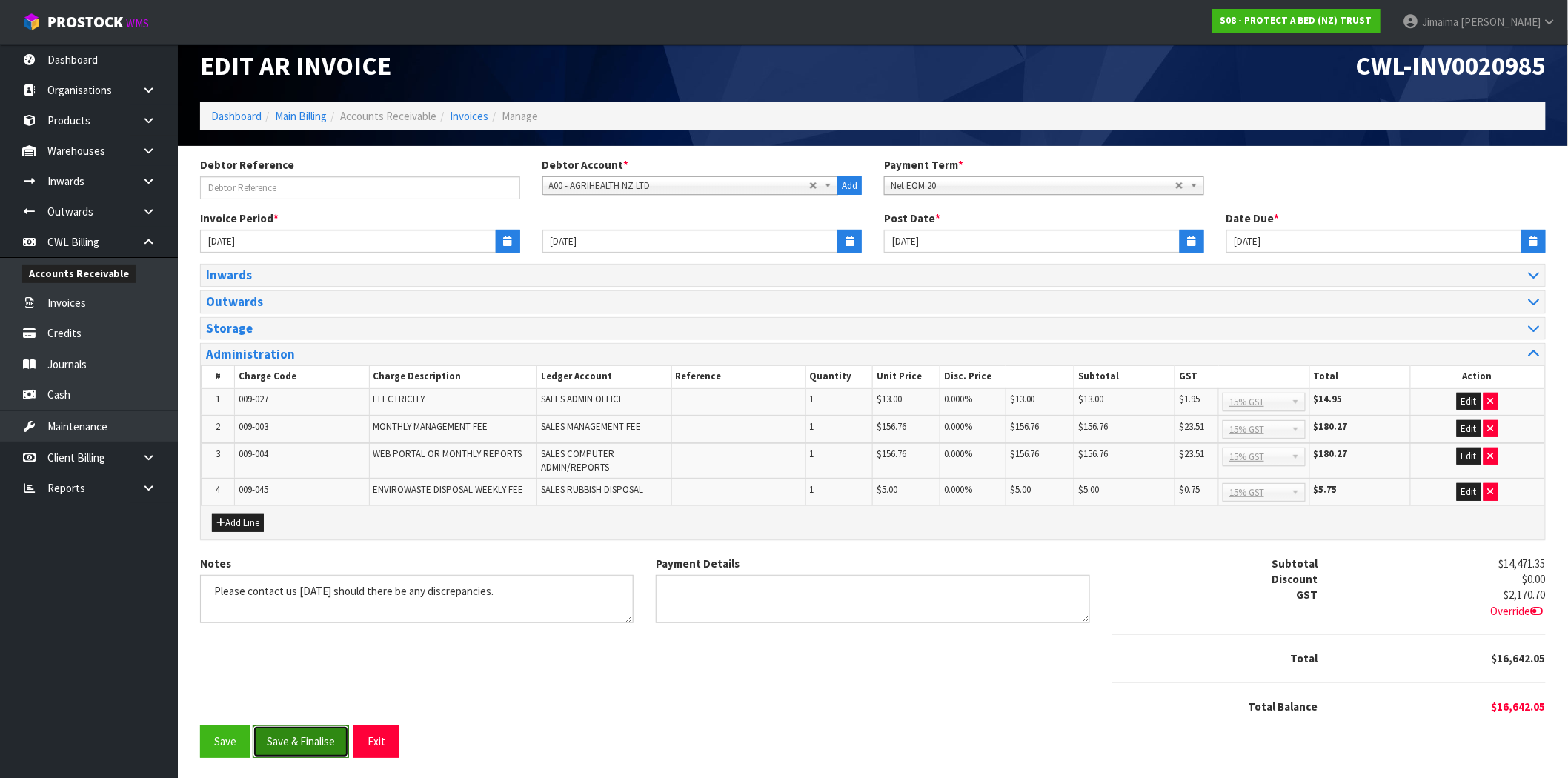
click at [309, 737] on button "Save & Finalise" at bounding box center [300, 741] width 96 height 32
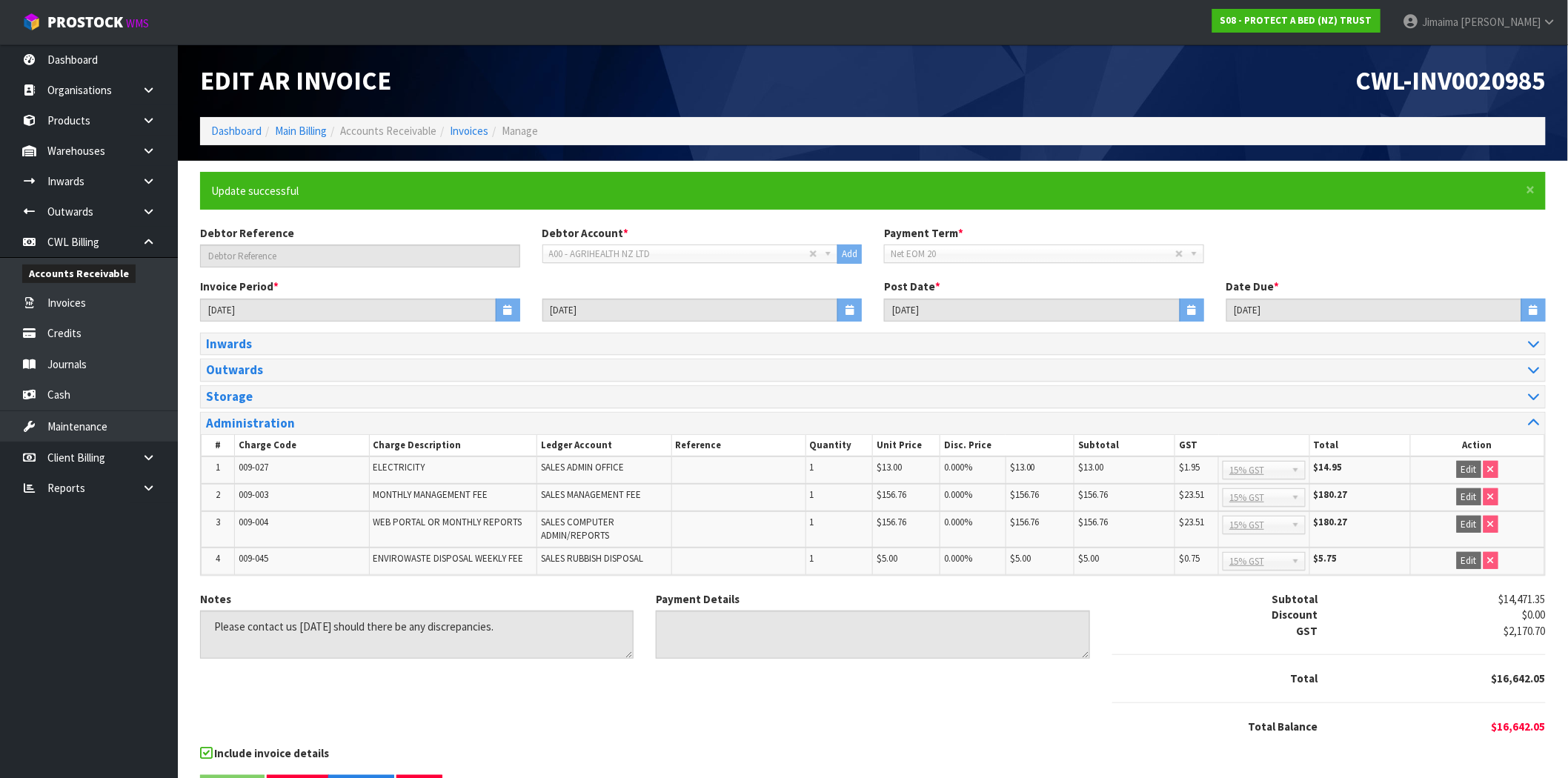
scroll to position [50, 0]
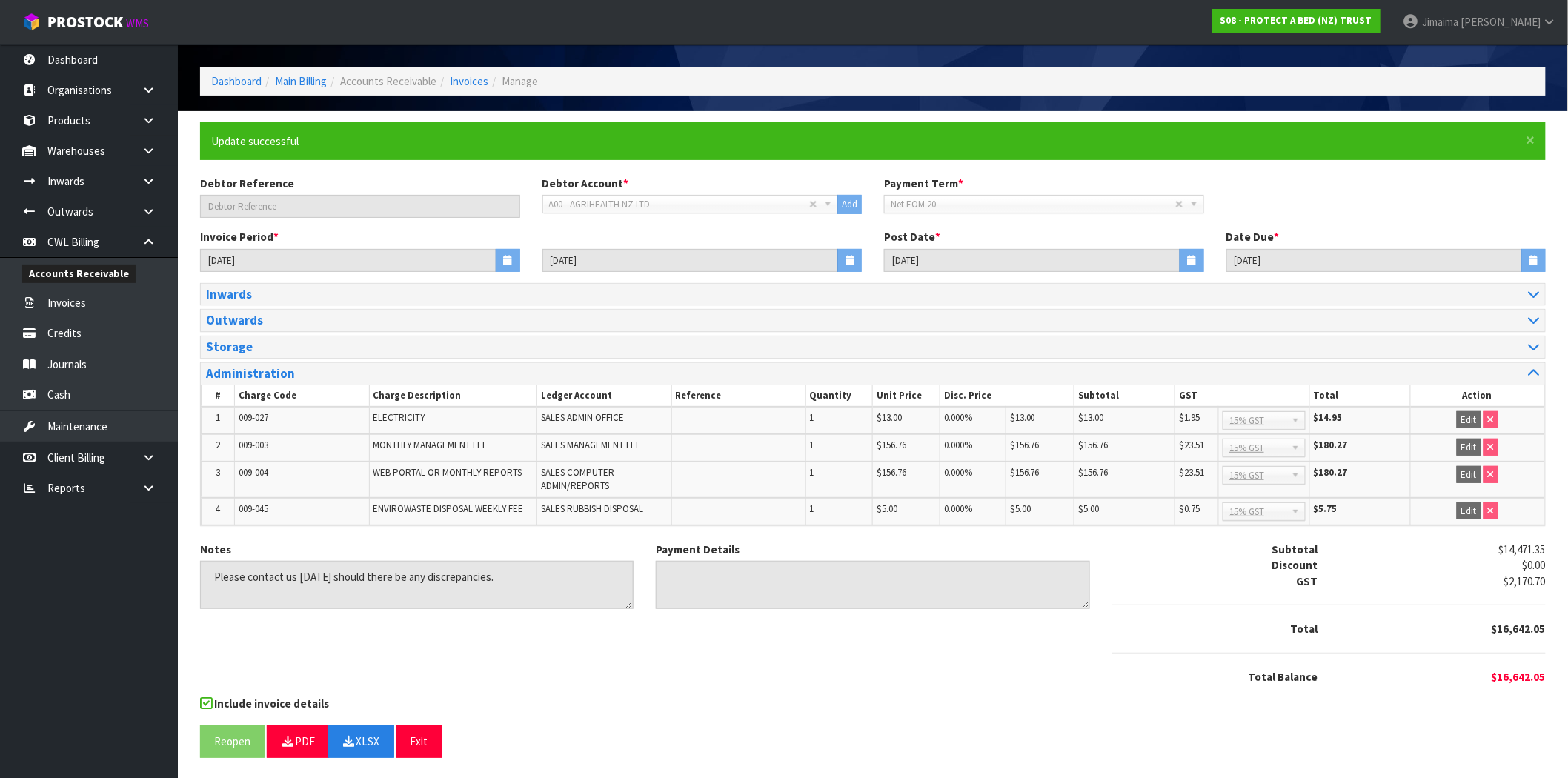
drag, startPoint x: 972, startPoint y: 86, endPoint x: 989, endPoint y: 85, distance: 17.0
click at [973, 86] on ol "Dashboard Main Billing Accounts Receivable Invoices Manage" at bounding box center [872, 81] width 1346 height 28
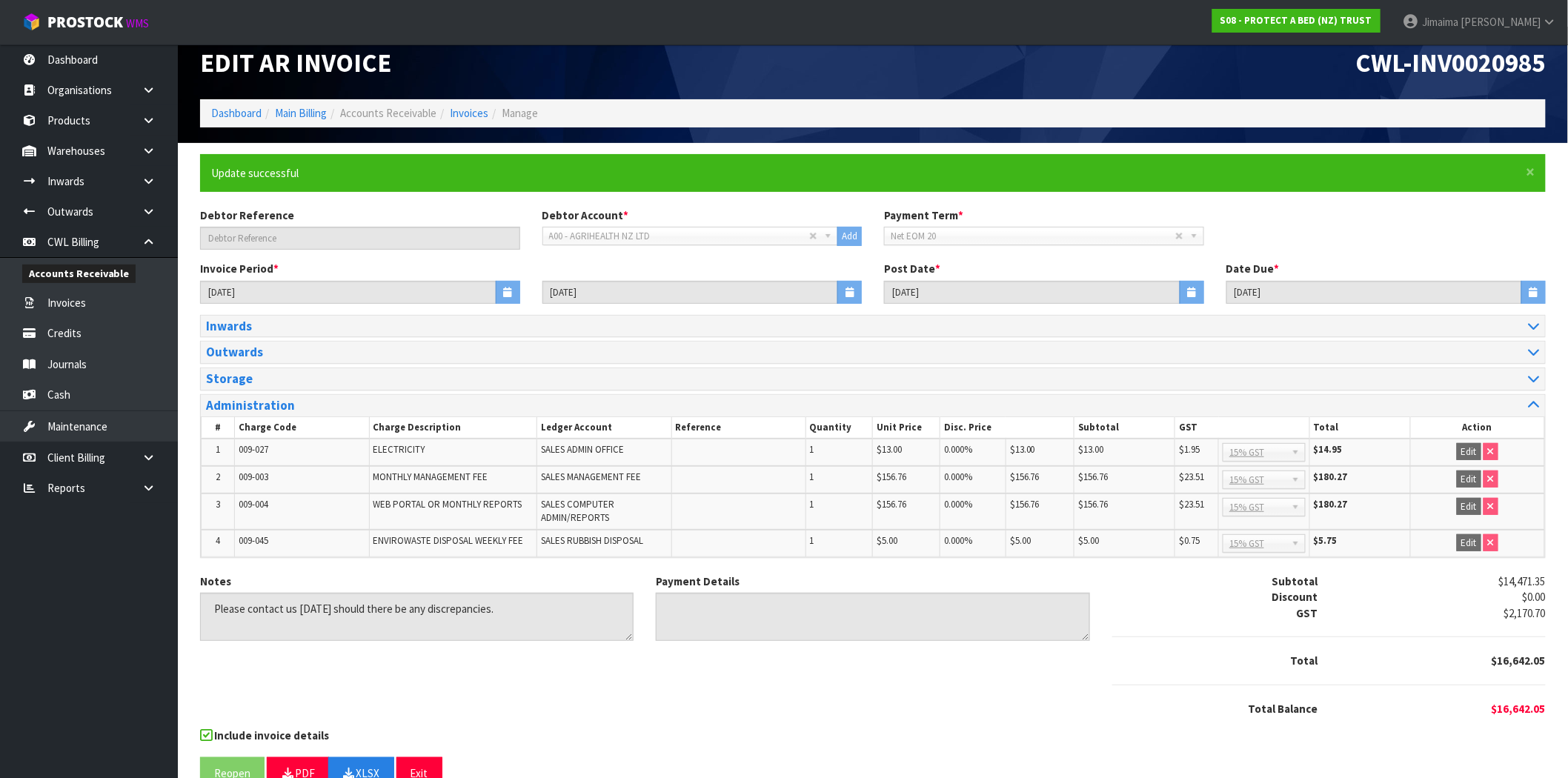
scroll to position [0, 0]
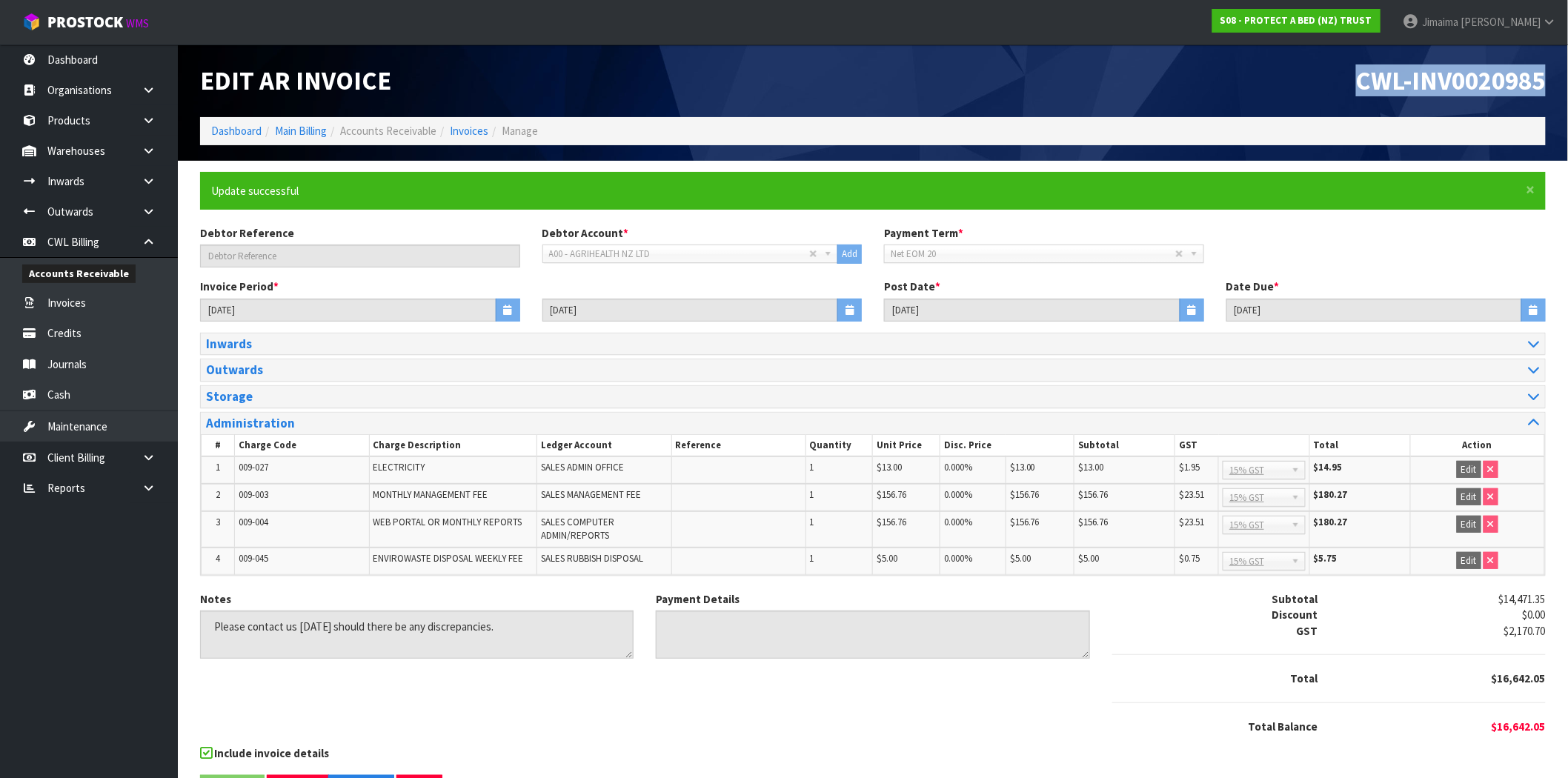
drag, startPoint x: 1351, startPoint y: 71, endPoint x: 1580, endPoint y: 78, distance: 229.1
click at [1568, 78] on html "Toggle navigation ProStock WMS S08 - PROTECT A BED (NZ) TRUST Jimaima Reiher Lo…" at bounding box center [784, 389] width 1568 height 778
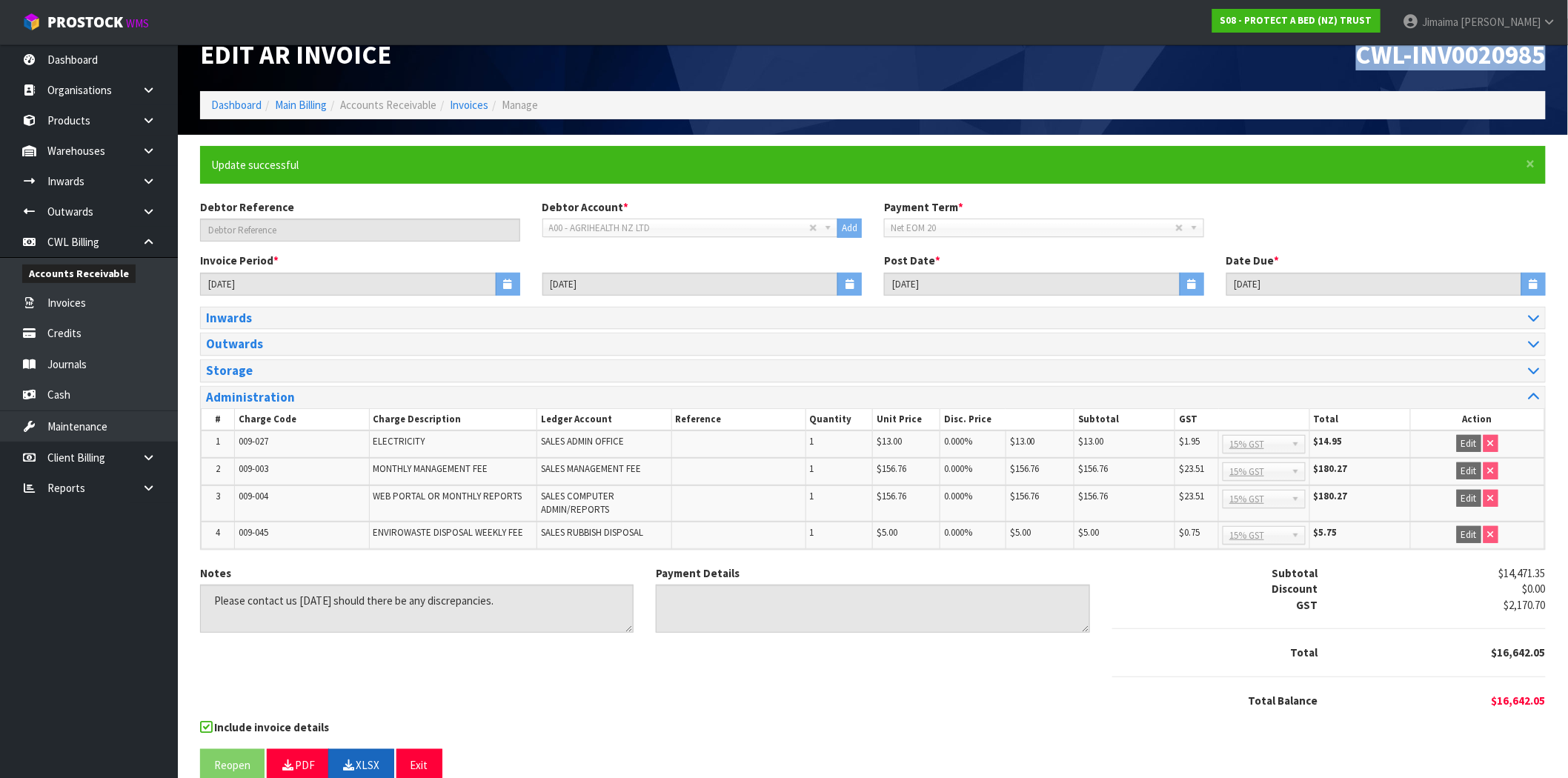
scroll to position [50, 0]
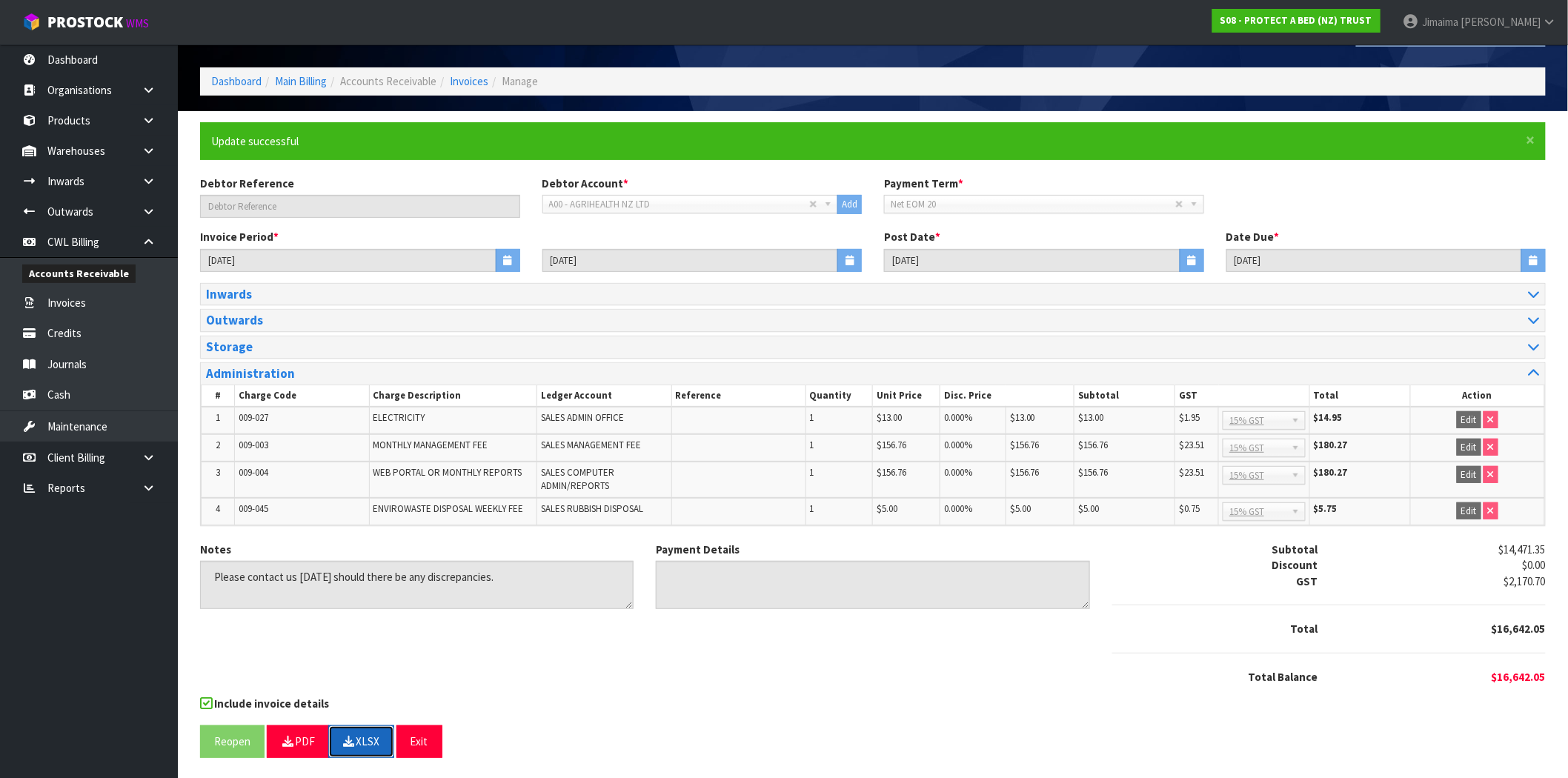
click at [353, 736] on icon "button" at bounding box center [349, 741] width 14 height 11
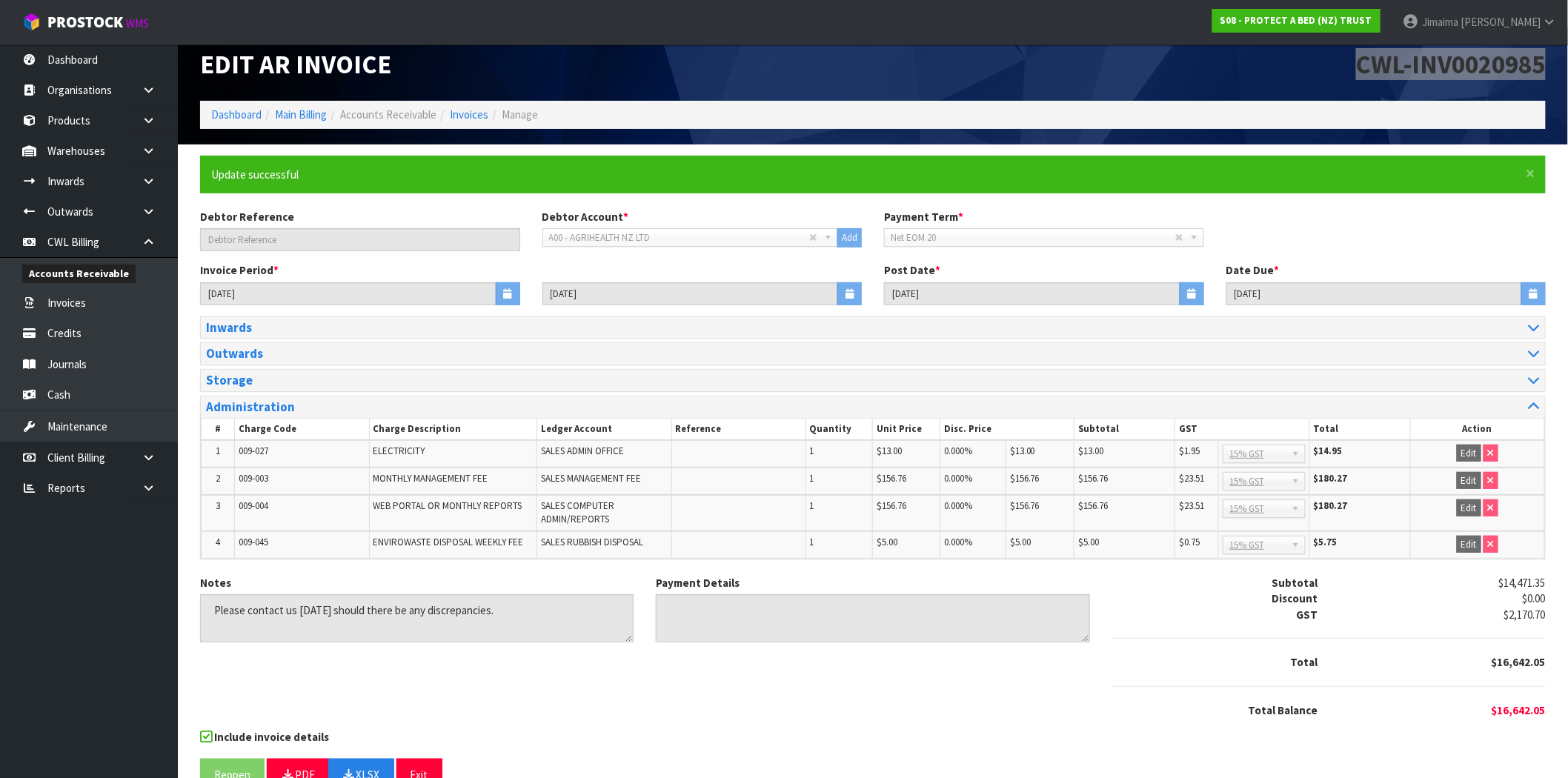
scroll to position [0, 0]
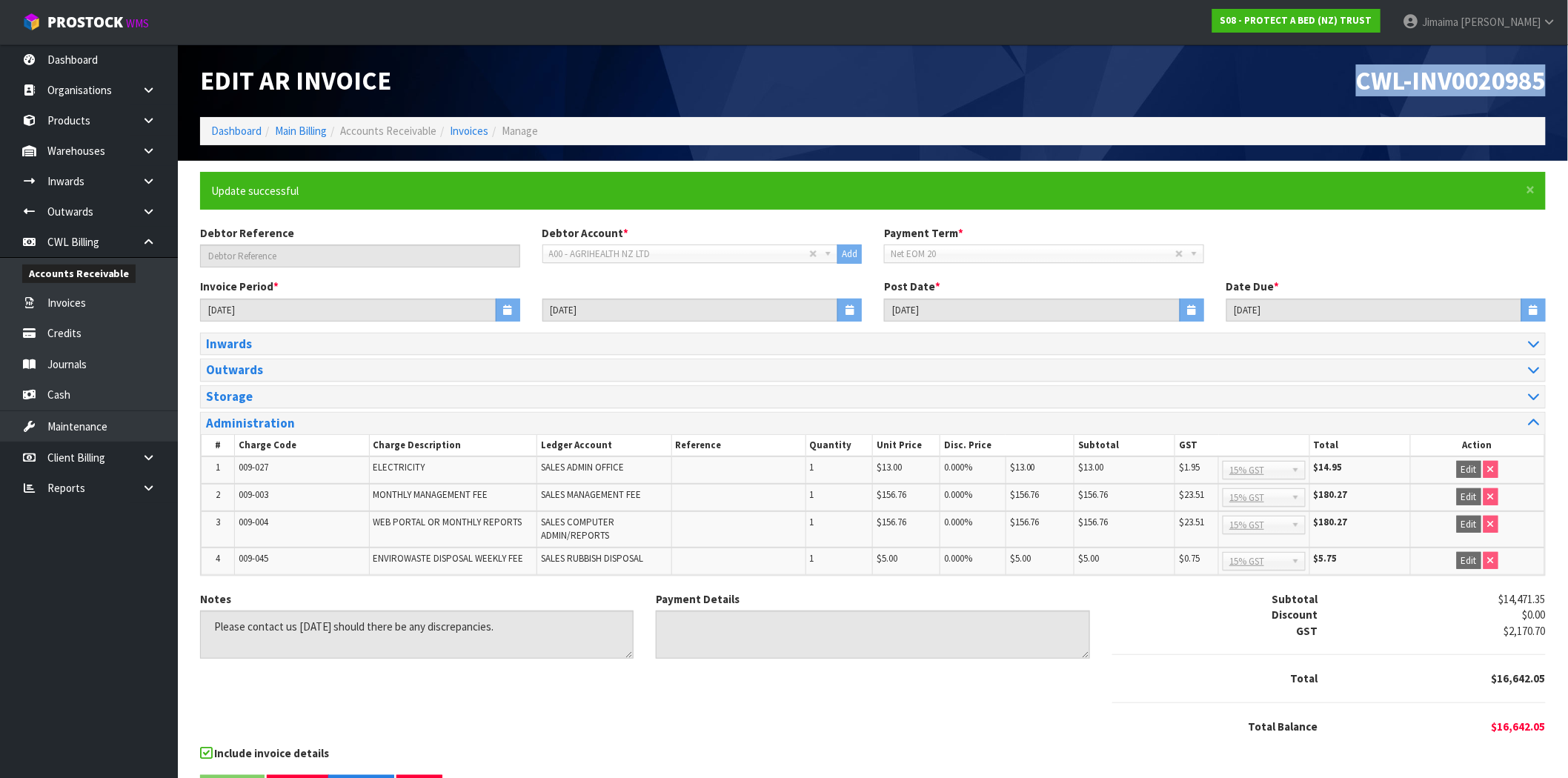
click at [1499, 95] on span "CWL-INV0020985" at bounding box center [1451, 80] width 189 height 32
drag, startPoint x: 1366, startPoint y: 87, endPoint x: 1580, endPoint y: 81, distance: 214.1
click at [1568, 81] on html "Toggle navigation ProStock WMS S08 - PROTECT A BED (NZ) TRUST Jimaima Reiher Lo…" at bounding box center [784, 389] width 1568 height 778
click at [1119, 147] on div "Edit AR Invoice CWL-INV0020985 Dashboard Main Billing Accounts Receivable Invoi…" at bounding box center [872, 103] width 1368 height 116
click at [878, 119] on ol "Dashboard Main Billing Accounts Receivable Invoices Manage" at bounding box center [872, 131] width 1346 height 28
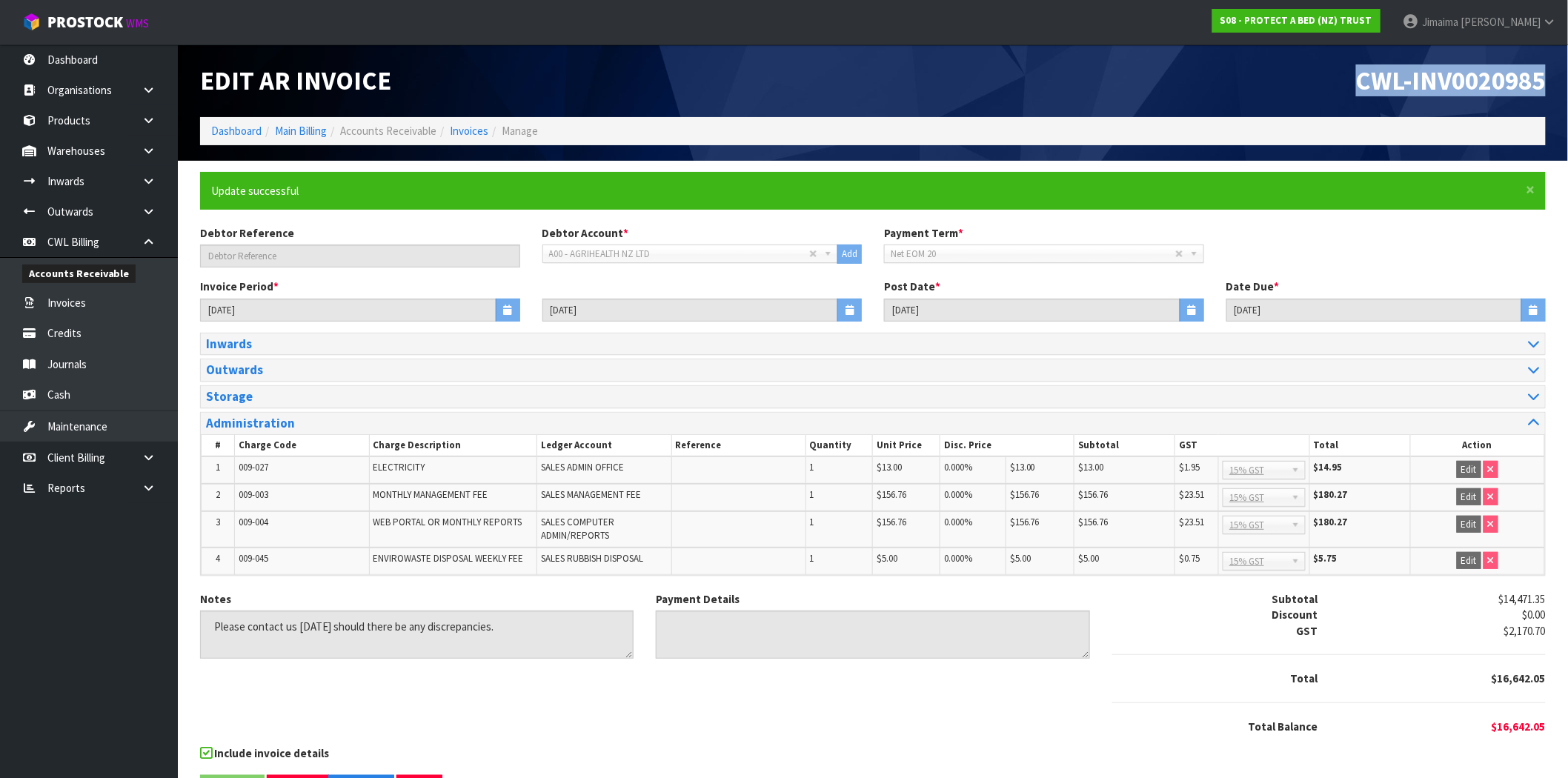
drag, startPoint x: 1502, startPoint y: 90, endPoint x: 1571, endPoint y: 84, distance: 69.3
click at [1568, 84] on html "Toggle navigation ProStock WMS S08 - PROTECT A BED (NZ) TRUST Jimaima Reiher Lo…" at bounding box center [784, 389] width 1568 height 778
click at [1492, 80] on span "CWL-INV0020985" at bounding box center [1451, 80] width 189 height 32
click at [465, 128] on link "Invoices" at bounding box center [469, 131] width 39 height 14
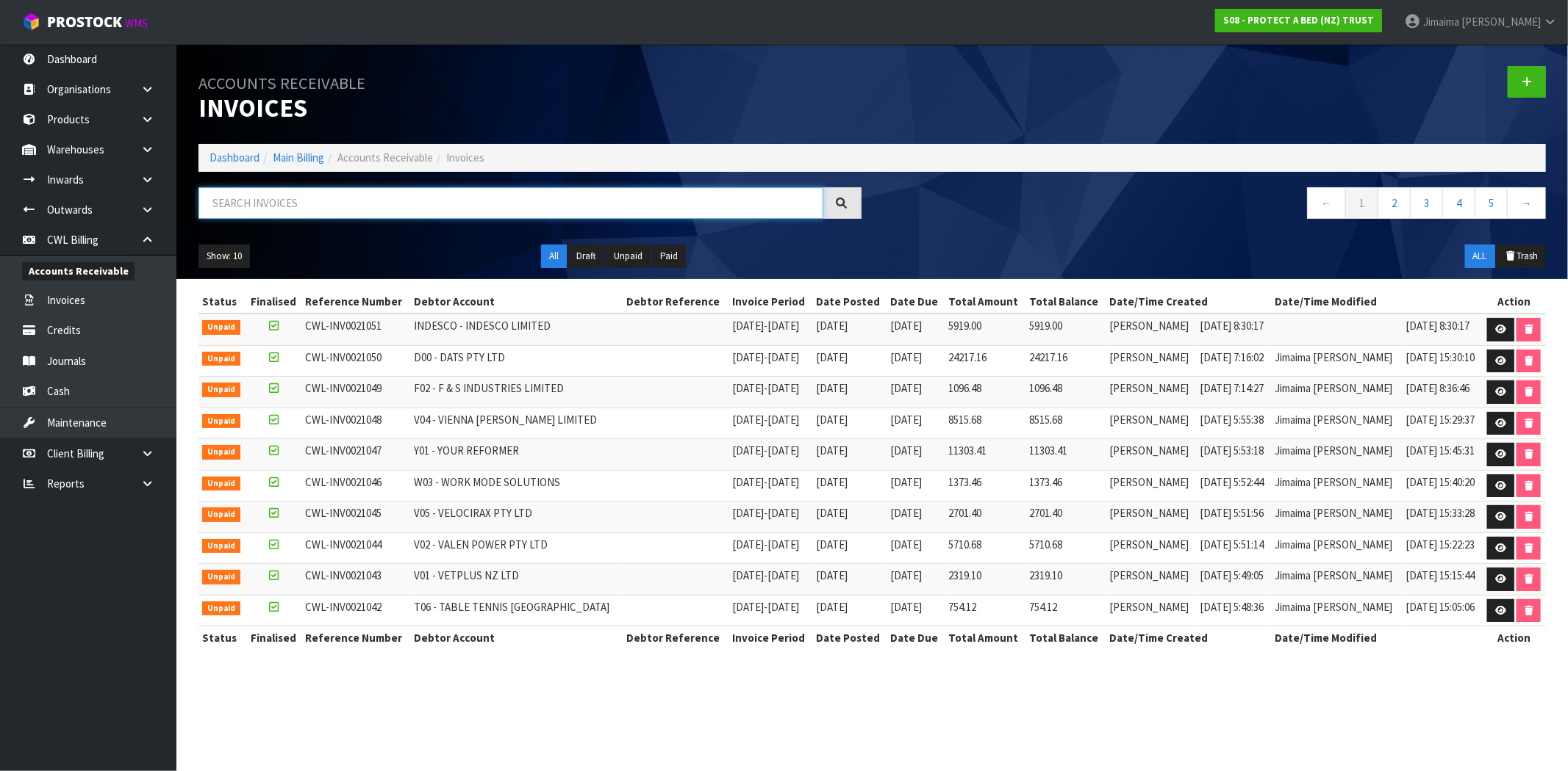
click at [291, 200] on input "text" at bounding box center [510, 203] width 625 height 32
paste input "J02"
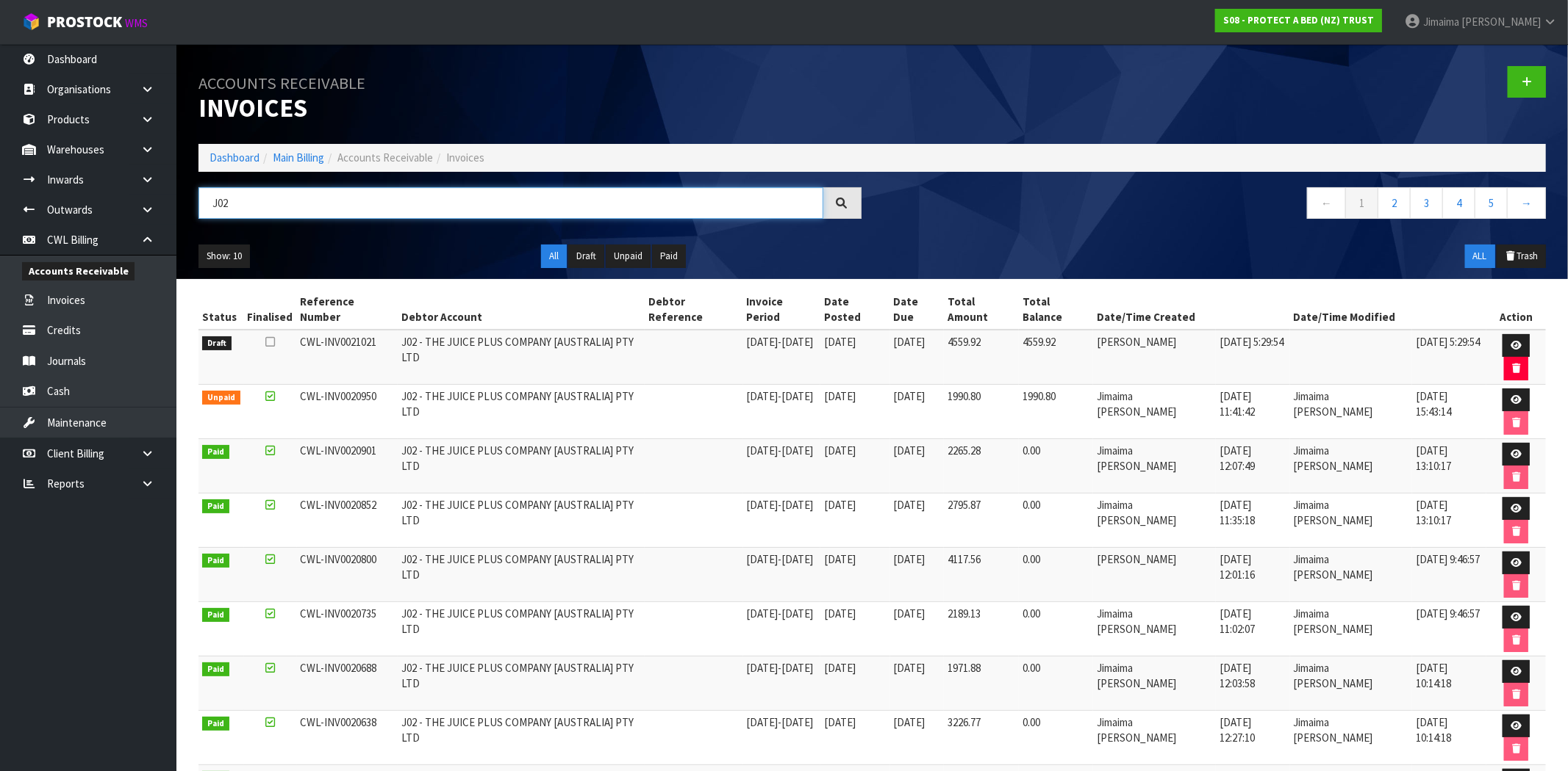
type input "J02"
click at [1507, 335] on link at bounding box center [1515, 346] width 27 height 24
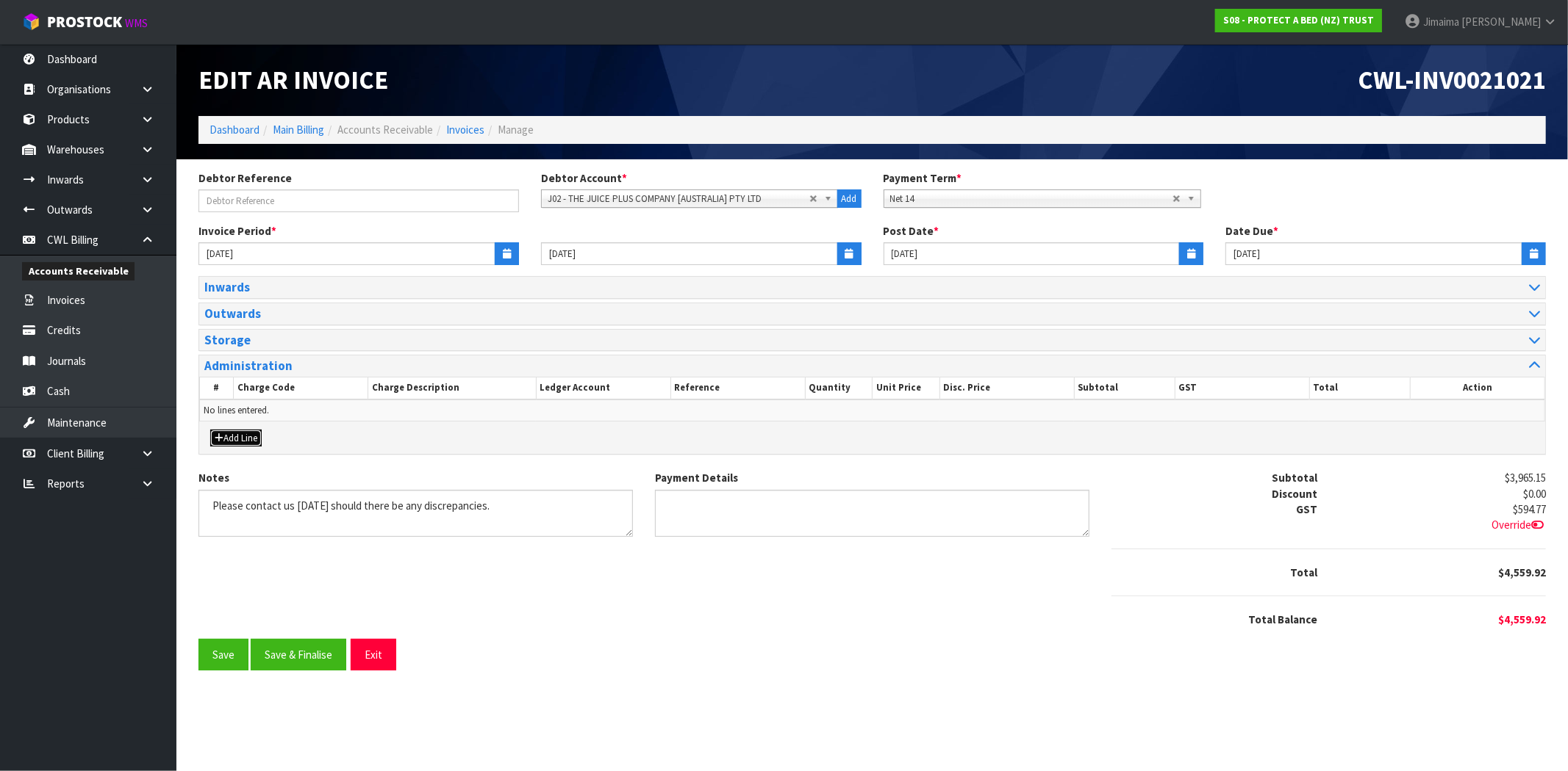
click at [243, 442] on button "Add Line" at bounding box center [236, 438] width 52 height 18
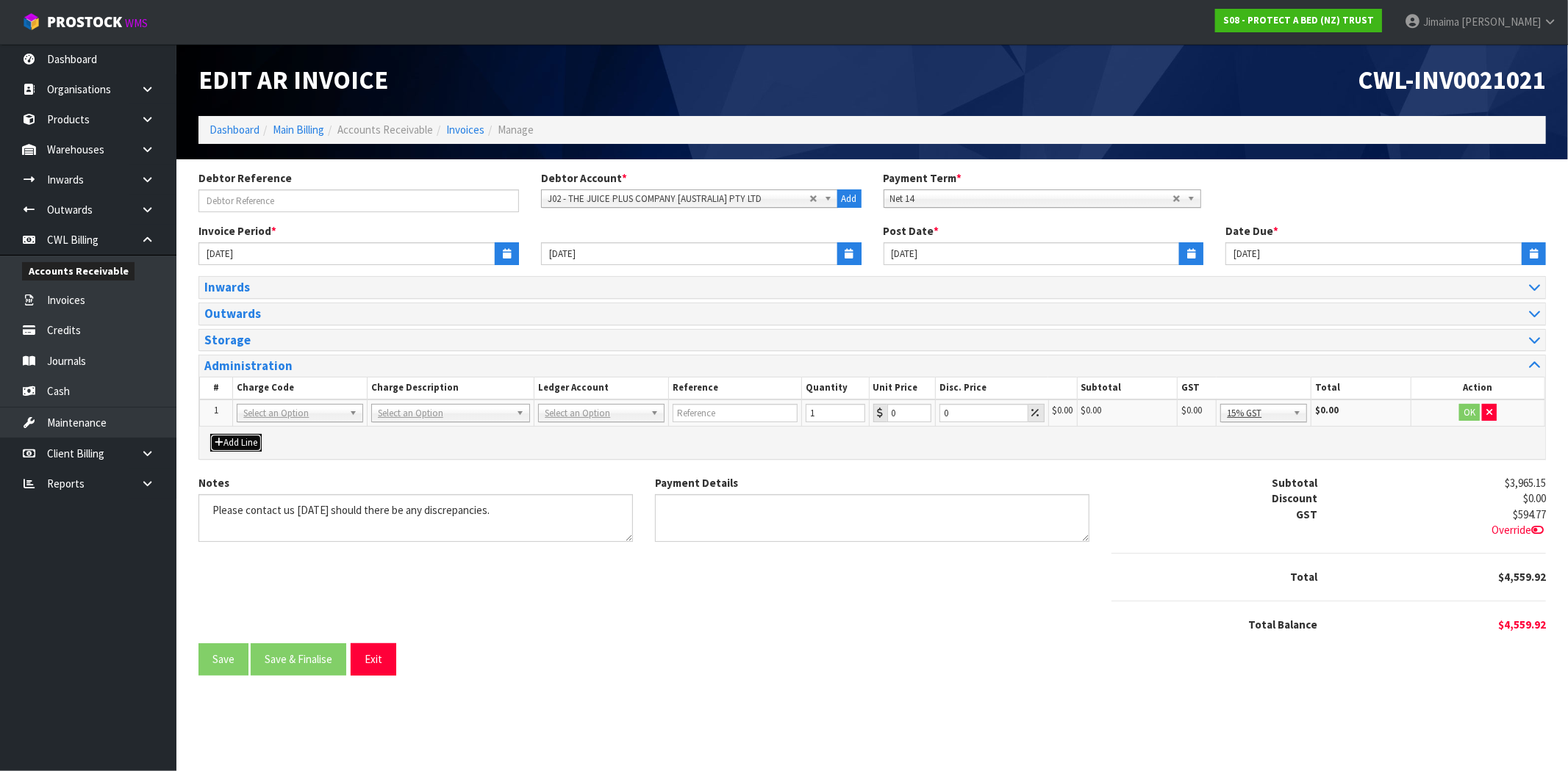
click at [241, 444] on button "Add Line" at bounding box center [236, 443] width 52 height 18
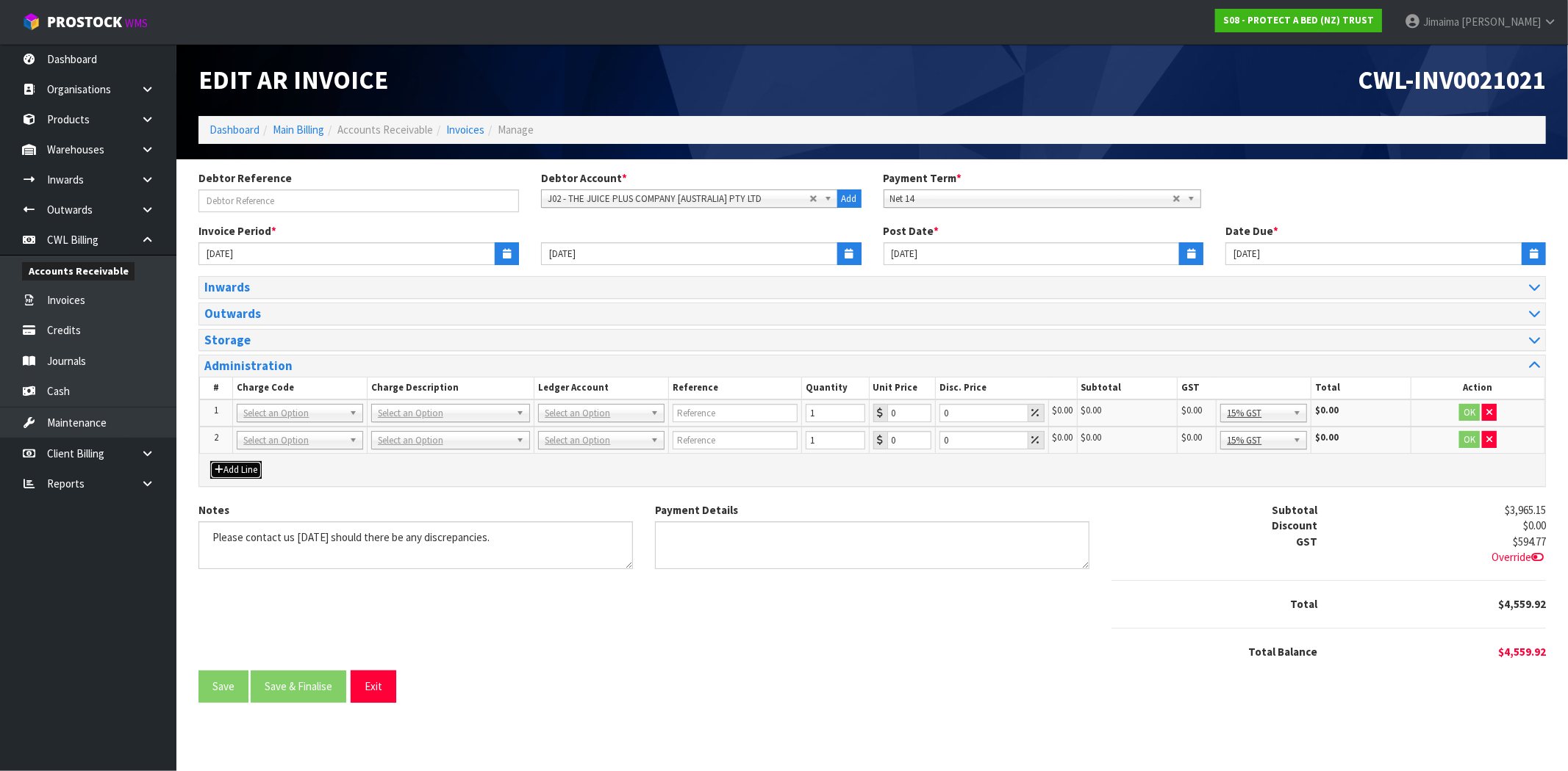
click at [244, 476] on button "Add Line" at bounding box center [236, 470] width 52 height 18
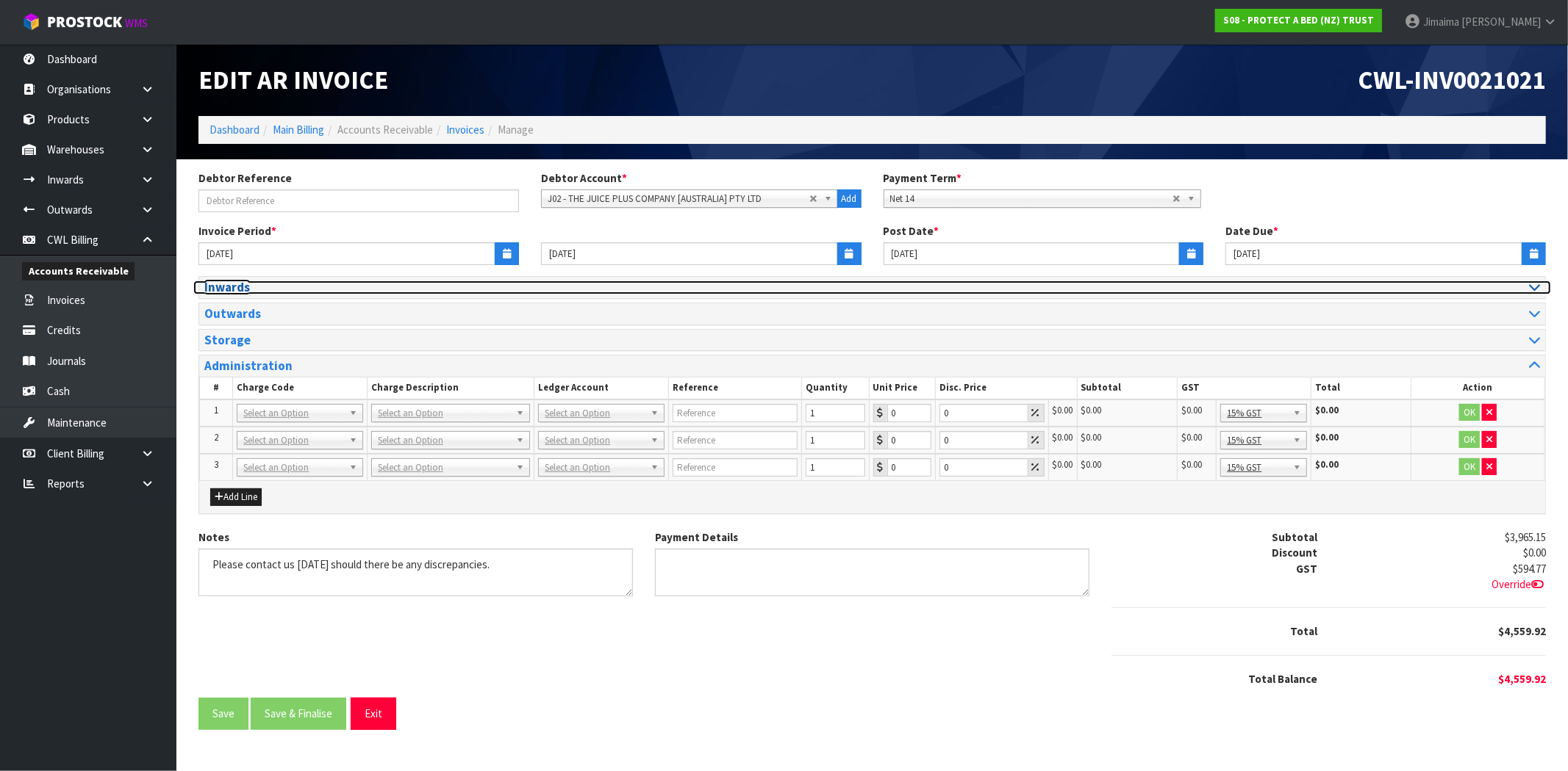
click at [252, 284] on h3 "Inwards" at bounding box center [533, 288] width 657 height 14
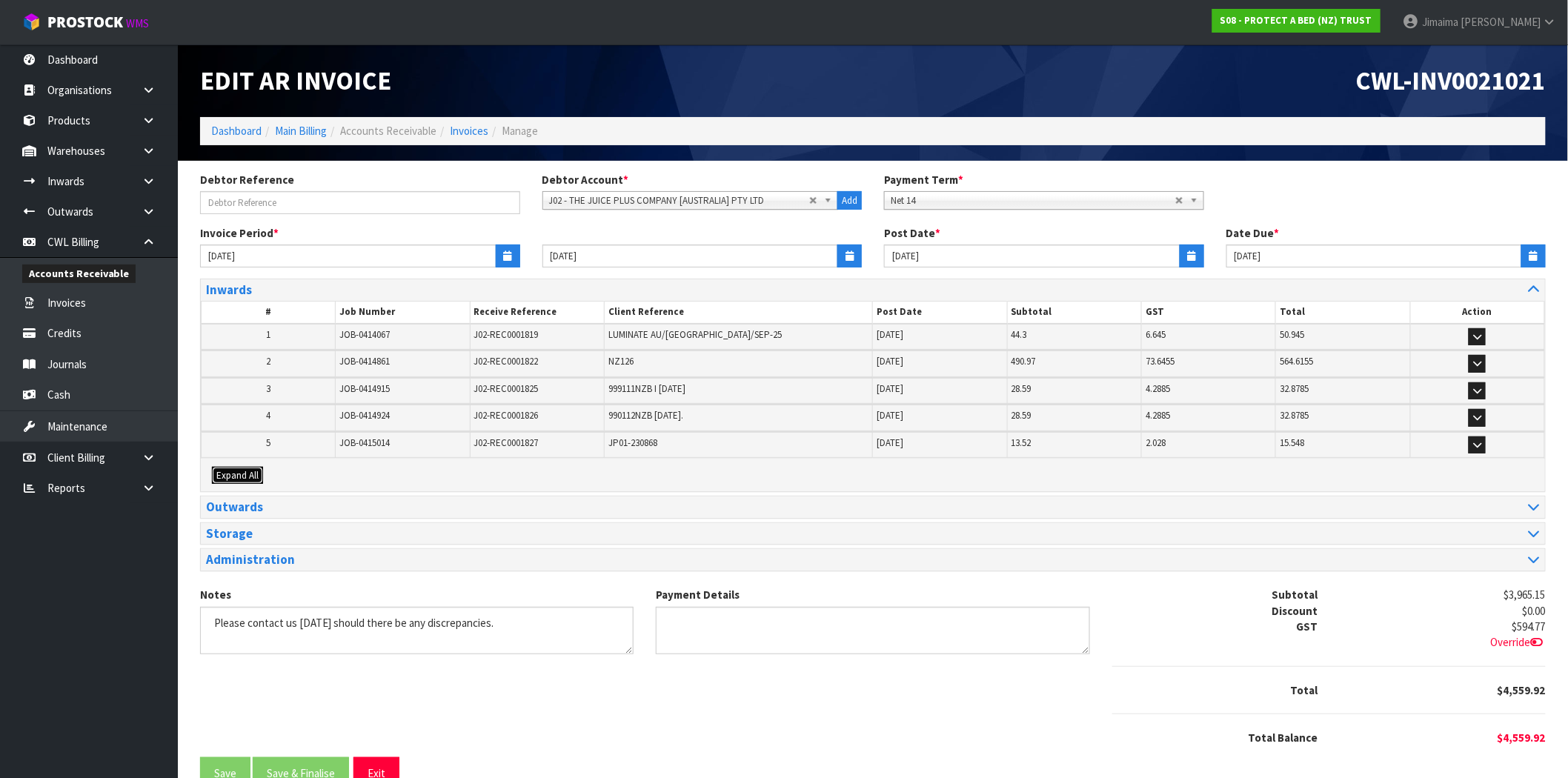
drag, startPoint x: 233, startPoint y: 474, endPoint x: 270, endPoint y: 451, distance: 43.6
click at [234, 474] on span "Expand All" at bounding box center [237, 475] width 42 height 13
click at [279, 378] on tbody "2 JOB-0414861 J02-REC0001822 NZ126 29/09/2025 490.97 73.6455 564.6155 # Charge …" at bounding box center [873, 364] width 1344 height 28
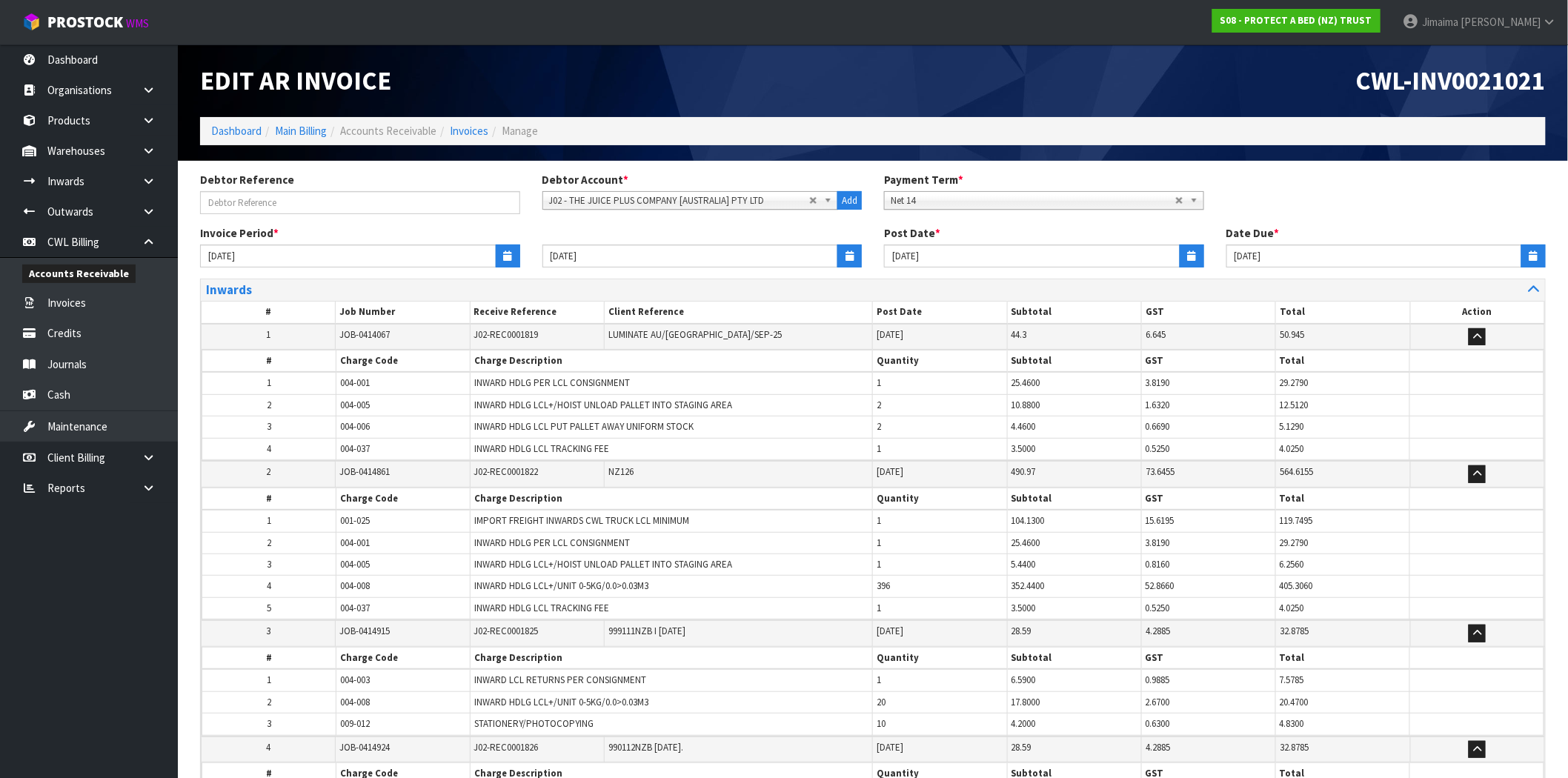
scroll to position [539, 0]
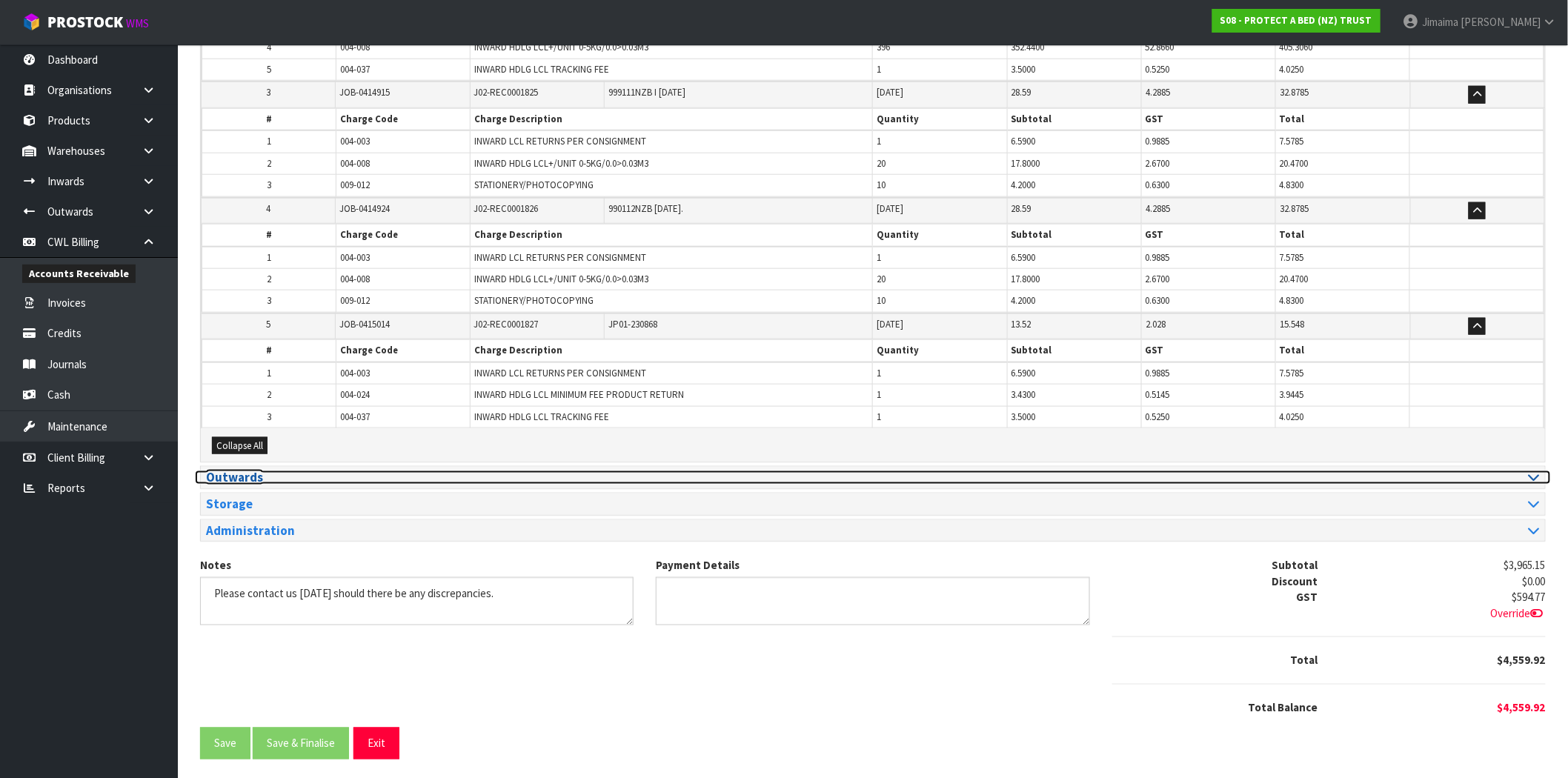
click at [285, 476] on h3 "Outwards" at bounding box center [534, 477] width 656 height 14
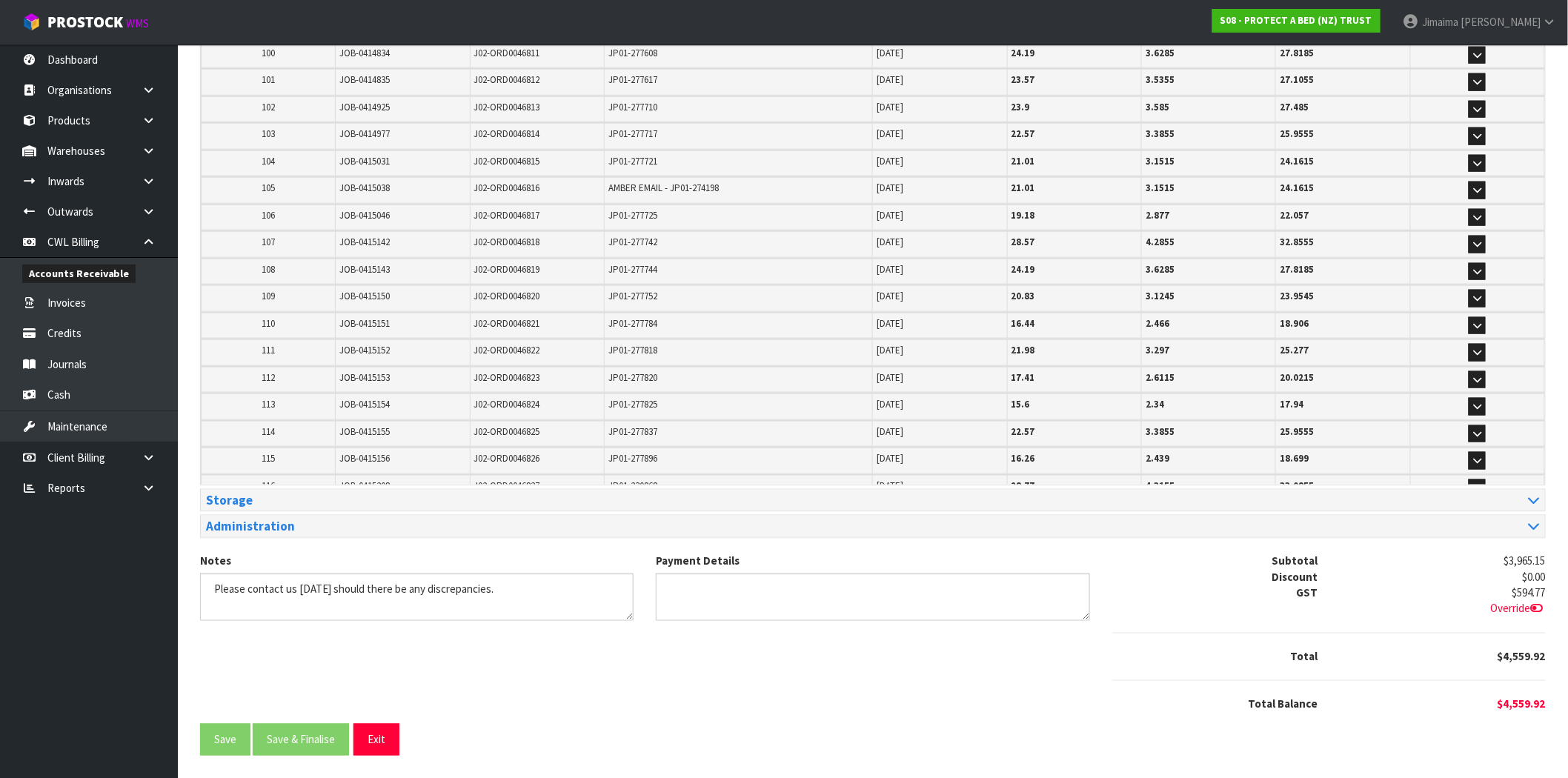
scroll to position [2987, 0]
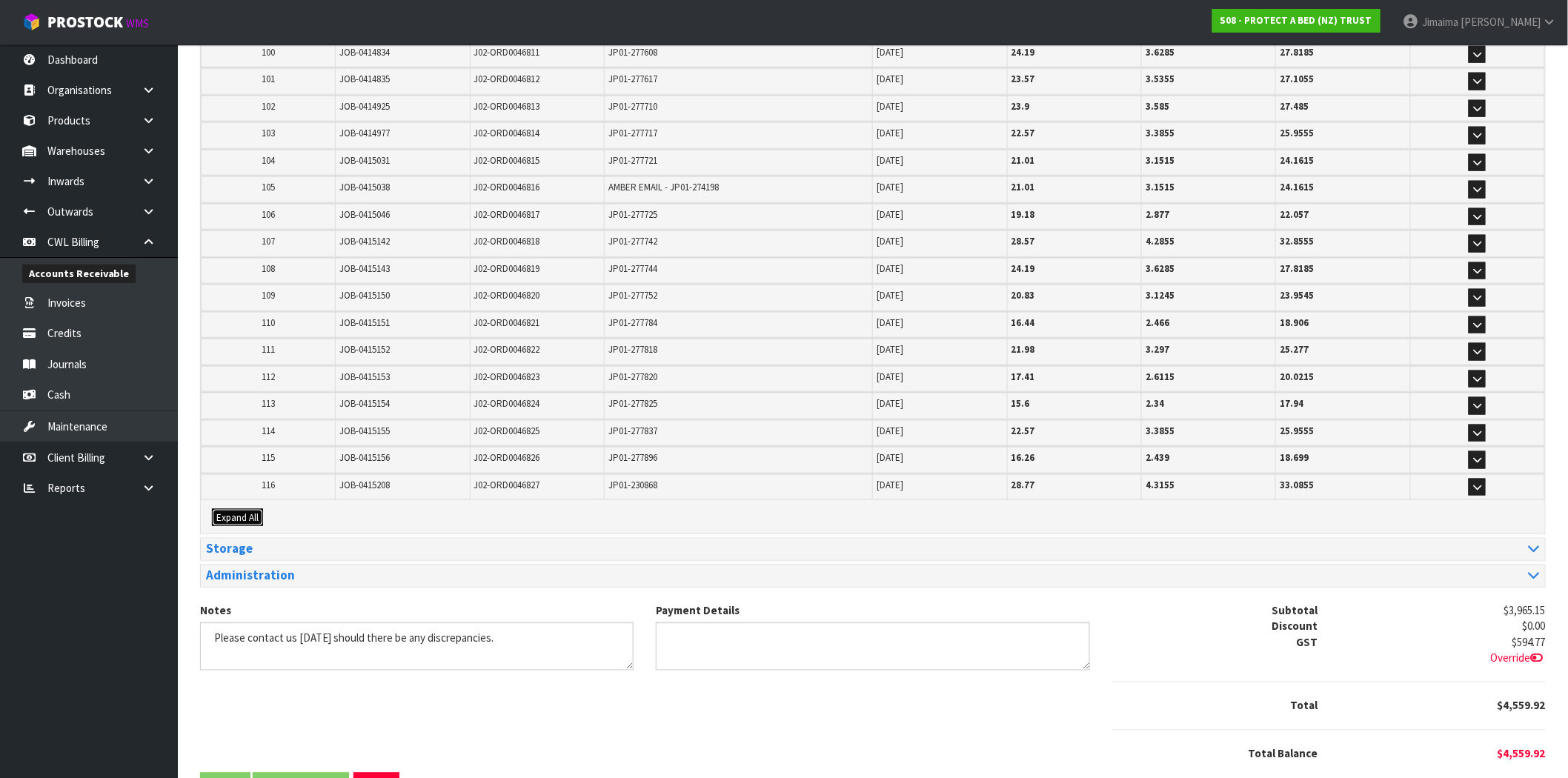
click at [248, 512] on span "Expand All" at bounding box center [237, 518] width 42 height 13
click at [314, 447] on td "115" at bounding box center [268, 459] width 134 height 26
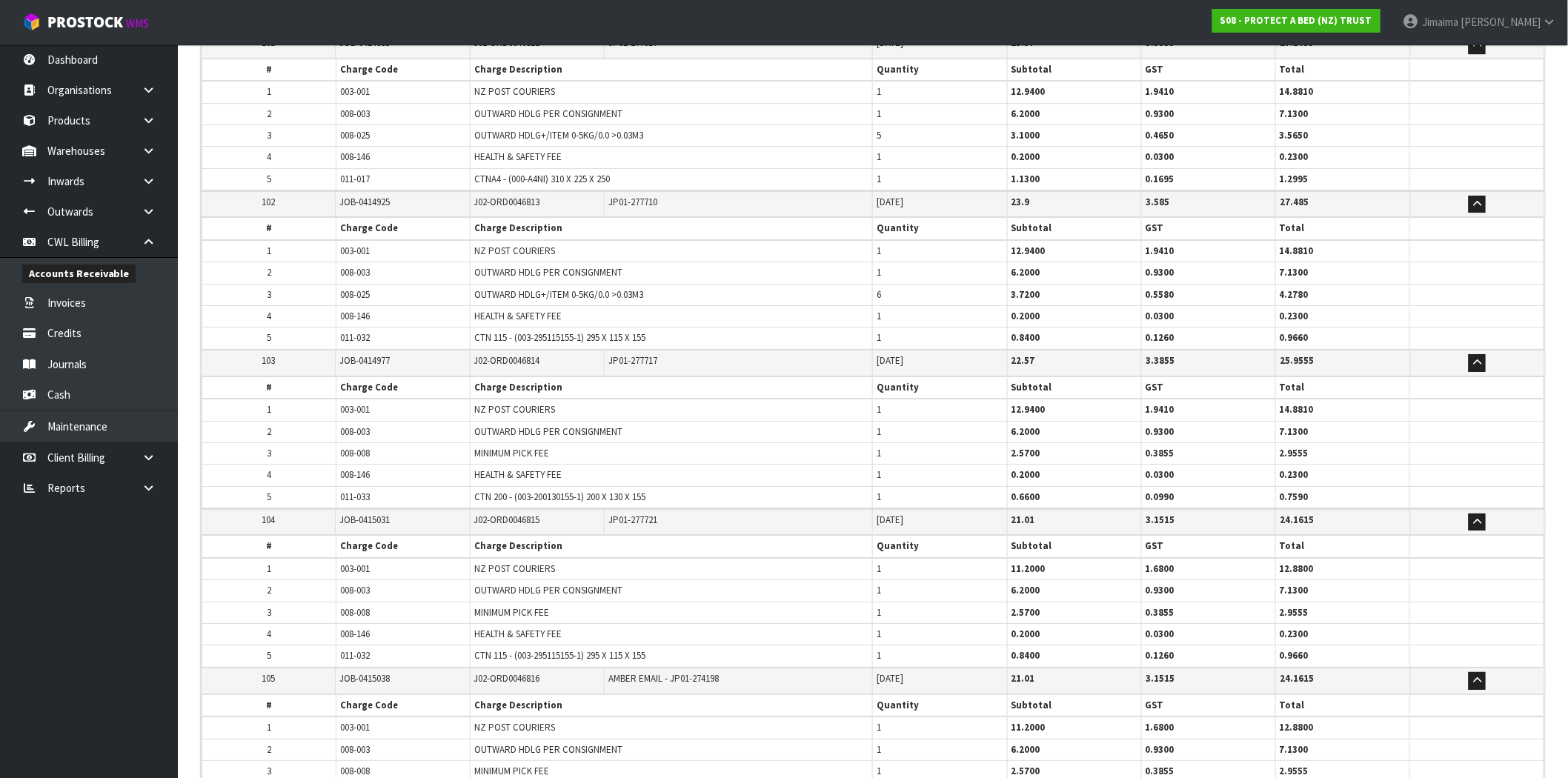
scroll to position [18210, 0]
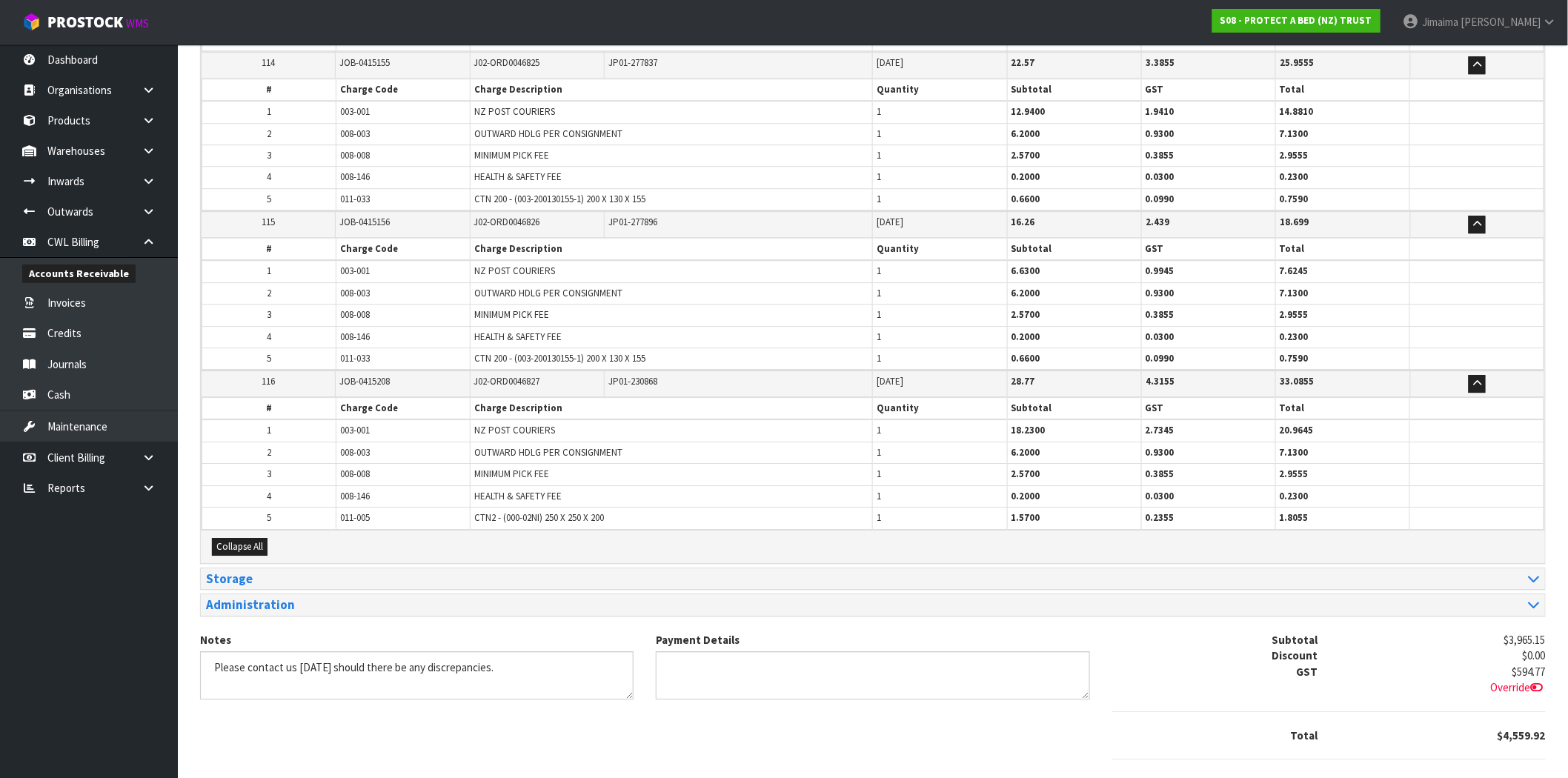
click at [354, 446] on span "008-003" at bounding box center [355, 452] width 30 height 13
click at [358, 446] on span "008-003" at bounding box center [355, 452] width 30 height 13
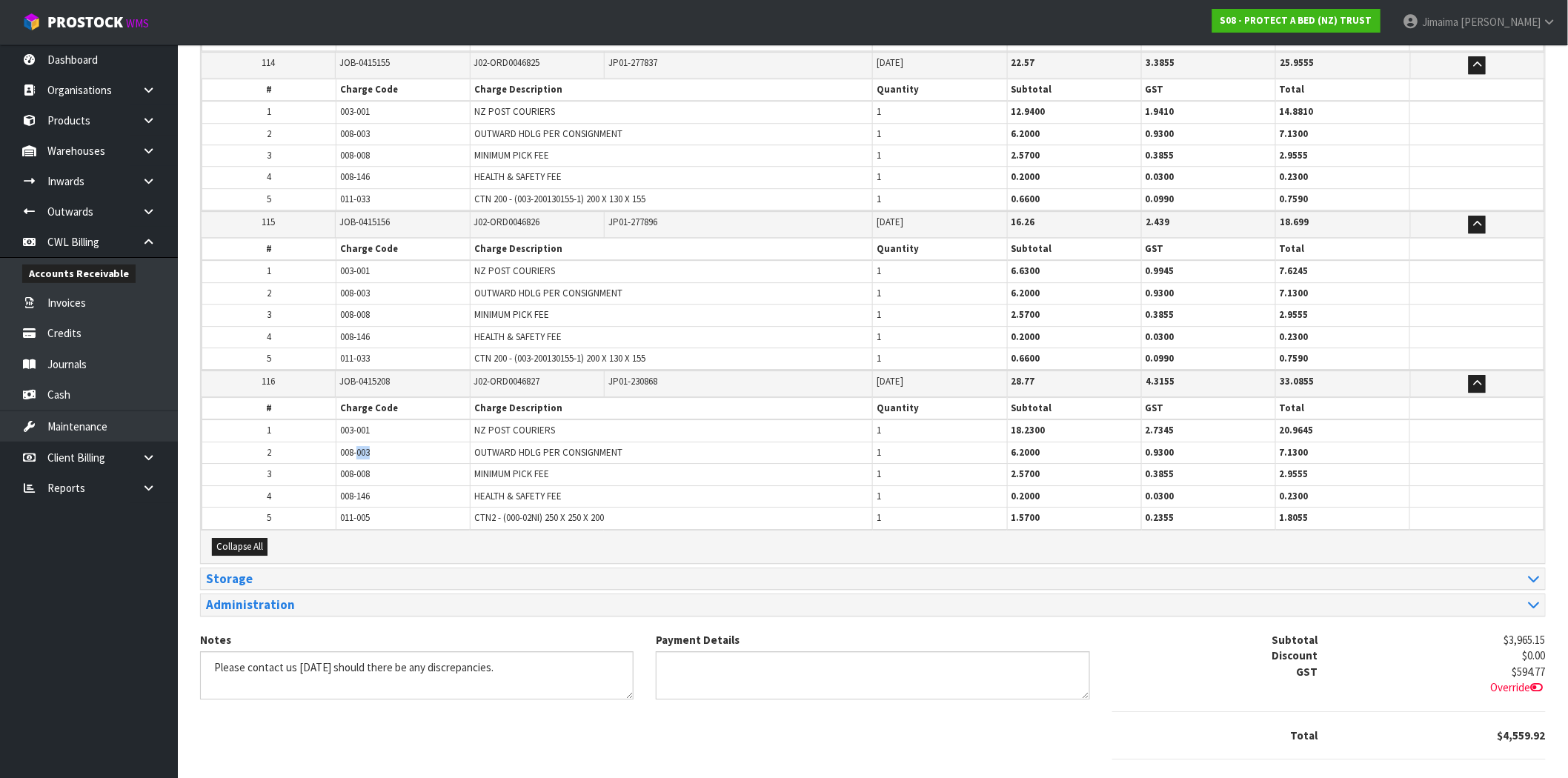
click at [358, 446] on span "008-003" at bounding box center [355, 452] width 30 height 13
click at [418, 486] on td "008-146" at bounding box center [403, 496] width 134 height 22
click at [351, 490] on span "008-146" at bounding box center [355, 496] width 30 height 13
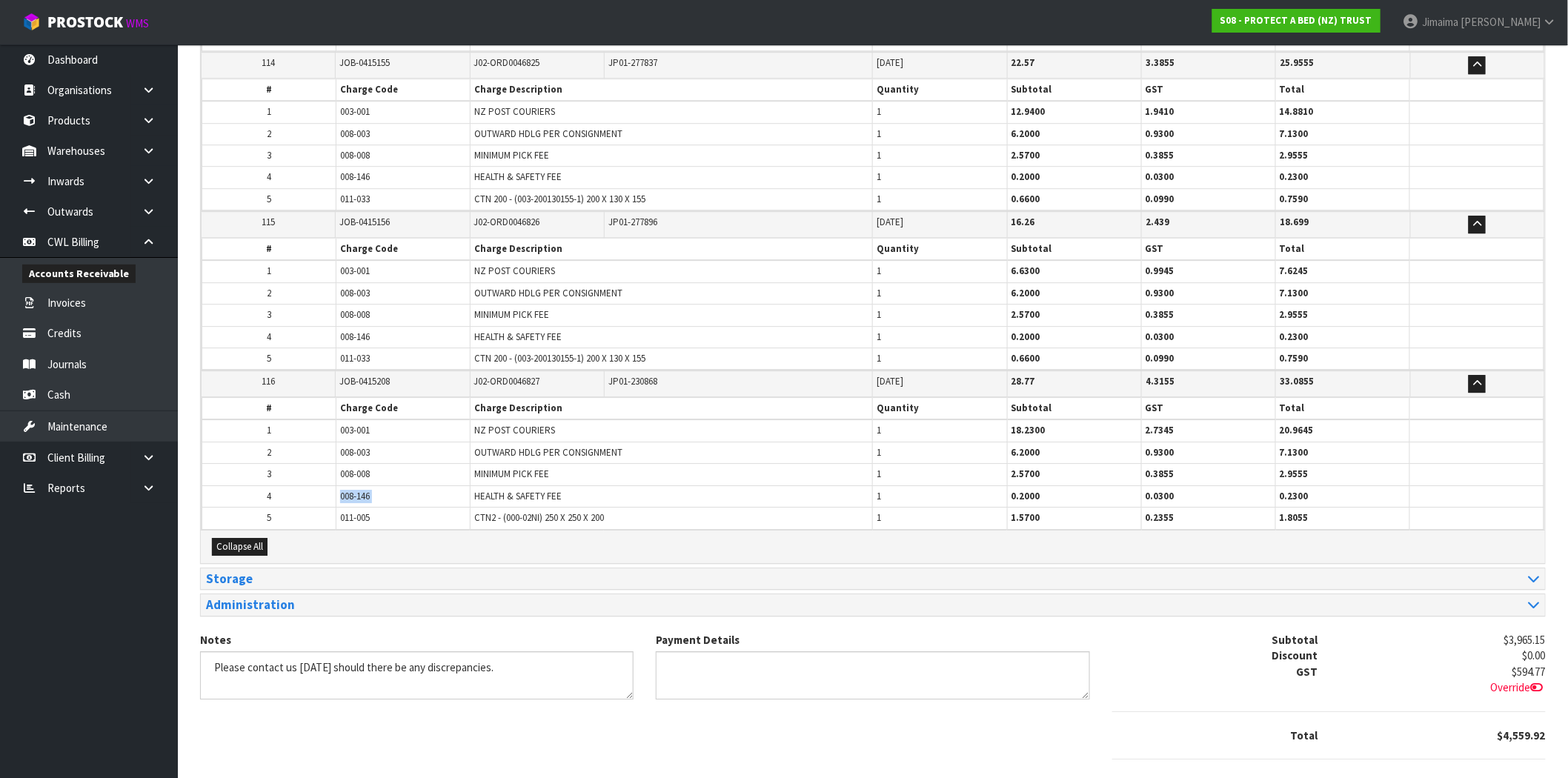
click at [351, 490] on span "008-146" at bounding box center [355, 496] width 30 height 13
click at [477, 468] on span "MINIMUM PICK FEE" at bounding box center [511, 474] width 75 height 13
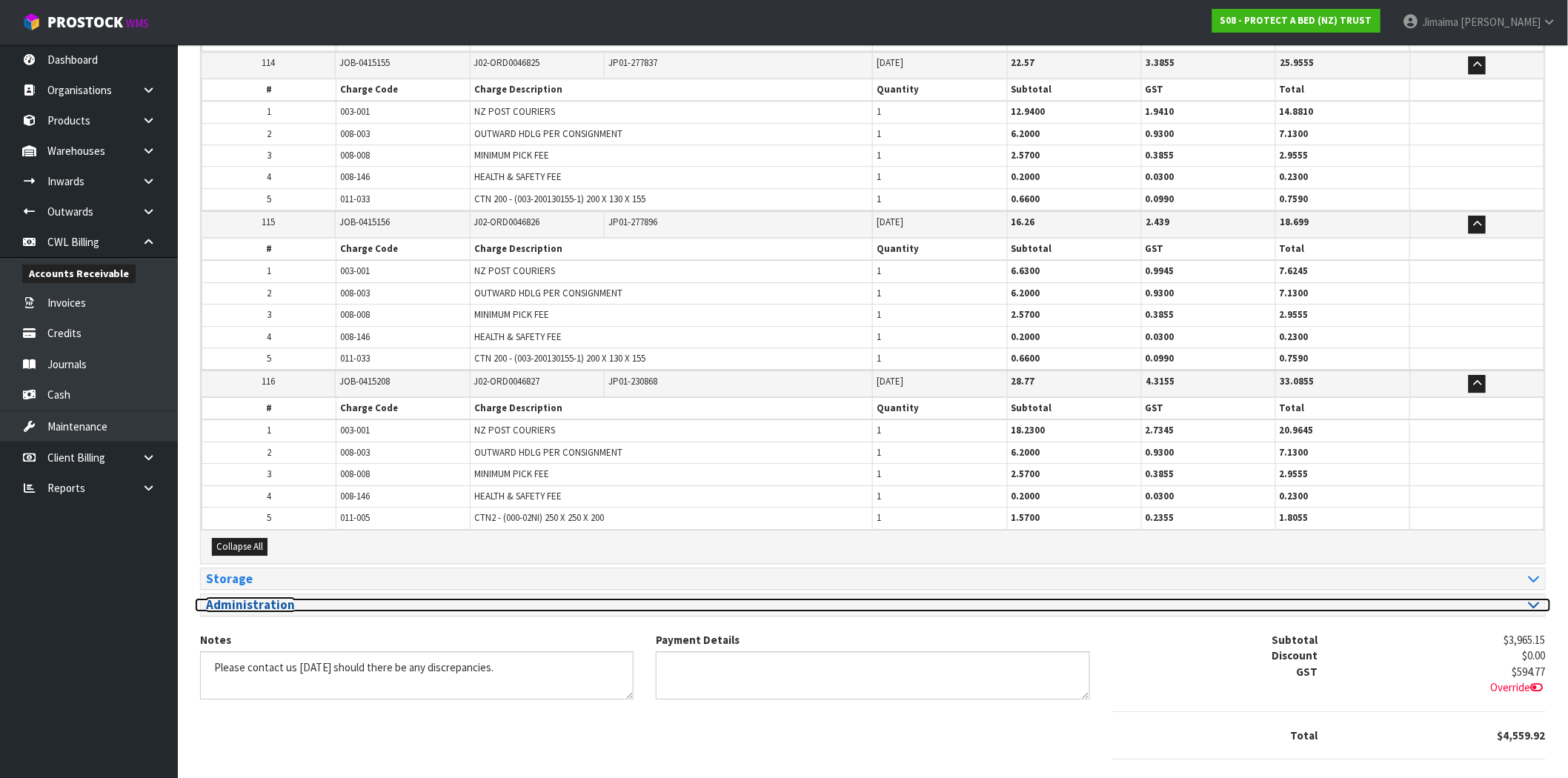
click at [320, 598] on h3 "Administration" at bounding box center [534, 605] width 656 height 14
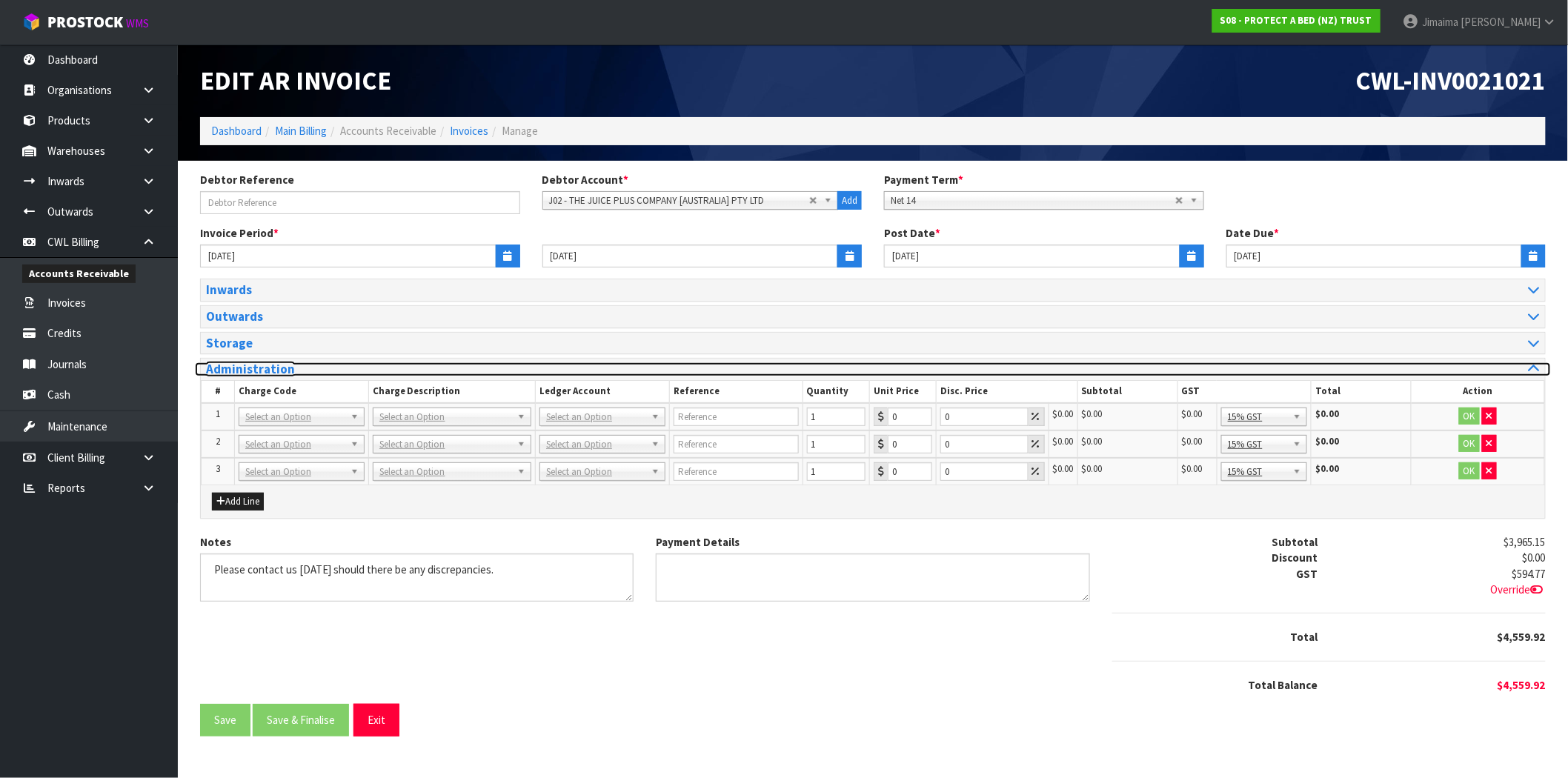
scroll to position [0, 0]
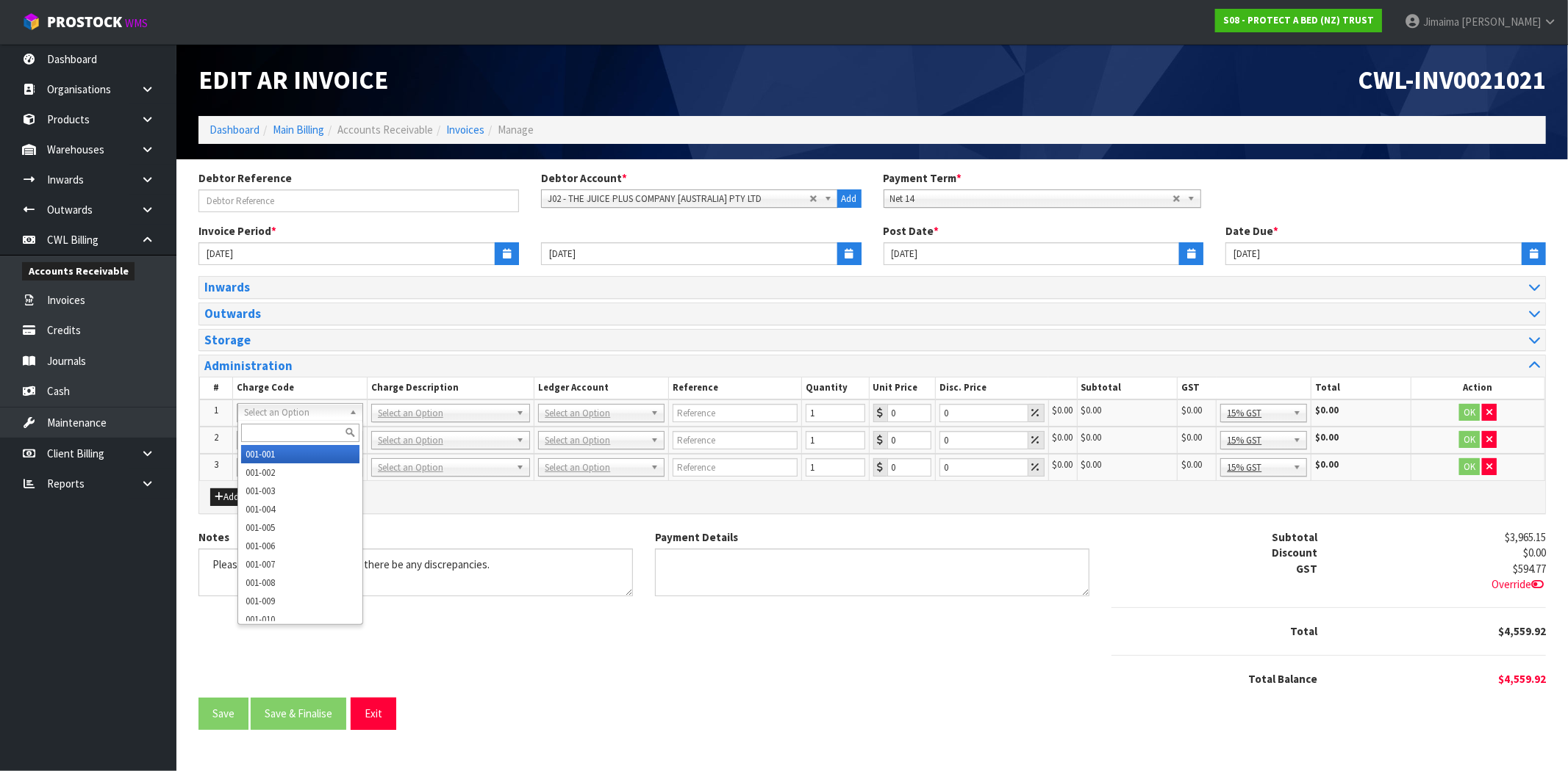
click at [265, 429] on input "text" at bounding box center [300, 432] width 118 height 18
type input "009-045"
type input "5"
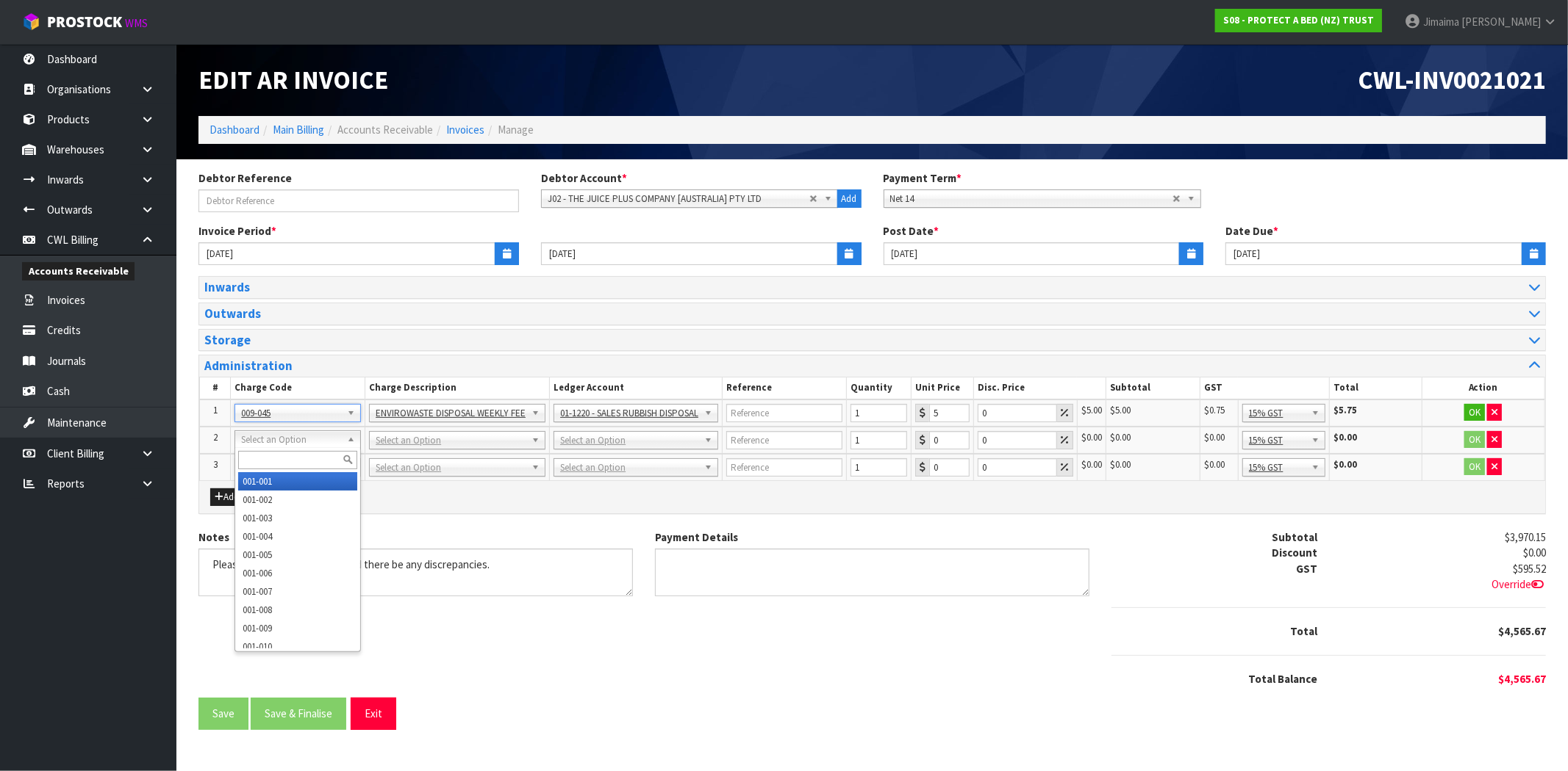
click at [291, 453] on input "text" at bounding box center [297, 460] width 119 height 18
paste input "009-003"
type input "009-003"
type input "149.19"
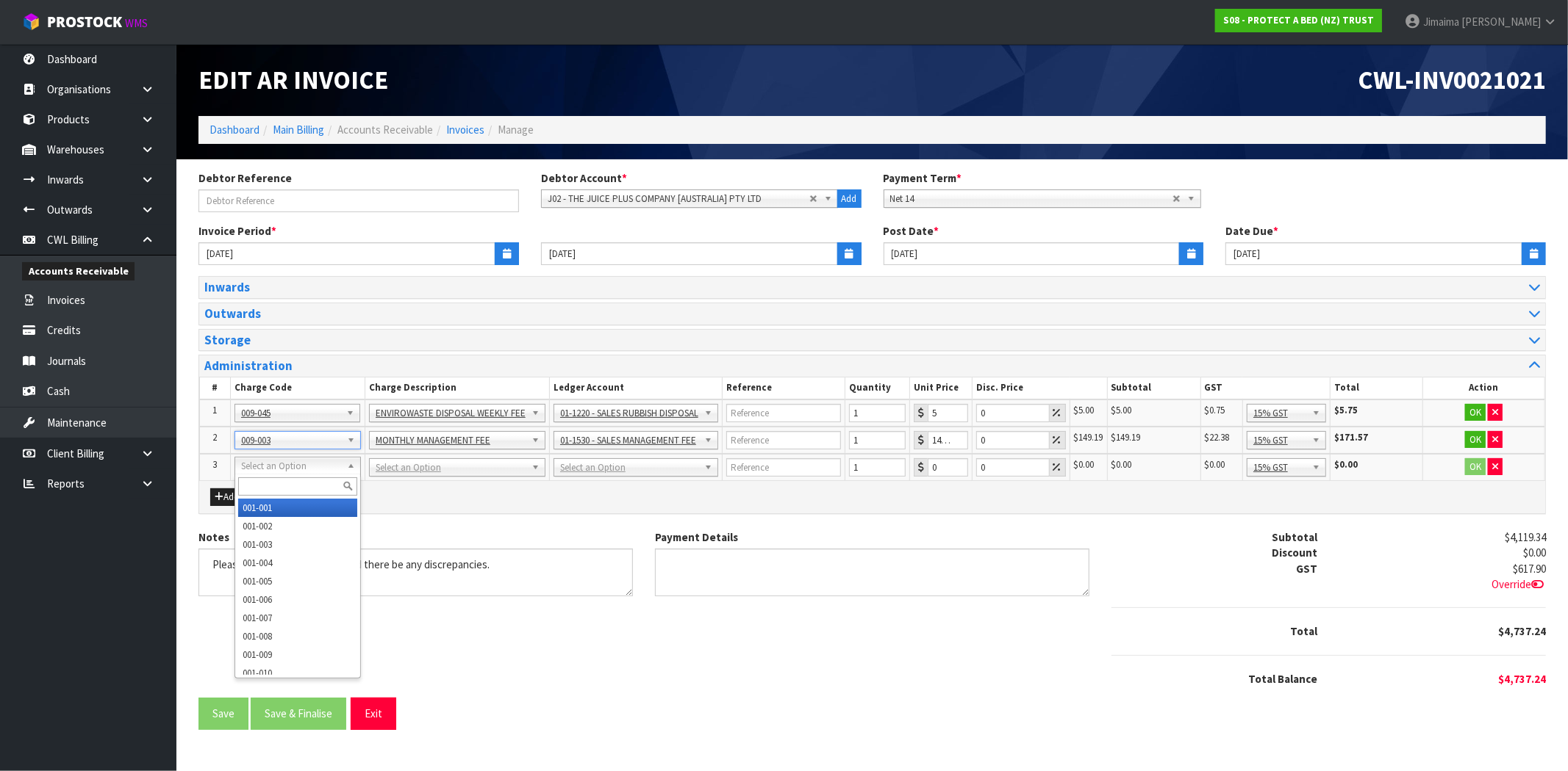
click at [254, 488] on input "text" at bounding box center [297, 486] width 119 height 18
paste input "009-004"
type input "009-004"
type input "166.49"
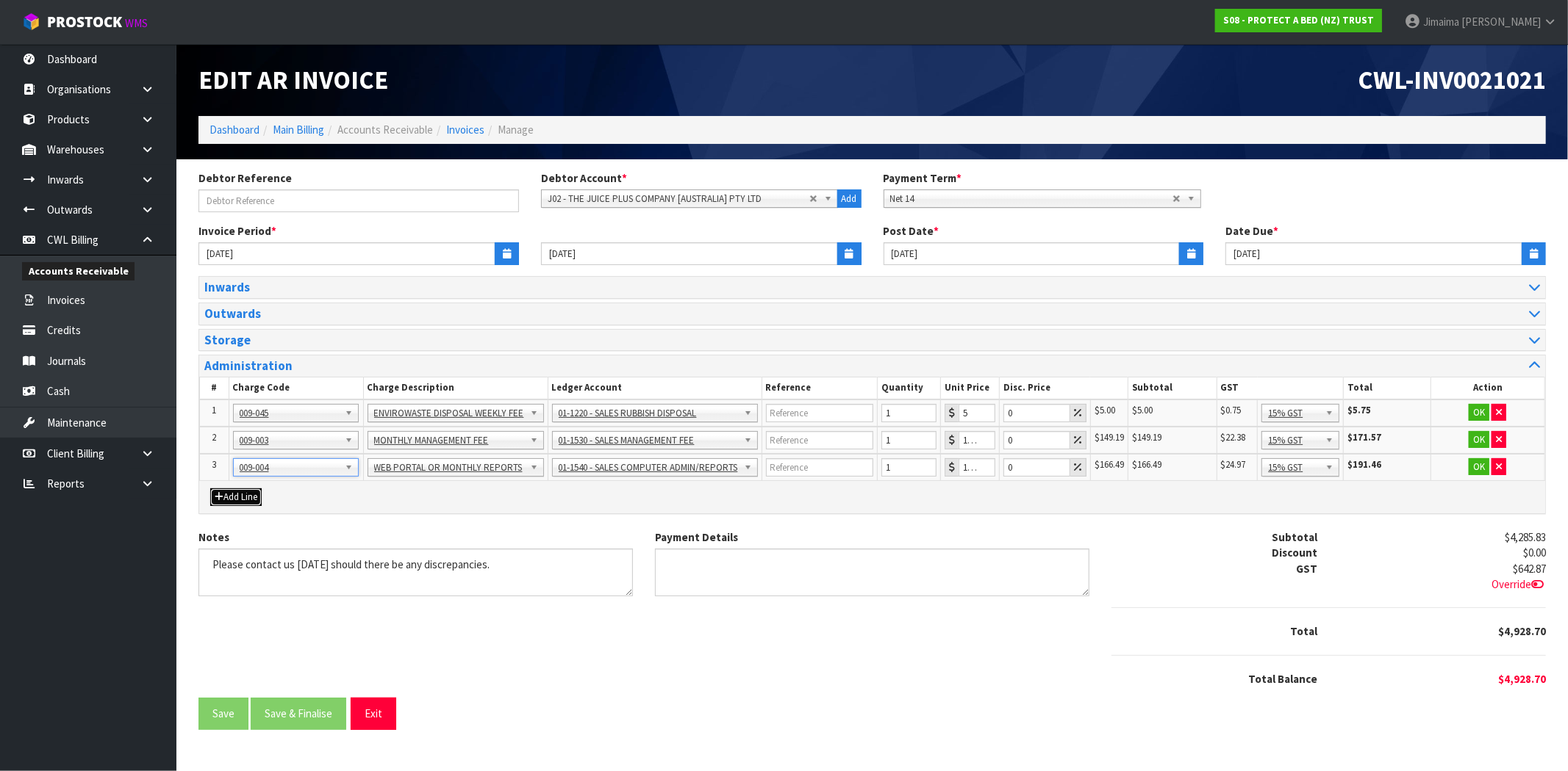
click at [238, 489] on button "Add Line" at bounding box center [236, 497] width 52 height 18
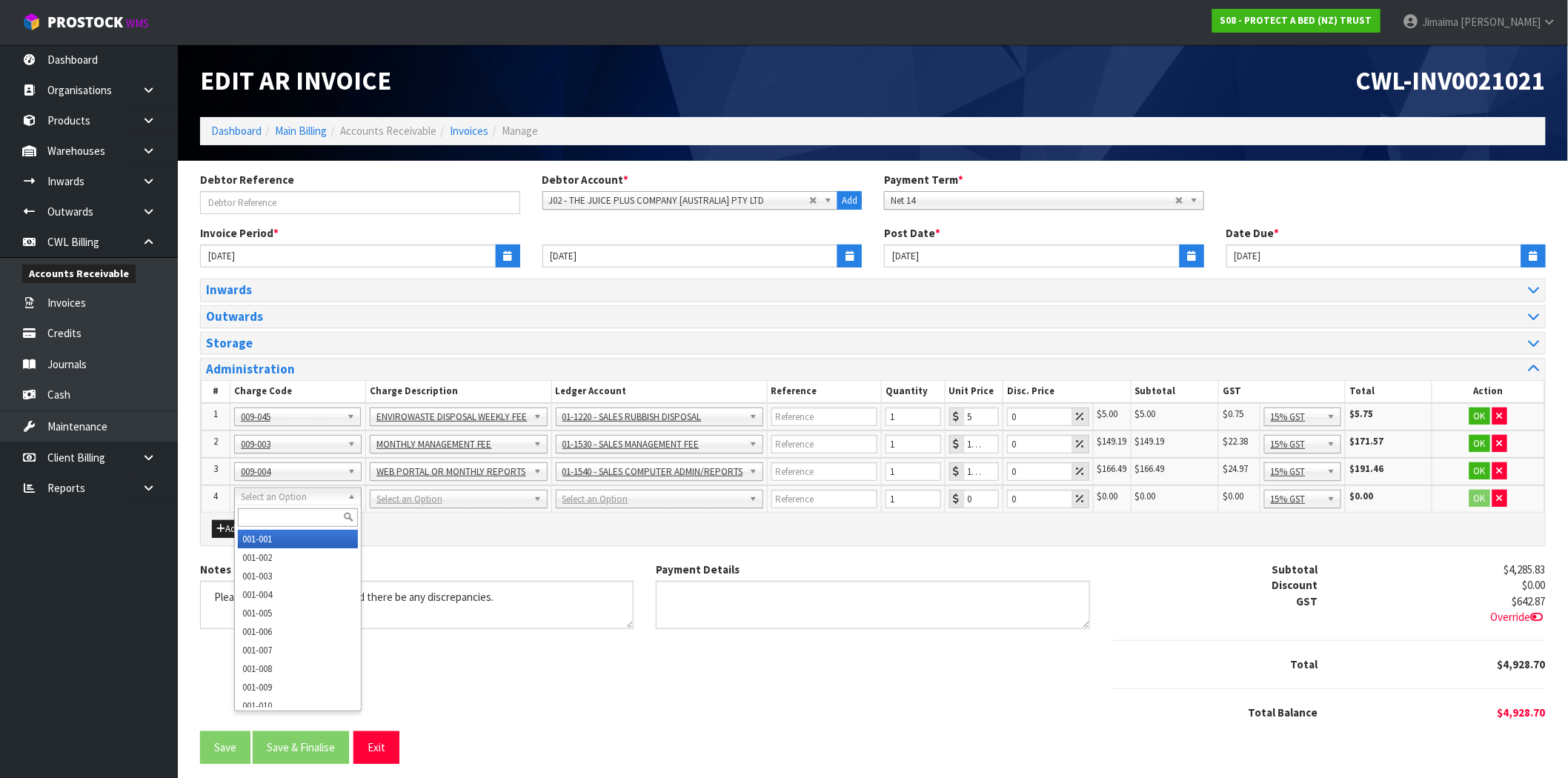
click at [293, 524] on input "text" at bounding box center [297, 518] width 120 height 19
paste input "009-002"
type input "009-002"
type input "0.99"
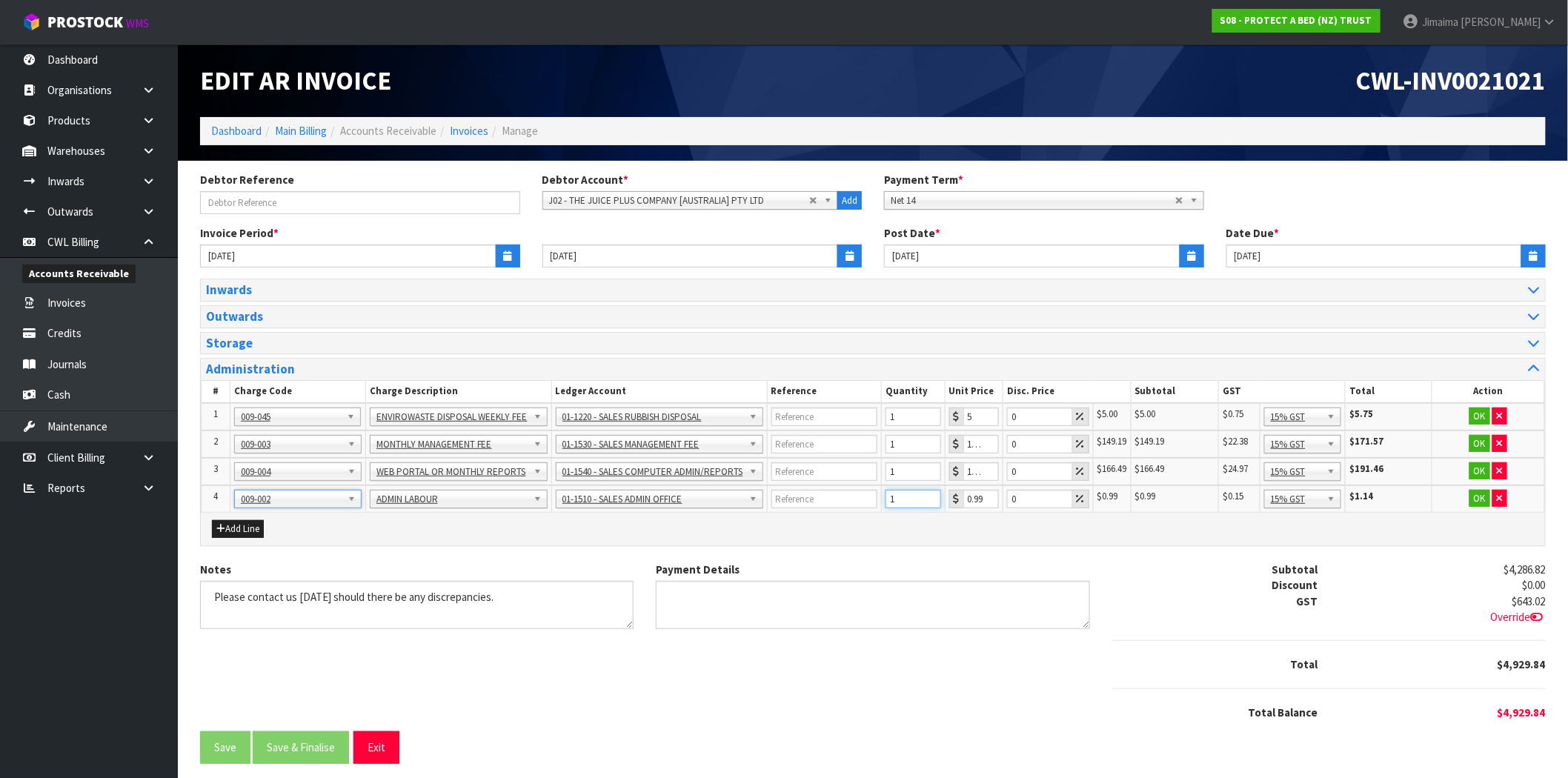
click at [847, 501] on tr "4 001-001 001-002 001-003 001-004 001-005 001-006 001-007 001-008 001-009 001-0…" at bounding box center [873, 499] width 1344 height 28
type input "20"
click at [1478, 418] on button "OK" at bounding box center [1480, 417] width 21 height 18
click at [1477, 441] on button "OK" at bounding box center [1479, 444] width 21 height 18
click at [1475, 477] on button "OK" at bounding box center [1479, 471] width 21 height 18
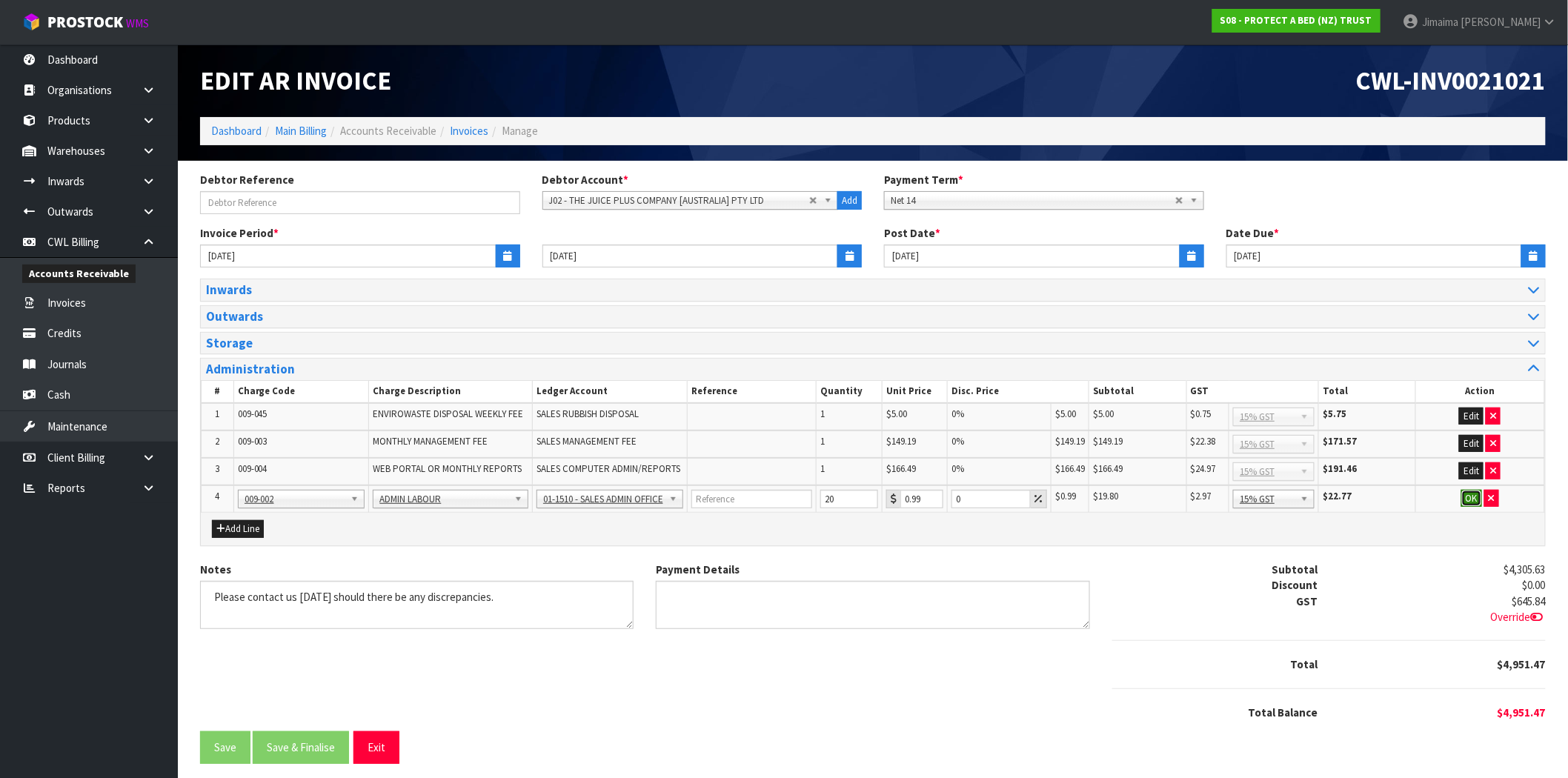
click at [1473, 498] on button "OK" at bounding box center [1472, 499] width 21 height 18
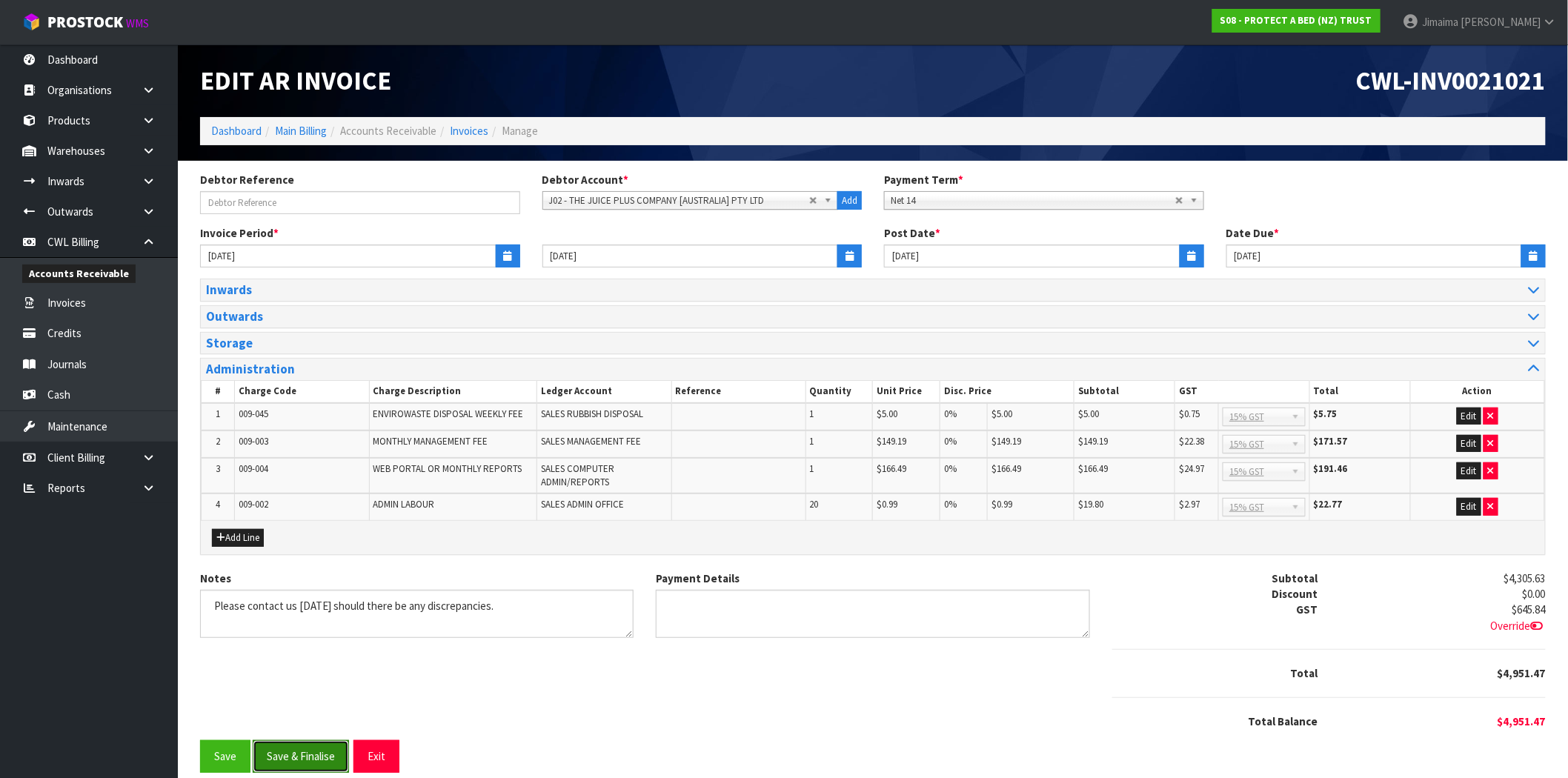
click at [305, 765] on button "Save & Finalise" at bounding box center [300, 756] width 96 height 32
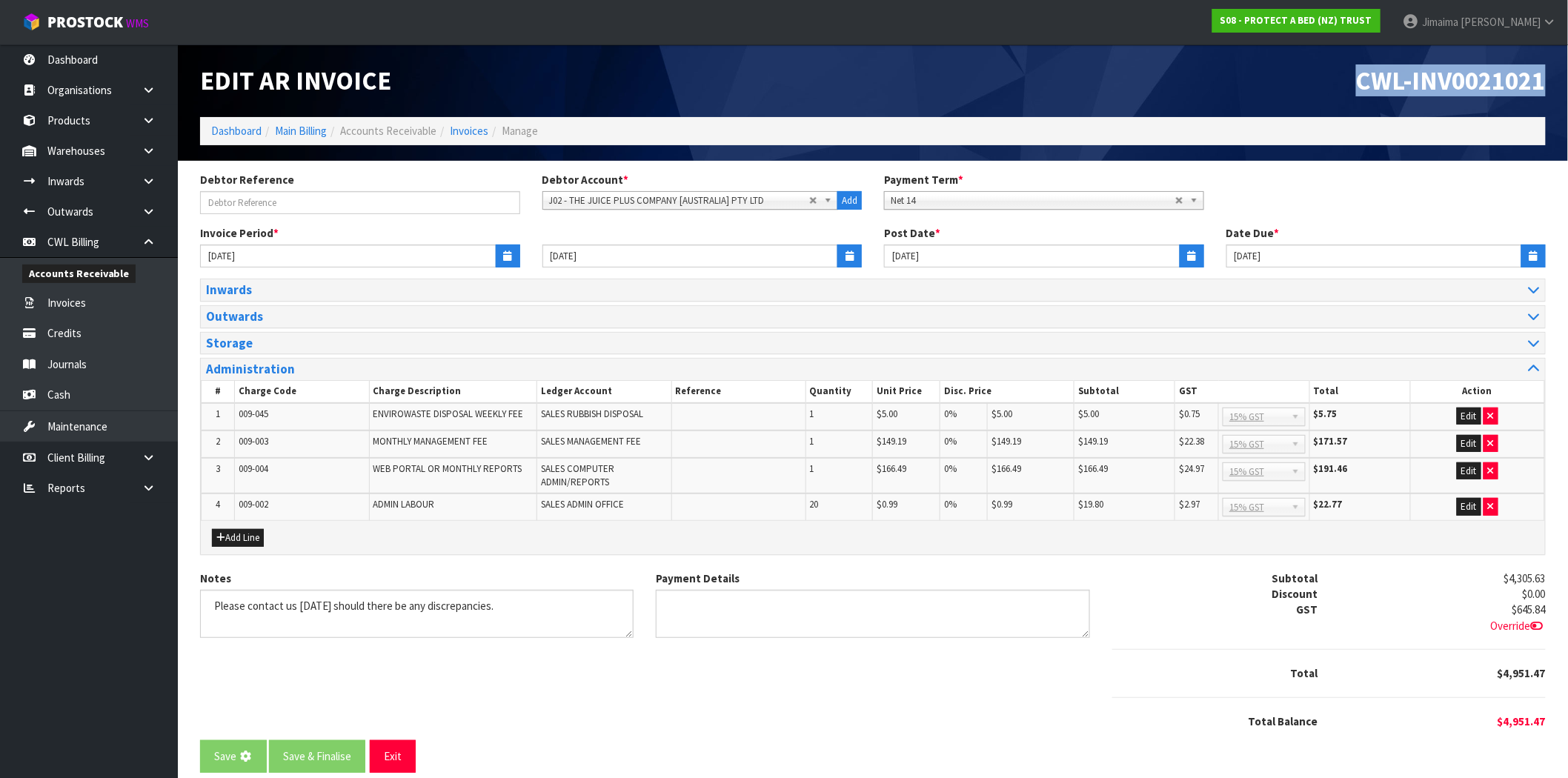
drag, startPoint x: 1327, startPoint y: 85, endPoint x: 1579, endPoint y: 99, distance: 252.4
click at [1568, 98] on html "Toggle navigation ProStock WMS S08 - PROTECT A BED (NZ) TRUST Jimaima Reiher Lo…" at bounding box center [784, 389] width 1568 height 778
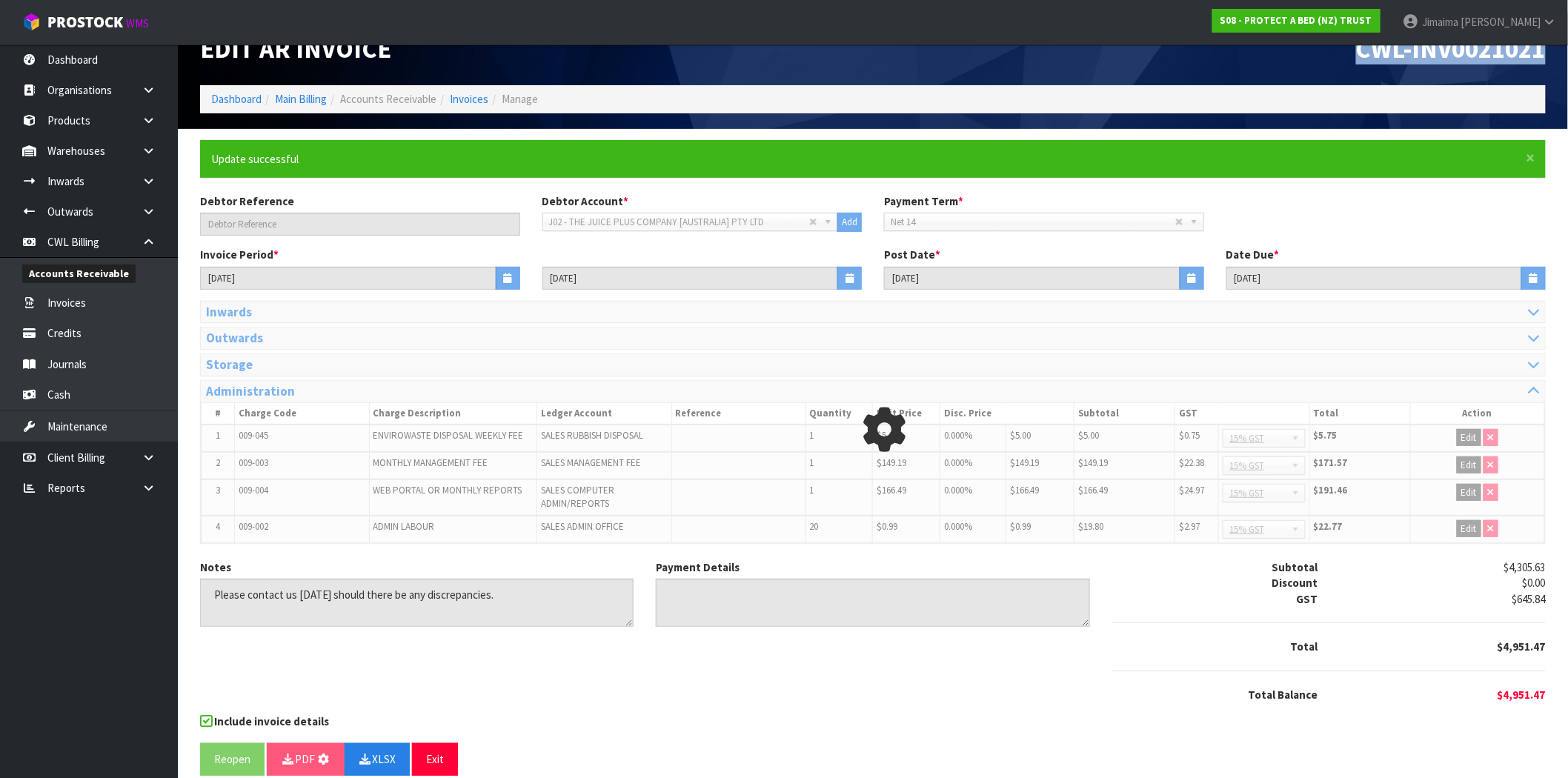
scroll to position [50, 0]
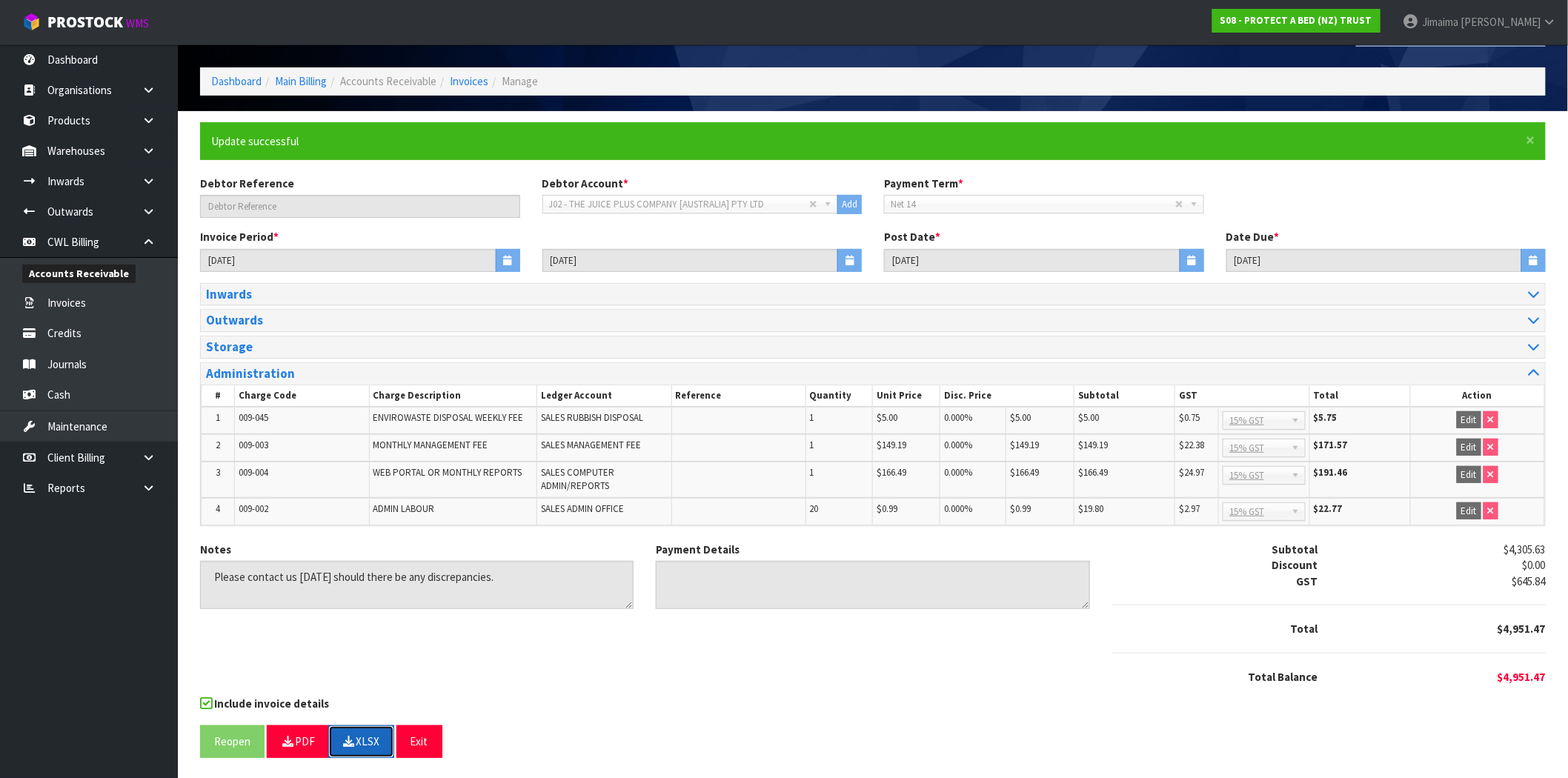
click at [368, 730] on button "XLSX" at bounding box center [361, 741] width 66 height 32
click at [461, 77] on link "Invoices" at bounding box center [469, 81] width 39 height 14
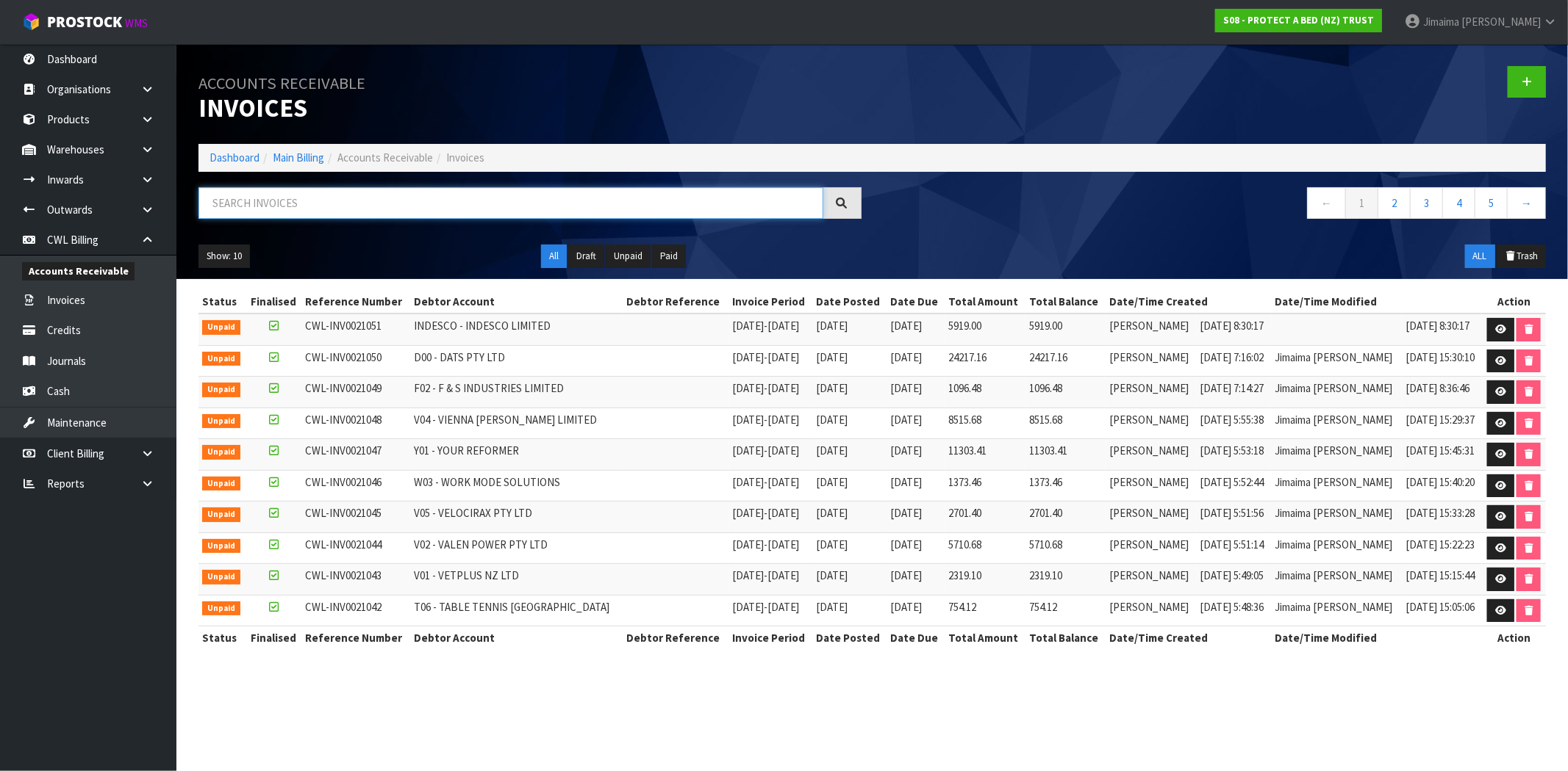
click at [255, 194] on input "text" at bounding box center [510, 203] width 625 height 32
paste input "S00"
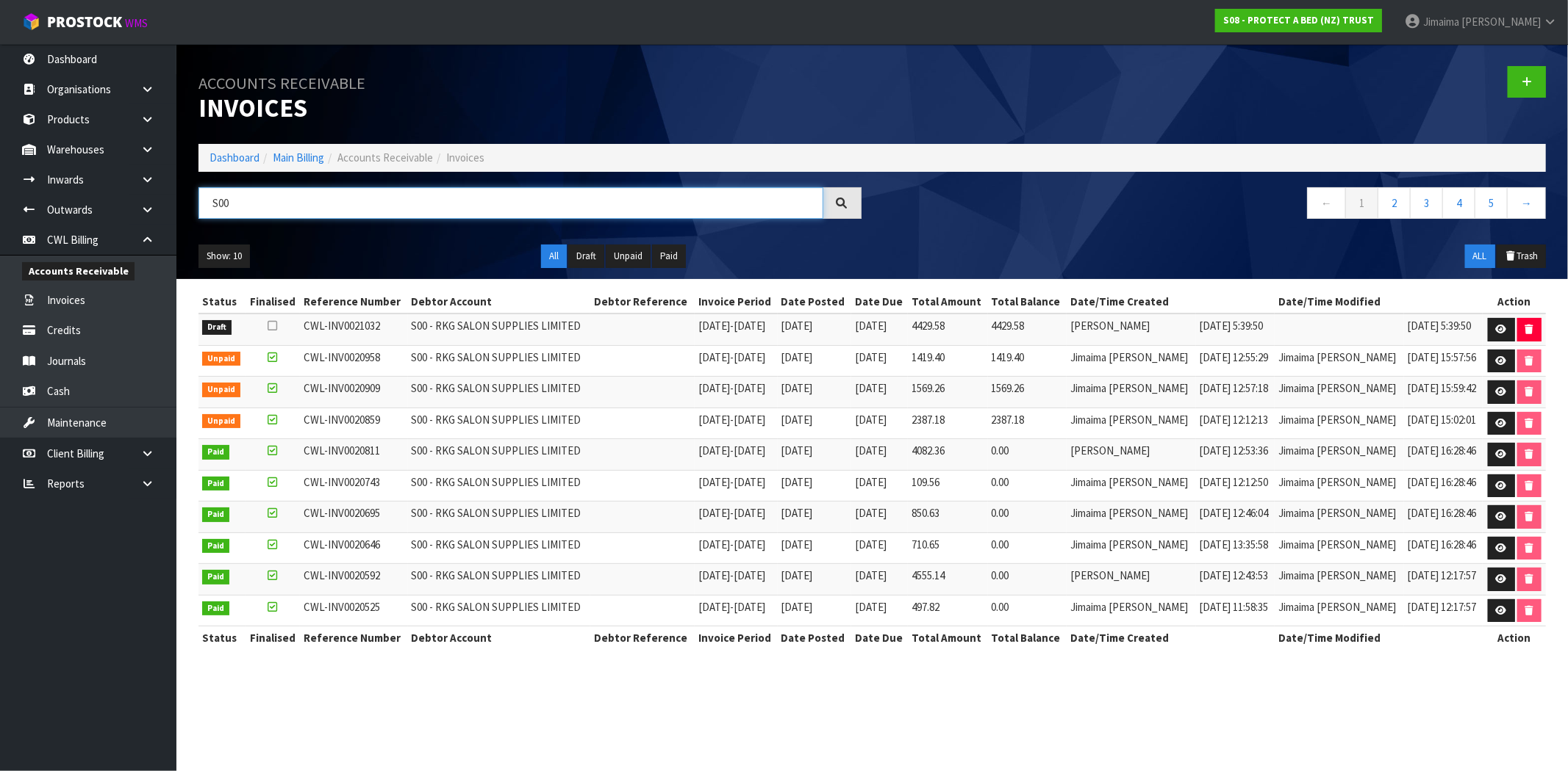
type input "S00"
drag, startPoint x: 1498, startPoint y: 331, endPoint x: 964, endPoint y: 79, distance: 590.5
click at [1498, 331] on icon at bounding box center [1501, 329] width 11 height 10
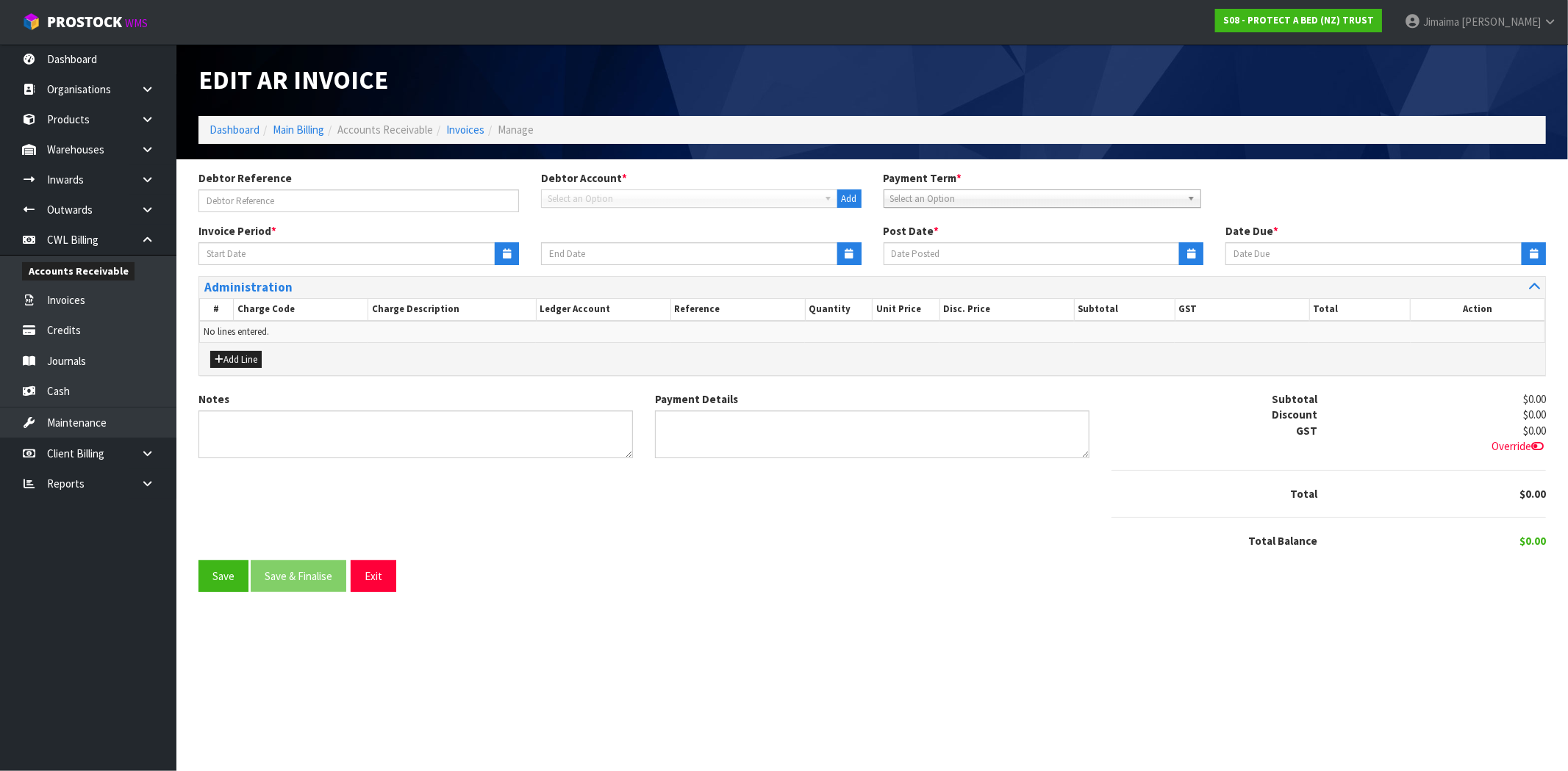
type input "22/09/2025"
type input "[DATE]"
type input "20/10/2025"
type textarea "Please contact us within 7 days should there be any discrepancies."
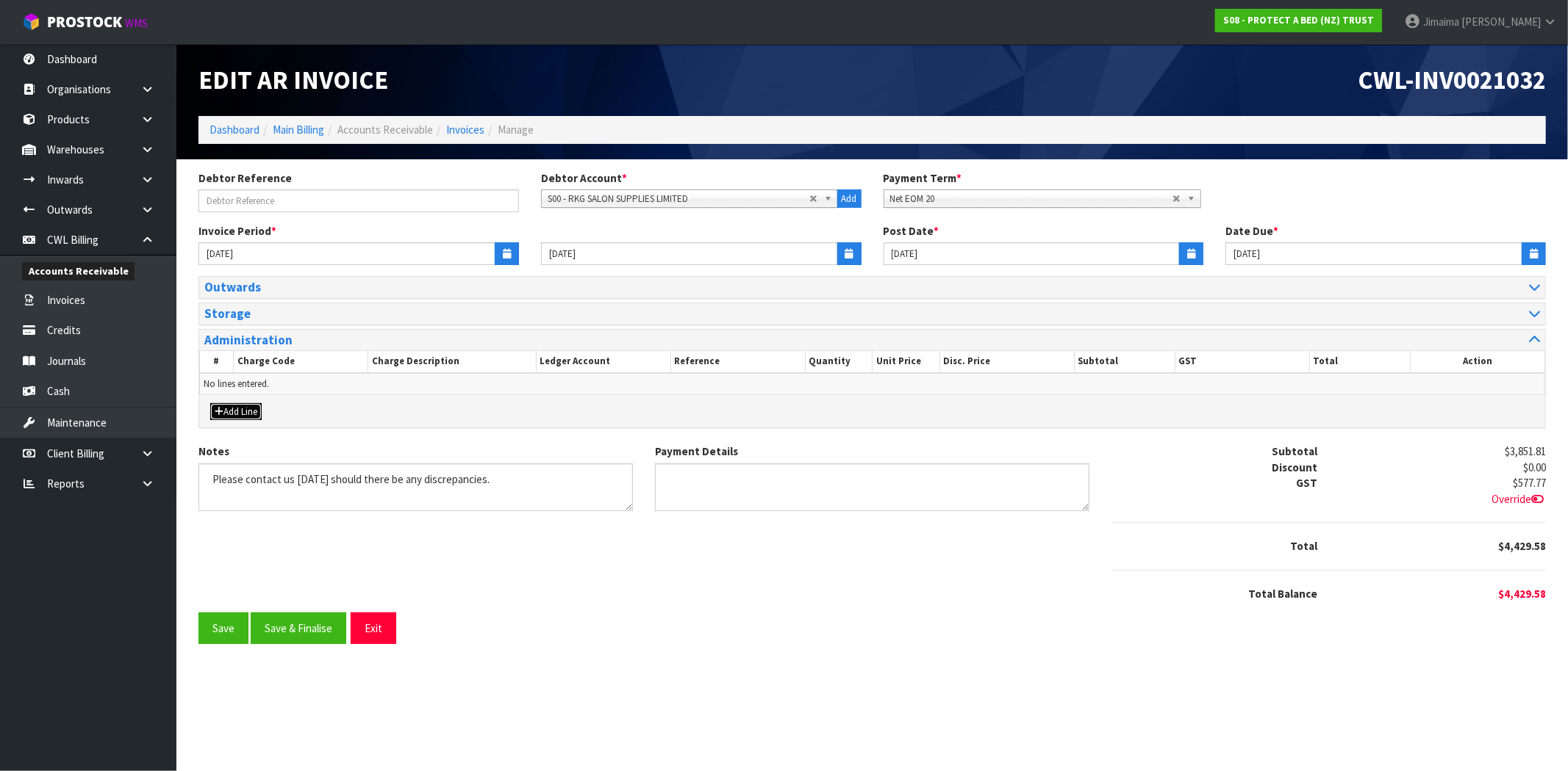
click at [223, 412] on button "Add Line" at bounding box center [236, 412] width 52 height 18
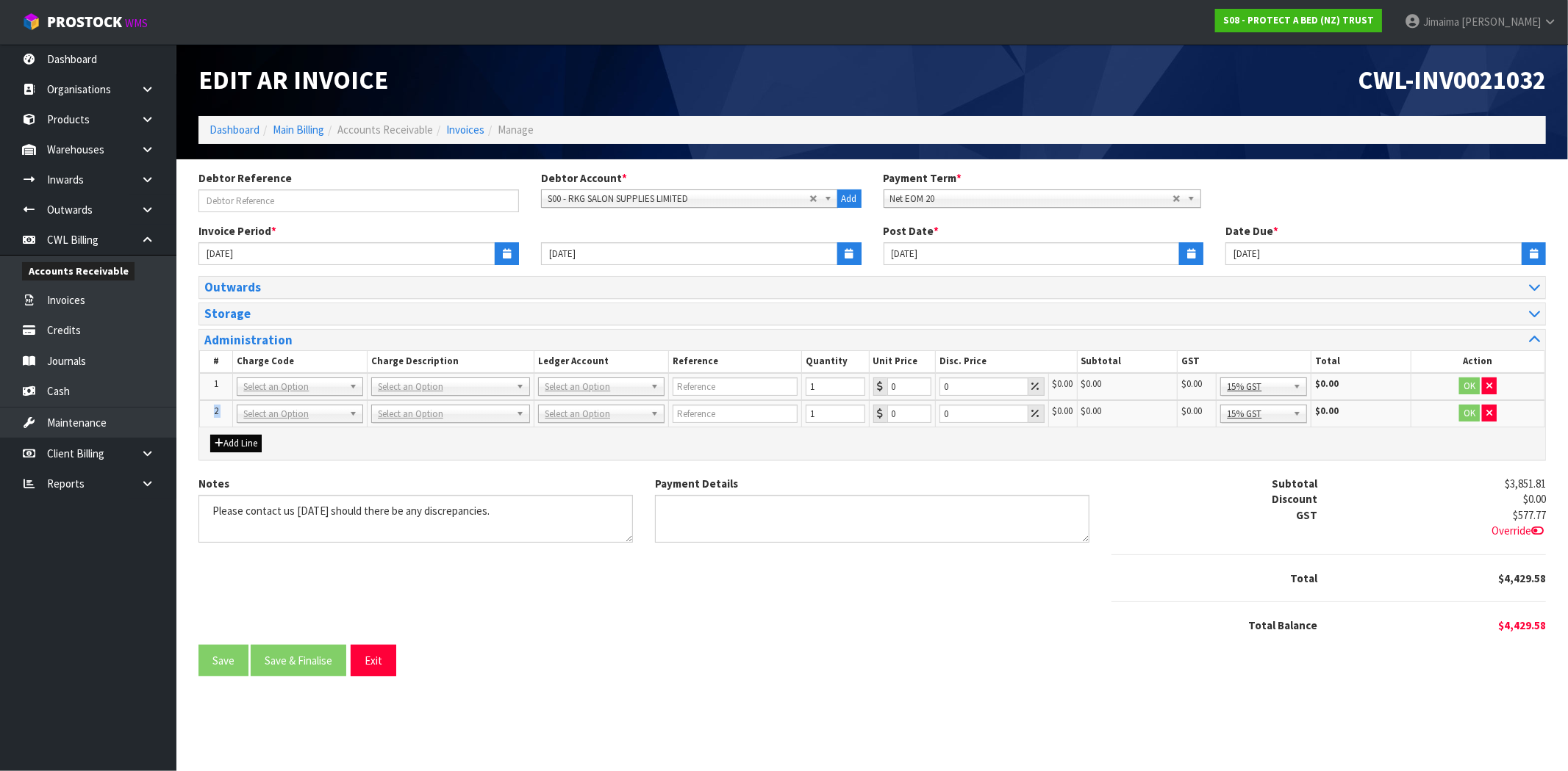
click at [223, 412] on td "2" at bounding box center [216, 414] width 33 height 27
click at [229, 439] on button "Add Line" at bounding box center [236, 444] width 52 height 18
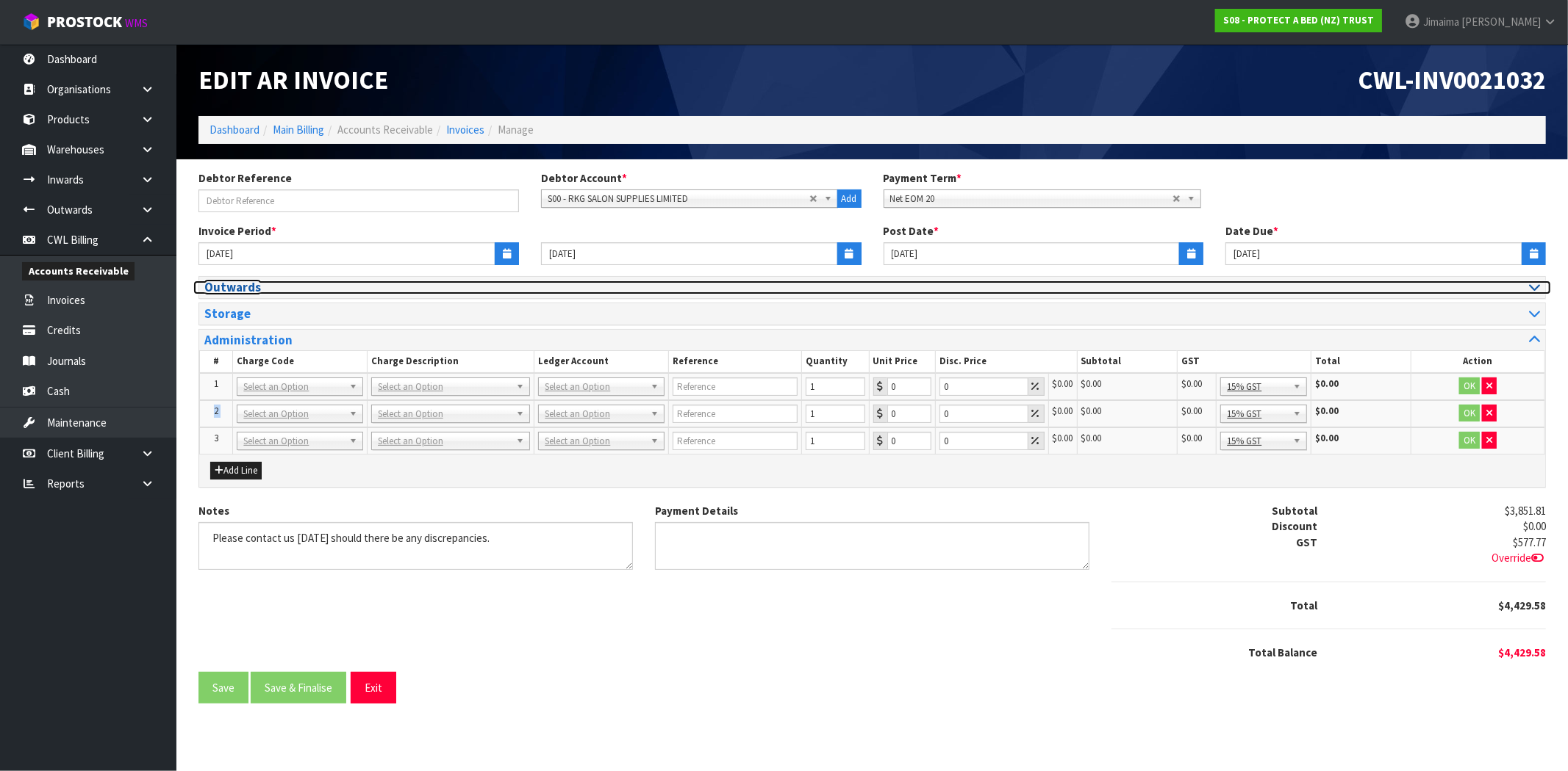
click at [257, 290] on h3 "Outwards" at bounding box center [533, 288] width 657 height 14
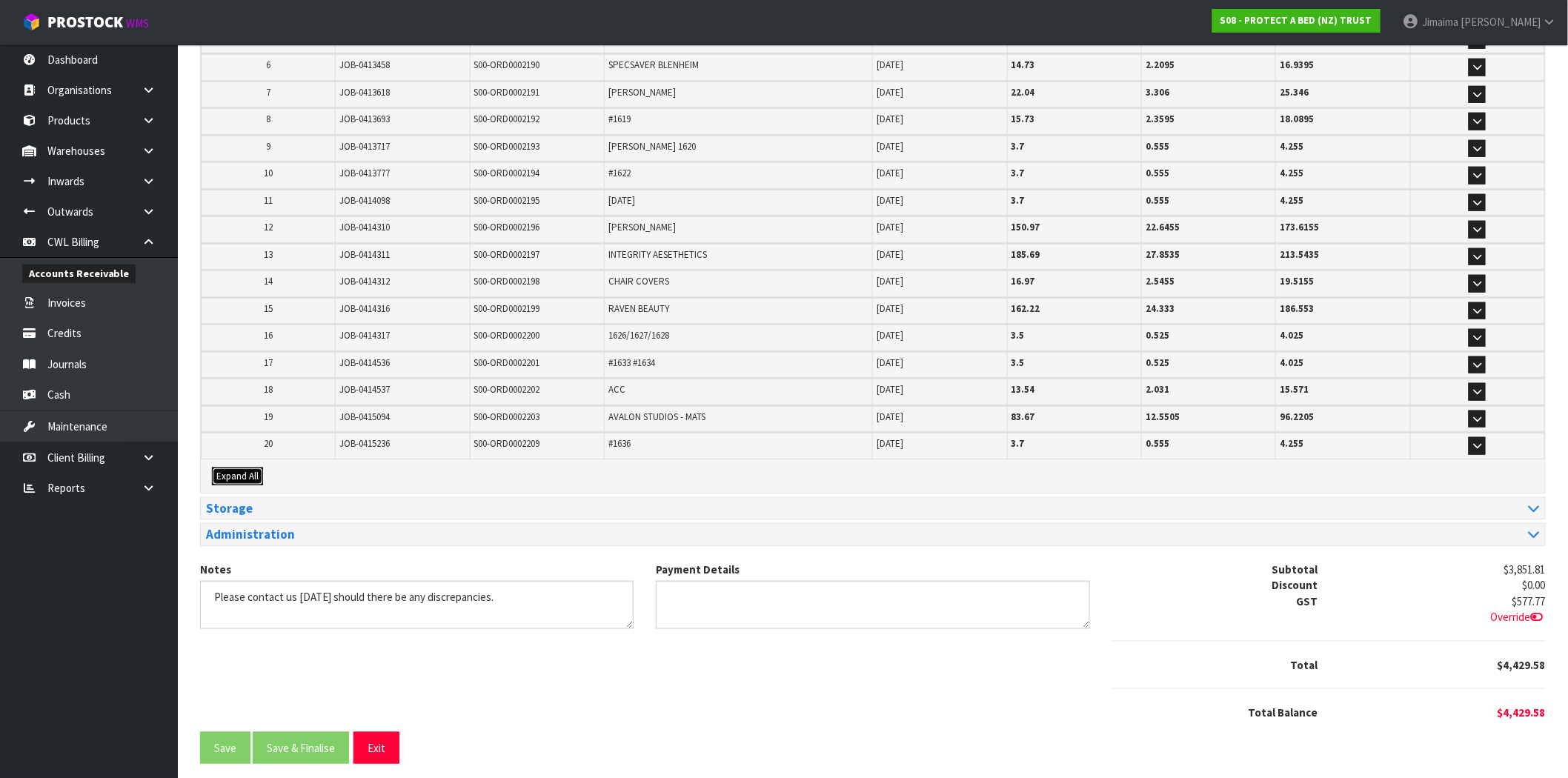
click at [245, 472] on span "Expand All" at bounding box center [237, 476] width 42 height 13
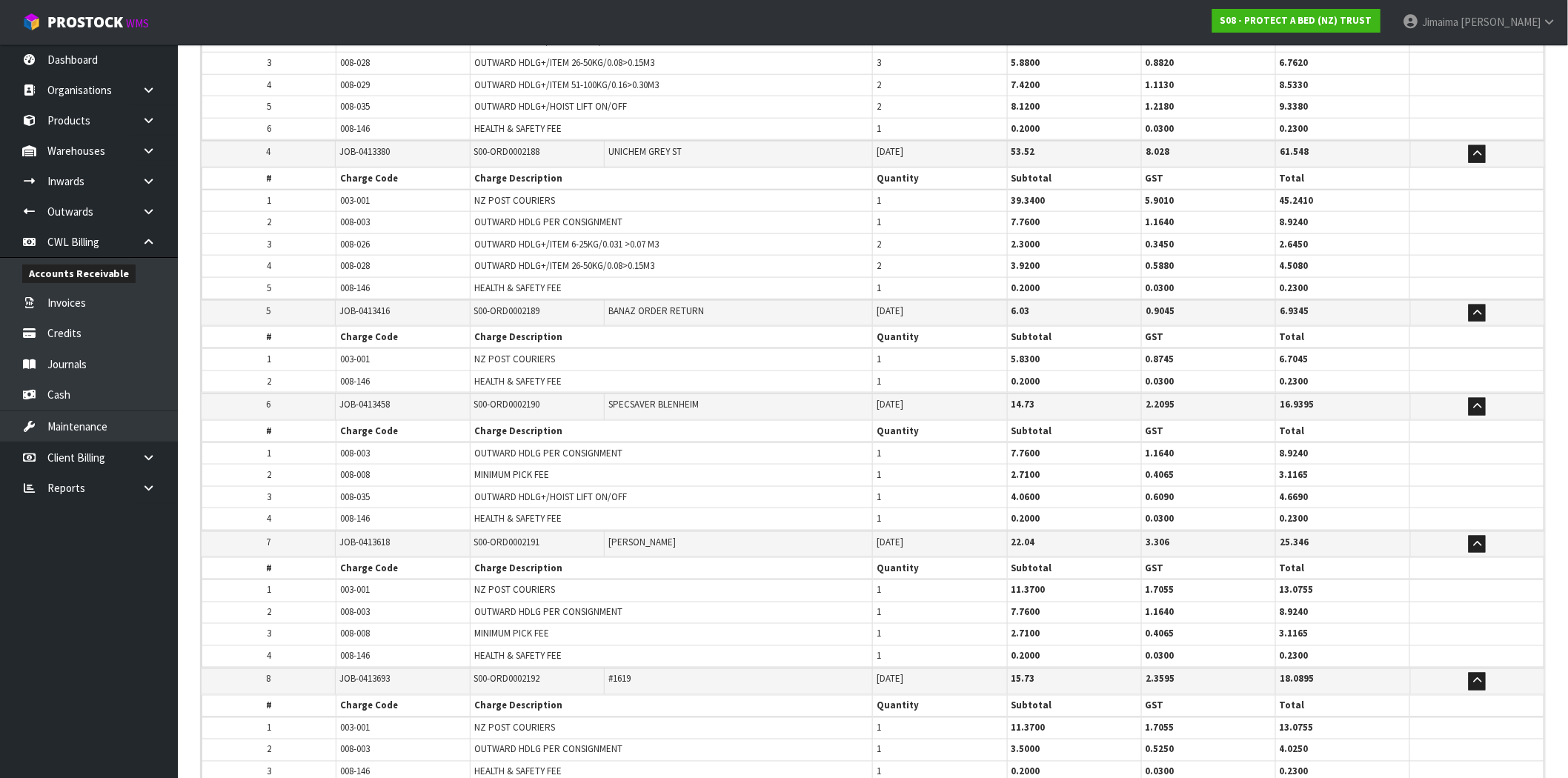
drag, startPoint x: 432, startPoint y: 360, endPoint x: 447, endPoint y: 357, distance: 15.3
click at [447, 442] on tbody "1 008-003 OUTWARD HDLG PER CONSIGNMENT 1 7.7600 1.1640 8.9240 2 008-008 MINIMUM…" at bounding box center [873, 486] width 1342 height 87
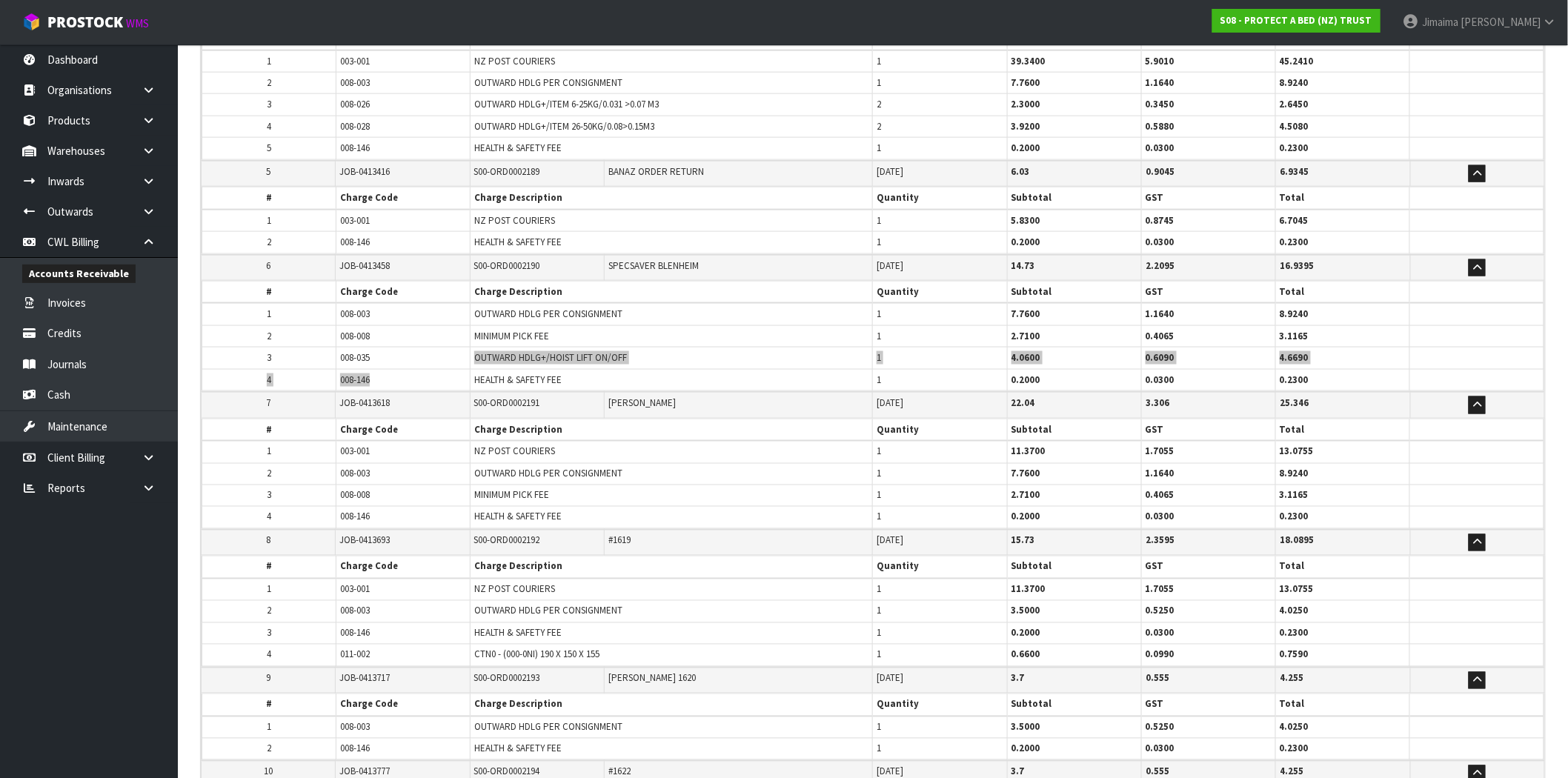
scroll to position [2391, 0]
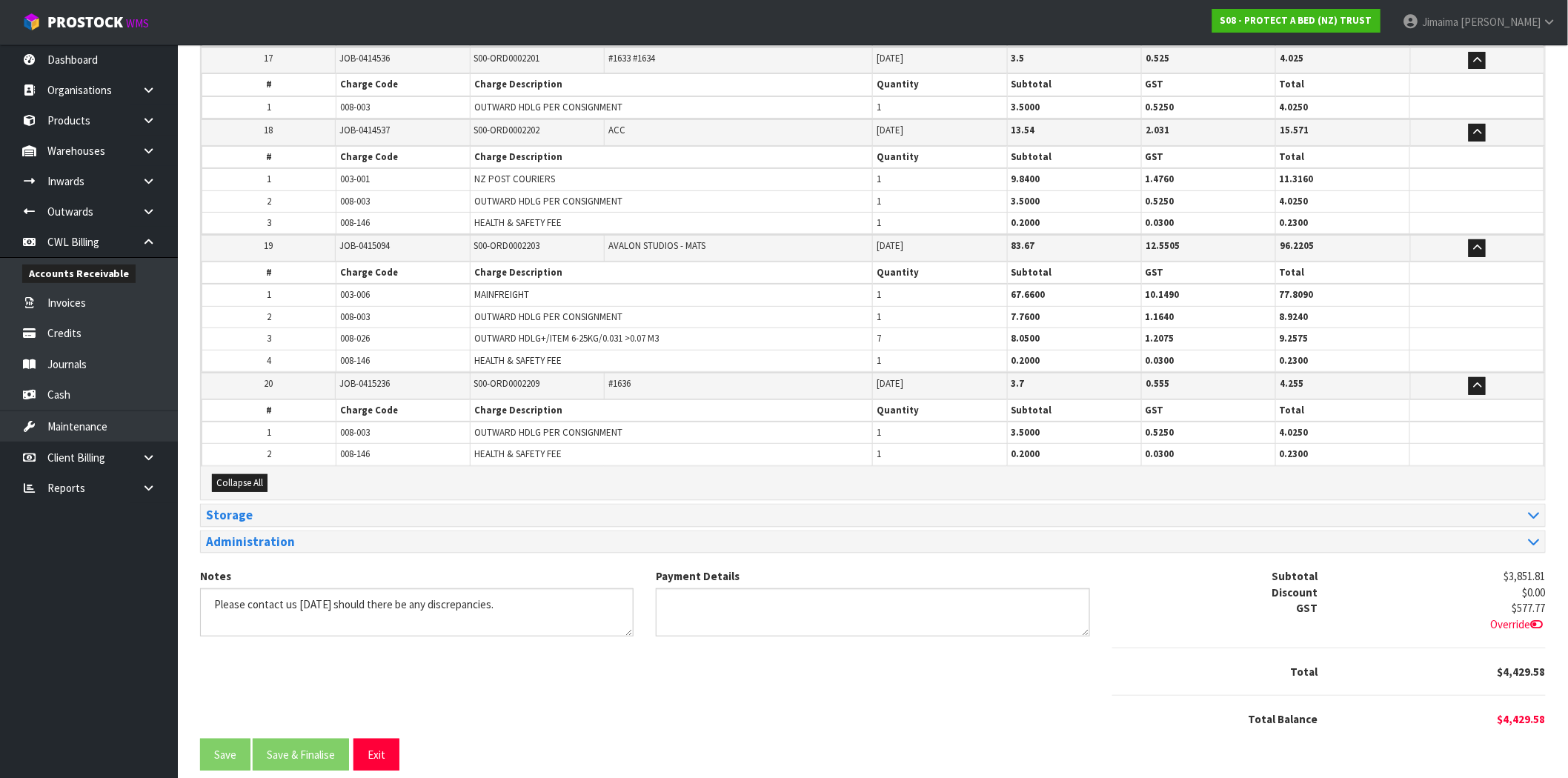
click at [359, 426] on span "008-003" at bounding box center [355, 432] width 30 height 13
click at [354, 310] on span "008-003" at bounding box center [355, 316] width 30 height 13
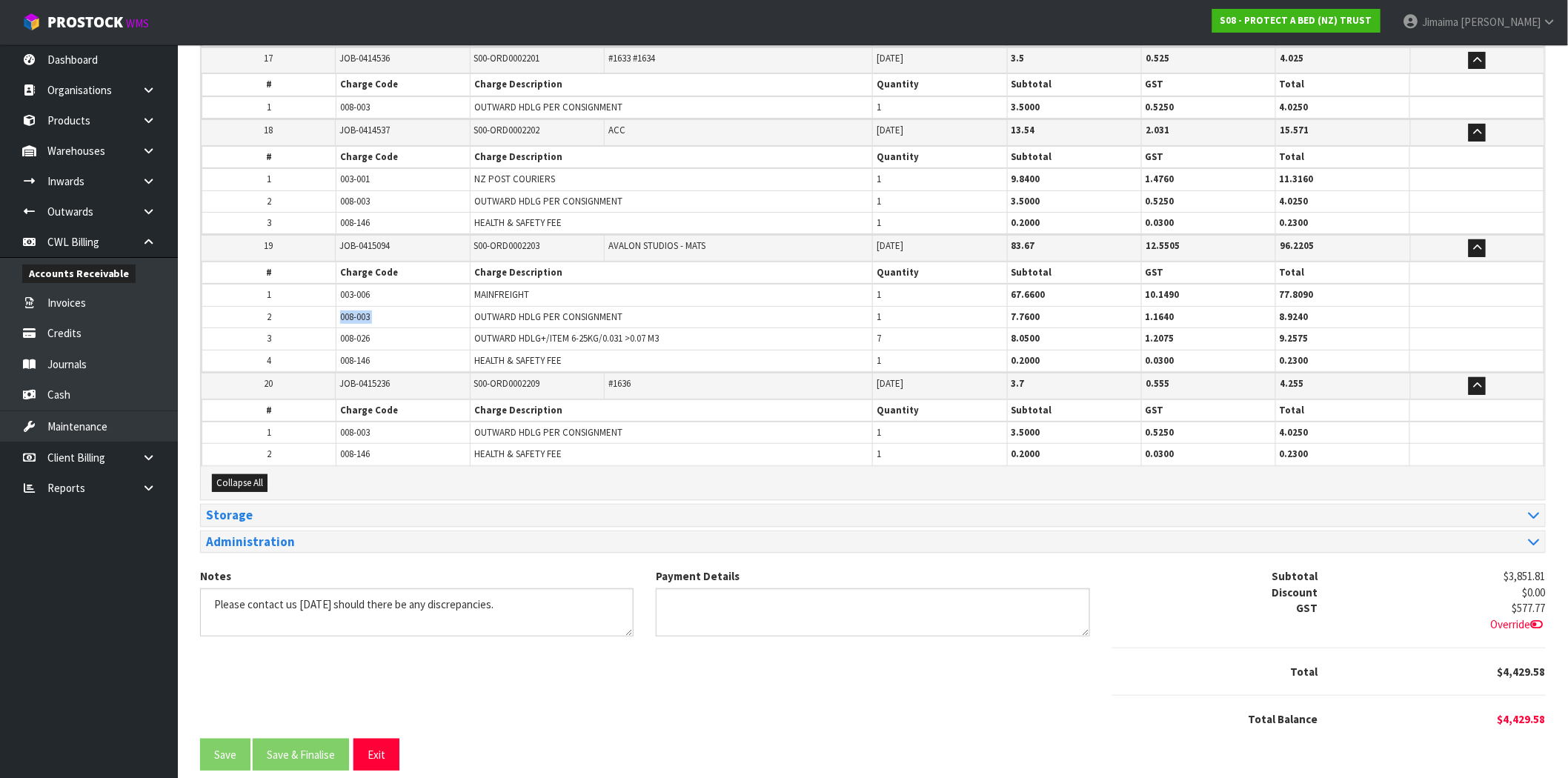
click at [354, 310] on span "008-003" at bounding box center [355, 316] width 30 height 13
click at [356, 448] on span "008-146" at bounding box center [355, 454] width 30 height 13
click at [366, 448] on span "008-146" at bounding box center [355, 454] width 30 height 13
click at [367, 448] on span "008-146" at bounding box center [355, 454] width 30 height 13
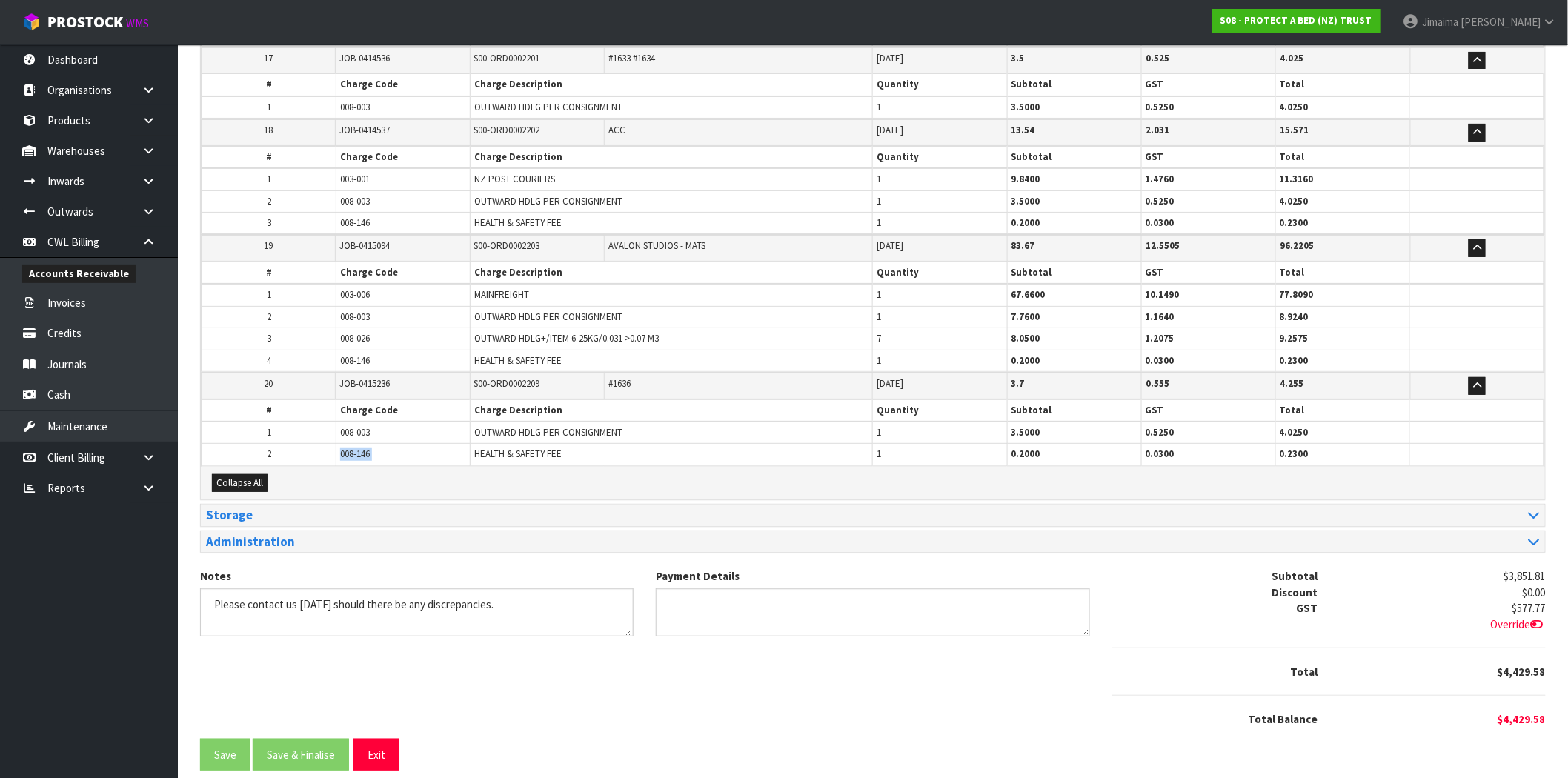
click at [367, 448] on span "008-146" at bounding box center [355, 454] width 30 height 13
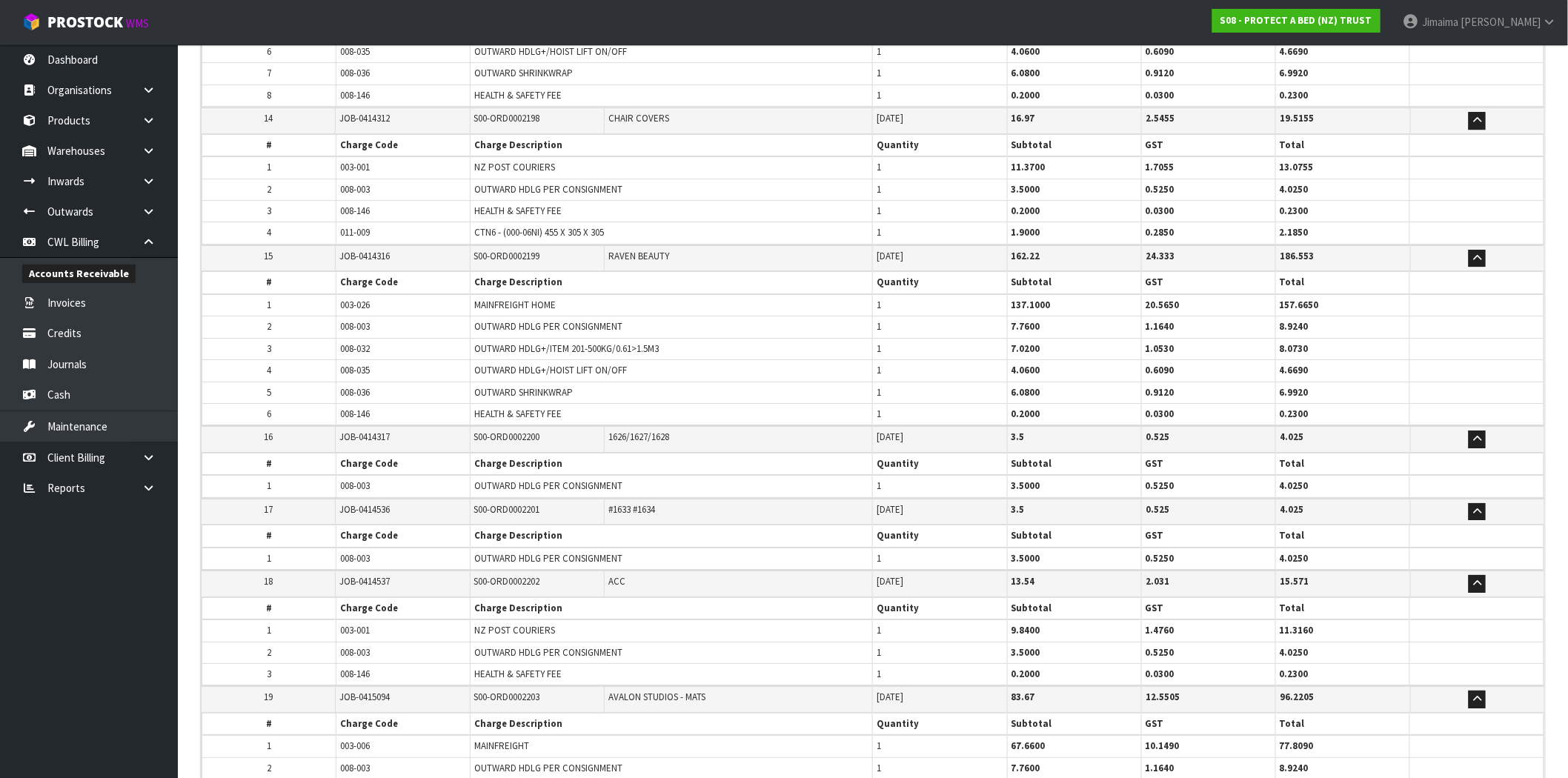
scroll to position [1980, 0]
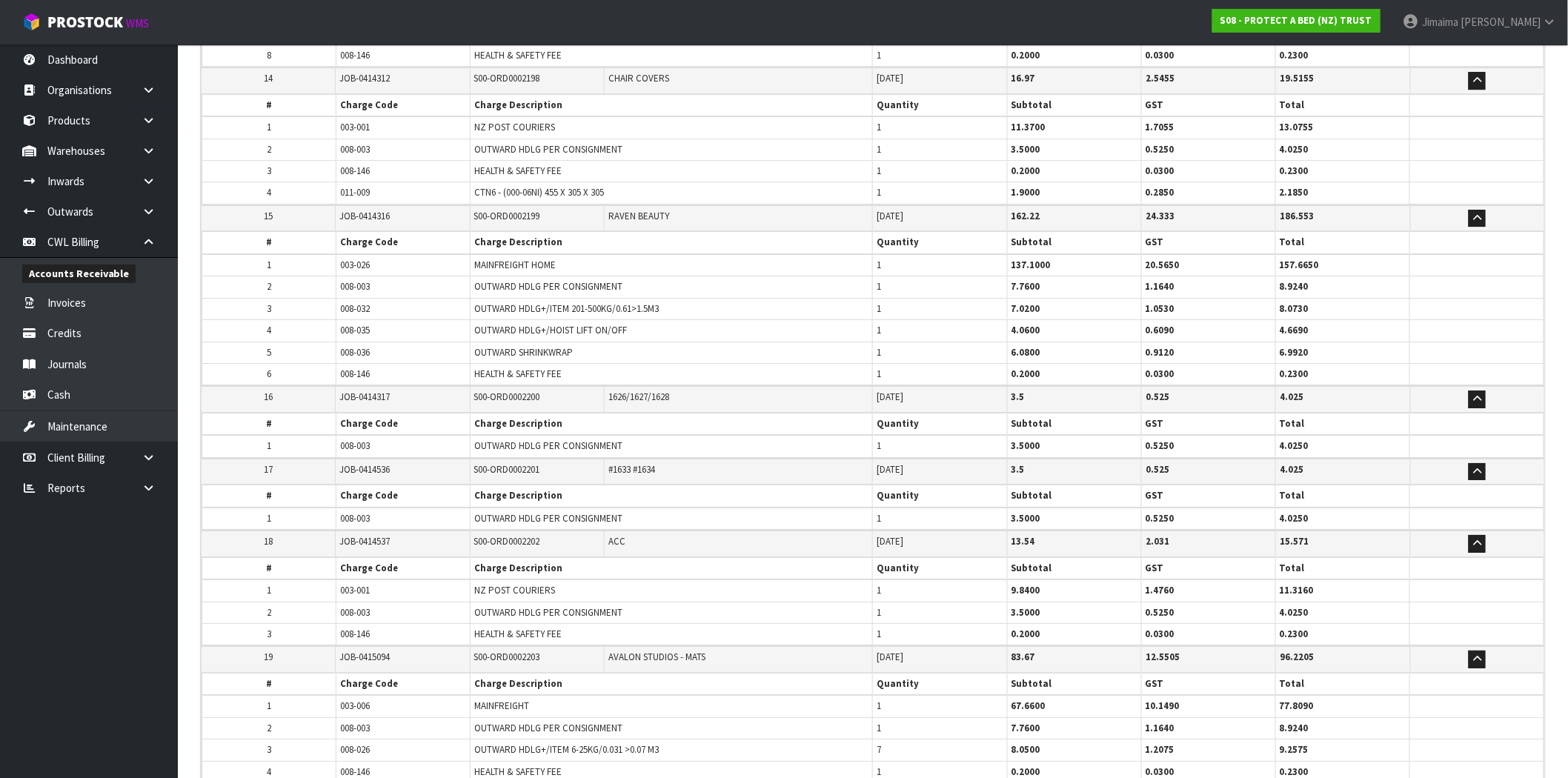
click at [397, 435] on td "008-003" at bounding box center [403, 446] width 134 height 22
click at [389, 435] on td "008-003" at bounding box center [403, 446] width 134 height 22
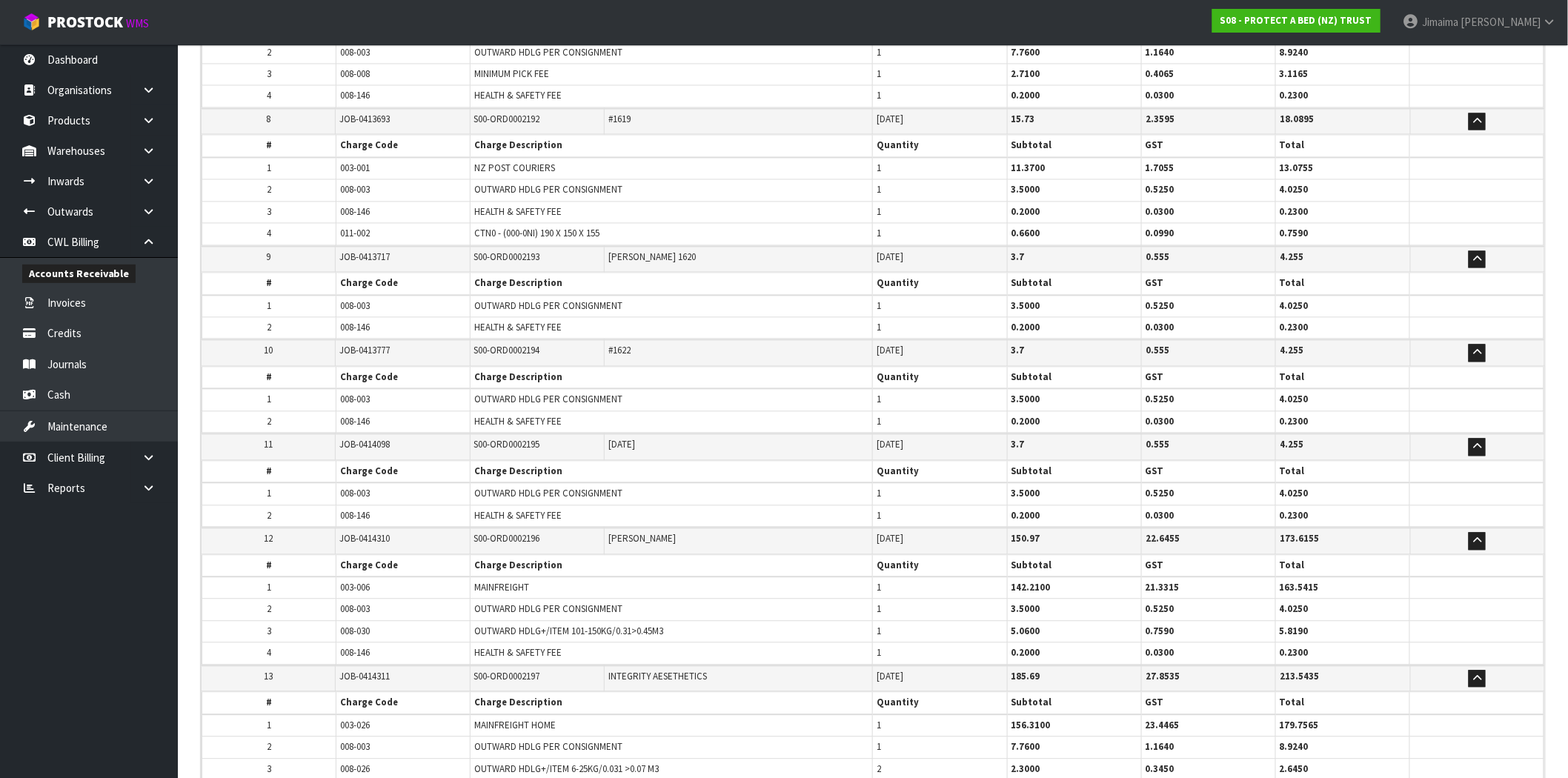
scroll to position [1568, 0]
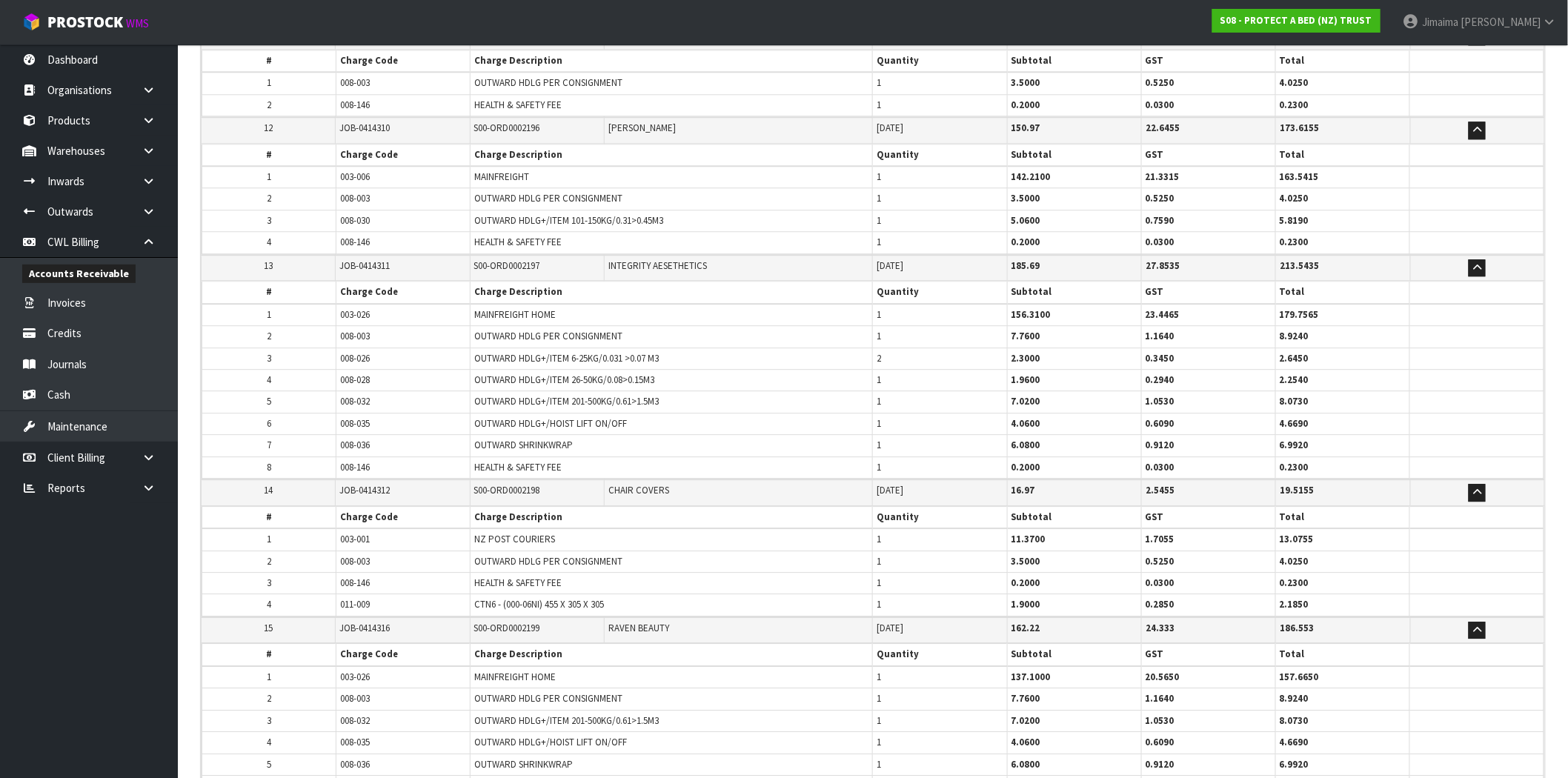
click at [394, 422] on td "008-035" at bounding box center [403, 424] width 134 height 22
click at [421, 369] on td "008-028" at bounding box center [403, 380] width 134 height 22
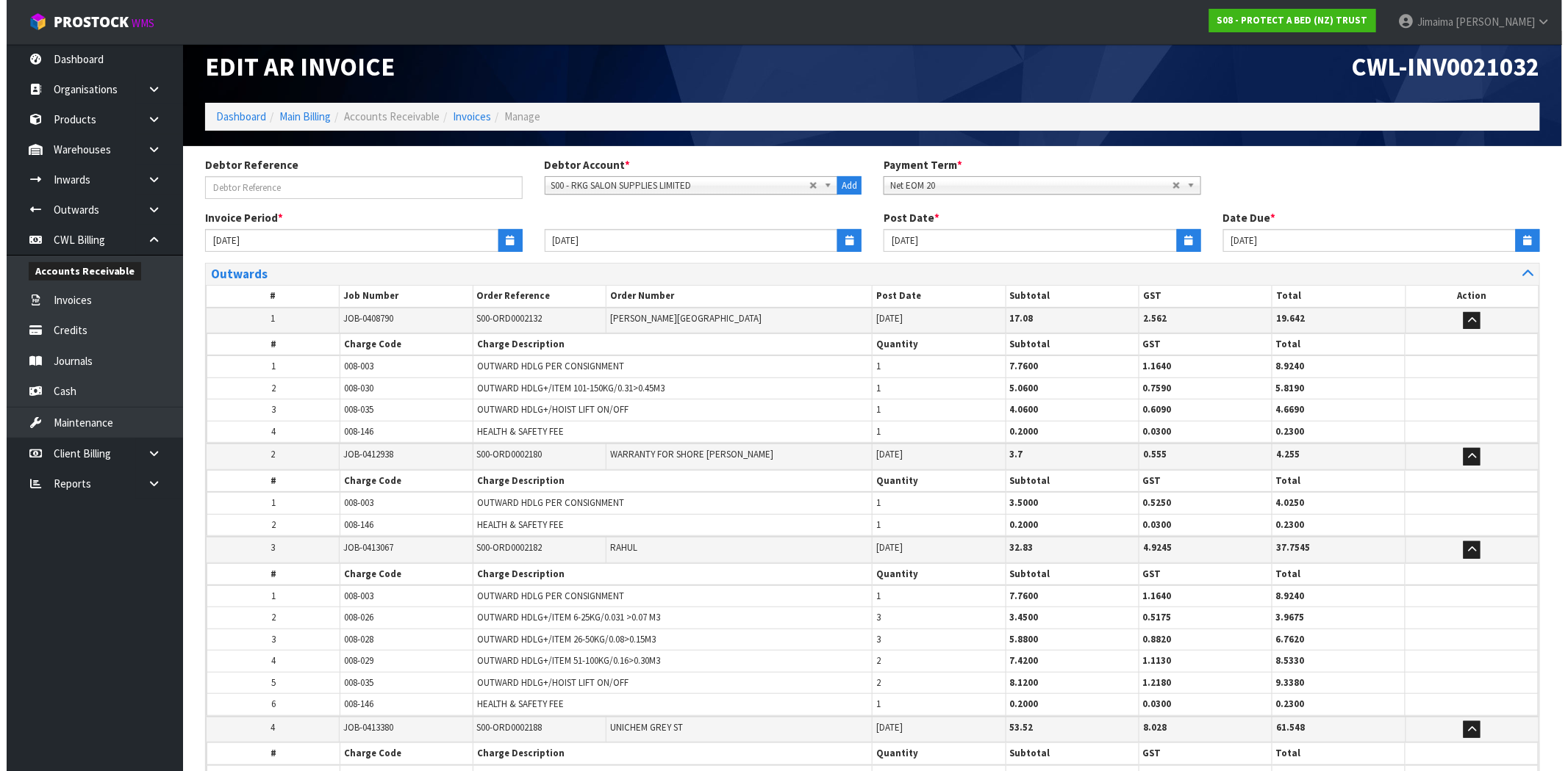
scroll to position [0, 0]
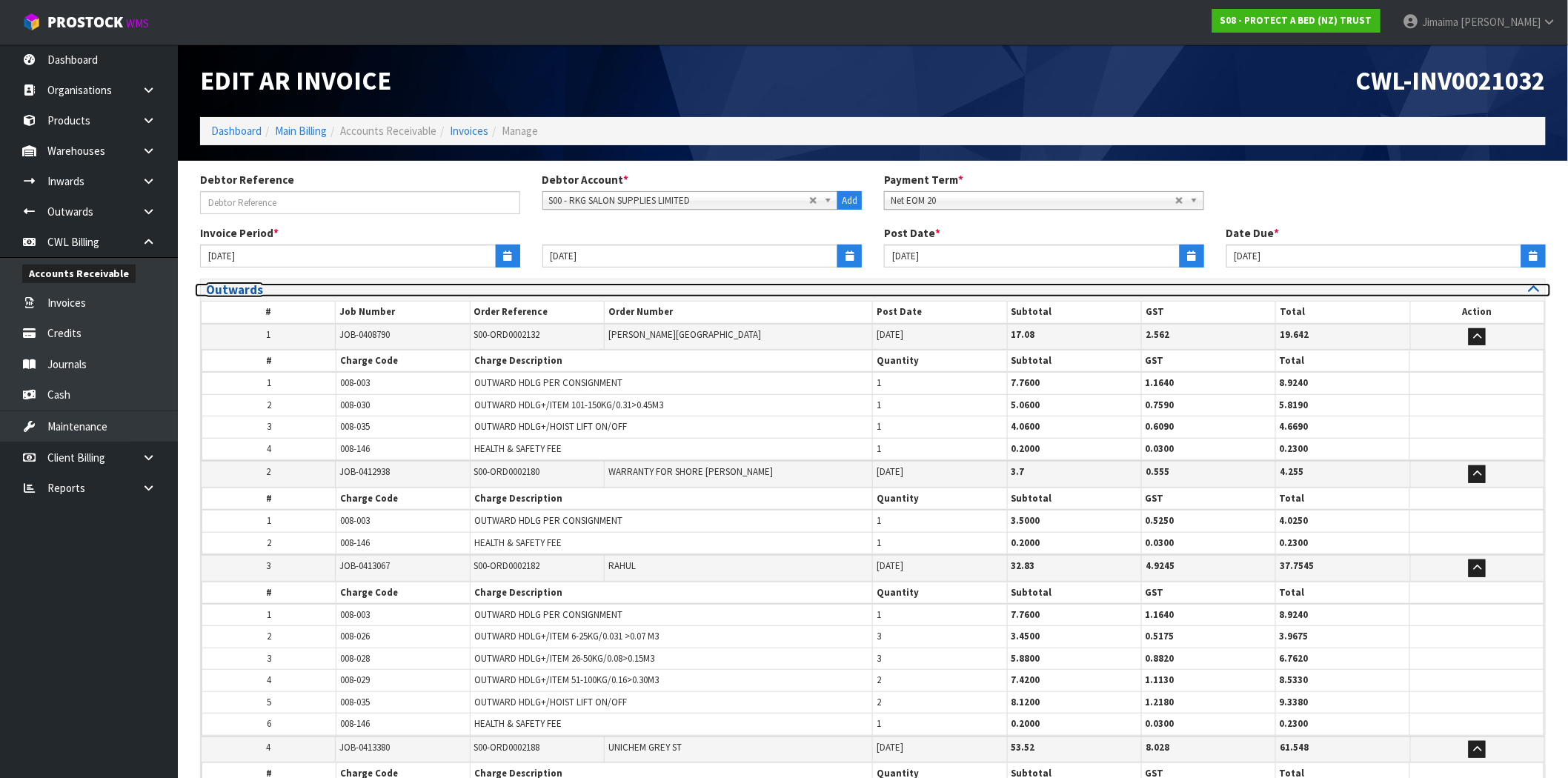
click at [255, 293] on h3 "Outwards" at bounding box center [534, 290] width 656 height 14
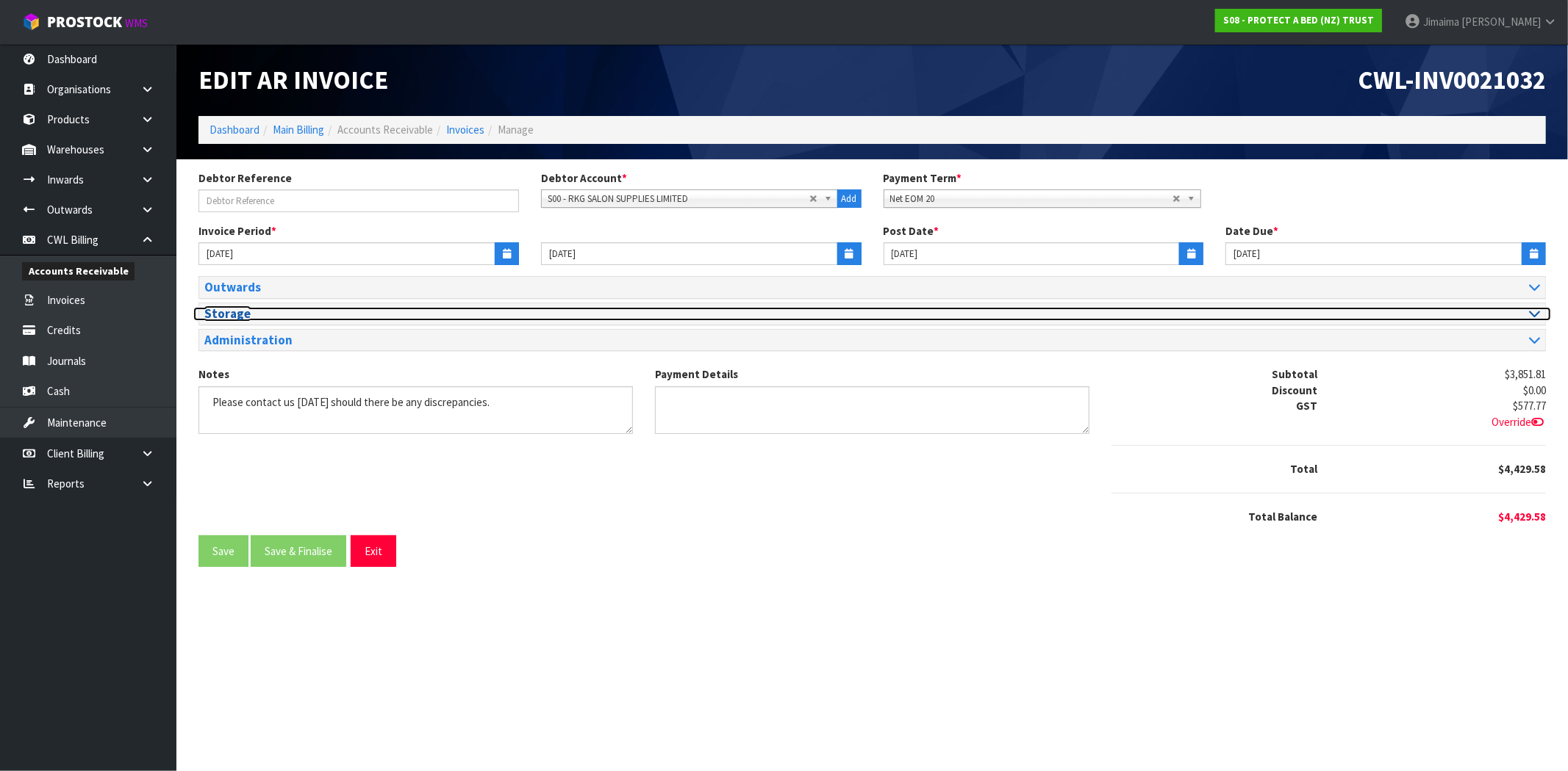
click at [272, 313] on h3 "Storage" at bounding box center [533, 313] width 657 height 14
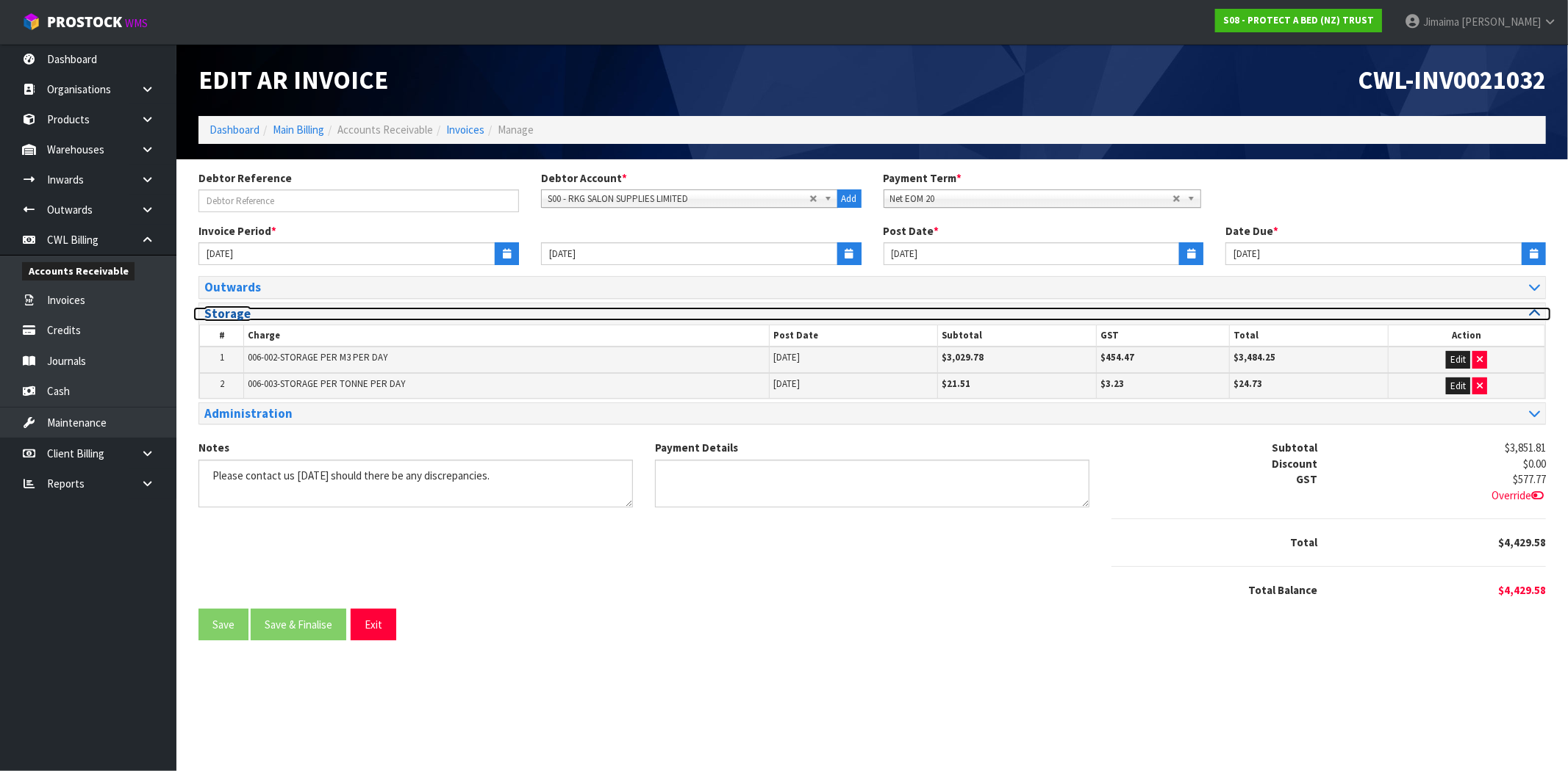
click at [272, 313] on h3 "Storage" at bounding box center [533, 313] width 657 height 14
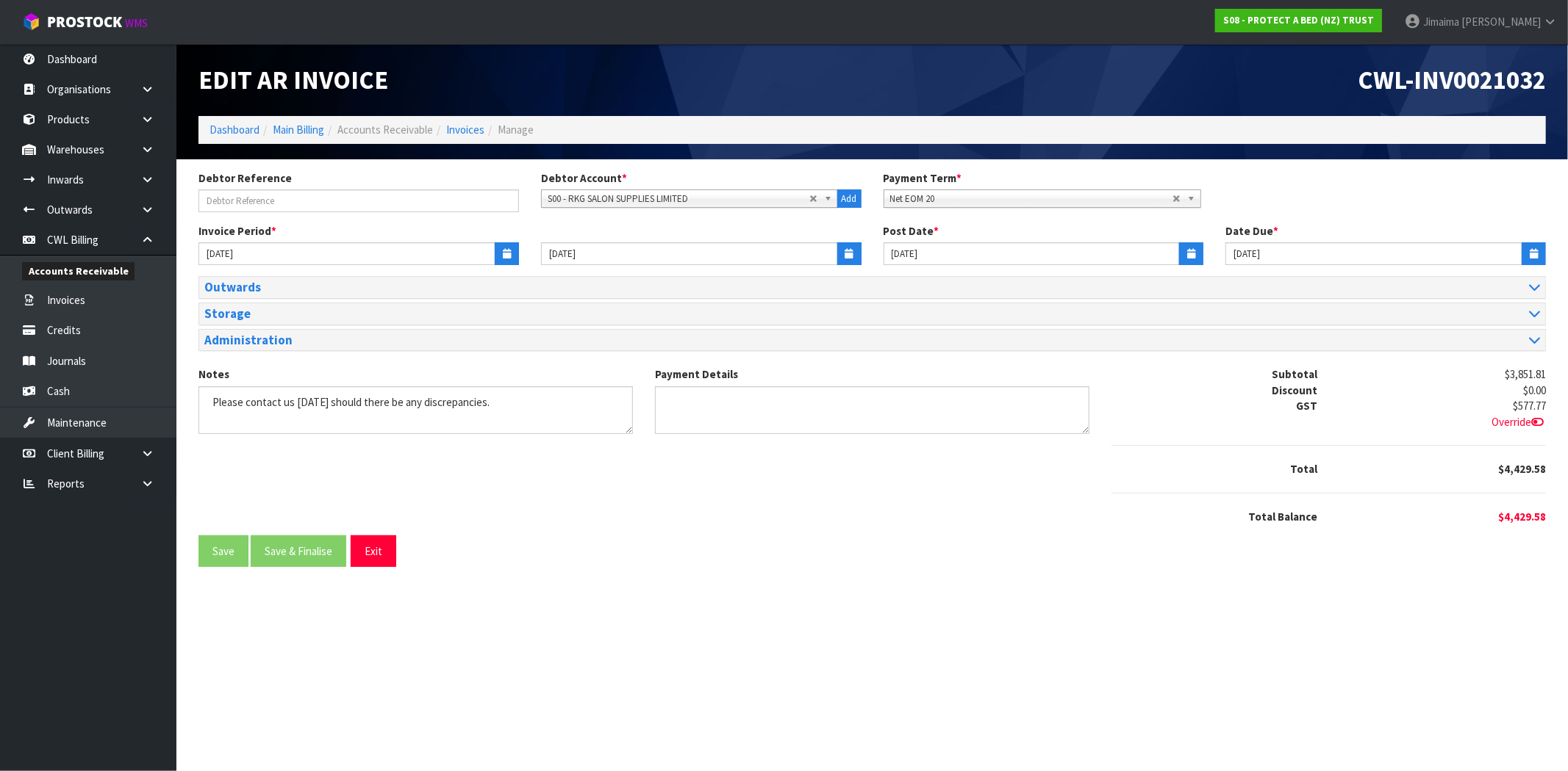
click at [266, 351] on div "Administration # Charge Code Charge Description Ledger Account Reference Quanti…" at bounding box center [872, 340] width 1348 height 23
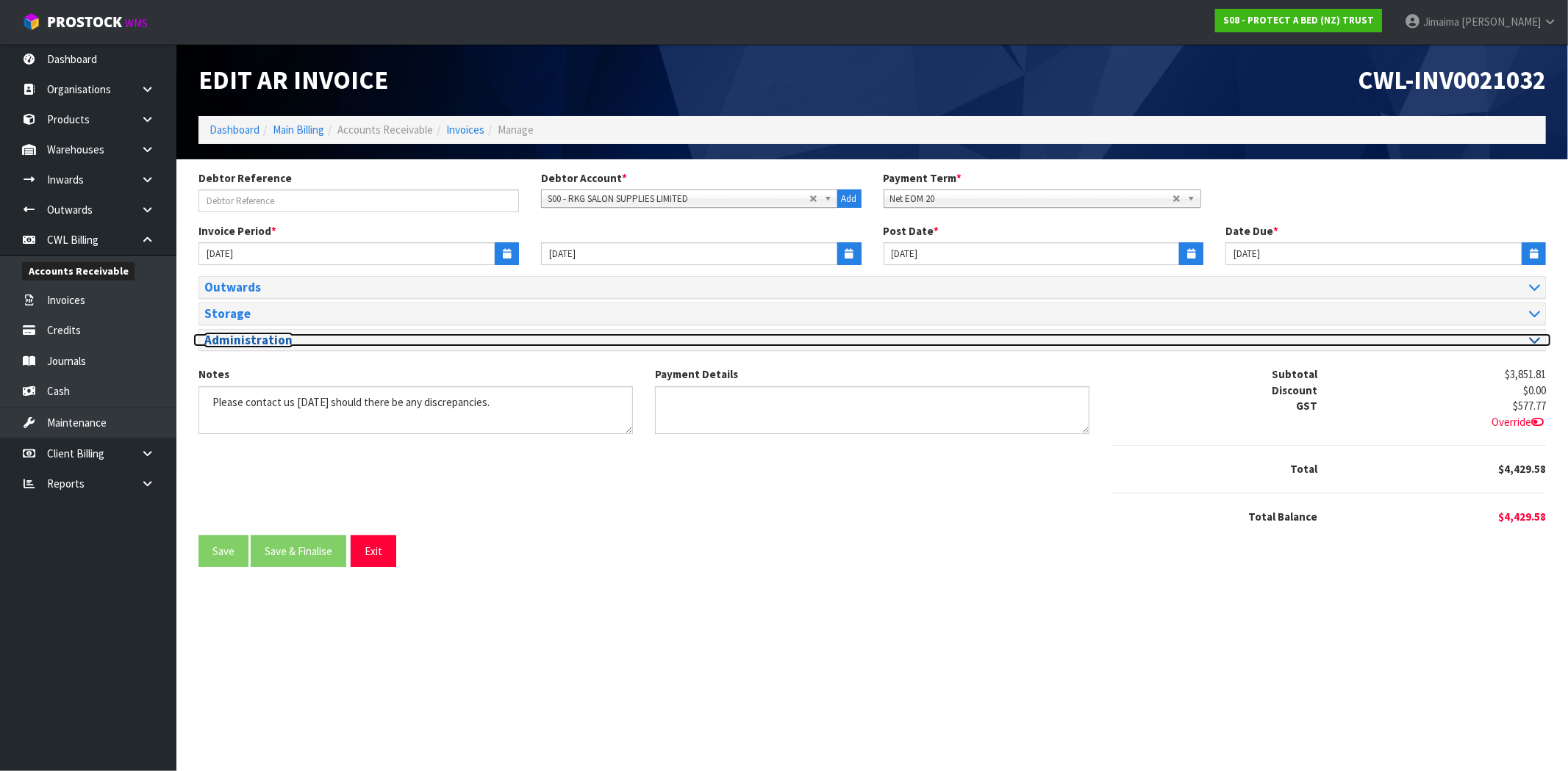
click at [277, 336] on h3 "Administration" at bounding box center [533, 340] width 657 height 14
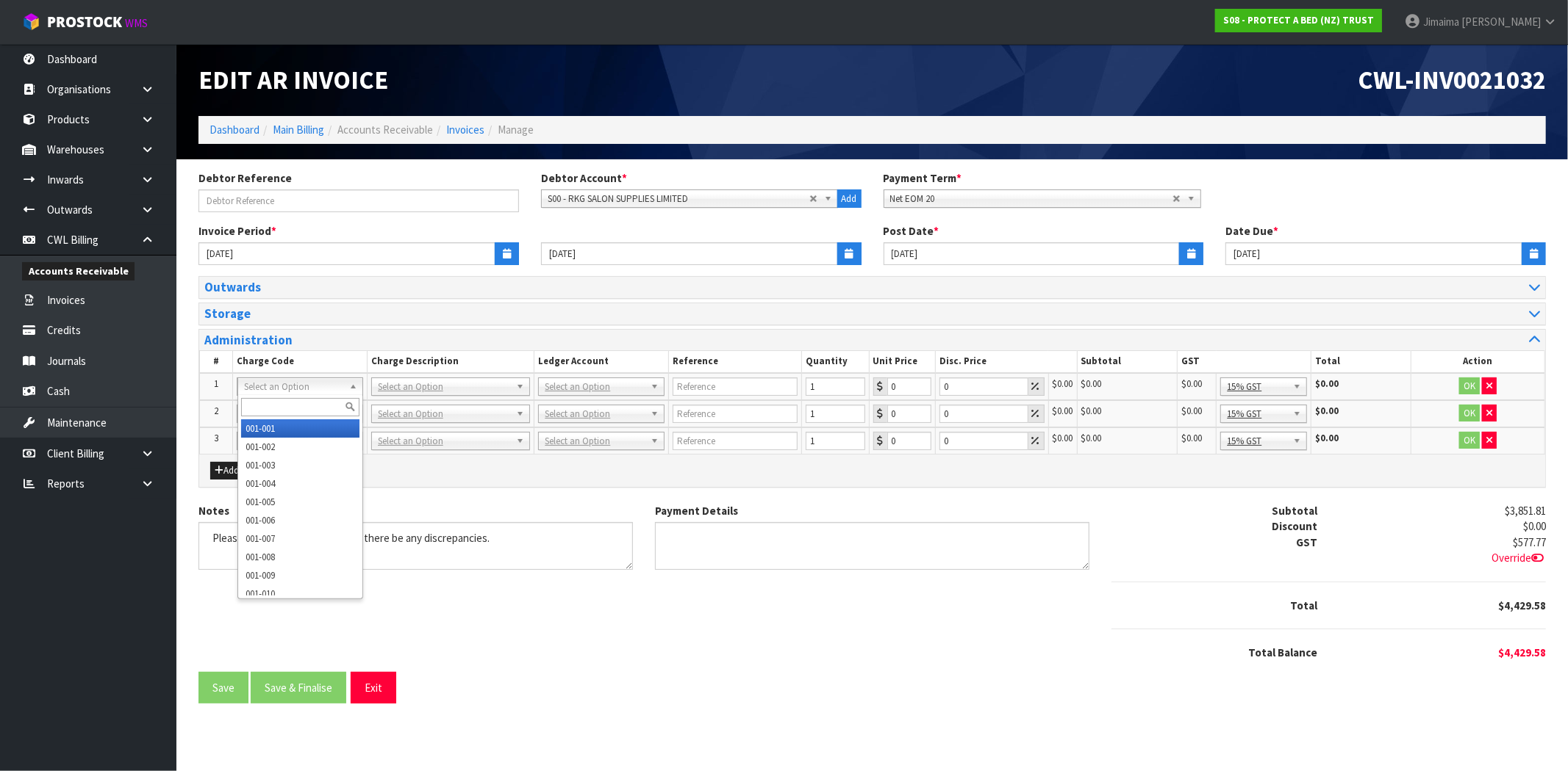
drag, startPoint x: 259, startPoint y: 403, endPoint x: 267, endPoint y: 400, distance: 8.5
click at [260, 403] on input "text" at bounding box center [300, 407] width 118 height 18
type input "009-045"
type input "5"
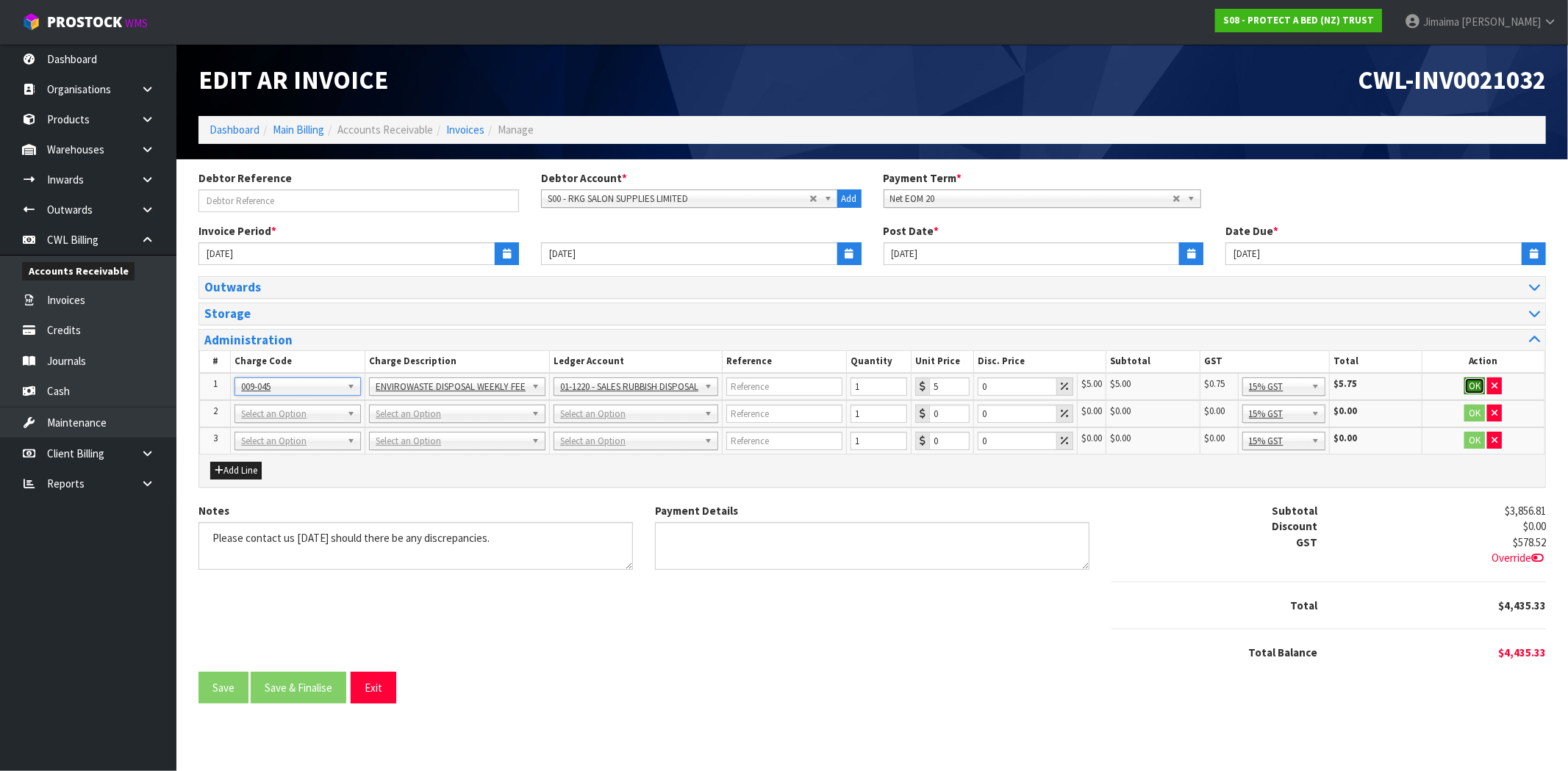
click at [1476, 384] on button "OK" at bounding box center [1475, 387] width 21 height 18
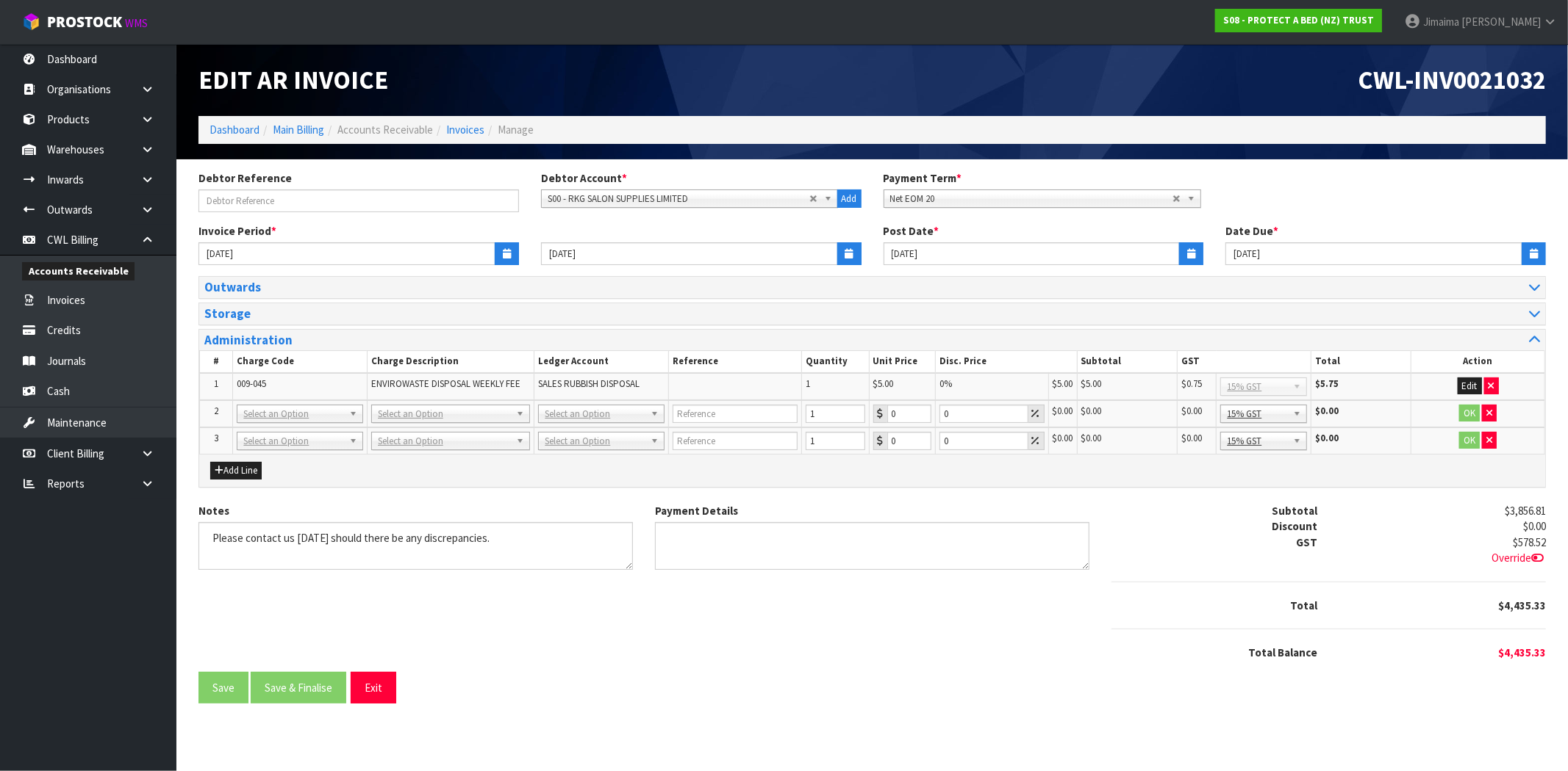
drag, startPoint x: 299, startPoint y: 415, endPoint x: 285, endPoint y: 428, distance: 19.1
drag, startPoint x: 284, startPoint y: 429, endPoint x: 273, endPoint y: 443, distance: 17.8
click at [284, 429] on input "text" at bounding box center [300, 433] width 118 height 18
paste input "009-011"
type input "009-011"
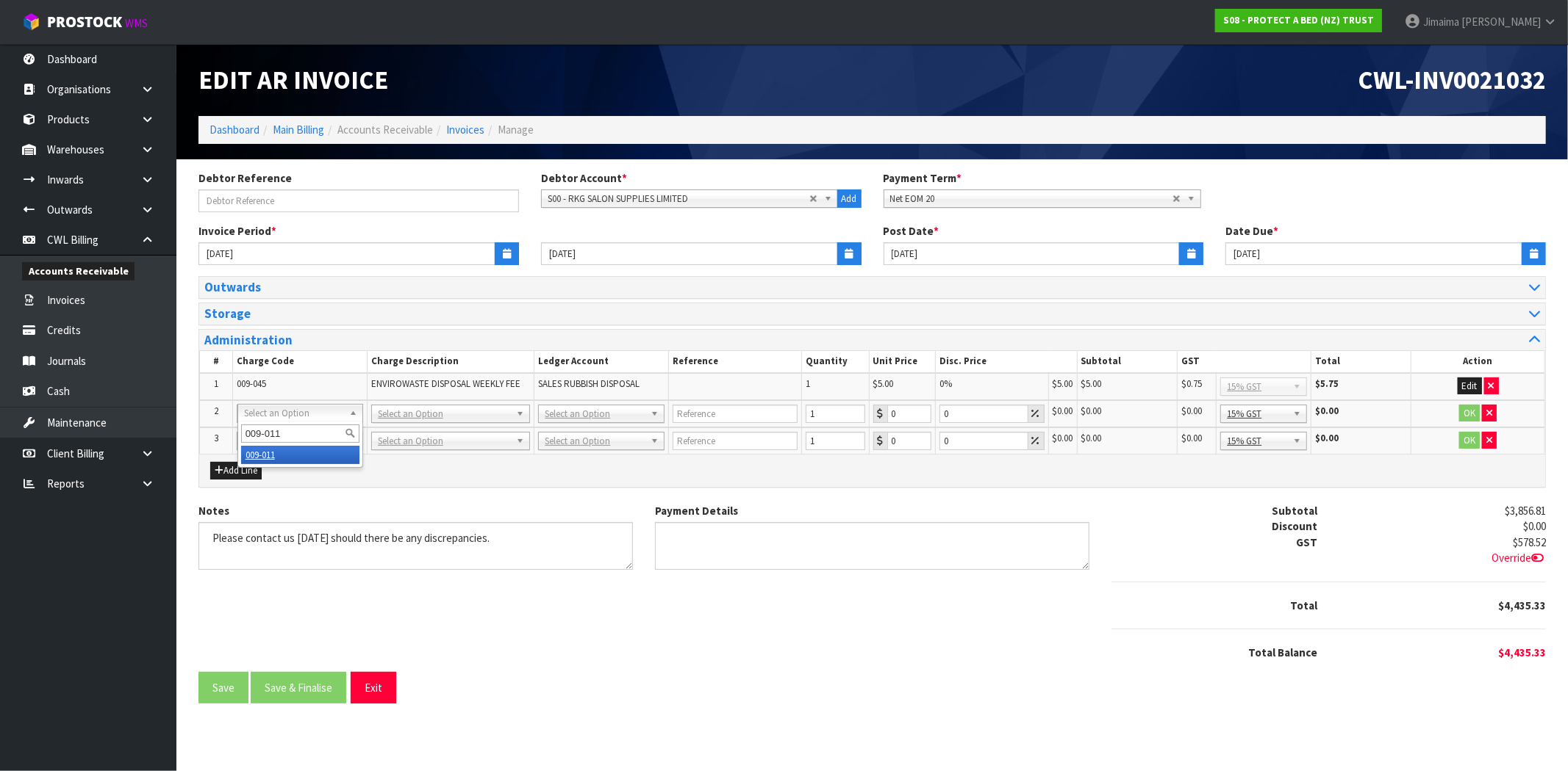
type input "20.26"
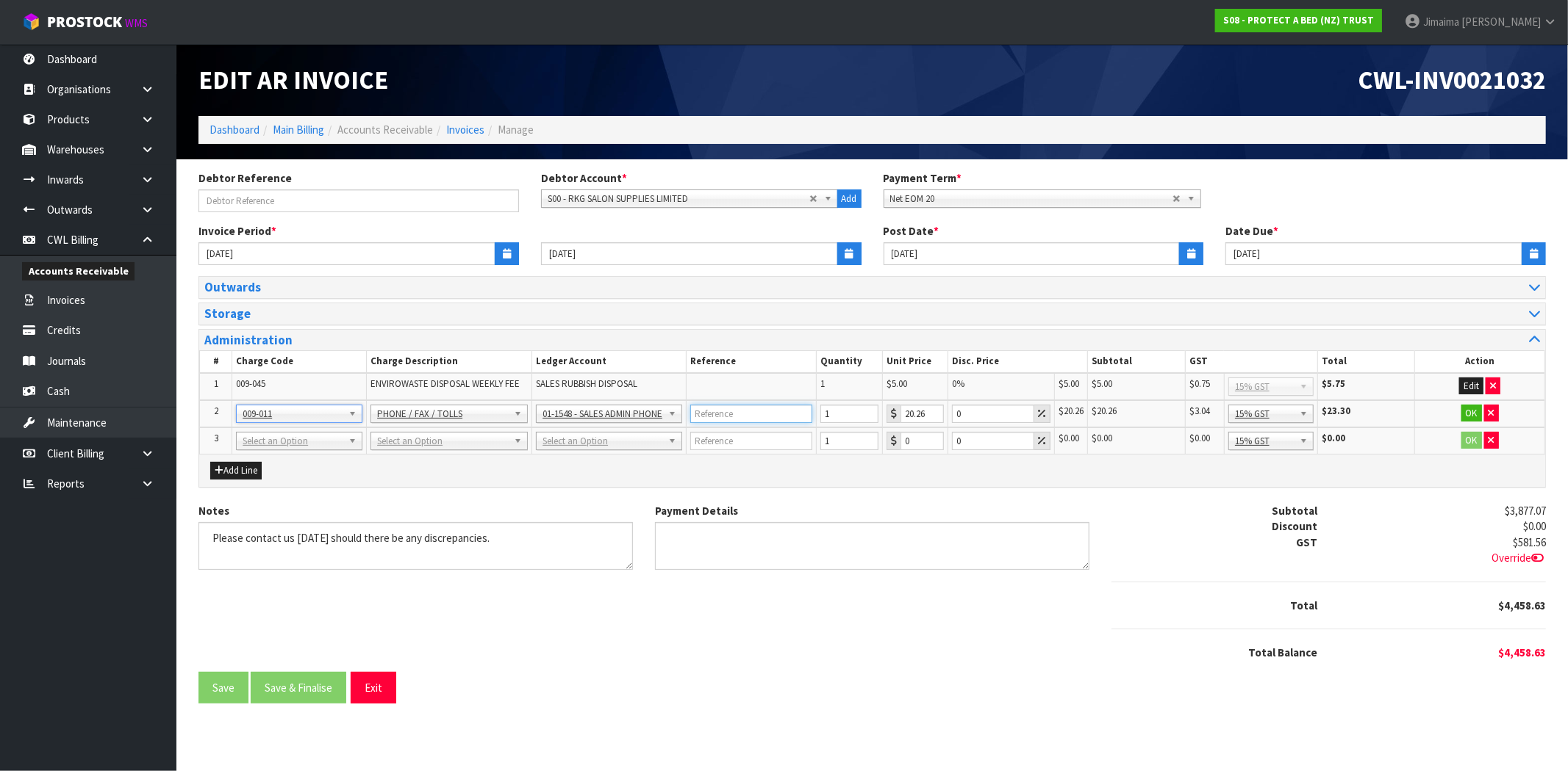
click at [743, 408] on input "text" at bounding box center [751, 414] width 122 height 18
click at [751, 466] on div "Add Line" at bounding box center [872, 471] width 1346 height 33
click at [733, 408] on input "SEPTEMBER" at bounding box center [751, 414] width 122 height 18
click at [732, 408] on input "SEPTEMBER" at bounding box center [751, 414] width 122 height 18
paste input "text"
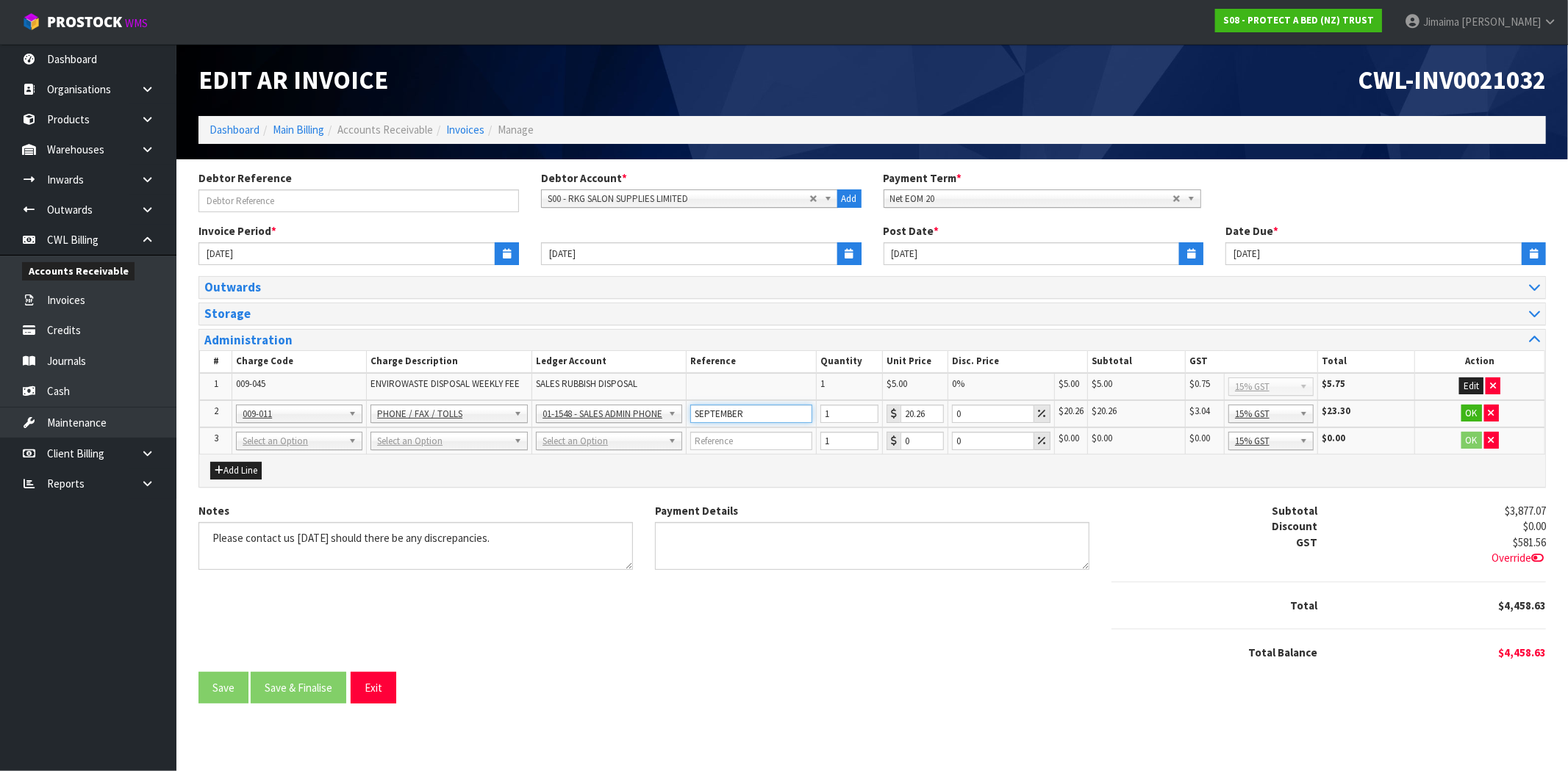
type input "SEPTEMBER"
click at [754, 436] on input "text" at bounding box center [751, 441] width 122 height 18
click at [1475, 407] on button "OK" at bounding box center [1472, 414] width 21 height 18
click at [711, 412] on span "SEPTEMBER" at bounding box center [696, 411] width 49 height 13
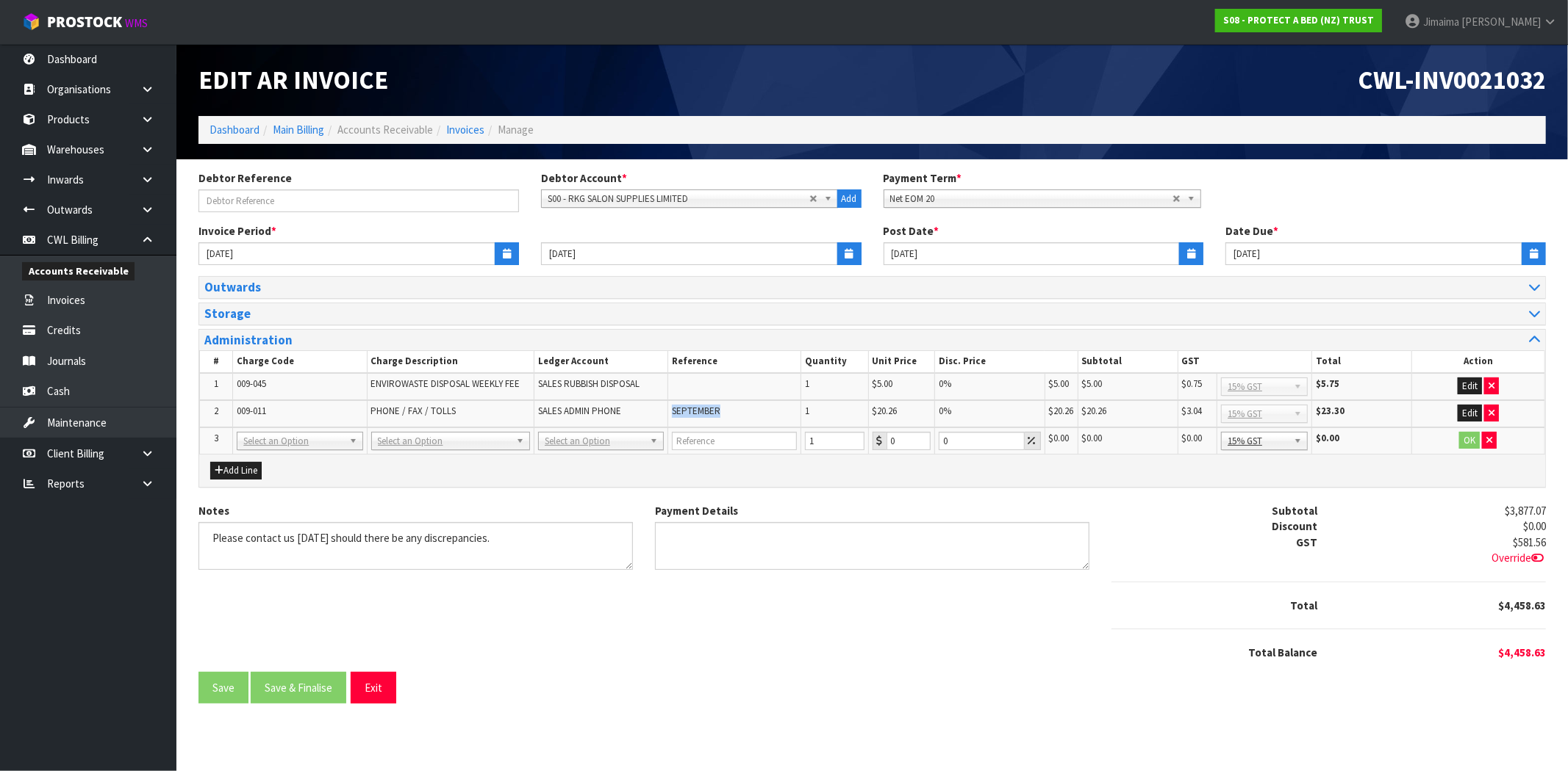
click at [711, 412] on span "SEPTEMBER" at bounding box center [696, 411] width 49 height 13
click at [260, 449] on div at bounding box center [300, 460] width 124 height 24
click at [251, 461] on input "text" at bounding box center [300, 460] width 118 height 18
paste input "009-037"
type input "009-037"
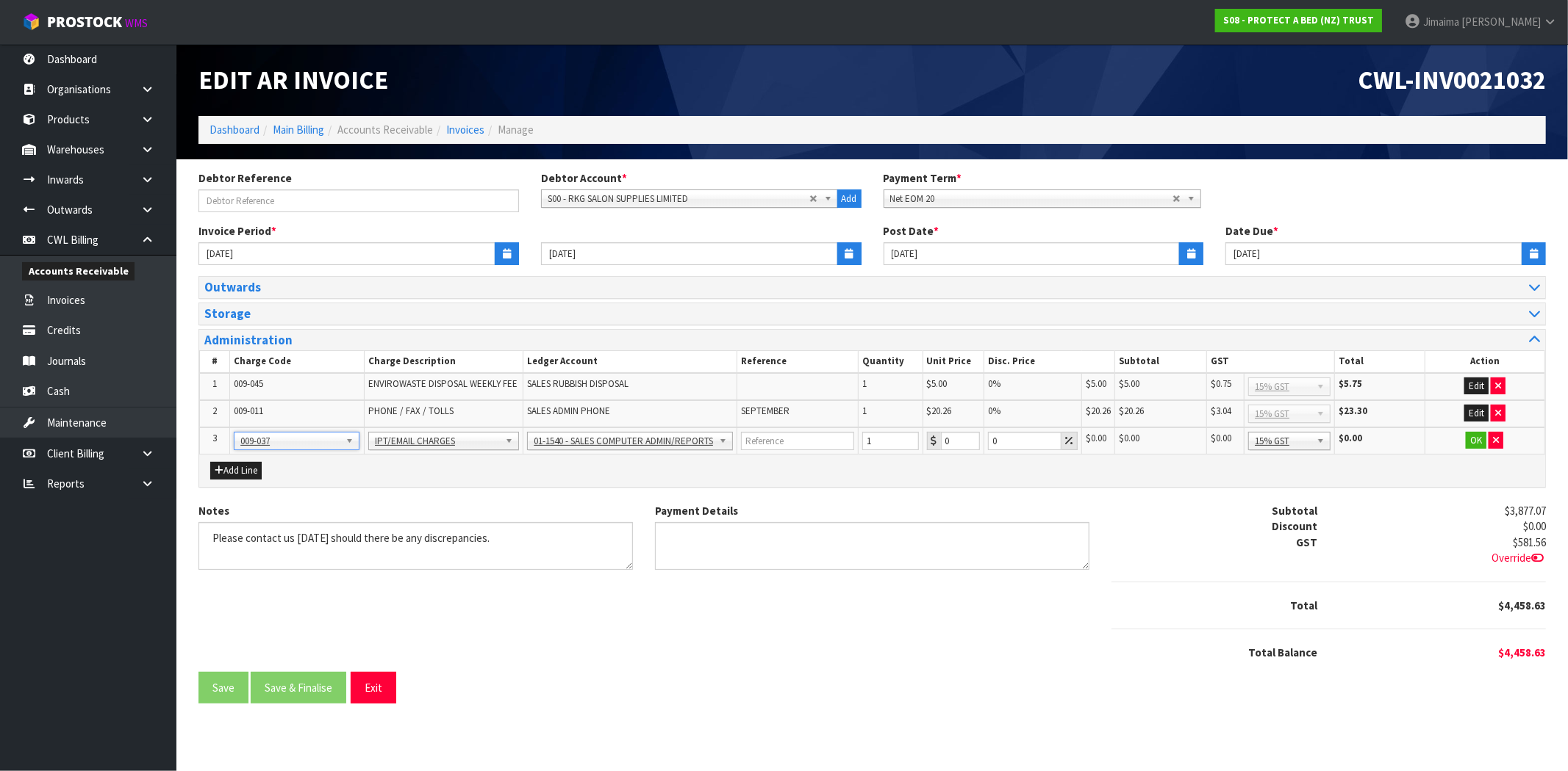
click at [746, 414] on span "SEPTEMBER" at bounding box center [766, 411] width 49 height 13
click at [761, 433] on input "text" at bounding box center [797, 441] width 113 height 18
paste input "SEPTEMBER"
type input "SEPTEMBER"
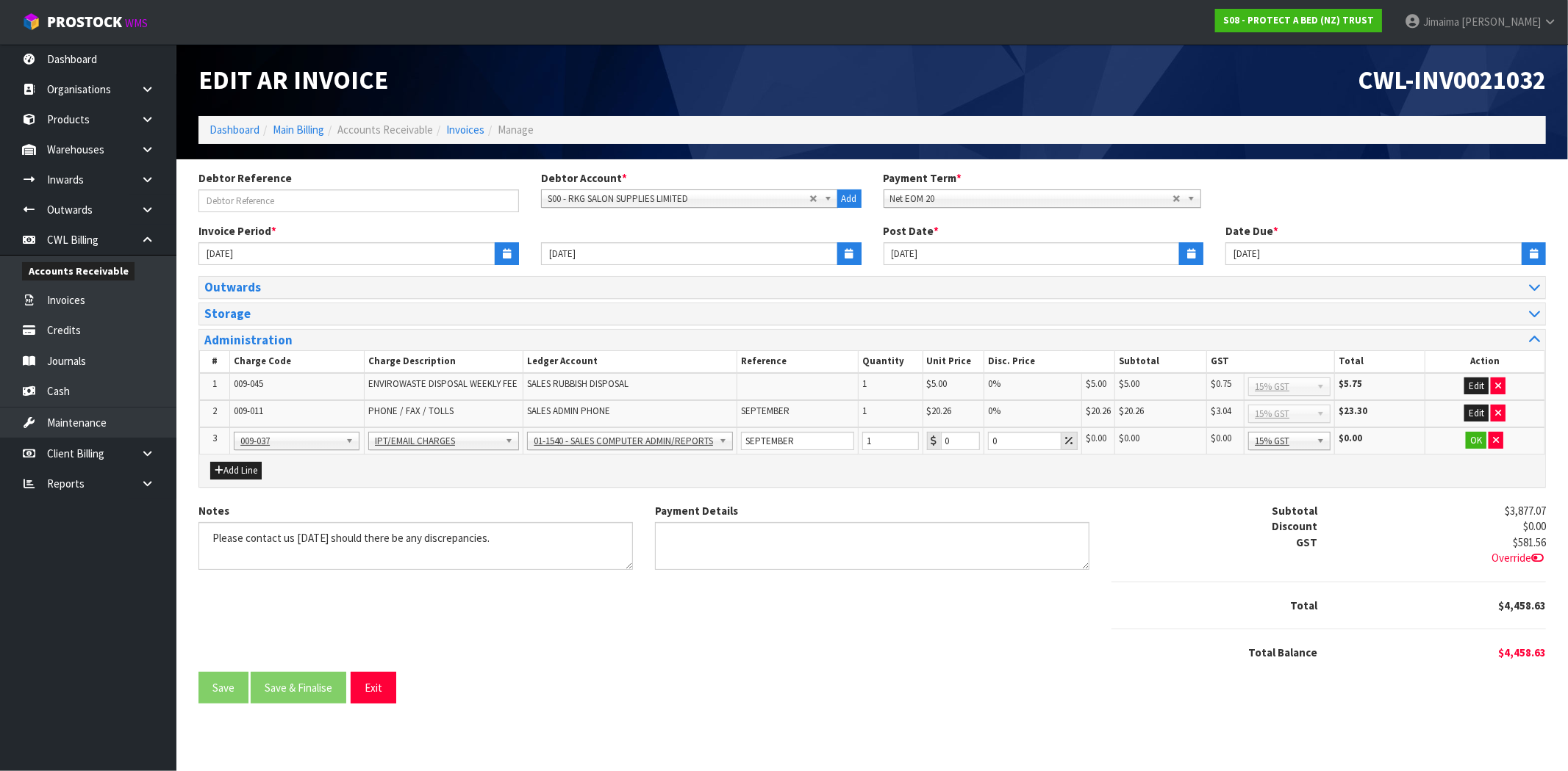
click at [767, 482] on div "Add Line" at bounding box center [872, 471] width 1346 height 33
drag, startPoint x: 964, startPoint y: 435, endPoint x: 920, endPoint y: 439, distance: 44.2
click at [920, 439] on tr "3 001-001 001-002 001-003 001-004 001-005 001-006 001-007 001-008 001-009 001-0…" at bounding box center [872, 441] width 1345 height 27
type input "6"
drag, startPoint x: 1101, startPoint y: 467, endPoint x: 1120, endPoint y: 466, distance: 19.0
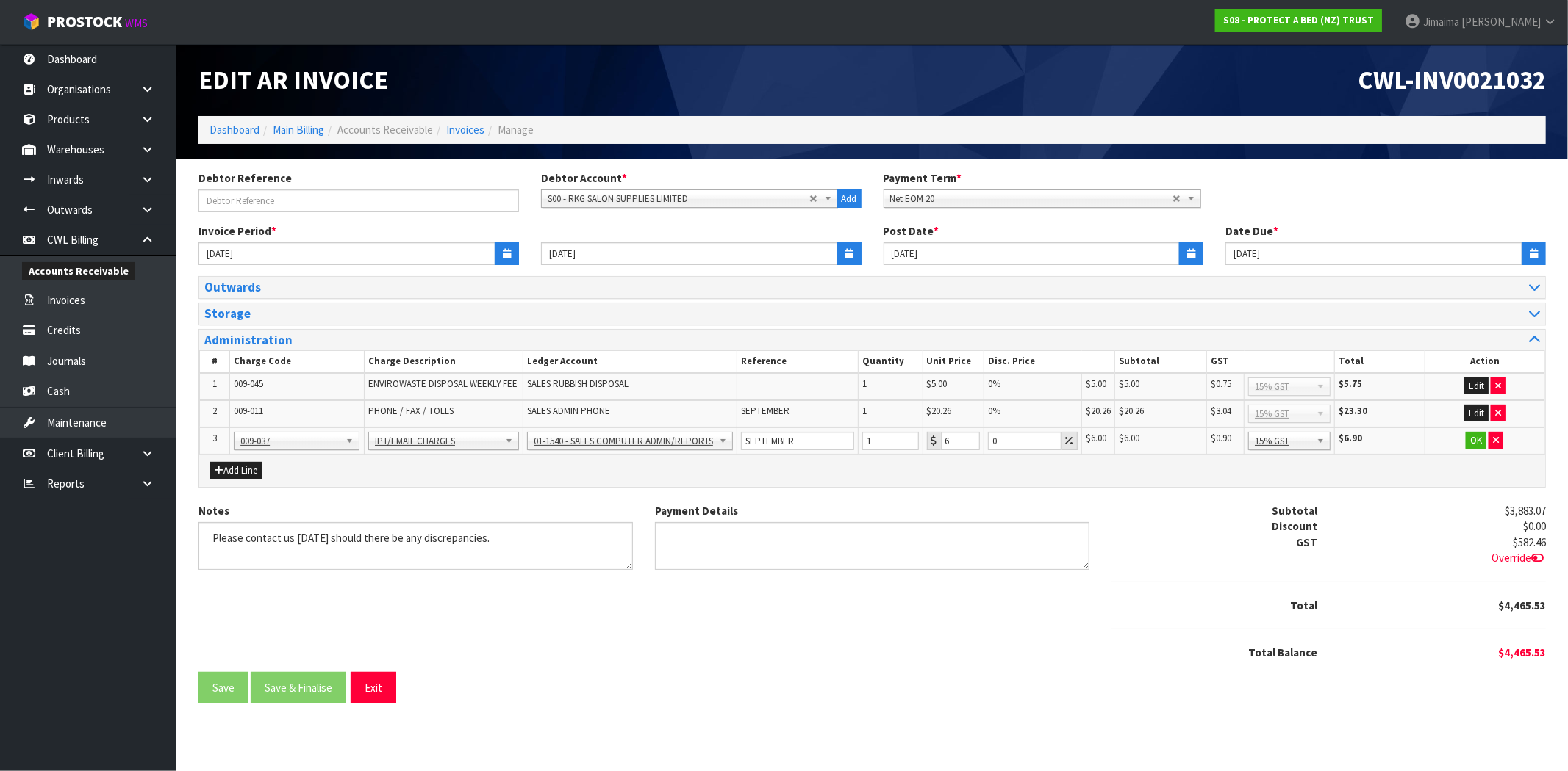
click at [1101, 467] on div "Add Line" at bounding box center [872, 471] width 1346 height 33
click at [1476, 438] on button "OK" at bounding box center [1476, 441] width 21 height 18
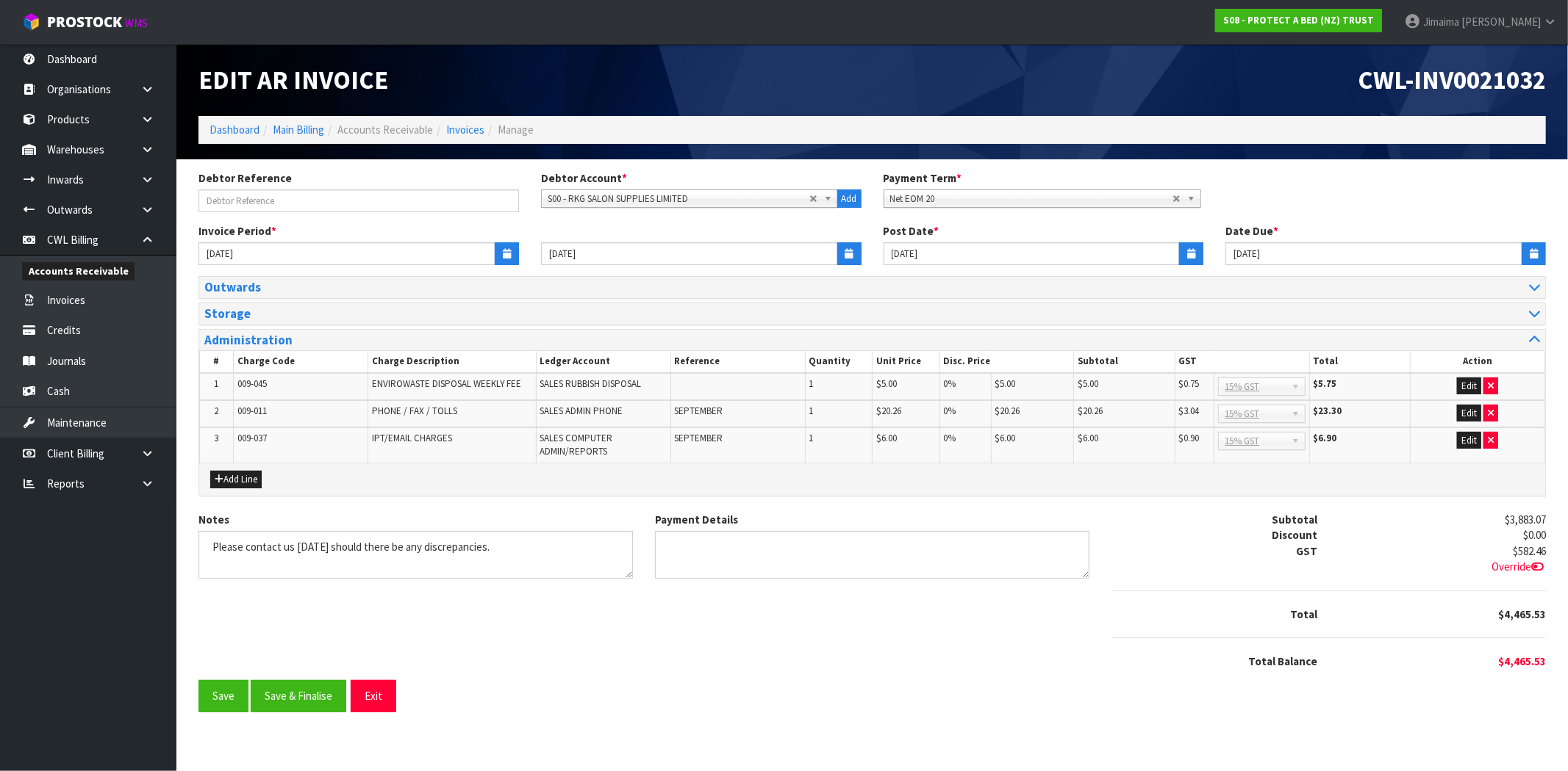
click at [577, 630] on div "Notes Payment Details Subtotal $3,883.07 Discount $0.00 GST $582.46 Override" at bounding box center [871, 597] width 1369 height 169
click at [305, 698] on button "Save & Finalise" at bounding box center [298, 696] width 95 height 32
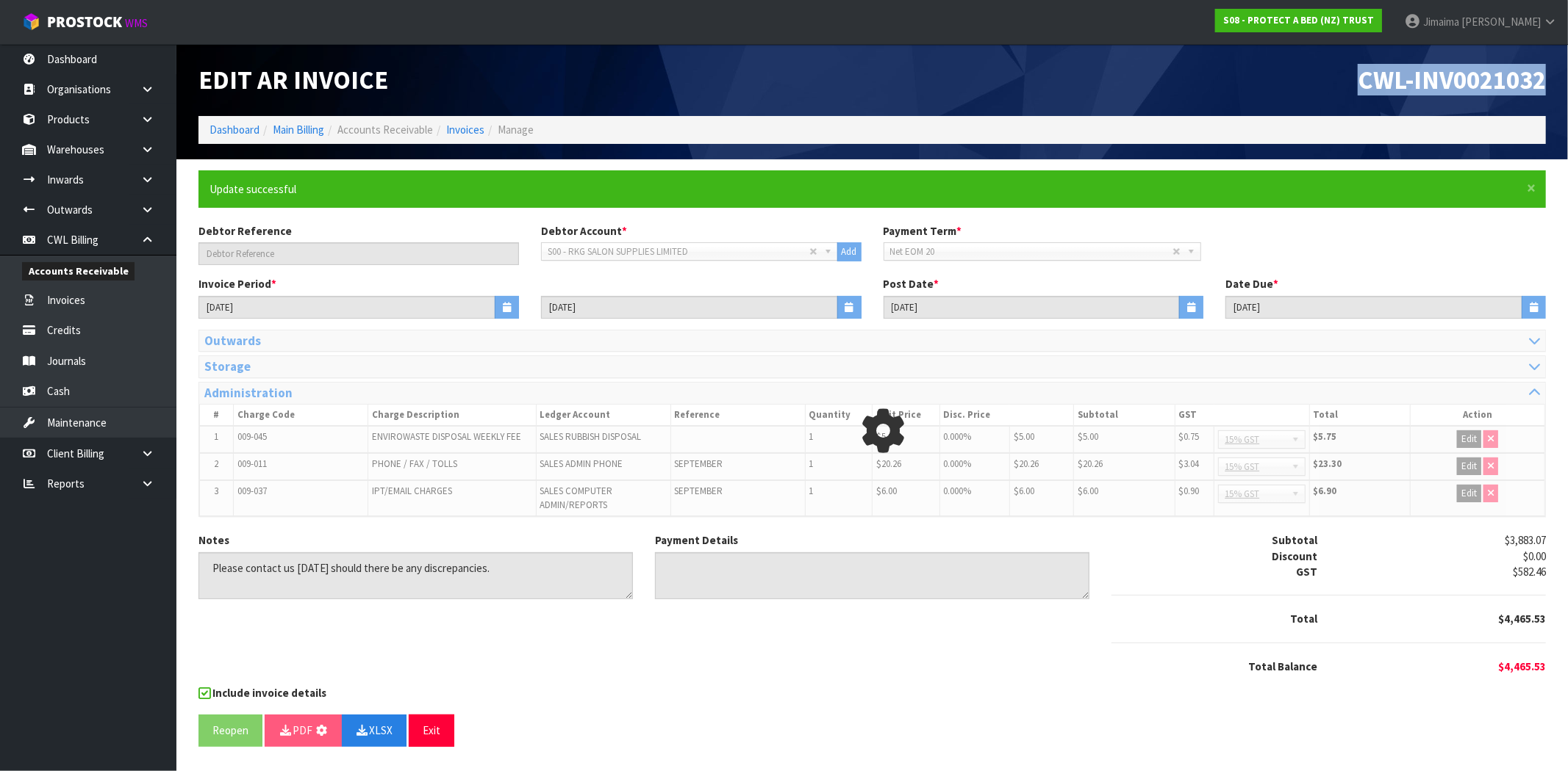
drag, startPoint x: 1437, startPoint y: 97, endPoint x: 1555, endPoint y: 101, distance: 118.1
click at [1567, 92] on header "Edit AR Invoice CWL-INV0021032 Dashboard Main Billing Accounts Receivable Invoi…" at bounding box center [872, 102] width 1391 height 115
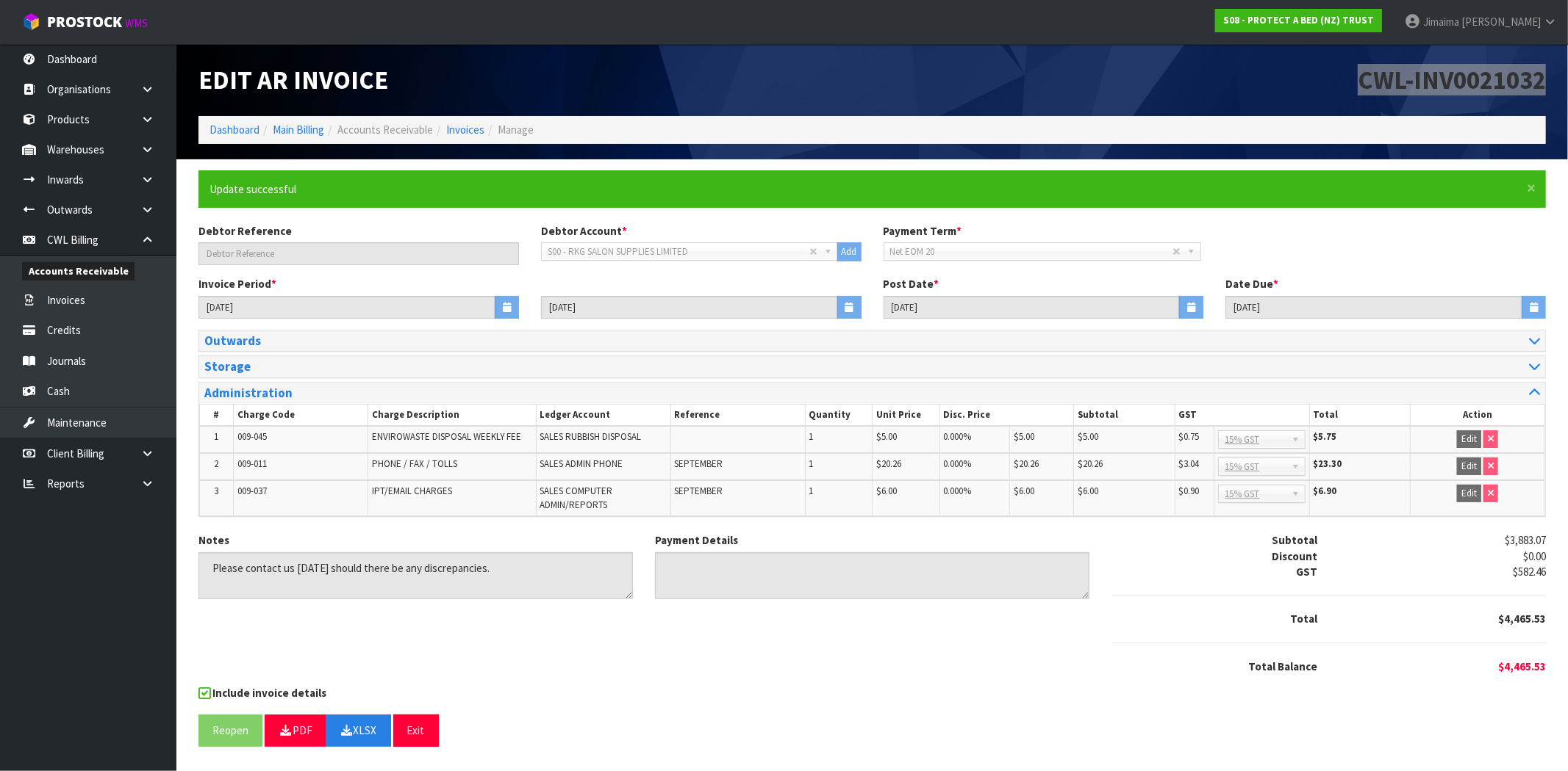
click at [570, 688] on div "Include invoice details" at bounding box center [872, 694] width 1348 height 18
click at [365, 725] on button "XLSX" at bounding box center [358, 730] width 65 height 32
drag, startPoint x: 766, startPoint y: 717, endPoint x: 833, endPoint y: 762, distance: 80.7
click at [768, 719] on div "Reopen PDF XLSX Exit" at bounding box center [872, 730] width 1348 height 32
click at [466, 135] on link "Invoices" at bounding box center [465, 129] width 38 height 14
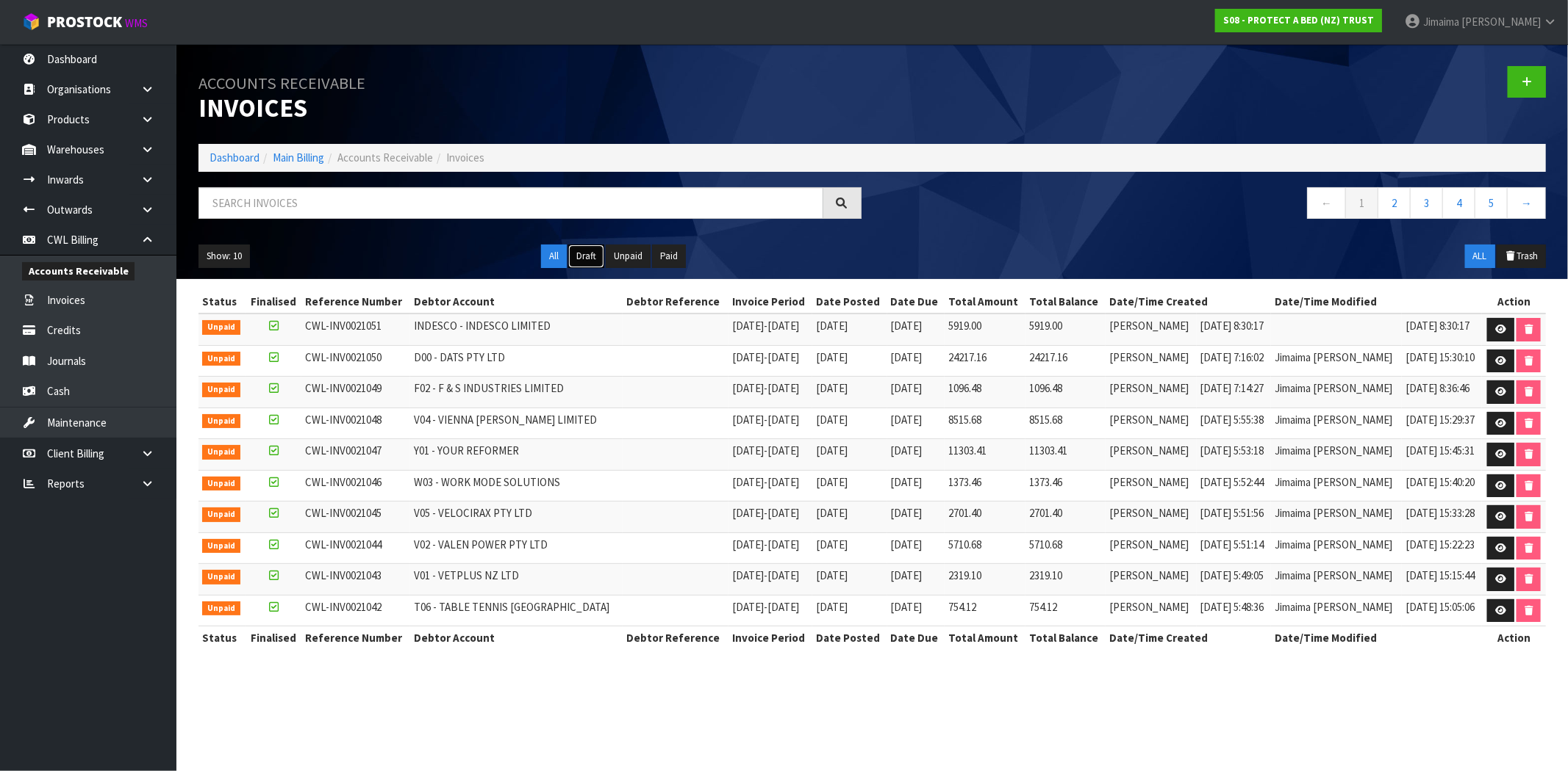
click at [592, 262] on button "Draft" at bounding box center [586, 257] width 36 height 24
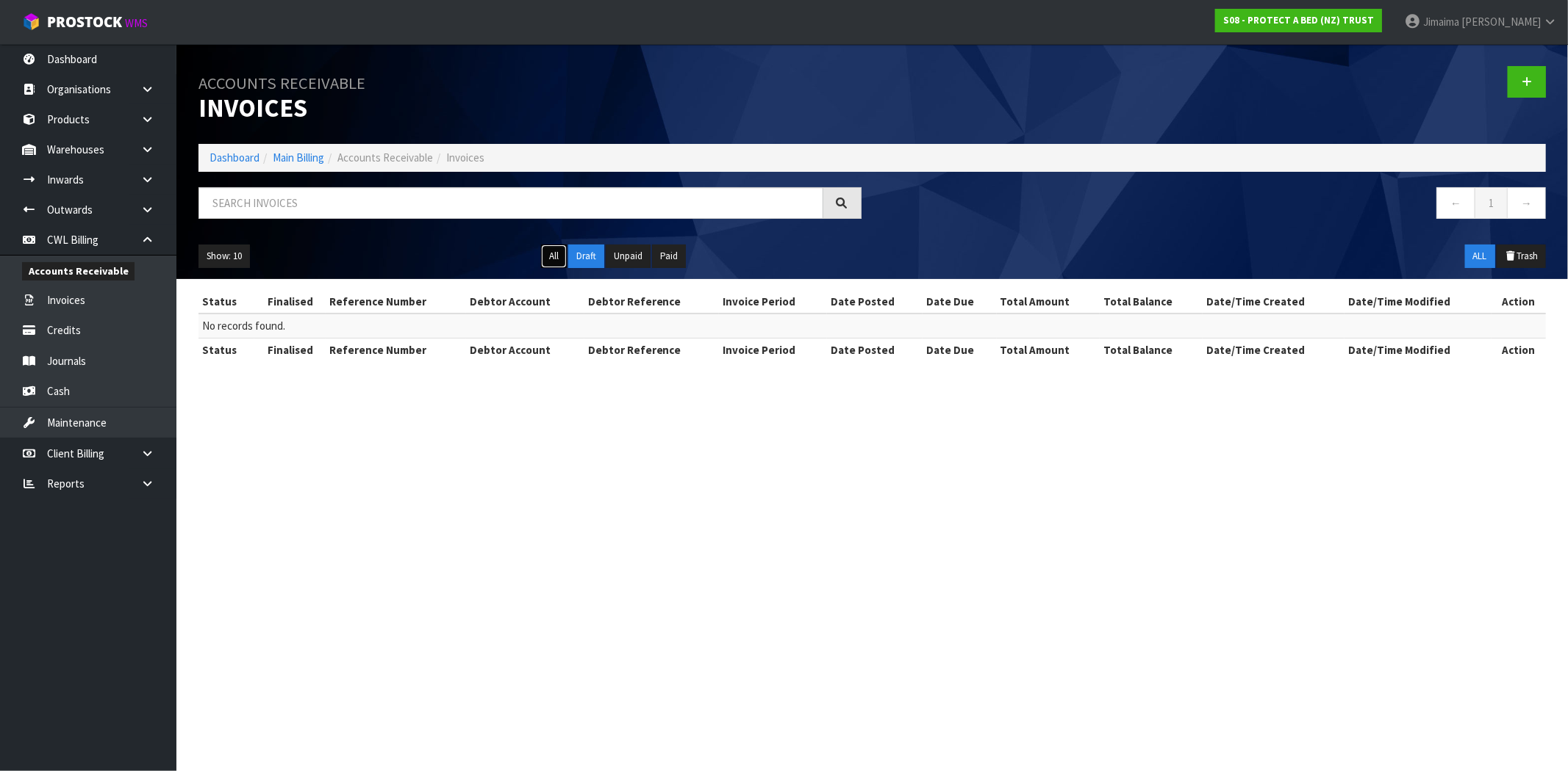
click at [564, 258] on button "All" at bounding box center [553, 257] width 26 height 24
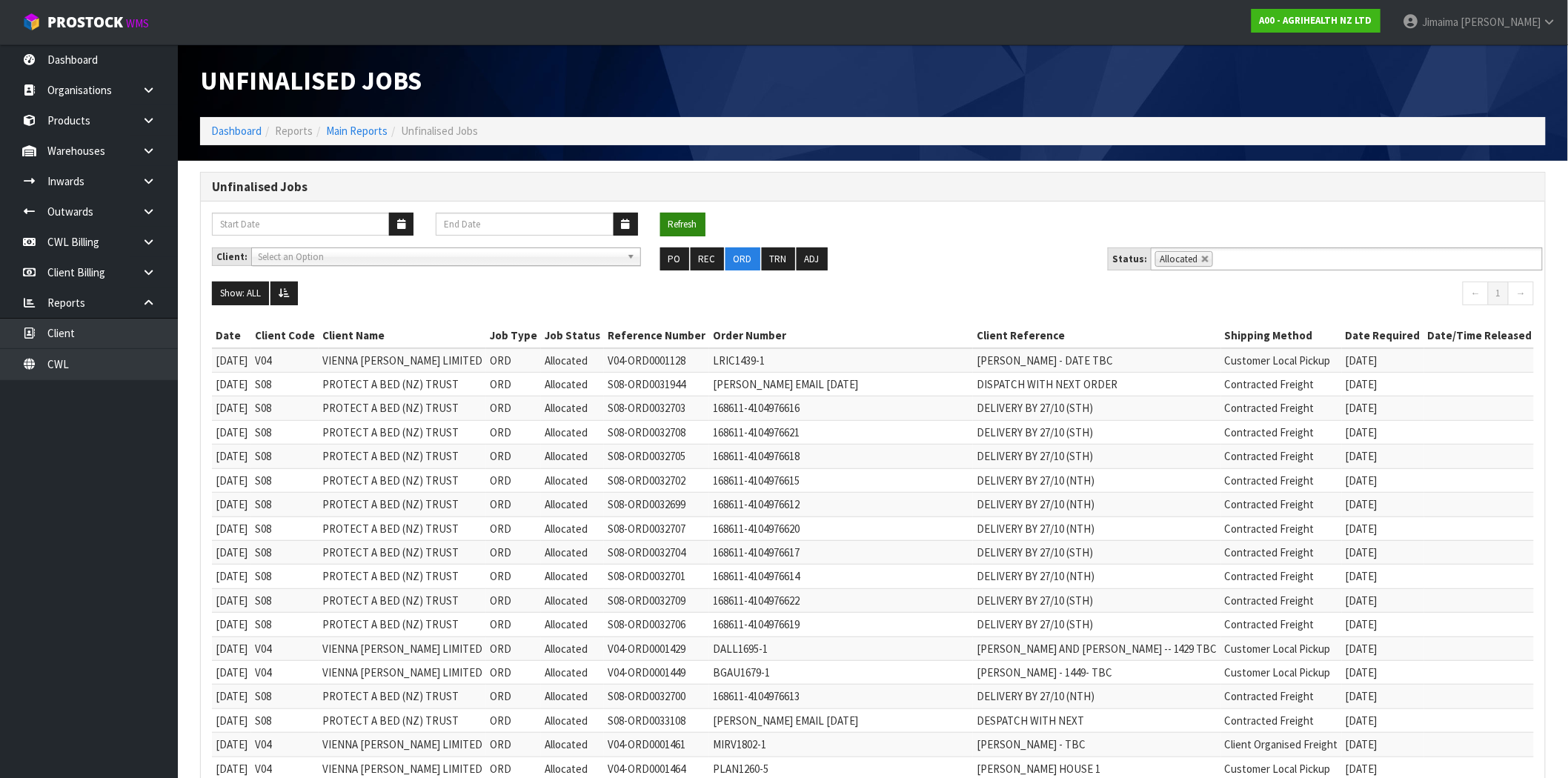
click at [670, 219] on button "Refresh" at bounding box center [682, 225] width 45 height 24
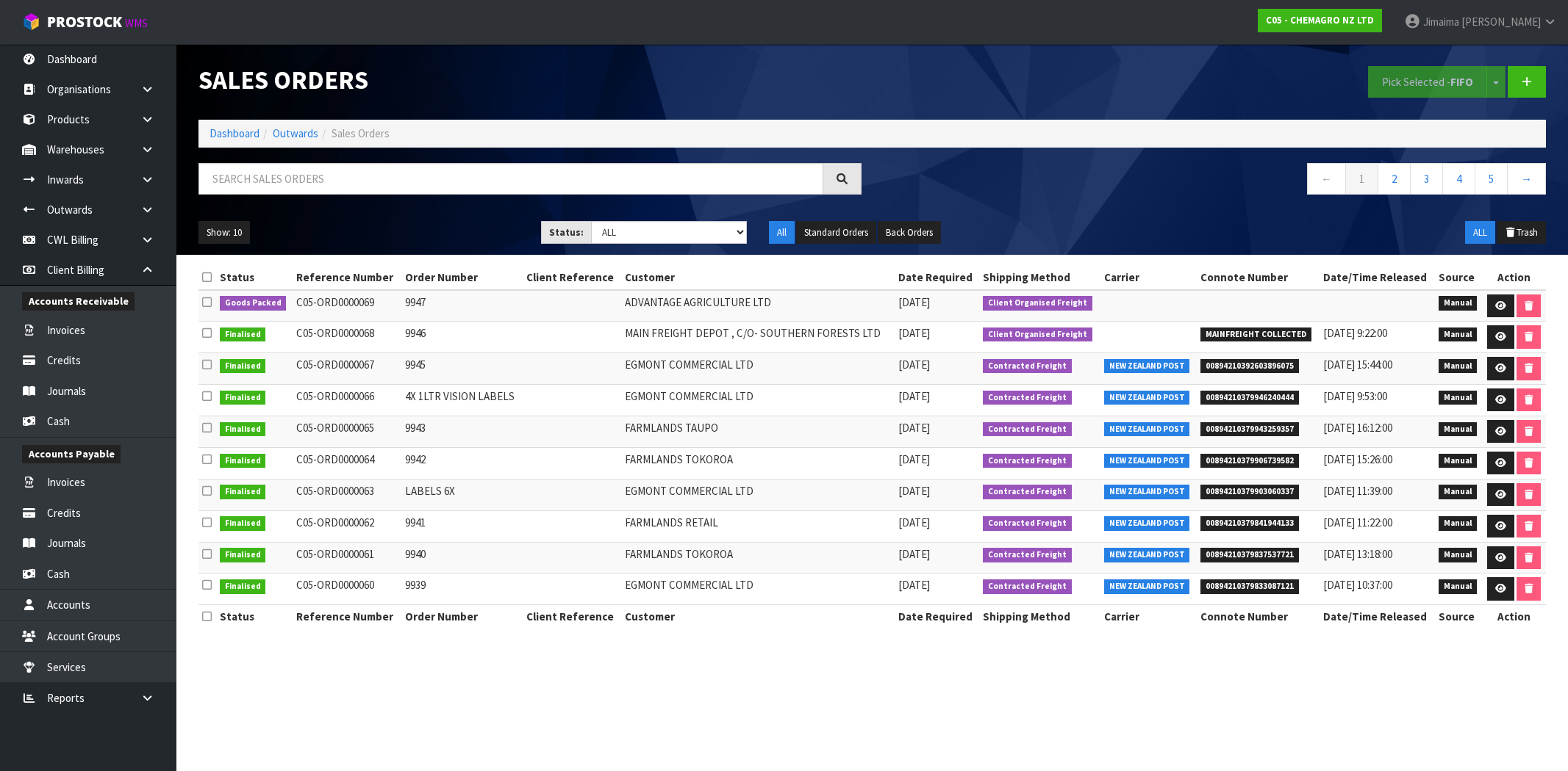
click at [254, 129] on link "Dashboard" at bounding box center [234, 133] width 50 height 14
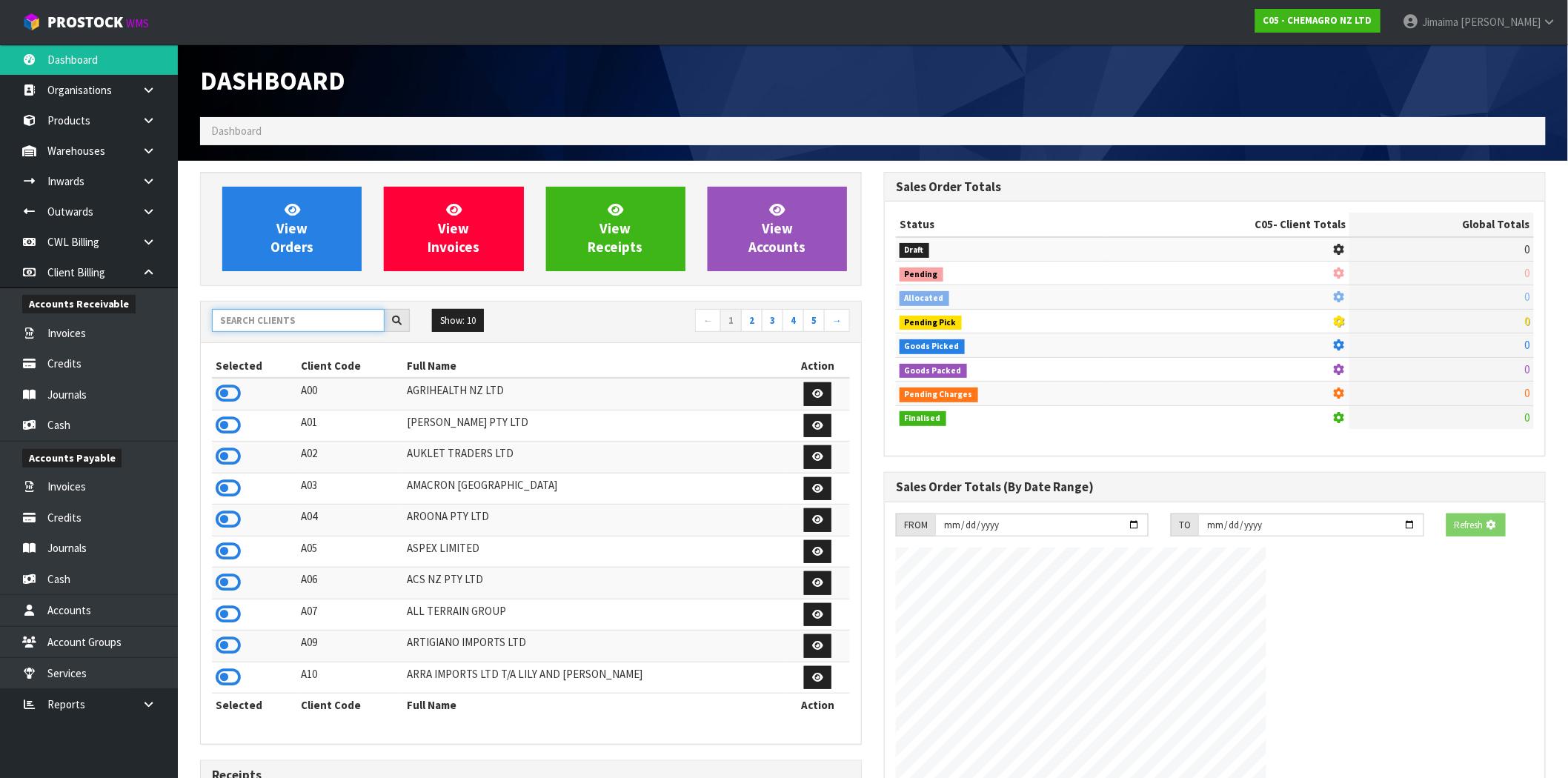
click at [314, 328] on input "text" at bounding box center [298, 320] width 173 height 23
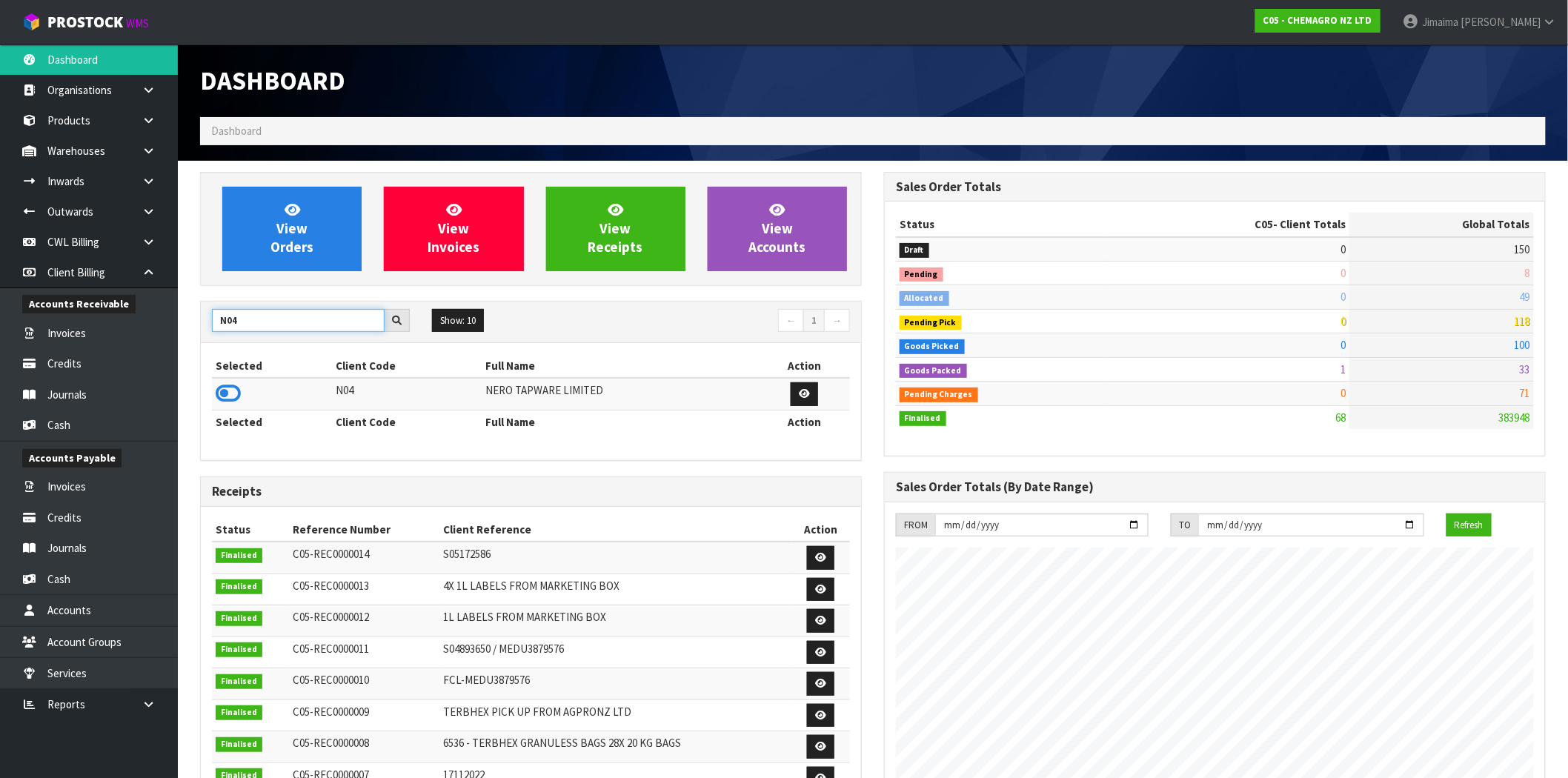
type input "N04"
click at [235, 392] on icon at bounding box center [228, 394] width 25 height 22
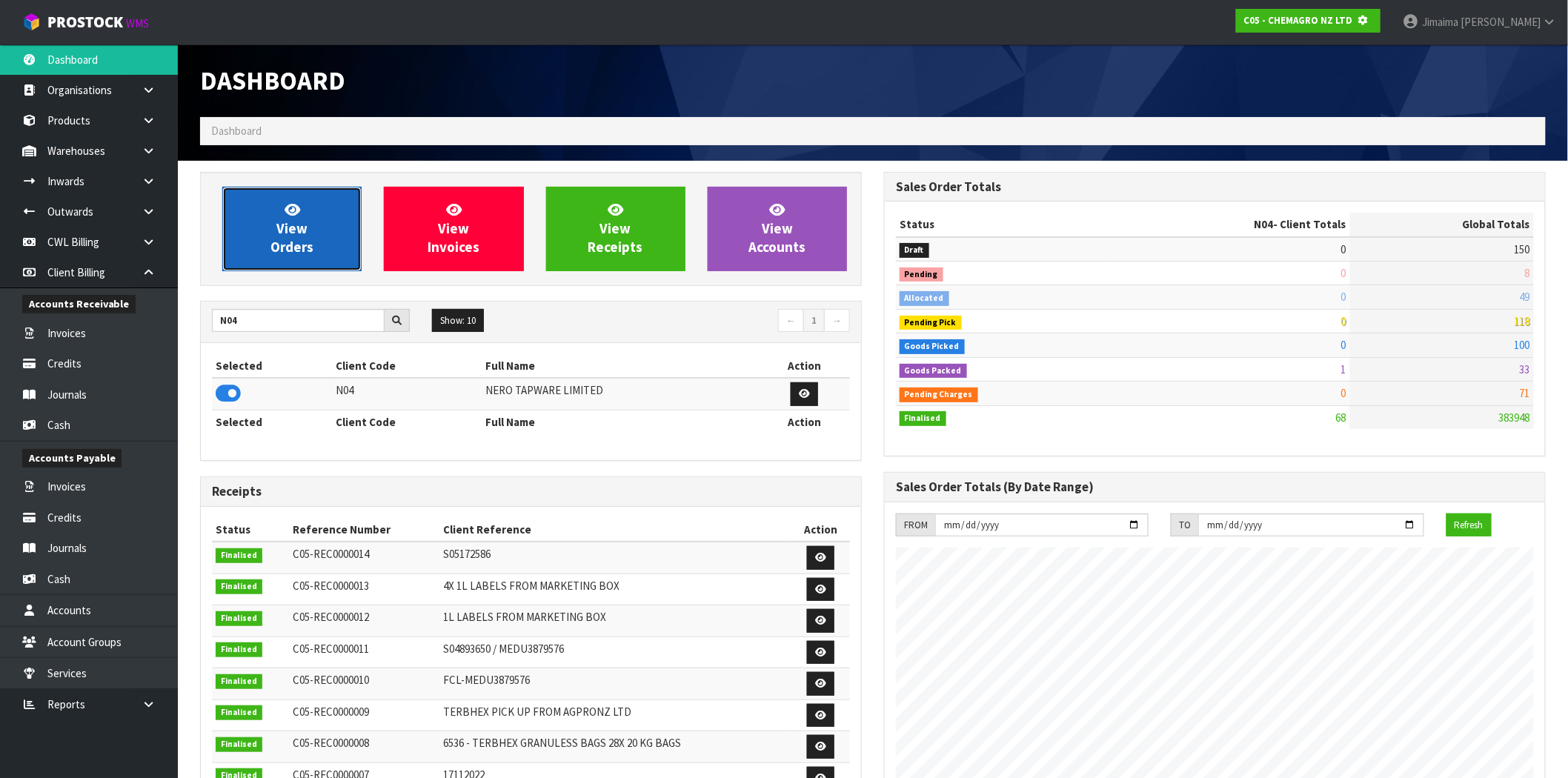
click at [315, 227] on link "View Orders" at bounding box center [292, 228] width 139 height 84
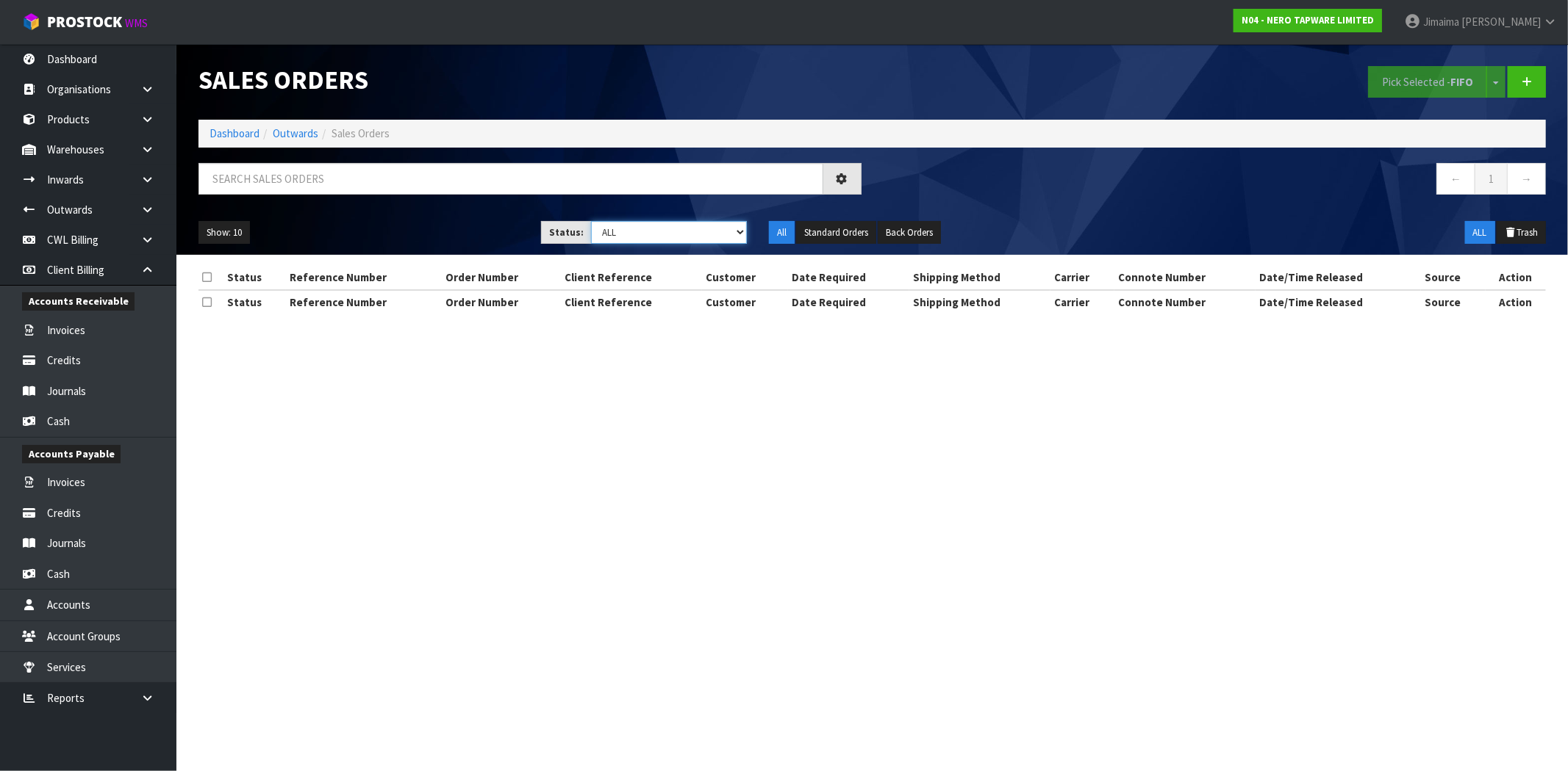
click at [622, 231] on select "Draft Pending Allocated Pending Pick Goods Picked Goods Packed Pending Charges …" at bounding box center [669, 232] width 156 height 23
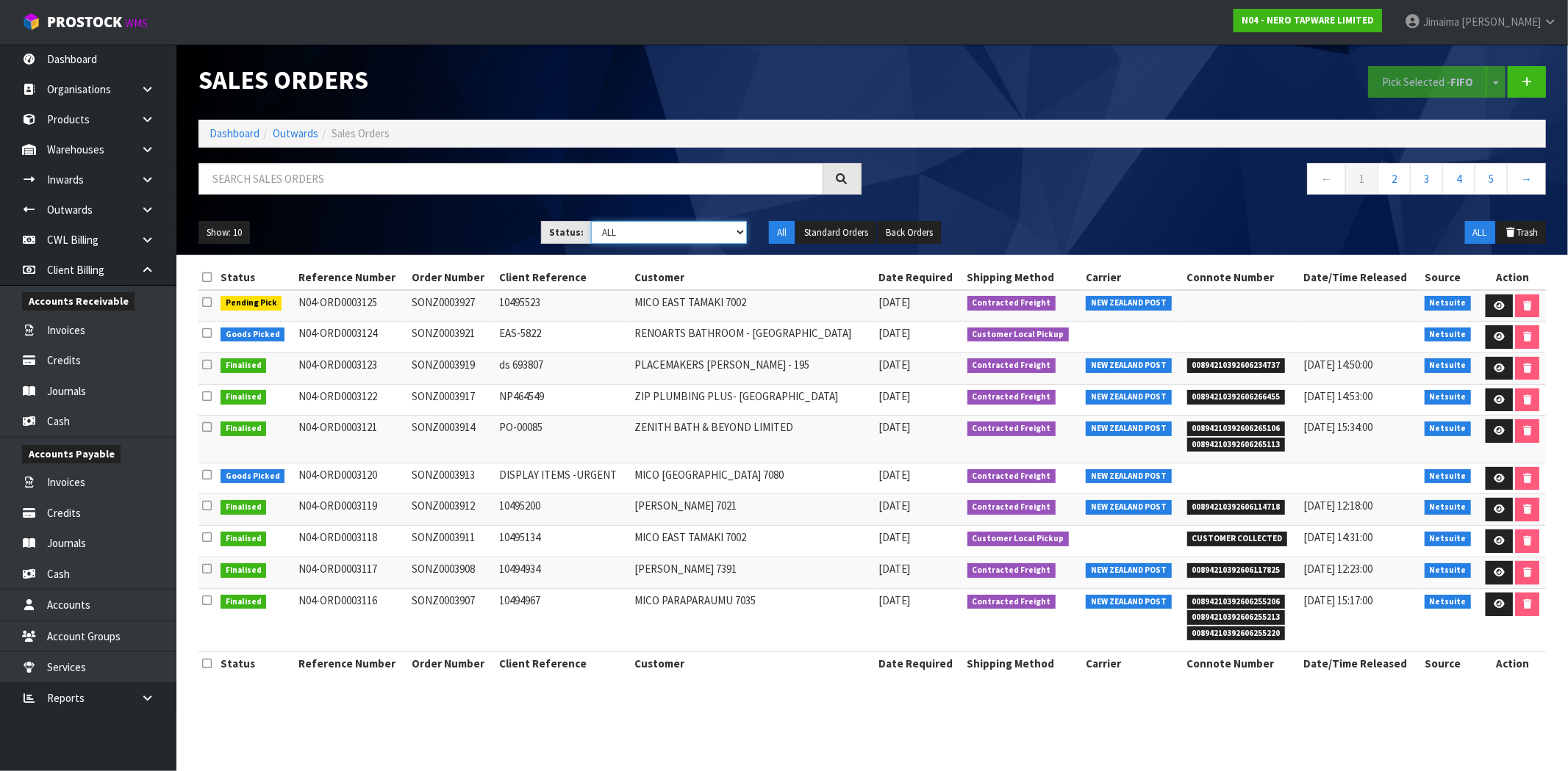
select select "string:4"
click at [591, 221] on select "Draft Pending Allocated Pending Pick Goods Picked Goods Packed Pending Charges …" at bounding box center [669, 232] width 156 height 23
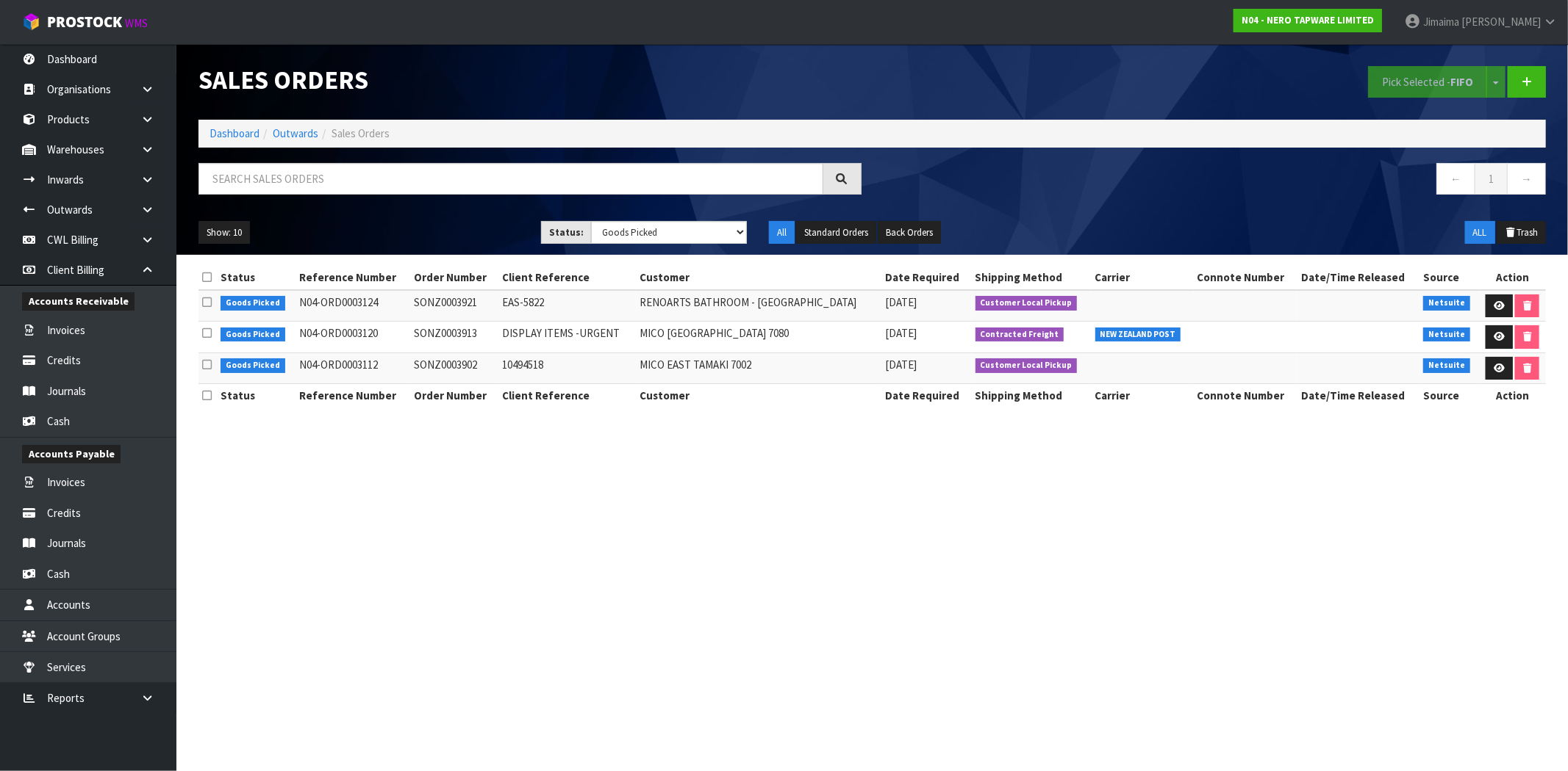
click at [669, 333] on td "MICO [GEOGRAPHIC_DATA] 7080" at bounding box center [759, 337] width 246 height 32
click at [882, 336] on td "[DATE]" at bounding box center [927, 337] width 89 height 32
click at [149, 240] on icon at bounding box center [147, 240] width 14 height 11
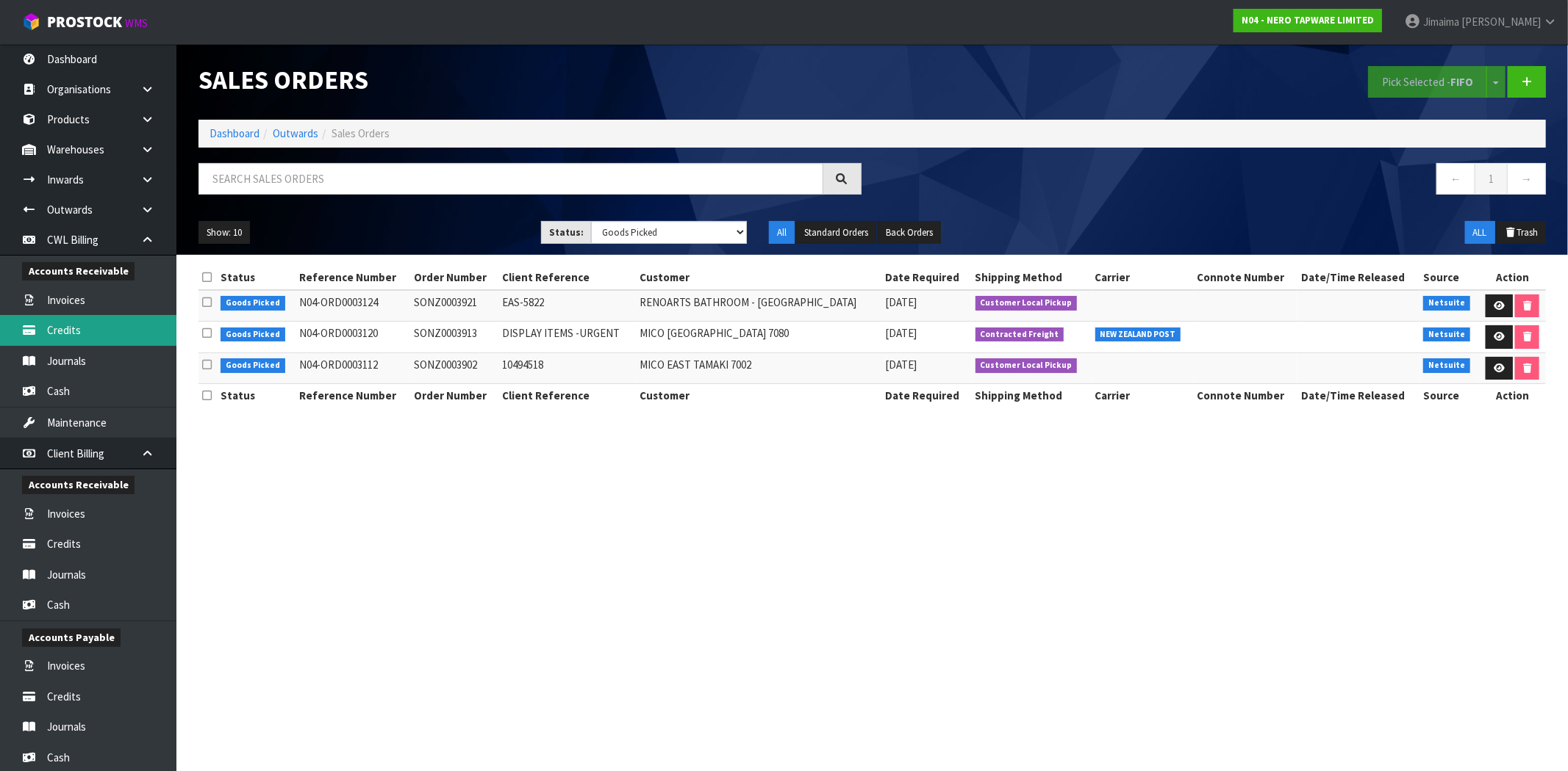
drag, startPoint x: 98, startPoint y: 338, endPoint x: 321, endPoint y: 253, distance: 238.7
click at [97, 338] on link "Credits" at bounding box center [88, 330] width 177 height 30
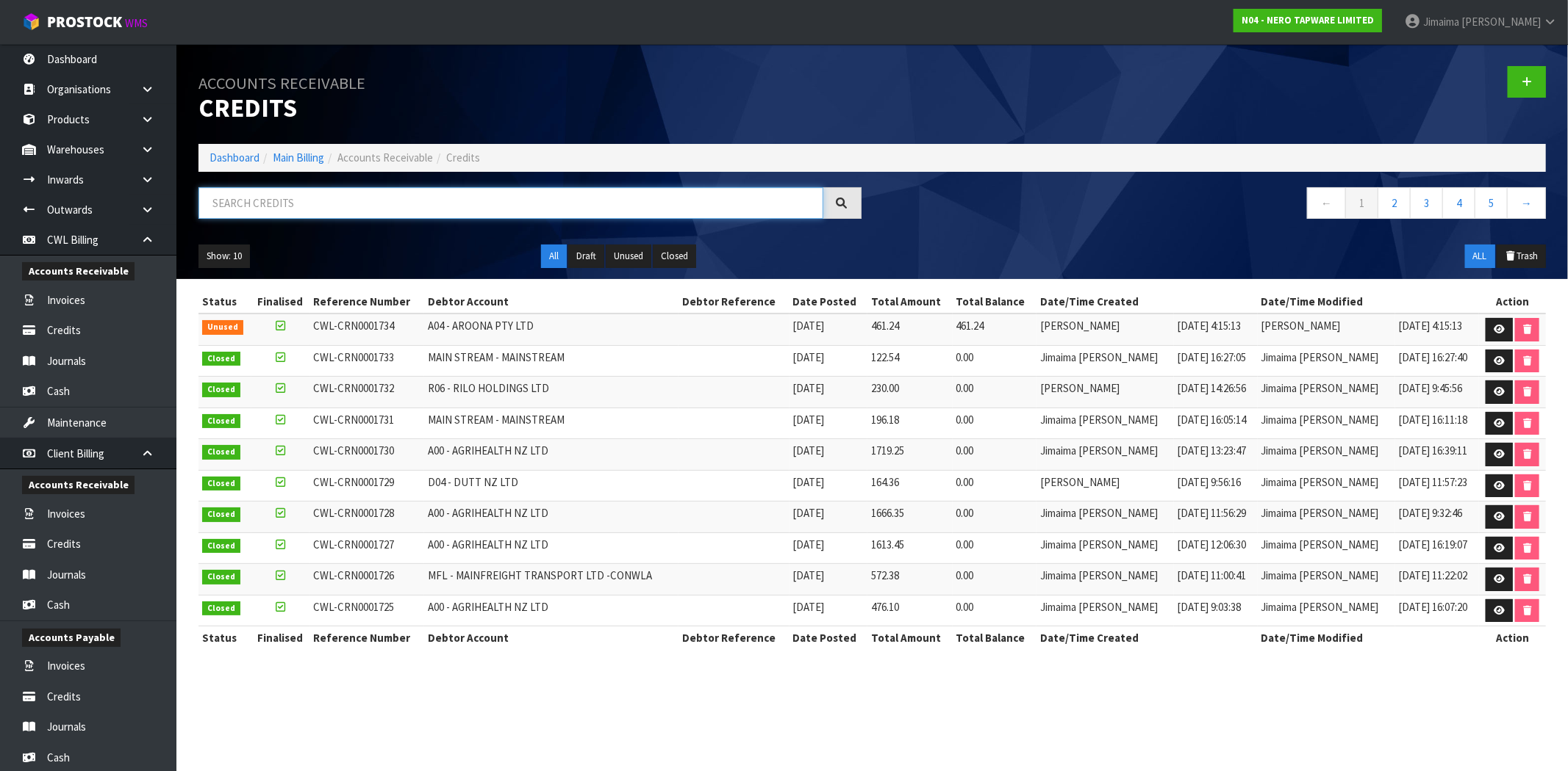
click at [275, 202] on input "text" at bounding box center [510, 203] width 625 height 32
click at [1488, 515] on link at bounding box center [1498, 517] width 27 height 24
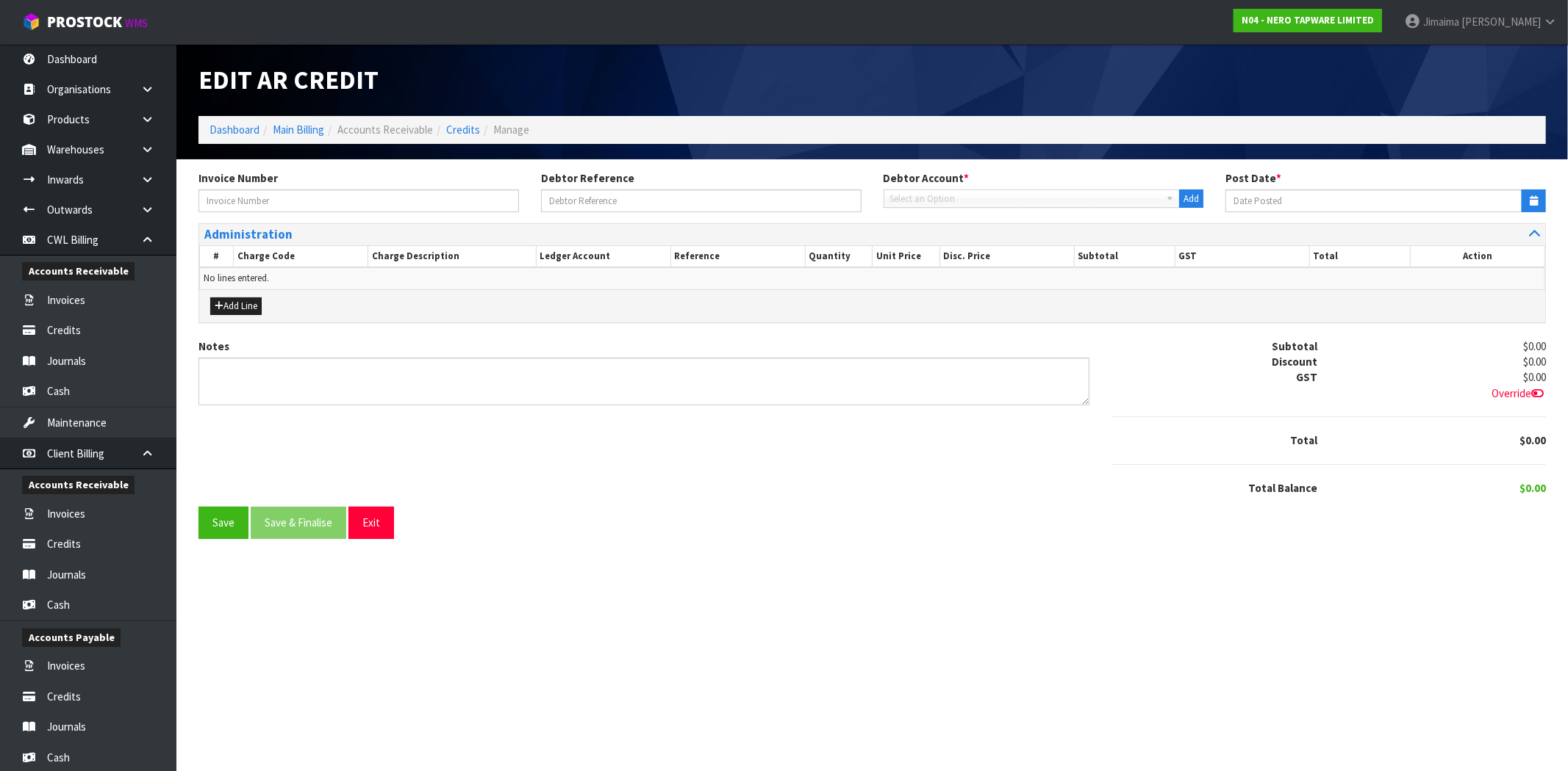
type input "INV0020541"
type input "[DATE]"
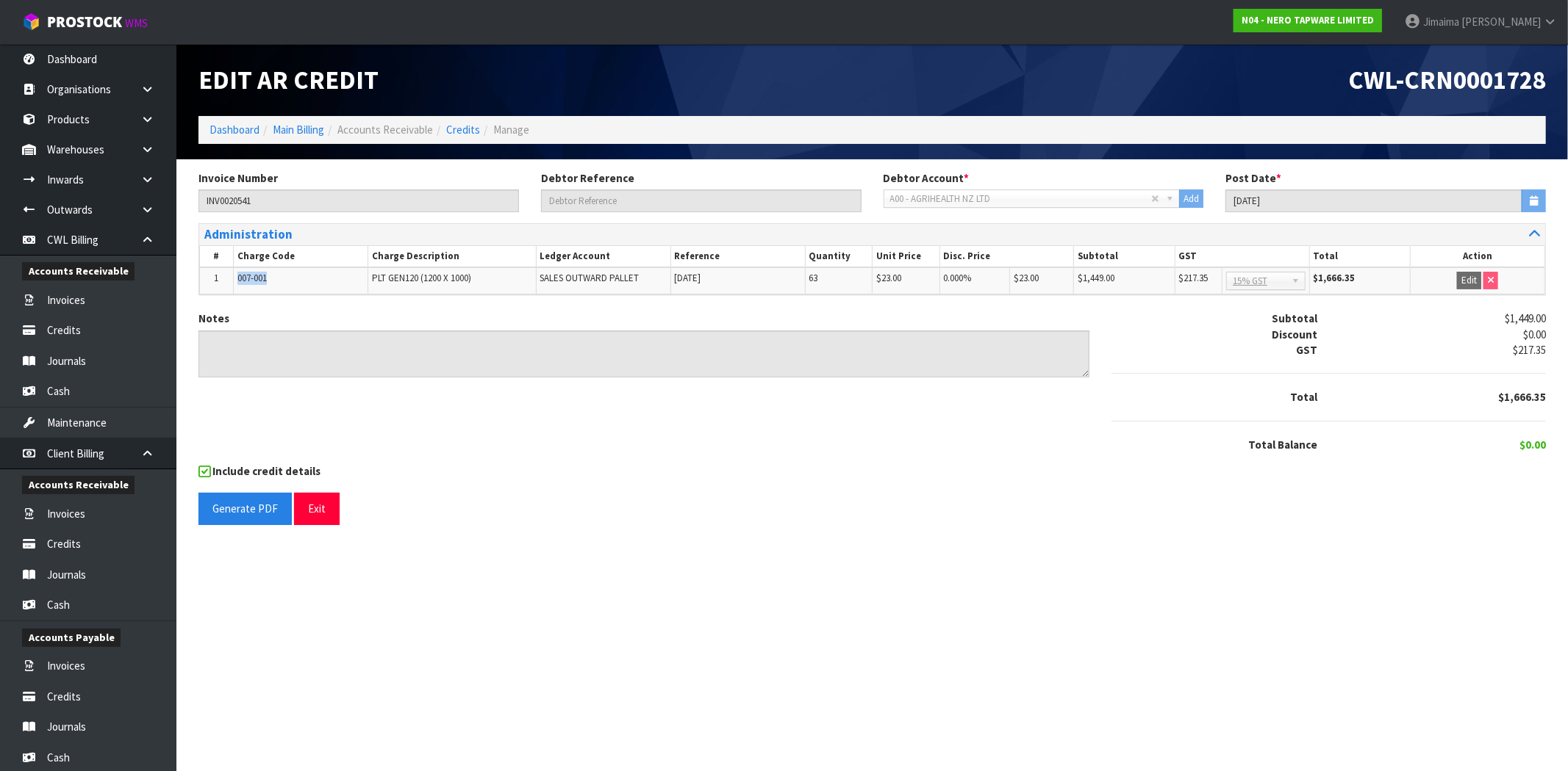
drag, startPoint x: 309, startPoint y: 274, endPoint x: 217, endPoint y: 282, distance: 92.3
click at [217, 282] on tr "1 007-001 PLT GEN120 (1200 X 1000) SALES OUTWARD PALLET [DATE] 63 $23.00 0.000 …" at bounding box center [872, 281] width 1345 height 27
copy tr "007-001"
click at [469, 128] on link "Credits" at bounding box center [463, 129] width 34 height 14
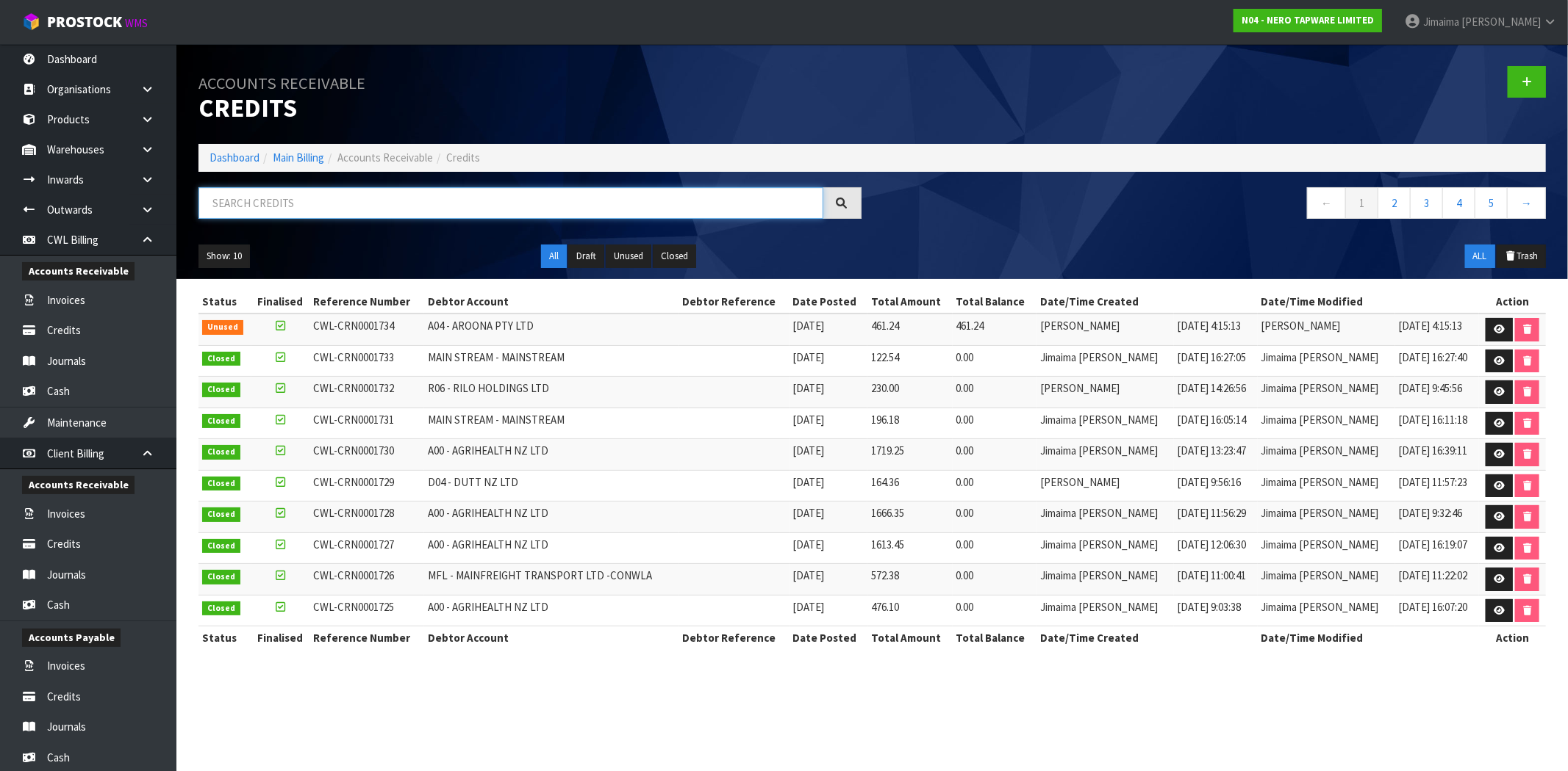
click at [493, 203] on input "text" at bounding box center [510, 203] width 625 height 32
type input "A00"
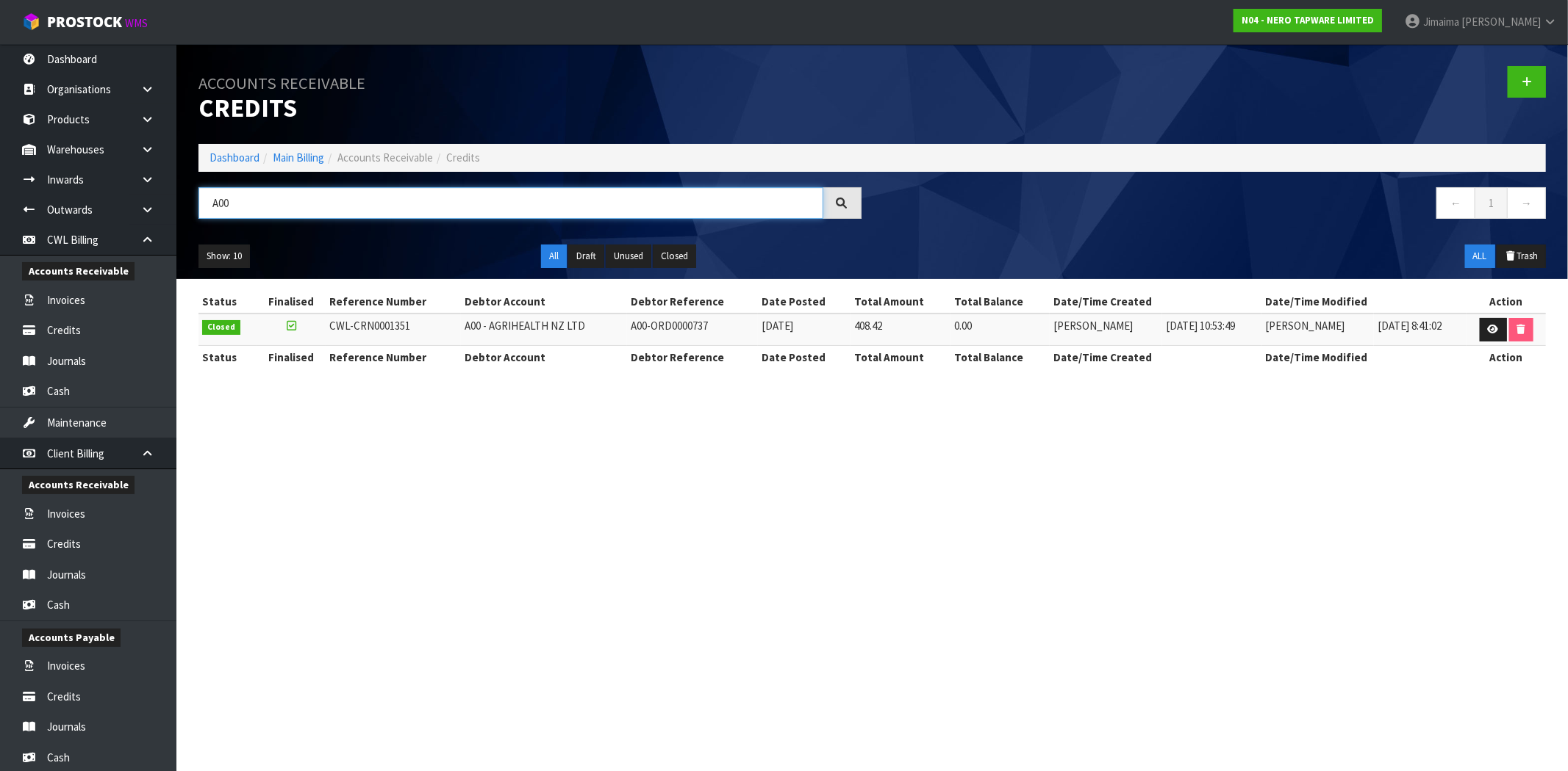
drag, startPoint x: 240, startPoint y: 200, endPoint x: 194, endPoint y: 200, distance: 46.0
click at [194, 200] on div "A00" at bounding box center [530, 208] width 685 height 43
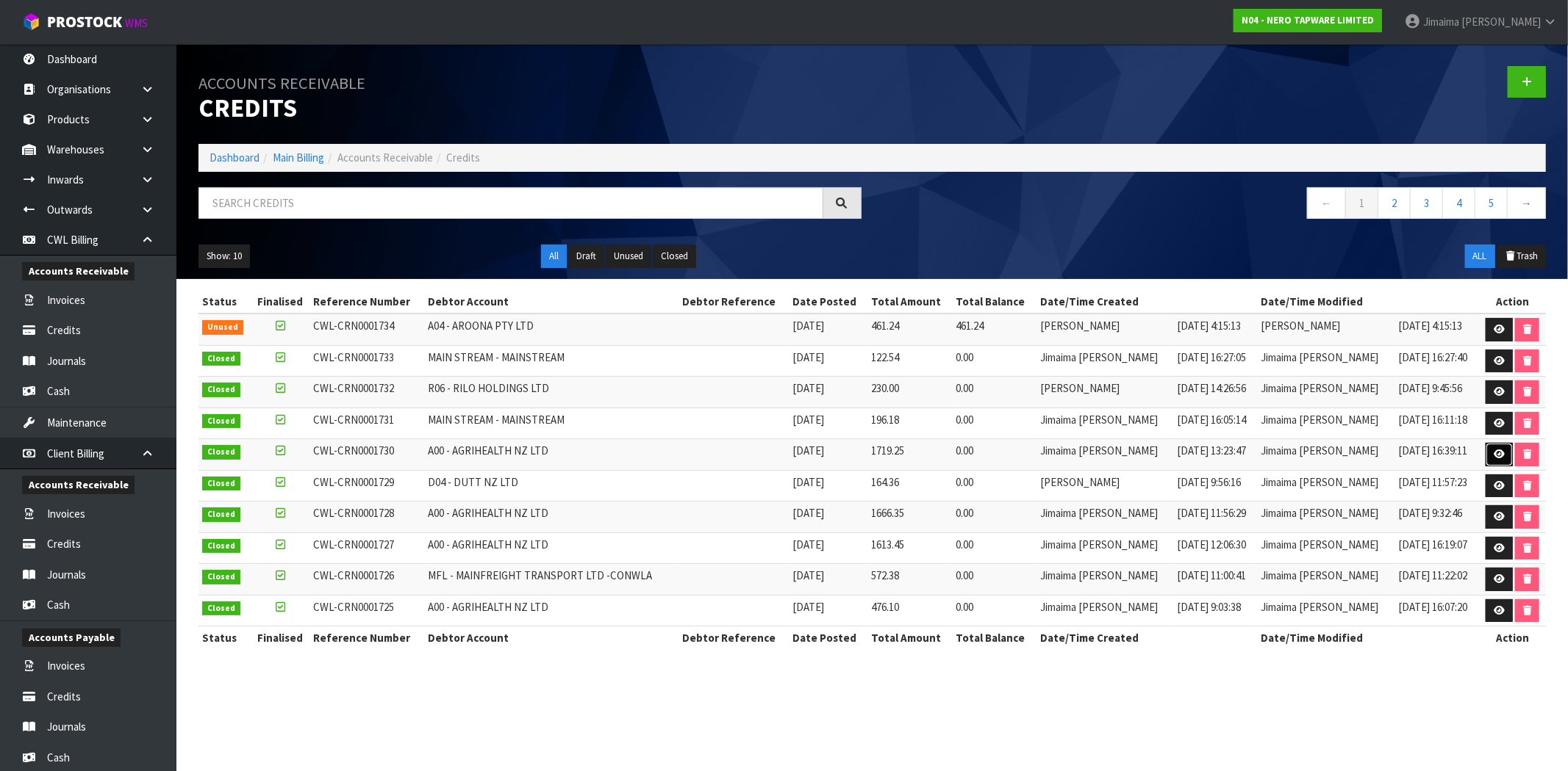
click at [1487, 448] on link at bounding box center [1498, 455] width 27 height 24
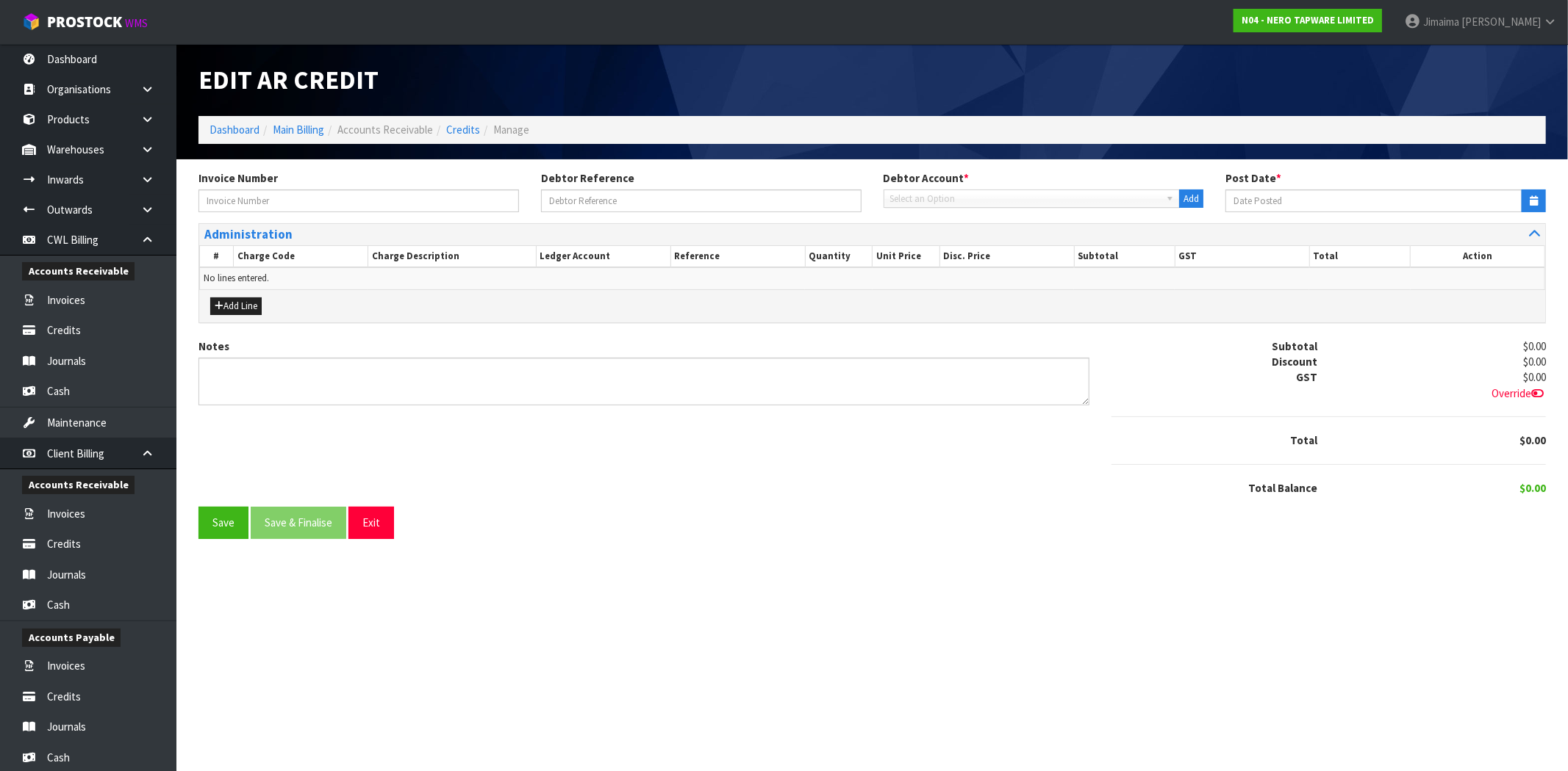
type input "CWL-INV0020760"
type input "[DATE]"
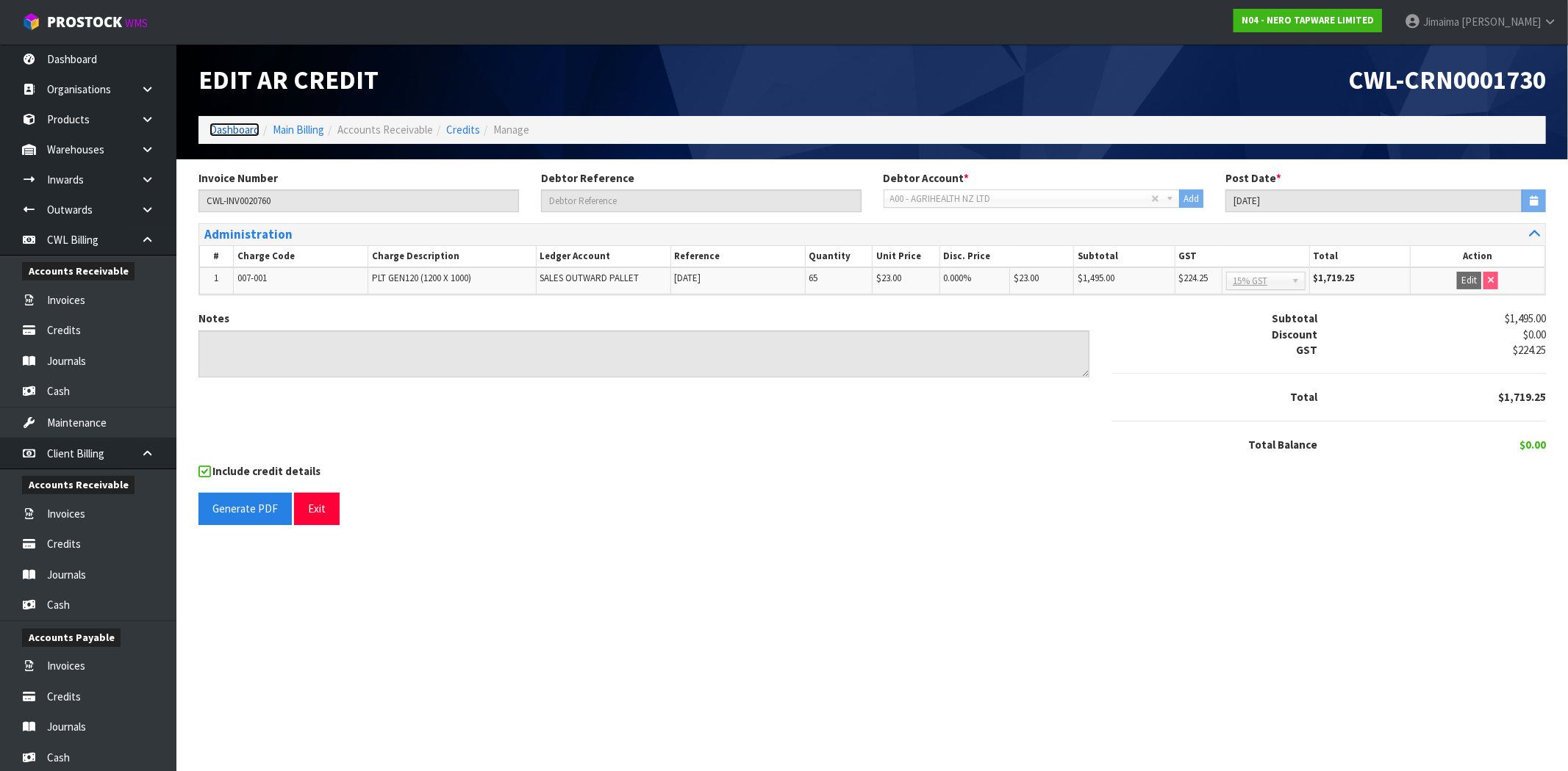
click at [238, 135] on link "Dashboard" at bounding box center [234, 129] width 50 height 14
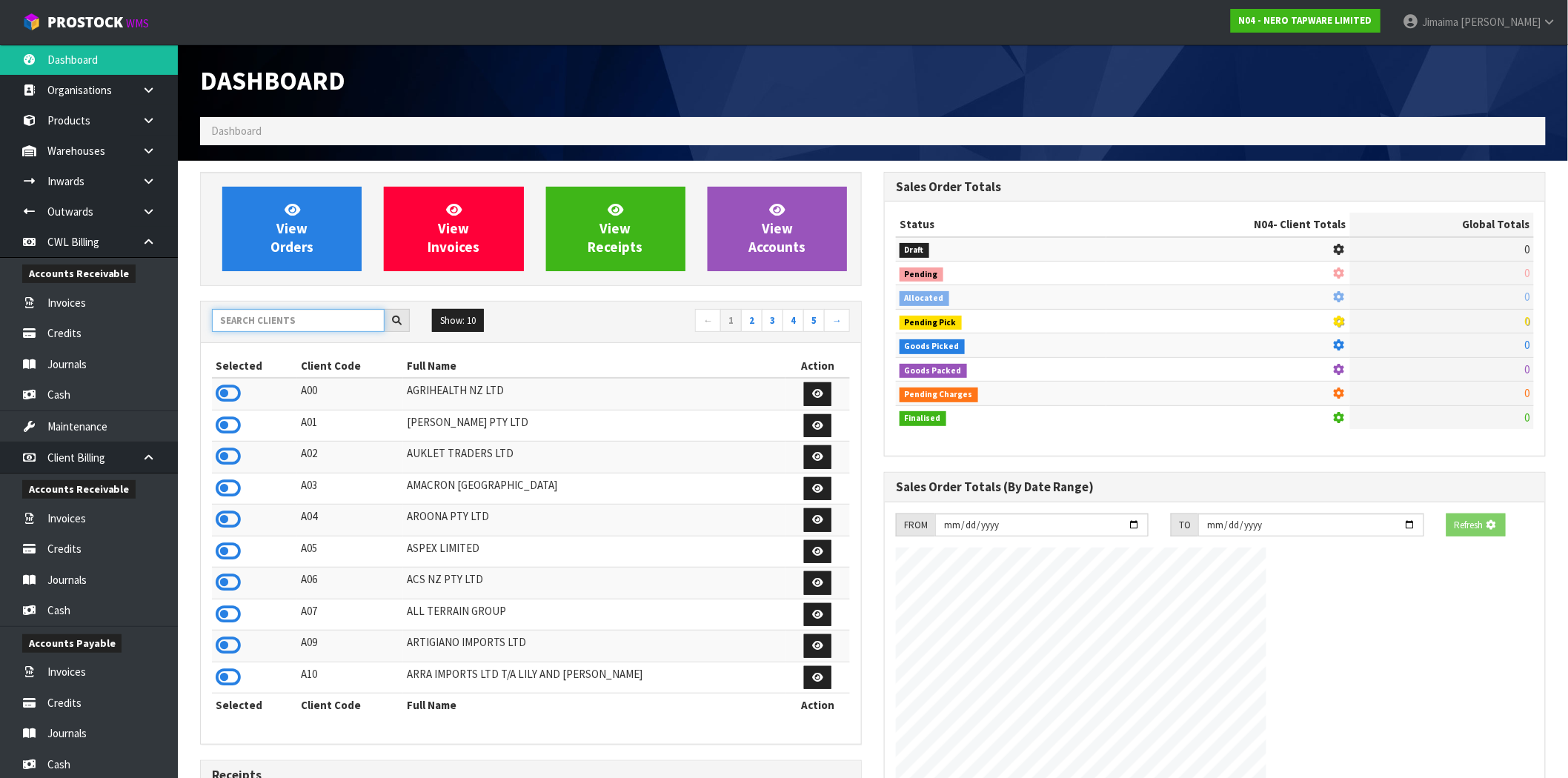
click at [253, 322] on input "text" at bounding box center [298, 320] width 173 height 23
click at [234, 387] on icon at bounding box center [228, 394] width 25 height 22
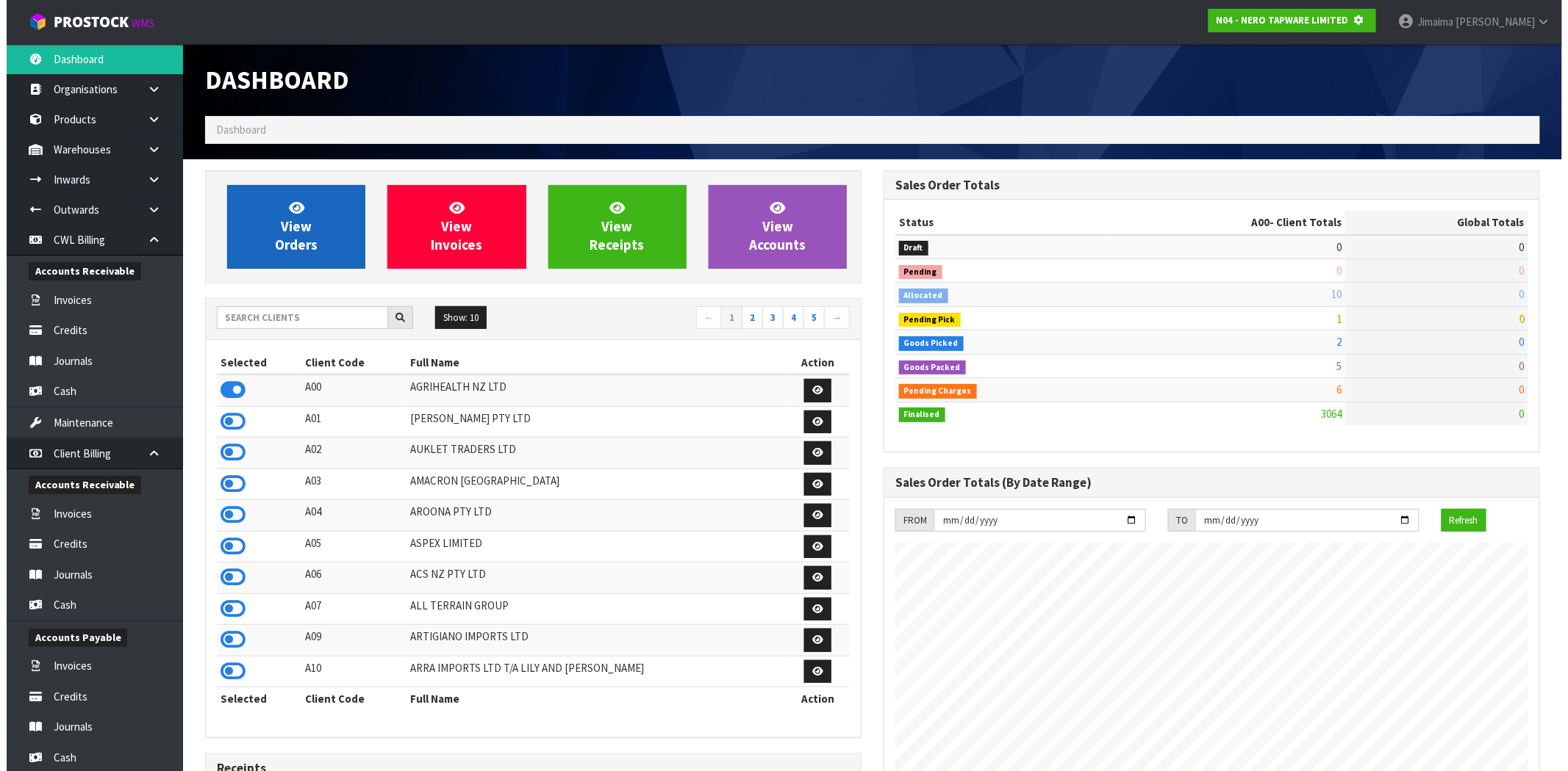
scroll to position [733720, 734363]
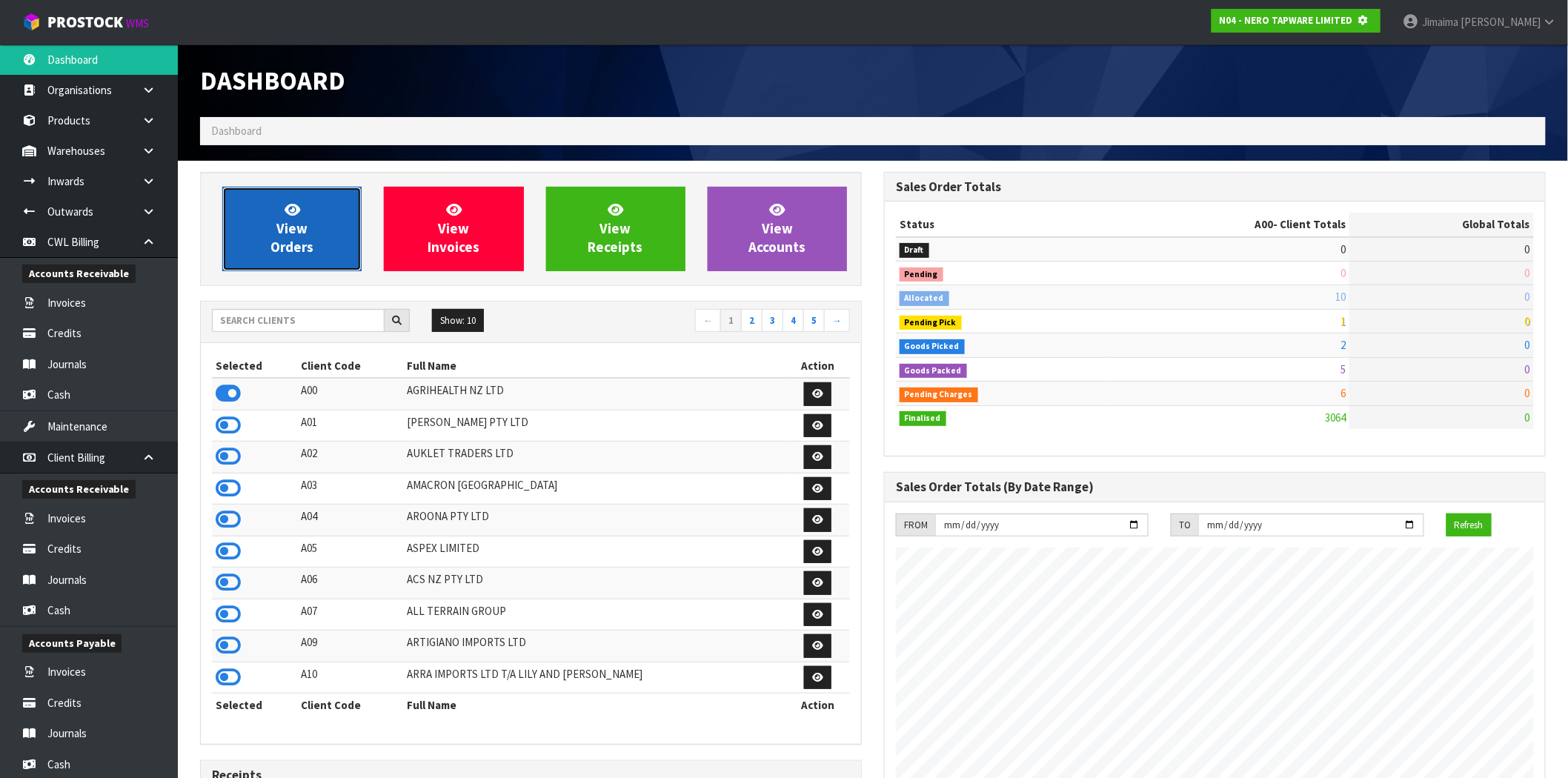
click at [318, 219] on link "View Orders" at bounding box center [292, 228] width 139 height 84
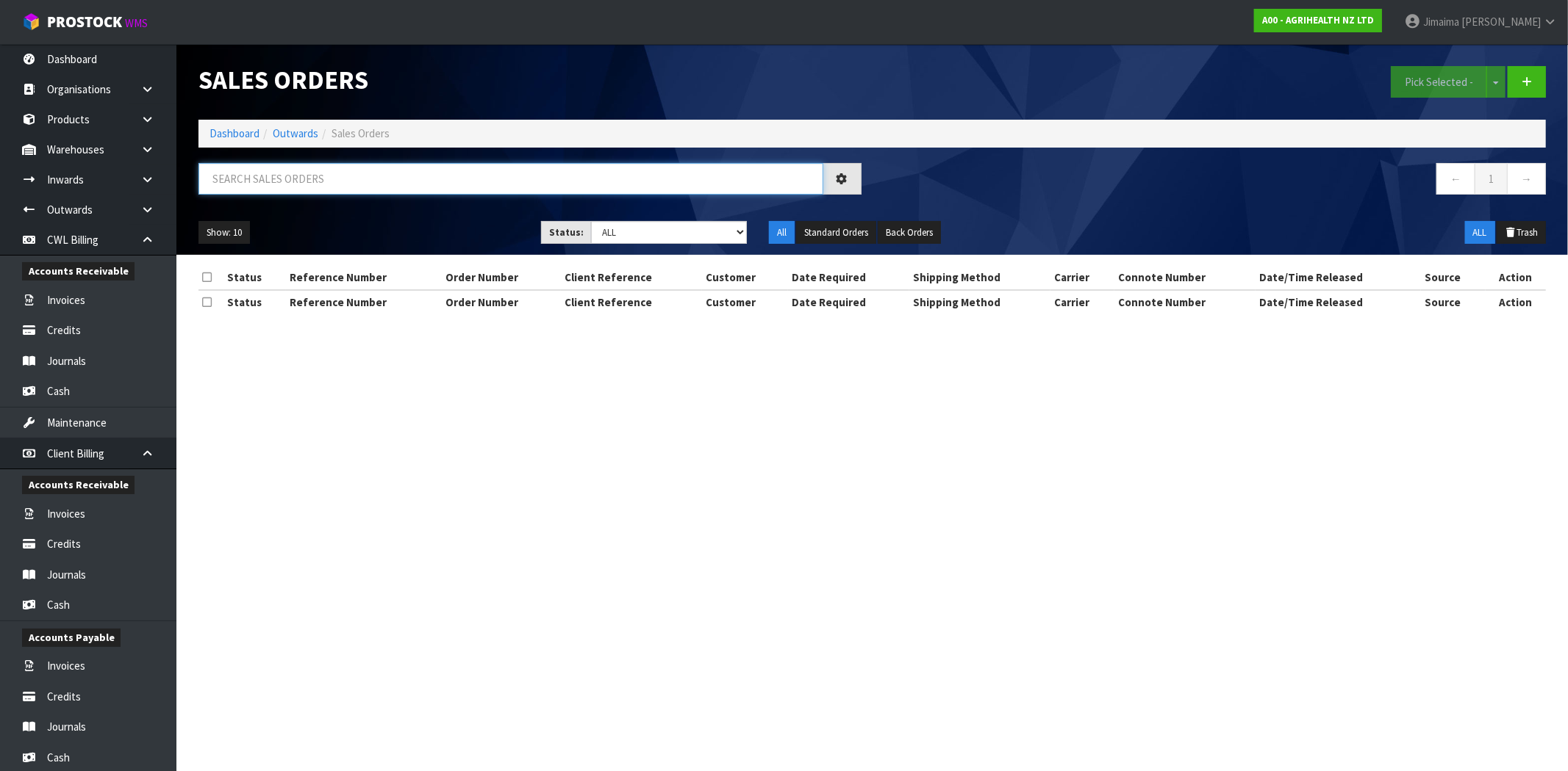
click at [291, 177] on input "text" at bounding box center [510, 179] width 625 height 32
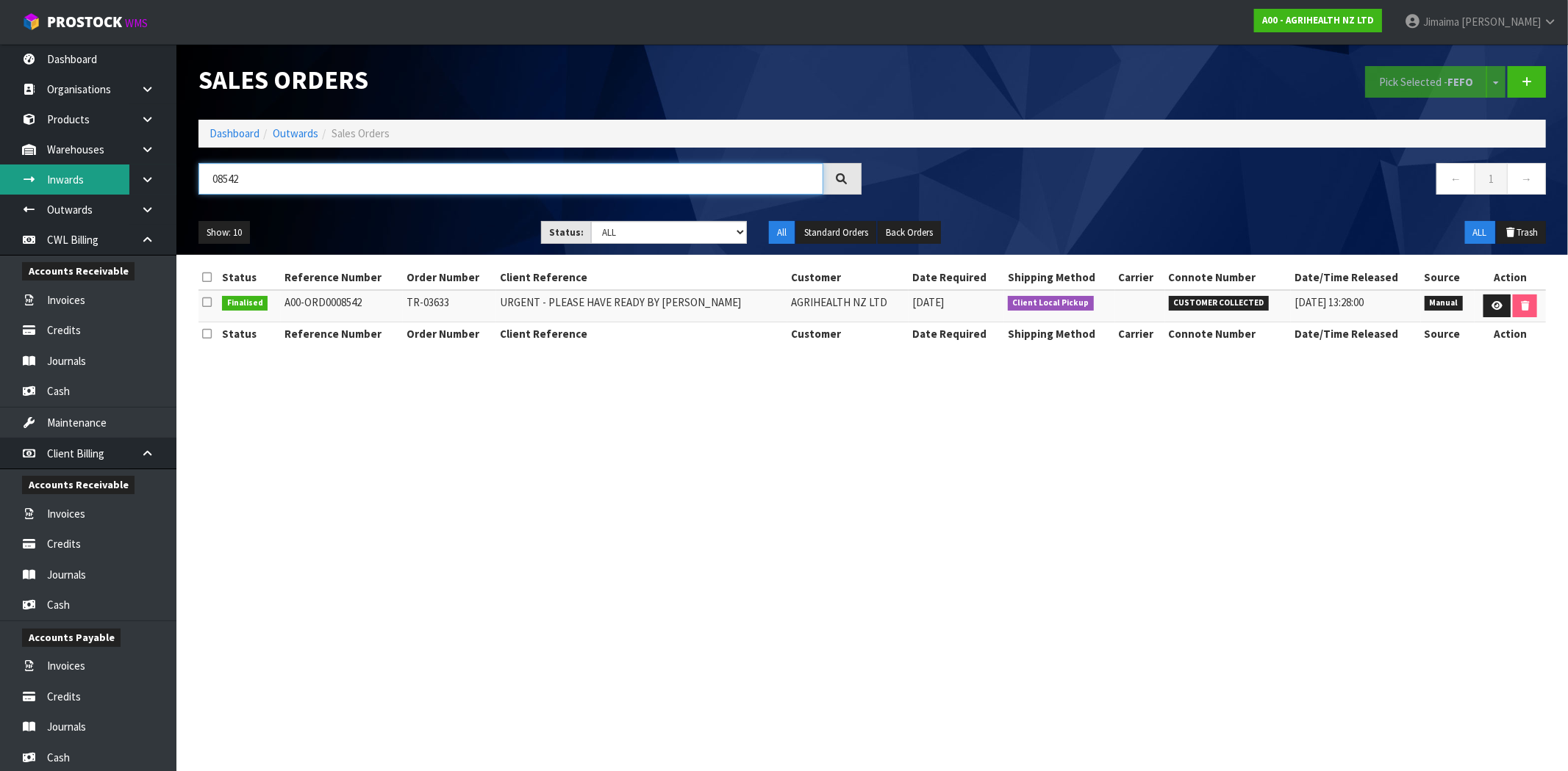
drag, startPoint x: 271, startPoint y: 183, endPoint x: 93, endPoint y: 171, distance: 178.4
click at [93, 171] on body "Toggle navigation ProStock WMS A00 - AGRIHEALTH NZ LTD Jimaima [PERSON_NAME] Lo…" at bounding box center [784, 385] width 1568 height 771
type input "8543"
